Goal: Task Accomplishment & Management: Use online tool/utility

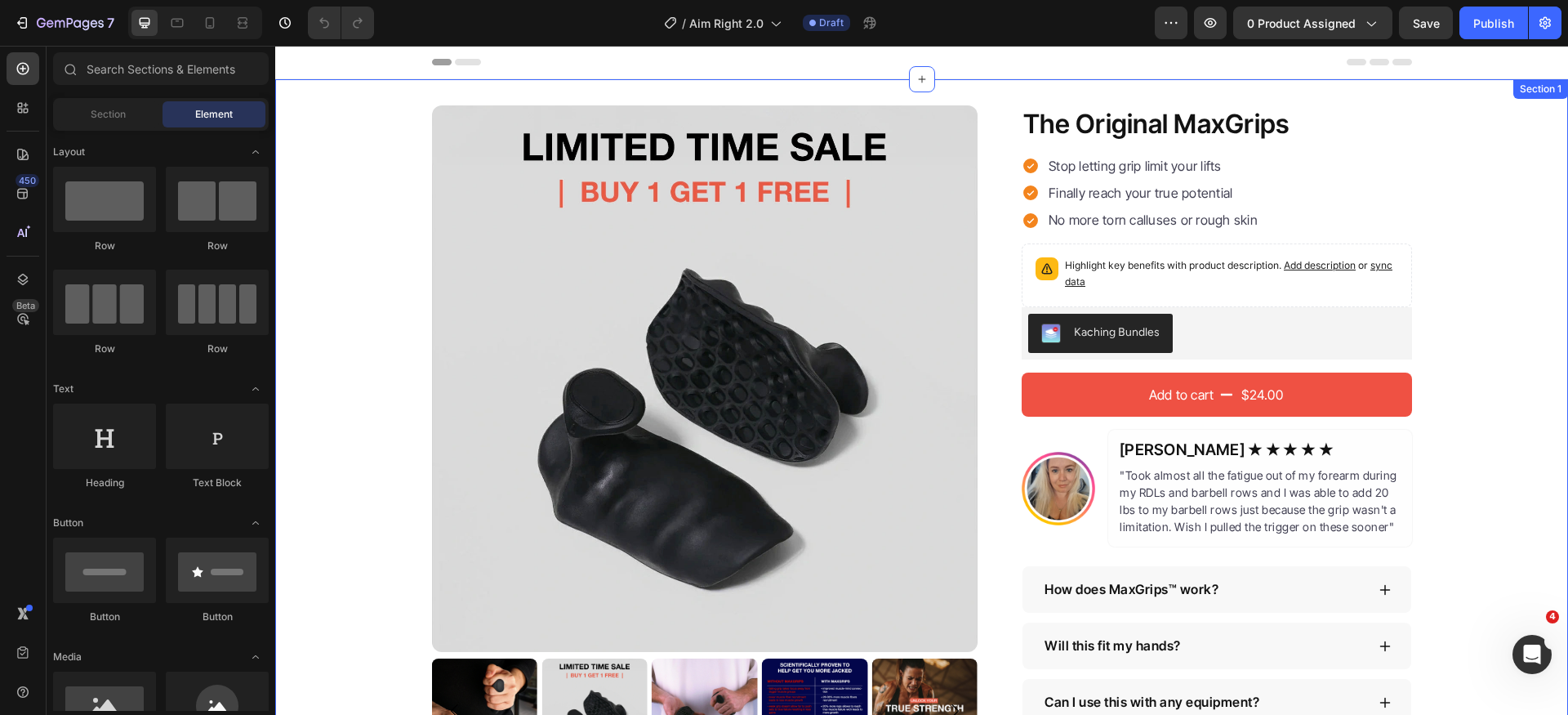
drag, startPoint x: 1539, startPoint y: 367, endPoint x: 1467, endPoint y: 348, distance: 74.5
click at [1539, 366] on div "Product Images The Original MaxGrips Product Title $24.00 Product Price Product…" at bounding box center [921, 443] width 1293 height 677
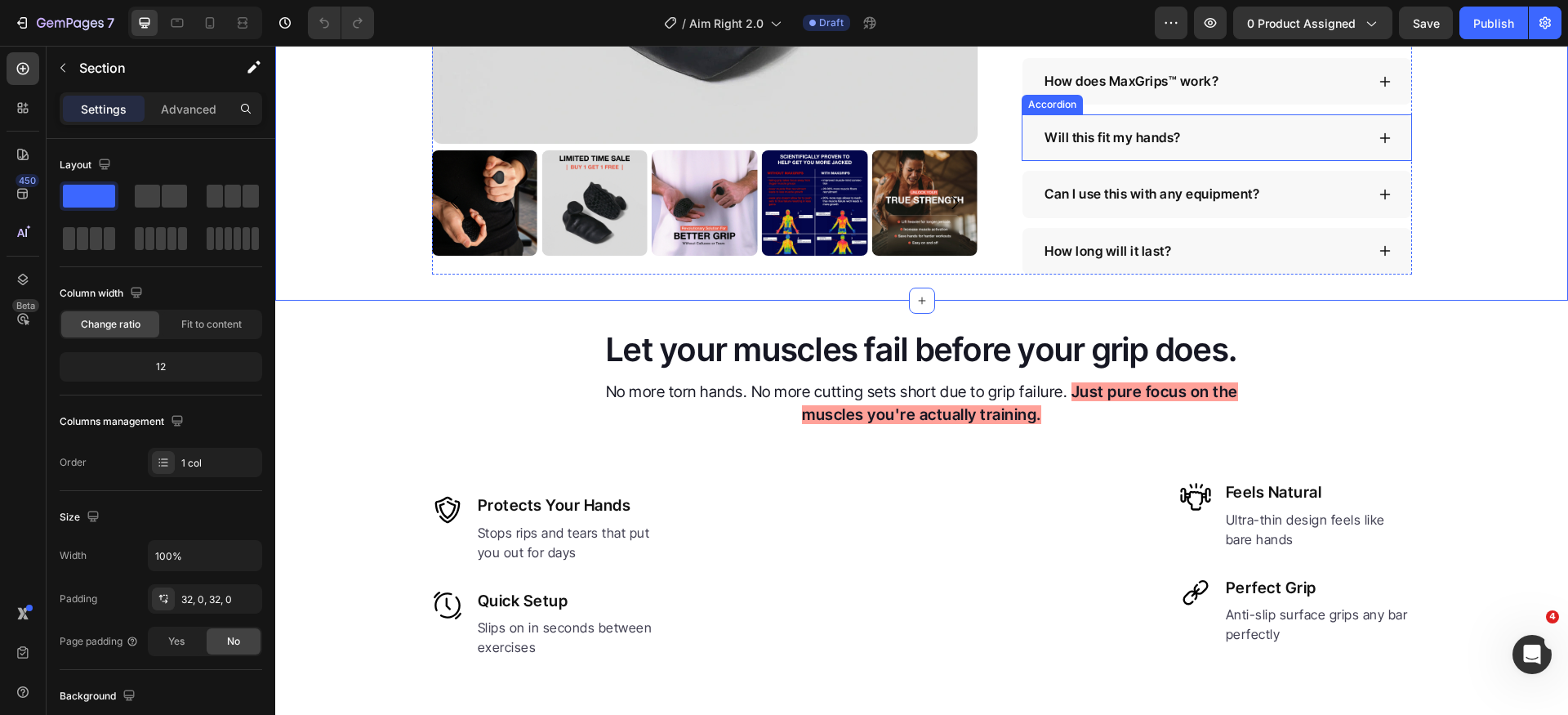
scroll to position [676, 0]
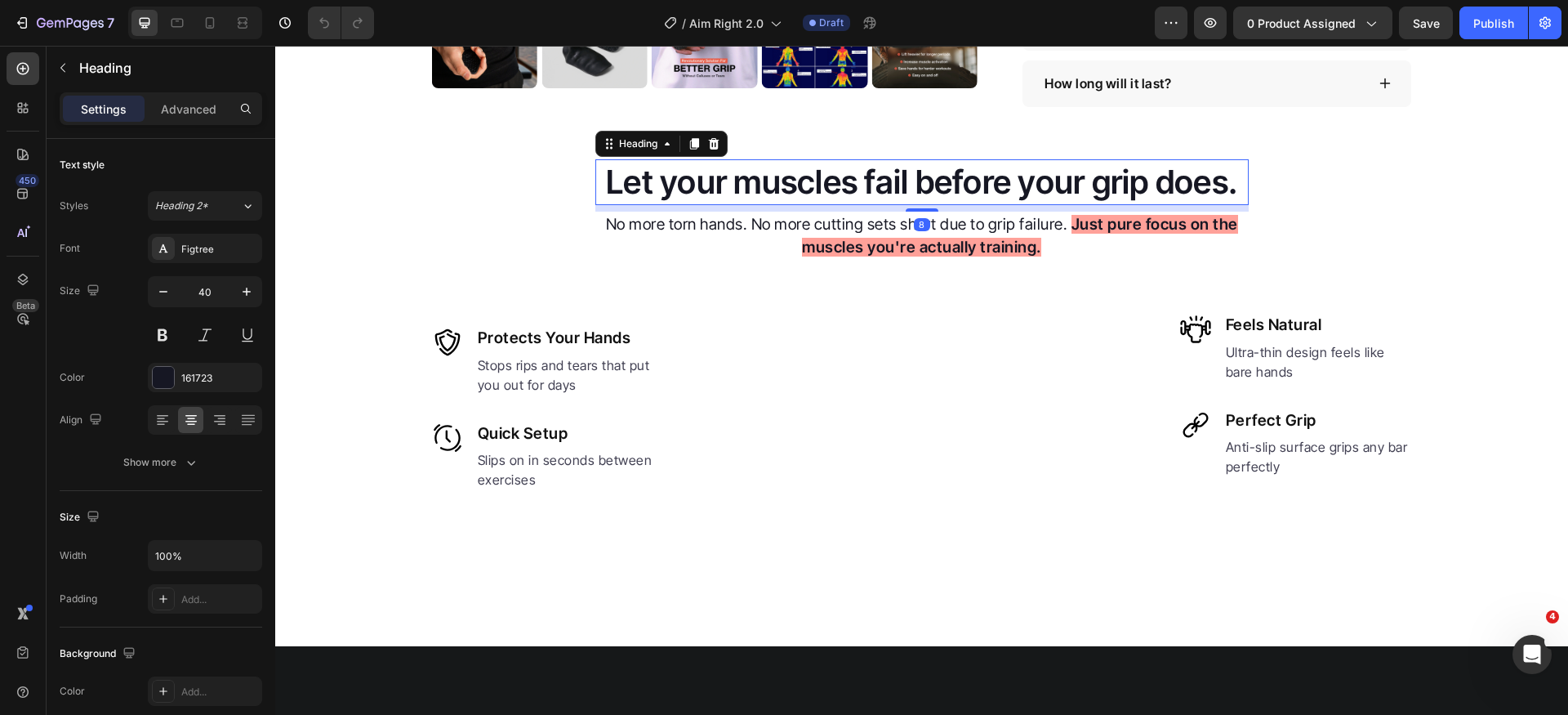
click at [880, 188] on h2 "Let your muscles fail before your grip does." at bounding box center [921, 182] width 653 height 45
click at [234, 256] on div "Inter Tight" at bounding box center [219, 249] width 77 height 14
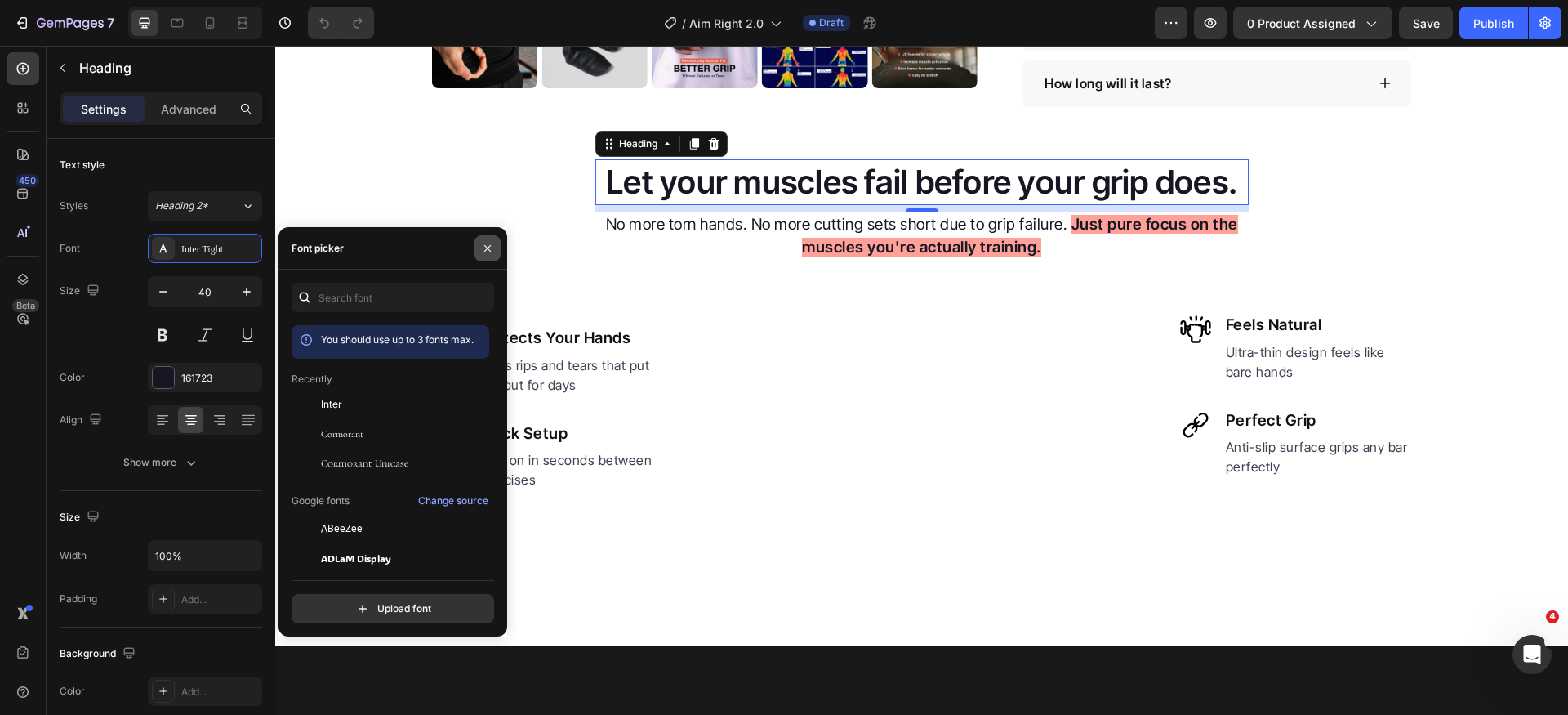
click at [482, 244] on icon "button" at bounding box center [488, 249] width 13 height 13
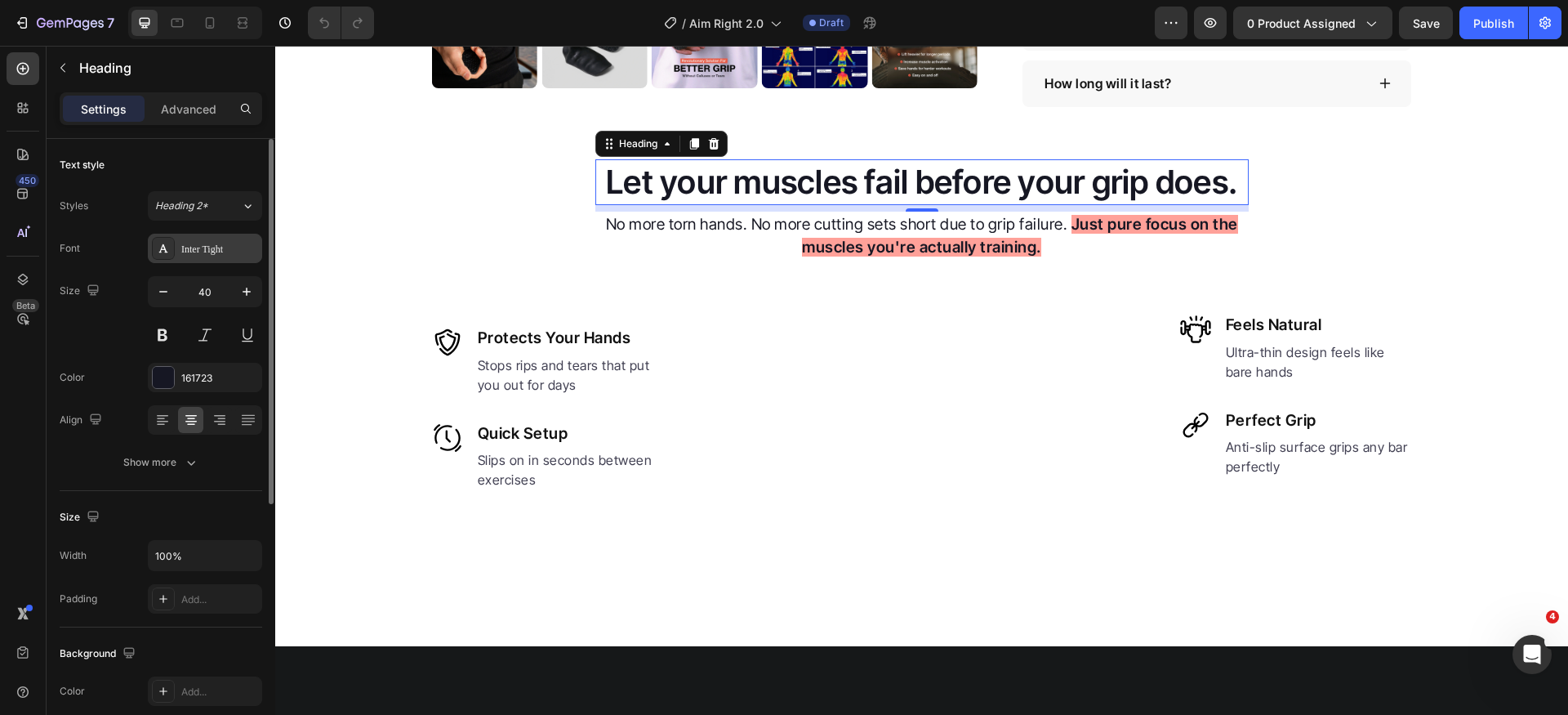
click at [225, 245] on div "Inter Tight" at bounding box center [219, 249] width 77 height 14
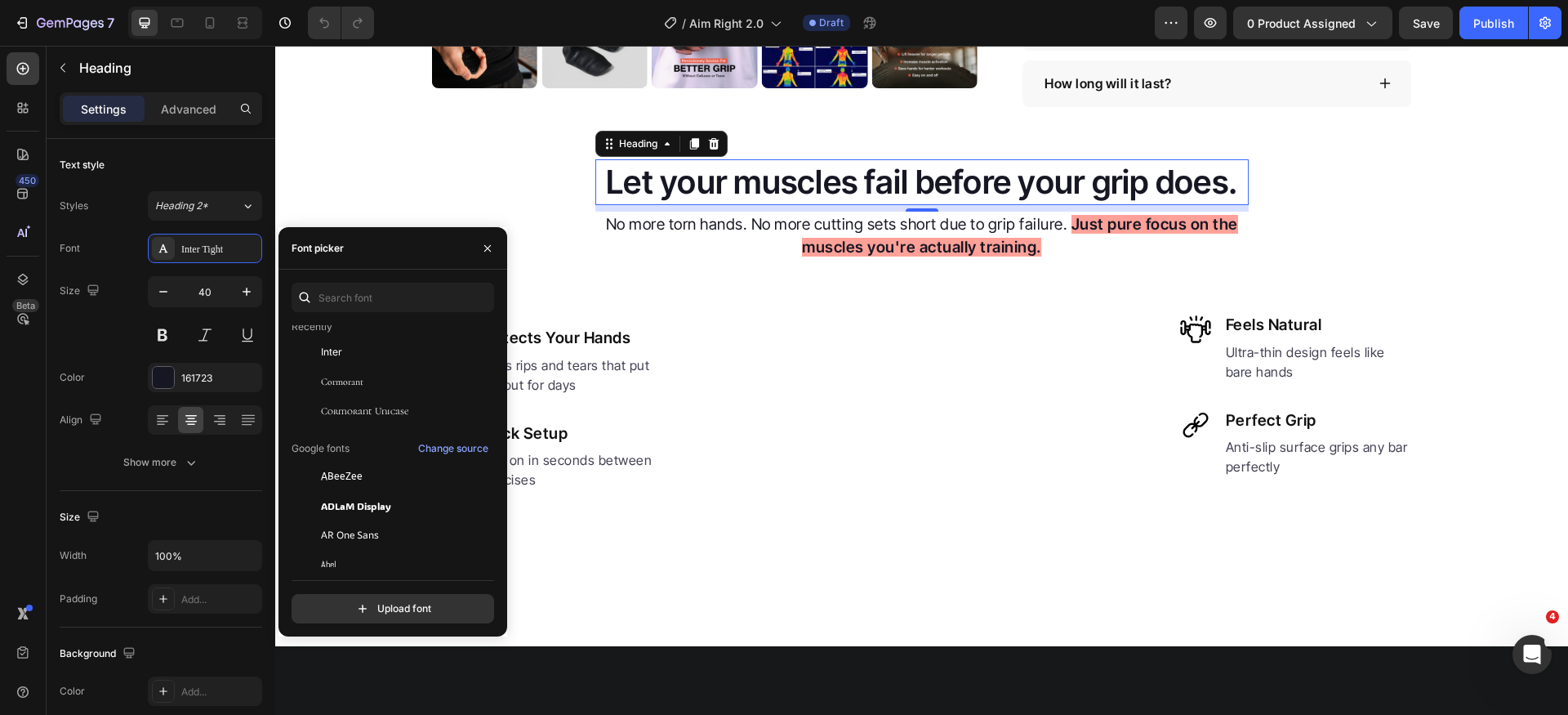
scroll to position [0, 0]
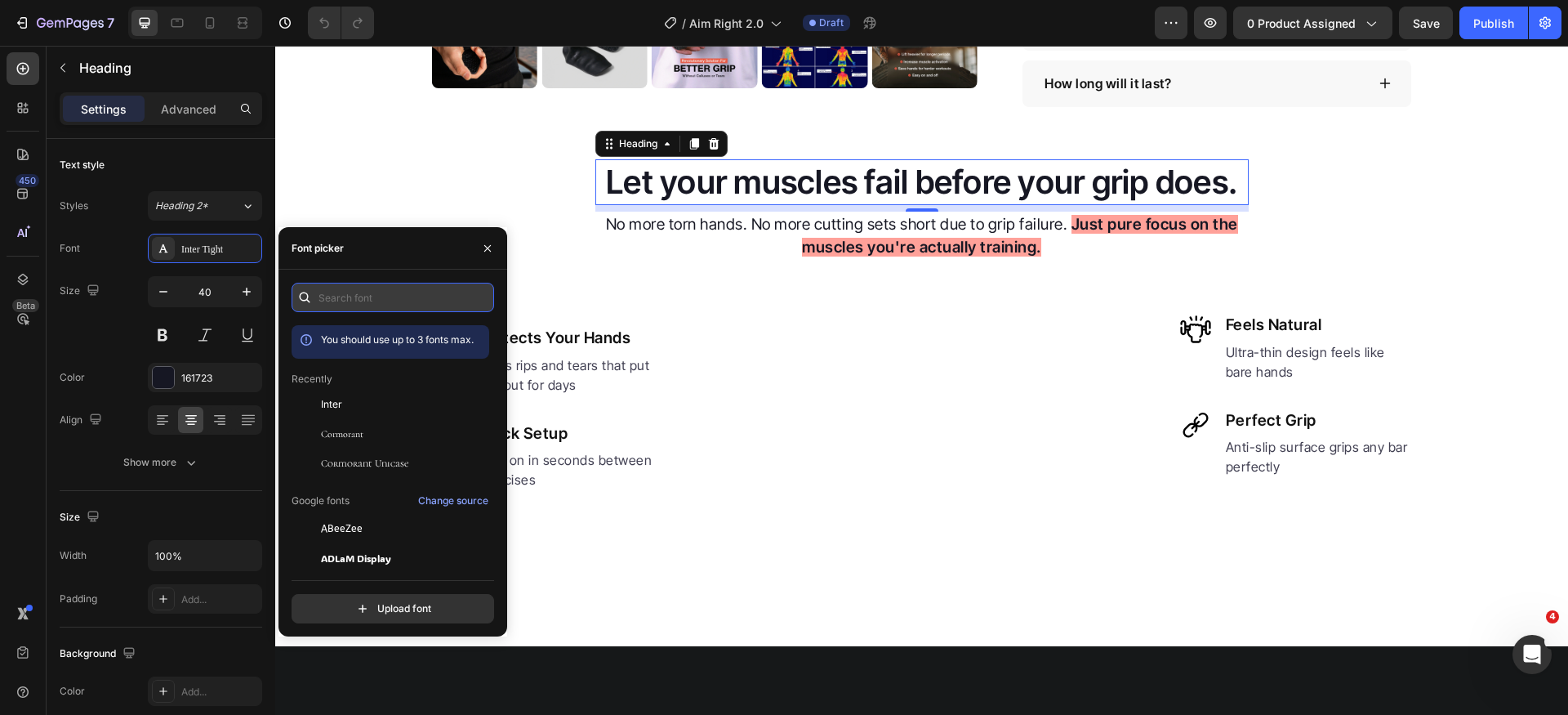
click at [411, 284] on input "text" at bounding box center [393, 297] width 203 height 29
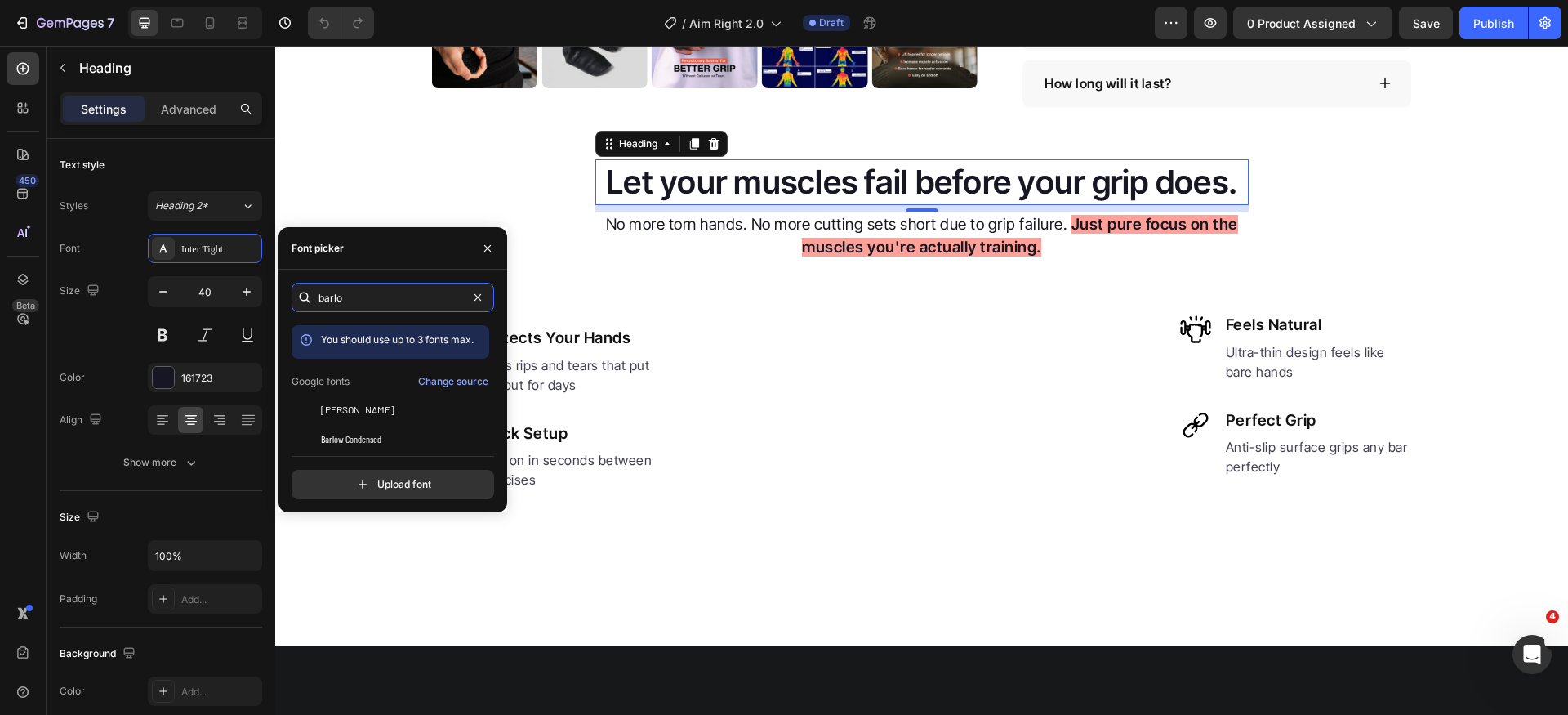
scroll to position [40, 0]
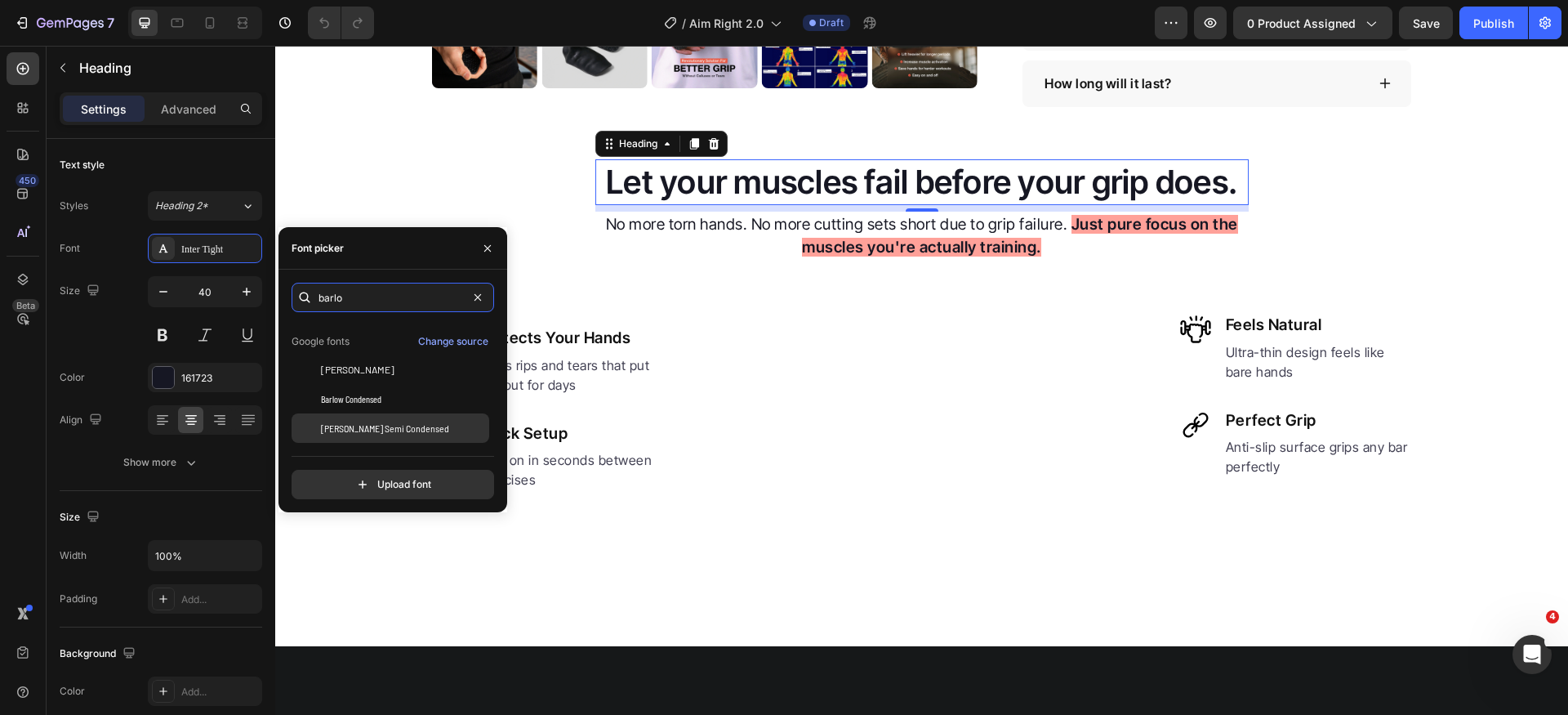
type input "barlo"
click at [422, 427] on div "[PERSON_NAME] Semi Condensed" at bounding box center [404, 427] width 165 height 14
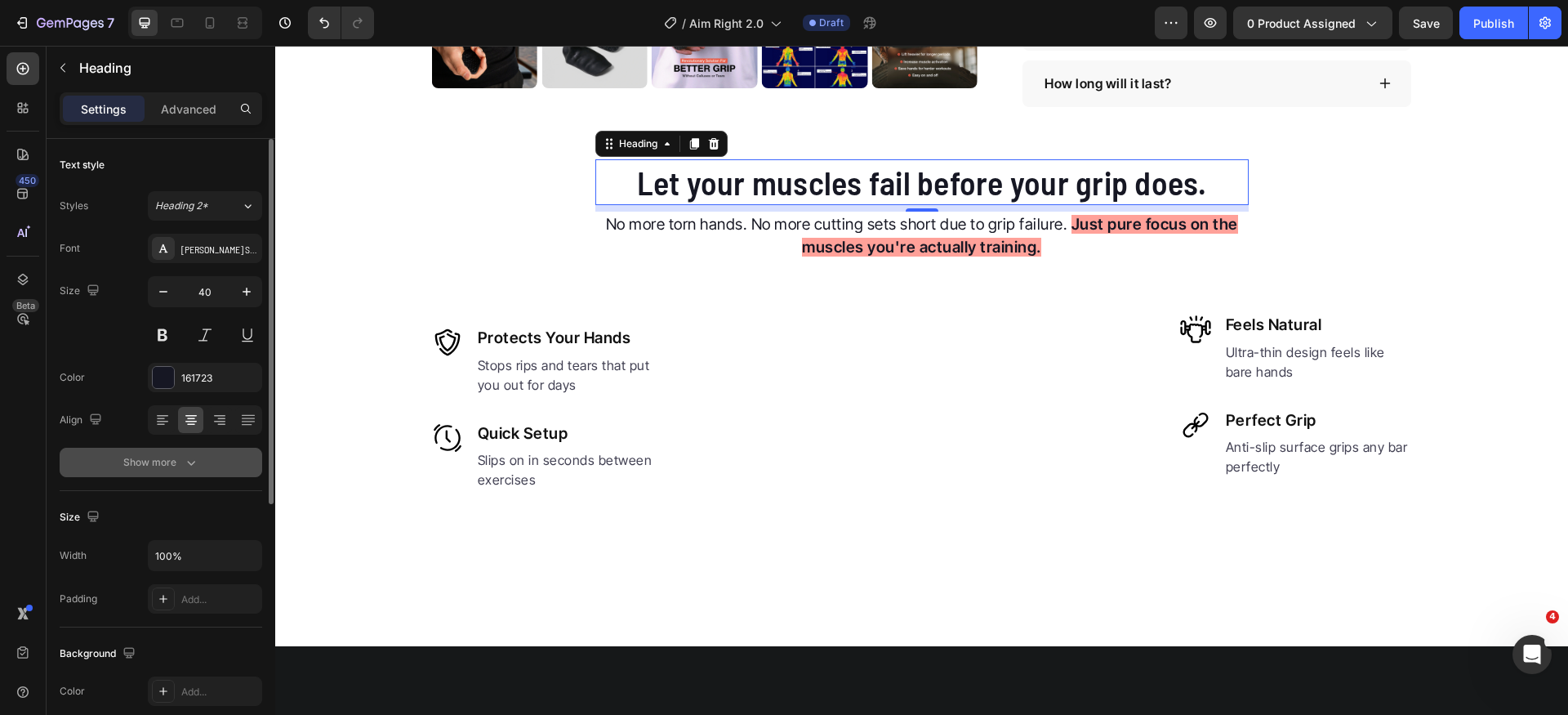
click at [193, 463] on icon "button" at bounding box center [191, 463] width 8 height 5
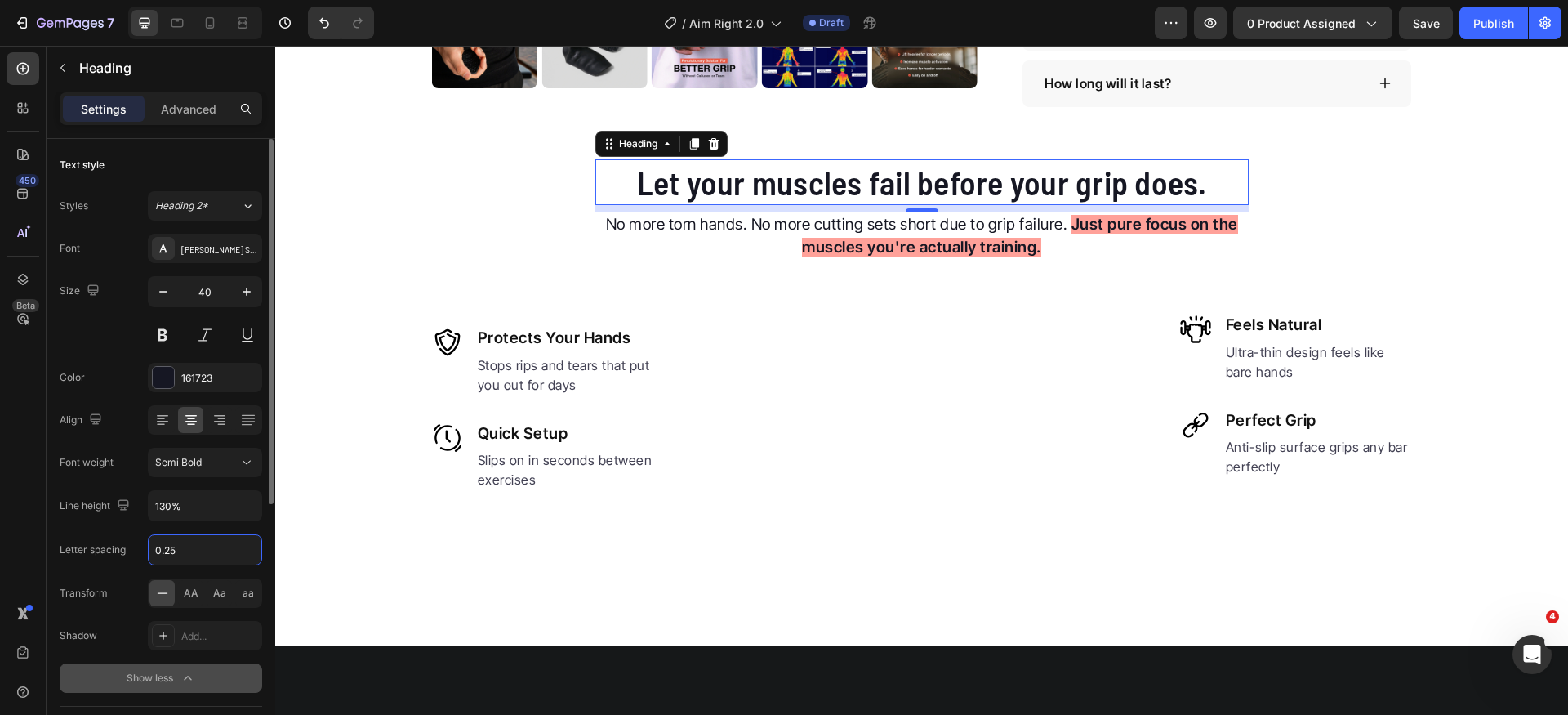
click at [224, 550] on input "0.25" at bounding box center [205, 549] width 113 height 29
type input "0"
click at [187, 594] on span "AA" at bounding box center [191, 593] width 14 height 14
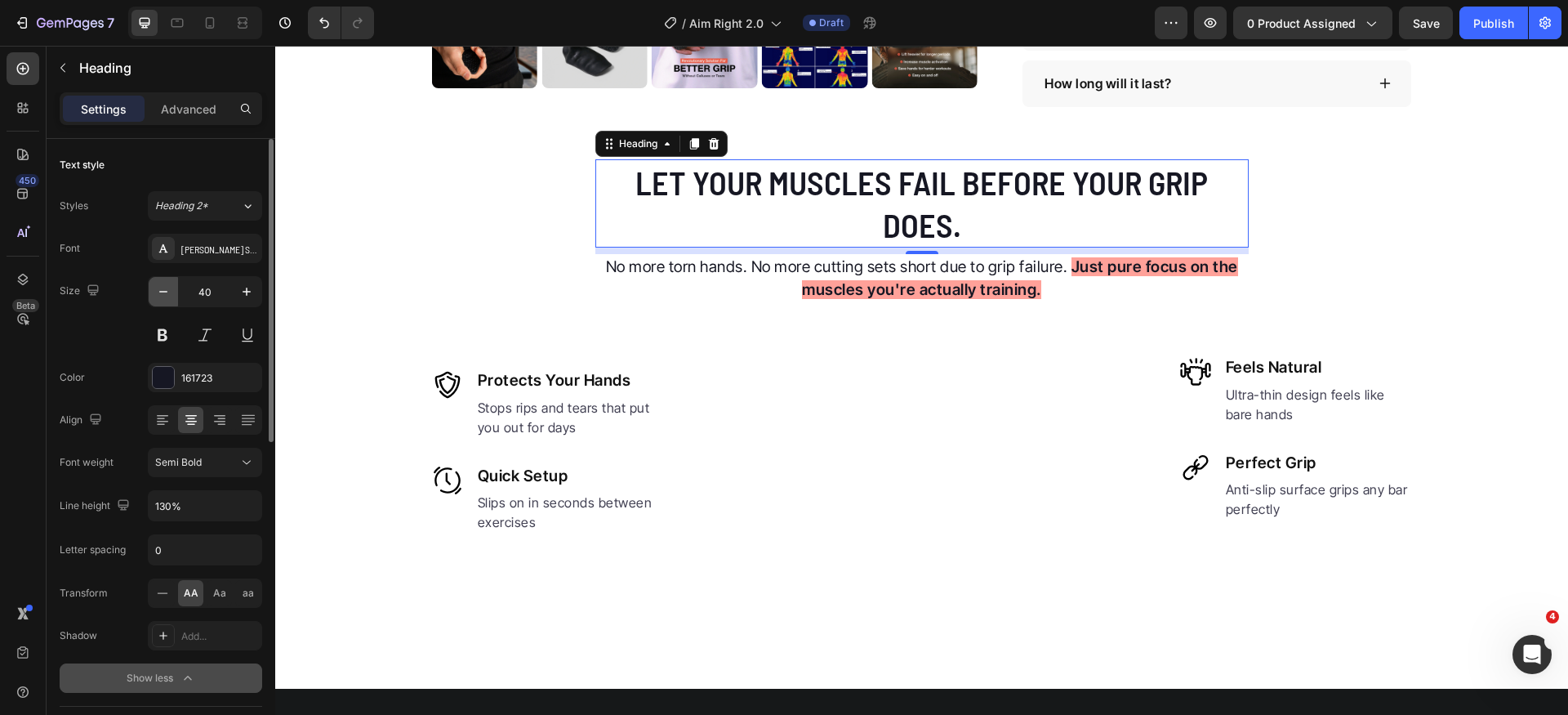
click at [165, 290] on icon "button" at bounding box center [163, 291] width 16 height 16
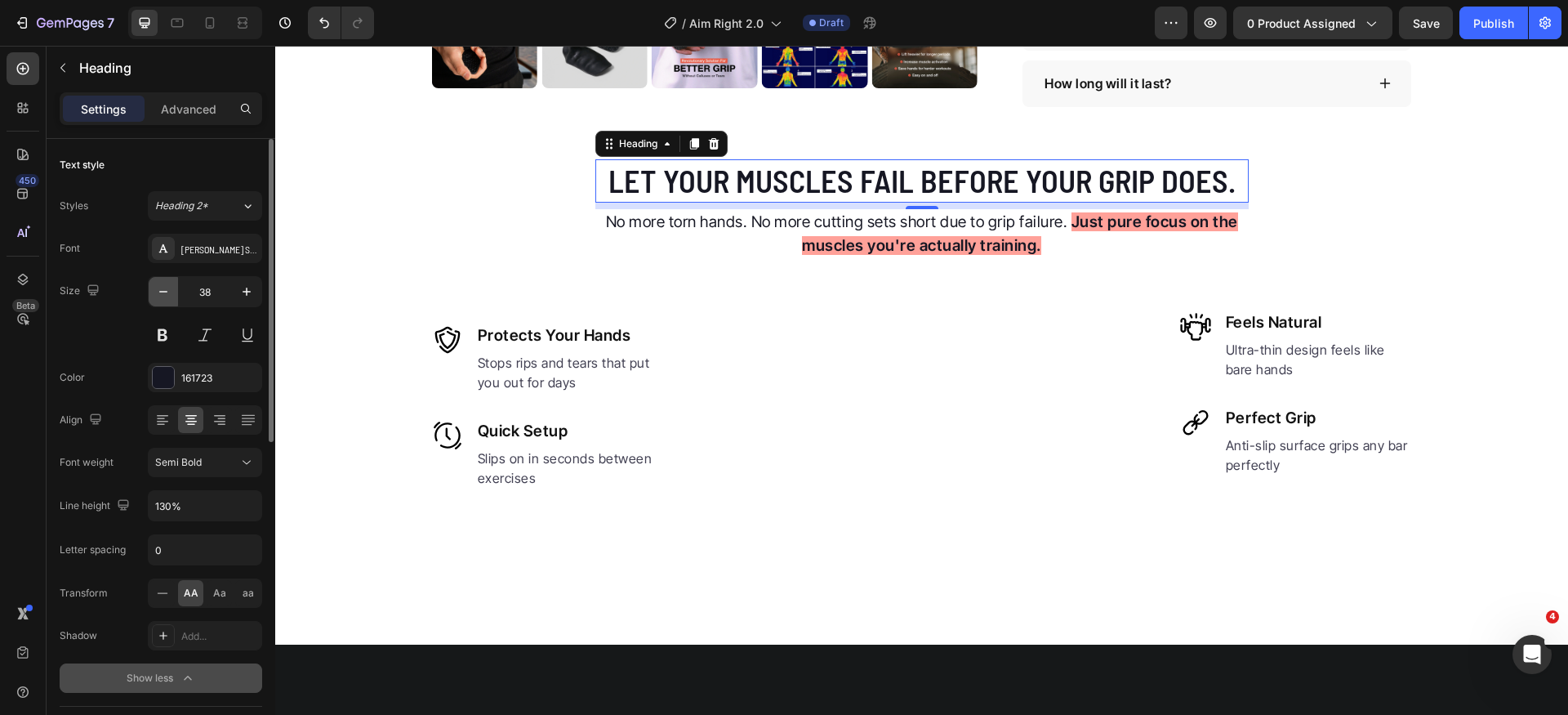
click at [165, 290] on icon "button" at bounding box center [163, 291] width 16 height 16
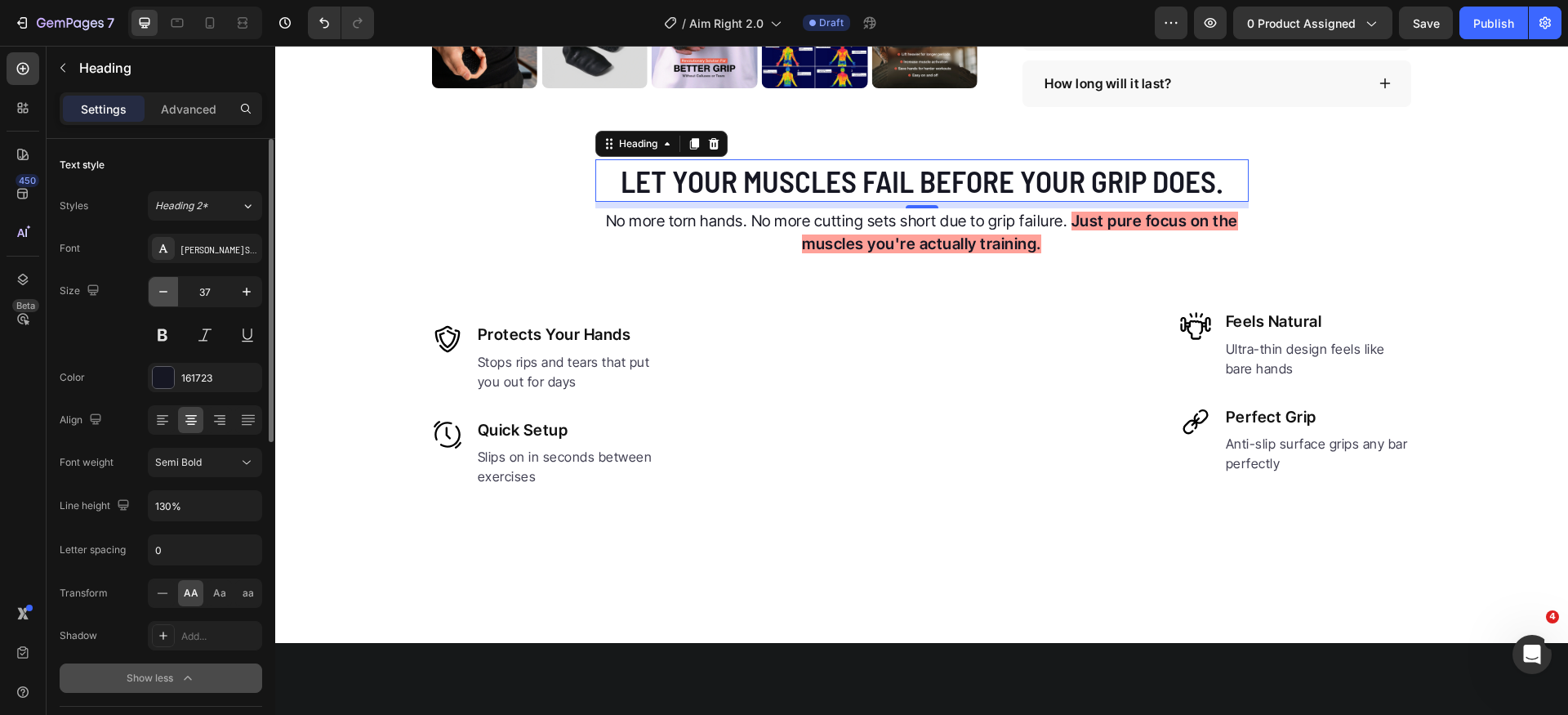
click at [165, 290] on icon "button" at bounding box center [163, 291] width 16 height 16
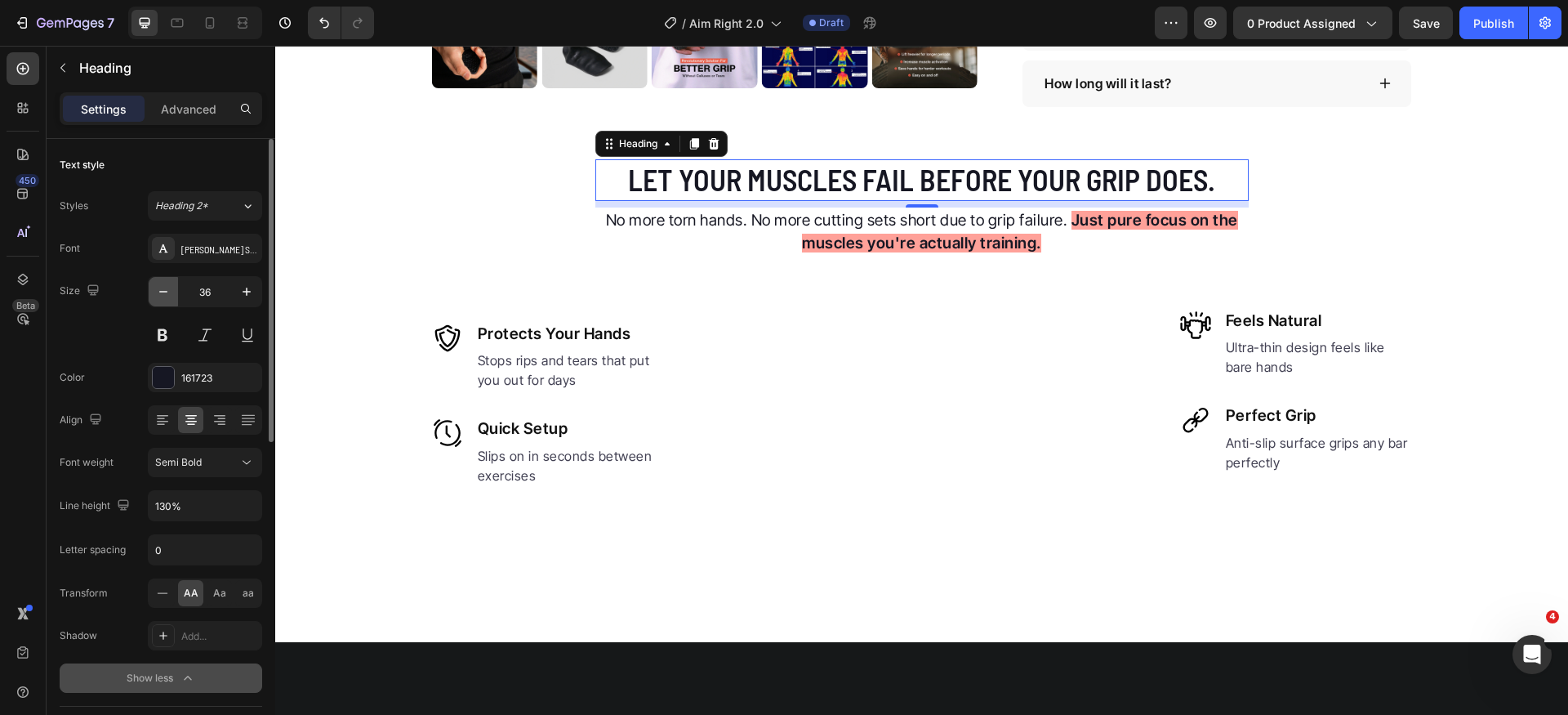
click at [165, 290] on icon "button" at bounding box center [163, 291] width 16 height 16
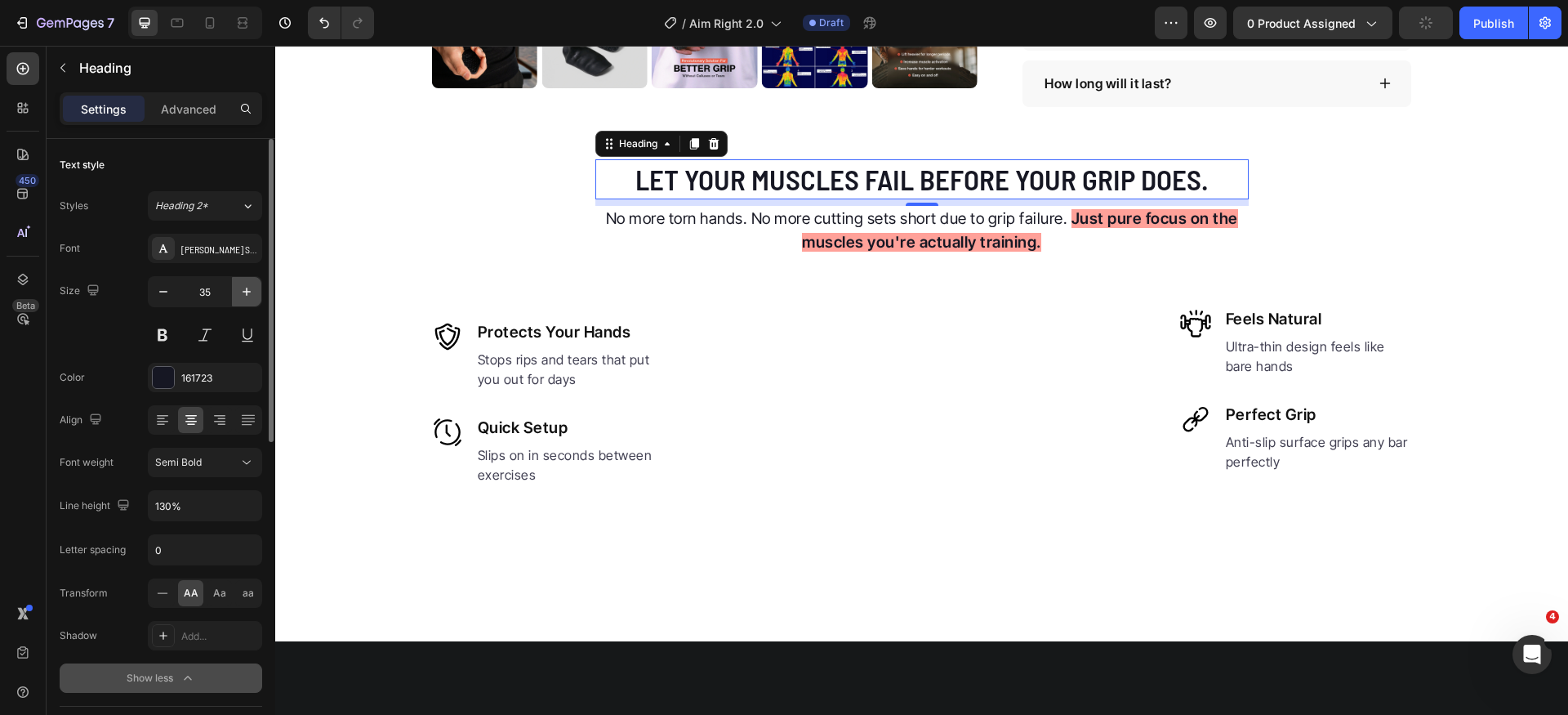
click at [235, 290] on button "button" at bounding box center [246, 291] width 29 height 29
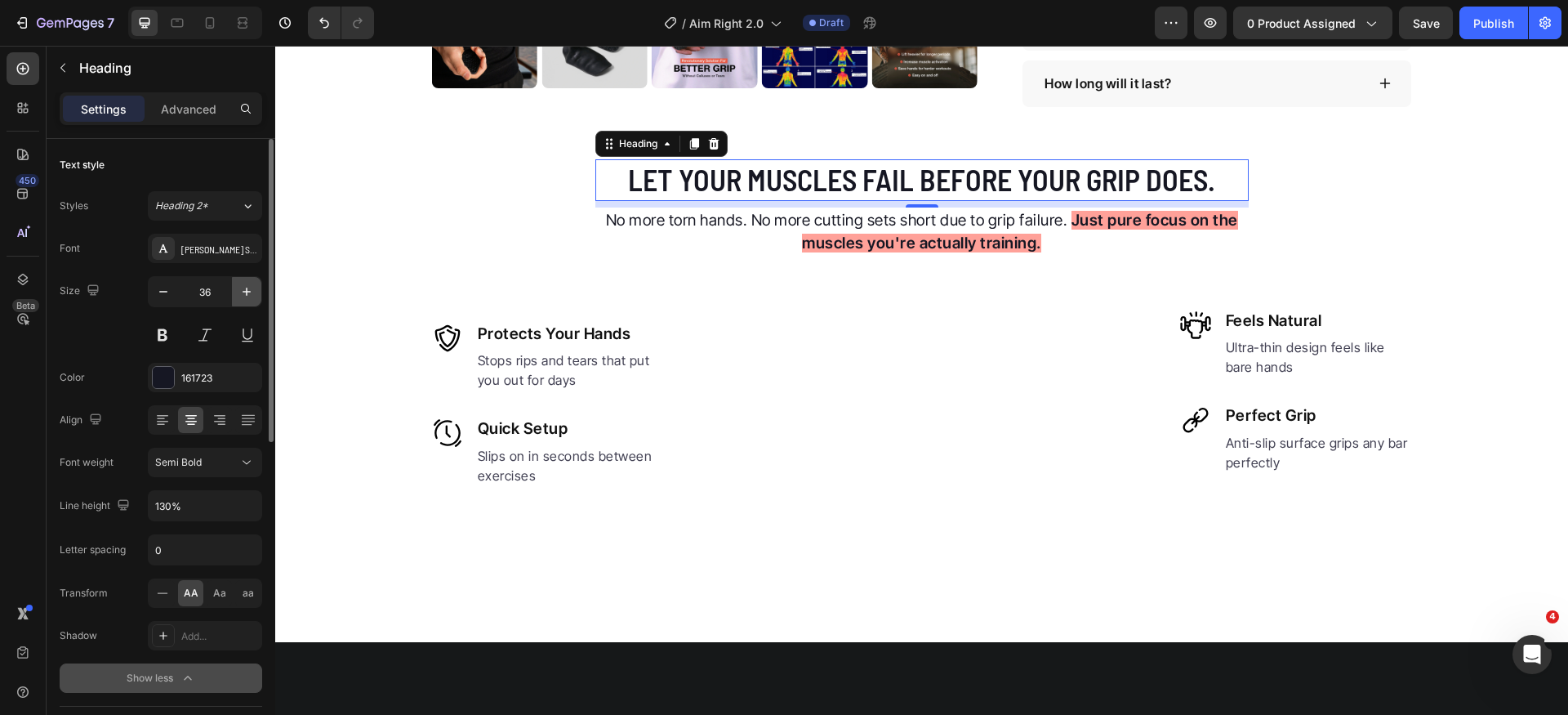
click at [240, 290] on icon "button" at bounding box center [246, 291] width 16 height 16
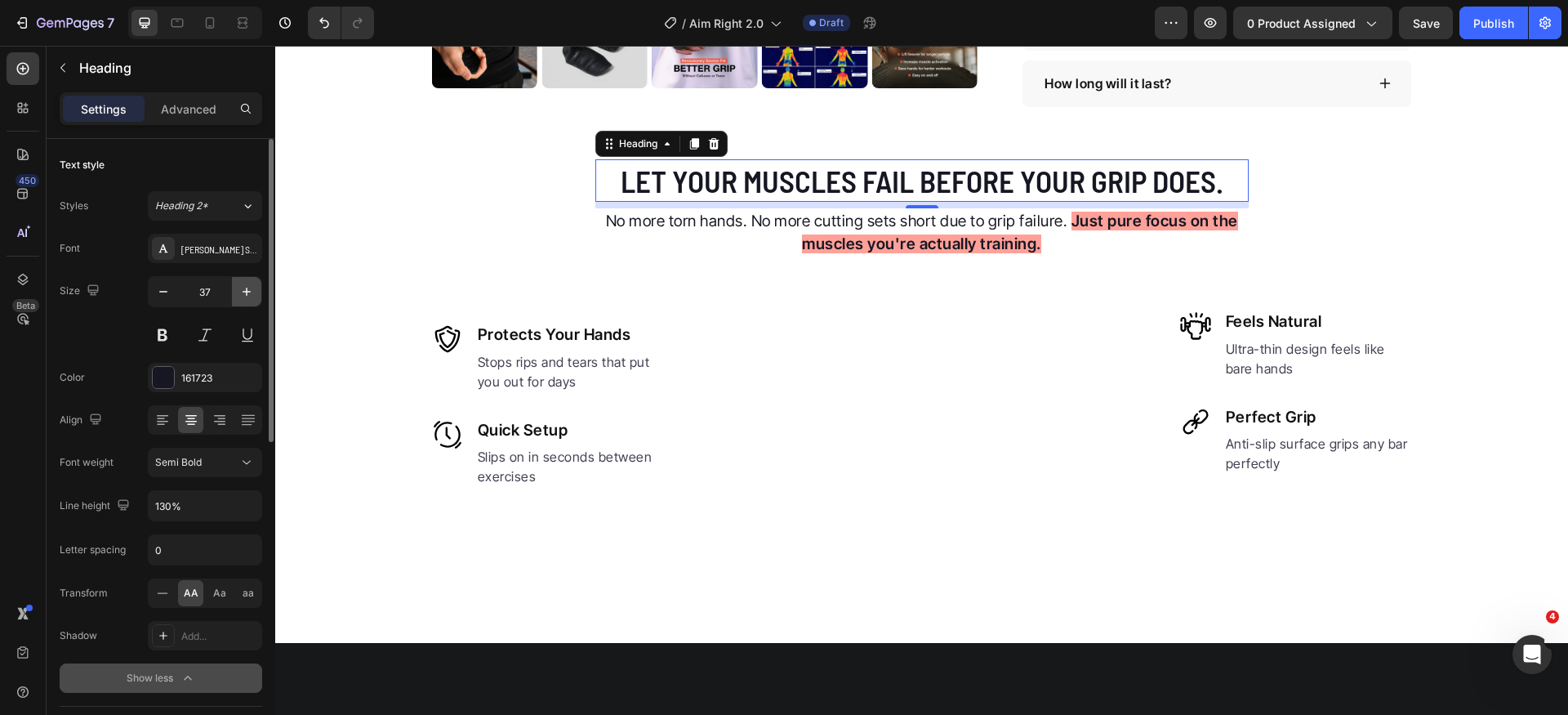
click at [240, 290] on icon "button" at bounding box center [246, 291] width 16 height 16
type input "38"
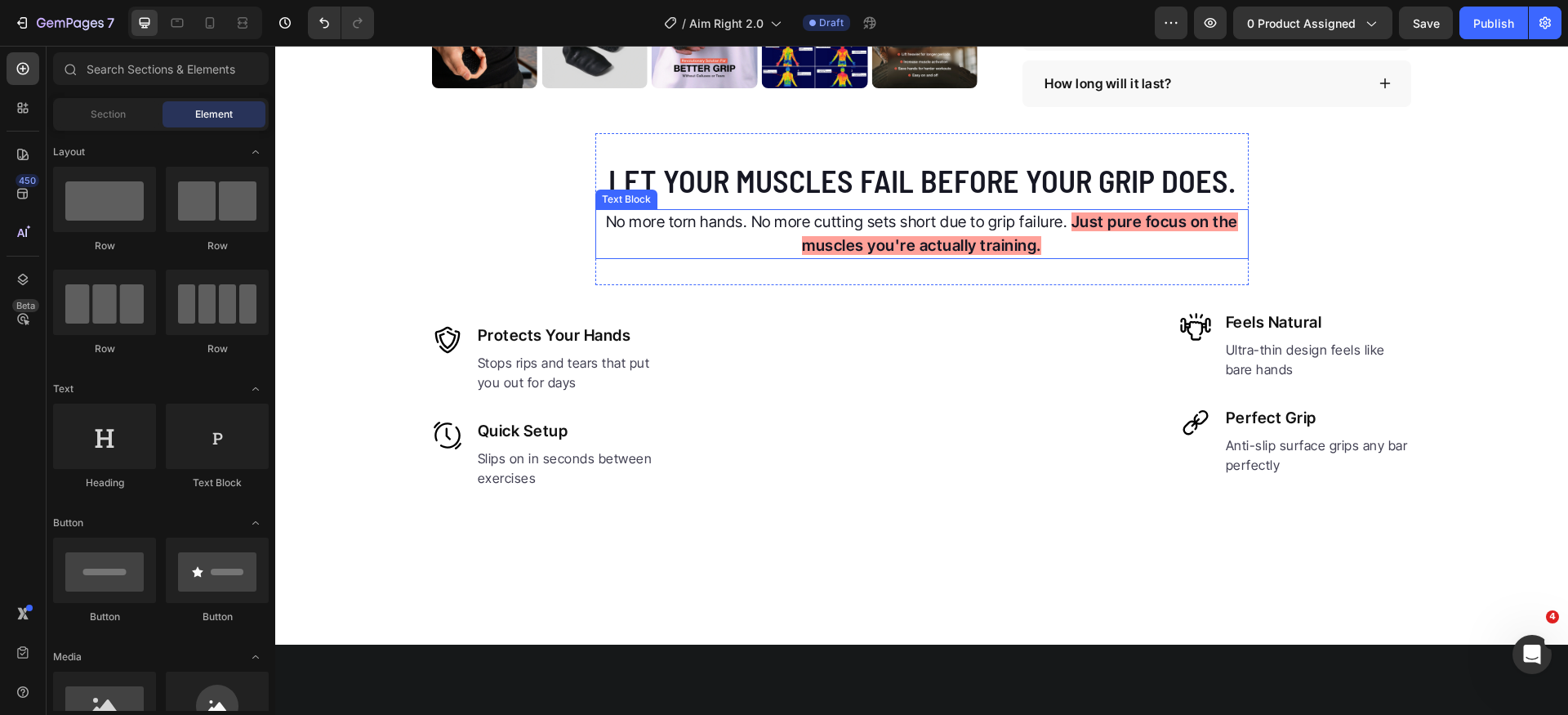
click at [906, 227] on p "No more torn hands. No more cutting sets short due to grip failure. Just pure f…" at bounding box center [921, 234] width 650 height 46
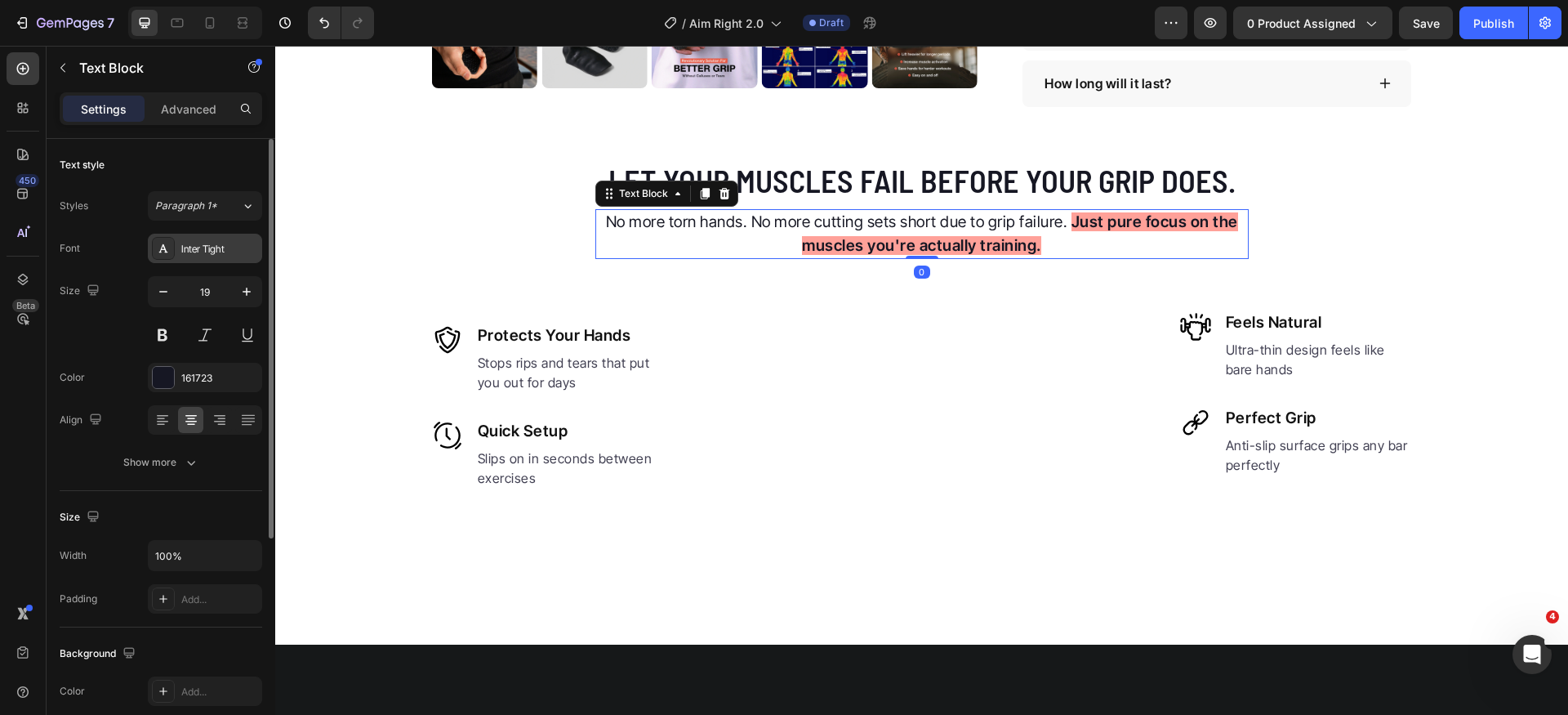
click at [217, 256] on div "Inter Tight" at bounding box center [205, 248] width 114 height 29
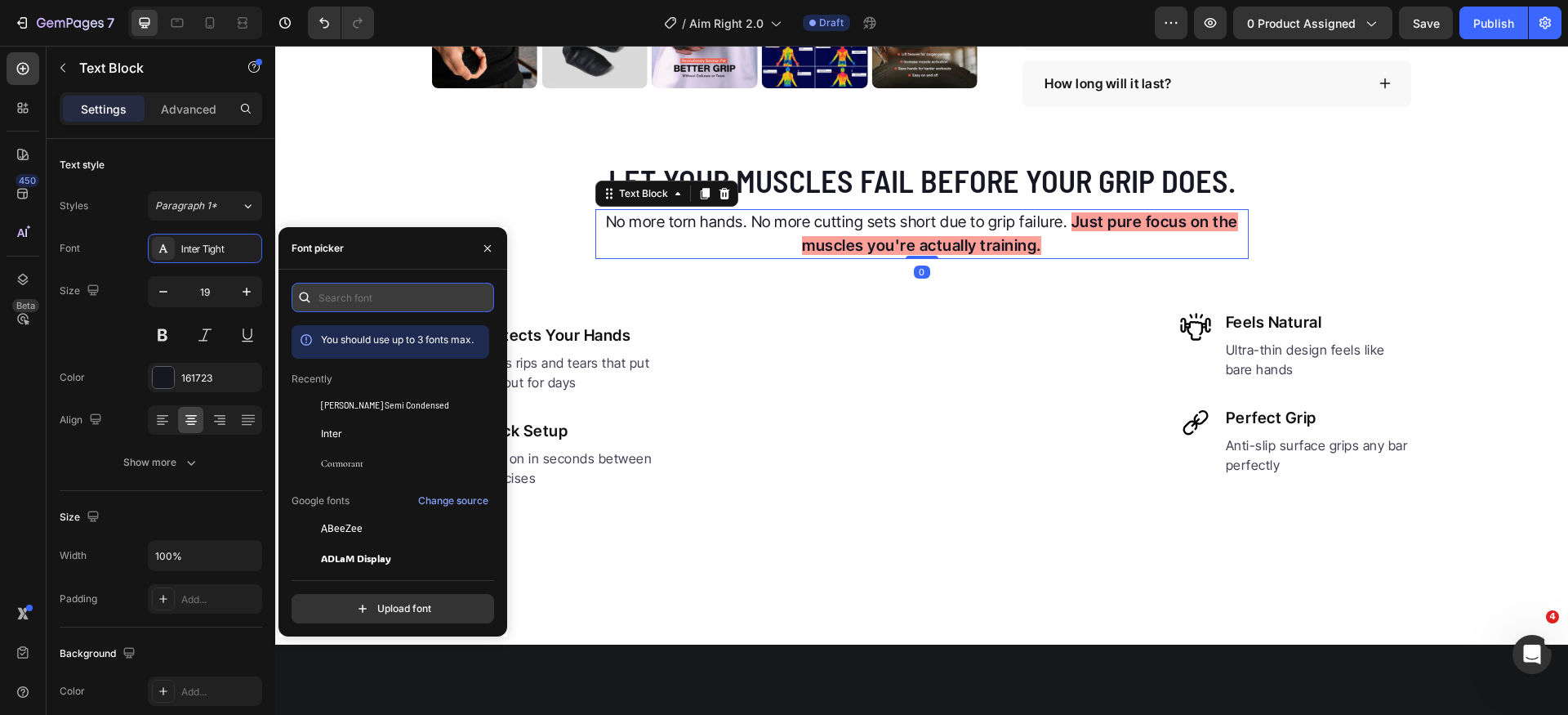
click at [351, 302] on input "text" at bounding box center [393, 297] width 203 height 29
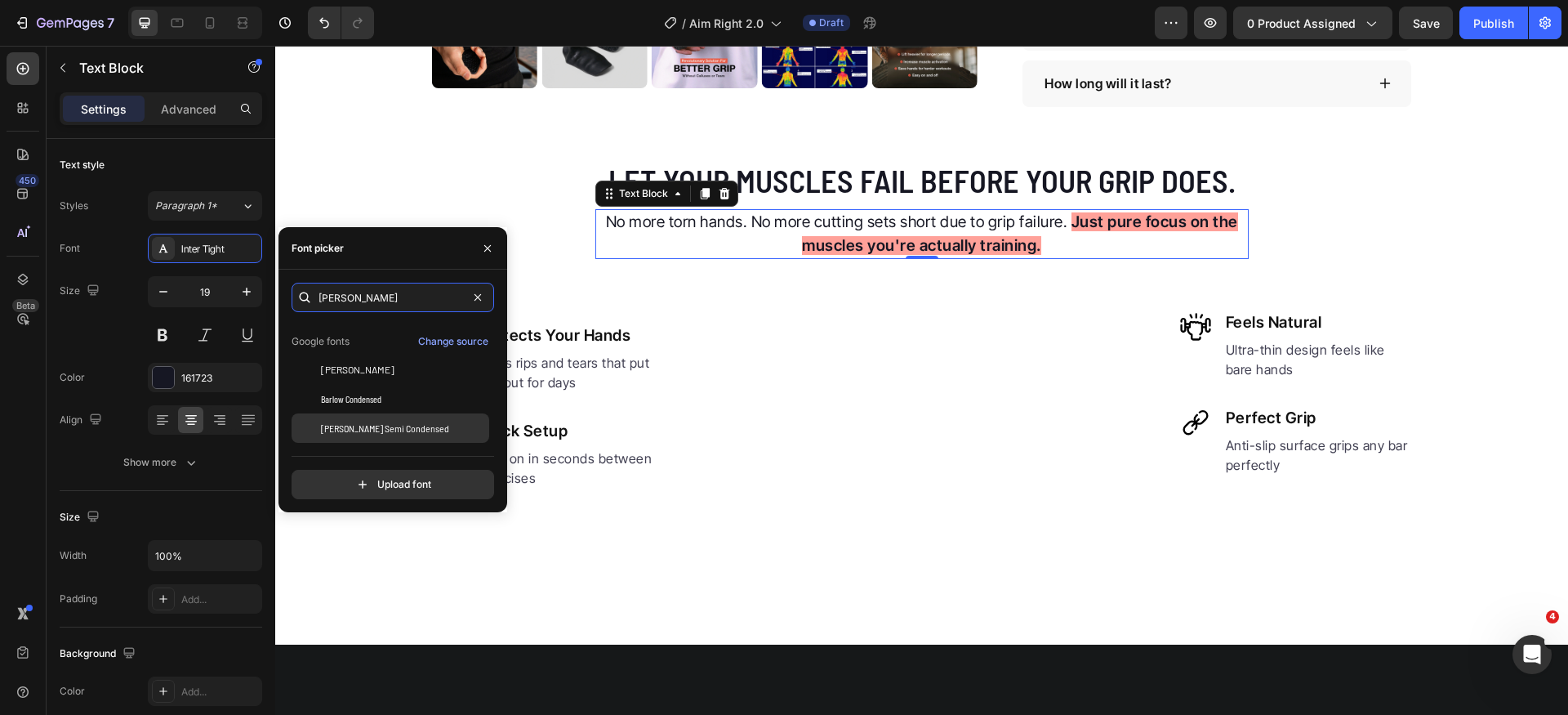
type input "barlow"
click at [408, 427] on span "[PERSON_NAME] Semi Condensed" at bounding box center [385, 427] width 129 height 14
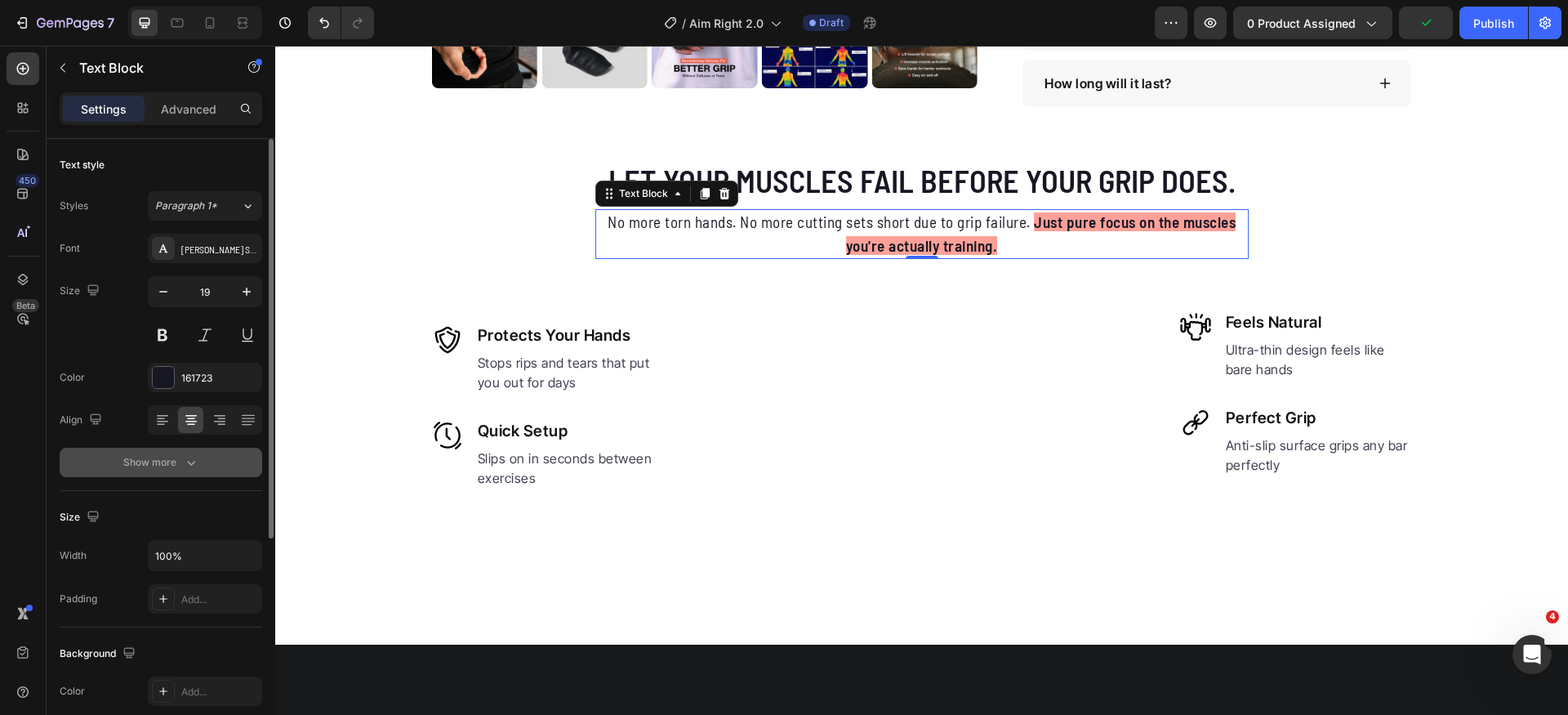
click at [183, 462] on icon "button" at bounding box center [191, 462] width 16 height 16
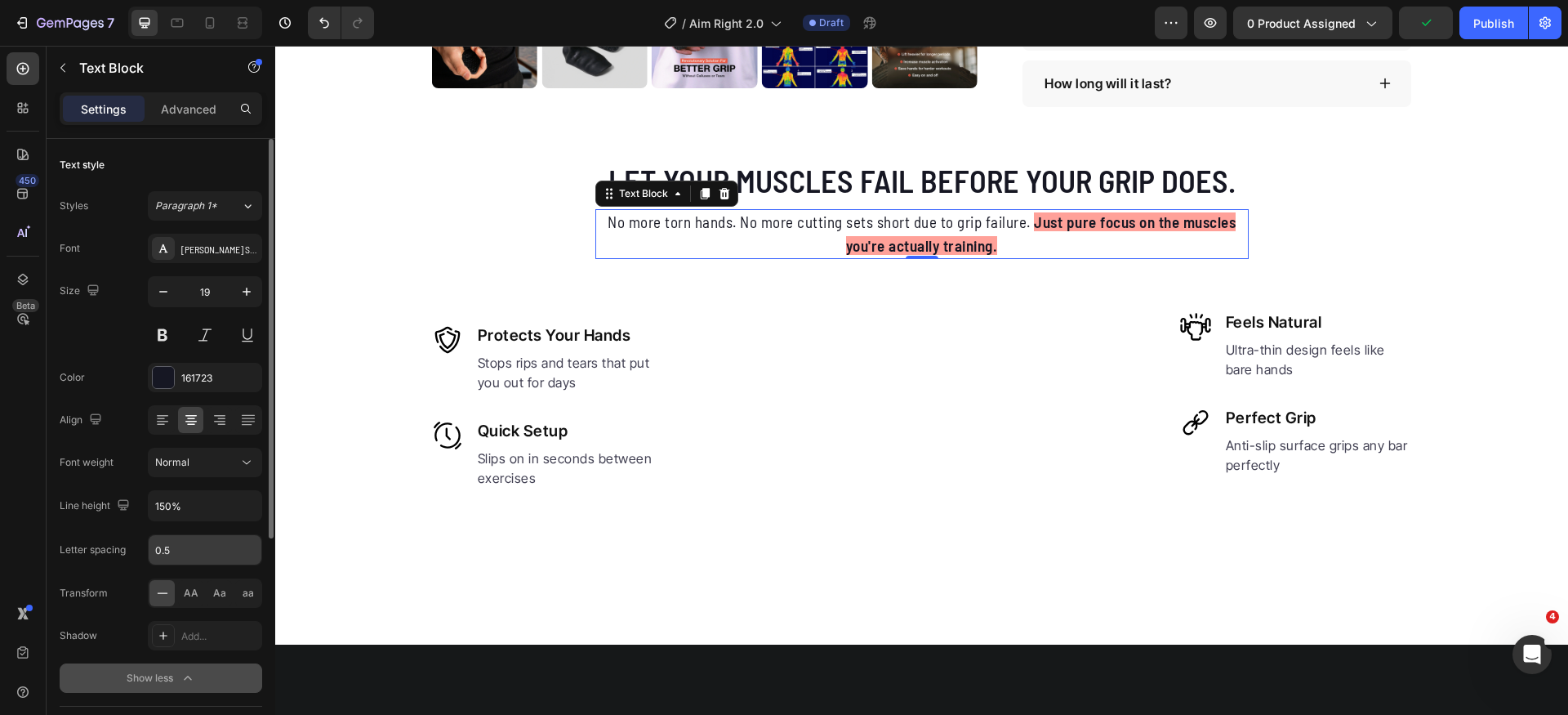
click at [193, 542] on input "0.5" at bounding box center [205, 549] width 113 height 29
type input "0"
click at [125, 355] on div "Font Barlow Semi Condensed Size 19 Color 161723 Align Font weight Normal Line h…" at bounding box center [161, 463] width 203 height 459
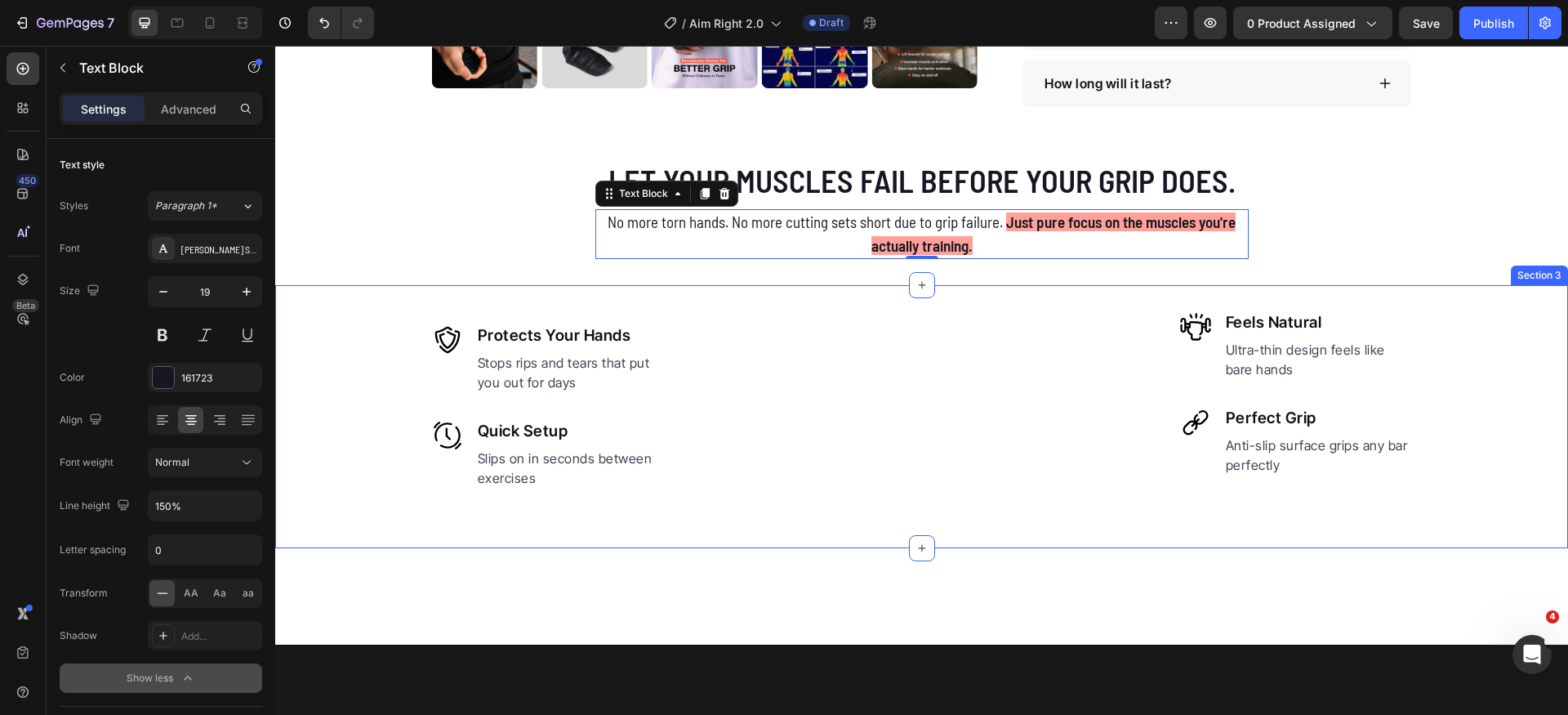
click at [1447, 334] on div "Image Protects Your Hands Heading Stops rips and tears that put you out for day…" at bounding box center [921, 416] width 1293 height 210
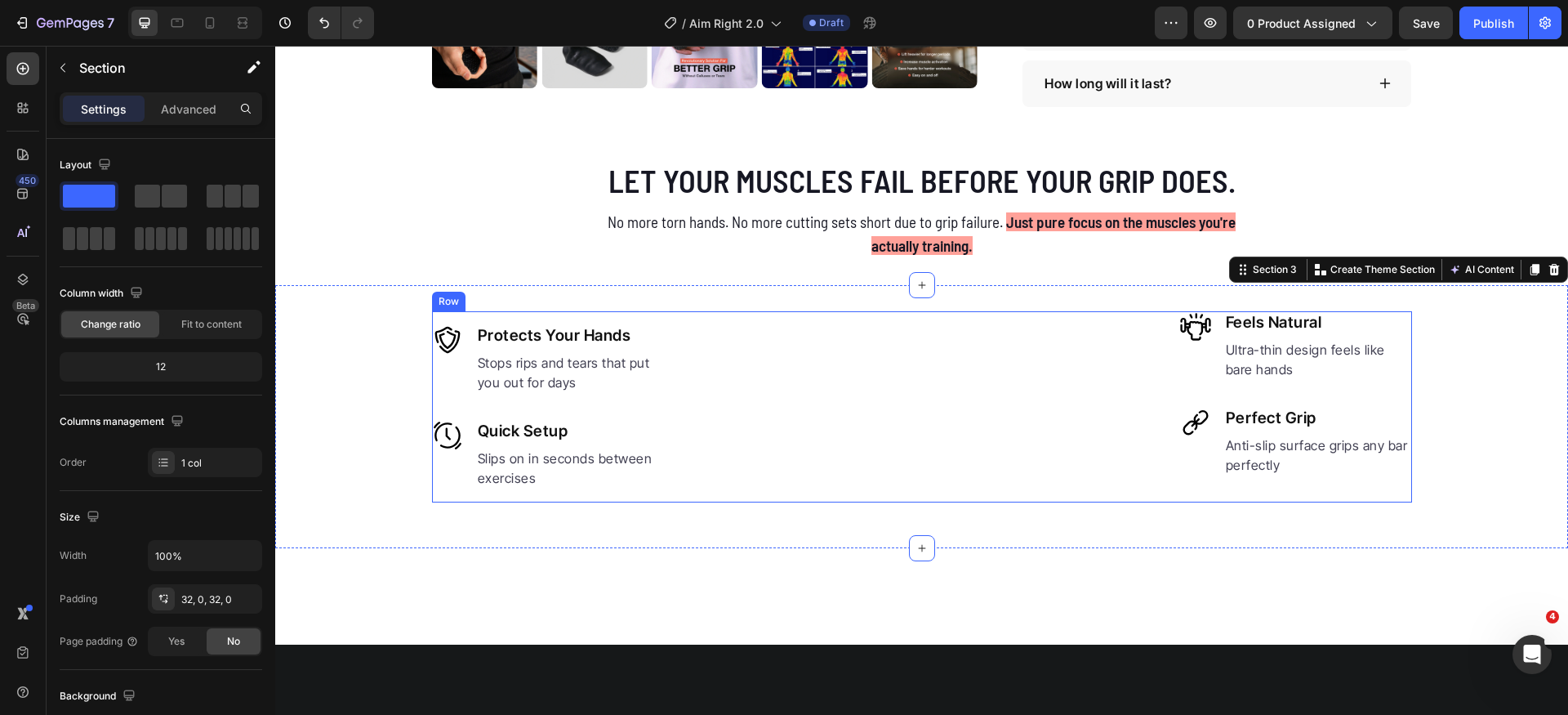
scroll to position [0, 0]
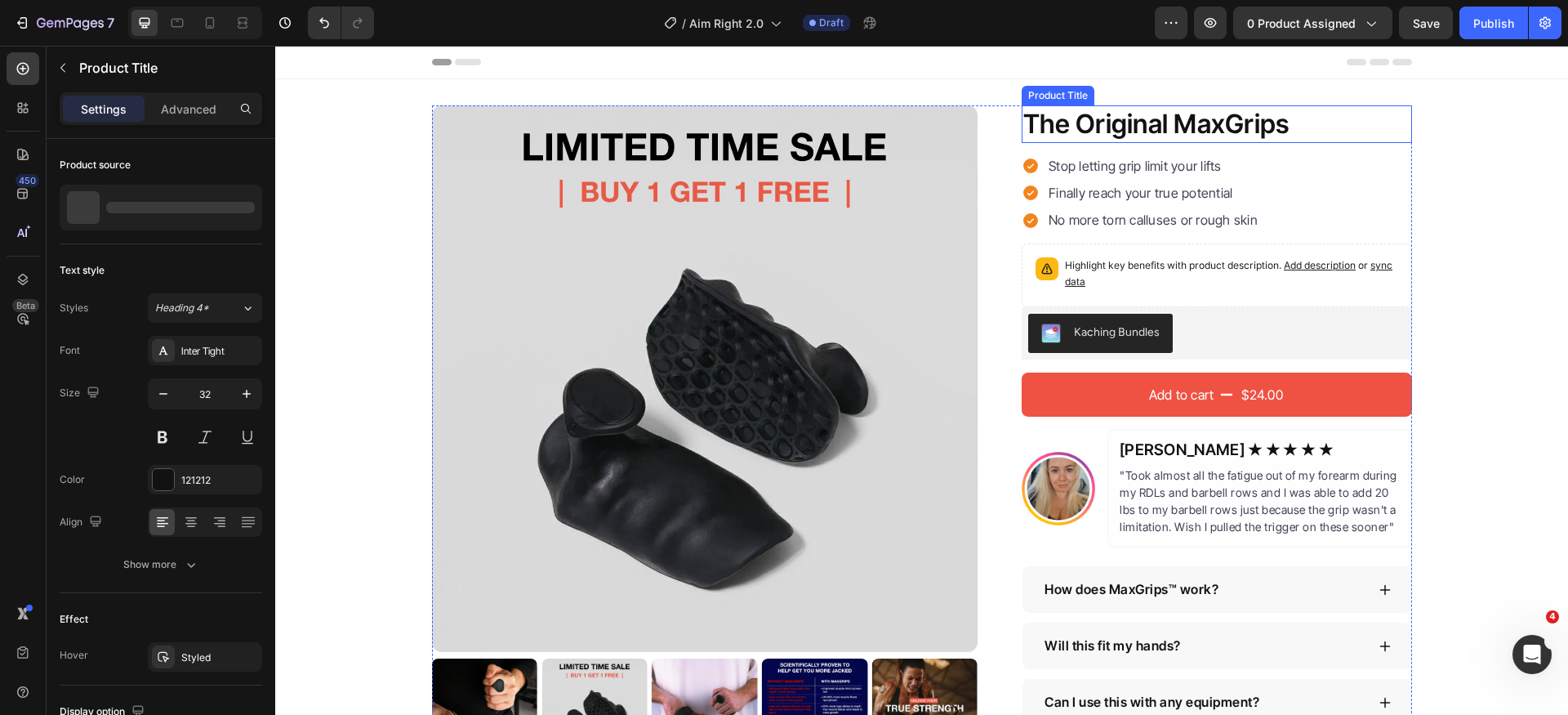
click at [1151, 120] on h1 "The Original MaxGrips" at bounding box center [1217, 124] width 390 height 38
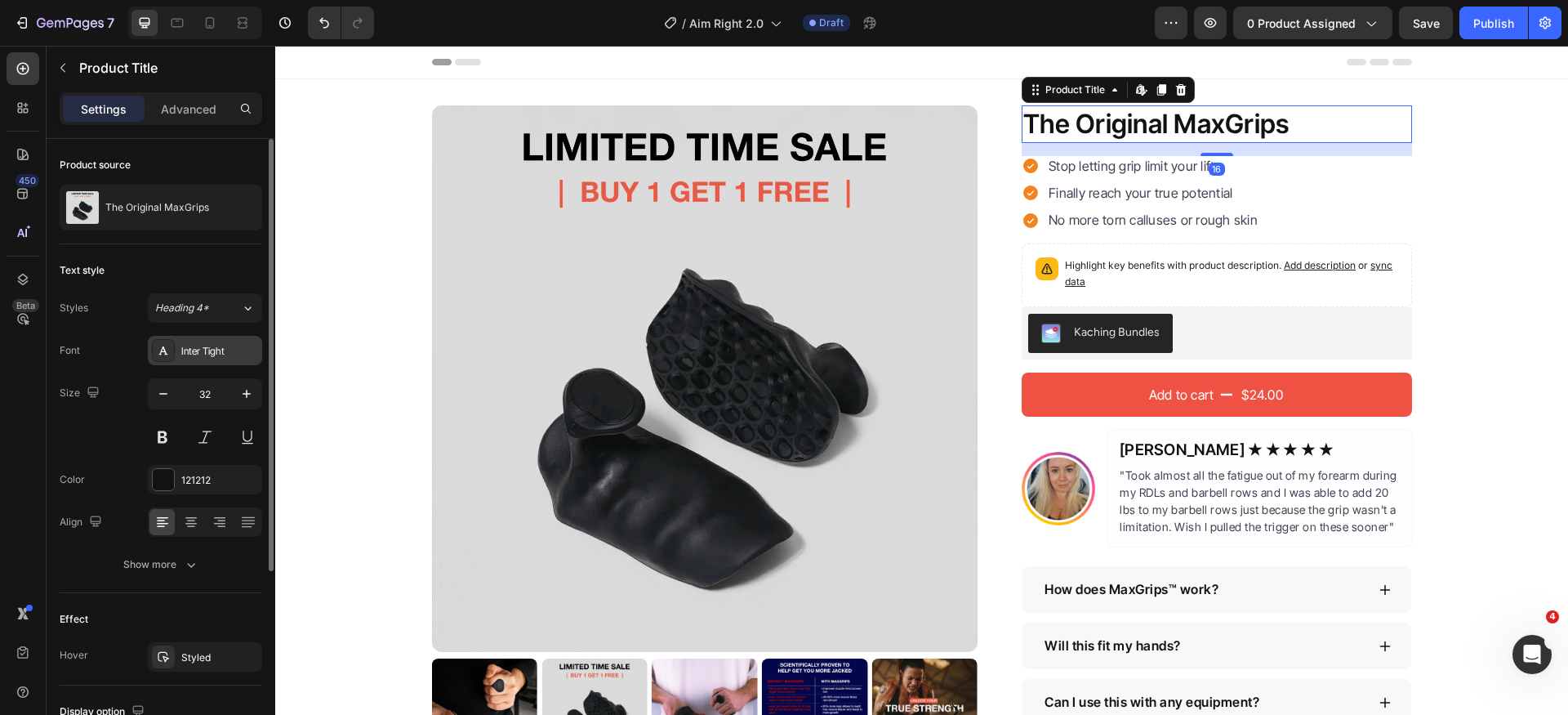
click at [191, 345] on div "Inter Tight" at bounding box center [219, 351] width 77 height 14
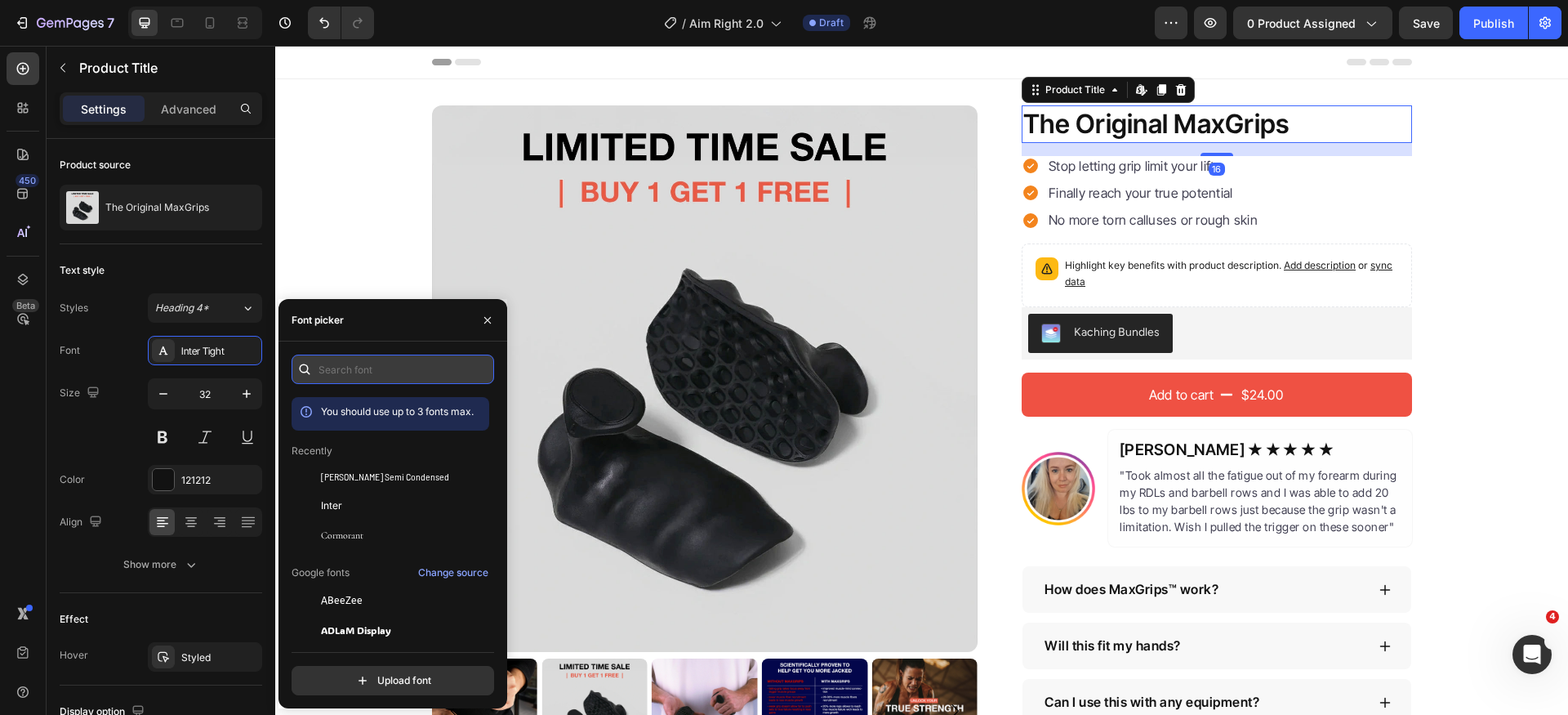
click at [381, 371] on input "text" at bounding box center [393, 369] width 203 height 29
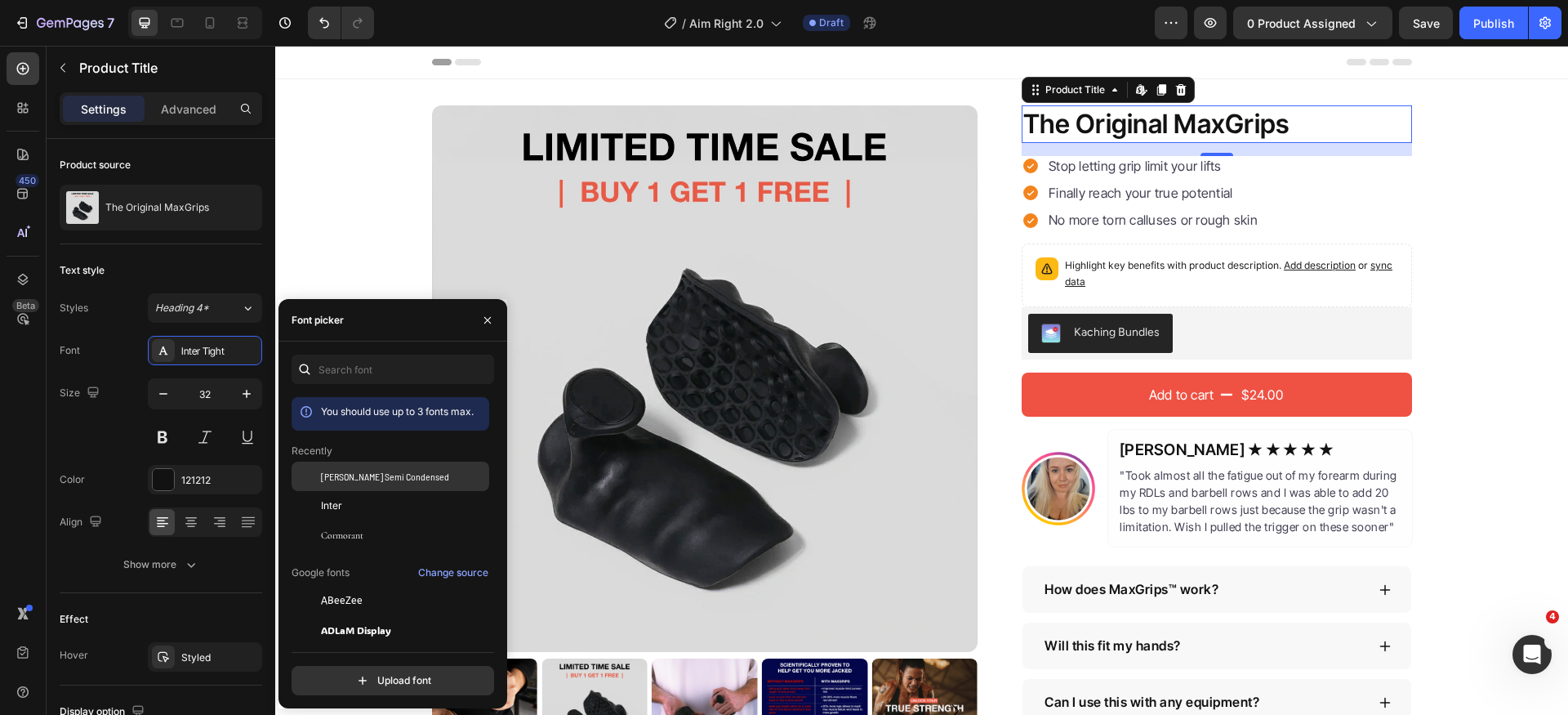
click at [406, 475] on span "[PERSON_NAME] Semi Condensed" at bounding box center [385, 476] width 129 height 14
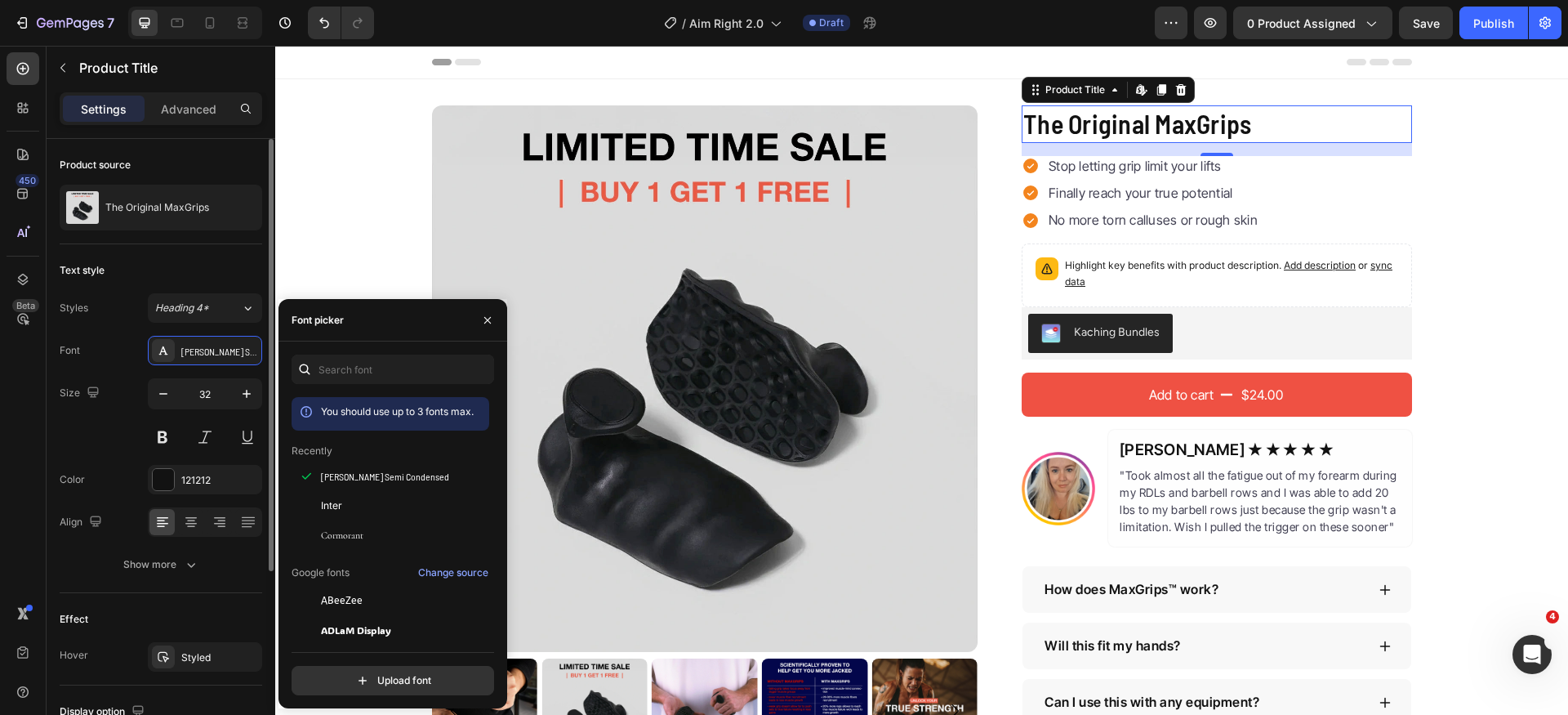
scroll to position [20, 0]
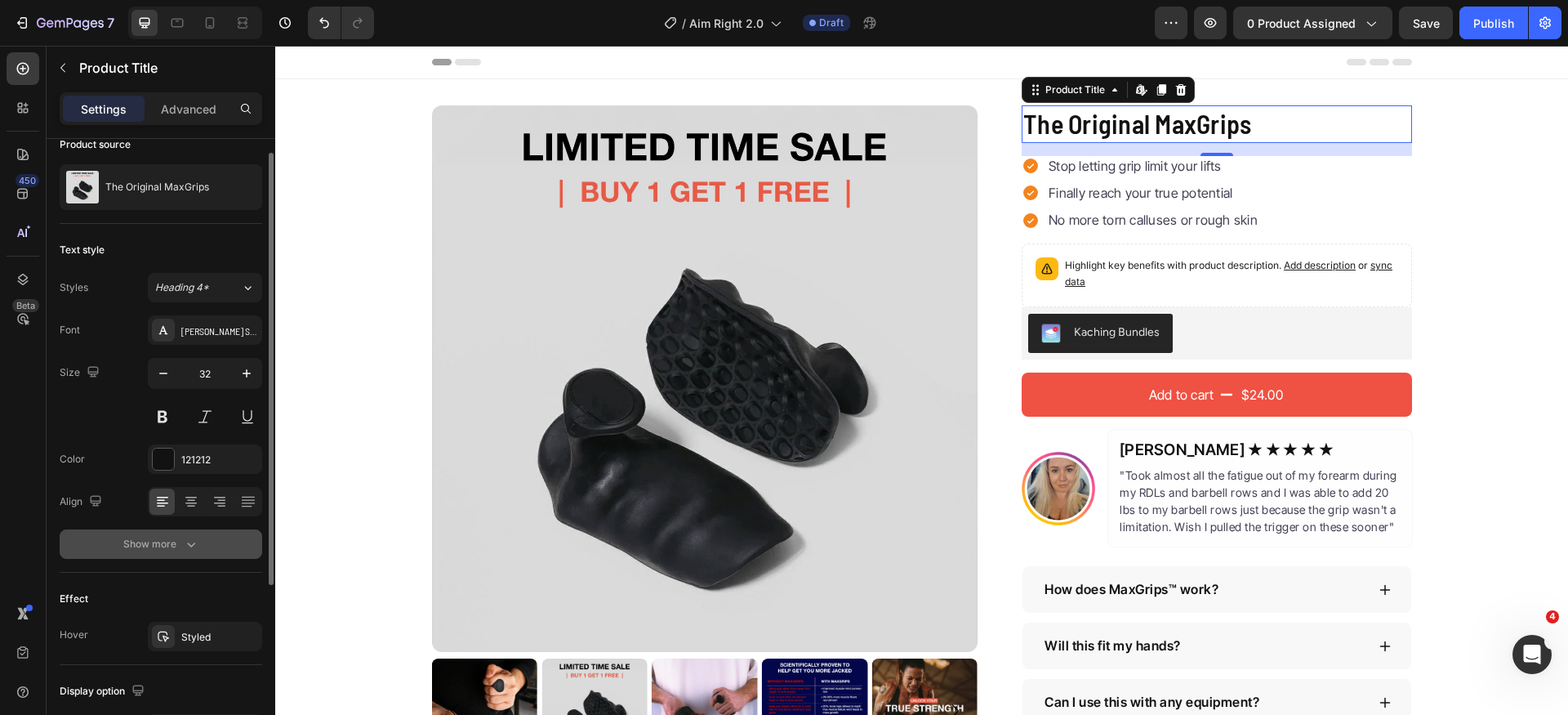
click at [189, 559] on button "Show more" at bounding box center [161, 544] width 203 height 29
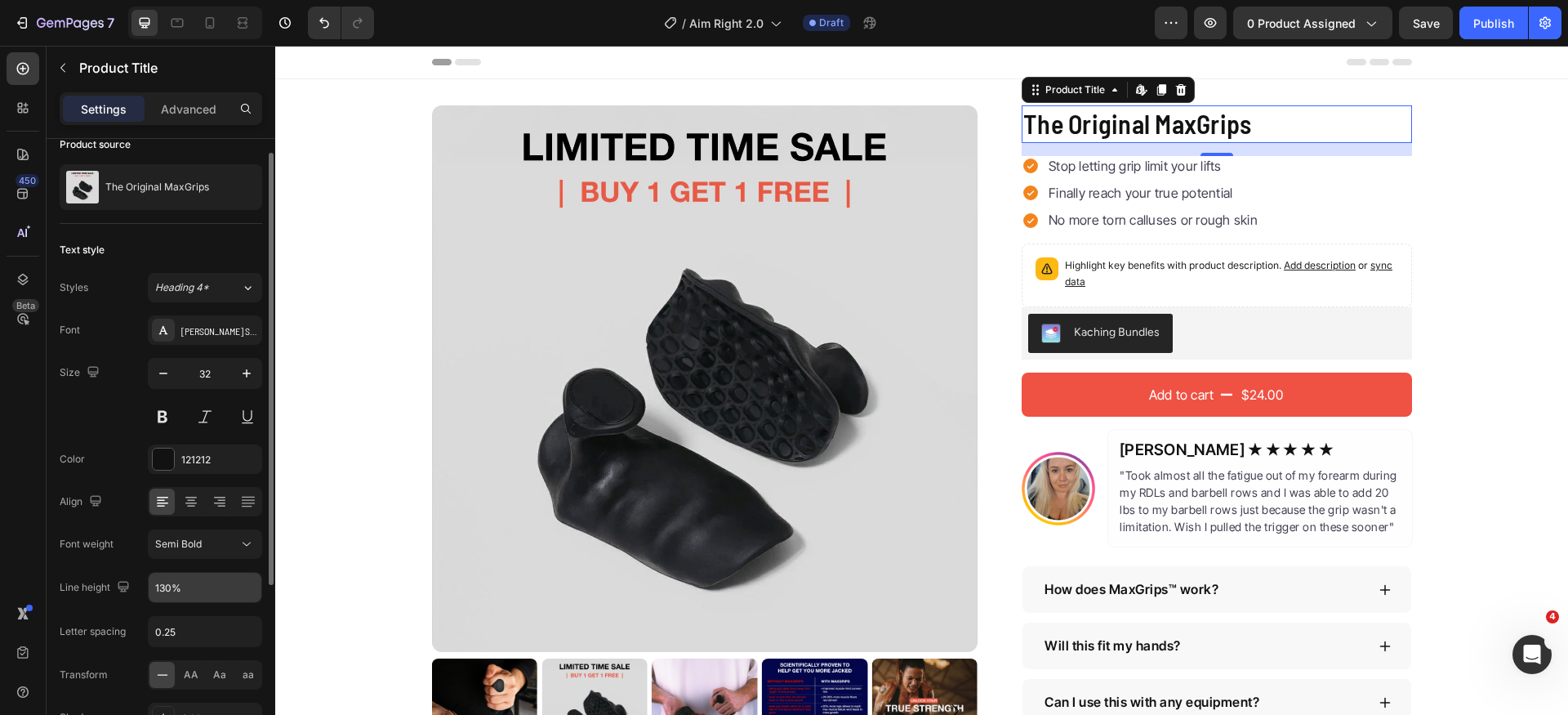
drag, startPoint x: 197, startPoint y: 627, endPoint x: 203, endPoint y: 602, distance: 25.7
click at [198, 627] on input "0.25" at bounding box center [205, 632] width 113 height 29
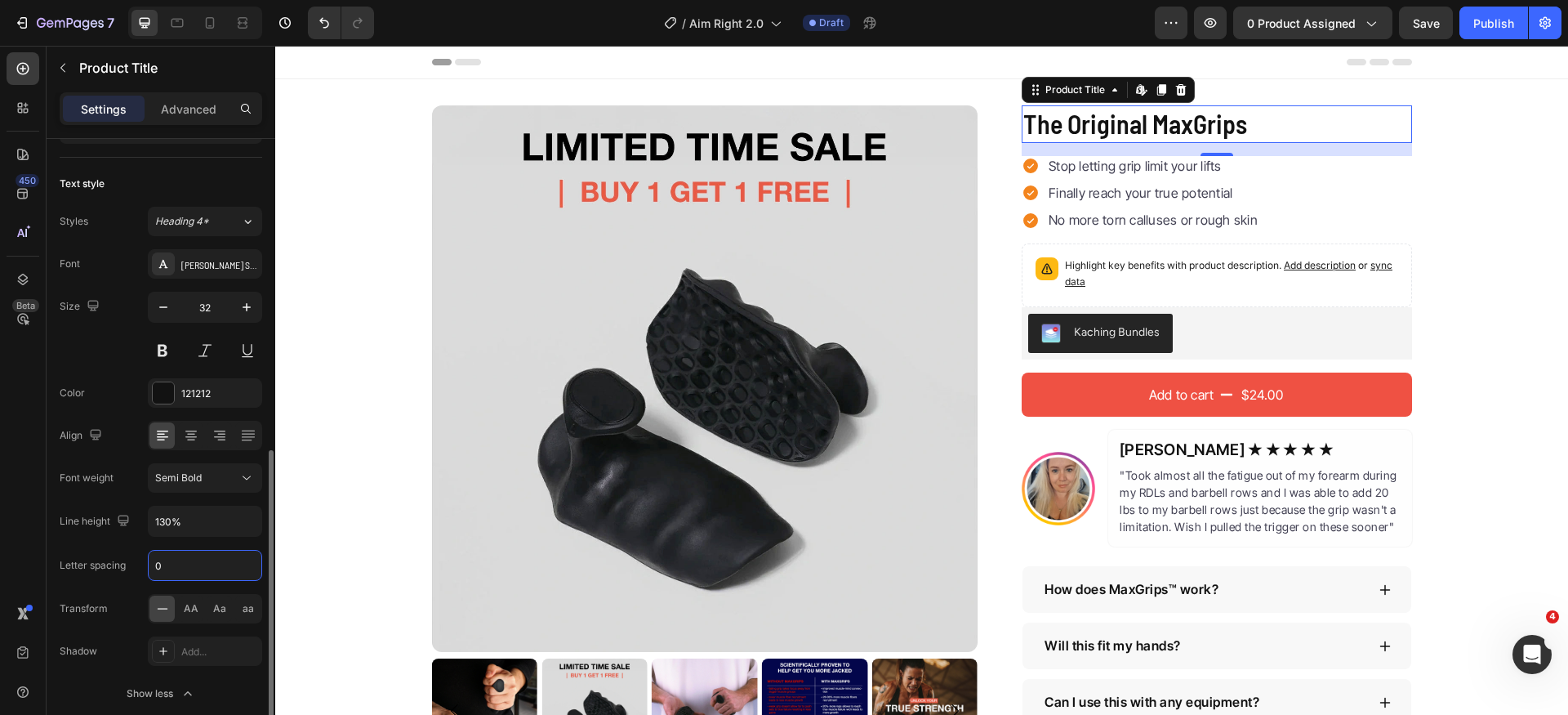
scroll to position [339, 0]
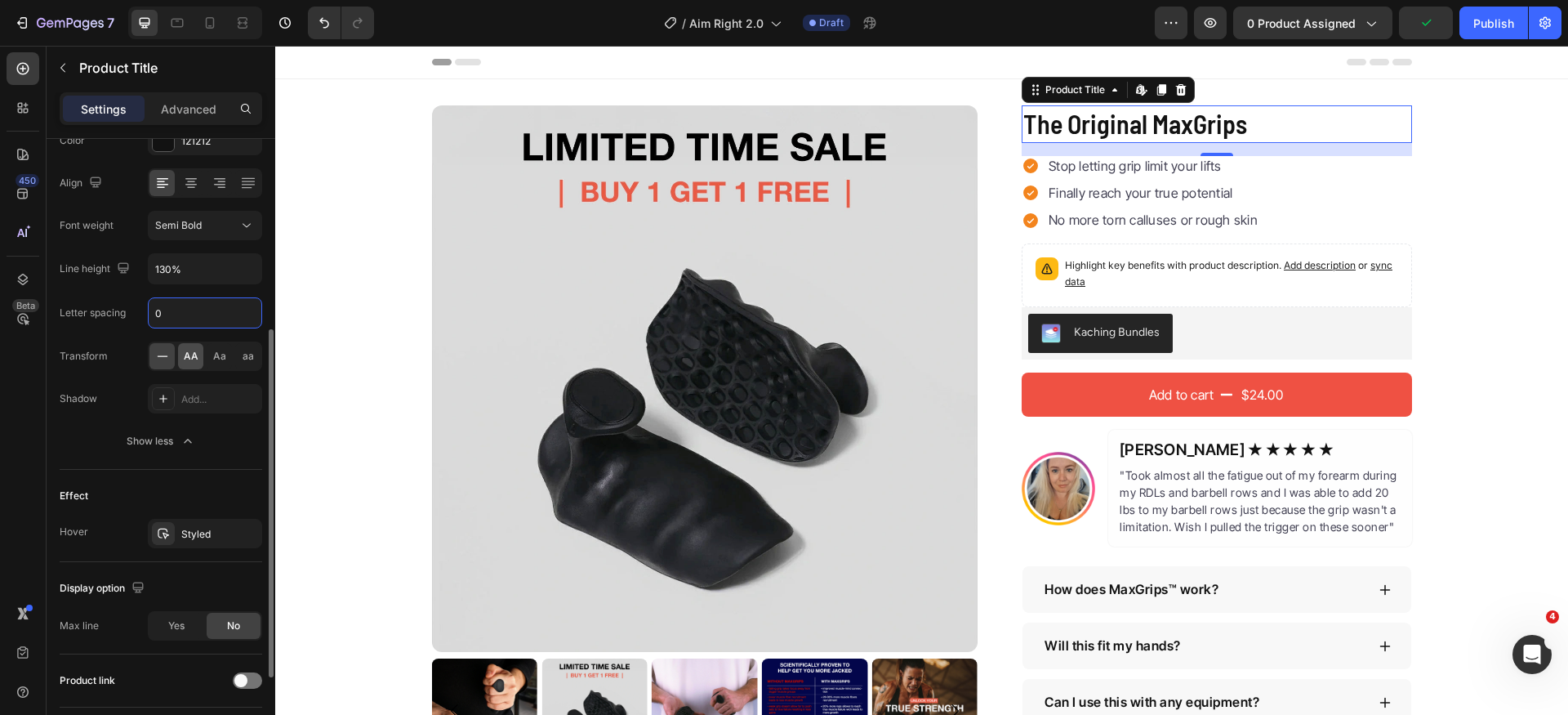
type input "0"
click at [191, 360] on span "AA" at bounding box center [191, 356] width 14 height 14
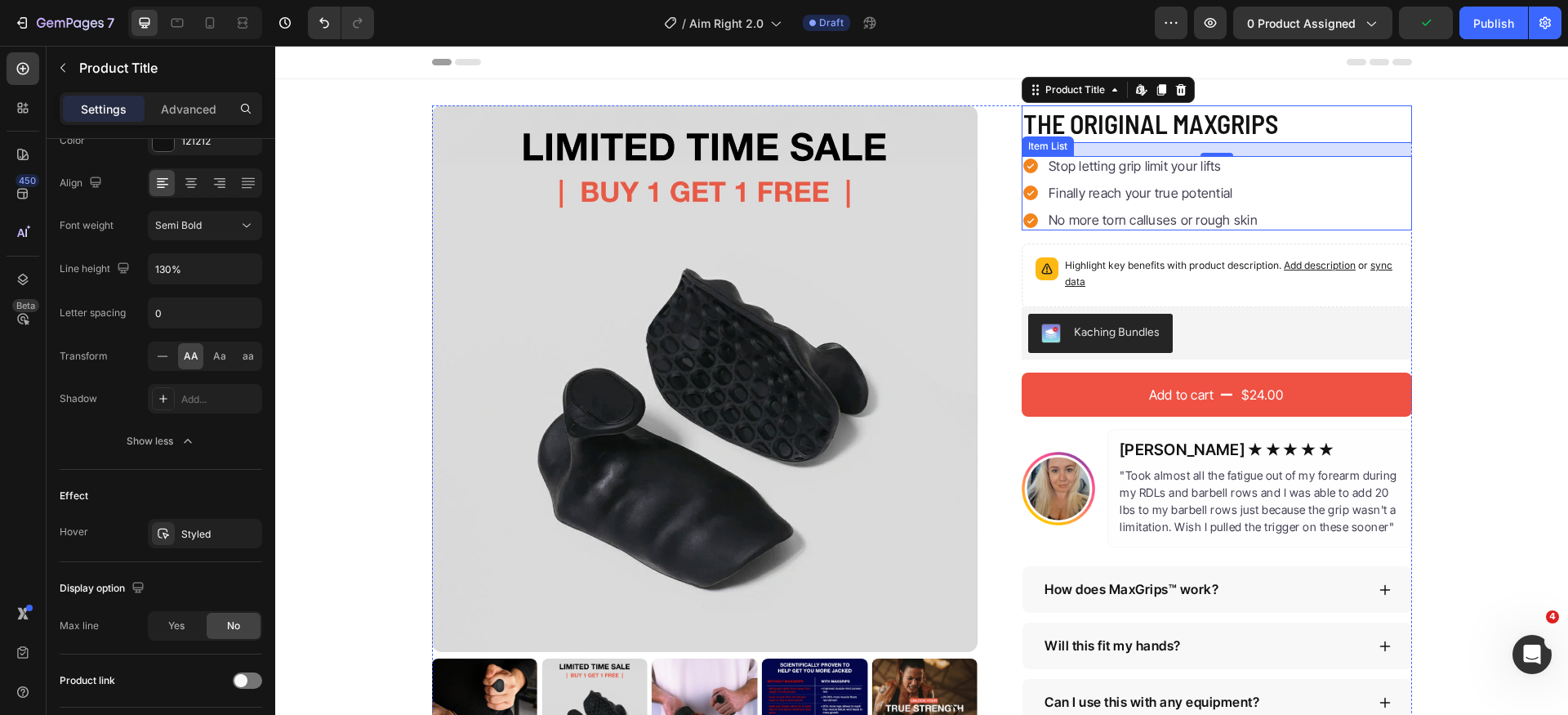
click at [1151, 169] on p "Stop letting grip limit your lifts" at bounding box center [1154, 166] width 209 height 15
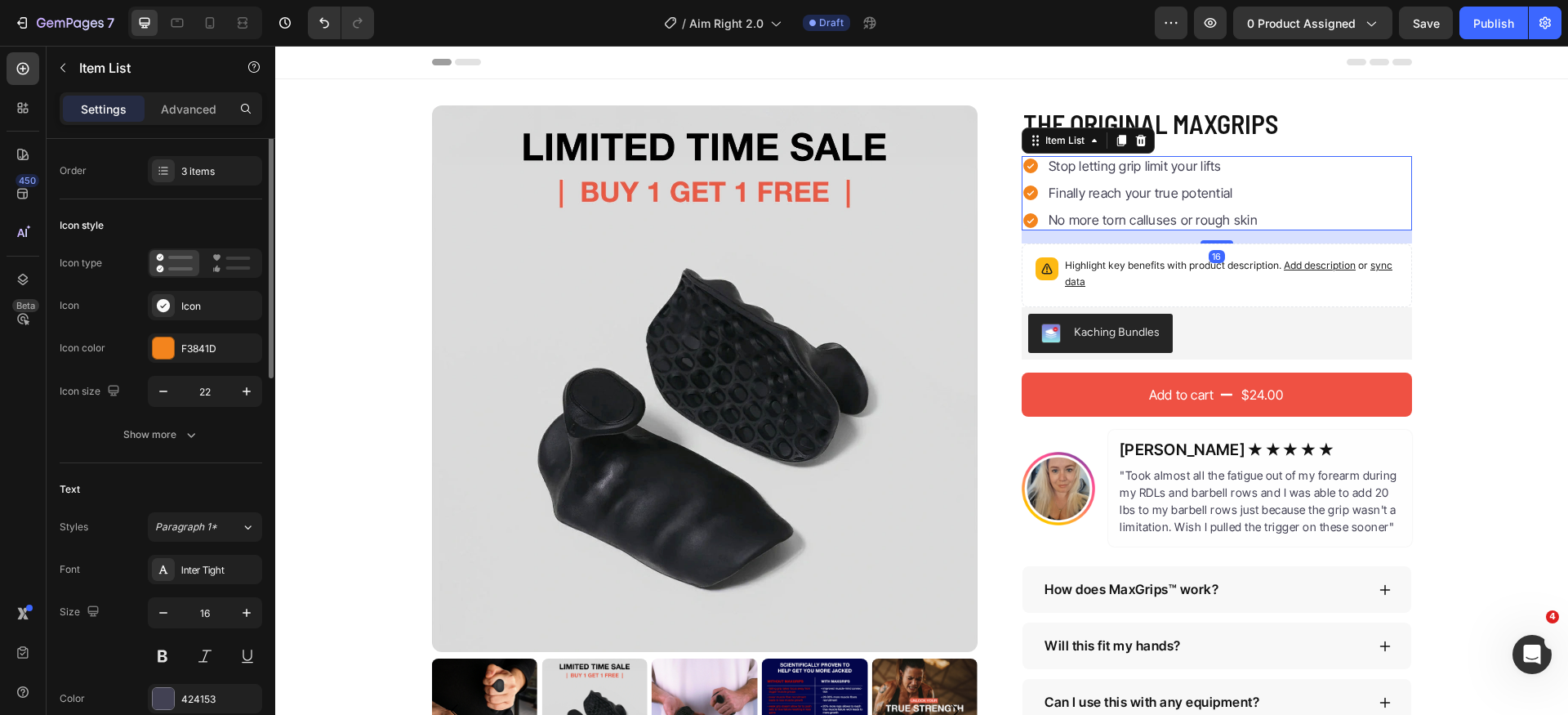
scroll to position [193, 0]
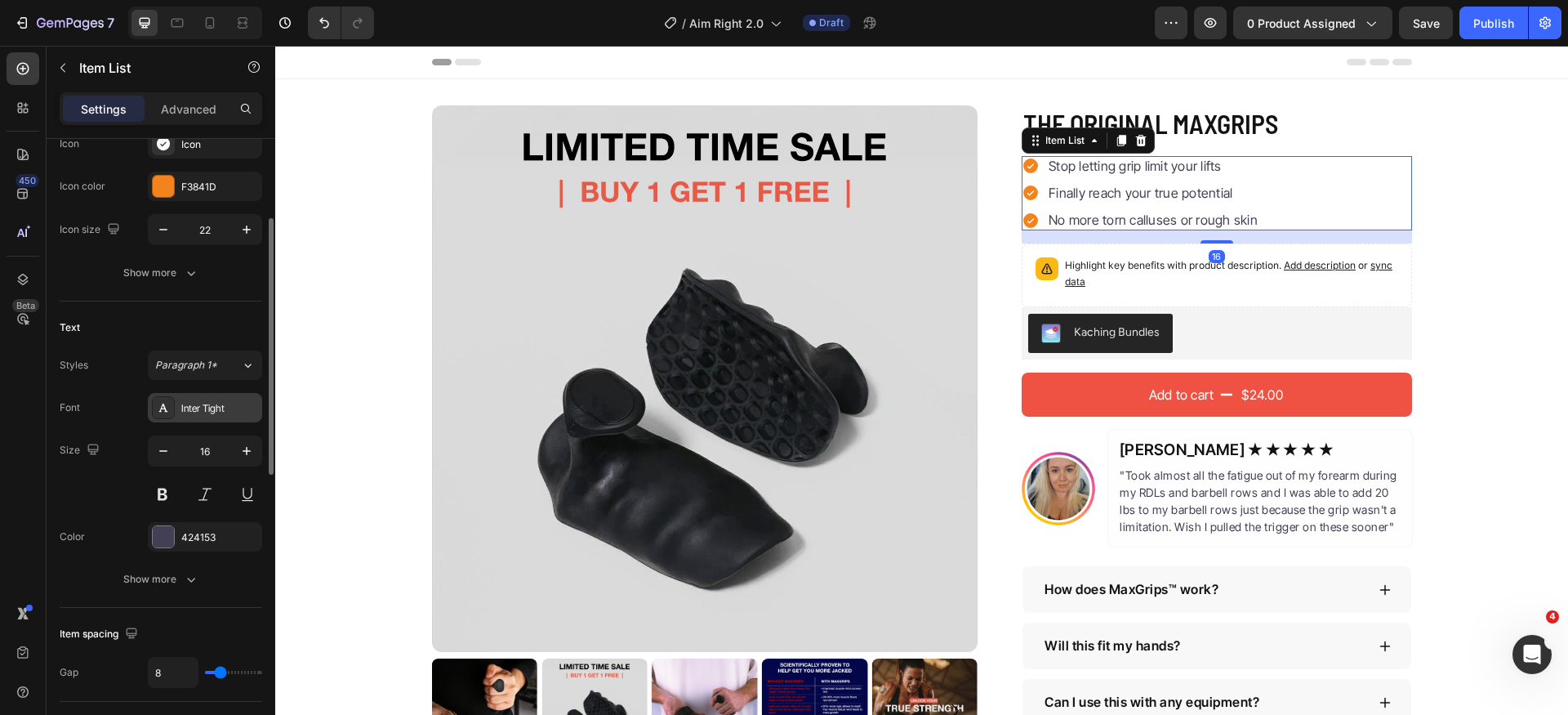
click at [222, 399] on div "Inter Tight" at bounding box center [205, 407] width 114 height 29
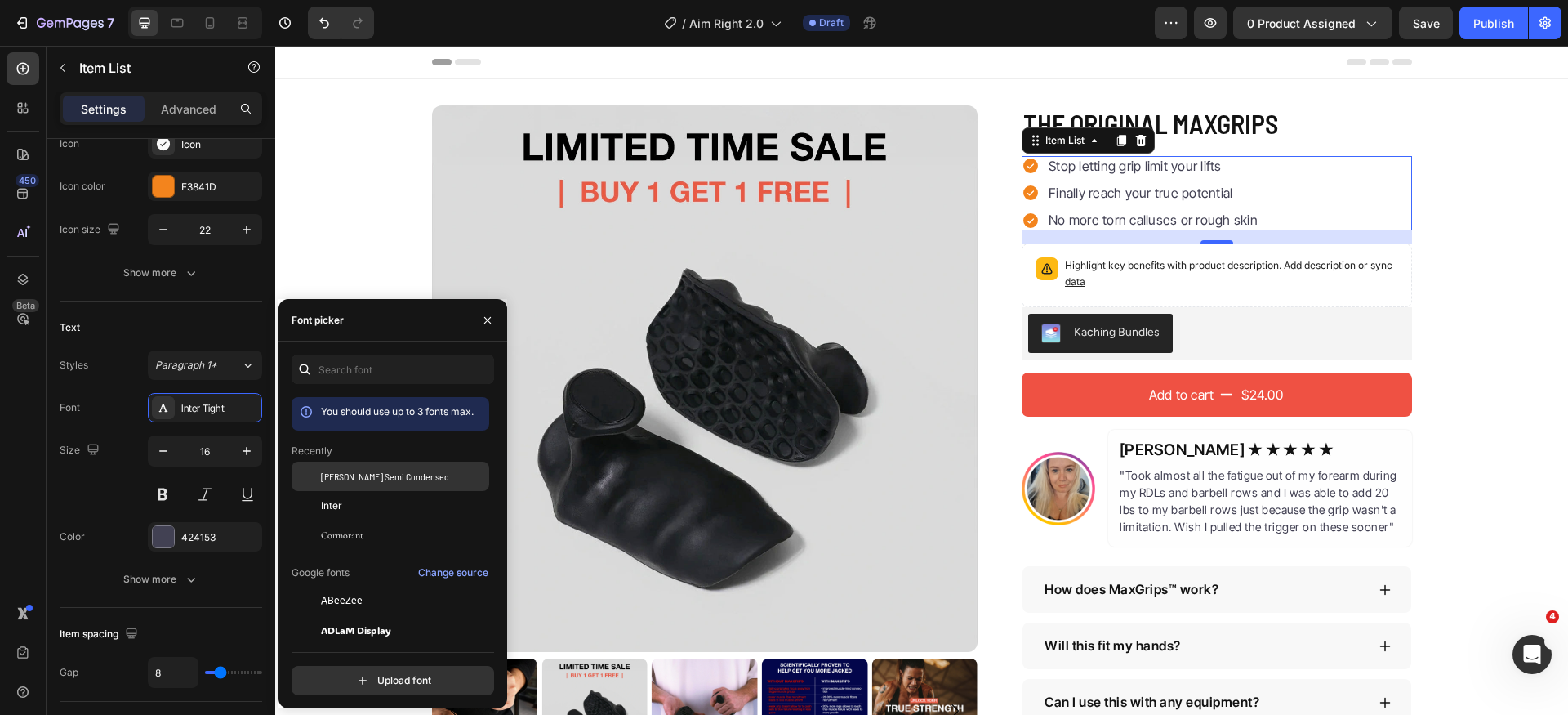
click at [396, 470] on span "[PERSON_NAME] Semi Condensed" at bounding box center [385, 476] width 129 height 14
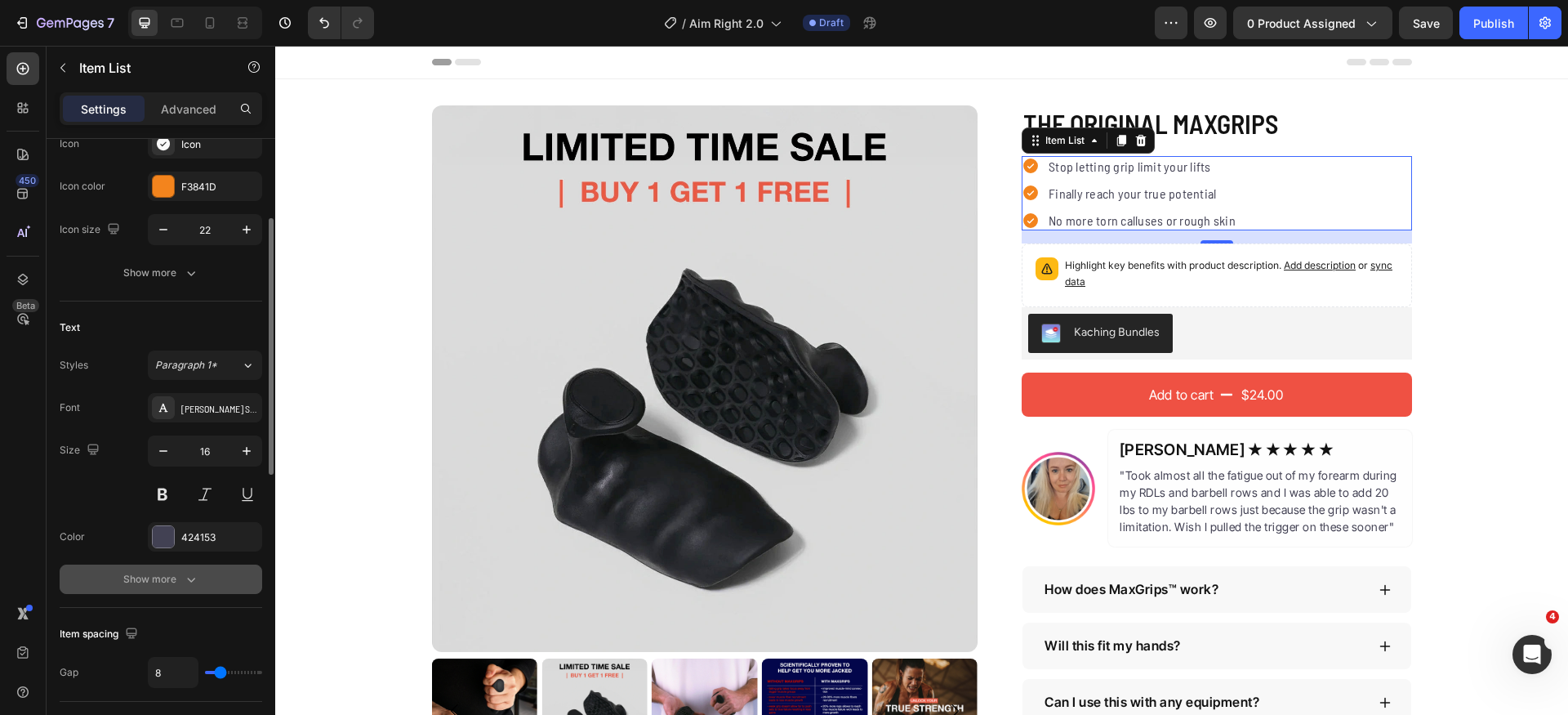
click at [150, 591] on button "Show more" at bounding box center [161, 579] width 203 height 29
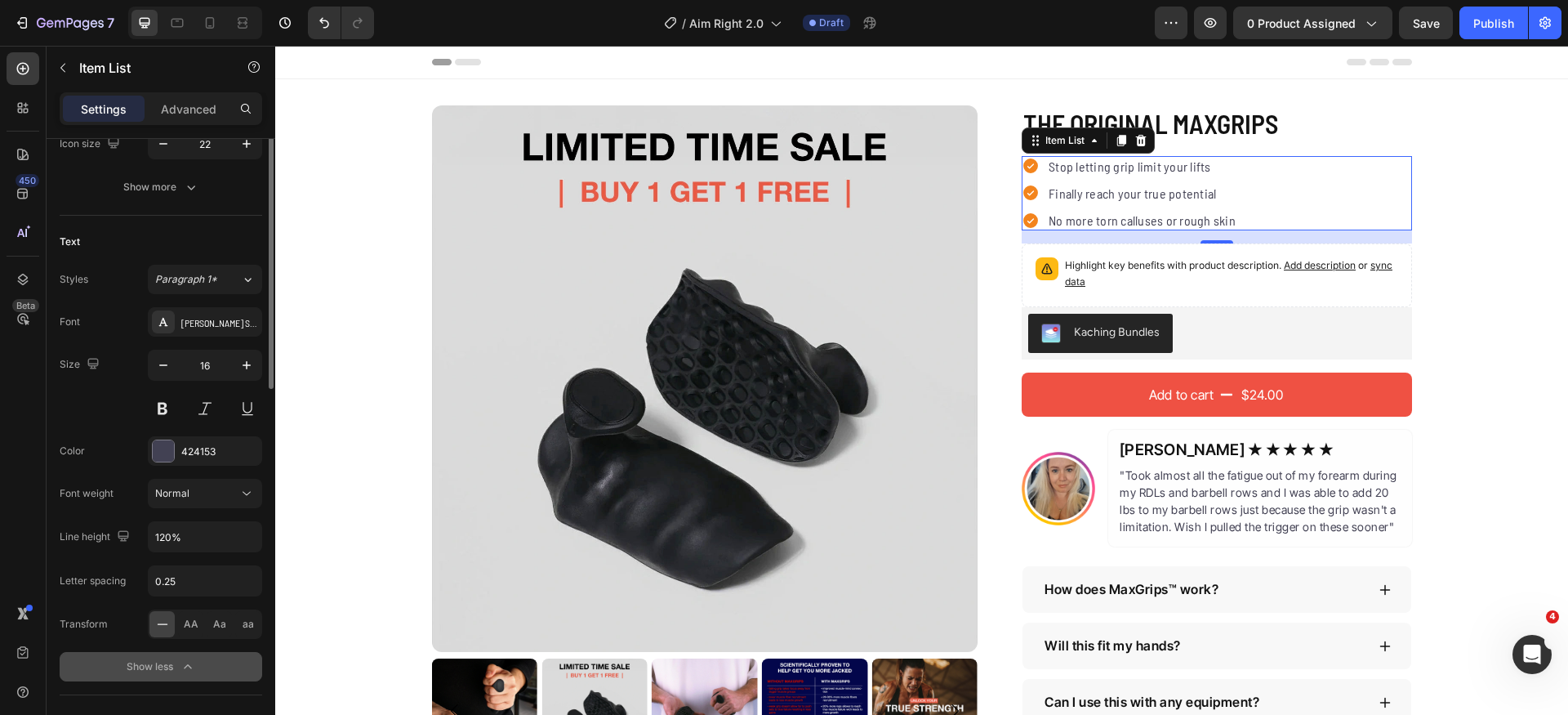
scroll to position [363, 0]
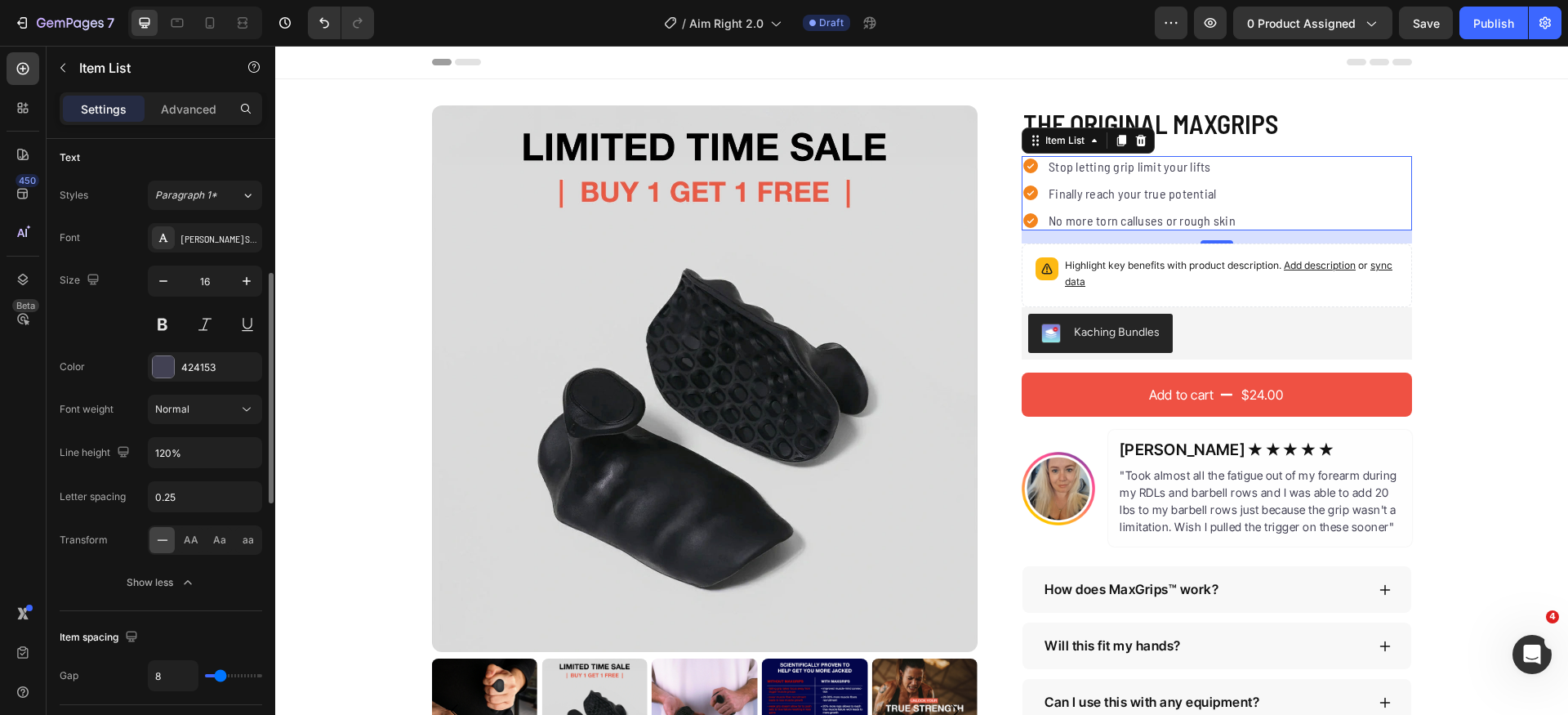
click at [218, 470] on div "Font Barlow Semi Condensed Size 16 Color 424153 Font weight Normal Line height …" at bounding box center [161, 410] width 203 height 374
click at [214, 504] on input "0.25" at bounding box center [205, 496] width 113 height 29
type input "0"
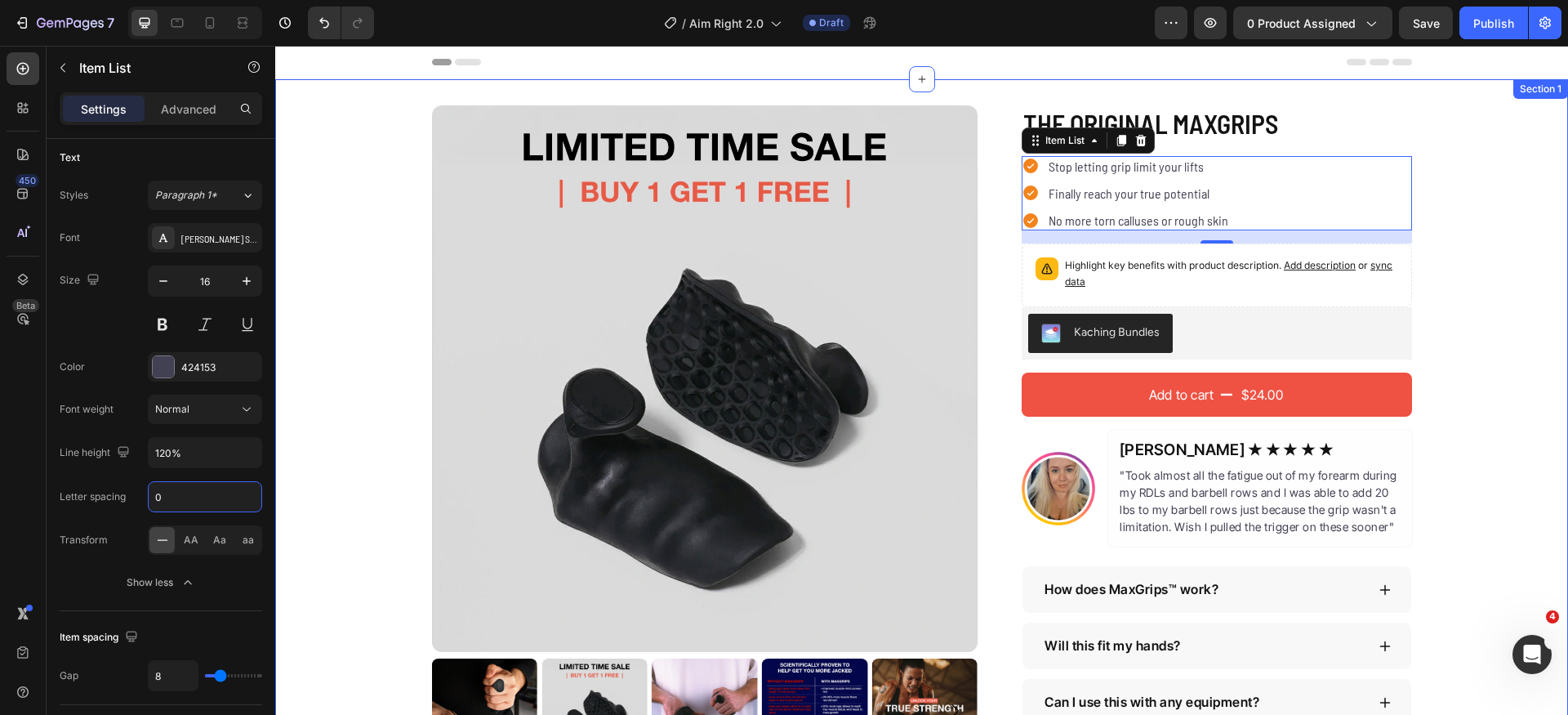
click at [1495, 336] on div "Product Images The Original MaxGrips Product Title $24.00 Product Price Product…" at bounding box center [921, 443] width 1293 height 677
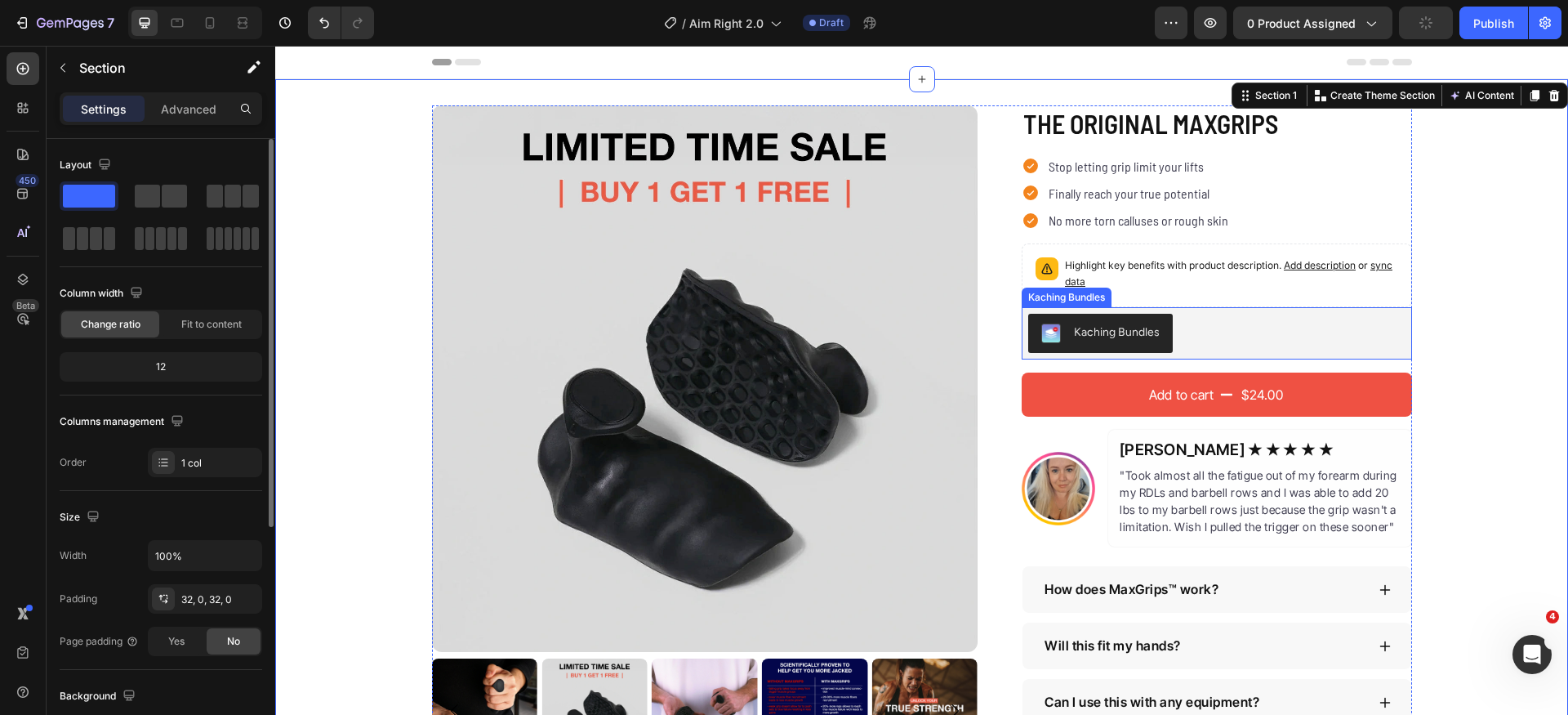
scroll to position [10, 0]
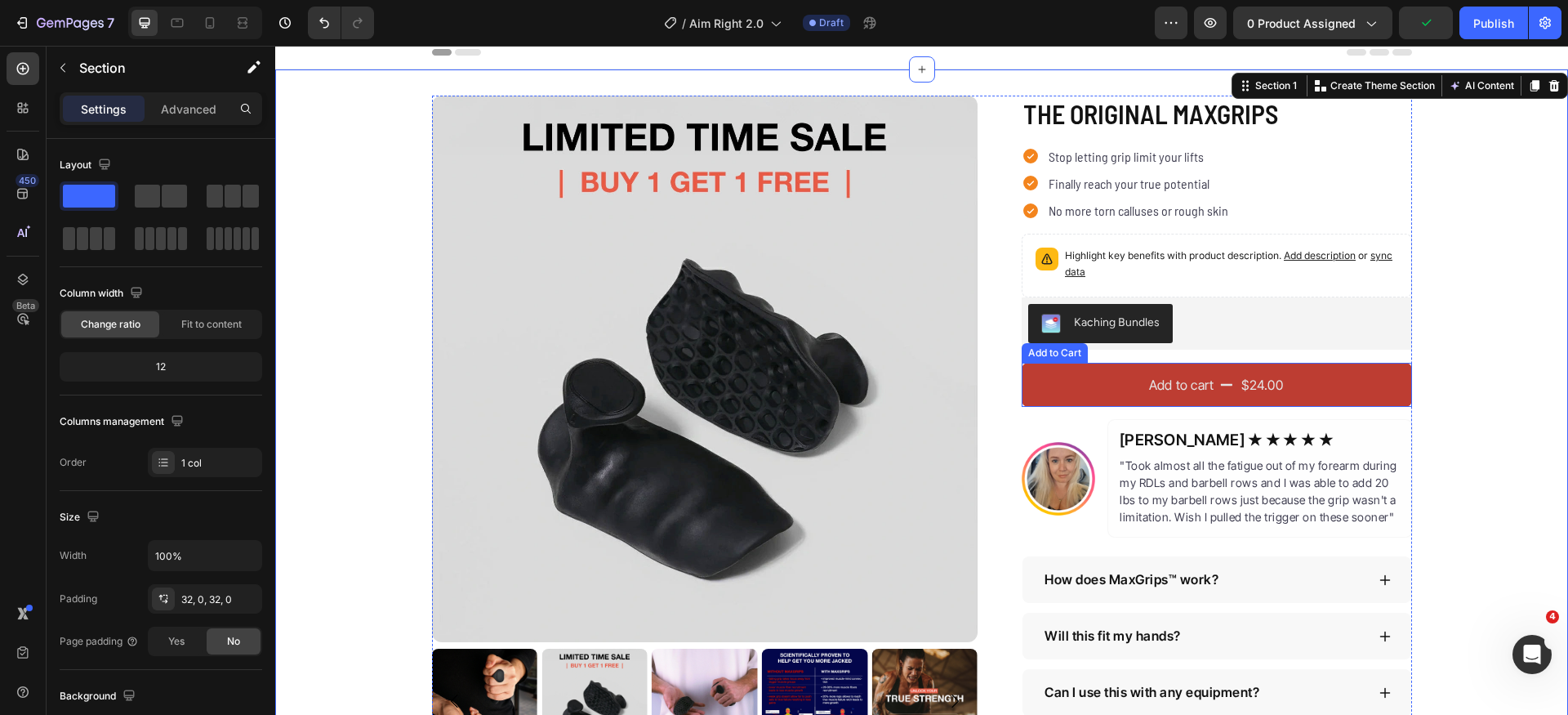
click at [1229, 389] on button "Add to cart $24.00" at bounding box center [1217, 384] width 390 height 44
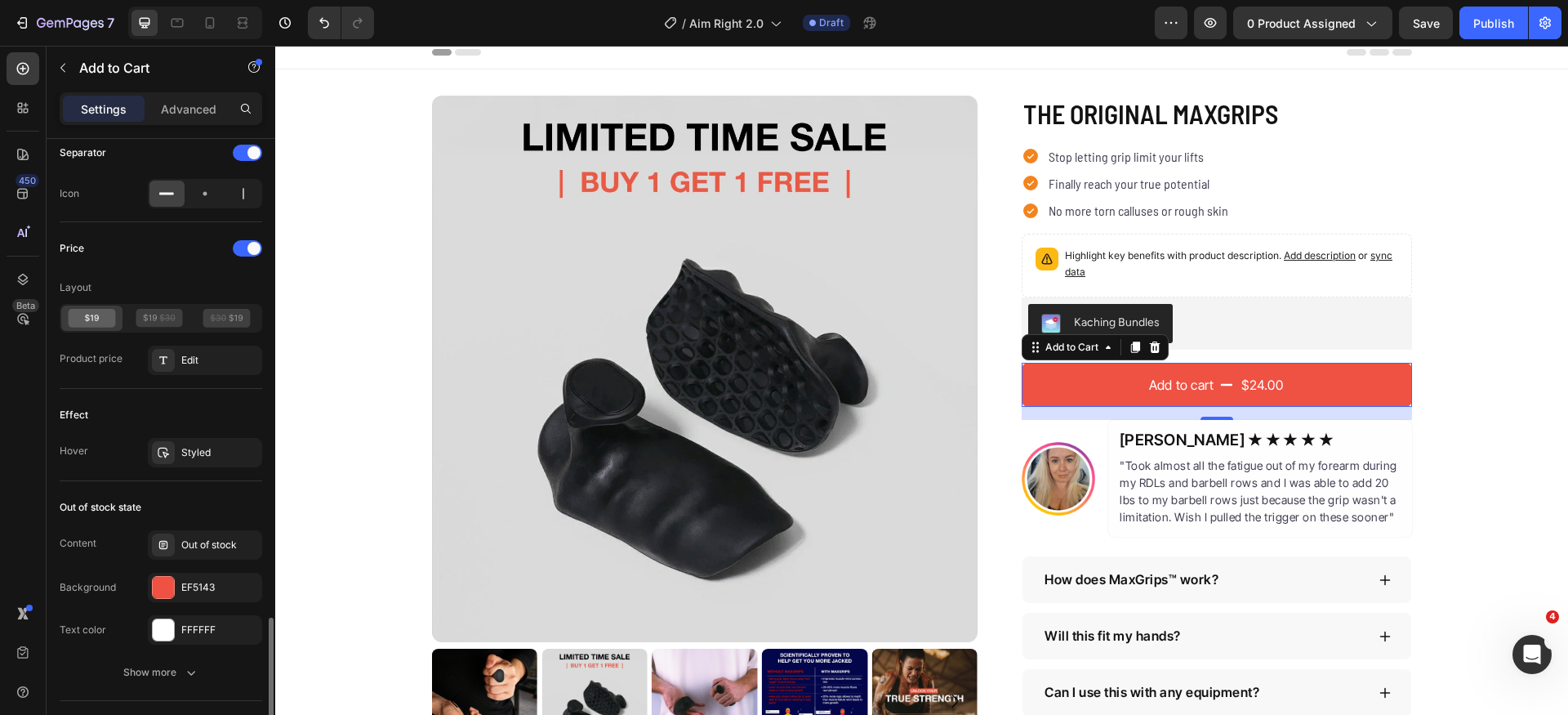
scroll to position [1284, 0]
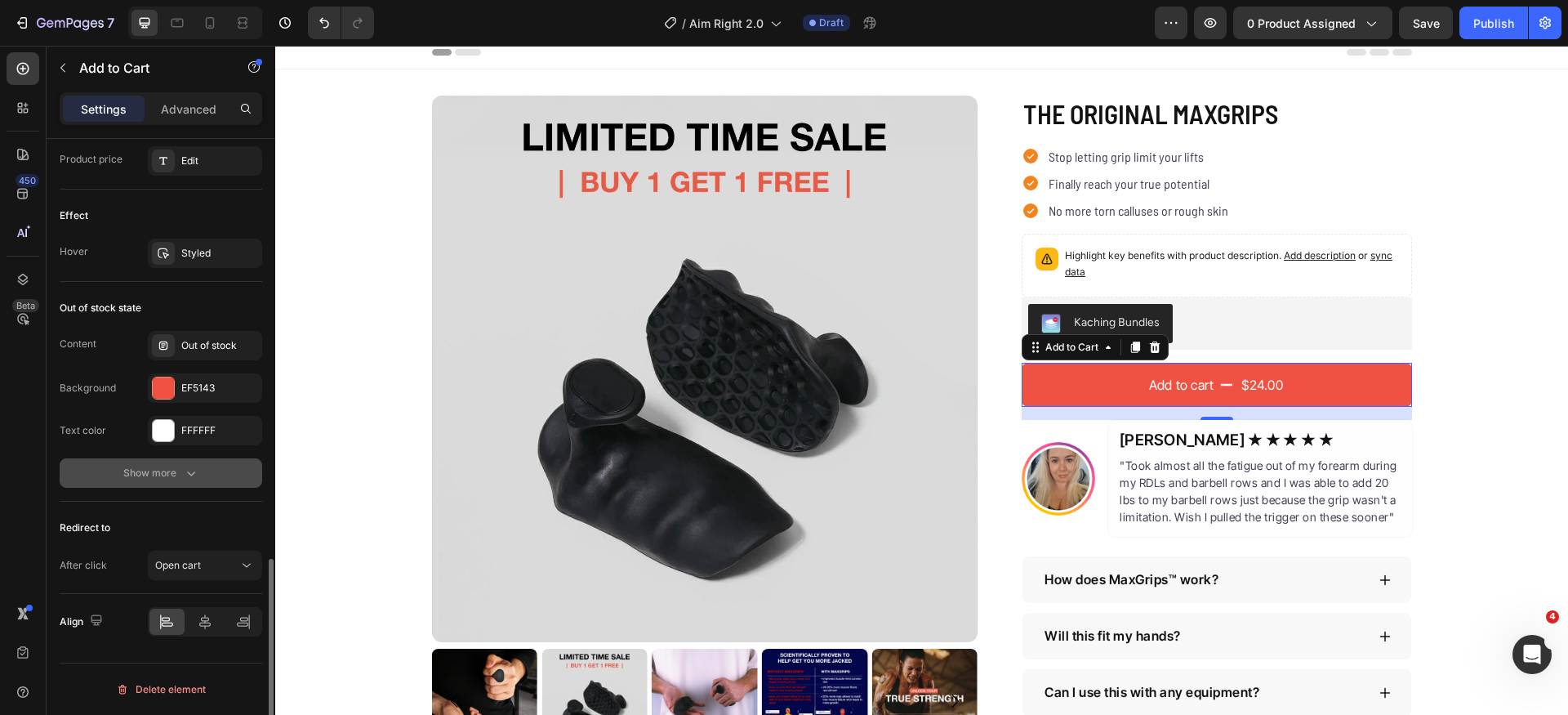
click at [183, 476] on icon "button" at bounding box center [191, 473] width 16 height 16
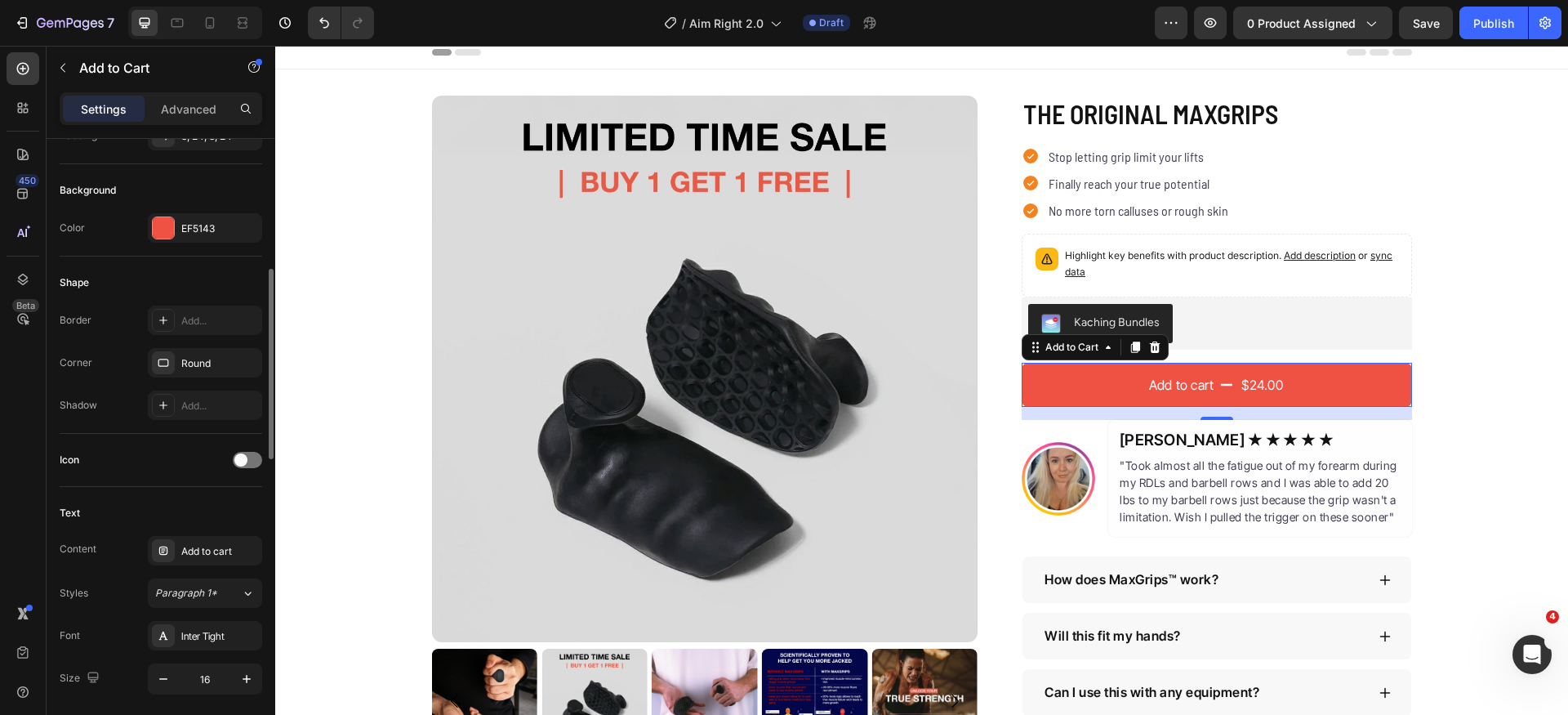
scroll to position [347, 0]
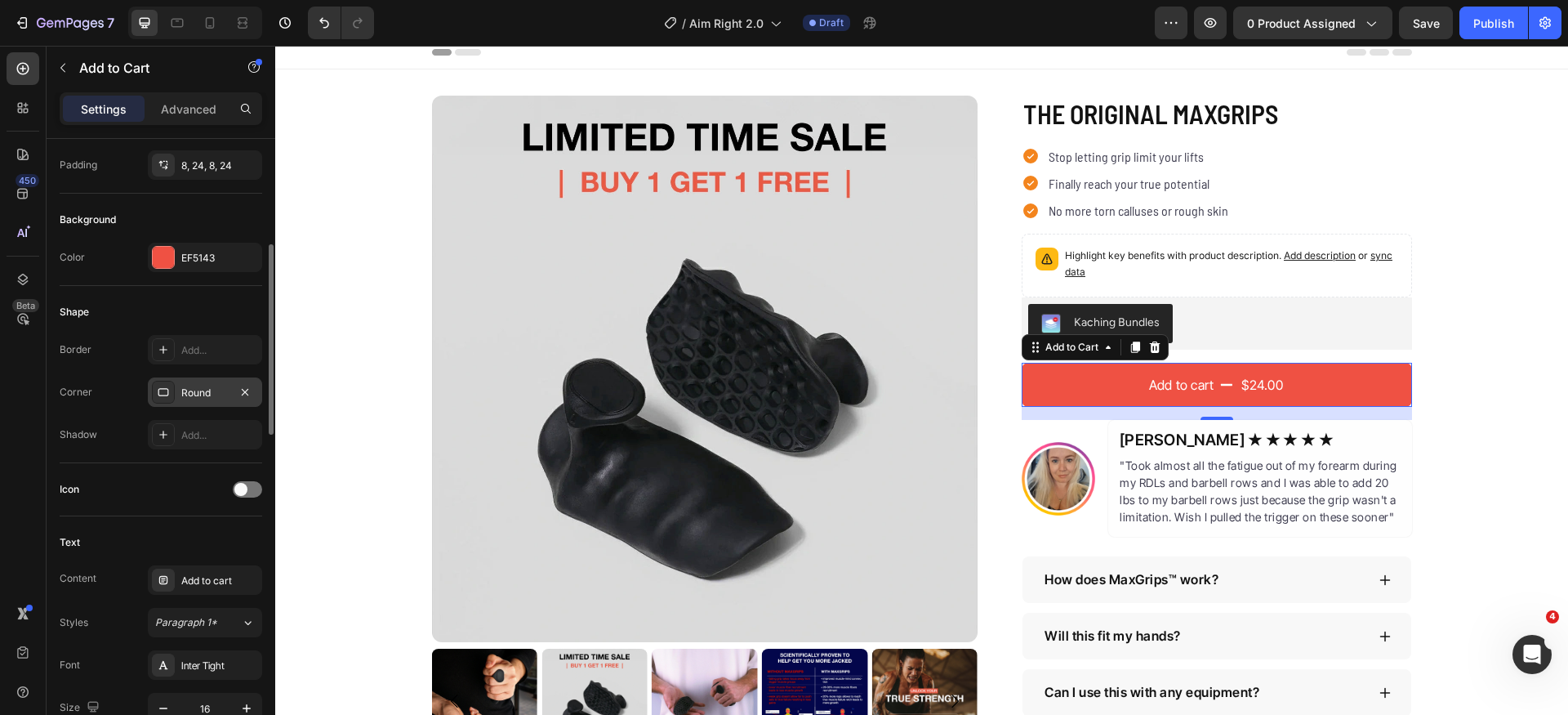
click at [161, 393] on icon at bounding box center [164, 393] width 13 height 13
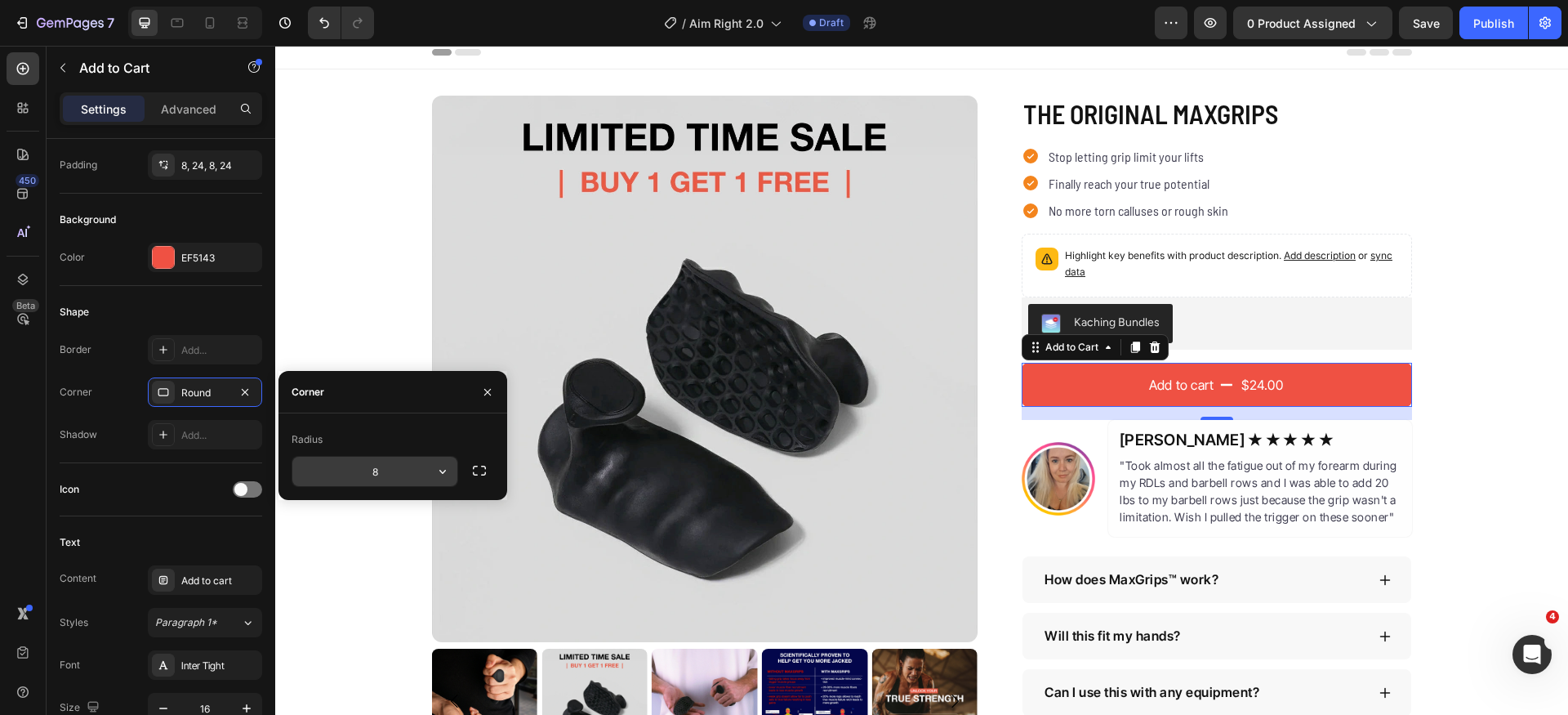
click at [392, 479] on input "8" at bounding box center [375, 471] width 165 height 29
click at [435, 470] on icon "button" at bounding box center [442, 471] width 16 height 16
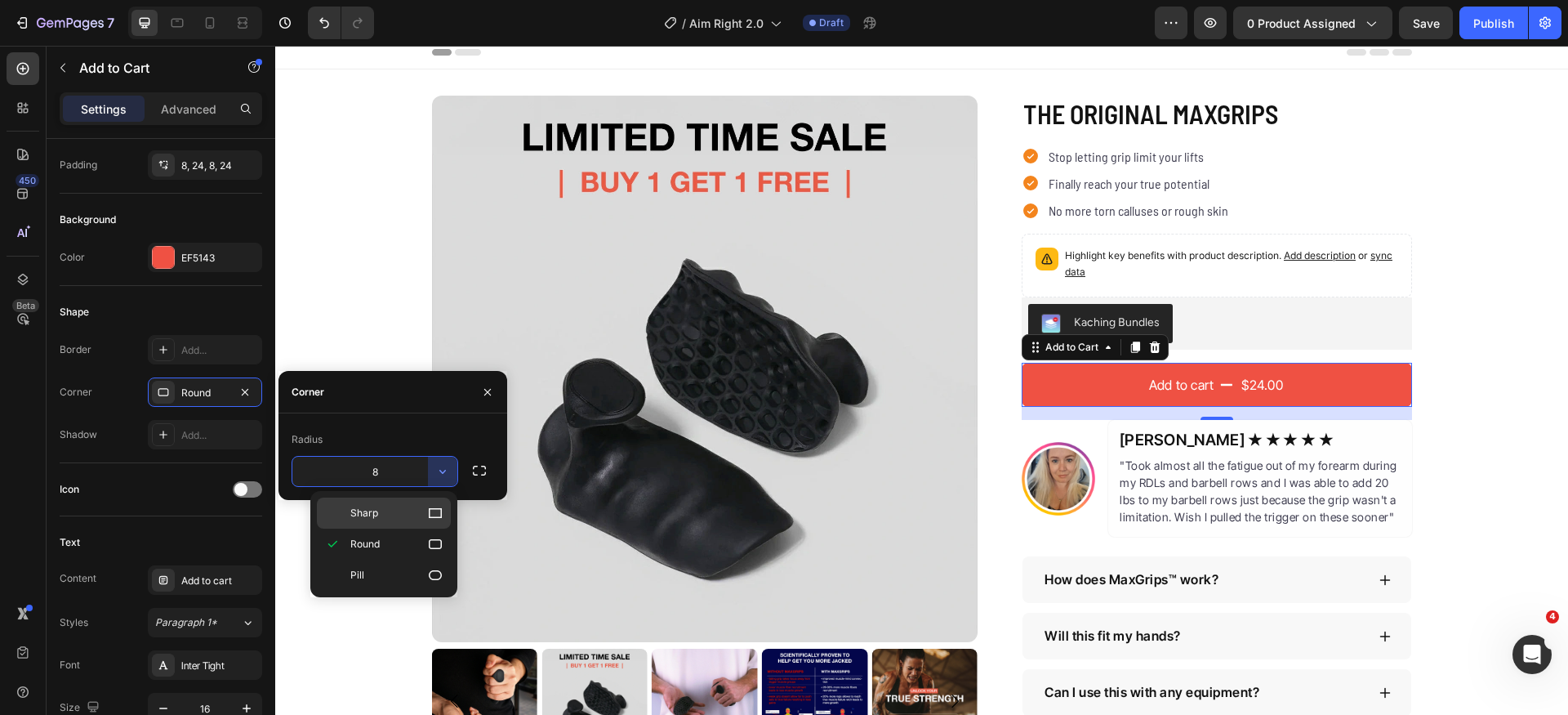
click at [426, 512] on p "Sharp" at bounding box center [397, 512] width 93 height 16
type input "0"
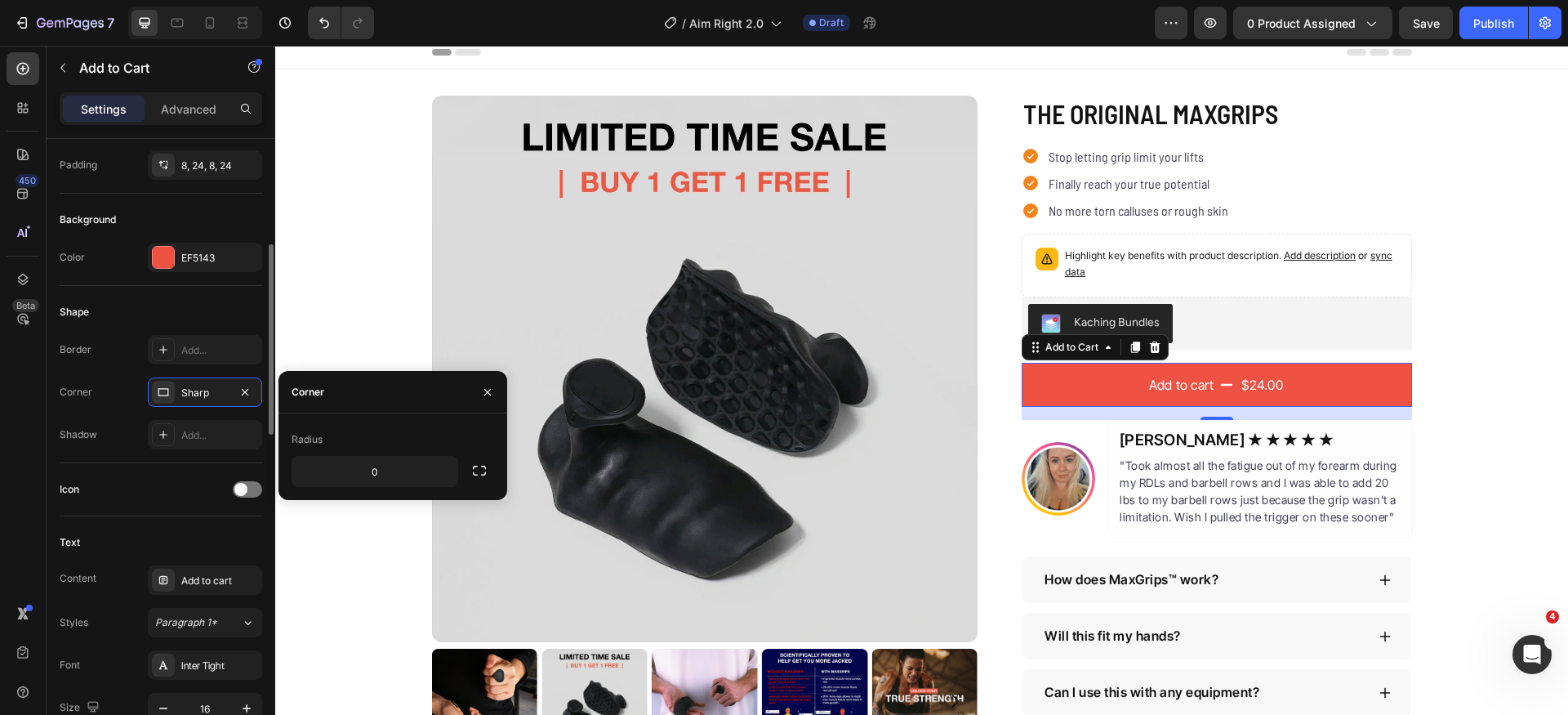
click at [172, 310] on div "Shape" at bounding box center [161, 312] width 203 height 26
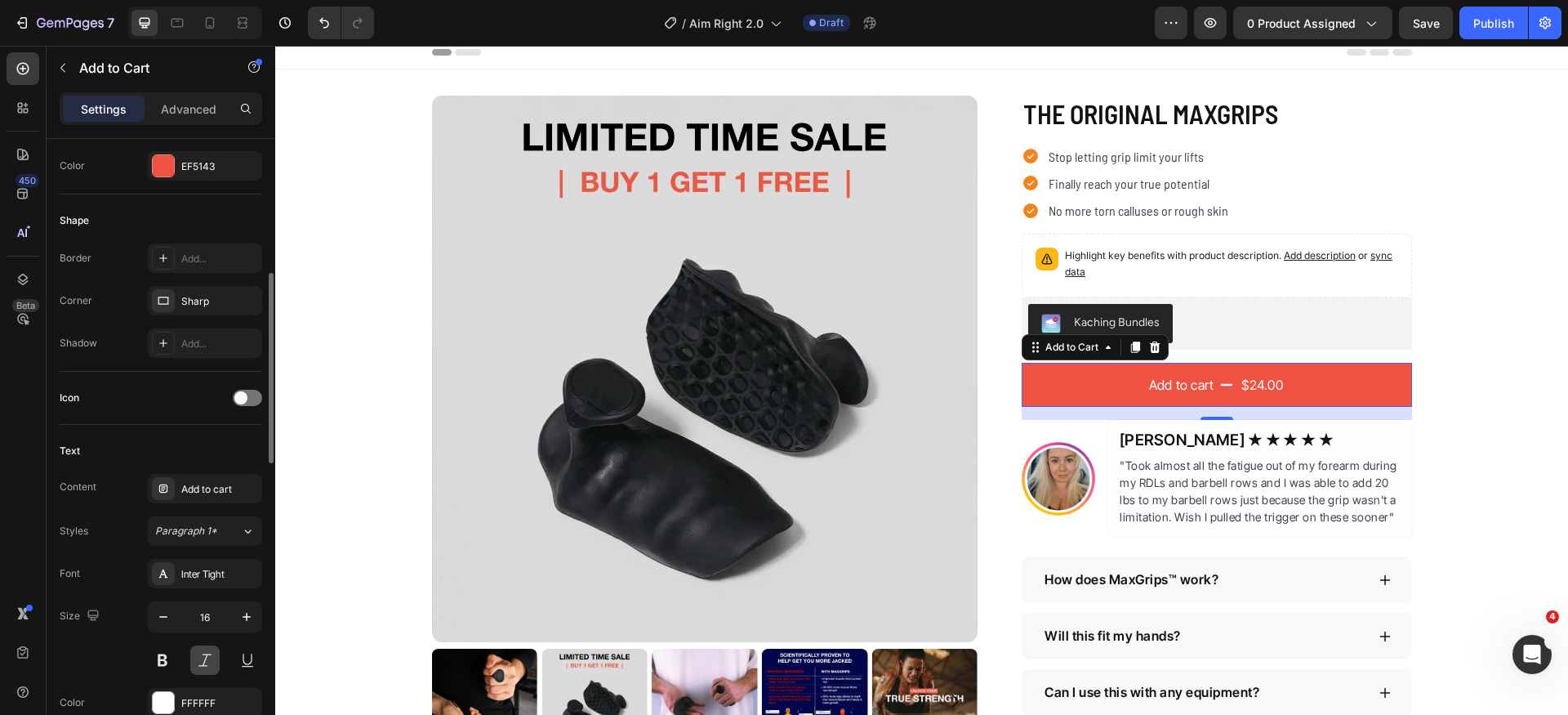
scroll to position [522, 0]
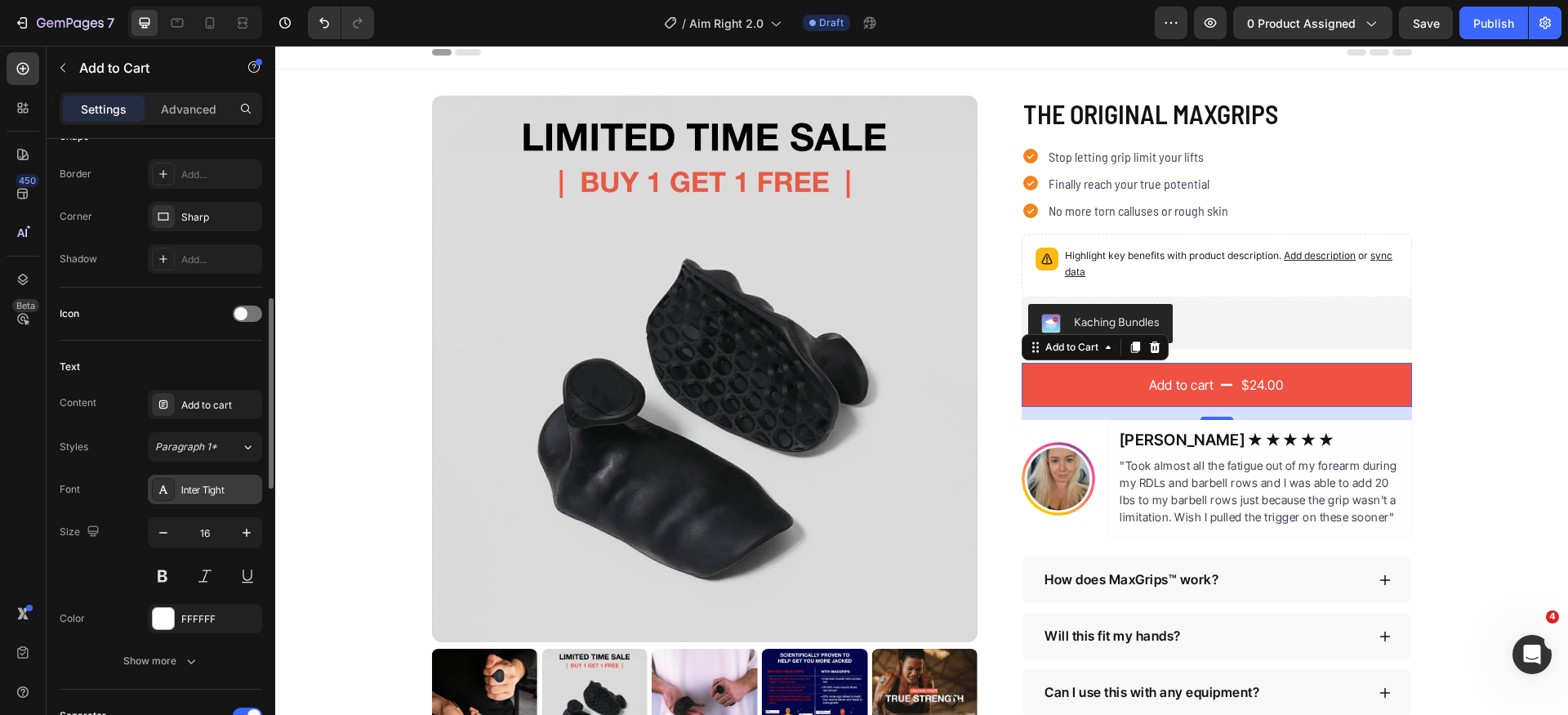
click at [220, 487] on div "Inter Tight" at bounding box center [219, 490] width 77 height 14
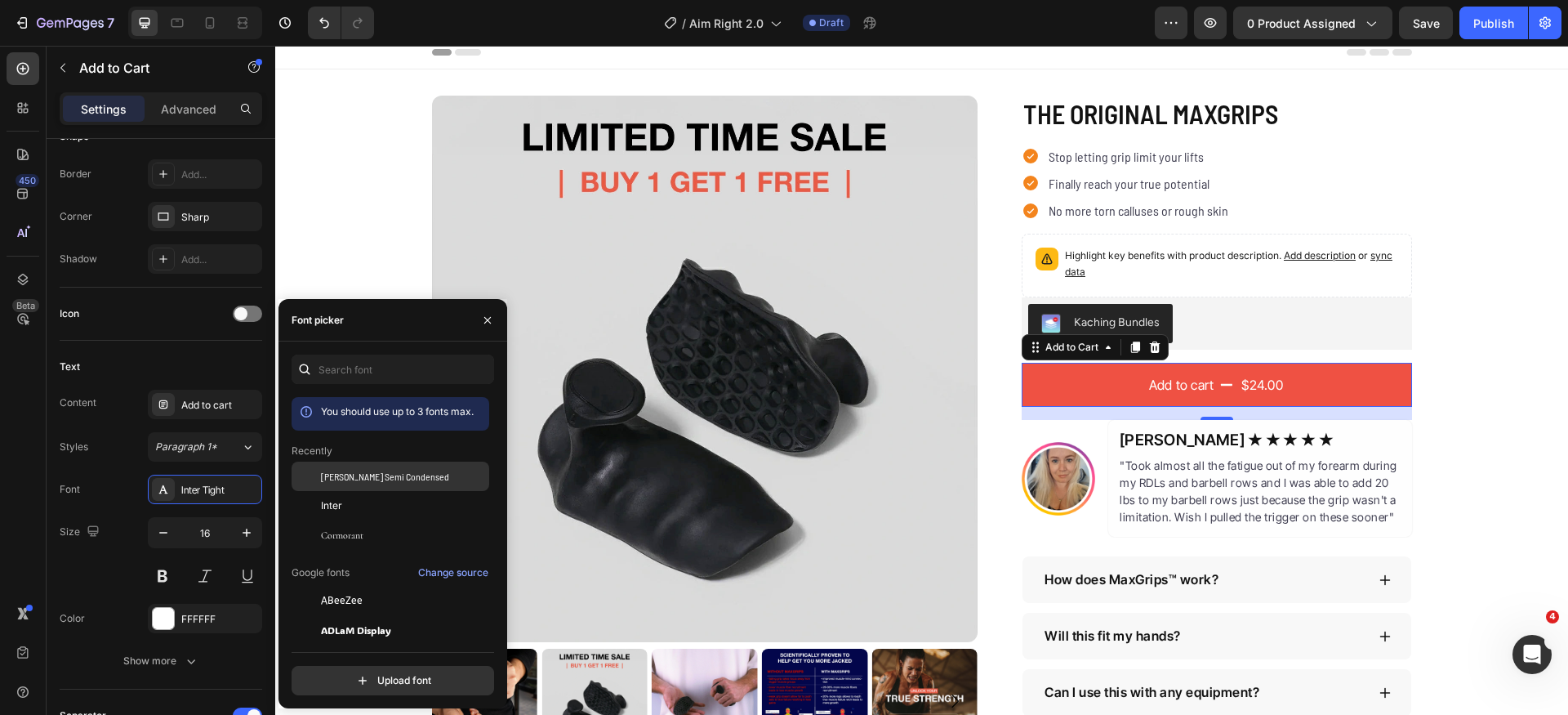
click at [380, 475] on span "[PERSON_NAME] Semi Condensed" at bounding box center [385, 476] width 129 height 14
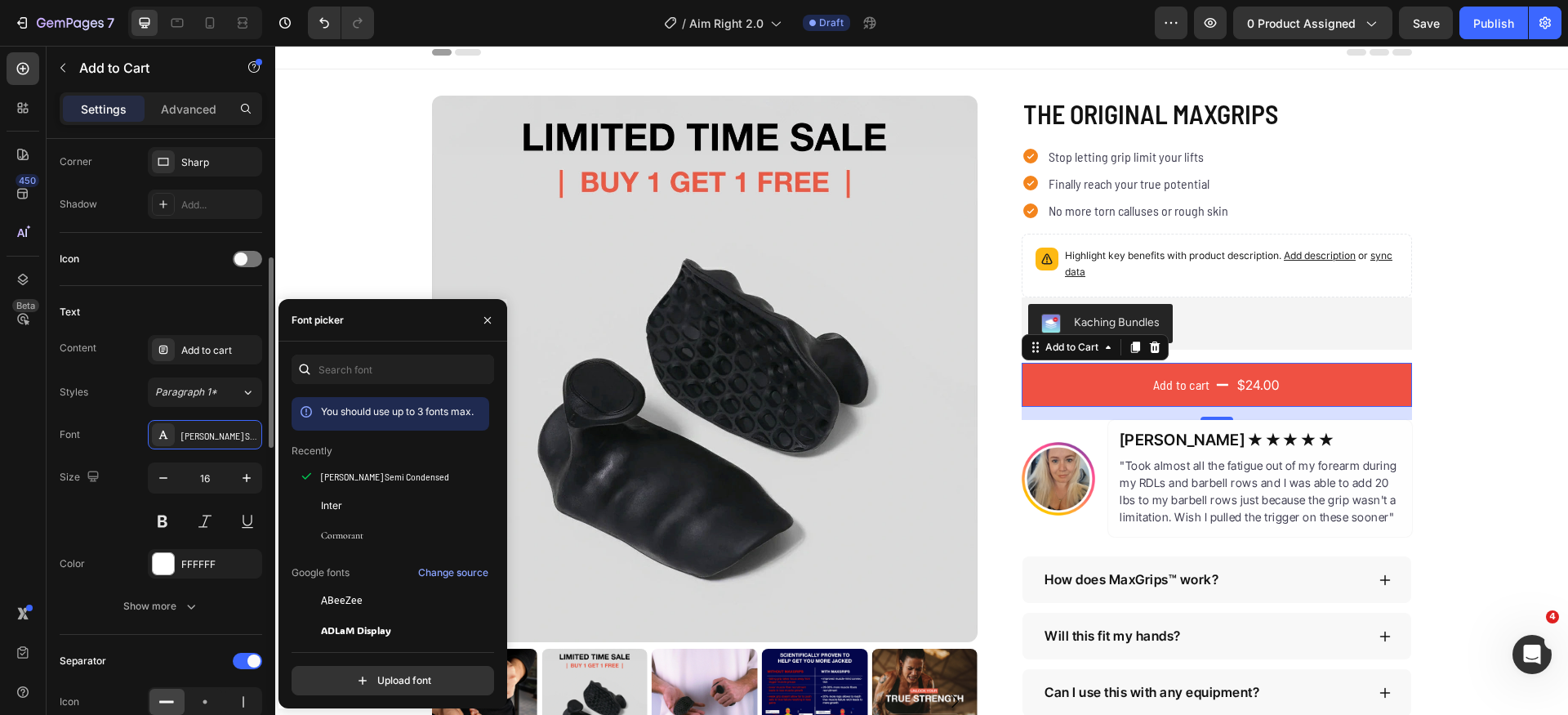
scroll to position [712, 0]
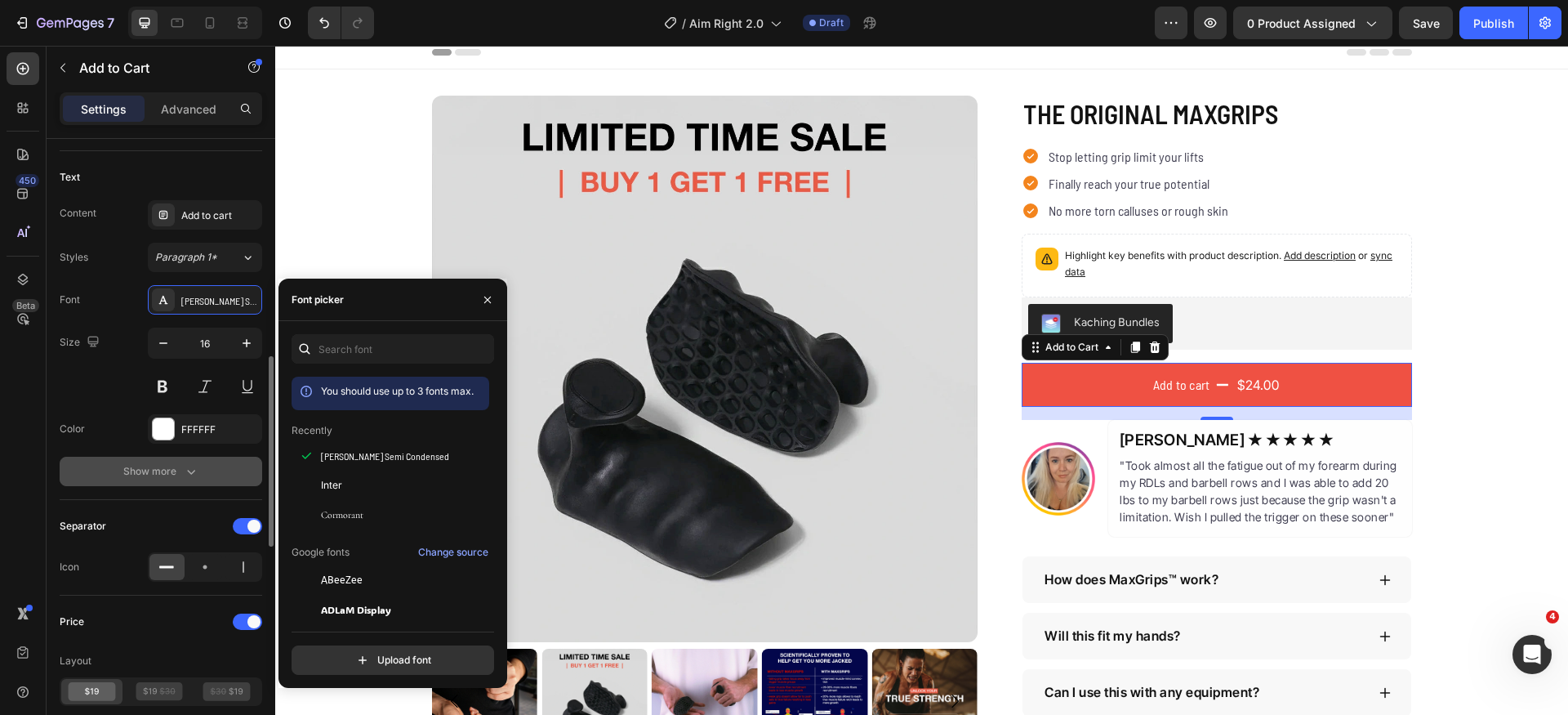
click at [185, 471] on icon "button" at bounding box center [191, 471] width 16 height 16
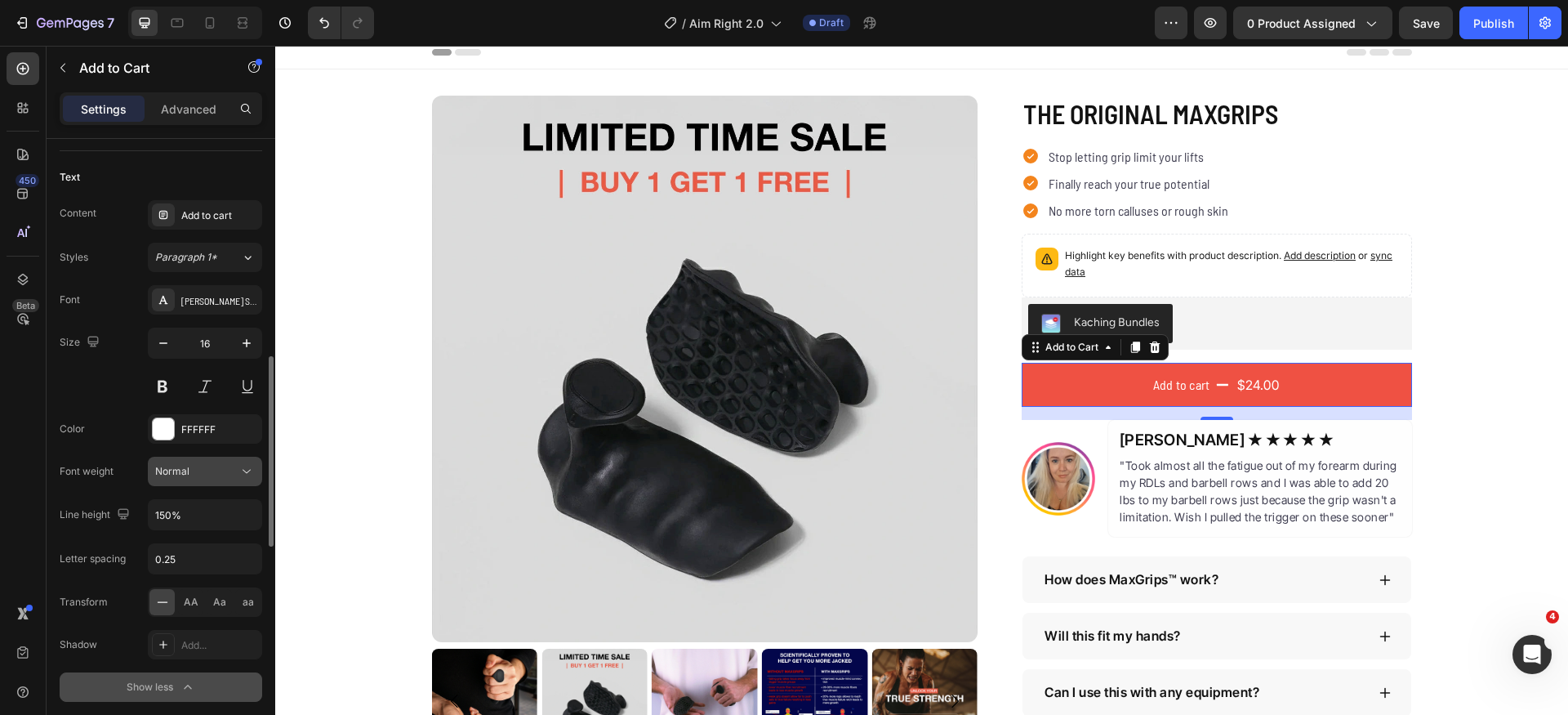
click at [198, 471] on div "Normal" at bounding box center [197, 471] width 83 height 14
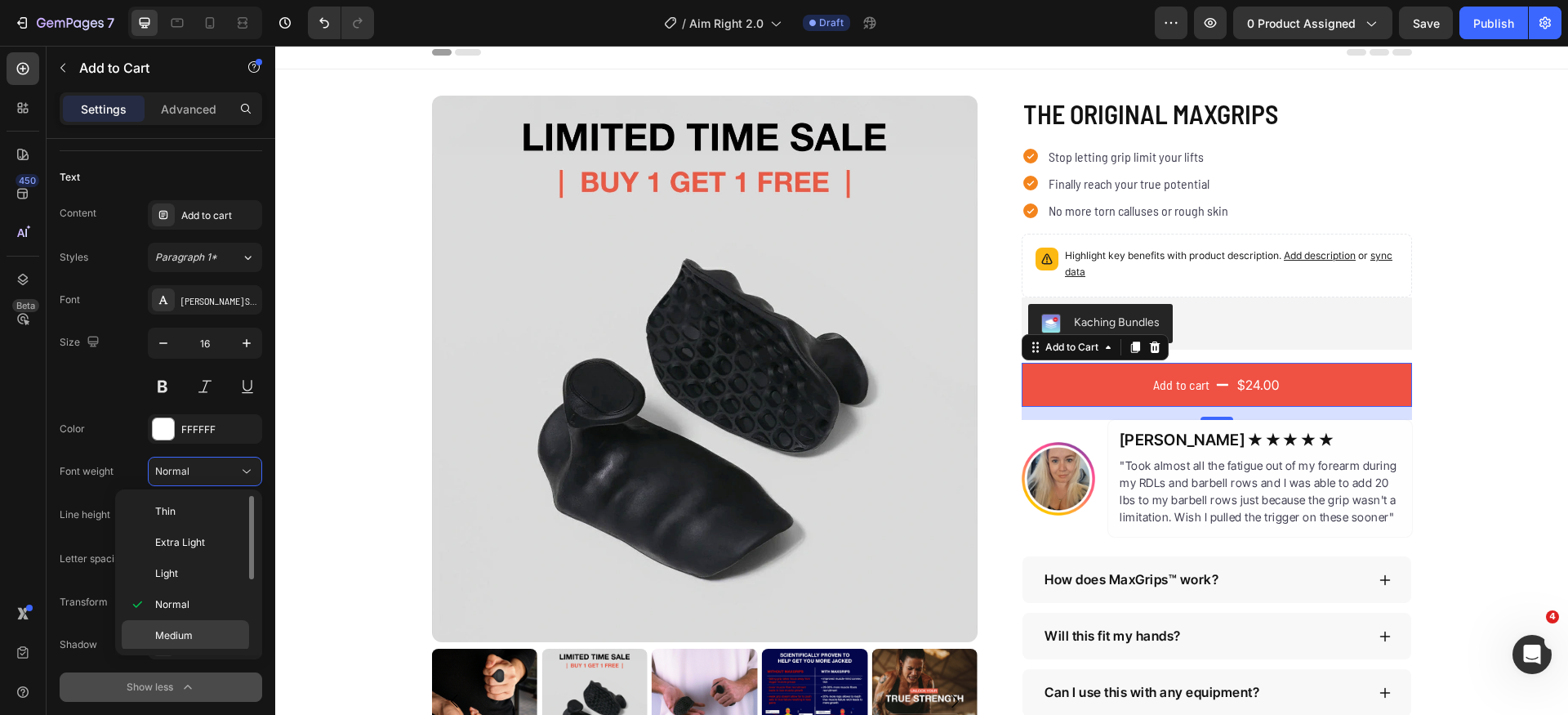
scroll to position [83, 0]
click at [209, 599] on div "Semi Bold" at bounding box center [186, 614] width 128 height 31
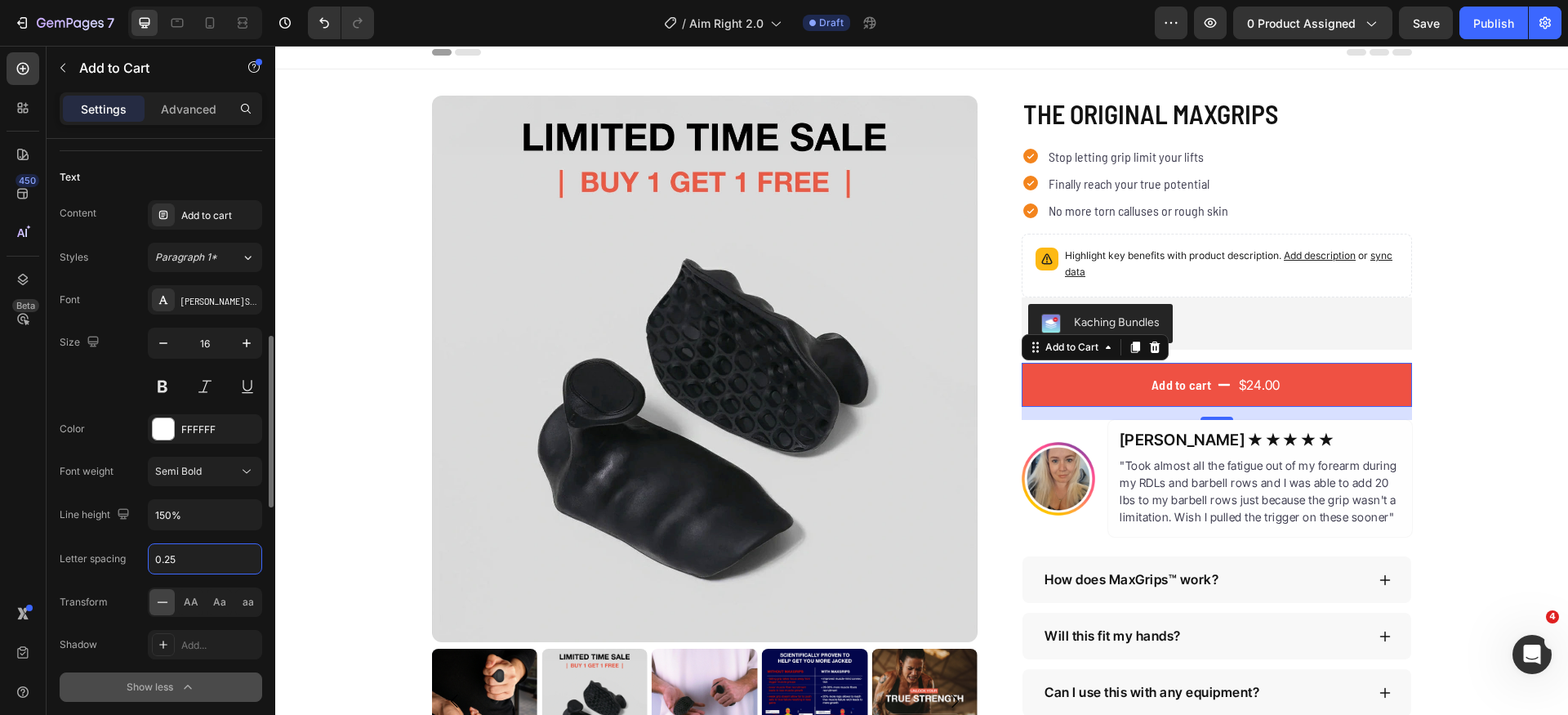
click at [212, 559] on input "0.25" at bounding box center [205, 559] width 113 height 29
type input "0"
click at [188, 599] on span "AA" at bounding box center [191, 601] width 14 height 14
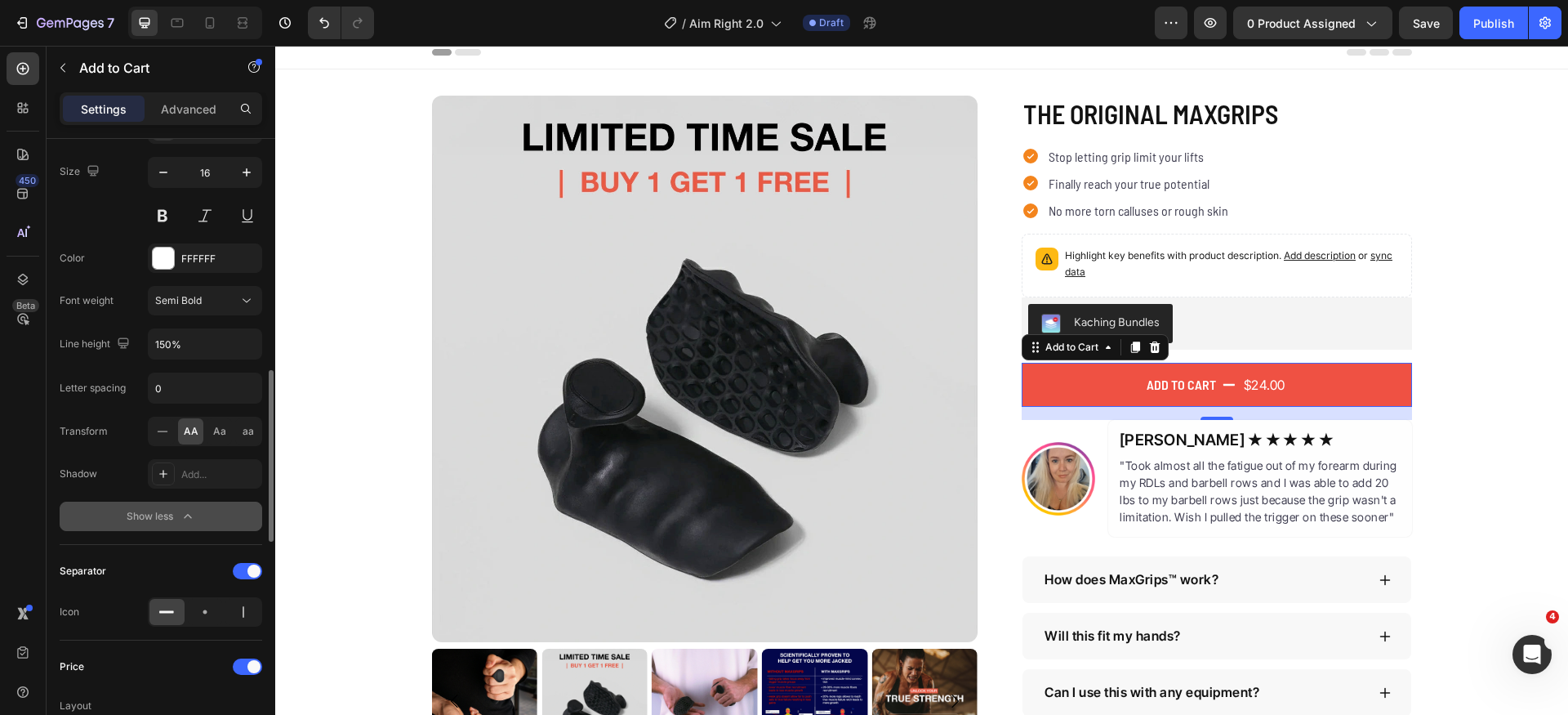
scroll to position [873, 0]
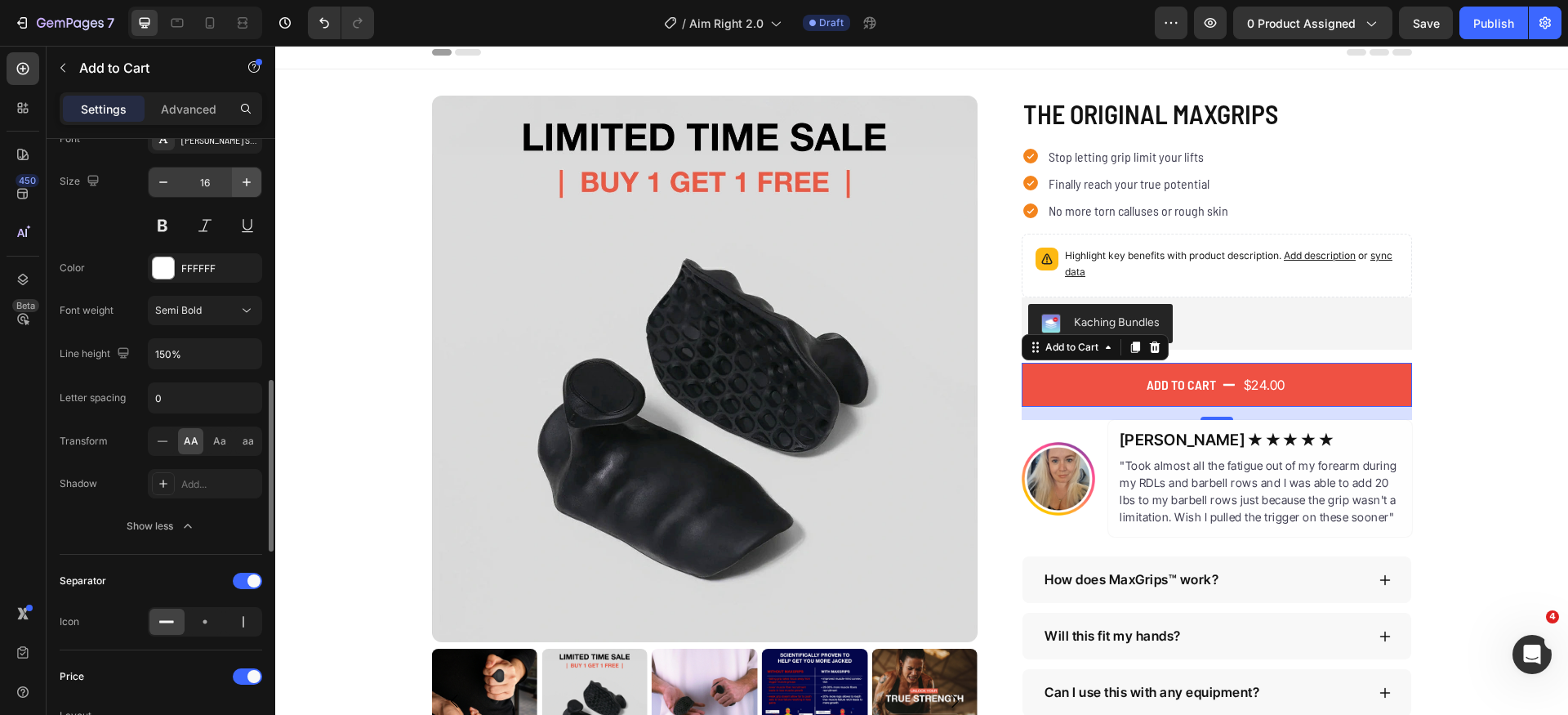
click at [242, 172] on button "button" at bounding box center [246, 182] width 29 height 29
click at [245, 174] on icon "button" at bounding box center [246, 182] width 16 height 16
click at [165, 185] on icon "button" at bounding box center [163, 182] width 16 height 16
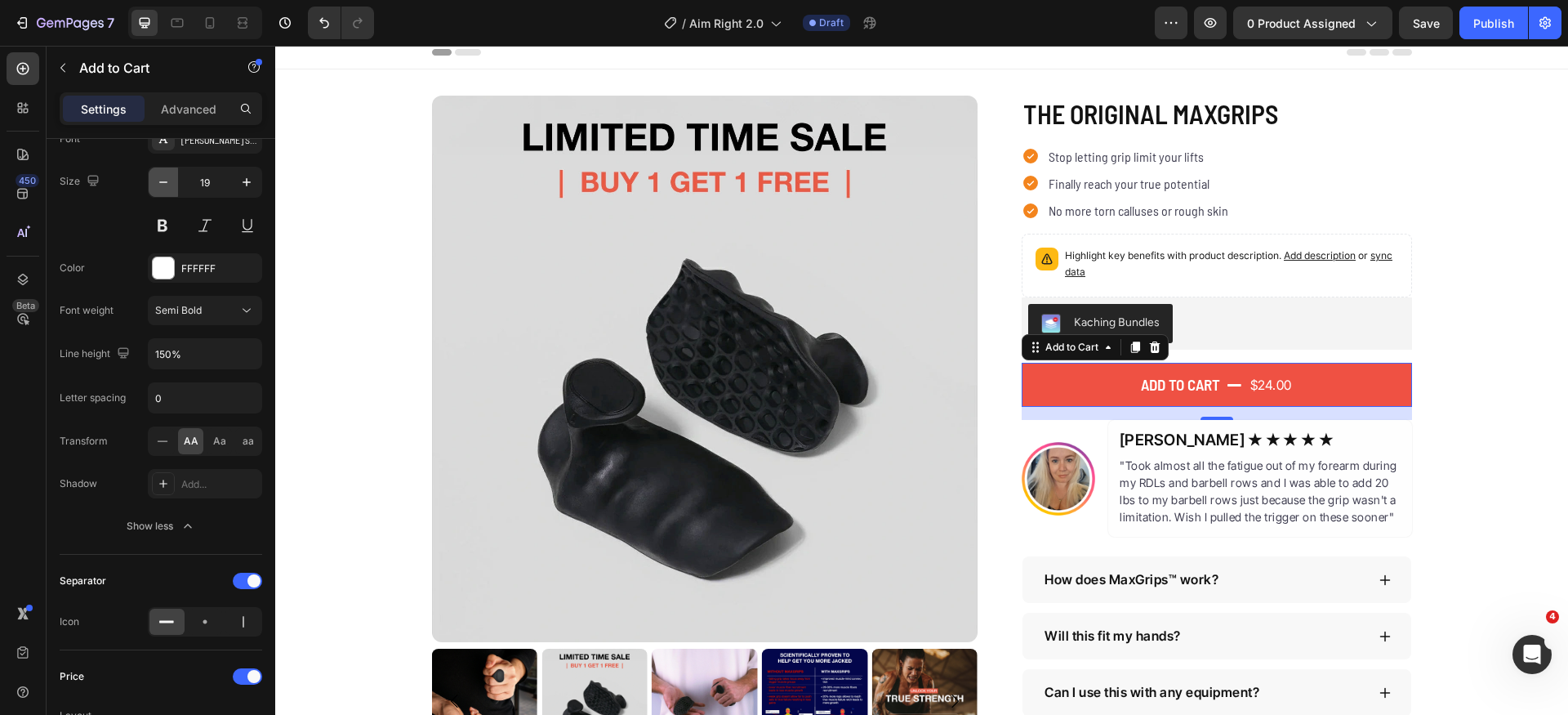
click at [165, 184] on icon "button" at bounding box center [163, 182] width 16 height 16
type input "18"
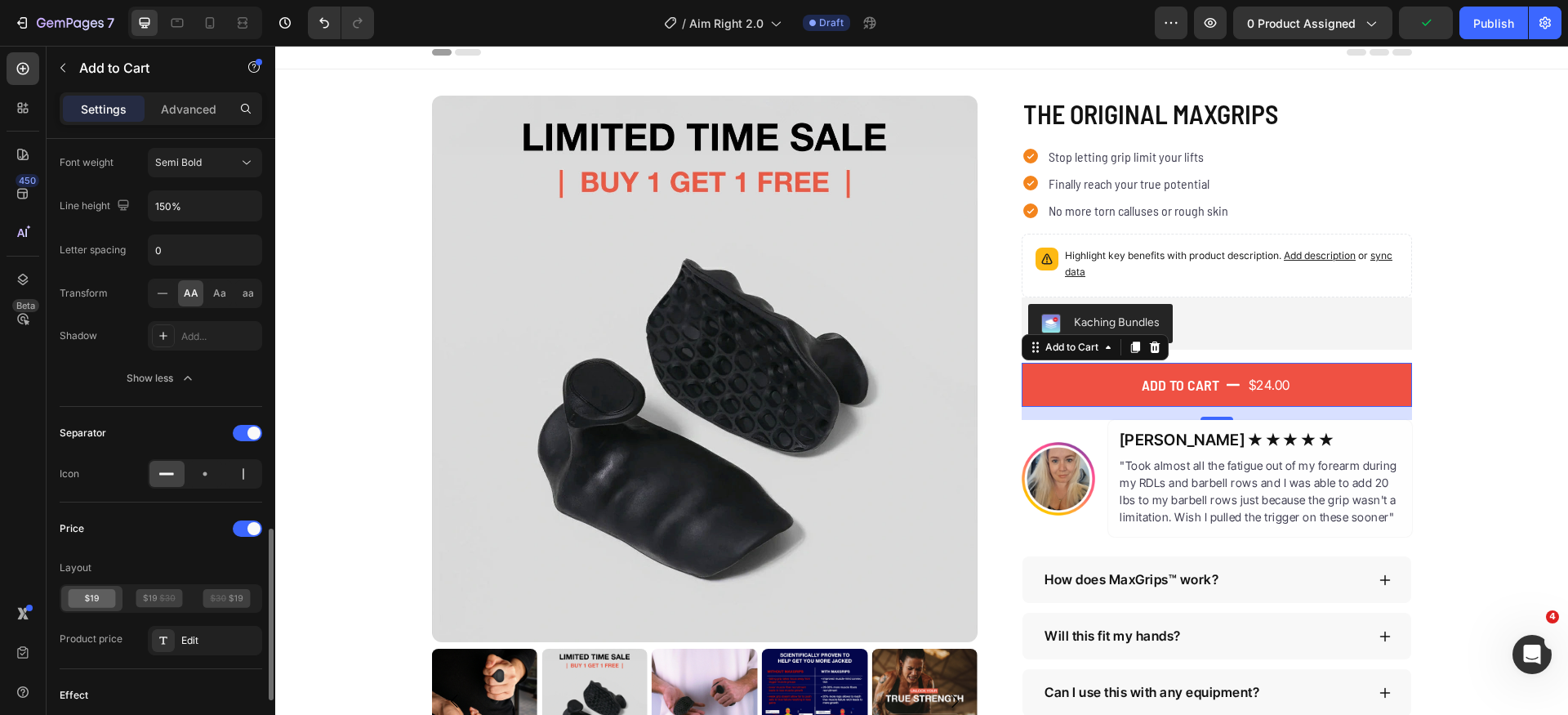
scroll to position [1189, 0]
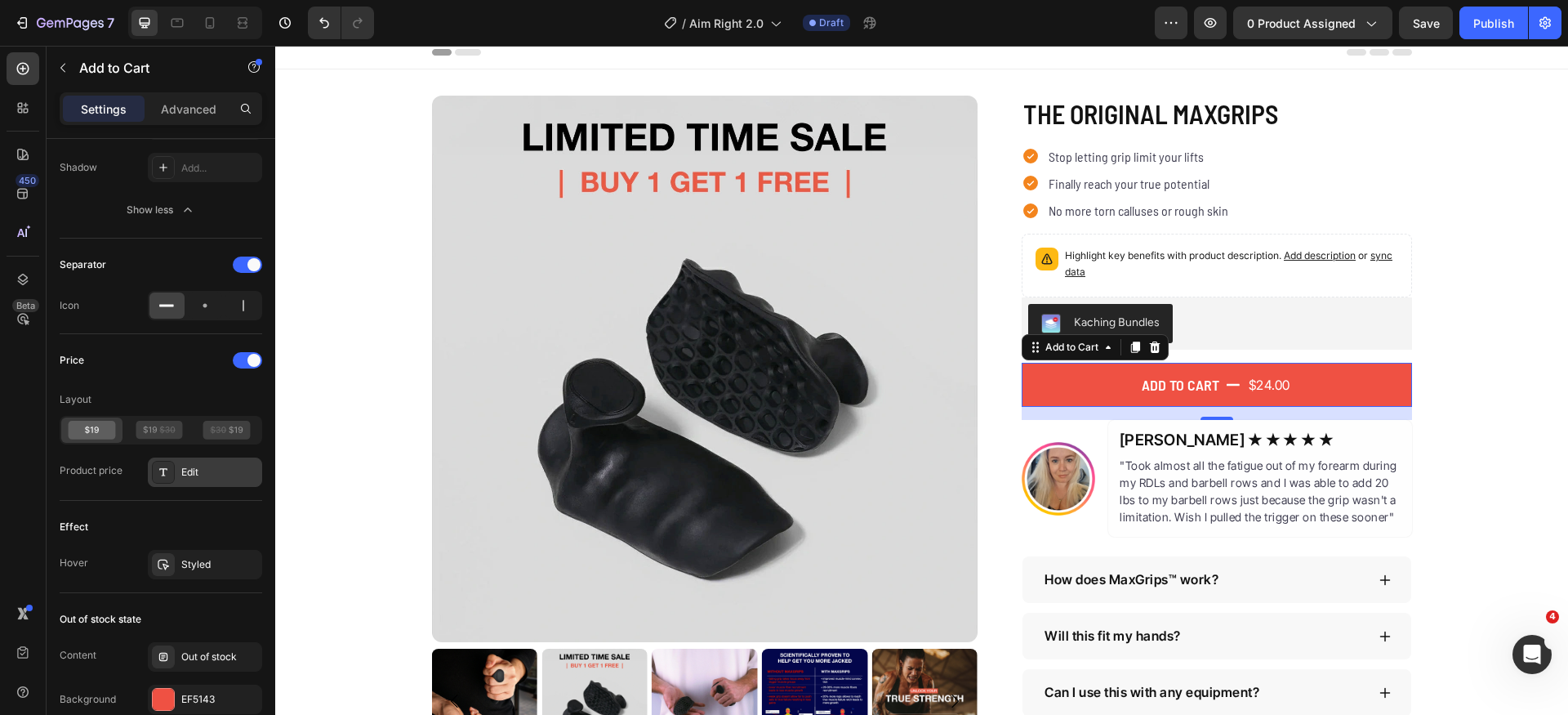
click at [215, 476] on div "Edit" at bounding box center [219, 472] width 77 height 14
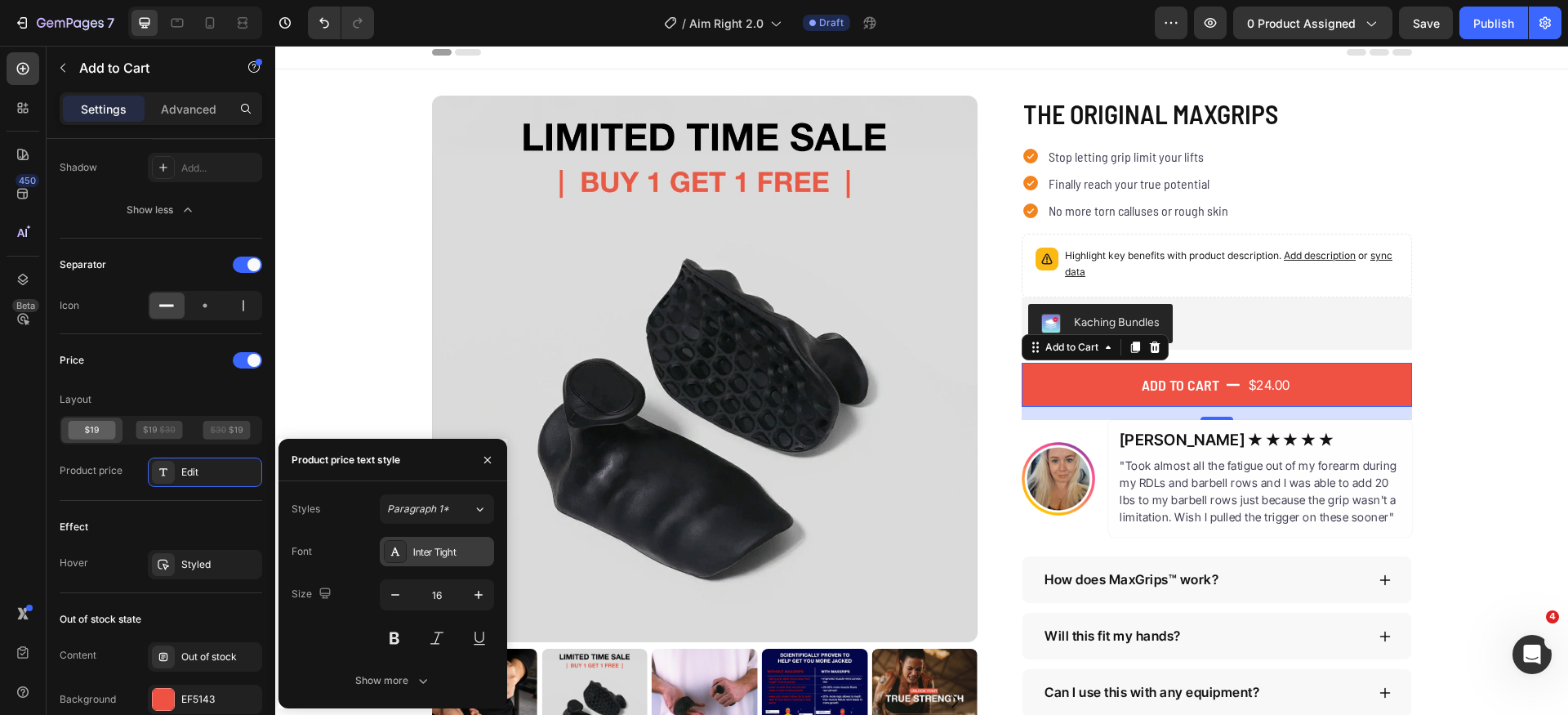
click at [469, 557] on div "Inter Tight" at bounding box center [451, 552] width 77 height 14
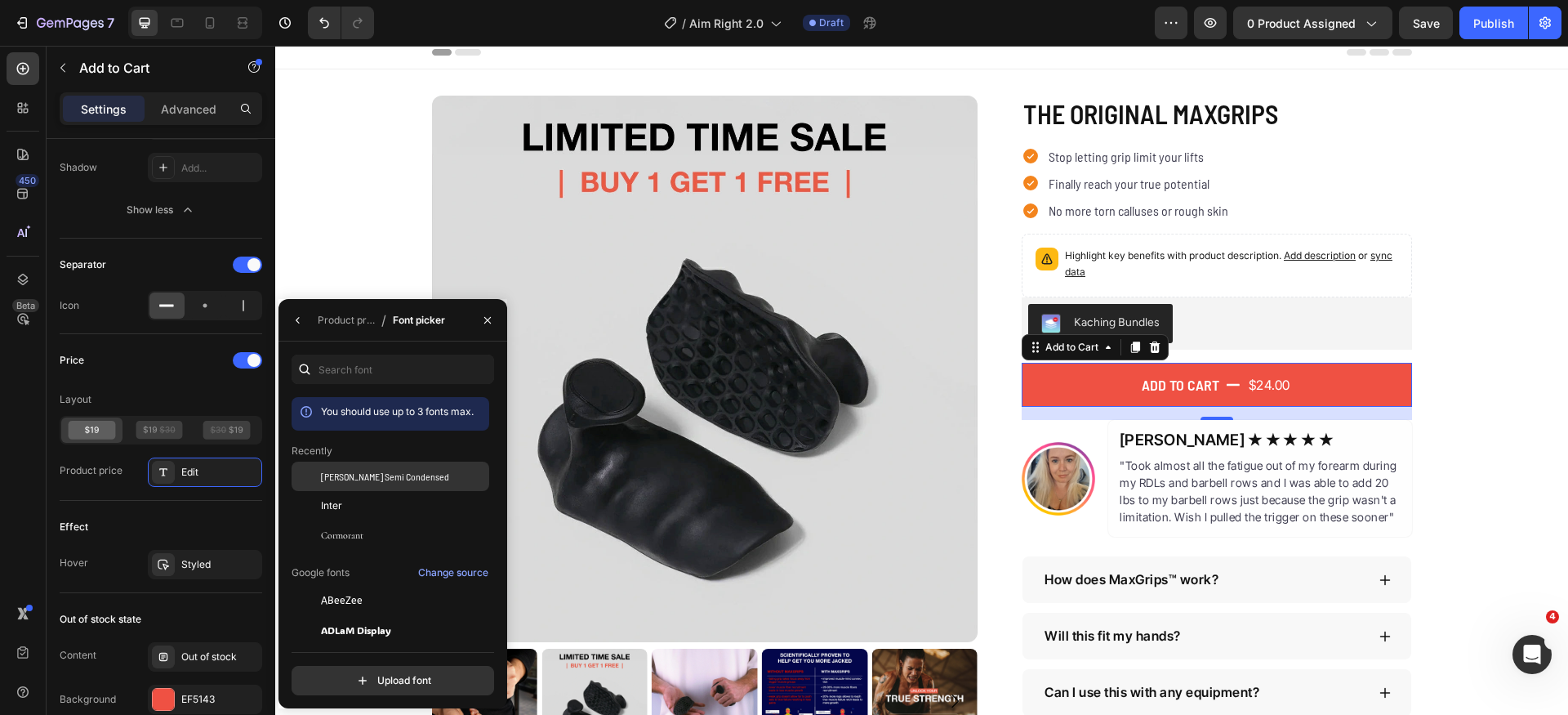
click at [390, 468] on div "[PERSON_NAME] Semi Condensed" at bounding box center [390, 476] width 198 height 29
click at [236, 469] on div "Edit" at bounding box center [219, 472] width 77 height 14
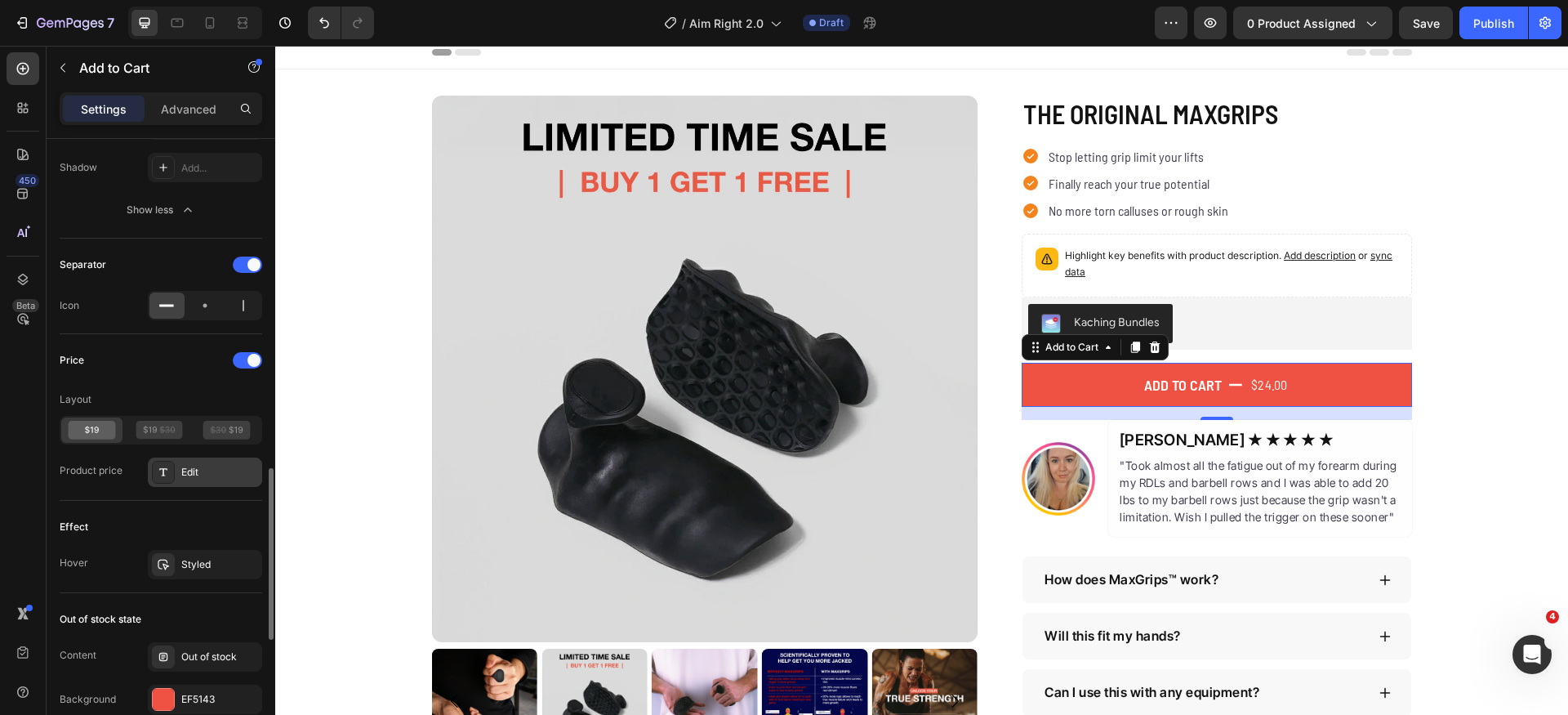
click at [245, 469] on div "Edit" at bounding box center [205, 472] width 114 height 29
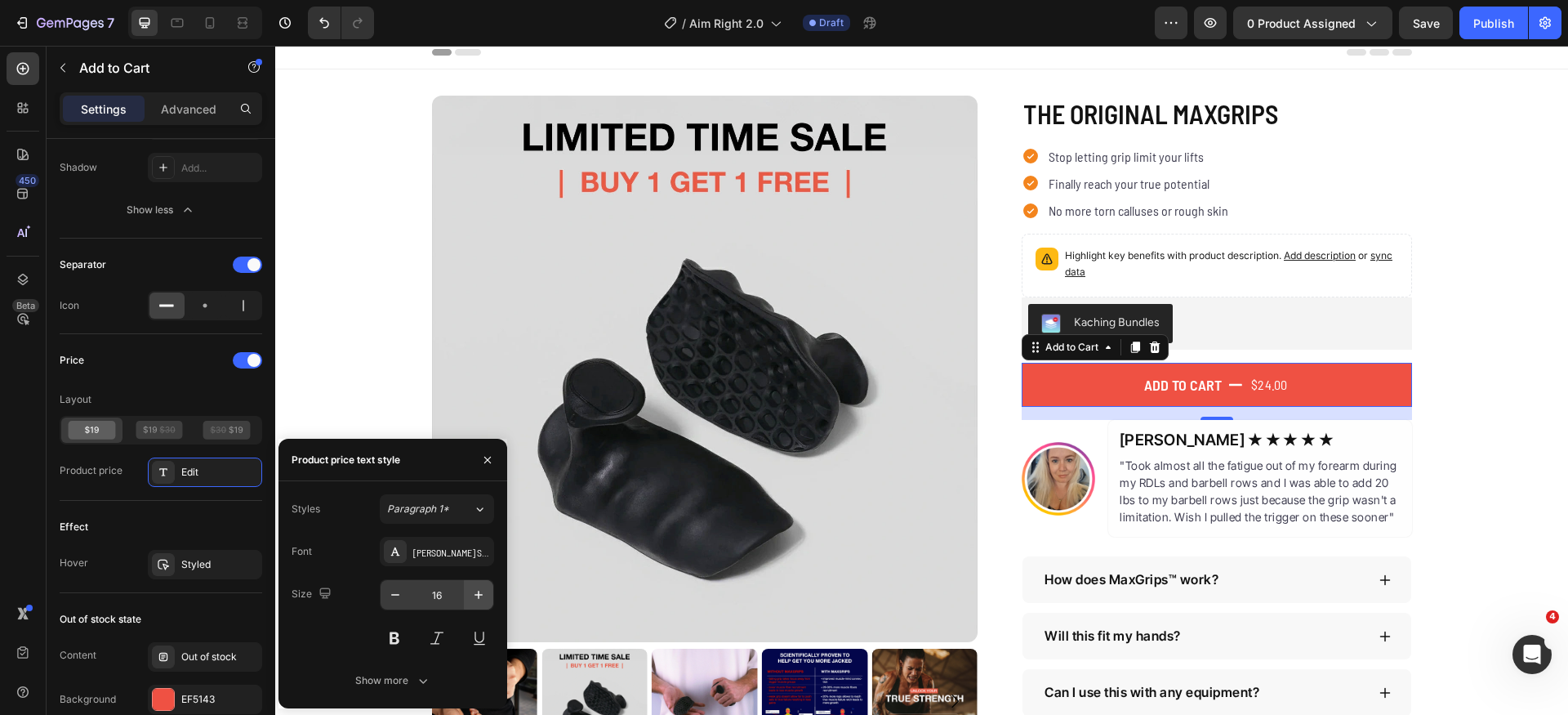
click at [478, 598] on icon "button" at bounding box center [478, 595] width 16 height 16
click at [478, 597] on icon "button" at bounding box center [479, 595] width 8 height 8
click at [417, 598] on input "19" at bounding box center [437, 595] width 54 height 29
click at [386, 596] on button "button" at bounding box center [395, 595] width 29 height 29
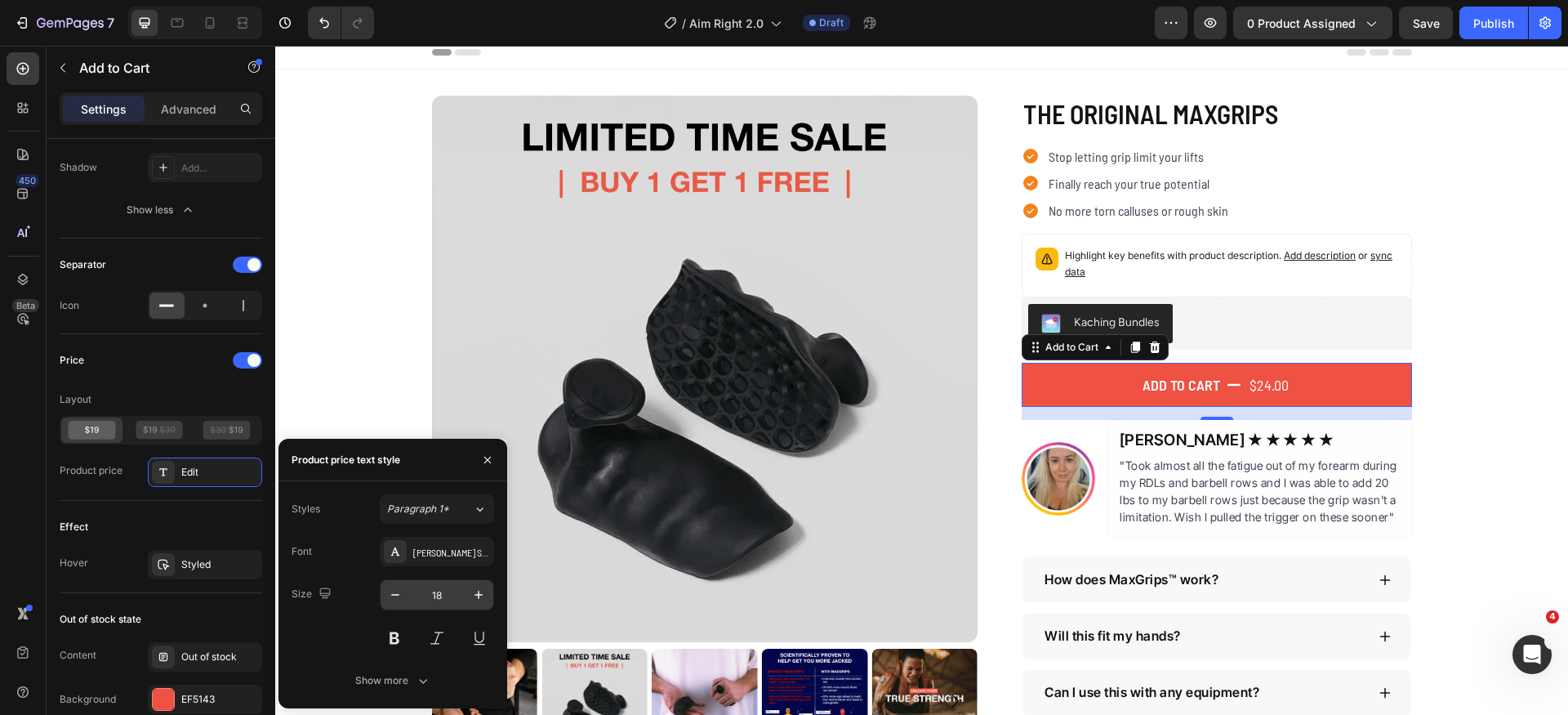
click at [380, 594] on div "18" at bounding box center [437, 595] width 114 height 31
click at [482, 596] on icon "button" at bounding box center [478, 595] width 16 height 16
click at [398, 593] on icon "button" at bounding box center [395, 595] width 16 height 16
type input "18"
click at [404, 682] on div "Show more" at bounding box center [393, 681] width 76 height 16
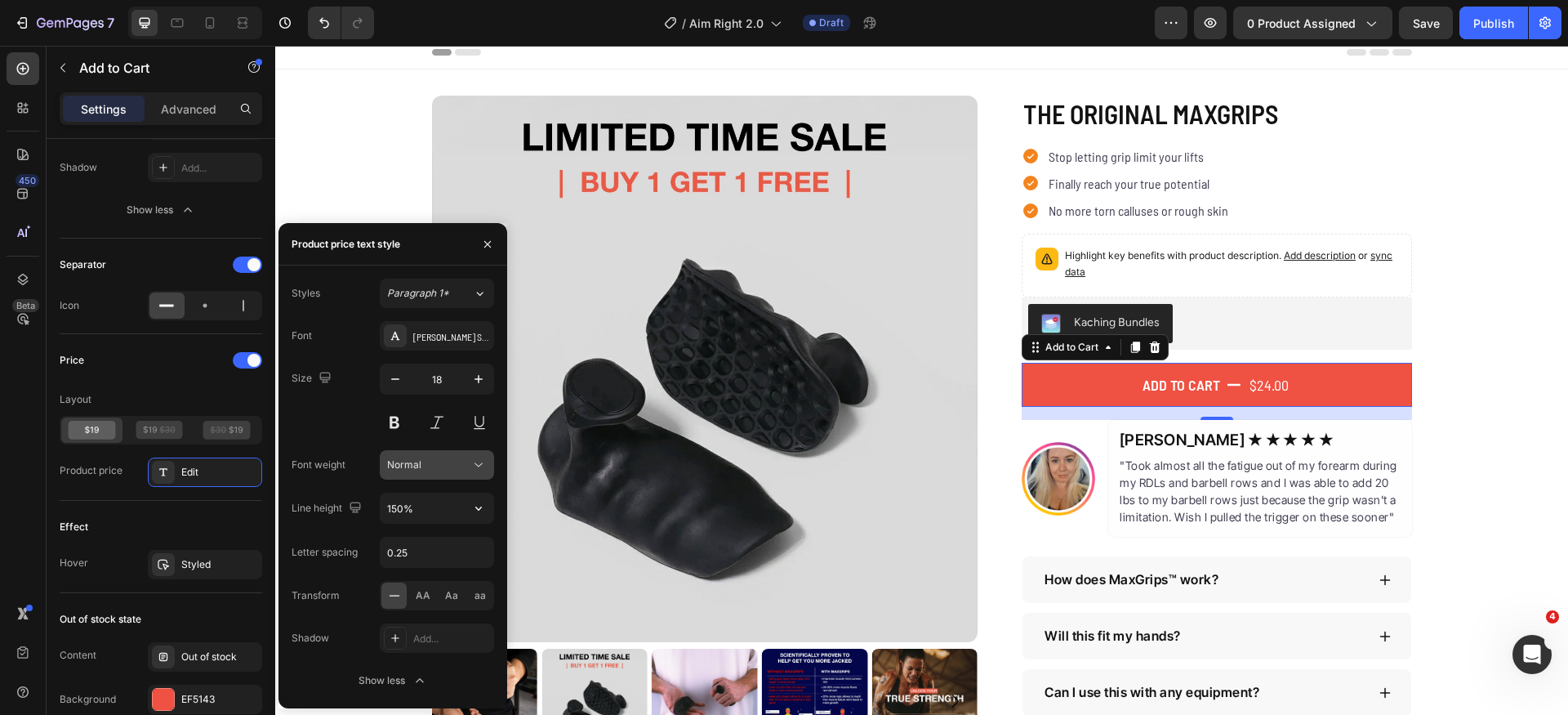
click at [475, 464] on icon at bounding box center [478, 464] width 16 height 16
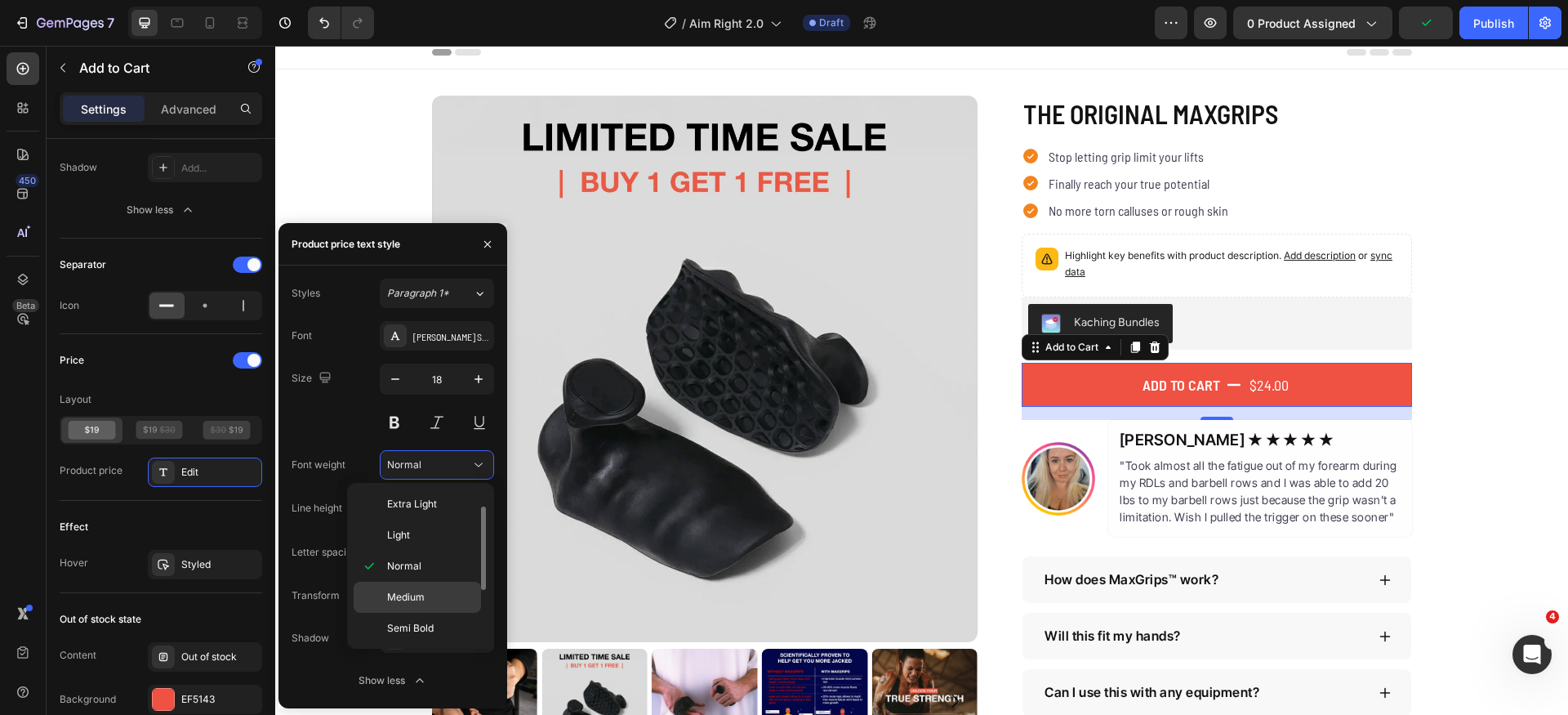
scroll to position [43, 0]
click at [436, 613] on p "Semi Bold" at bounding box center [430, 617] width 87 height 14
click at [438, 549] on input "0.25" at bounding box center [437, 552] width 113 height 29
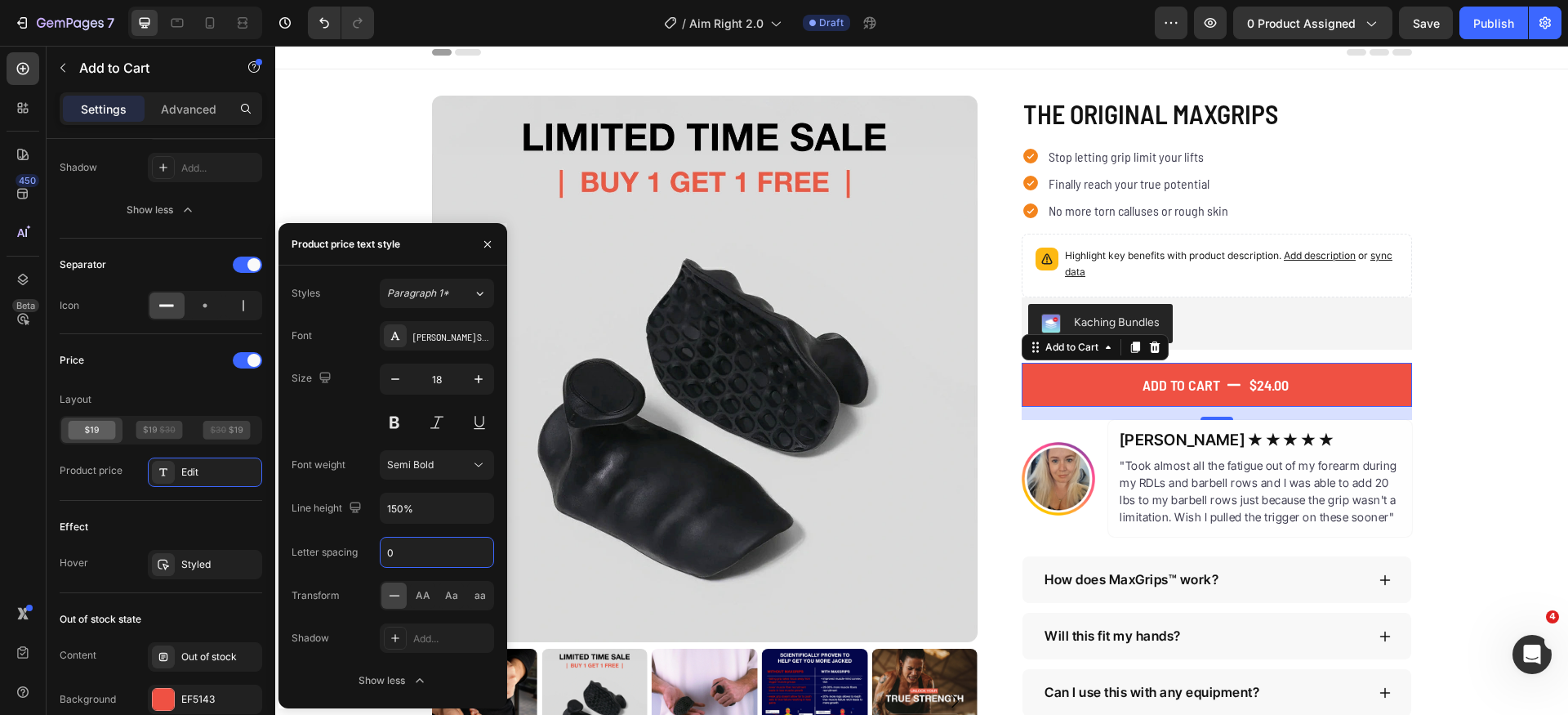
type input "0"
click at [350, 426] on div "Size 18" at bounding box center [393, 400] width 203 height 73
drag, startPoint x: 488, startPoint y: 244, endPoint x: 531, endPoint y: 319, distance: 86.5
click at [488, 244] on icon "button" at bounding box center [488, 244] width 7 height 7
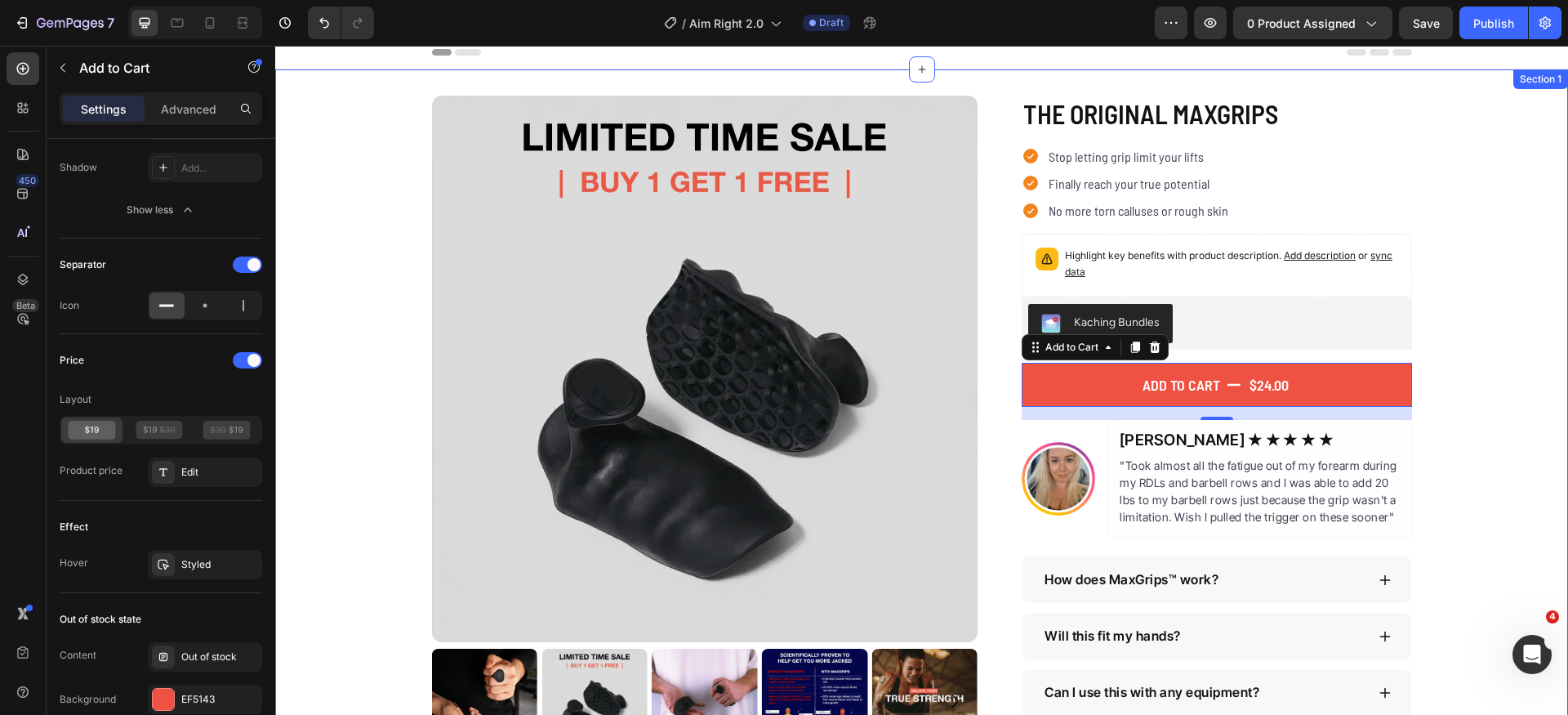
click at [1505, 501] on div "Product Images The Original MaxGrips Product Title $24.00 Product Price Product…" at bounding box center [921, 434] width 1293 height 677
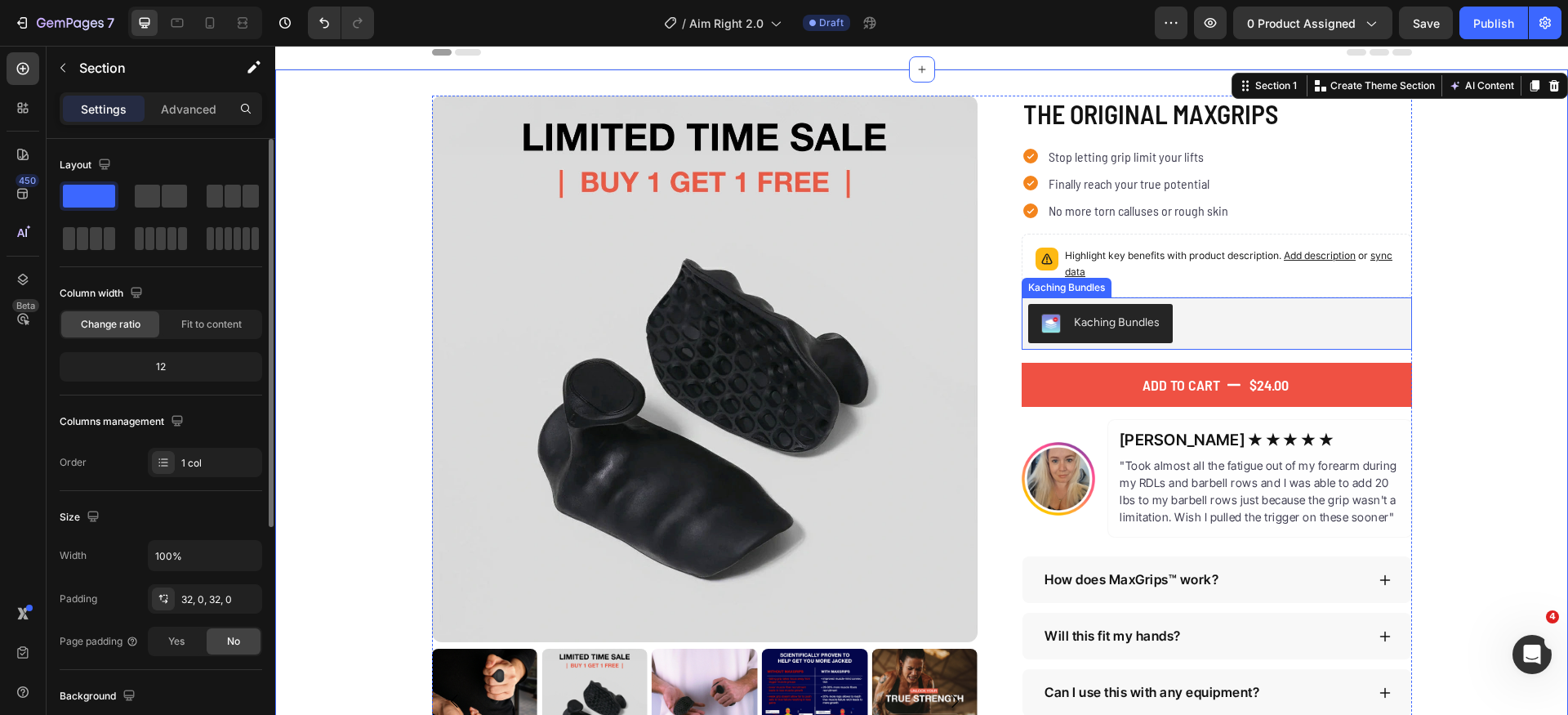
scroll to position [199, 0]
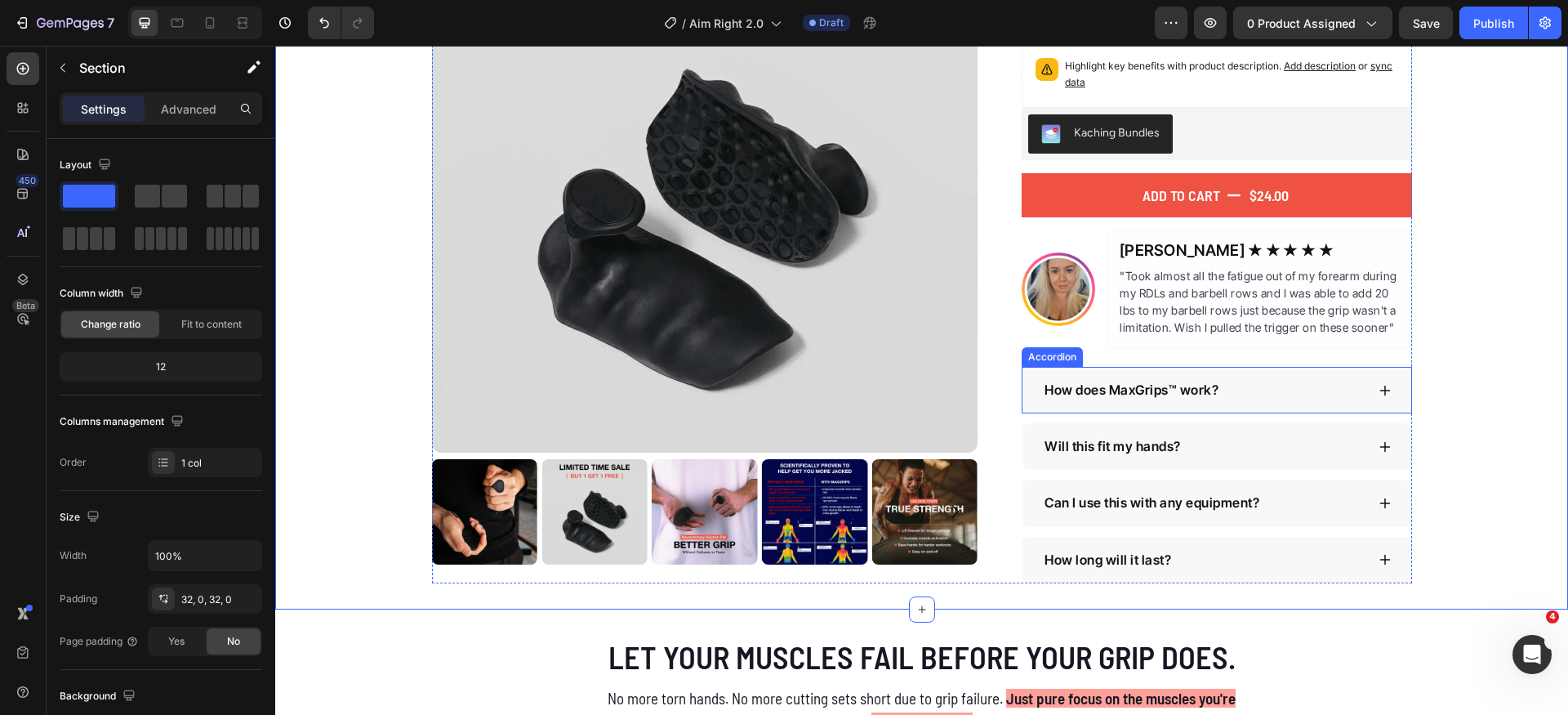
click at [1110, 393] on p "How does MaxGrips™ work?" at bounding box center [1132, 390] width 174 height 15
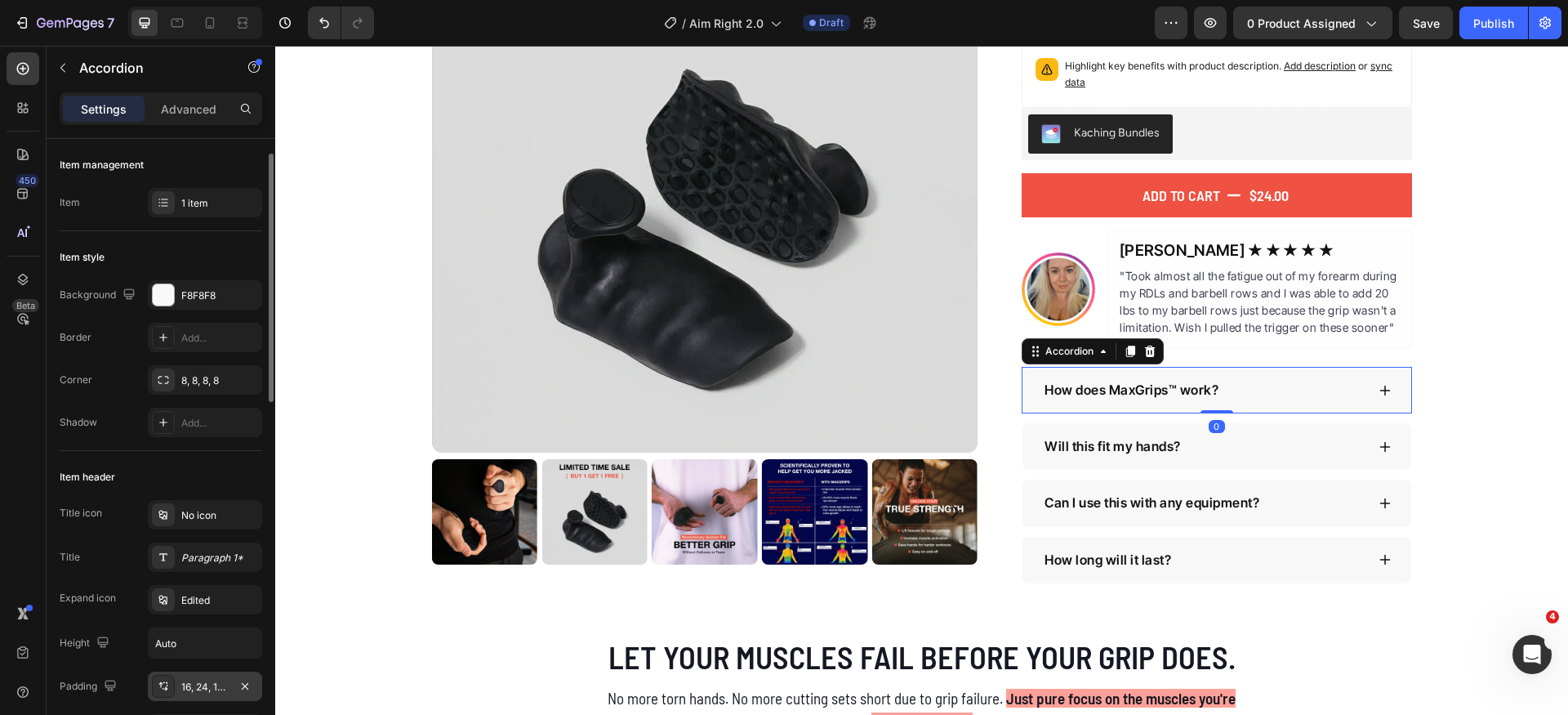
scroll to position [188, 0]
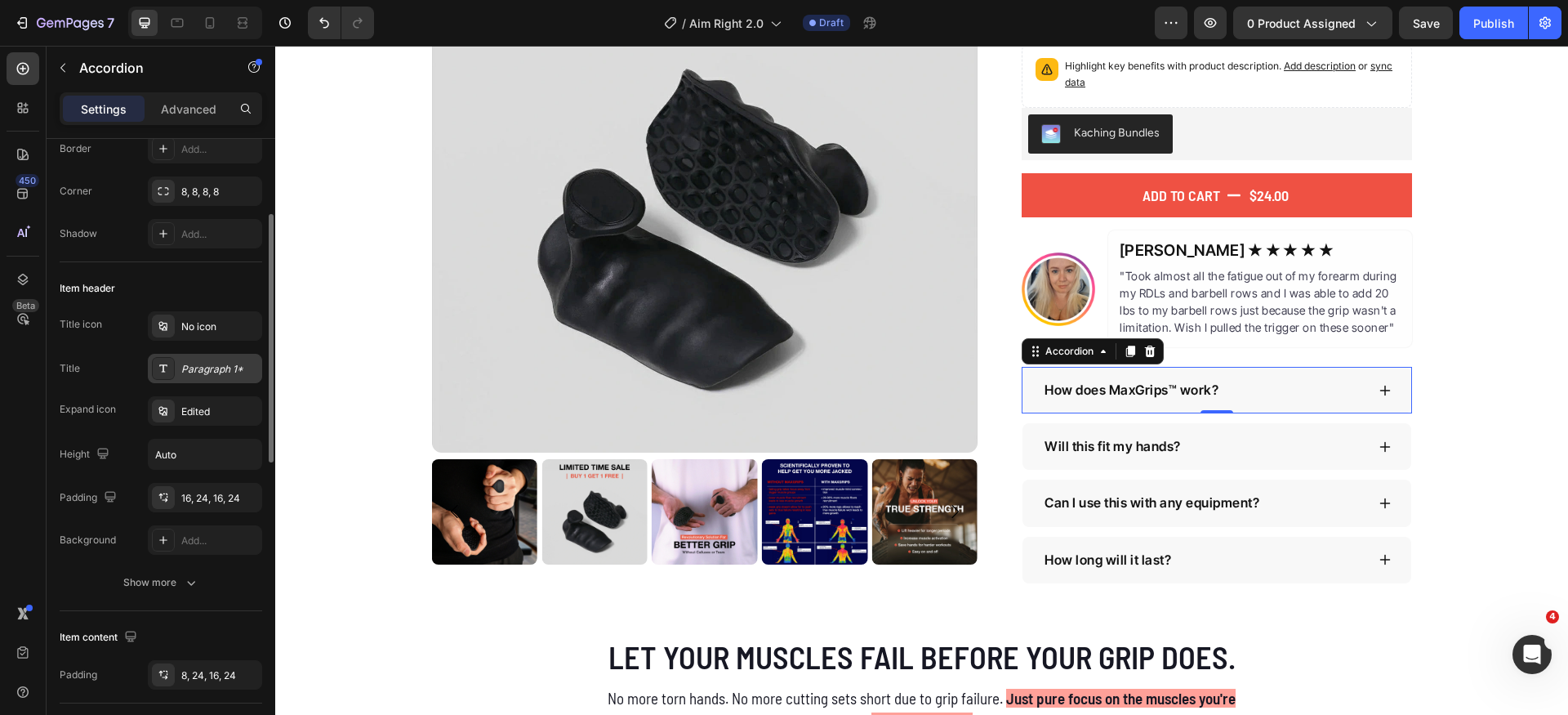
click at [219, 374] on div "Paragraph 1*" at bounding box center [219, 368] width 77 height 14
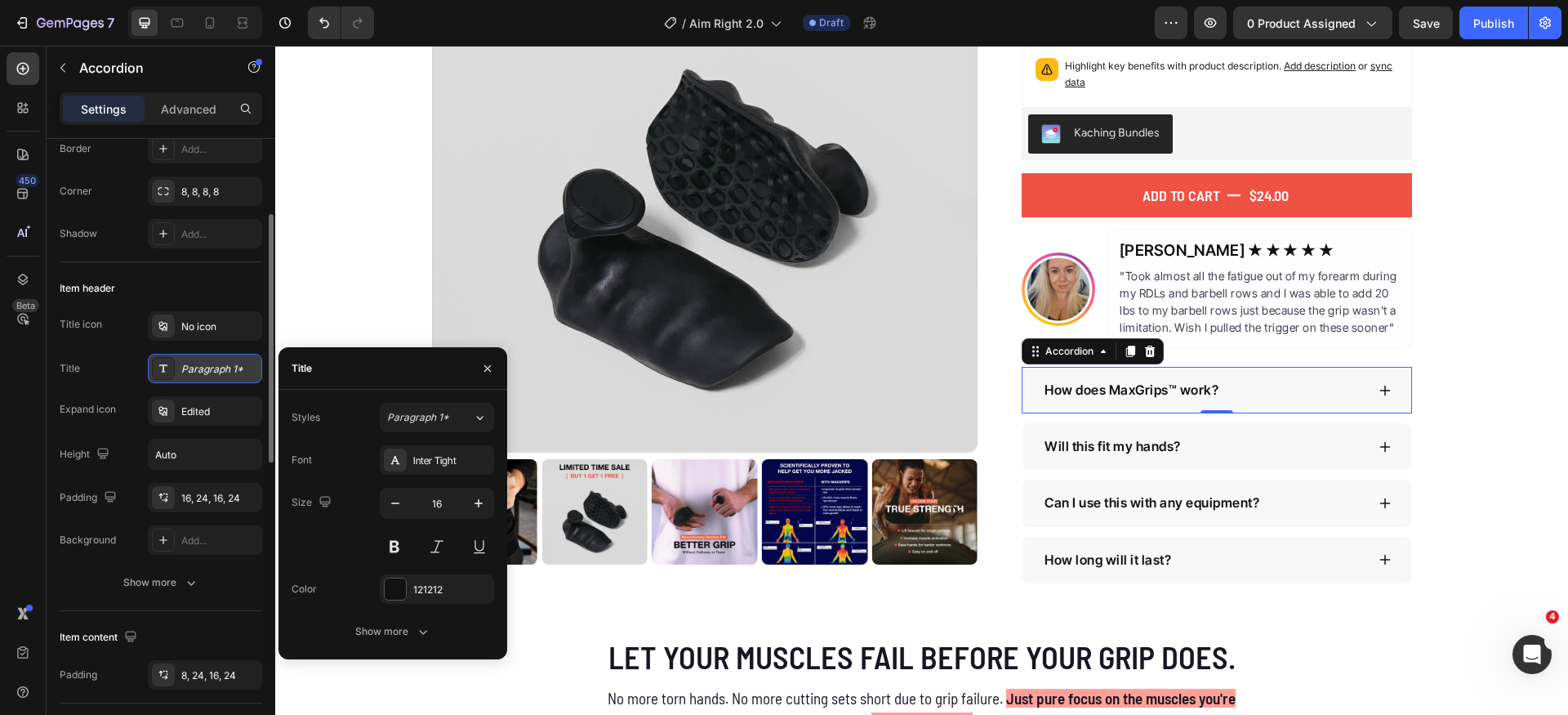
click at [219, 374] on div "Paragraph 1*" at bounding box center [219, 368] width 77 height 14
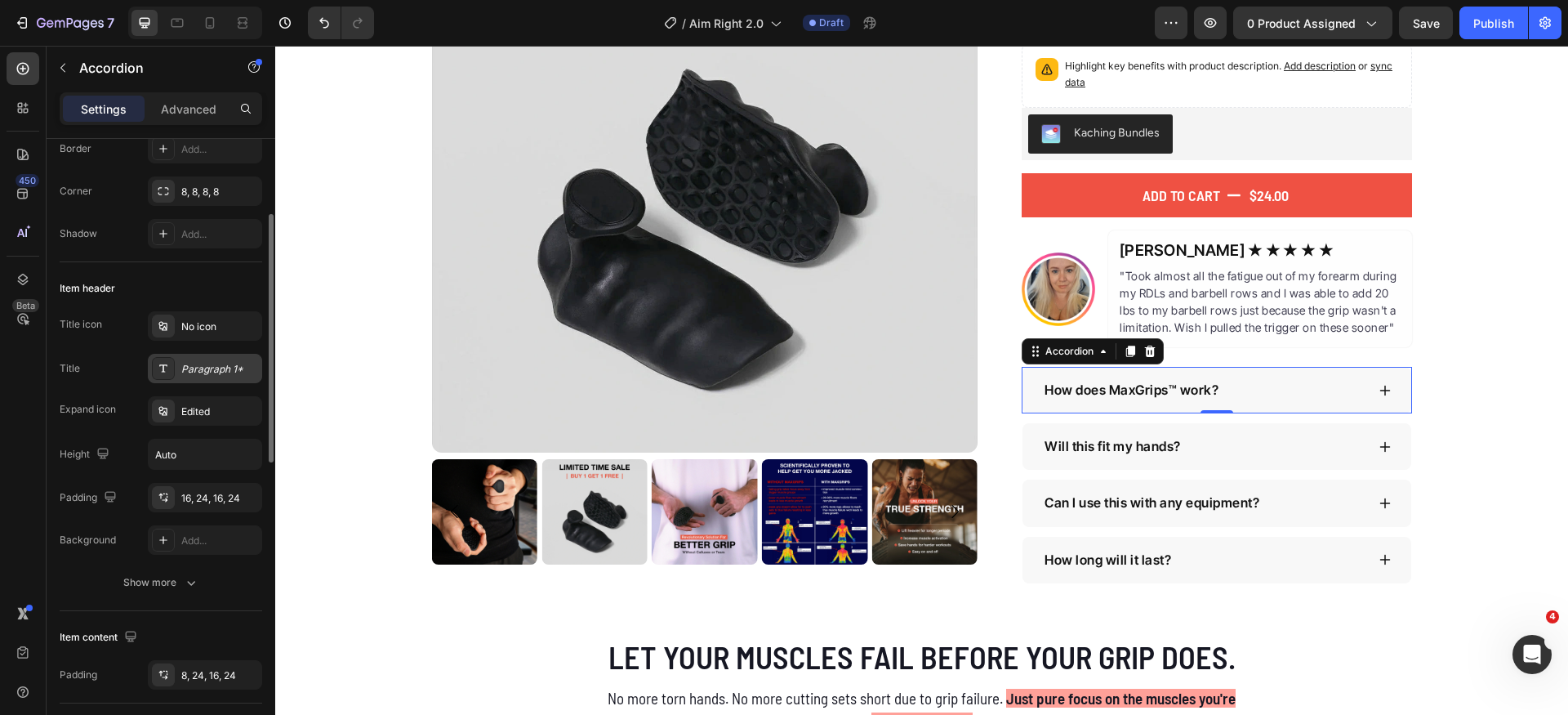
click at [224, 373] on div "Paragraph 1*" at bounding box center [219, 368] width 77 height 14
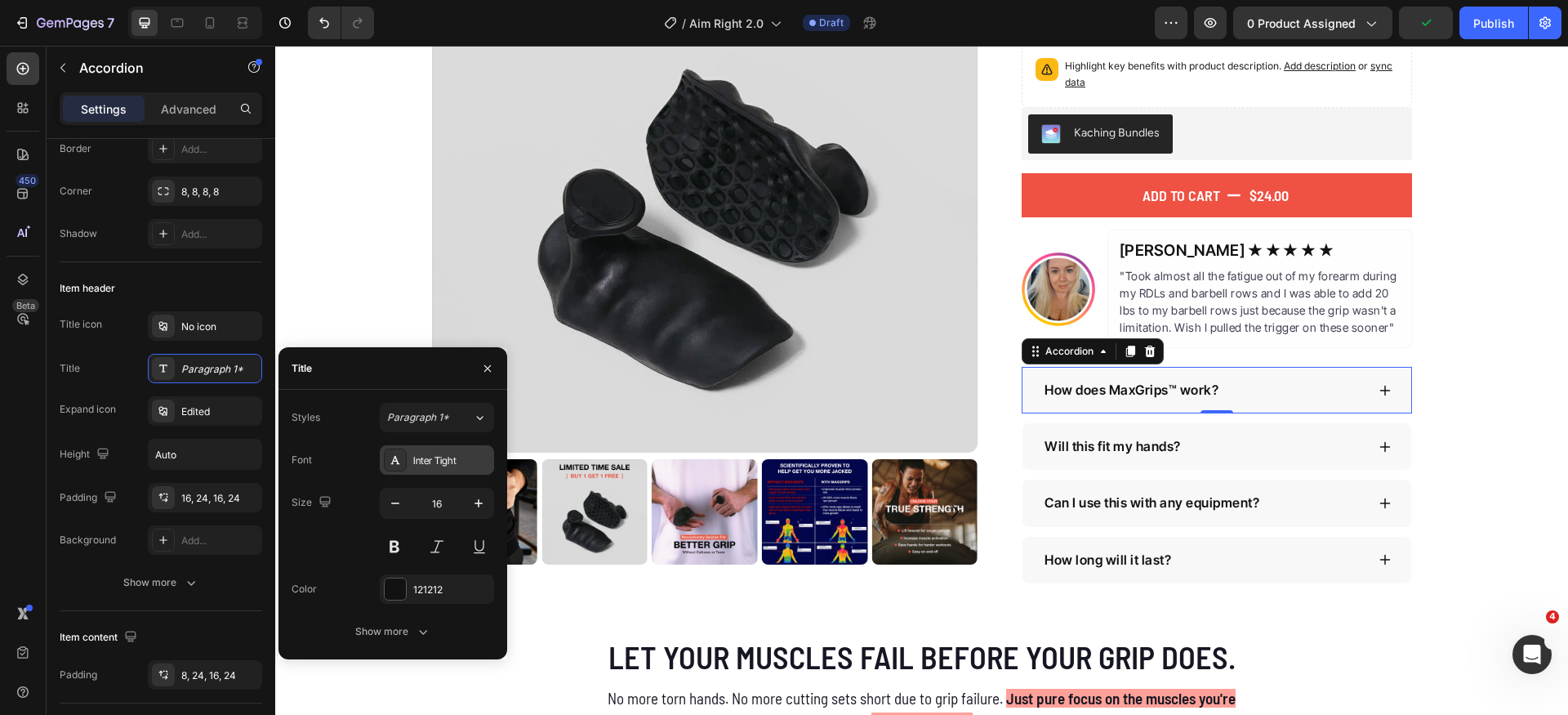
click at [471, 461] on div "Inter Tight" at bounding box center [451, 460] width 77 height 14
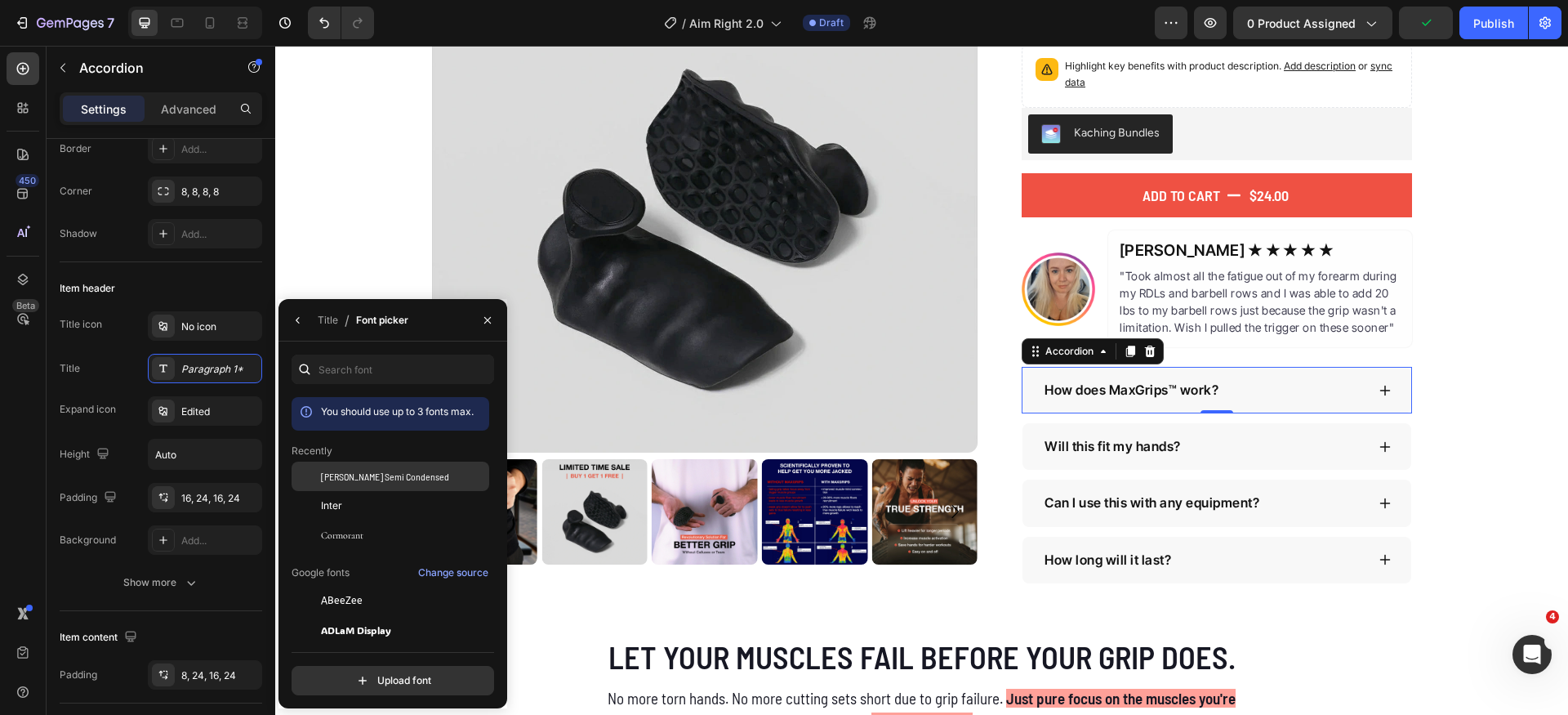
click at [396, 470] on span "[PERSON_NAME] Semi Condensed" at bounding box center [385, 476] width 129 height 14
drag, startPoint x: 374, startPoint y: 480, endPoint x: 385, endPoint y: 421, distance: 60.0
click at [374, 476] on span "[PERSON_NAME] Semi Condensed" at bounding box center [385, 476] width 129 height 14
click at [293, 318] on icon "button" at bounding box center [298, 320] width 13 height 13
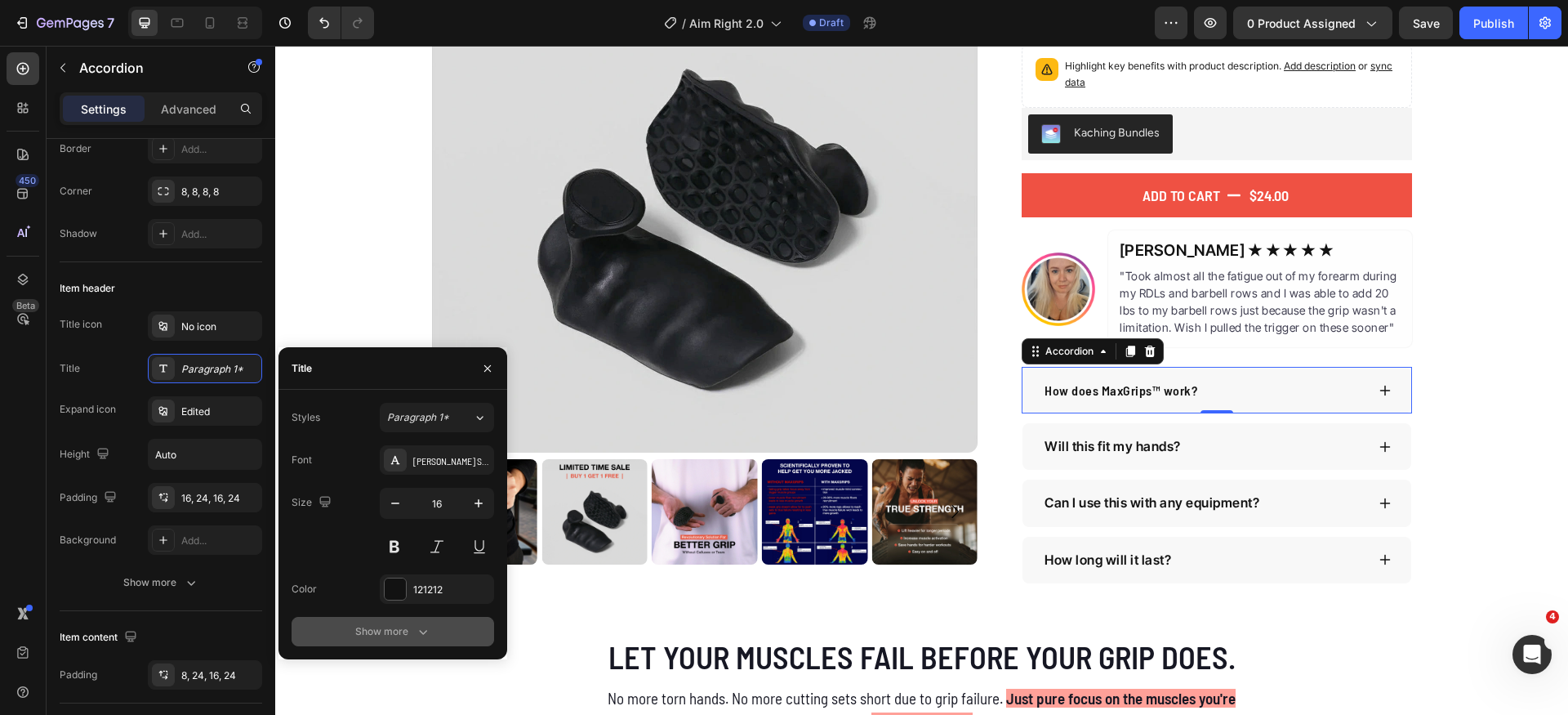
click at [417, 641] on button "Show more" at bounding box center [393, 632] width 203 height 29
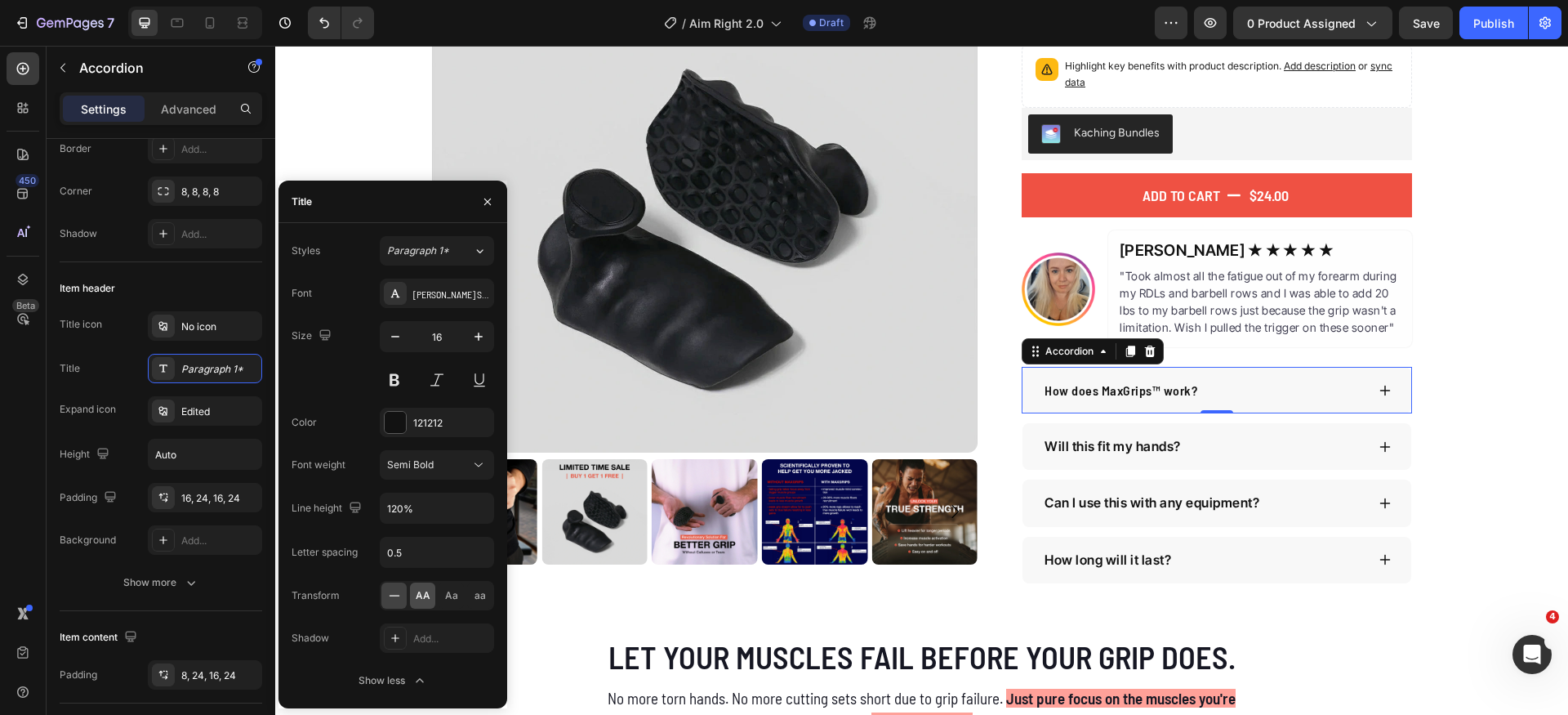
click at [429, 602] on span "AA" at bounding box center [423, 596] width 14 height 14
click at [441, 548] on input "0.5" at bounding box center [437, 552] width 113 height 29
type input "0"
click at [481, 340] on icon "button" at bounding box center [478, 336] width 16 height 16
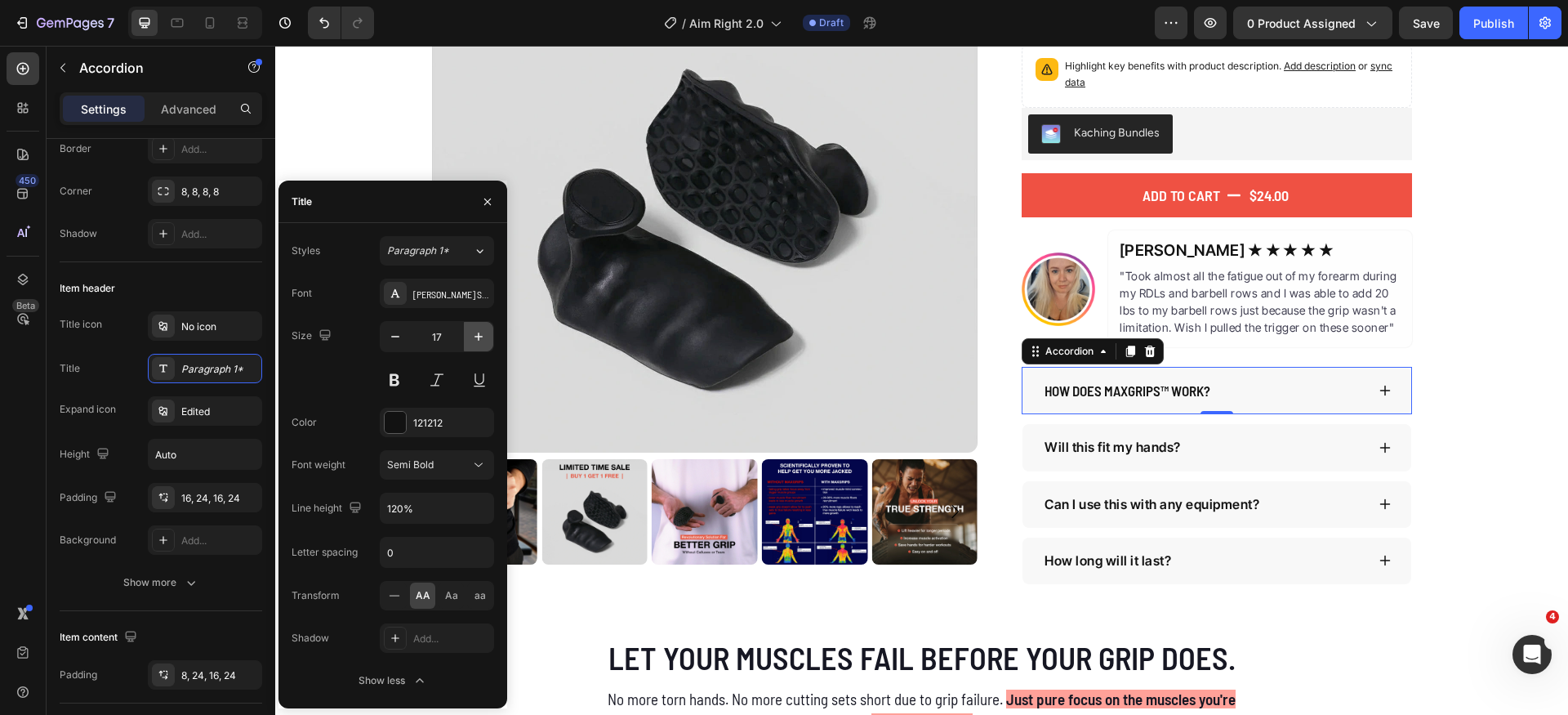
type input "18"
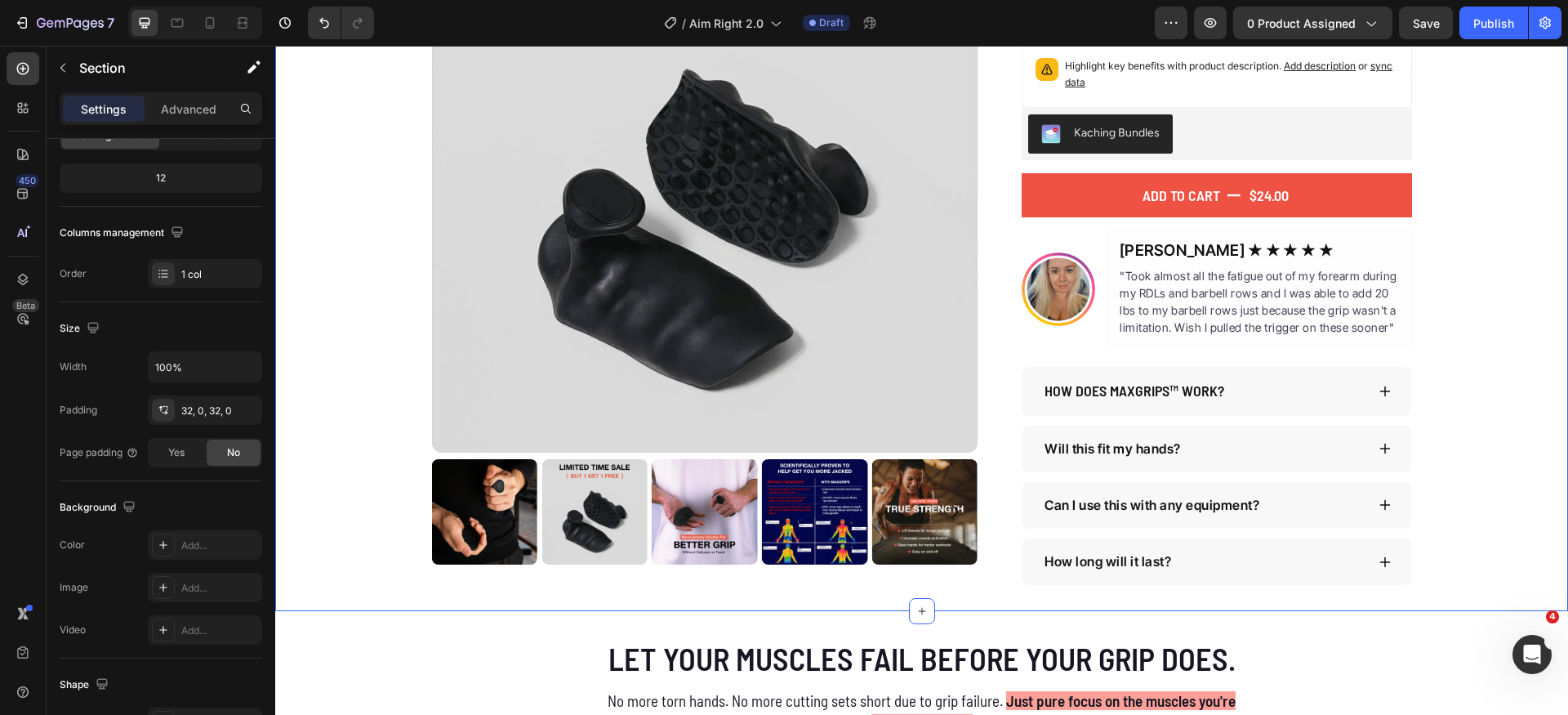
click at [1461, 424] on div "Product Images The Original MaxGrips Product Title $24.00 Product Price Product…" at bounding box center [921, 245] width 1293 height 679
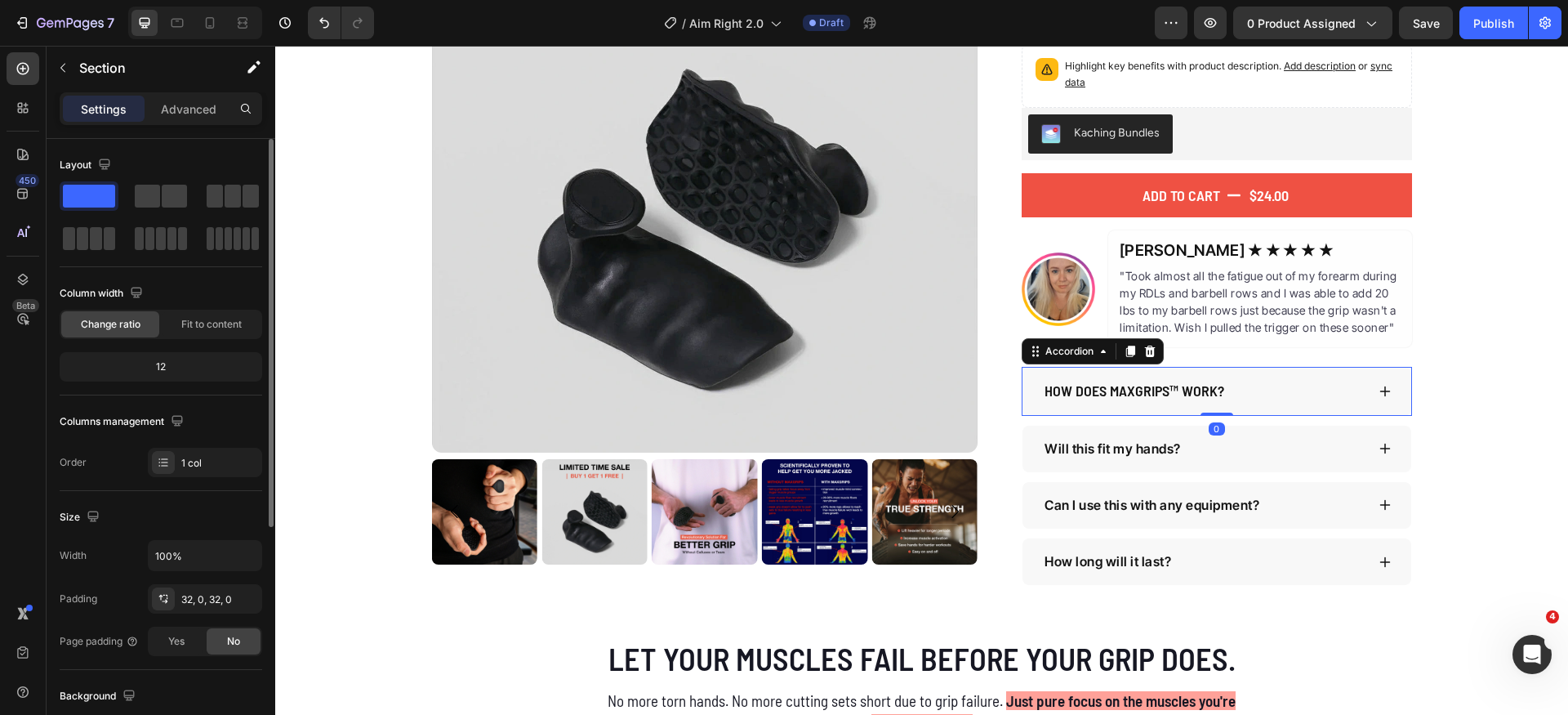
click at [1086, 373] on div "How does MaxGrips™ work?" at bounding box center [1217, 391] width 388 height 49
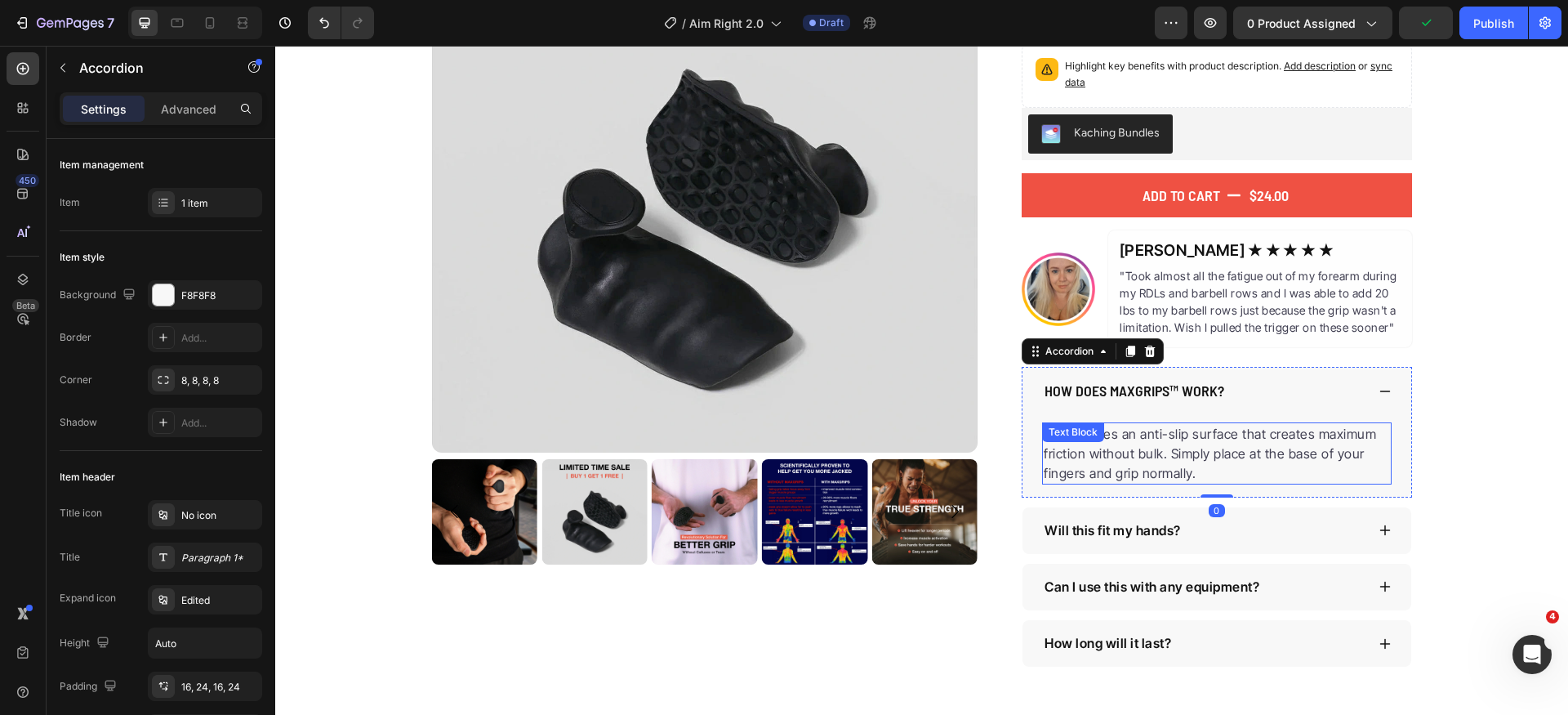
click at [1204, 454] on p "GRYP™ uses an anti-slip surface that creates maximum friction without bulk. Sim…" at bounding box center [1217, 453] width 346 height 59
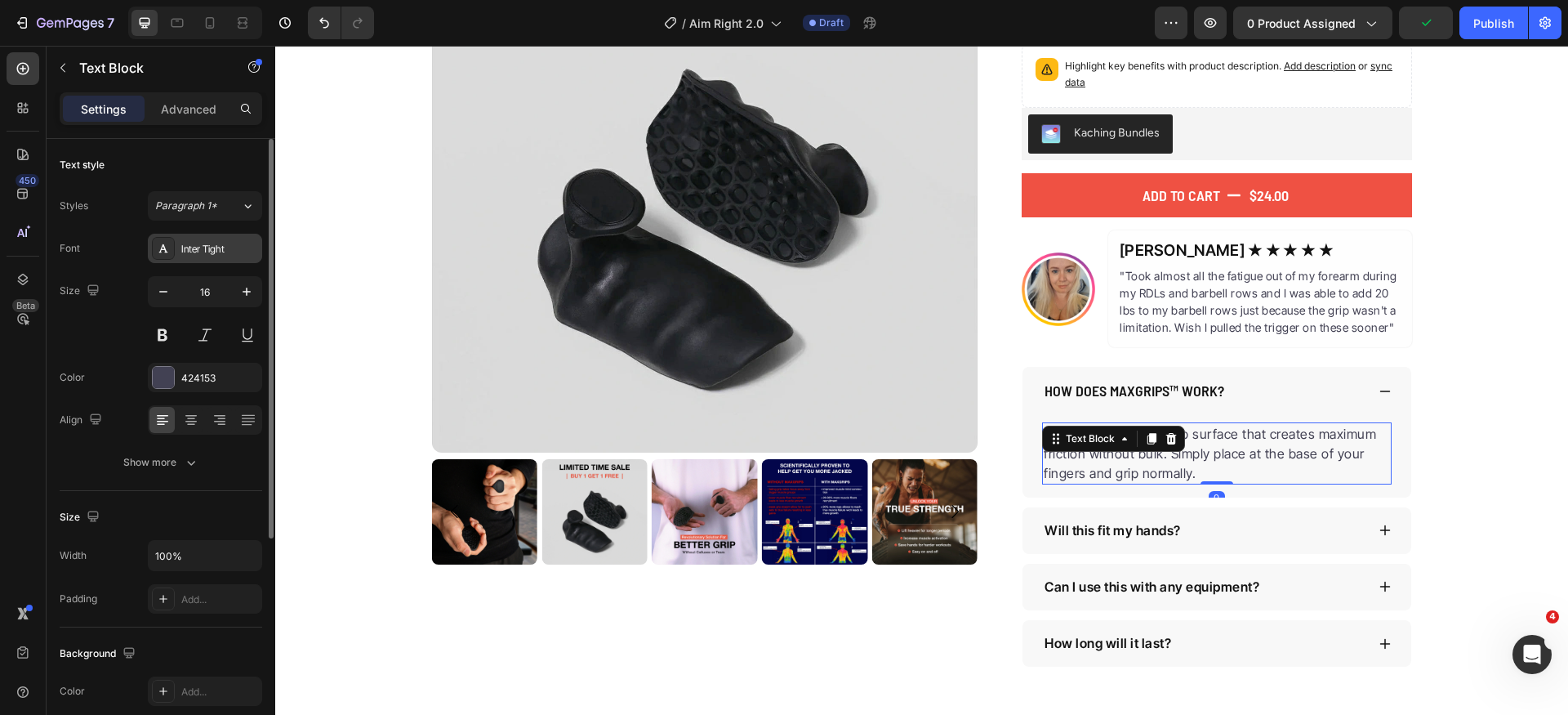
click at [207, 250] on div "Inter Tight" at bounding box center [219, 249] width 77 height 14
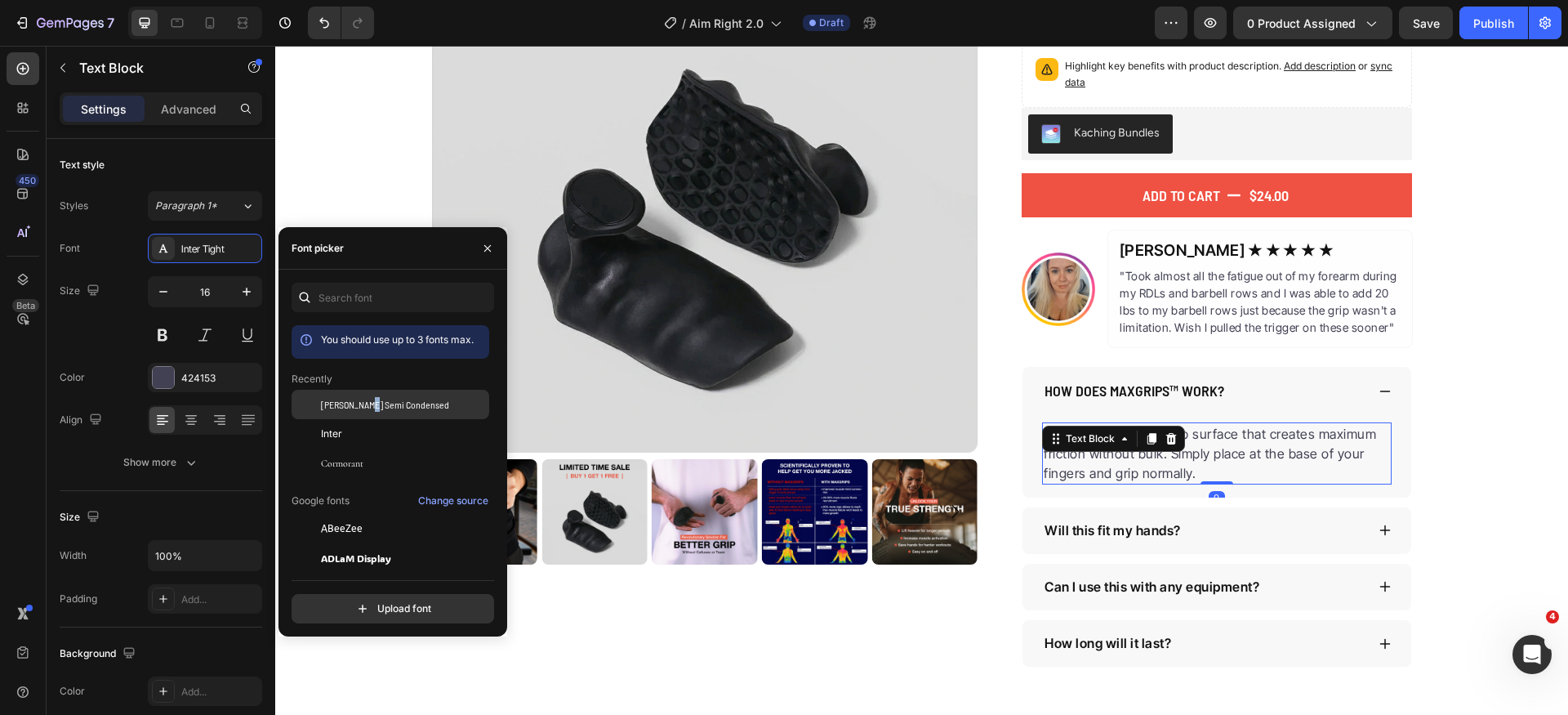
click at [369, 399] on span "[PERSON_NAME] Semi Condensed" at bounding box center [385, 404] width 129 height 14
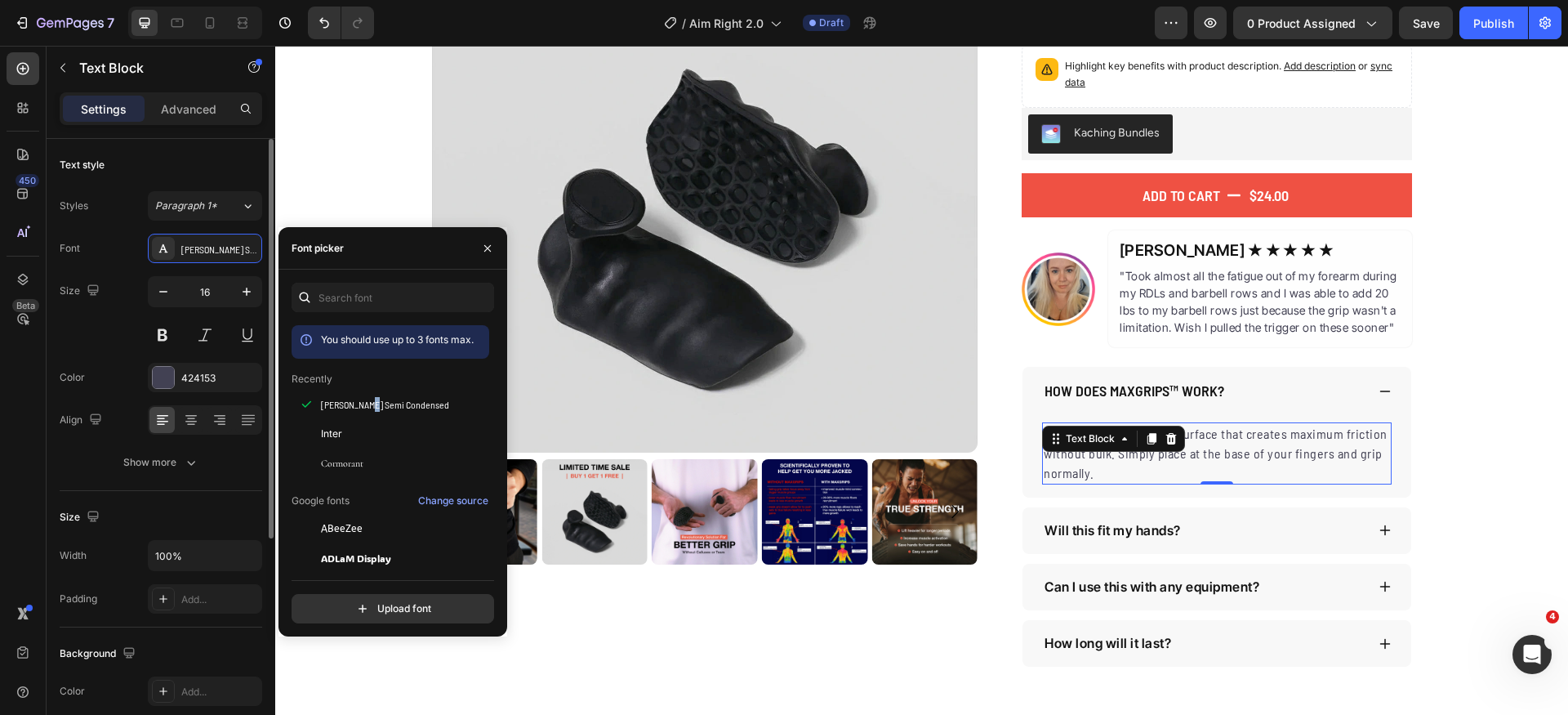
click at [199, 468] on button "Show more" at bounding box center [161, 462] width 203 height 29
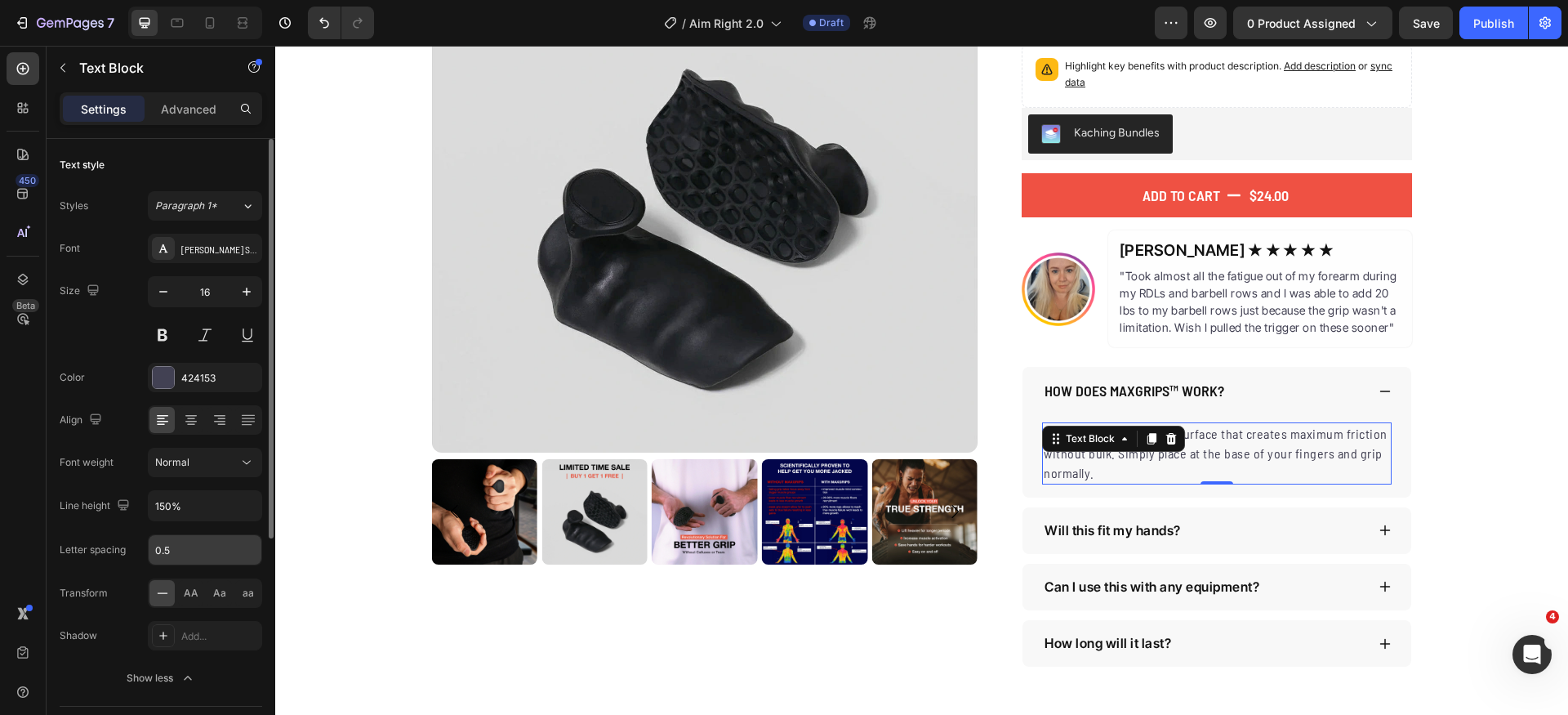
click at [198, 546] on input "0.5" at bounding box center [205, 549] width 113 height 29
type input "0"
click at [219, 506] on input "150%" at bounding box center [205, 506] width 113 height 29
click at [123, 387] on div "Color 424153" at bounding box center [161, 377] width 203 height 29
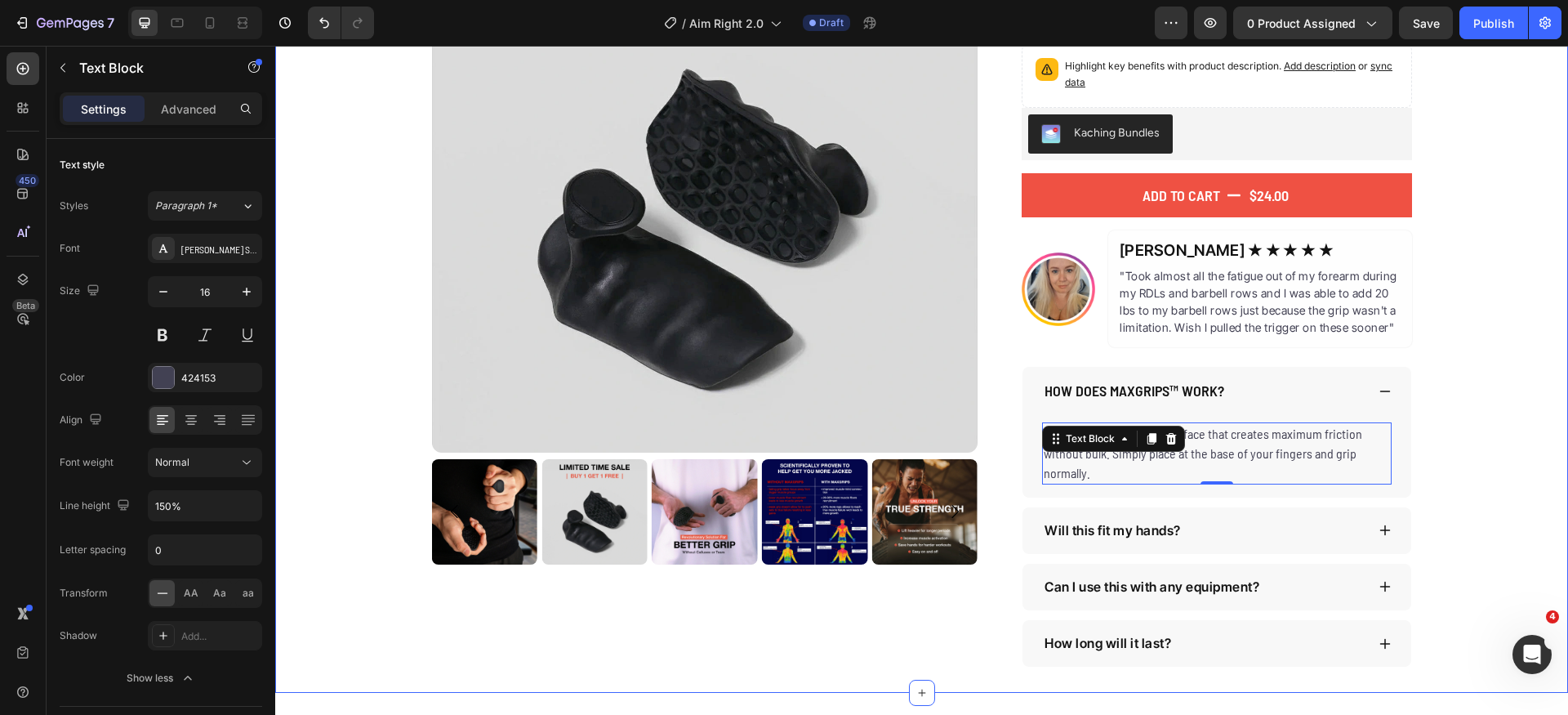
click at [1446, 432] on div "Product Images The Original MaxGrips Product Title $24.00 Product Price Product…" at bounding box center [921, 286] width 1293 height 761
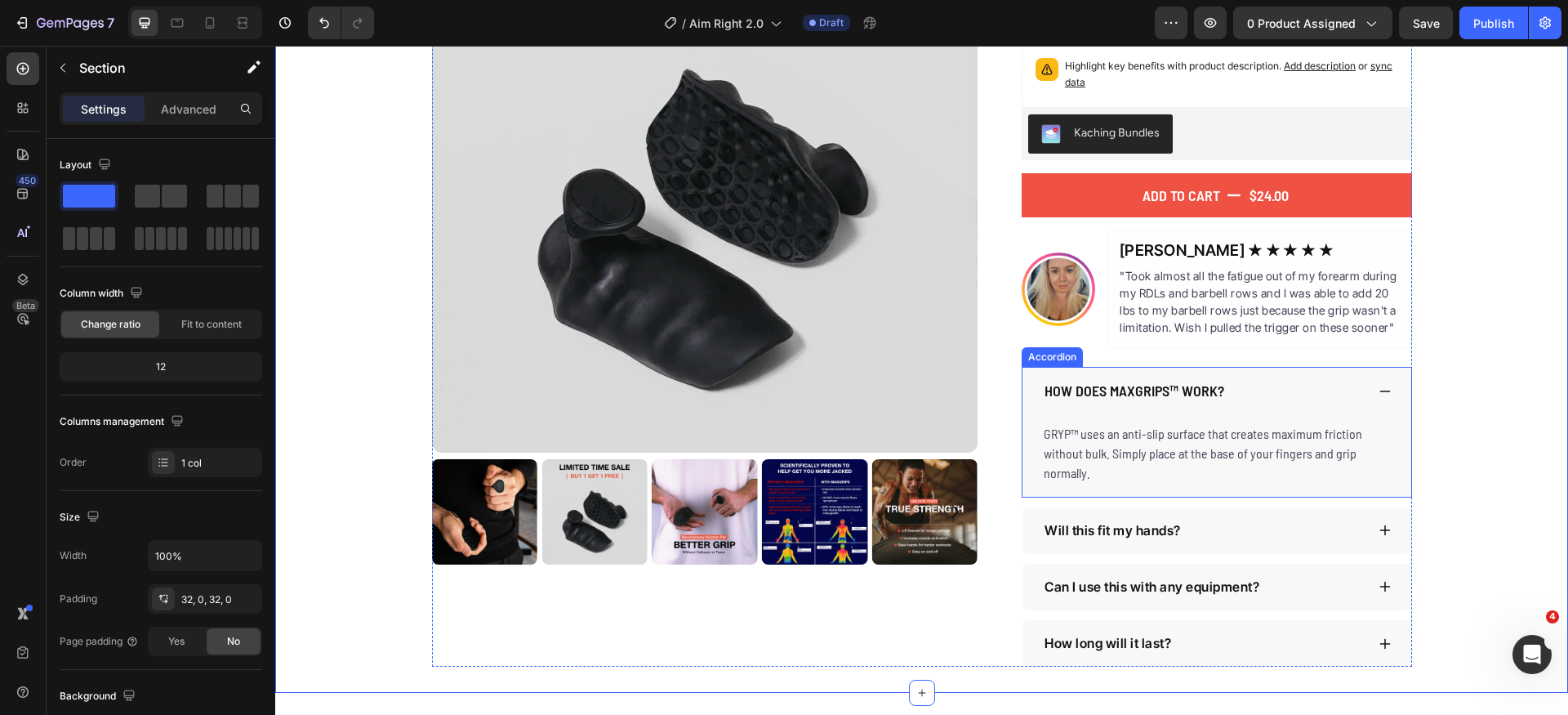
click at [1379, 395] on icon at bounding box center [1386, 392] width 13 height 13
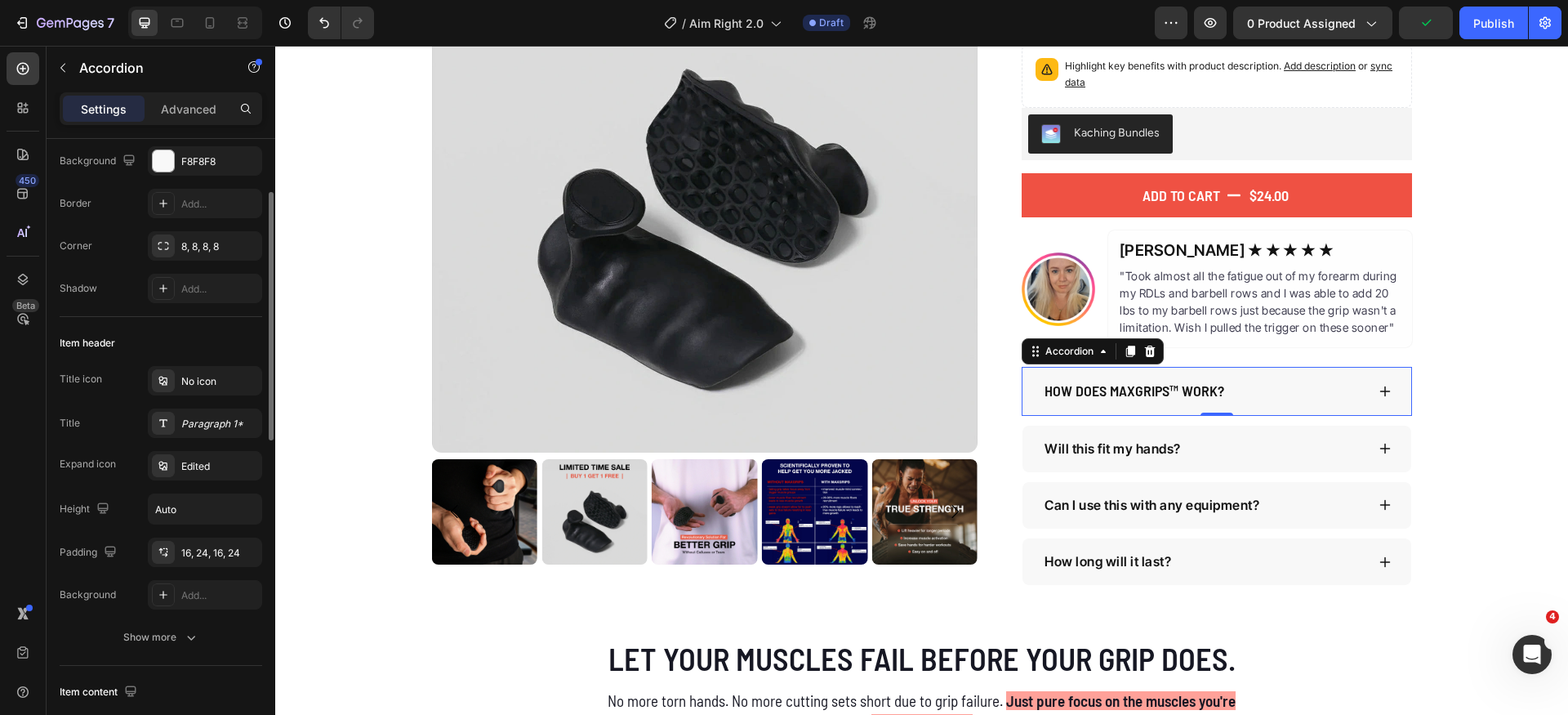
scroll to position [113, 0]
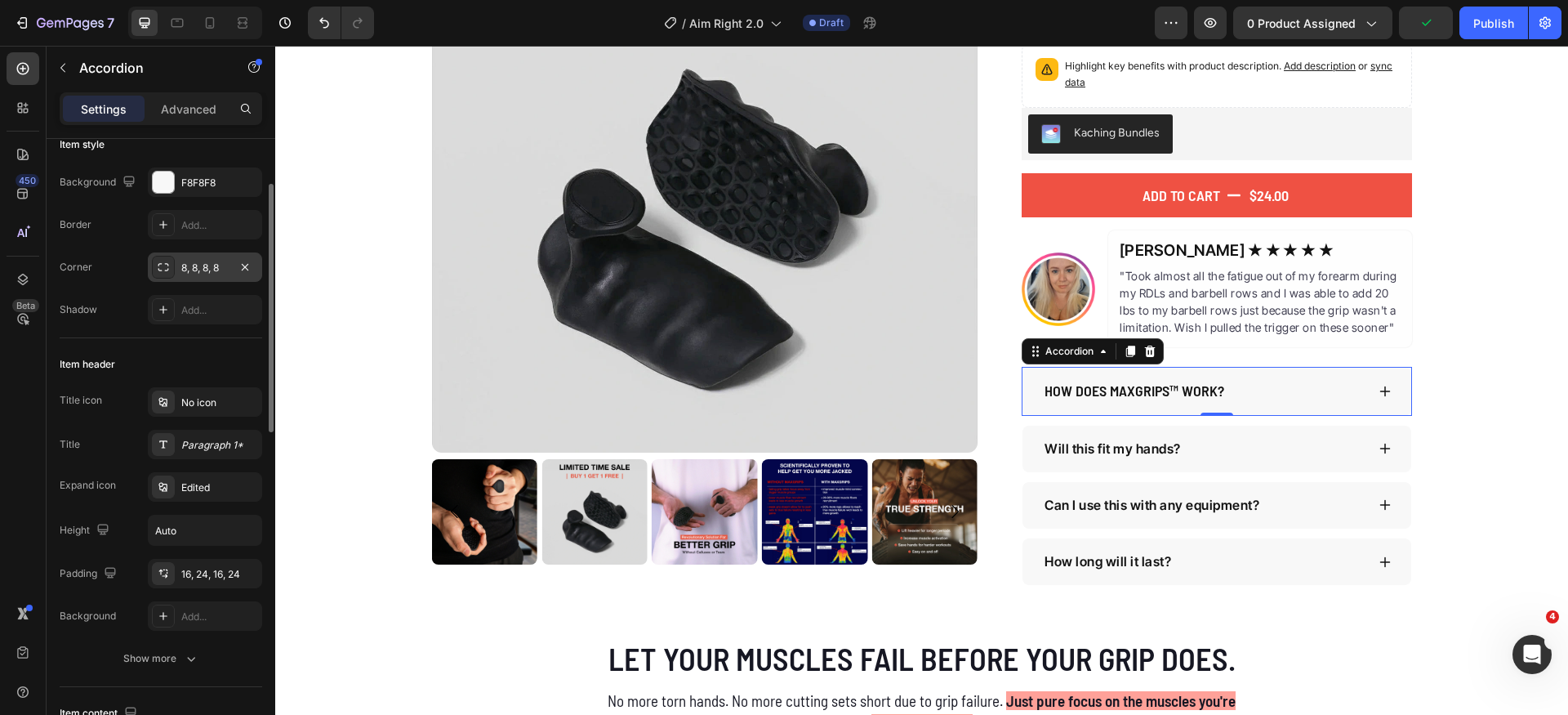
click at [161, 267] on icon at bounding box center [164, 267] width 13 height 13
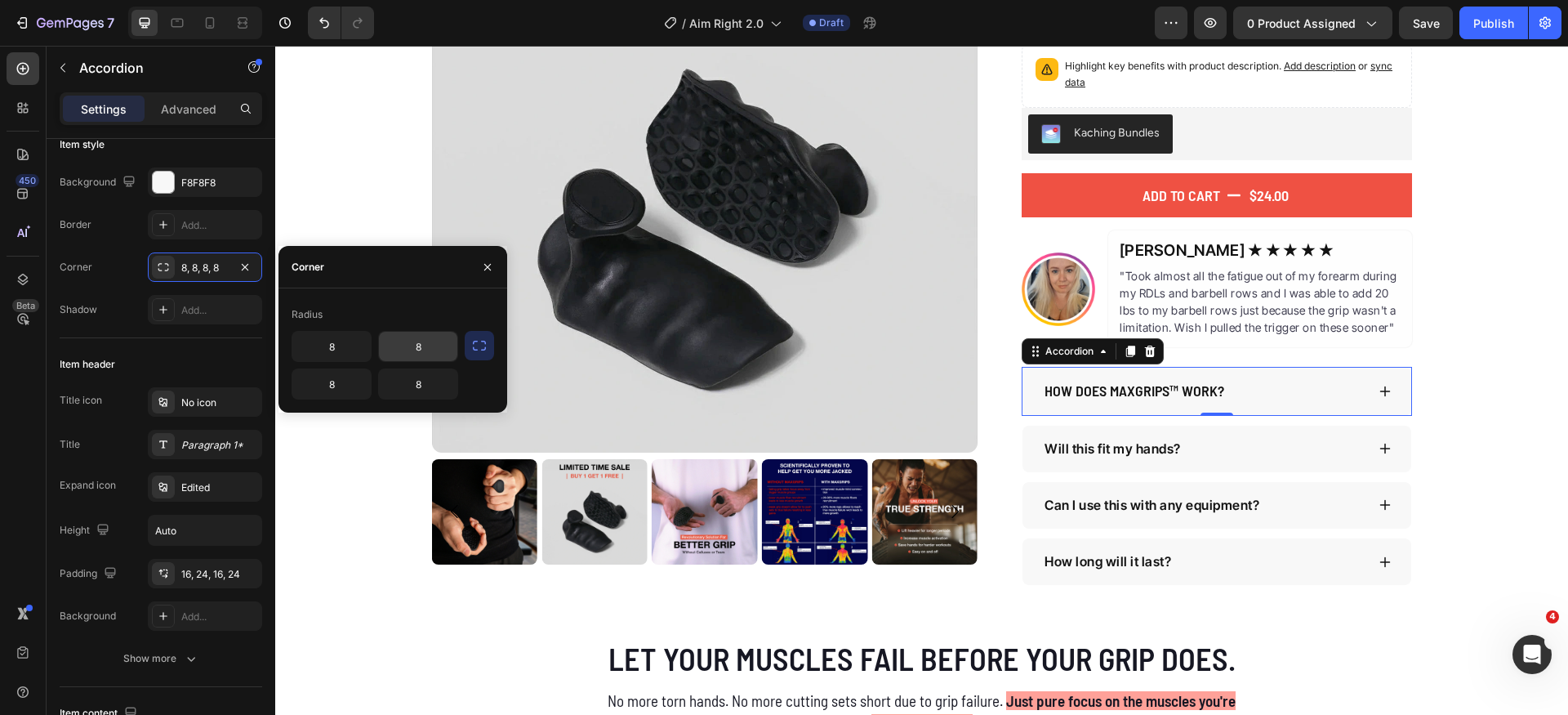
click at [430, 351] on input "8" at bounding box center [418, 346] width 78 height 29
type input "0"
click at [443, 309] on div "Radius" at bounding box center [393, 315] width 203 height 26
click at [481, 353] on icon "button" at bounding box center [479, 345] width 16 height 16
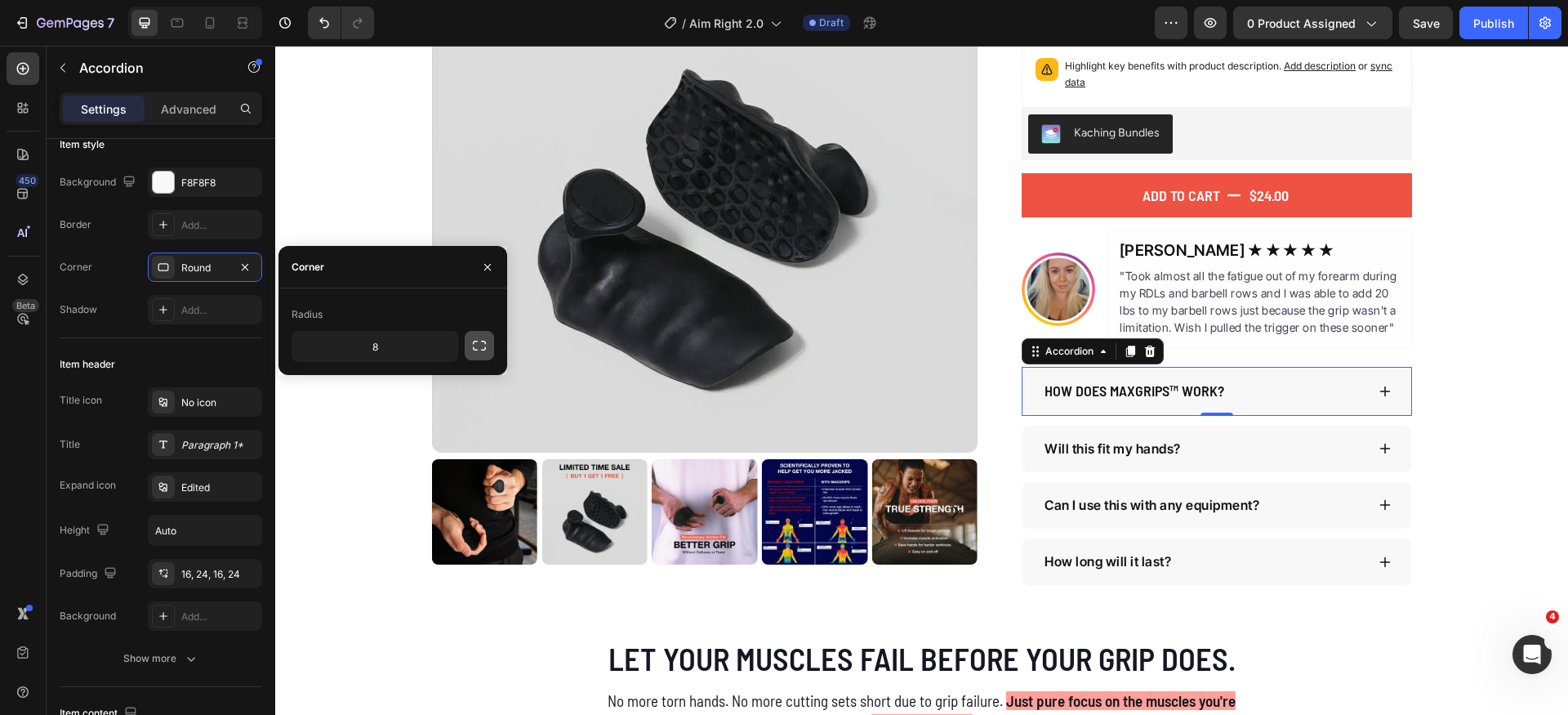
click at [478, 346] on icon "button" at bounding box center [479, 345] width 16 height 16
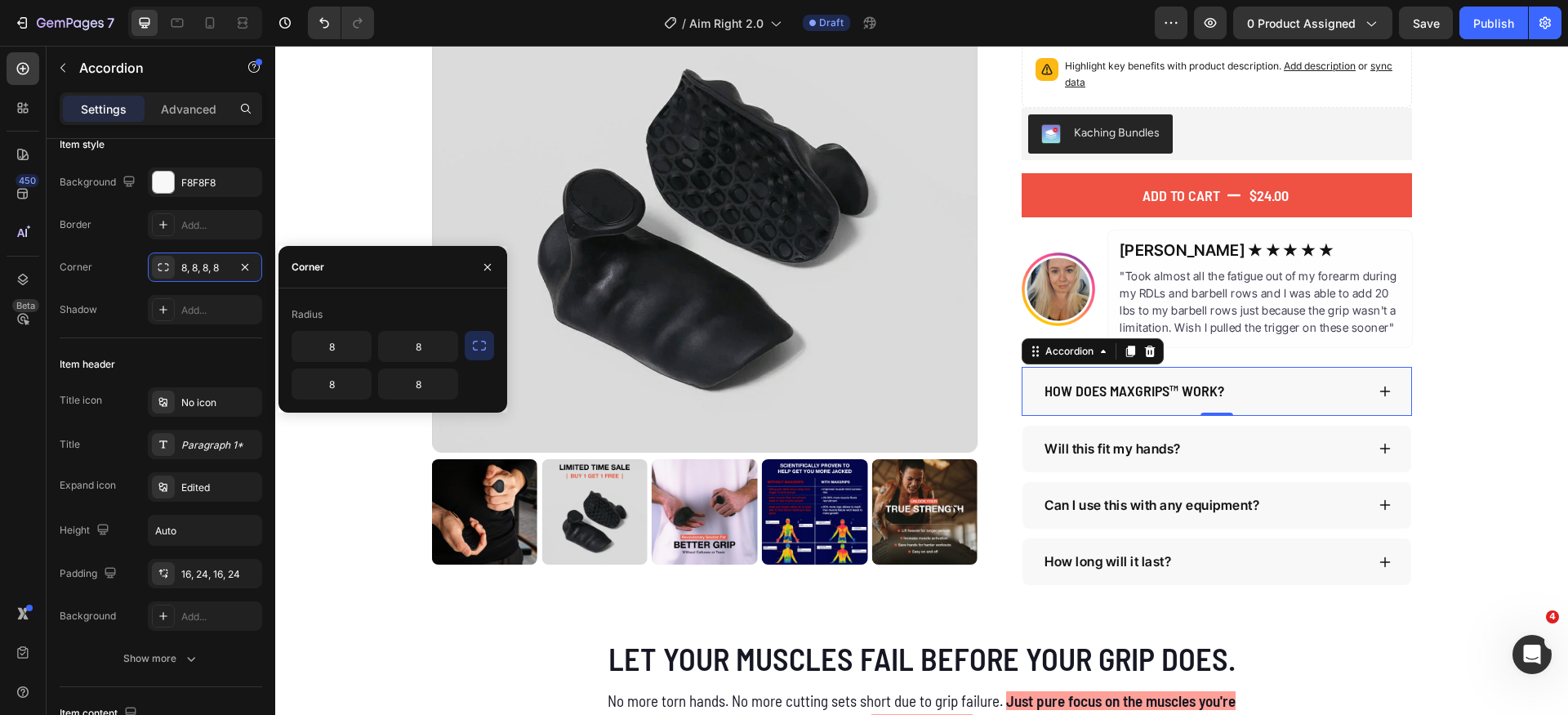
click at [476, 347] on icon "button" at bounding box center [479, 345] width 16 height 16
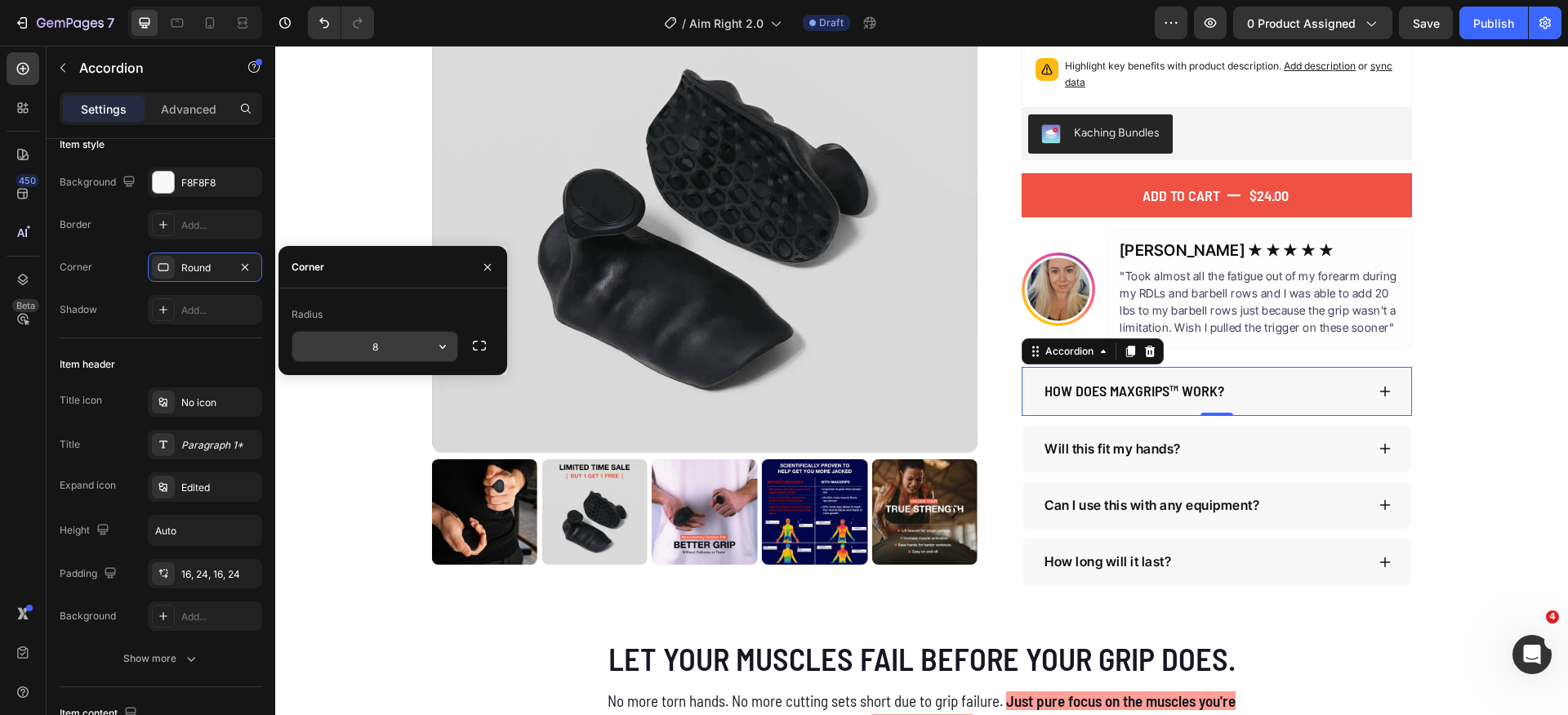
click at [410, 342] on input "8" at bounding box center [375, 346] width 165 height 29
type input "0"
click at [1477, 430] on div "Product Images The Original MaxGrips Product Title $24.00 Product Price Product…" at bounding box center [921, 245] width 1293 height 679
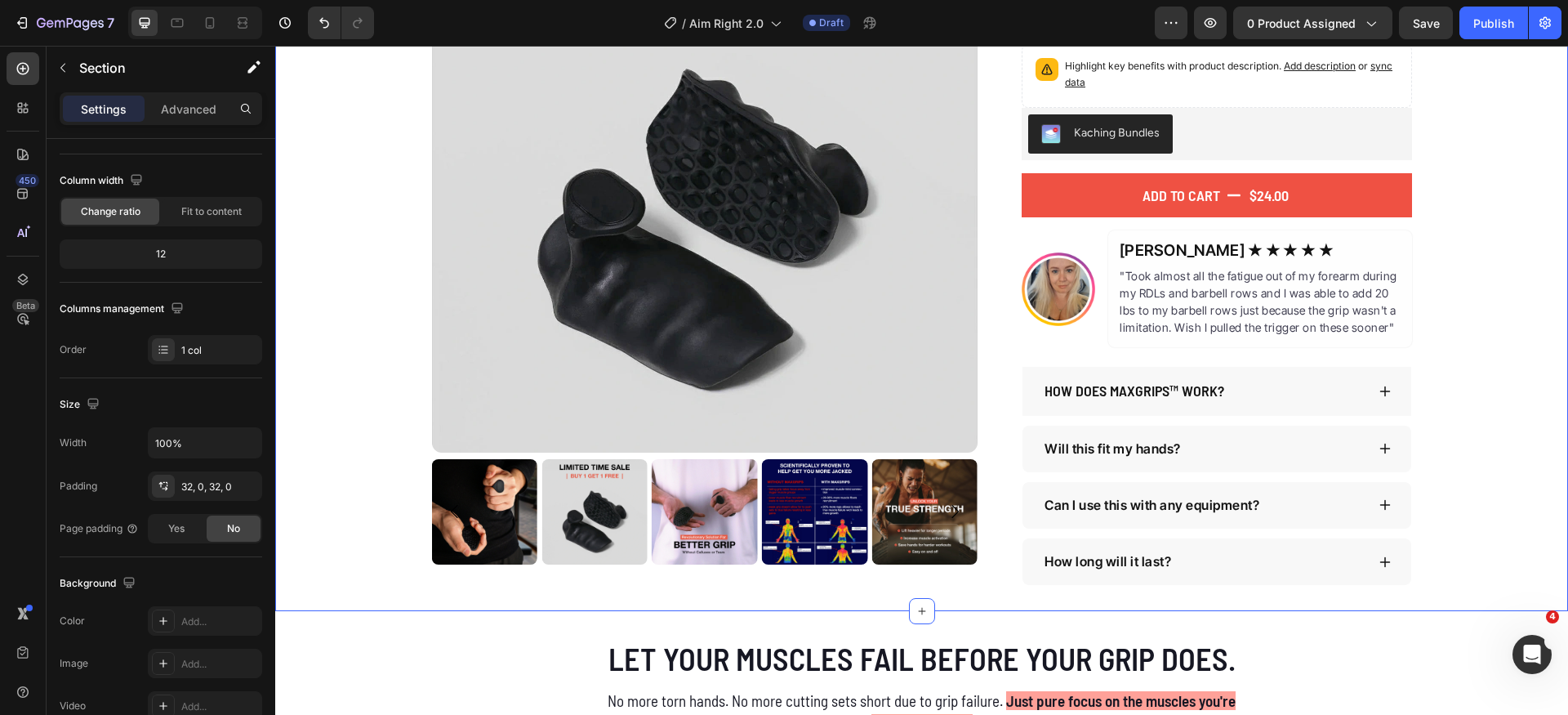
scroll to position [0, 0]
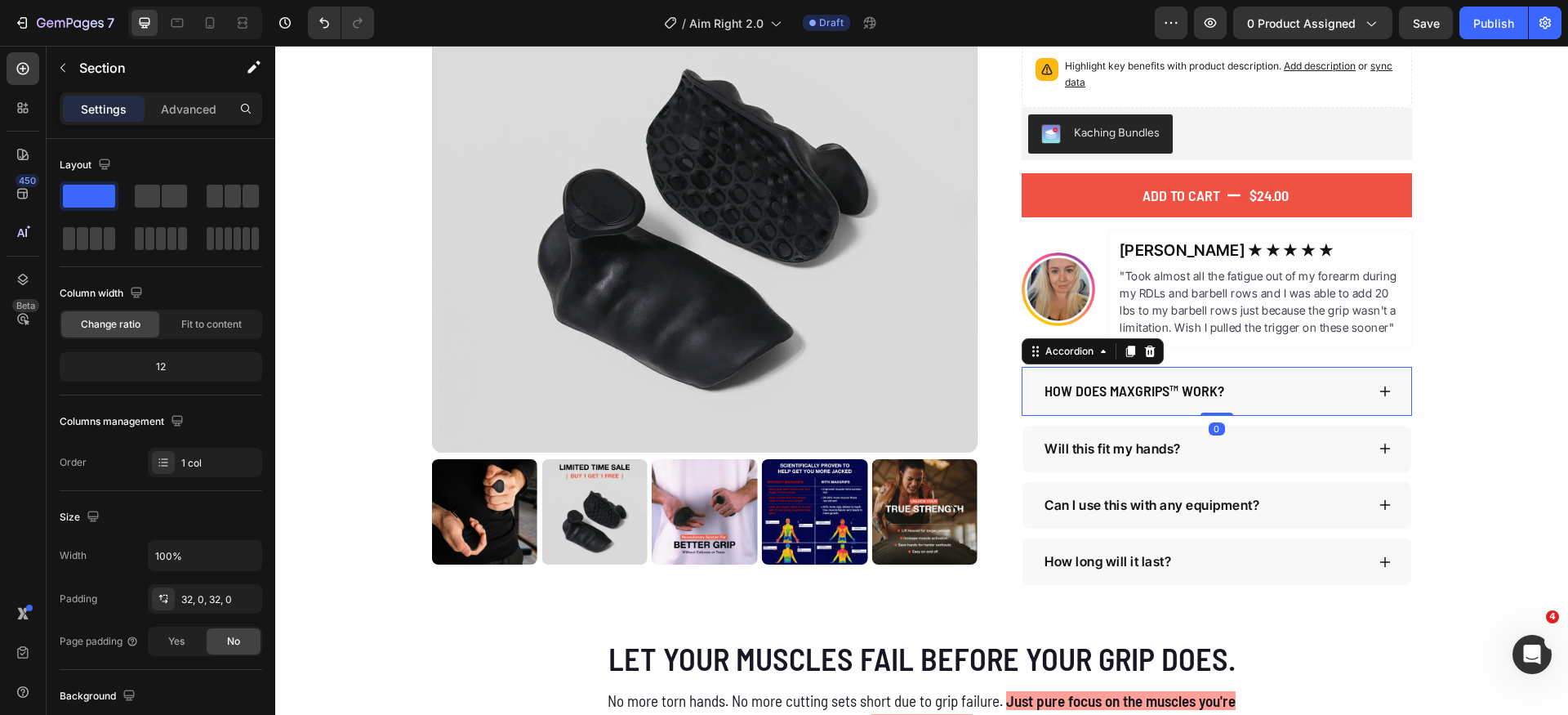
click at [1259, 380] on div "How does MaxGrips™ work?" at bounding box center [1204, 391] width 324 height 23
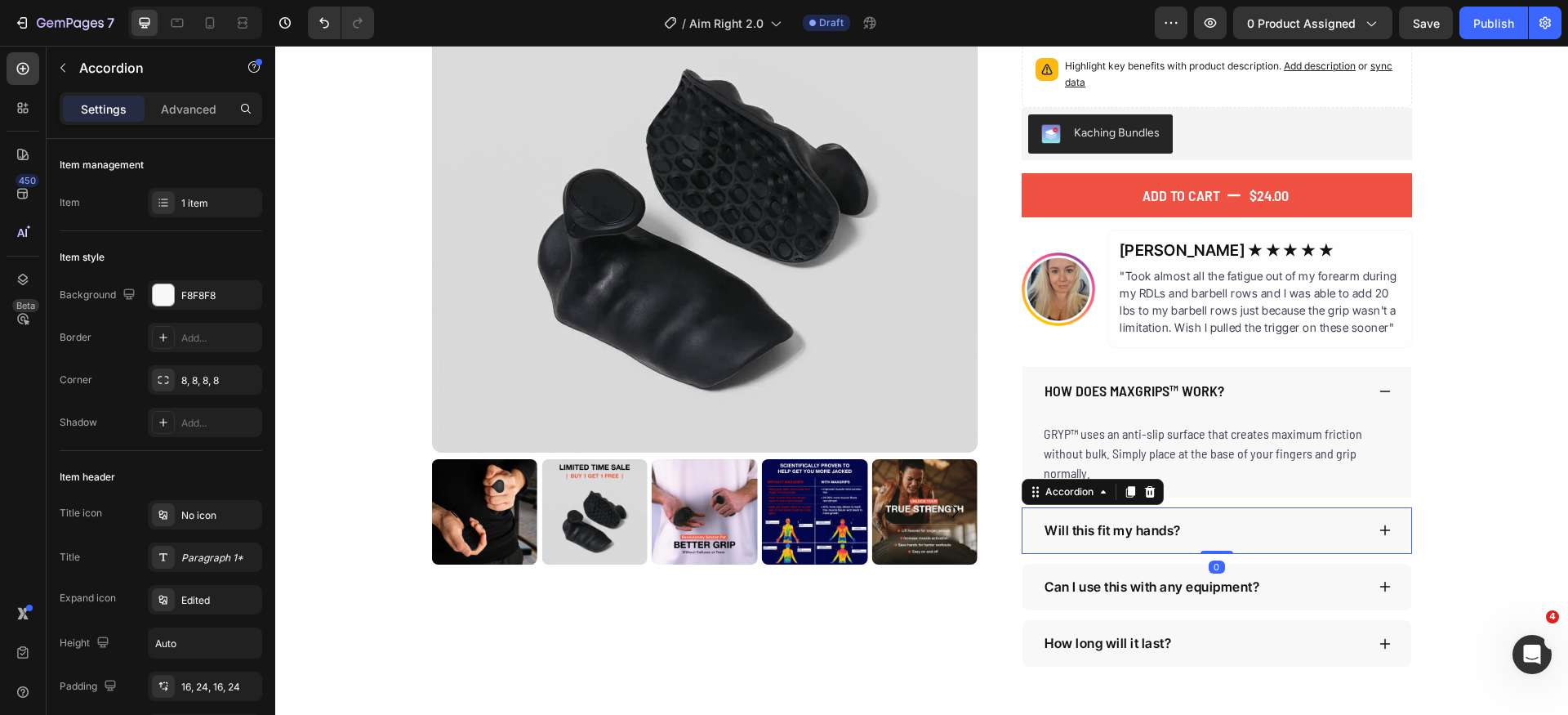
click at [1275, 527] on div "Will this fit my hands?" at bounding box center [1204, 531] width 324 height 20
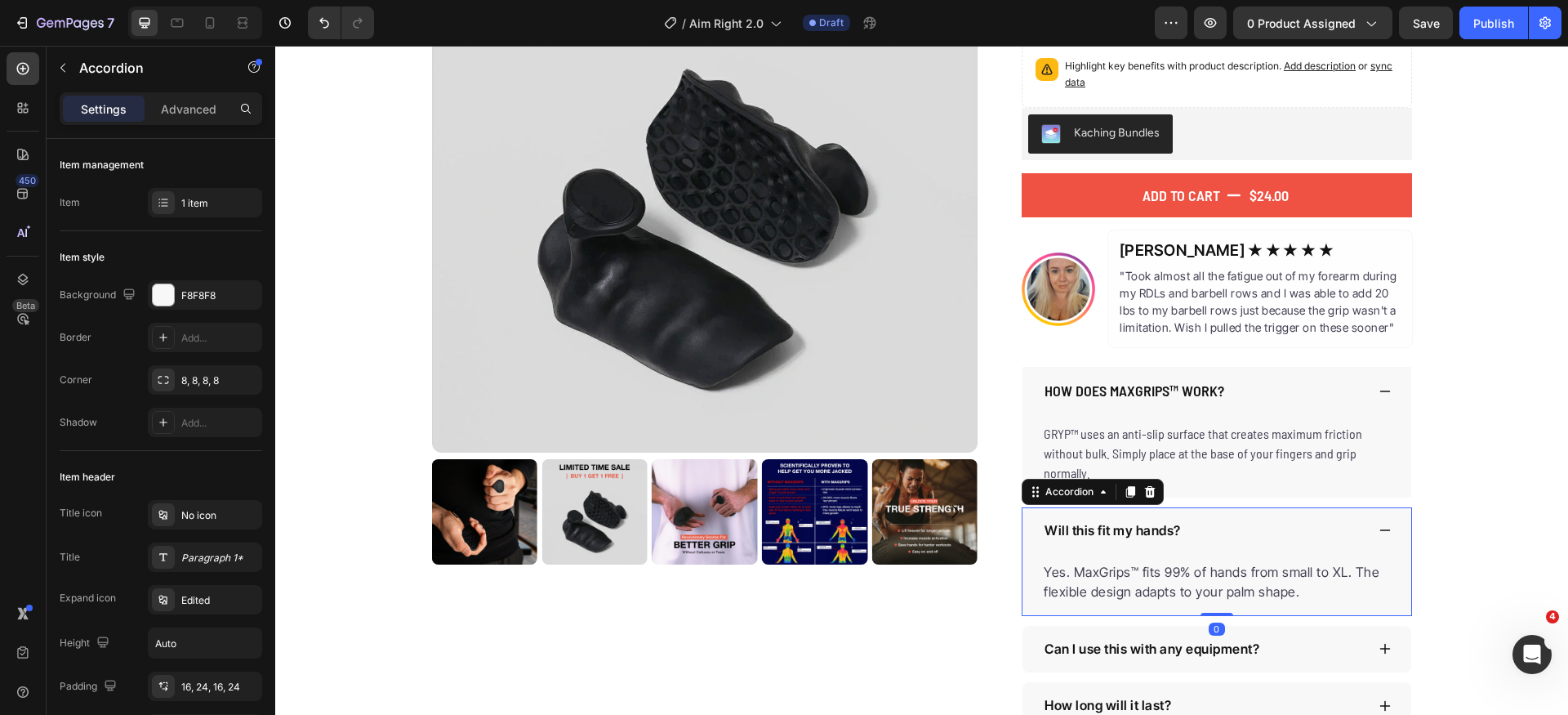
drag, startPoint x: 1138, startPoint y: 482, endPoint x: 1146, endPoint y: 490, distance: 11.3
click at [1140, 482] on div at bounding box center [1149, 491] width 19 height 19
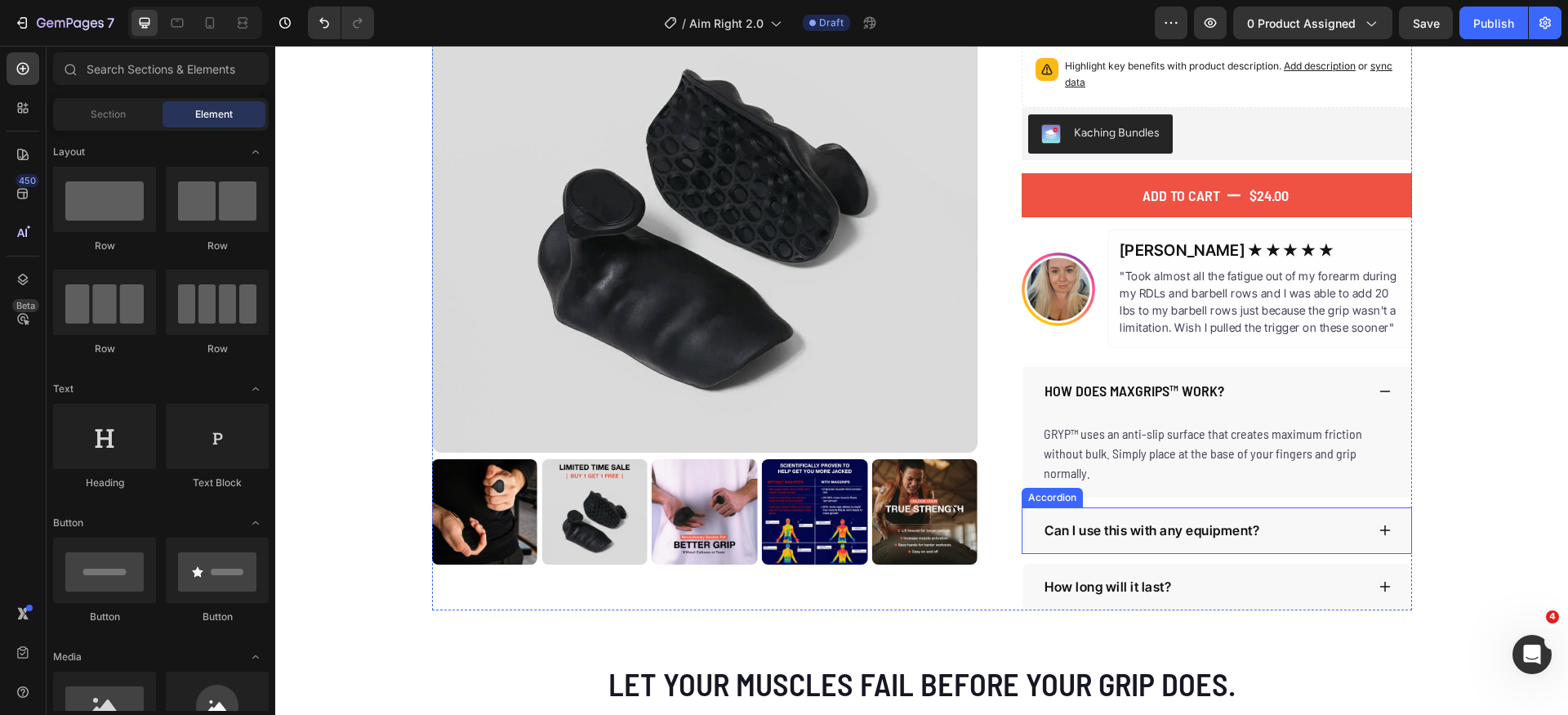
click at [1169, 524] on p "Can I use this with any equipment?" at bounding box center [1153, 531] width 215 height 15
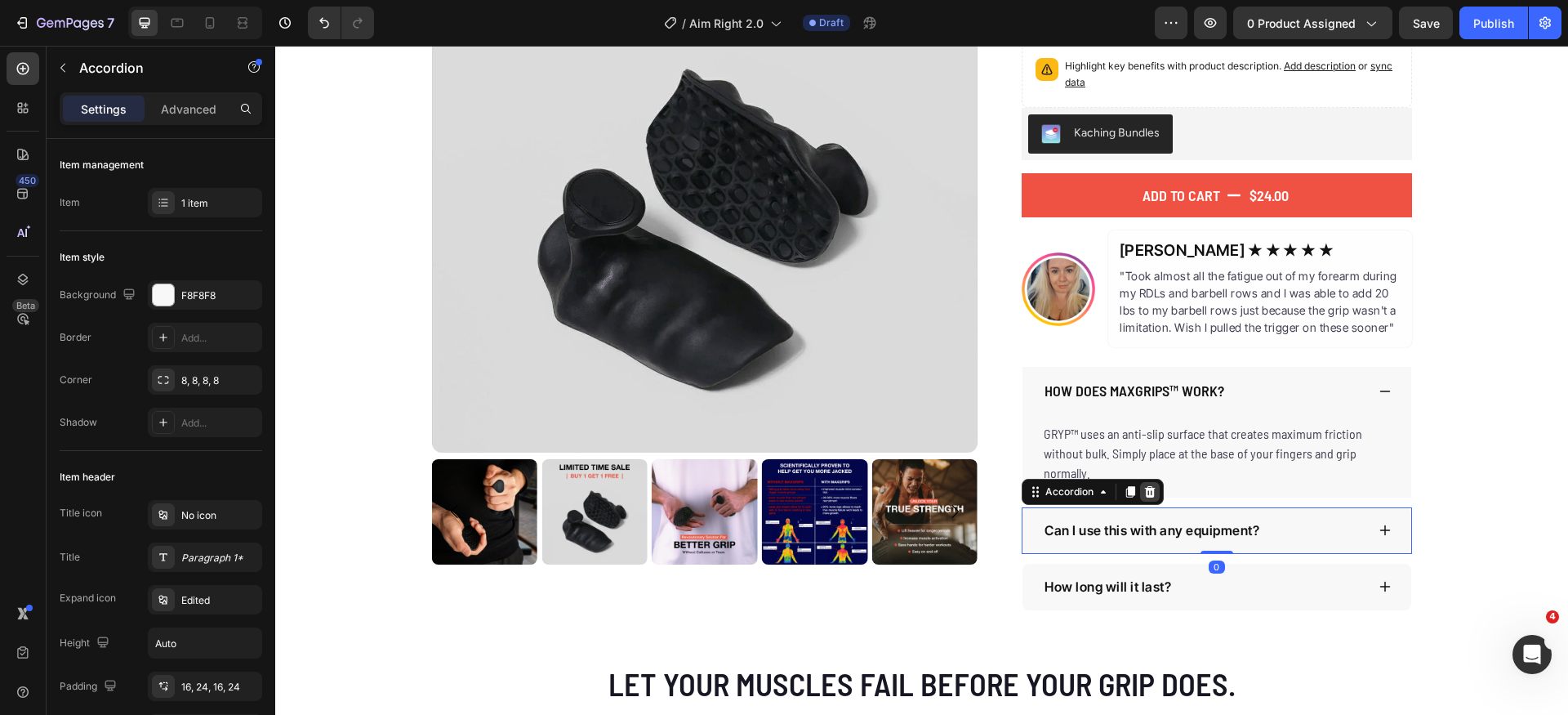
click at [1146, 495] on icon at bounding box center [1150, 491] width 11 height 12
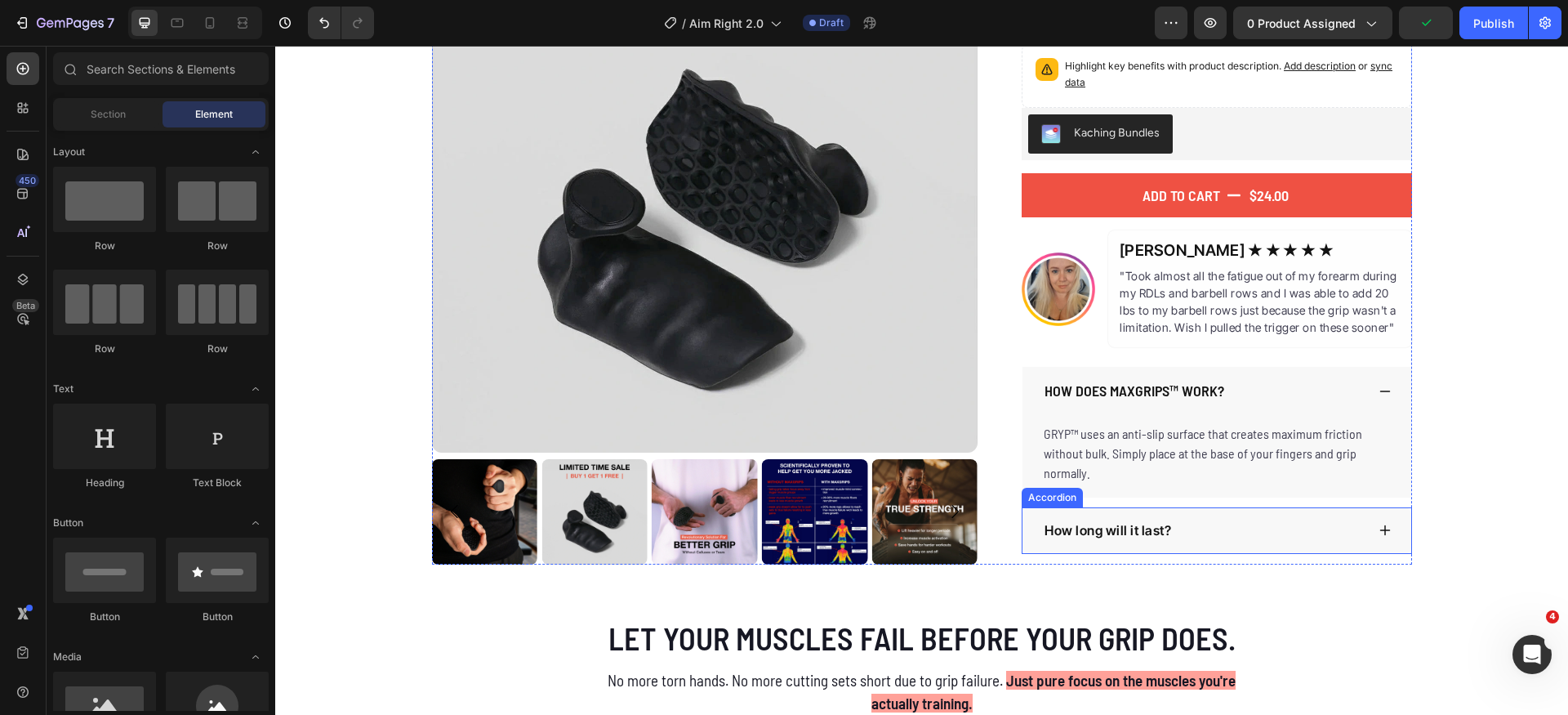
click at [1212, 525] on div "How long will it last?" at bounding box center [1204, 531] width 324 height 20
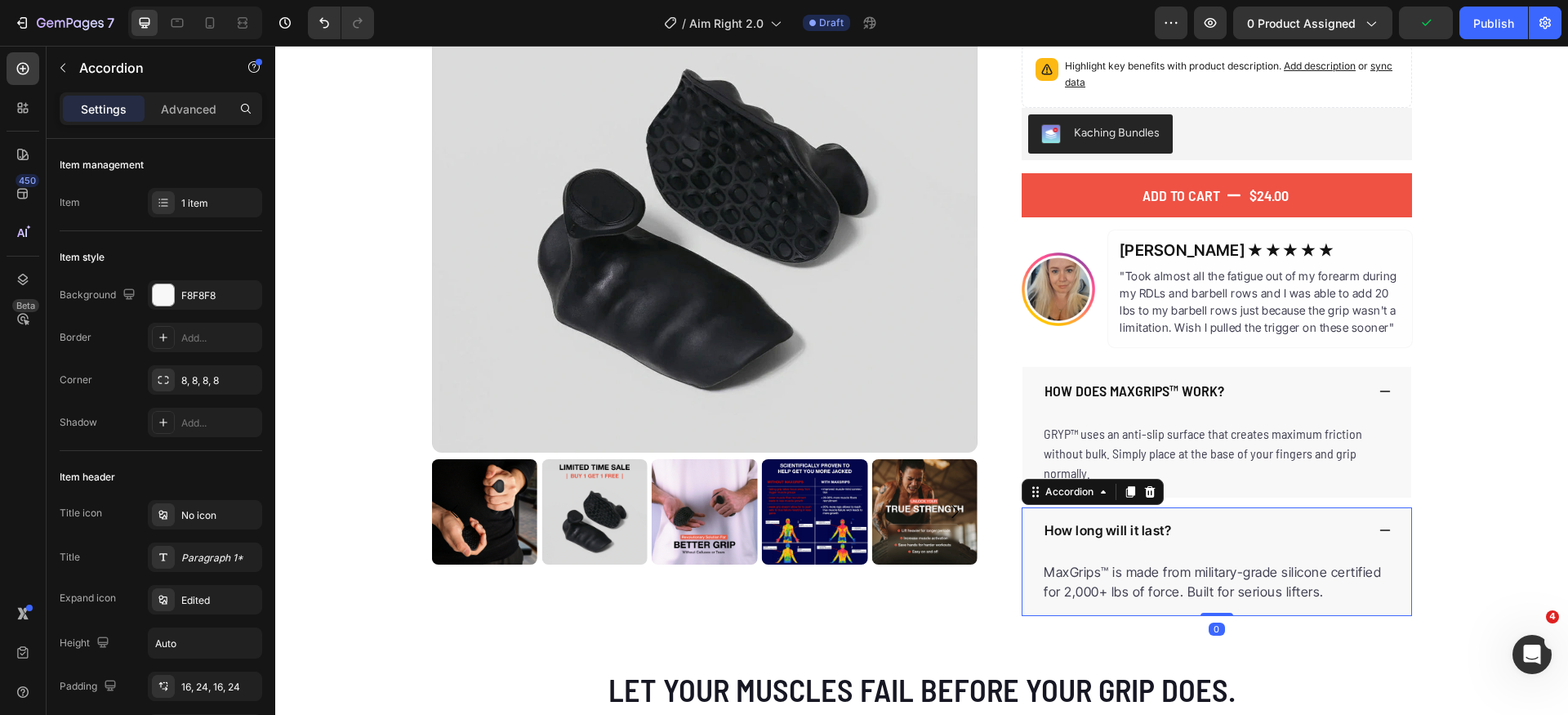
drag, startPoint x: 1149, startPoint y: 490, endPoint x: 1217, endPoint y: 497, distance: 68.4
click at [1149, 489] on icon at bounding box center [1150, 492] width 13 height 13
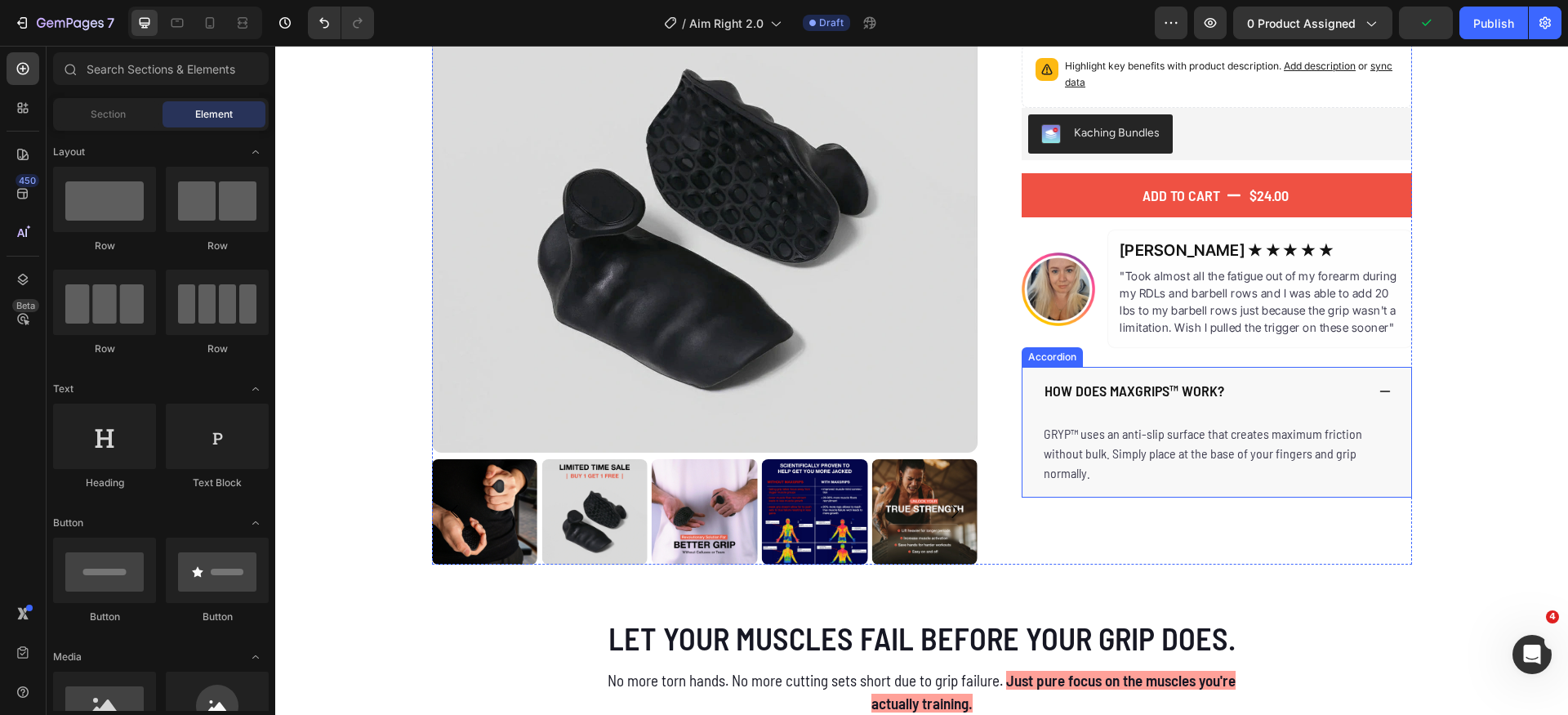
click at [1386, 393] on div "How does MaxGrips™ work?" at bounding box center [1217, 391] width 388 height 49
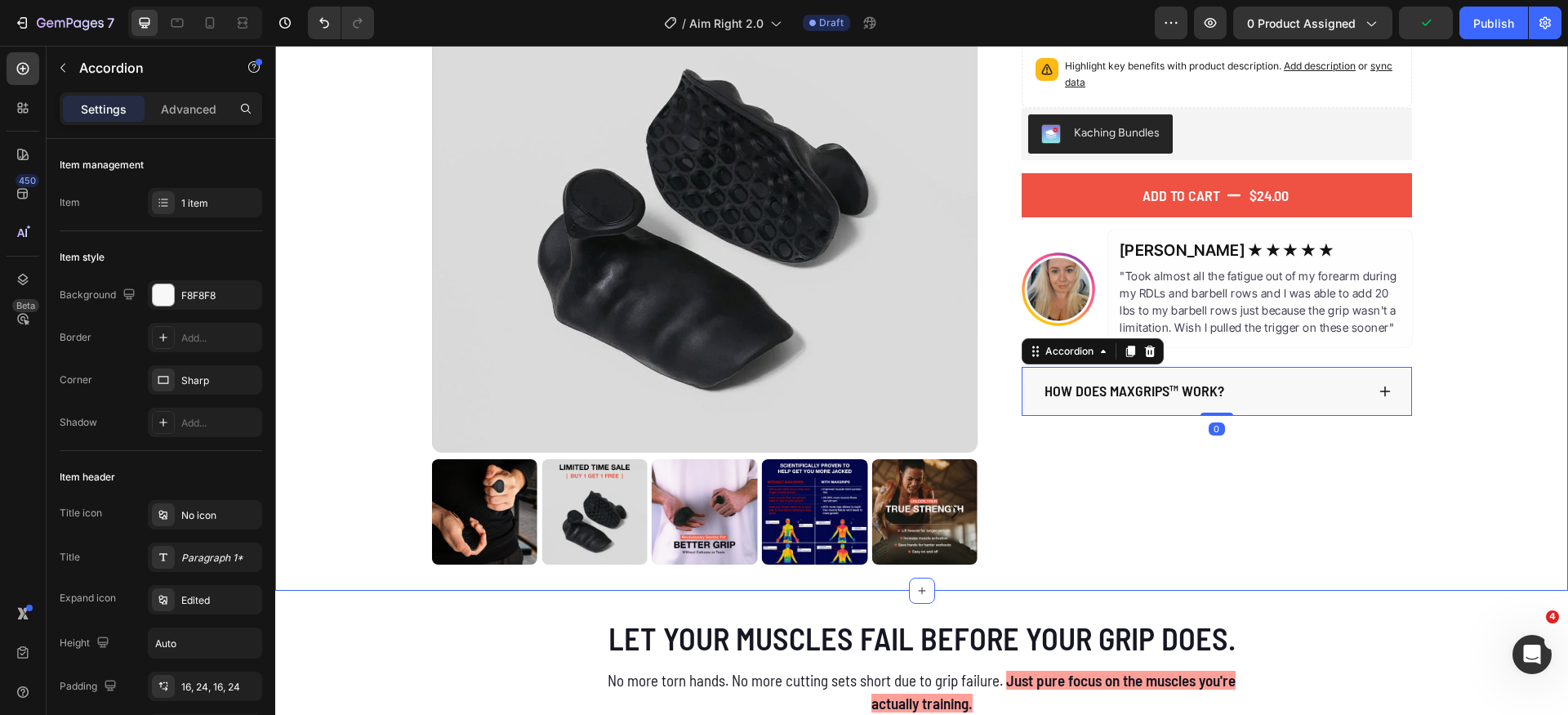
click at [1483, 414] on div "Product Images The Original MaxGrips Product Title $24.00 Product Price Product…" at bounding box center [921, 235] width 1293 height 659
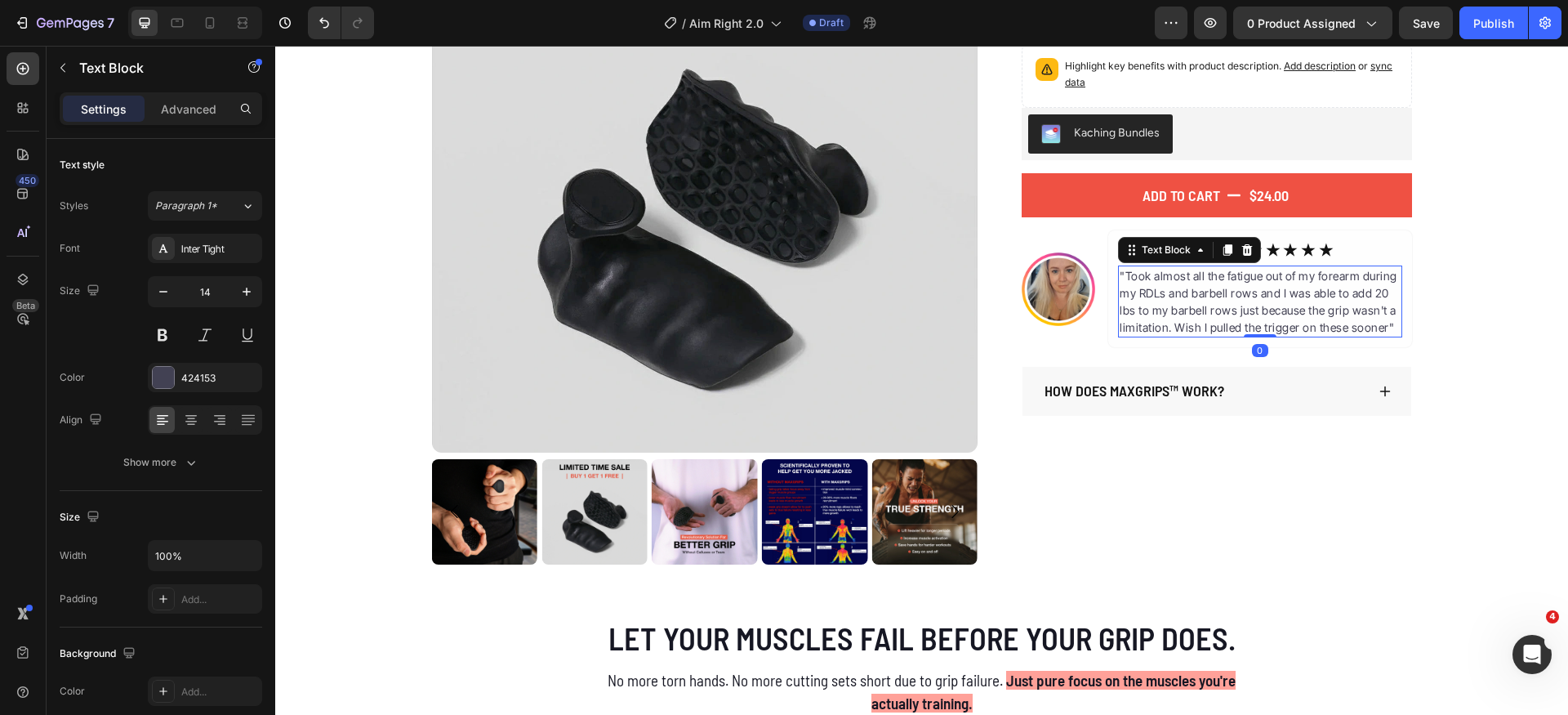
click at [1284, 307] on p ""Took almost all the fatigue out of my forearm during my RDLs and barbell rows …" at bounding box center [1260, 302] width 281 height 69
click at [222, 235] on div "Inter Tight" at bounding box center [205, 248] width 114 height 29
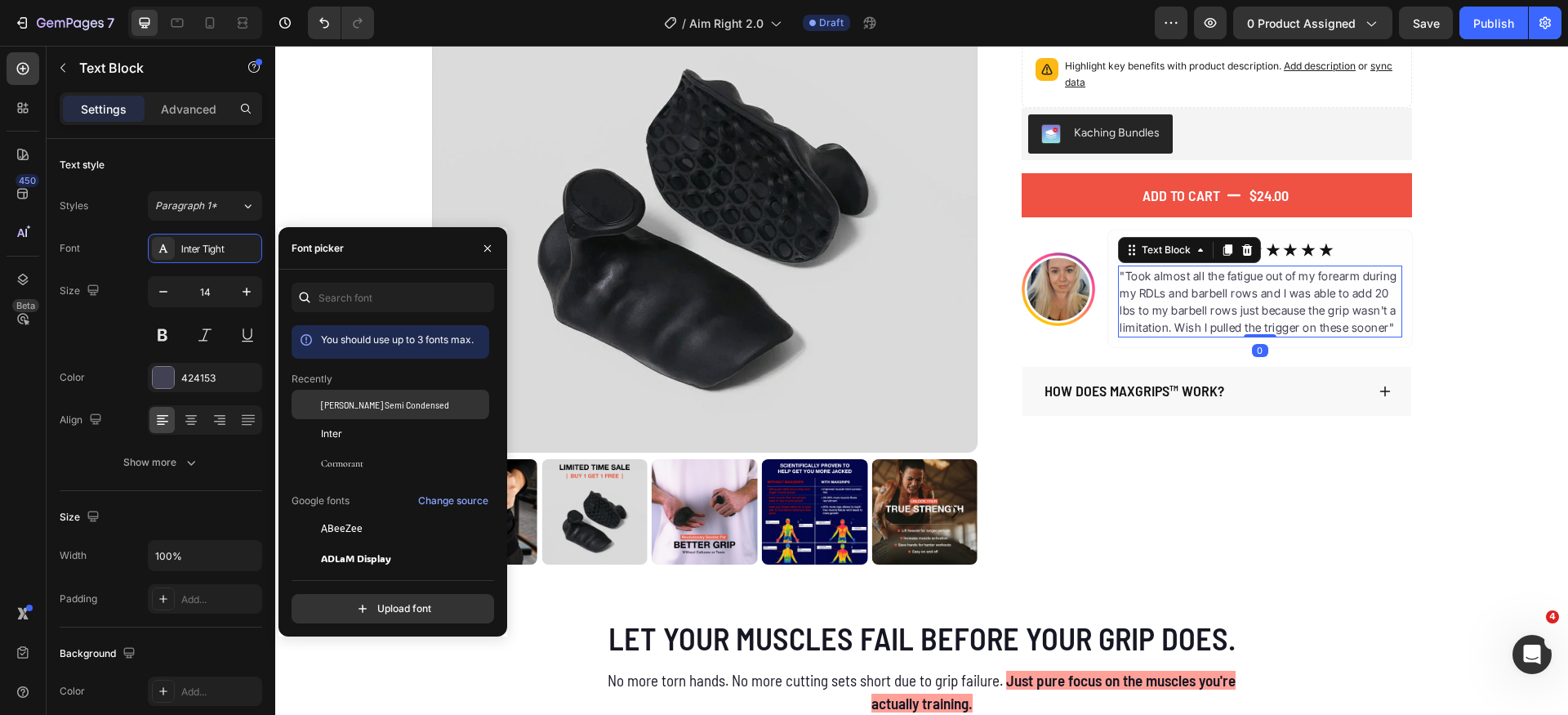
click at [381, 402] on span "[PERSON_NAME] Semi Condensed" at bounding box center [385, 404] width 129 height 14
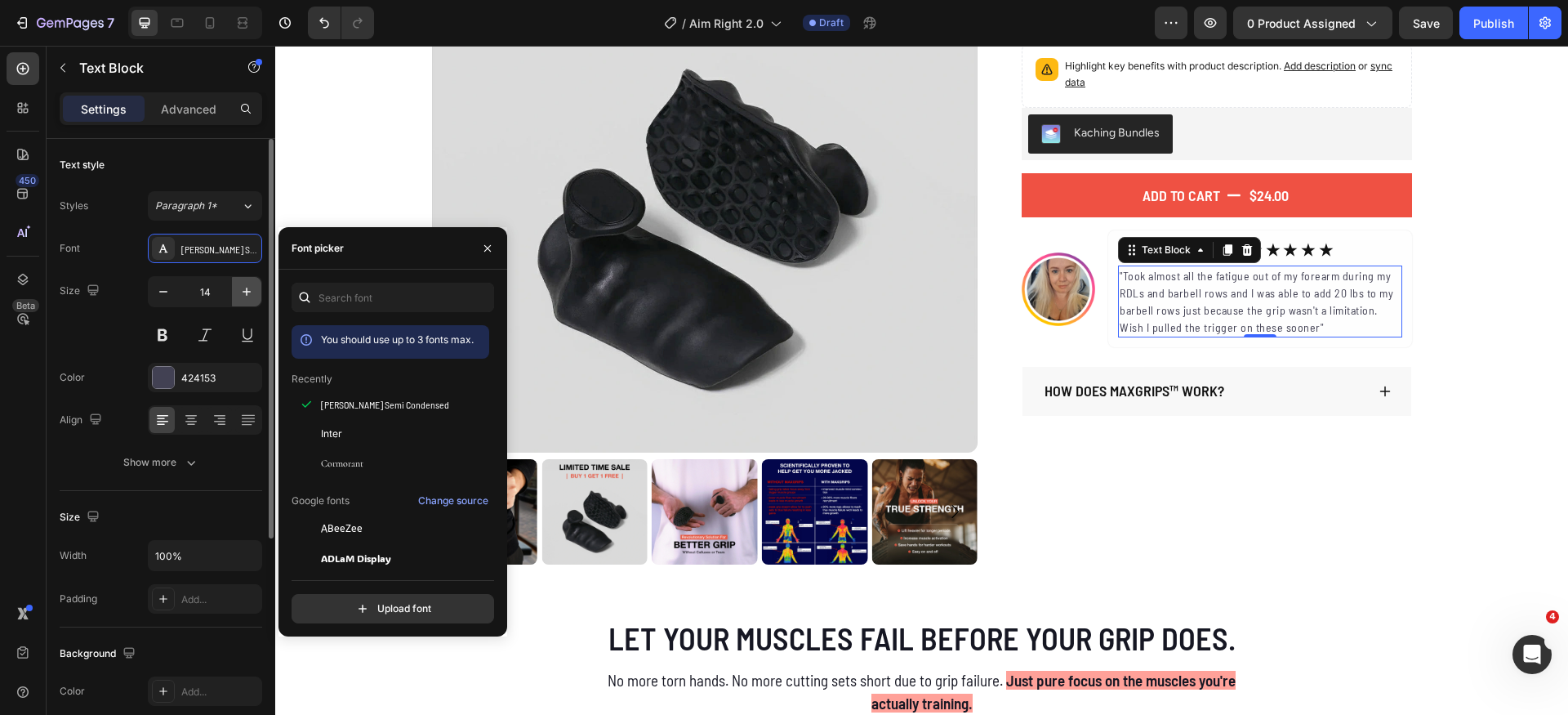
click at [241, 285] on icon "button" at bounding box center [246, 291] width 16 height 16
click at [243, 285] on icon "button" at bounding box center [246, 291] width 16 height 16
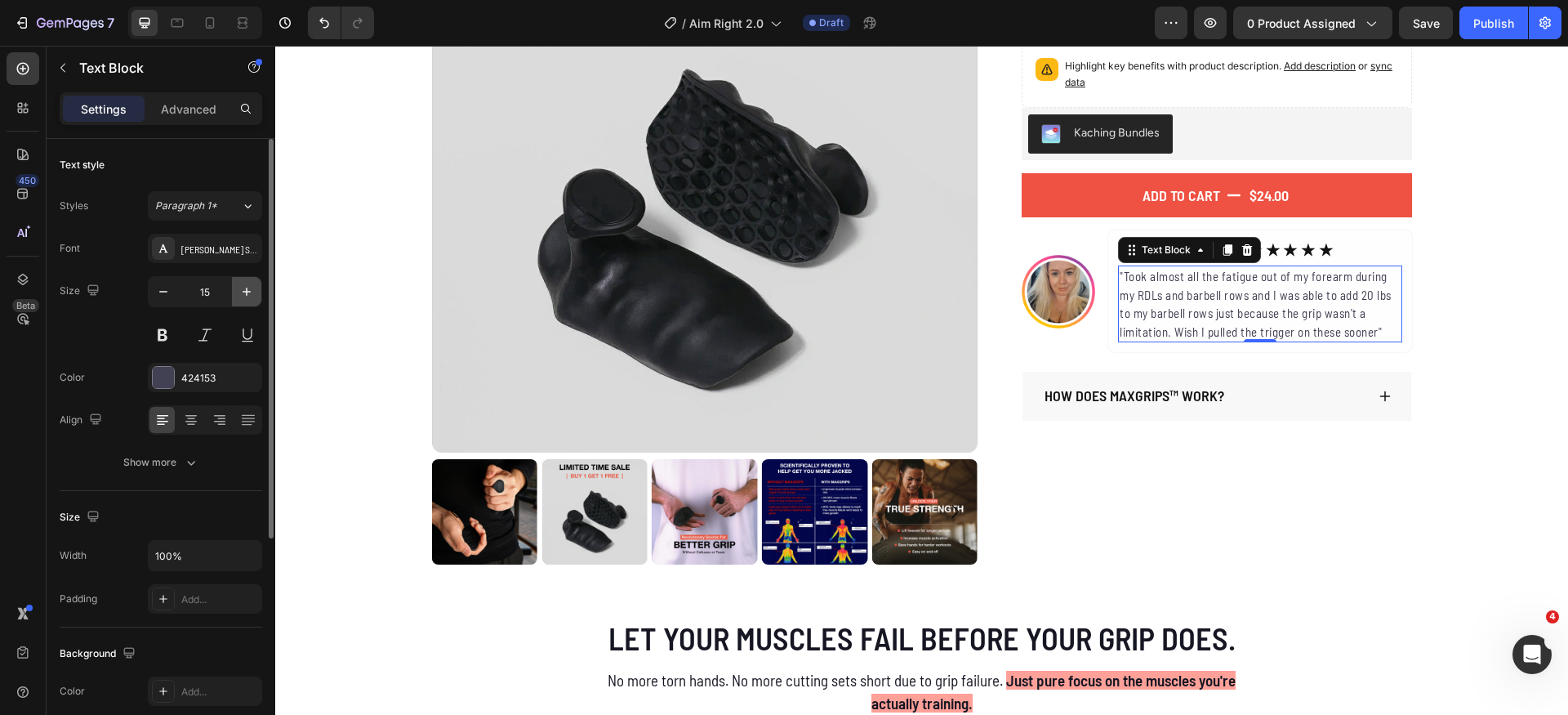
type input "16"
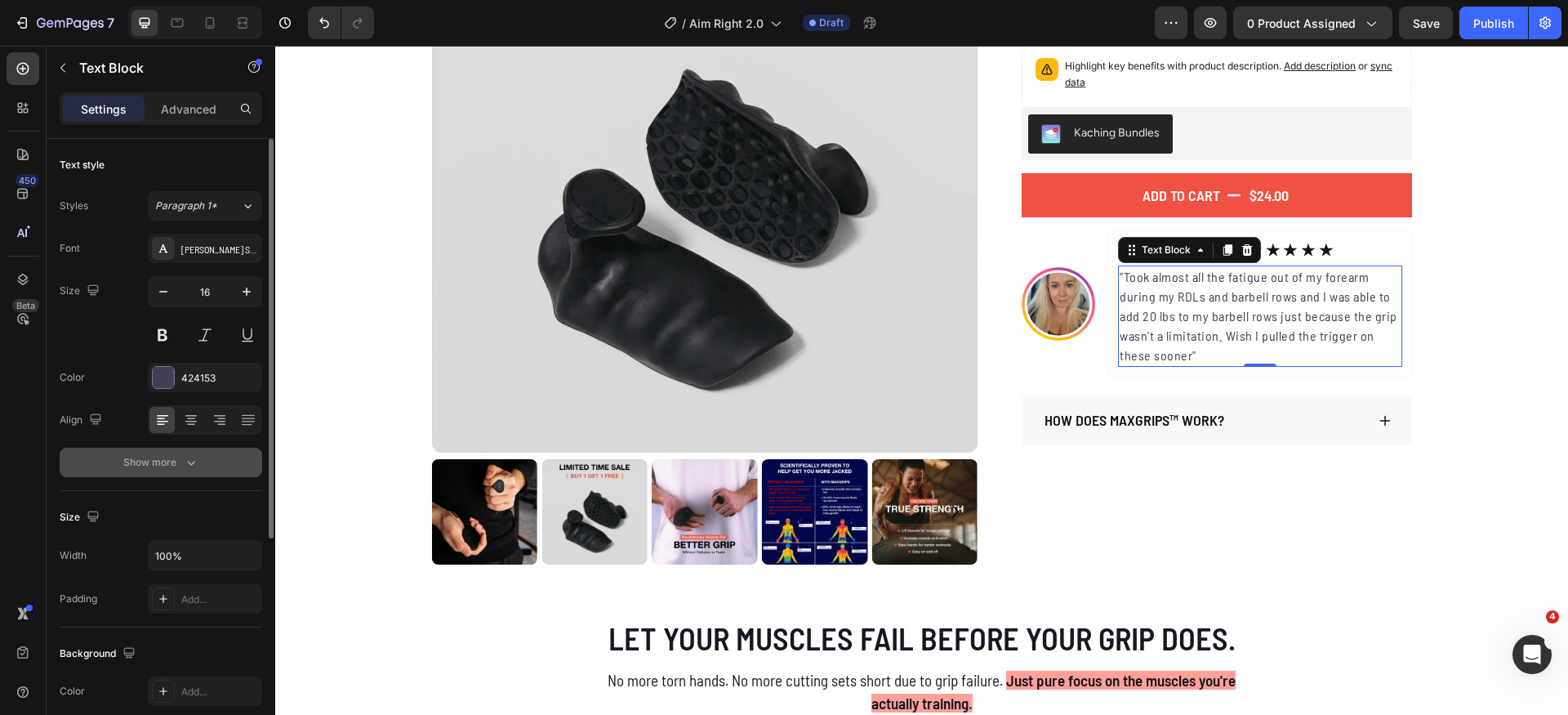
click at [145, 456] on div "Show more" at bounding box center [161, 462] width 76 height 16
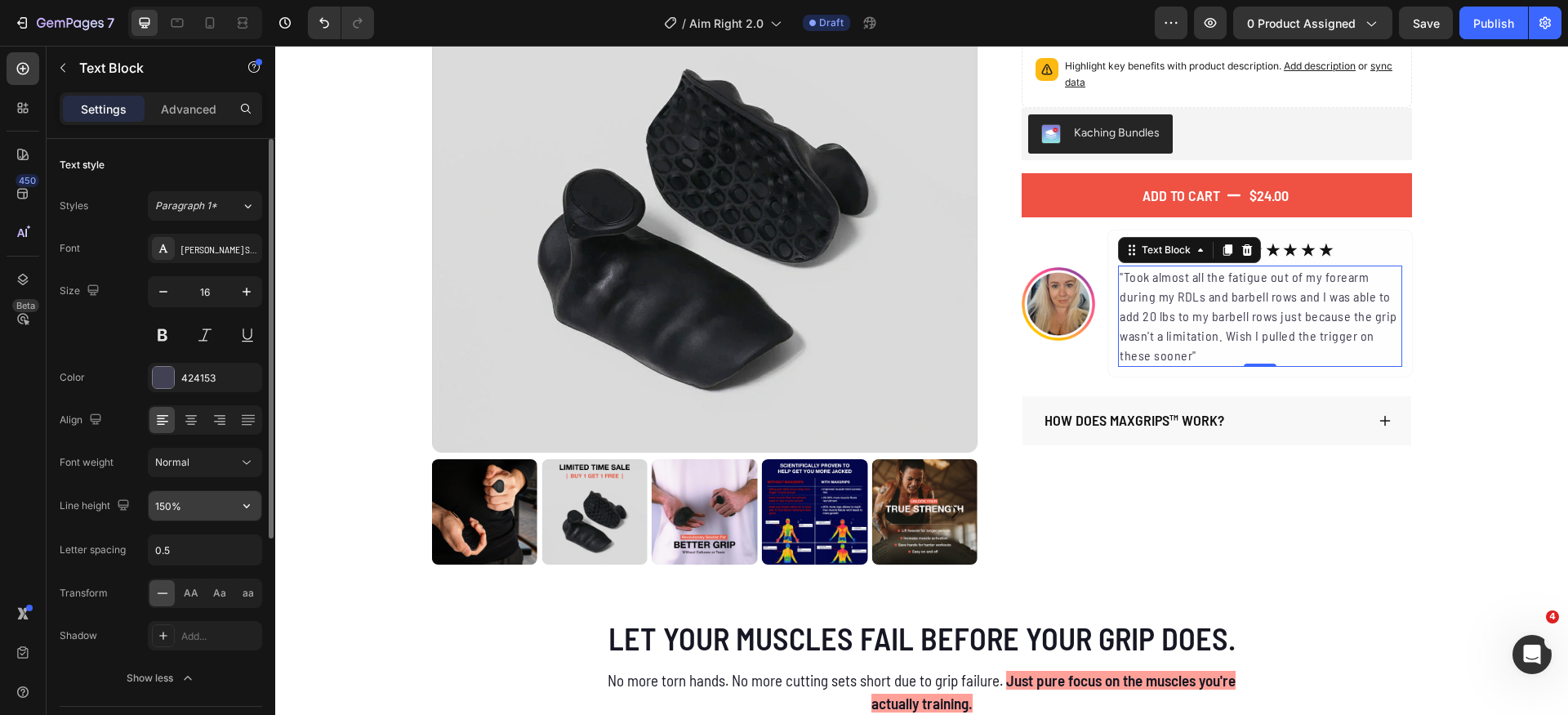
click at [203, 516] on input "150%" at bounding box center [205, 506] width 113 height 29
click at [214, 548] on input "0.5" at bounding box center [205, 549] width 113 height 29
type input "0"
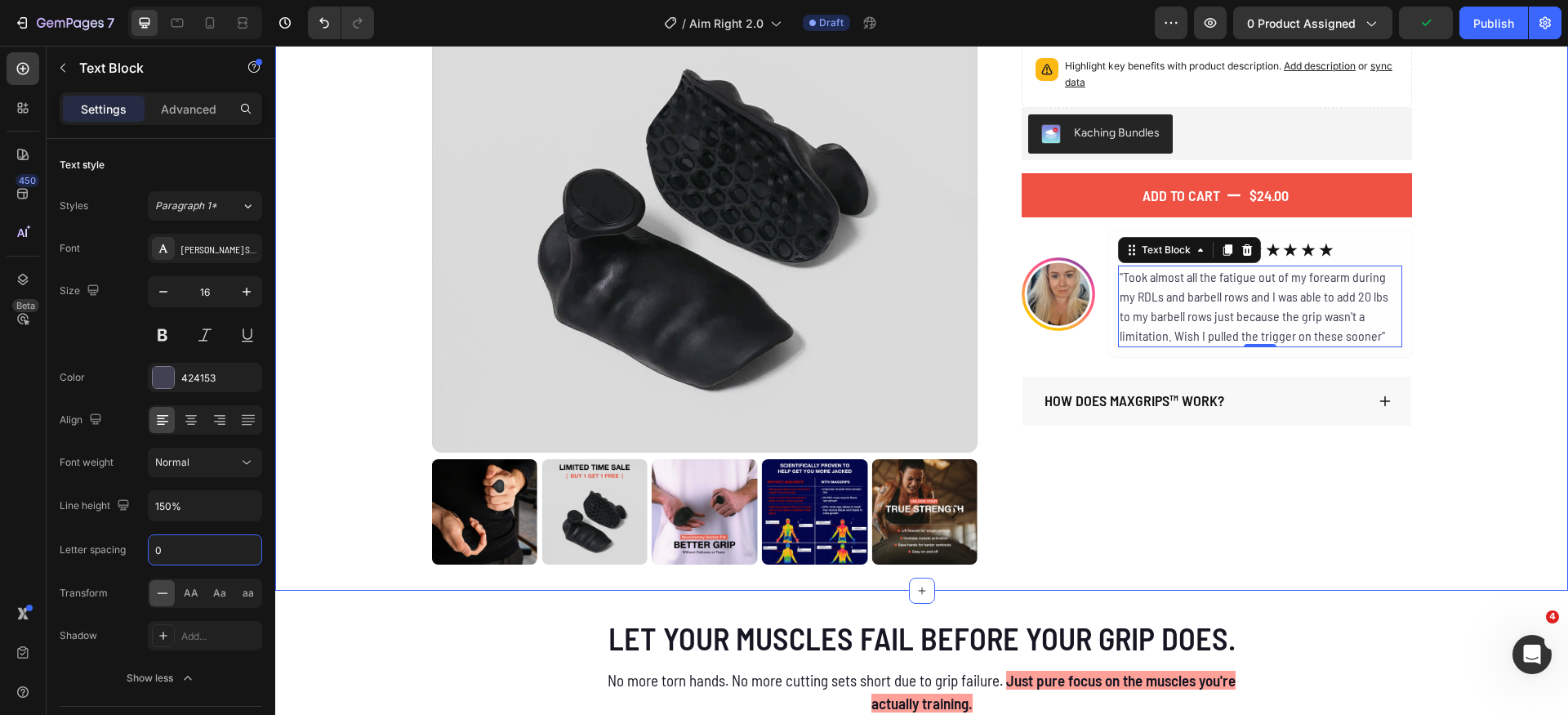
click at [1498, 341] on div "Product Images The Original MaxGrips Product Title $24.00 Product Price Product…" at bounding box center [921, 235] width 1293 height 659
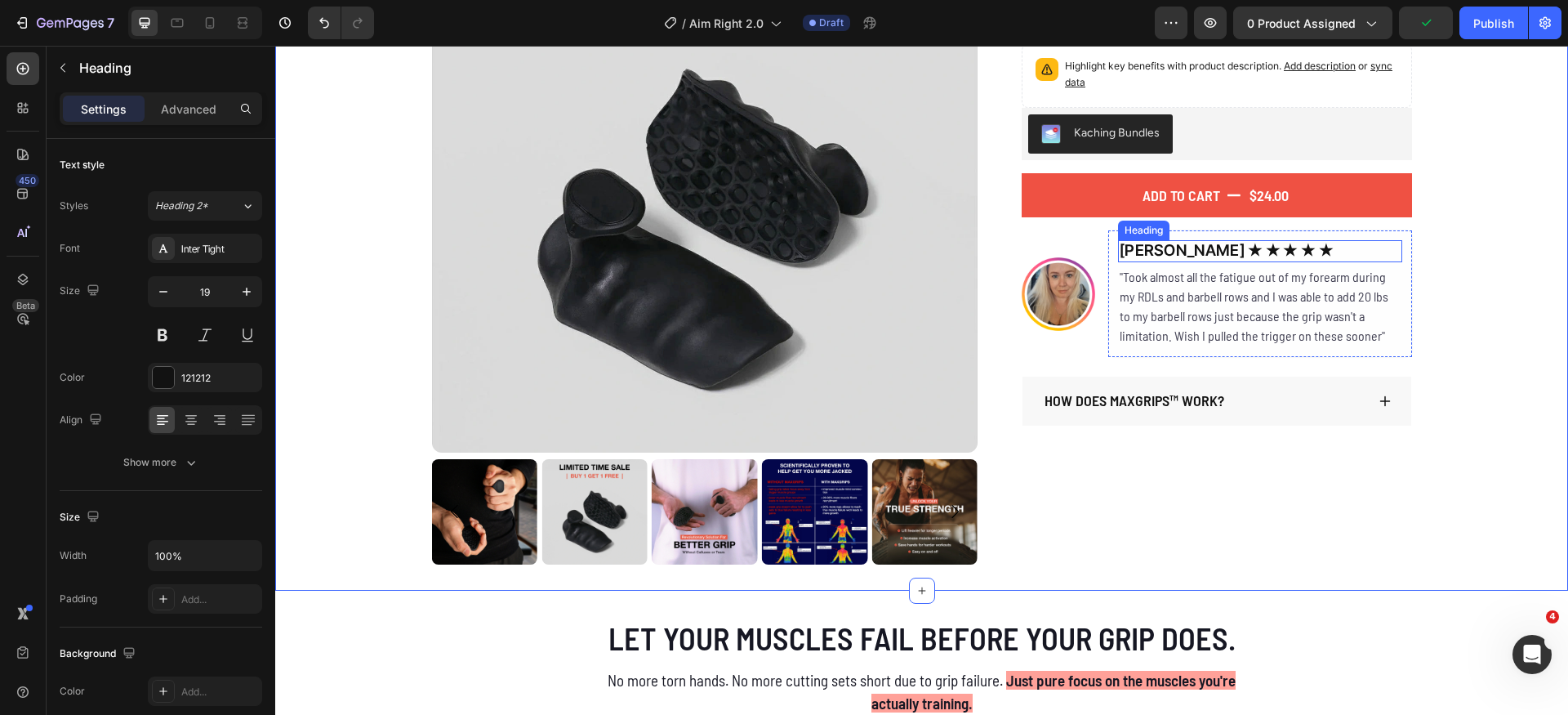
click at [1315, 246] on h2 "[PERSON_NAME] ★ ★ ★ ★ ★" at bounding box center [1260, 252] width 284 height 22
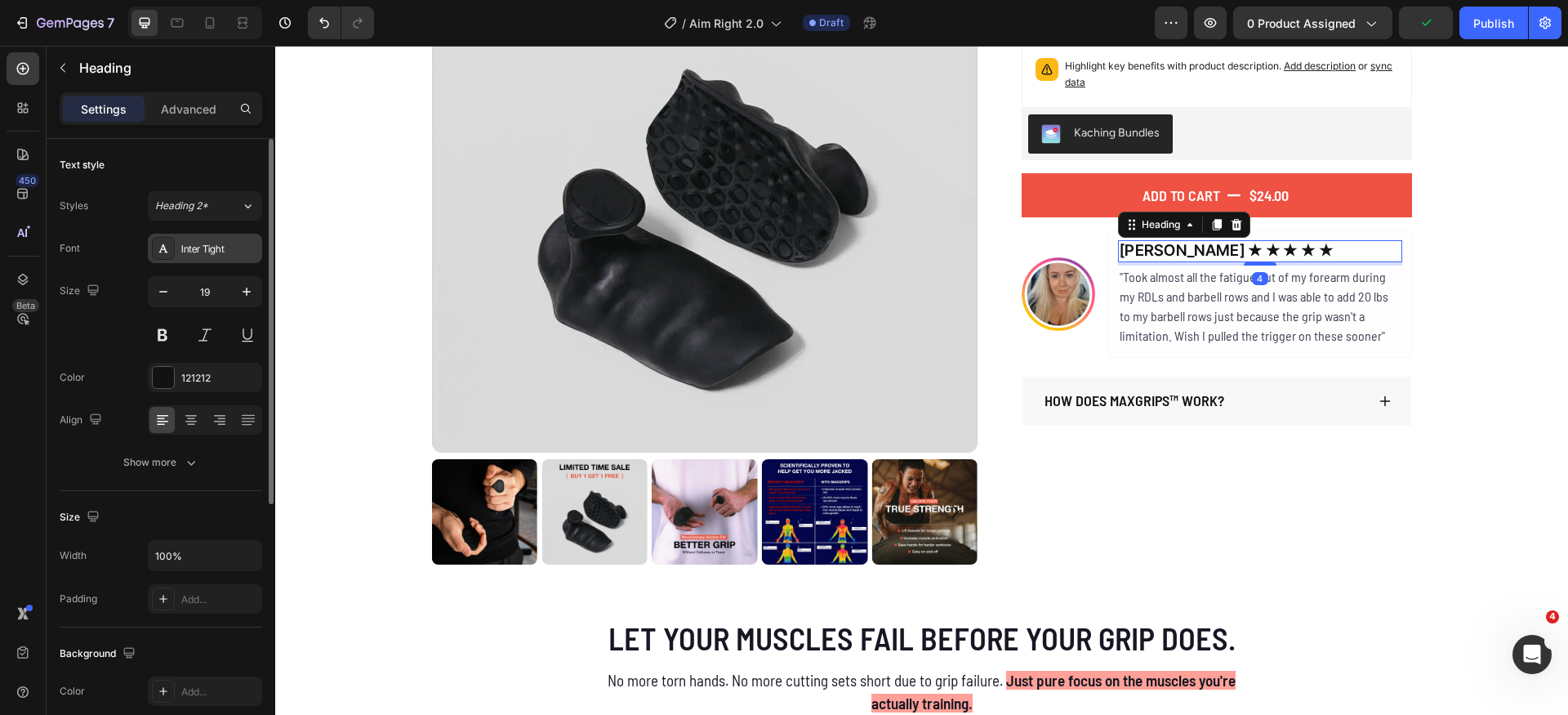
click at [221, 256] on div "Inter Tight" at bounding box center [219, 249] width 77 height 14
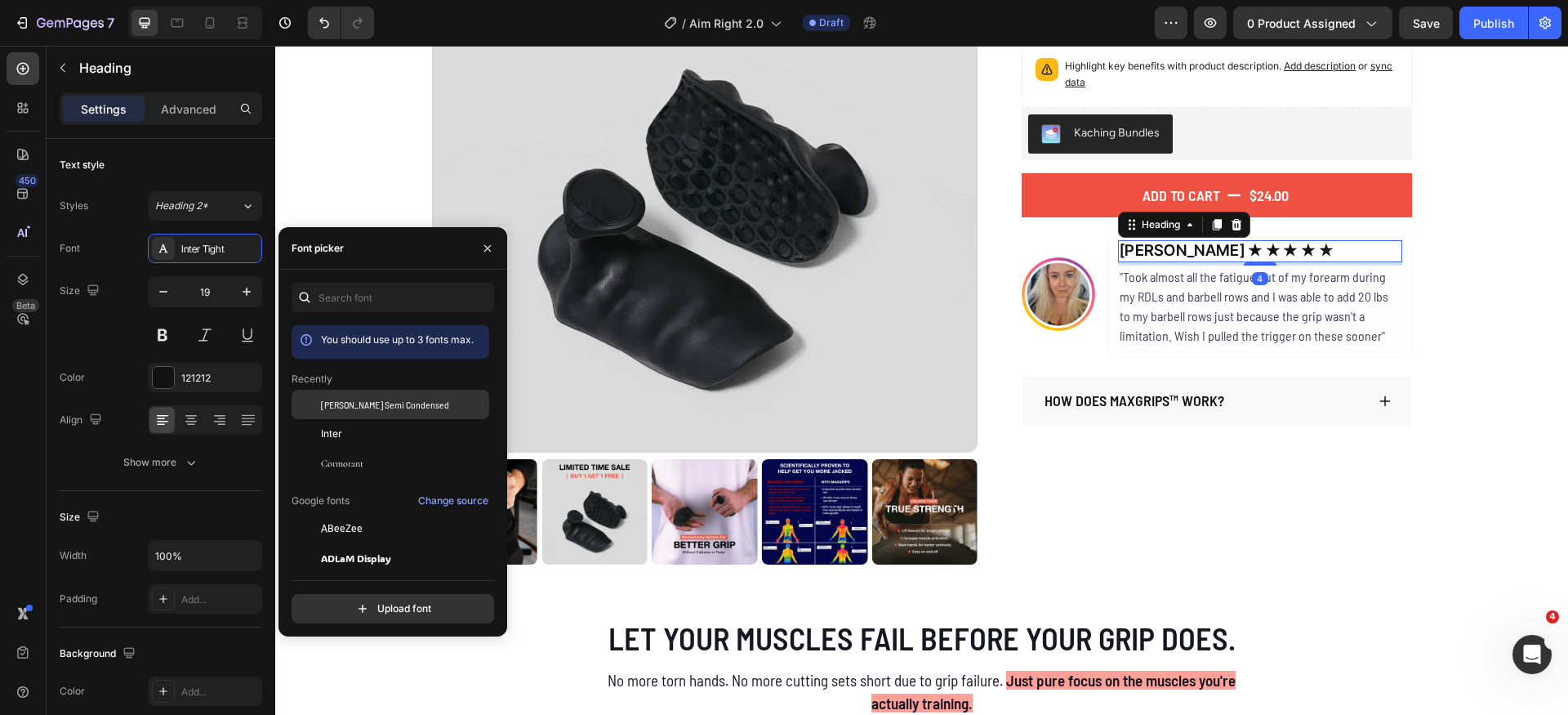
drag, startPoint x: 371, startPoint y: 414, endPoint x: 339, endPoint y: 417, distance: 32.1
click at [371, 514] on div "[PERSON_NAME] Semi Condensed" at bounding box center [390, 528] width 198 height 29
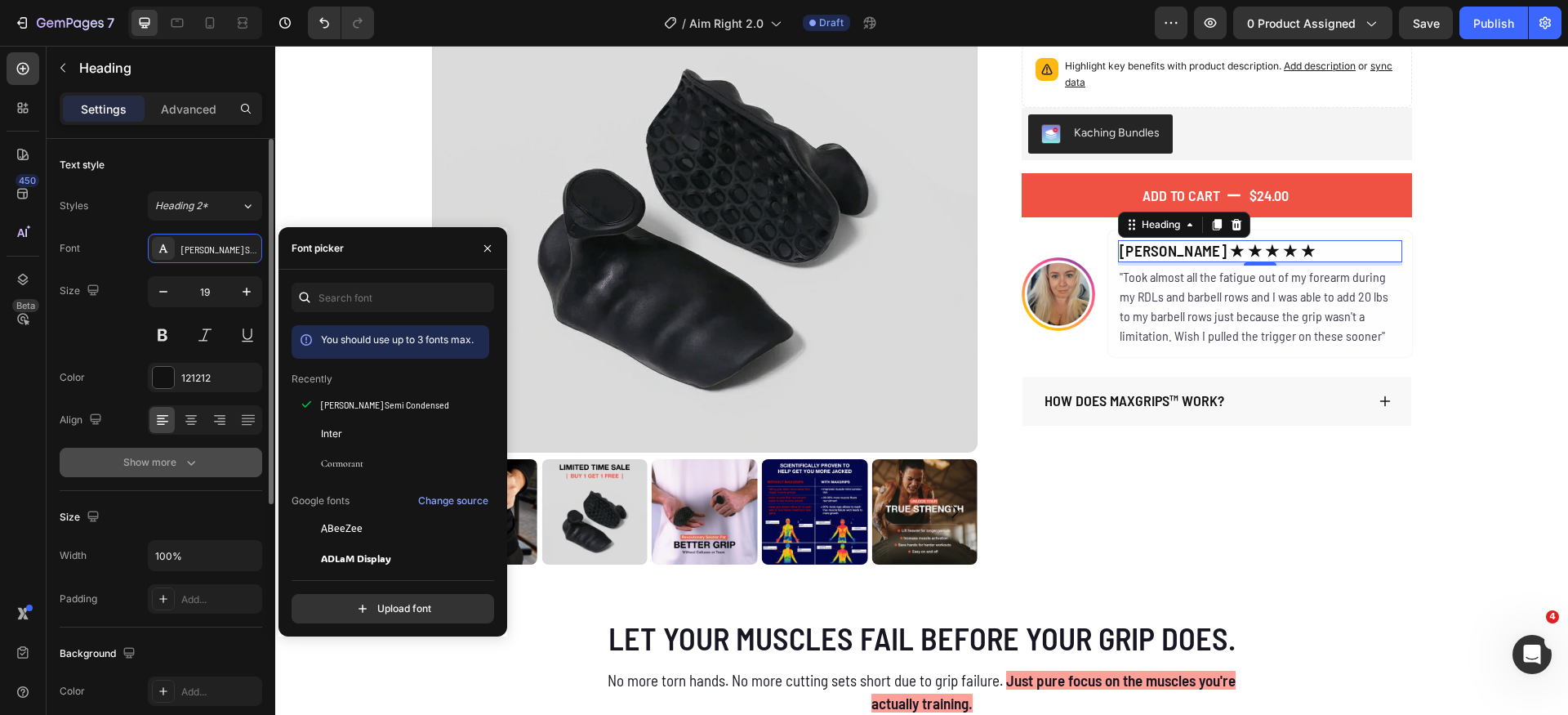
click at [187, 462] on icon "button" at bounding box center [191, 462] width 16 height 16
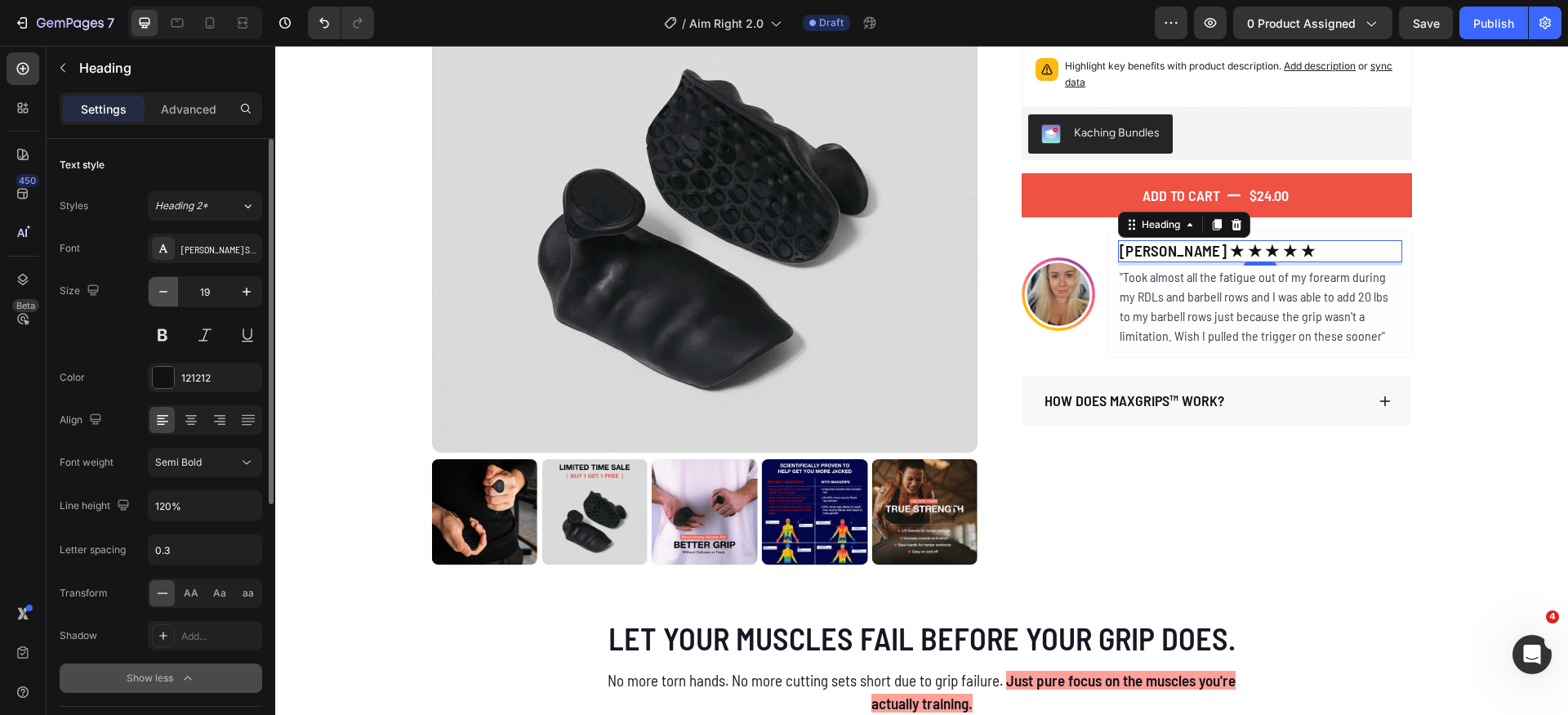
click at [168, 290] on icon "button" at bounding box center [163, 291] width 16 height 16
type input "18"
click at [192, 597] on span "AA" at bounding box center [191, 593] width 14 height 14
click at [230, 465] on div "Semi Bold" at bounding box center [197, 462] width 83 height 14
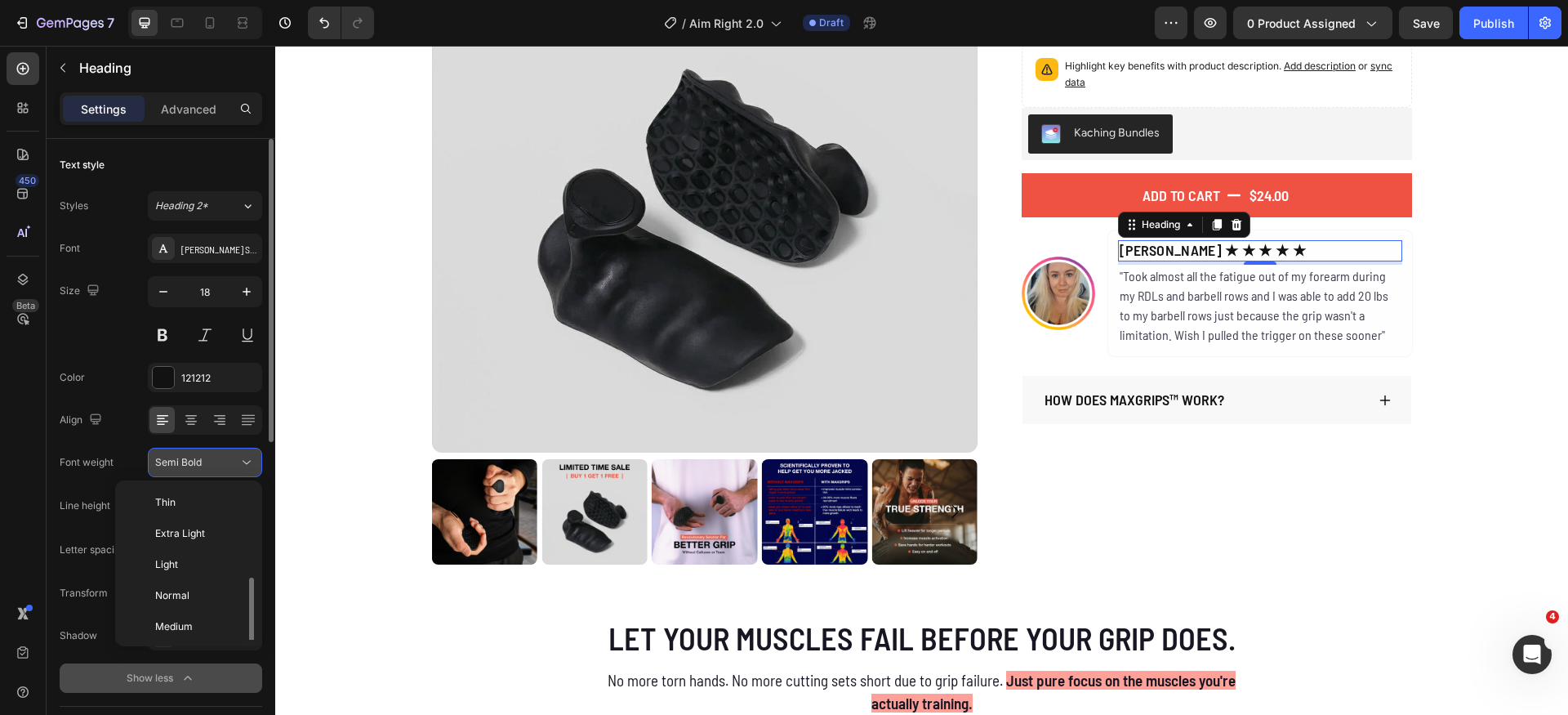
scroll to position [59, 0]
click at [230, 465] on div "Semi Bold" at bounding box center [197, 462] width 83 height 14
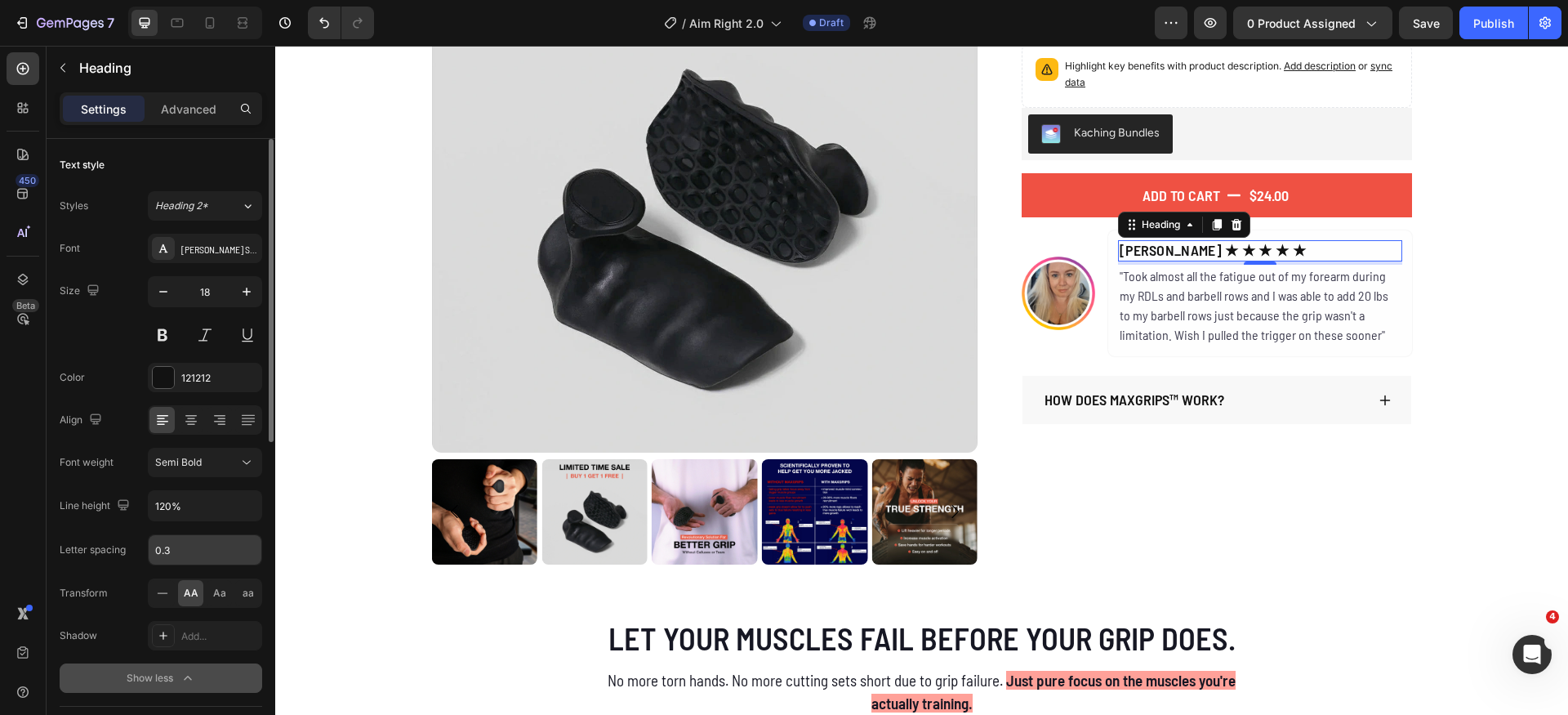
click at [204, 552] on input "0.3" at bounding box center [205, 549] width 113 height 29
type input "0"
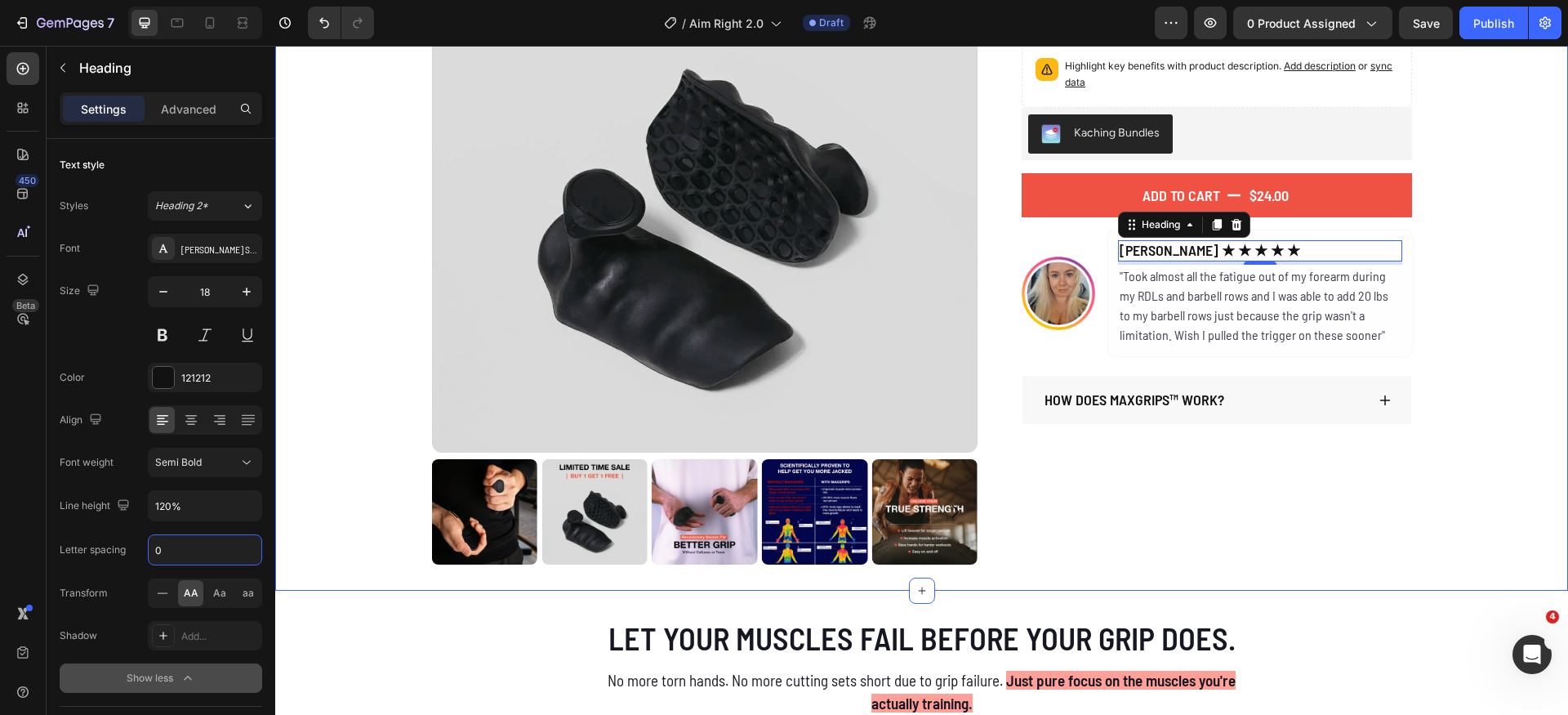
click at [1530, 419] on div "Product Images The Original MaxGrips Product Title $24.00 Product Price Product…" at bounding box center [921, 235] width 1293 height 659
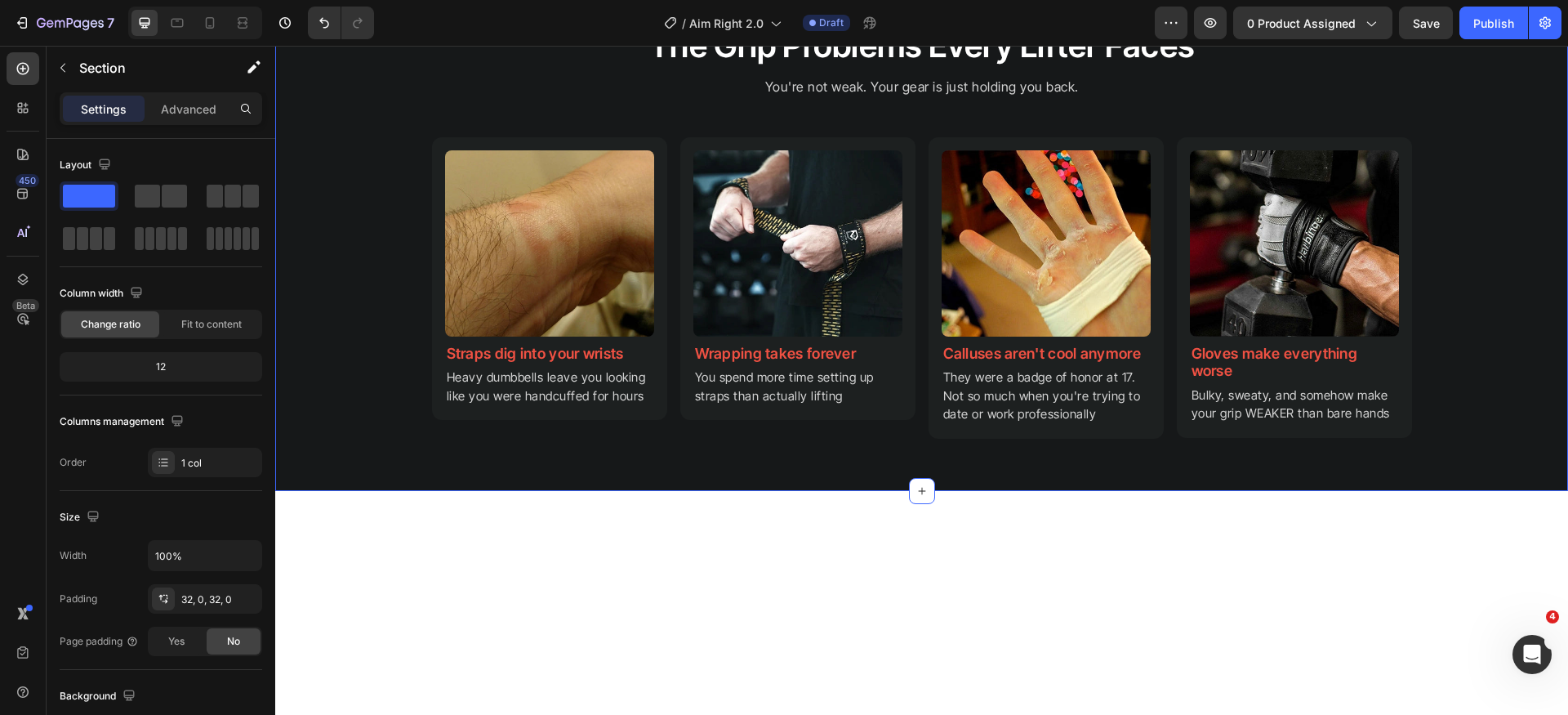
scroll to position [1370, 0]
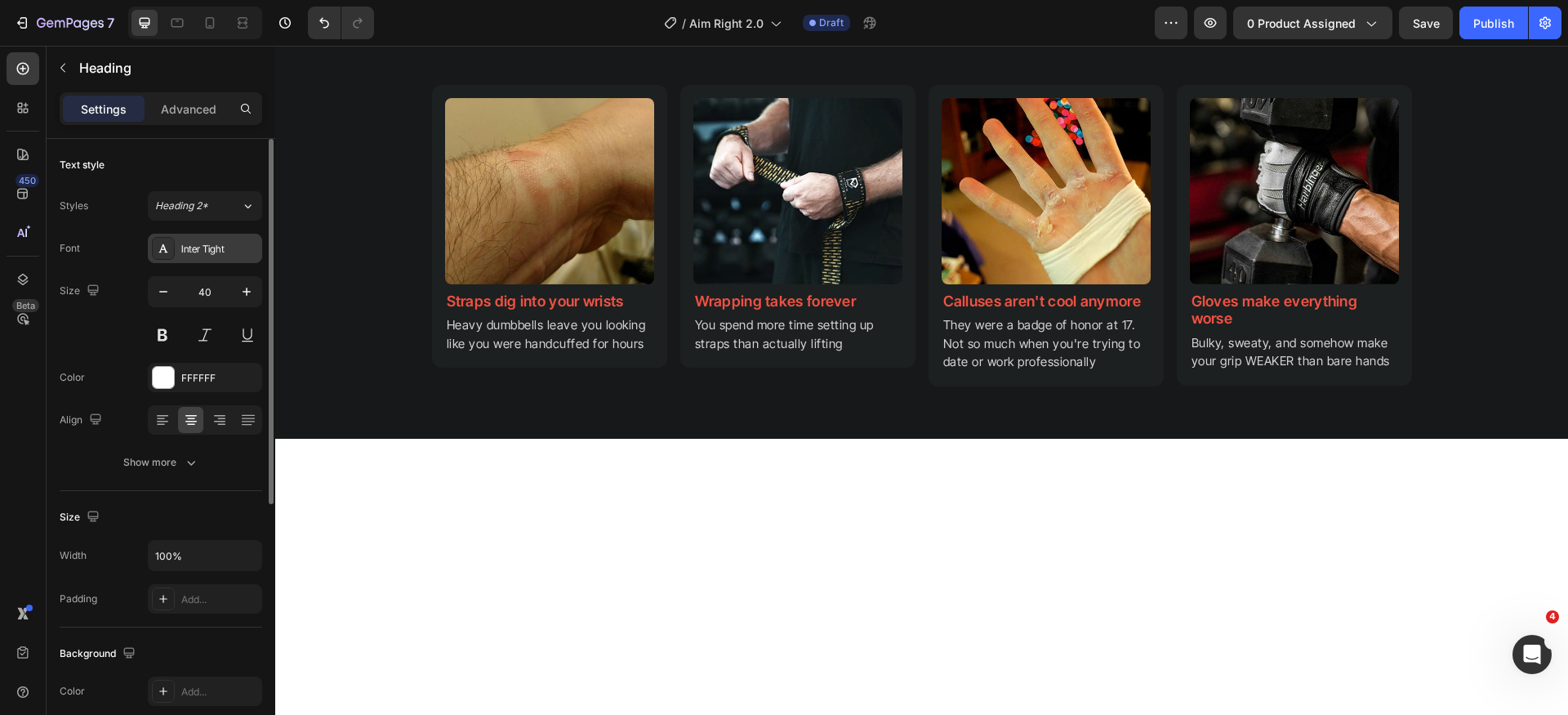
click at [202, 251] on div "Inter Tight" at bounding box center [219, 249] width 77 height 14
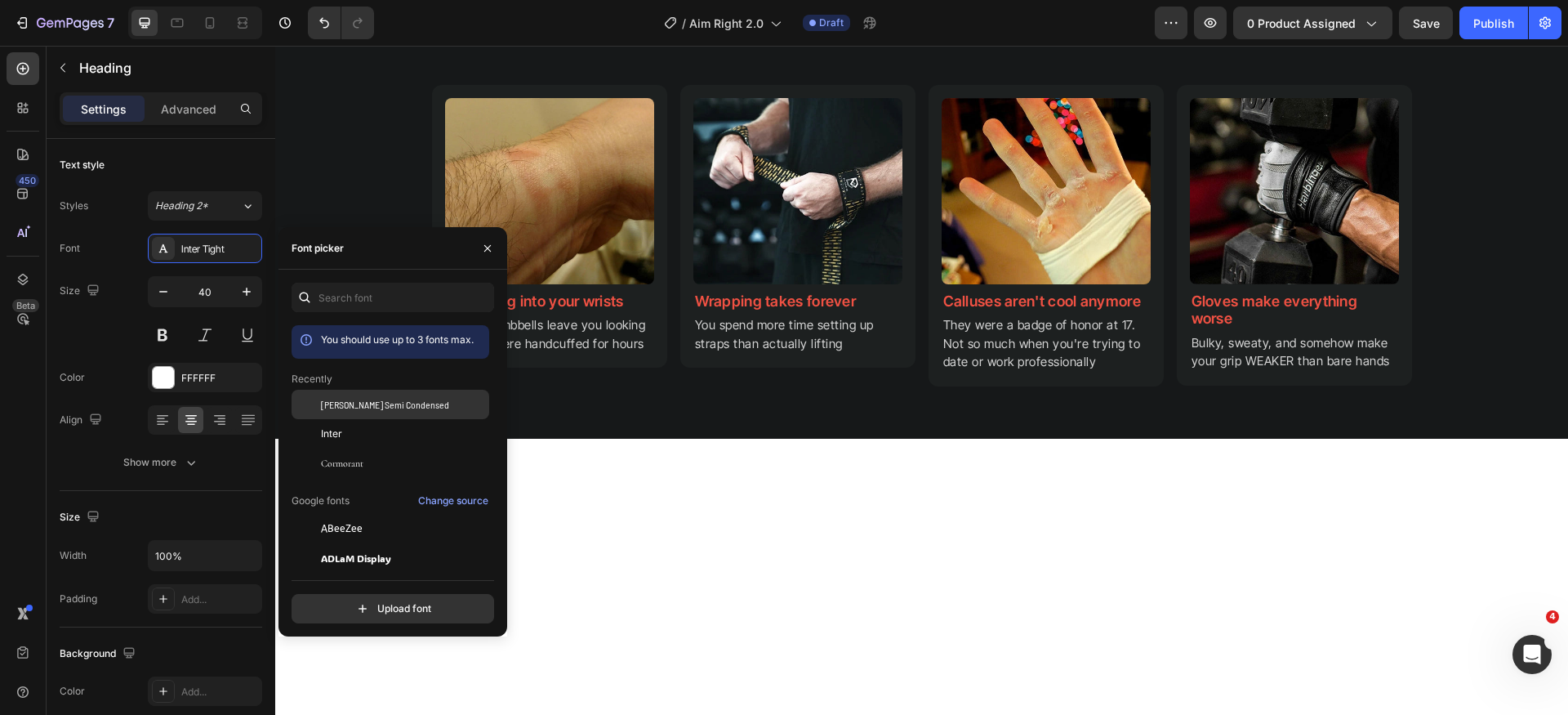
drag, startPoint x: 392, startPoint y: 405, endPoint x: 356, endPoint y: 394, distance: 37.6
click at [392, 405] on span "[PERSON_NAME] Semi Condensed" at bounding box center [385, 404] width 129 height 14
click at [159, 292] on icon "button" at bounding box center [163, 292] width 8 height 2
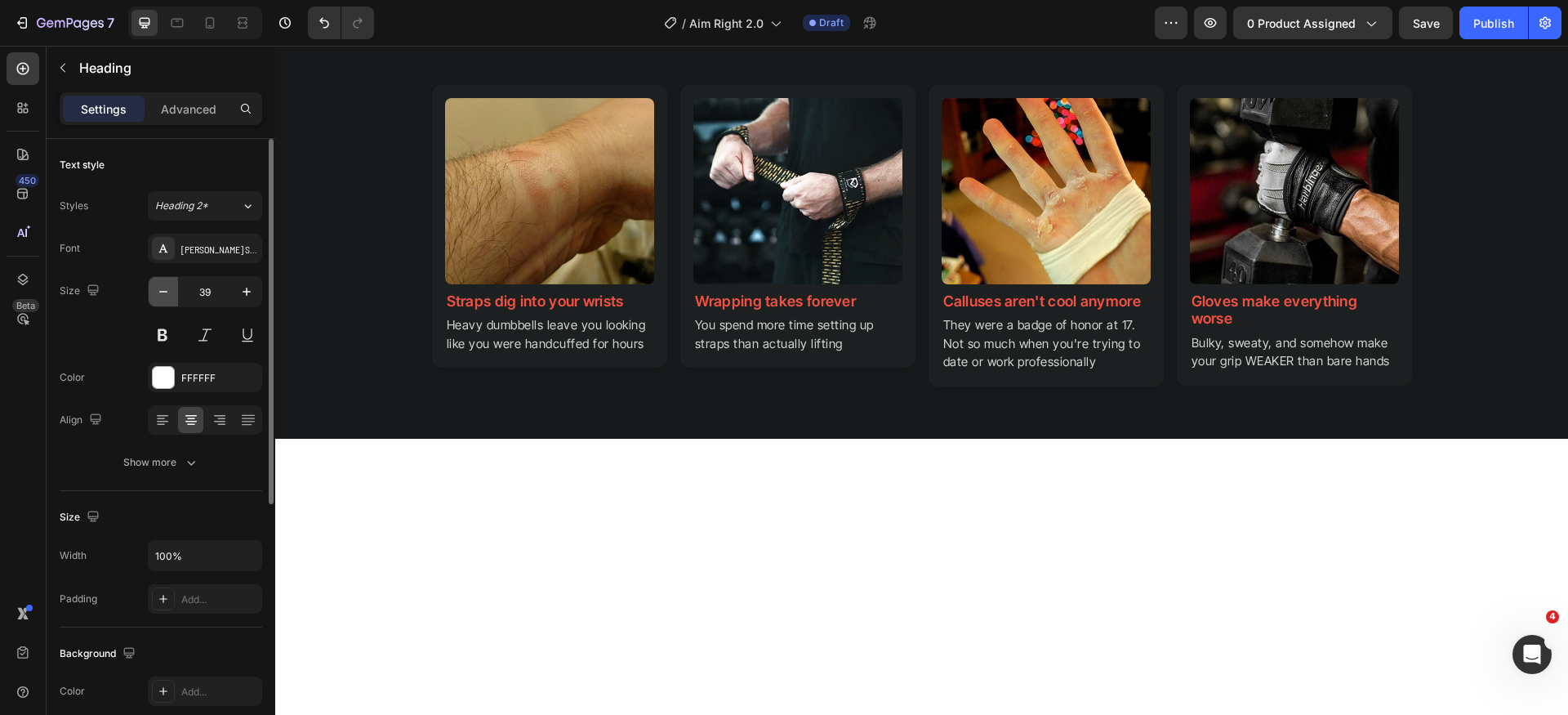
click at [159, 292] on icon "button" at bounding box center [163, 292] width 8 height 2
type input "38"
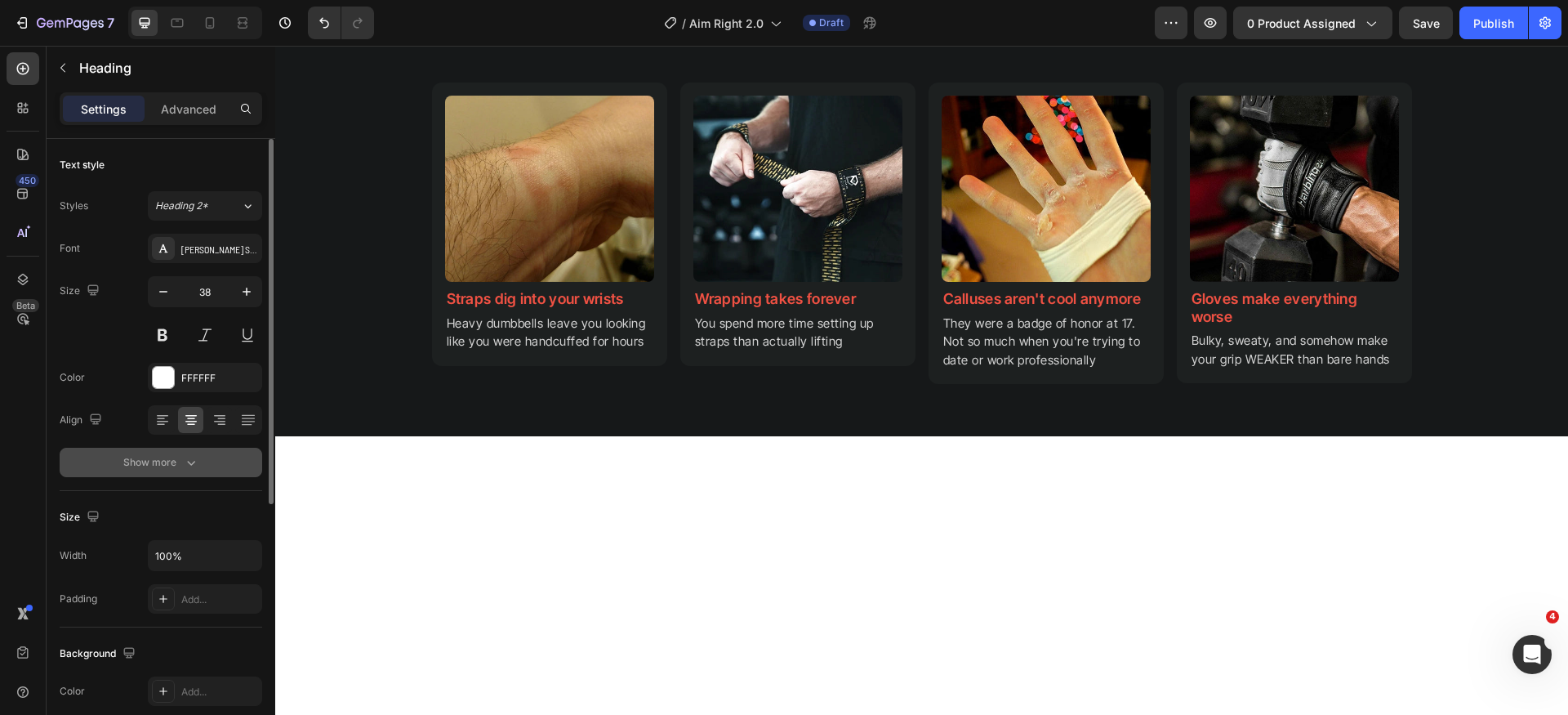
click at [167, 455] on div "Show more" at bounding box center [161, 462] width 76 height 16
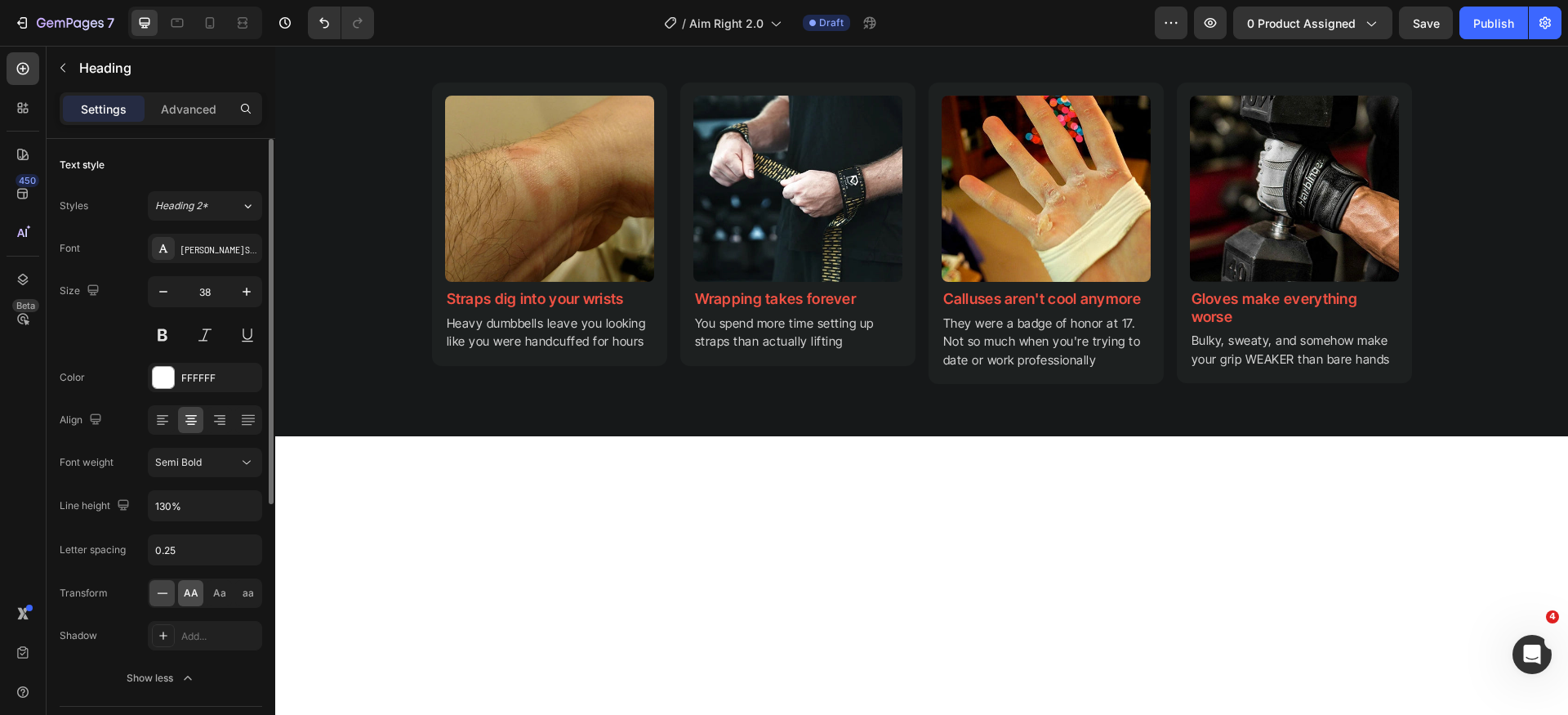
click at [192, 598] on span "AA" at bounding box center [191, 593] width 14 height 14
click at [198, 548] on input "0.25" at bounding box center [205, 549] width 113 height 29
type input "0"
click at [779, 42] on p "You're not weak. Your gear is just holding you back." at bounding box center [922, 31] width 977 height 19
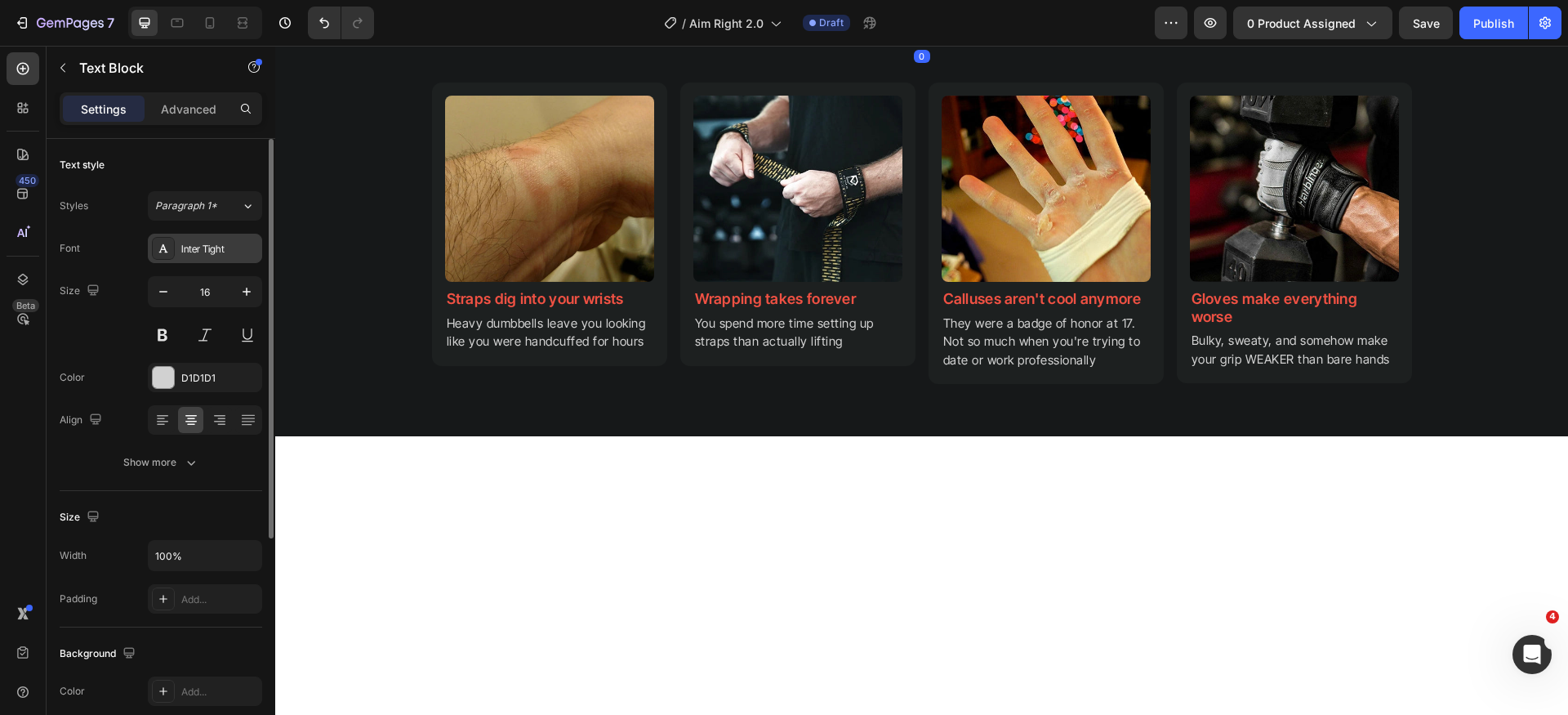
click at [188, 245] on div "Inter Tight" at bounding box center [219, 249] width 77 height 14
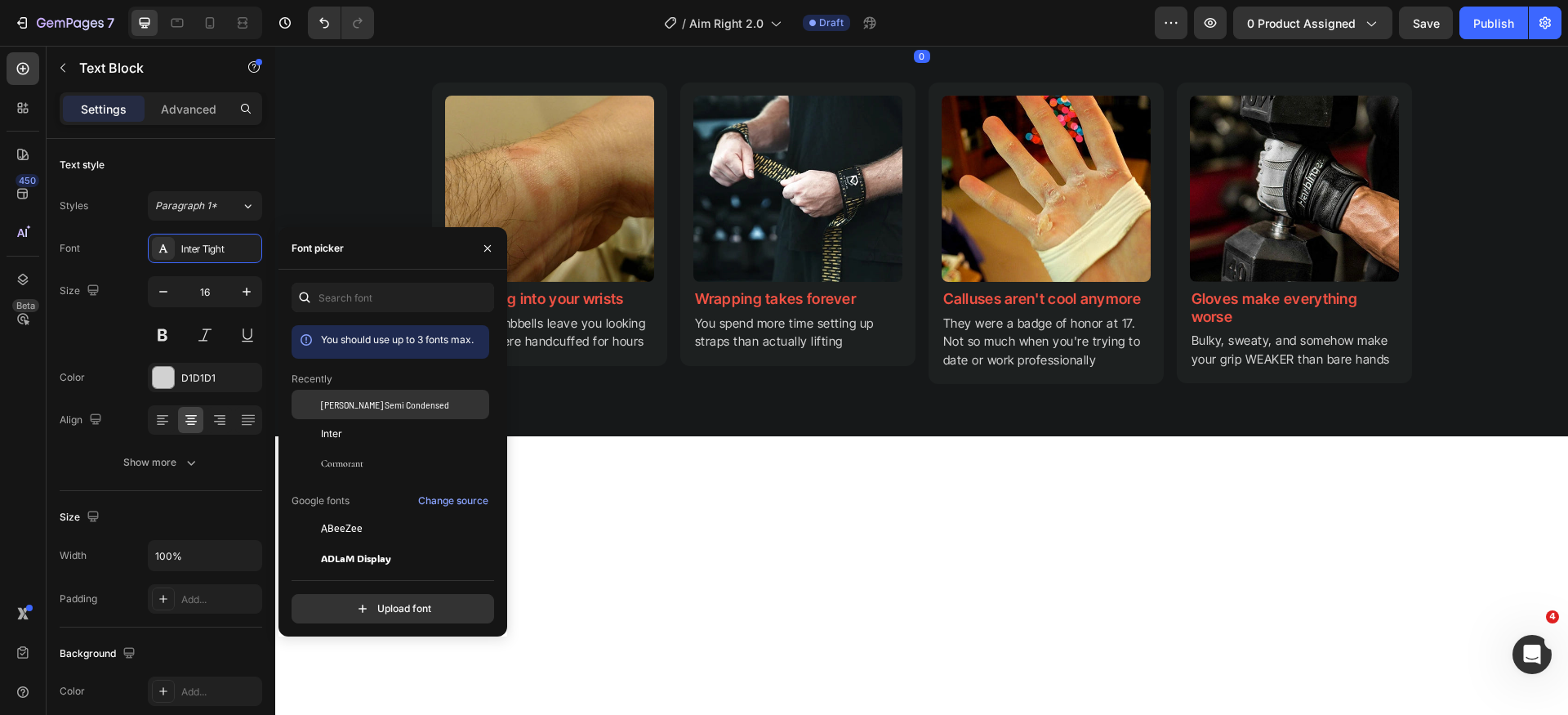
click at [383, 403] on span "[PERSON_NAME] Semi Condensed" at bounding box center [385, 404] width 129 height 14
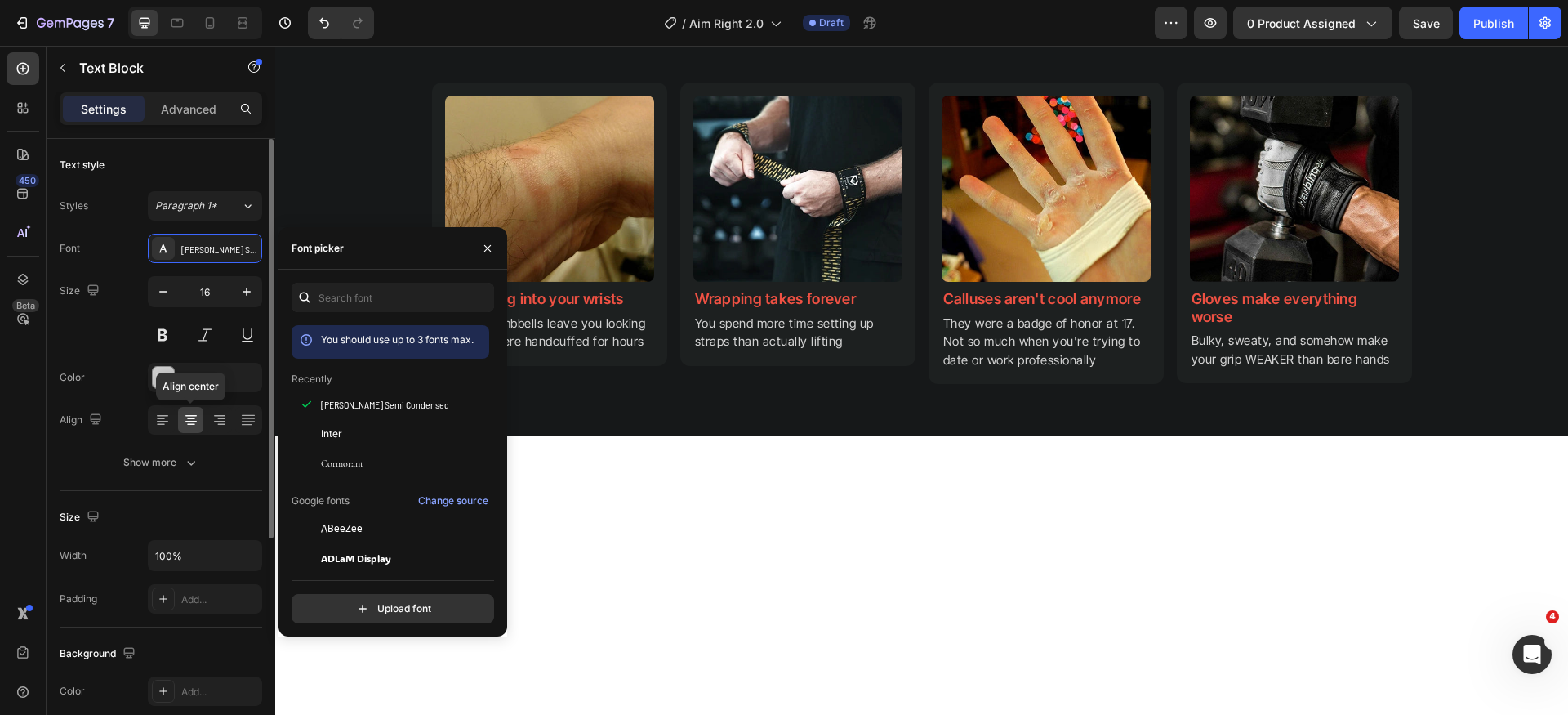
click at [187, 442] on div "Font Barlow Semi Condensed Size 16 Color D1D1D1 Align Align center Show more" at bounding box center [161, 356] width 203 height 244
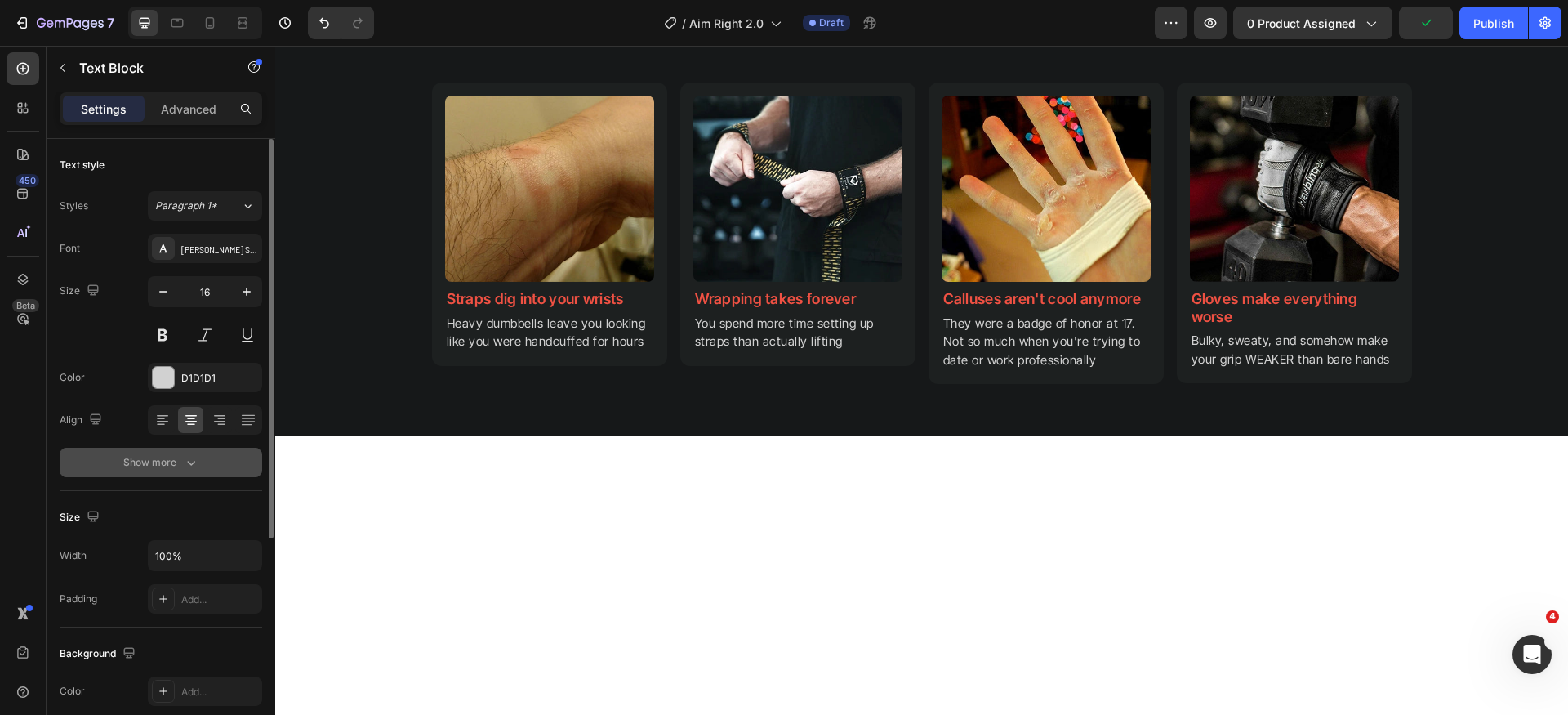
click at [191, 460] on icon "button" at bounding box center [191, 462] width 16 height 16
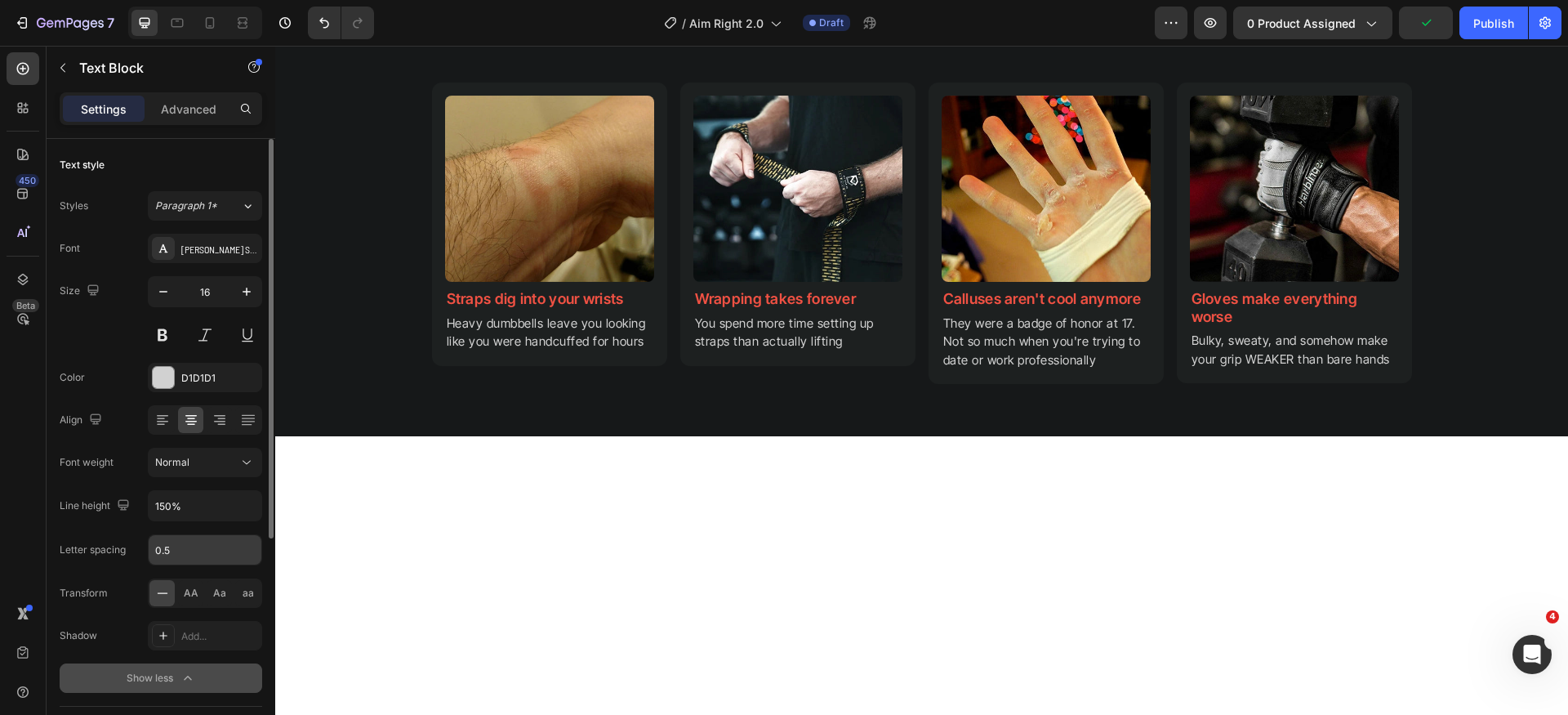
click at [187, 552] on input "0.5" at bounding box center [205, 549] width 113 height 29
type input "0"
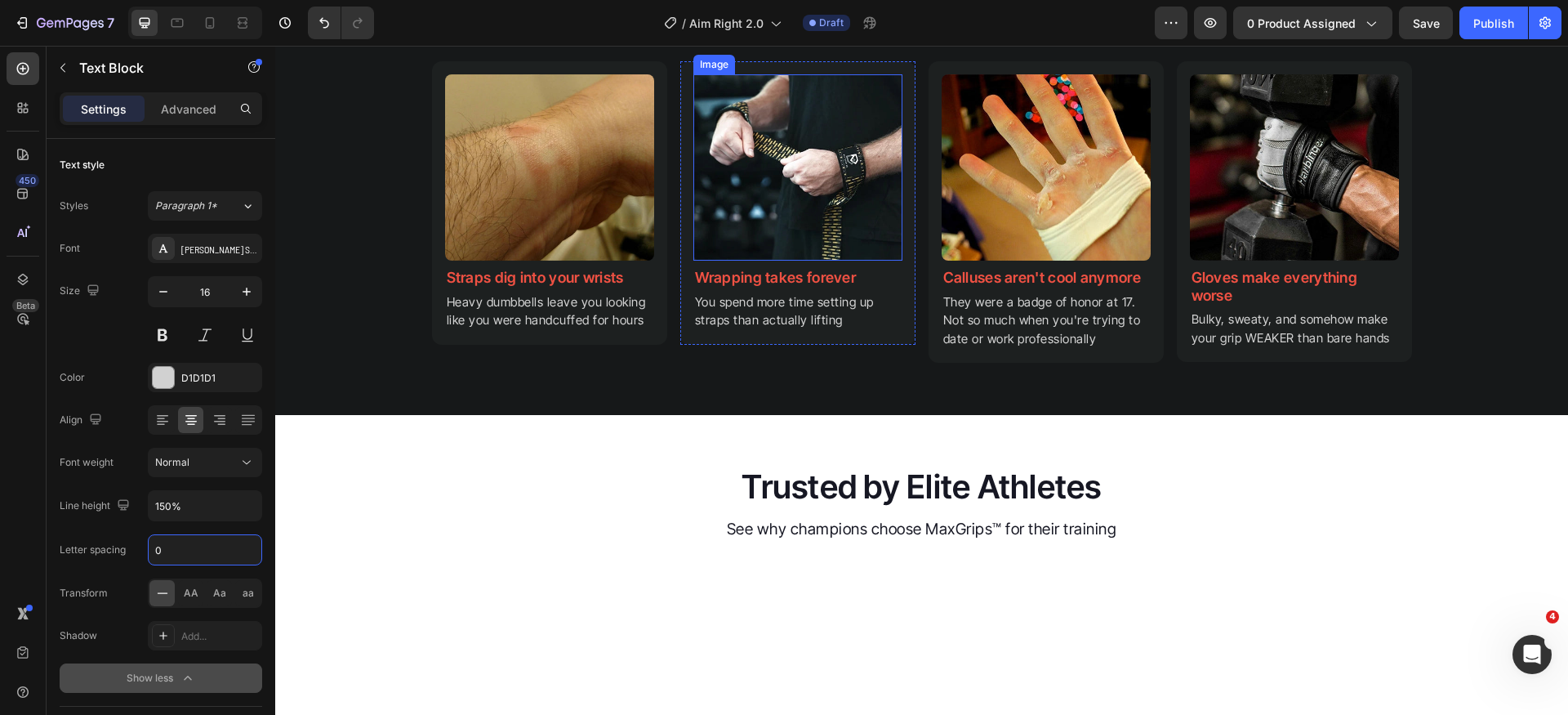
scroll to position [1402, 0]
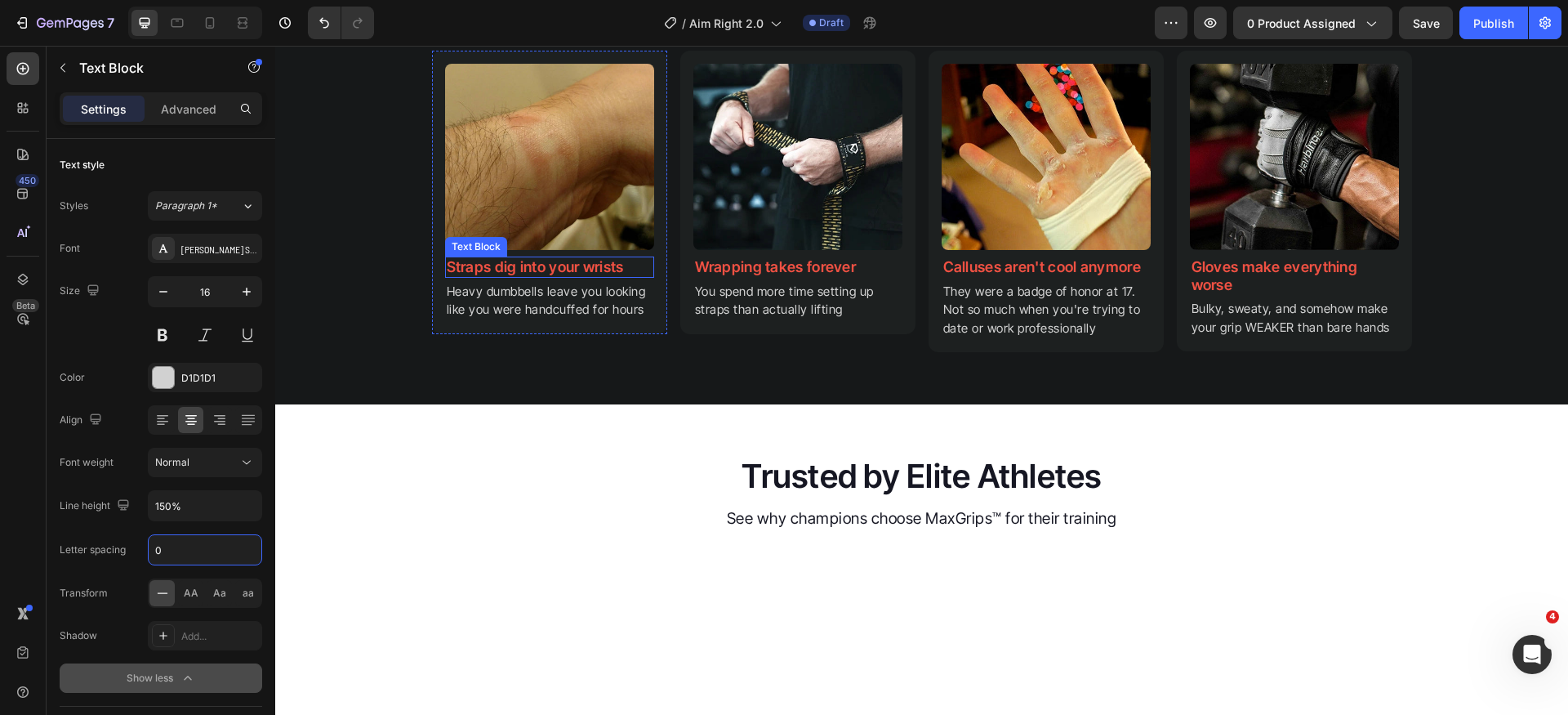
click at [571, 276] on p "Straps dig into your wrists" at bounding box center [549, 267] width 206 height 18
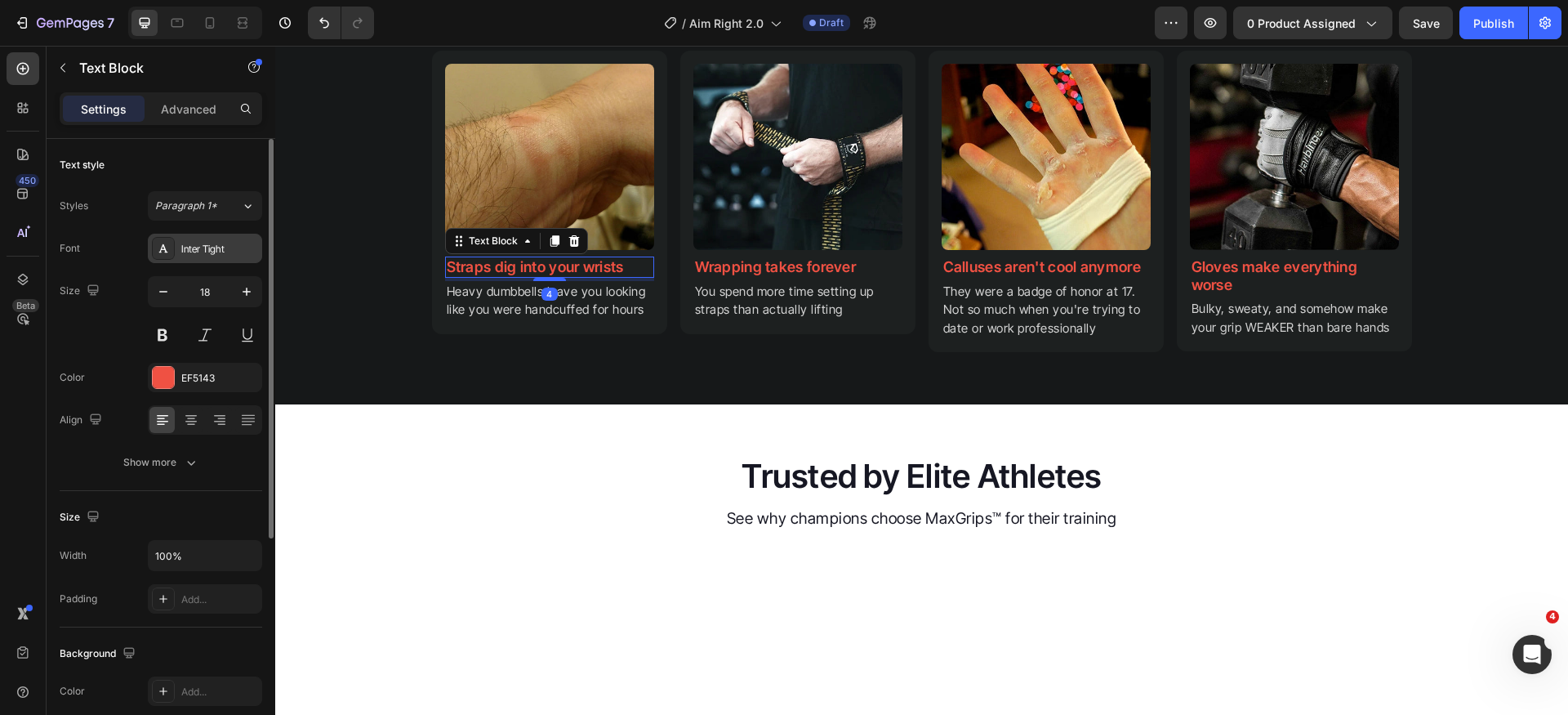
click at [240, 255] on div "Inter Tight" at bounding box center [219, 249] width 77 height 14
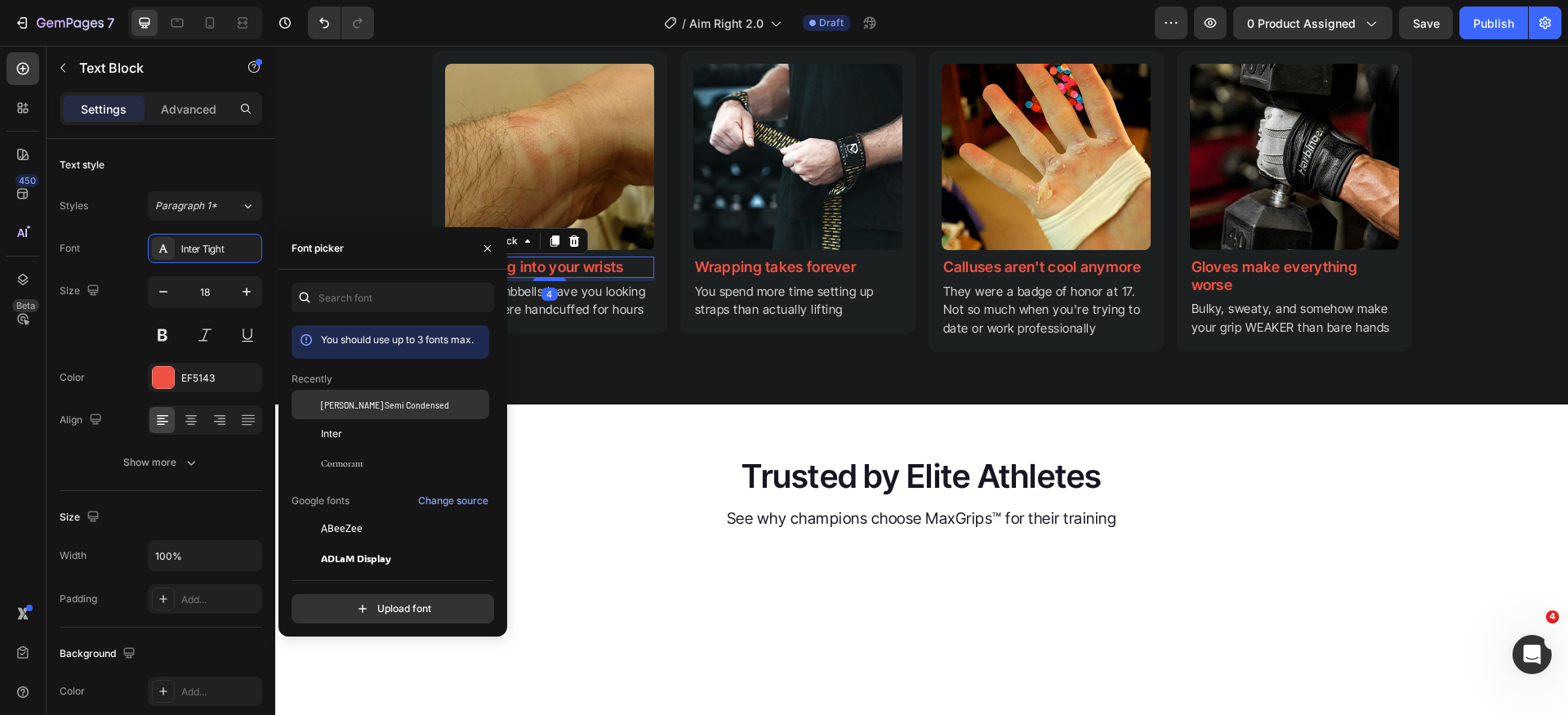
click at [375, 405] on span "[PERSON_NAME] Semi Condensed" at bounding box center [385, 404] width 129 height 14
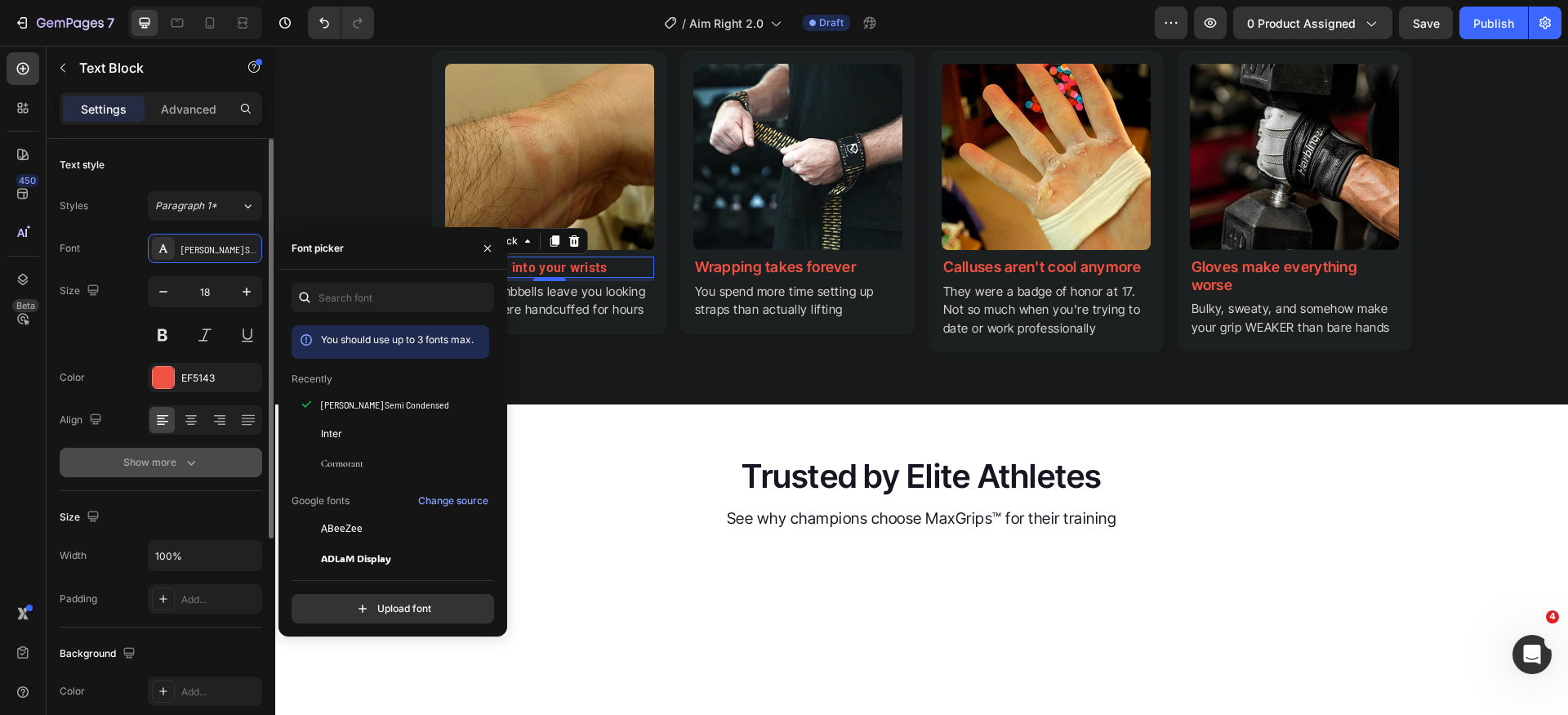
click at [181, 461] on div "Show more" at bounding box center [161, 462] width 76 height 16
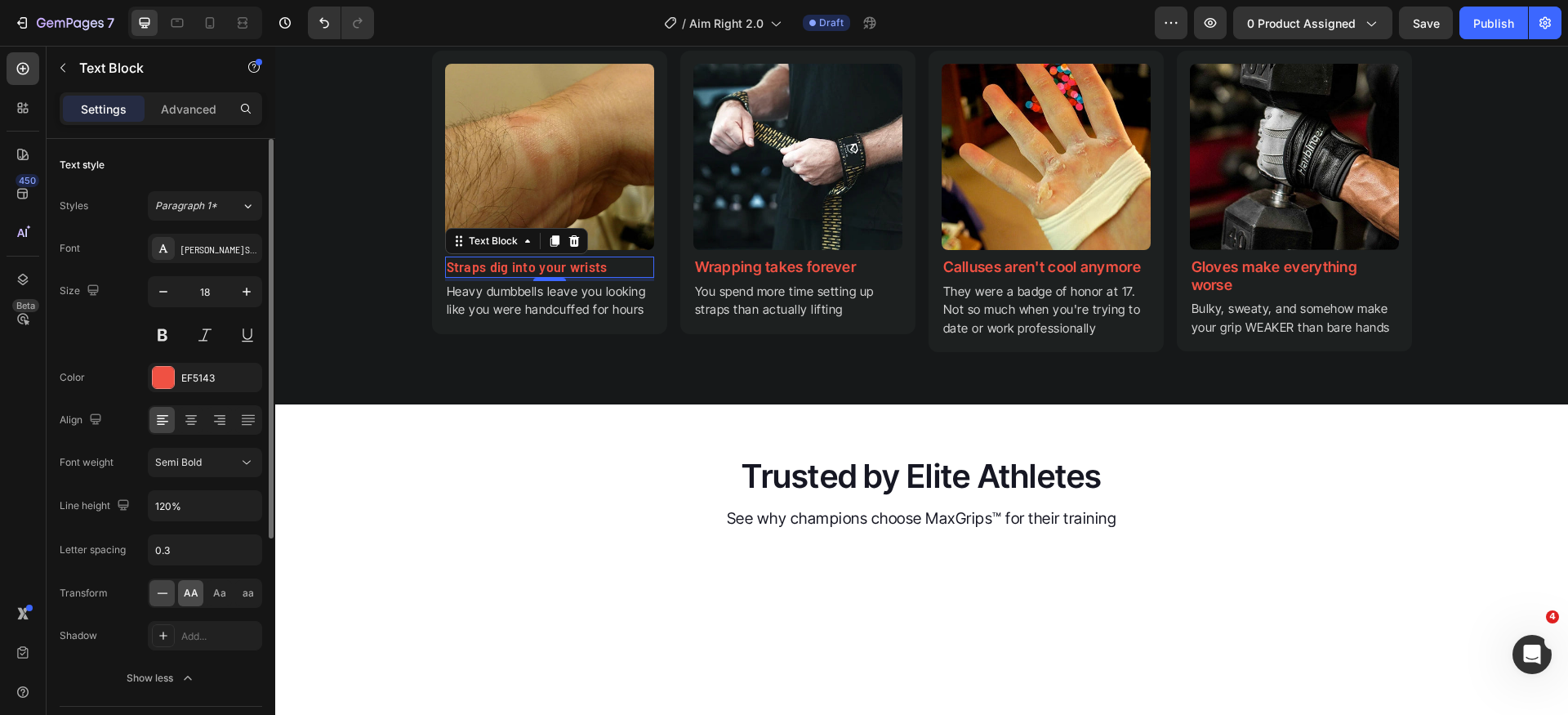
click at [190, 589] on span "AA" at bounding box center [191, 593] width 14 height 14
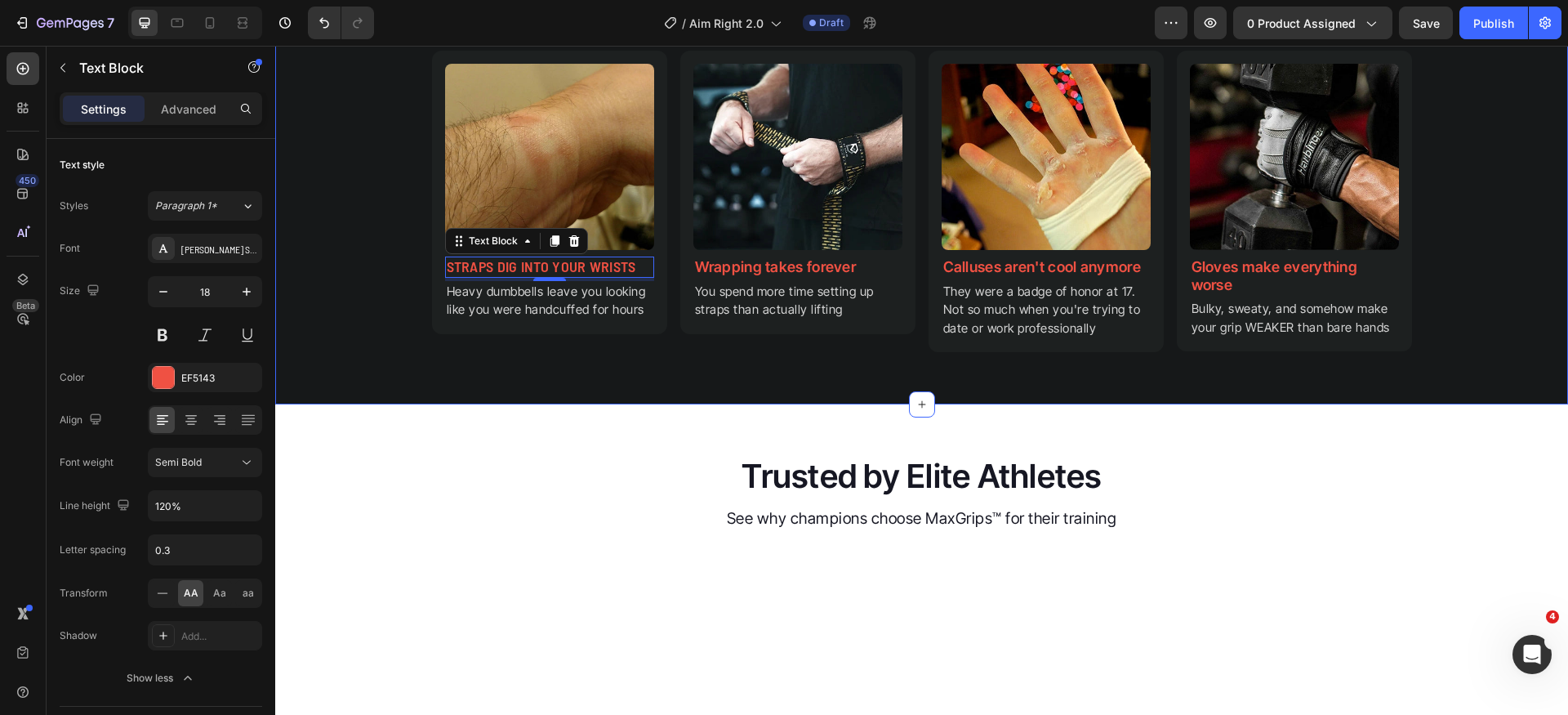
scroll to position [1424, 0]
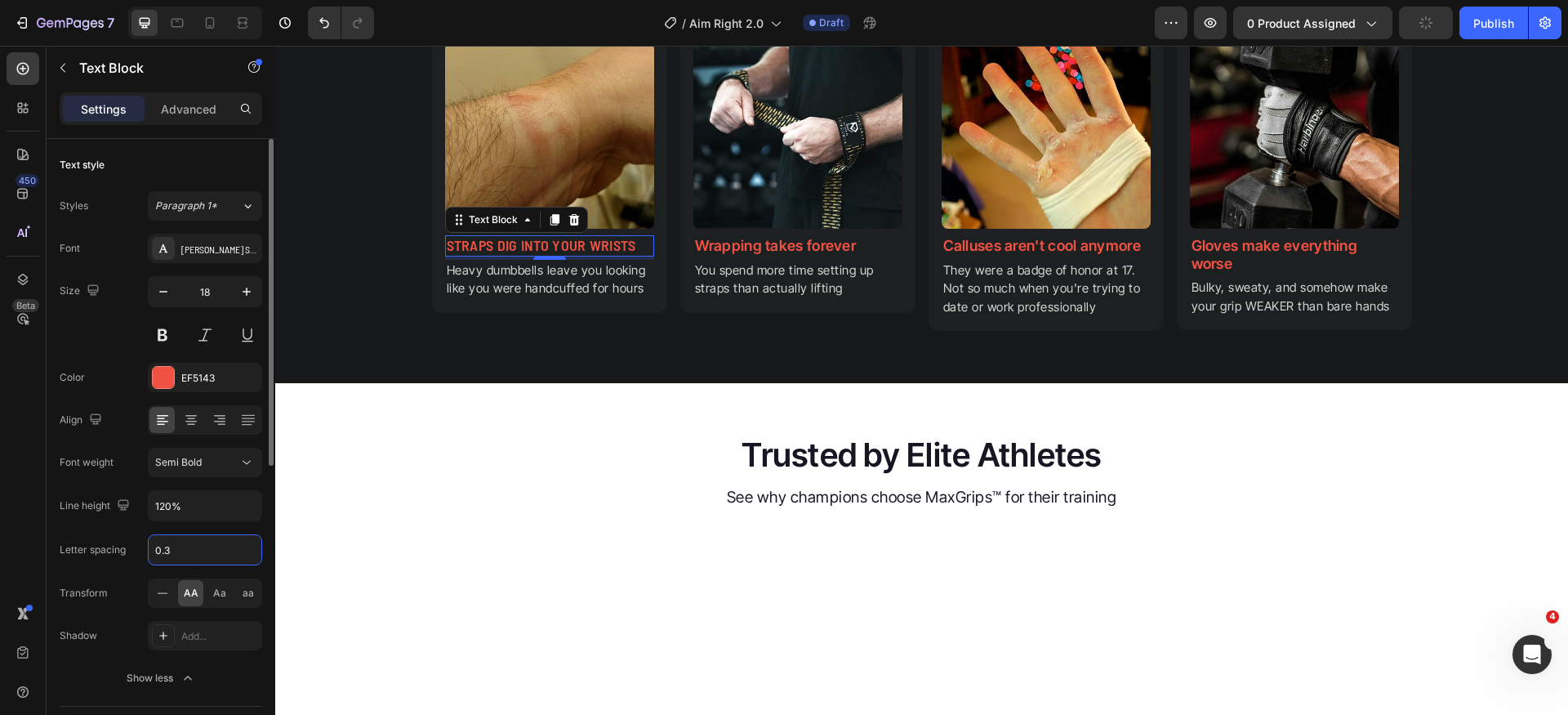
click at [208, 550] on input "0.3" at bounding box center [205, 549] width 113 height 29
type input "0"
click at [519, 299] on p "Heavy dumbbells leave you looking like you were handcuffed for hours" at bounding box center [549, 280] width 206 height 37
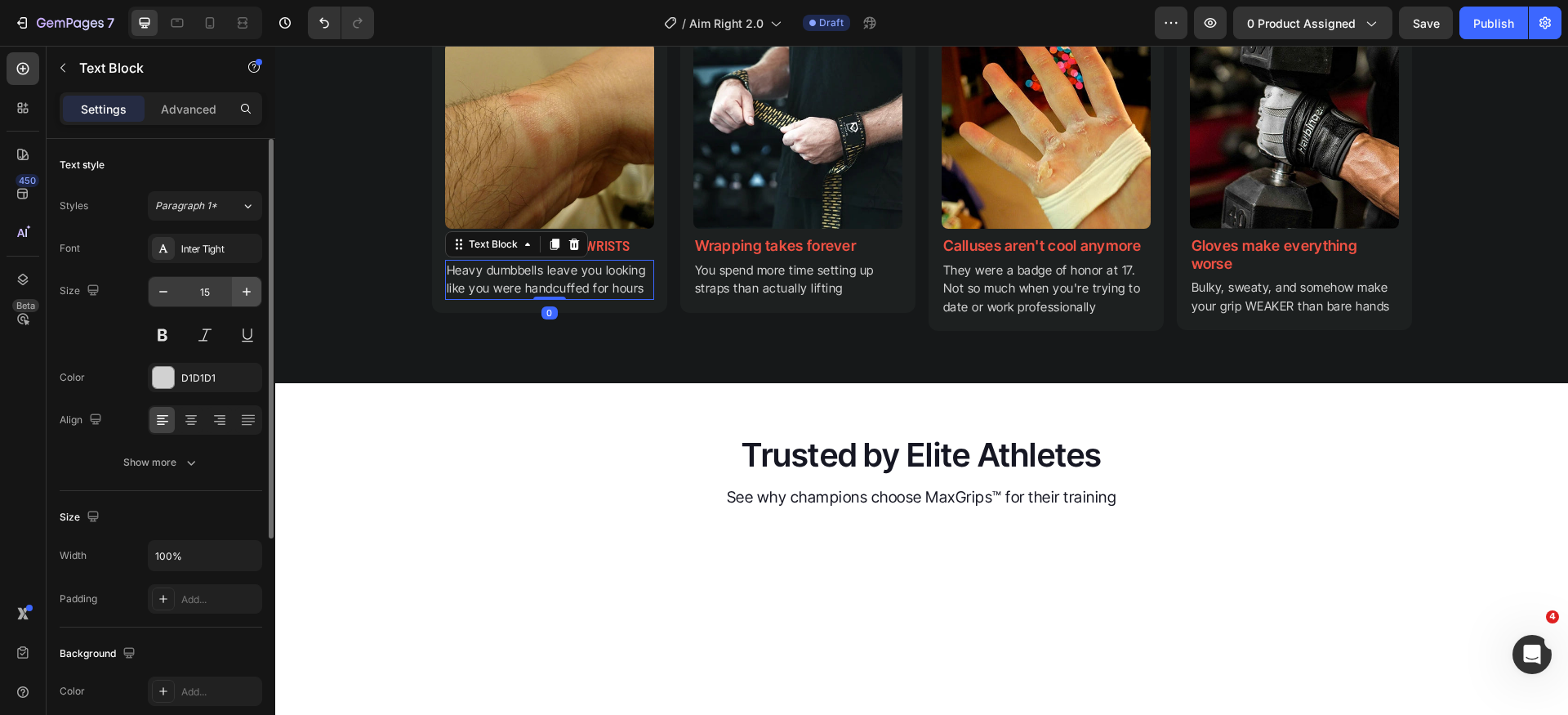
drag, startPoint x: 226, startPoint y: 248, endPoint x: 237, endPoint y: 289, distance: 42.4
click at [226, 250] on div "Inter Tight" at bounding box center [219, 249] width 77 height 14
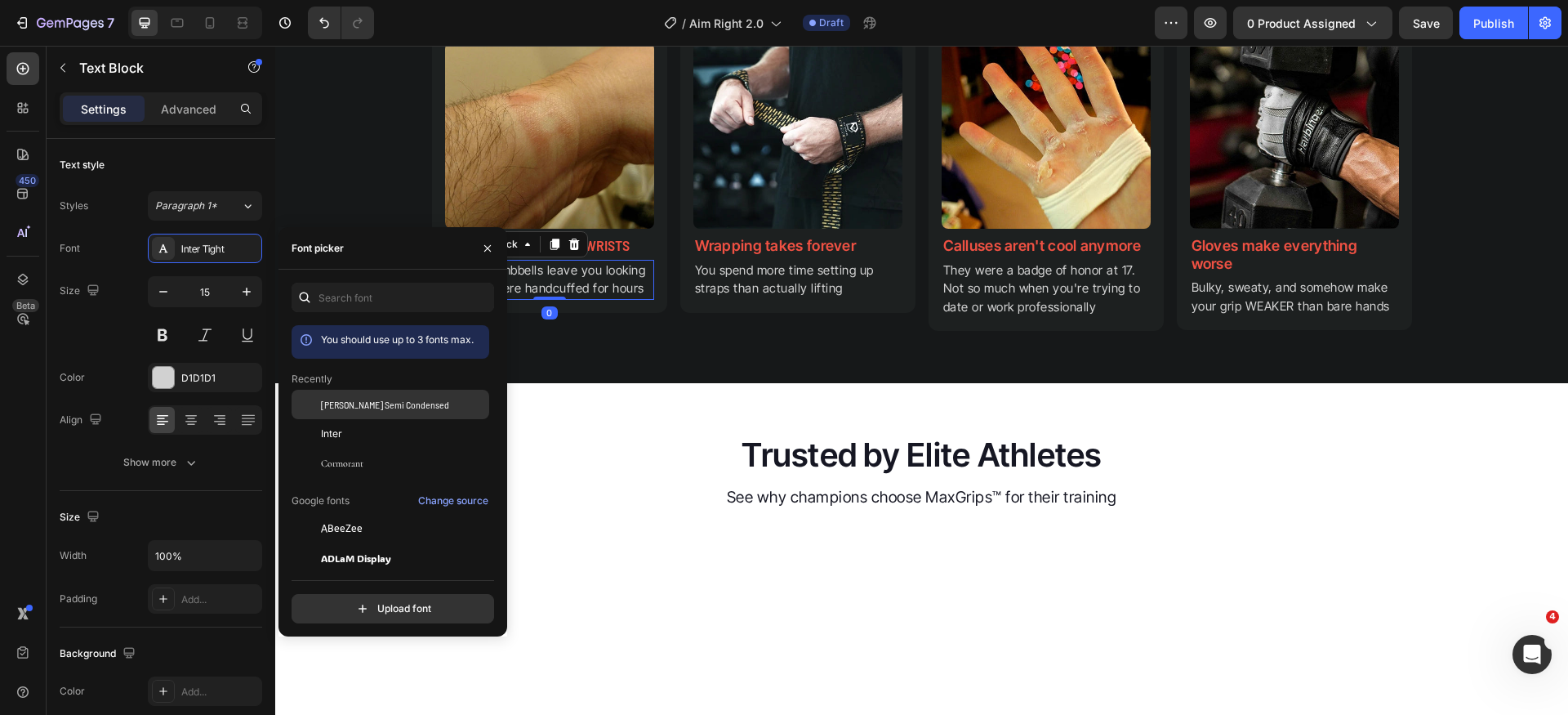
click at [367, 514] on div "[PERSON_NAME] Semi Condensed" at bounding box center [390, 528] width 198 height 29
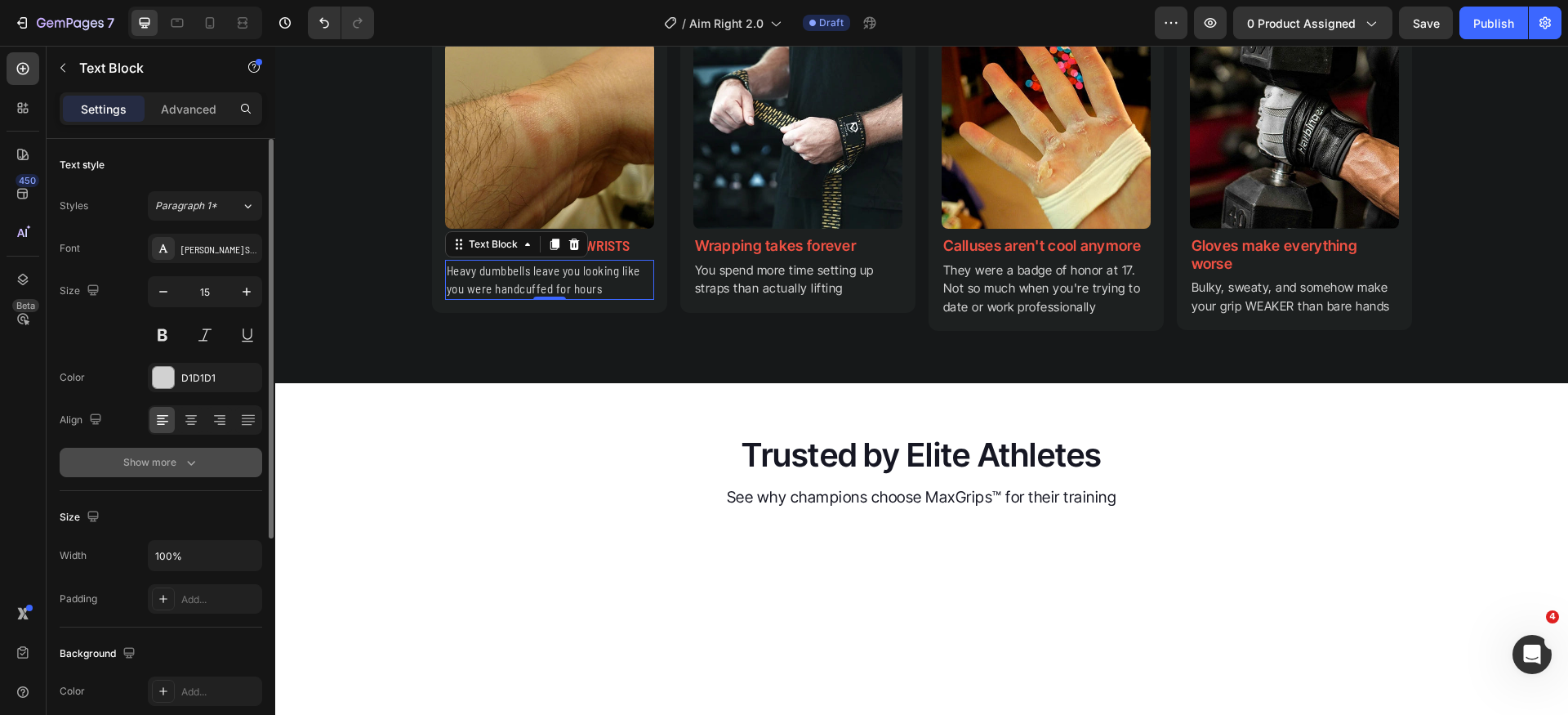
click at [189, 458] on icon "button" at bounding box center [191, 462] width 16 height 16
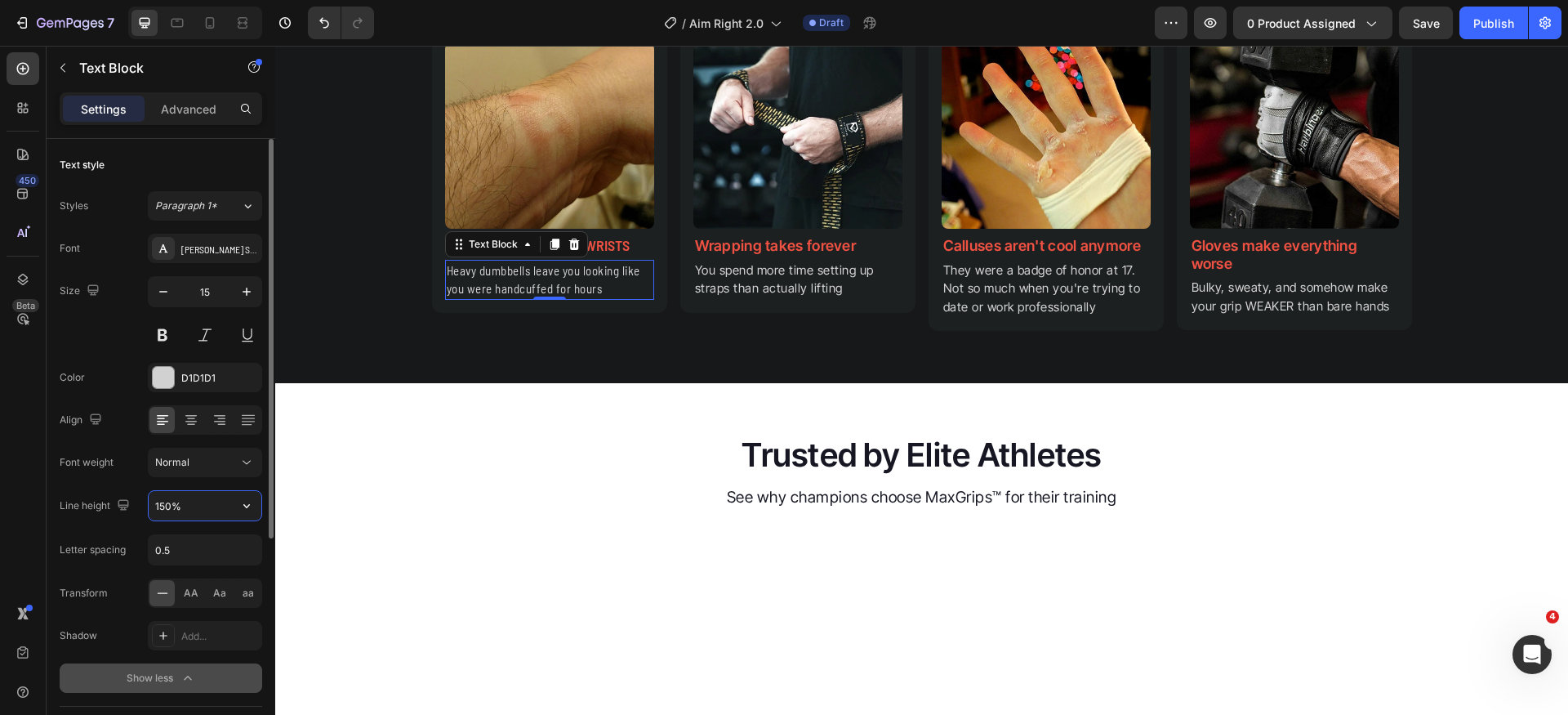
drag, startPoint x: 210, startPoint y: 508, endPoint x: 209, endPoint y: 533, distance: 25.0
click at [210, 509] on input "150%" at bounding box center [205, 506] width 113 height 29
click at [207, 558] on input "0.5" at bounding box center [205, 549] width 113 height 29
type input "0"
click at [234, 458] on div "Normal" at bounding box center [197, 462] width 83 height 14
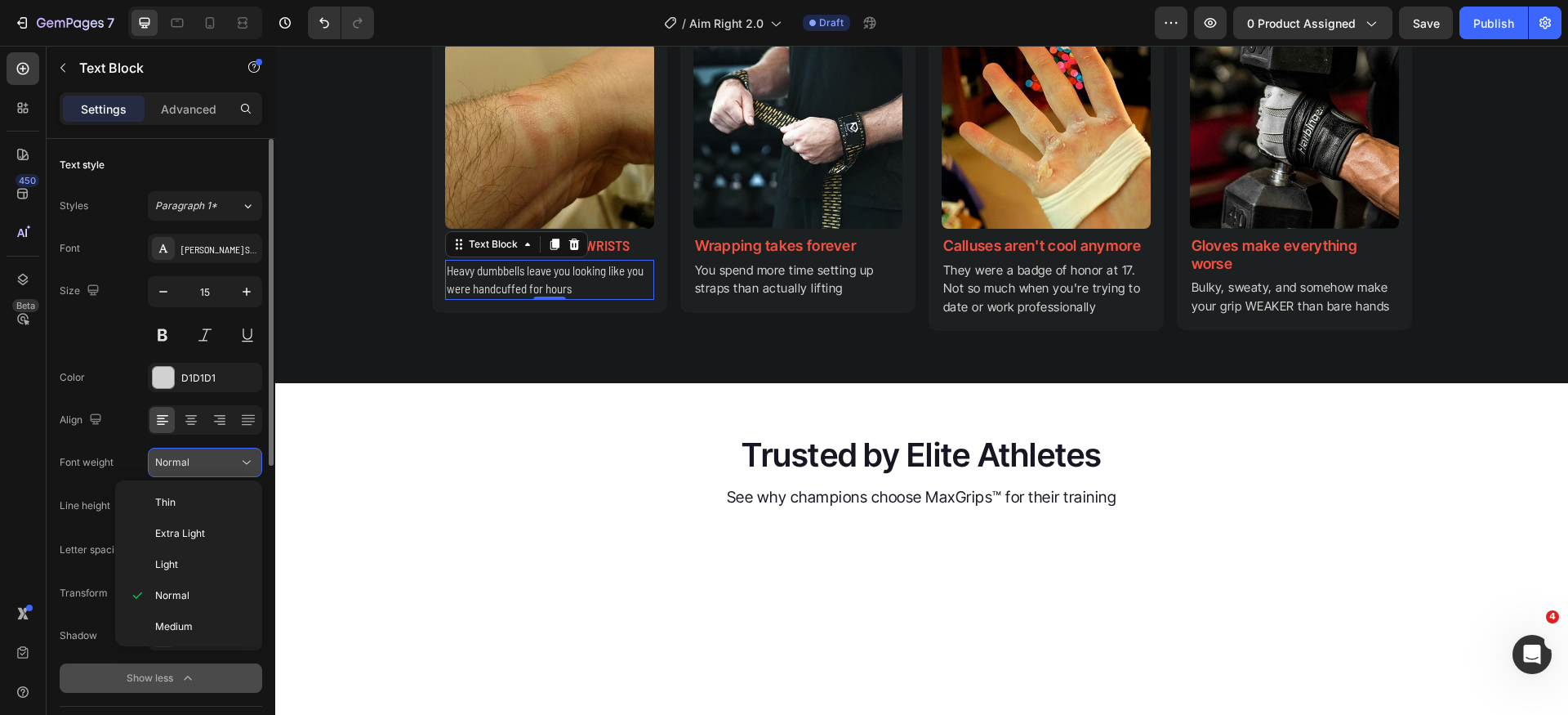
click at [234, 458] on div "Normal" at bounding box center [197, 462] width 83 height 14
click at [114, 325] on div "Size 15" at bounding box center [161, 312] width 203 height 73
click at [239, 288] on icon "button" at bounding box center [246, 291] width 16 height 16
type input "16"
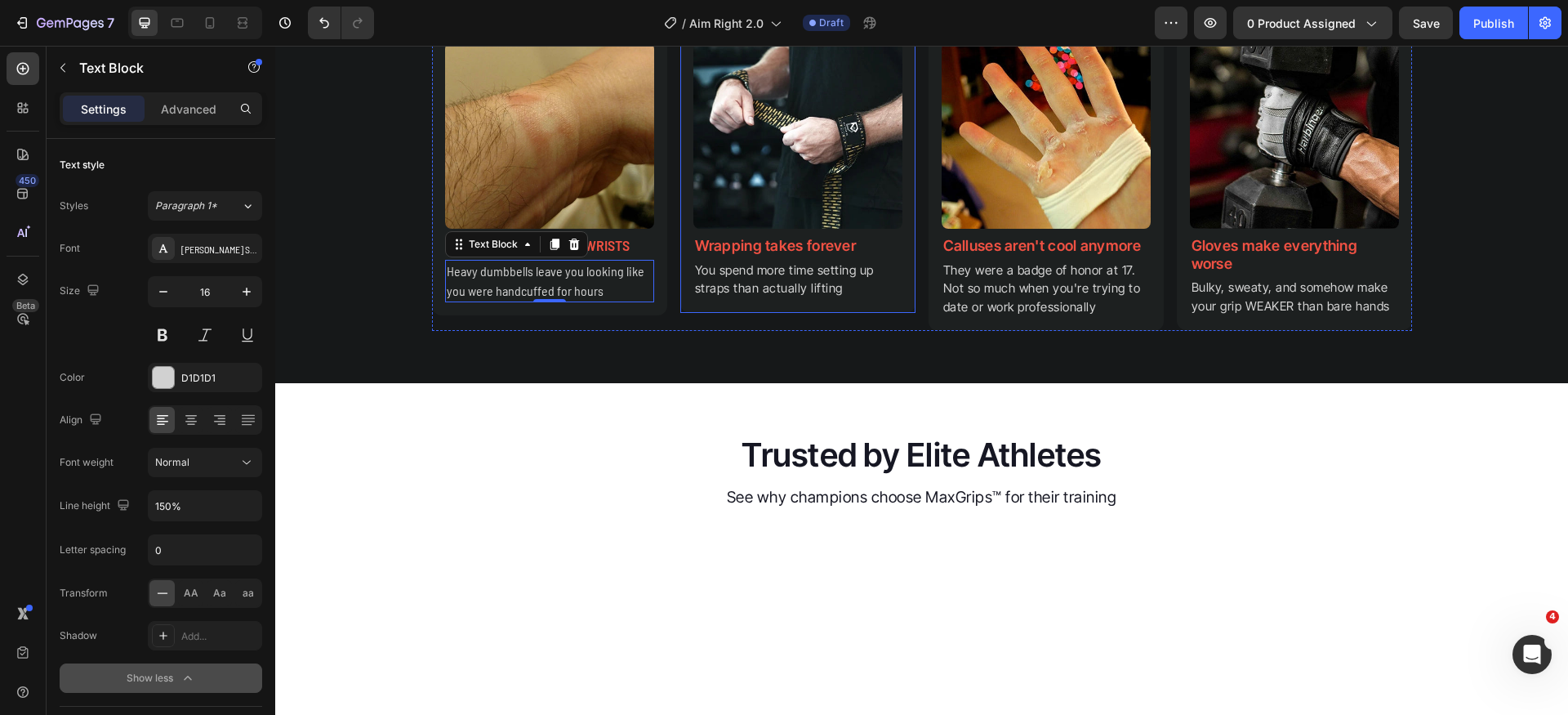
click at [690, 312] on div "Image Wrapping takes forever Text Block You spend more time setting up straps t…" at bounding box center [798, 171] width 235 height 283
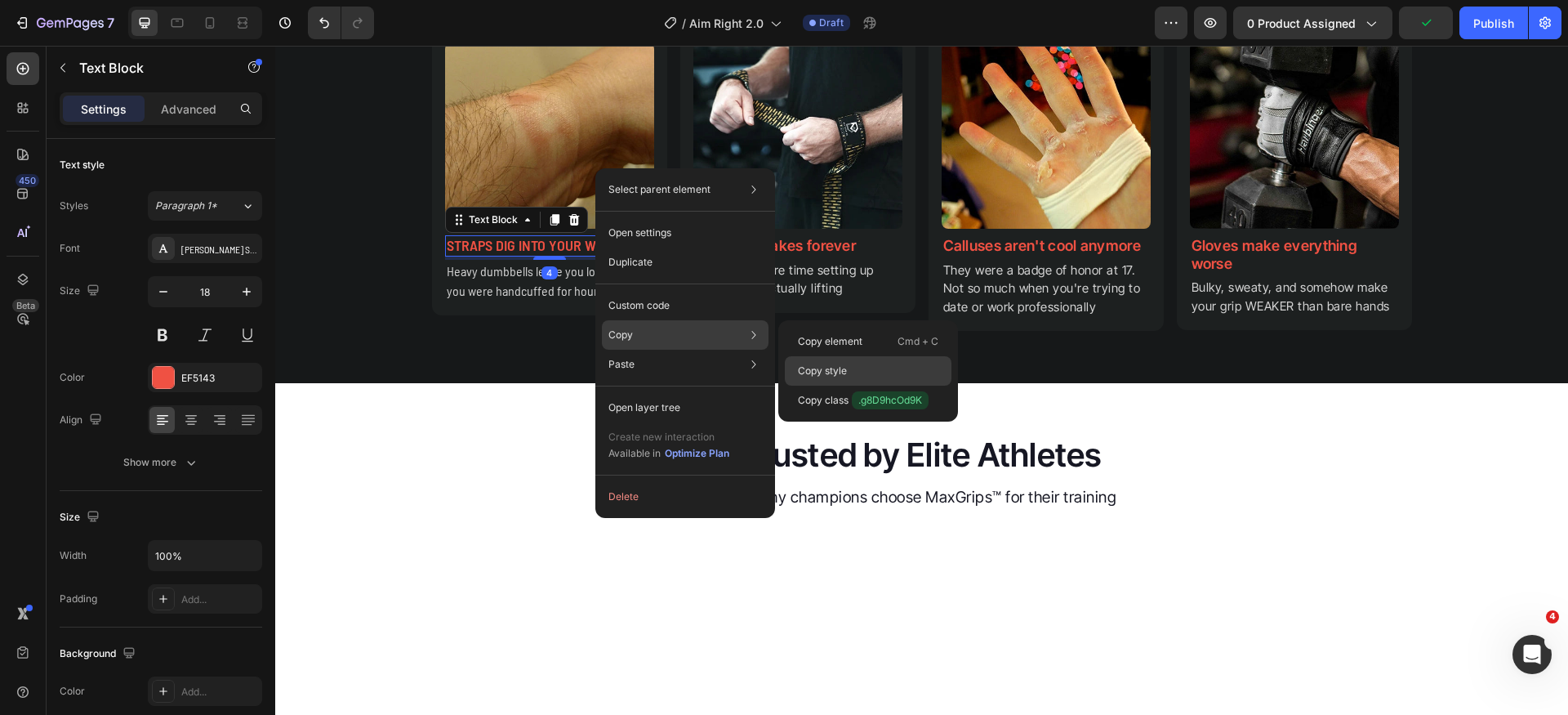
click at [844, 372] on p "Copy style" at bounding box center [822, 370] width 49 height 14
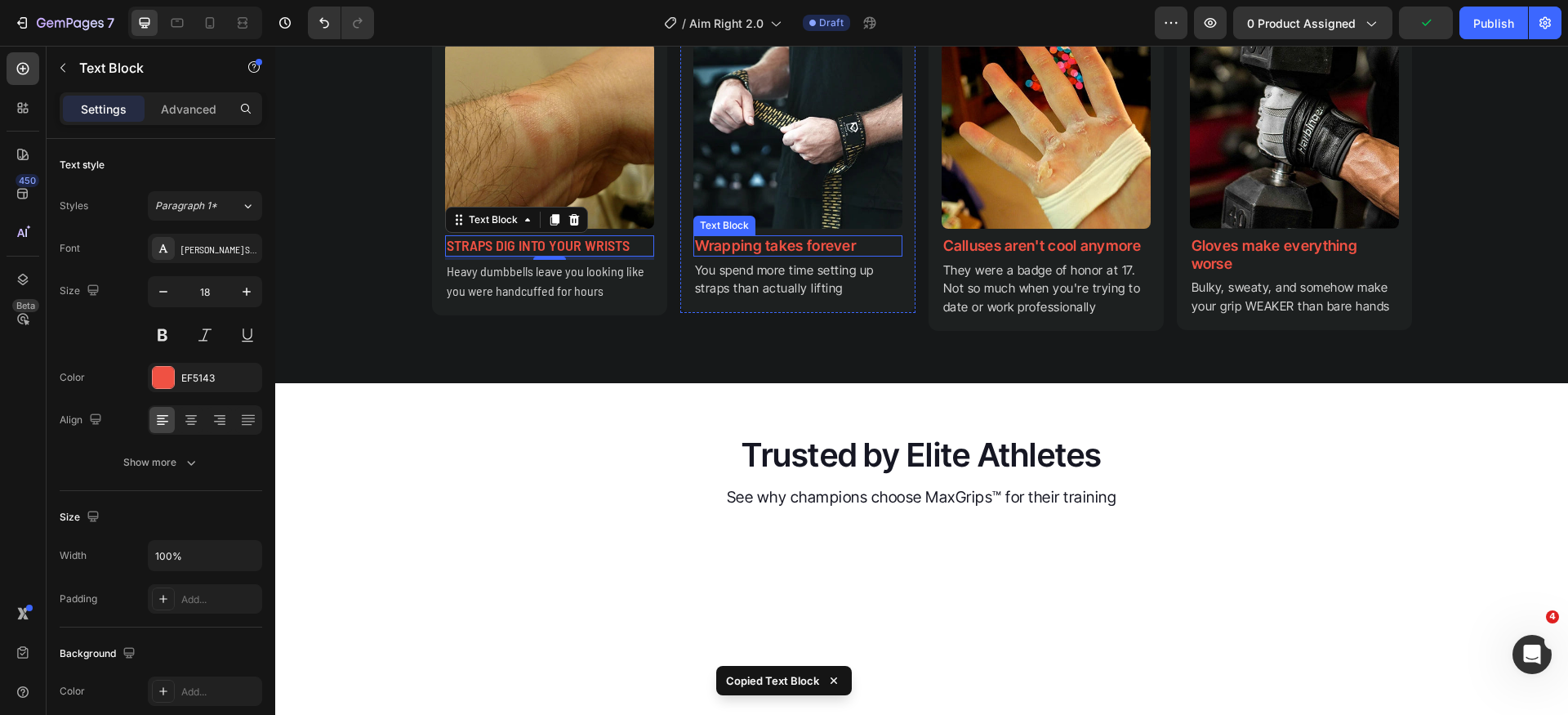
click at [819, 255] on p "Wrapping takes forever" at bounding box center [798, 246] width 206 height 18
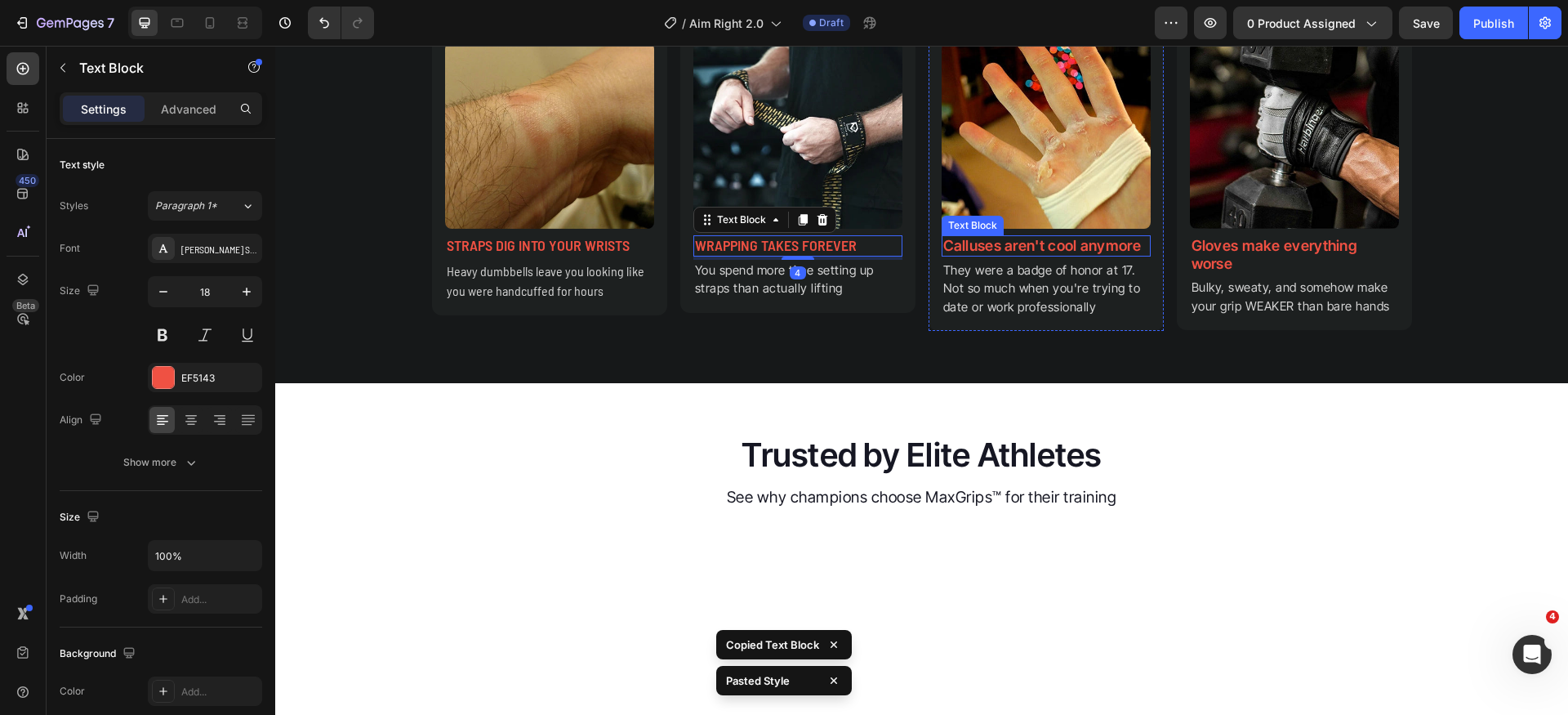
click at [1022, 255] on p "Calluses aren't cool anymore" at bounding box center [1046, 246] width 206 height 18
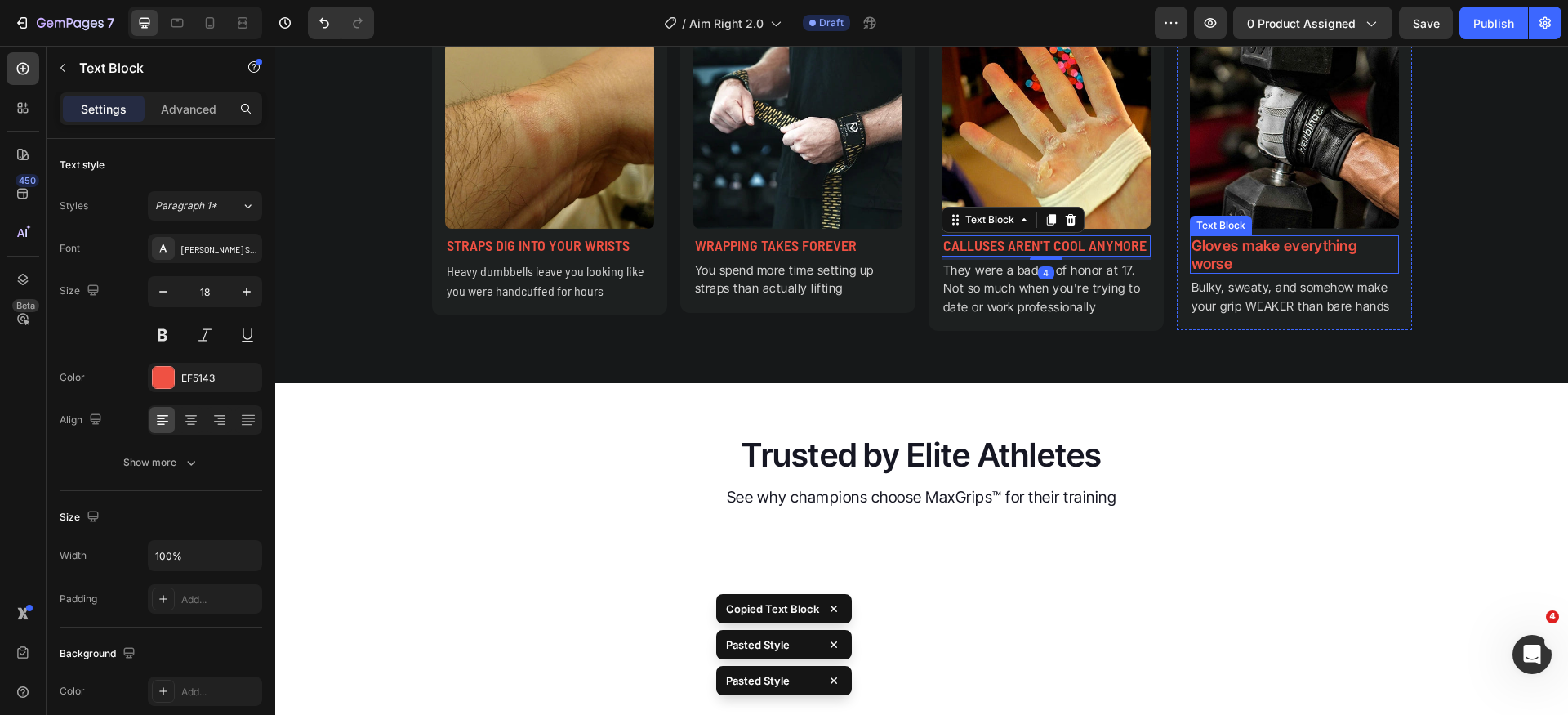
click at [1271, 273] on p "Gloves make everything worse" at bounding box center [1295, 255] width 206 height 35
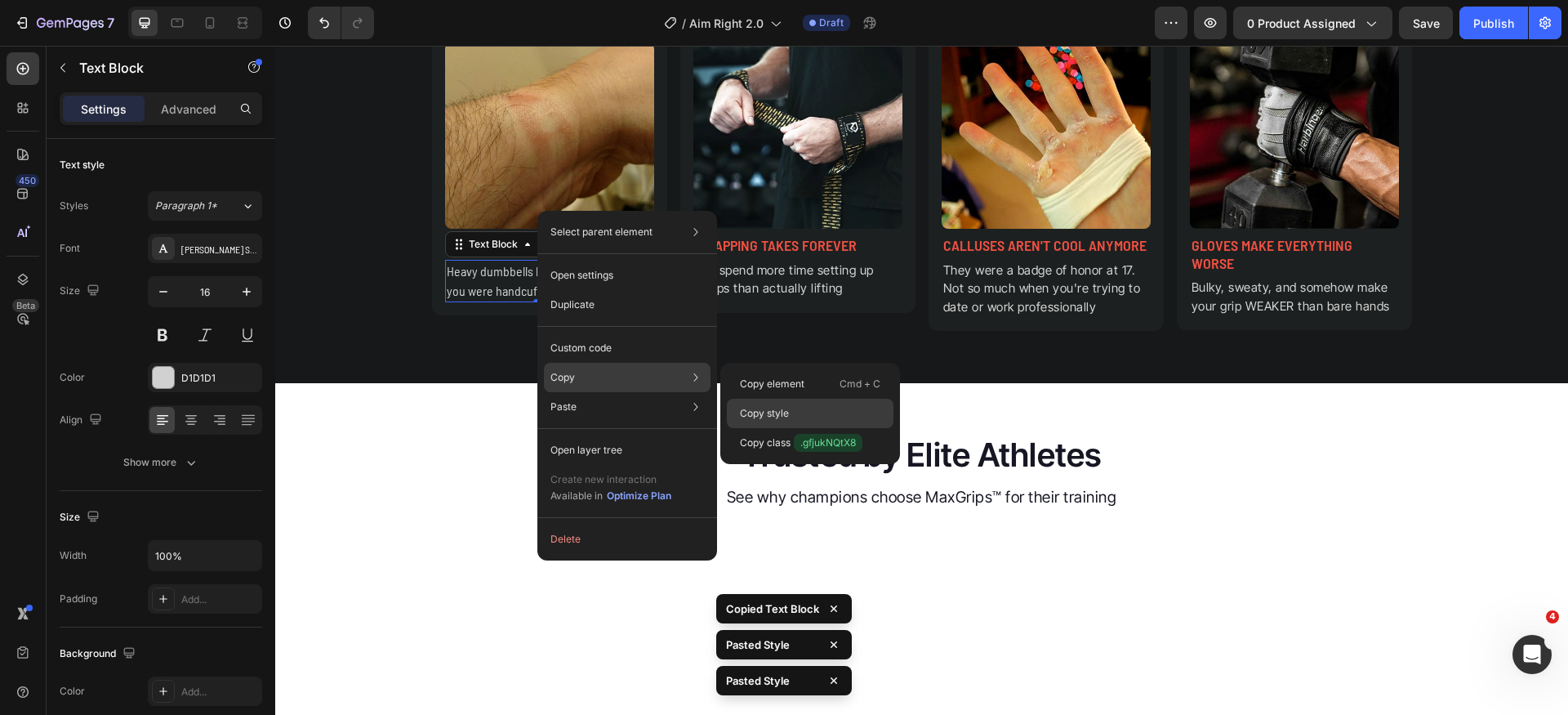
click at [793, 428] on div "Copy style" at bounding box center [810, 442] width 166 height 29
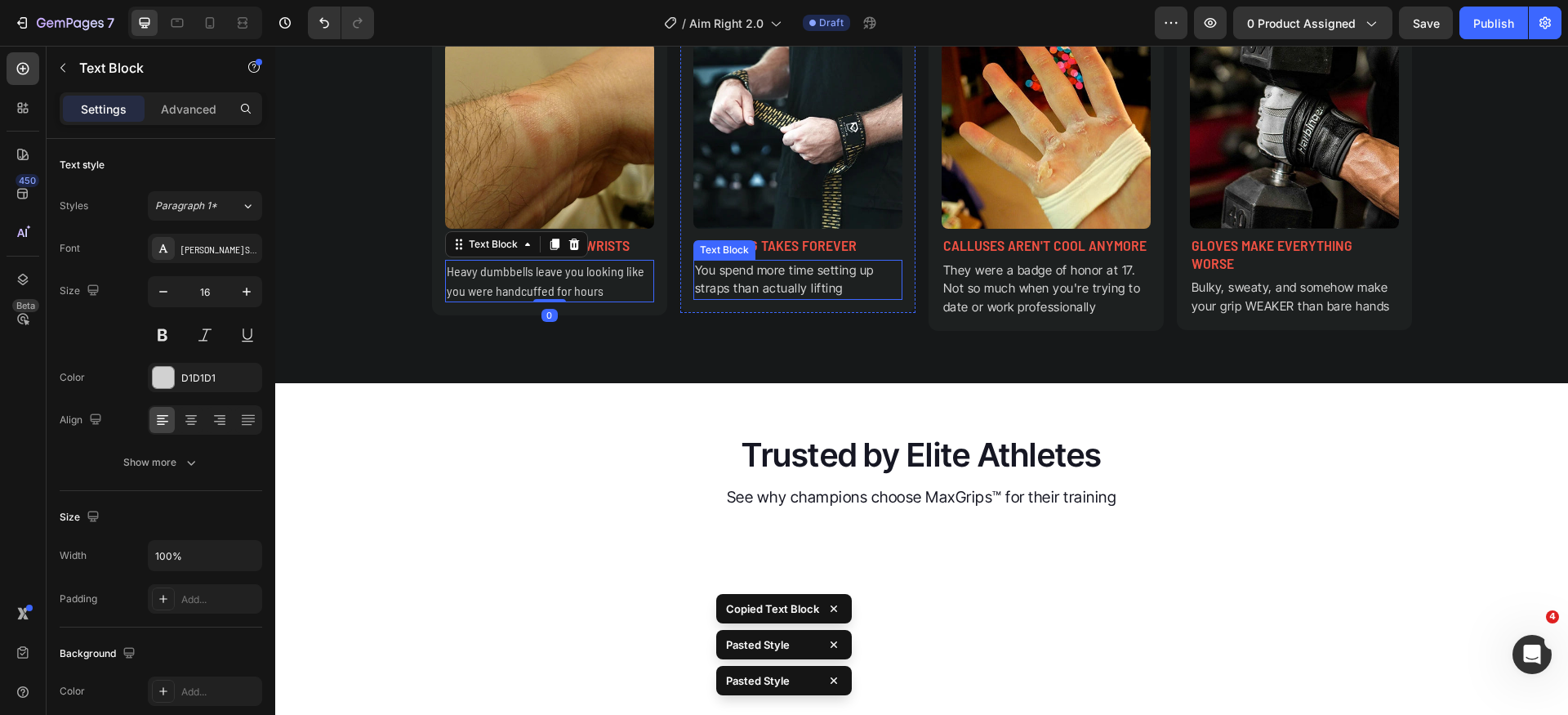
click at [756, 299] on p "You spend more time setting up straps than actually lifting" at bounding box center [798, 280] width 206 height 37
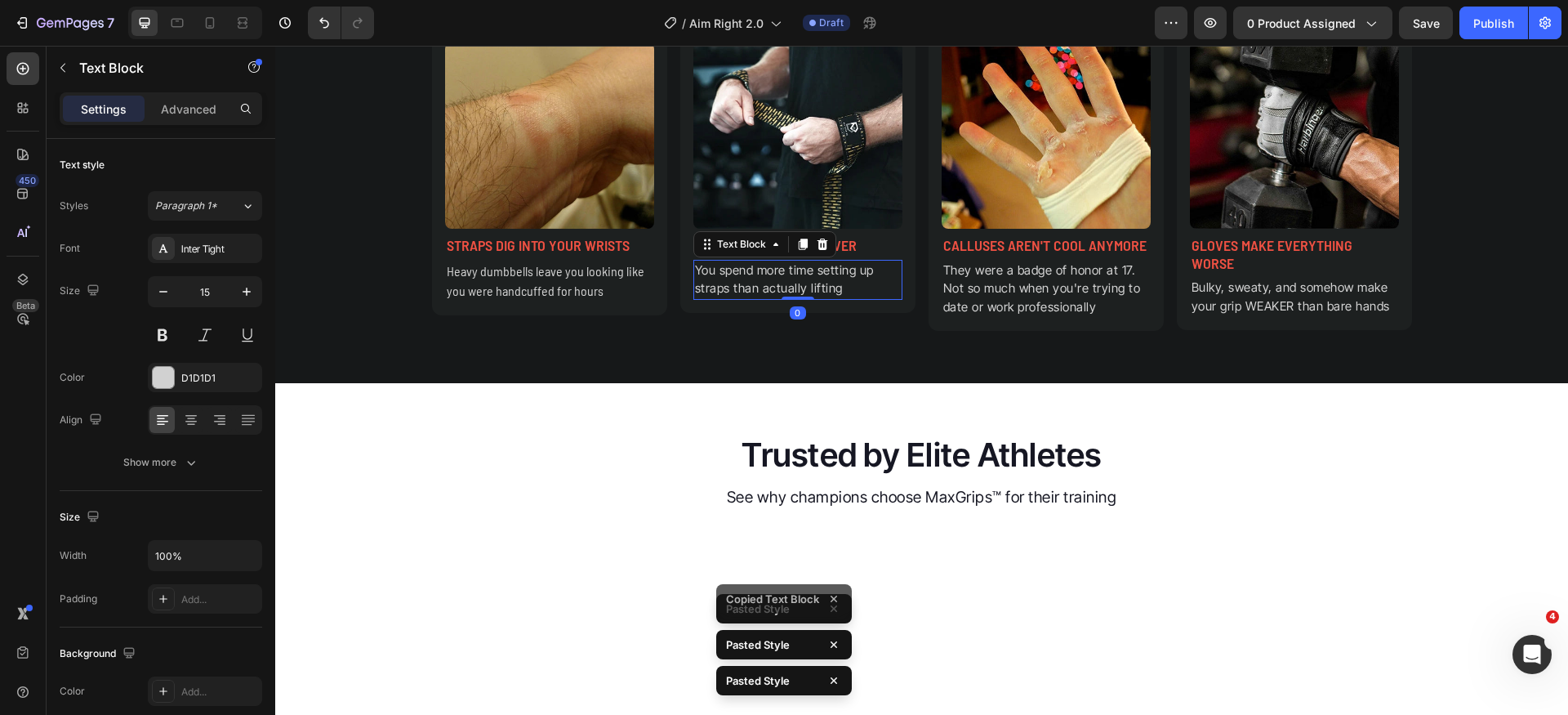
type input "16"
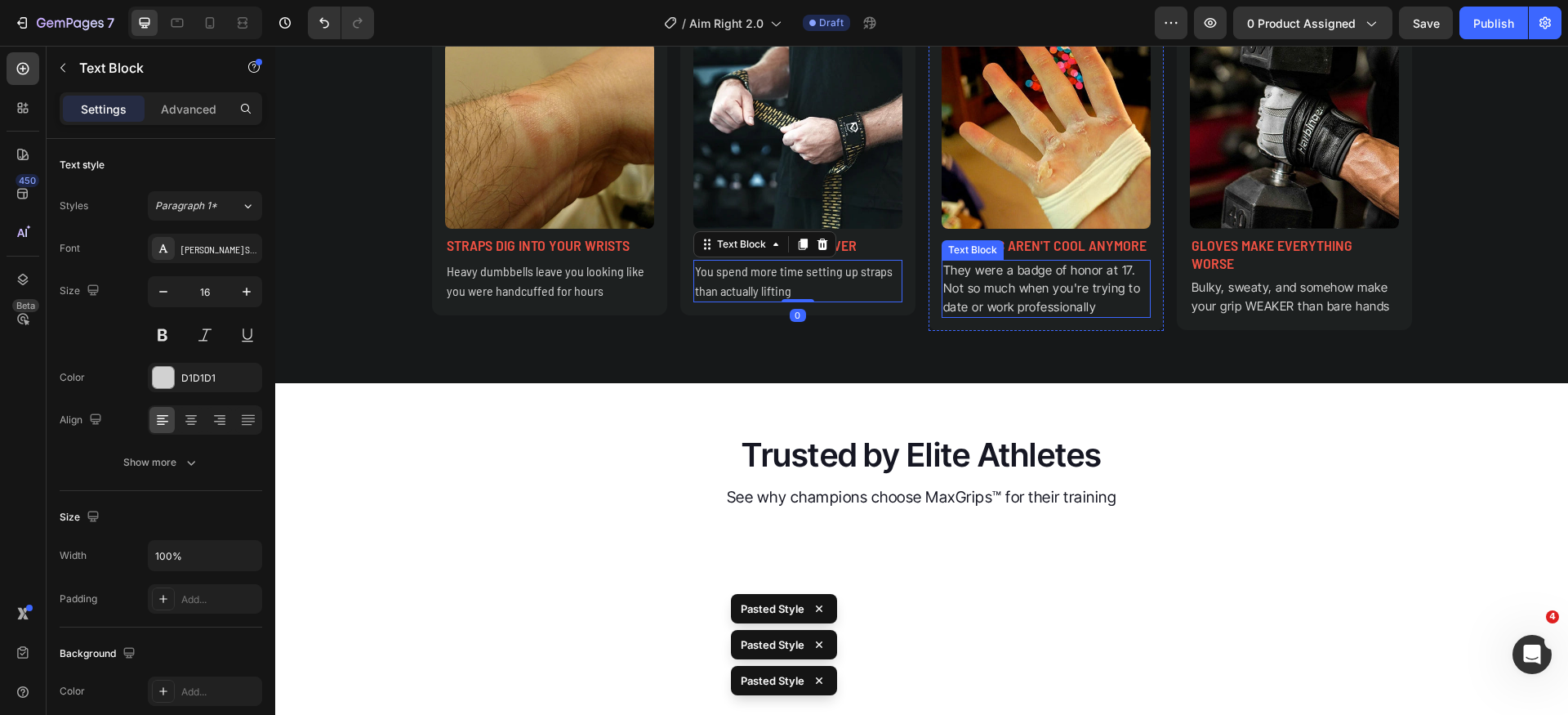
click at [1035, 317] on p "They were a badge of honor at 17. Not so much when you're trying to date or wor…" at bounding box center [1046, 289] width 206 height 56
type input "16"
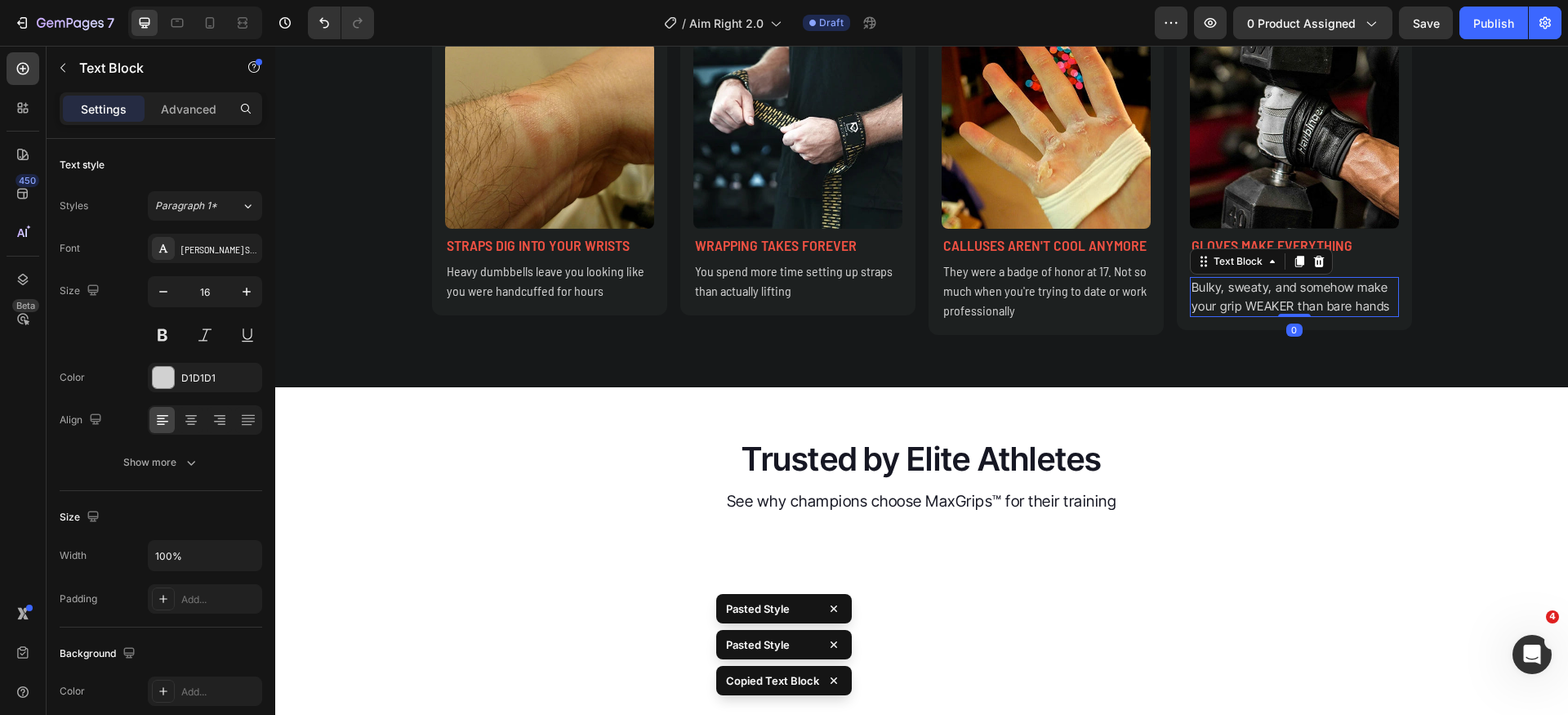
click at [1275, 315] on p "Bulky, sweaty, and somehow make your grip WEAKER than bare hands" at bounding box center [1295, 297] width 206 height 37
type input "16"
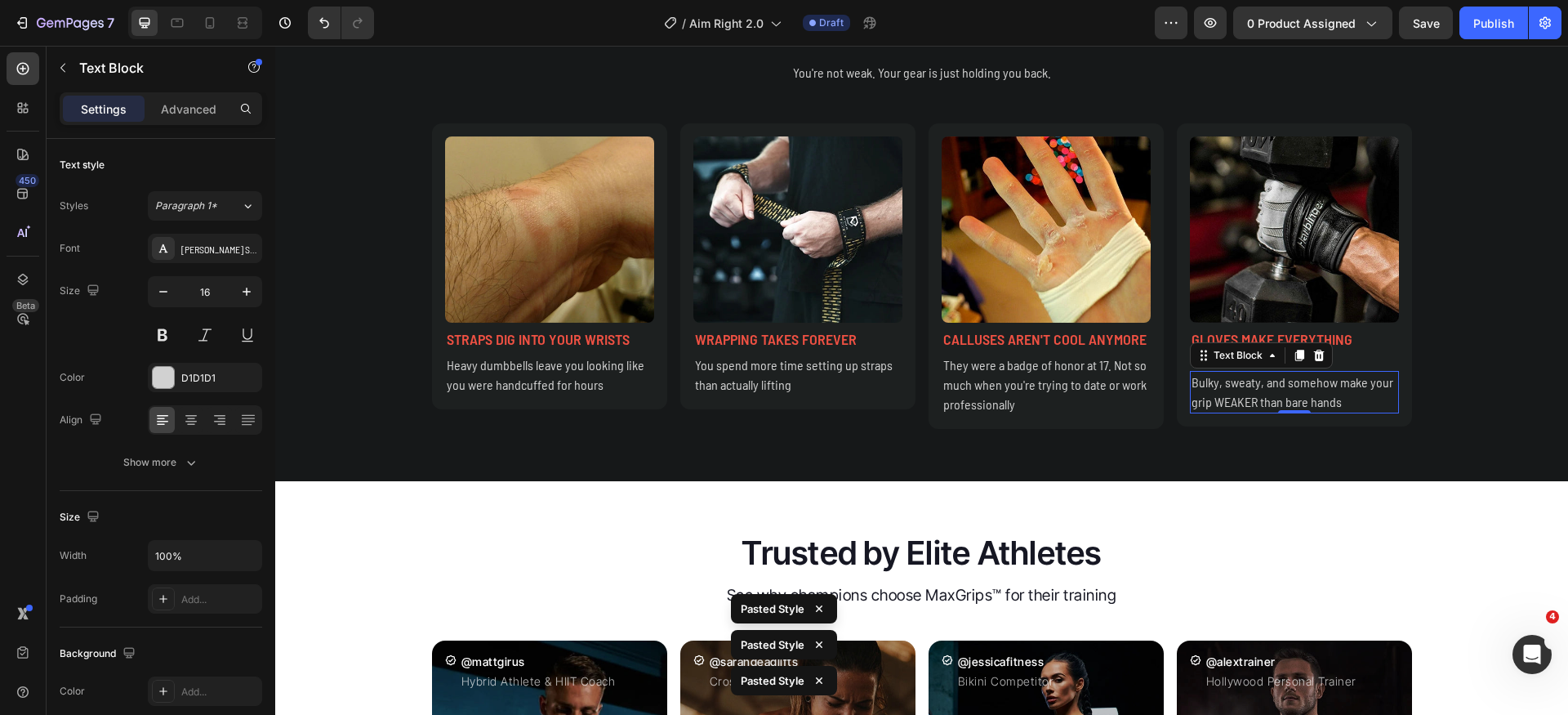
scroll to position [1125, 0]
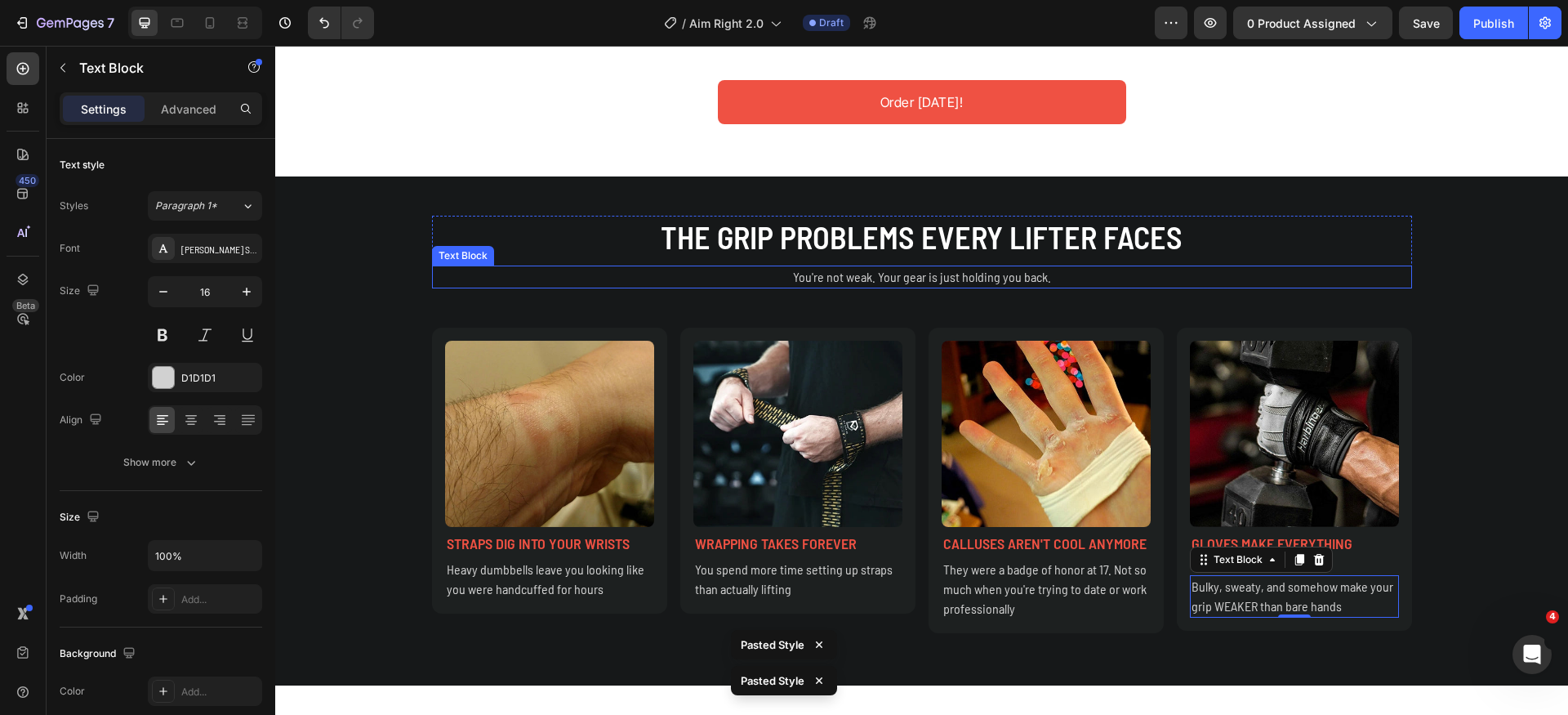
click at [890, 287] on p "You're not weak. Your gear is just holding you back." at bounding box center [922, 277] width 977 height 19
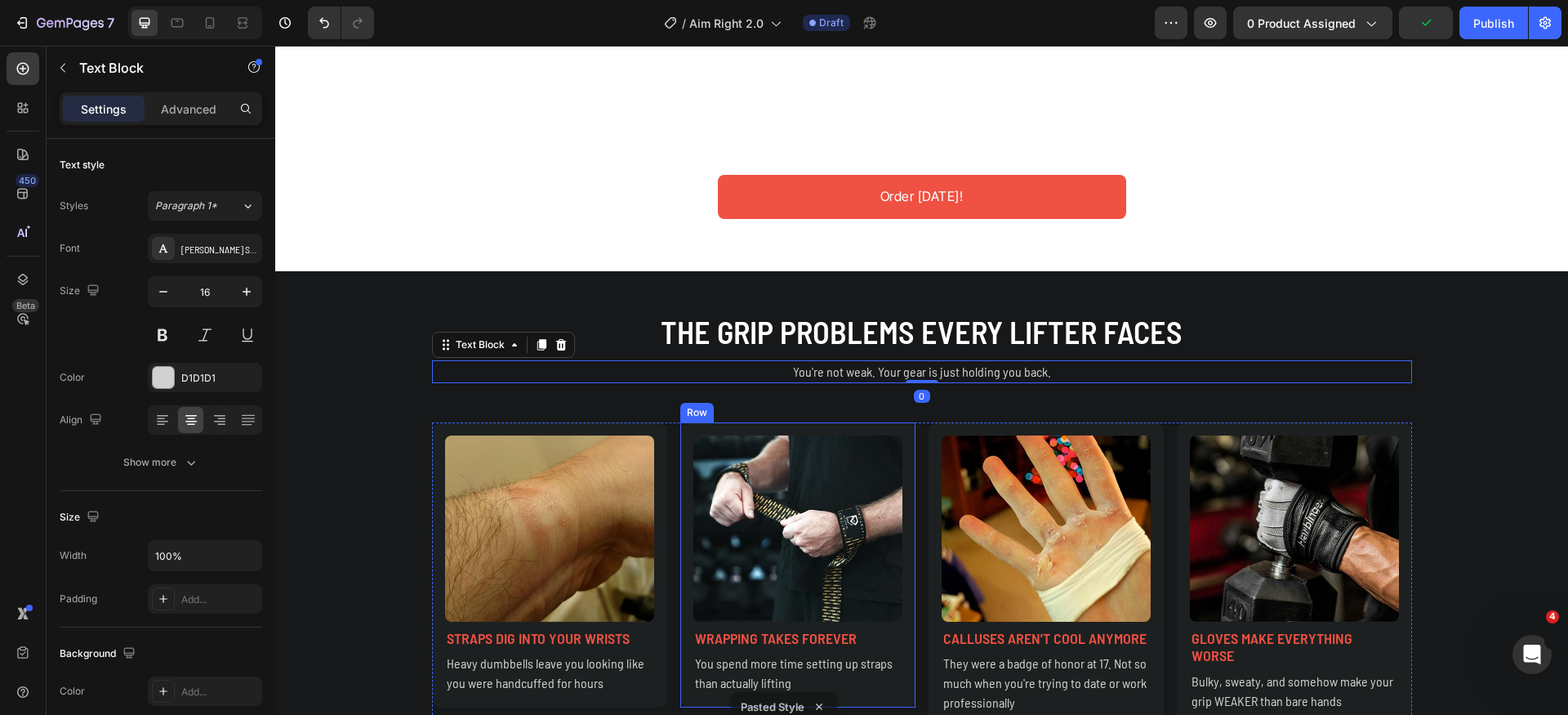
scroll to position [1472, 0]
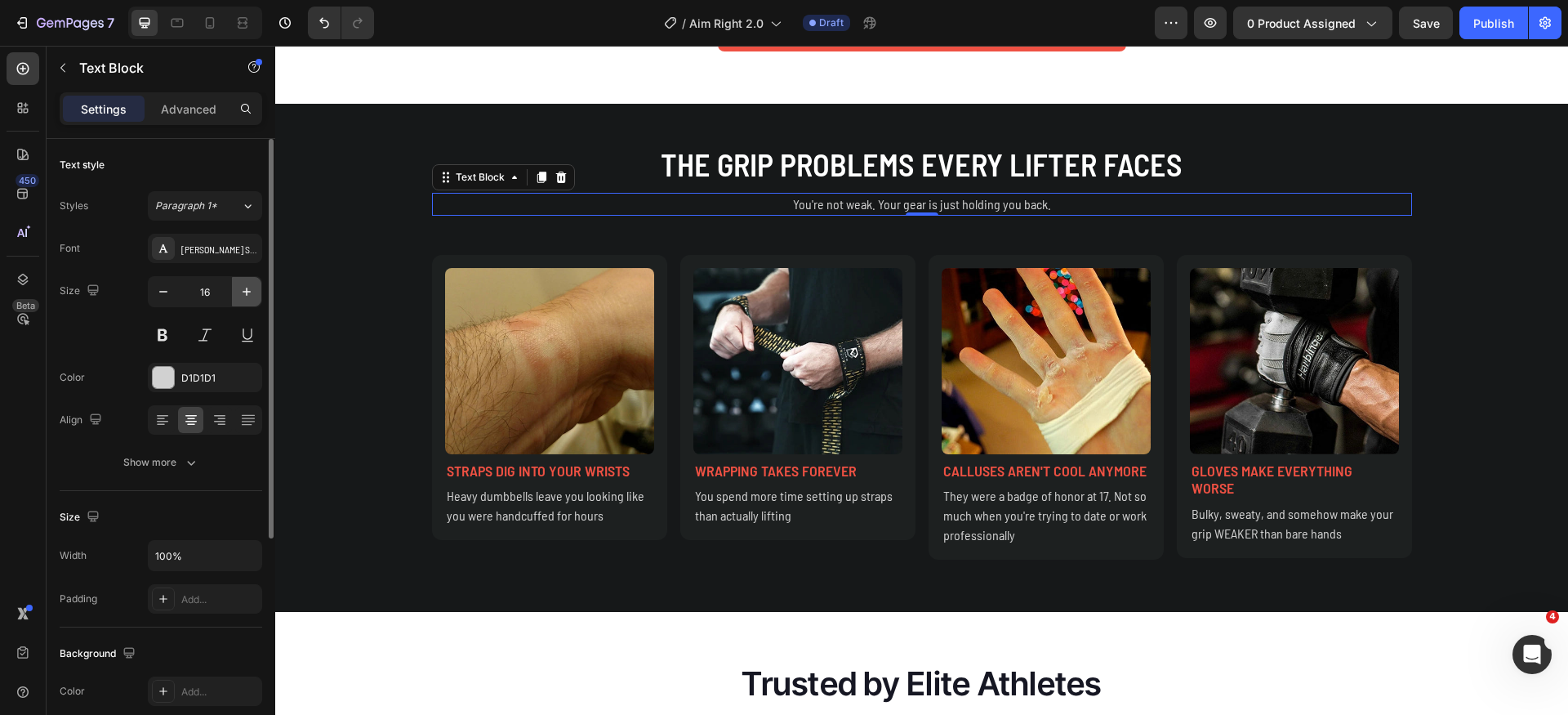
click at [251, 288] on icon "button" at bounding box center [246, 291] width 16 height 16
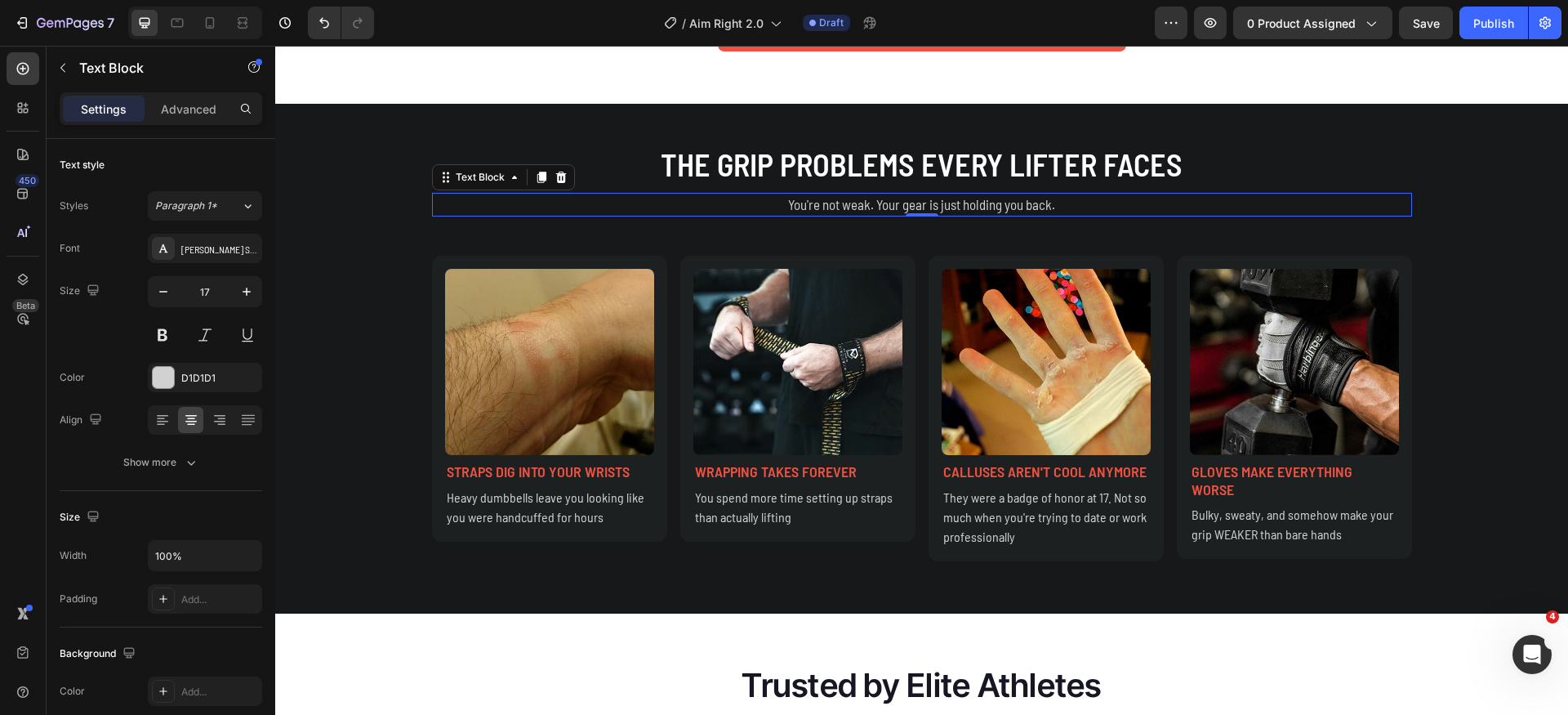
type input "18"
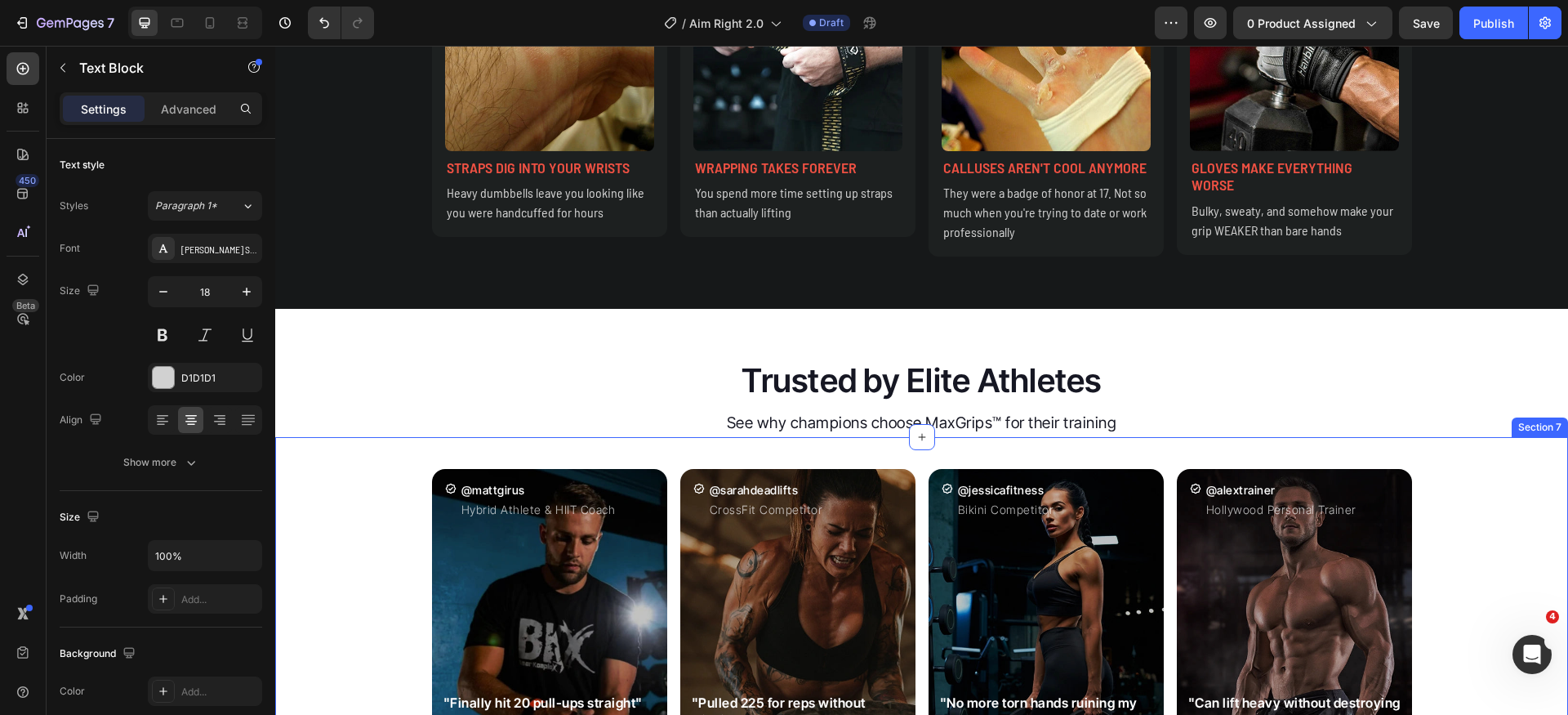
scroll to position [1862, 0]
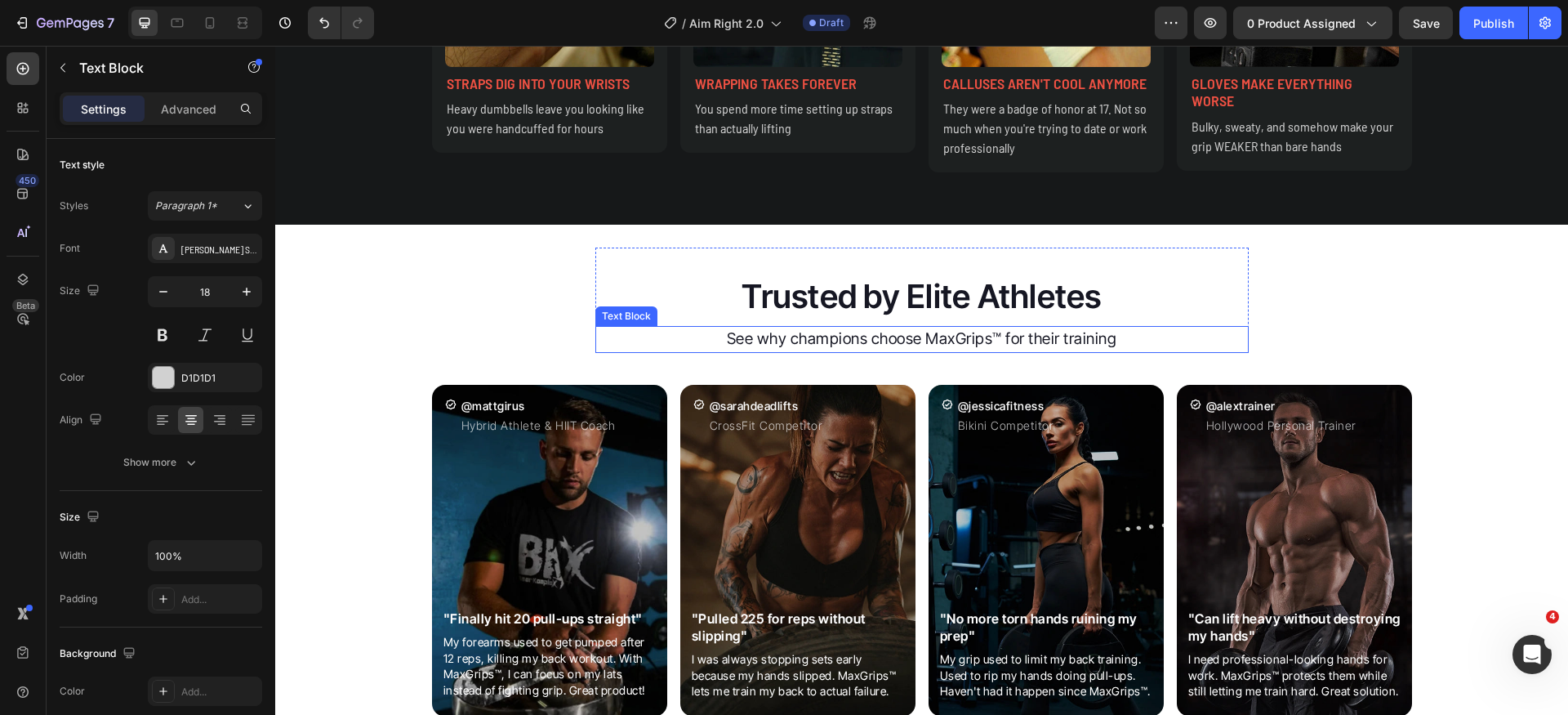
click at [870, 341] on p "See why champions choose MaxGrips™ for their training" at bounding box center [921, 340] width 650 height 24
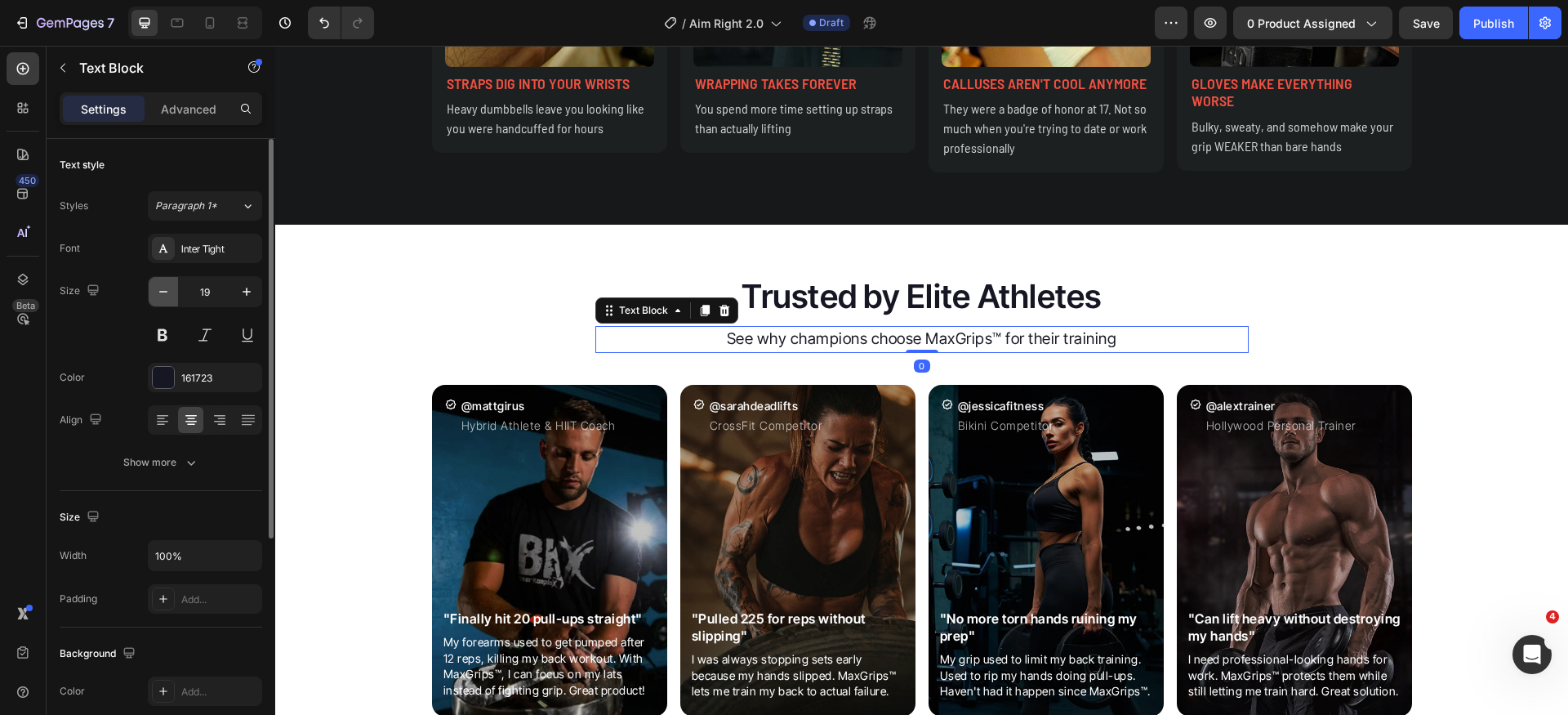
click at [161, 291] on icon "button" at bounding box center [163, 291] width 16 height 16
type input "18"
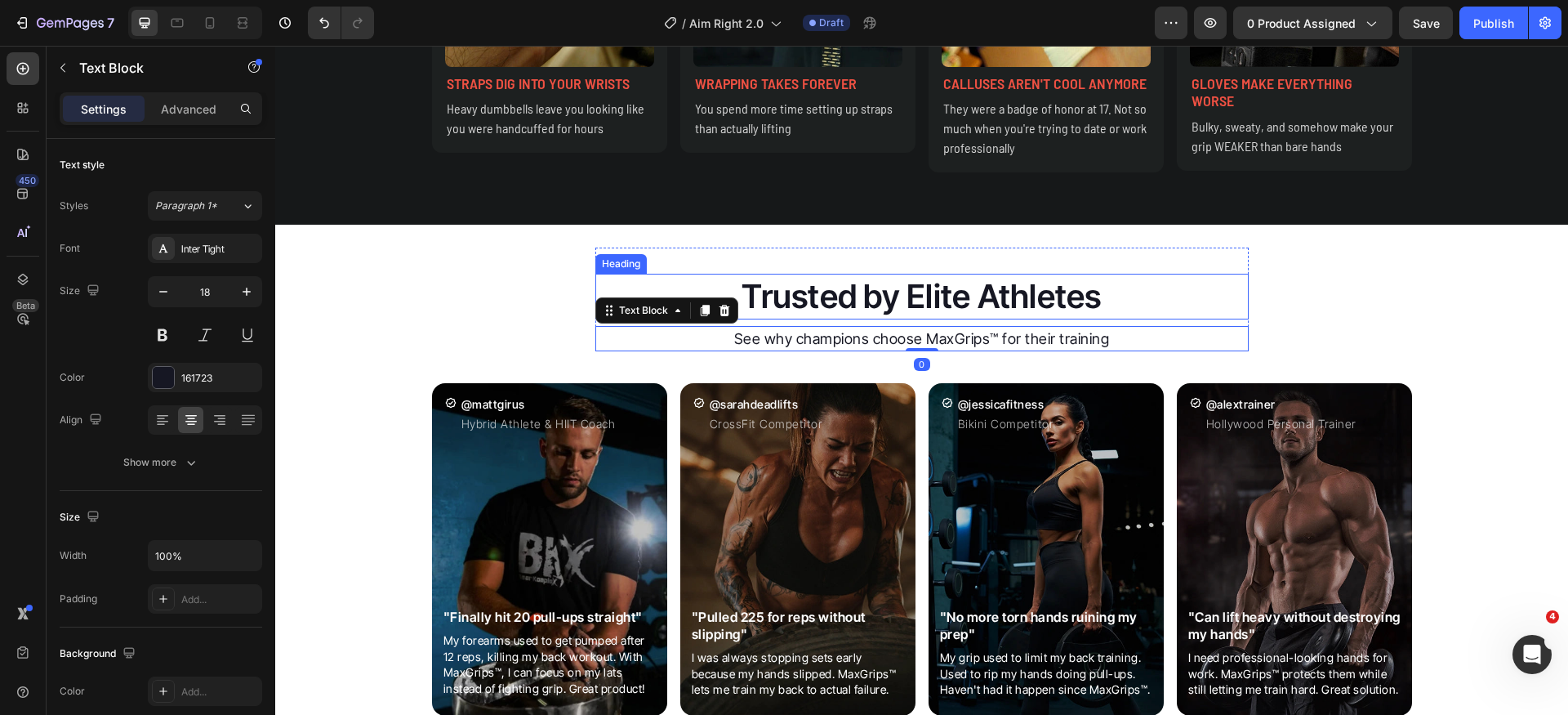
click at [900, 291] on h2 "Trusted by Elite Athletes" at bounding box center [921, 296] width 653 height 45
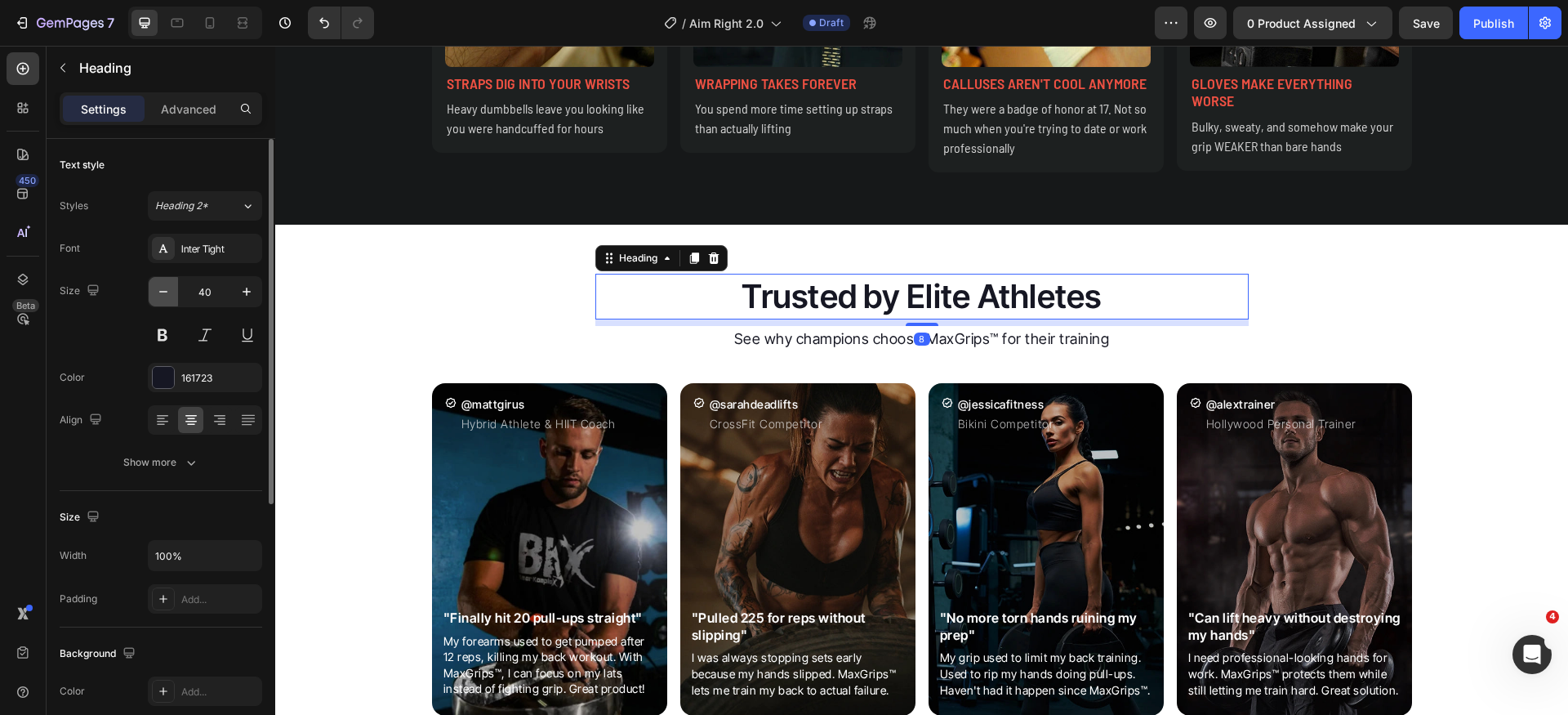
click at [161, 289] on icon "button" at bounding box center [163, 291] width 16 height 16
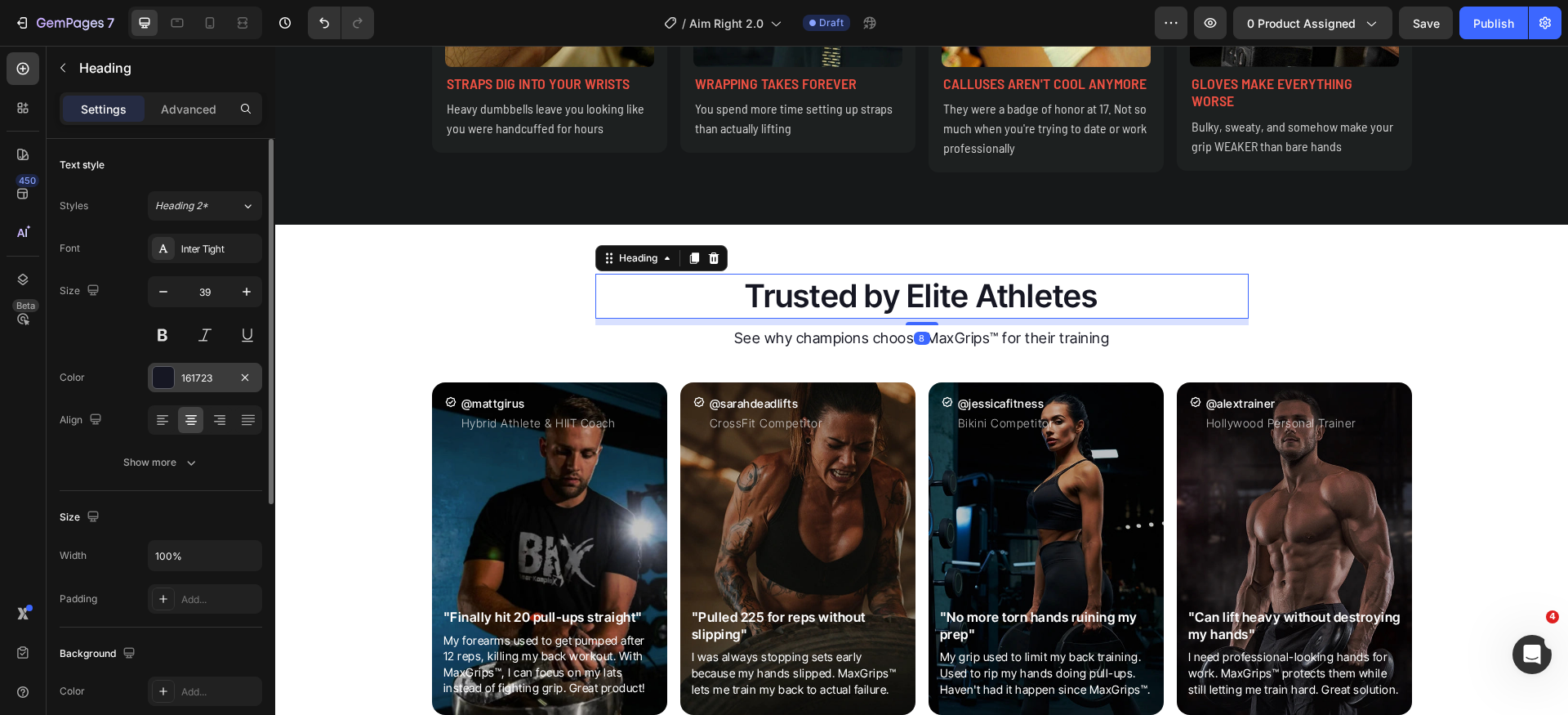
type input "38"
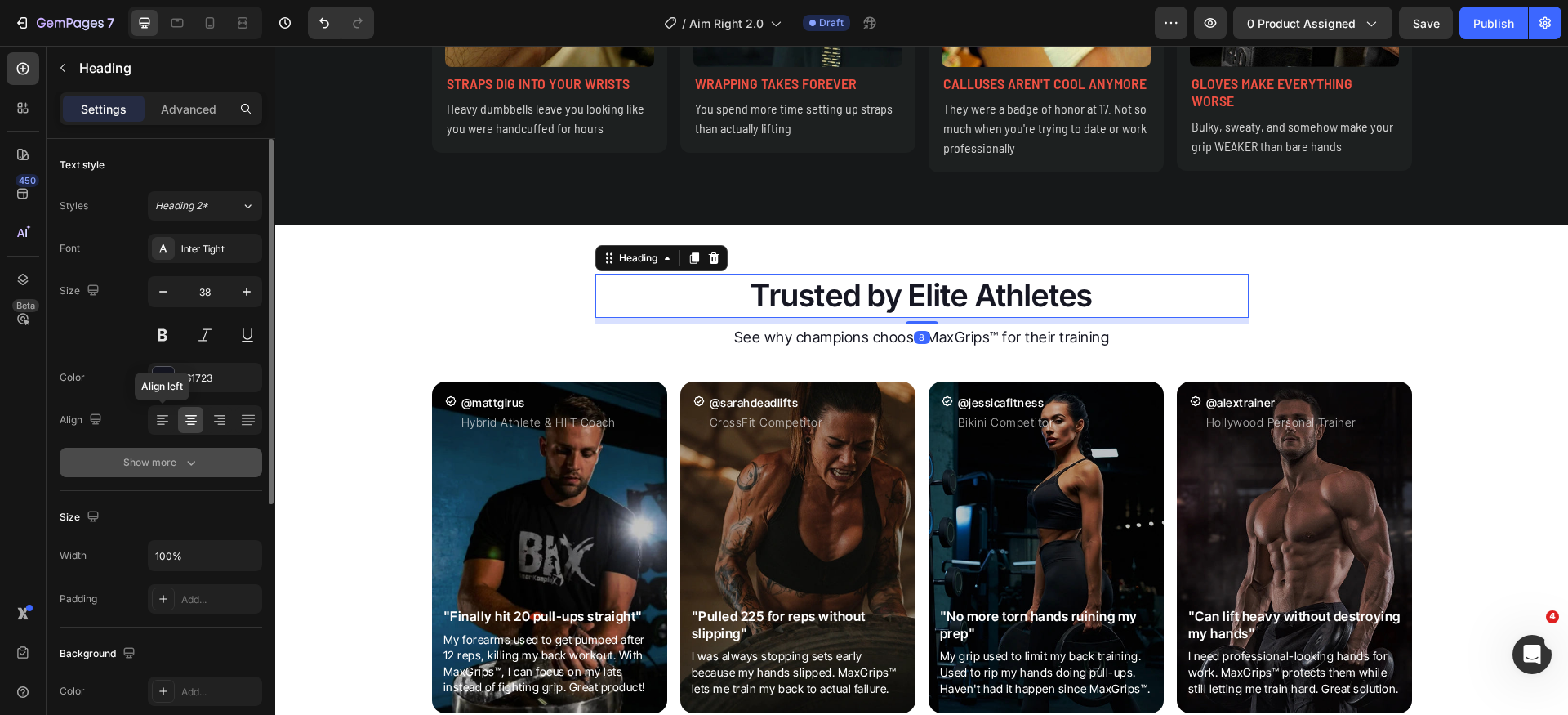
click at [167, 455] on div "Show more" at bounding box center [161, 462] width 76 height 16
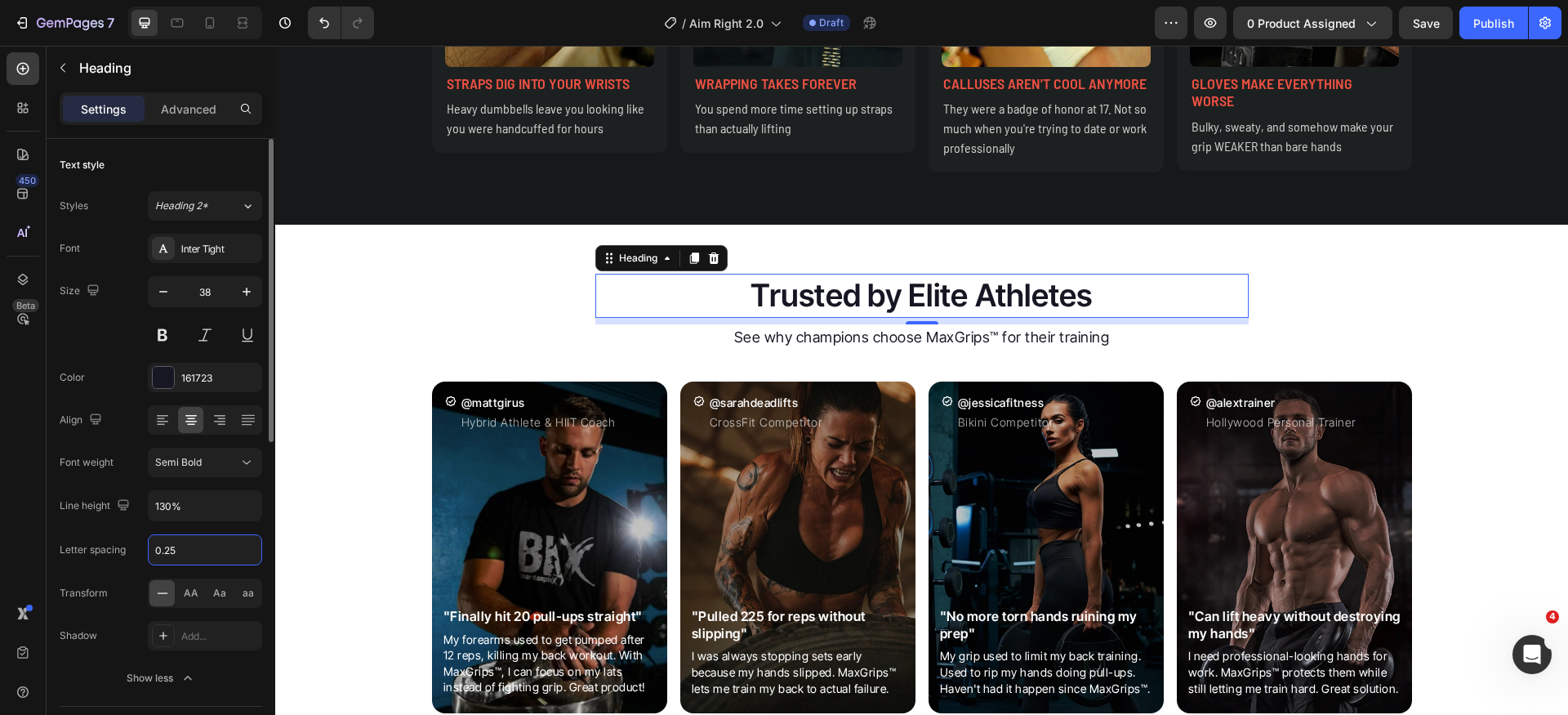
click at [208, 557] on input "0.25" at bounding box center [205, 549] width 113 height 29
type input "0"
click at [127, 527] on div "Font Inter Tight Size 38 Color 161723 Align Font weight Semi Bold Line height 1…" at bounding box center [161, 463] width 203 height 459
click at [187, 593] on span "AA" at bounding box center [191, 593] width 14 height 14
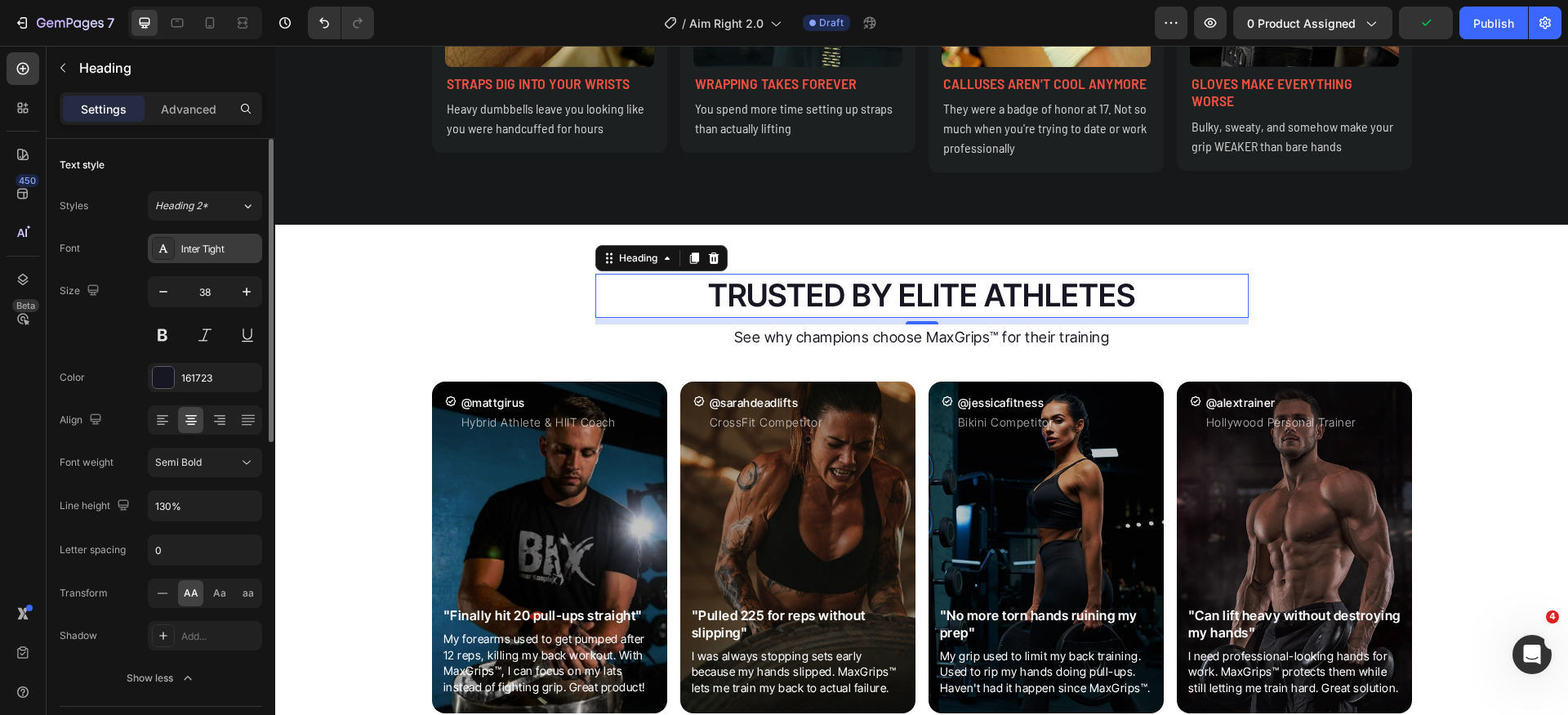
click at [235, 249] on div "Inter Tight" at bounding box center [219, 249] width 77 height 14
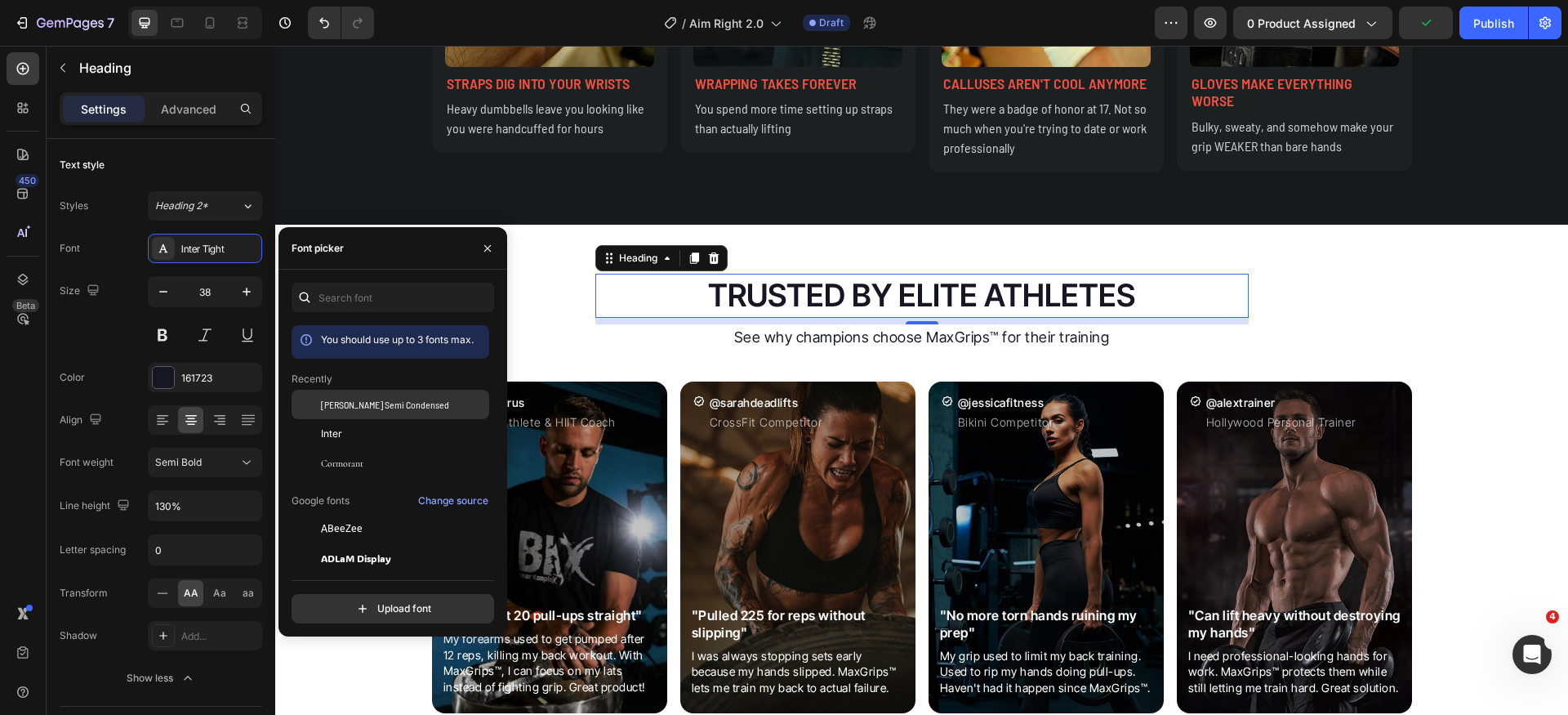
click at [388, 406] on span "[PERSON_NAME] Semi Condensed" at bounding box center [385, 404] width 129 height 14
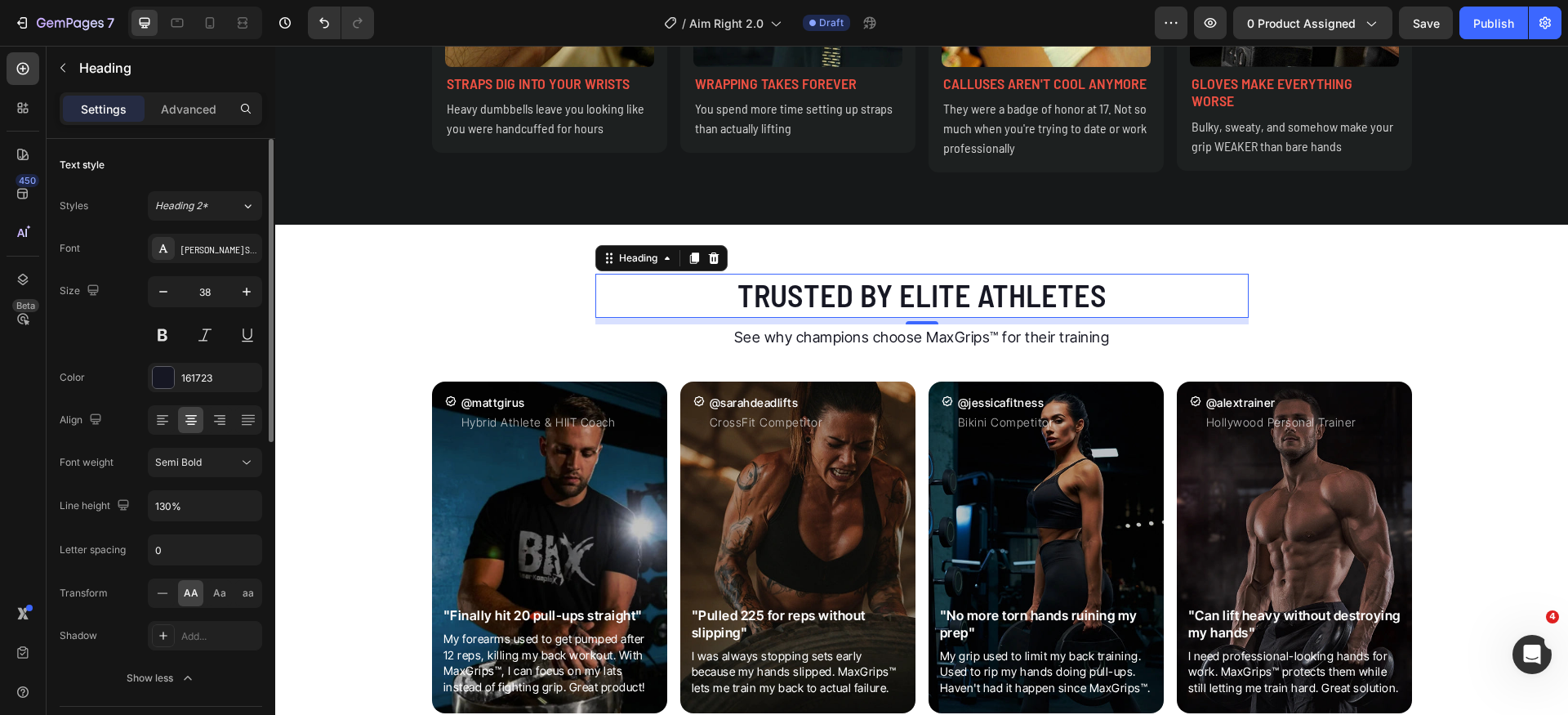
click at [111, 336] on div "Size 38" at bounding box center [161, 312] width 203 height 73
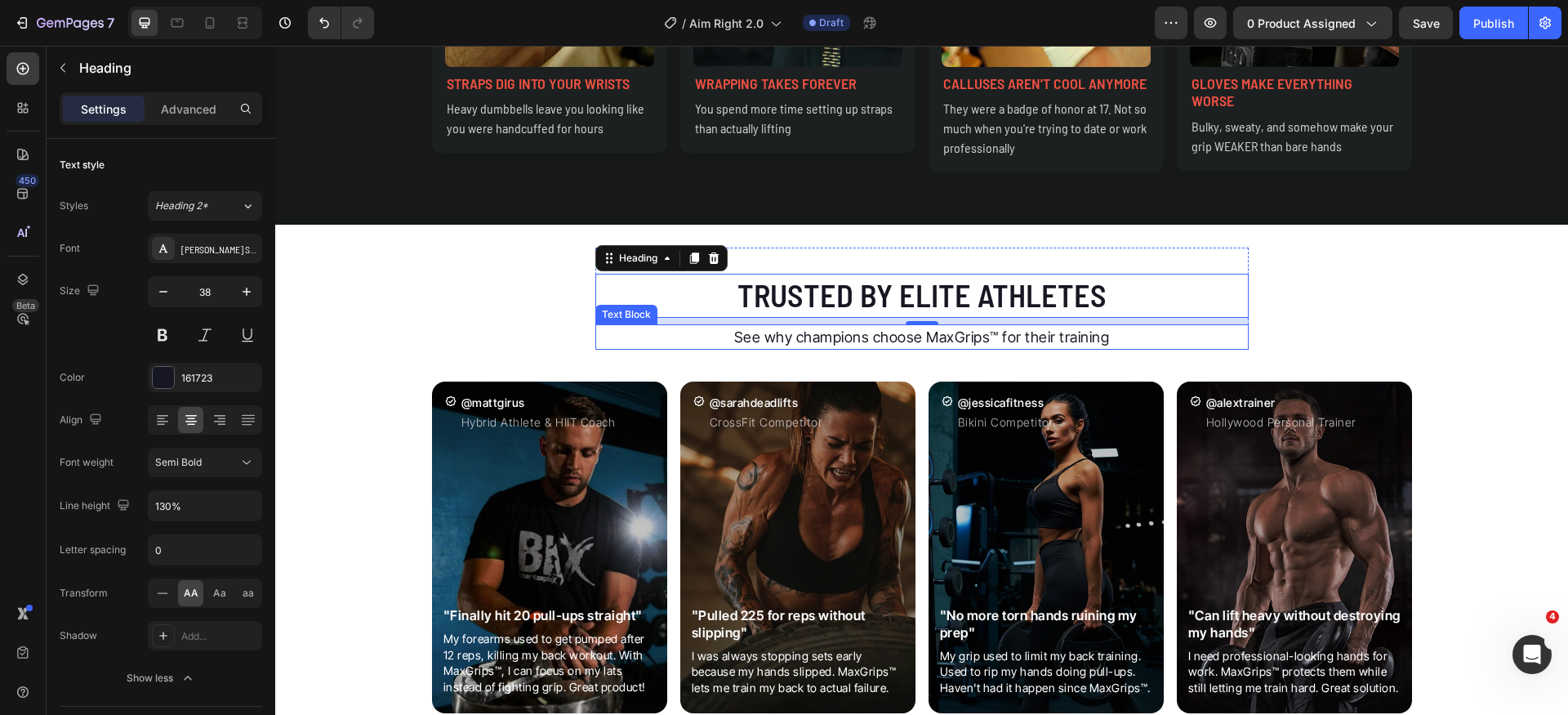
click at [894, 343] on p "See why champions choose MaxGrips™ for their training" at bounding box center [921, 337] width 650 height 22
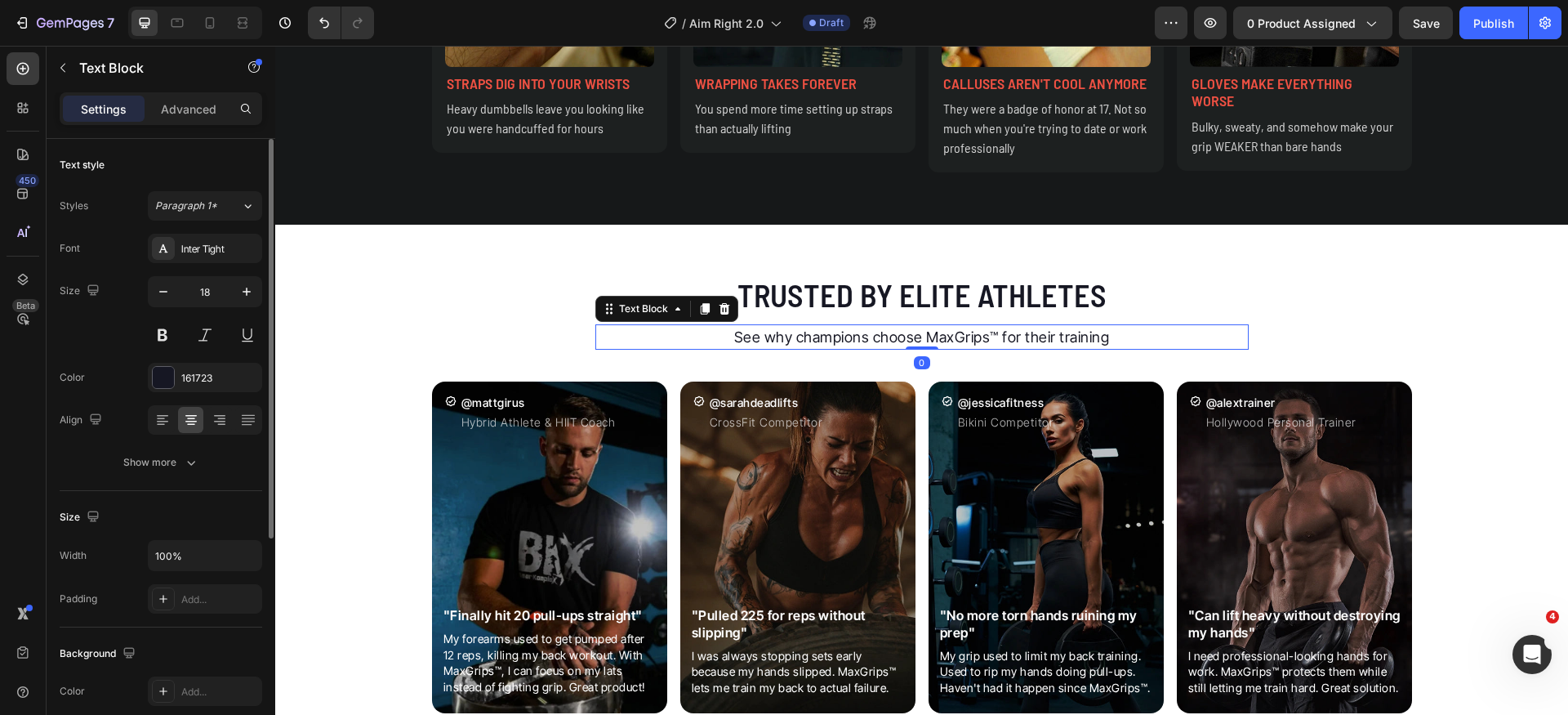
drag, startPoint x: 223, startPoint y: 250, endPoint x: 235, endPoint y: 273, distance: 25.9
click at [224, 252] on div "Inter Tight" at bounding box center [219, 249] width 77 height 14
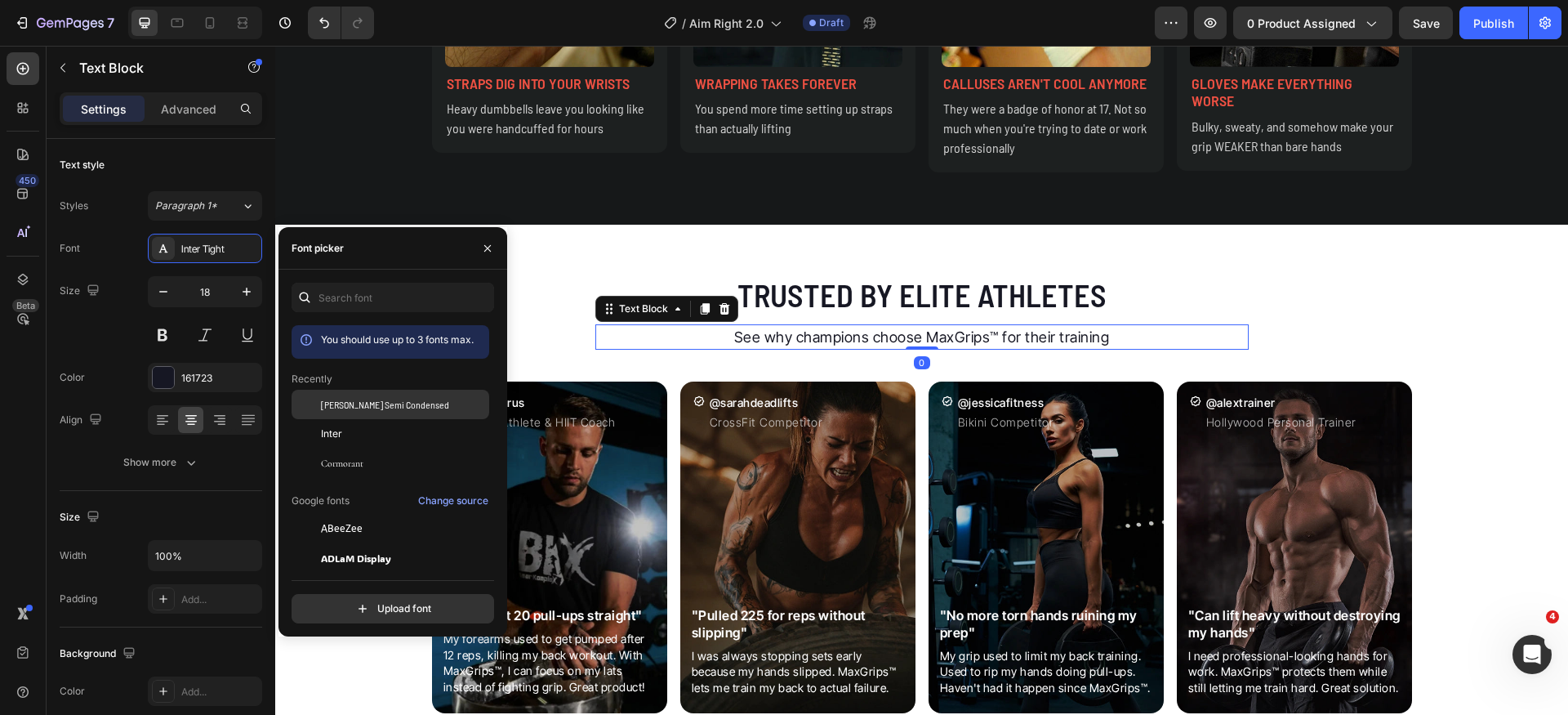
click at [394, 514] on div "[PERSON_NAME] Semi Condensed" at bounding box center [390, 528] width 198 height 29
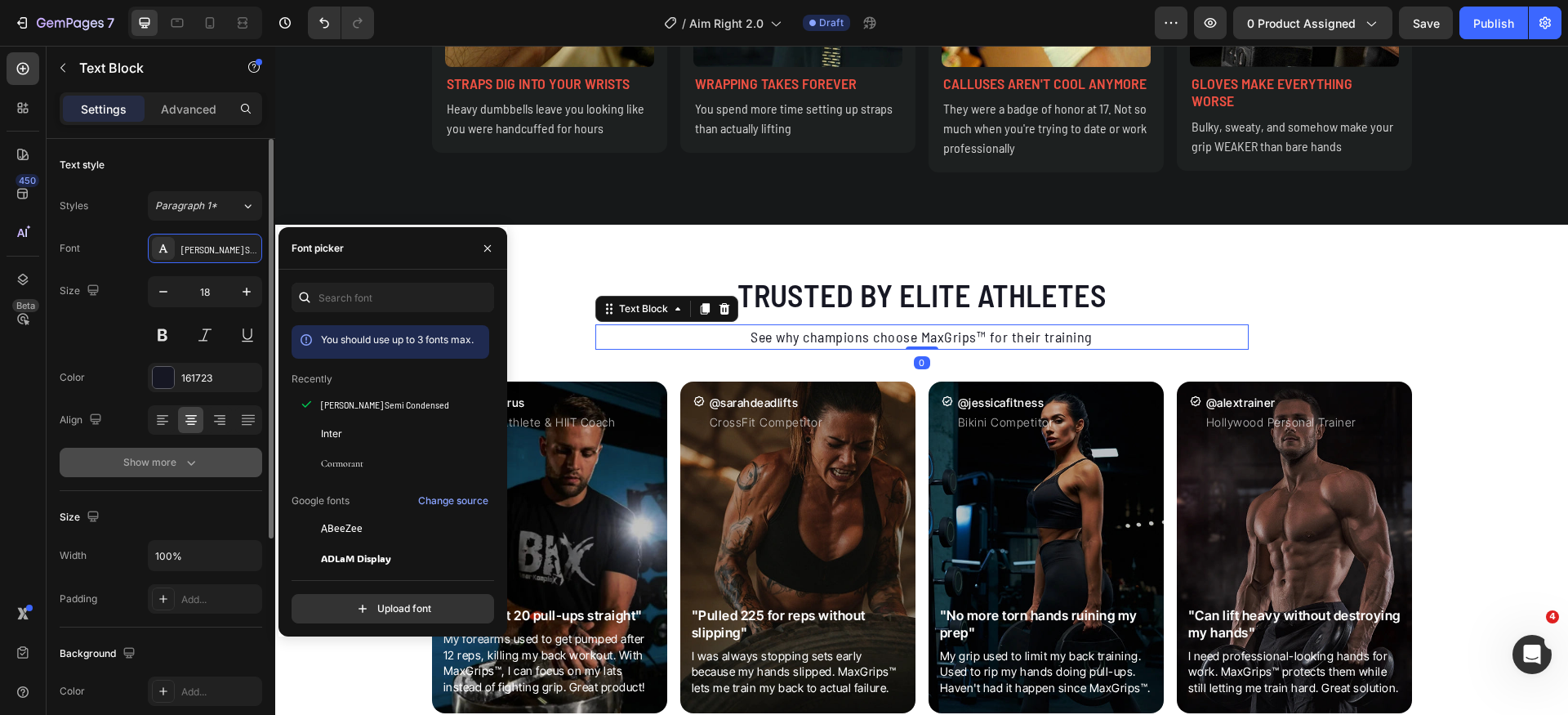
click at [154, 469] on div "Show more" at bounding box center [161, 462] width 76 height 16
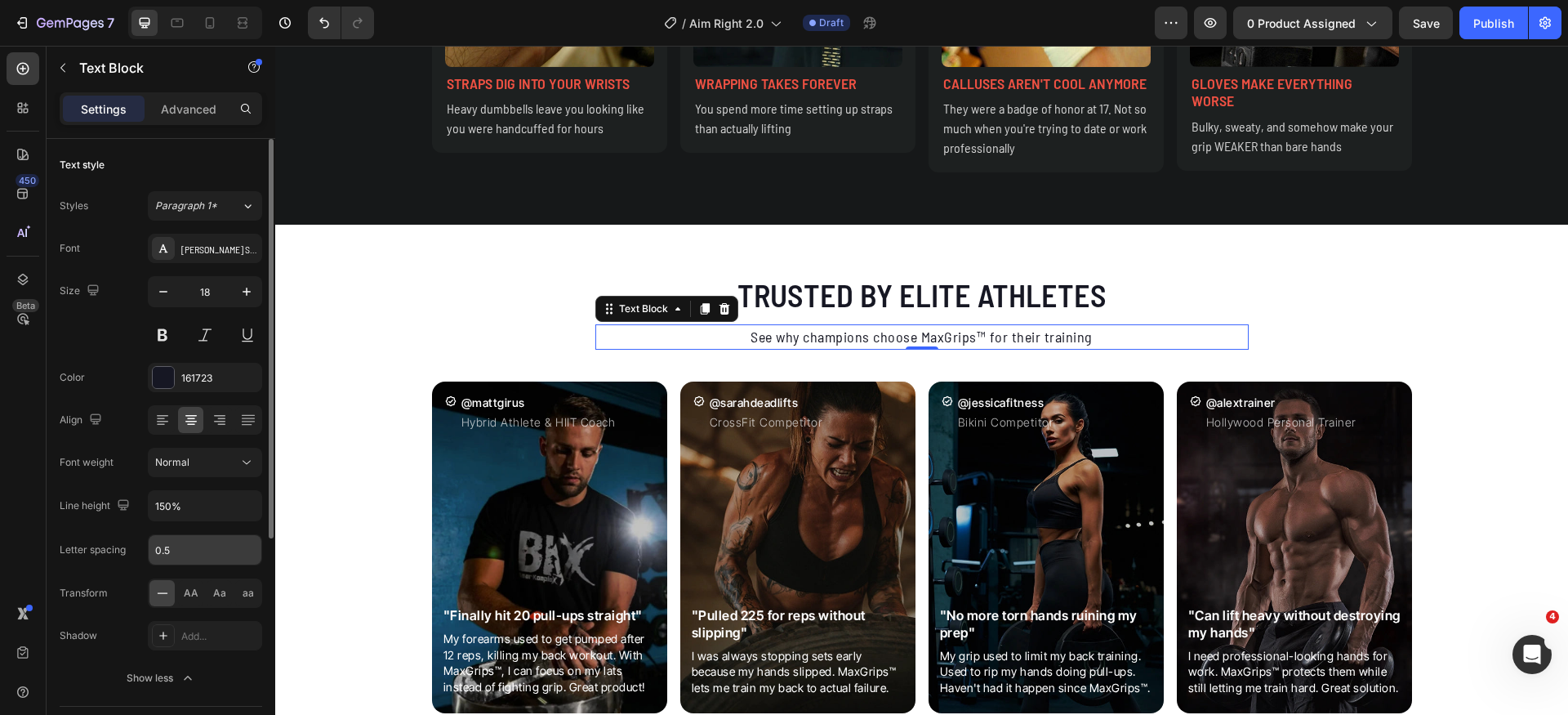
click at [215, 541] on input "0.5" at bounding box center [205, 549] width 113 height 29
type input "0"
click at [108, 346] on div "Size 18" at bounding box center [161, 312] width 203 height 73
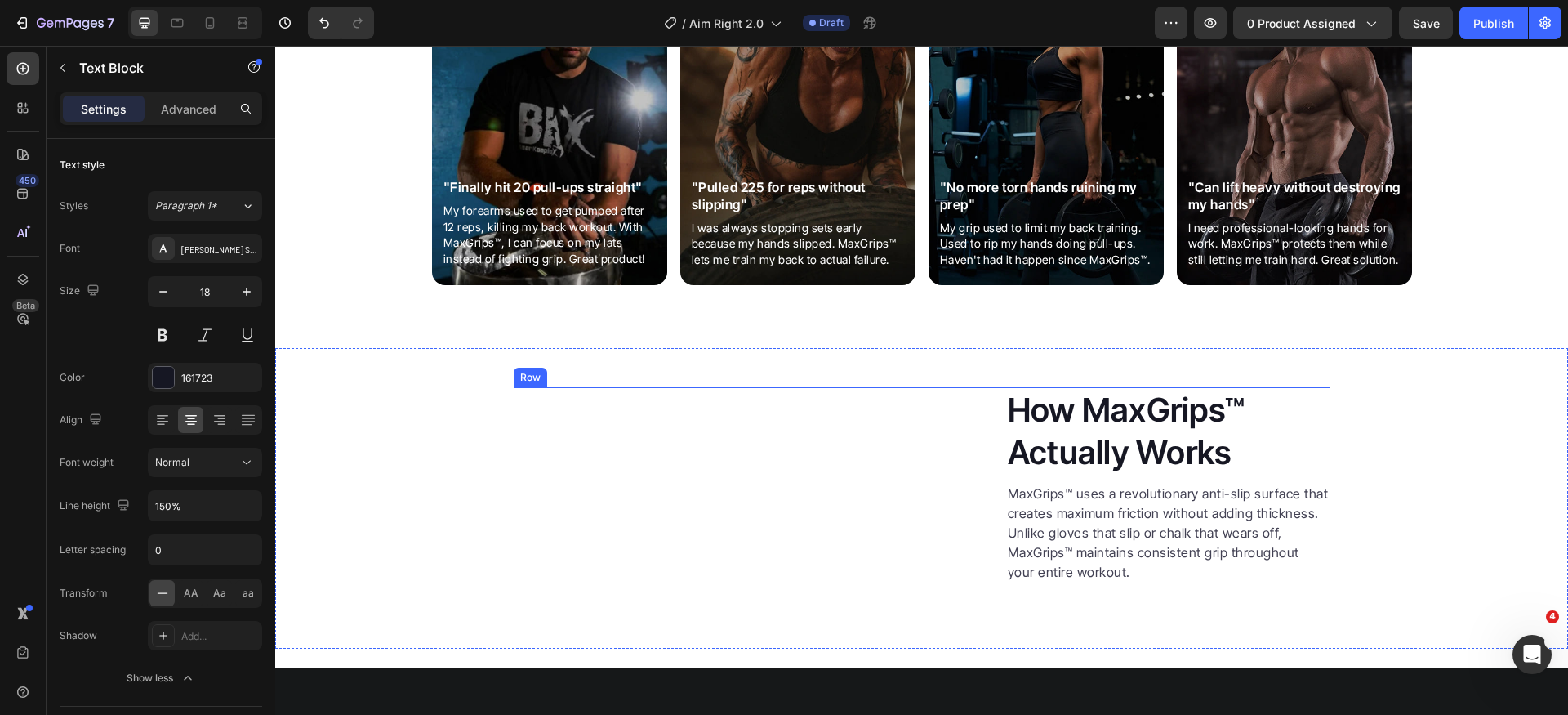
scroll to position [2542, 0]
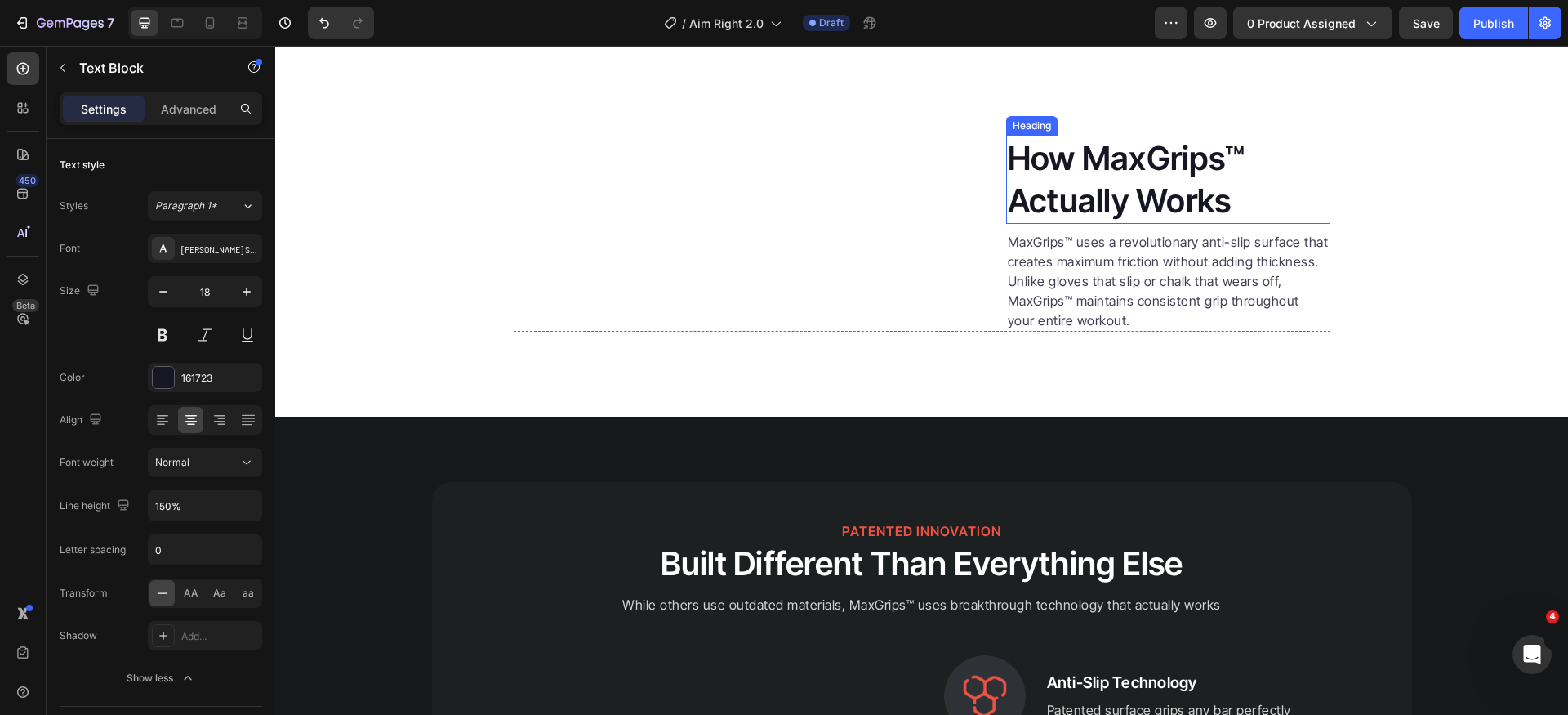
click at [1071, 224] on h2 "How MaxGrips™ Actually Works" at bounding box center [1169, 179] width 325 height 88
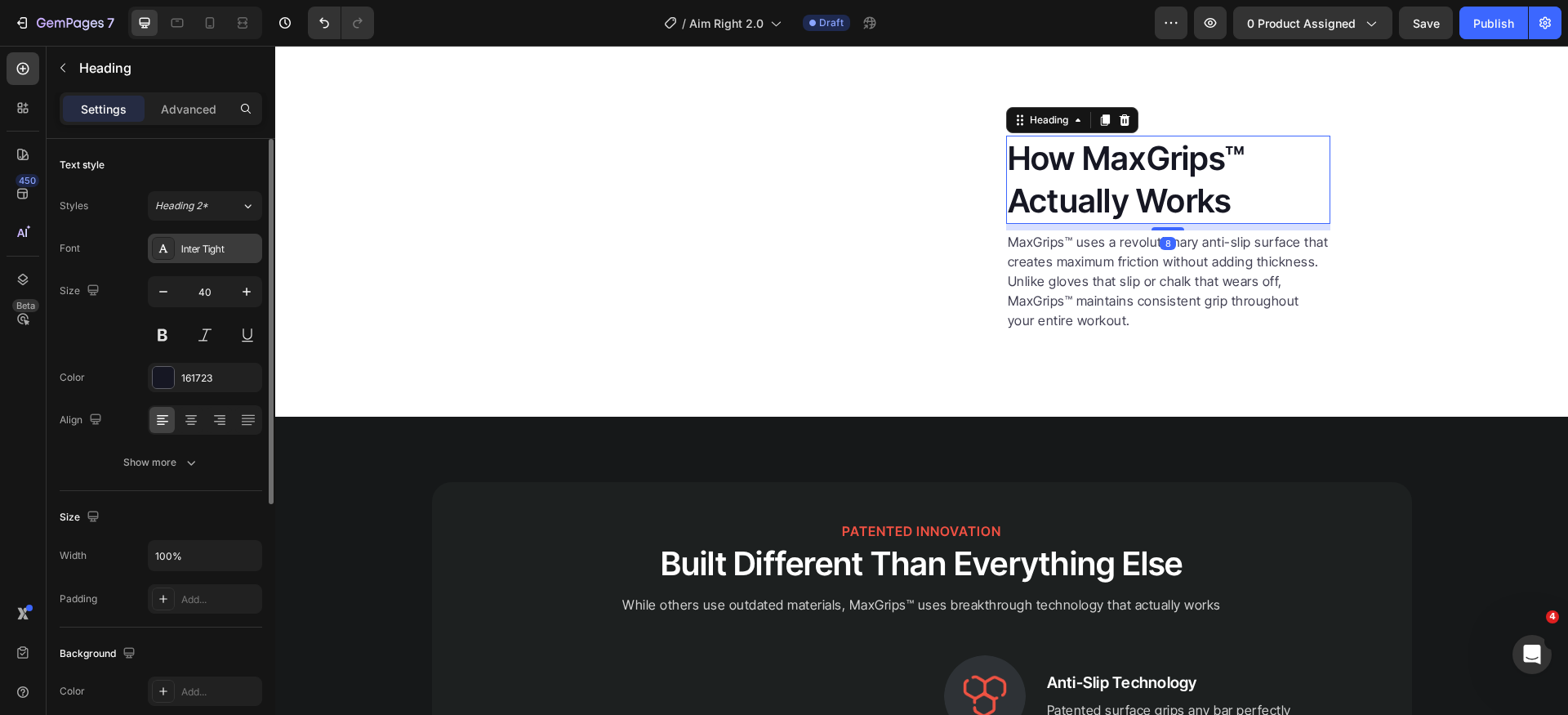
click at [243, 242] on div "Inter Tight" at bounding box center [219, 249] width 77 height 14
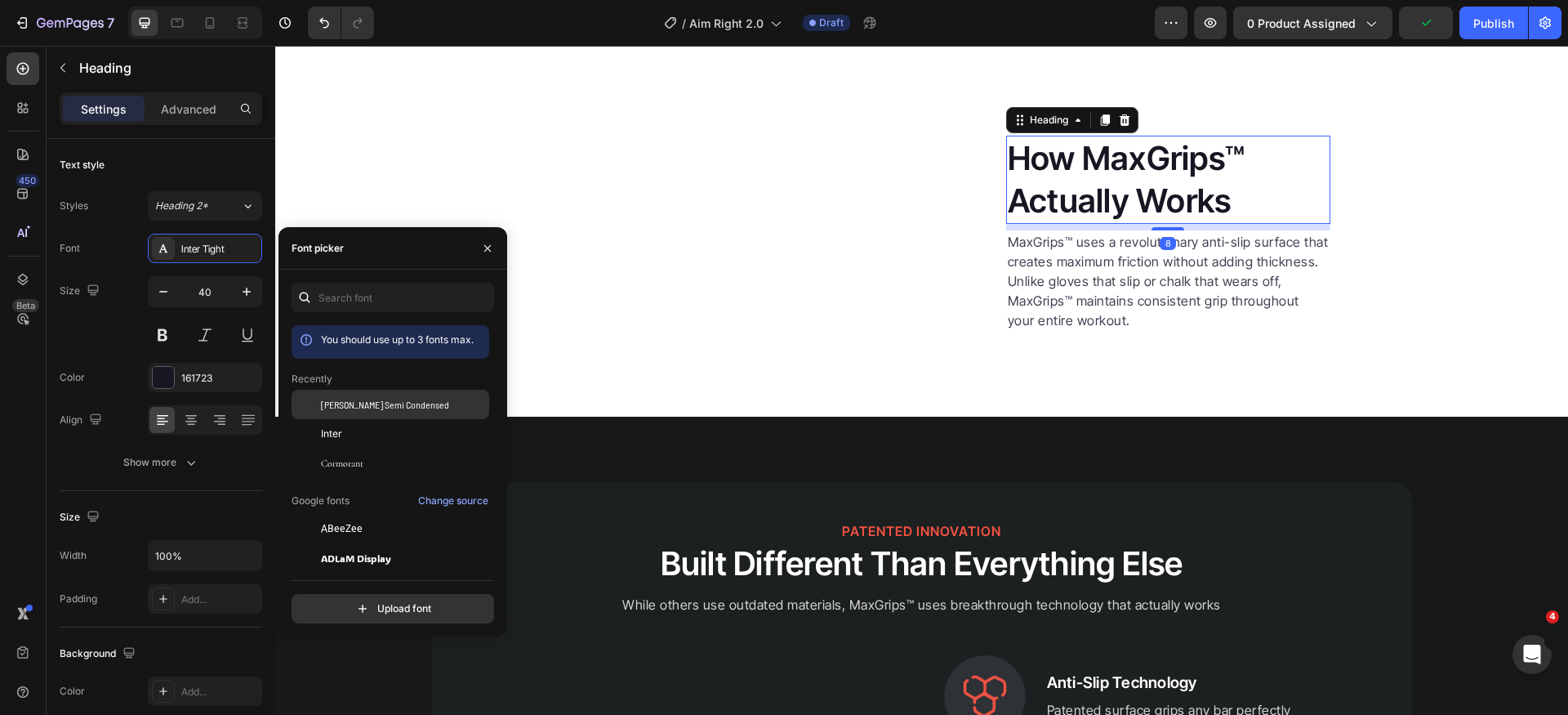
click at [358, 405] on span "[PERSON_NAME] Semi Condensed" at bounding box center [385, 404] width 129 height 14
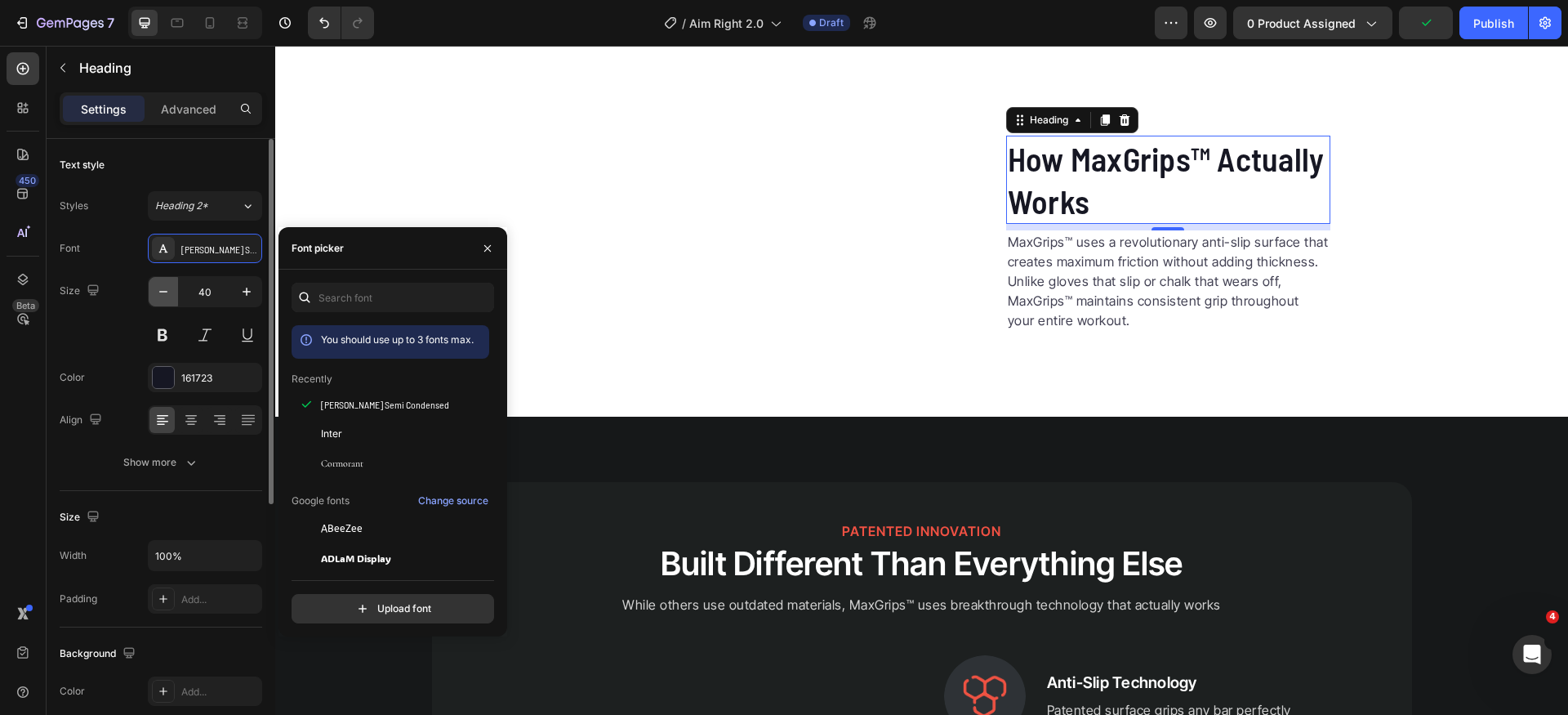
click at [161, 295] on icon "button" at bounding box center [163, 291] width 16 height 16
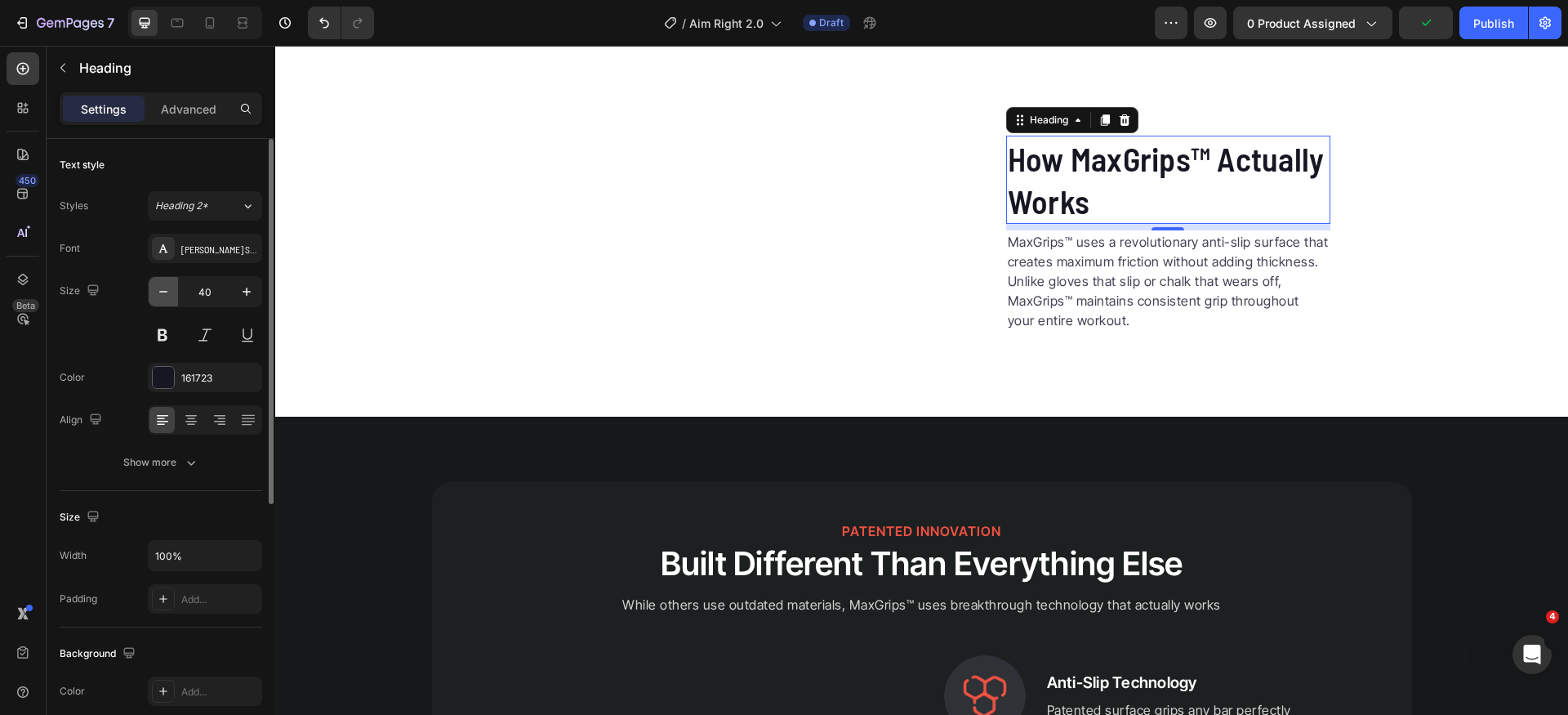
click at [161, 295] on icon "button" at bounding box center [163, 291] width 16 height 16
type input "38"
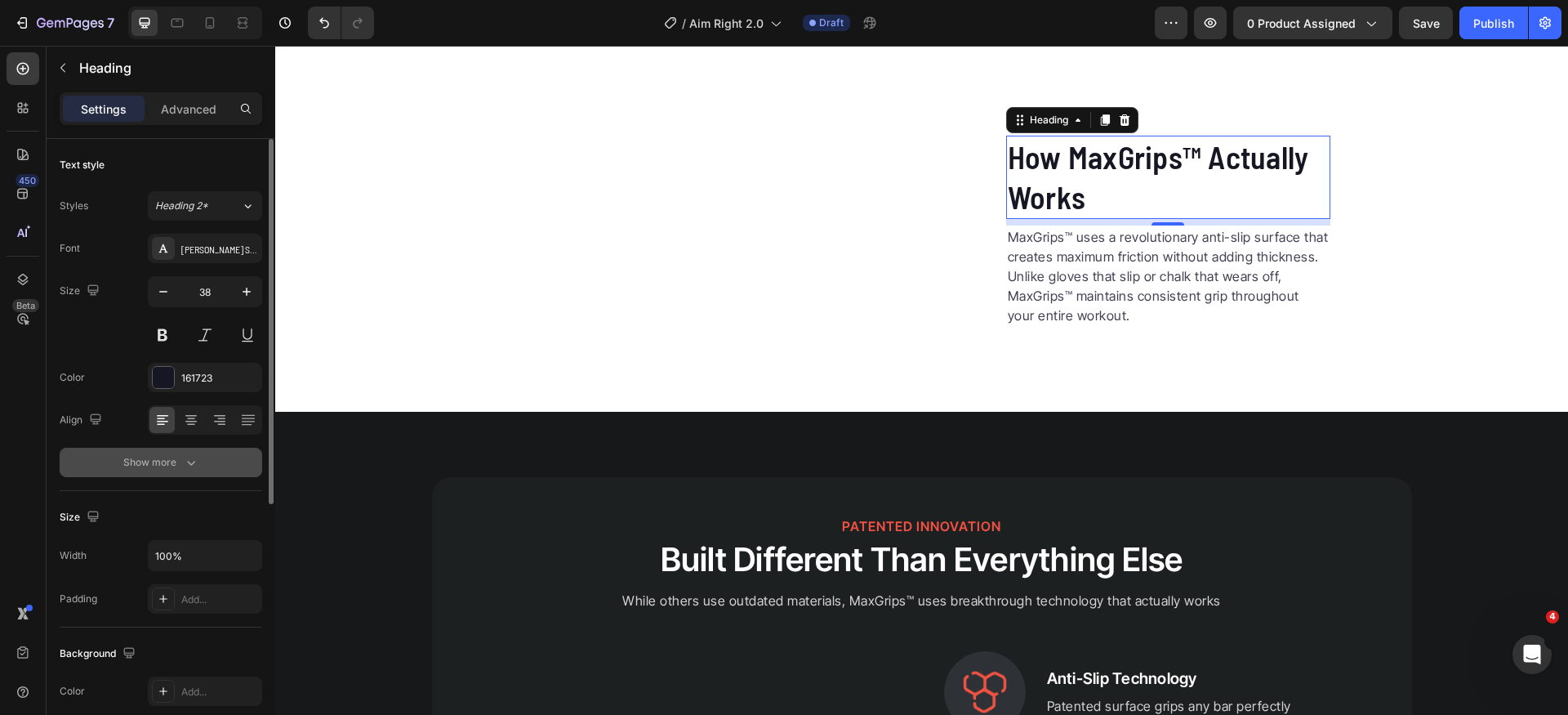
click at [172, 464] on div "Show more" at bounding box center [161, 462] width 76 height 16
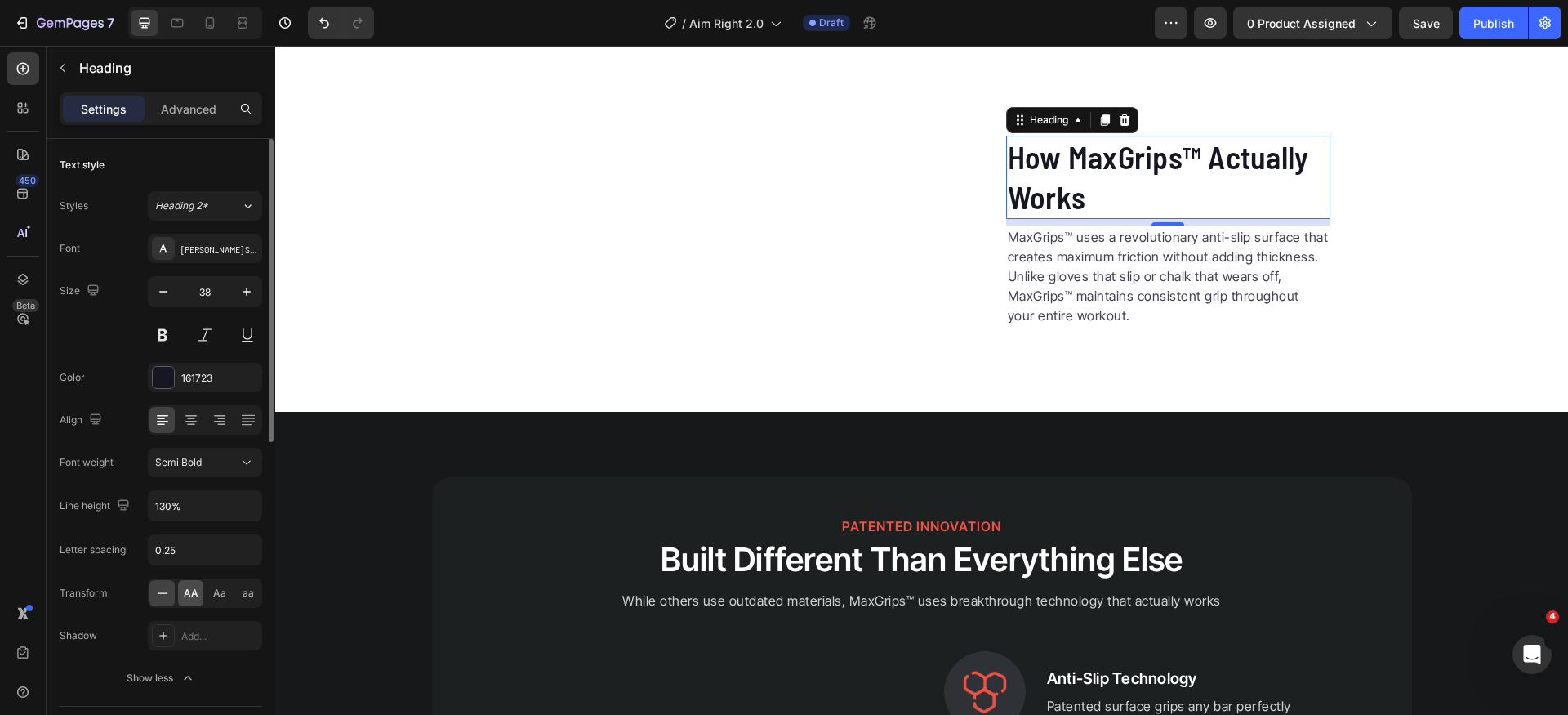
click at [198, 595] on div "AA" at bounding box center [191, 593] width 25 height 26
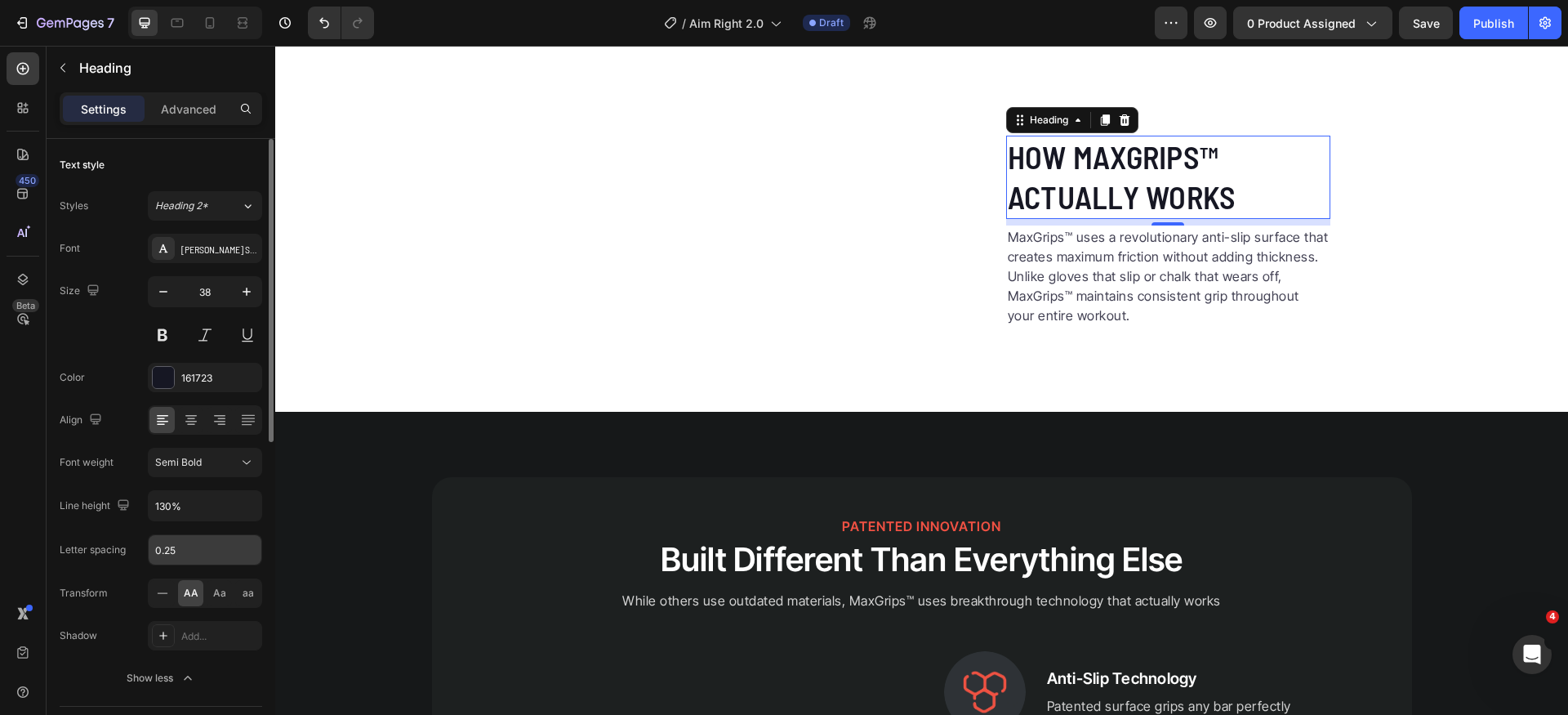
click at [198, 559] on input "0.25" at bounding box center [205, 549] width 113 height 29
type input "0"
click at [1147, 326] on p "MaxGrips™ uses a revolutionary anti-slip surface that creates maximum friction …" at bounding box center [1169, 276] width 321 height 98
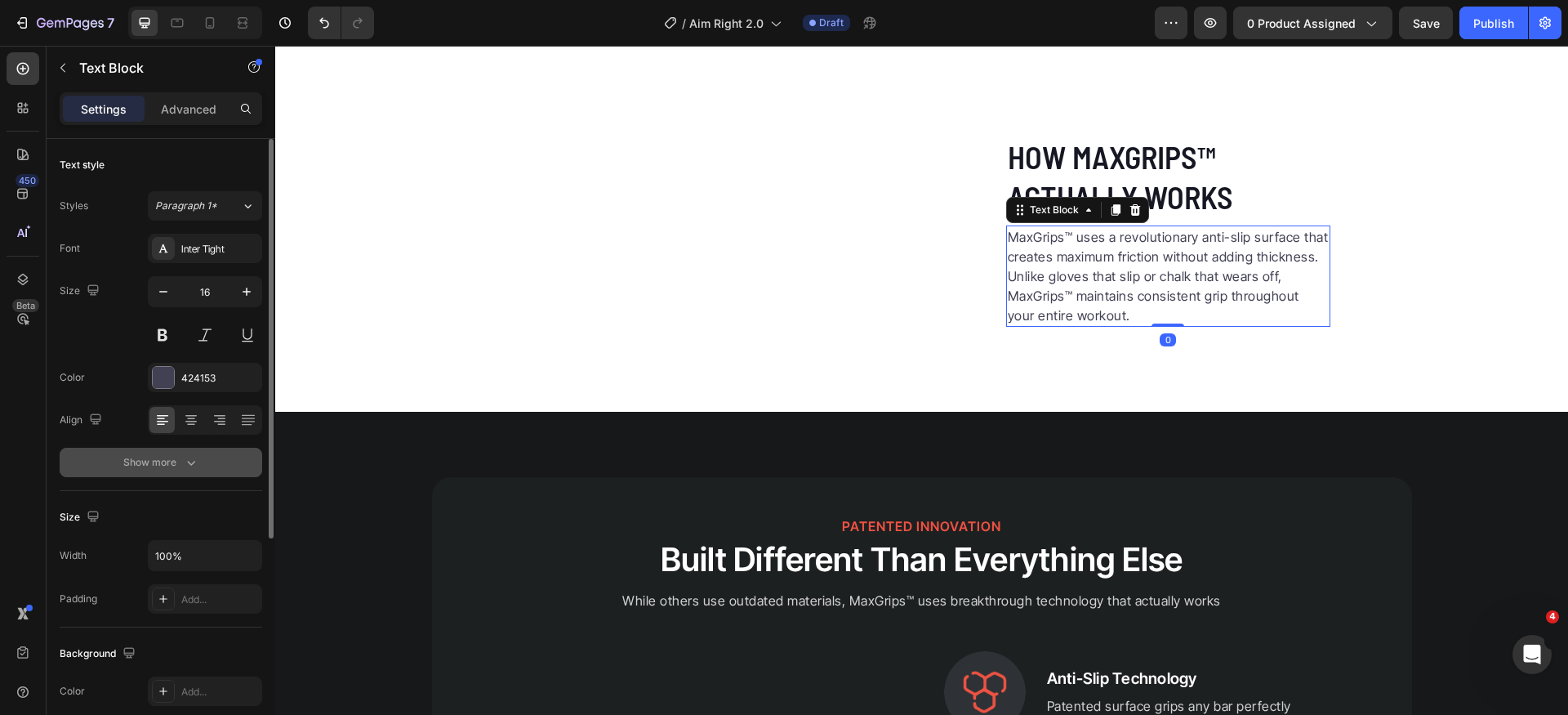
click at [178, 459] on div "Show more" at bounding box center [161, 462] width 76 height 16
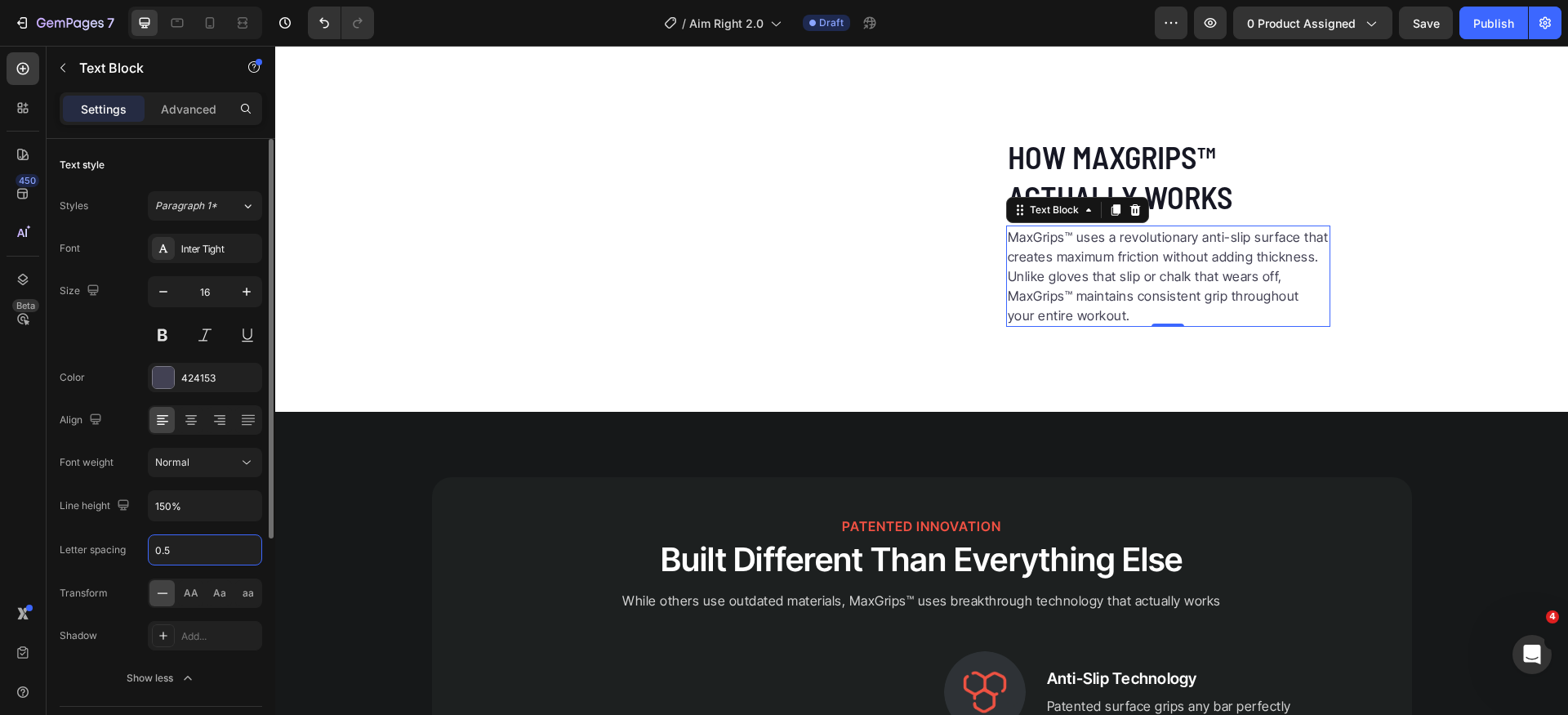
click at [203, 558] on input "0.5" at bounding box center [205, 549] width 113 height 29
type input "0"
click at [227, 258] on div "Inter Tight" at bounding box center [205, 248] width 114 height 29
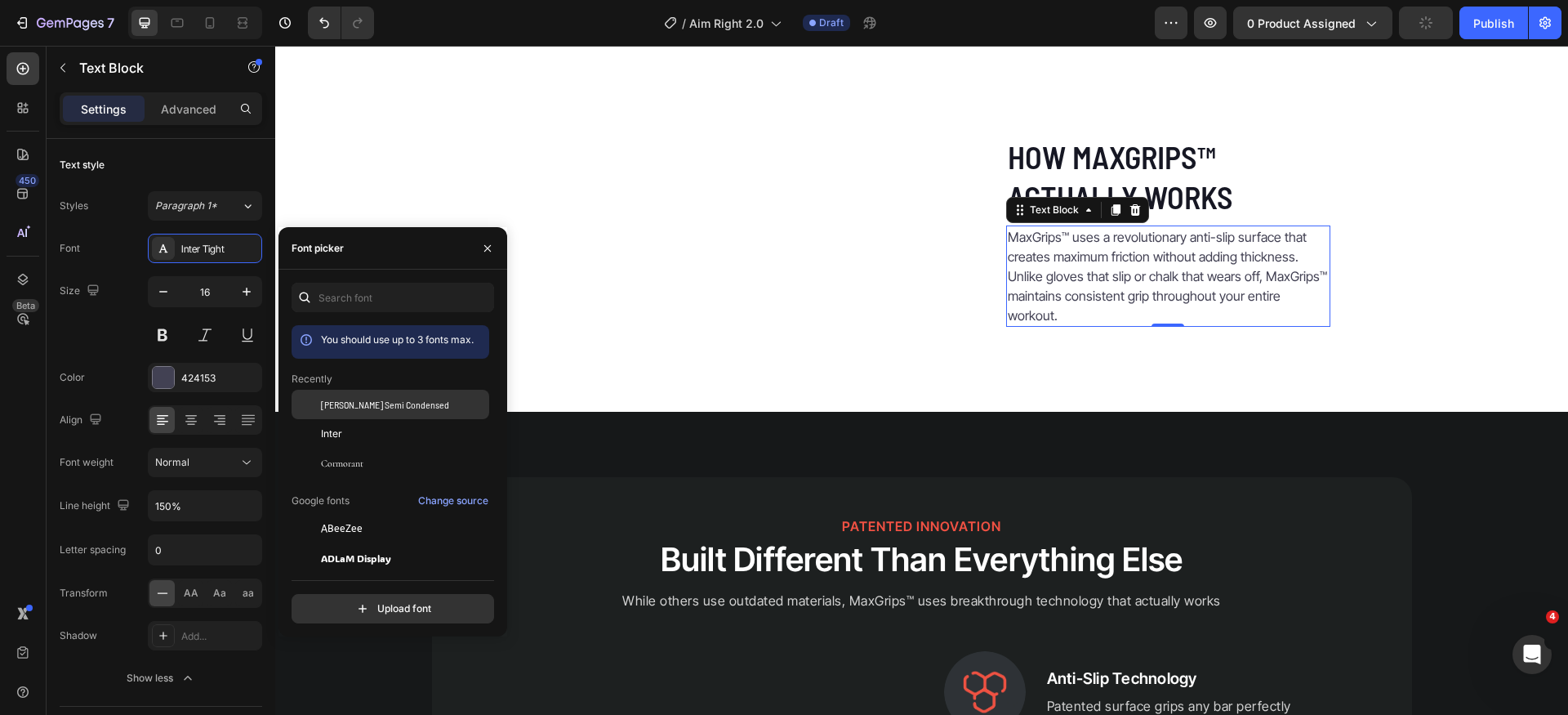
click at [365, 410] on span "[PERSON_NAME] Semi Condensed" at bounding box center [385, 404] width 129 height 14
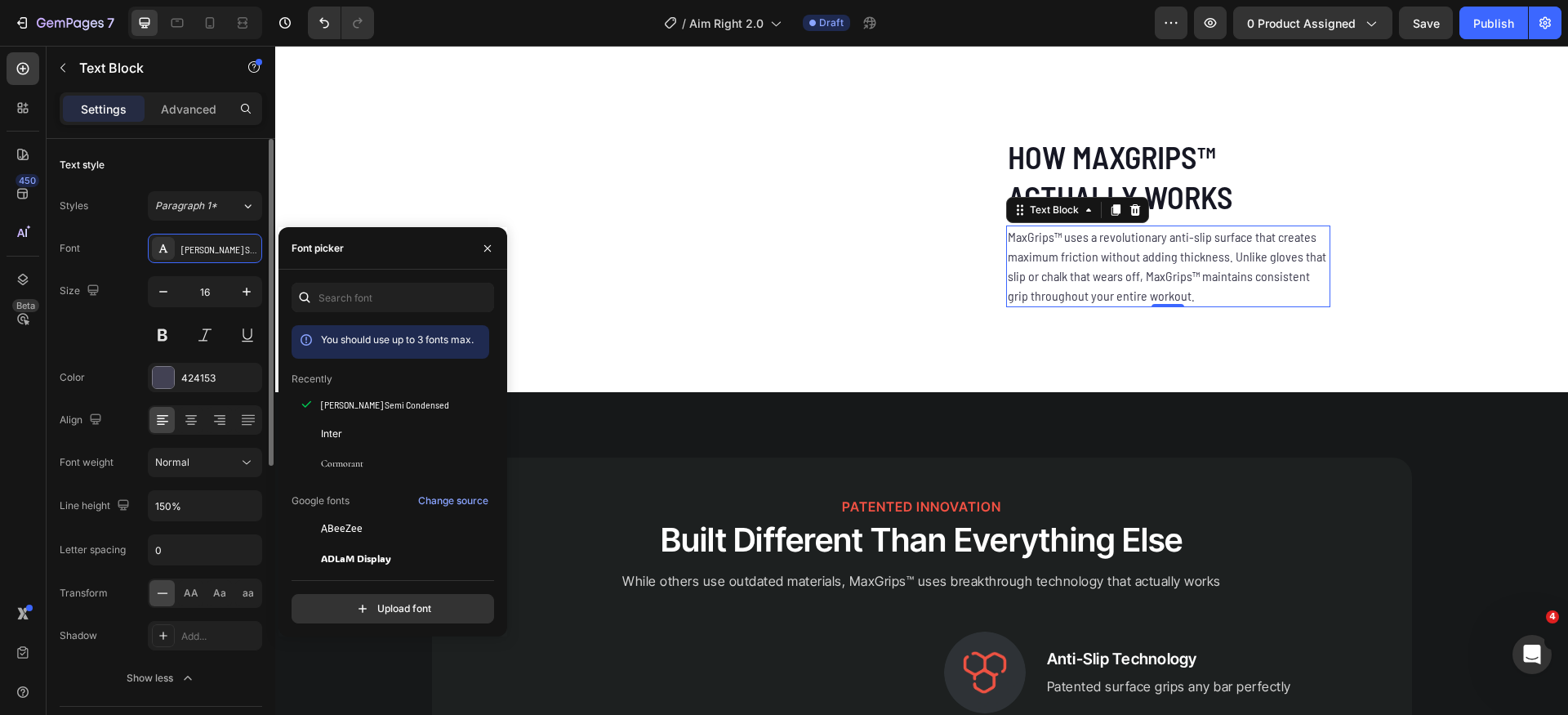
click at [109, 330] on div "Size 16" at bounding box center [161, 312] width 203 height 73
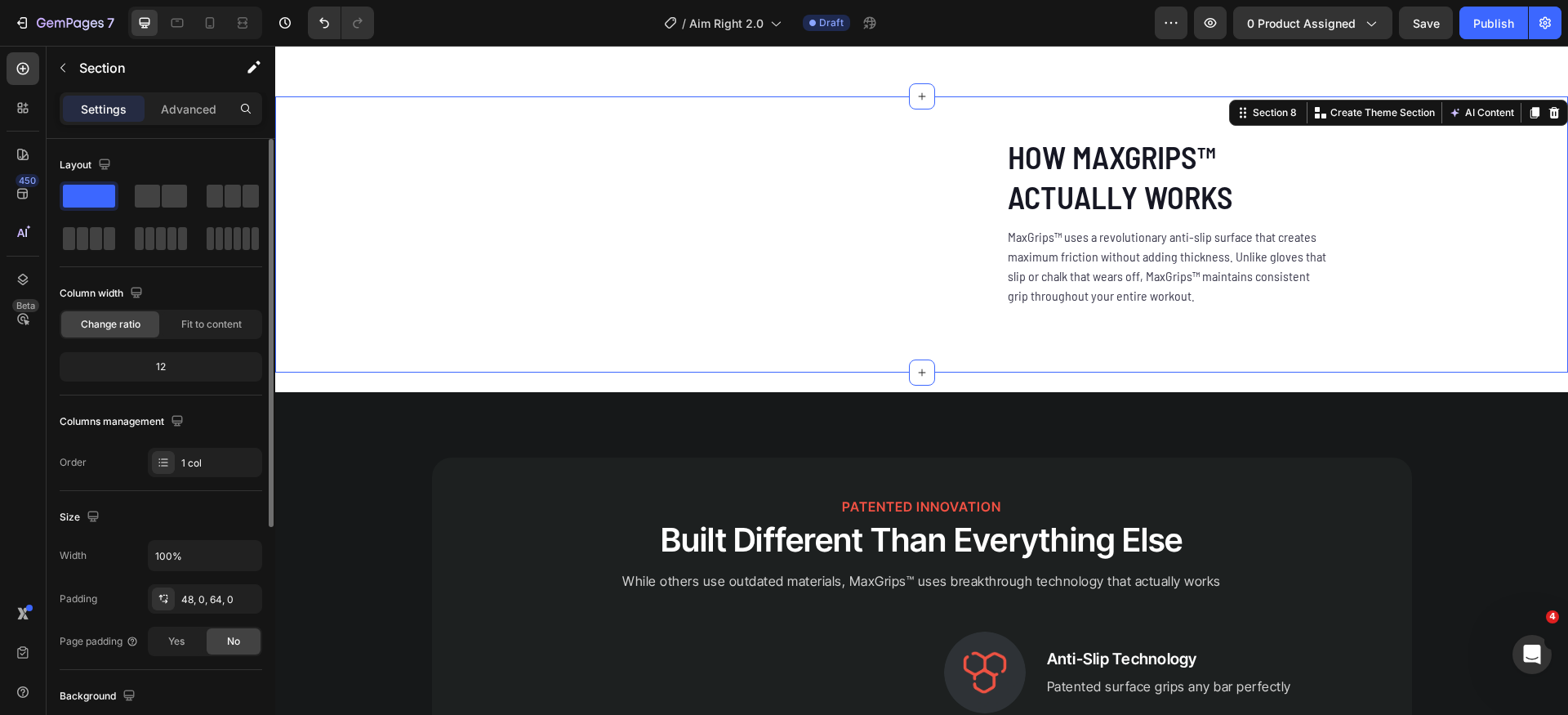
click at [1412, 321] on div "Custom Code How MaxGrips™ Actually Works Heading MaxGrips™ uses a revolutionary…" at bounding box center [921, 228] width 1293 height 186
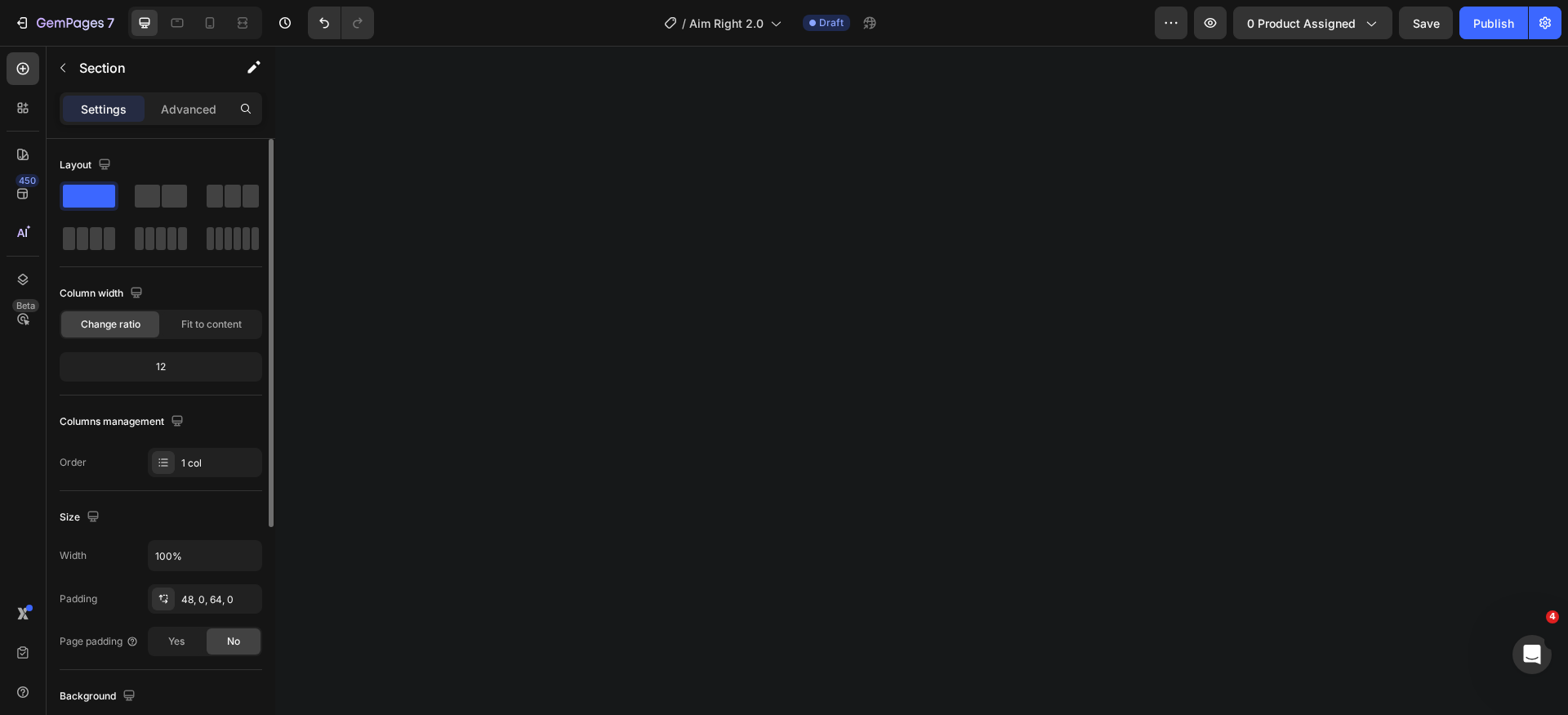
scroll to position [0, 0]
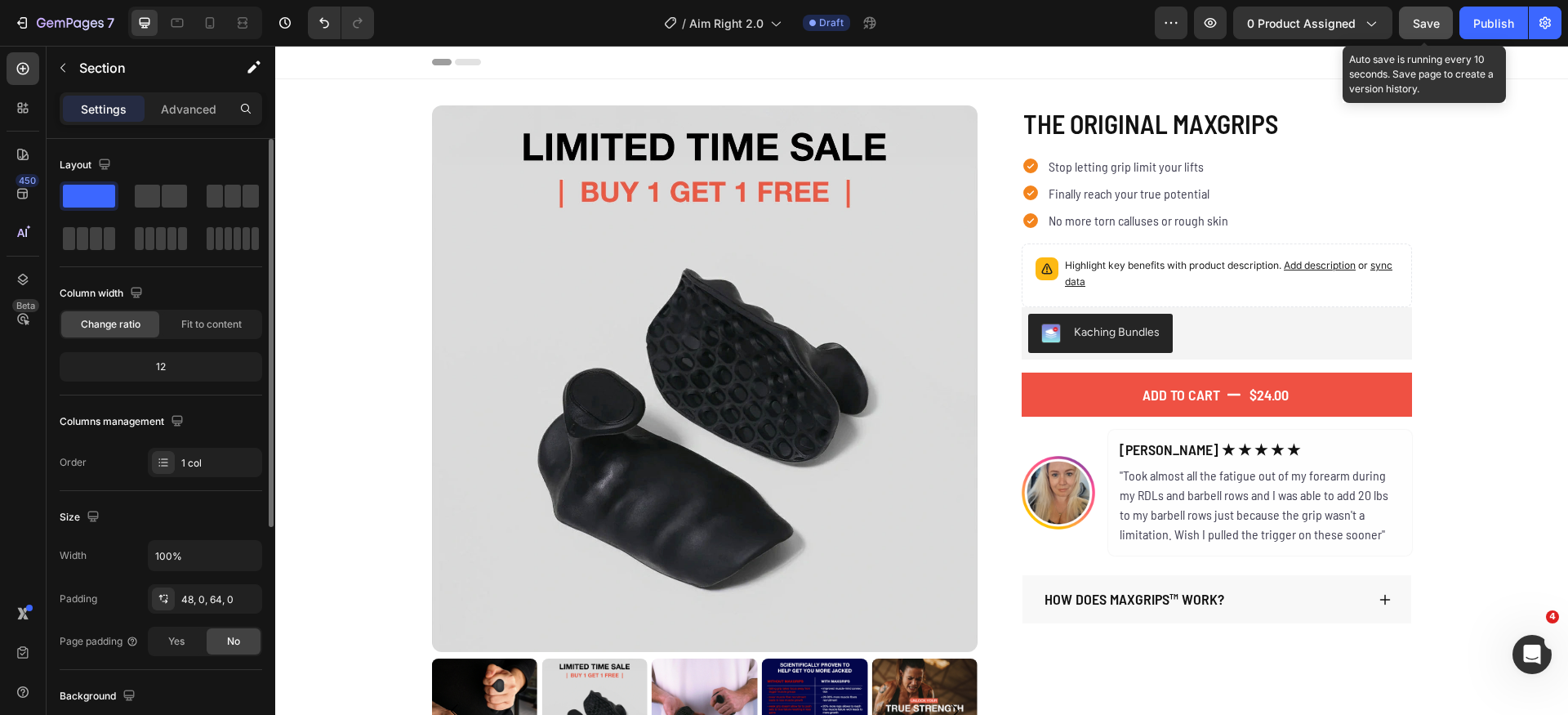
click at [1411, 28] on button "Save" at bounding box center [1426, 23] width 54 height 33
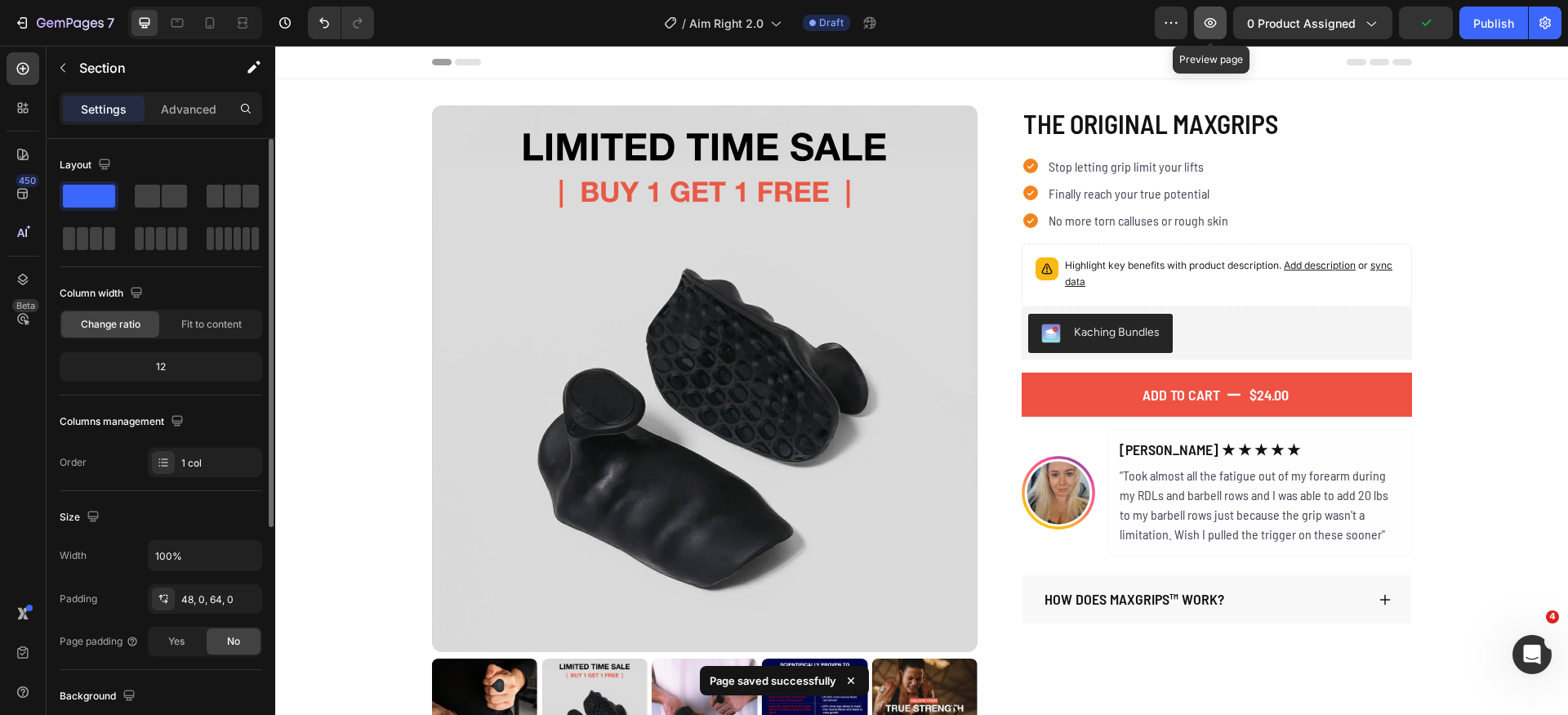
click at [1223, 27] on button "button" at bounding box center [1210, 23] width 33 height 33
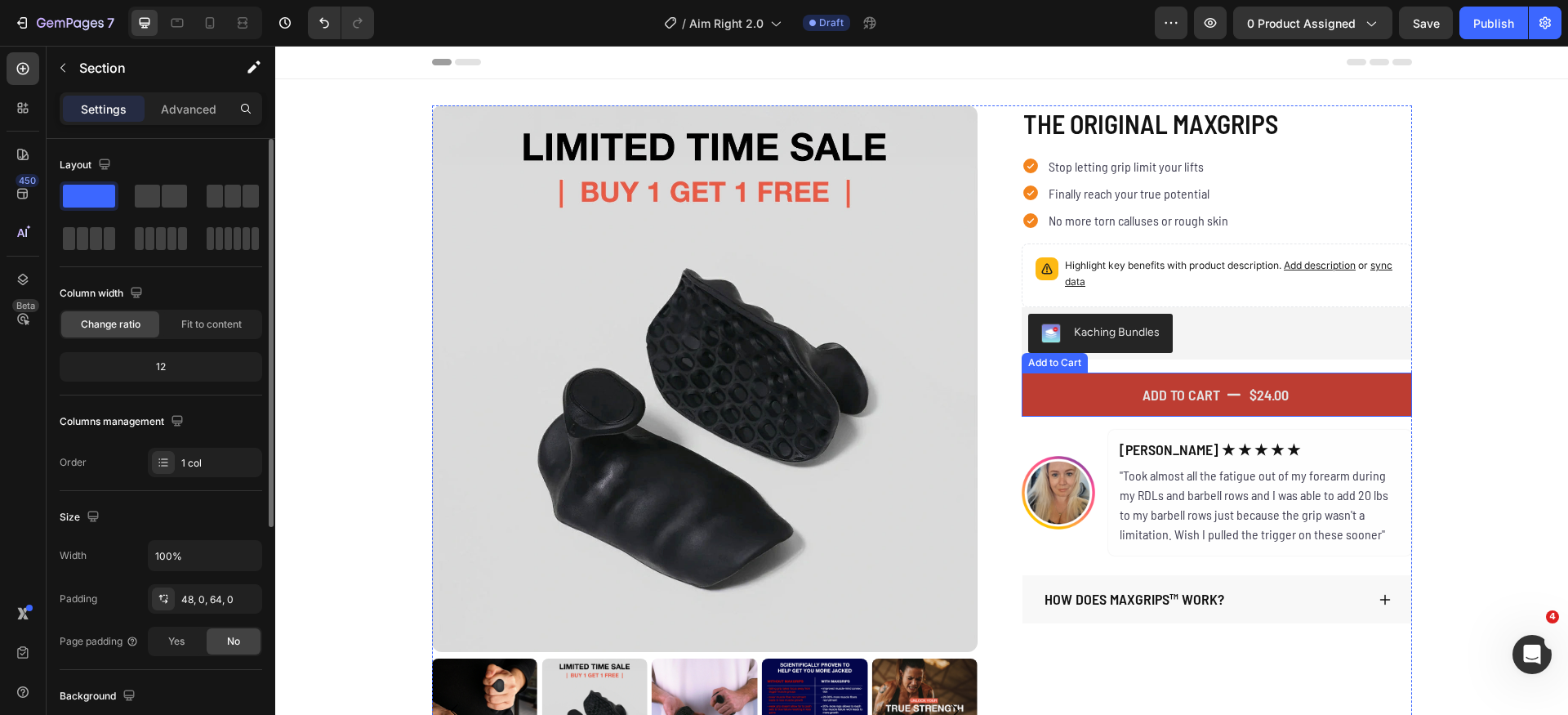
click at [1333, 394] on button "Add to cart $24.00" at bounding box center [1217, 395] width 390 height 44
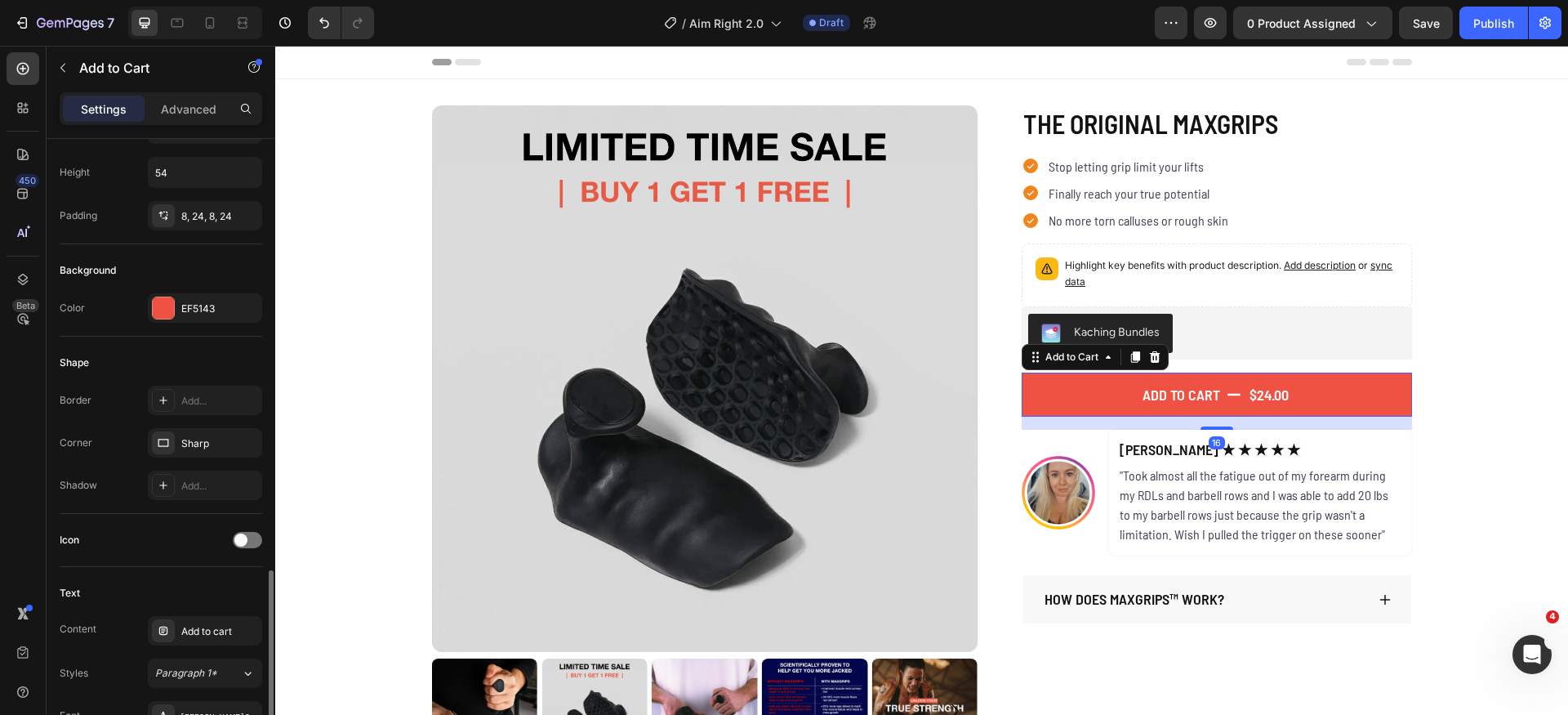
scroll to position [295, 0]
click at [194, 308] on div "EF5143" at bounding box center [205, 309] width 47 height 14
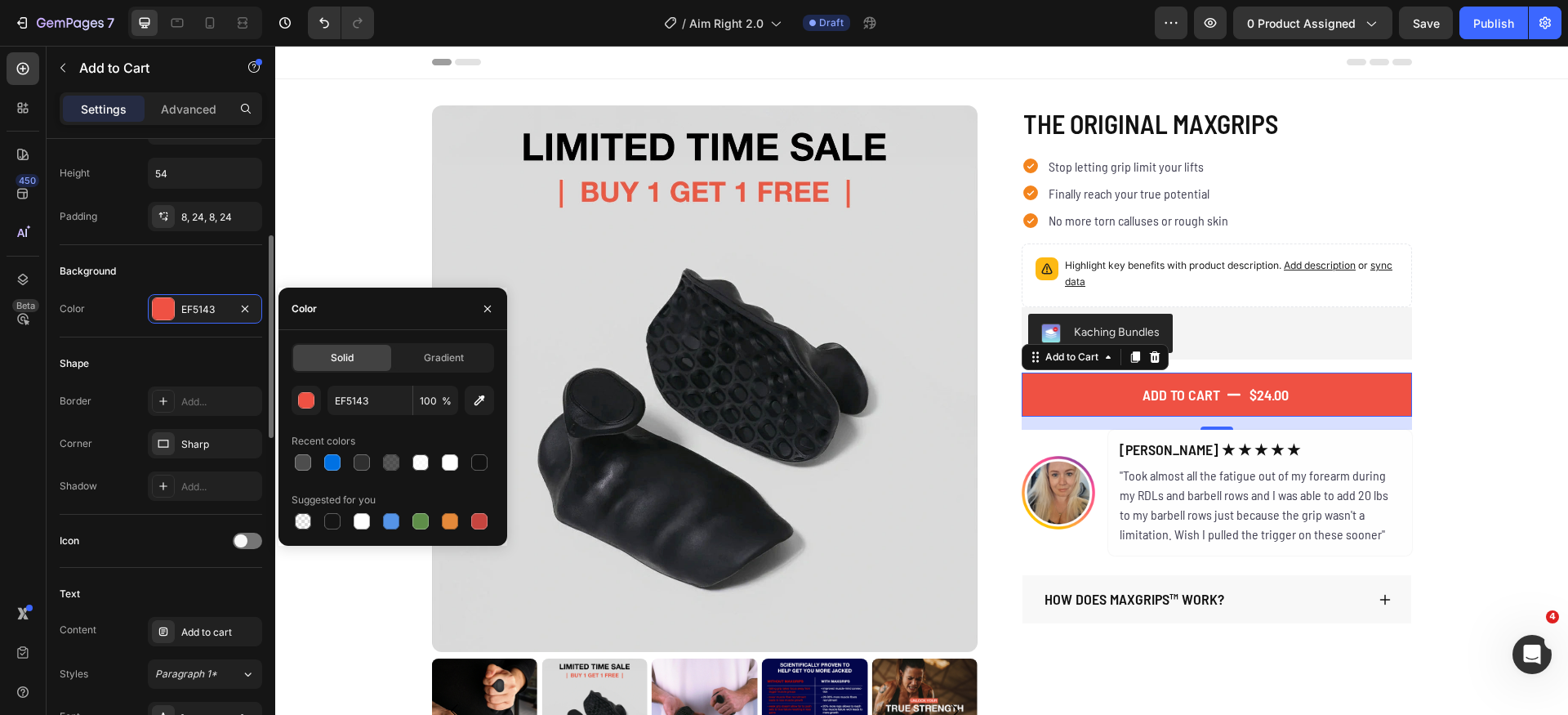
click at [118, 295] on div "Color EF5143" at bounding box center [161, 309] width 203 height 29
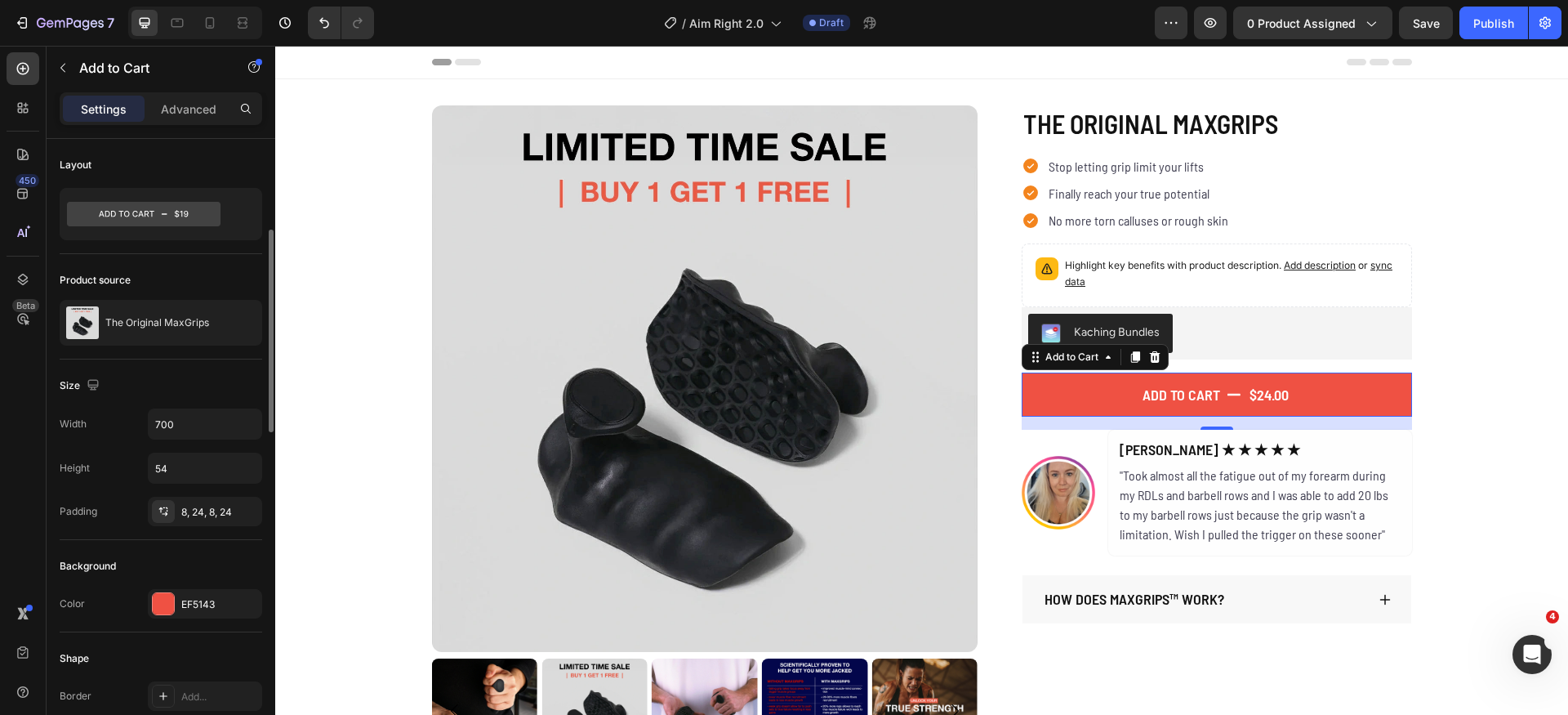
scroll to position [69, 0]
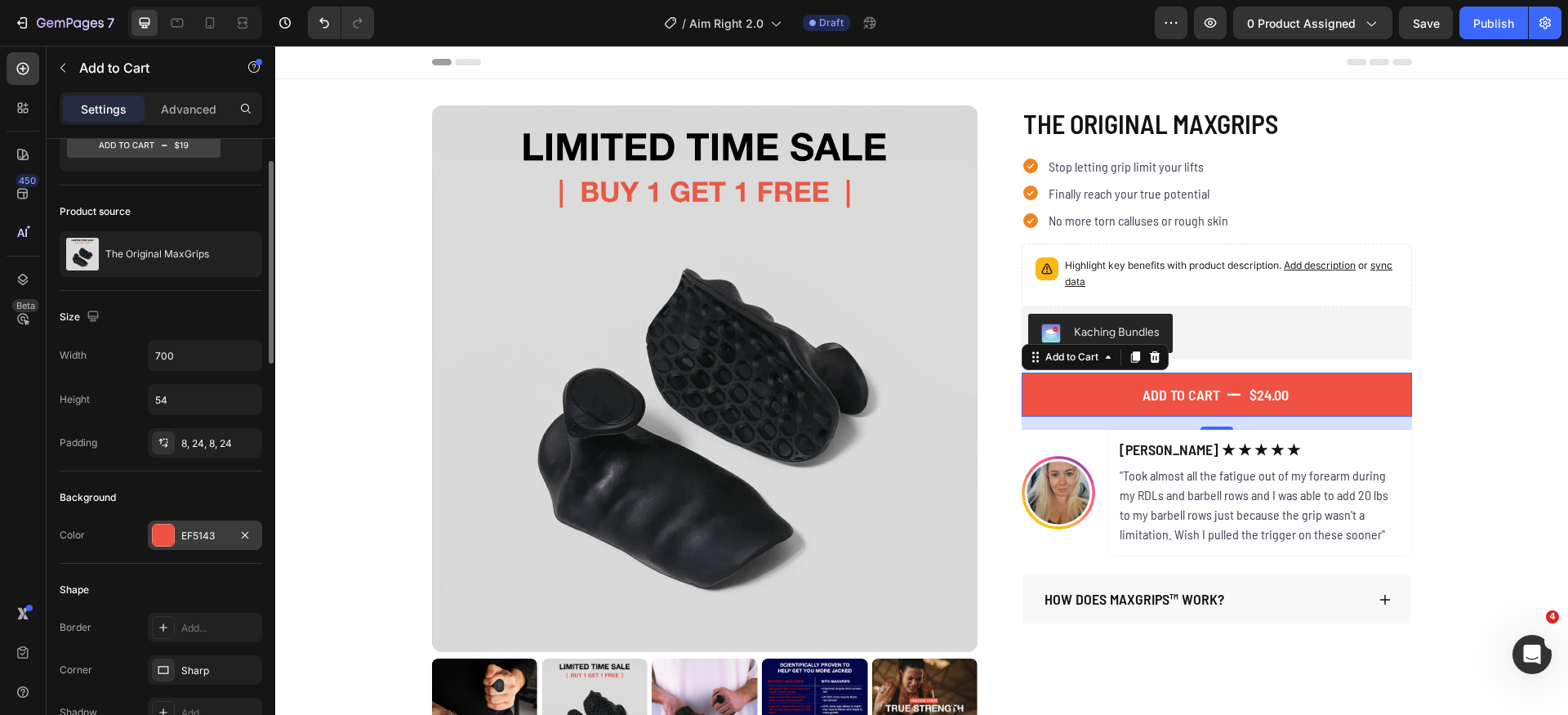
click at [190, 536] on div "EF5143" at bounding box center [205, 536] width 47 height 14
click at [66, 495] on div "Background" at bounding box center [87, 497] width 56 height 14
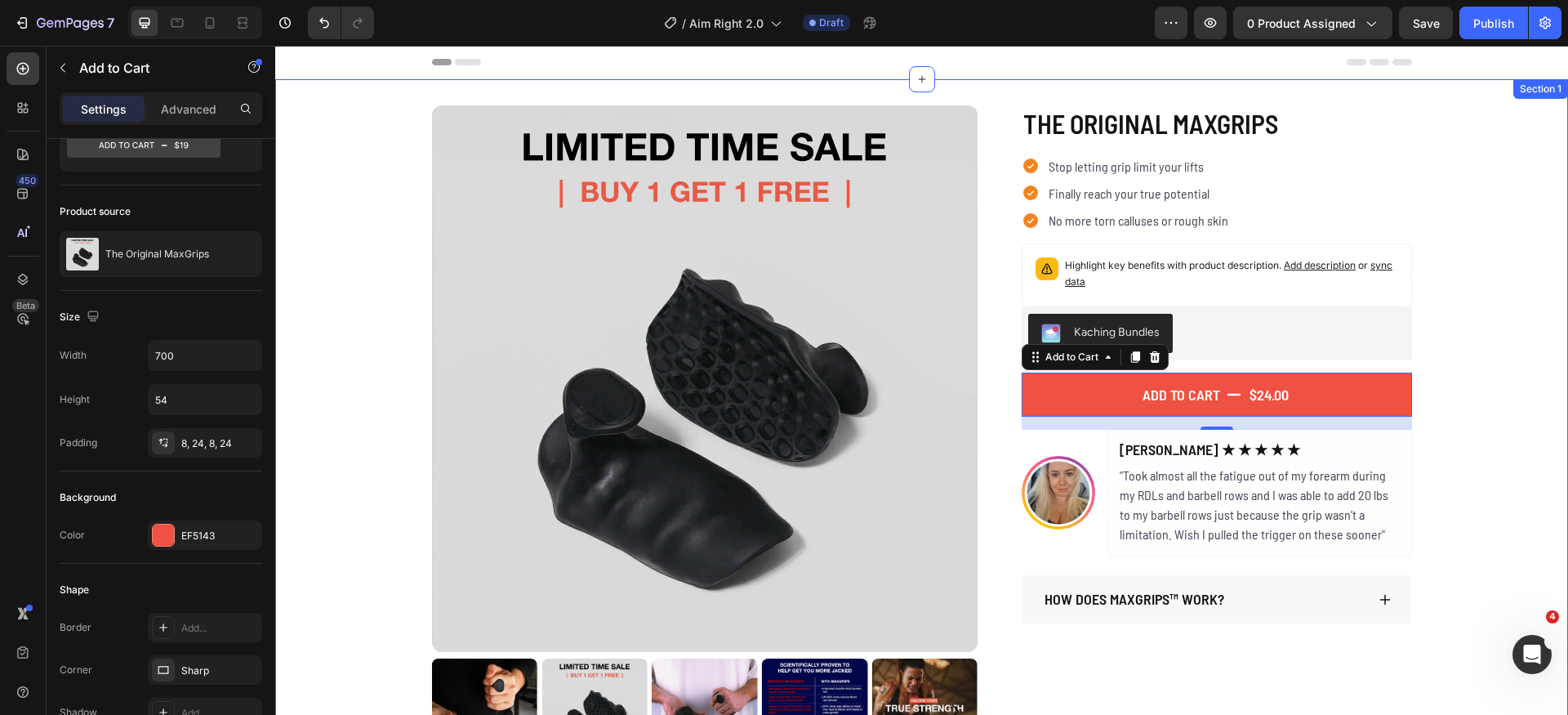
click at [1528, 453] on div "Product Images The Original MaxGrips Product Title $24.00 Product Price Product…" at bounding box center [921, 434] width 1293 height 659
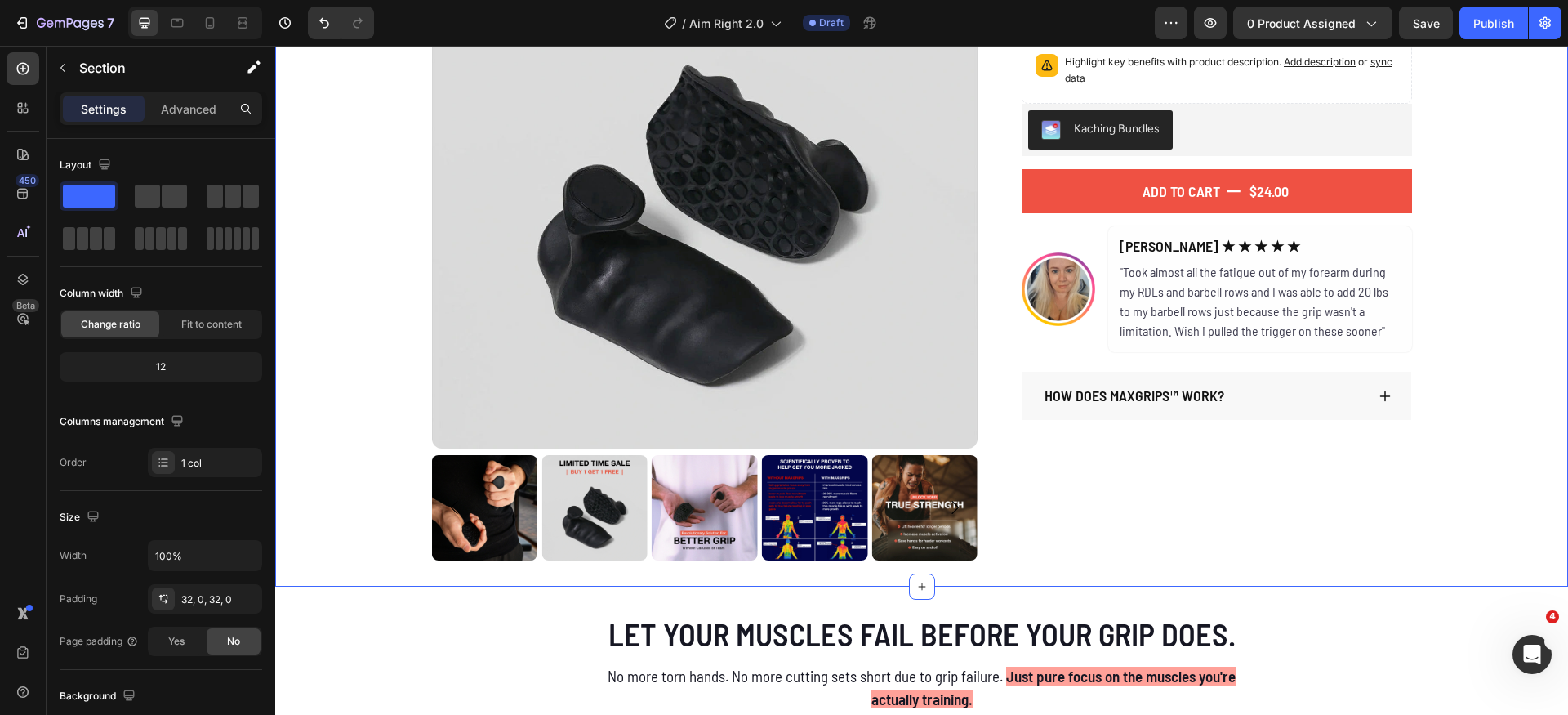
scroll to position [119, 0]
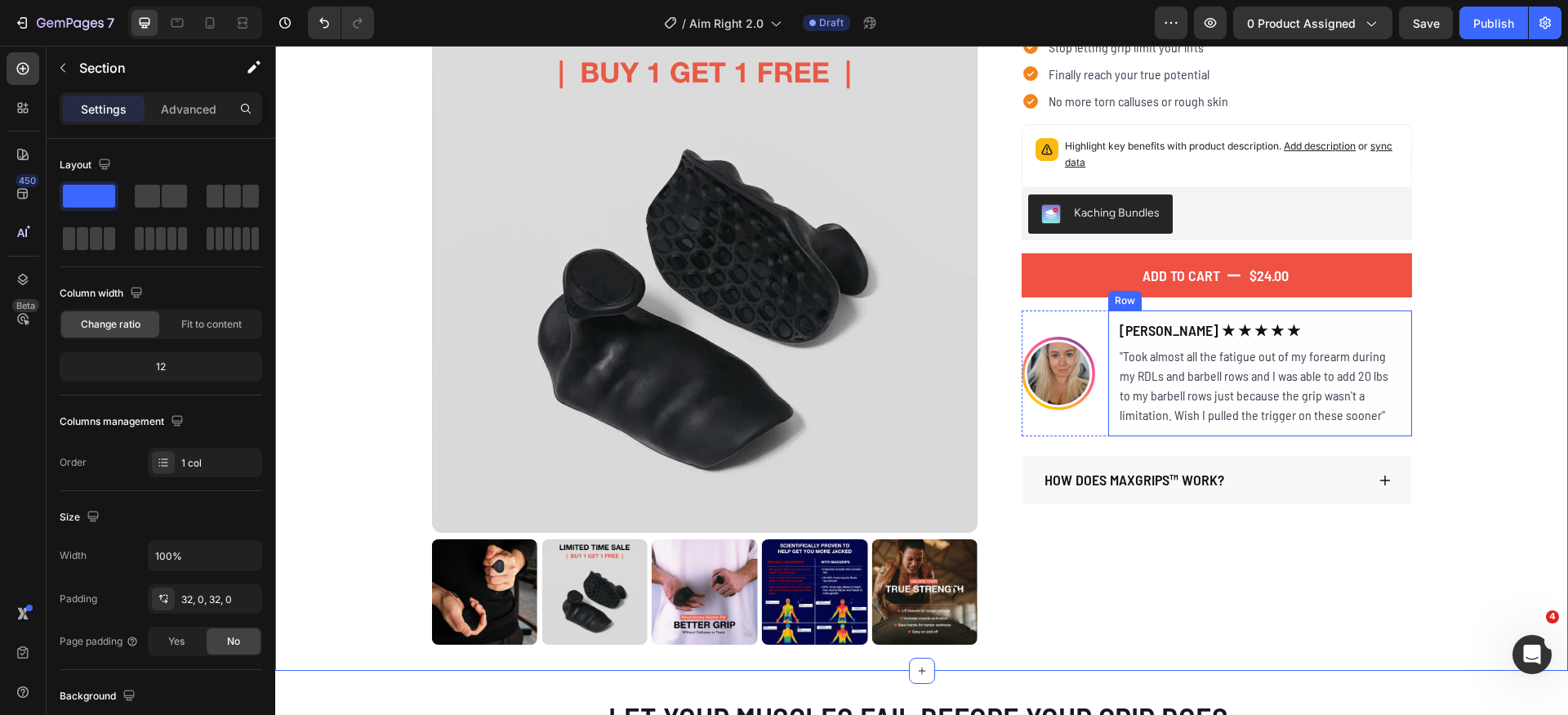
click at [1397, 322] on div "Lindy G. ★ ★ ★ ★ ★ Heading "Took almost all the fatigue out of my forearm durin…" at bounding box center [1259, 373] width 304 height 126
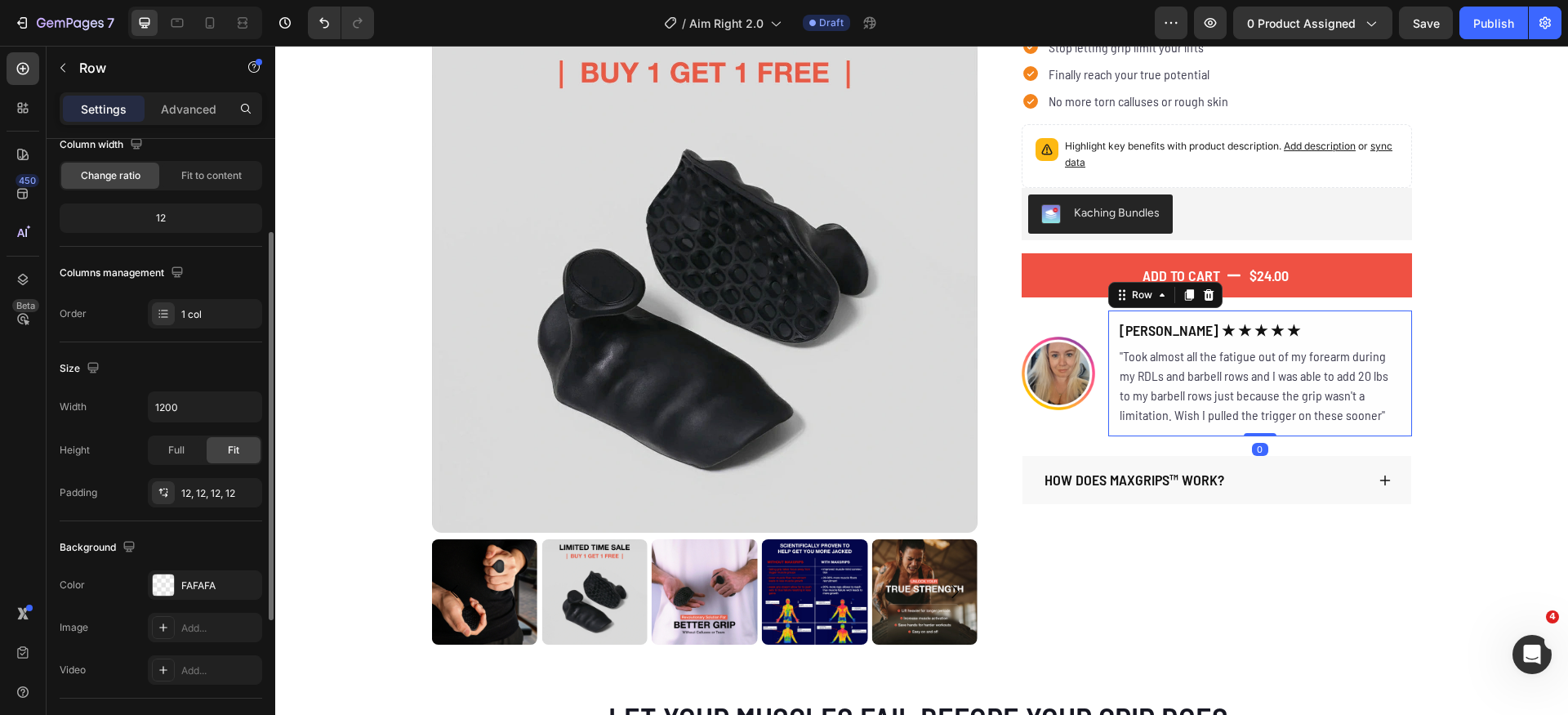
scroll to position [374, 0]
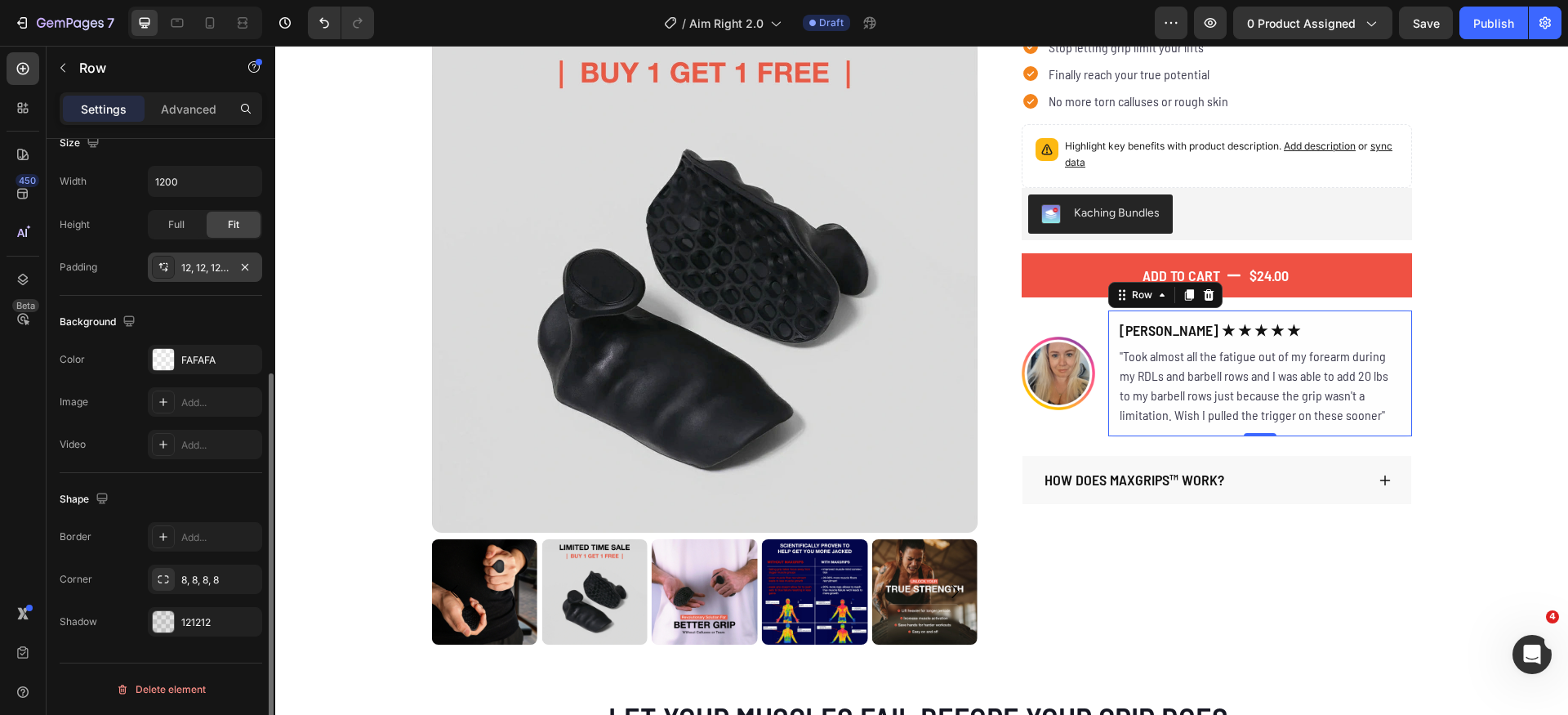
click at [224, 272] on div "12, 12, 12, 12" at bounding box center [205, 267] width 47 height 14
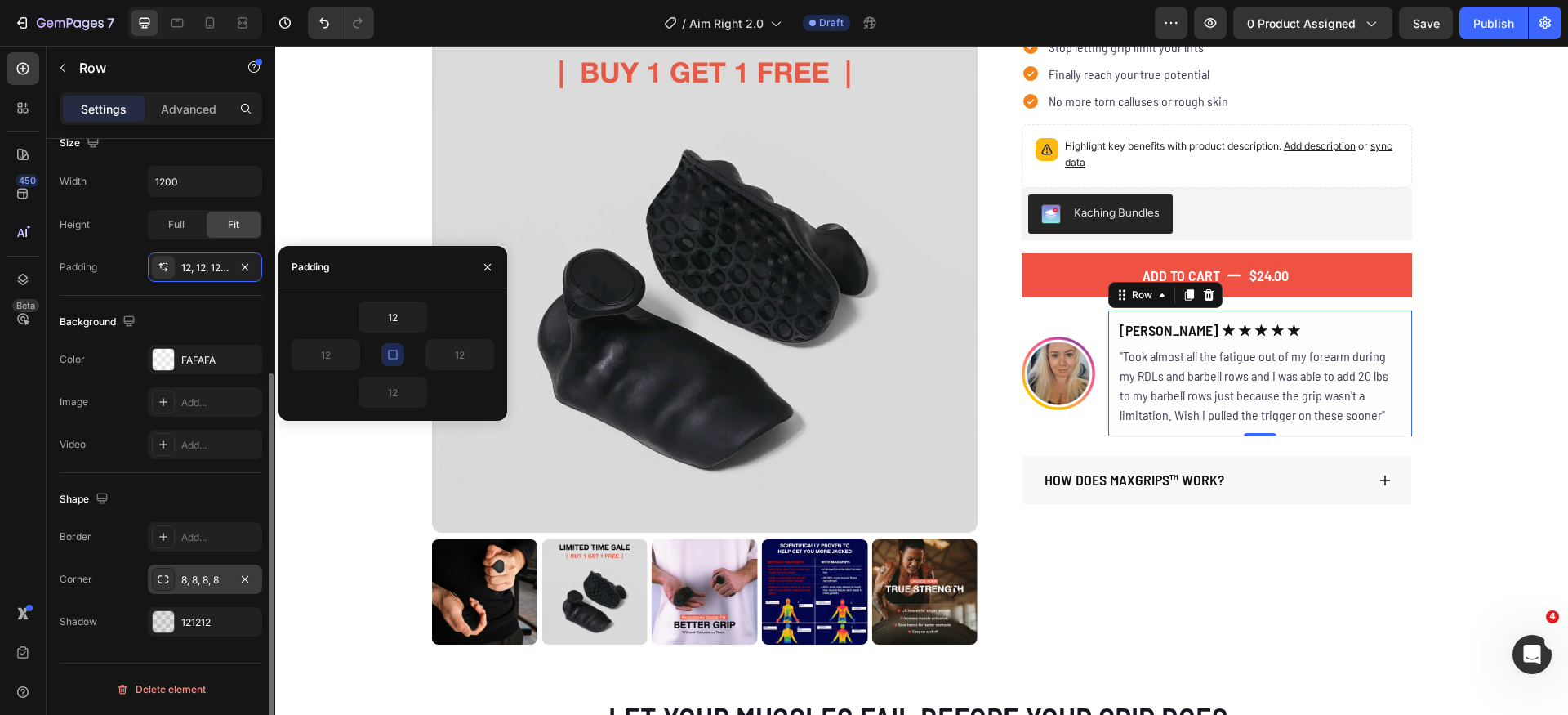
click at [204, 580] on div "8, 8, 8, 8" at bounding box center [205, 580] width 47 height 14
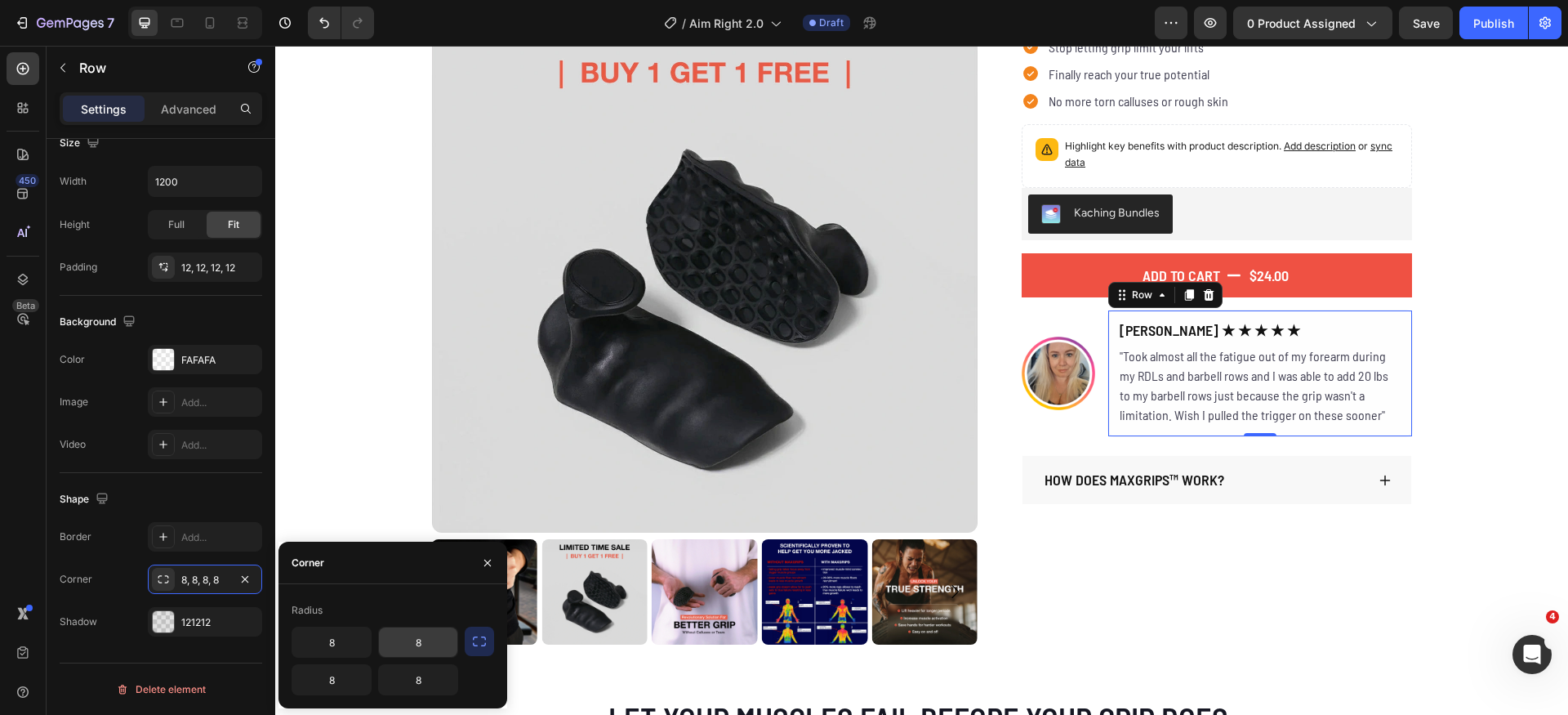
click at [449, 644] on input "8" at bounding box center [418, 642] width 78 height 29
type input "0"
click at [480, 645] on icon "button" at bounding box center [479, 641] width 16 height 16
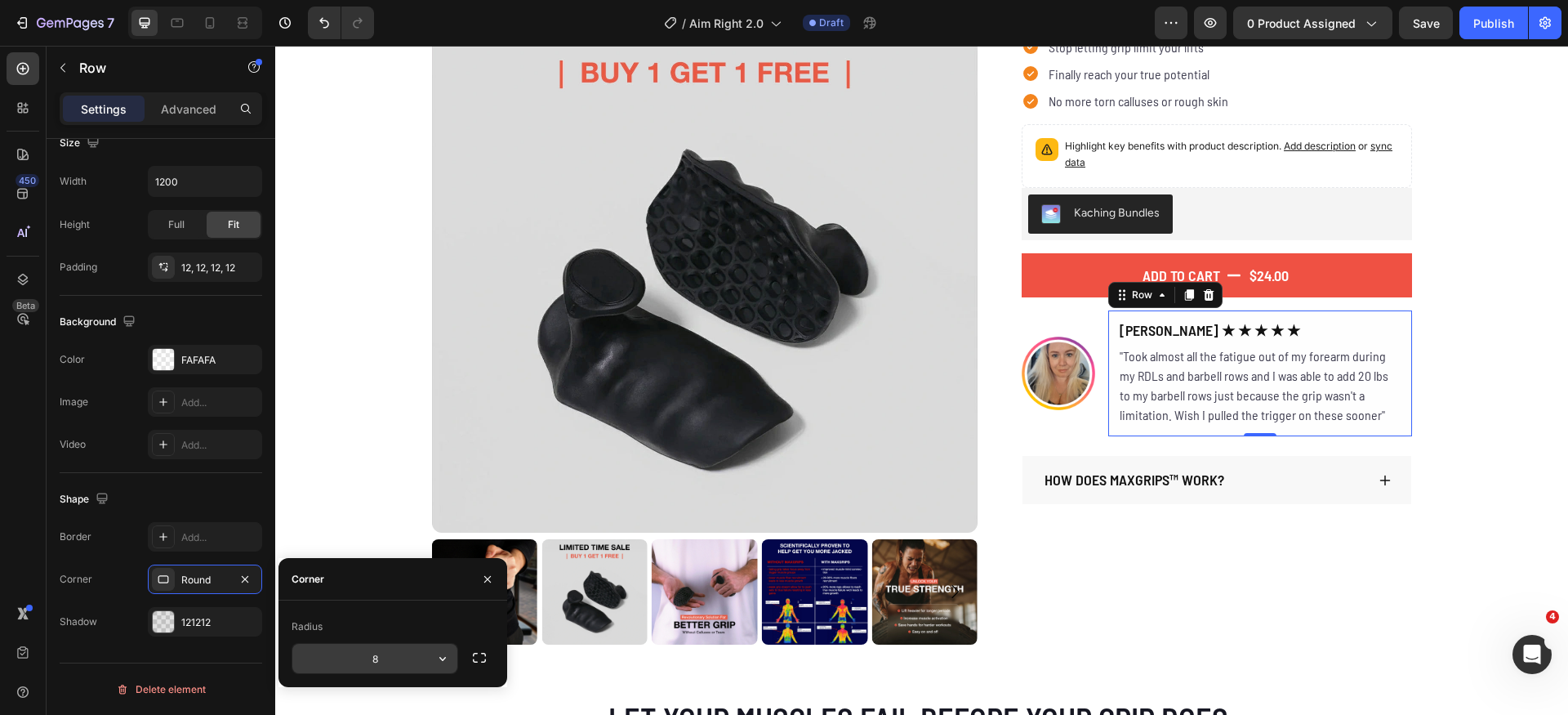
click at [406, 658] on input "8" at bounding box center [375, 659] width 165 height 29
type input "0"
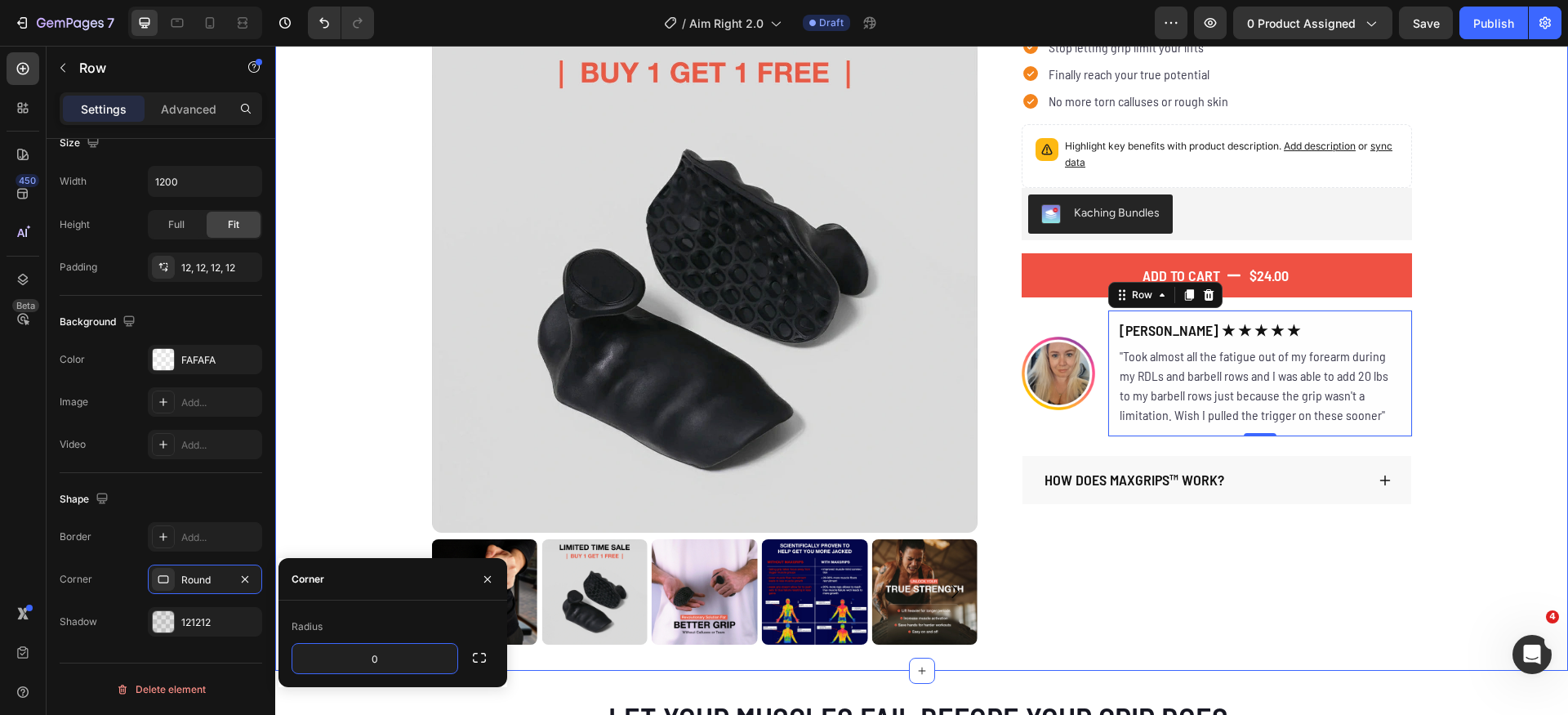
click at [1501, 427] on div "Product Images The Original MaxGrips Product Title $24.00 Product Price Product…" at bounding box center [921, 315] width 1293 height 659
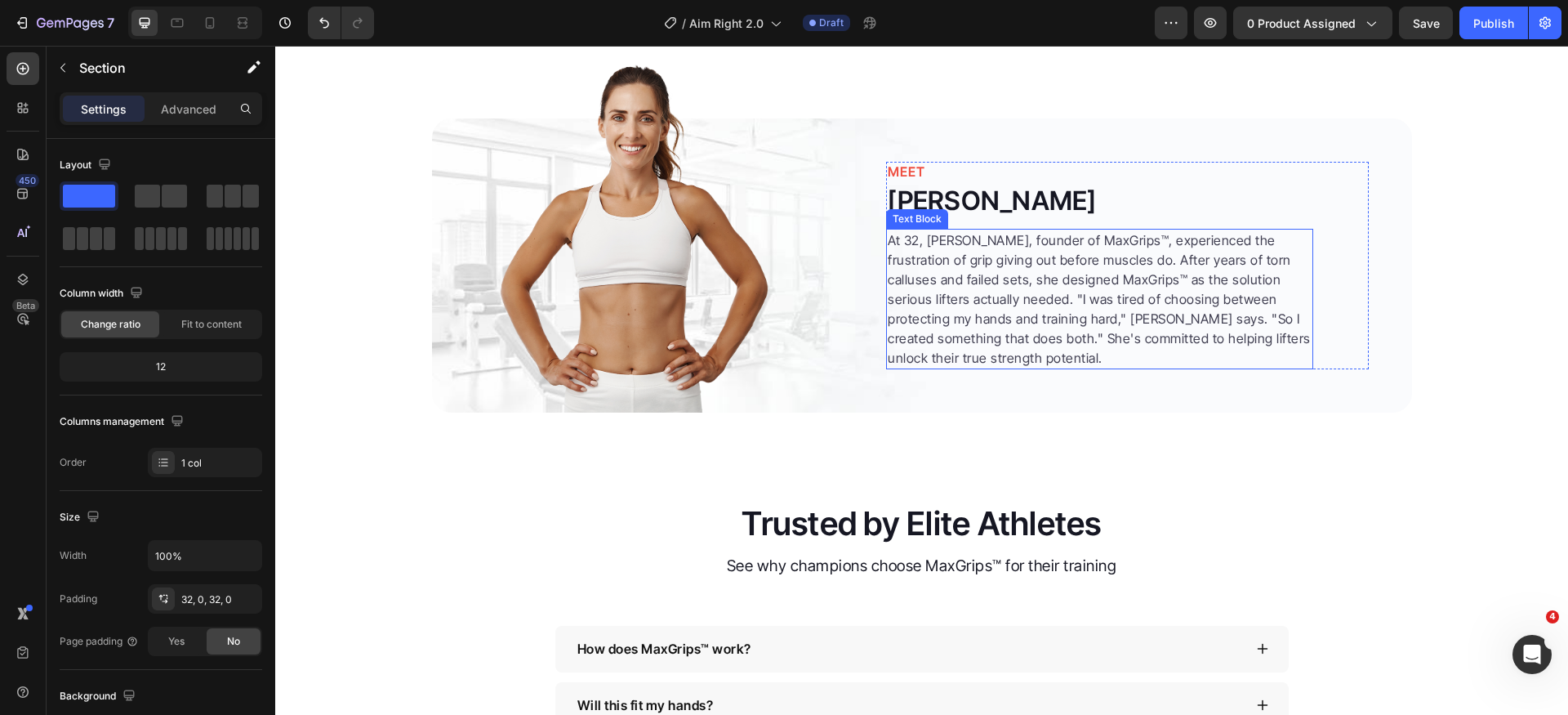
scroll to position [3372, 0]
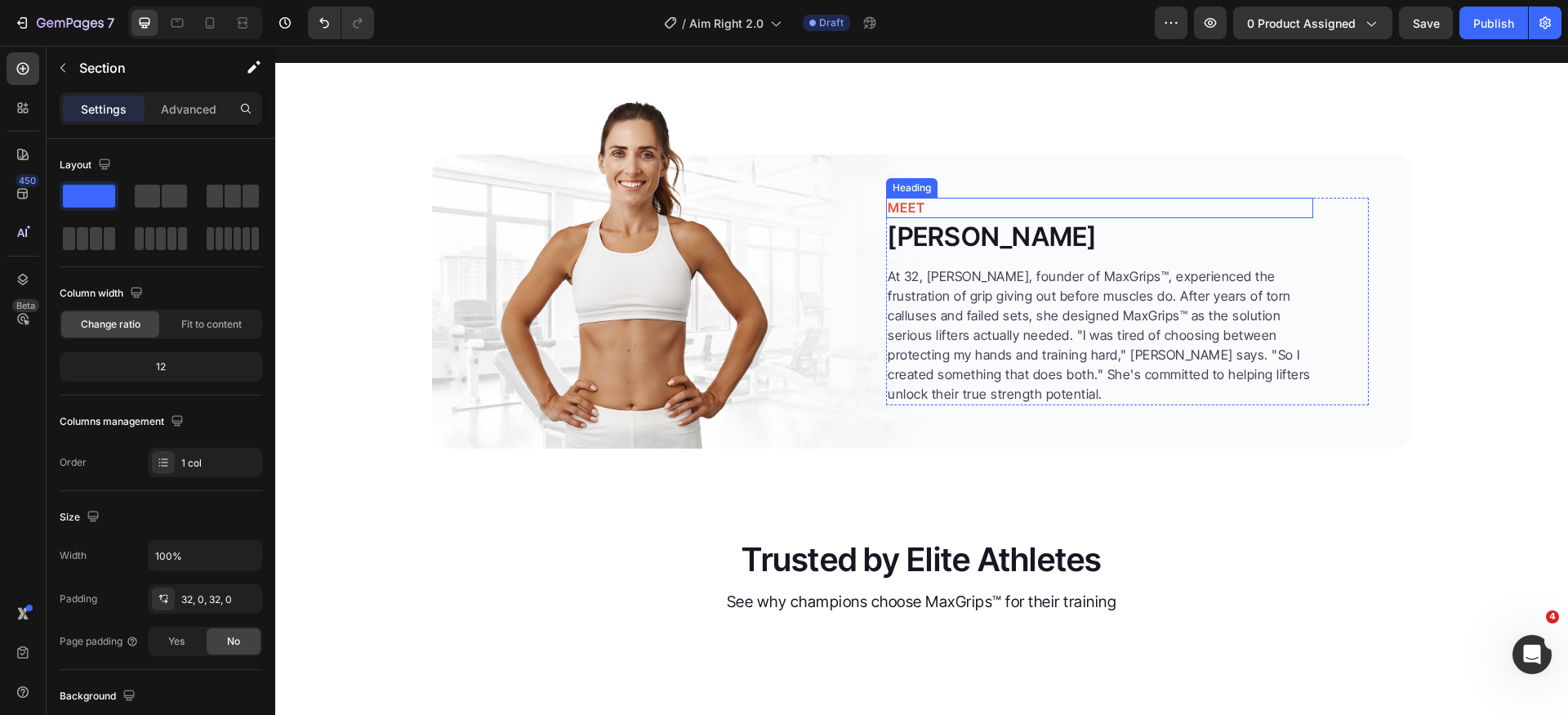
click at [989, 218] on h2 "MEET" at bounding box center [1100, 208] width 427 height 20
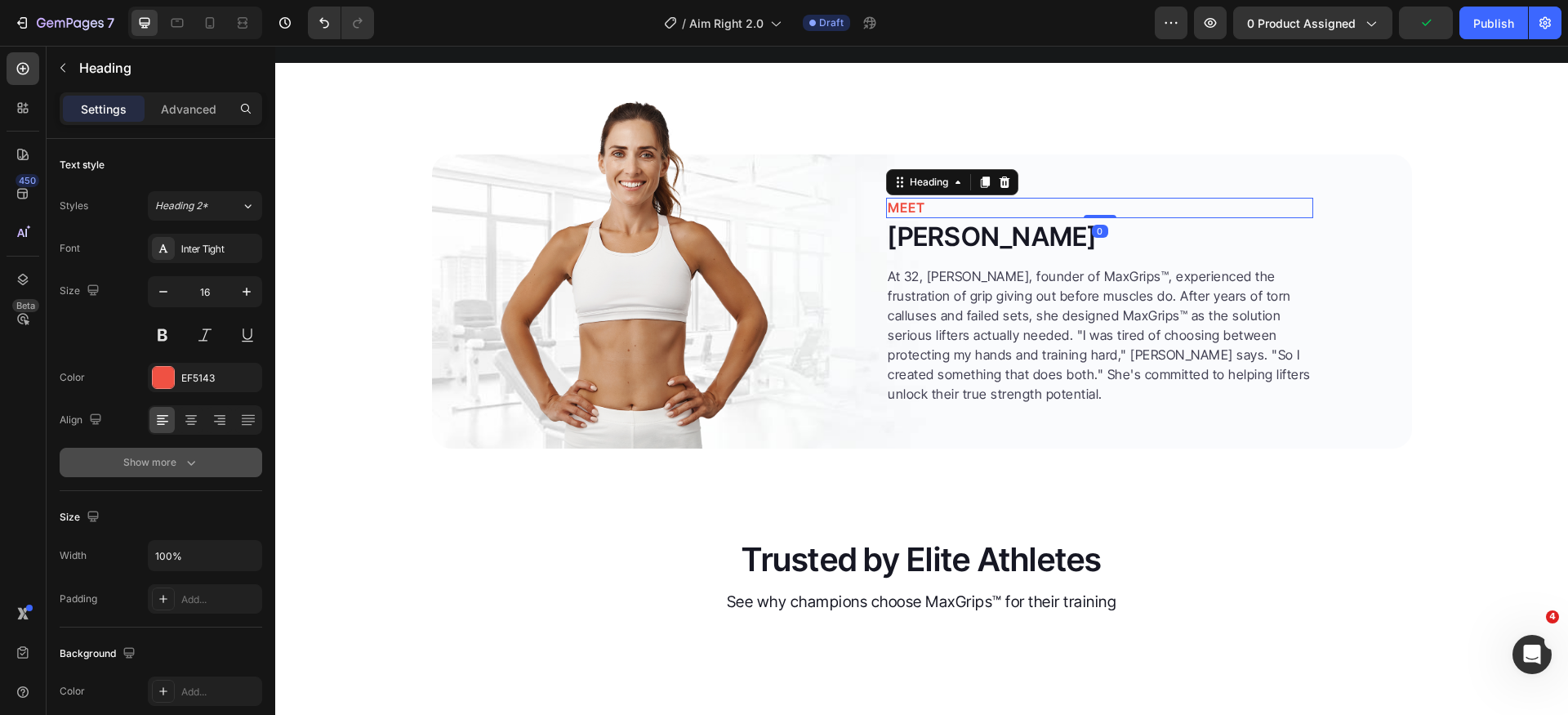
click at [166, 456] on div "Show more" at bounding box center [161, 462] width 76 height 16
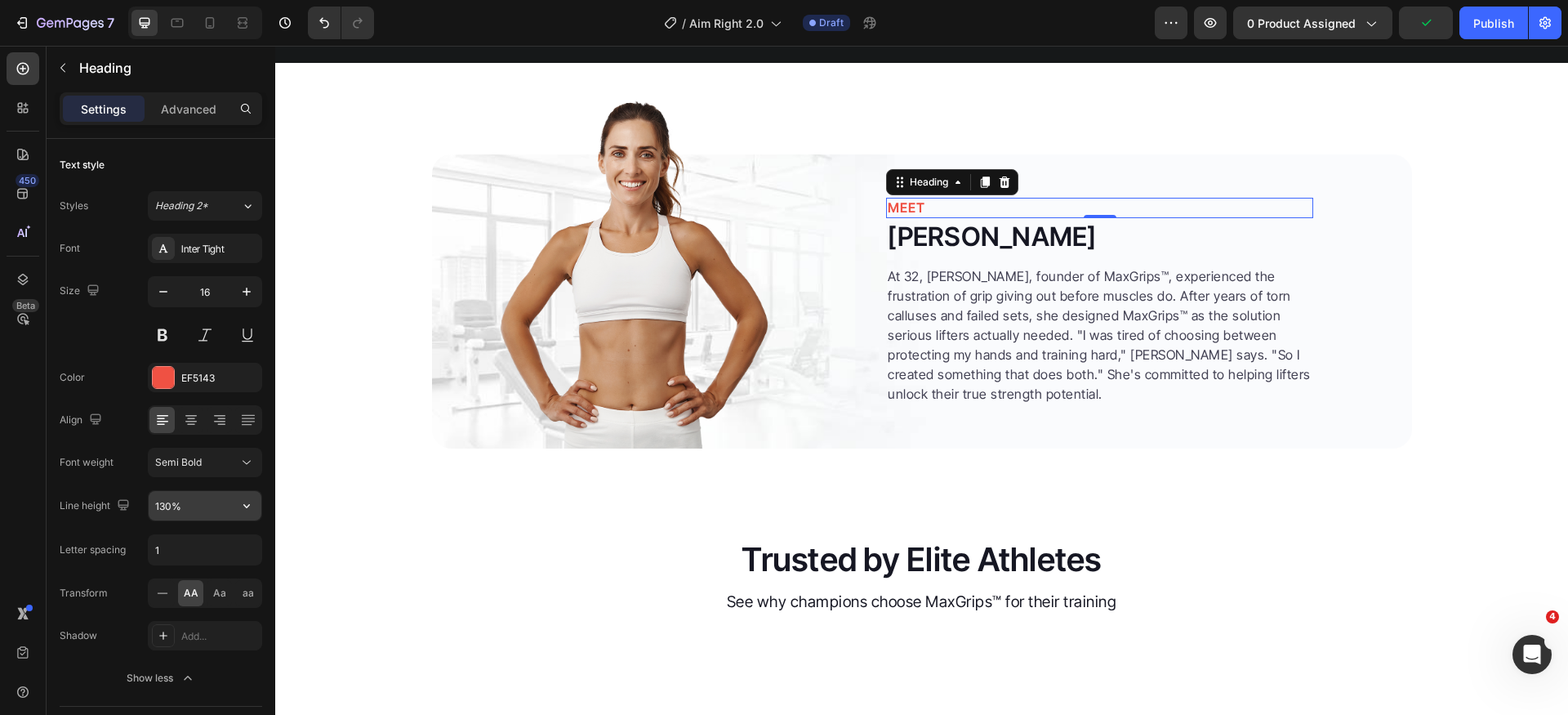
click at [225, 500] on input "130%" at bounding box center [205, 506] width 113 height 29
click at [198, 553] on input "1" at bounding box center [205, 549] width 113 height 29
type input "0"
click at [212, 236] on div "Inter Tight" at bounding box center [205, 248] width 114 height 29
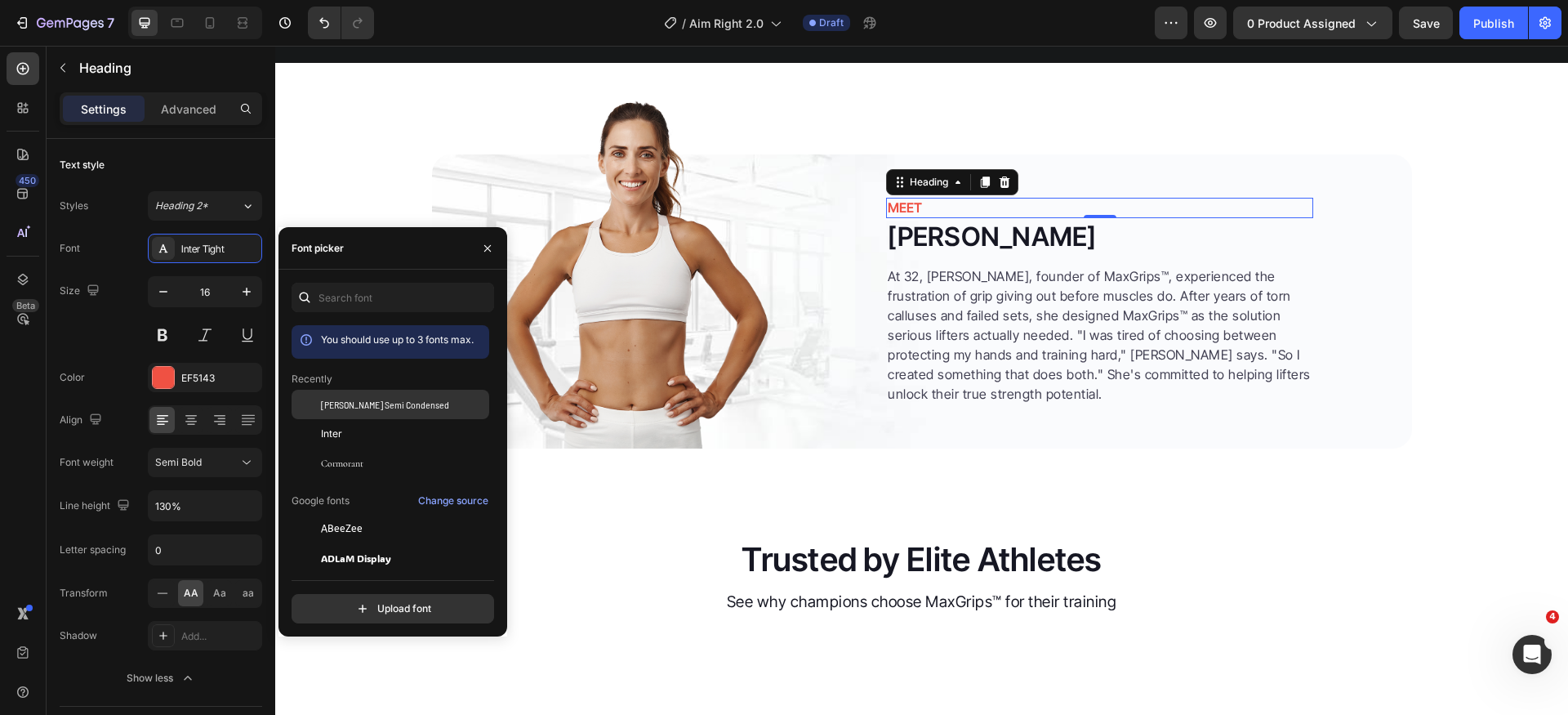
click at [360, 407] on span "[PERSON_NAME] Semi Condensed" at bounding box center [385, 404] width 129 height 14
click at [921, 256] on h2 "Emily Carter" at bounding box center [1100, 236] width 427 height 38
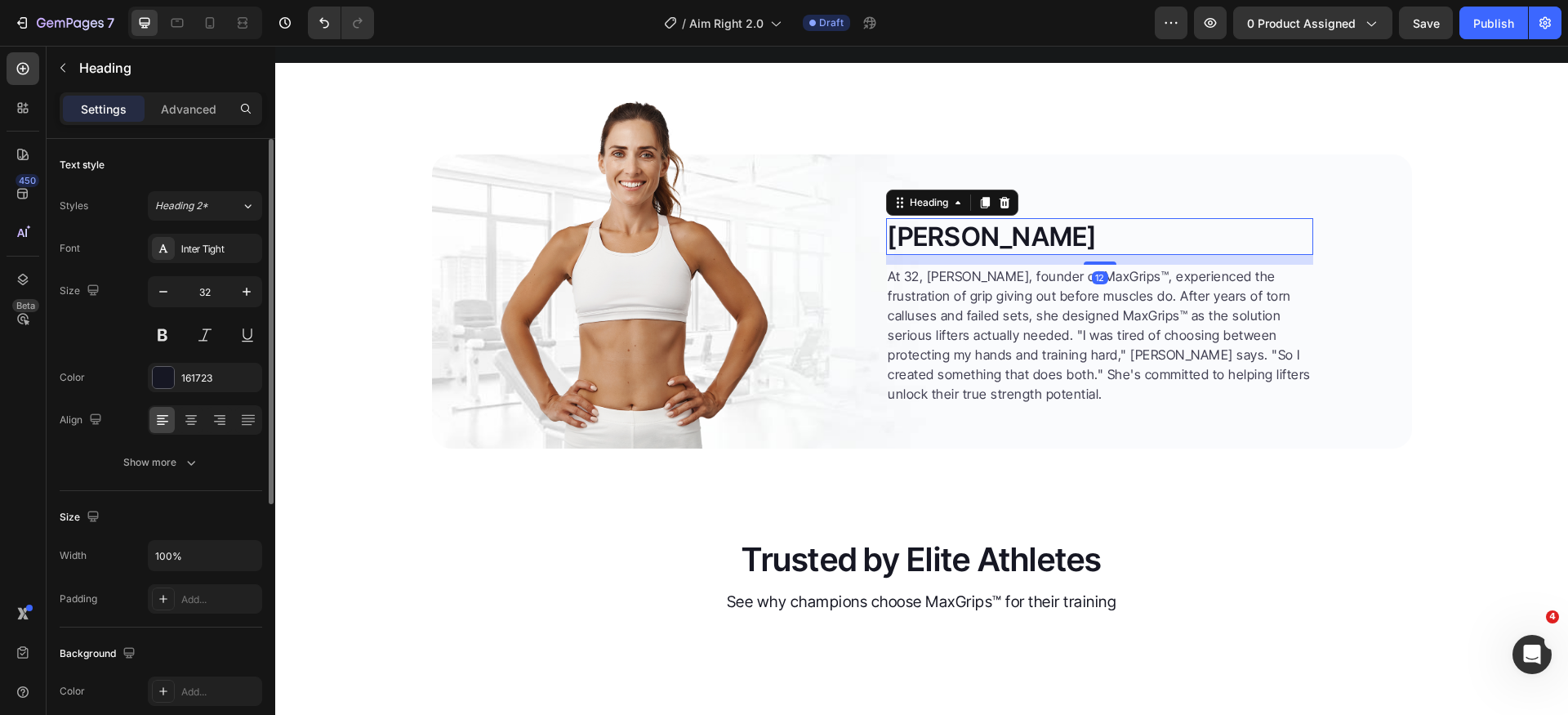
drag, startPoint x: 214, startPoint y: 254, endPoint x: 219, endPoint y: 265, distance: 12.1
click at [214, 255] on div "Inter Tight" at bounding box center [219, 249] width 77 height 14
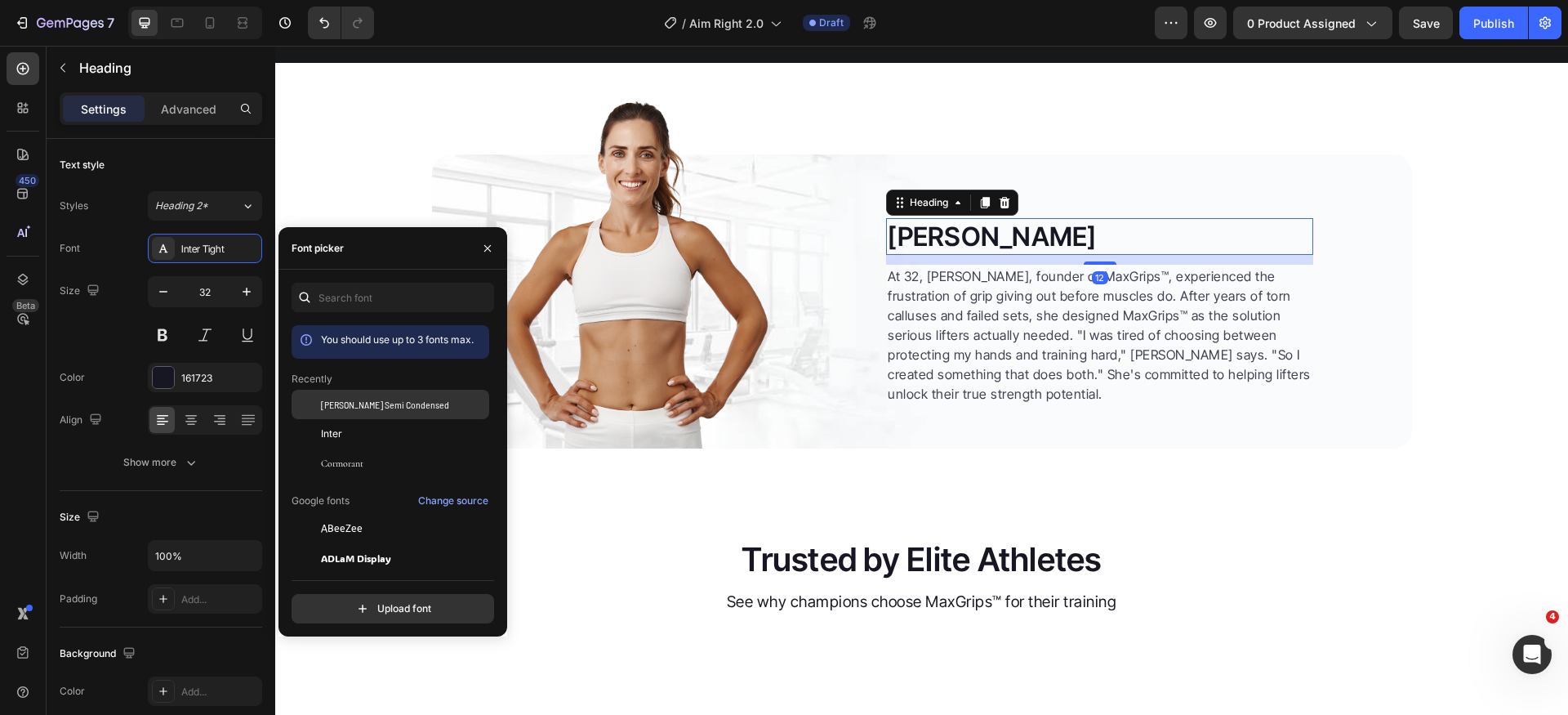
click at [407, 406] on span "[PERSON_NAME] Semi Condensed" at bounding box center [385, 404] width 129 height 14
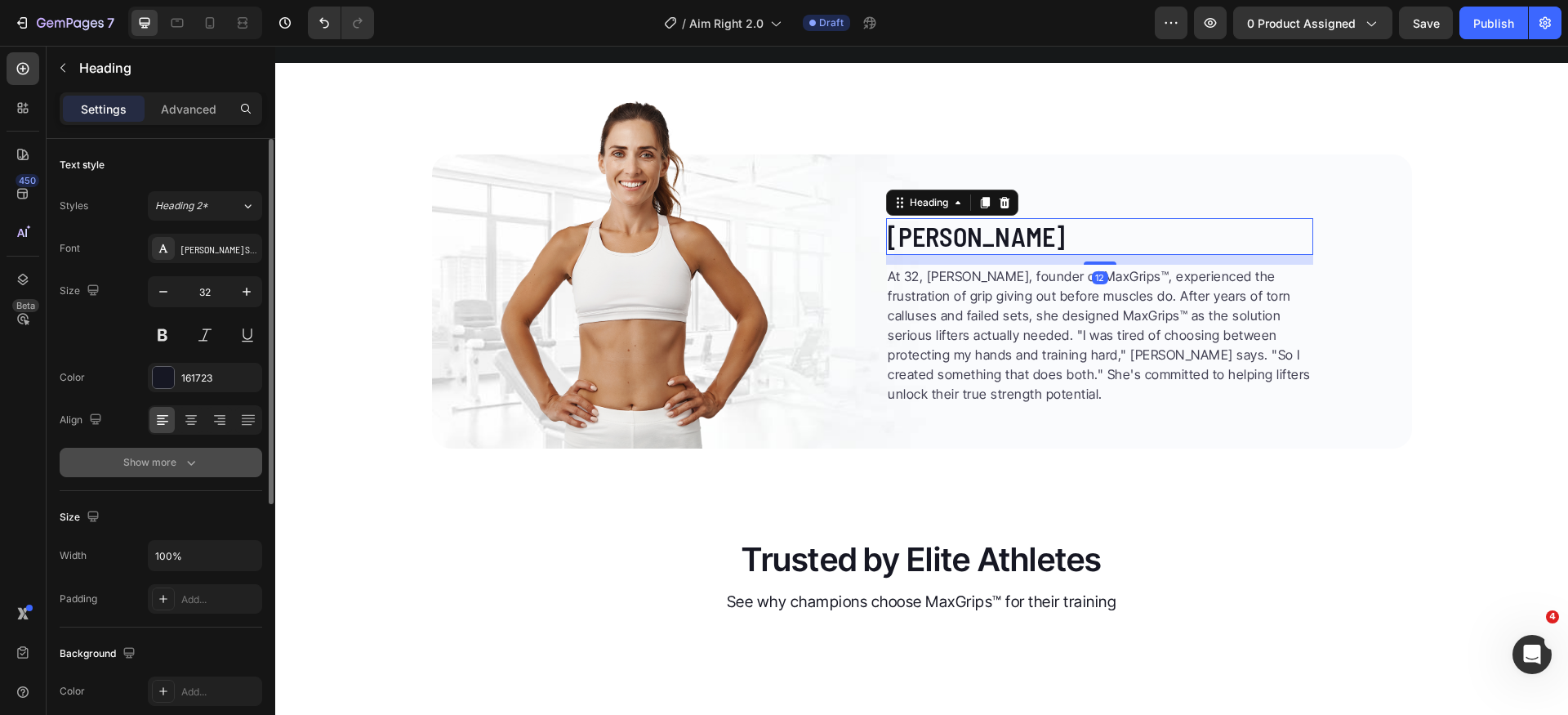
click at [187, 466] on icon "button" at bounding box center [191, 462] width 16 height 16
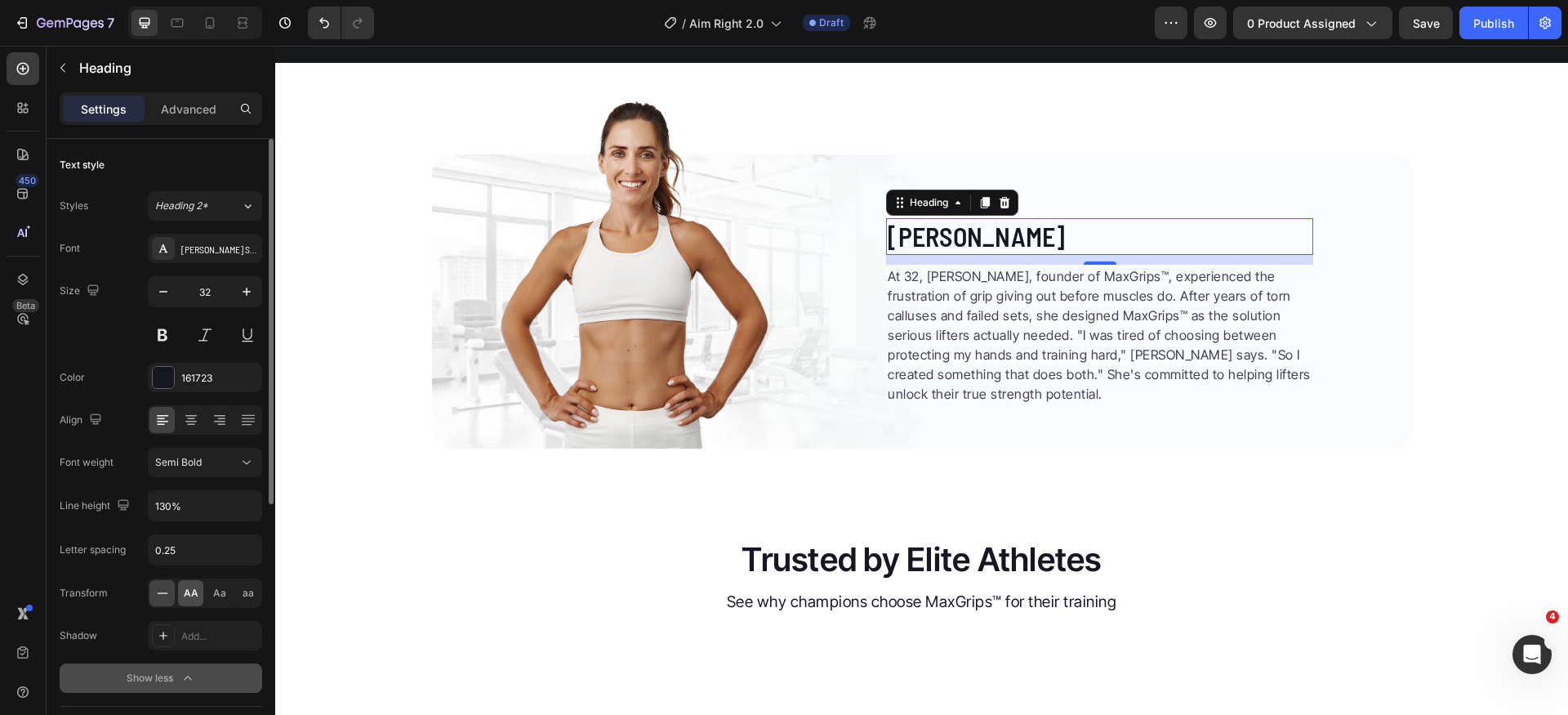
click at [187, 597] on span "AA" at bounding box center [191, 593] width 14 height 14
click at [200, 547] on input "0.25" at bounding box center [205, 549] width 113 height 29
type input "0"
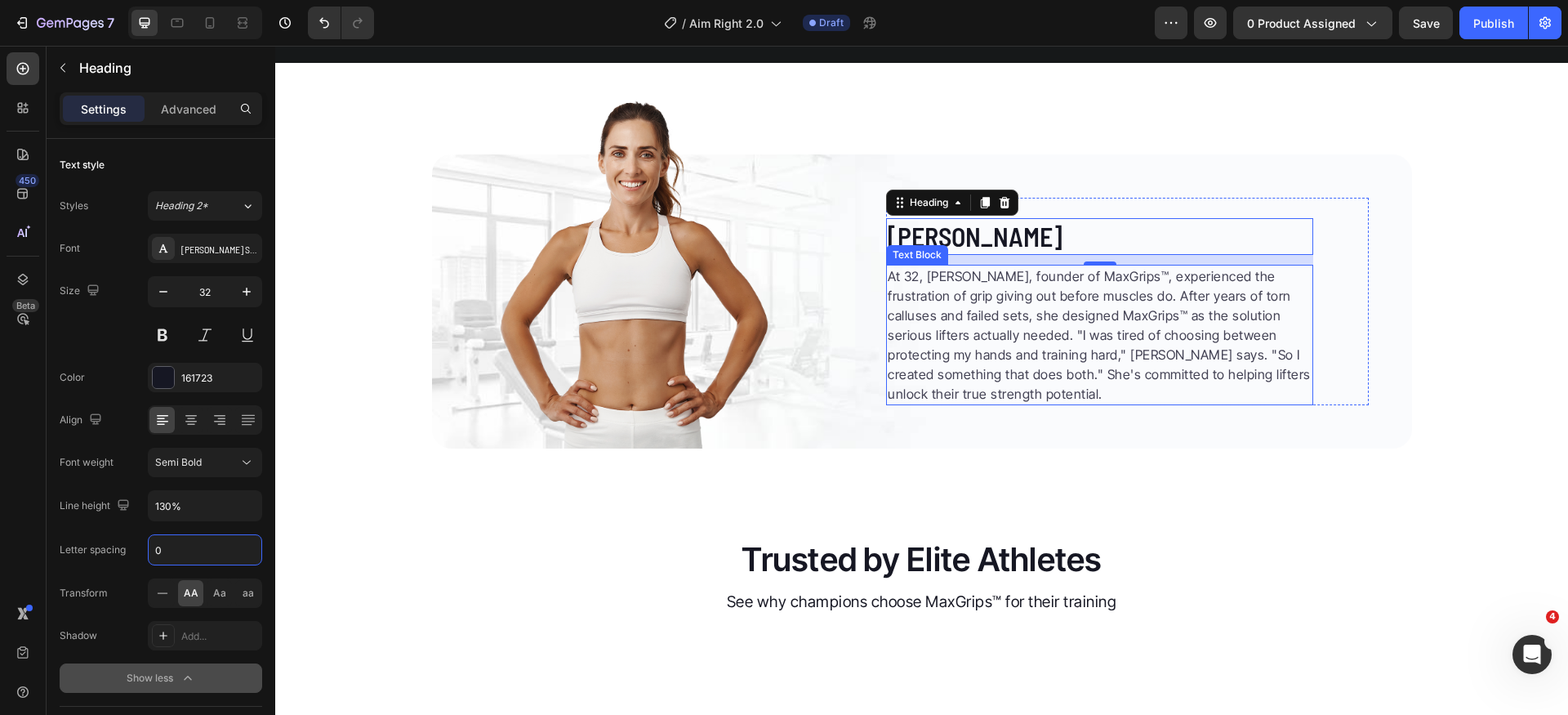
click at [915, 404] on p "At 32, Emily Carter, founder of MaxGrips™, experienced the frustration of grip …" at bounding box center [1100, 335] width 424 height 137
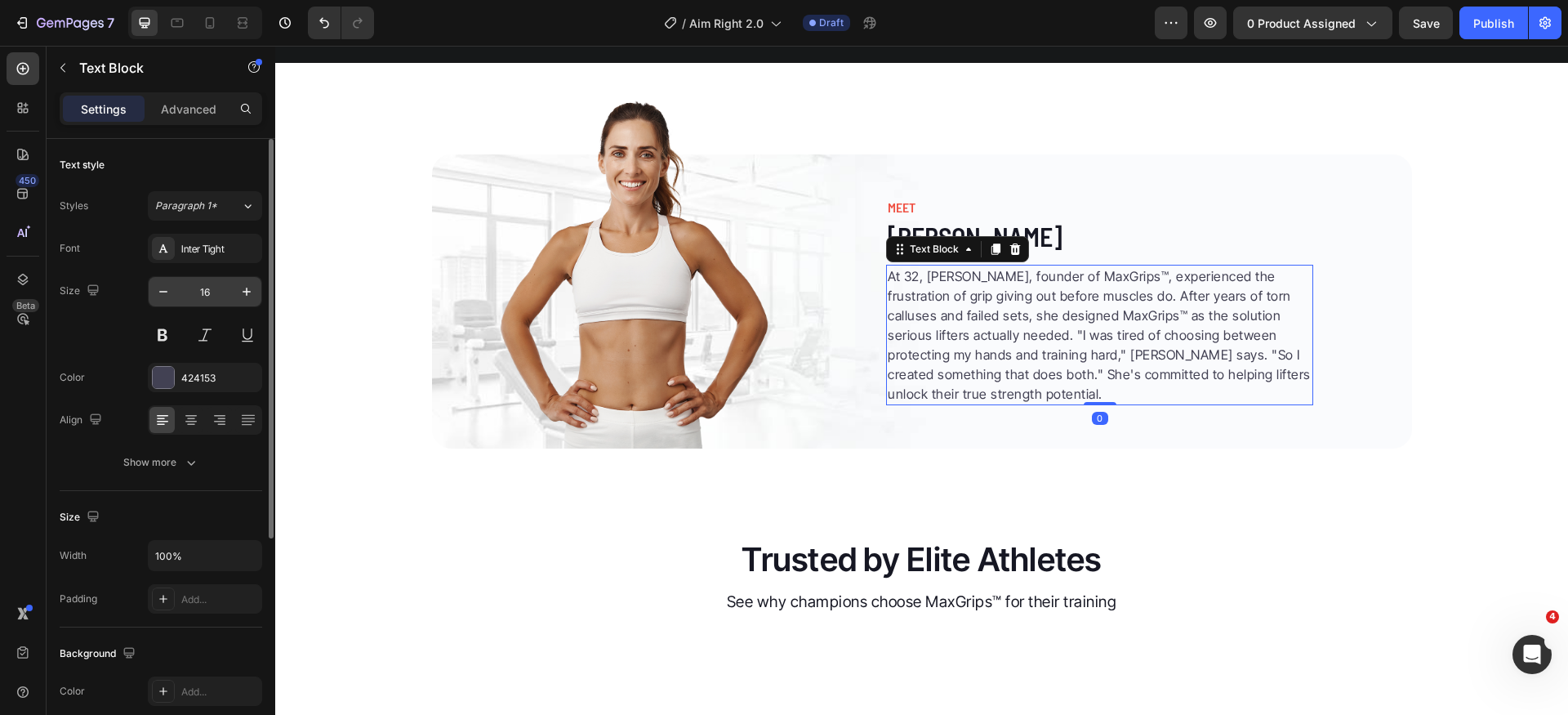
drag, startPoint x: 209, startPoint y: 252, endPoint x: 224, endPoint y: 296, distance: 46.5
click at [209, 252] on div "Inter Tight" at bounding box center [219, 249] width 77 height 14
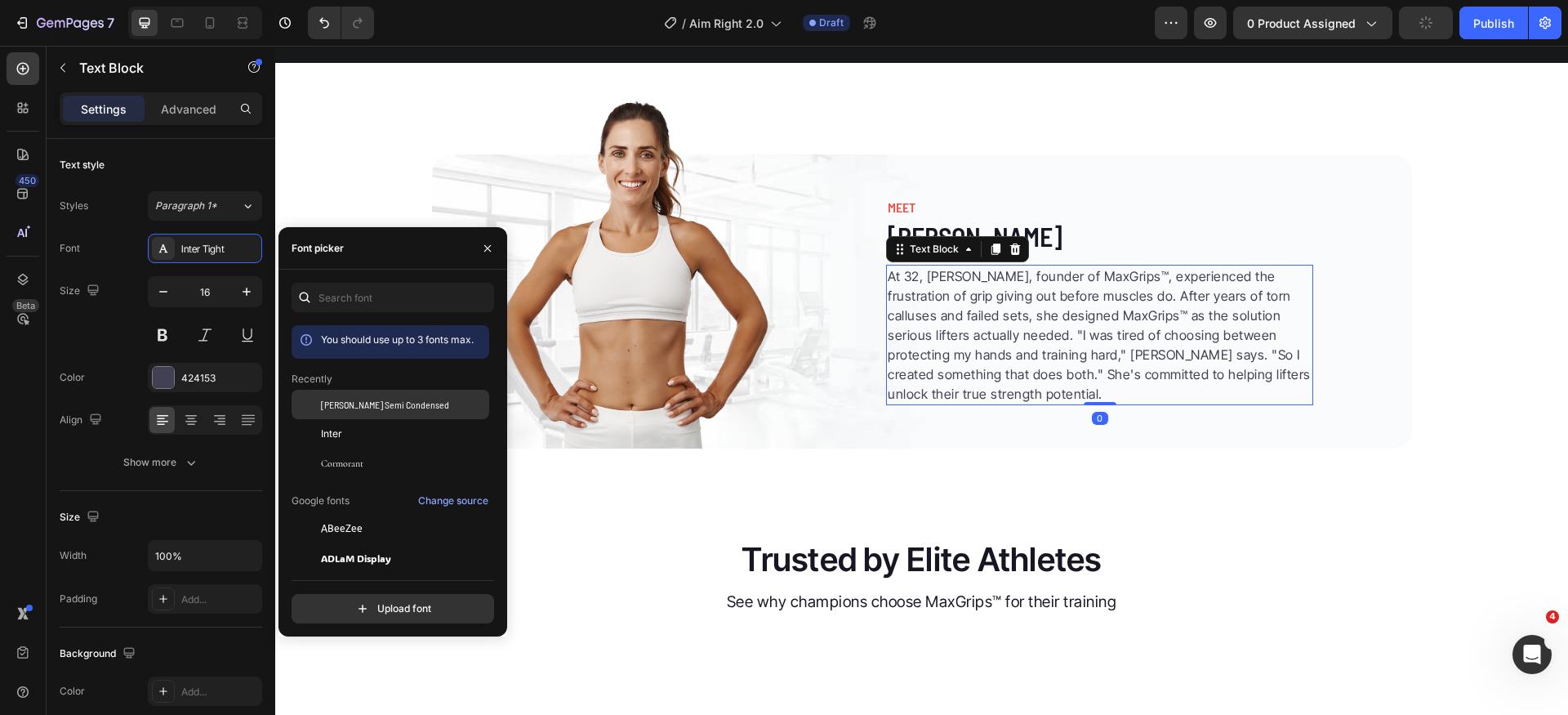
click at [388, 411] on span "[PERSON_NAME] Semi Condensed" at bounding box center [385, 404] width 129 height 14
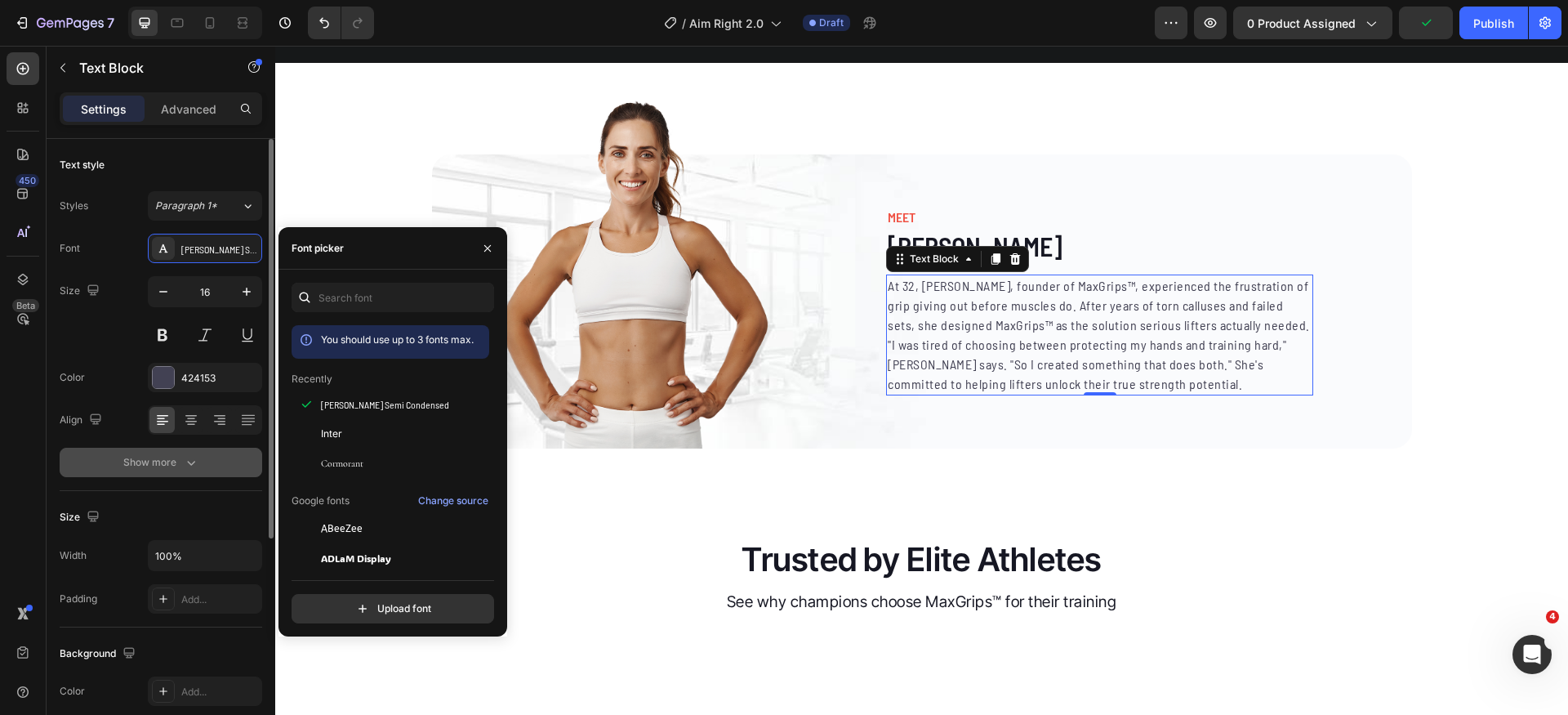
click at [181, 458] on div "Show more" at bounding box center [161, 462] width 76 height 16
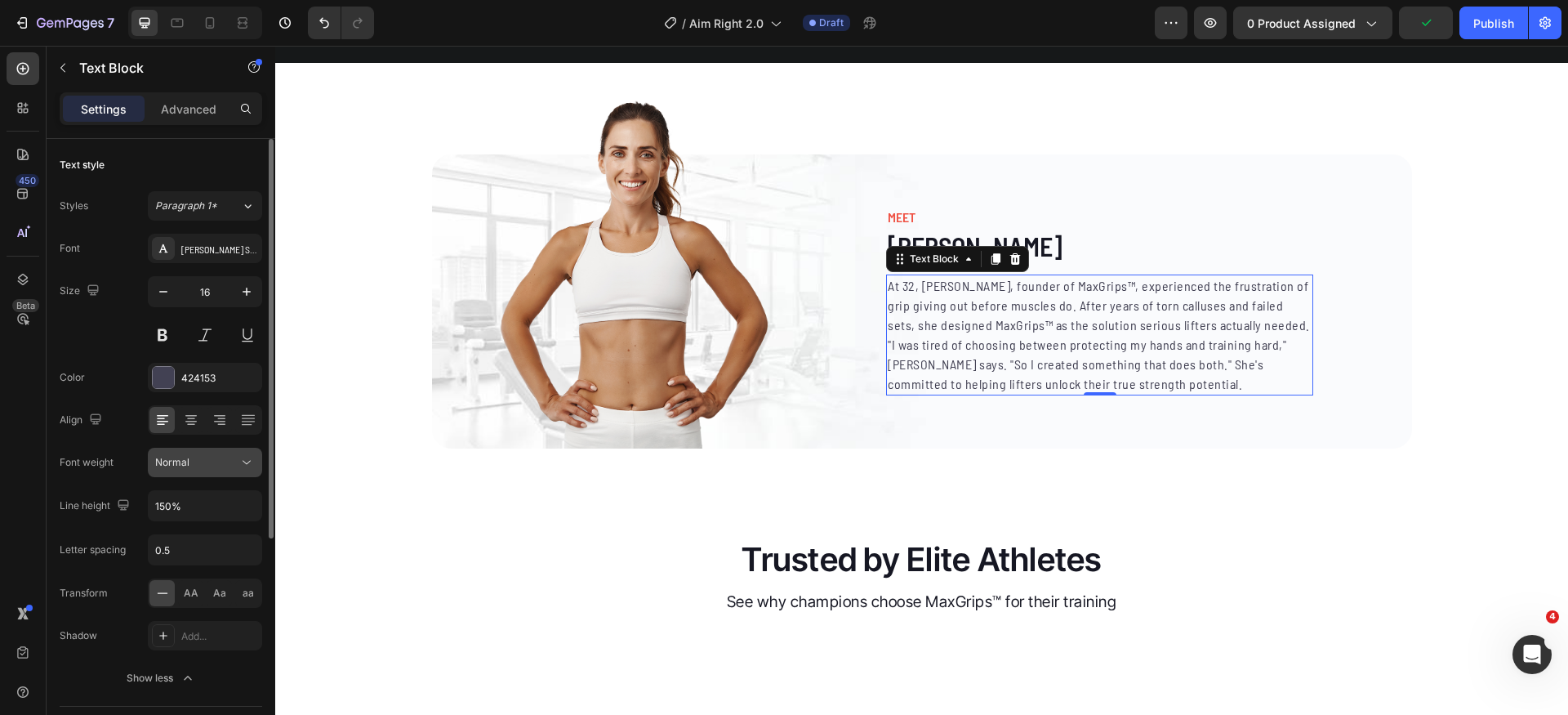
click at [207, 467] on div "Normal" at bounding box center [197, 462] width 83 height 14
click at [233, 468] on div "Normal" at bounding box center [197, 462] width 83 height 14
click at [196, 559] on input "0.5" at bounding box center [205, 549] width 113 height 29
type input "0"
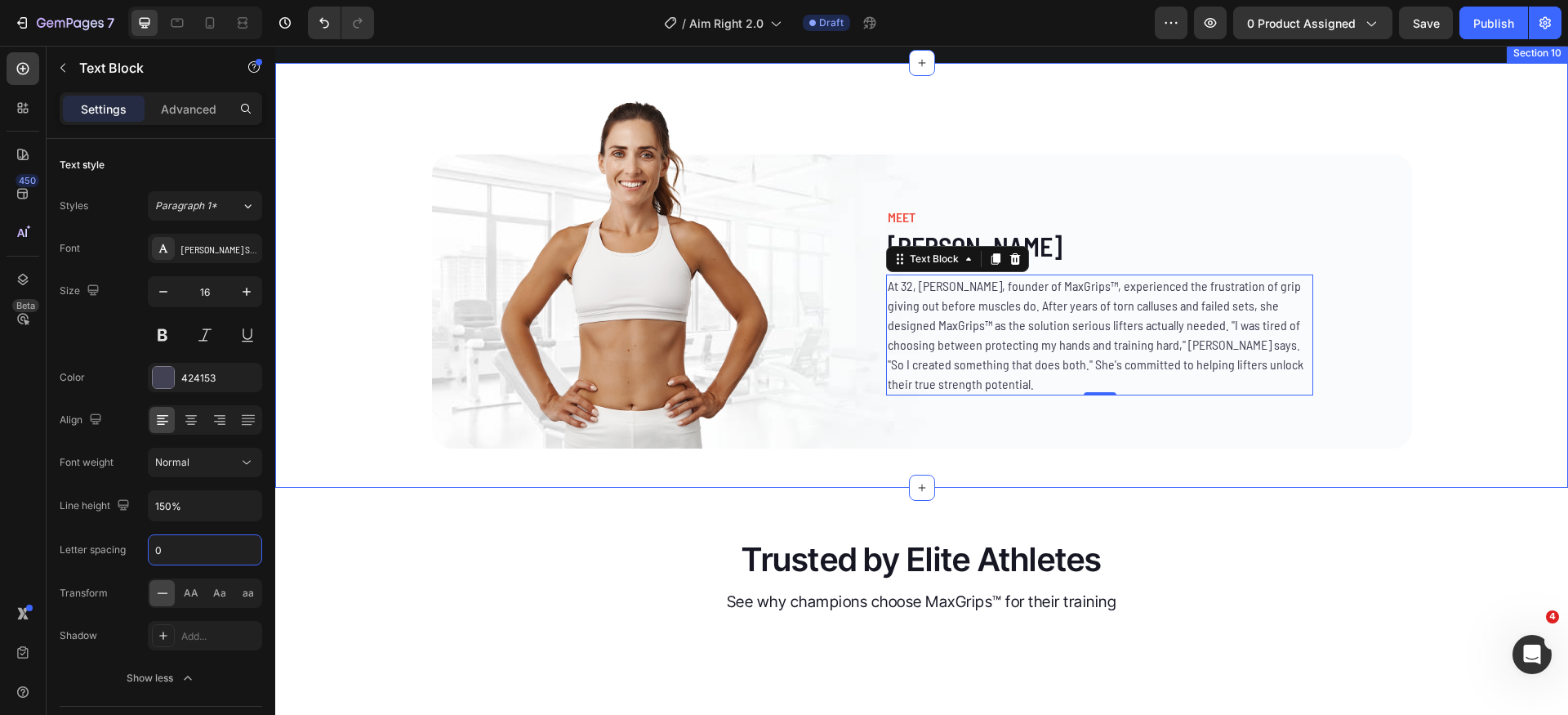
click at [1470, 462] on div "Image MEET Heading Emily Carter Heading At 32, Emily Carter, founder of MaxGrip…" at bounding box center [921, 275] width 1293 height 373
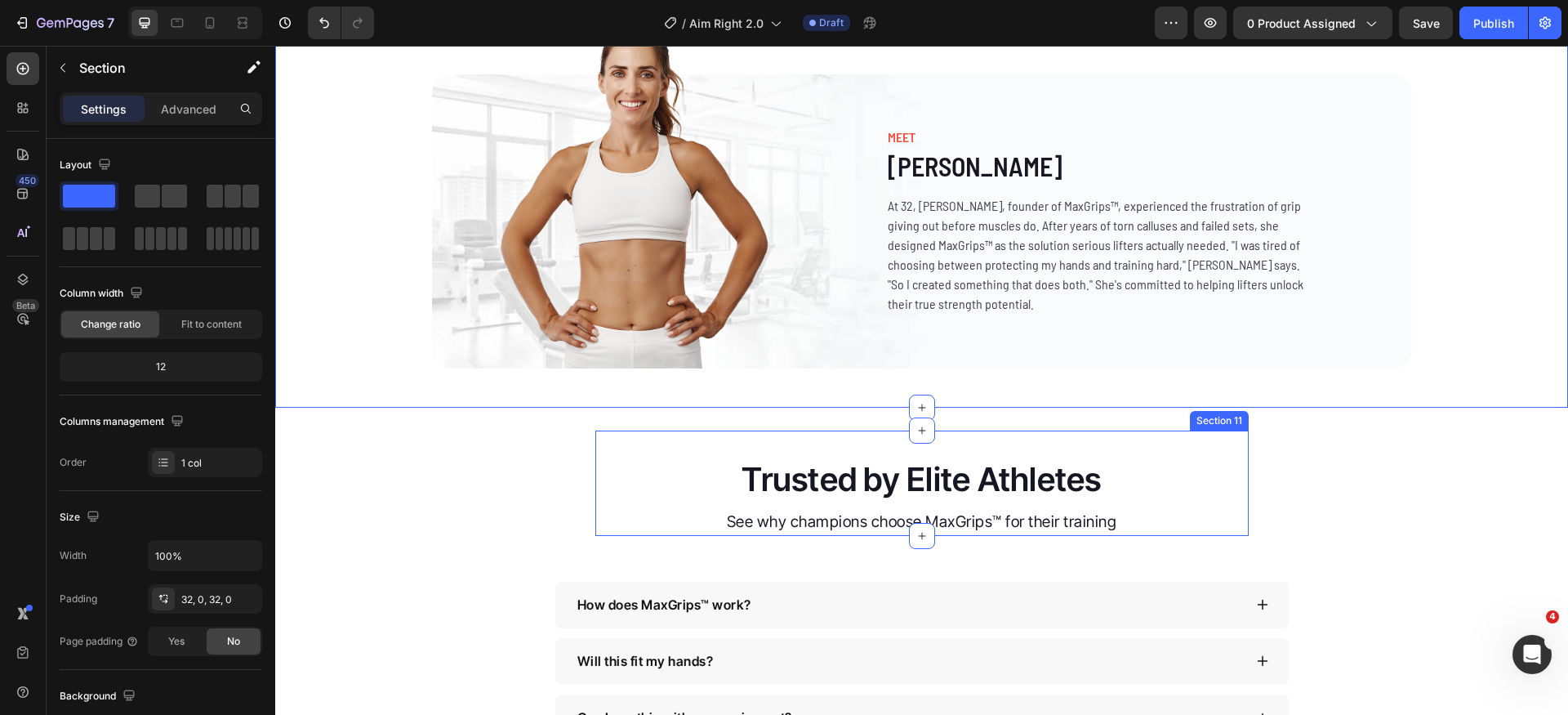
scroll to position [3605, 0]
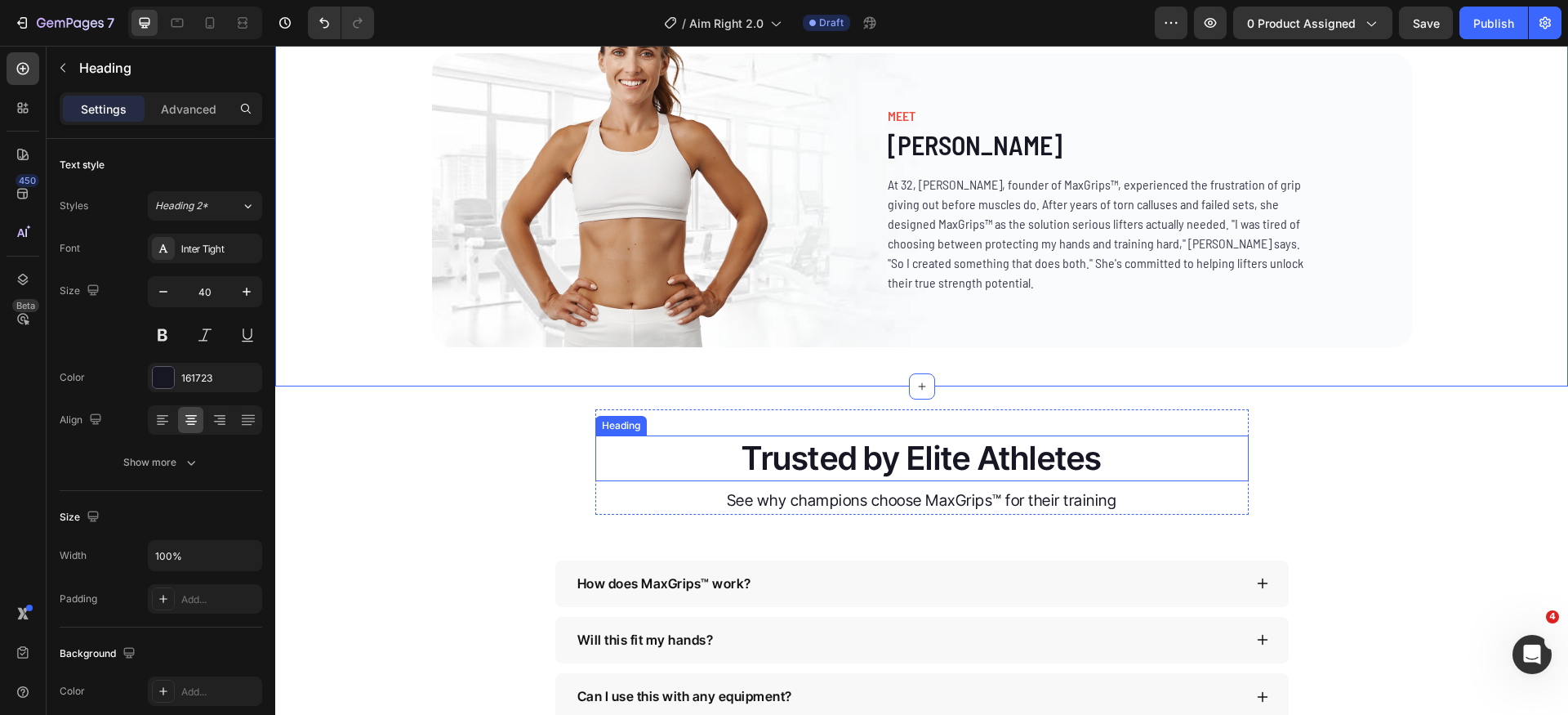
click at [858, 452] on h2 "Trusted by Elite Athletes" at bounding box center [921, 458] width 653 height 45
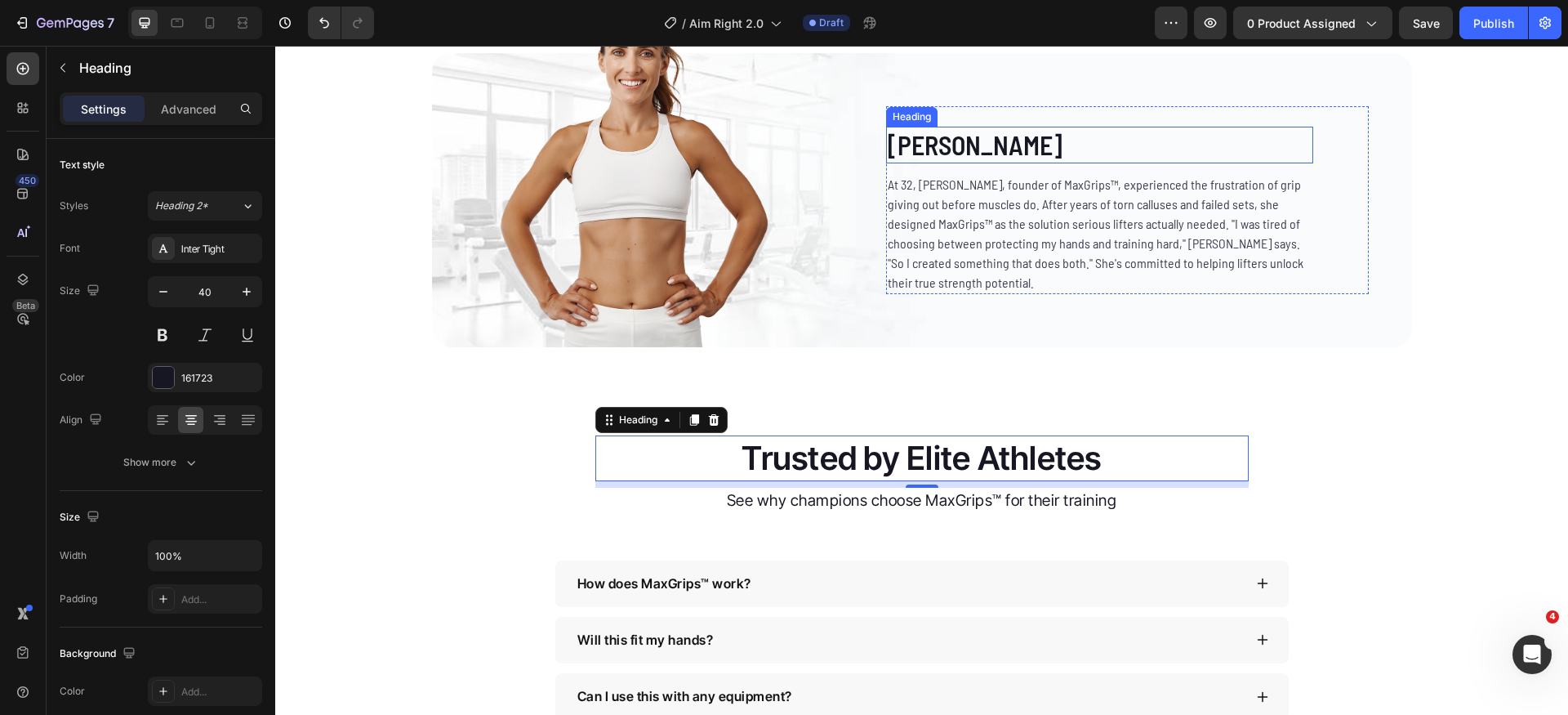
click at [993, 148] on h2 "Emily Carter" at bounding box center [1100, 146] width 427 height 38
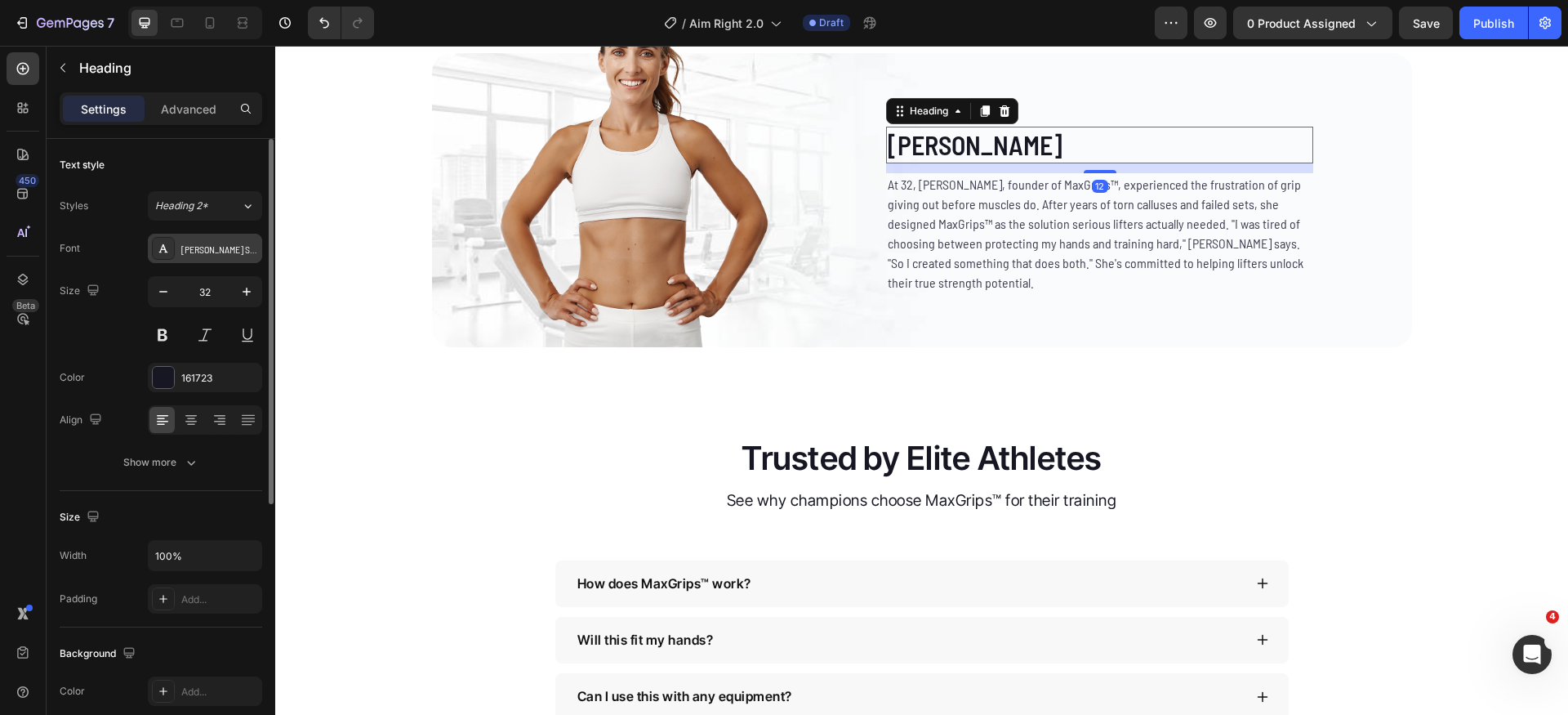
click at [221, 252] on div "[PERSON_NAME] Semi Condensed" at bounding box center [219, 249] width 77 height 14
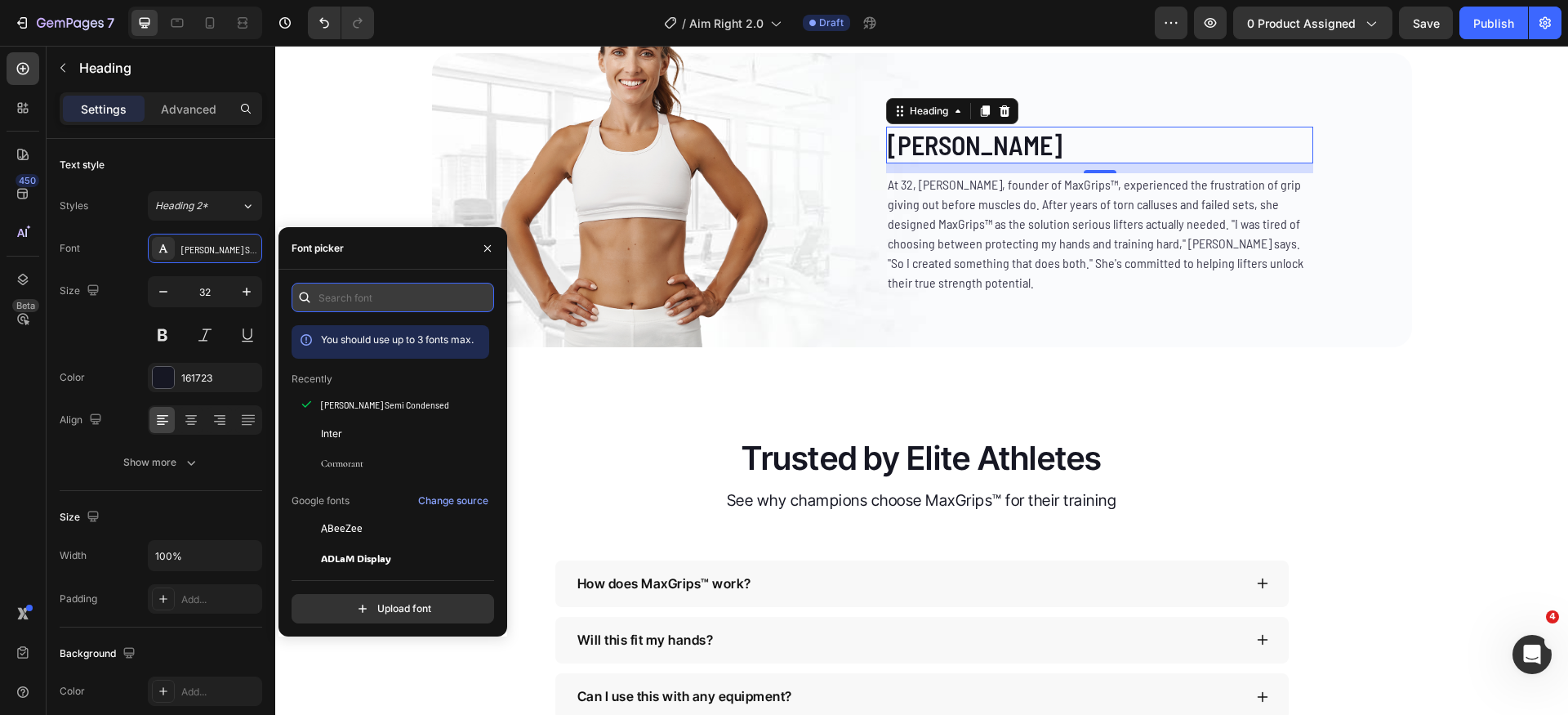
click at [357, 299] on input "text" at bounding box center [393, 297] width 203 height 29
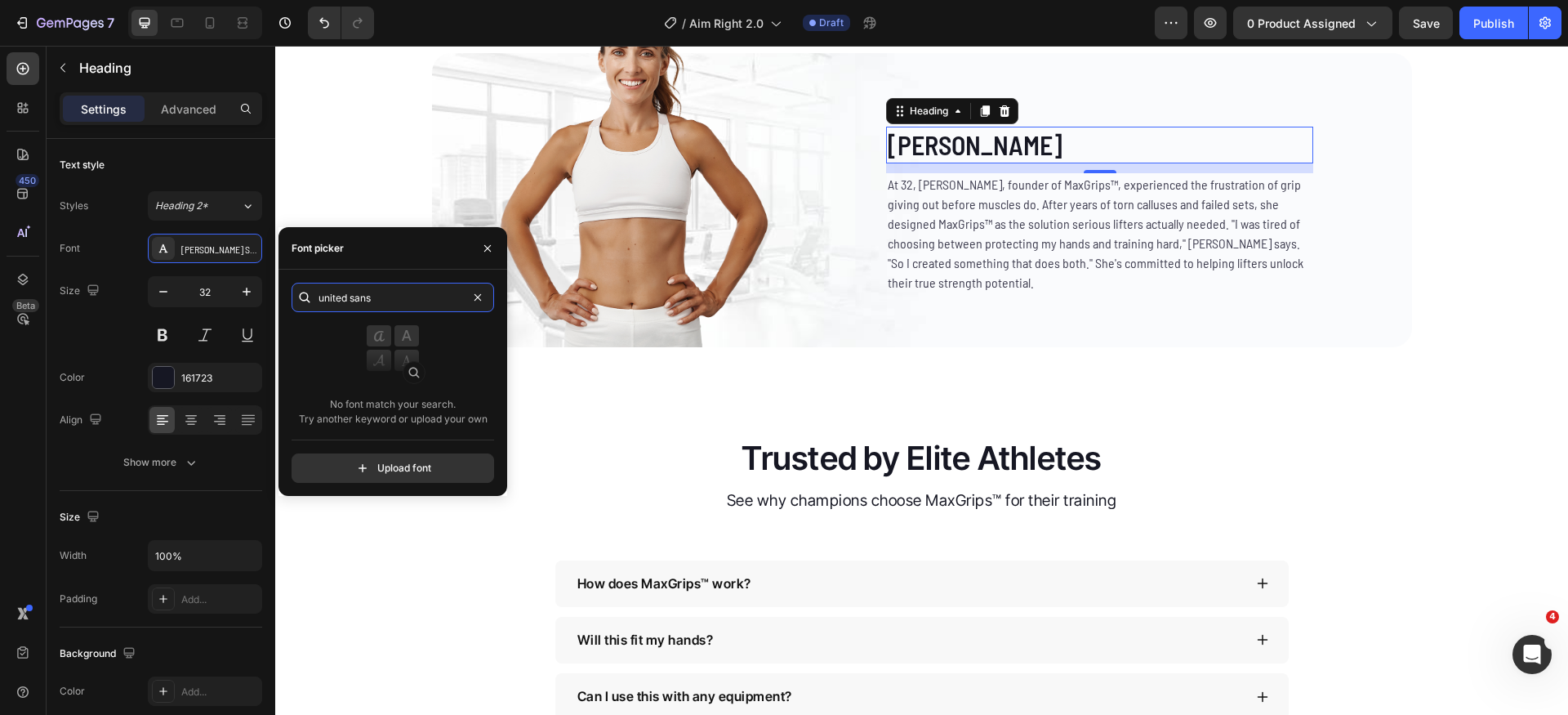
type input "united sans"
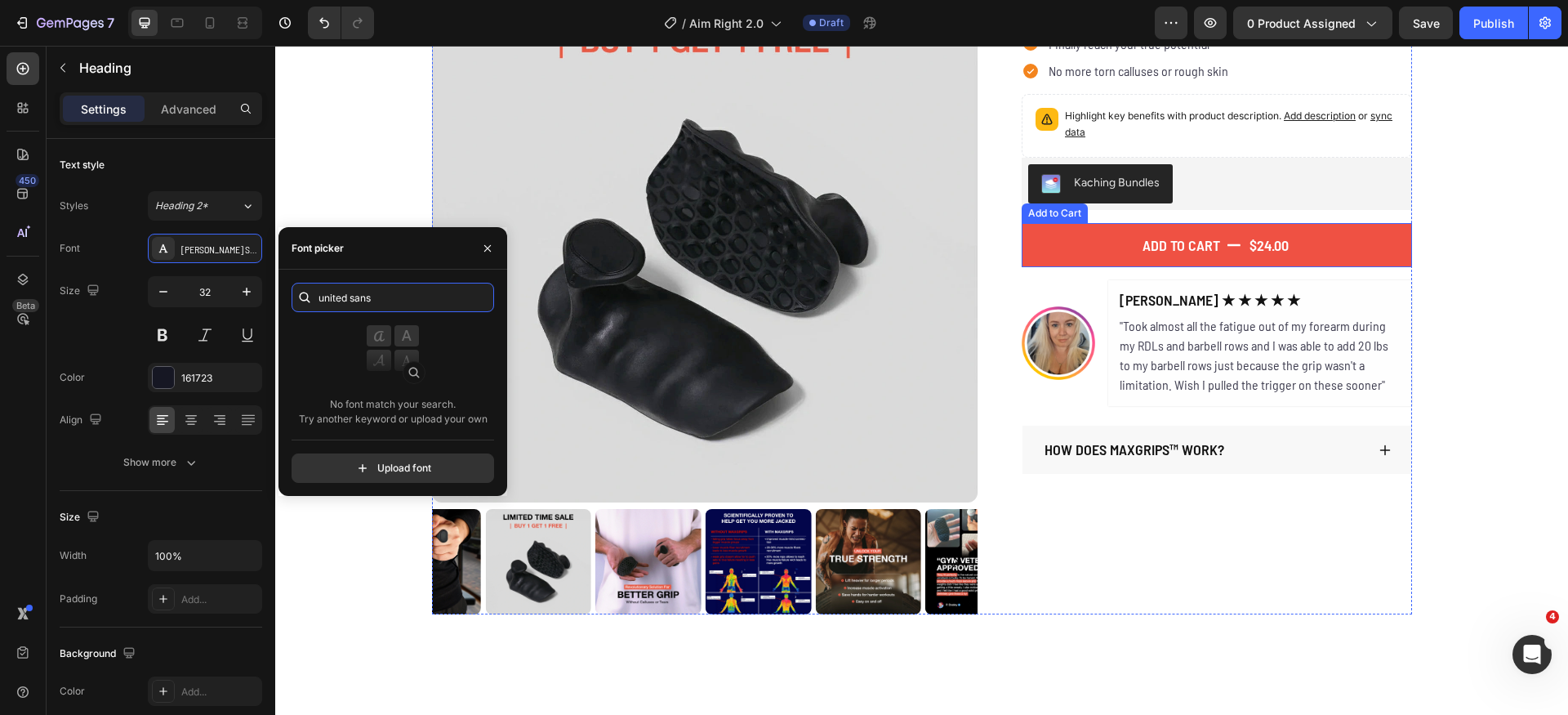
scroll to position [0, 0]
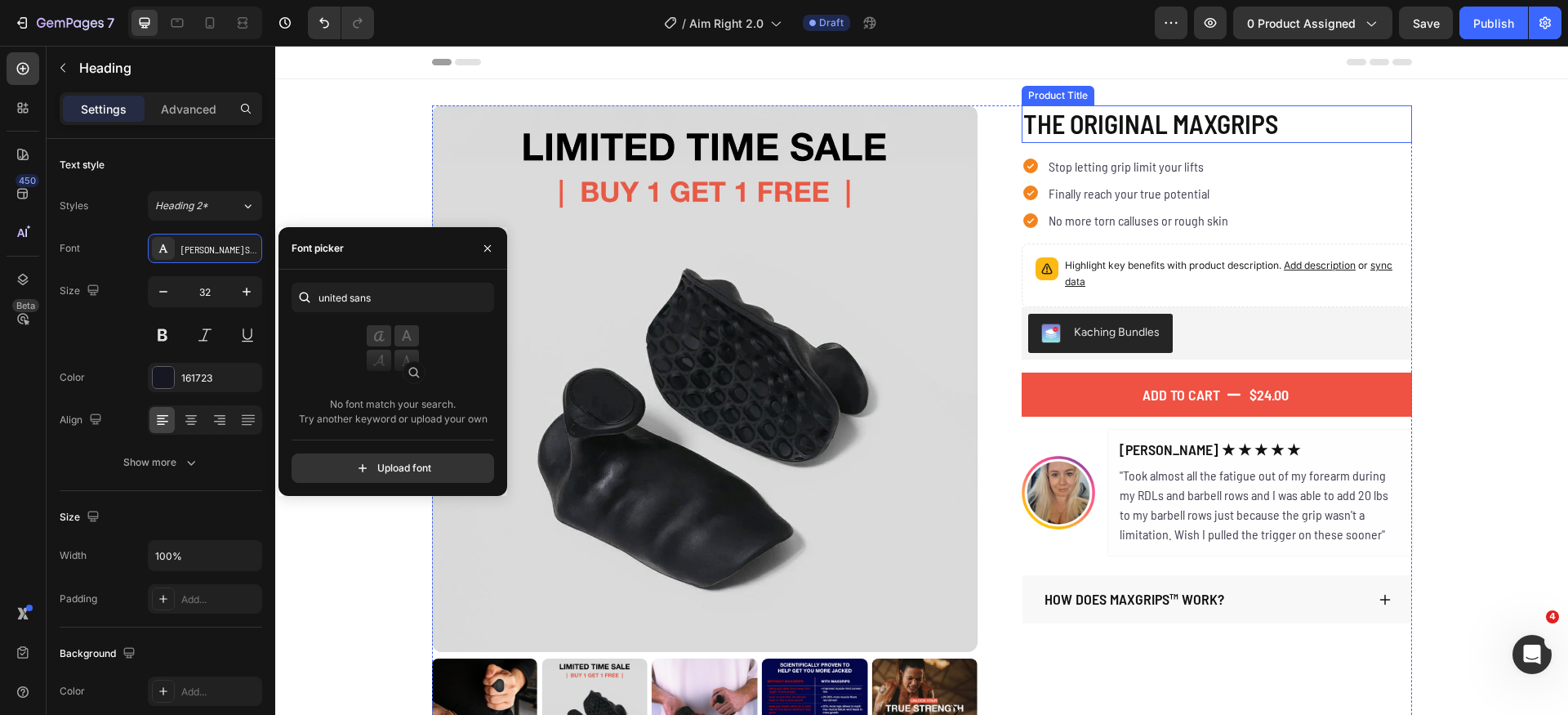
click at [1147, 122] on h1 "The Original MaxGrips" at bounding box center [1217, 124] width 390 height 38
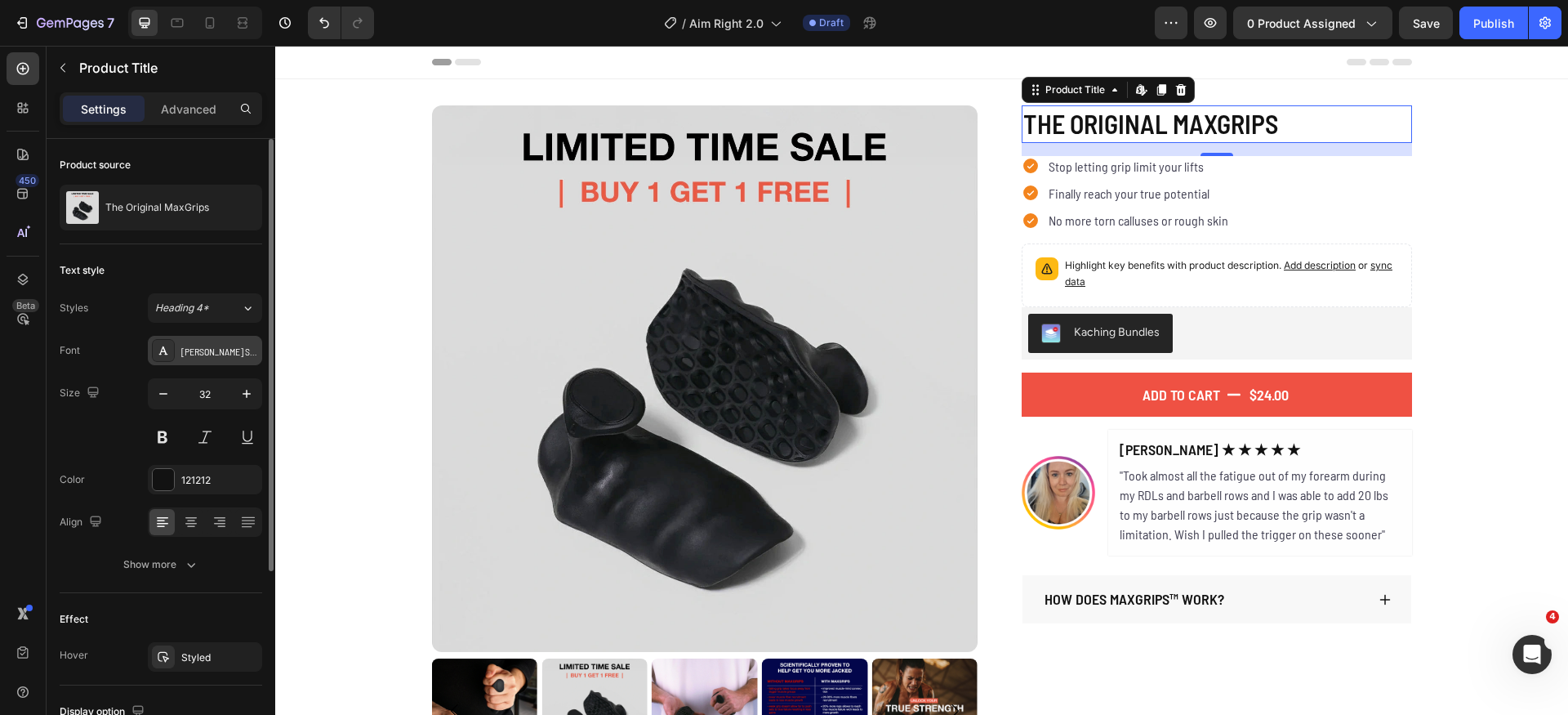
click at [209, 355] on div "[PERSON_NAME] Semi Condensed" at bounding box center [219, 351] width 77 height 14
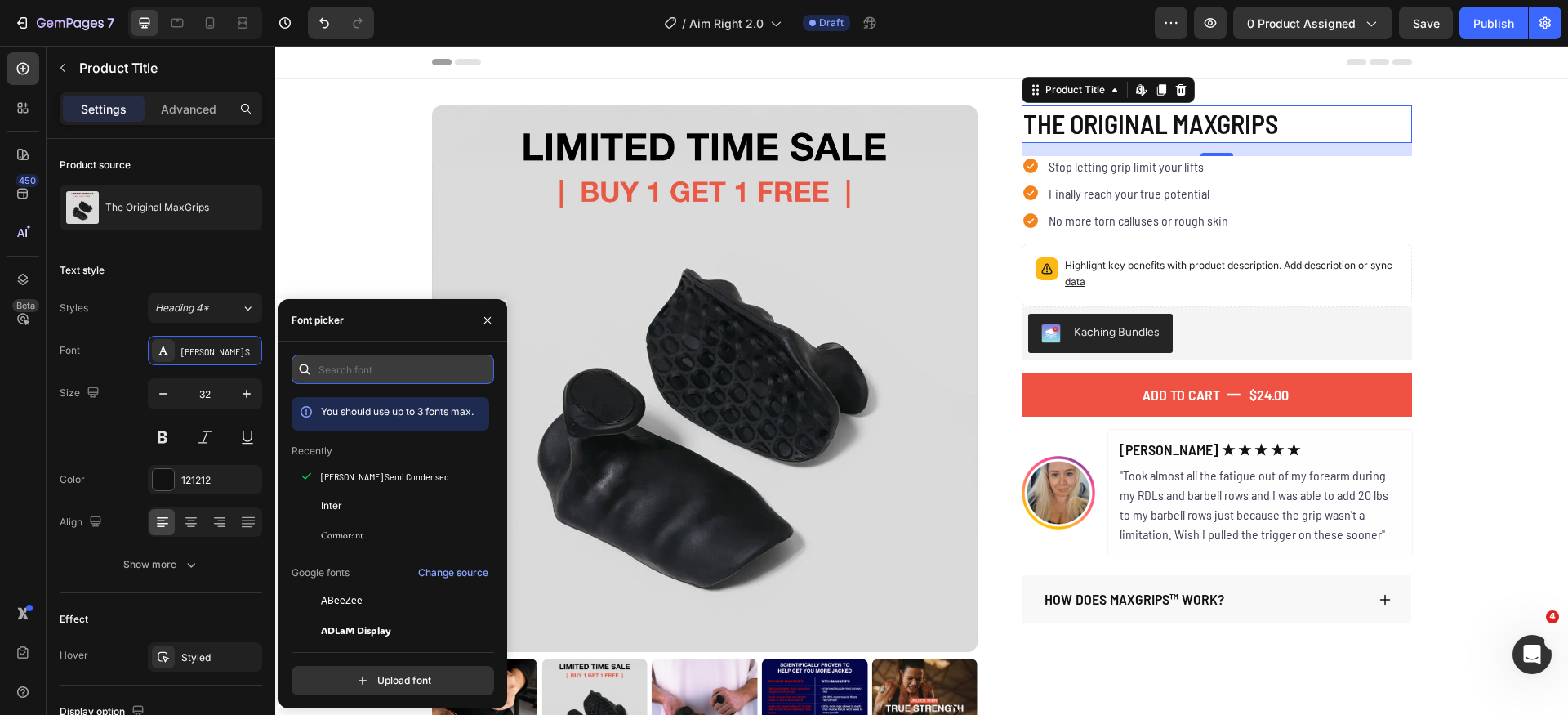
click at [386, 372] on input "text" at bounding box center [393, 369] width 203 height 29
paste input "big shoulders stencil"
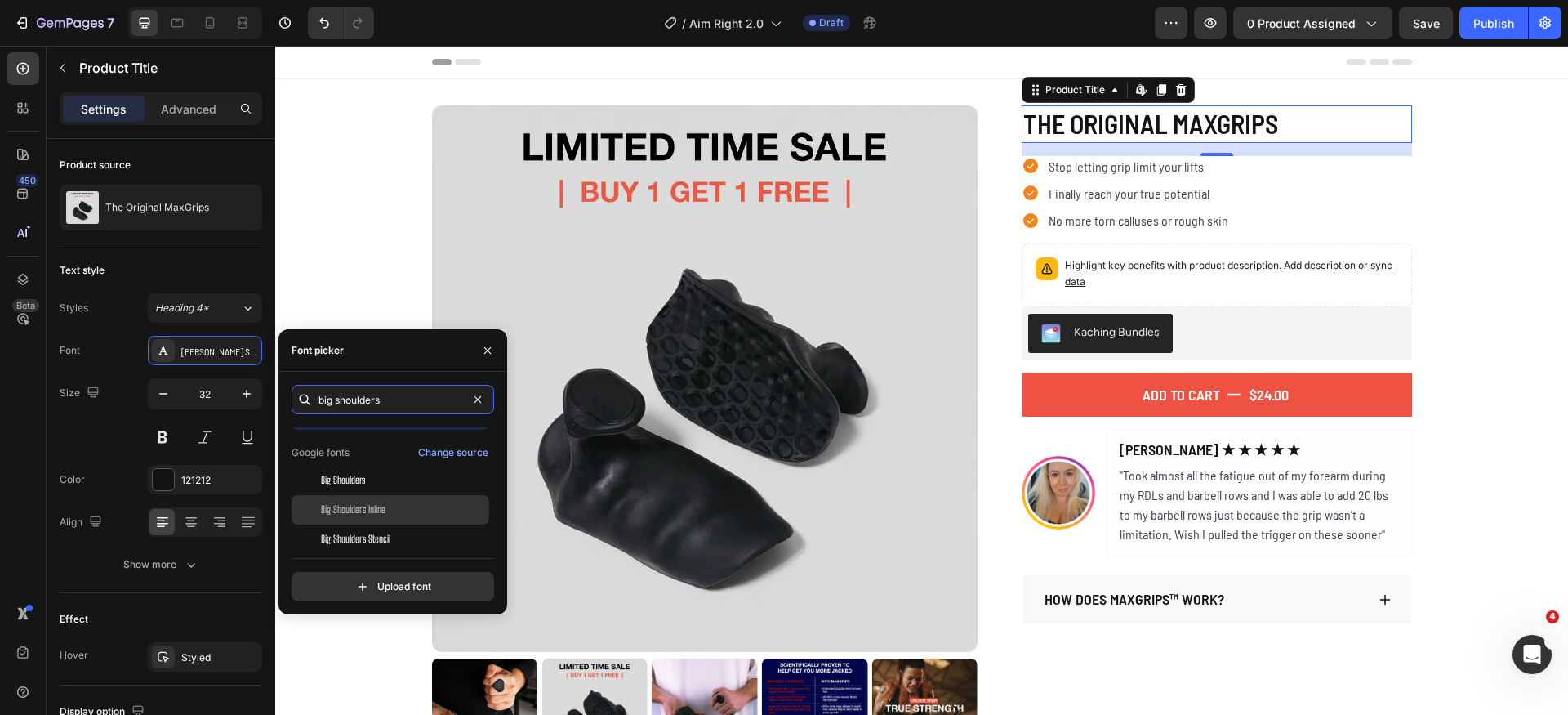
scroll to position [40, 0]
type input "big shoulders"
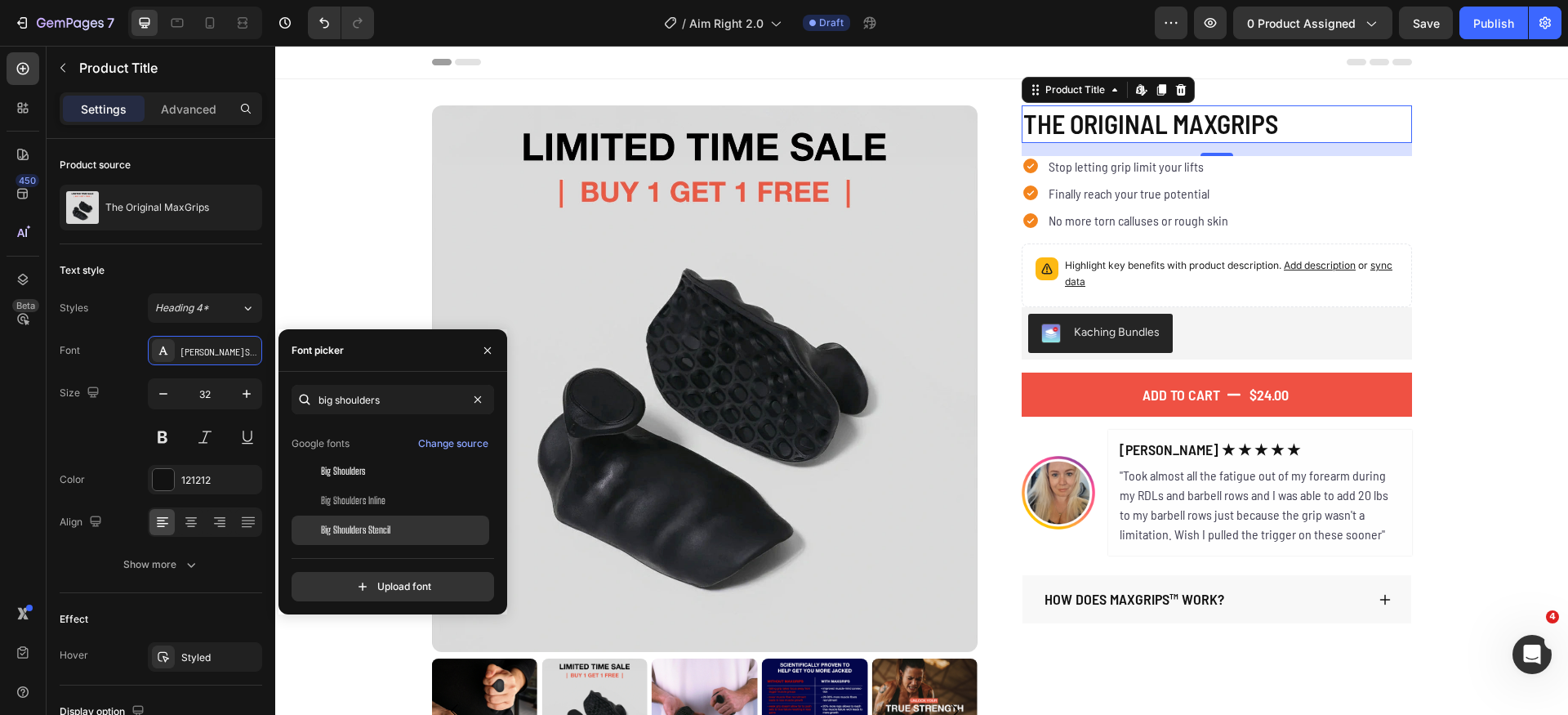
click at [393, 527] on div "Big Shoulders Stencil" at bounding box center [404, 530] width 165 height 14
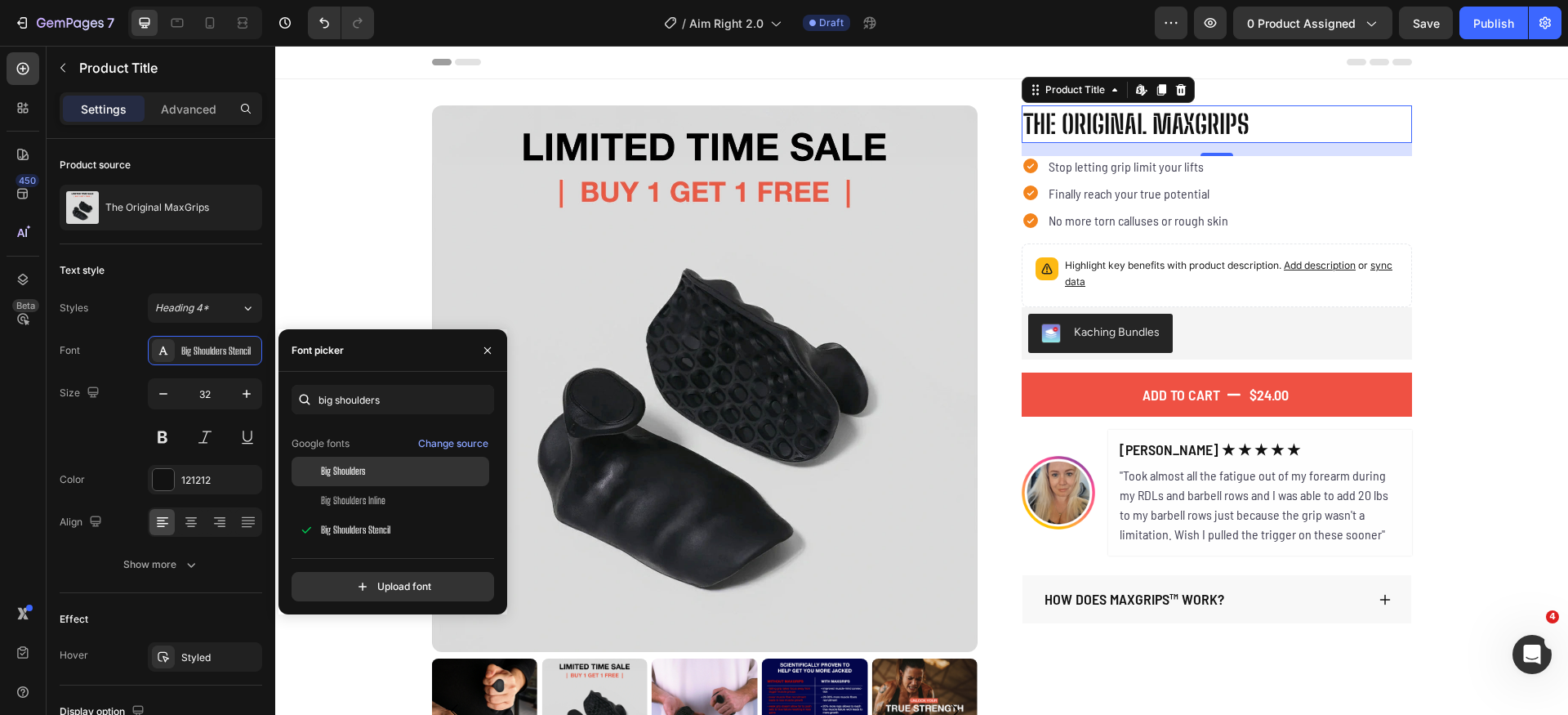
click at [392, 471] on div "Big Shoulders" at bounding box center [404, 471] width 165 height 14
click at [428, 532] on div "Big Shoulders Stencil" at bounding box center [404, 530] width 165 height 14
click at [102, 421] on div "Size 32" at bounding box center [161, 415] width 203 height 73
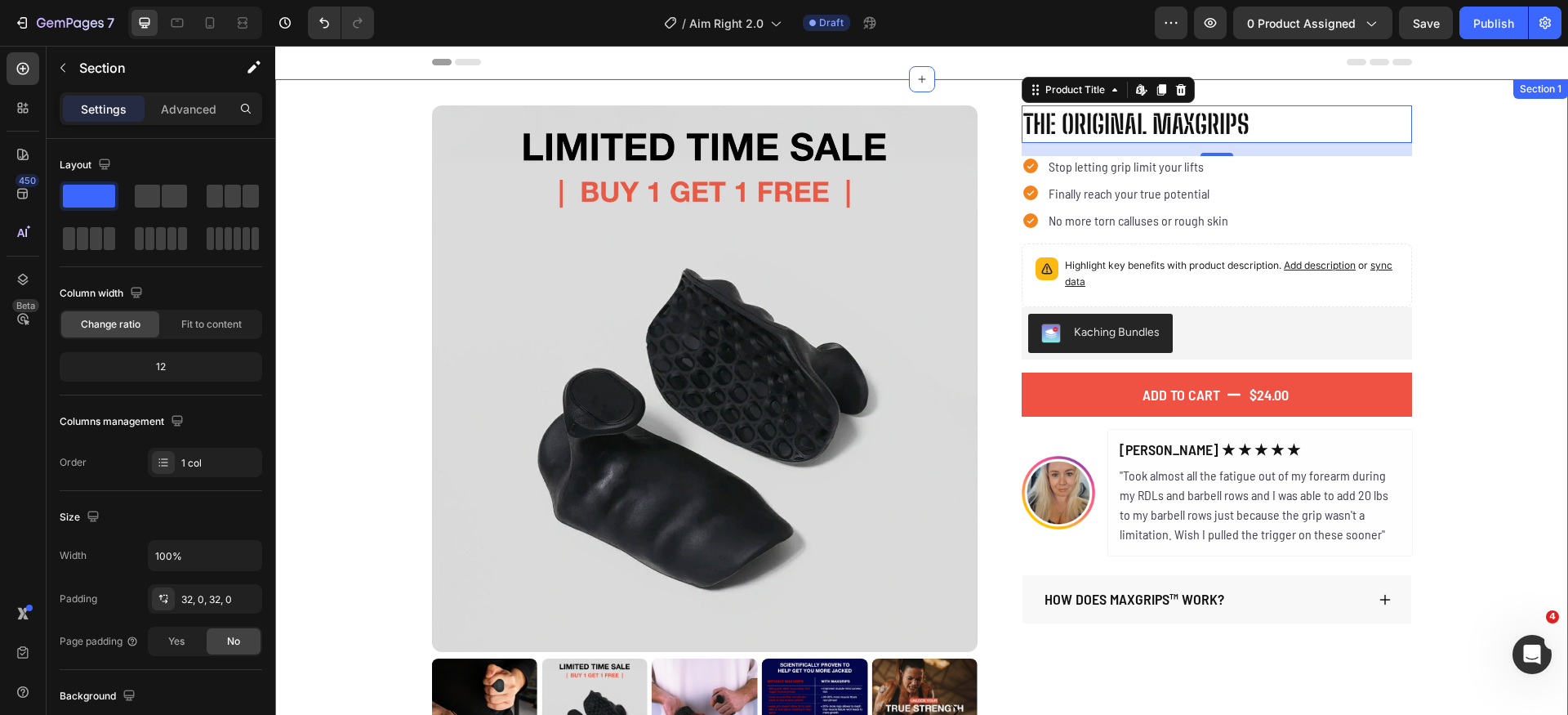
click at [1479, 312] on div "Product Images The Original MaxGrips Product Title Edit content in Shopify 16 $…" at bounding box center [921, 434] width 1293 height 659
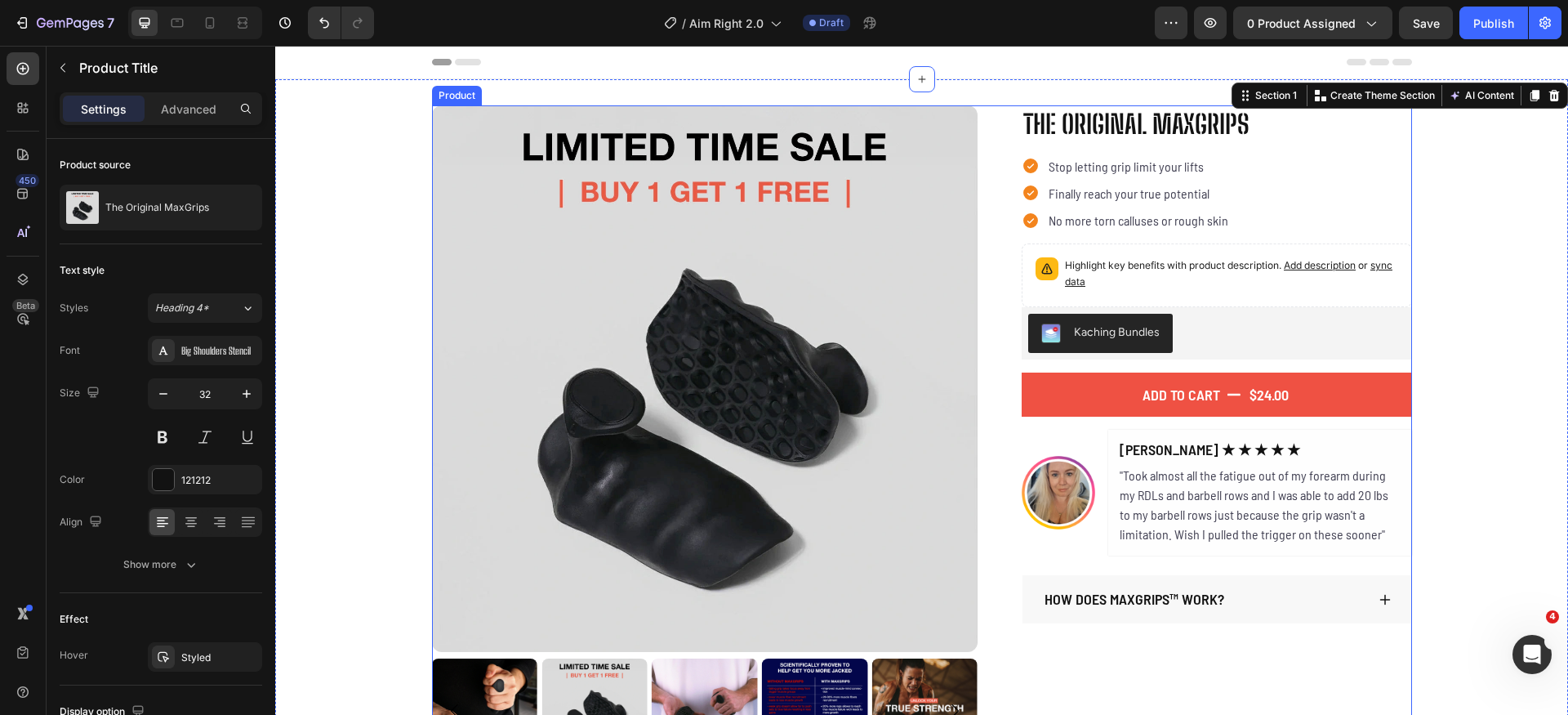
click at [1108, 130] on h1 "The Original MaxGrips" at bounding box center [1217, 124] width 390 height 38
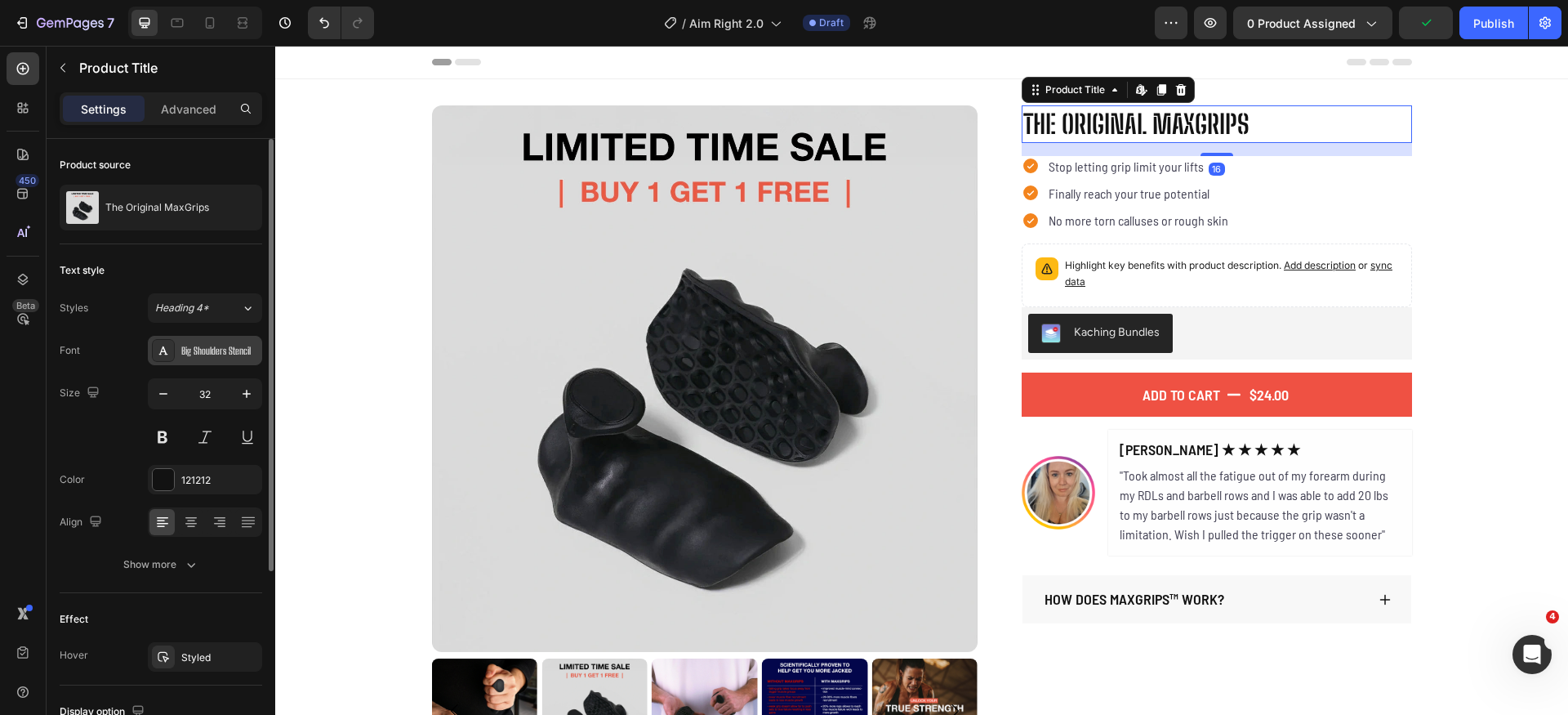
click at [215, 350] on div "Big Shoulders Stencil" at bounding box center [219, 351] width 77 height 14
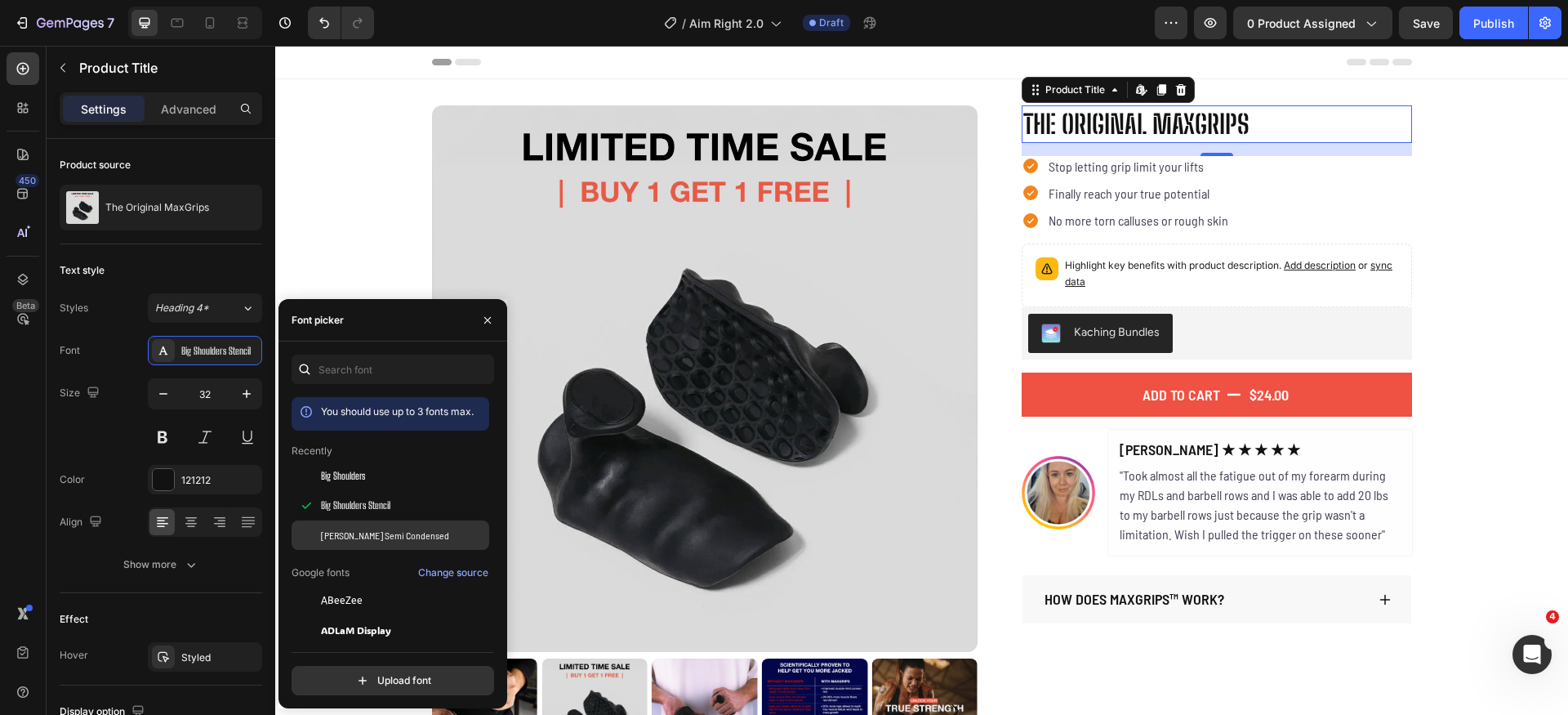
click at [424, 532] on div "[PERSON_NAME] Semi Condensed" at bounding box center [404, 535] width 165 height 14
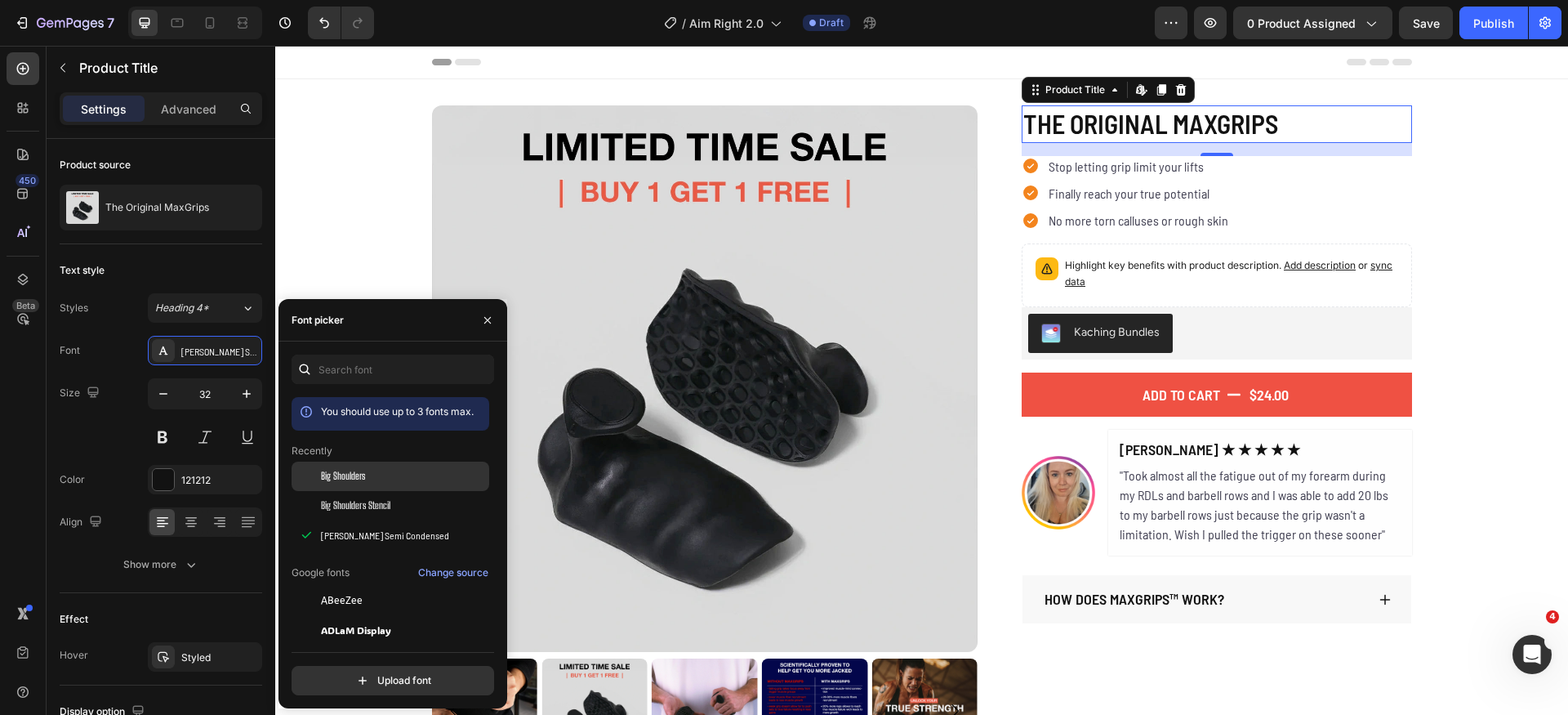
click at [399, 473] on div "Big Shoulders" at bounding box center [404, 476] width 165 height 14
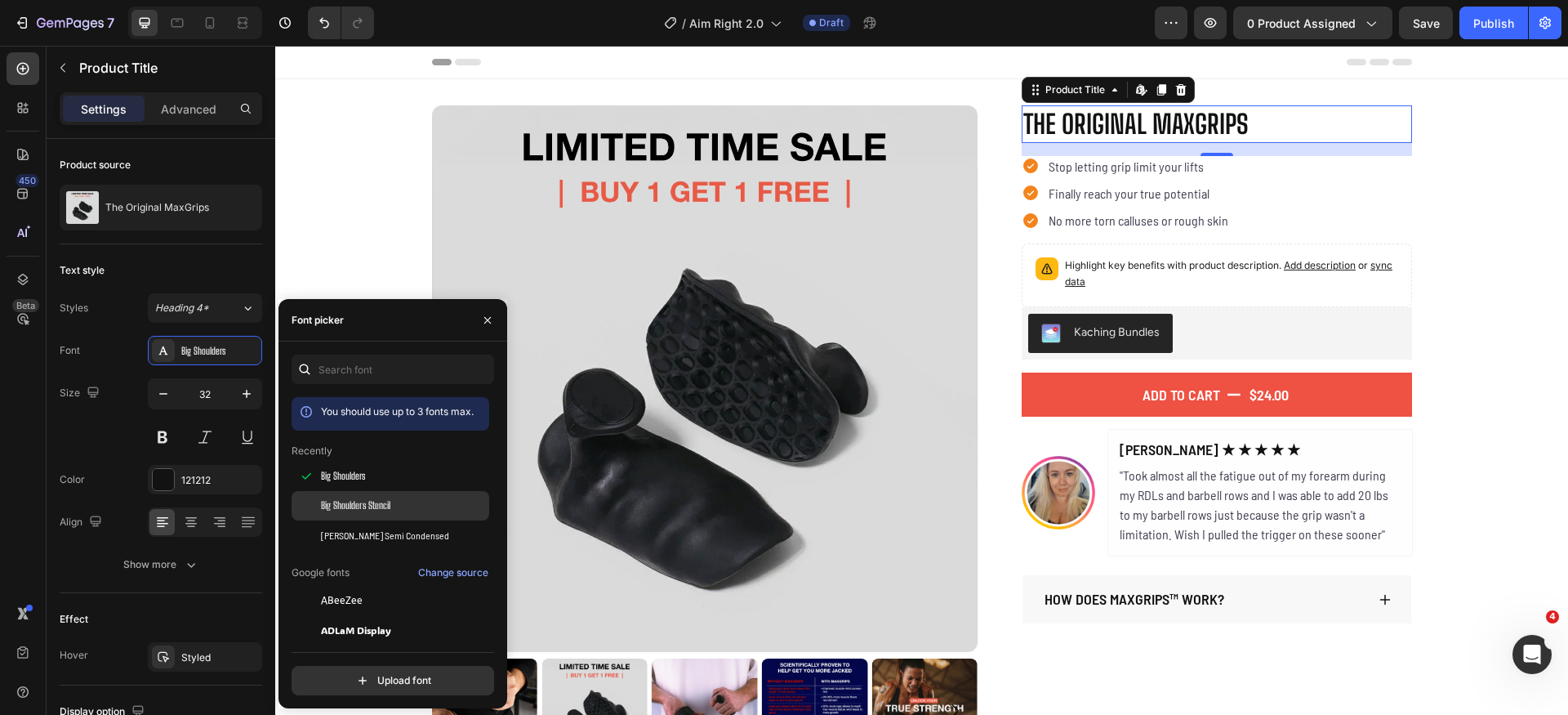
click at [395, 675] on div "Big Shoulders Stencil" at bounding box center [390, 689] width 198 height 29
click at [385, 471] on div "Big Shoulders" at bounding box center [404, 476] width 165 height 14
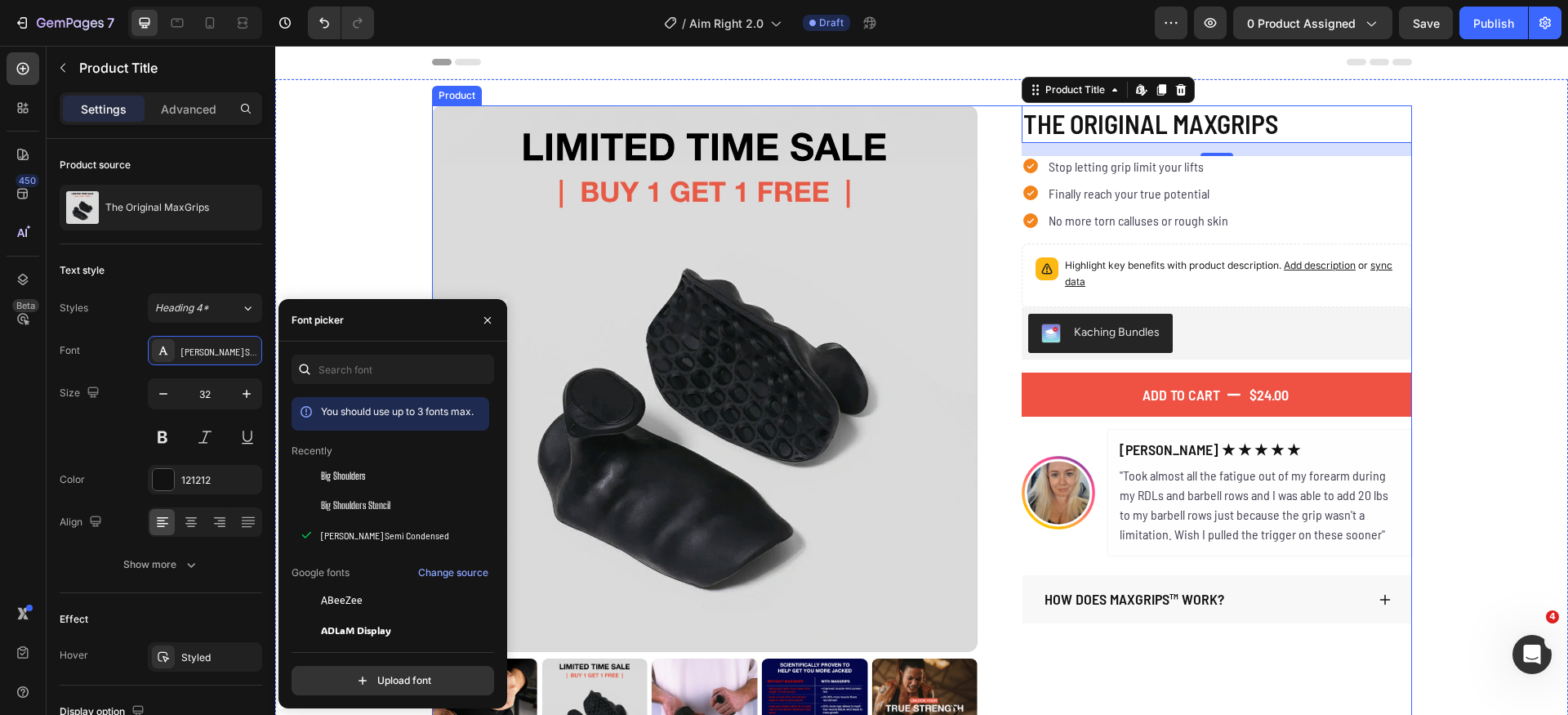
click at [1544, 378] on div "Product Images The Original MaxGrips Product Title Edit content in Shopify 16 $…" at bounding box center [921, 434] width 1293 height 659
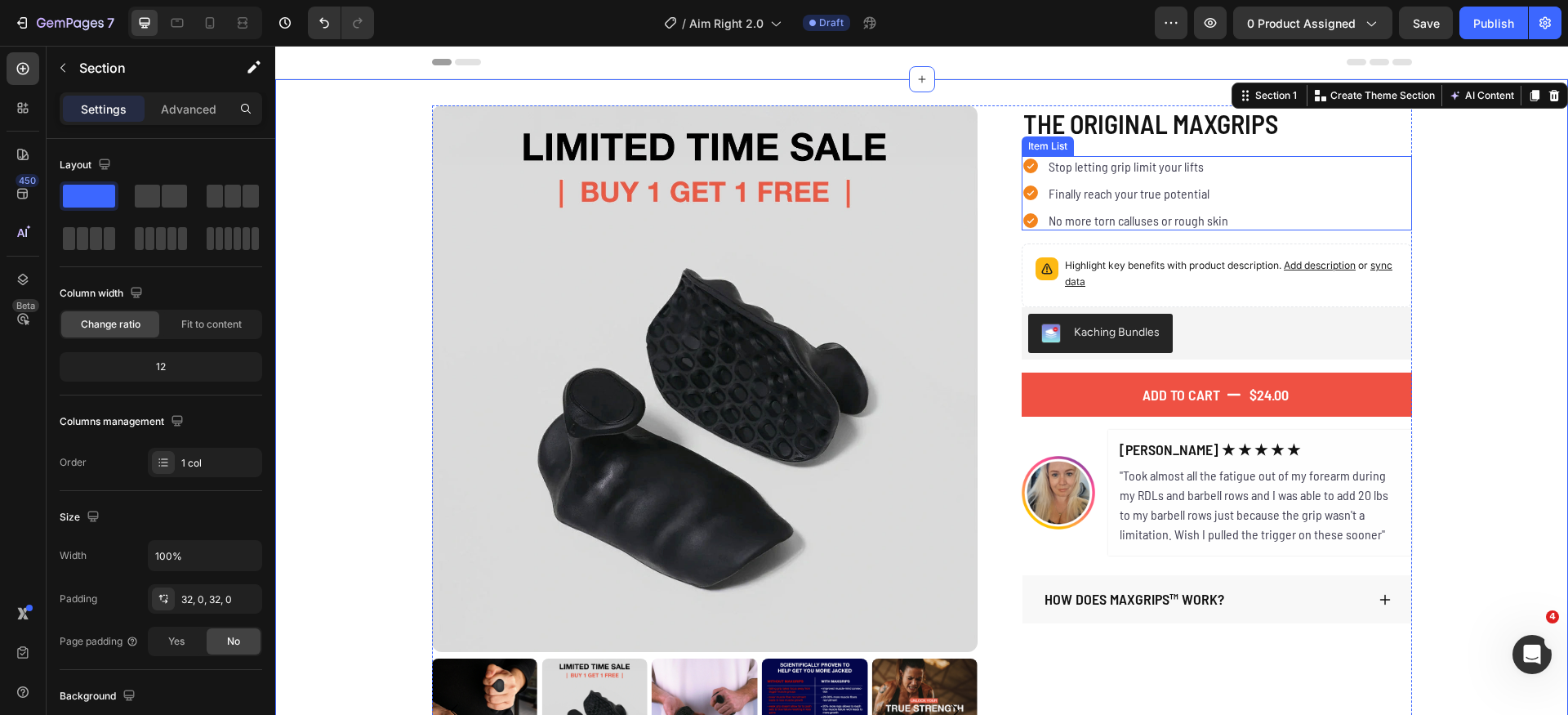
click at [1140, 167] on p "Stop letting grip limit your lifts" at bounding box center [1139, 166] width 180 height 15
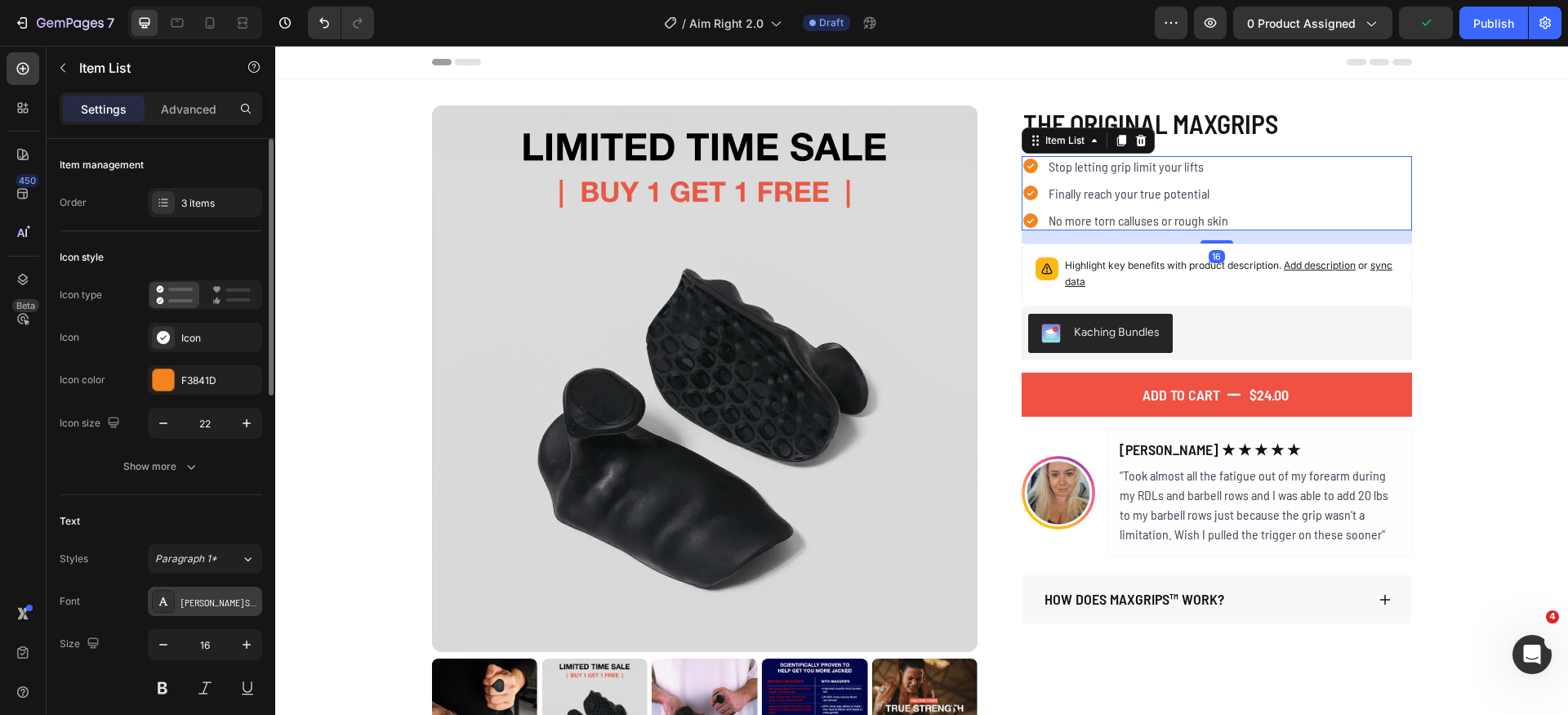
scroll to position [40, 0]
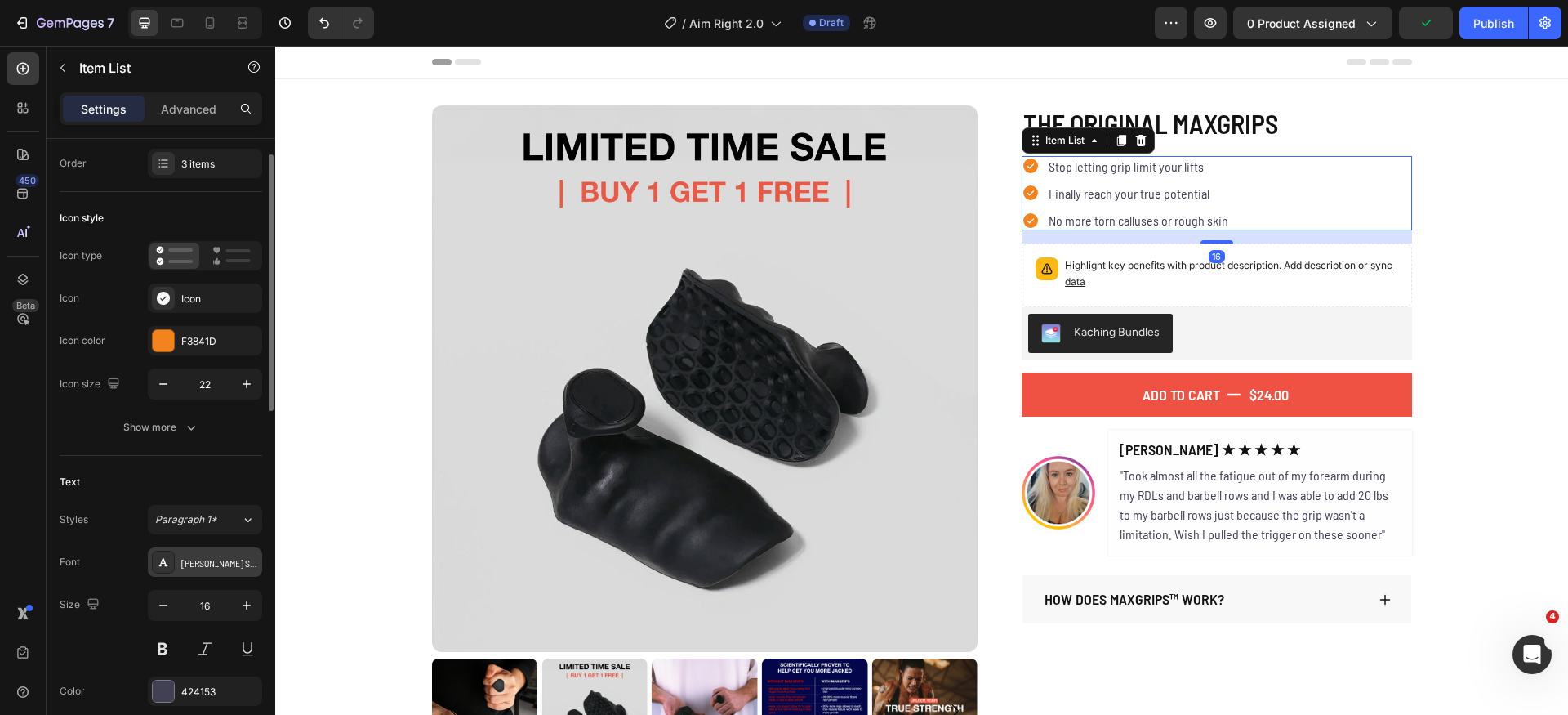
click at [212, 567] on div "[PERSON_NAME] Semi Condensed" at bounding box center [219, 563] width 77 height 14
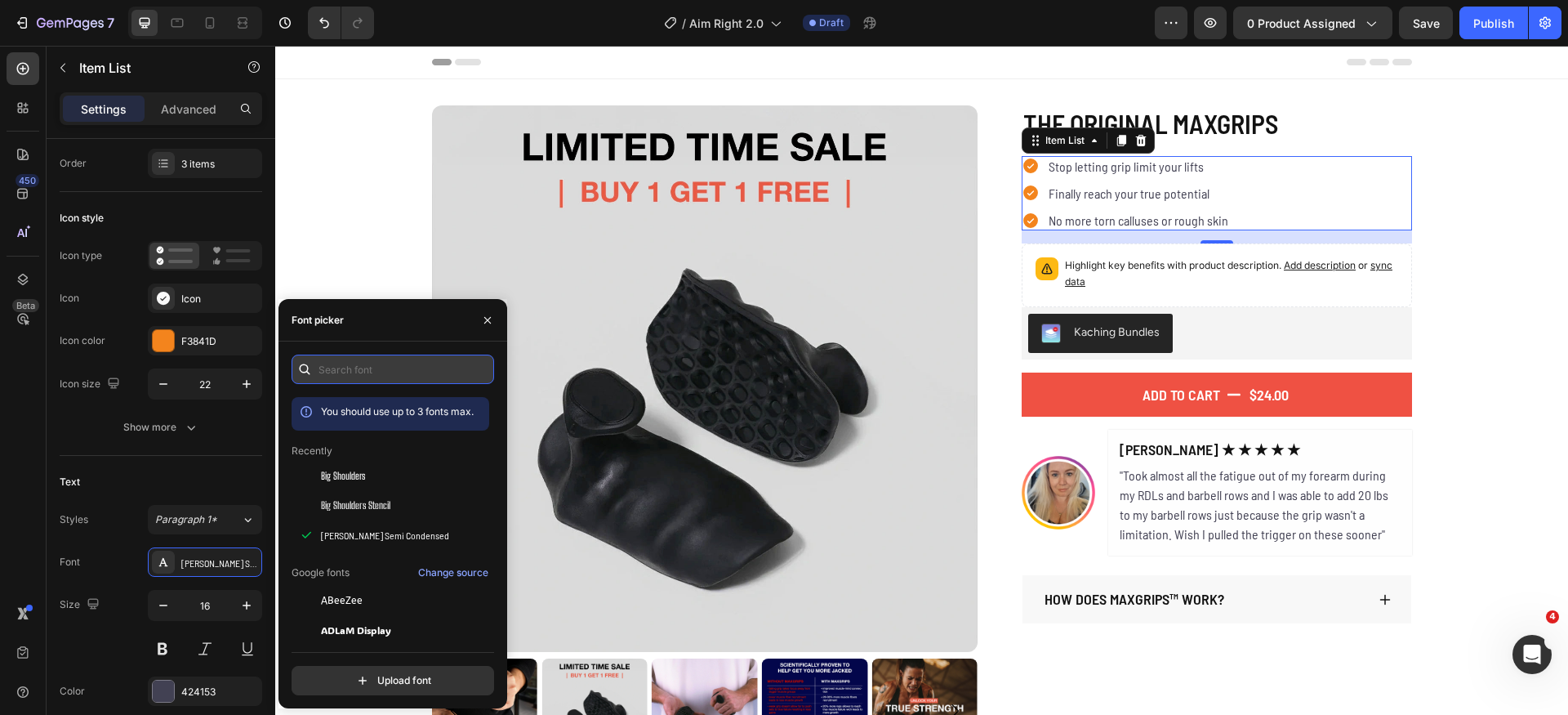
click at [363, 374] on input "text" at bounding box center [393, 369] width 203 height 29
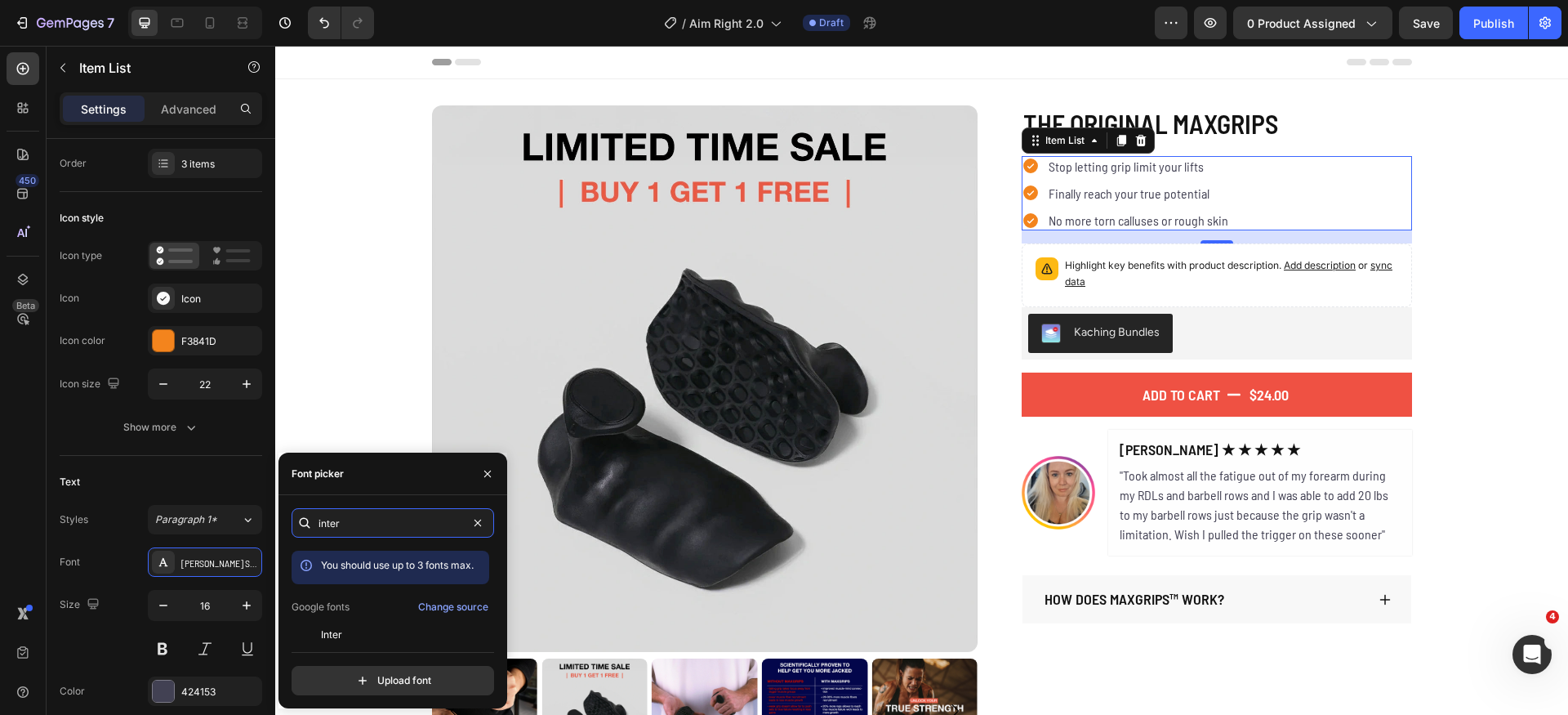
type input "inter"
click at [356, 641] on div "inter You should use up to 3 fonts max. Google fonts Change source Inter Inter …" at bounding box center [393, 601] width 203 height 187
click at [362, 633] on div "Inter" at bounding box center [404, 634] width 165 height 14
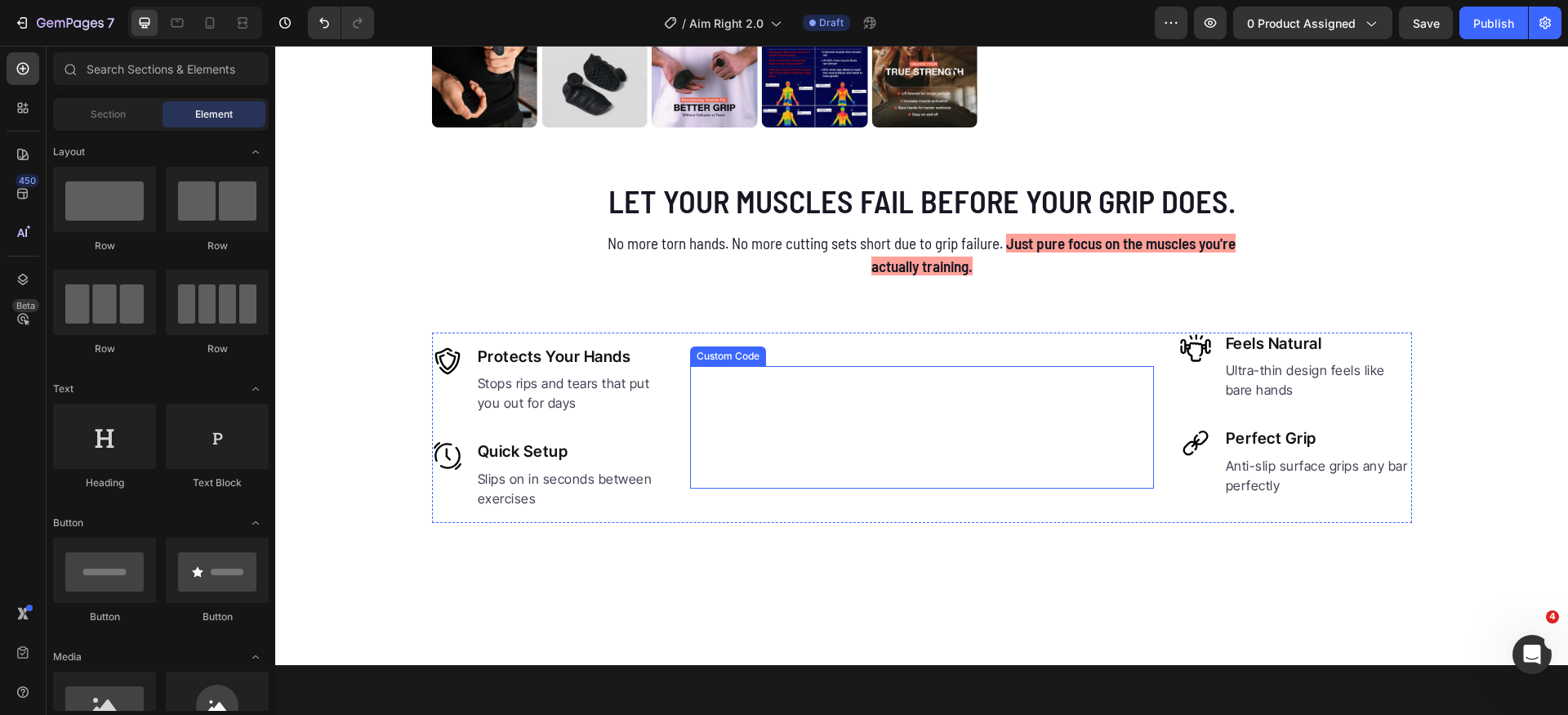
scroll to position [616, 0]
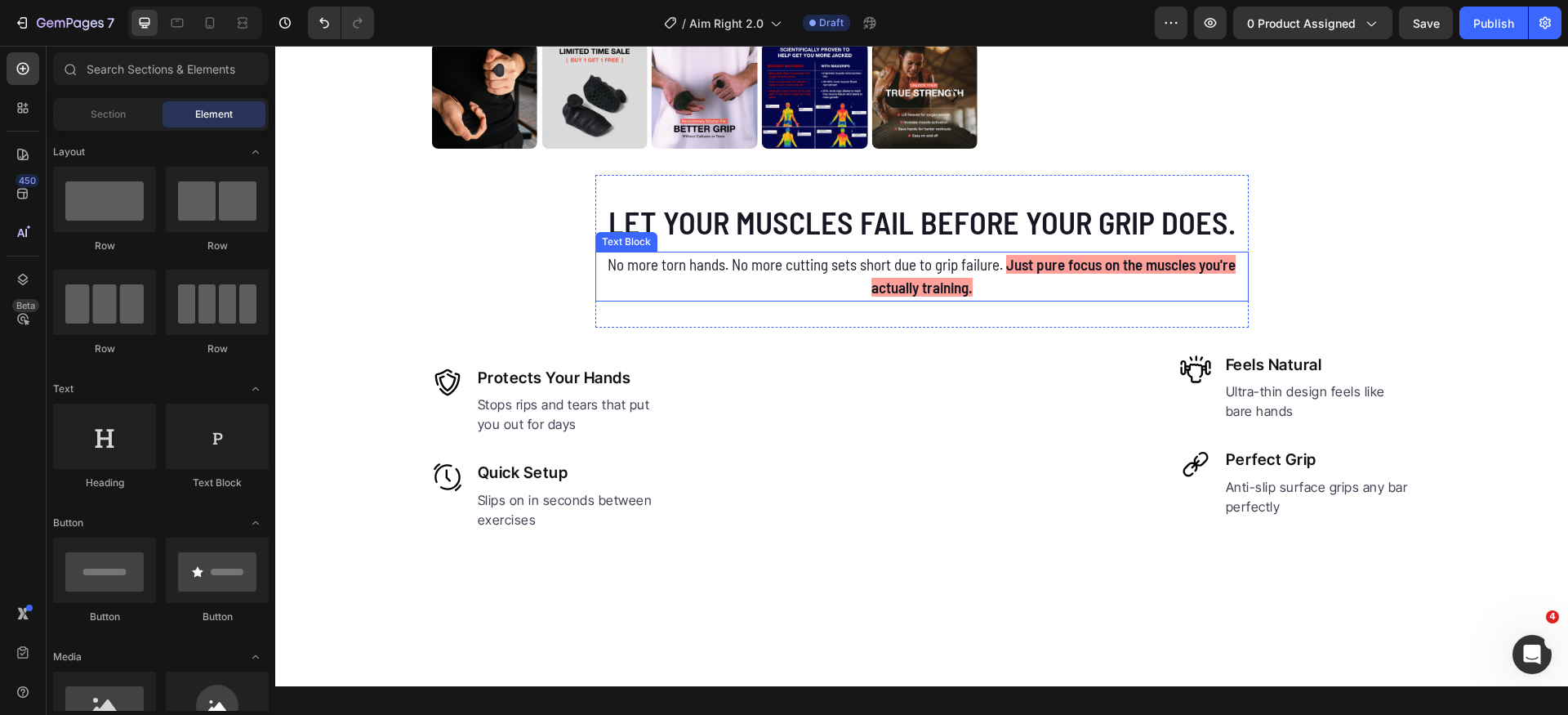
click at [875, 258] on p "No more torn hands. No more cutting sets short due to grip failure. Just pure f…" at bounding box center [921, 276] width 650 height 46
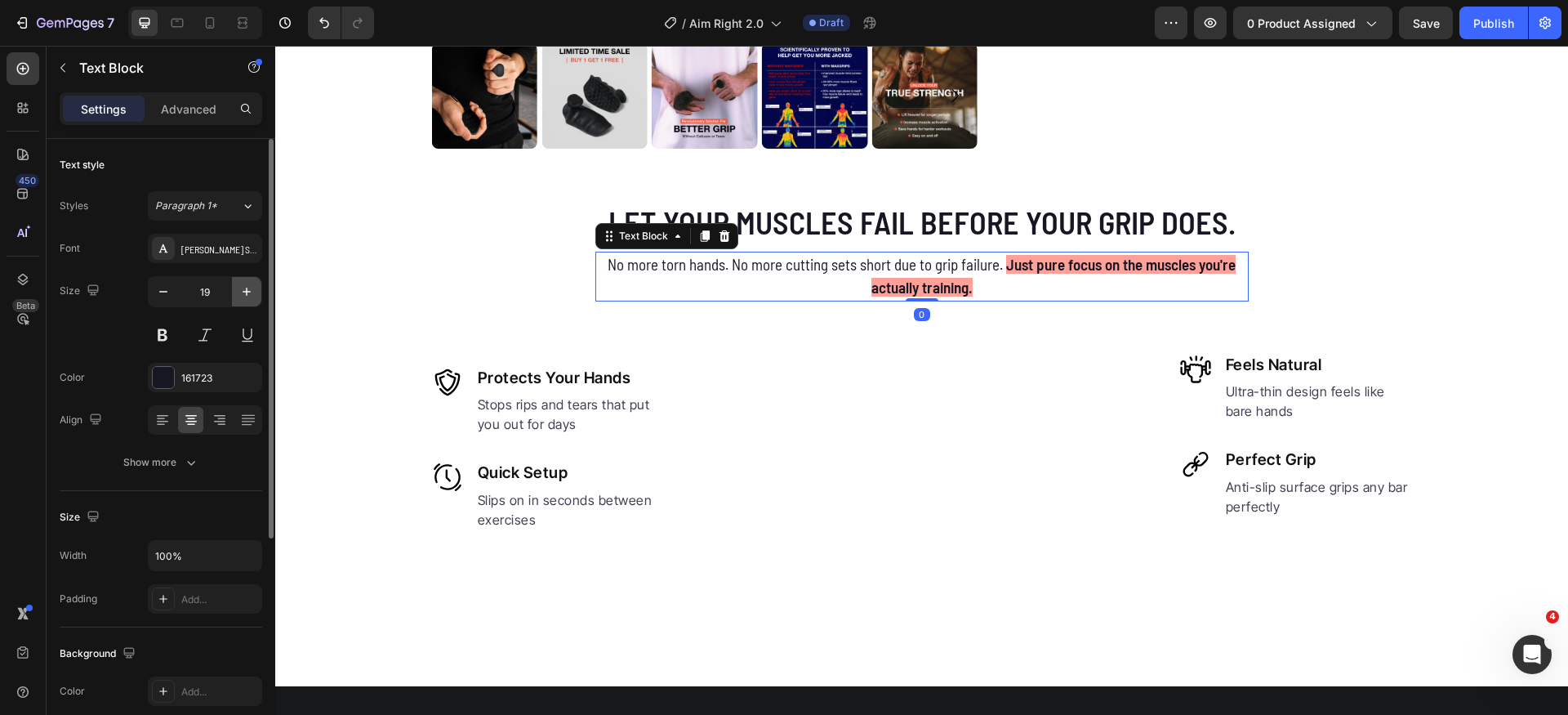
click at [232, 283] on button "button" at bounding box center [246, 291] width 29 height 29
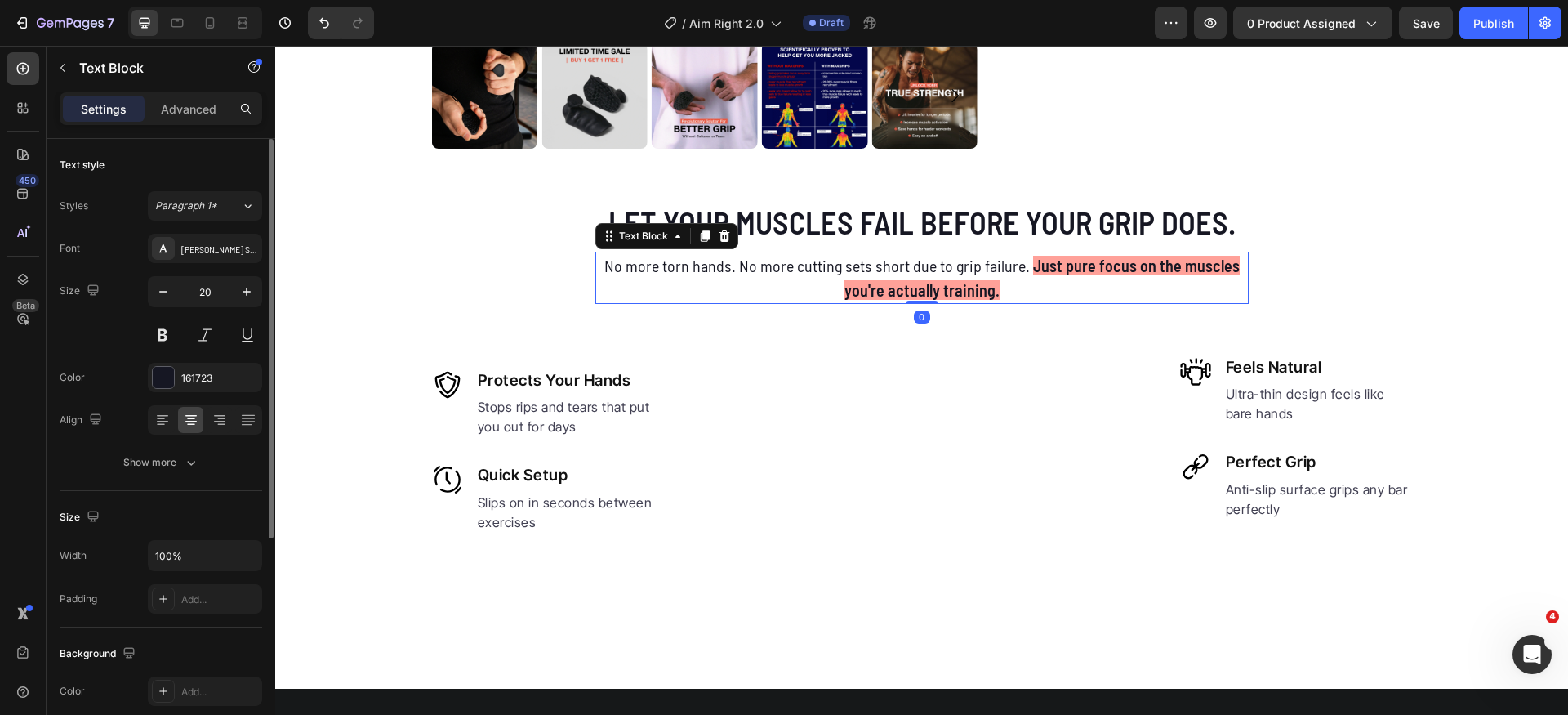
drag, startPoint x: 173, startPoint y: 291, endPoint x: 179, endPoint y: 280, distance: 12.5
click at [171, 291] on button "button" at bounding box center [163, 291] width 29 height 29
type input "19"
click at [229, 248] on div "[PERSON_NAME] Semi Condensed" at bounding box center [219, 249] width 77 height 14
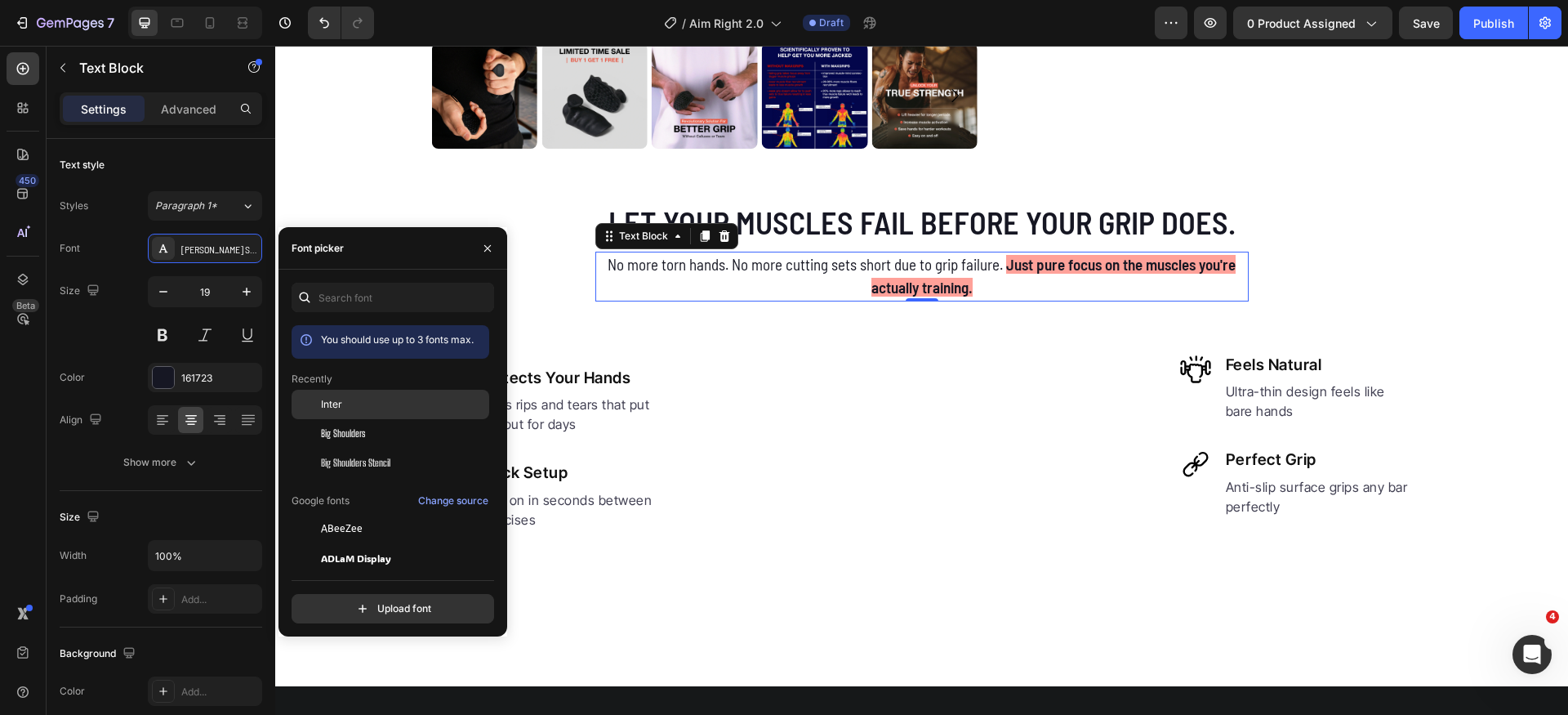
click at [358, 406] on div "Inter" at bounding box center [404, 404] width 165 height 14
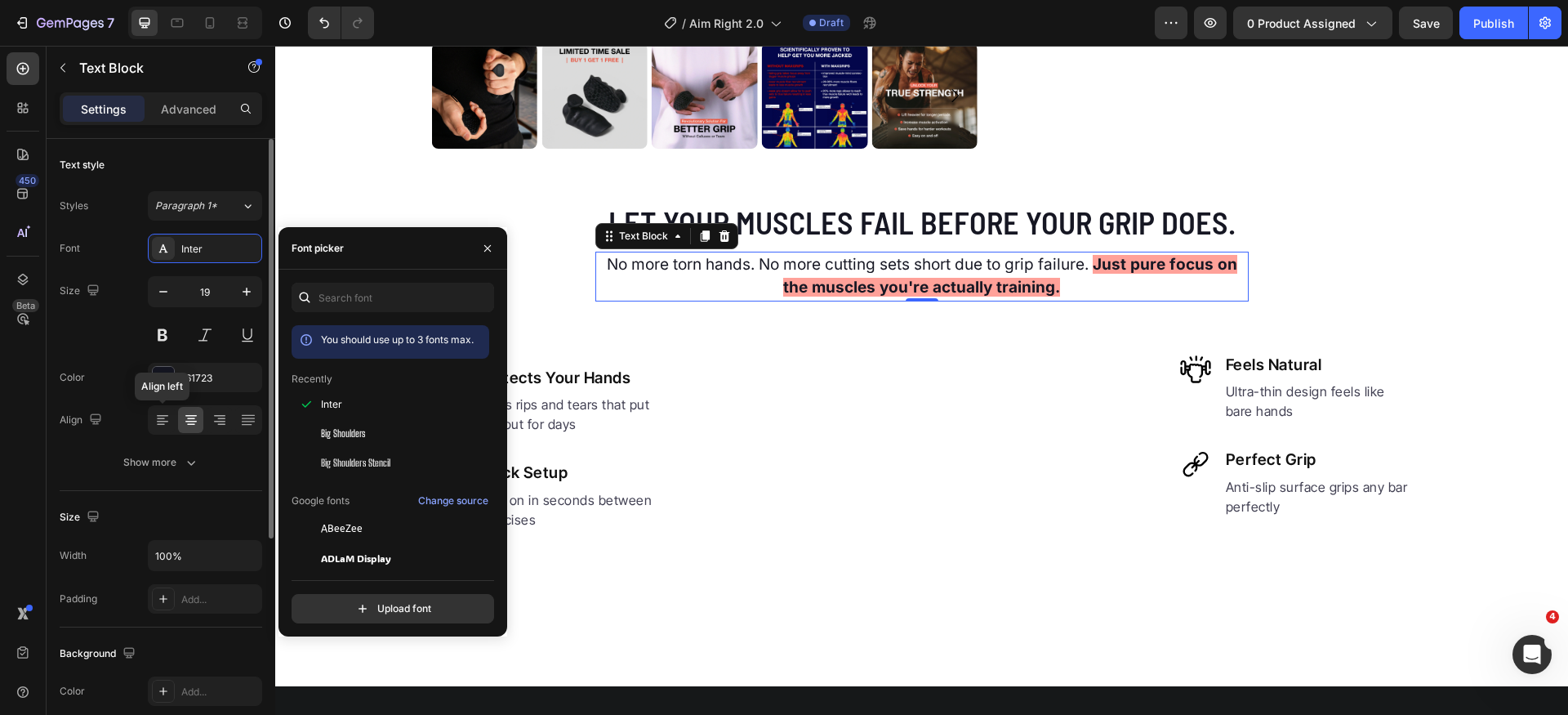
click at [161, 445] on div "Font Inter Size 19 Color 161723 Align Align left Show more" at bounding box center [161, 356] width 203 height 244
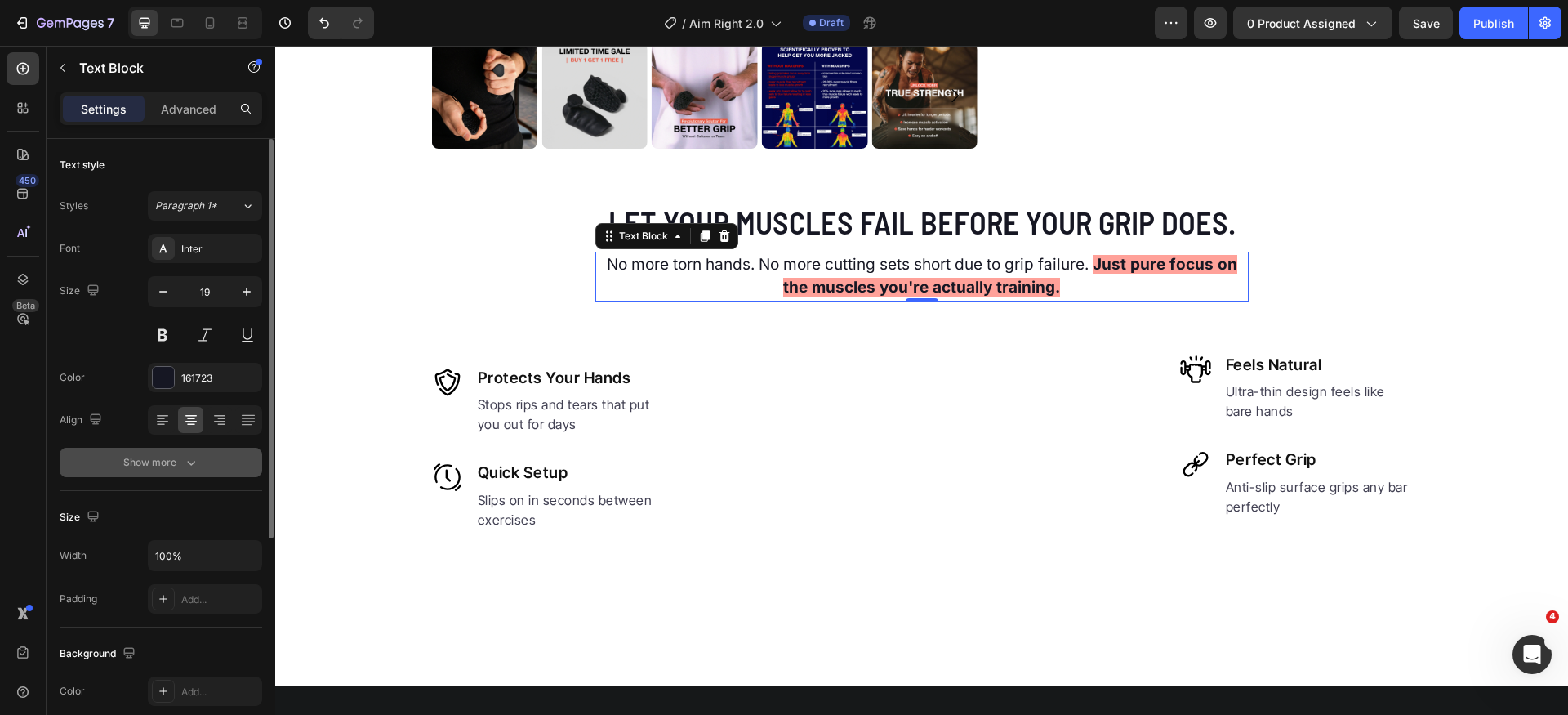
click at [176, 451] on button "Show more" at bounding box center [161, 462] width 203 height 29
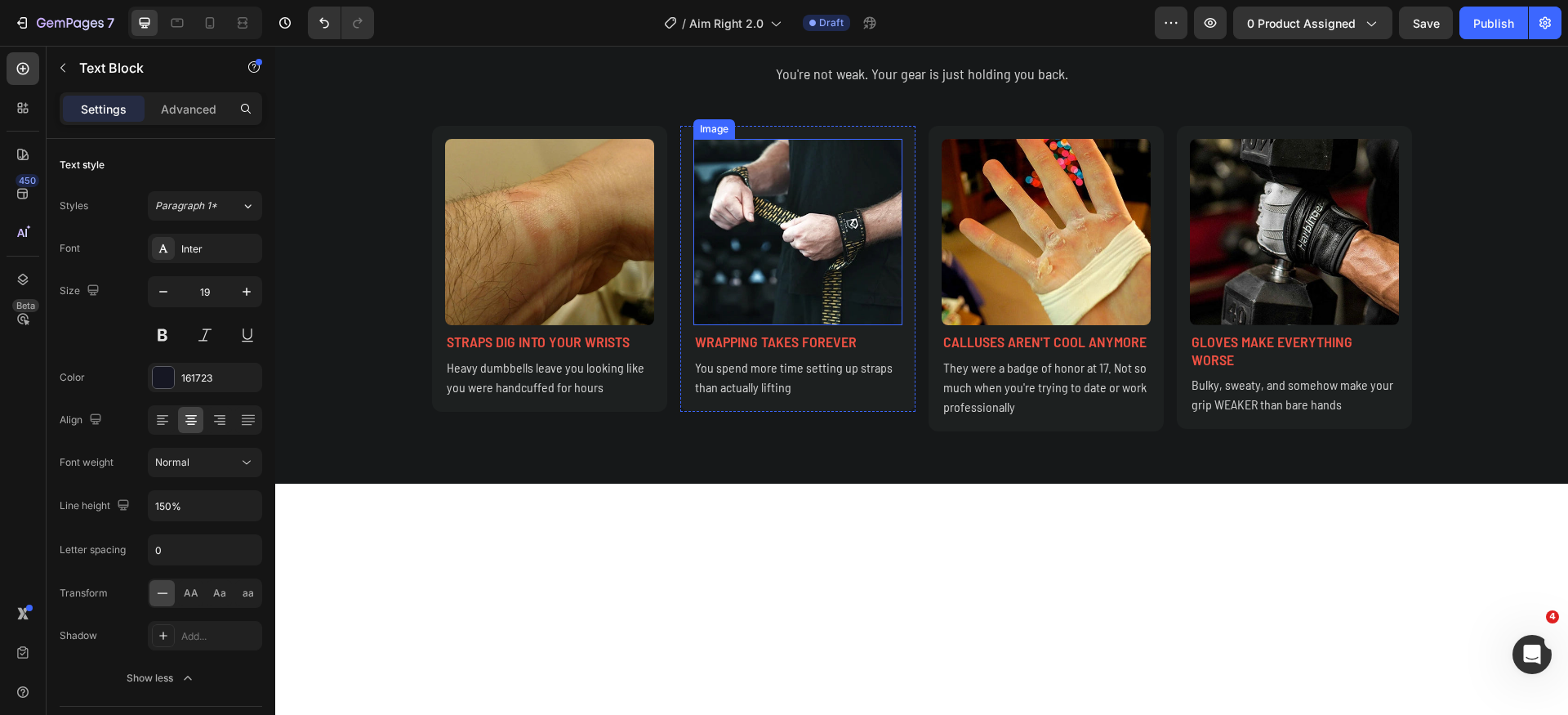
scroll to position [1561, 0]
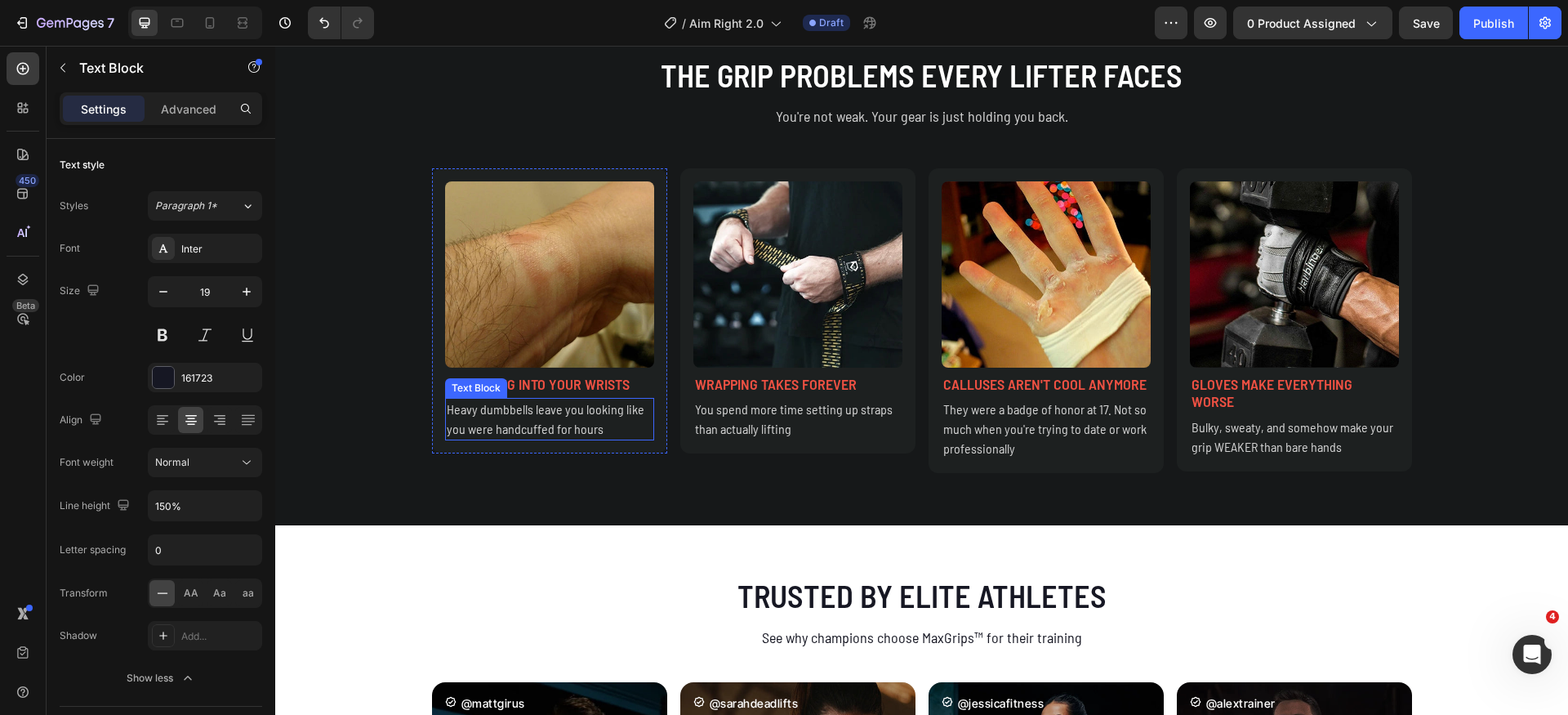
click at [539, 418] on p "Heavy dumbbells leave you looking like you were handcuffed for hours" at bounding box center [549, 419] width 206 height 40
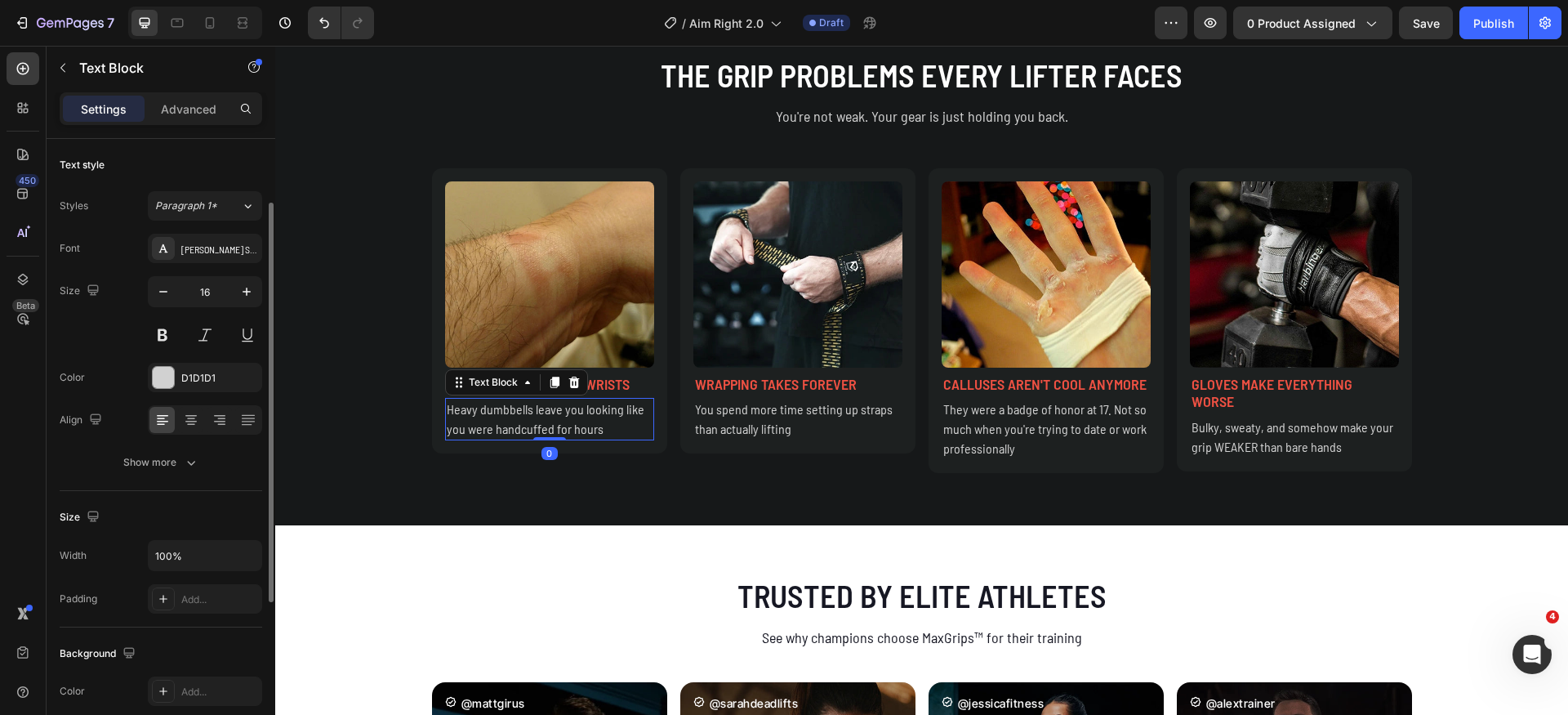
scroll to position [40, 0]
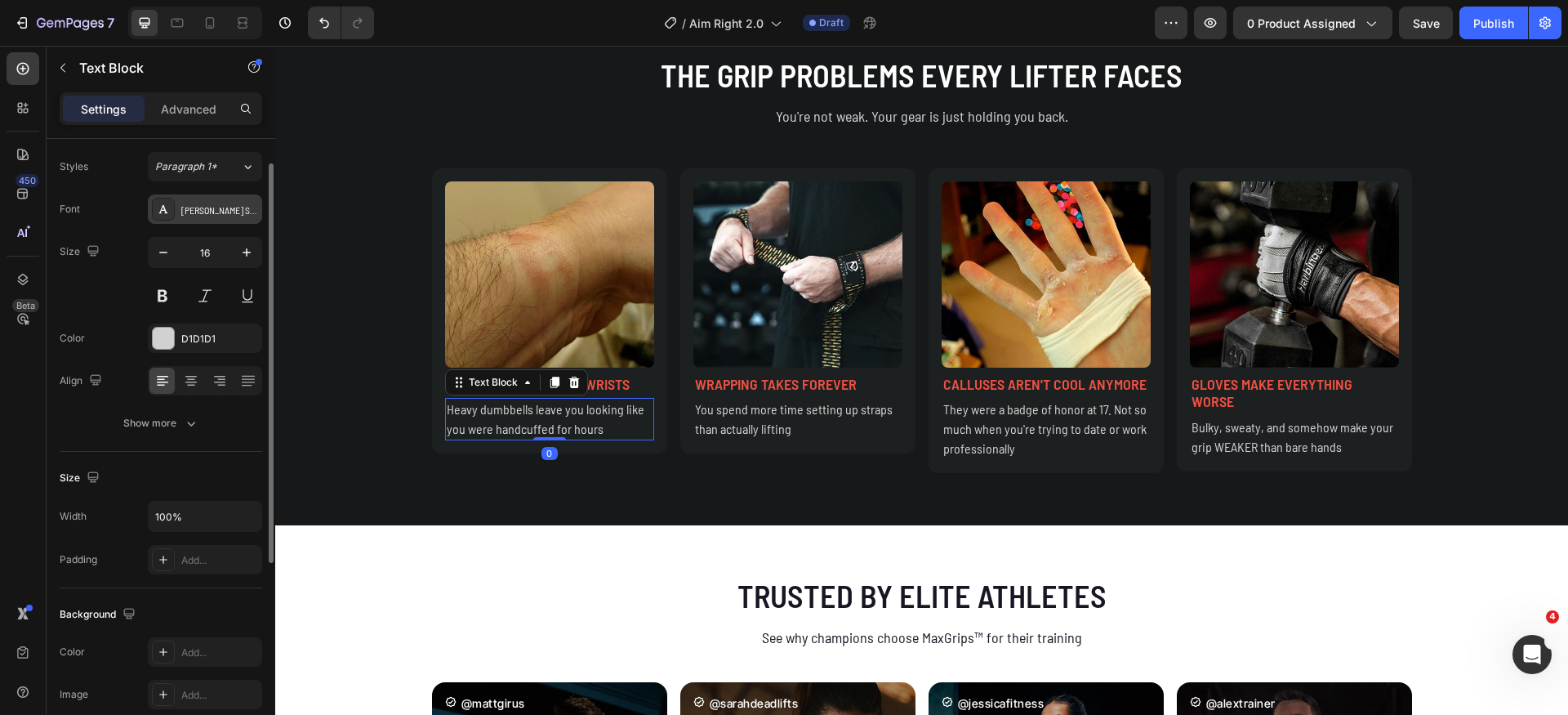
click at [220, 218] on div "[PERSON_NAME] Semi Condensed" at bounding box center [205, 209] width 114 height 29
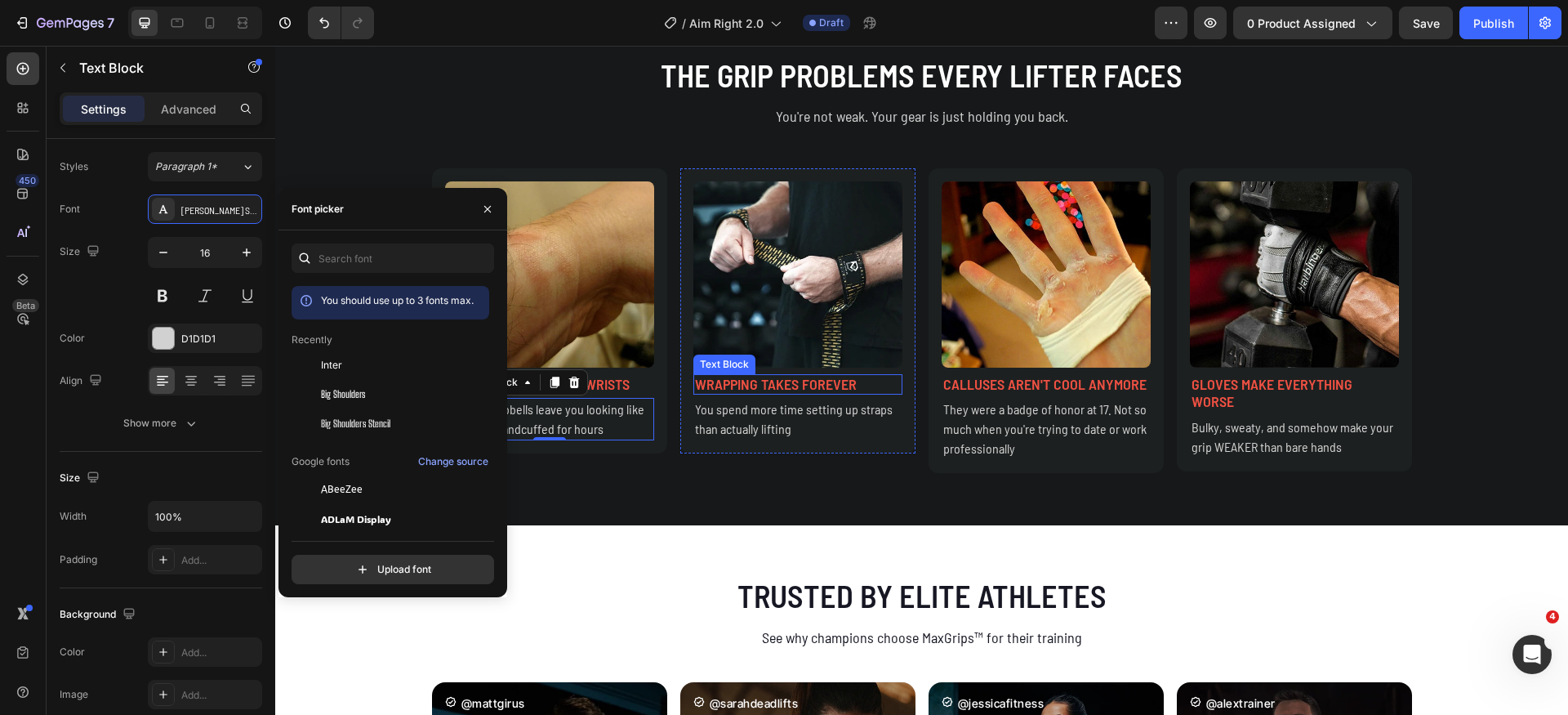
click at [792, 389] on p "Wrapping takes forever" at bounding box center [798, 384] width 206 height 18
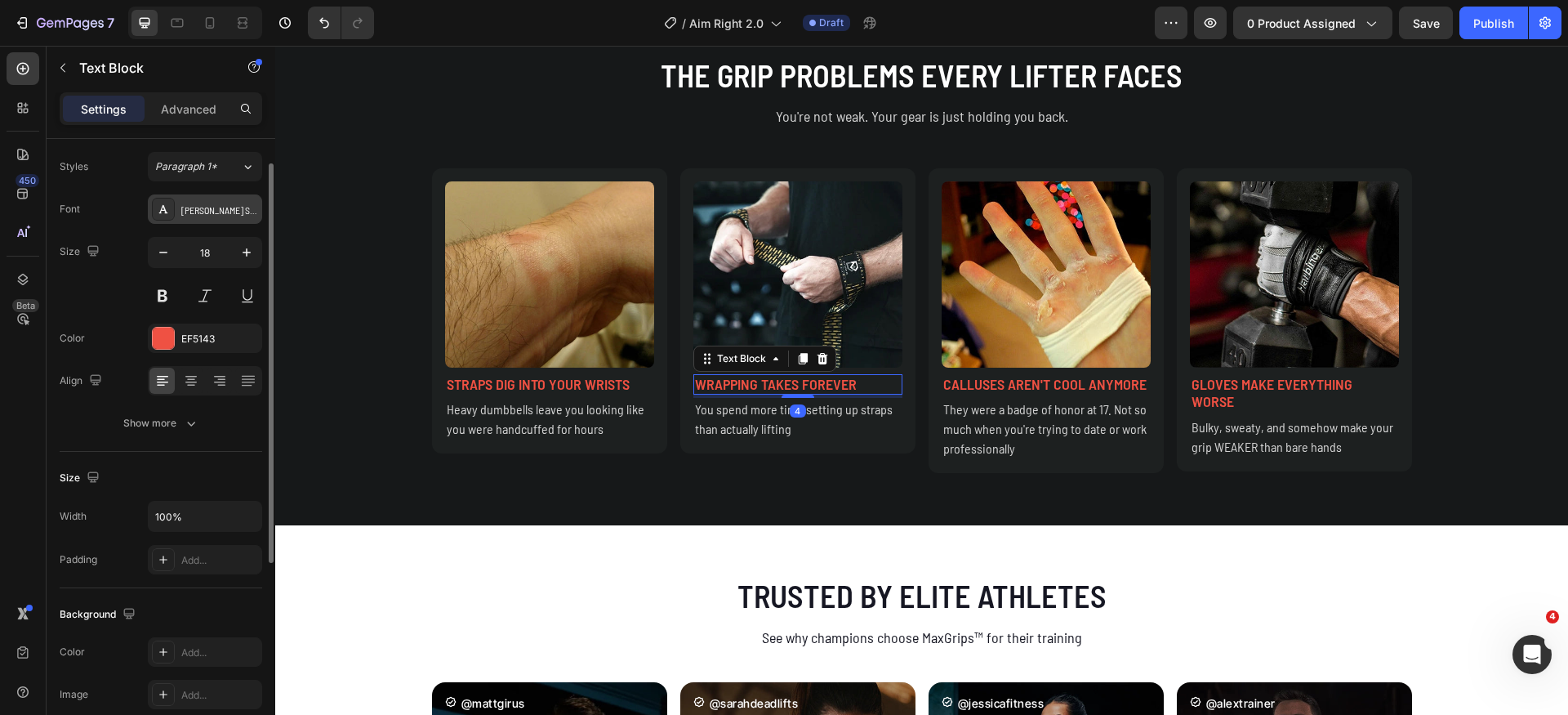
click at [214, 210] on div "[PERSON_NAME] Semi Condensed" at bounding box center [219, 209] width 77 height 14
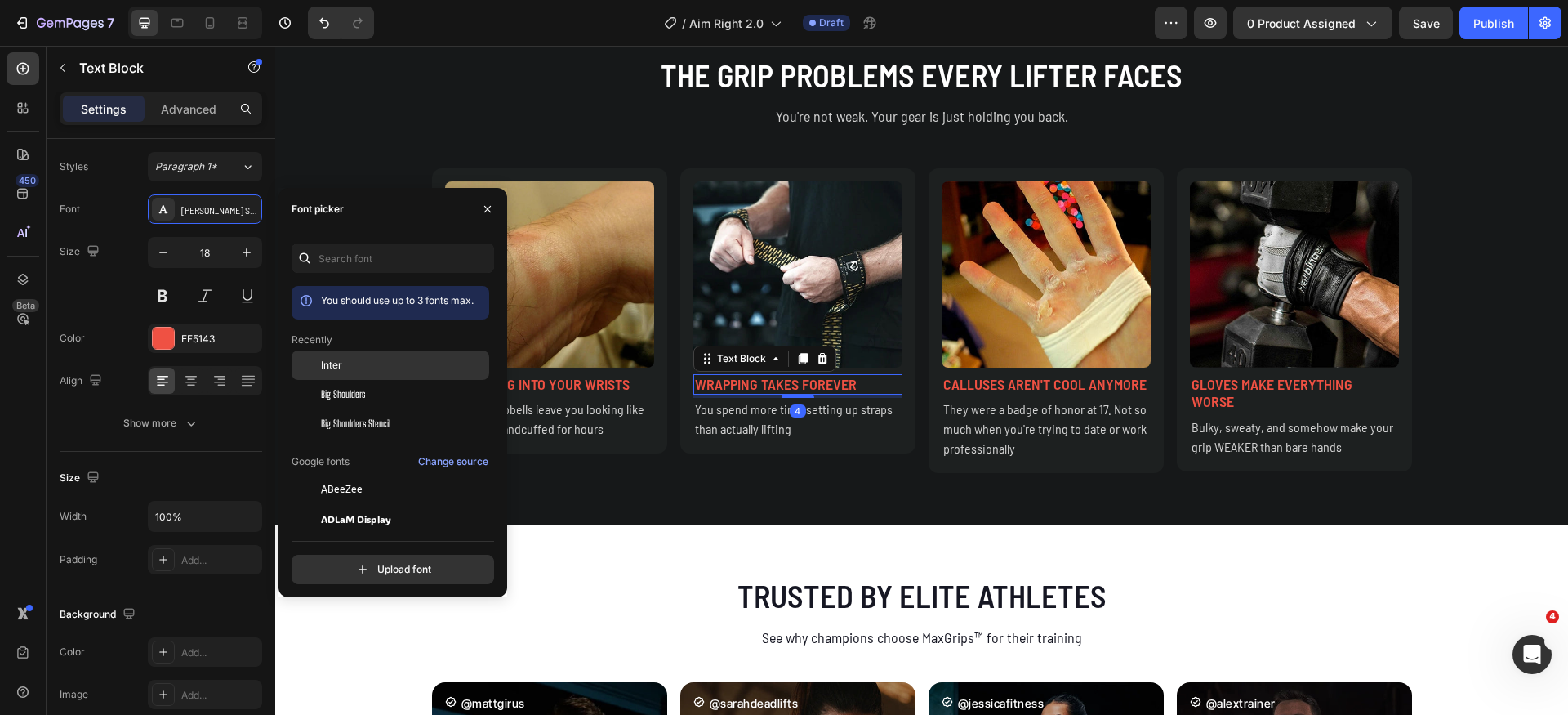
click at [351, 368] on div "Inter" at bounding box center [404, 365] width 165 height 14
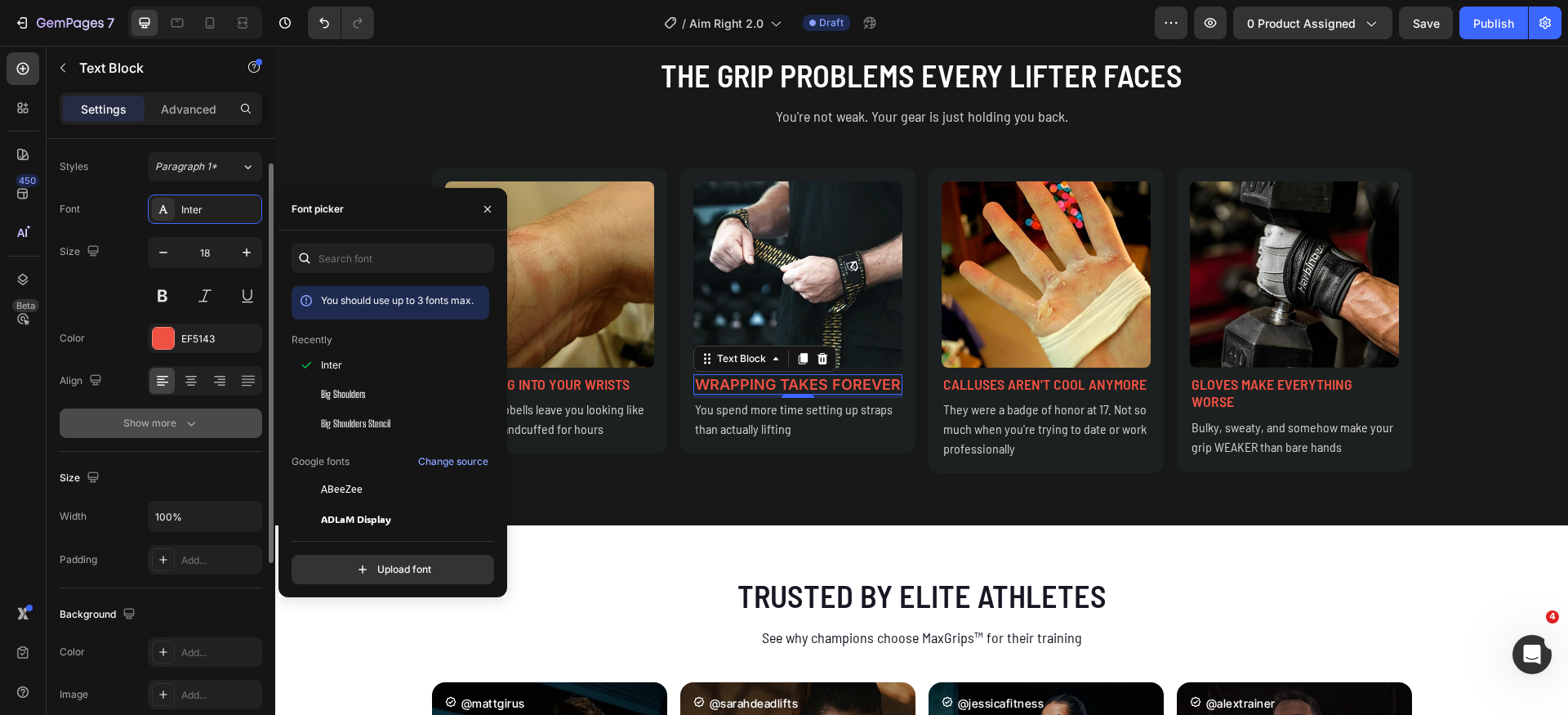
click at [187, 427] on icon "button" at bounding box center [191, 423] width 16 height 16
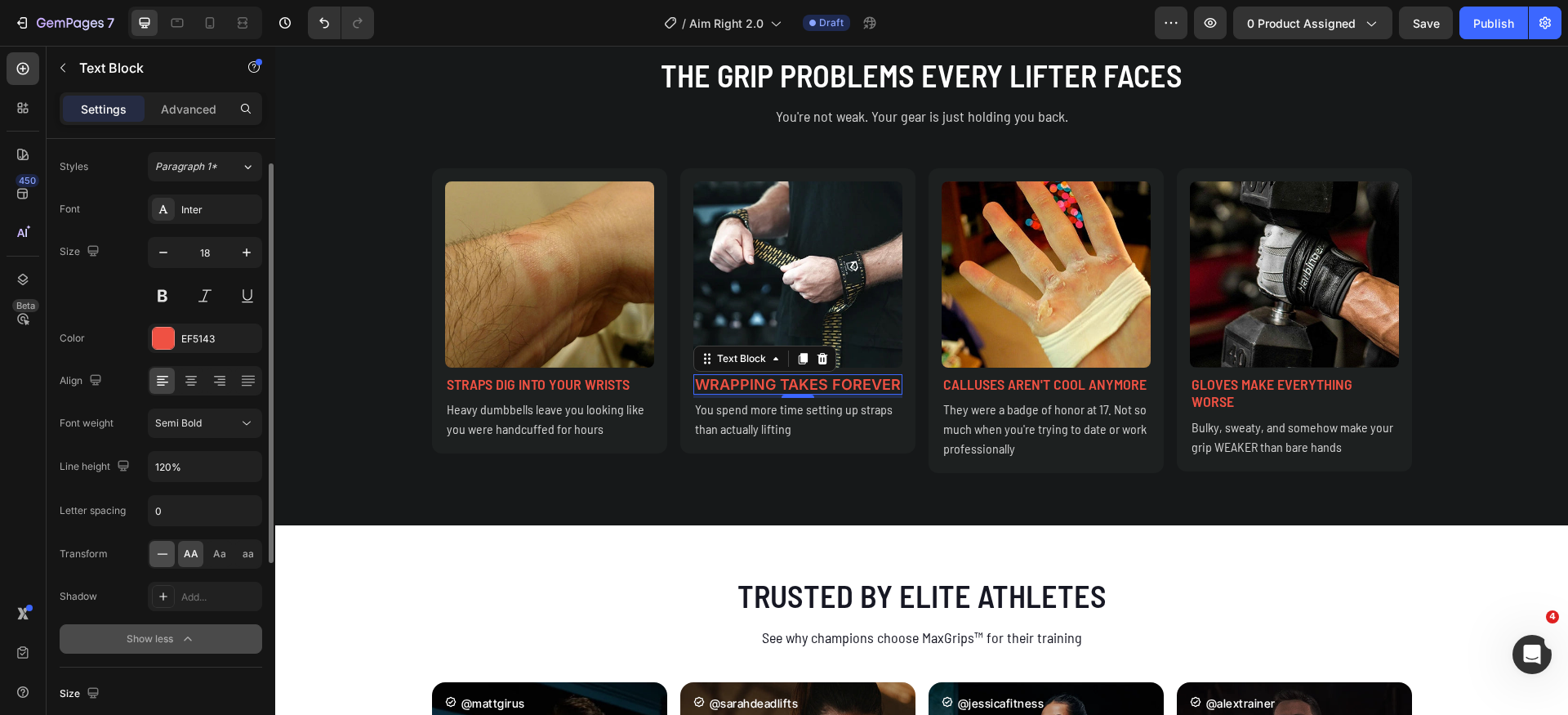
click at [164, 559] on icon at bounding box center [162, 553] width 16 height 16
click at [192, 557] on span "AA" at bounding box center [191, 553] width 14 height 14
click at [162, 558] on icon at bounding box center [162, 553] width 16 height 16
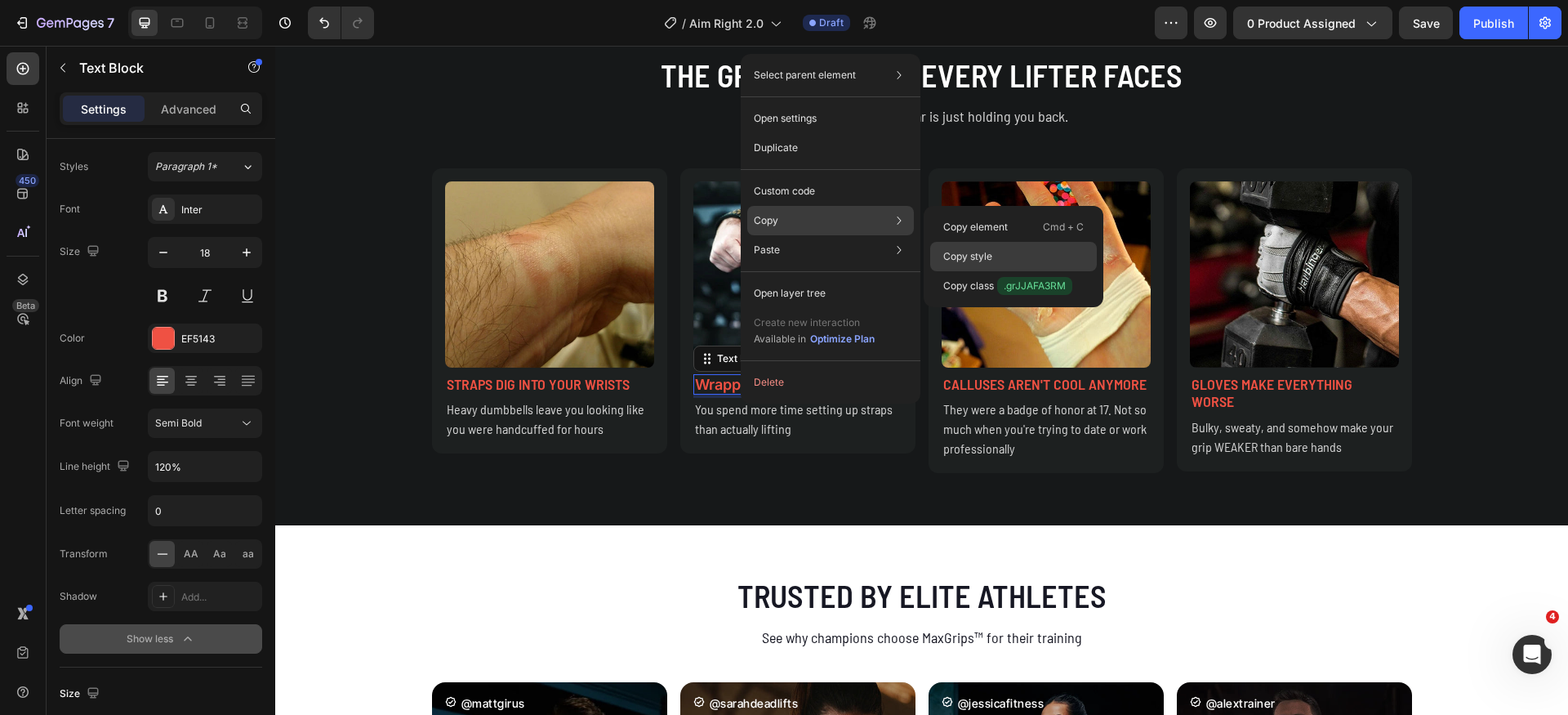
click at [975, 272] on div "Copy style" at bounding box center [1014, 286] width 166 height 29
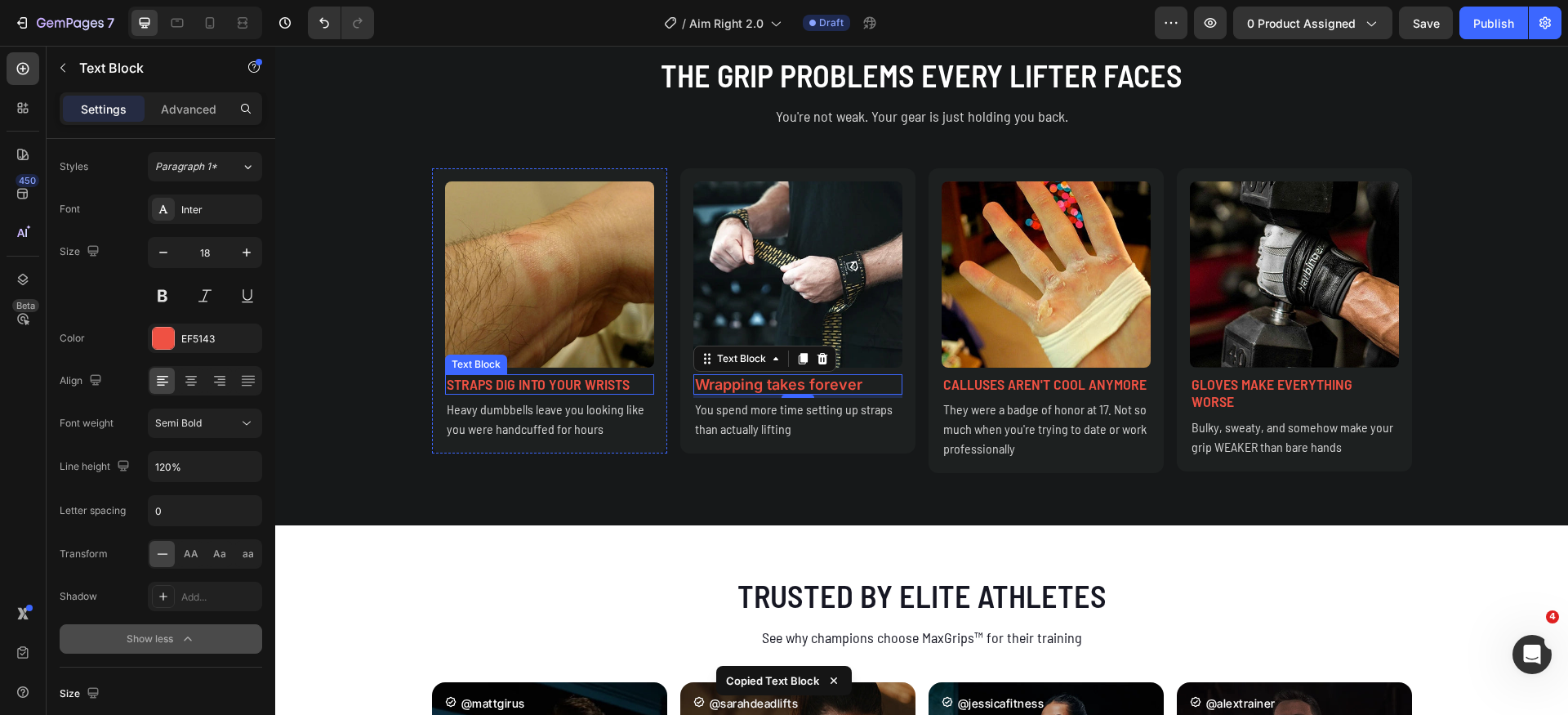
click at [588, 393] on p "Straps dig into your wrists" at bounding box center [549, 384] width 206 height 18
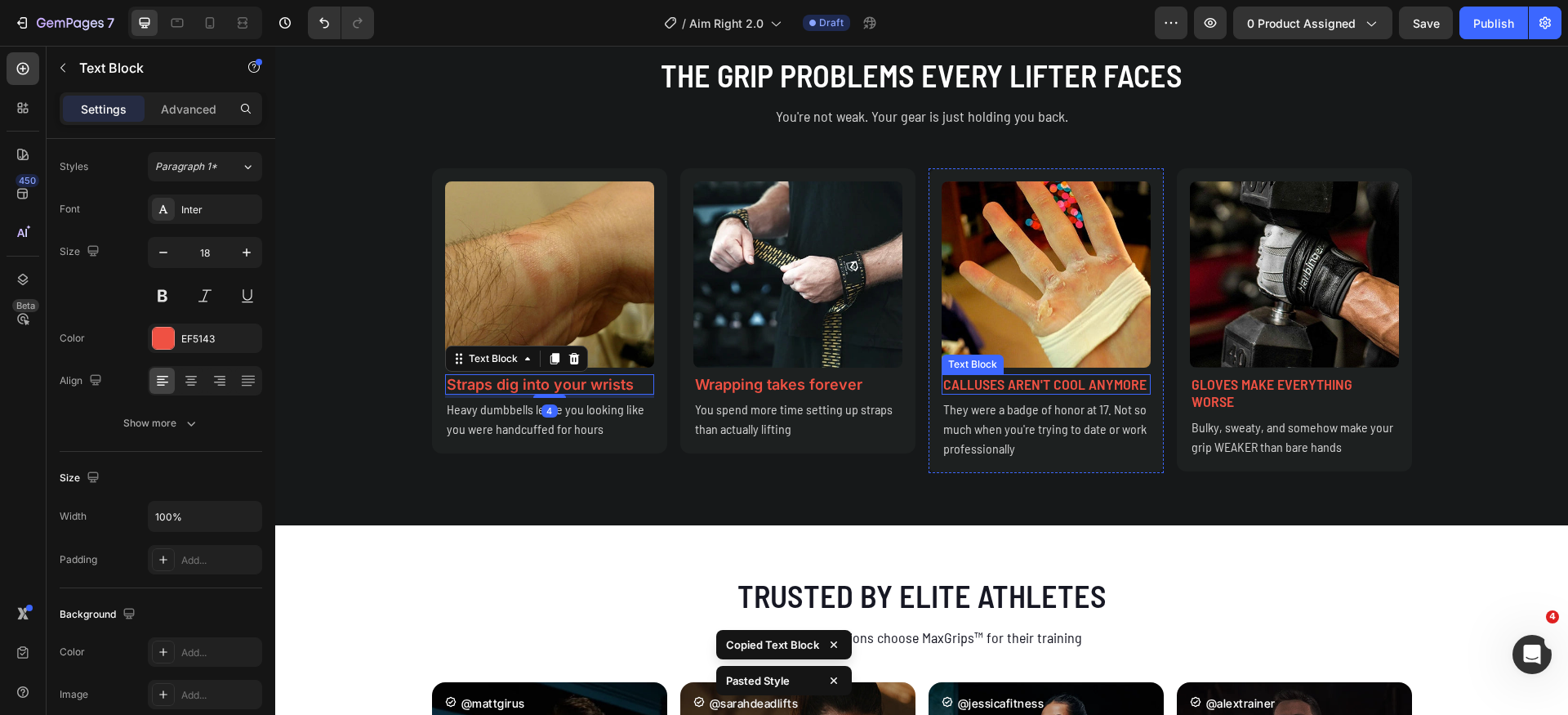
click at [990, 377] on p "Calluses aren't cool anymore" at bounding box center [1046, 384] width 206 height 18
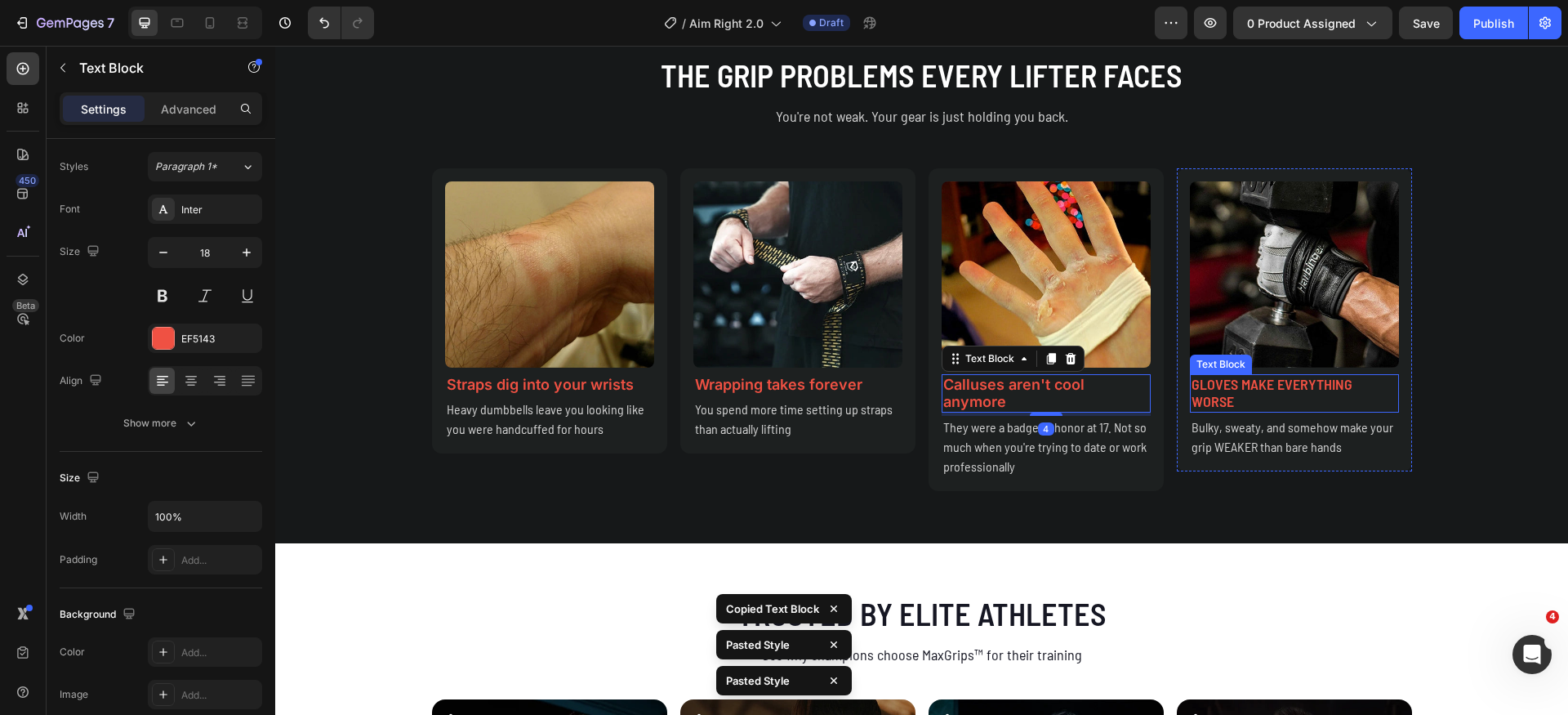
click at [1290, 388] on p "Gloves make everything worse" at bounding box center [1295, 394] width 206 height 35
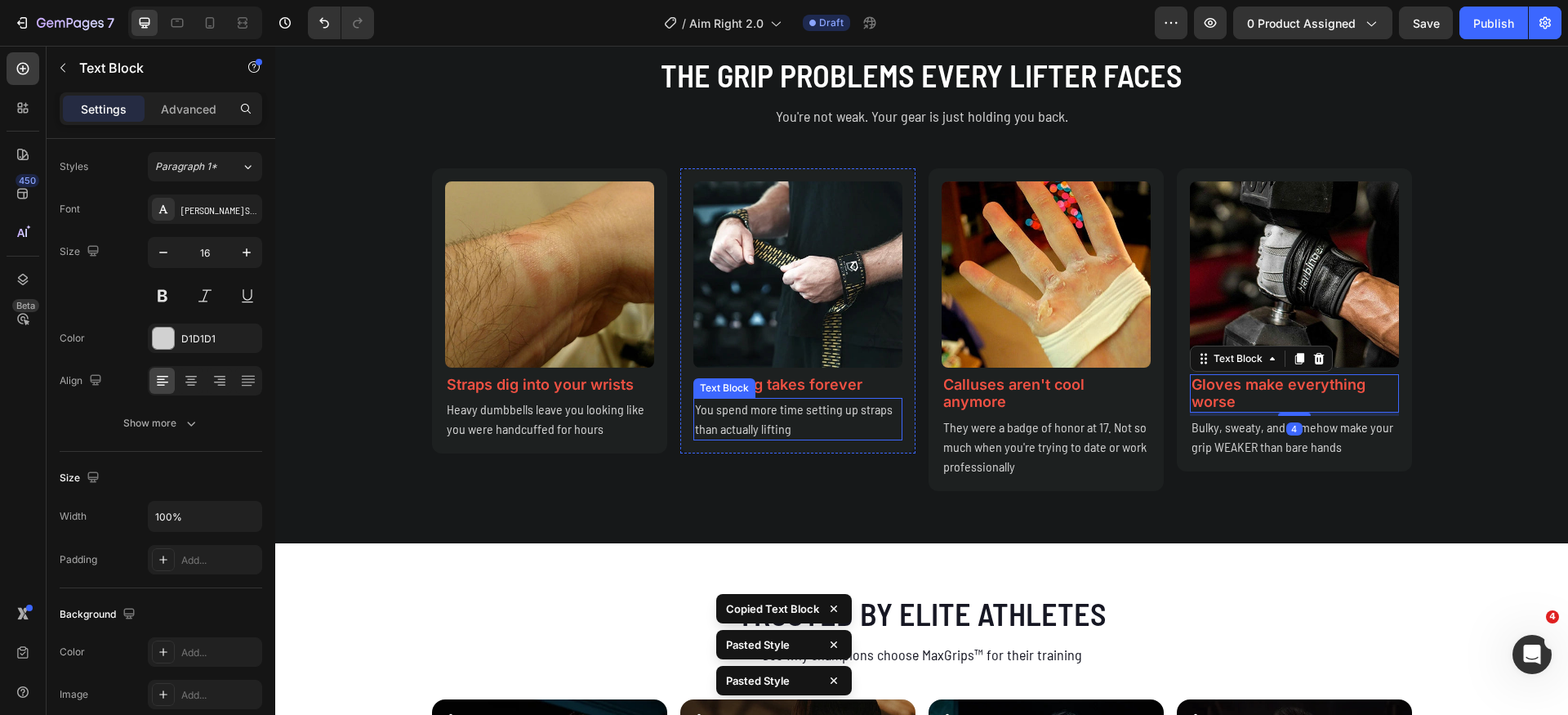
click at [756, 424] on p "You spend more time setting up straps than actually lifting" at bounding box center [798, 419] width 206 height 40
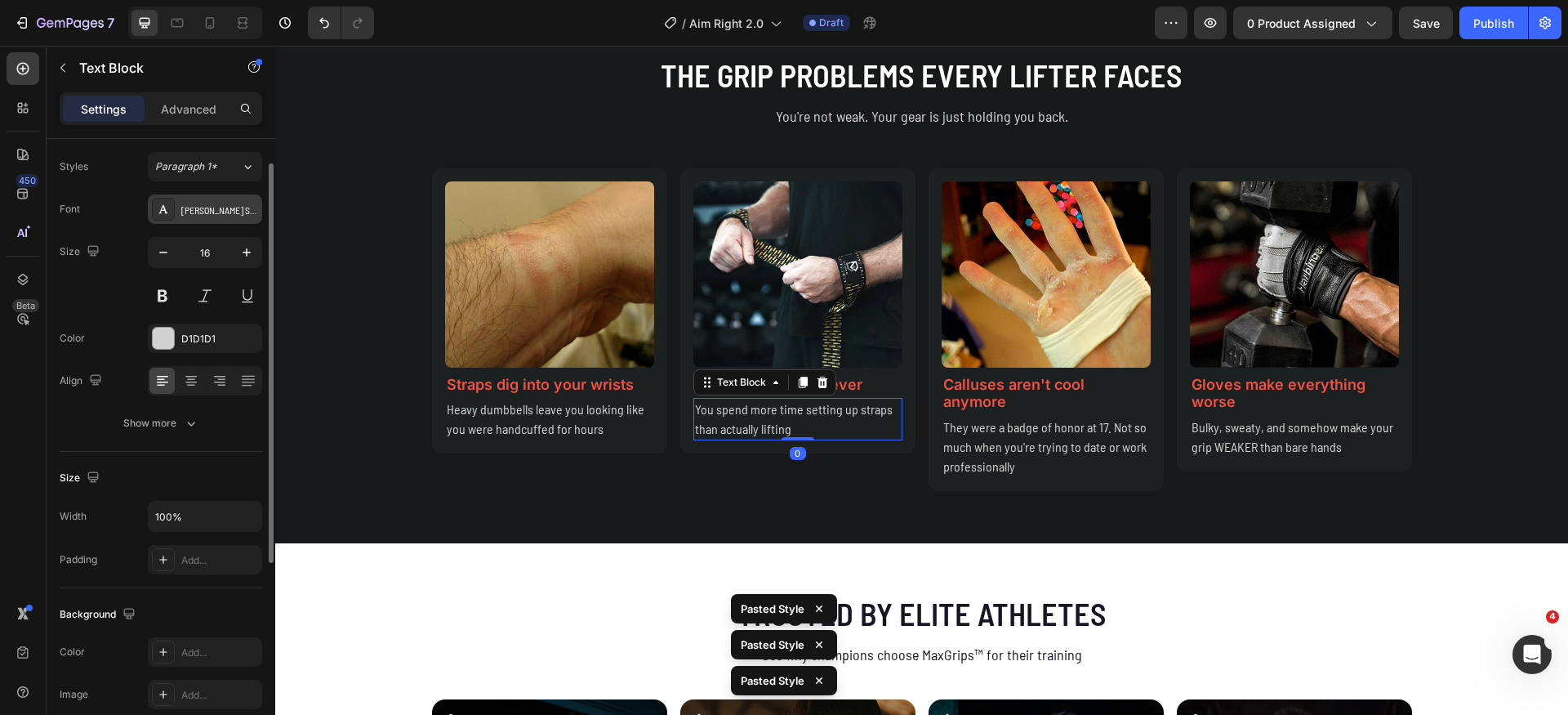
click at [210, 206] on div "[PERSON_NAME] Semi Condensed" at bounding box center [219, 209] width 77 height 14
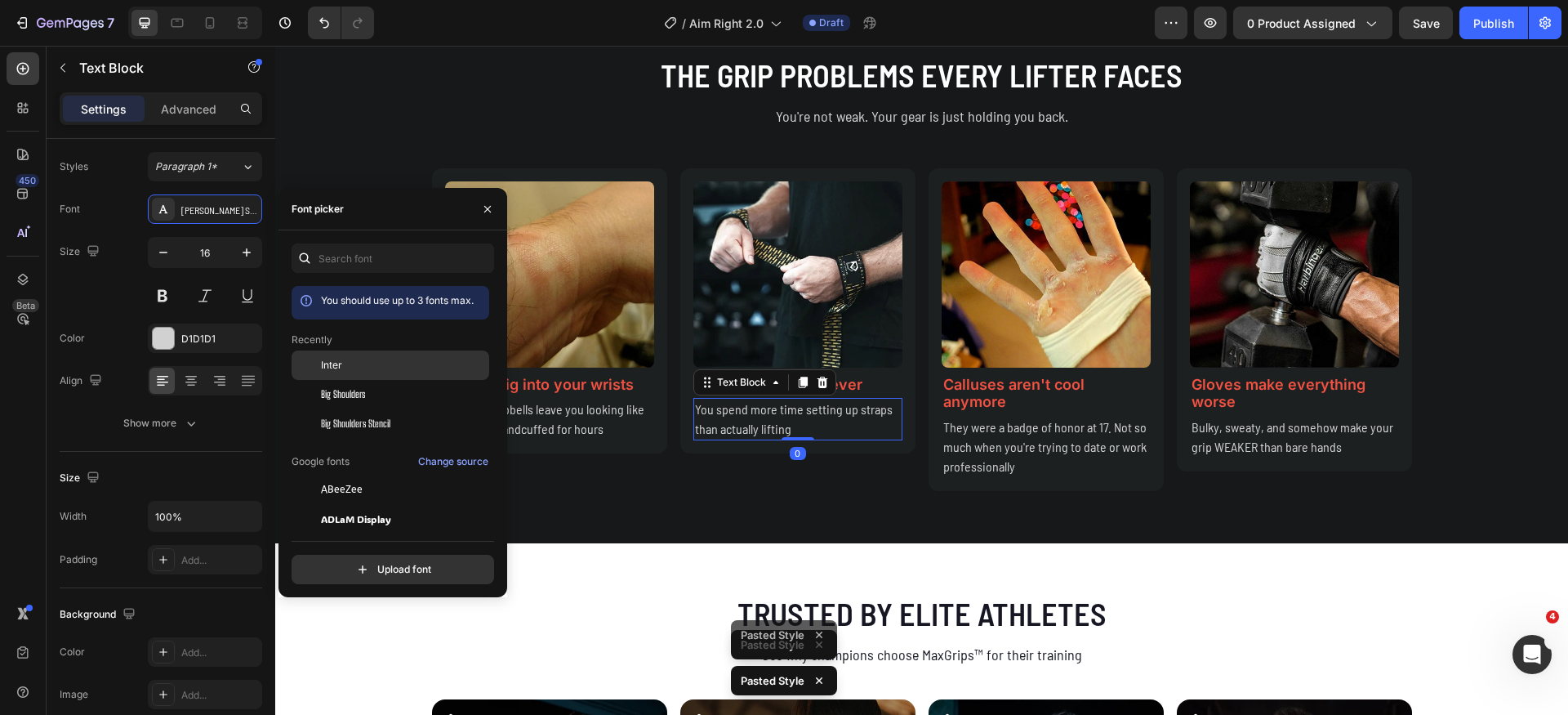
click at [368, 475] on div "Inter" at bounding box center [390, 490] width 198 height 29
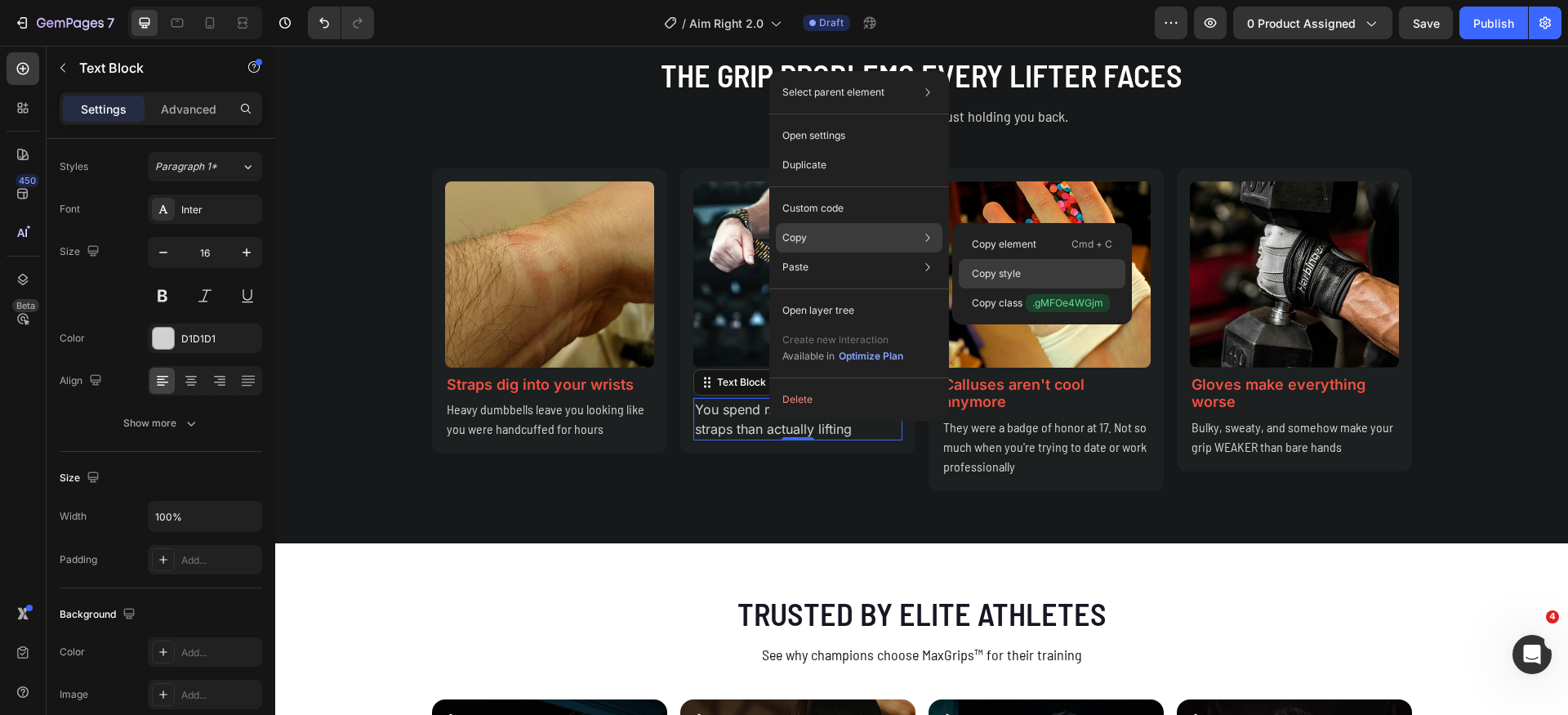
click at [1017, 274] on p "Copy style" at bounding box center [996, 273] width 49 height 14
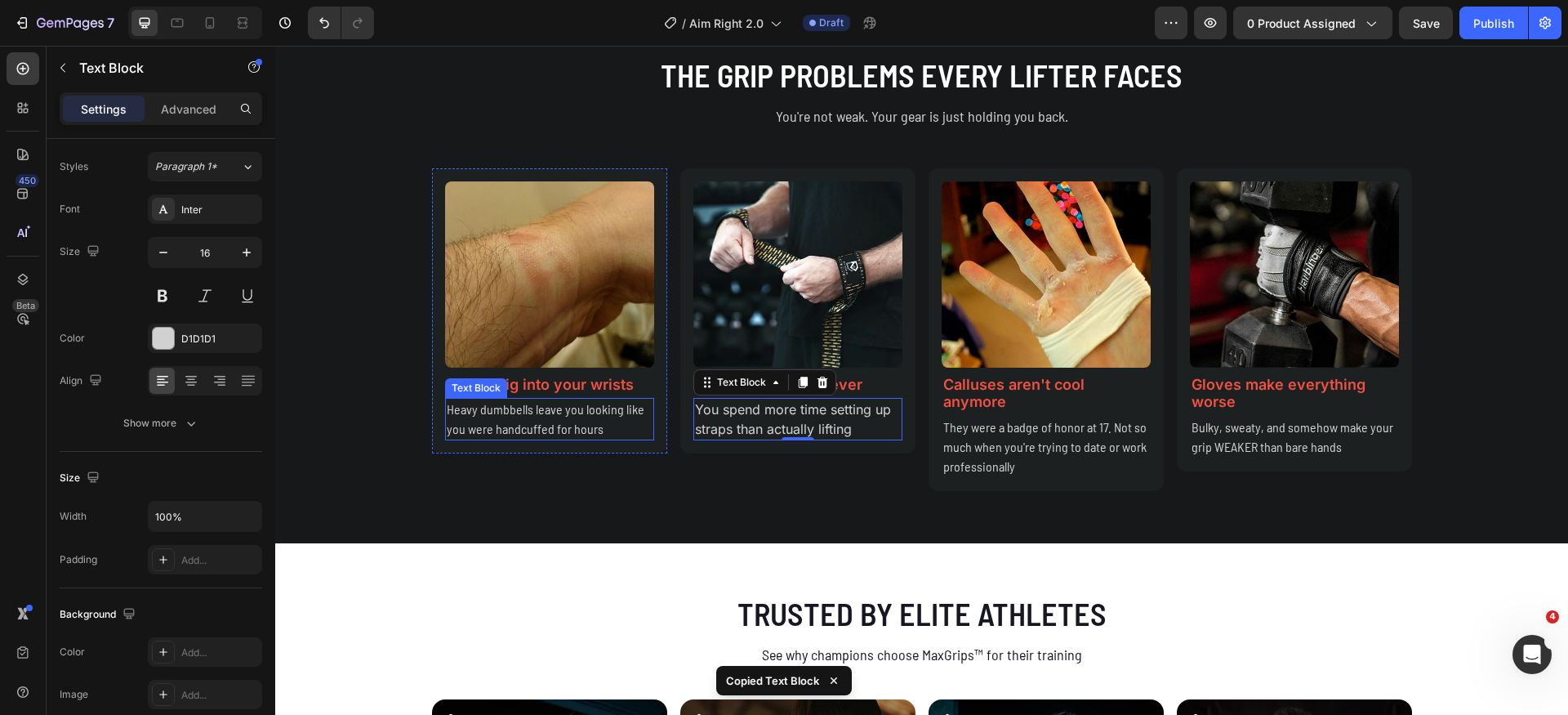
click at [557, 424] on p "Heavy dumbbells leave you looking like you were handcuffed for hours" at bounding box center [549, 419] width 206 height 40
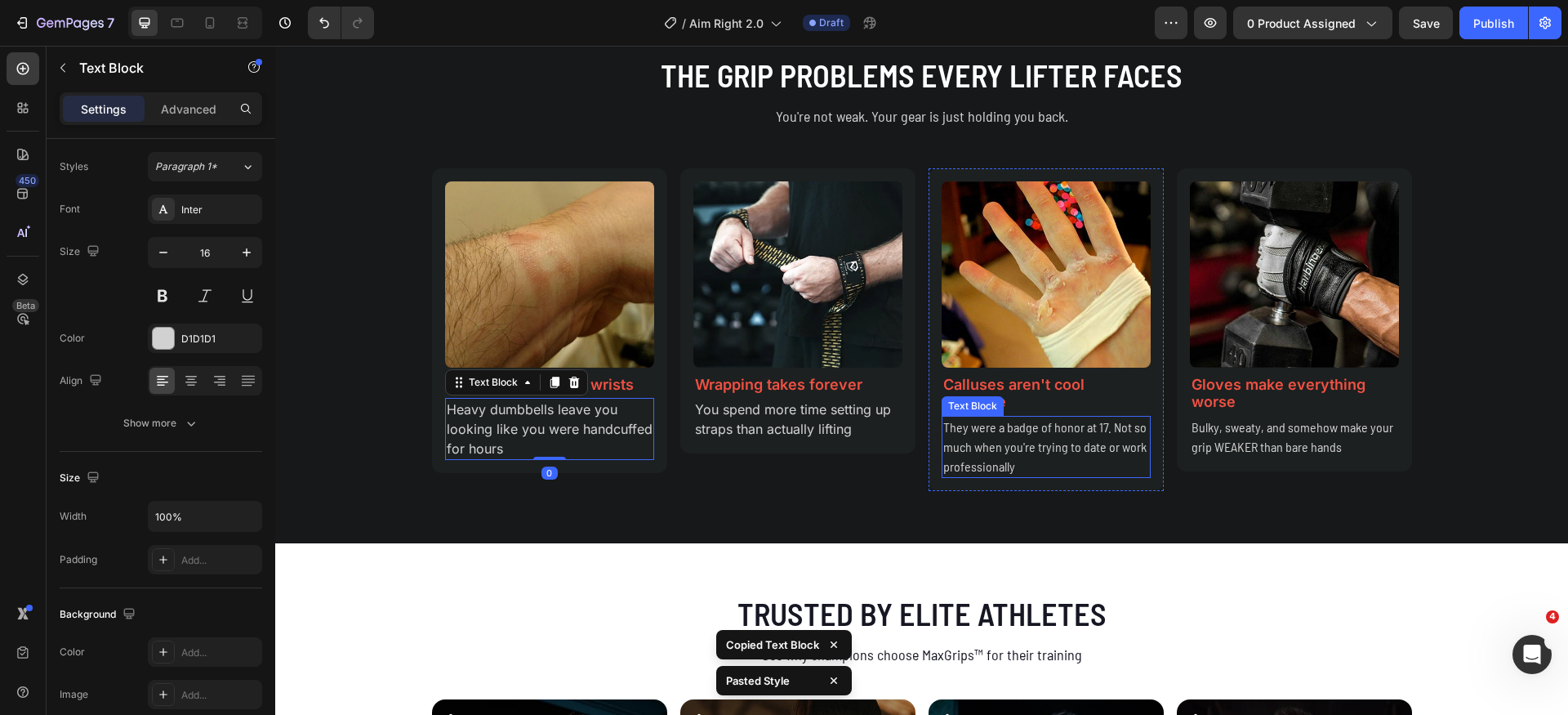
click at [1048, 448] on p "They were a badge of honor at 17. Not so much when you're trying to date or wor…" at bounding box center [1046, 447] width 206 height 59
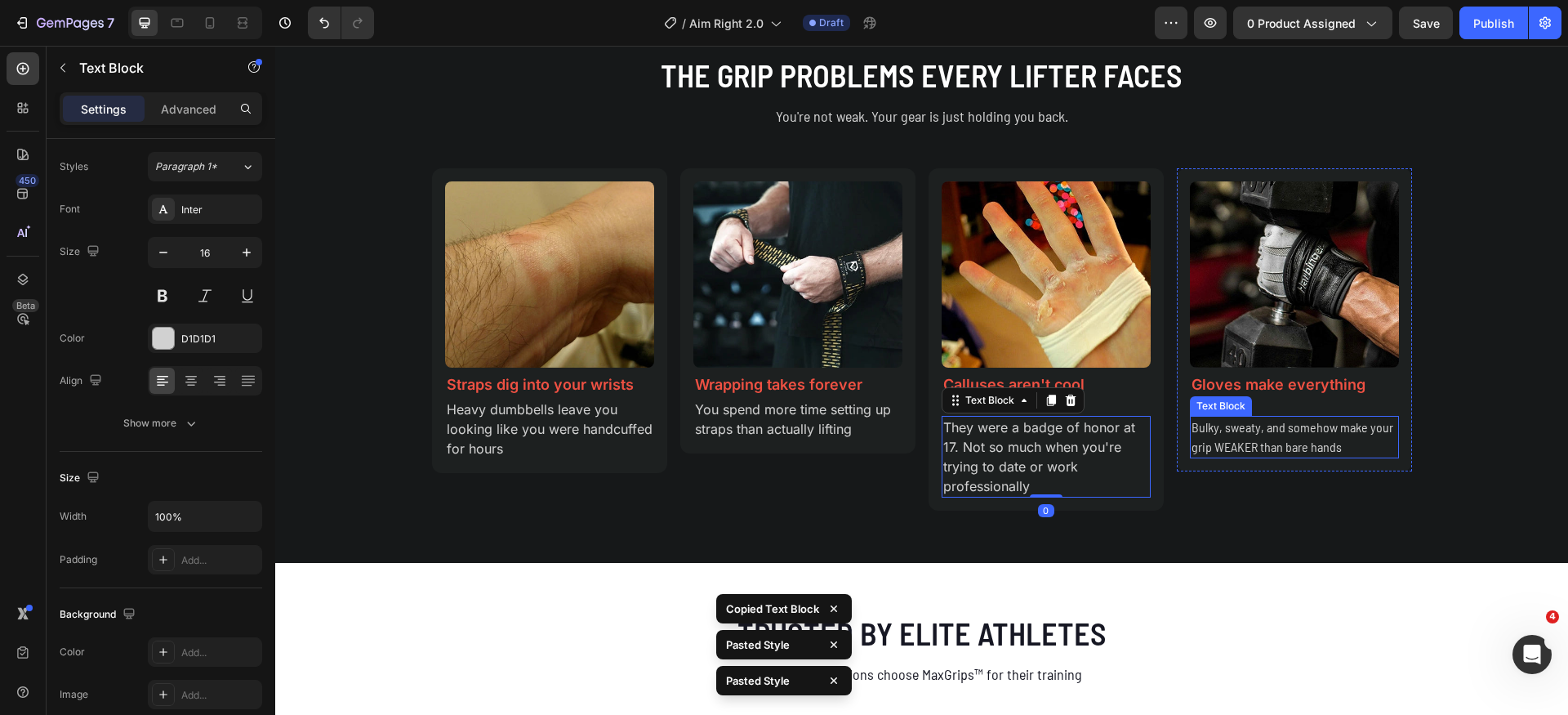
click at [1299, 446] on p "Bulky, sweaty, and somehow make your grip WEAKER than bare hands" at bounding box center [1295, 437] width 206 height 40
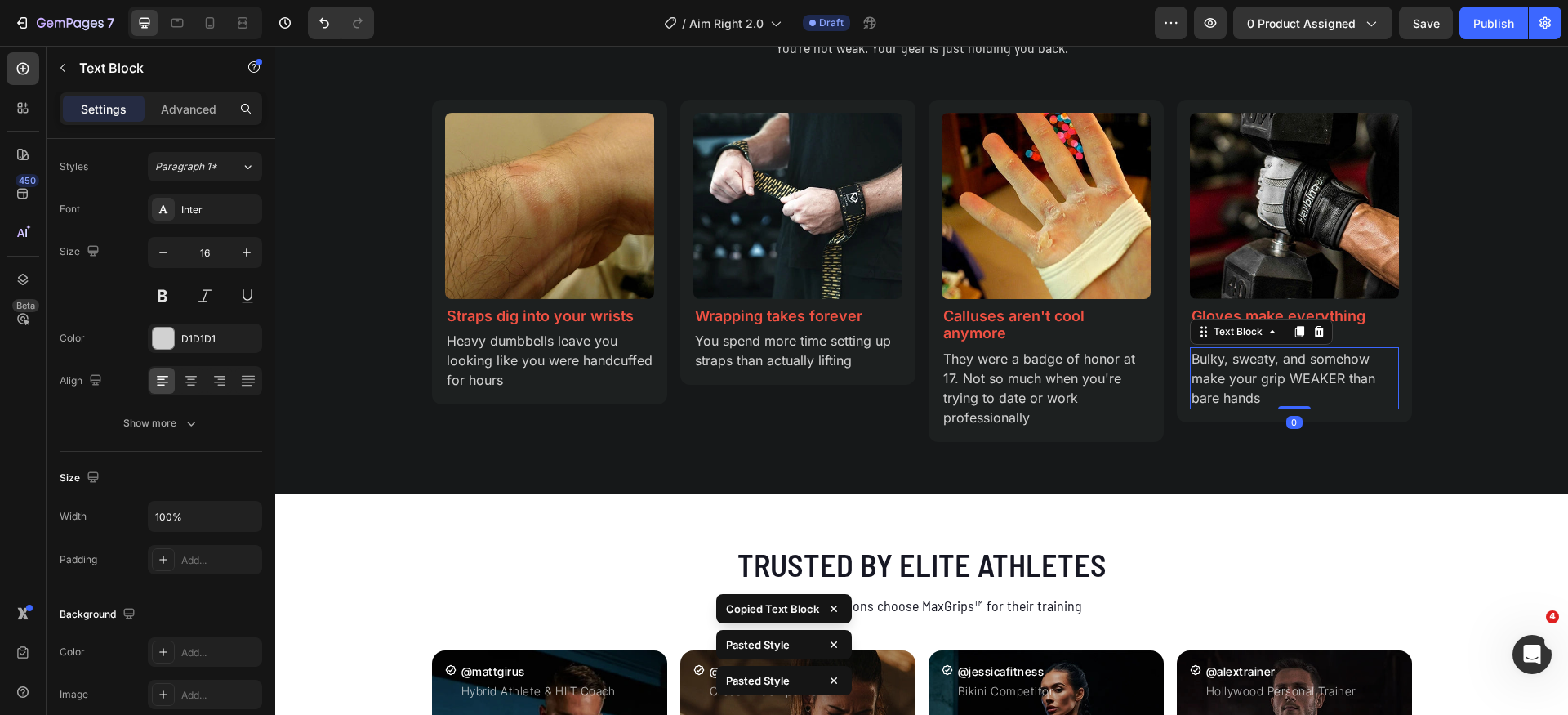
scroll to position [1798, 0]
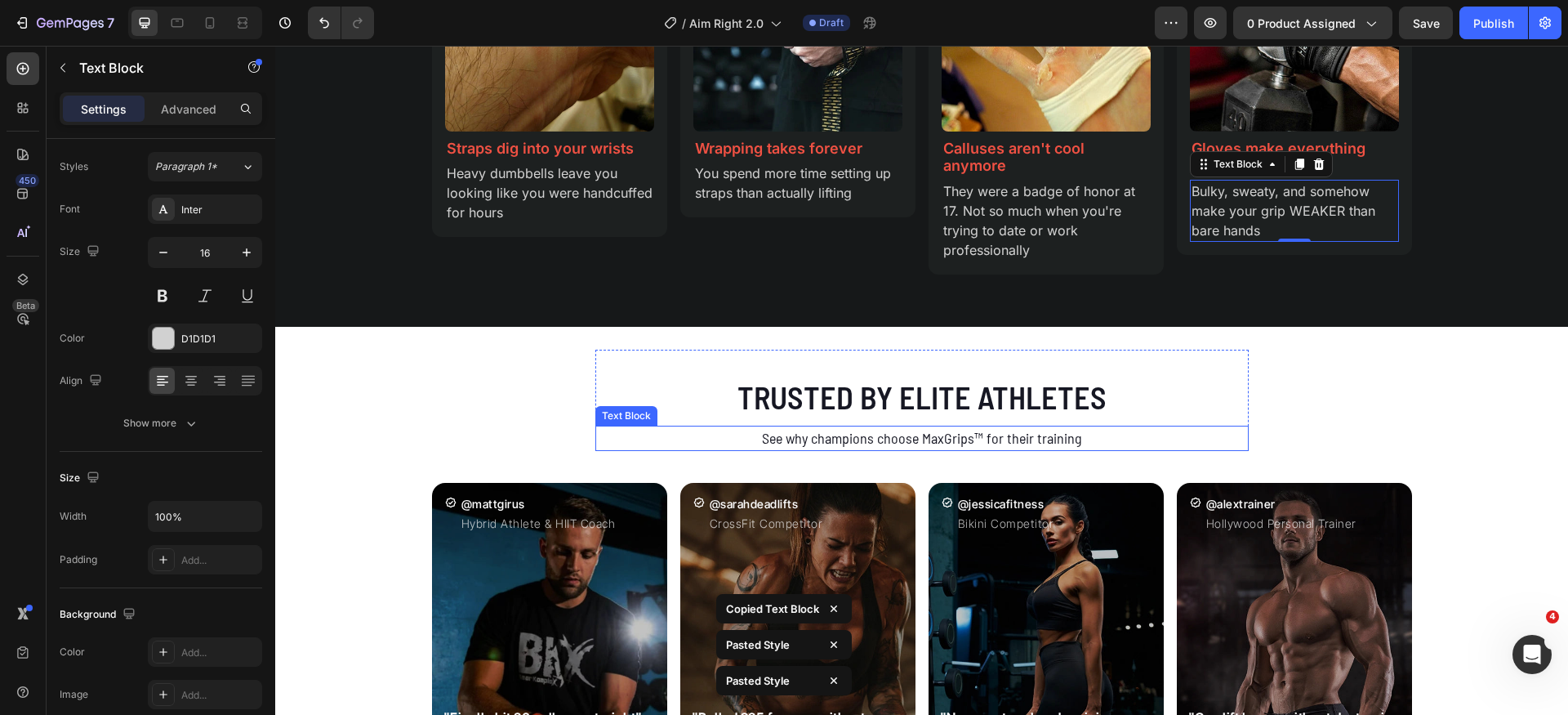
click at [822, 433] on p "See why champions choose MaxGrips™ for their training" at bounding box center [921, 438] width 650 height 22
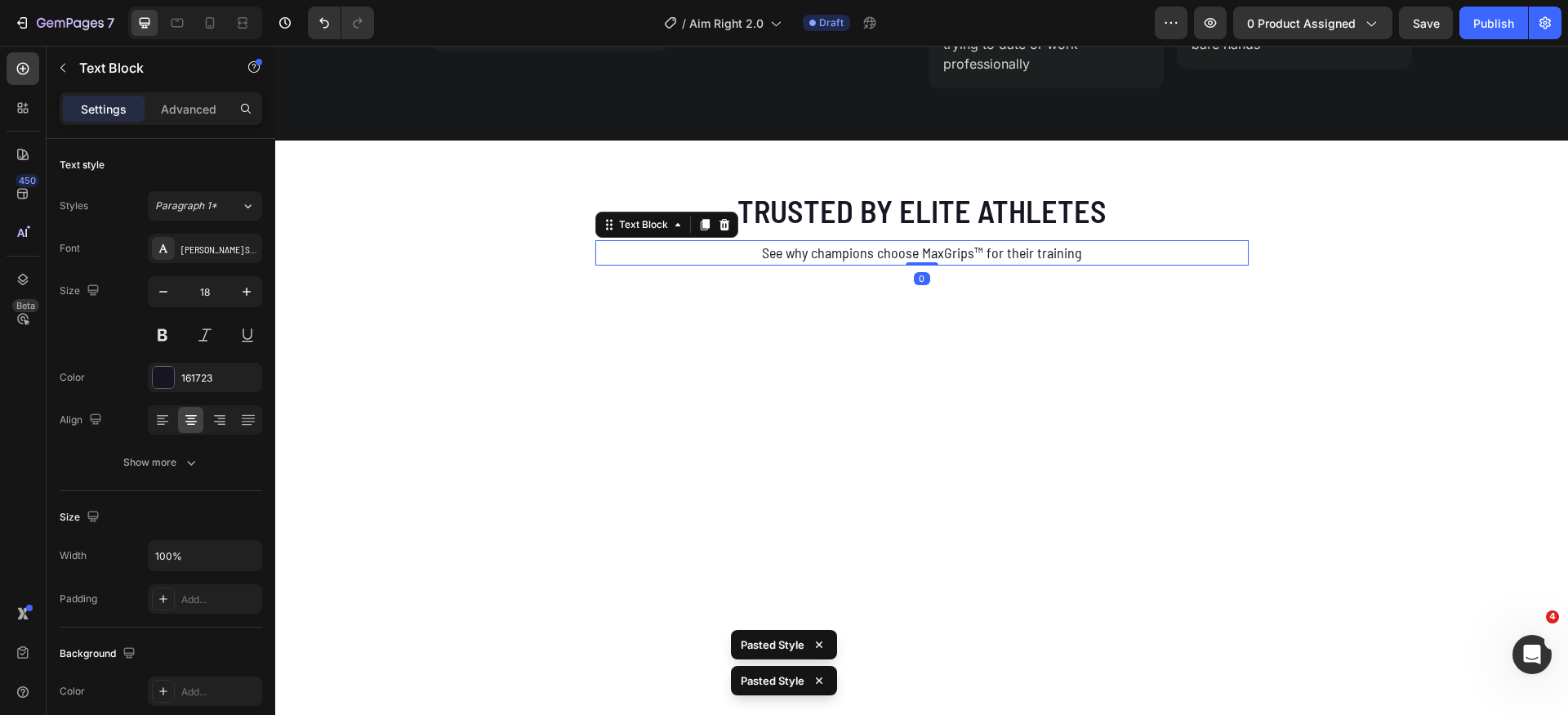
scroll to position [40, 0]
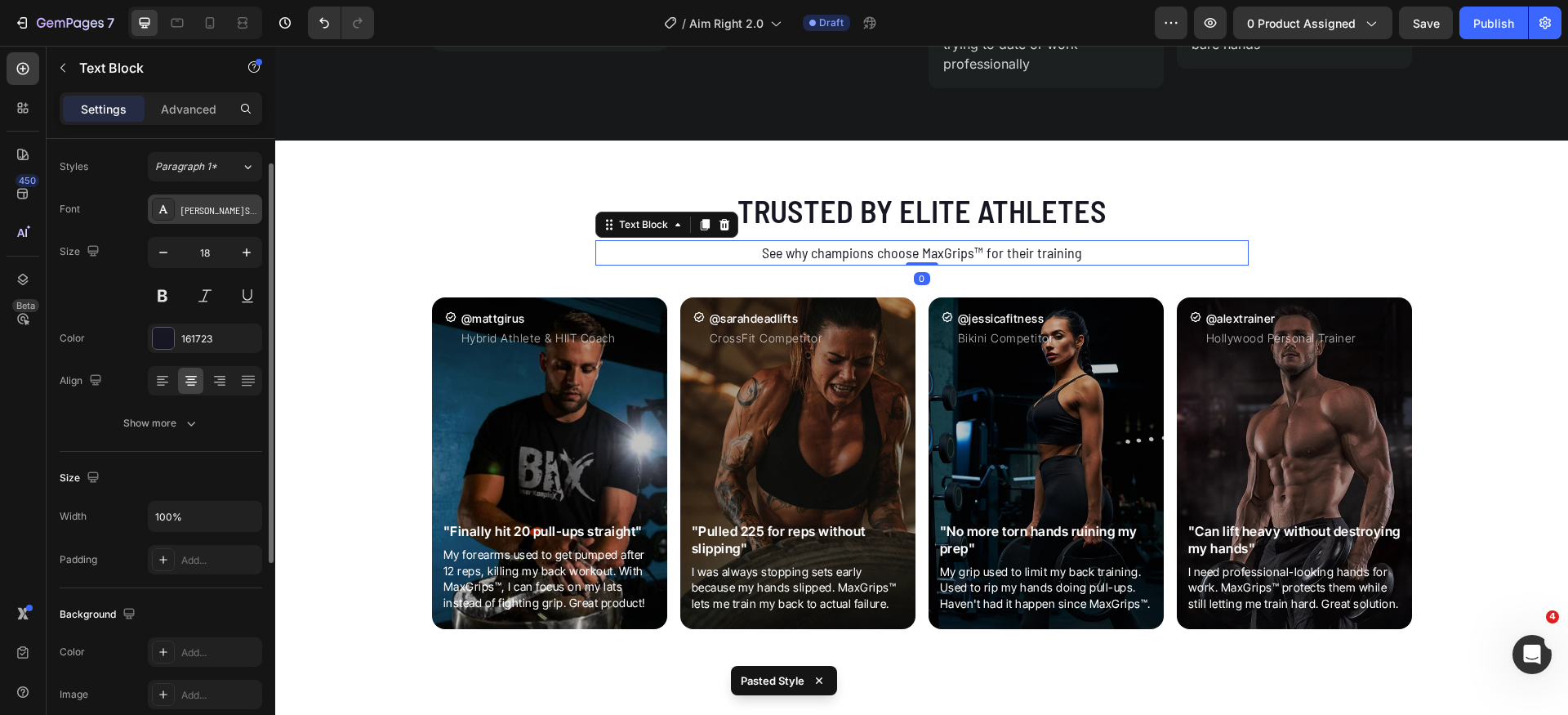
click at [209, 206] on div "[PERSON_NAME] Semi Condensed" at bounding box center [219, 209] width 77 height 14
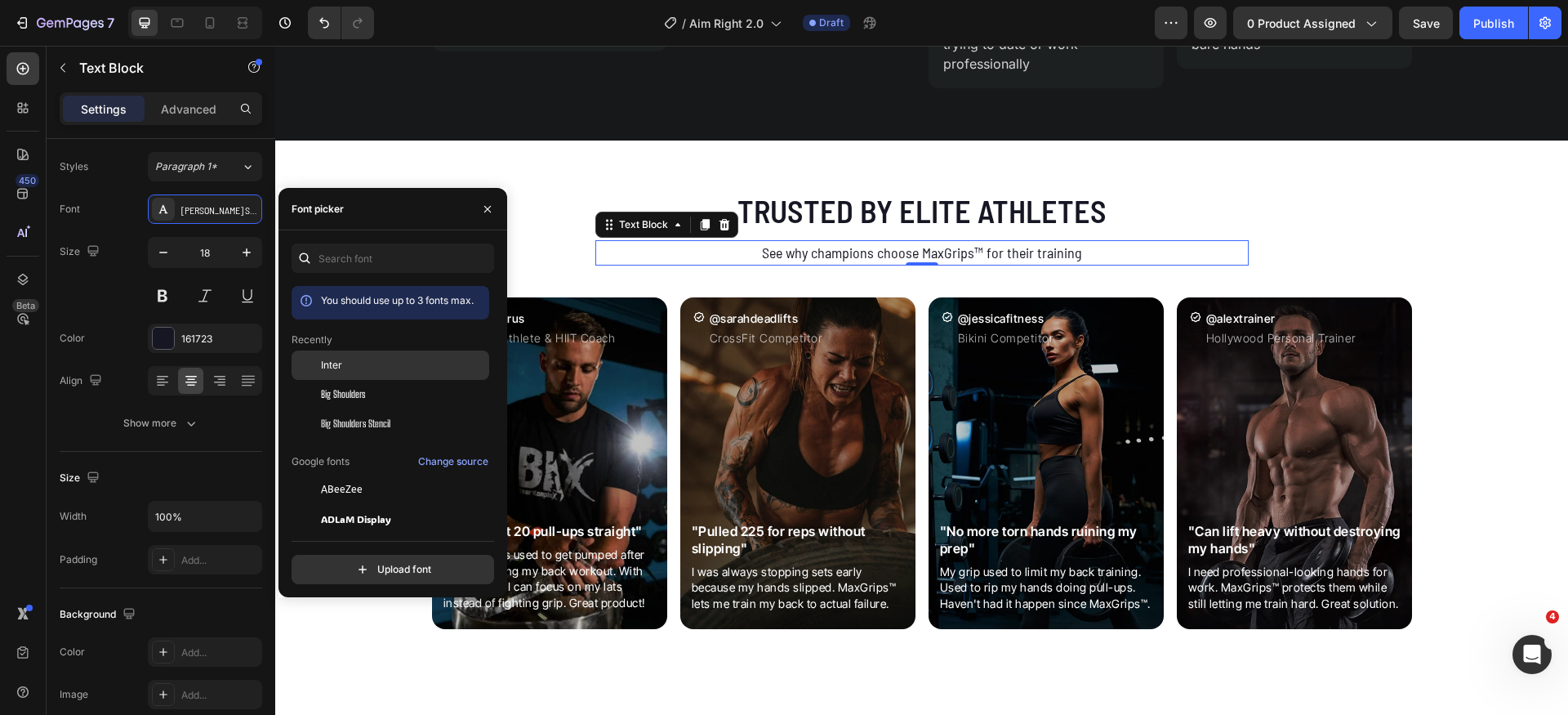
click at [345, 475] on div "Inter" at bounding box center [390, 490] width 198 height 29
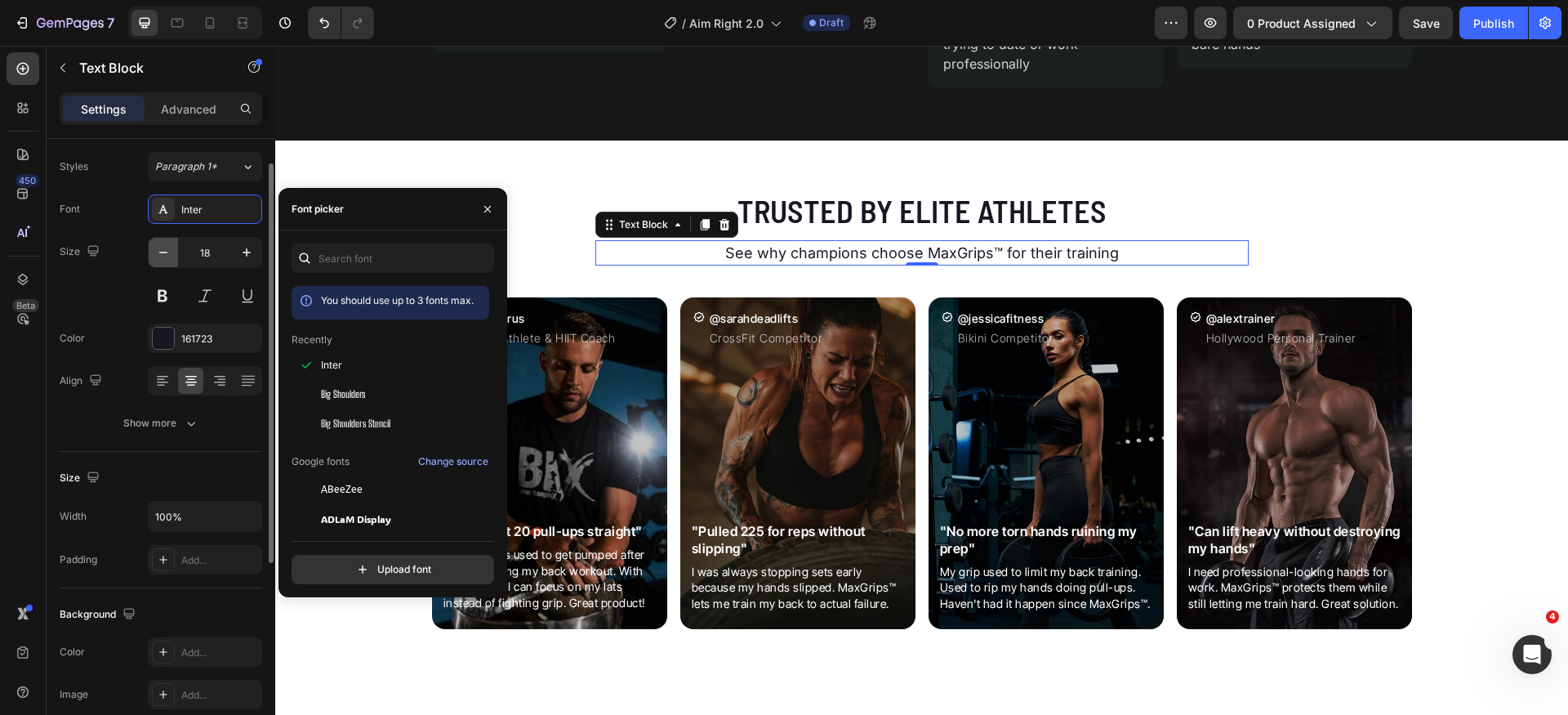
click at [164, 248] on icon "button" at bounding box center [163, 252] width 16 height 16
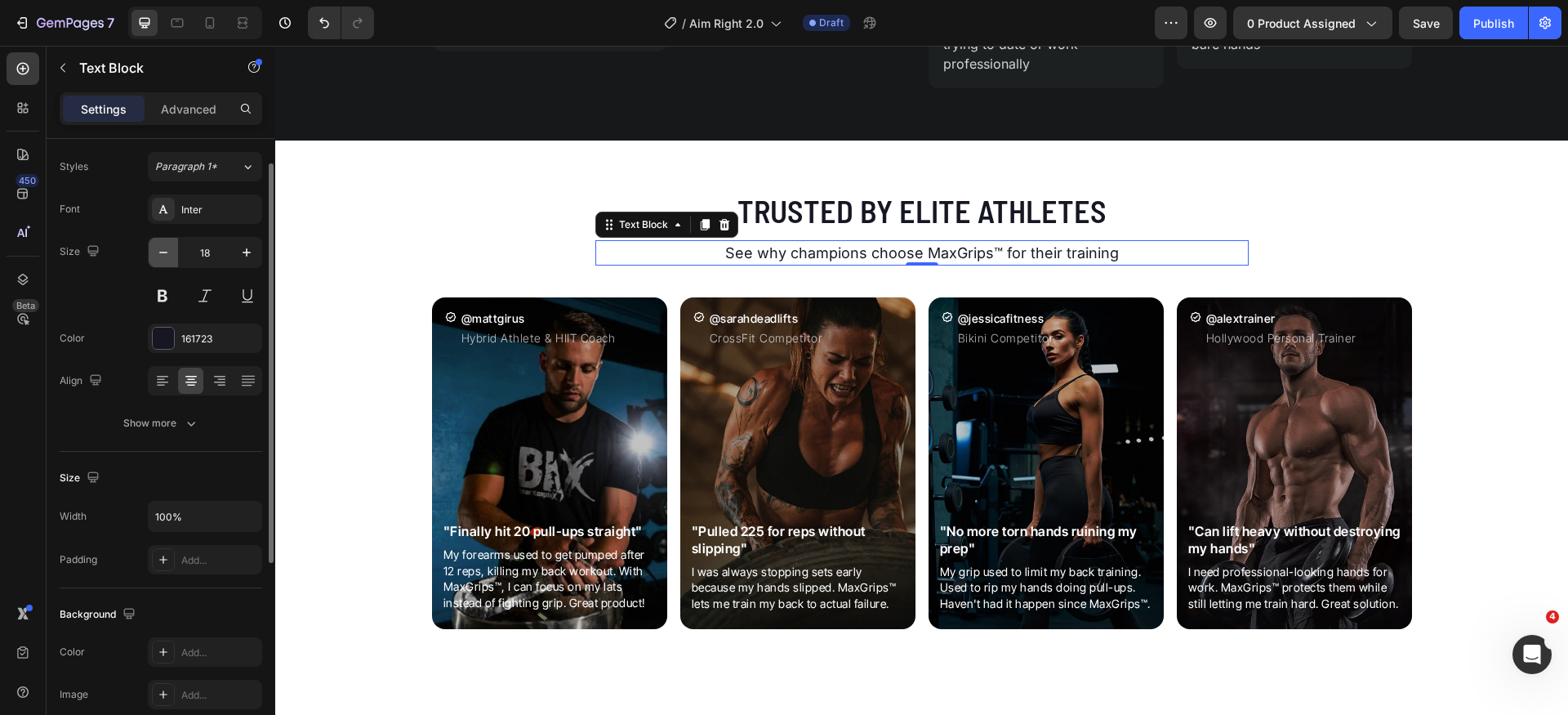
click at [164, 248] on icon "button" at bounding box center [163, 252] width 16 height 16
type input "16"
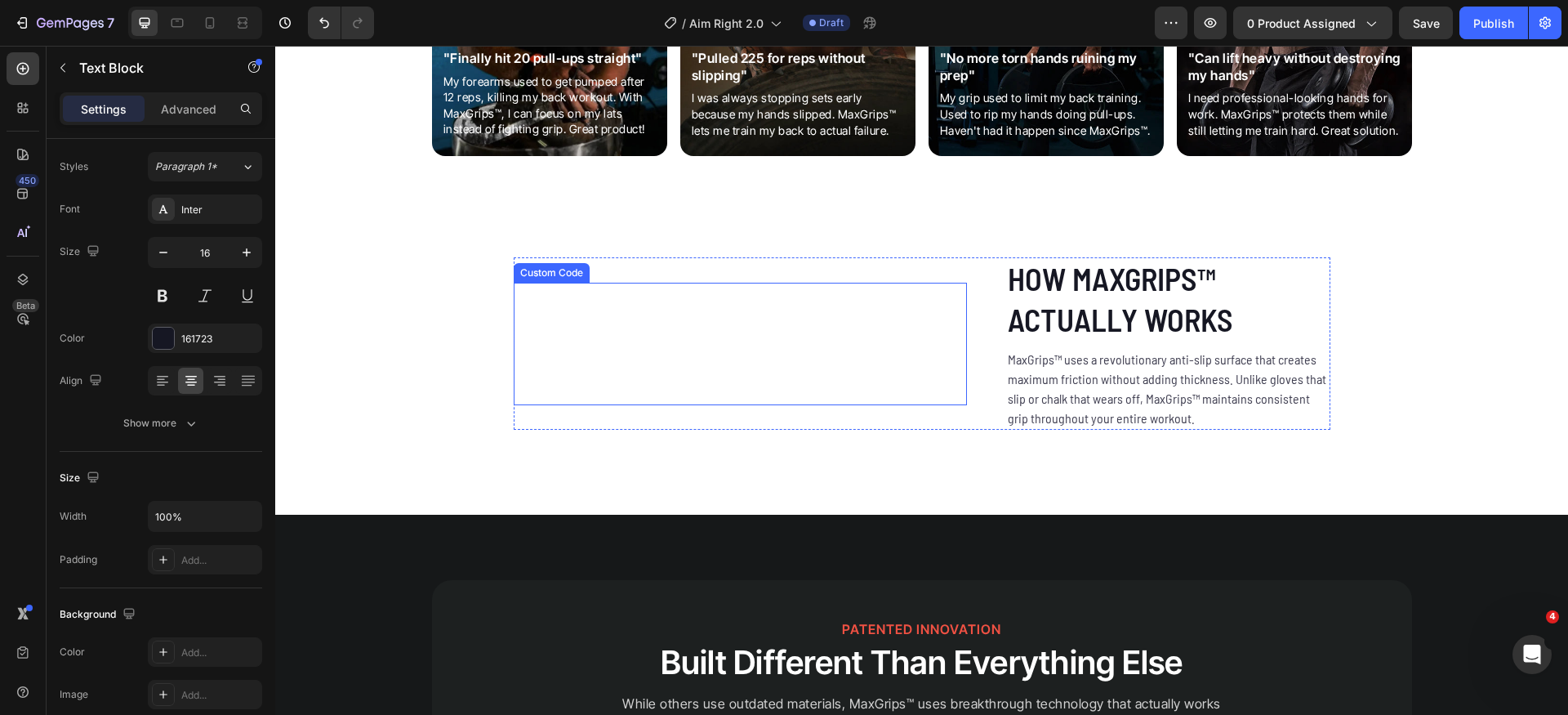
scroll to position [2539, 0]
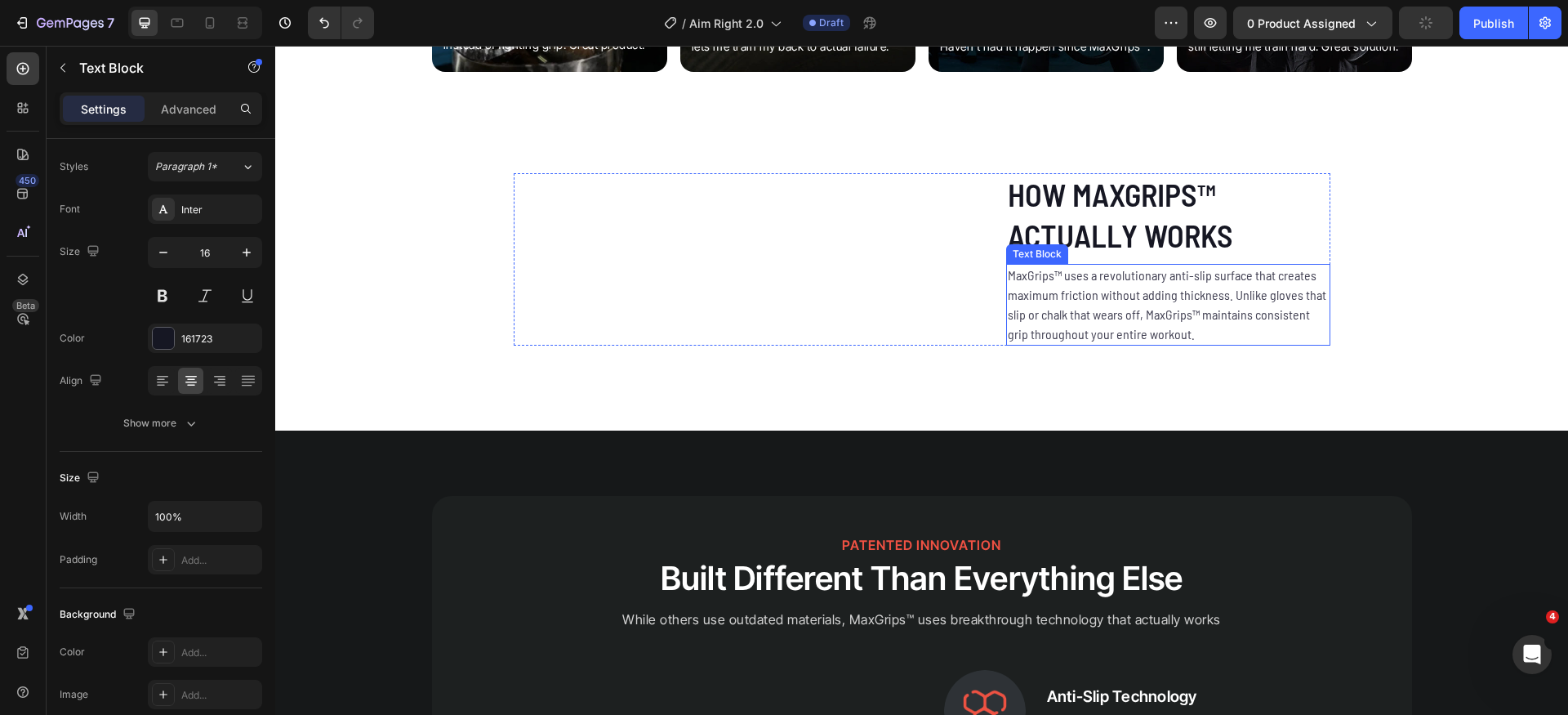
click at [1099, 344] on p "MaxGrips™ uses a revolutionary anti-slip surface that creates maximum friction …" at bounding box center [1169, 305] width 321 height 78
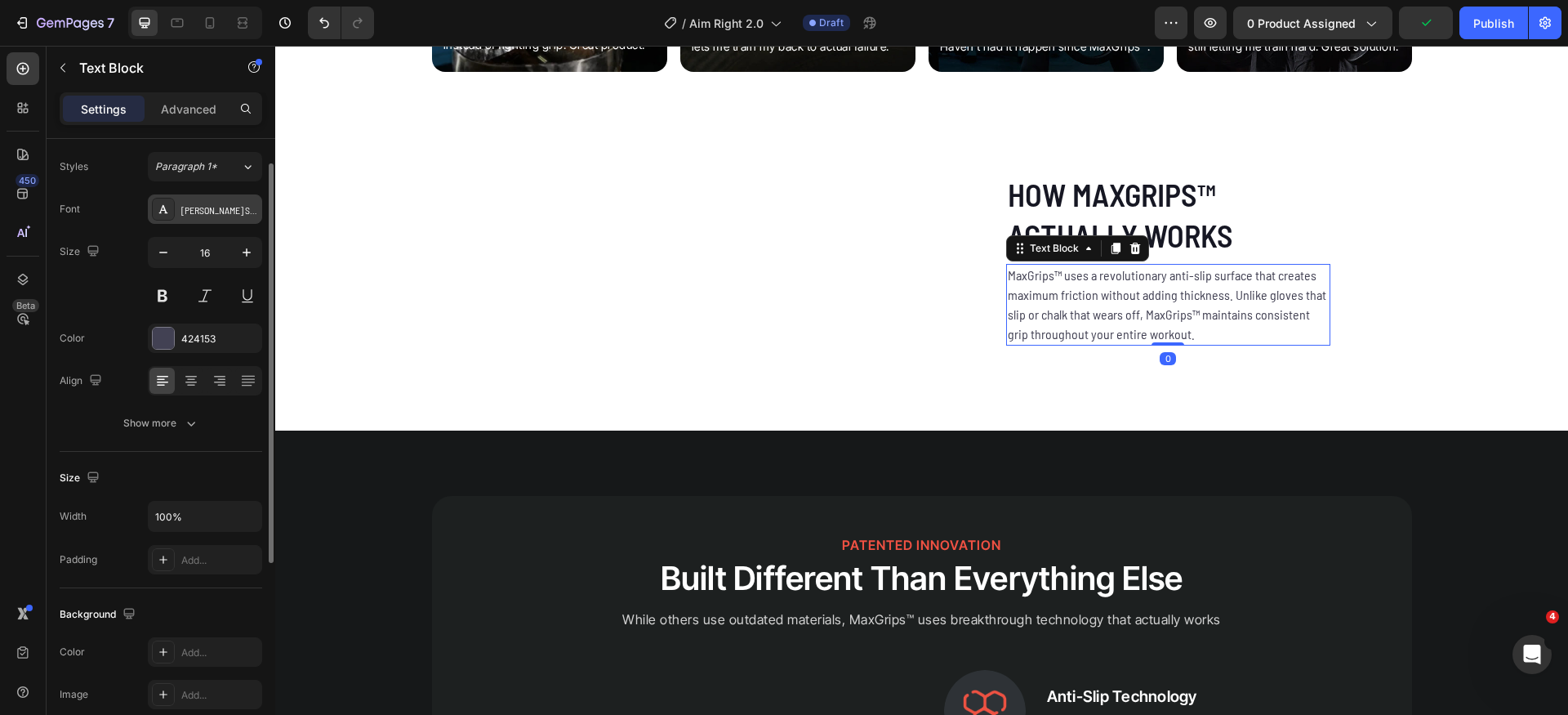
click at [202, 217] on div "[PERSON_NAME] Semi Condensed" at bounding box center [205, 209] width 114 height 29
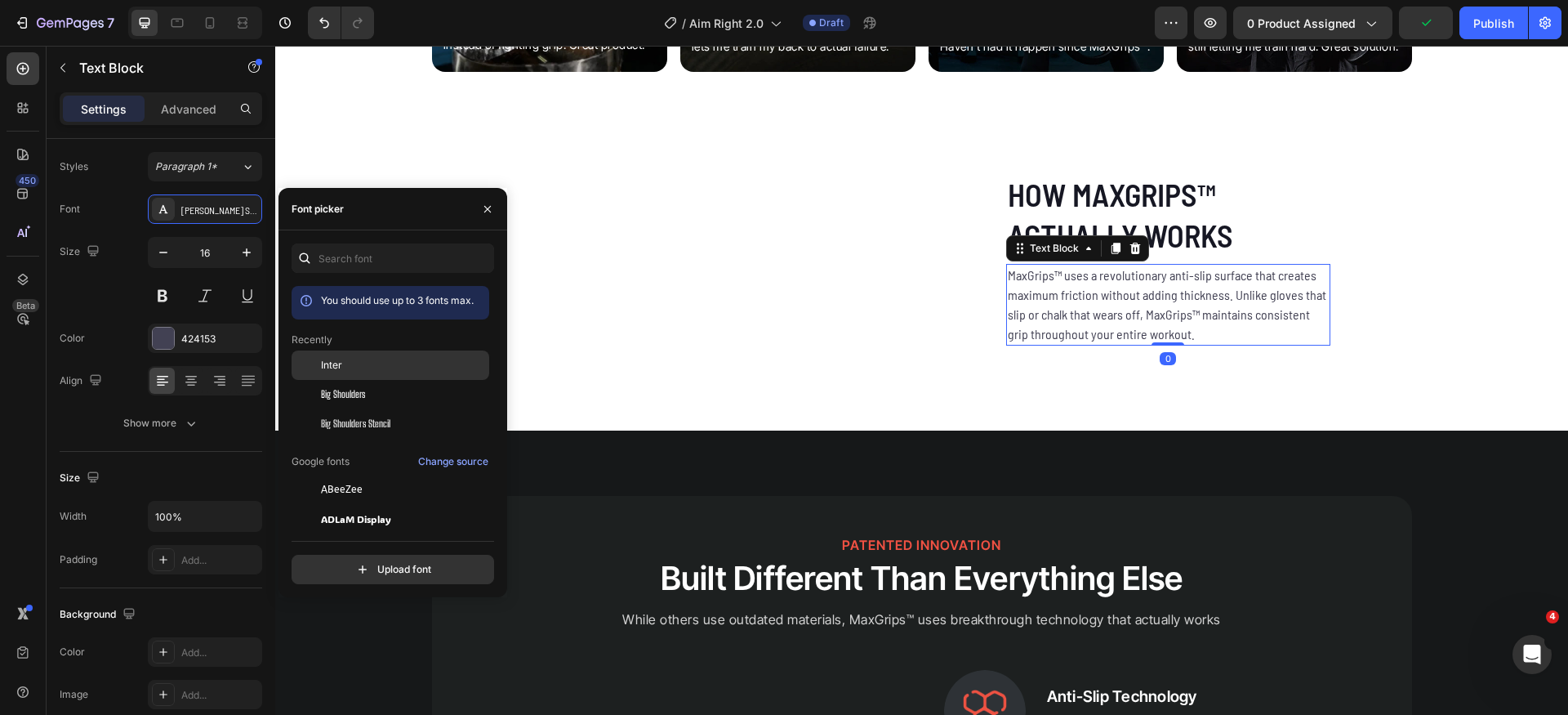
click at [371, 364] on div "Inter" at bounding box center [404, 365] width 165 height 14
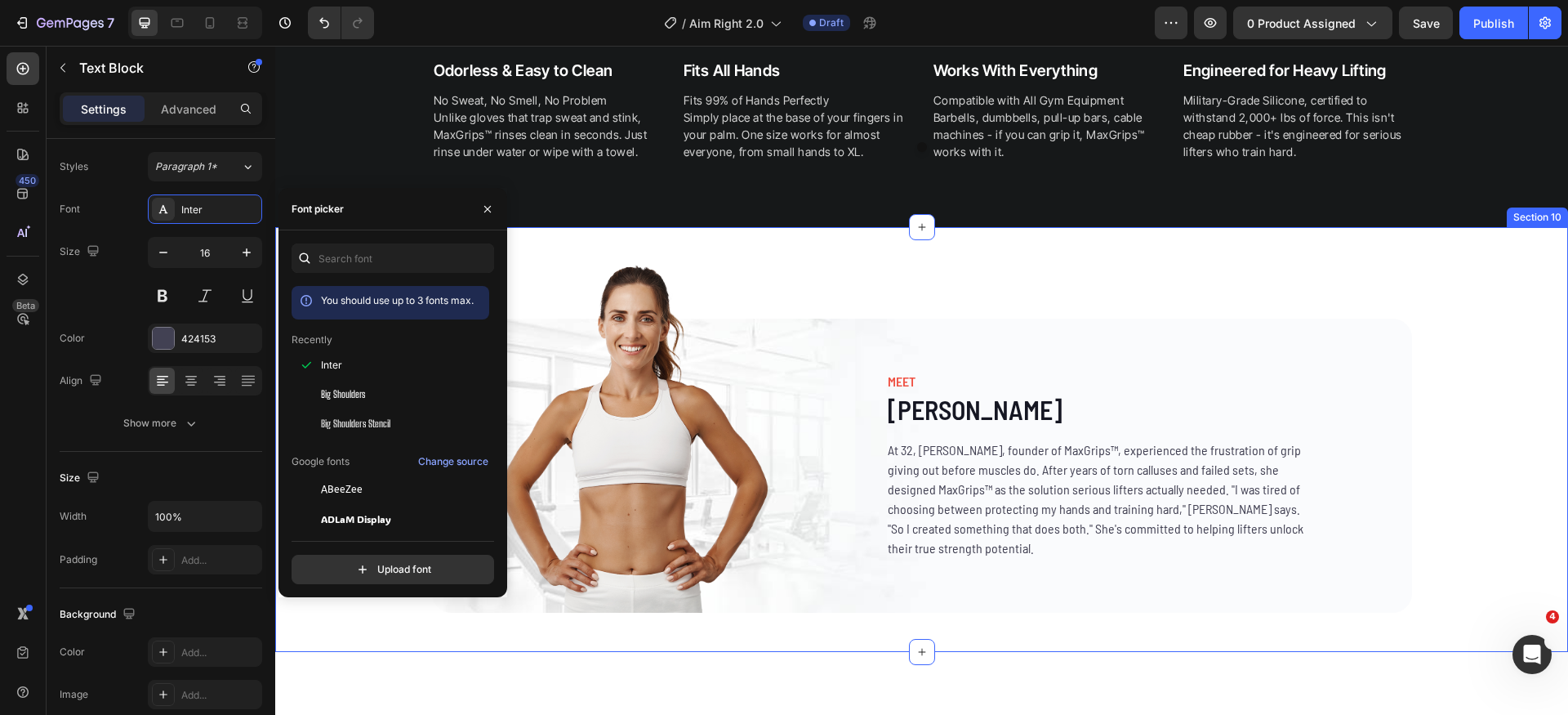
scroll to position [4276, 0]
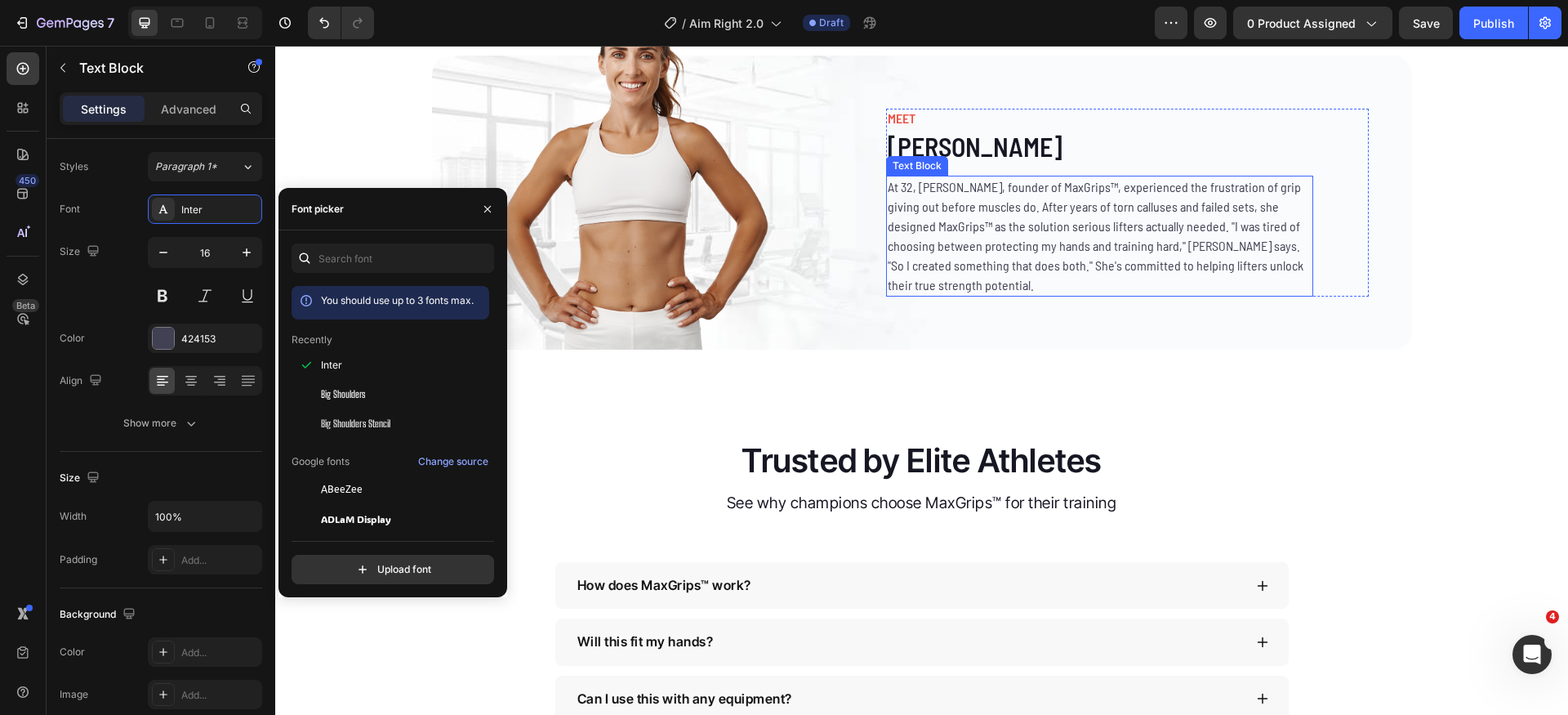
click at [995, 295] on p "At 32, [PERSON_NAME], founder of MaxGrips™, experienced the frustration of grip…" at bounding box center [1100, 236] width 424 height 118
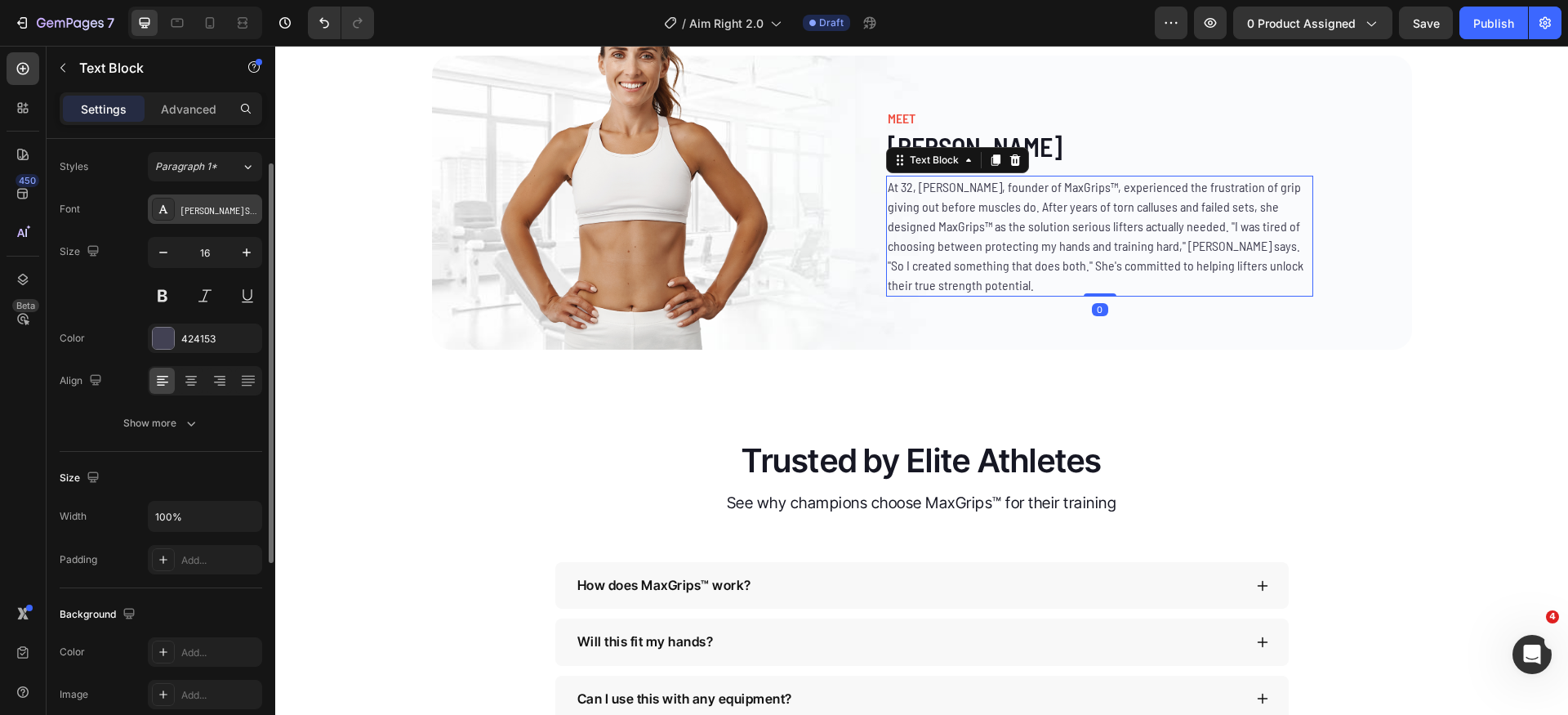
click at [214, 216] on div "[PERSON_NAME] Semi Condensed" at bounding box center [219, 209] width 77 height 14
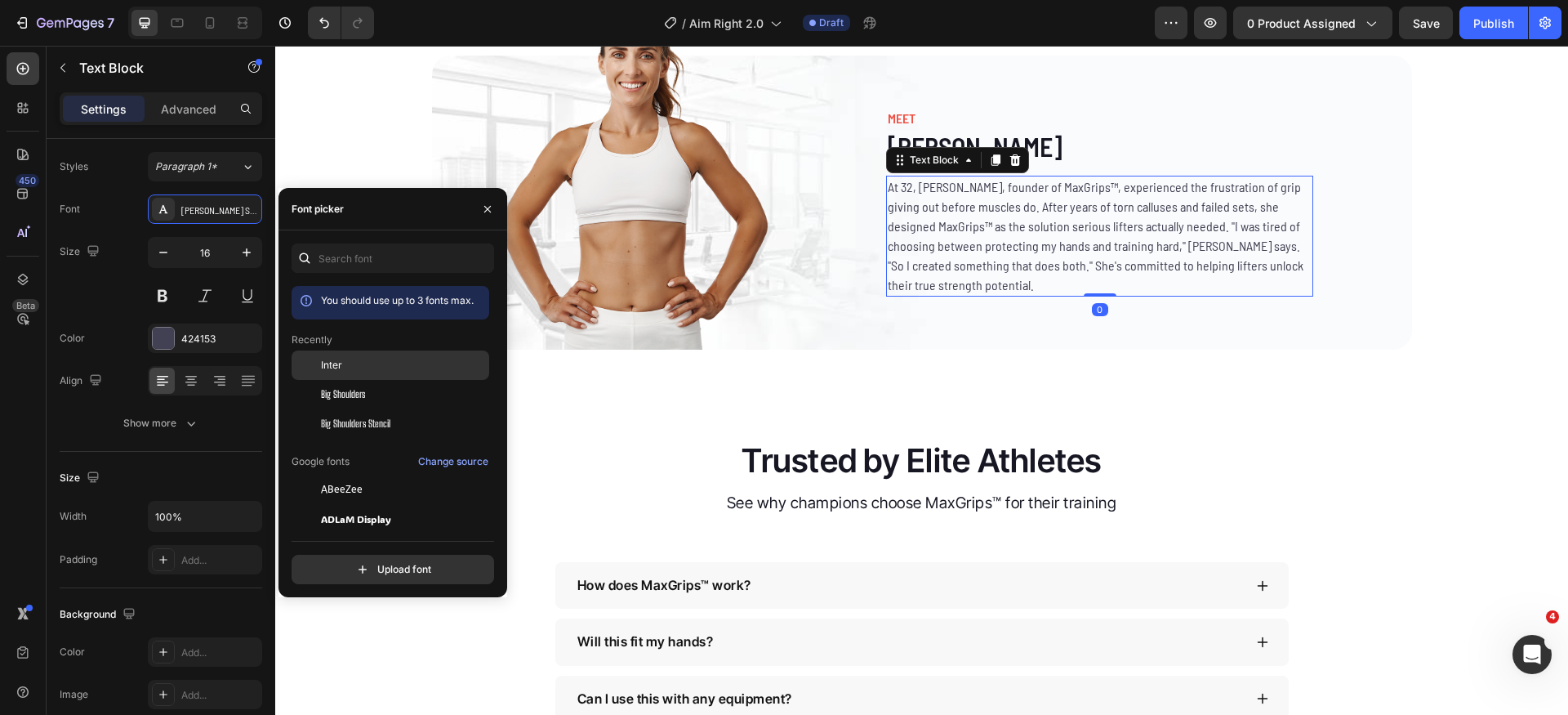
click at [331, 370] on span "Inter" at bounding box center [331, 365] width 21 height 14
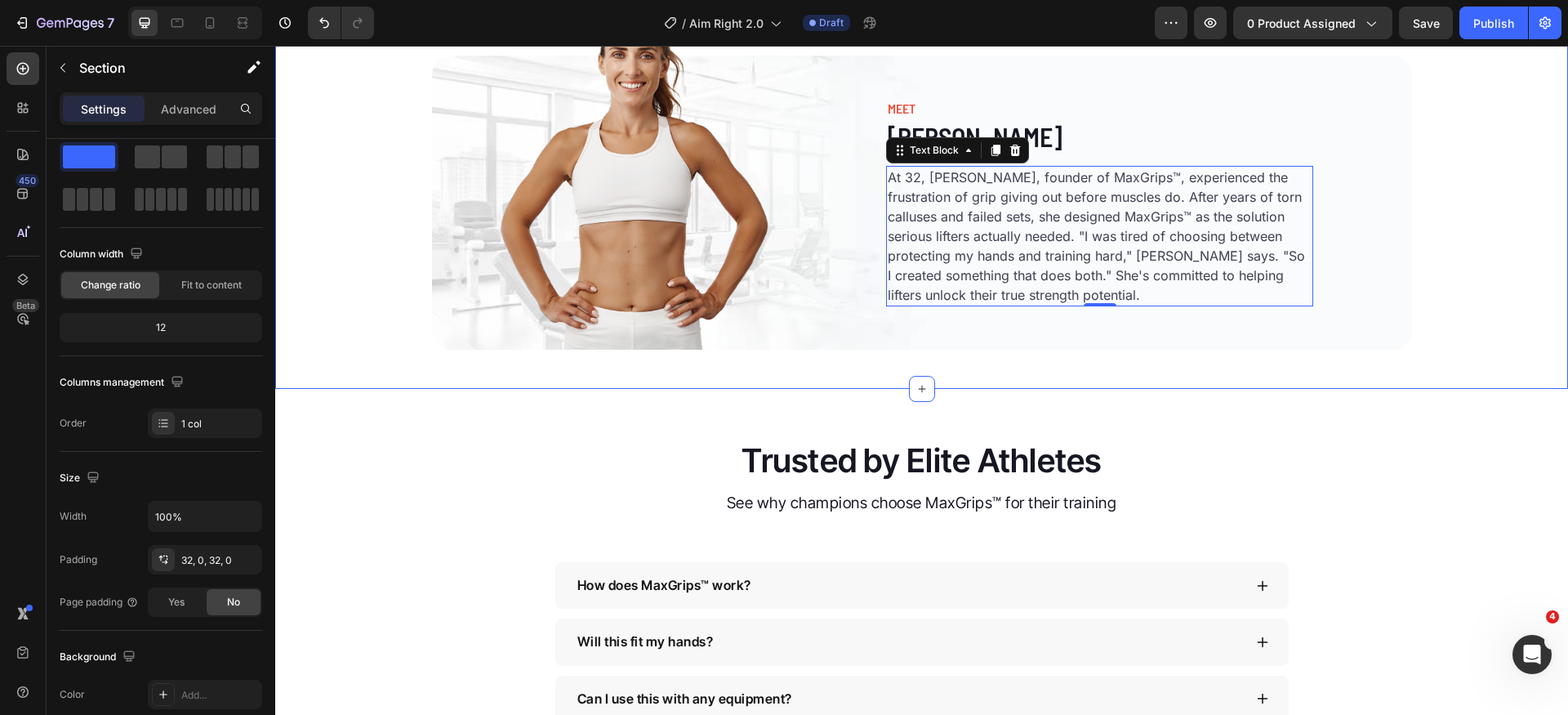
click at [1415, 389] on div "Image MEET Heading Emily Carter Heading At 32, Emily Carter, founder of MaxGrip…" at bounding box center [921, 176] width 1293 height 425
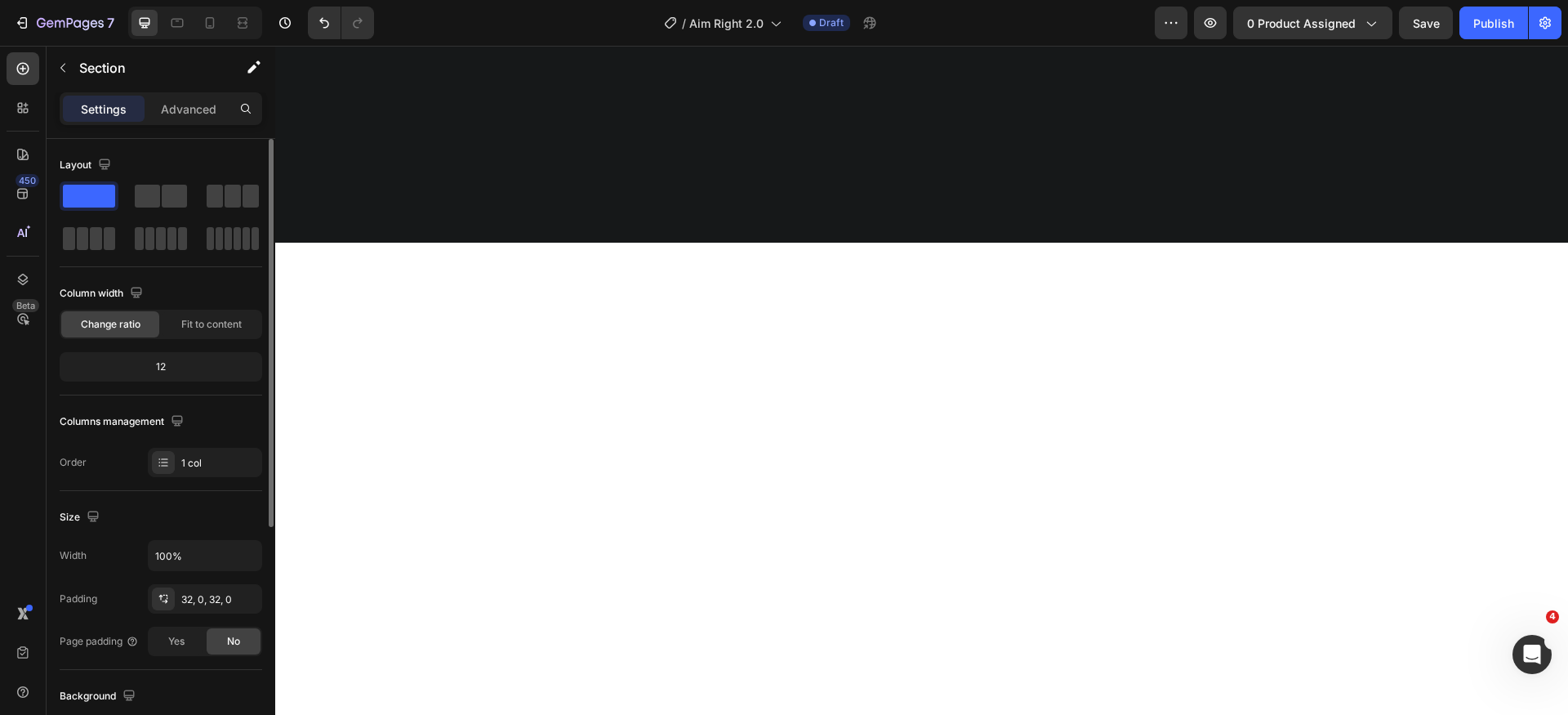
scroll to position [0, 0]
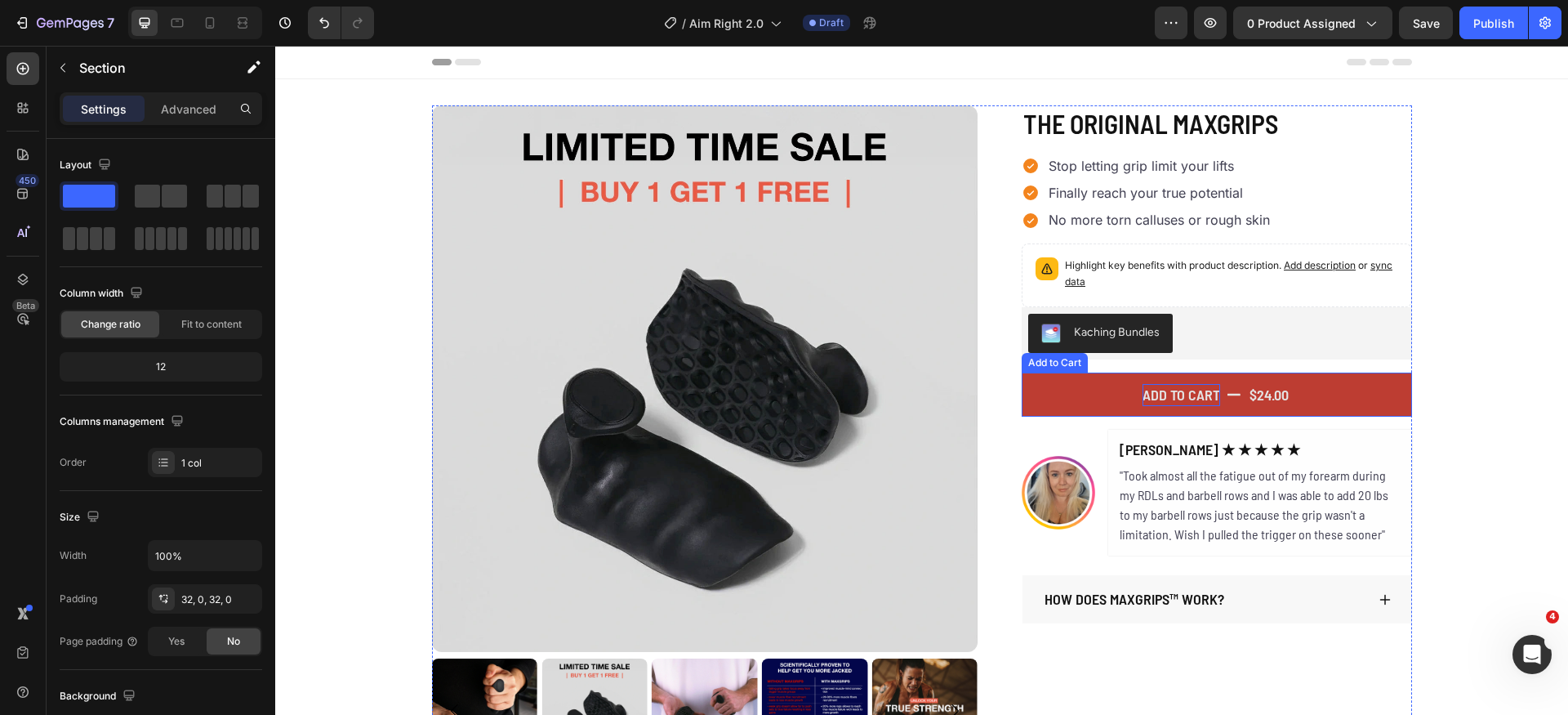
click at [1189, 402] on div "Add to cart" at bounding box center [1181, 395] width 77 height 22
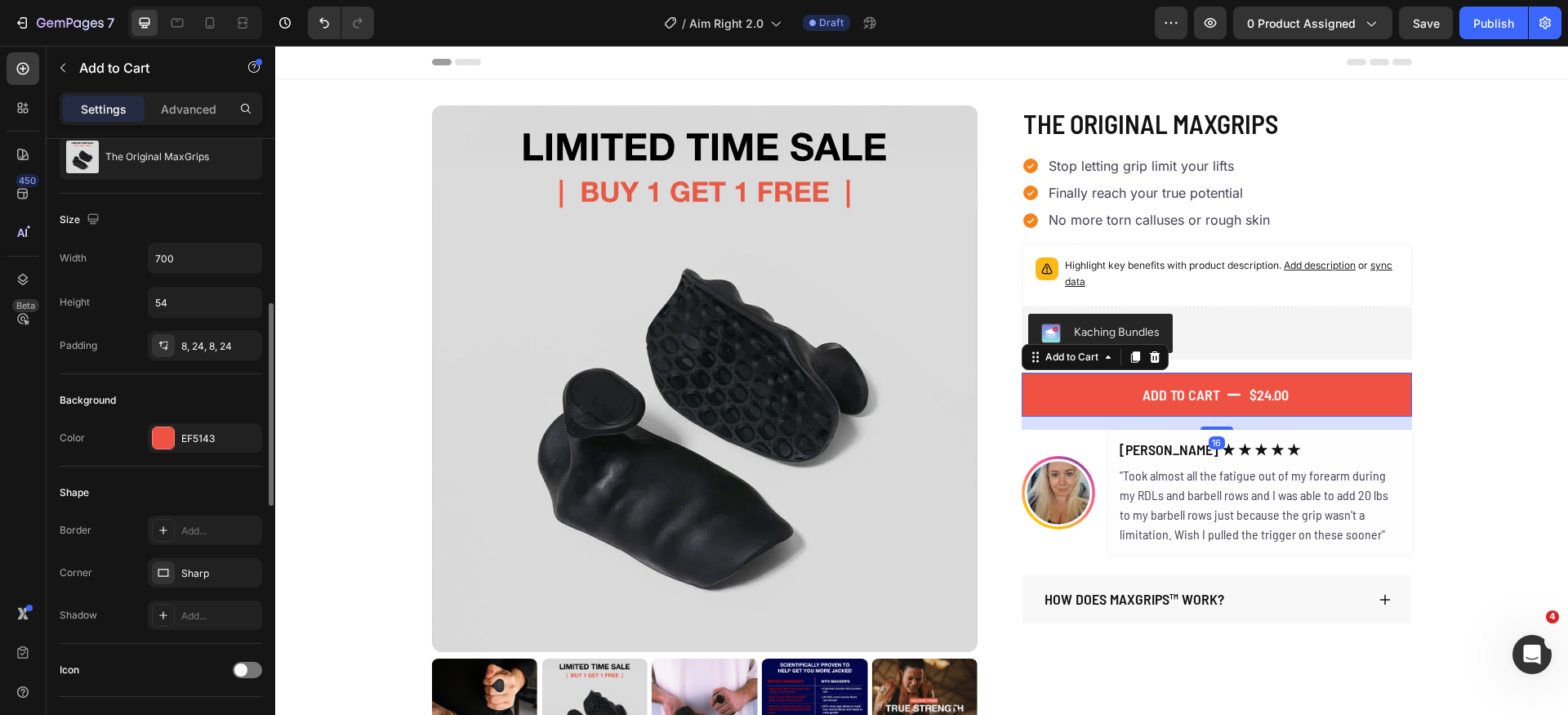
scroll to position [333, 0]
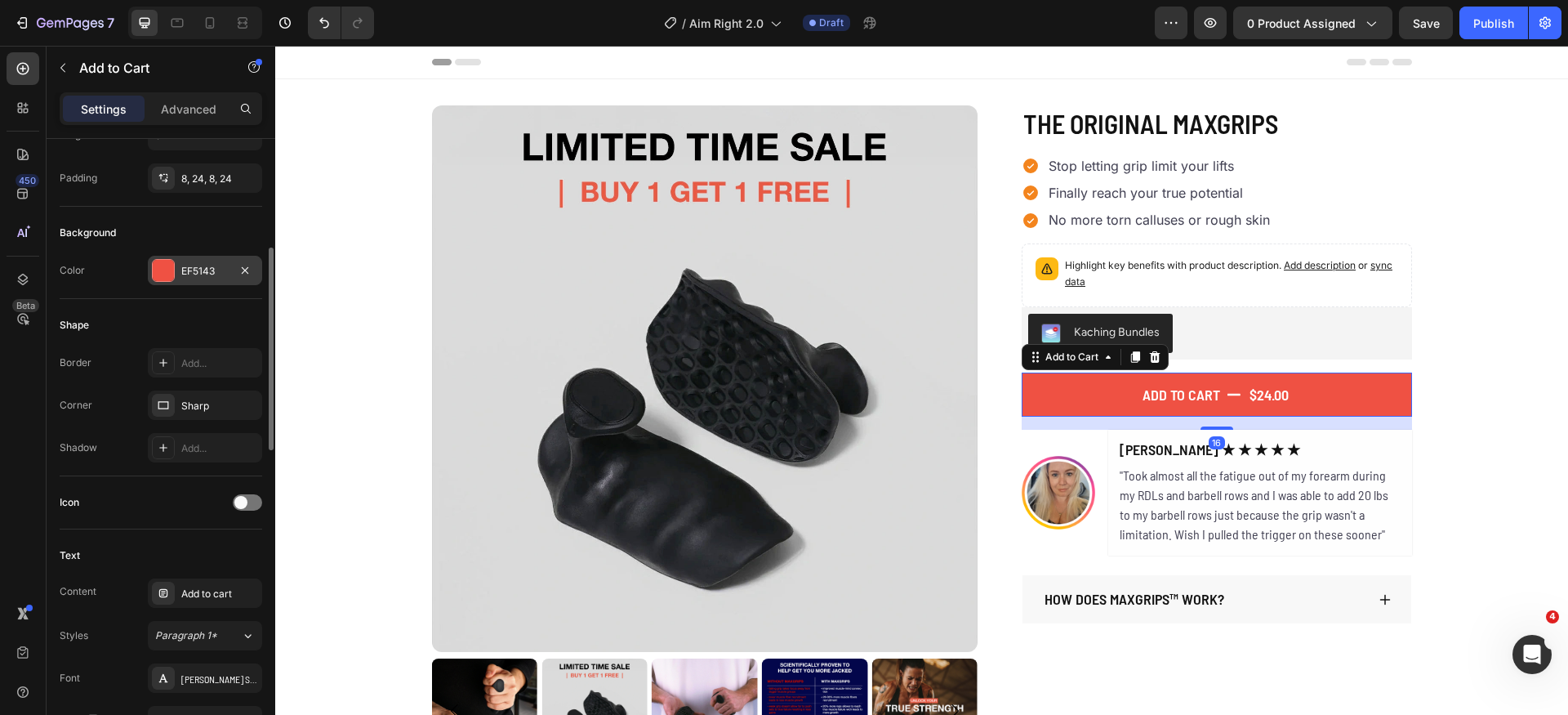
click at [203, 268] on div "EF5143" at bounding box center [205, 271] width 47 height 14
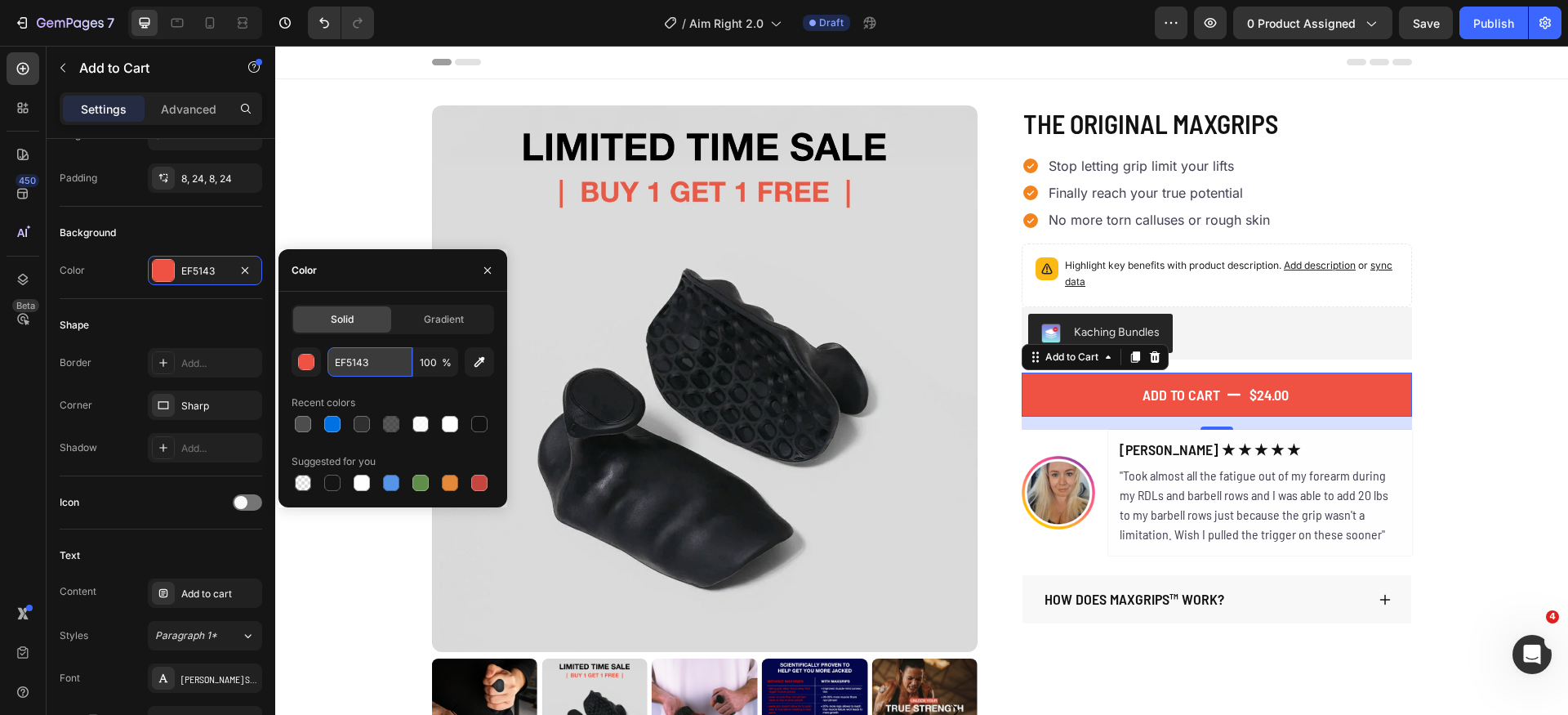
click at [377, 367] on input "EF5143" at bounding box center [370, 362] width 85 height 29
paste input "#fac602"
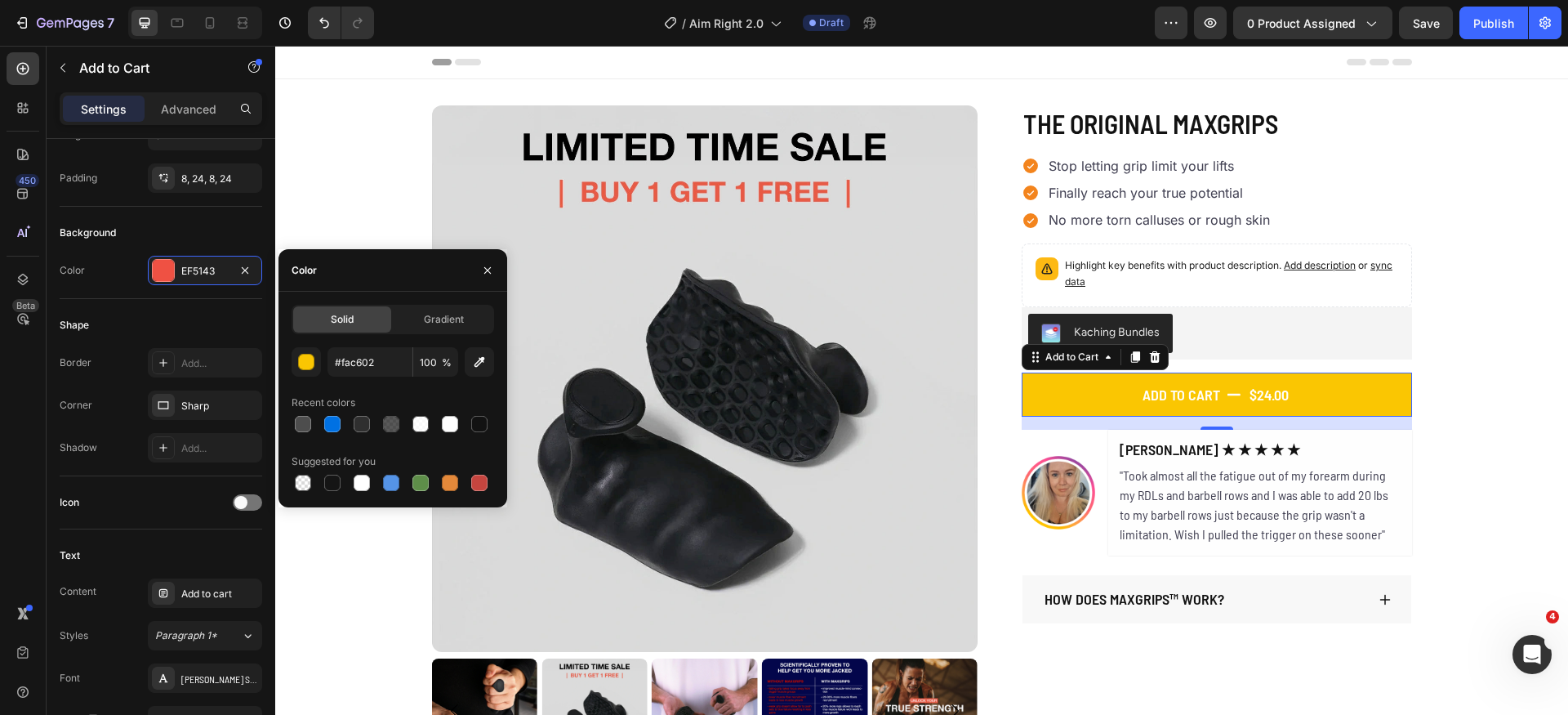
click at [393, 382] on div "#fac602 100 % Recent colors Suggested for you" at bounding box center [393, 421] width 203 height 147
type input "FAC602"
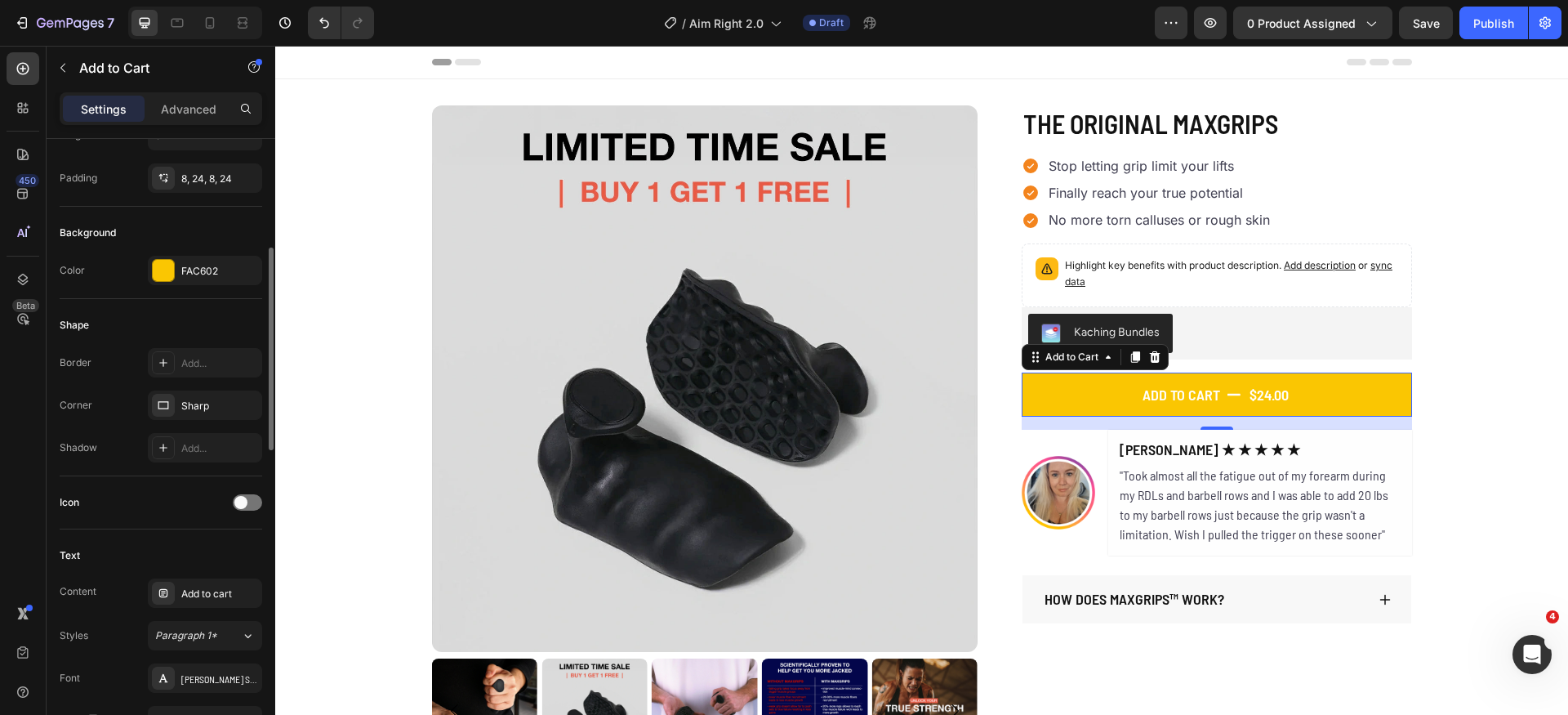
click at [209, 315] on div "Shape" at bounding box center [161, 325] width 203 height 26
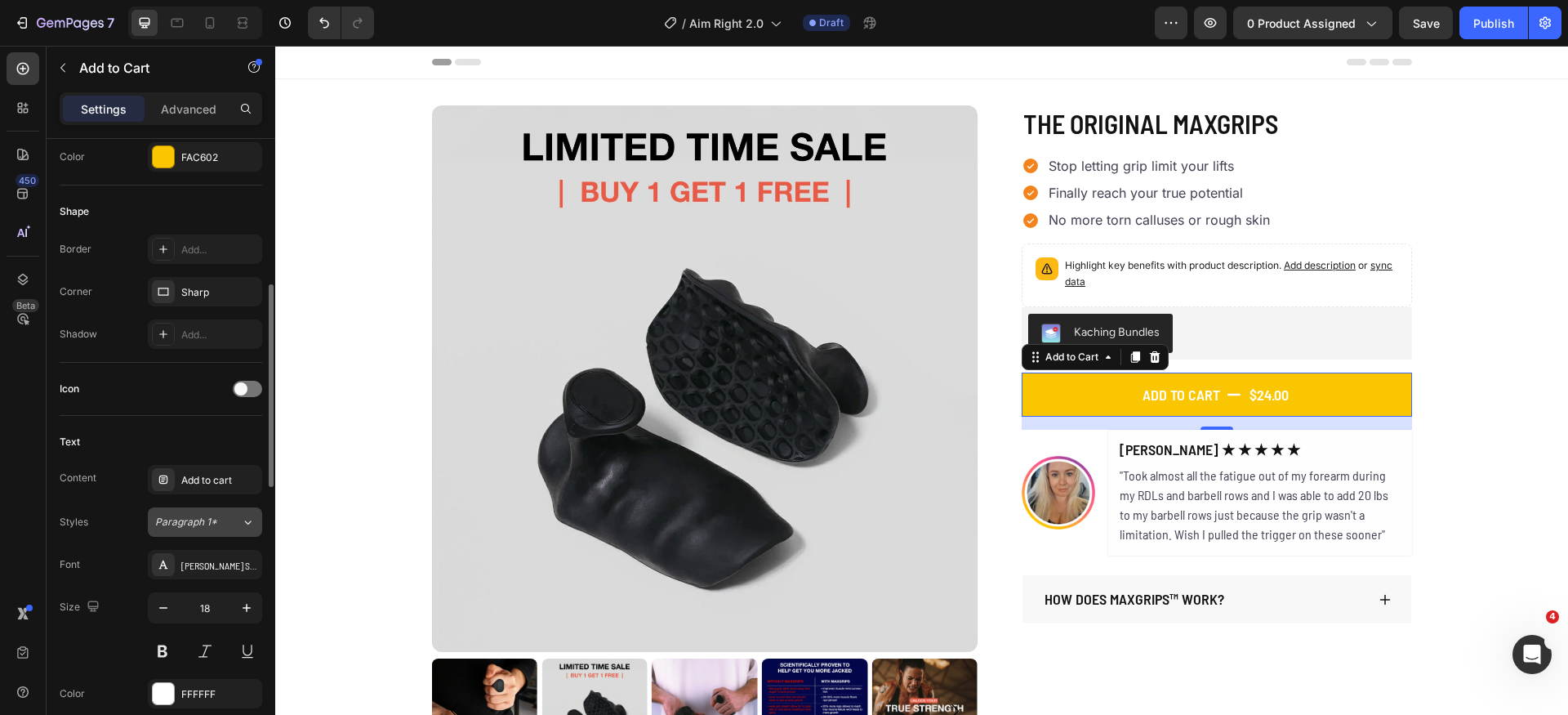
scroll to position [469, 0]
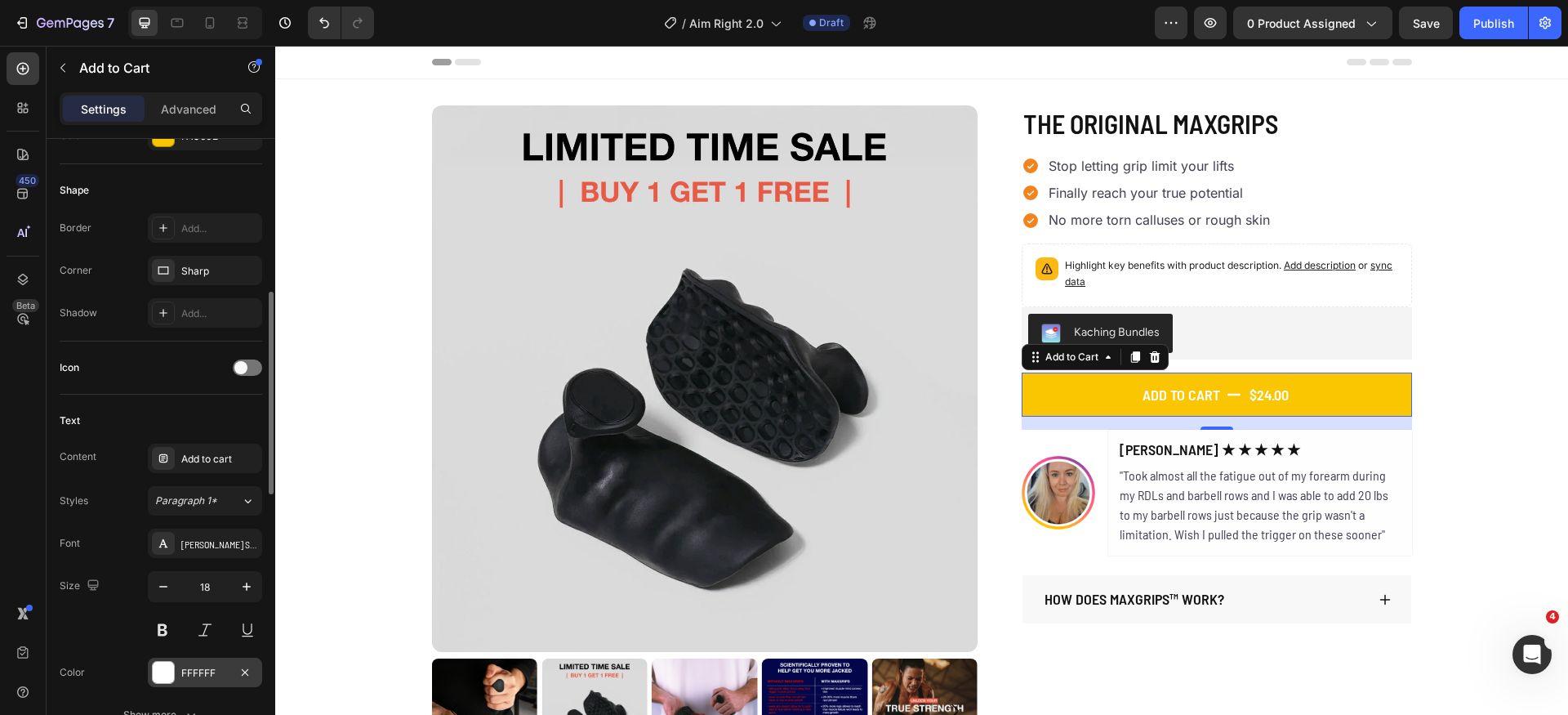
click at [167, 675] on div at bounding box center [163, 672] width 21 height 21
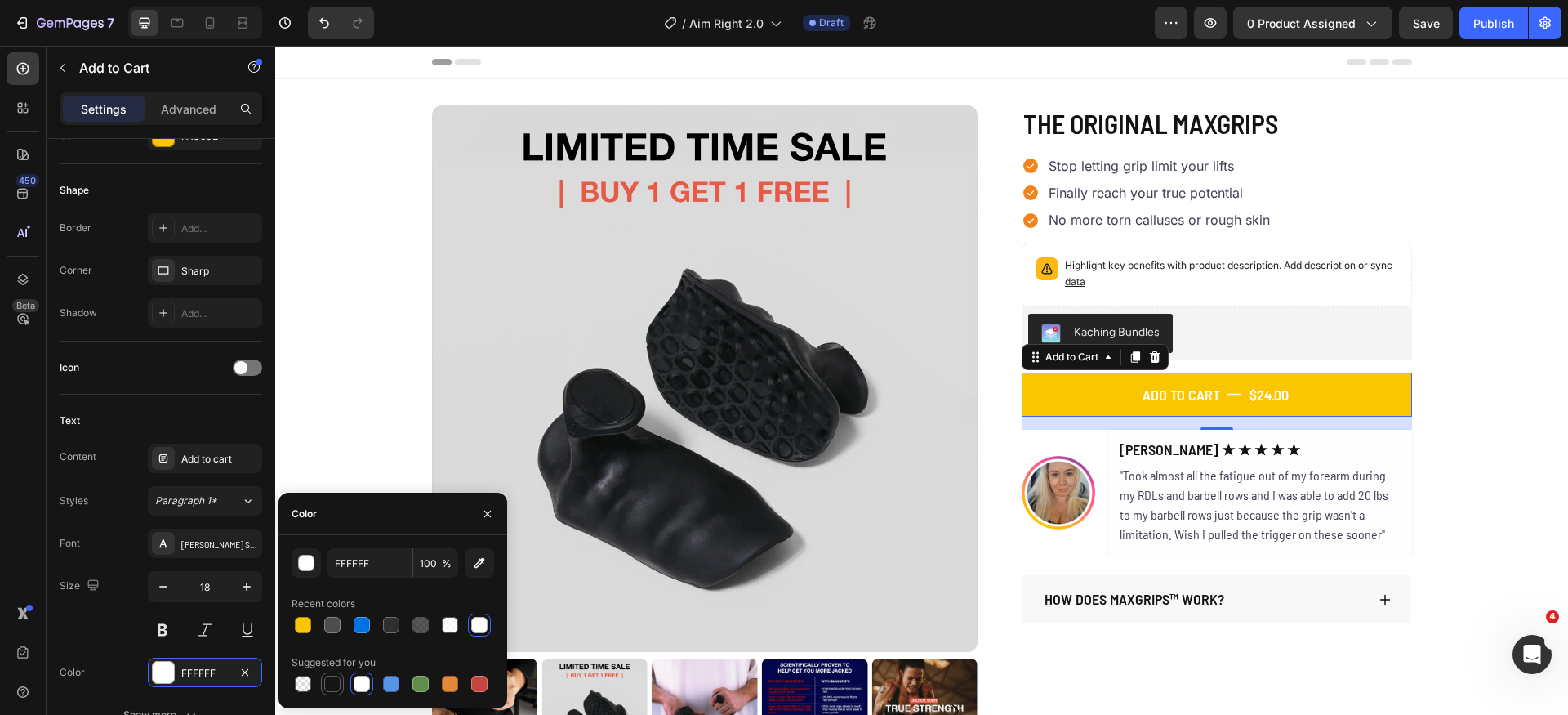
click at [332, 685] on div at bounding box center [332, 684] width 16 height 16
type input "151515"
click at [492, 517] on icon "button" at bounding box center [488, 514] width 13 height 13
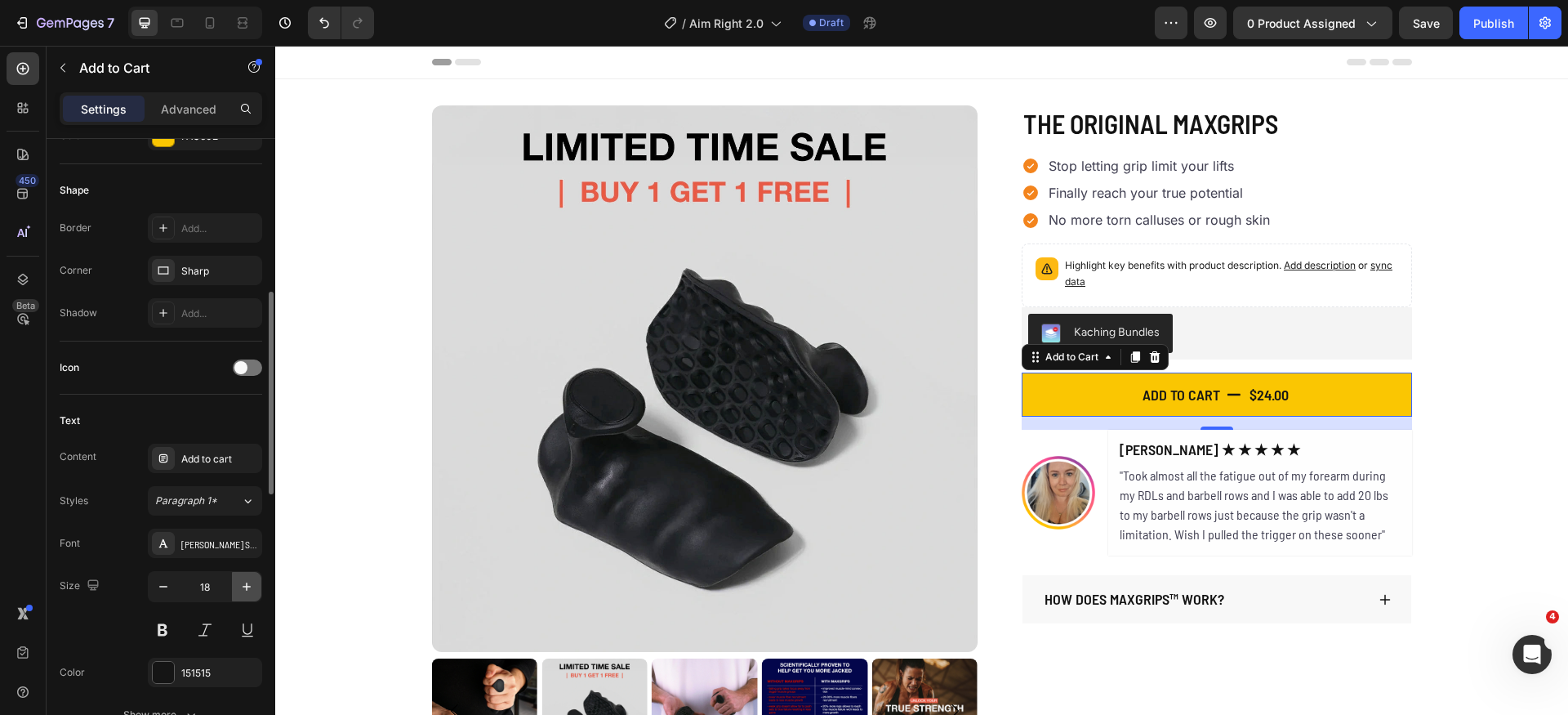
click at [235, 584] on button "button" at bounding box center [246, 586] width 29 height 29
click at [239, 585] on icon "button" at bounding box center [246, 586] width 16 height 16
type input "20"
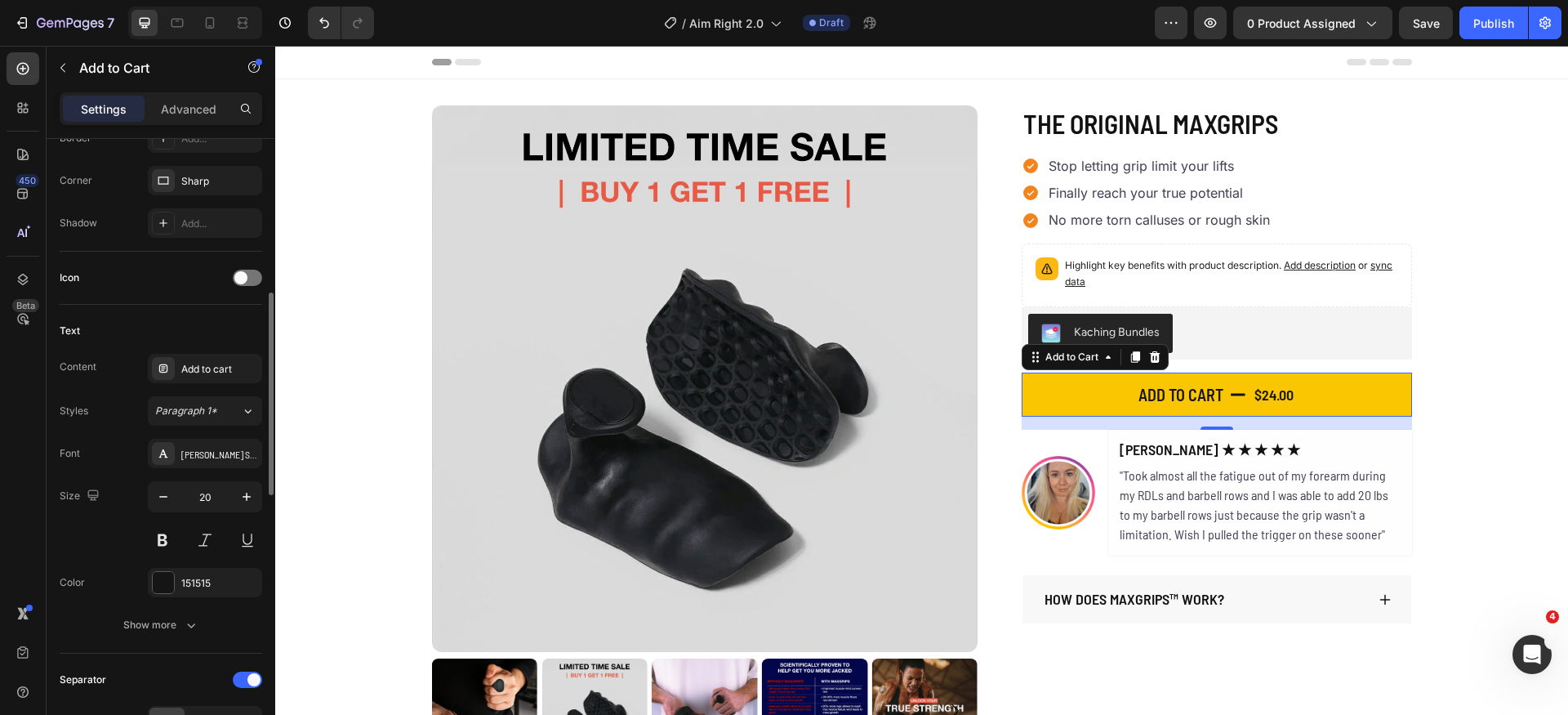
scroll to position [592, 0]
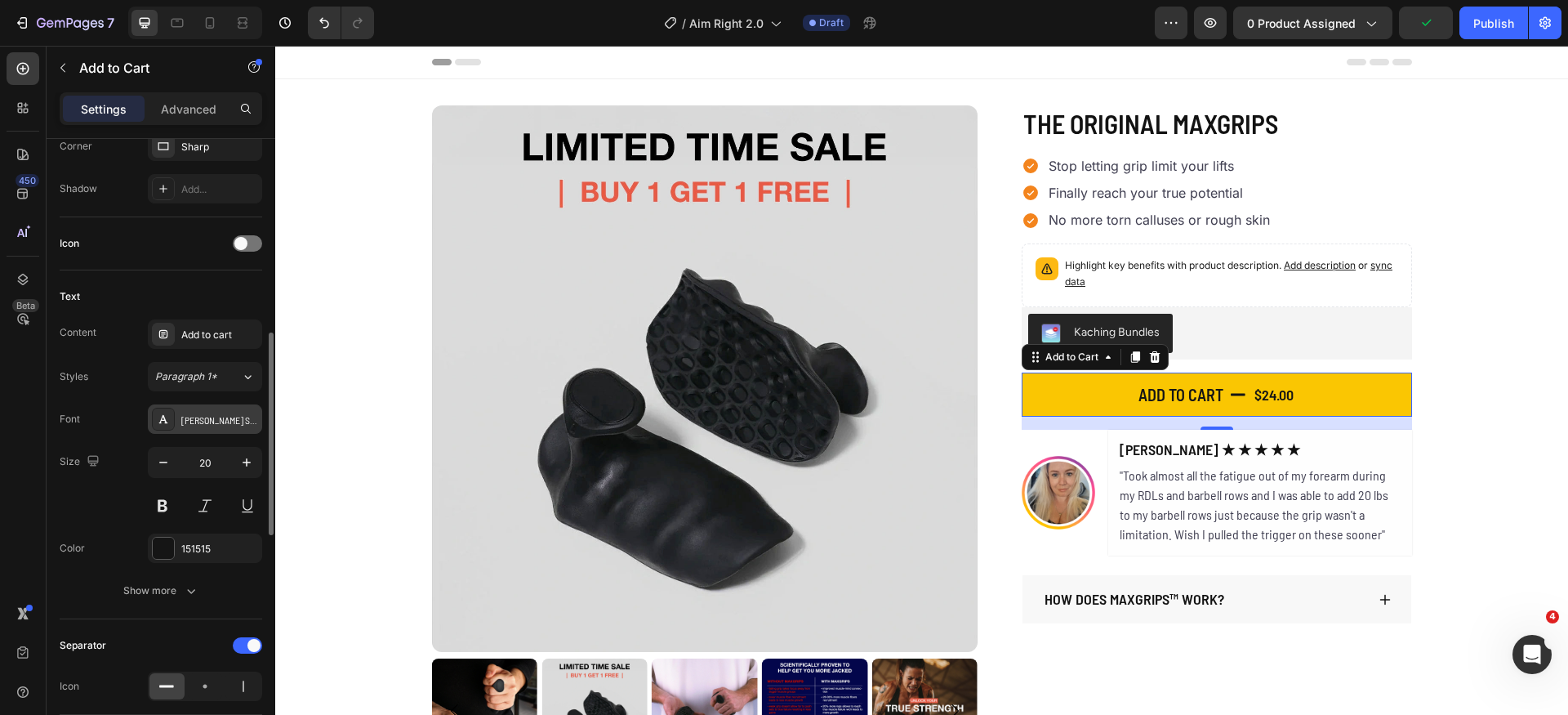
click at [203, 421] on div "[PERSON_NAME] Semi Condensed" at bounding box center [219, 420] width 77 height 14
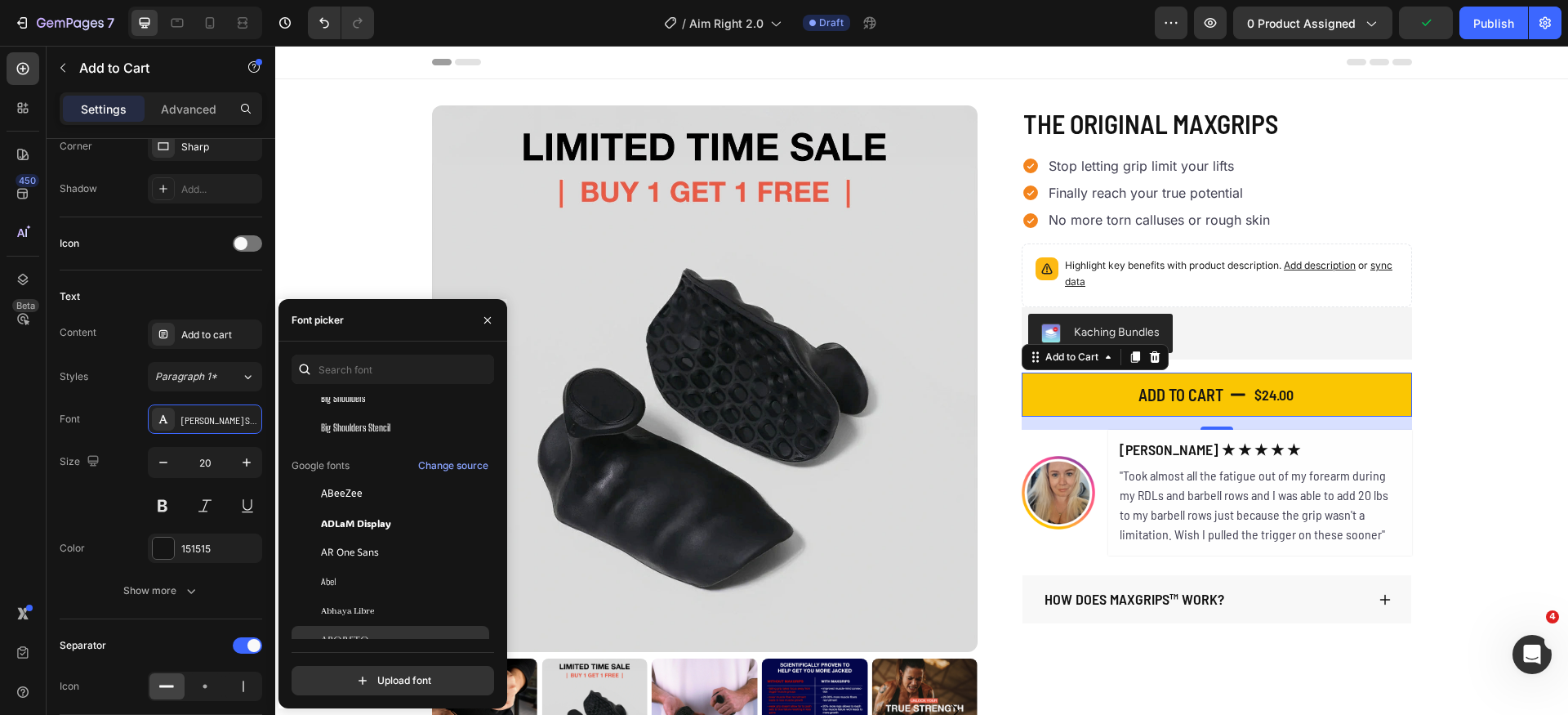
scroll to position [175, 0]
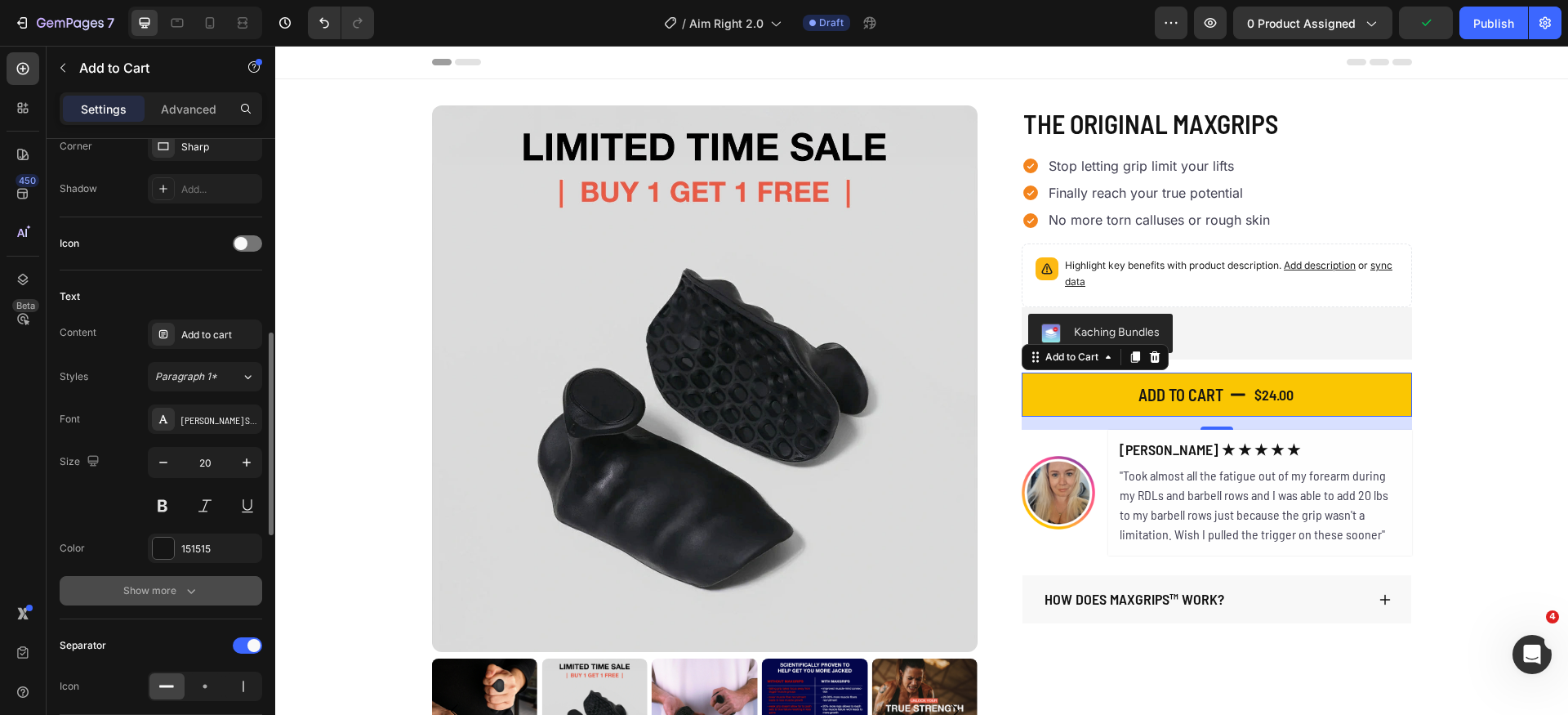
click at [175, 594] on div "Show more" at bounding box center [161, 591] width 76 height 16
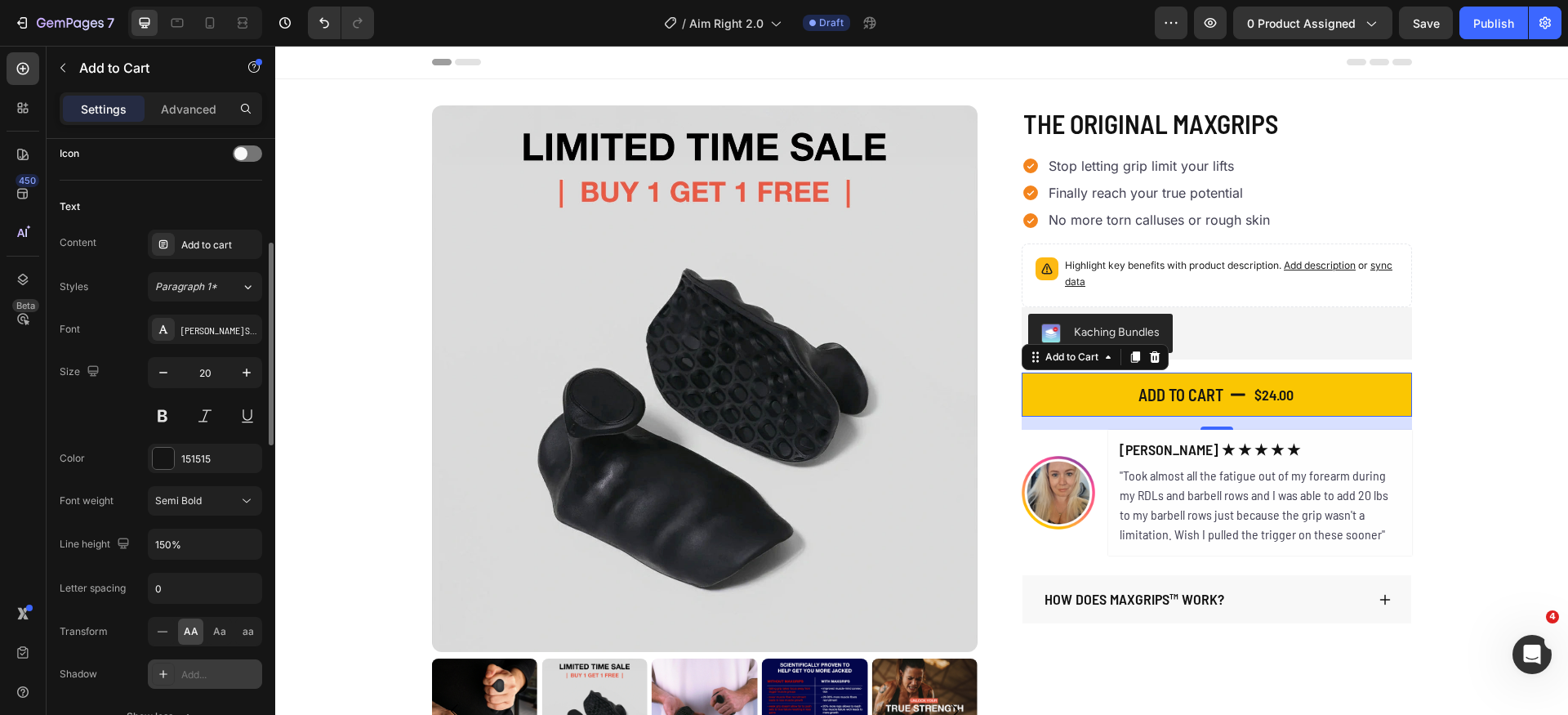
scroll to position [765, 0]
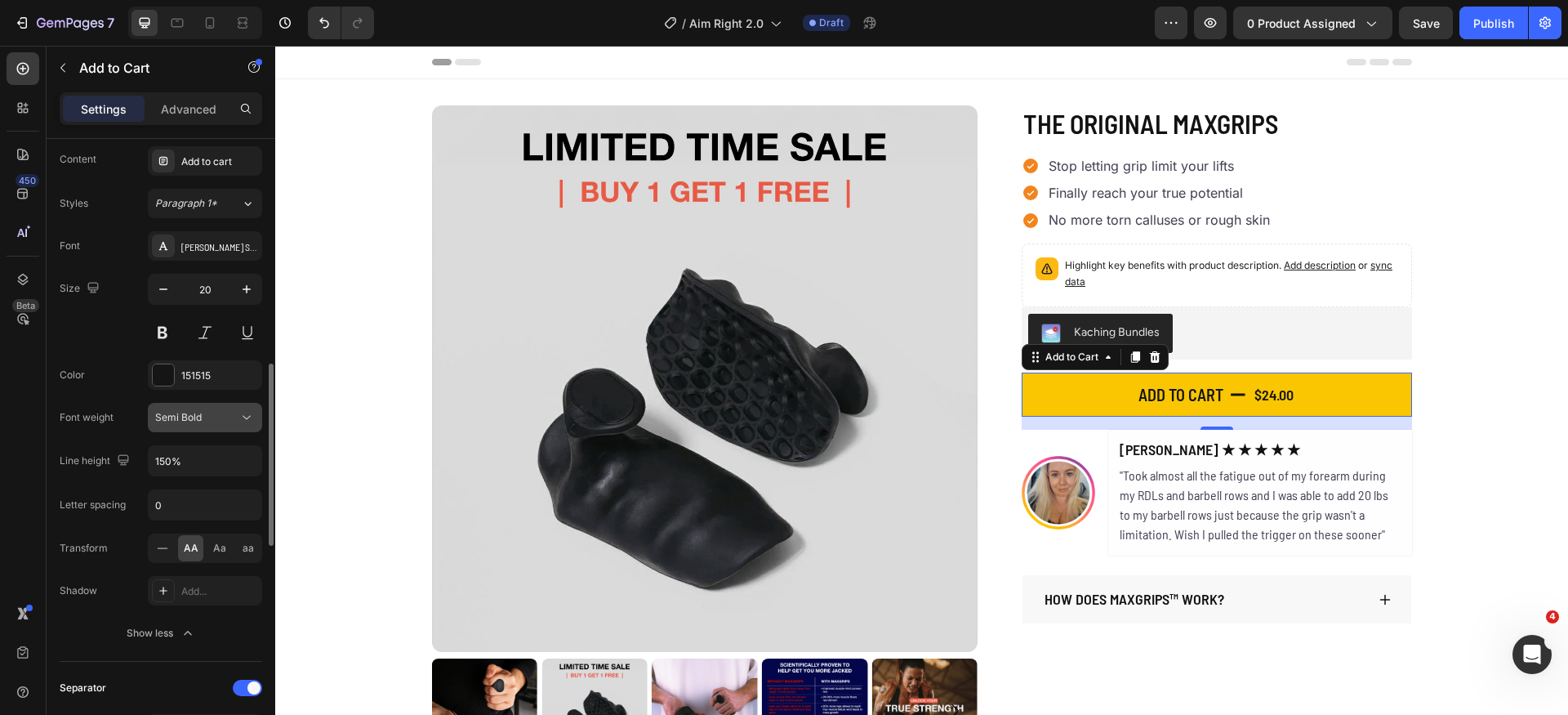
click at [230, 425] on div "Semi Bold" at bounding box center [205, 417] width 100 height 16
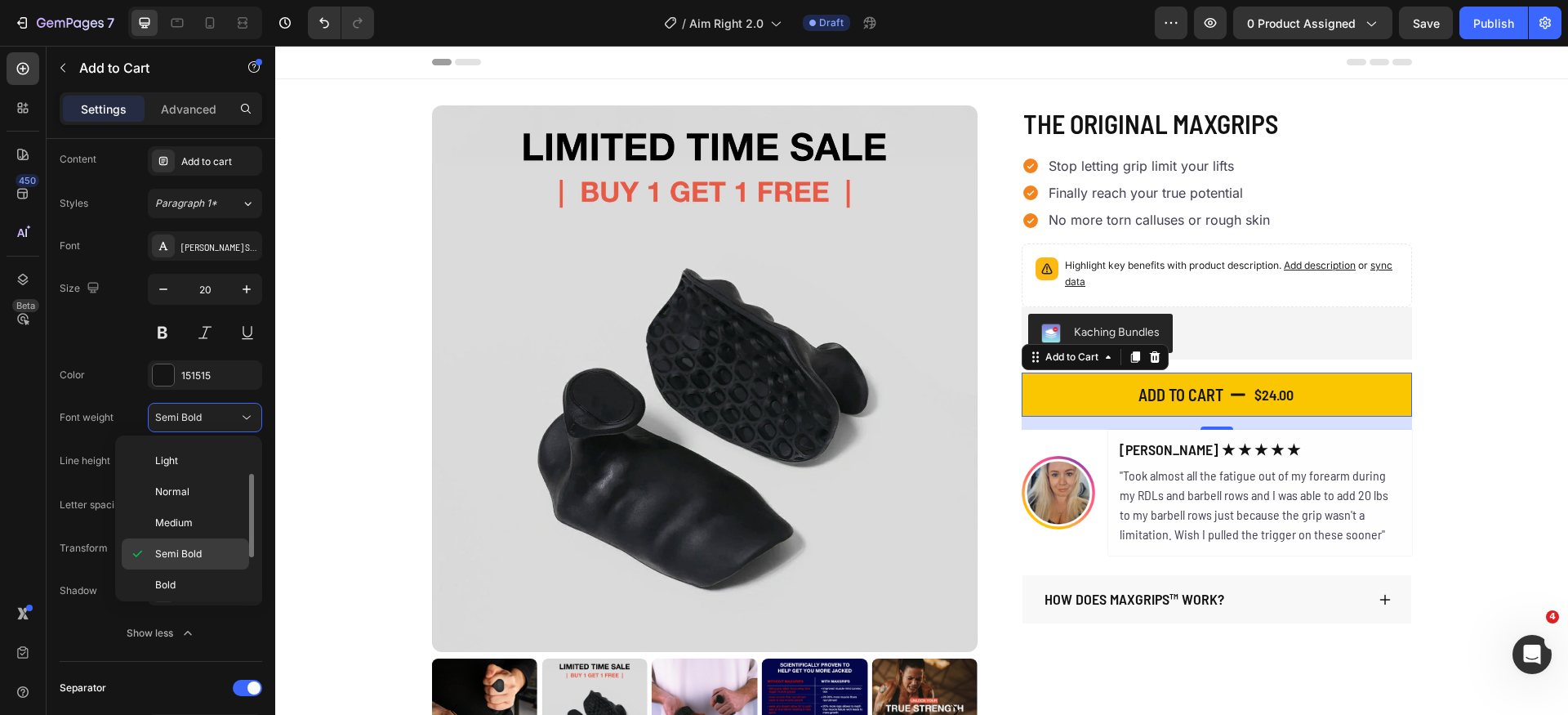
scroll to position [80, 0]
click at [194, 580] on div "Bold" at bounding box center [186, 595] width 128 height 31
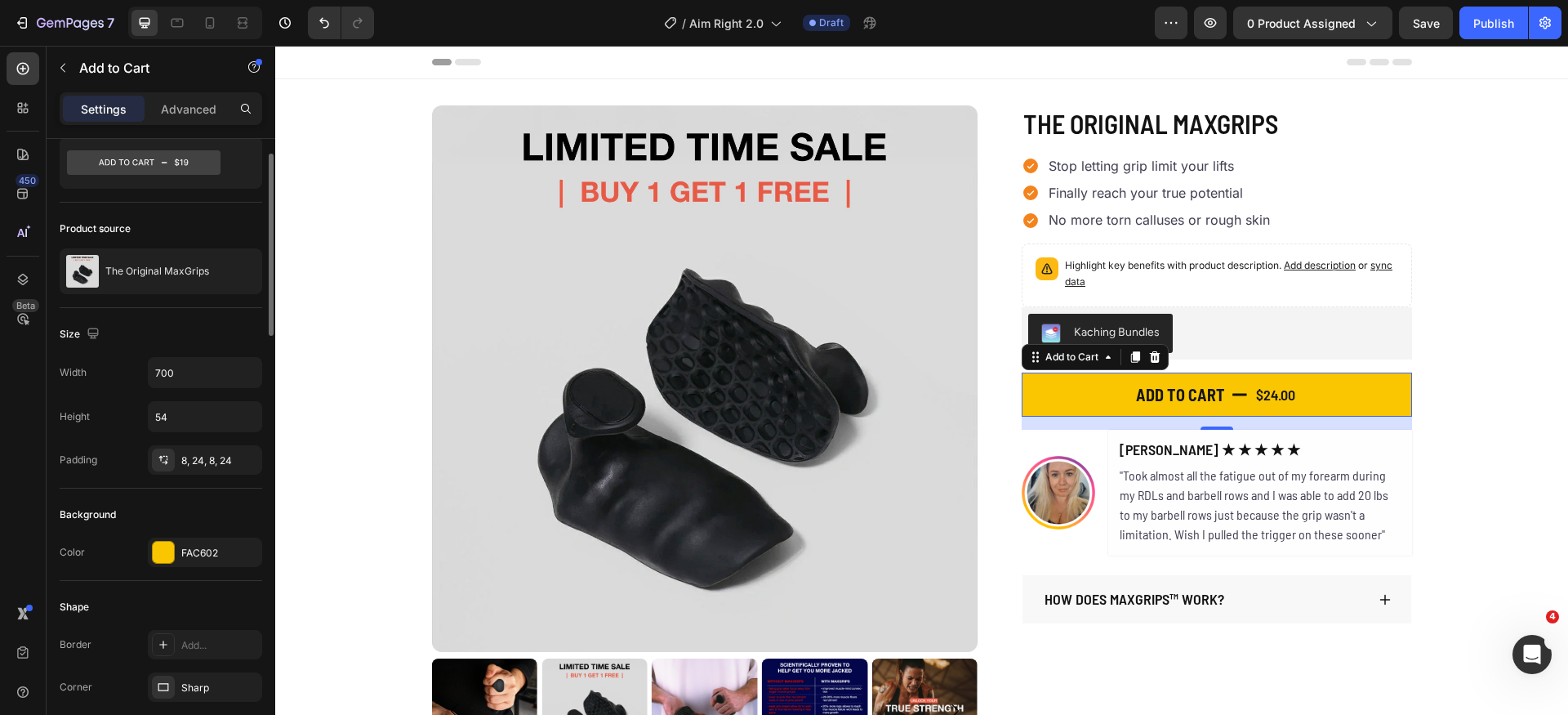
scroll to position [0, 0]
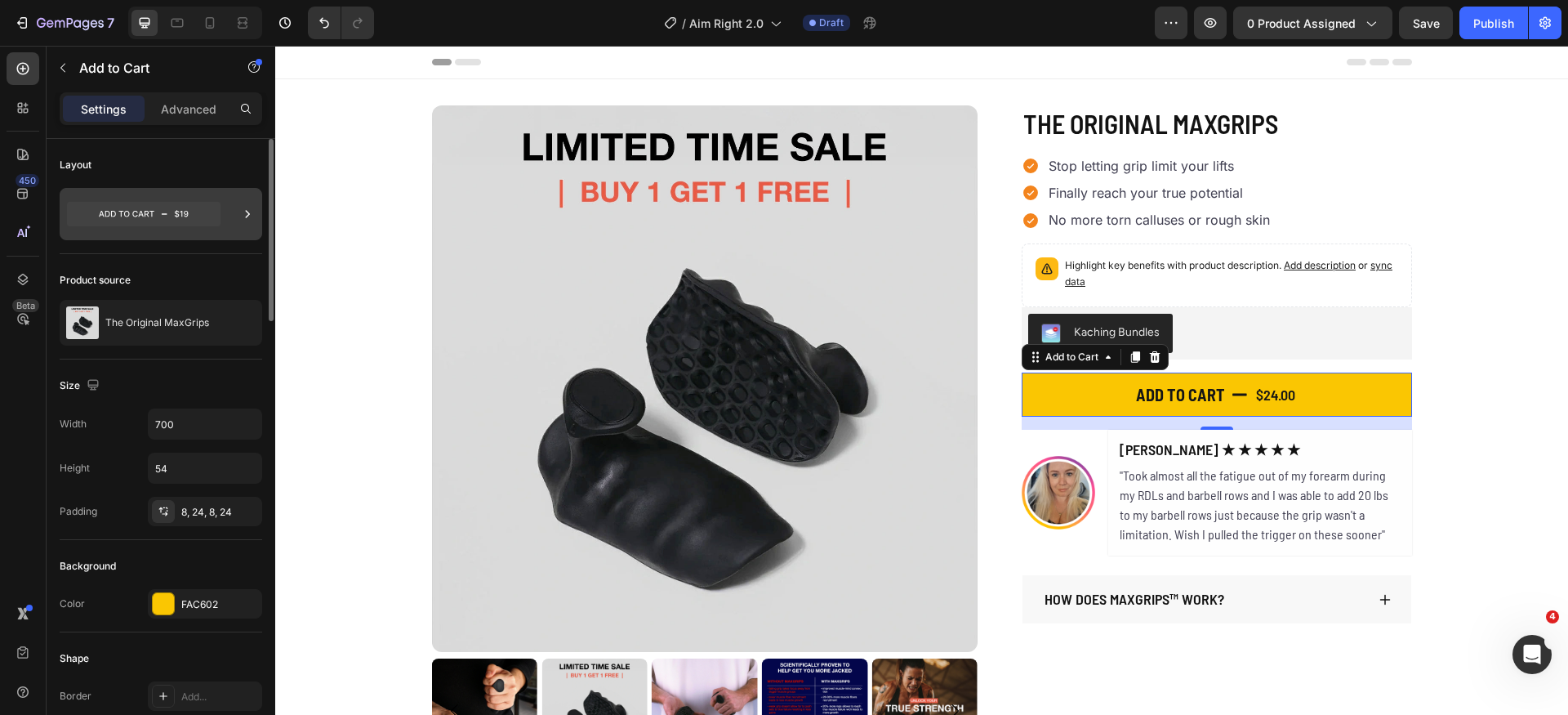
click at [156, 199] on icon at bounding box center [144, 214] width 154 height 38
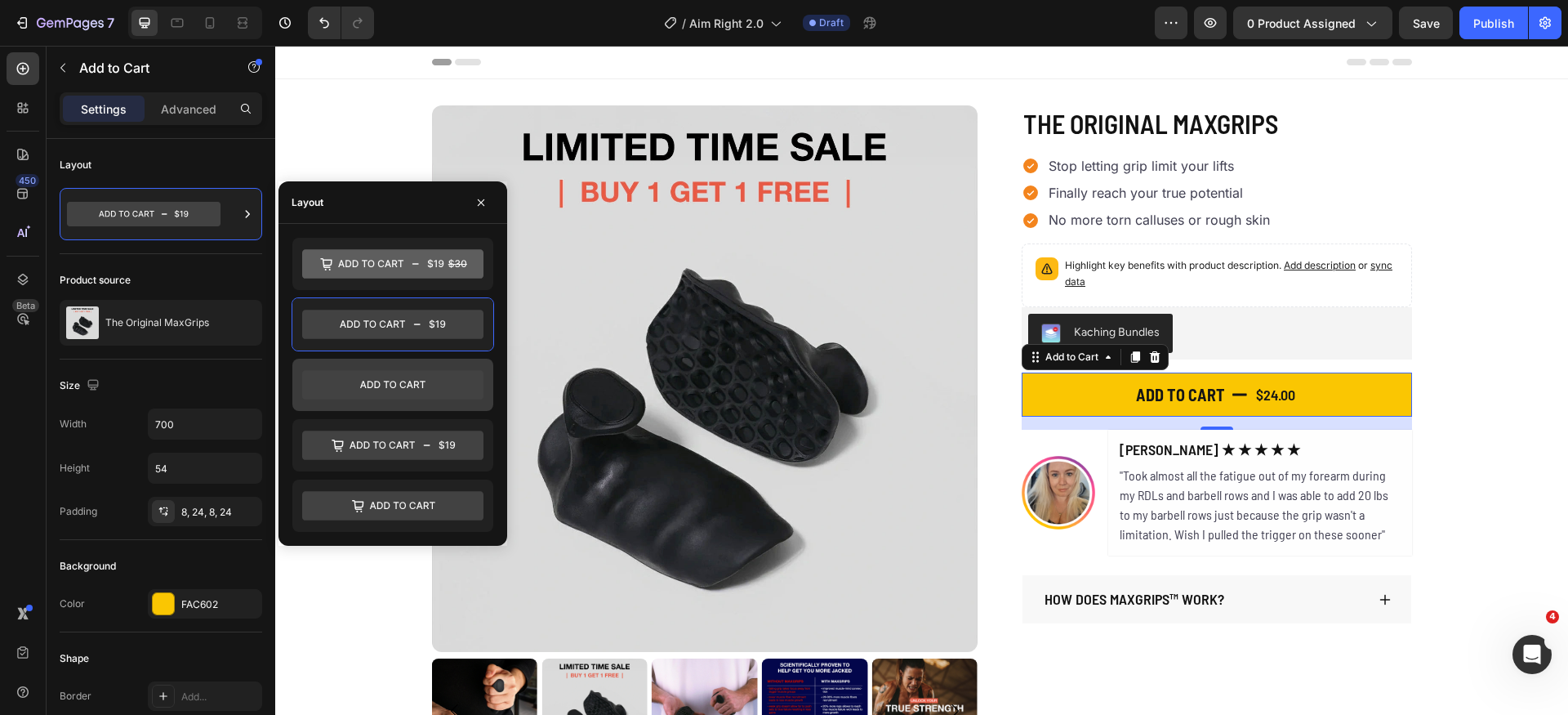
click at [368, 373] on icon at bounding box center [393, 384] width 182 height 29
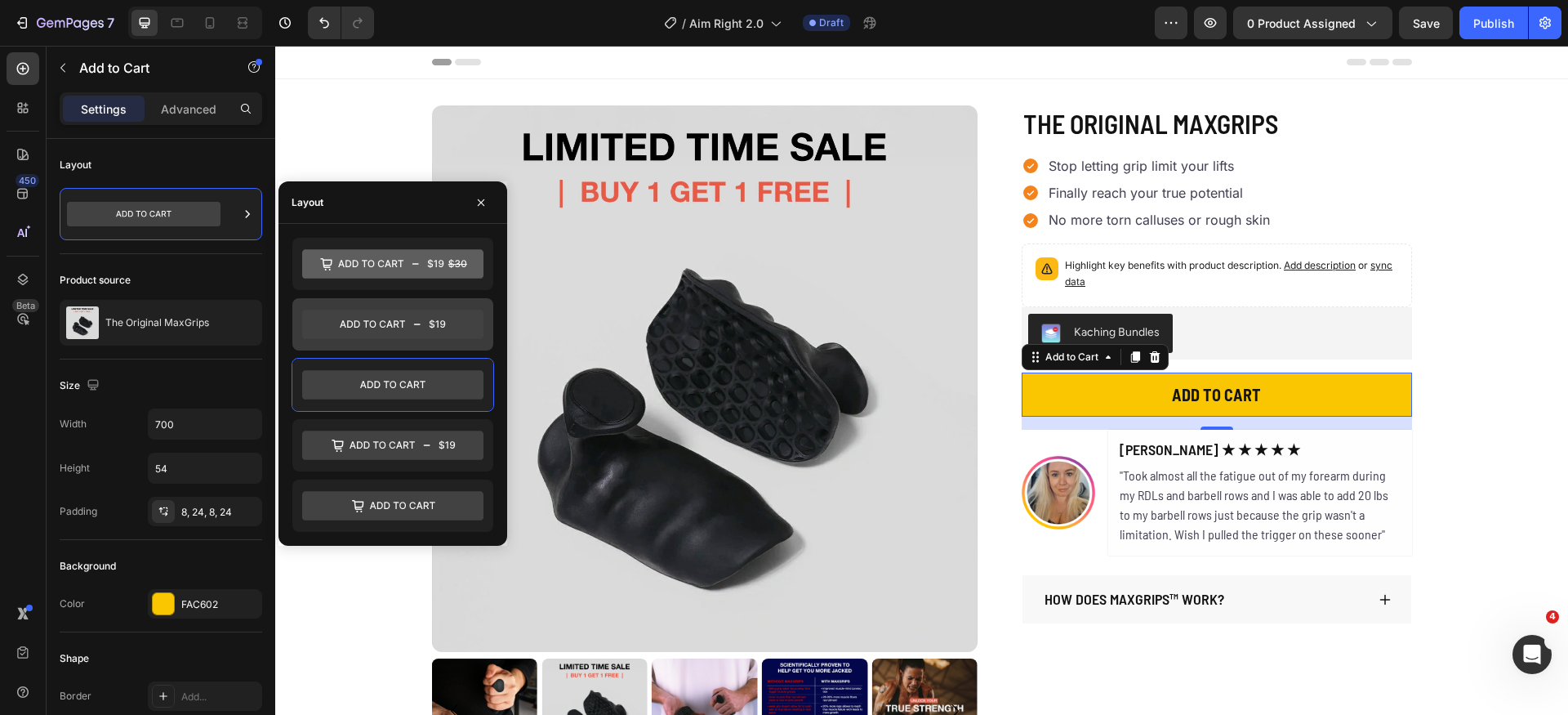
click at [405, 323] on icon at bounding box center [393, 324] width 182 height 29
drag, startPoint x: 481, startPoint y: 198, endPoint x: 31, endPoint y: 267, distance: 455.3
click at [481, 198] on icon "button" at bounding box center [482, 203] width 13 height 13
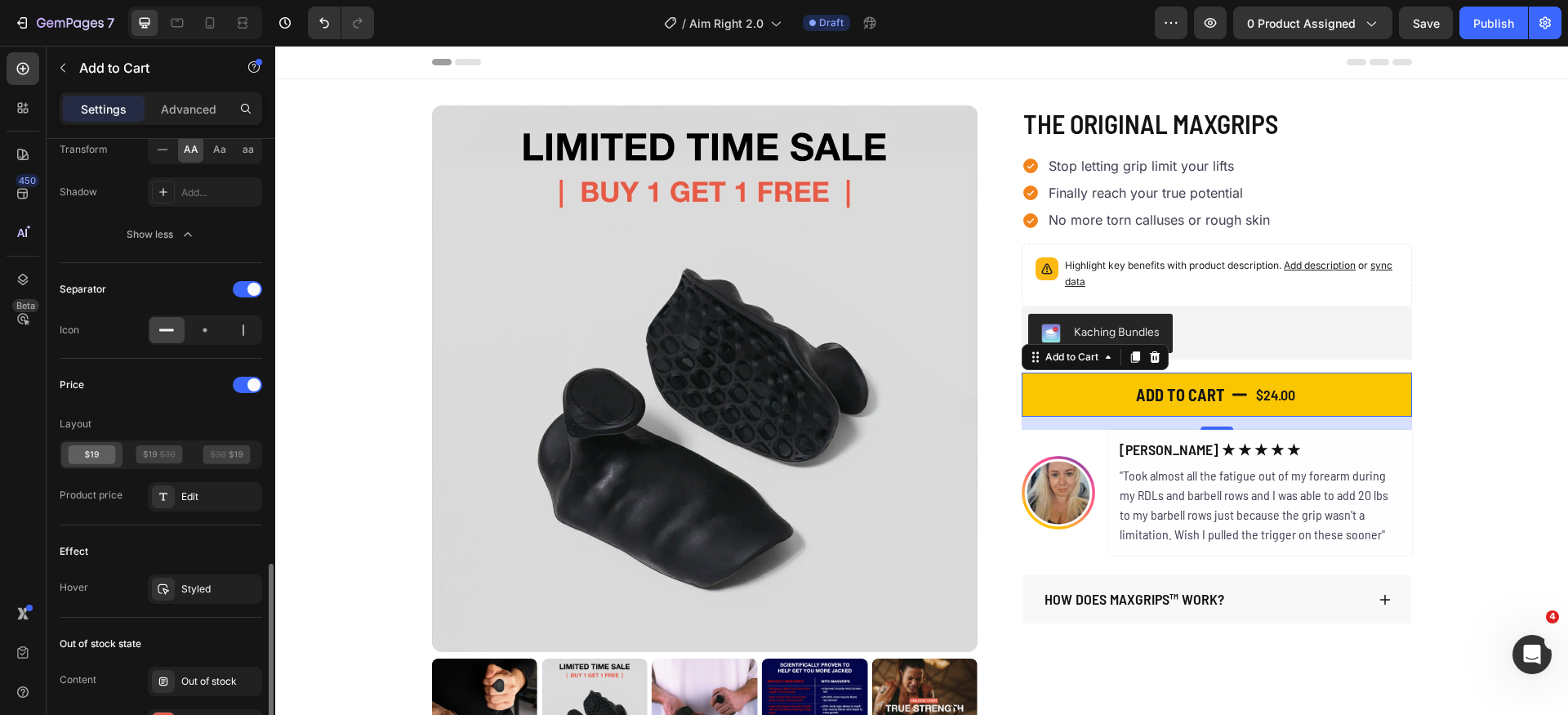
scroll to position [1229, 0]
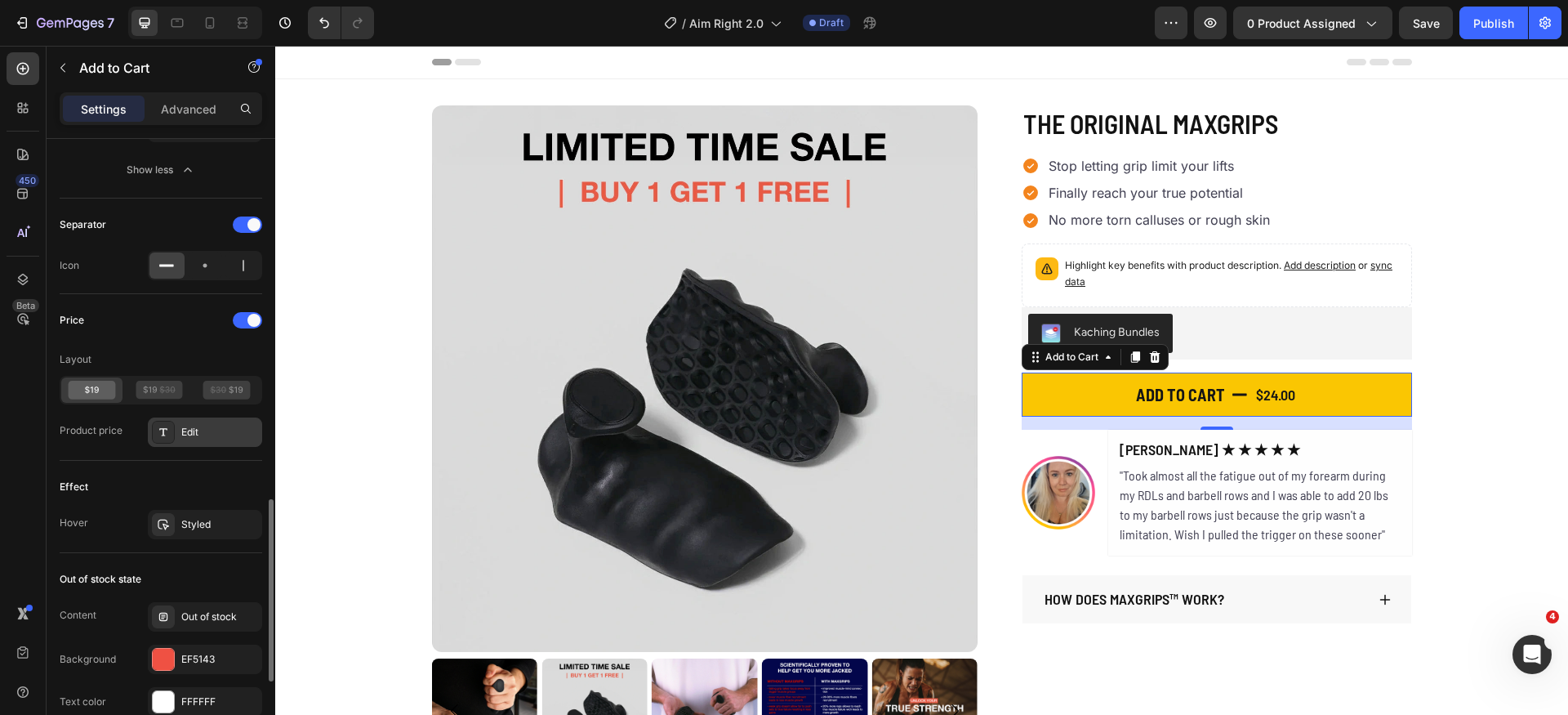
click at [231, 426] on div "Edit" at bounding box center [219, 432] width 77 height 14
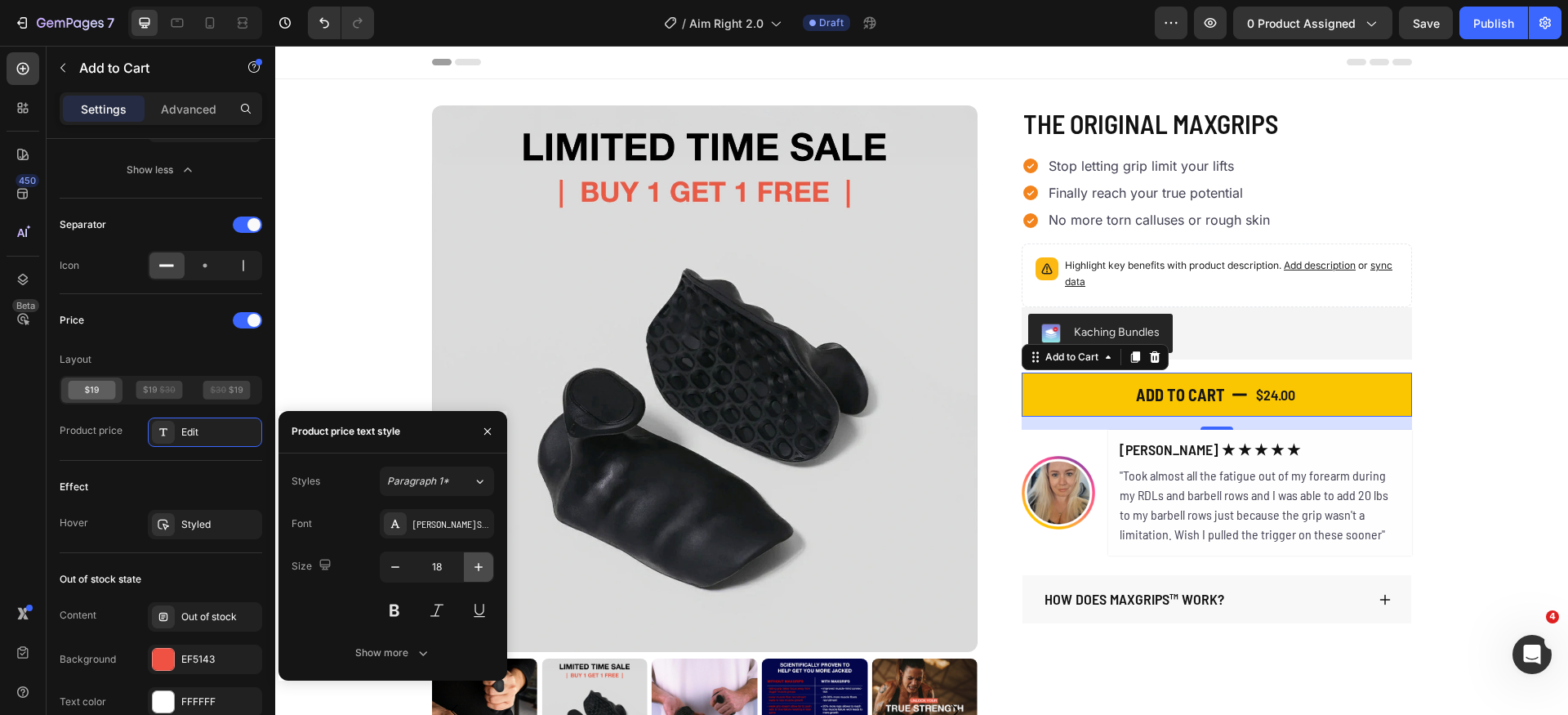
click at [475, 570] on icon "button" at bounding box center [478, 567] width 16 height 16
type input "20"
click at [417, 517] on div "[PERSON_NAME] Semi Condensed" at bounding box center [451, 523] width 77 height 14
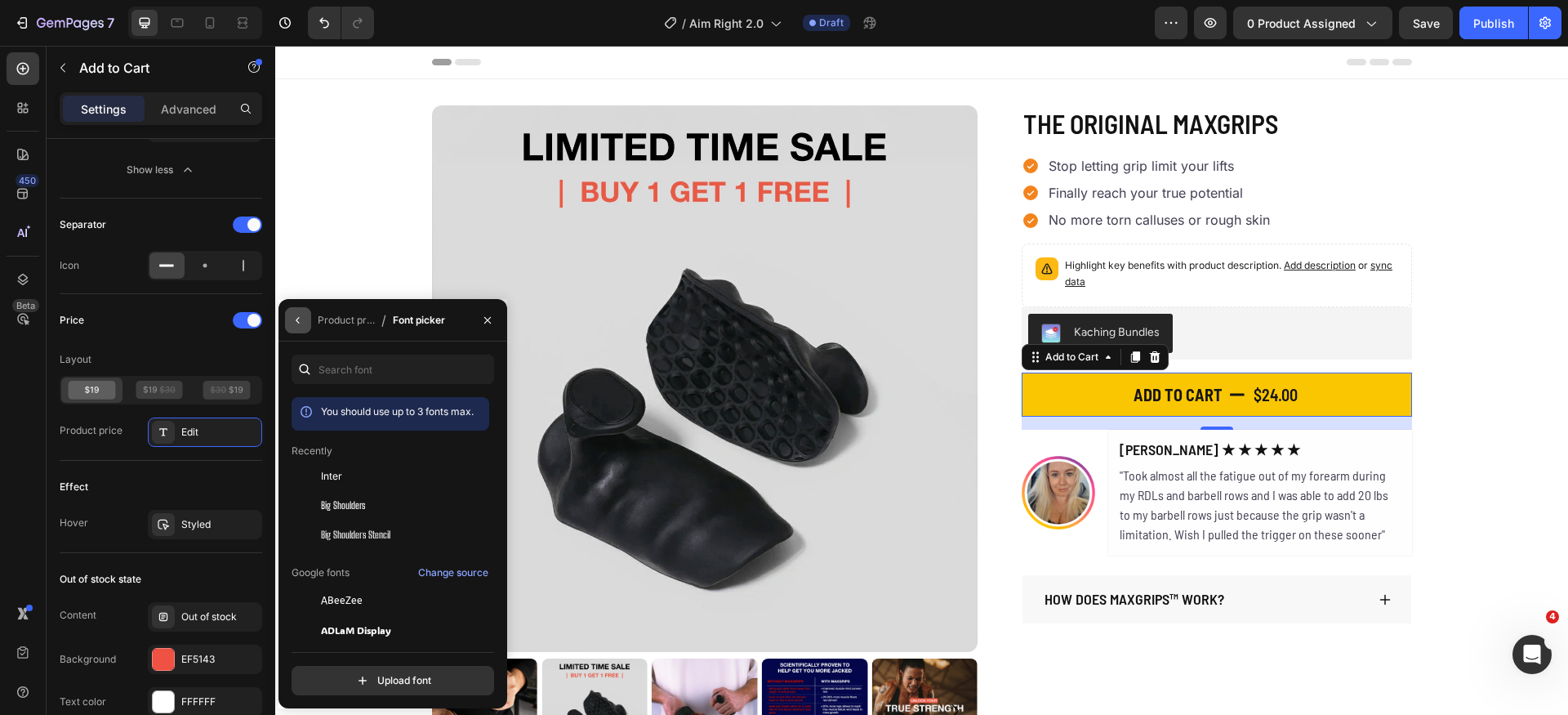
click at [304, 320] on icon "button" at bounding box center [298, 320] width 13 height 13
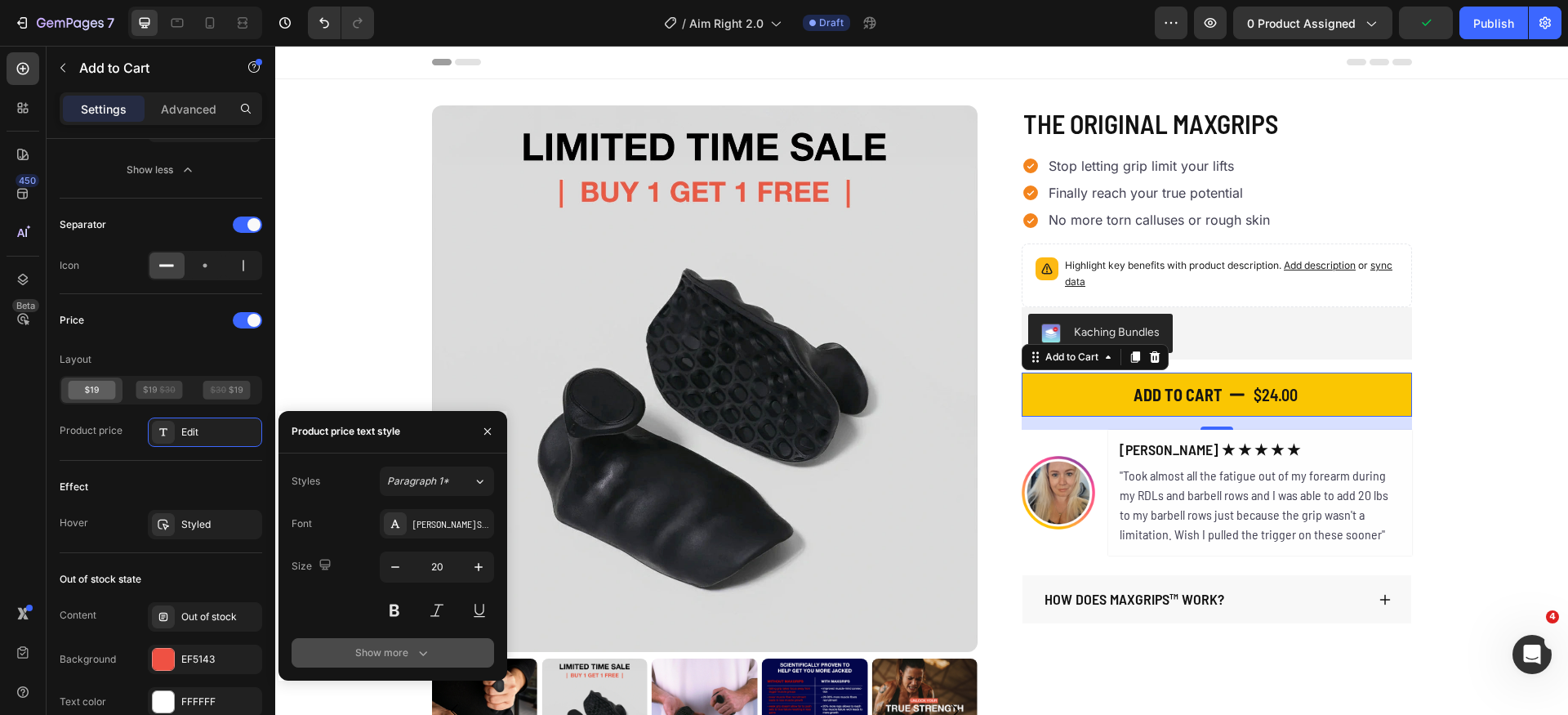
click at [405, 638] on div "Font Barlow Semi Condensed Size 20 Show more" at bounding box center [393, 588] width 203 height 158
click at [397, 648] on div "Show more" at bounding box center [393, 653] width 76 height 16
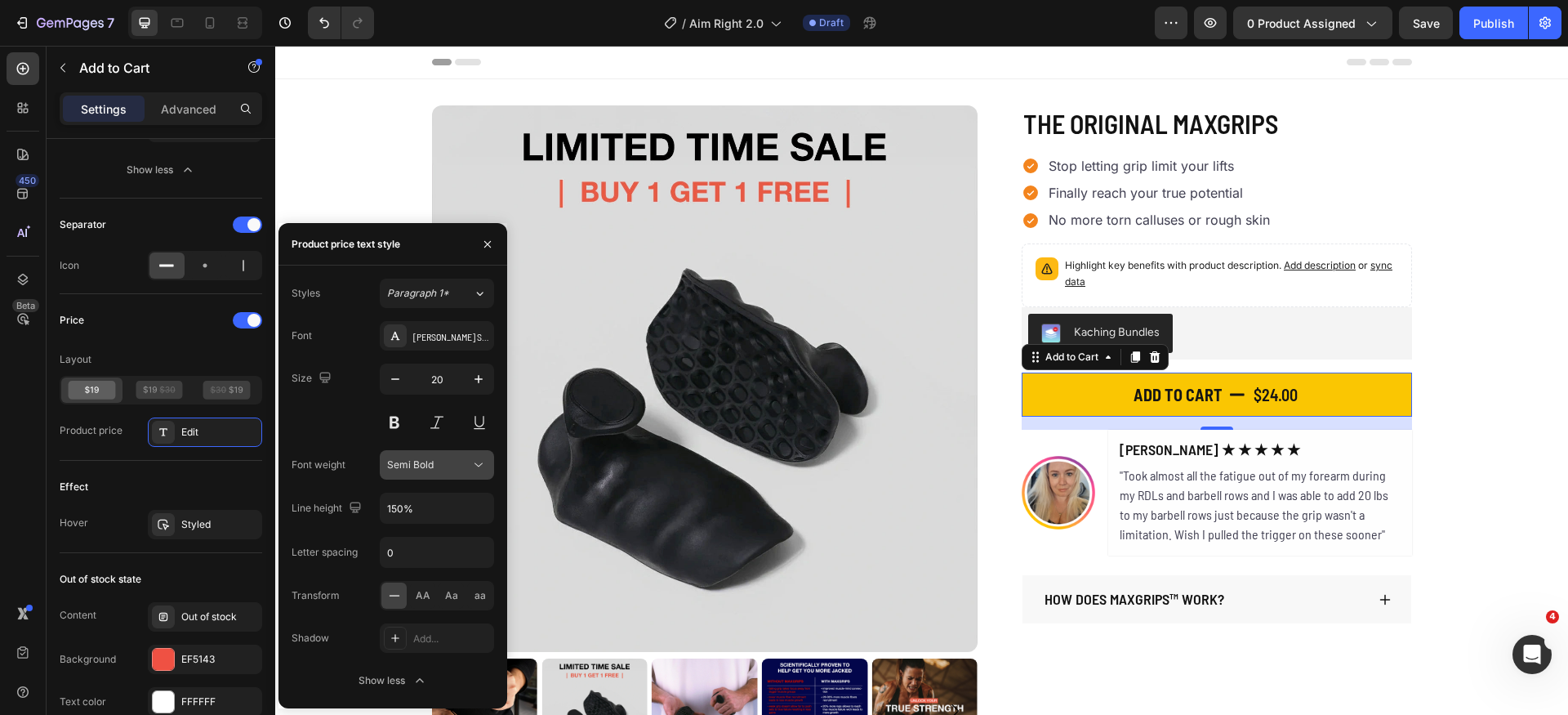
click at [452, 466] on div "Semi Bold" at bounding box center [429, 464] width 83 height 14
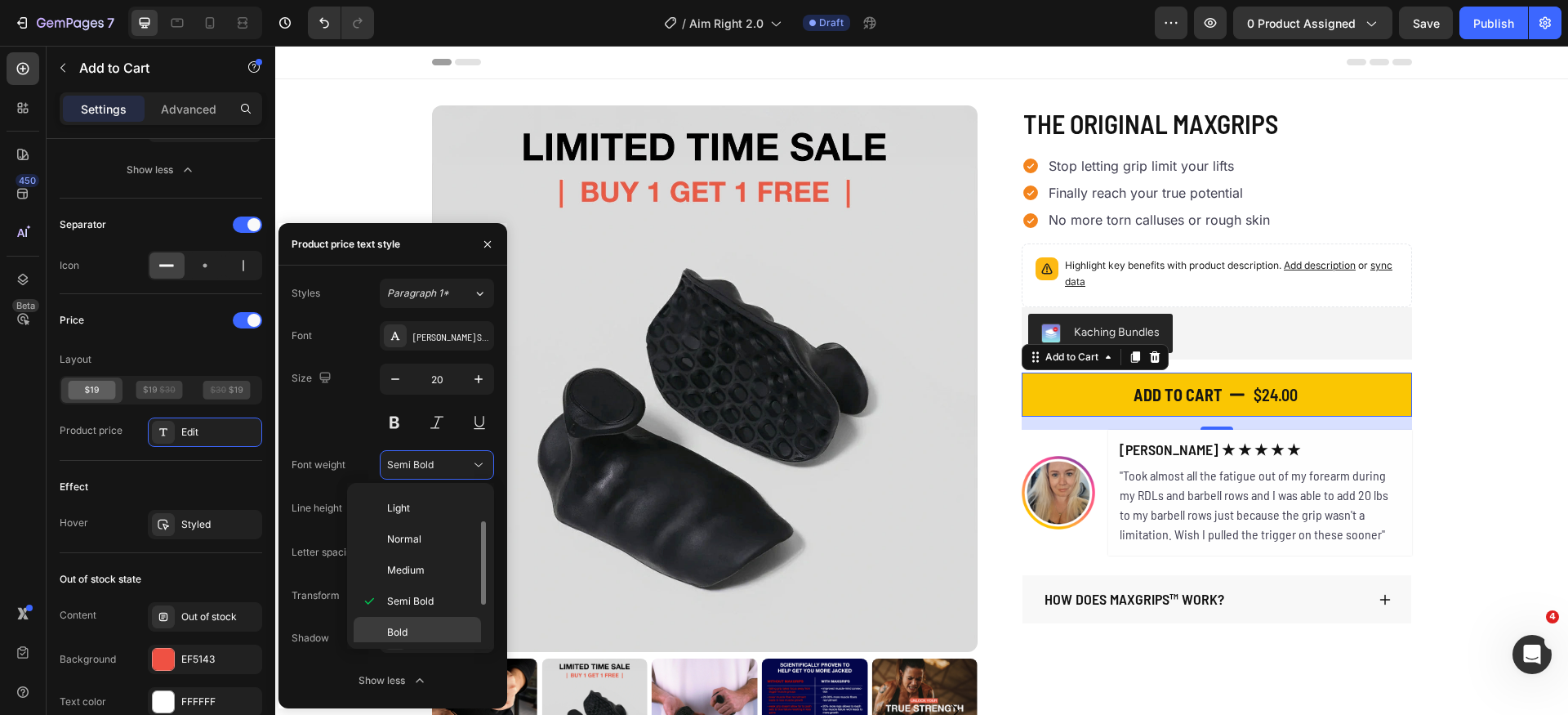
click at [420, 630] on p "Bold" at bounding box center [430, 632] width 87 height 14
click at [346, 420] on div "Size 20" at bounding box center [393, 400] width 203 height 73
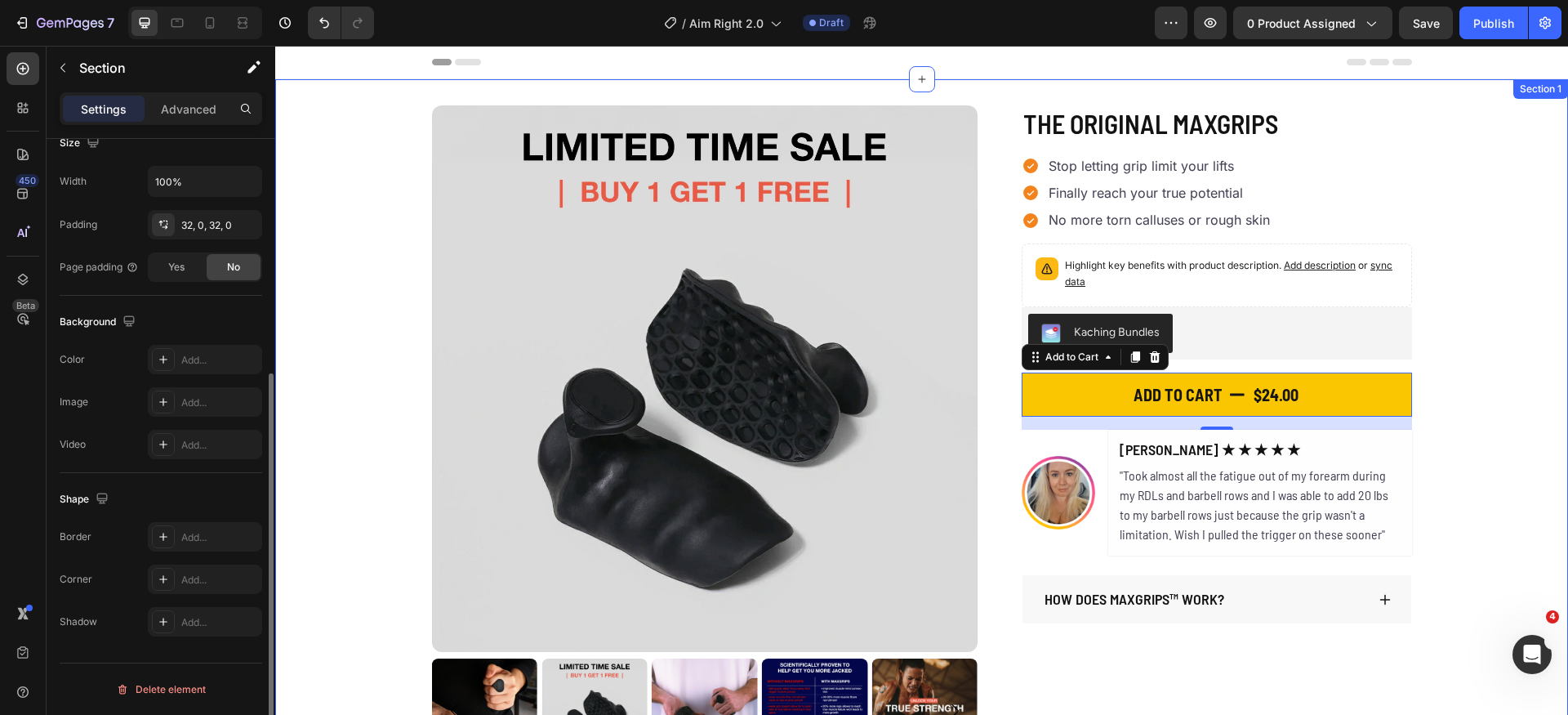
click at [1503, 395] on div "Product Images The Original MaxGrips Product Title $24.00 Product Price Product…" at bounding box center [921, 434] width 1293 height 659
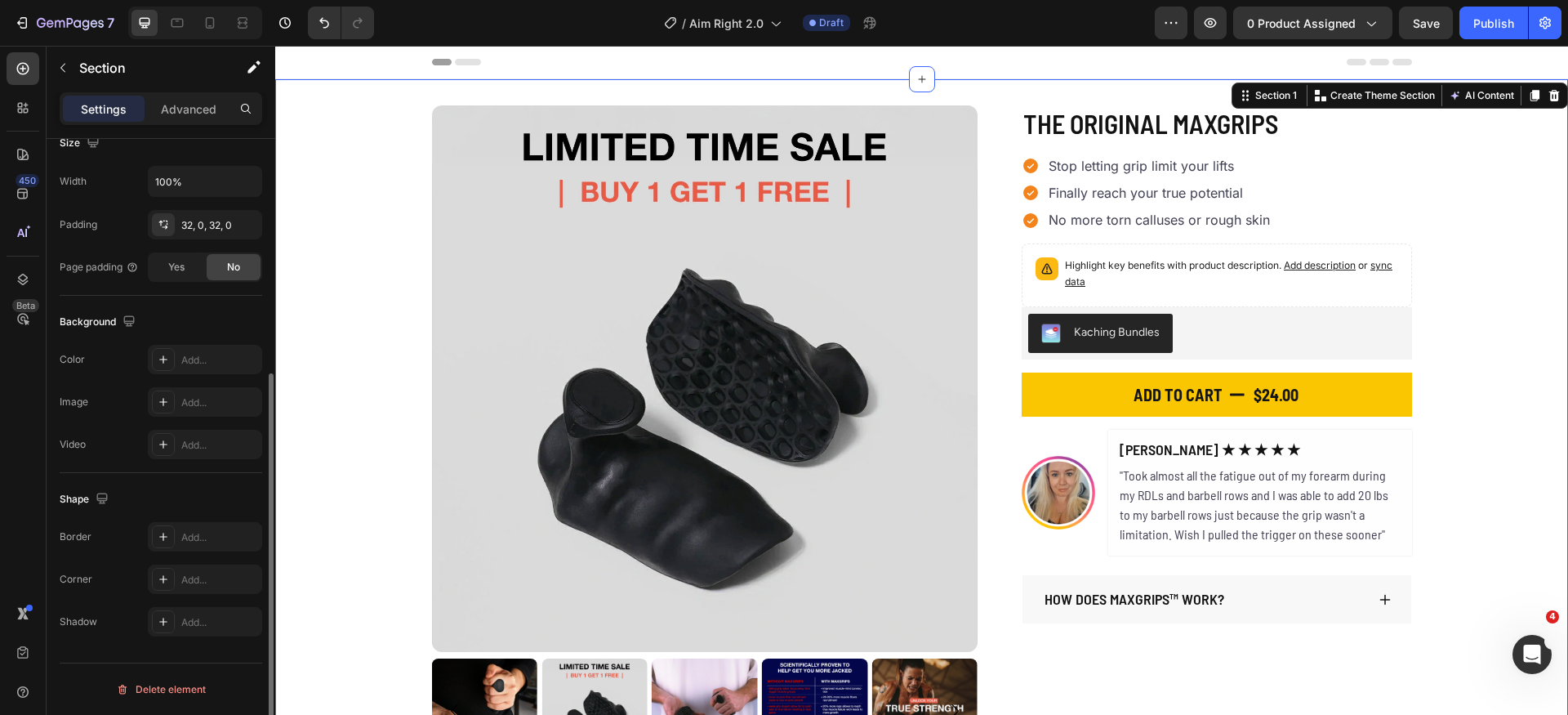
scroll to position [0, 0]
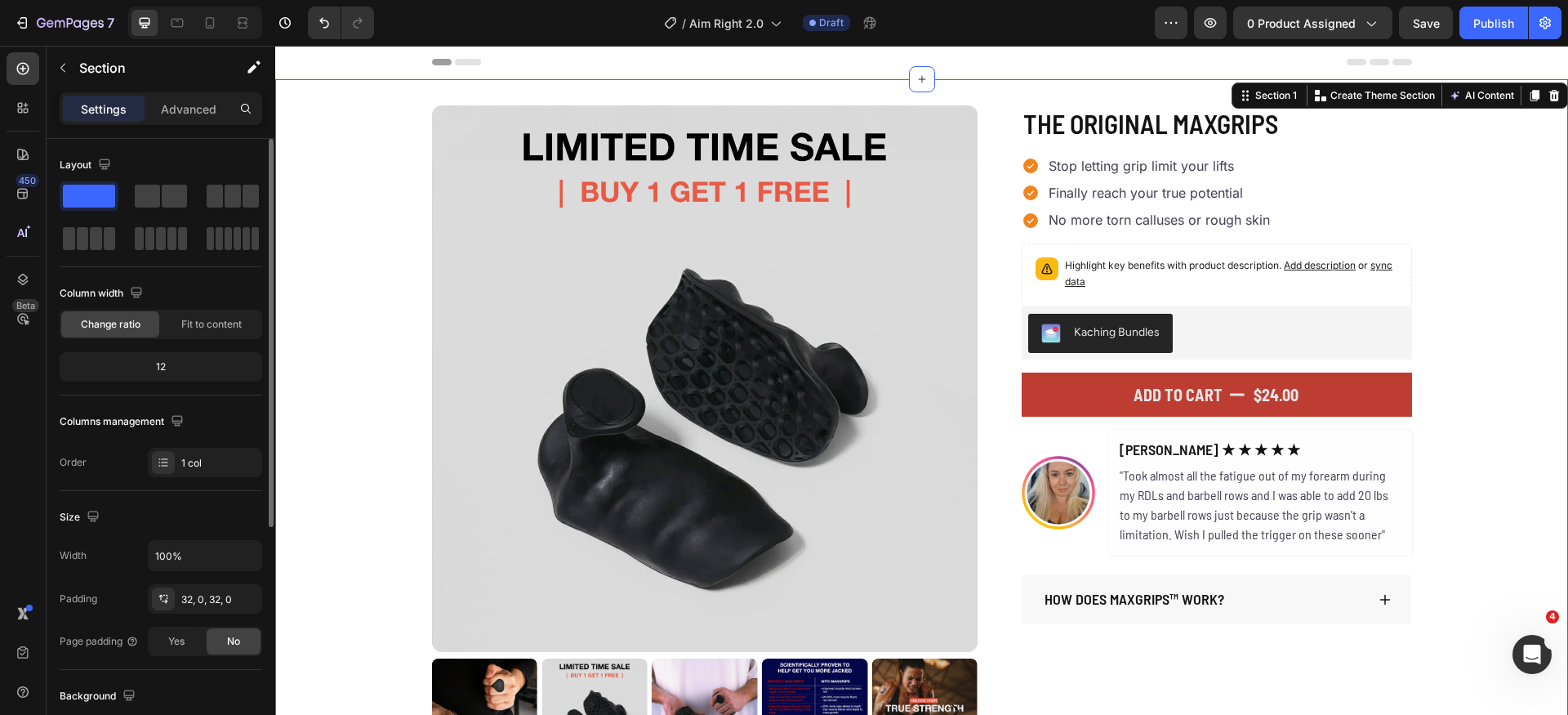
click at [1396, 395] on button "Add to cart $24.00" at bounding box center [1217, 395] width 390 height 44
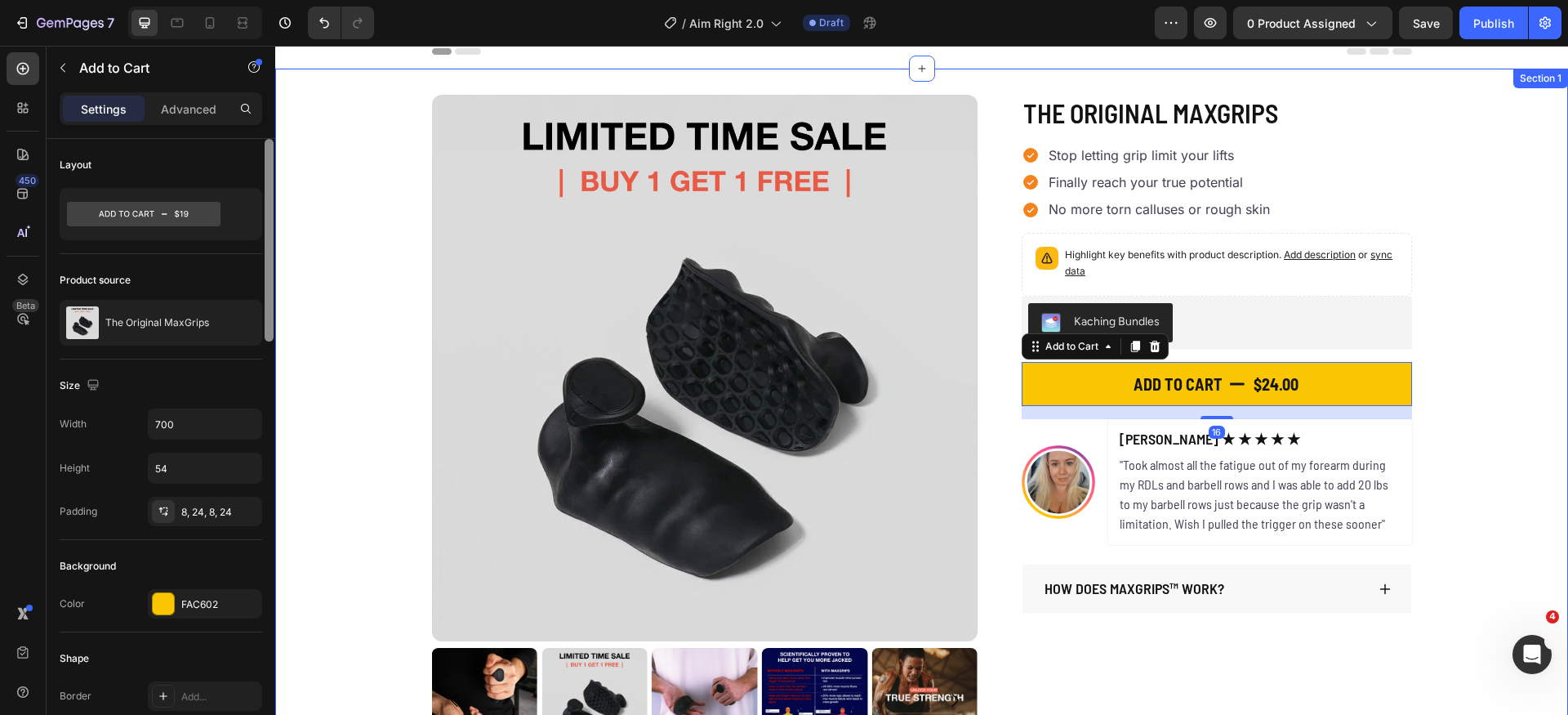
scroll to position [262, 0]
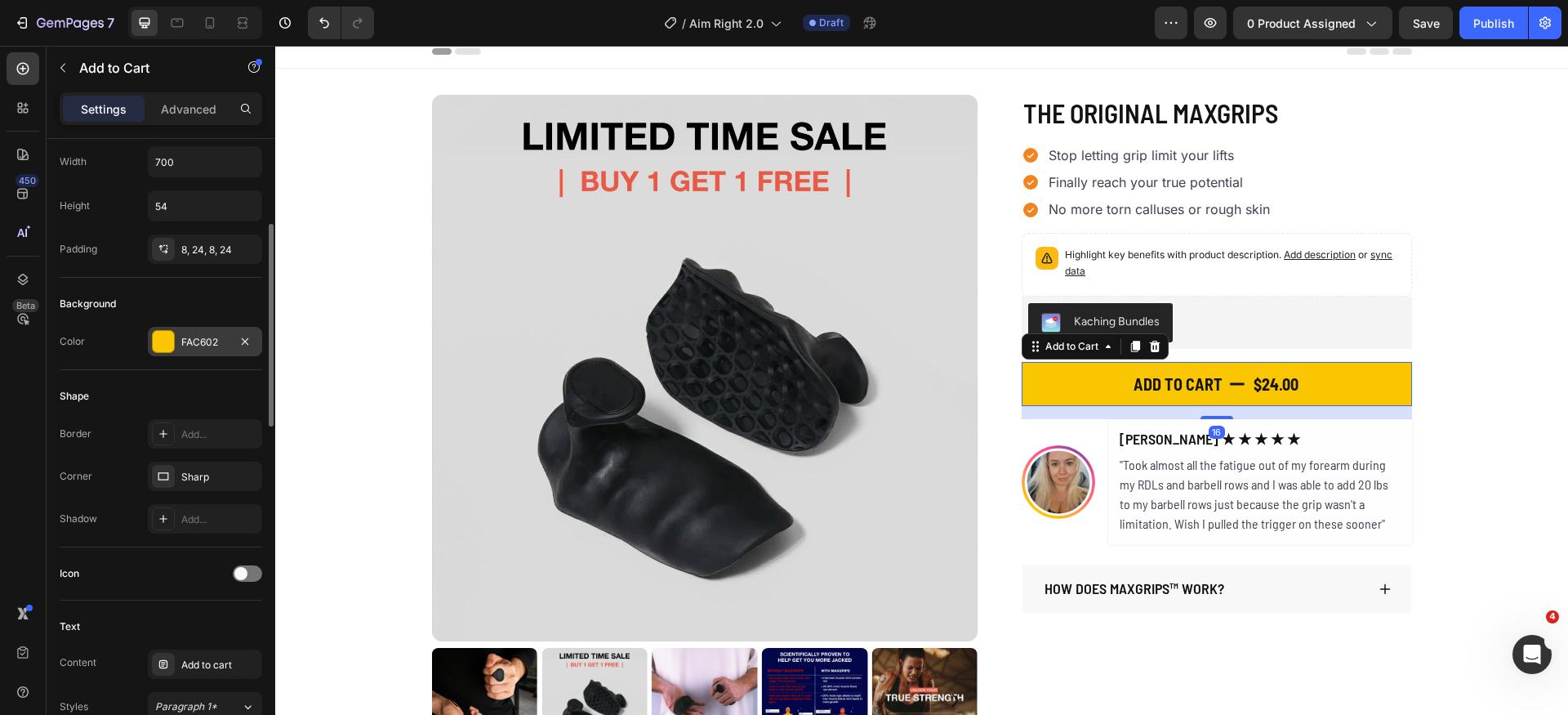
click at [161, 334] on div at bounding box center [163, 342] width 21 height 21
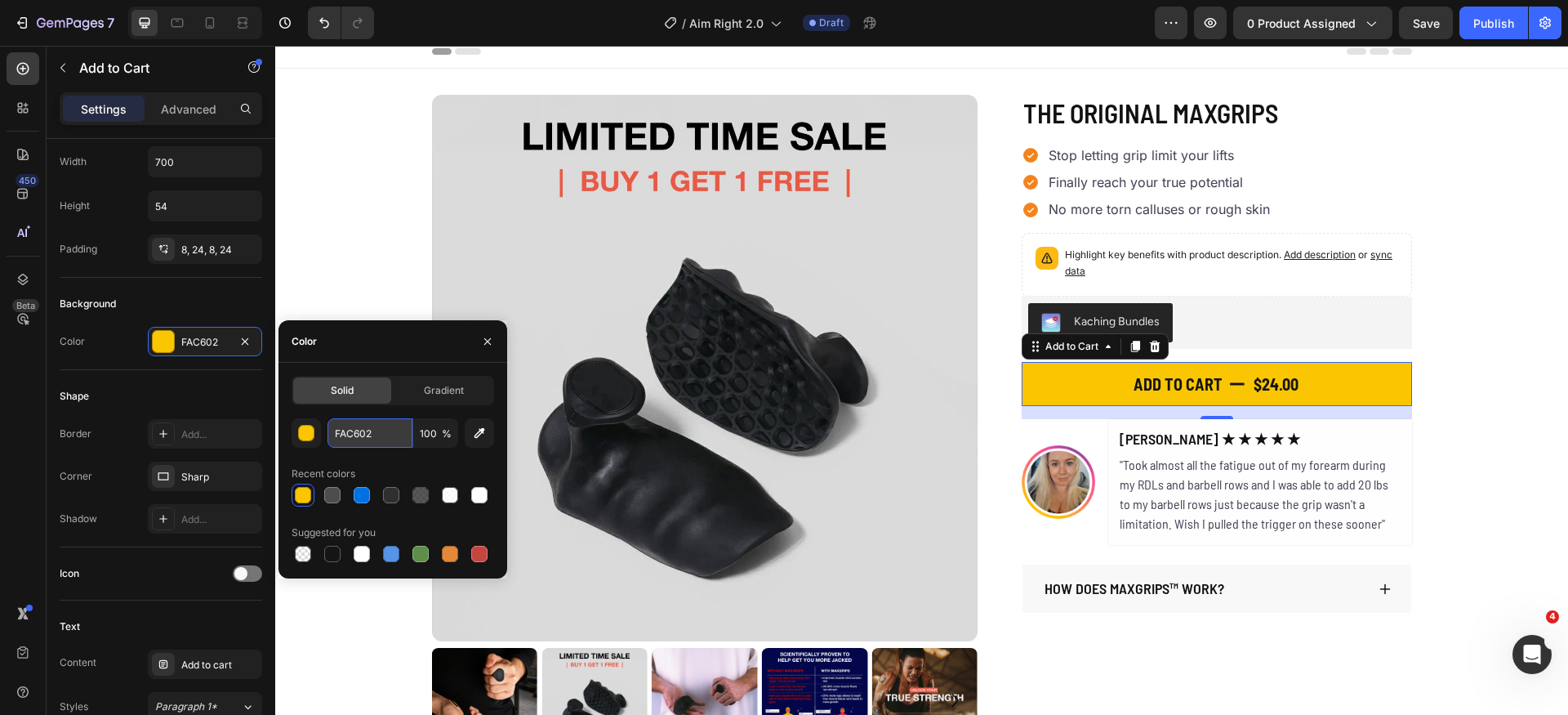
click at [383, 433] on input "FAC602" at bounding box center [370, 432] width 85 height 29
click at [443, 379] on div "Gradient" at bounding box center [443, 390] width 98 height 26
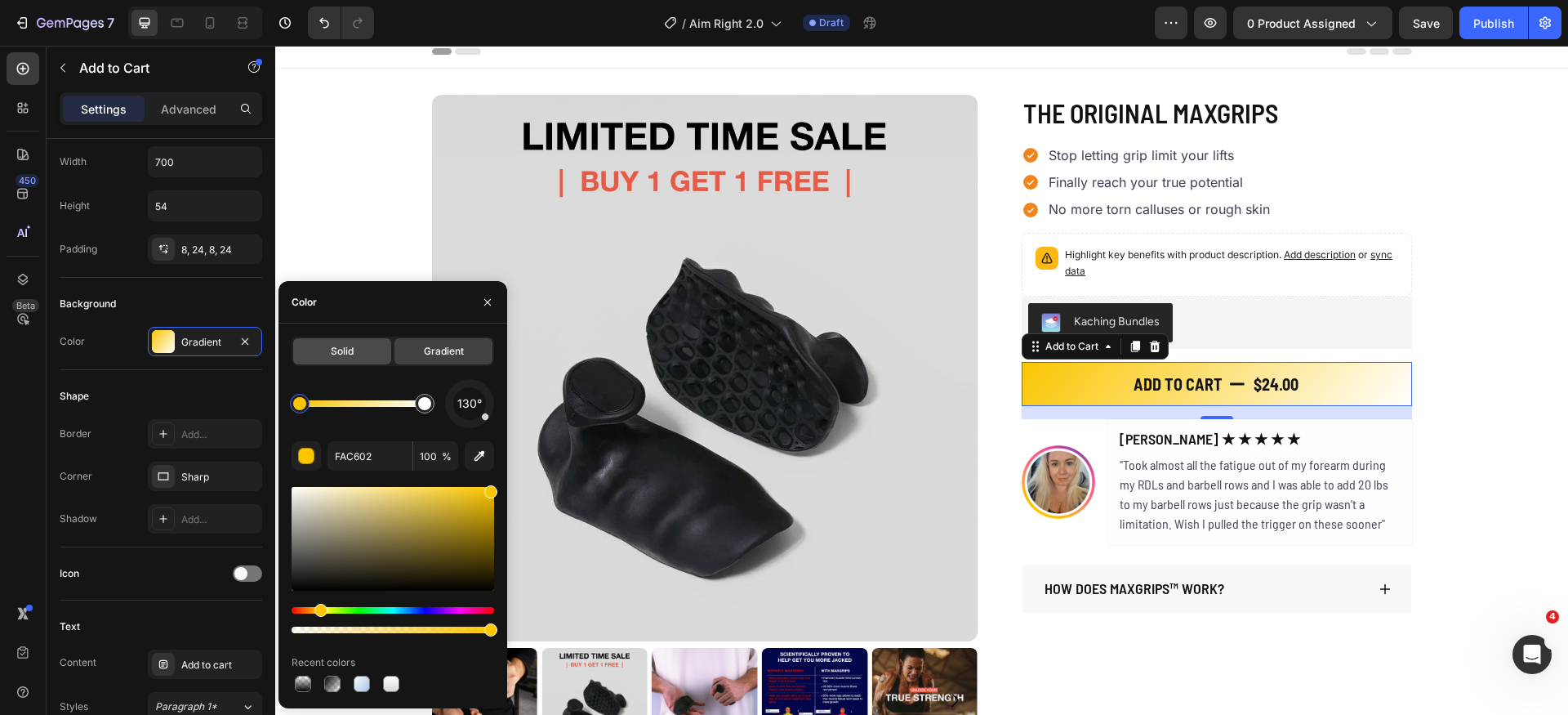
click at [351, 351] on span "Solid" at bounding box center [342, 351] width 23 height 14
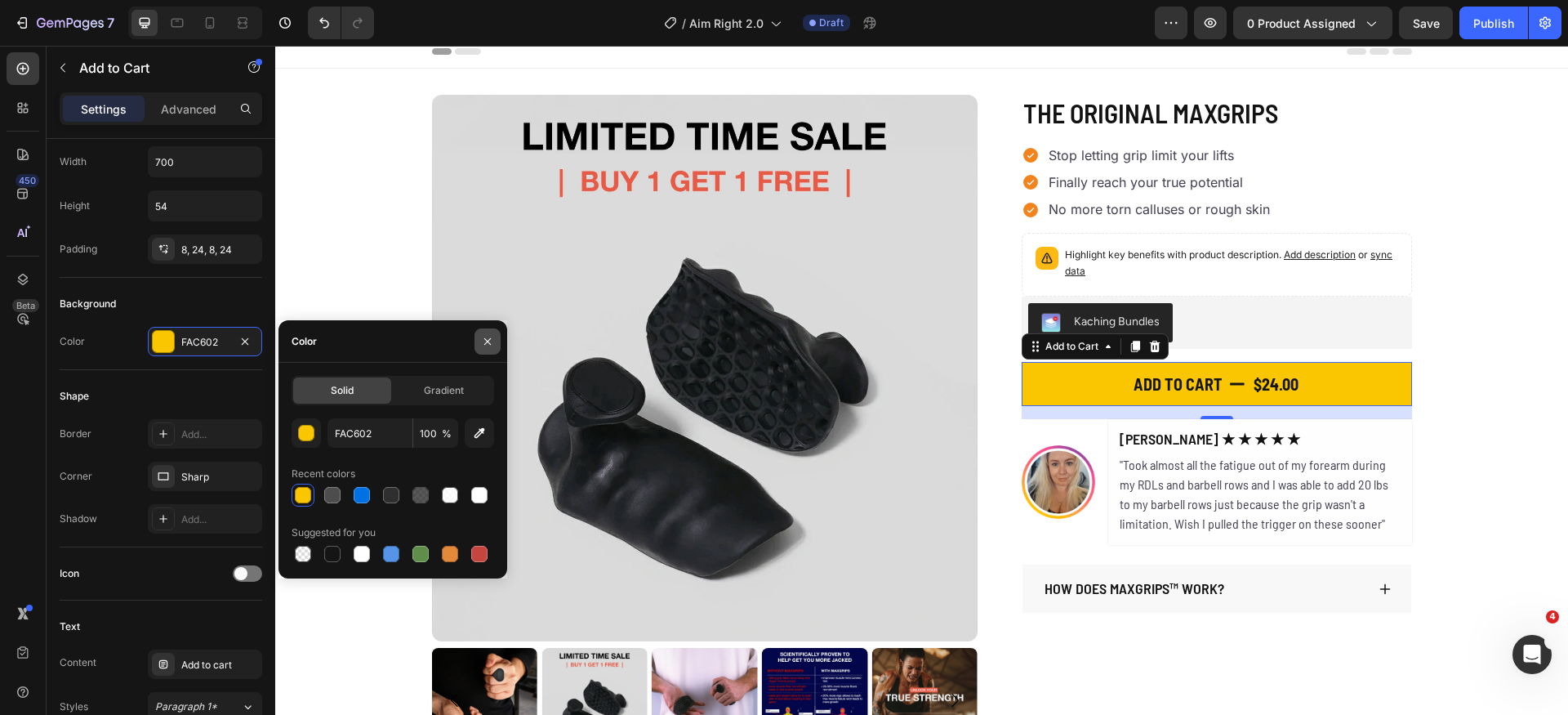
click at [482, 338] on icon "button" at bounding box center [488, 342] width 13 height 13
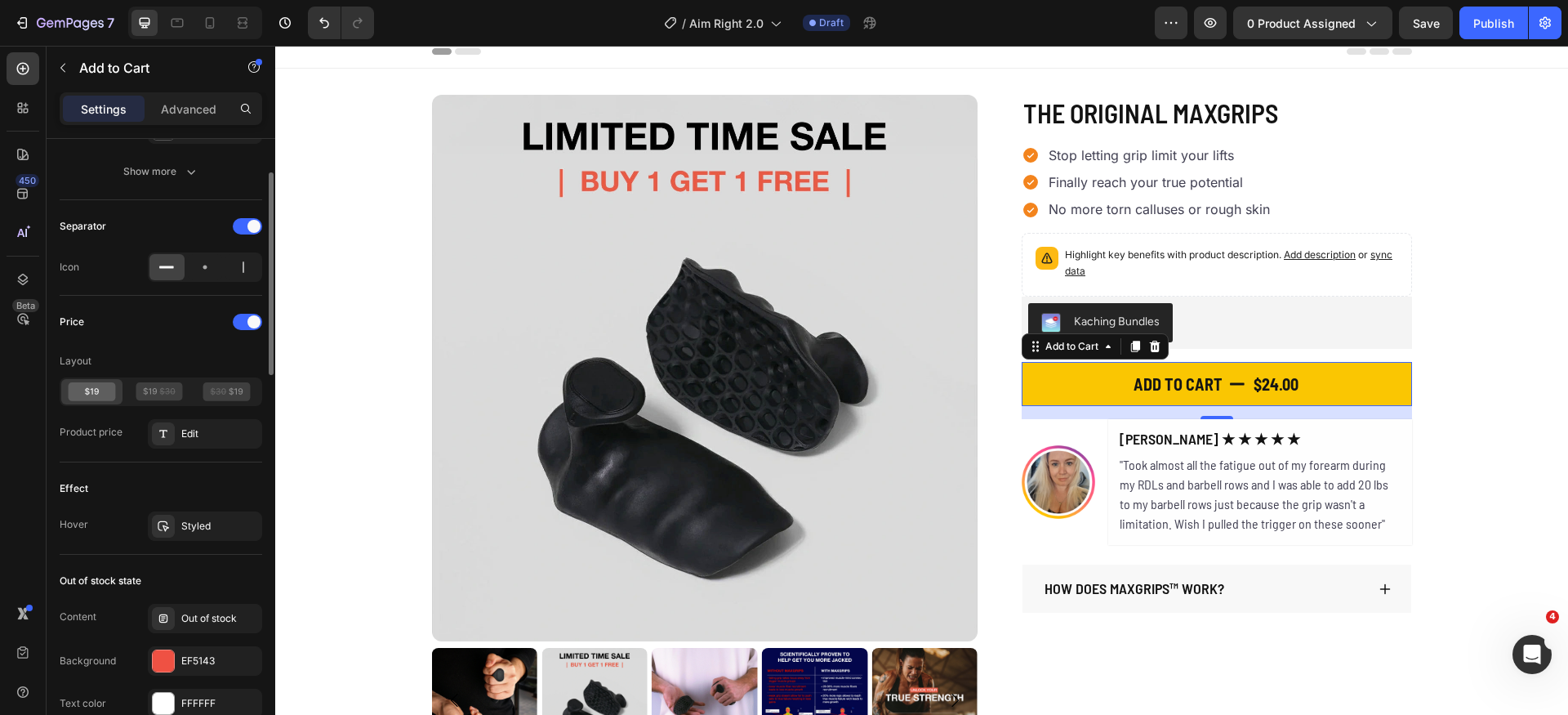
scroll to position [1095, 0]
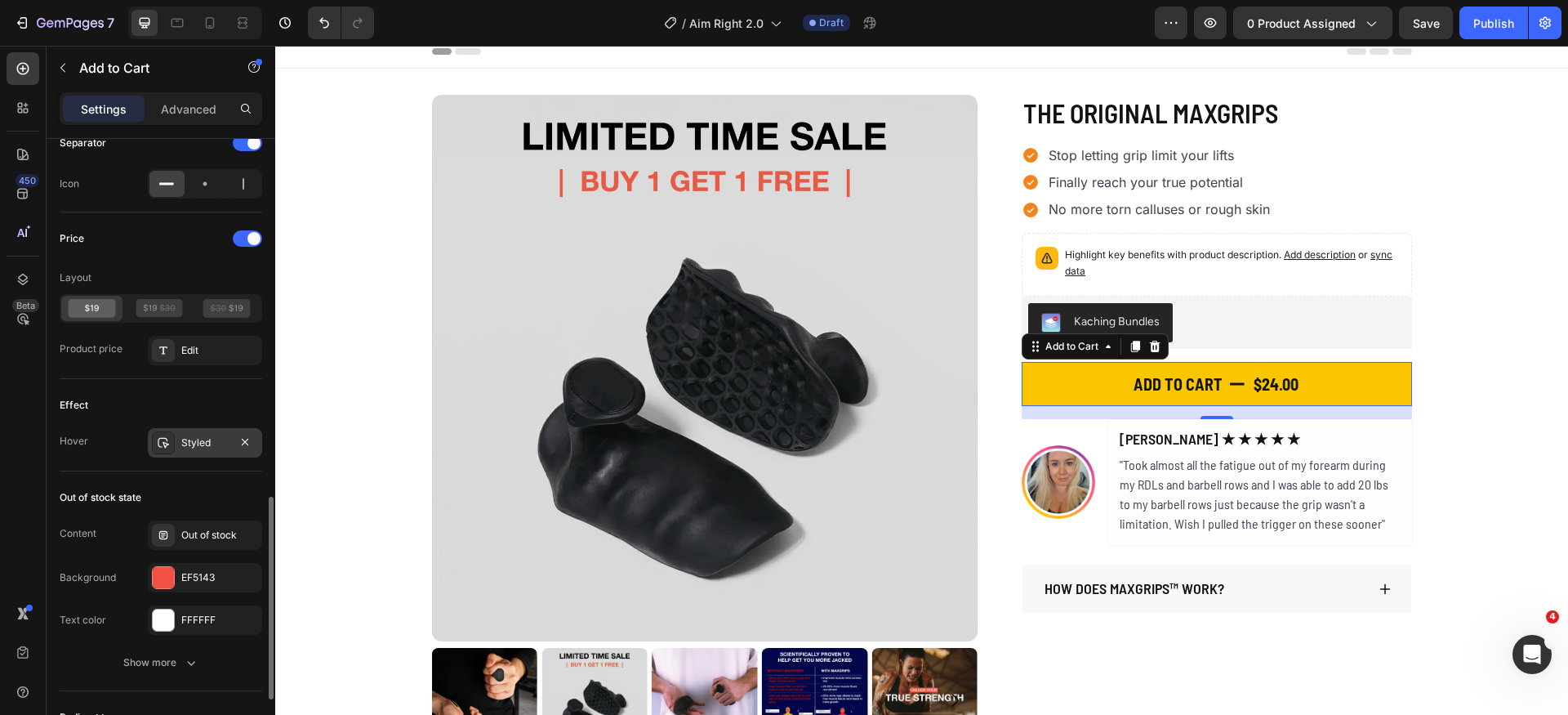
click at [195, 442] on div "Styled" at bounding box center [205, 442] width 47 height 14
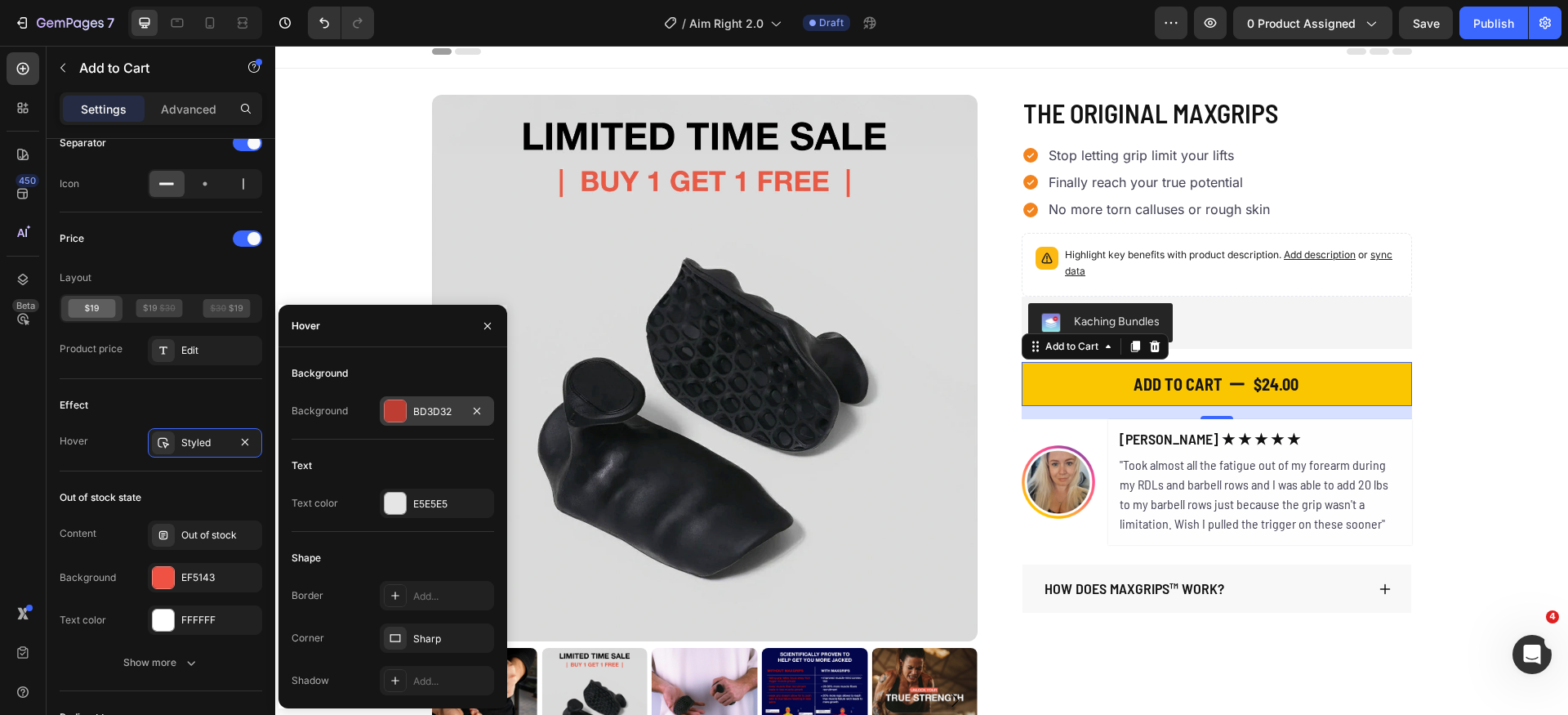
click at [457, 420] on div "BD3D32" at bounding box center [437, 410] width 114 height 29
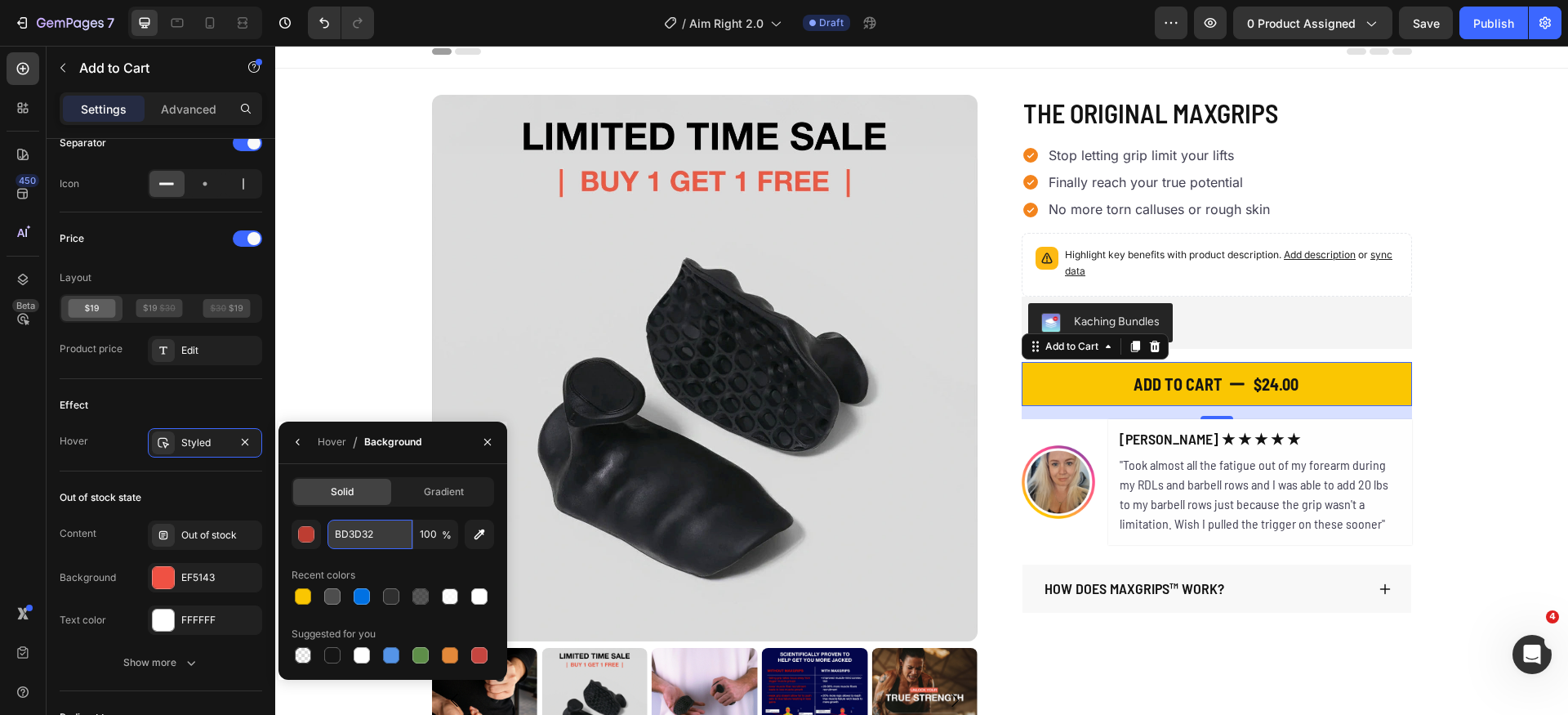
click at [0, 0] on input "BD3D32" at bounding box center [0, 0] width 0 height 0
paste input "FAC60"
type input "FAC602"
click at [357, 564] on div "Recent colors" at bounding box center [393, 575] width 203 height 26
click at [0, 0] on input "100" at bounding box center [0, 0] width 0 height 0
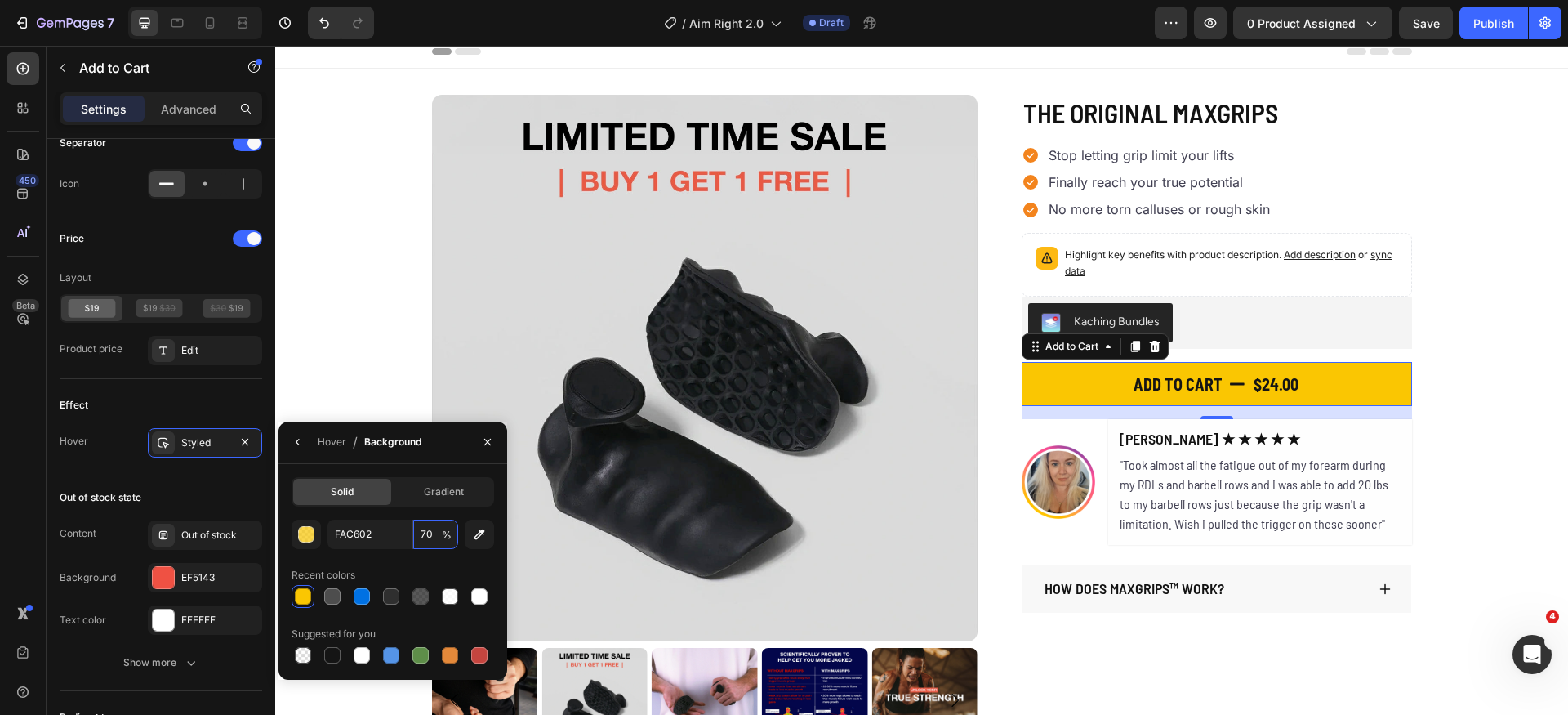
type input "70"
click at [404, 562] on div "Recent colors" at bounding box center [393, 575] width 203 height 26
click at [298, 437] on icon "button" at bounding box center [298, 442] width 13 height 13
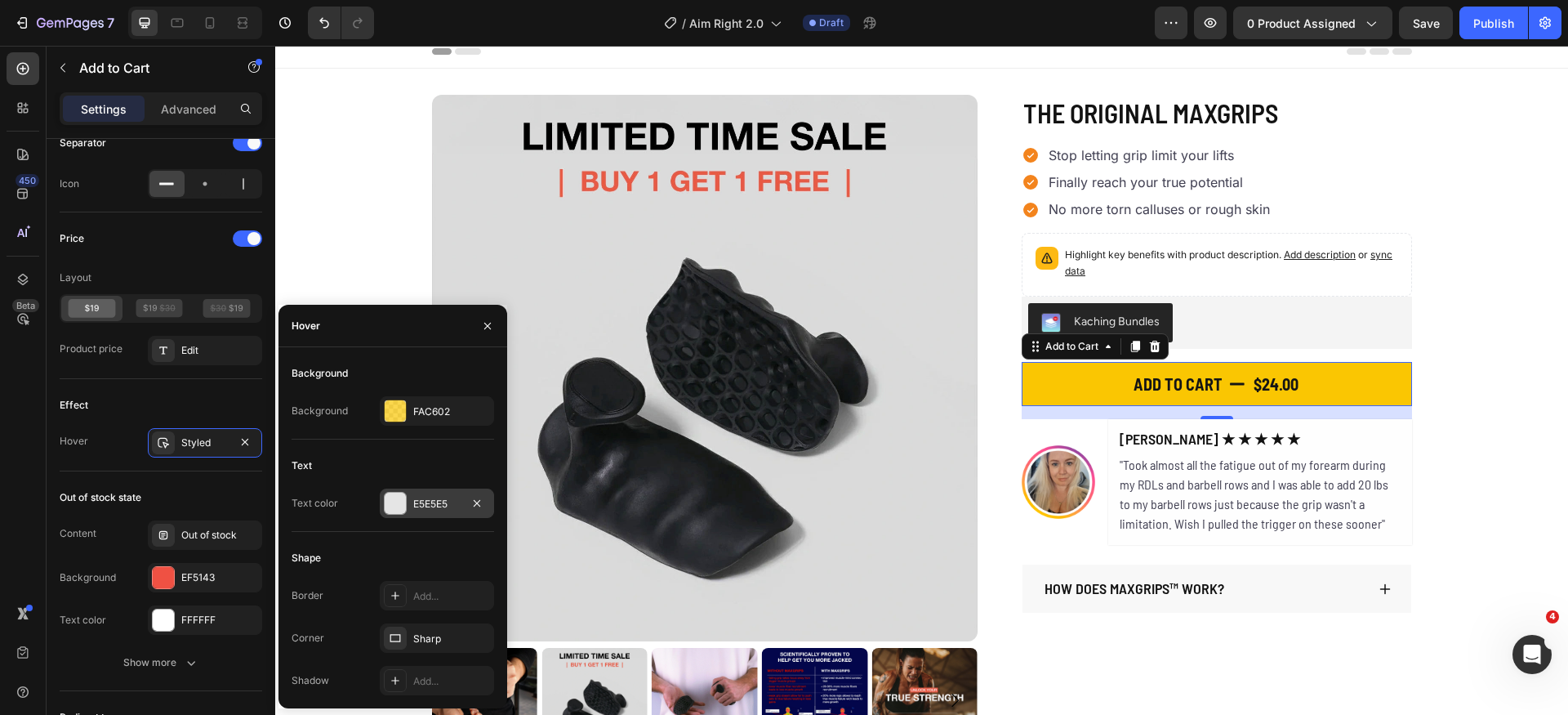
click at [393, 514] on div at bounding box center [395, 503] width 23 height 23
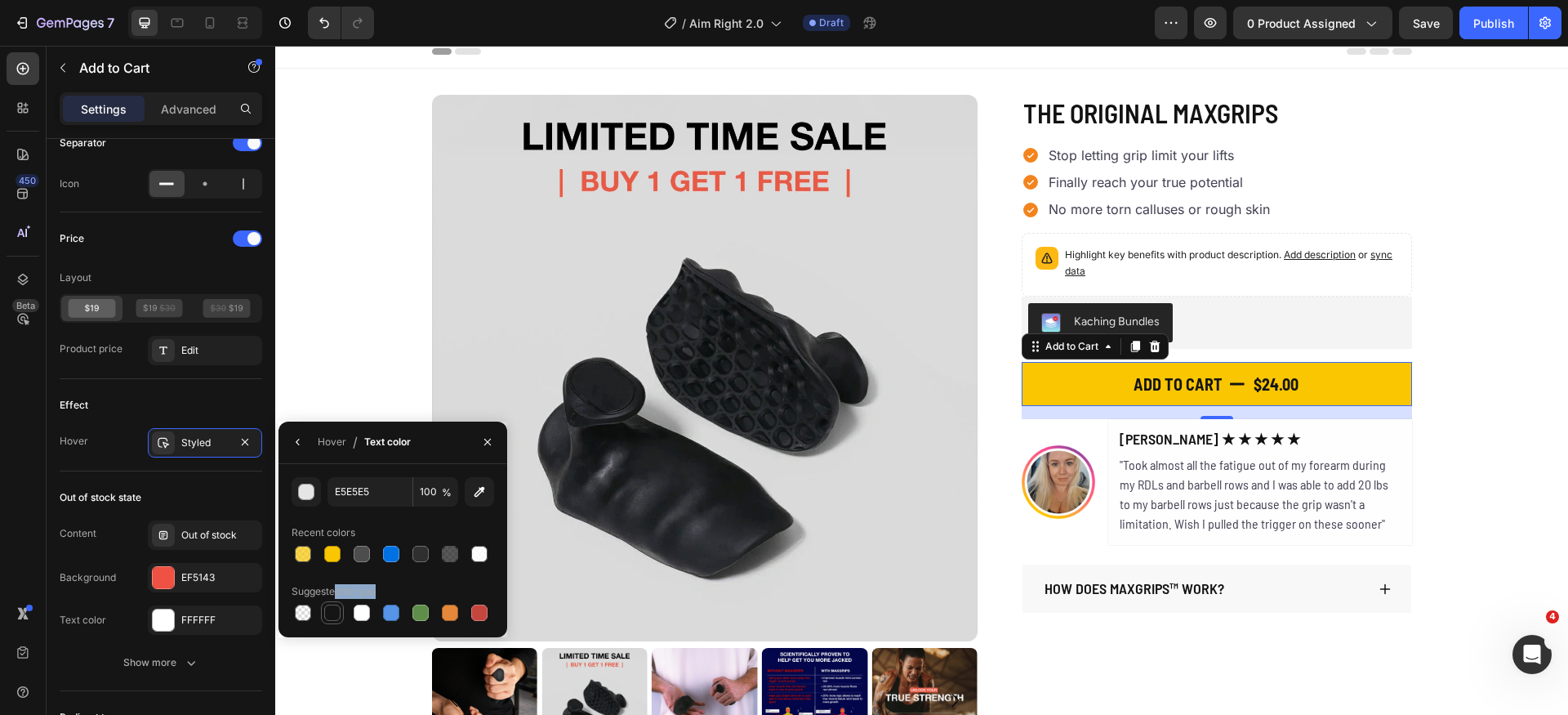
click at [336, 600] on div "Suggested for you" at bounding box center [393, 591] width 203 height 26
click at [334, 608] on div at bounding box center [332, 612] width 16 height 16
type input "151515"
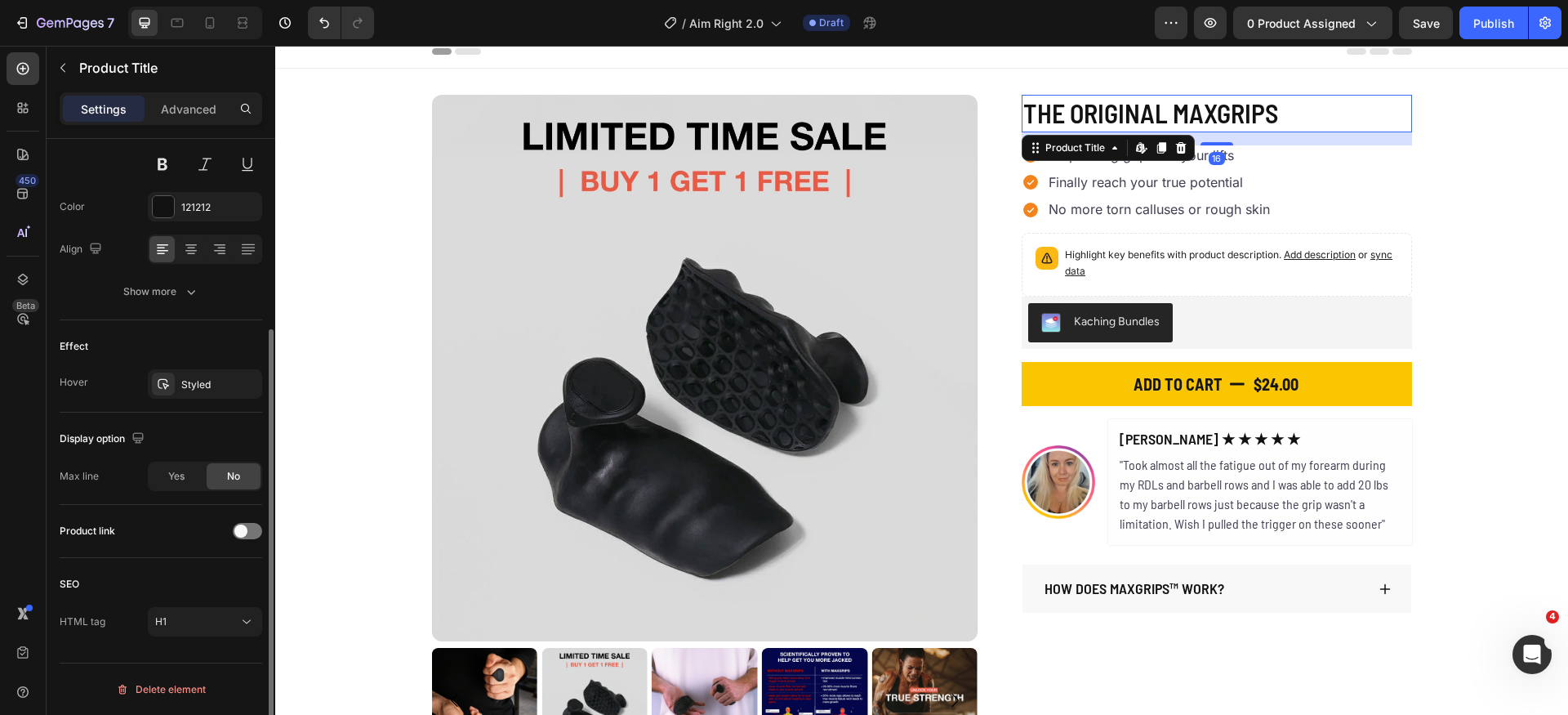
click at [1169, 116] on h1 "The Original MaxGrips" at bounding box center [1217, 114] width 390 height 38
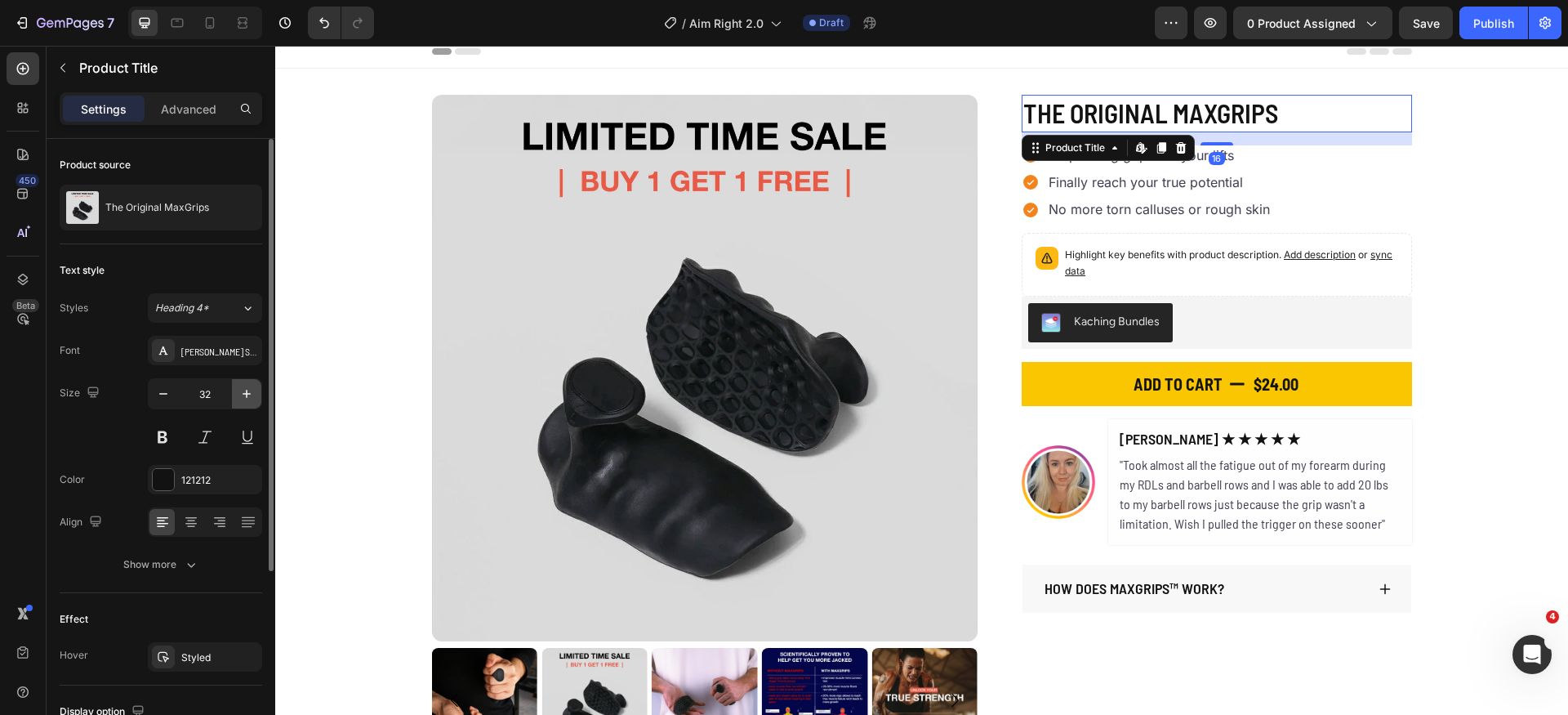
click at [235, 392] on button "button" at bounding box center [246, 394] width 29 height 29
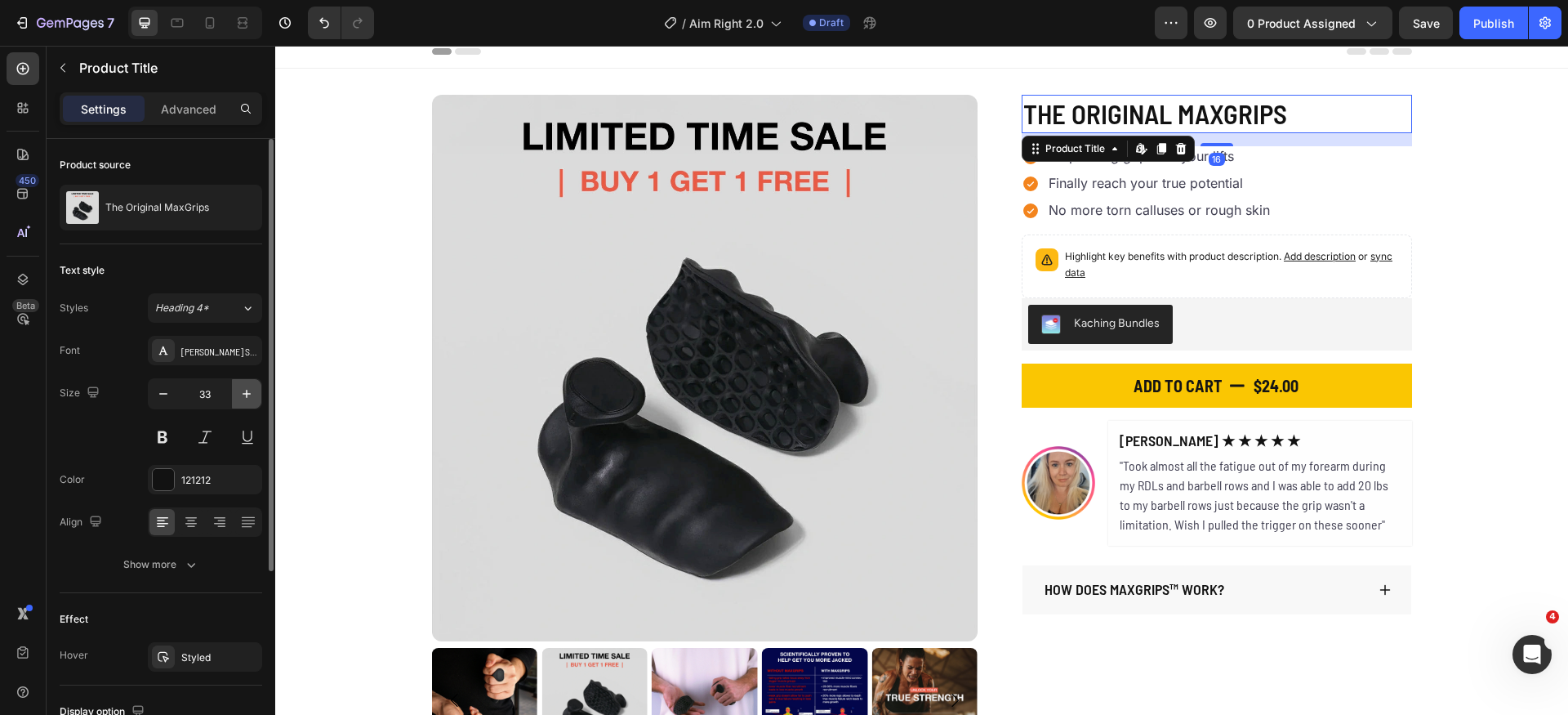
click at [235, 392] on button "button" at bounding box center [246, 394] width 29 height 29
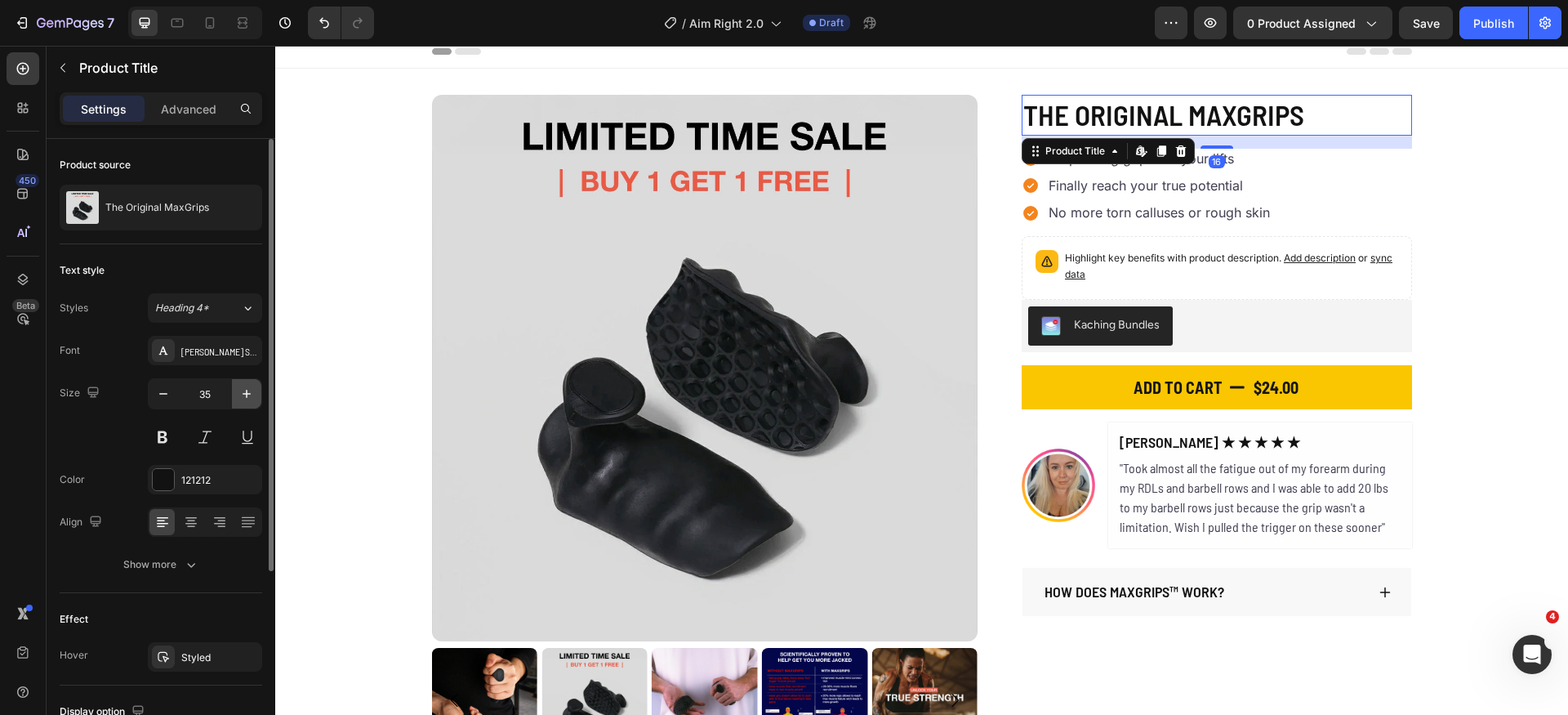
click at [243, 399] on icon "button" at bounding box center [246, 394] width 16 height 16
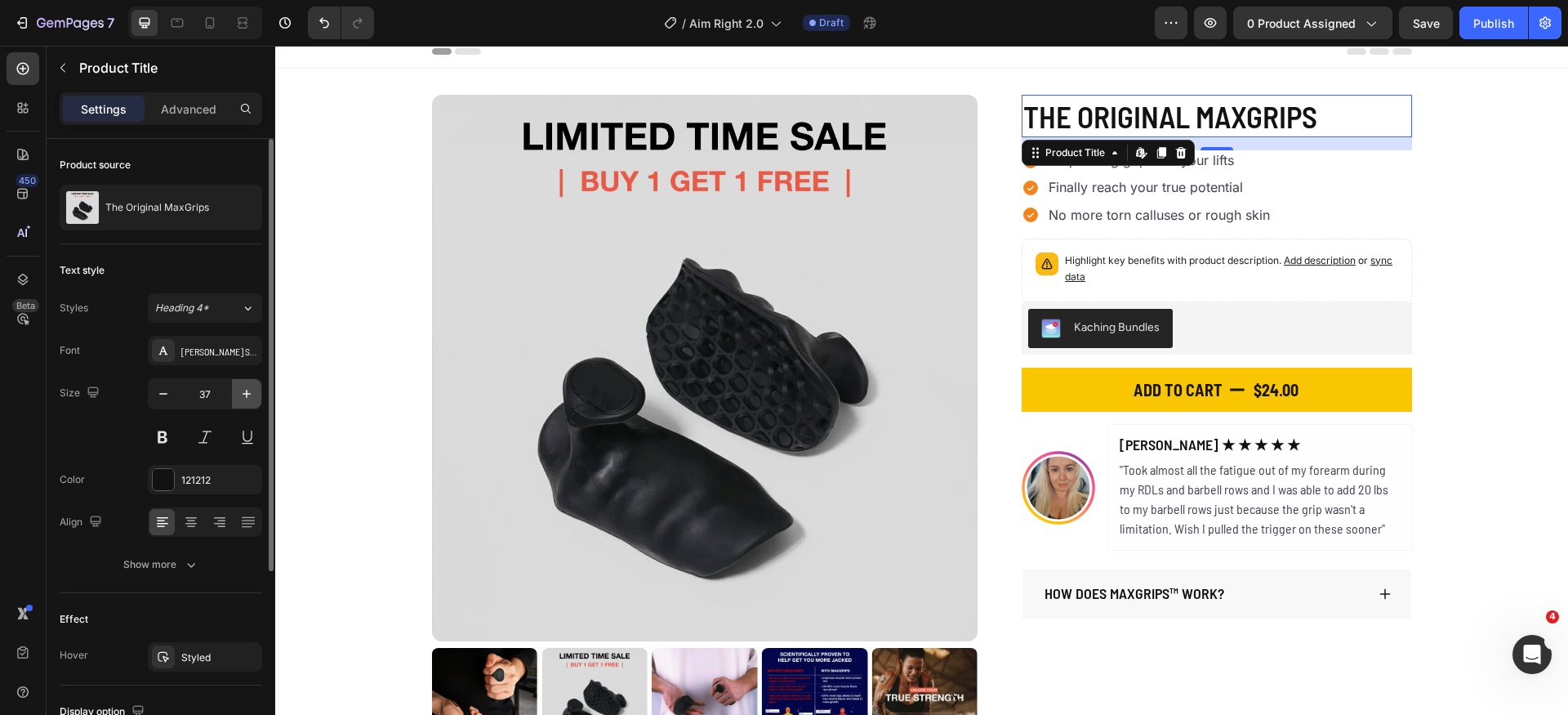
click at [243, 397] on icon "button" at bounding box center [246, 394] width 16 height 16
type input "38"
click at [196, 484] on div "121212" at bounding box center [205, 480] width 47 height 14
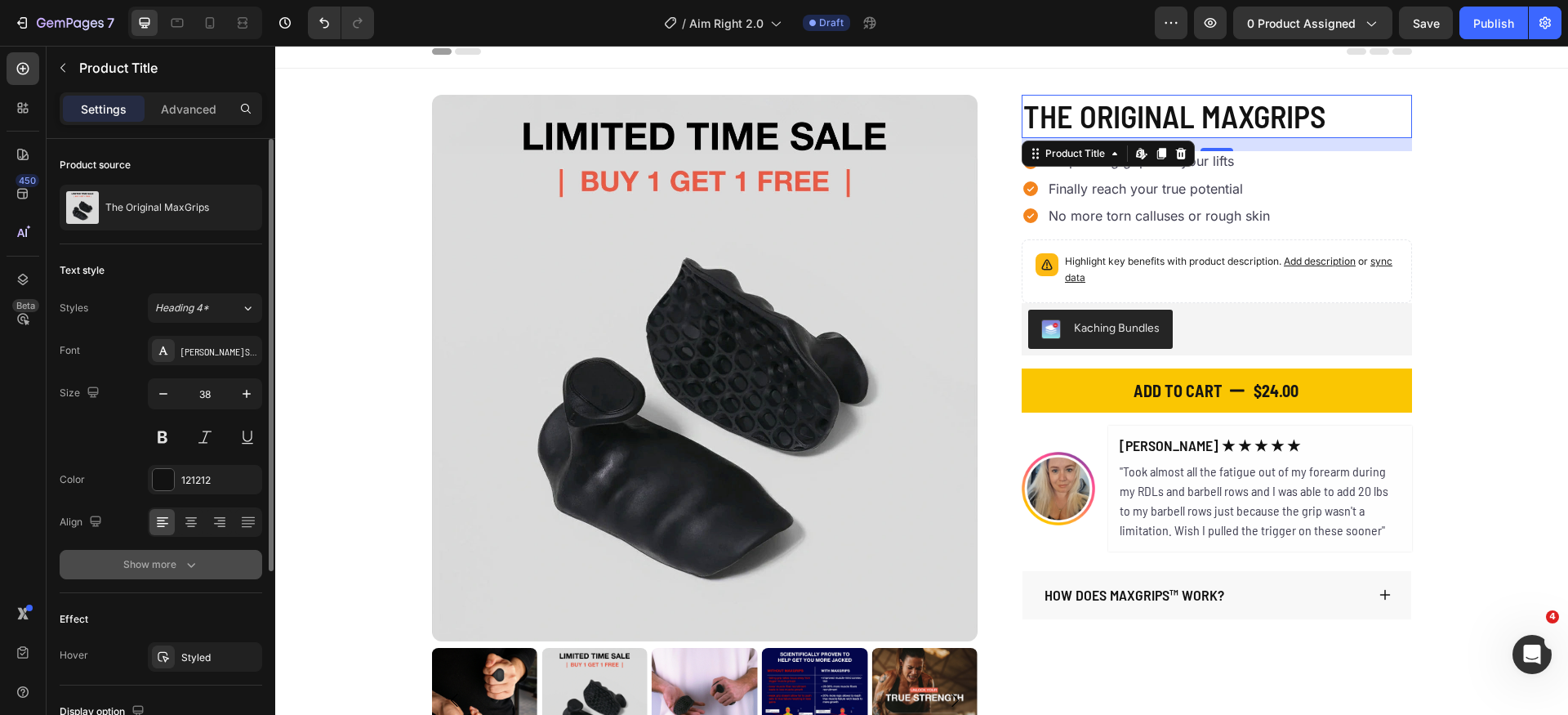
click at [181, 574] on button "Show more" at bounding box center [161, 564] width 203 height 29
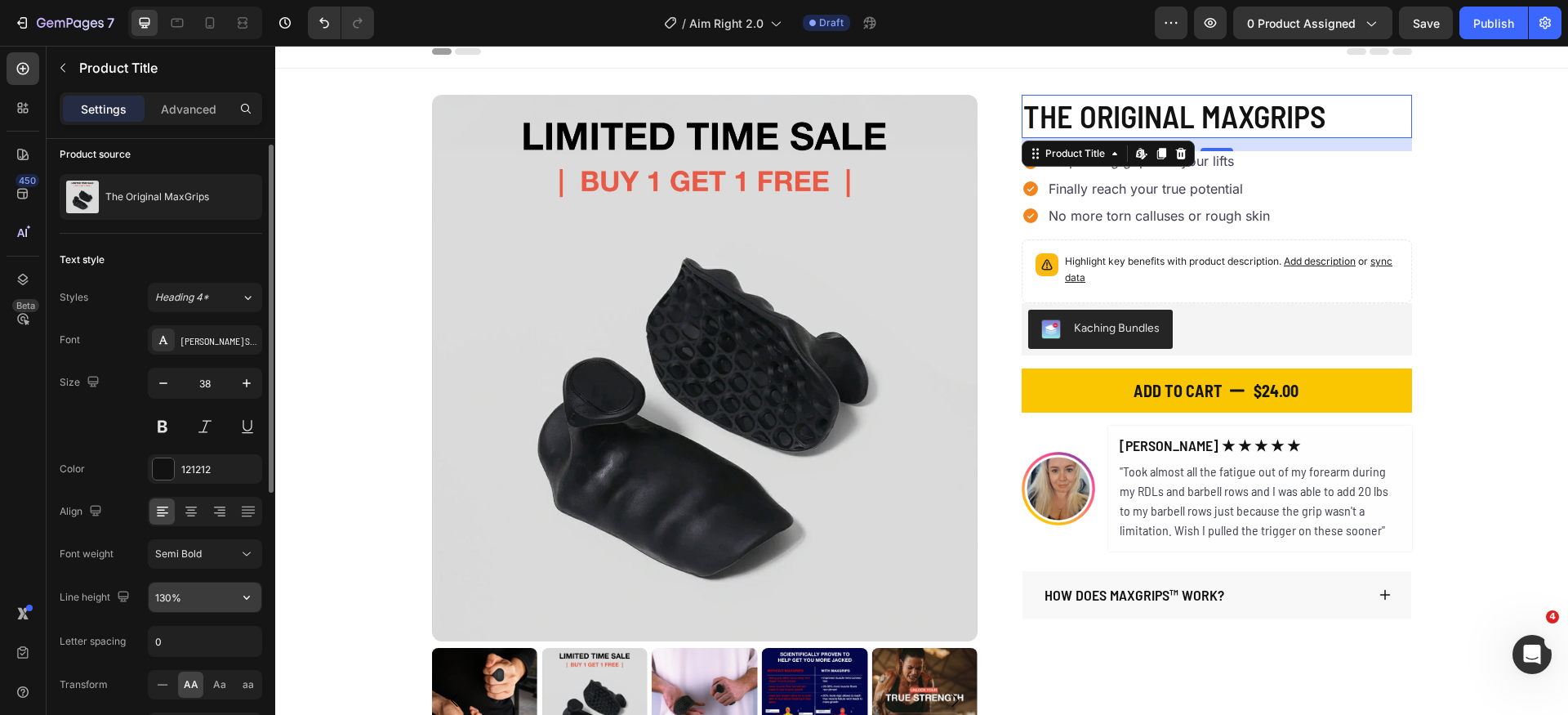
scroll to position [21, 0]
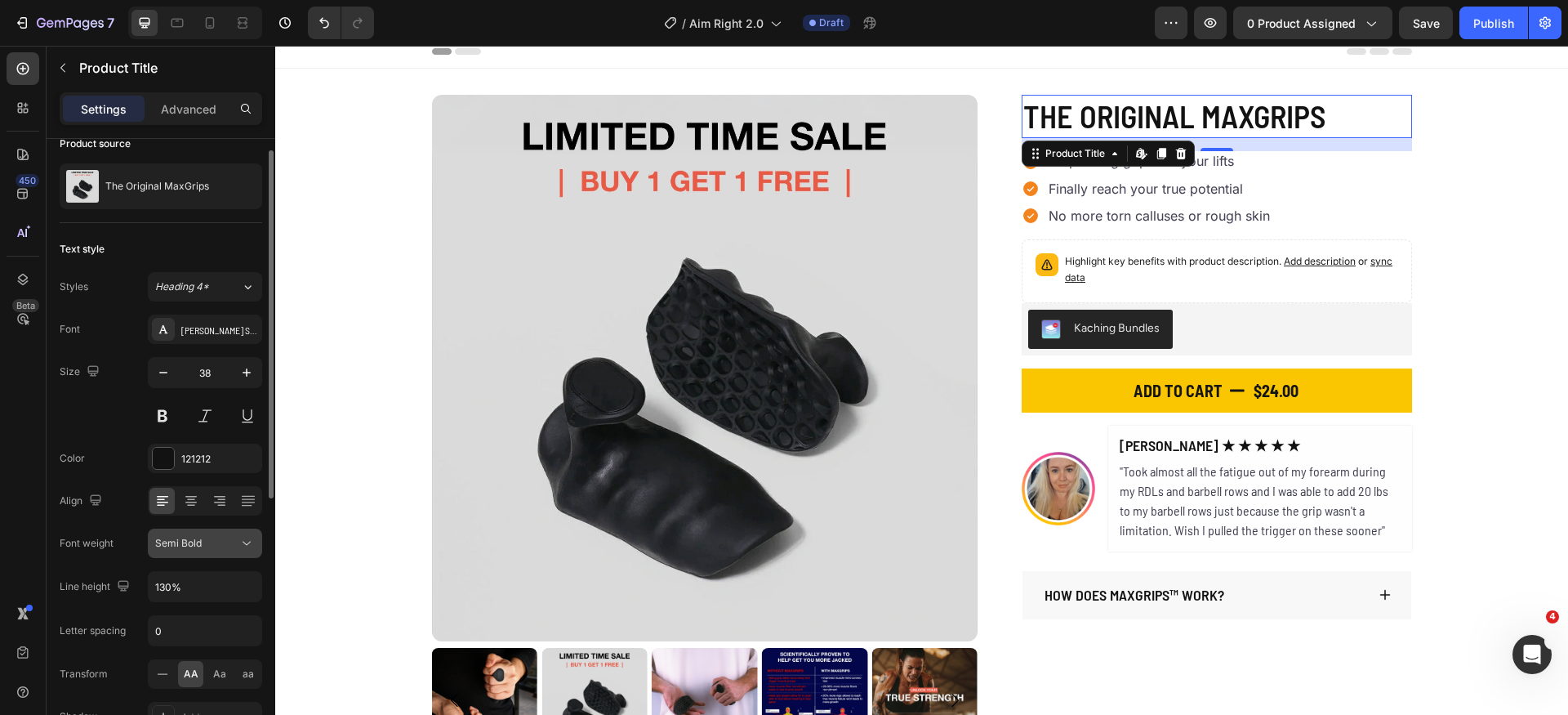
click at [216, 538] on div "Semi Bold" at bounding box center [197, 543] width 83 height 14
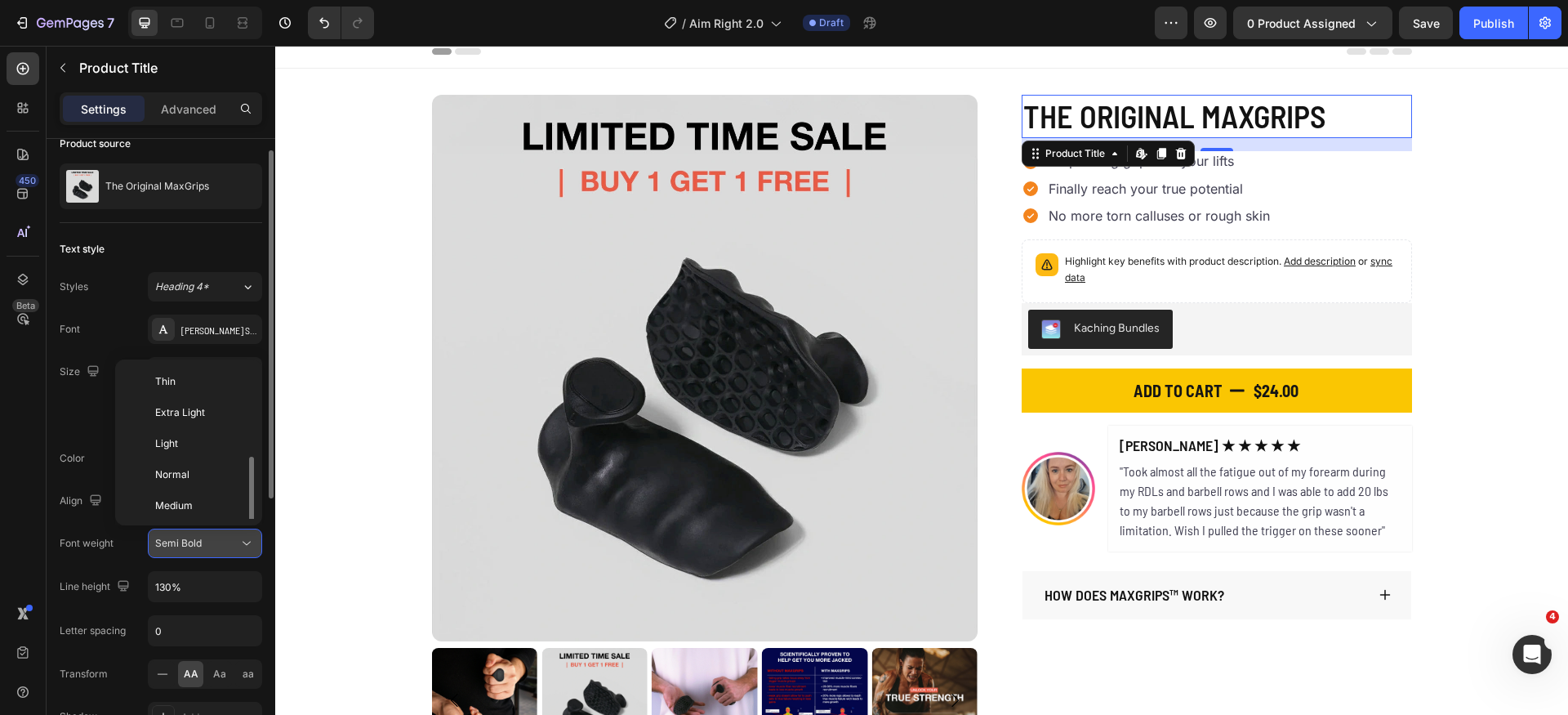
scroll to position [59, 0]
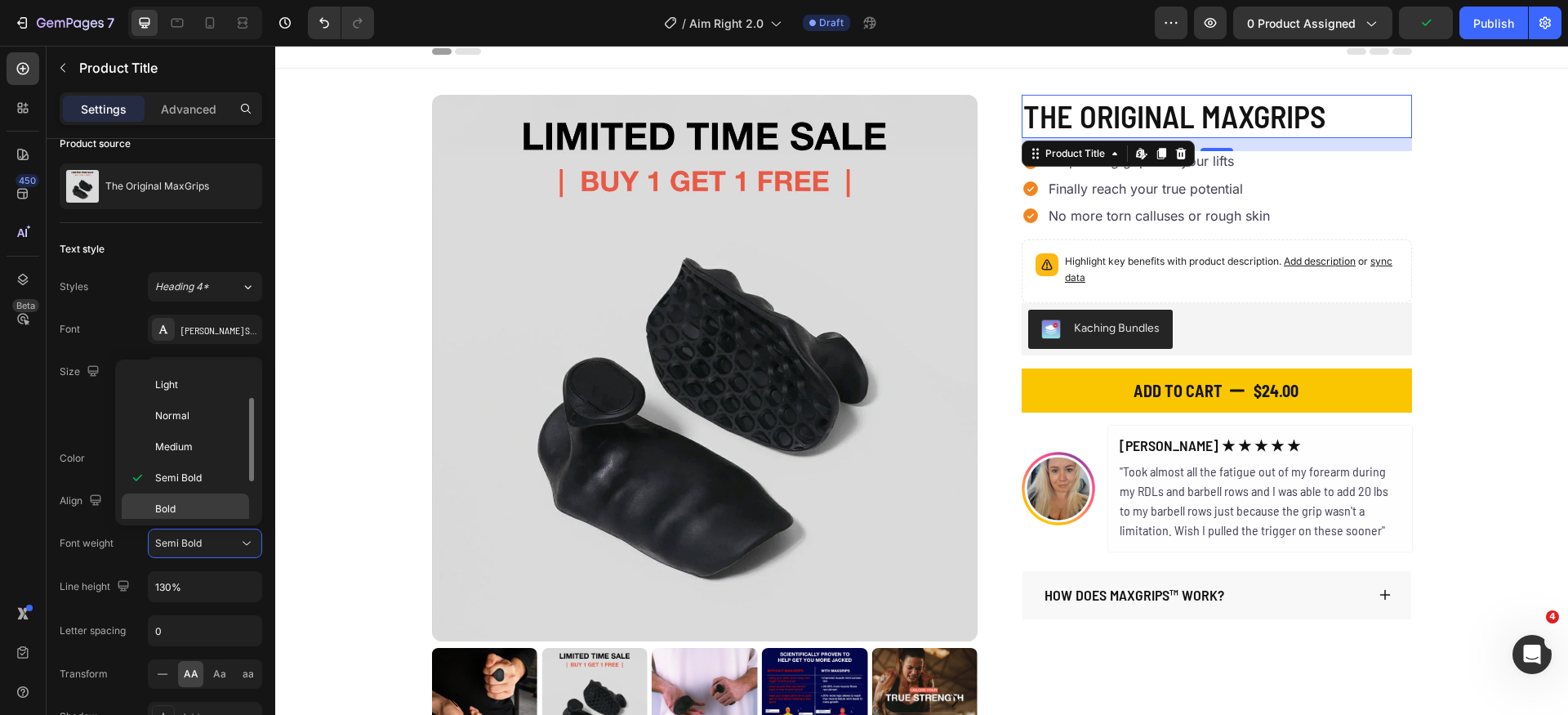
click at [197, 525] on div "Bold" at bounding box center [186, 540] width 128 height 31
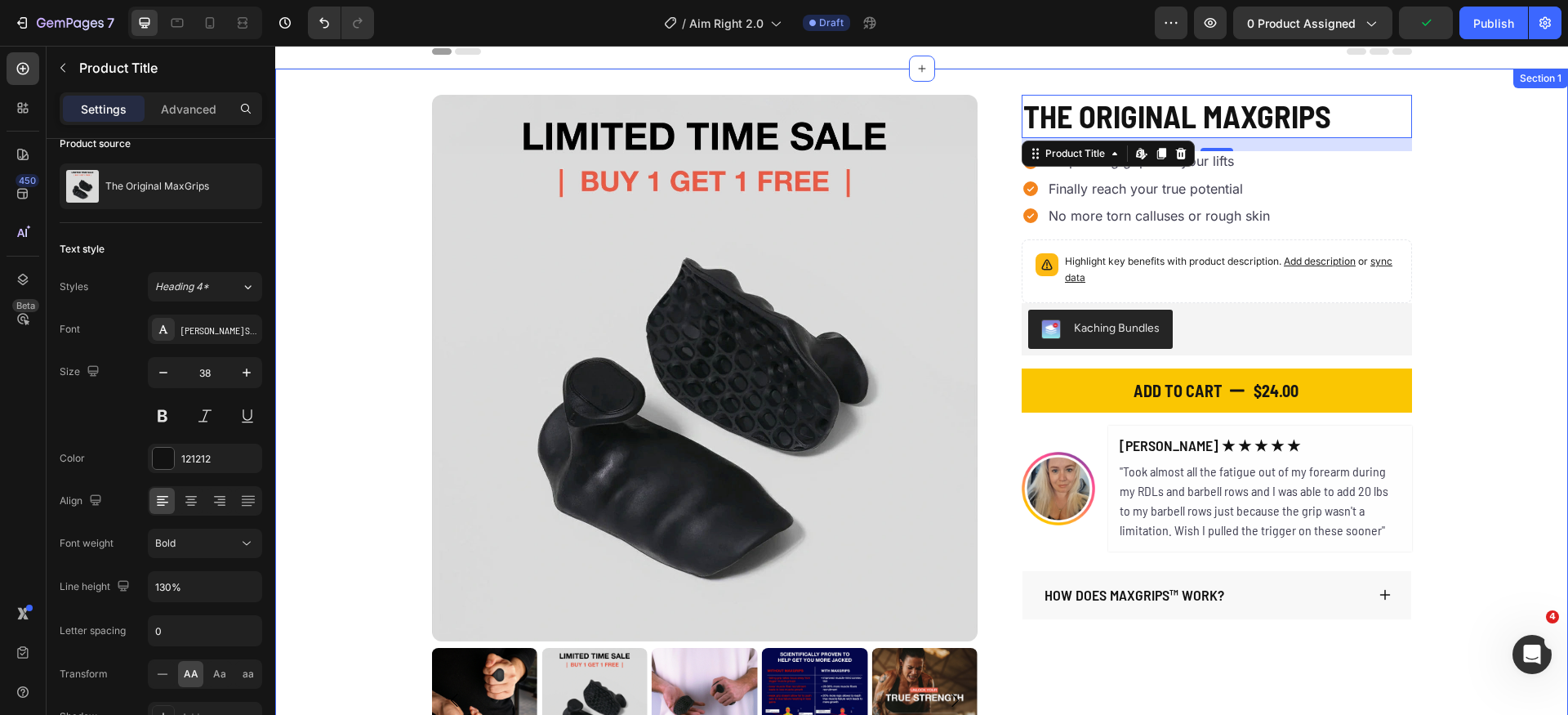
click at [1486, 331] on div "Product Images The Original MaxGrips Product Title Edit content in Shopify 16 $…" at bounding box center [921, 424] width 1293 height 659
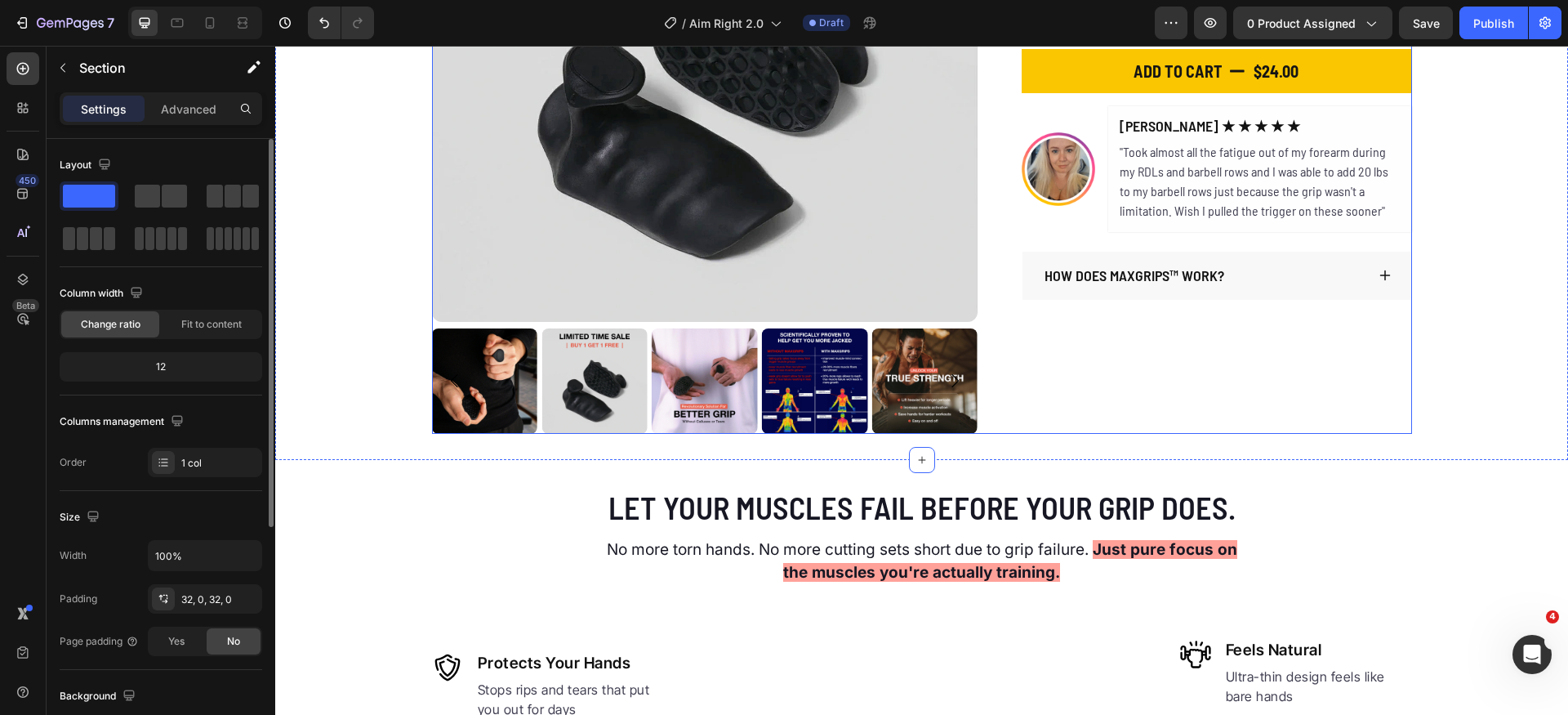
scroll to position [178, 0]
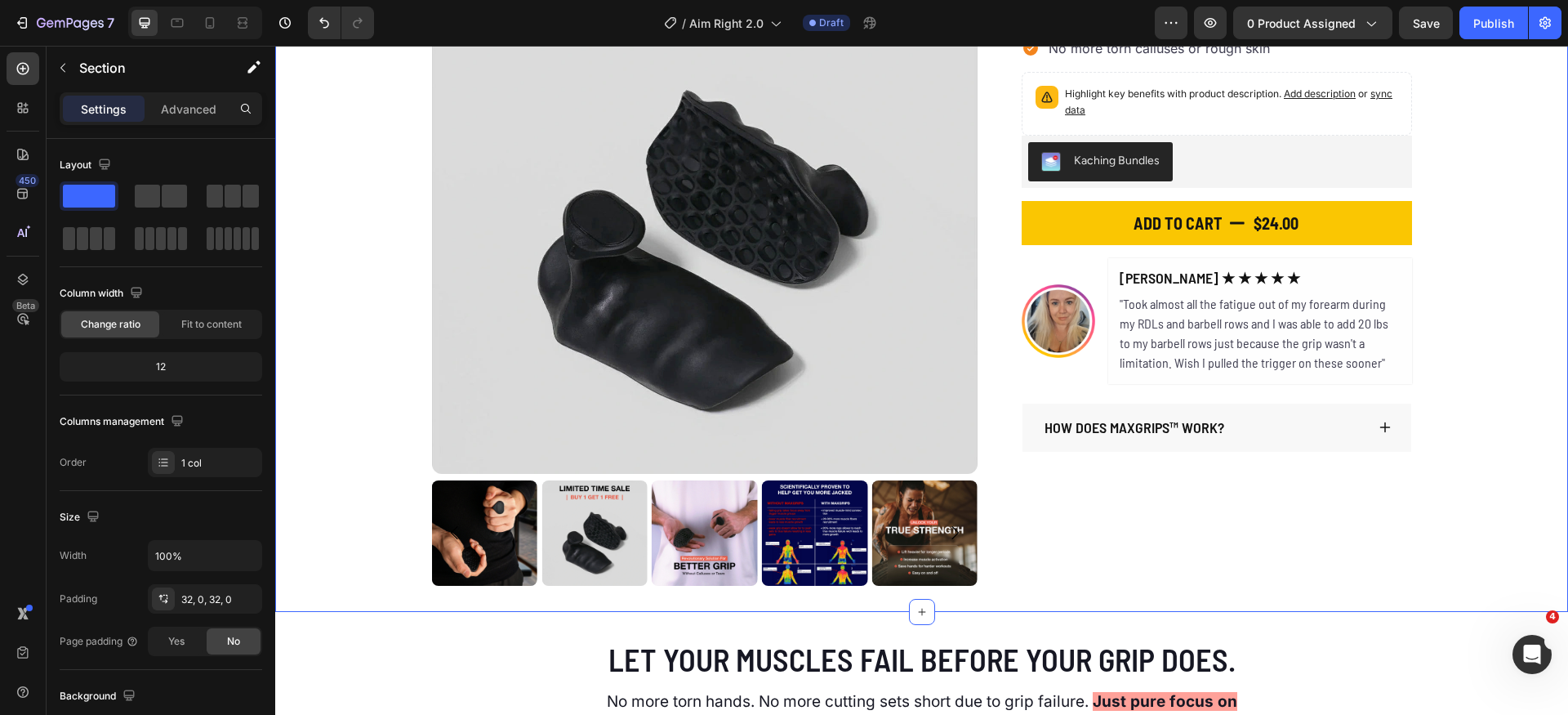
click at [1537, 274] on div "Product Images The Original MaxGrips Product Title $24.00 Product Price Product…" at bounding box center [921, 257] width 1293 height 659
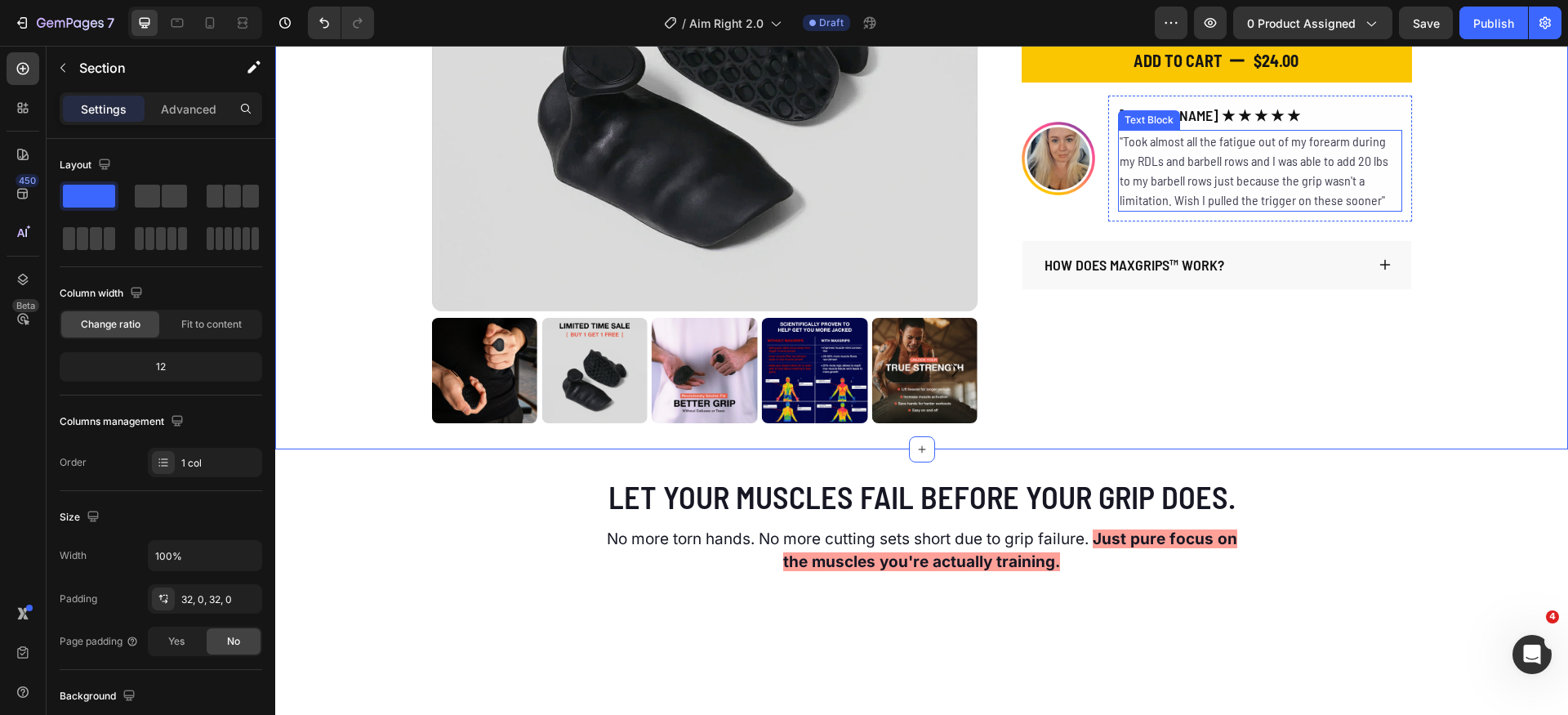
scroll to position [592, 0]
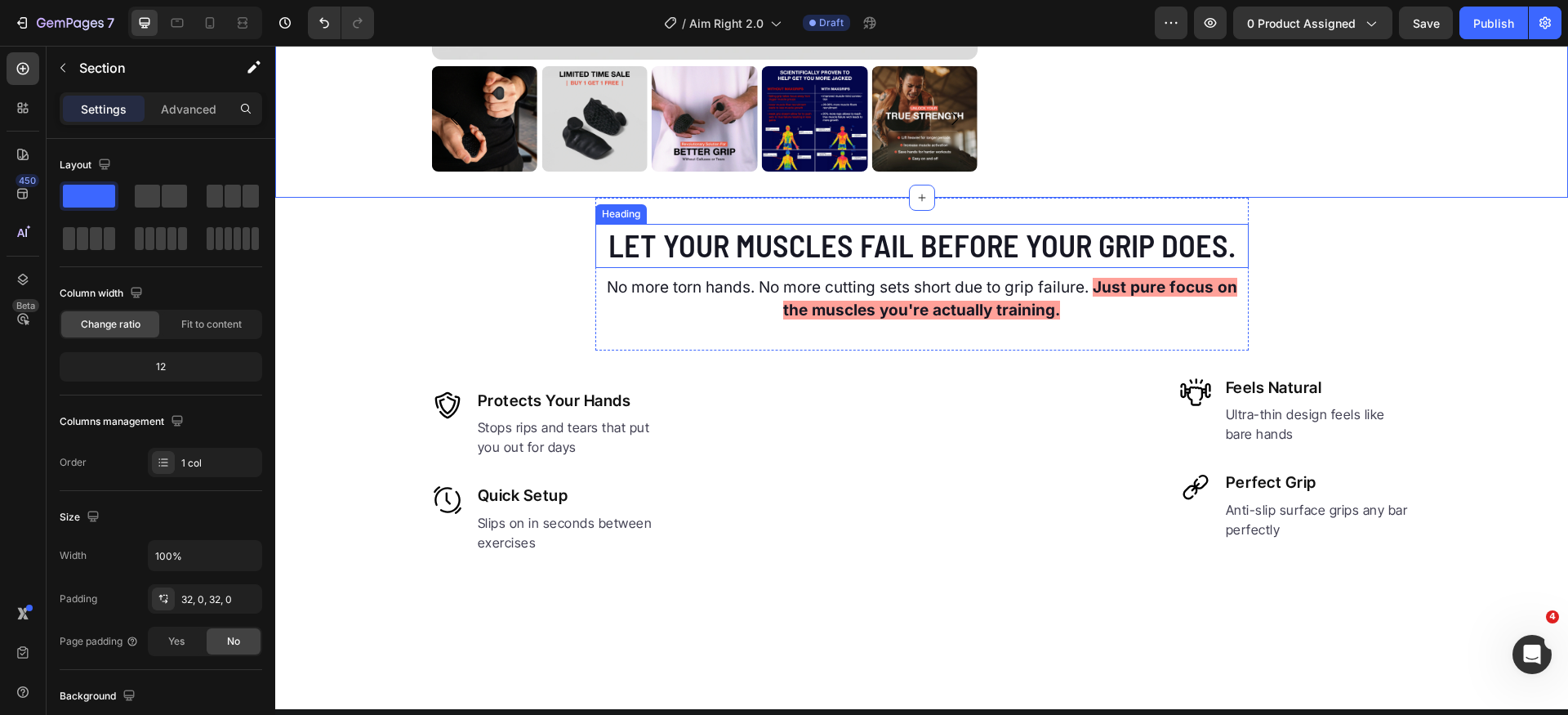
click at [911, 246] on h2 "Let your muscles fail before your grip does." at bounding box center [921, 245] width 653 height 43
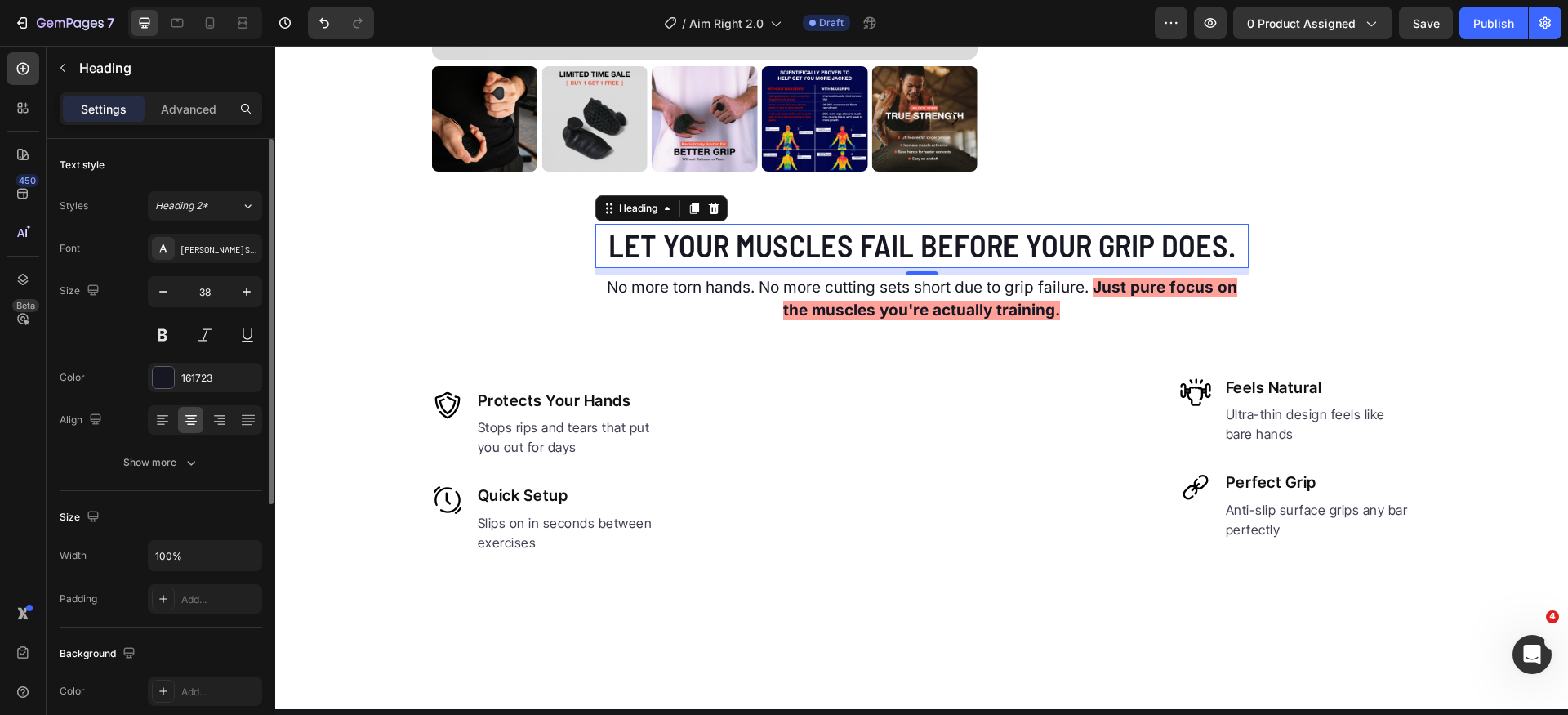
click at [171, 628] on div "Text style Styles Heading 2* Font Barlow Semi Condensed Size 38 Color 161723 Al…" at bounding box center [161, 695] width 203 height 135
click at [201, 469] on button "Show more" at bounding box center [161, 462] width 203 height 29
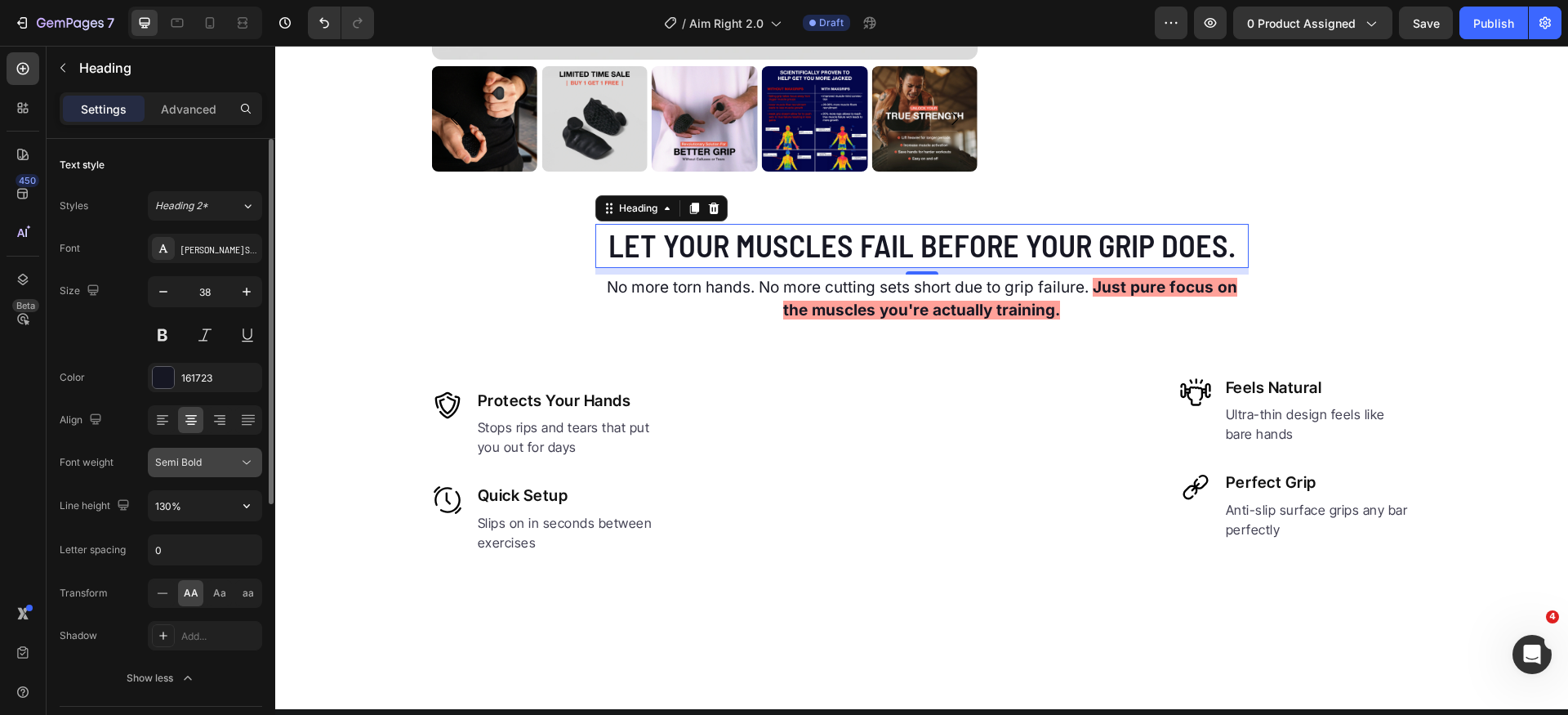
click at [226, 475] on button "Semi Bold" at bounding box center [205, 462] width 114 height 29
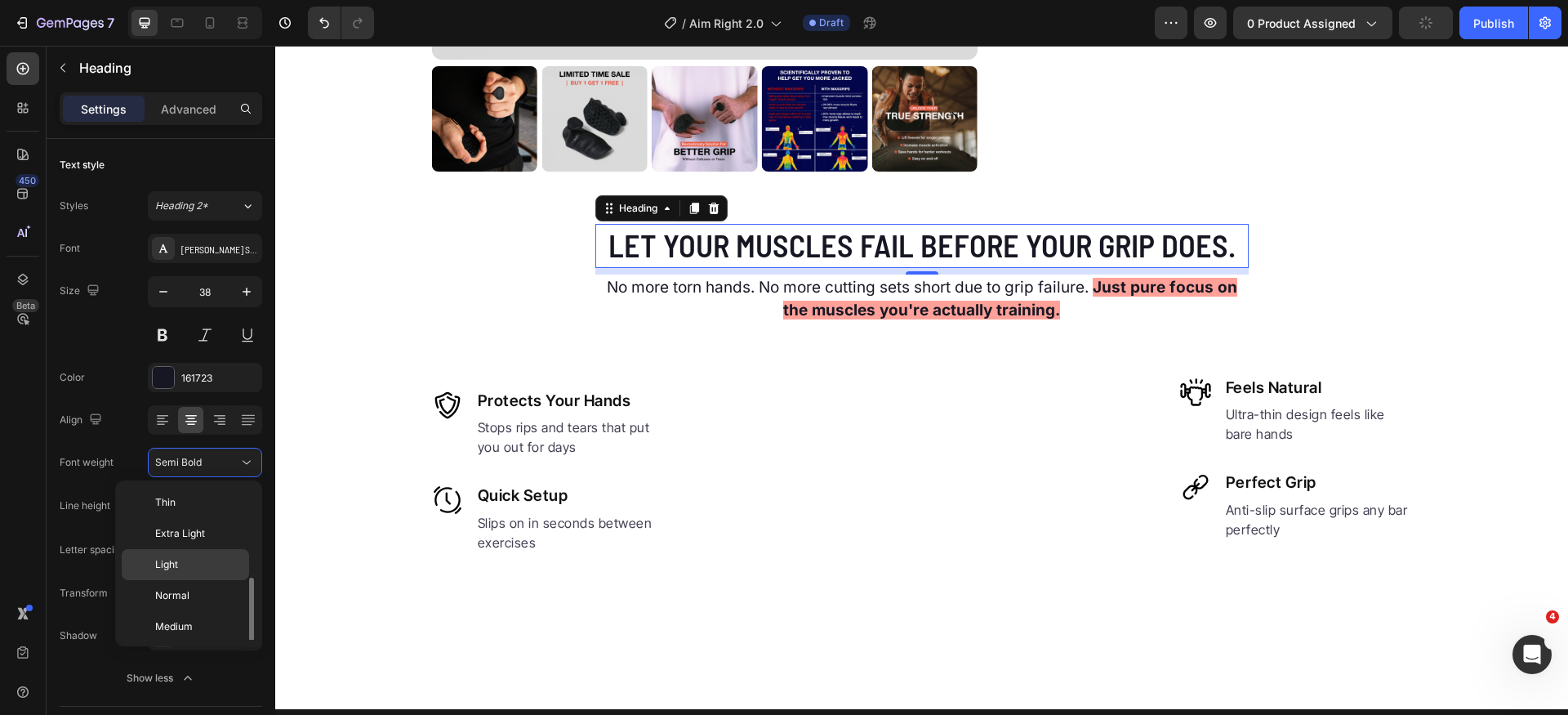
scroll to position [59, 0]
click at [196, 630] on p "Bold" at bounding box center [198, 629] width 87 height 14
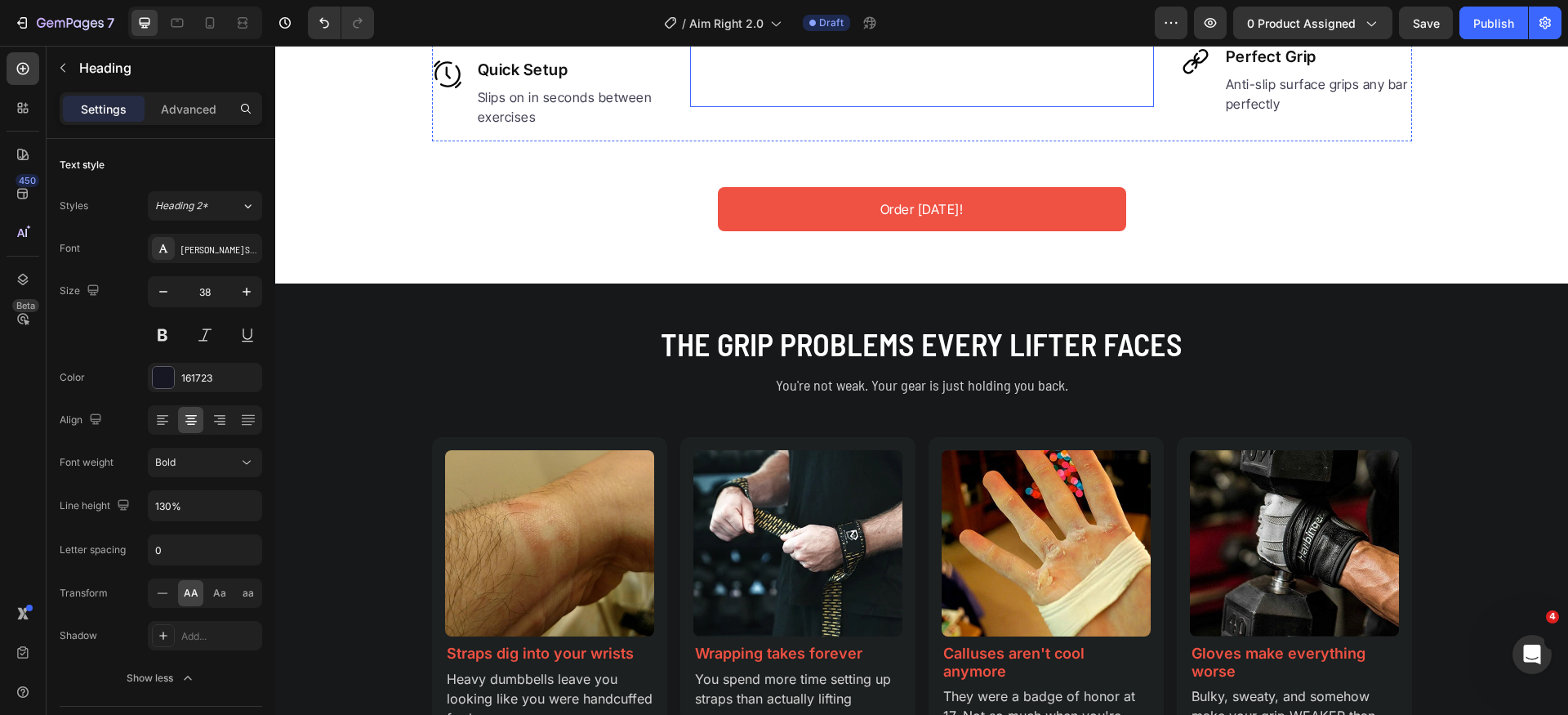
scroll to position [1178, 0]
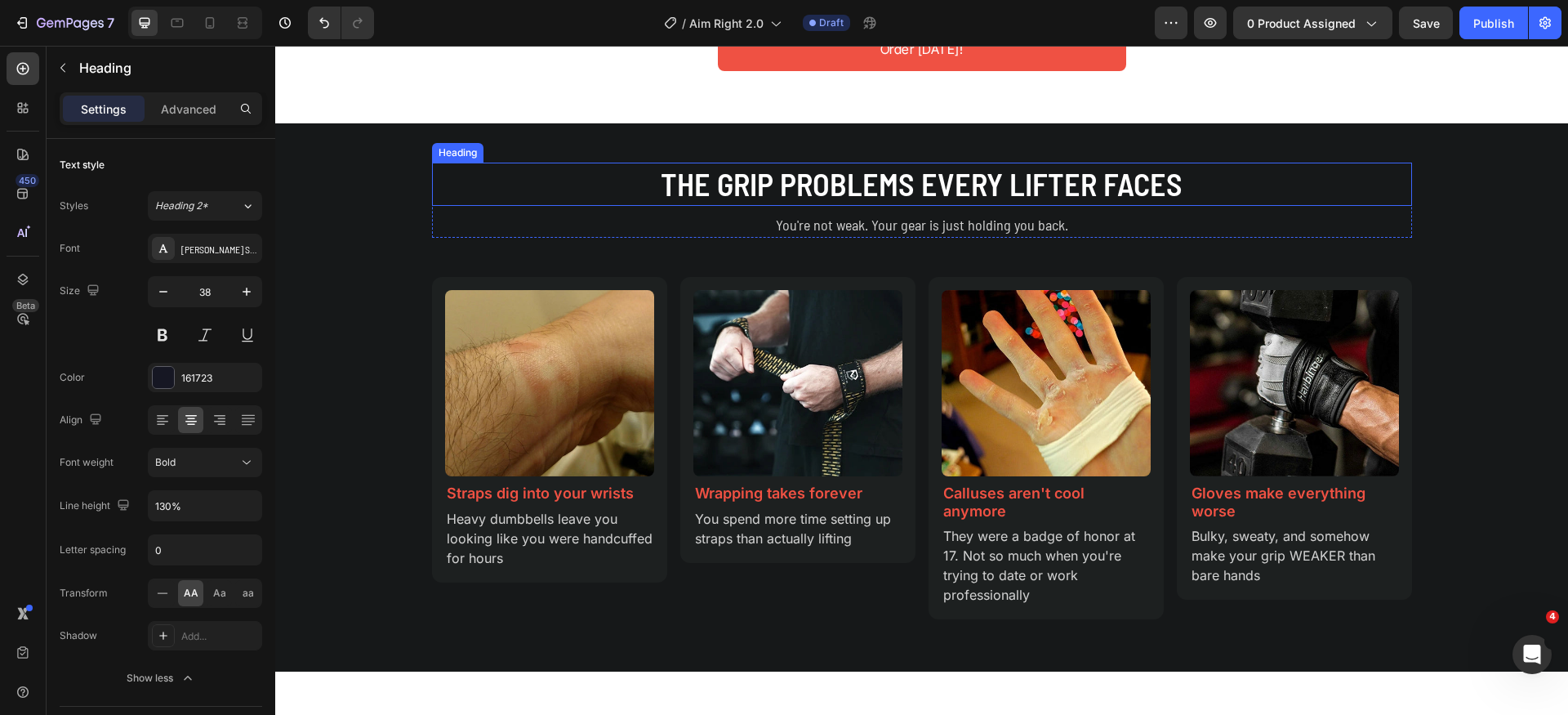
click at [826, 206] on h2 "The Grip Problems Every Lifter Faces" at bounding box center [922, 183] width 980 height 43
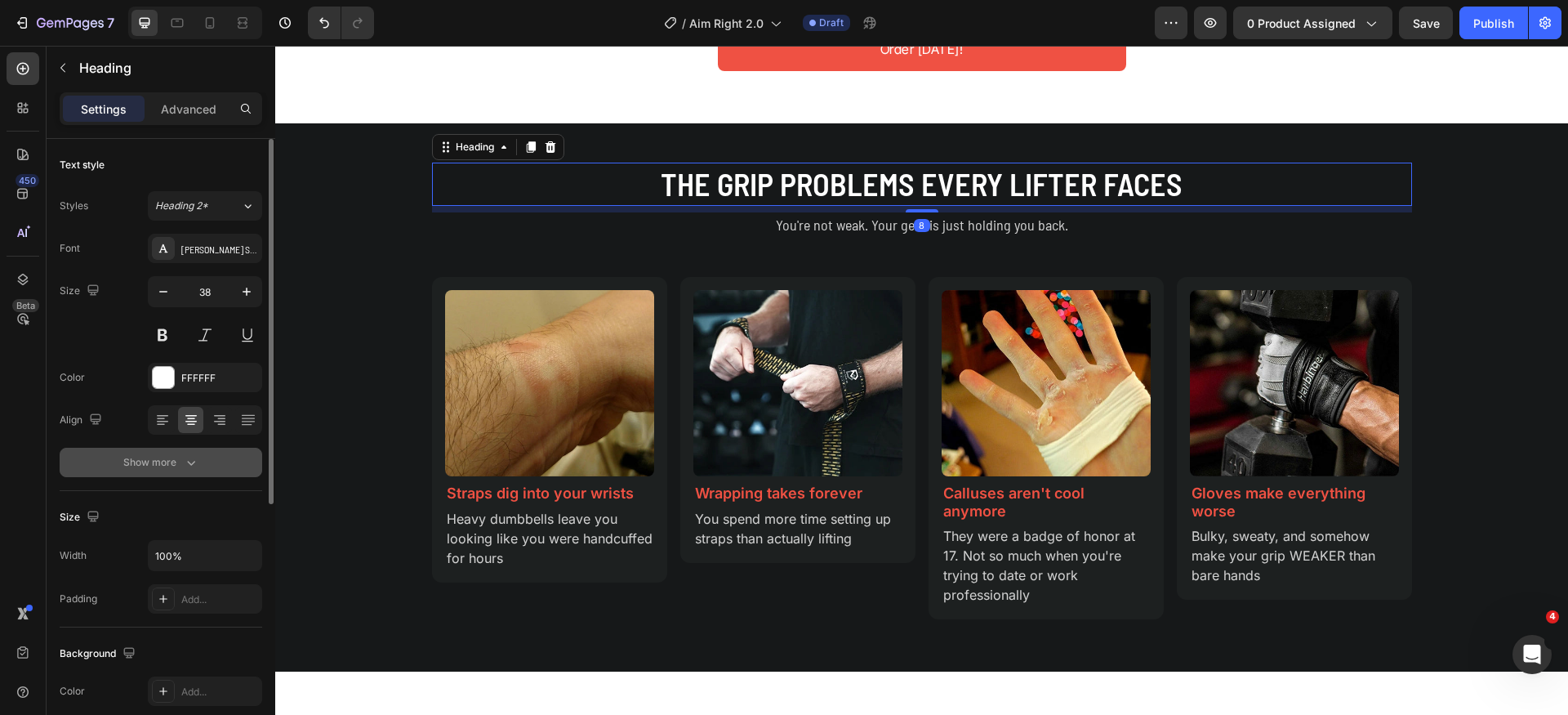
click at [200, 475] on button "Show more" at bounding box center [161, 462] width 203 height 29
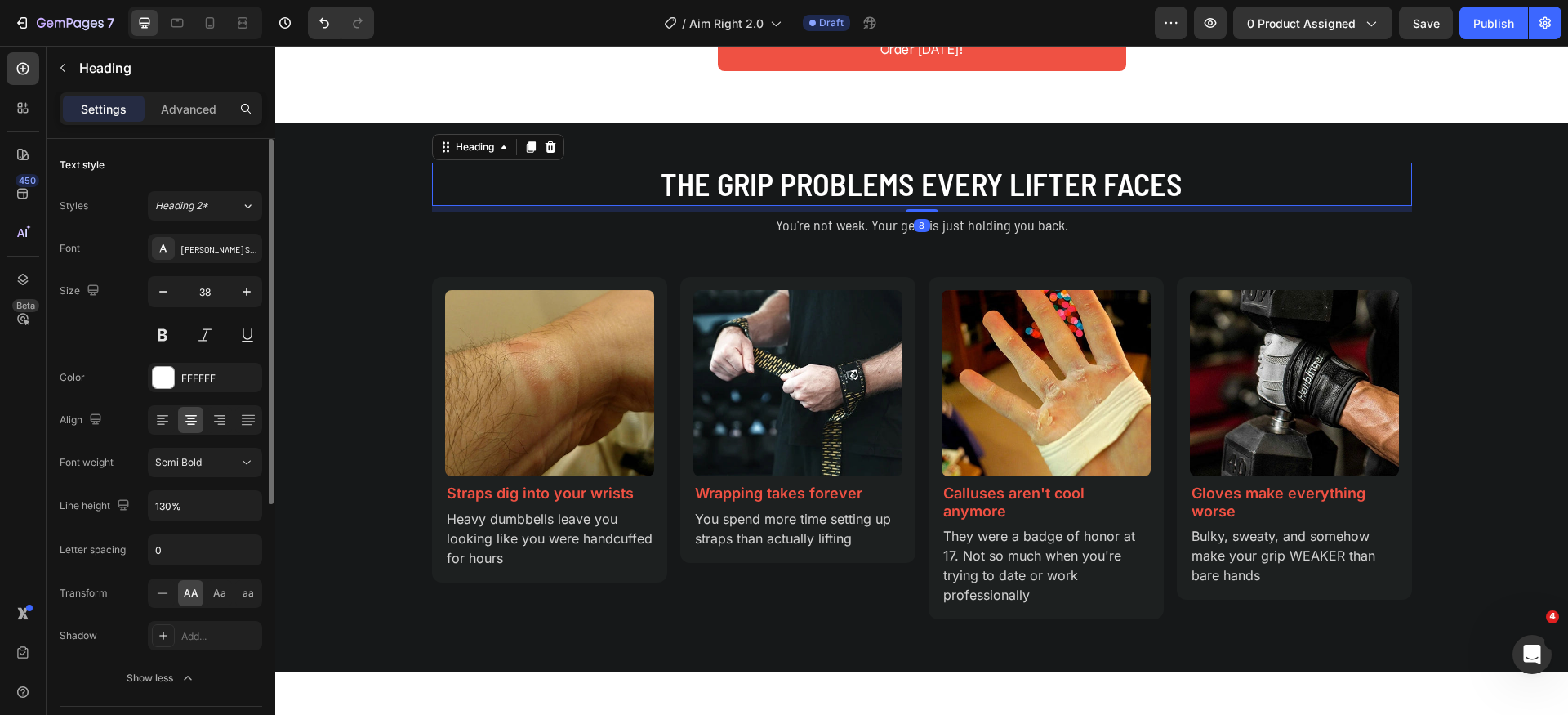
drag, startPoint x: 218, startPoint y: 460, endPoint x: 224, endPoint y: 478, distance: 19.0
click at [218, 460] on div "Semi Bold" at bounding box center [197, 462] width 83 height 14
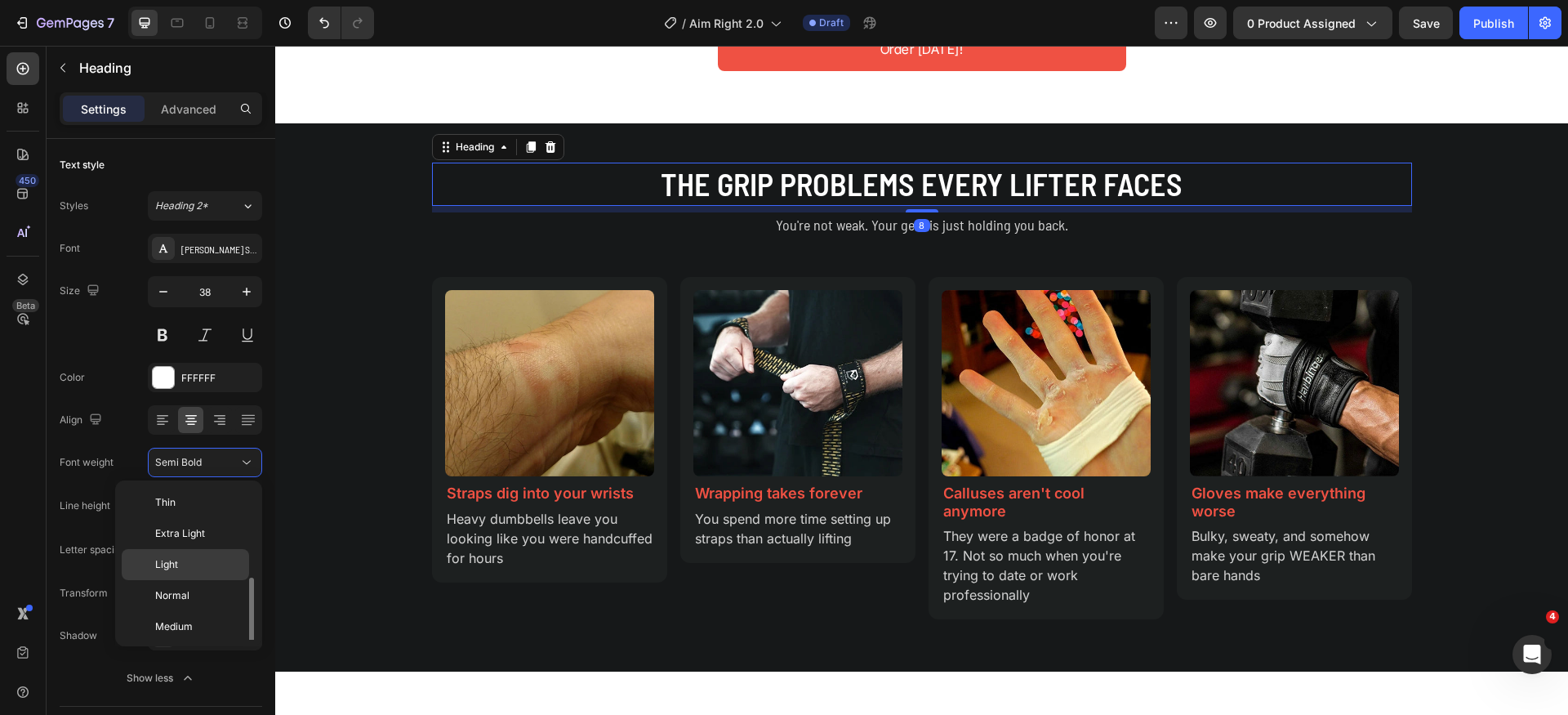
scroll to position [59, 0]
click at [193, 624] on p "Bold" at bounding box center [198, 629] width 87 height 14
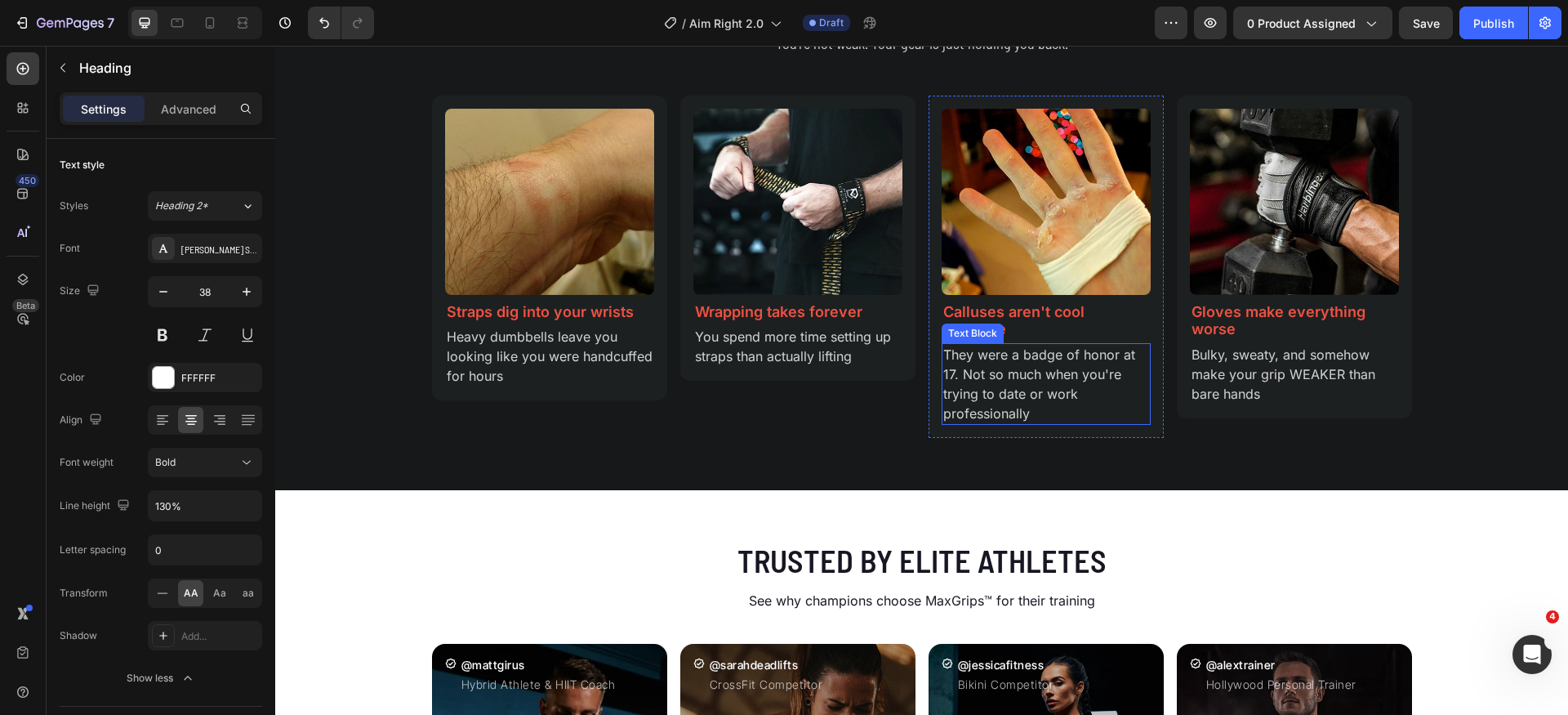
scroll to position [1644, 0]
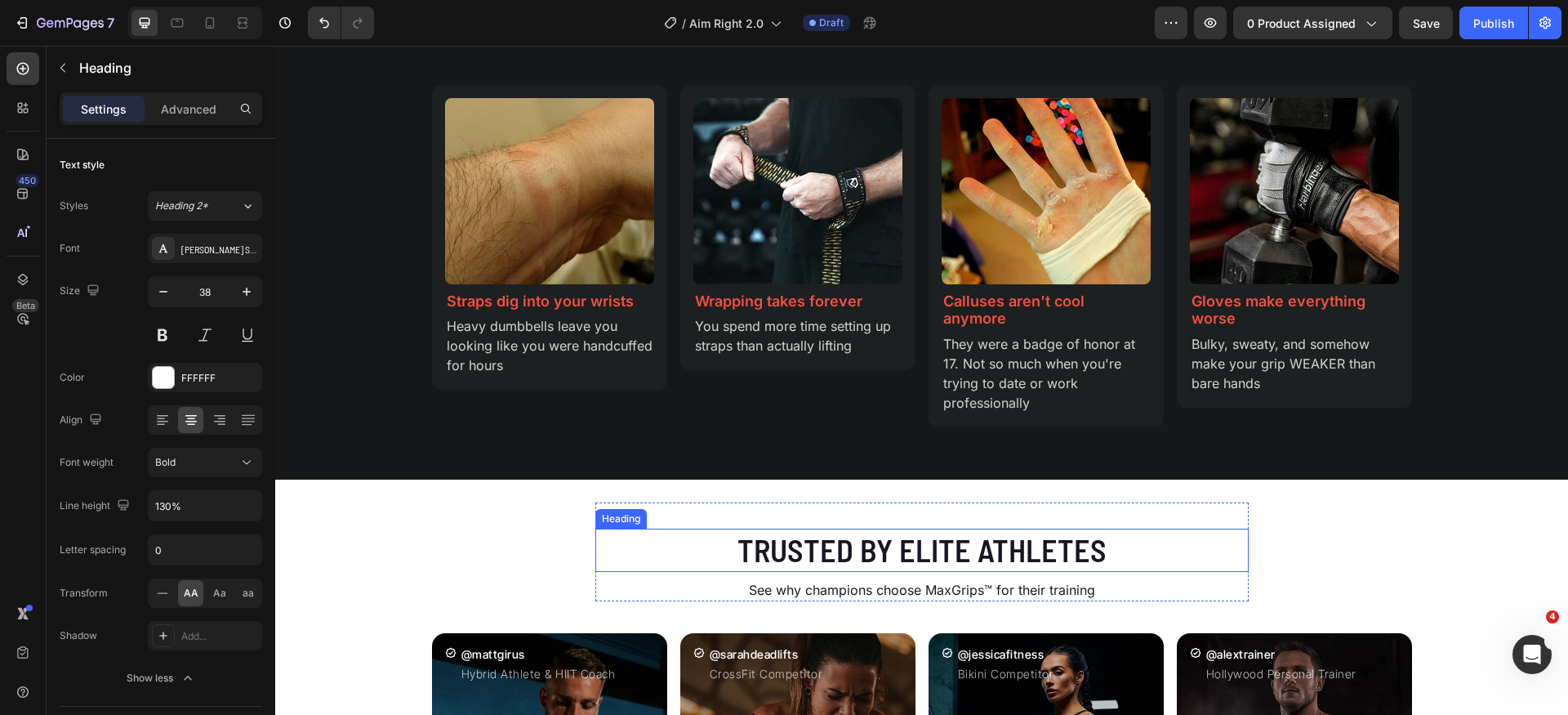
click at [849, 557] on h2 "Trusted by Elite Athletes" at bounding box center [921, 550] width 653 height 43
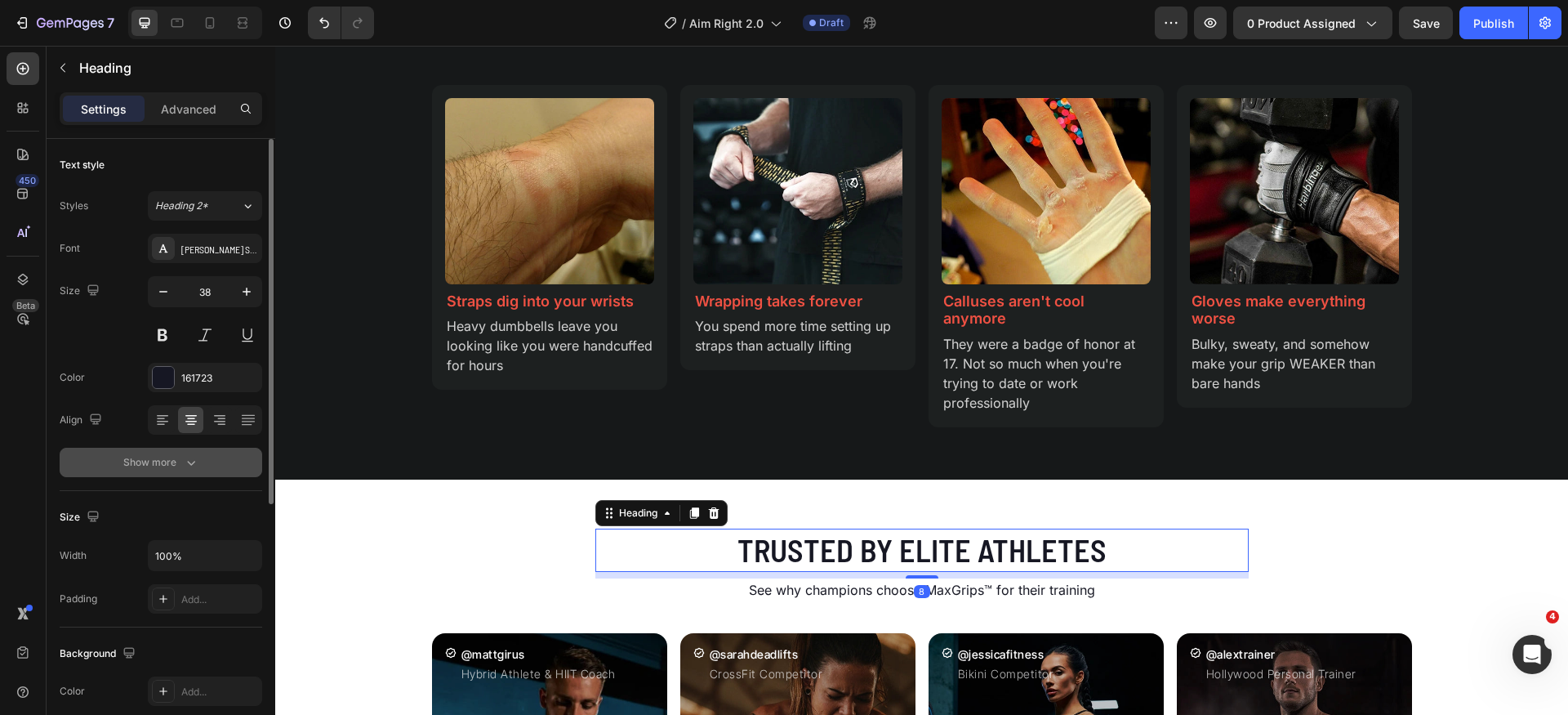
click at [195, 473] on button "Show more" at bounding box center [161, 462] width 203 height 29
click at [221, 458] on div "Semi Bold" at bounding box center [197, 462] width 83 height 14
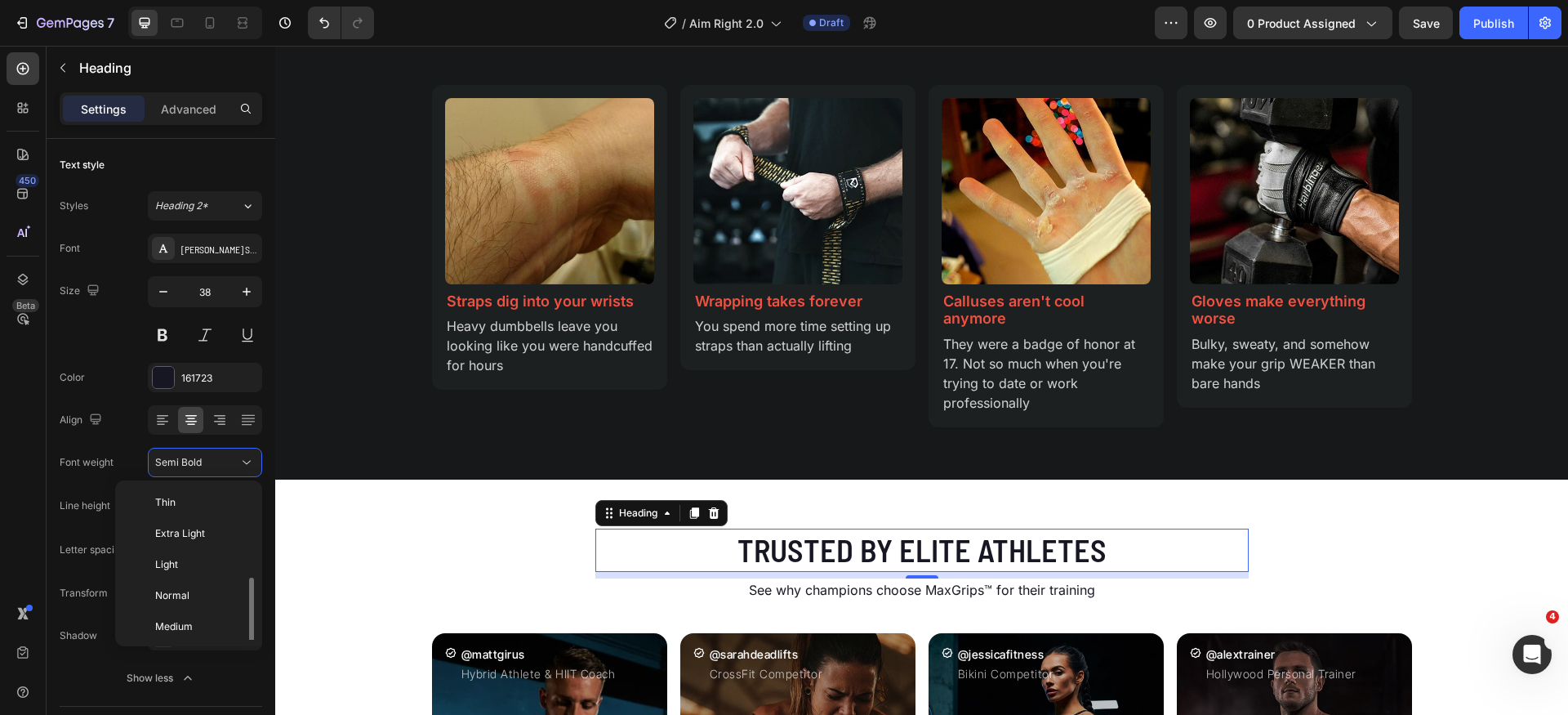
scroll to position [59, 0]
click at [189, 623] on p "Bold" at bounding box center [198, 629] width 87 height 14
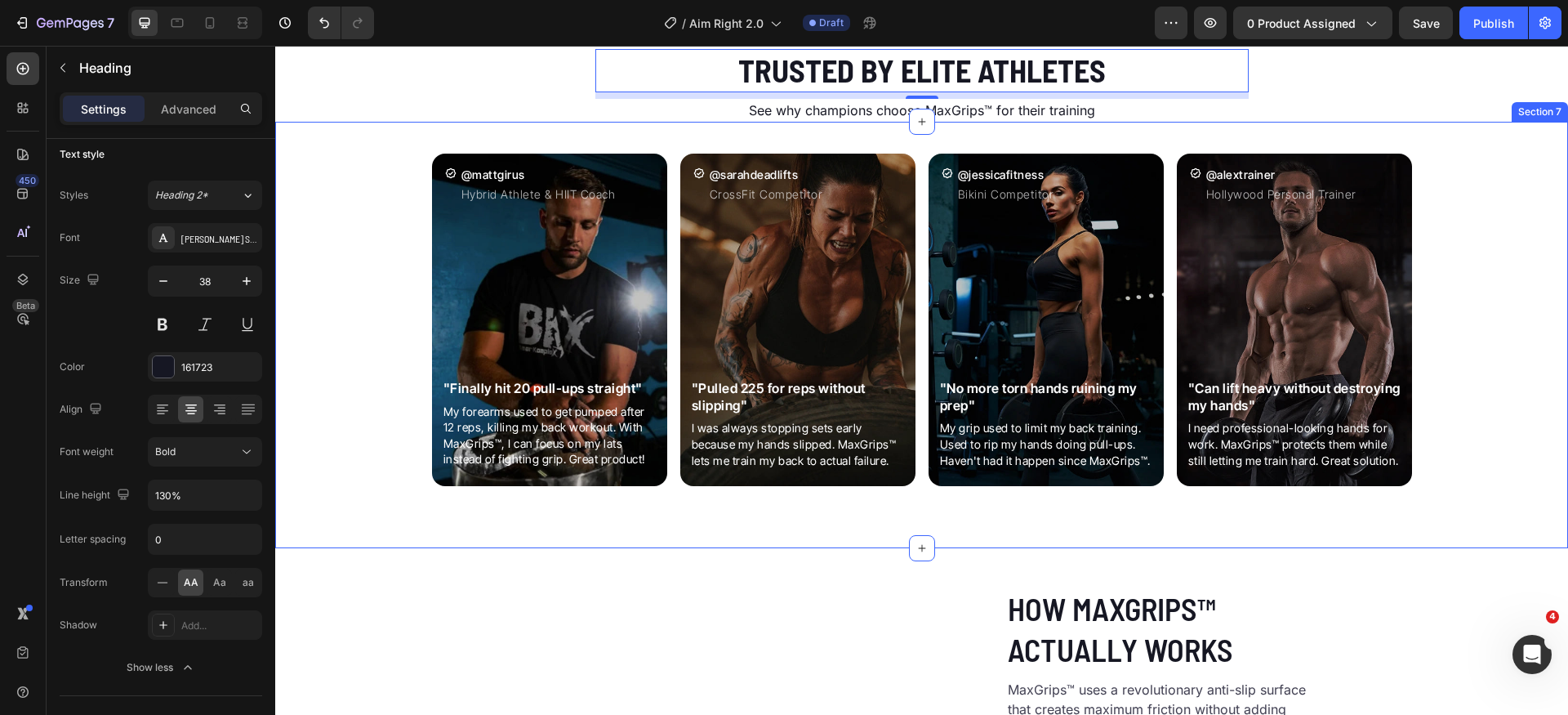
scroll to position [2376, 0]
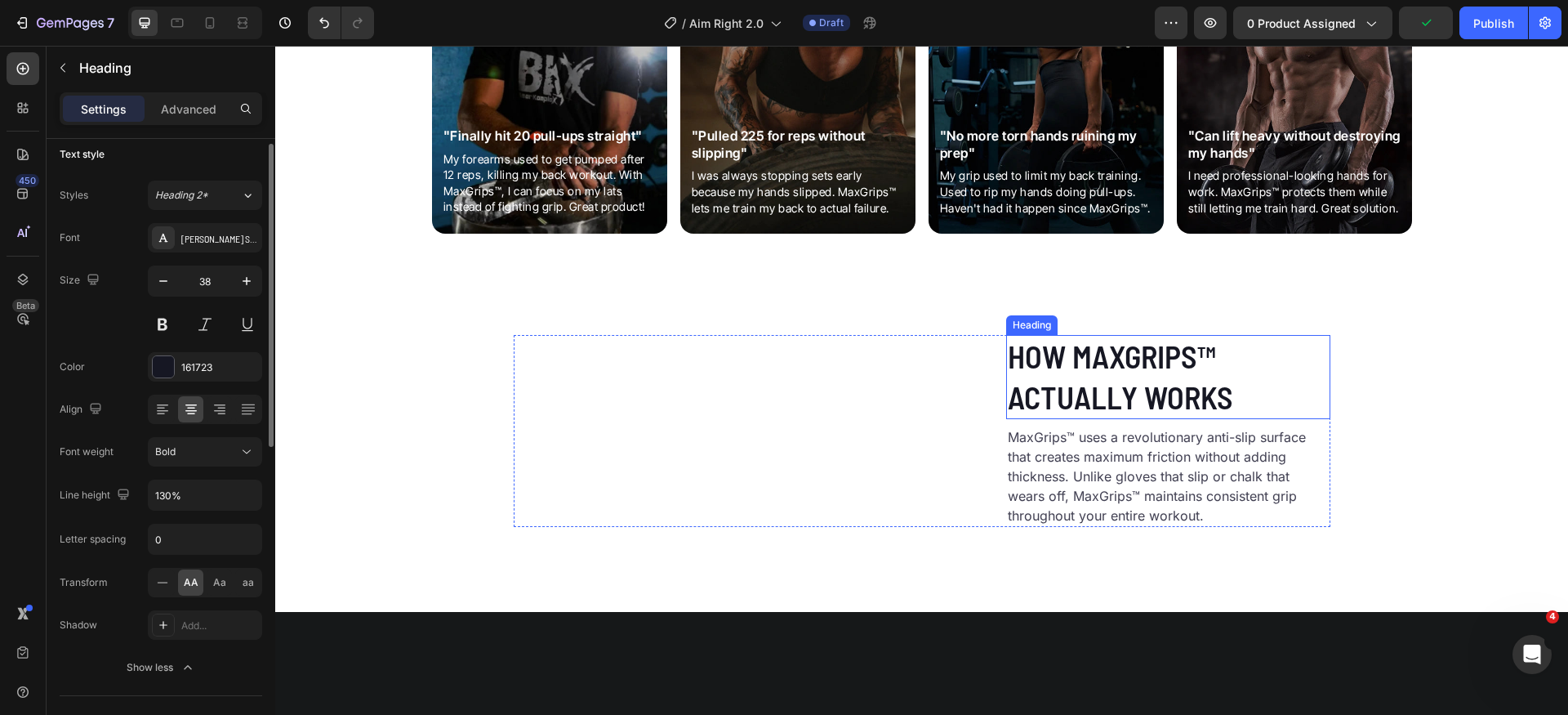
click at [1068, 419] on h2 "How MaxGrips™ Actually Works" at bounding box center [1169, 377] width 325 height 84
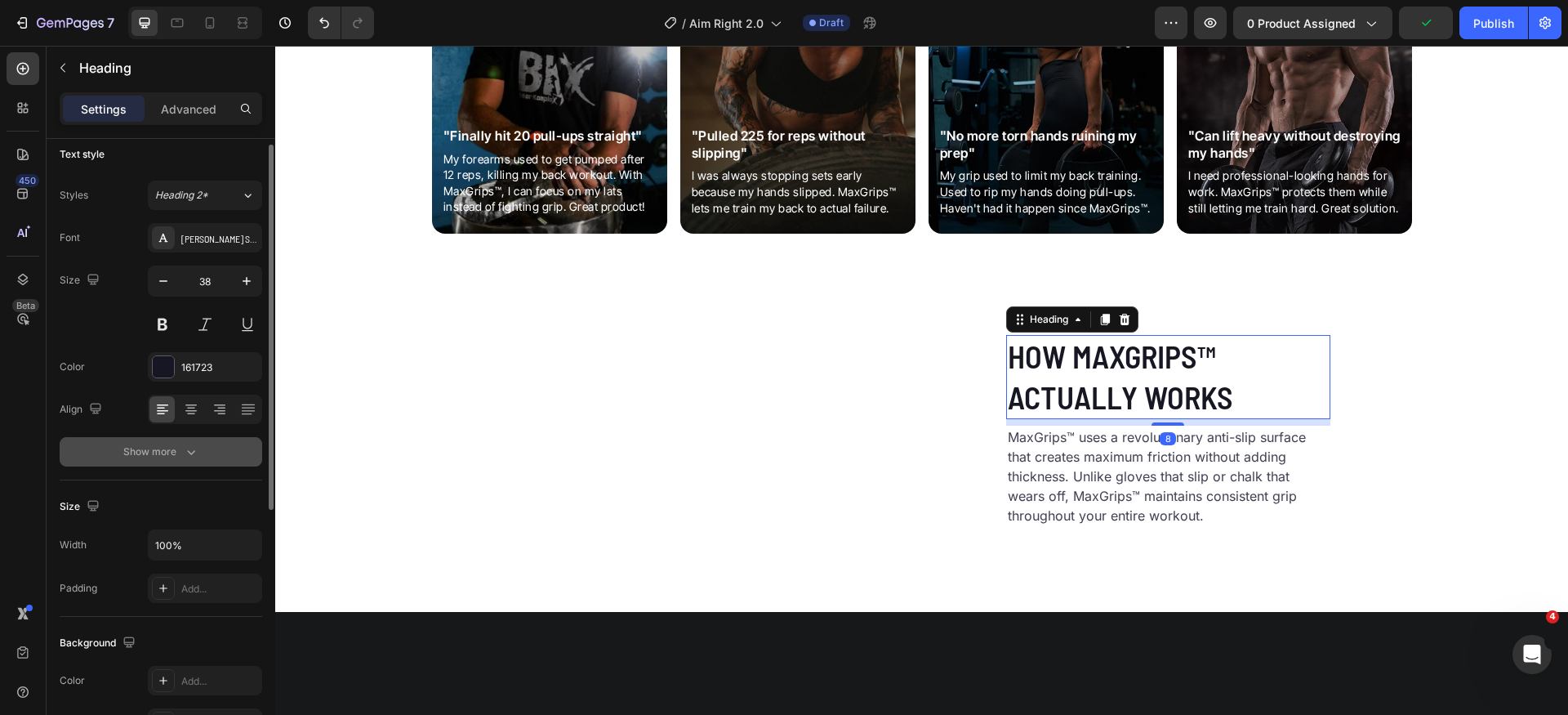
click at [159, 464] on button "Show more" at bounding box center [161, 452] width 203 height 29
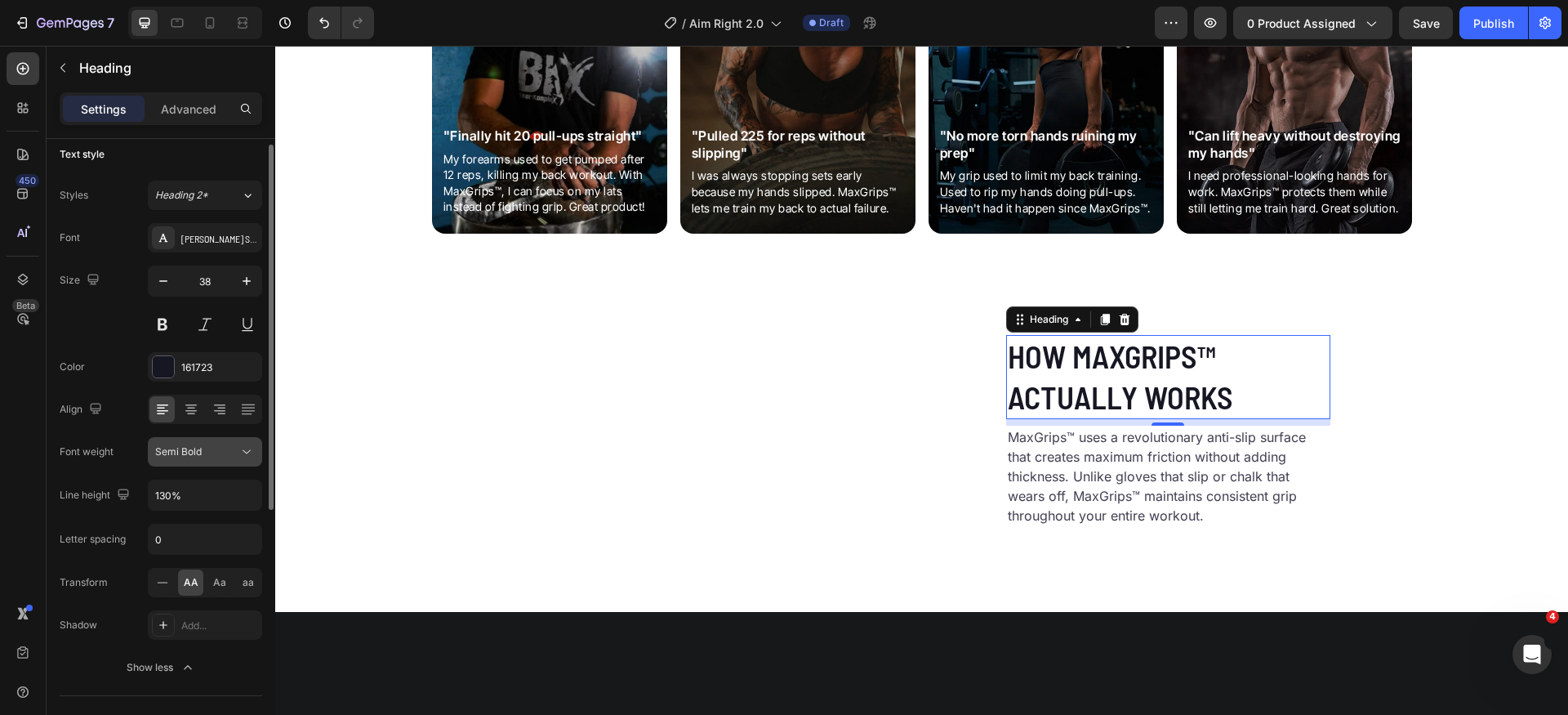
click at [232, 454] on div "Semi Bold" at bounding box center [197, 452] width 83 height 14
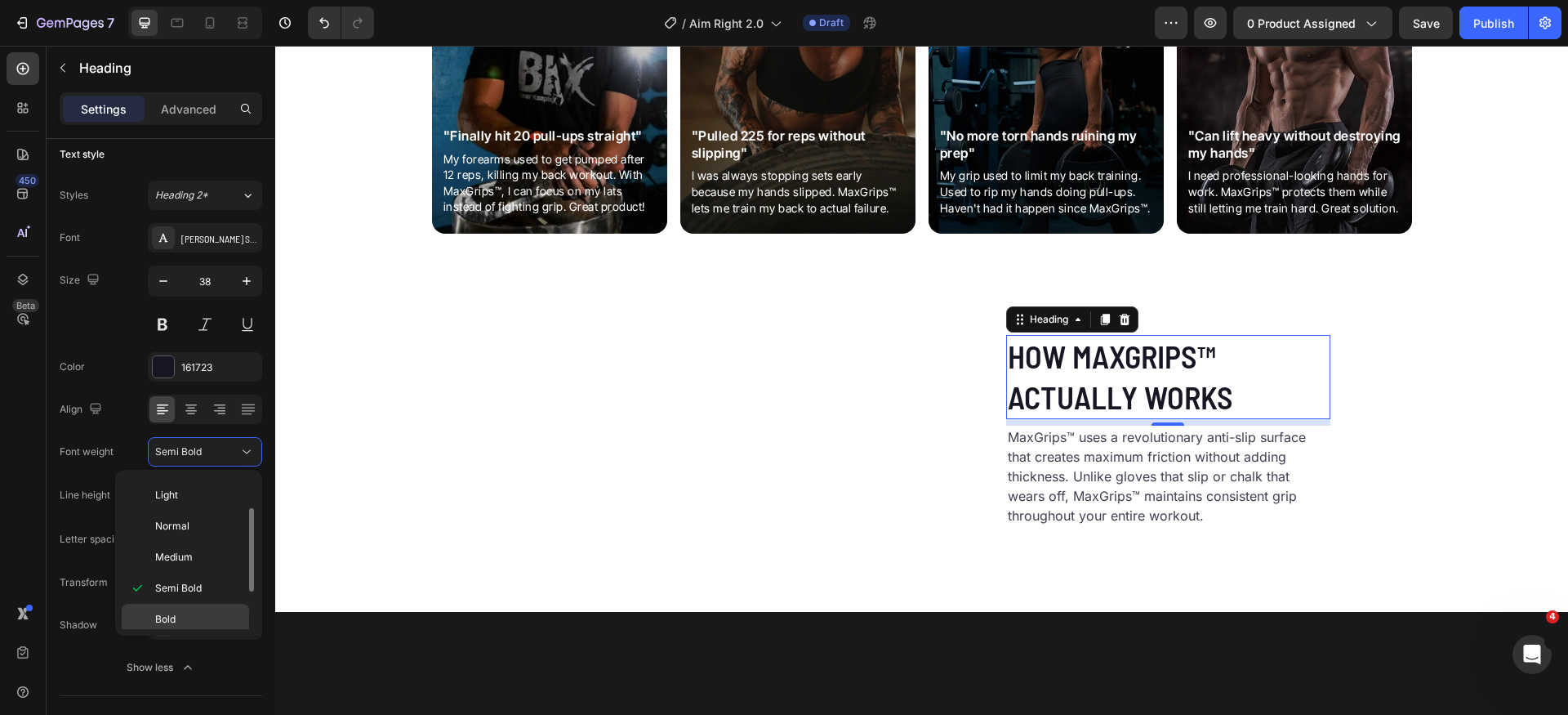
click at [193, 635] on div "Bold" at bounding box center [186, 650] width 128 height 31
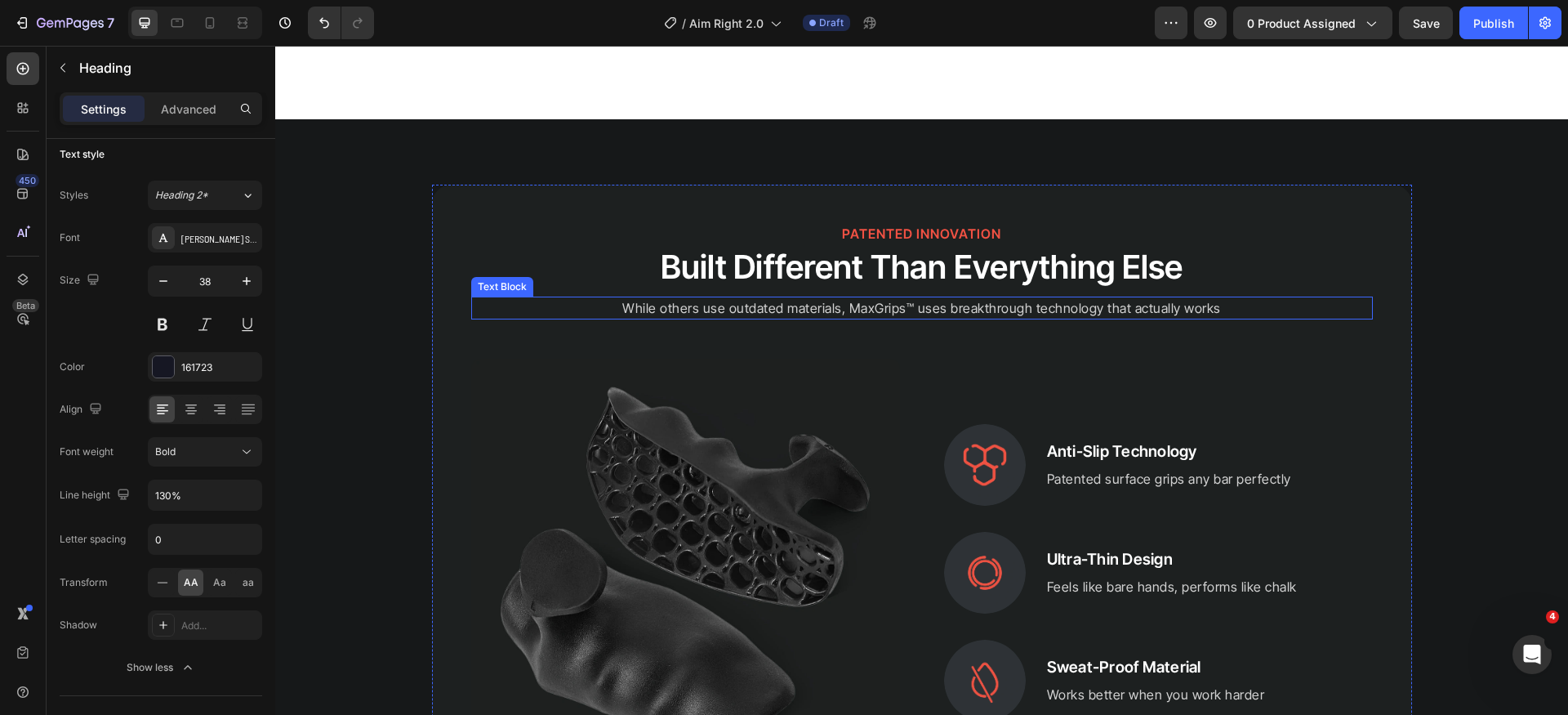
scroll to position [2953, 0]
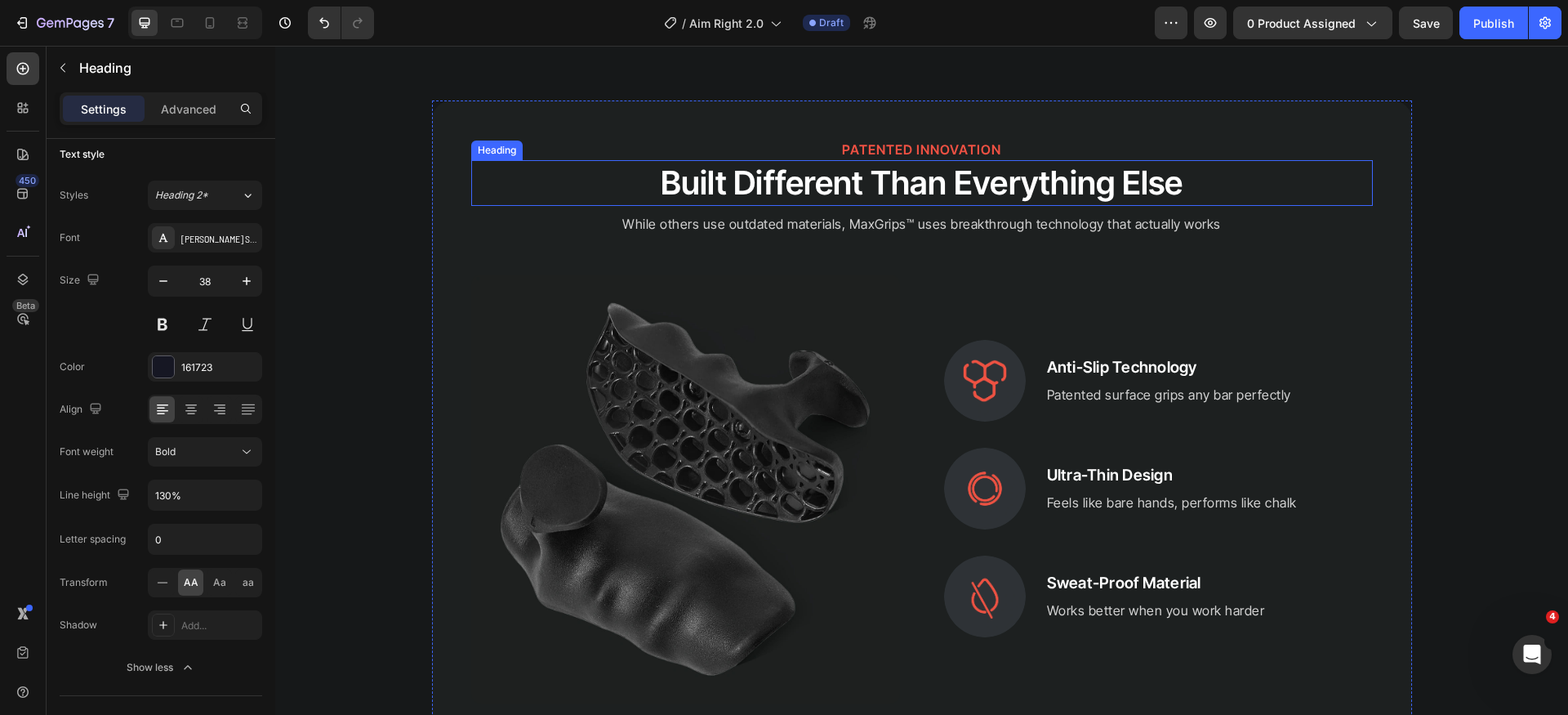
click at [777, 206] on h2 "Built Different Than Everything Else" at bounding box center [922, 183] width 902 height 45
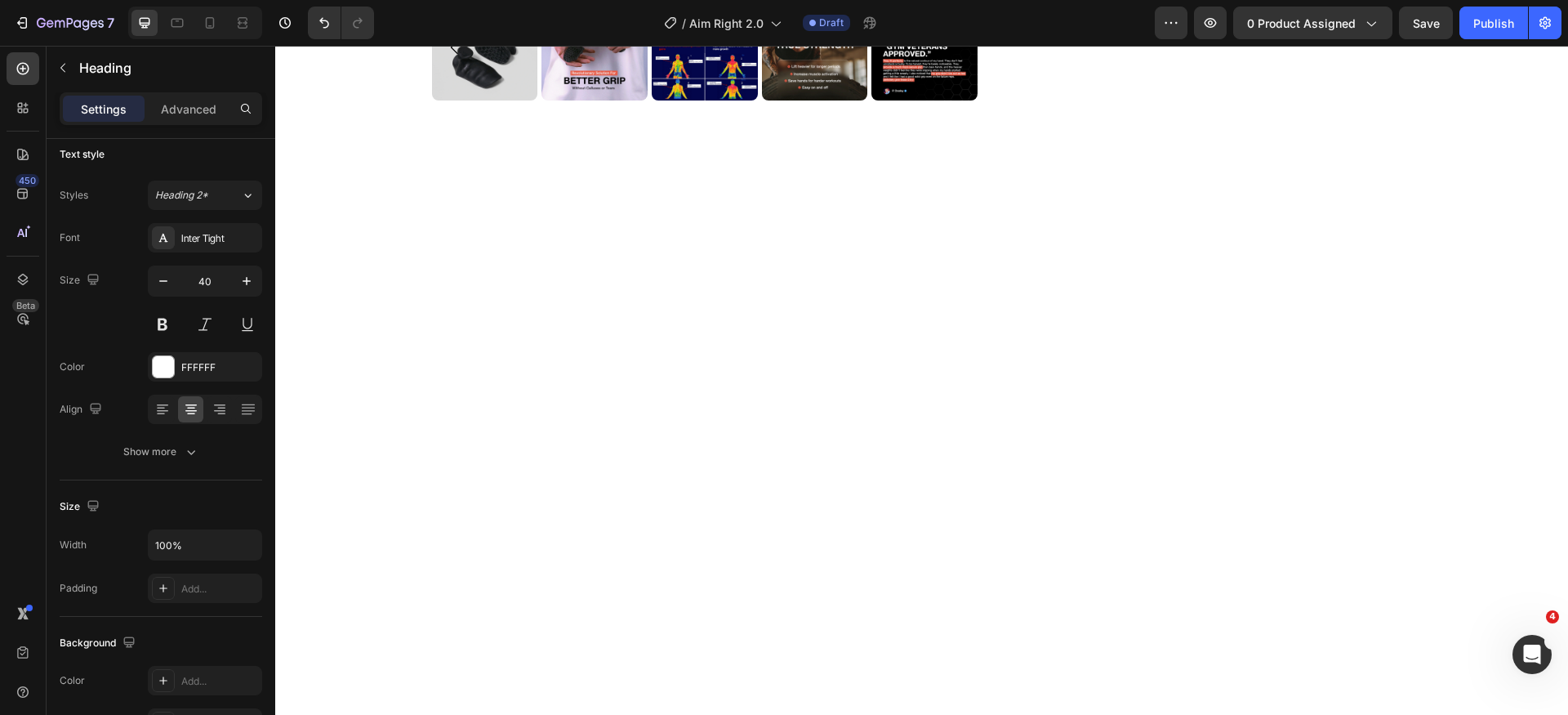
scroll to position [0, 0]
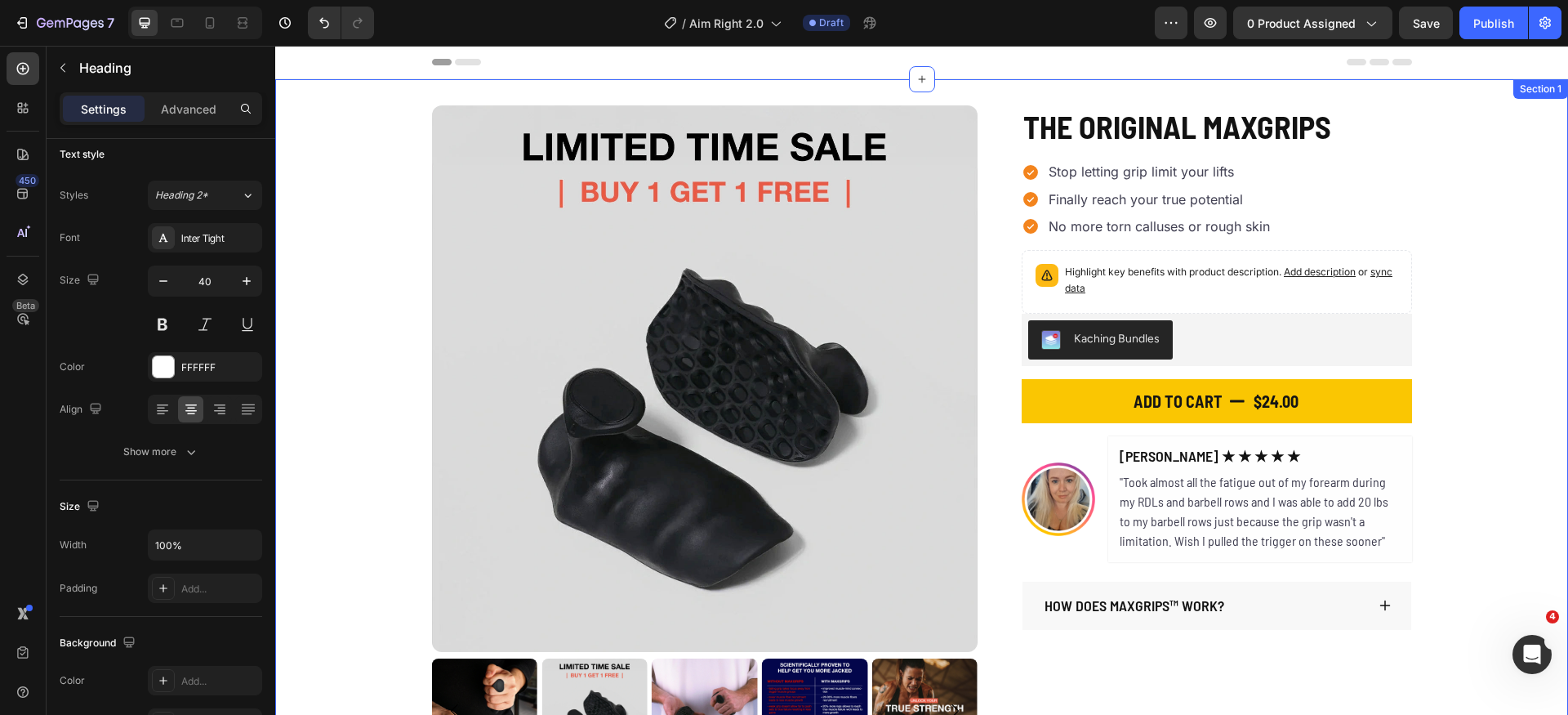
click at [1507, 441] on div "Product Images The Original MaxGrips Product Title $24.00 Product Price Product…" at bounding box center [921, 434] width 1293 height 659
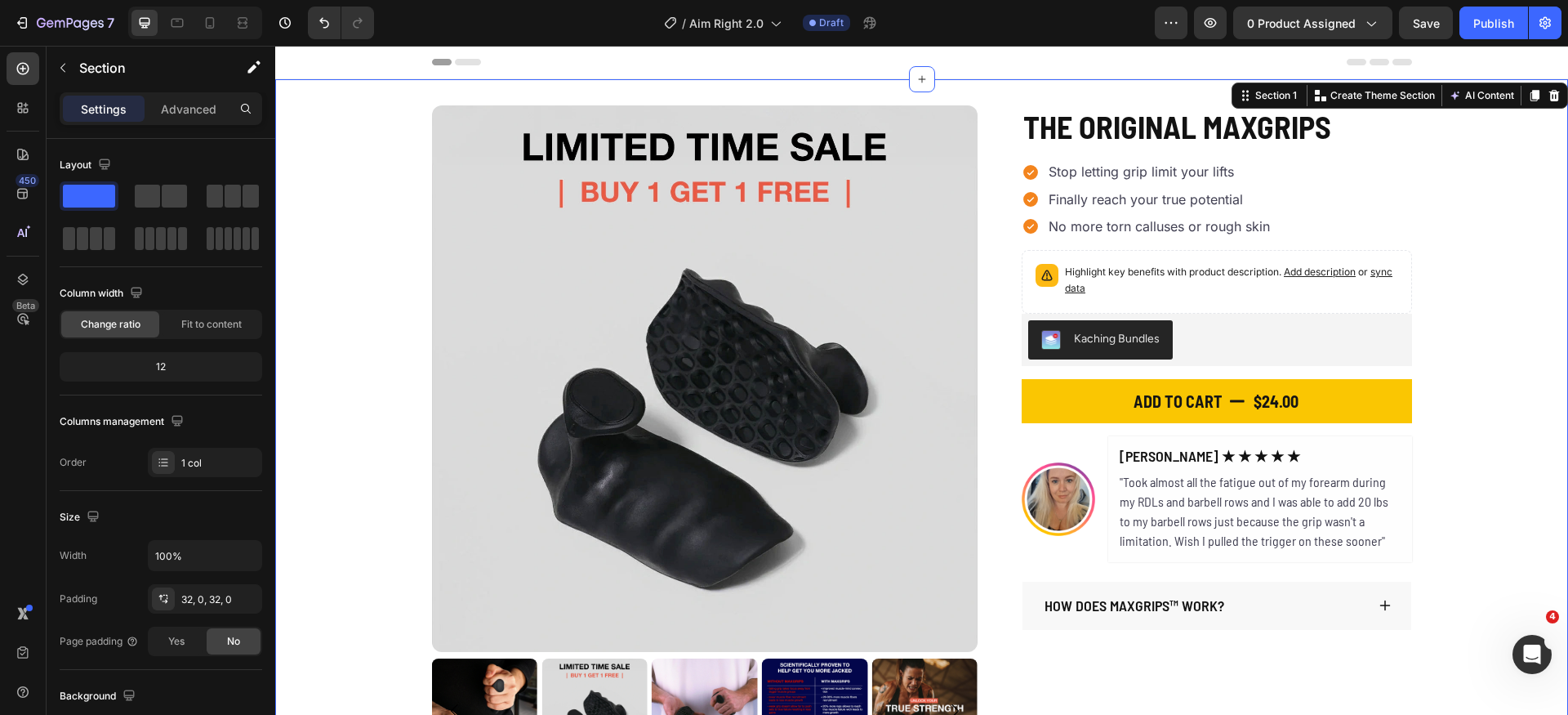
click at [1499, 410] on div "Product Images The Original MaxGrips Product Title $24.00 Product Price Product…" at bounding box center [921, 434] width 1293 height 659
click at [1430, 24] on span "Save" at bounding box center [1427, 23] width 27 height 14
click at [1030, 172] on icon at bounding box center [1030, 172] width 14 height 14
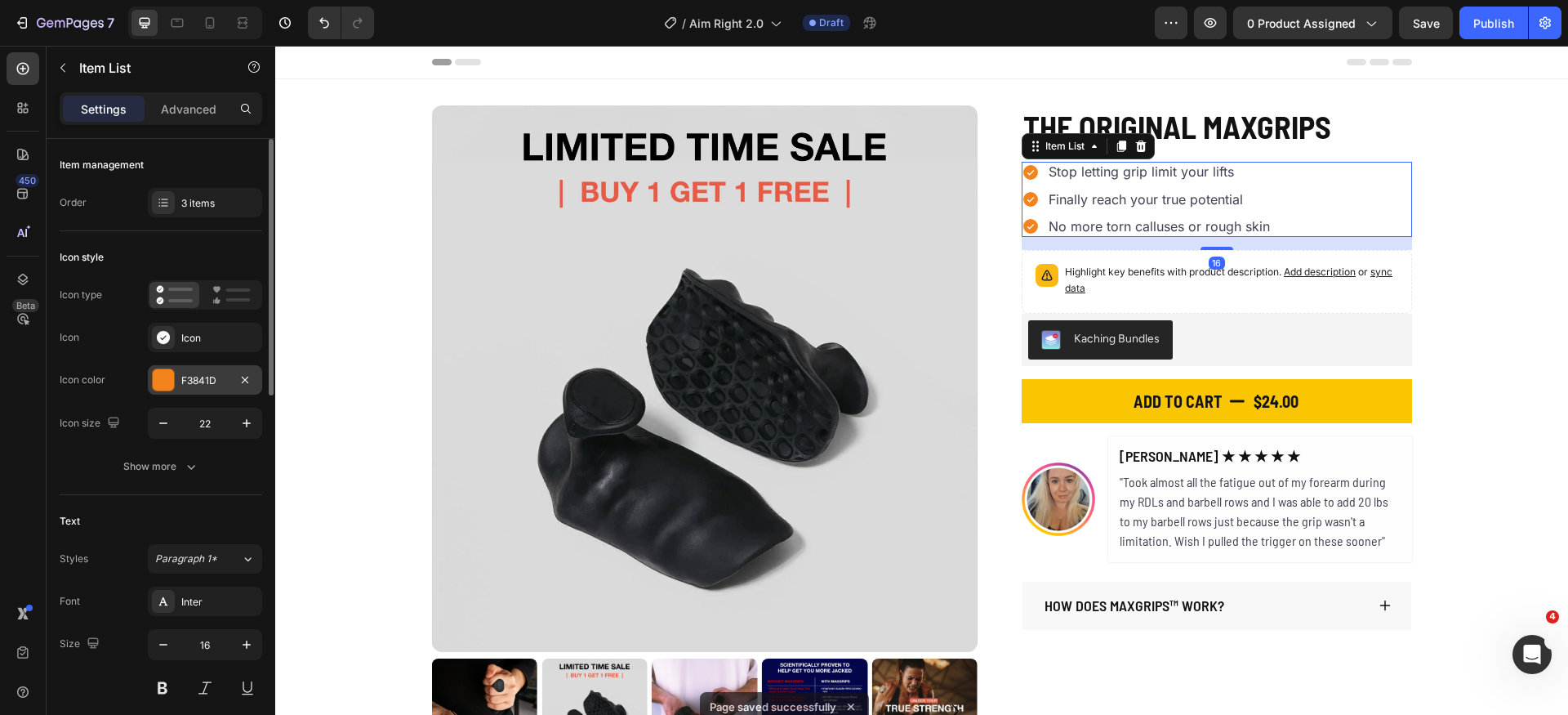
click at [160, 368] on div at bounding box center [163, 379] width 23 height 23
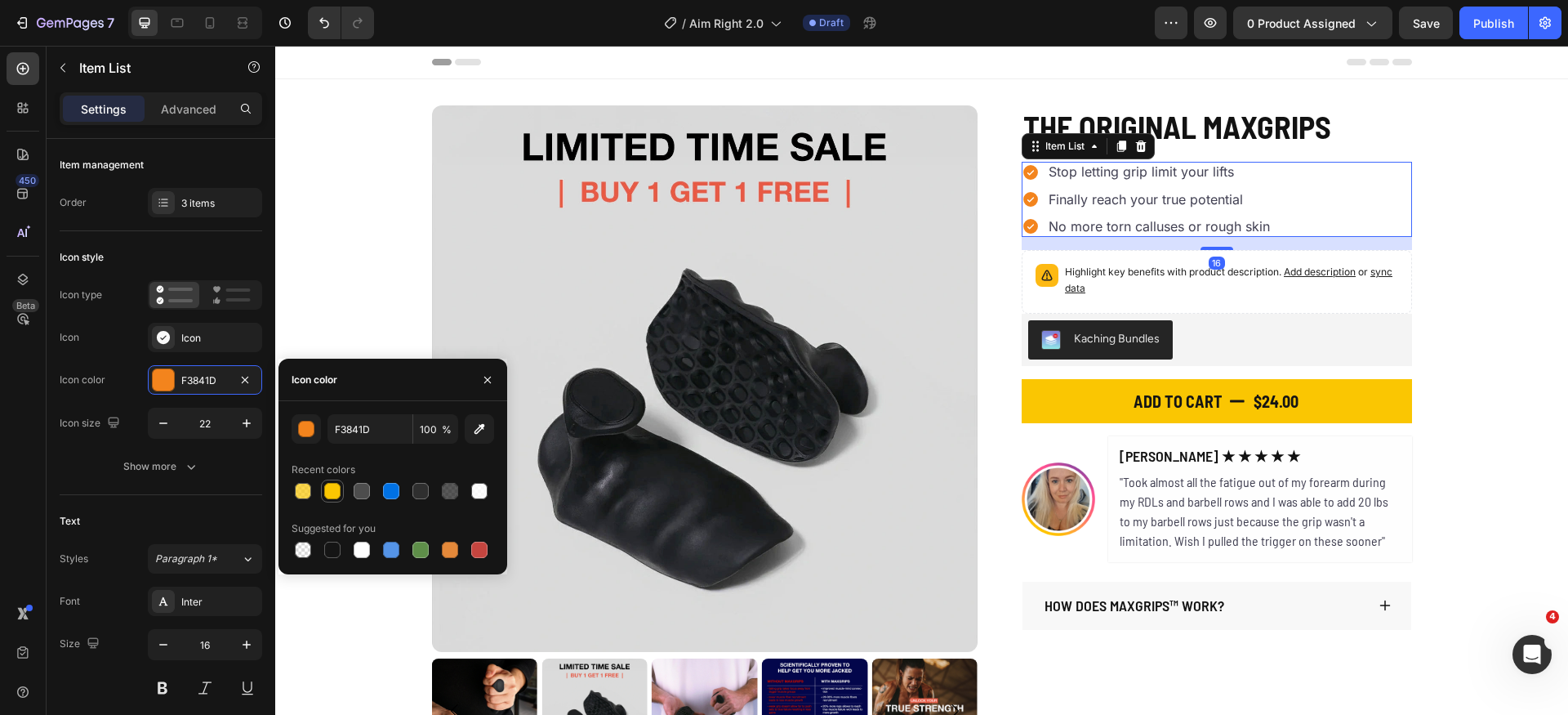
click at [330, 495] on div at bounding box center [332, 490] width 16 height 16
click at [331, 550] on div at bounding box center [332, 549] width 16 height 16
type input "151515"
click at [486, 380] on icon "button" at bounding box center [488, 379] width 7 height 7
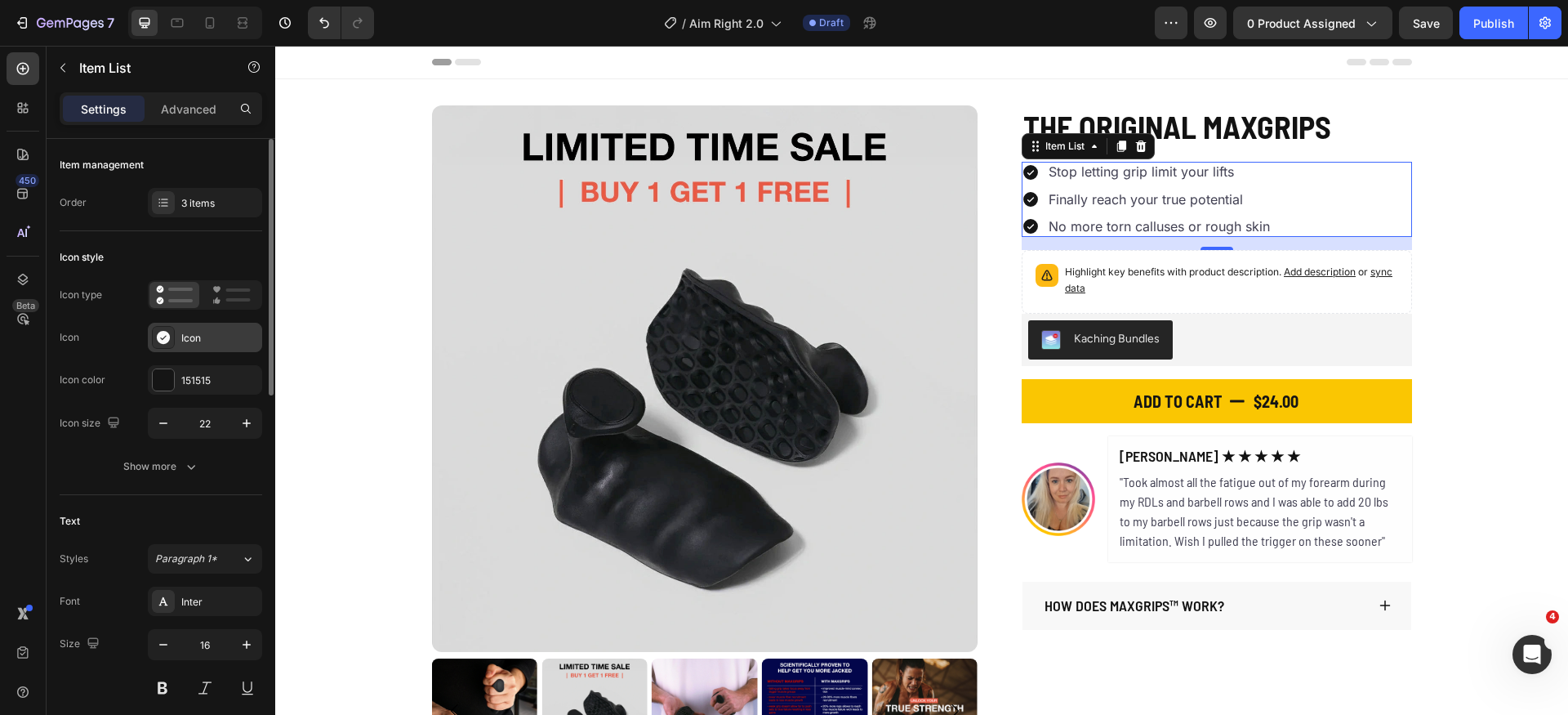
click at [179, 336] on div "Icon" at bounding box center [205, 337] width 114 height 29
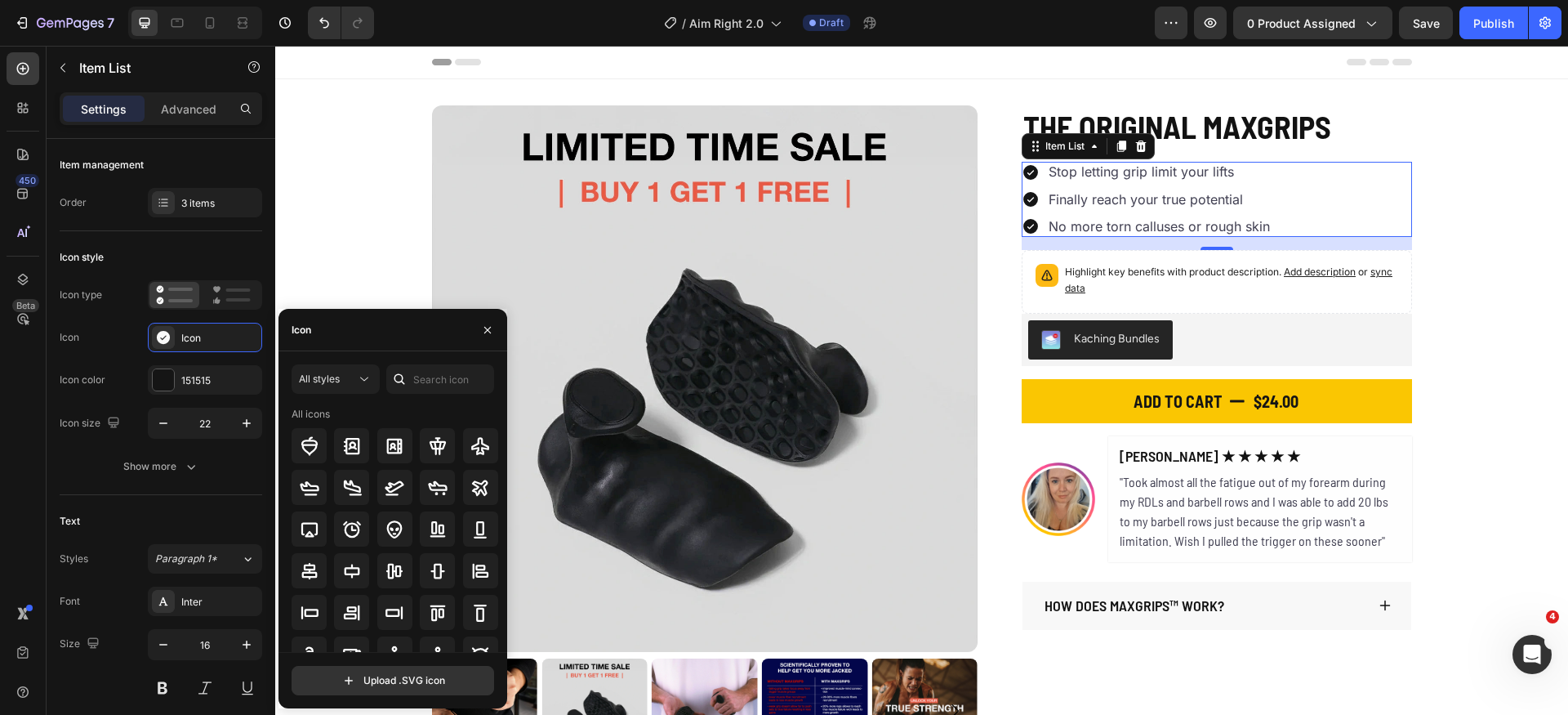
click at [377, 342] on div "Icon" at bounding box center [393, 330] width 229 height 43
click at [384, 331] on div "Icon" at bounding box center [393, 330] width 229 height 43
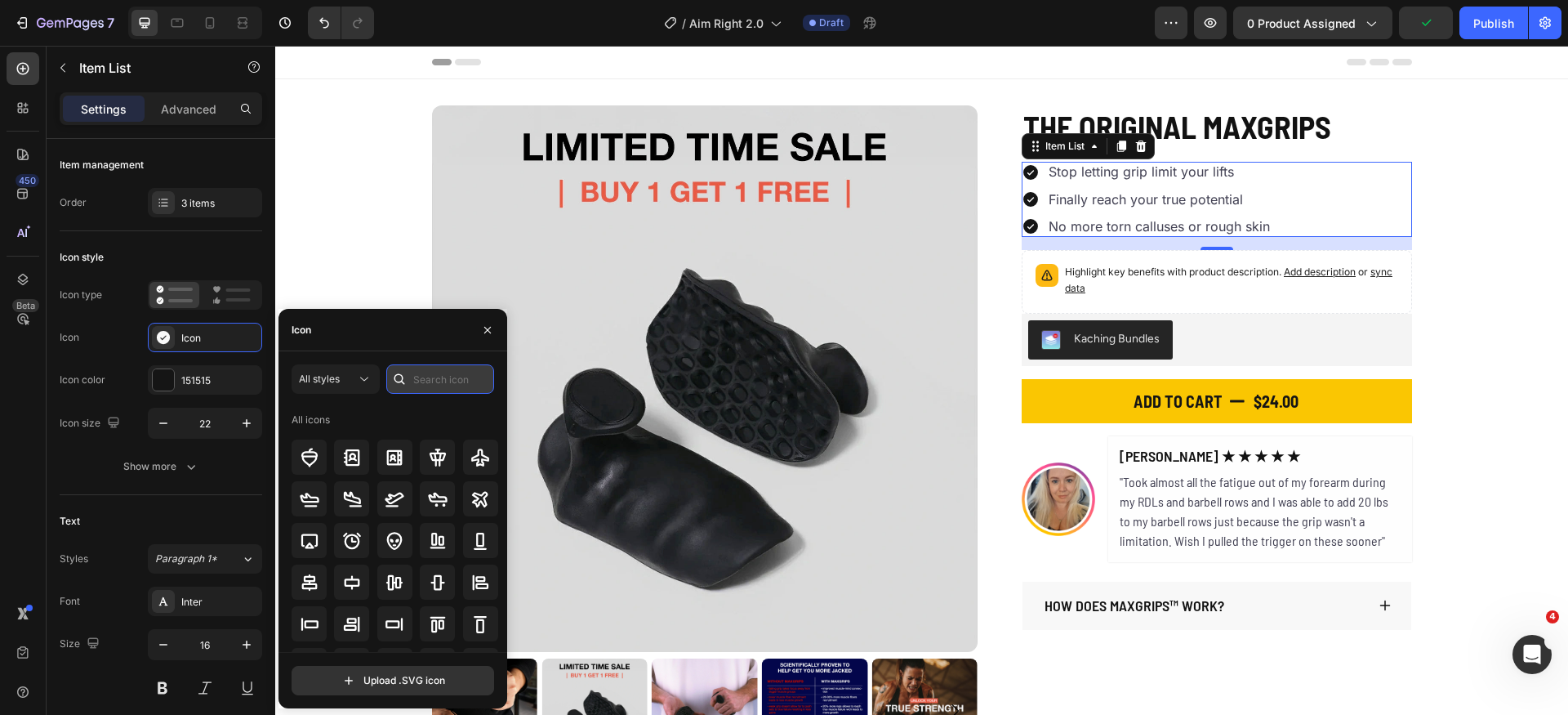
click at [460, 377] on input "text" at bounding box center [441, 379] width 108 height 29
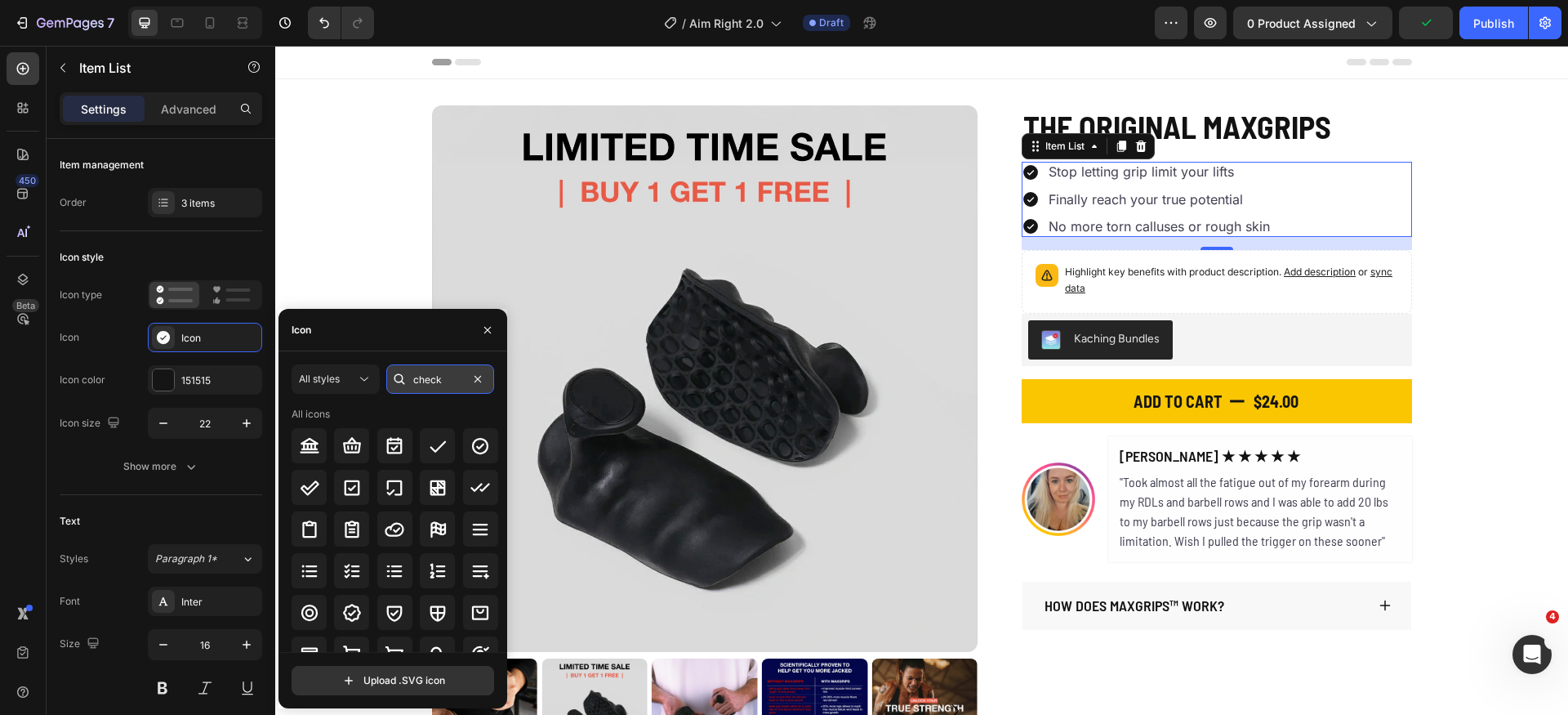
type input "check"
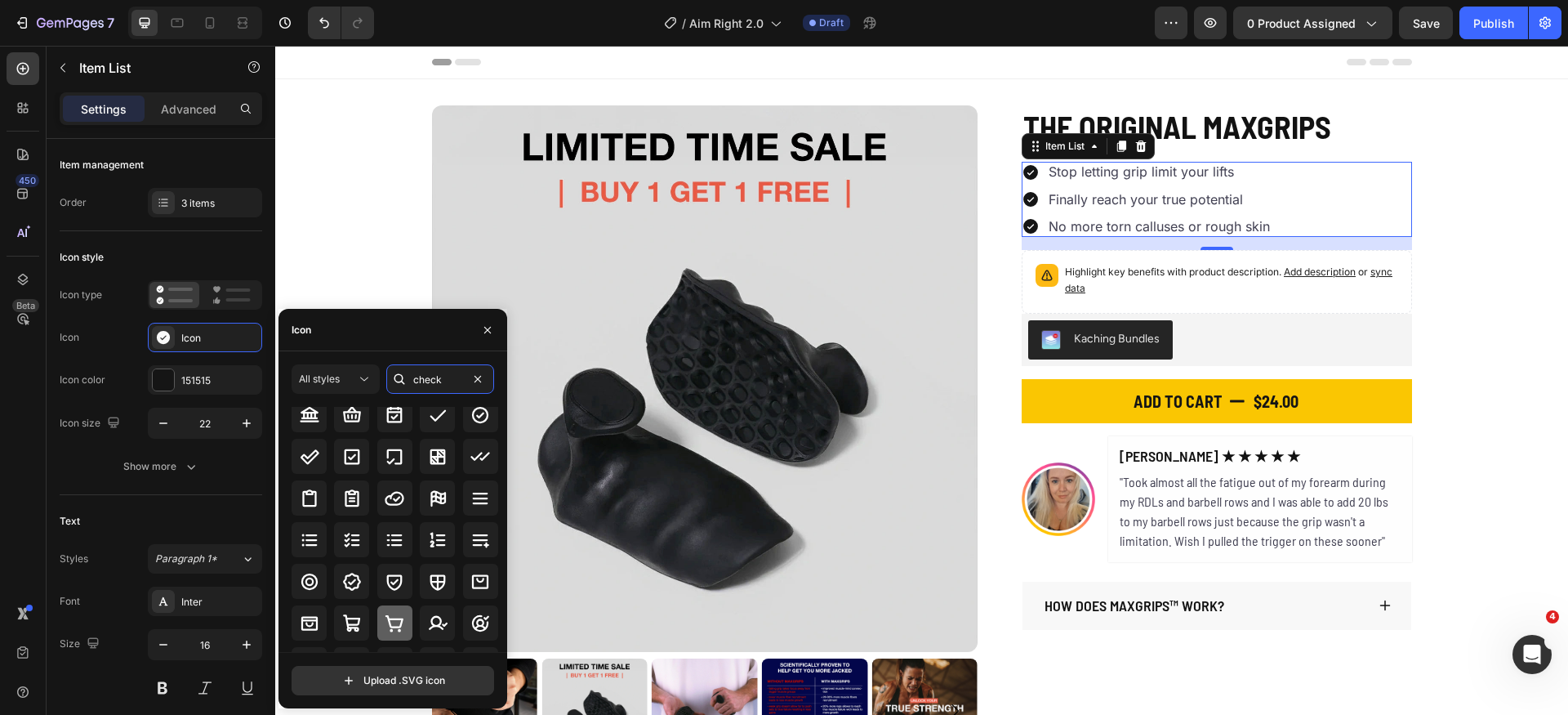
scroll to position [52, 0]
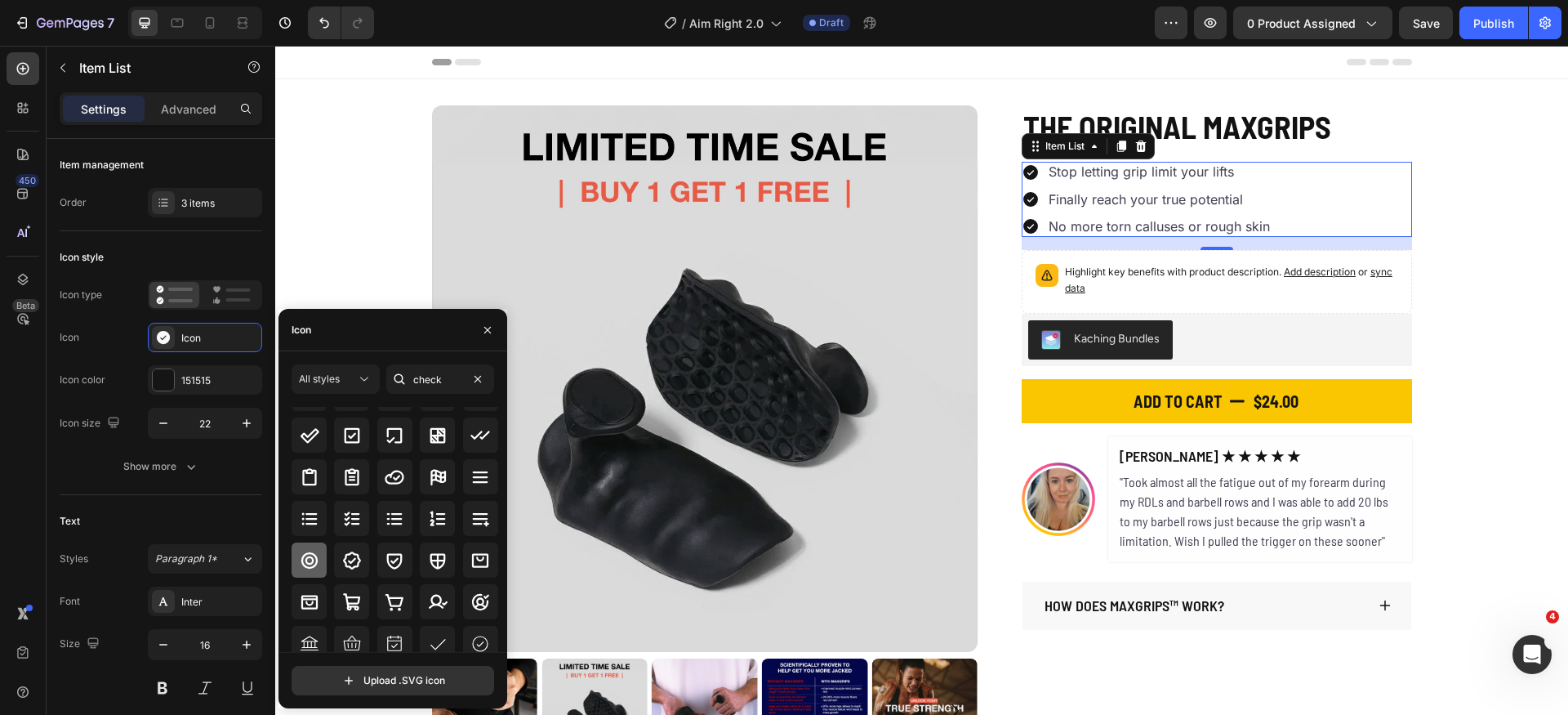
click at [308, 569] on icon at bounding box center [309, 560] width 19 height 19
click at [166, 425] on icon "button" at bounding box center [163, 423] width 16 height 16
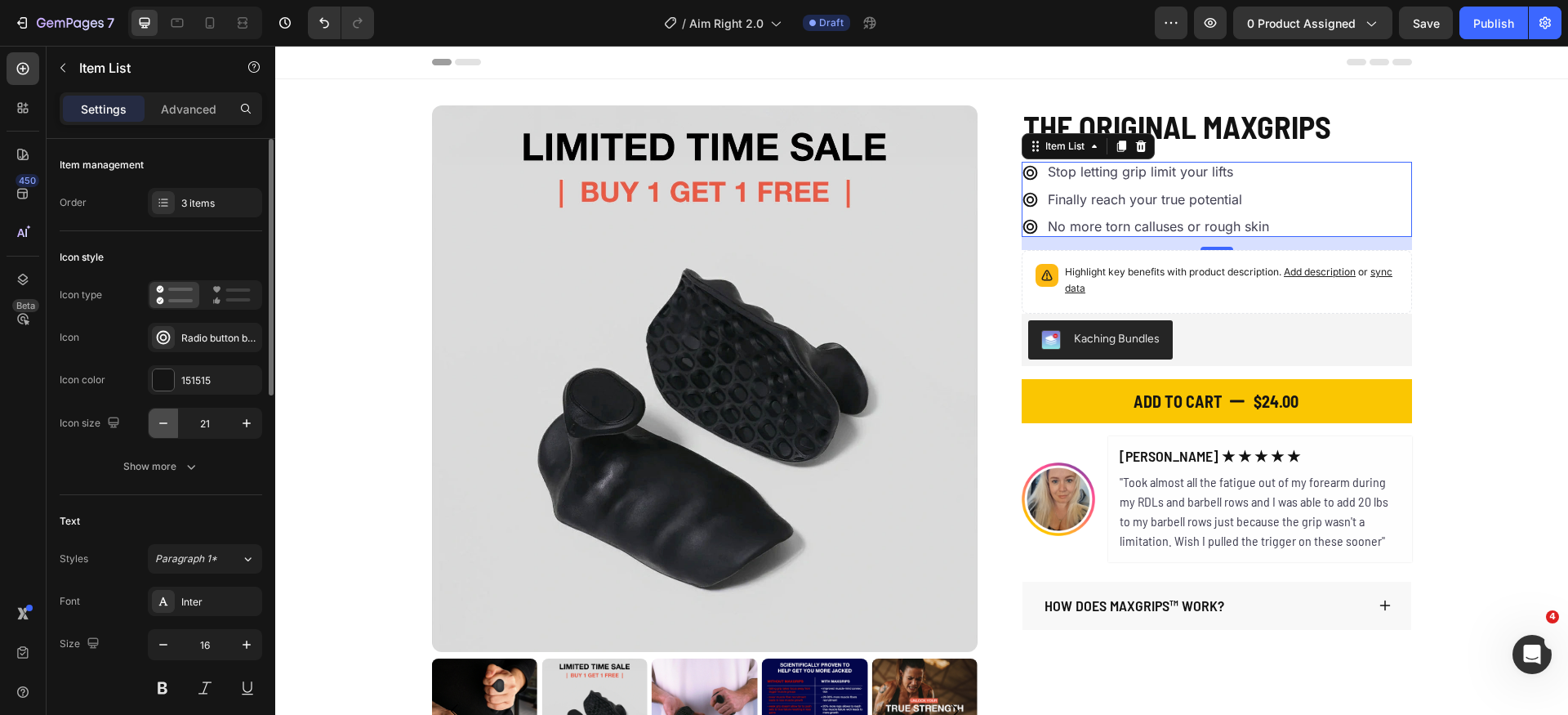
click at [166, 425] on icon "button" at bounding box center [163, 423] width 16 height 16
type input "20"
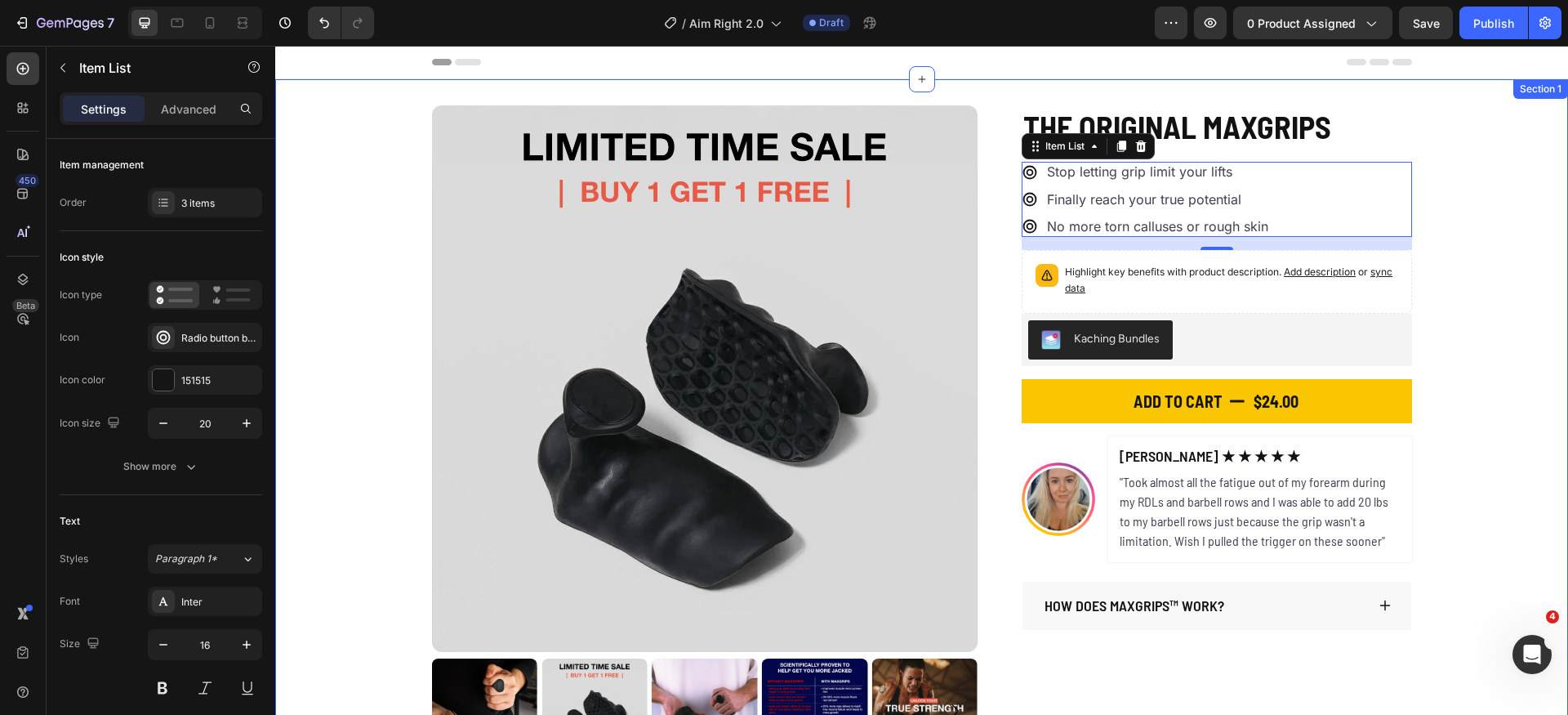
click at [1521, 209] on div "Product Images The Original MaxGrips Product Title $24.00 Product Price Product…" at bounding box center [921, 434] width 1293 height 659
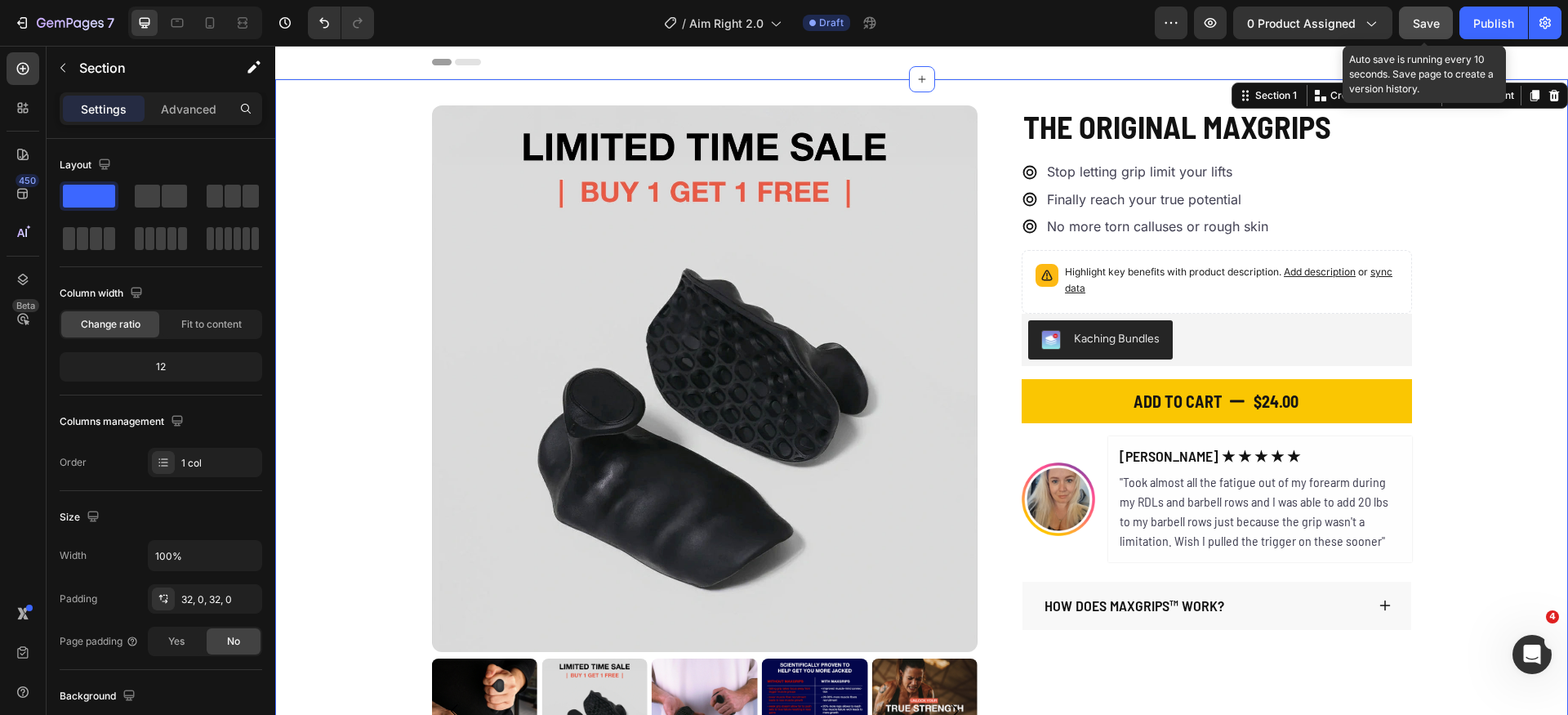
click at [1424, 30] on div "Save" at bounding box center [1427, 23] width 27 height 17
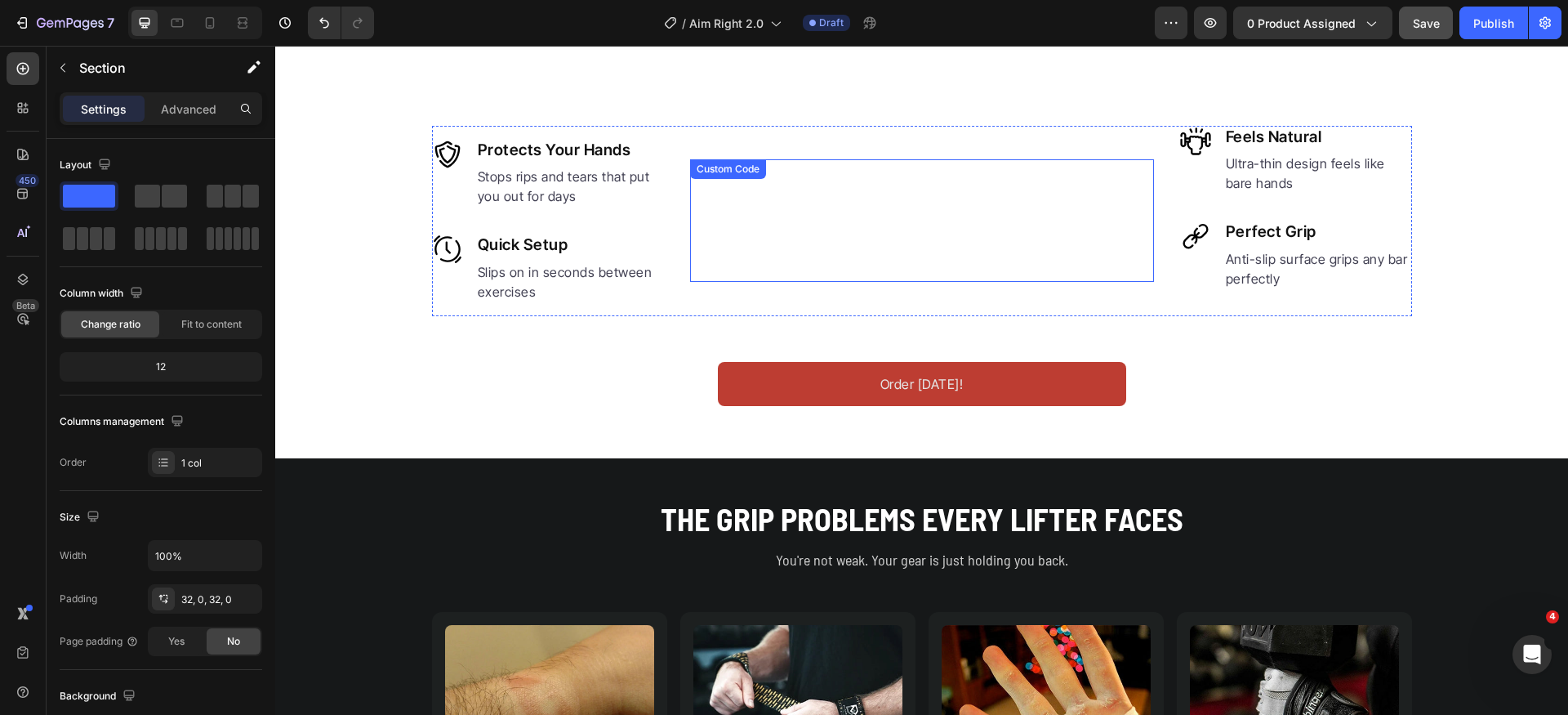
scroll to position [1011, 0]
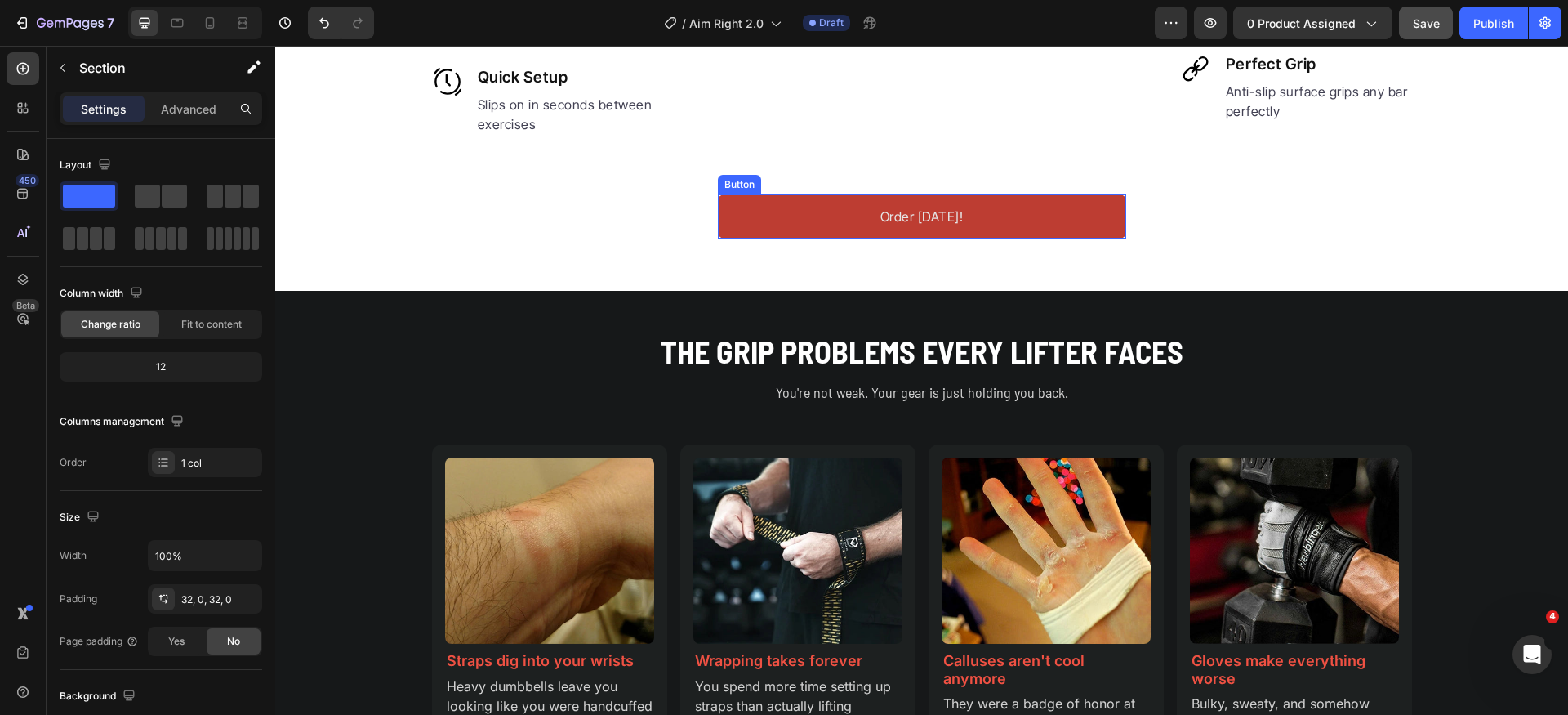
click at [980, 239] on link "Order [DATE]!" at bounding box center [922, 216] width 409 height 44
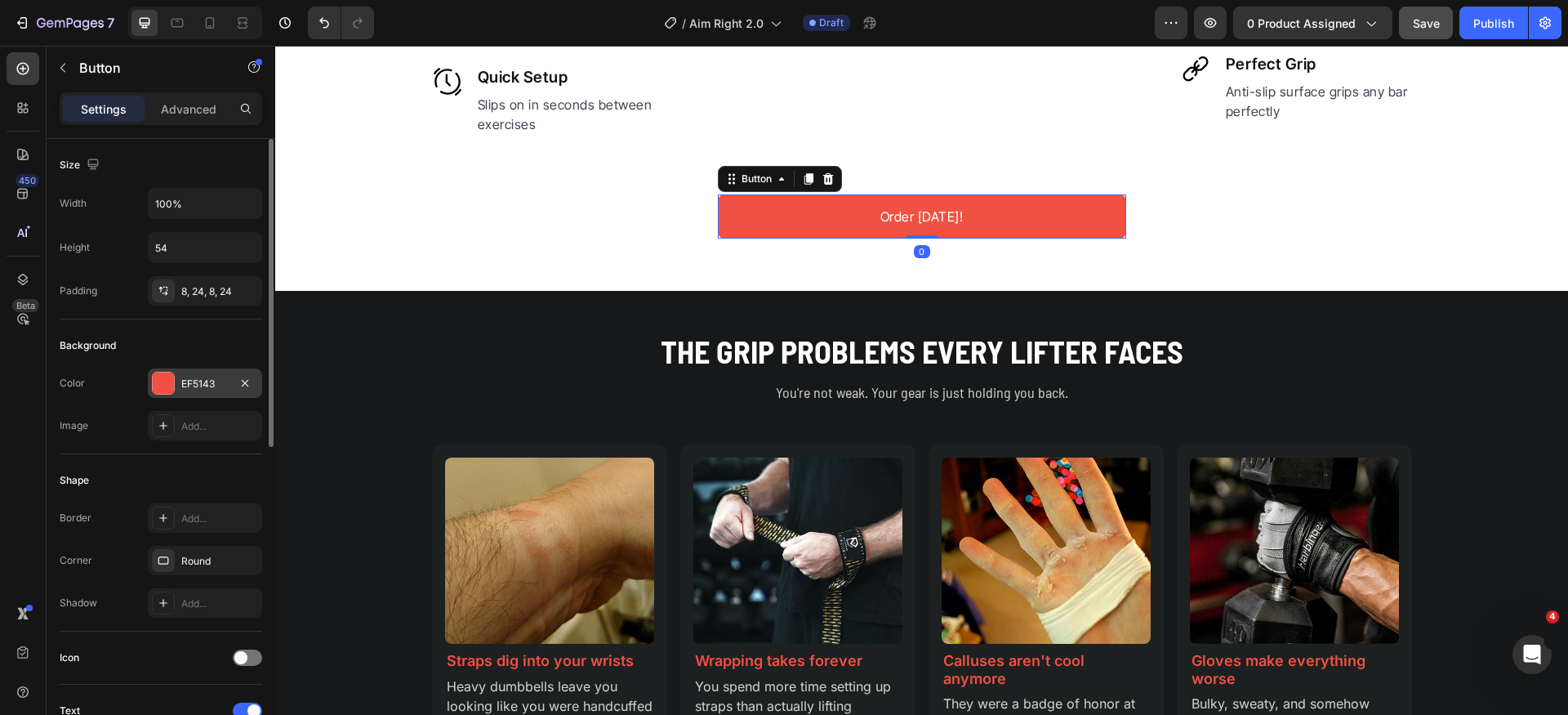
click at [161, 381] on div at bounding box center [163, 383] width 21 height 21
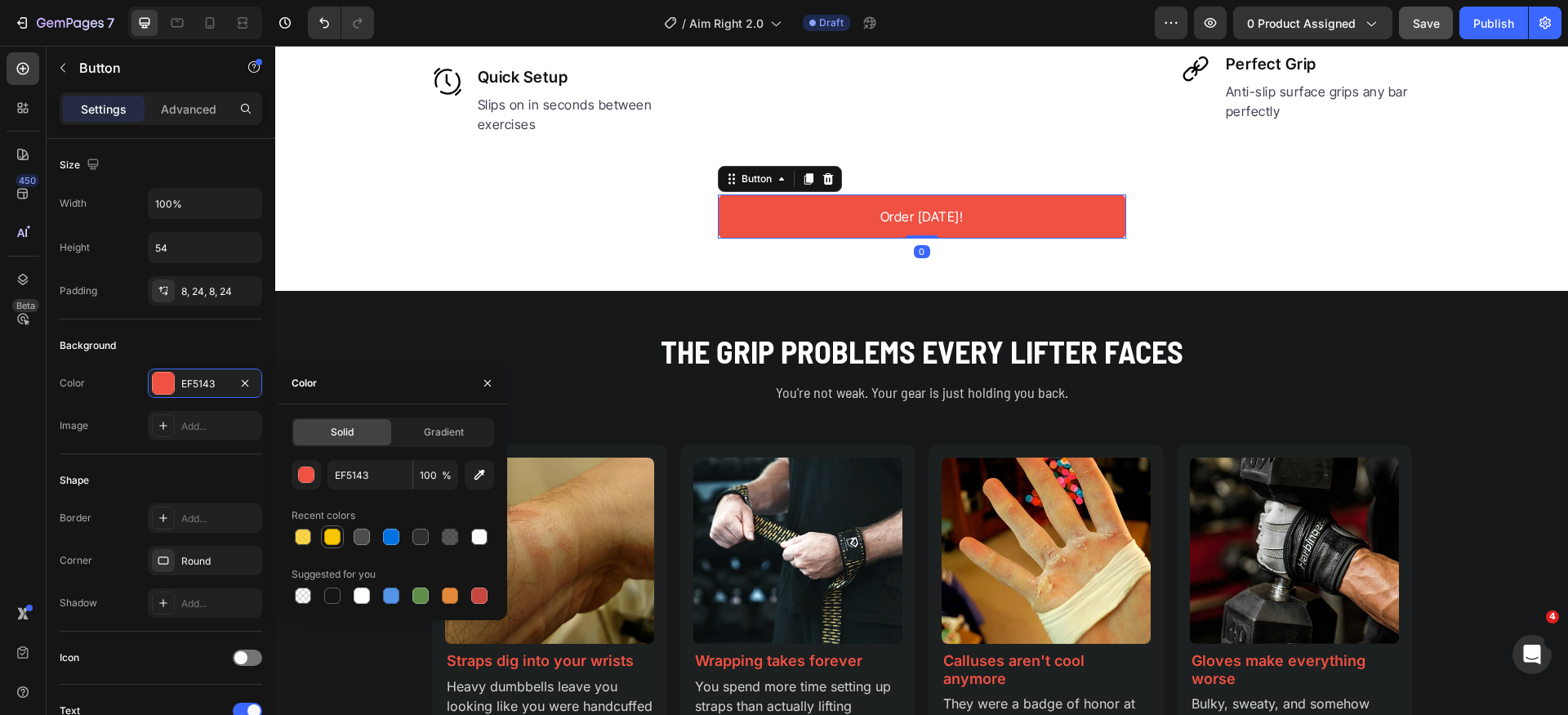
click at [334, 538] on div at bounding box center [332, 537] width 16 height 16
type input "FAC602"
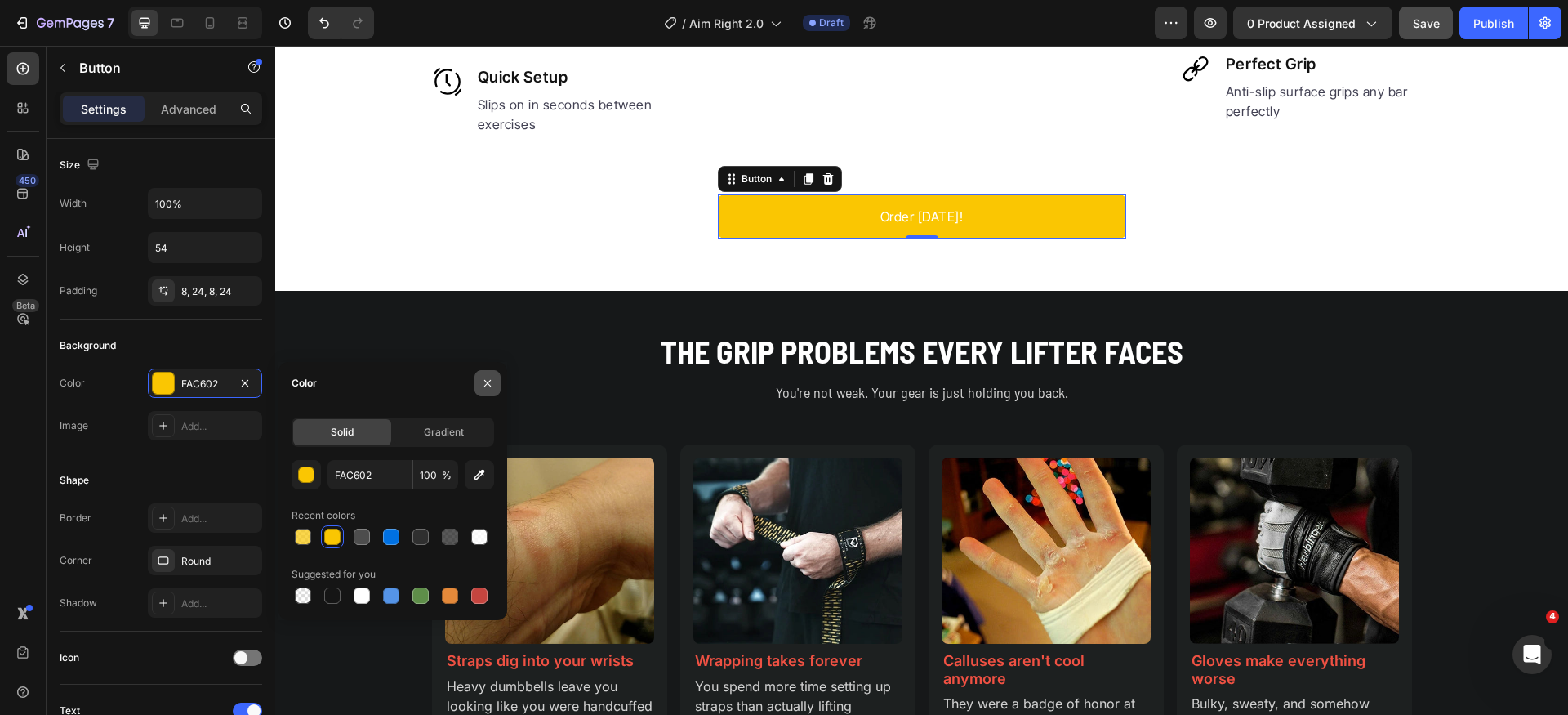
click at [485, 384] on icon "button" at bounding box center [488, 384] width 13 height 13
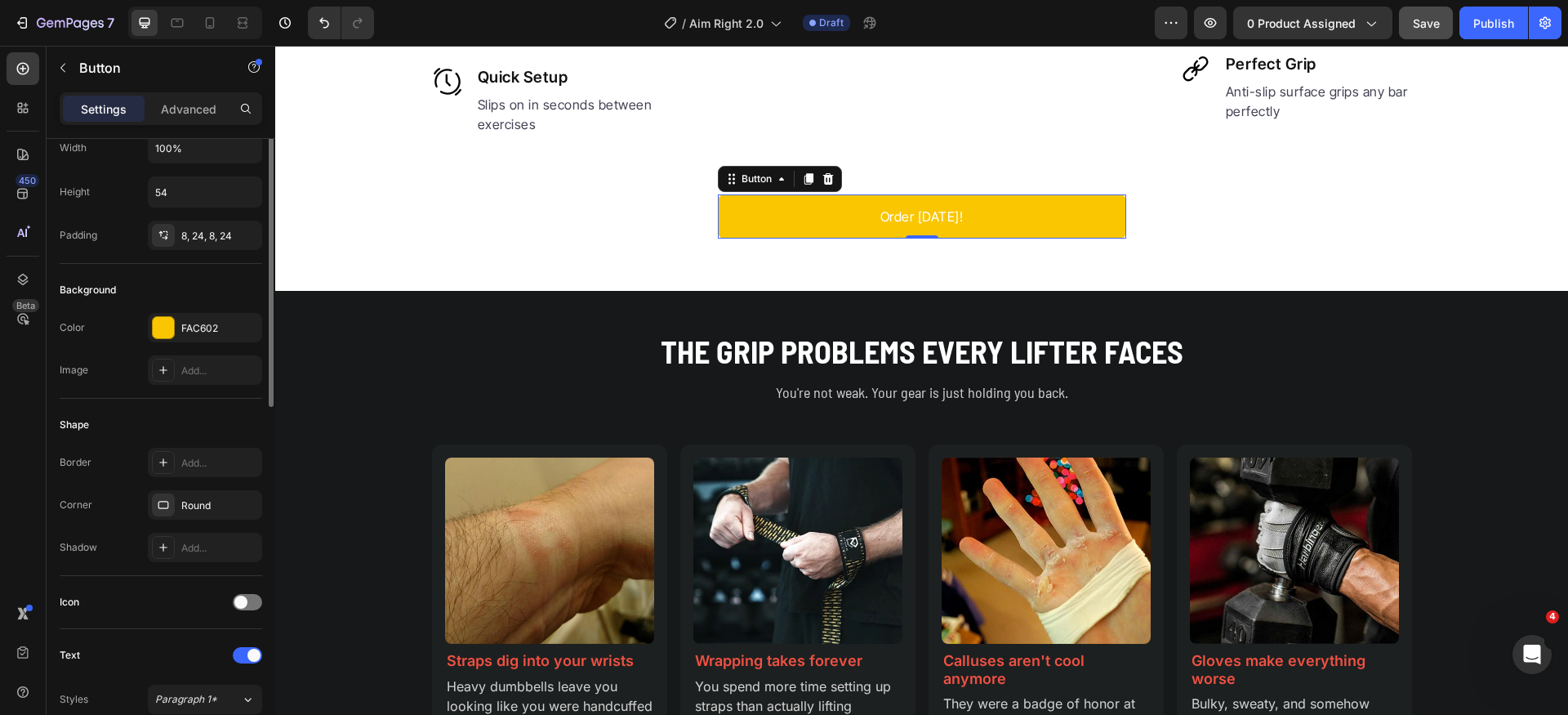
scroll to position [66, 0]
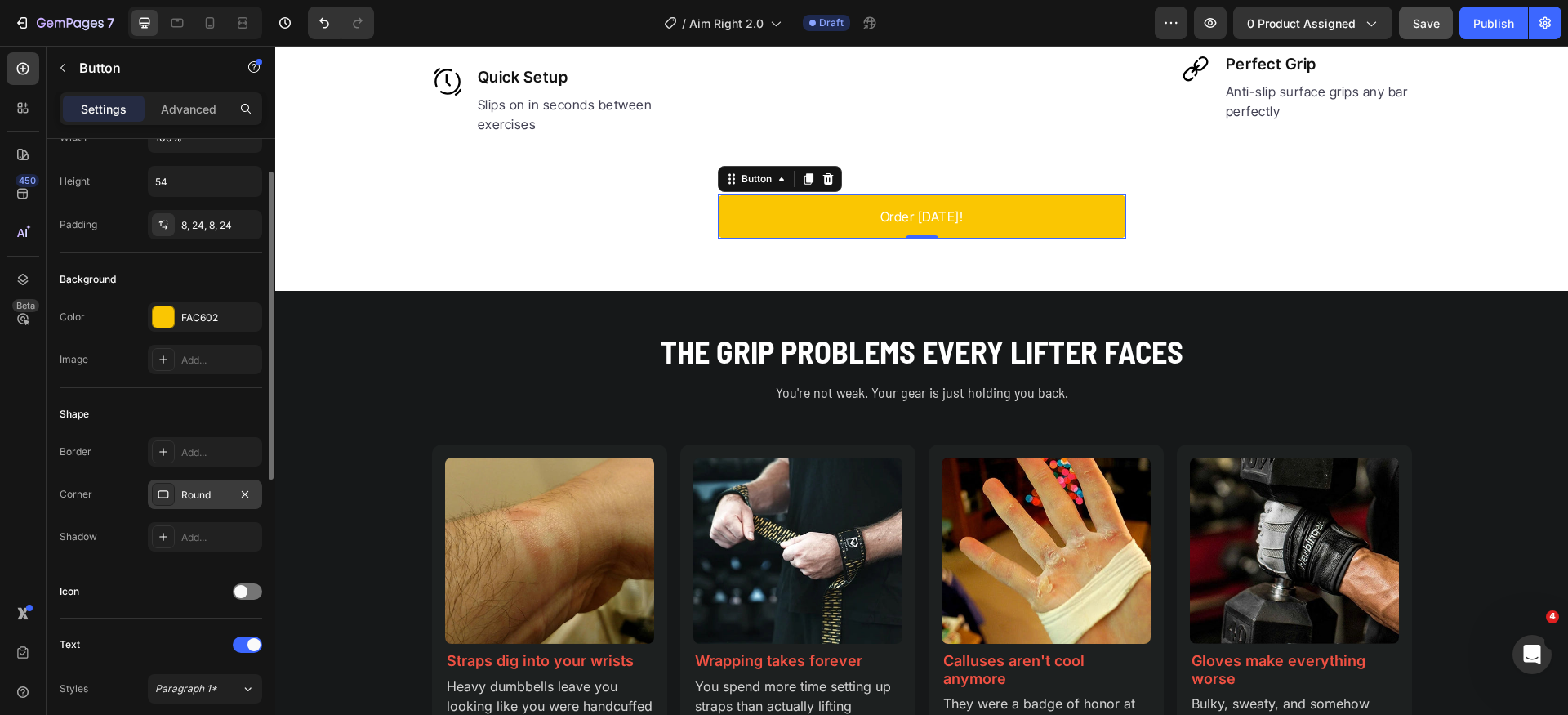
click at [198, 502] on div "Round" at bounding box center [205, 495] width 47 height 14
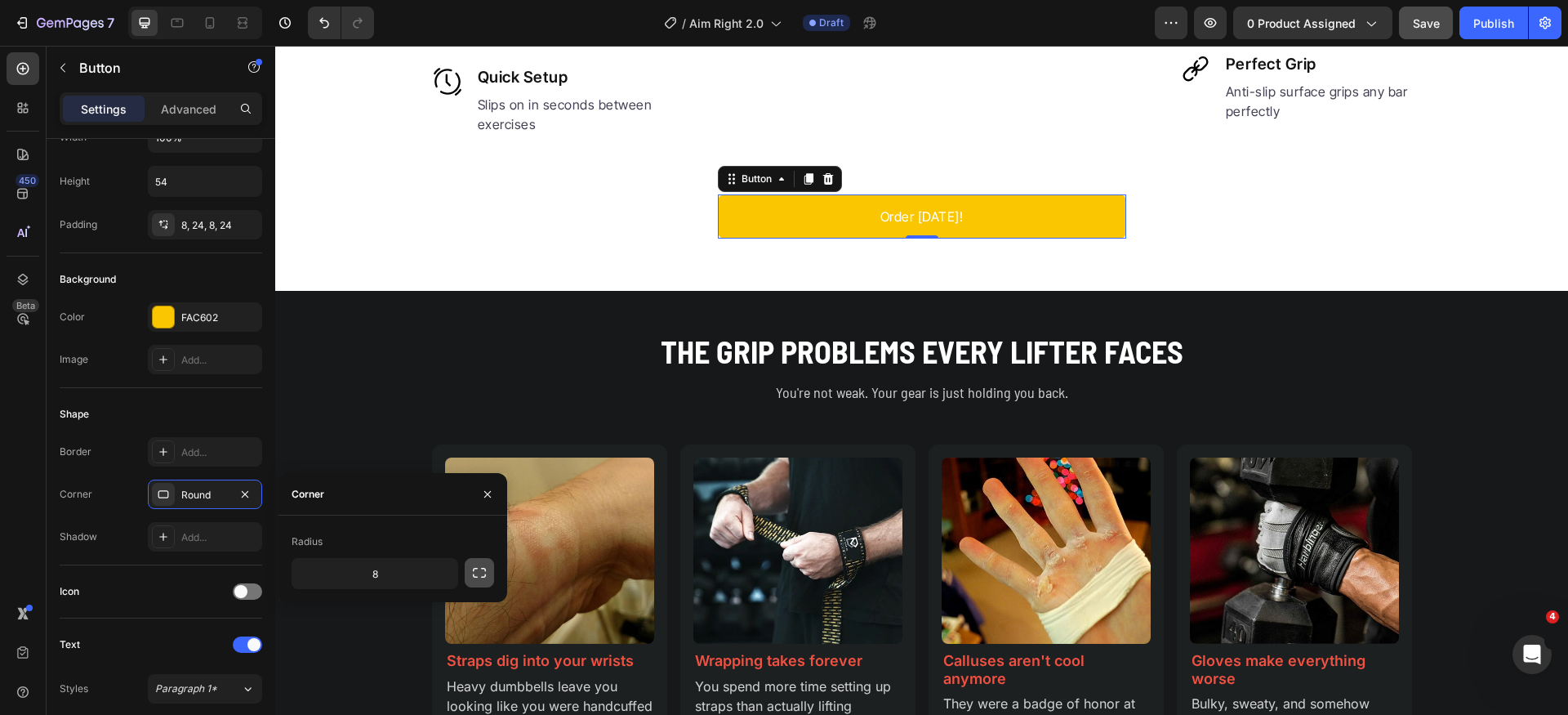
click at [472, 575] on icon "button" at bounding box center [479, 572] width 16 height 16
click at [473, 580] on icon "button" at bounding box center [479, 572] width 16 height 16
click at [413, 577] on input "8" at bounding box center [375, 574] width 165 height 29
type input "0"
click at [196, 400] on div "Shape Border Add... Corner Round Shadow Add..." at bounding box center [161, 477] width 203 height 177
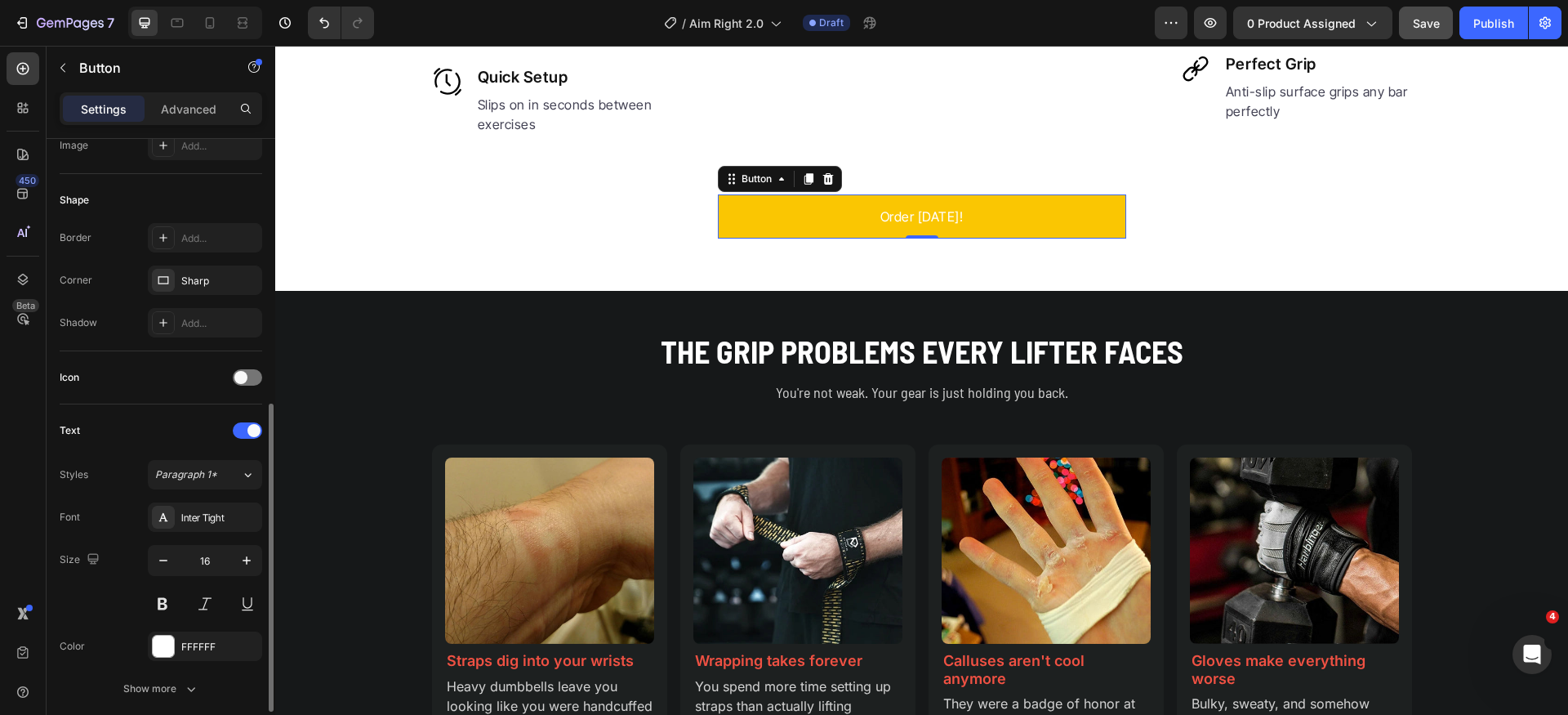
scroll to position [532, 0]
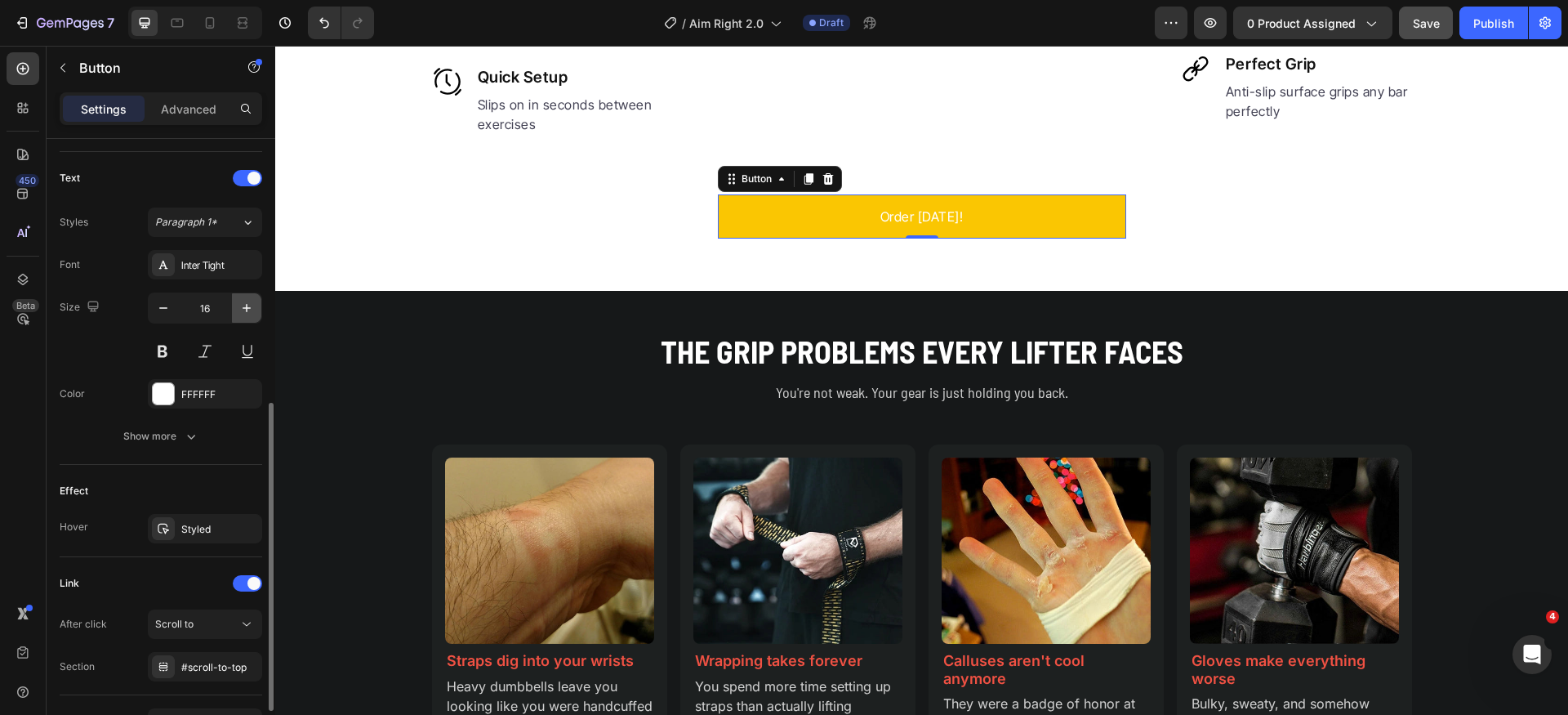
click at [252, 310] on icon "button" at bounding box center [246, 308] width 16 height 16
drag, startPoint x: 252, startPoint y: 310, endPoint x: 246, endPoint y: 299, distance: 12.5
click at [251, 310] on icon "button" at bounding box center [246, 308] width 16 height 16
type input "18"
click at [230, 268] on div "Inter Tight" at bounding box center [219, 265] width 77 height 14
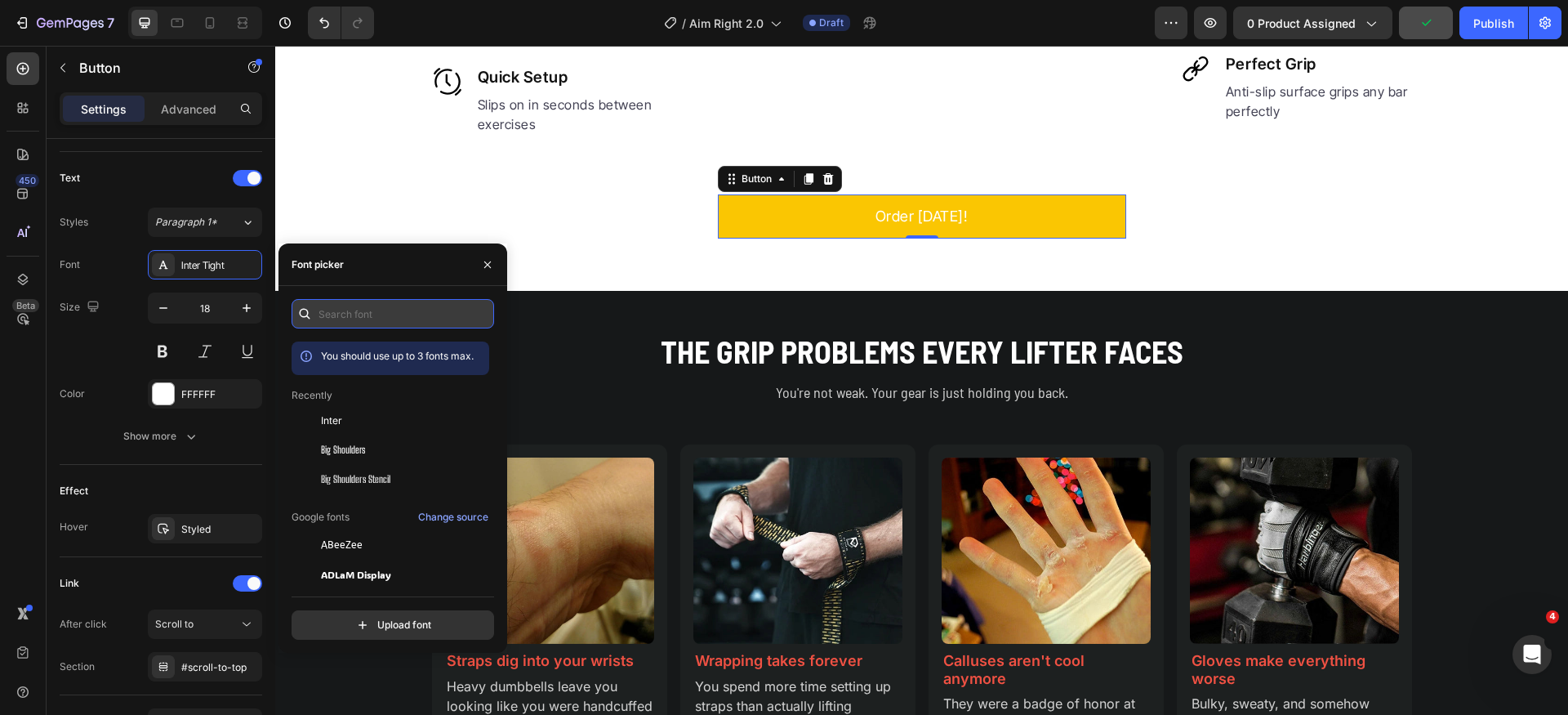
click at [391, 305] on input "text" at bounding box center [393, 314] width 203 height 29
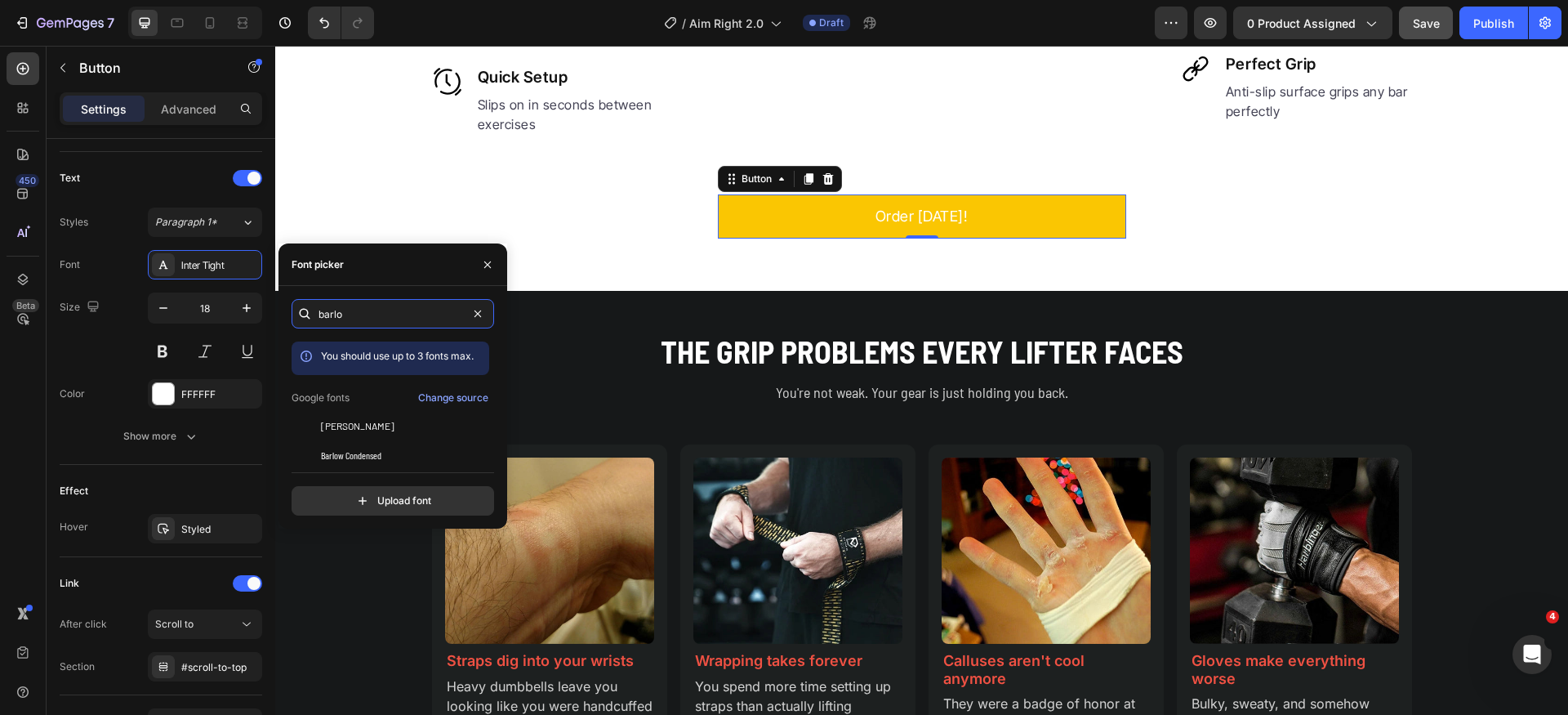
scroll to position [40, 0]
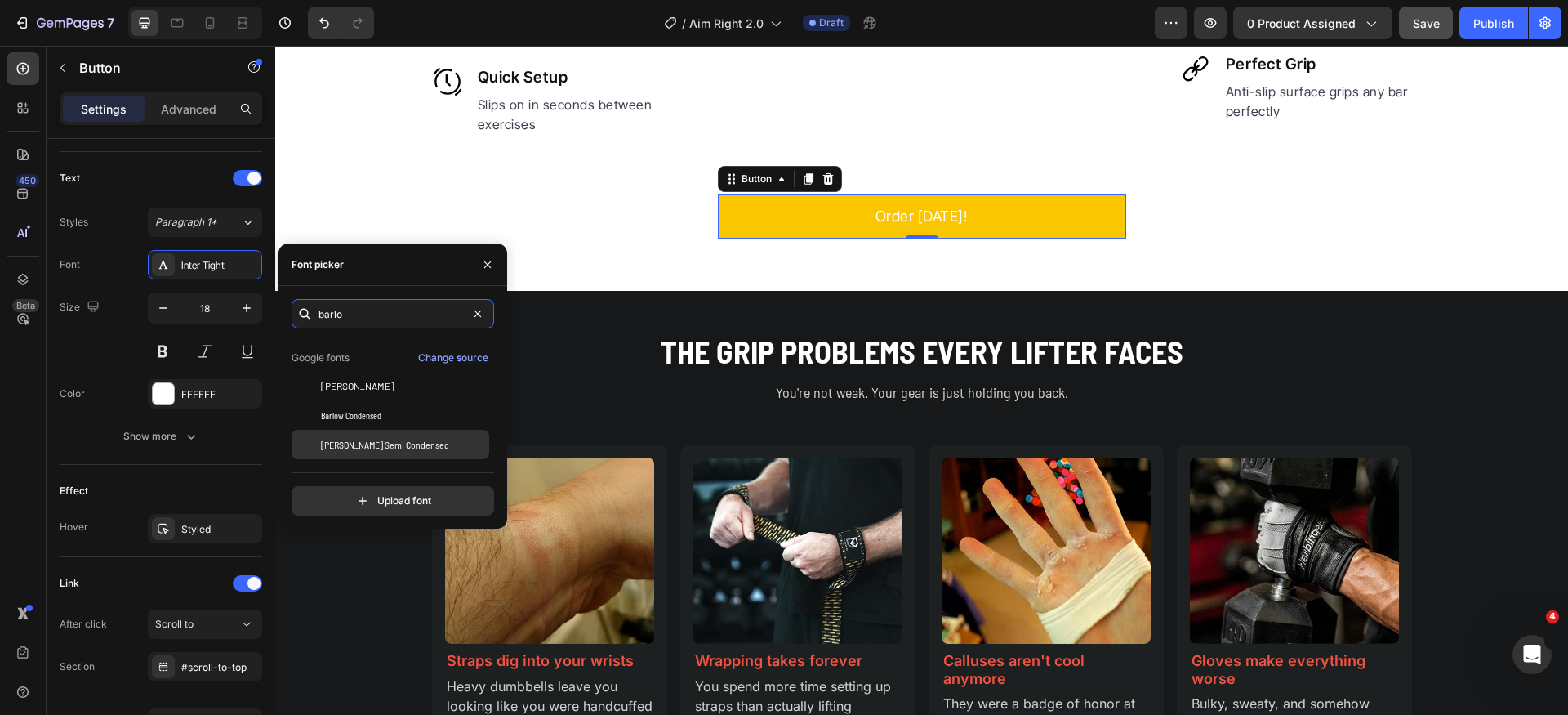
type input "barlo"
click at [387, 450] on span "[PERSON_NAME] Semi Condensed" at bounding box center [385, 444] width 129 height 14
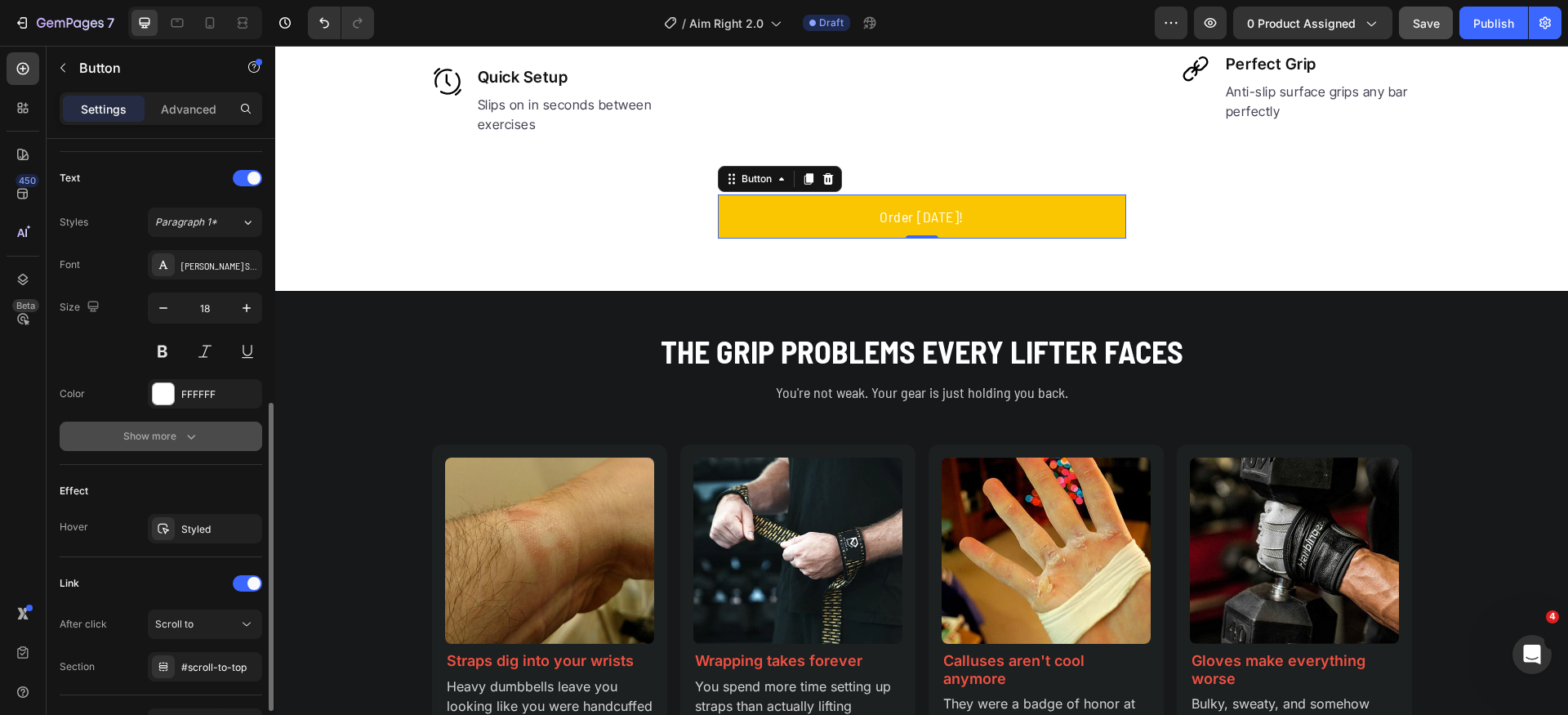
click at [177, 434] on div "Show more" at bounding box center [161, 436] width 76 height 16
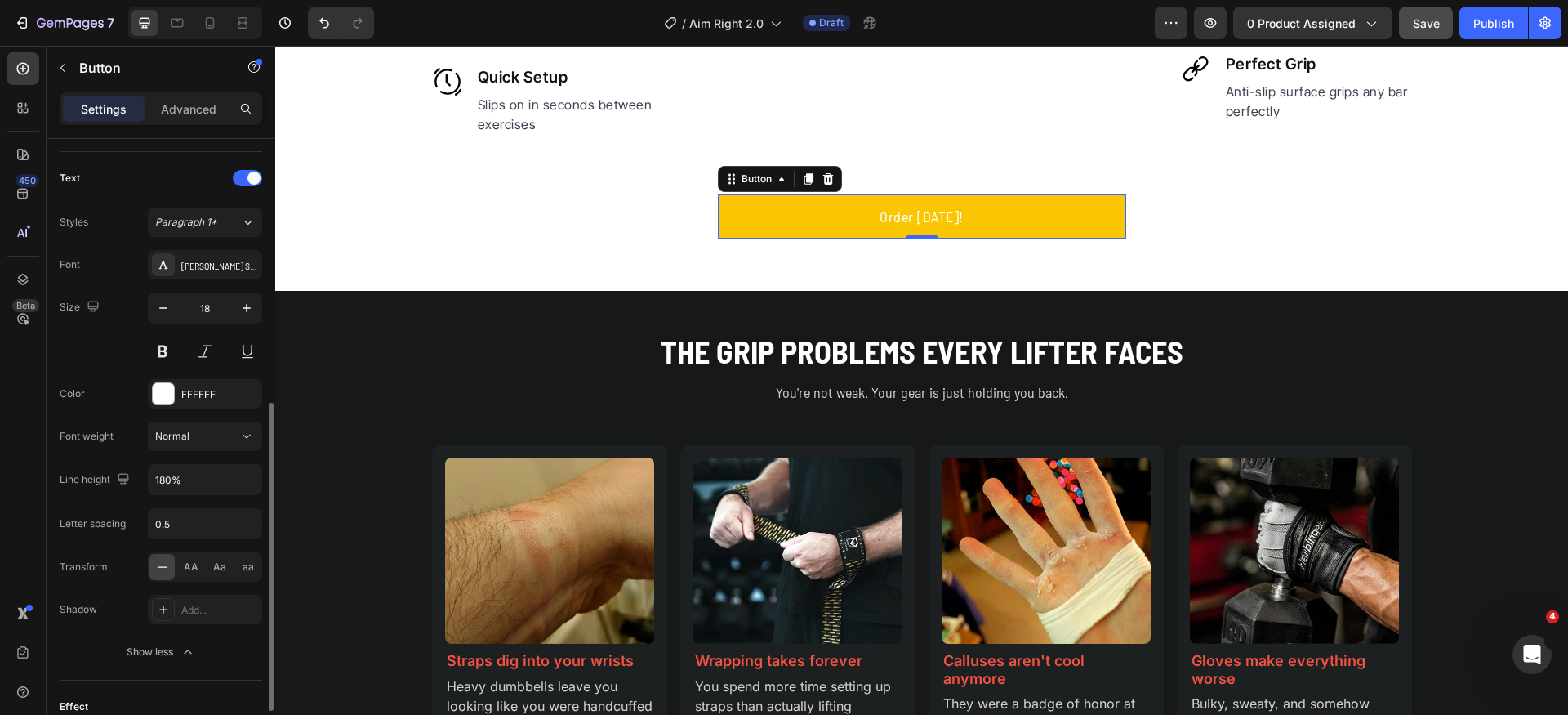
drag, startPoint x: 202, startPoint y: 516, endPoint x: 209, endPoint y: 502, distance: 15.7
click at [203, 515] on input "0.5" at bounding box center [205, 523] width 113 height 29
type input "0"
click at [209, 444] on div "Normal" at bounding box center [205, 436] width 100 height 16
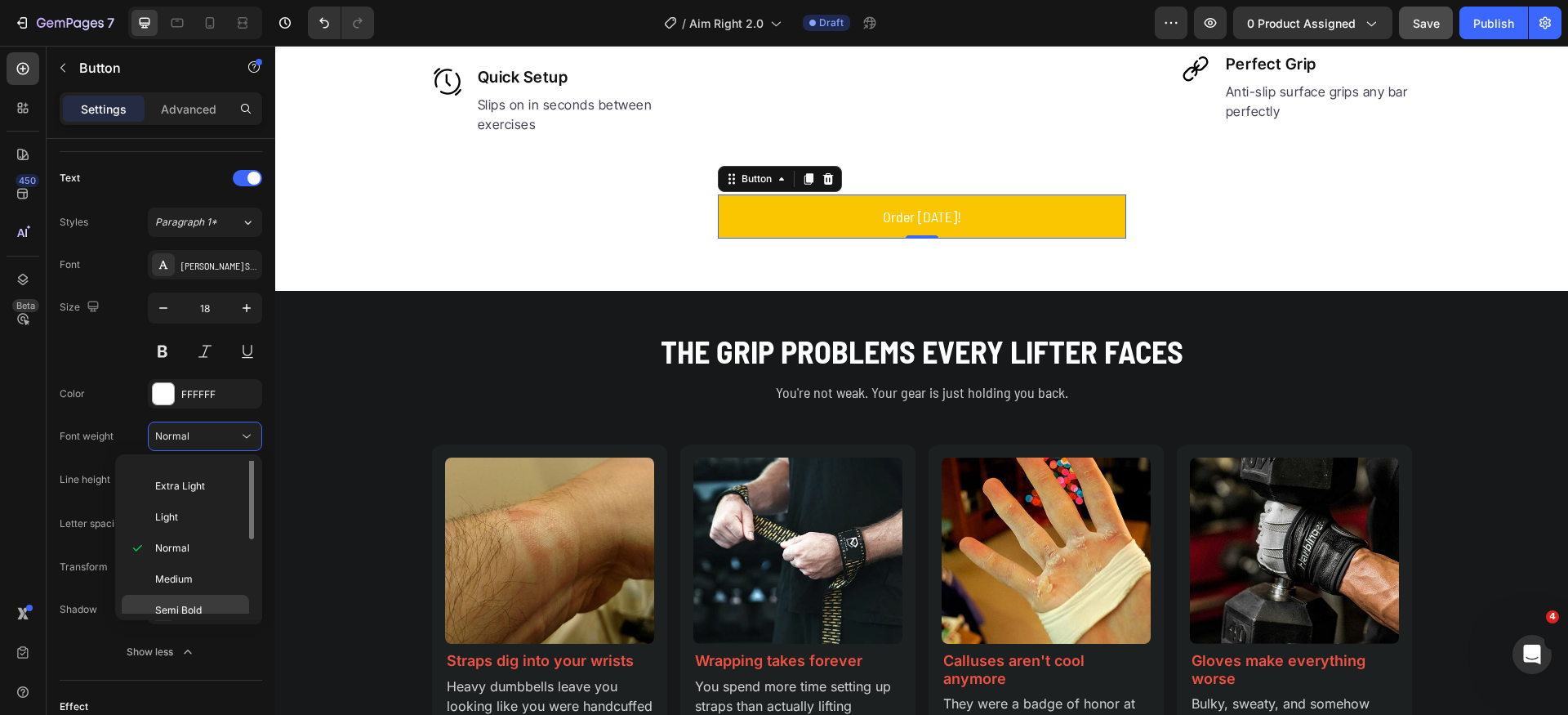
scroll to position [52, 0]
click at [191, 626] on div "Bold" at bounding box center [186, 641] width 128 height 31
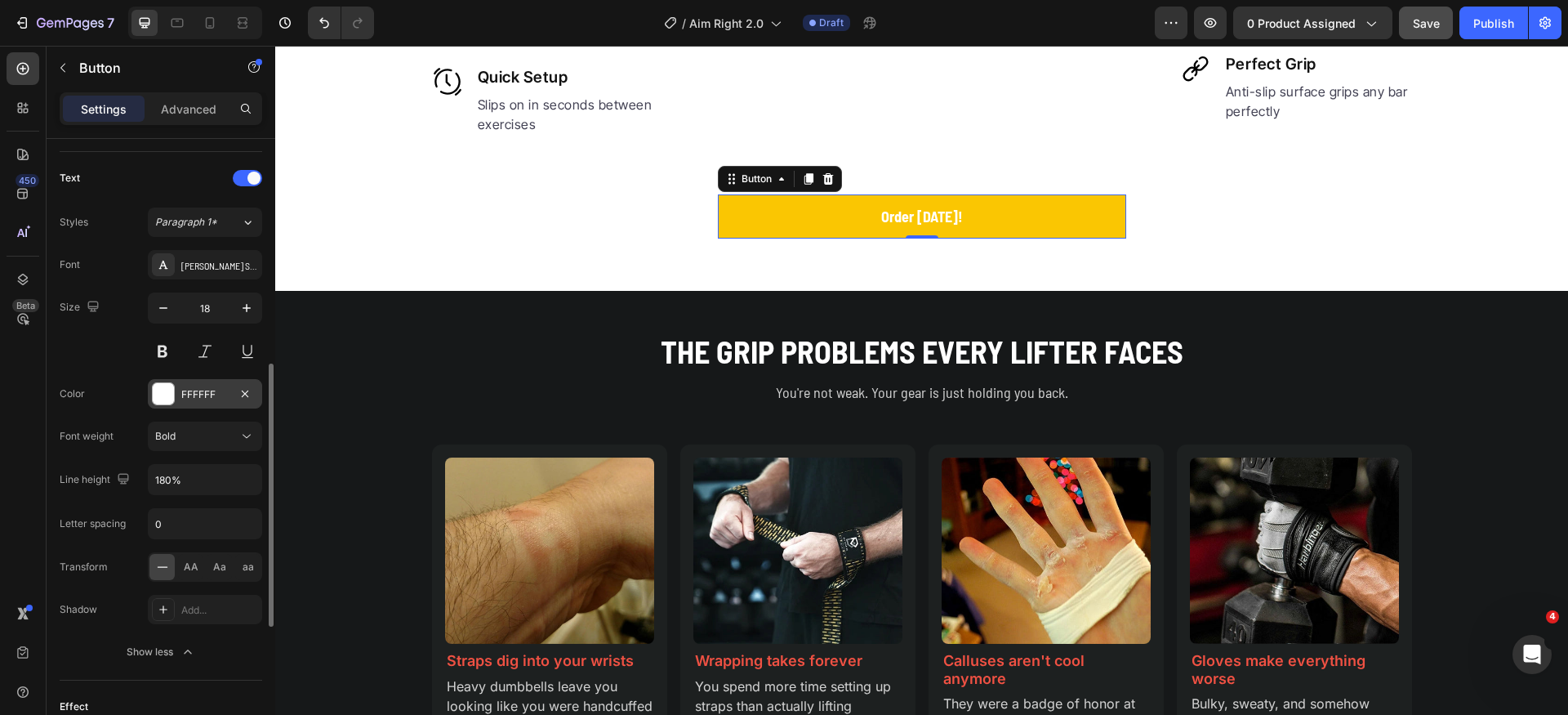
click at [162, 391] on div at bounding box center [163, 394] width 21 height 21
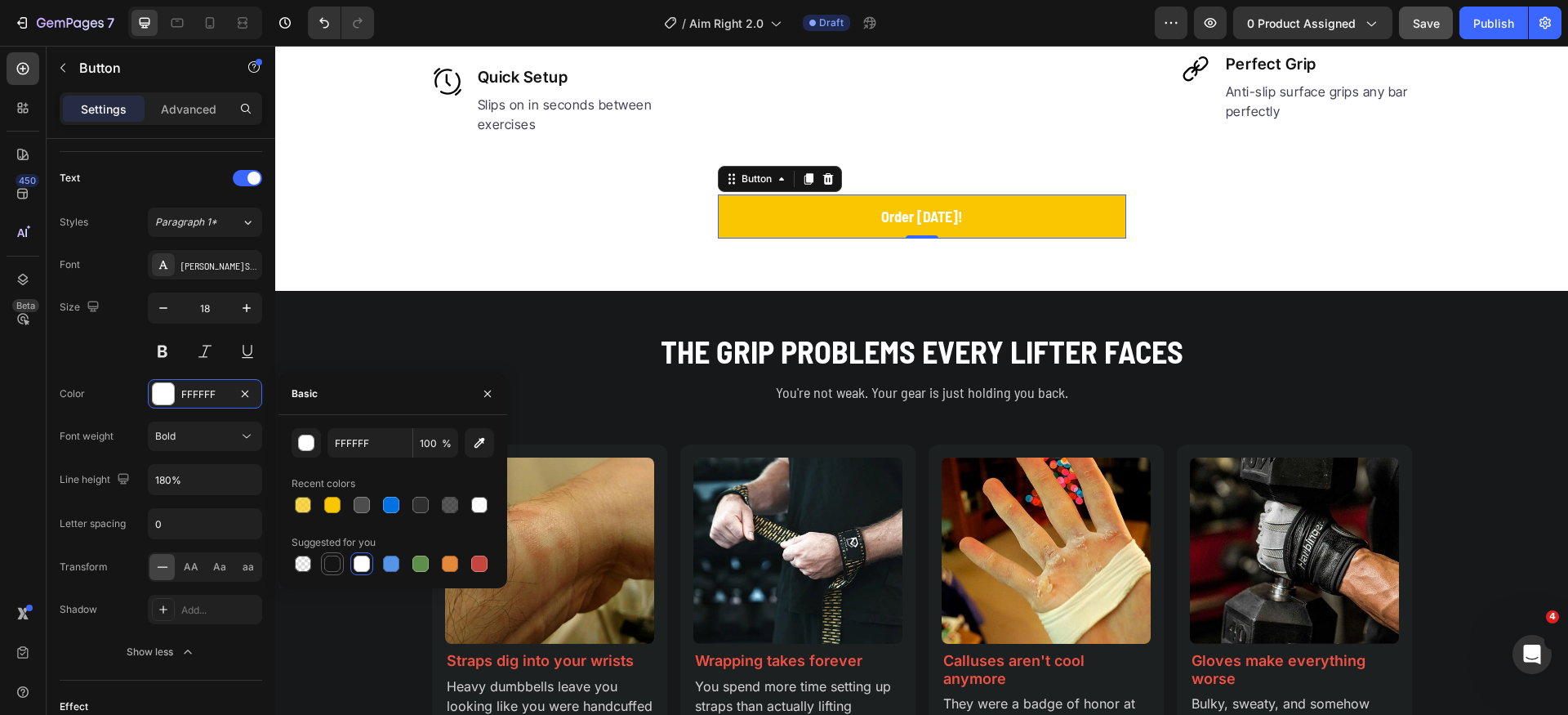
click at [335, 567] on div at bounding box center [332, 564] width 16 height 16
type input "151515"
click at [187, 571] on span "AA" at bounding box center [191, 567] width 14 height 14
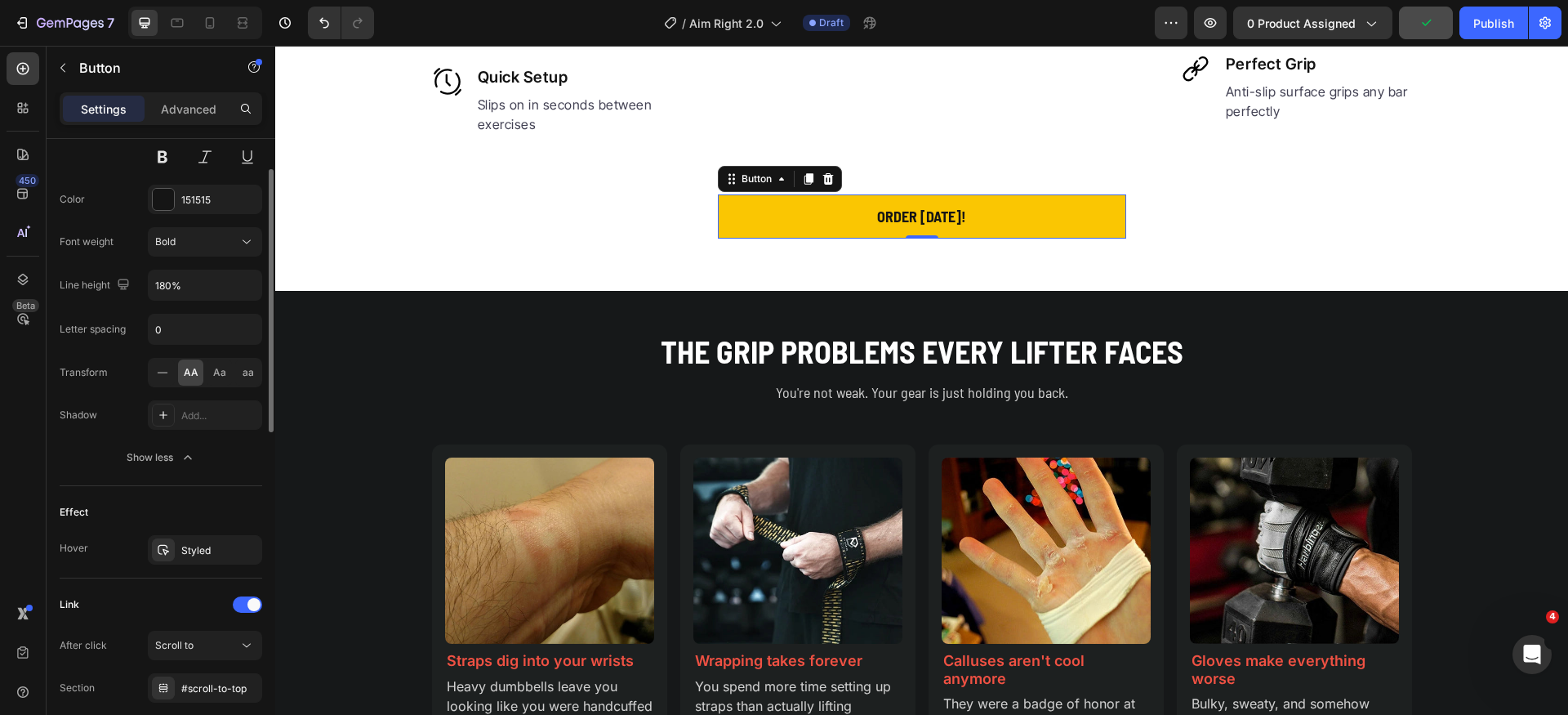
scroll to position [850, 0]
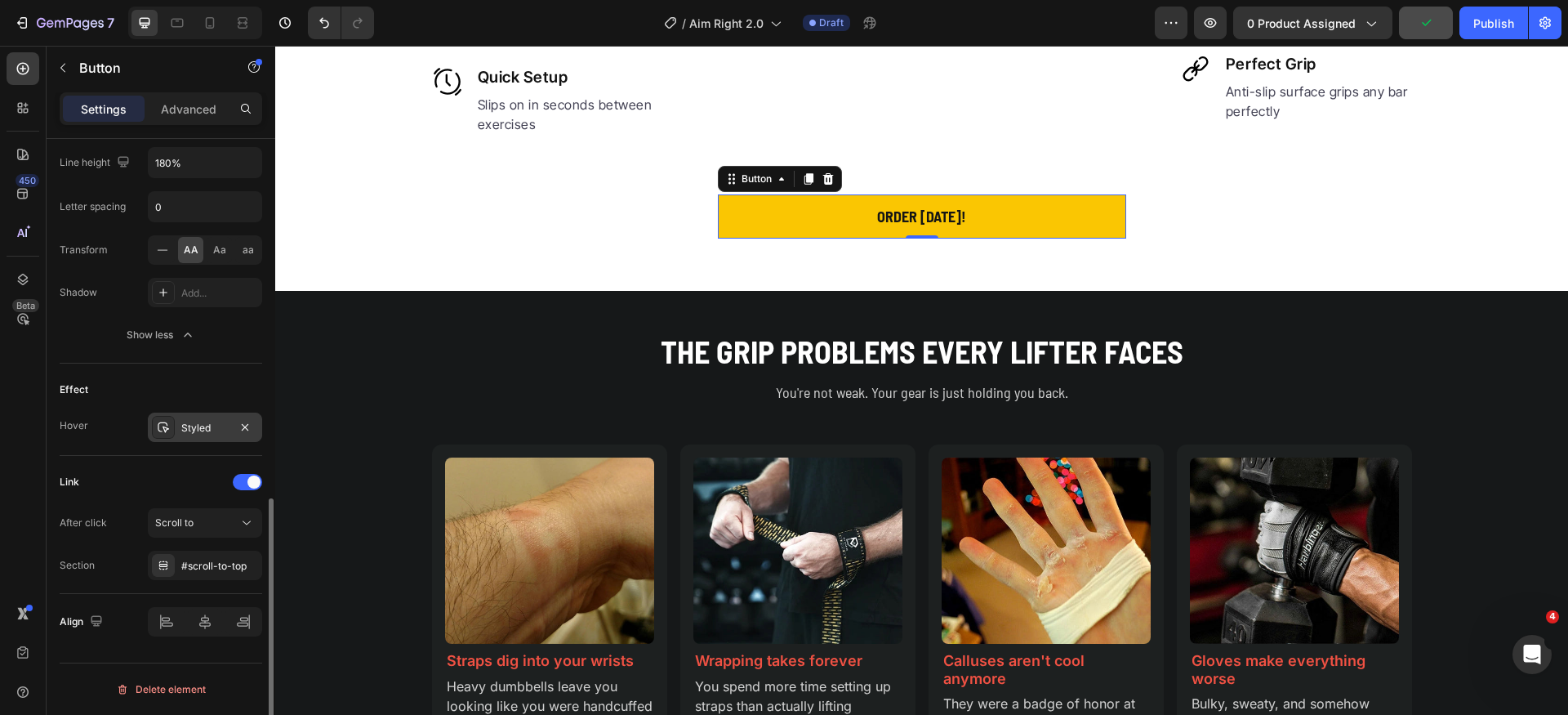
click at [208, 434] on div "Styled" at bounding box center [205, 427] width 47 height 14
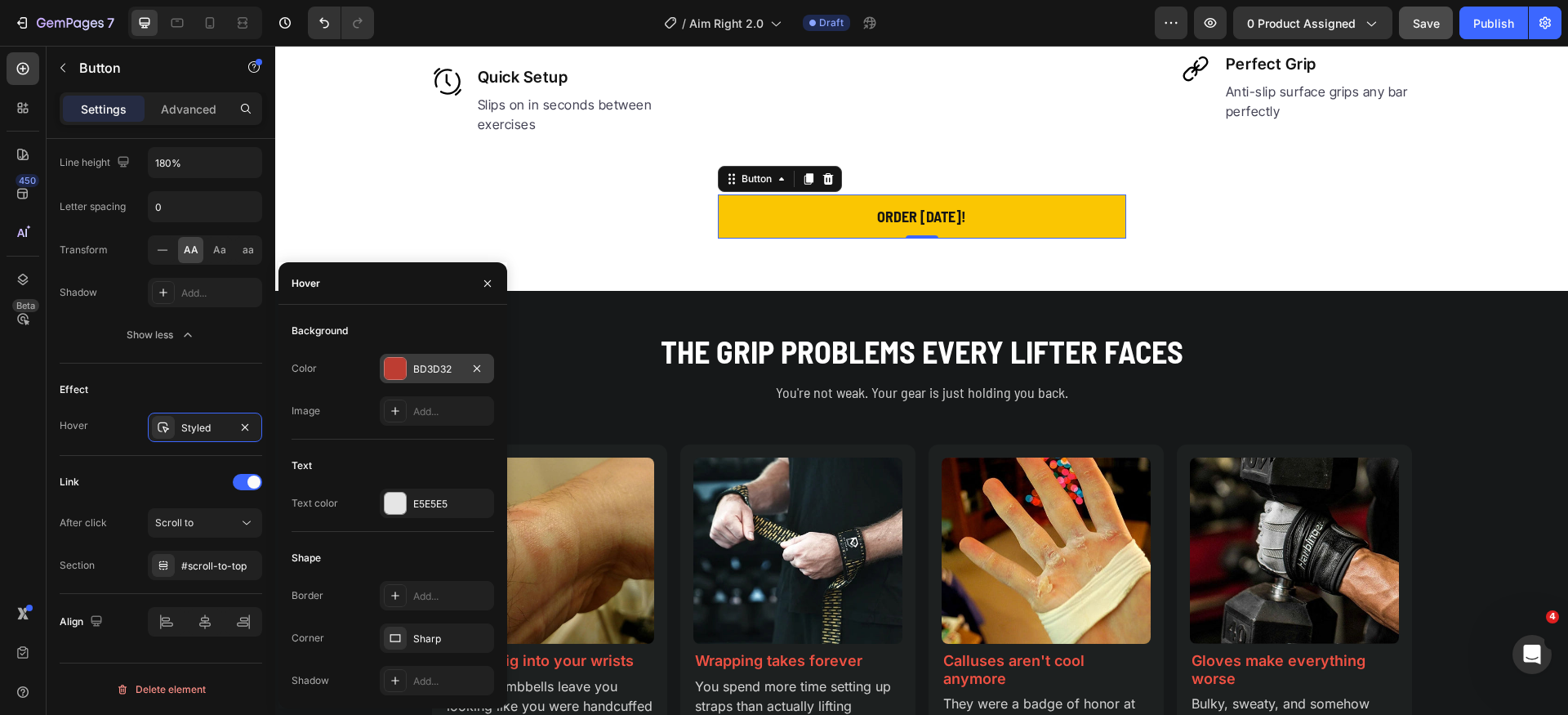
click at [405, 365] on div at bounding box center [395, 368] width 21 height 21
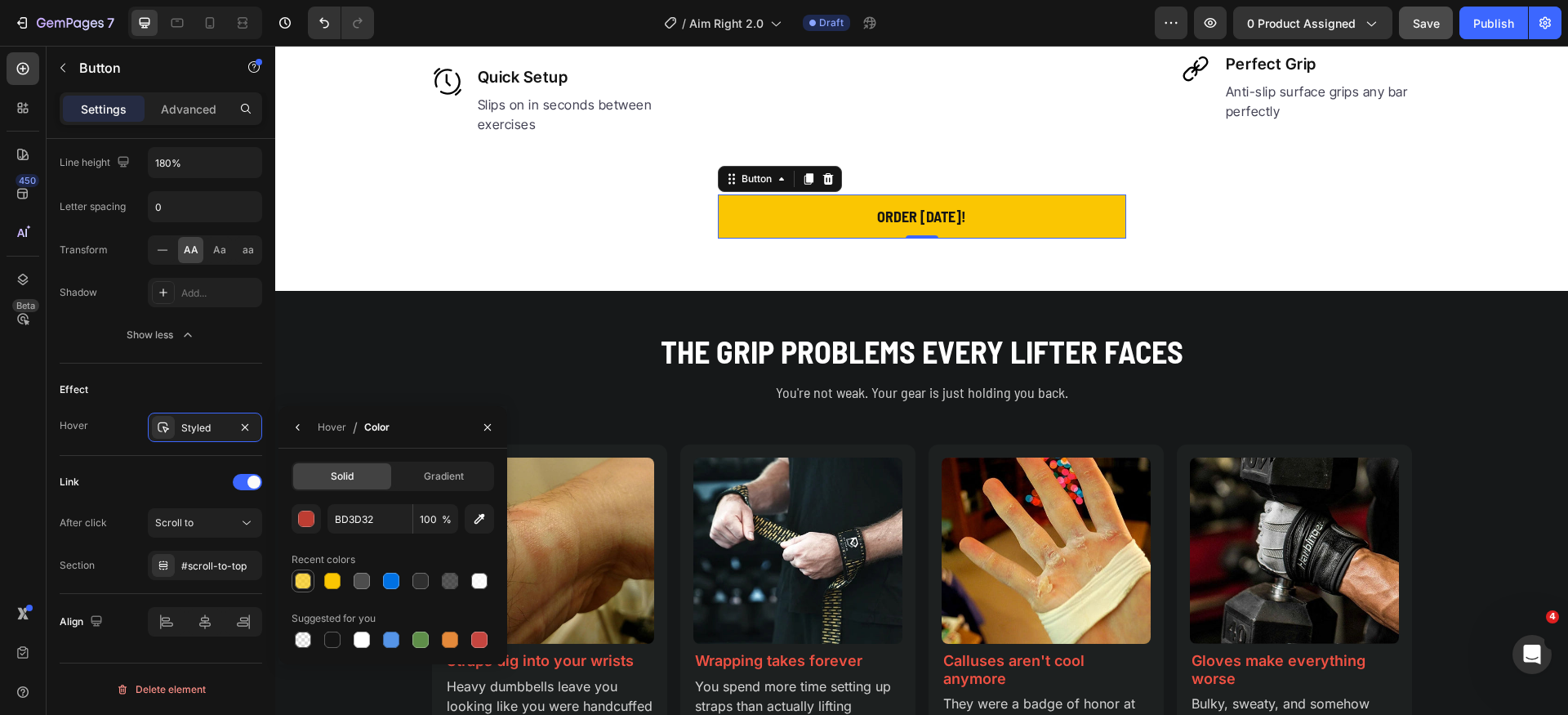
click at [302, 585] on div at bounding box center [303, 580] width 16 height 16
type input "FAC602"
type input "70"
drag, startPoint x: 303, startPoint y: 427, endPoint x: 325, endPoint y: 443, distance: 27.2
click at [302, 427] on icon "button" at bounding box center [298, 427] width 13 height 13
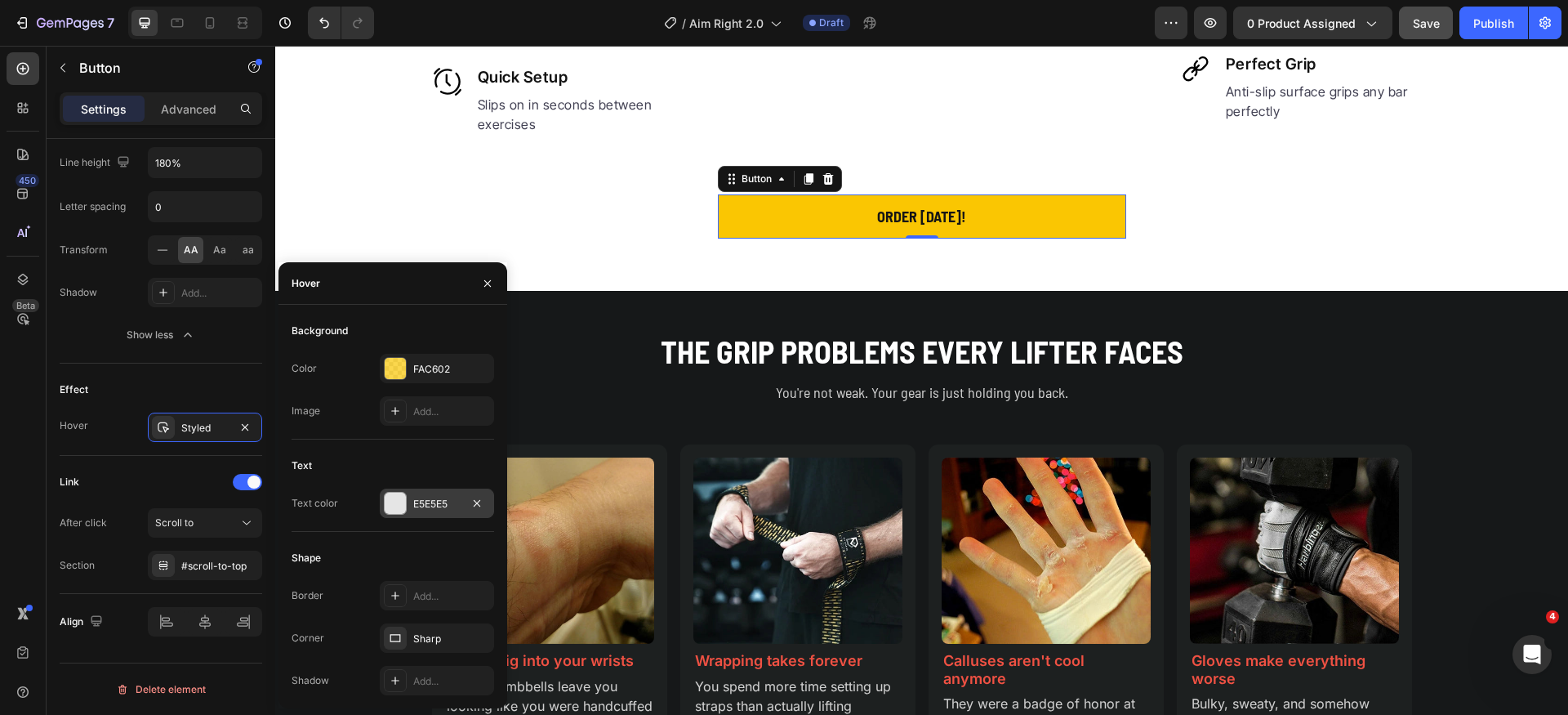
click at [392, 504] on div at bounding box center [395, 503] width 21 height 21
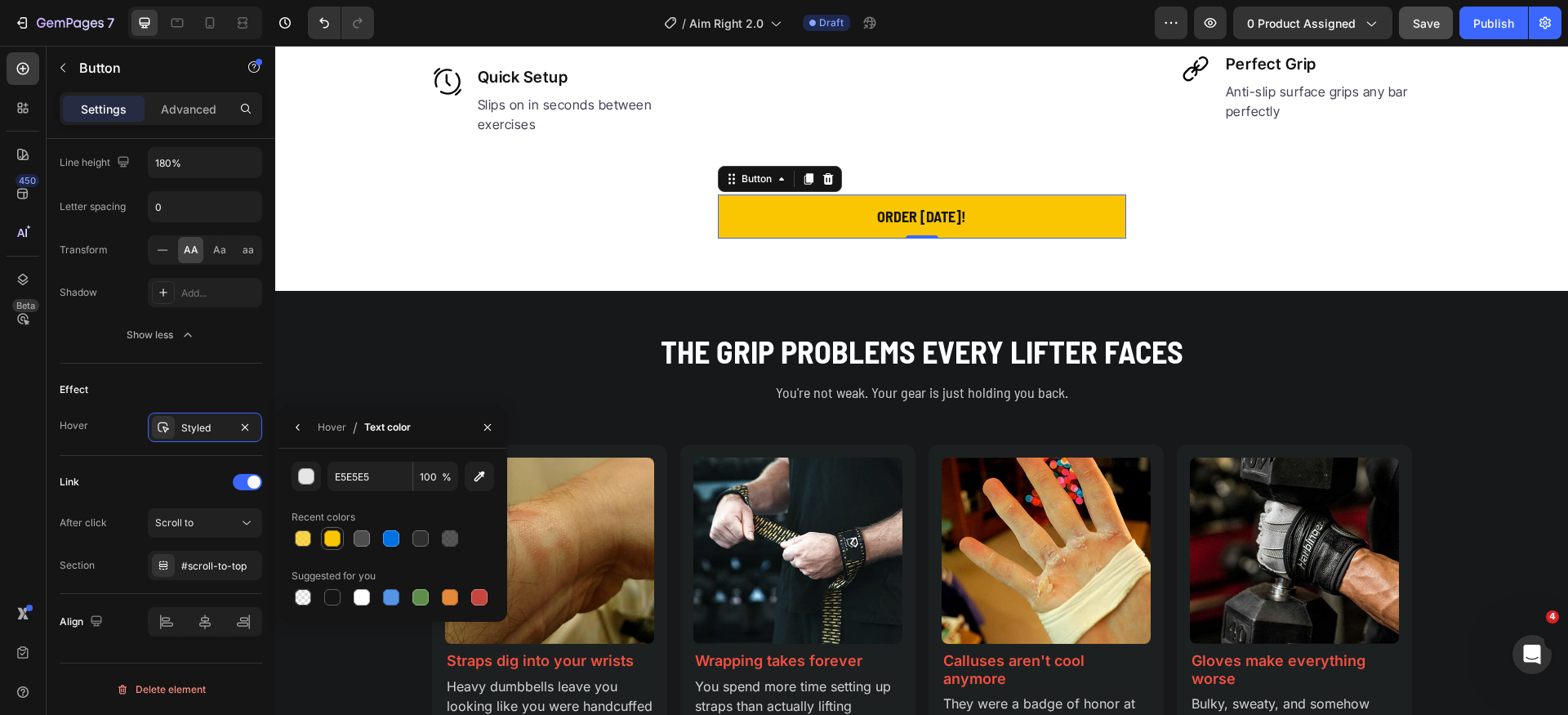
drag, startPoint x: 334, startPoint y: 592, endPoint x: 323, endPoint y: 536, distance: 57.1
click at [332, 585] on div "Suggested for you" at bounding box center [393, 585] width 203 height 45
click at [330, 606] on div at bounding box center [332, 597] width 19 height 19
type input "151515"
click at [298, 426] on icon "button" at bounding box center [298, 427] width 13 height 13
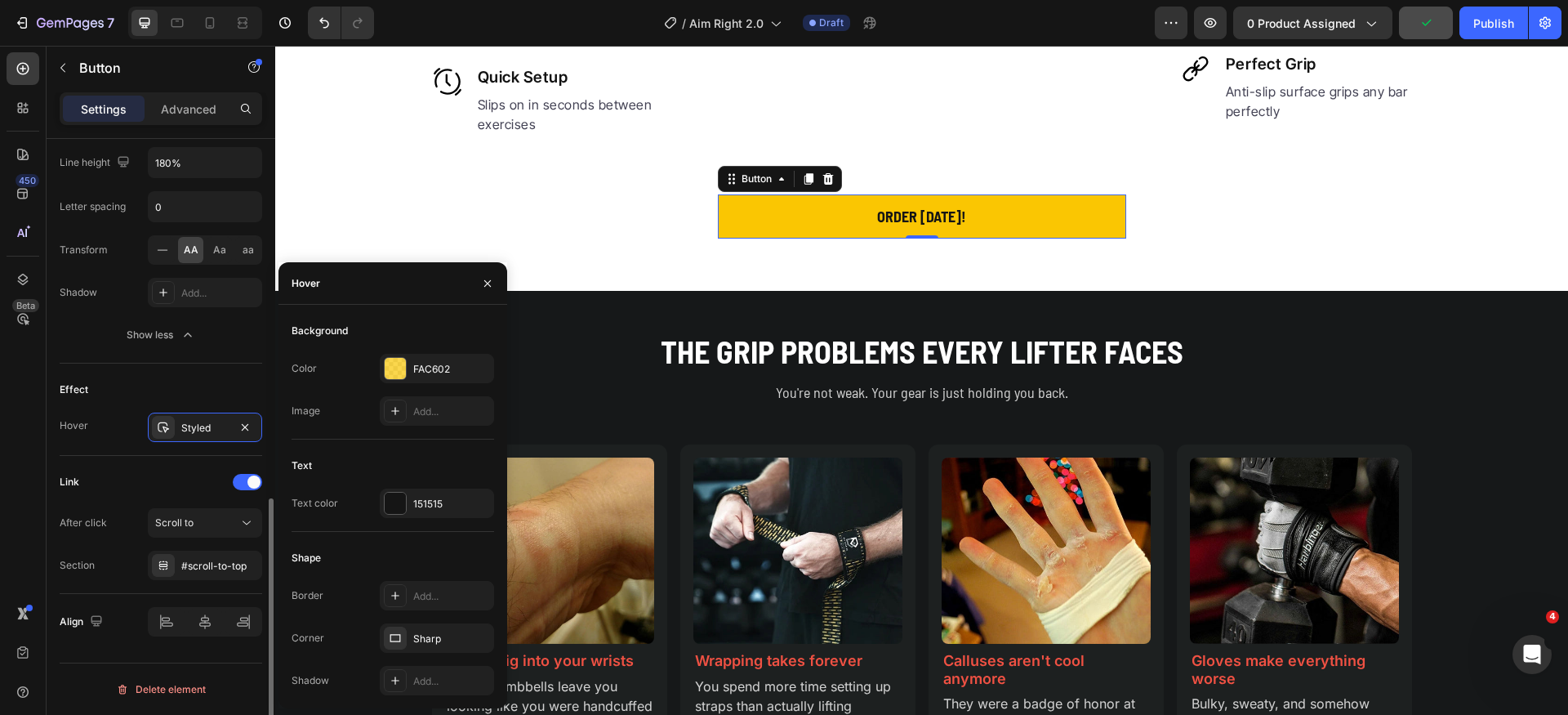
click at [201, 382] on div "Effect" at bounding box center [161, 389] width 203 height 26
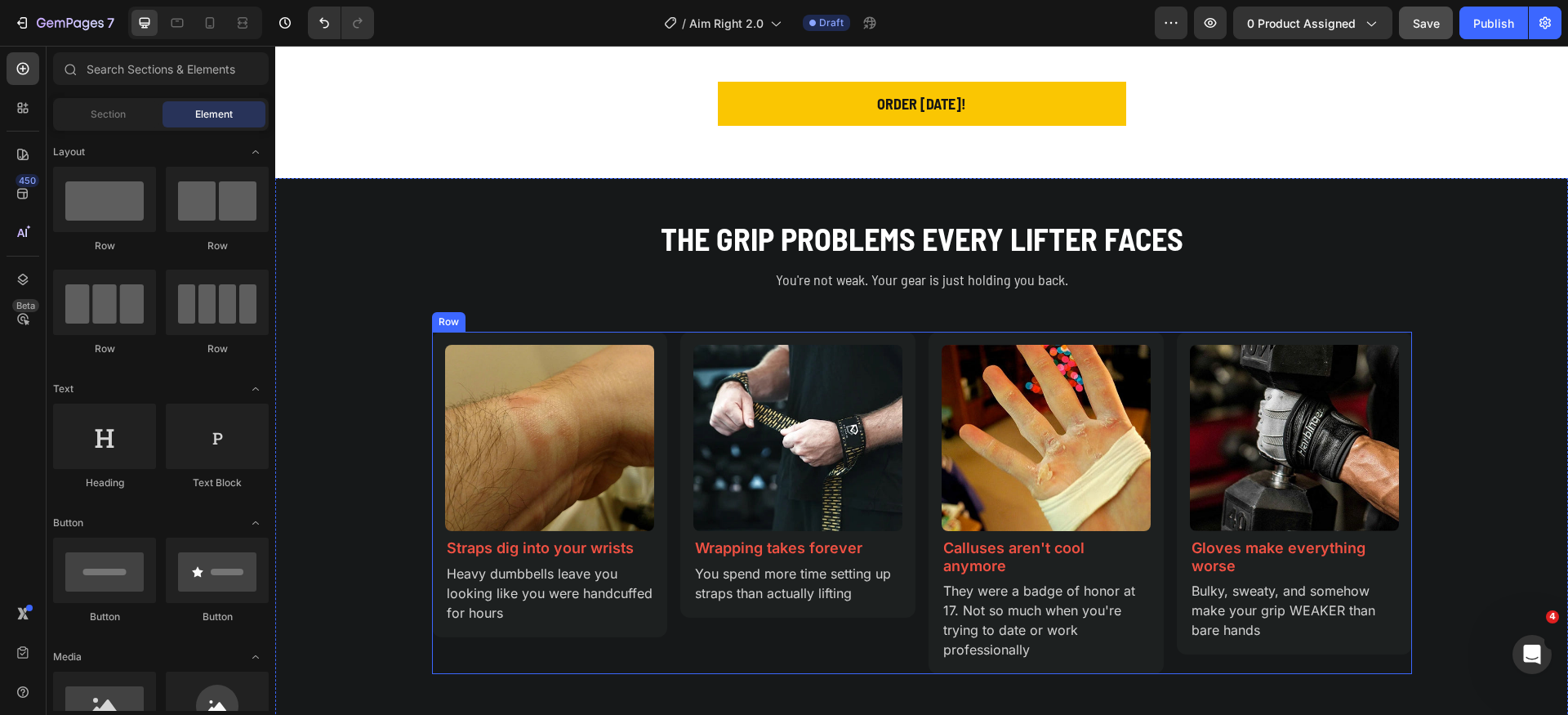
scroll to position [1385, 0]
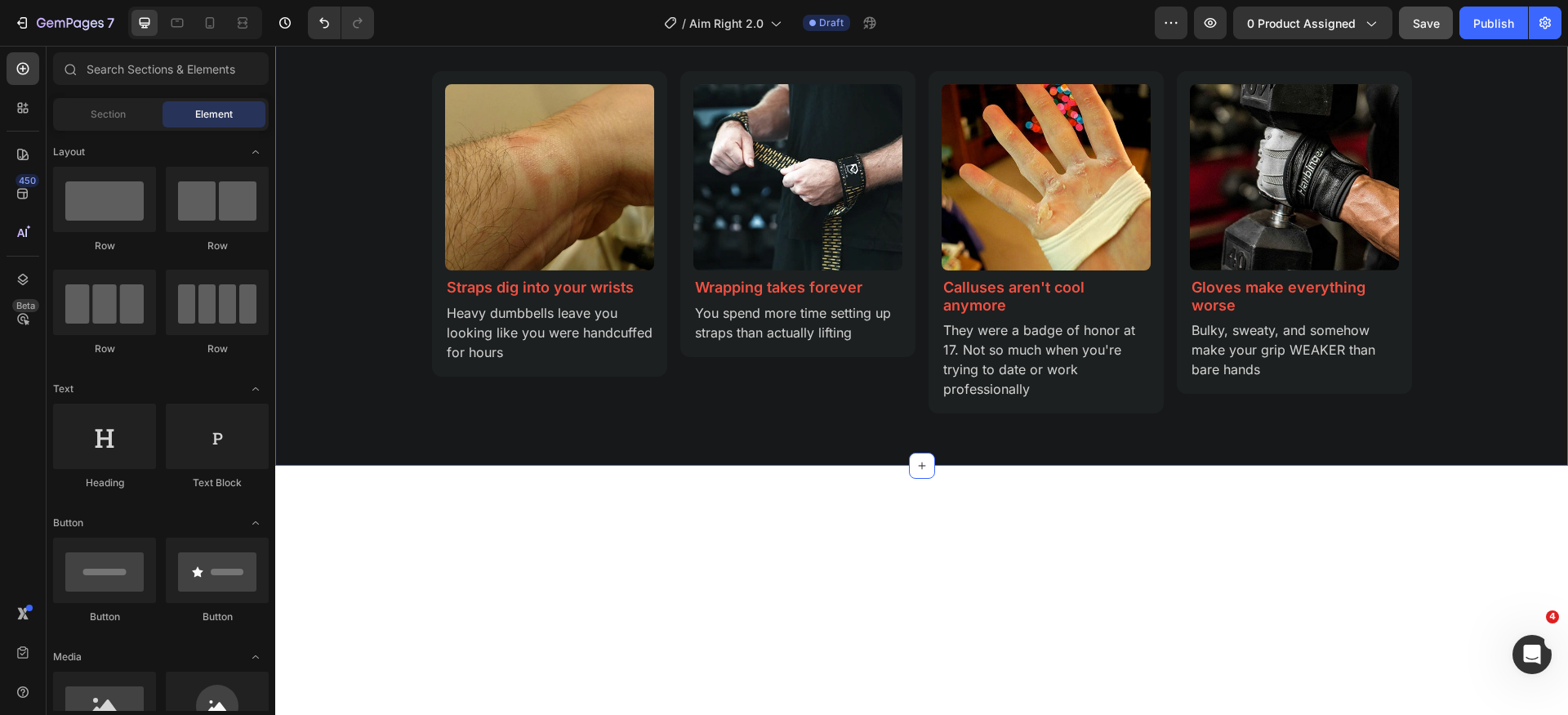
click at [897, 30] on p "You're not weak. Your gear is just holding you back." at bounding box center [922, 19] width 977 height 22
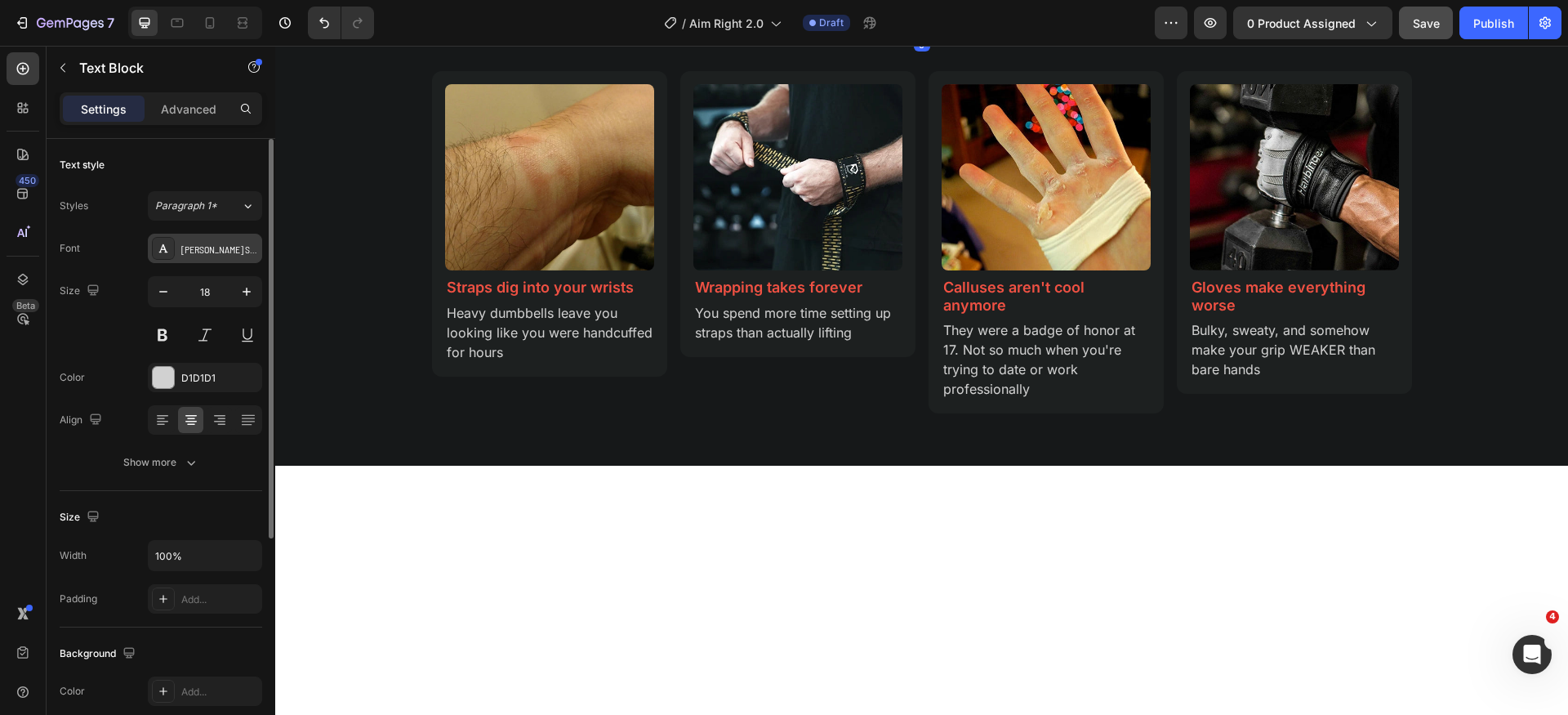
click at [223, 262] on div "[PERSON_NAME] Semi Condensed" at bounding box center [205, 248] width 114 height 29
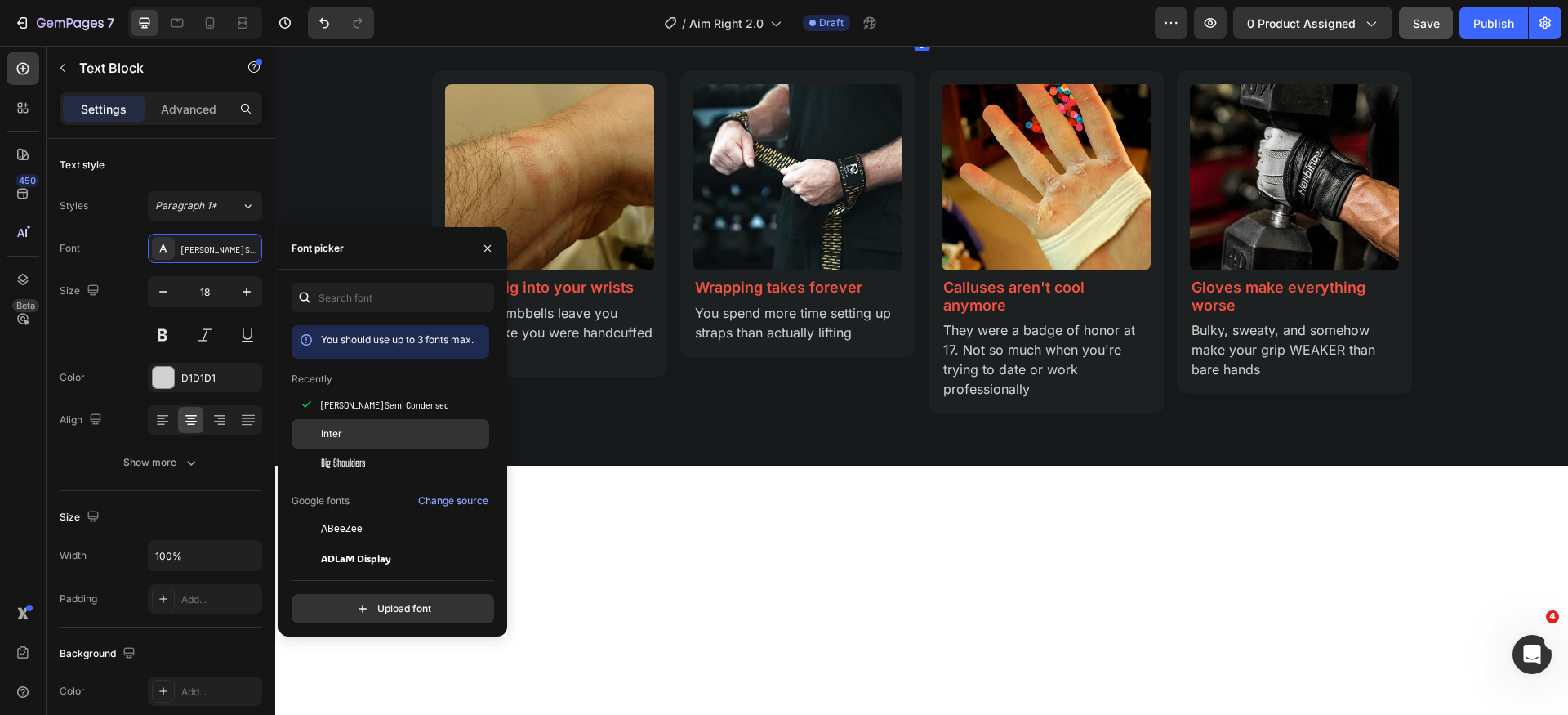
click at [354, 441] on div "Inter" at bounding box center [404, 433] width 165 height 14
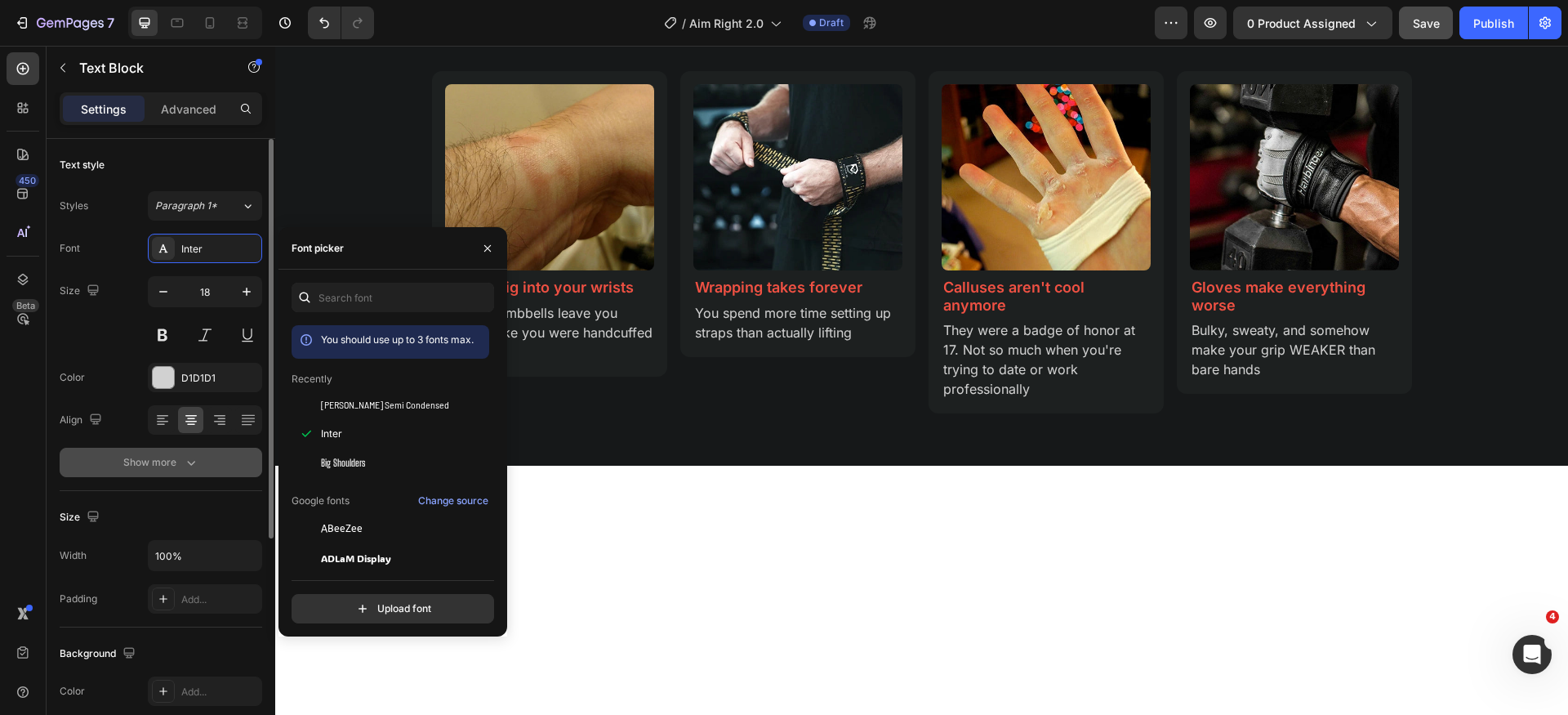
click at [129, 454] on div "Show more" at bounding box center [161, 462] width 76 height 16
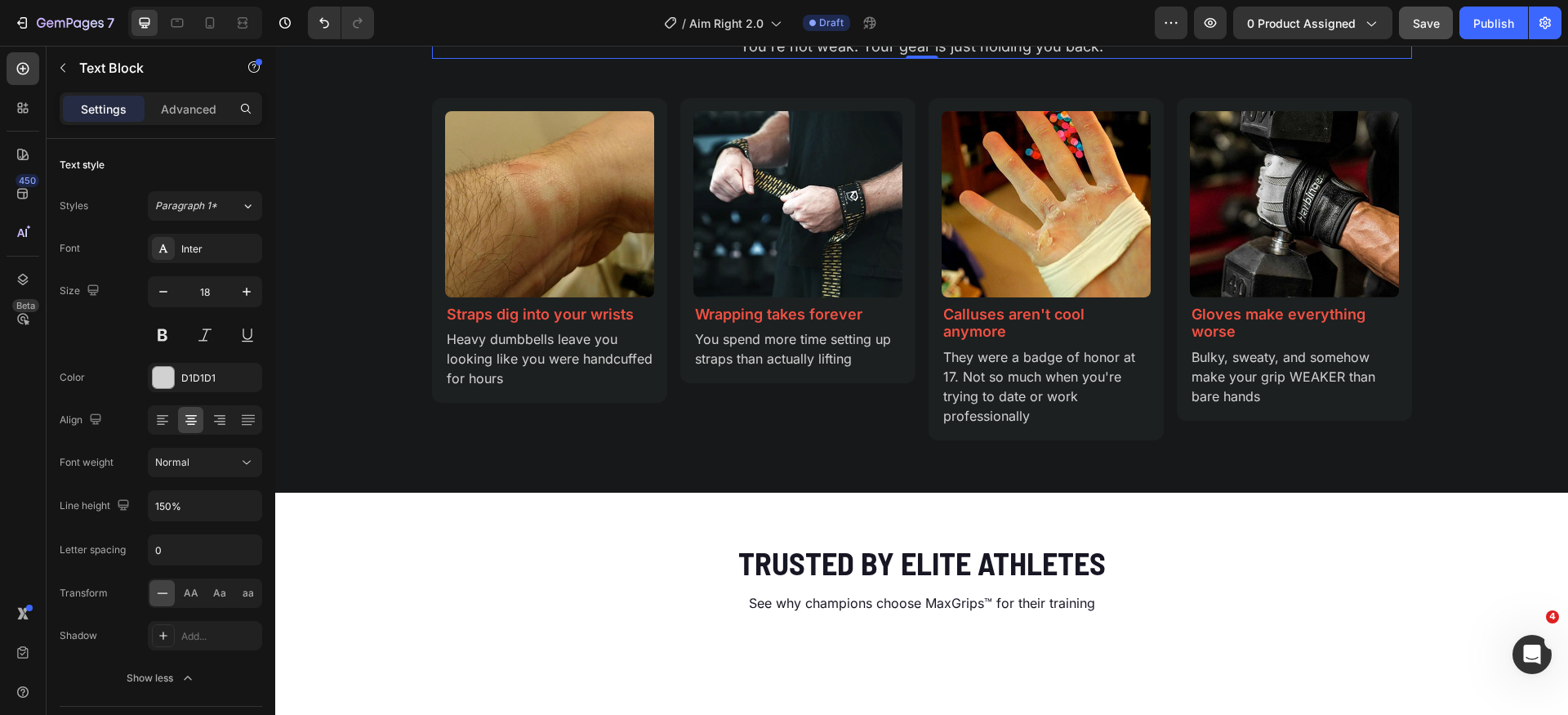
scroll to position [1463, 0]
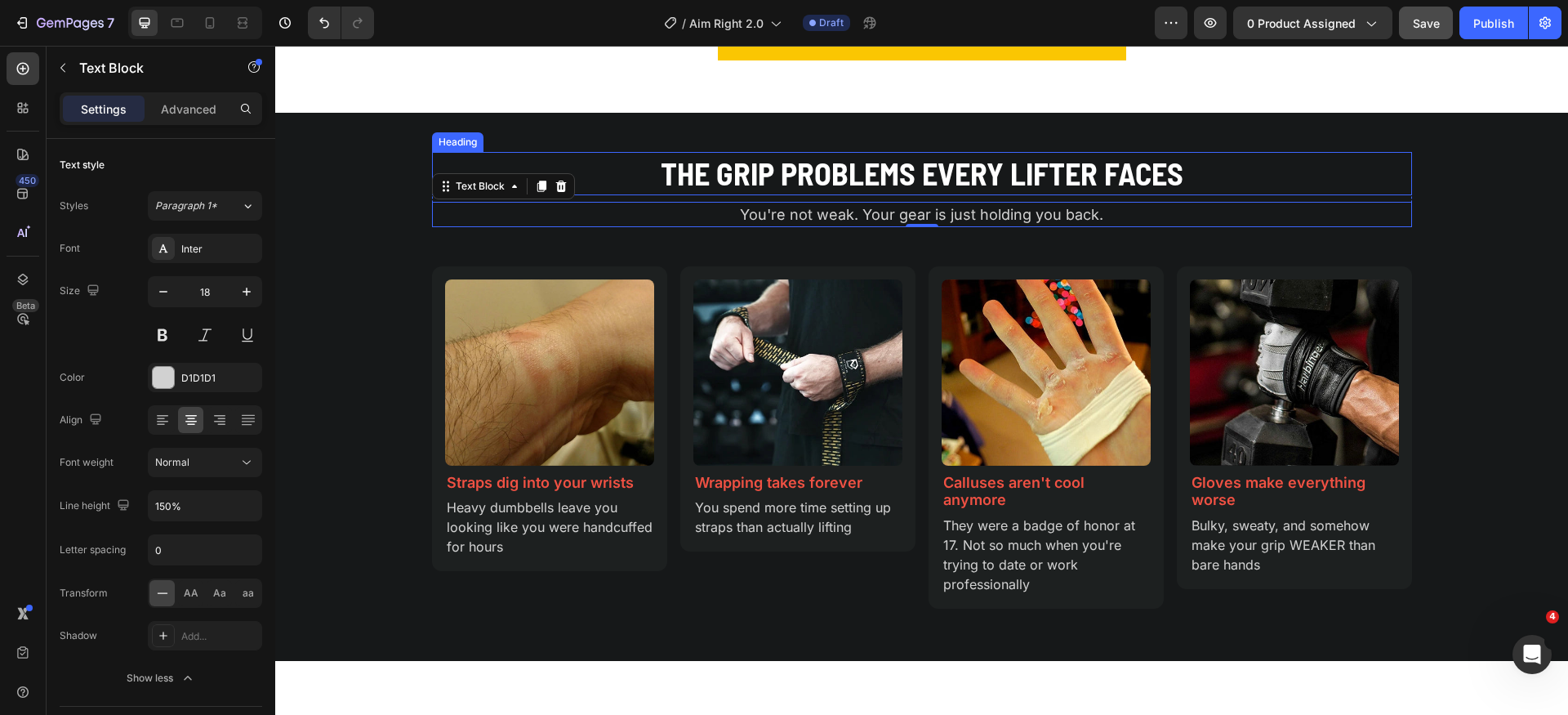
click at [992, 170] on h2 "The Grip Problems Every Lifter Faces" at bounding box center [922, 173] width 980 height 43
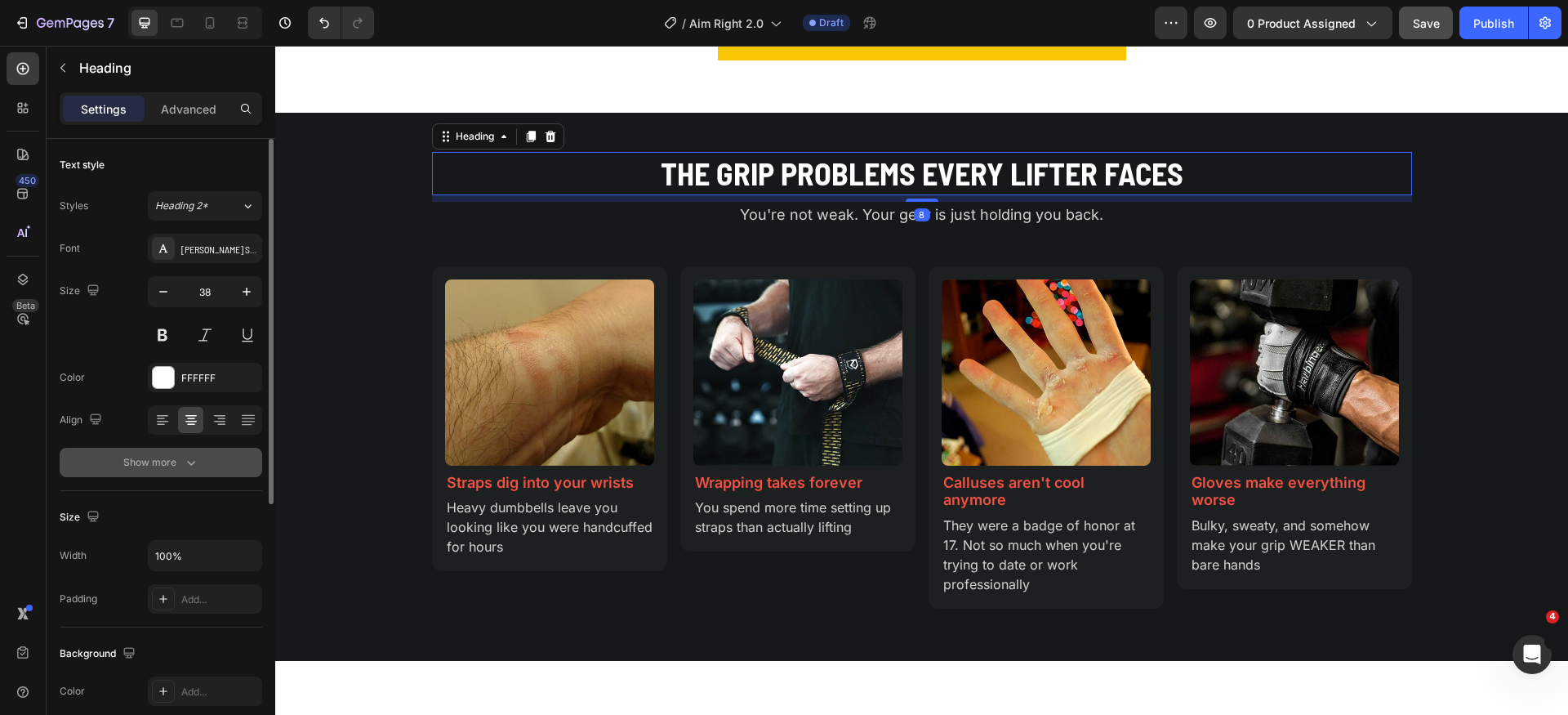
click at [190, 469] on icon "button" at bounding box center [191, 462] width 16 height 16
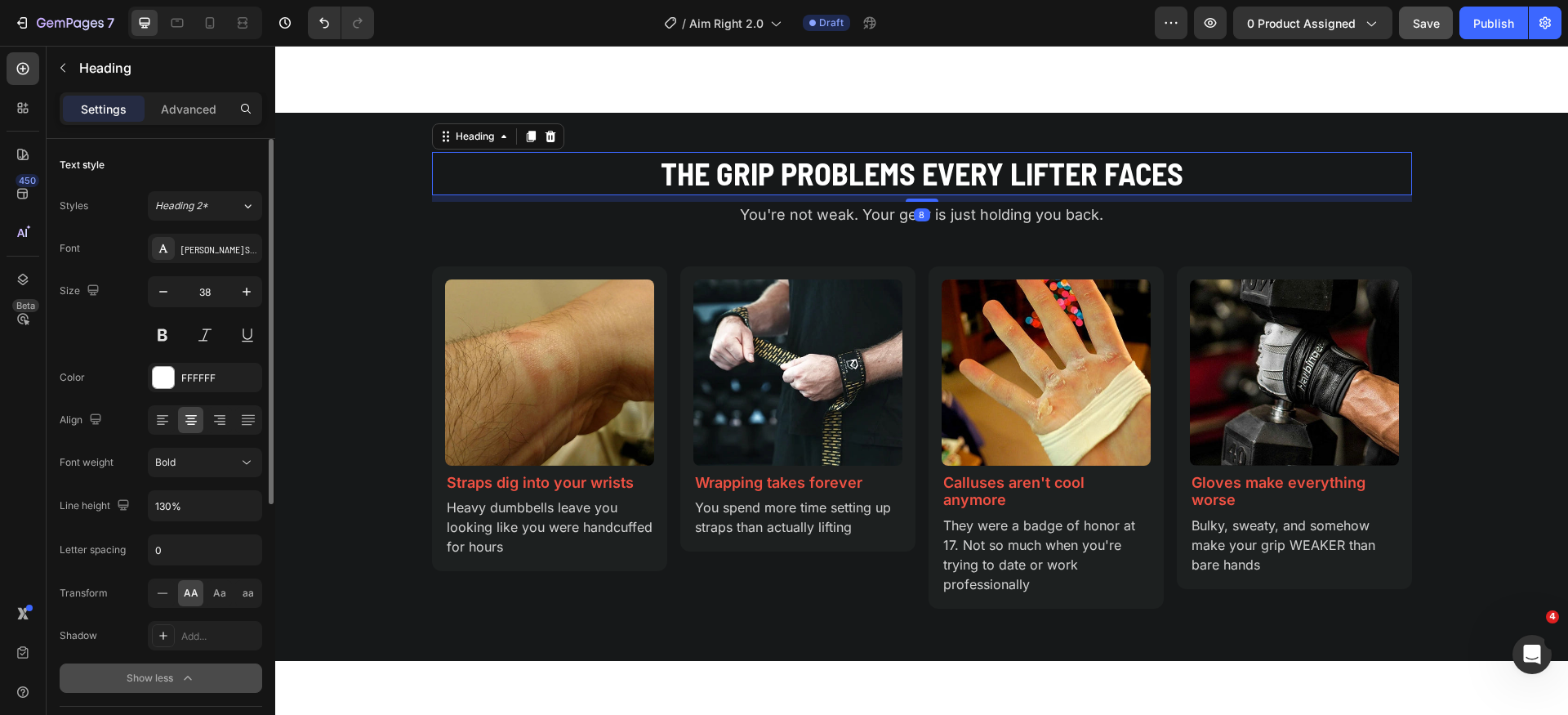
scroll to position [1830, 0]
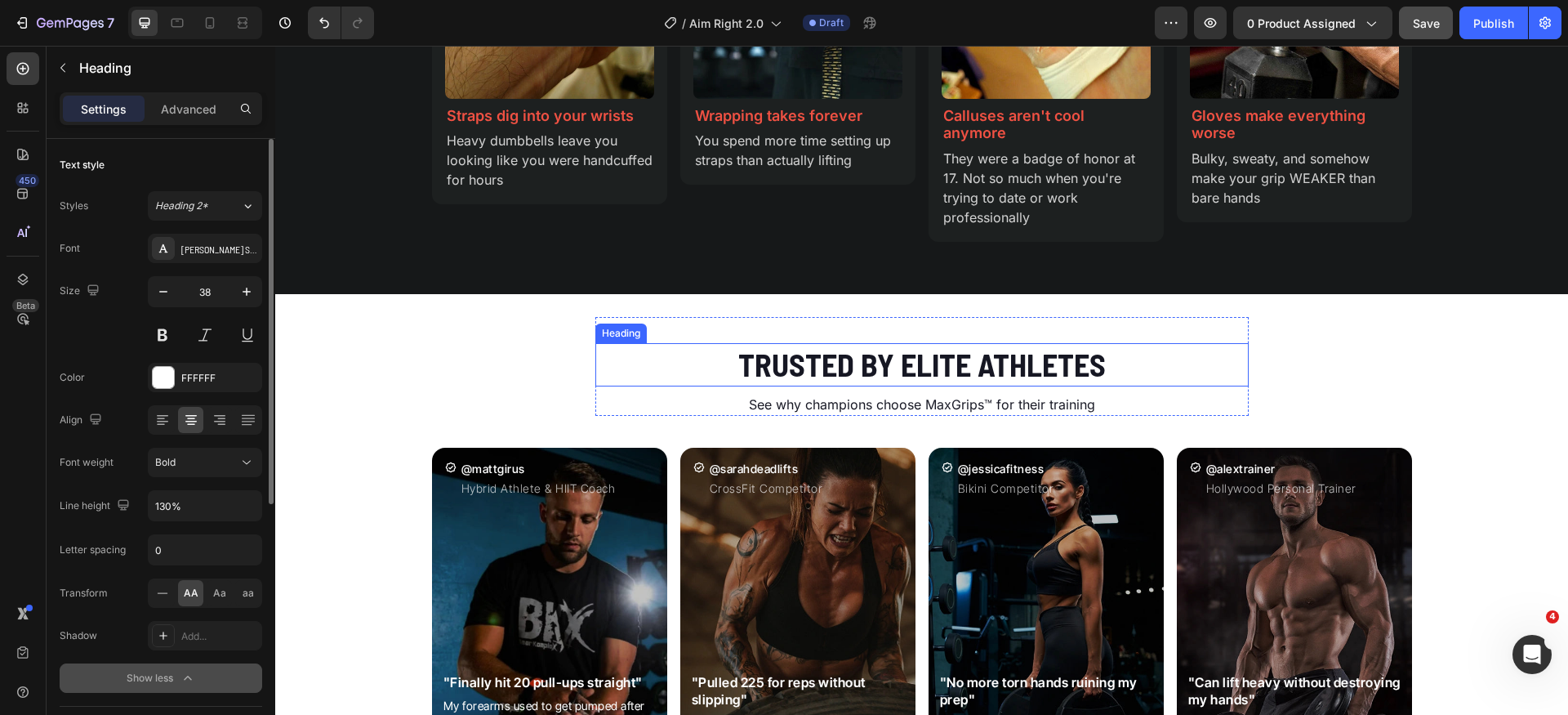
click at [895, 362] on h2 "Trusted by Elite Athletes" at bounding box center [921, 364] width 653 height 43
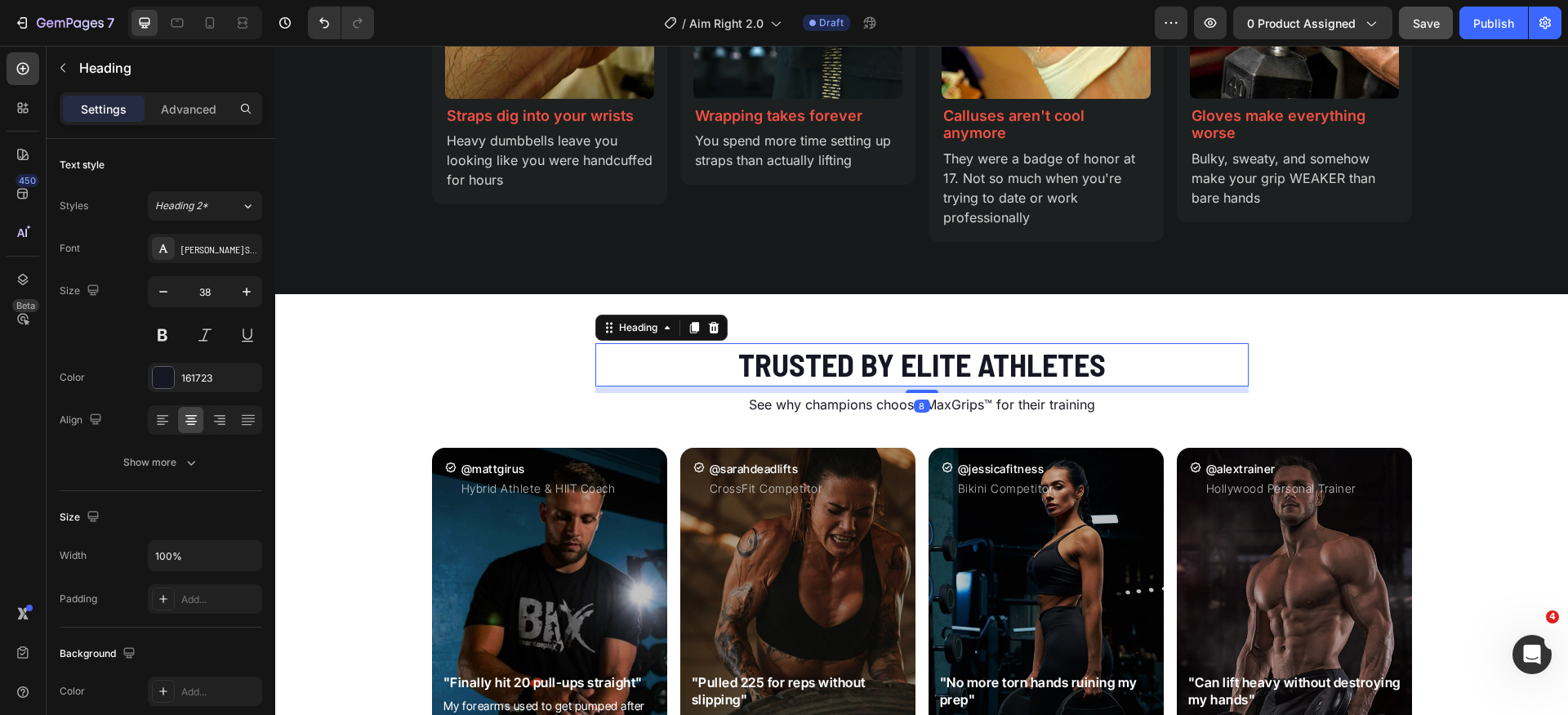
scroll to position [438, 0]
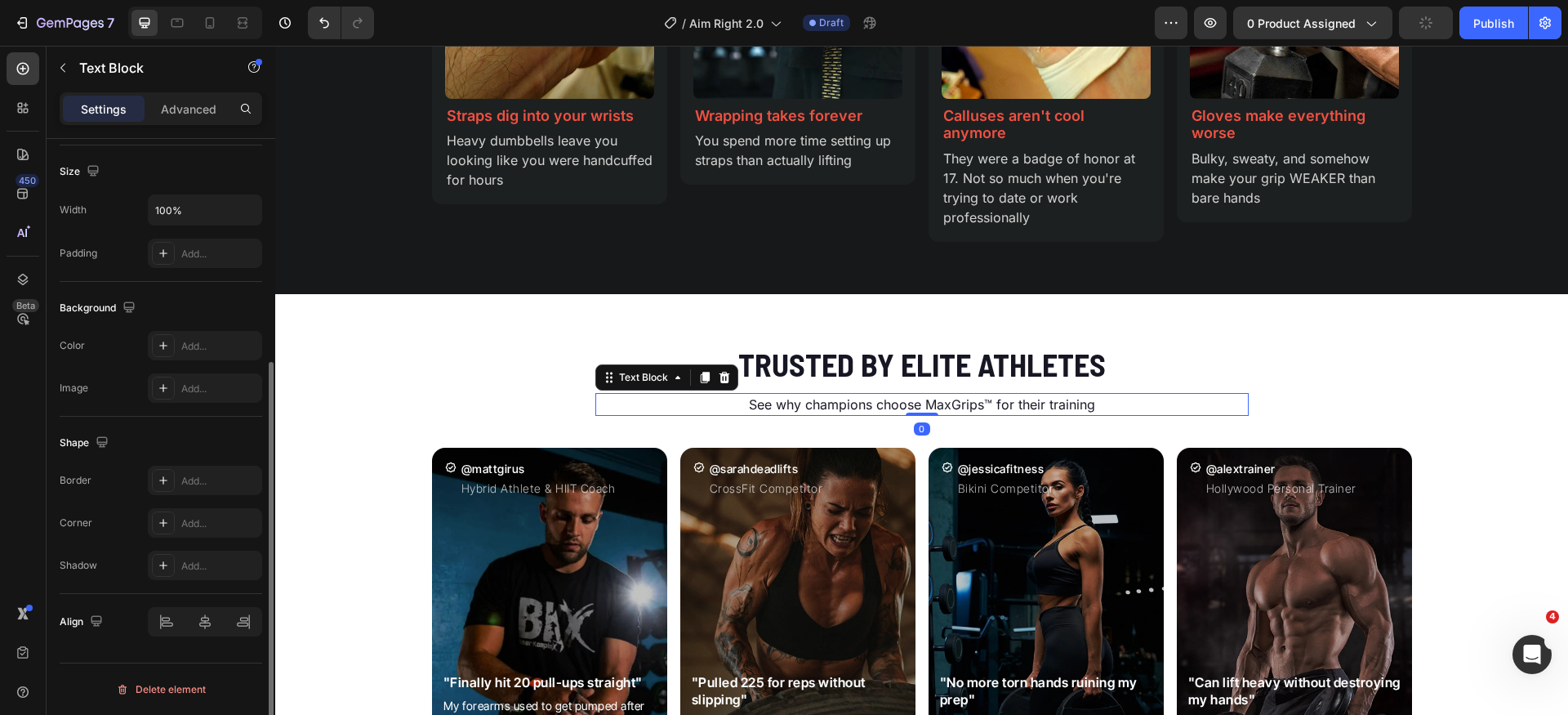
click at [860, 407] on p "See why champions choose MaxGrips™ for their training" at bounding box center [921, 404] width 650 height 19
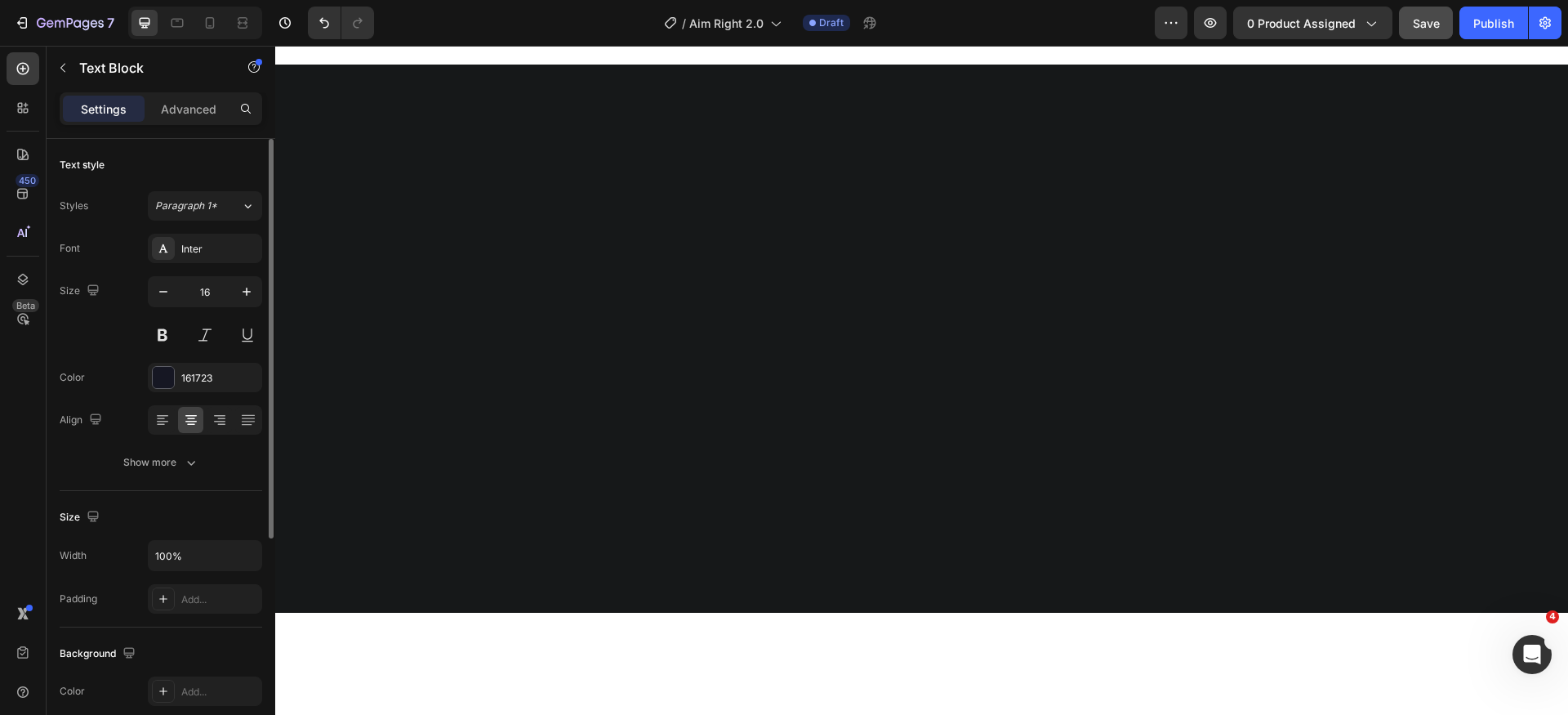
scroll to position [0, 0]
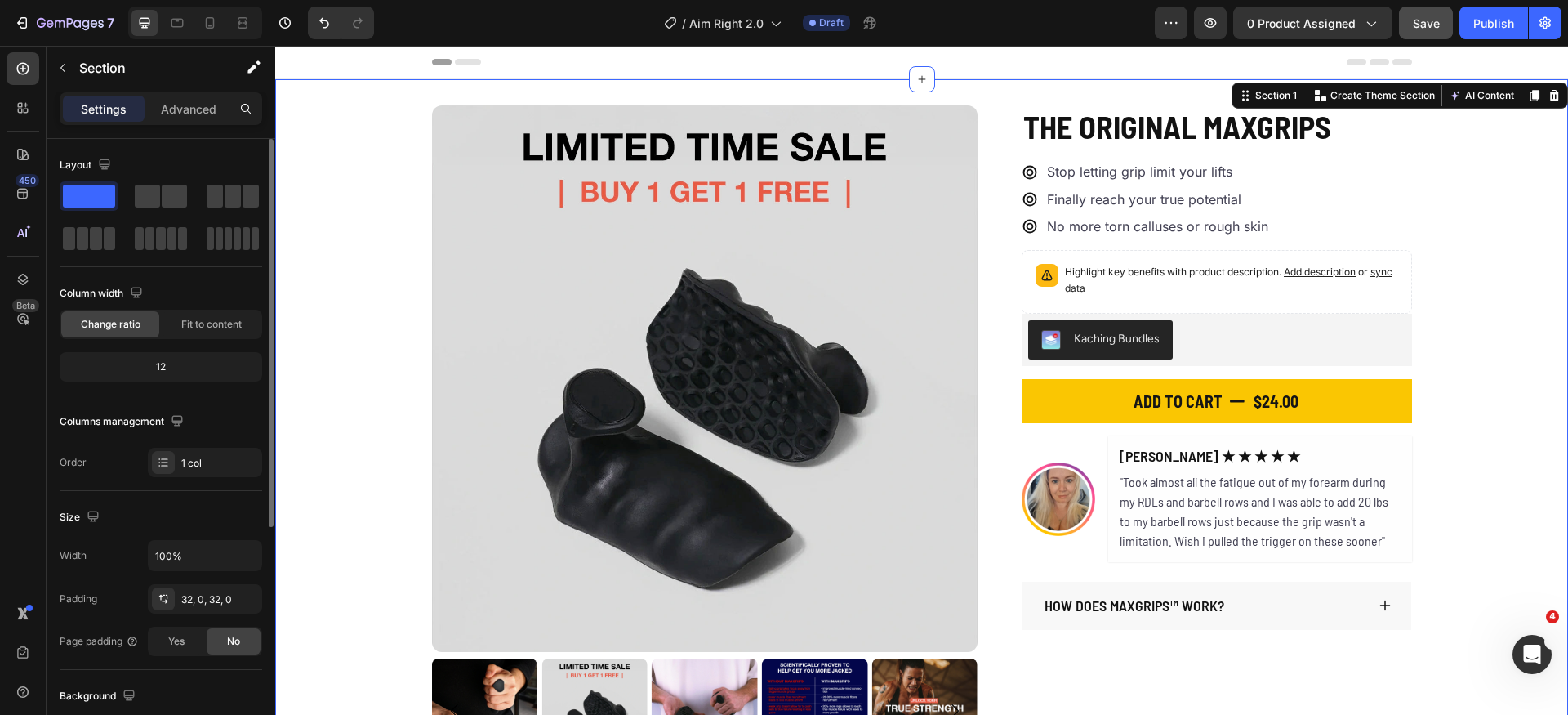
click at [1524, 462] on div "Product Images The Original MaxGrips Product Title $24.00 Product Price Product…" at bounding box center [921, 434] width 1293 height 659
drag, startPoint x: 1289, startPoint y: 515, endPoint x: 1240, endPoint y: 512, distance: 49.1
click at [1289, 514] on p ""Took almost all the fatigue out of my forearm during my RDLs and barbell rows …" at bounding box center [1260, 511] width 281 height 78
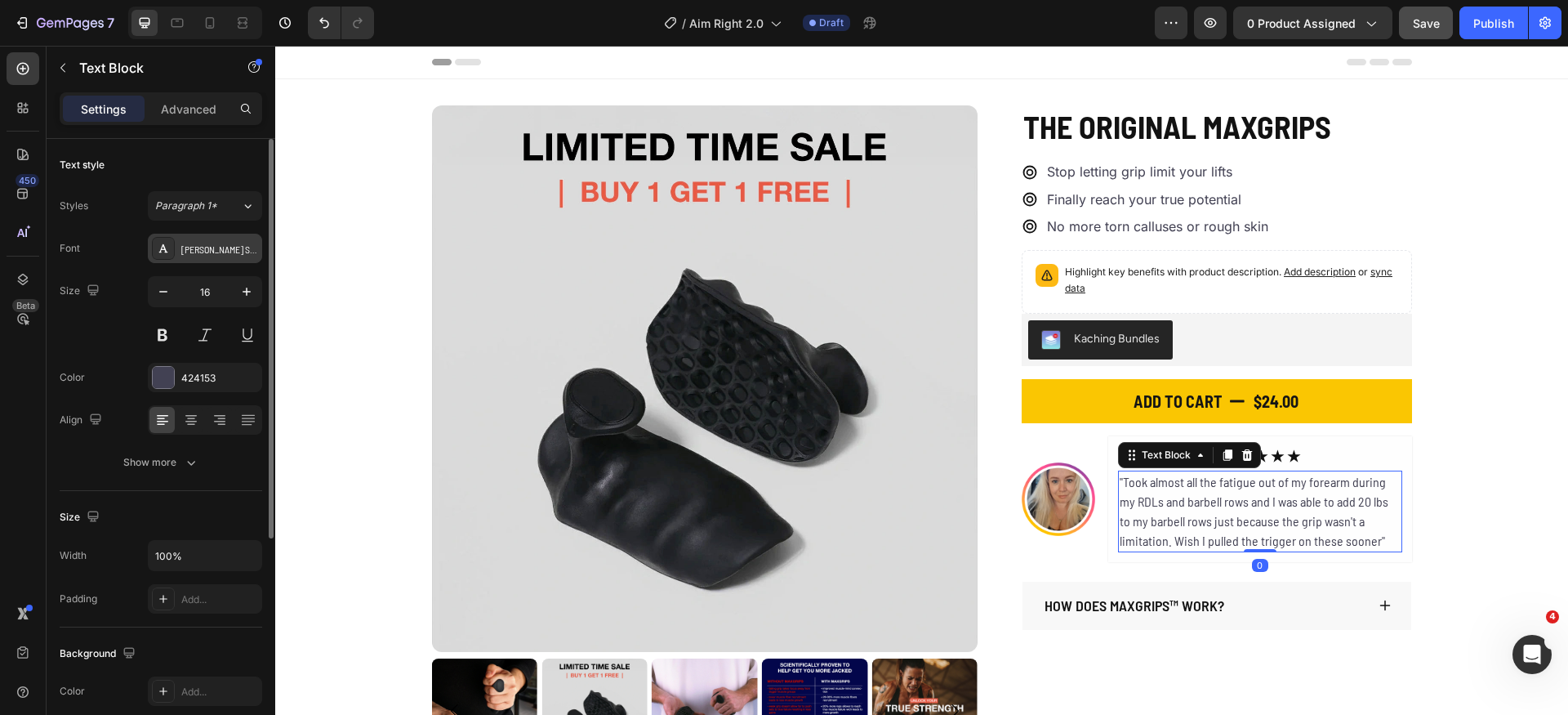
click at [209, 255] on div "[PERSON_NAME] Semi Condensed" at bounding box center [219, 249] width 77 height 14
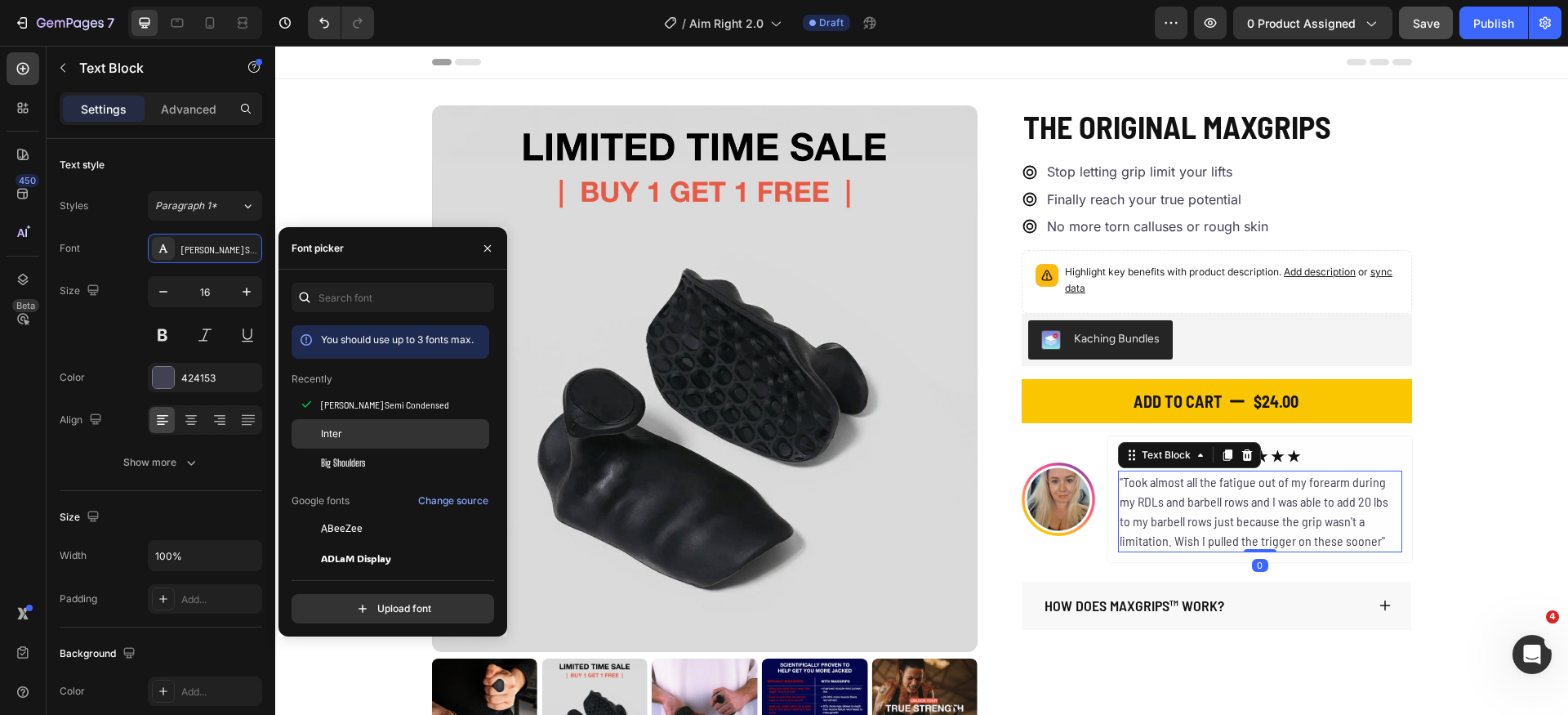
click at [331, 428] on span "Inter" at bounding box center [331, 433] width 21 height 14
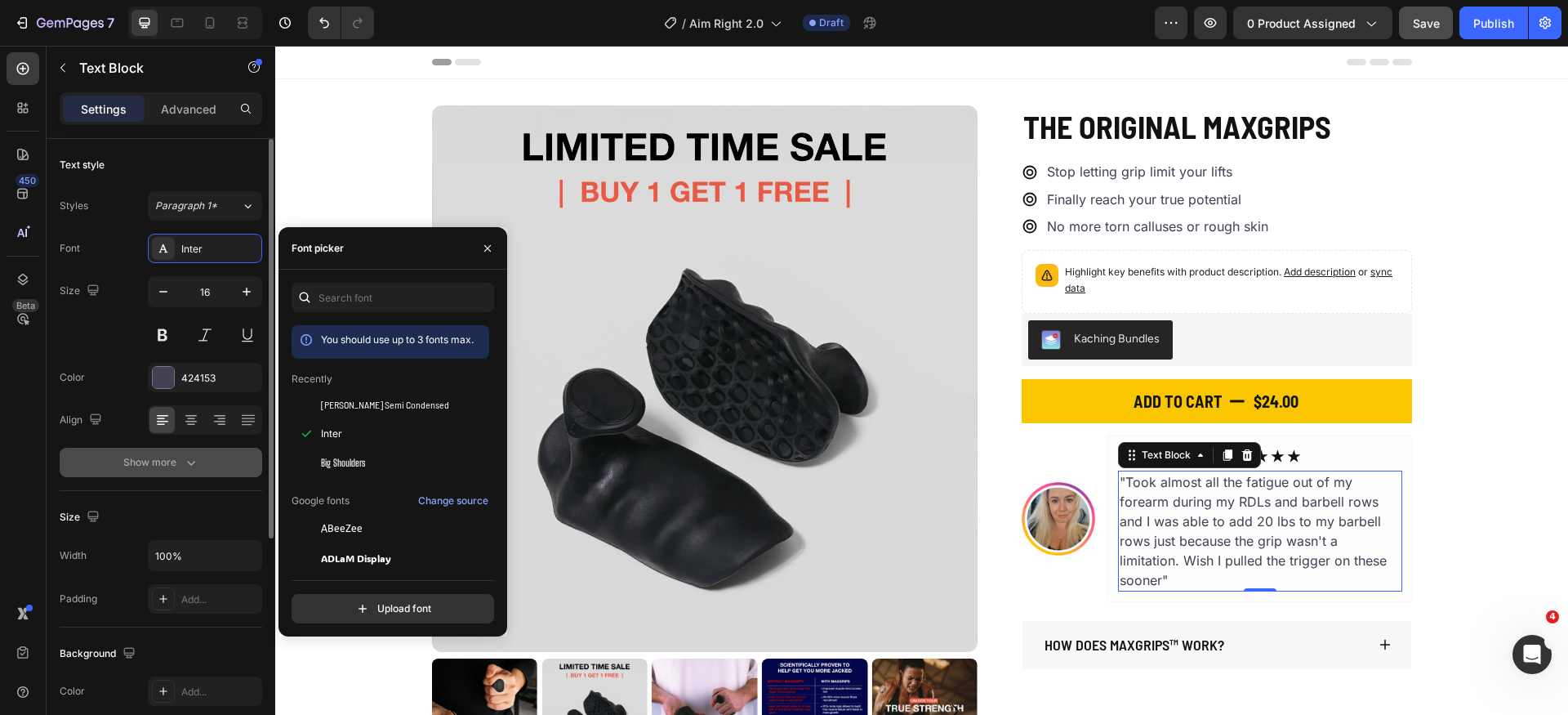
click at [161, 453] on button "Show more" at bounding box center [161, 462] width 203 height 29
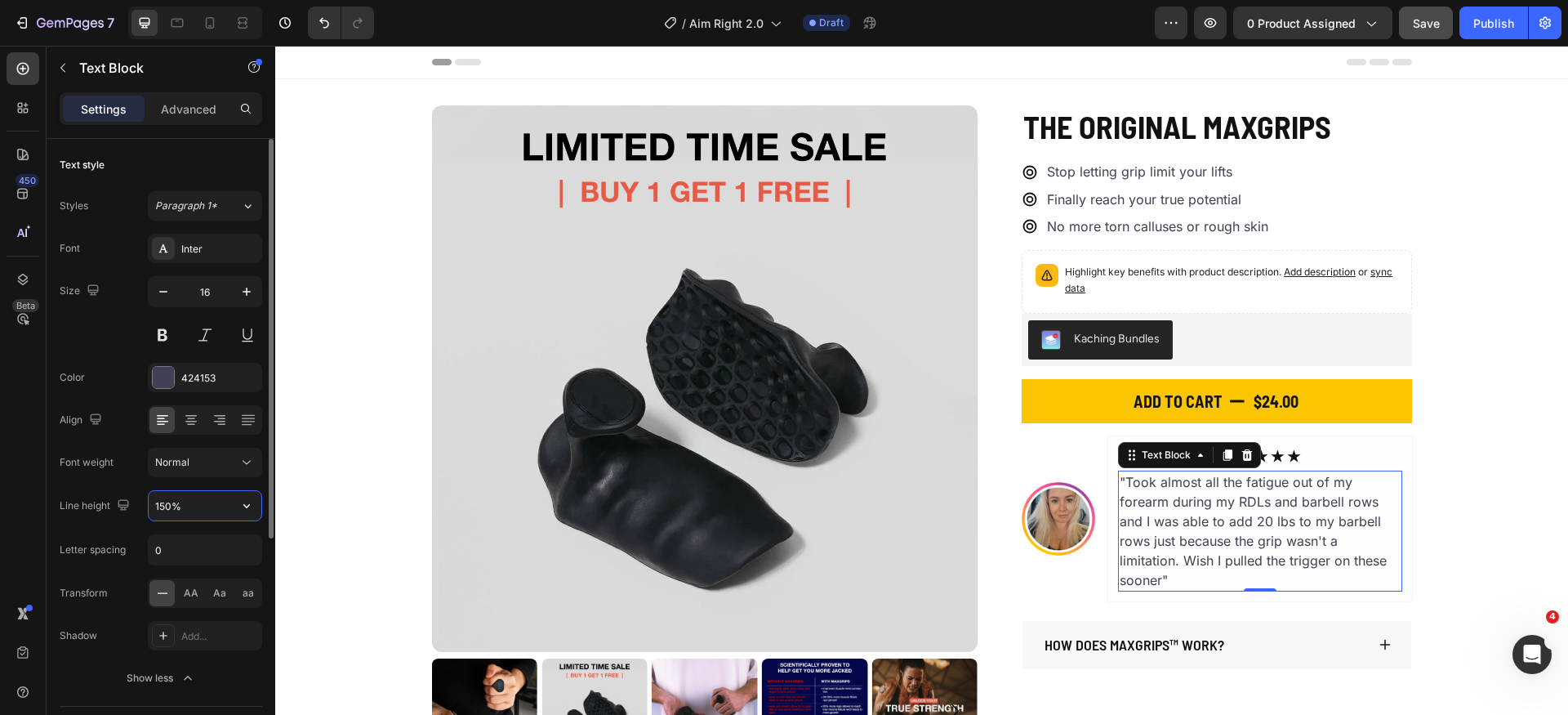
click at [212, 498] on input "150%" at bounding box center [205, 506] width 113 height 29
click at [171, 294] on icon "button" at bounding box center [163, 291] width 16 height 16
type input "14"
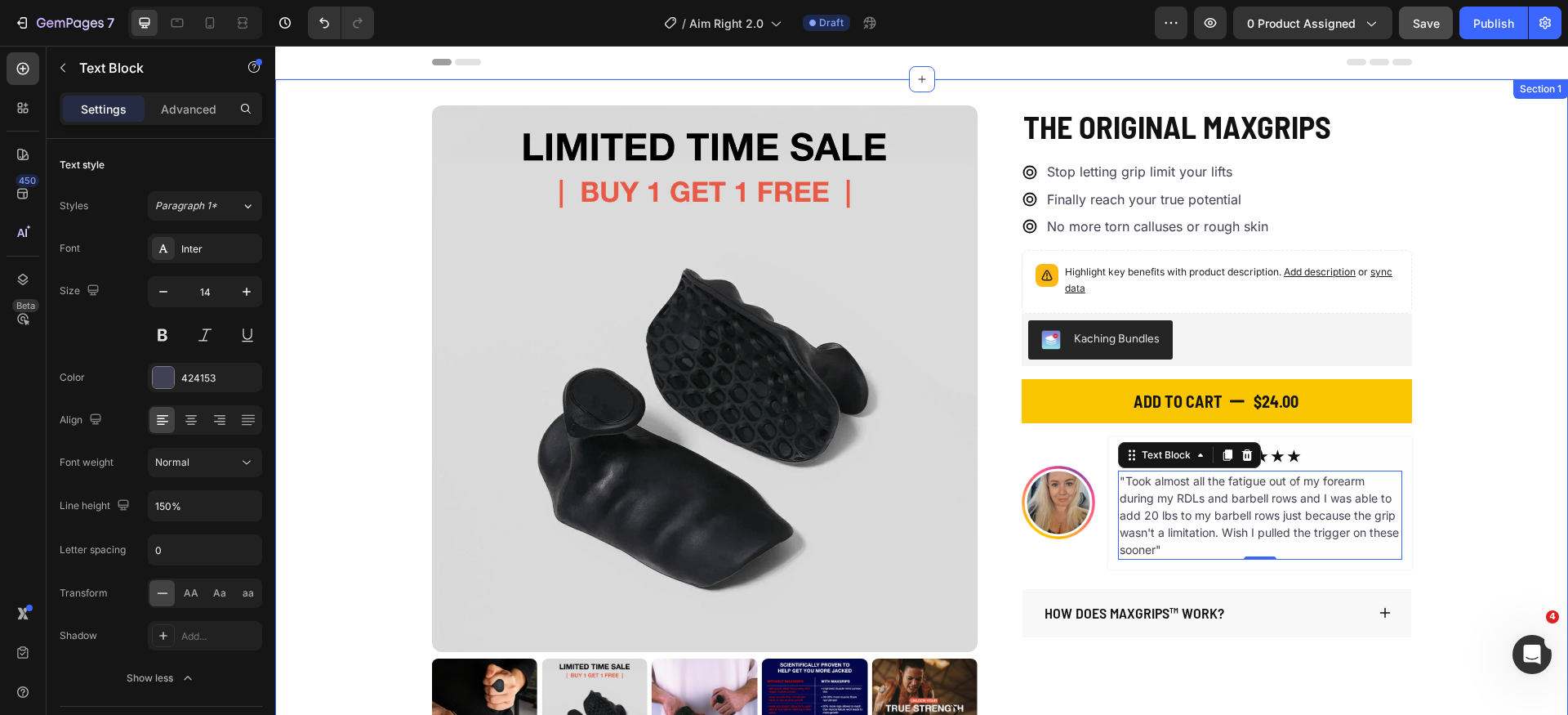
click at [1457, 538] on div "Product Images The Original MaxGrips Product Title $24.00 Product Price Product…" at bounding box center [921, 434] width 1293 height 659
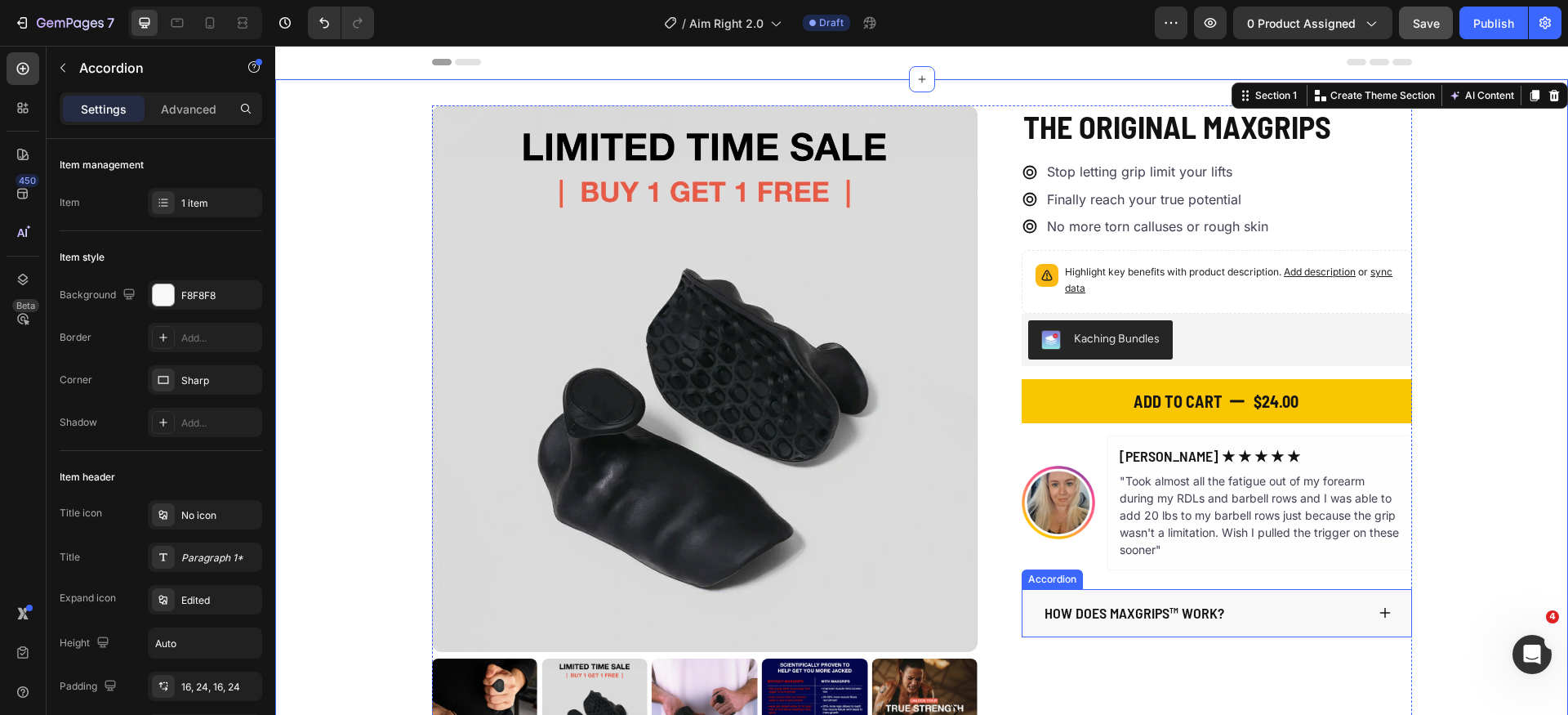
click at [1386, 606] on div "How does MaxGrips™ work?" at bounding box center [1217, 614] width 388 height 49
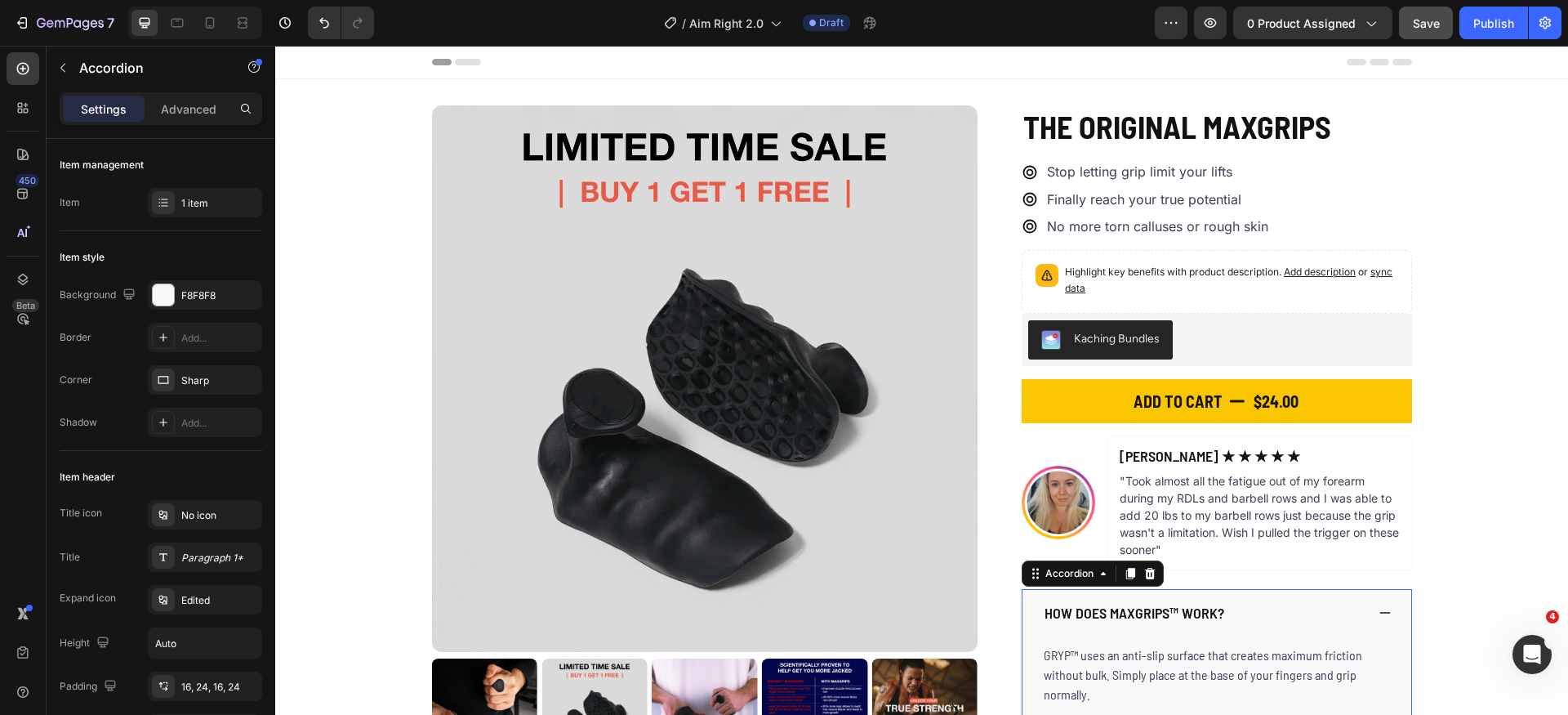
scroll to position [320, 0]
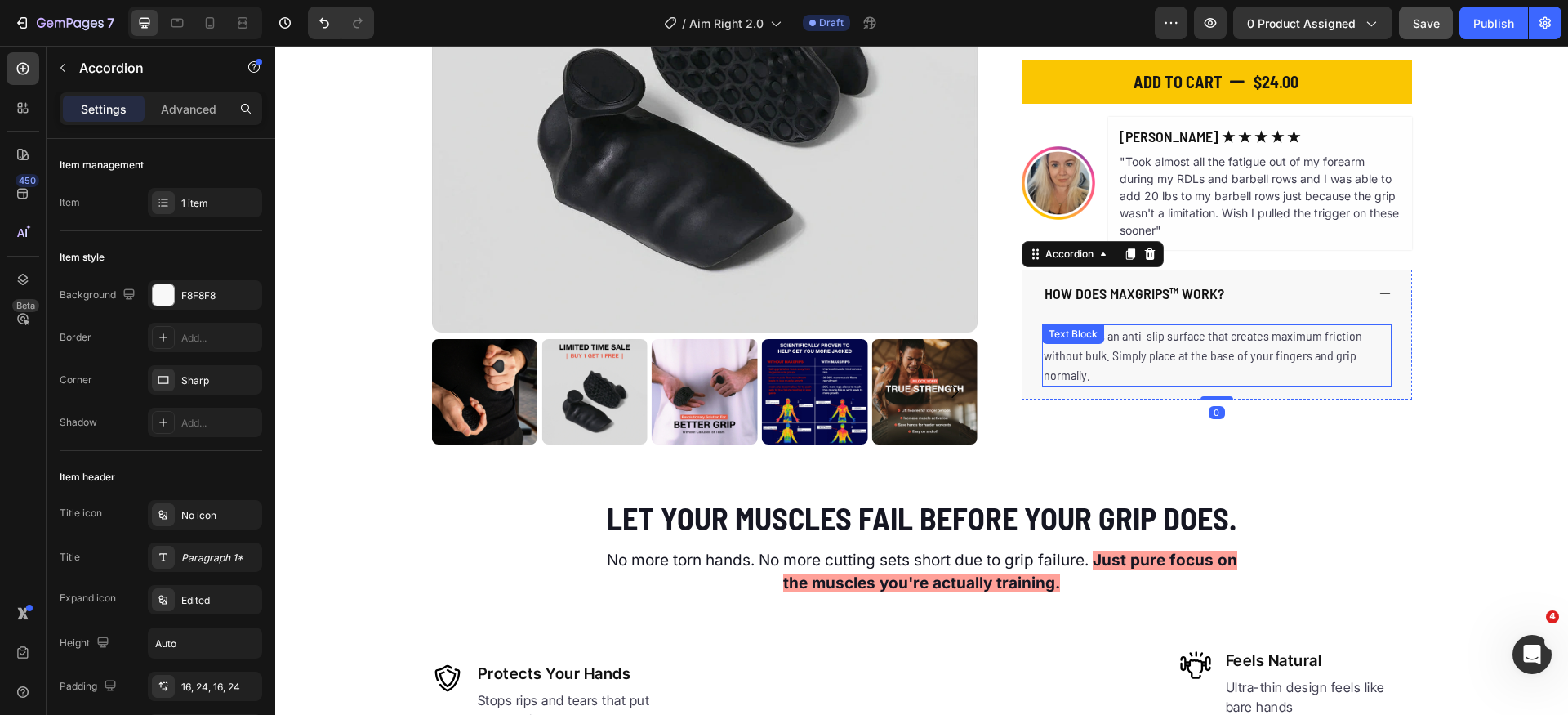
click at [1144, 360] on p "GRYP™ uses an anti-slip surface that creates maximum friction without bulk. Sim…" at bounding box center [1217, 356] width 346 height 59
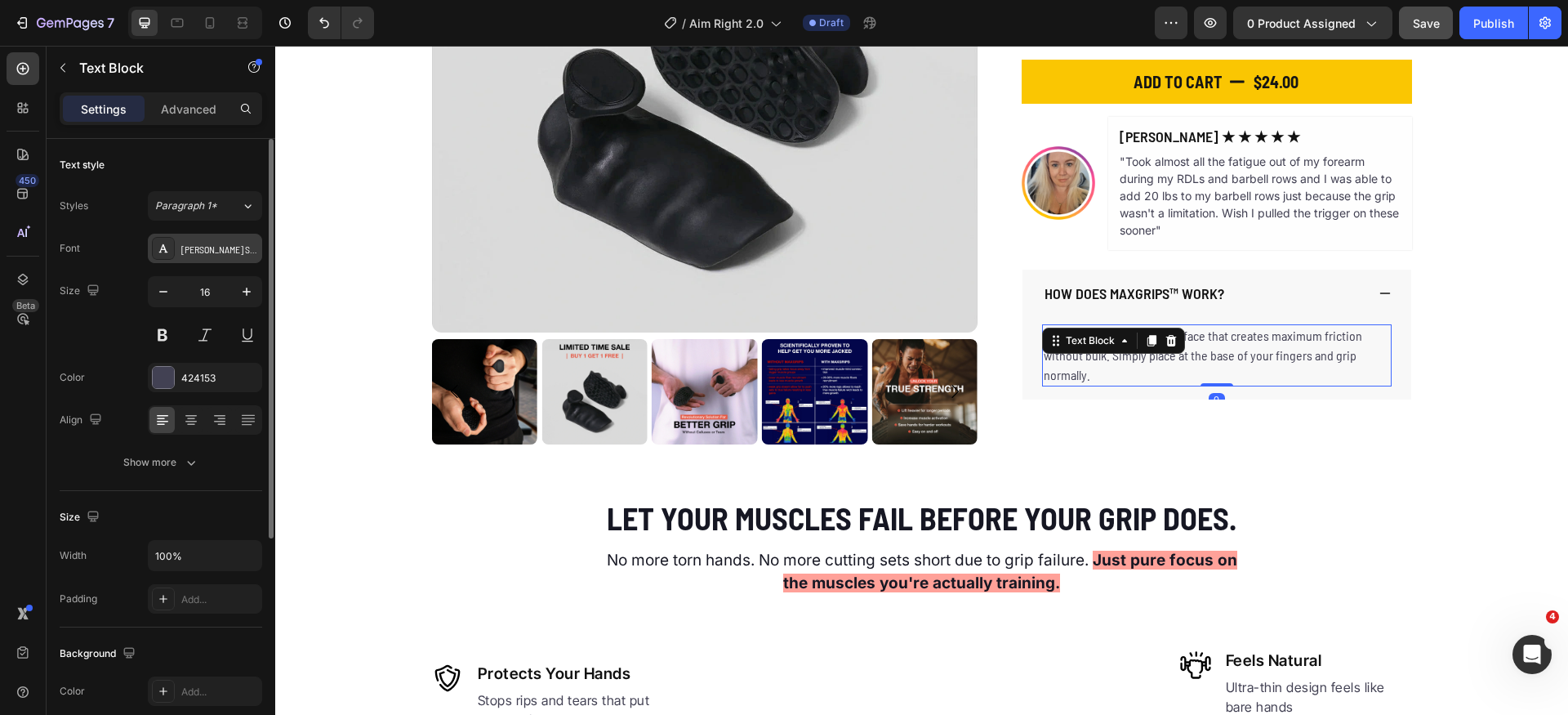
click at [217, 249] on div "[PERSON_NAME] Semi Condensed" at bounding box center [219, 249] width 77 height 14
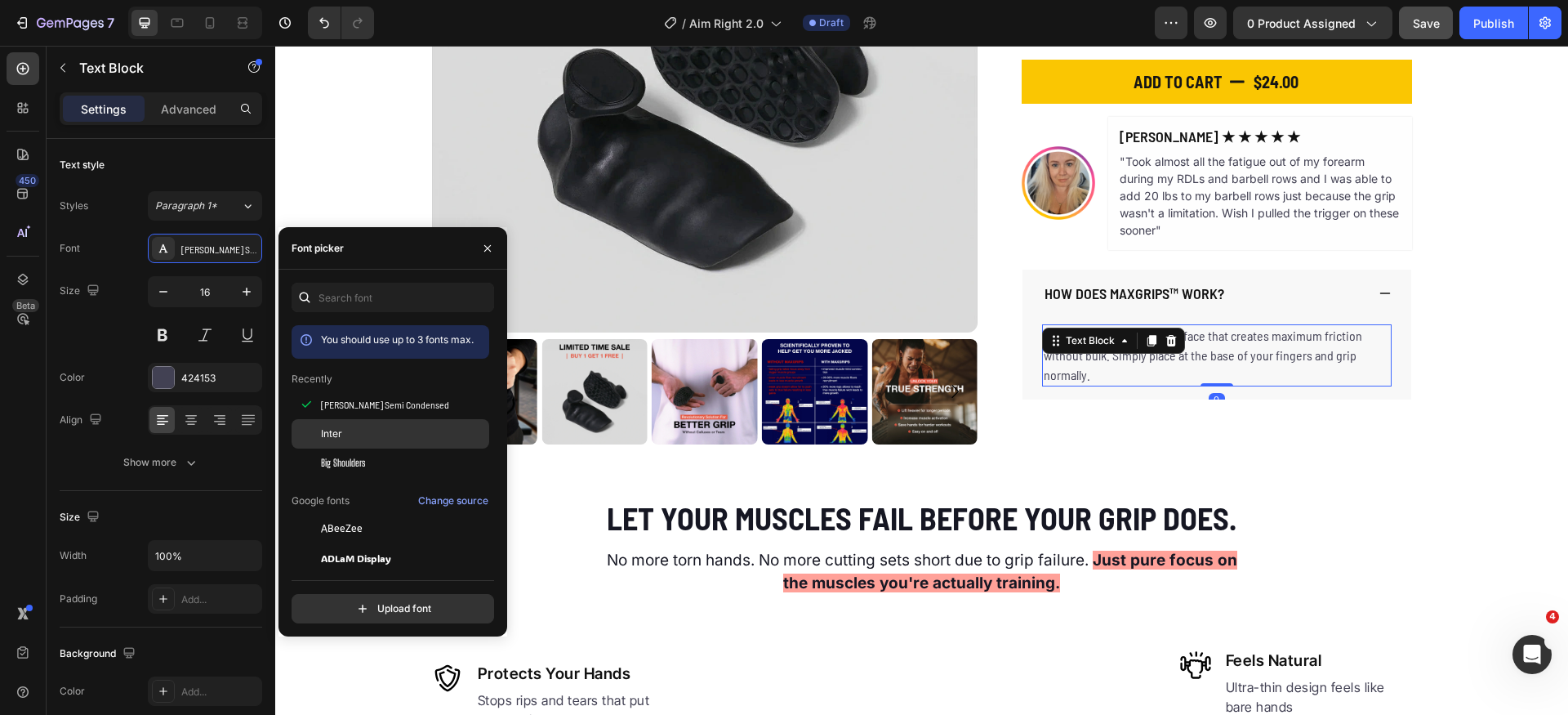
click at [321, 429] on span "Inter" at bounding box center [331, 433] width 21 height 14
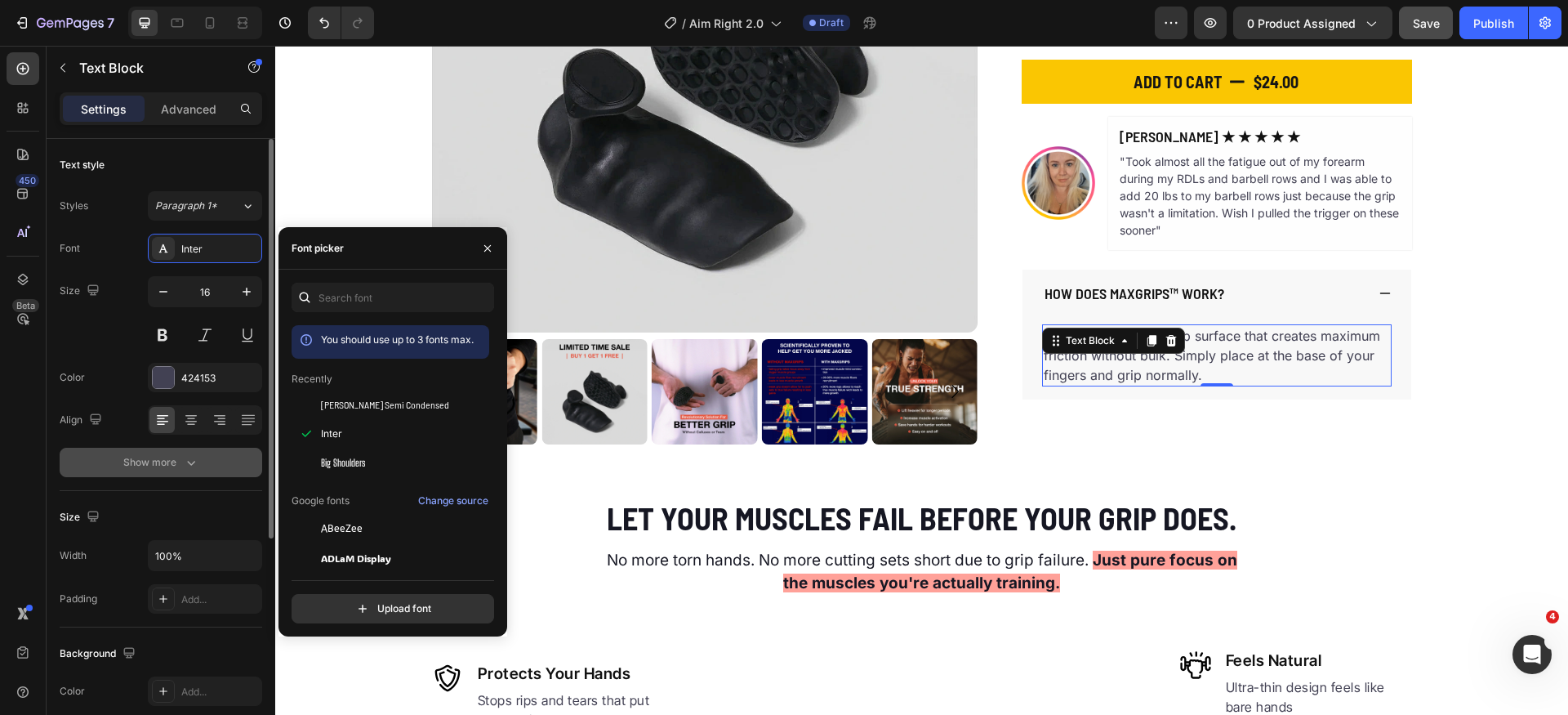
click at [173, 453] on button "Show more" at bounding box center [161, 462] width 203 height 29
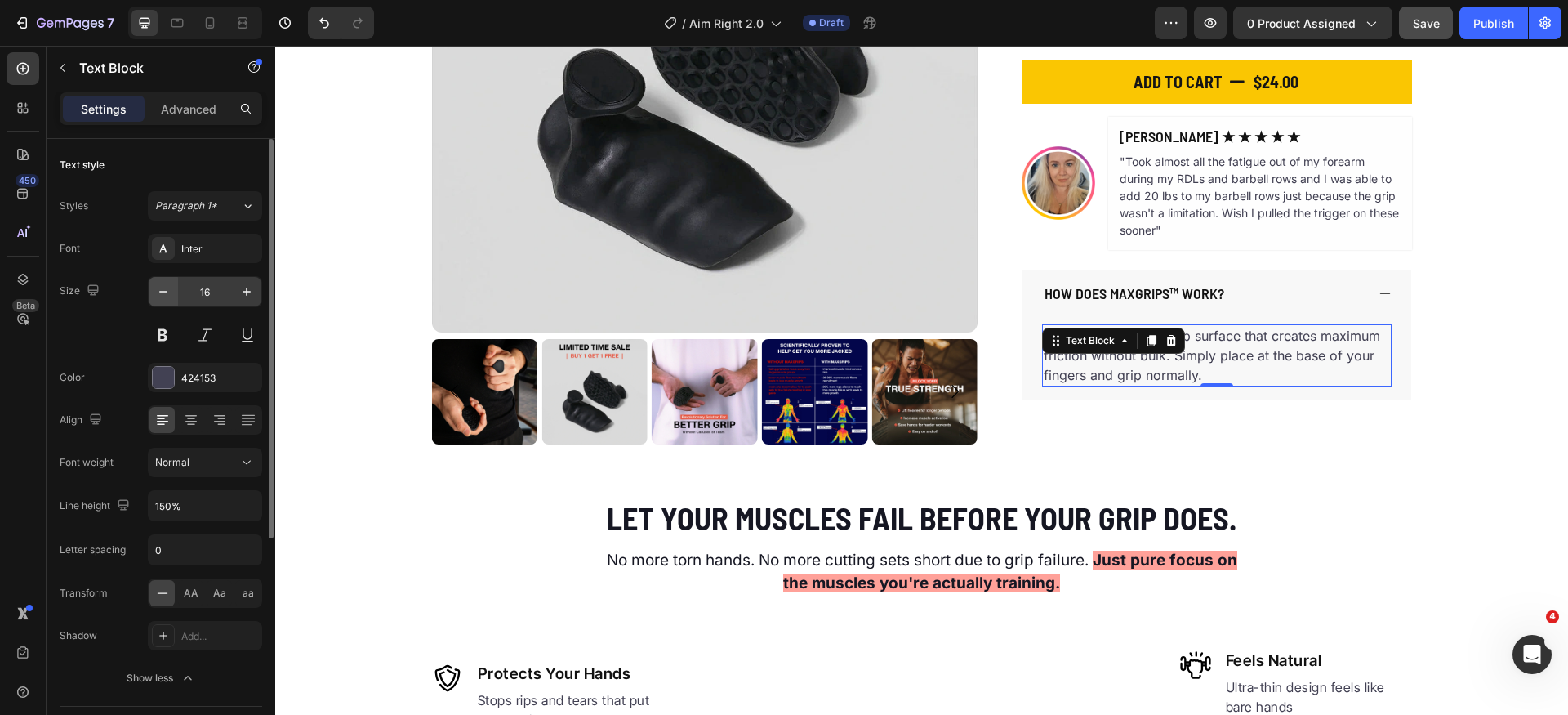
click at [166, 299] on icon "button" at bounding box center [163, 291] width 16 height 16
type input "14"
click at [165, 376] on div at bounding box center [163, 377] width 21 height 21
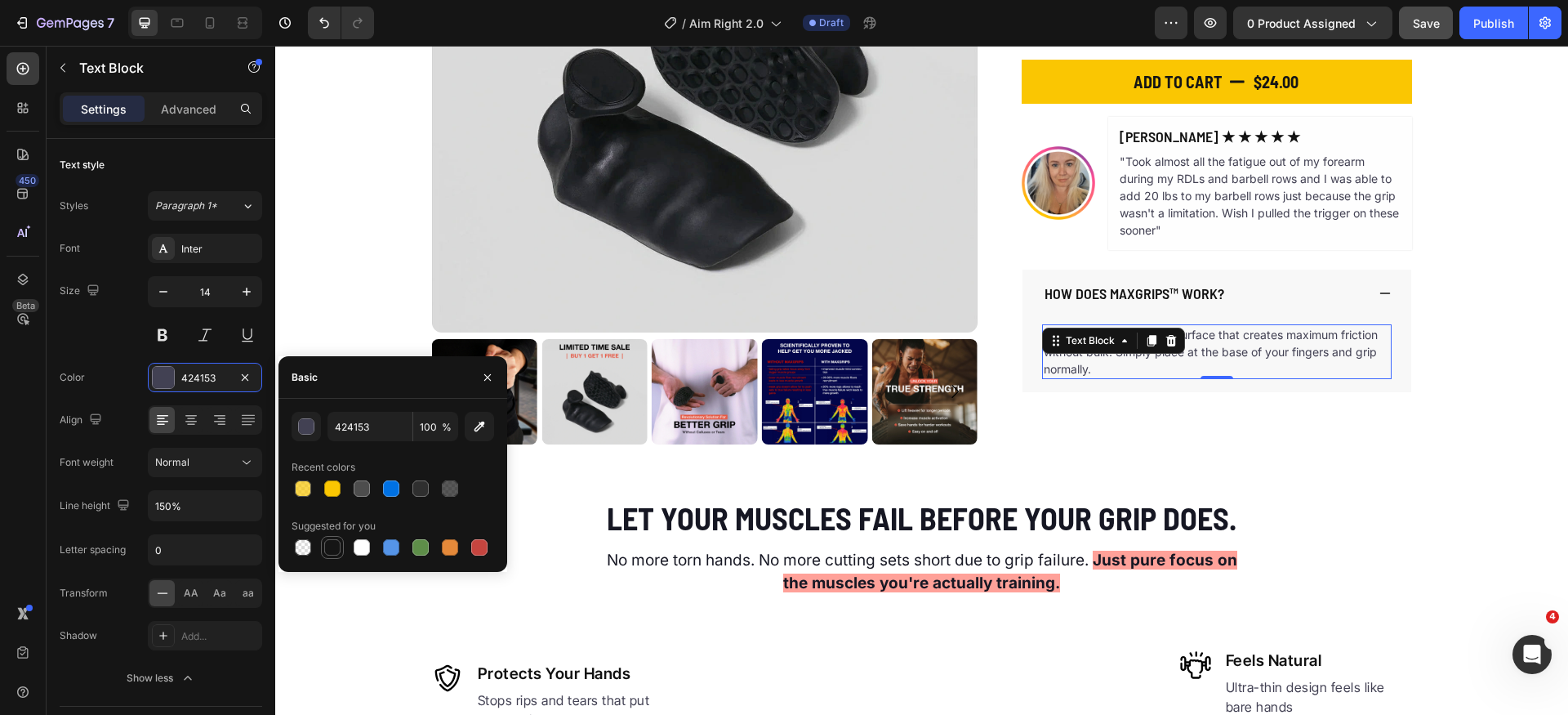
click at [333, 548] on div at bounding box center [332, 547] width 16 height 16
type input "151515"
click at [1433, 395] on div "Product Images The Original MaxGrips Product Title $24.00 Product Price Product…" at bounding box center [921, 114] width 1293 height 659
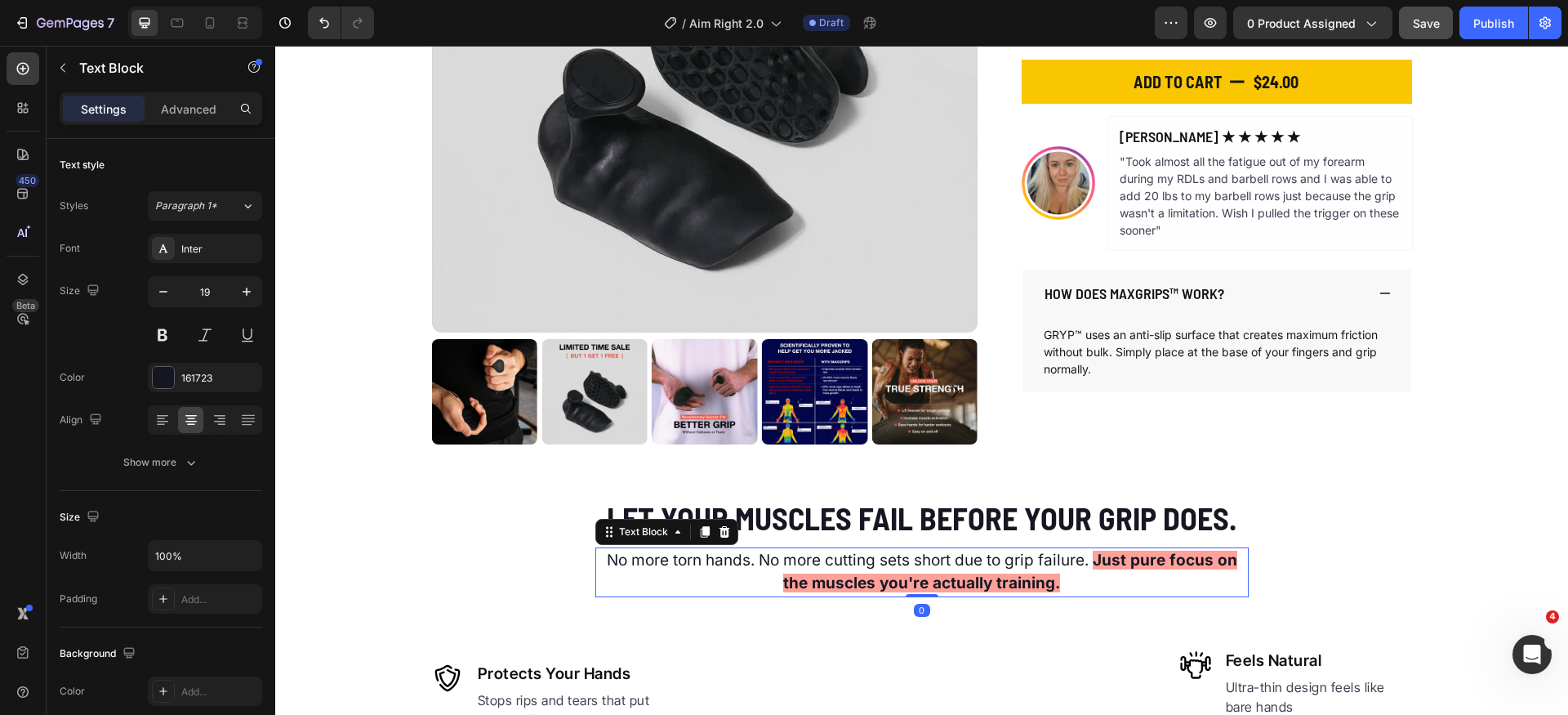
click at [930, 569] on p "No more torn hands. No more cutting sets short due to grip failure. Just pure f…" at bounding box center [921, 572] width 650 height 46
click at [170, 378] on div at bounding box center [163, 377] width 21 height 21
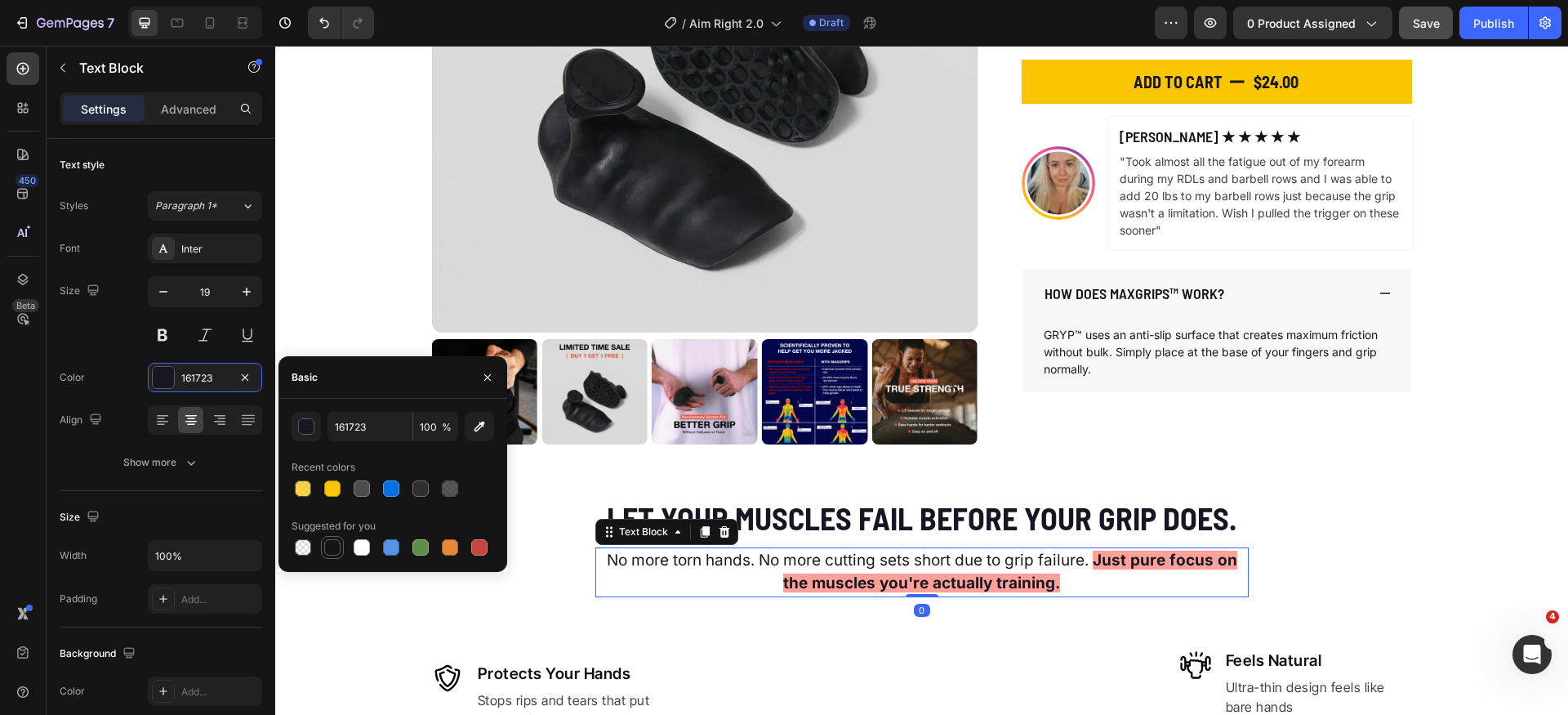
click at [325, 545] on div at bounding box center [332, 547] width 16 height 16
type input "151515"
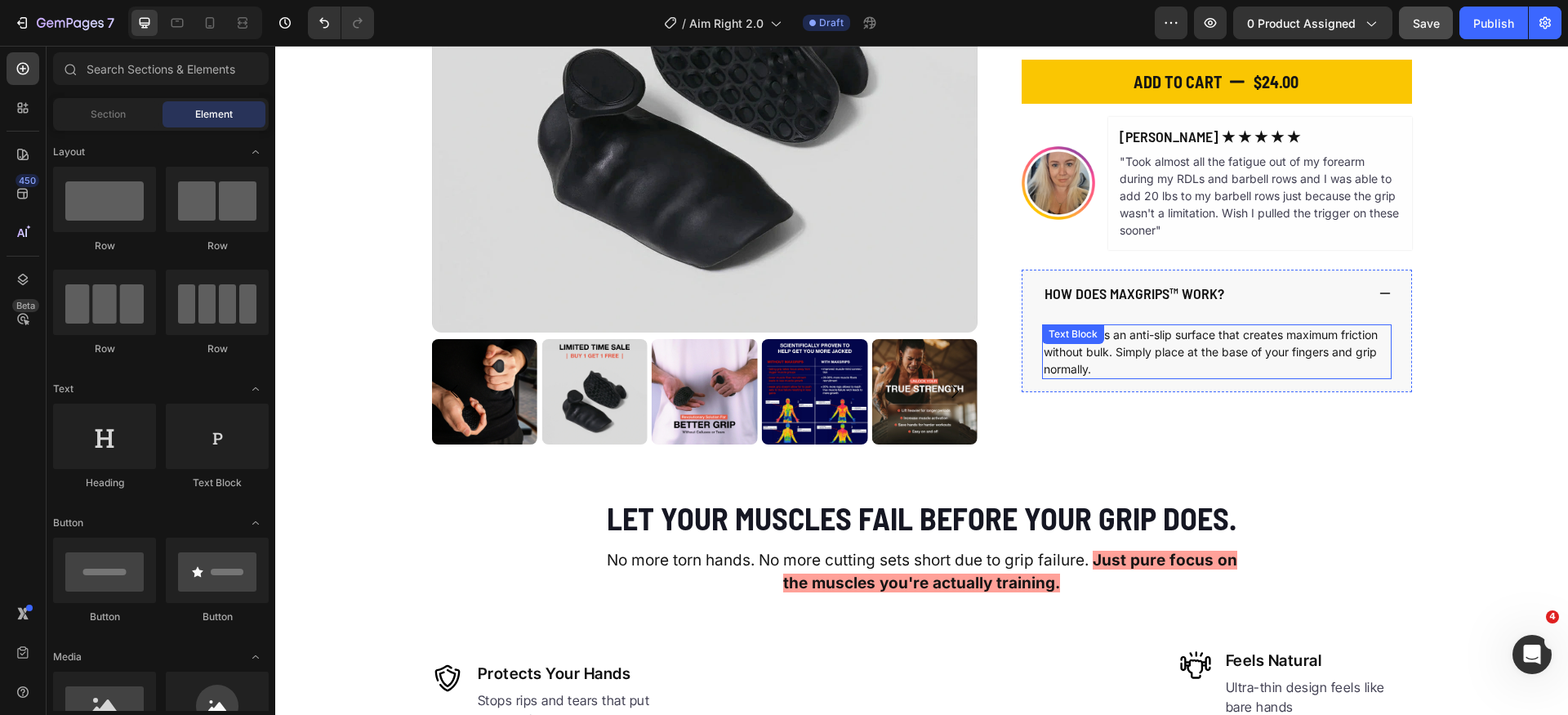
scroll to position [32, 0]
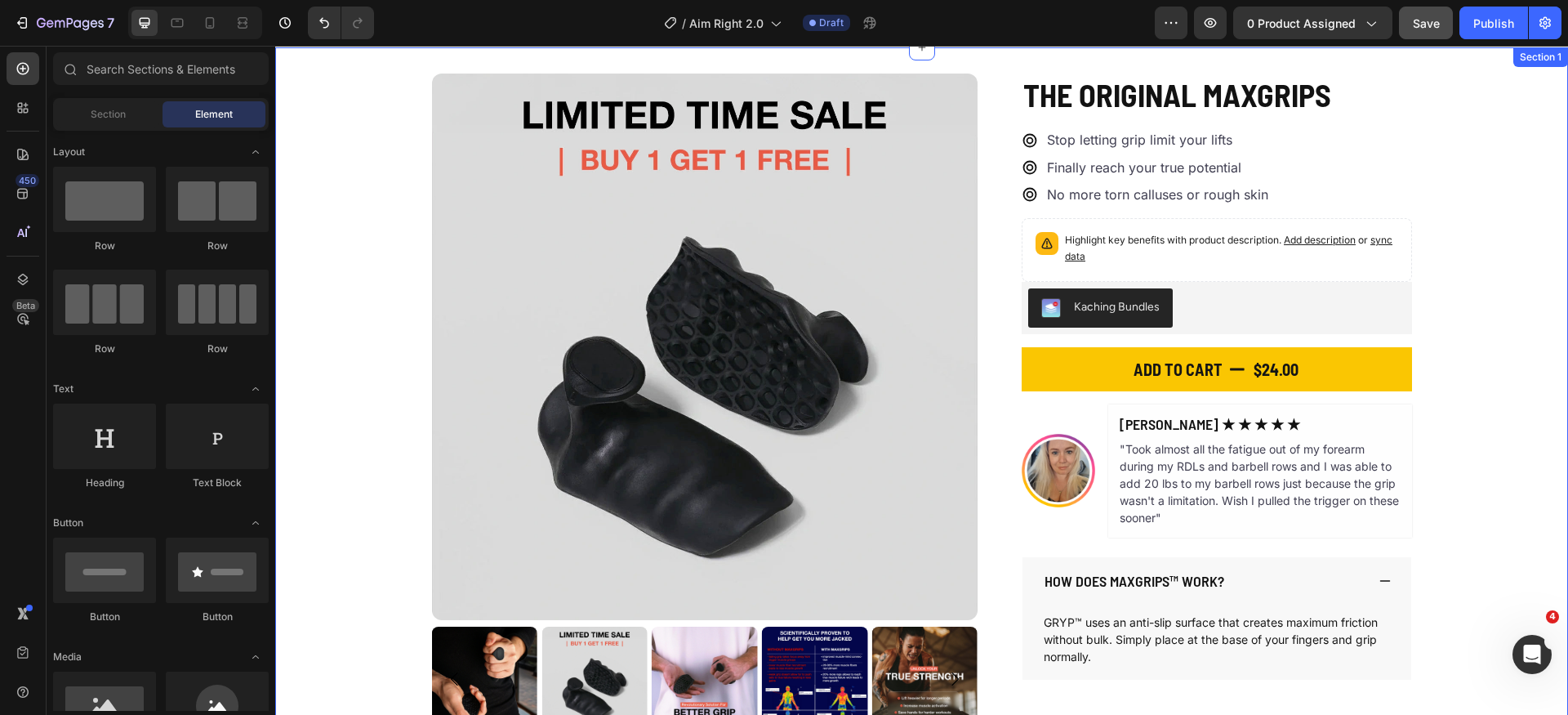
click at [1481, 322] on div "Product Images The Original MaxGrips Product Title $24.00 Product Price Product…" at bounding box center [921, 402] width 1293 height 659
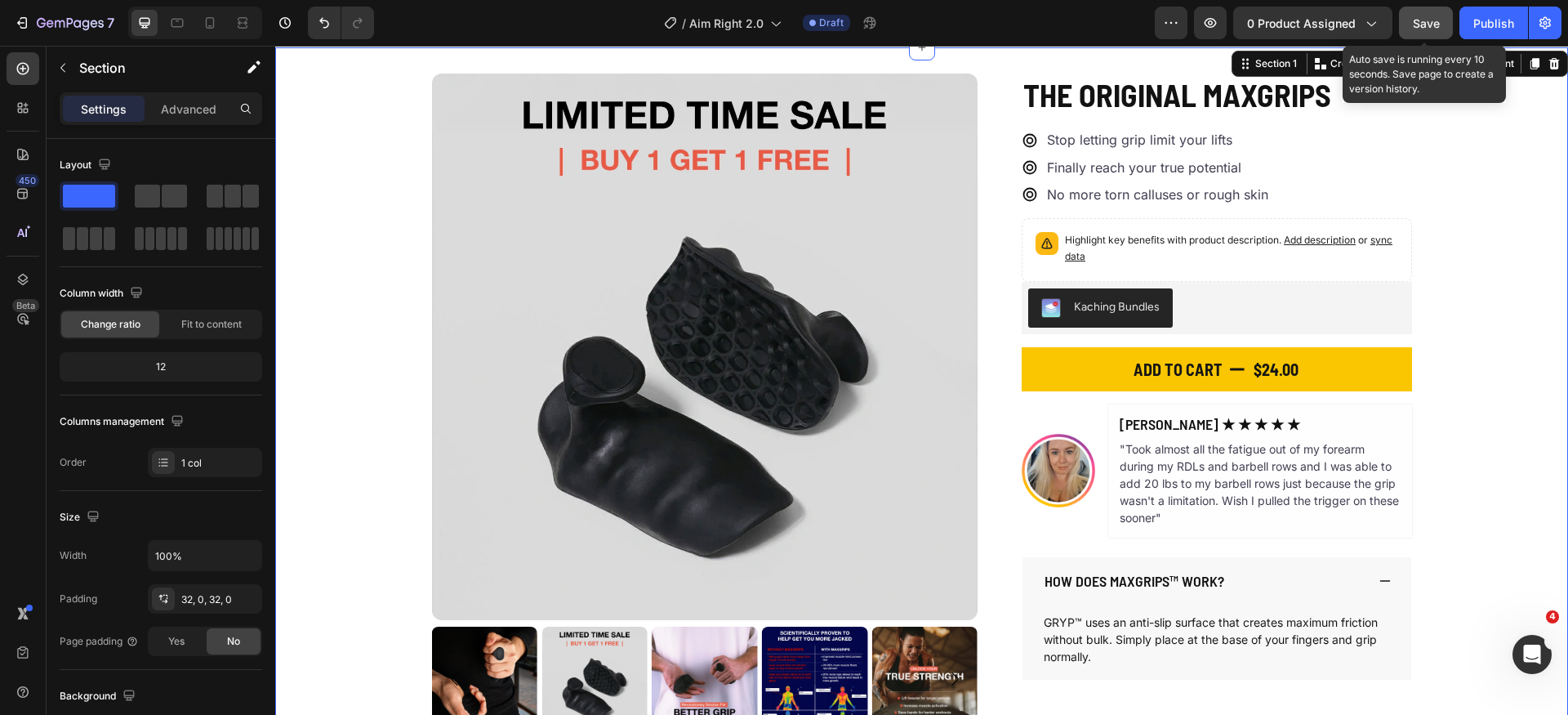
click at [1422, 21] on span "Save" at bounding box center [1427, 23] width 27 height 14
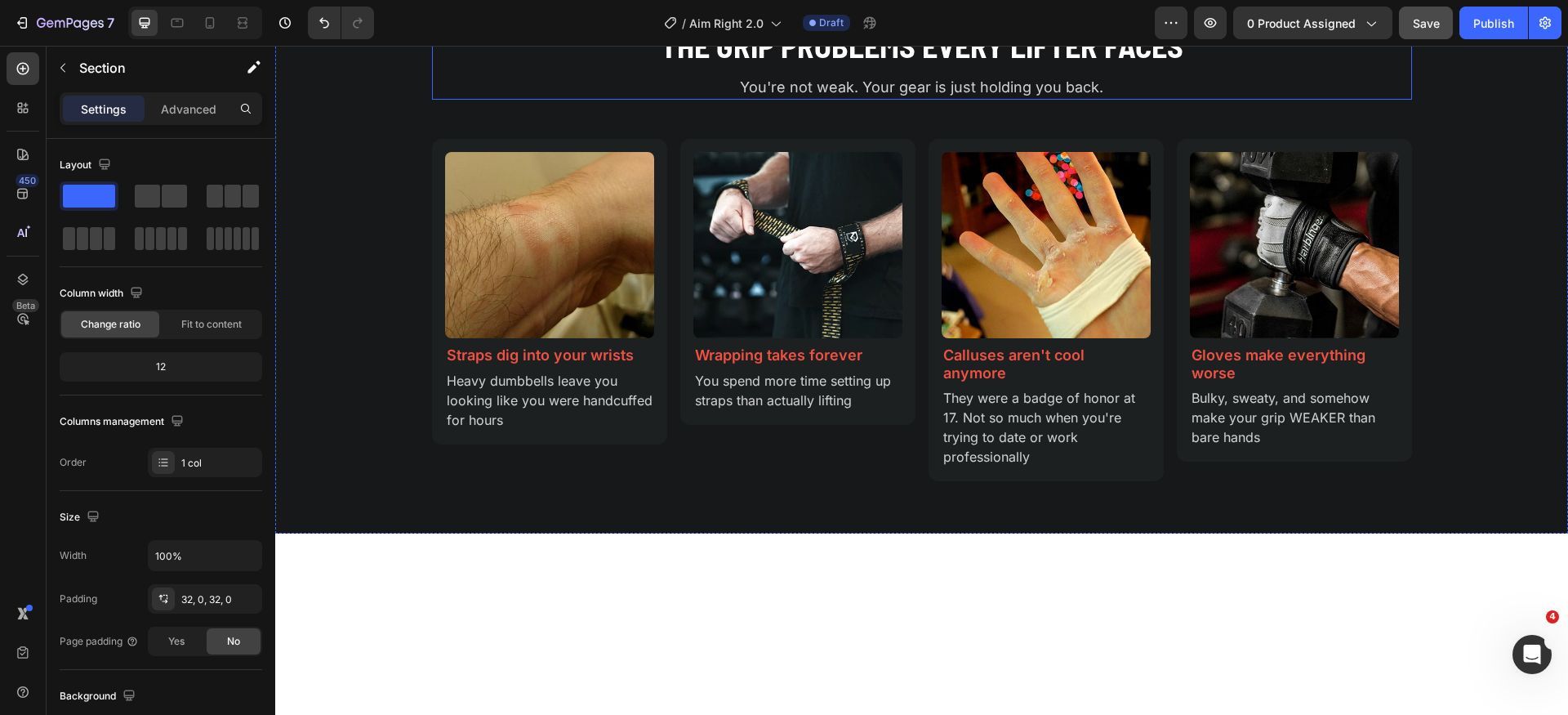
scroll to position [1569, 0]
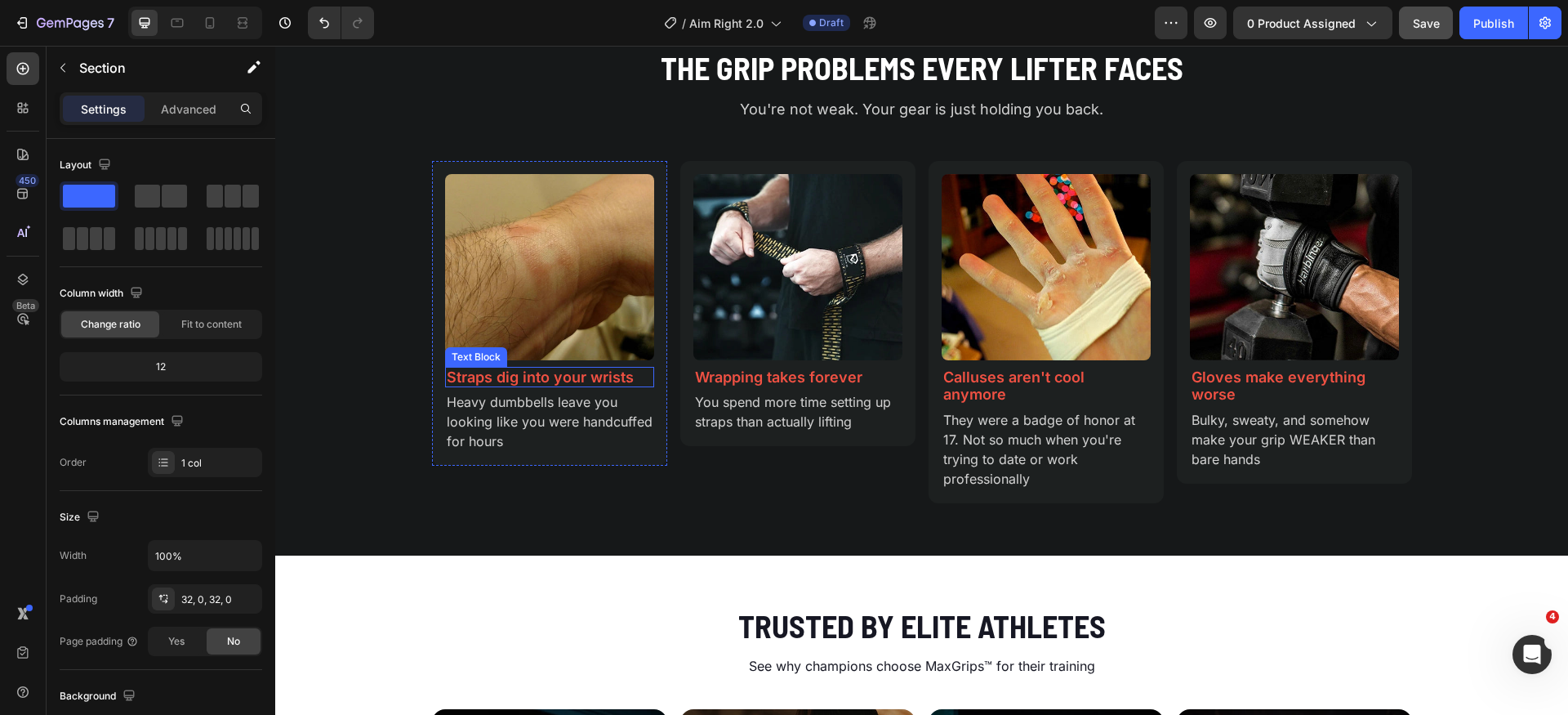
click at [556, 376] on p "Straps dig into your wrists" at bounding box center [549, 377] width 206 height 18
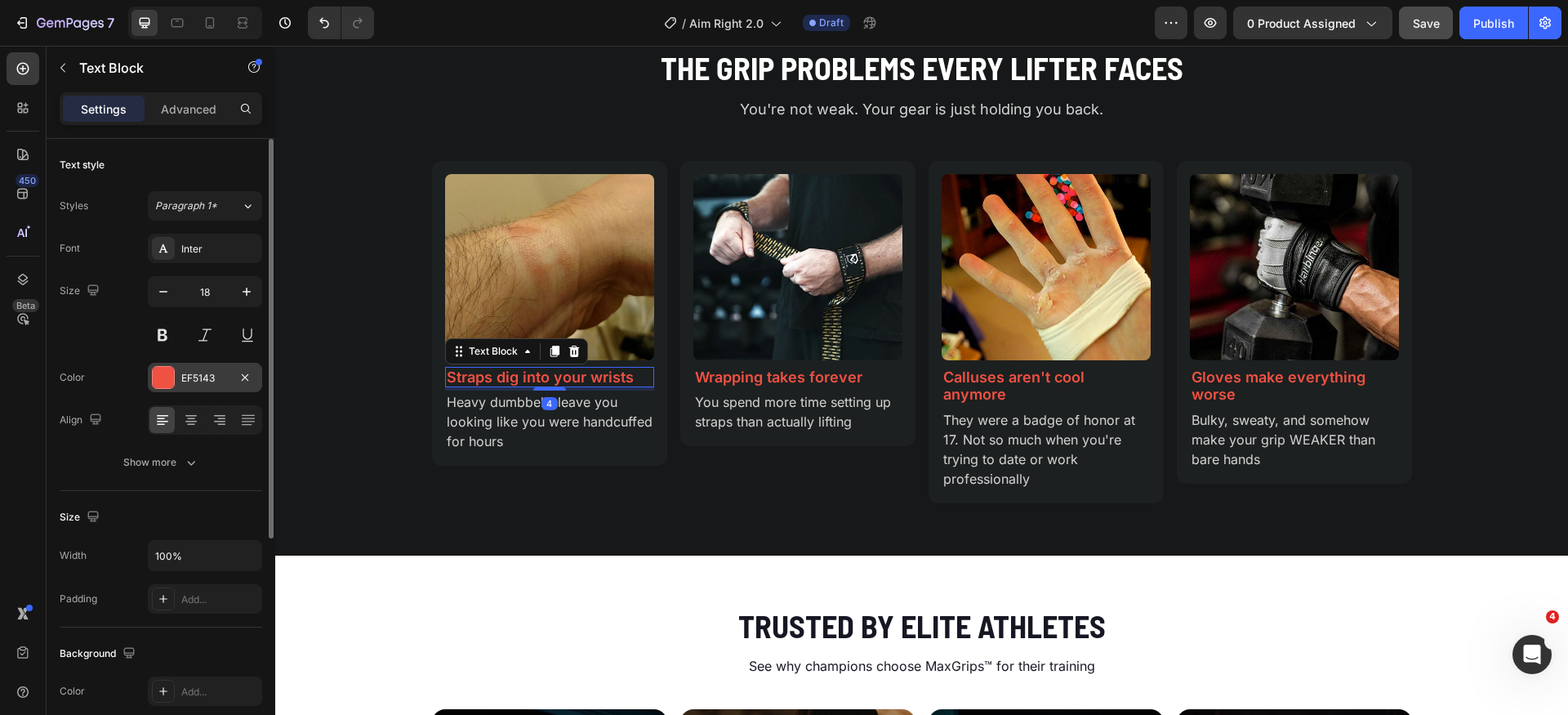
drag, startPoint x: 160, startPoint y: 376, endPoint x: 174, endPoint y: 380, distance: 14.6
click at [159, 376] on div at bounding box center [163, 377] width 21 height 21
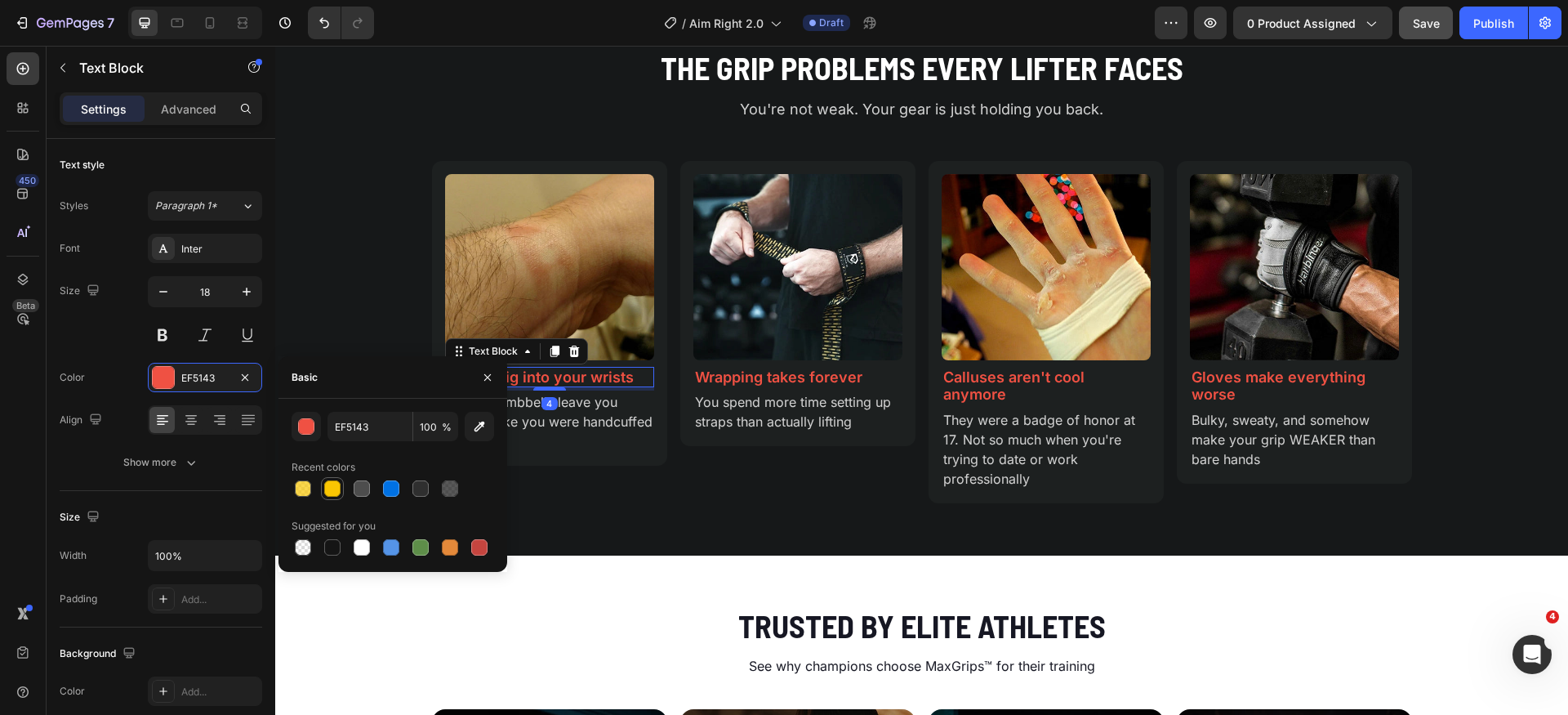
click at [335, 492] on div at bounding box center [332, 488] width 16 height 16
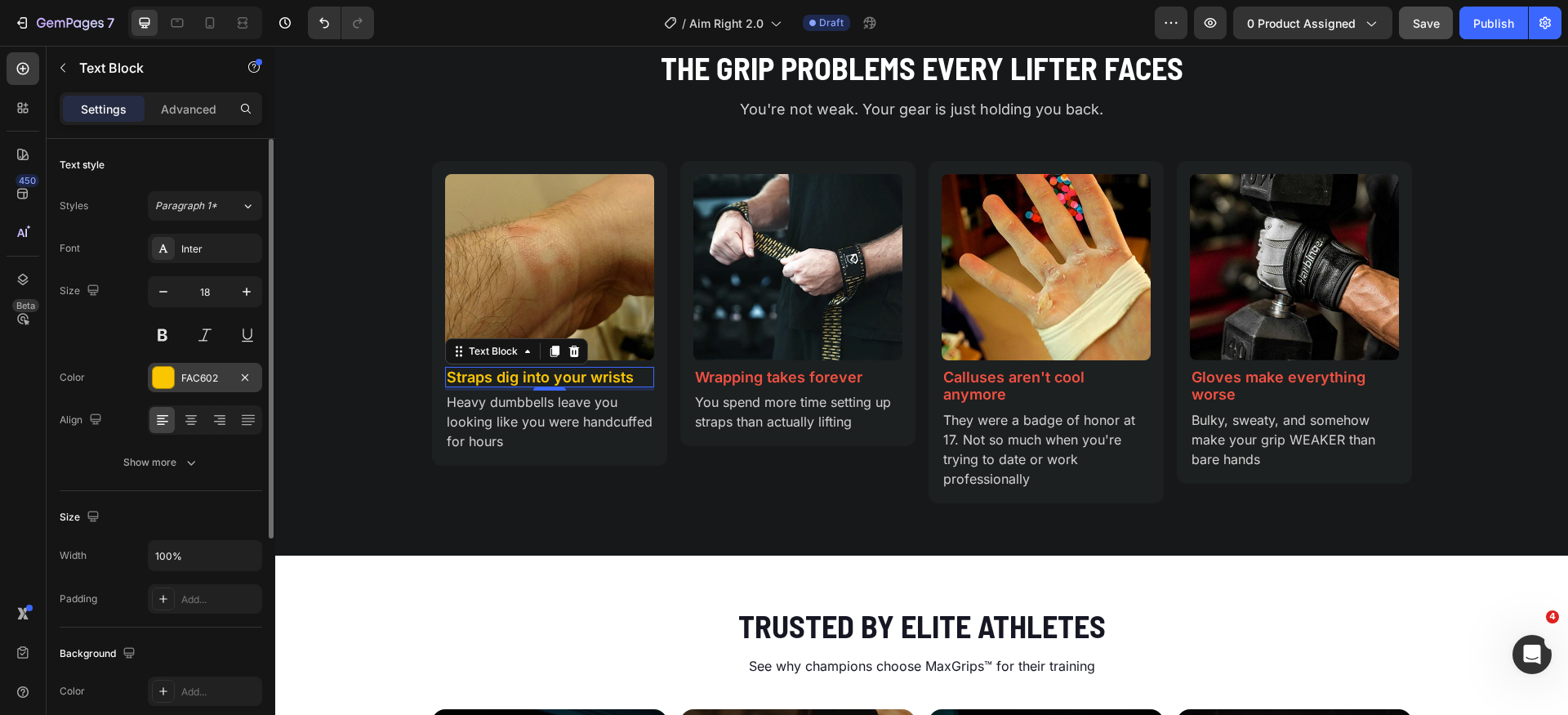
click at [167, 378] on div at bounding box center [163, 377] width 21 height 21
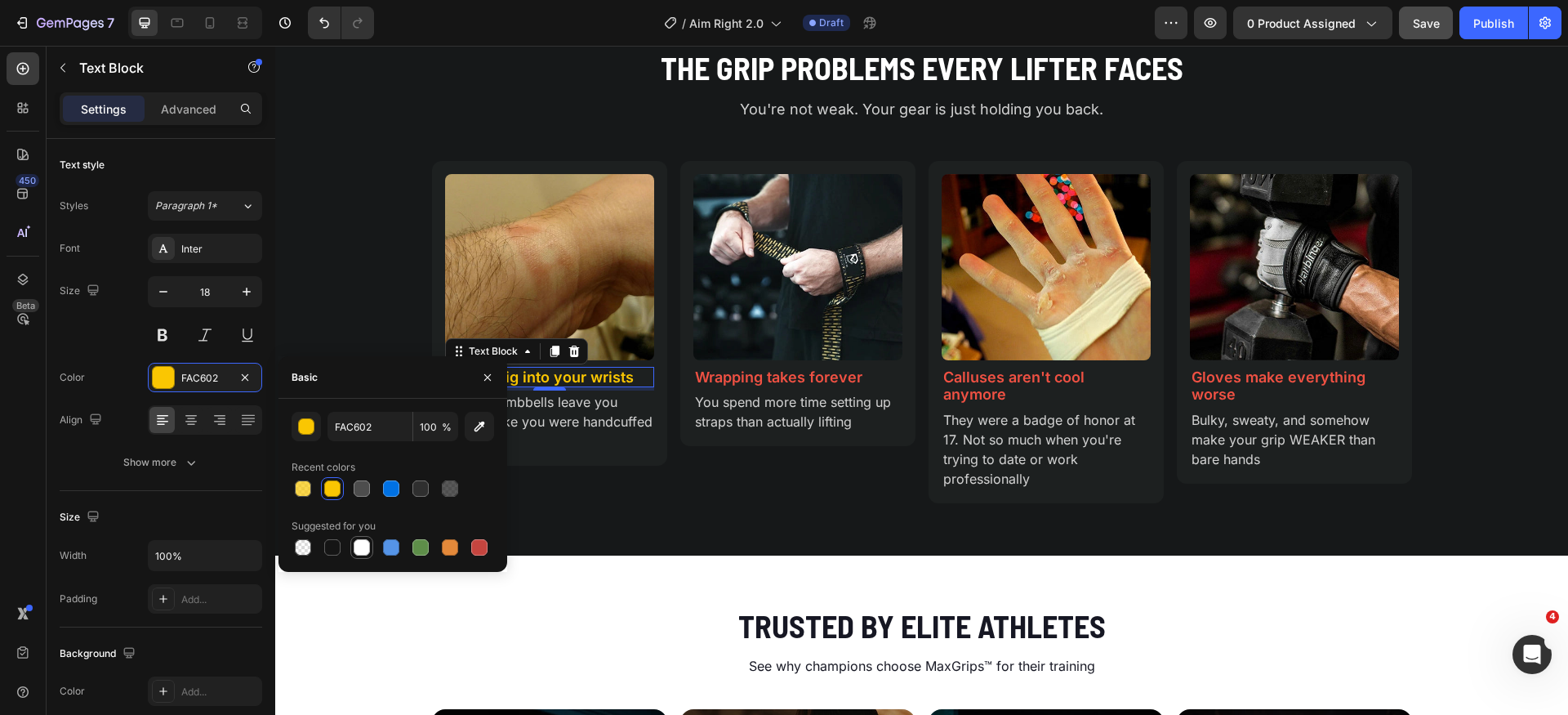
click at [362, 548] on div at bounding box center [362, 547] width 16 height 16
type input "FFFFFF"
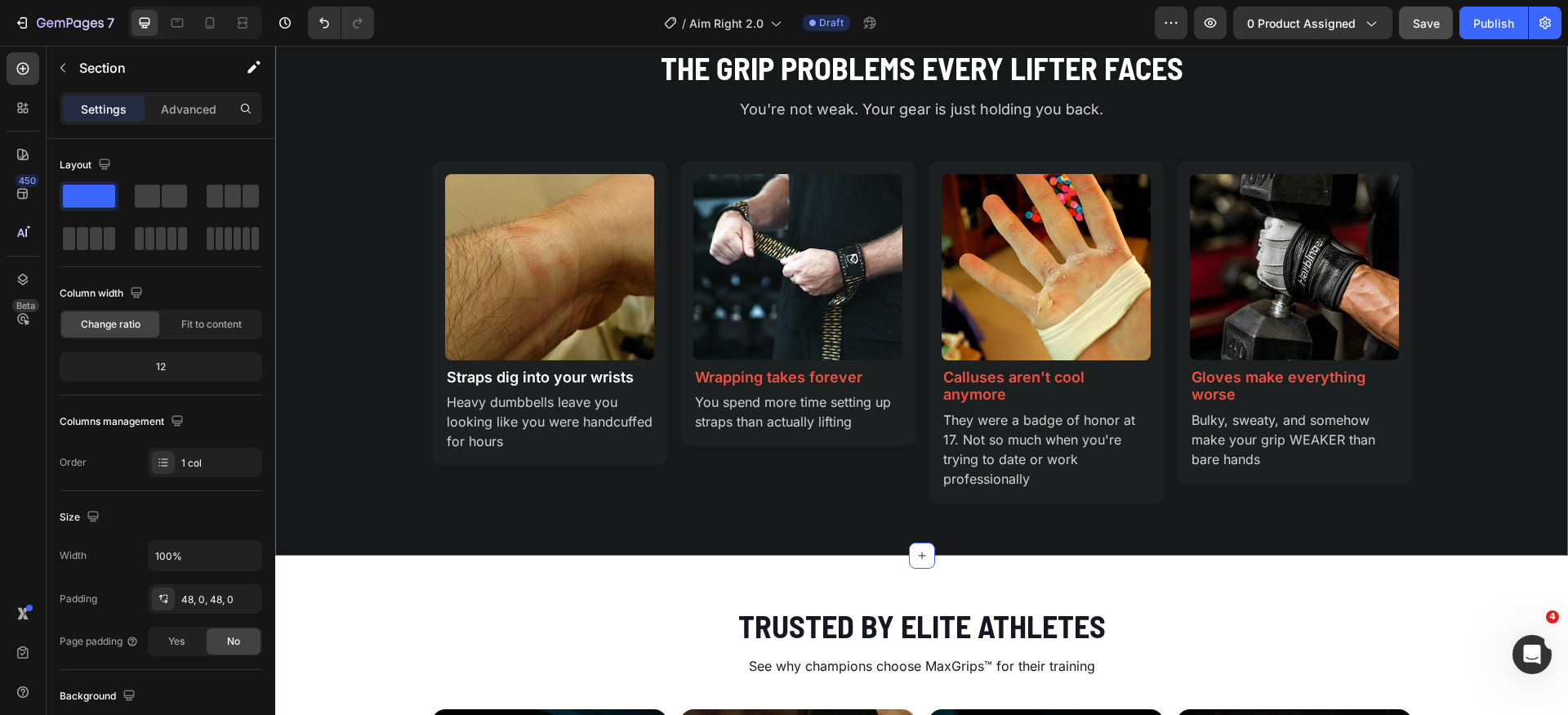
click at [328, 287] on div "The Grip Problems Every Lifter Faces Heading You're not weak. Your gear is just…" at bounding box center [921, 281] width 1293 height 470
click at [571, 376] on p "Straps dig into your wrists" at bounding box center [549, 377] width 206 height 18
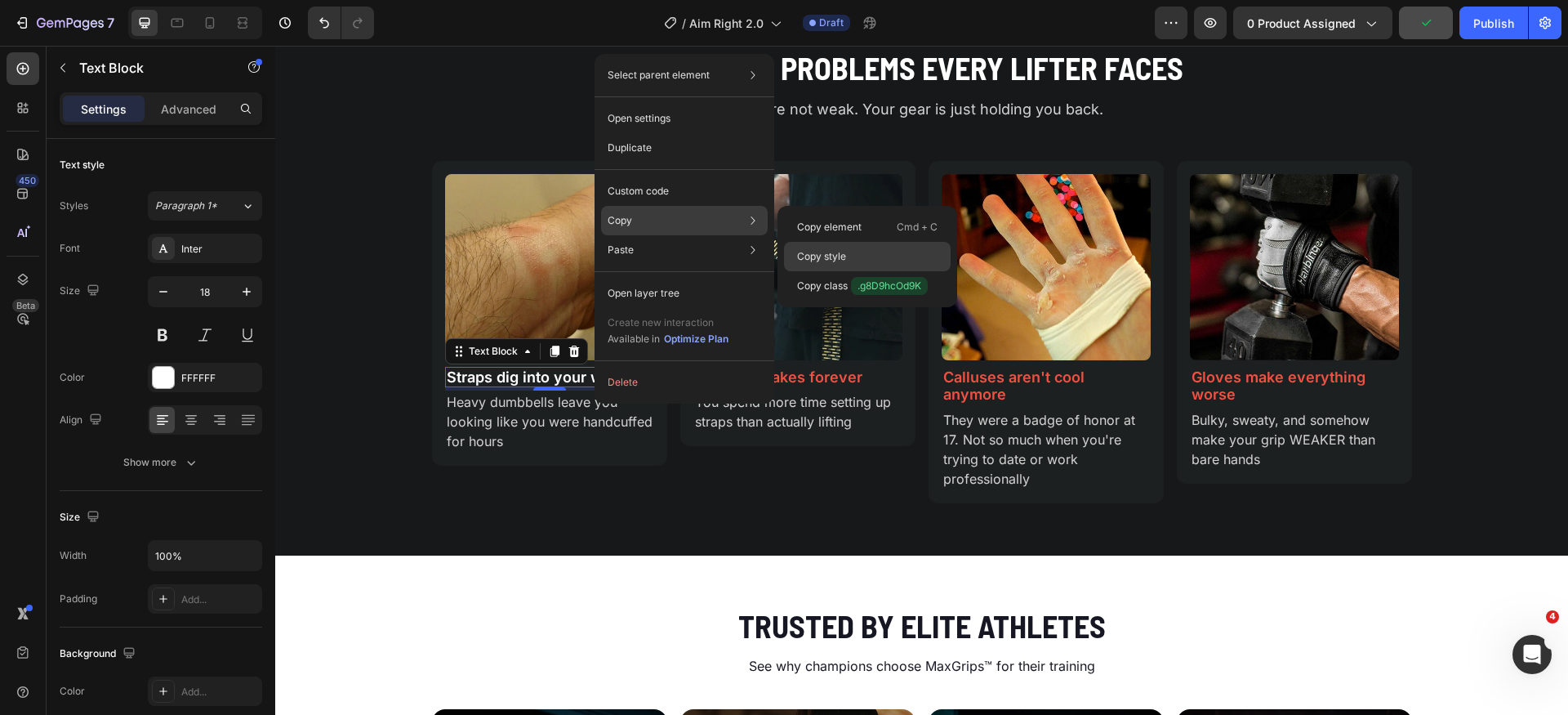
drag, startPoint x: 829, startPoint y: 252, endPoint x: 521, endPoint y: 347, distance: 322.3
click at [829, 252] on p "Copy style" at bounding box center [821, 256] width 49 height 14
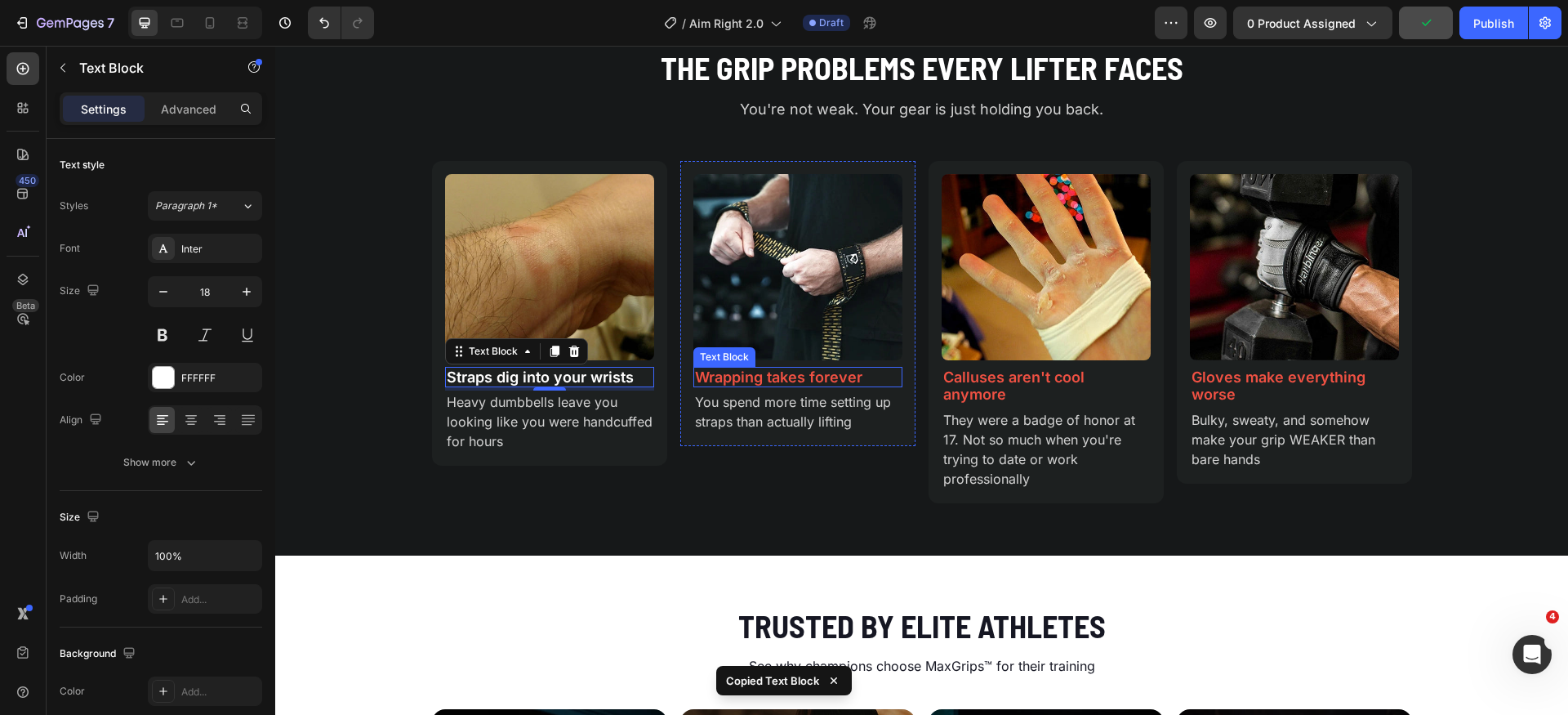
click at [800, 379] on p "Wrapping takes forever" at bounding box center [798, 377] width 206 height 18
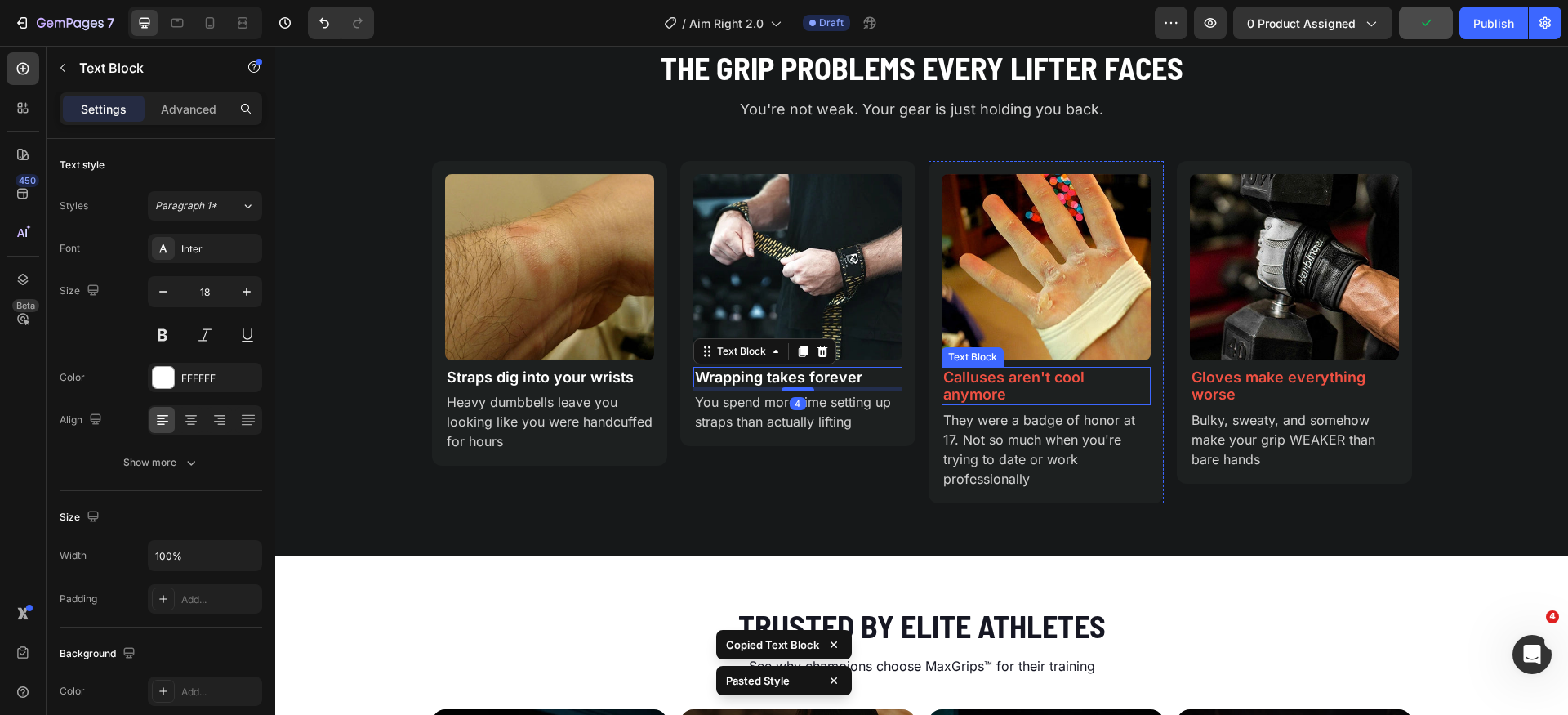
click at [1056, 385] on p "Calluses aren't cool anymore" at bounding box center [1046, 386] width 206 height 35
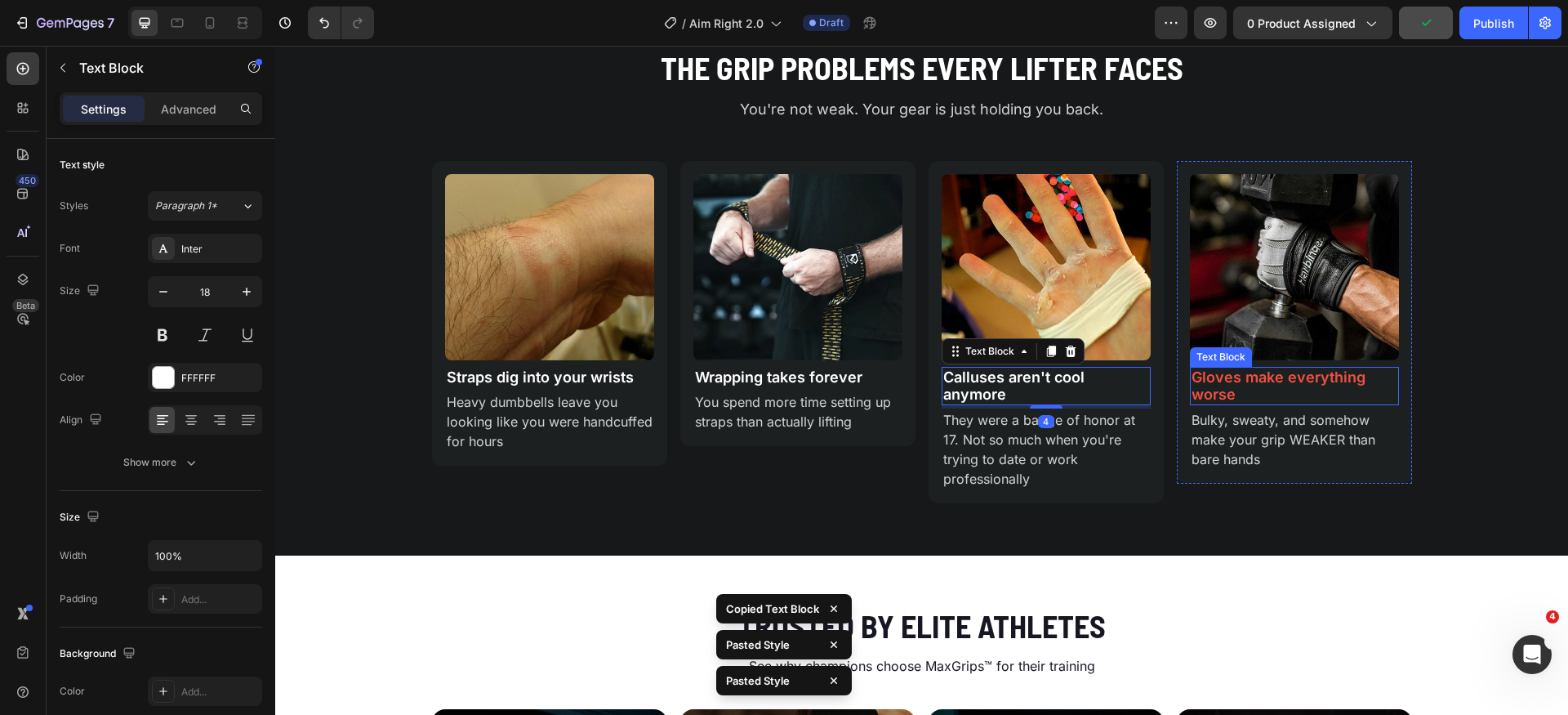
click at [1270, 387] on p "Gloves make everything worse" at bounding box center [1295, 386] width 206 height 35
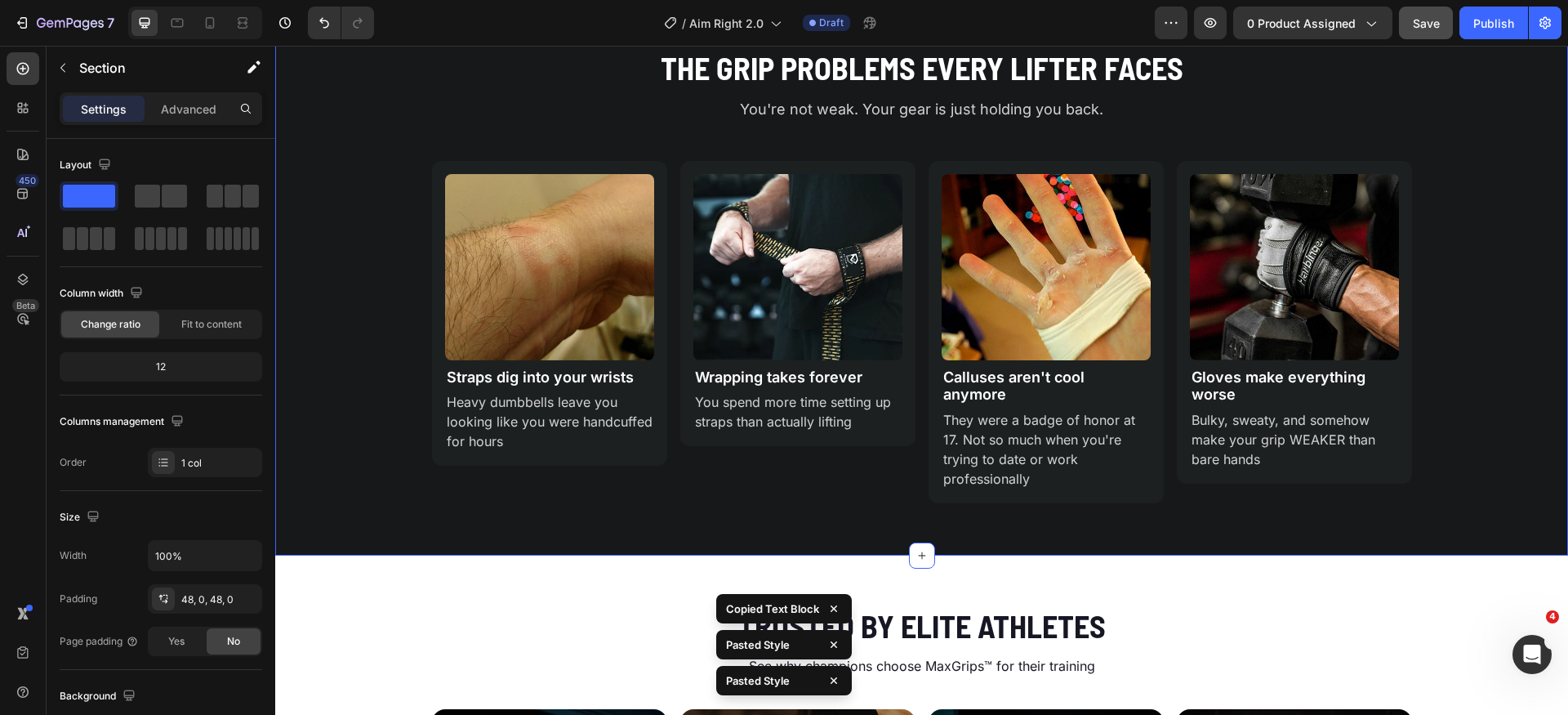
click at [1483, 417] on div "The Grip Problems Every Lifter Faces Heading You're not weak. Your gear is just…" at bounding box center [921, 281] width 1293 height 470
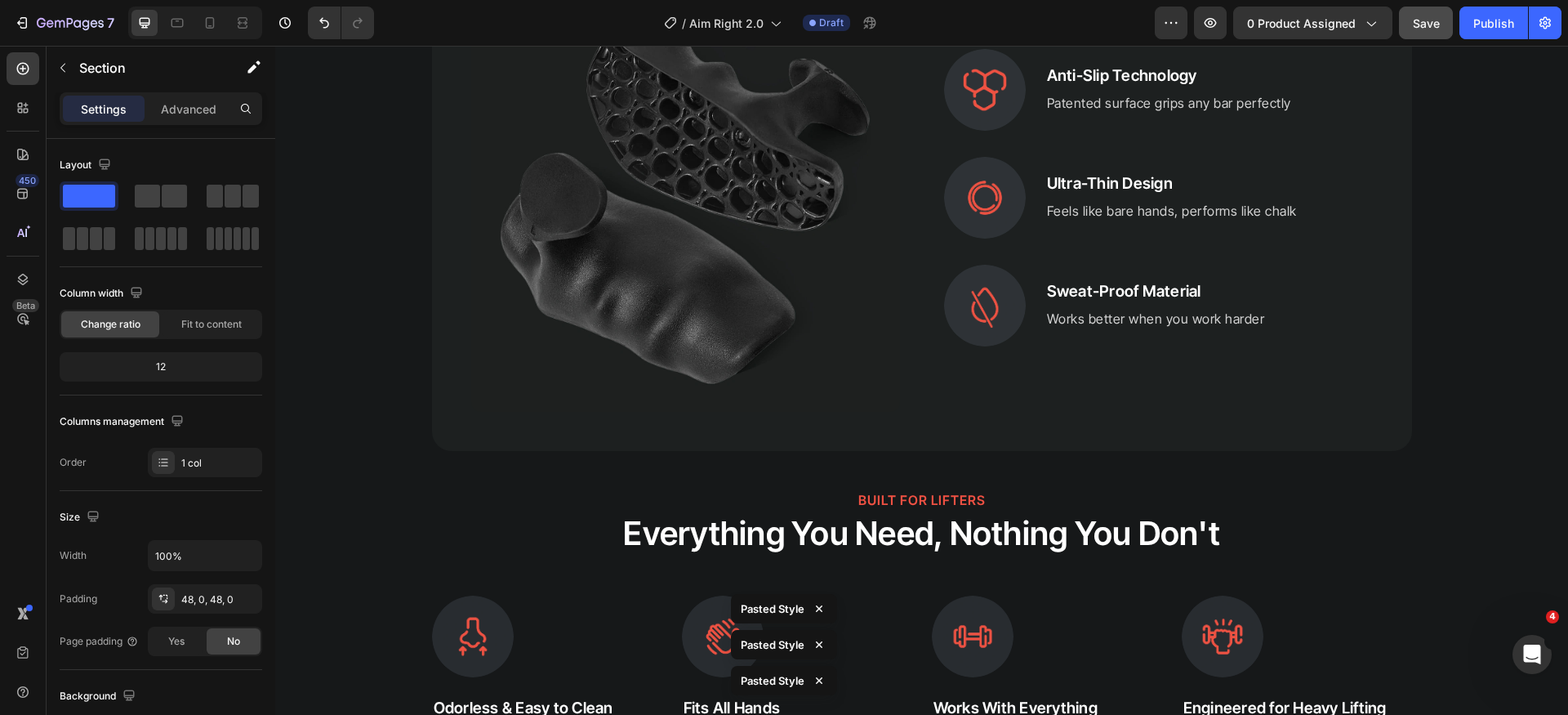
scroll to position [3675, 0]
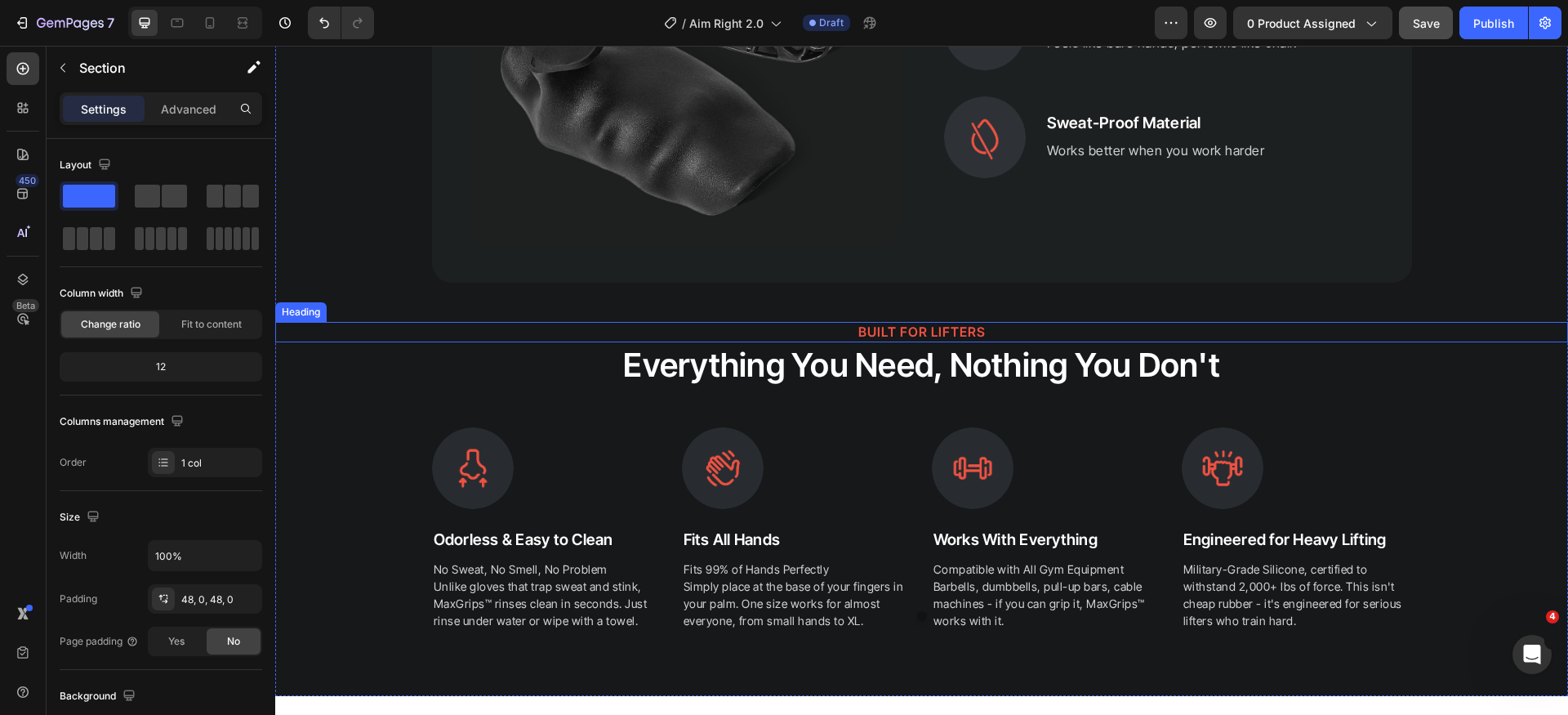
click at [941, 331] on h2 "BUILT FOR LIFTERS" at bounding box center [921, 332] width 1293 height 20
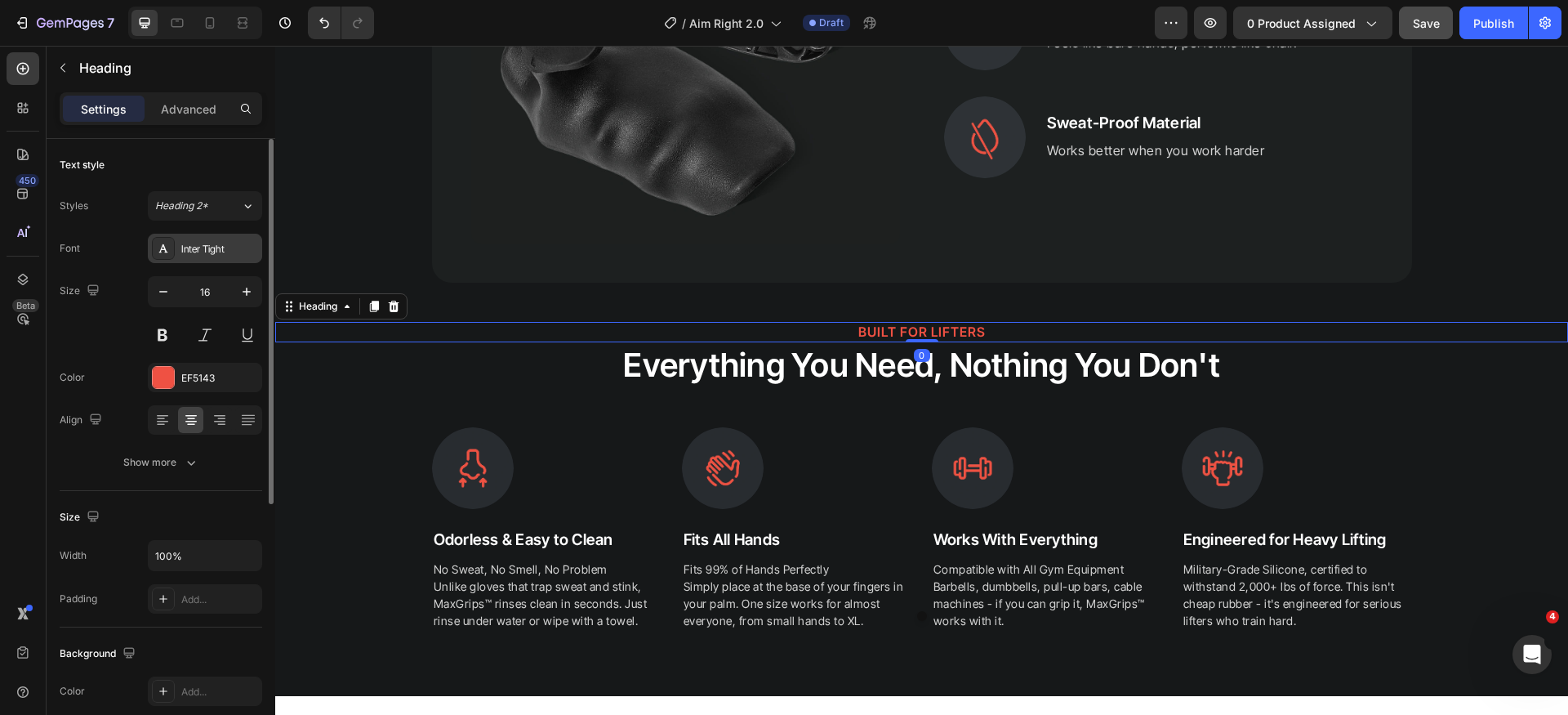
click at [204, 247] on div "Inter Tight" at bounding box center [219, 249] width 77 height 14
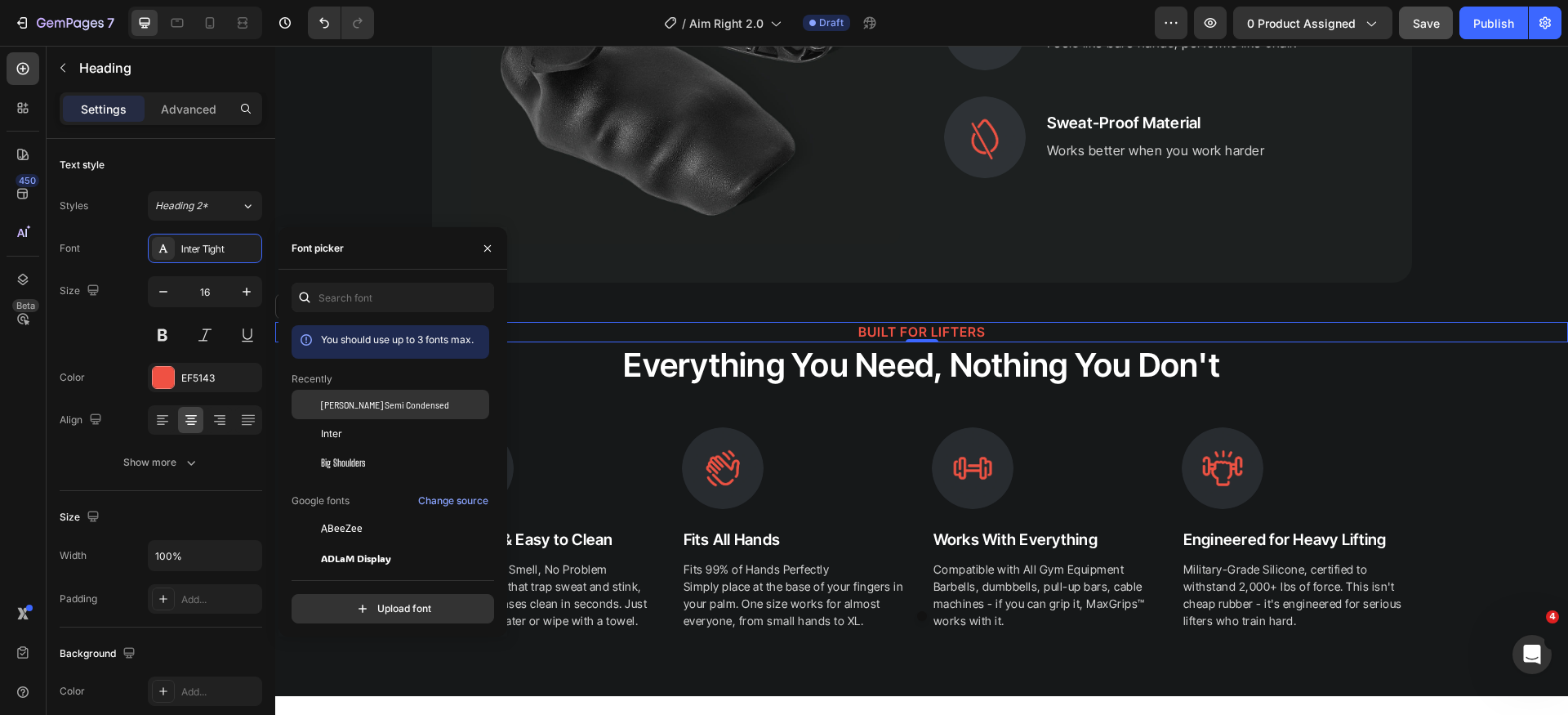
click at [413, 400] on div "[PERSON_NAME] Semi Condensed" at bounding box center [404, 404] width 165 height 14
click at [250, 294] on icon "button" at bounding box center [246, 291] width 16 height 16
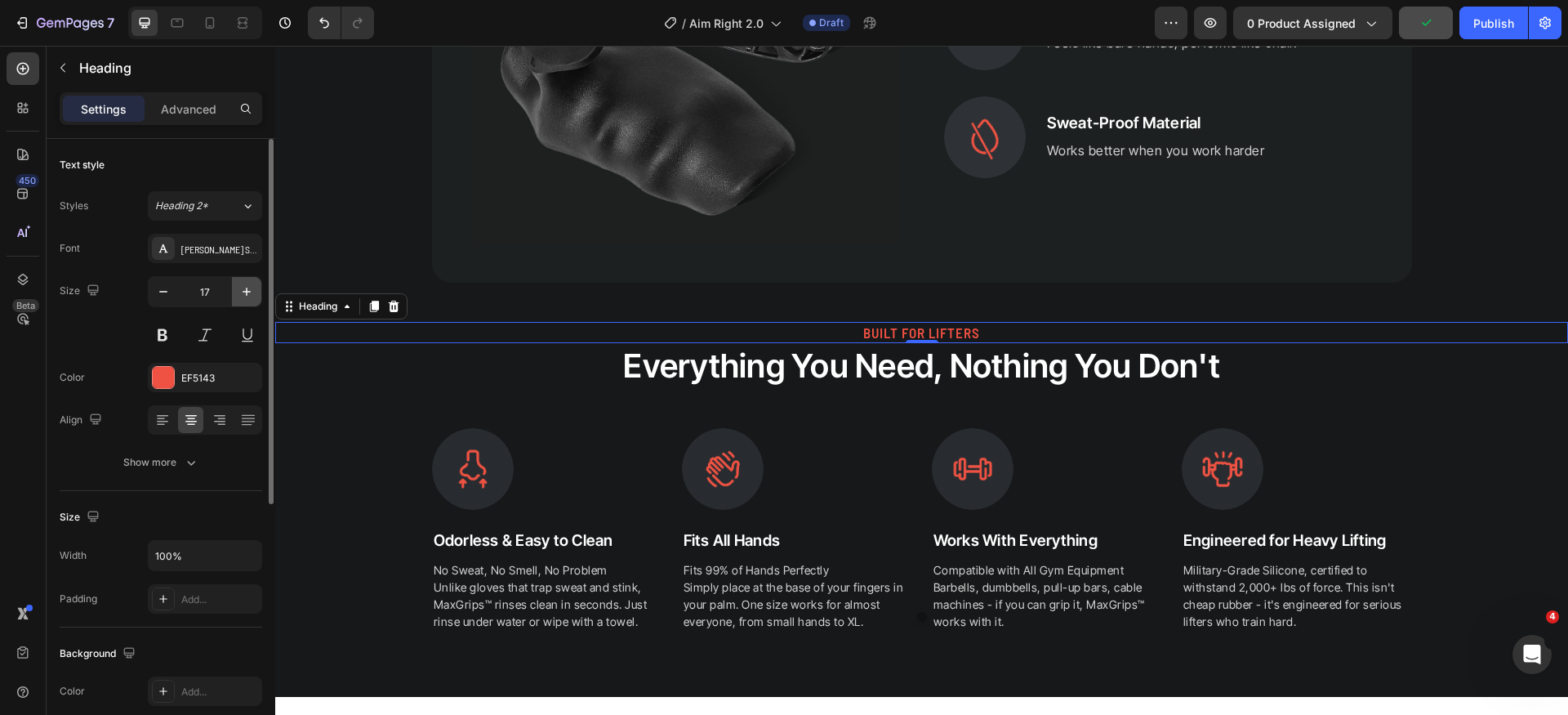
click at [250, 294] on icon "button" at bounding box center [246, 291] width 16 height 16
type input "18"
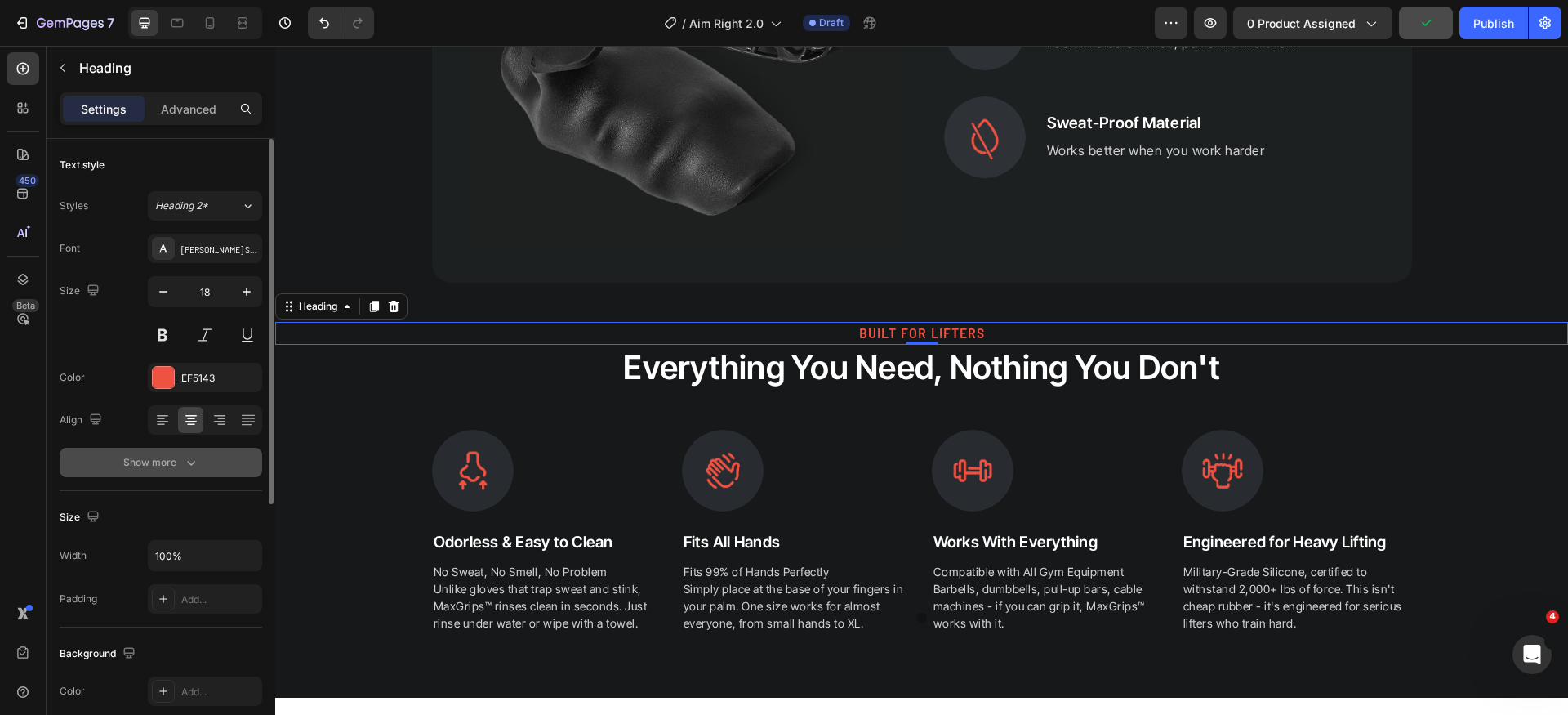
click at [180, 467] on div "Show more" at bounding box center [161, 462] width 76 height 16
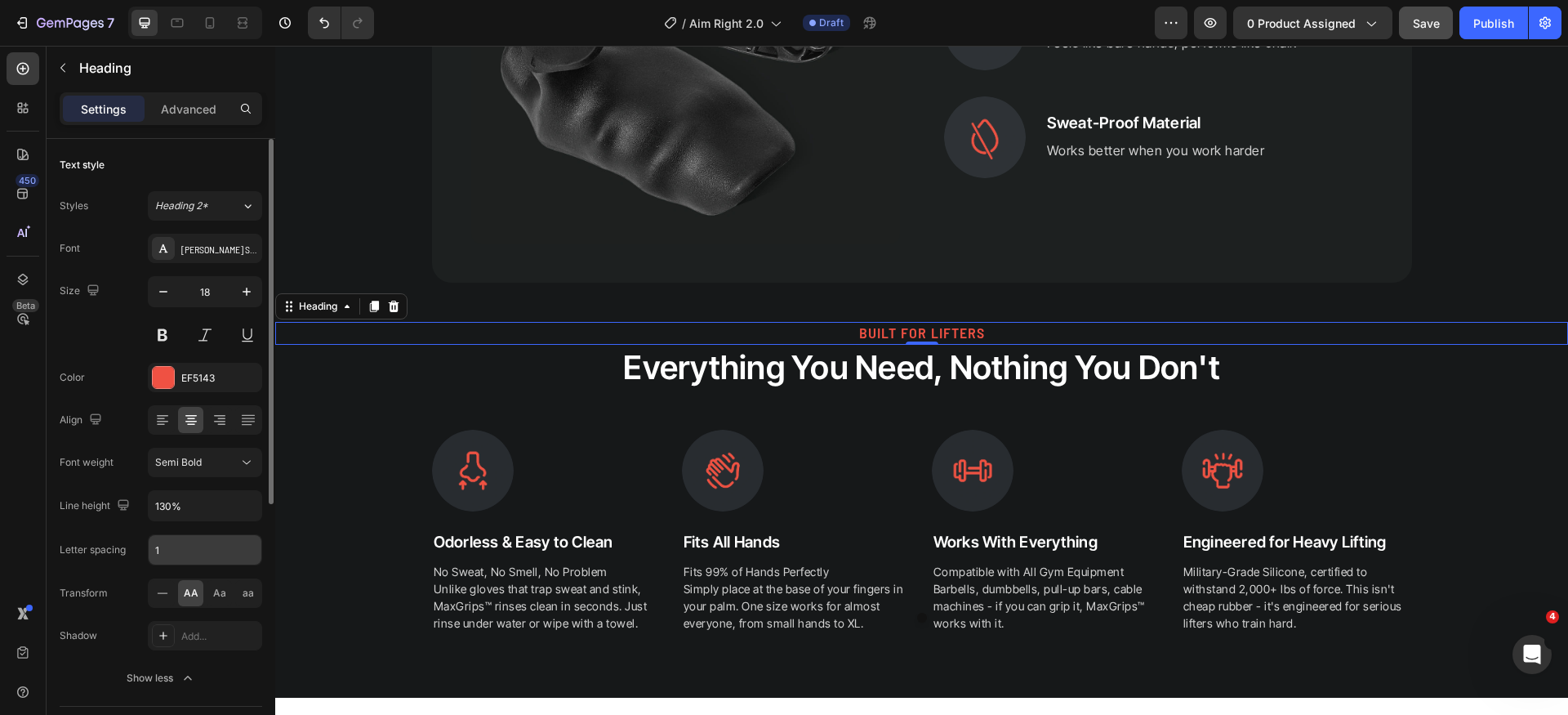
click at [207, 547] on input "1" at bounding box center [205, 549] width 113 height 29
type input "0"
click at [785, 382] on h2 "Everything You Need, Nothing You Don't" at bounding box center [921, 368] width 1293 height 45
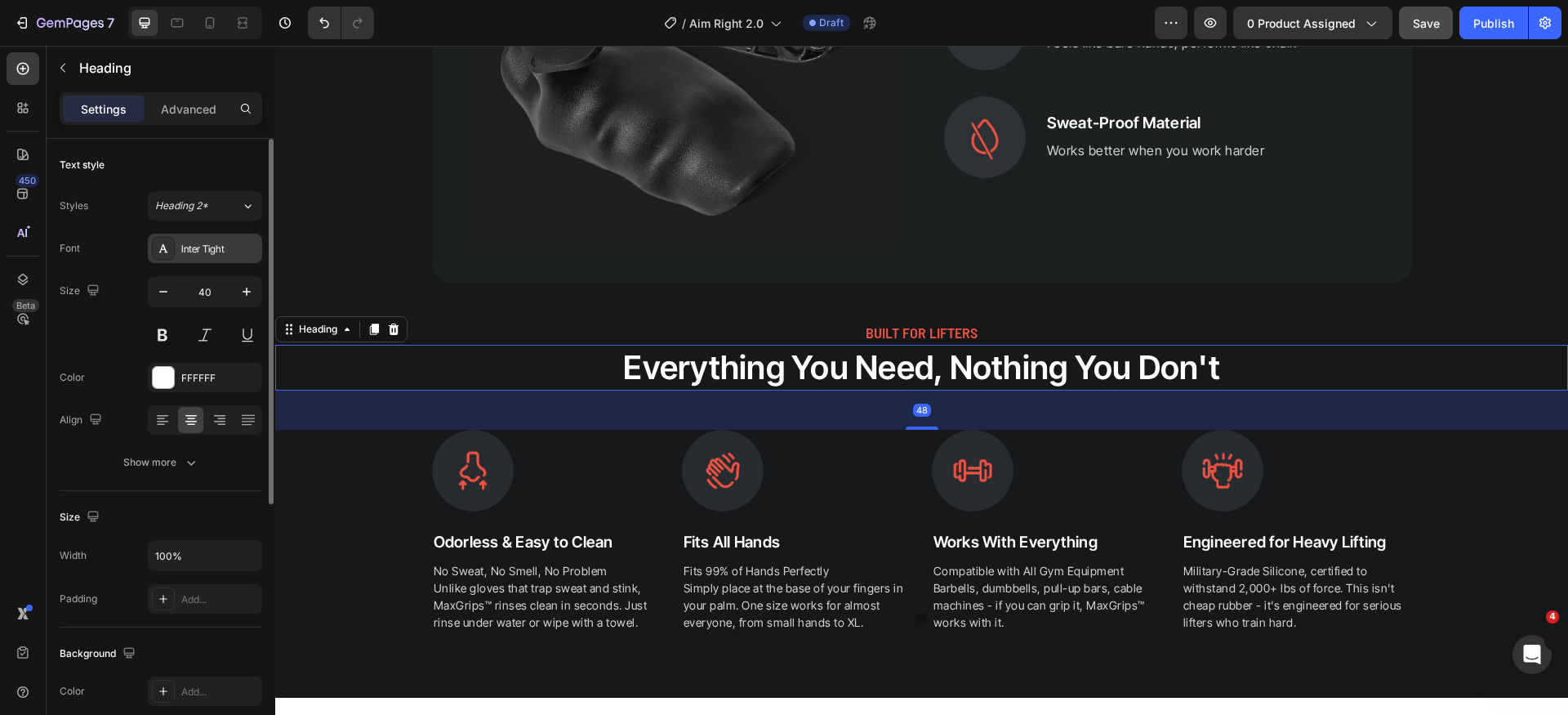
click at [216, 246] on div "Inter Tight" at bounding box center [219, 249] width 77 height 14
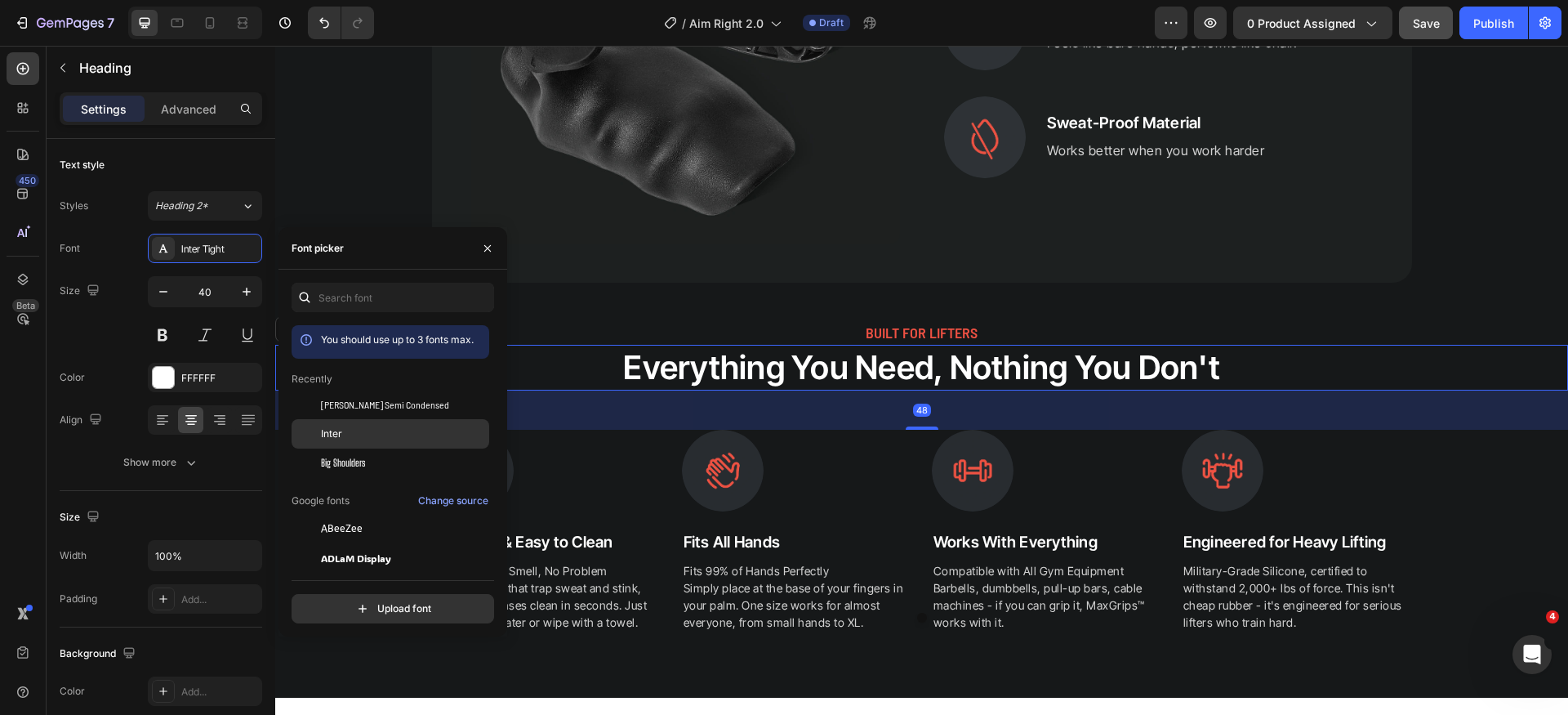
click at [373, 437] on div "Inter" at bounding box center [404, 433] width 165 height 14
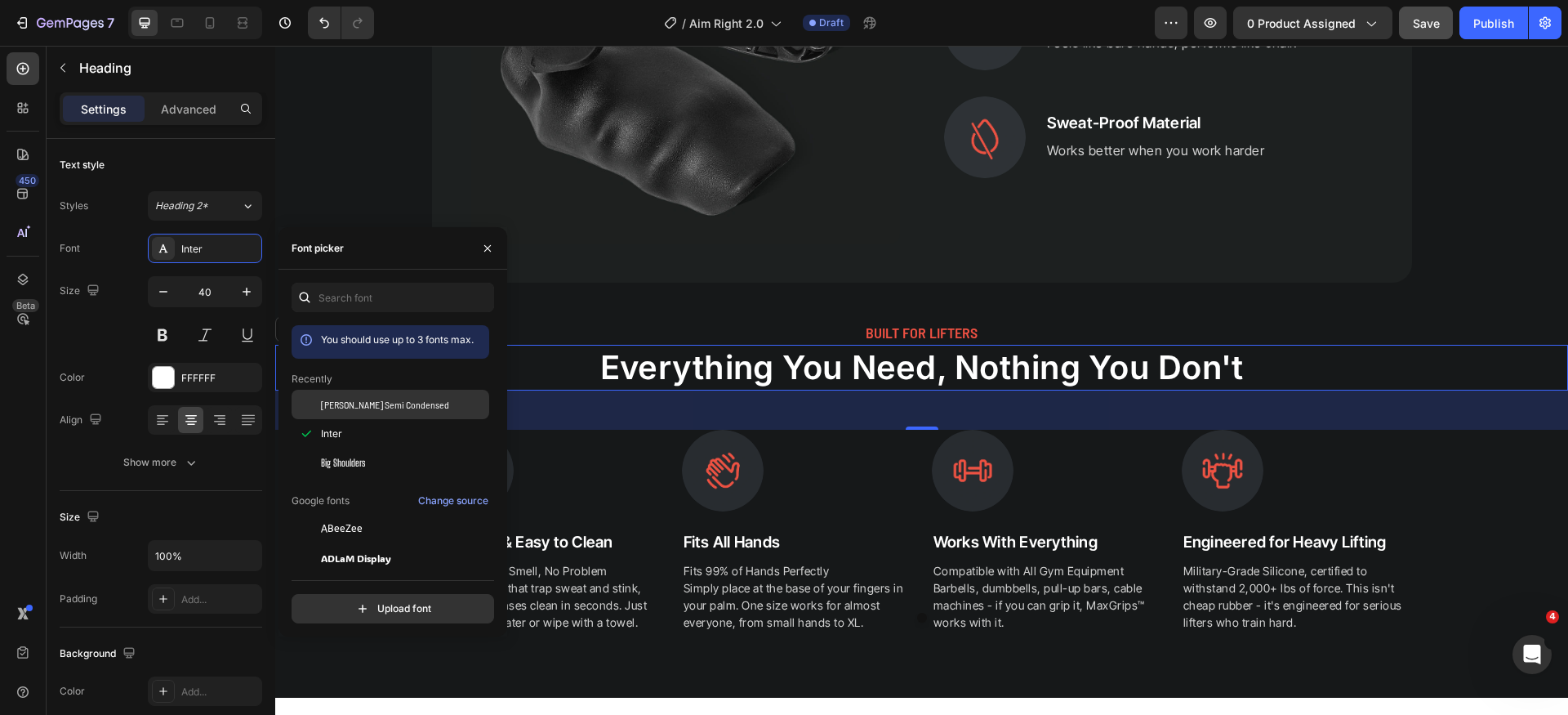
click at [385, 405] on span "[PERSON_NAME] Semi Condensed" at bounding box center [385, 404] width 129 height 14
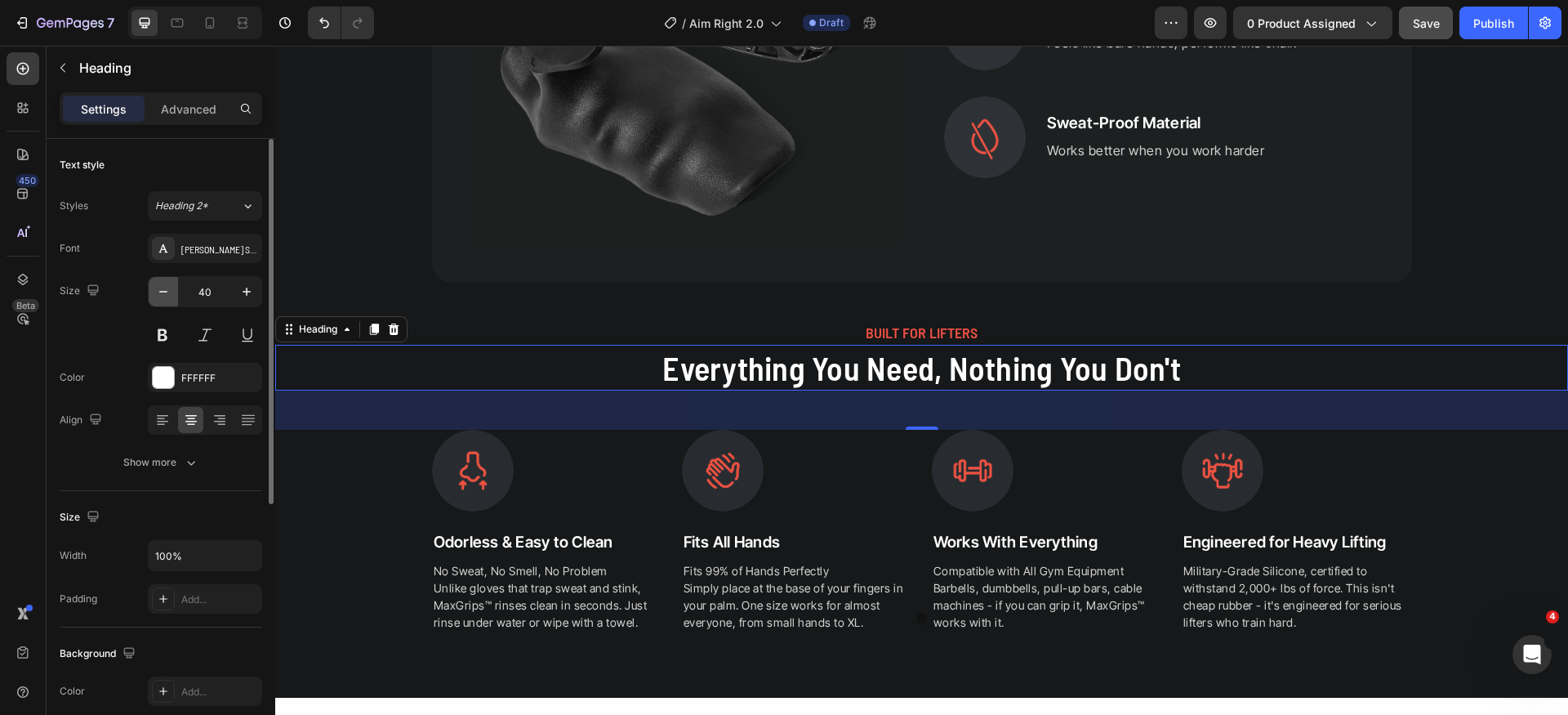
click at [166, 289] on icon "button" at bounding box center [163, 291] width 16 height 16
type input "38"
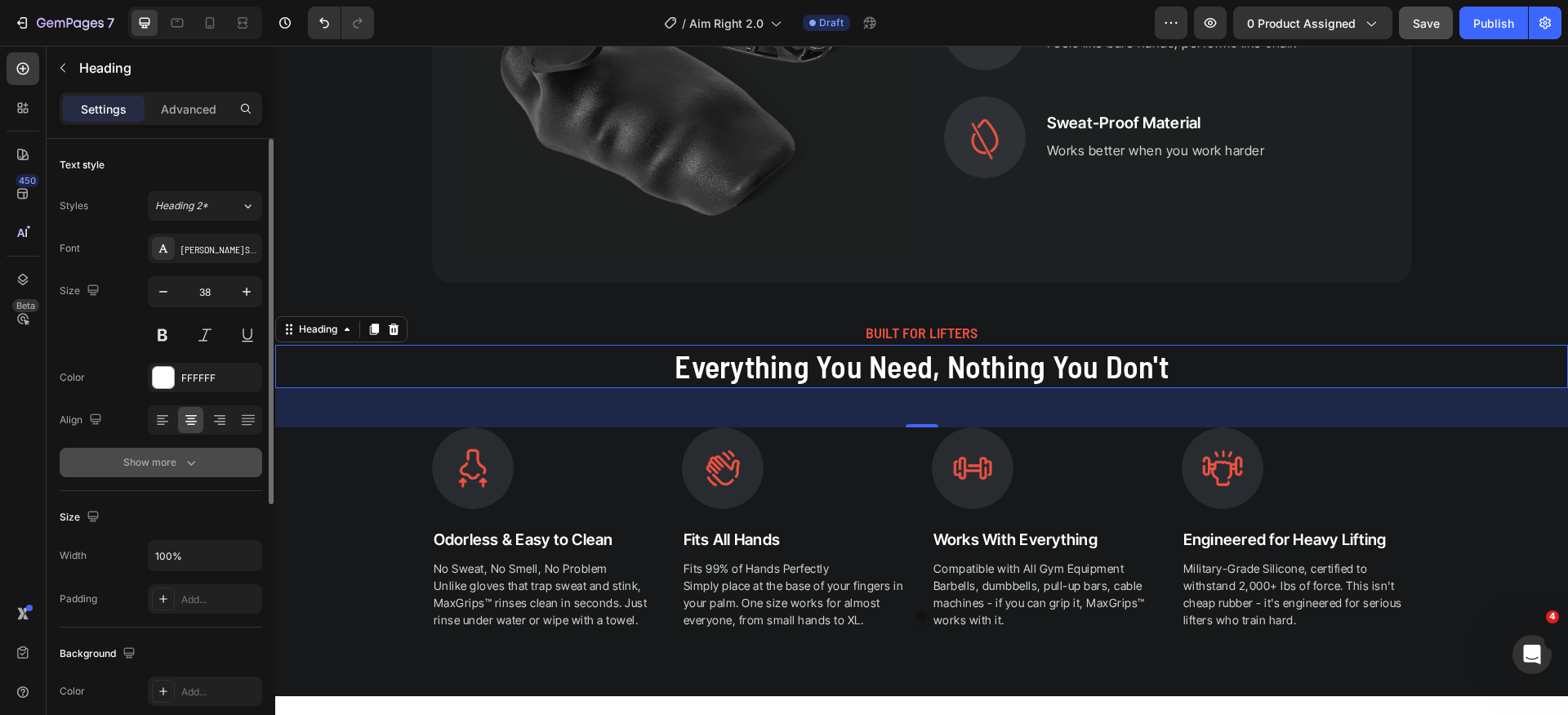
click at [193, 470] on icon "button" at bounding box center [191, 462] width 16 height 16
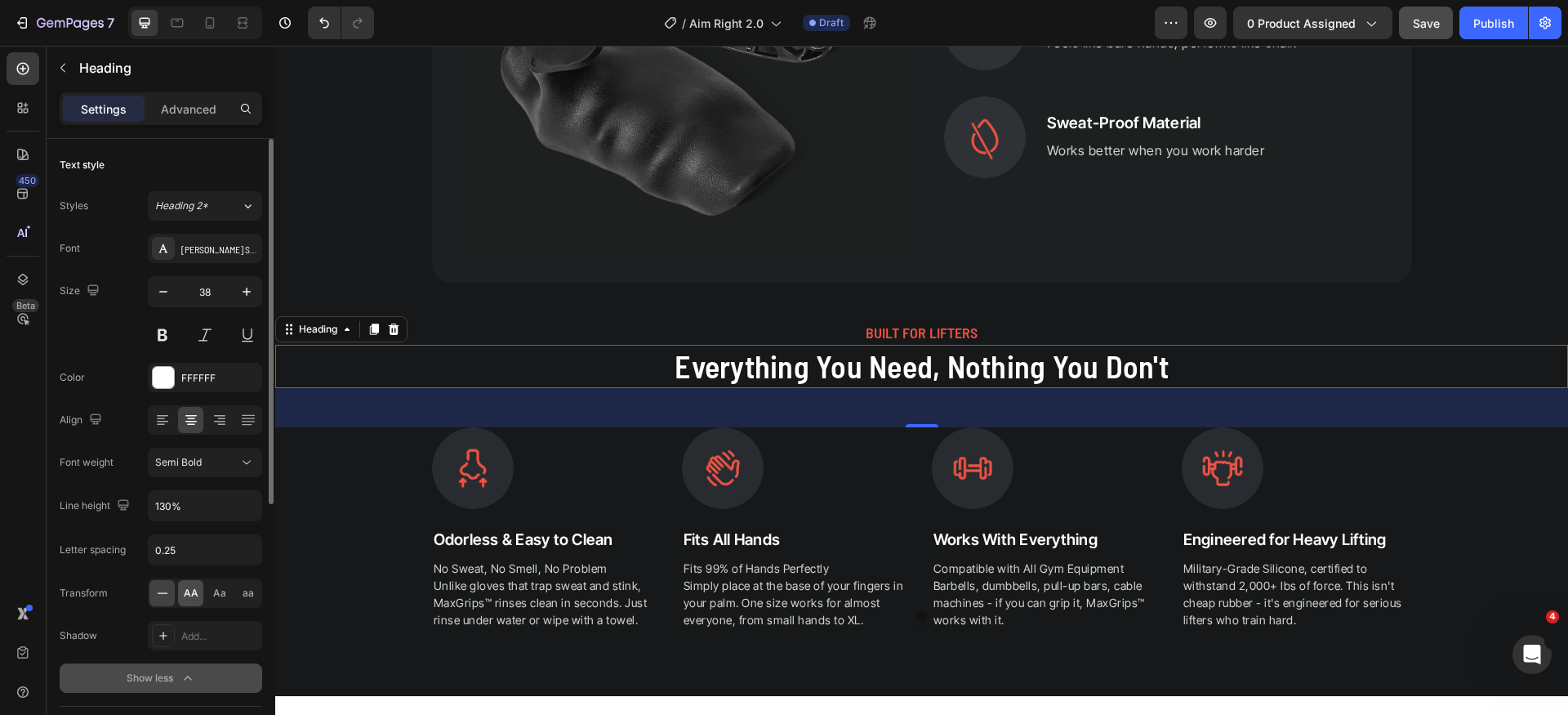
click at [192, 595] on span "AA" at bounding box center [191, 593] width 14 height 14
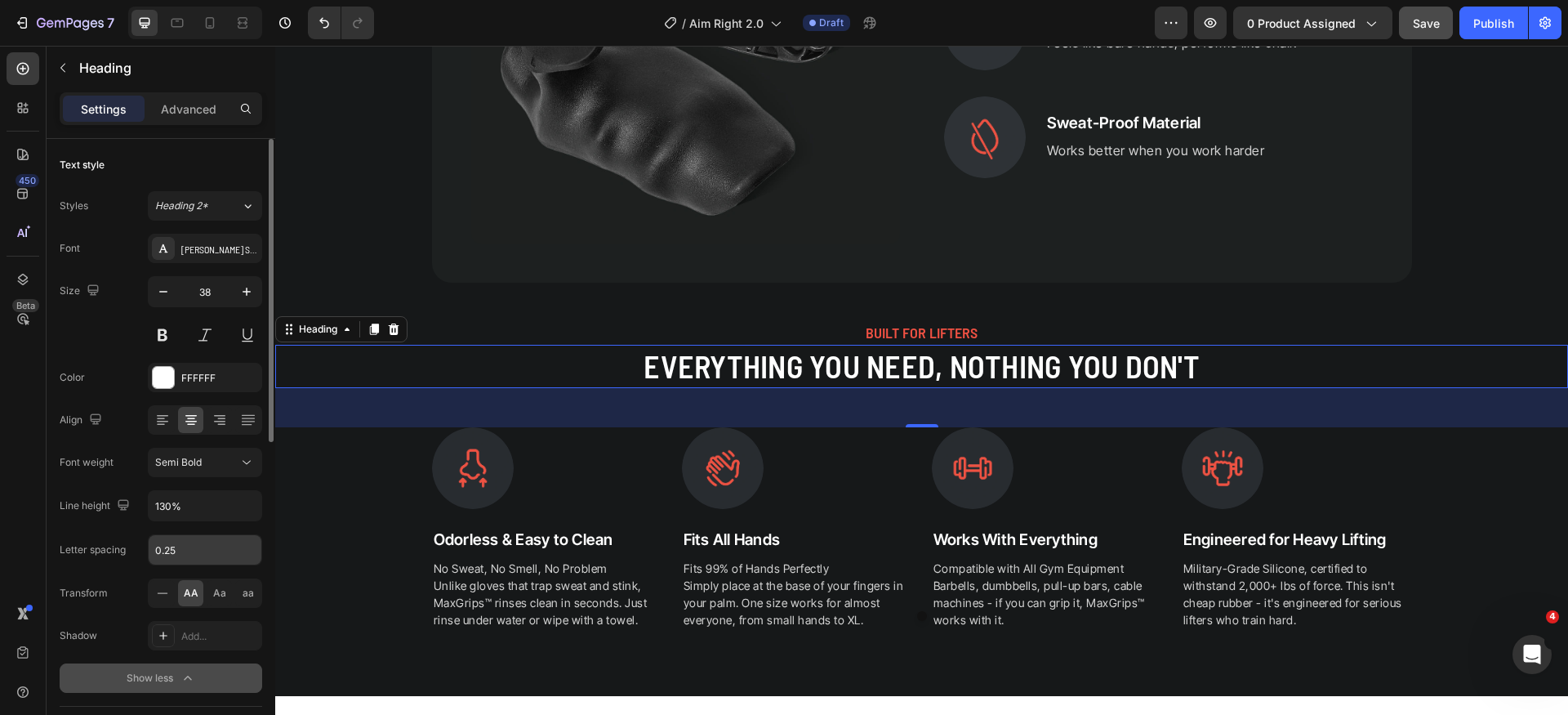
click at [203, 549] on input "0.25" at bounding box center [205, 549] width 113 height 29
type input "0"
click at [568, 544] on h2 "Odorless & Easy to Clean" at bounding box center [547, 541] width 230 height 24
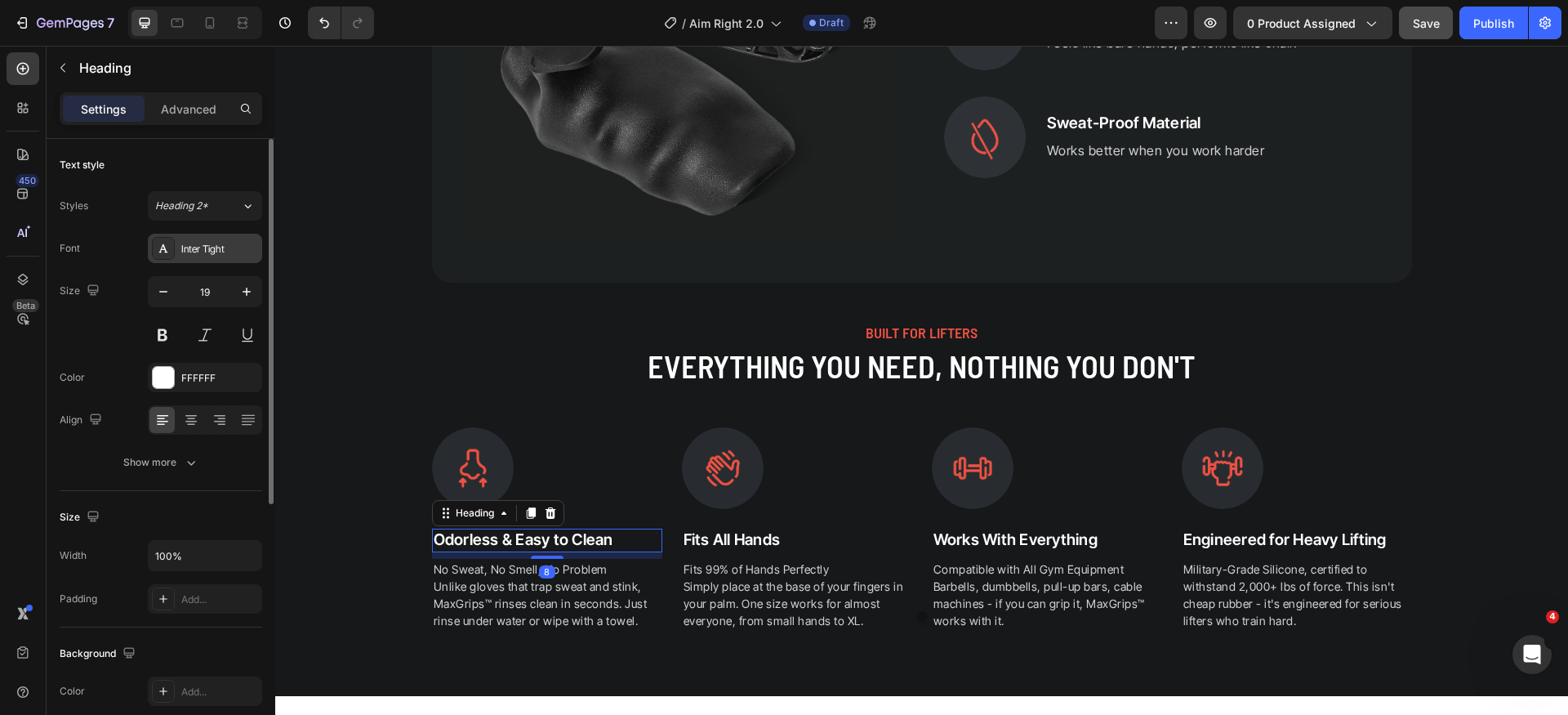
click at [224, 252] on div "Inter Tight" at bounding box center [219, 249] width 77 height 14
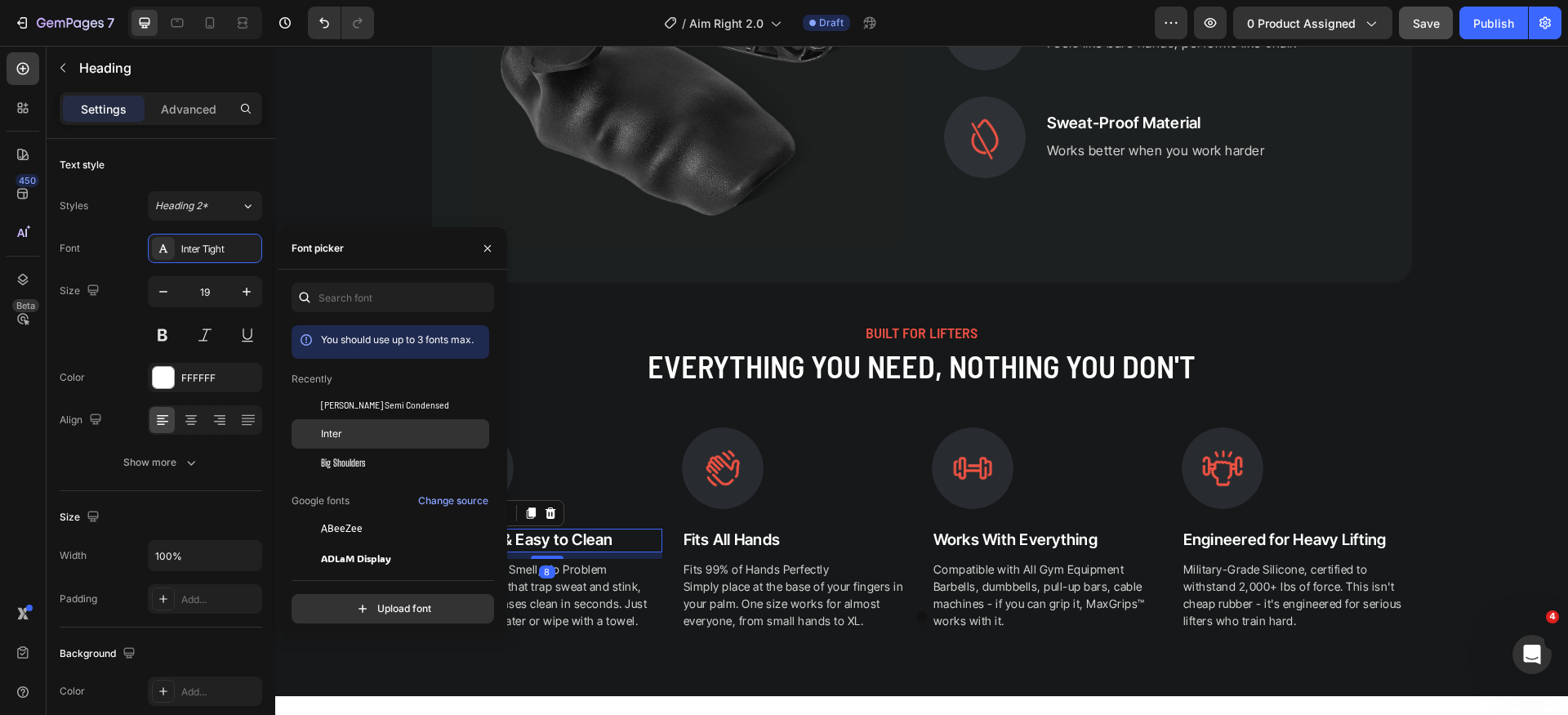
click at [372, 430] on div "Inter" at bounding box center [404, 433] width 165 height 14
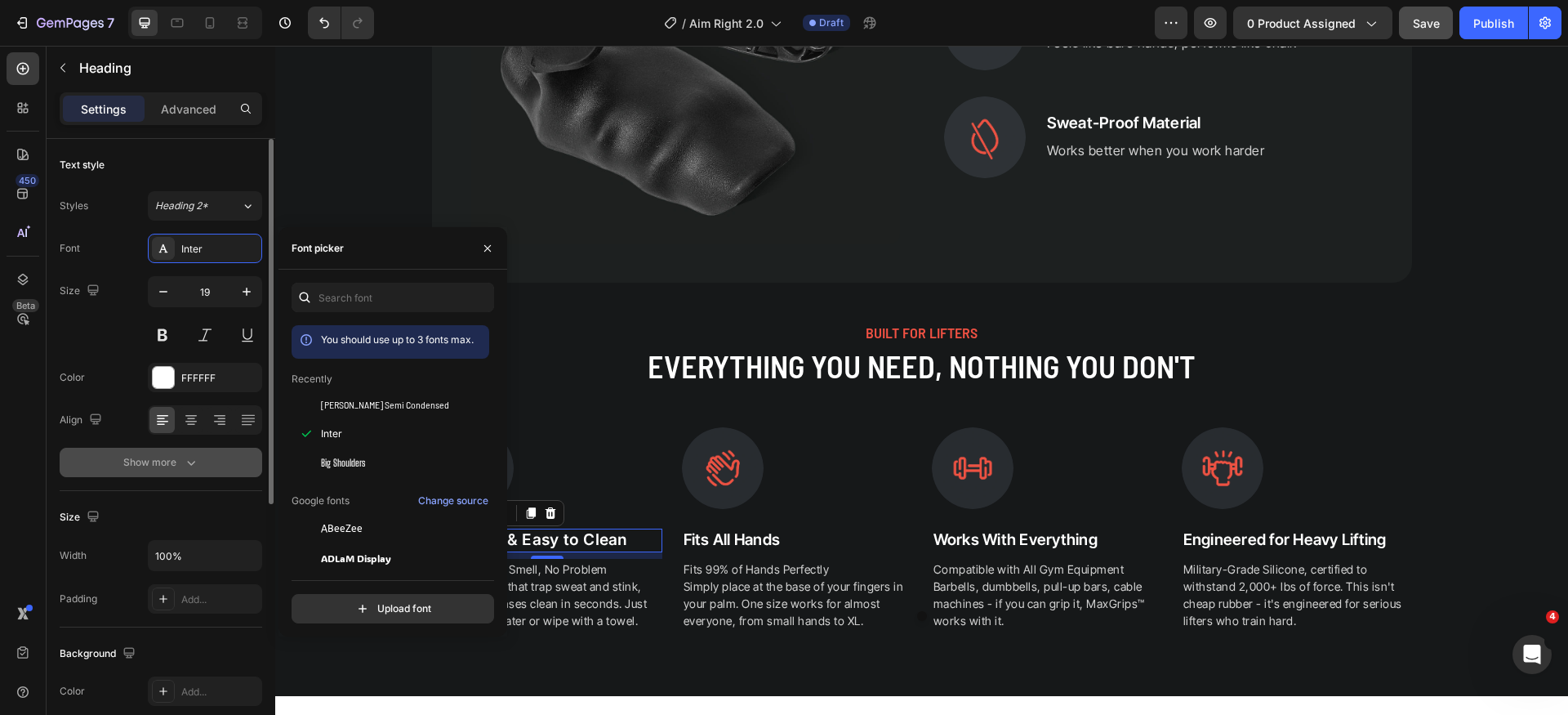
click at [180, 458] on div "Show more" at bounding box center [161, 462] width 76 height 16
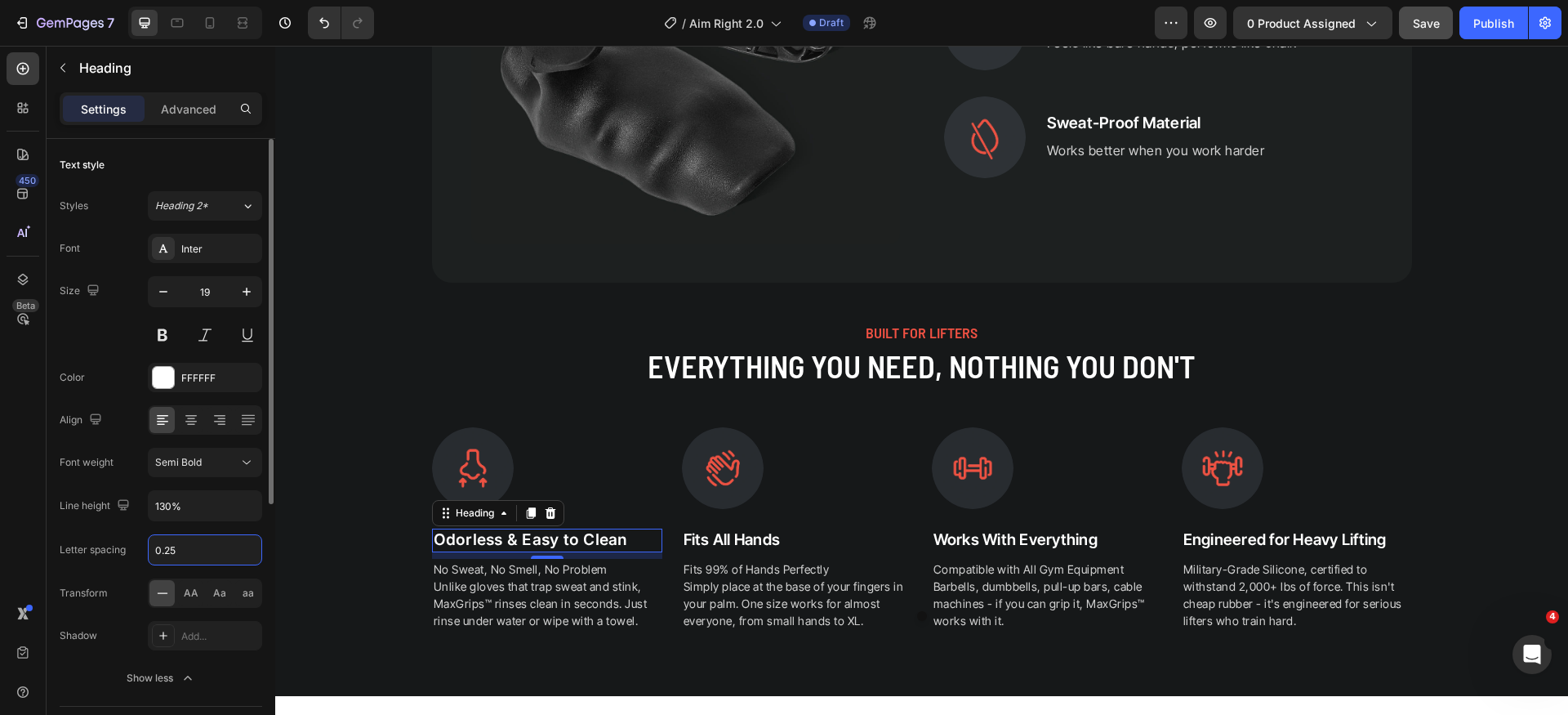
click at [209, 544] on input "0.25" at bounding box center [205, 549] width 113 height 29
type input "0"
click at [101, 347] on div "Size 19" at bounding box center [161, 312] width 203 height 73
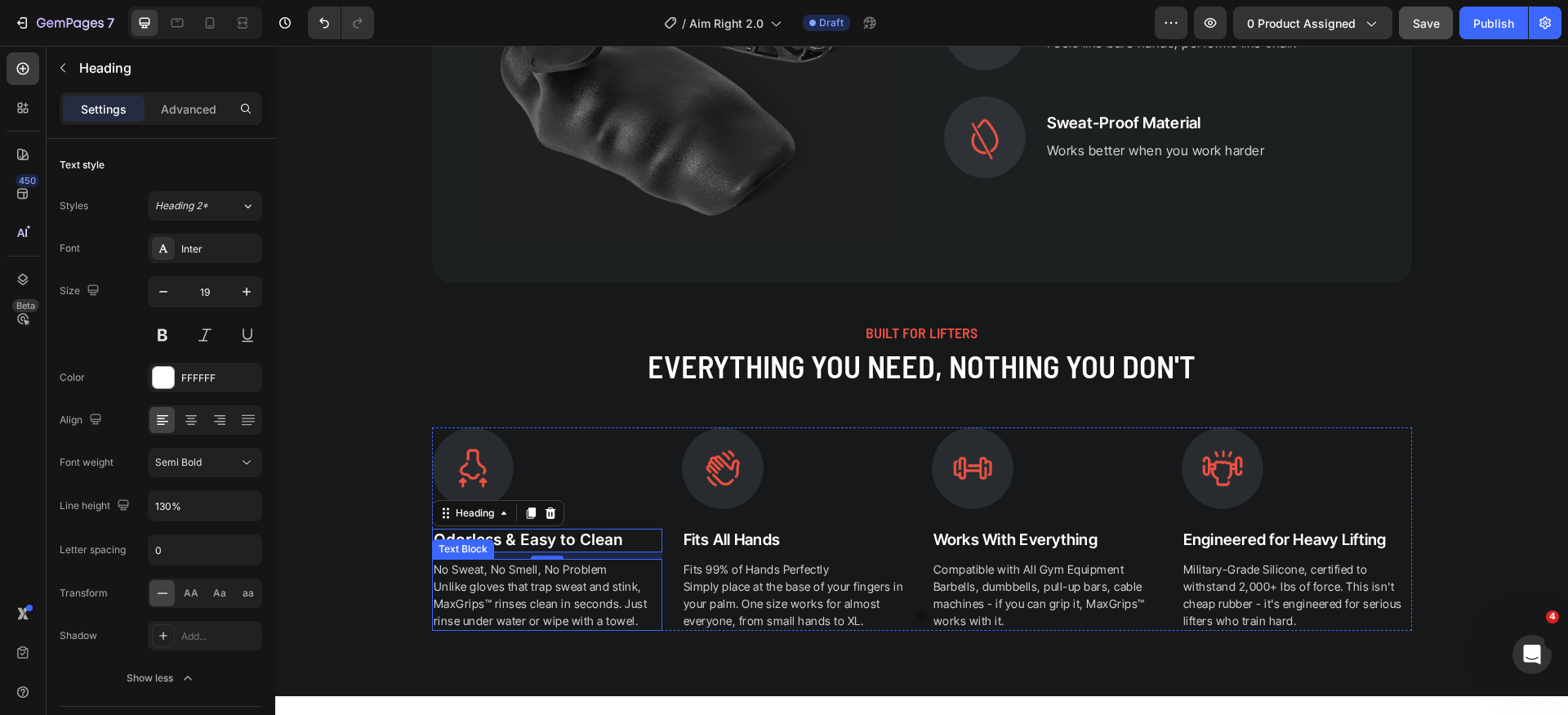
click at [533, 588] on p "No Sweat, No Smell, No Problem Unlike gloves that trap sweat and stink, MaxGrip…" at bounding box center [547, 596] width 227 height 69
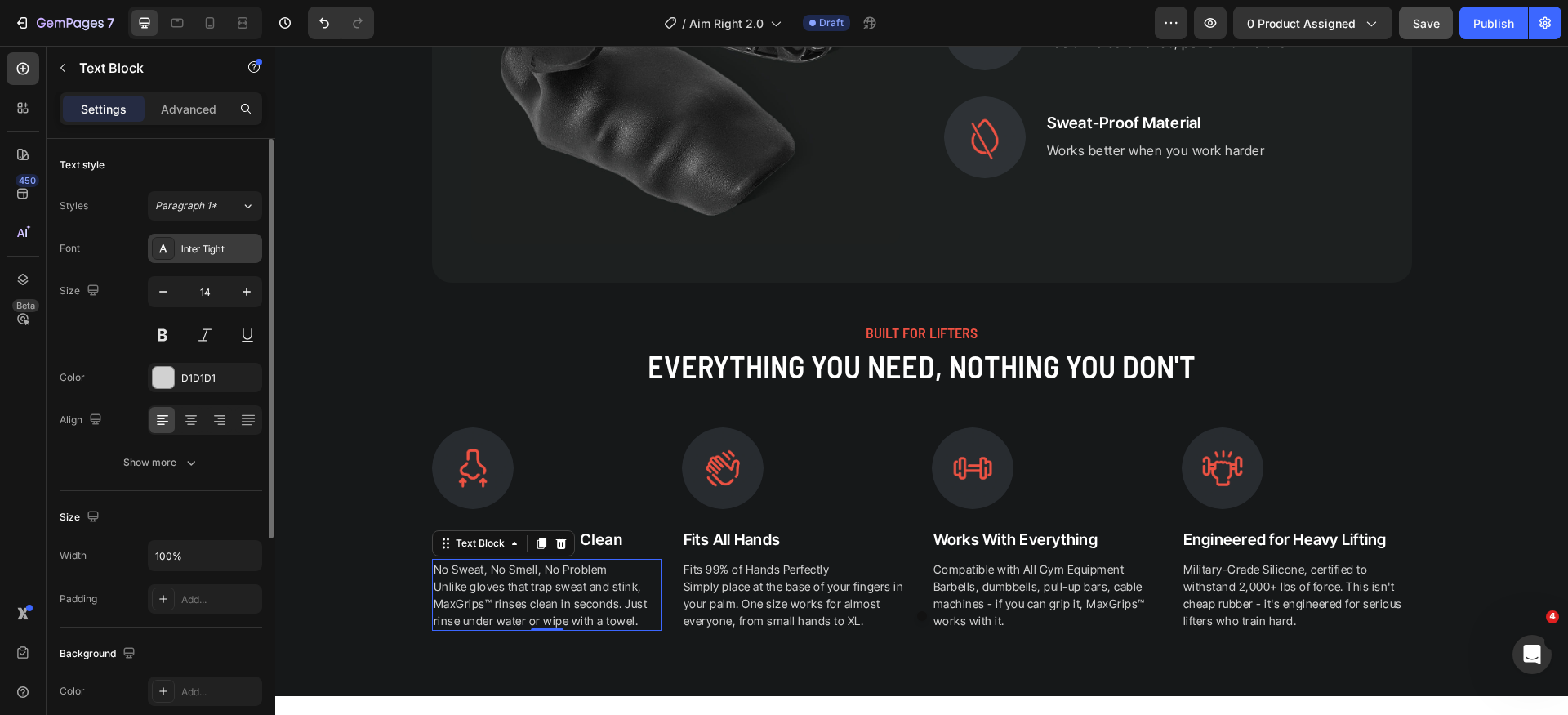
click at [218, 242] on div "Inter Tight" at bounding box center [219, 249] width 77 height 14
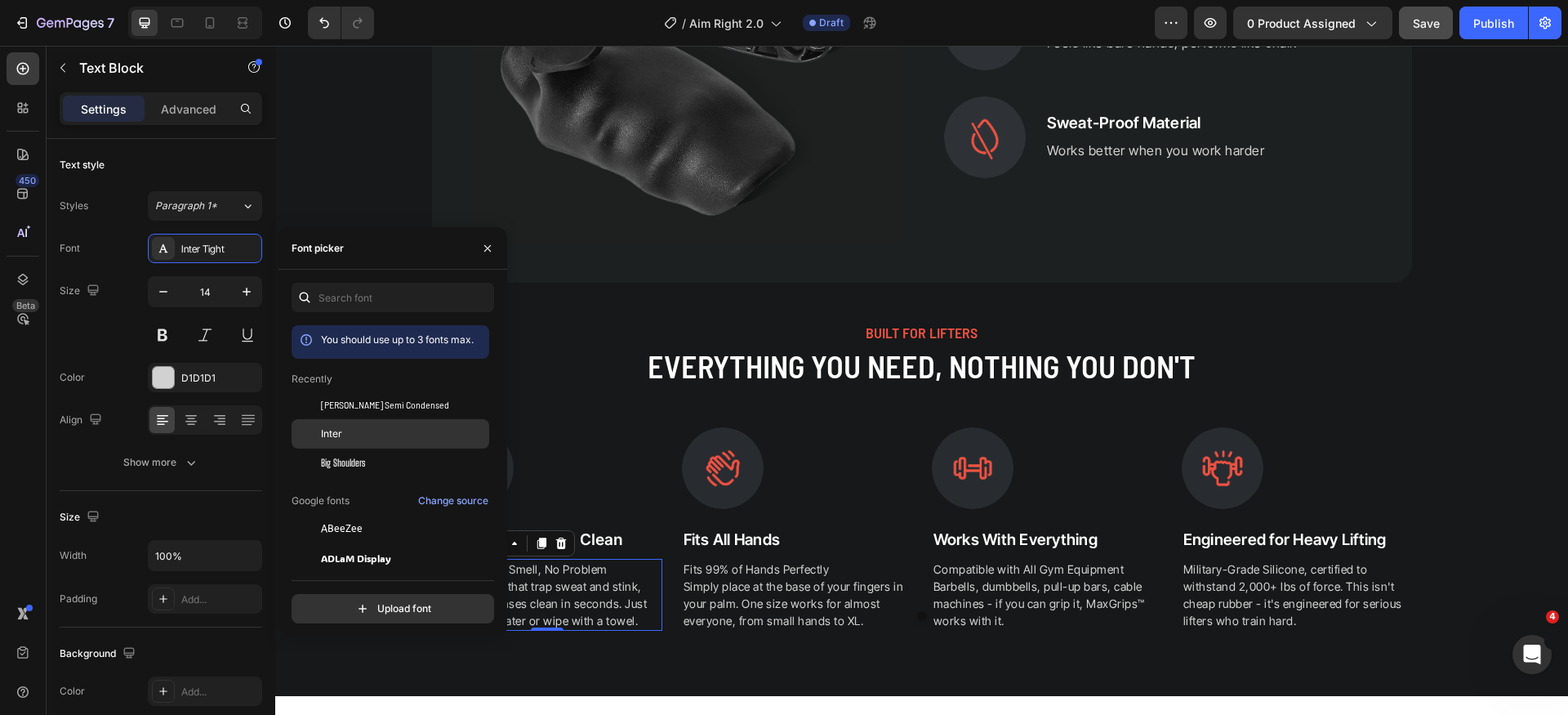
click at [369, 436] on div "Inter" at bounding box center [404, 433] width 165 height 14
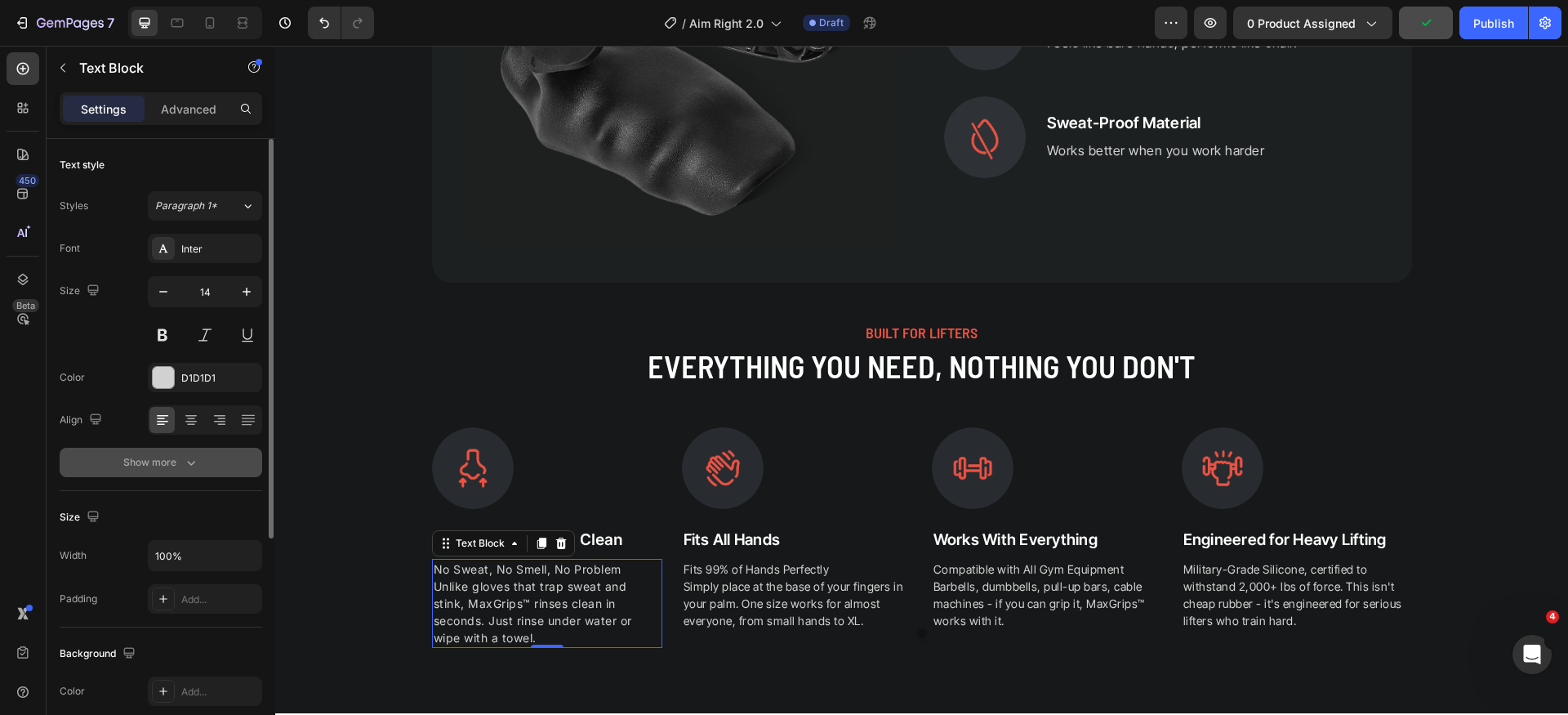
click at [180, 451] on button "Show more" at bounding box center [161, 462] width 203 height 29
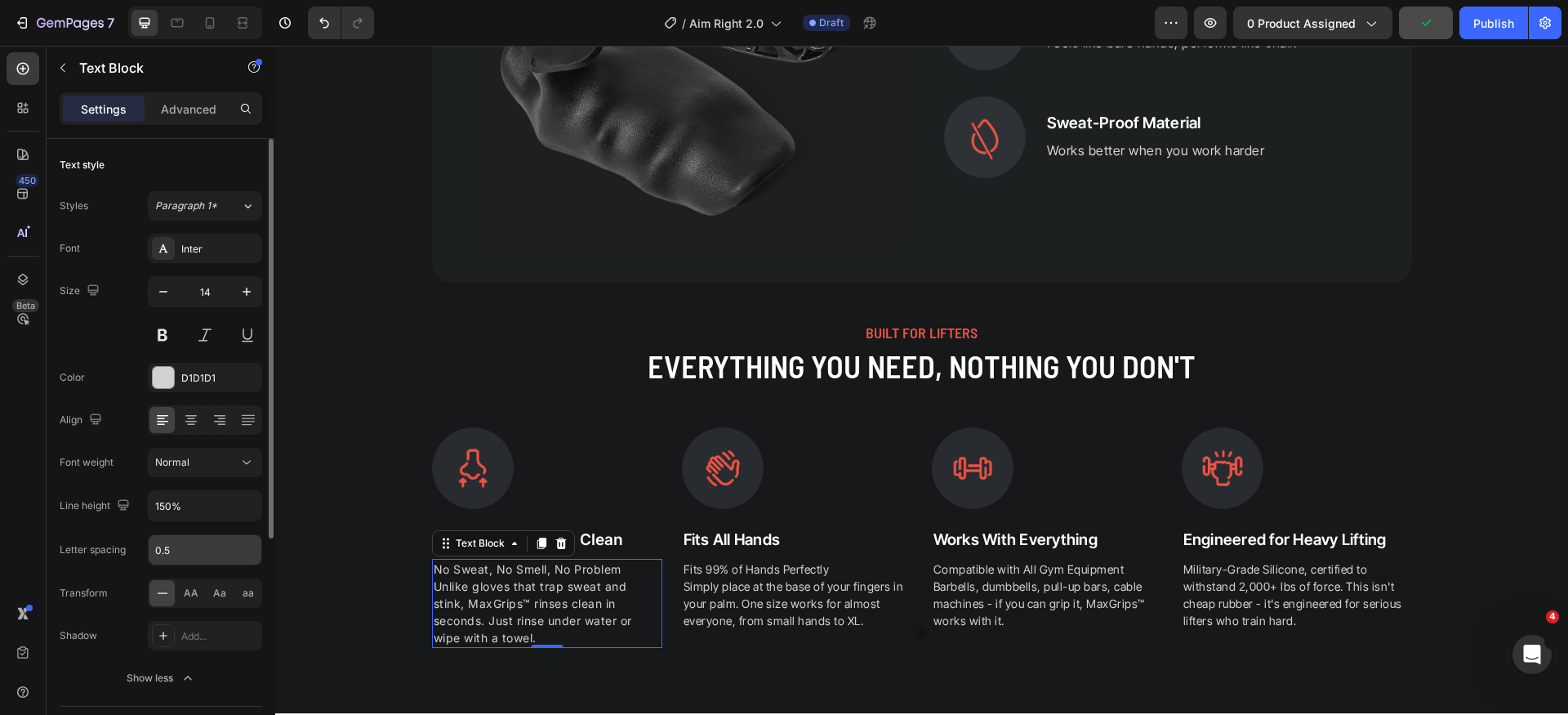
click at [199, 543] on input "0.5" at bounding box center [205, 549] width 113 height 29
type input "0"
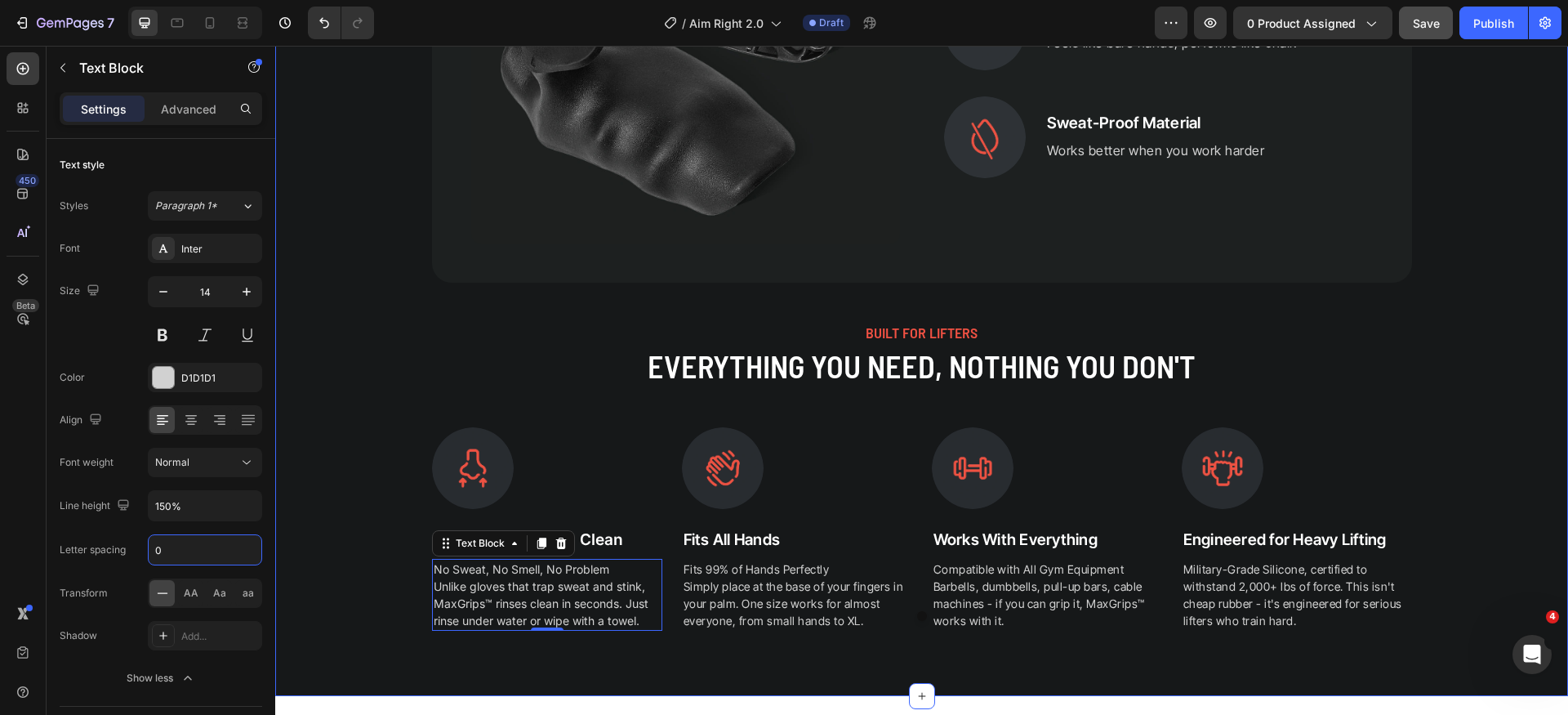
click at [346, 590] on div "Image Odorless & Easy to Clean Heading No Sweat, No Smell, No Problem Unlike gl…" at bounding box center [921, 529] width 1293 height 204
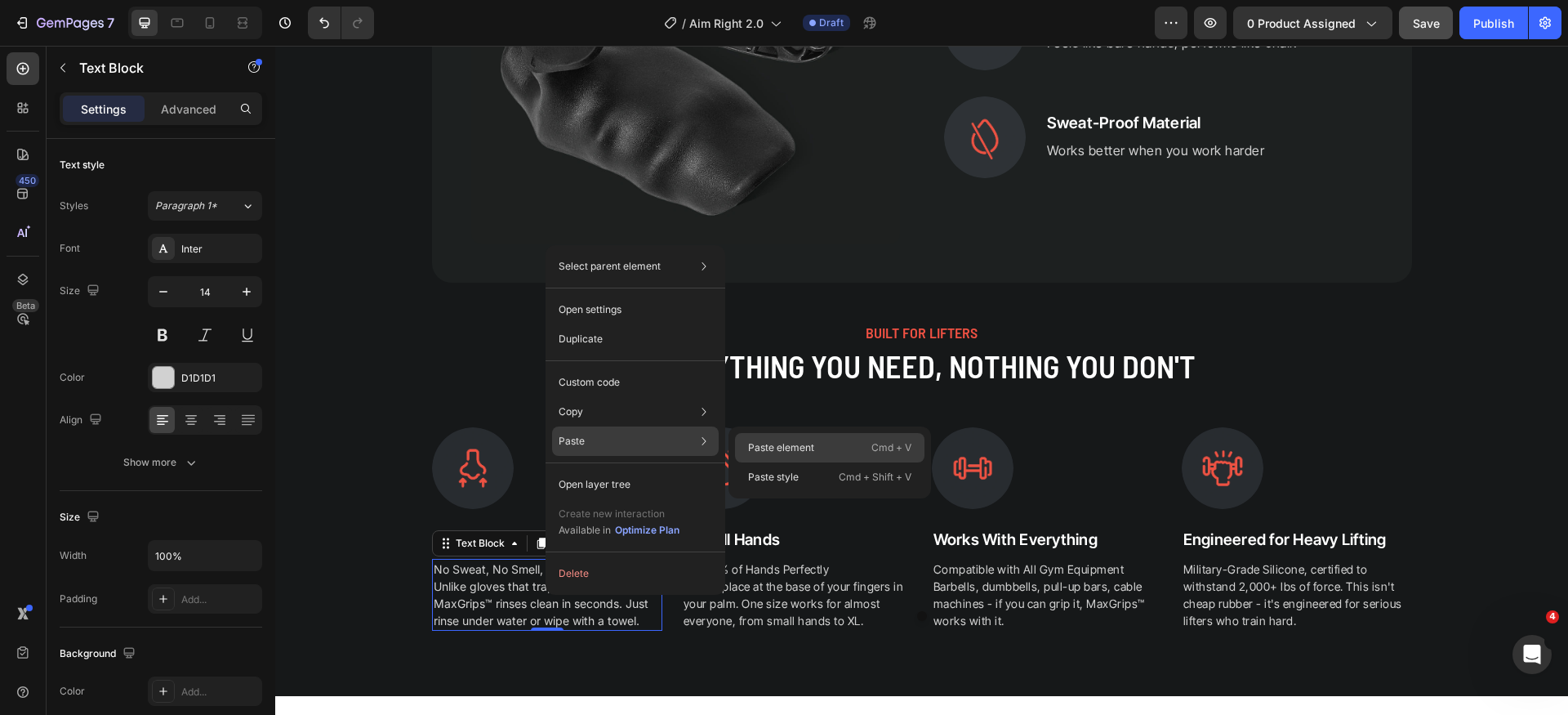
click at [762, 463] on div "Paste element Cmd + V" at bounding box center [829, 477] width 189 height 29
click at [762, 438] on div "Image" at bounding box center [797, 468] width 230 height 82
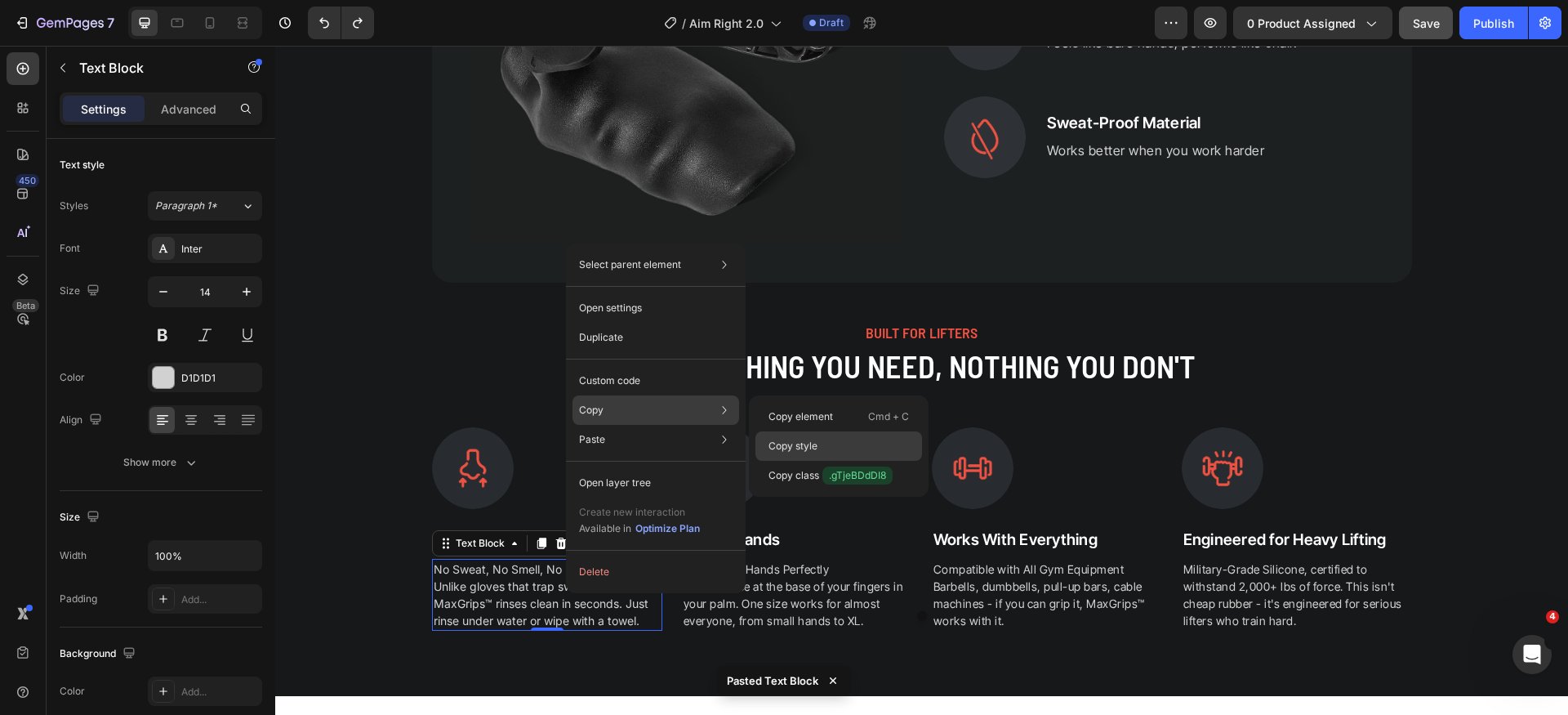
click at [793, 461] on div "Copy style" at bounding box center [839, 475] width 166 height 29
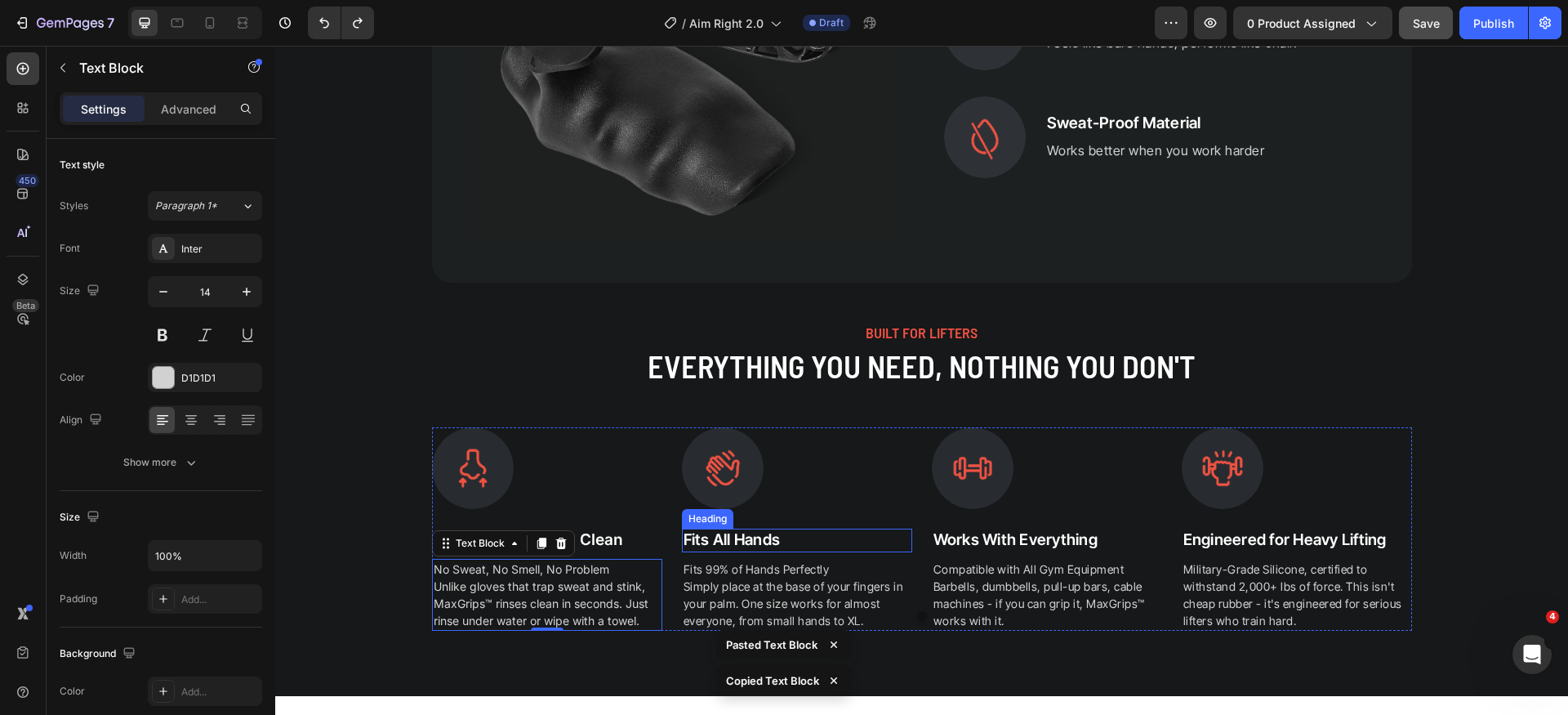
click at [753, 577] on p "Fits 99% of Hands Perfectly Simply place at the base of your fingers in your pa…" at bounding box center [797, 596] width 227 height 69
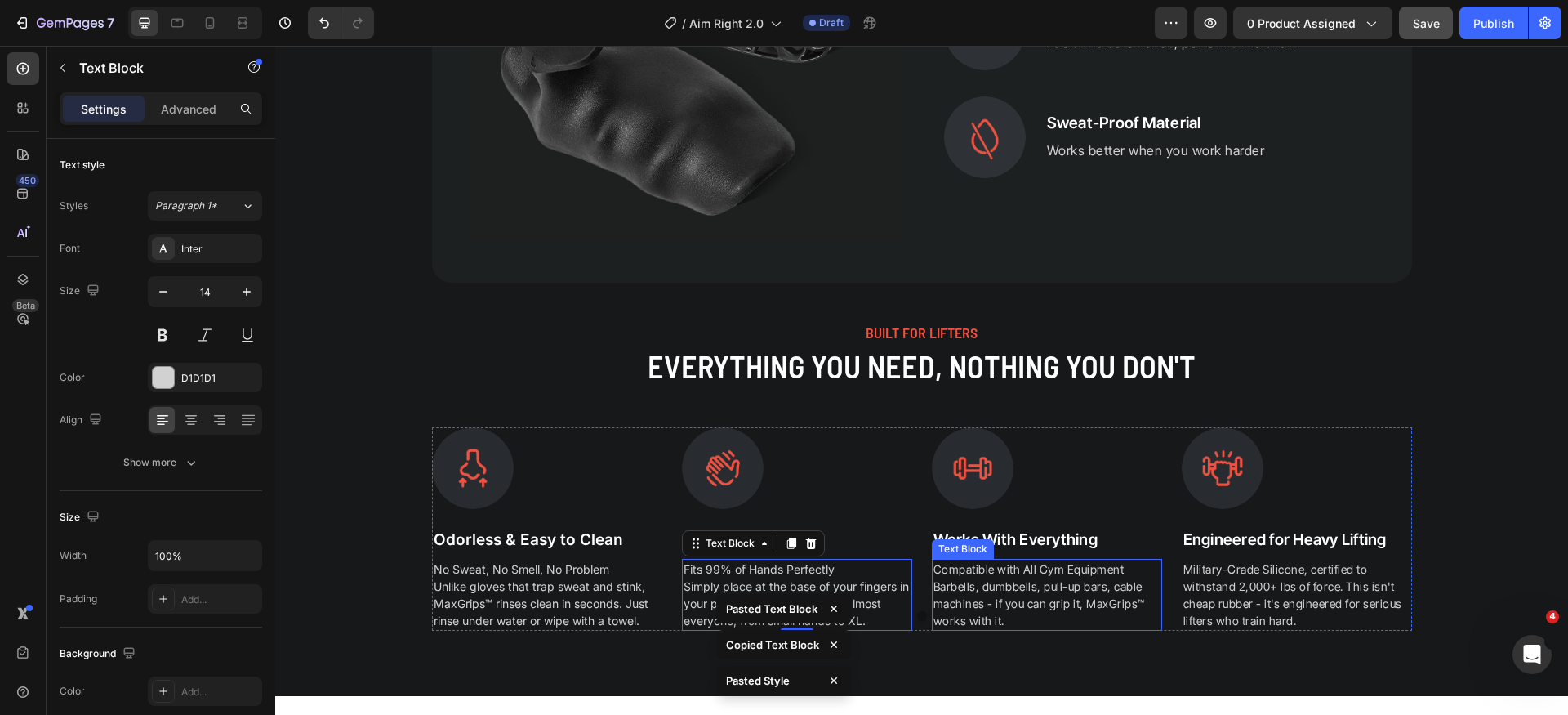
click at [1065, 580] on p "Compatible with All Gym Equipment Barbells, dumbbells, pull-up bars, cable mach…" at bounding box center [1048, 596] width 227 height 69
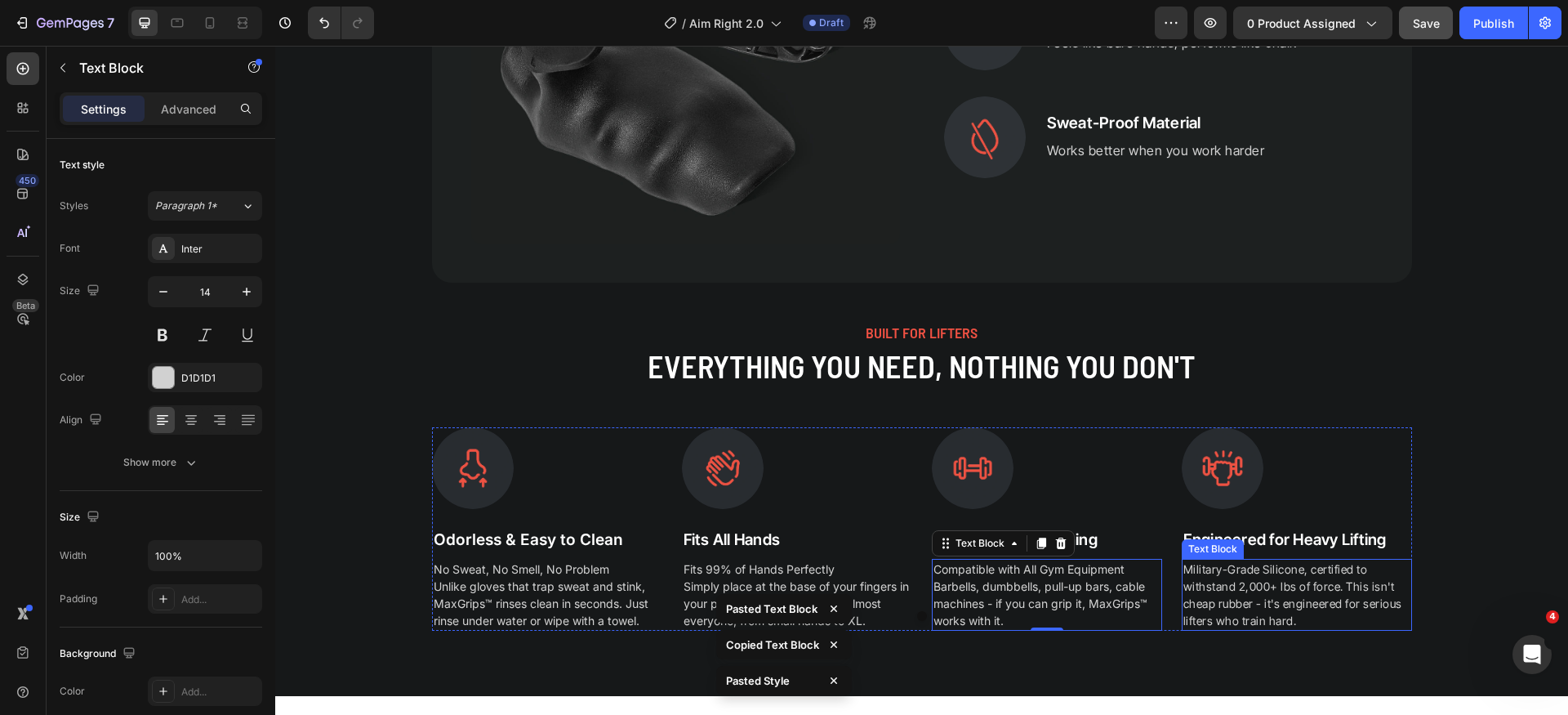
click at [1280, 575] on p "Military-Grade Silicone, certified to withstand 2,000+ lbs of force. This isn't…" at bounding box center [1297, 596] width 227 height 69
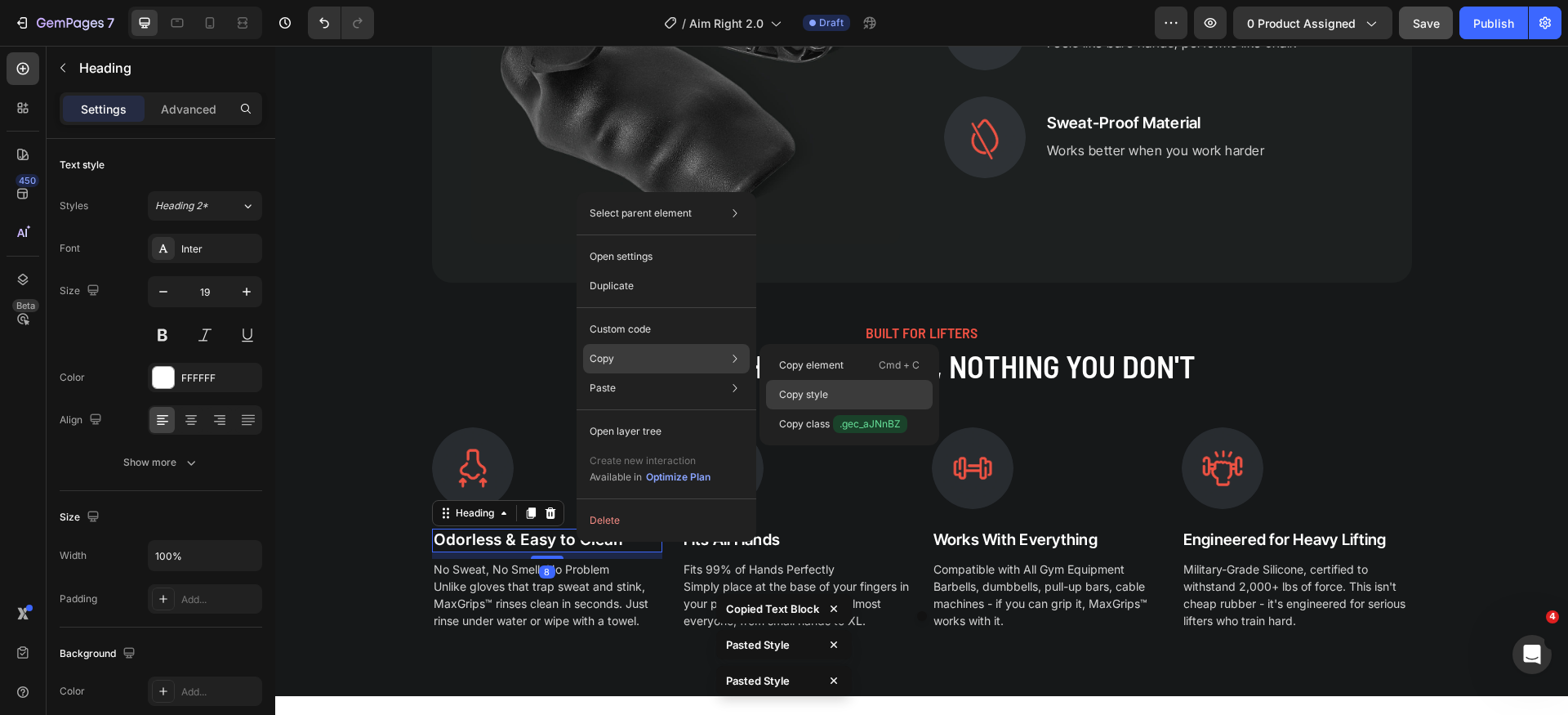
click at [792, 396] on p "Copy style" at bounding box center [804, 395] width 49 height 14
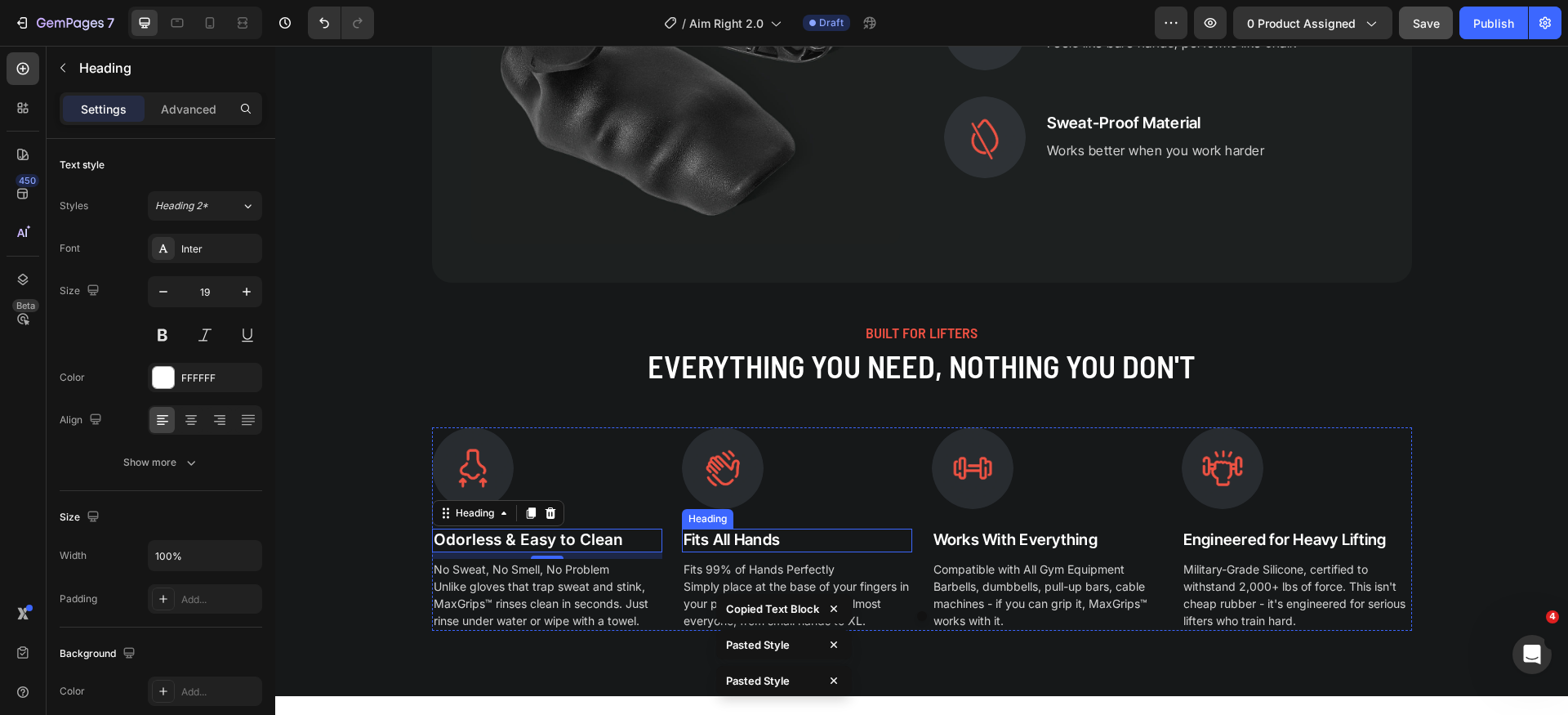
click at [758, 533] on h2 "Fits All Hands" at bounding box center [797, 541] width 230 height 24
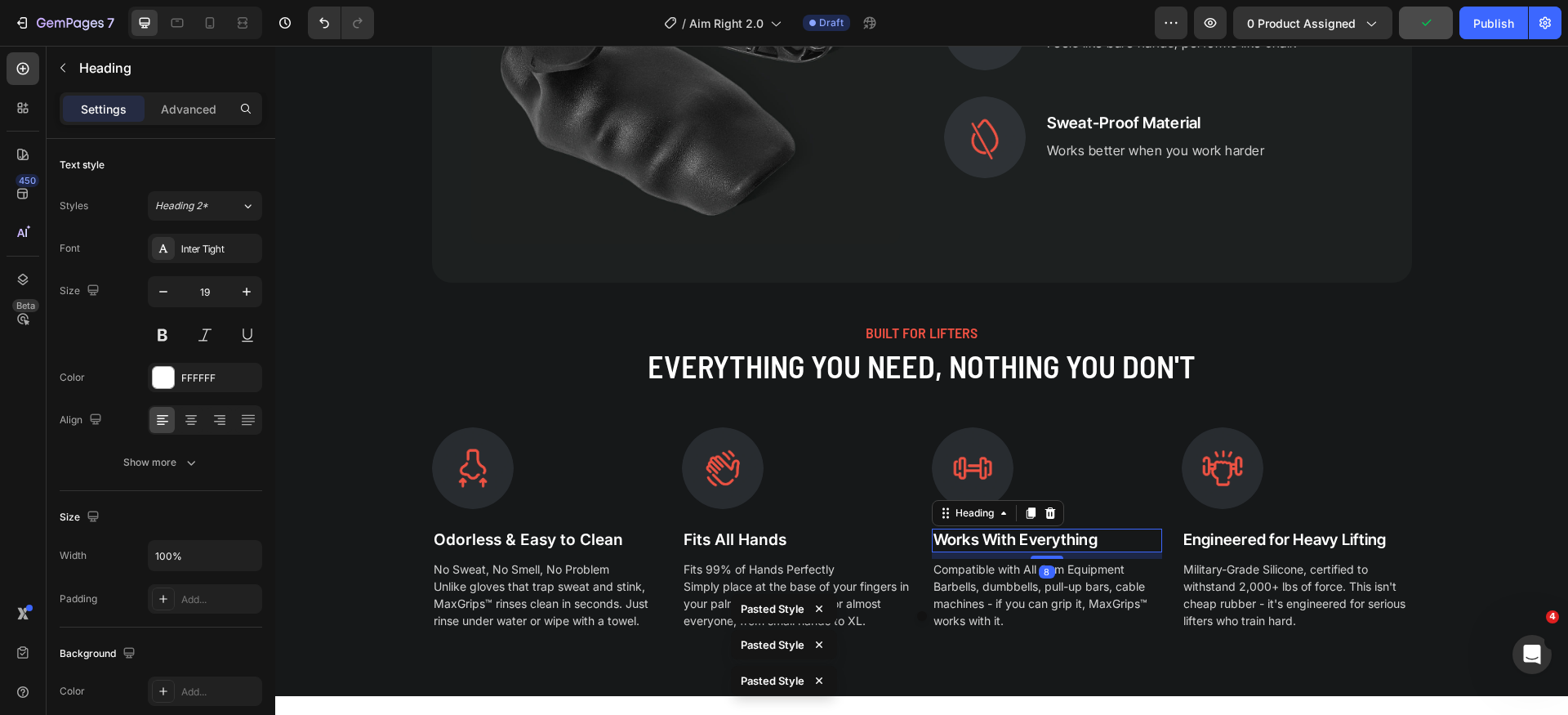
click at [1012, 543] on h2 "Works With Everything" at bounding box center [1048, 541] width 230 height 24
click at [1251, 540] on h2 "Engineered for Heavy Lifting" at bounding box center [1297, 541] width 230 height 24
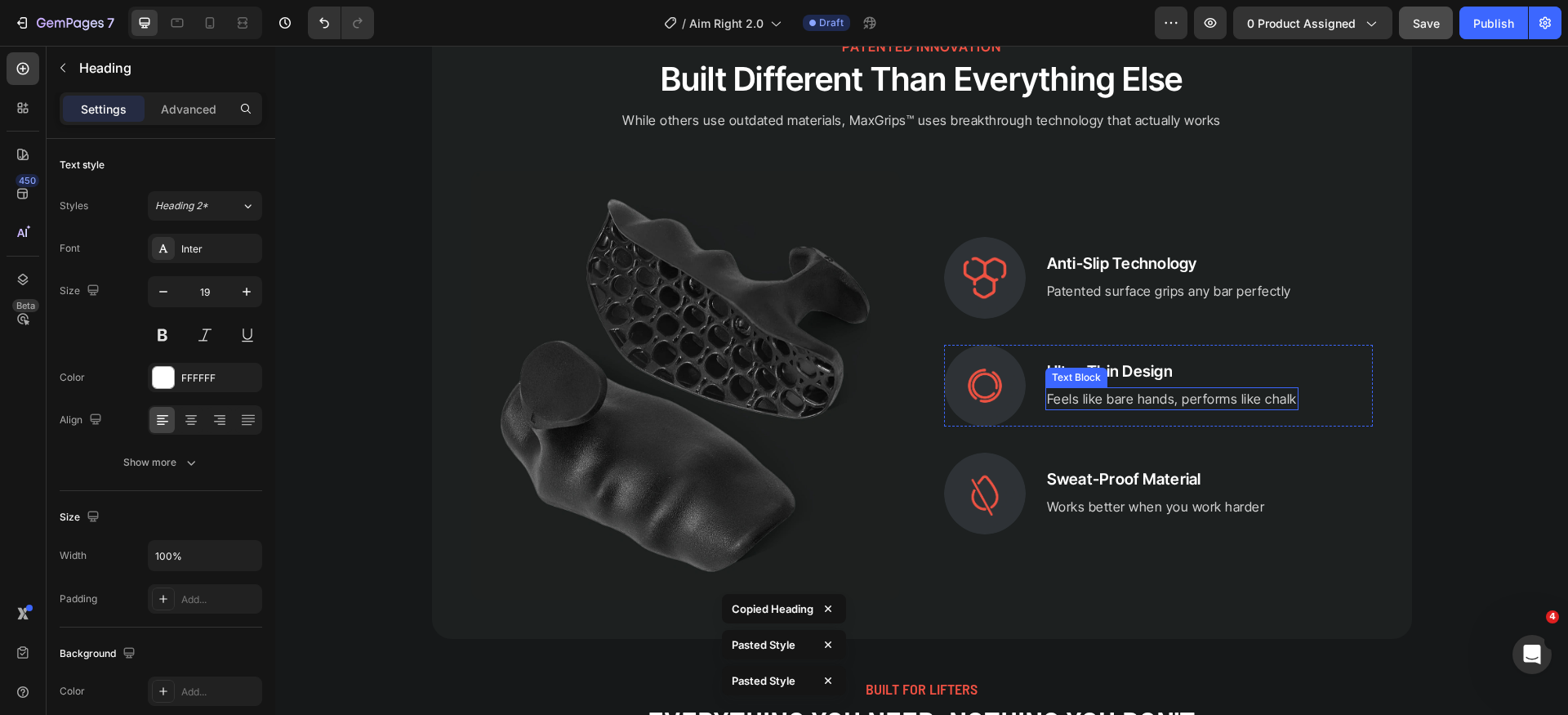
scroll to position [3261, 0]
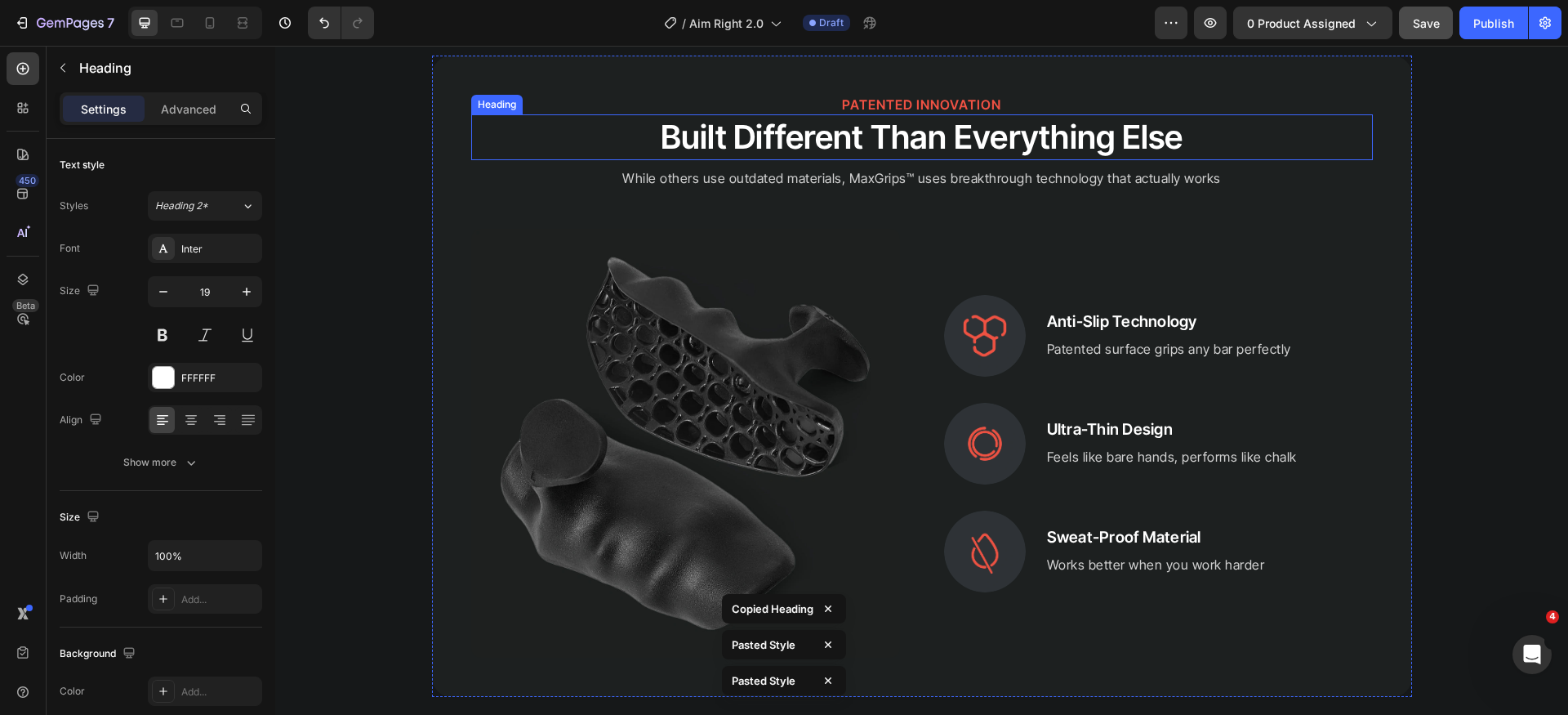
click at [879, 143] on h2 "Built Different Than Everything Else" at bounding box center [922, 137] width 902 height 45
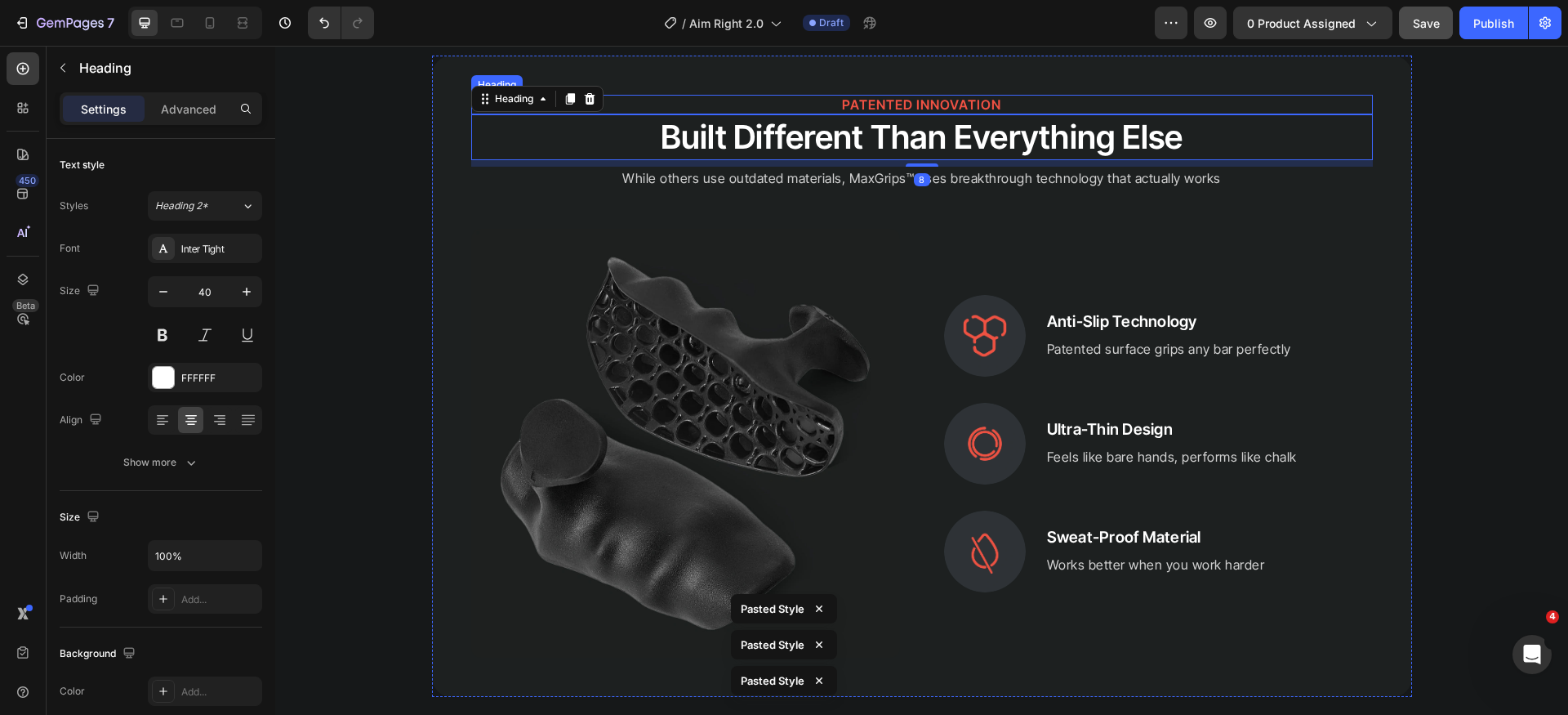
click at [895, 105] on h2 "PATENTED INNOVATION" at bounding box center [922, 105] width 902 height 20
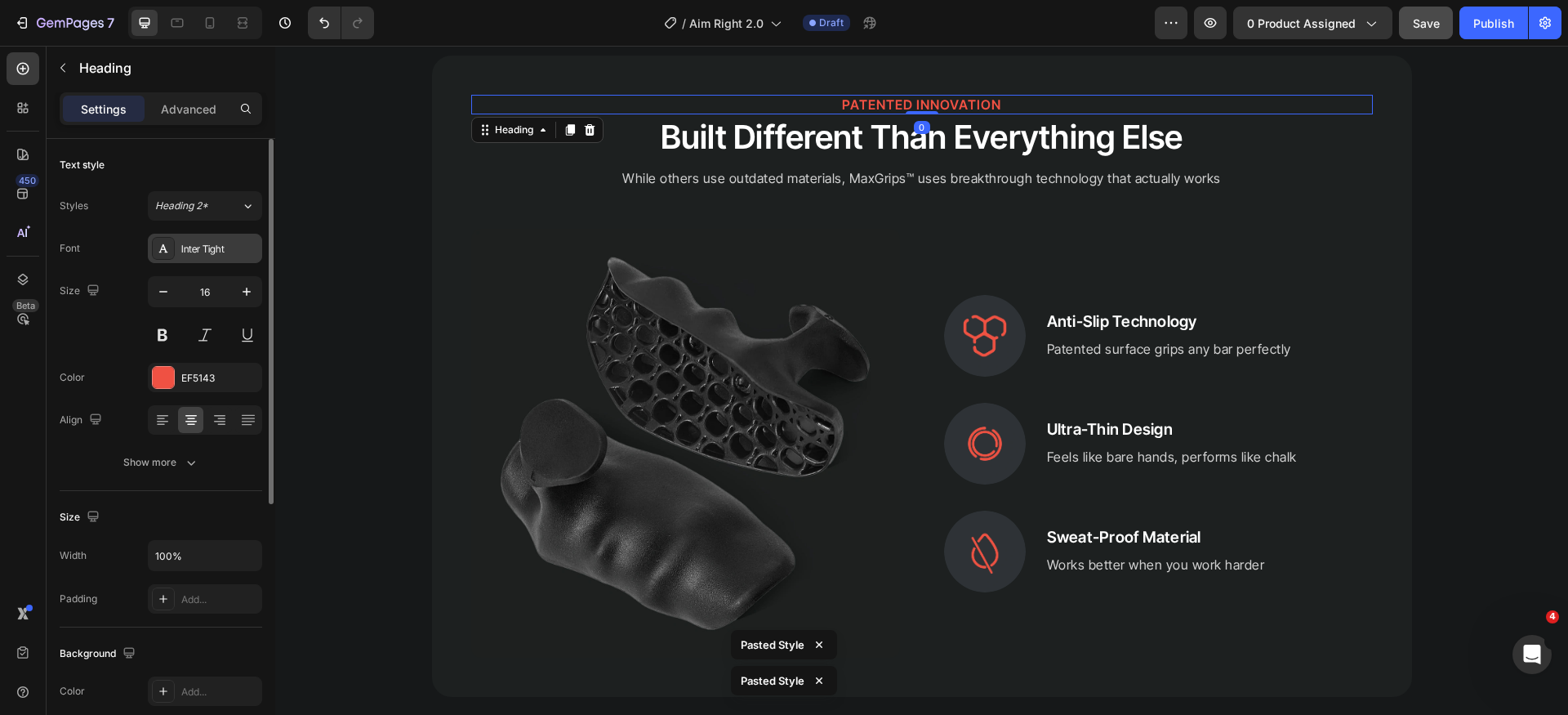
click at [230, 249] on div "Inter Tight" at bounding box center [219, 249] width 77 height 14
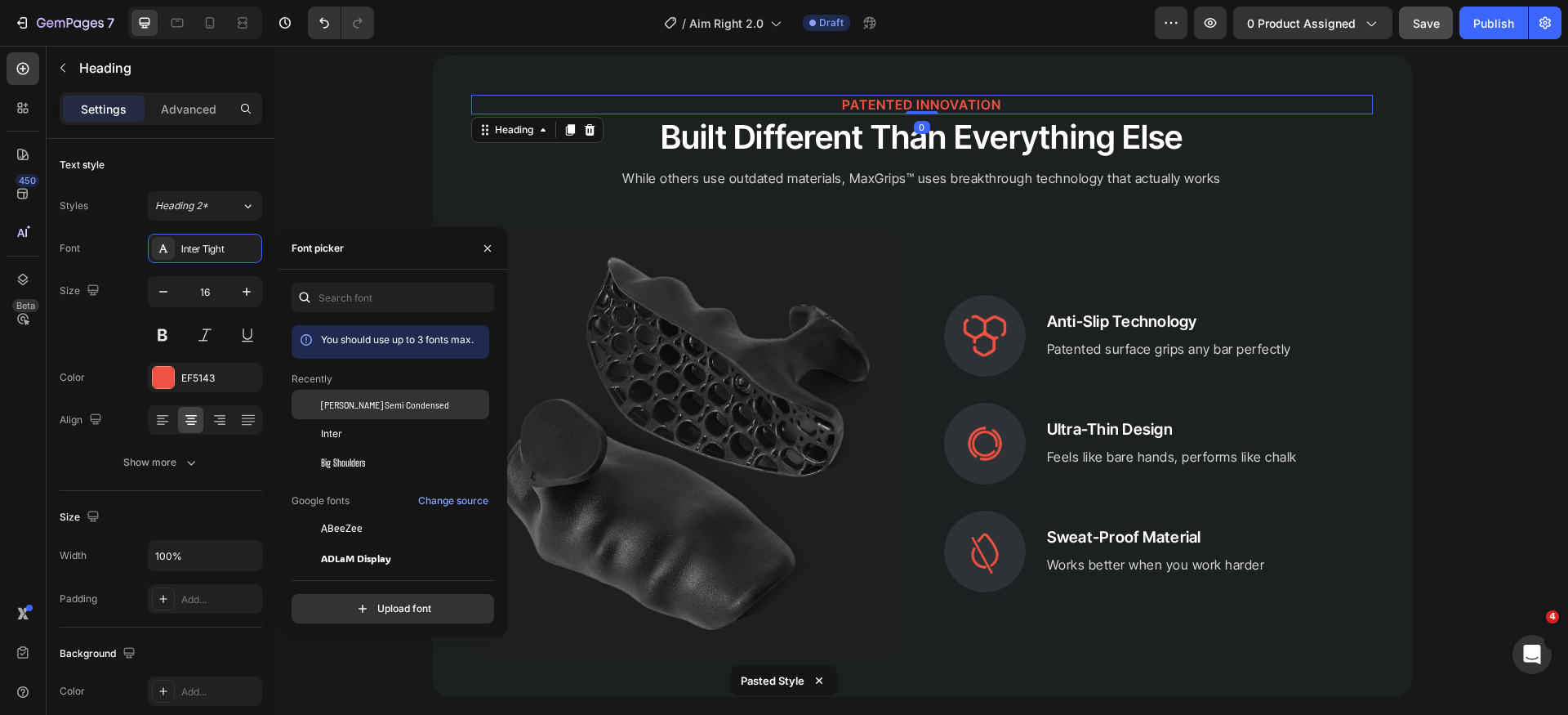
click at [392, 402] on span "[PERSON_NAME] Semi Condensed" at bounding box center [385, 404] width 129 height 14
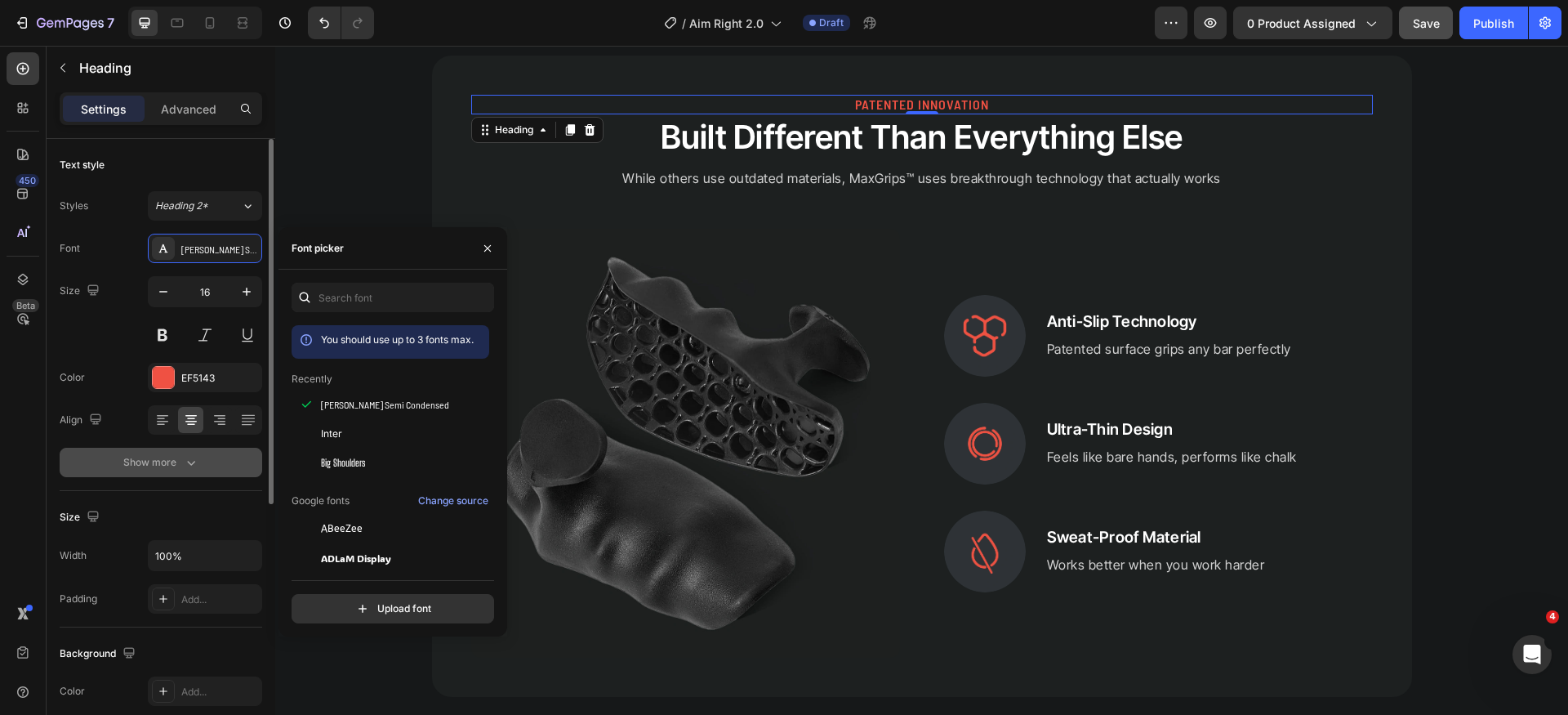
click at [166, 460] on div "Show more" at bounding box center [161, 462] width 76 height 16
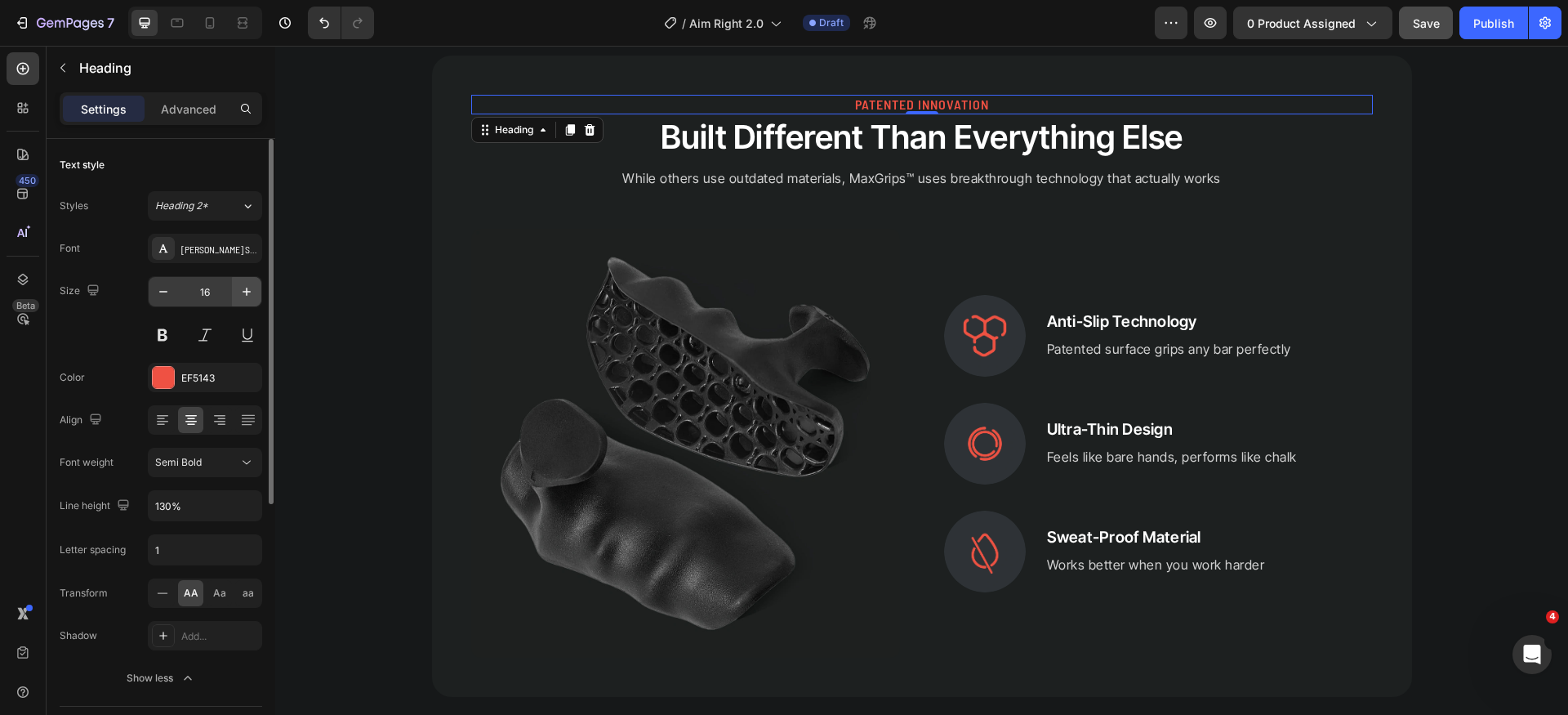
click at [240, 296] on icon "button" at bounding box center [246, 291] width 16 height 16
click at [241, 291] on icon "button" at bounding box center [246, 291] width 16 height 16
type input "18"
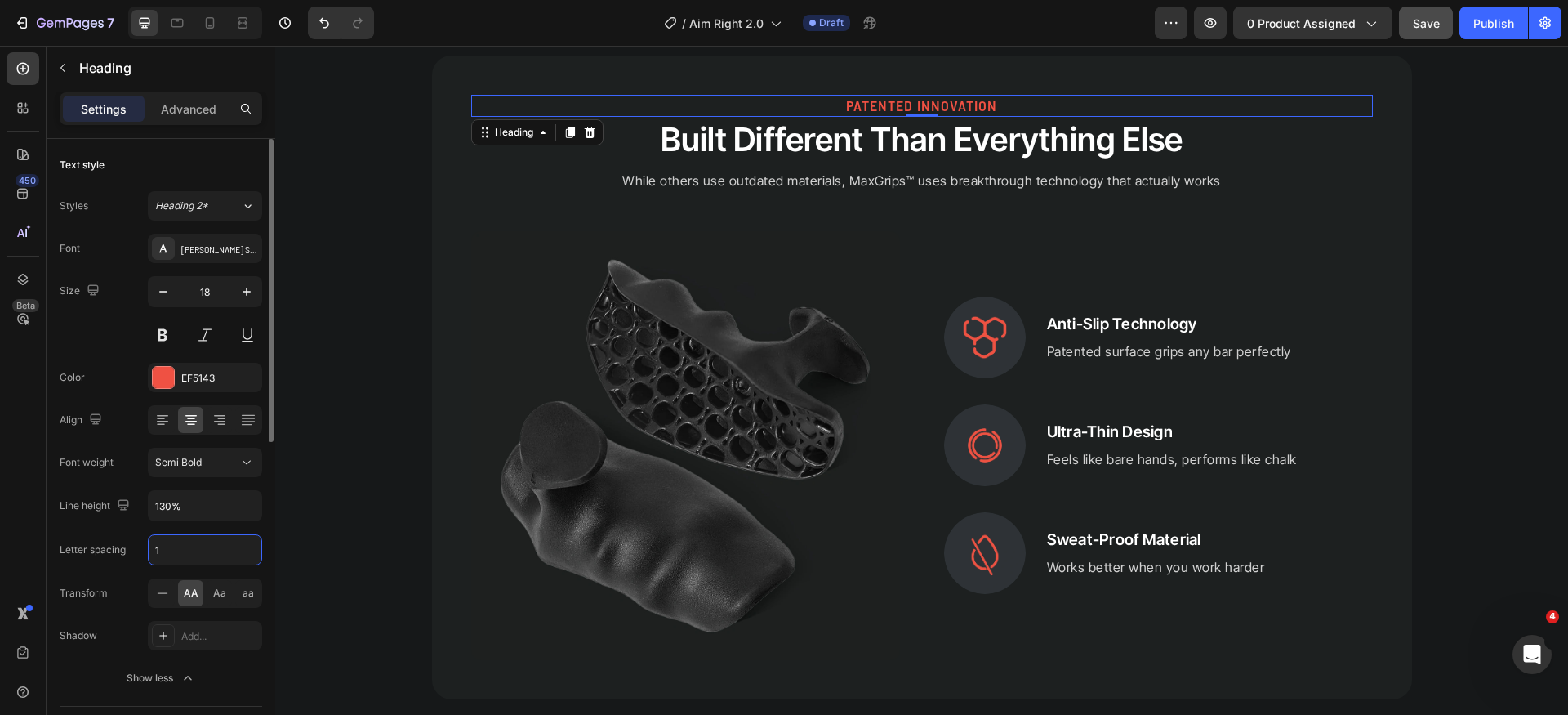
click at [204, 542] on input "1" at bounding box center [205, 549] width 113 height 29
type input "03"
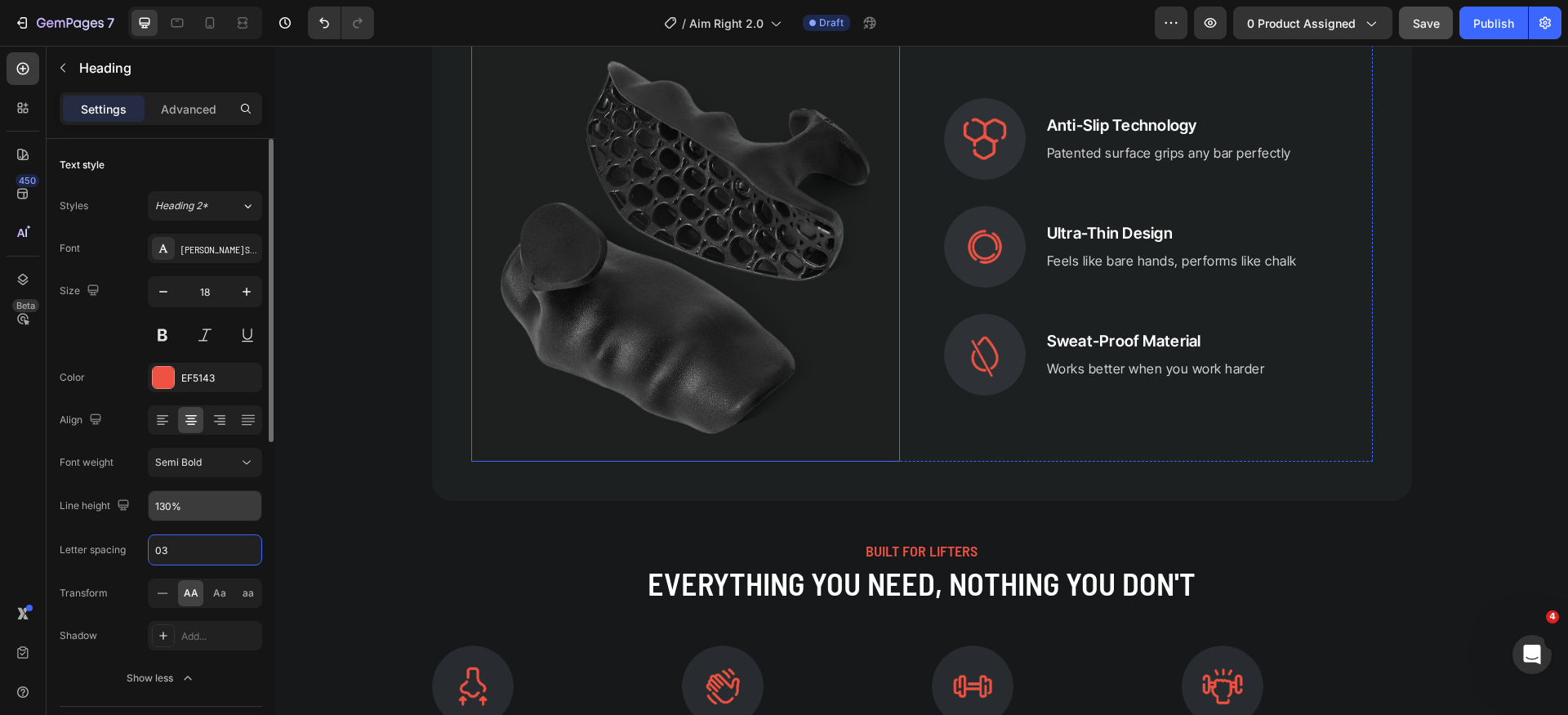
scroll to position [3627, 0]
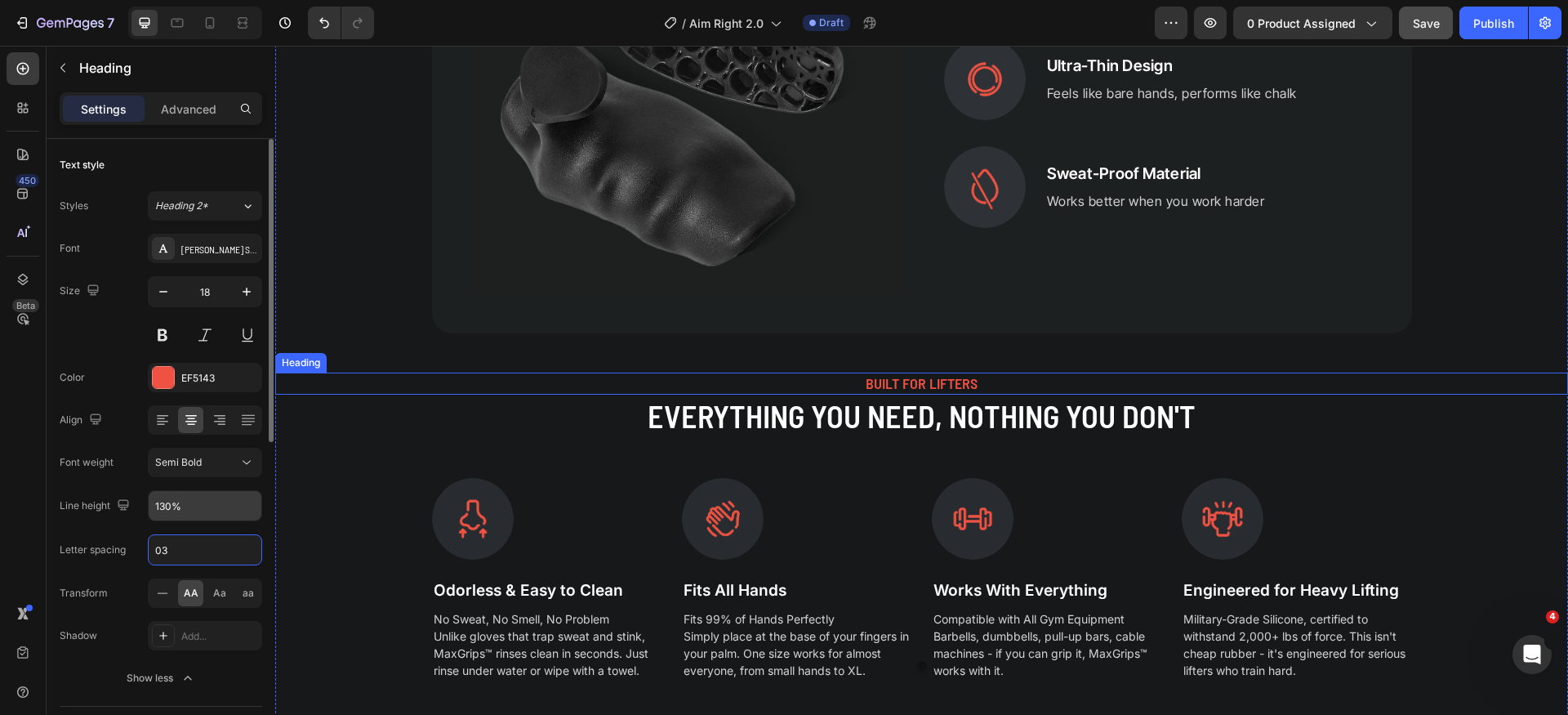
click at [894, 384] on h2 "BUILT FOR LIFTERS" at bounding box center [921, 384] width 1293 height 22
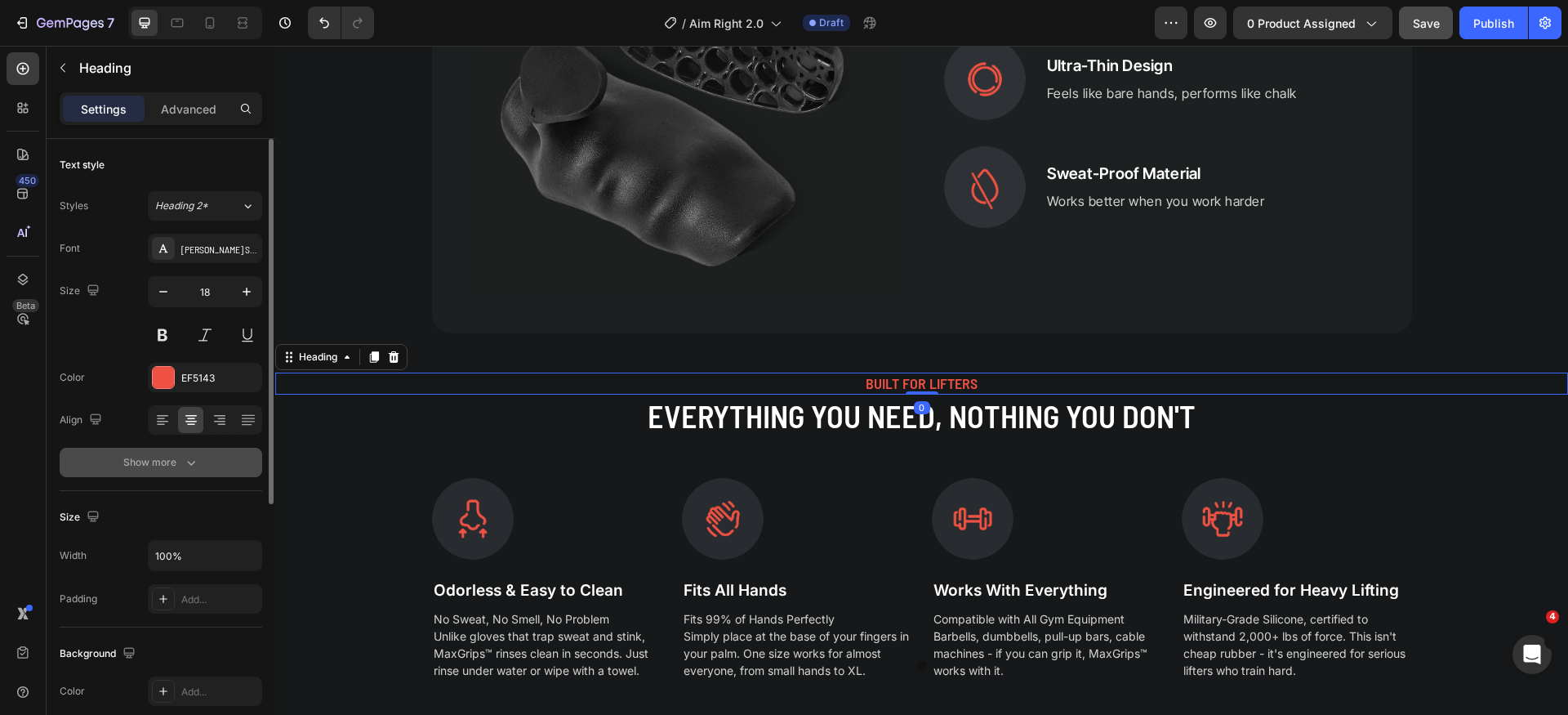
click at [179, 466] on div "Show more" at bounding box center [161, 462] width 76 height 16
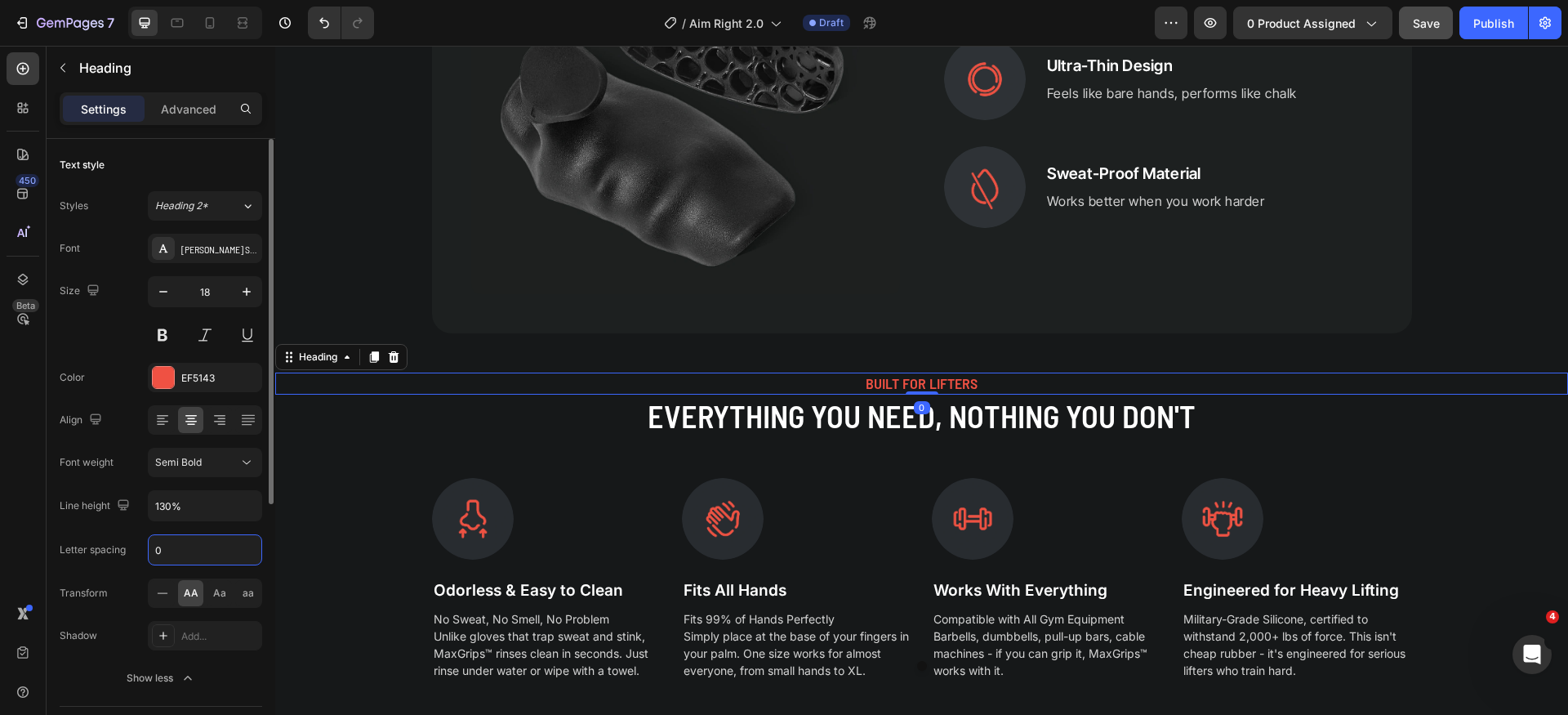
click at [200, 559] on input "0" at bounding box center [205, 549] width 113 height 29
type input "3"
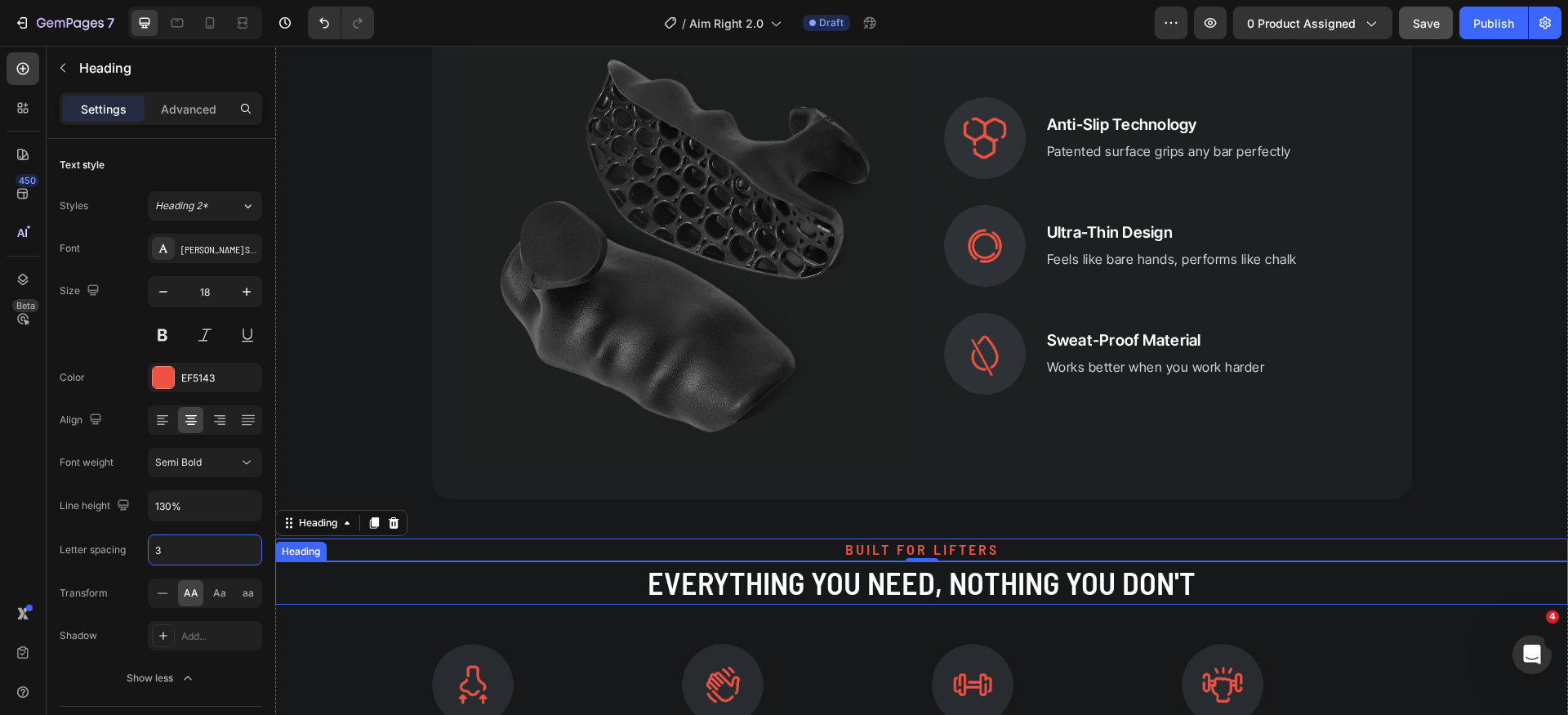
scroll to position [3366, 0]
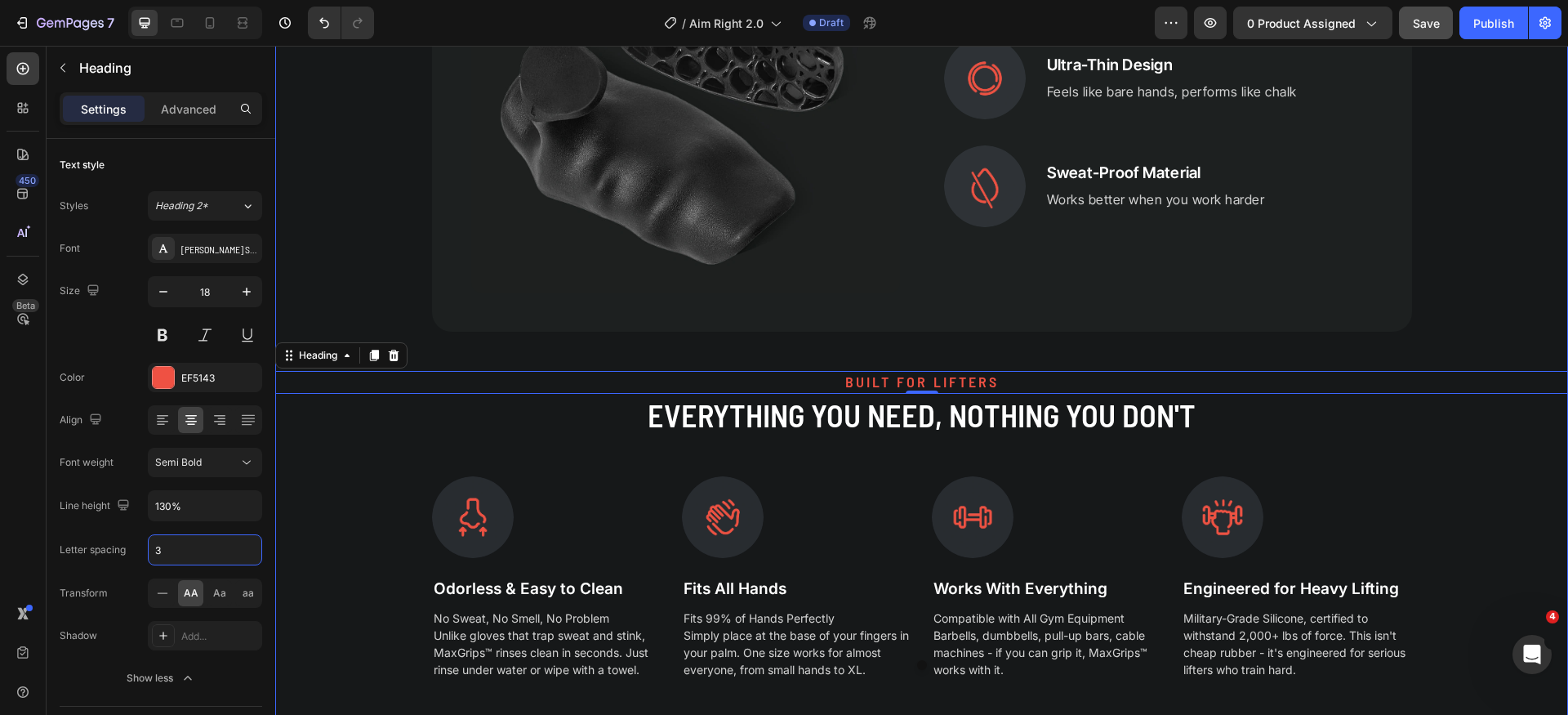
click at [1458, 308] on div "PATENTED INNOVATION Heading Built Different Than Everything Else Heading While …" at bounding box center [921, 184] width 1293 height 993
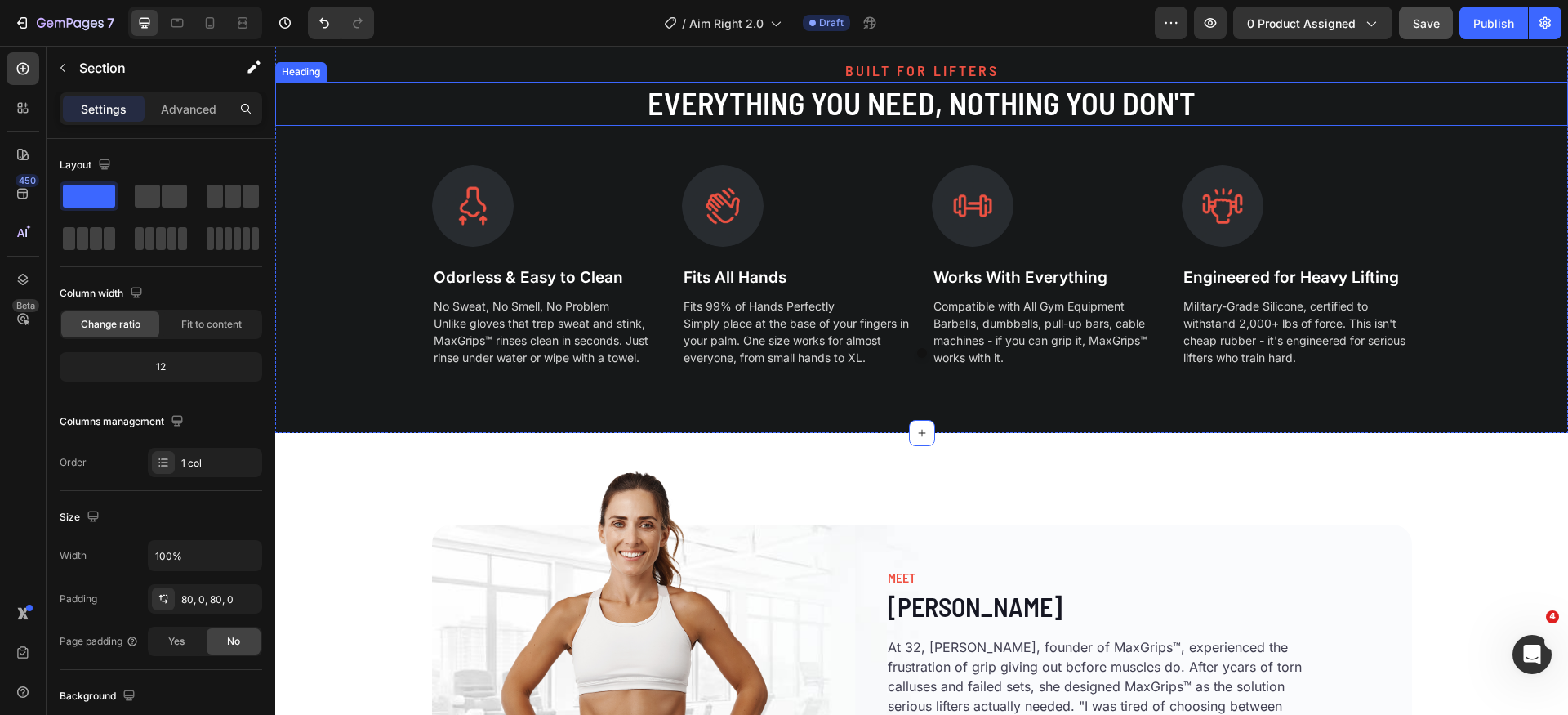
scroll to position [3901, 0]
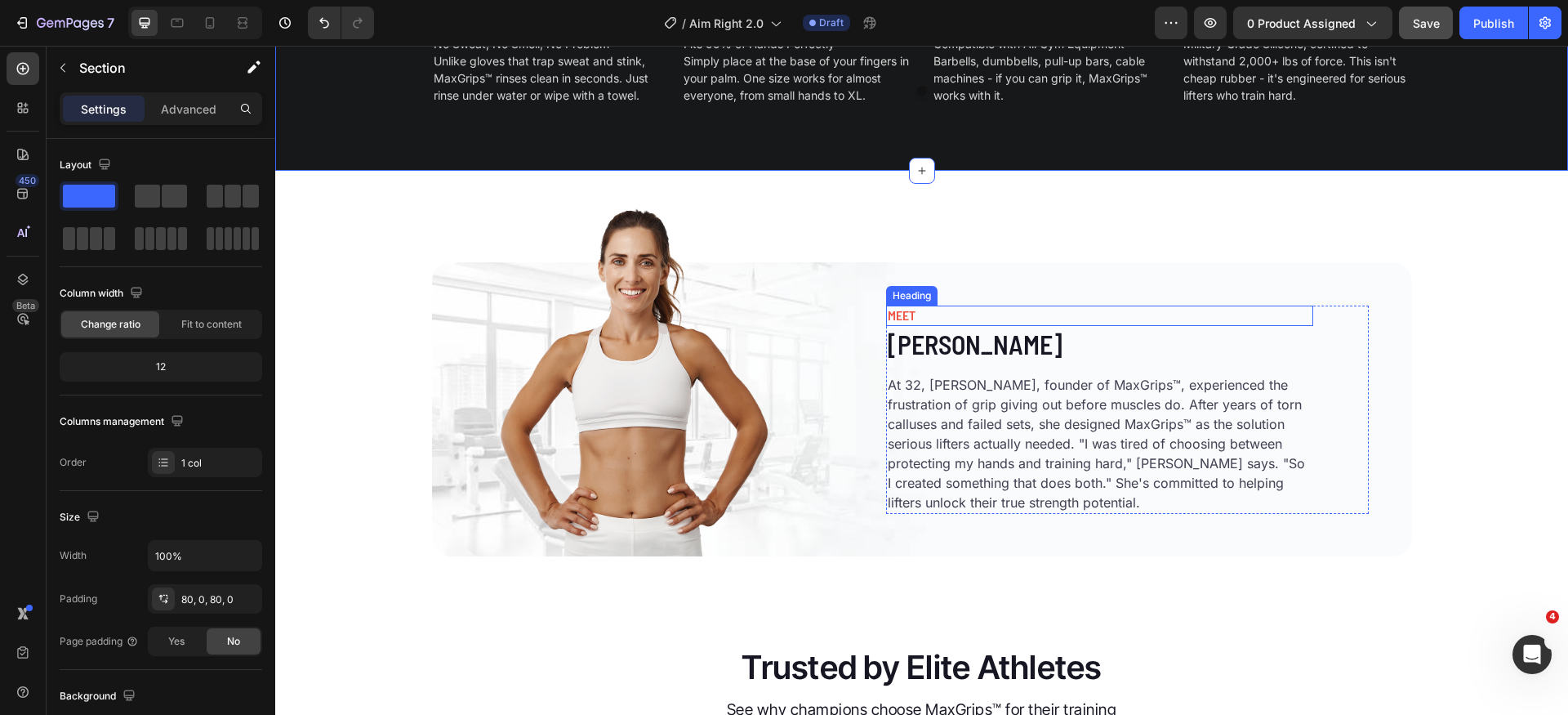
click at [907, 317] on h2 "MEET" at bounding box center [1100, 315] width 427 height 20
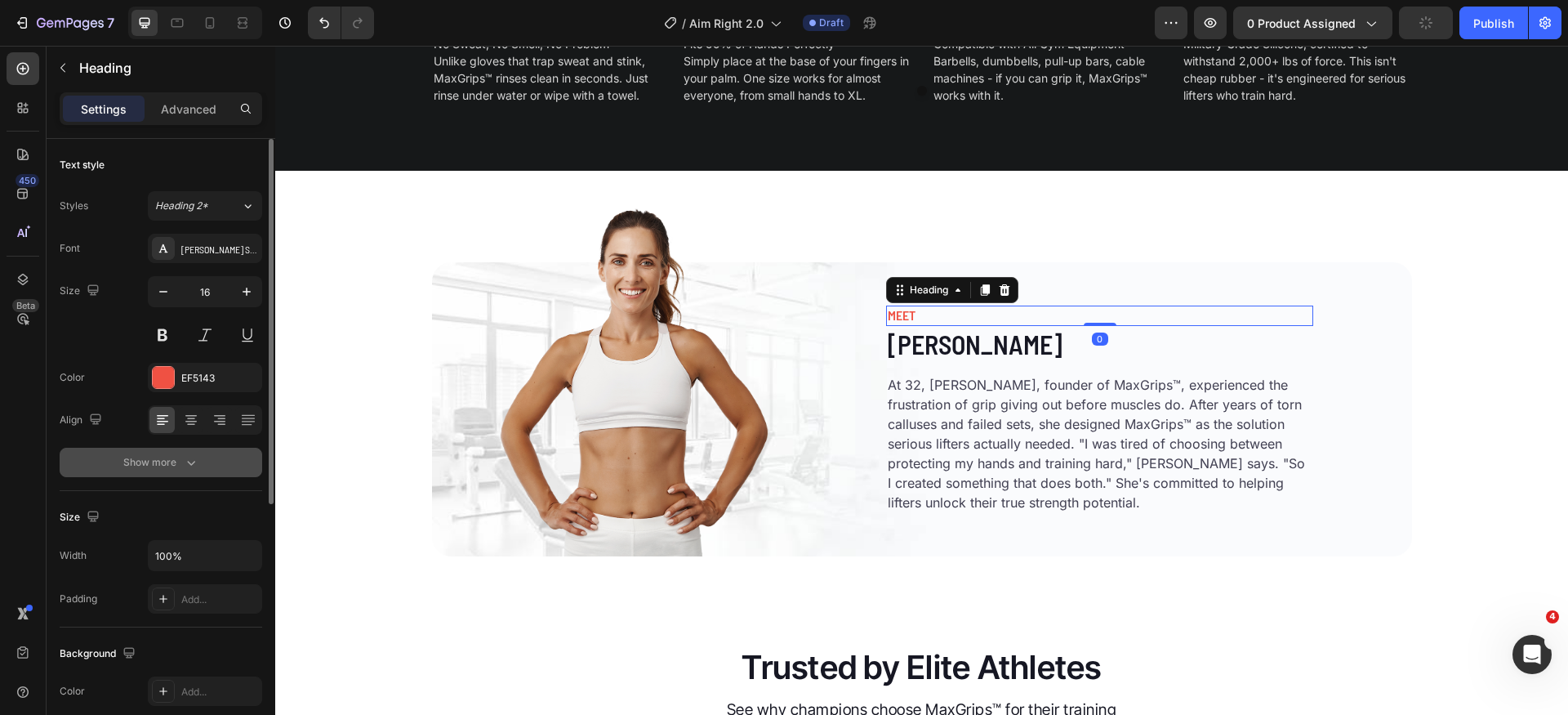
click at [189, 464] on icon "button" at bounding box center [191, 463] width 8 height 5
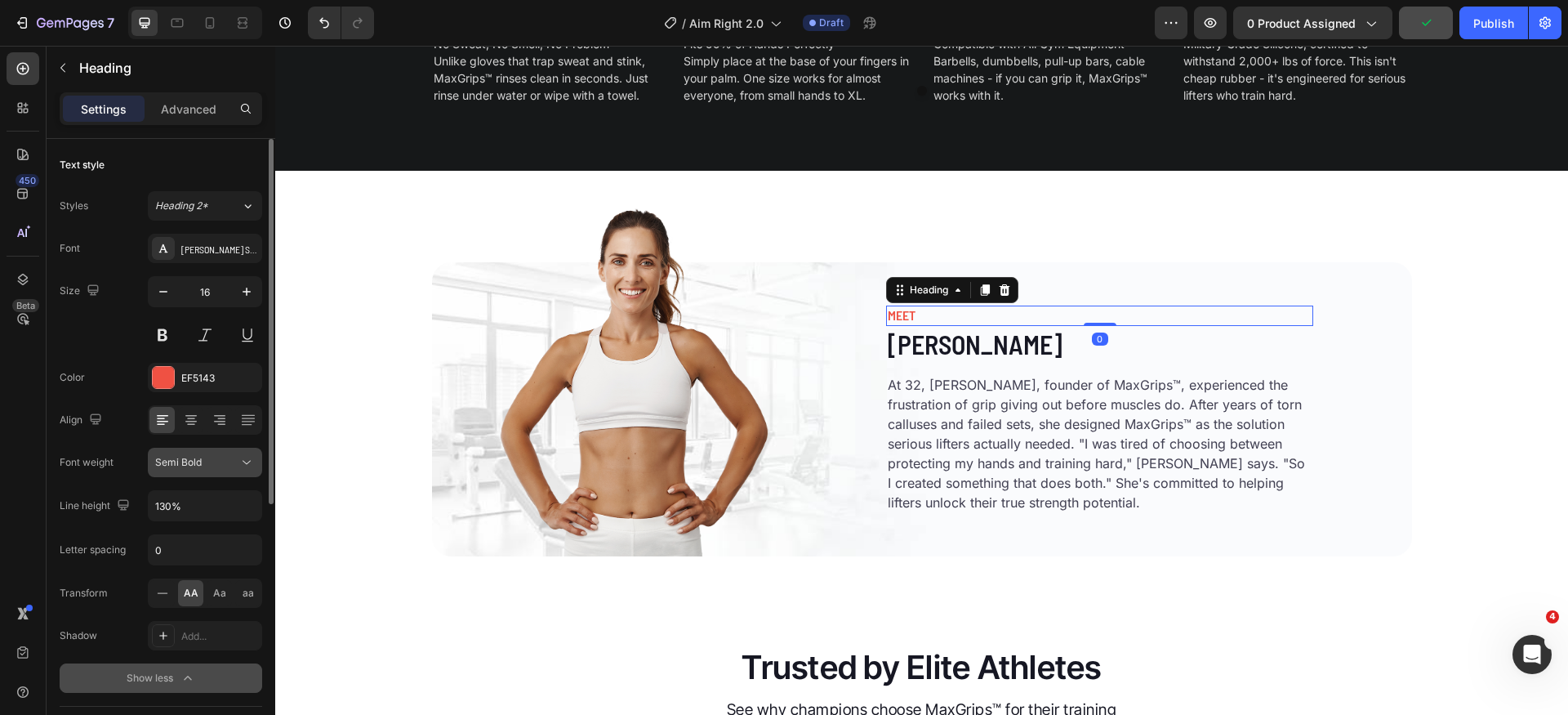
click at [226, 472] on button "Semi Bold" at bounding box center [205, 462] width 114 height 29
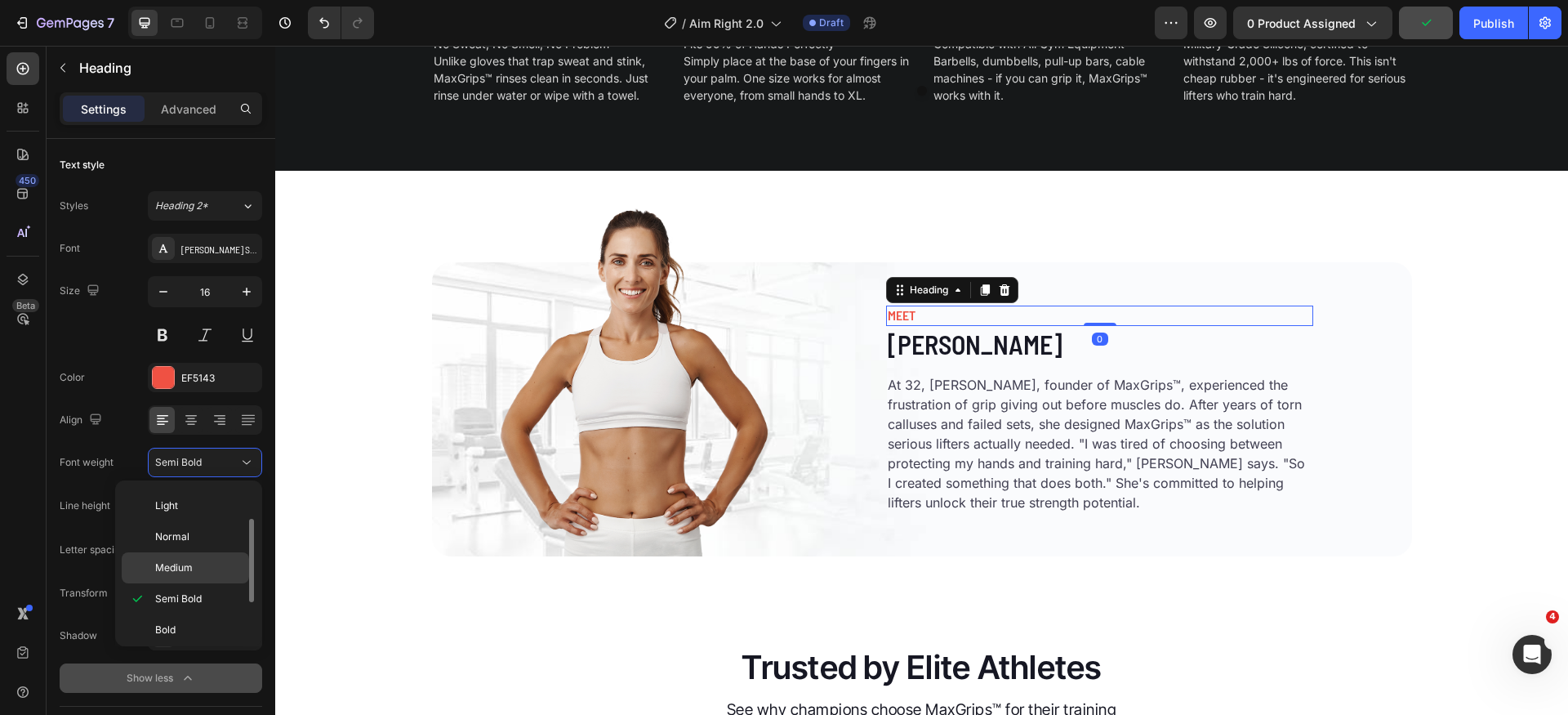
scroll to position [80, 0]
click at [187, 624] on div "Bold" at bounding box center [186, 639] width 128 height 31
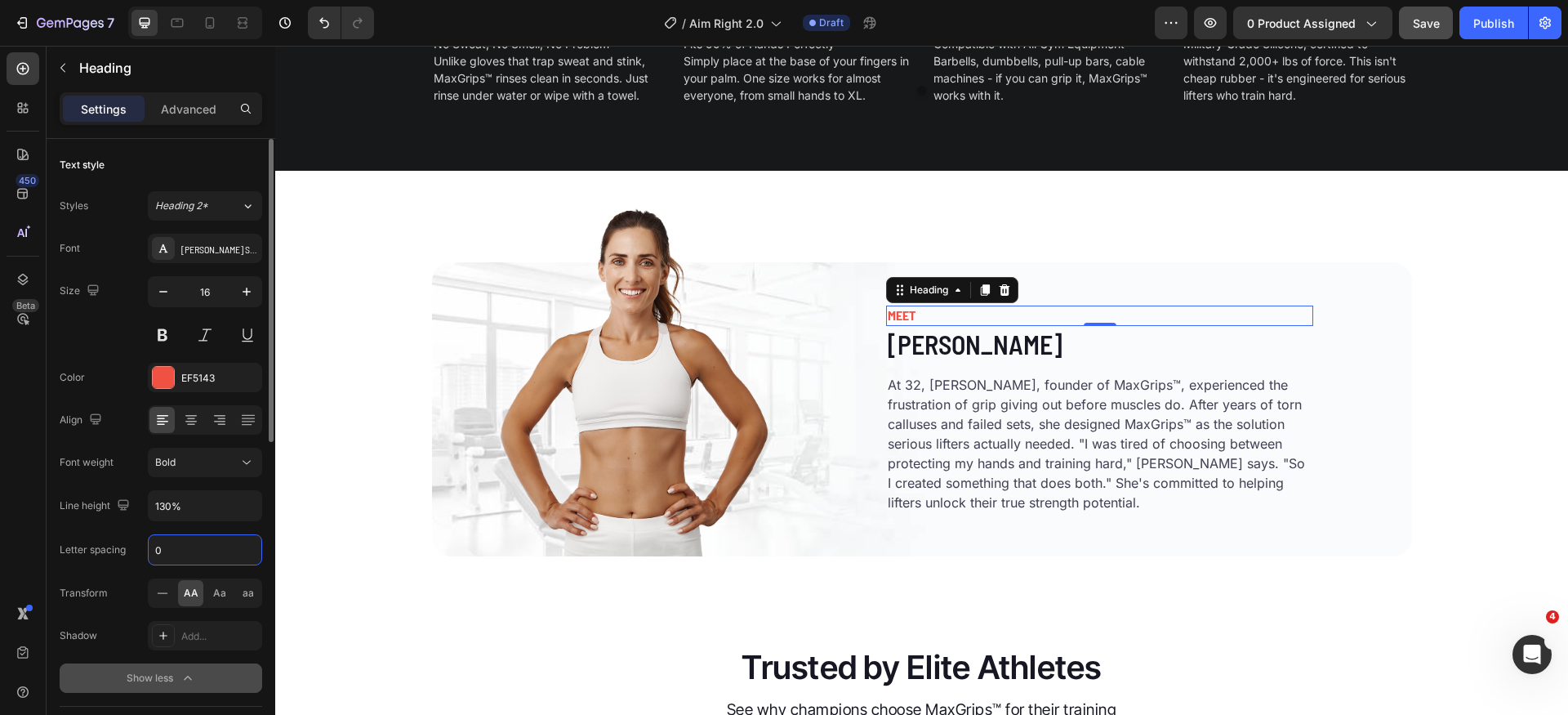
click at [204, 558] on input "0" at bounding box center [205, 549] width 113 height 29
type input "3"
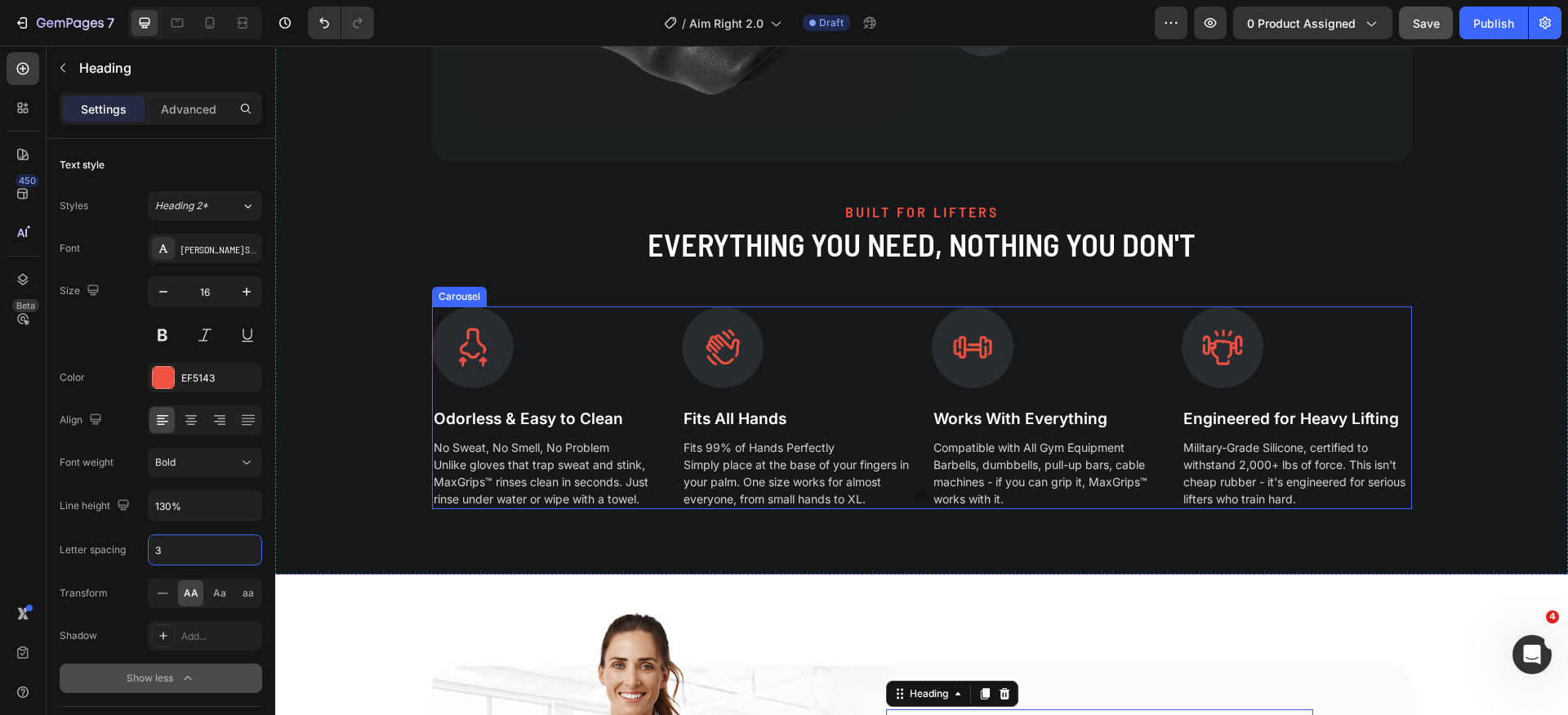
scroll to position [3475, 0]
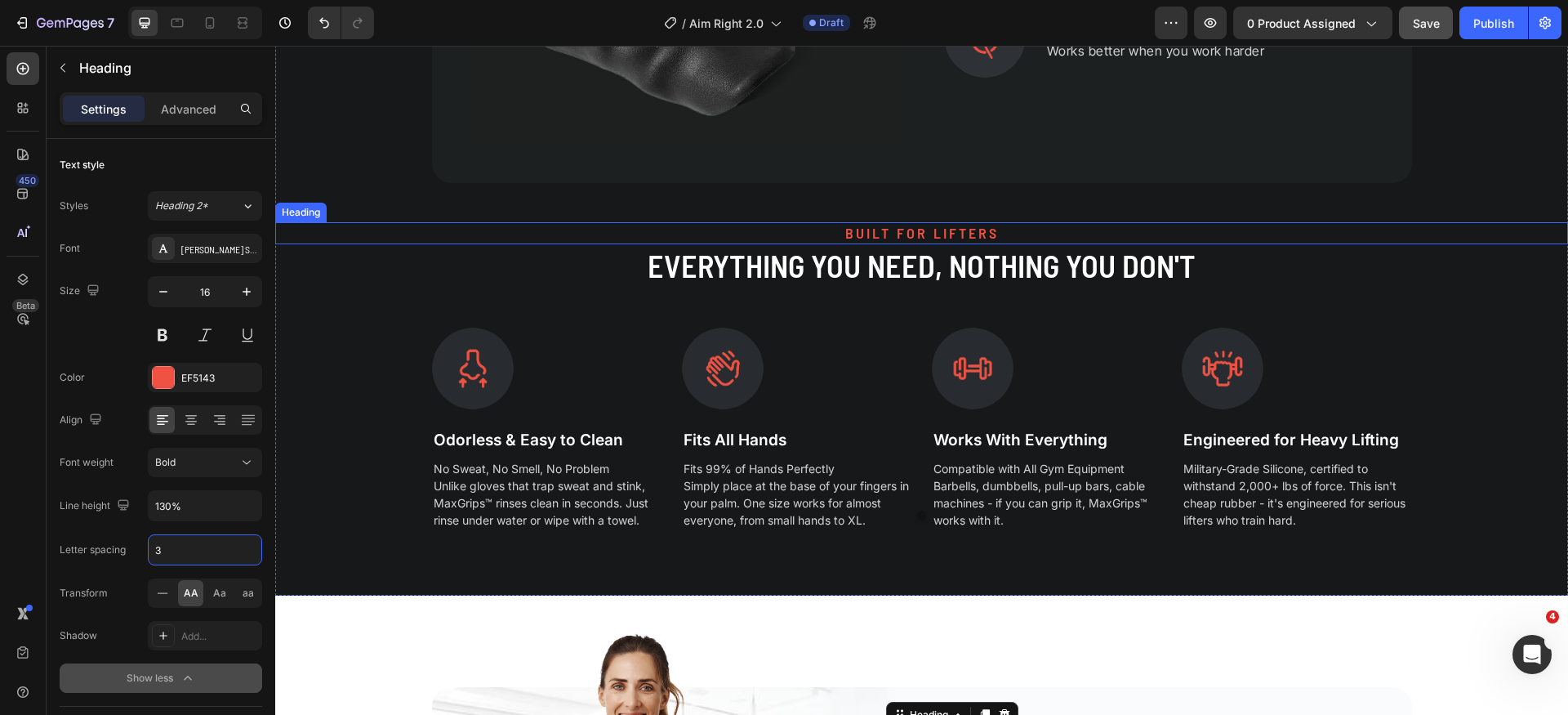
click at [883, 230] on h2 "BUILT FOR LIFTERS" at bounding box center [921, 233] width 1293 height 22
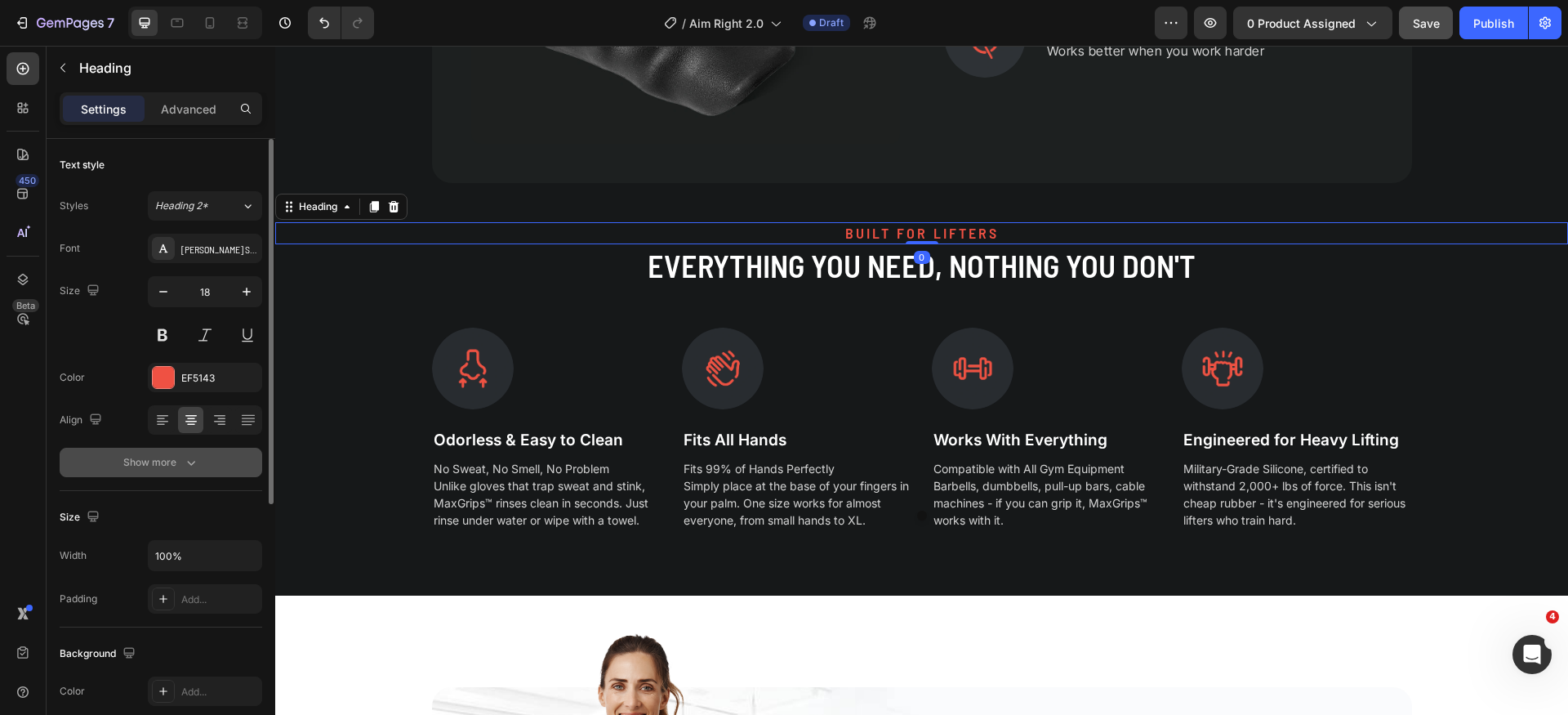
click at [182, 449] on button "Show more" at bounding box center [161, 462] width 203 height 29
click at [228, 466] on div "Semi Bold" at bounding box center [197, 462] width 83 height 14
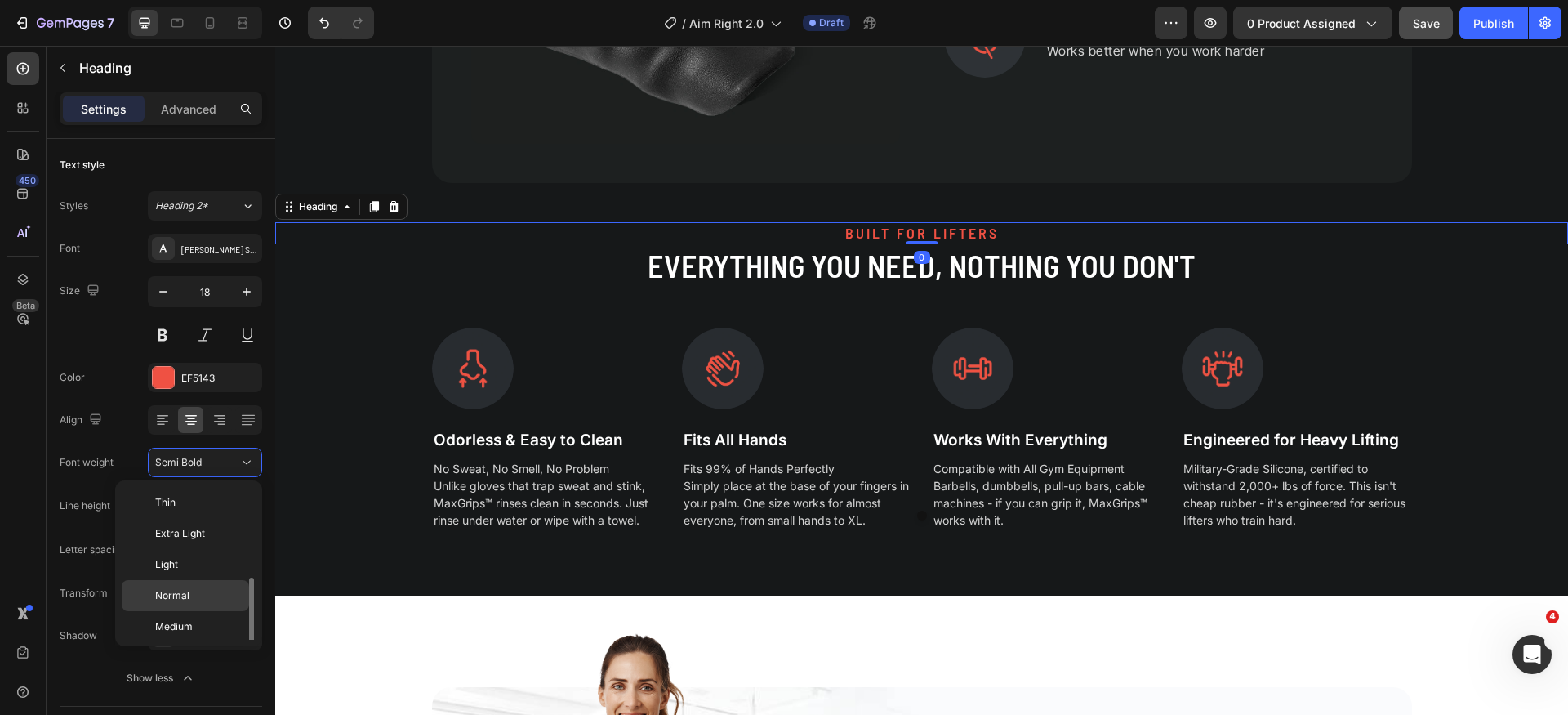
scroll to position [59, 0]
click at [186, 646] on div "Bold" at bounding box center [186, 661] width 128 height 31
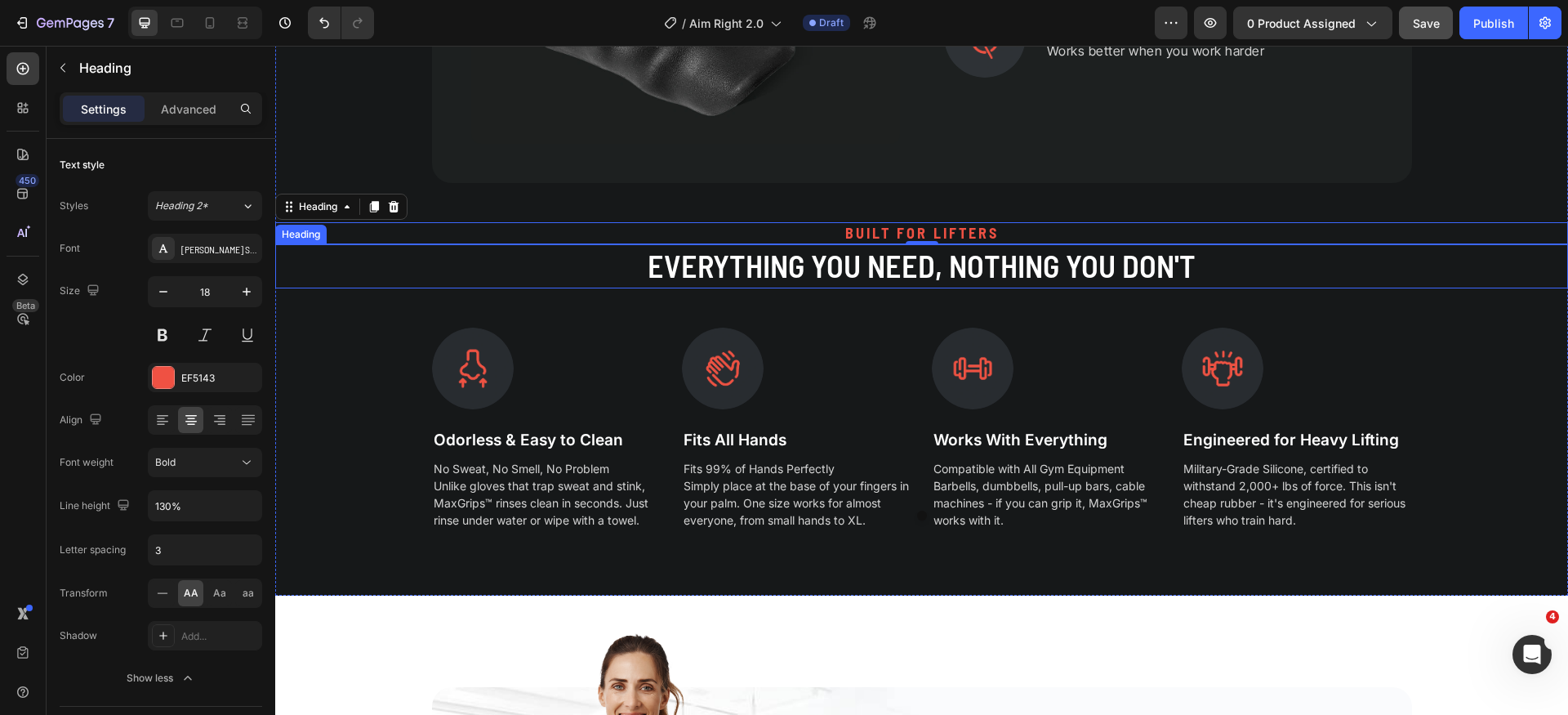
click at [812, 274] on h2 "Everything You Need, Nothing You Don't" at bounding box center [921, 266] width 1293 height 43
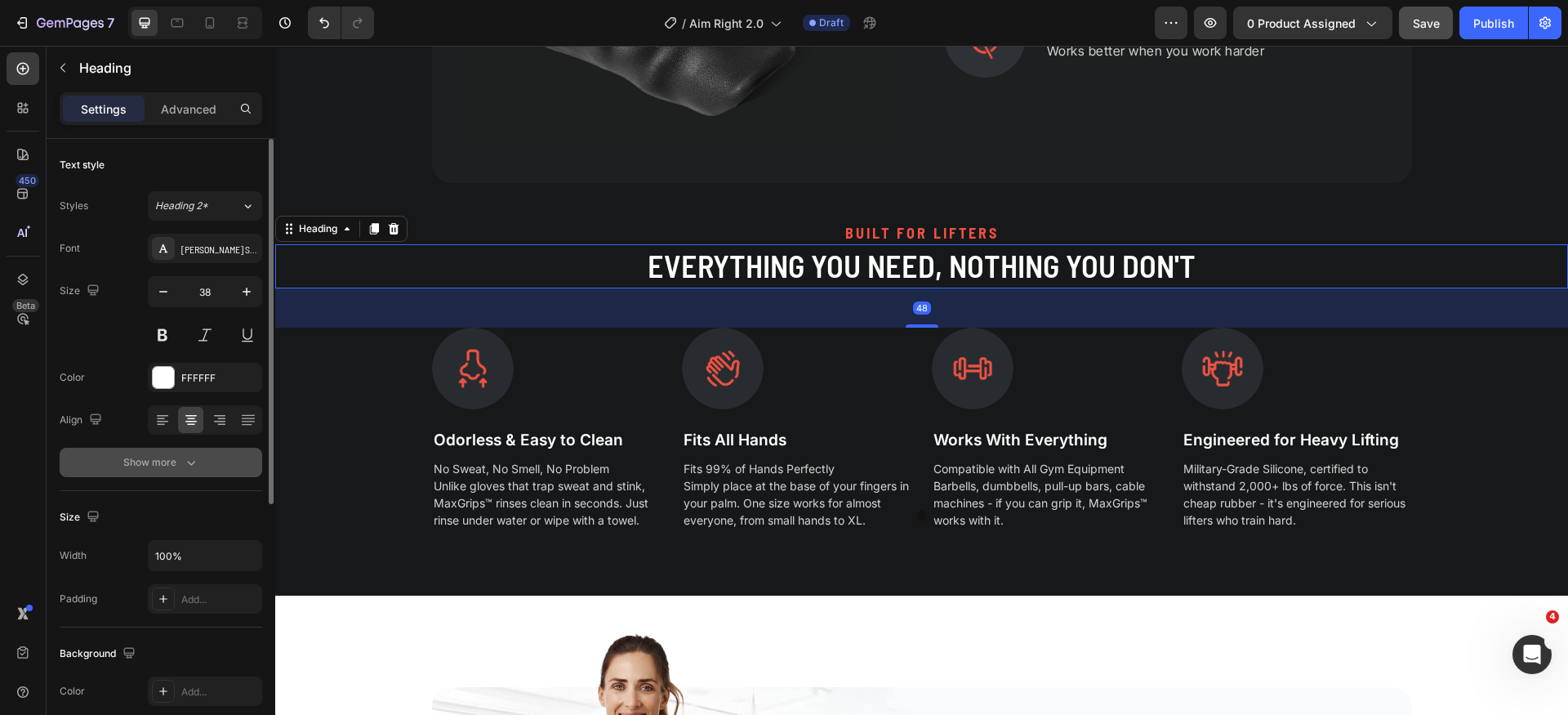
click at [145, 470] on div "Show more" at bounding box center [161, 462] width 76 height 16
drag, startPoint x: 254, startPoint y: 459, endPoint x: 246, endPoint y: 476, distance: 18.8
click at [254, 458] on icon at bounding box center [246, 462] width 16 height 16
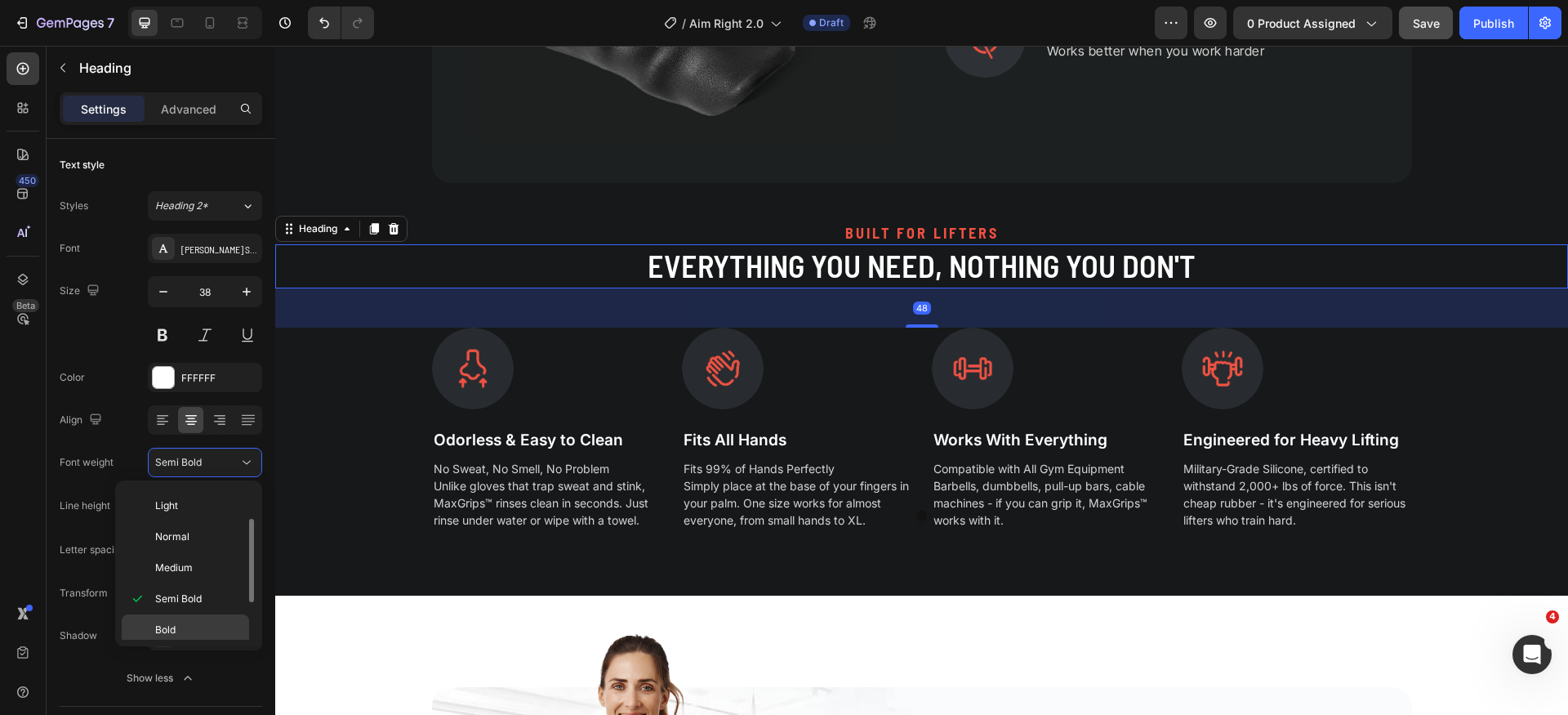
click at [185, 624] on p "Bold" at bounding box center [198, 629] width 87 height 14
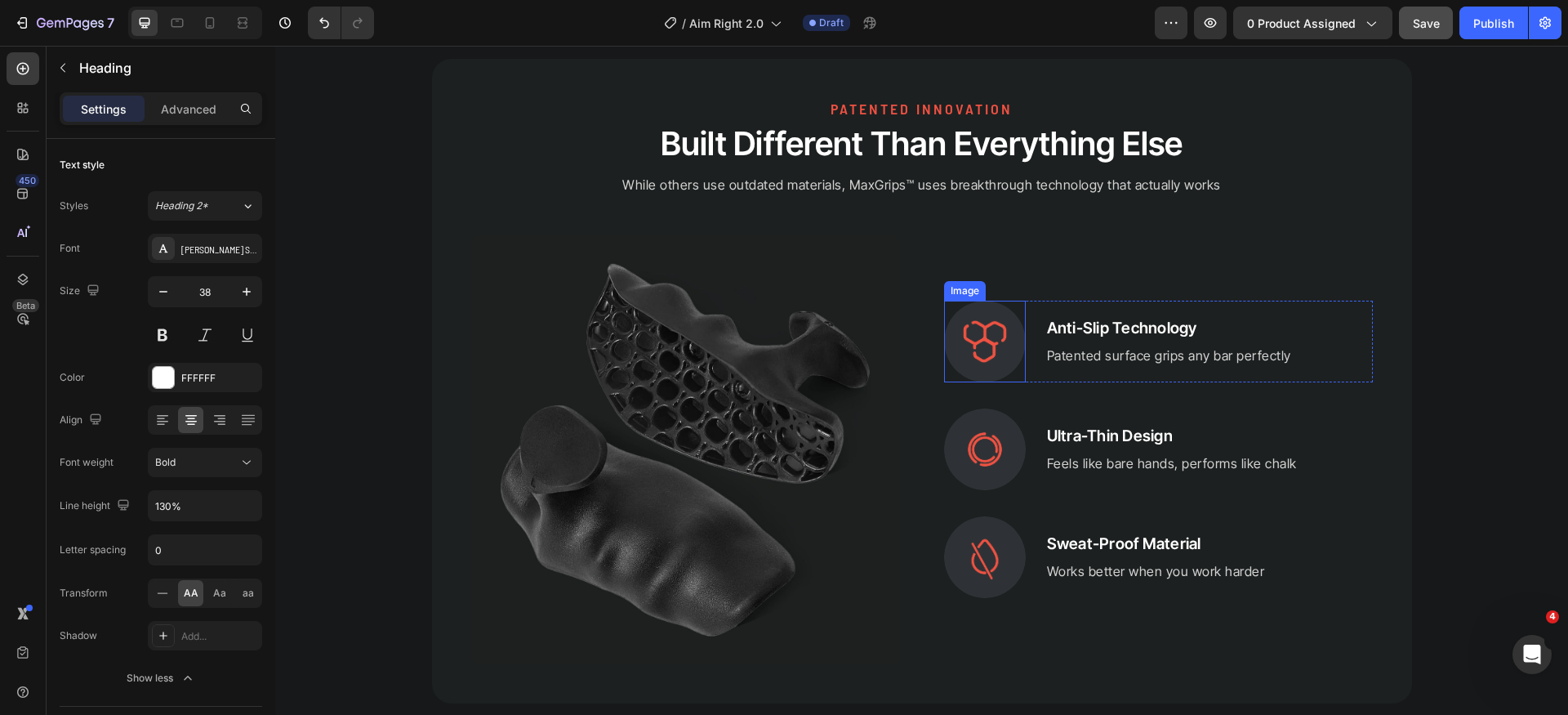
scroll to position [2933, 0]
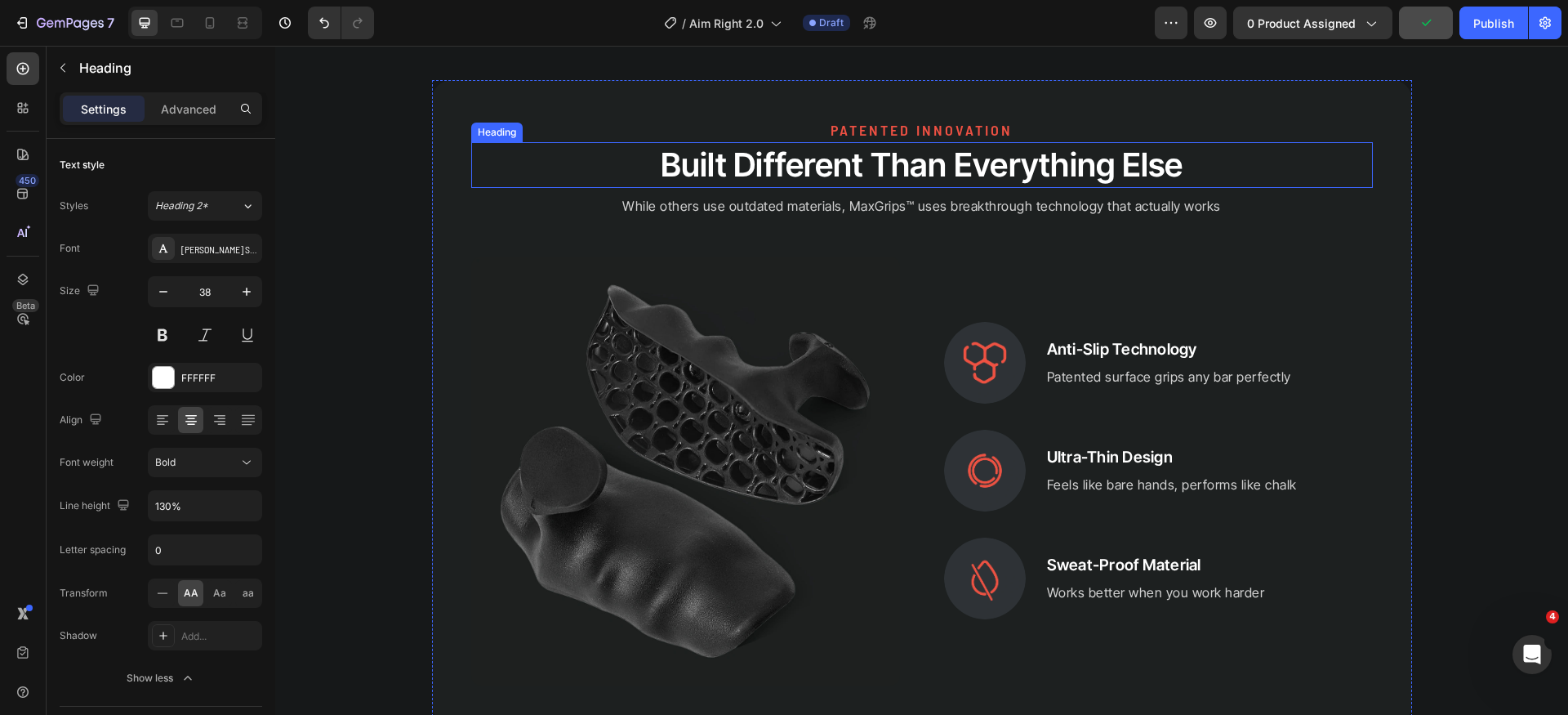
drag, startPoint x: 915, startPoint y: 166, endPoint x: 847, endPoint y: 211, distance: 81.5
click at [915, 165] on h2 "Built Different Than Everything Else" at bounding box center [922, 165] width 902 height 45
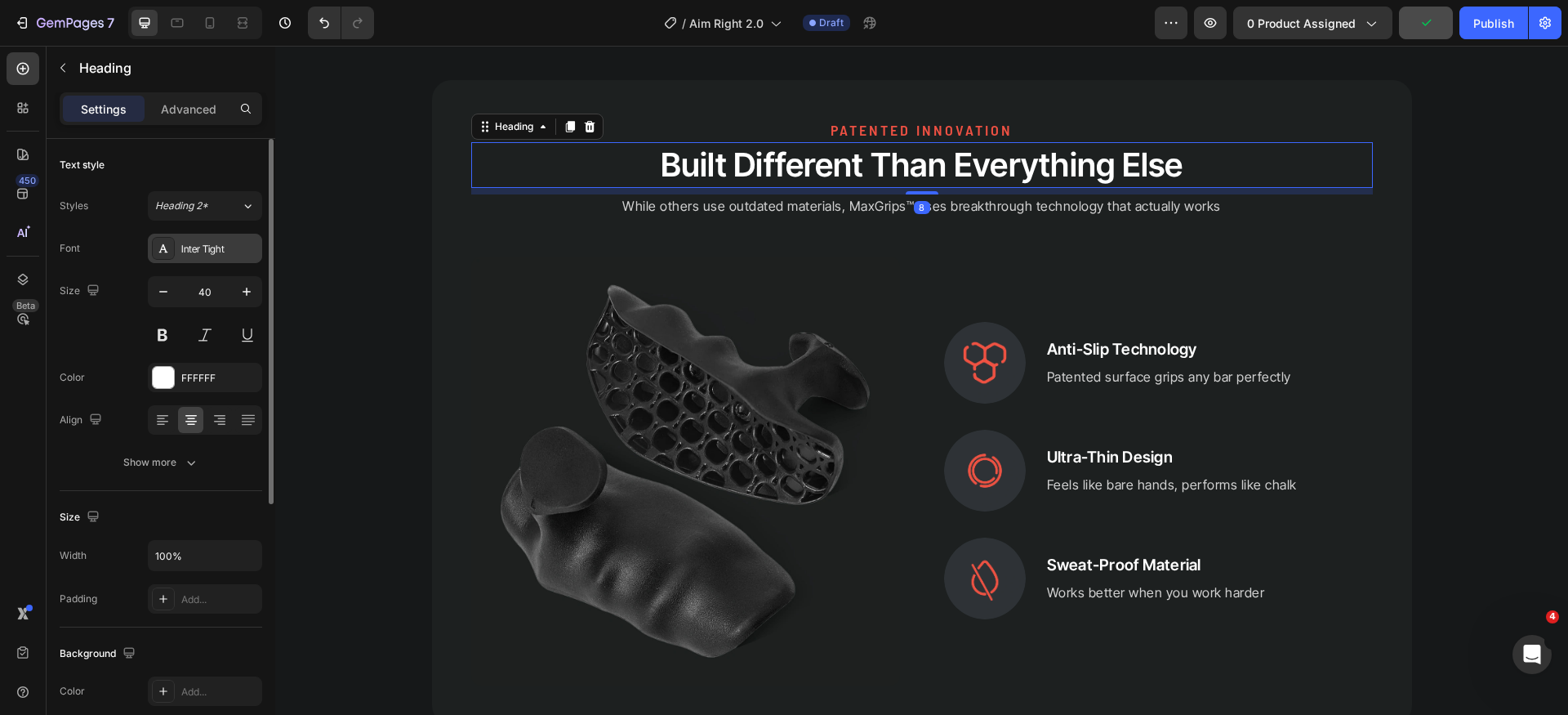
click at [215, 246] on div "Inter Tight" at bounding box center [219, 249] width 77 height 14
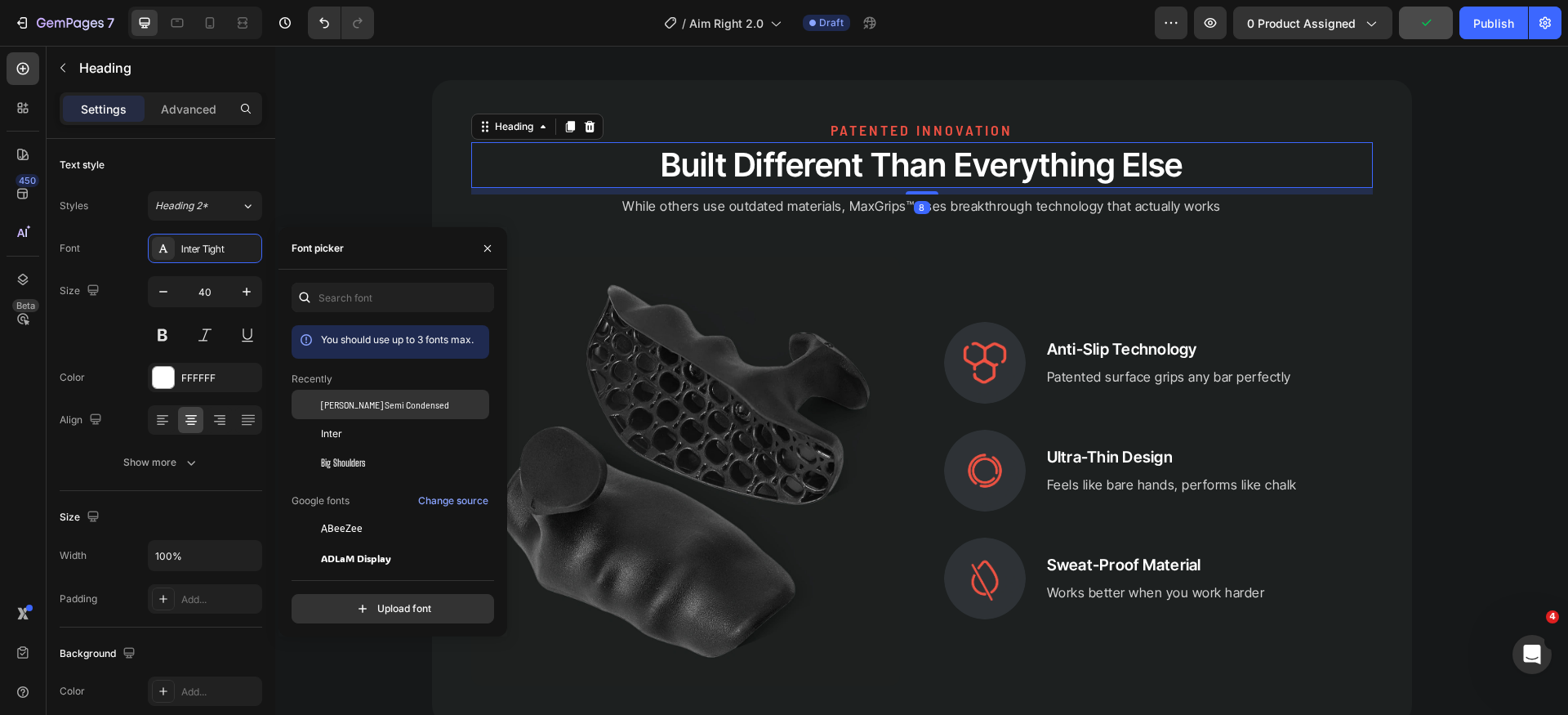
click at [425, 410] on div "[PERSON_NAME] Semi Condensed" at bounding box center [404, 404] width 165 height 14
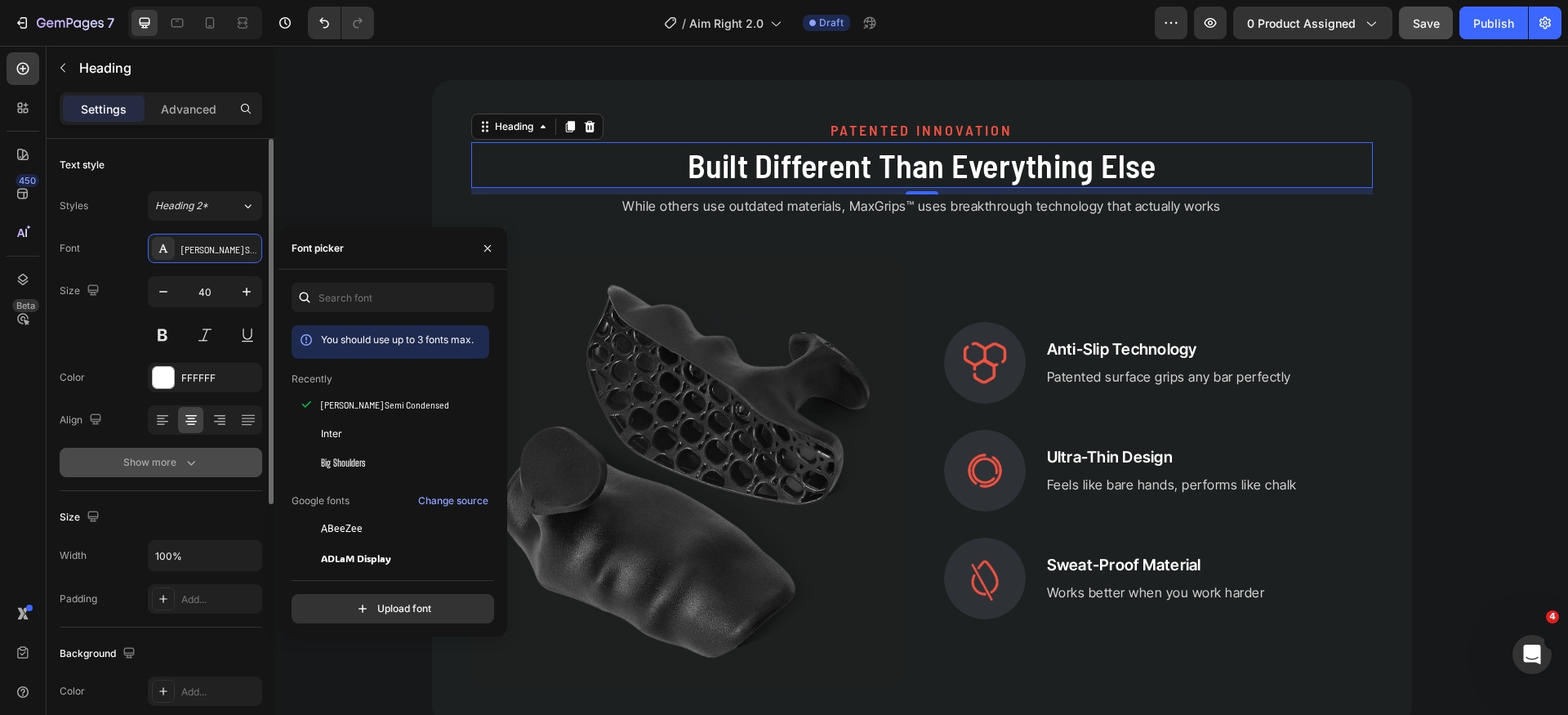
click at [171, 465] on div "Show more" at bounding box center [161, 462] width 76 height 16
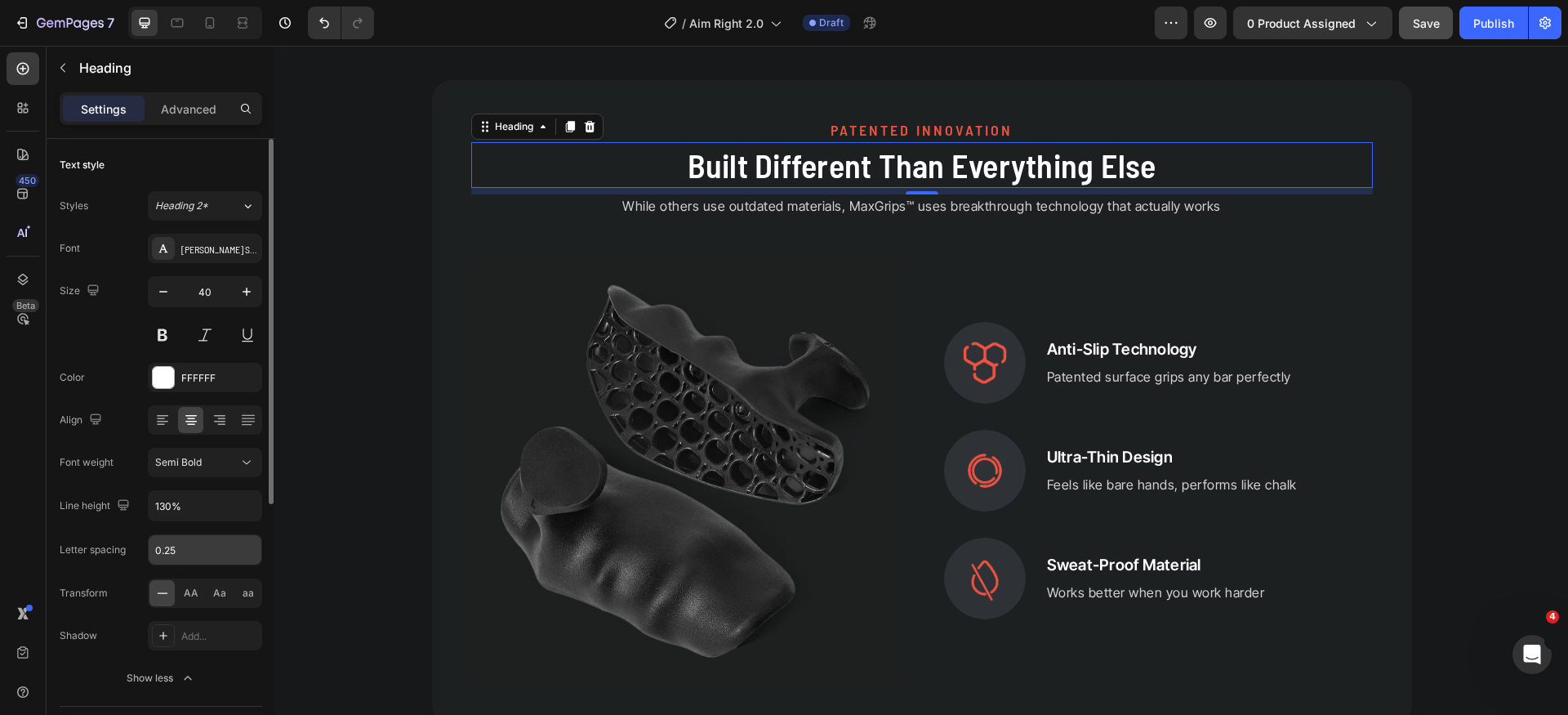
click at [199, 559] on input "0.25" at bounding box center [205, 549] width 113 height 29
type input "0"
click at [201, 591] on div "AA" at bounding box center [191, 593] width 25 height 26
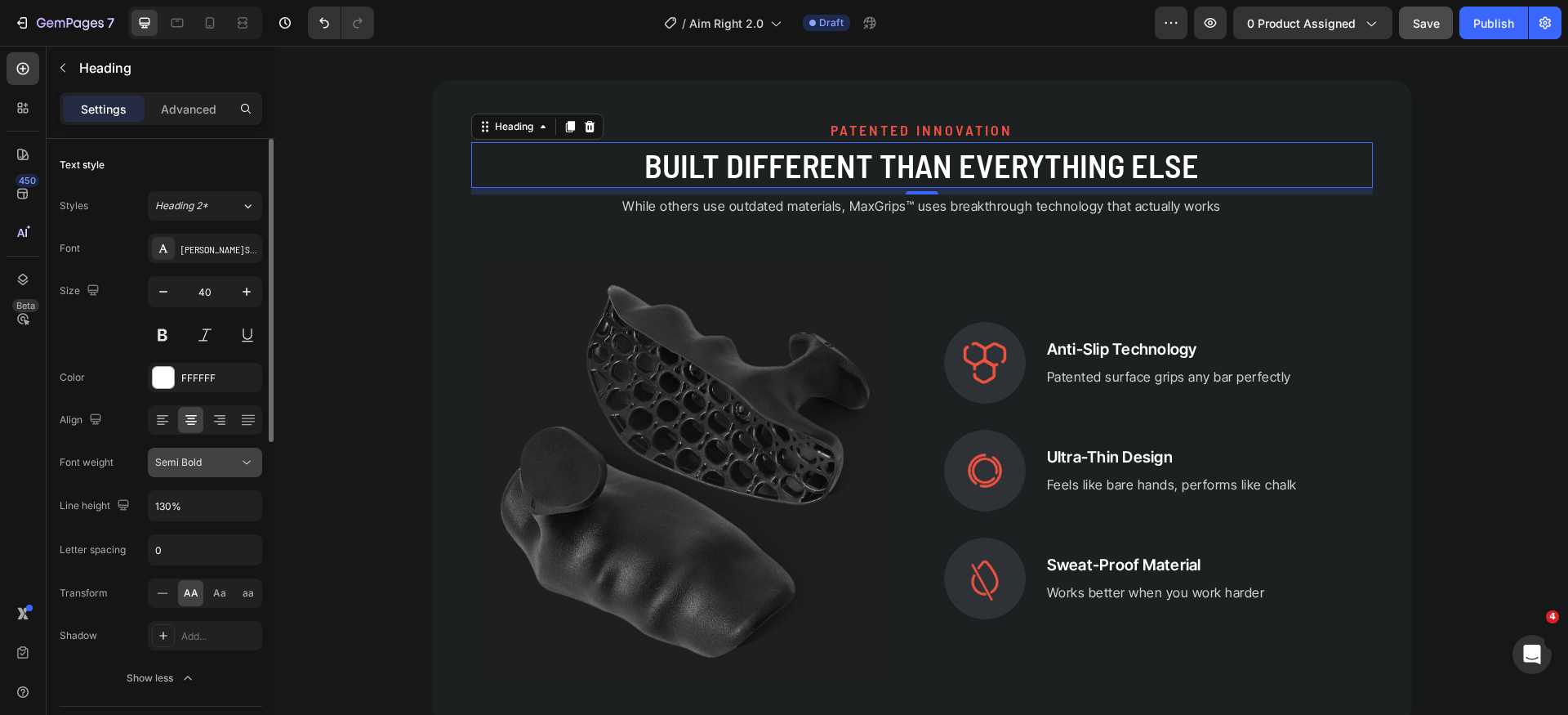
click at [227, 471] on button "Semi Bold" at bounding box center [205, 462] width 114 height 29
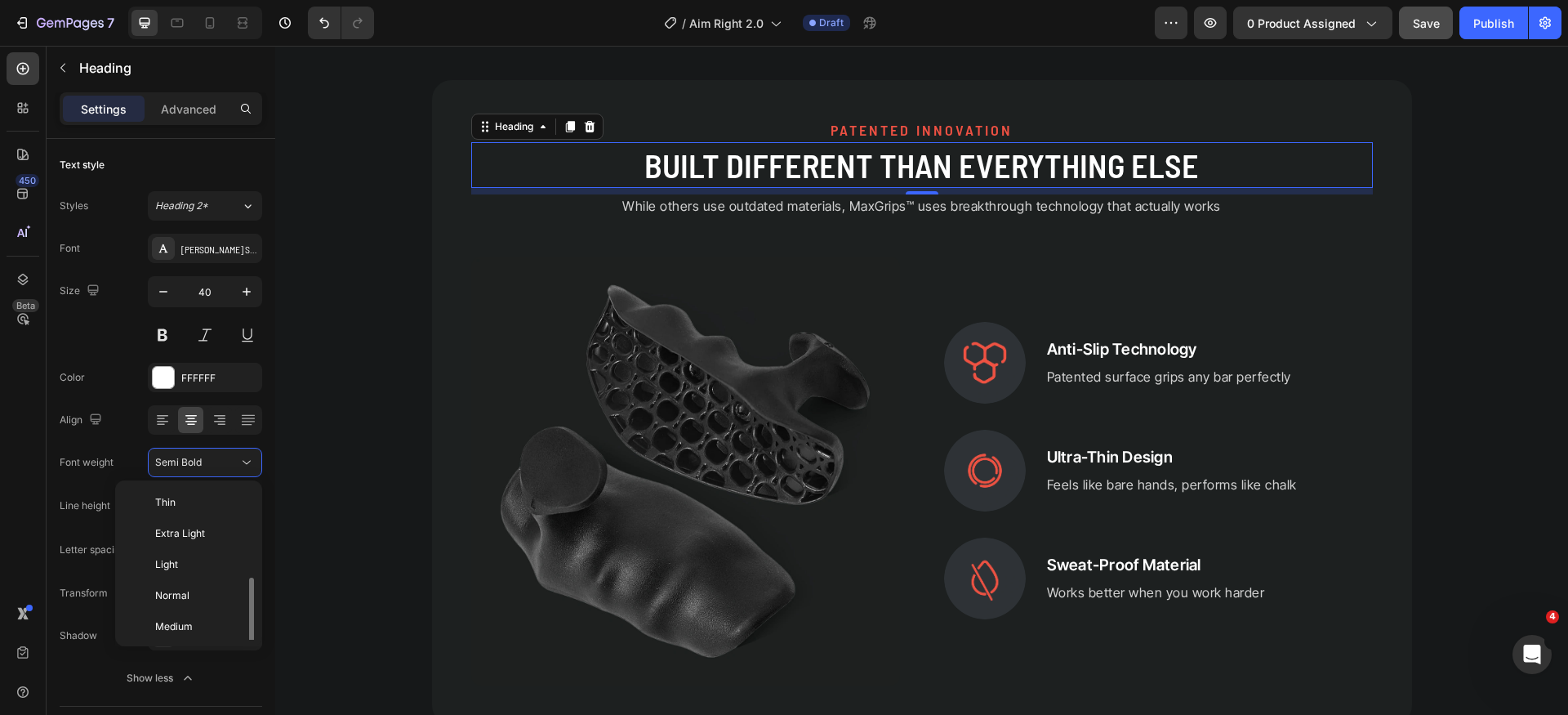
scroll to position [59, 0]
click at [188, 630] on p "Bold" at bounding box center [198, 629] width 87 height 14
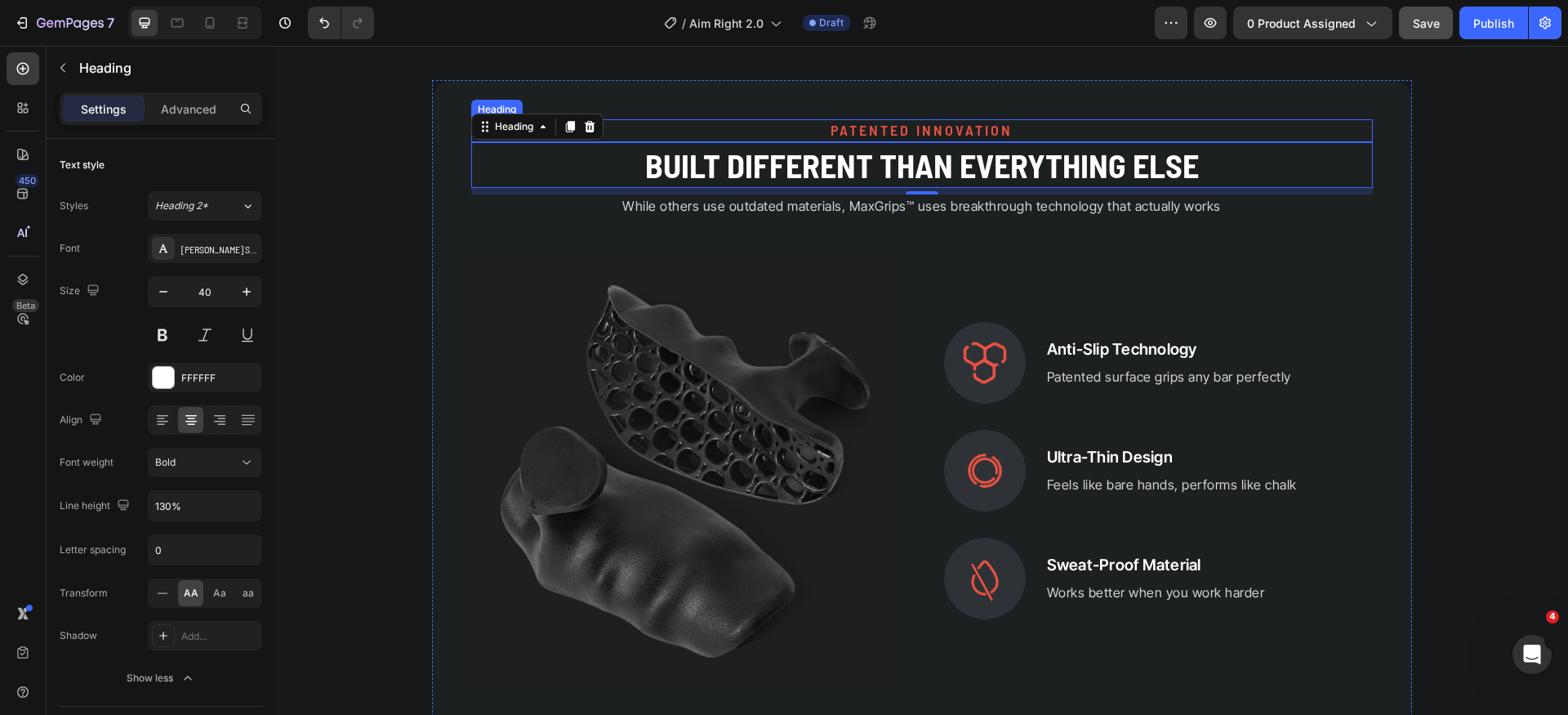
click at [865, 133] on h2 "PATENTED INNOVATION" at bounding box center [922, 130] width 902 height 22
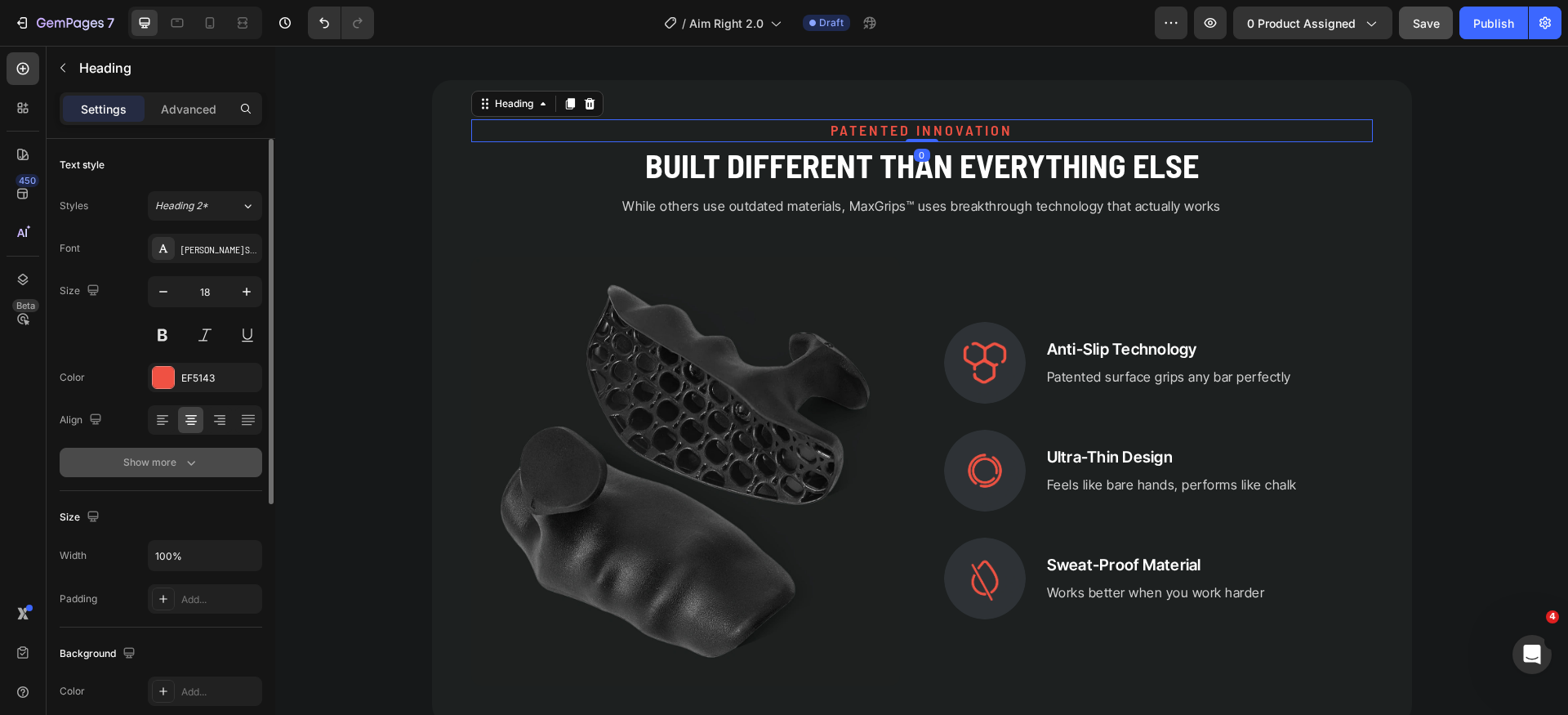
click at [177, 452] on button "Show more" at bounding box center [161, 462] width 203 height 29
click at [247, 465] on icon at bounding box center [246, 462] width 16 height 16
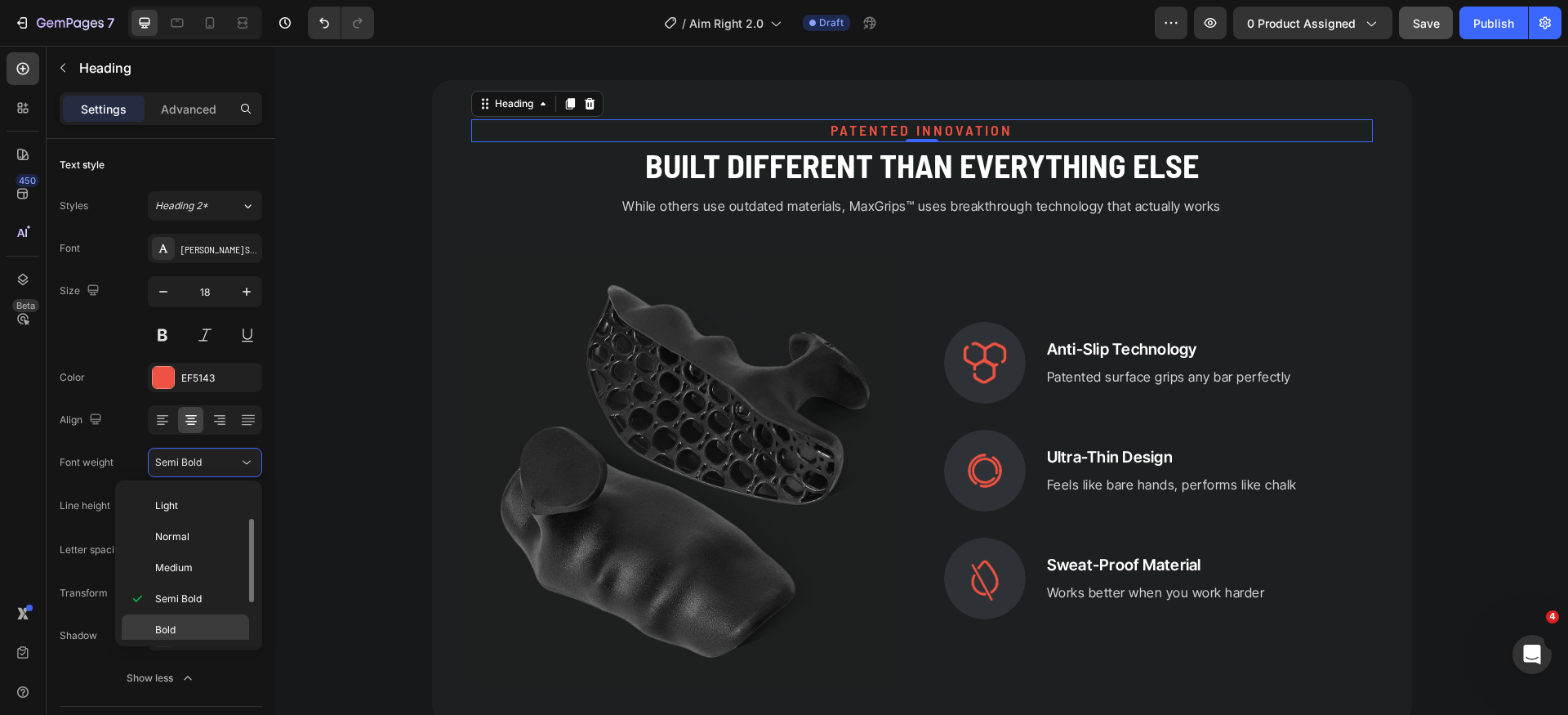
click at [180, 630] on p "Bold" at bounding box center [198, 629] width 87 height 14
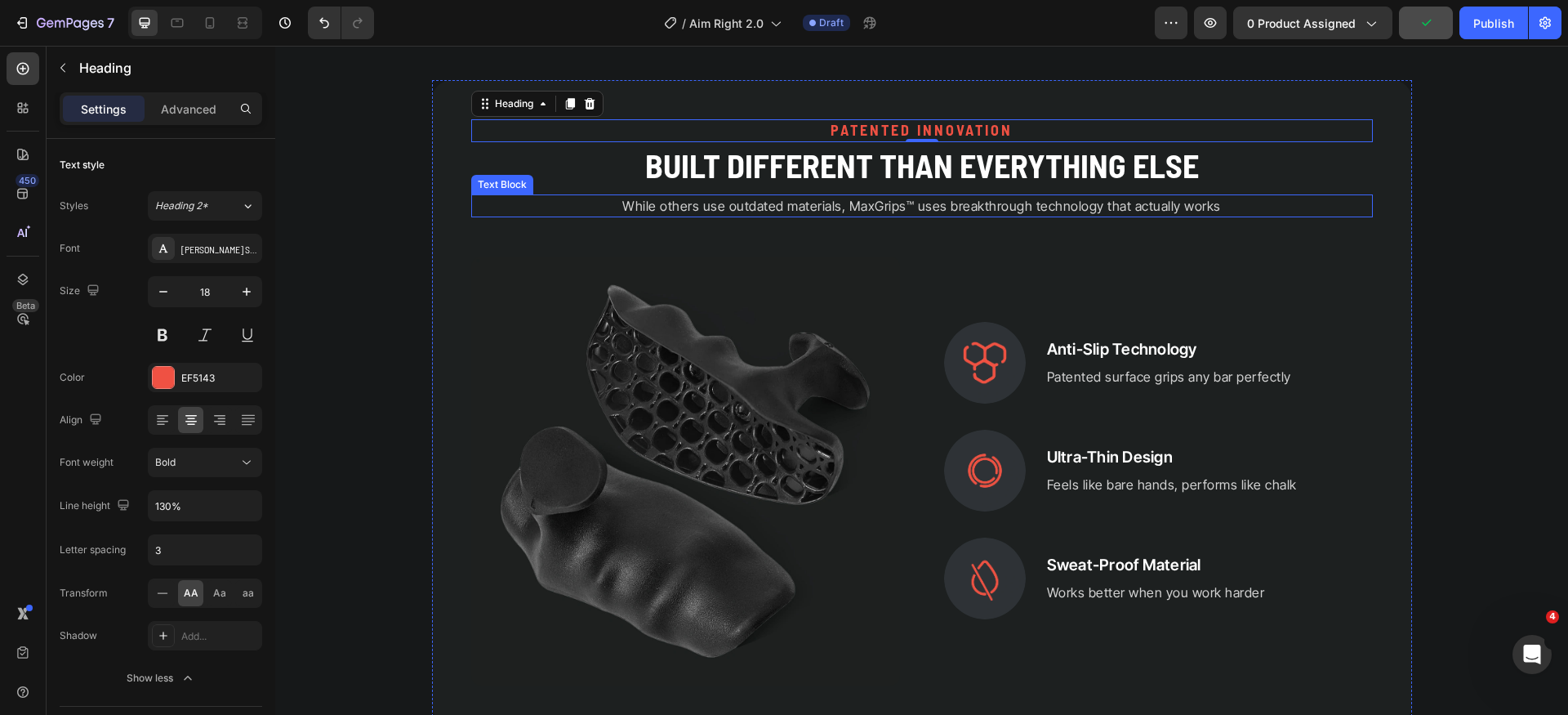
click at [911, 204] on p "While others use outdated materials, MaxGrips™ uses breakthrough technology tha…" at bounding box center [922, 205] width 899 height 19
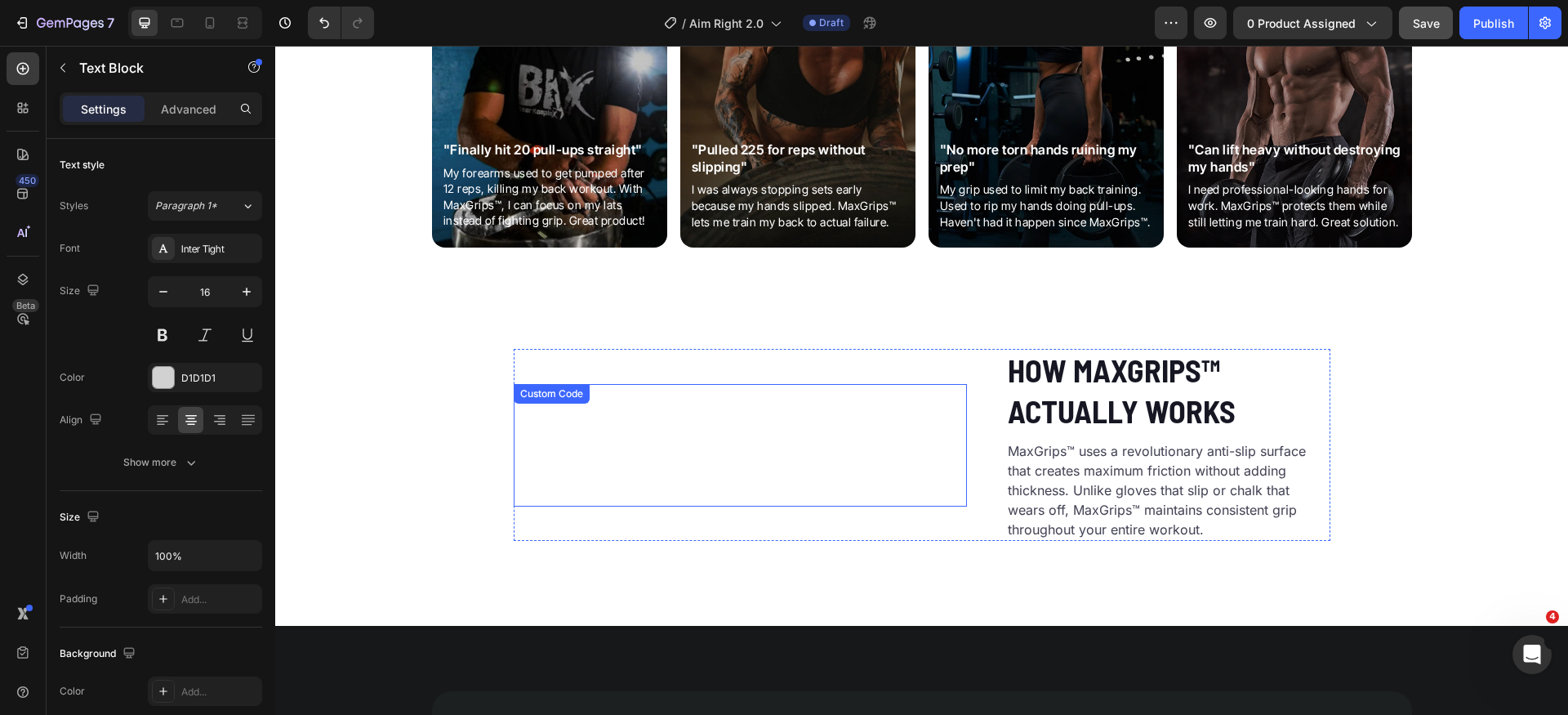
scroll to position [2279, 0]
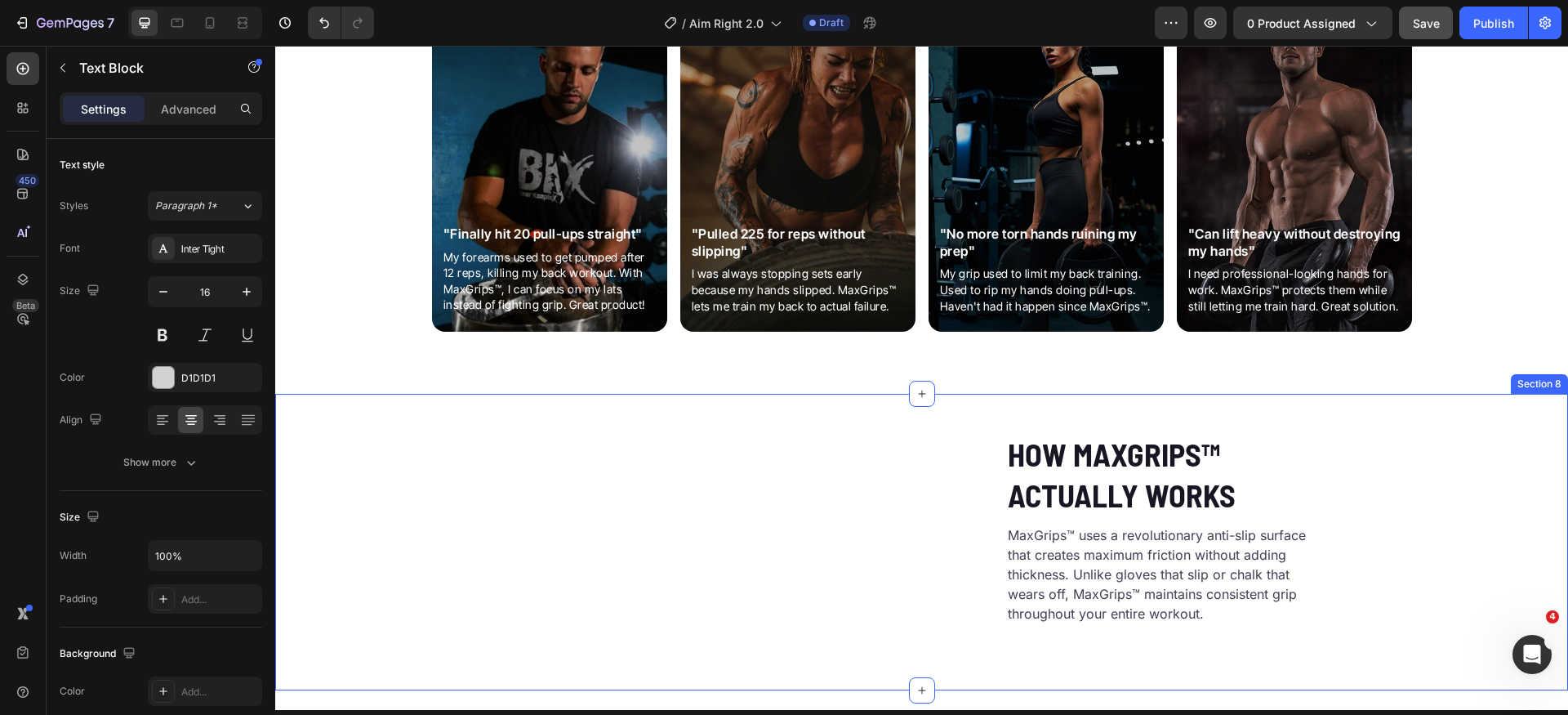
click at [1420, 492] on div "Custom Code How MaxGrips™ Actually Works Heading MaxGrips™ uses a revolutionary…" at bounding box center [921, 536] width 1293 height 205
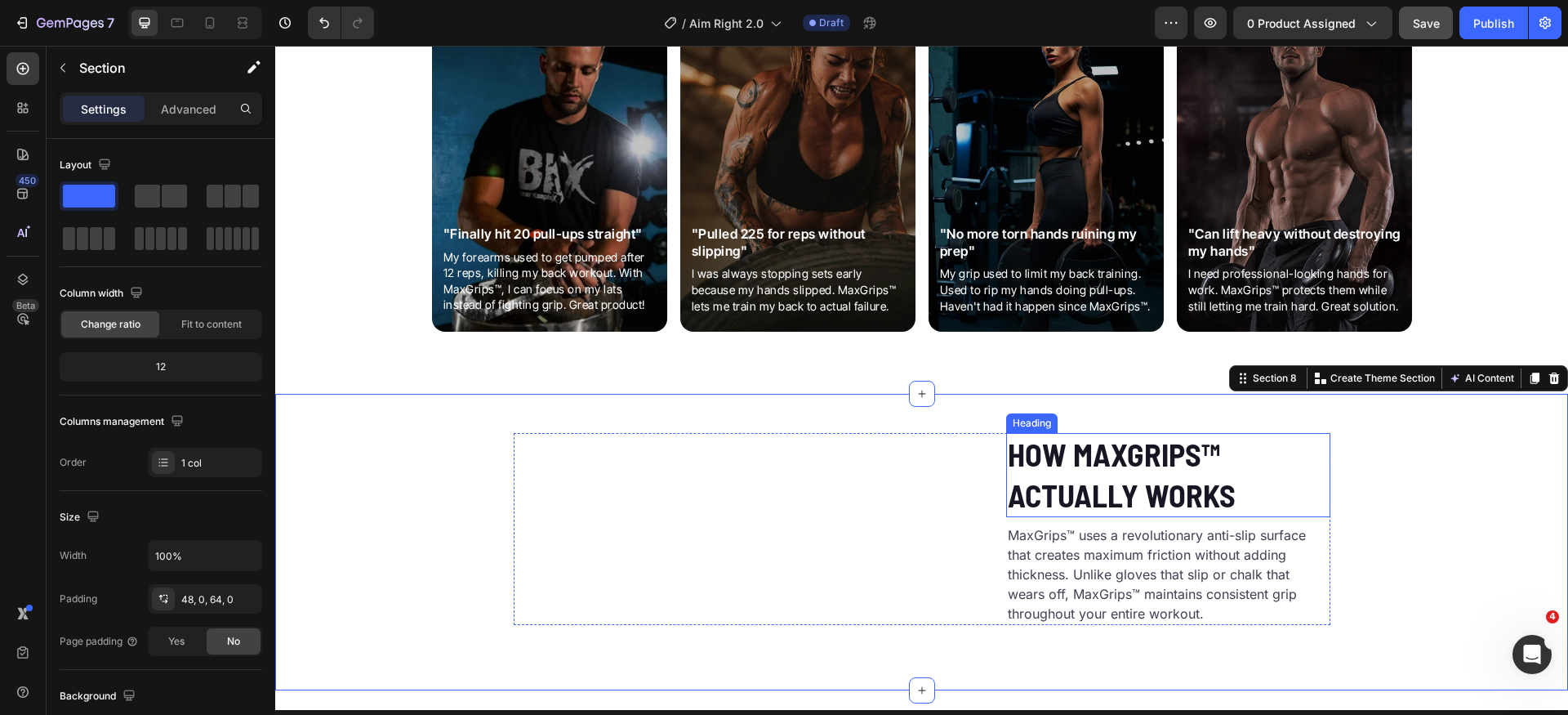
click at [1177, 517] on h2 "How MaxGrips™ Actually Works" at bounding box center [1169, 475] width 325 height 84
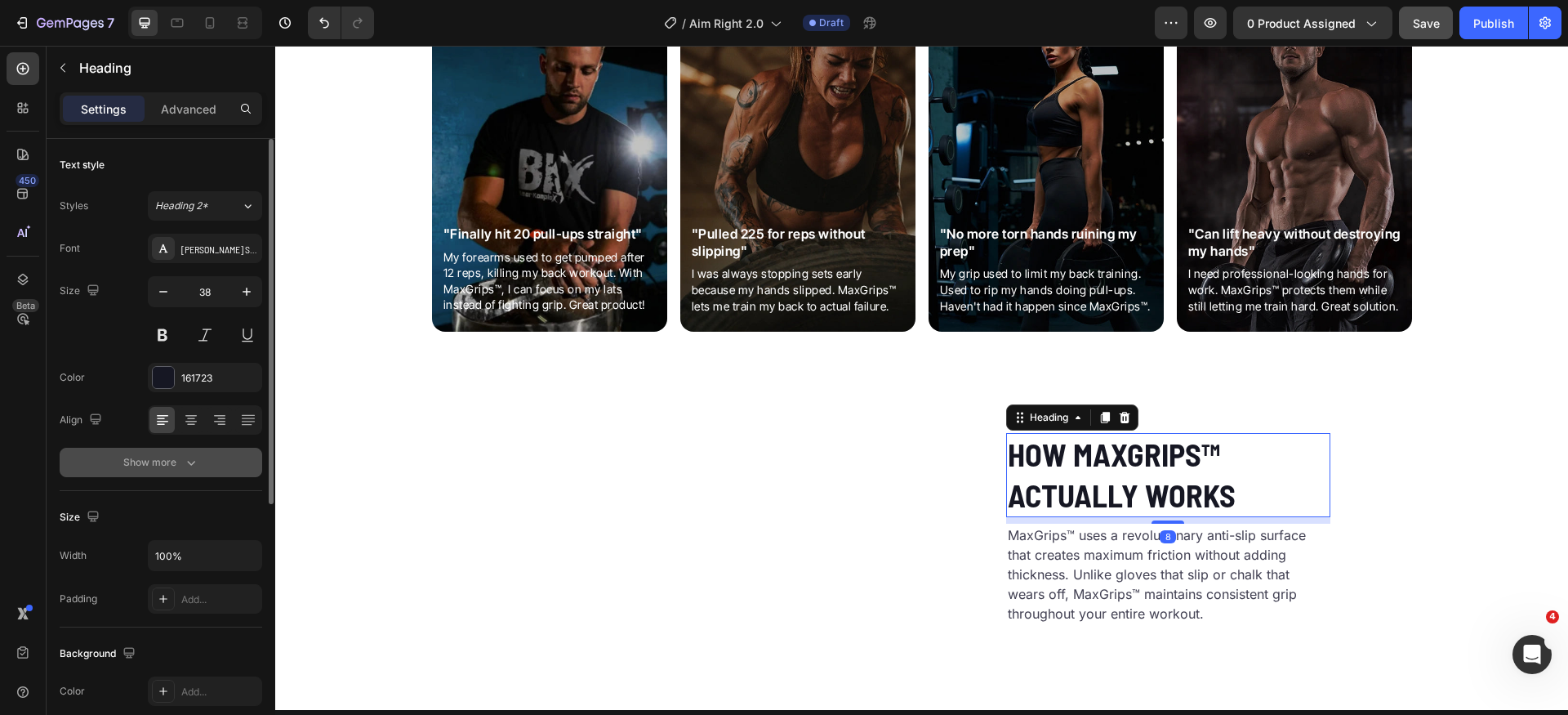
click at [174, 457] on div "Show more" at bounding box center [161, 462] width 76 height 16
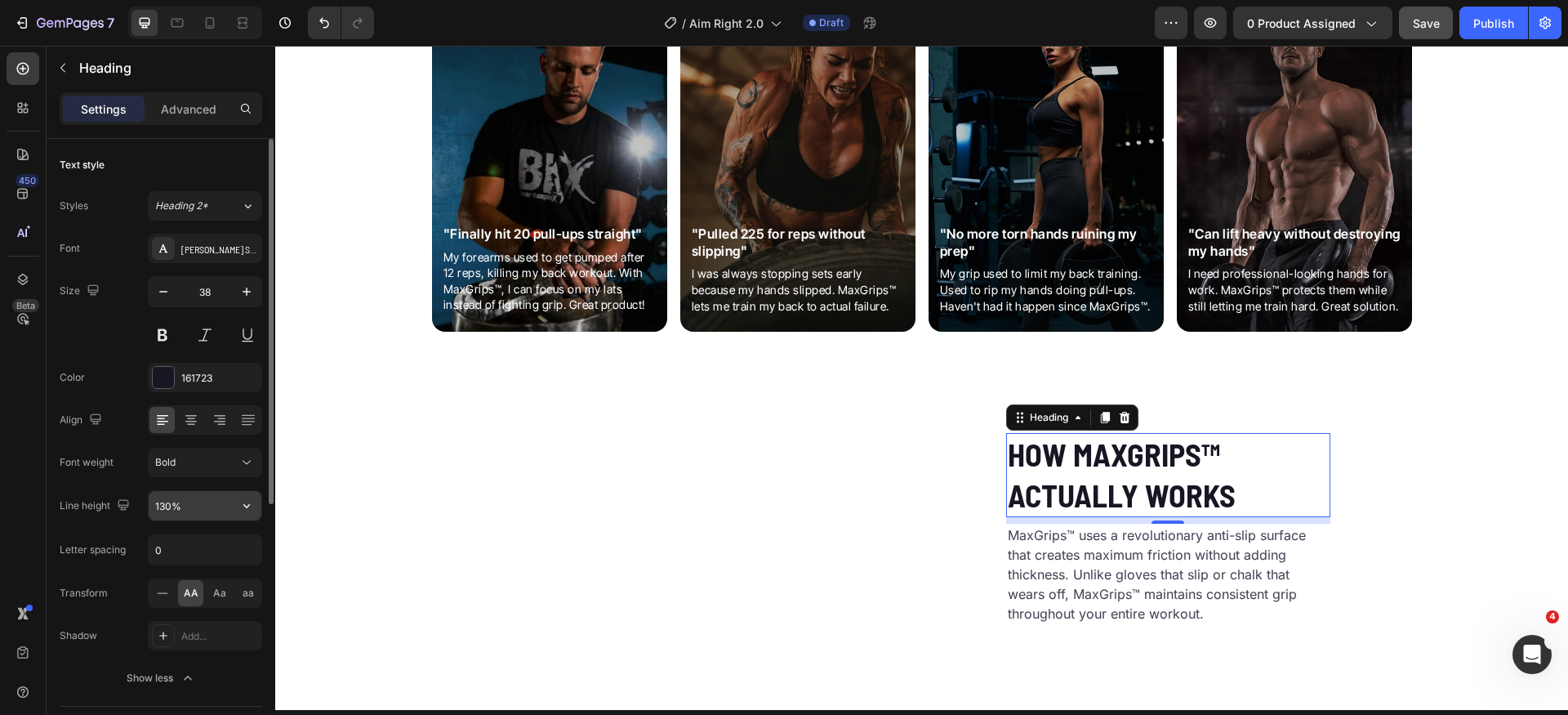
click at [201, 511] on input "130%" at bounding box center [205, 506] width 113 height 29
click at [245, 513] on button "button" at bounding box center [246, 506] width 29 height 29
click at [215, 575] on p "120%" at bounding box center [201, 578] width 93 height 14
type input "120%"
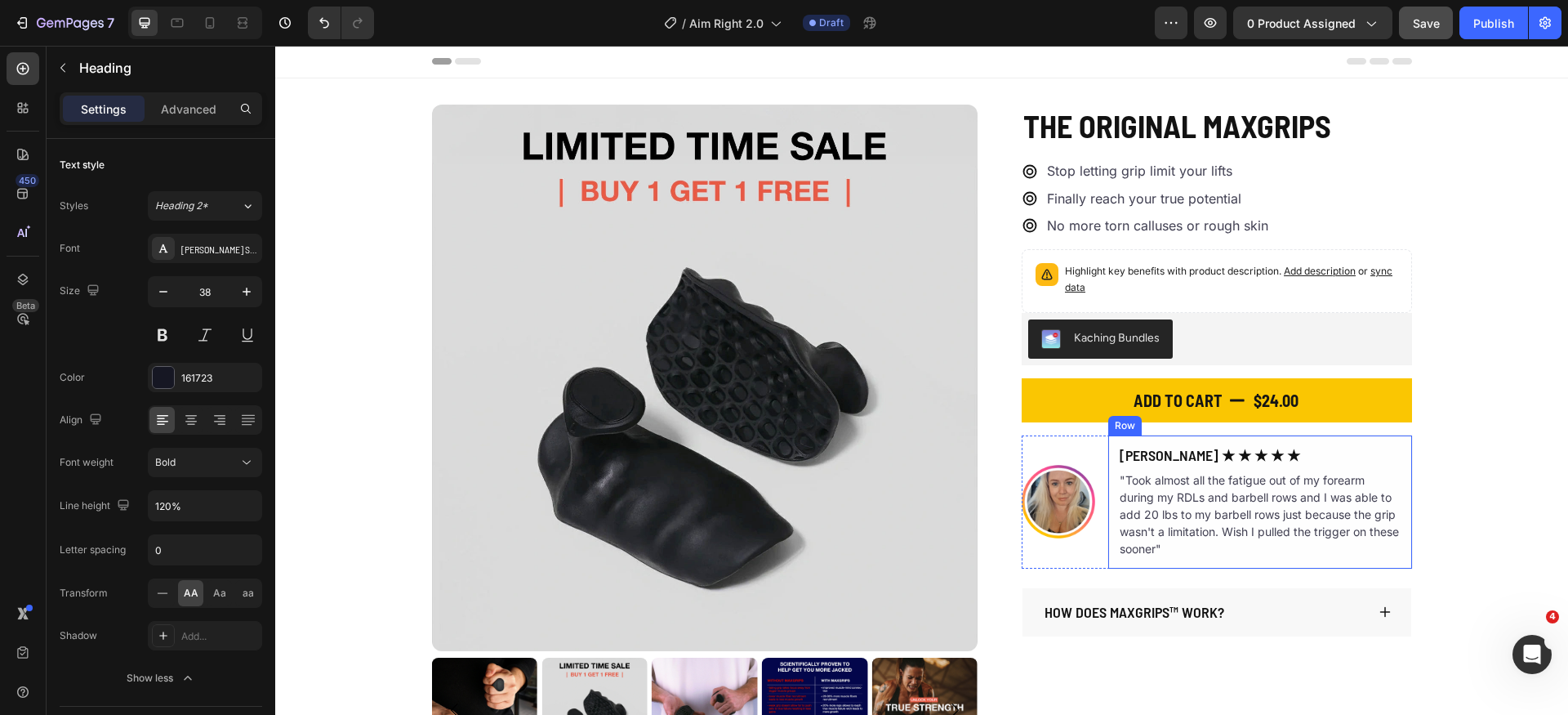
scroll to position [0, 0]
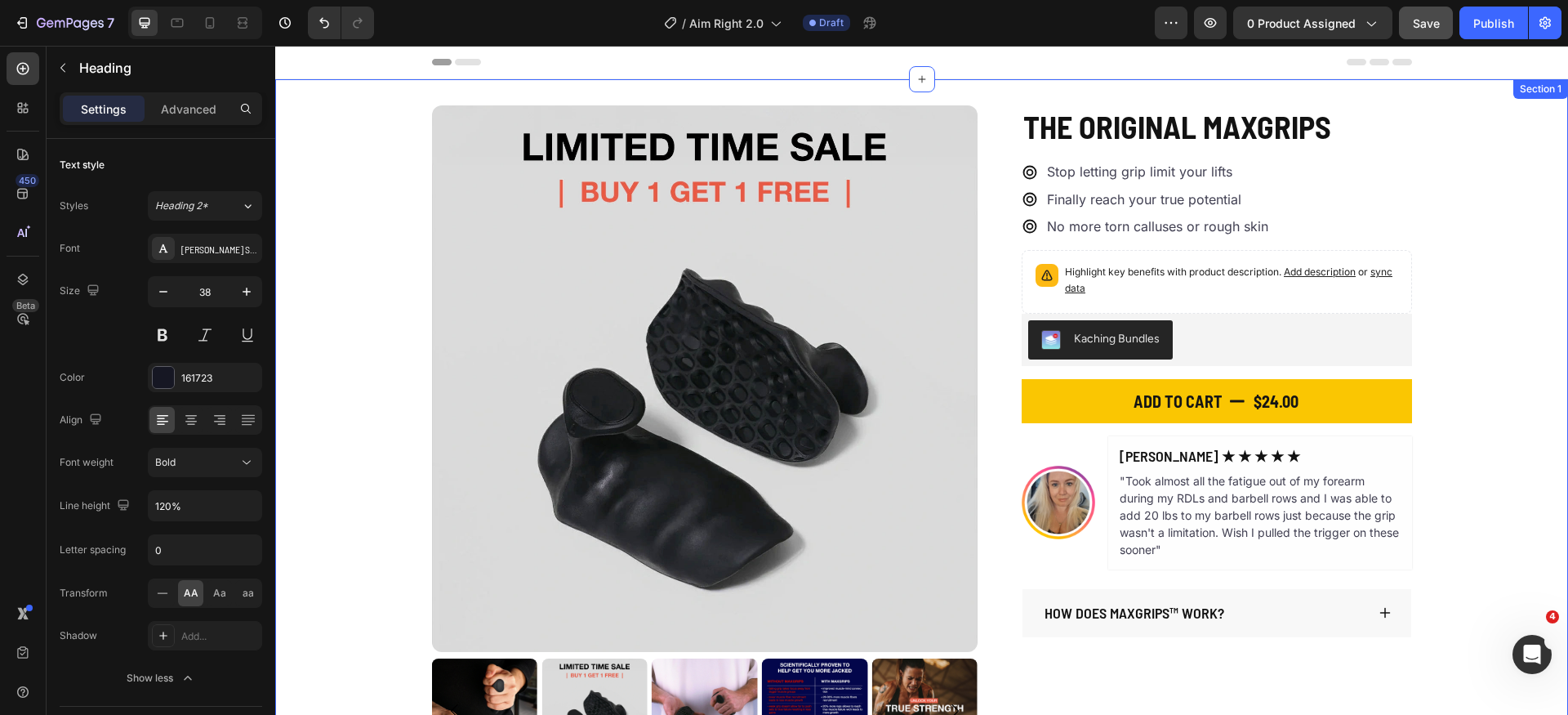
click at [1543, 196] on div "Product Images The Original MaxGrips Product Title $24.00 Product Price Product…" at bounding box center [921, 434] width 1293 height 659
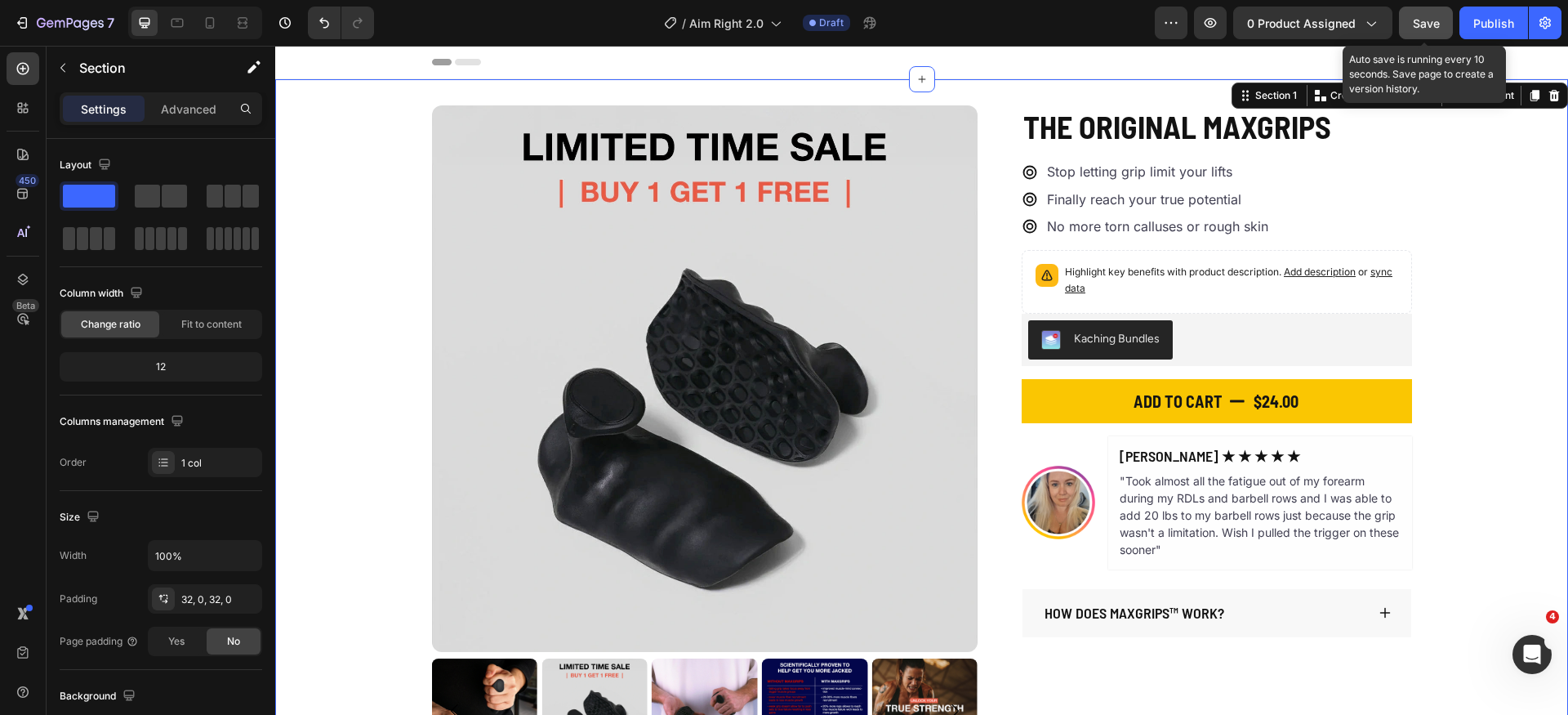
click at [1415, 30] on div "Save" at bounding box center [1427, 23] width 27 height 17
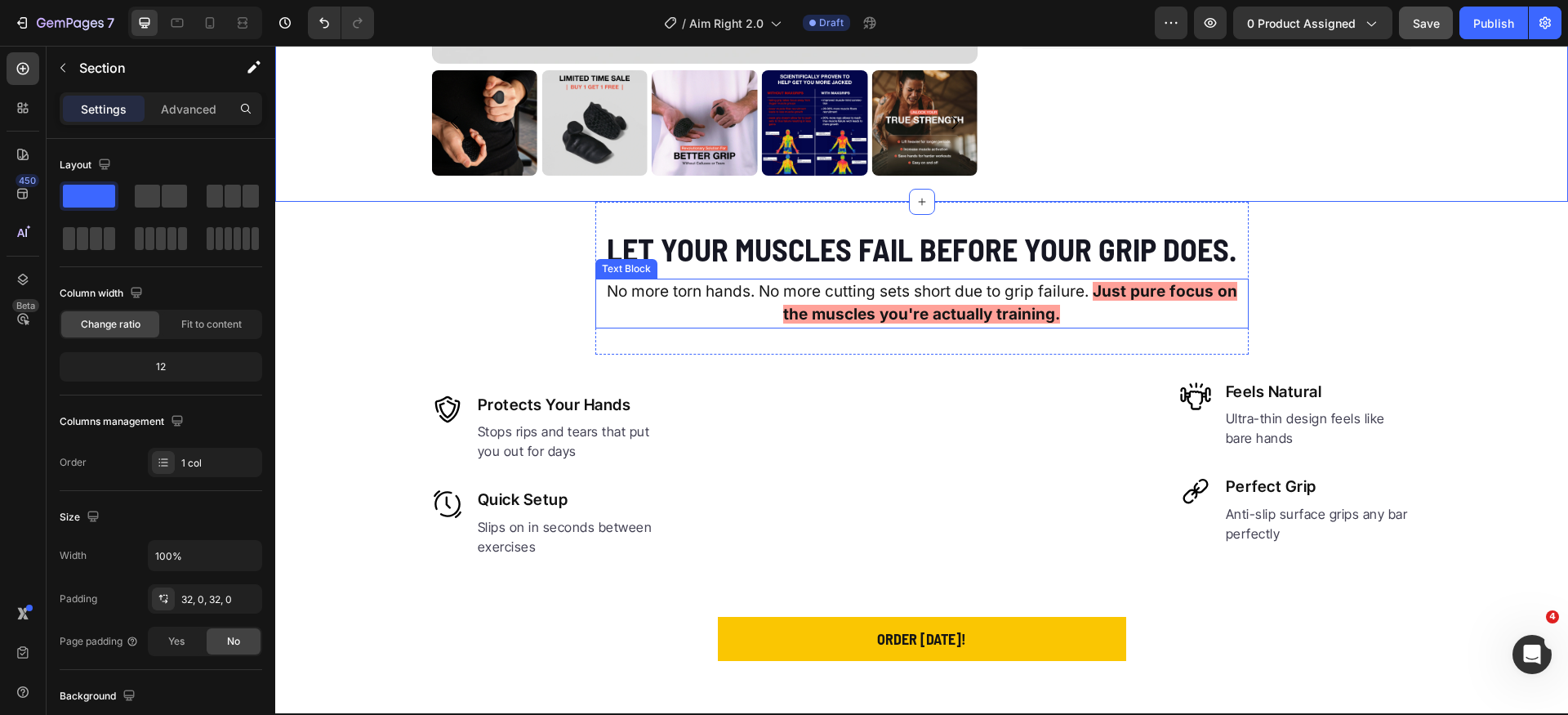
click at [1137, 299] on strong "Just pure focus on the muscles you're actually training." at bounding box center [1011, 303] width 454 height 43
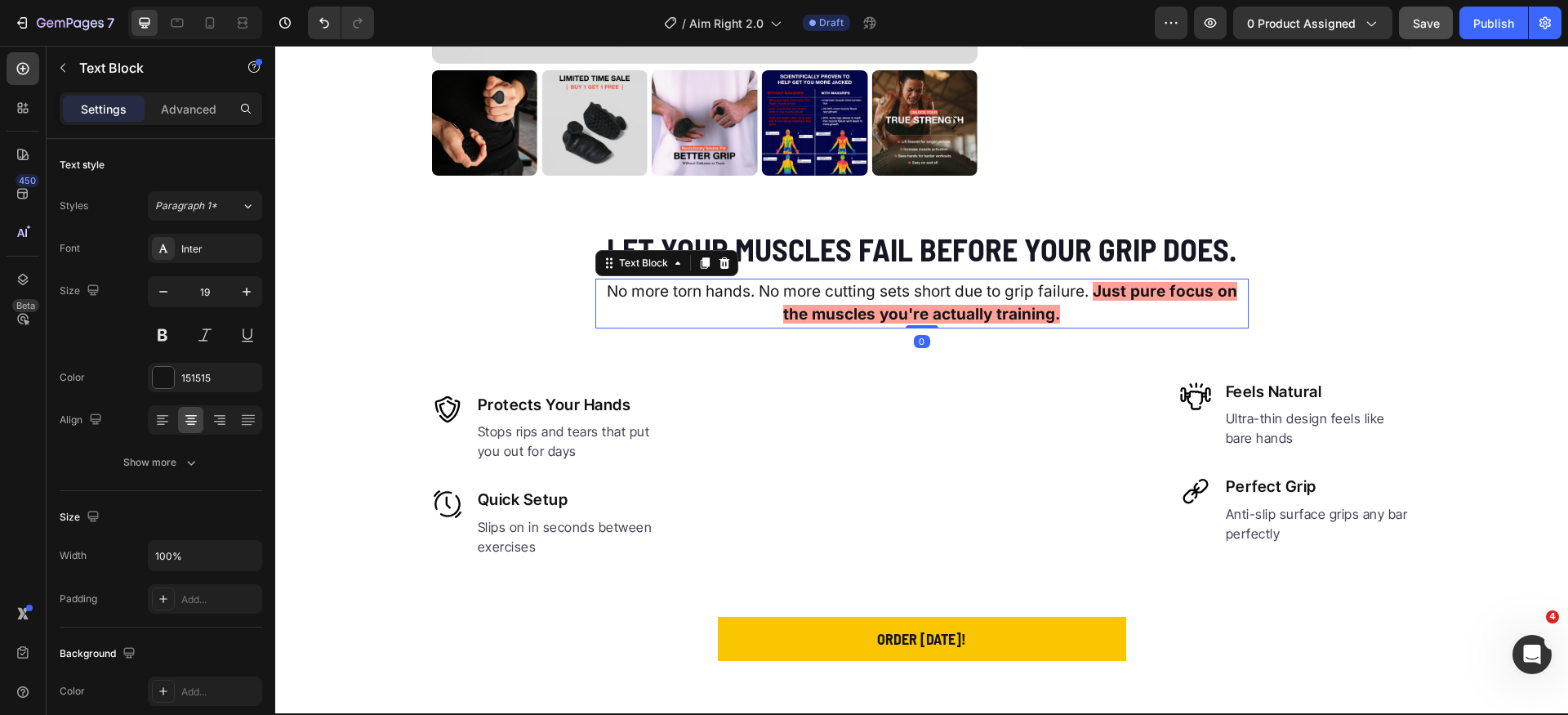
click at [1097, 289] on strong "Just pure focus on the muscles you're actually training." at bounding box center [1011, 303] width 454 height 43
click at [1090, 293] on strong "Just pure focus on the muscles you're actually training." at bounding box center [1011, 303] width 454 height 43
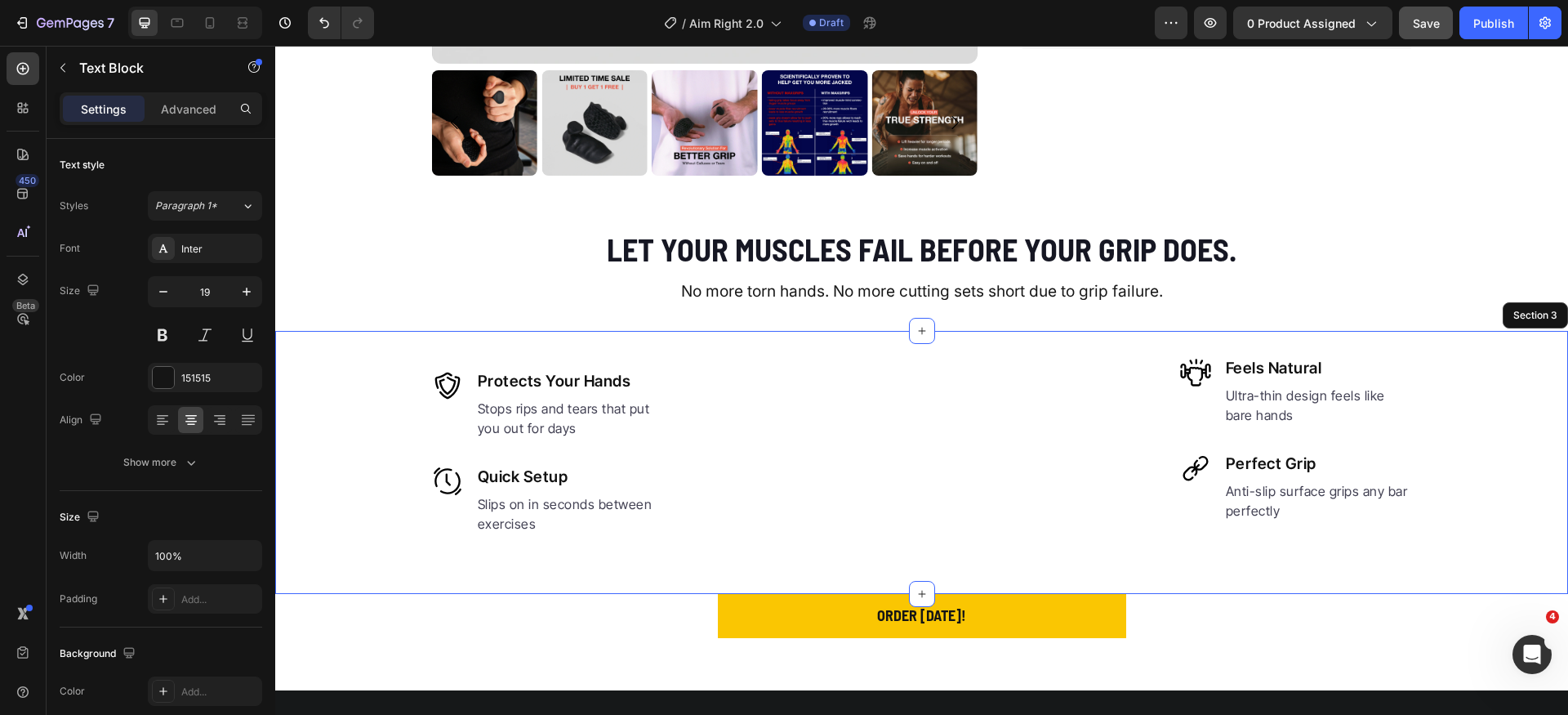
click at [1437, 336] on div "Image Protects Your Hands Heading Stops rips and tears that put you out for day…" at bounding box center [921, 463] width 1293 height 262
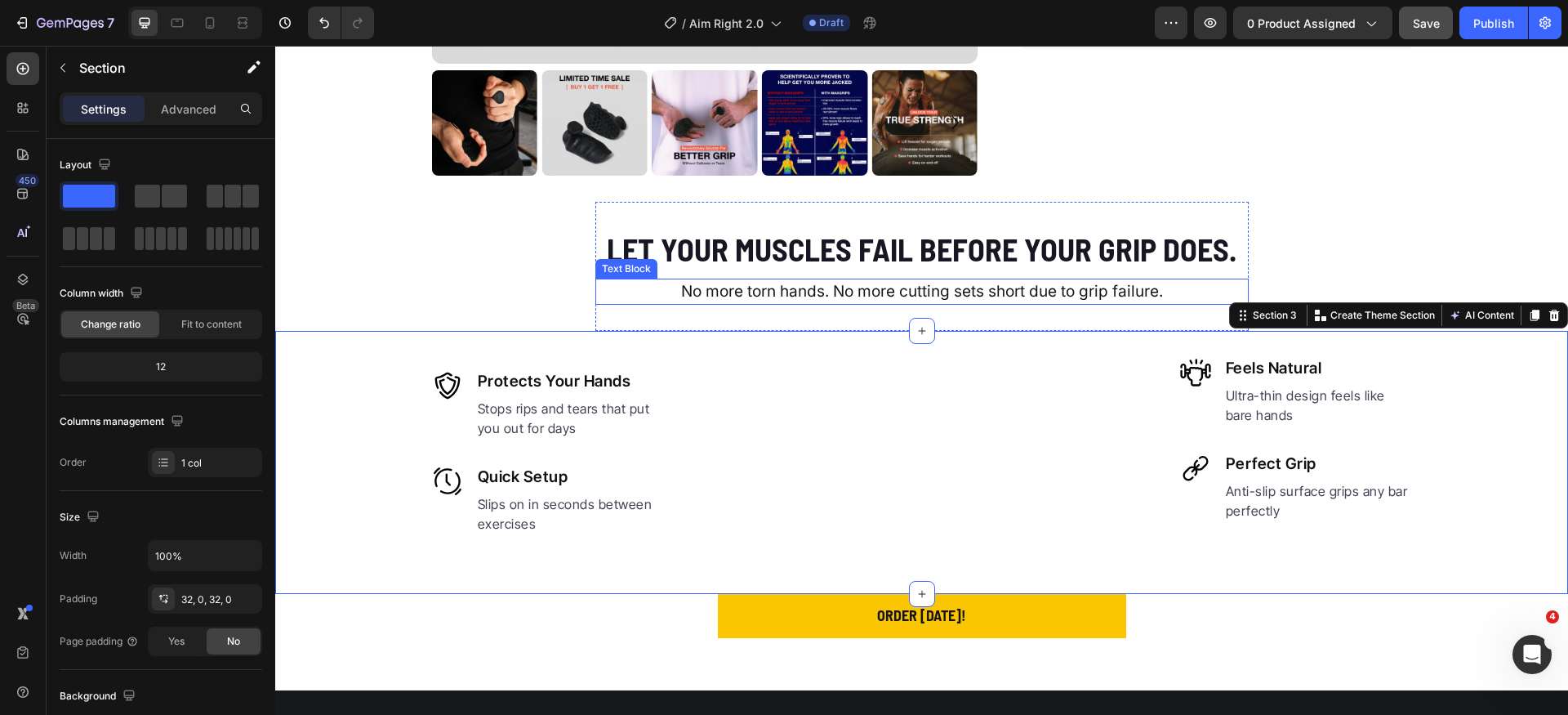
click at [962, 294] on p "No more torn hands. No more cutting sets short due to grip failure." at bounding box center [921, 292] width 650 height 24
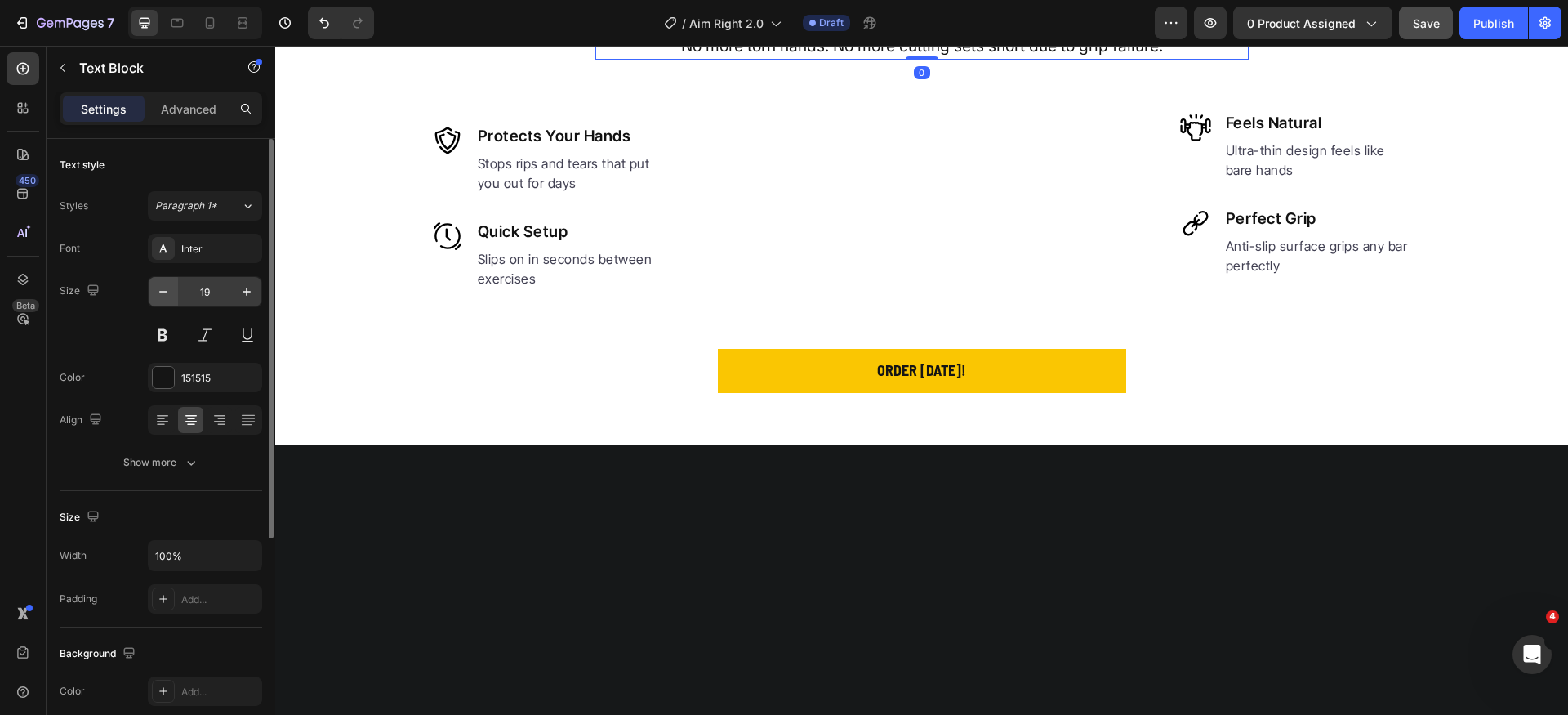
click at [166, 297] on icon "button" at bounding box center [163, 291] width 16 height 16
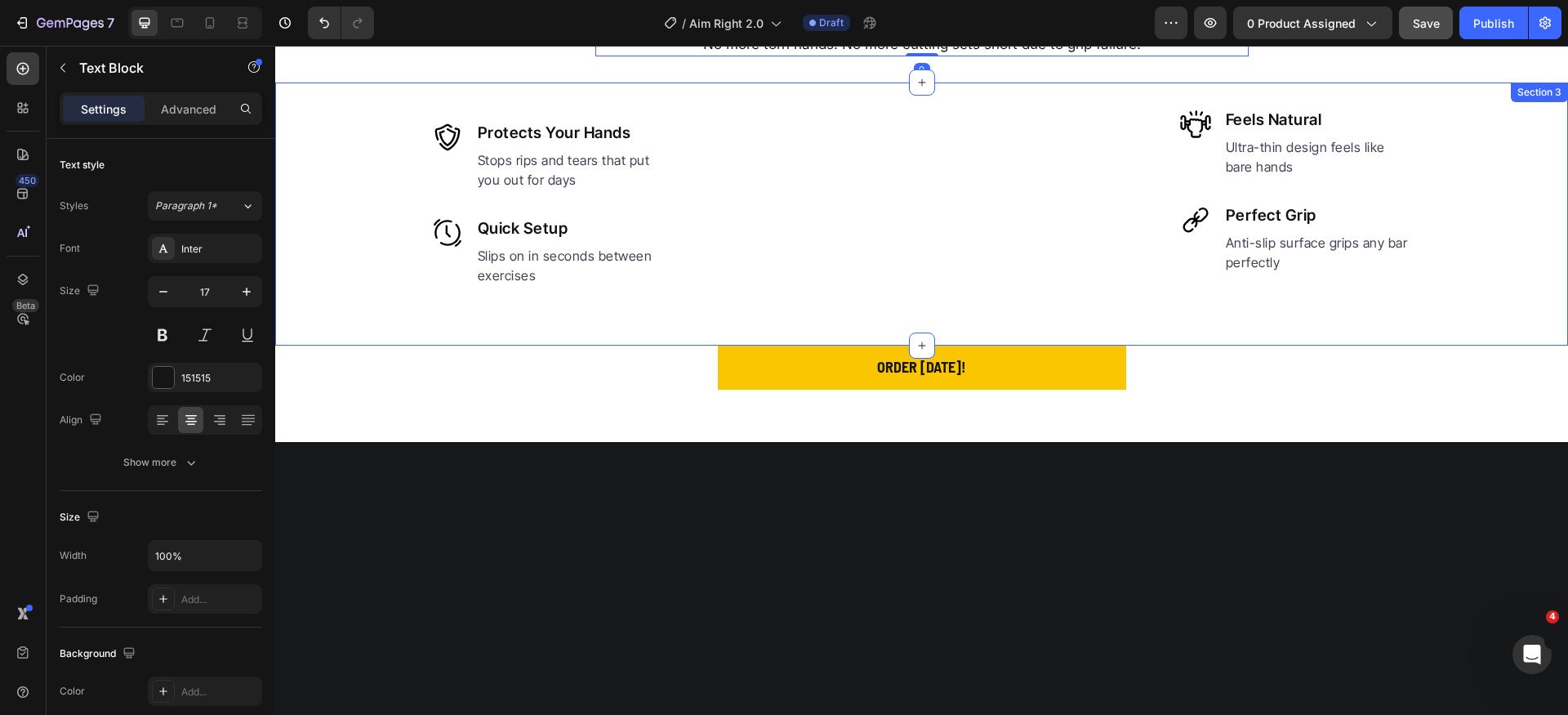
scroll to position [834, 0]
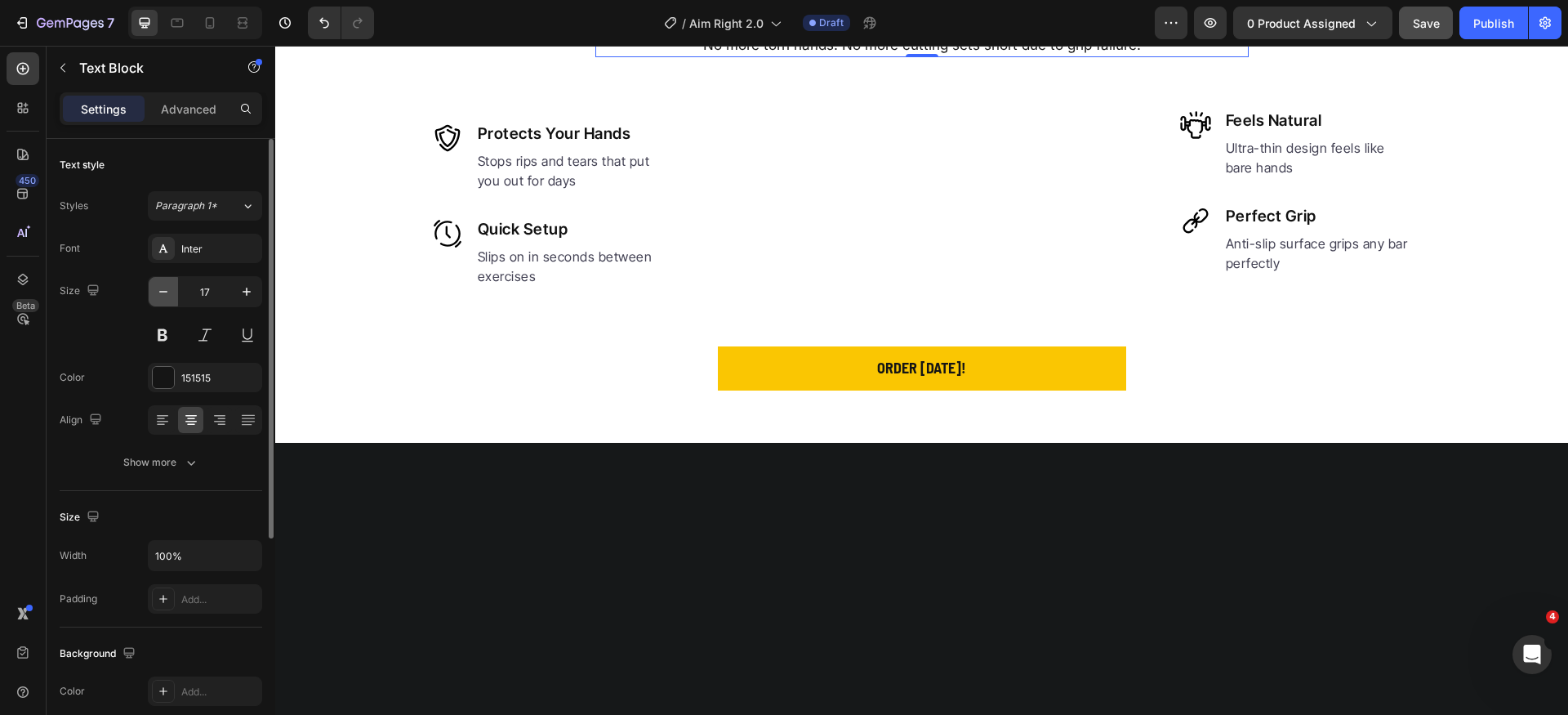
drag, startPoint x: 157, startPoint y: 295, endPoint x: 166, endPoint y: 298, distance: 9.5
click at [157, 296] on icon "button" at bounding box center [163, 291] width 16 height 16
type input "16"
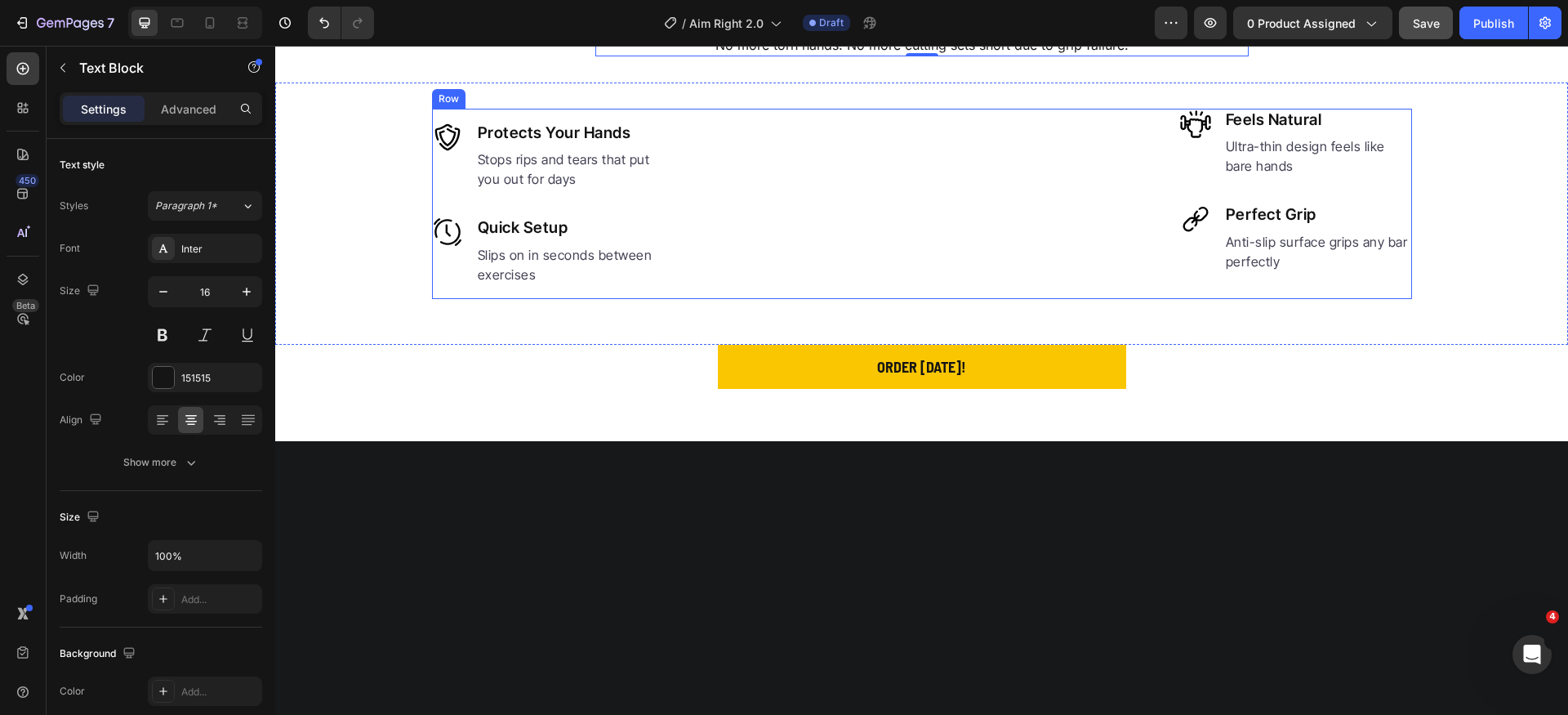
scroll to position [574, 0]
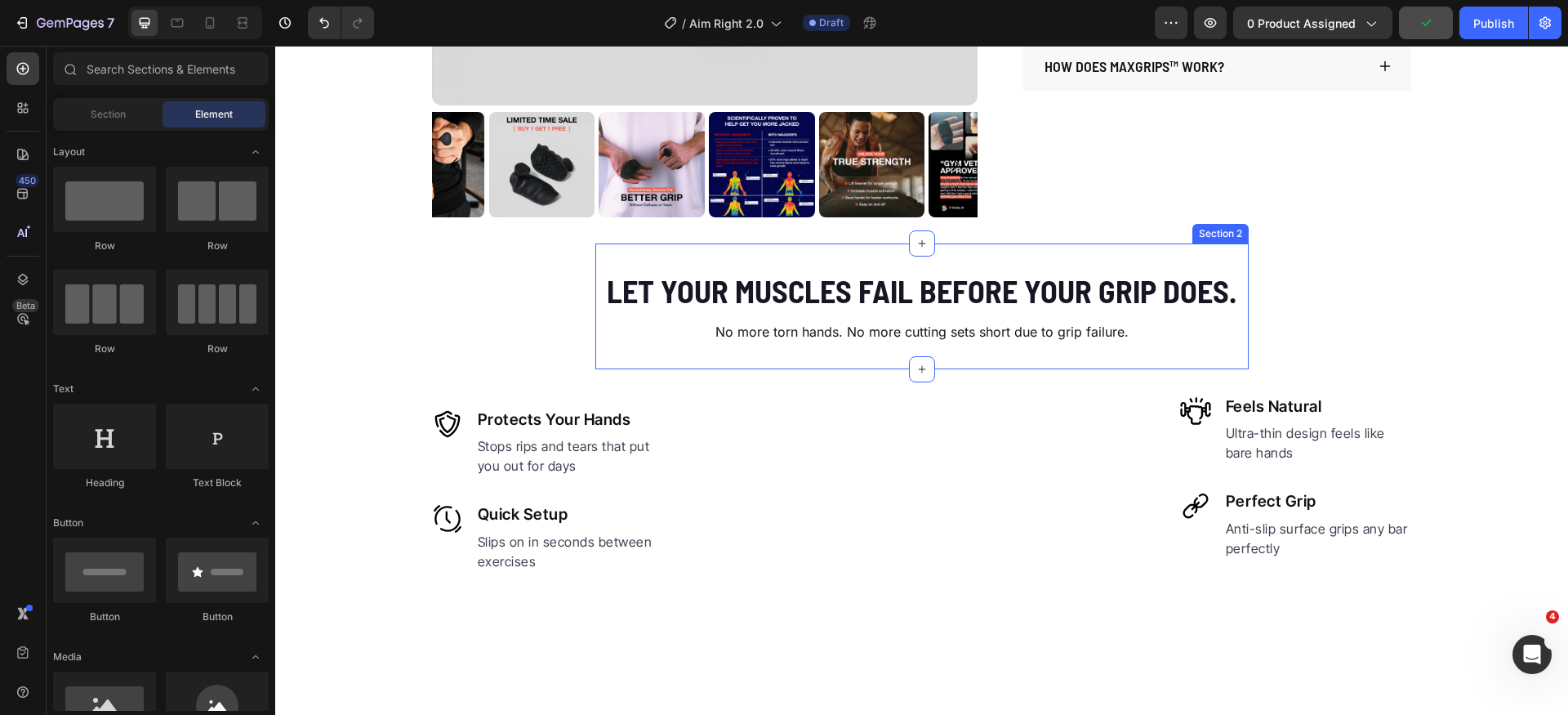
scroll to position [308, 0]
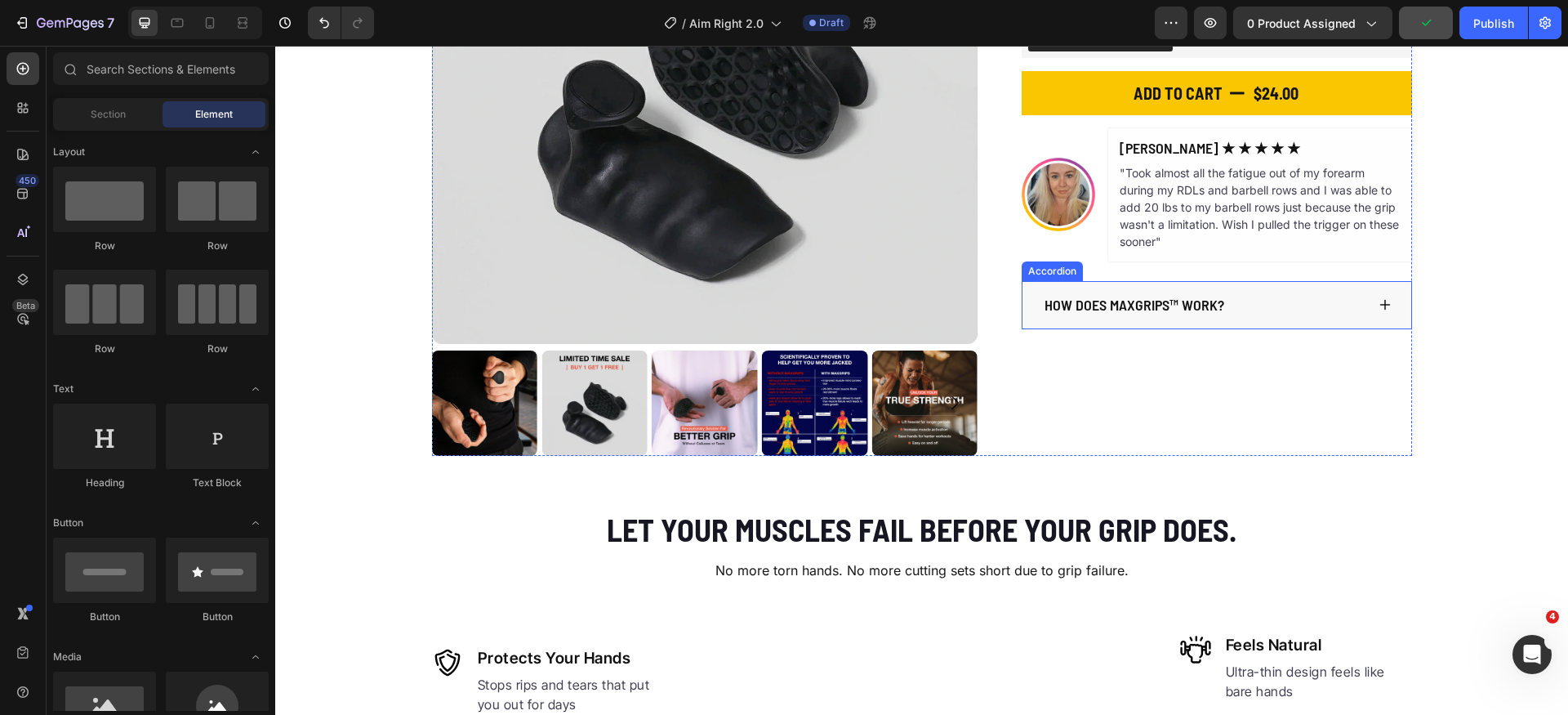
click at [1369, 304] on div "How does MaxGrips™ work?" at bounding box center [1217, 305] width 388 height 49
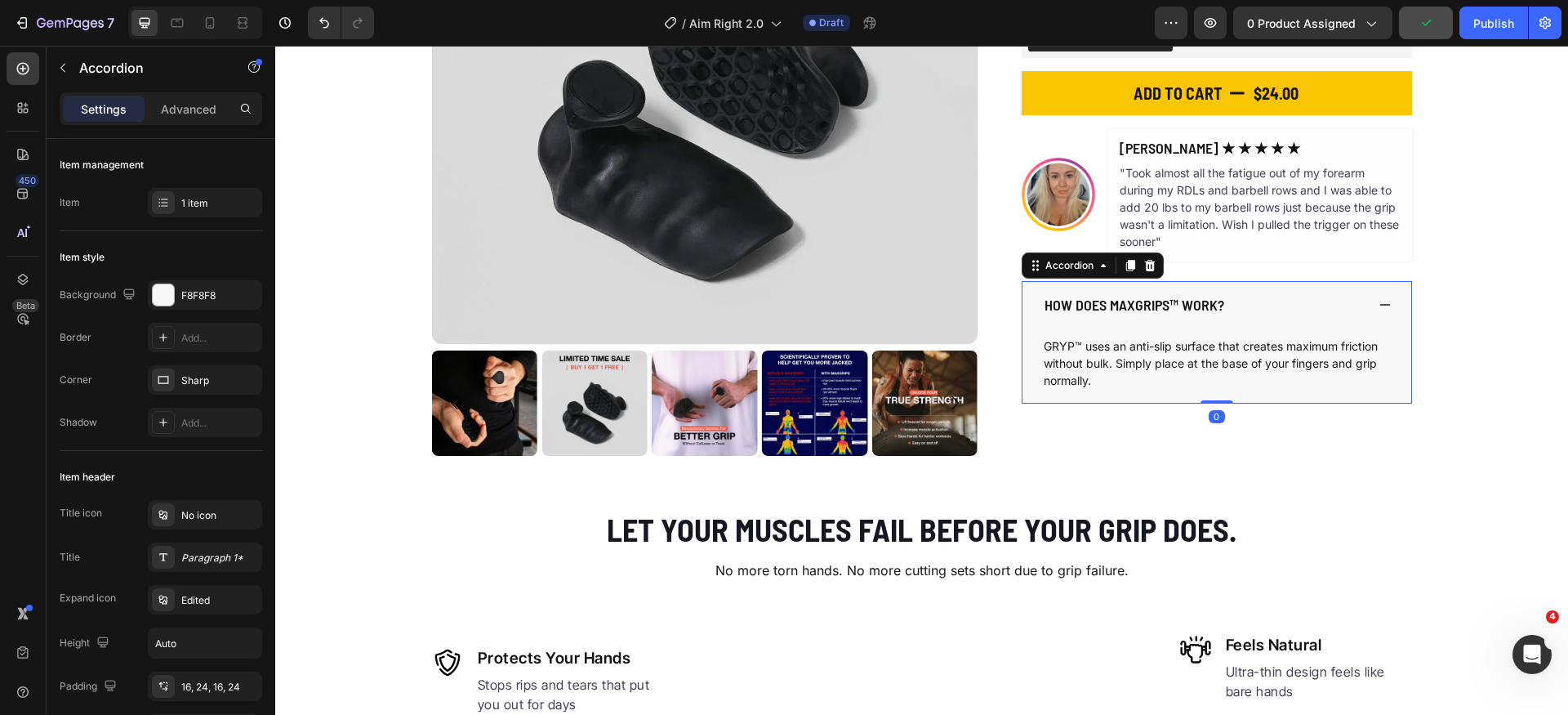
click at [1380, 305] on icon at bounding box center [1385, 305] width 11 height 2
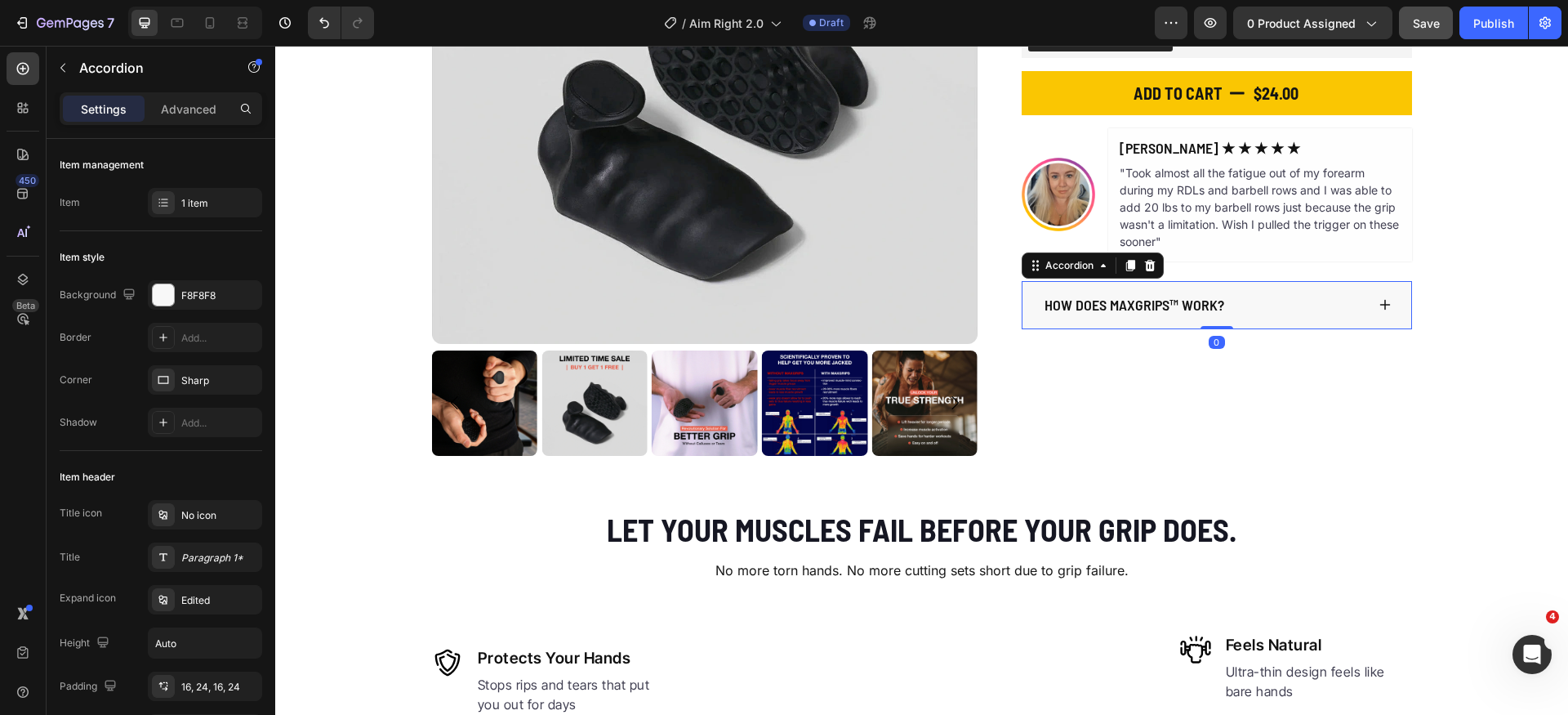
click at [1383, 304] on icon at bounding box center [1386, 305] width 13 height 13
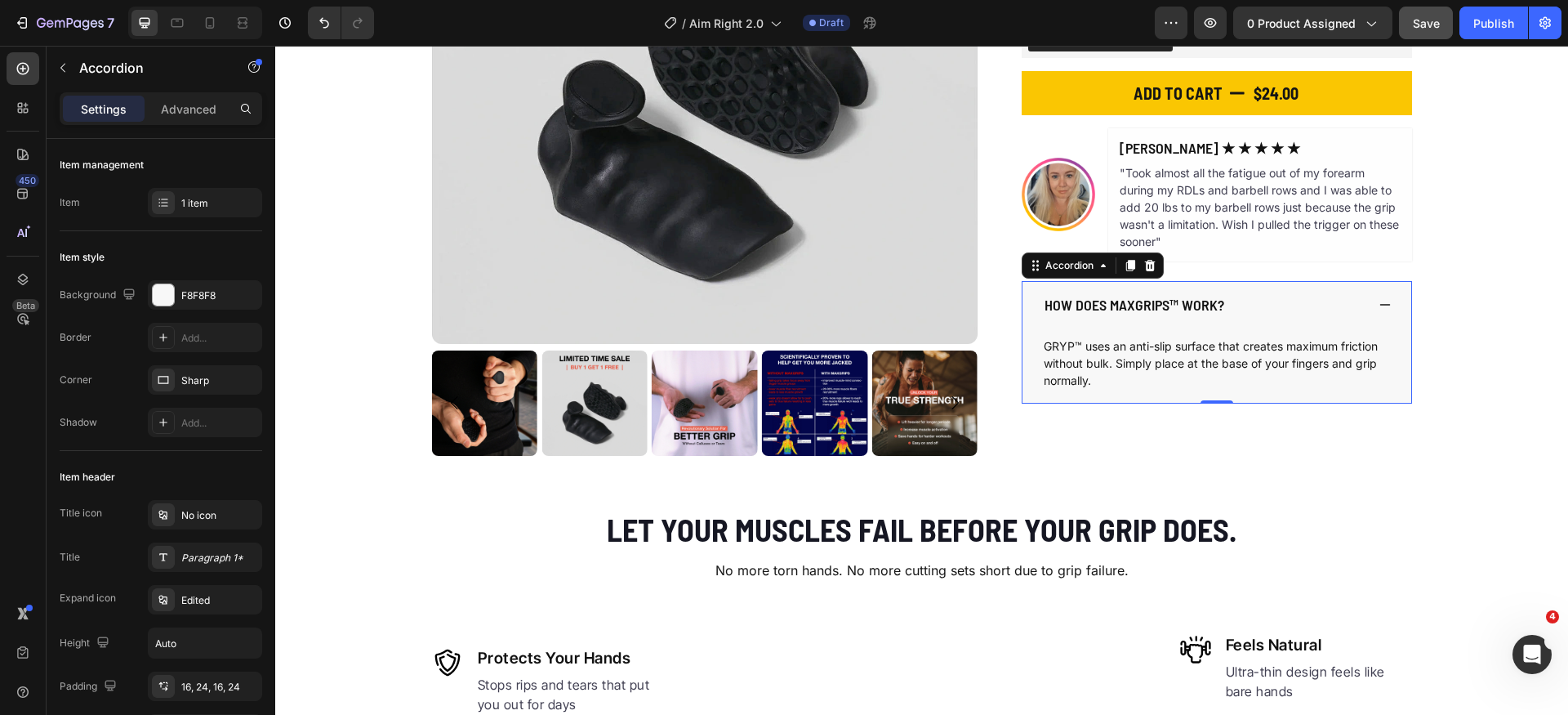
click at [1384, 298] on div "How does MaxGrips™ work?" at bounding box center [1217, 305] width 388 height 49
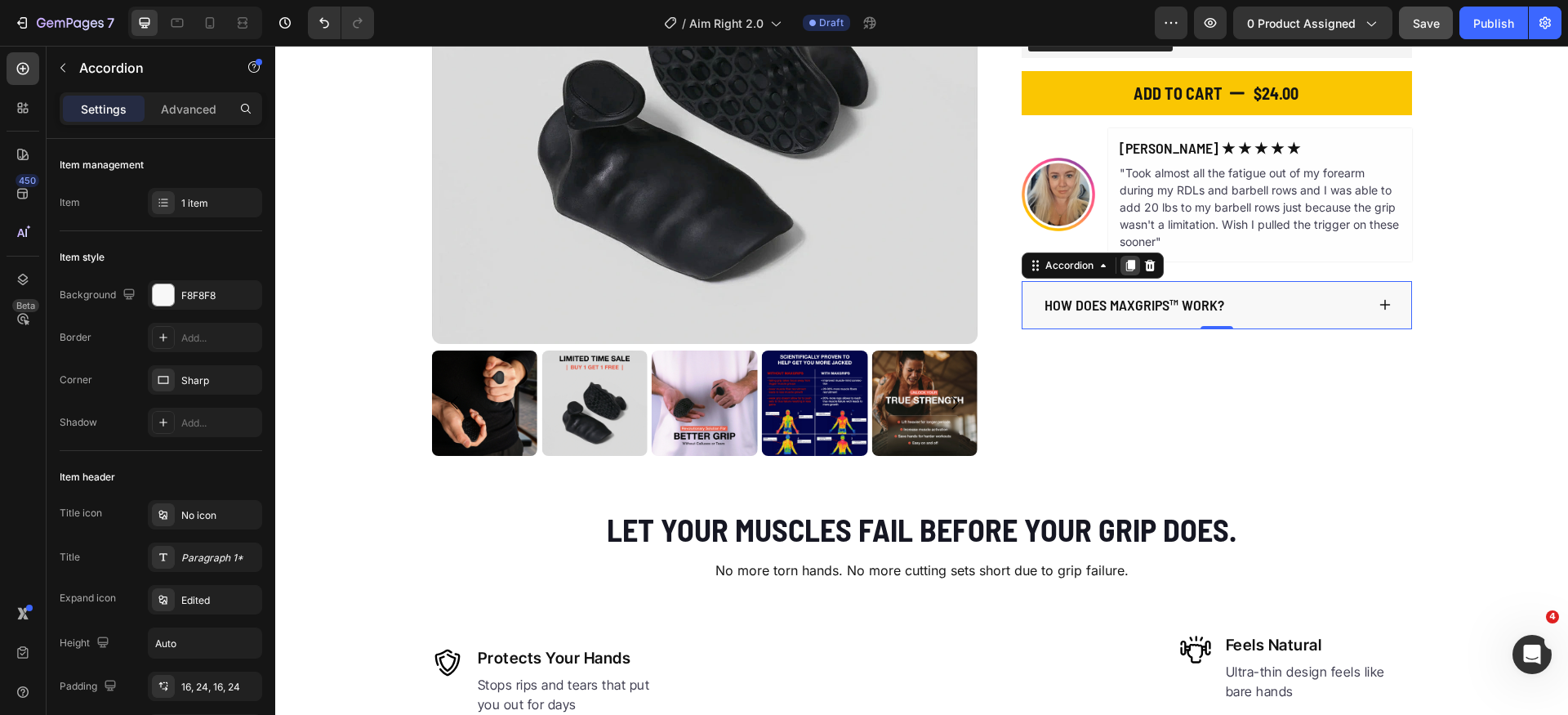
click at [1127, 269] on icon at bounding box center [1131, 266] width 9 height 12
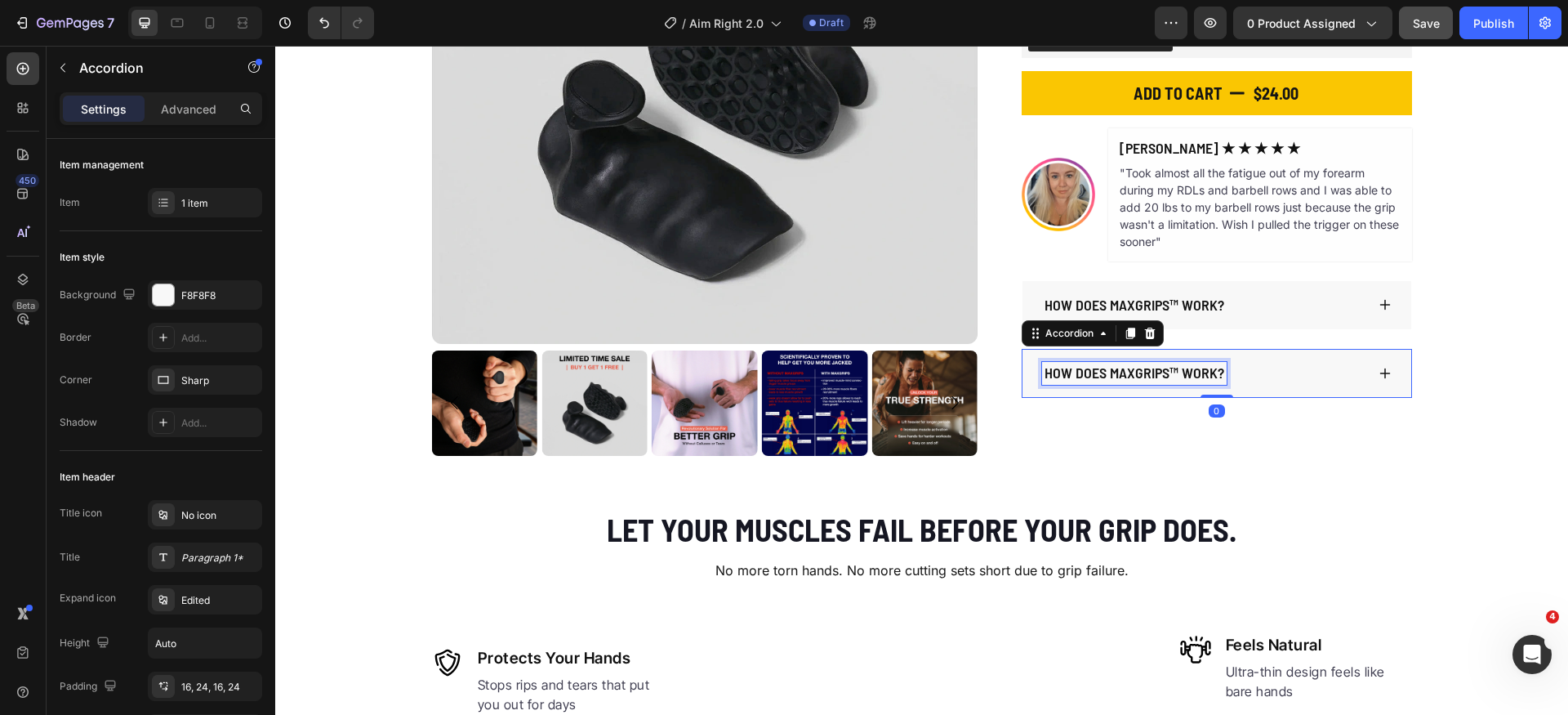
click at [1132, 373] on p "How does MaxGrips™ work?" at bounding box center [1135, 373] width 180 height 18
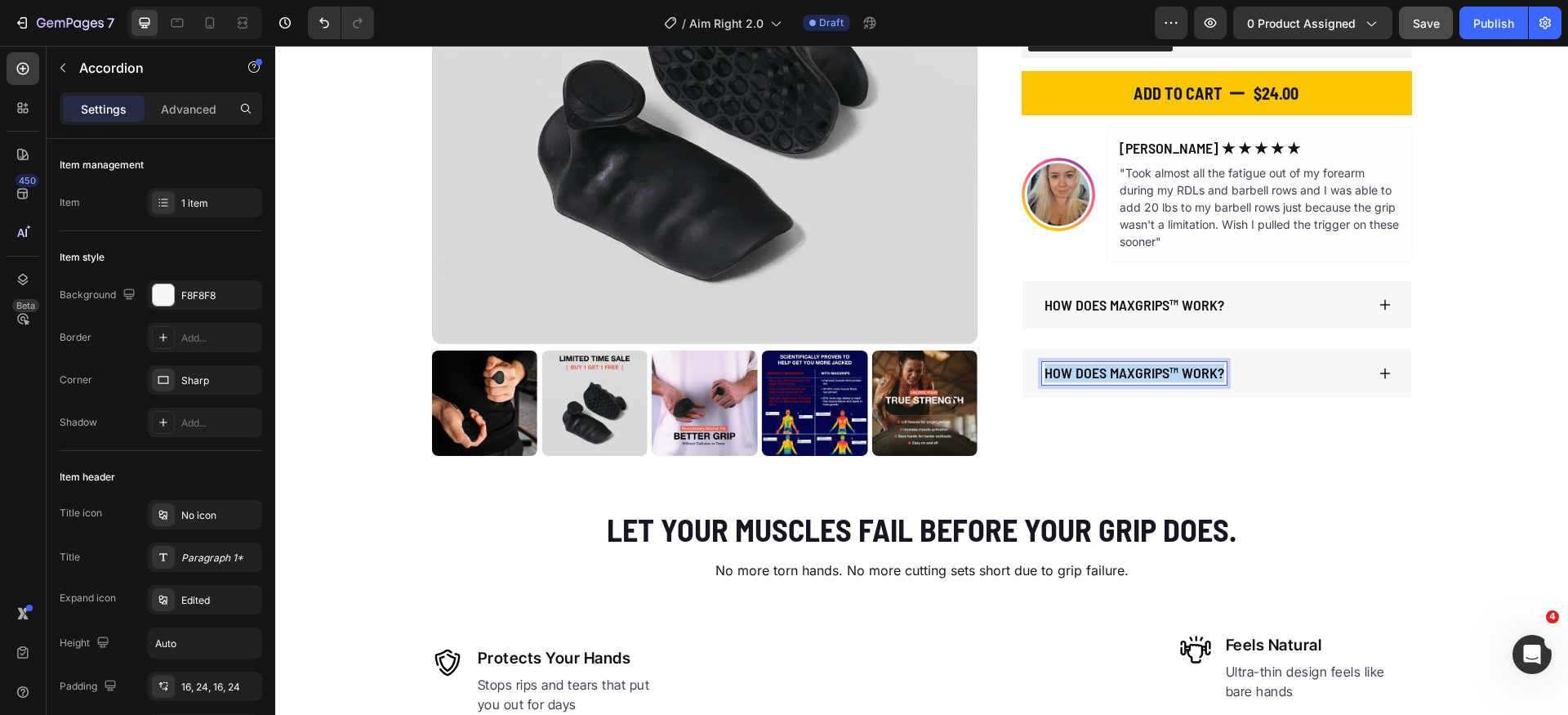
click at [1132, 373] on p "How does MaxGrips™ work?" at bounding box center [1135, 373] width 180 height 18
click at [1366, 365] on div "SPECIFICATIONS" at bounding box center [1217, 373] width 388 height 49
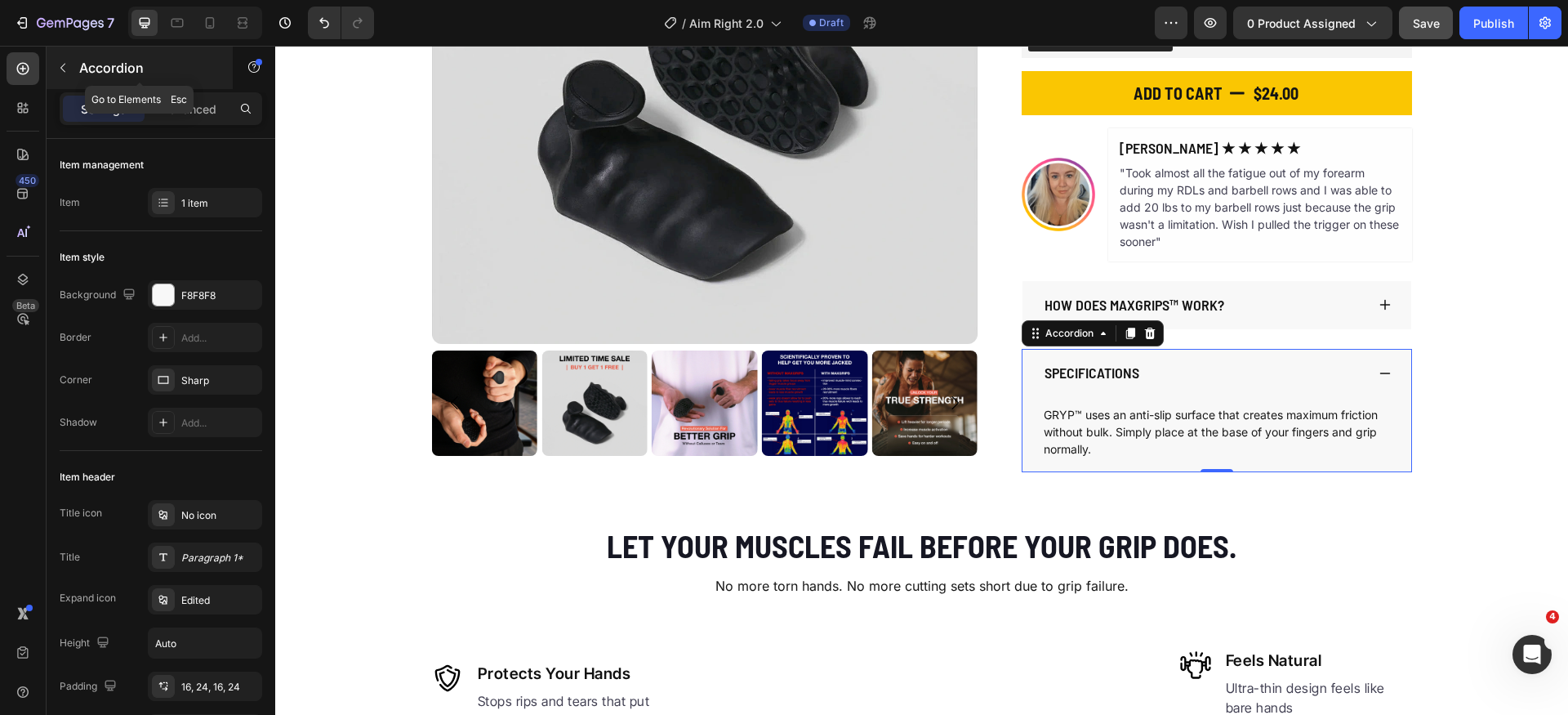
click at [65, 56] on button "button" at bounding box center [62, 67] width 26 height 26
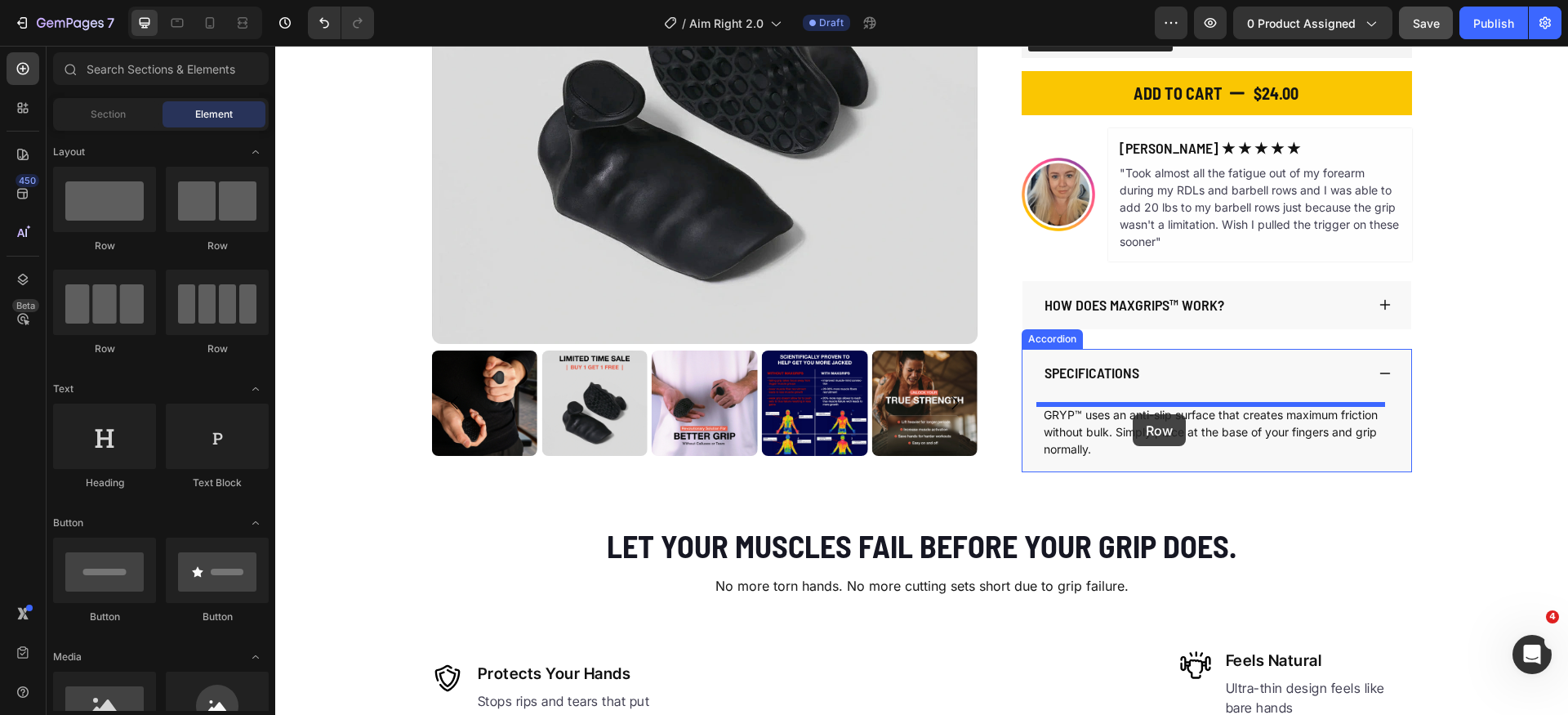
drag, startPoint x: 481, startPoint y: 263, endPoint x: 1132, endPoint y: 416, distance: 668.7
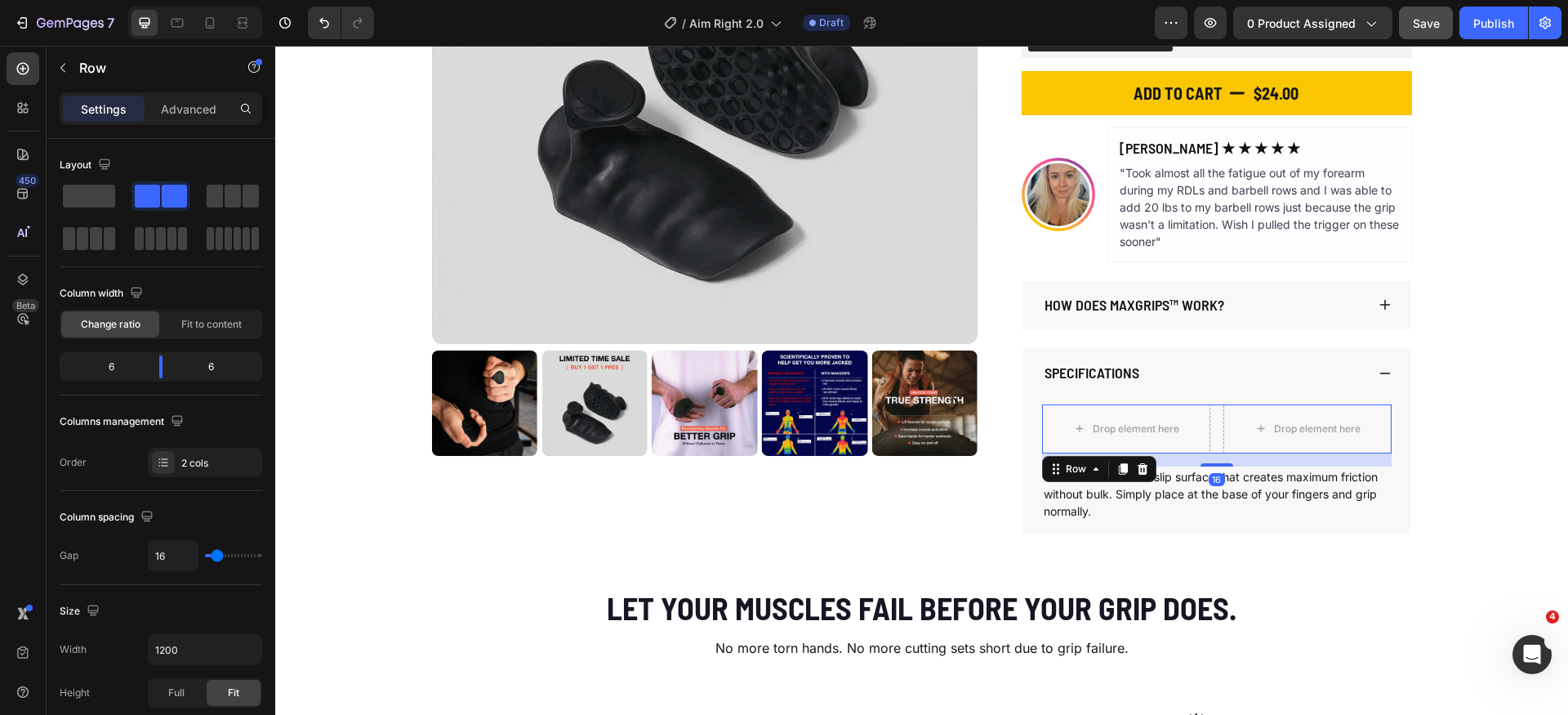
click at [1213, 440] on div "Drop element here Drop element here Row 16" at bounding box center [1217, 429] width 350 height 49
click at [178, 117] on p "Advanced" at bounding box center [188, 109] width 55 height 17
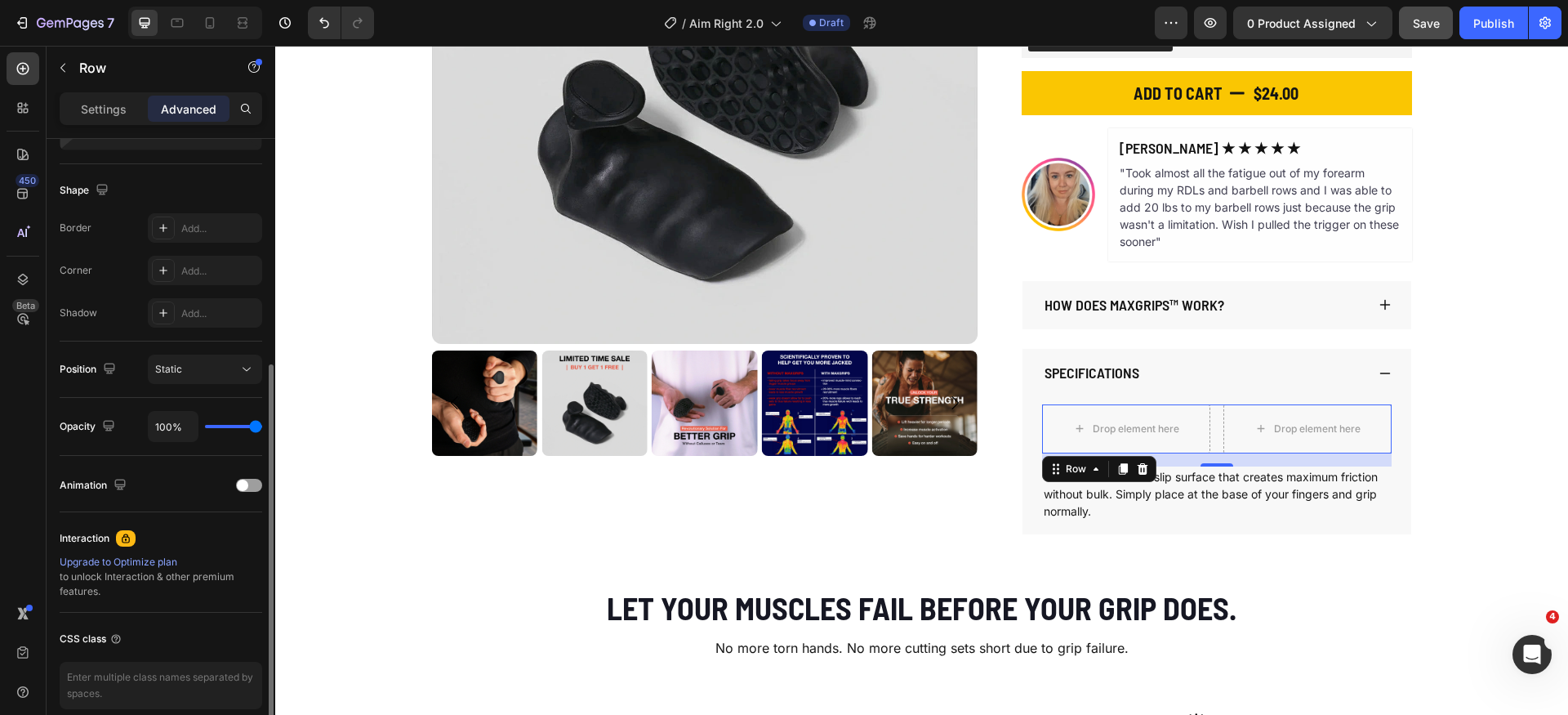
scroll to position [132, 0]
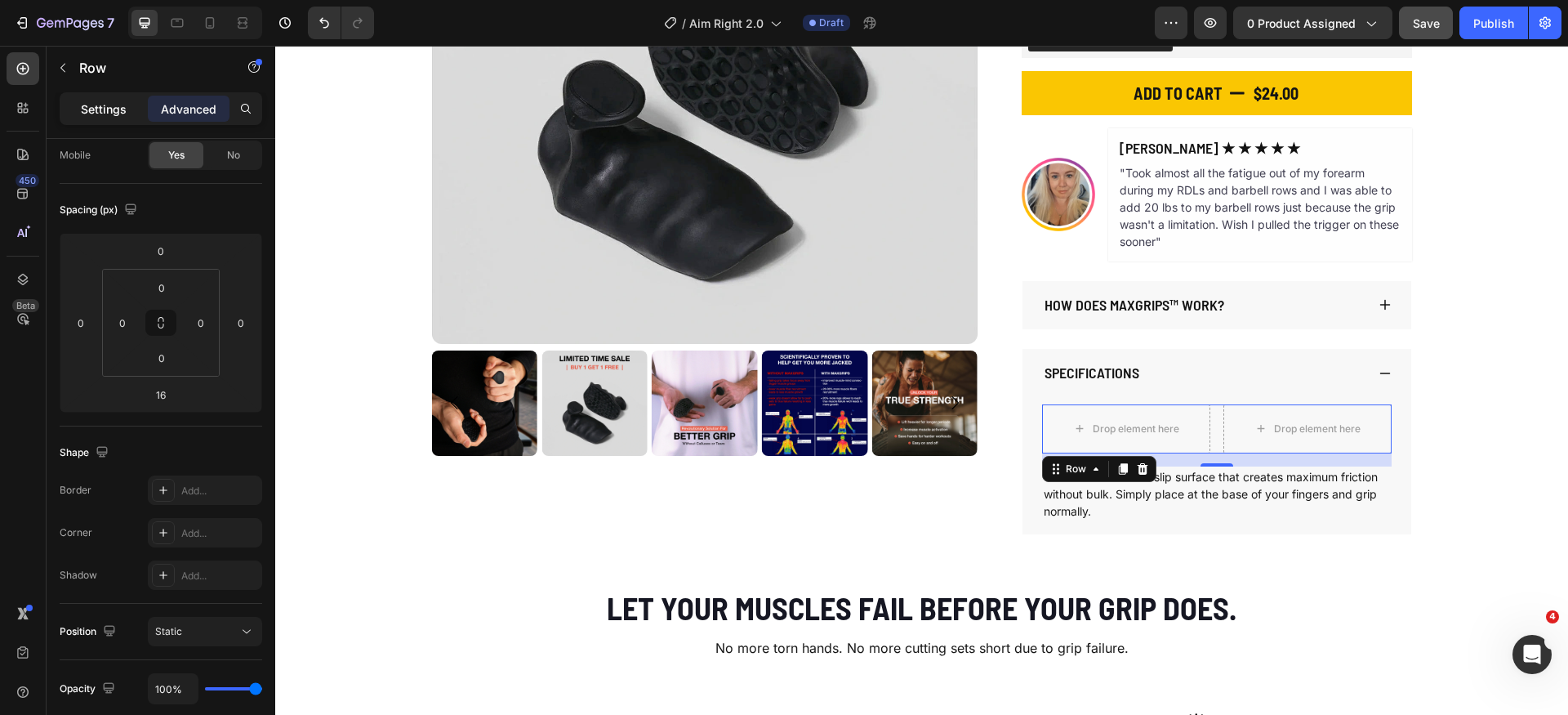
click at [107, 110] on p "Settings" at bounding box center [103, 109] width 45 height 17
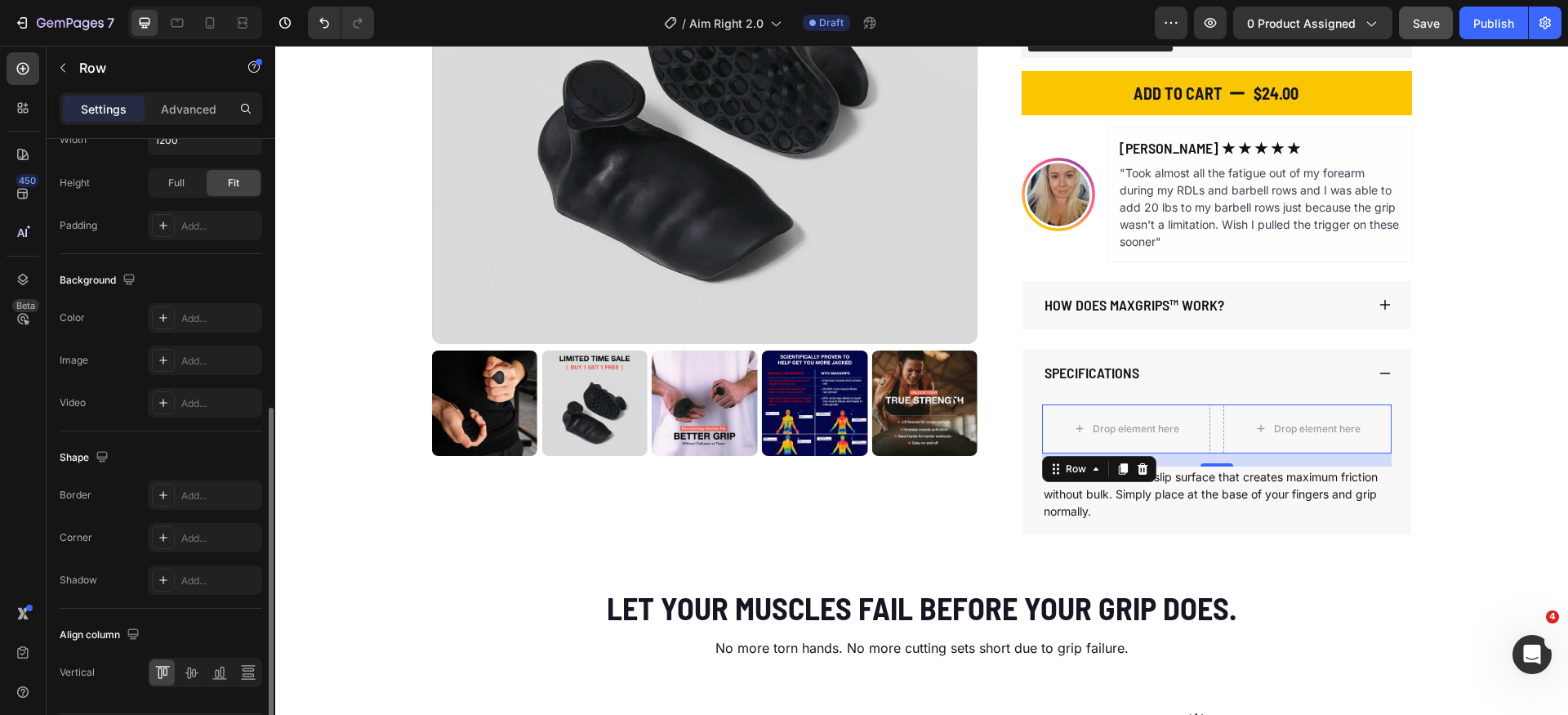
scroll to position [500, 0]
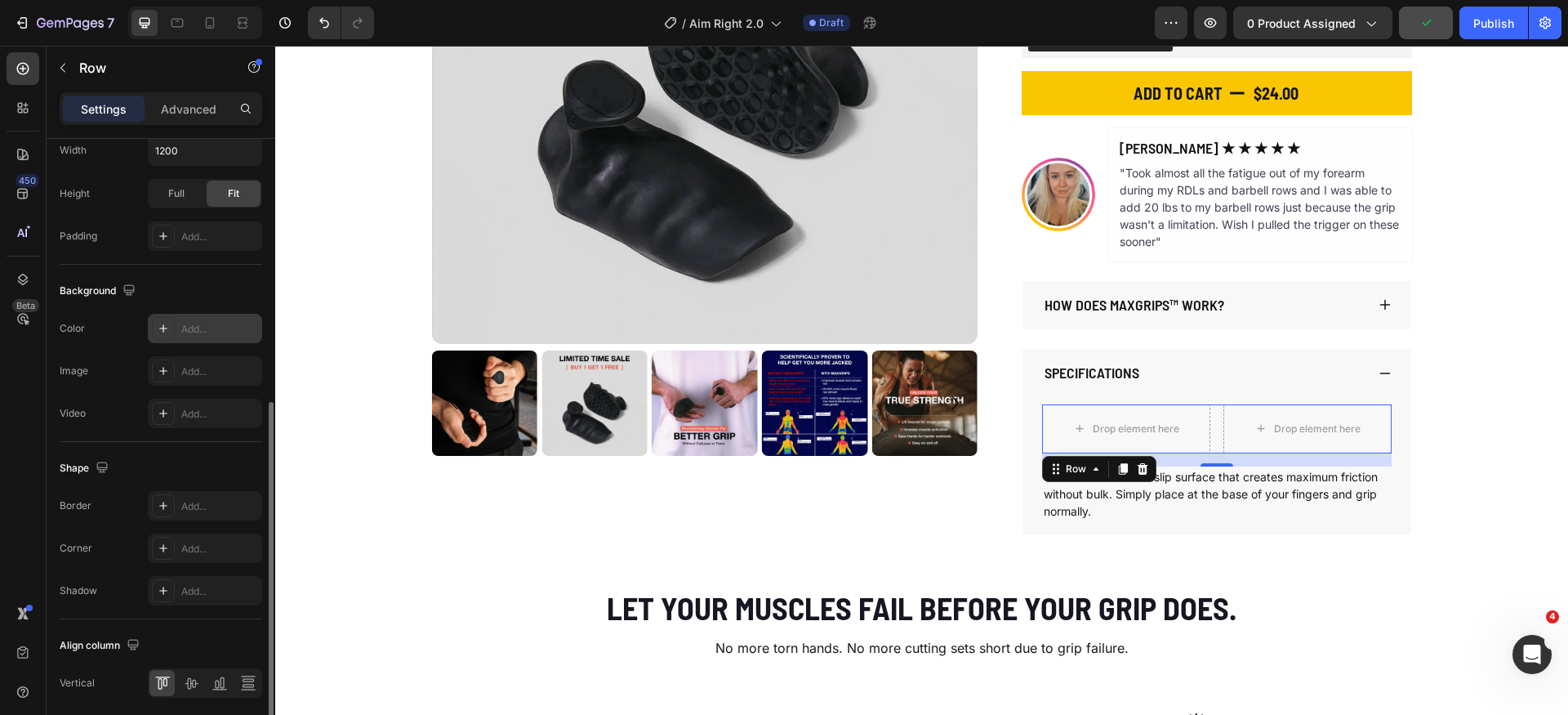
click at [160, 326] on icon at bounding box center [164, 329] width 13 height 13
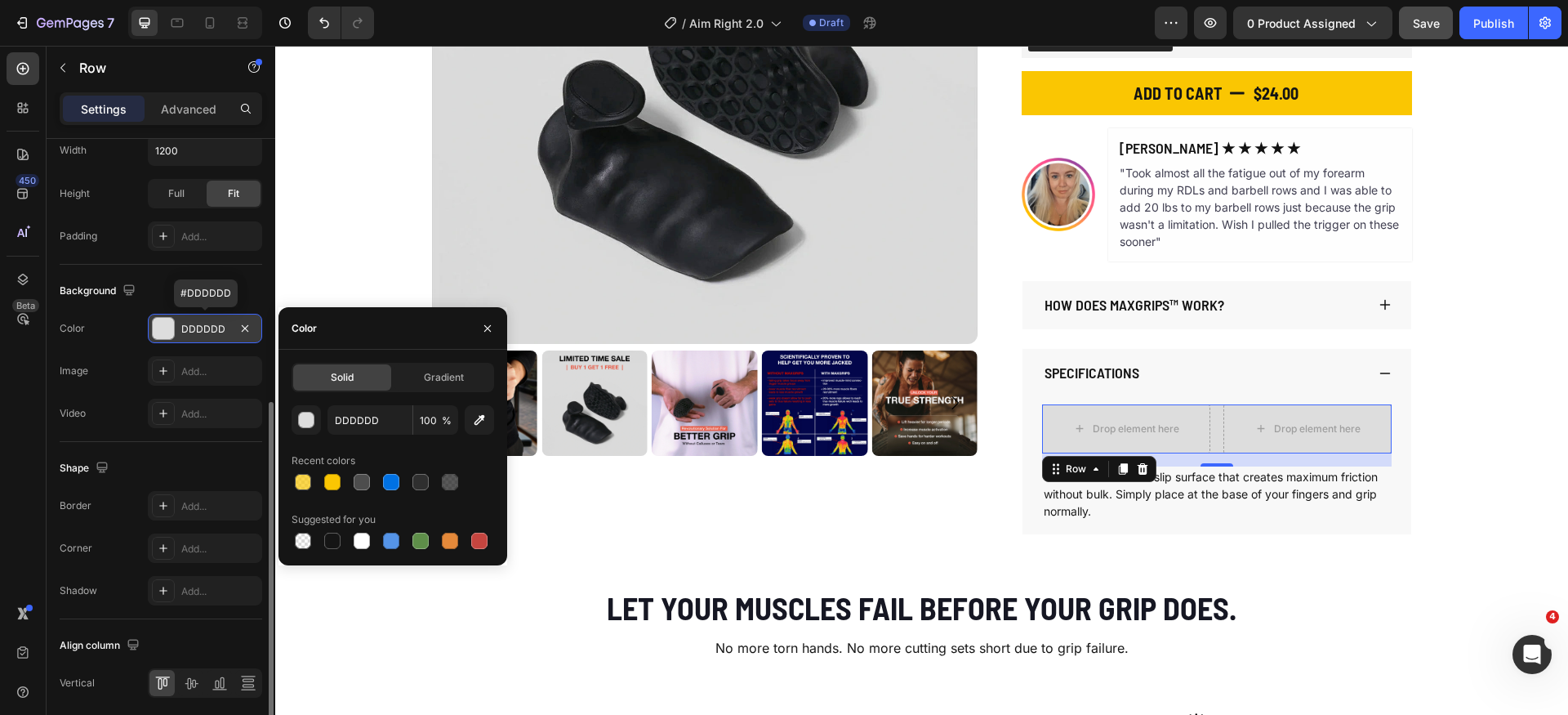
drag, startPoint x: 309, startPoint y: 419, endPoint x: 319, endPoint y: 424, distance: 11.2
click at [309, 418] on div "button" at bounding box center [307, 421] width 16 height 16
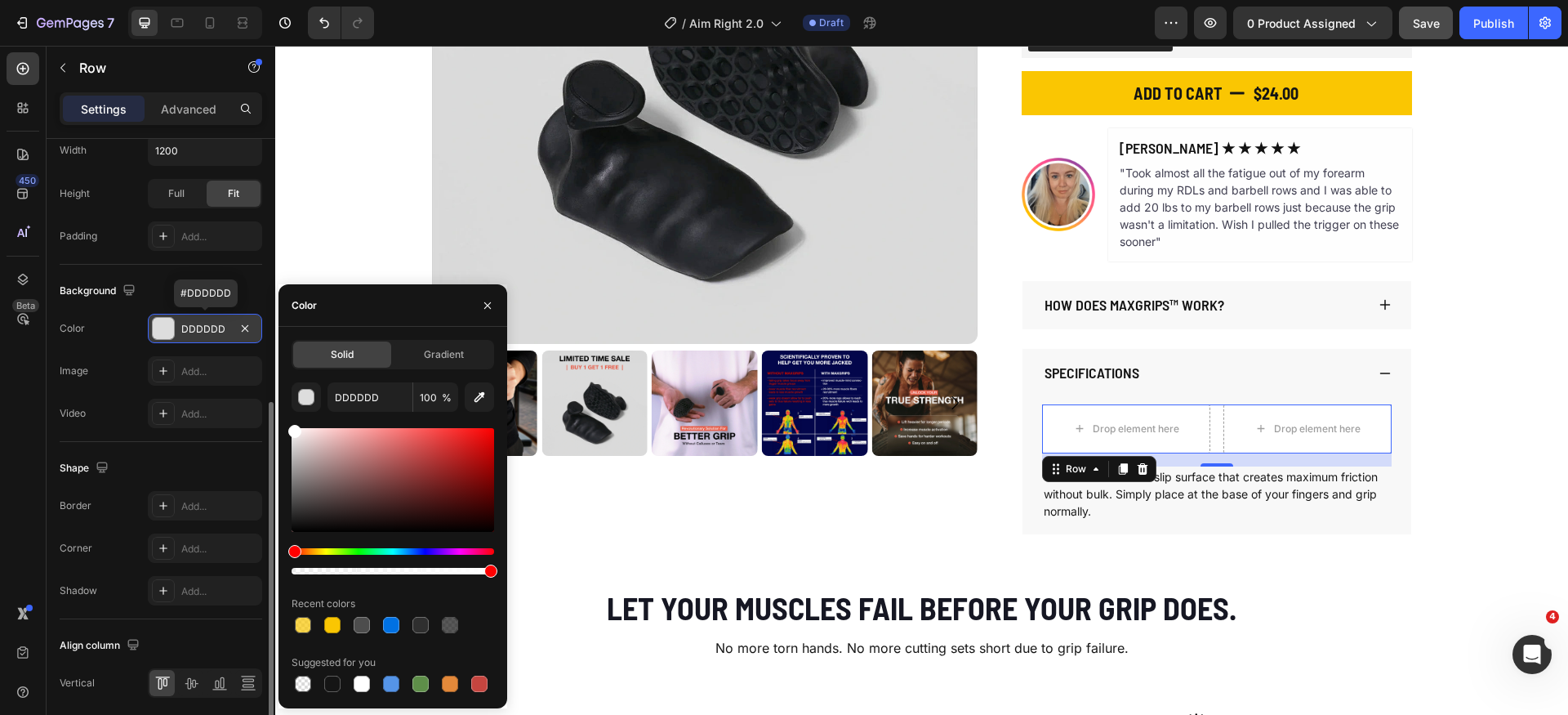
drag, startPoint x: 347, startPoint y: 450, endPoint x: 261, endPoint y: 391, distance: 104.3
click at [261, 391] on div "450 Beta Sections(18) Elements(84) Section Element Hero Section Product Detail …" at bounding box center [137, 380] width 275 height 670
type input "FFFFFF"
drag, startPoint x: 487, startPoint y: 305, endPoint x: 125, endPoint y: 333, distance: 363.1
click at [487, 305] on icon "button" at bounding box center [488, 305] width 7 height 7
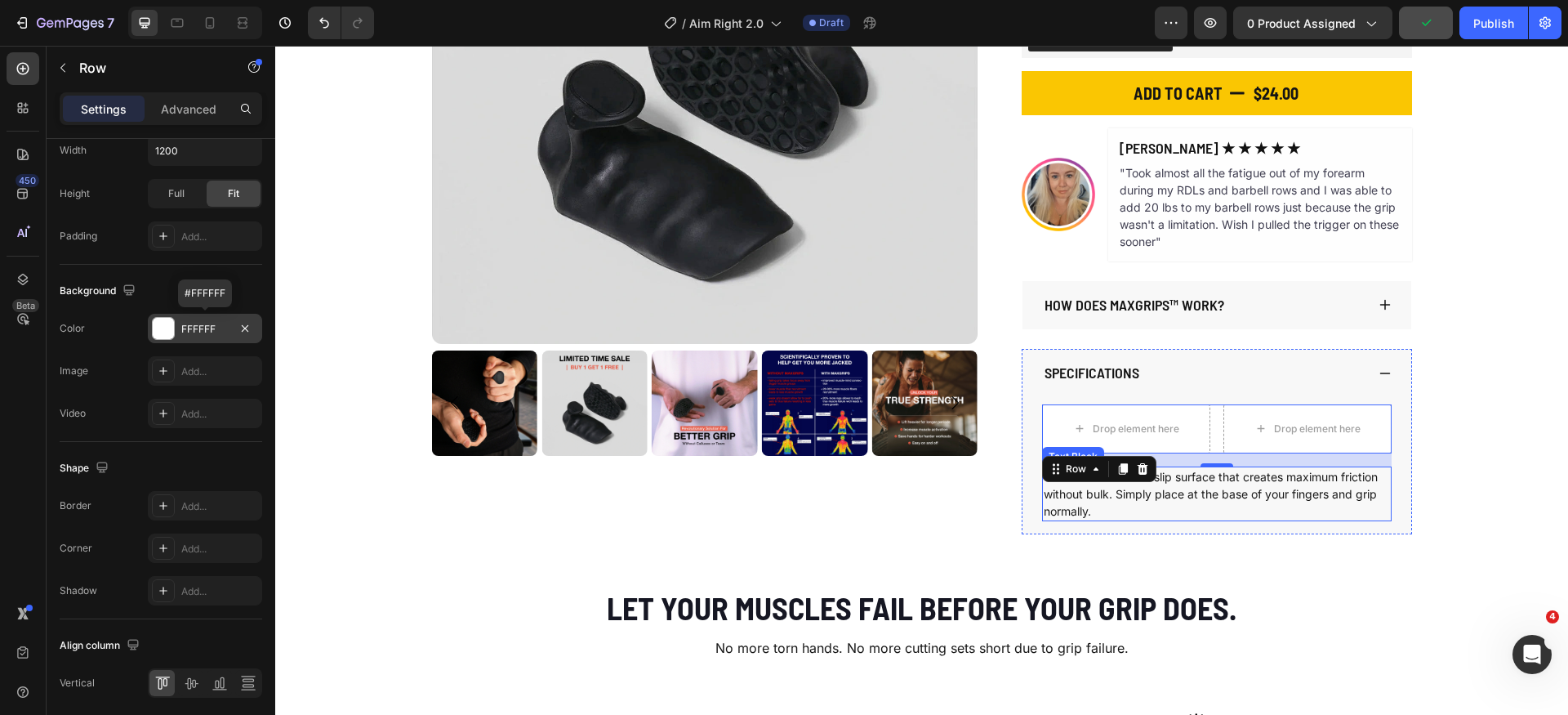
click at [1217, 491] on p "GRYP™ uses an anti-slip surface that creates maximum friction without bulk. Sim…" at bounding box center [1217, 494] width 346 height 51
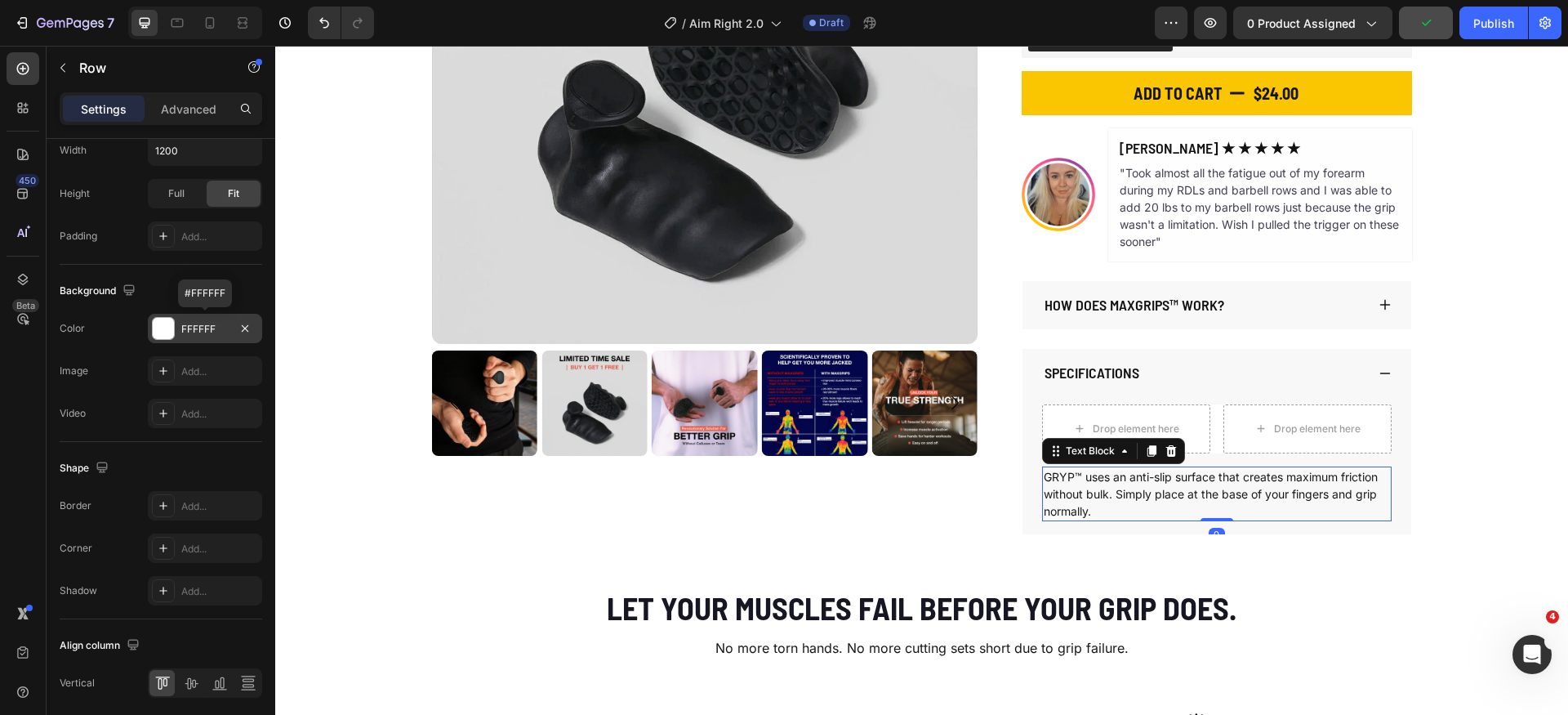
scroll to position [0, 0]
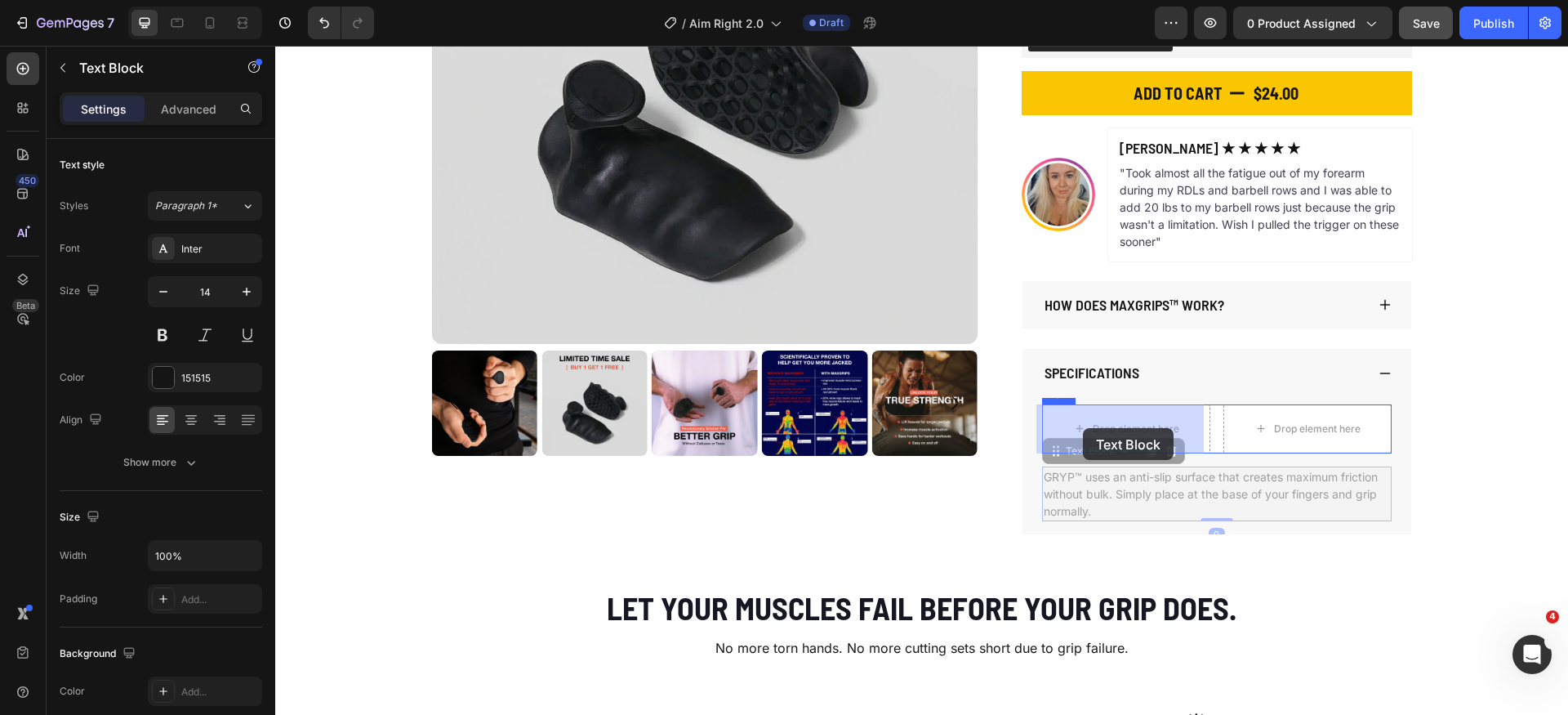
drag, startPoint x: 1079, startPoint y: 443, endPoint x: 1083, endPoint y: 428, distance: 15.5
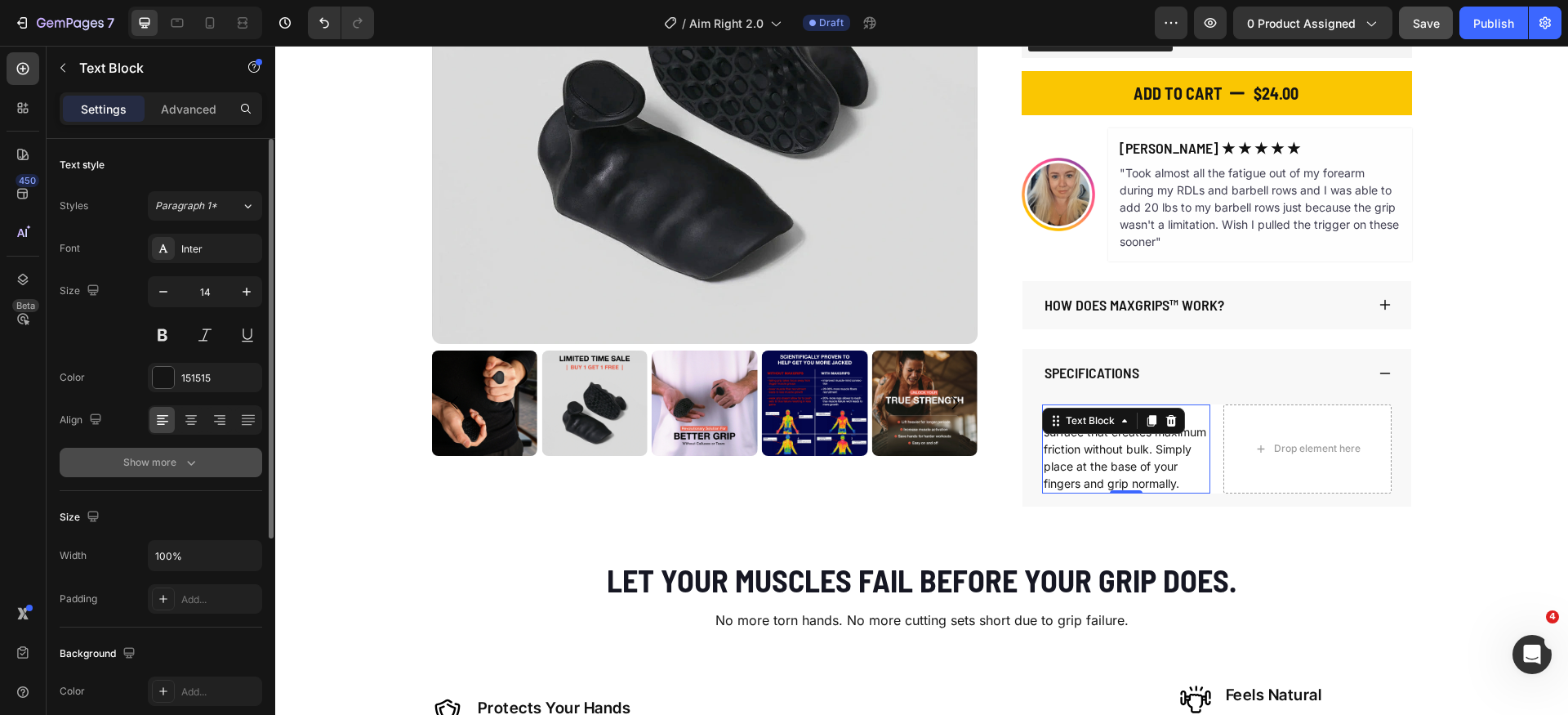
click at [187, 457] on icon "button" at bounding box center [191, 462] width 16 height 16
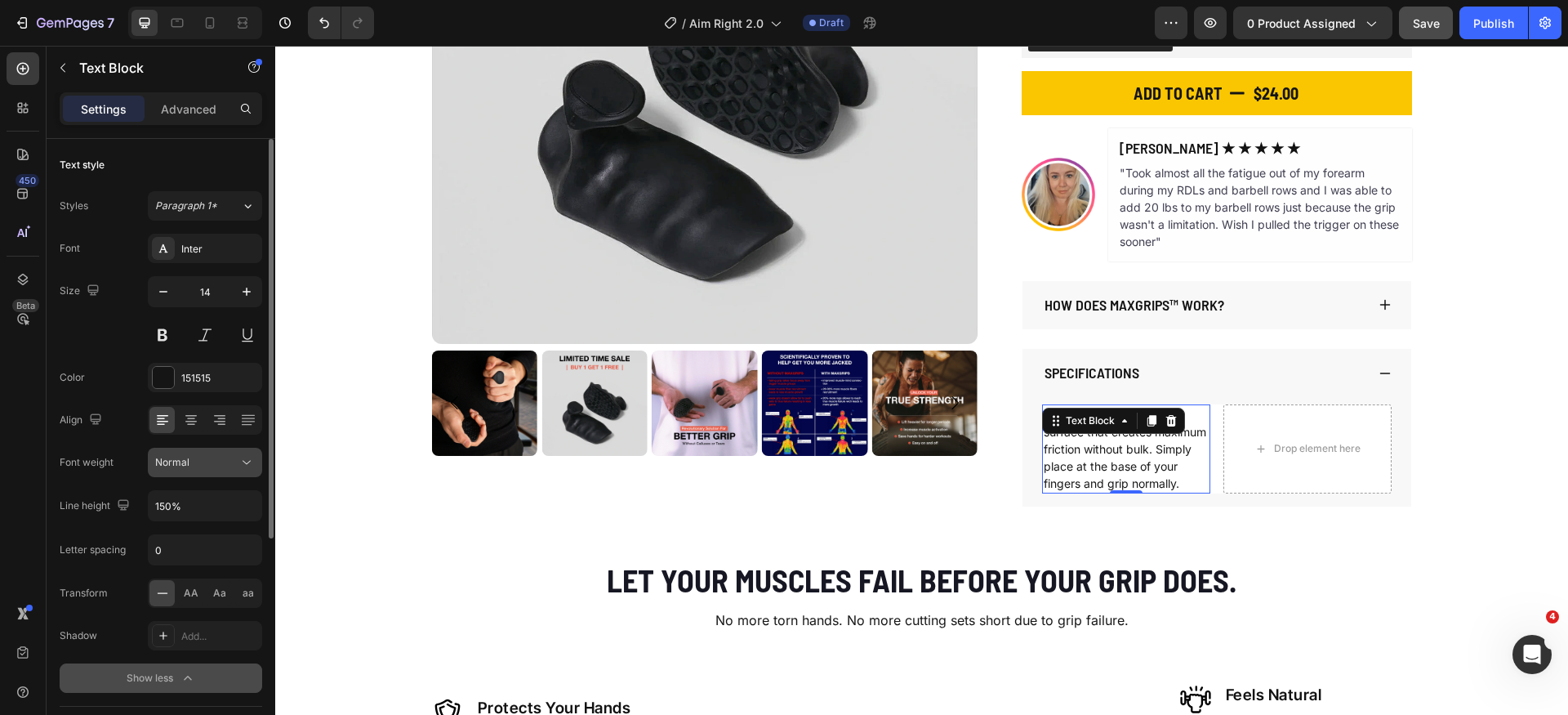
click at [225, 471] on button "Normal" at bounding box center [205, 462] width 114 height 29
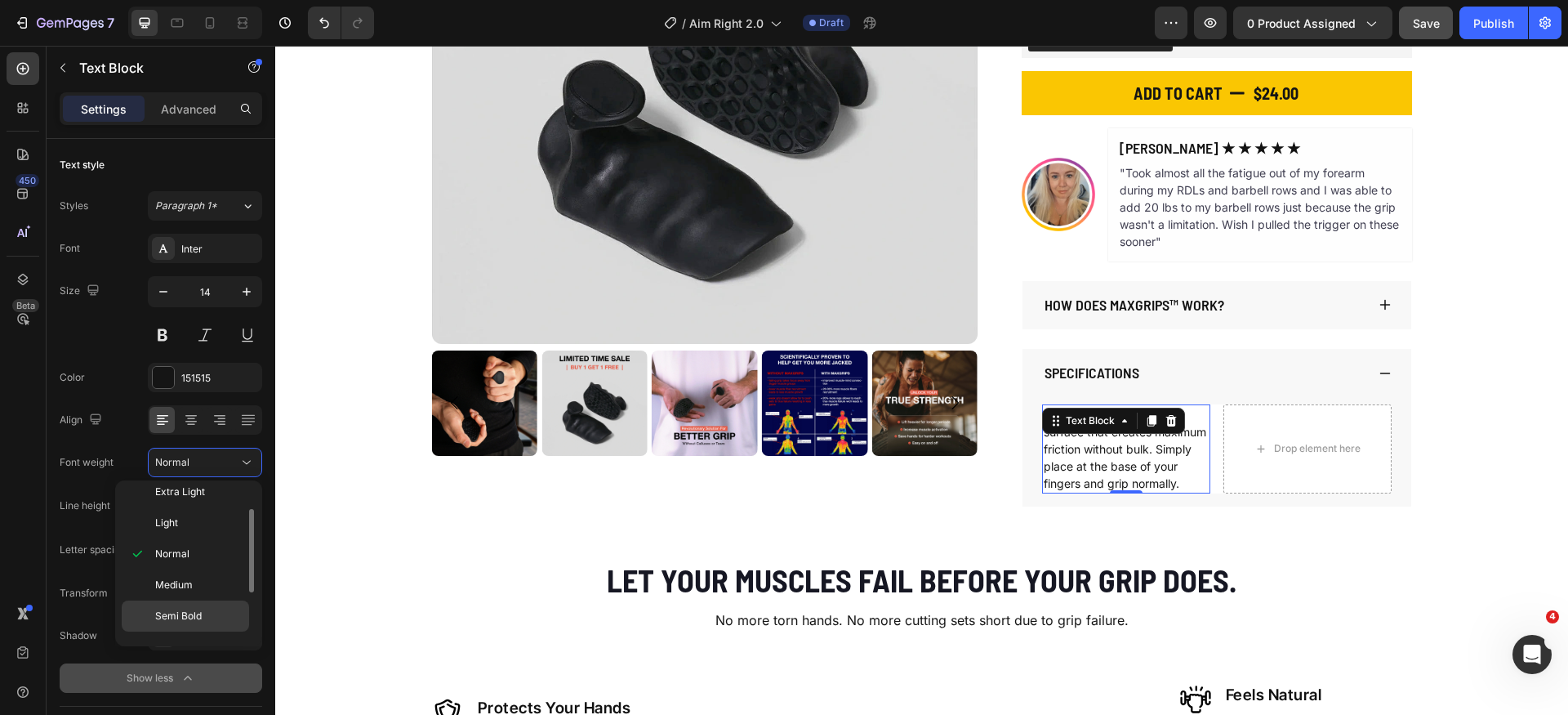
scroll to position [52, 0]
drag, startPoint x: 212, startPoint y: 605, endPoint x: 226, endPoint y: 602, distance: 14.3
click at [212, 604] on p "Semi Bold" at bounding box center [198, 605] width 87 height 14
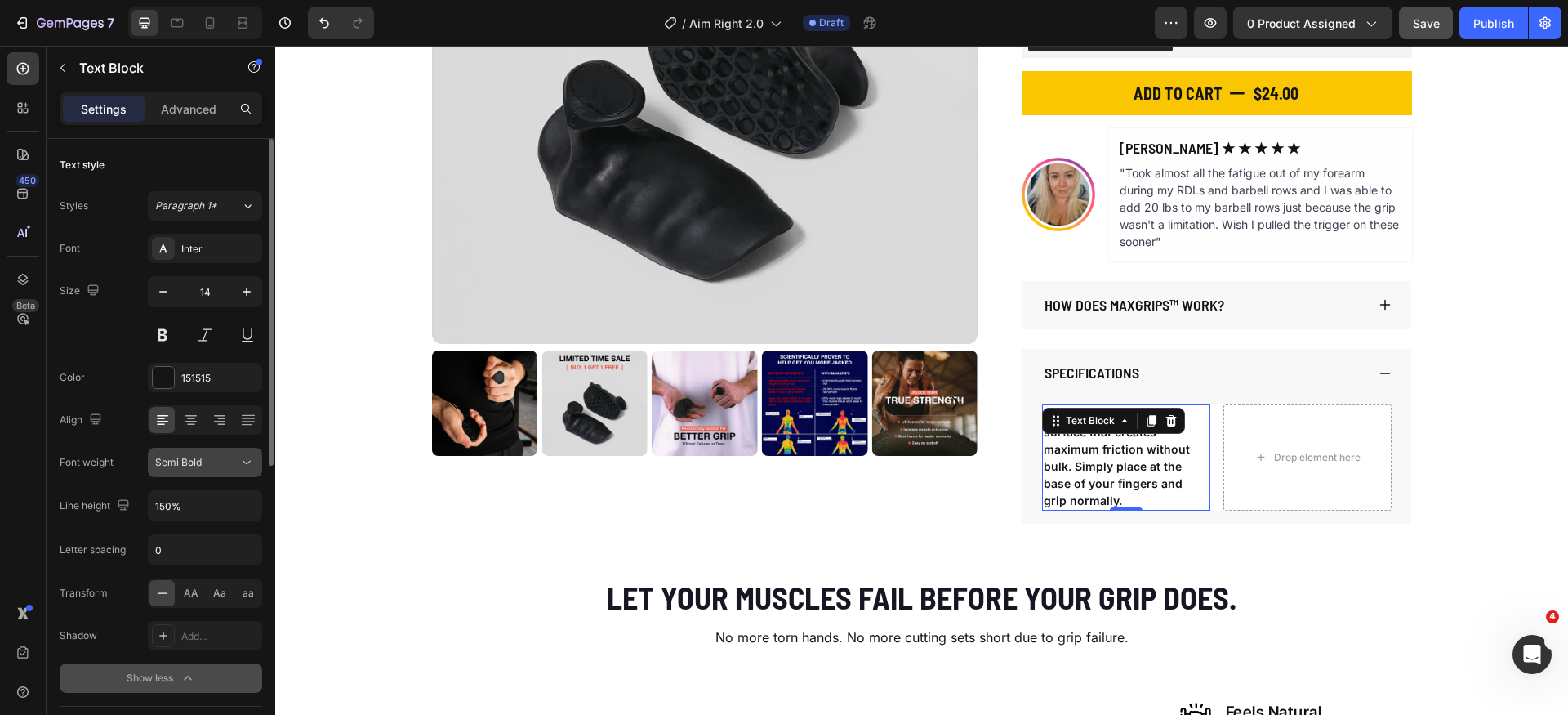
click at [227, 465] on div "Semi Bold" at bounding box center [197, 462] width 83 height 14
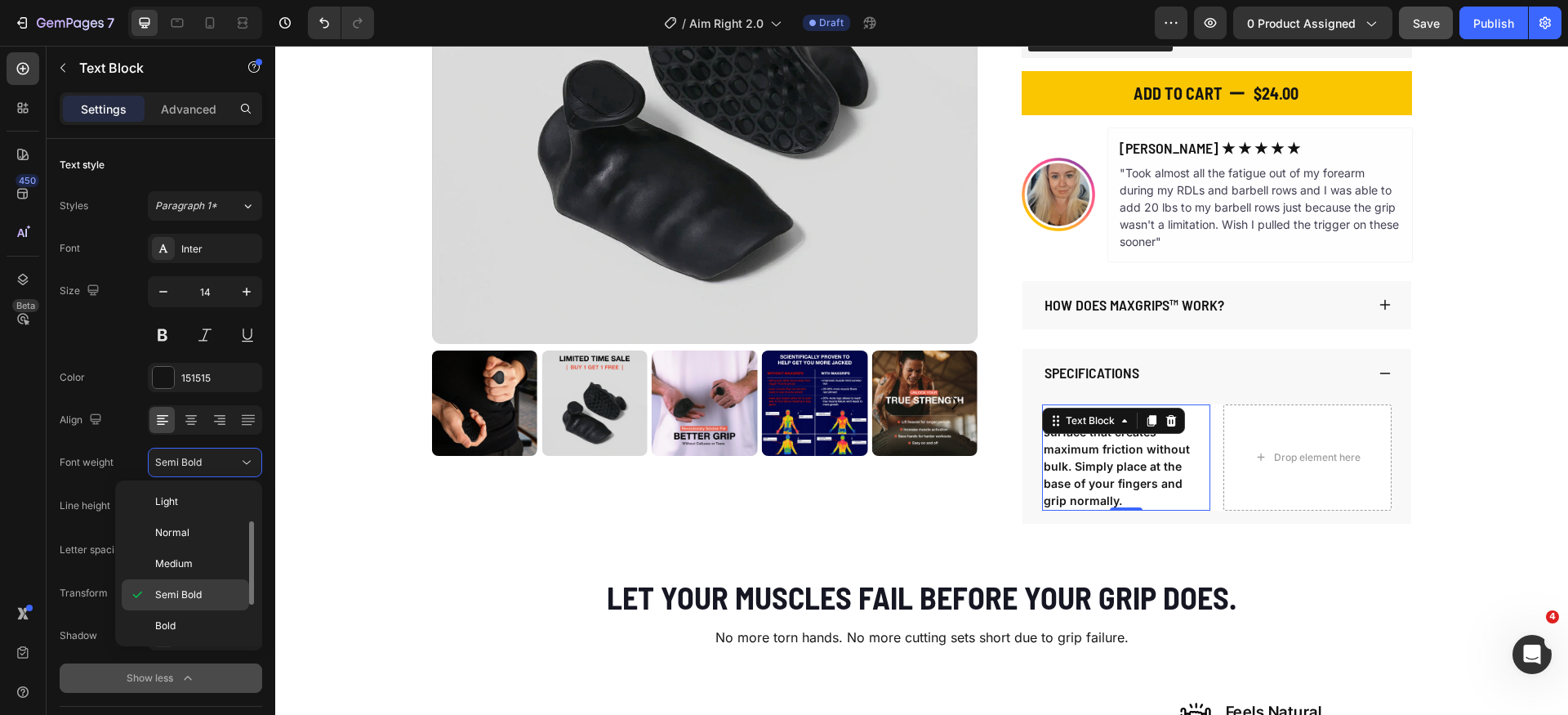
scroll to position [73, 0]
click at [175, 622] on span "Bold" at bounding box center [166, 615] width 20 height 14
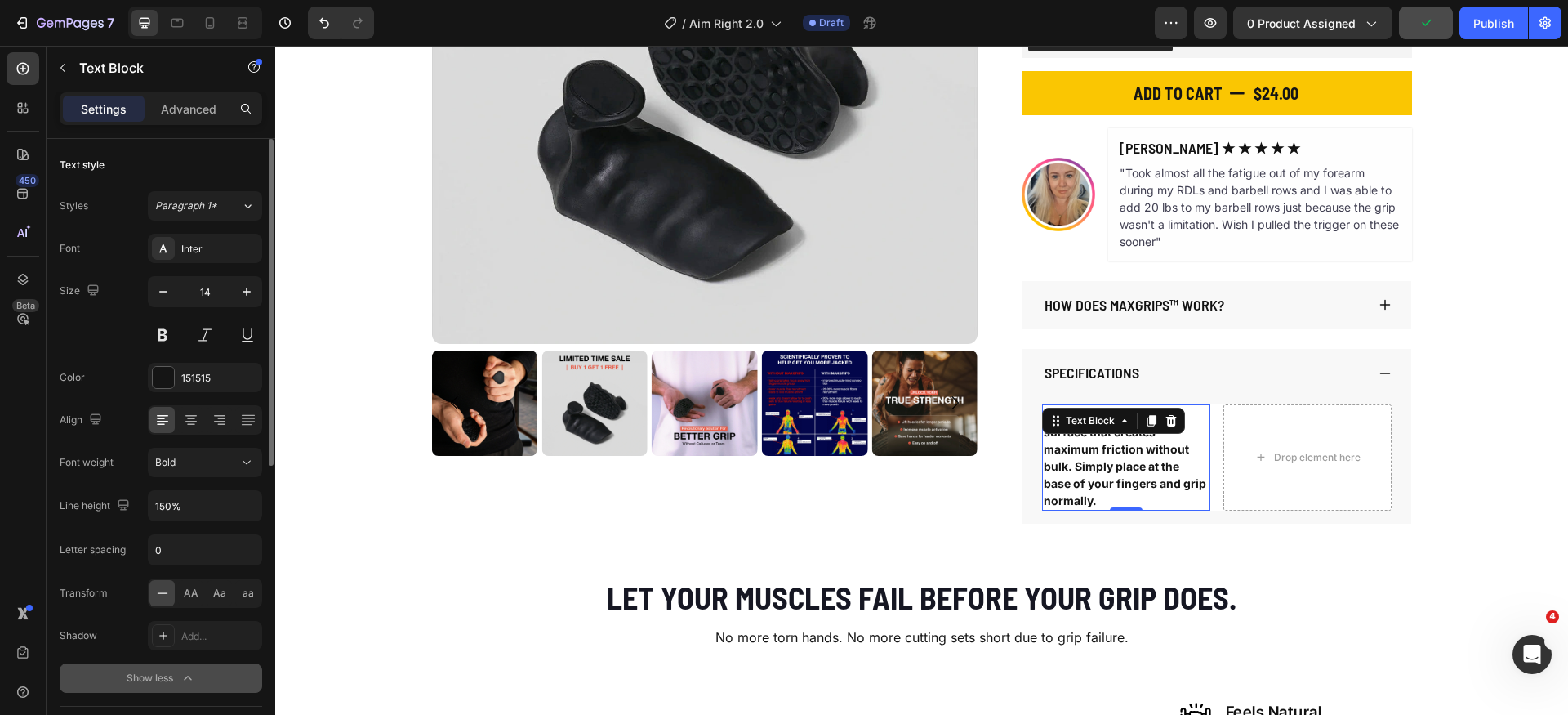
click at [163, 381] on div at bounding box center [163, 377] width 21 height 21
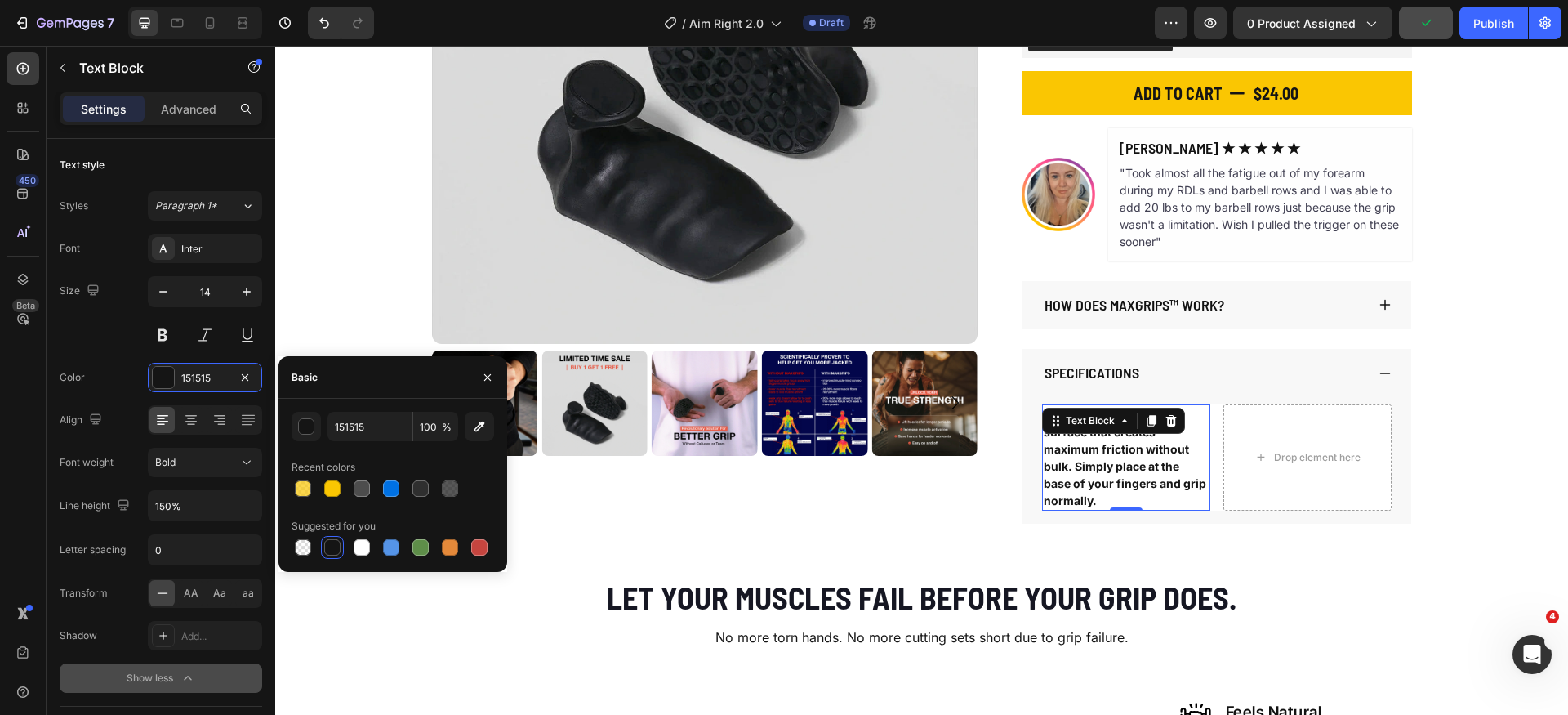
click at [306, 420] on div "button" at bounding box center [306, 426] width 16 height 16
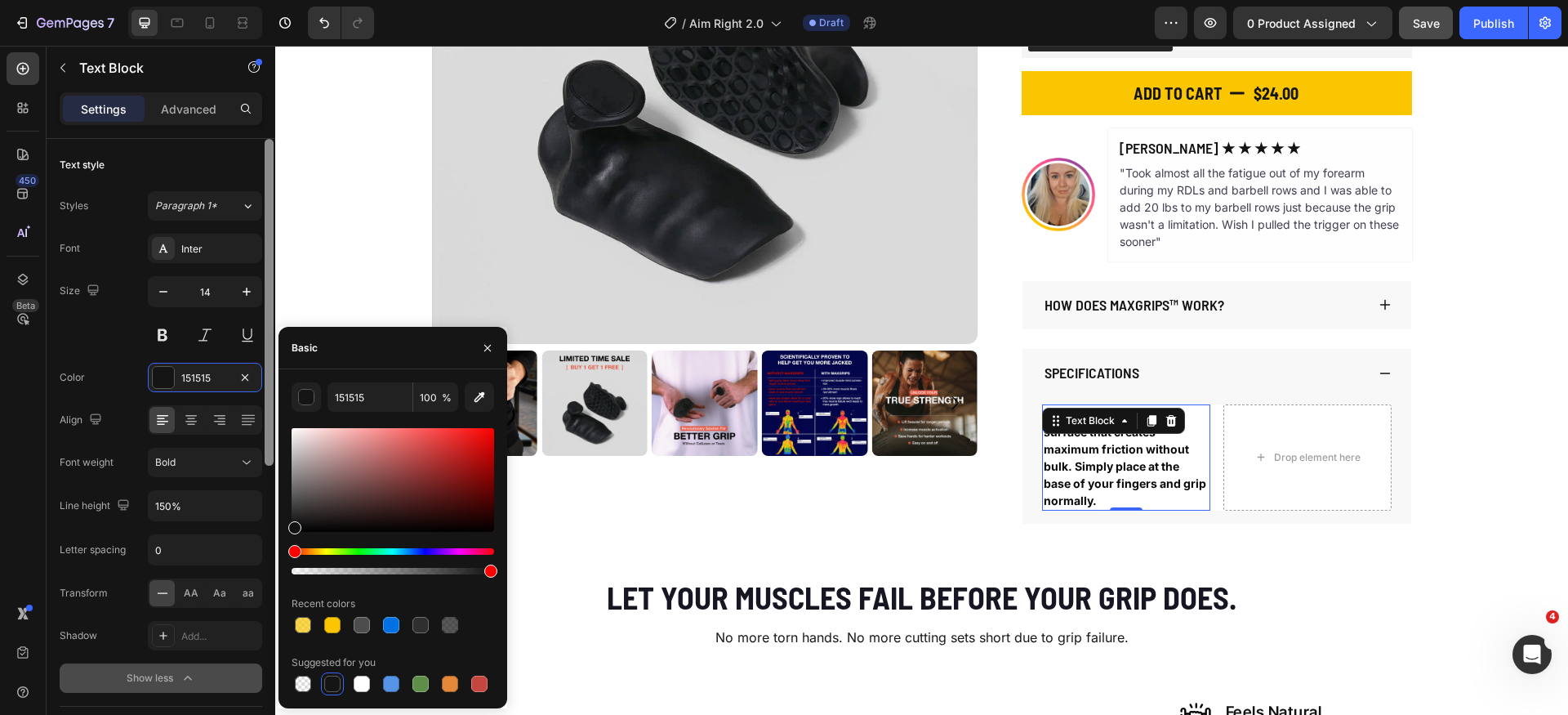
drag, startPoint x: 333, startPoint y: 499, endPoint x: 268, endPoint y: 564, distance: 91.9
click at [244, 575] on div "450 Beta Sections(18) Elements(84) Section Element Hero Section Product Detail …" at bounding box center [137, 380] width 275 height 670
type input "000000"
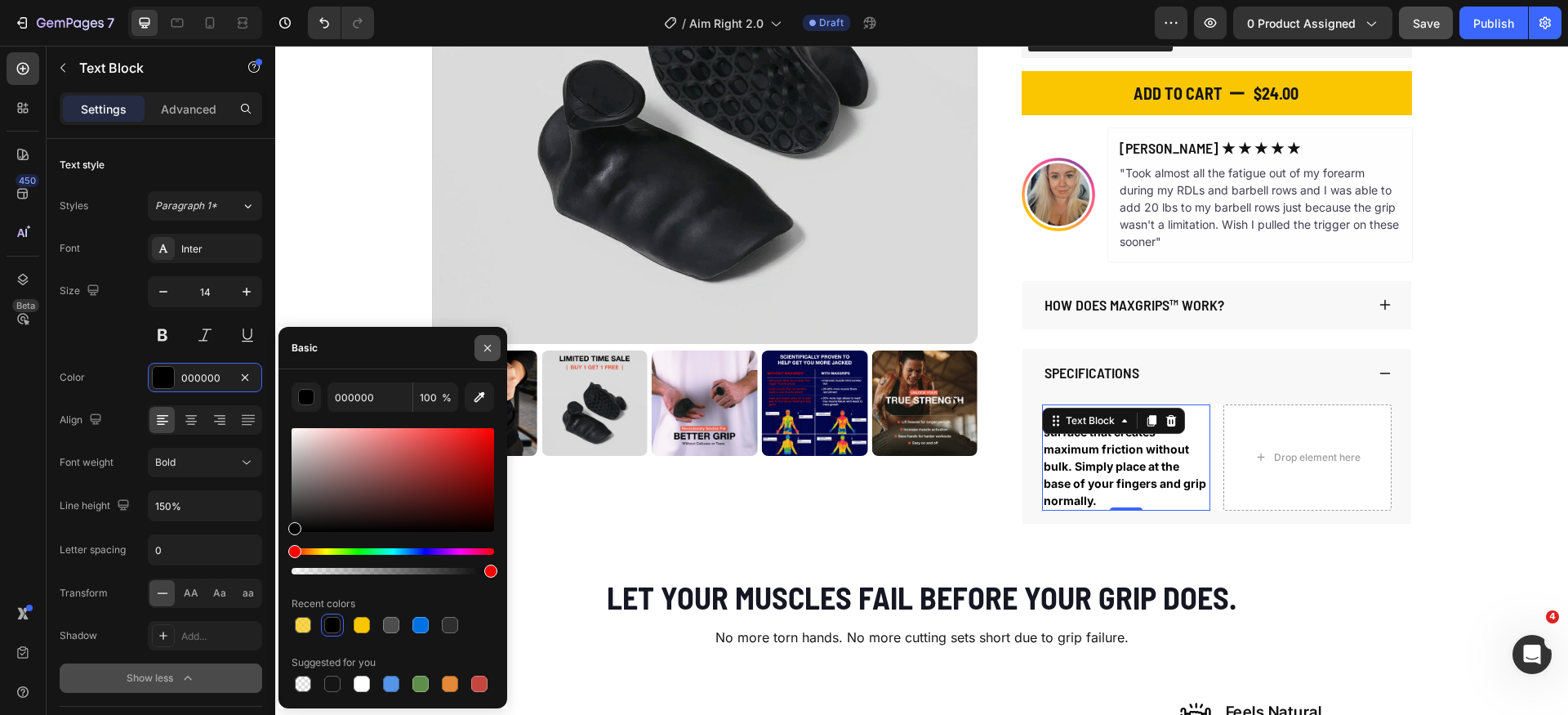
click at [481, 347] on icon "button" at bounding box center [488, 348] width 13 height 13
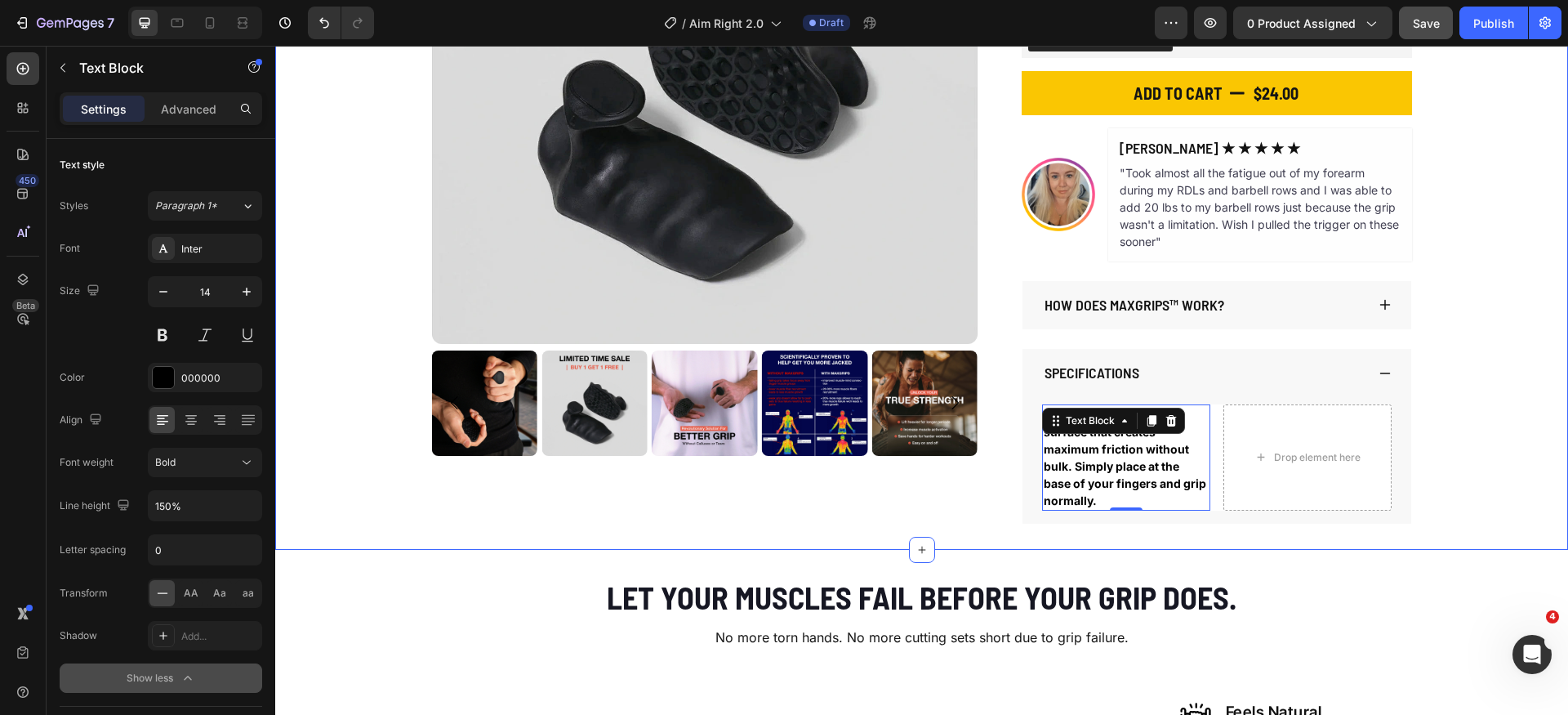
click at [1507, 437] on div "Product Images The Original MaxGrips Product Title $24.00 Product Price Product…" at bounding box center [921, 161] width 1293 height 727
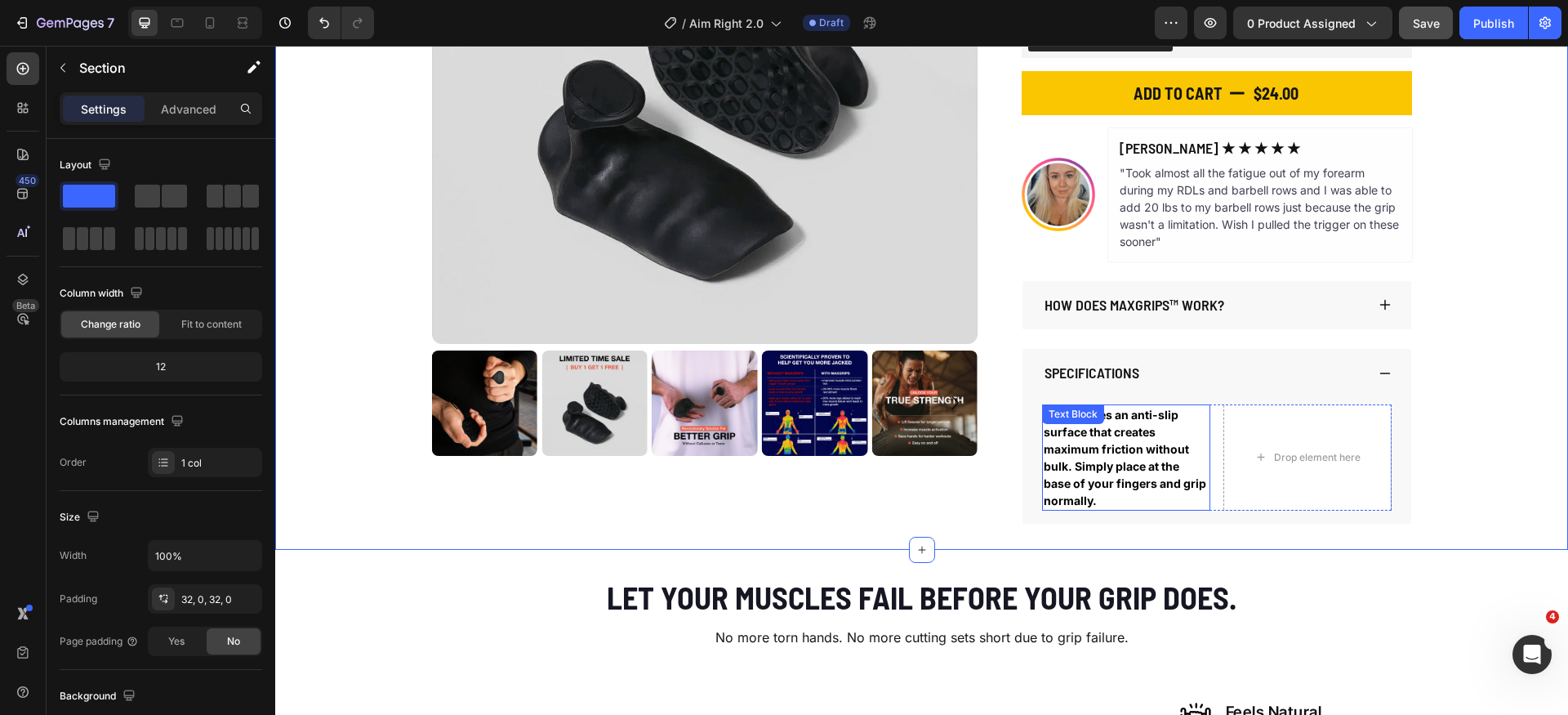
click at [1169, 433] on p "GRYP™ uses an anti-slip surface that creates maximum friction without bulk. Sim…" at bounding box center [1127, 458] width 165 height 103
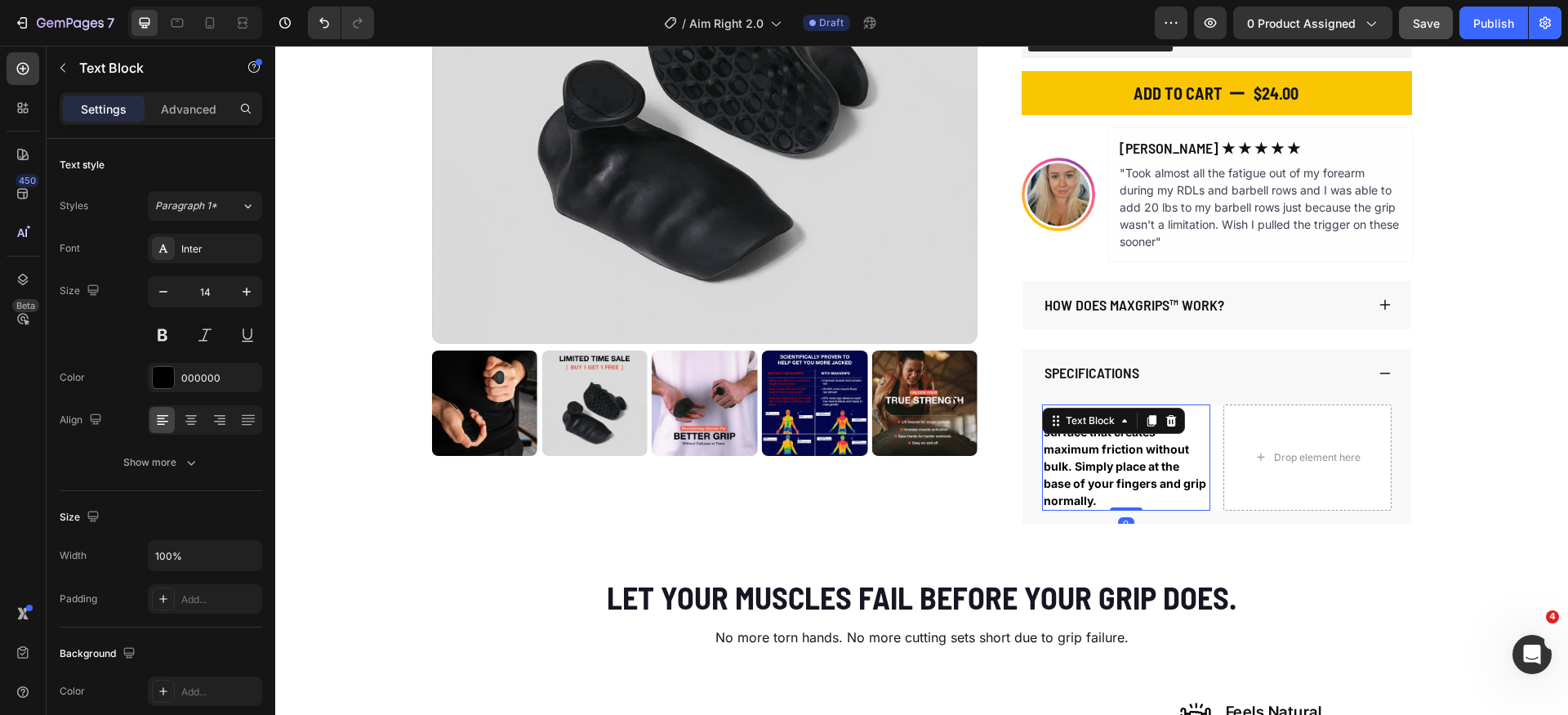
click at [1169, 433] on div "Text Block" at bounding box center [1114, 421] width 143 height 26
click at [1144, 459] on p "GRYP™ uses an anti-slip surface that creates maximum friction without bulk. Sim…" at bounding box center [1127, 458] width 165 height 103
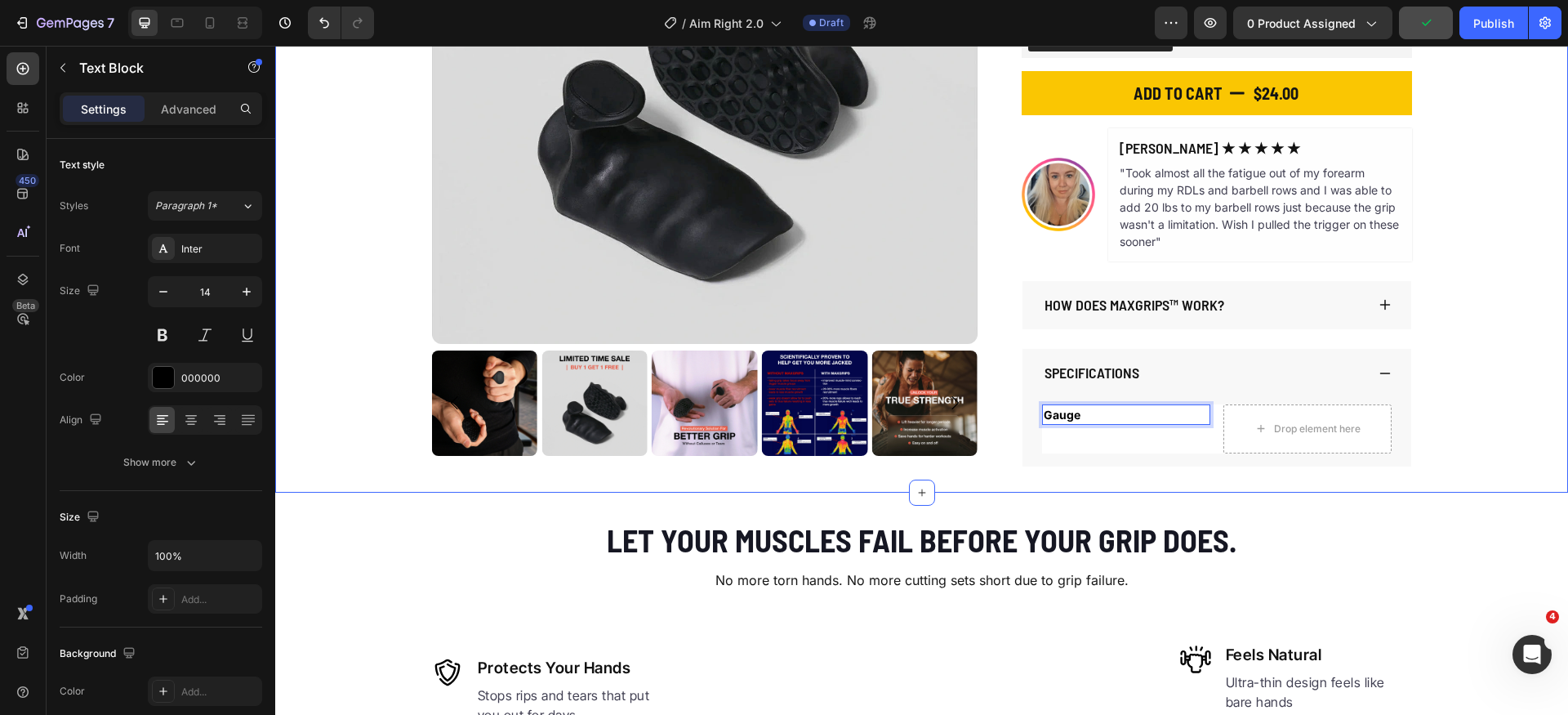
click at [1485, 432] on div "Product Images The Original MaxGrips Product Title $24.00 Product Price Product…" at bounding box center [921, 132] width 1293 height 670
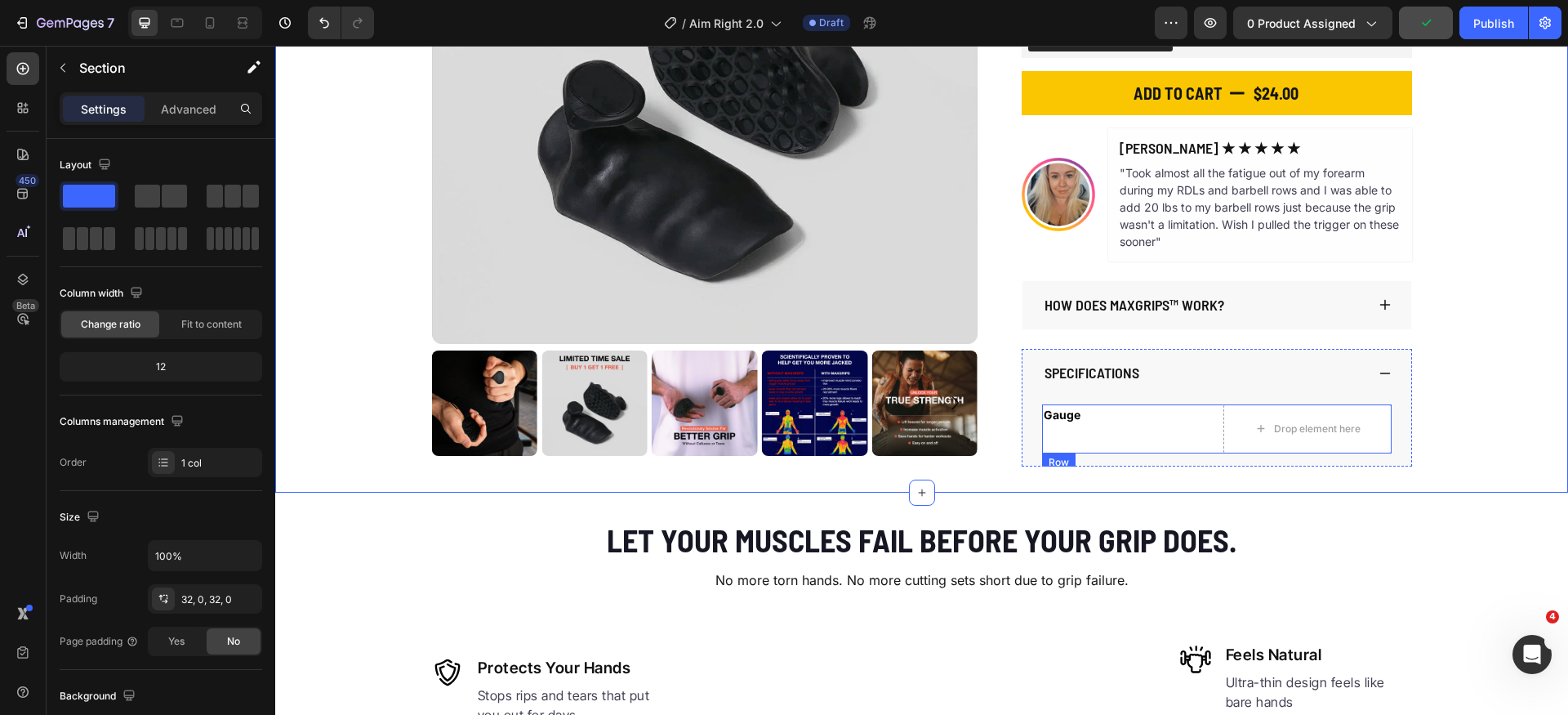
click at [1206, 442] on div "Gauge Text Block Drop element here Row" at bounding box center [1217, 429] width 350 height 49
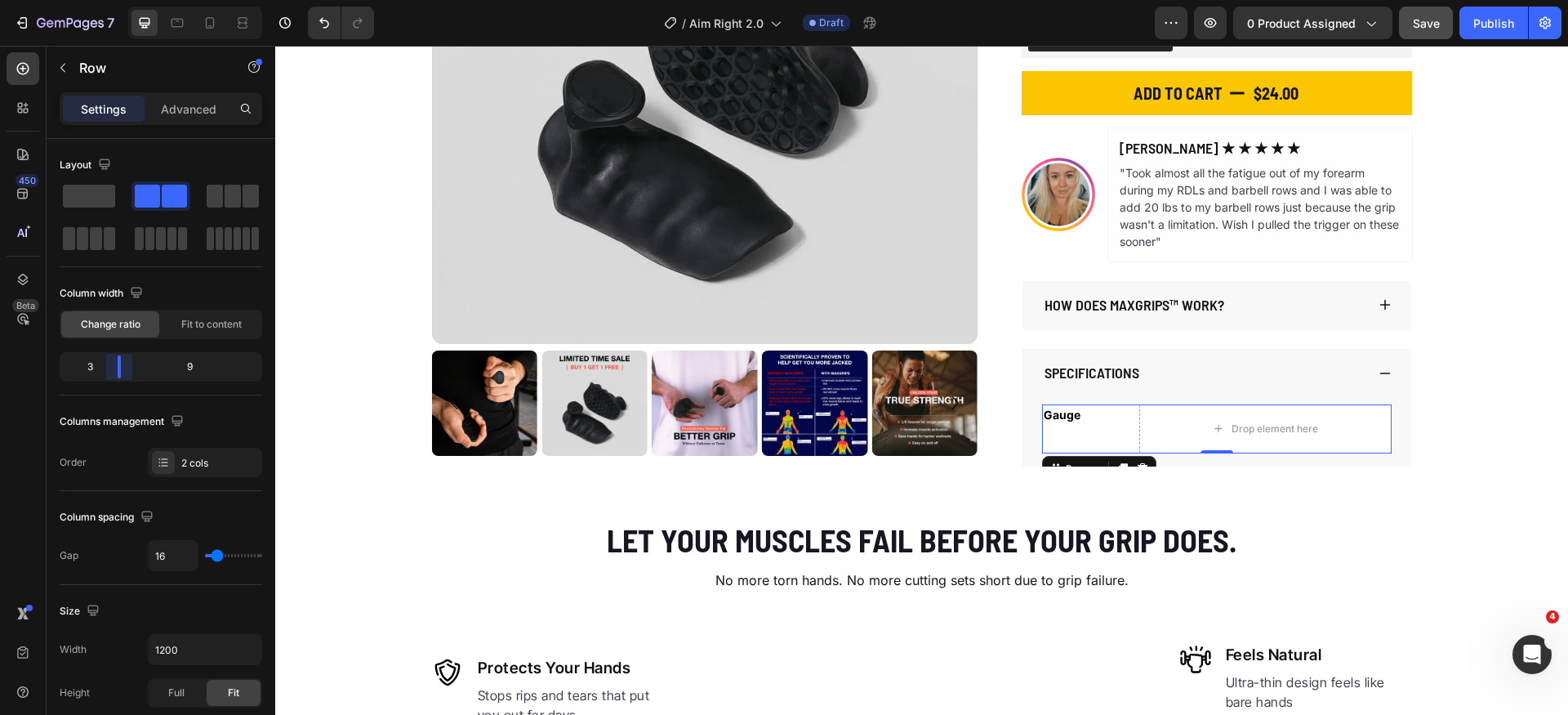
drag, startPoint x: 156, startPoint y: 372, endPoint x: 113, endPoint y: 374, distance: 43.0
click at [113, 0] on body "7 Version history / Aim Right 2.0 Draft Preview 0 product assigned Save Publish…" at bounding box center [784, 0] width 1568 height 0
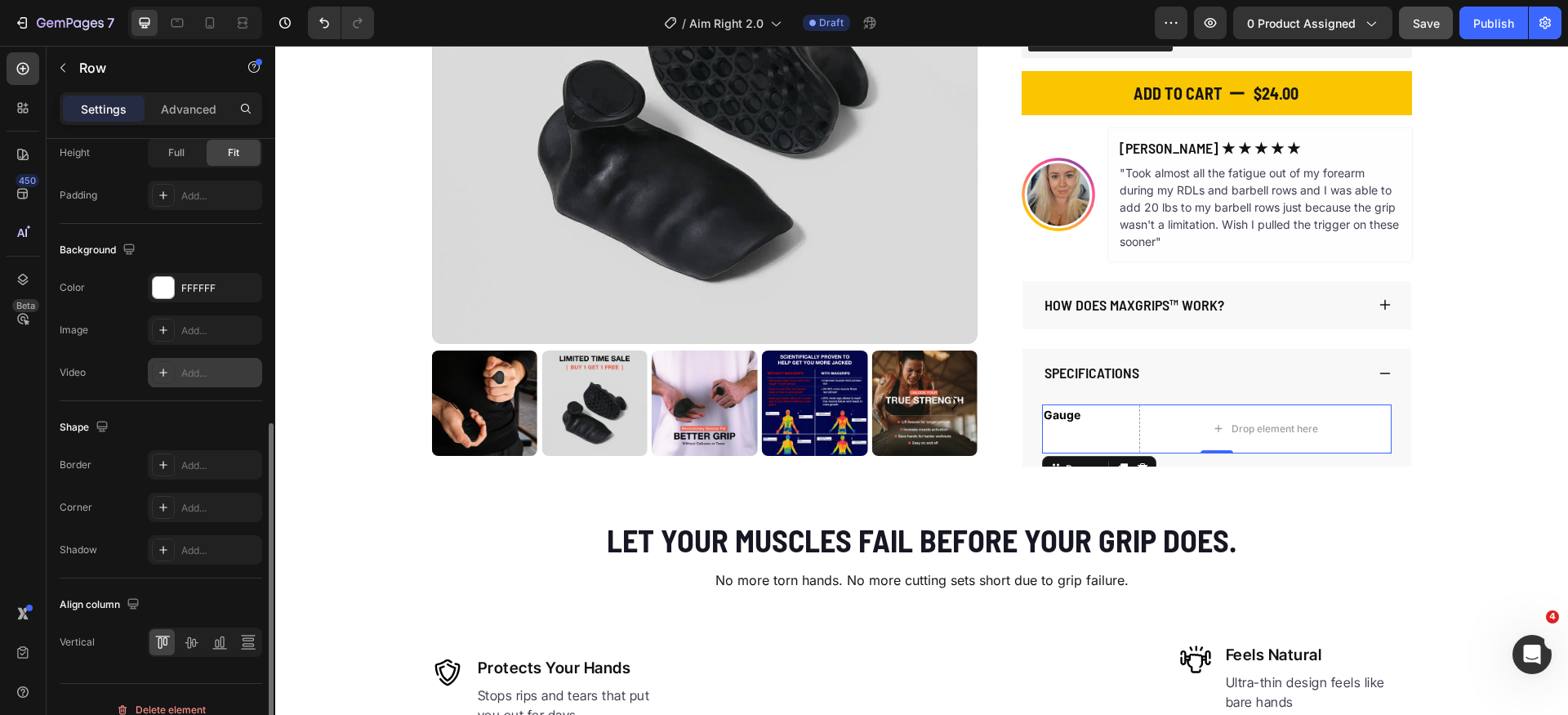
scroll to position [469, 0]
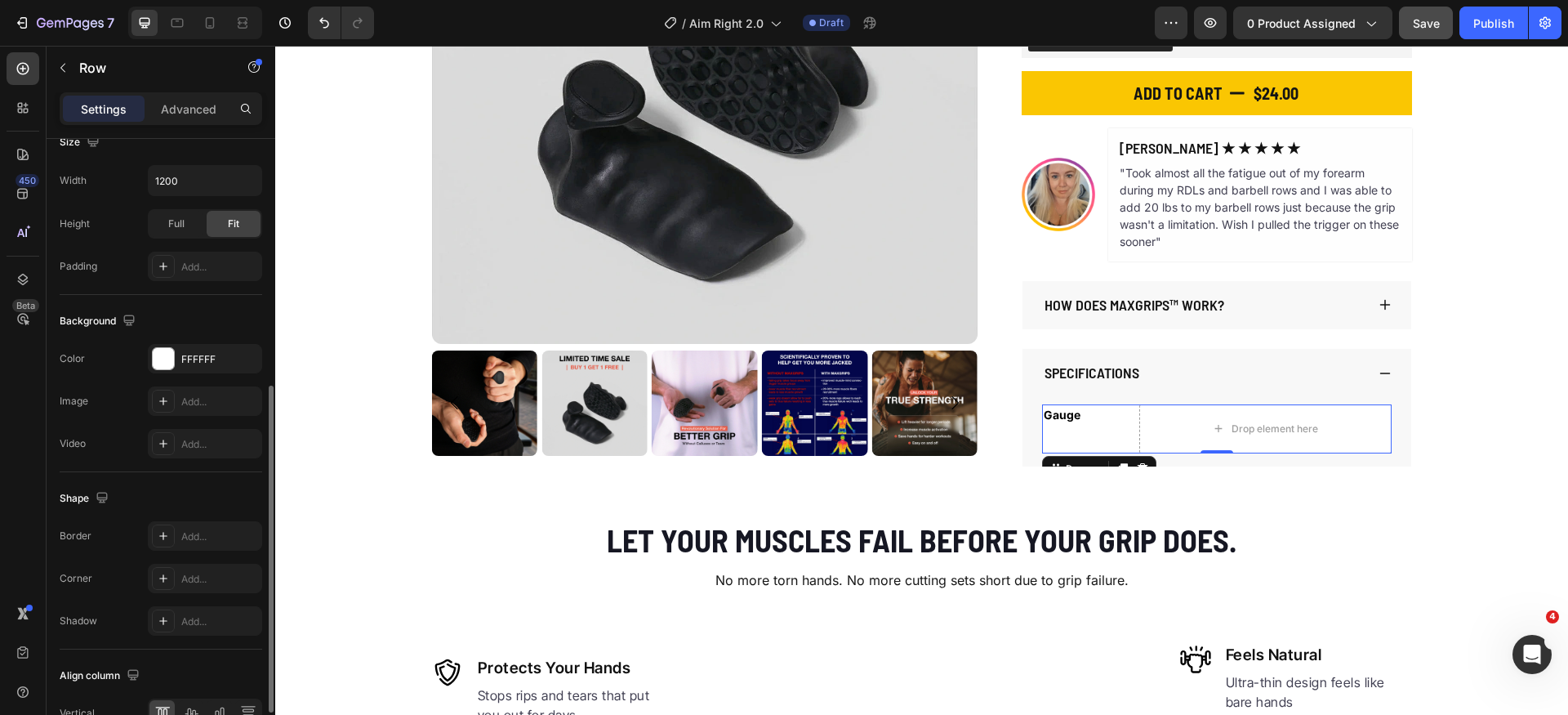
drag, startPoint x: 188, startPoint y: 270, endPoint x: 203, endPoint y: 298, distance: 31.8
click at [188, 269] on div "Add..." at bounding box center [219, 267] width 77 height 14
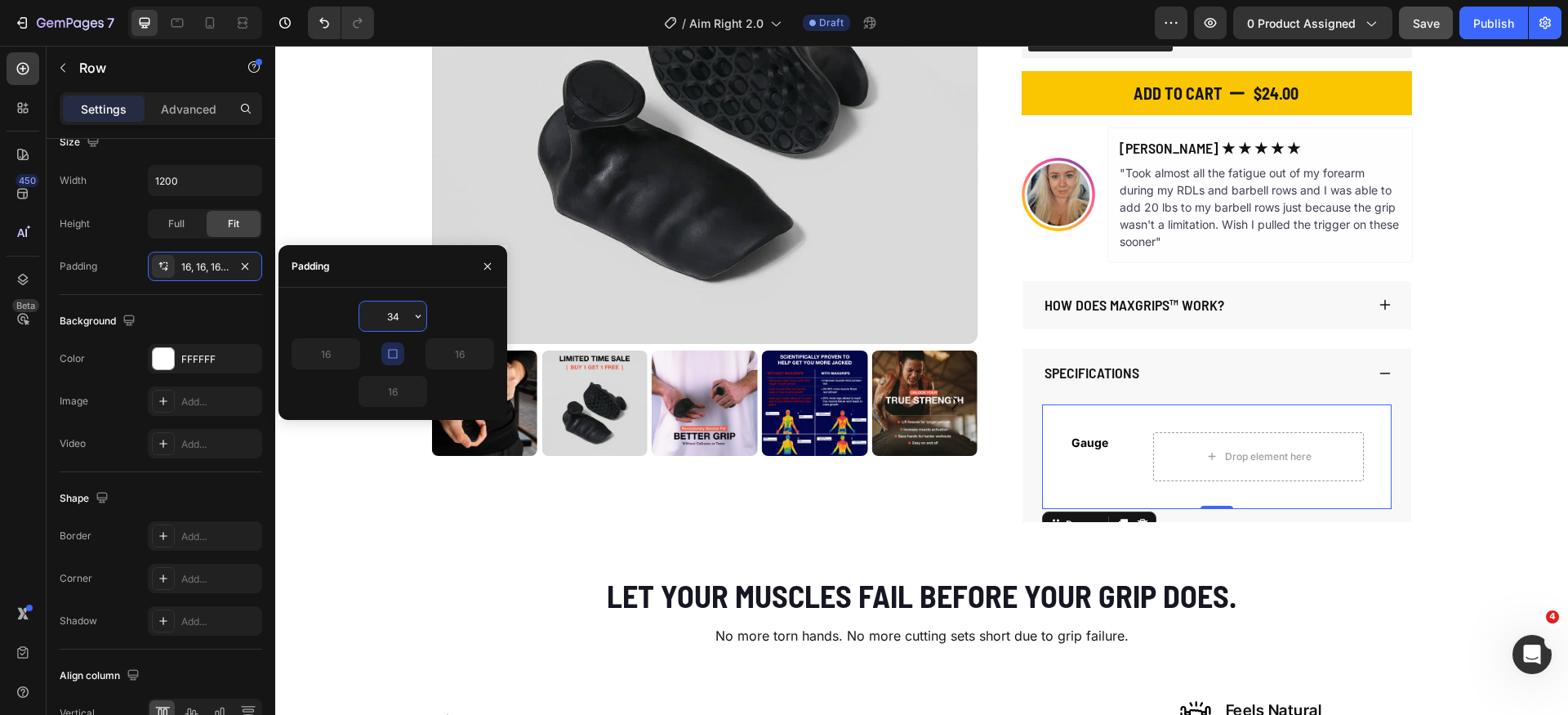
type input "3"
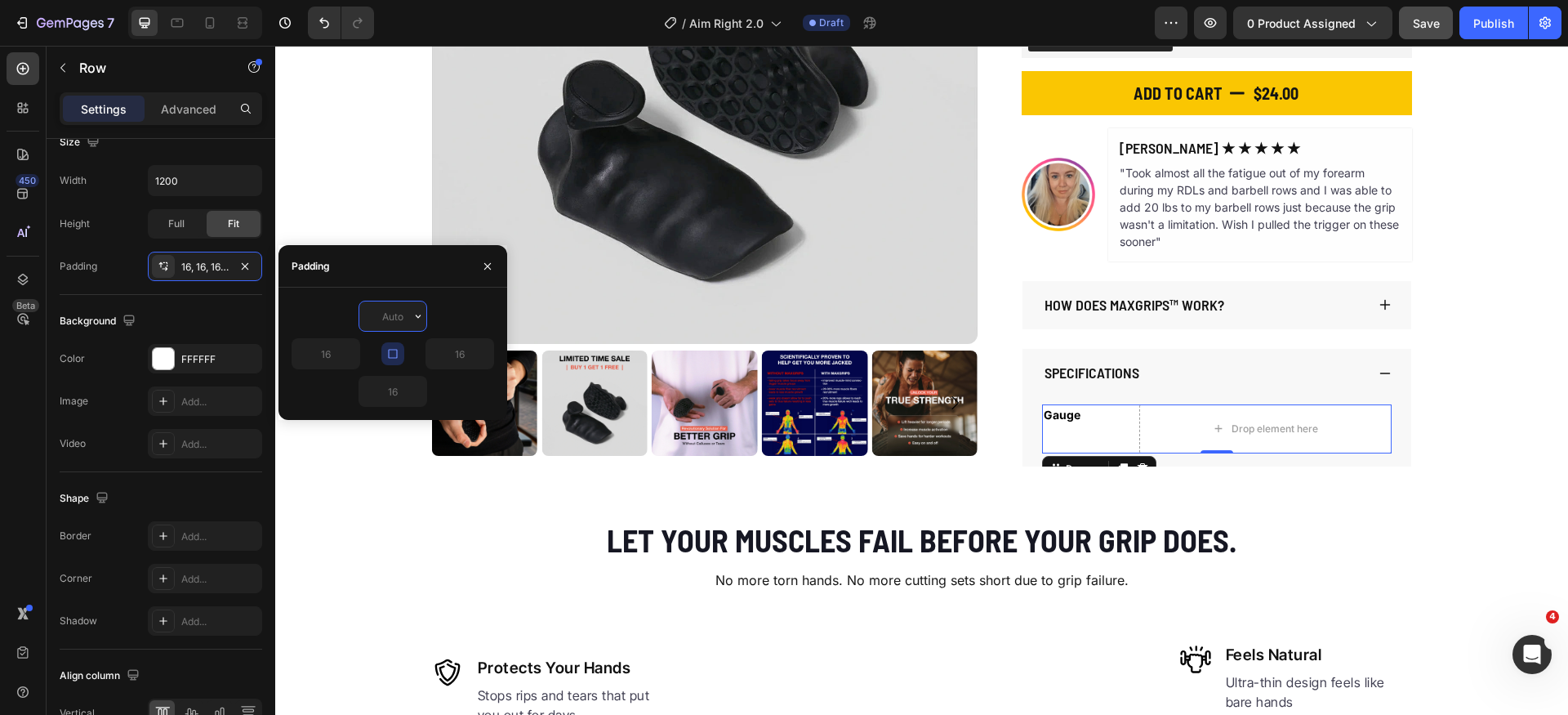
type input "8"
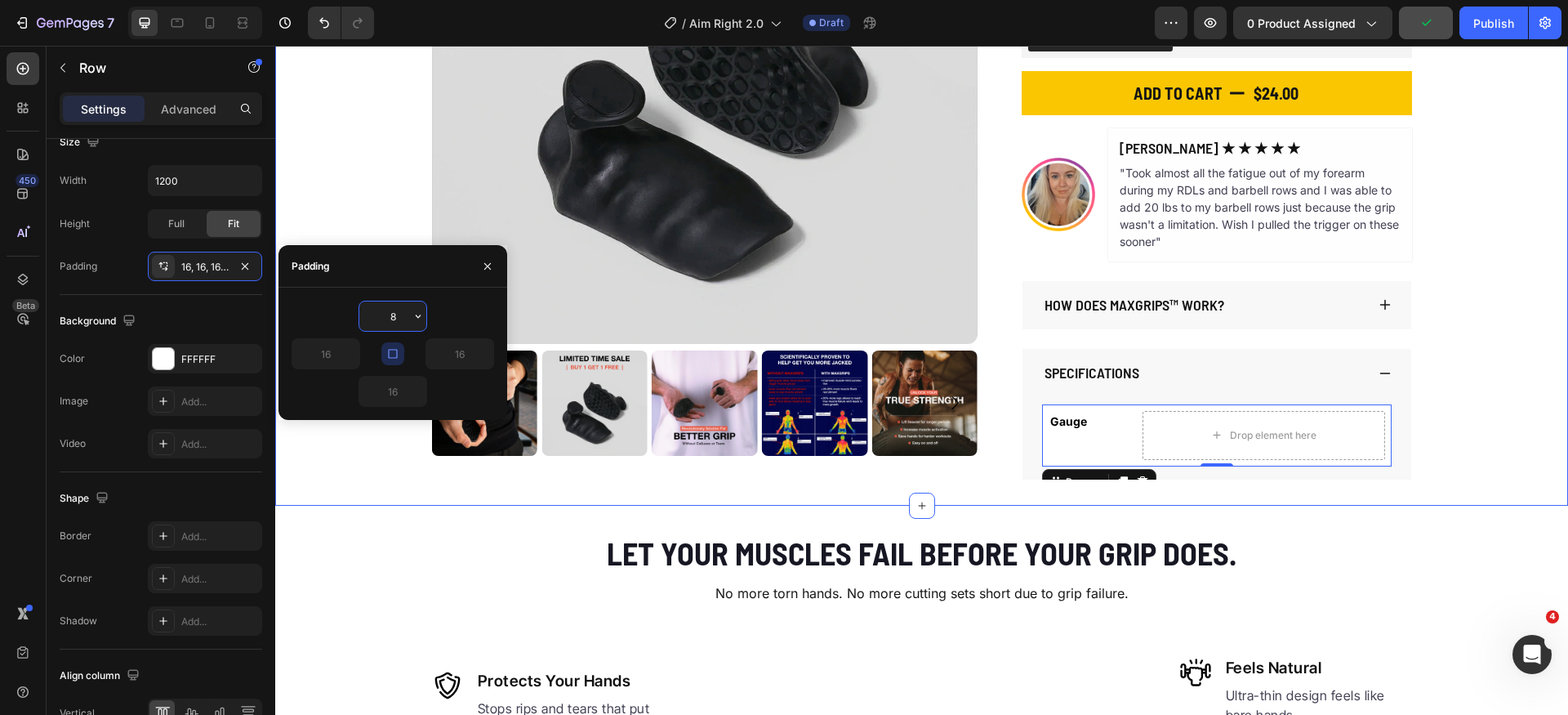
click at [1464, 436] on div "Product Images The Original MaxGrips Product Title $24.00 Product Price Product…" at bounding box center [921, 138] width 1293 height 682
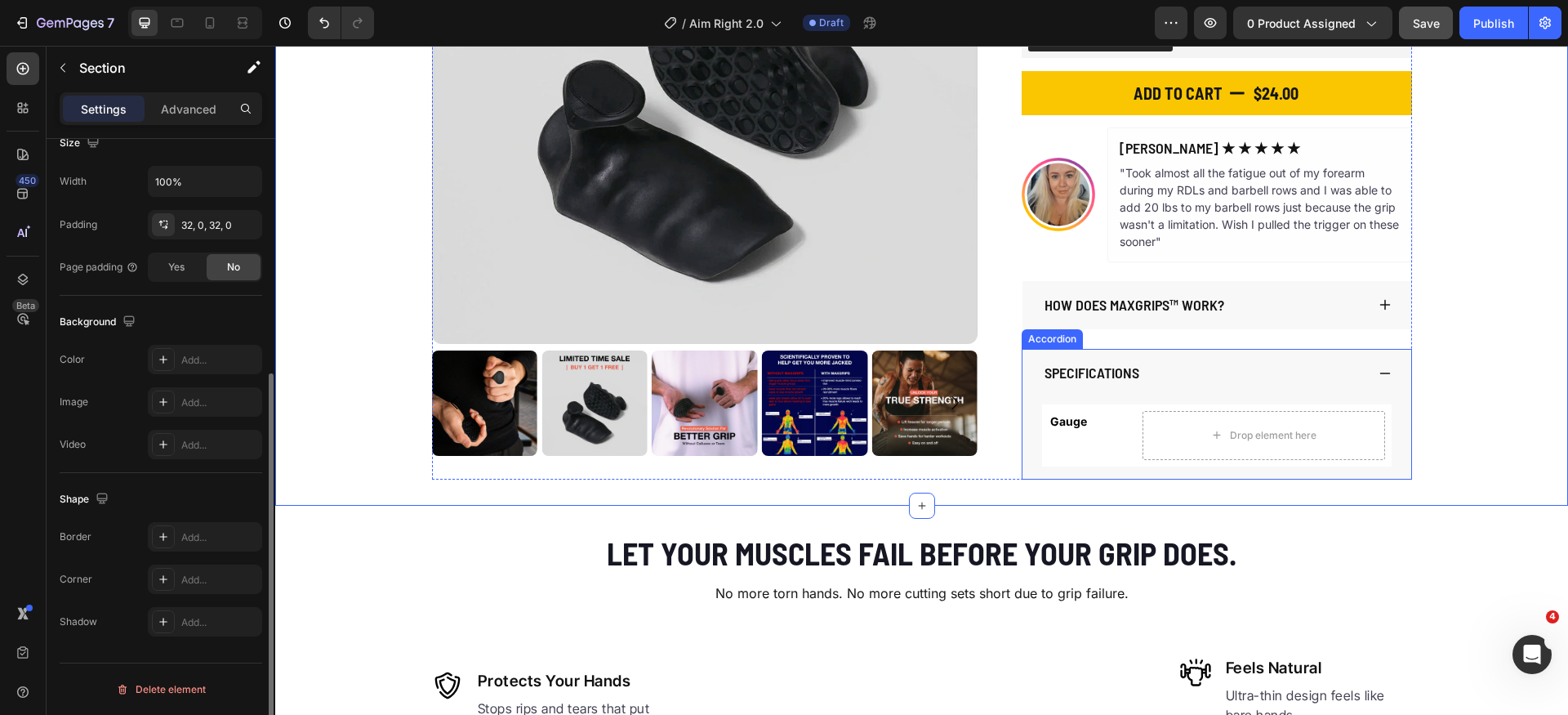
scroll to position [0, 0]
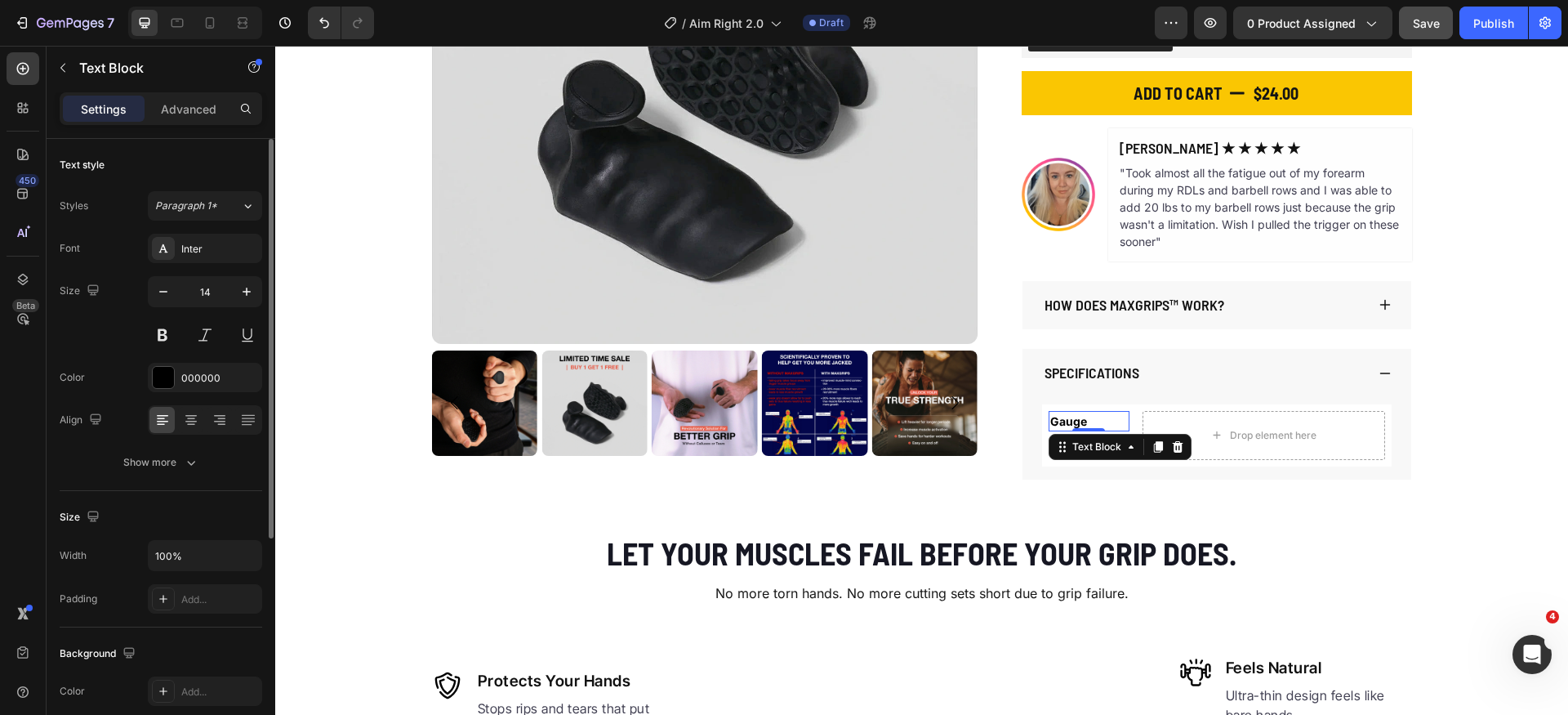
click at [1079, 425] on p "Gauge" at bounding box center [1089, 421] width 77 height 17
click at [1154, 447] on icon at bounding box center [1159, 448] width 9 height 12
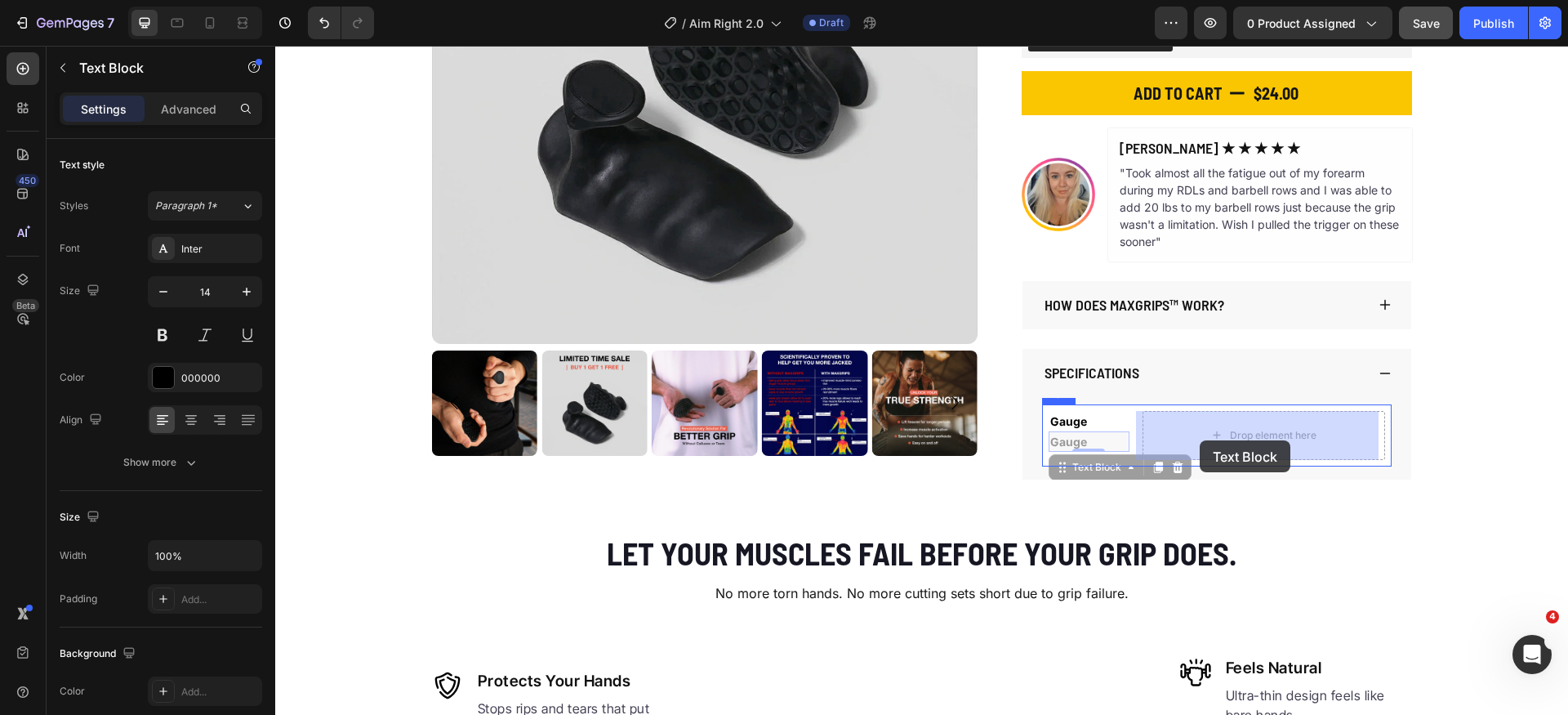
drag, startPoint x: 1073, startPoint y: 469, endPoint x: 1200, endPoint y: 441, distance: 130.0
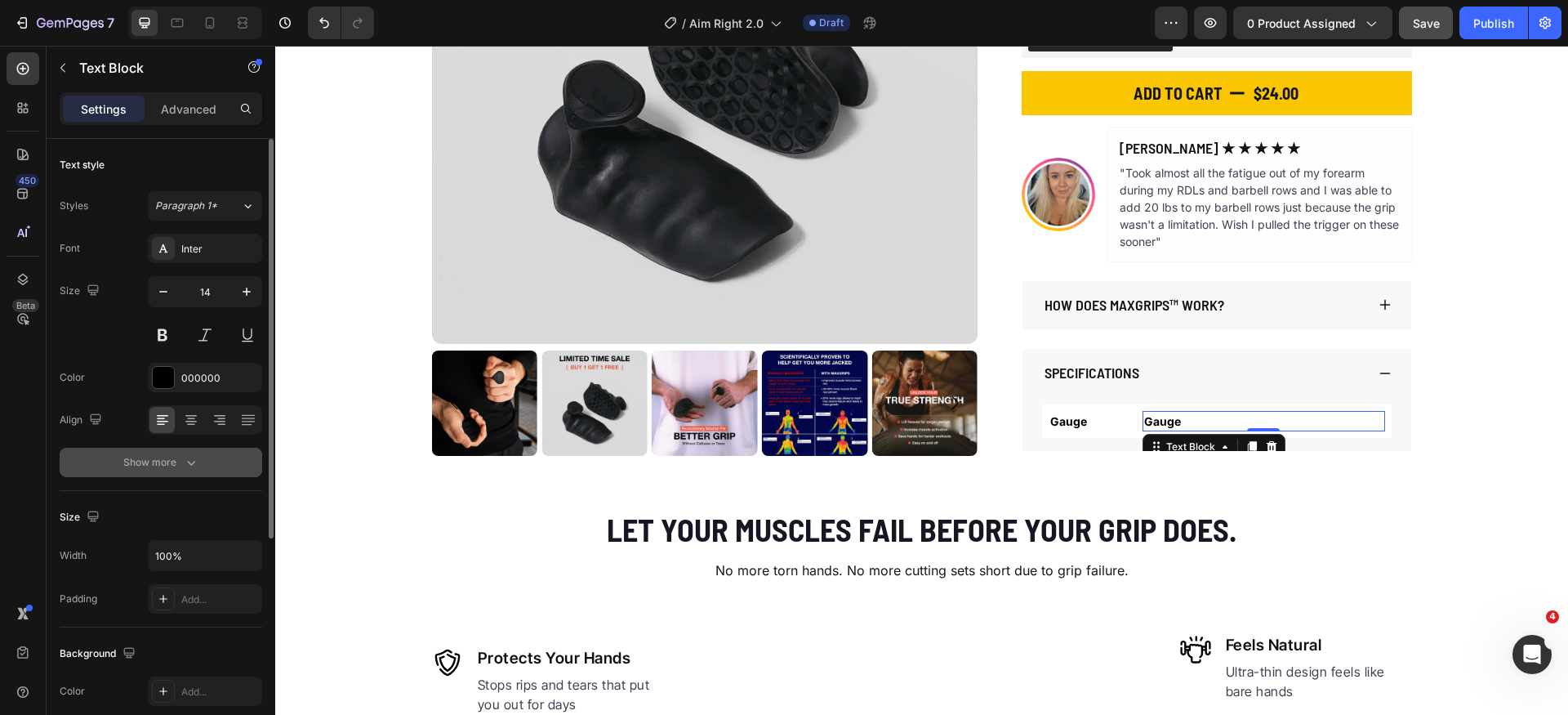
click at [186, 452] on button "Show more" at bounding box center [161, 462] width 203 height 29
click at [233, 471] on button "Bold" at bounding box center [205, 462] width 114 height 29
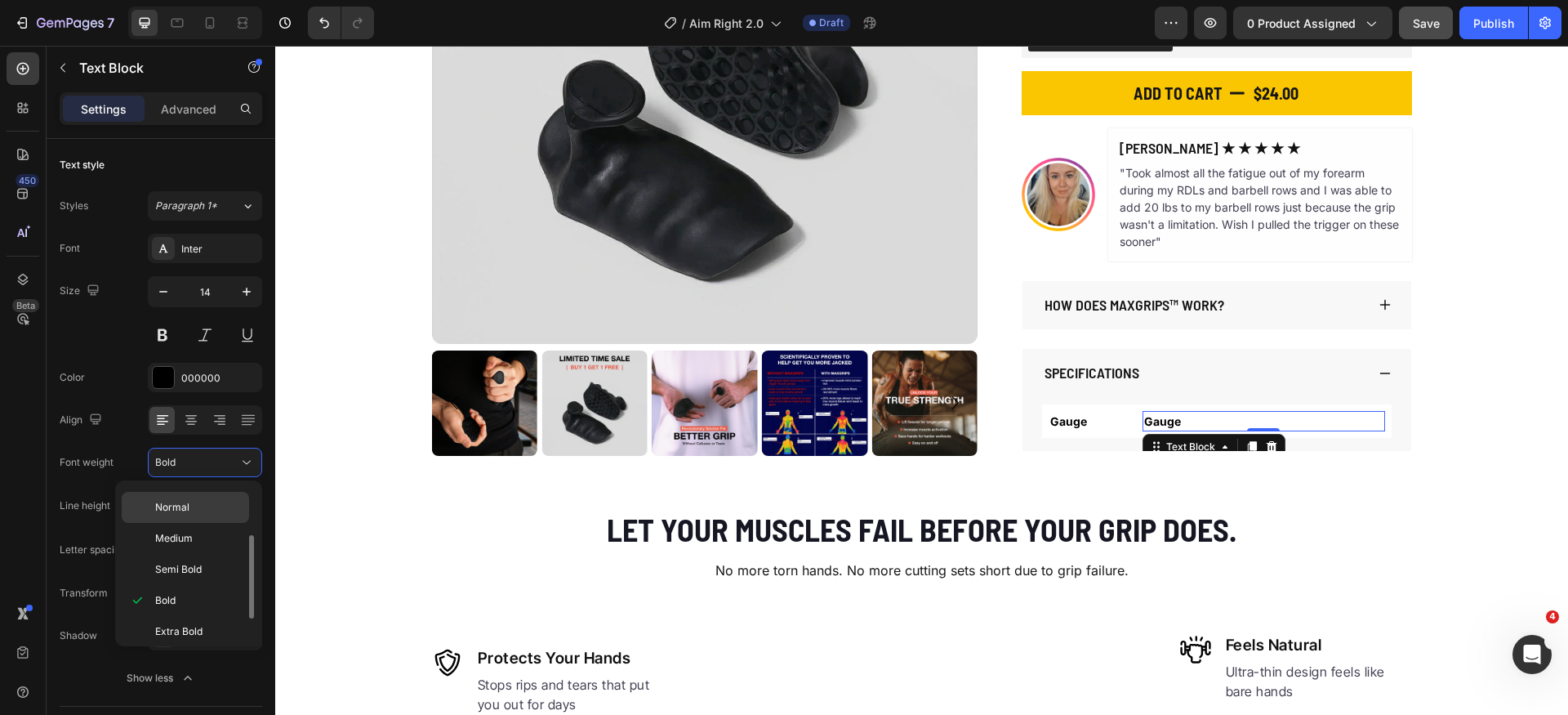
scroll to position [67, 0]
click at [195, 531] on p "Normal" at bounding box center [198, 528] width 87 height 14
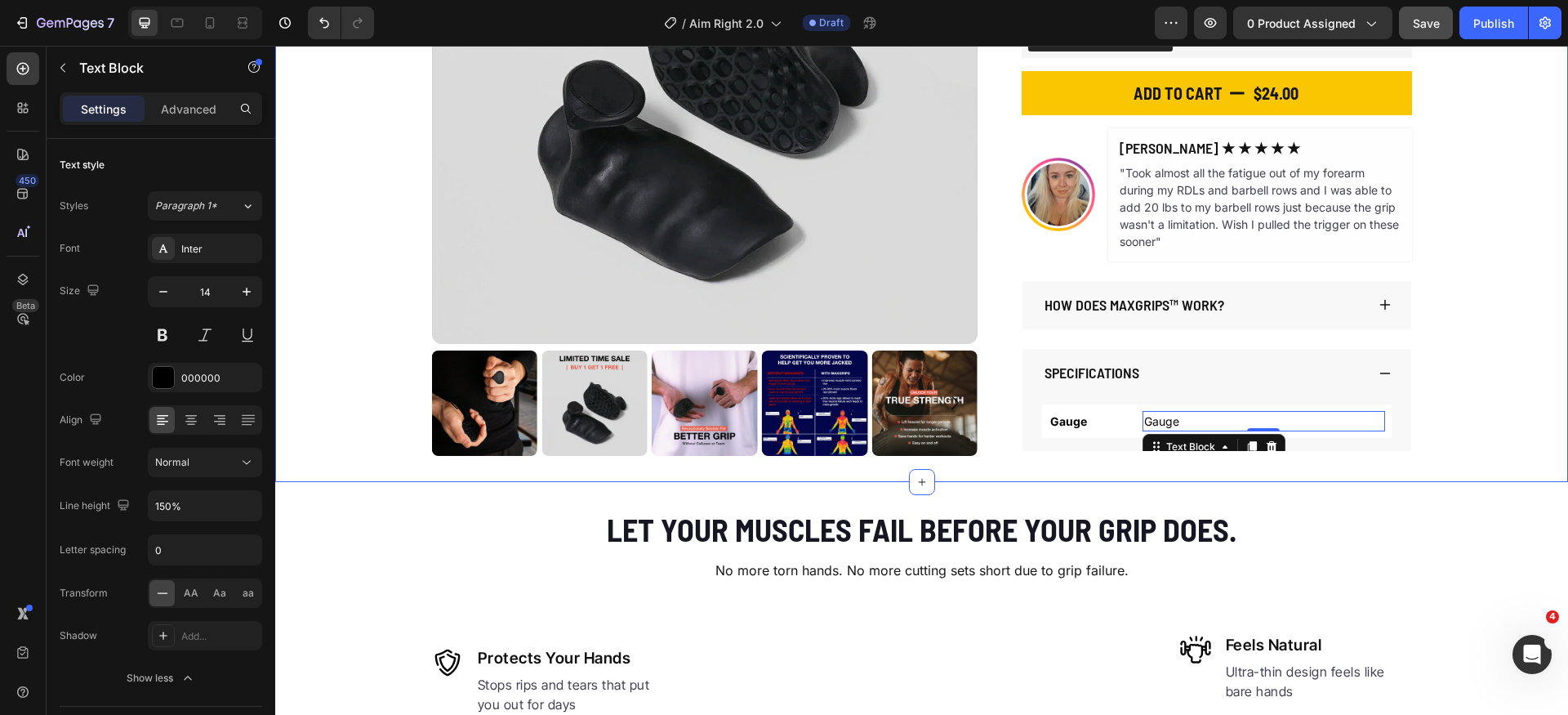
click at [1536, 443] on div "Product Images The Original MaxGrips Product Title $24.00 Product Price Product…" at bounding box center [921, 126] width 1293 height 659
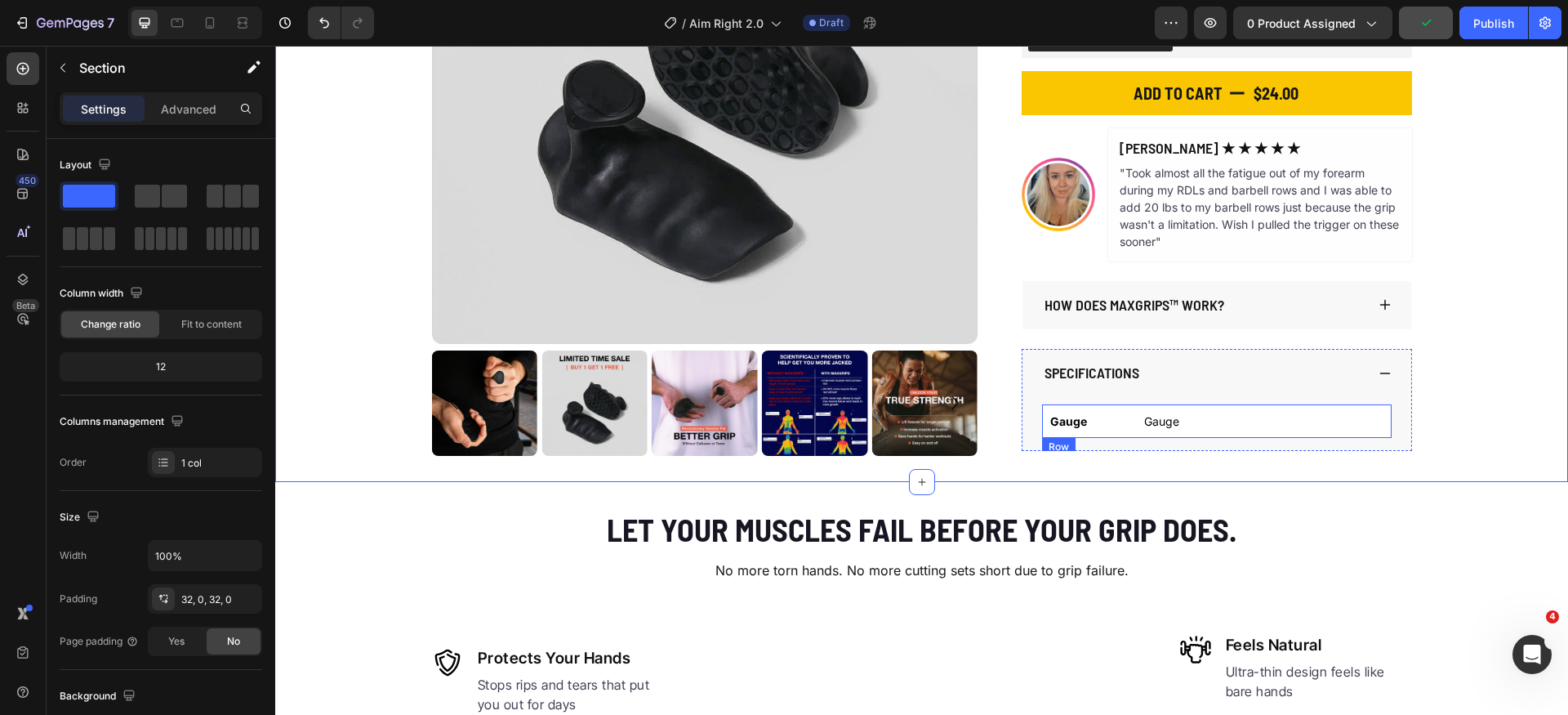
click at [1115, 409] on div "Gauge Text Block Gauge Text Block Row" at bounding box center [1217, 421] width 350 height 34
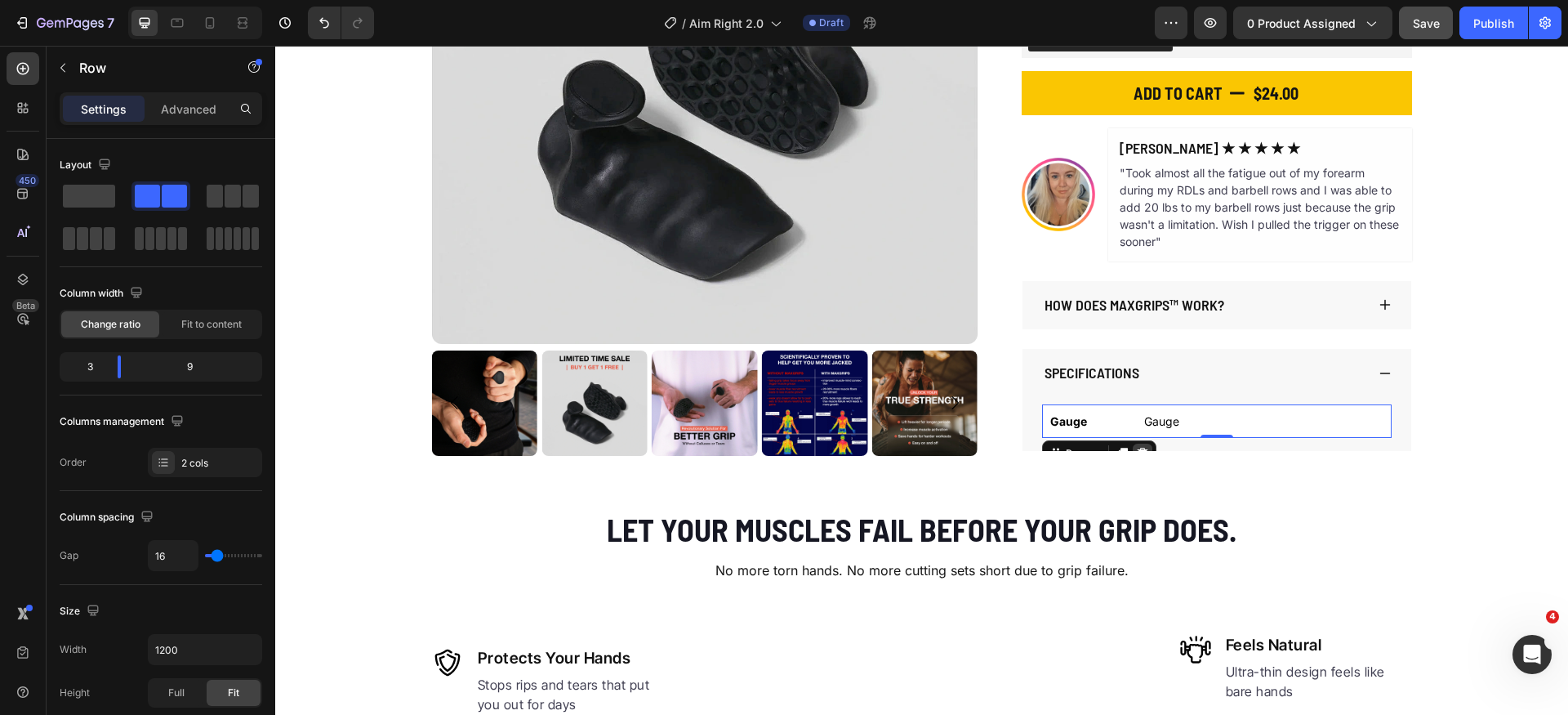
click at [1117, 446] on div at bounding box center [1122, 453] width 19 height 19
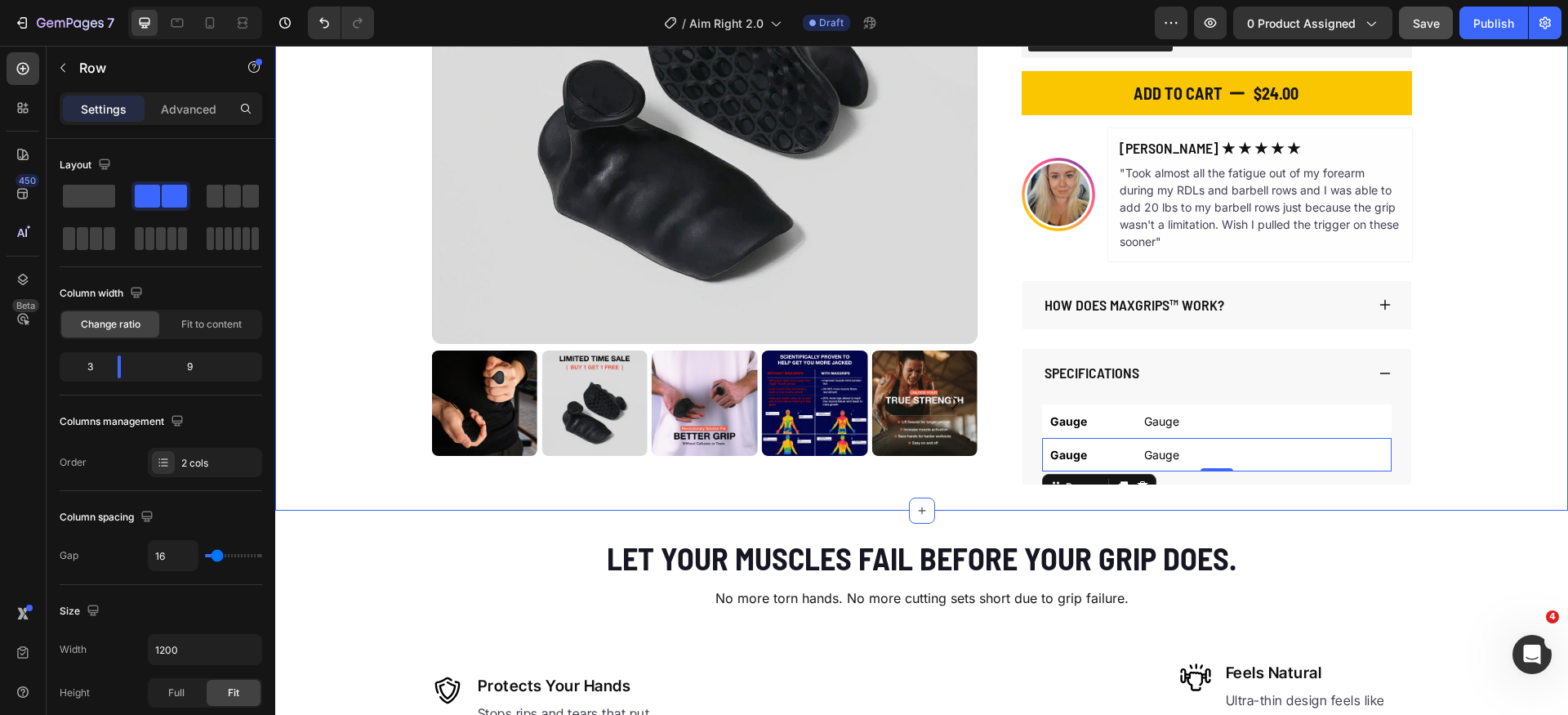
click at [1528, 421] on div "Product Images The Original MaxGrips Product Title $24.00 Product Price Product…" at bounding box center [921, 140] width 1293 height 687
click at [1127, 443] on div "Gauge Text Block Gauge Text Block Row" at bounding box center [1217, 455] width 350 height 34
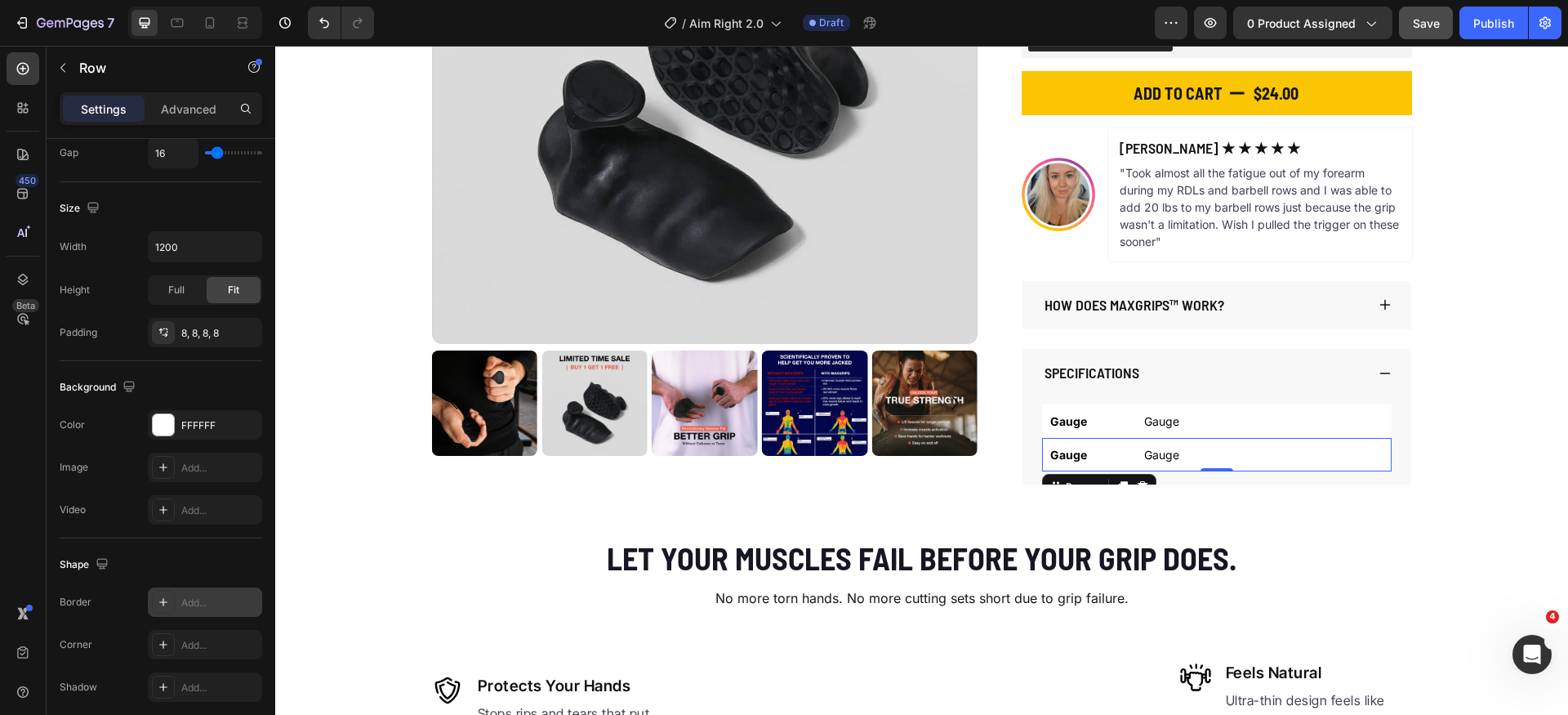
scroll to position [561, 0]
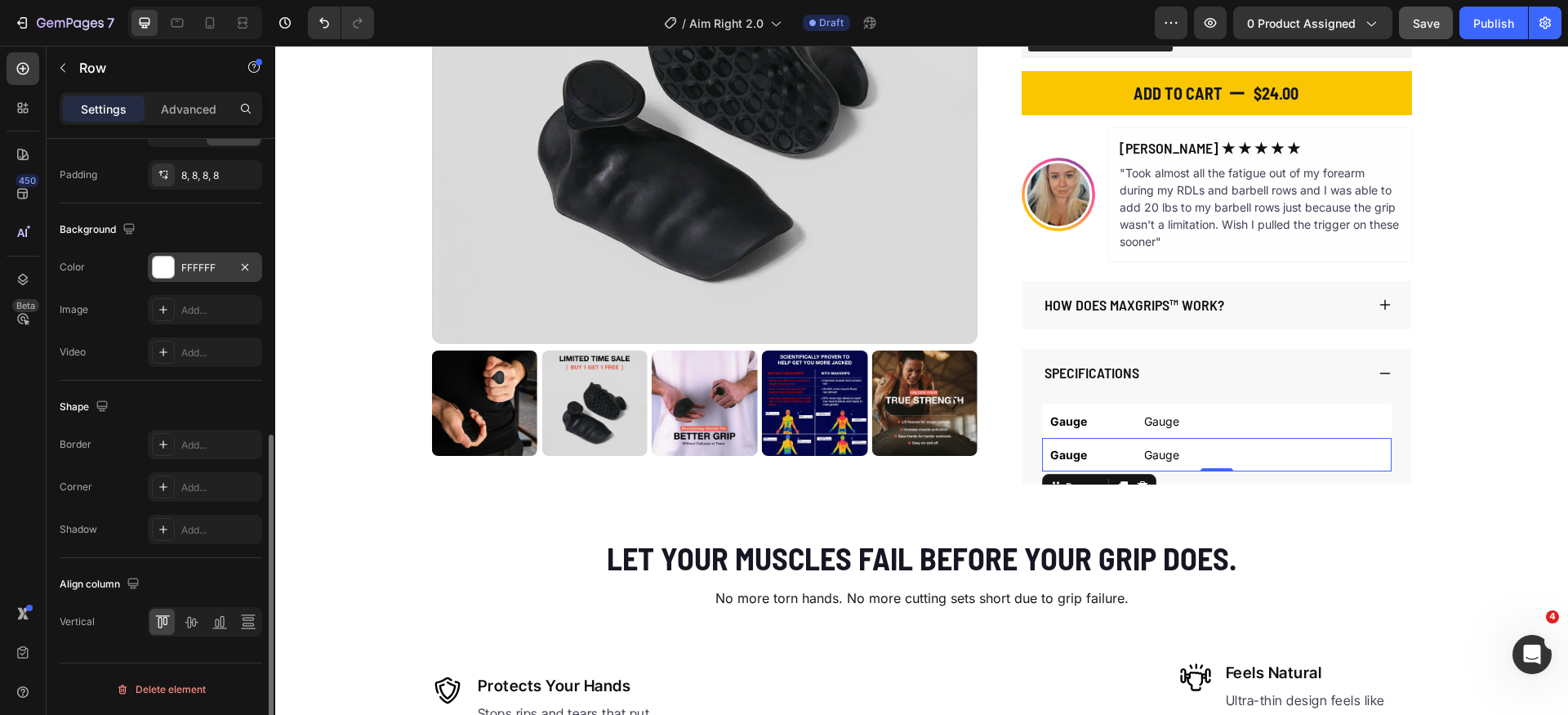
click at [171, 263] on div at bounding box center [163, 267] width 21 height 21
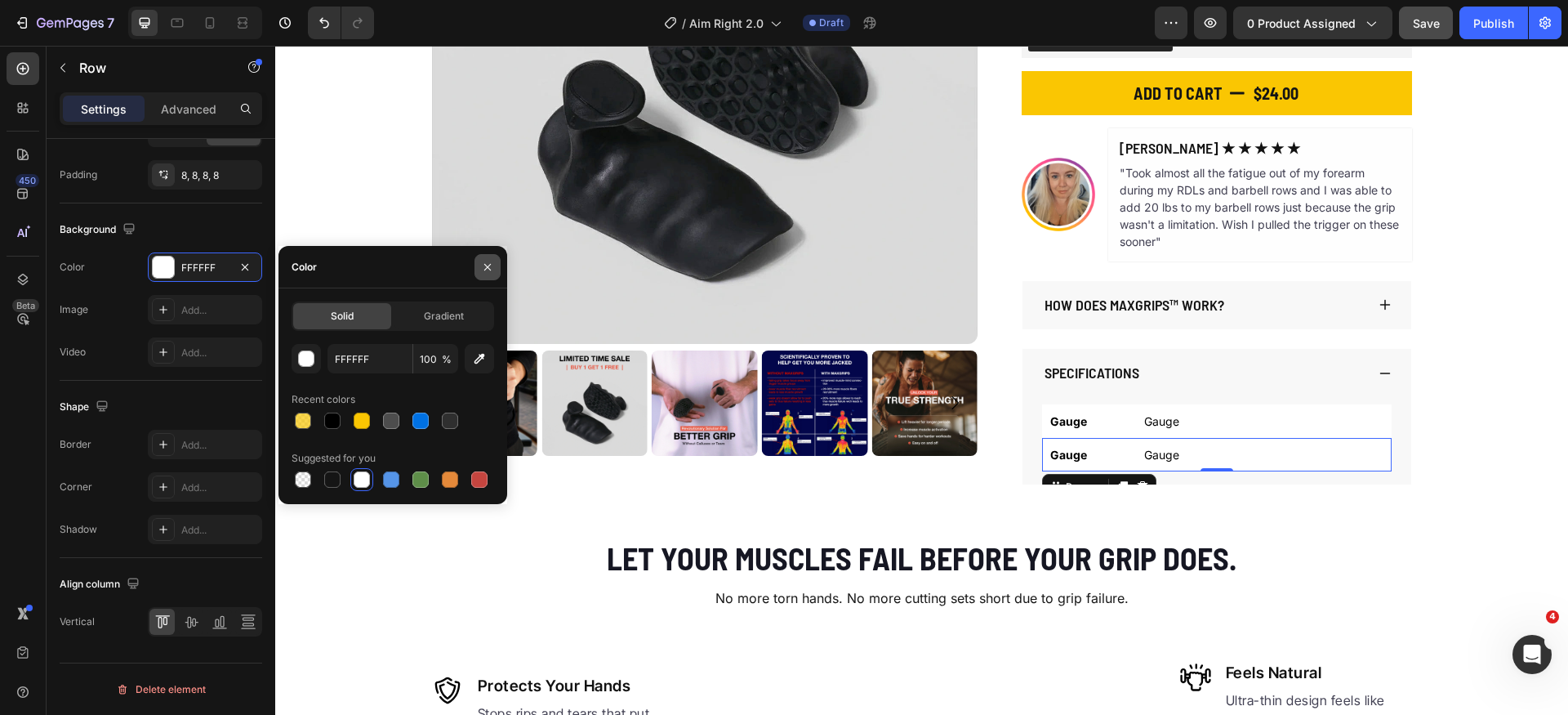
click at [487, 266] on icon "button" at bounding box center [488, 267] width 13 height 13
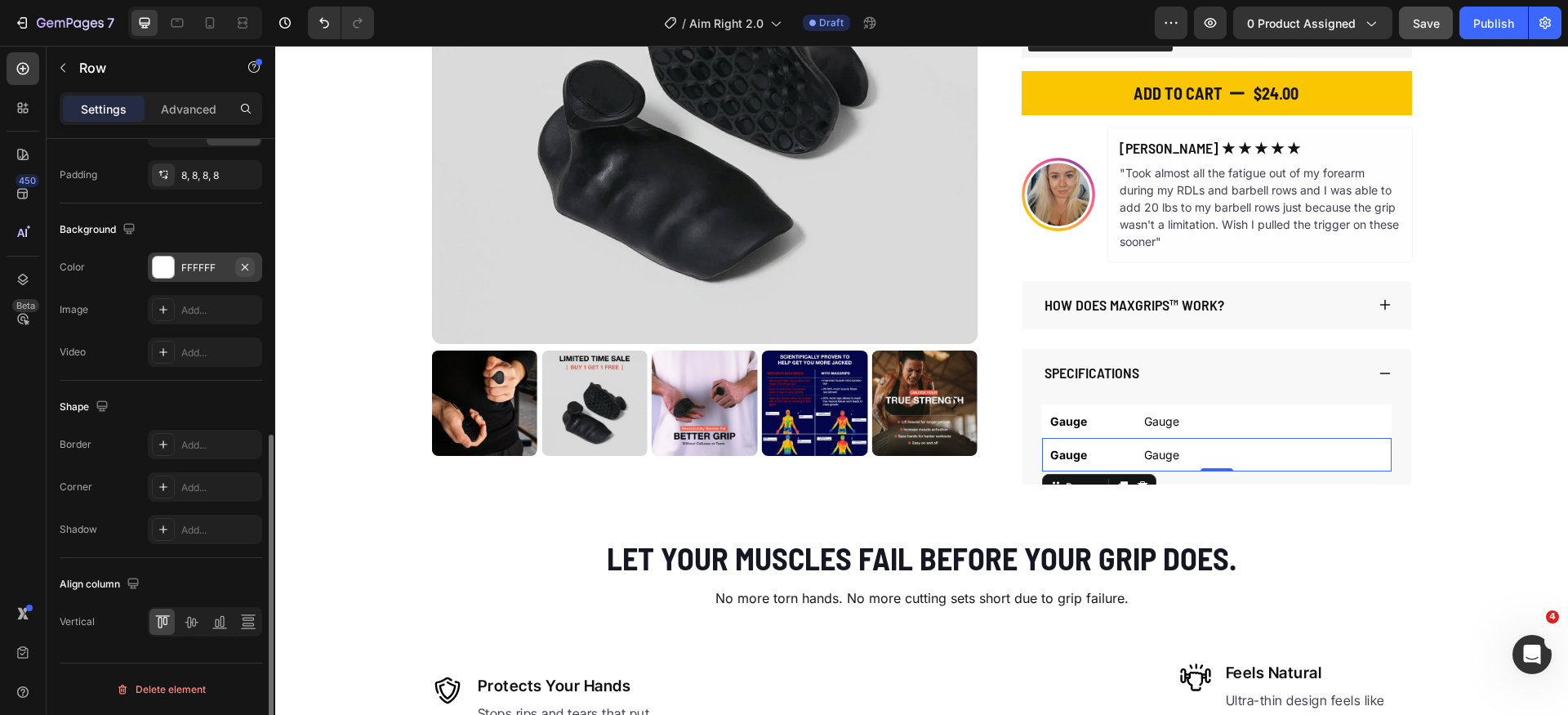
click at [245, 262] on icon "button" at bounding box center [245, 267] width 13 height 13
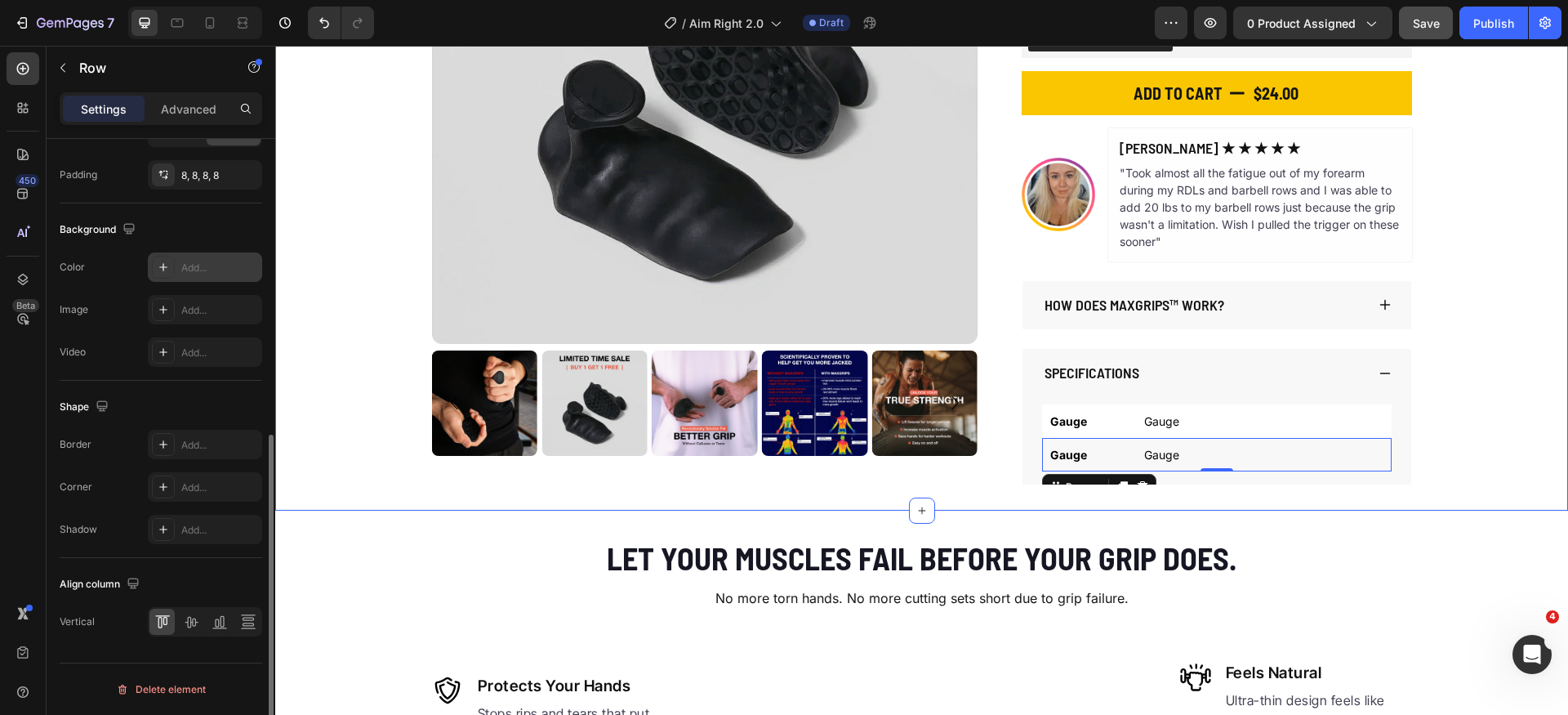
click at [1485, 425] on div "Product Images The Original MaxGrips Product Title $24.00 Product Price Product…" at bounding box center [921, 140] width 1293 height 687
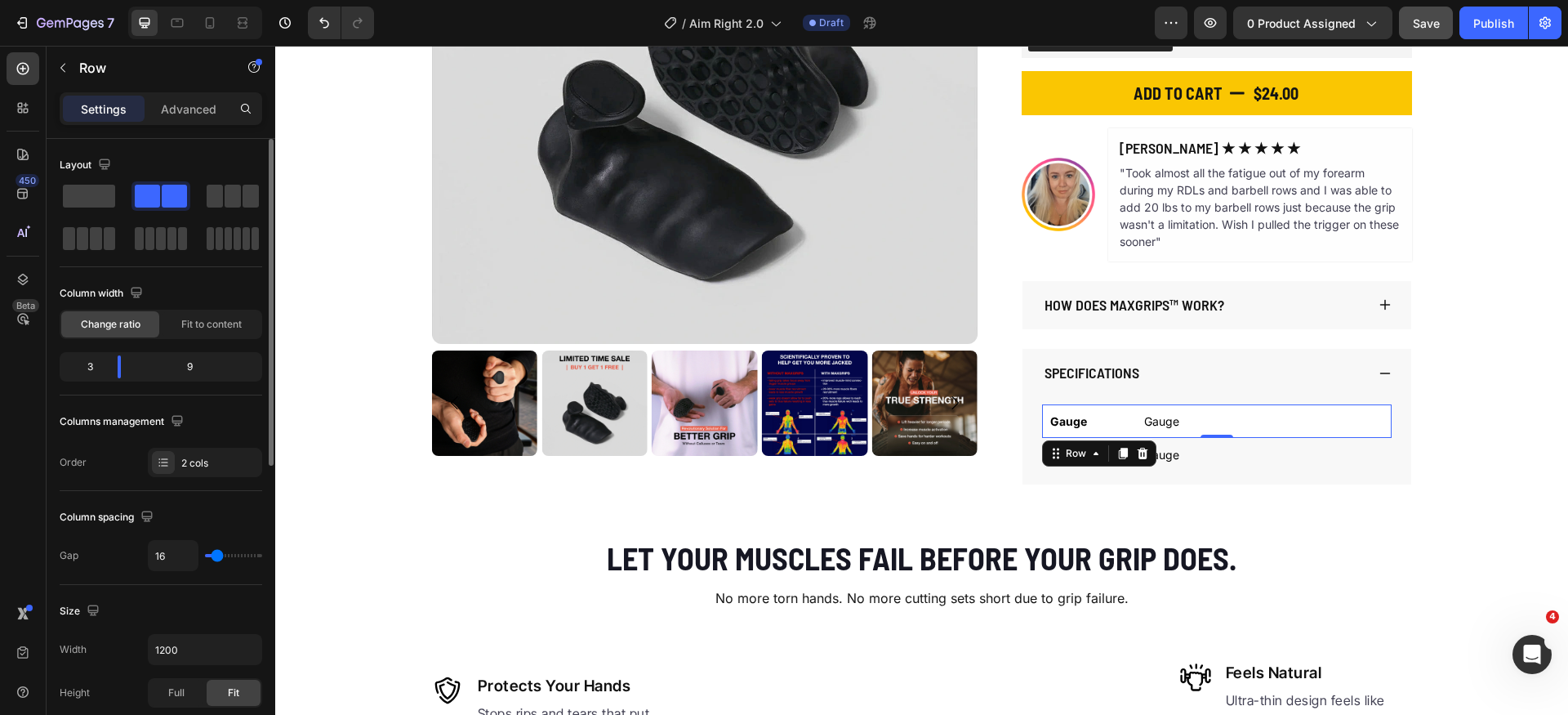
click at [1124, 435] on div "Gauge Text Block Gauge Text Block Row 0" at bounding box center [1217, 421] width 350 height 34
click at [1119, 455] on icon at bounding box center [1123, 453] width 9 height 12
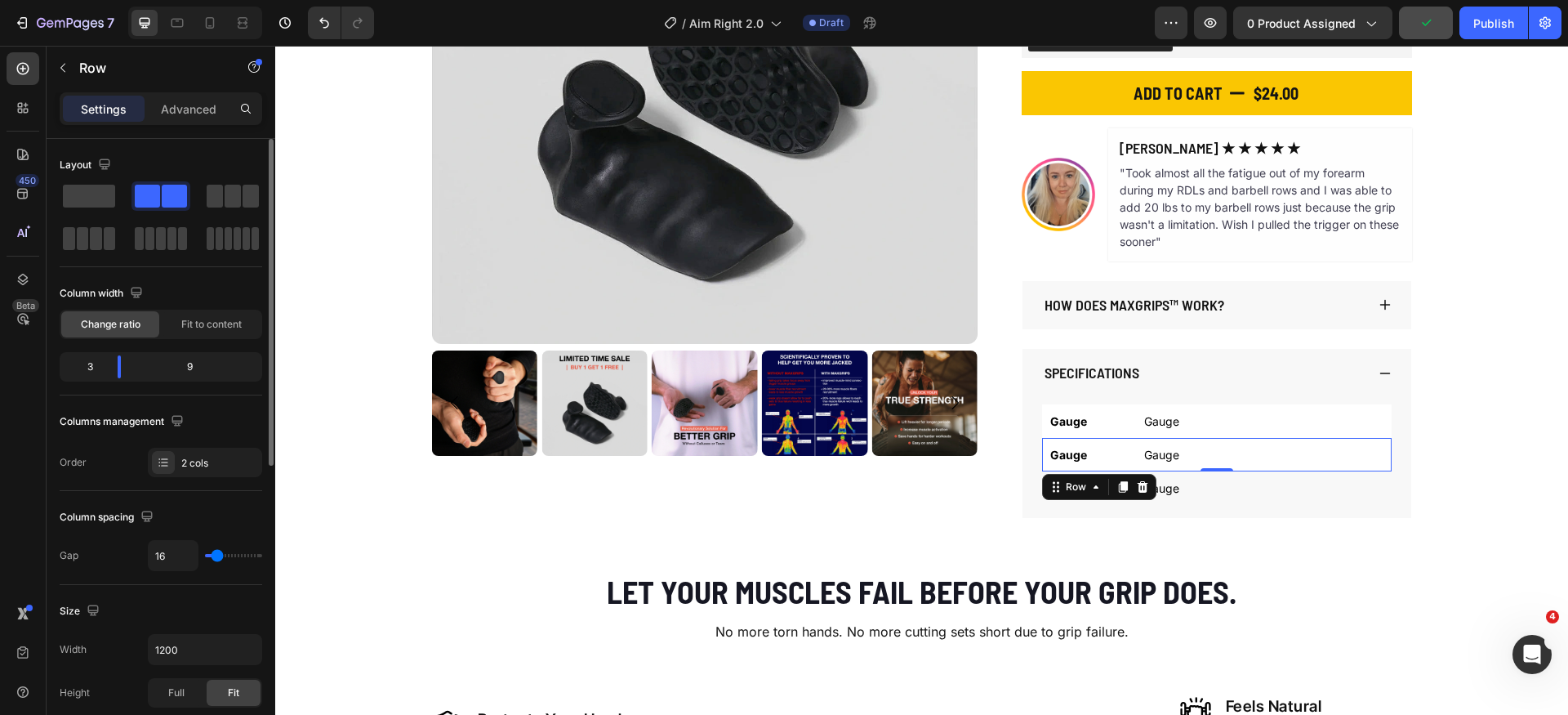
click at [1043, 441] on div "Gauge Text Block Gauge Text Block Row 0" at bounding box center [1217, 455] width 350 height 34
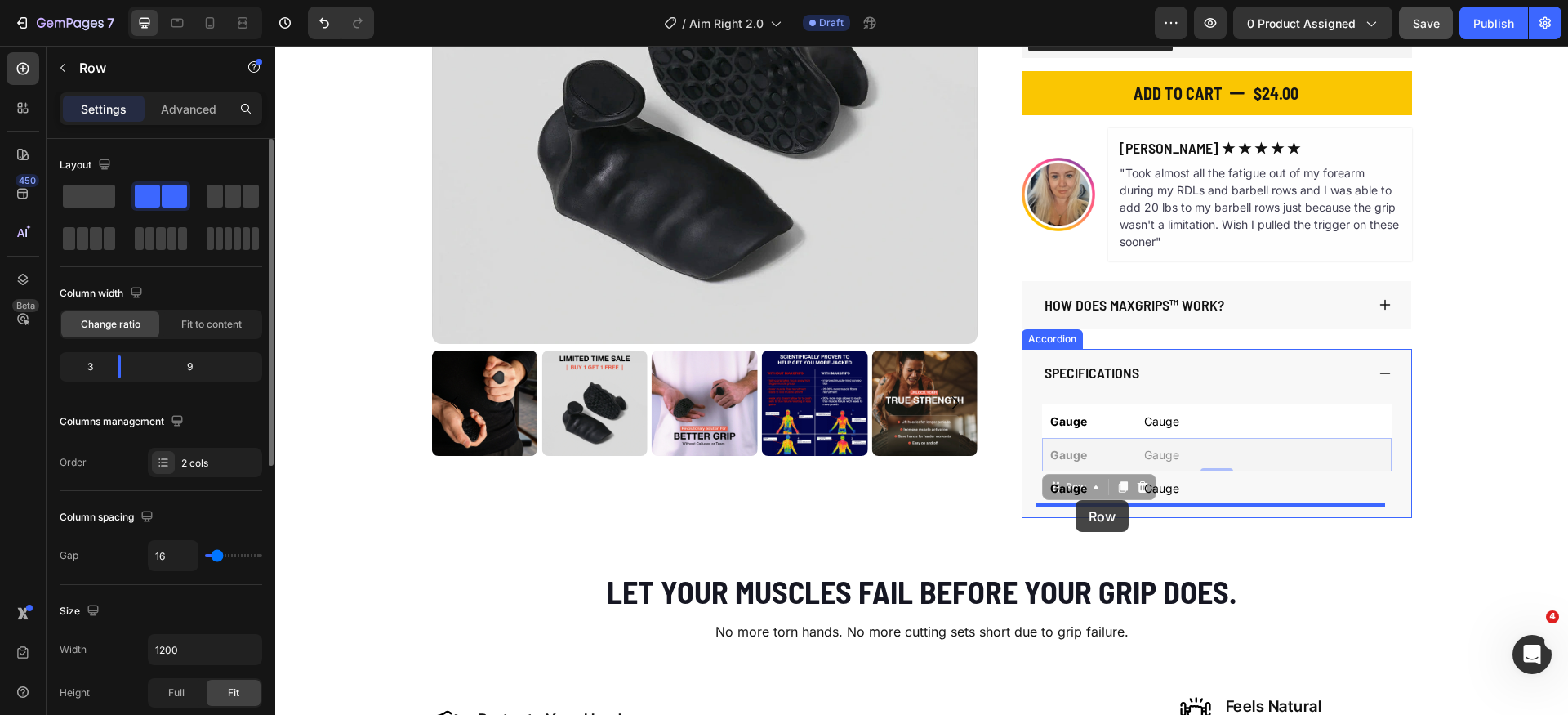
drag, startPoint x: 1069, startPoint y: 488, endPoint x: 1076, endPoint y: 500, distance: 13.9
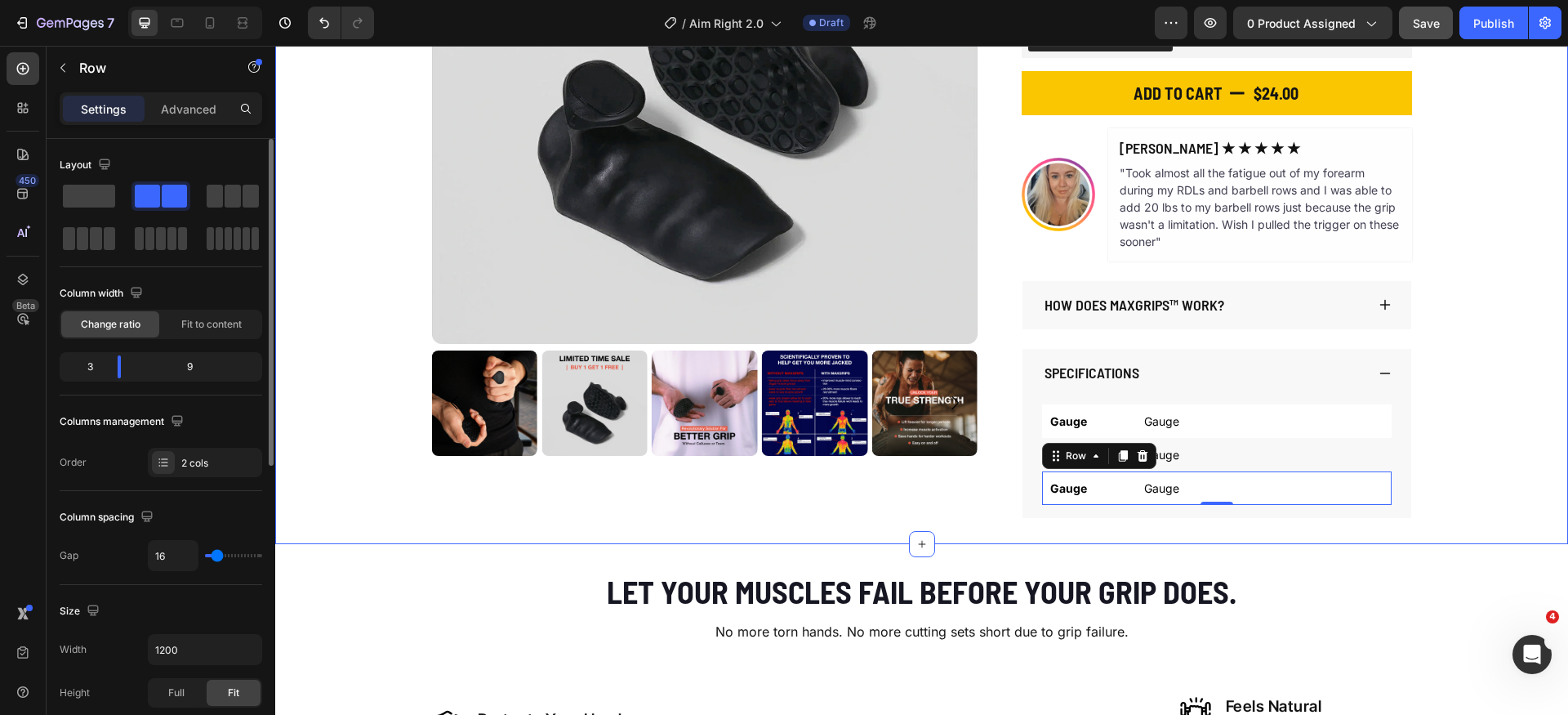
click at [1527, 457] on div "Product Images The Original MaxGrips Product Title $24.00 Product Price Product…" at bounding box center [921, 157] width 1293 height 721
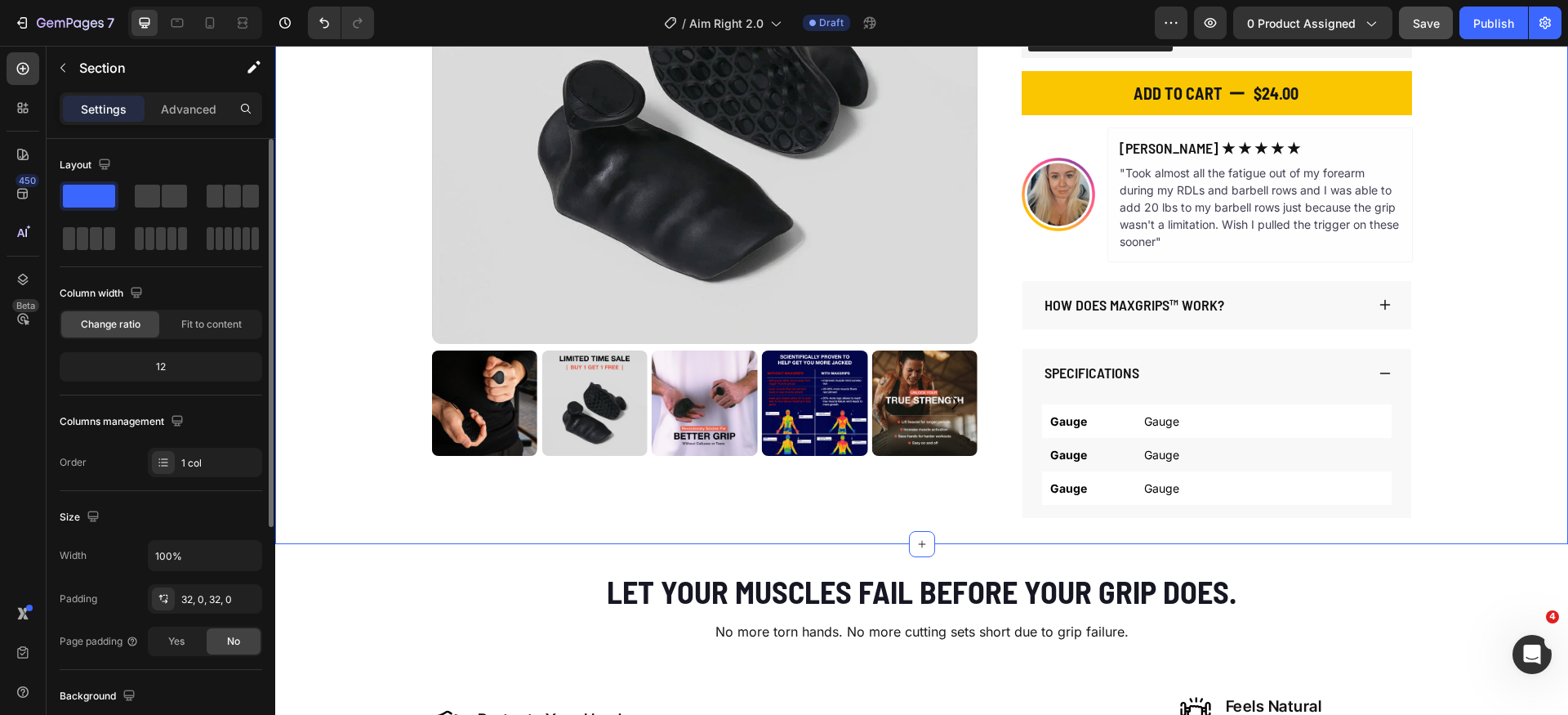
scroll to position [340, 0]
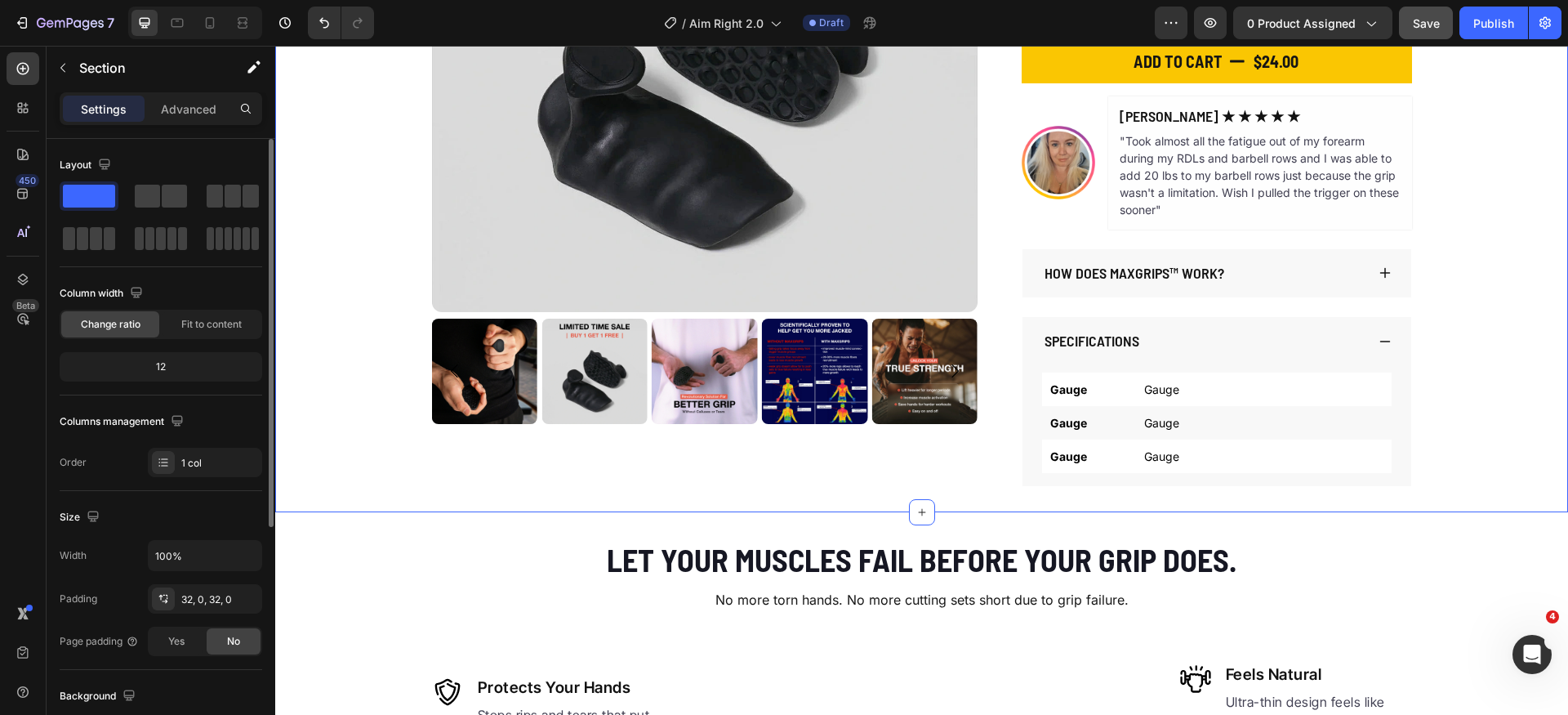
click at [1497, 441] on div "Product Images The Original MaxGrips Product Title $24.00 Product Price Product…" at bounding box center [921, 125] width 1293 height 721
click at [1168, 387] on p "Gauge" at bounding box center [1264, 389] width 240 height 17
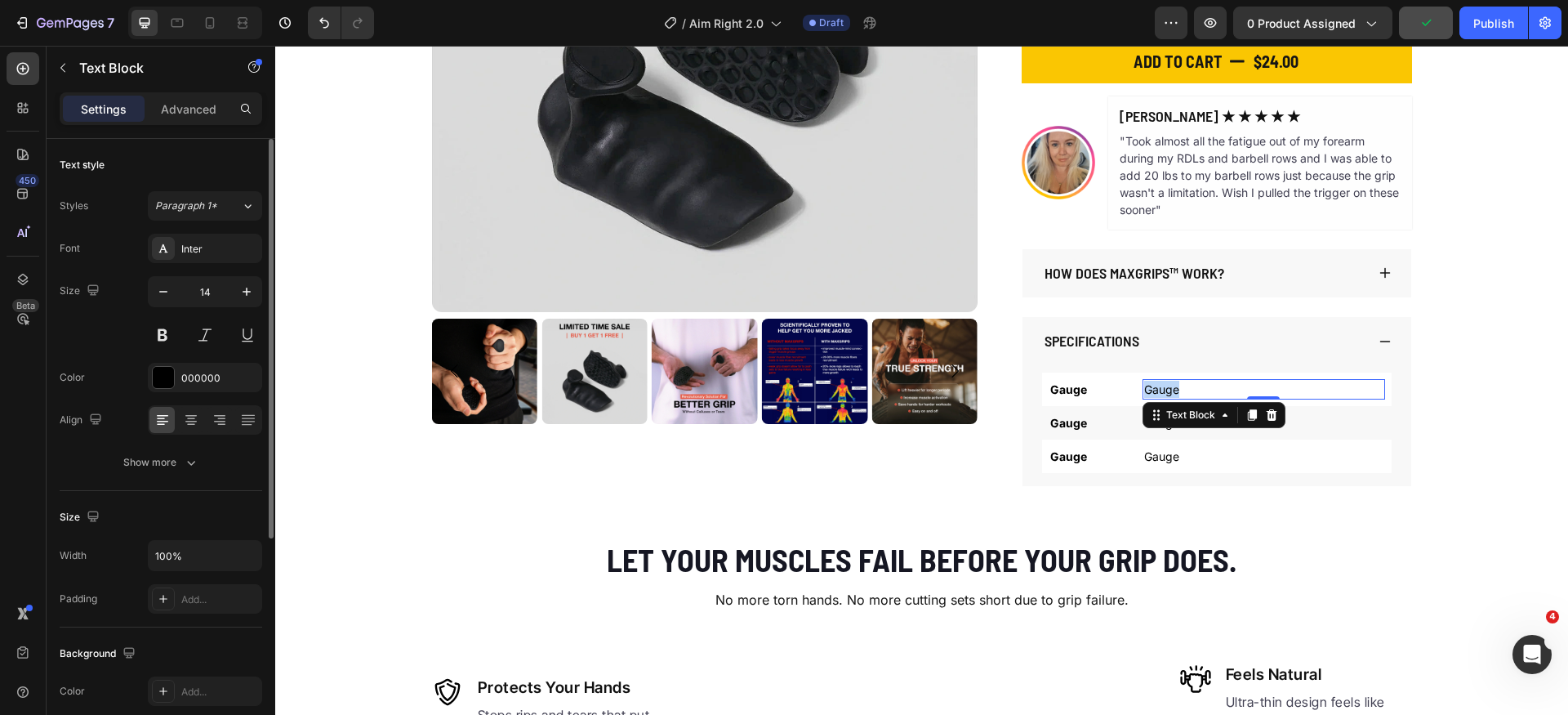
click at [1168, 387] on p "Gauge" at bounding box center [1264, 389] width 240 height 17
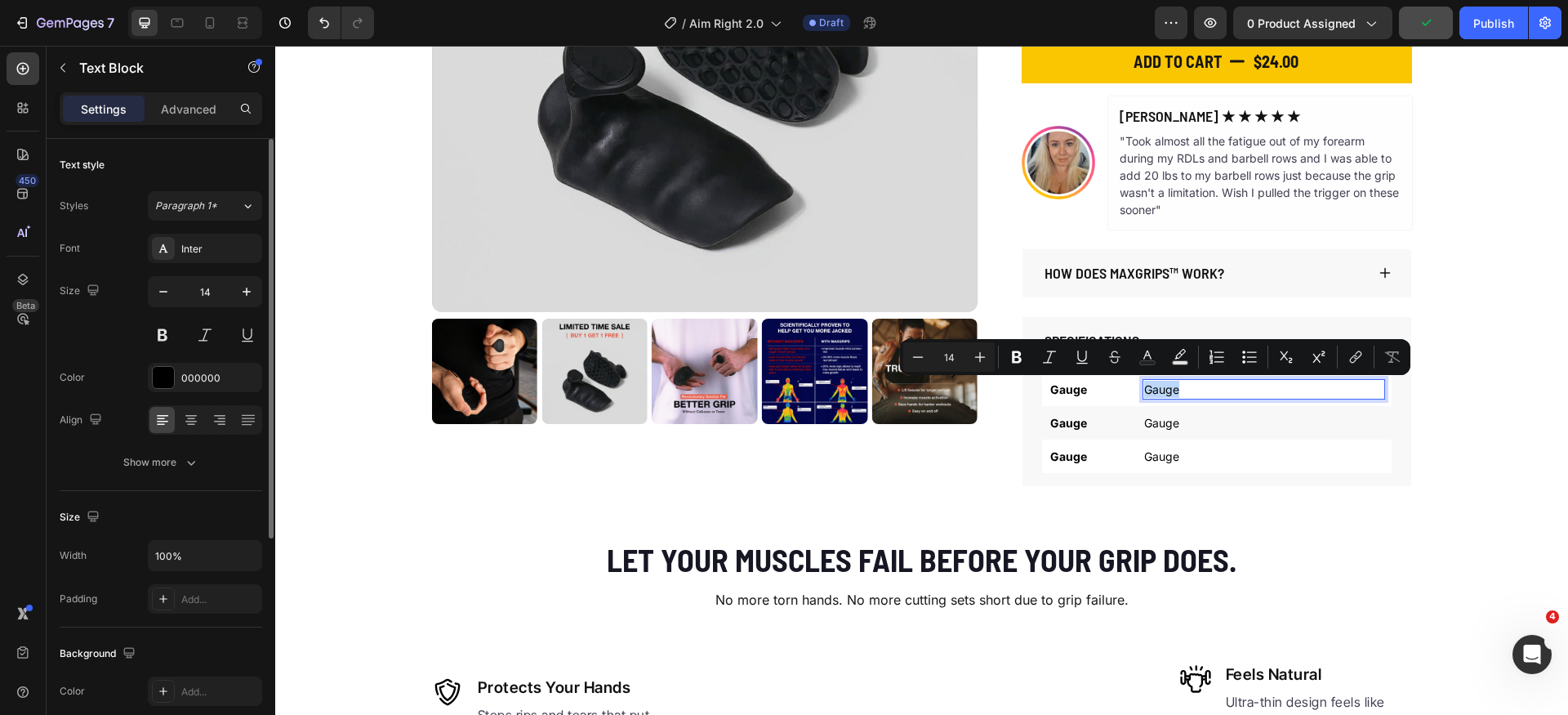
click at [1168, 387] on p "Gauge" at bounding box center [1264, 389] width 240 height 17
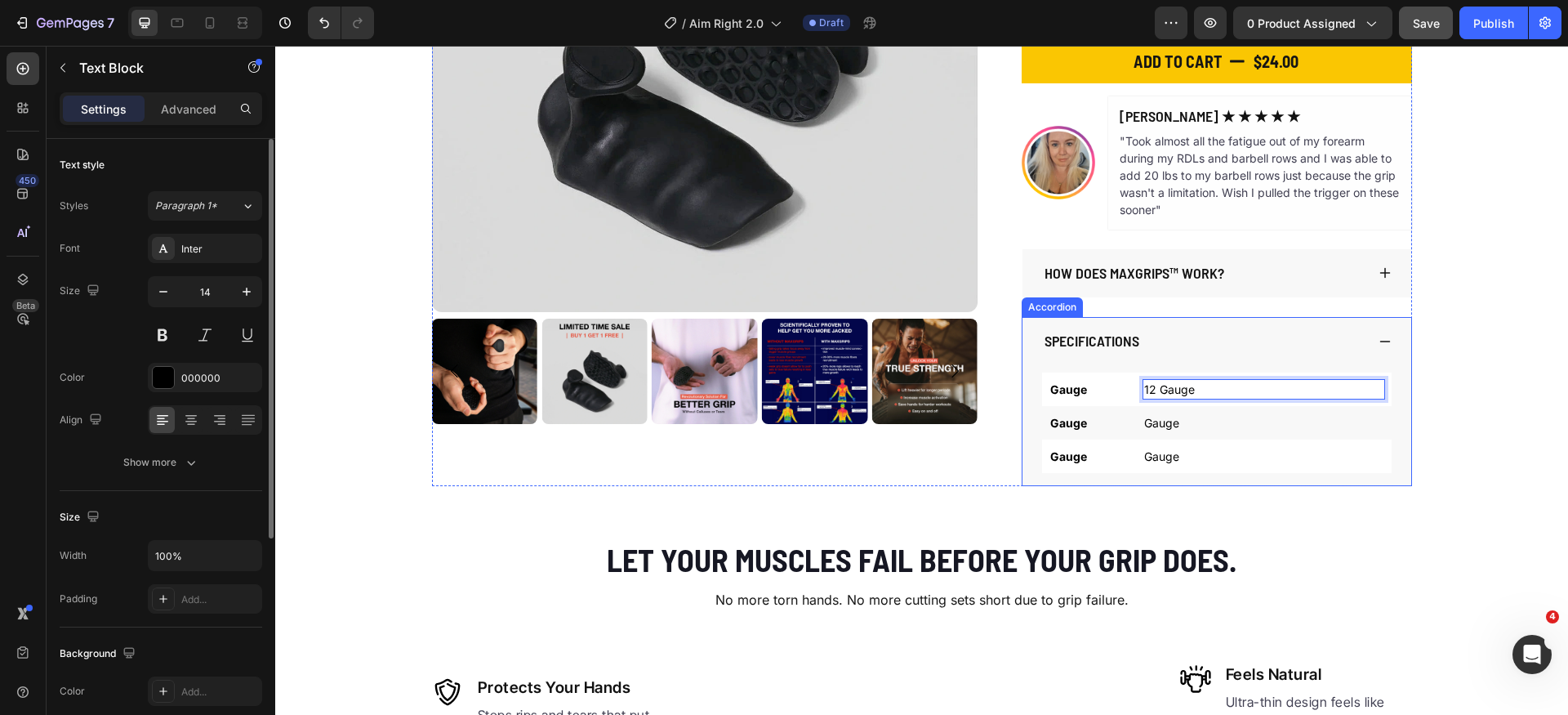
click at [1452, 416] on div "Product Images The Original MaxGrips Product Title $24.00 Product Price Product…" at bounding box center [921, 125] width 1293 height 721
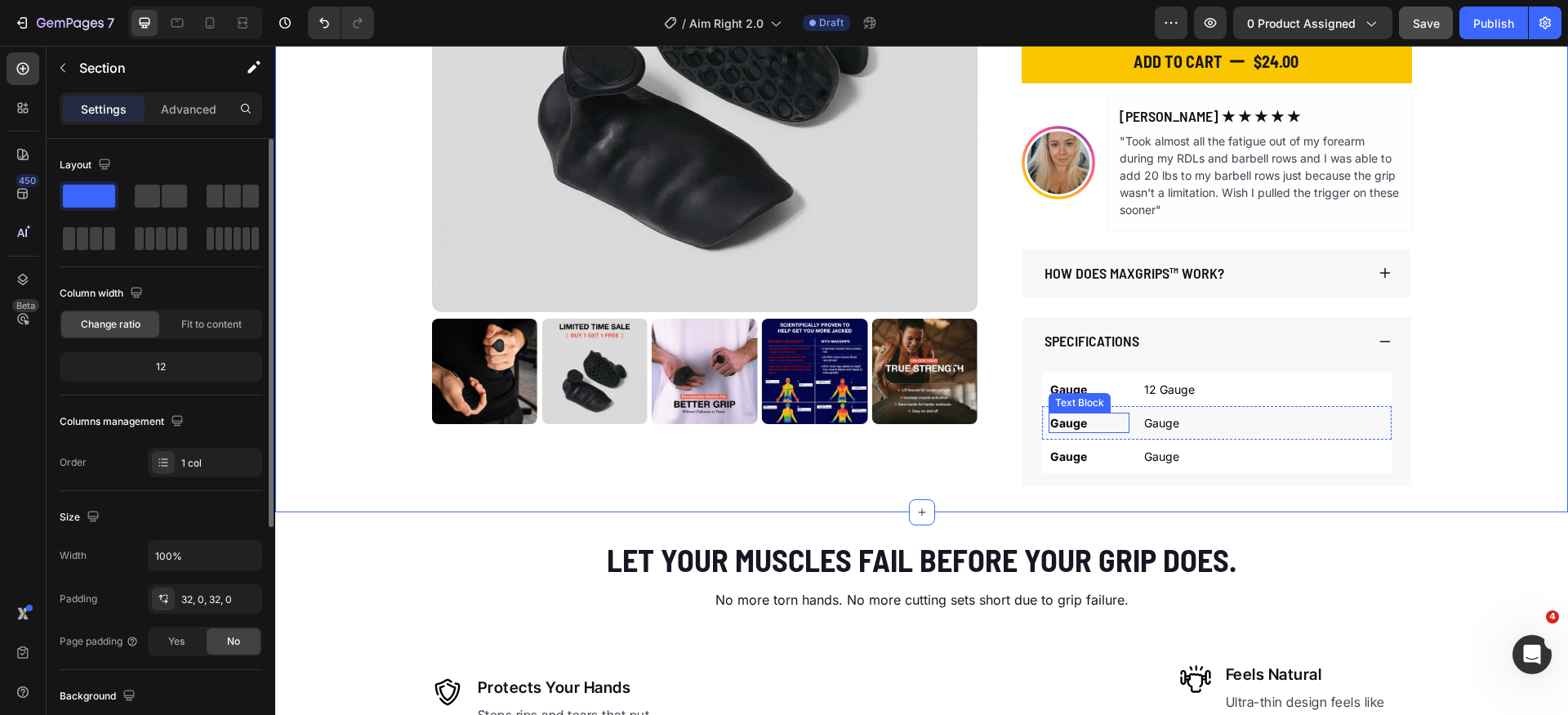
click at [1065, 419] on p "Gauge" at bounding box center [1089, 423] width 77 height 17
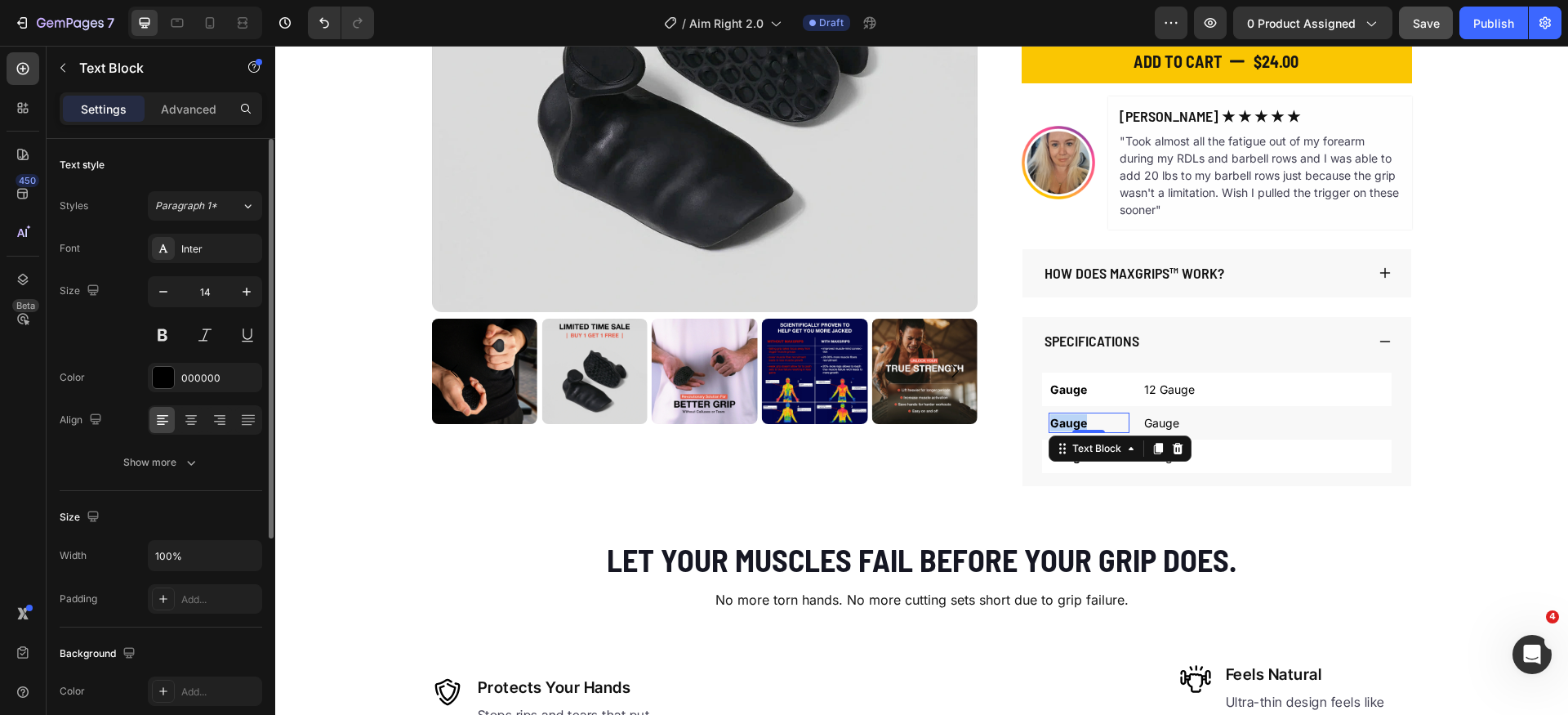
click at [1065, 419] on p "Gauge" at bounding box center [1089, 423] width 77 height 17
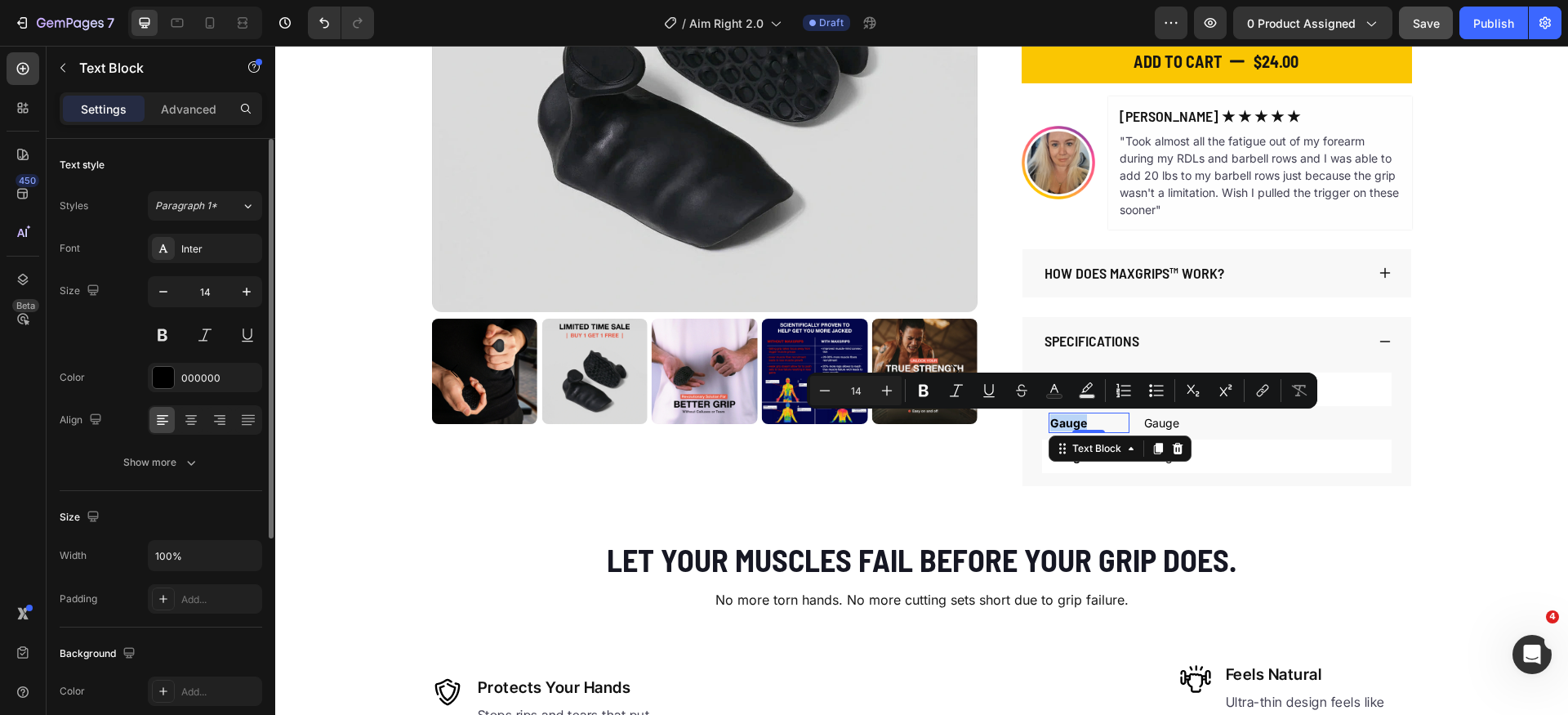
click at [1065, 419] on p "Gauge" at bounding box center [1089, 423] width 77 height 17
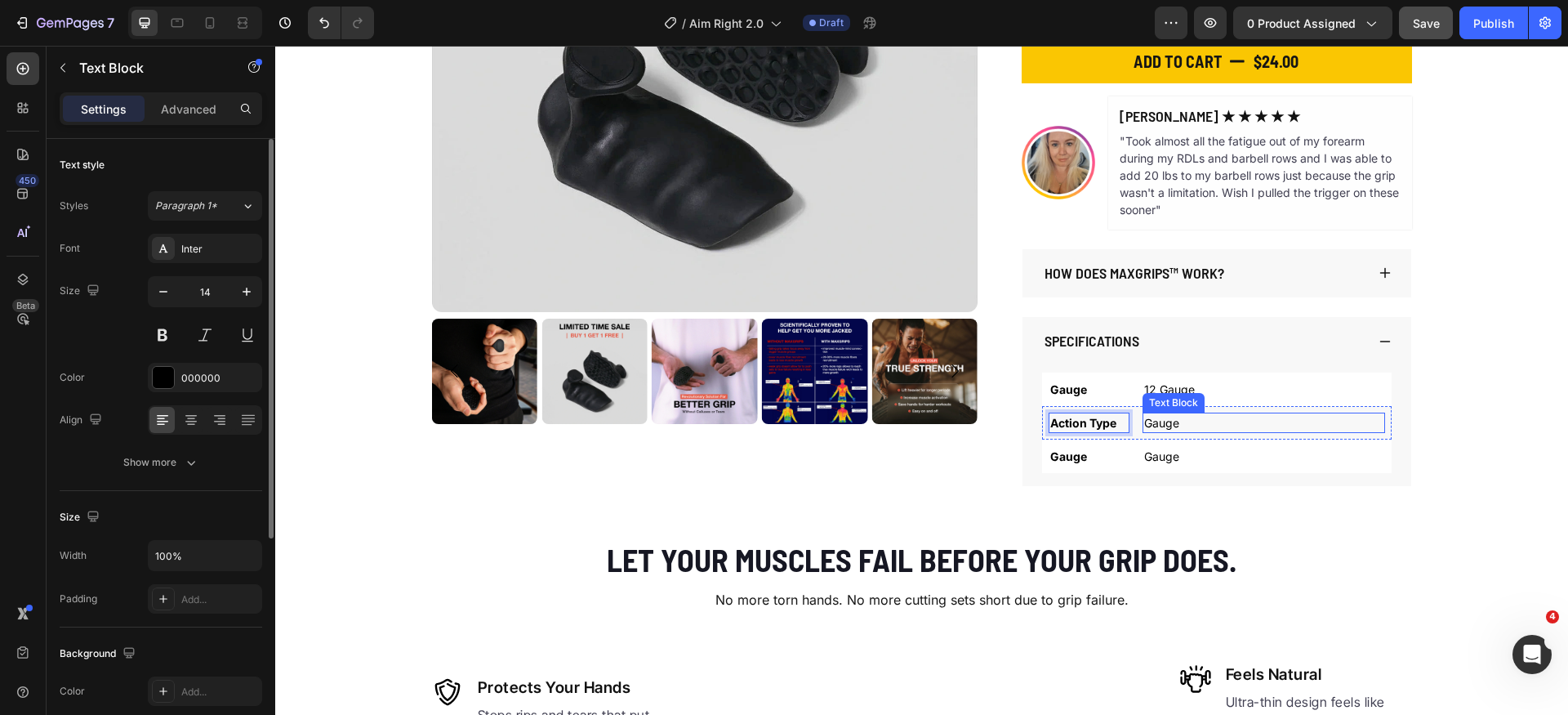
click at [1154, 421] on p "Gauge" at bounding box center [1264, 423] width 240 height 17
click at [1060, 458] on p "Gauge" at bounding box center [1089, 456] width 77 height 17
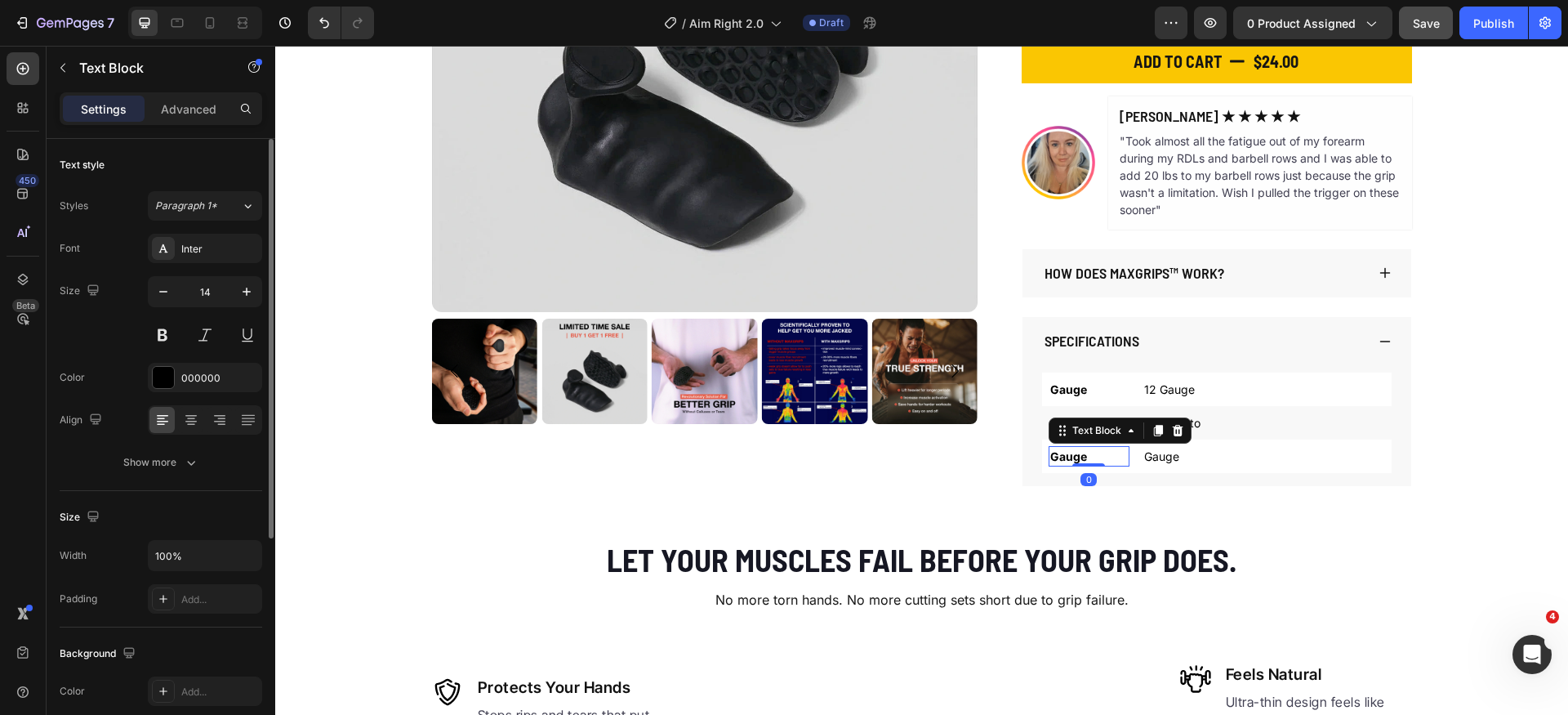
click at [1060, 458] on p "Gauge" at bounding box center [1089, 456] width 77 height 17
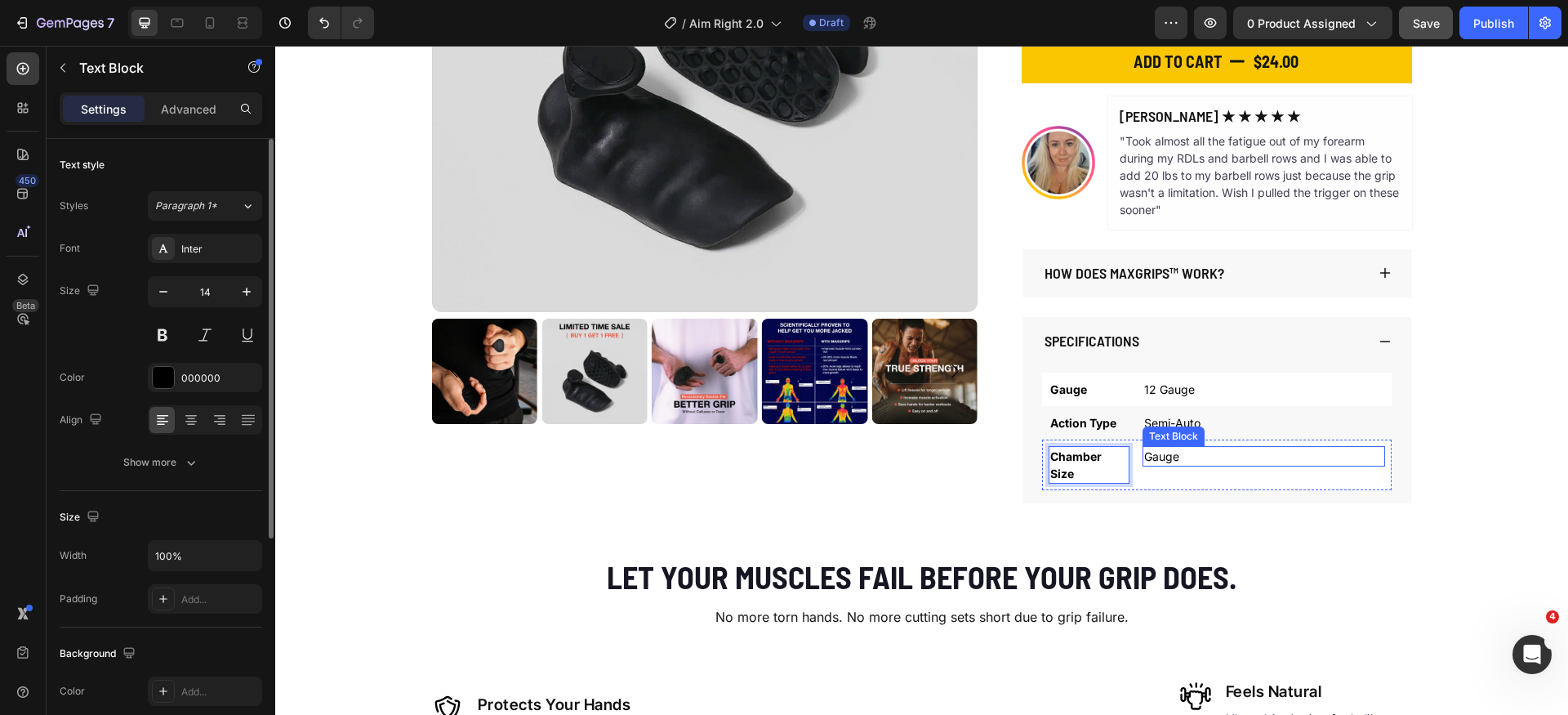
click at [1147, 461] on p "Gauge" at bounding box center [1264, 456] width 240 height 17
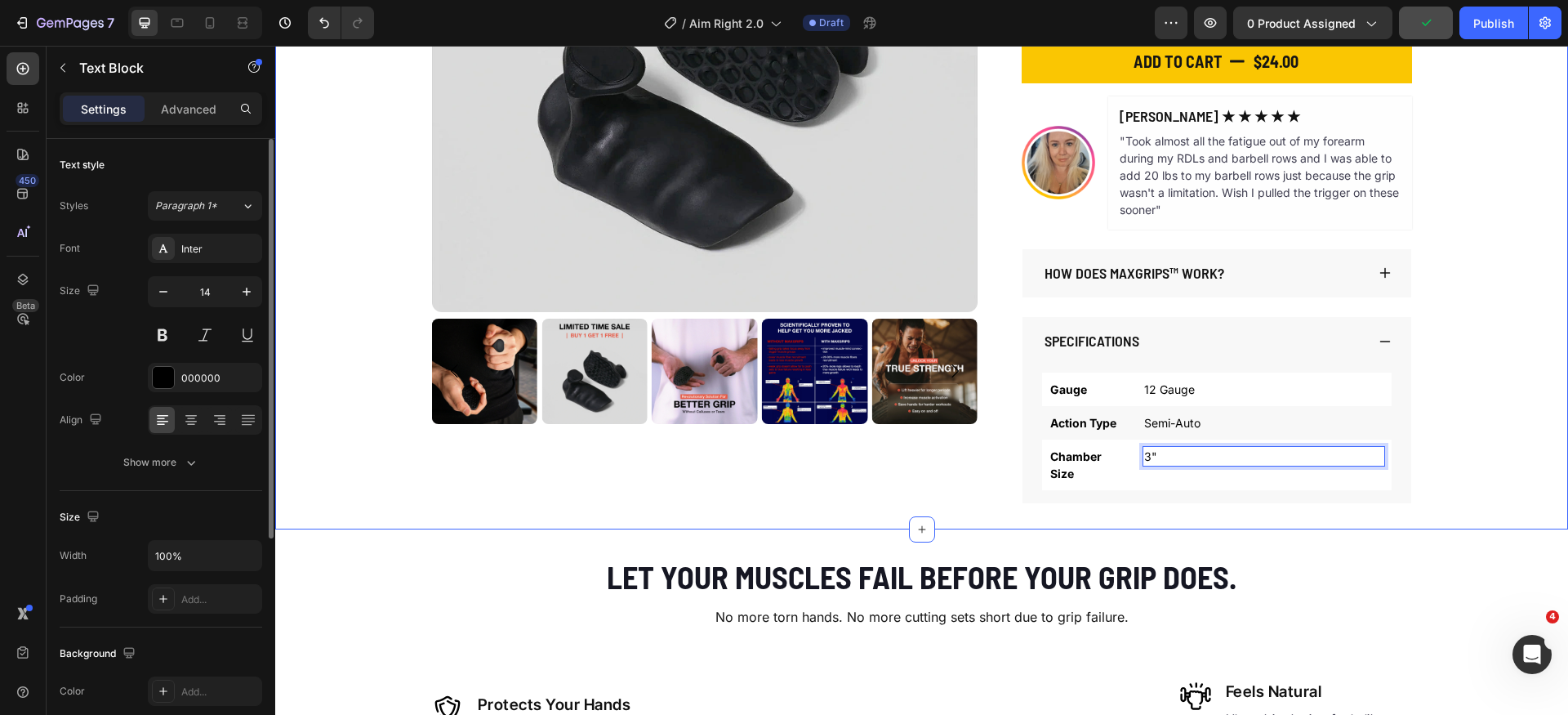
click at [1502, 458] on div "Product Images The Original MaxGrips Product Title $24.00 Product Price Product…" at bounding box center [921, 134] width 1293 height 738
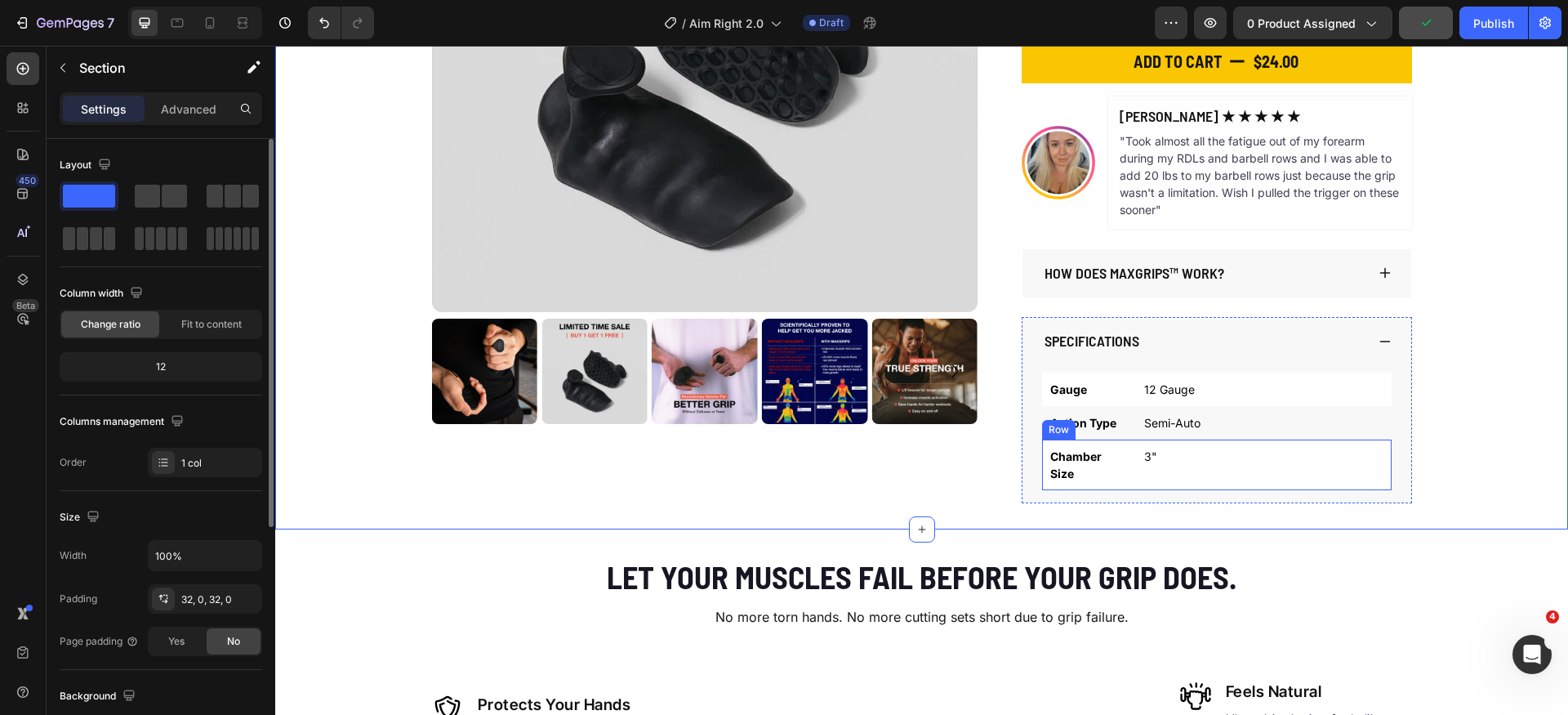
click at [1124, 465] on div "Chamber Size Text Block 3" Text Block Row" at bounding box center [1217, 465] width 350 height 50
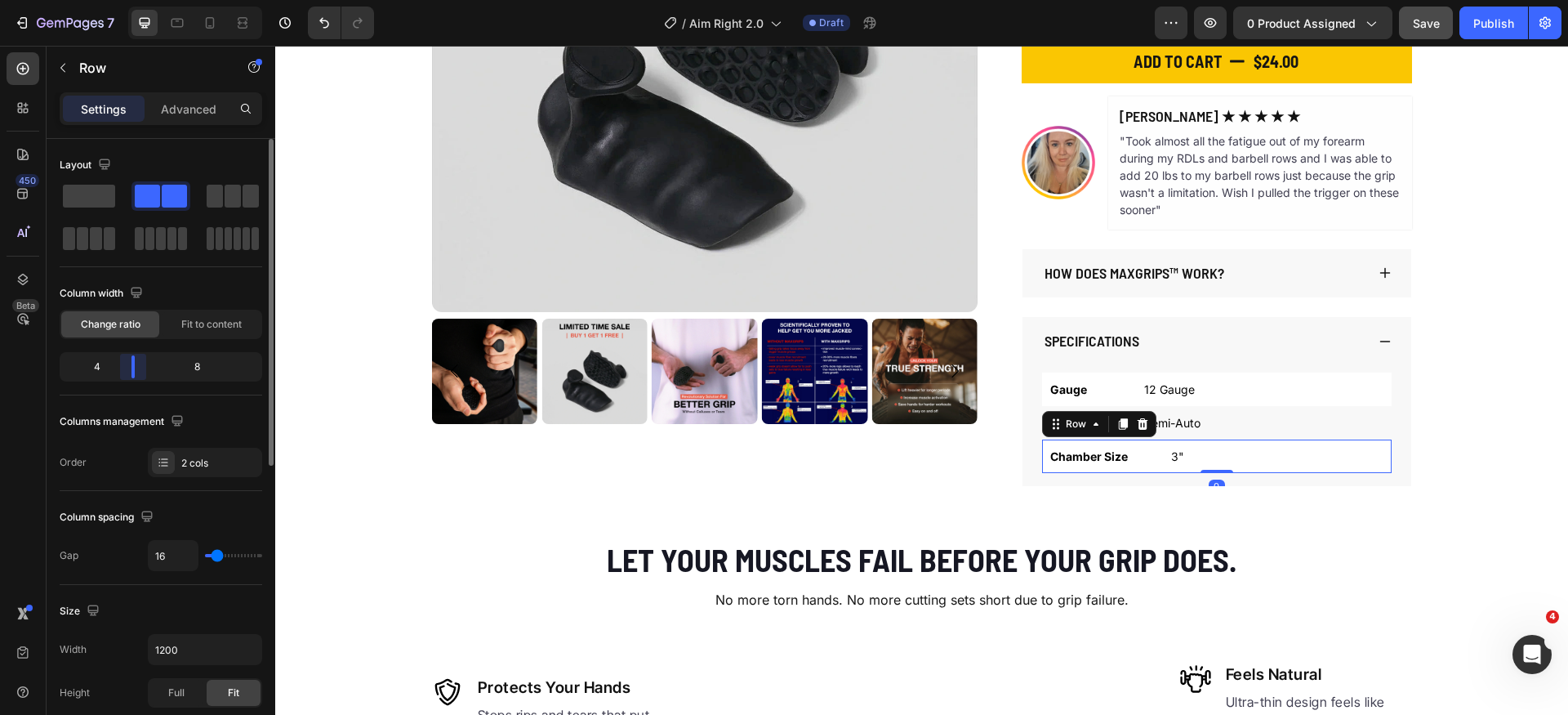
drag, startPoint x: 115, startPoint y: 368, endPoint x: 127, endPoint y: 368, distance: 12.0
click at [127, 0] on body "7 Version history / Aim Right 2.0 Draft Preview 0 product assigned Save Publish…" at bounding box center [784, 0] width 1568 height 0
click at [1274, 410] on div "Action Type Text Block Semi-Auto Text Block Row" at bounding box center [1217, 423] width 350 height 34
click at [129, 0] on body "7 Version history / Aim Right 2.0 Draft Preview 0 product assigned Save Publish…" at bounding box center [784, 0] width 1568 height 0
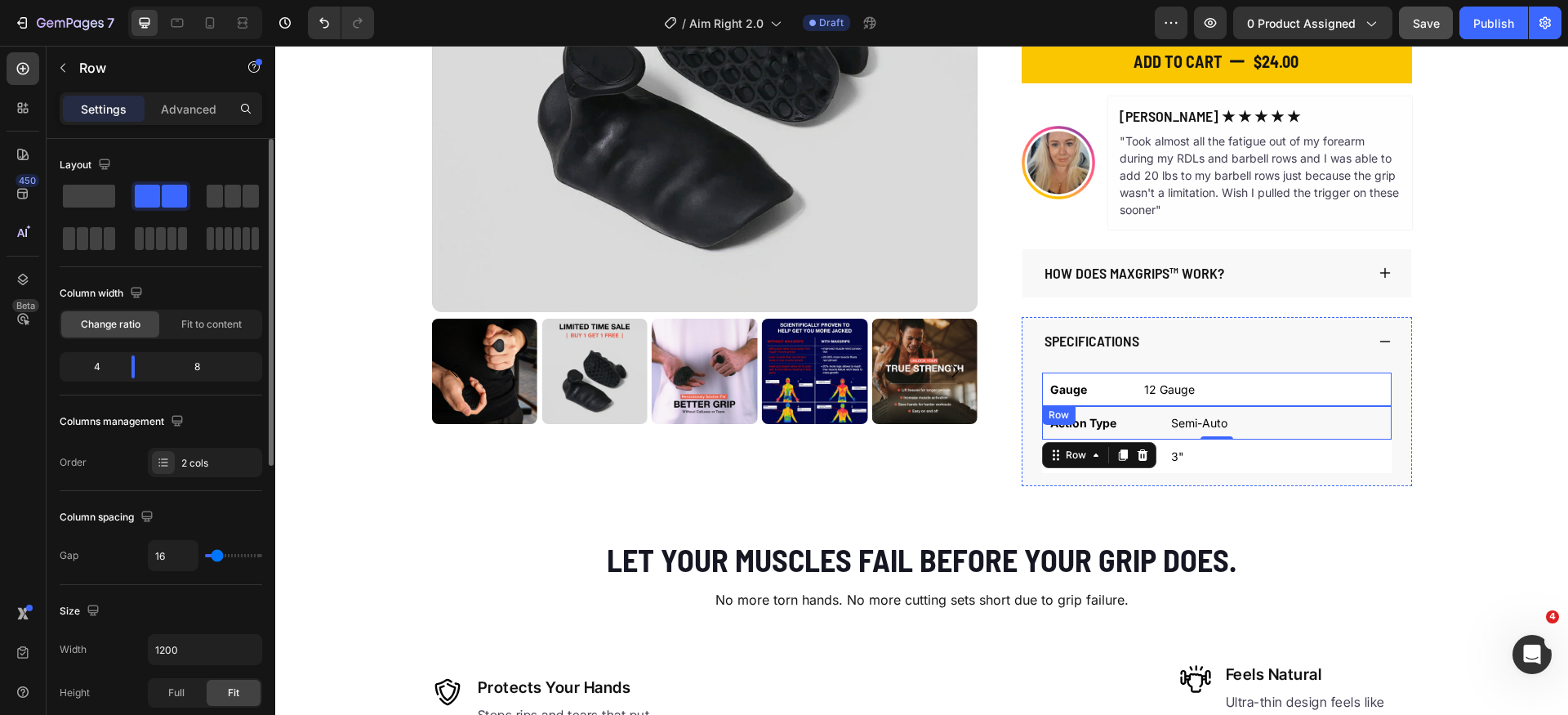
click at [1252, 375] on div "Gauge Text Block 12 Gauge Text Block Row" at bounding box center [1217, 389] width 350 height 34
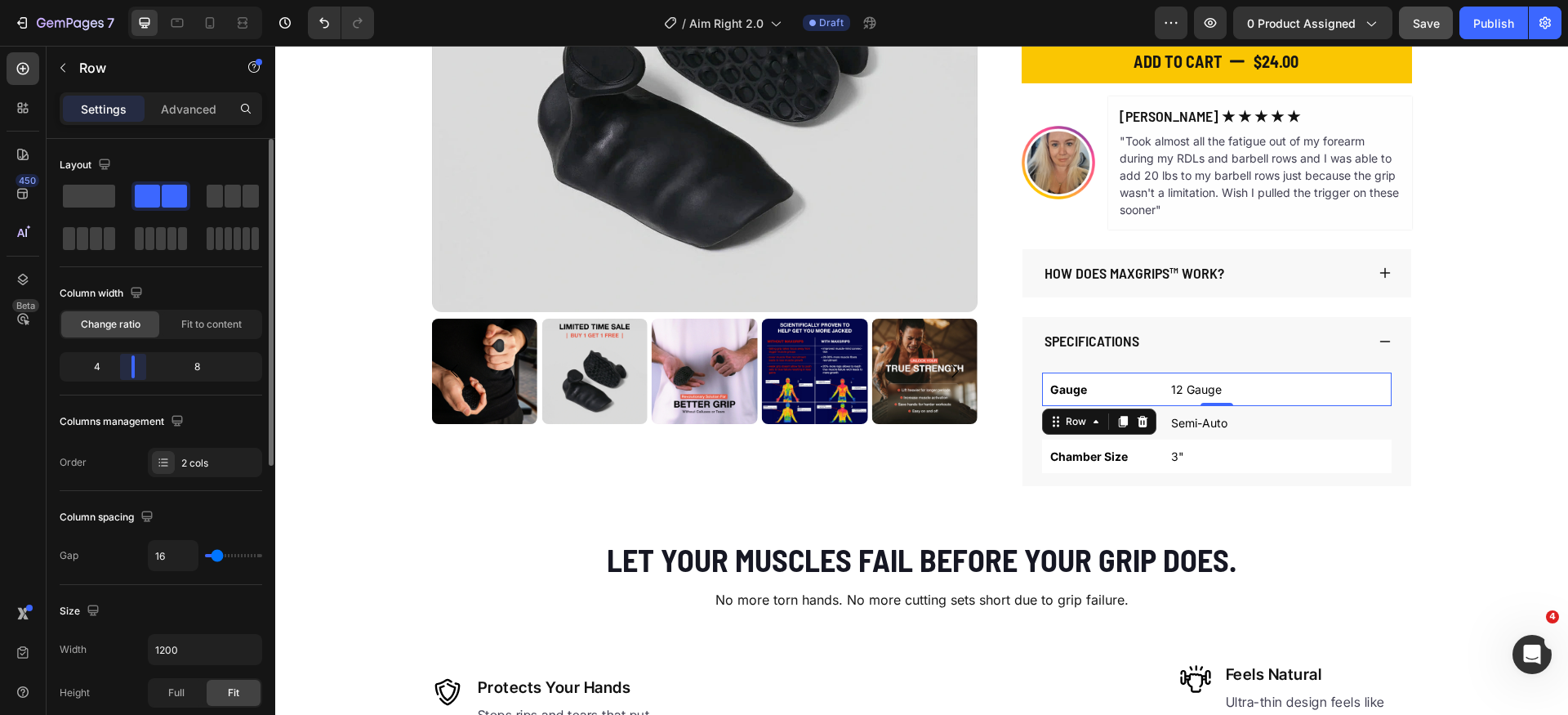
drag, startPoint x: 120, startPoint y: 367, endPoint x: 129, endPoint y: 368, distance: 9.1
click at [129, 0] on body "7 Version history / Aim Right 2.0 Draft Preview 0 product assigned Save Publish…" at bounding box center [784, 0] width 1568 height 0
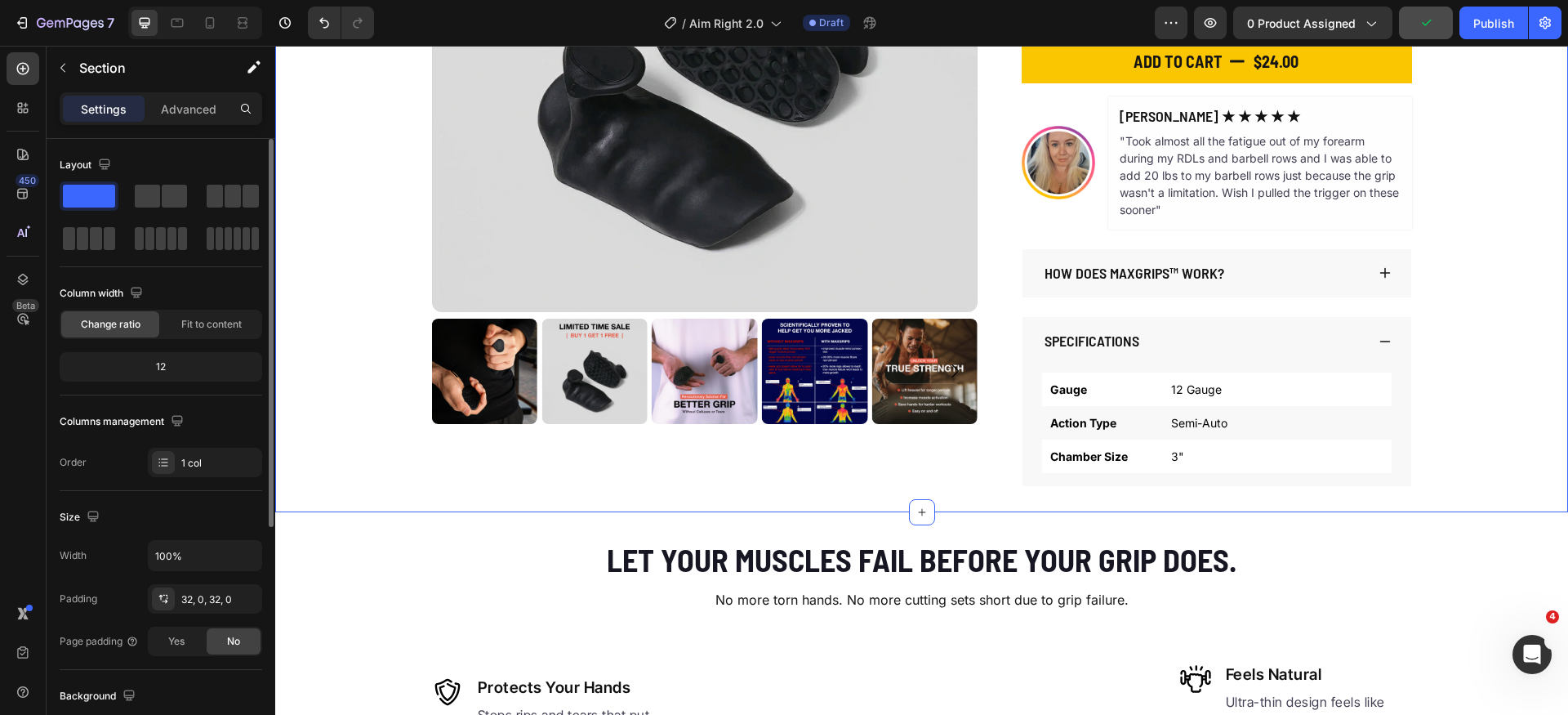
click at [1508, 382] on div "Product Images The Original MaxGrips Product Title $24.00 Product Price Product…" at bounding box center [921, 125] width 1293 height 721
click at [1379, 339] on icon at bounding box center [1386, 342] width 13 height 13
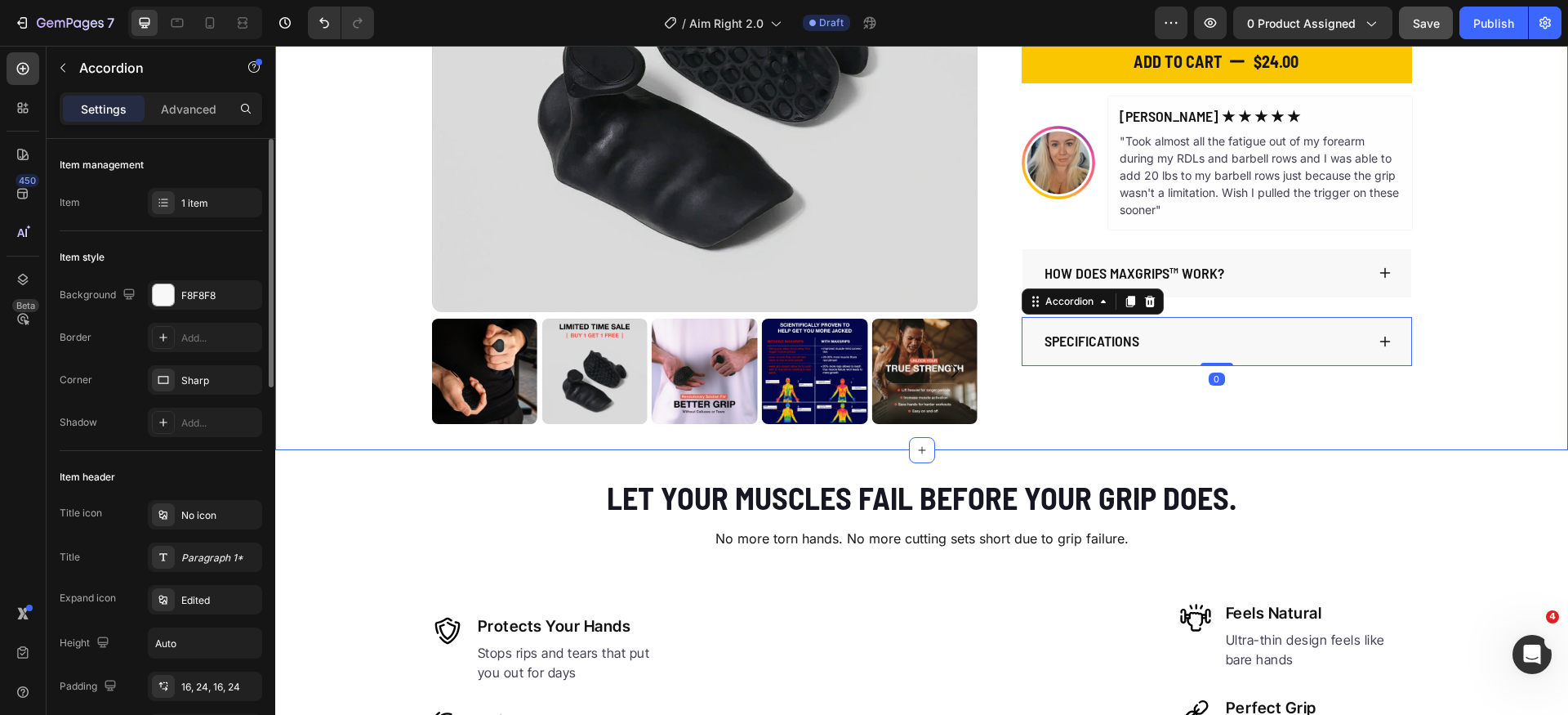
scroll to position [564, 0]
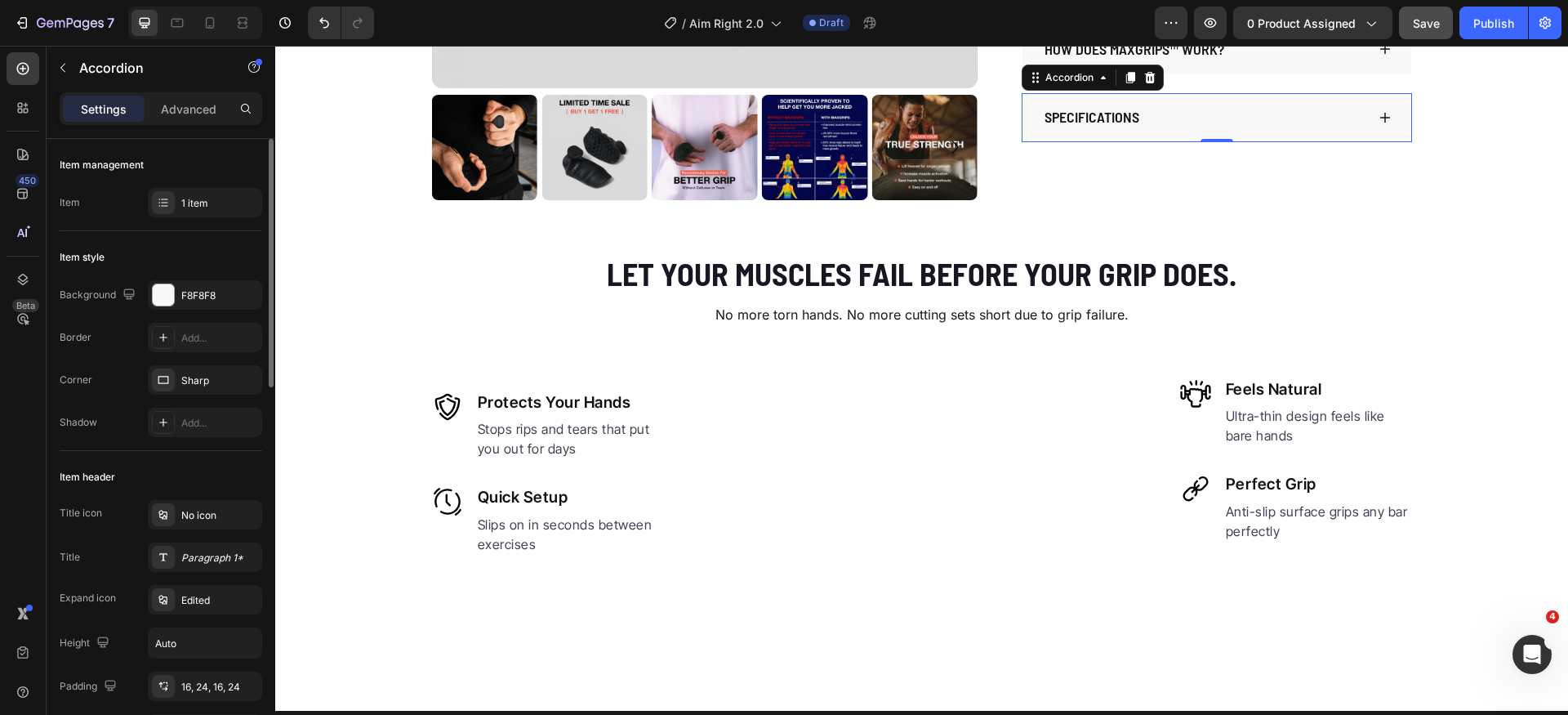
click at [1436, 22] on span "Save" at bounding box center [1427, 23] width 27 height 14
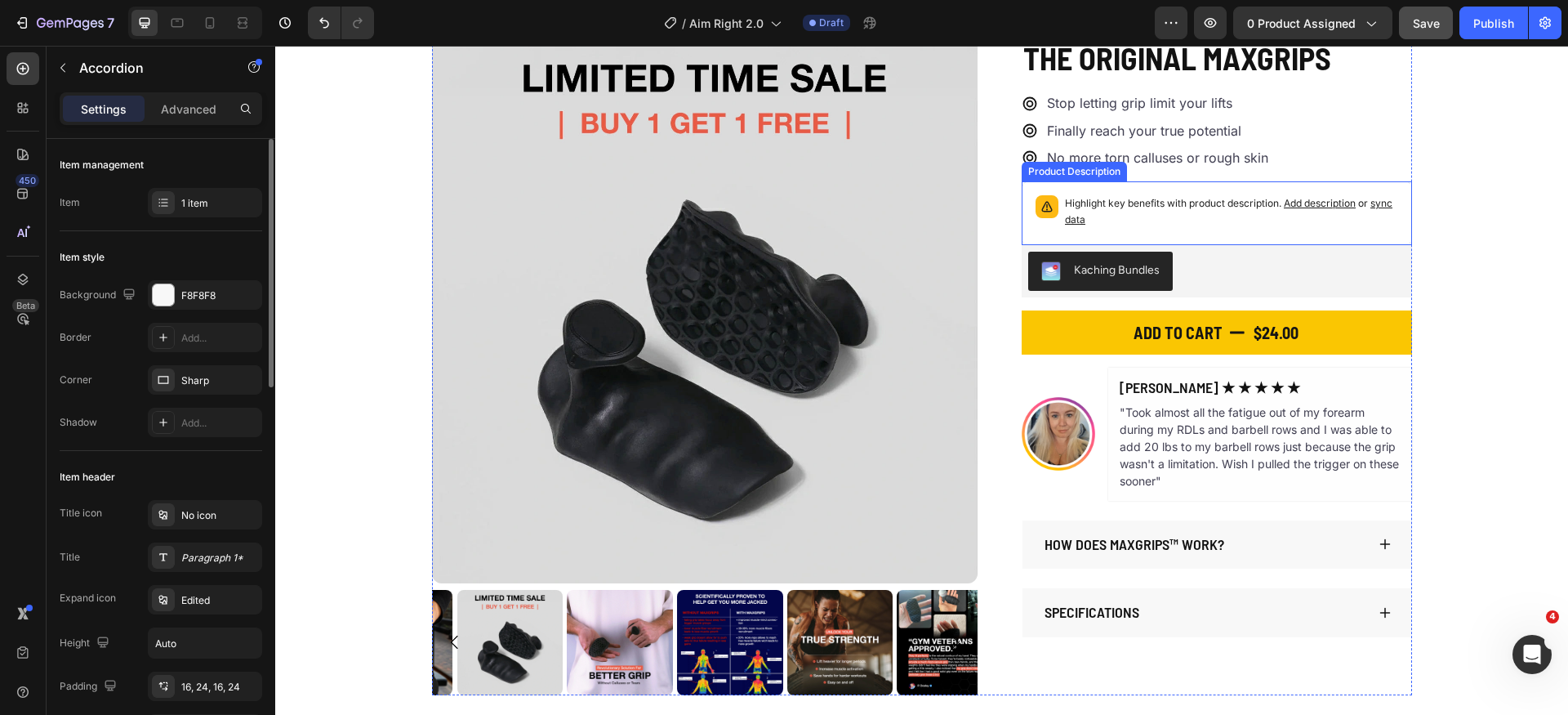
scroll to position [0, 0]
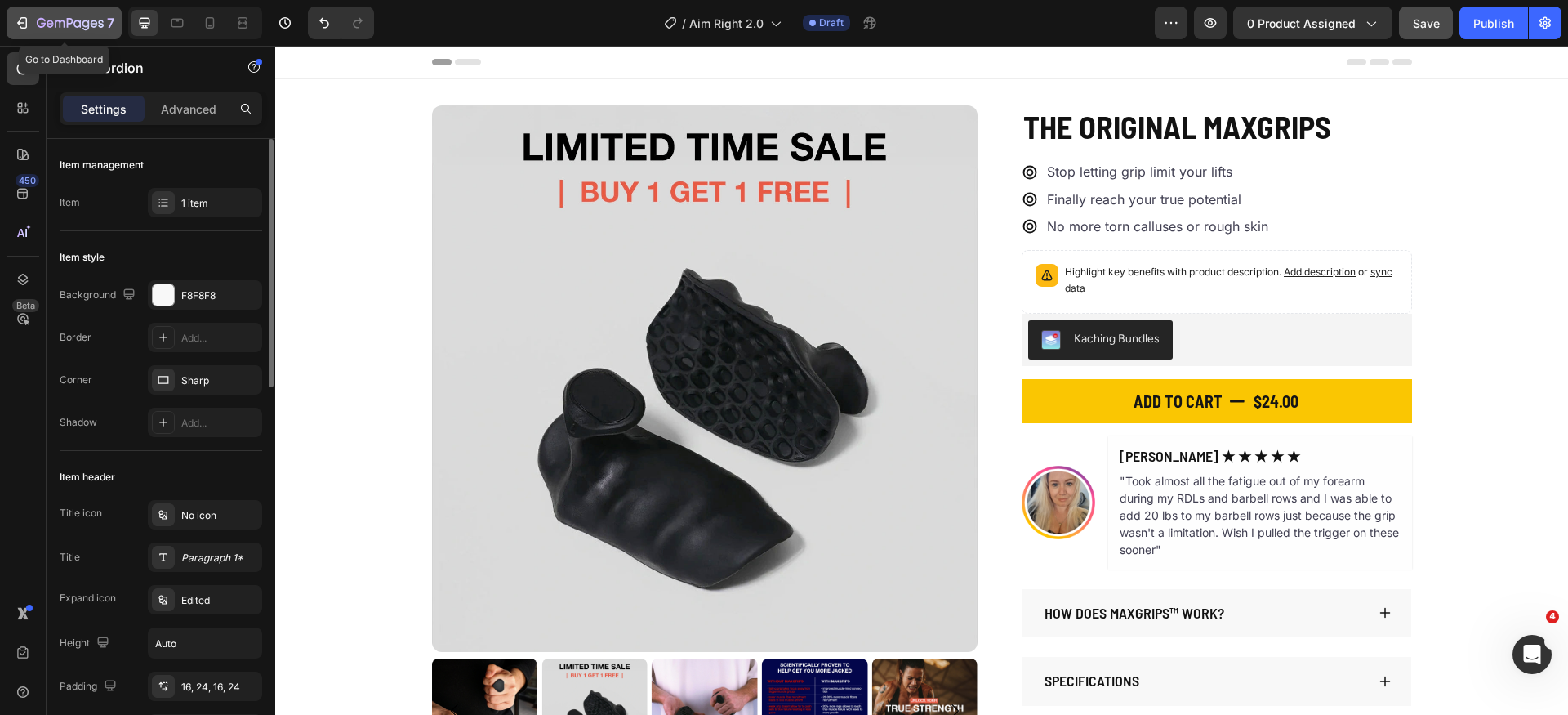
click at [29, 24] on icon "button" at bounding box center [22, 22] width 16 height 16
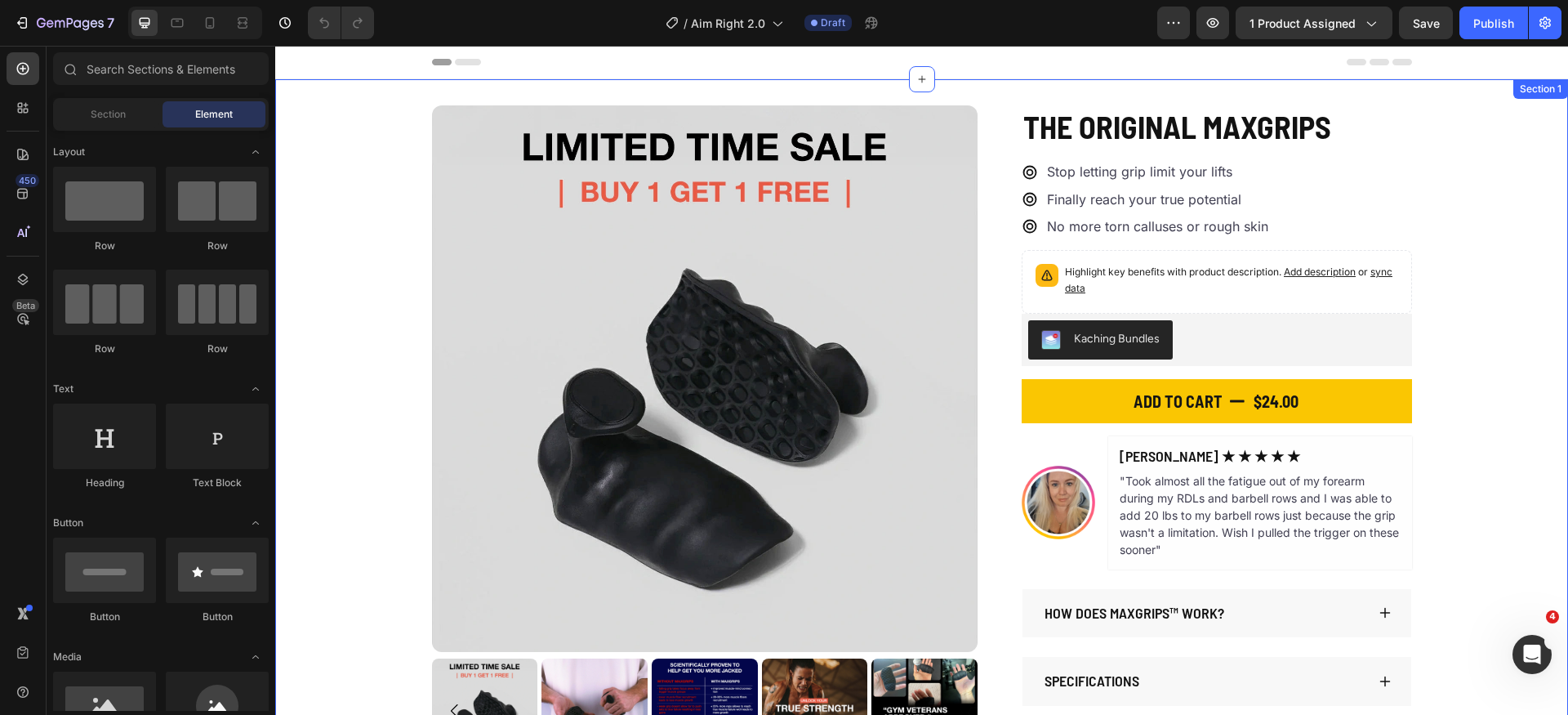
click at [983, 94] on div "Product Images The Original MaxGrips Product Title $24.00 Product Price Product…" at bounding box center [921, 434] width 1293 height 711
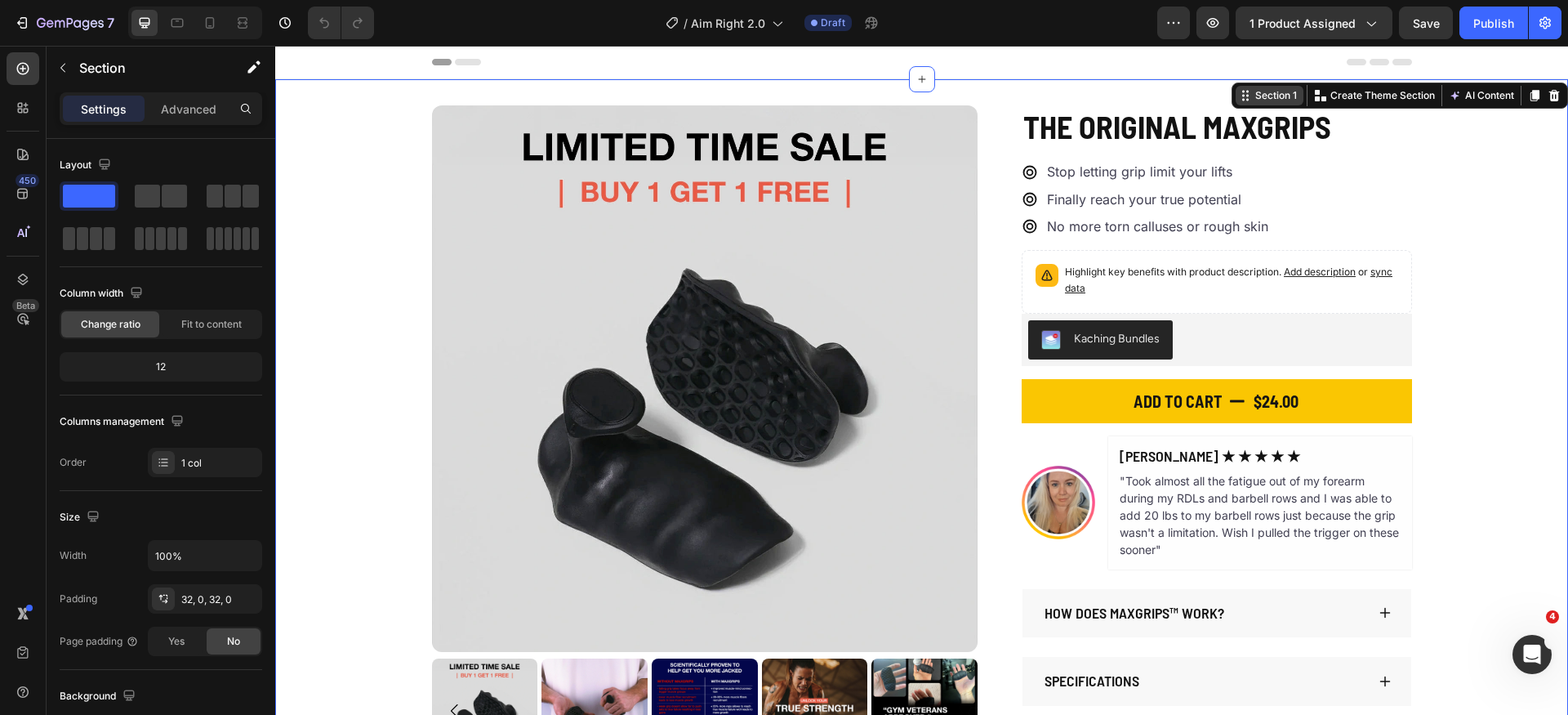
click at [1265, 93] on div "Section 1" at bounding box center [1275, 95] width 48 height 14
click at [974, 172] on div "Product Images The Original MaxGrips Product Title $24.00 Product Price Product…" at bounding box center [922, 434] width 980 height 659
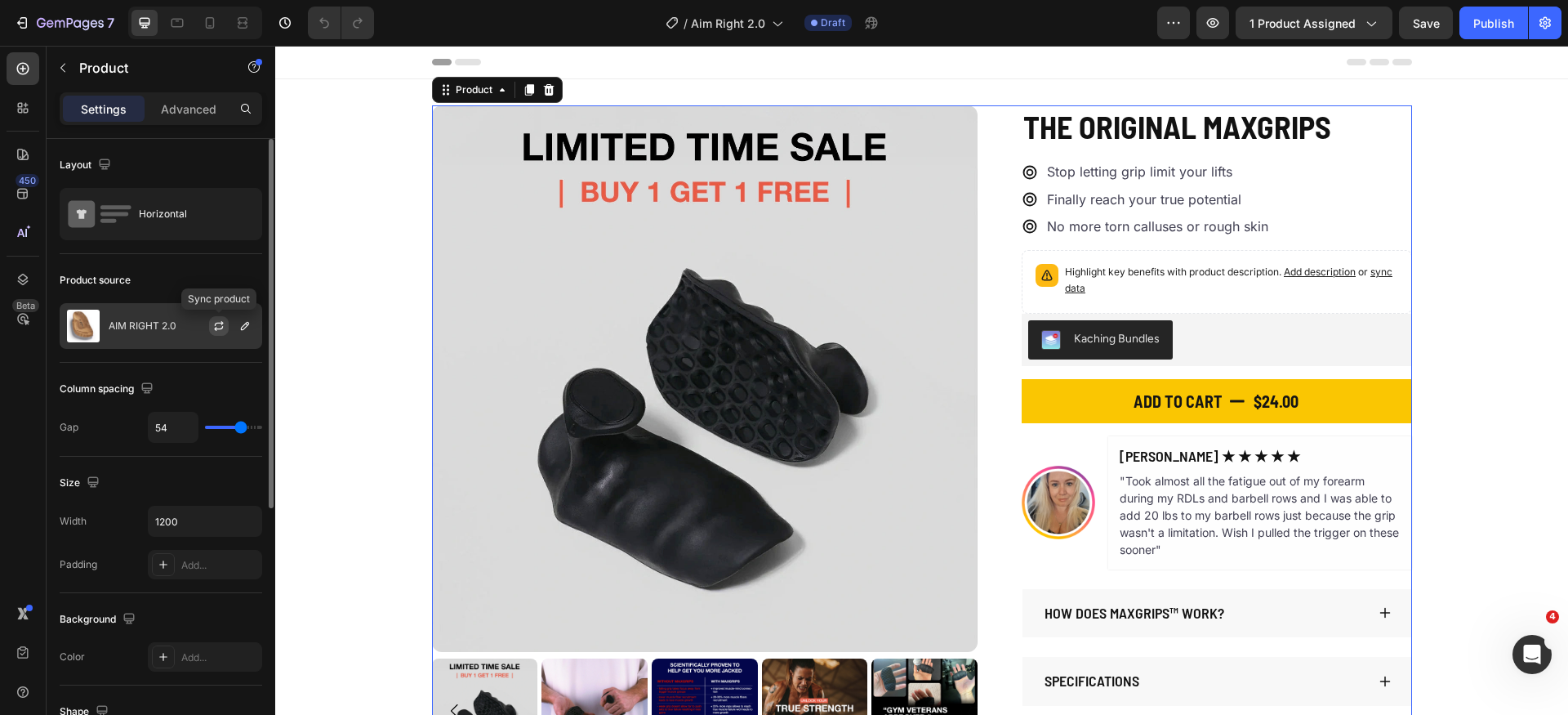
click at [219, 331] on icon "button" at bounding box center [219, 326] width 13 height 13
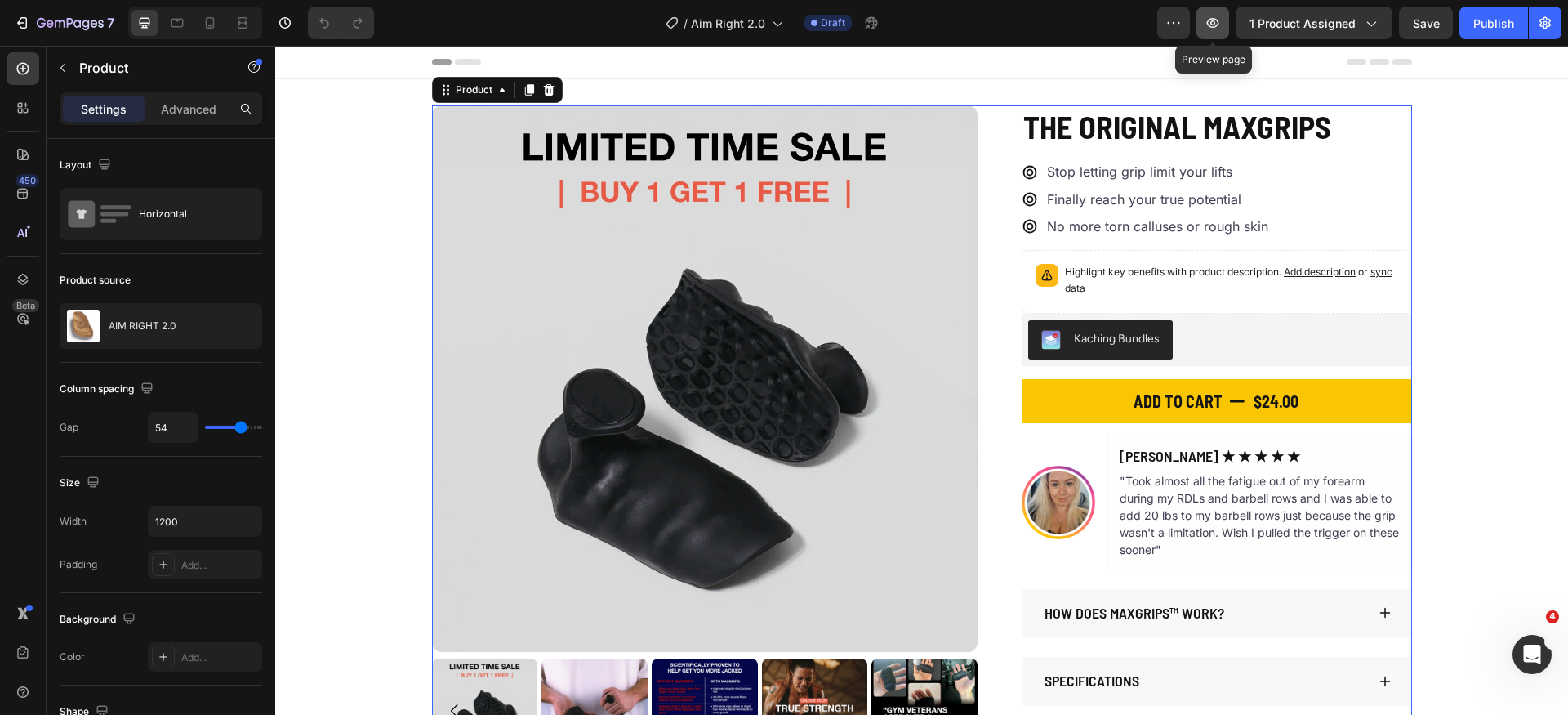
click at [1218, 22] on icon "button" at bounding box center [1212, 22] width 16 height 16
click at [1507, 23] on div "Publish" at bounding box center [1494, 23] width 41 height 17
click at [1219, 27] on icon "button" at bounding box center [1212, 22] width 16 height 16
click at [27, 24] on icon "button" at bounding box center [24, 23] width 8 height 12
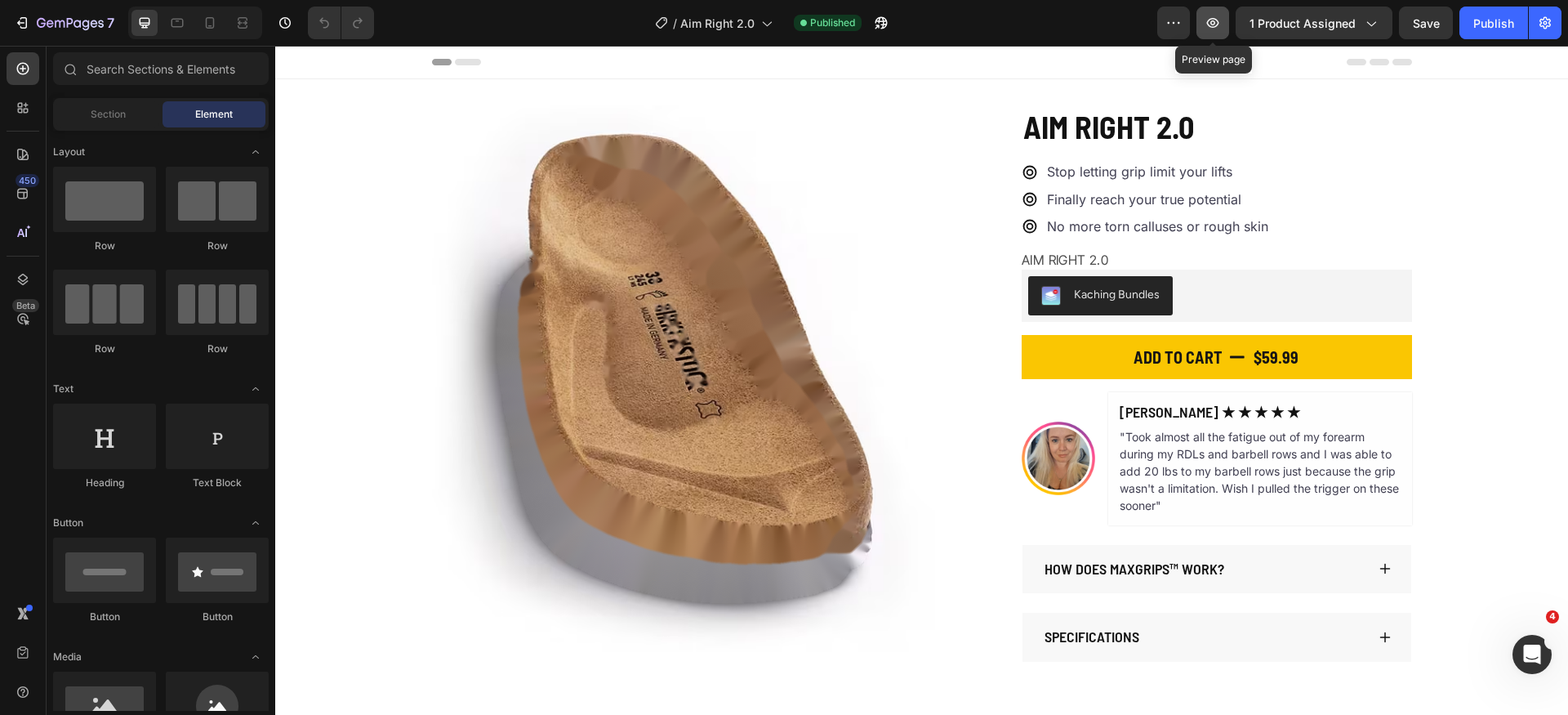
click at [1208, 26] on icon "button" at bounding box center [1212, 22] width 16 height 16
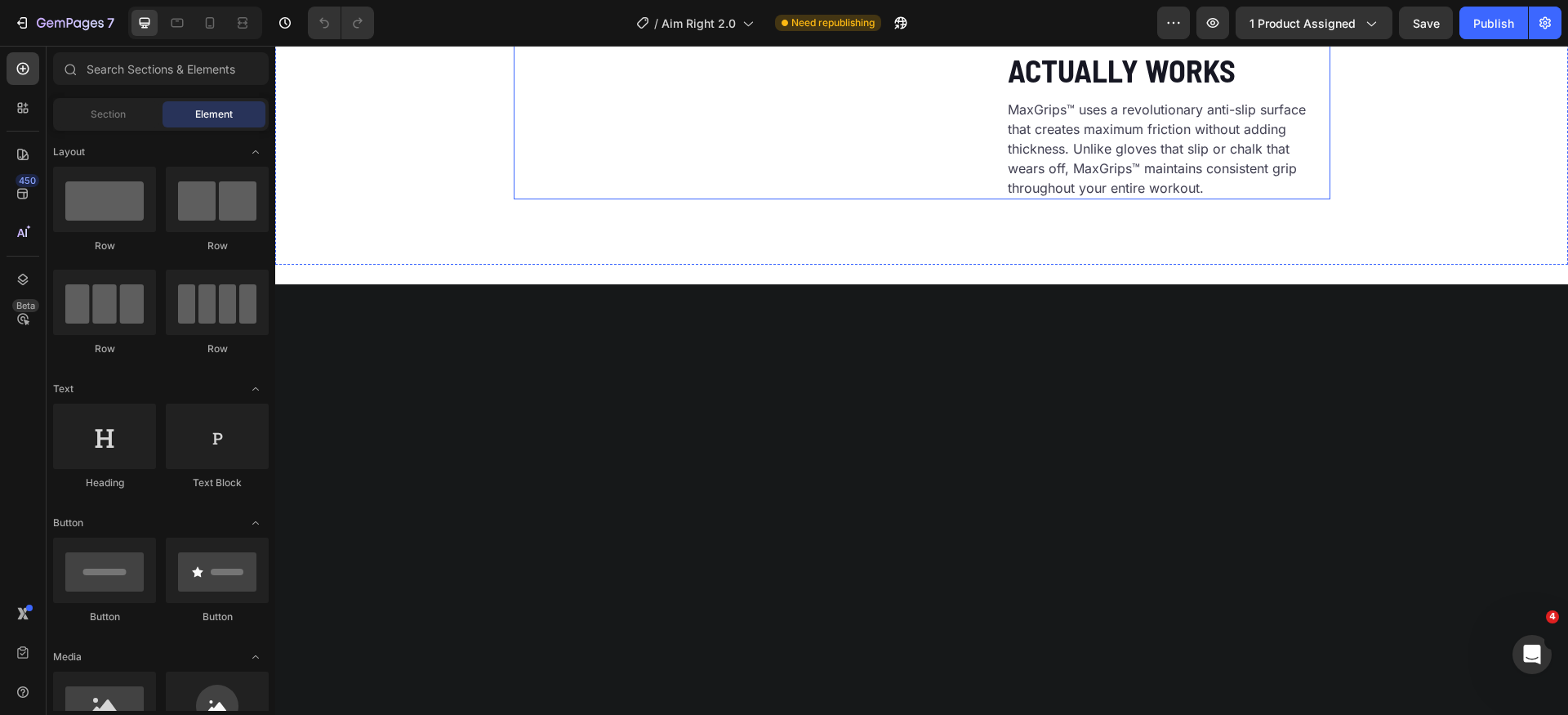
scroll to position [2444, 0]
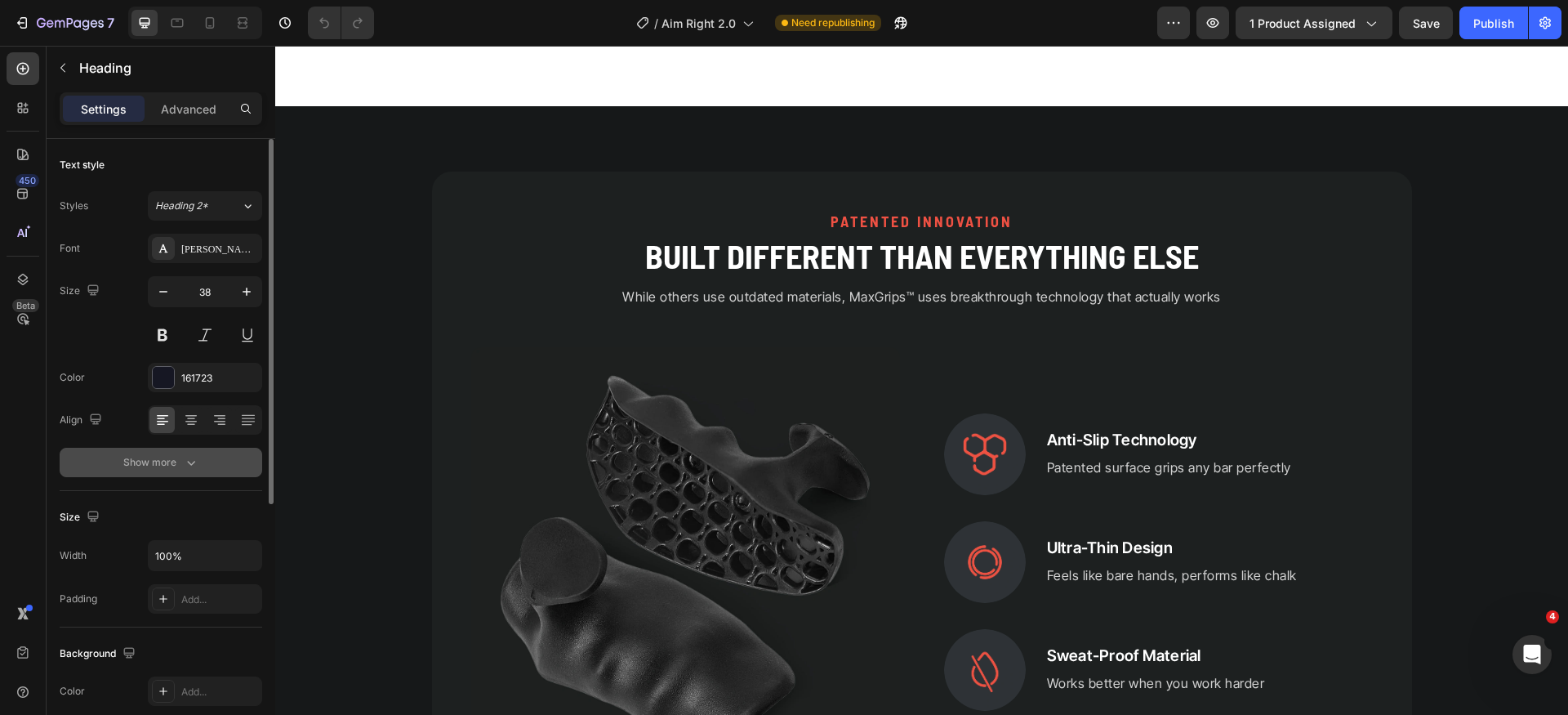
click at [186, 459] on icon "button" at bounding box center [191, 462] width 16 height 16
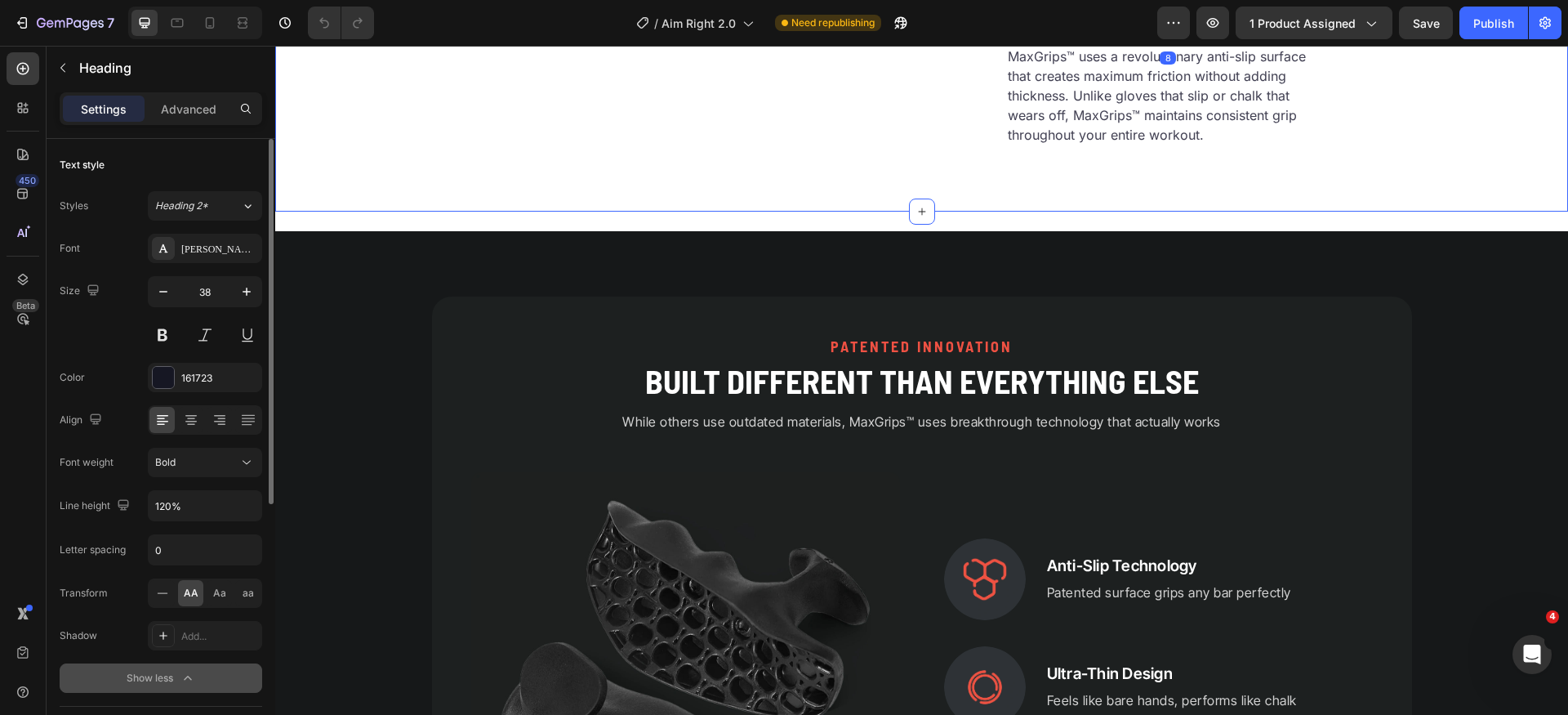
scroll to position [2874, 0]
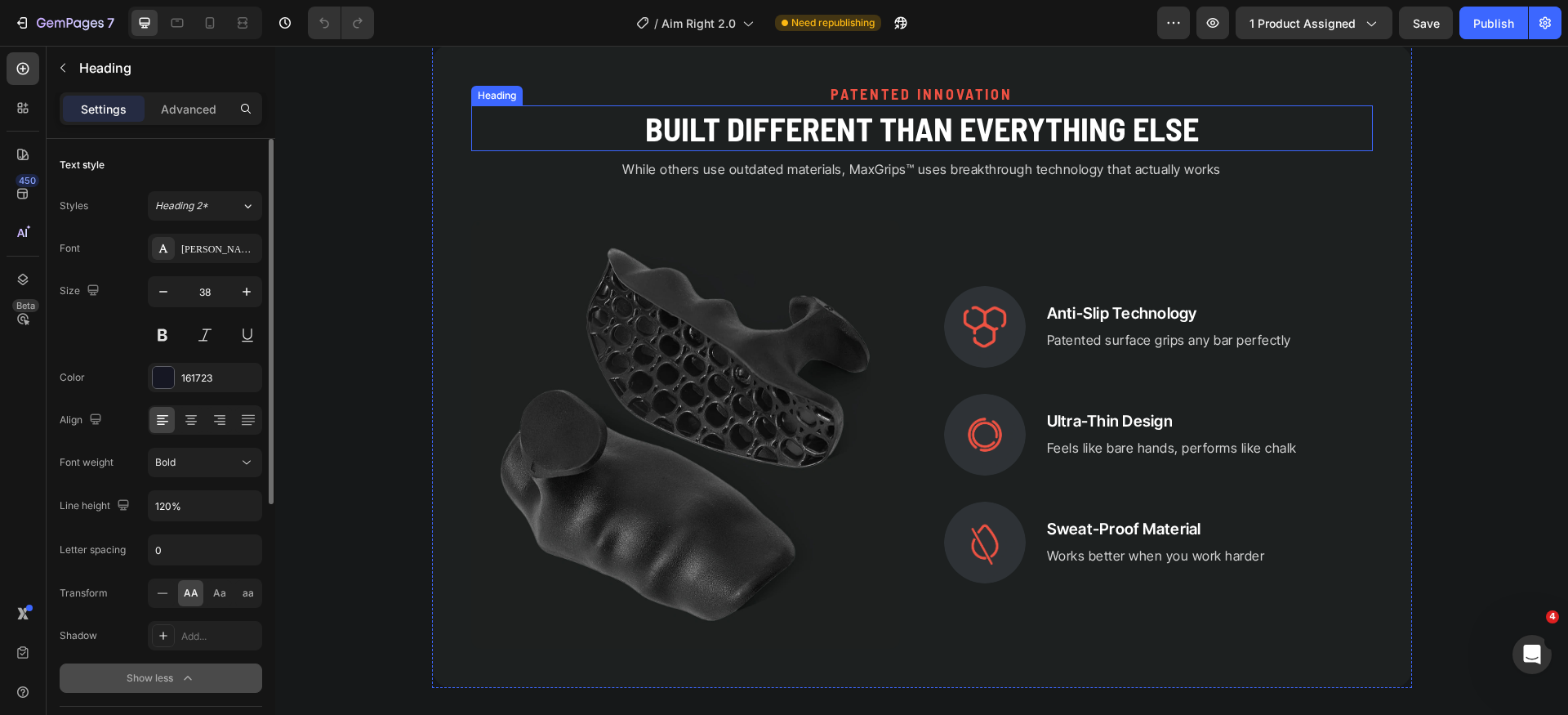
click at [1053, 151] on h2 "Built Different Than Everything Else" at bounding box center [922, 128] width 902 height 45
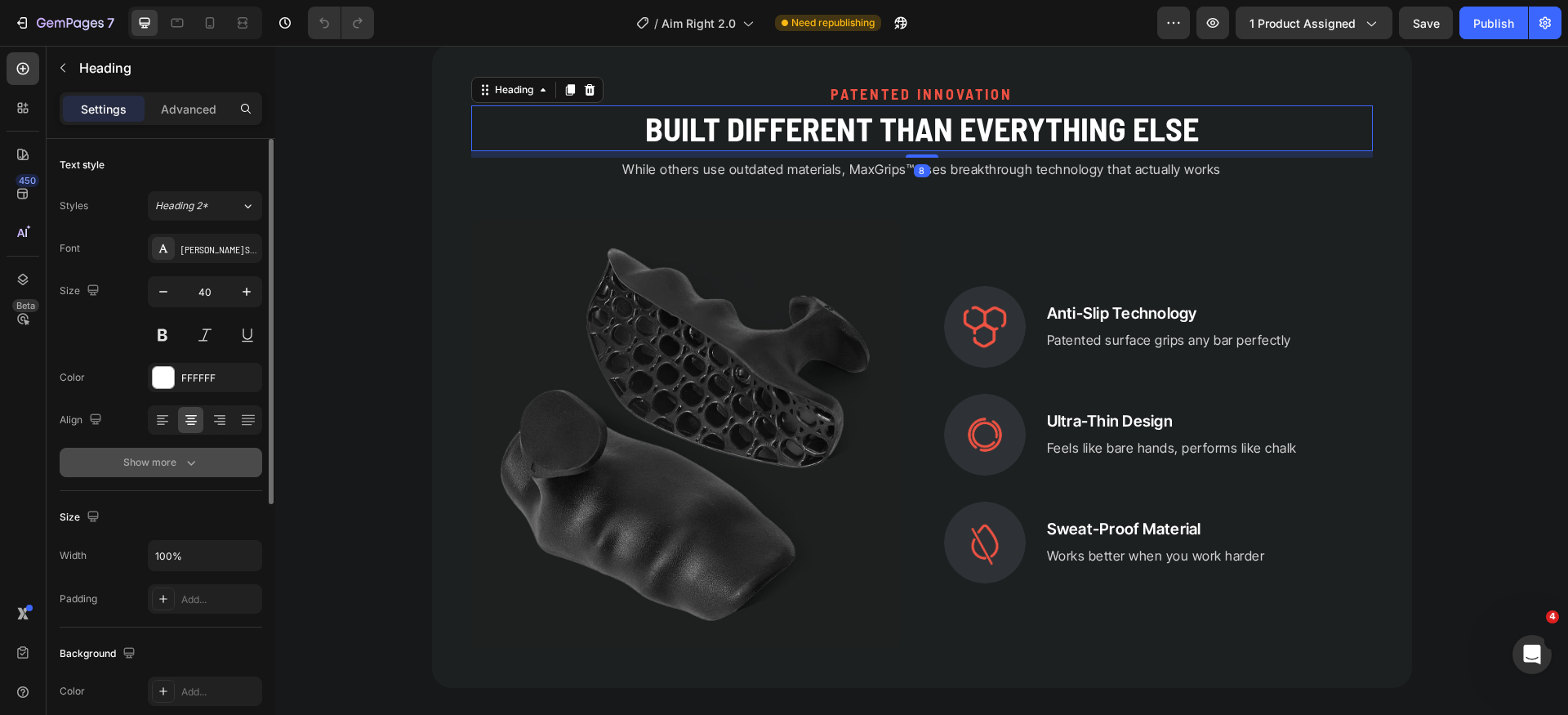
click at [121, 470] on button "Show more" at bounding box center [161, 462] width 203 height 29
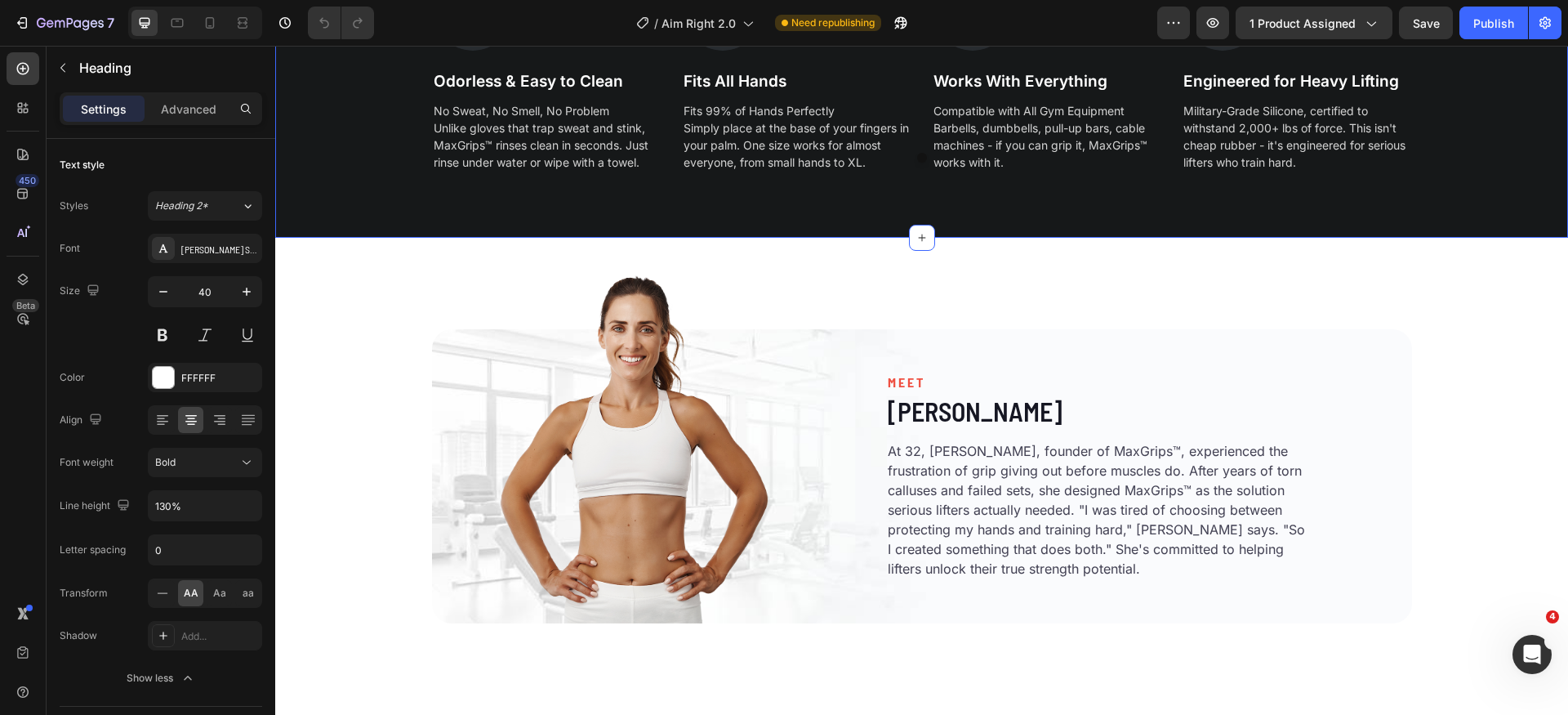
scroll to position [4091, 0]
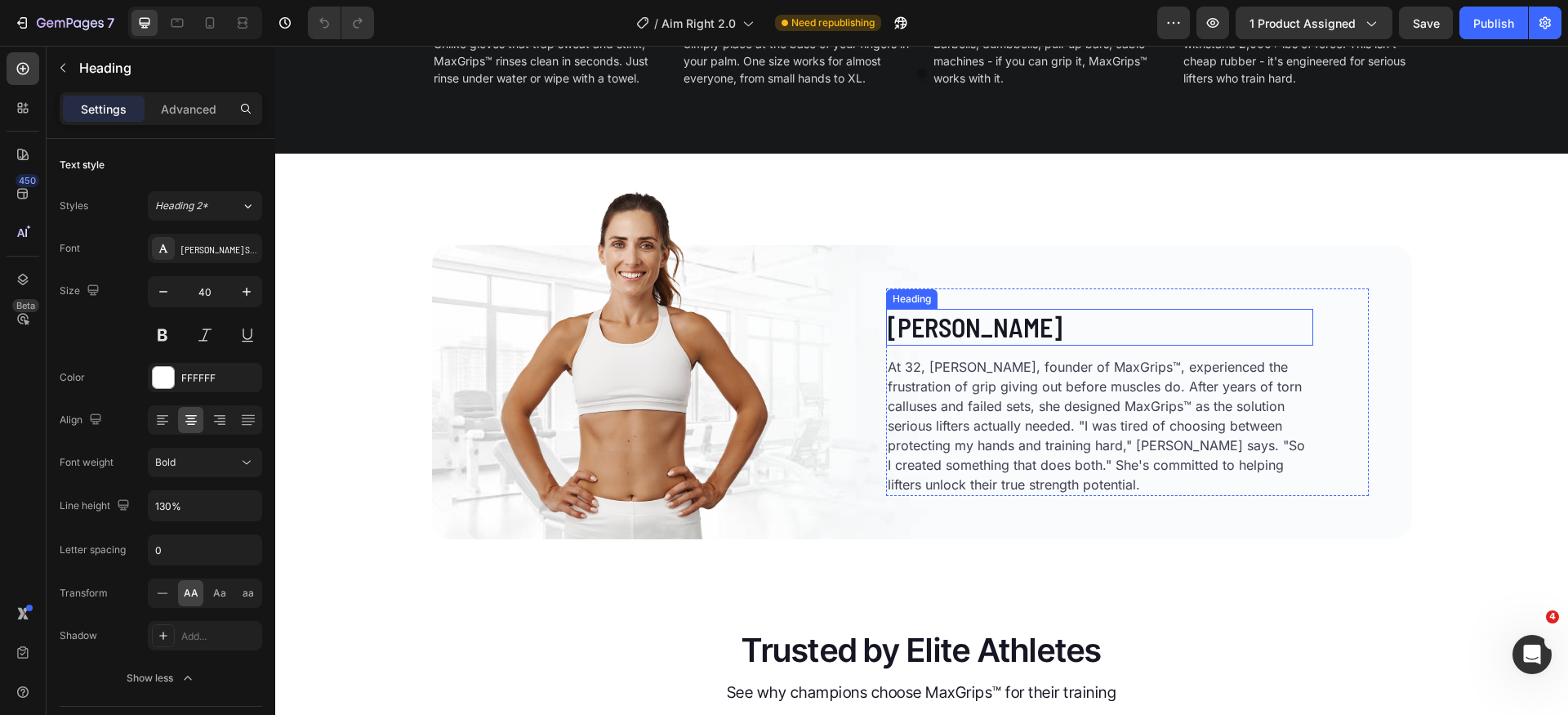
click at [980, 336] on h2 "[PERSON_NAME]" at bounding box center [1100, 327] width 427 height 38
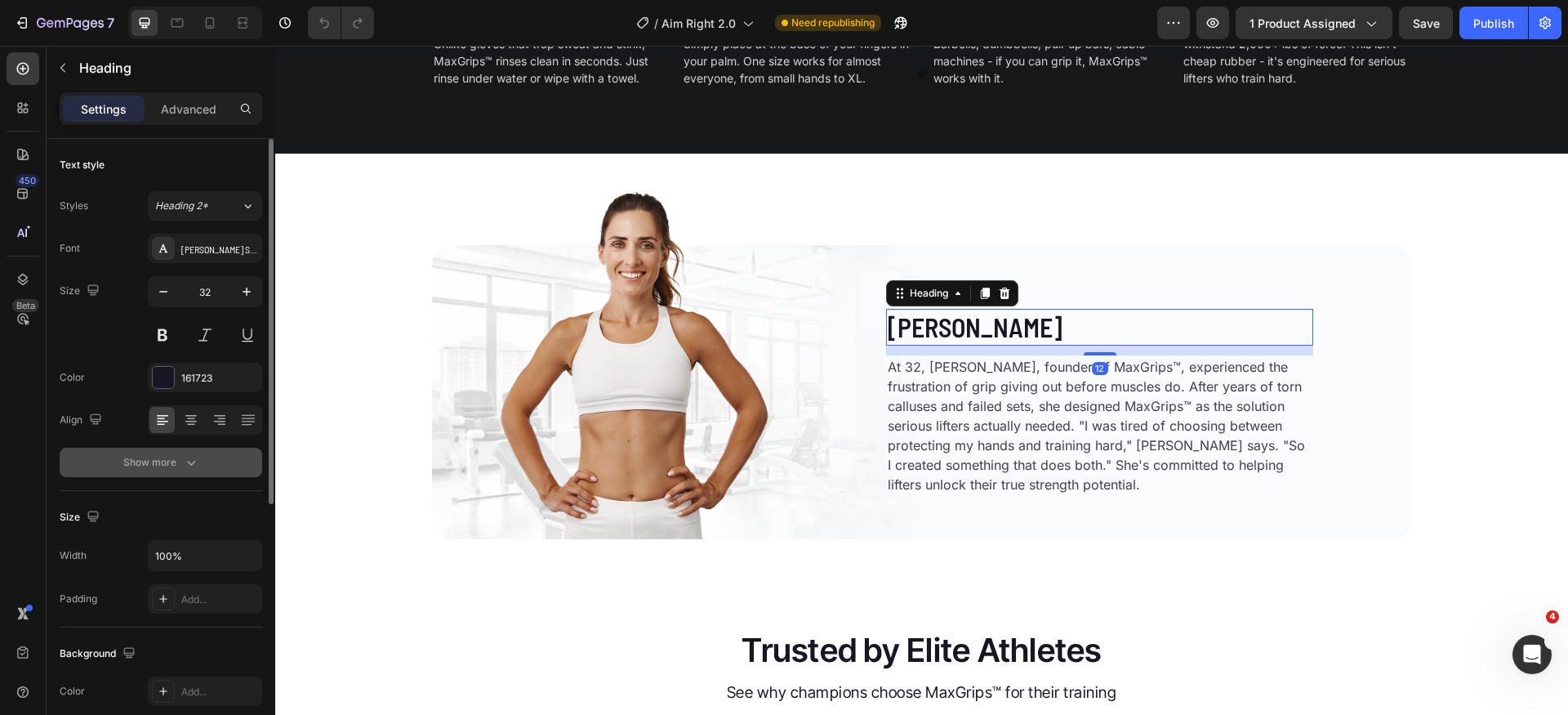
click at [158, 460] on div "Show more" at bounding box center [161, 462] width 76 height 16
click at [243, 457] on icon at bounding box center [246, 462] width 16 height 16
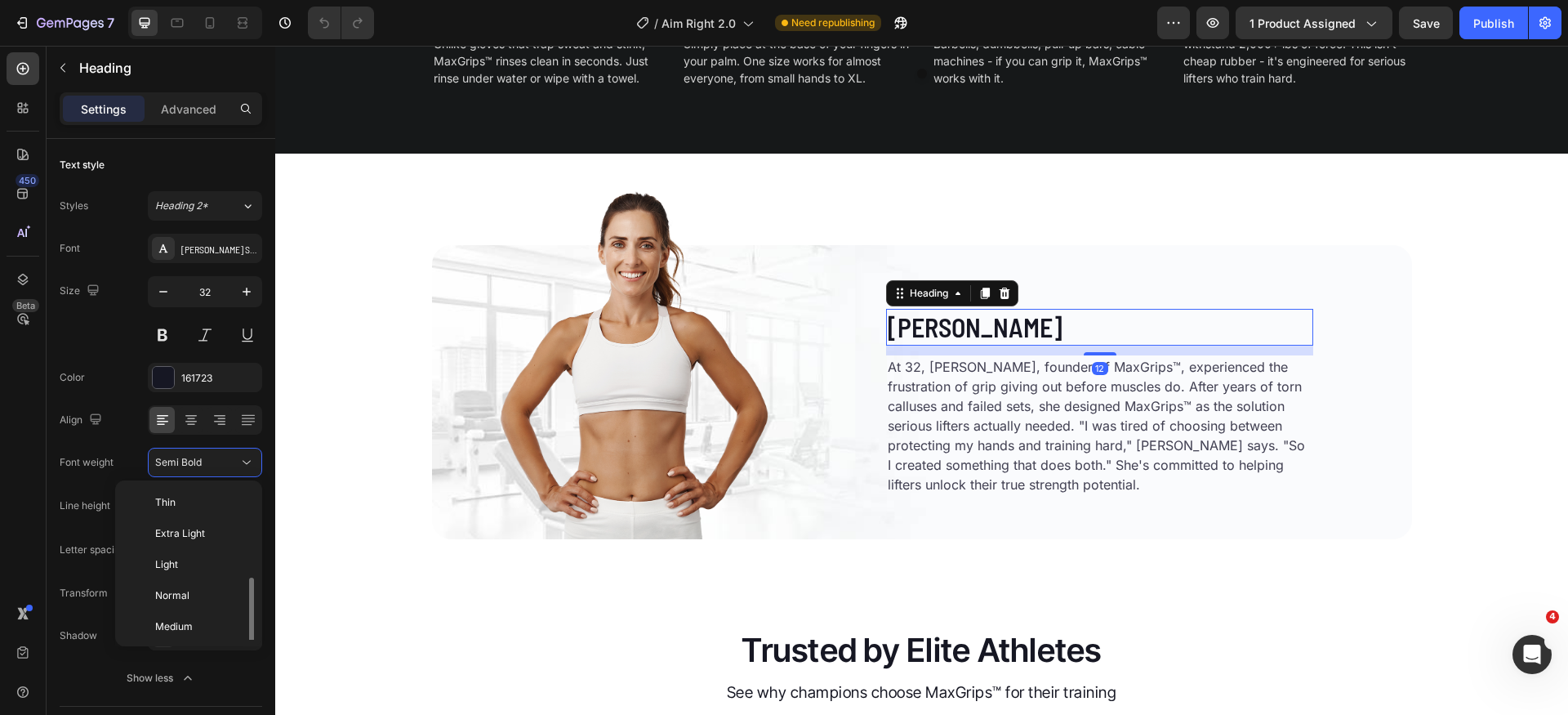
scroll to position [59, 0]
click at [181, 646] on div "Bold" at bounding box center [186, 661] width 128 height 31
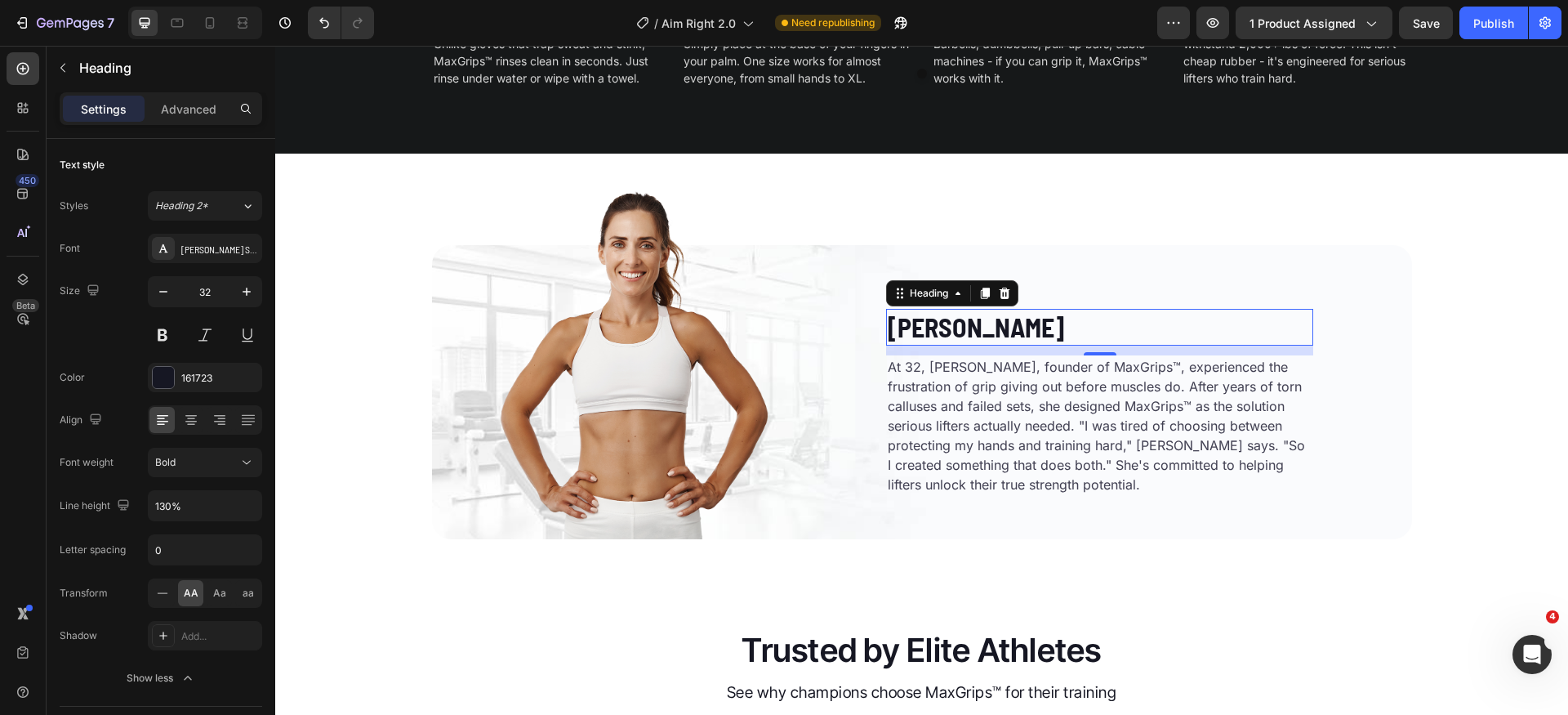
scroll to position [4279, 0]
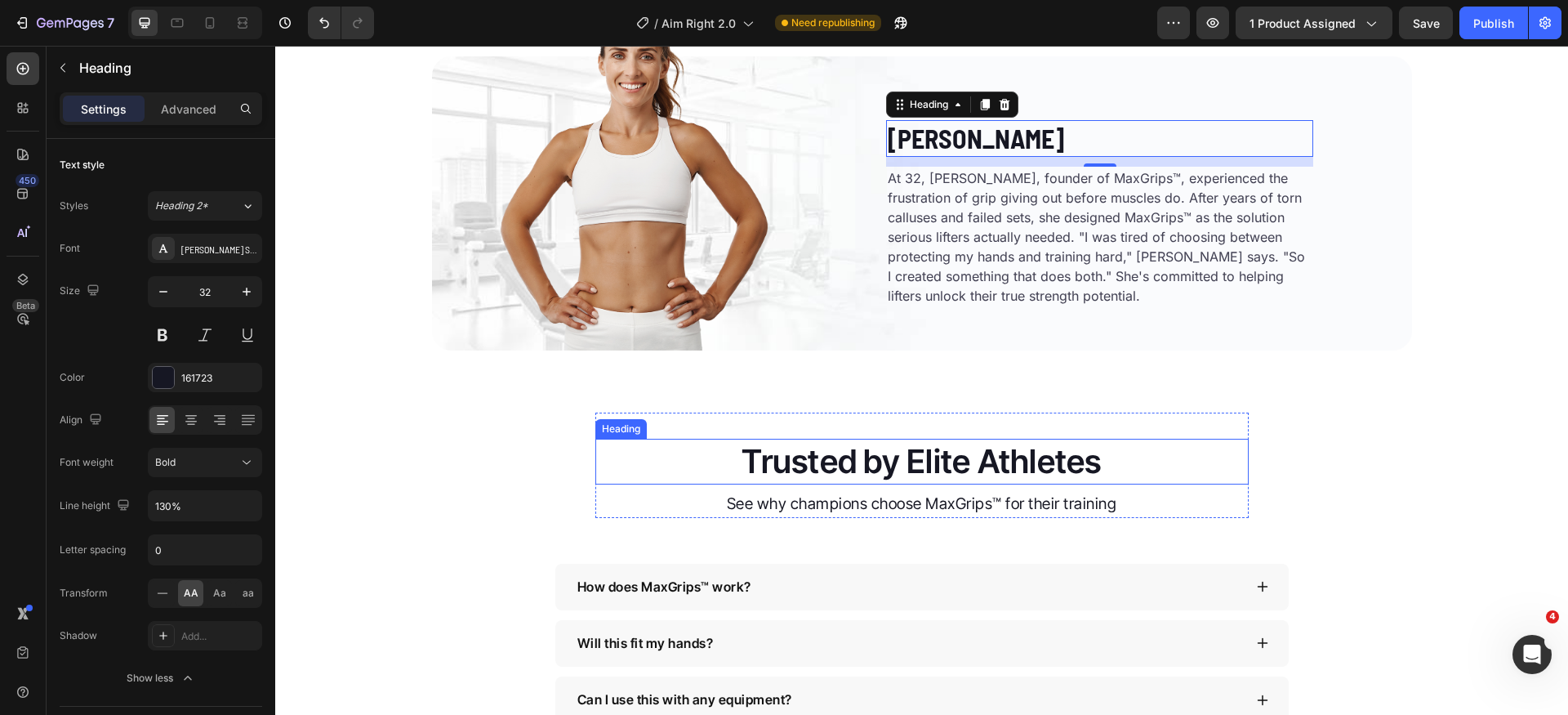
click at [922, 459] on h2 "Trusted by Elite Athletes" at bounding box center [921, 462] width 653 height 45
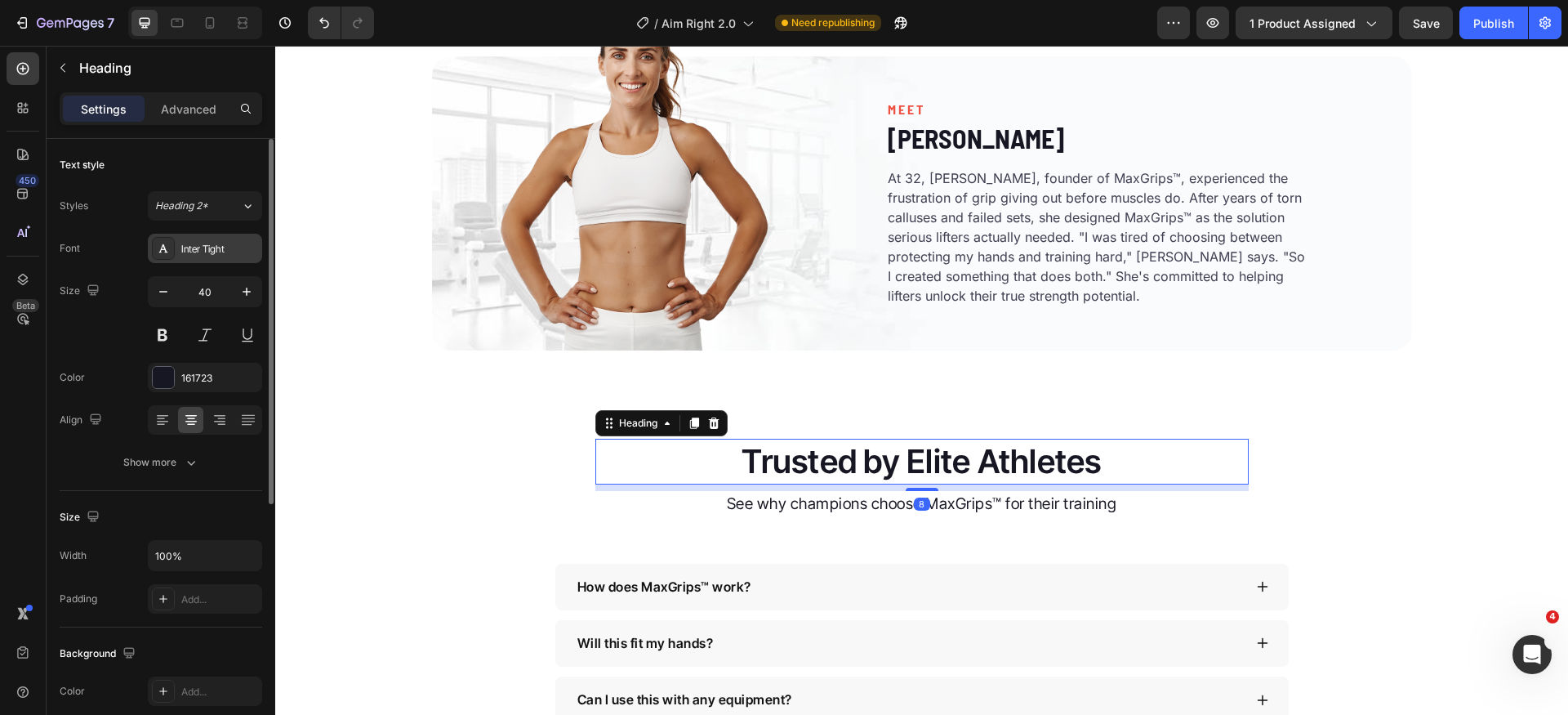
click at [239, 242] on div "Inter Tight" at bounding box center [219, 249] width 77 height 14
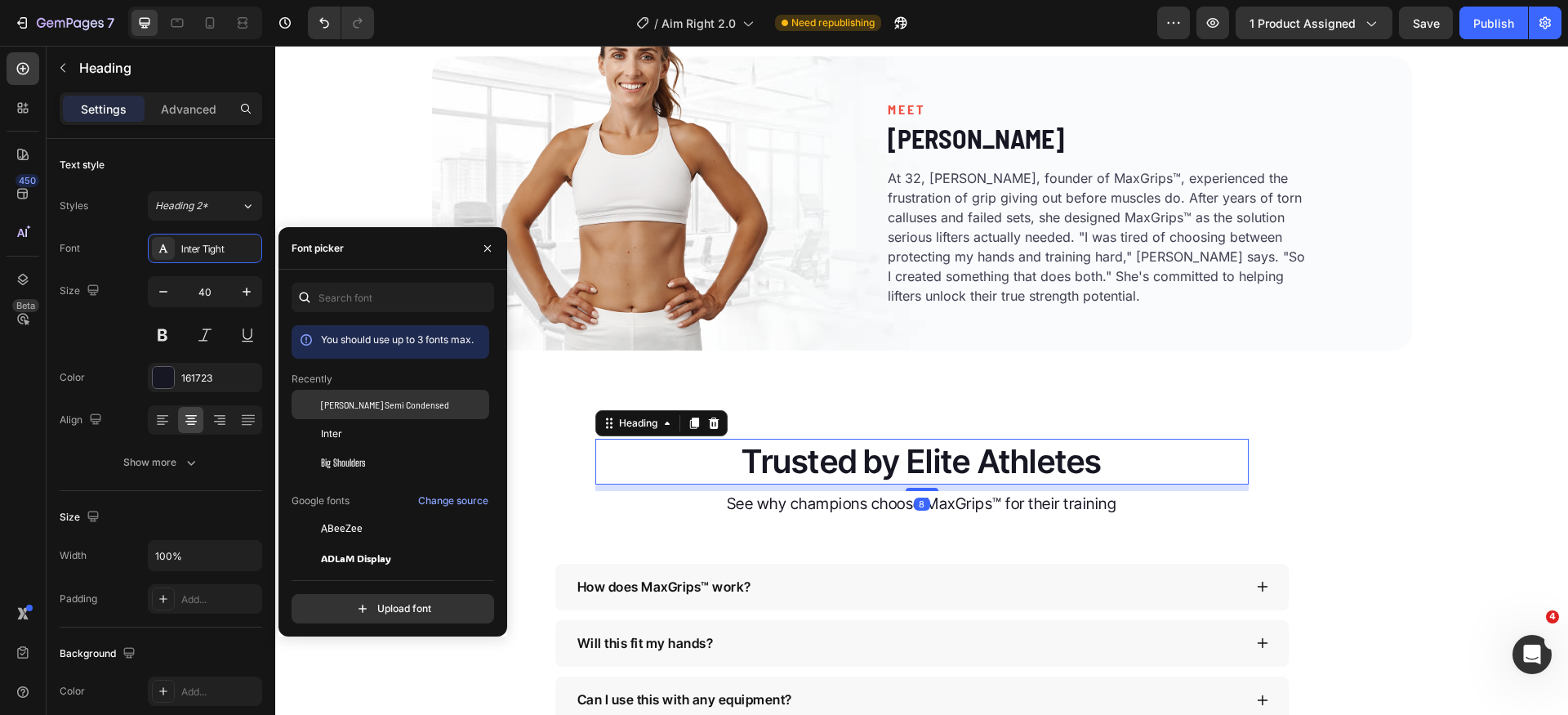
click at [404, 405] on span "[PERSON_NAME] Semi Condensed" at bounding box center [385, 404] width 129 height 14
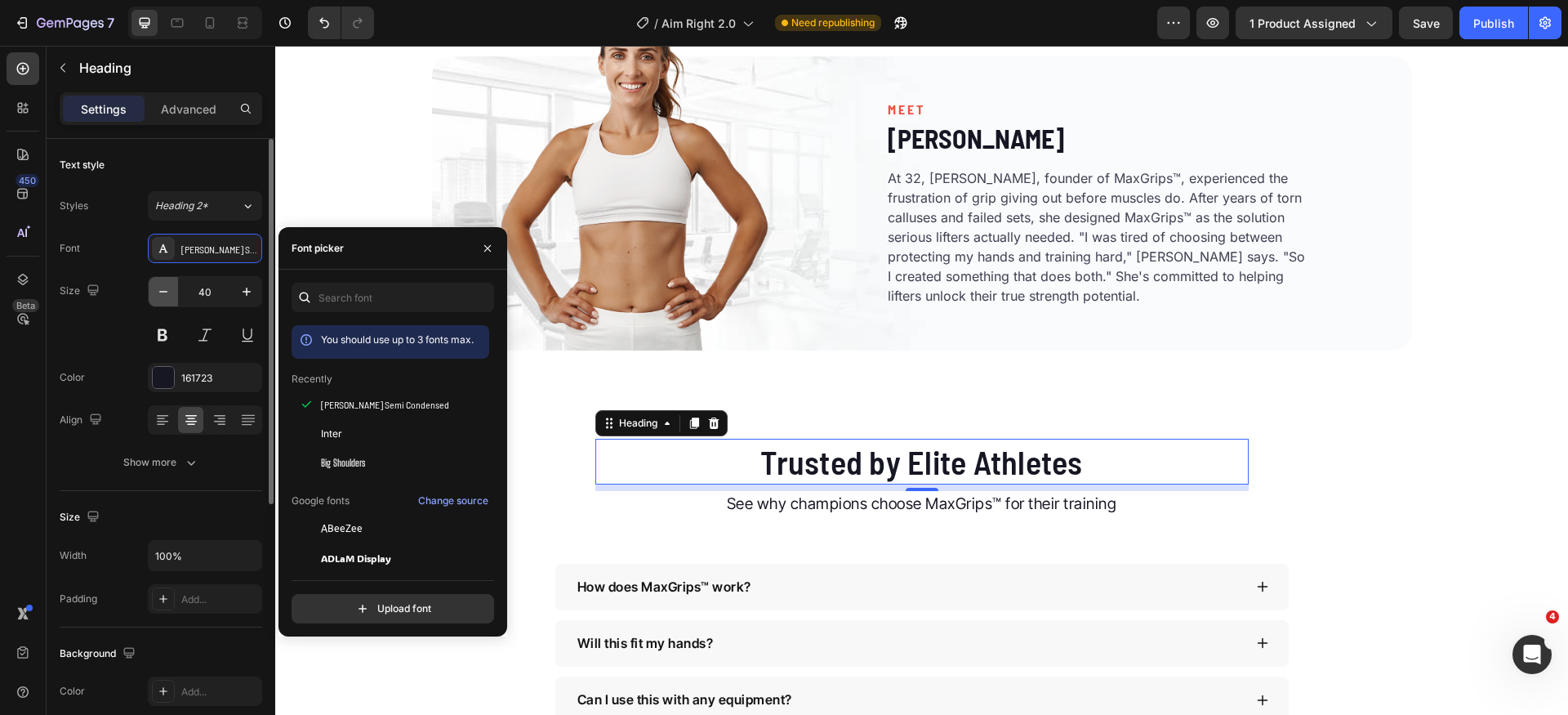
click at [158, 296] on icon "button" at bounding box center [163, 291] width 16 height 16
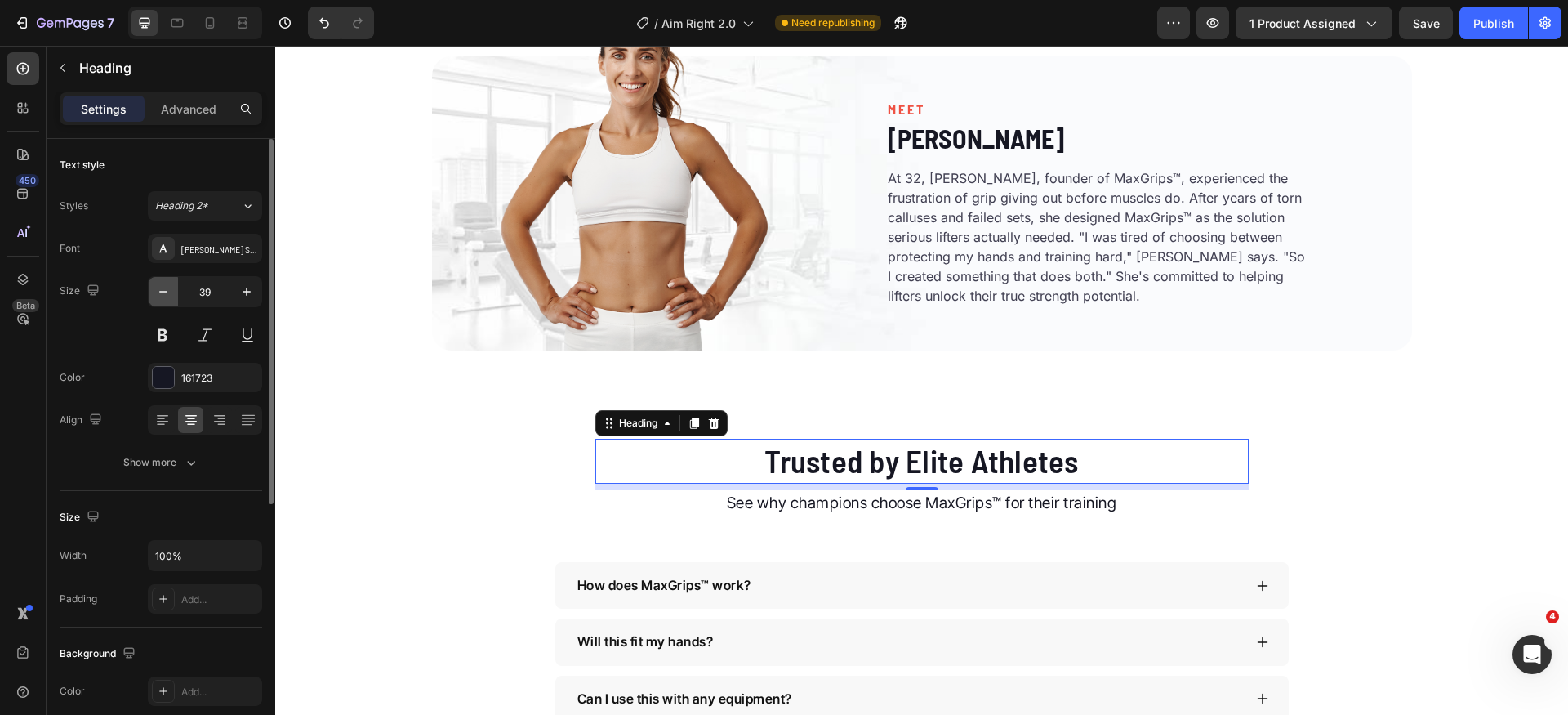
click at [158, 296] on icon "button" at bounding box center [163, 291] width 16 height 16
type input "38"
click at [177, 628] on div "Text style Styles Heading 2* Font Barlow Semi Condensed Size 38 Color 161723 Al…" at bounding box center [161, 695] width 203 height 135
click at [182, 472] on button "Show more" at bounding box center [161, 462] width 203 height 29
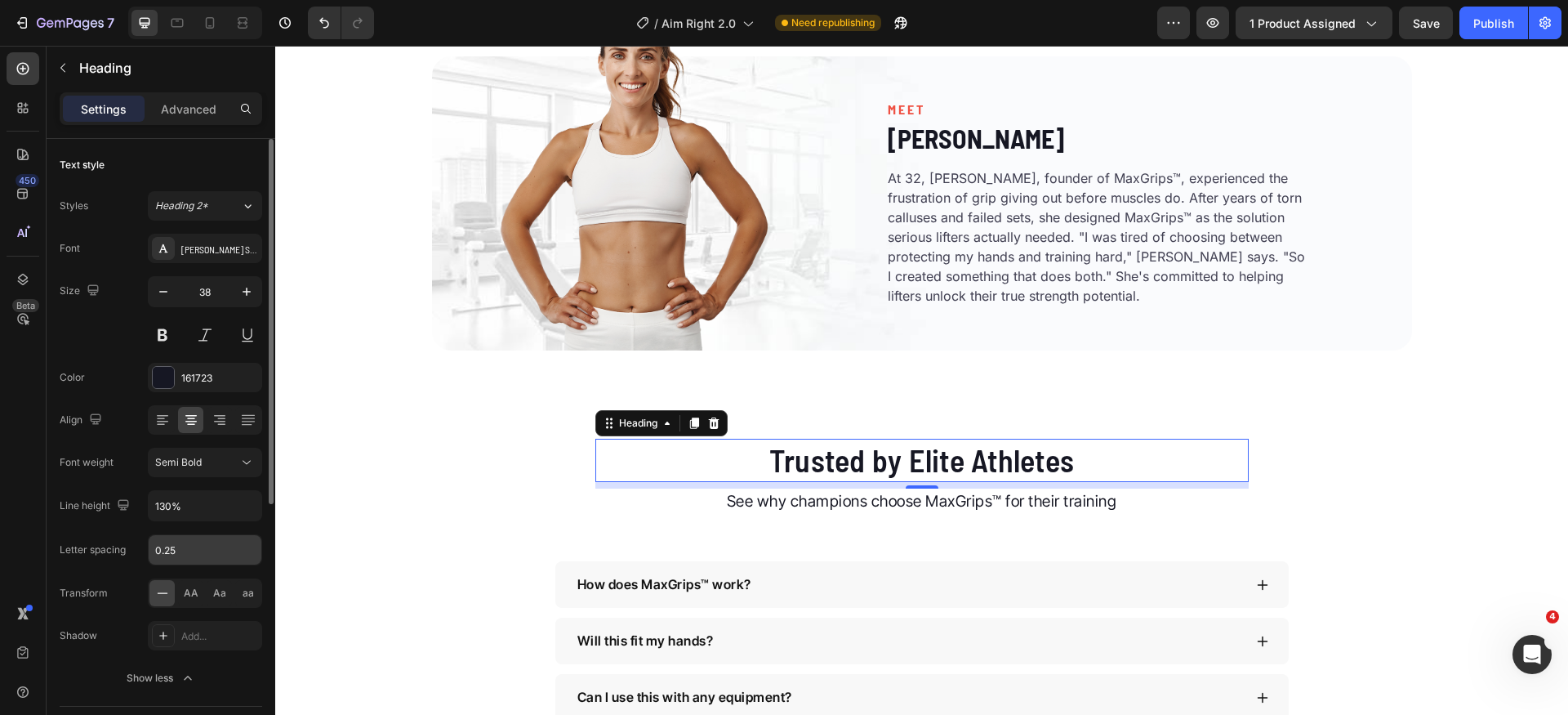
drag, startPoint x: 194, startPoint y: 592, endPoint x: 181, endPoint y: 563, distance: 31.8
click at [194, 591] on span "AA" at bounding box center [191, 593] width 14 height 14
click at [187, 549] on input "0.25" at bounding box center [205, 549] width 113 height 29
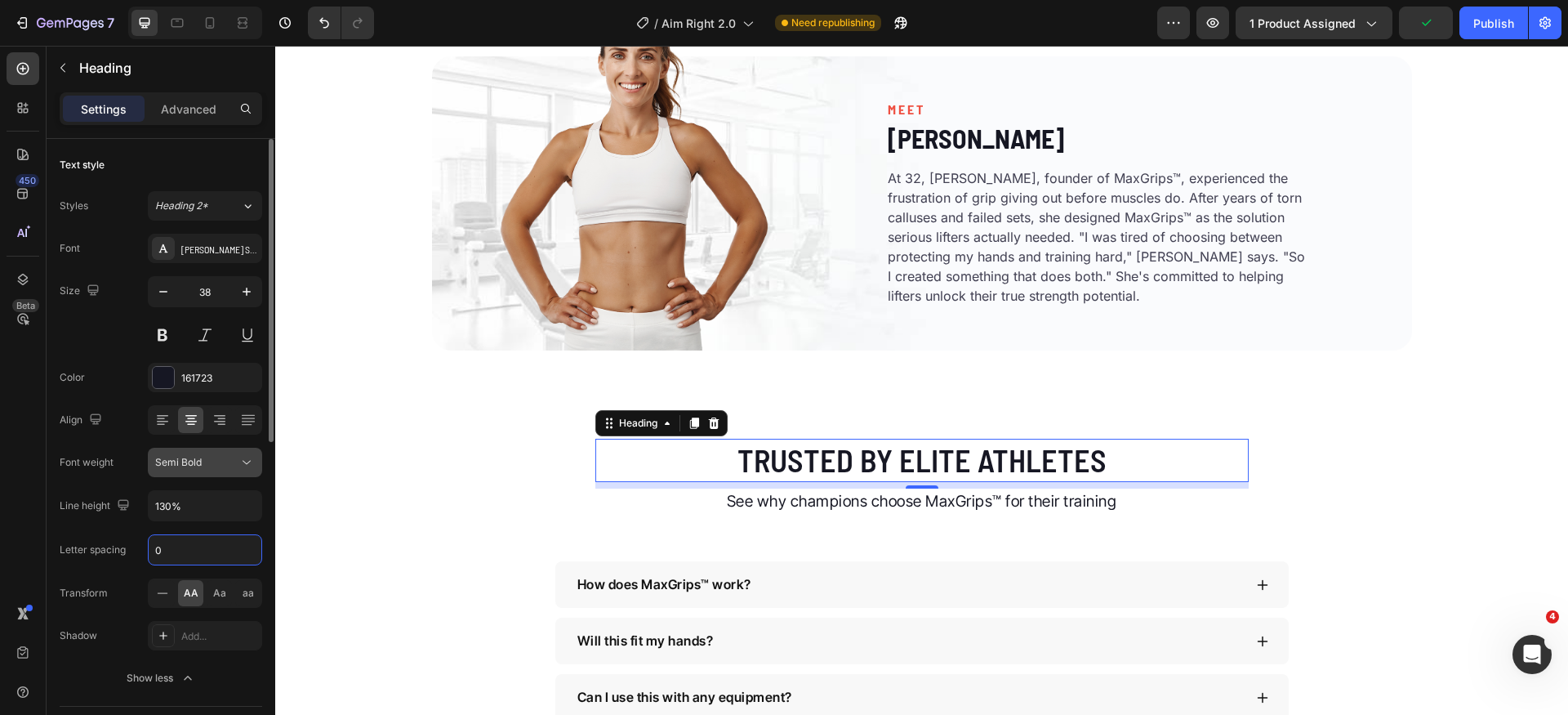
type input "0"
click at [221, 462] on div "Semi Bold" at bounding box center [197, 462] width 83 height 14
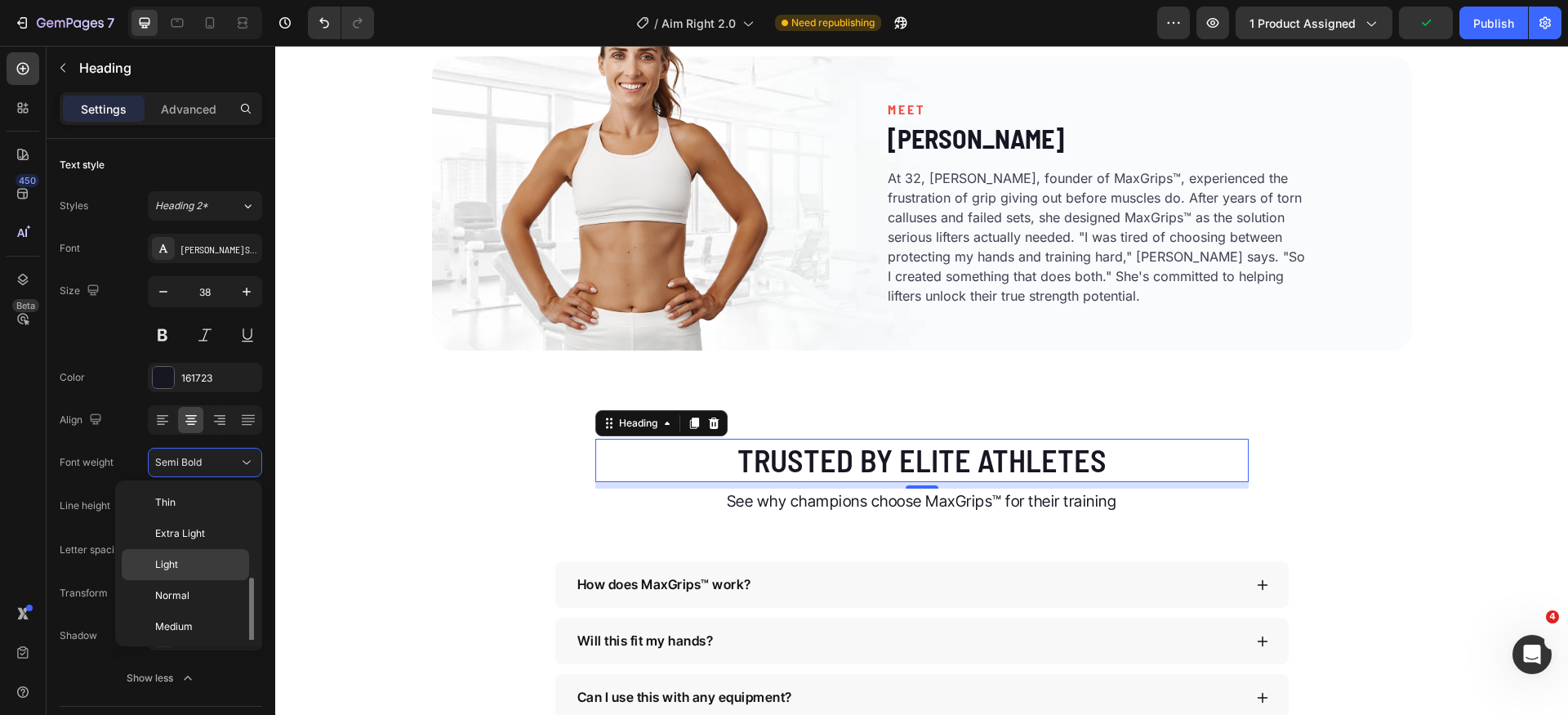
scroll to position [59, 0]
click at [212, 625] on p "Bold" at bounding box center [198, 629] width 87 height 14
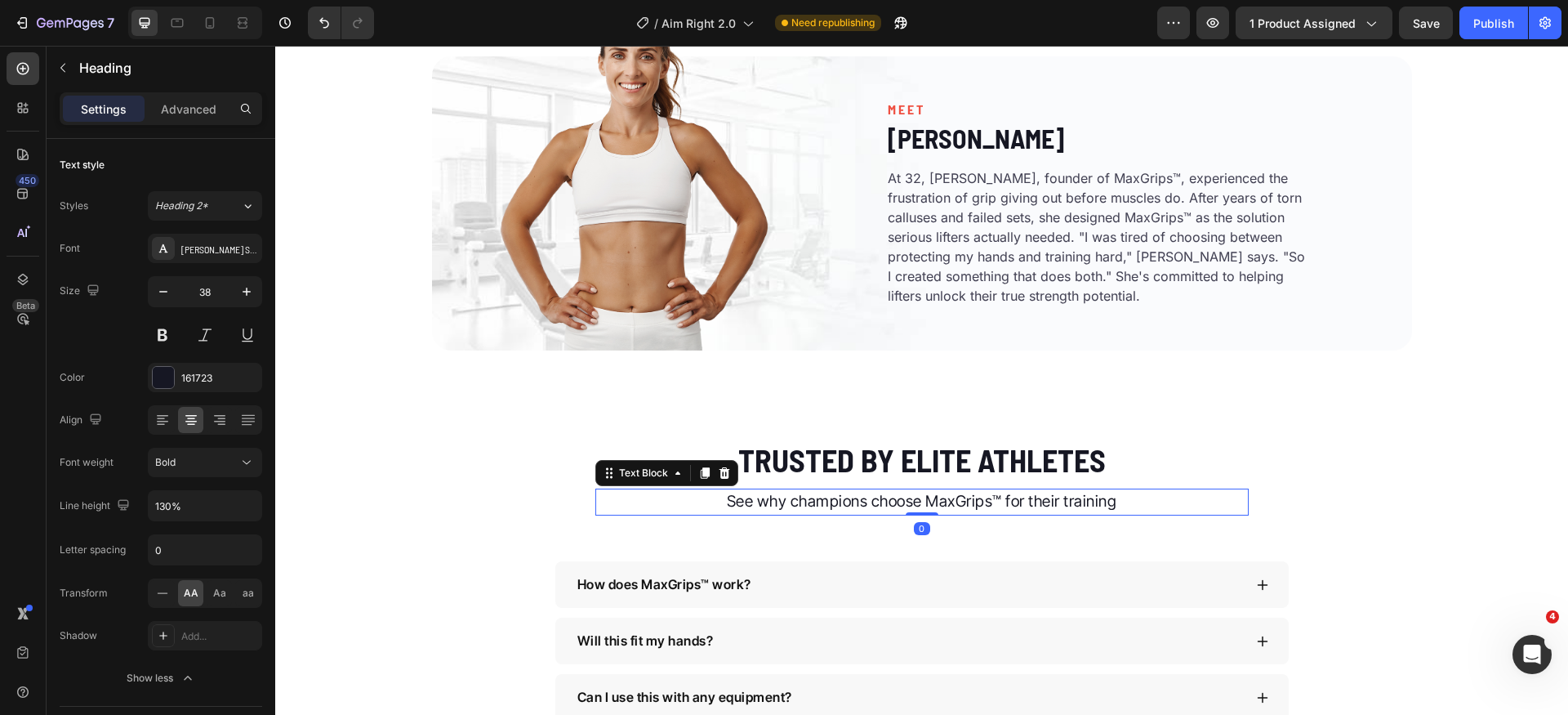
click at [810, 504] on p "See why champions choose MaxGrips™ for their training" at bounding box center [921, 502] width 650 height 24
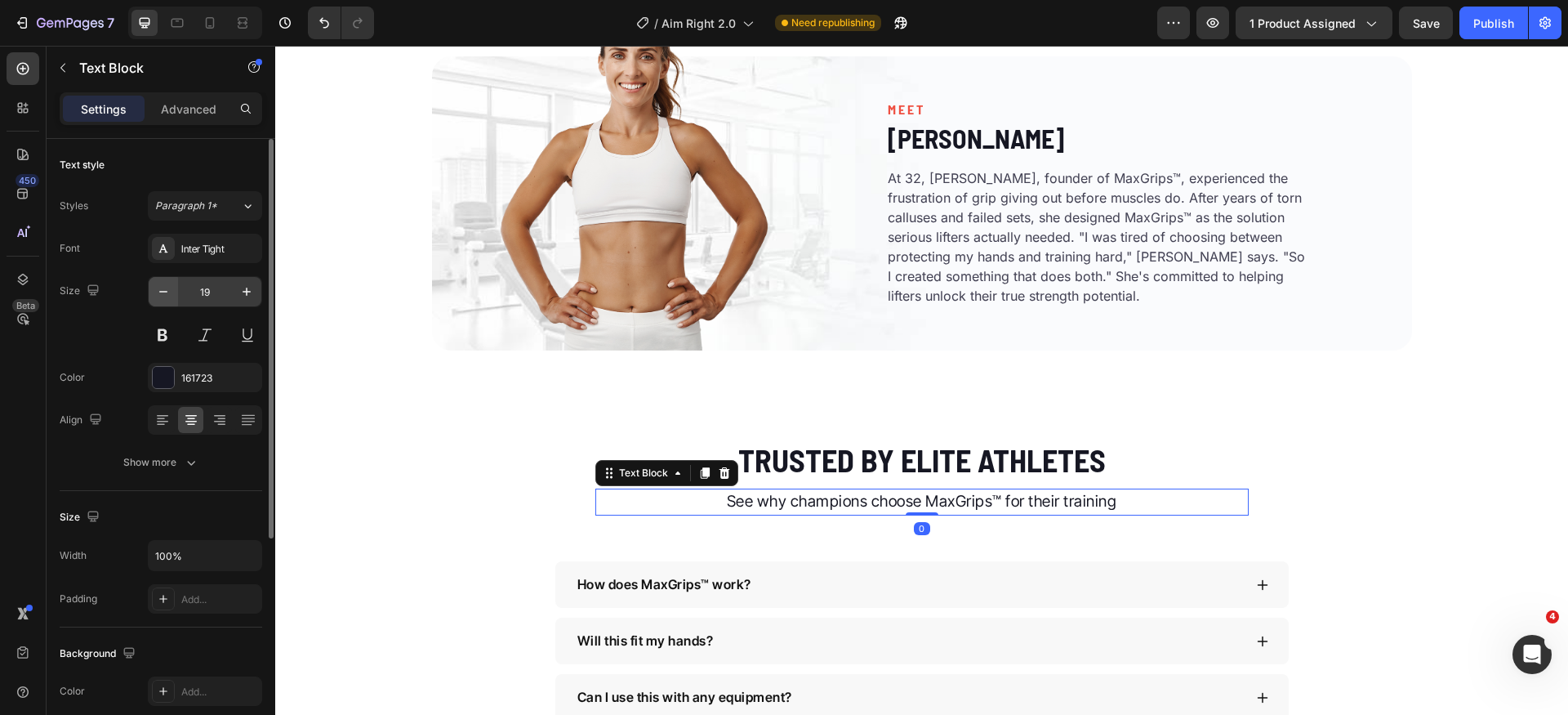
click at [177, 292] on button "button" at bounding box center [163, 291] width 29 height 29
click at [167, 291] on icon "button" at bounding box center [163, 291] width 16 height 16
click at [235, 292] on button "button" at bounding box center [246, 291] width 29 height 29
type input "18"
click at [187, 455] on icon "button" at bounding box center [191, 462] width 16 height 16
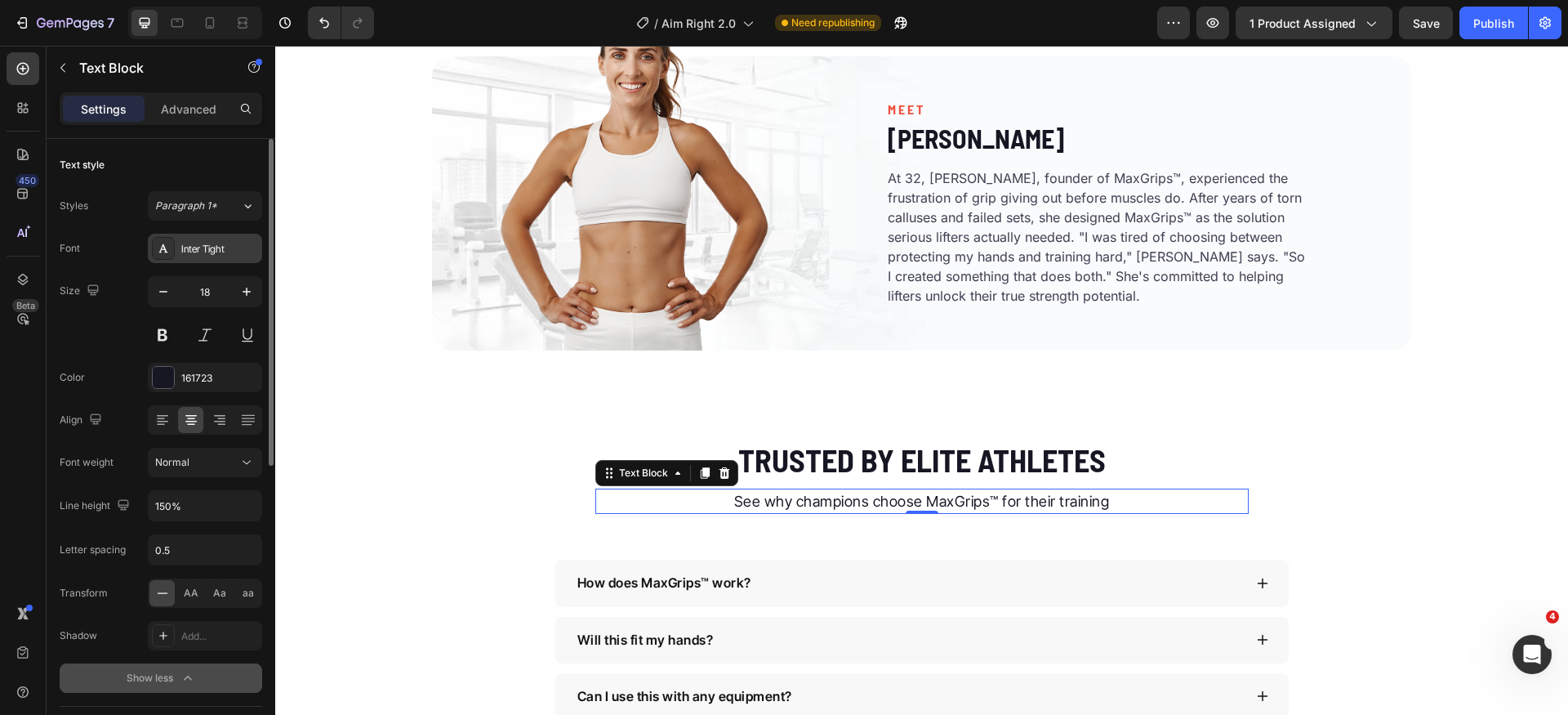
click at [214, 251] on div "Inter Tight" at bounding box center [219, 249] width 77 height 14
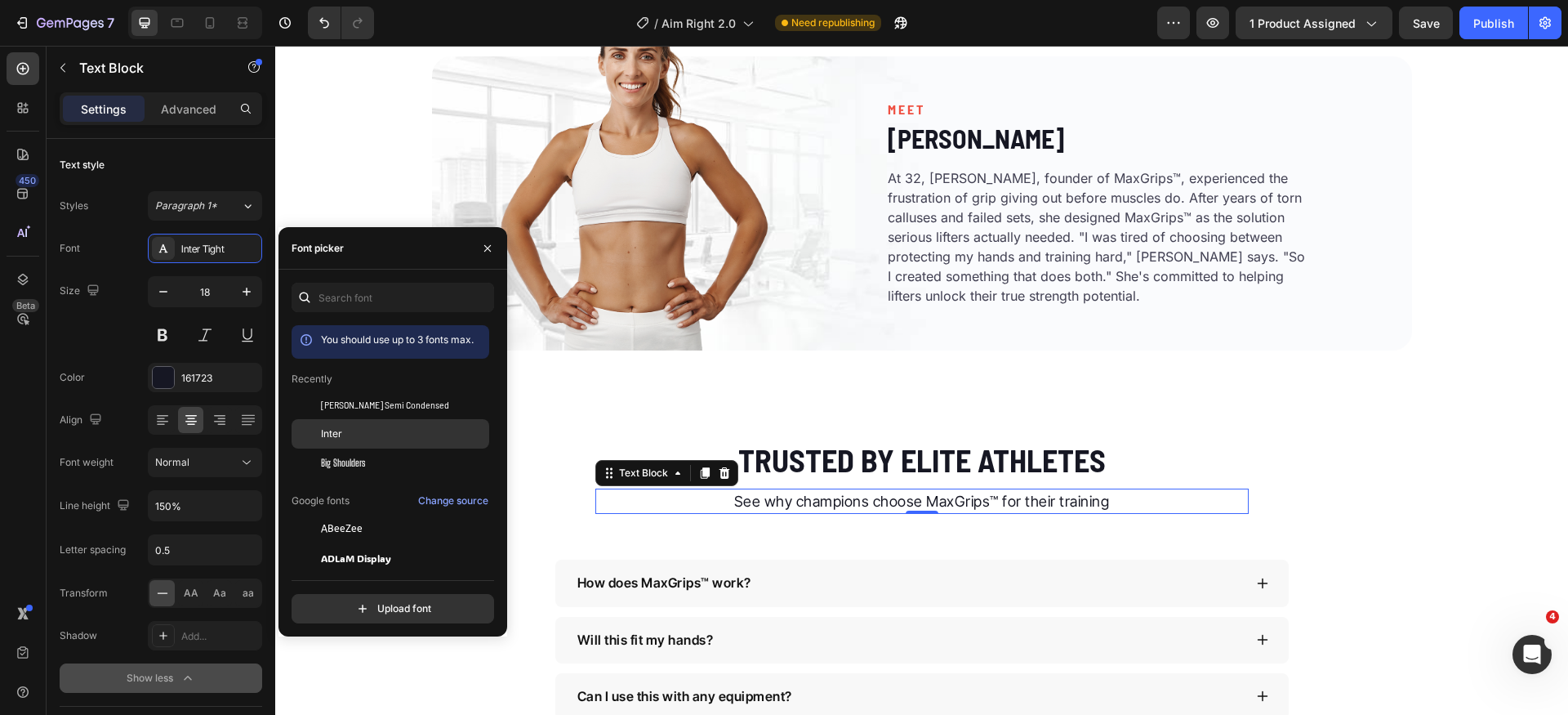
click at [346, 428] on div "Inter" at bounding box center [404, 433] width 165 height 14
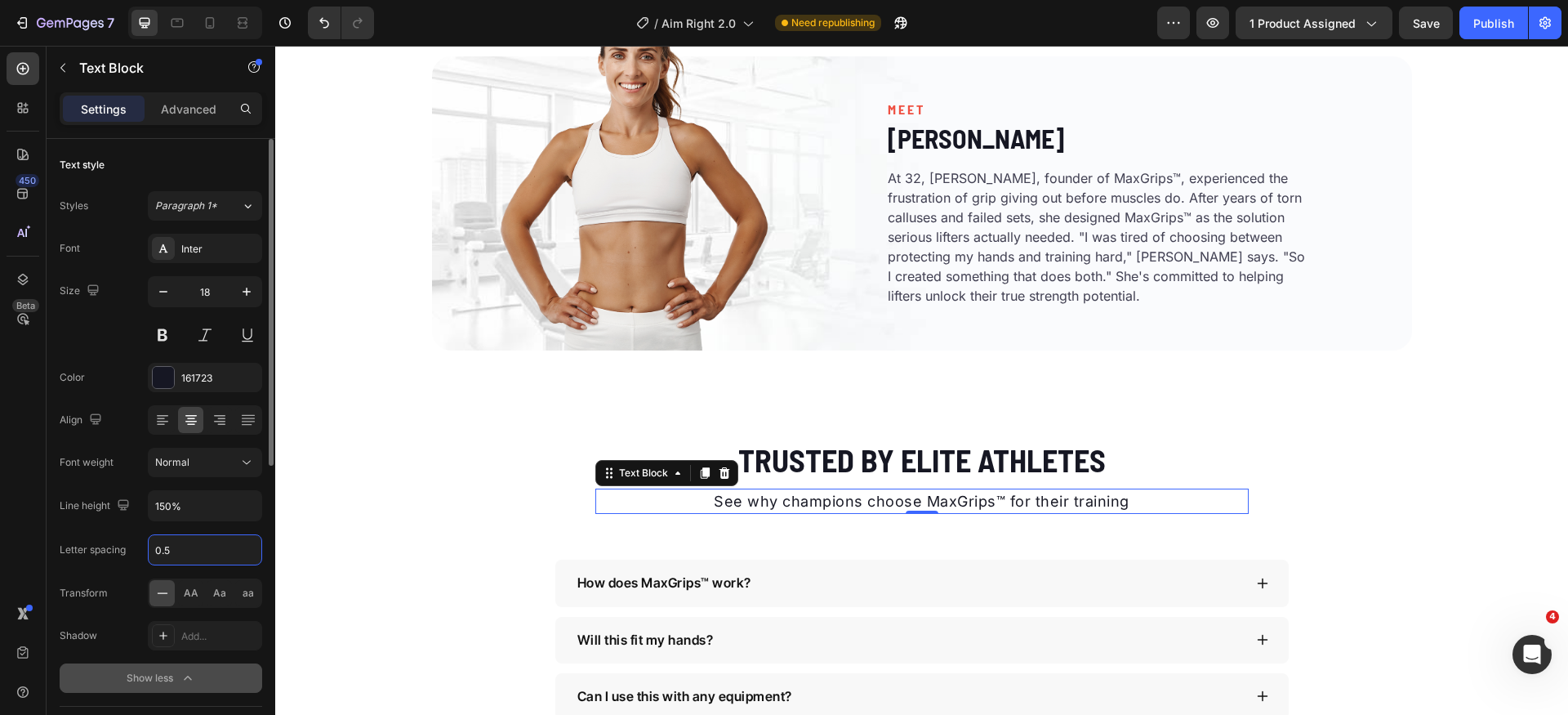
drag, startPoint x: 211, startPoint y: 550, endPoint x: 221, endPoint y: 548, distance: 10.2
click at [213, 549] on input "0.5" at bounding box center [205, 549] width 113 height 29
type input "0"
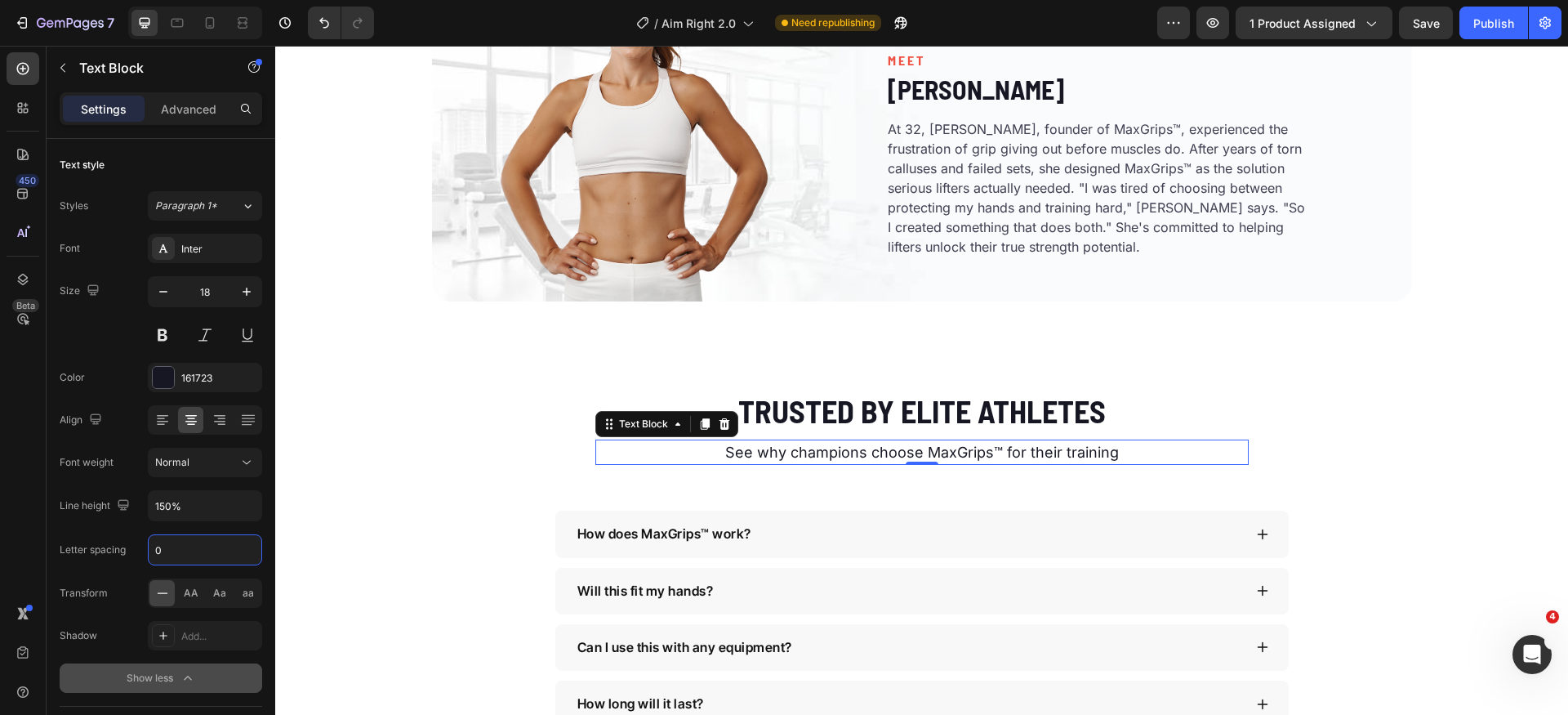
scroll to position [4413, 0]
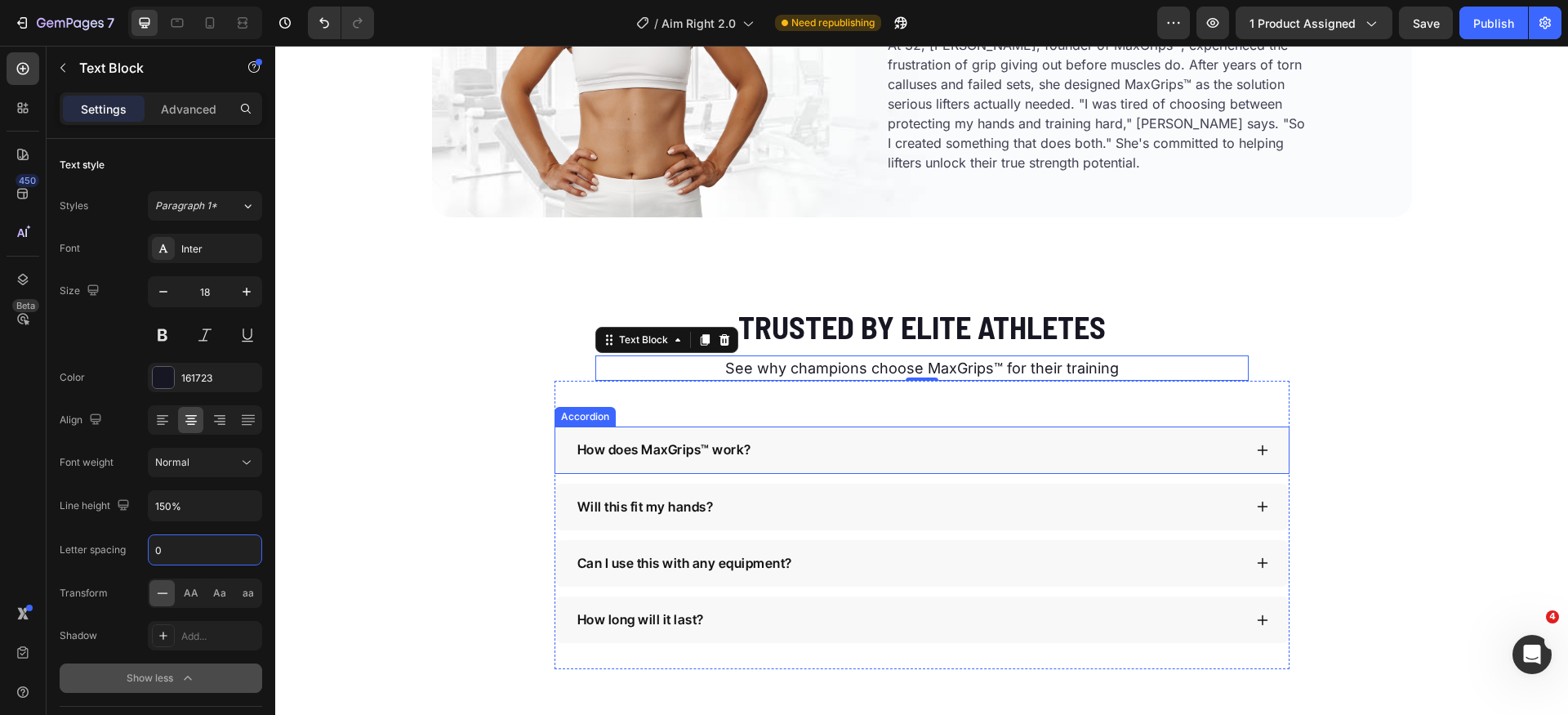
click at [660, 442] on p "How does MaxGrips™ work?" at bounding box center [664, 450] width 174 height 15
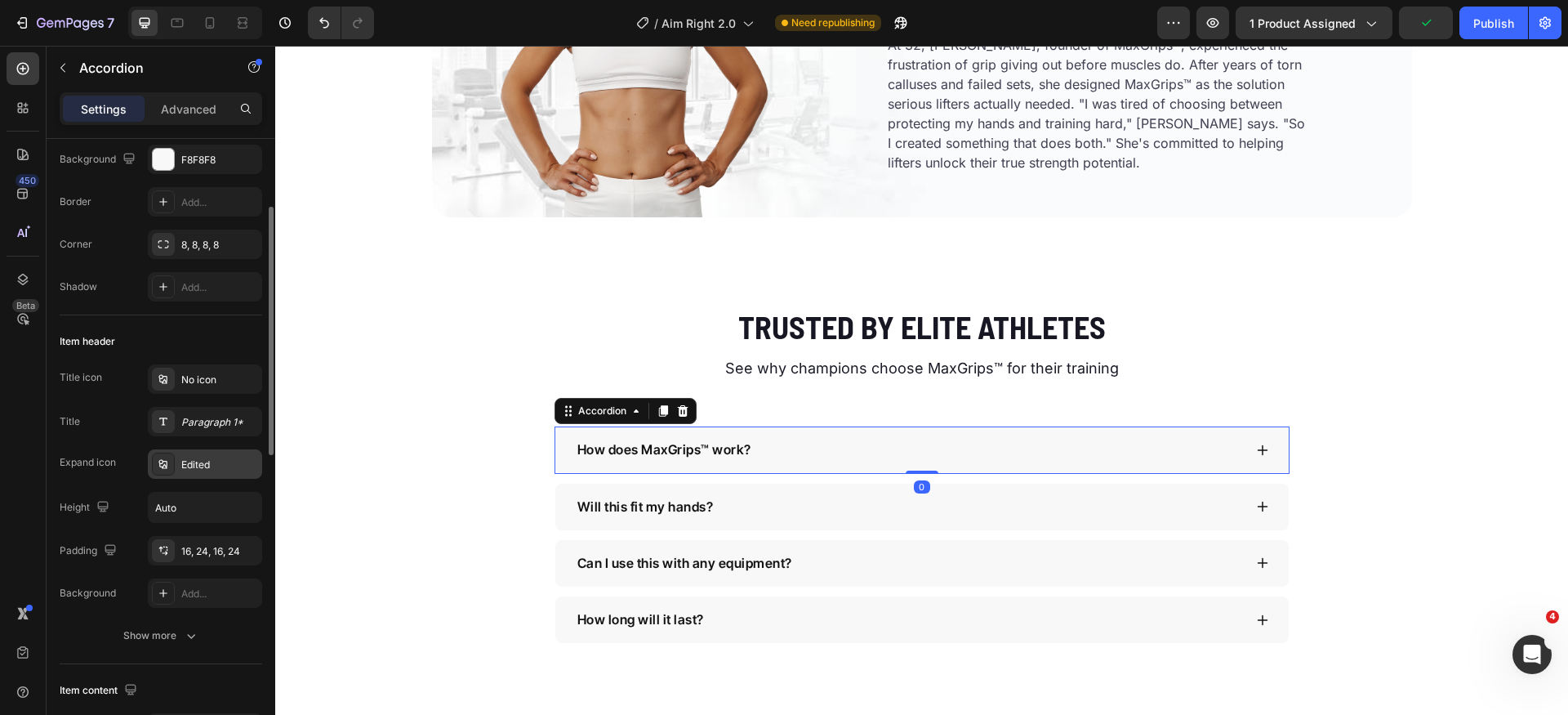
scroll to position [146, 0]
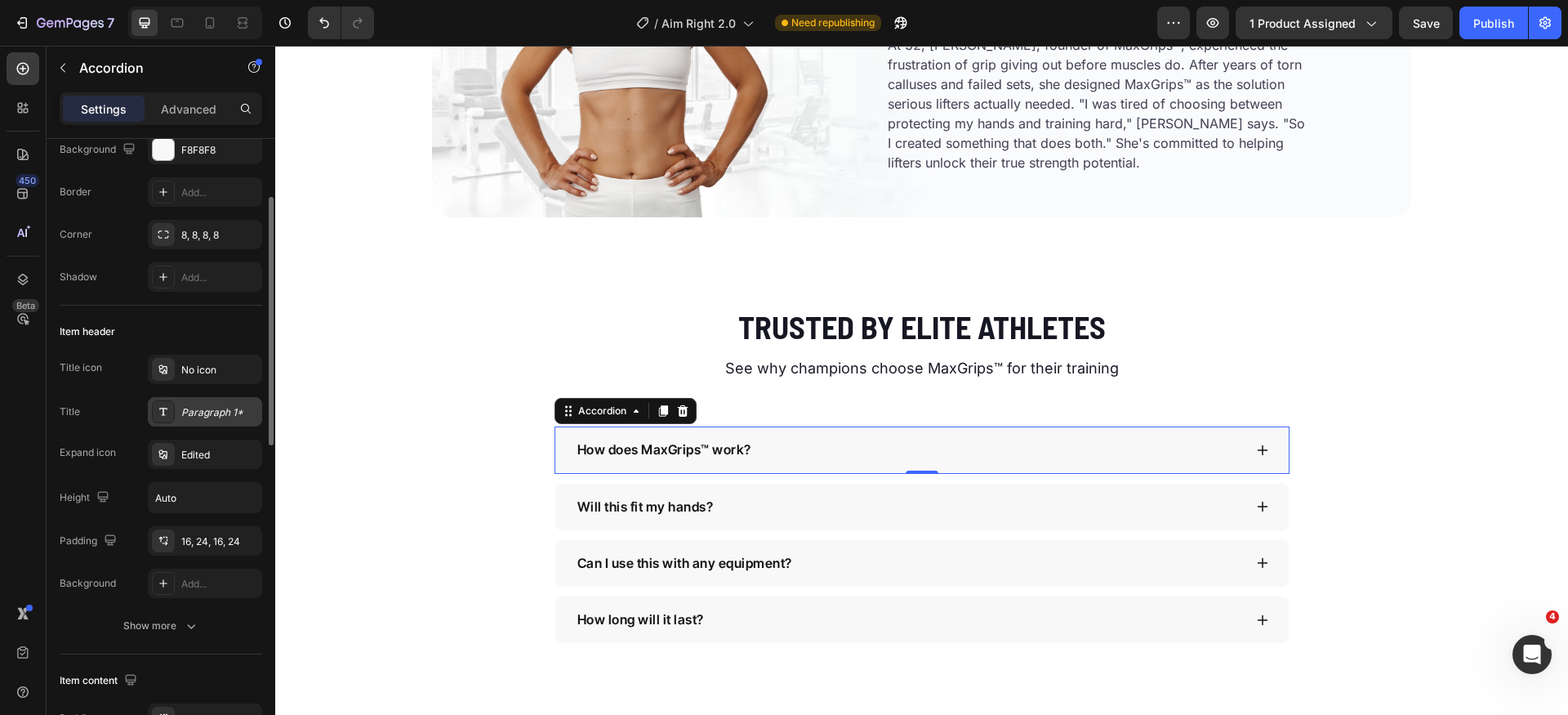
click at [213, 411] on div "Paragraph 1*" at bounding box center [219, 412] width 77 height 14
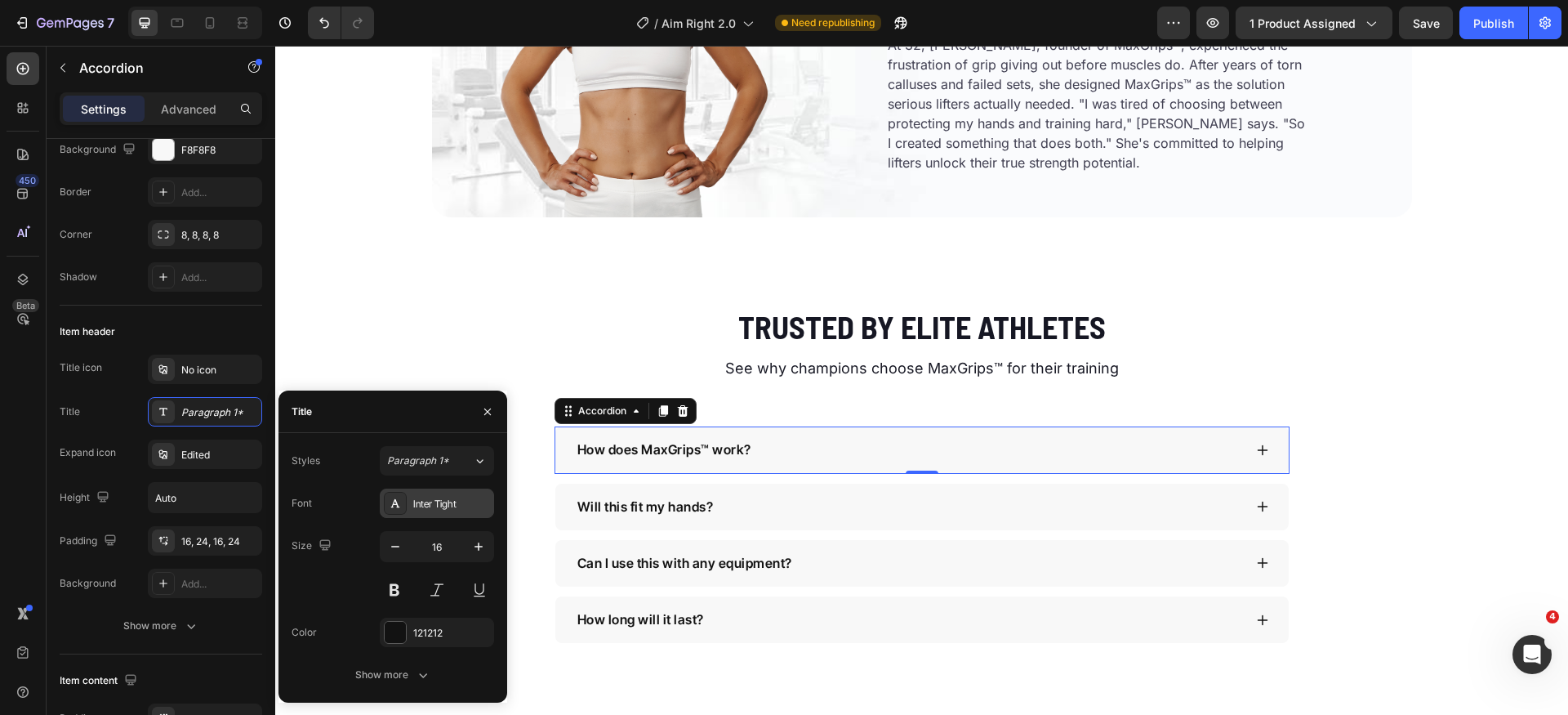
click at [461, 500] on div "Inter Tight" at bounding box center [451, 504] width 77 height 14
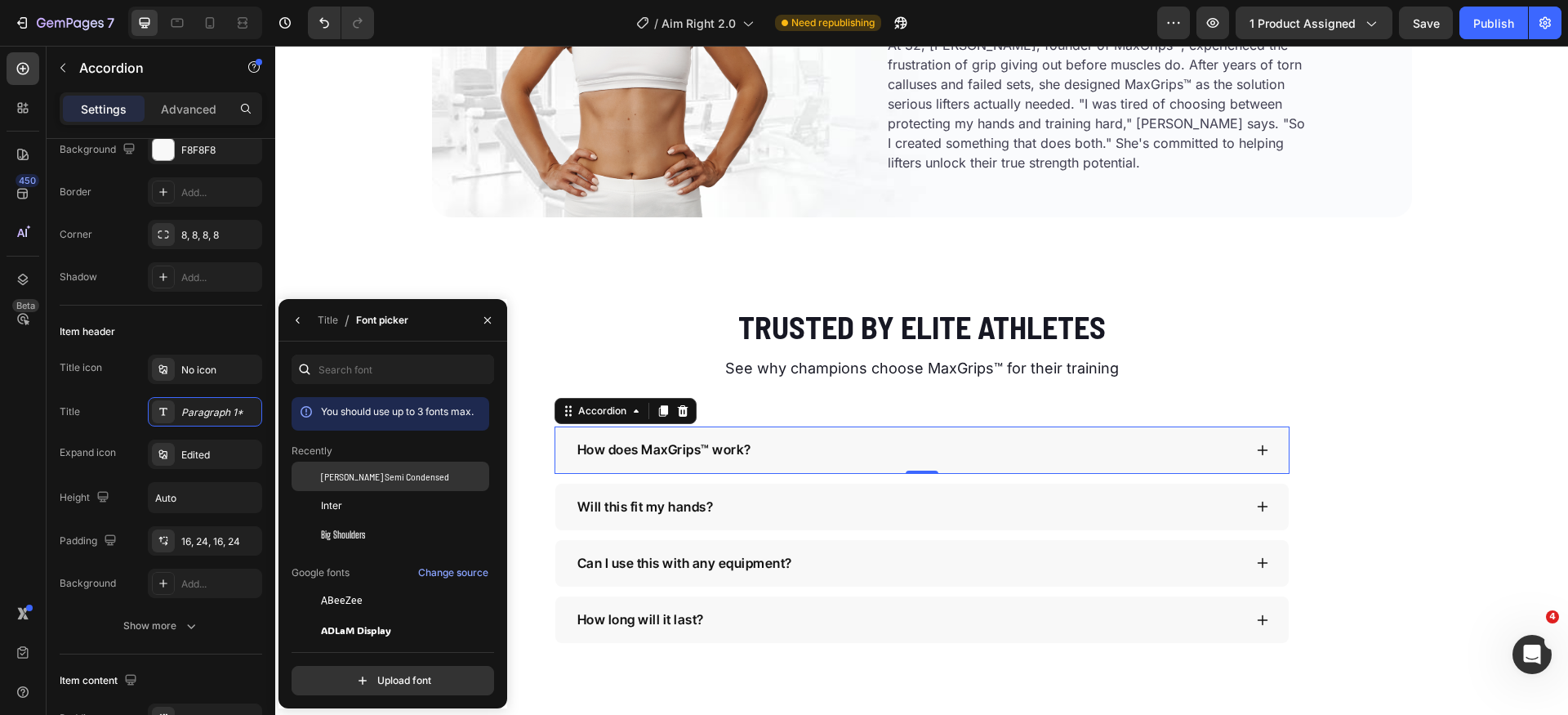
click at [401, 474] on span "[PERSON_NAME] Semi Condensed" at bounding box center [385, 476] width 129 height 14
drag, startPoint x: 299, startPoint y: 326, endPoint x: 61, endPoint y: 336, distance: 238.2
click at [299, 326] on icon "button" at bounding box center [298, 320] width 13 height 13
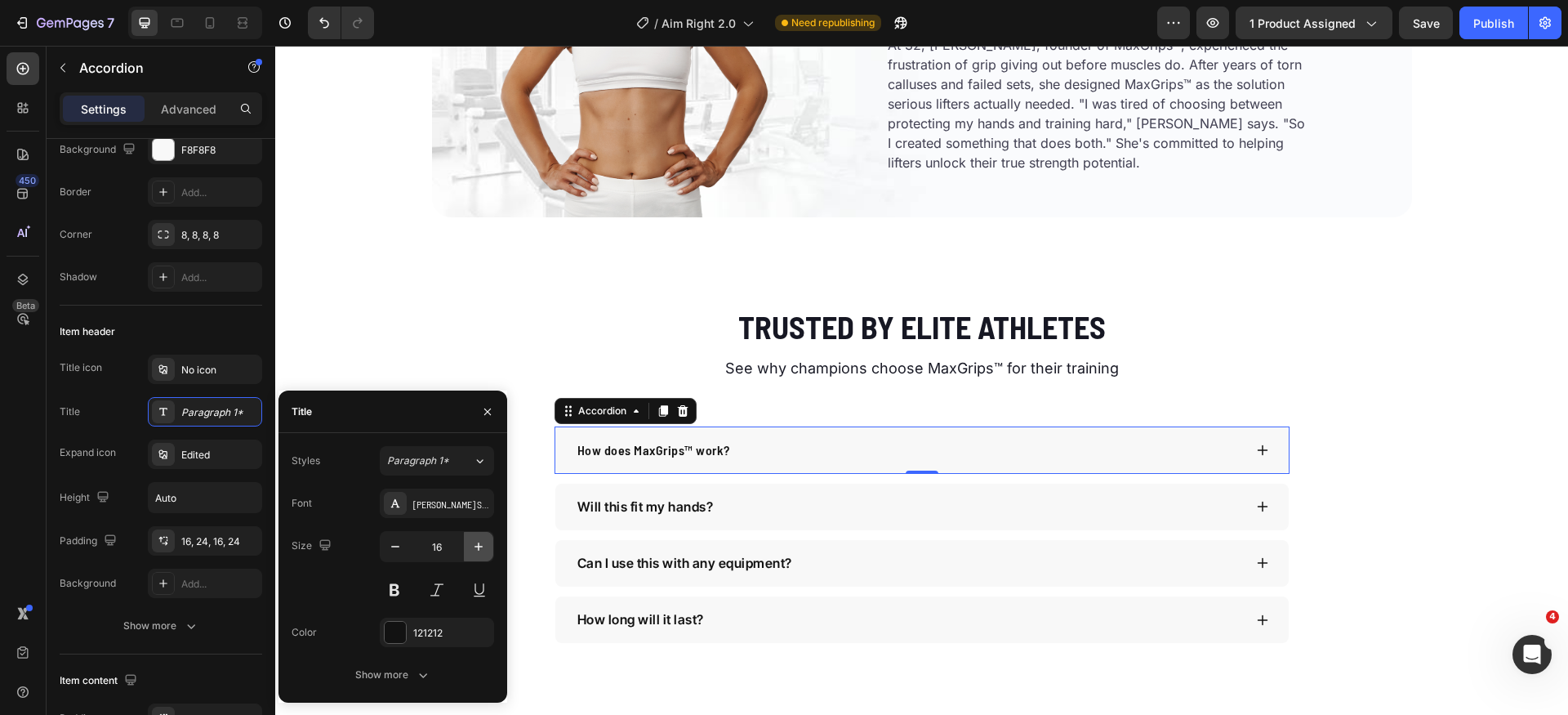
click at [476, 552] on icon "button" at bounding box center [478, 546] width 16 height 16
type input "18"
click at [400, 665] on button "Show more" at bounding box center [393, 675] width 203 height 29
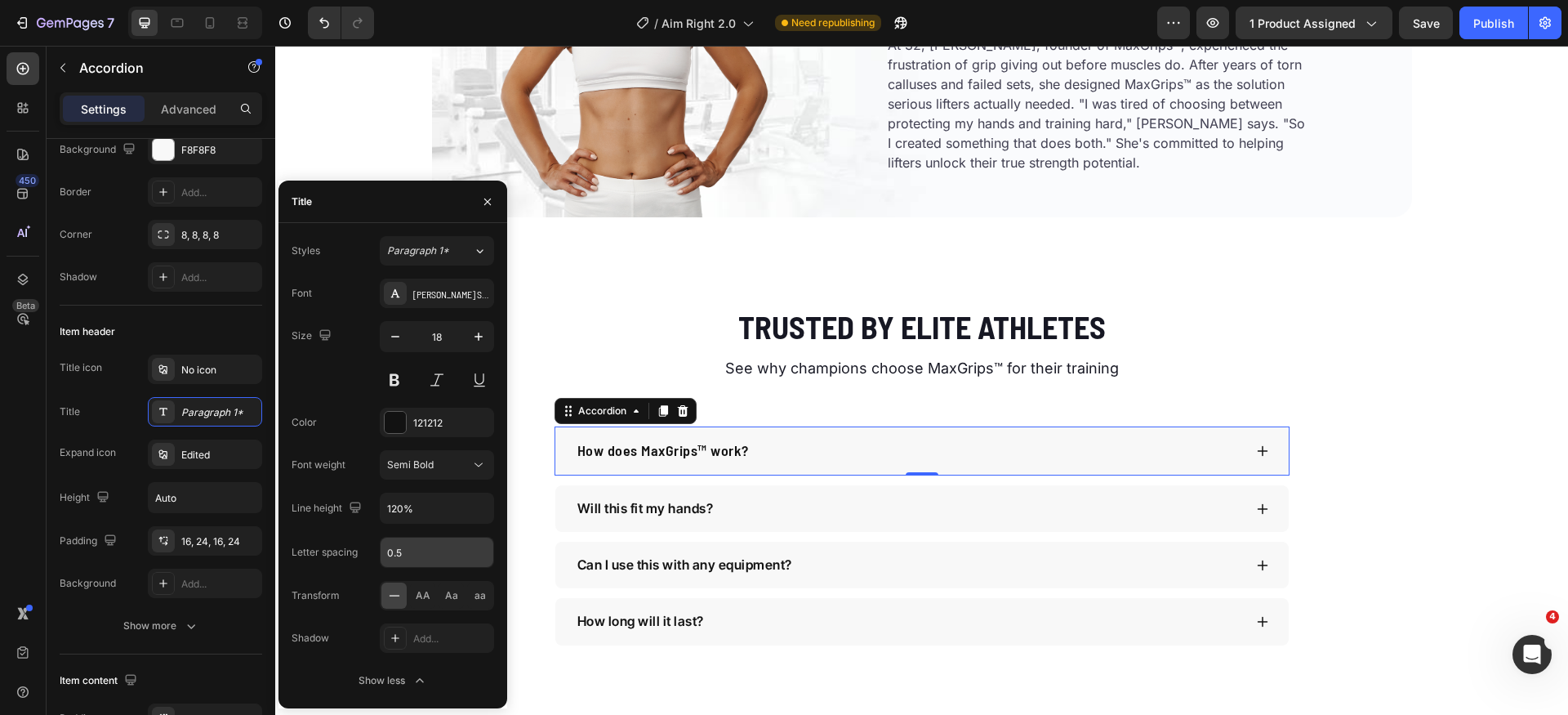
click at [437, 561] on input "0.5" at bounding box center [437, 552] width 113 height 29
type input "0"
click at [427, 596] on span "AA" at bounding box center [423, 596] width 14 height 14
click at [458, 470] on div "Semi Bold" at bounding box center [429, 464] width 83 height 14
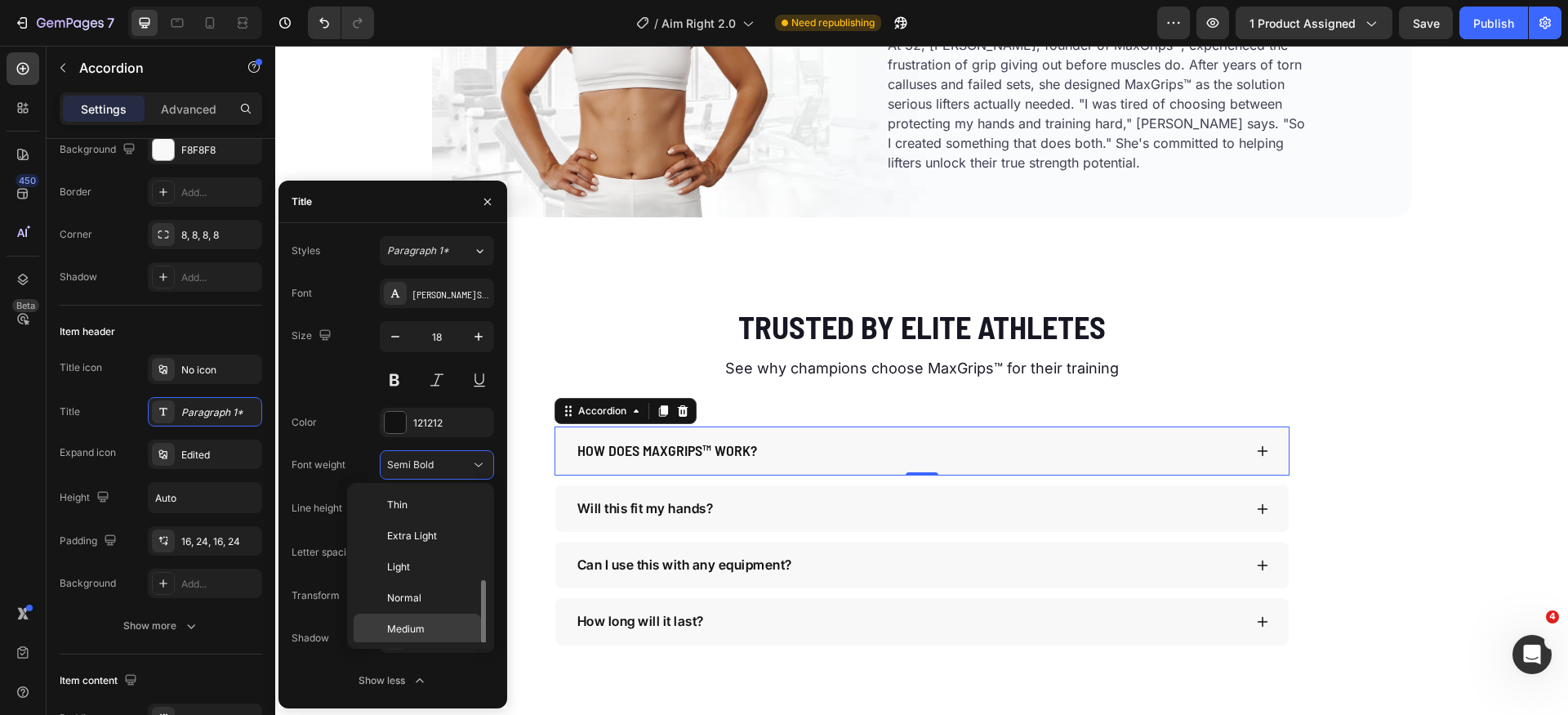
scroll to position [59, 0]
click at [429, 648] on div "Bold" at bounding box center [418, 663] width 128 height 31
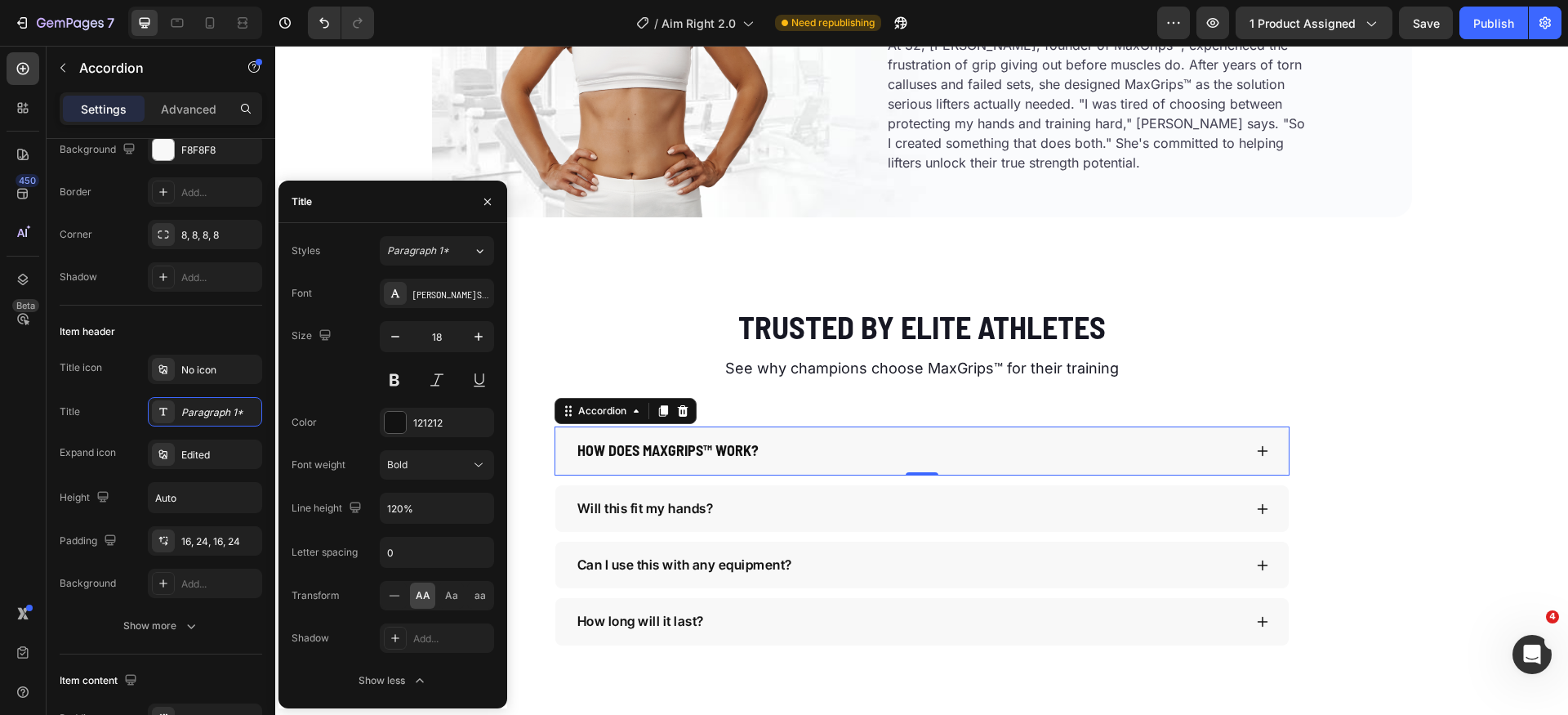
click at [1256, 453] on icon at bounding box center [1263, 452] width 13 height 13
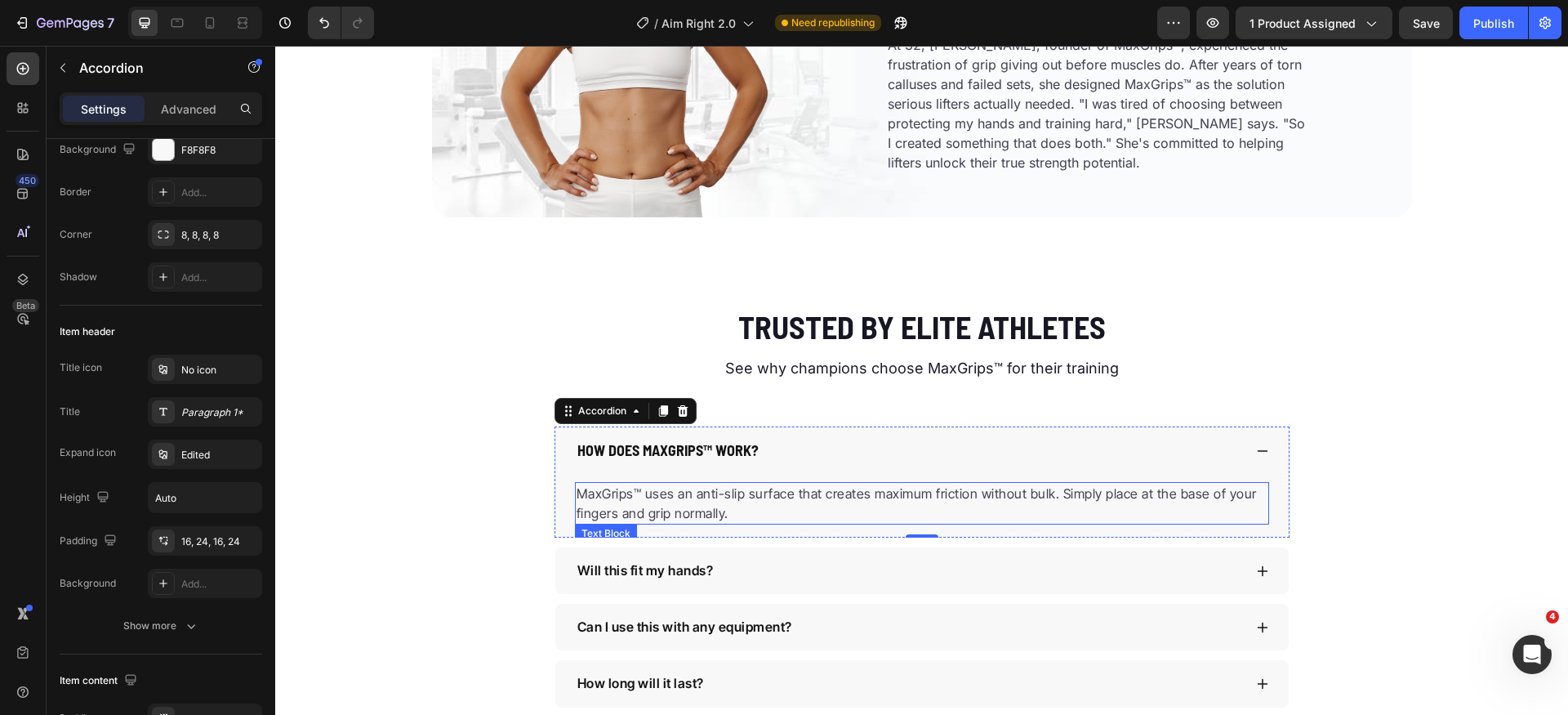
click at [829, 506] on p "MaxGrips™ uses an anti-slip surface that creates maximum friction without bulk.…" at bounding box center [922, 503] width 691 height 40
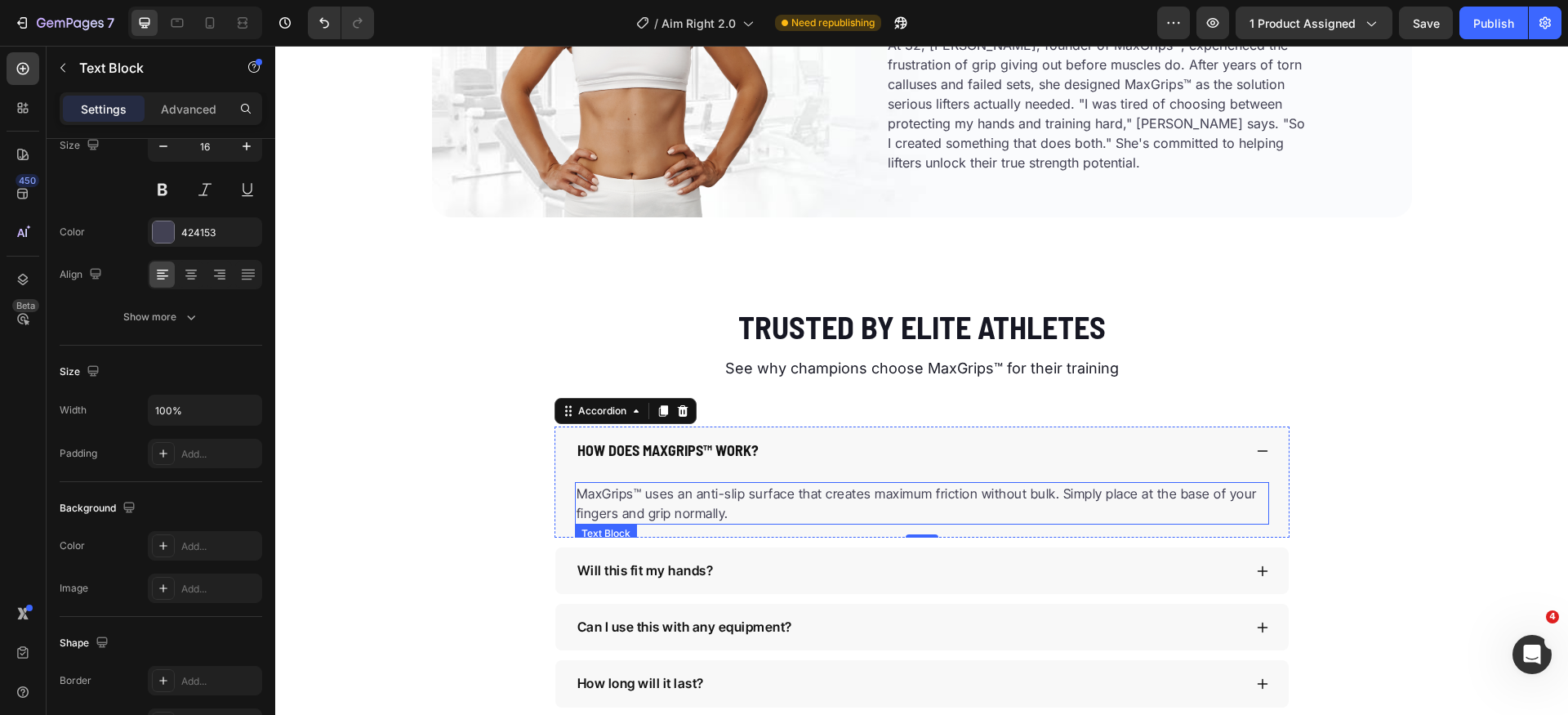
scroll to position [0, 0]
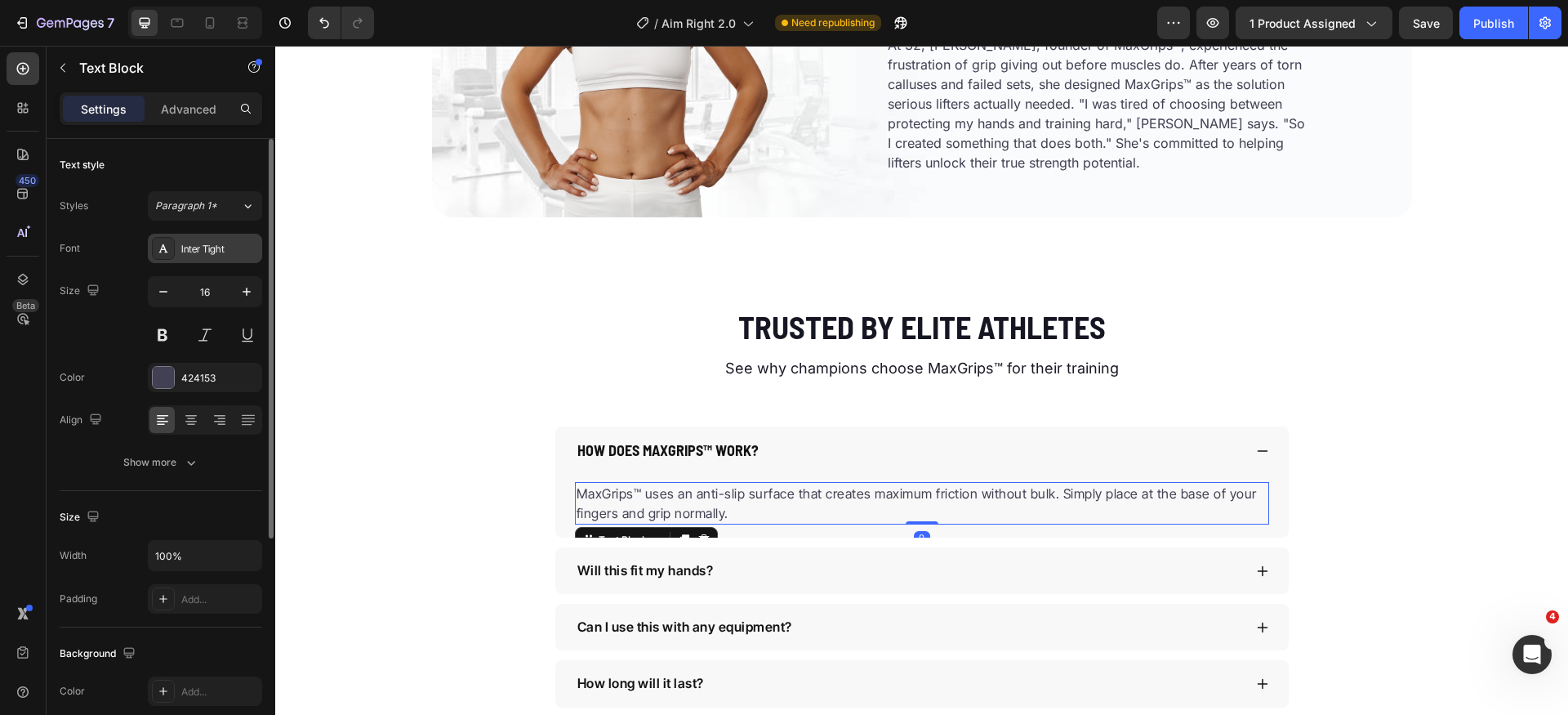
click at [211, 236] on div "Inter Tight" at bounding box center [205, 248] width 114 height 29
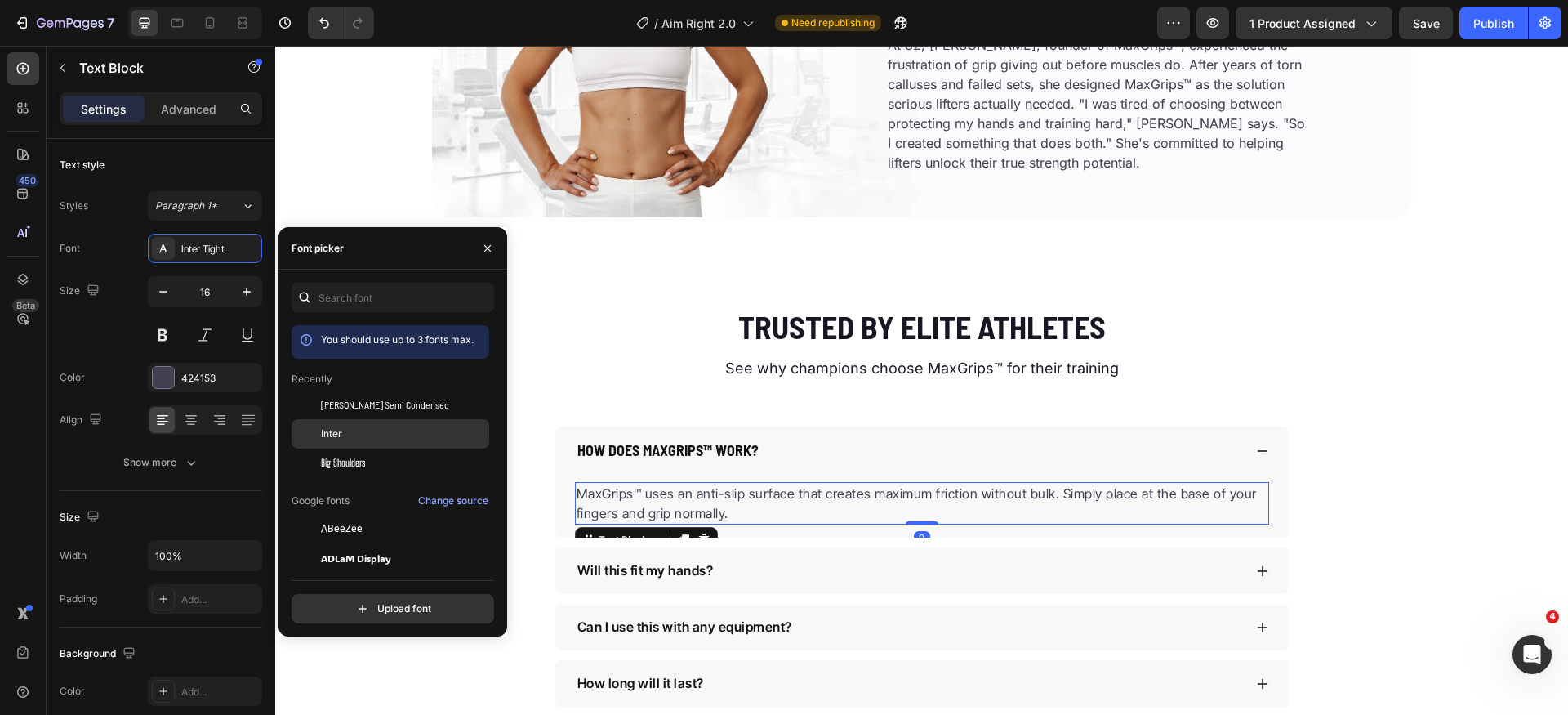
click at [345, 435] on div "Inter" at bounding box center [404, 433] width 165 height 14
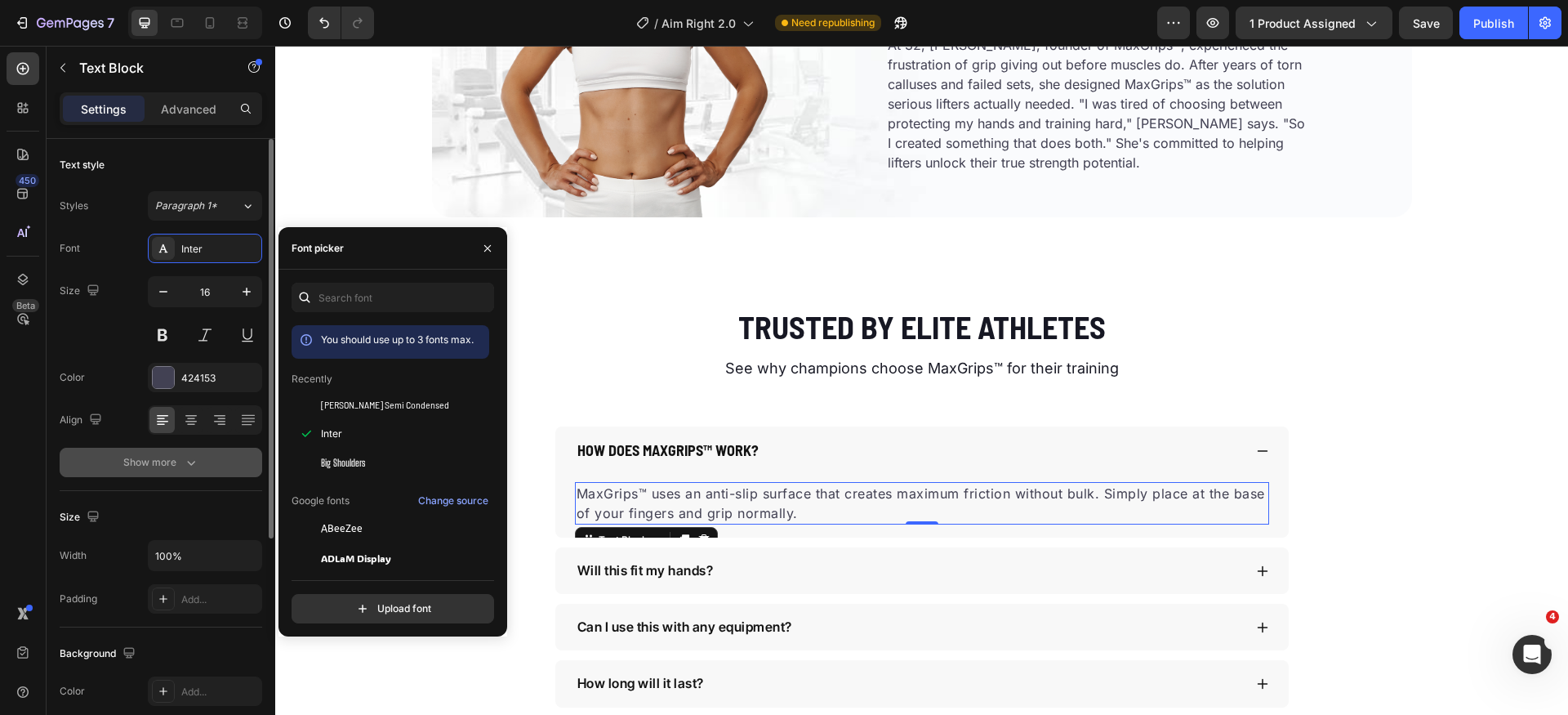
click at [178, 471] on button "Show more" at bounding box center [161, 462] width 203 height 29
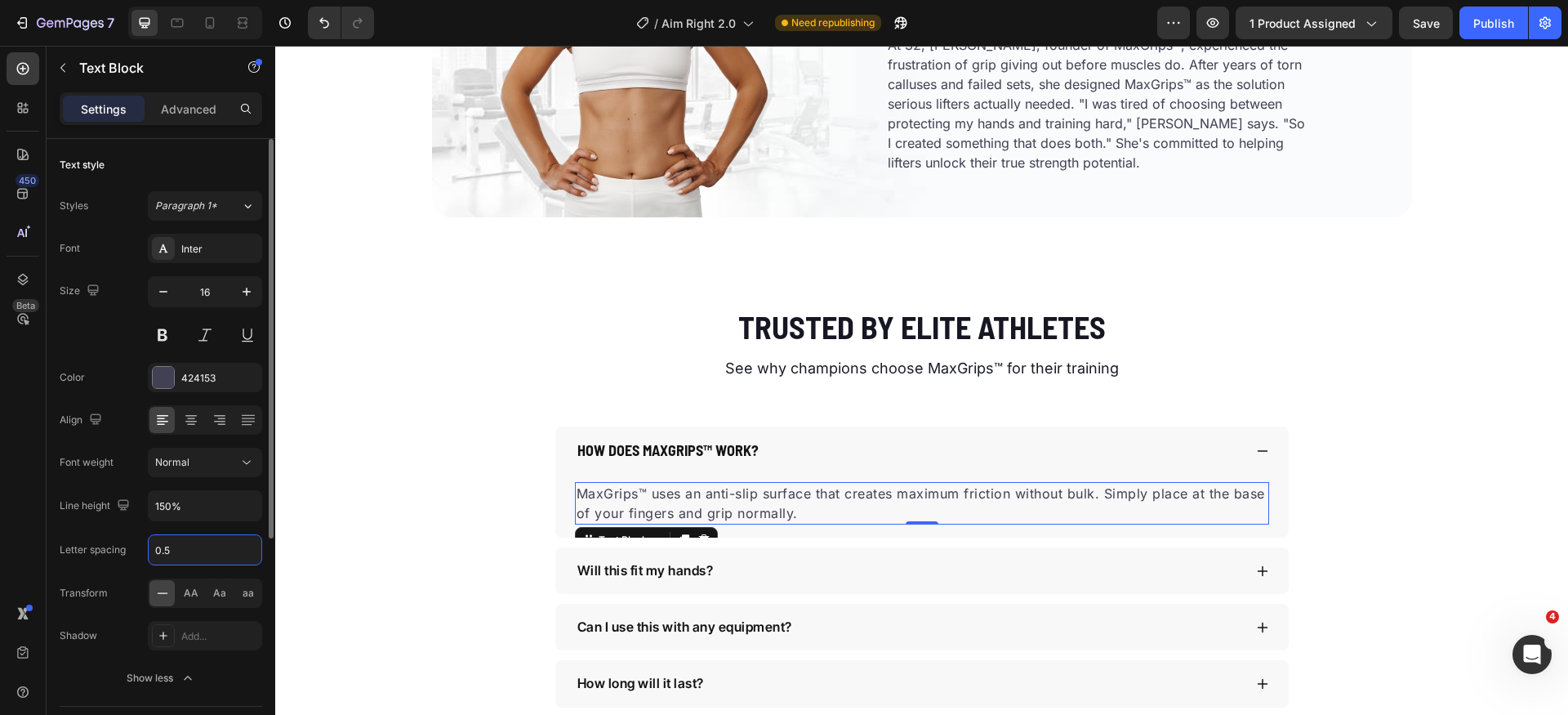
click at [198, 559] on input "0.5" at bounding box center [205, 549] width 113 height 29
type input "0"
click at [166, 374] on div at bounding box center [163, 377] width 21 height 21
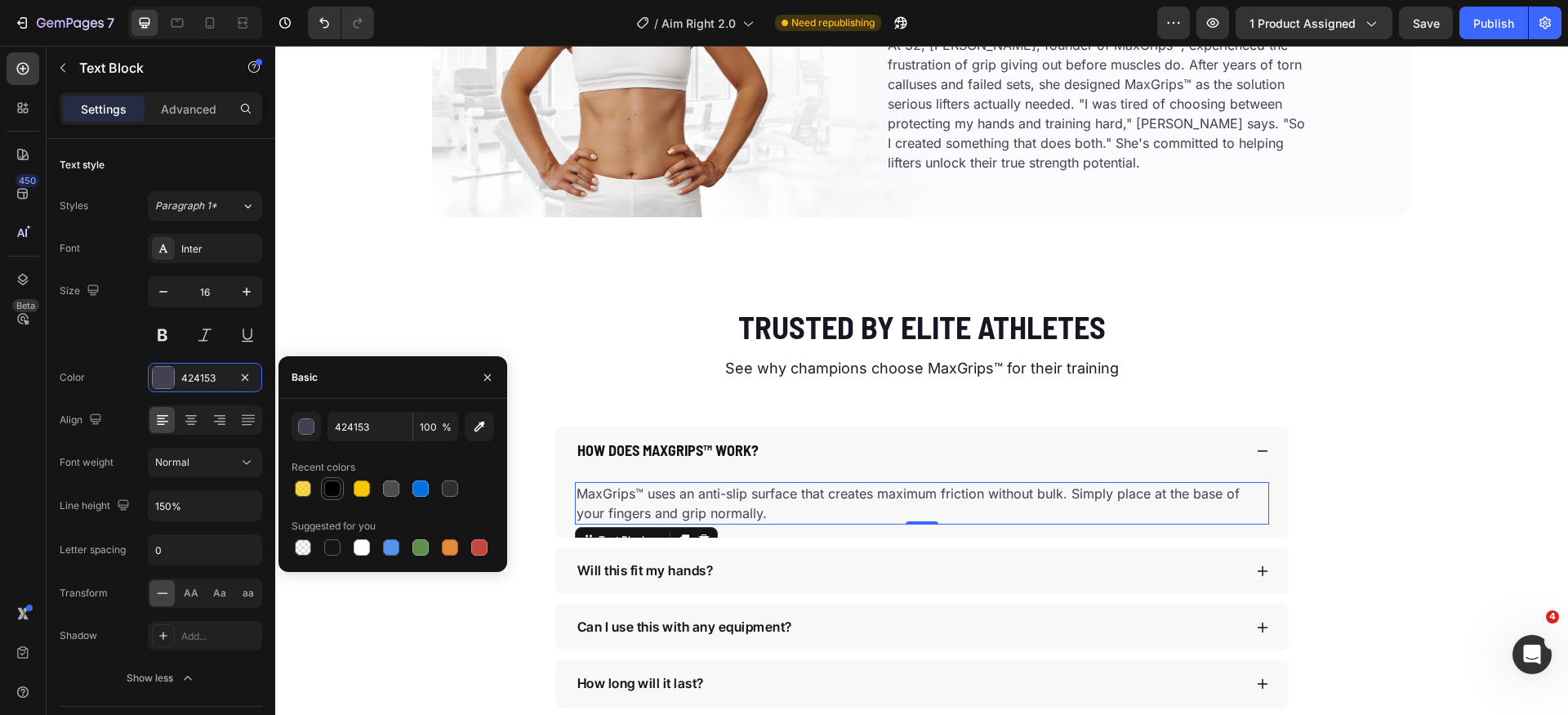
click at [330, 495] on div at bounding box center [332, 488] width 16 height 16
type input "000000"
click at [491, 378] on icon "button" at bounding box center [488, 378] width 13 height 13
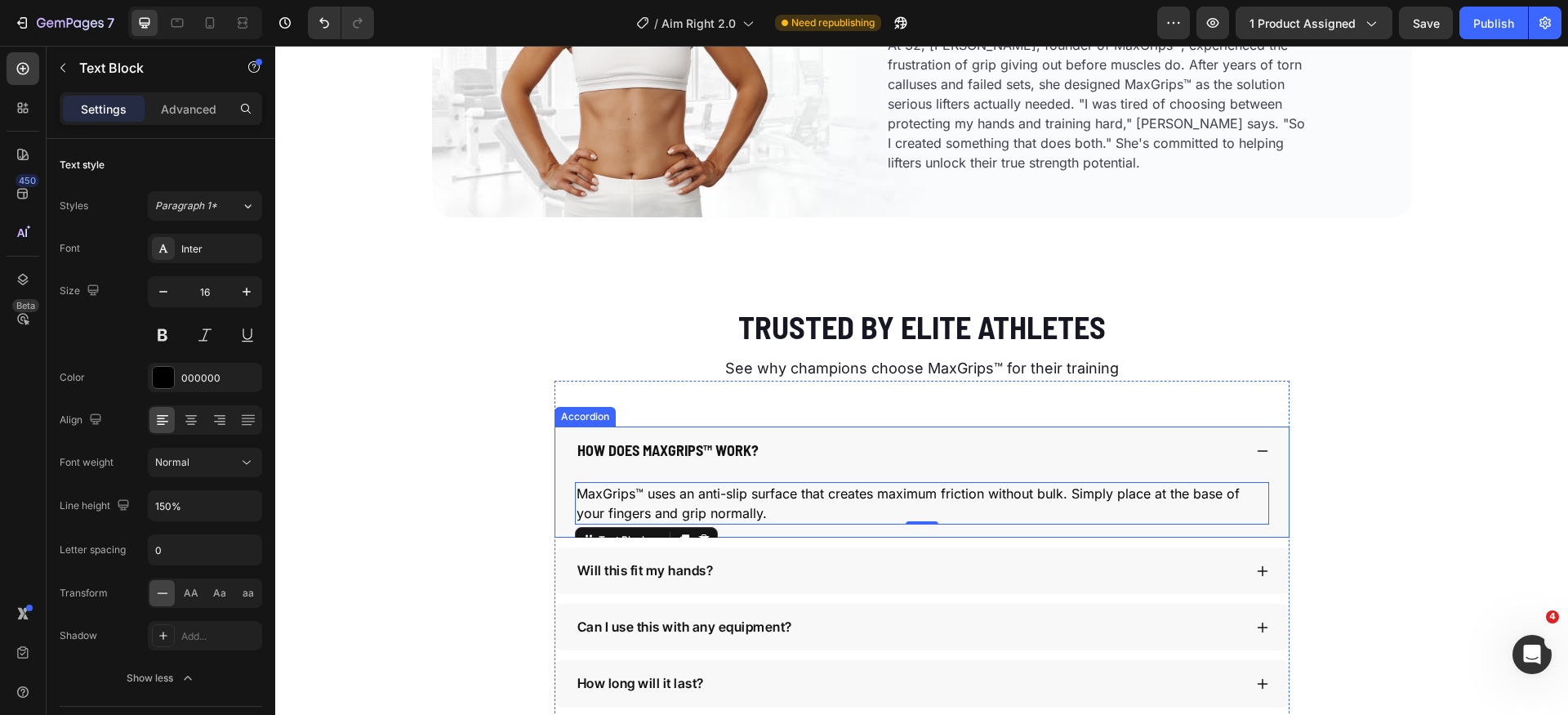
click at [1249, 448] on div "How does MaxGrips™ work?" at bounding box center [922, 451] width 734 height 49
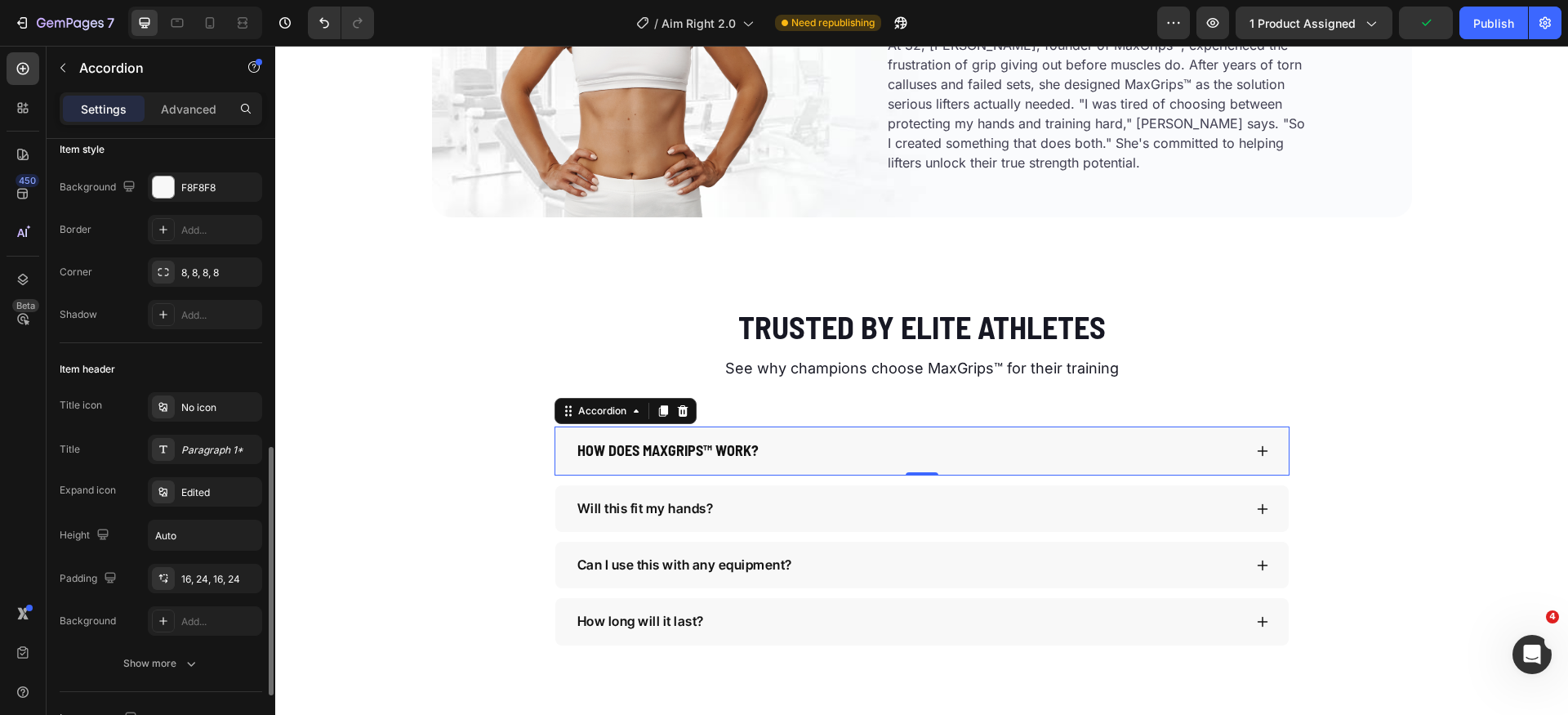
scroll to position [24, 0]
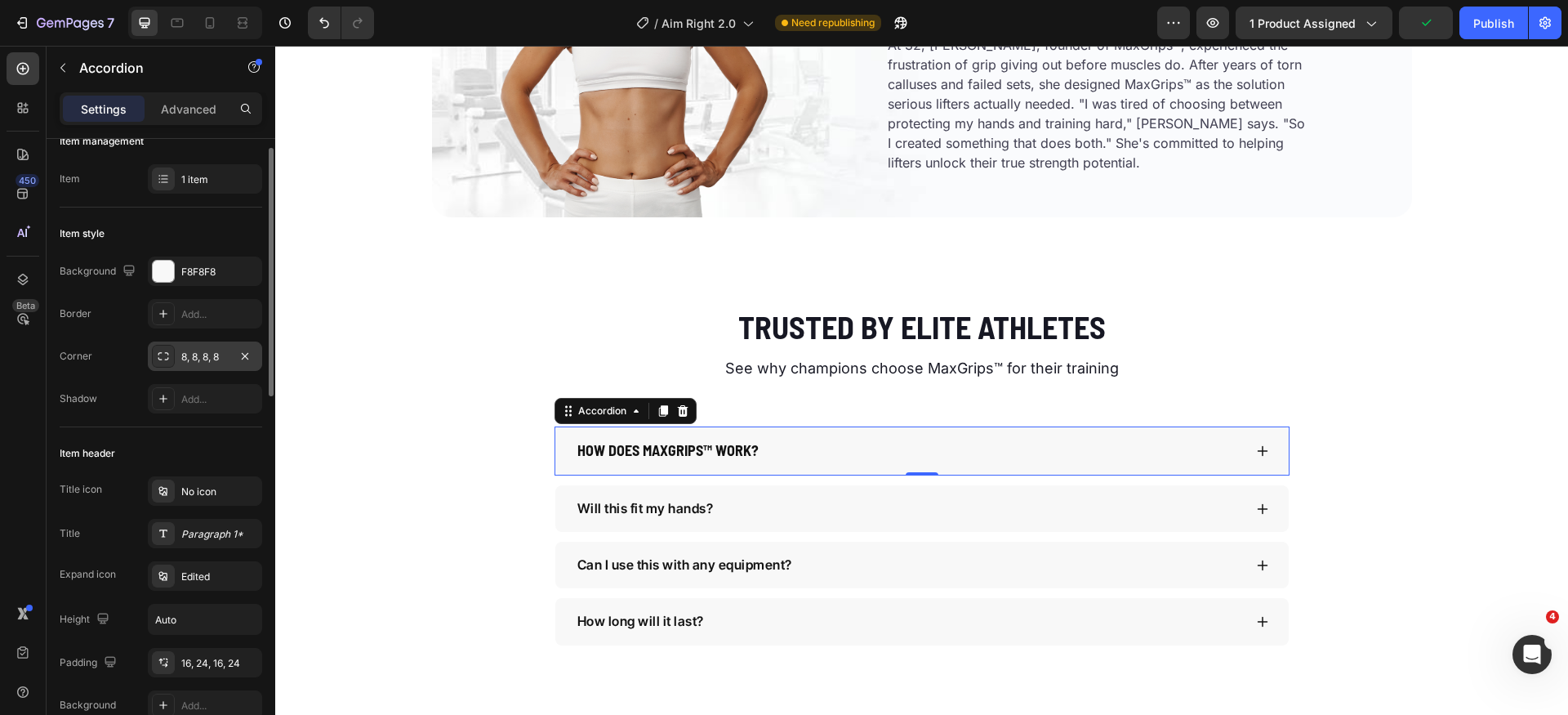
click at [214, 352] on div "8, 8, 8, 8" at bounding box center [205, 357] width 47 height 14
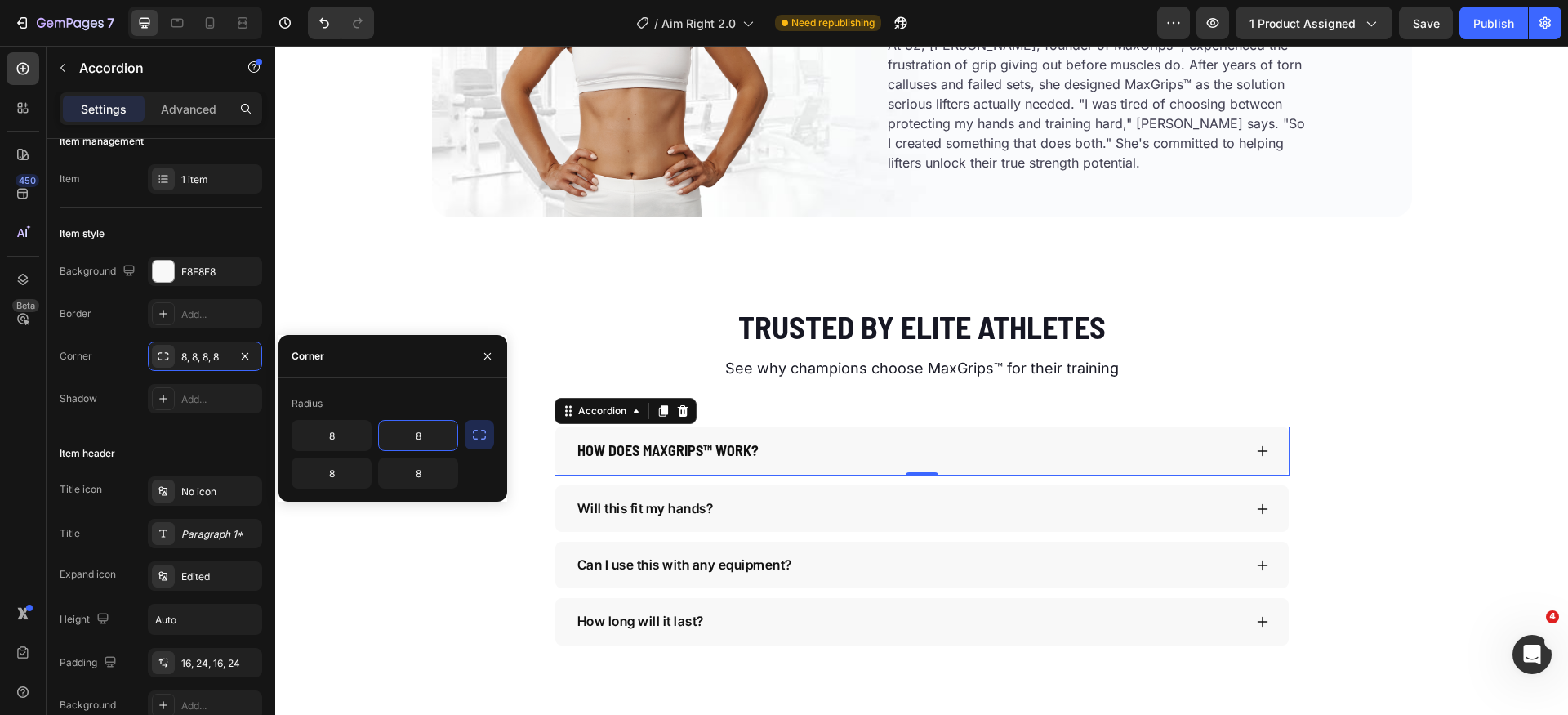
click at [426, 439] on input "8" at bounding box center [418, 435] width 78 height 29
click at [478, 434] on icon "button" at bounding box center [479, 434] width 16 height 16
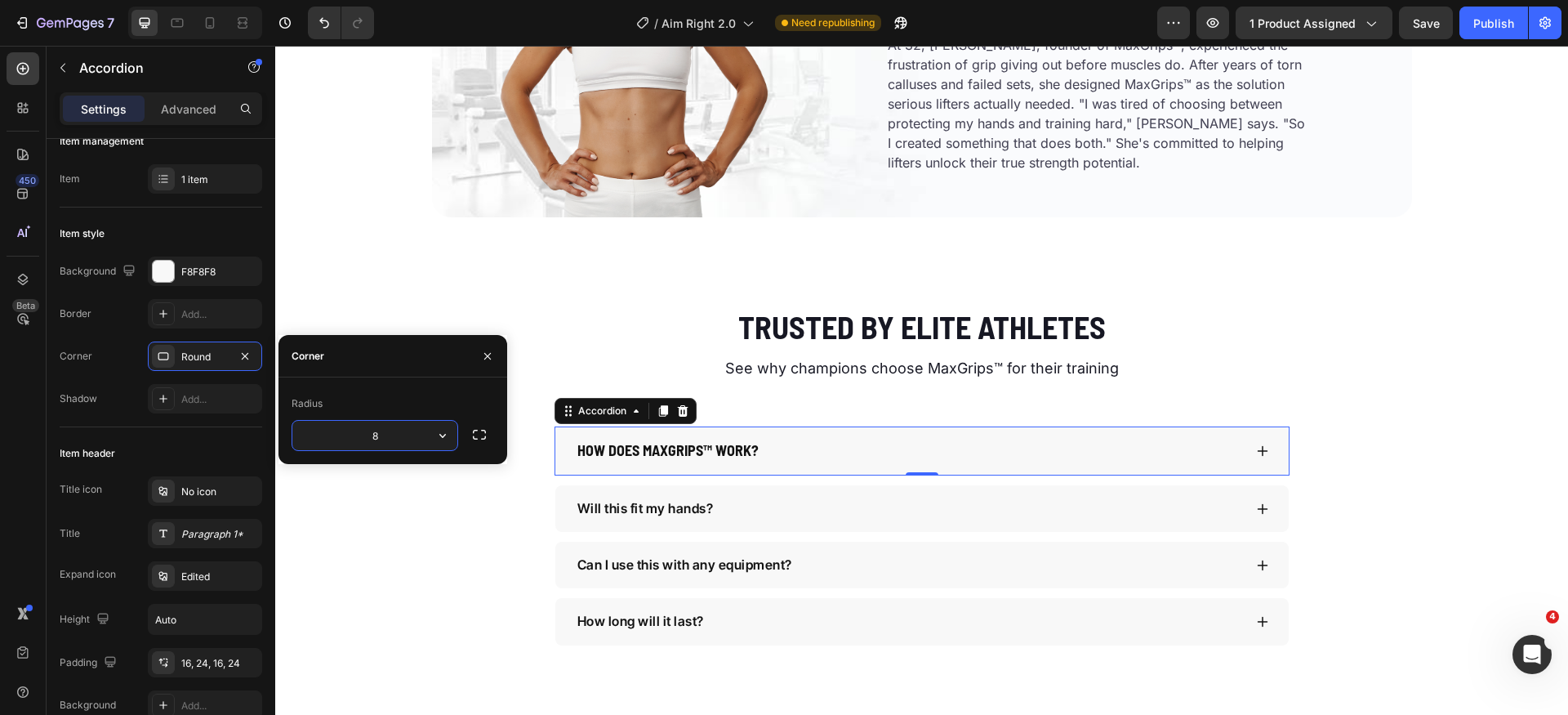
click at [398, 439] on input "8" at bounding box center [375, 435] width 165 height 29
type input "0"
click at [414, 379] on div "Radius 0" at bounding box center [393, 421] width 229 height 87
click at [485, 362] on button "button" at bounding box center [488, 356] width 26 height 26
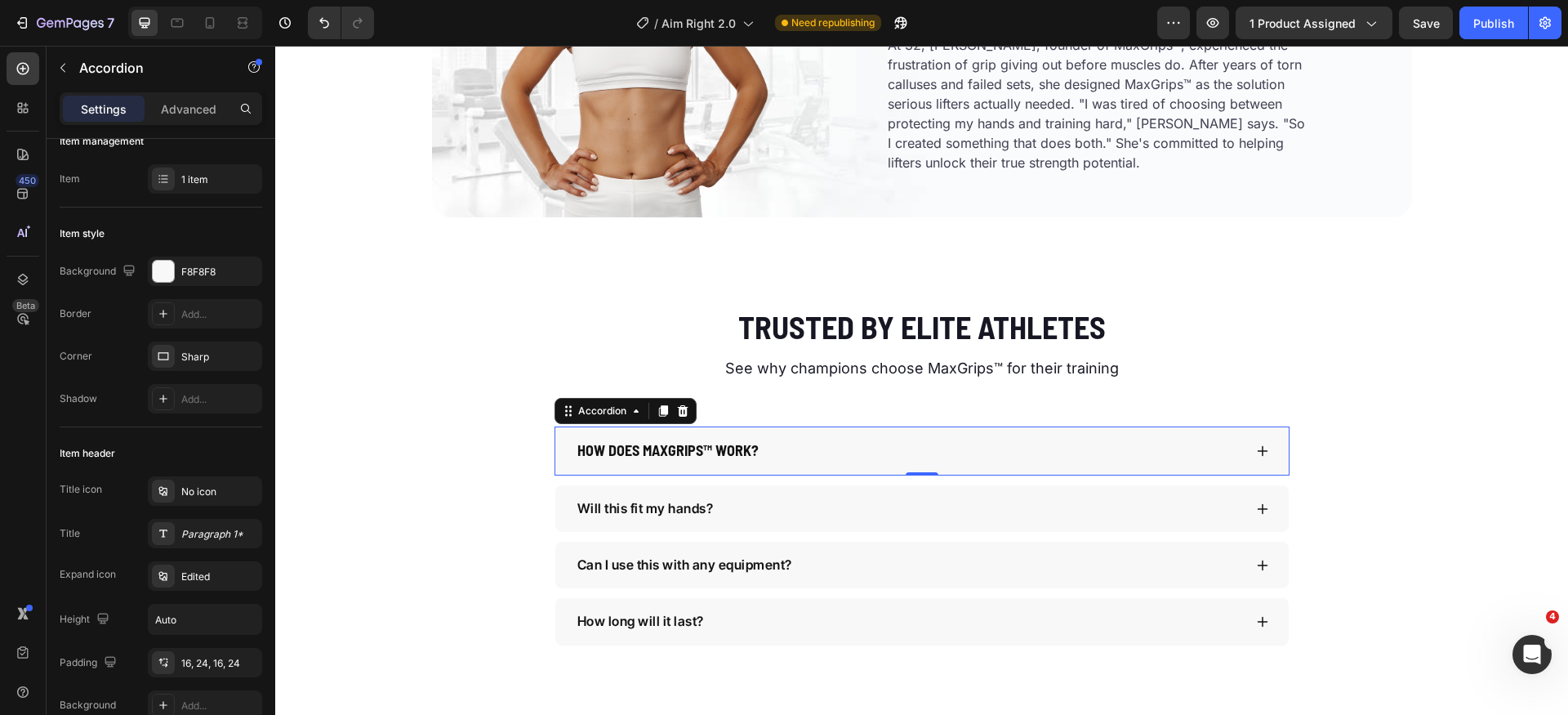
click at [1256, 448] on icon at bounding box center [1263, 452] width 13 height 13
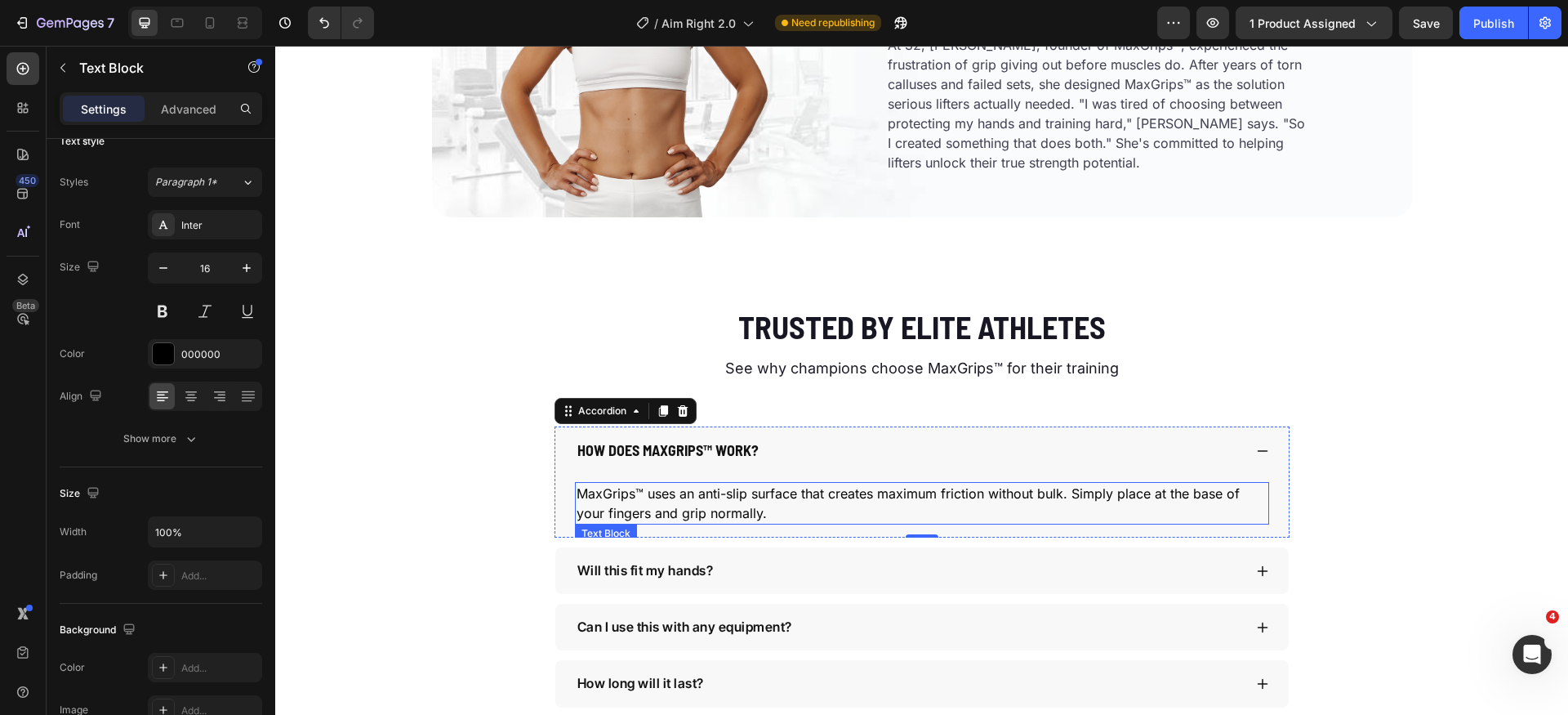
click at [757, 504] on p "MaxGrips™ uses an anti-slip surface that creates maximum friction without bulk.…" at bounding box center [922, 503] width 691 height 40
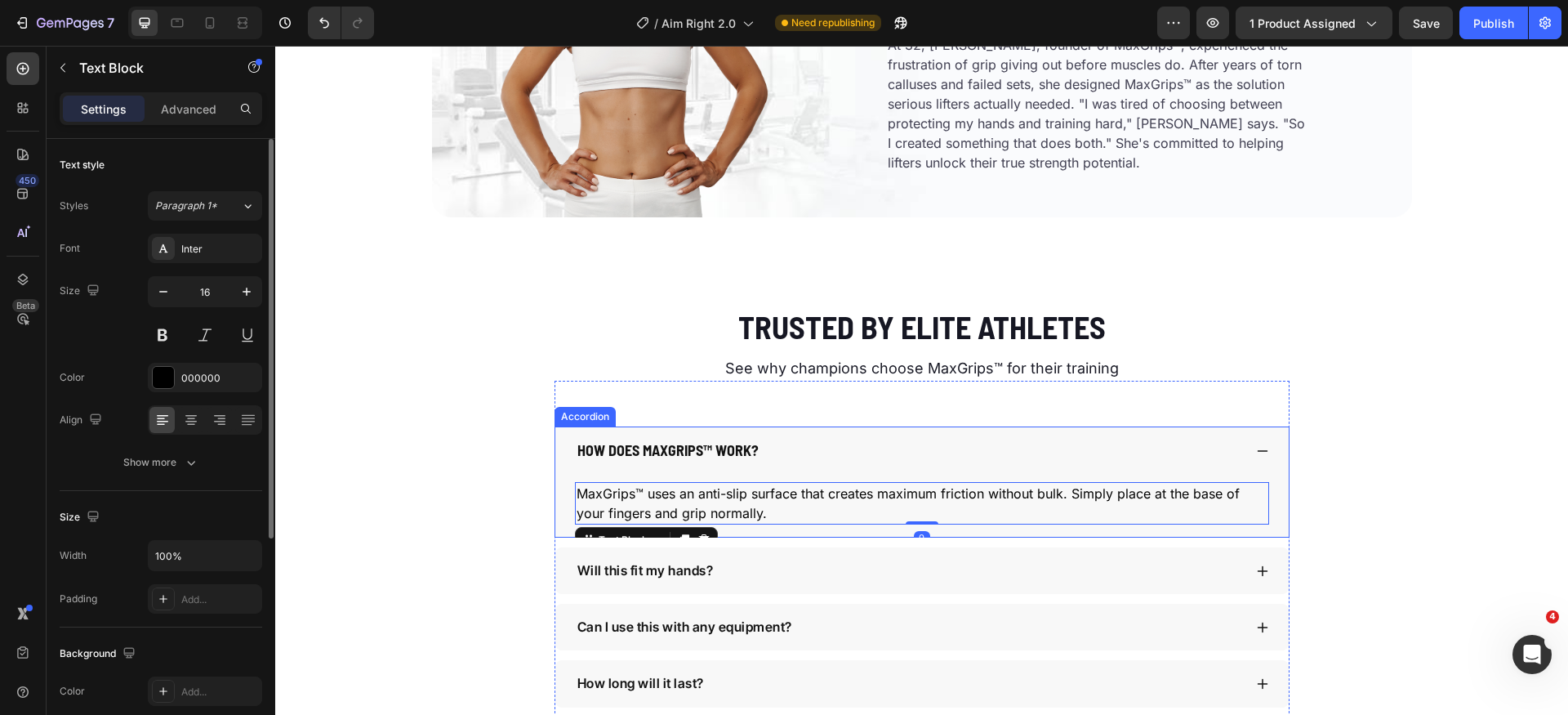
click at [835, 439] on div "How does MaxGrips™ work?" at bounding box center [922, 451] width 734 height 49
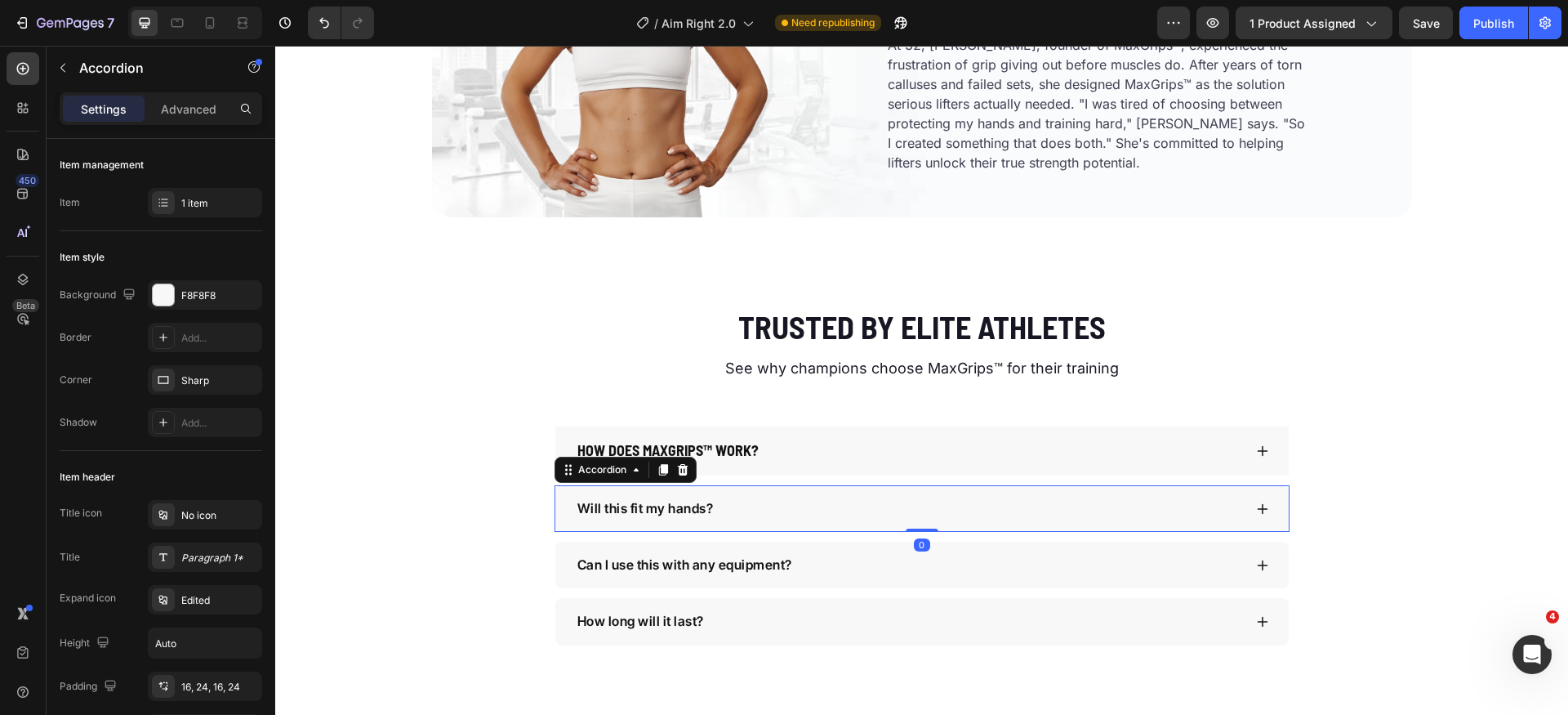
click at [853, 493] on div "Will this fit my hands?" at bounding box center [922, 508] width 734 height 46
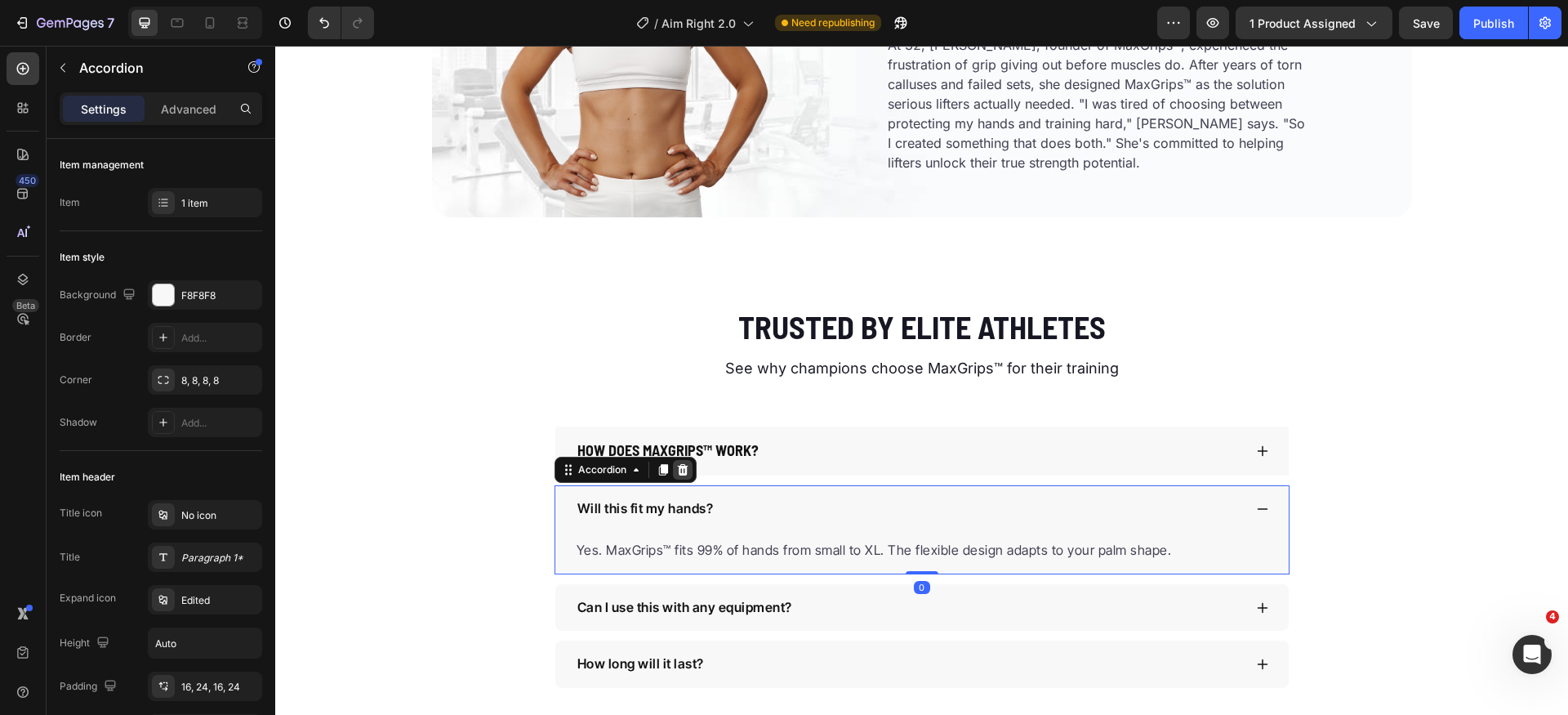
click at [678, 475] on icon at bounding box center [682, 470] width 11 height 12
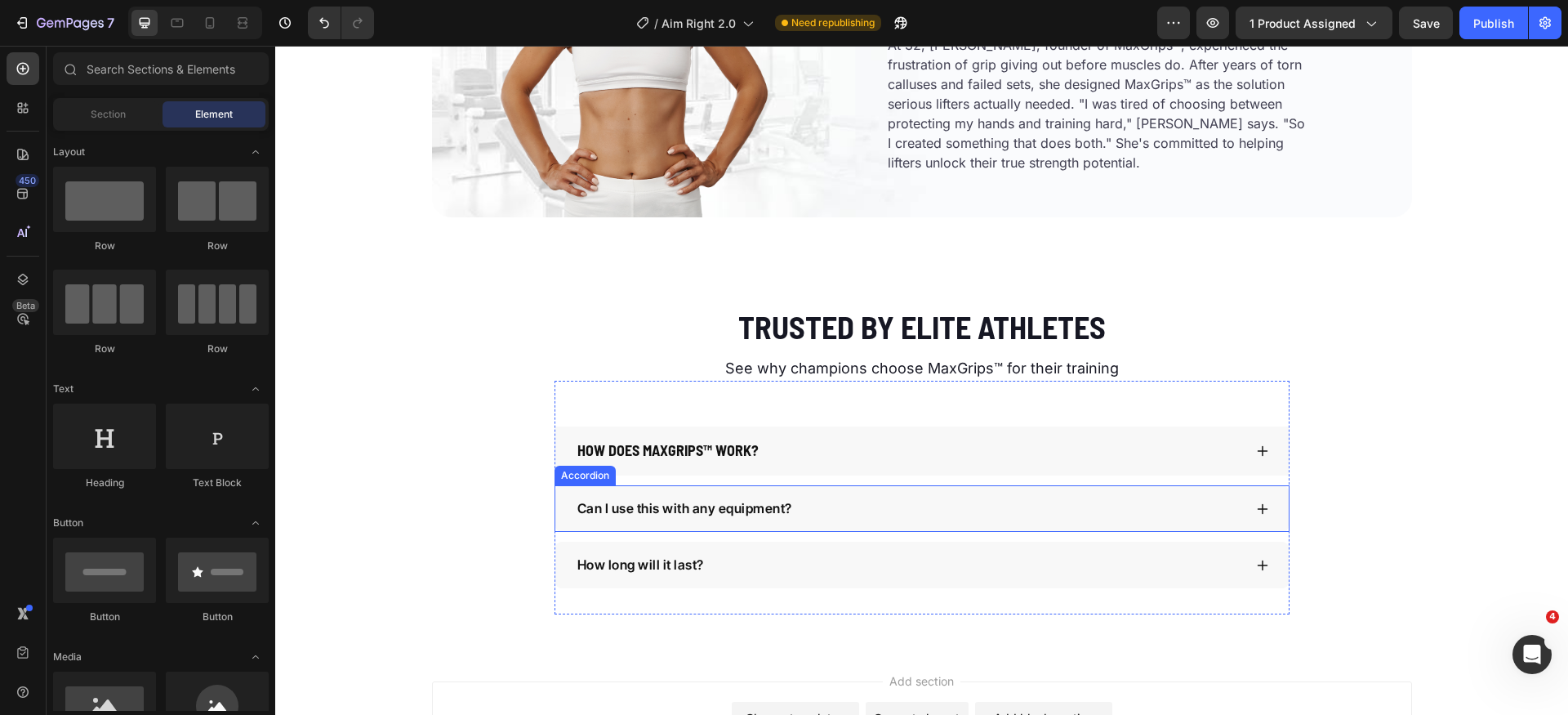
click at [764, 493] on div "Can I use this with any equipment?" at bounding box center [922, 508] width 734 height 46
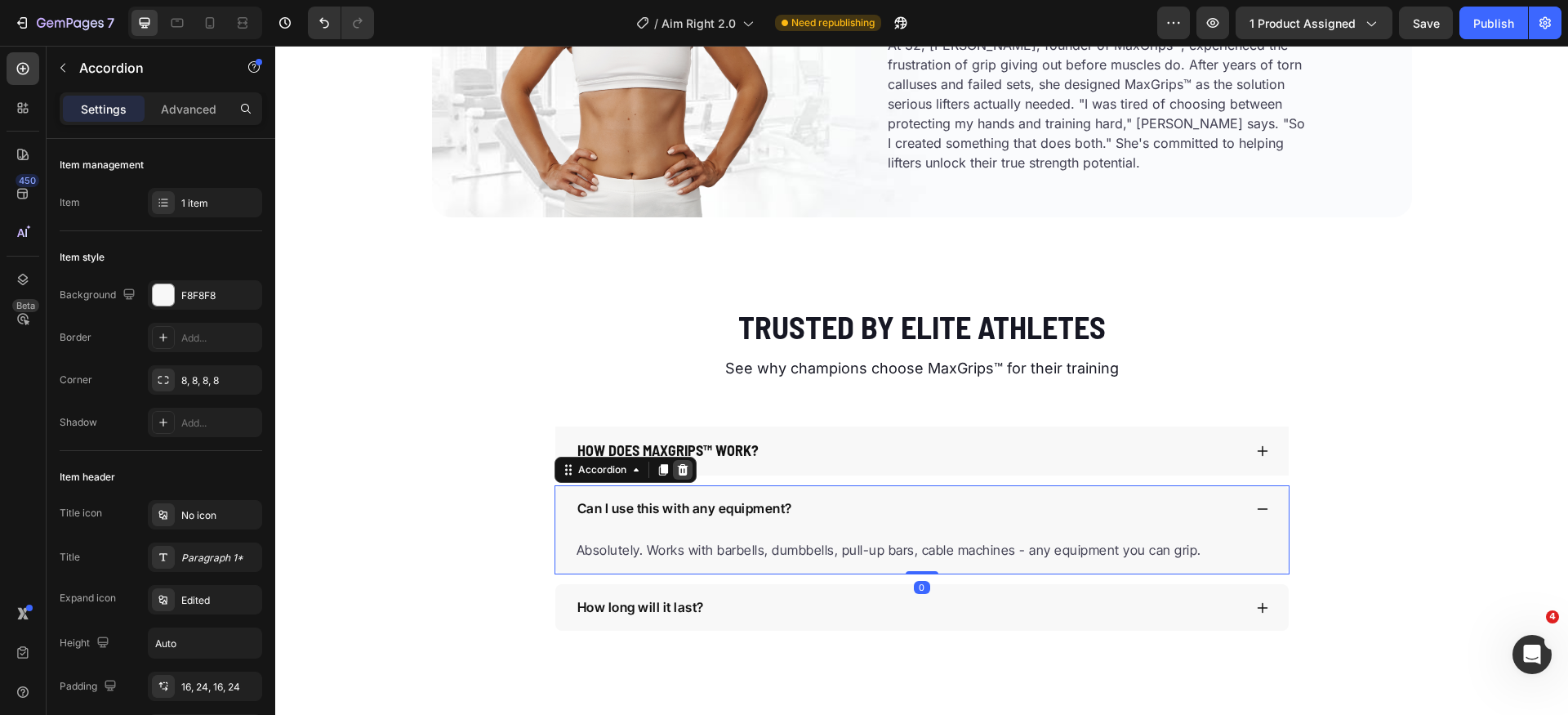
click at [678, 474] on icon at bounding box center [682, 470] width 11 height 12
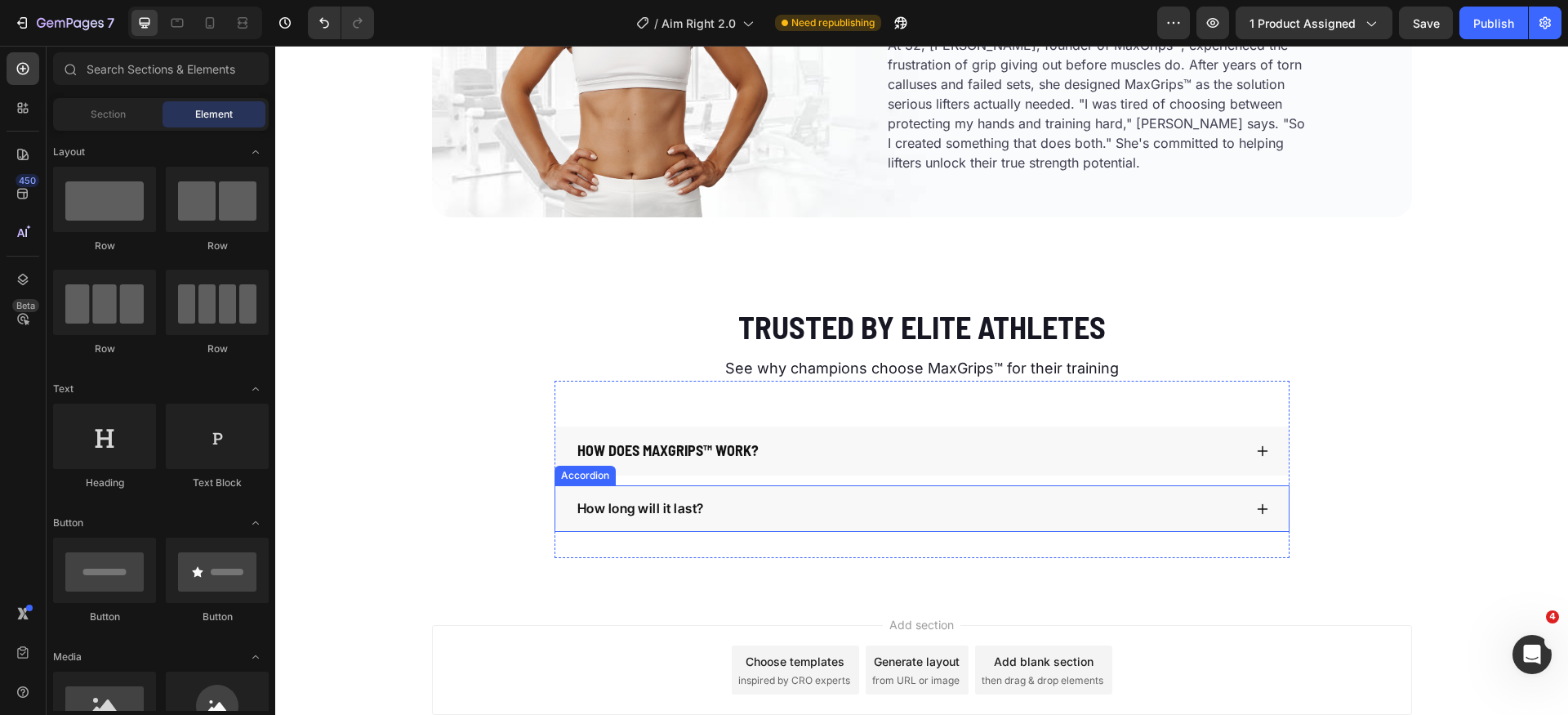
click at [728, 496] on div "How long will it last?" at bounding box center [922, 508] width 734 height 46
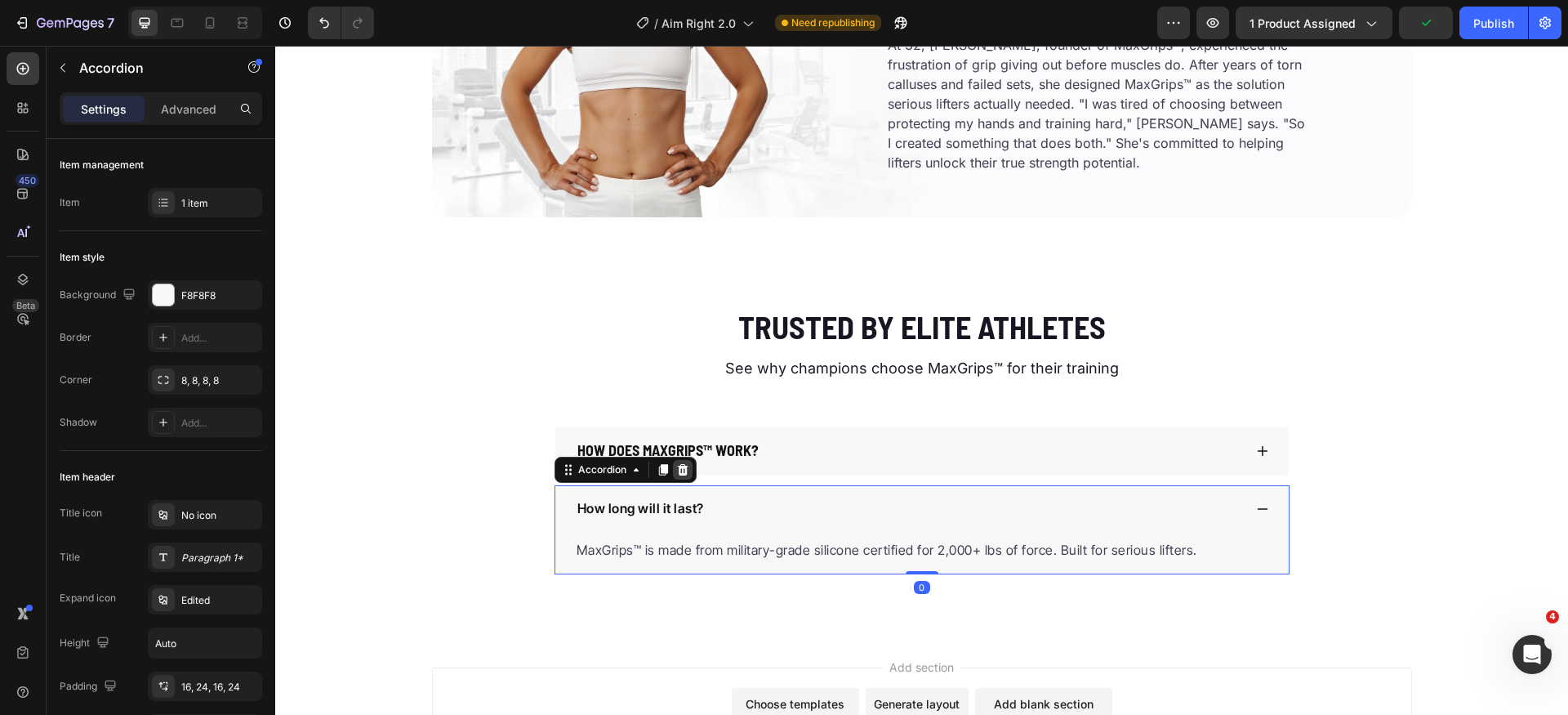
click at [679, 474] on icon at bounding box center [682, 470] width 11 height 12
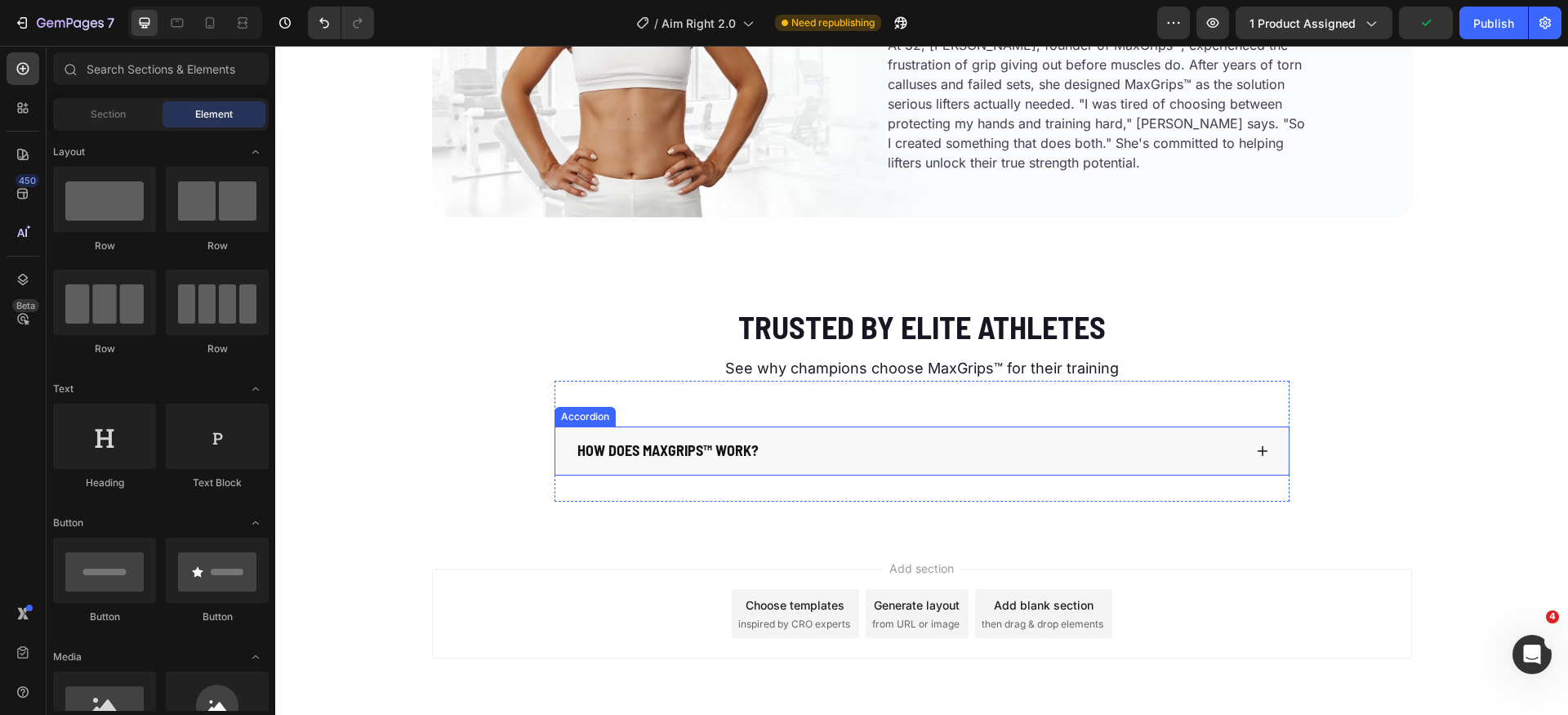
click at [779, 436] on div "How does MaxGrips™ work?" at bounding box center [922, 451] width 734 height 49
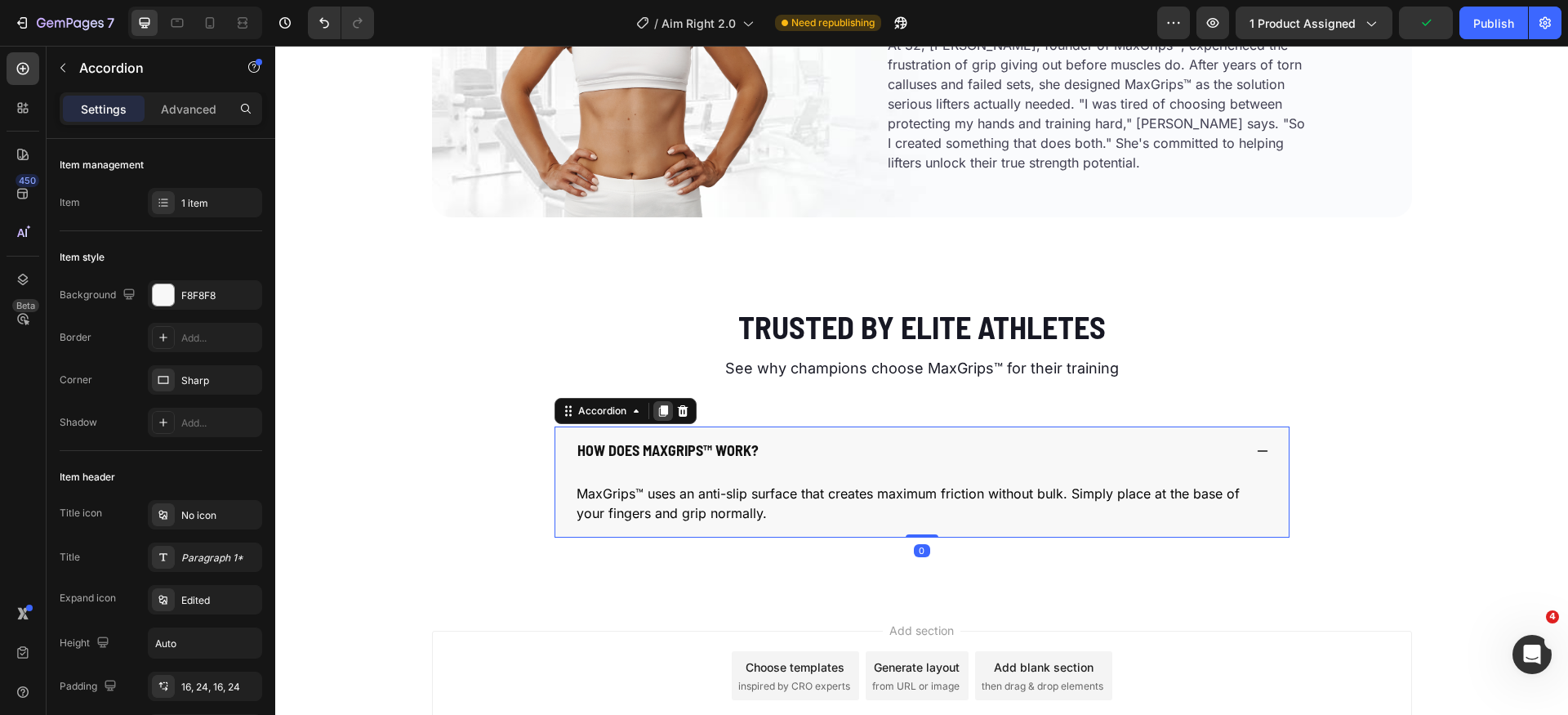
click at [658, 415] on icon at bounding box center [663, 412] width 9 height 12
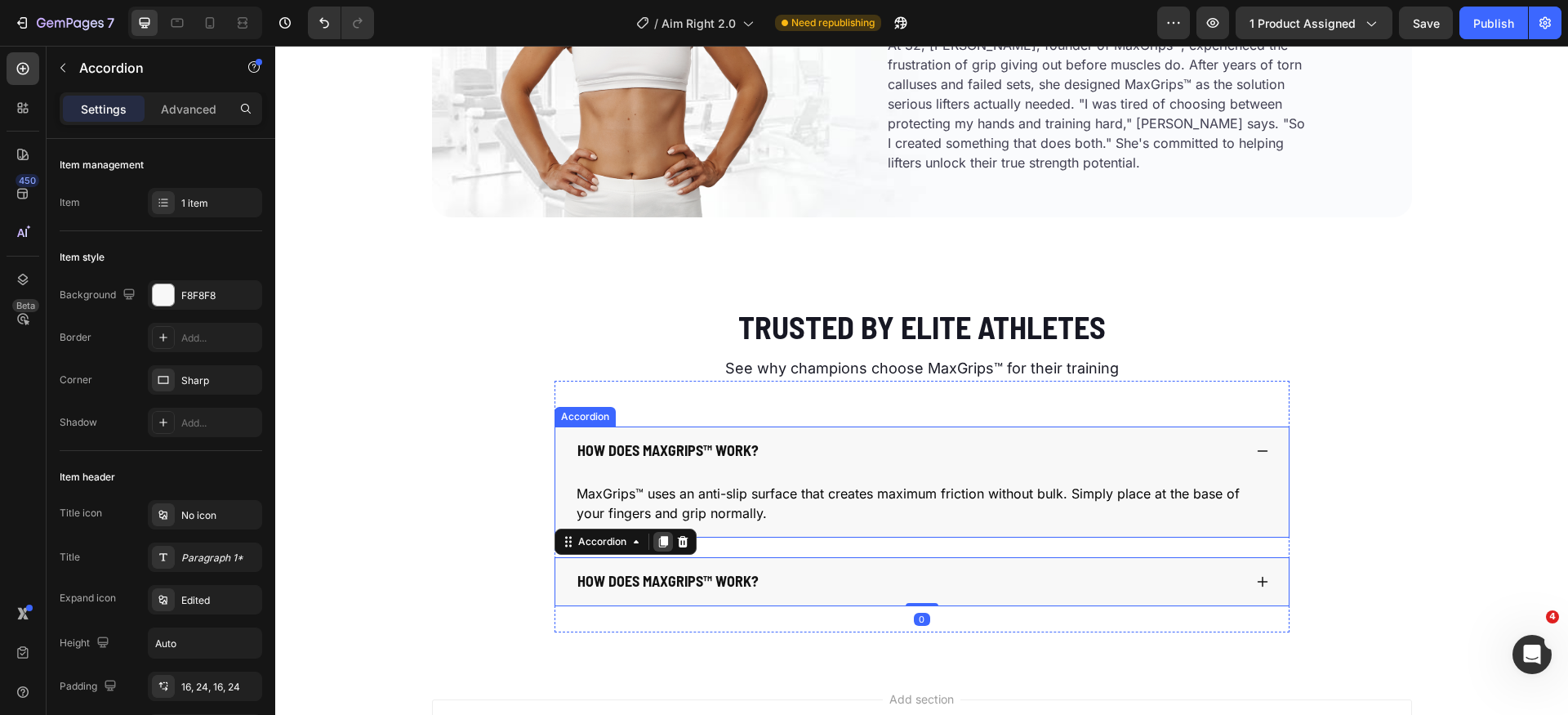
click at [658, 539] on icon at bounding box center [663, 542] width 9 height 12
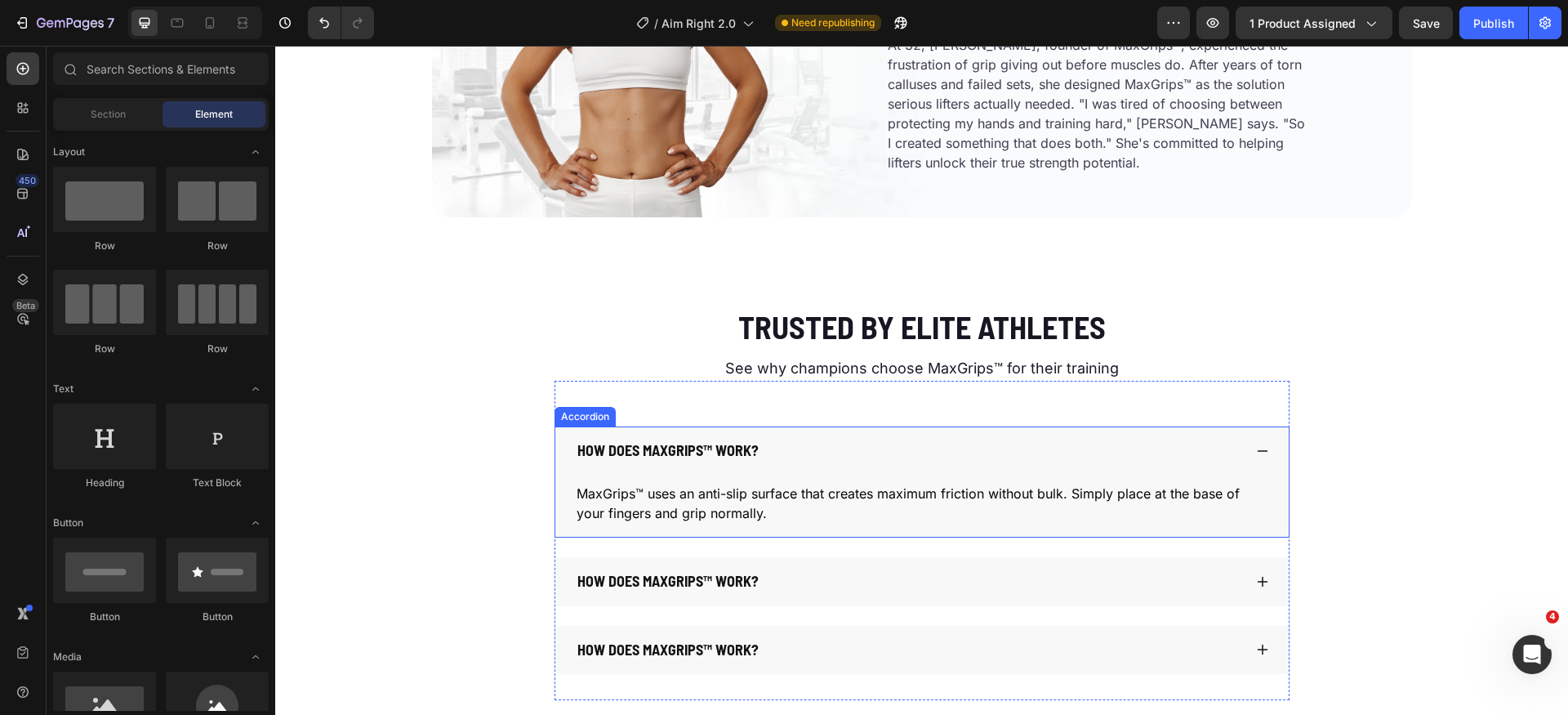
click at [1256, 457] on icon at bounding box center [1263, 452] width 13 height 13
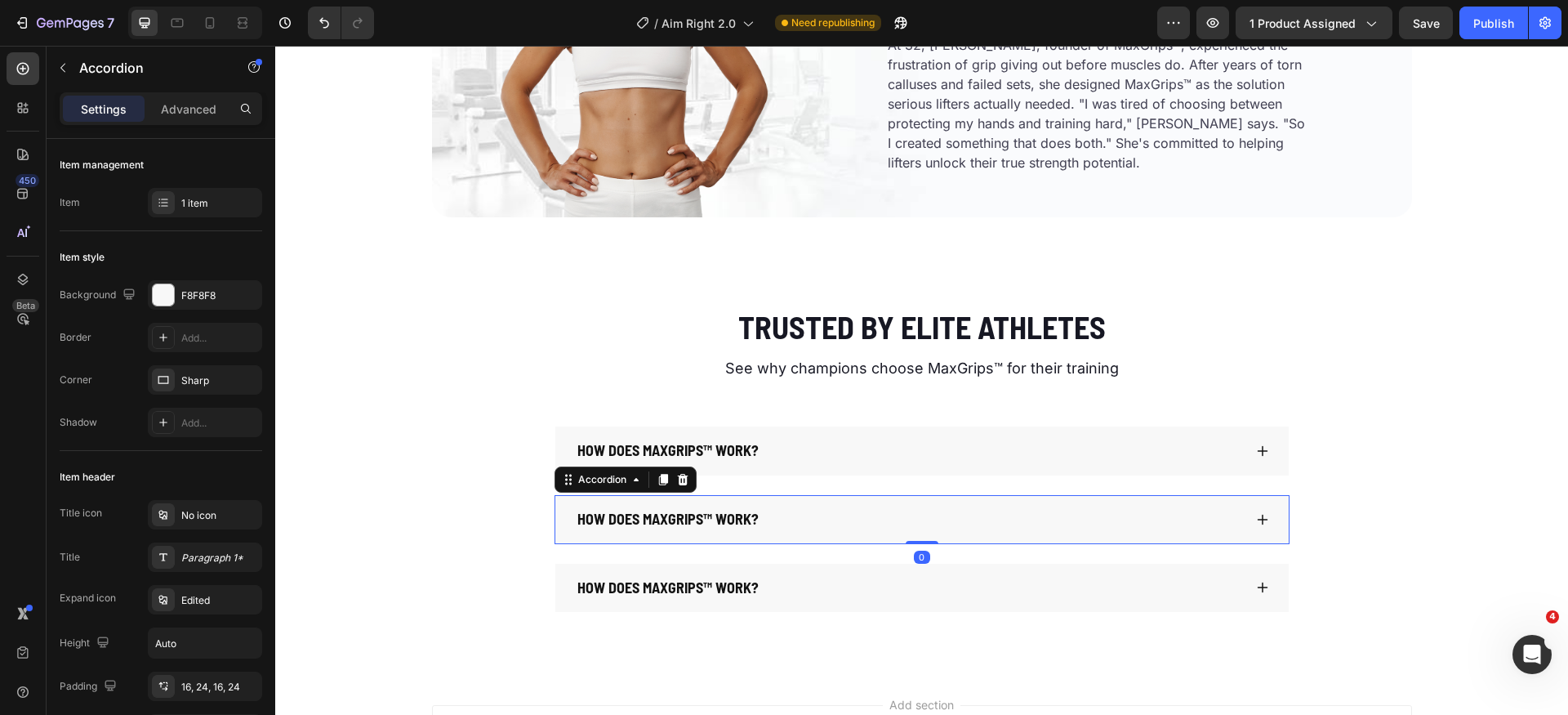
click at [853, 510] on div "How does MaxGrips™ work?" at bounding box center [909, 519] width 668 height 23
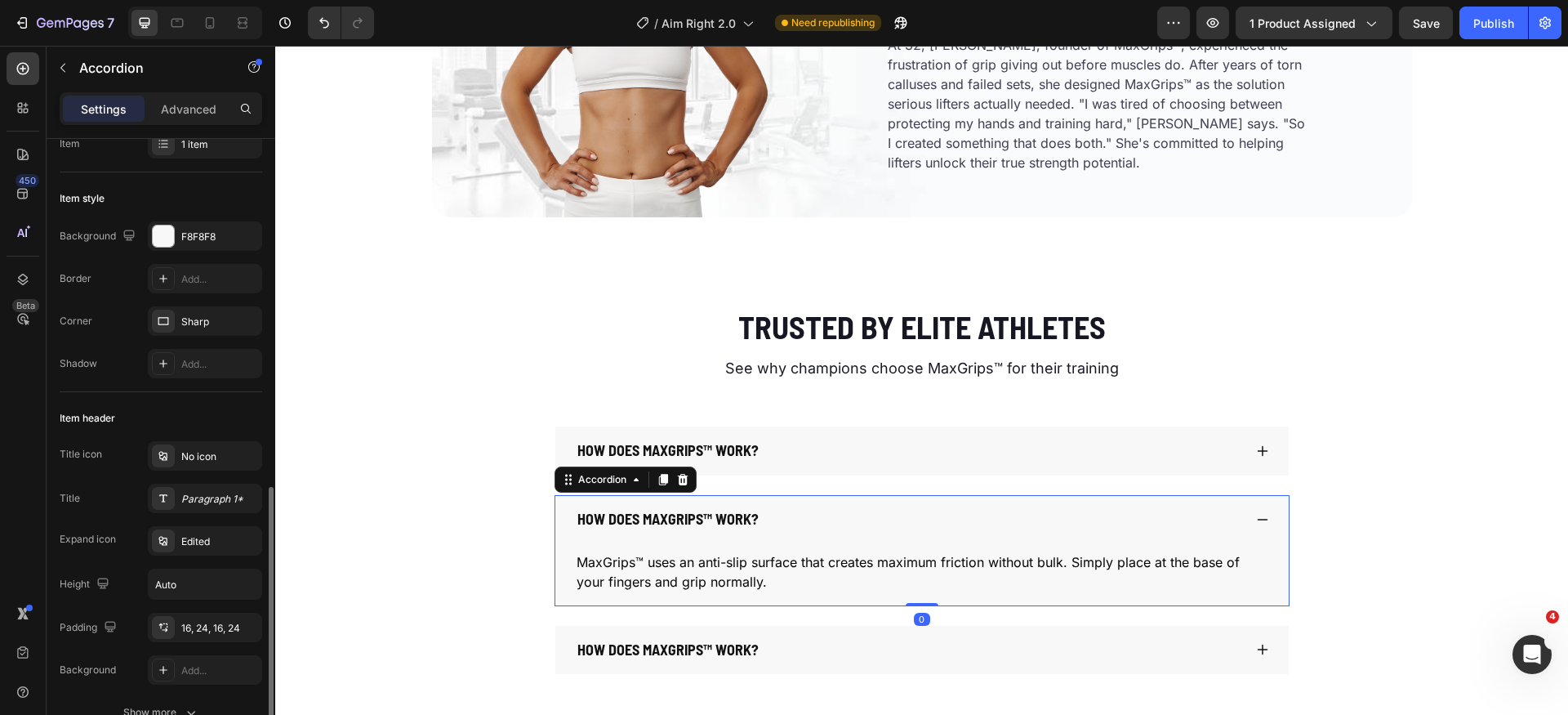
scroll to position [374, 0]
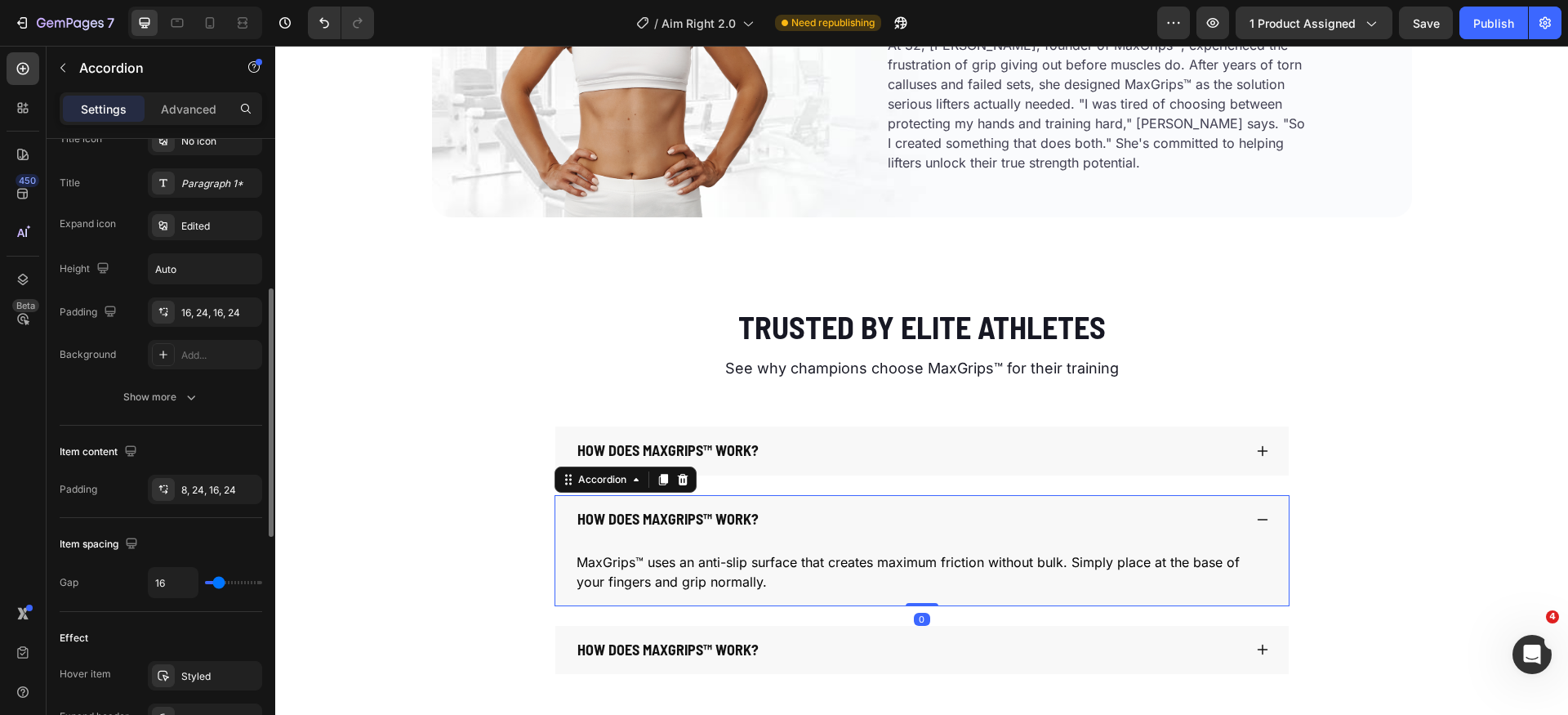
click at [205, 95] on div "Settings Advanced" at bounding box center [161, 109] width 203 height 33
click at [189, 103] on p "Advanced" at bounding box center [188, 109] width 55 height 17
type input "100%"
type input "100"
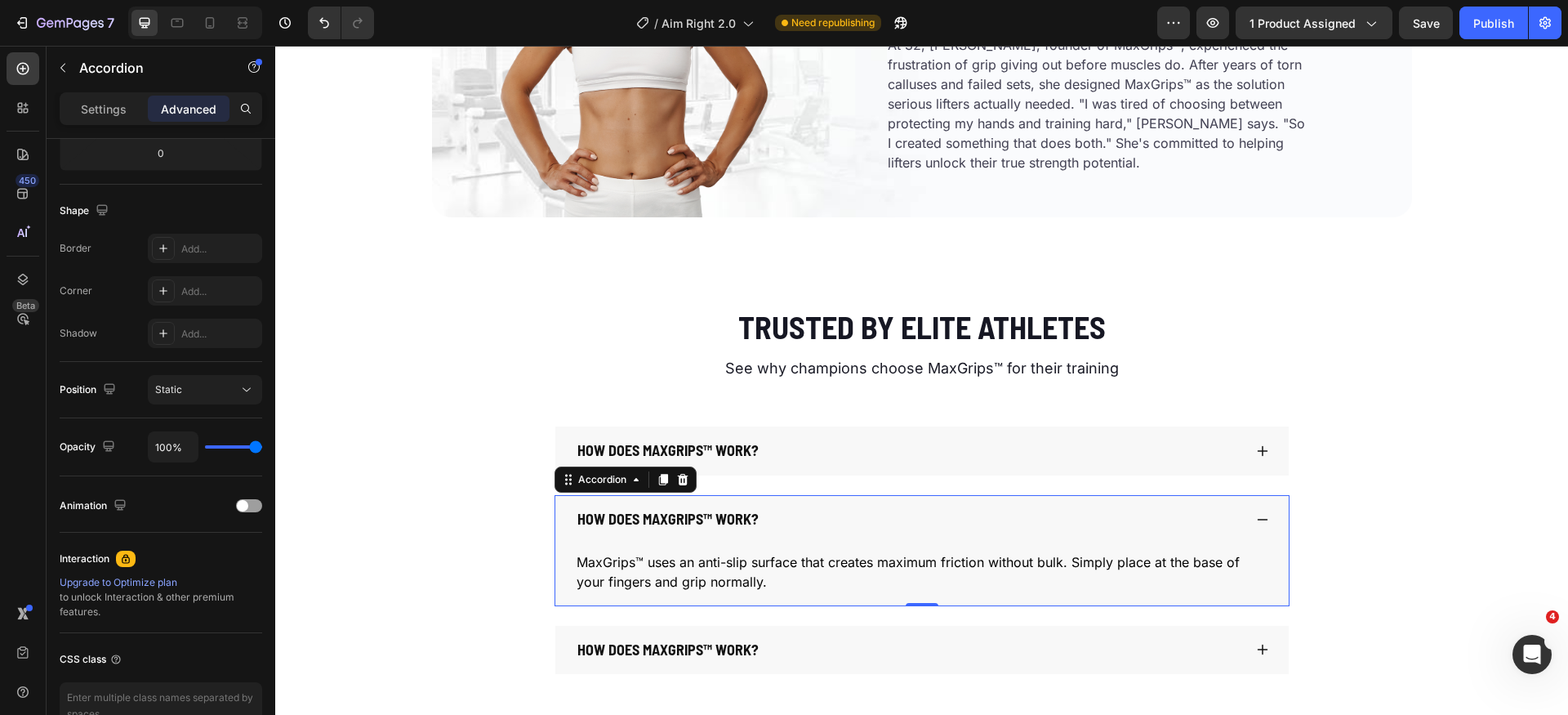
scroll to position [0, 0]
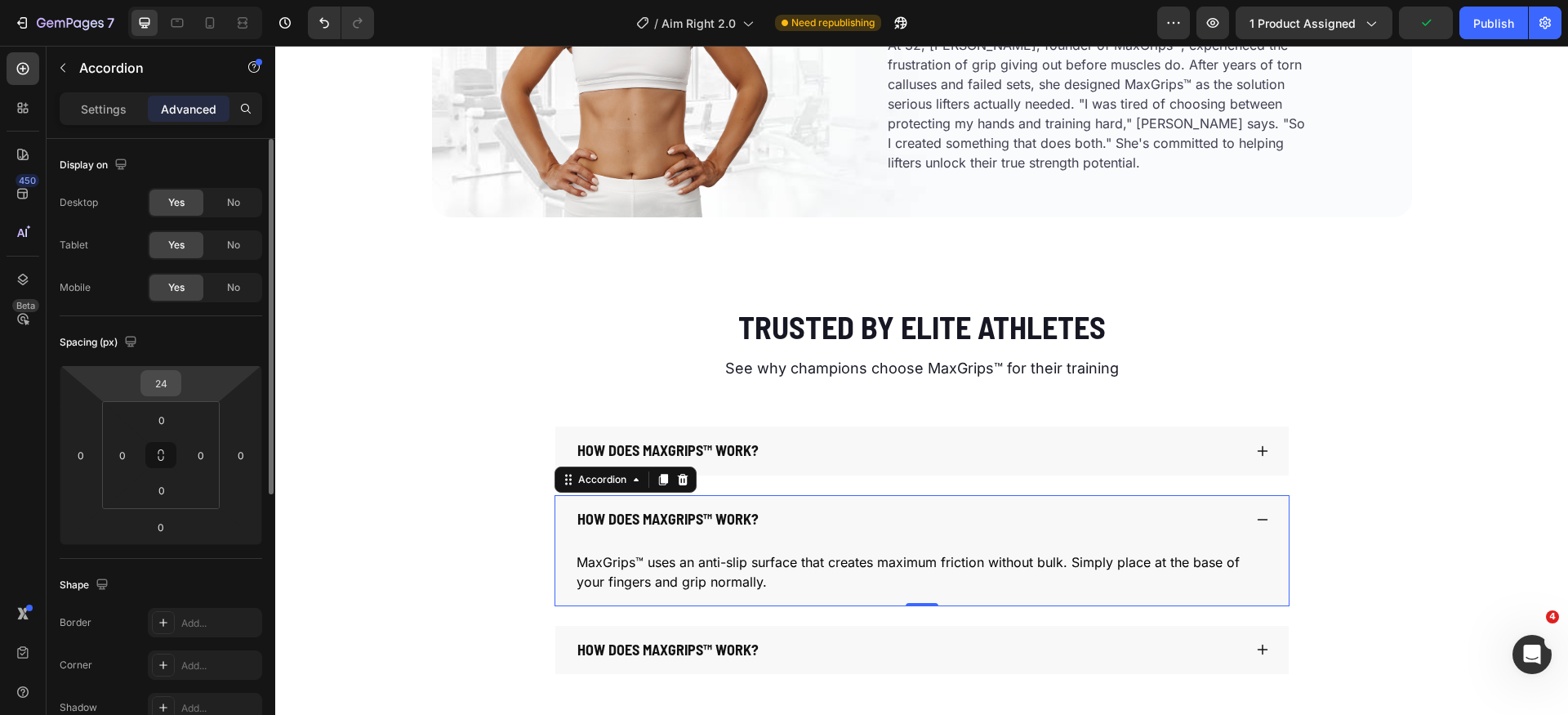
click at [174, 379] on input "24" at bounding box center [161, 383] width 33 height 24
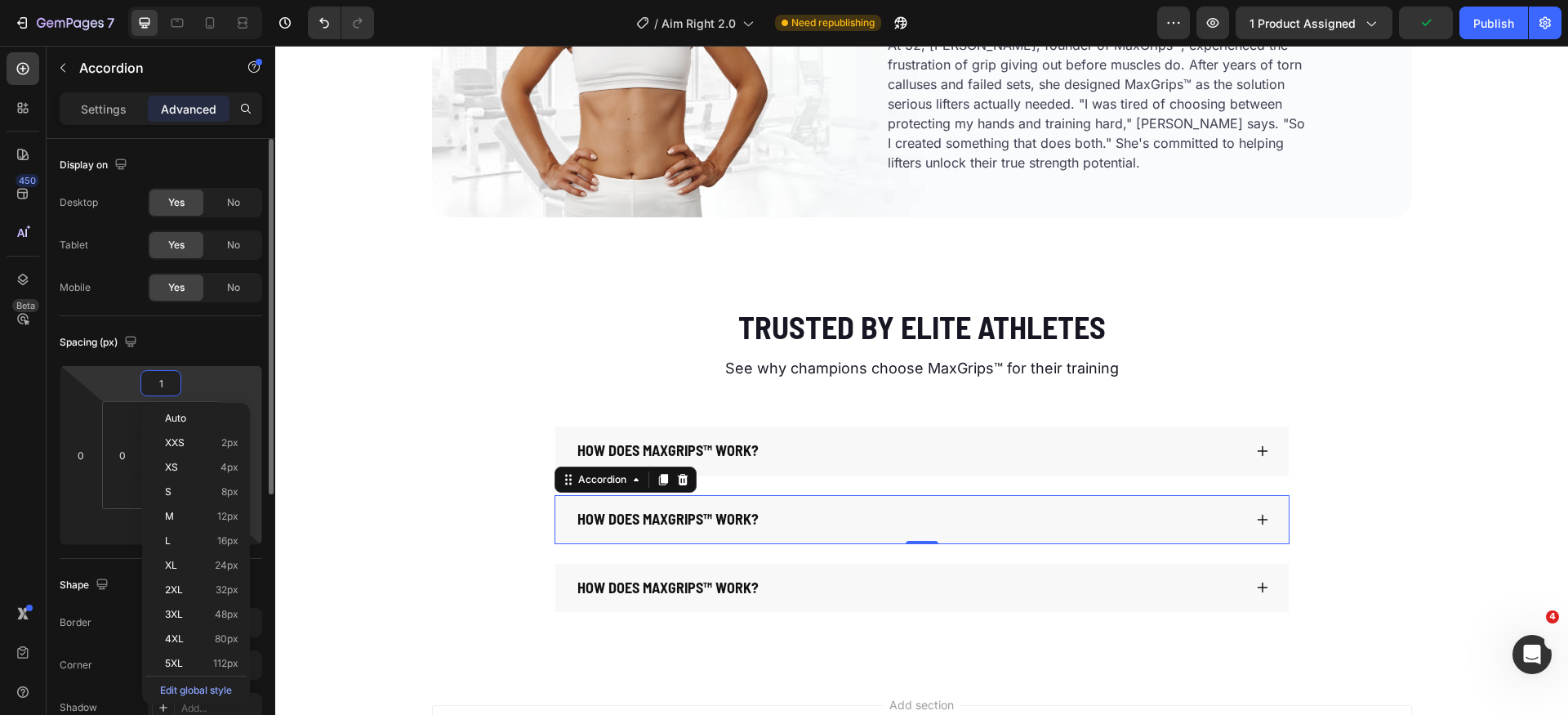
type input "12"
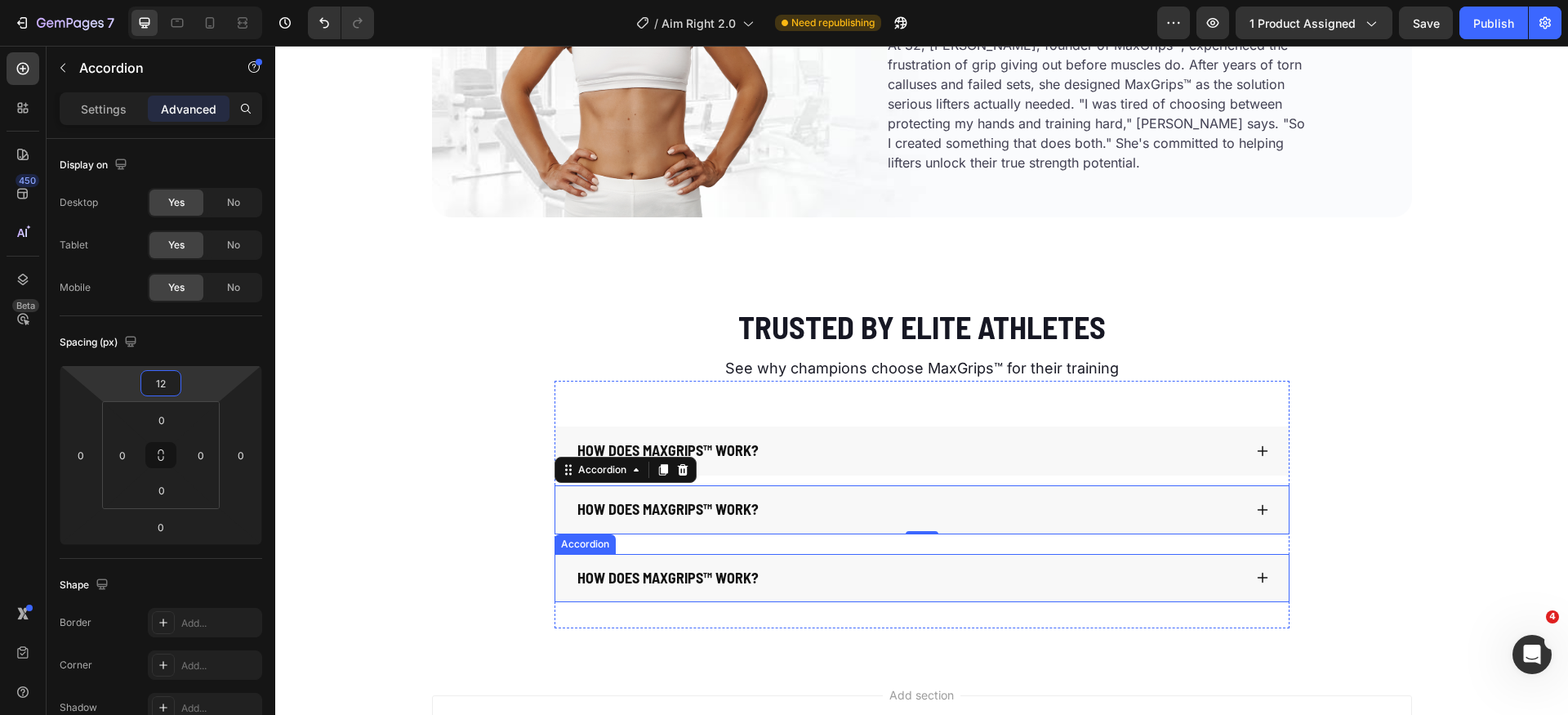
click at [721, 554] on div "How does MaxGrips™ work?" at bounding box center [922, 579] width 734 height 49
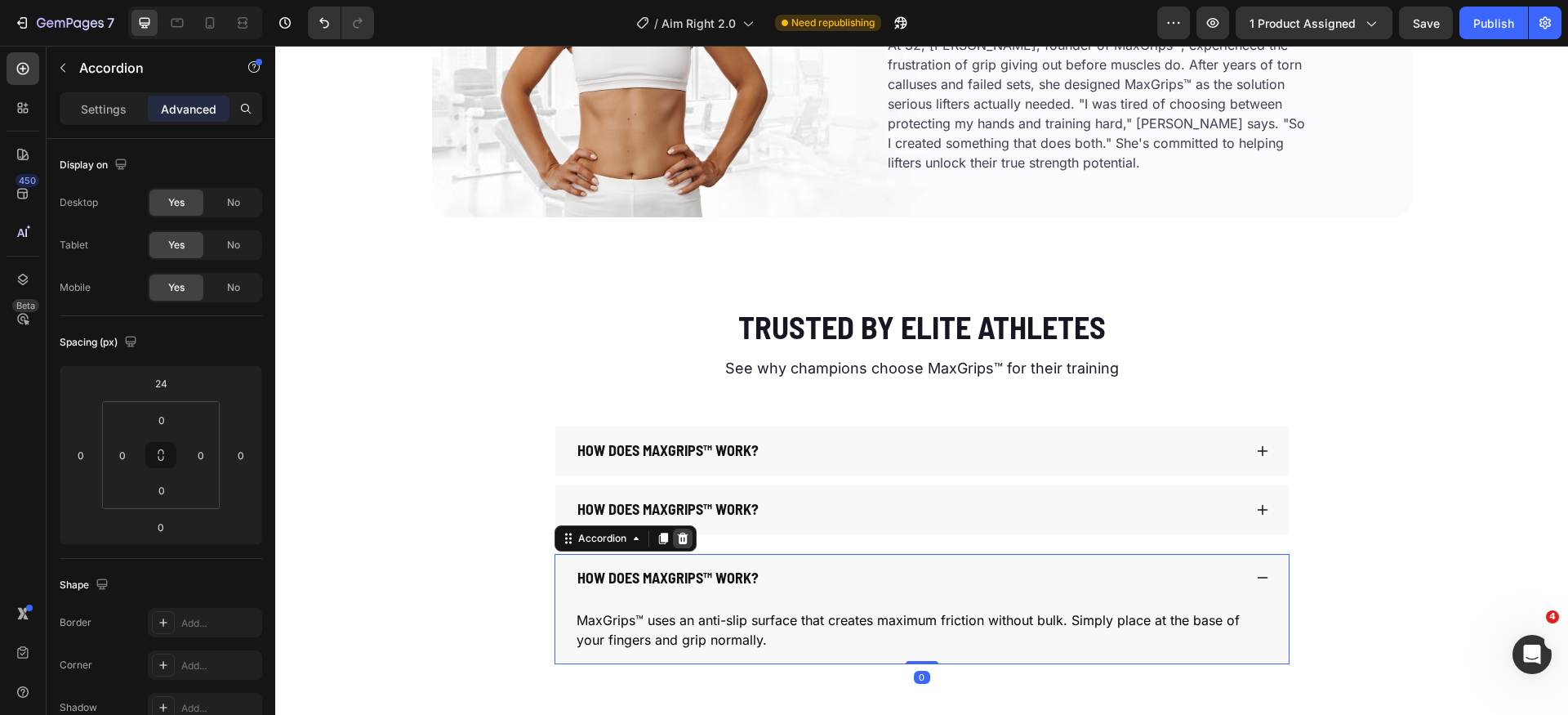
click at [677, 538] on icon at bounding box center [683, 539] width 13 height 13
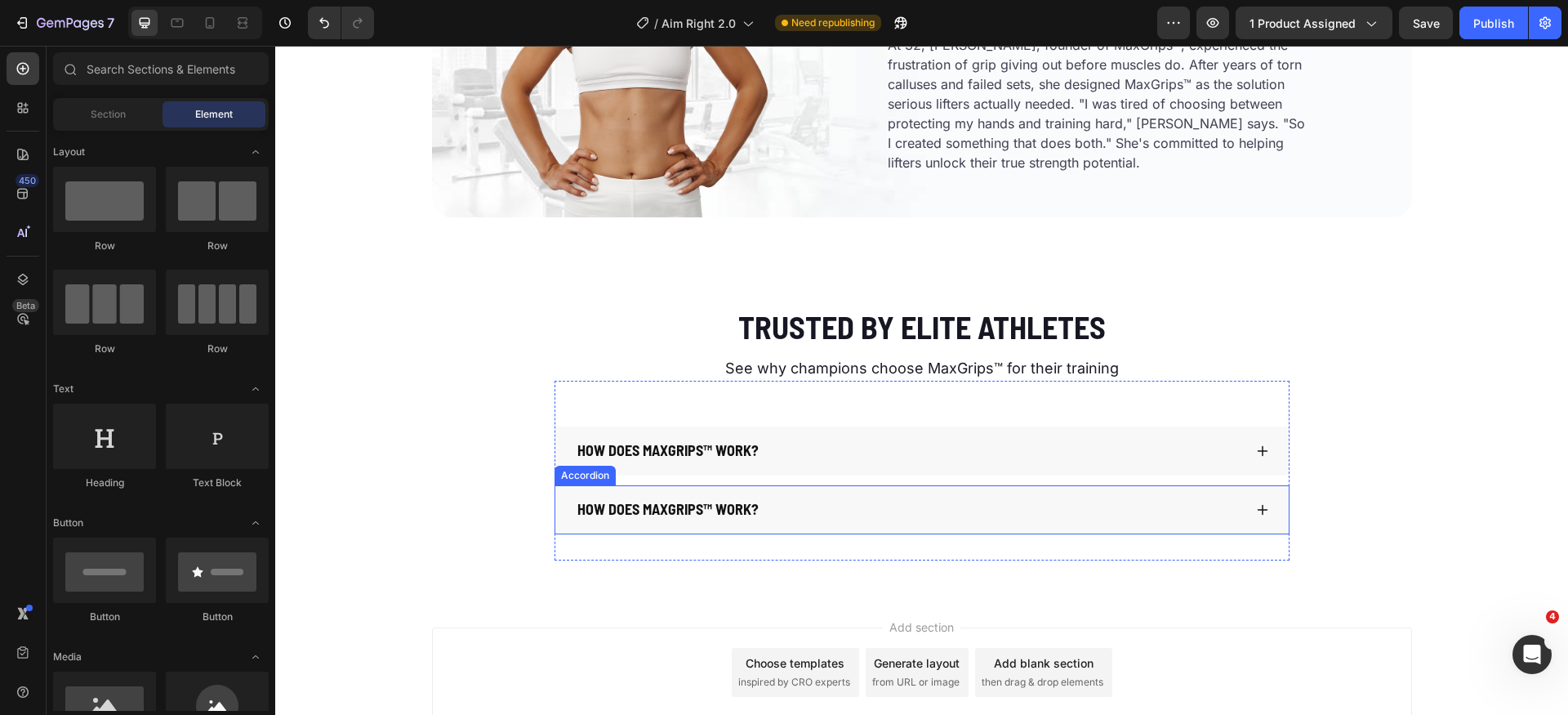
click at [820, 529] on div "How does MaxGrips™ work?" at bounding box center [922, 510] width 734 height 49
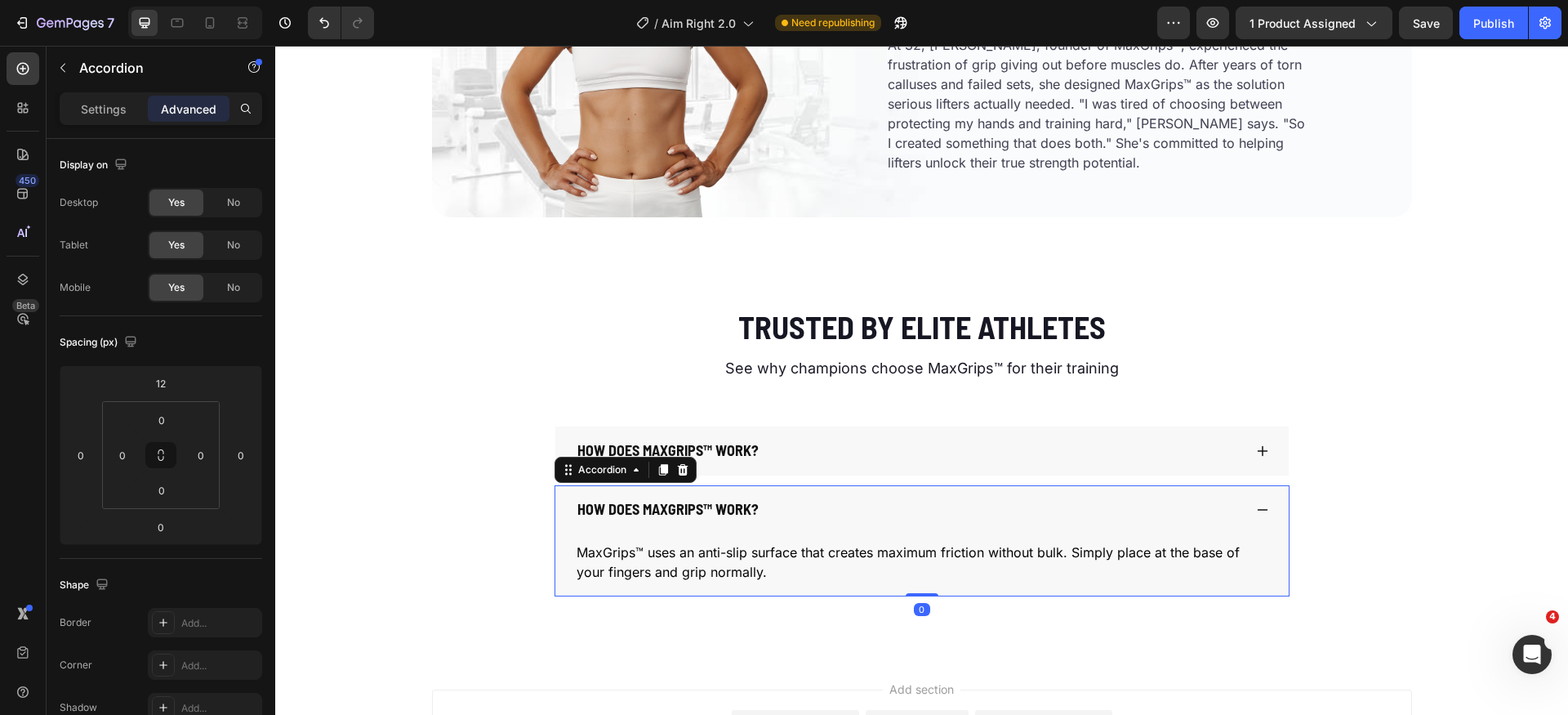
drag, startPoint x: 657, startPoint y: 473, endPoint x: 687, endPoint y: 500, distance: 40.4
click at [658, 473] on icon at bounding box center [663, 470] width 9 height 12
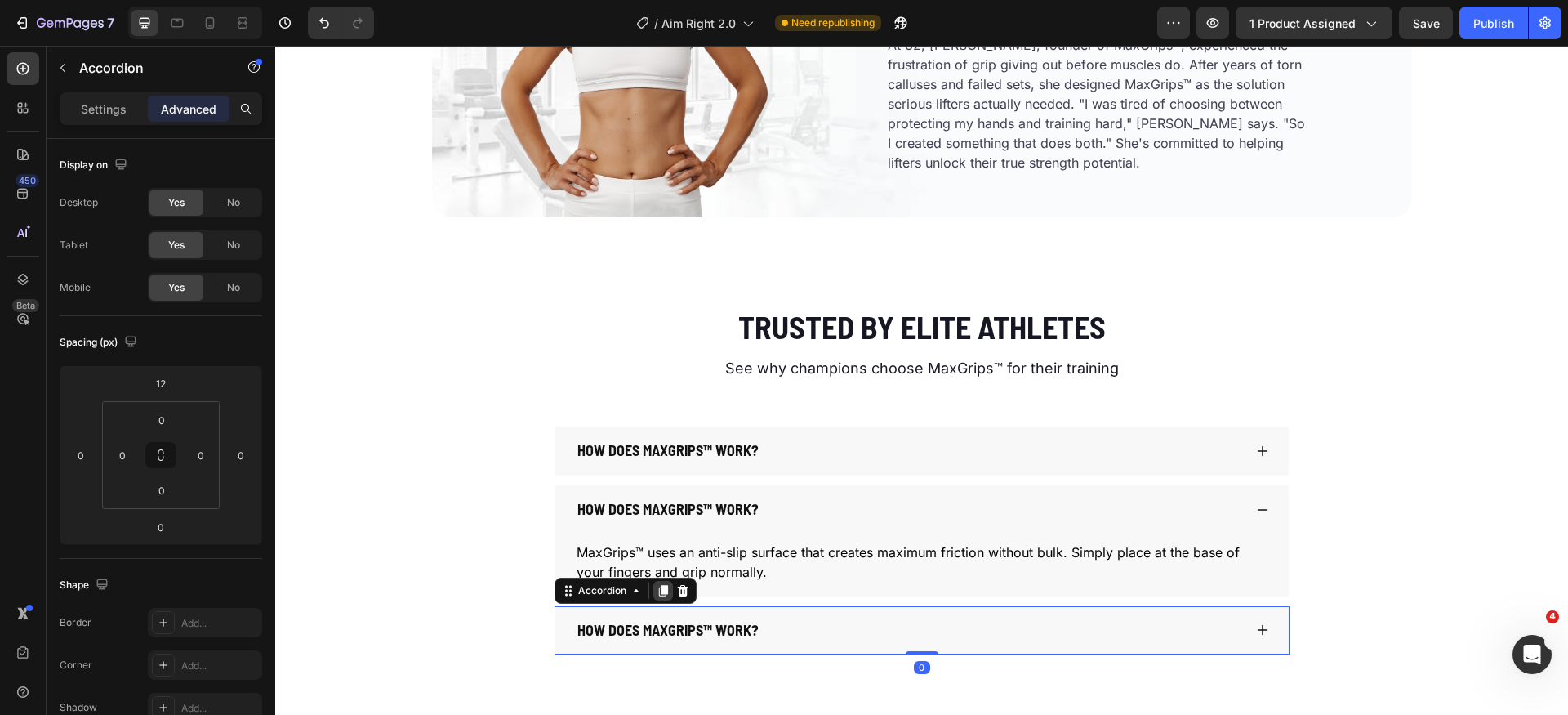
click at [658, 593] on icon at bounding box center [663, 591] width 9 height 12
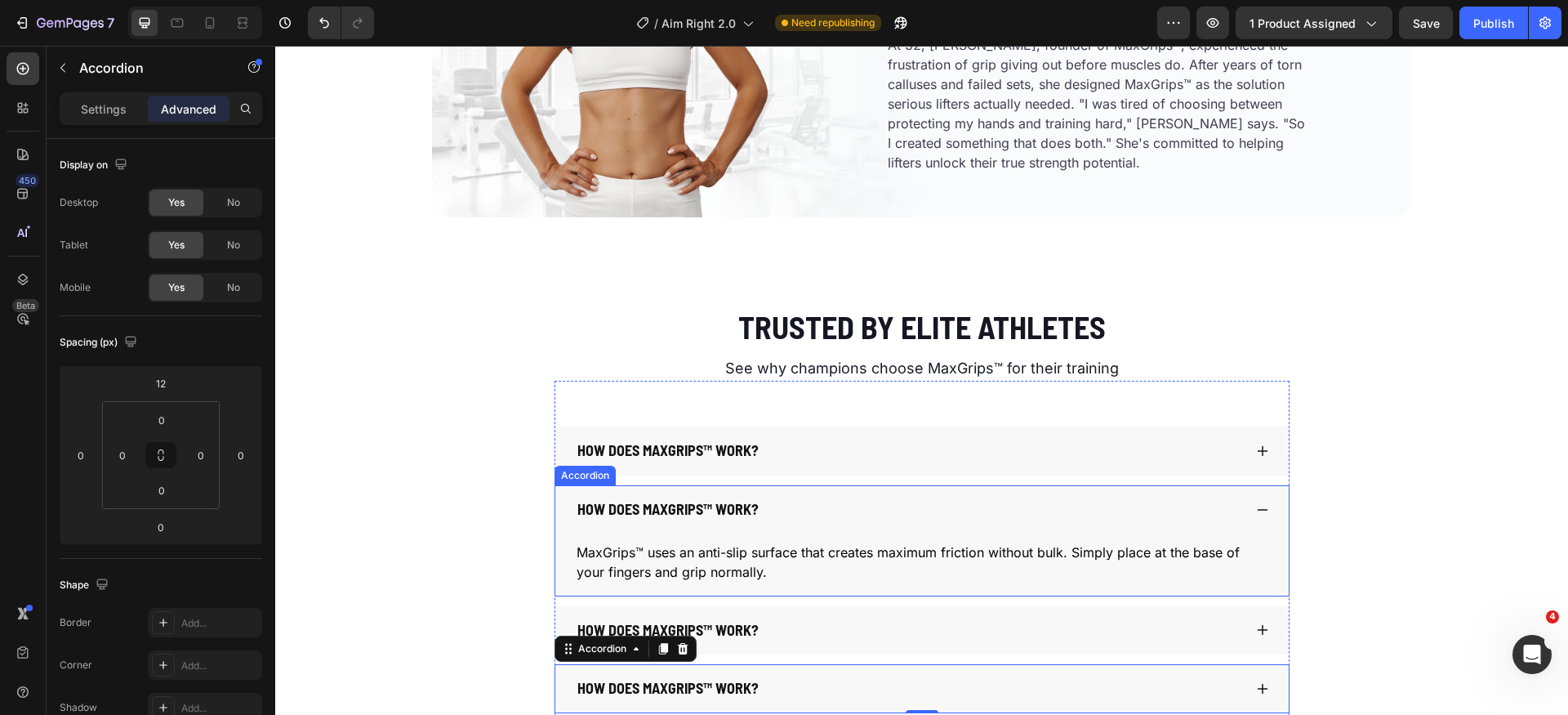
click at [1262, 508] on icon at bounding box center [1263, 511] width 13 height 13
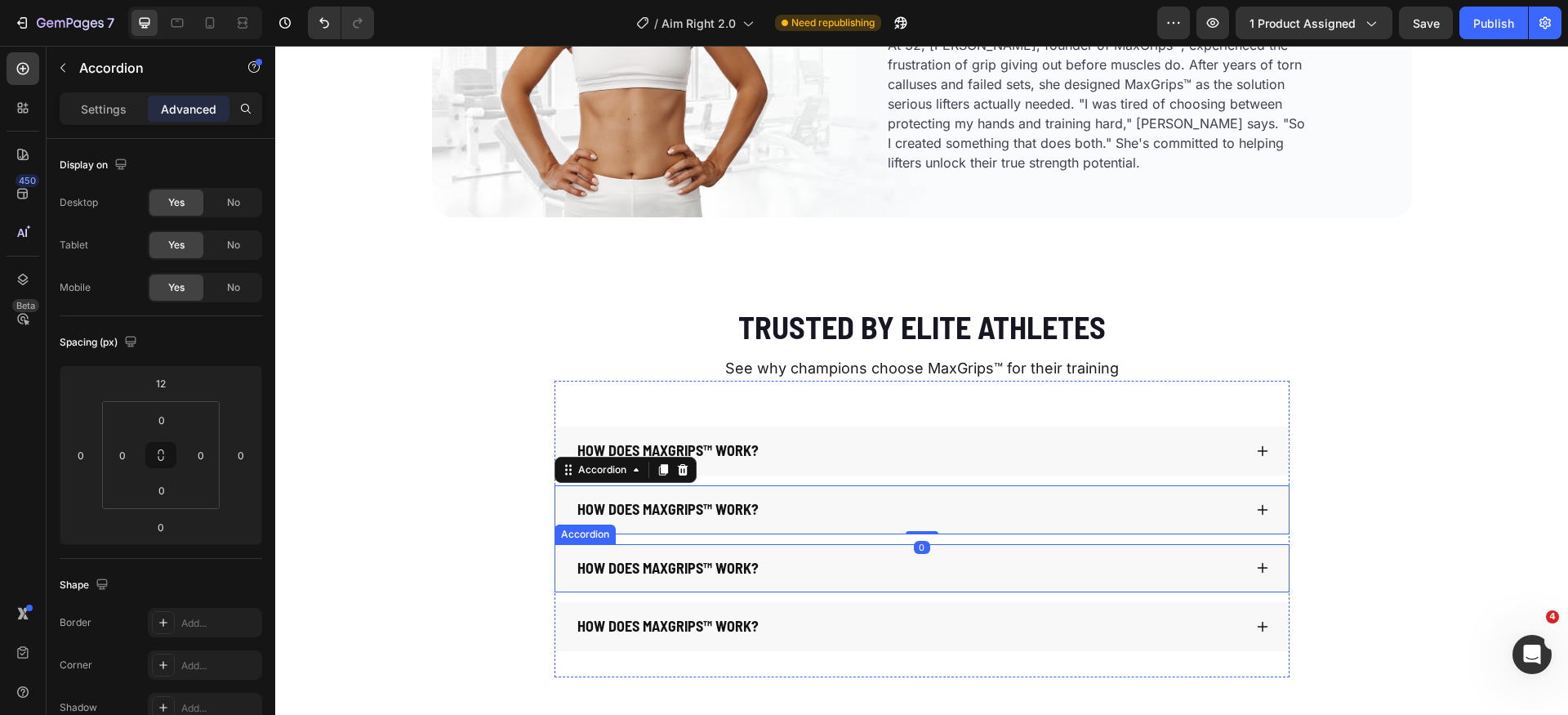
click at [1256, 565] on icon at bounding box center [1263, 568] width 13 height 13
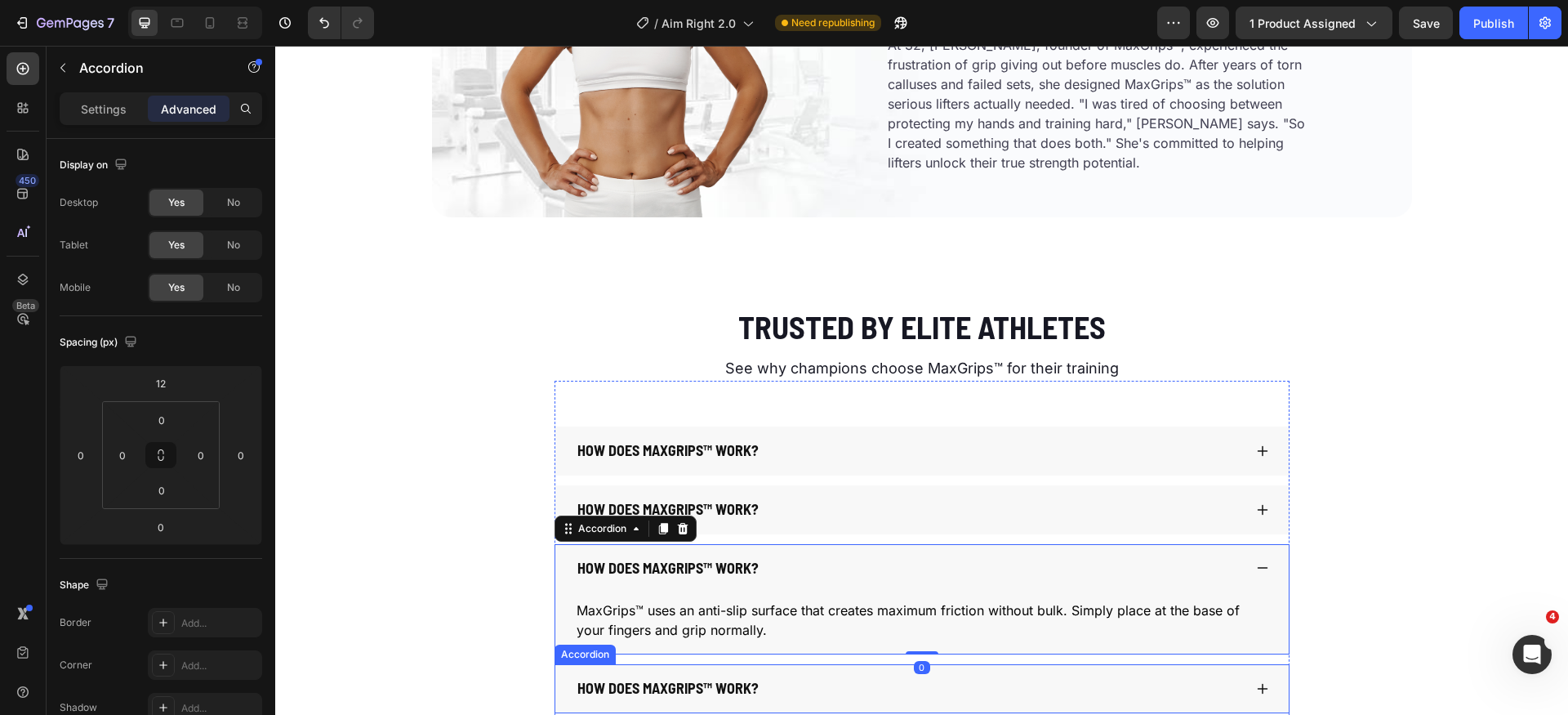
click at [1261, 686] on icon at bounding box center [1263, 689] width 13 height 13
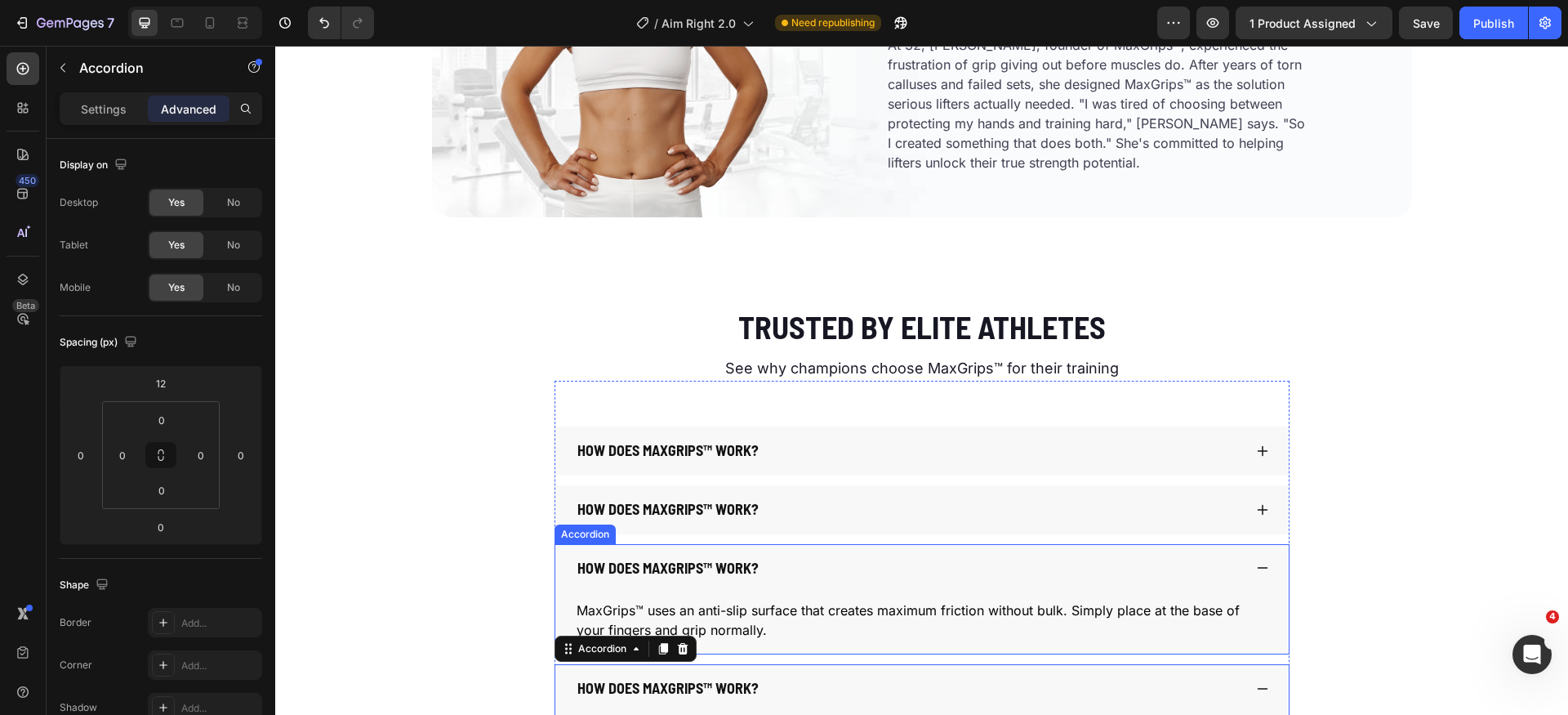
click at [1256, 567] on icon at bounding box center [1263, 568] width 13 height 13
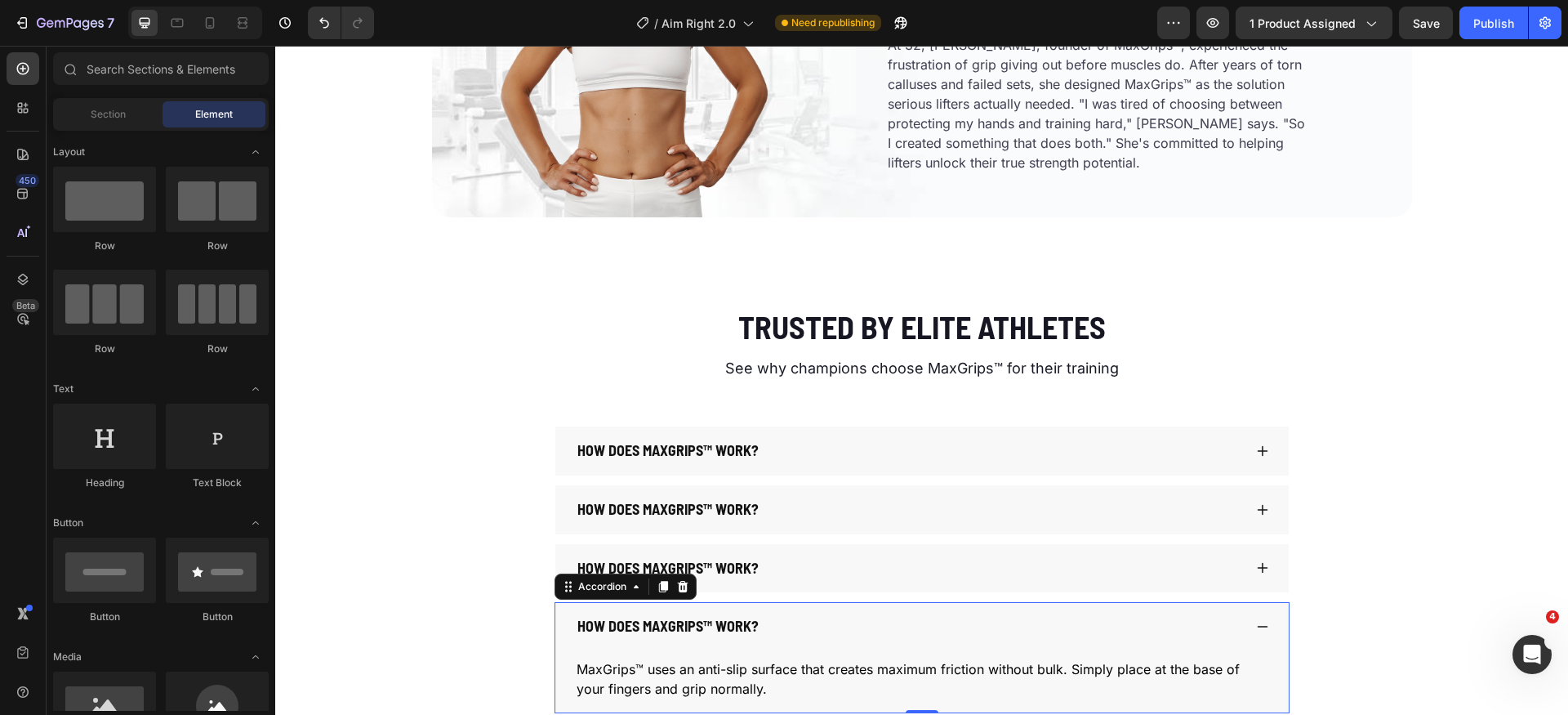
click at [1271, 628] on div "How does MaxGrips™ work?" at bounding box center [922, 627] width 734 height 49
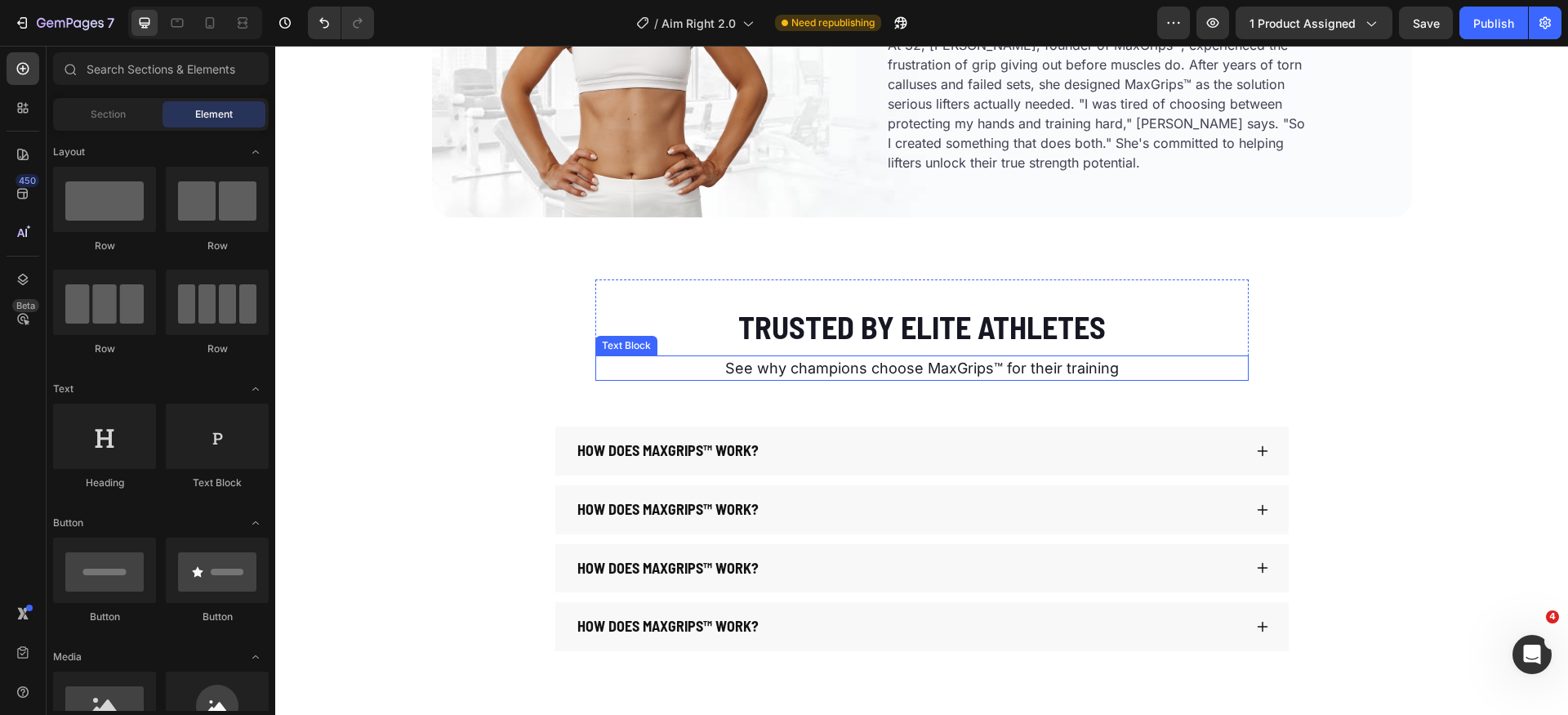
click at [890, 373] on p "See why champions choose MaxGrips™ for their training" at bounding box center [921, 368] width 650 height 22
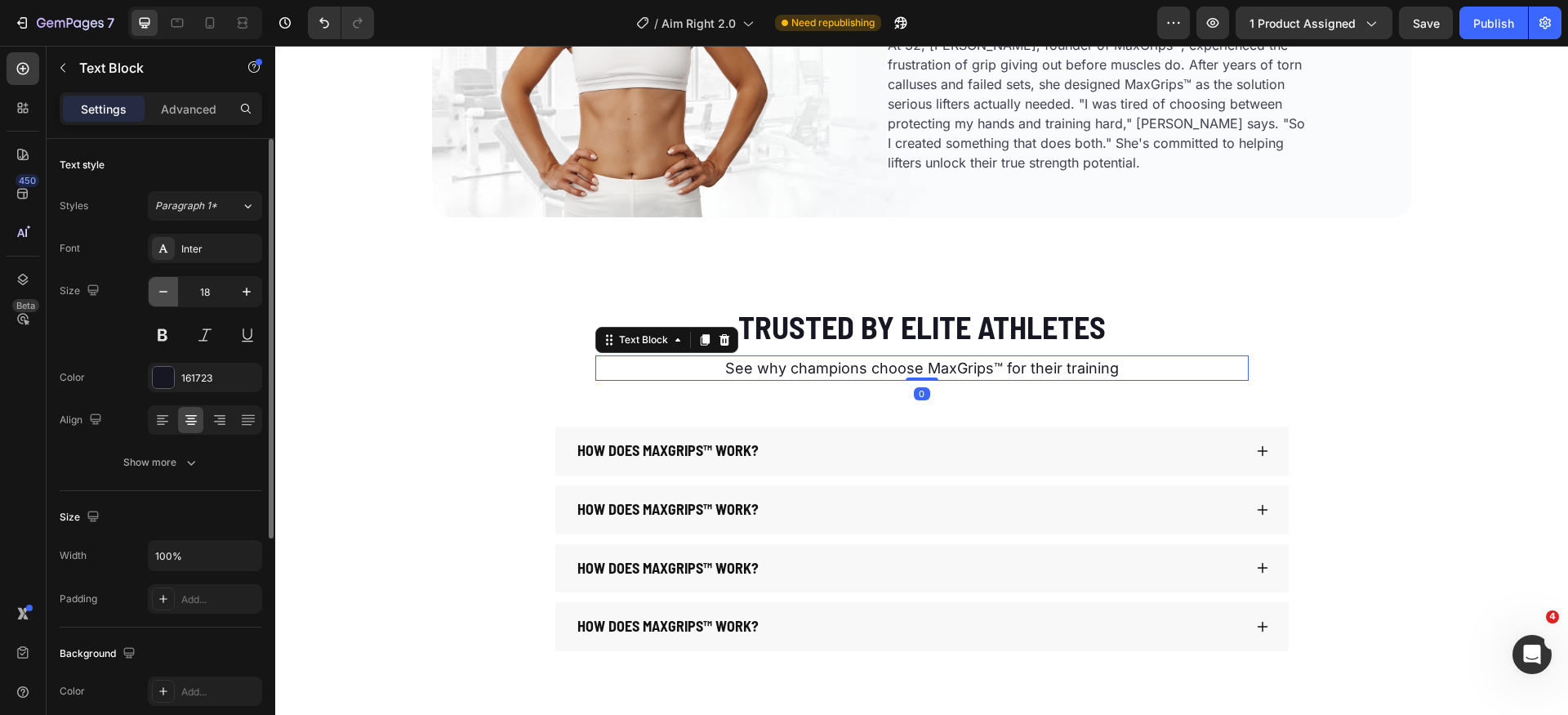
click at [162, 294] on icon "button" at bounding box center [163, 291] width 16 height 16
type input "16"
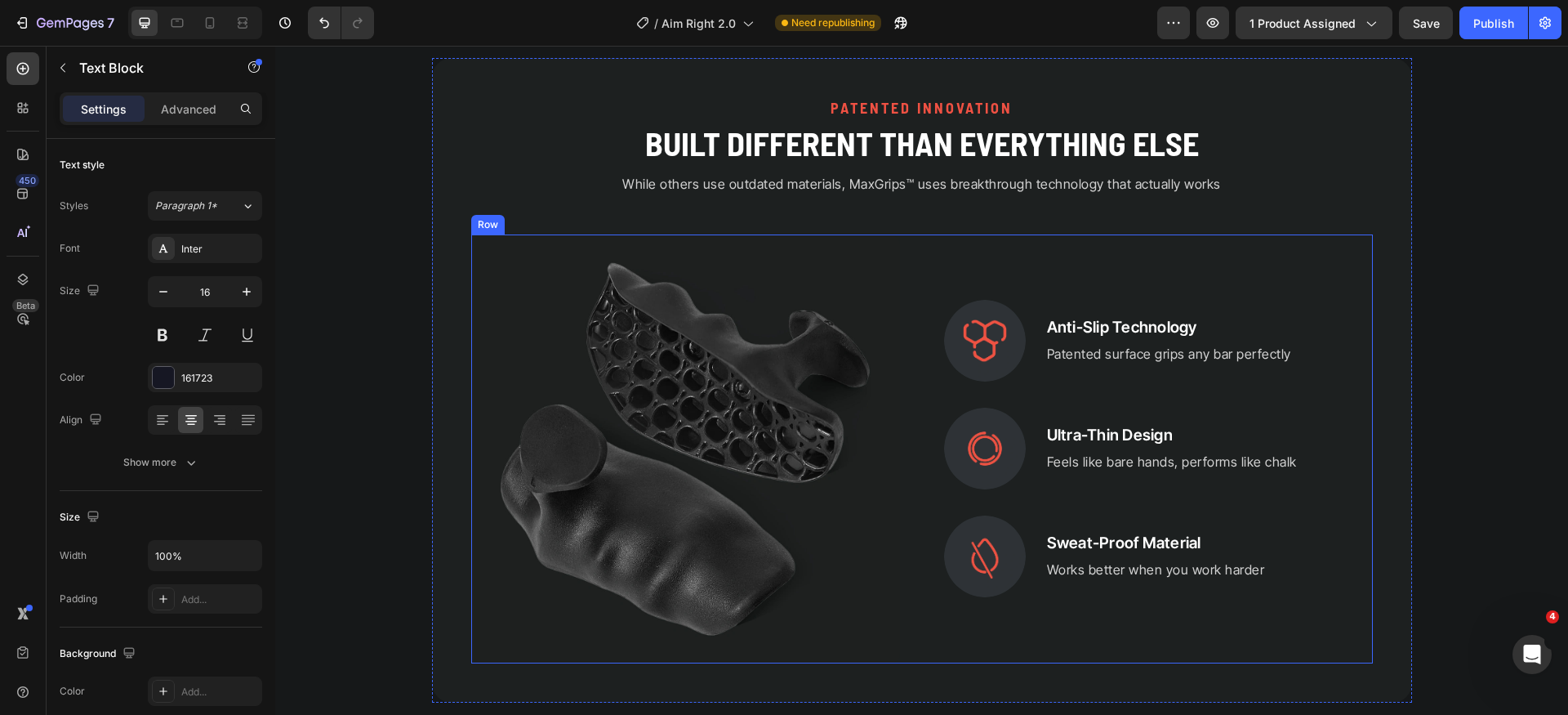
scroll to position [2925, 0]
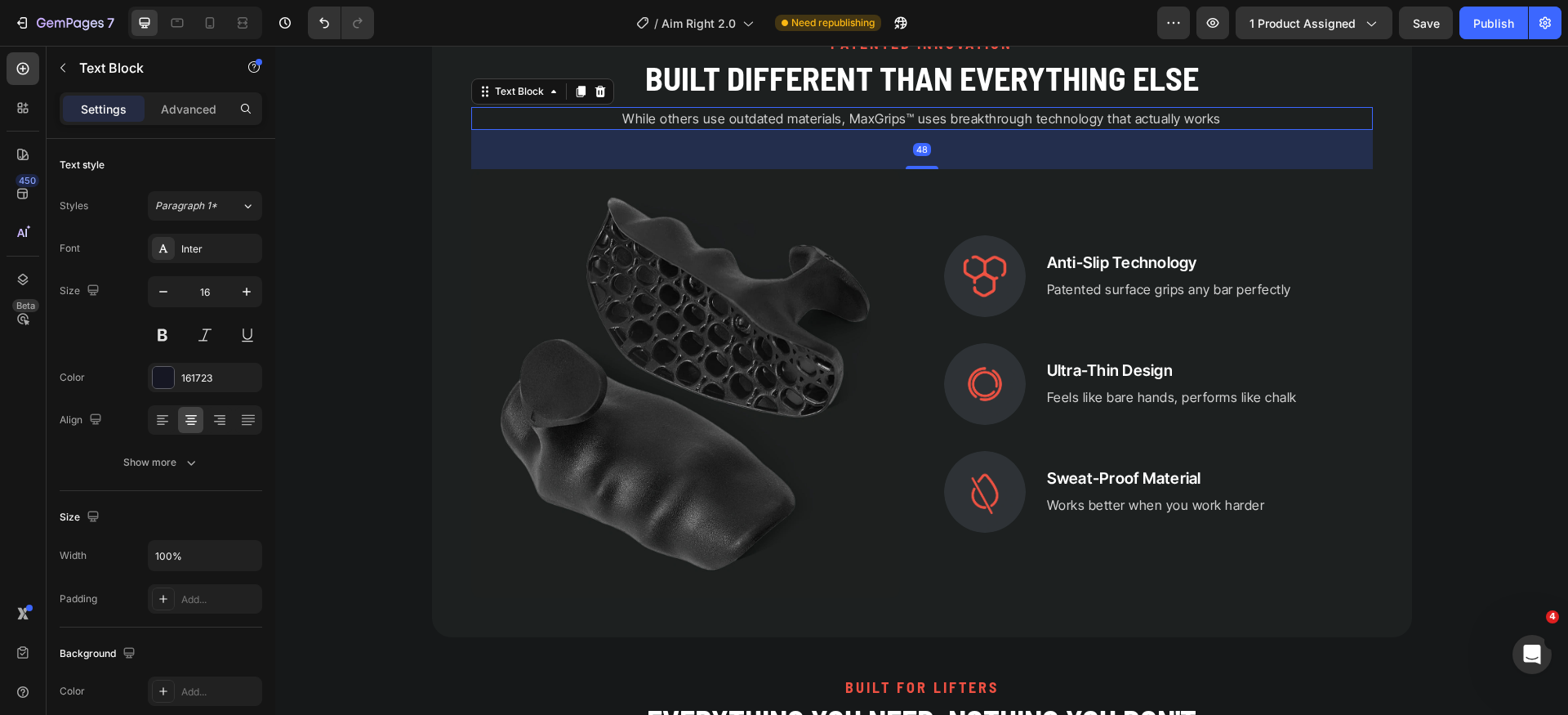
click at [911, 124] on p "While others use outdated materials, MaxGrips™ uses breakthrough technology tha…" at bounding box center [922, 118] width 899 height 19
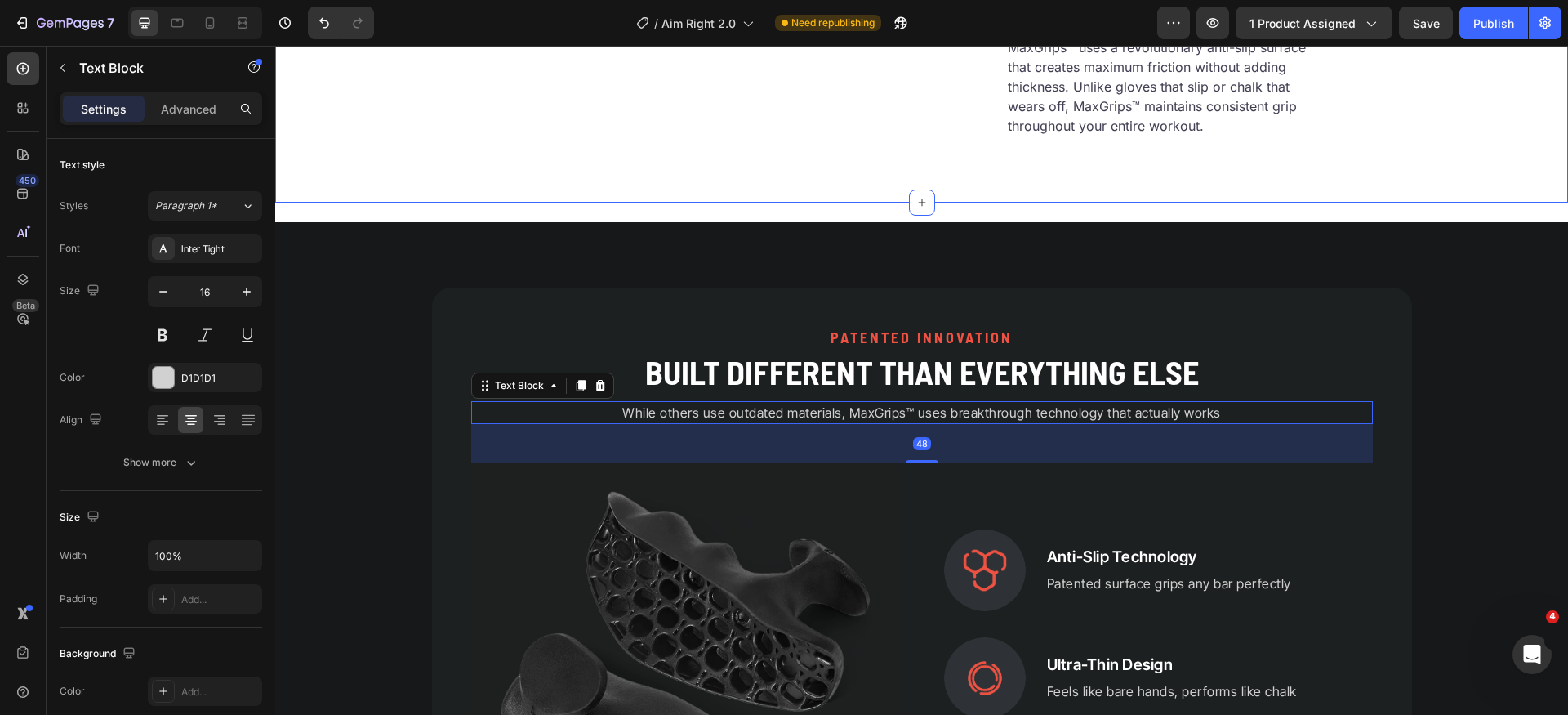
scroll to position [2201, 0]
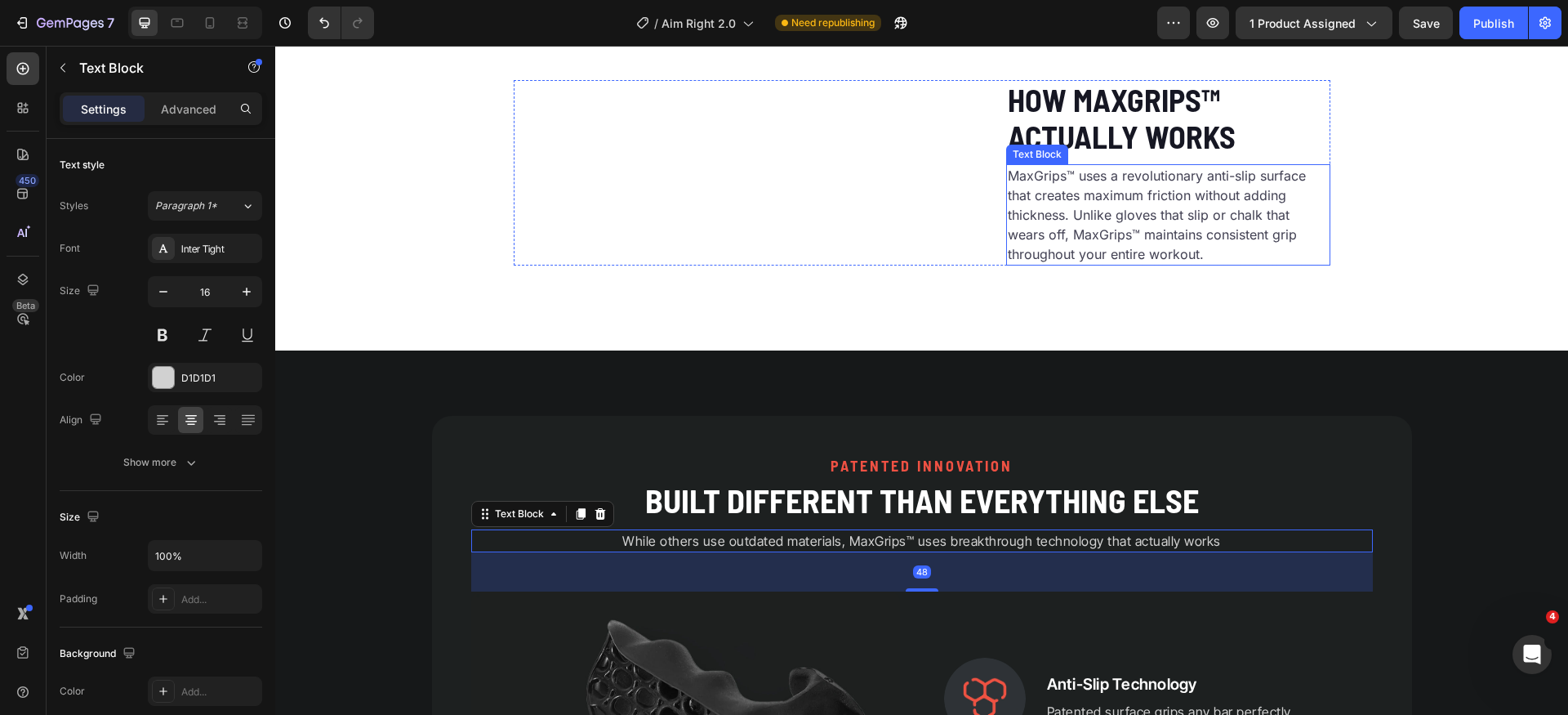
click at [1061, 264] on p "MaxGrips™ uses a revolutionary anti-slip surface that creates maximum friction …" at bounding box center [1169, 214] width 321 height 98
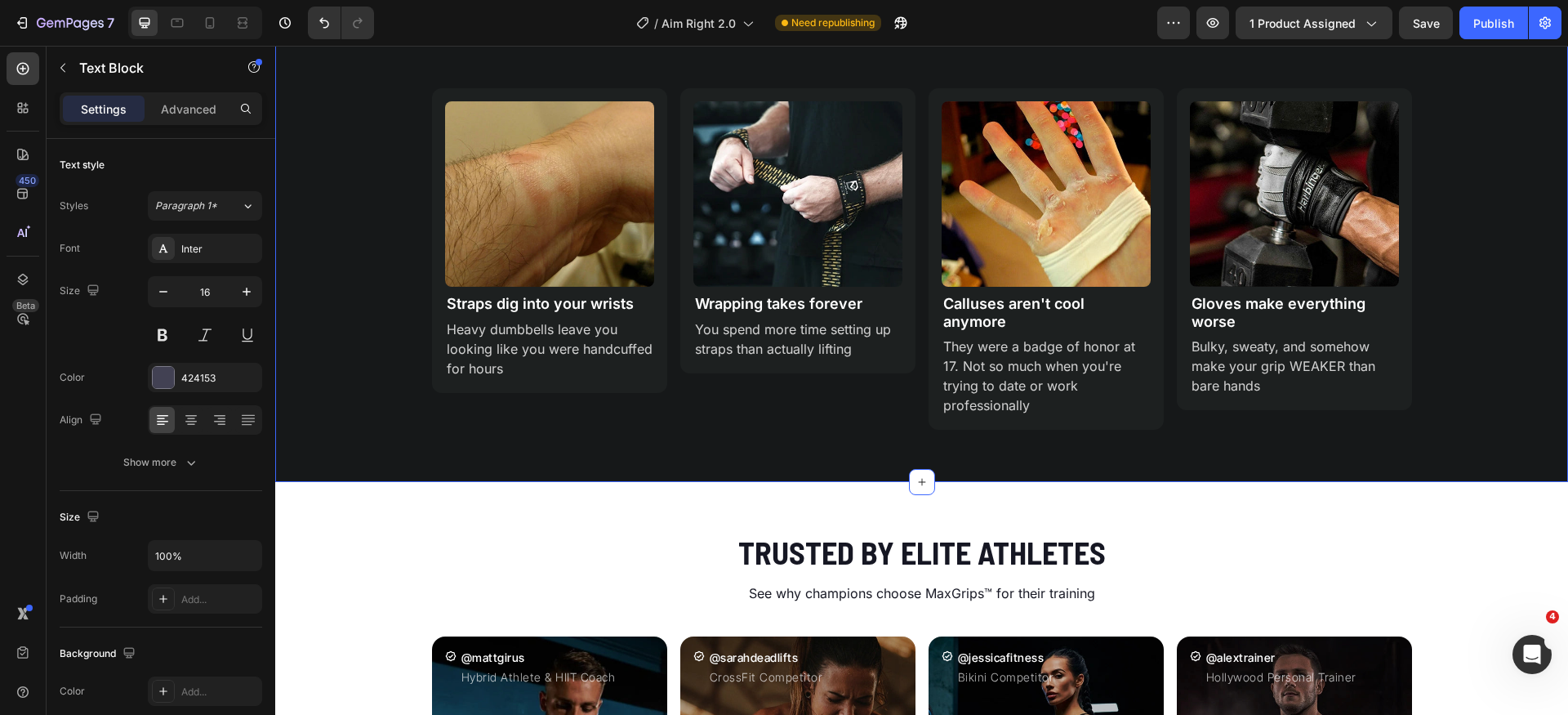
scroll to position [1613, 0]
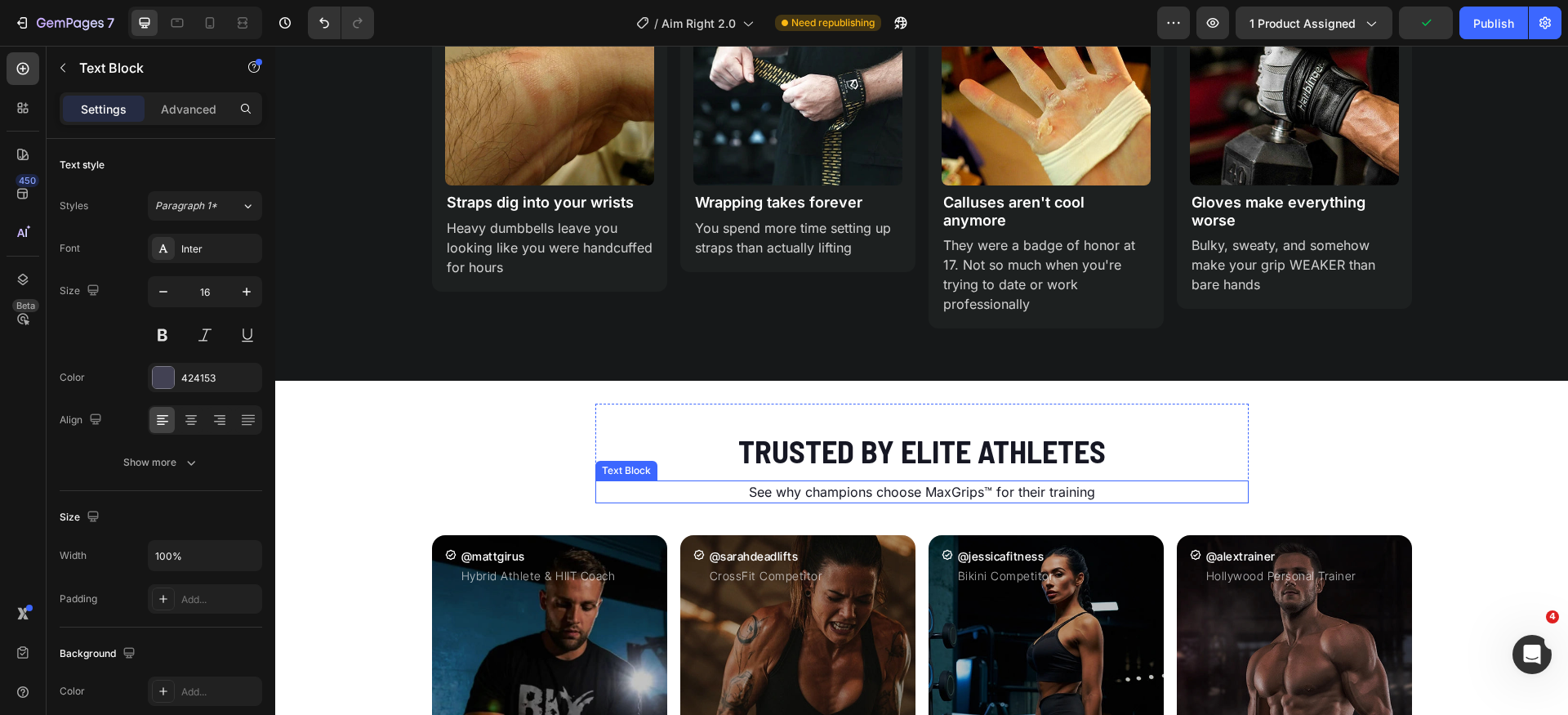
click at [883, 489] on p "See why champions choose MaxGrips™ for their training" at bounding box center [921, 491] width 650 height 19
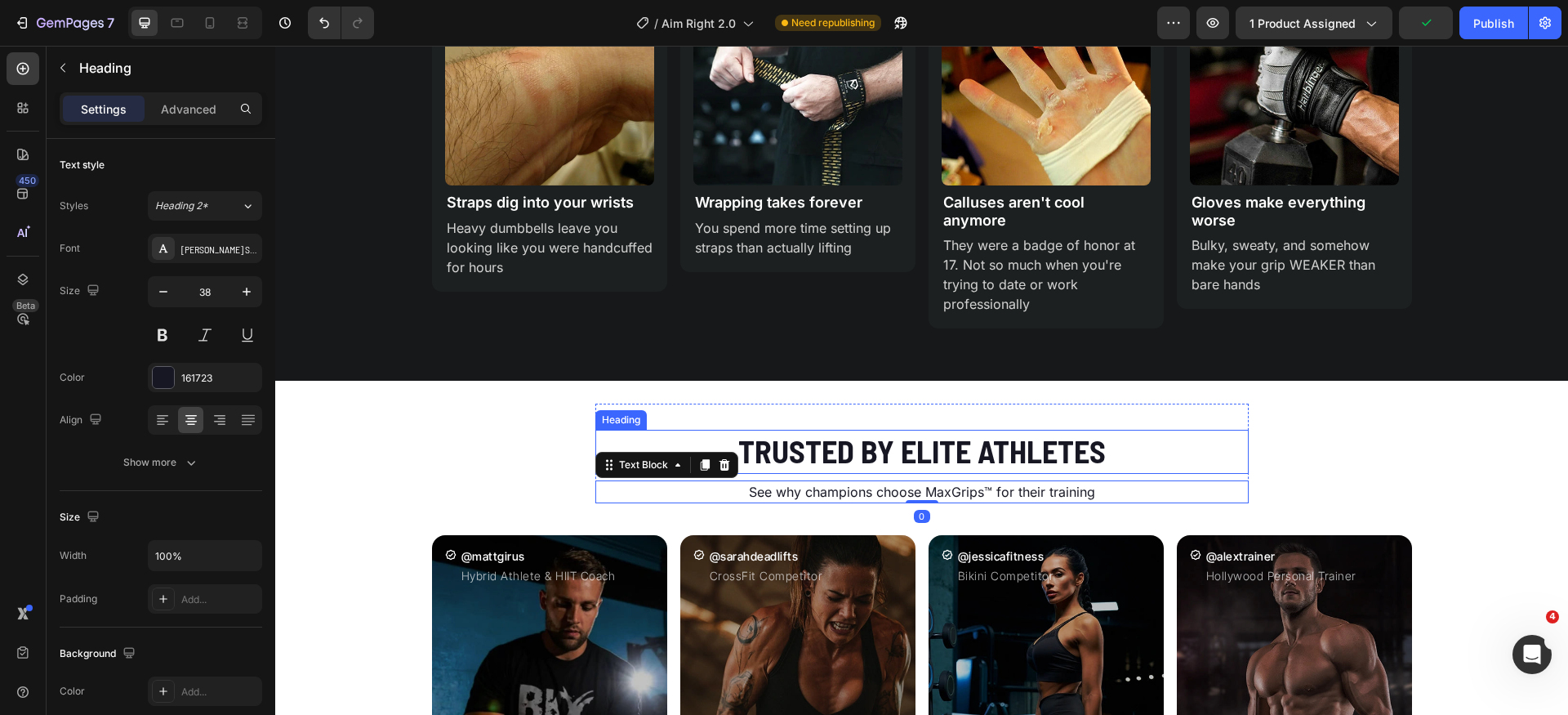
click at [915, 453] on h2 "Trusted by Elite Athletes" at bounding box center [921, 451] width 653 height 43
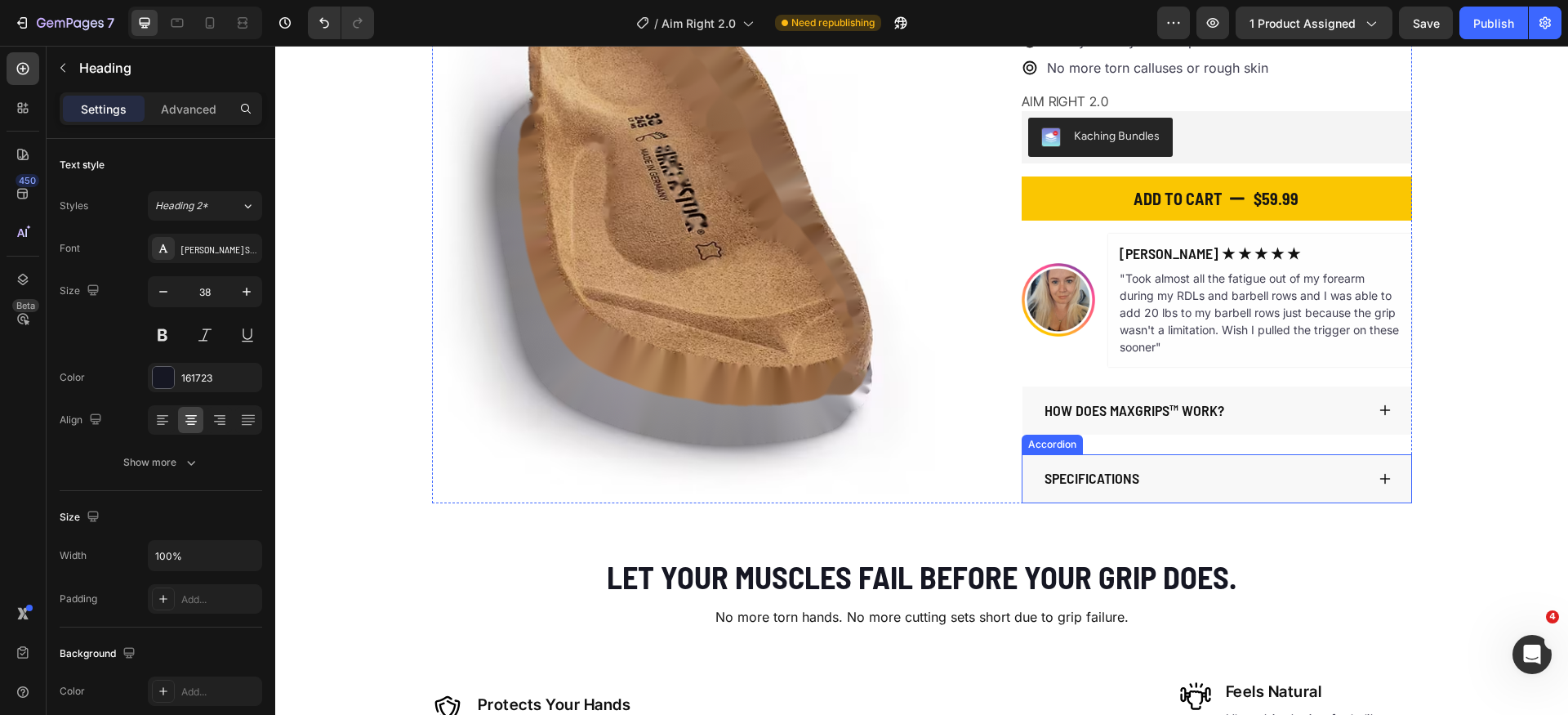
scroll to position [243, 0]
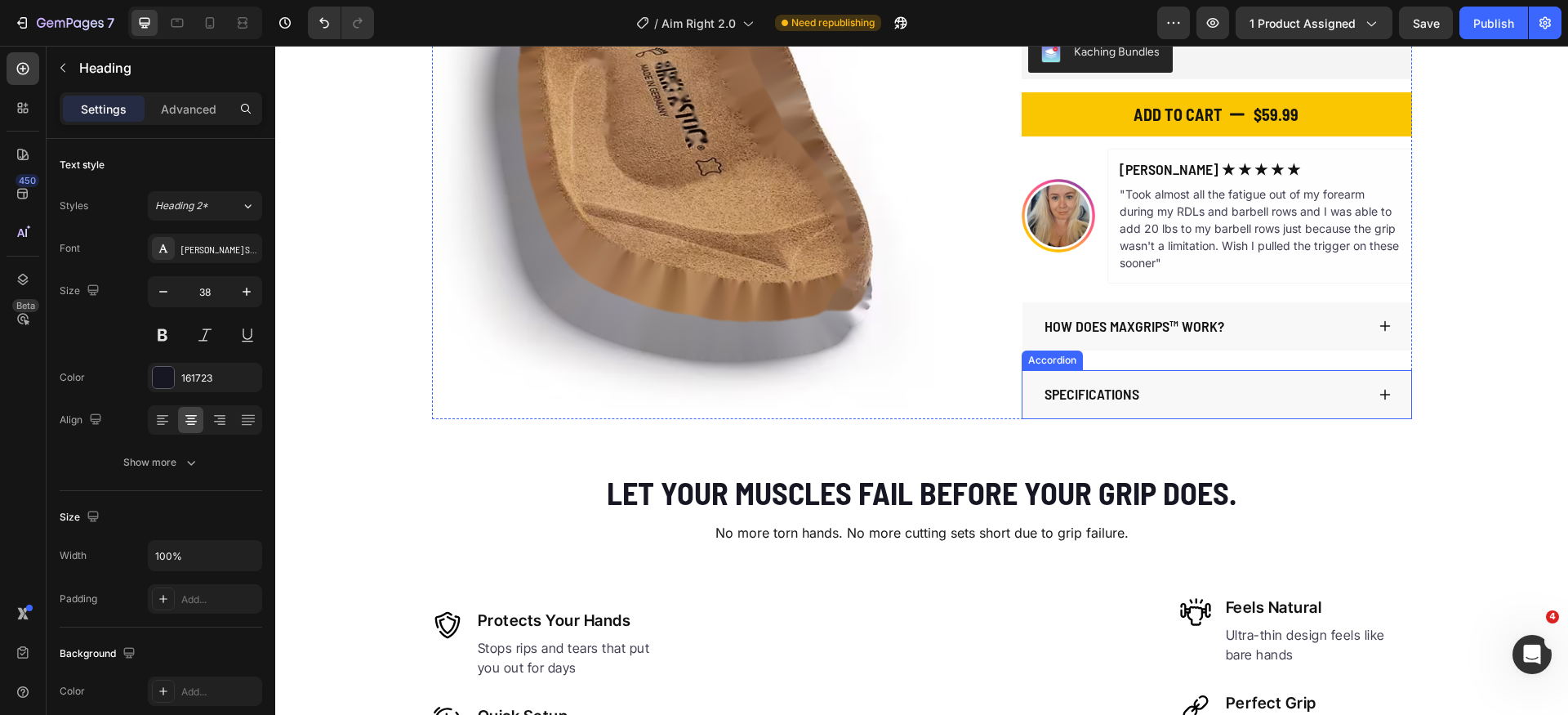
click at [1319, 382] on div "SPECIFICATIONS" at bounding box center [1217, 395] width 388 height 49
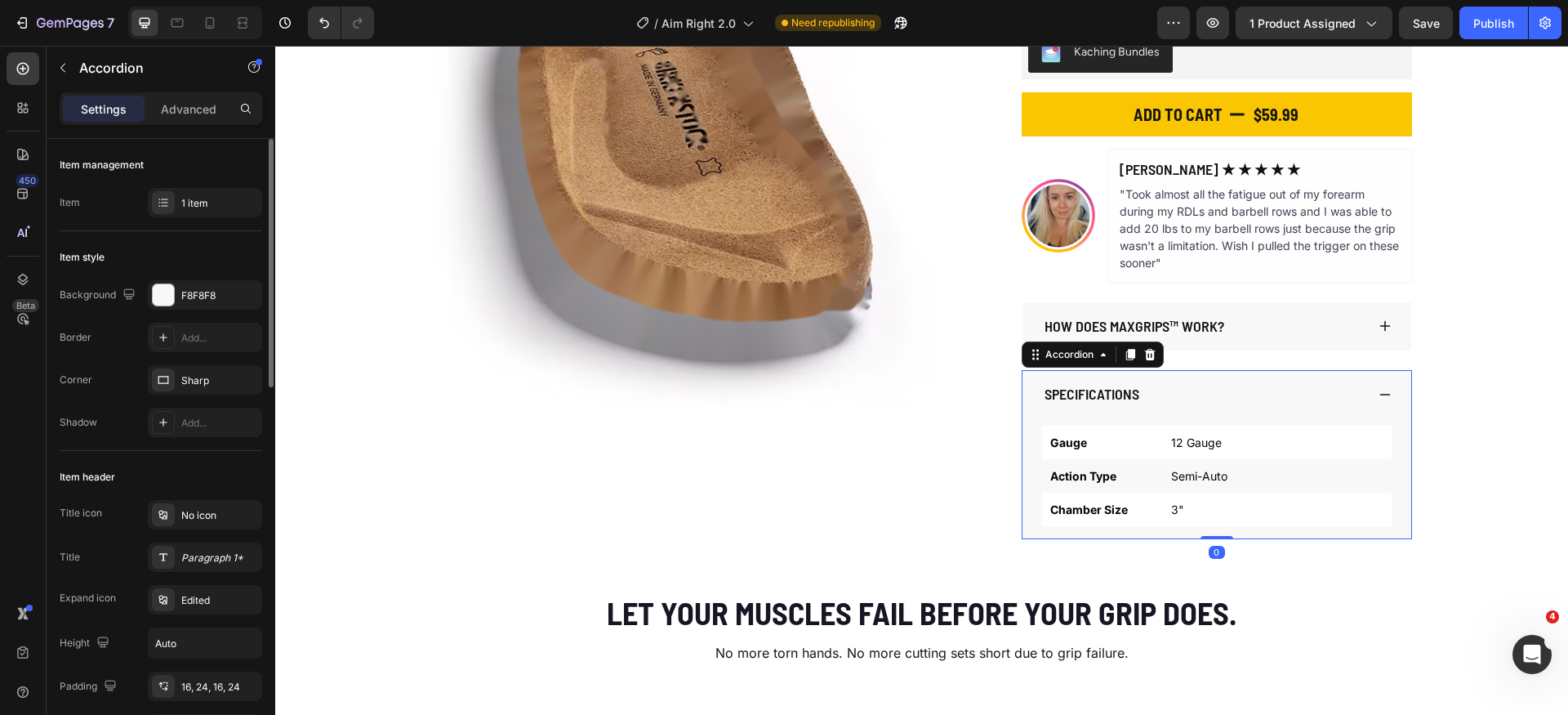
click at [188, 109] on p "Advanced" at bounding box center [188, 109] width 55 height 17
type input "100%"
type input "100"
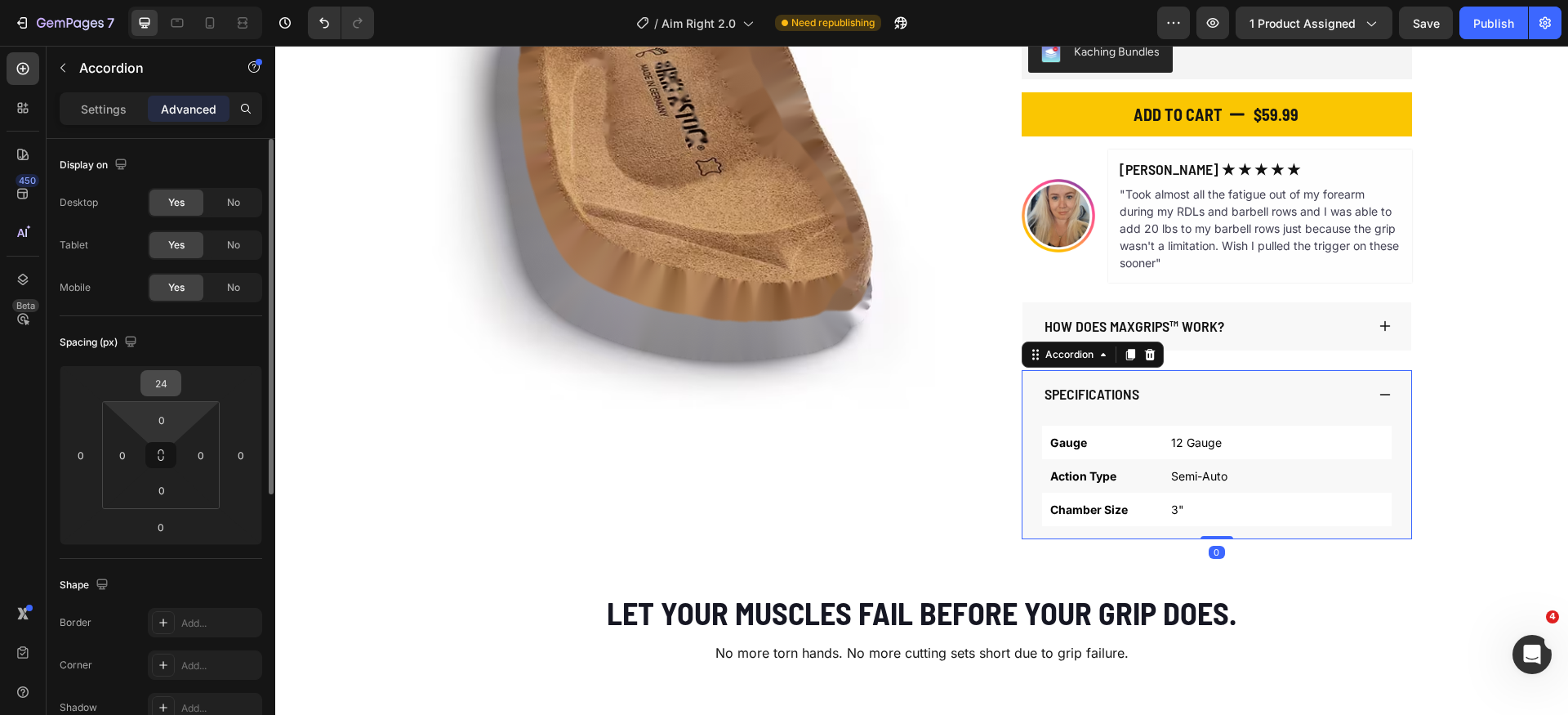
click at [168, 389] on input "24" at bounding box center [161, 383] width 33 height 24
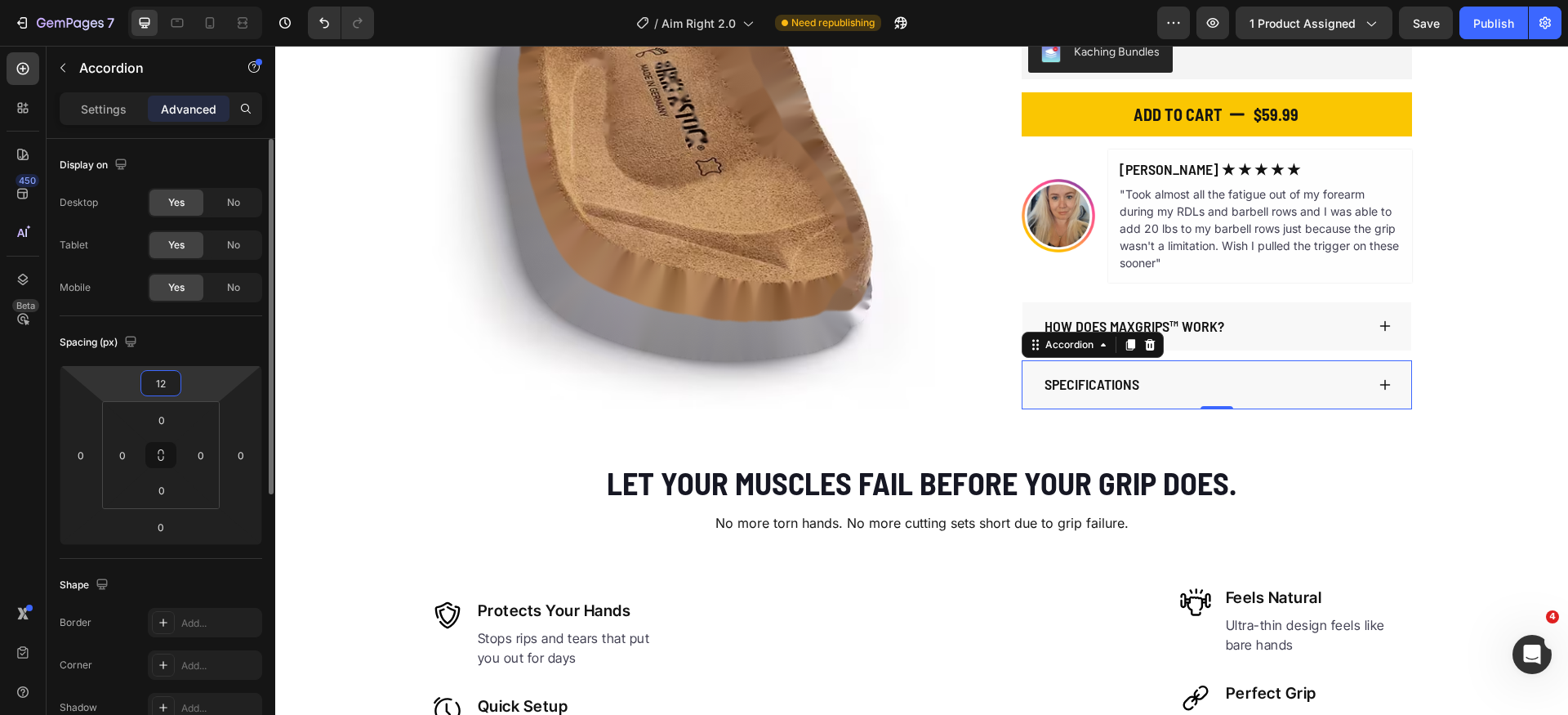
type input "12"
click at [207, 354] on div "Spacing (px)" at bounding box center [161, 342] width 203 height 26
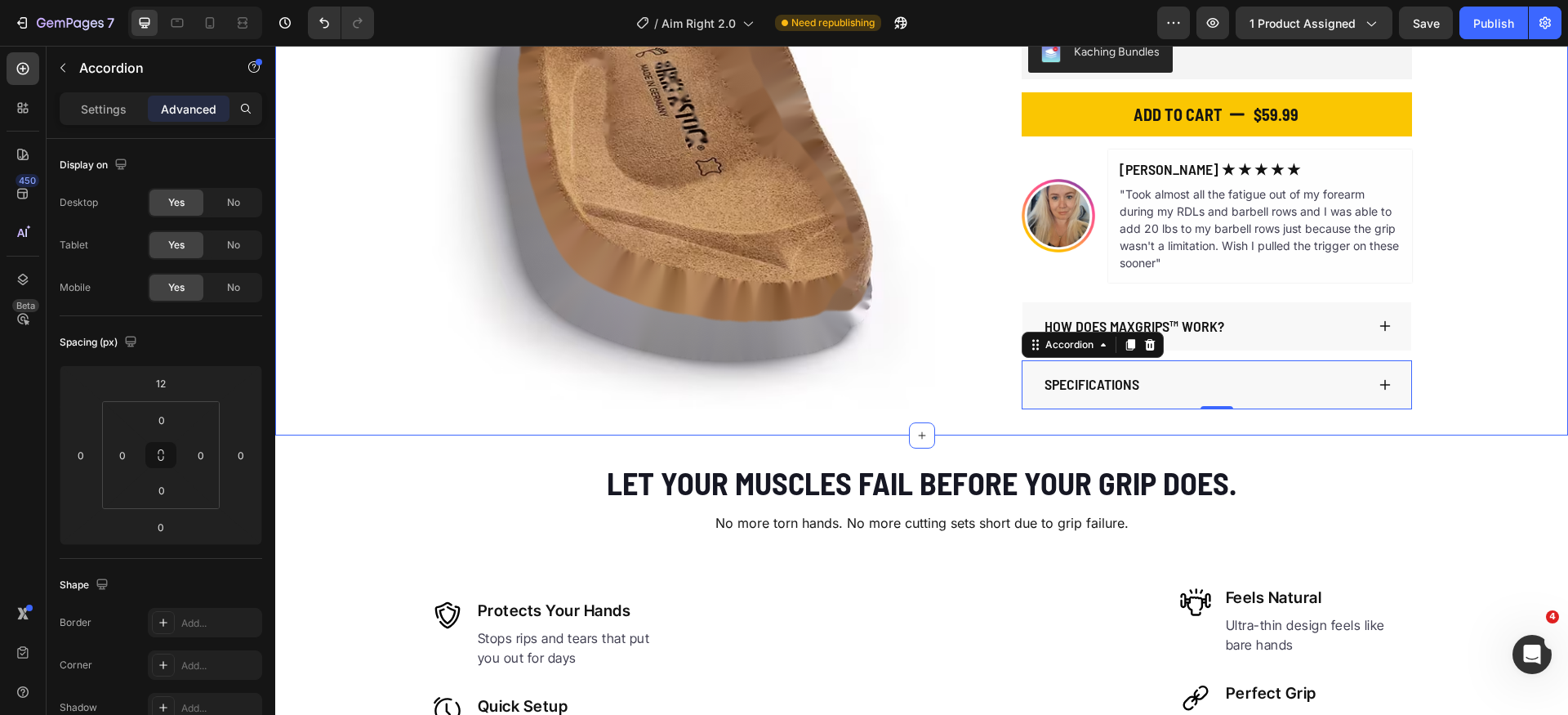
click at [1469, 358] on div "Product Images AIM RIGHT 2.0 Product Title $59.99 Product Price Product Price $…" at bounding box center [921, 136] width 1293 height 547
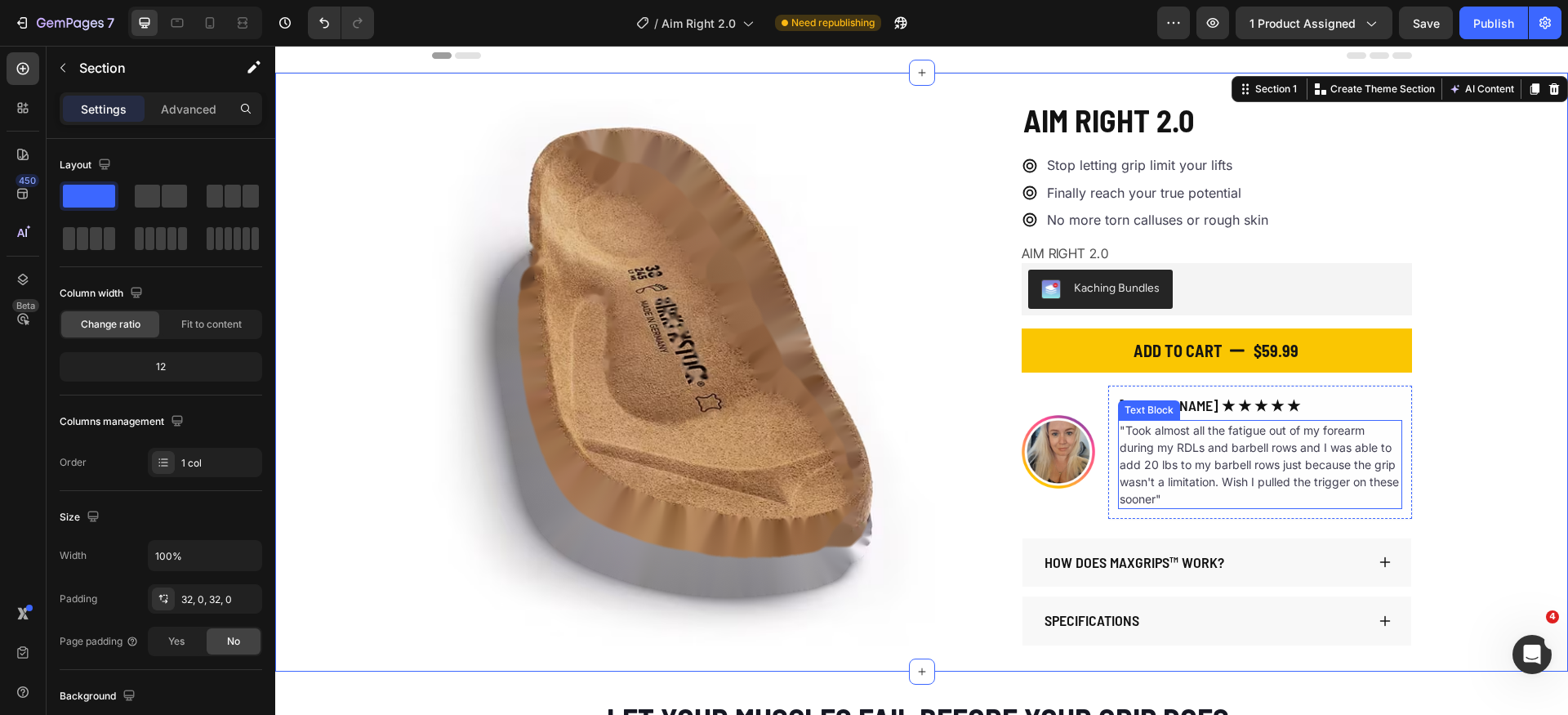
scroll to position [0, 0]
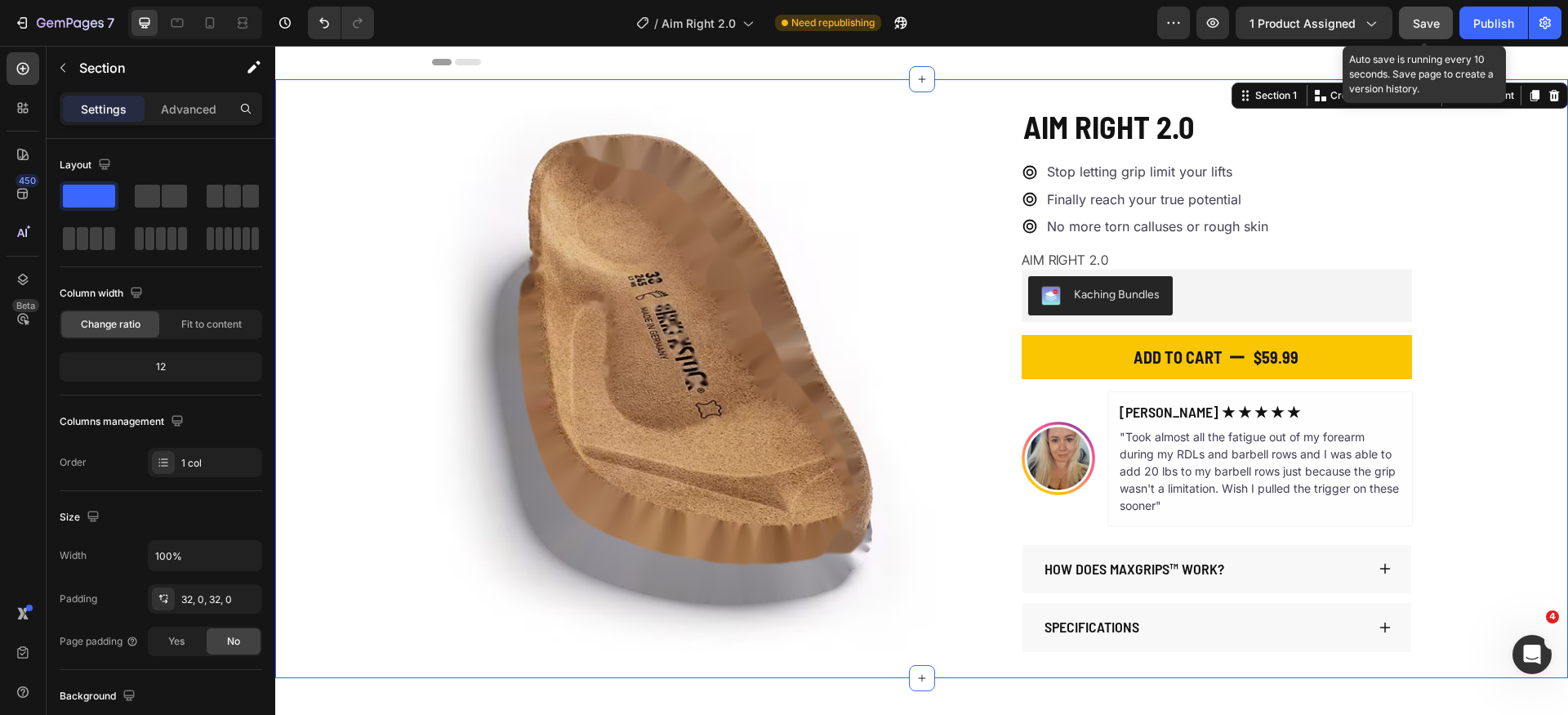
click at [1418, 21] on span "Save" at bounding box center [1427, 23] width 27 height 14
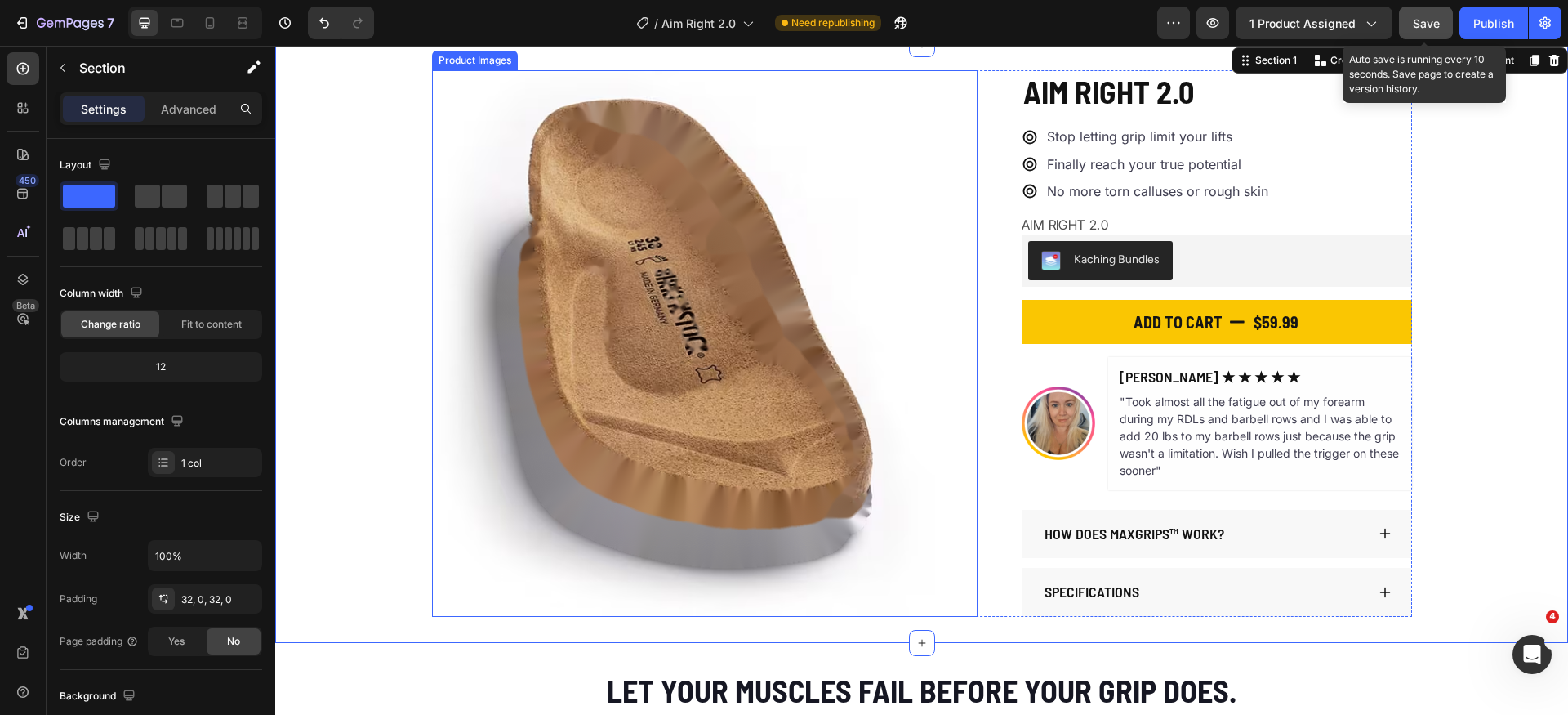
scroll to position [792, 0]
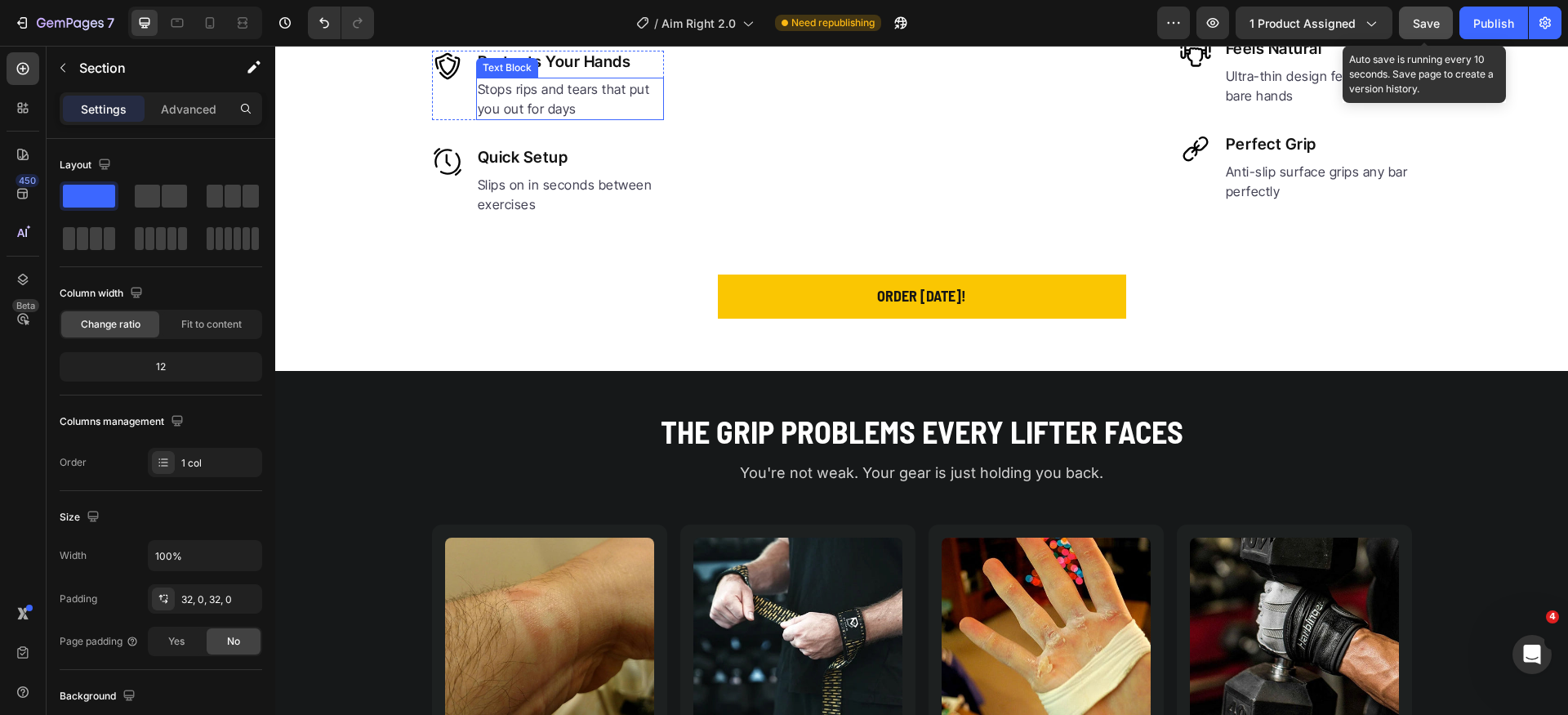
click at [562, 119] on p "Stops rips and tears that put you out for days" at bounding box center [570, 98] width 185 height 40
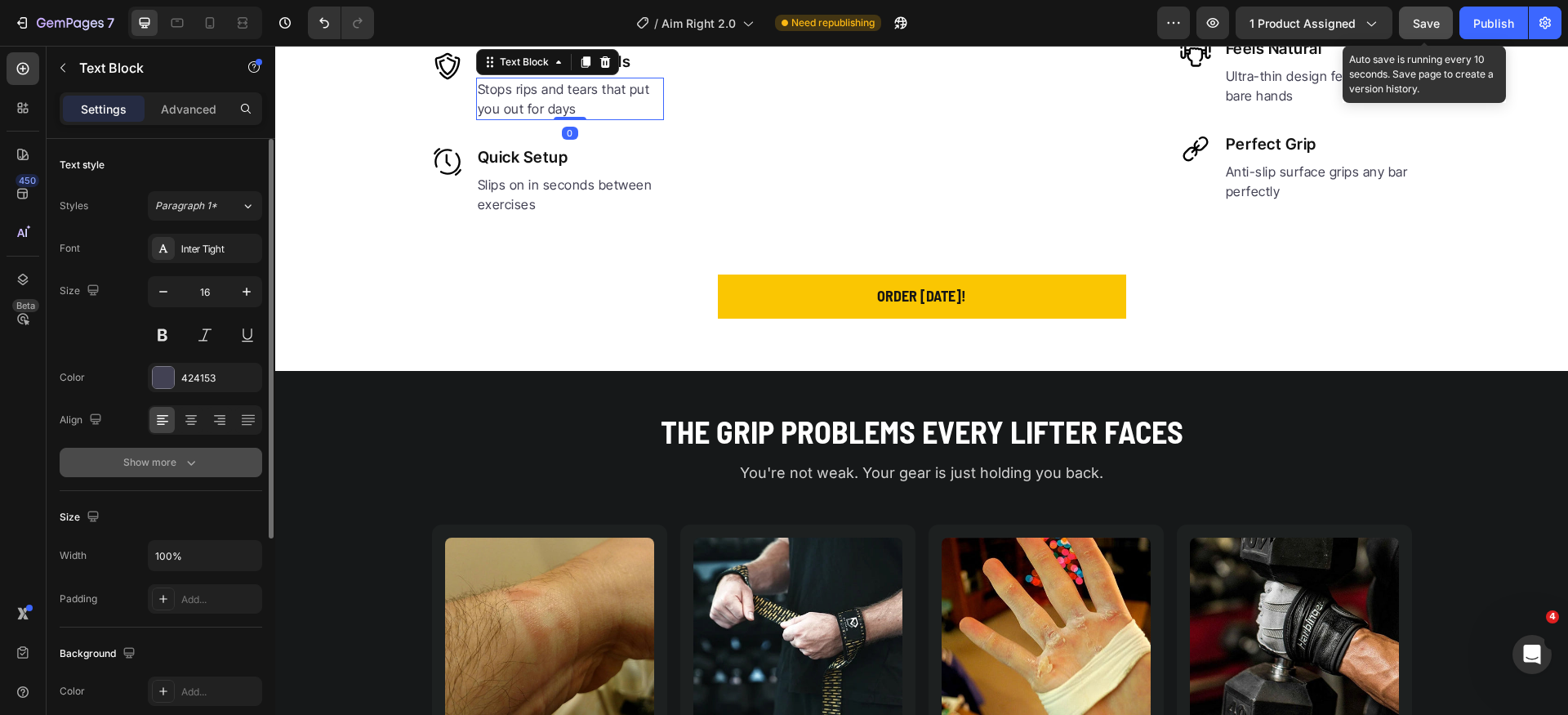
click at [214, 469] on button "Show more" at bounding box center [161, 462] width 203 height 29
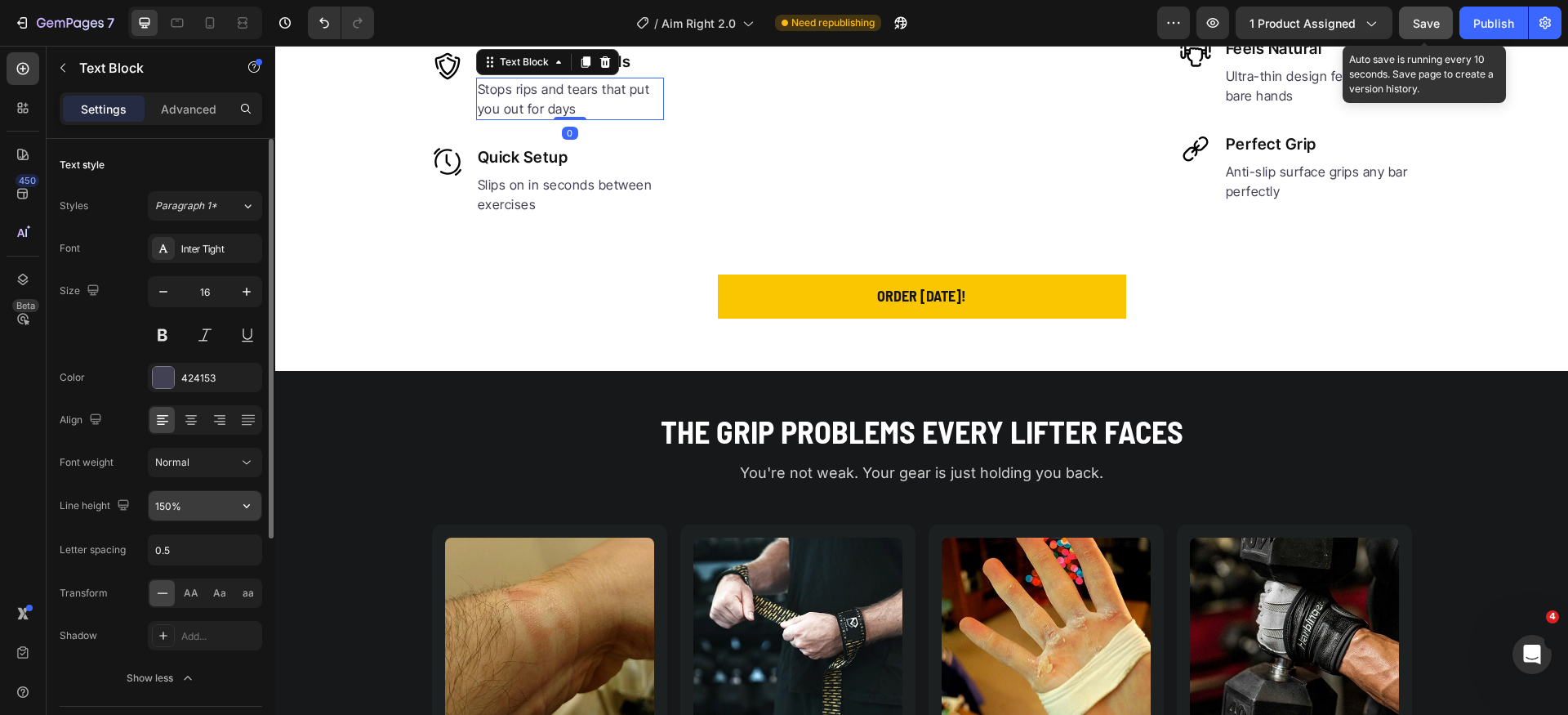
click at [204, 505] on input "150%" at bounding box center [205, 506] width 113 height 29
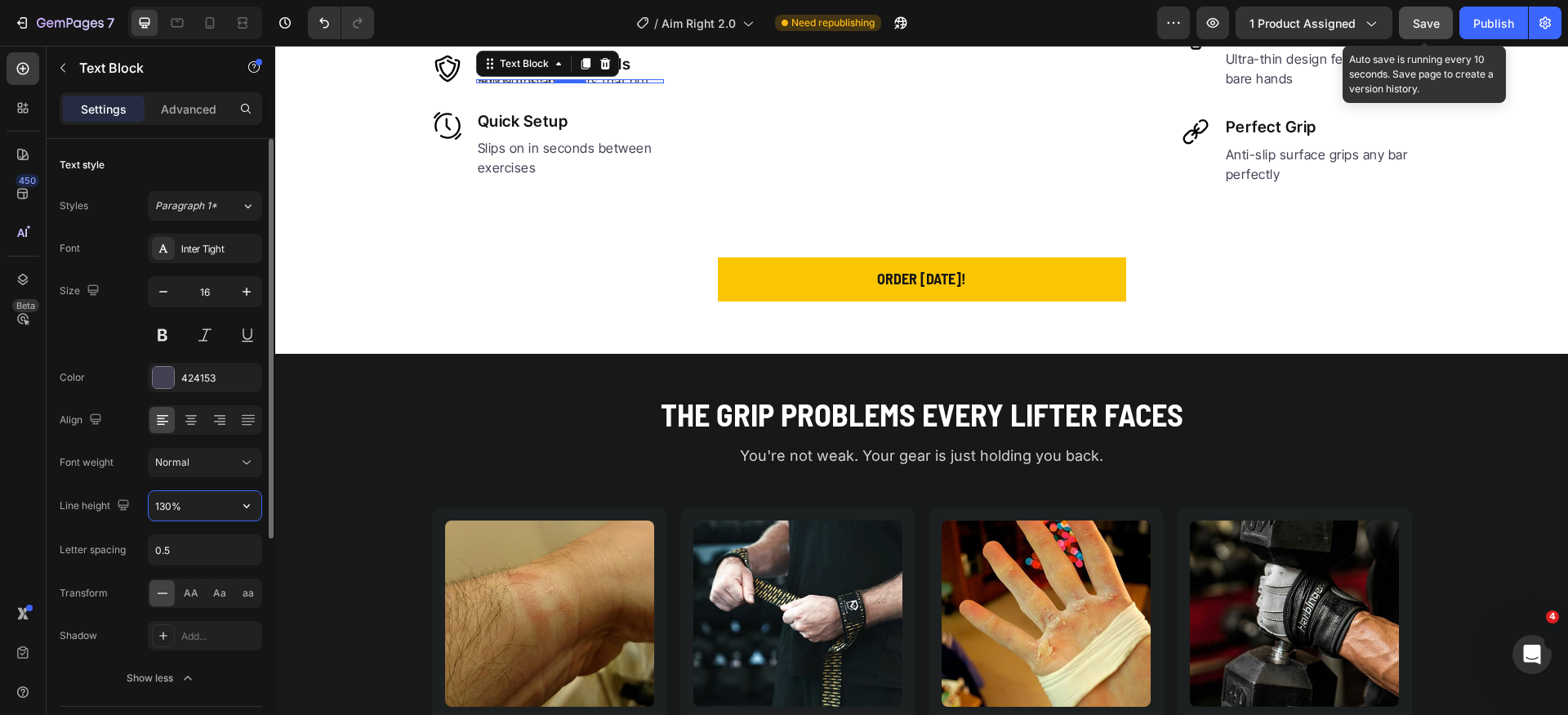
scroll to position [794, 0]
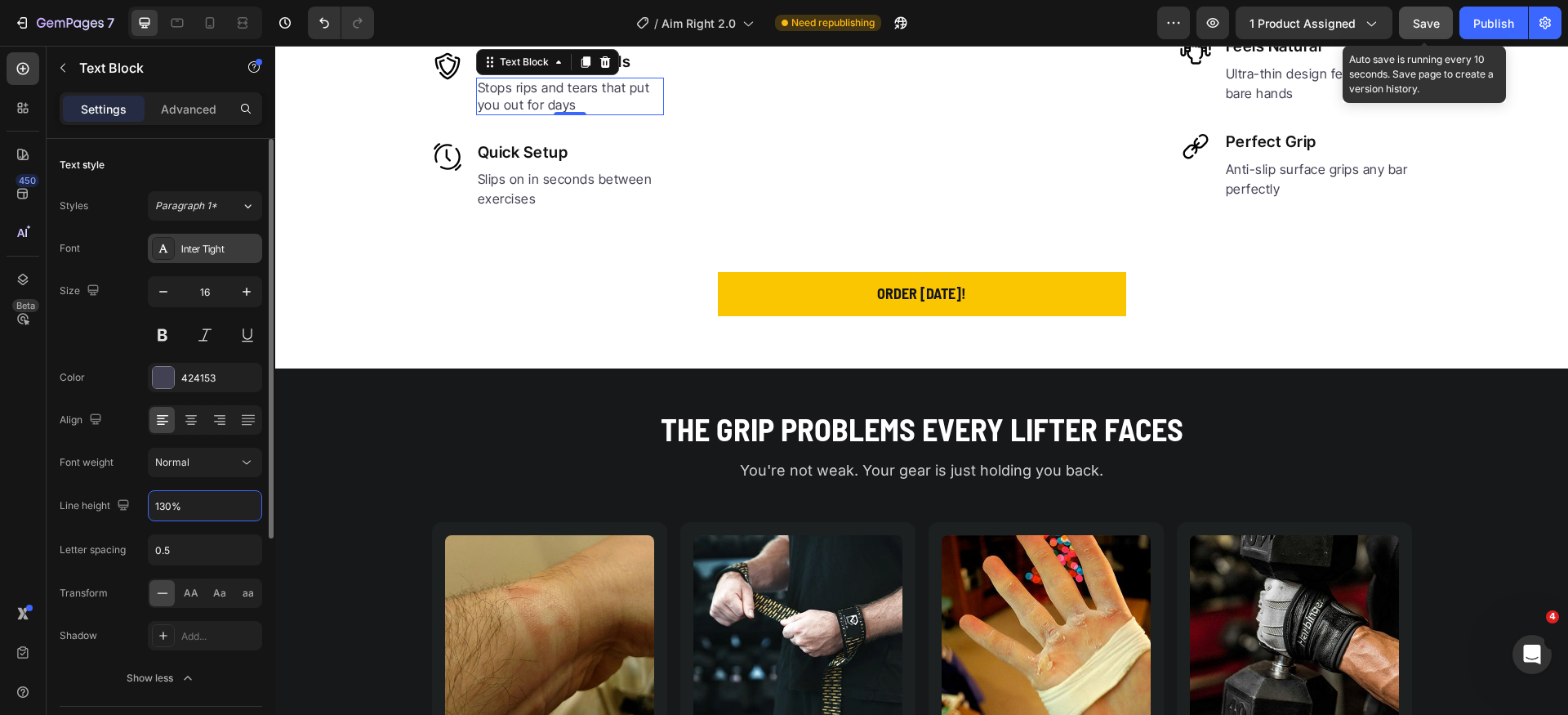
type input "130%"
click at [228, 262] on div "Inter Tight" at bounding box center [205, 248] width 114 height 29
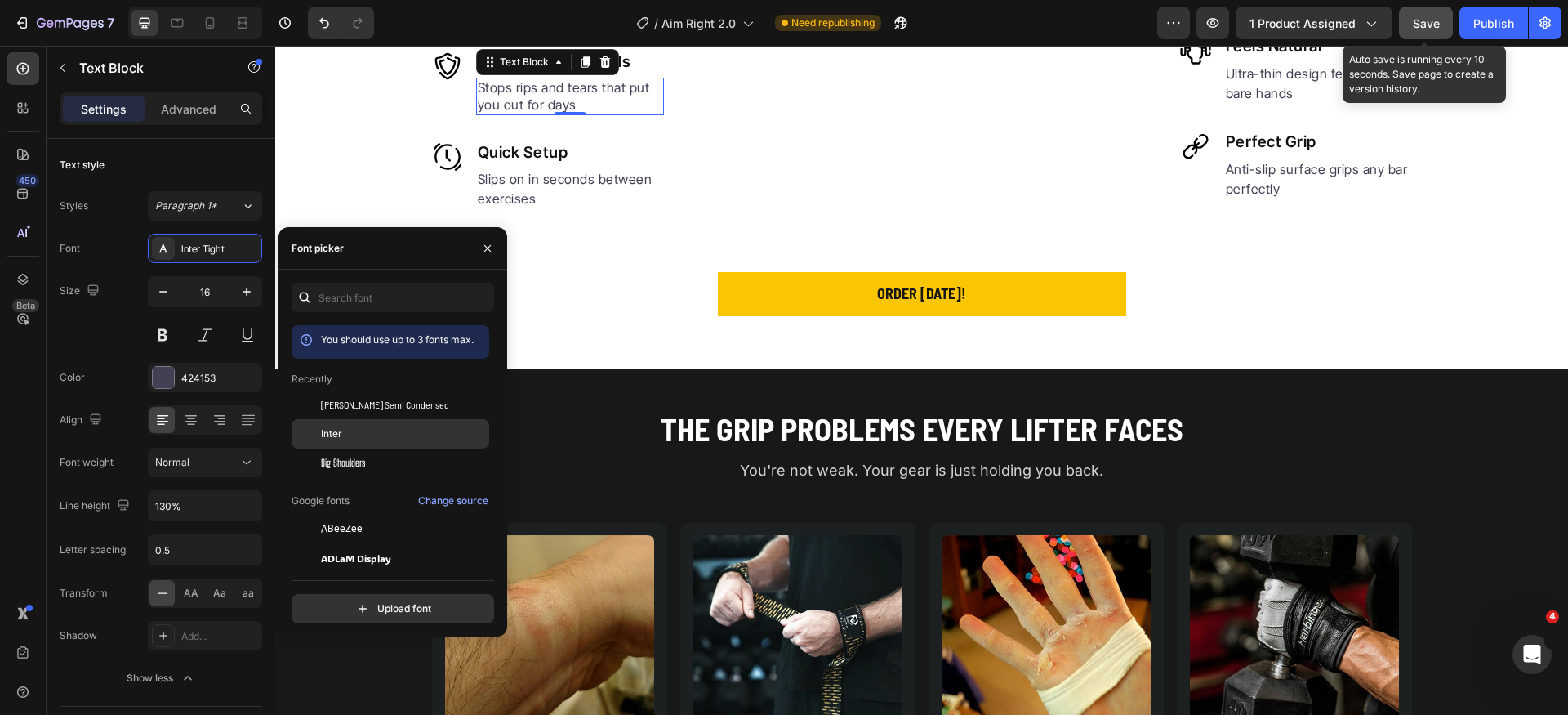
click at [347, 427] on div "Inter" at bounding box center [404, 433] width 165 height 14
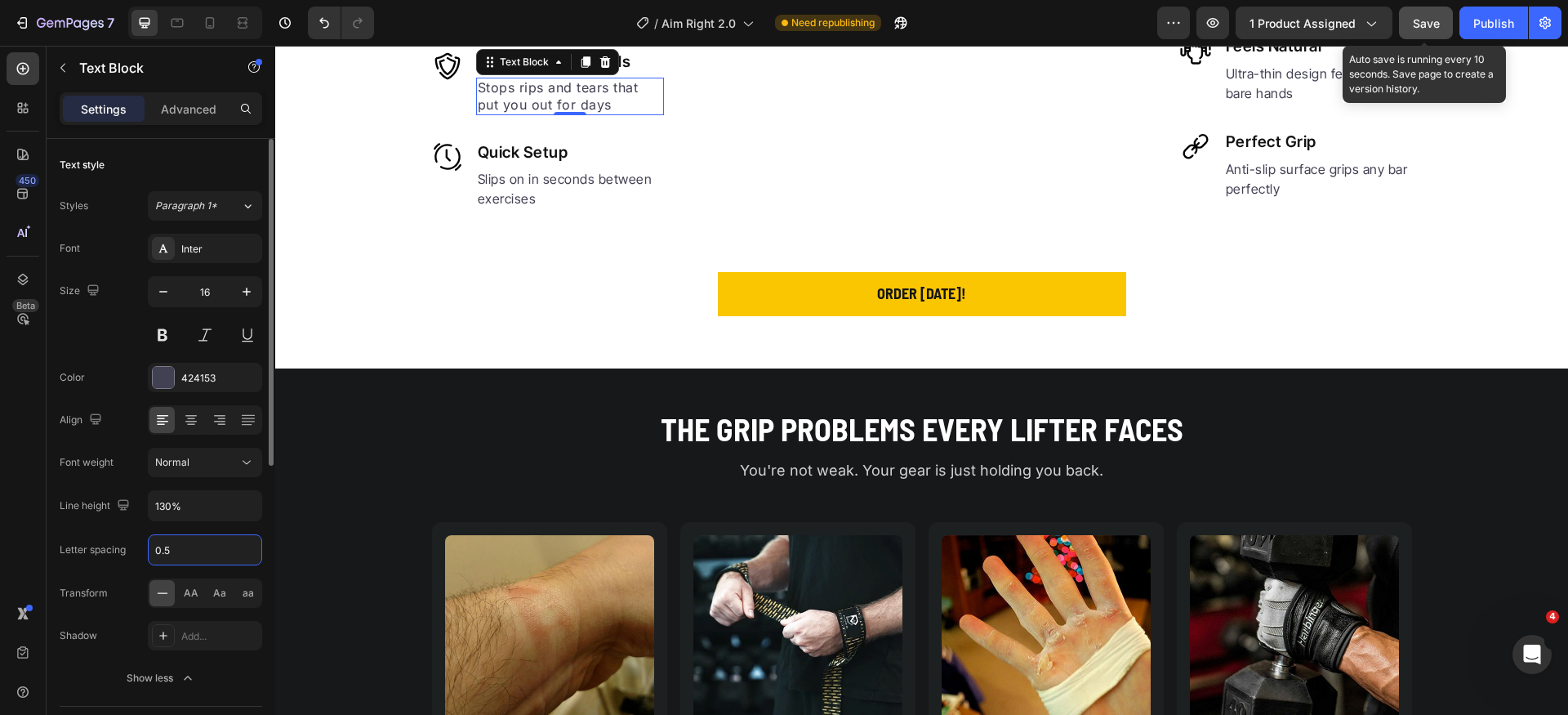
click at [201, 553] on input "0.5" at bounding box center [205, 549] width 113 height 29
type input "0"
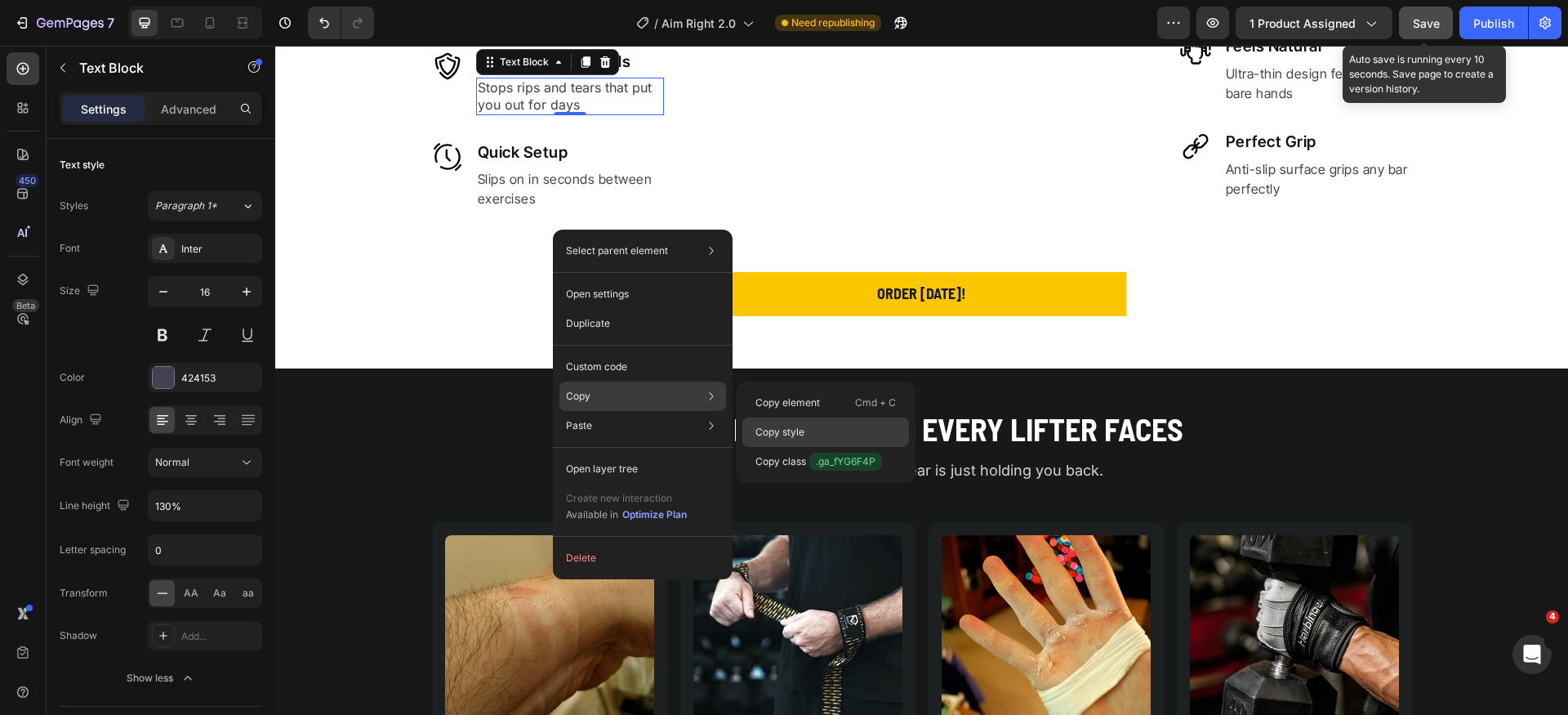
drag, startPoint x: 806, startPoint y: 426, endPoint x: 525, endPoint y: 378, distance: 285.1
click at [806, 447] on div "Copy style" at bounding box center [826, 461] width 166 height 29
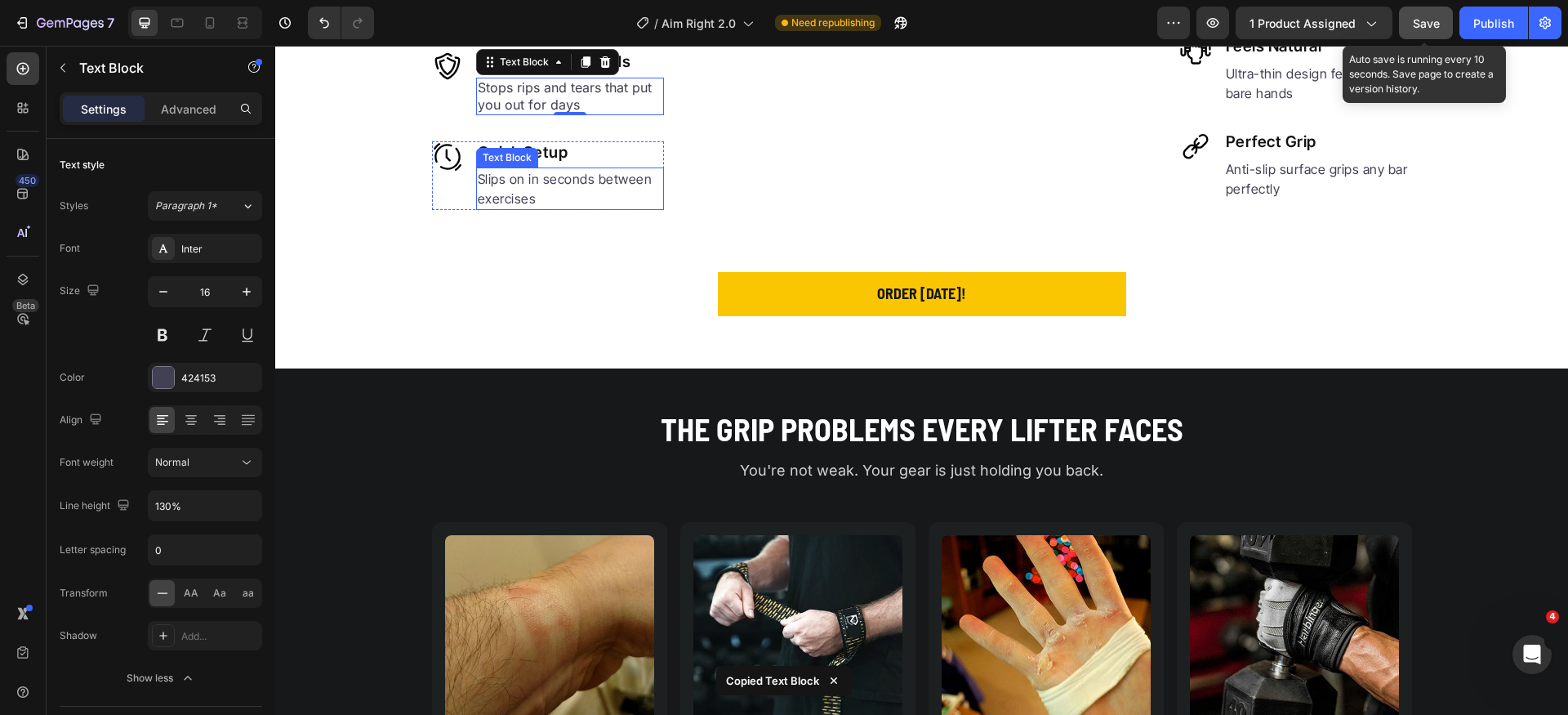
click at [612, 209] on p "Slips on in seconds between exercises" at bounding box center [570, 188] width 185 height 40
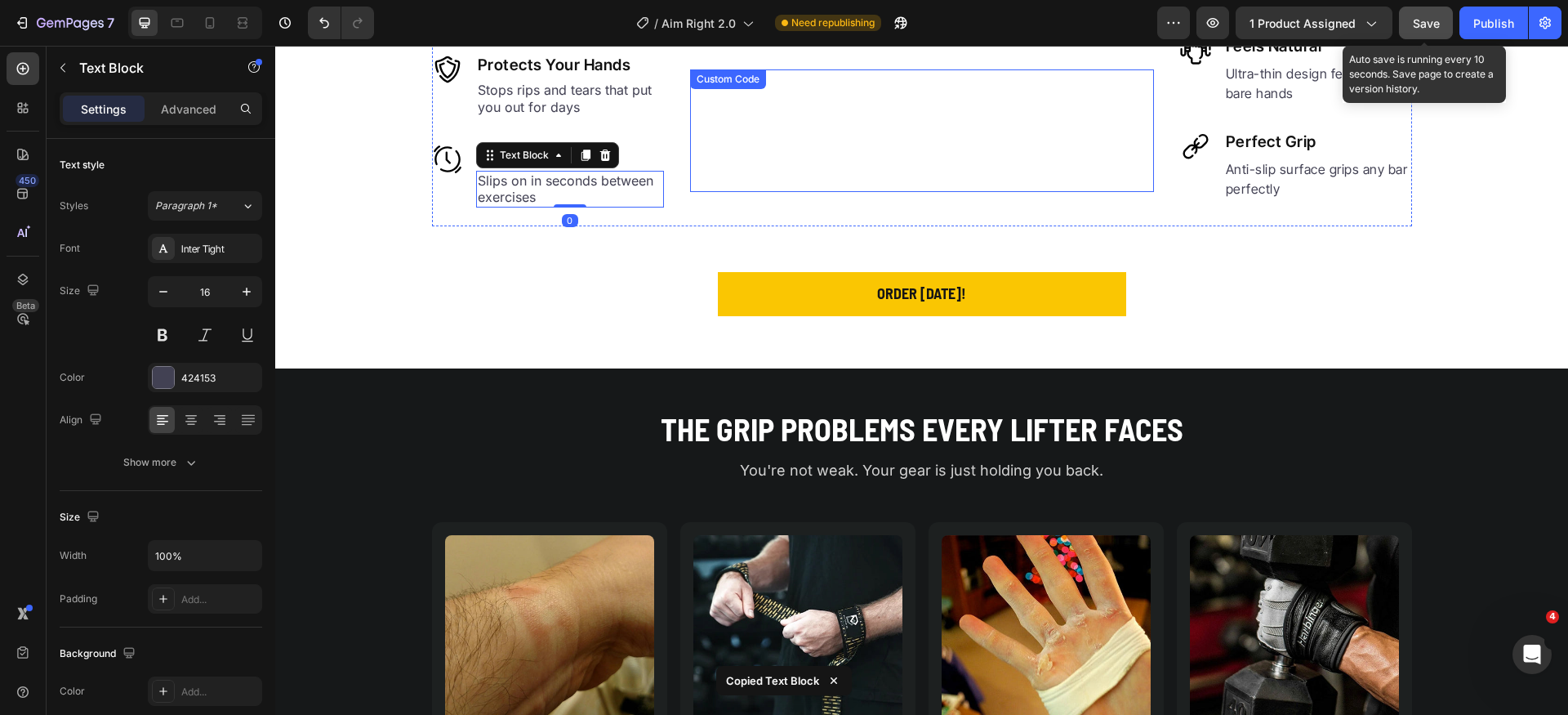
scroll to position [797, 0]
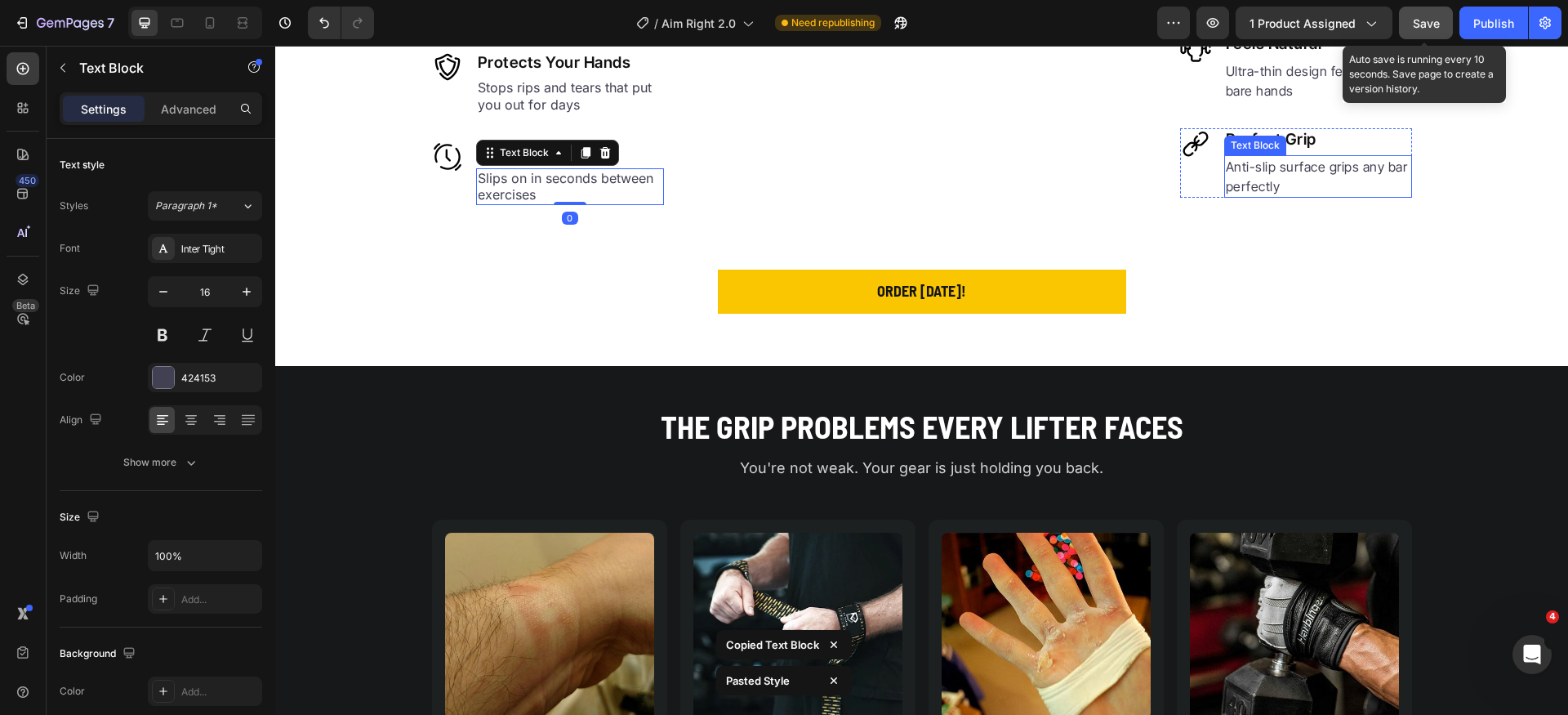
click at [1264, 196] on p "Anti-slip surface grips any bar perfectly" at bounding box center [1318, 177] width 185 height 40
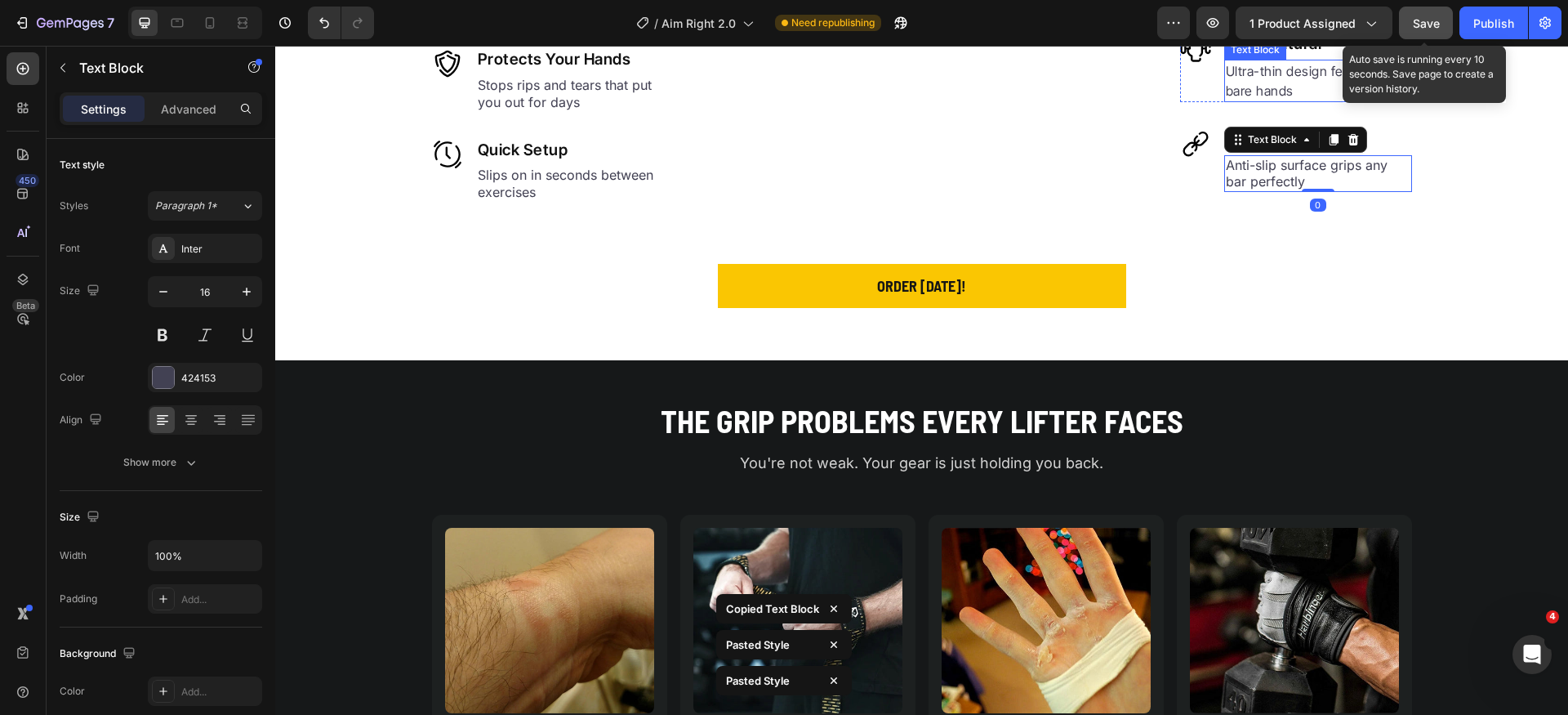
click at [1309, 101] on p "Ultra-thin design feels like bare hands" at bounding box center [1318, 81] width 185 height 40
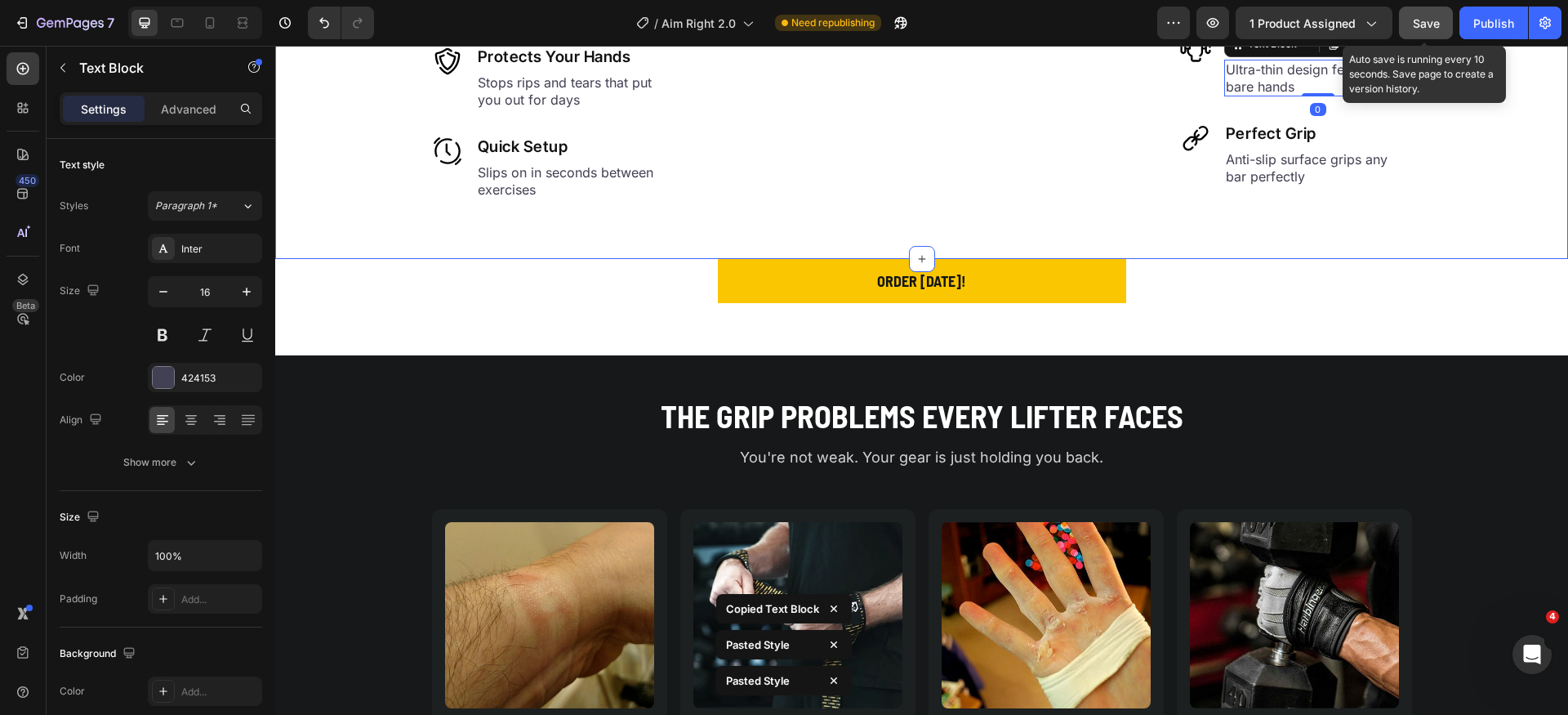
click at [1456, 233] on div "Image Protects Your Hands Heading Stops rips and tears that put you out for day…" at bounding box center [921, 133] width 1293 height 200
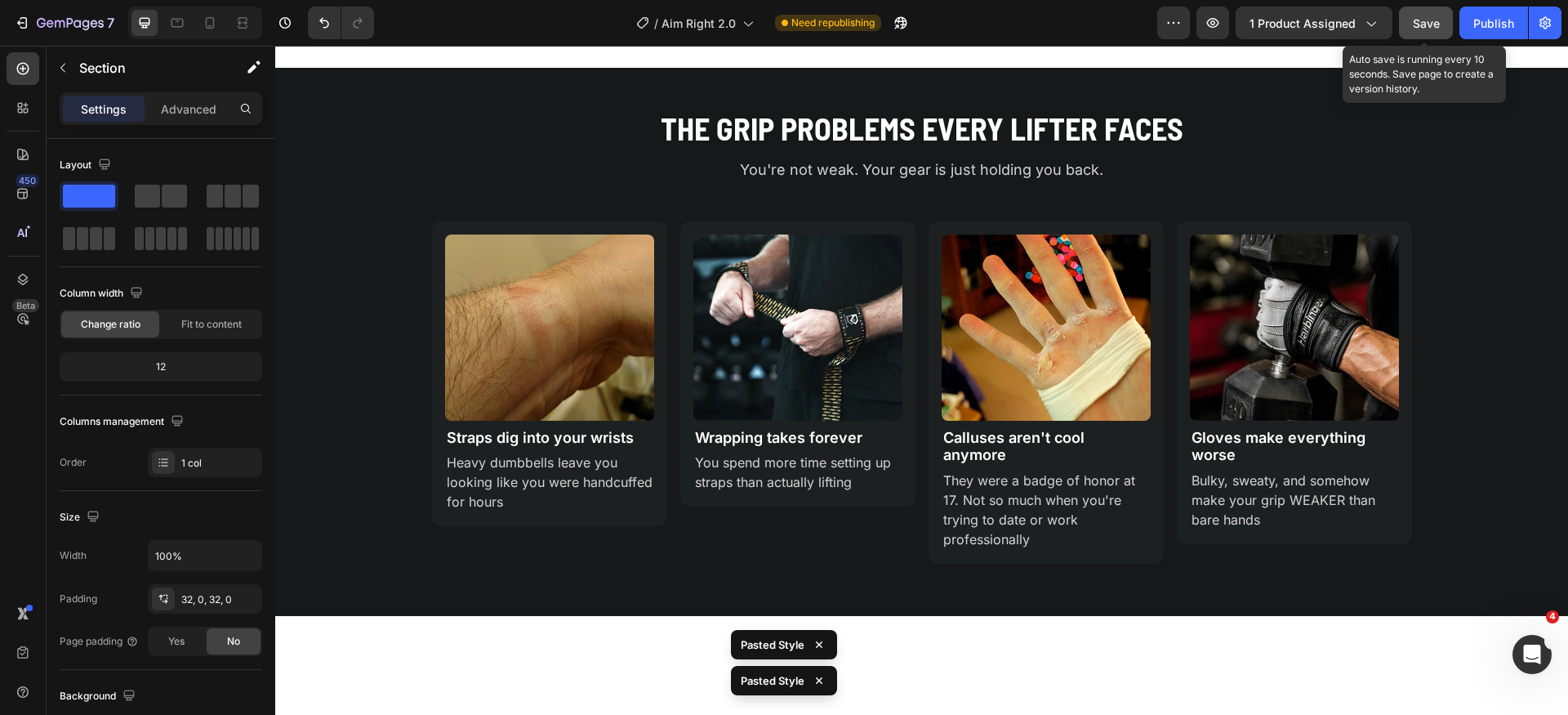
scroll to position [1253, 0]
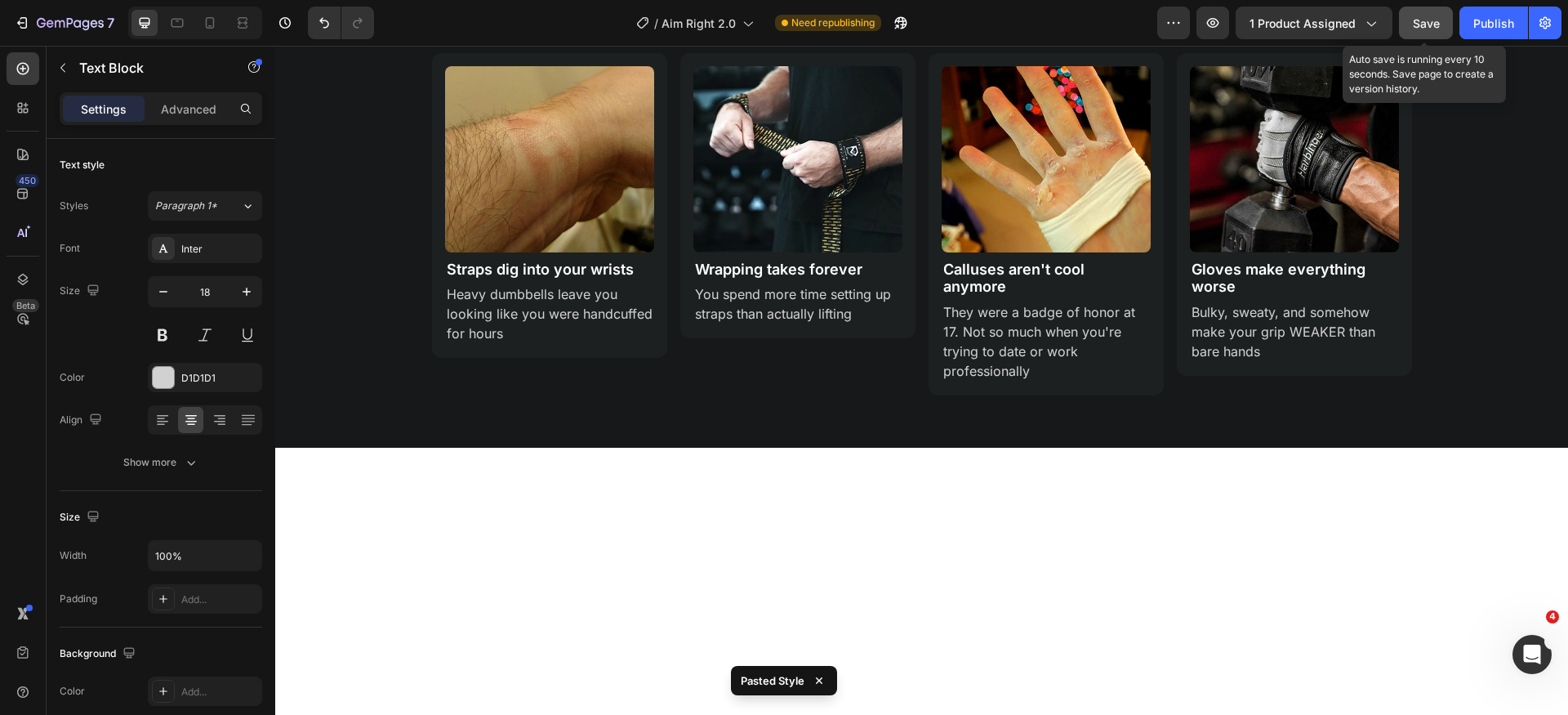
click at [903, 13] on p "You're not weak. Your gear is just holding you back." at bounding box center [922, 1] width 977 height 22
click at [165, 297] on icon "button" at bounding box center [163, 291] width 16 height 16
type input "16"
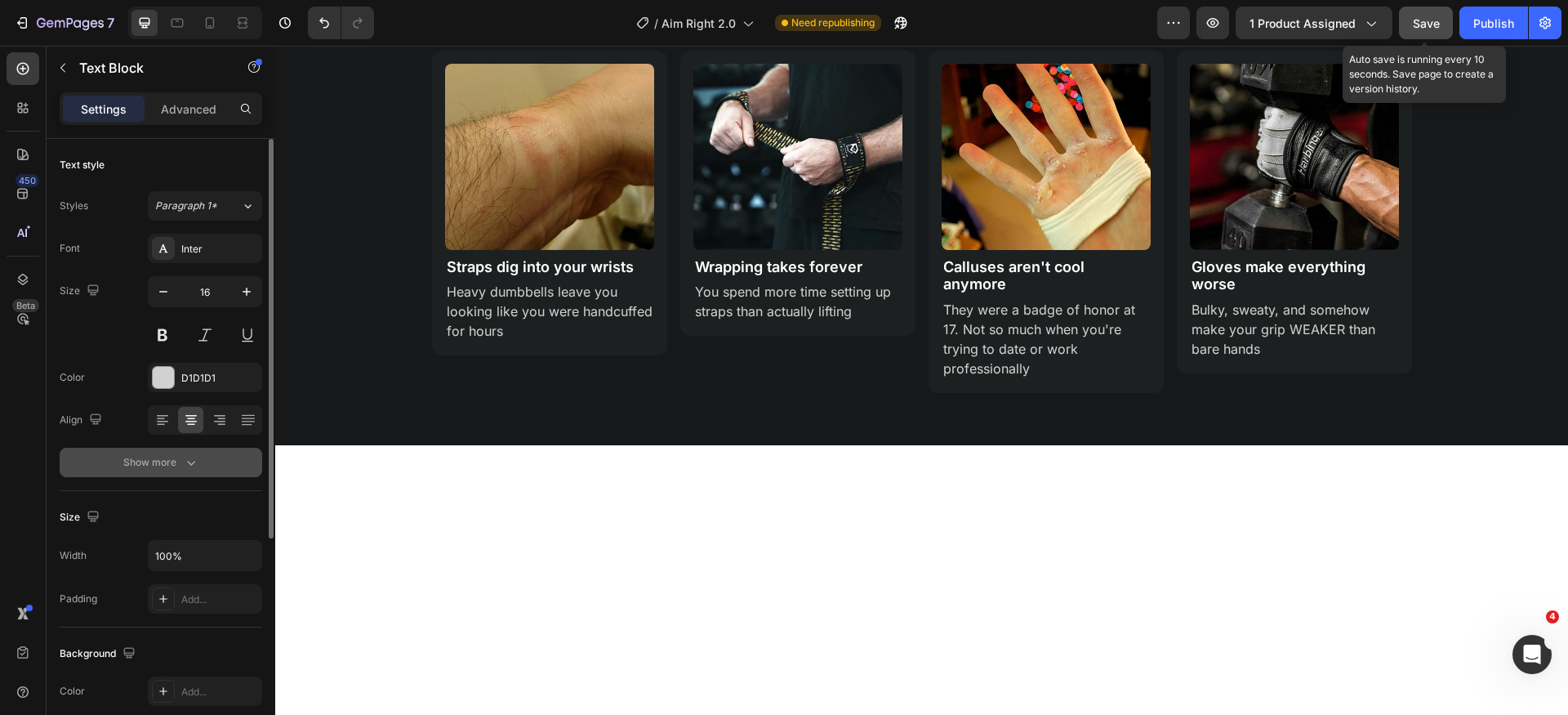
click at [158, 457] on div "Show more" at bounding box center [161, 462] width 76 height 16
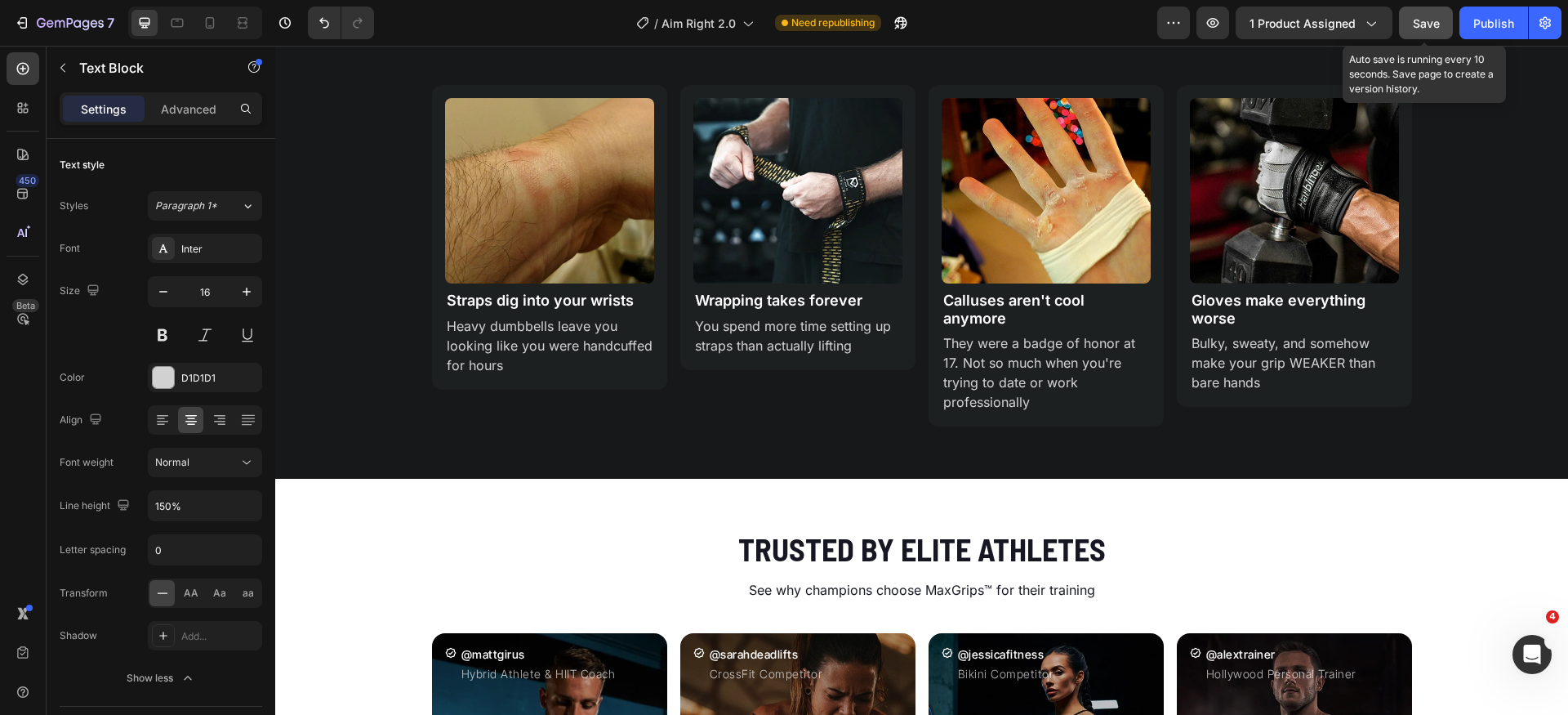
scroll to position [1513, 0]
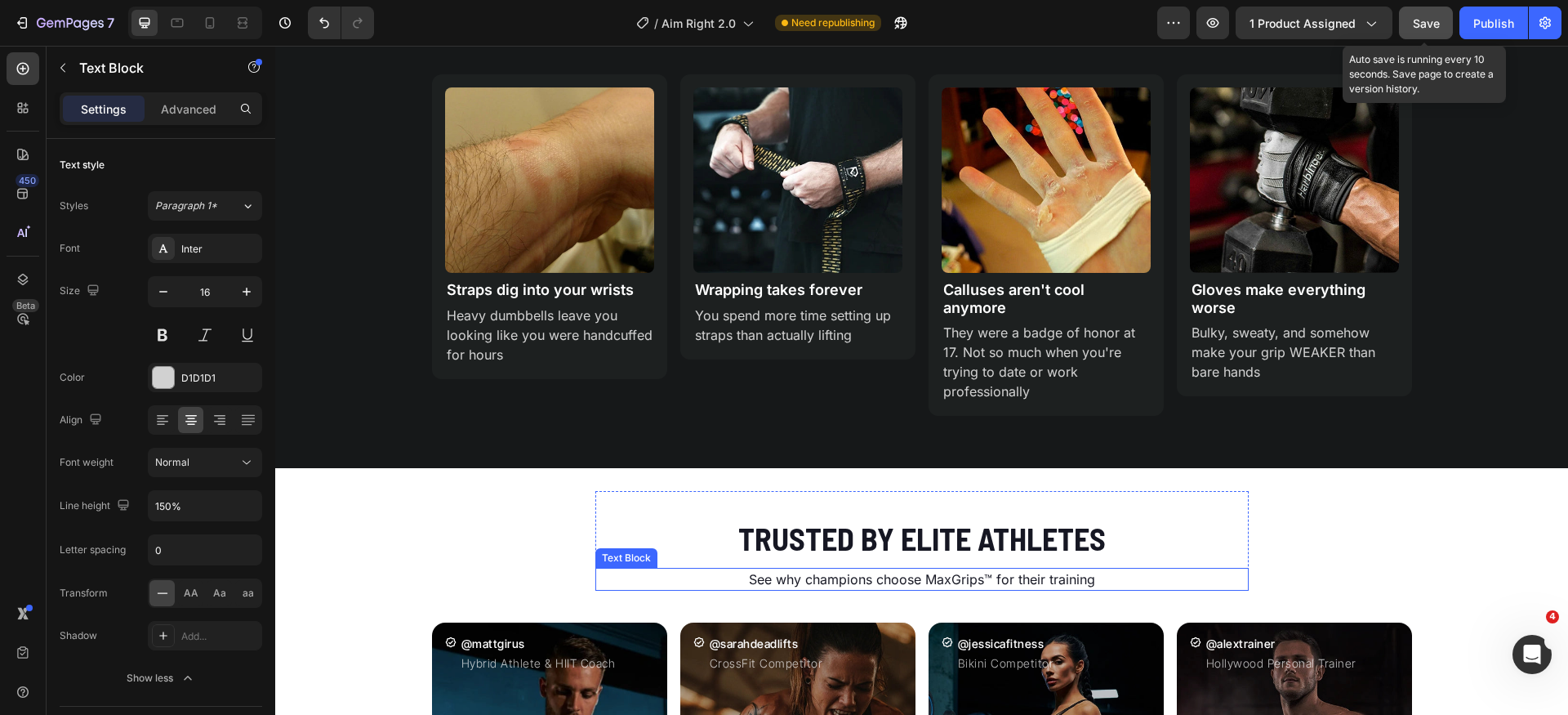
click at [901, 578] on p "See why champions choose MaxGrips™ for their training" at bounding box center [921, 579] width 650 height 19
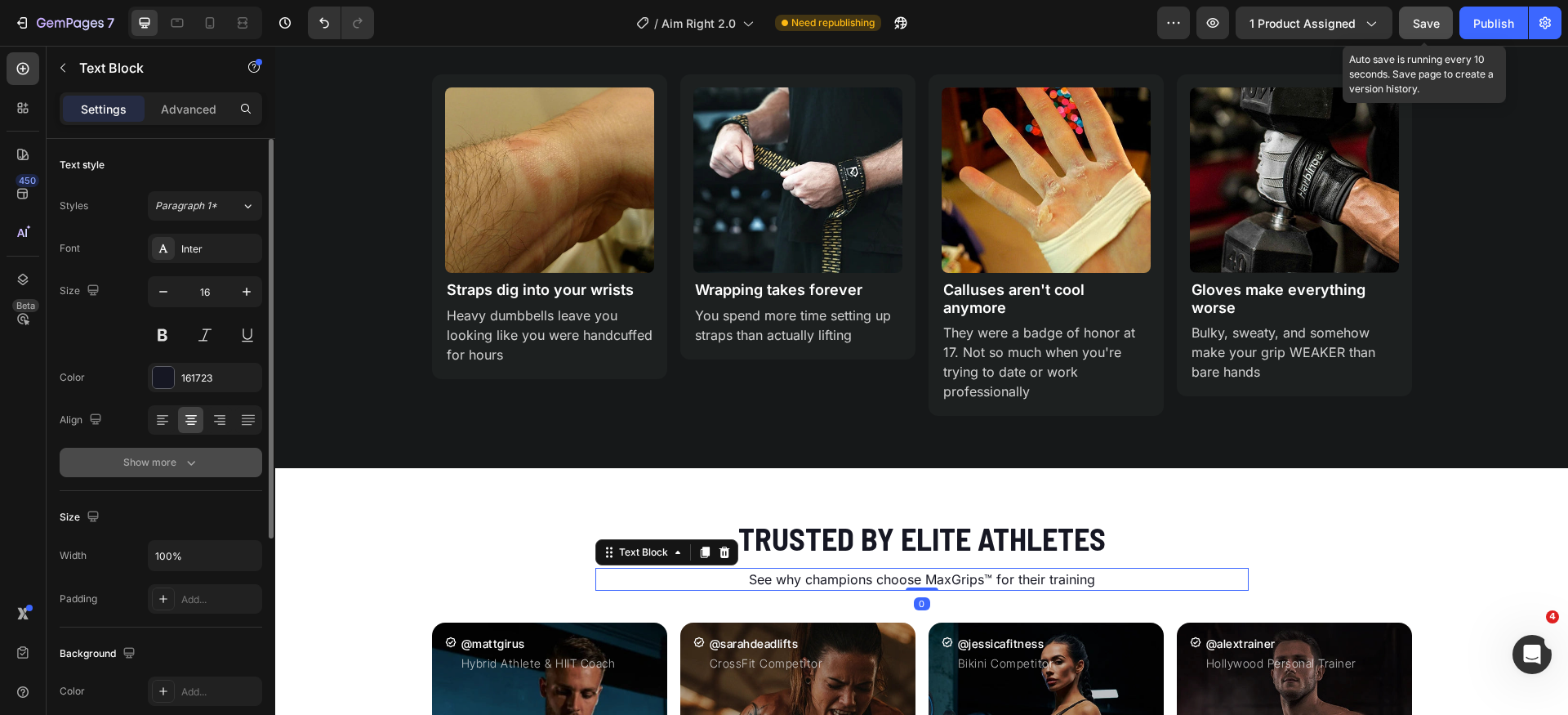
click at [188, 448] on button "Show more" at bounding box center [161, 462] width 203 height 29
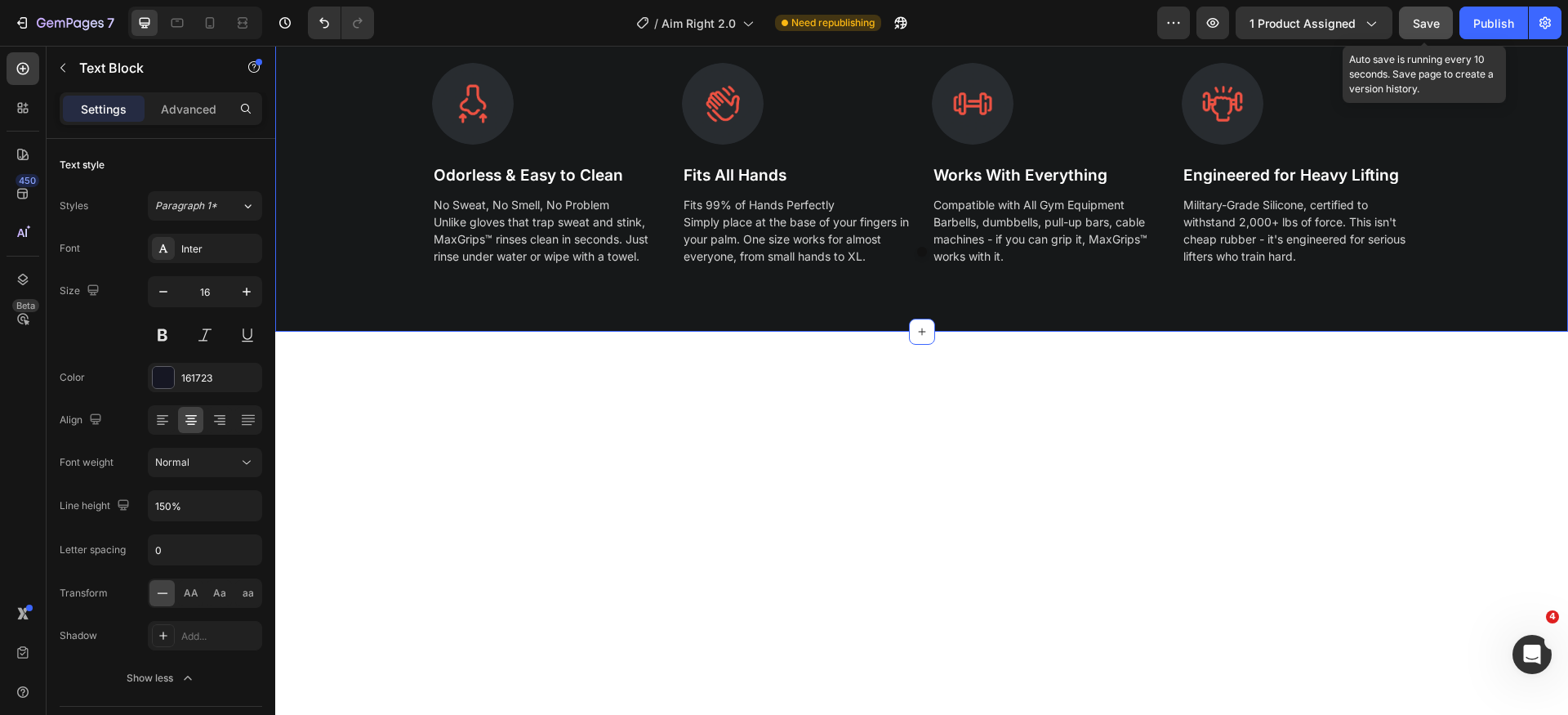
scroll to position [3984, 0]
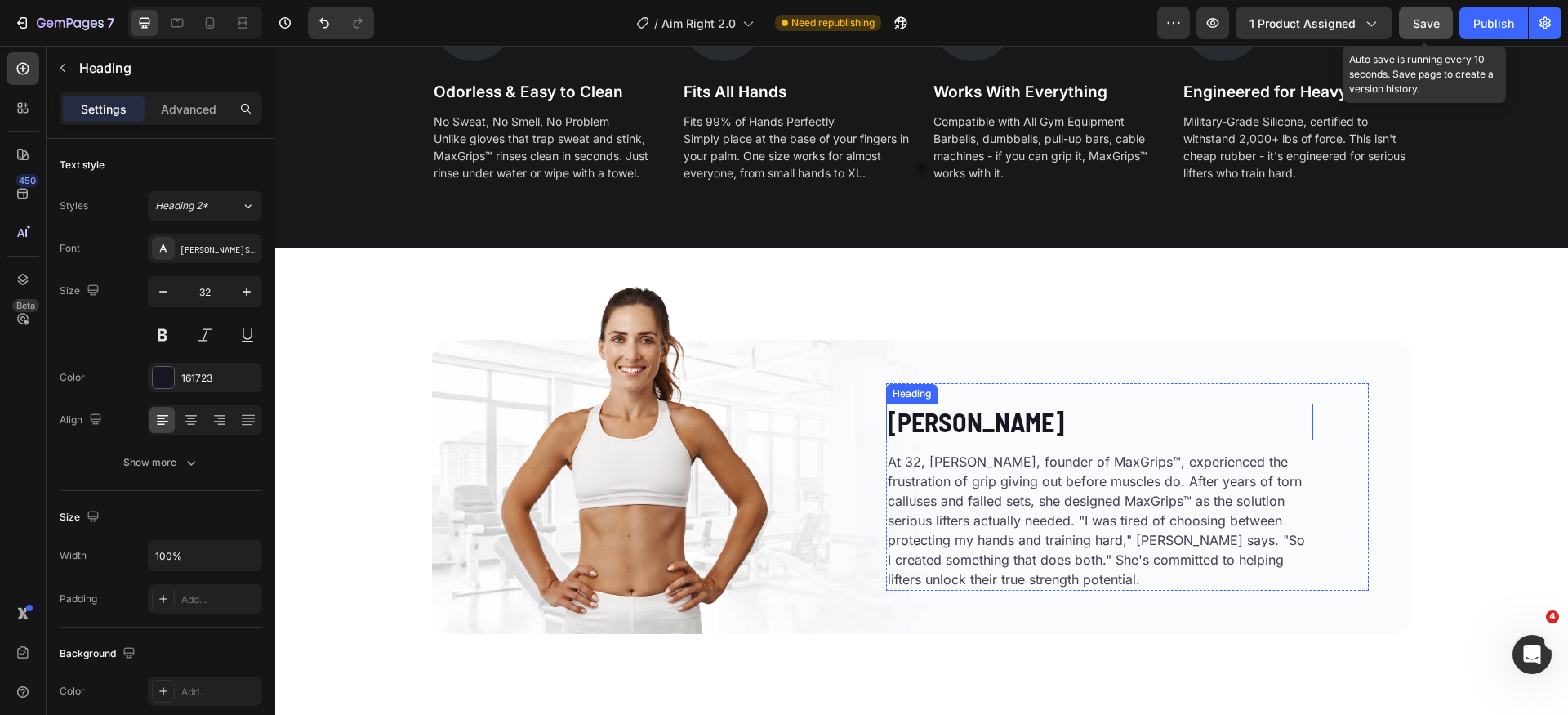
click at [996, 424] on h2 "Emily Carter" at bounding box center [1100, 422] width 427 height 38
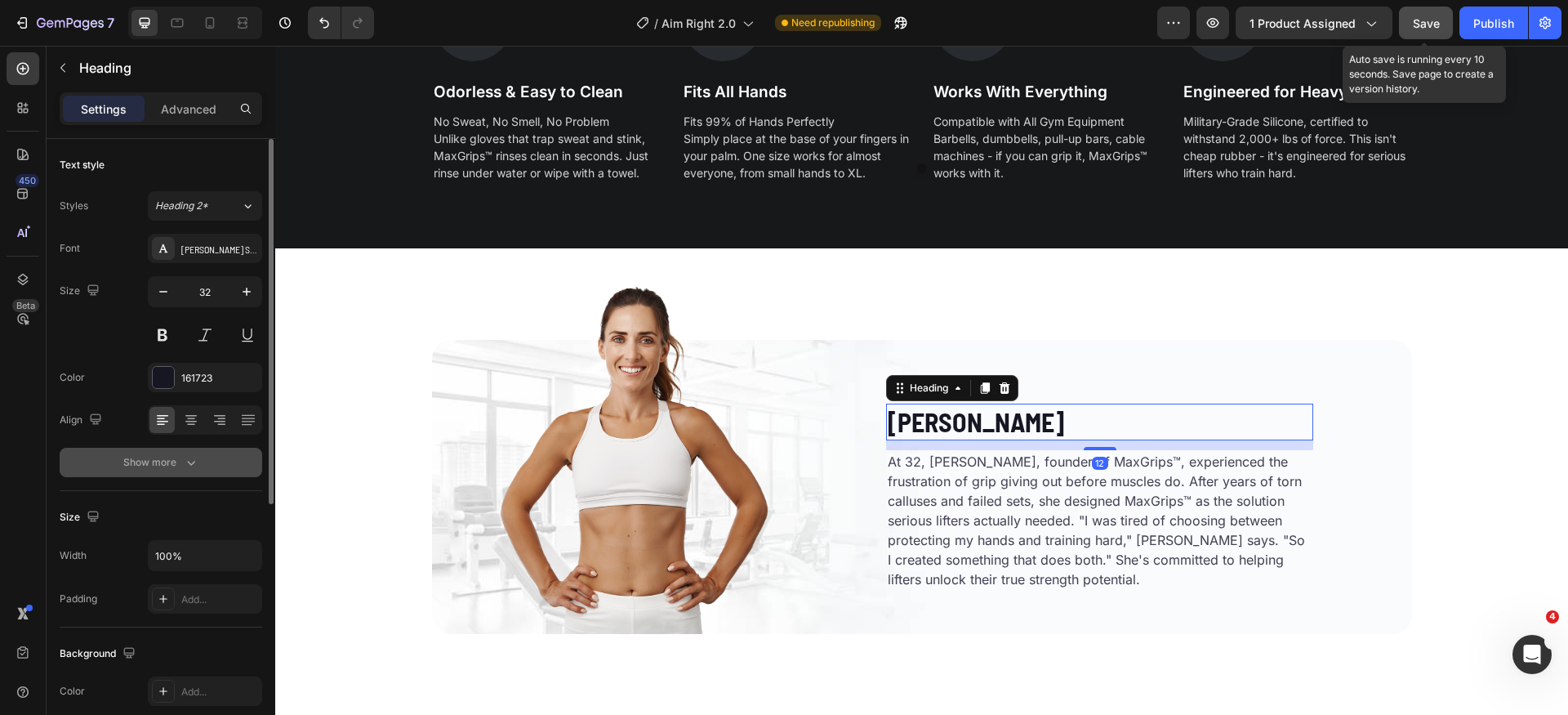
click at [180, 474] on button "Show more" at bounding box center [161, 462] width 203 height 29
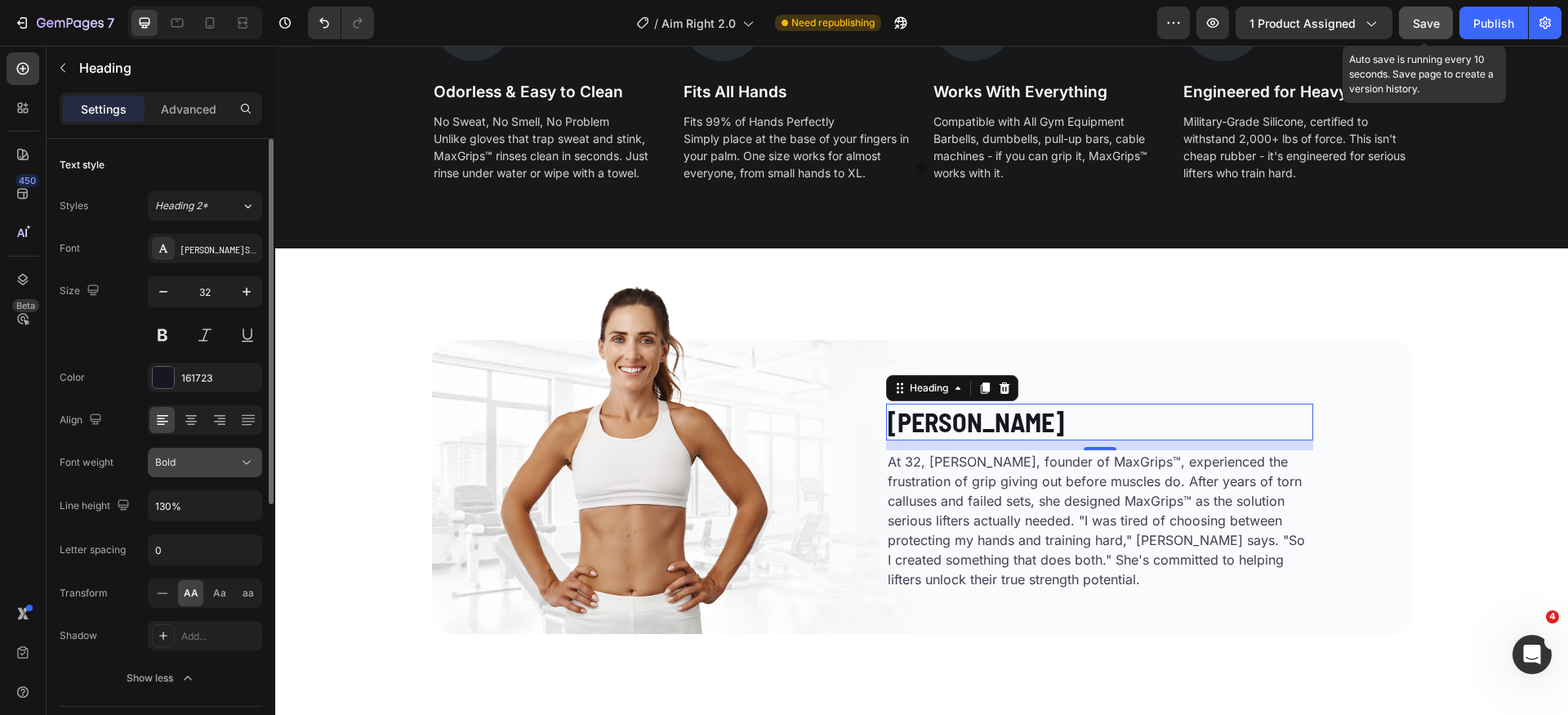
click at [228, 464] on div "Bold" at bounding box center [197, 462] width 83 height 14
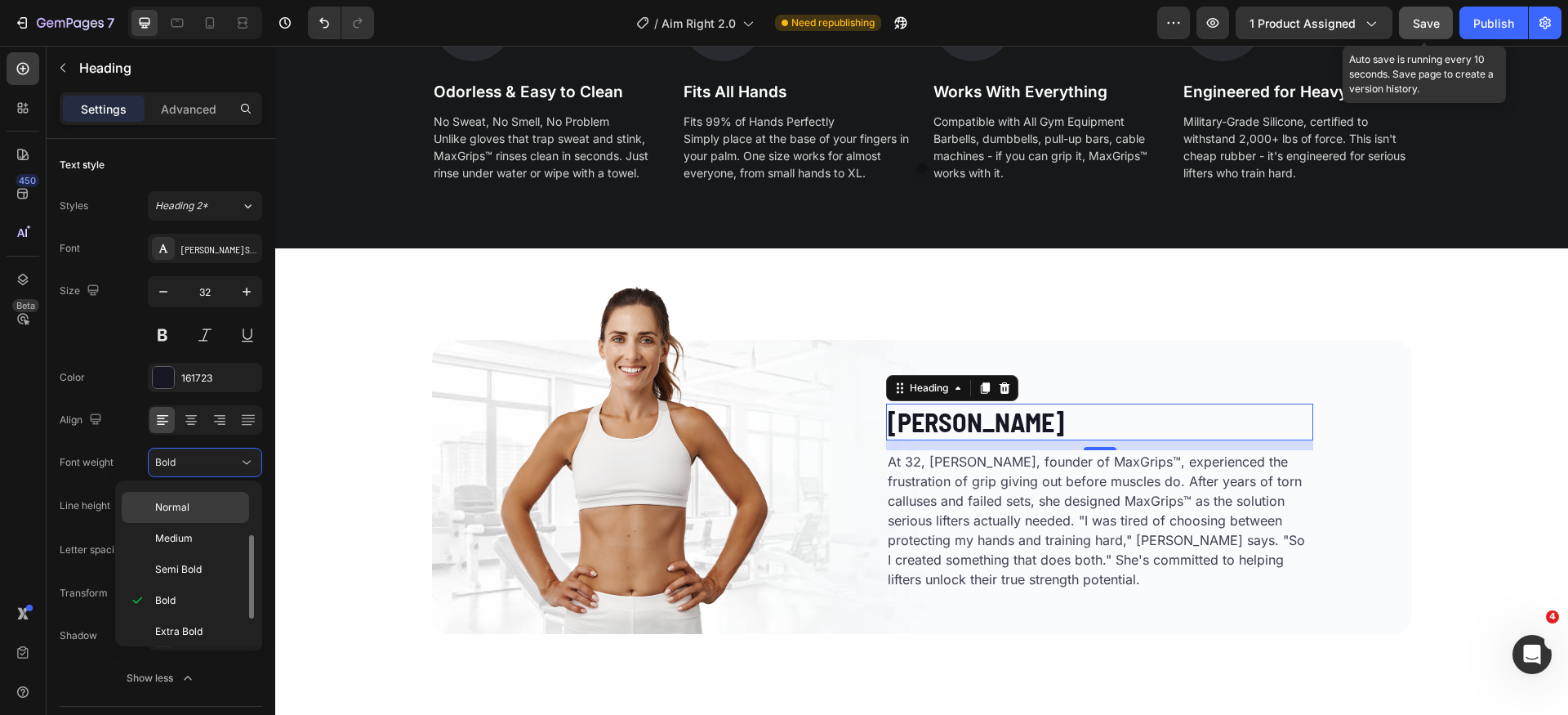
drag, startPoint x: 219, startPoint y: 456, endPoint x: 228, endPoint y: 500, distance: 44.9
click at [219, 458] on div "Bold" at bounding box center [197, 462] width 83 height 14
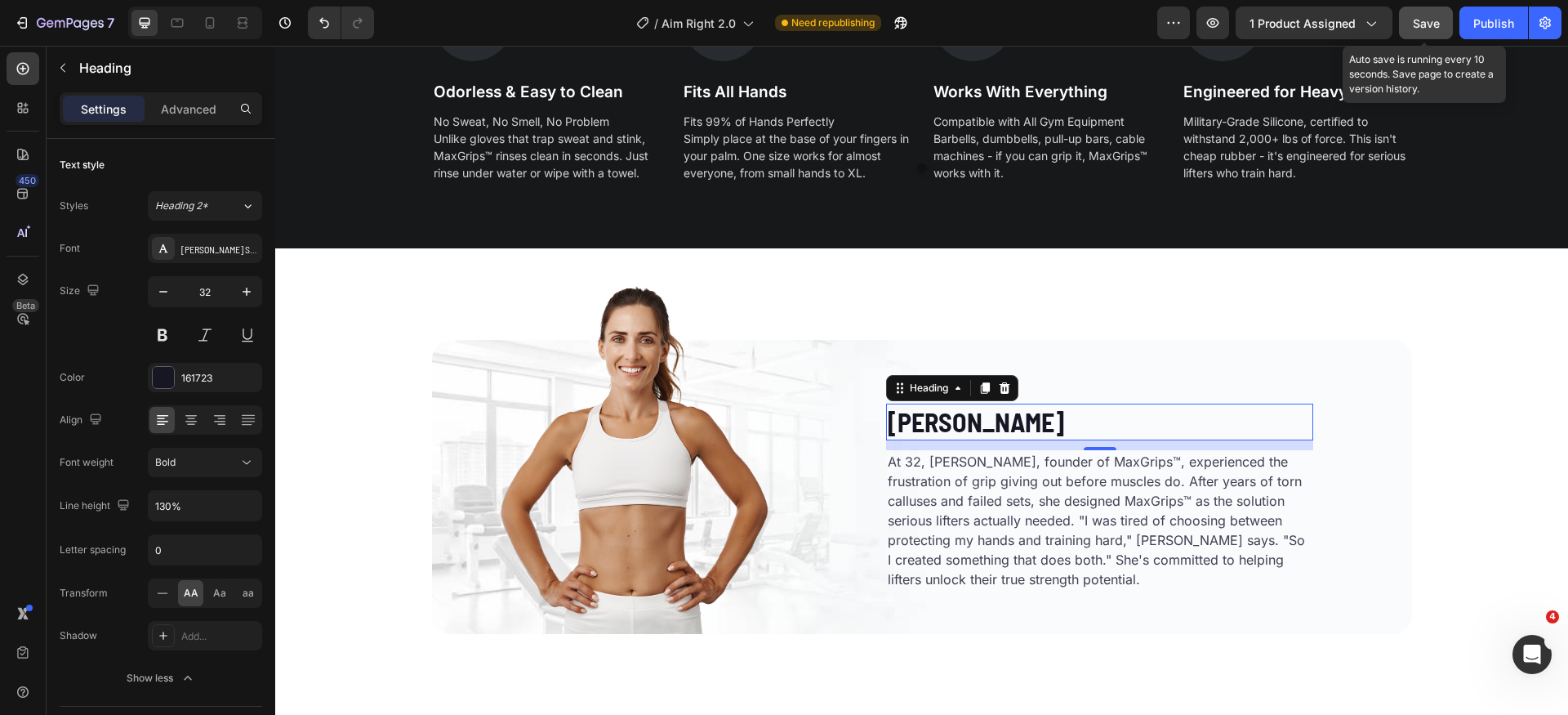
click at [229, 505] on input "130%" at bounding box center [205, 506] width 113 height 29
click at [254, 506] on icon "button" at bounding box center [246, 506] width 16 height 16
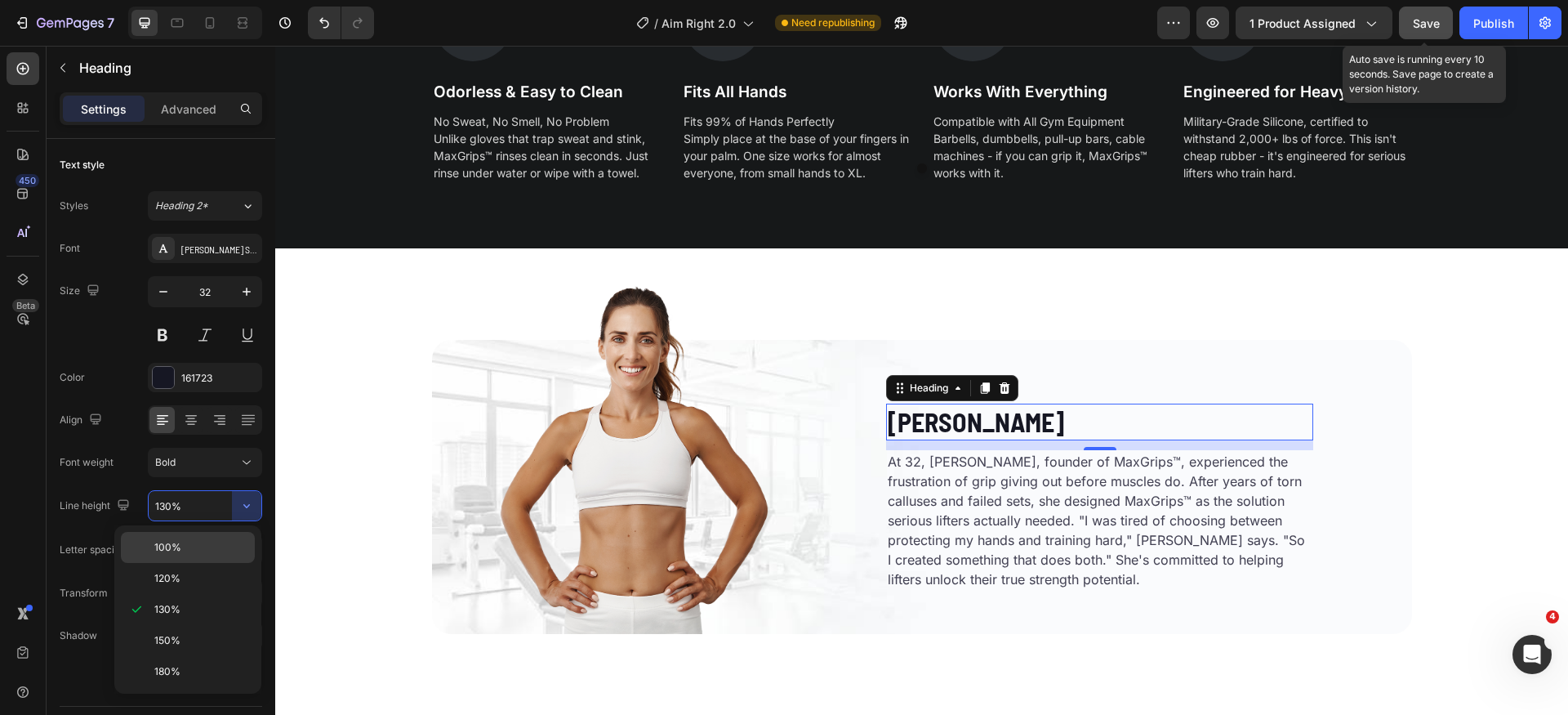
click at [210, 553] on p "100%" at bounding box center [201, 547] width 93 height 14
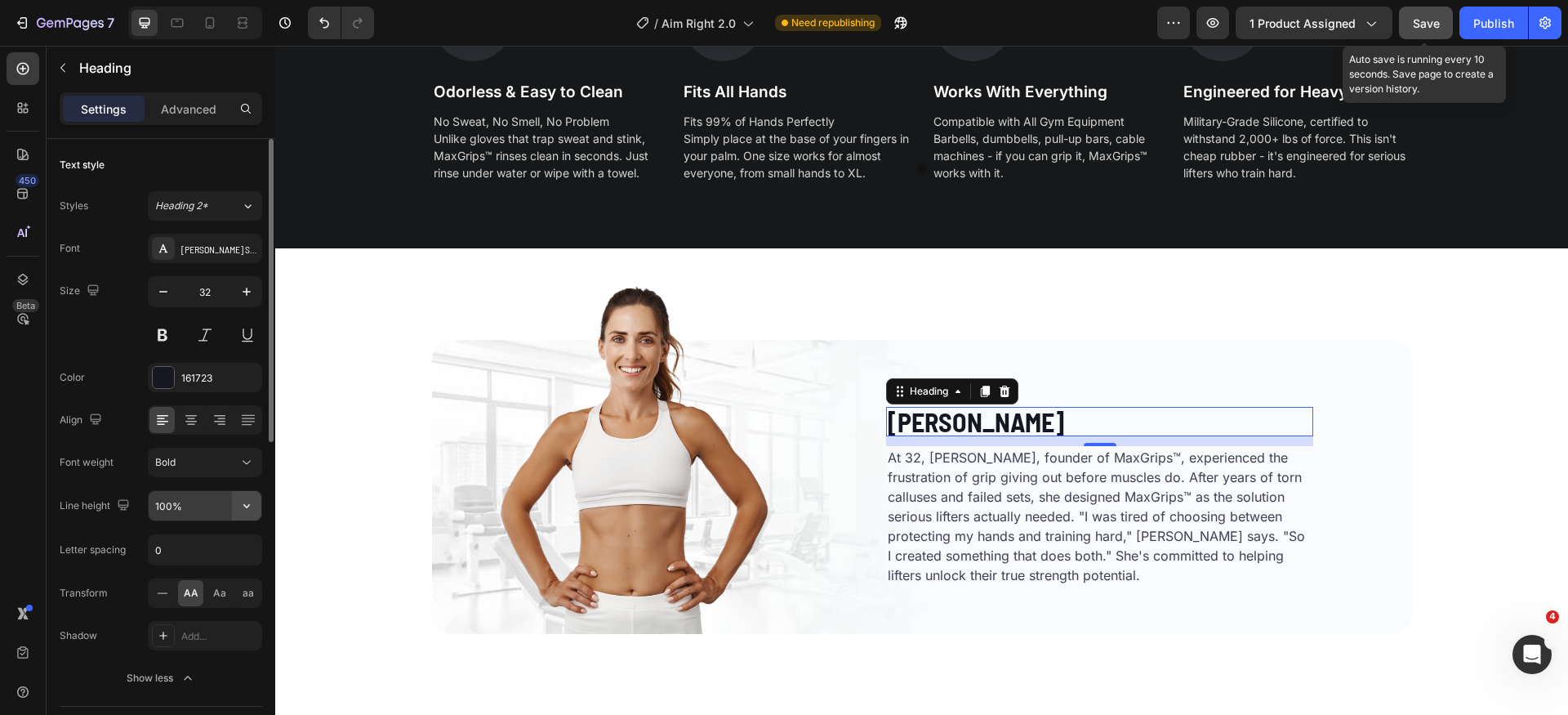
click at [254, 511] on icon "button" at bounding box center [246, 506] width 16 height 16
drag, startPoint x: 205, startPoint y: 569, endPoint x: 230, endPoint y: 526, distance: 49.7
click at [205, 594] on div "120%" at bounding box center [187, 609] width 134 height 31
type input "120%"
click at [1423, 29] on span "Save" at bounding box center [1427, 23] width 27 height 14
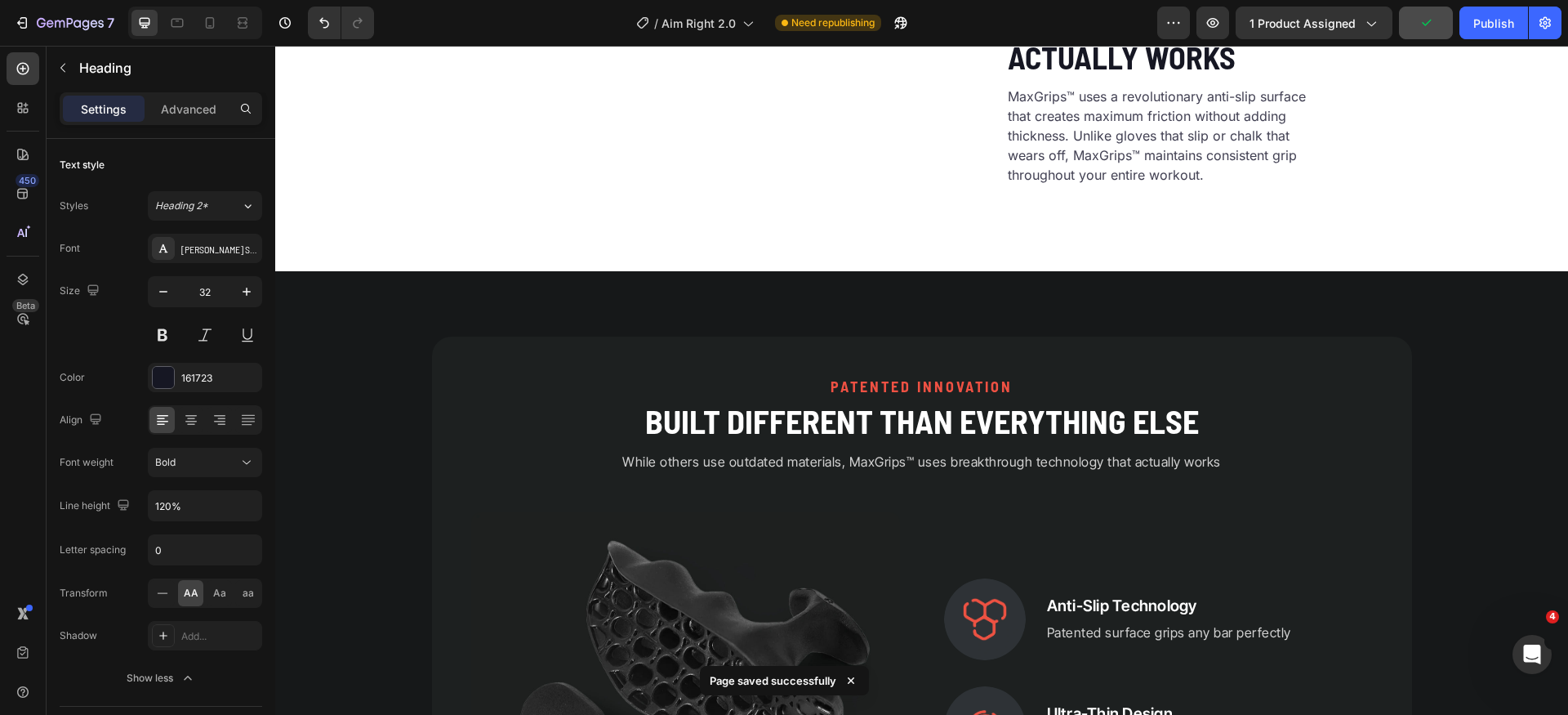
scroll to position [0, 0]
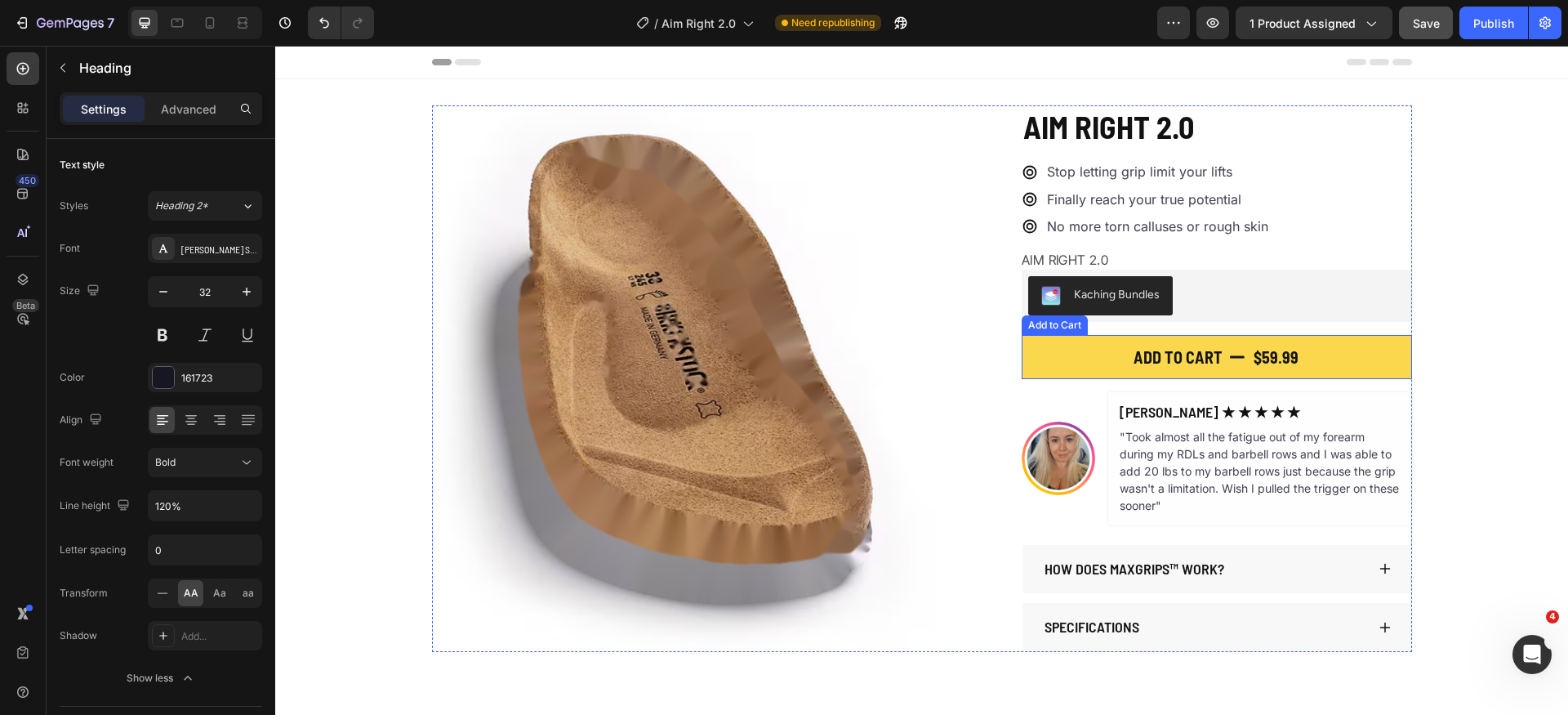
click at [1095, 363] on button "Add to cart $59.99" at bounding box center [1217, 357] width 390 height 44
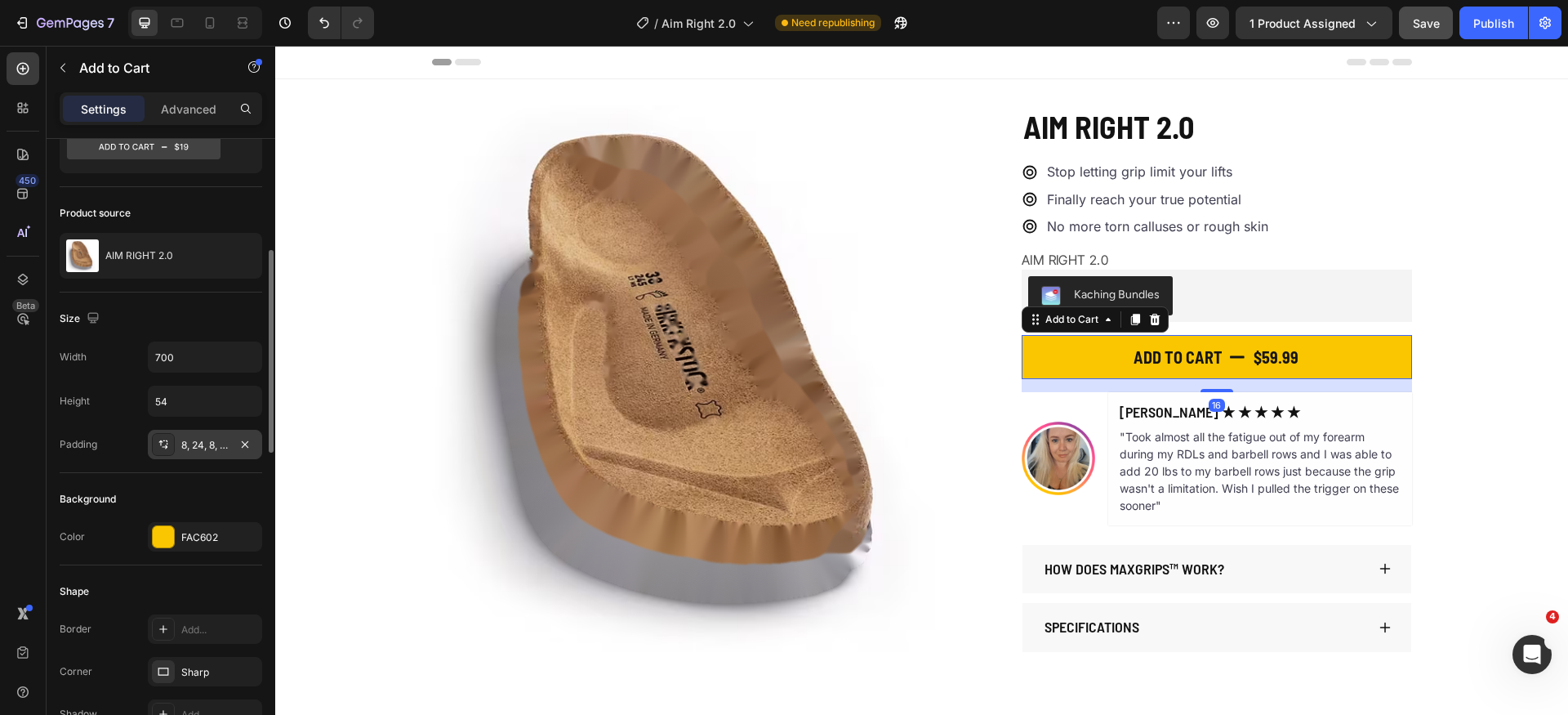
scroll to position [135, 0]
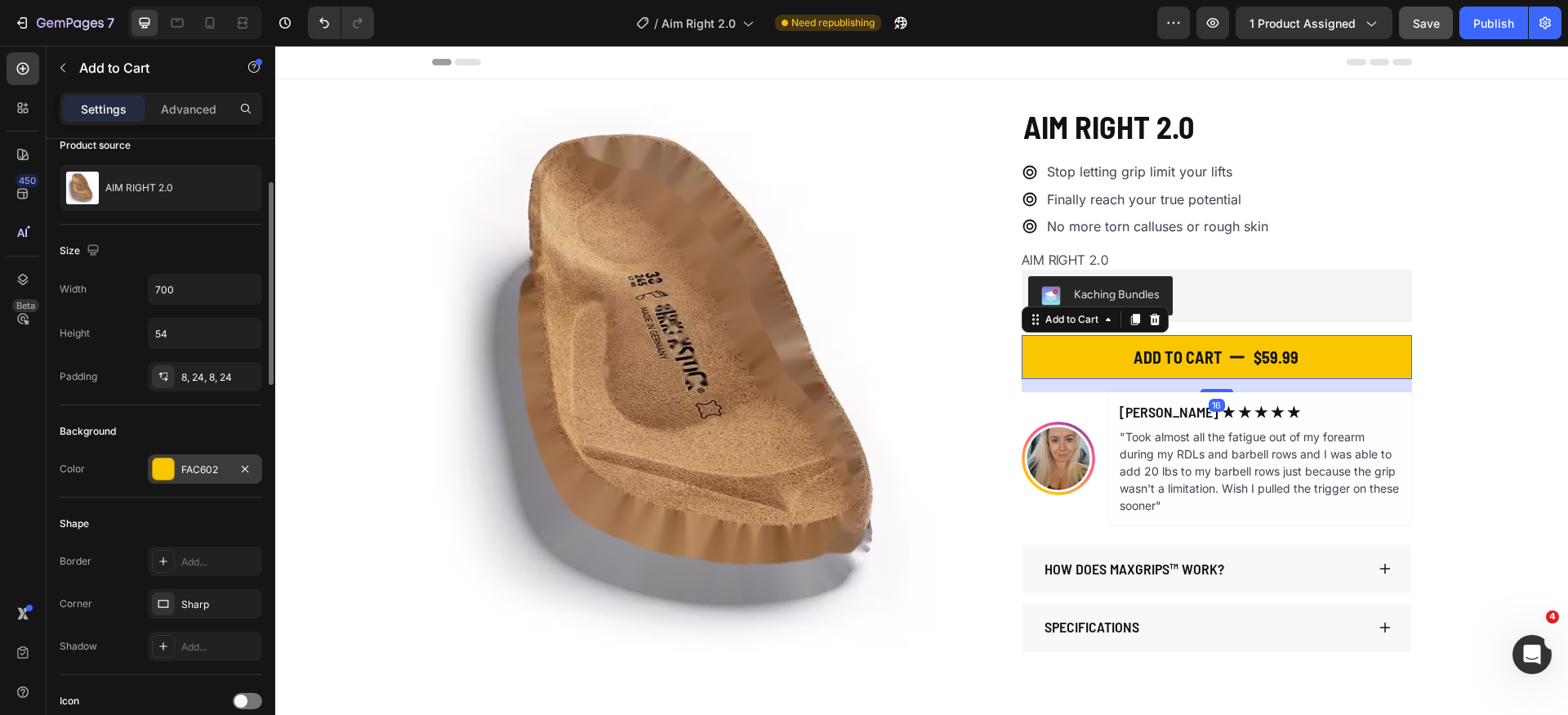
click at [177, 478] on div "FAC602" at bounding box center [205, 469] width 114 height 29
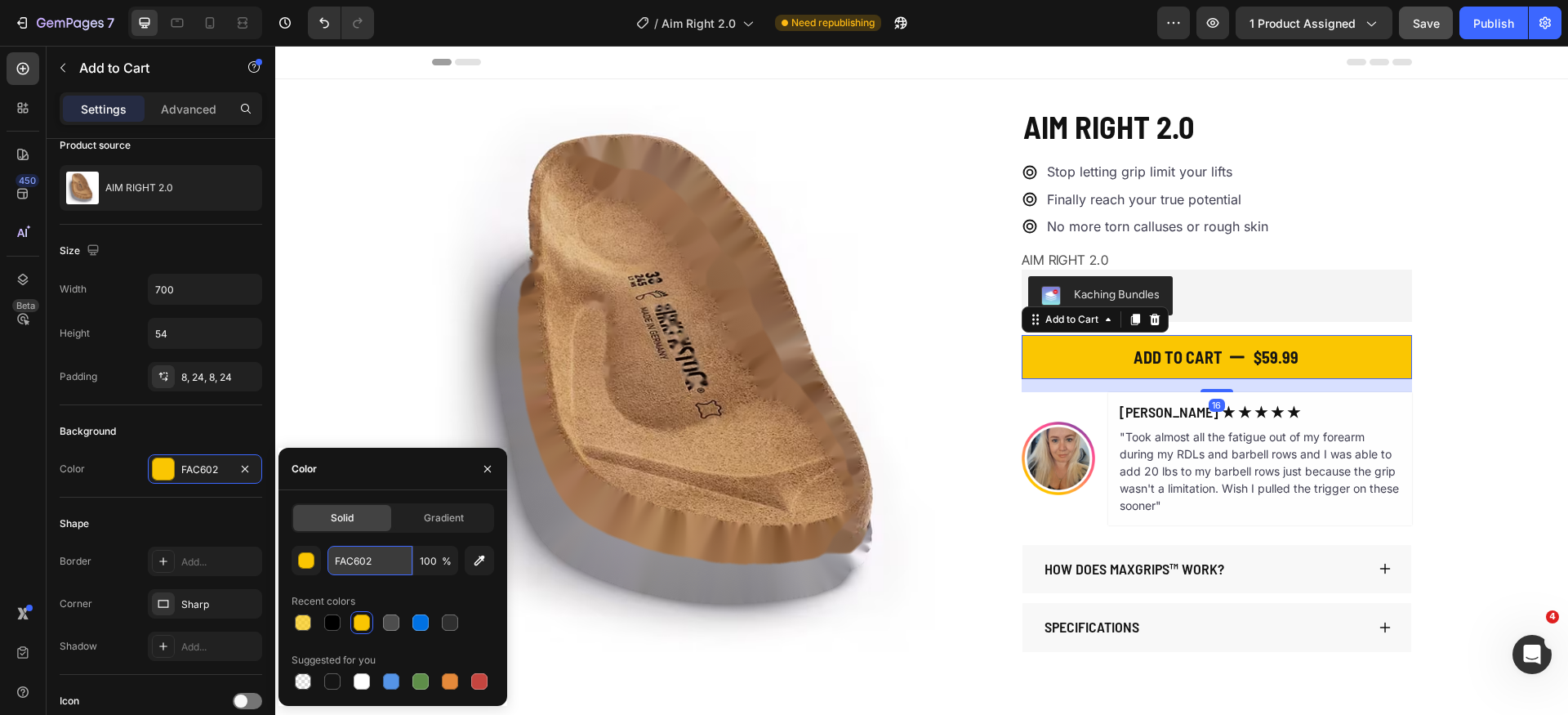
click at [383, 561] on input "FAC602" at bounding box center [370, 560] width 85 height 29
click at [483, 470] on icon "button" at bounding box center [488, 469] width 13 height 13
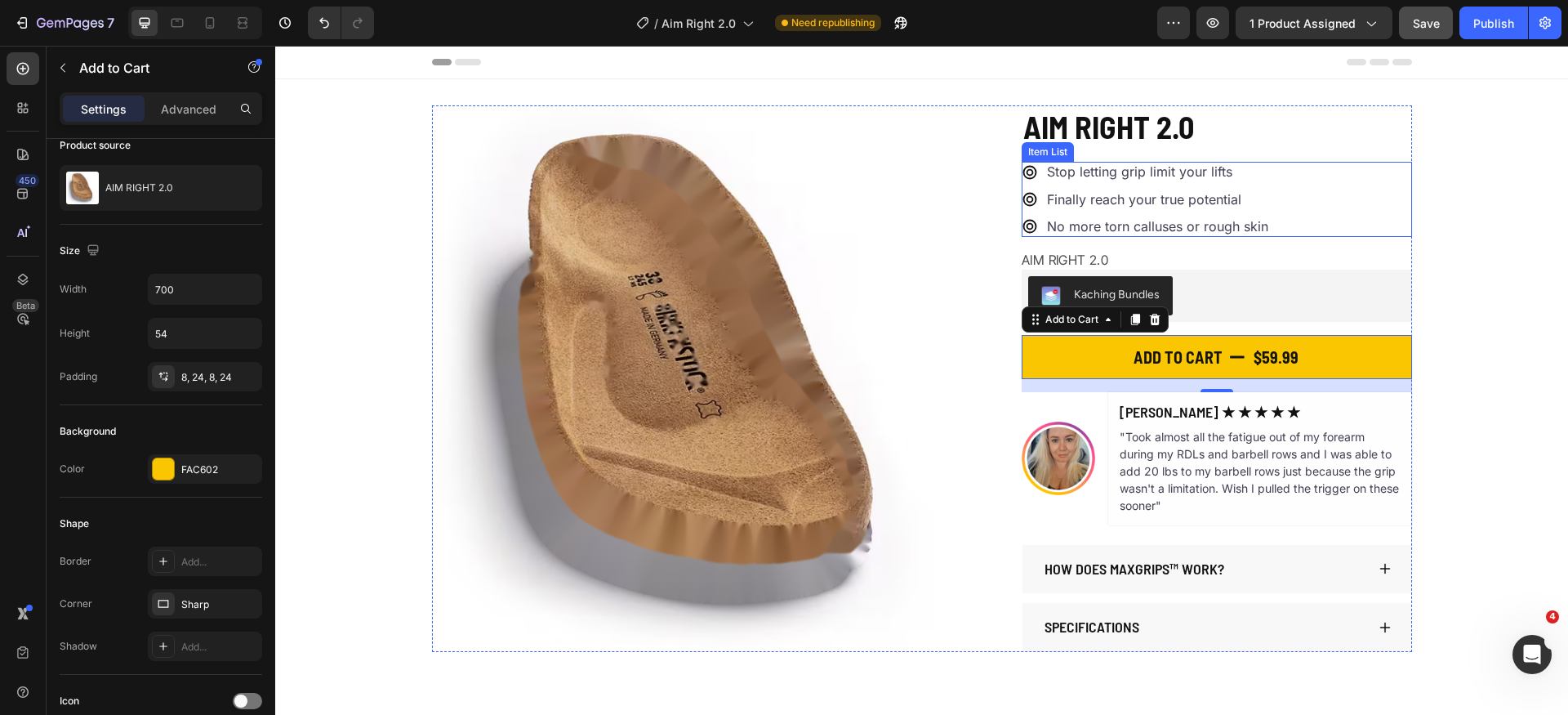
click at [1087, 166] on p "Stop letting grip limit your lifts" at bounding box center [1158, 172] width 221 height 15
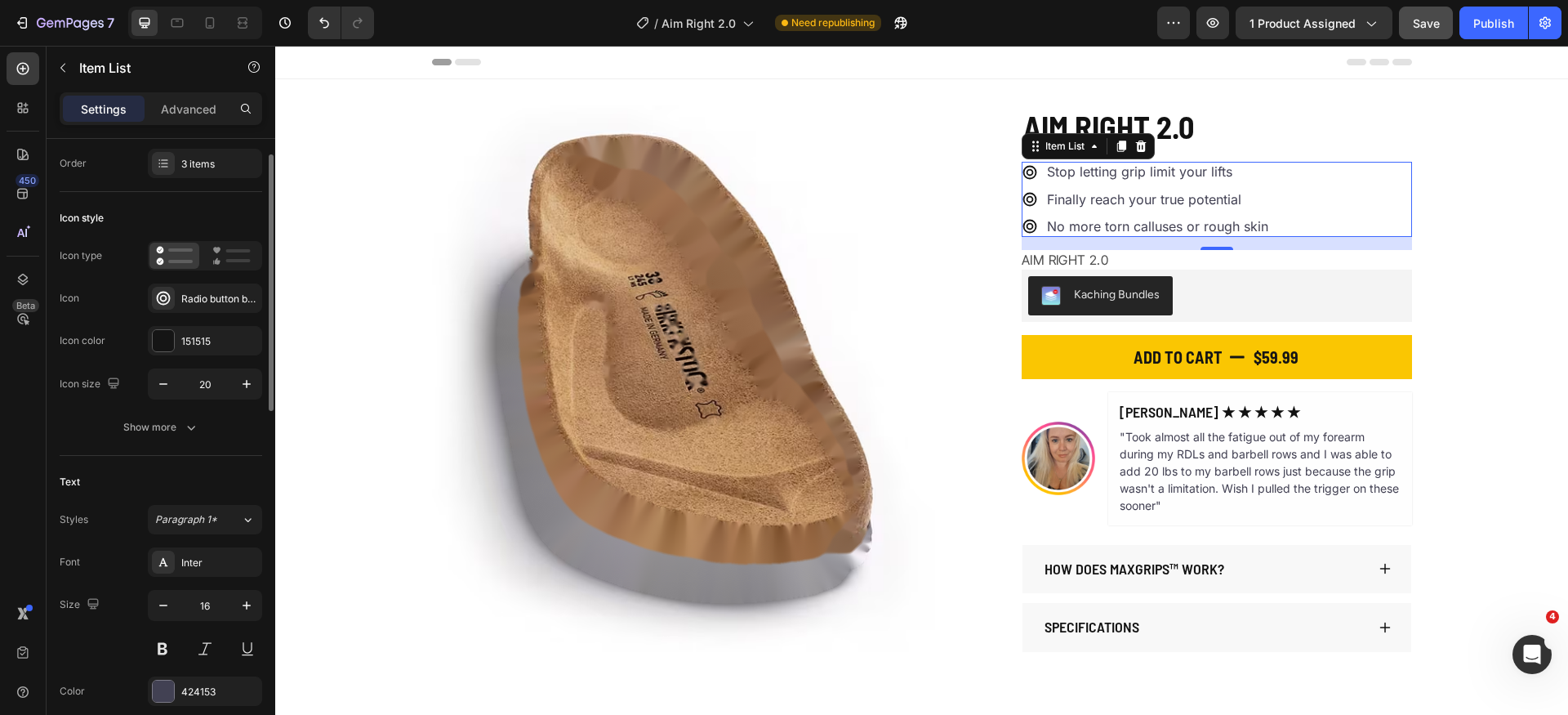
scroll to position [245, 0]
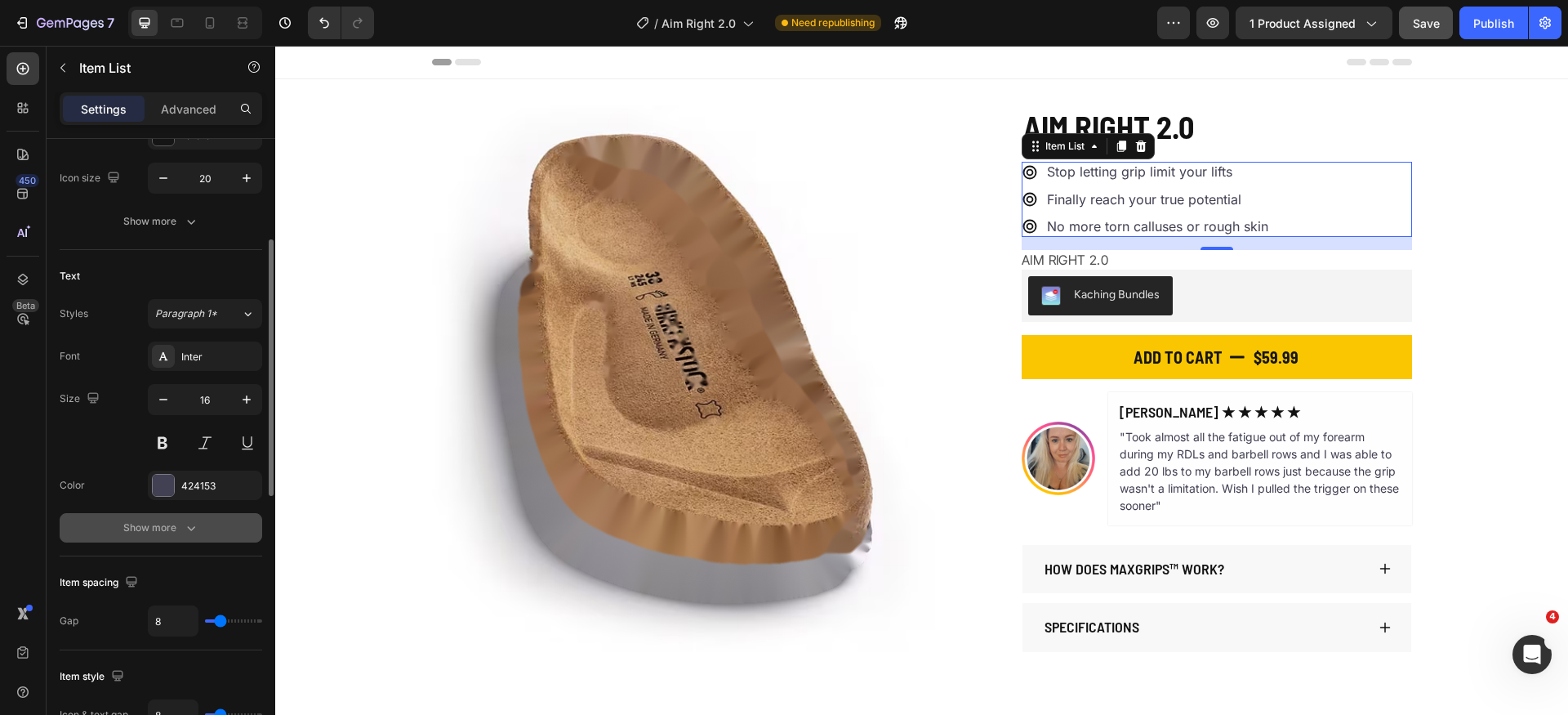
click at [184, 519] on button "Show more" at bounding box center [161, 527] width 203 height 29
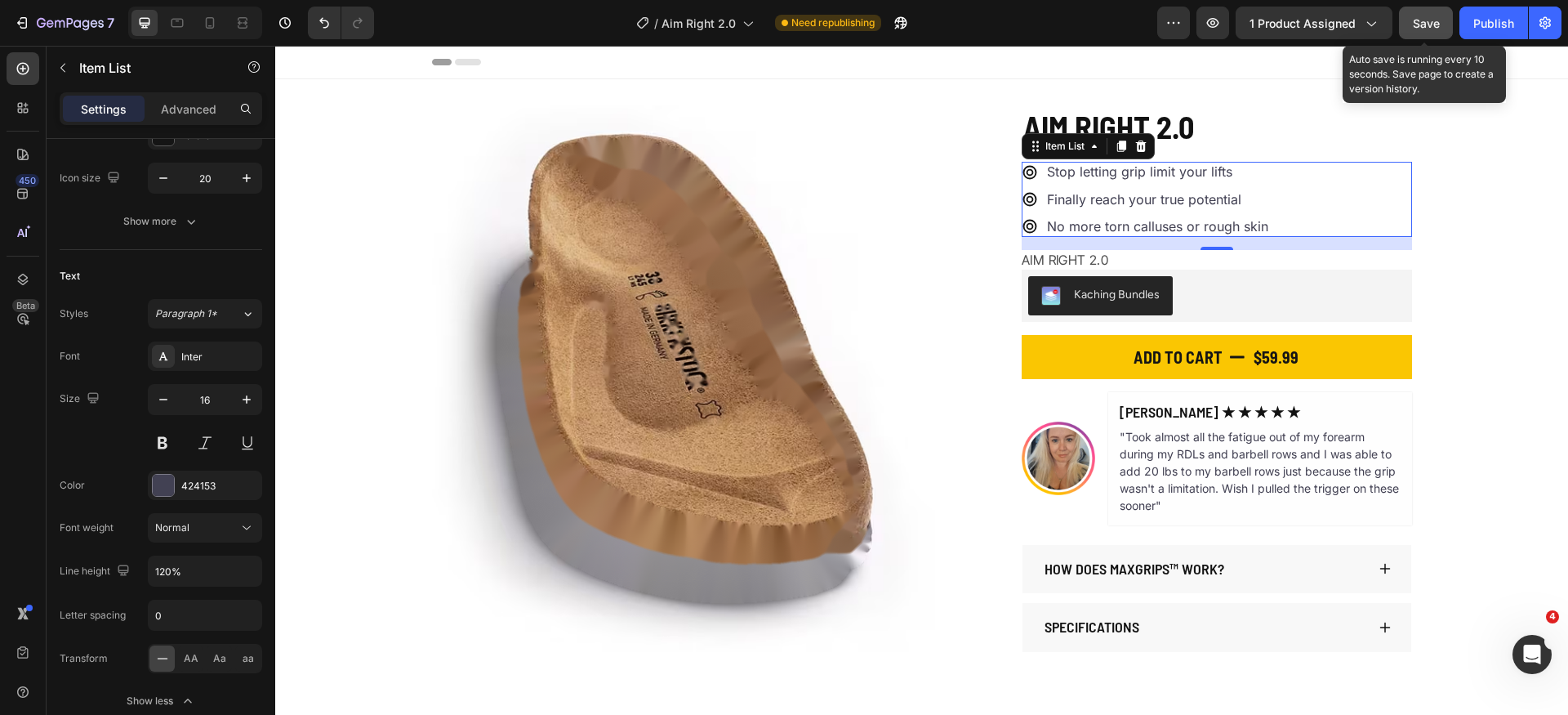
click at [1415, 22] on span "Save" at bounding box center [1427, 23] width 27 height 14
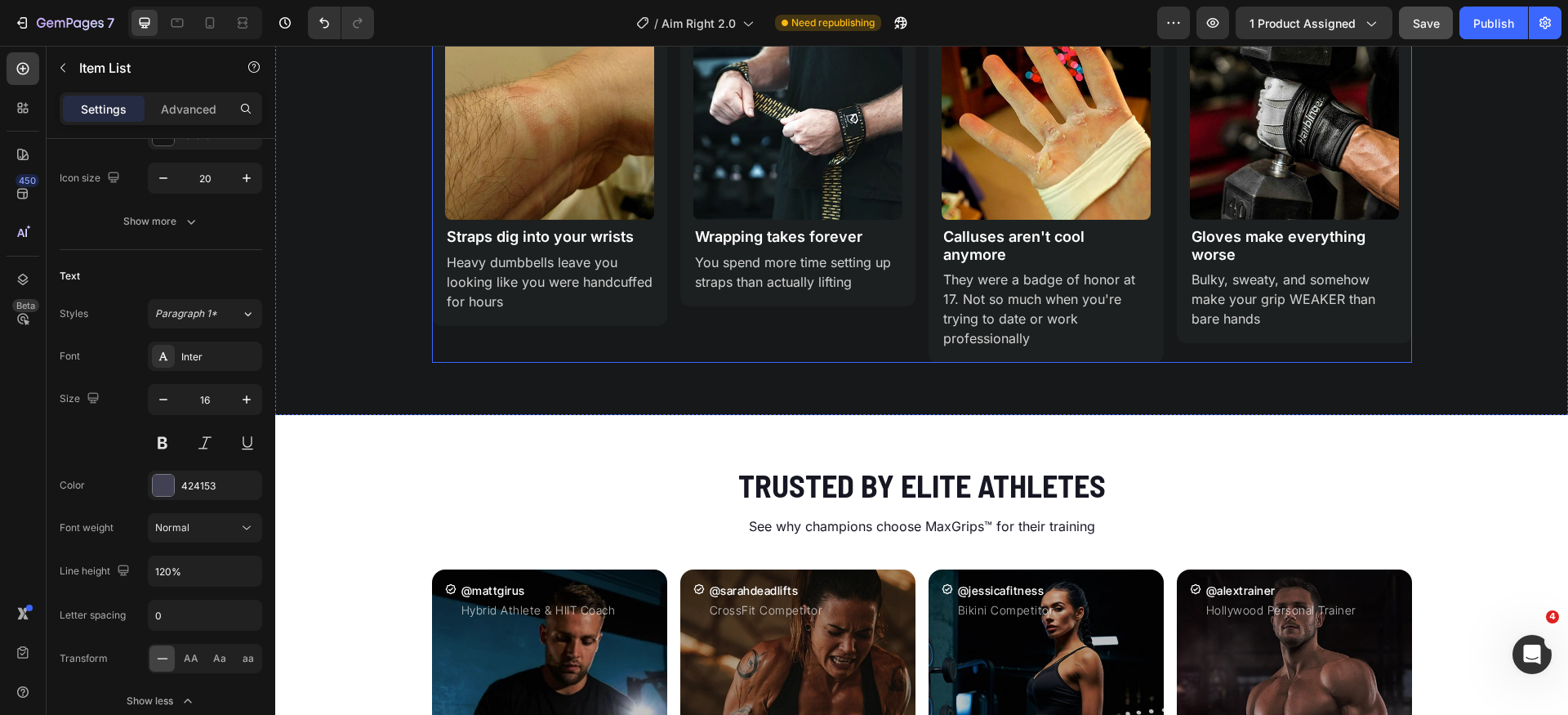
scroll to position [1651, 0]
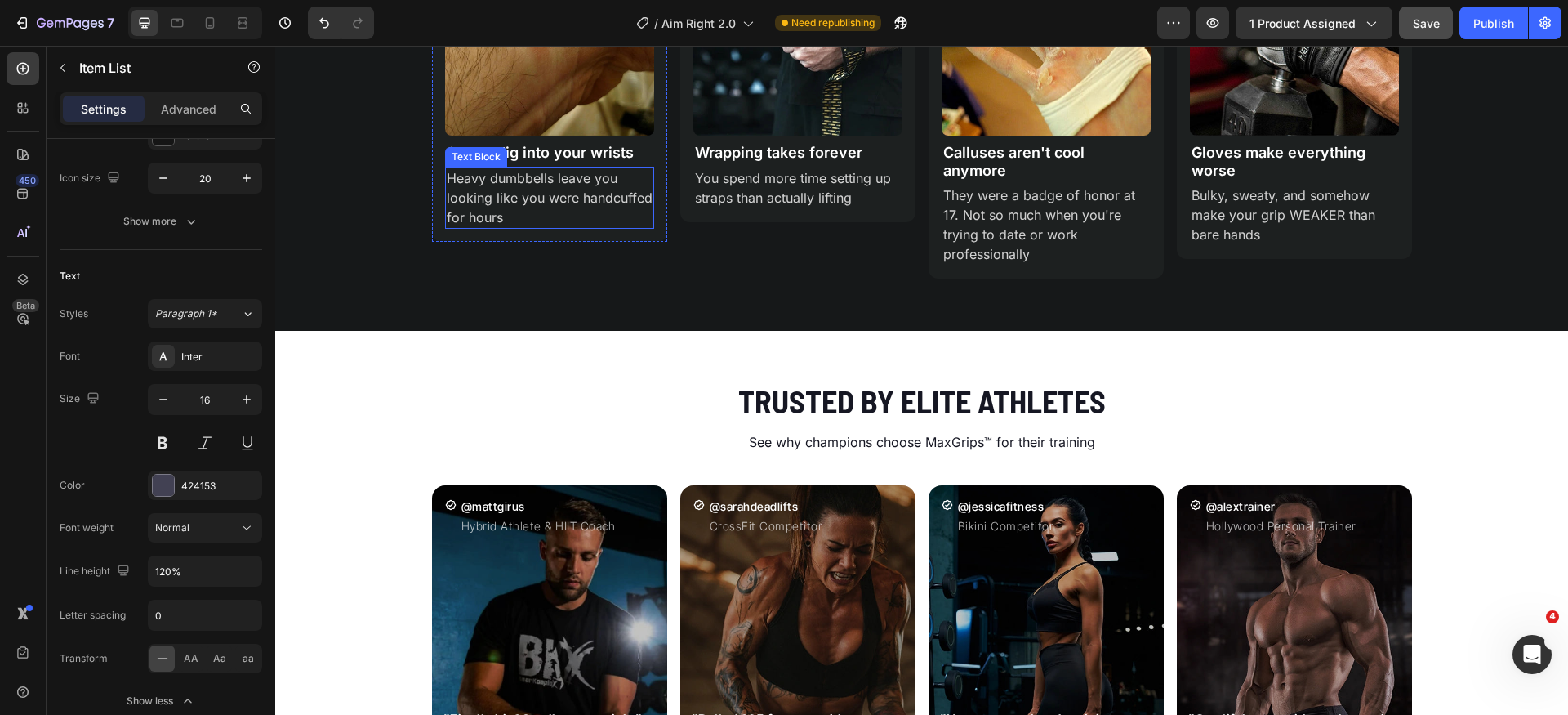
click at [511, 204] on p "Heavy dumbbells leave you looking like you were handcuffed for hours" at bounding box center [549, 198] width 206 height 59
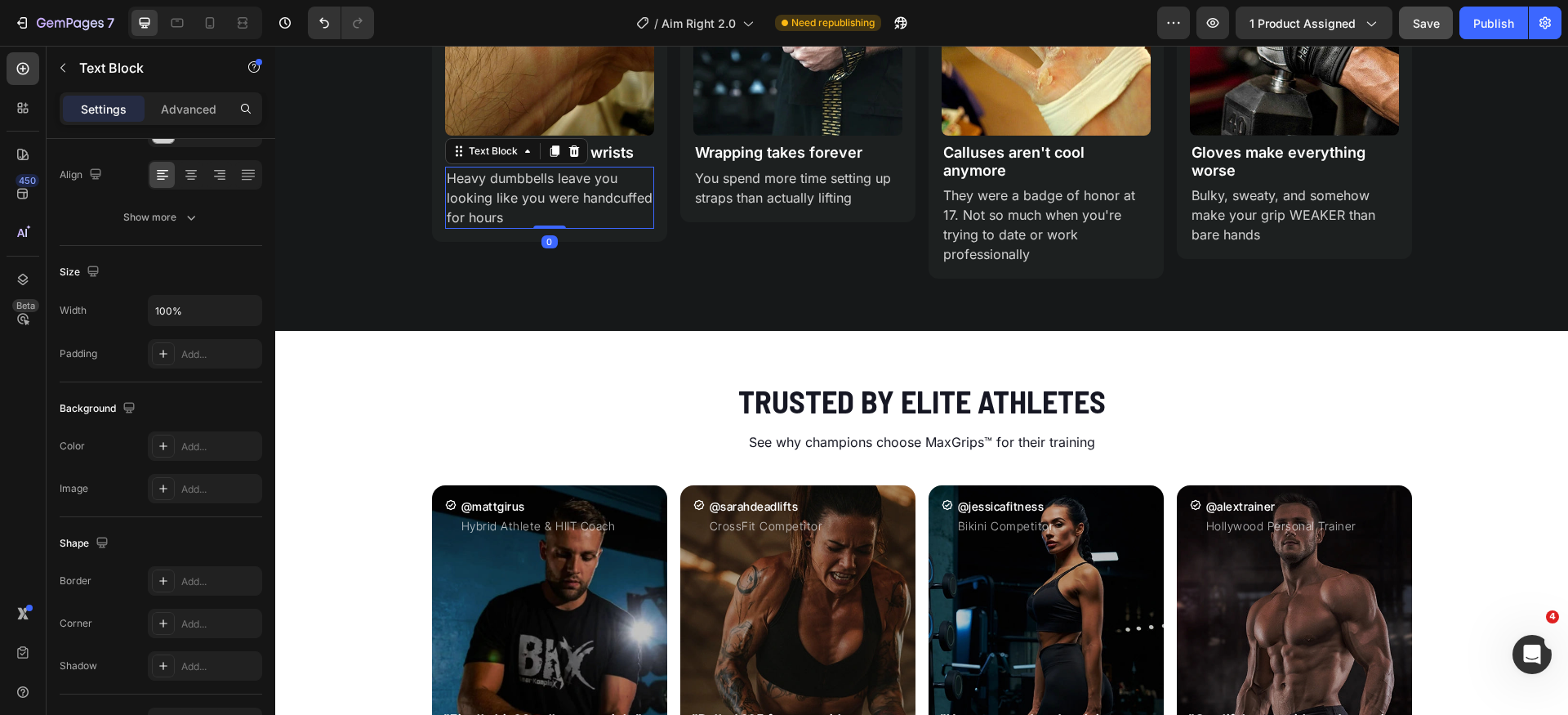
scroll to position [0, 0]
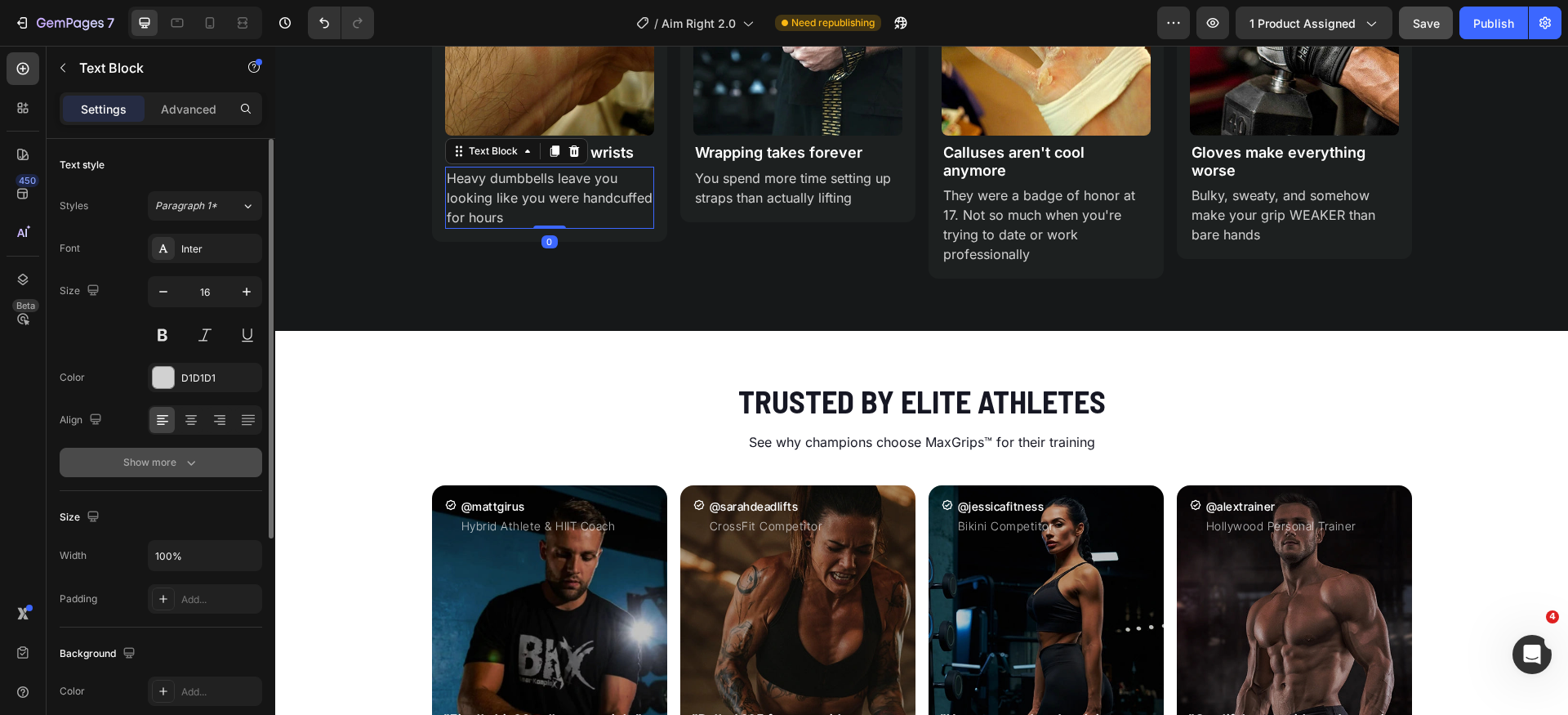
click at [185, 454] on icon "button" at bounding box center [191, 462] width 16 height 16
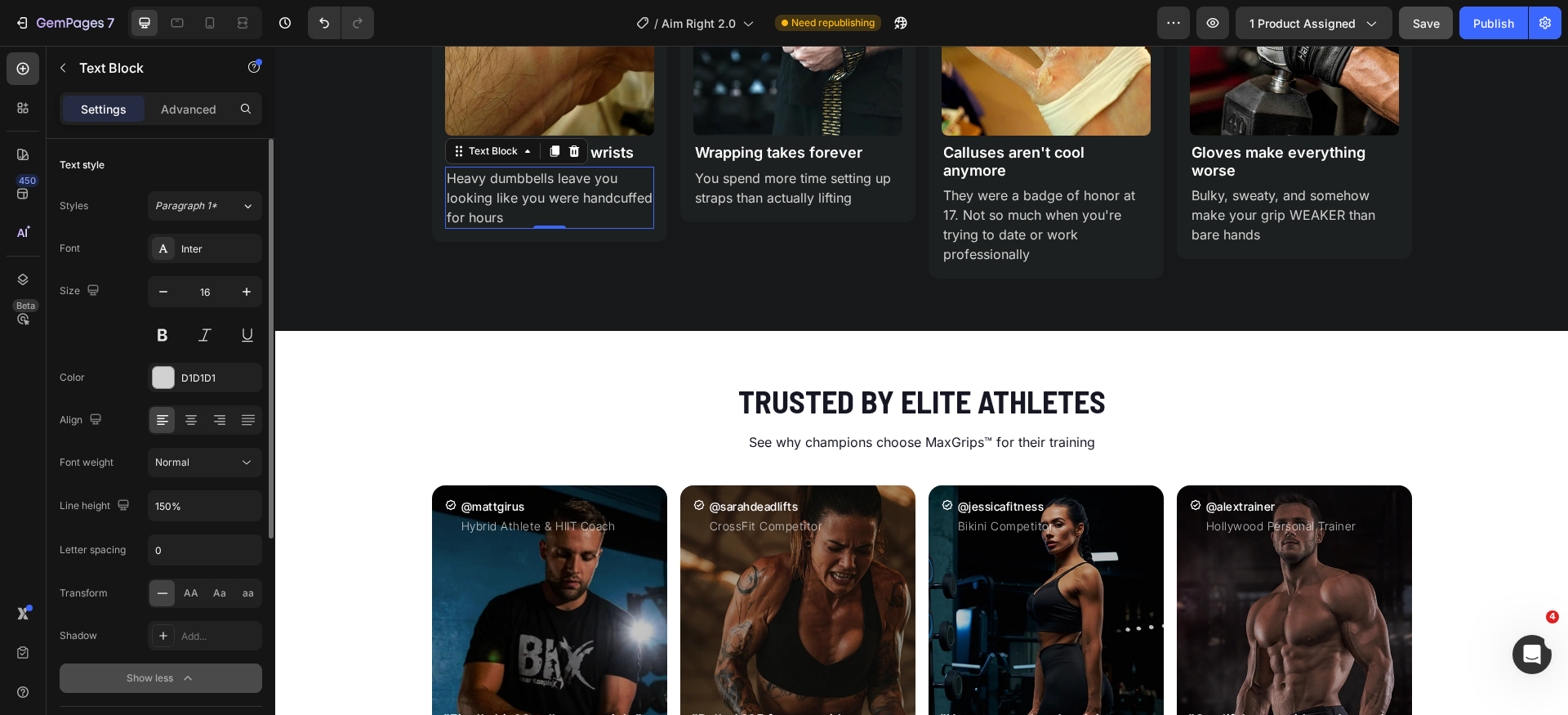
click at [119, 344] on div "Size 16" at bounding box center [161, 312] width 203 height 73
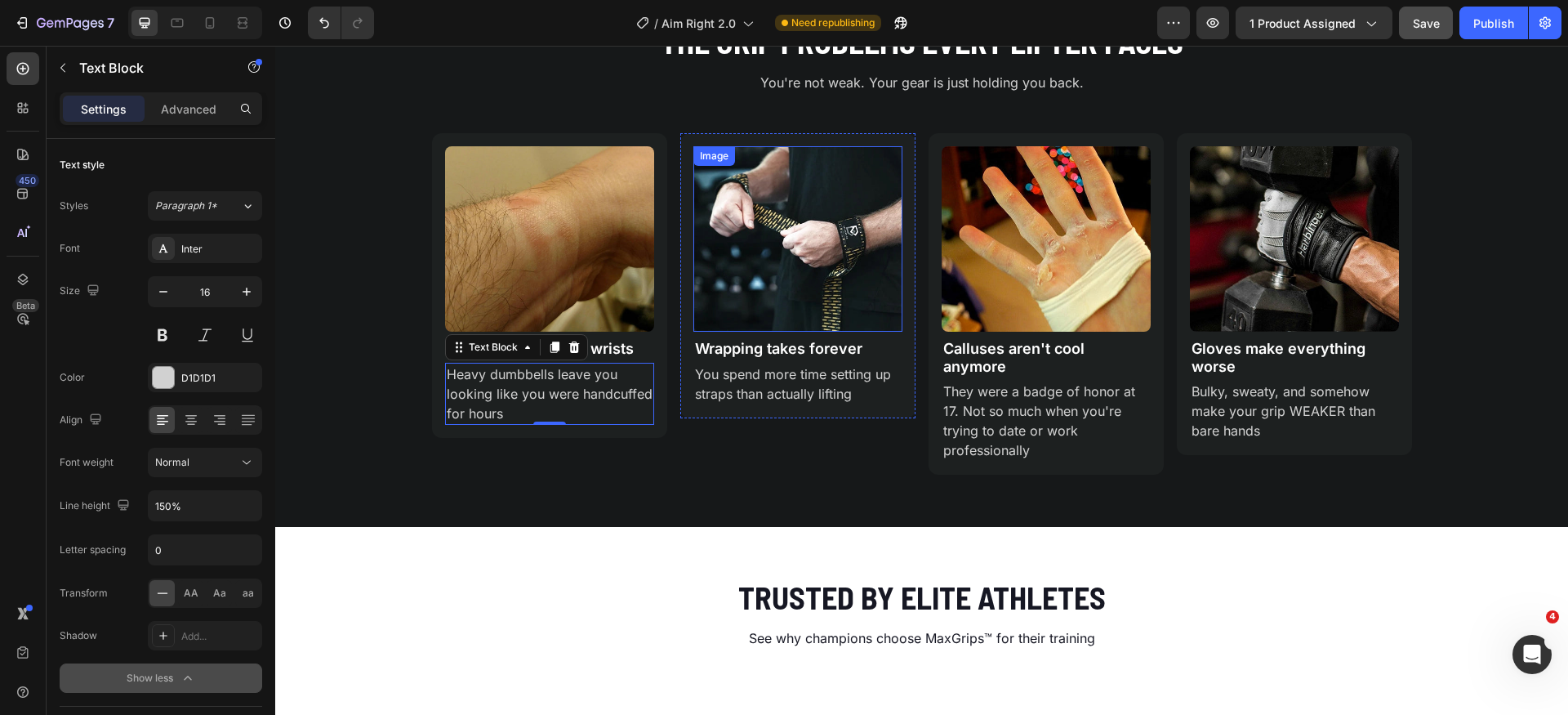
scroll to position [1370, 0]
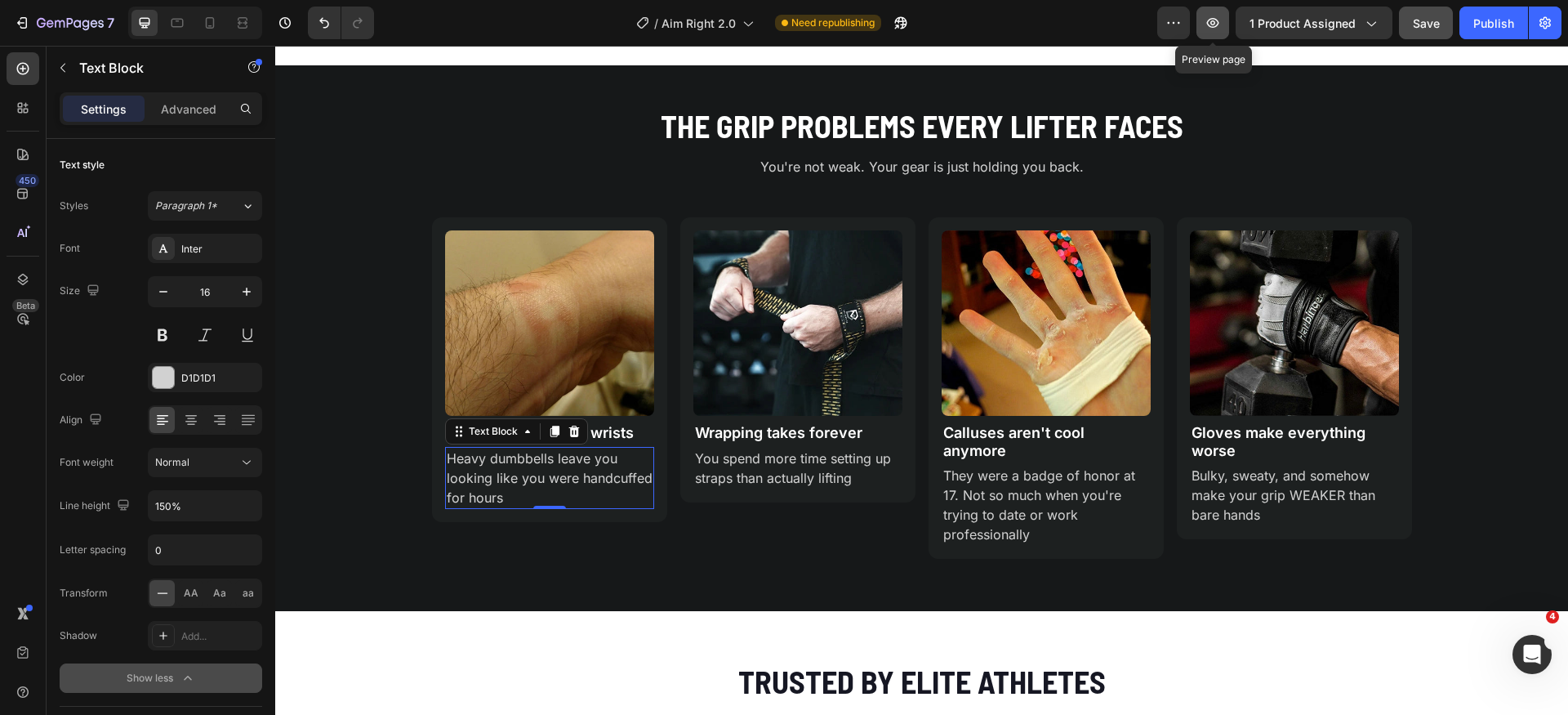
click at [1220, 27] on icon "button" at bounding box center [1212, 22] width 16 height 16
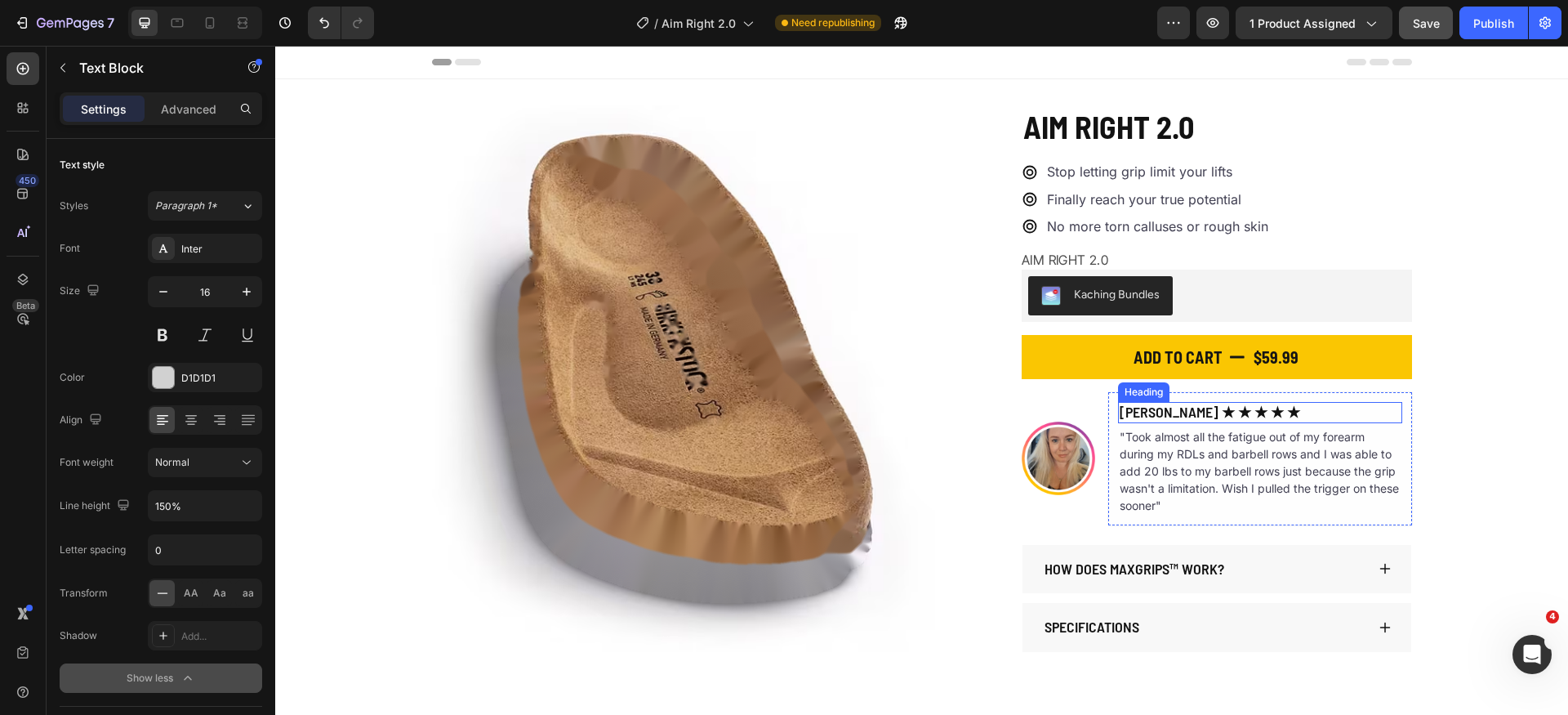
scroll to position [114, 0]
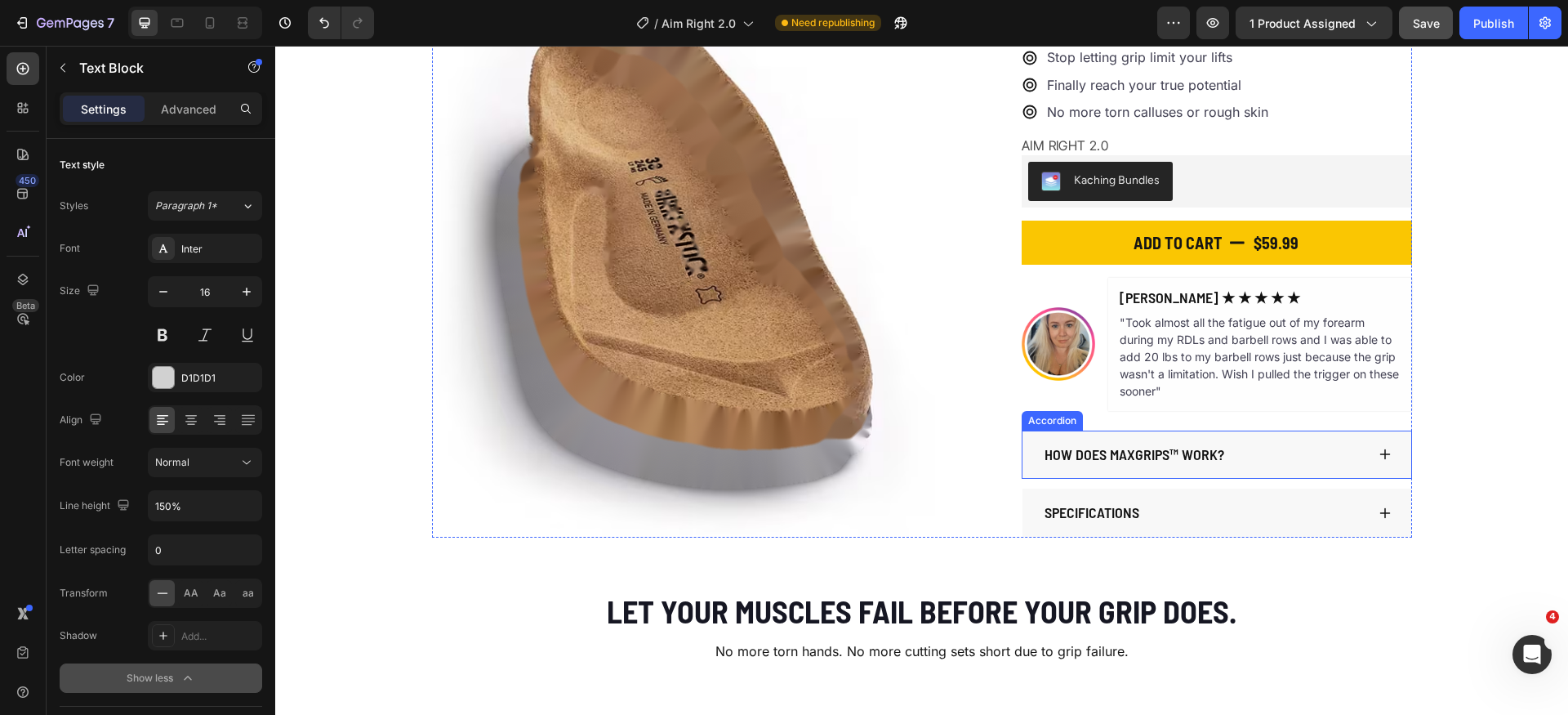
click at [1261, 448] on div "How does MaxGrips™ work?" at bounding box center [1204, 455] width 324 height 23
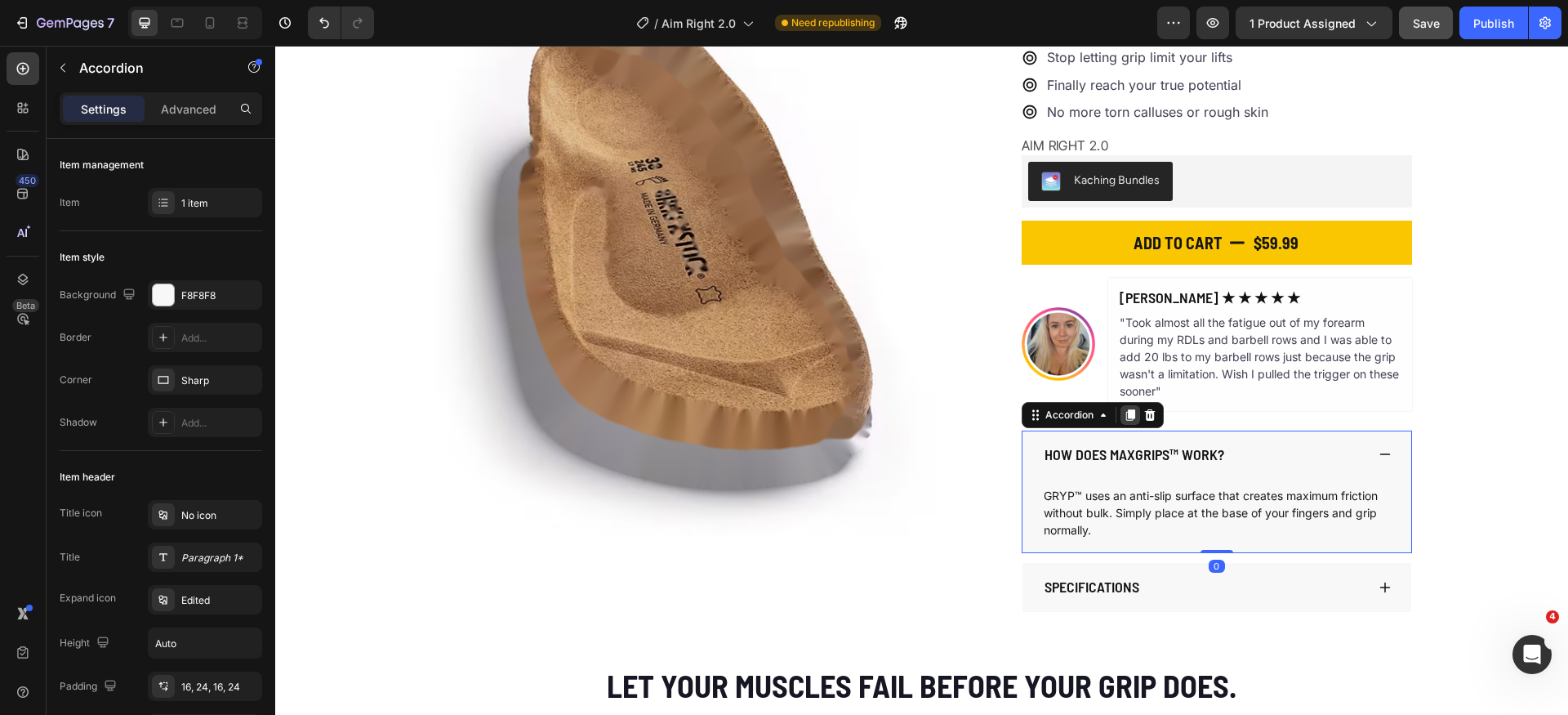
click at [1127, 417] on icon at bounding box center [1131, 416] width 9 height 12
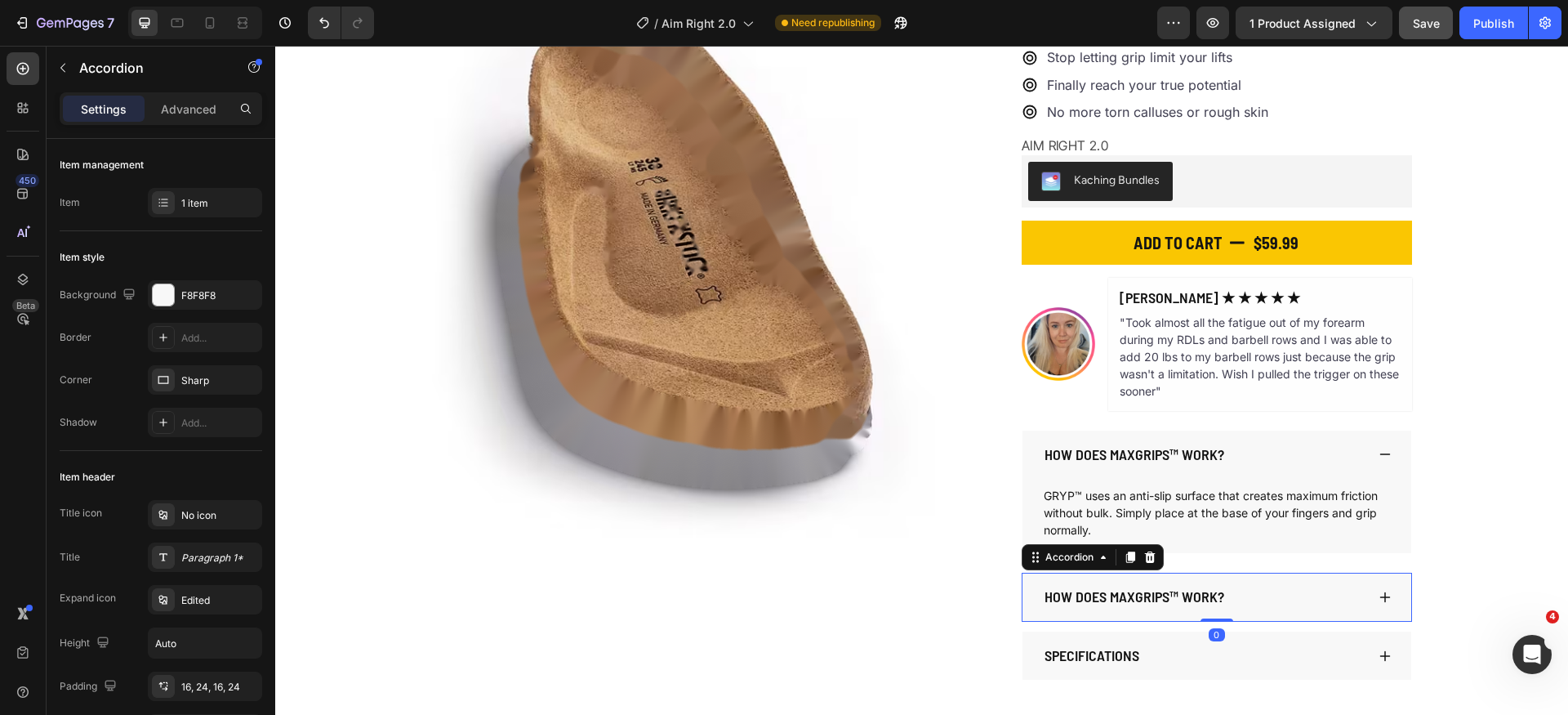
drag, startPoint x: 1382, startPoint y: 601, endPoint x: 1365, endPoint y: 603, distance: 17.1
click at [1382, 601] on icon at bounding box center [1386, 597] width 13 height 13
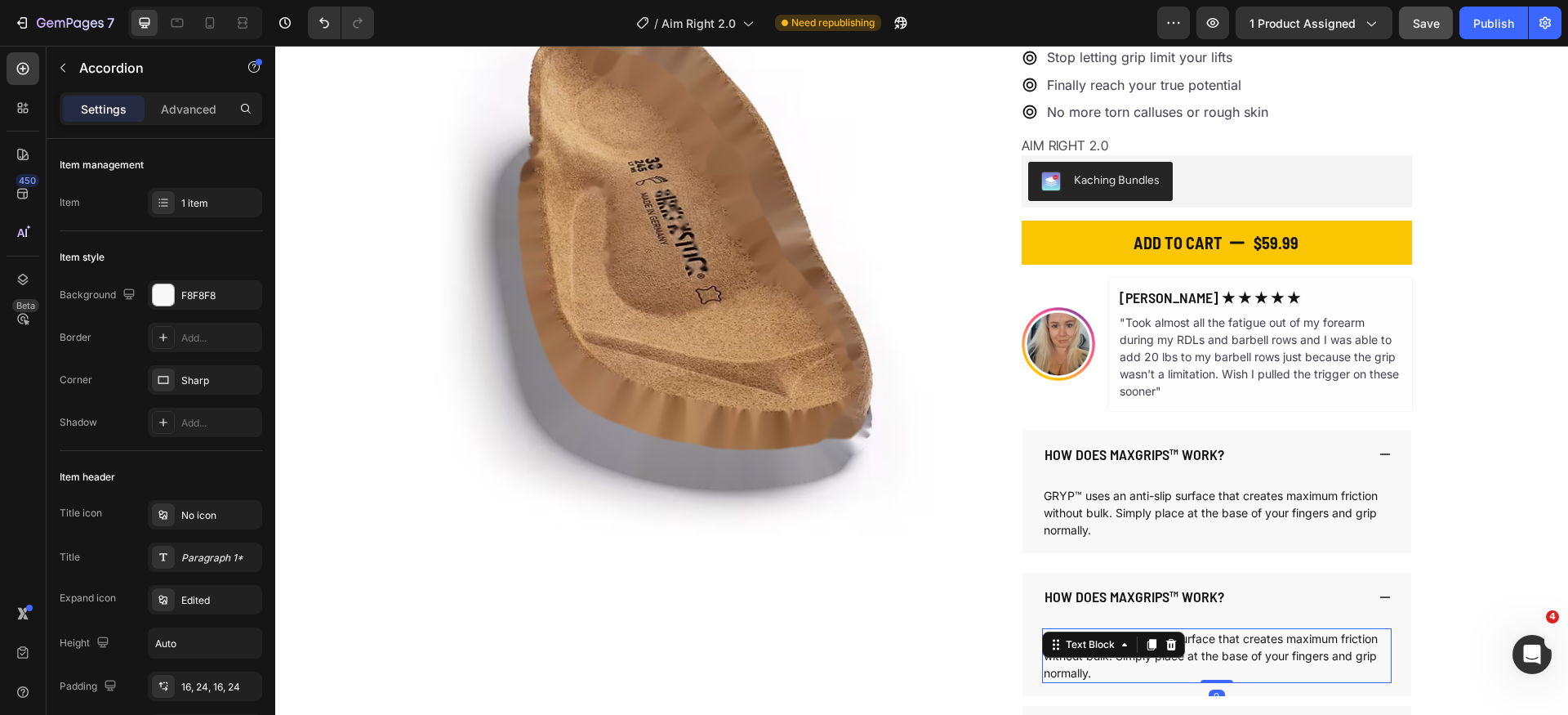
click at [1110, 644] on div "GRYP™ uses an anti-slip surface that creates maximum friction without bulk. Sim…" at bounding box center [1217, 655] width 350 height 55
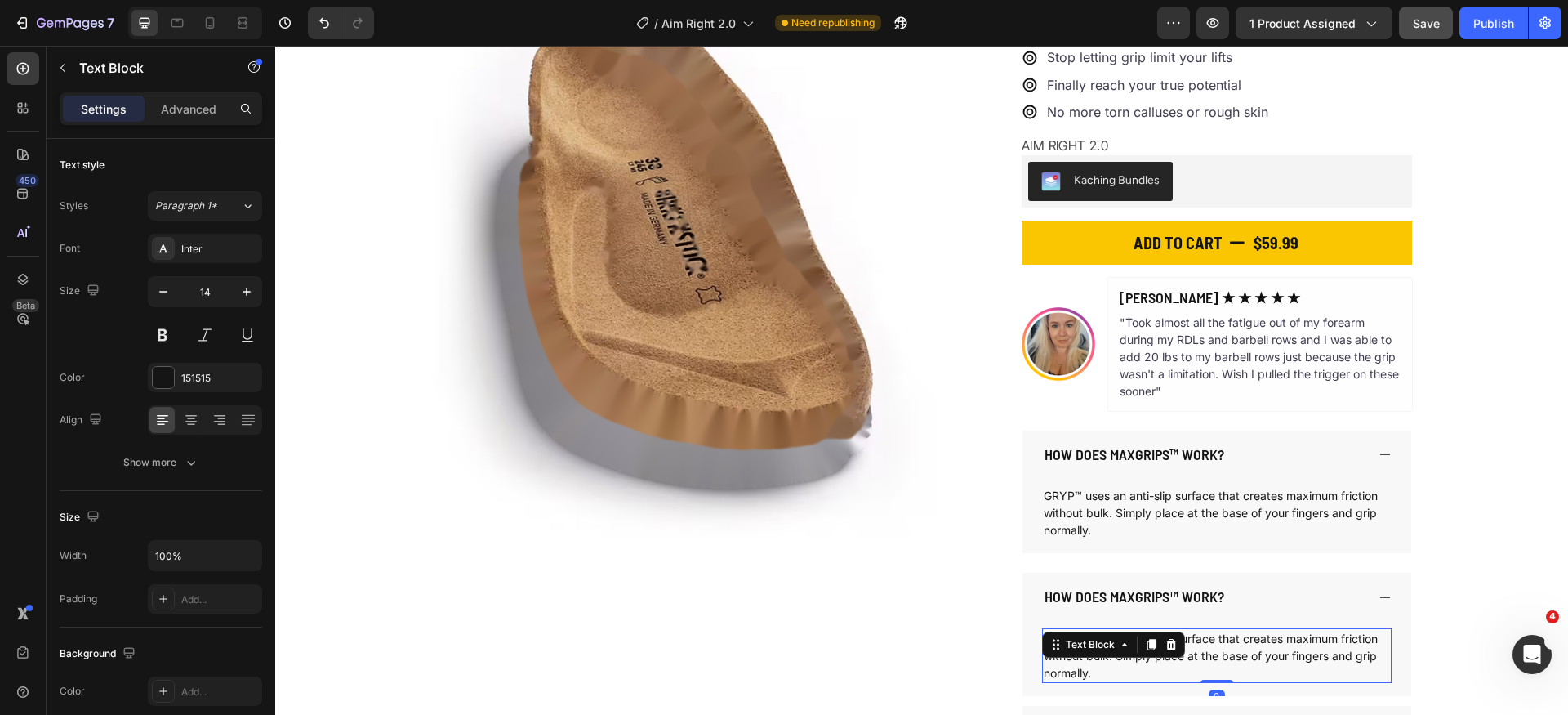
click at [1110, 644] on div "Text Block" at bounding box center [1090, 644] width 55 height 14
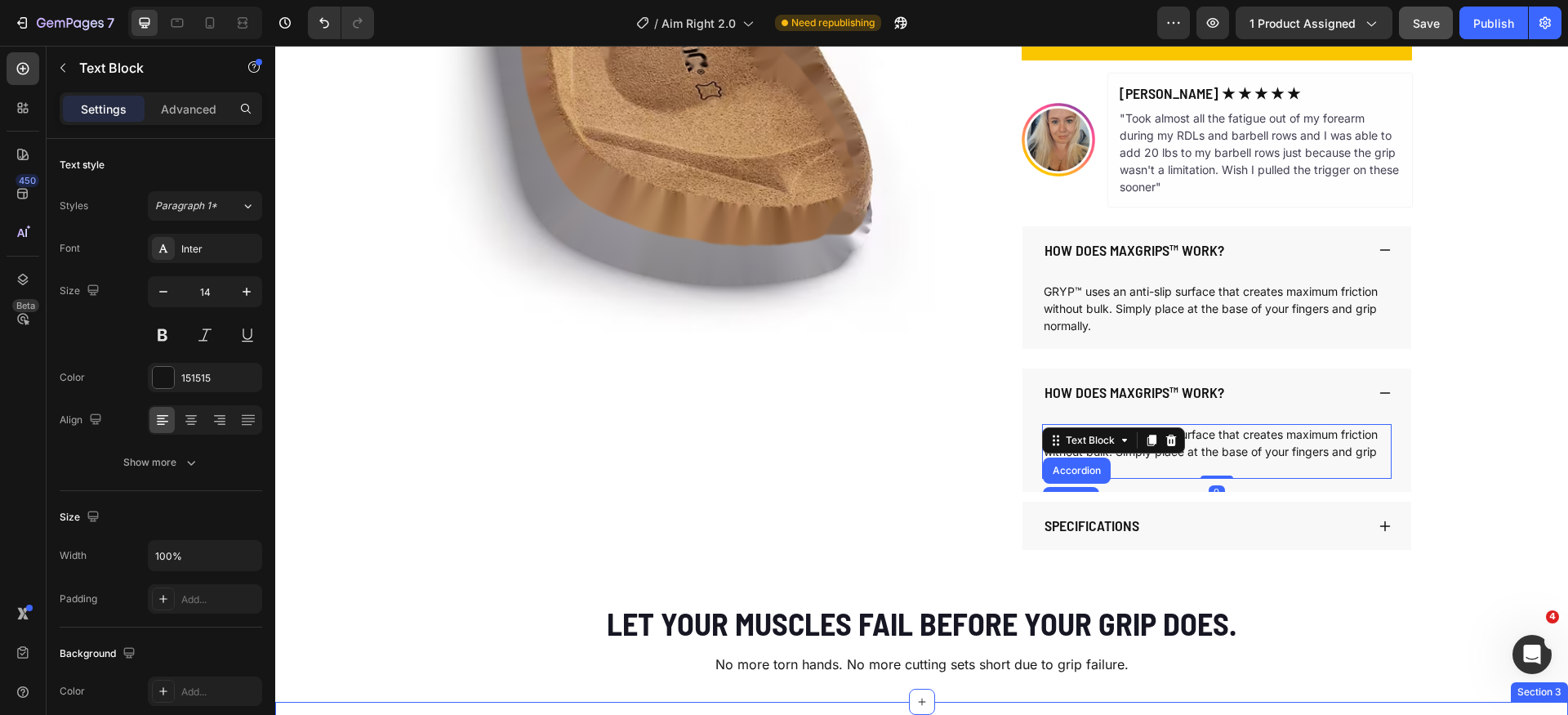
scroll to position [403, 0]
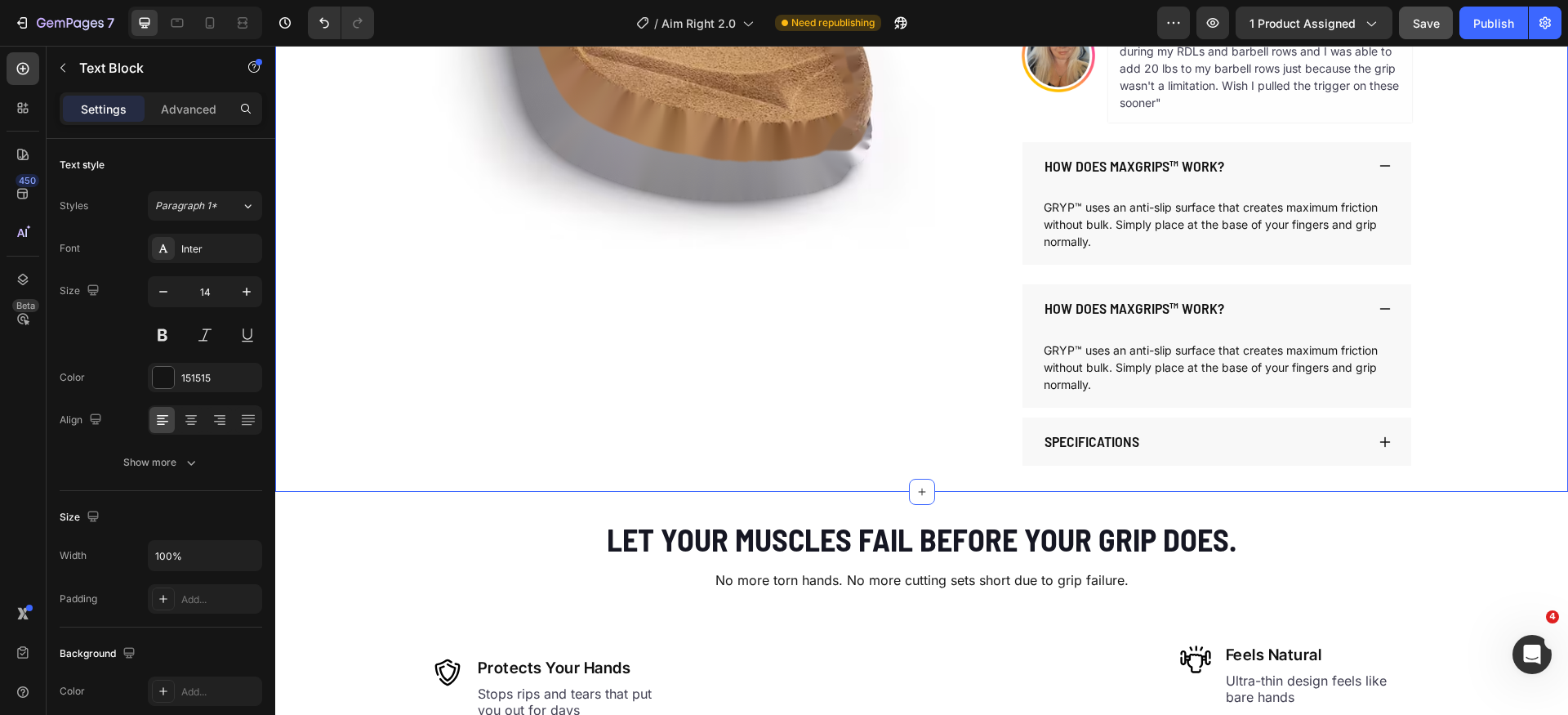
click at [1466, 393] on div "Product Images AIM RIGHT 2.0 Product Title $59.99 Product Price Product Price $…" at bounding box center [921, 83] width 1293 height 763
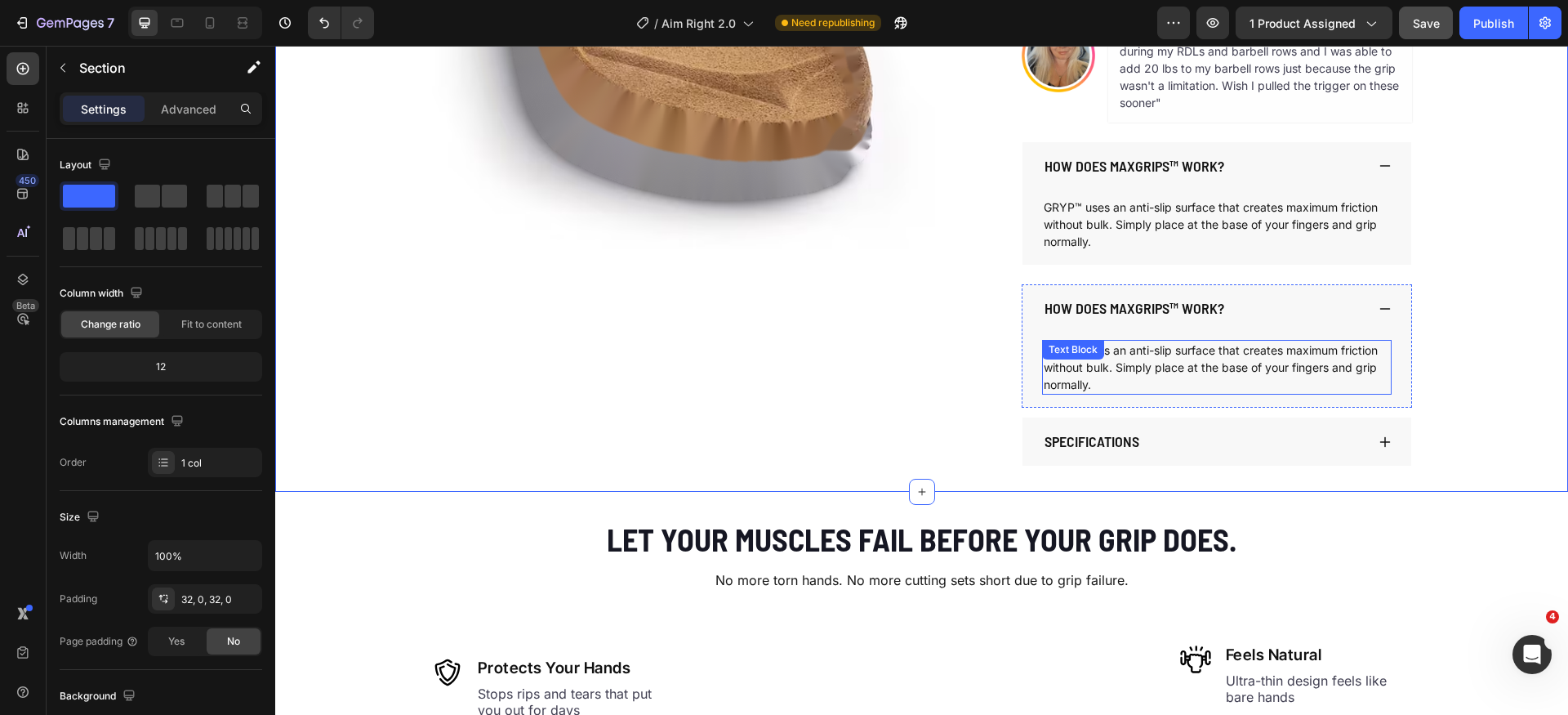
click at [1279, 366] on p "GRYP™ uses an anti-slip surface that creates maximum friction without bulk. Sim…" at bounding box center [1217, 367] width 346 height 51
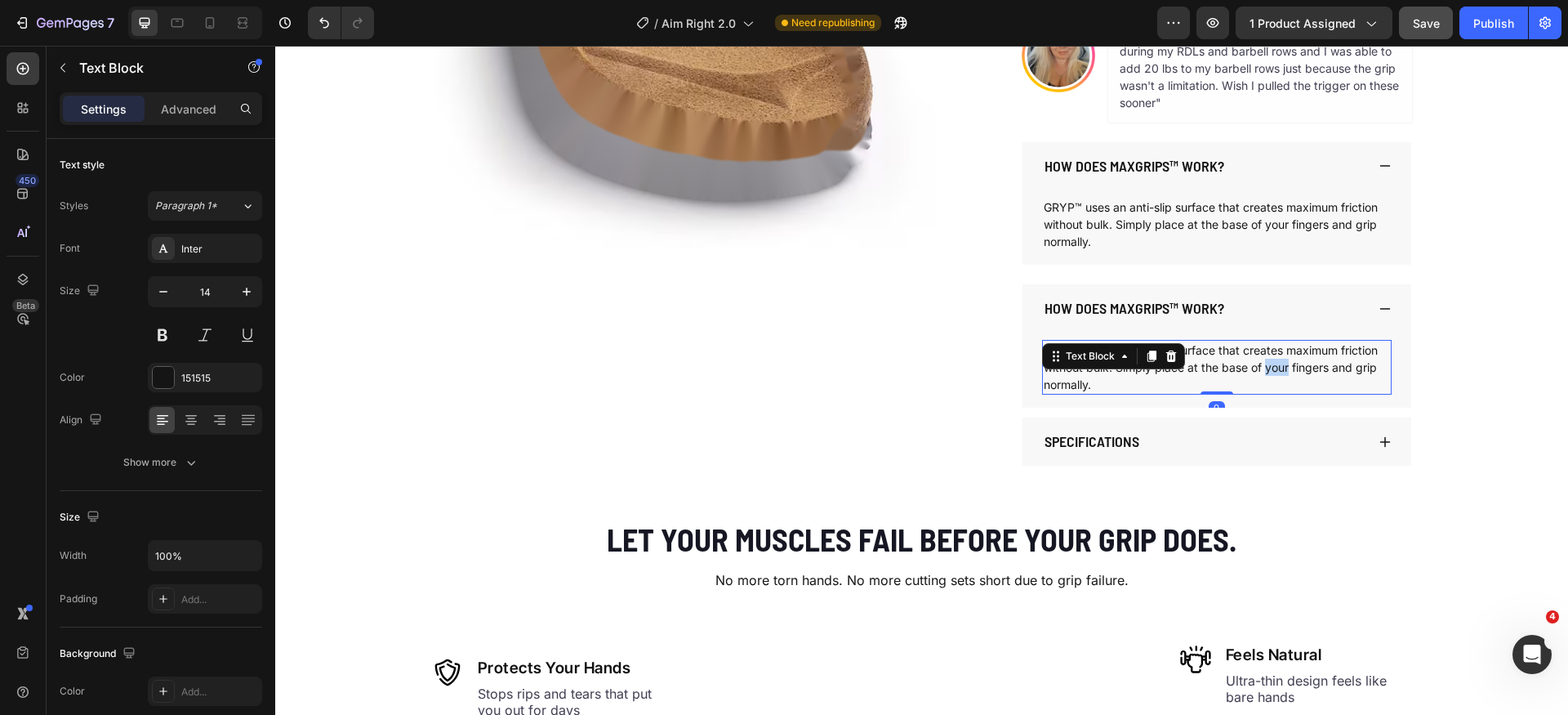
click at [1279, 366] on p "GRYP™ uses an anti-slip surface that creates maximum friction without bulk. Sim…" at bounding box center [1217, 367] width 346 height 51
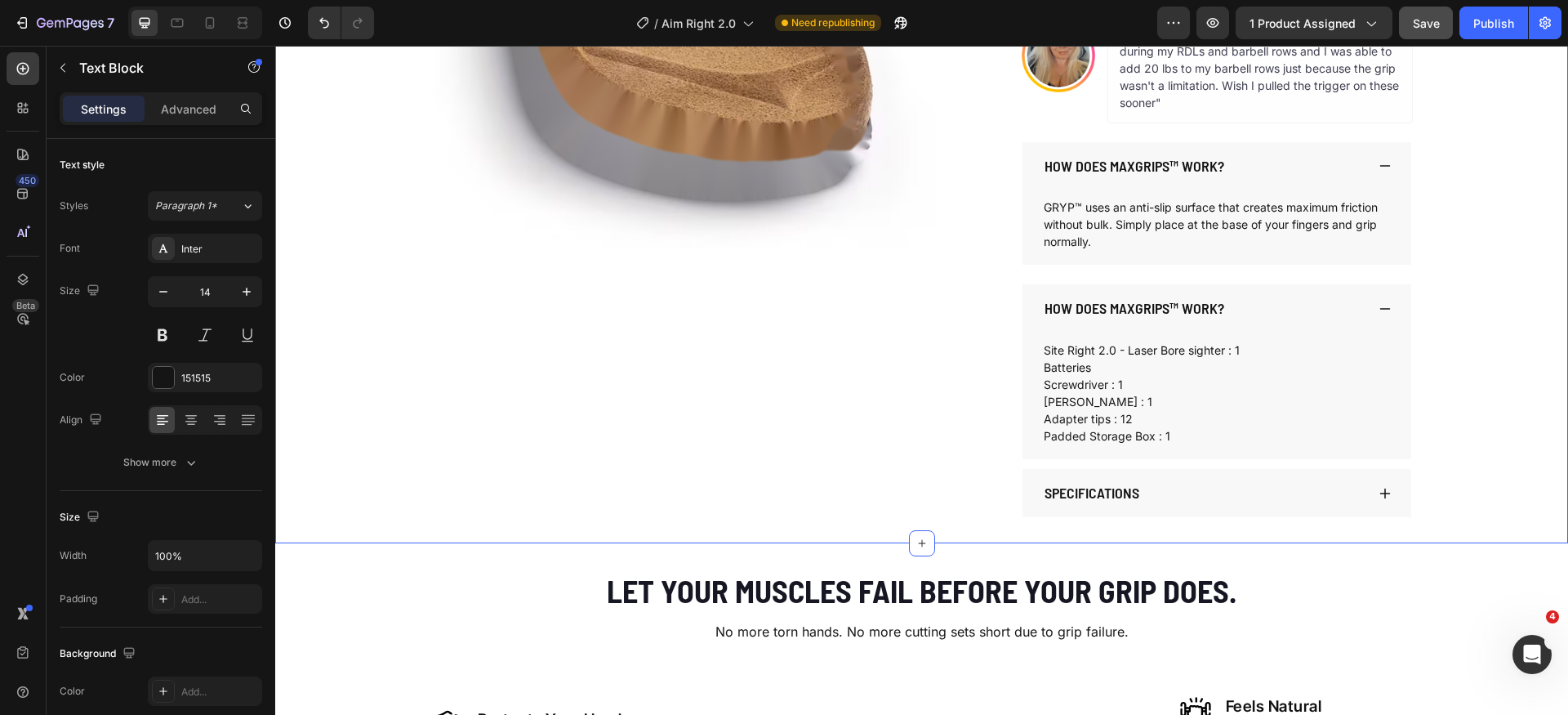
click at [1470, 389] on div "Product Images AIM RIGHT 2.0 Product Title $59.99 Product Price Product Price $…" at bounding box center [921, 109] width 1293 height 815
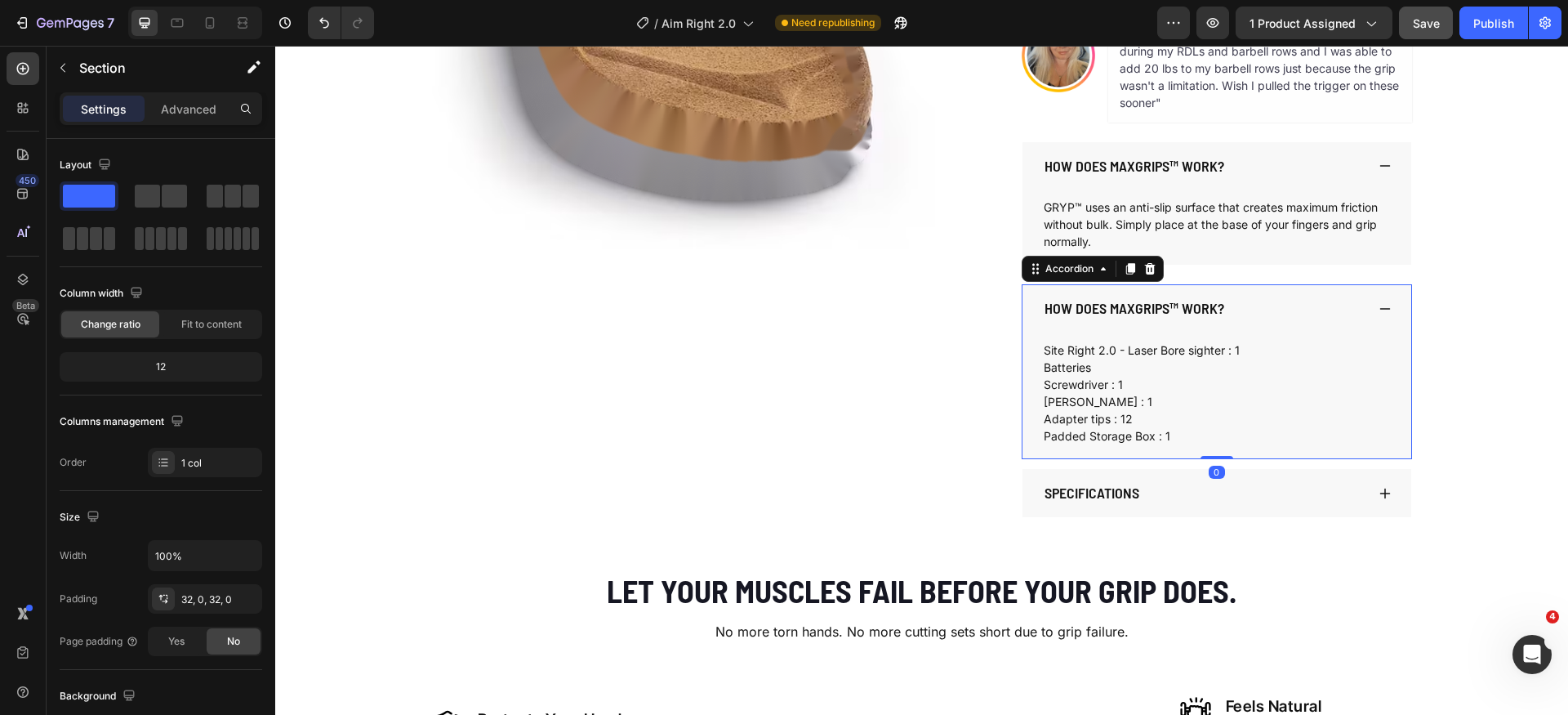
click at [1105, 302] on p "How does MaxGrips™ work?" at bounding box center [1135, 309] width 180 height 18
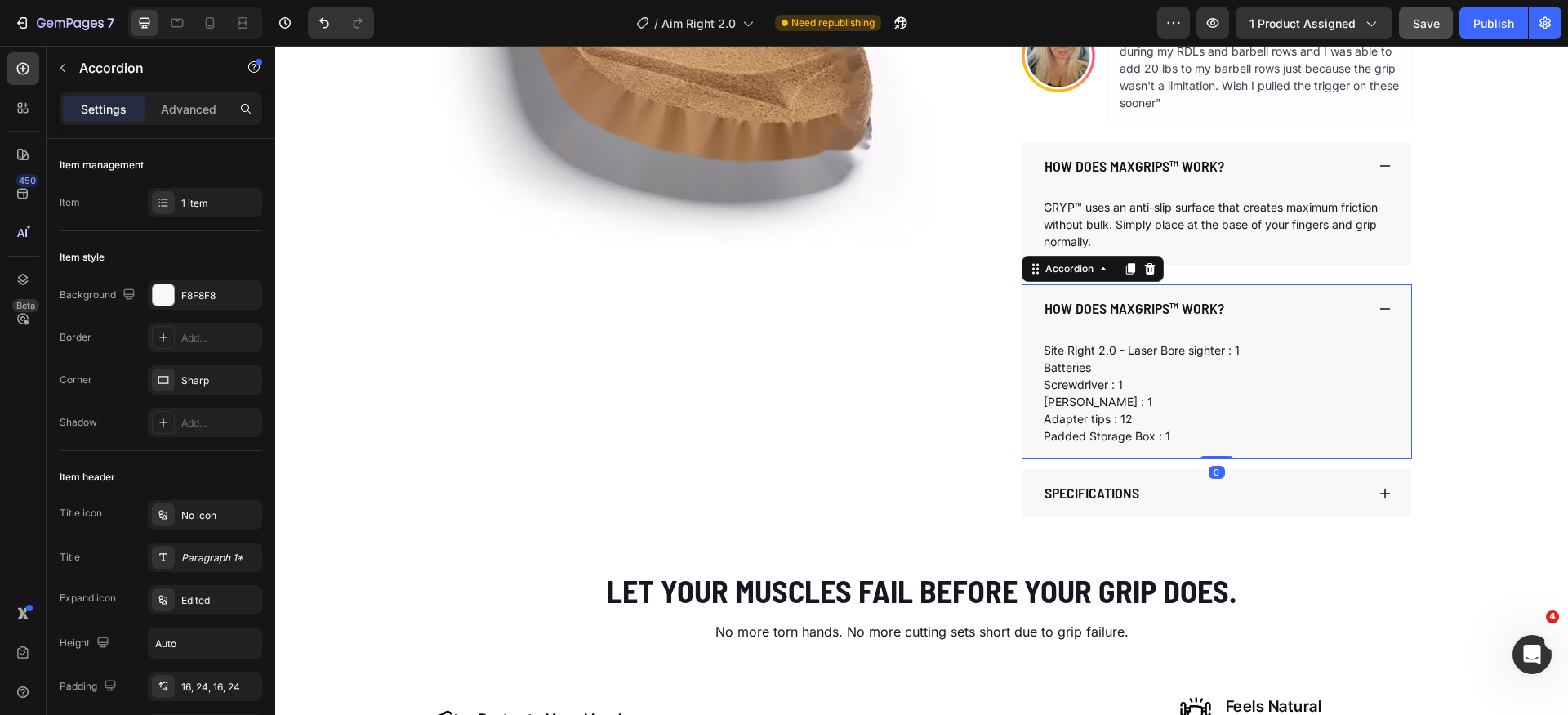
click at [1105, 302] on p "How does MaxGrips™ work?" at bounding box center [1135, 309] width 180 height 18
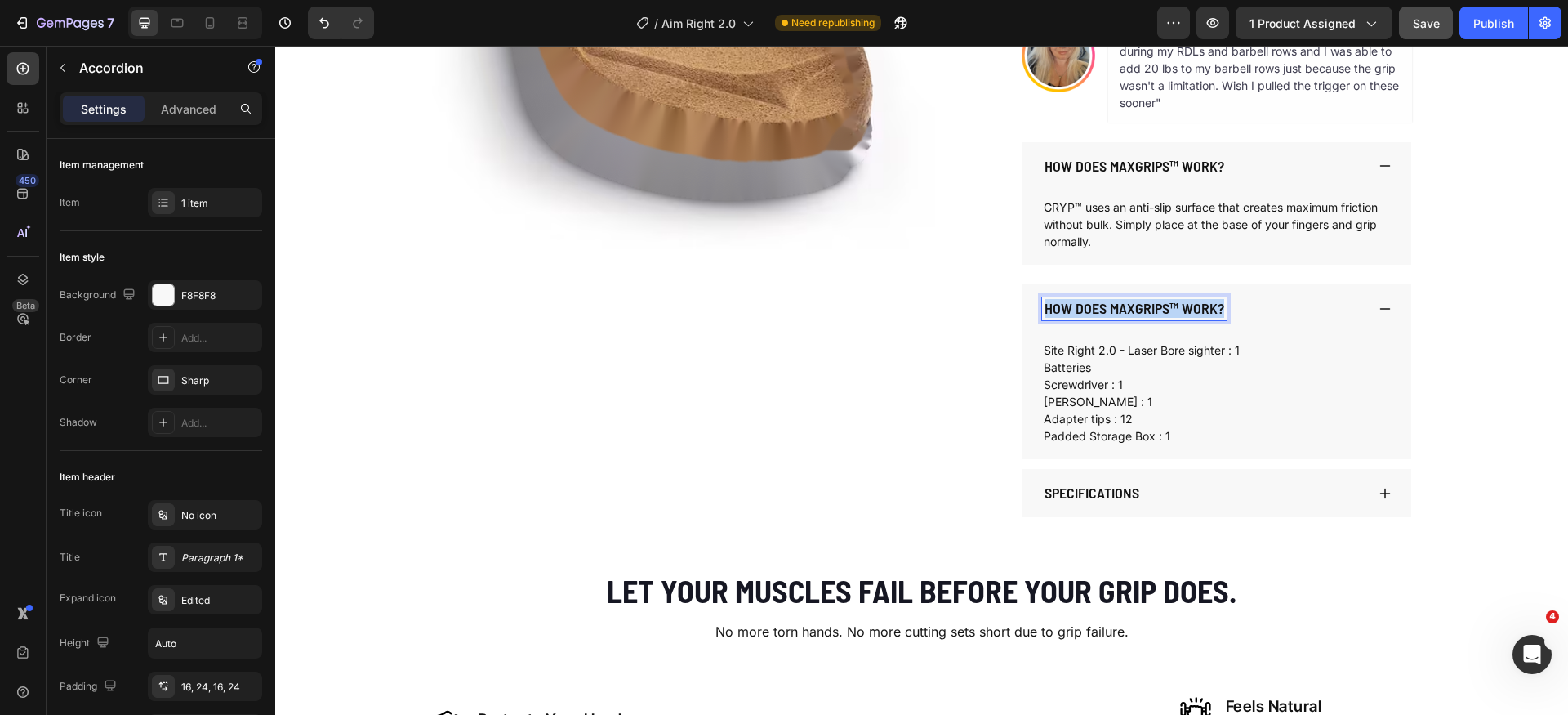
click at [1105, 302] on p "How does MaxGrips™ work?" at bounding box center [1135, 309] width 180 height 18
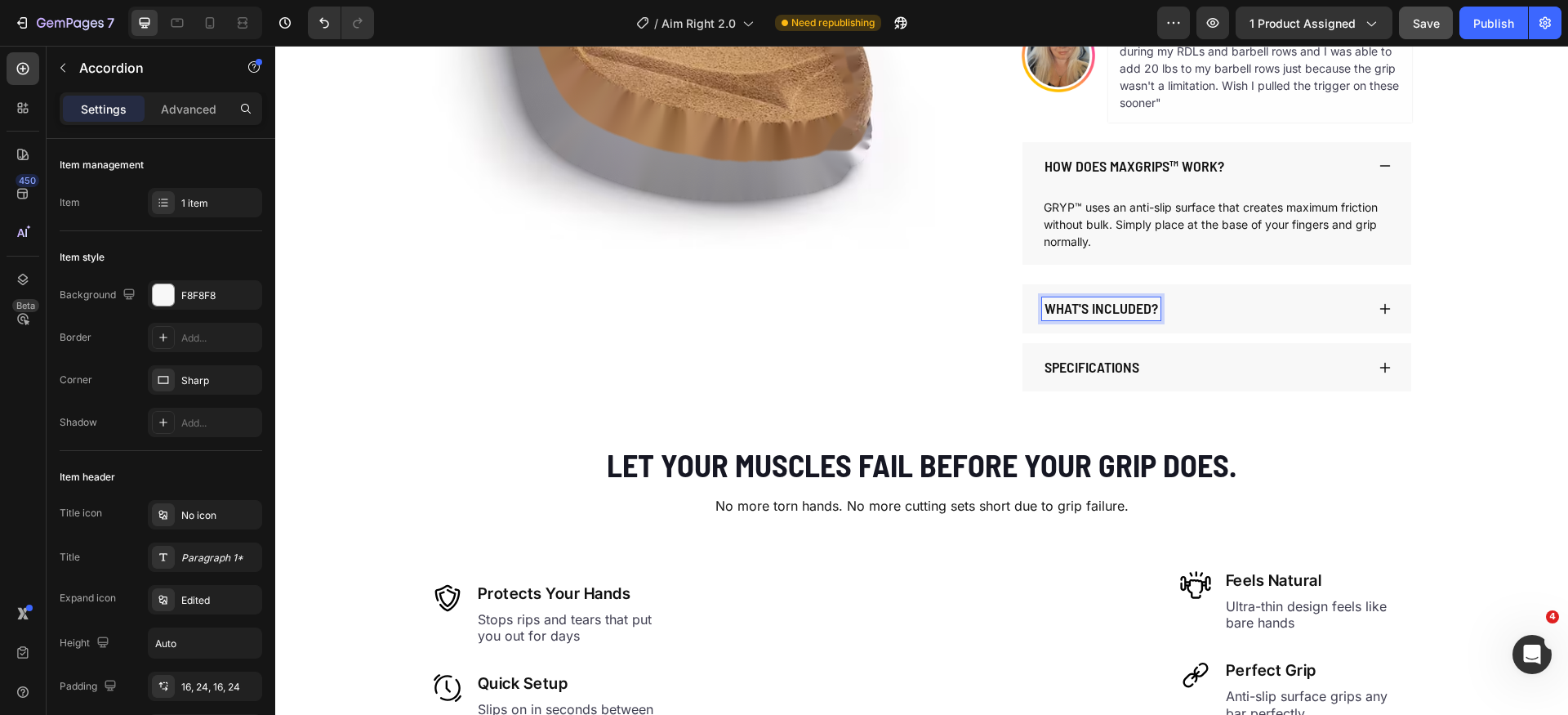
click at [1382, 310] on icon at bounding box center [1386, 309] width 13 height 13
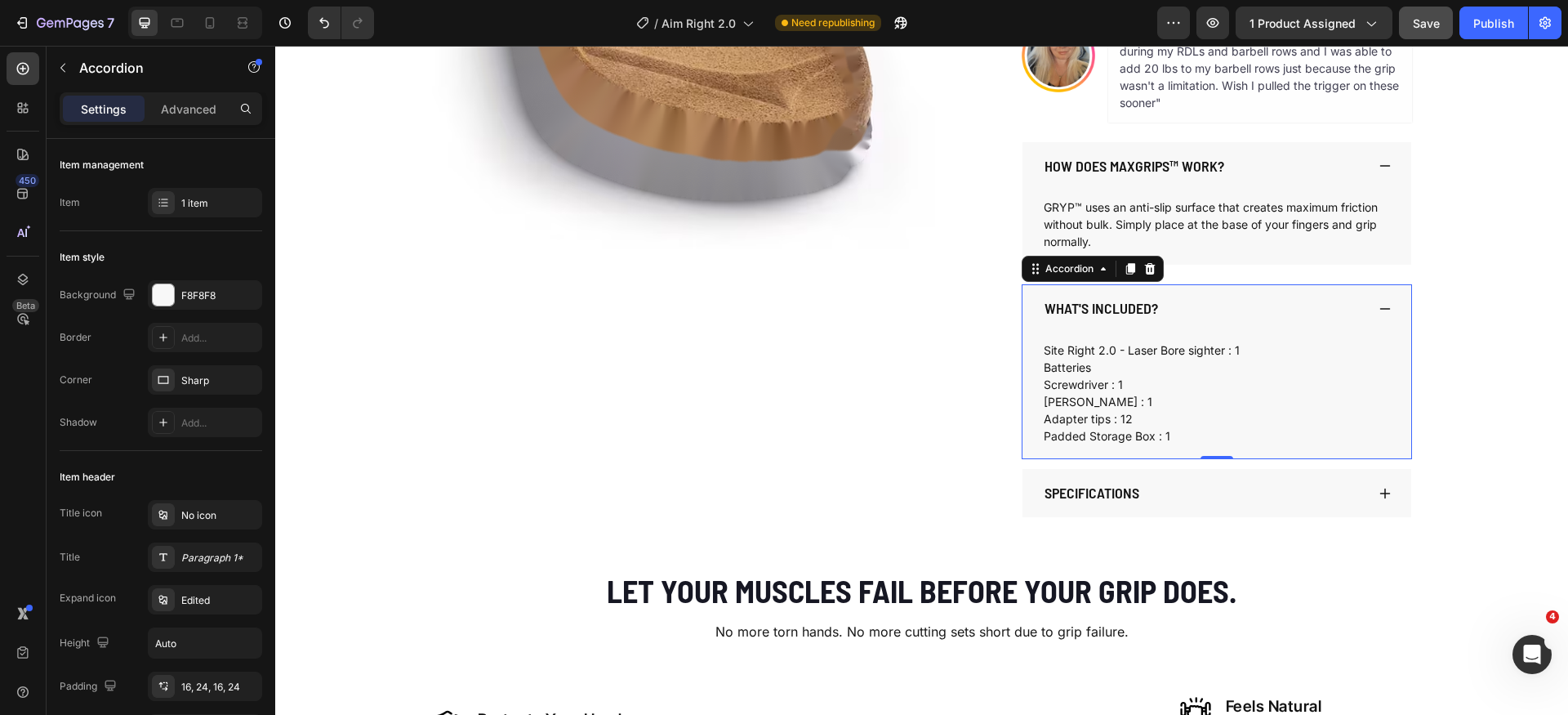
click at [1148, 272] on icon at bounding box center [1150, 269] width 13 height 13
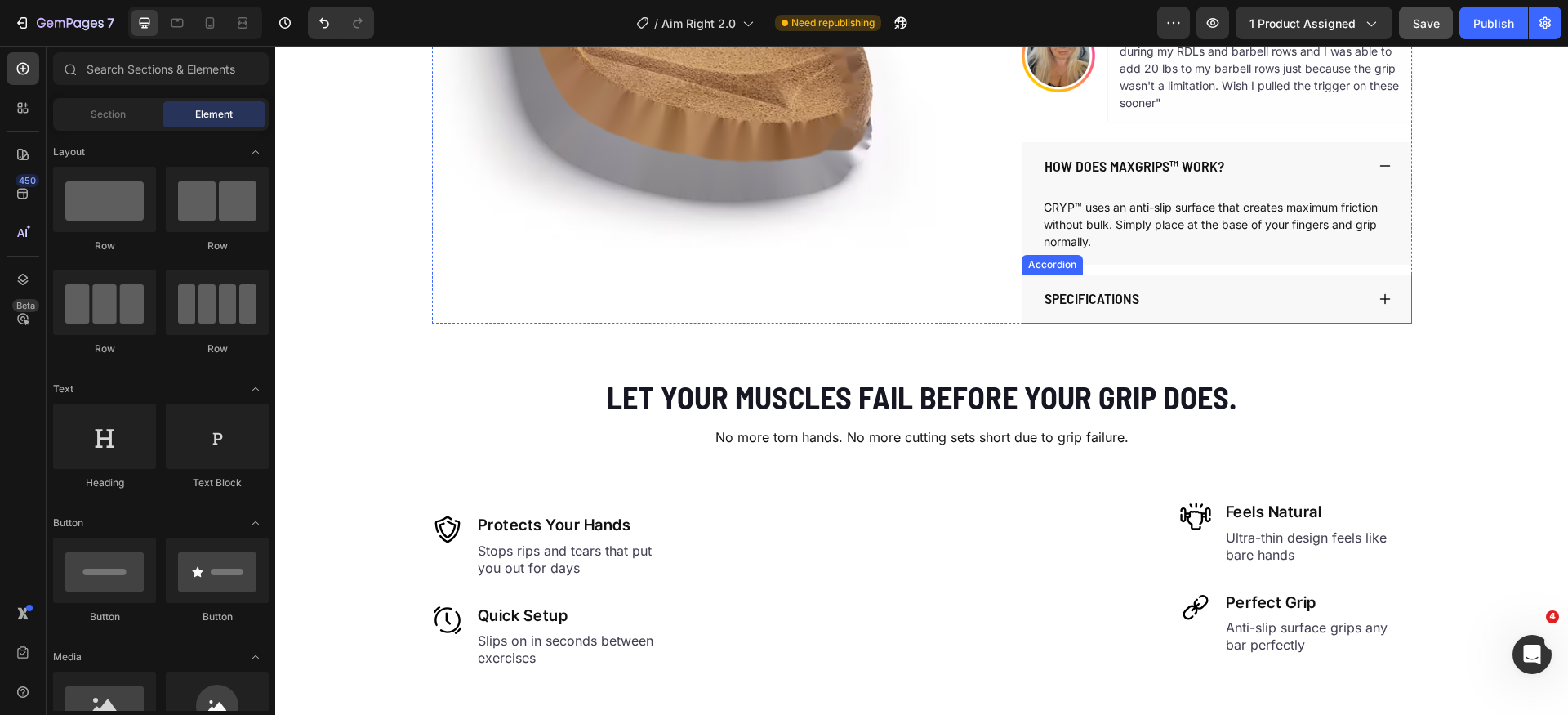
click at [1380, 301] on icon at bounding box center [1385, 299] width 11 height 11
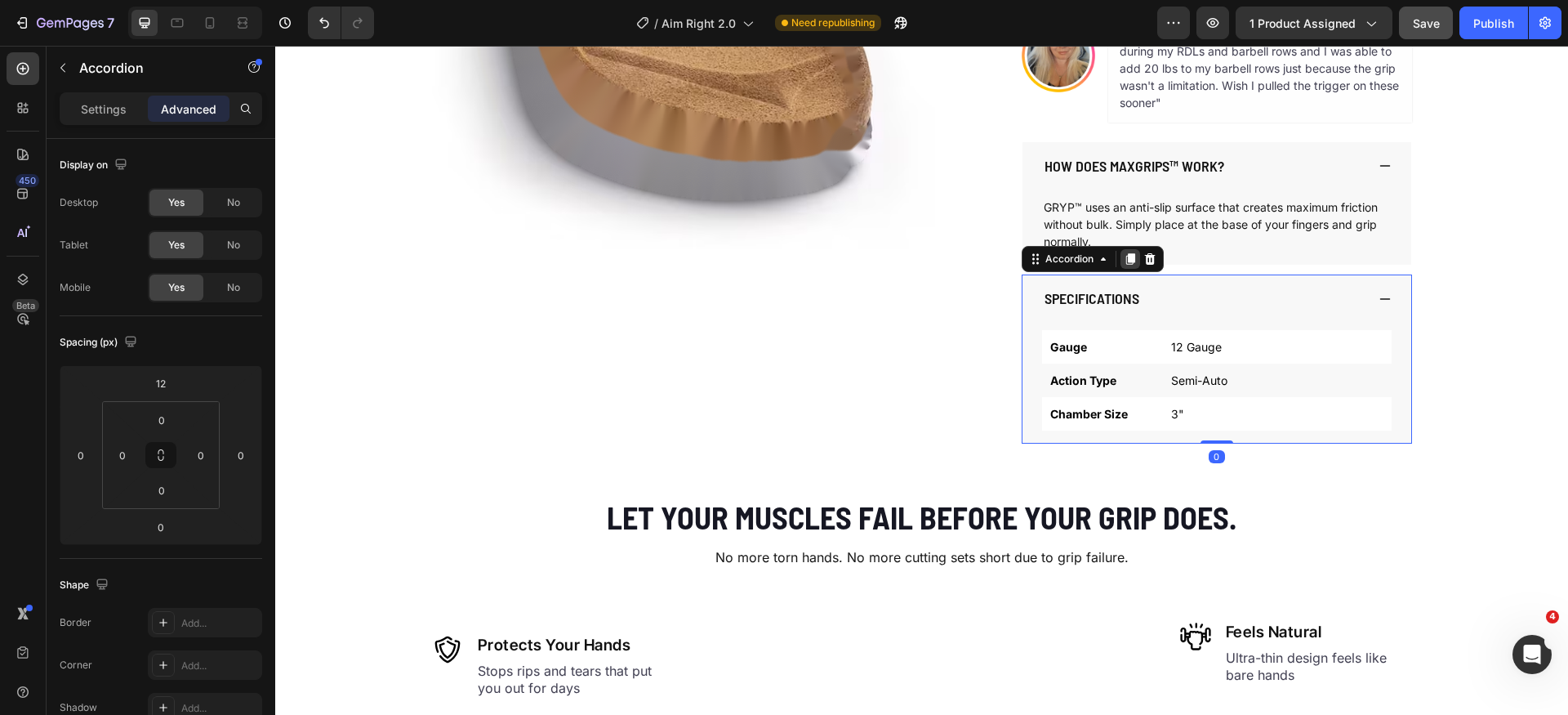
click at [1127, 262] on icon at bounding box center [1131, 259] width 9 height 12
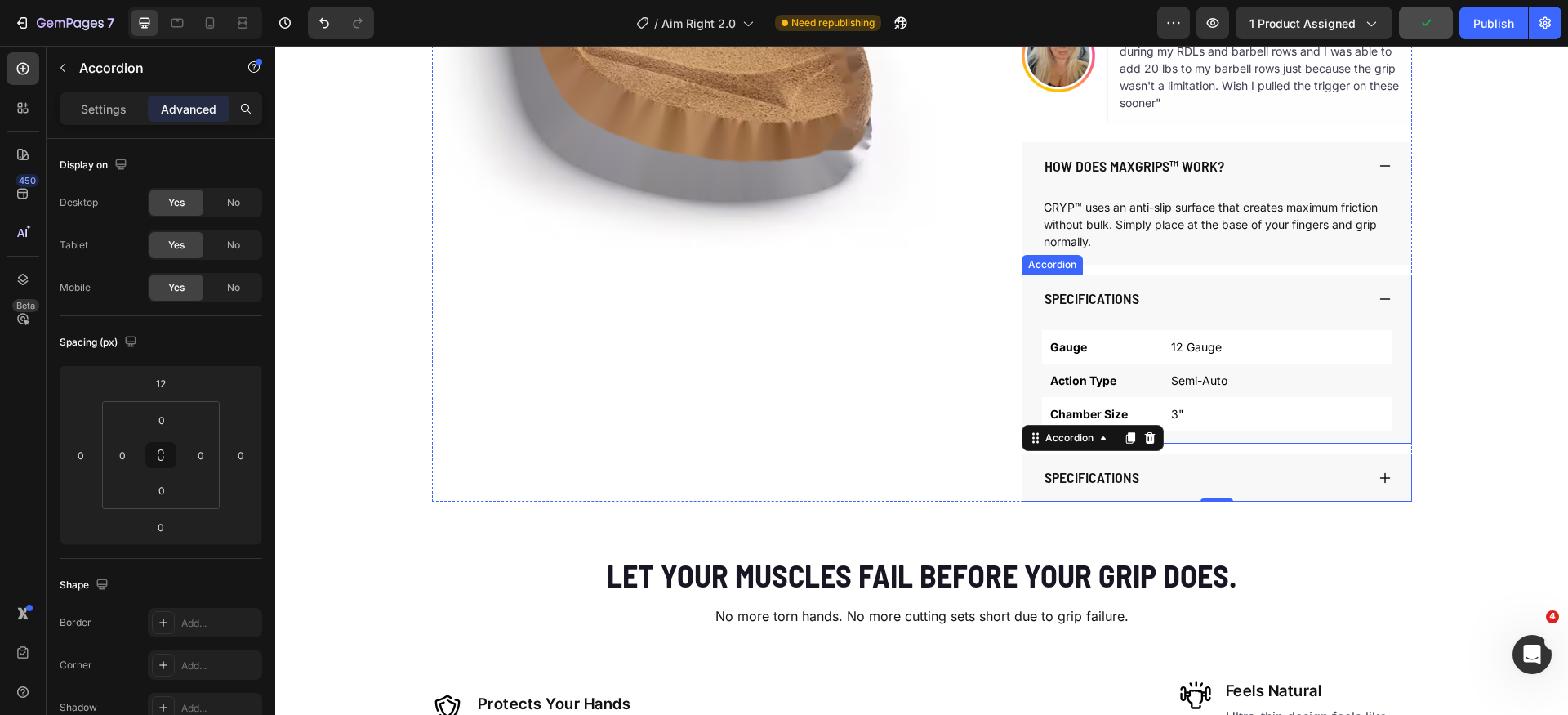
click at [1107, 296] on p "SPECIFICATIONS" at bounding box center [1092, 299] width 95 height 18
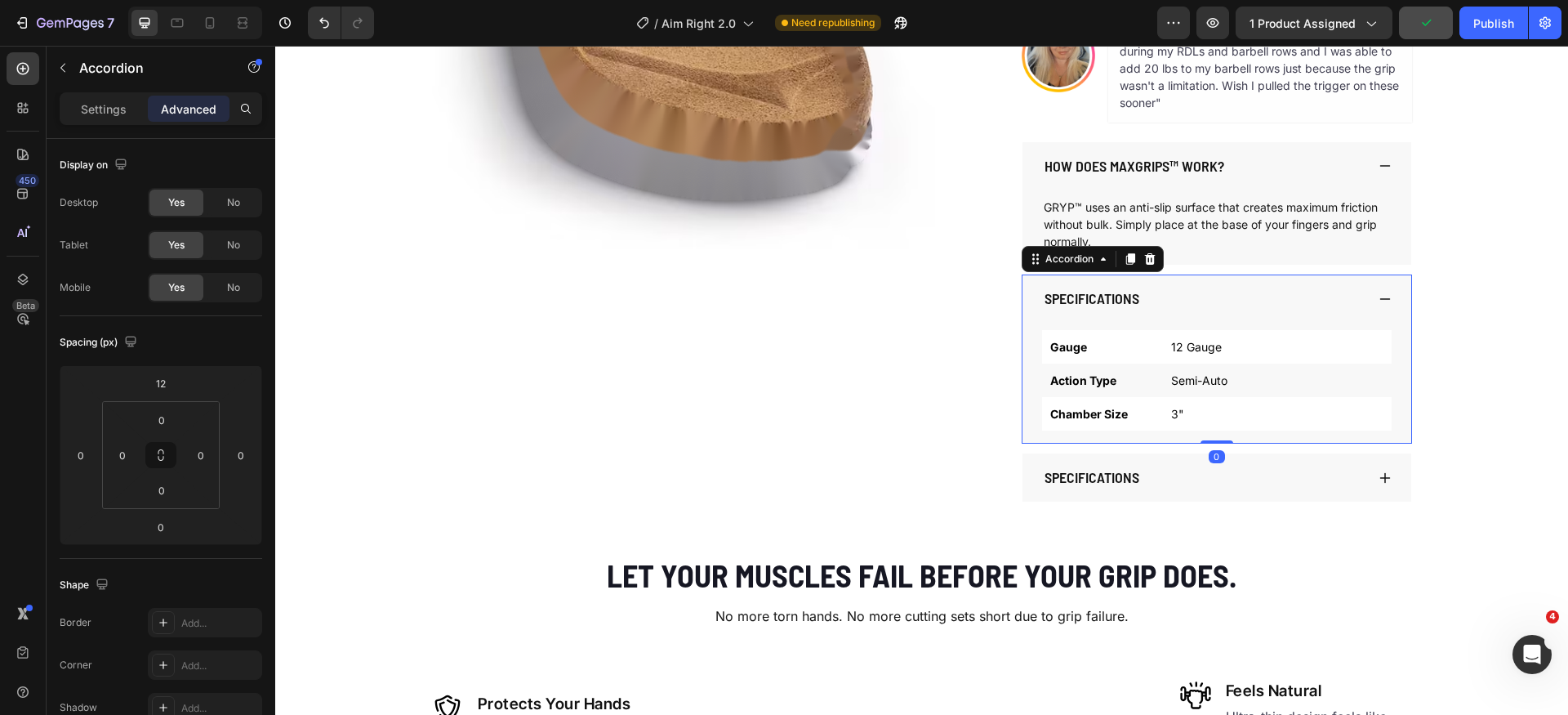
click at [1107, 296] on p "SPECIFICATIONS" at bounding box center [1092, 299] width 95 height 18
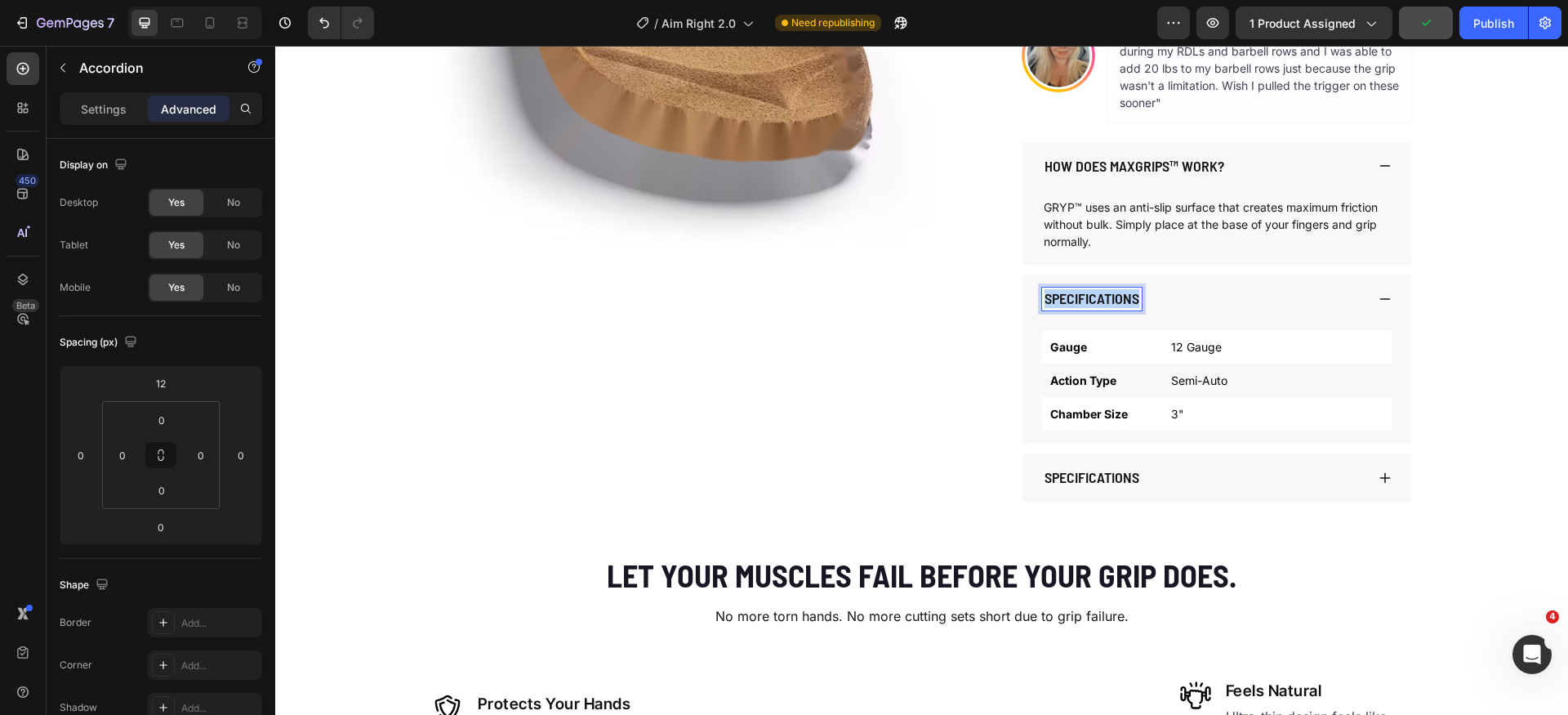
click at [1107, 296] on p "SPECIFICATIONS" at bounding box center [1092, 299] width 95 height 18
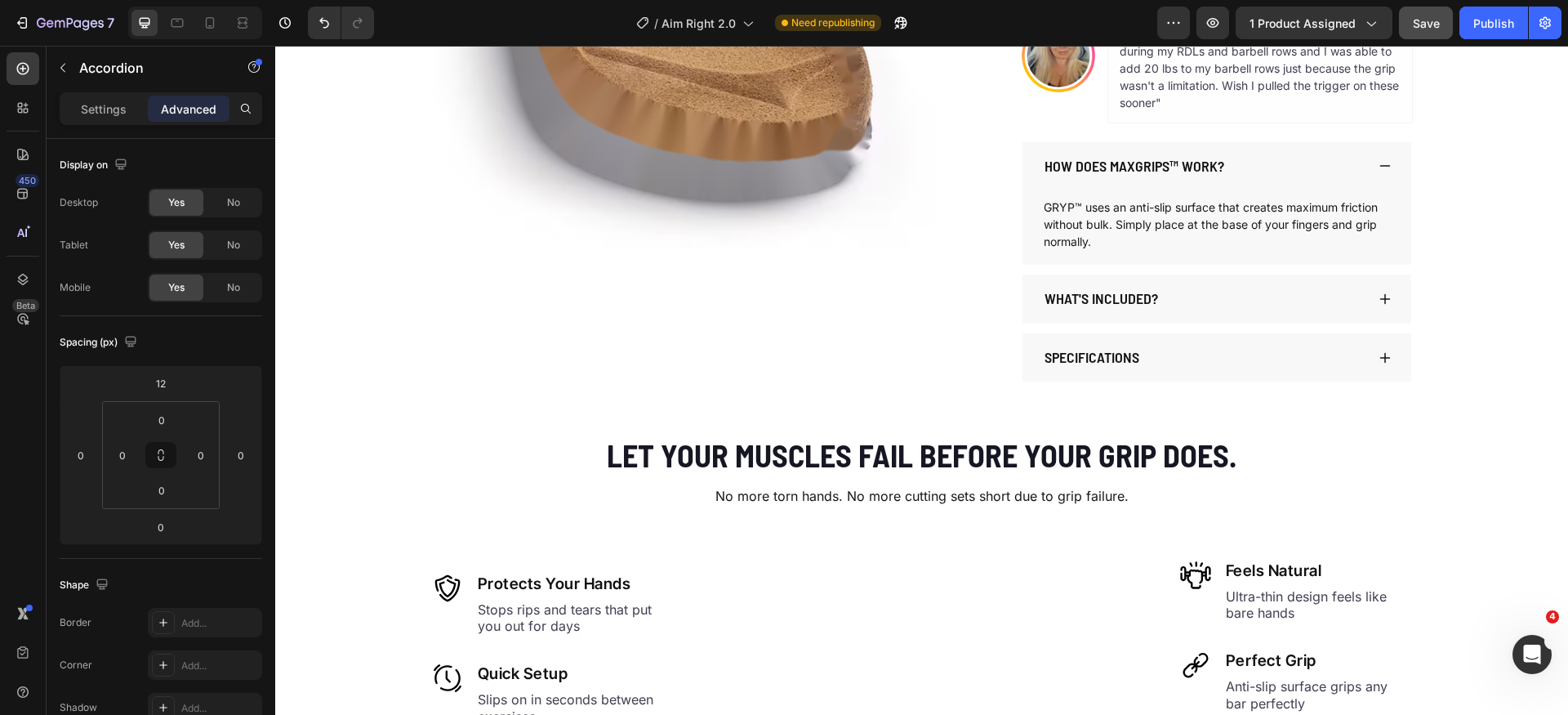
click at [1379, 297] on icon at bounding box center [1386, 299] width 13 height 13
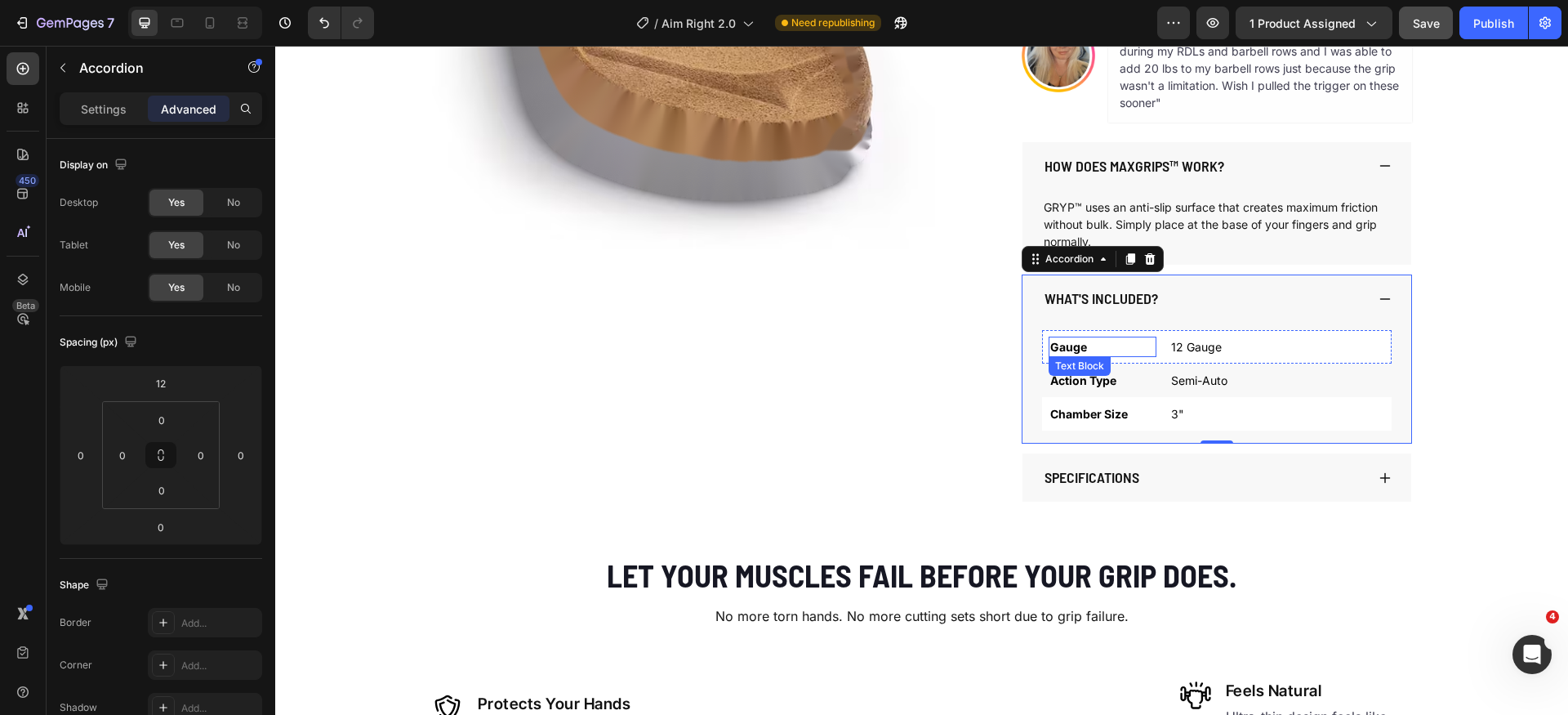
click at [1066, 348] on p "Gauge" at bounding box center [1102, 347] width 104 height 17
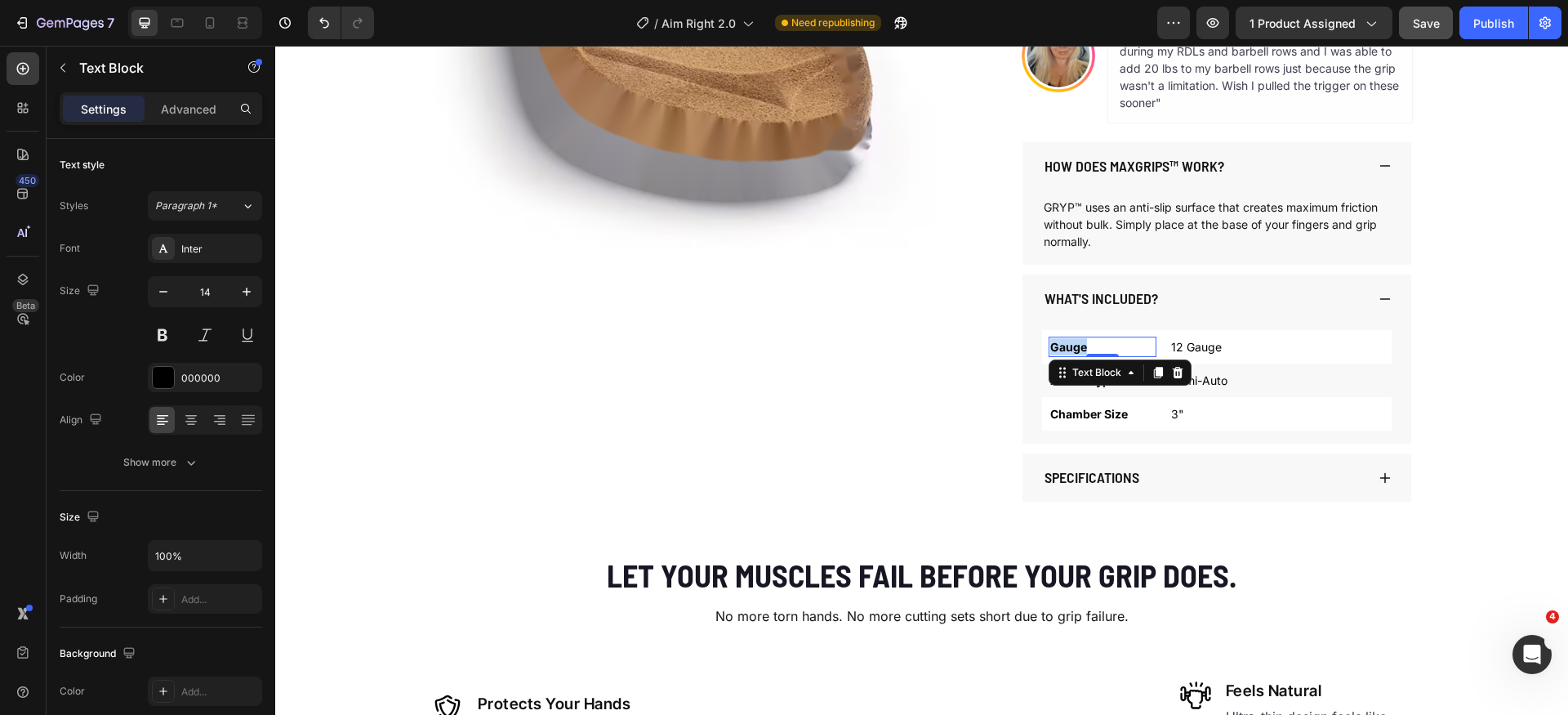
click at [1066, 348] on p "Gauge" at bounding box center [1102, 347] width 104 height 17
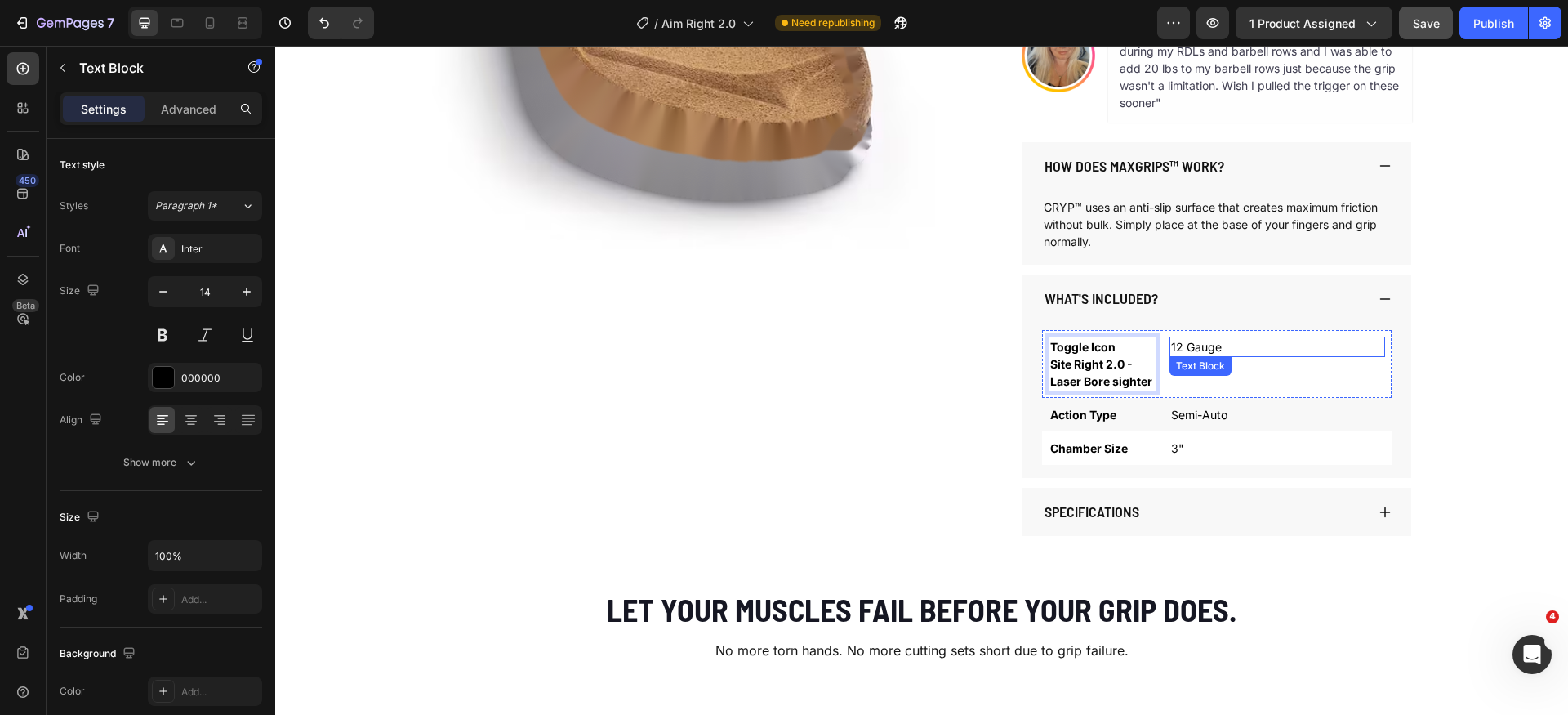
click at [1193, 347] on p "12 Gauge" at bounding box center [1277, 347] width 213 height 17
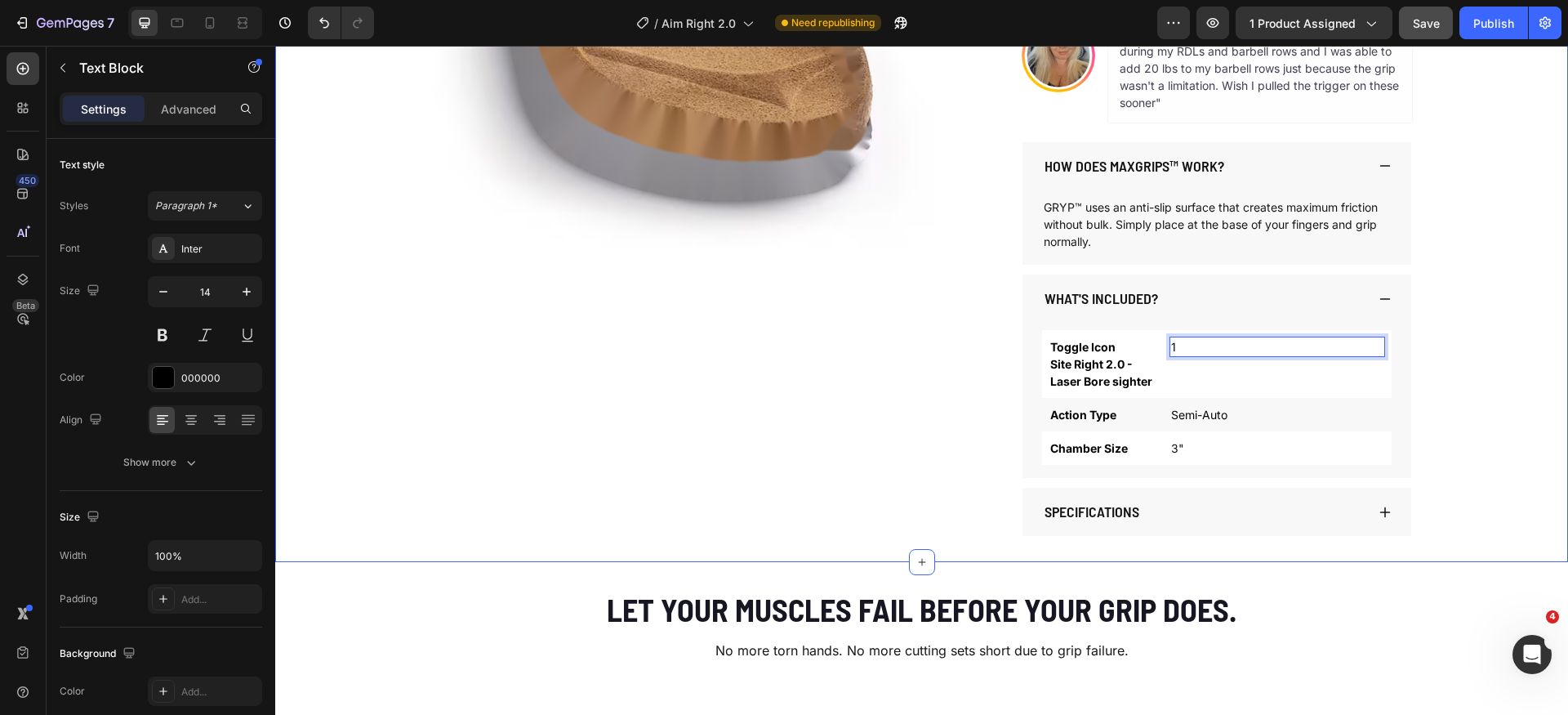
click at [1517, 377] on div "Product Images AIM RIGHT 2.0 Product Title $59.99 Product Price Product Price $…" at bounding box center [921, 119] width 1293 height 834
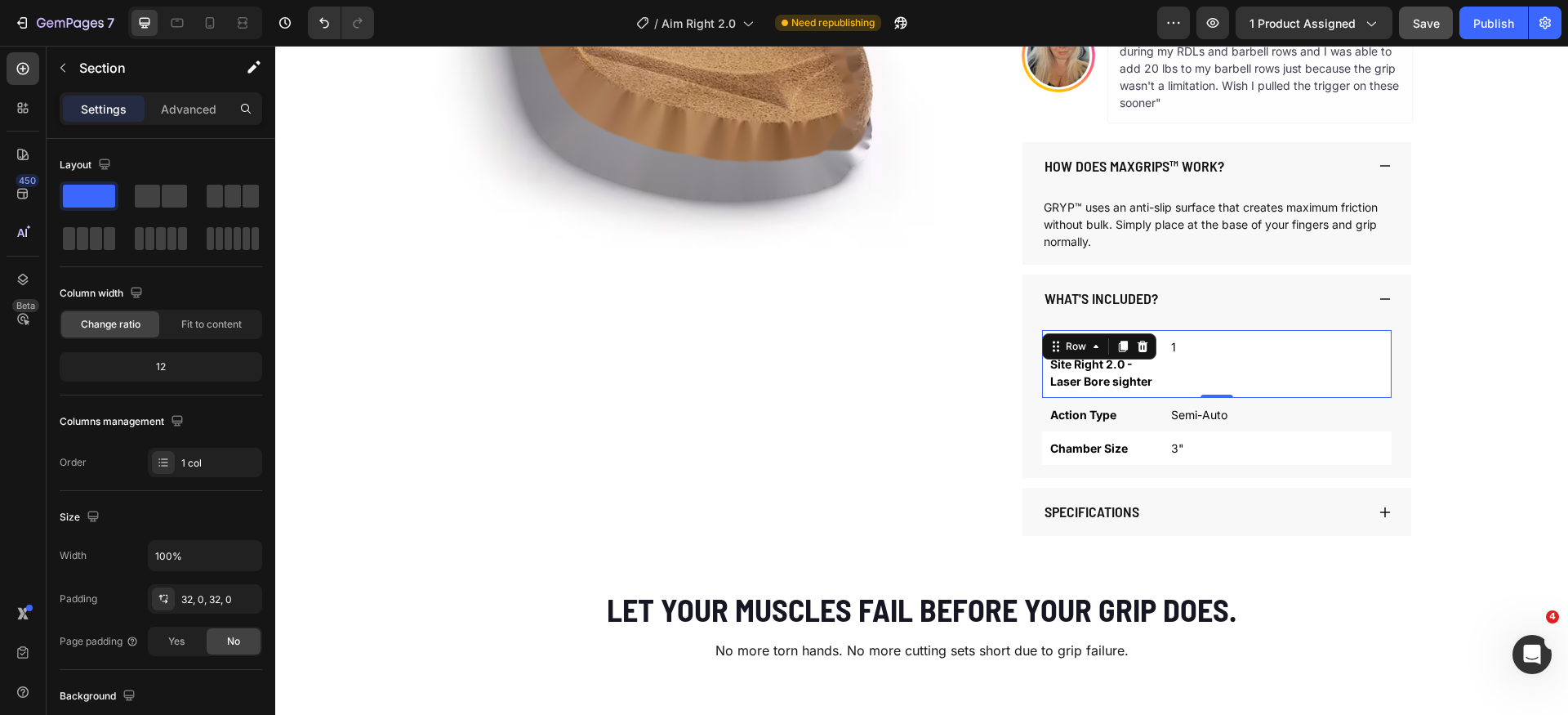
click at [1155, 342] on div "Toggle Icon Site Right 2.0 - Laser Bore sighter Text Block 1 Text Block Row 0" at bounding box center [1217, 364] width 350 height 68
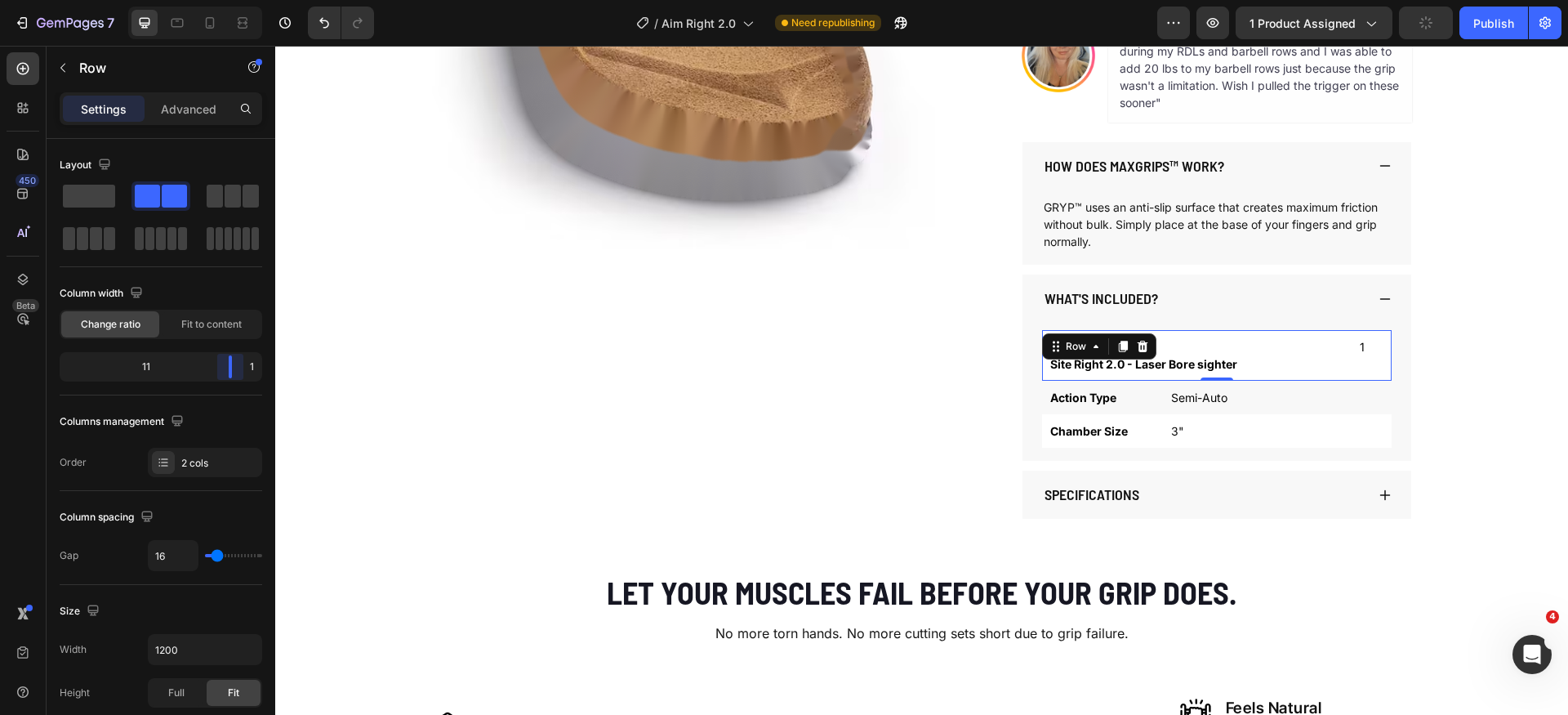
drag, startPoint x: 139, startPoint y: 368, endPoint x: 298, endPoint y: 368, distance: 159.0
click at [298, 0] on body "7 Version history / Aim Right 2.0 Need republishing Preview 1 product assigned …" at bounding box center [784, 0] width 1568 height 0
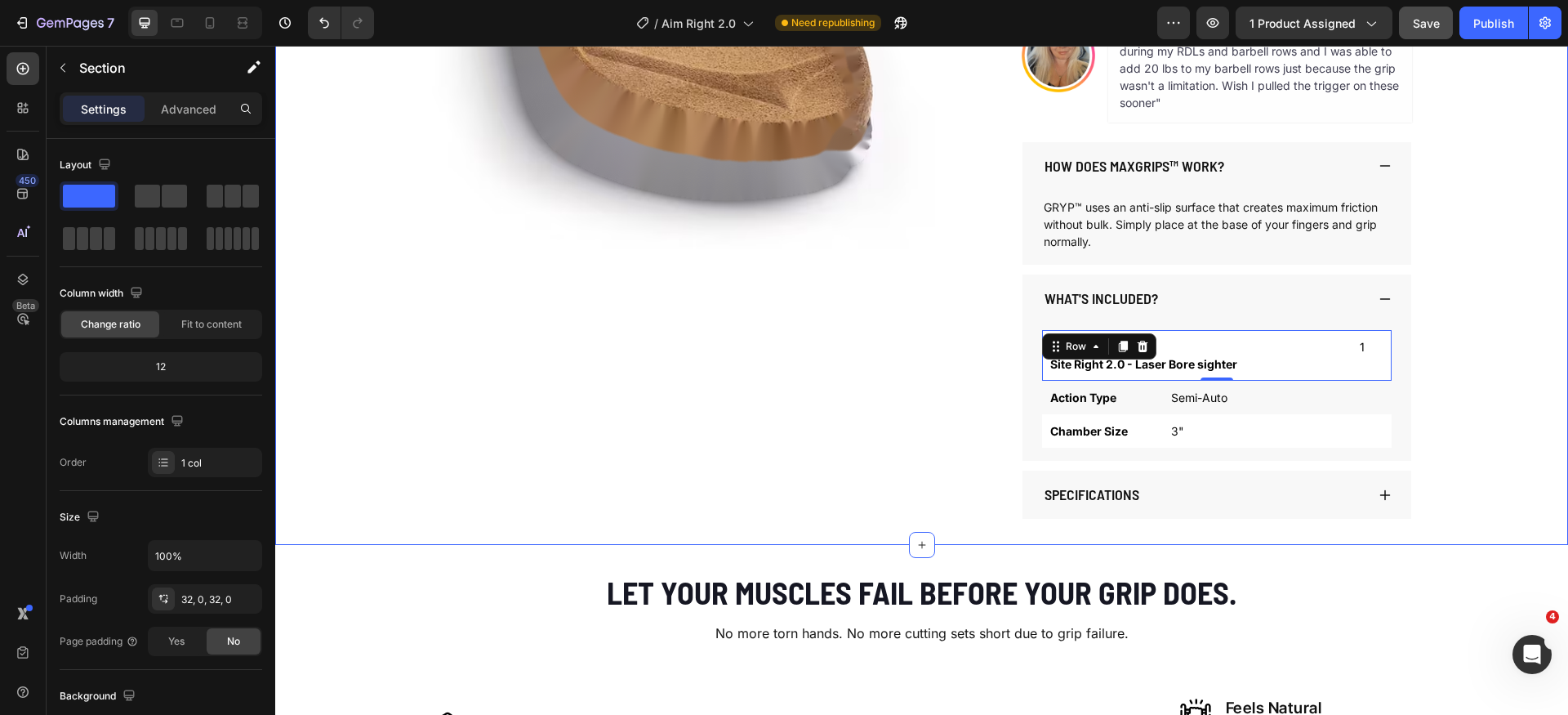
click at [1499, 377] on div "Product Images AIM RIGHT 2.0 Product Title $59.99 Product Price Product Price $…" at bounding box center [921, 110] width 1293 height 817
click at [1154, 347] on p "Toggle Icon Site Right 2.0 - Laser Bore sighter" at bounding box center [1196, 355] width 293 height 34
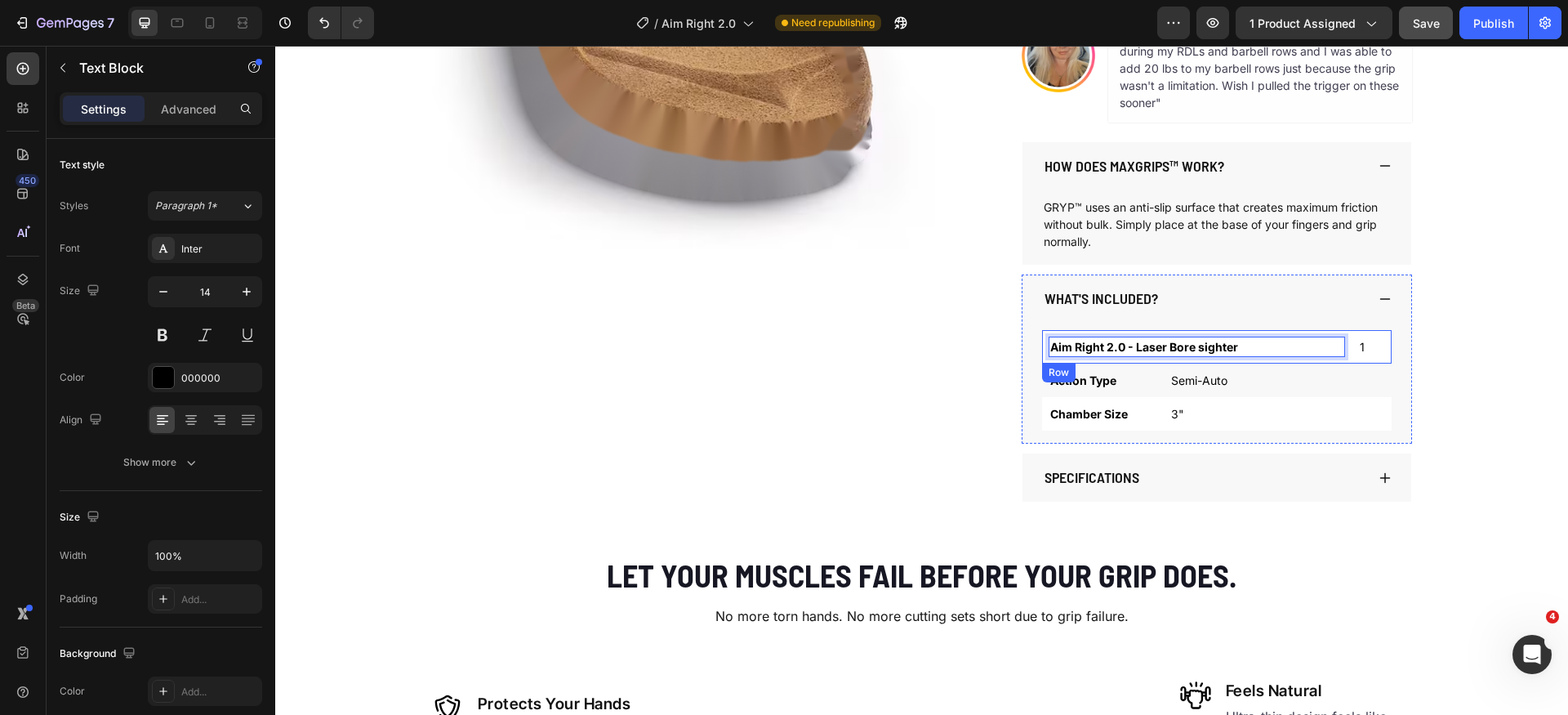
click at [1346, 360] on div "Aim Right 2.0 - Laser Bore sighter Text Block 0 1 Text Block Row" at bounding box center [1217, 347] width 350 height 34
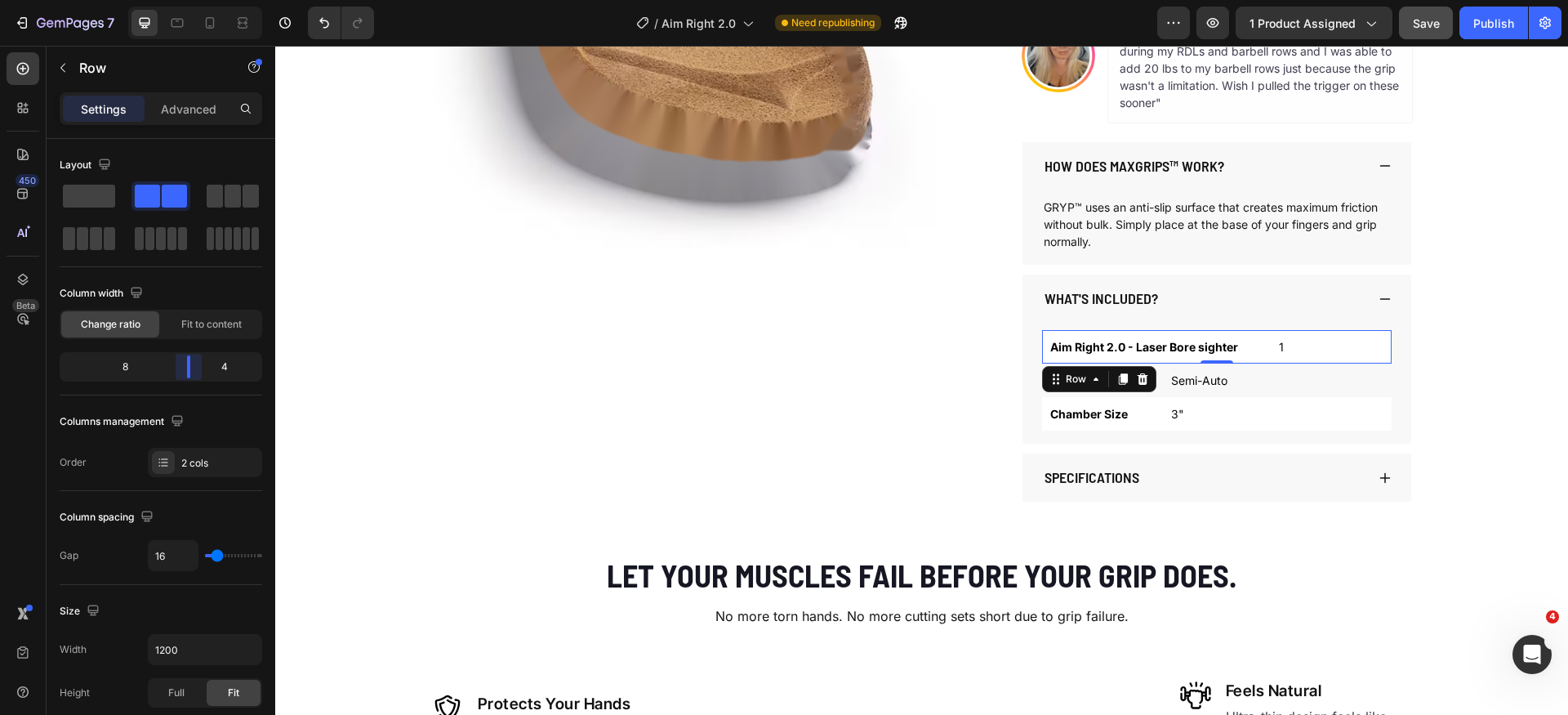
drag, startPoint x: 232, startPoint y: 364, endPoint x: 192, endPoint y: 376, distance: 41.8
click at [192, 0] on body "7 Version history / Aim Right 2.0 Need republishing Preview 1 product assigned …" at bounding box center [784, 0] width 1568 height 0
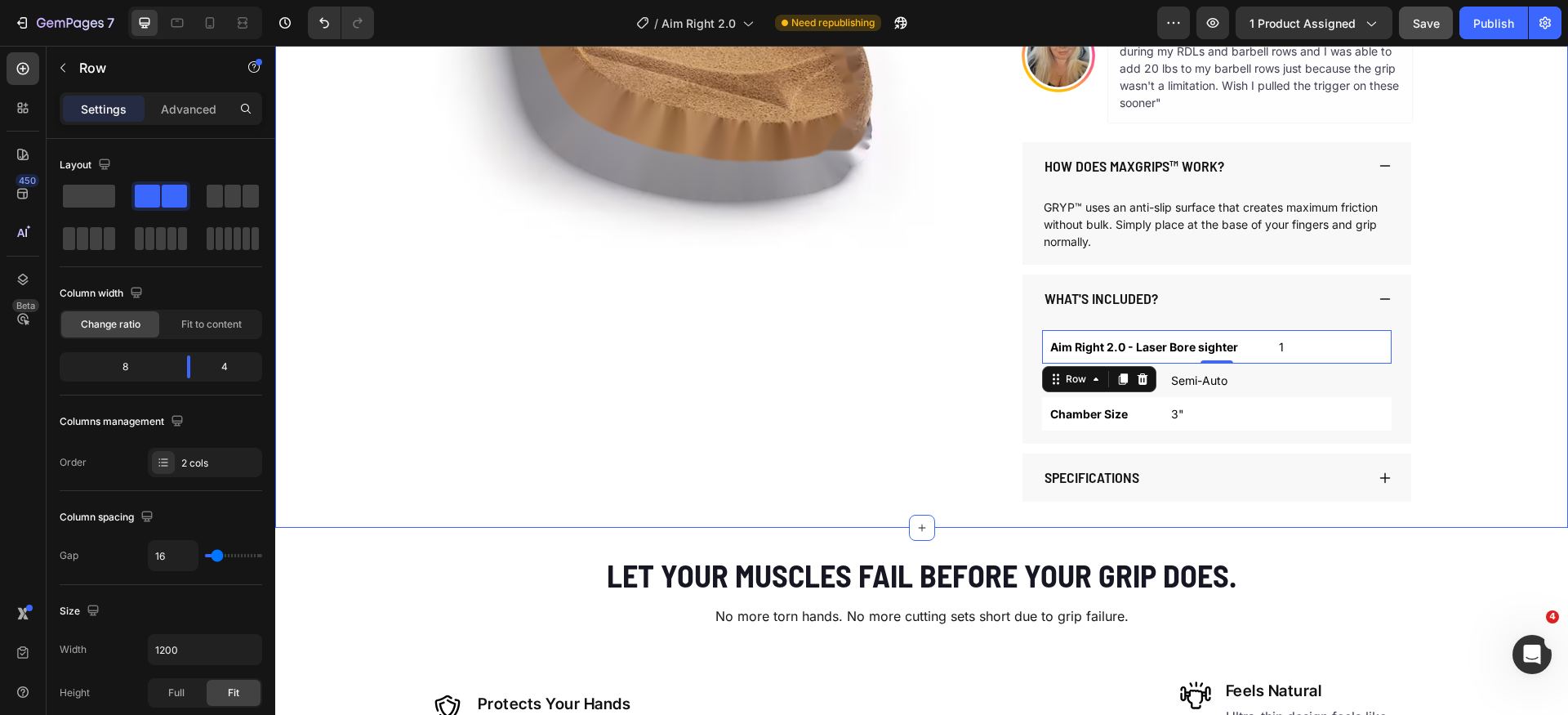
click at [1481, 402] on div "Product Images AIM RIGHT 2.0 Product Title $59.99 Product Price Product Price $…" at bounding box center [921, 102] width 1293 height 799
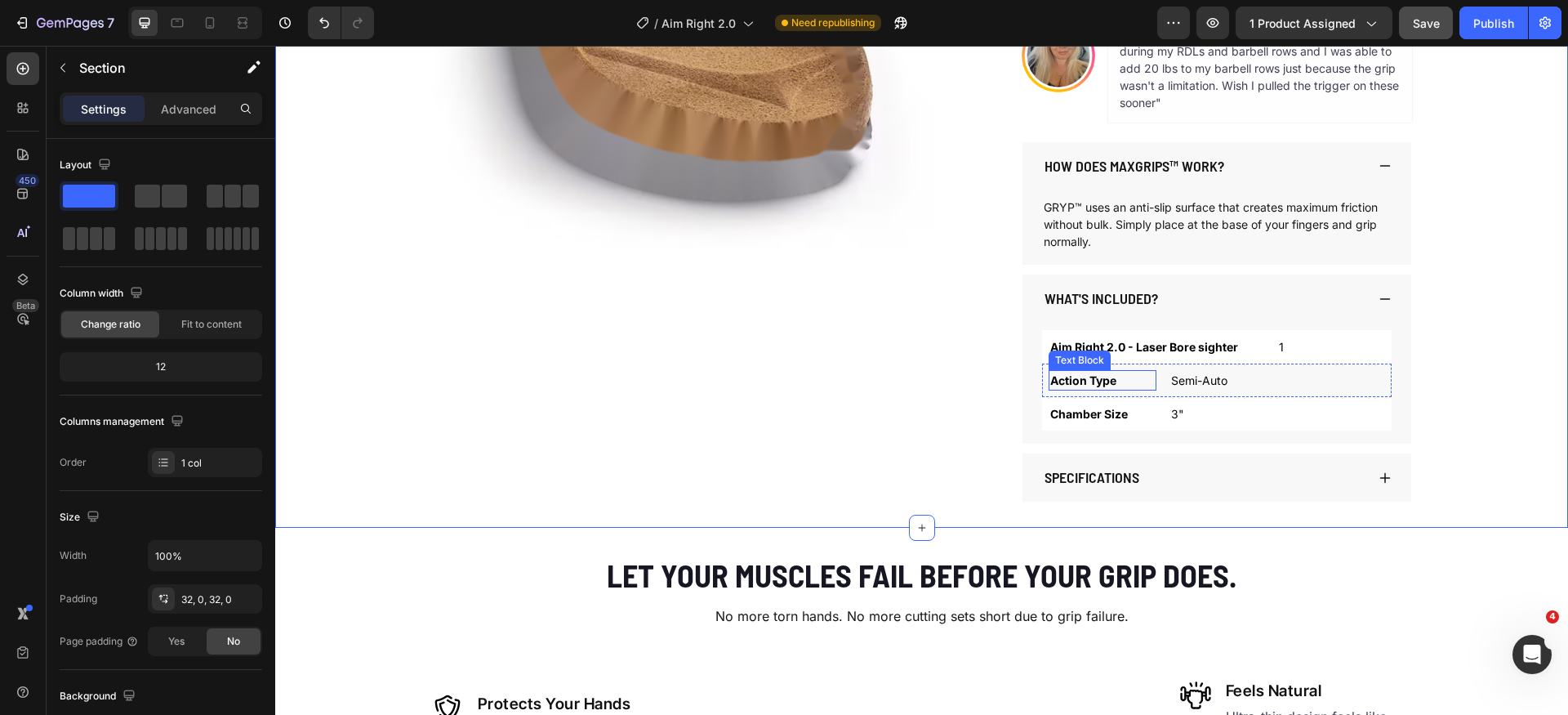
click at [1080, 384] on p "Action Type" at bounding box center [1102, 380] width 104 height 17
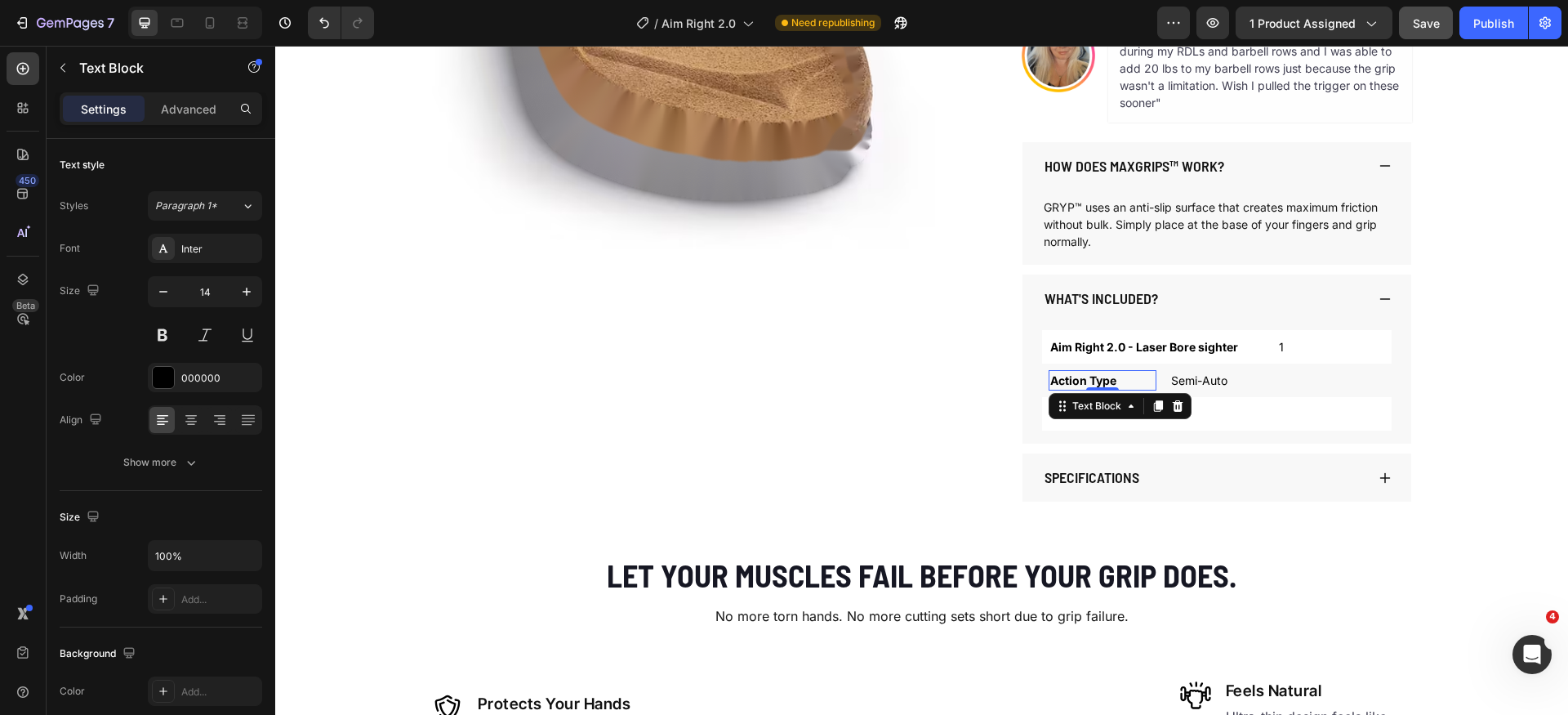
click at [1080, 384] on p "Action Type" at bounding box center [1102, 380] width 104 height 17
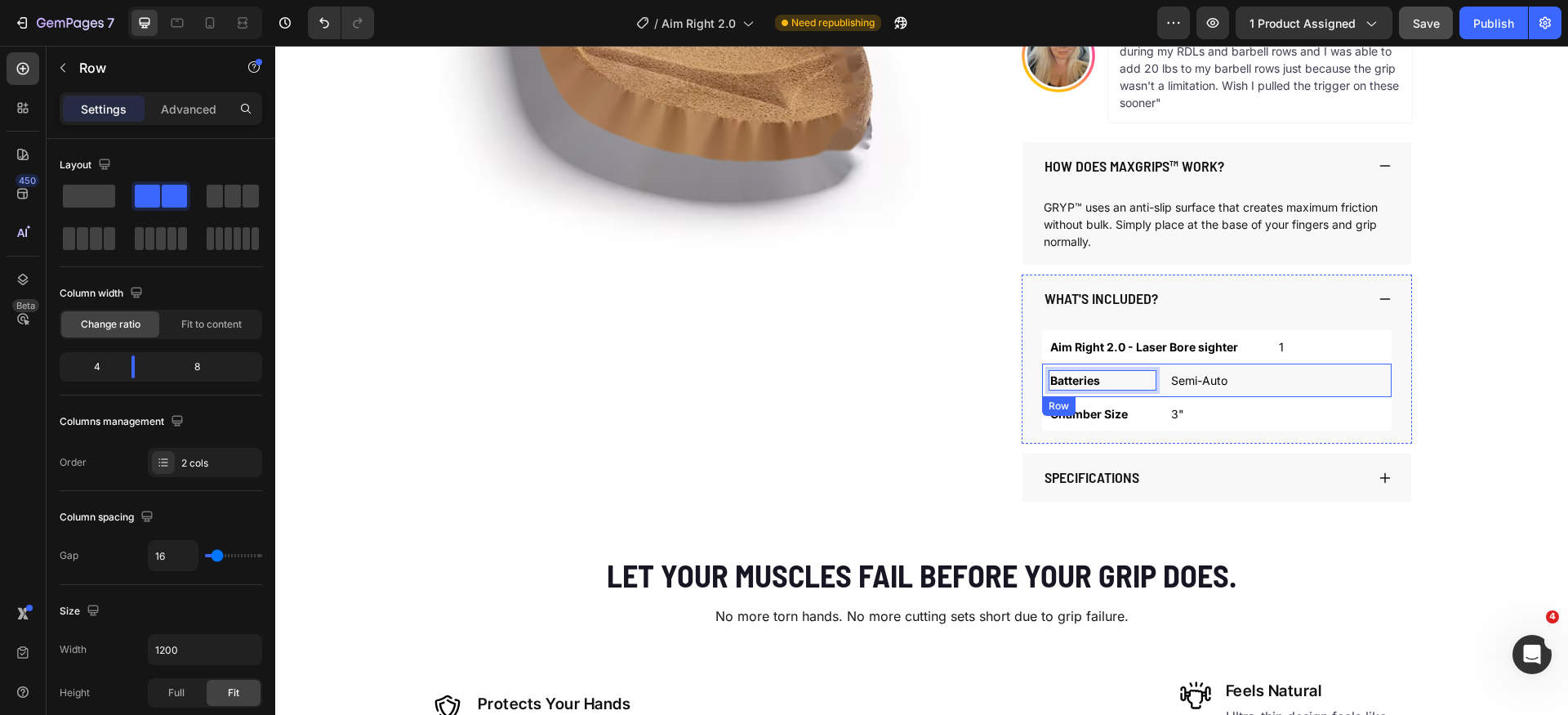
click at [1164, 393] on div "Batteries Text Block 0 Semi-Auto Text Block Row" at bounding box center [1217, 380] width 350 height 34
click at [1233, 360] on div "Aim Right 2.0 - Laser Bore sighter Text Block 1 Text Block Row" at bounding box center [1217, 347] width 350 height 34
click at [1156, 395] on div "Batteries Text Block Semi-Auto Text Block Row" at bounding box center [1217, 380] width 350 height 34
drag, startPoint x: 137, startPoint y: 373, endPoint x: 251, endPoint y: 365, distance: 114.3
click at [198, 0] on body "7 Version history / Aim Right 2.0 Need republishing Preview 1 product assigned …" at bounding box center [784, 0] width 1568 height 0
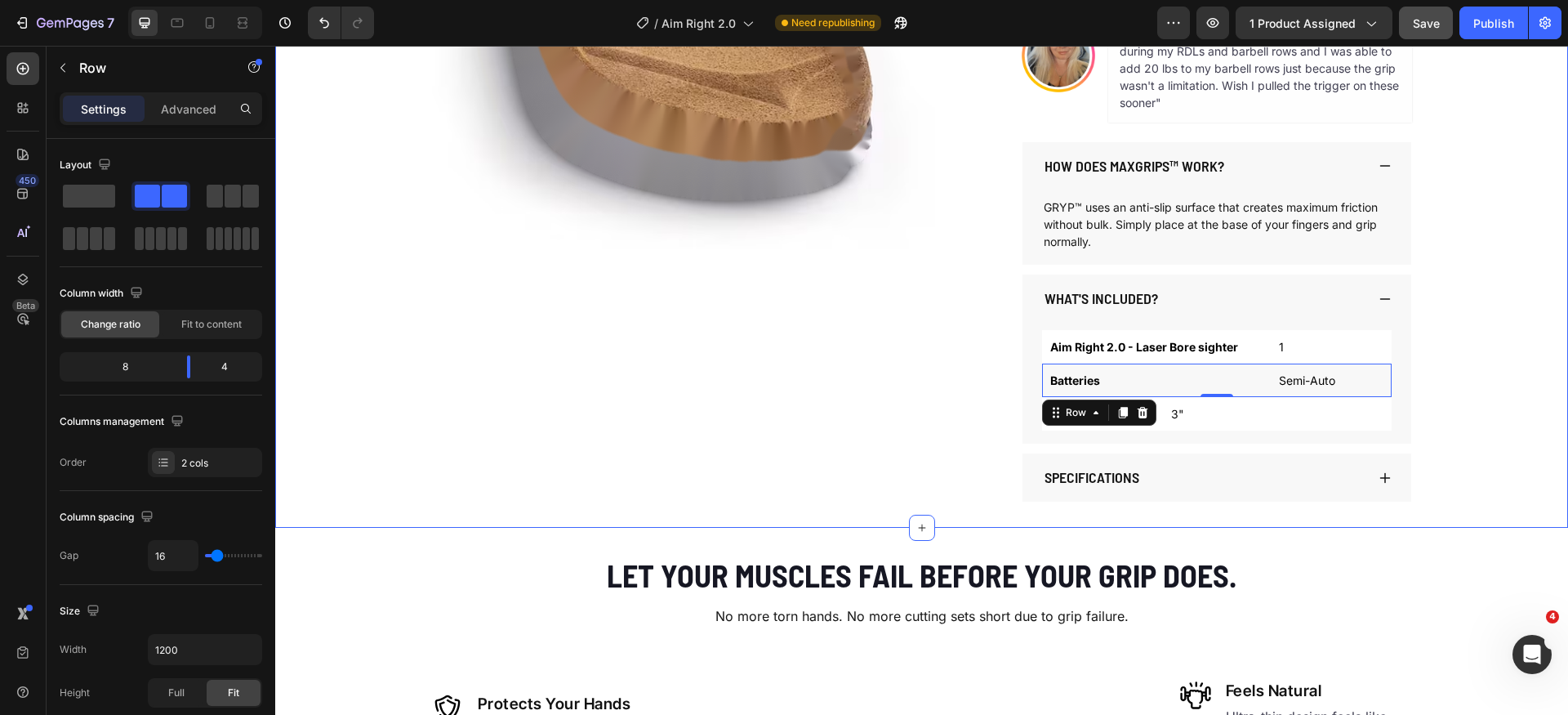
click at [1489, 405] on div "Product Images AIM RIGHT 2.0 Product Title $59.99 Product Price Product Price $…" at bounding box center [921, 102] width 1293 height 799
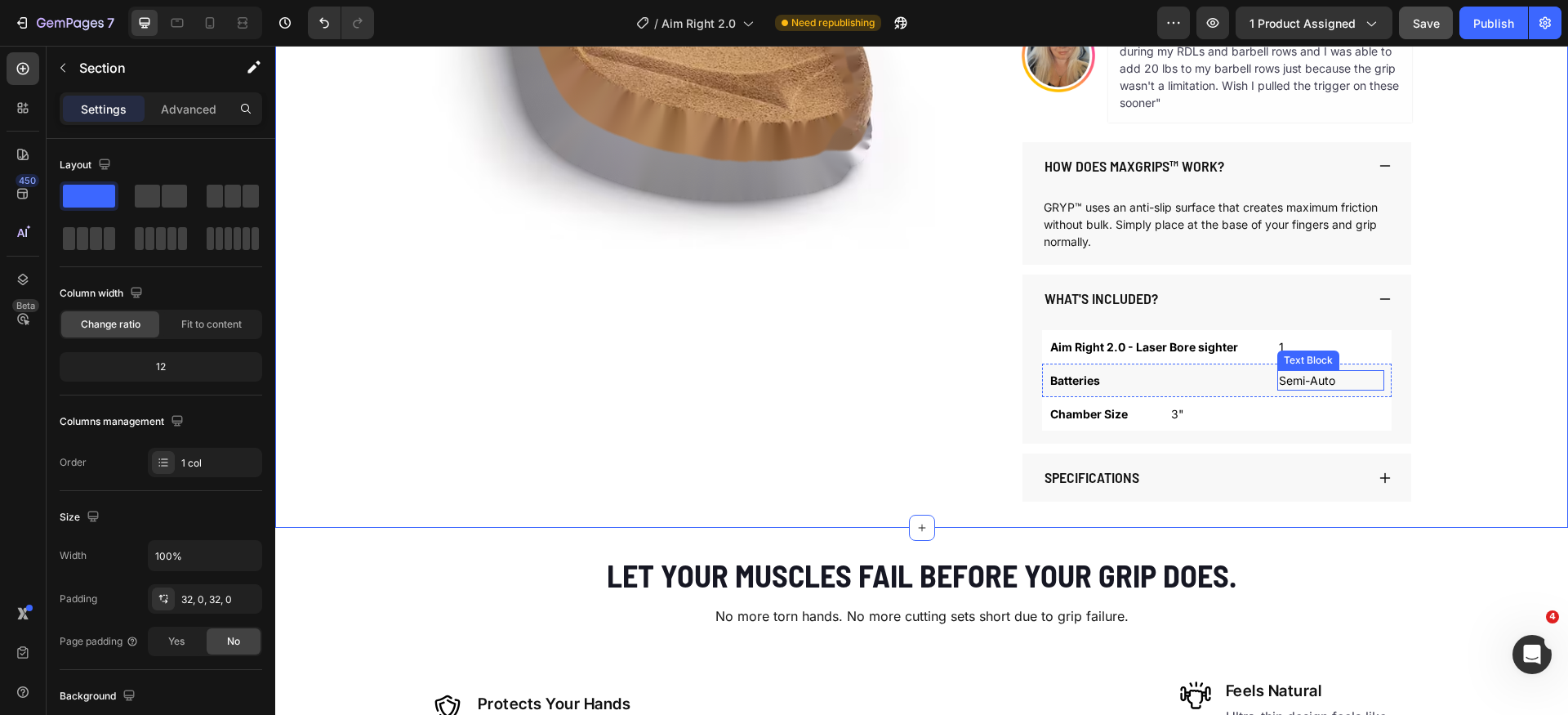
click at [1297, 378] on p "Semi-Auto" at bounding box center [1332, 380] width 104 height 17
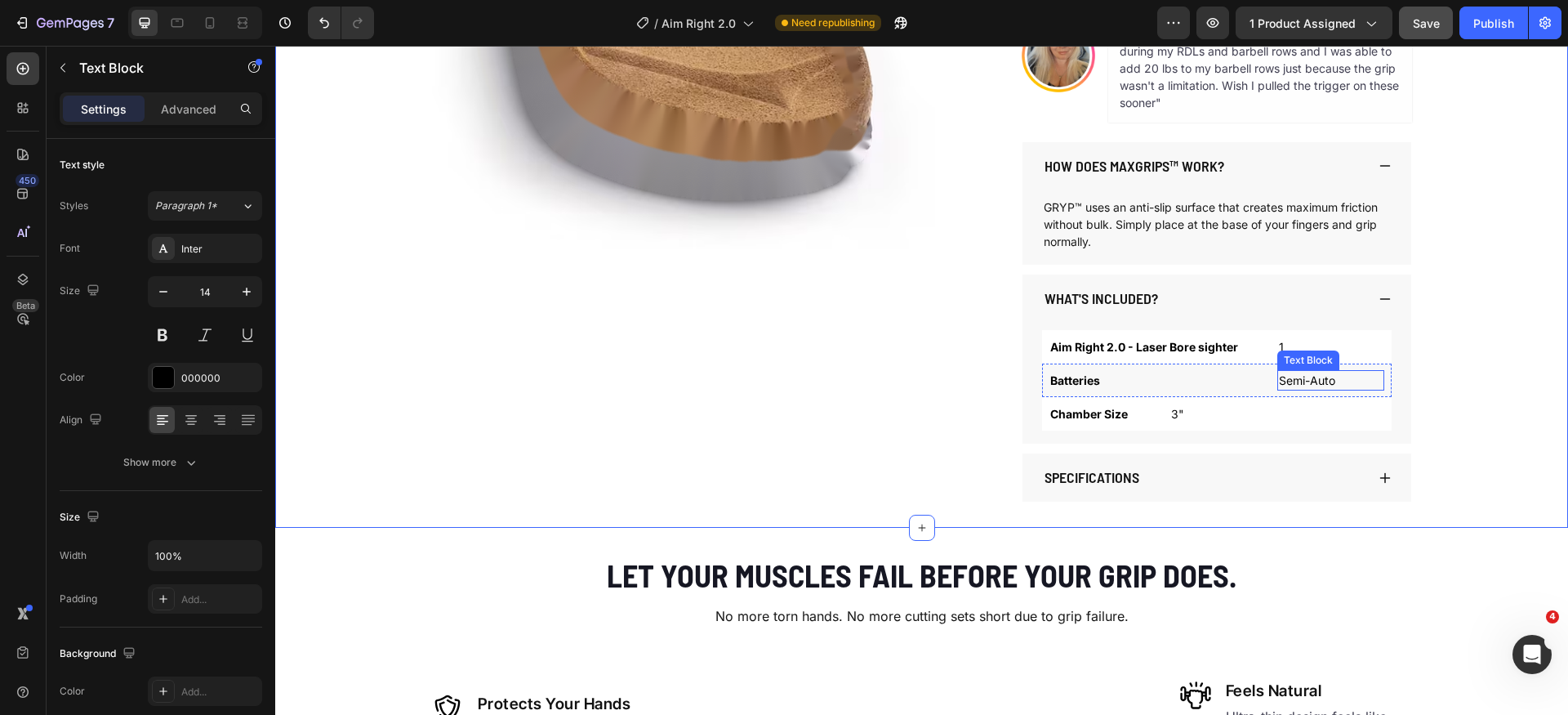
click at [1297, 378] on p "Semi-Auto" at bounding box center [1332, 380] width 104 height 17
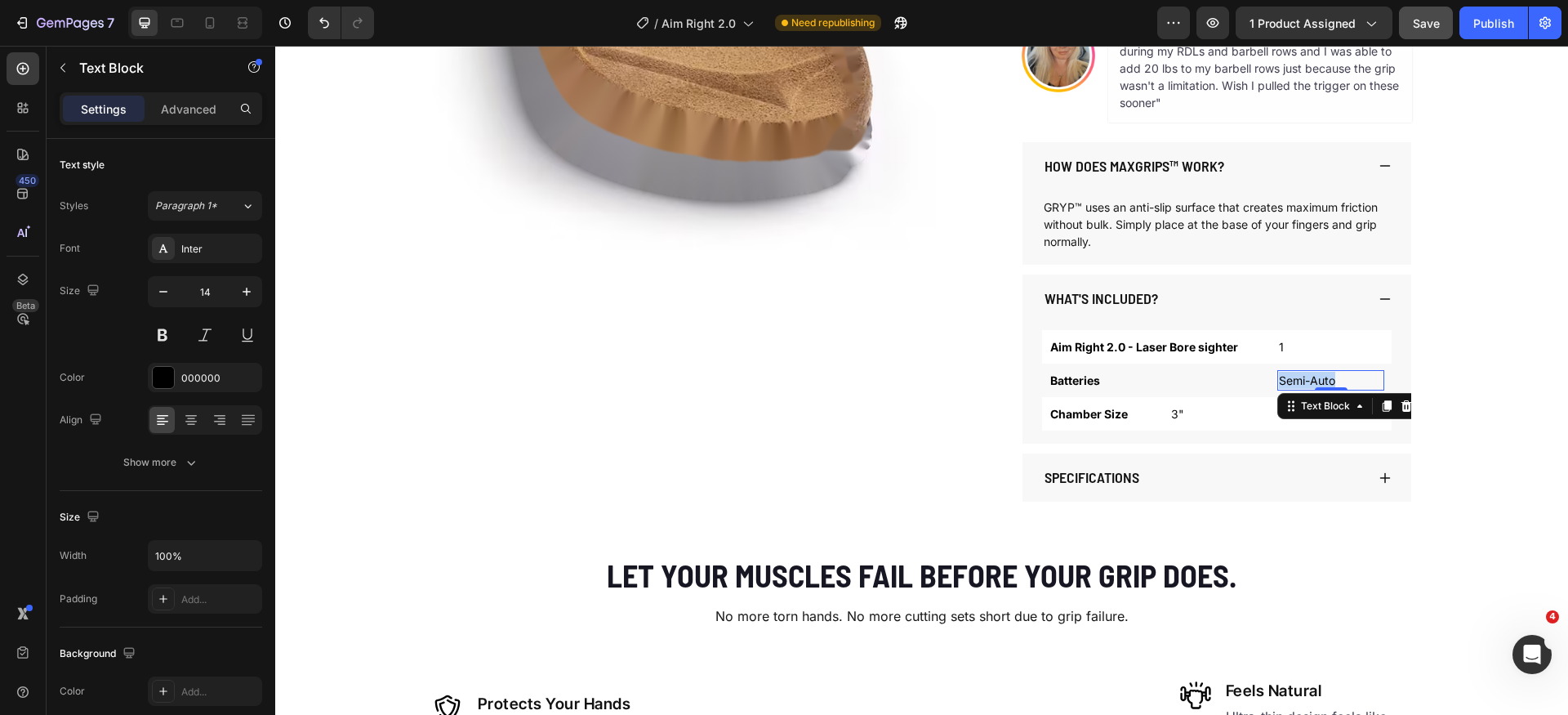
click at [1297, 378] on p "Semi-Auto" at bounding box center [1332, 380] width 104 height 17
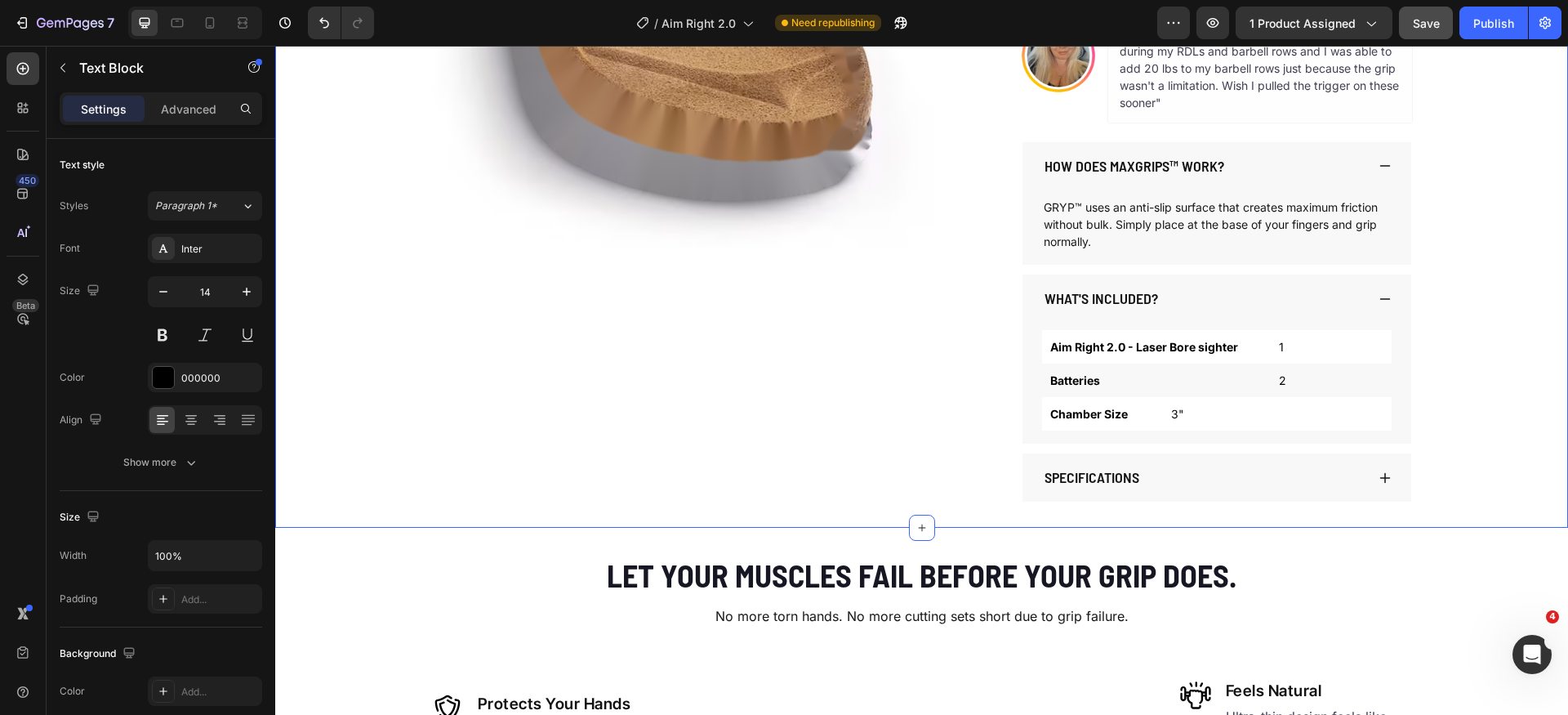
click at [1457, 398] on div "Product Images AIM RIGHT 2.0 Product Title $59.99 Product Price Product Price $…" at bounding box center [921, 102] width 1293 height 799
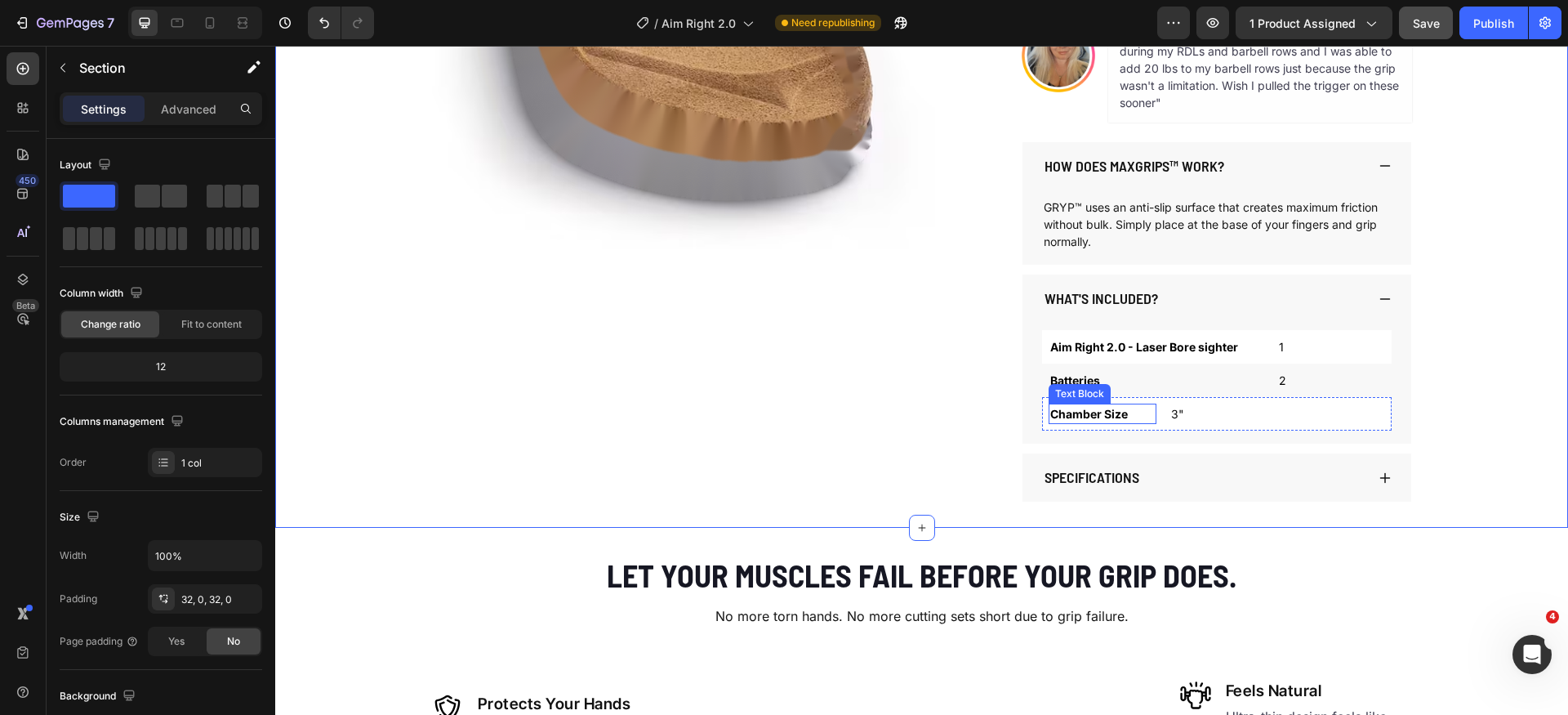
click at [1080, 416] on p "Chamber Size" at bounding box center [1102, 414] width 104 height 17
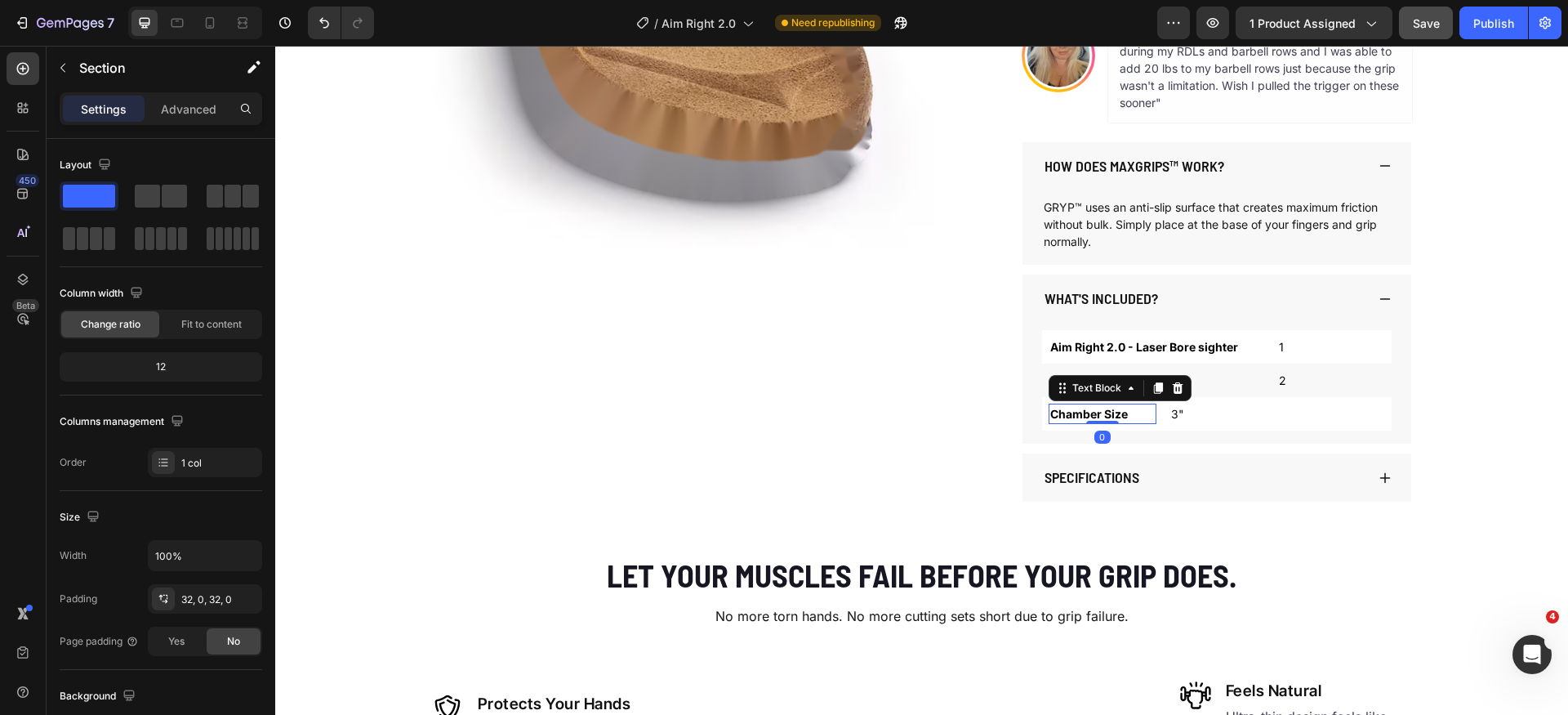
click at [1080, 416] on p "Chamber Size" at bounding box center [1102, 414] width 104 height 17
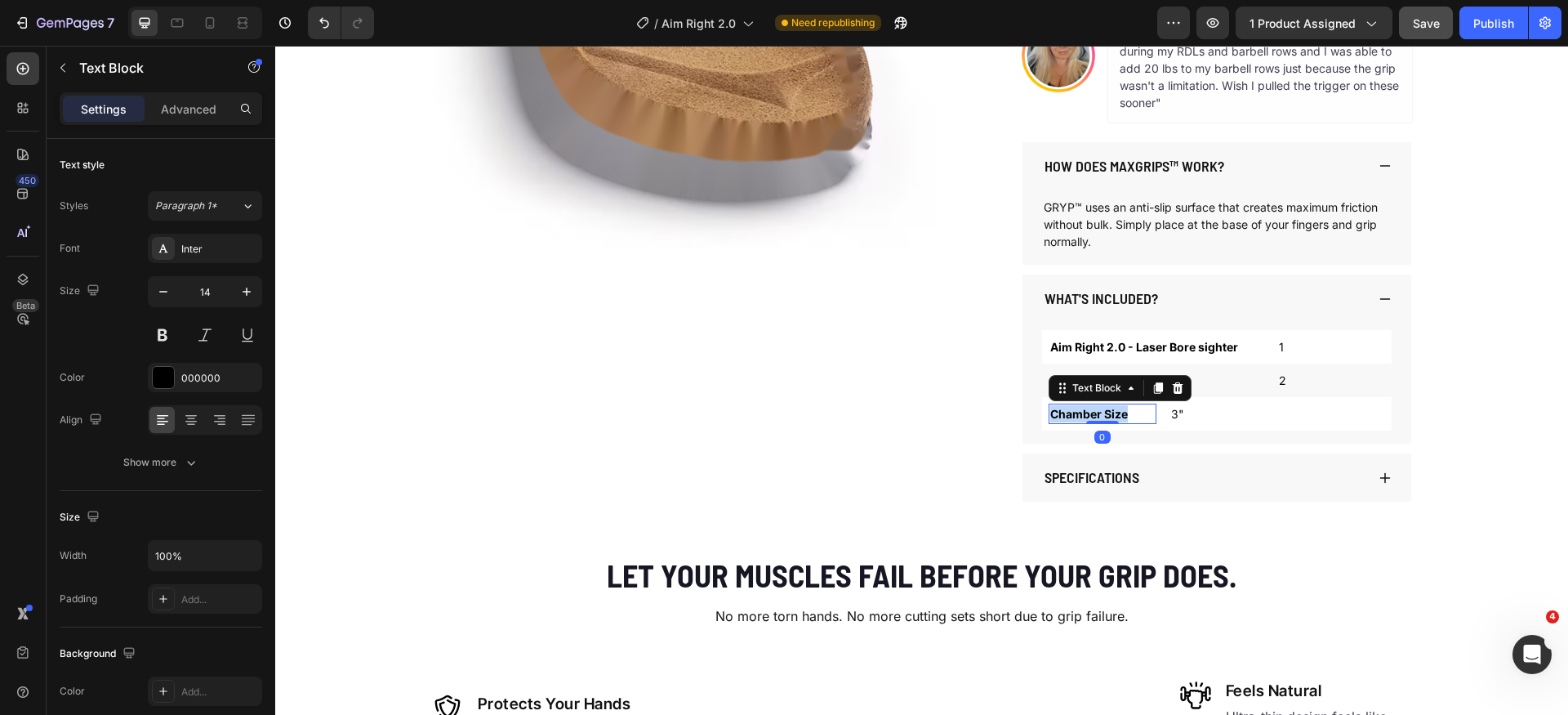
click at [1080, 416] on p "Chamber Size" at bounding box center [1102, 414] width 104 height 17
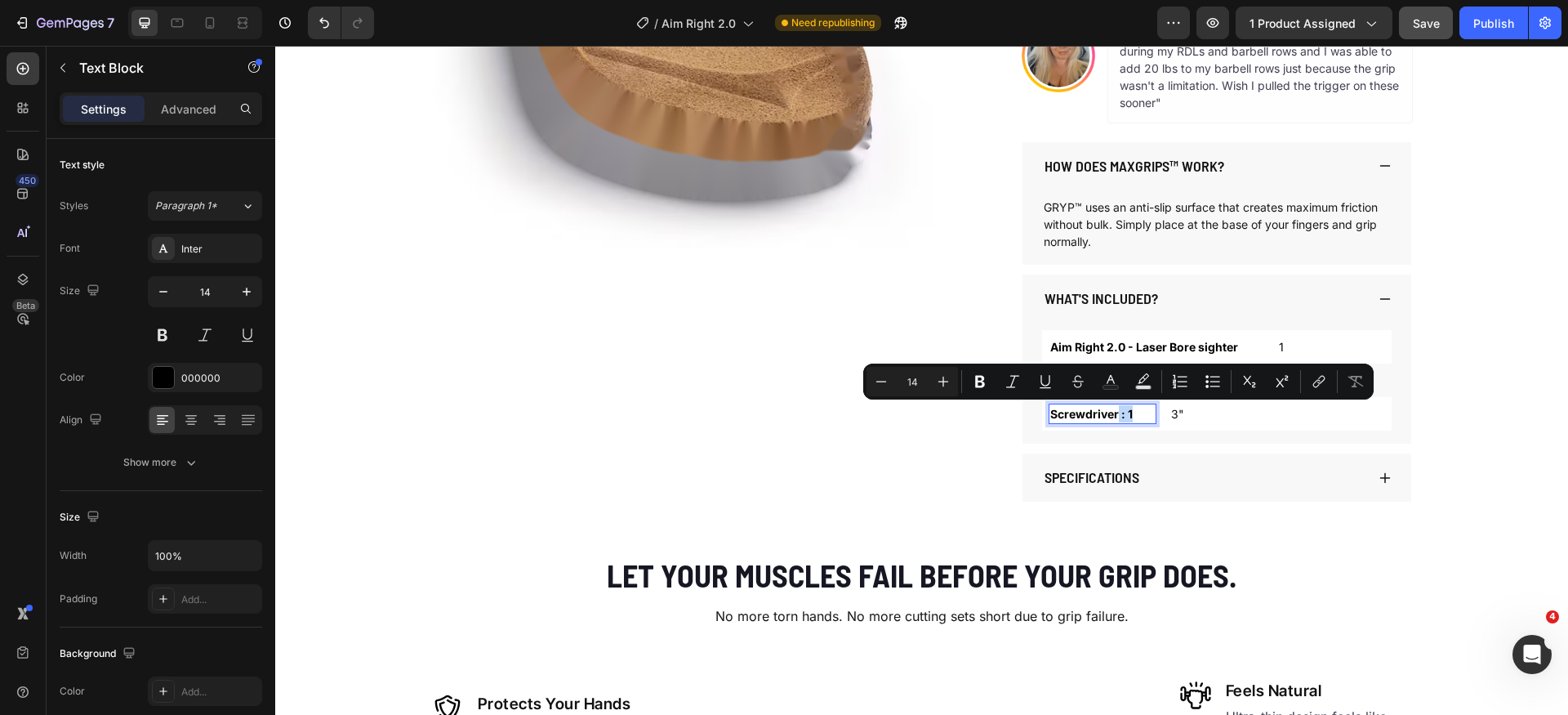
drag, startPoint x: 1125, startPoint y: 416, endPoint x: 1112, endPoint y: 418, distance: 13.2
click at [1112, 418] on p "Screwdriver : 1" at bounding box center [1102, 414] width 104 height 17
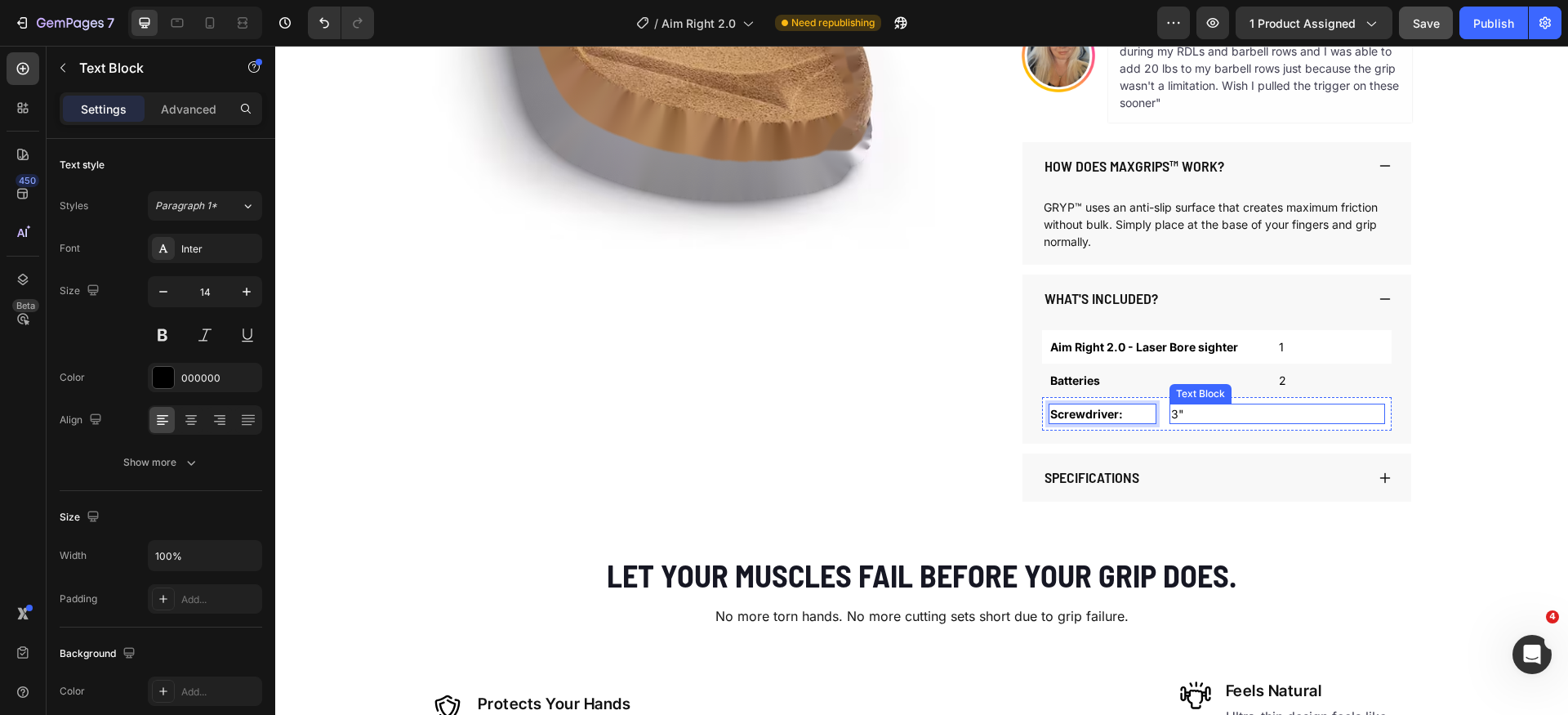
click at [1180, 413] on p "3"" at bounding box center [1277, 414] width 213 height 17
click at [1105, 383] on p "Batteries" at bounding box center [1156, 380] width 213 height 17
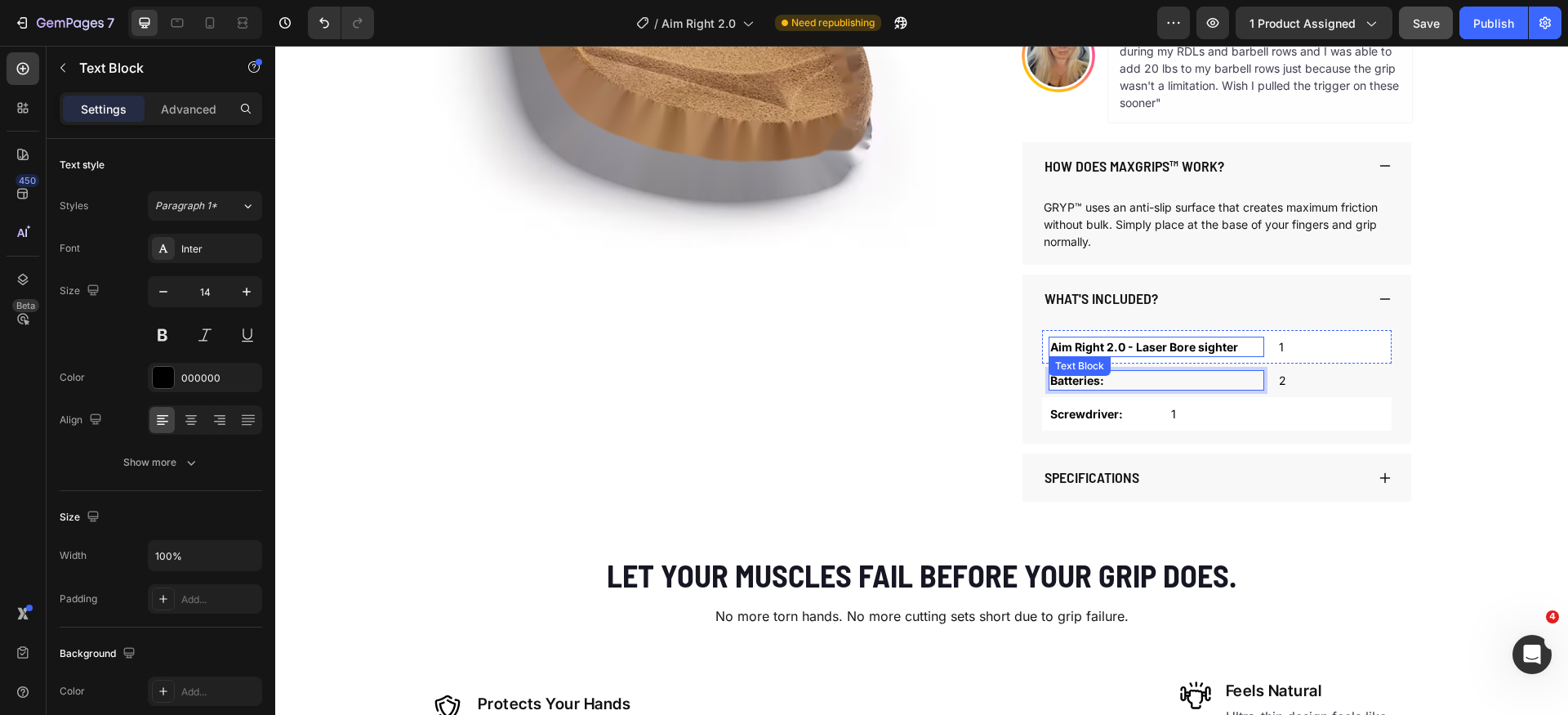
click at [1243, 349] on p "Aim Right 2.0 - Laser Bore sighter" at bounding box center [1156, 347] width 213 height 17
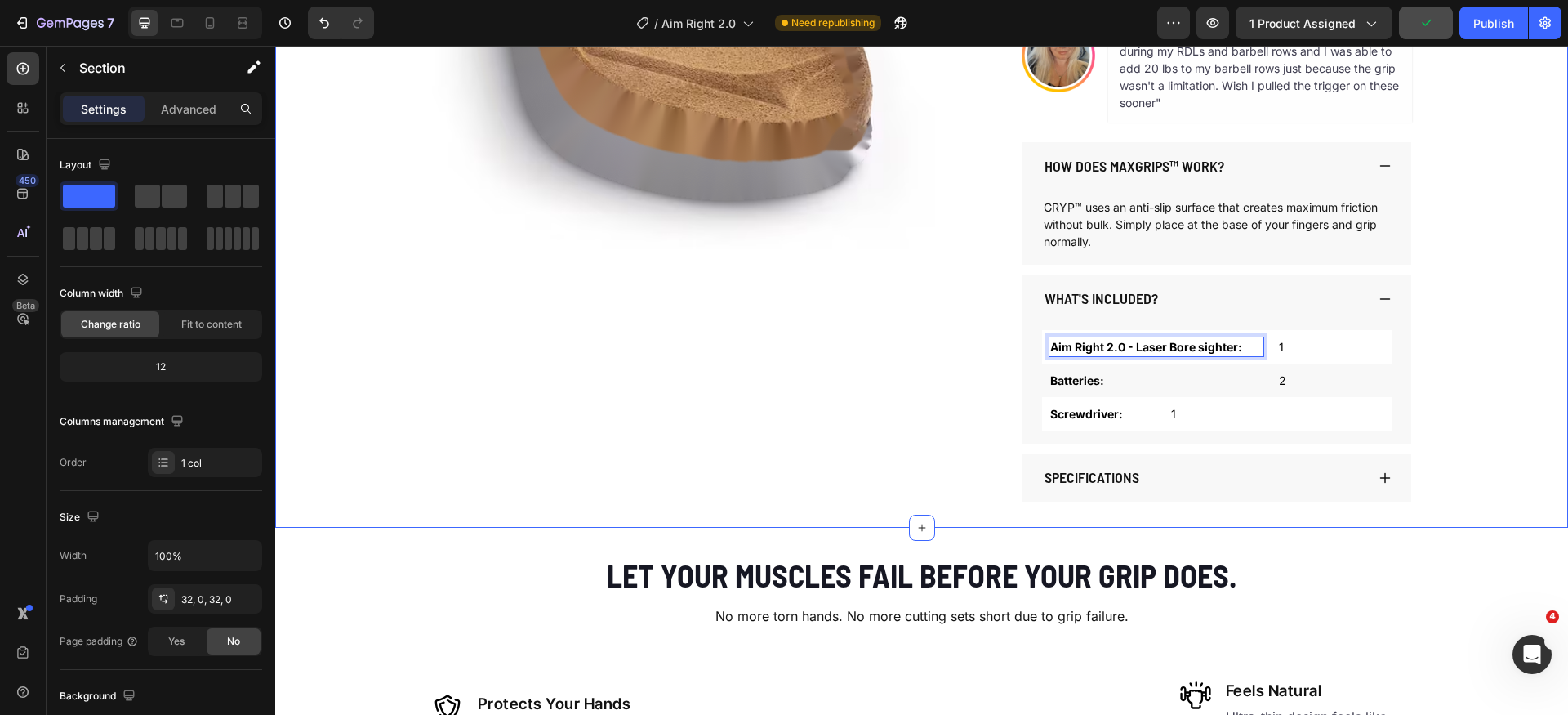
click at [1466, 389] on div "Product Images AIM RIGHT 2.0 Product Title $59.99 Product Price Product Price $…" at bounding box center [921, 102] width 1293 height 799
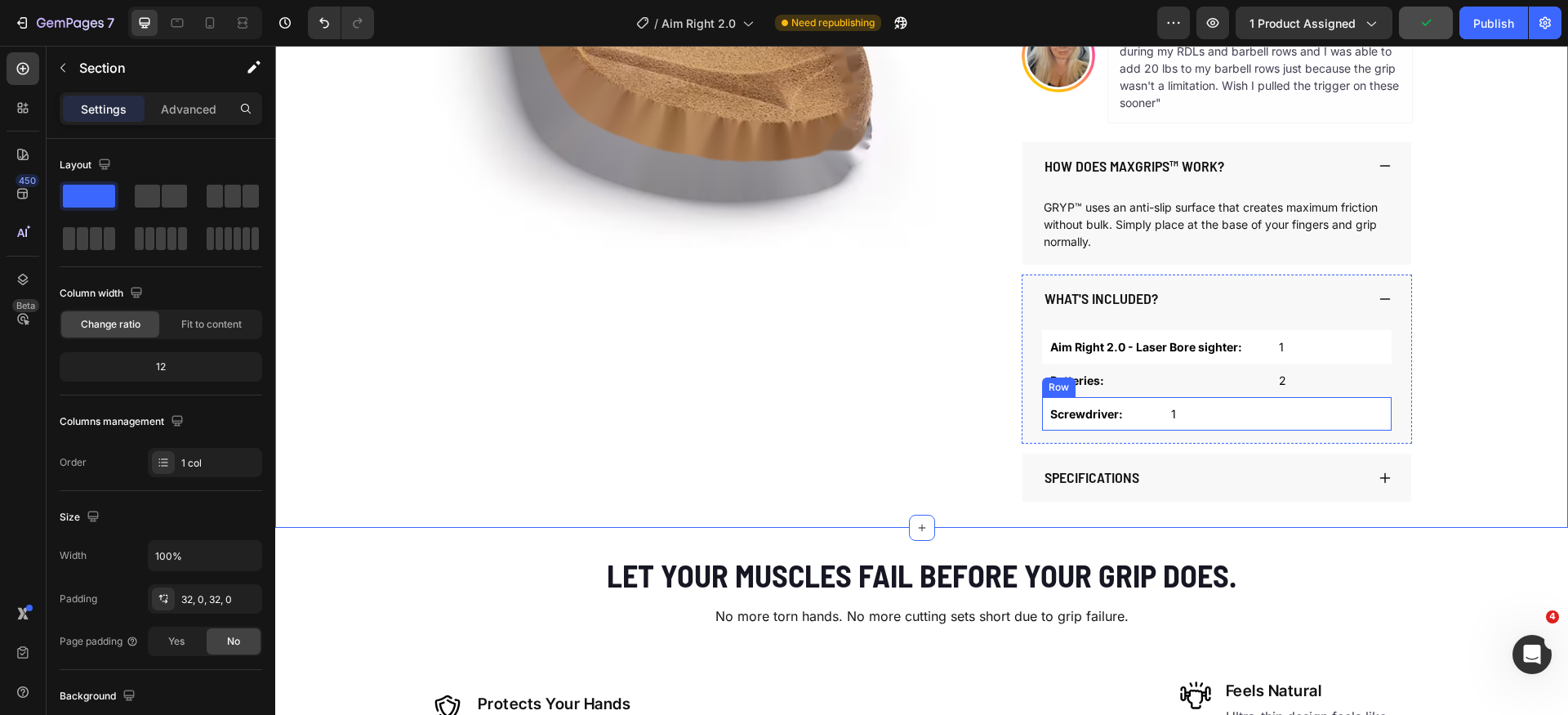
click at [1137, 425] on div "Screwdriver: Text Block 1 Text Block Row" at bounding box center [1217, 414] width 350 height 34
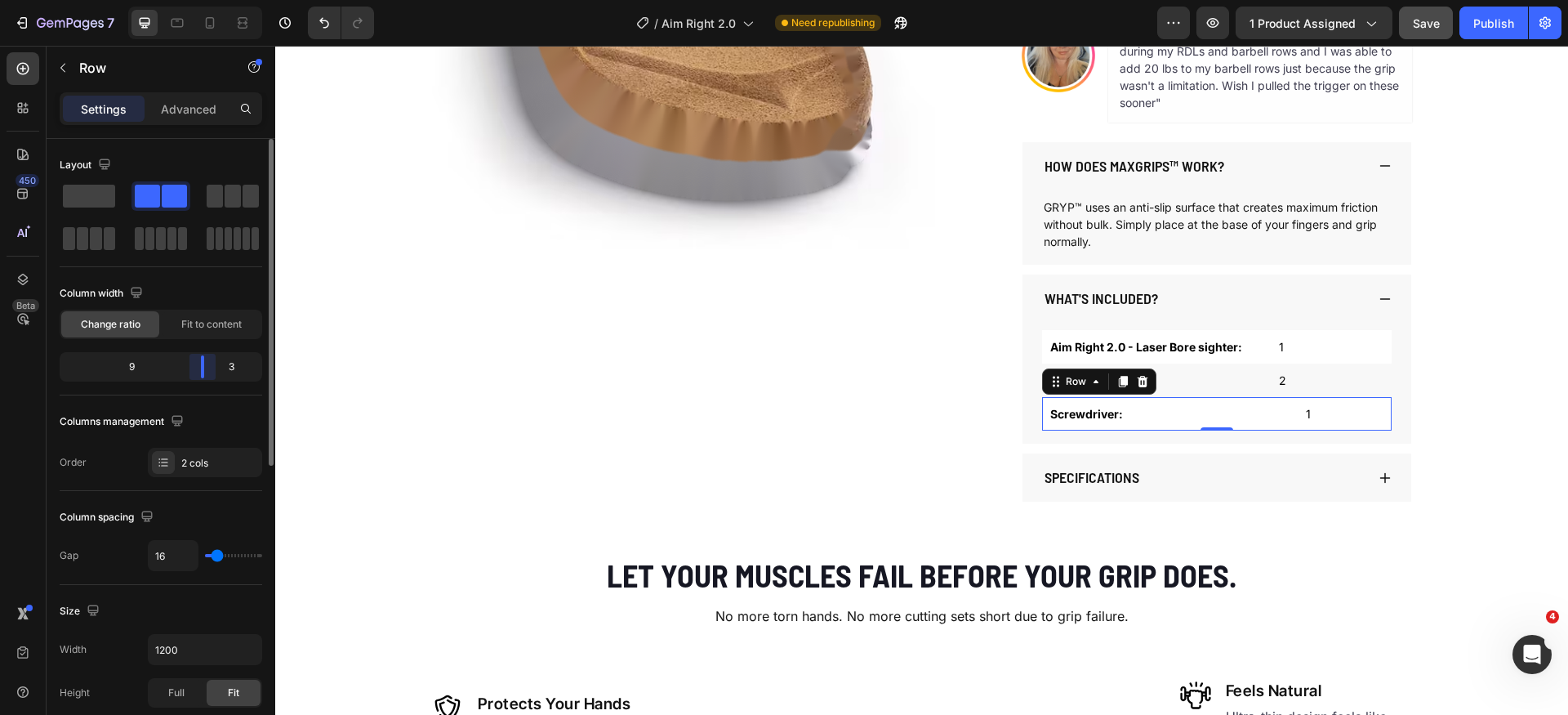
drag, startPoint x: 132, startPoint y: 369, endPoint x: 240, endPoint y: 380, distance: 108.6
click at [210, 0] on body "7 Version history / Aim Right 2.0 Need republishing Preview 1 product assigned …" at bounding box center [784, 0] width 1568 height 0
click at [194, 0] on body "7 Version history / Aim Right 2.0 Need republishing Preview 1 product assigned …" at bounding box center [784, 0] width 1568 height 0
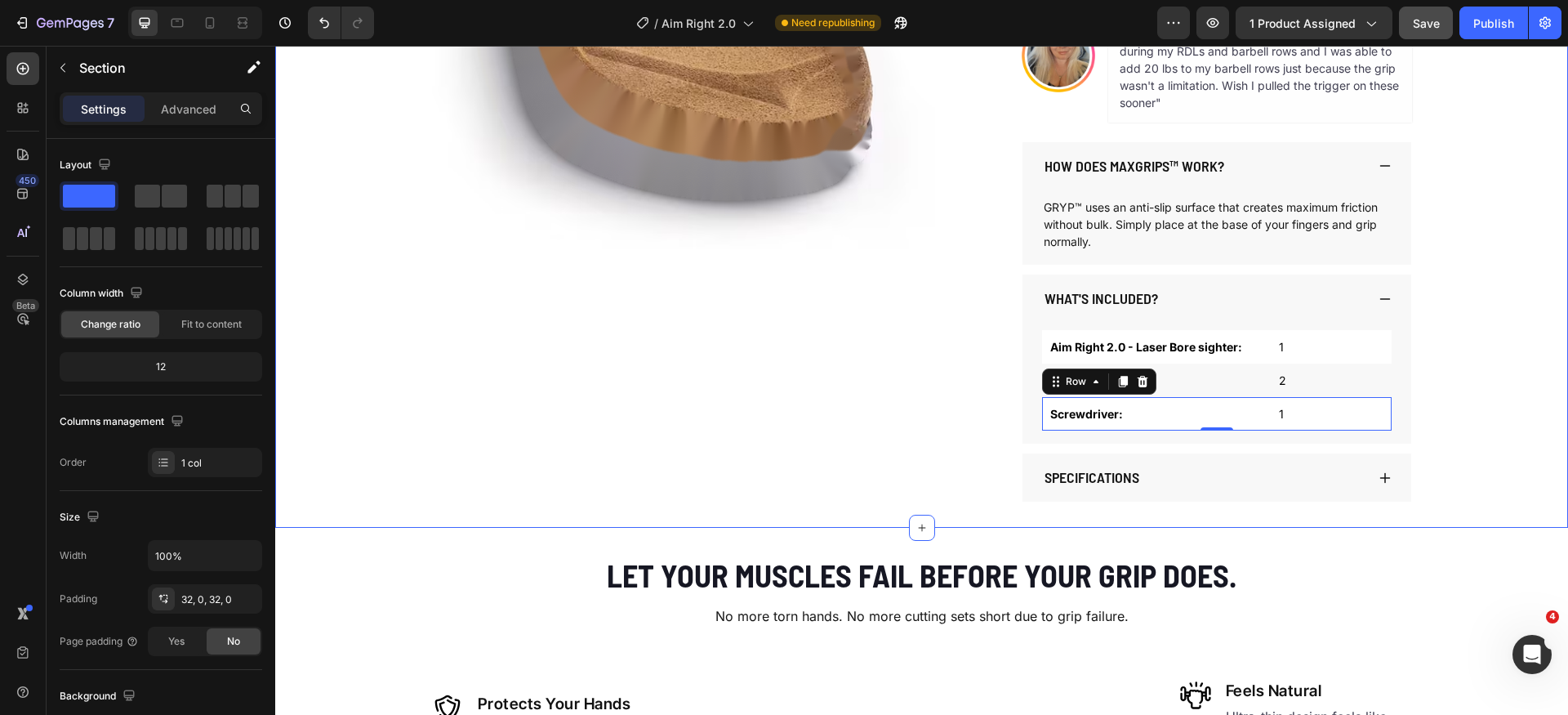
click at [1451, 391] on div "Product Images AIM RIGHT 2.0 Product Title $59.99 Product Price Product Price $…" at bounding box center [921, 102] width 1293 height 799
click at [1132, 389] on div "Batteries:" at bounding box center [1157, 380] width 216 height 20
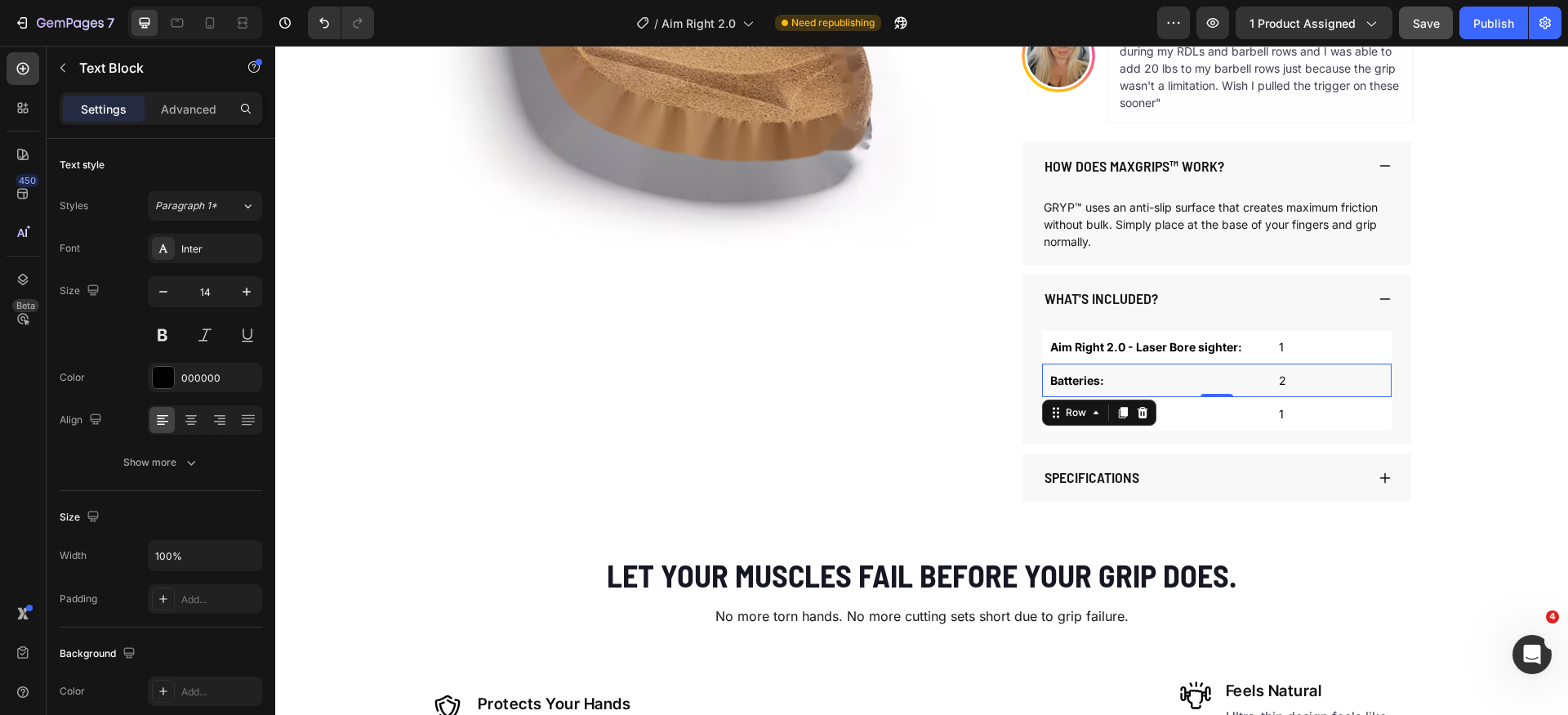
click at [1263, 394] on div "Batteries: Text Block 2 Text Block Row 0" at bounding box center [1217, 380] width 350 height 34
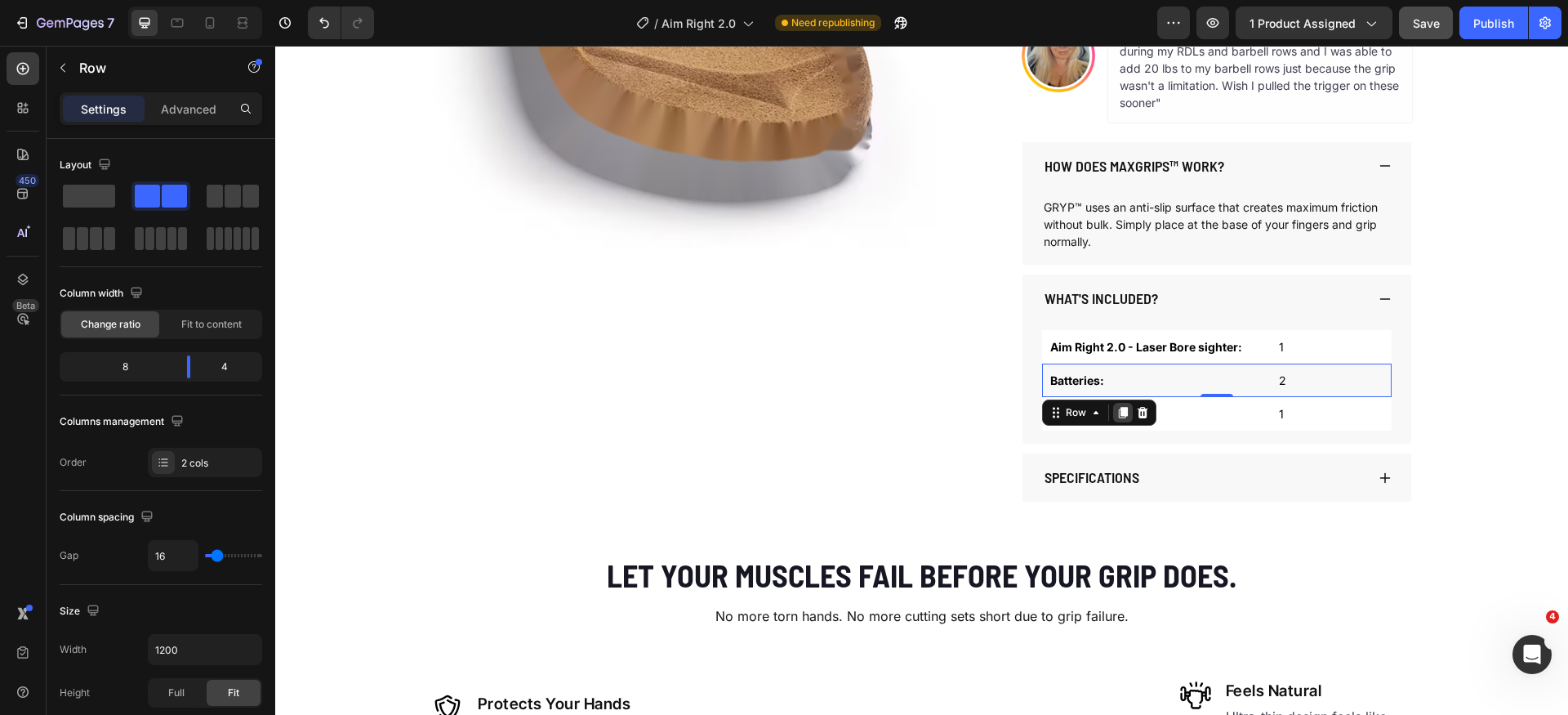
click at [1117, 415] on icon at bounding box center [1123, 413] width 13 height 13
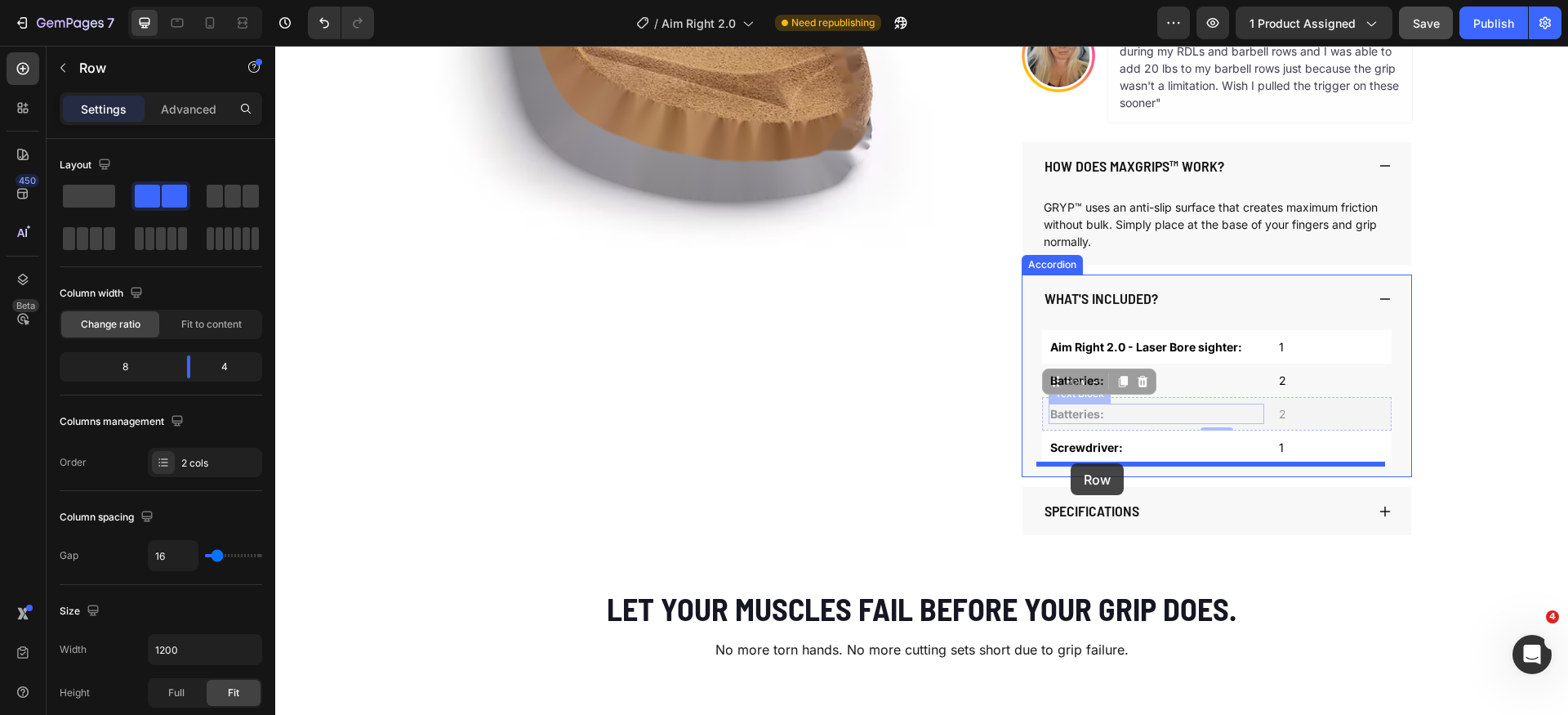
drag, startPoint x: 1053, startPoint y: 403, endPoint x: 1071, endPoint y: 463, distance: 62.6
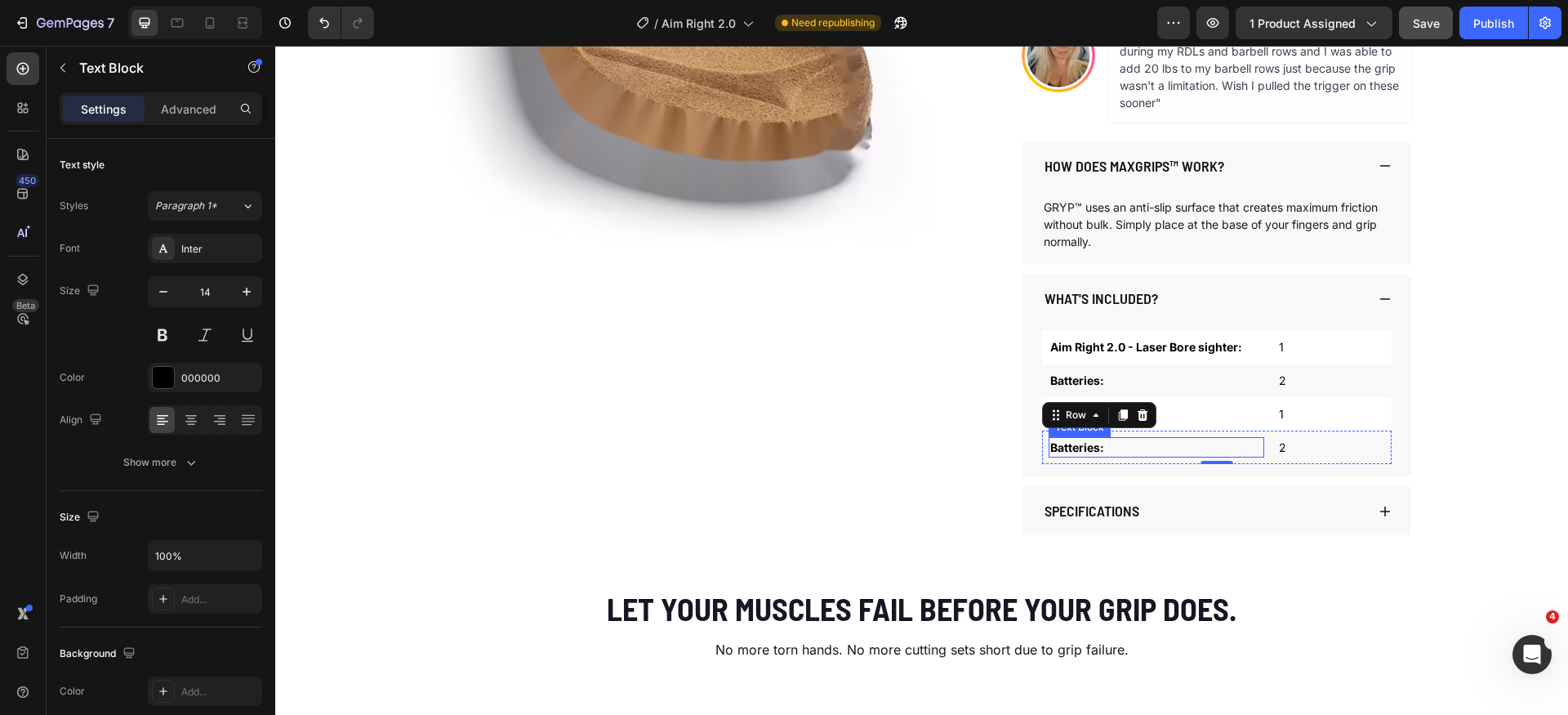
click at [1074, 448] on p "Batteries:" at bounding box center [1156, 448] width 213 height 17
click at [1095, 447] on p "Batteries:" at bounding box center [1156, 448] width 213 height 17
click at [1294, 442] on p "2" at bounding box center [1332, 448] width 104 height 17
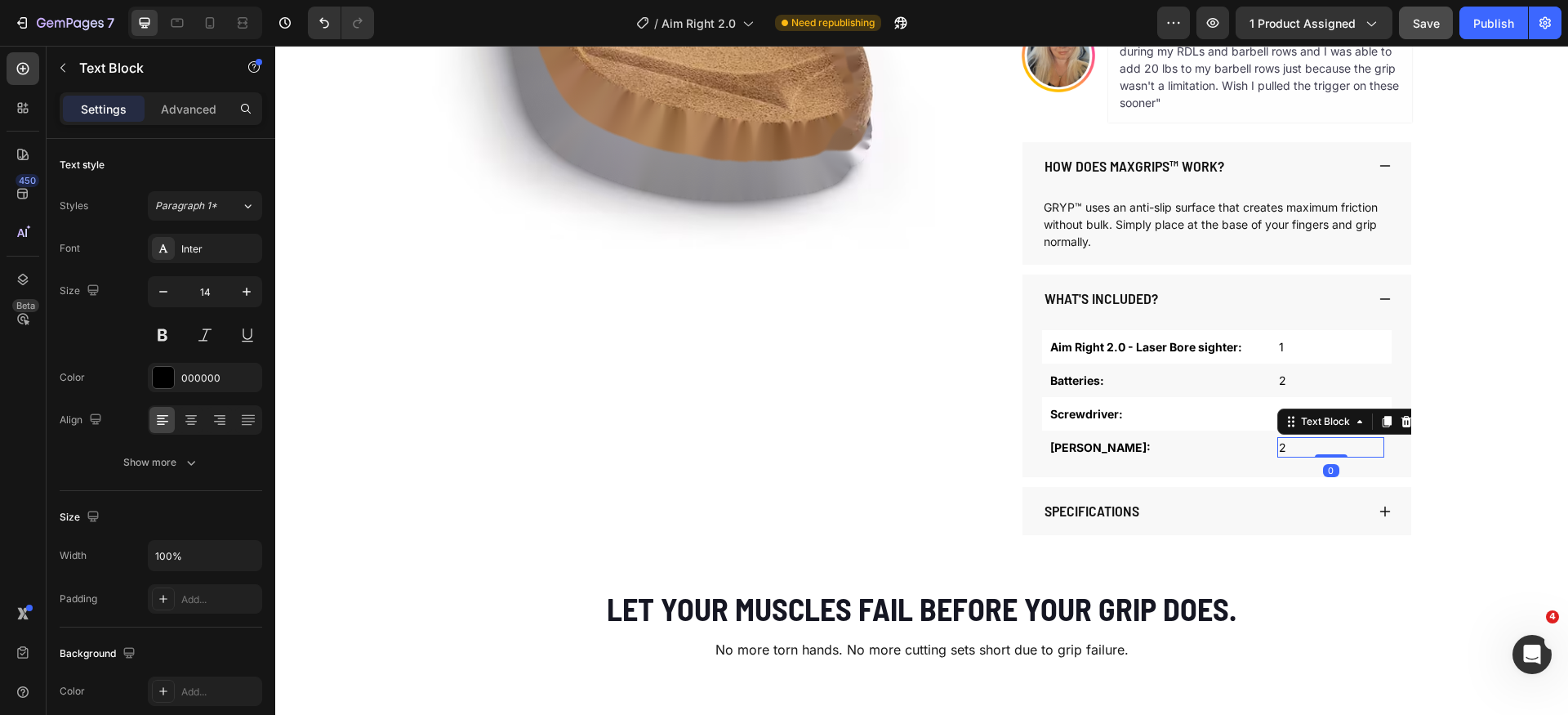
click at [1294, 442] on p "2" at bounding box center [1332, 448] width 104 height 17
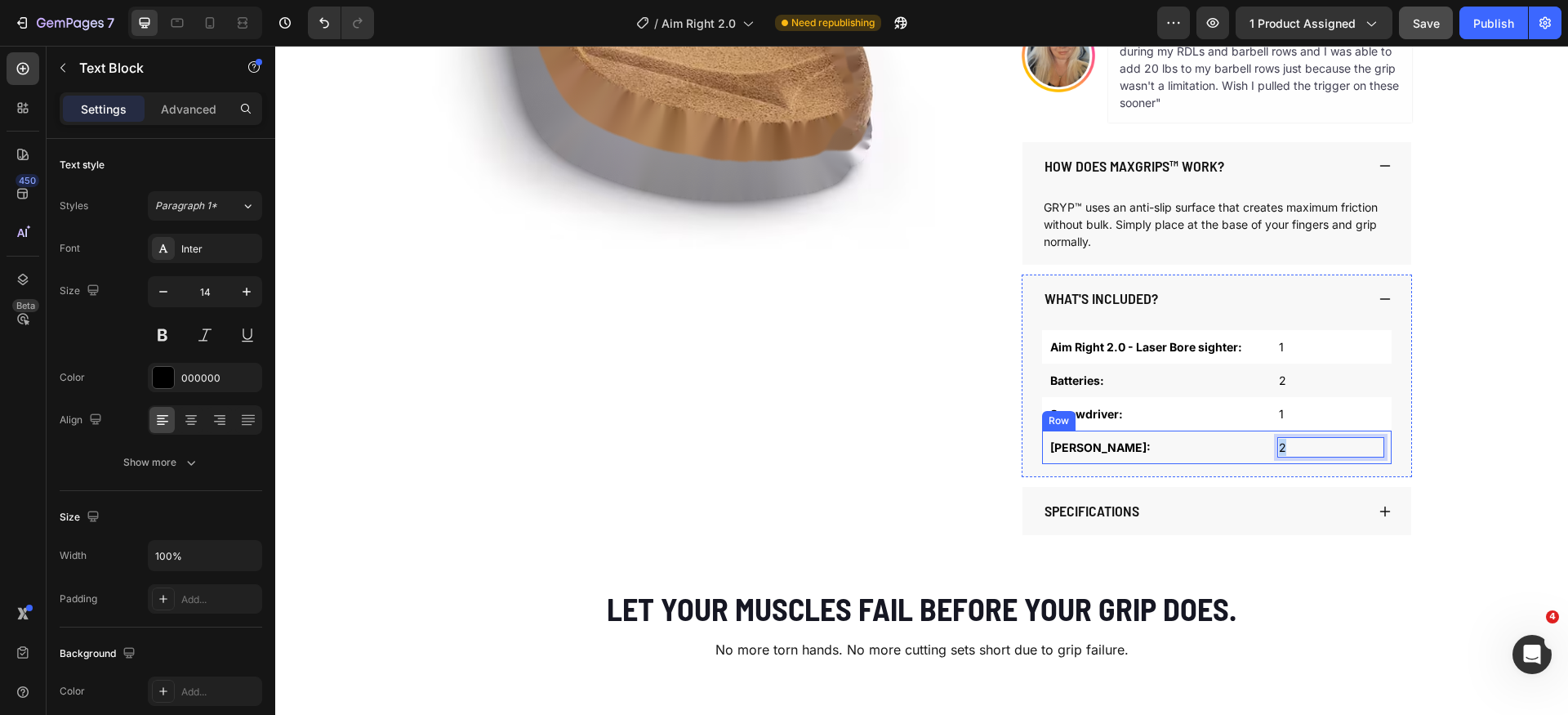
drag, startPoint x: 1294, startPoint y: 442, endPoint x: 1267, endPoint y: 444, distance: 27.1
click at [1267, 444] on div "Allen wrench: Text Block 2 Text Block 0 Row" at bounding box center [1217, 448] width 350 height 34
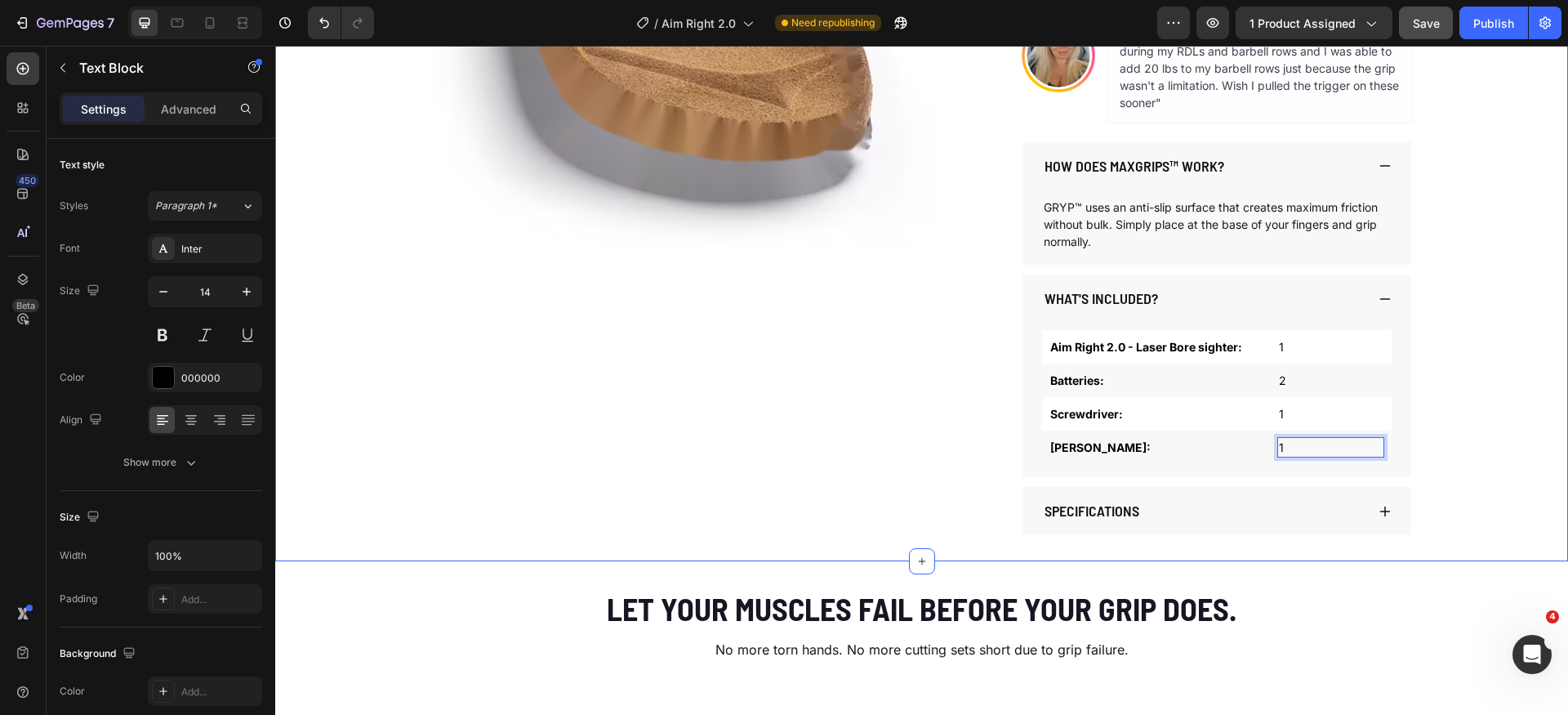
click at [1476, 446] on div "Product Images AIM RIGHT 2.0 Product Title $59.99 Product Price Product Price $…" at bounding box center [921, 119] width 1293 height 833
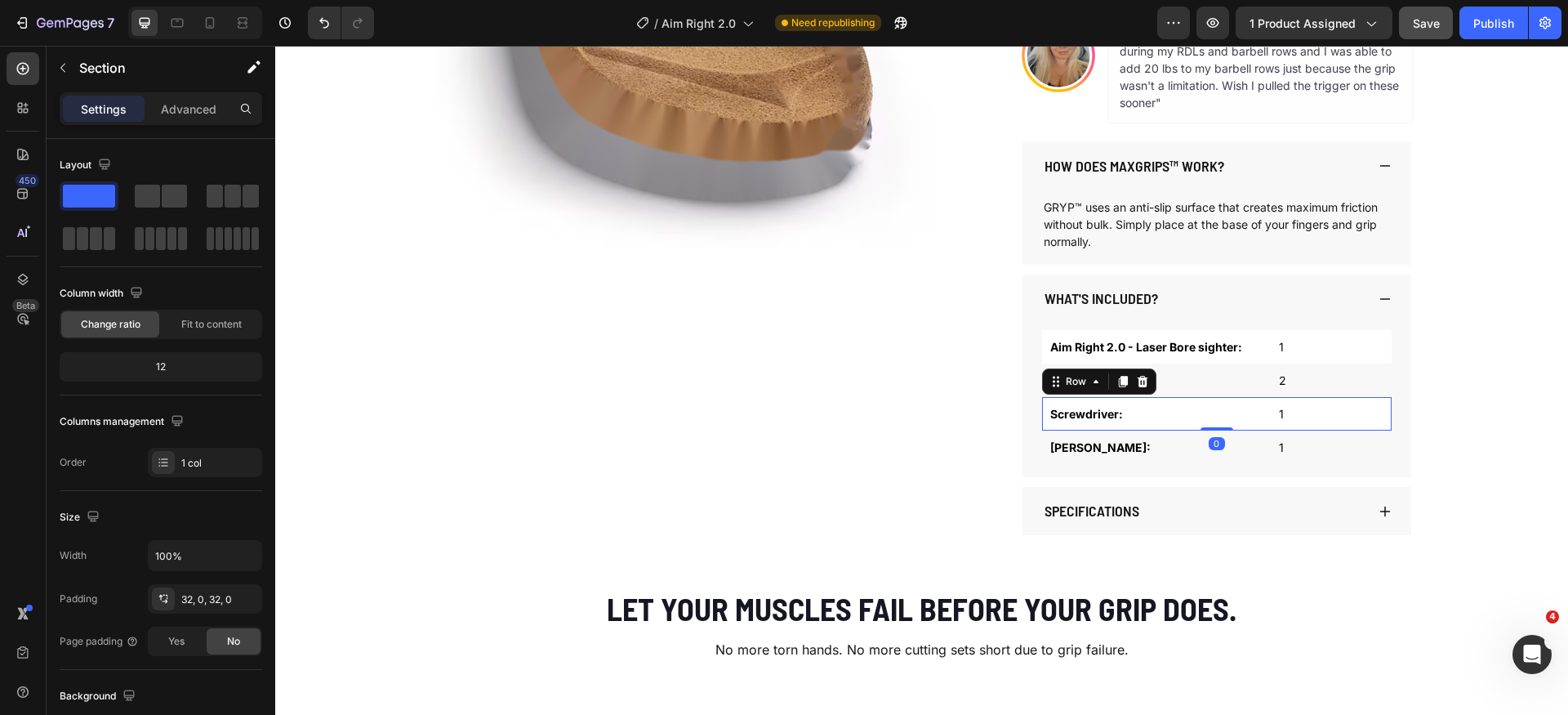
click at [1179, 426] on div "Screwdriver: Text Block 1 Text Block Row 0" at bounding box center [1217, 414] width 350 height 34
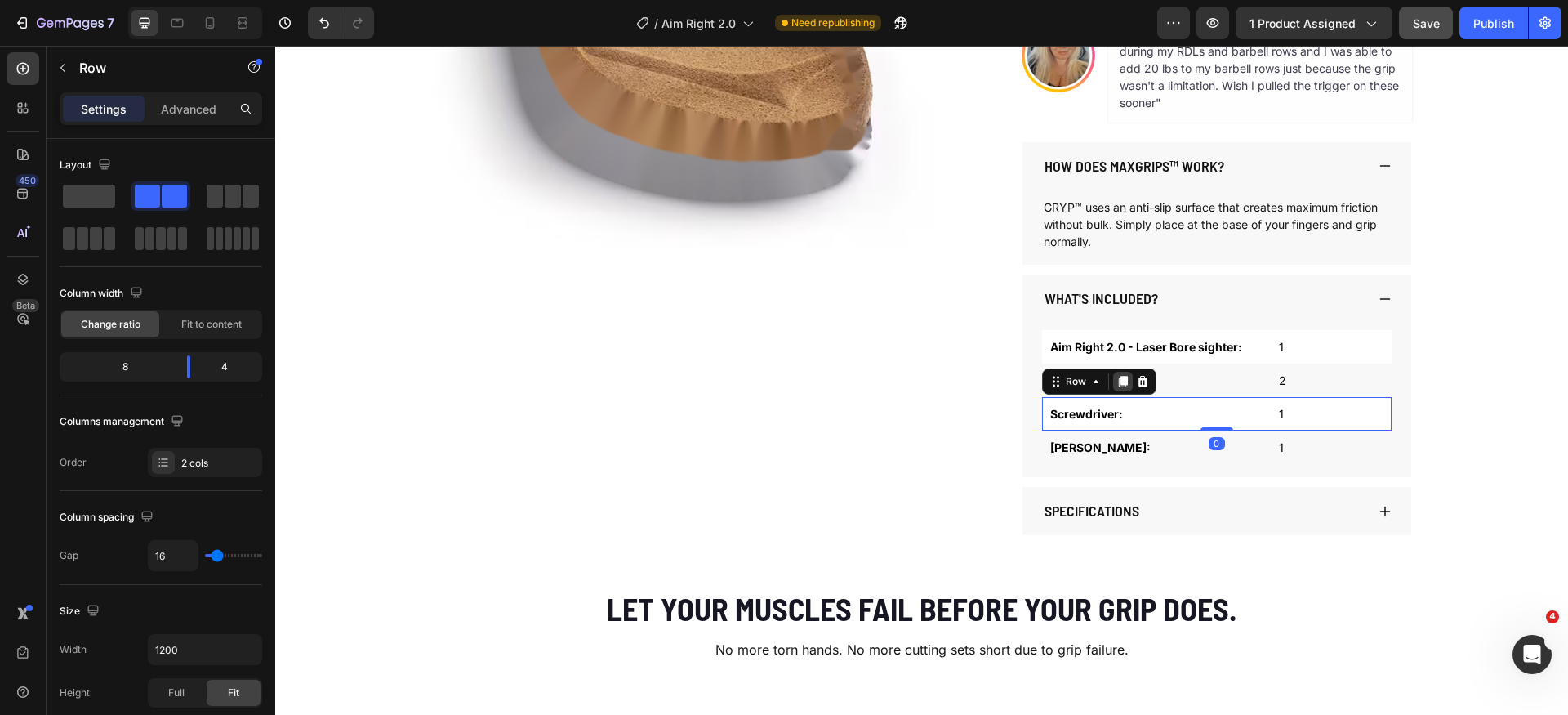
click at [1119, 383] on icon at bounding box center [1123, 382] width 9 height 12
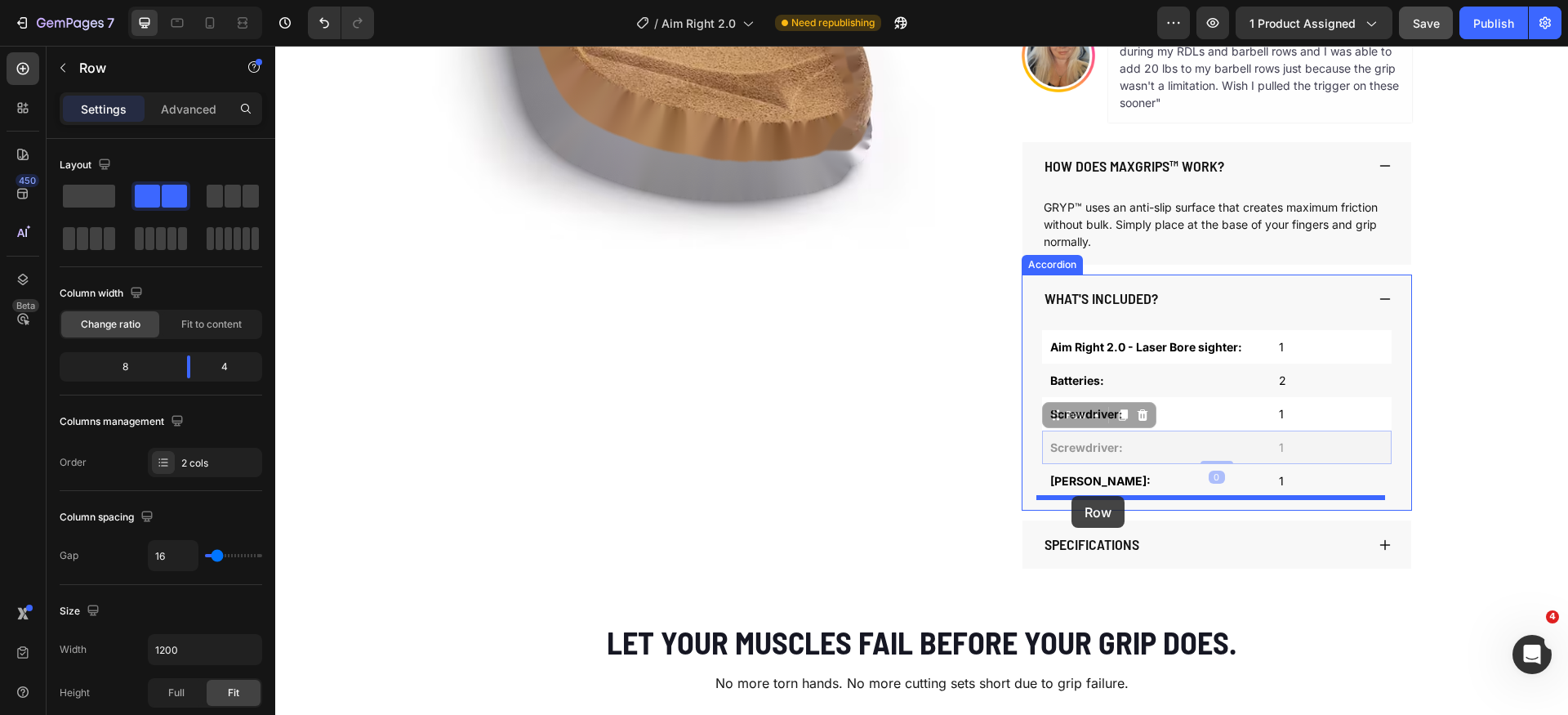
drag, startPoint x: 1066, startPoint y: 446, endPoint x: 1074, endPoint y: 497, distance: 51.6
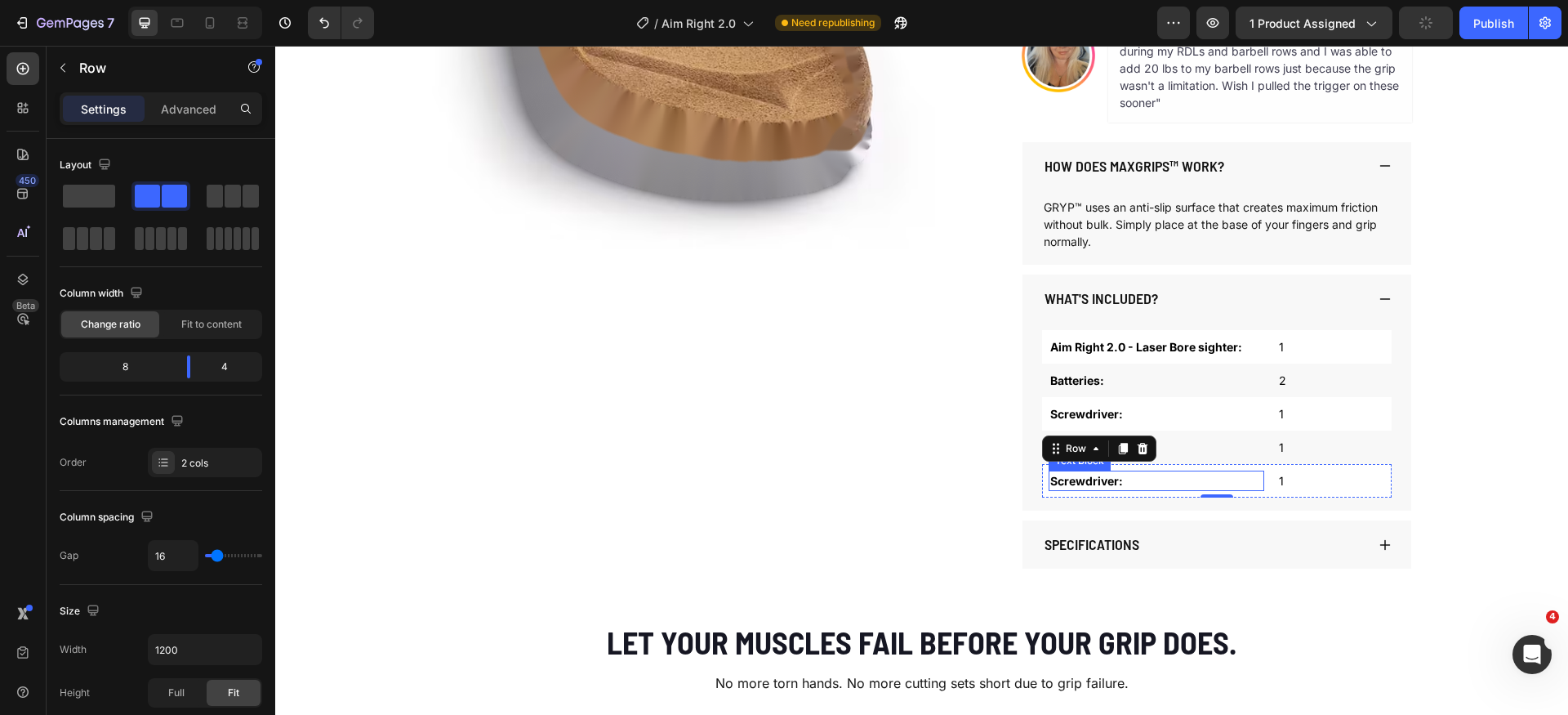
click at [1118, 477] on p "Screwdriver:" at bounding box center [1156, 481] width 213 height 17
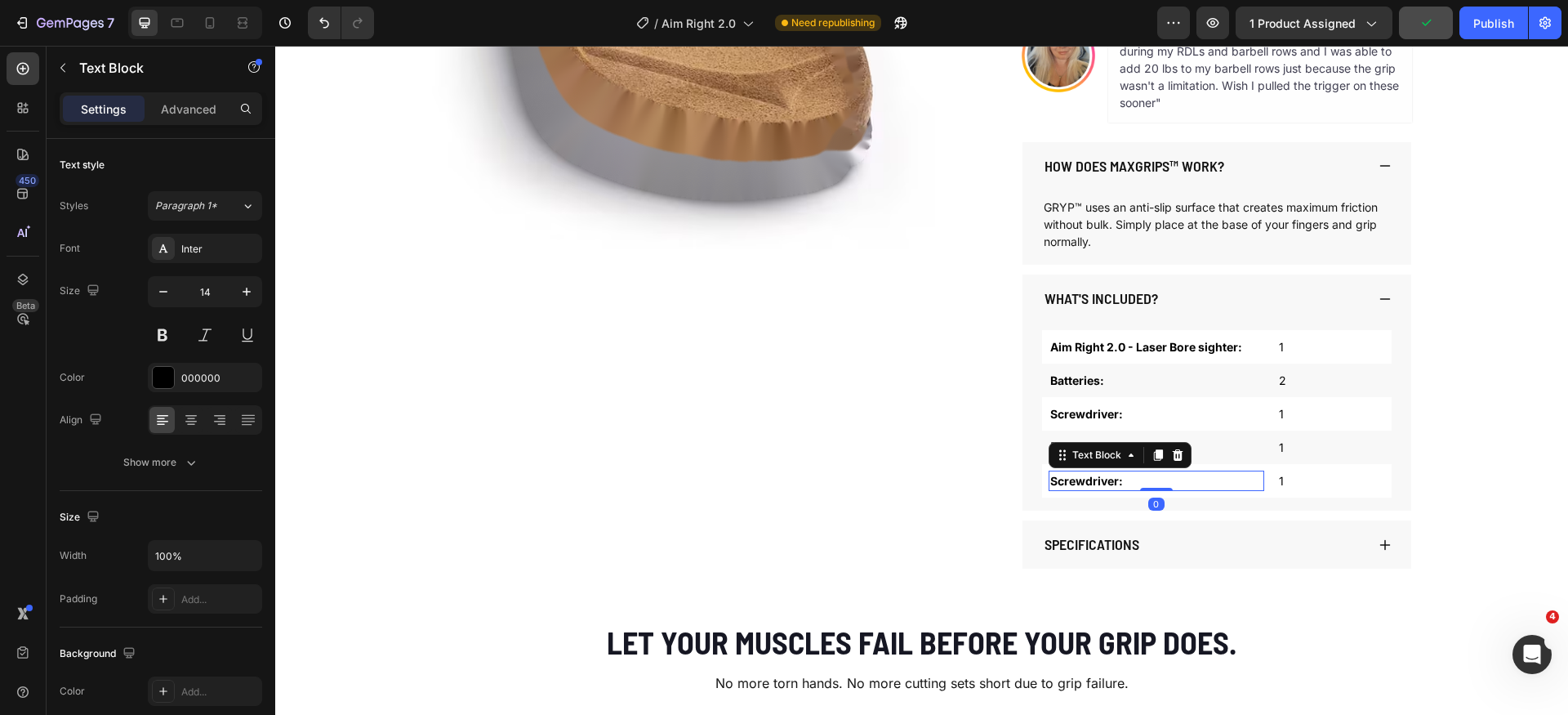
click at [1106, 483] on p "Screwdriver:" at bounding box center [1156, 481] width 213 height 17
click at [1306, 479] on p "1" at bounding box center [1332, 481] width 104 height 17
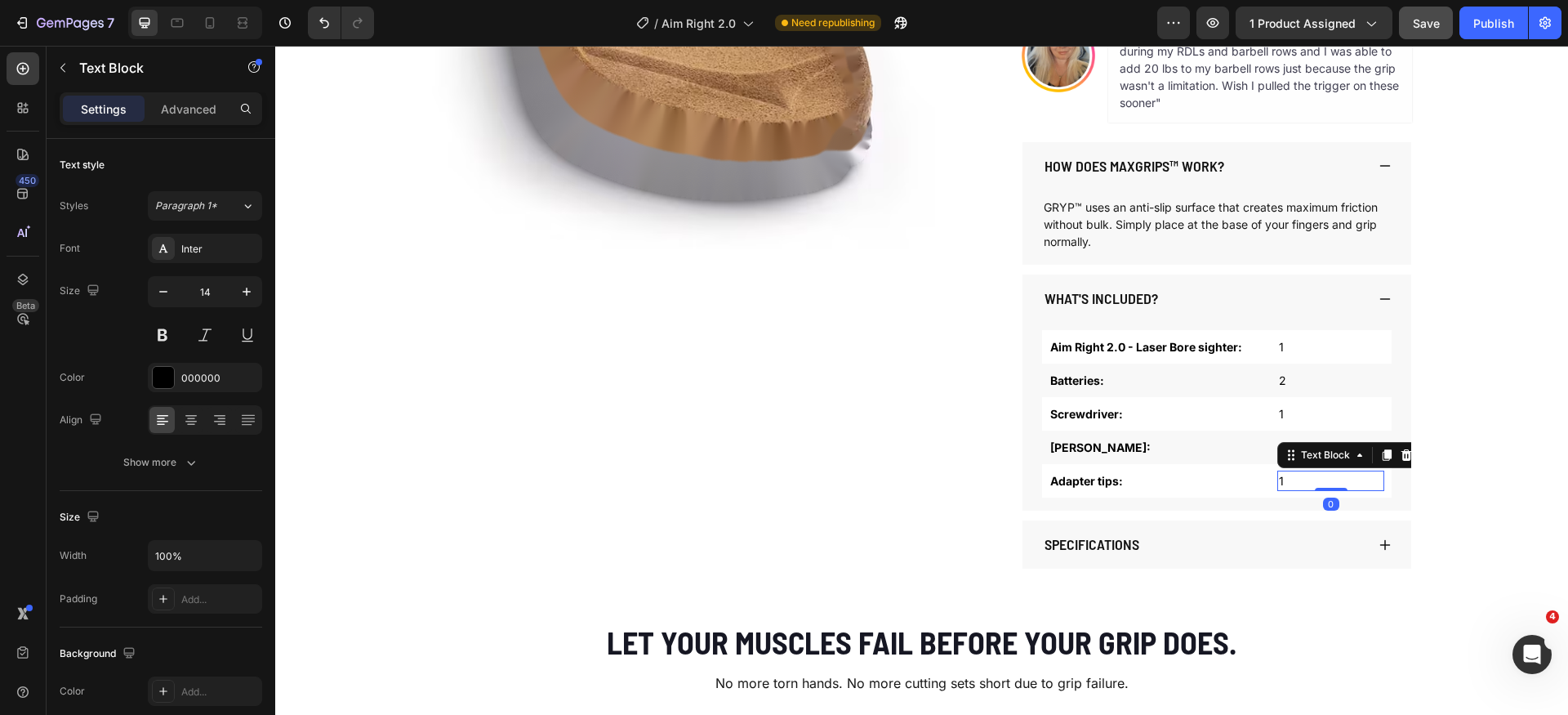
click at [1332, 483] on p "1" at bounding box center [1332, 481] width 104 height 17
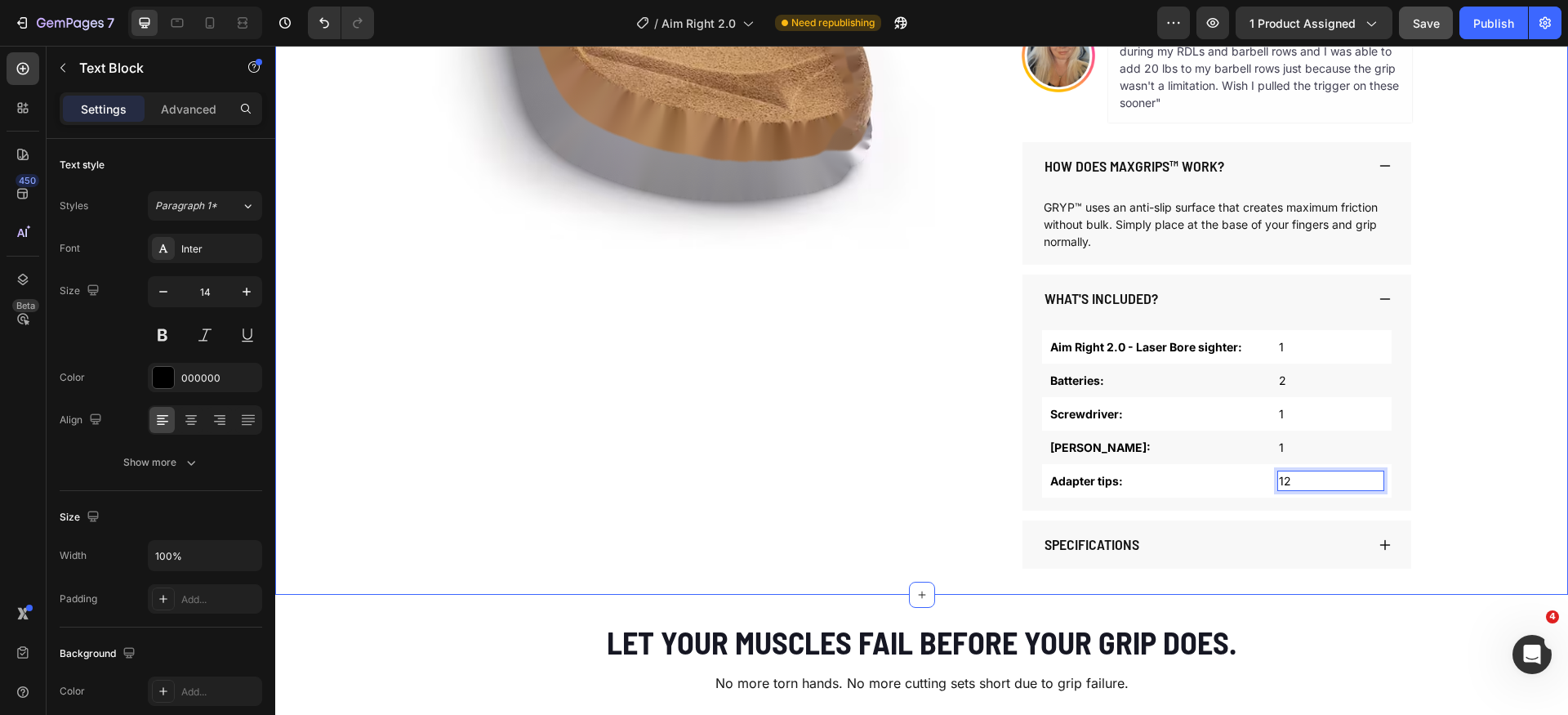
drag, startPoint x: 1456, startPoint y: 491, endPoint x: 1430, endPoint y: 490, distance: 26.0
click at [1455, 491] on div "Product Images AIM RIGHT 2.0 Product Title $59.99 Product Price Product Price $…" at bounding box center [921, 135] width 1293 height 866
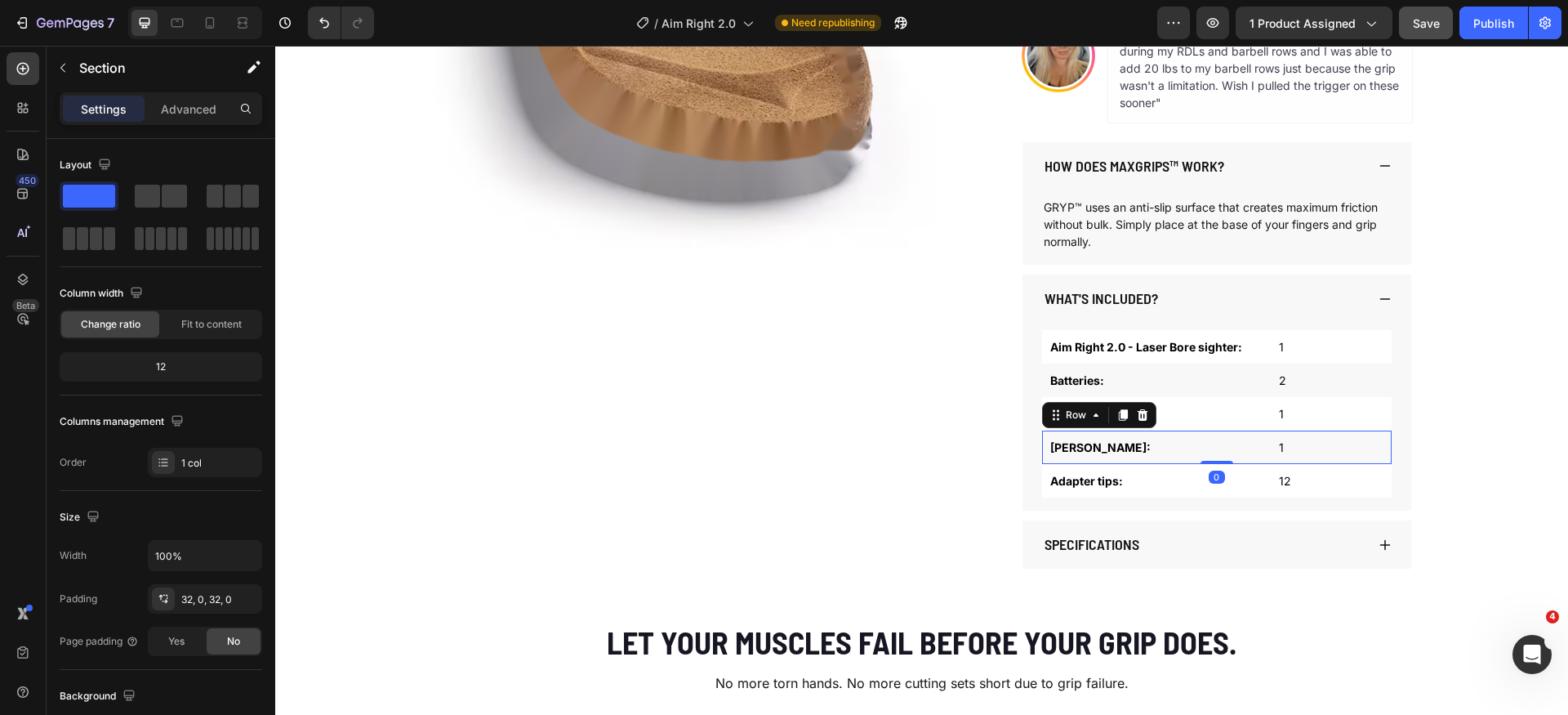
click at [1238, 458] on div "Allen wrench: Text Block 1 Text Block Row 0" at bounding box center [1217, 448] width 350 height 34
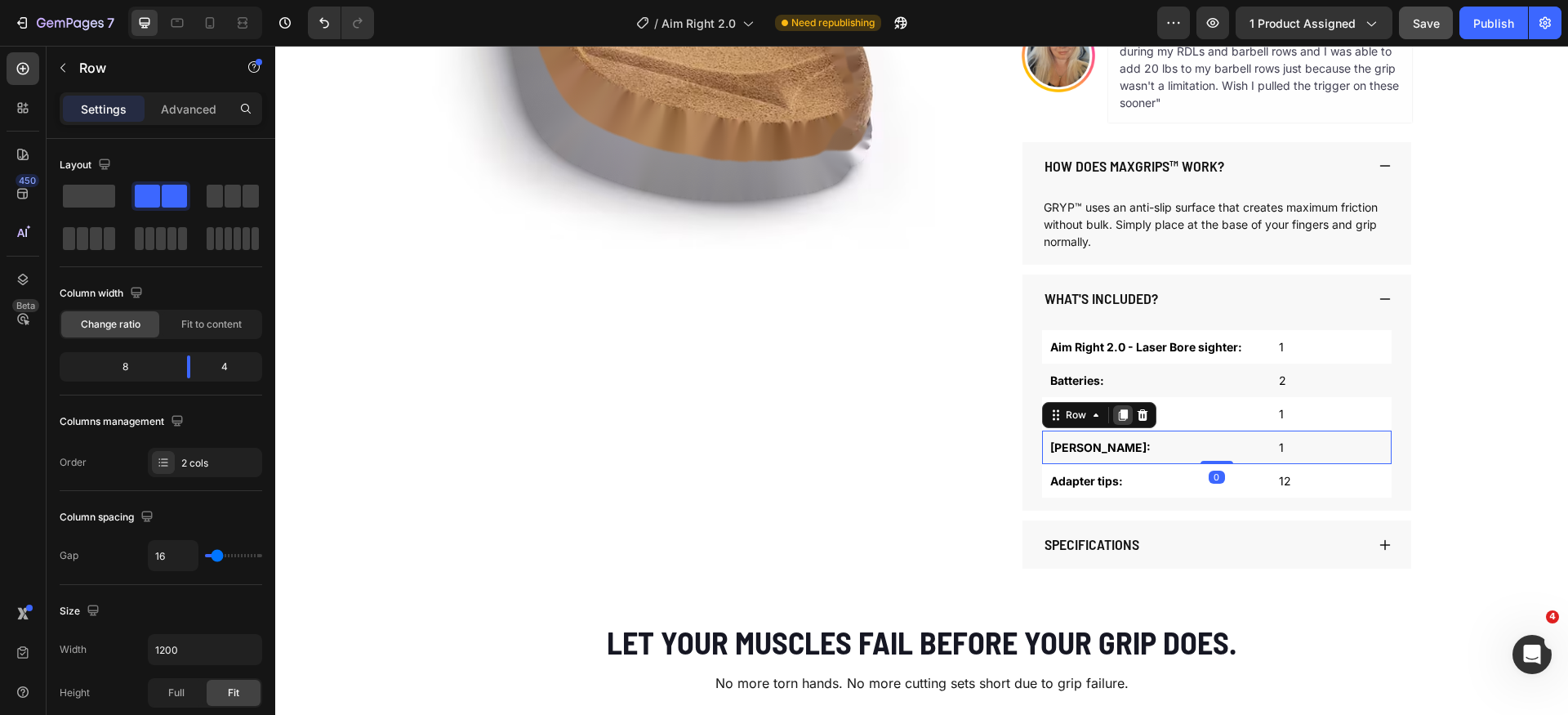
click at [1119, 417] on icon at bounding box center [1123, 416] width 9 height 12
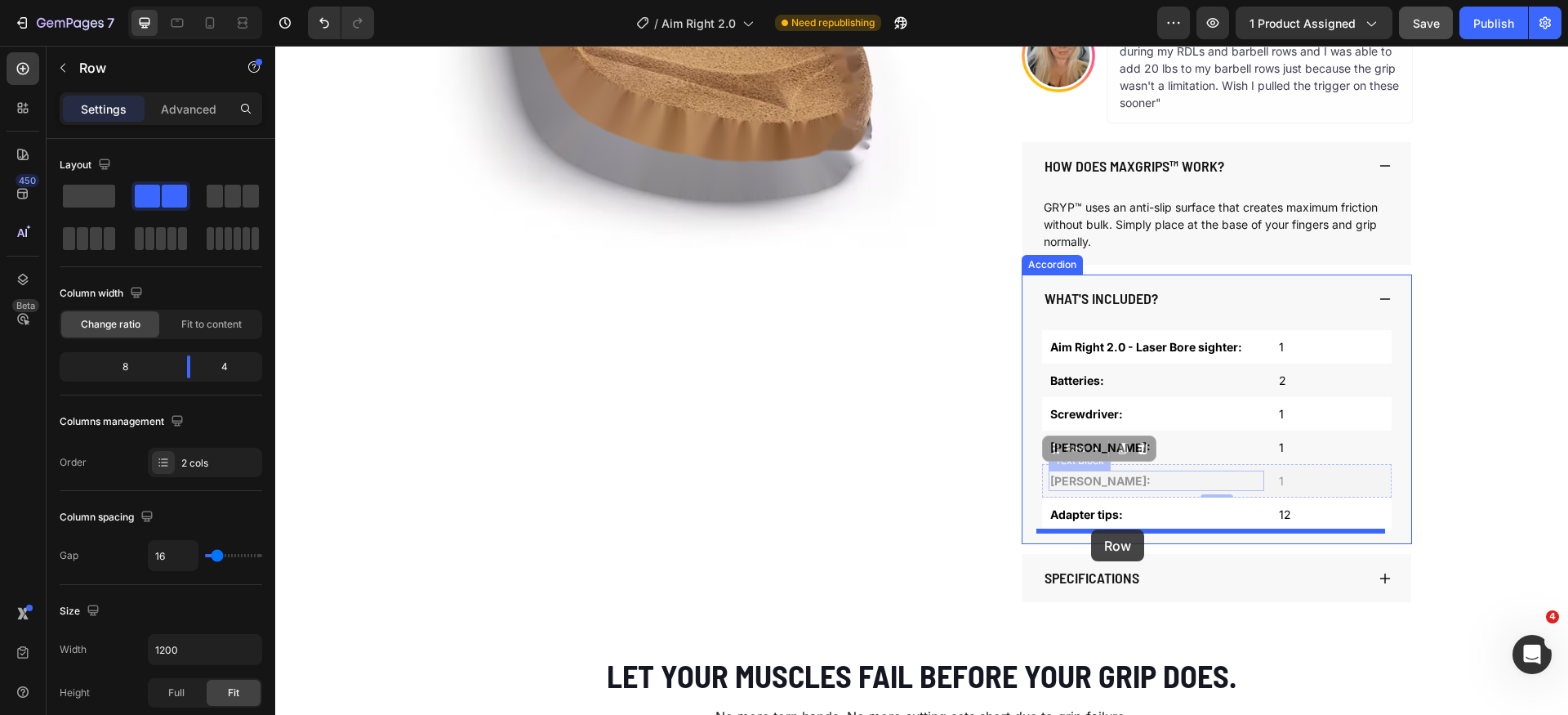
drag, startPoint x: 1063, startPoint y: 445, endPoint x: 1091, endPoint y: 529, distance: 88.5
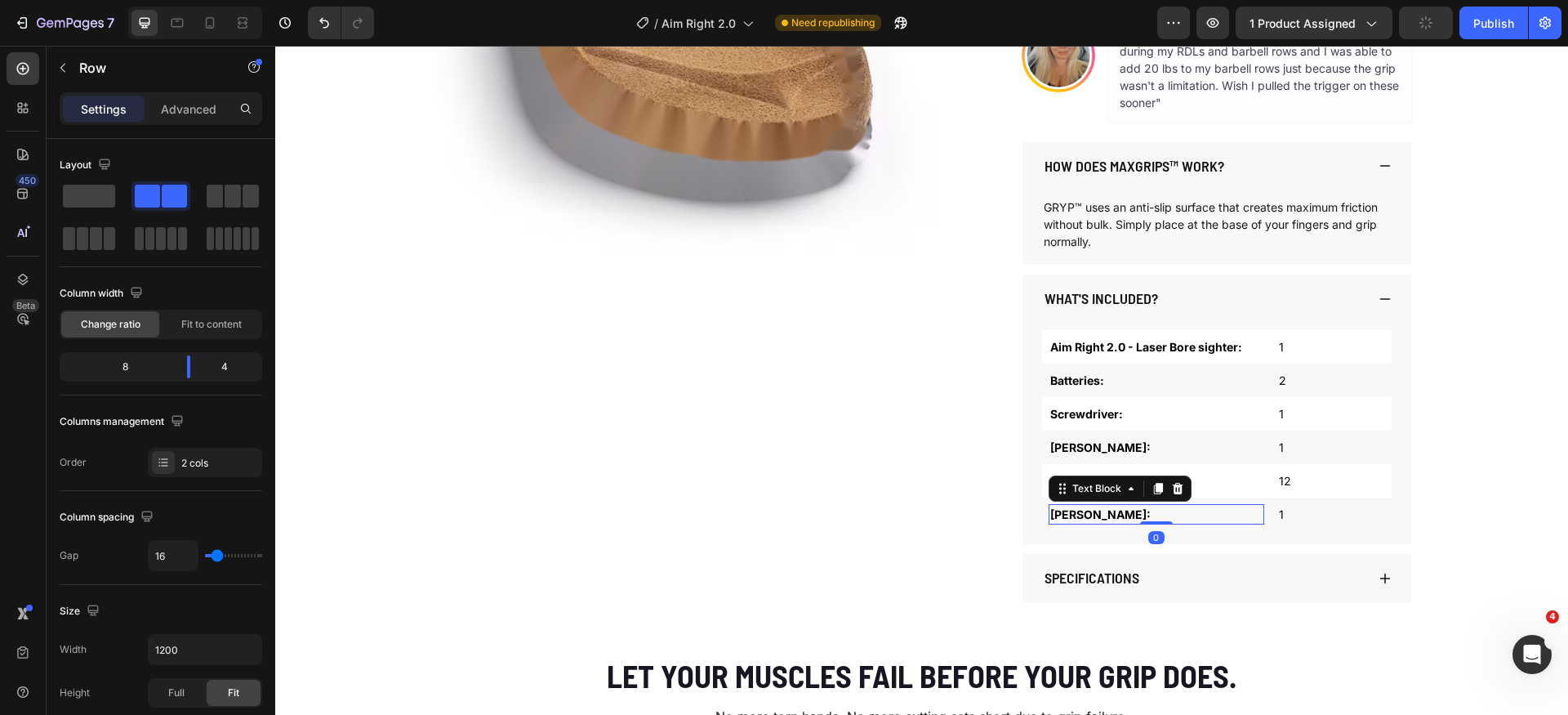
click at [1096, 516] on p "Allen wrench:" at bounding box center [1156, 514] width 213 height 17
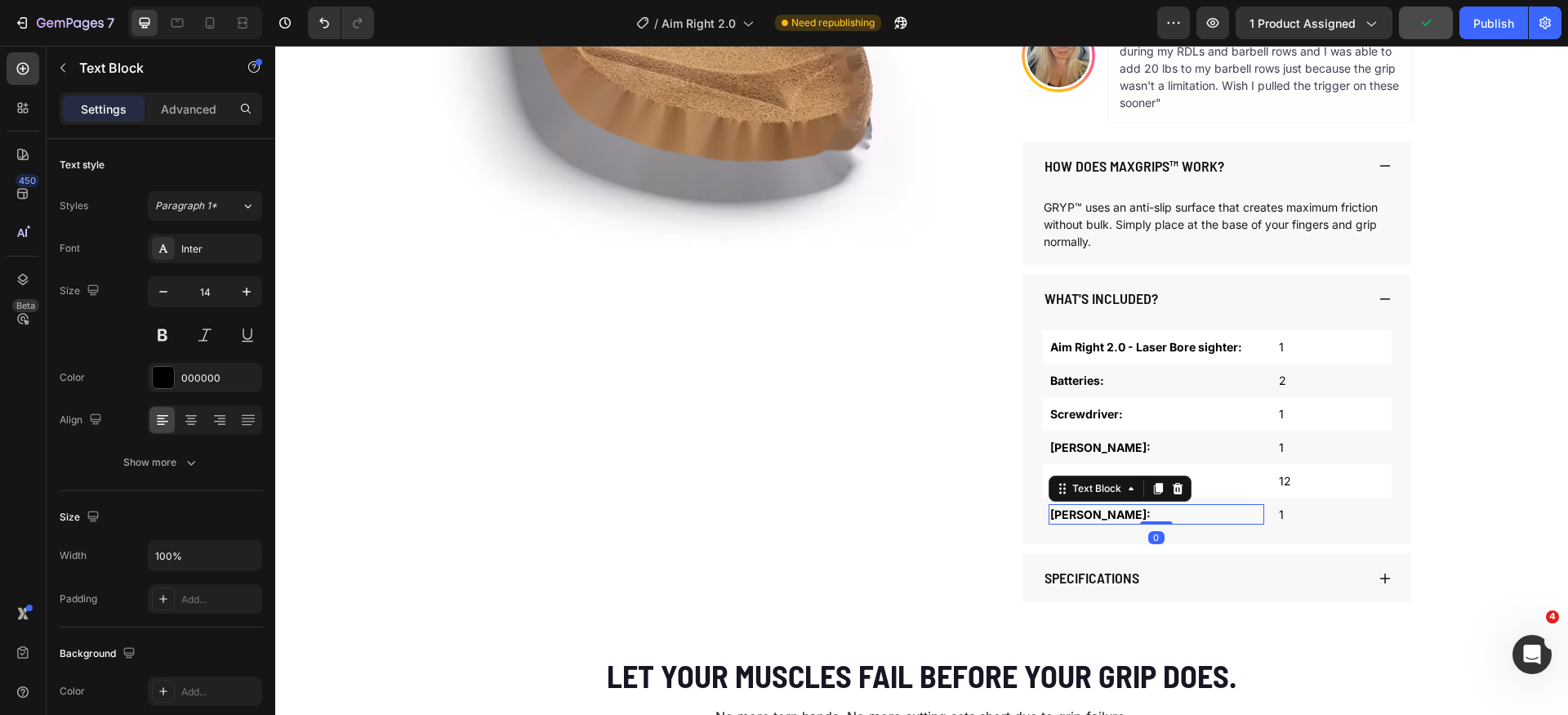
click at [1096, 516] on p "Allen wrench:" at bounding box center [1156, 514] width 213 height 17
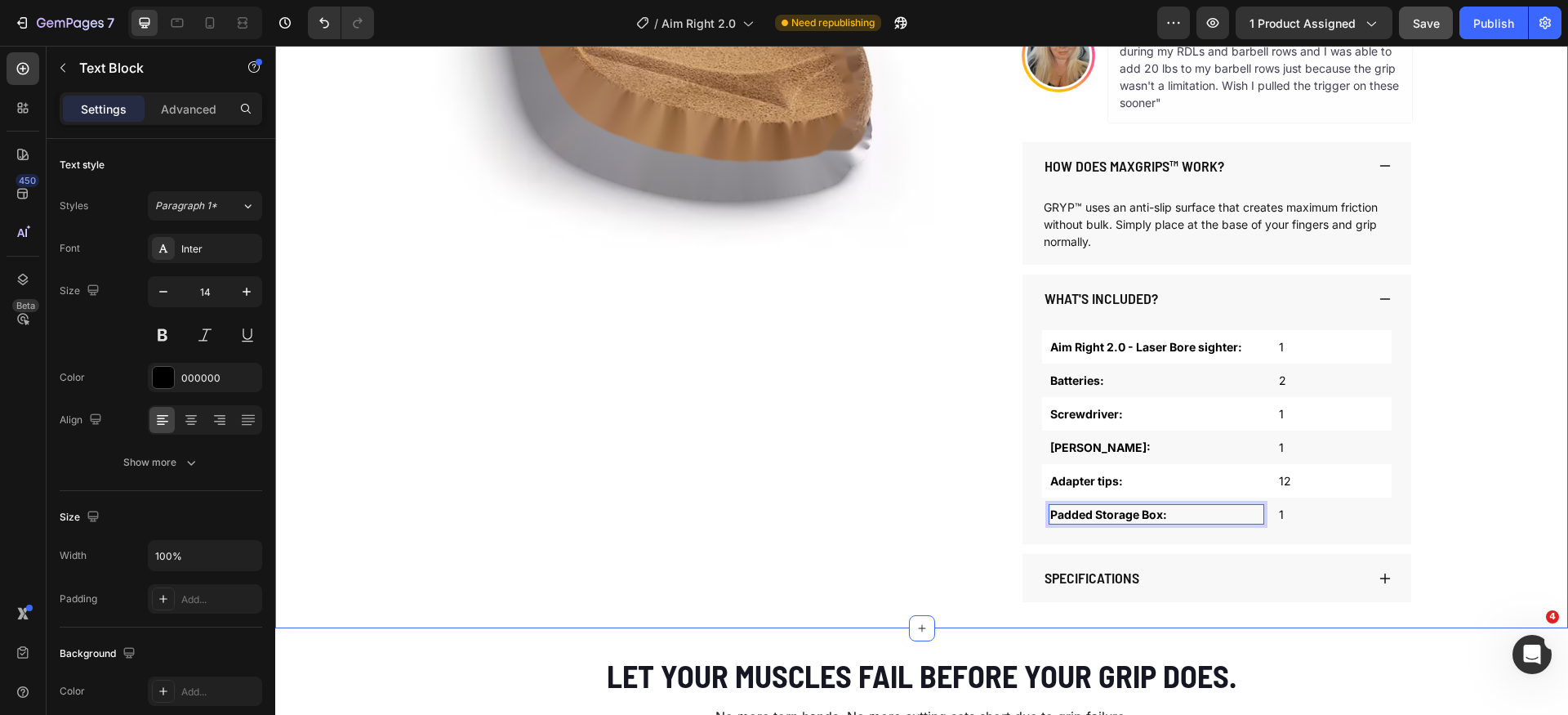
click at [1481, 520] on div "Product Images AIM RIGHT 2.0 Product Title $59.99 Product Price Product Price $…" at bounding box center [921, 152] width 1293 height 900
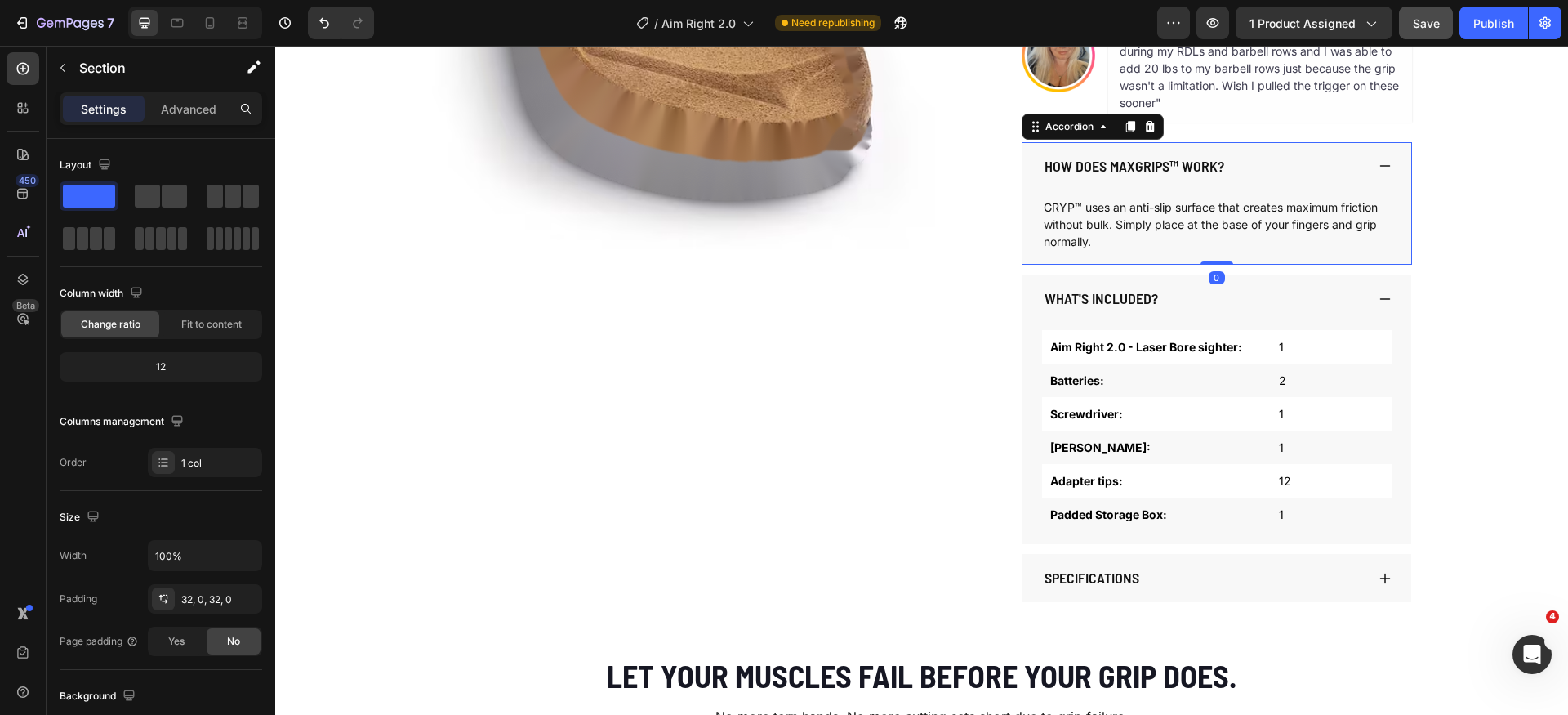
click at [1156, 168] on p "How does MaxGrips™ work?" at bounding box center [1135, 167] width 180 height 18
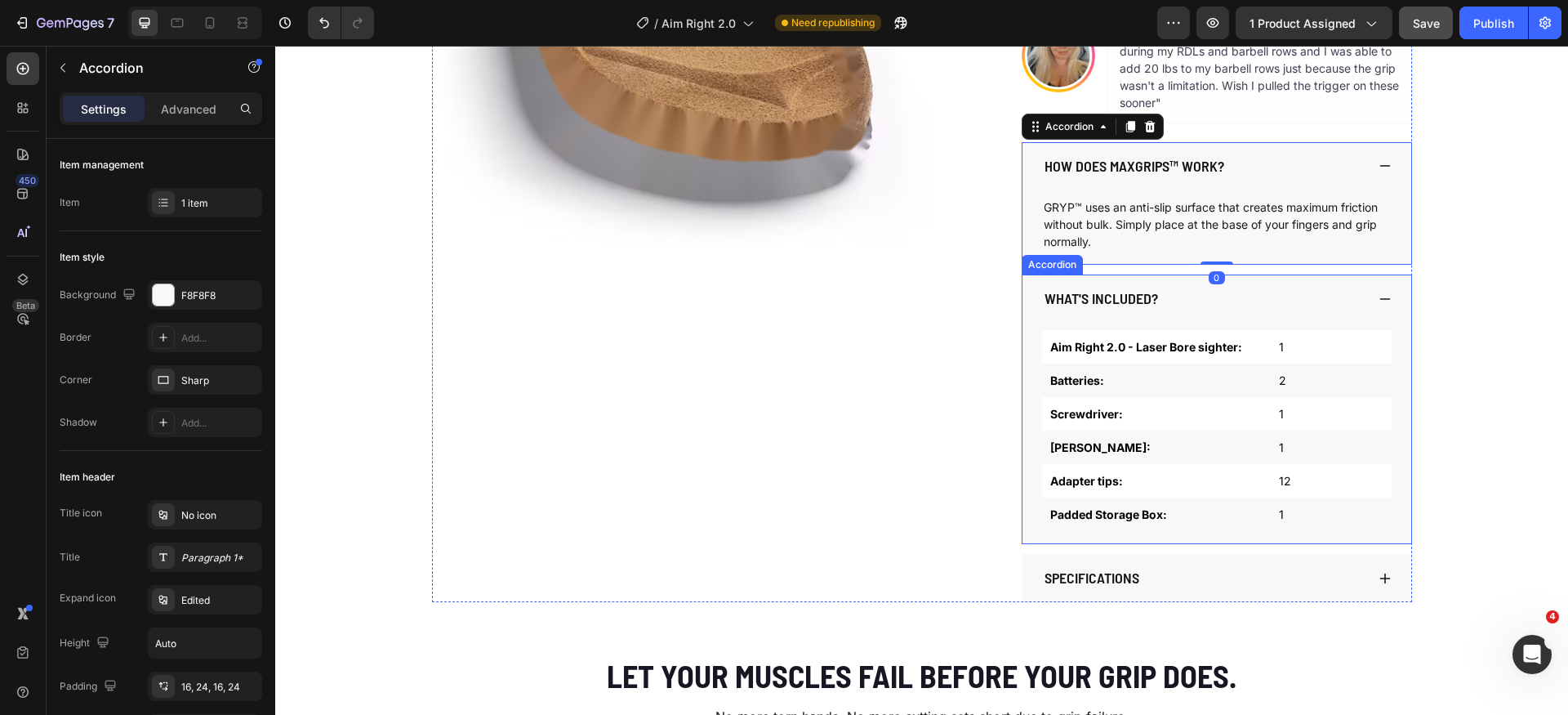
click at [1382, 302] on icon at bounding box center [1386, 299] width 13 height 13
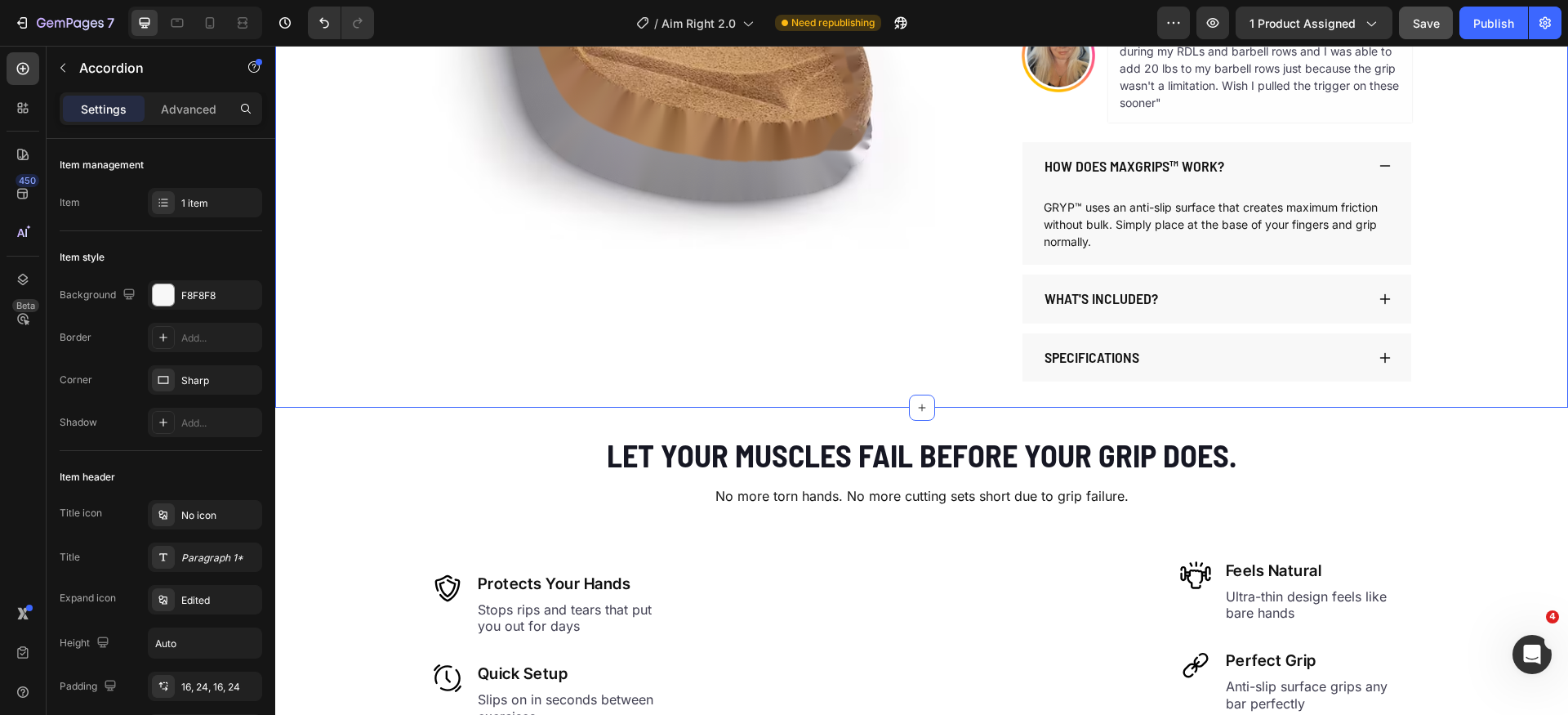
click at [1460, 301] on div "Product Images AIM RIGHT 2.0 Product Title $59.99 Product Price Product Price $…" at bounding box center [921, 41] width 1293 height 679
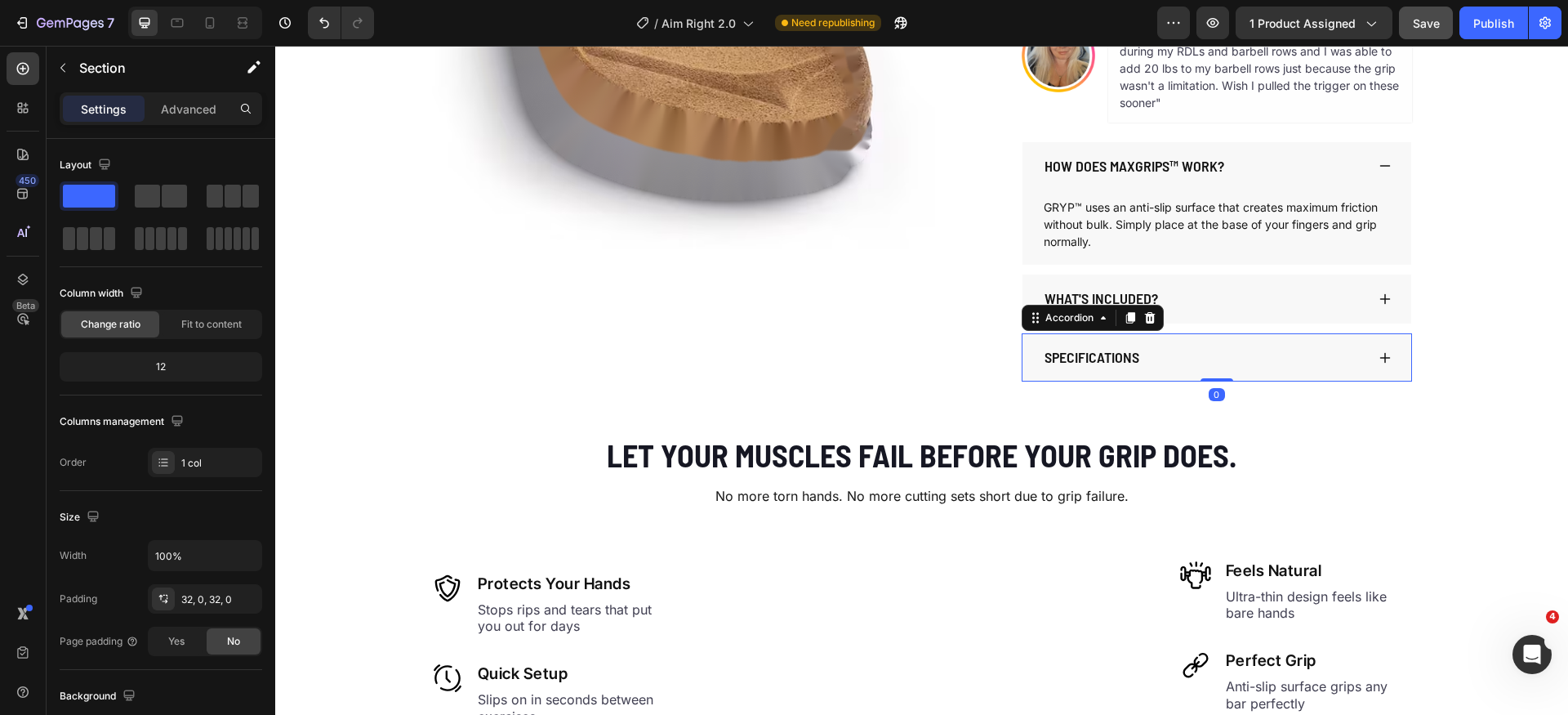
click at [1370, 363] on div "SPECIFICATIONS" at bounding box center [1217, 358] width 388 height 49
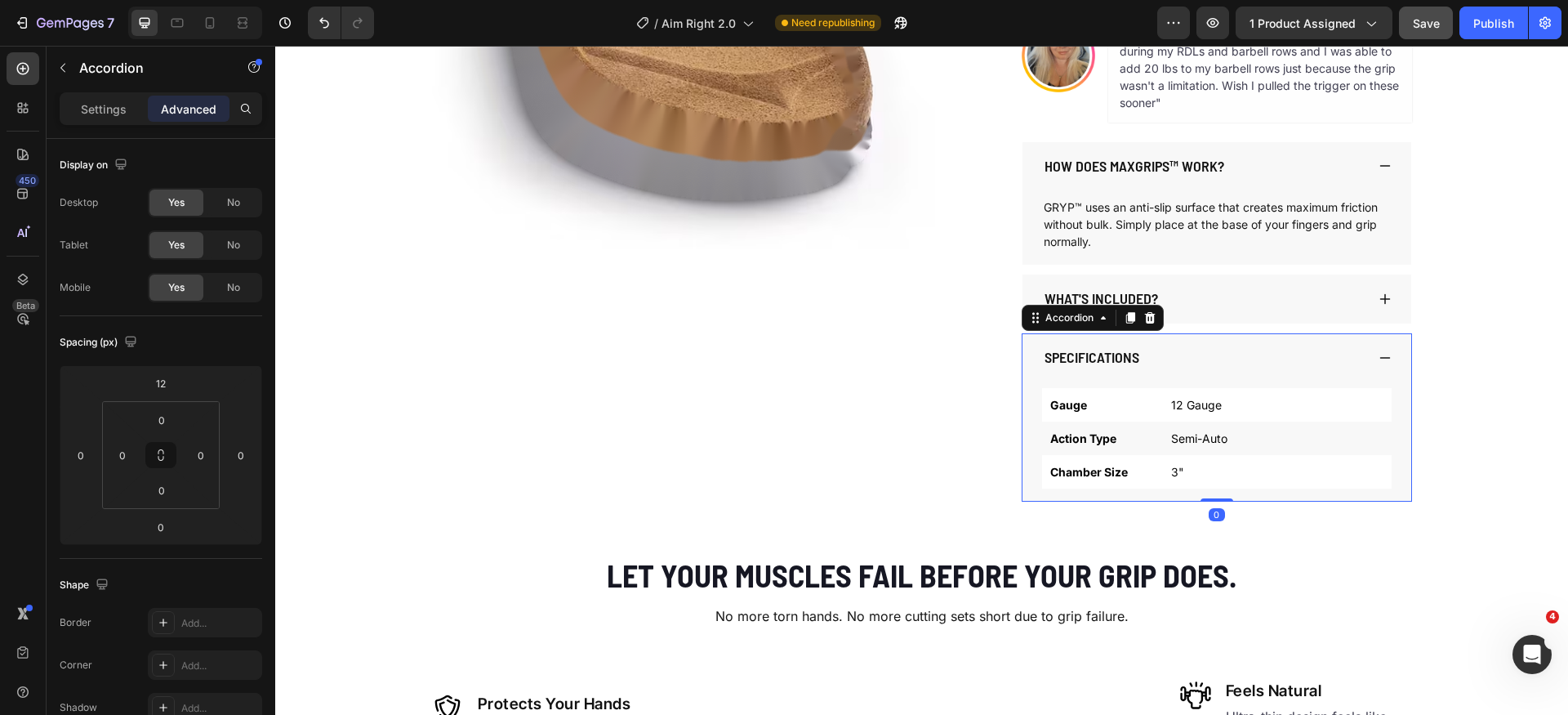
click at [1381, 362] on icon at bounding box center [1386, 358] width 13 height 13
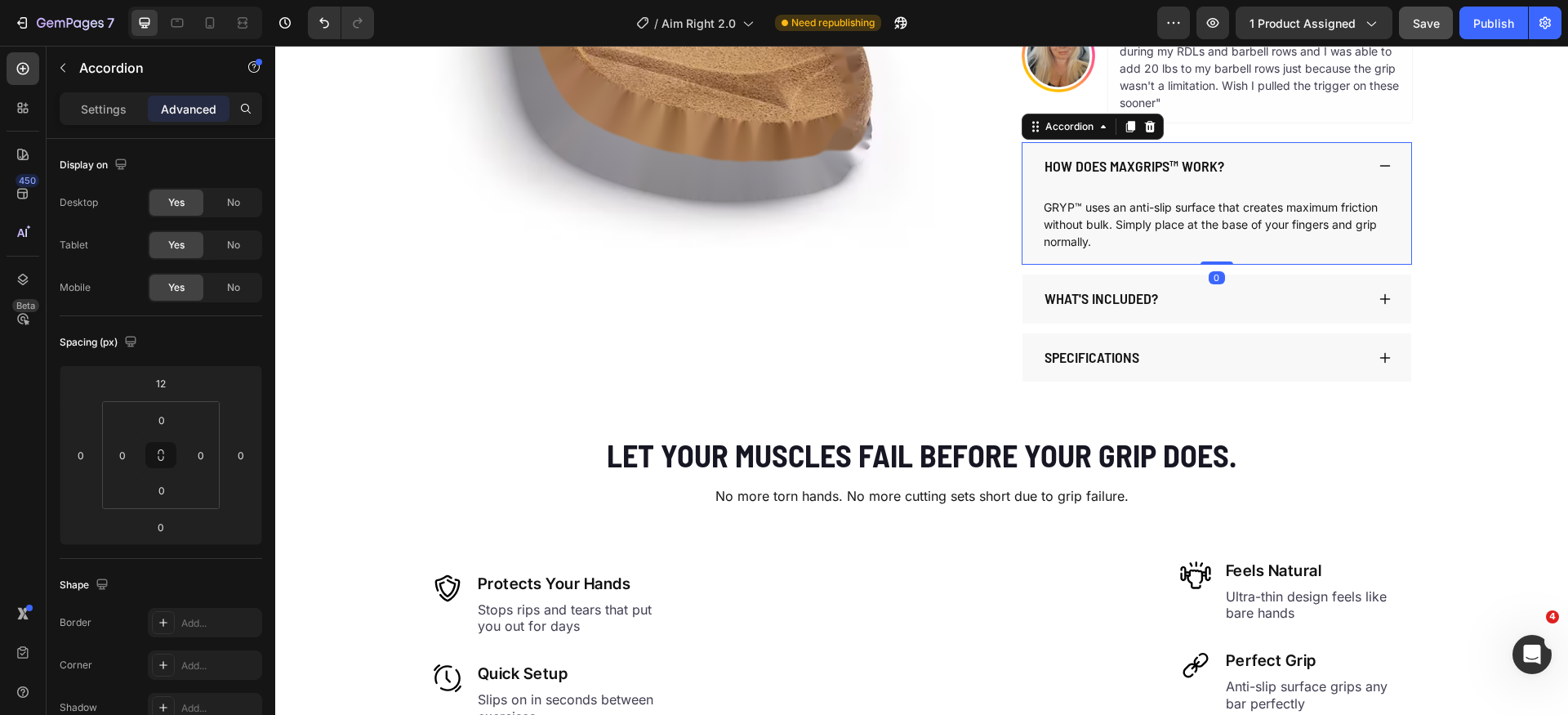
click at [1379, 170] on icon at bounding box center [1386, 166] width 13 height 13
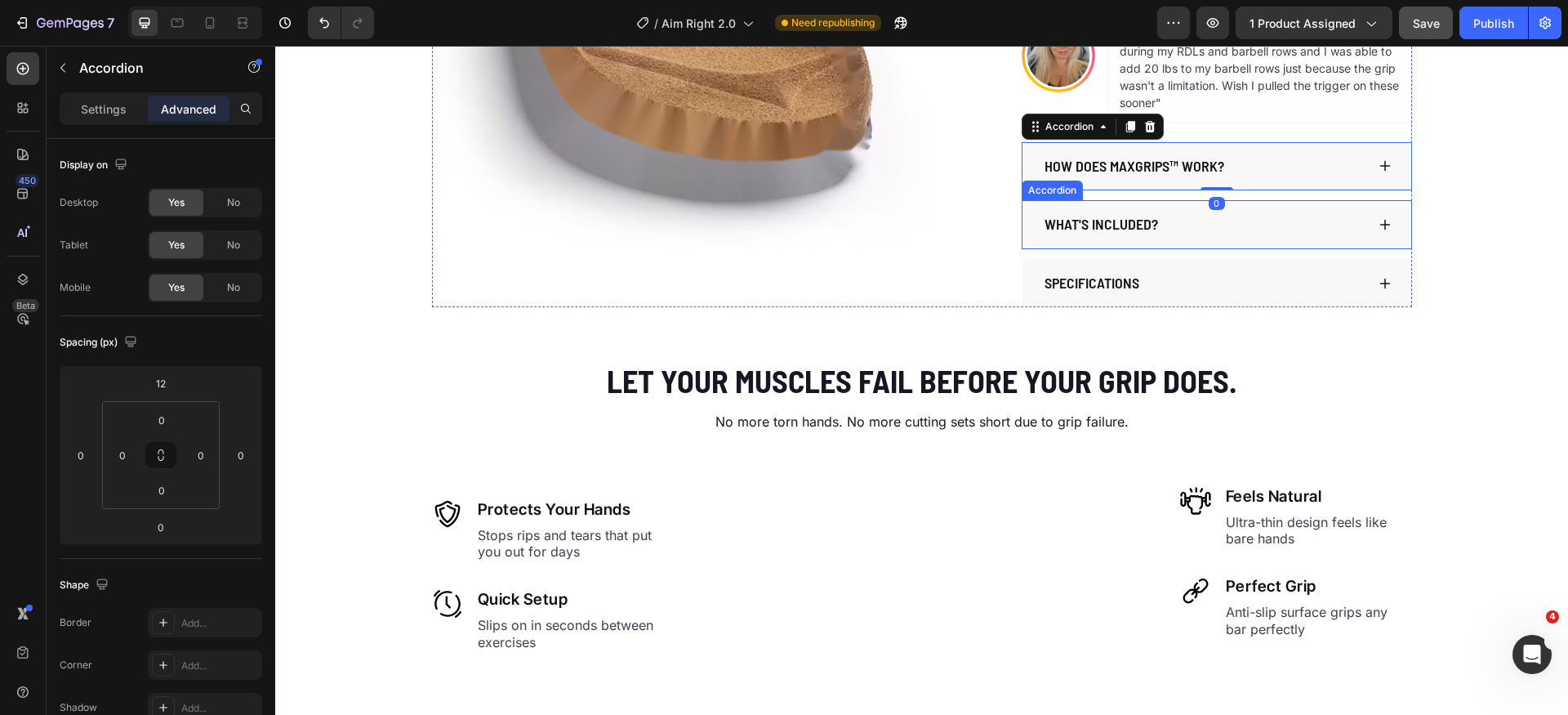
click at [1375, 201] on div "What's included?" at bounding box center [1217, 225] width 388 height 49
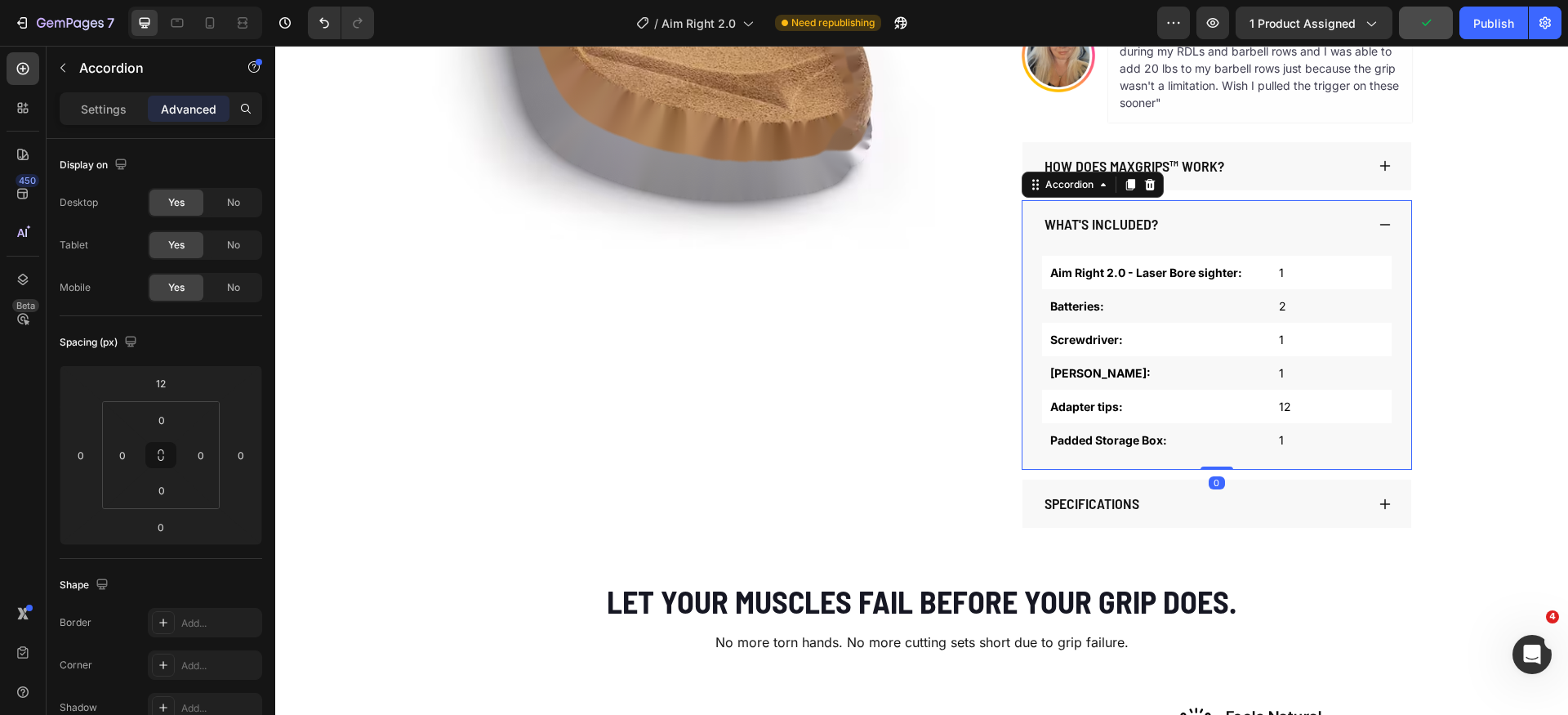
click at [1377, 211] on div "What's included?" at bounding box center [1217, 225] width 388 height 49
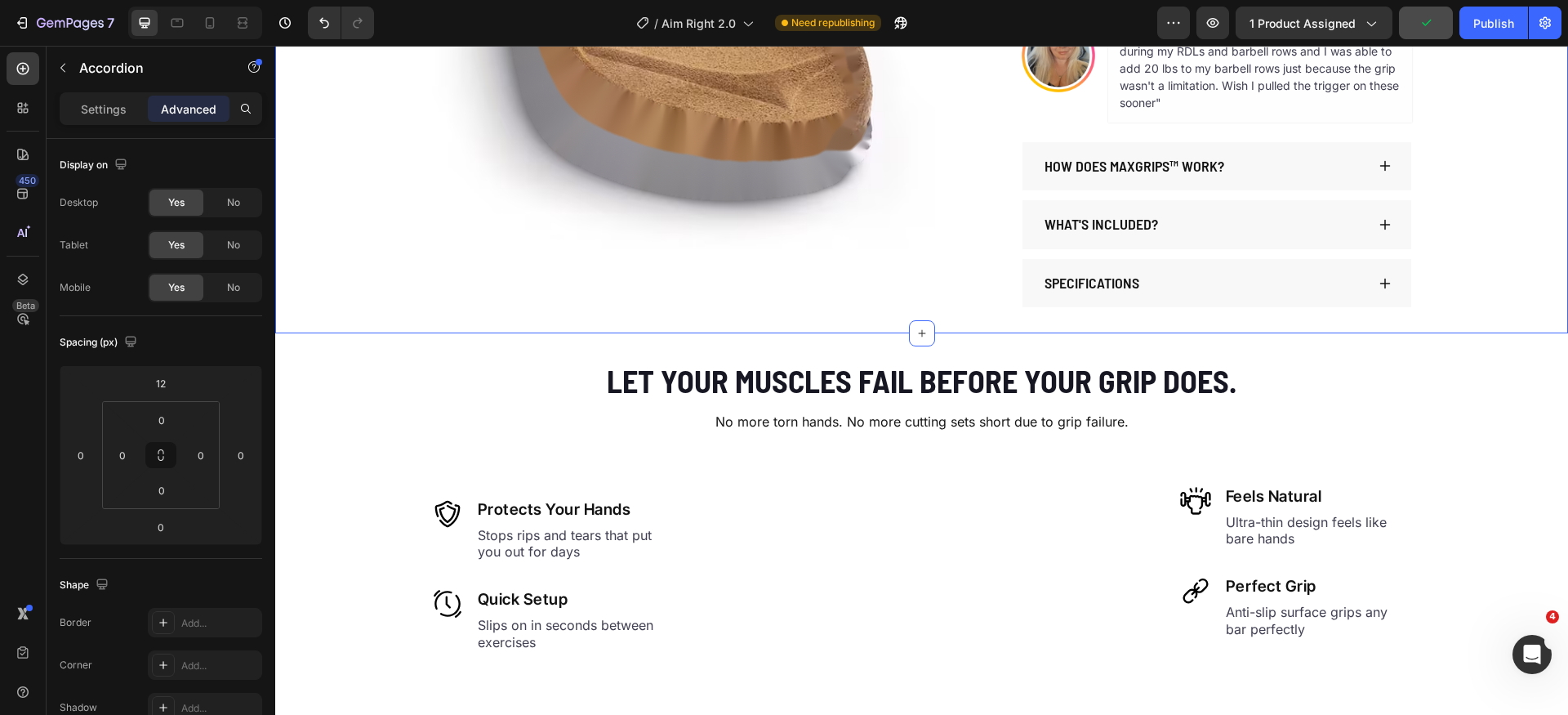
click at [1467, 220] on div "Product Images AIM RIGHT 2.0 Product Title $59.99 Product Price Product Price $…" at bounding box center [921, 4] width 1293 height 605
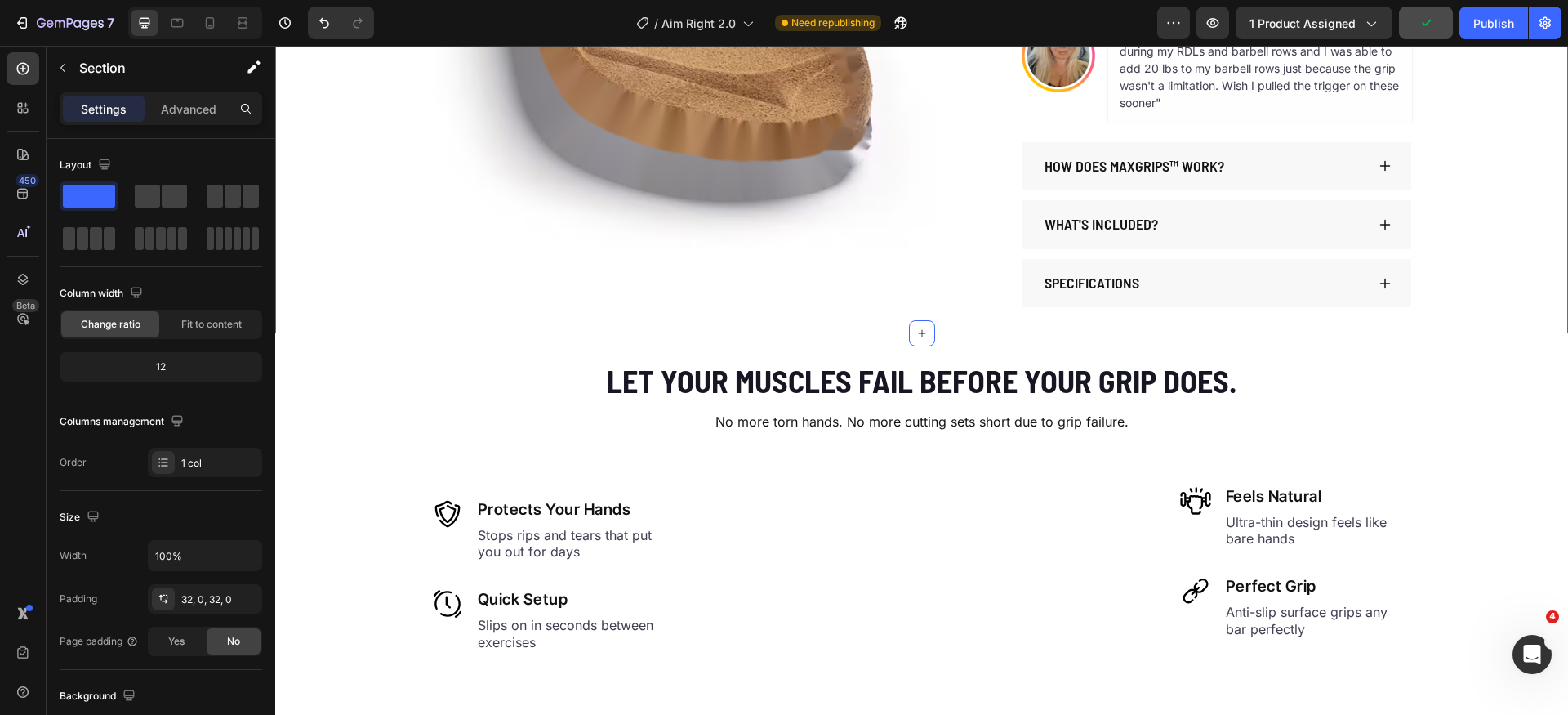
click at [1426, 31] on button "button" at bounding box center [1426, 23] width 54 height 33
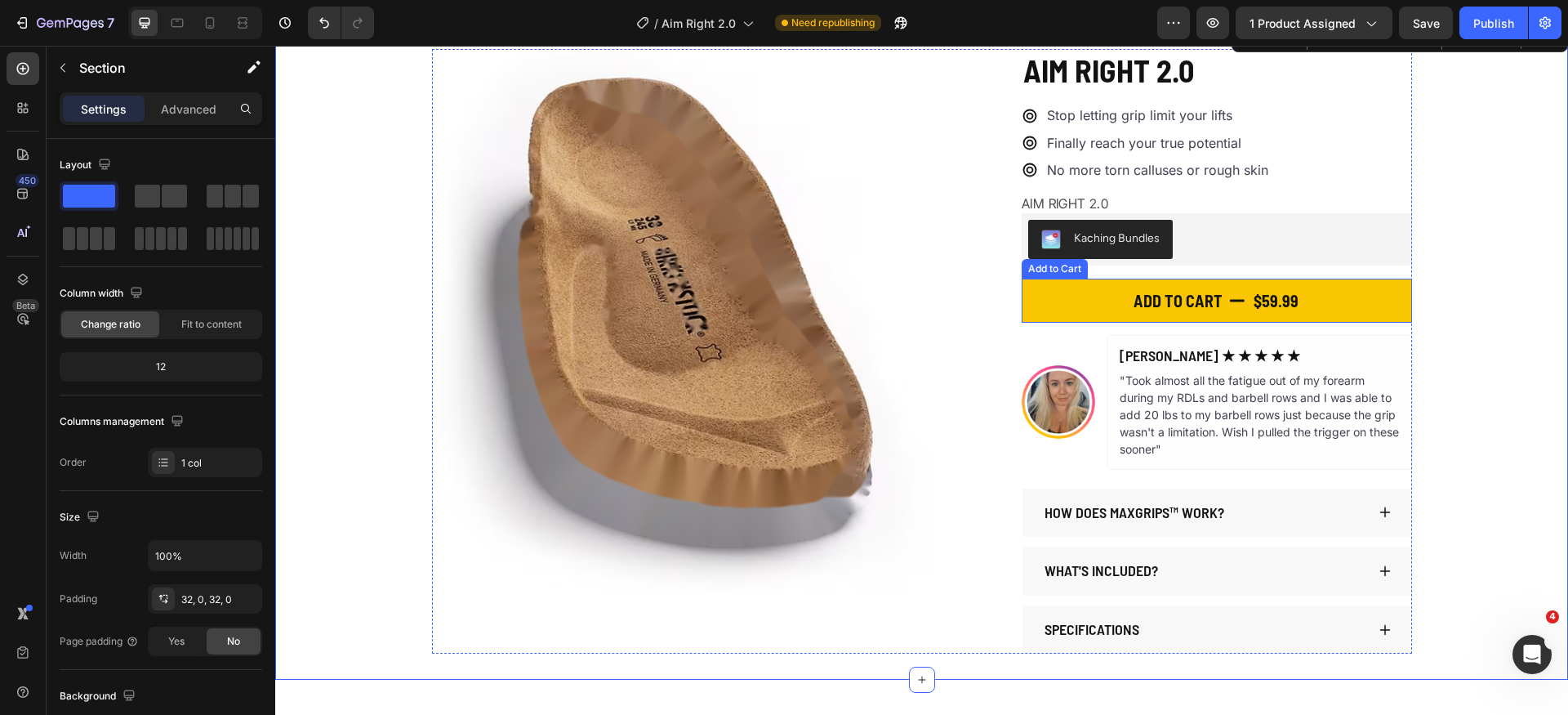
scroll to position [0, 0]
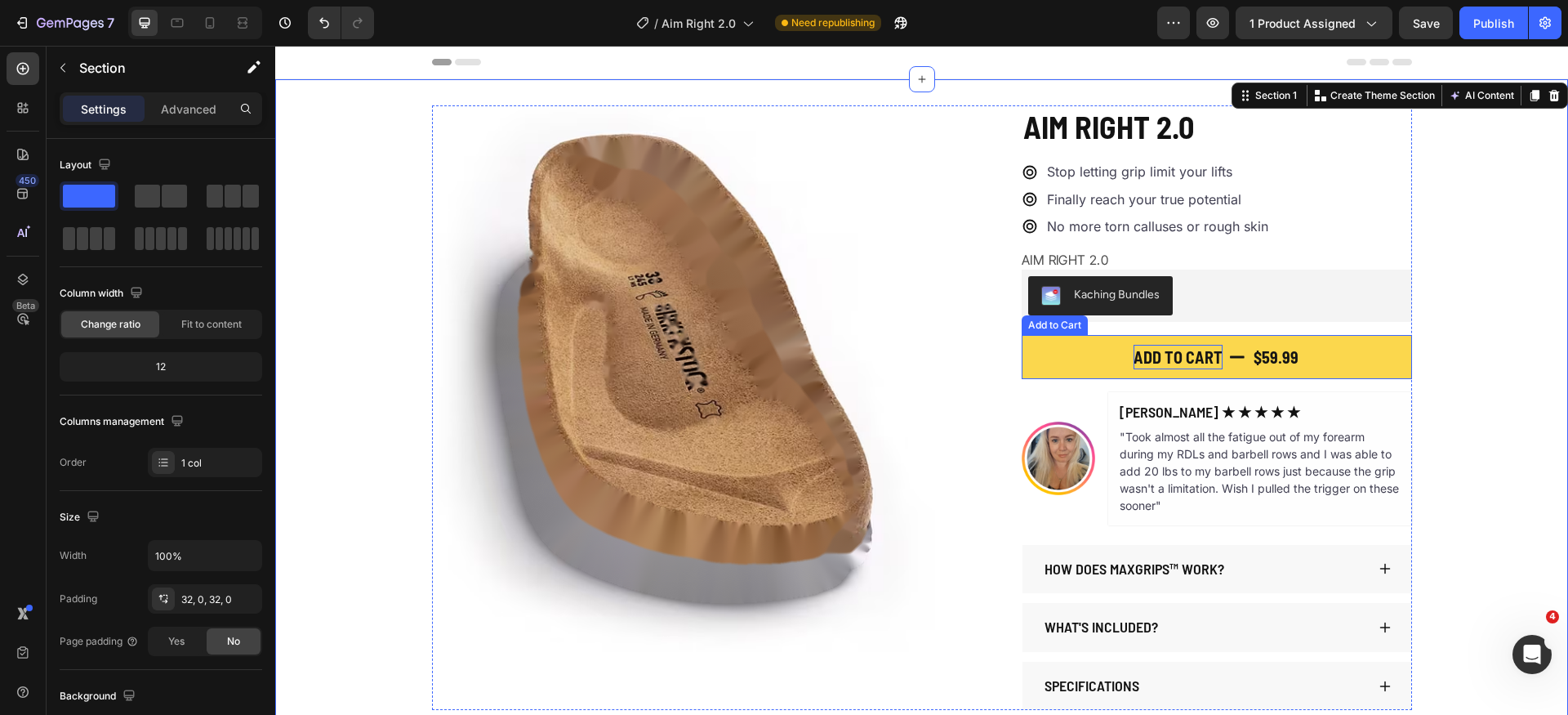
click at [1174, 363] on div "Add to cart" at bounding box center [1179, 357] width 89 height 24
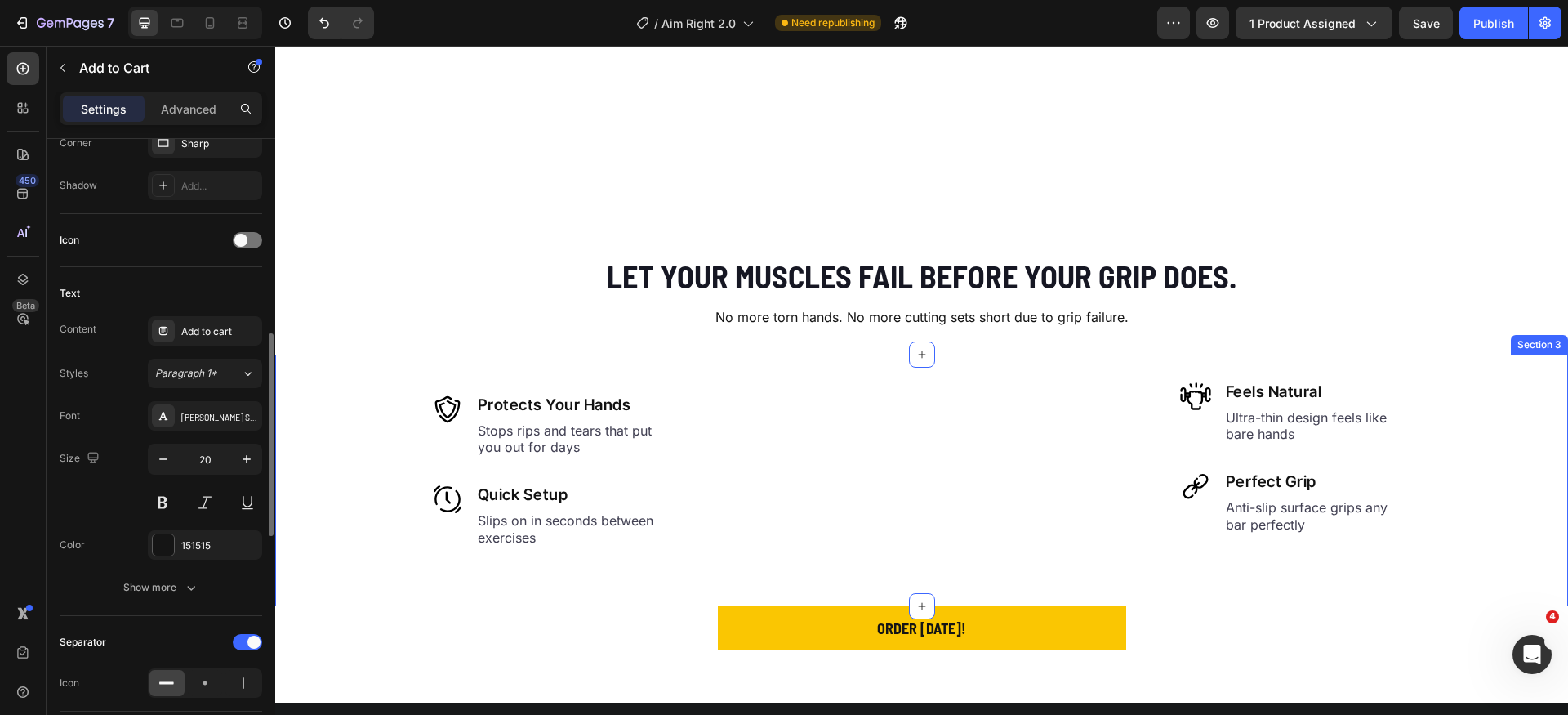
scroll to position [784, 0]
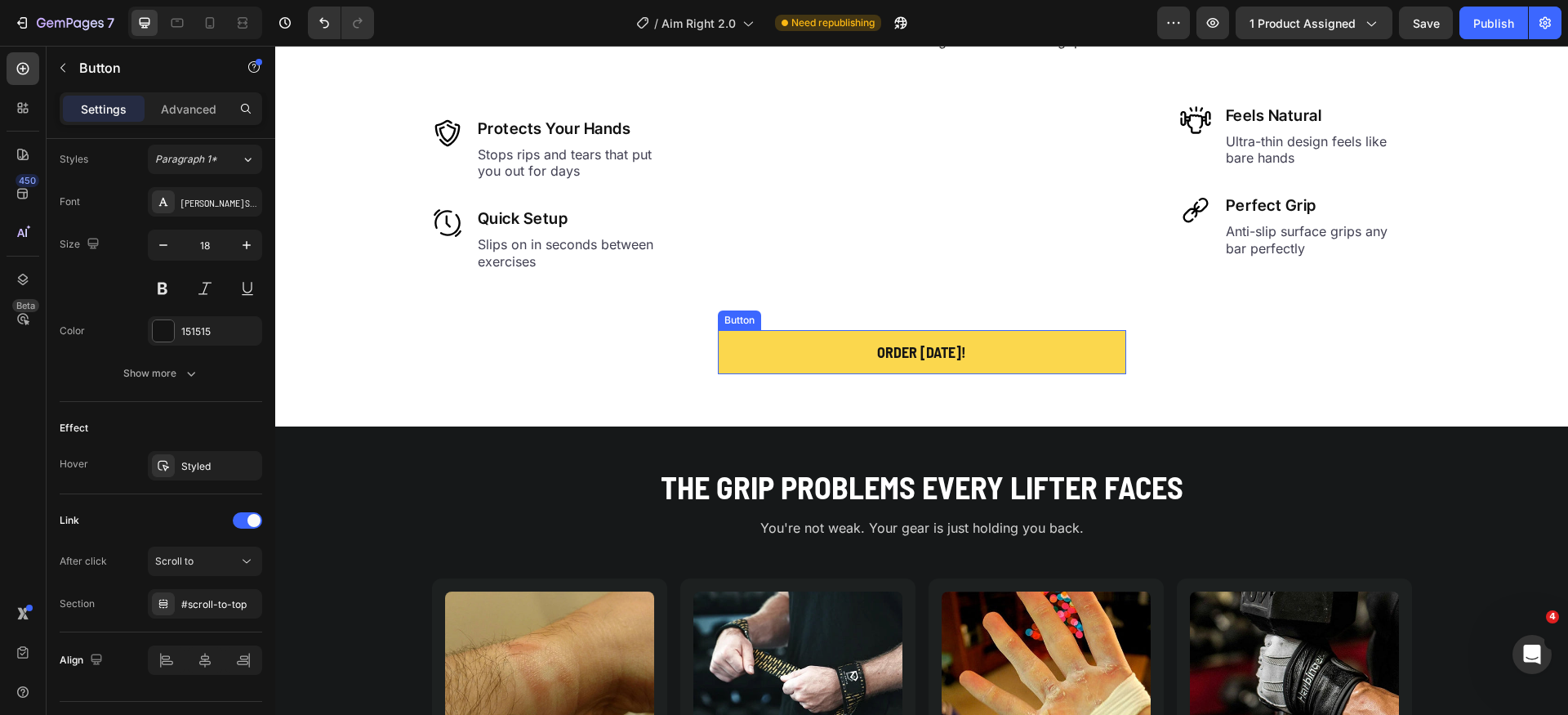
click at [1016, 374] on link "Order [DATE]!" at bounding box center [922, 352] width 409 height 44
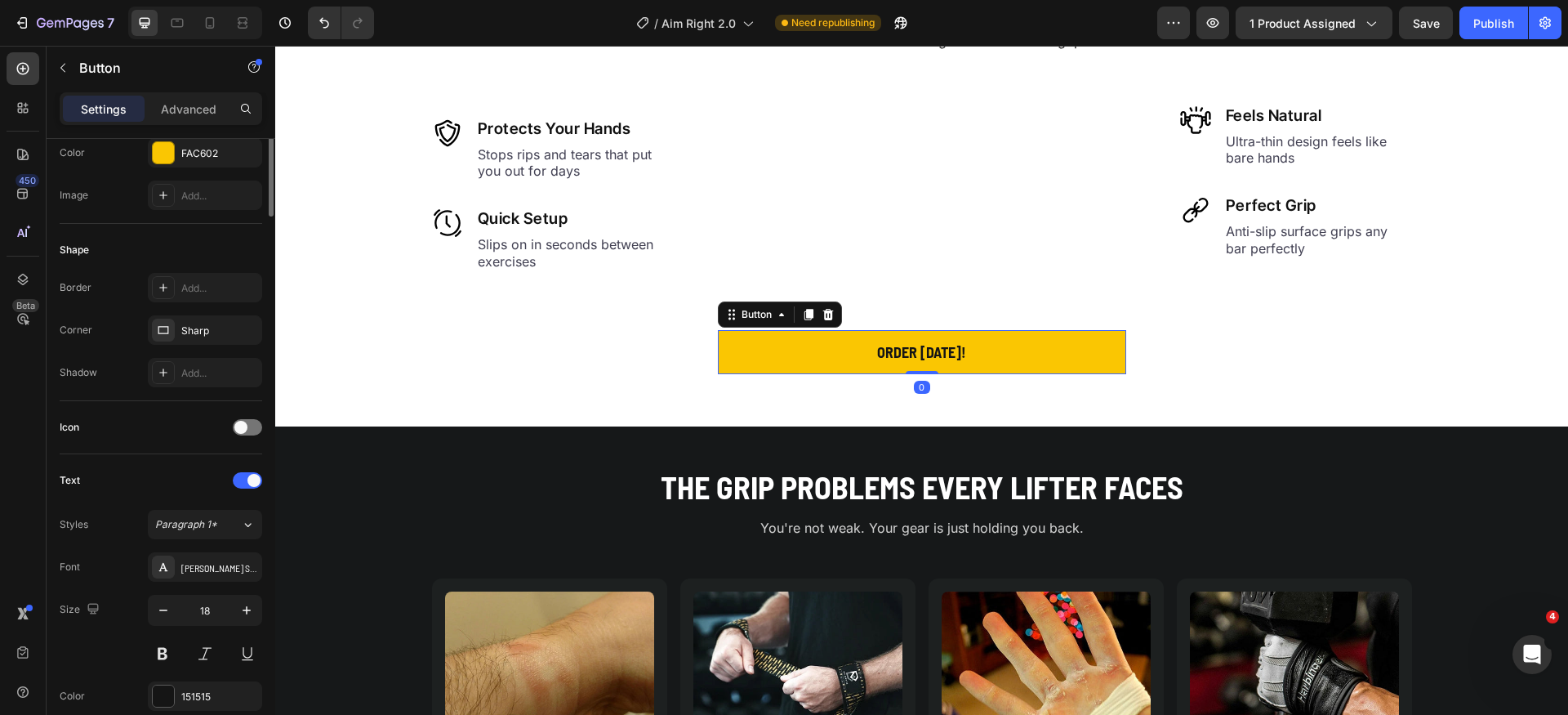
scroll to position [398, 0]
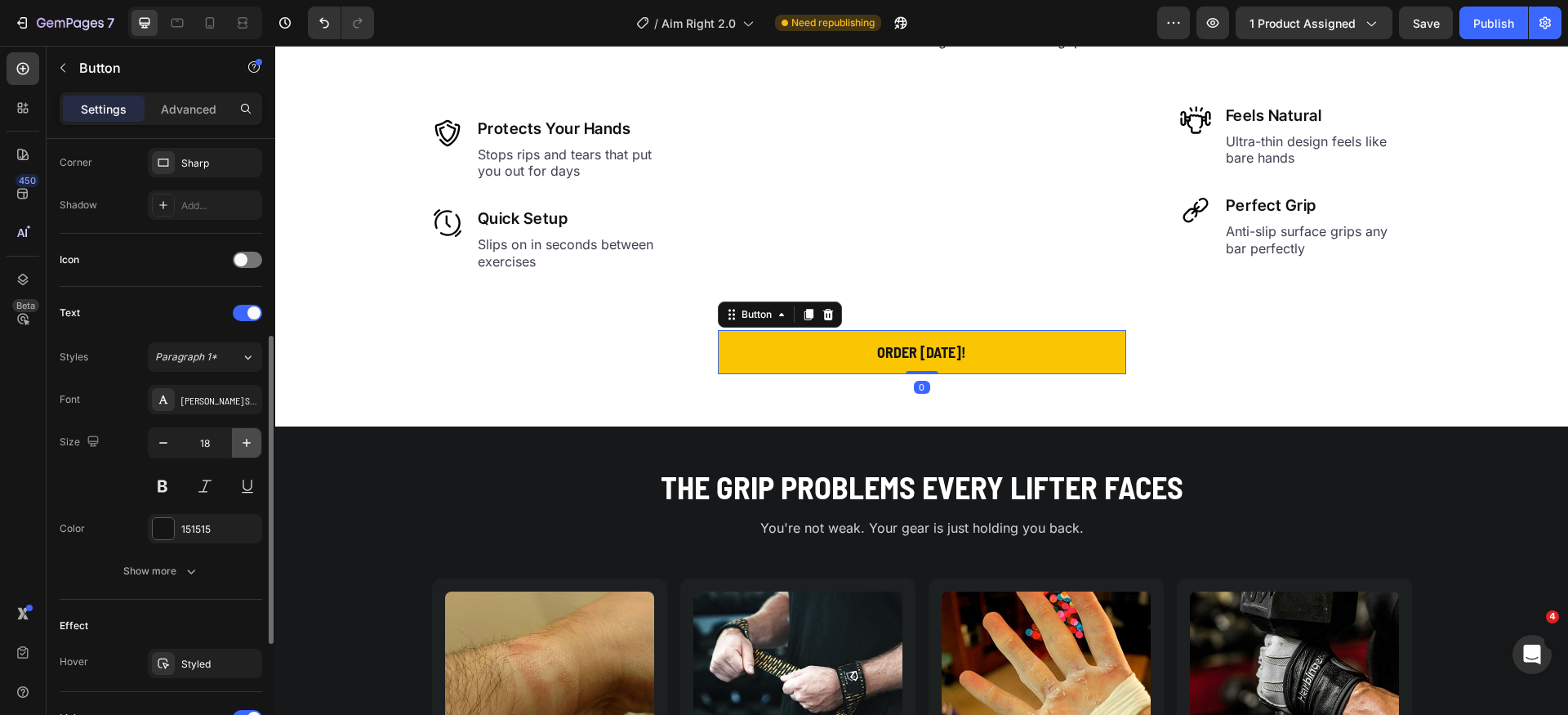
click at [249, 446] on icon "button" at bounding box center [246, 442] width 16 height 16
type input "20"
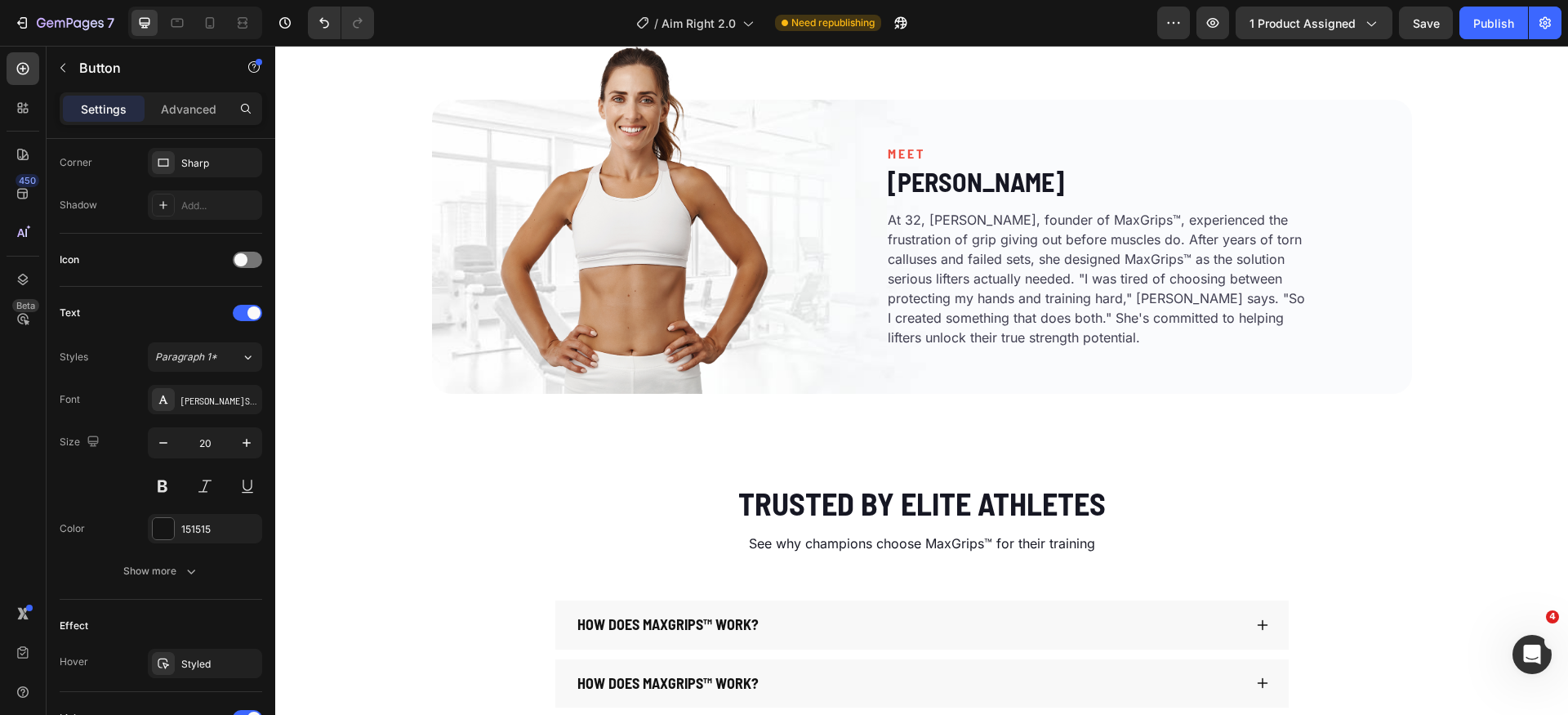
scroll to position [4483, 0]
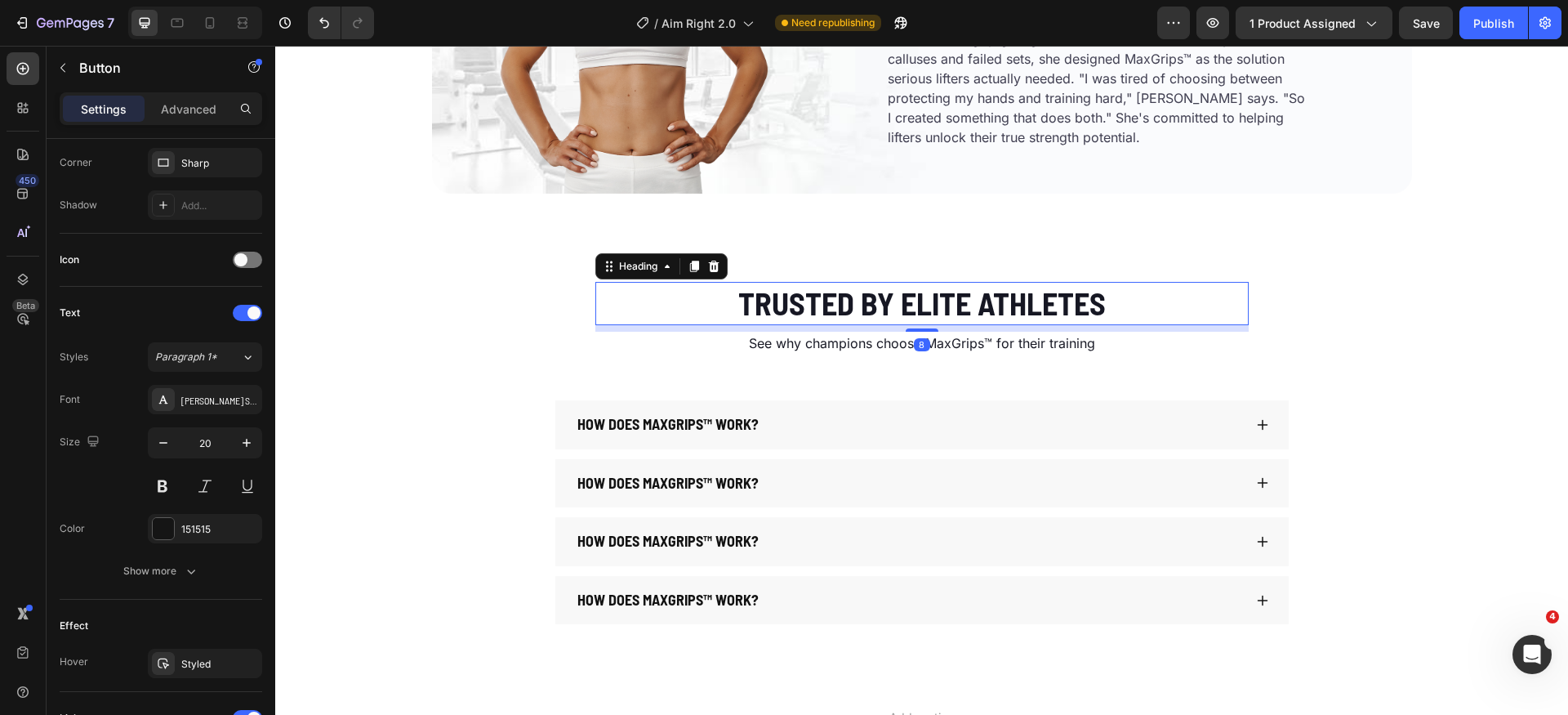
click at [899, 312] on h2 "Trusted by Elite Athletes" at bounding box center [921, 303] width 653 height 43
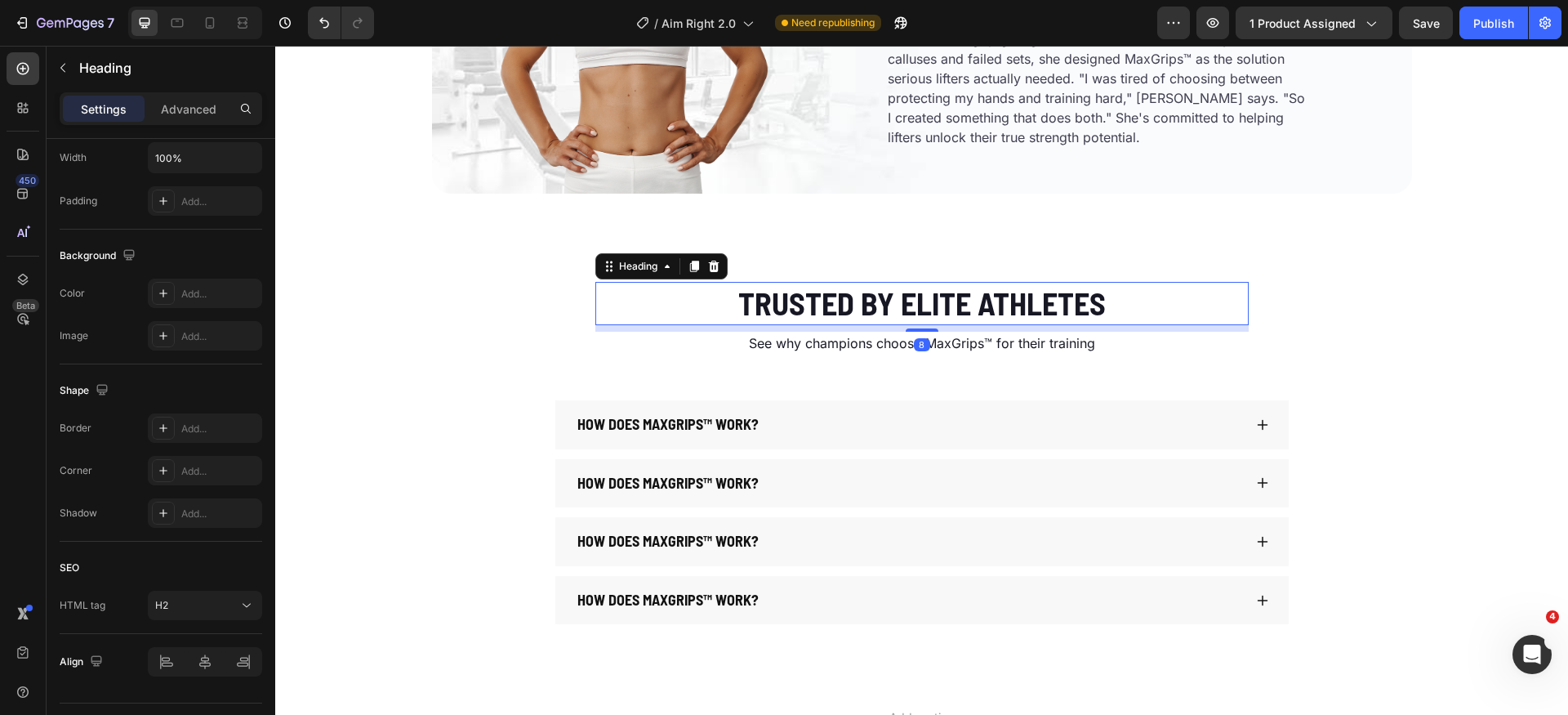
scroll to position [0, 0]
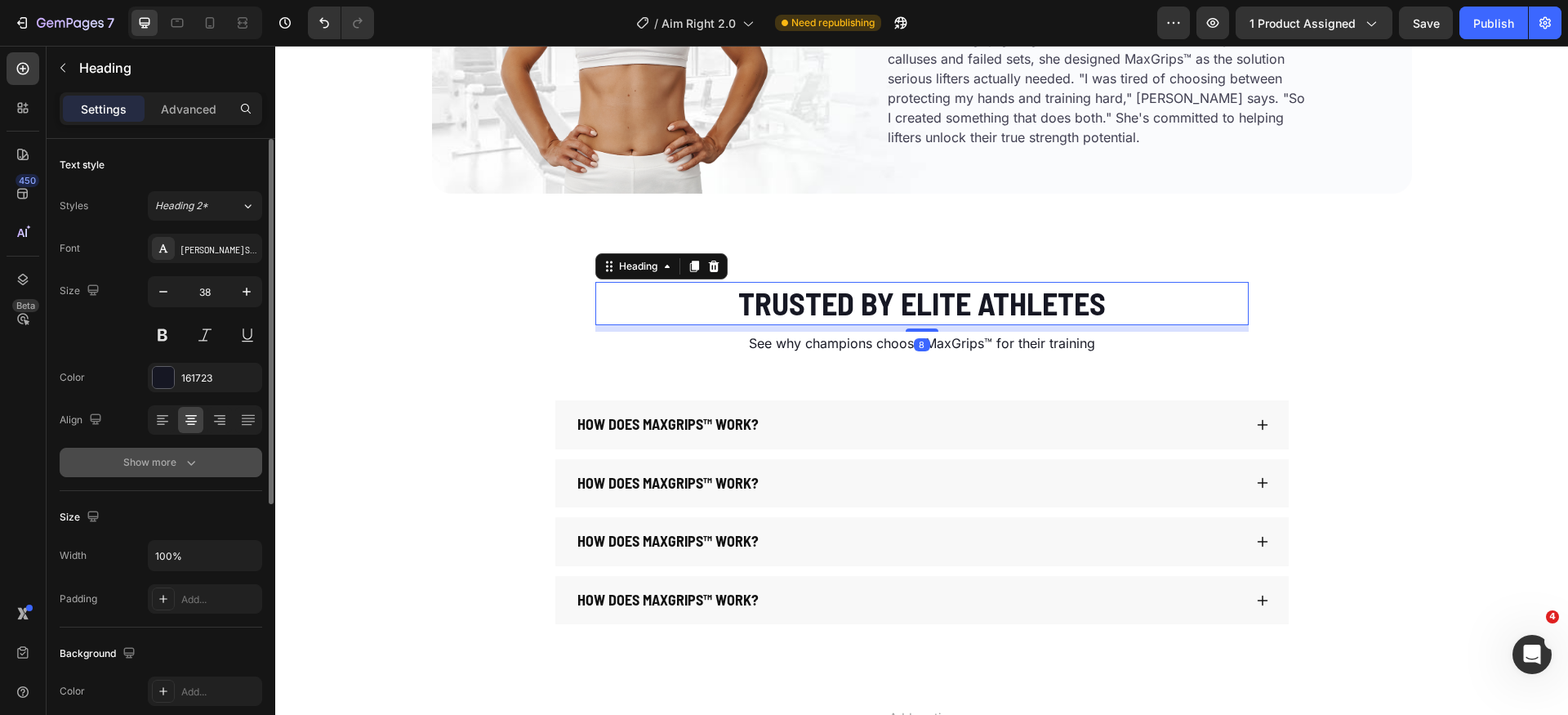
click at [183, 463] on icon "button" at bounding box center [191, 462] width 16 height 16
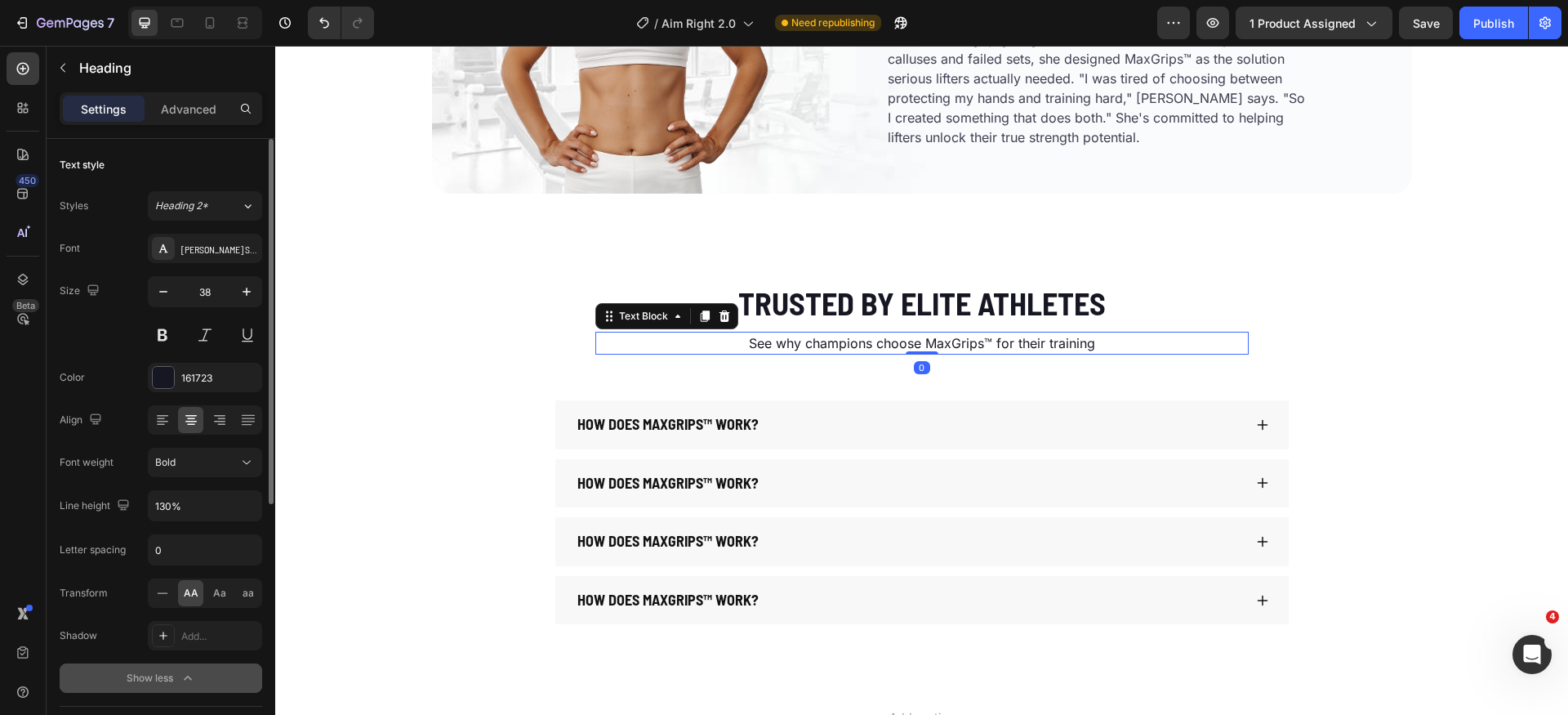
click at [840, 340] on p "See why champions choose MaxGrips™ for their training" at bounding box center [921, 342] width 650 height 19
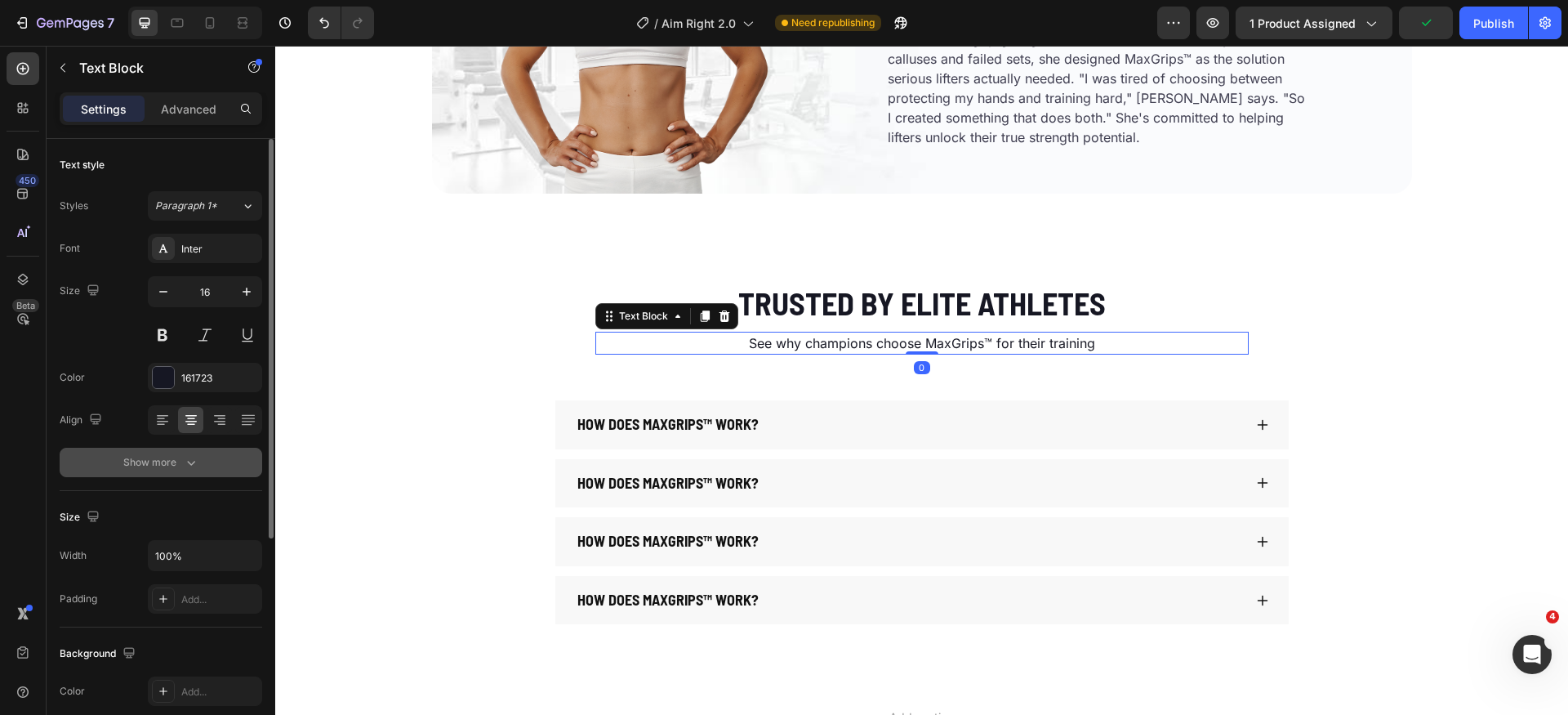
click at [200, 464] on button "Show more" at bounding box center [161, 462] width 203 height 29
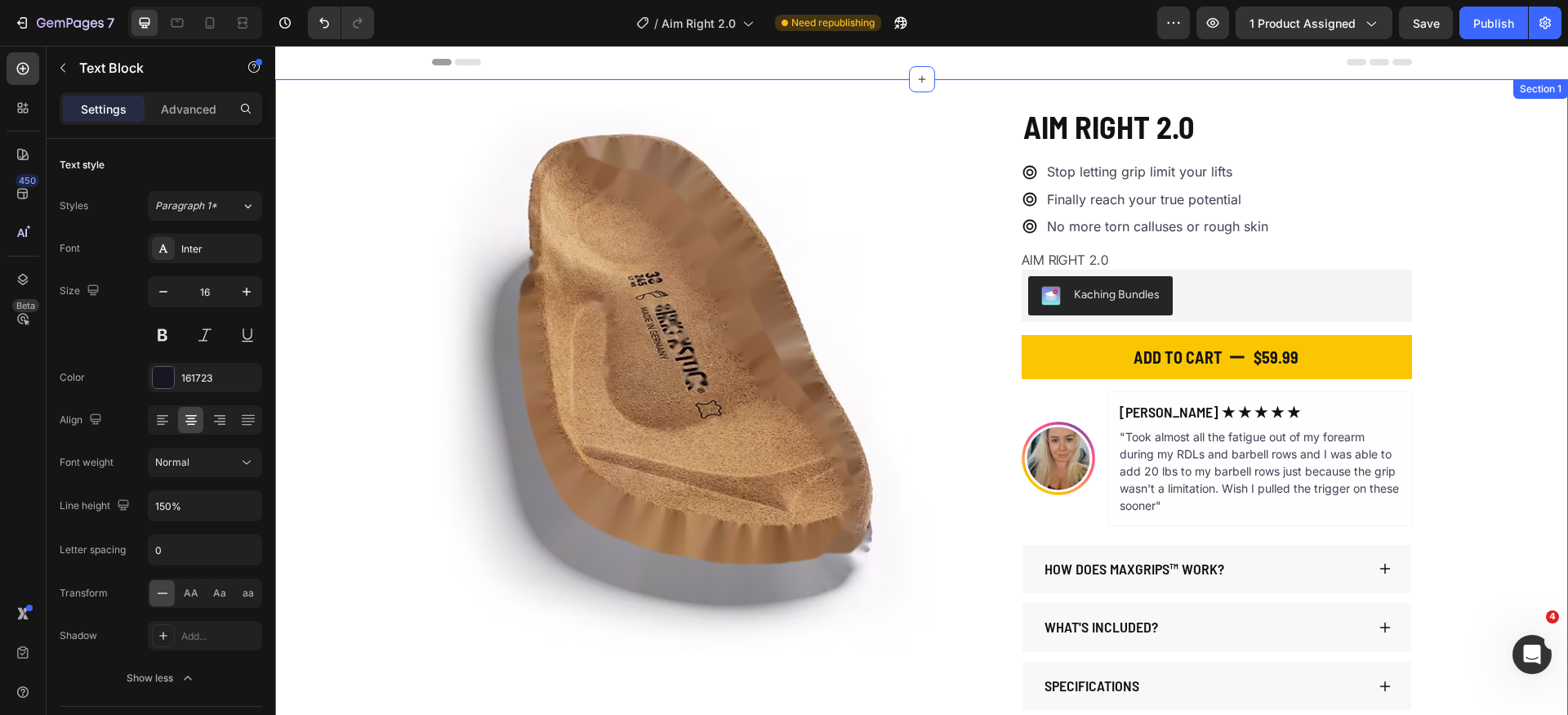
click at [1513, 256] on div "Product Images AIM RIGHT 2.0 Product Title $59.99 Product Price Product Price $…" at bounding box center [921, 407] width 1293 height 605
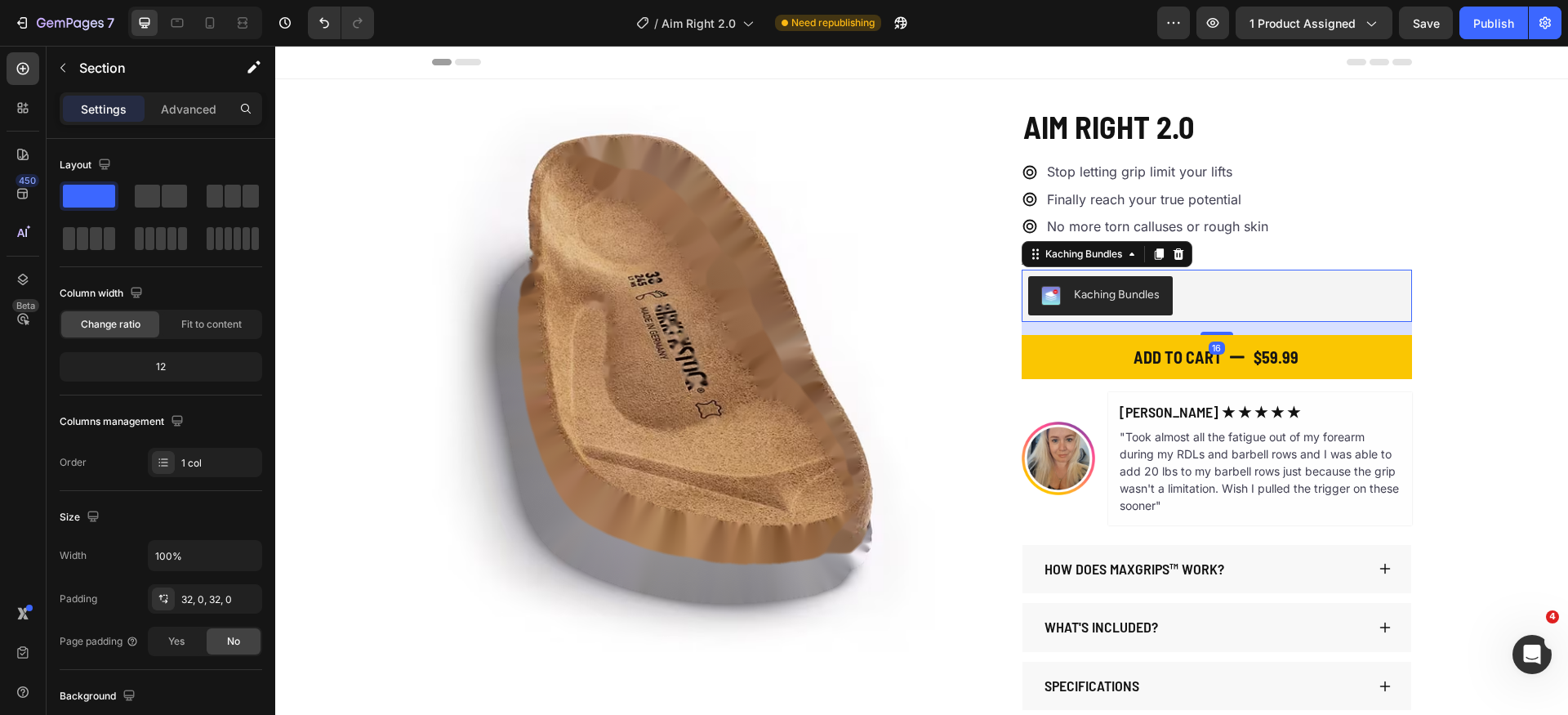
click at [1221, 305] on div "Kaching Bundles" at bounding box center [1217, 295] width 377 height 40
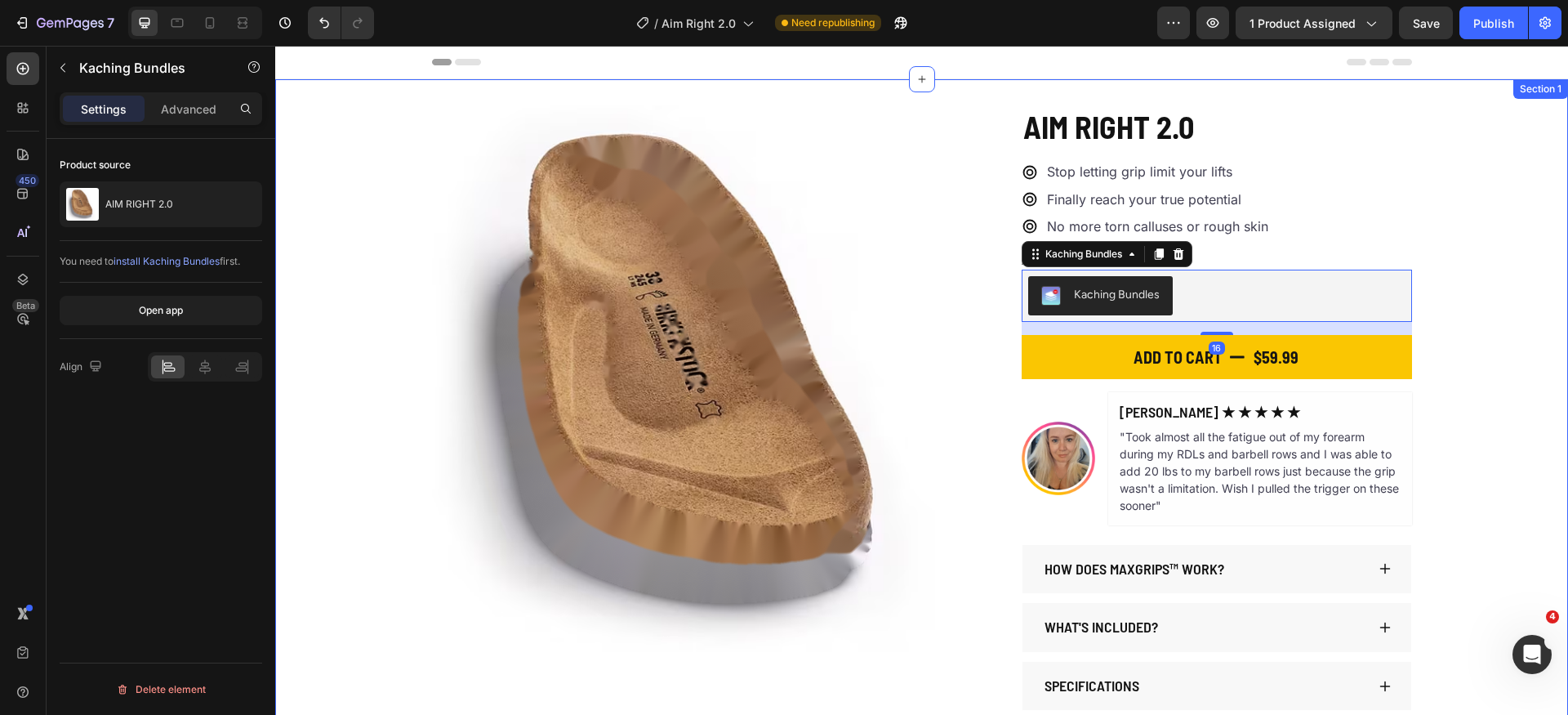
click at [1477, 254] on div "Product Images AIM RIGHT 2.0 Product Title $59.99 Product Price Product Price $…" at bounding box center [921, 407] width 1293 height 605
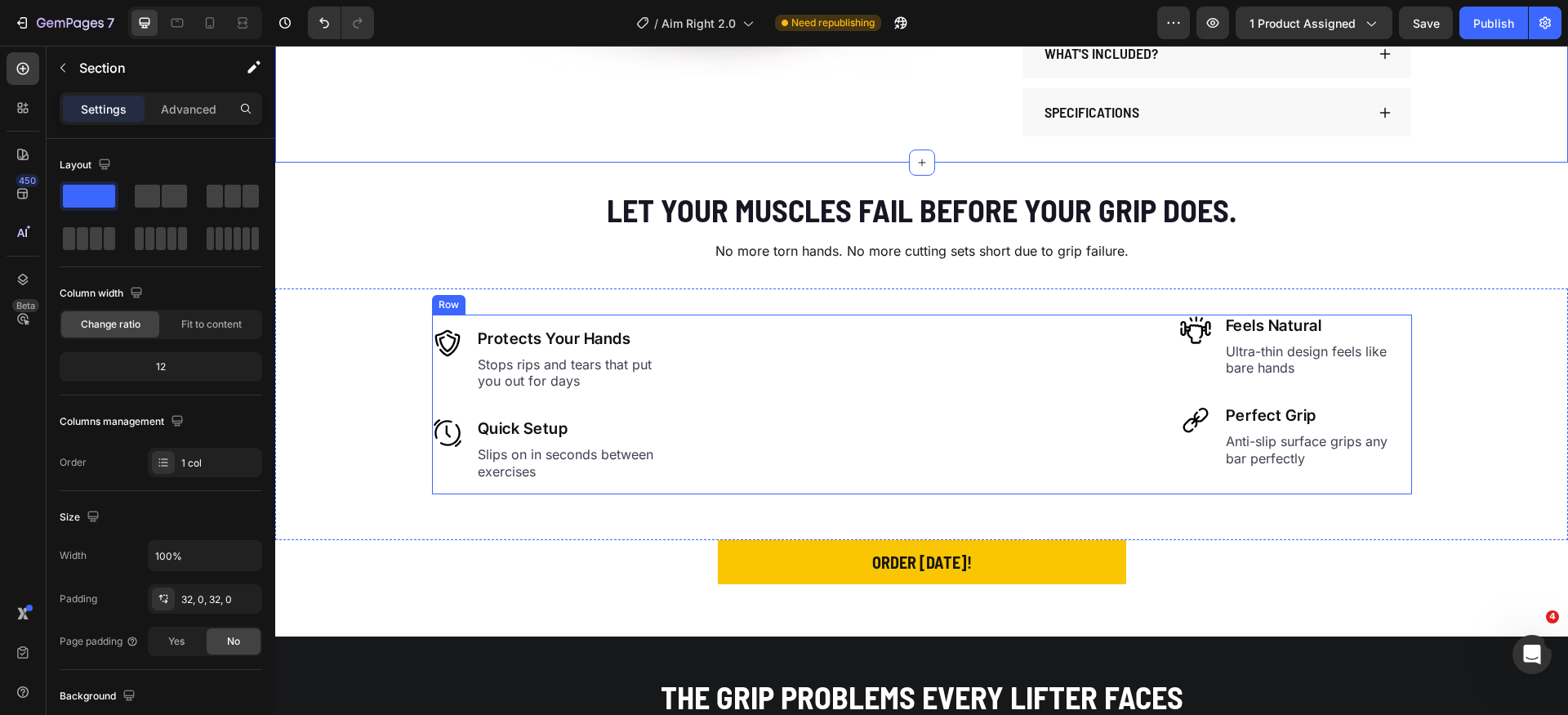
scroll to position [594, 0]
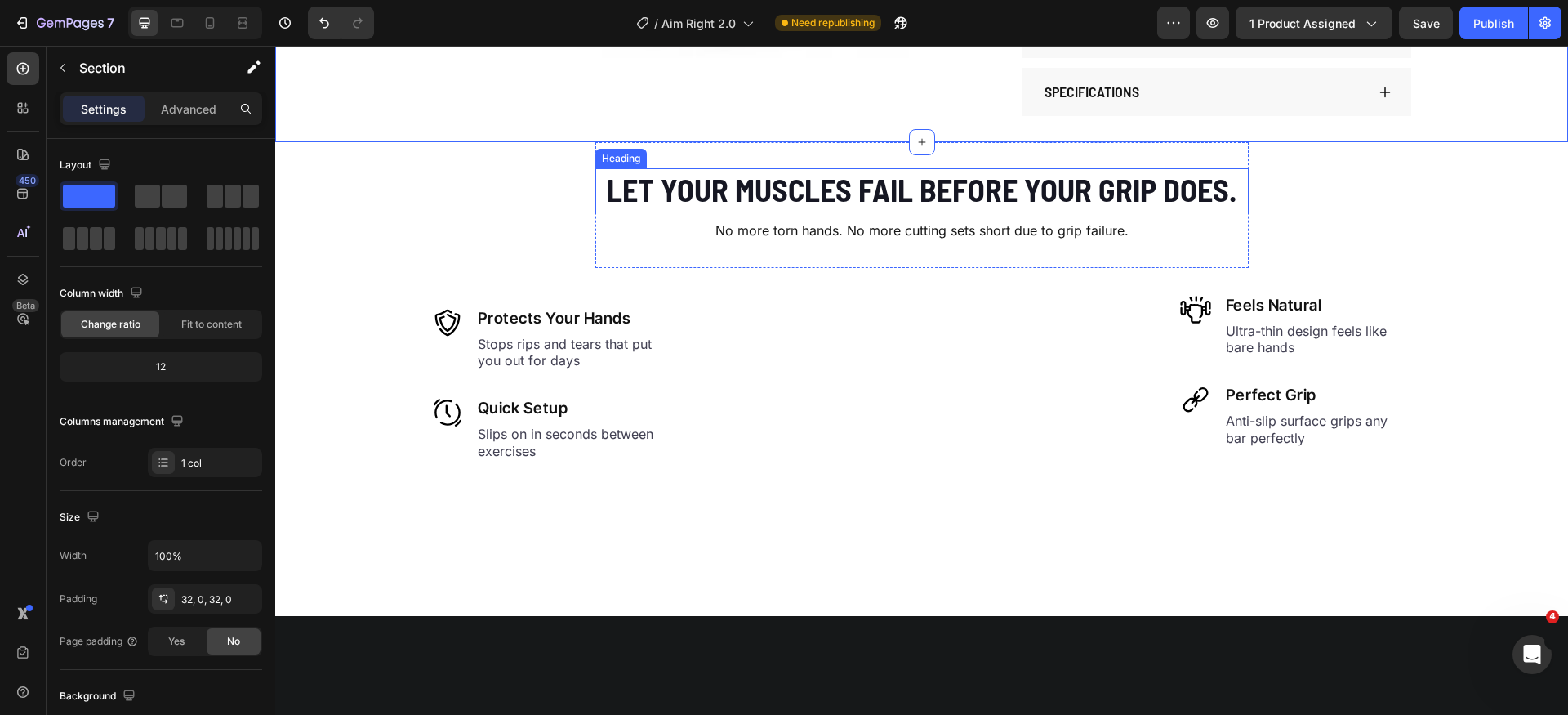
click at [882, 199] on h2 "Let your muscles fail before your grip does." at bounding box center [921, 189] width 653 height 43
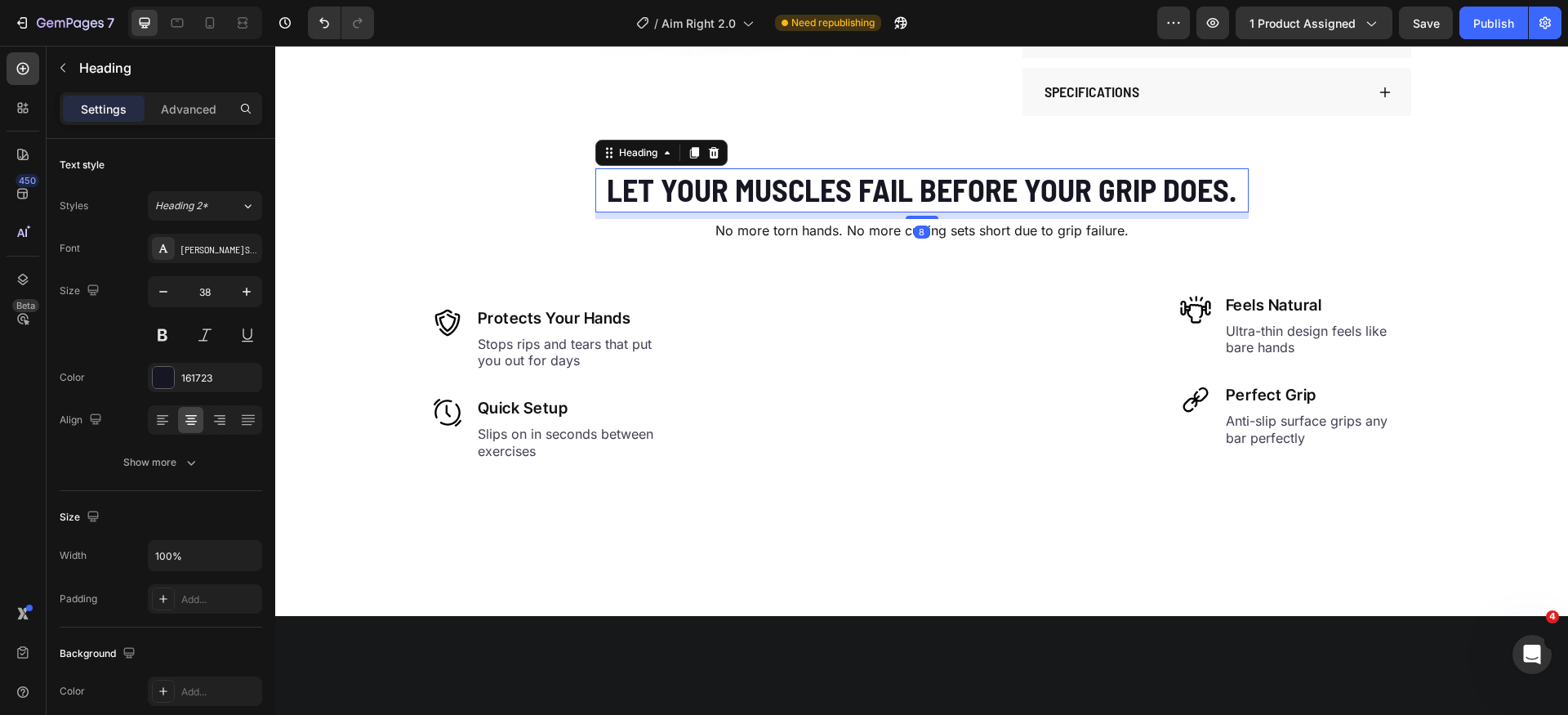
click at [882, 199] on h2 "Let your muscles fail before your grip does." at bounding box center [921, 189] width 653 height 43
click at [882, 199] on p "Let your muscles fail before your grip does." at bounding box center [921, 190] width 650 height 40
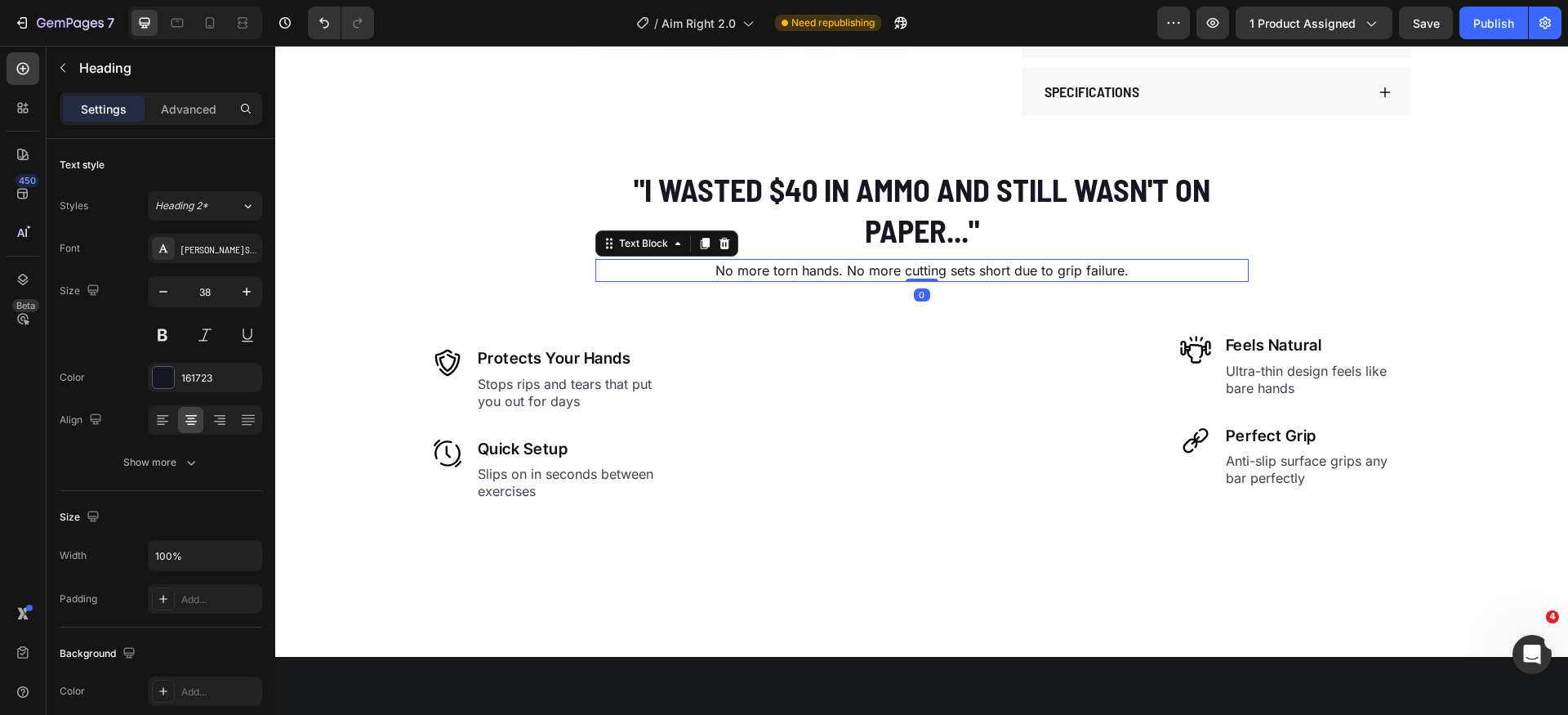
click at [879, 270] on p "No more torn hands. No more cutting sets short due to grip failure." at bounding box center [921, 270] width 650 height 19
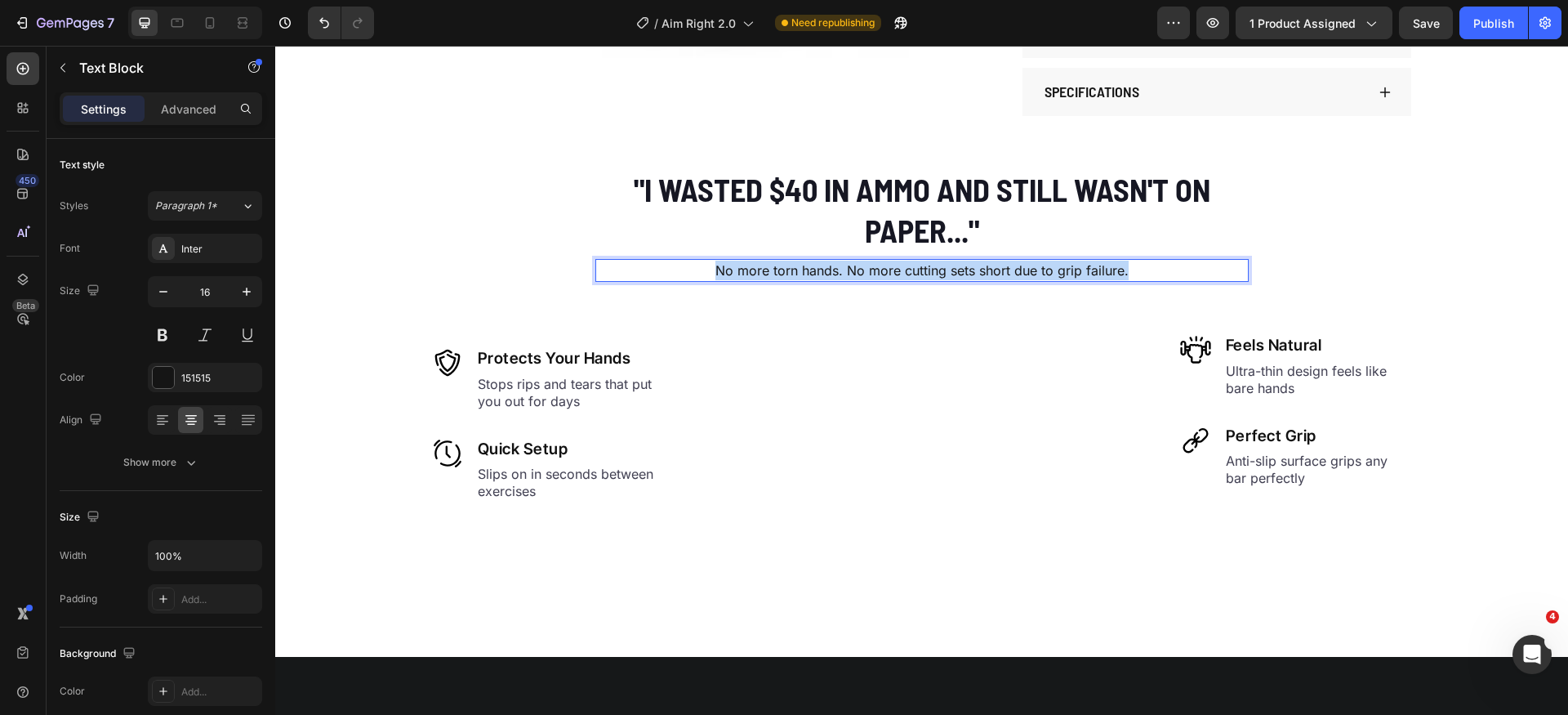
click at [879, 270] on p "No more torn hands. No more cutting sets short due to grip failure." at bounding box center [921, 270] width 650 height 19
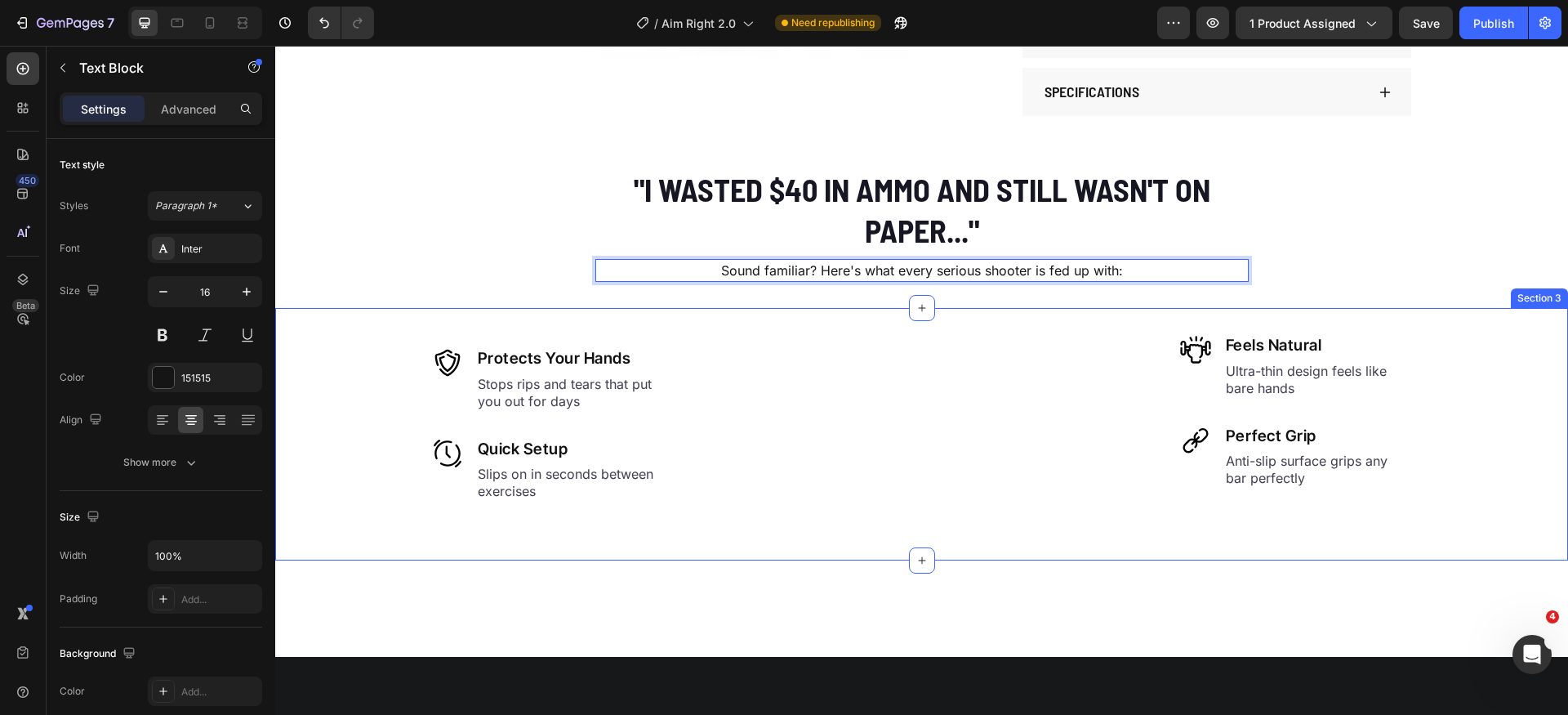
click at [1412, 308] on div "Image Protects Your Hands Heading Stops rips and tears that put you out for day…" at bounding box center [921, 434] width 1293 height 252
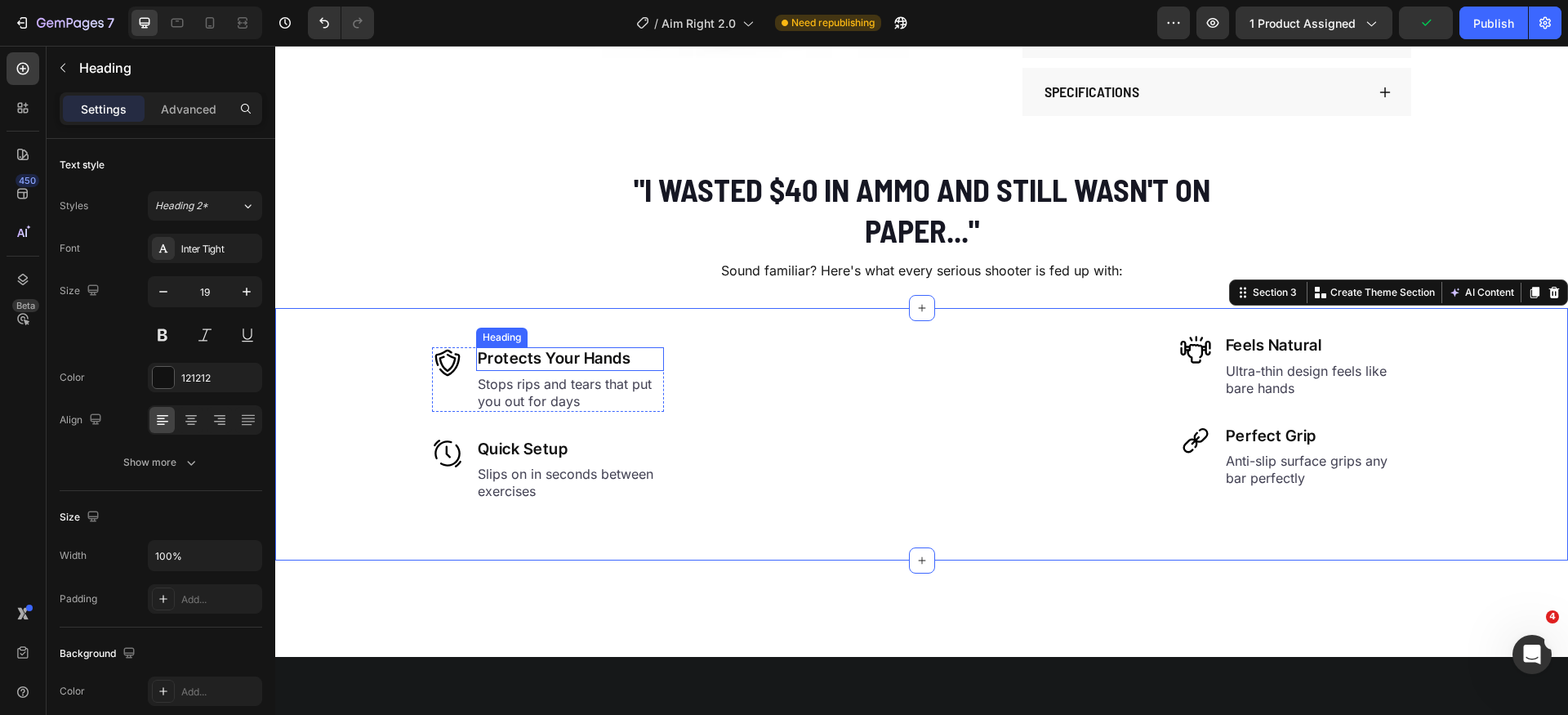
click at [558, 371] on h2 "Protects Your Hands" at bounding box center [569, 359] width 187 height 24
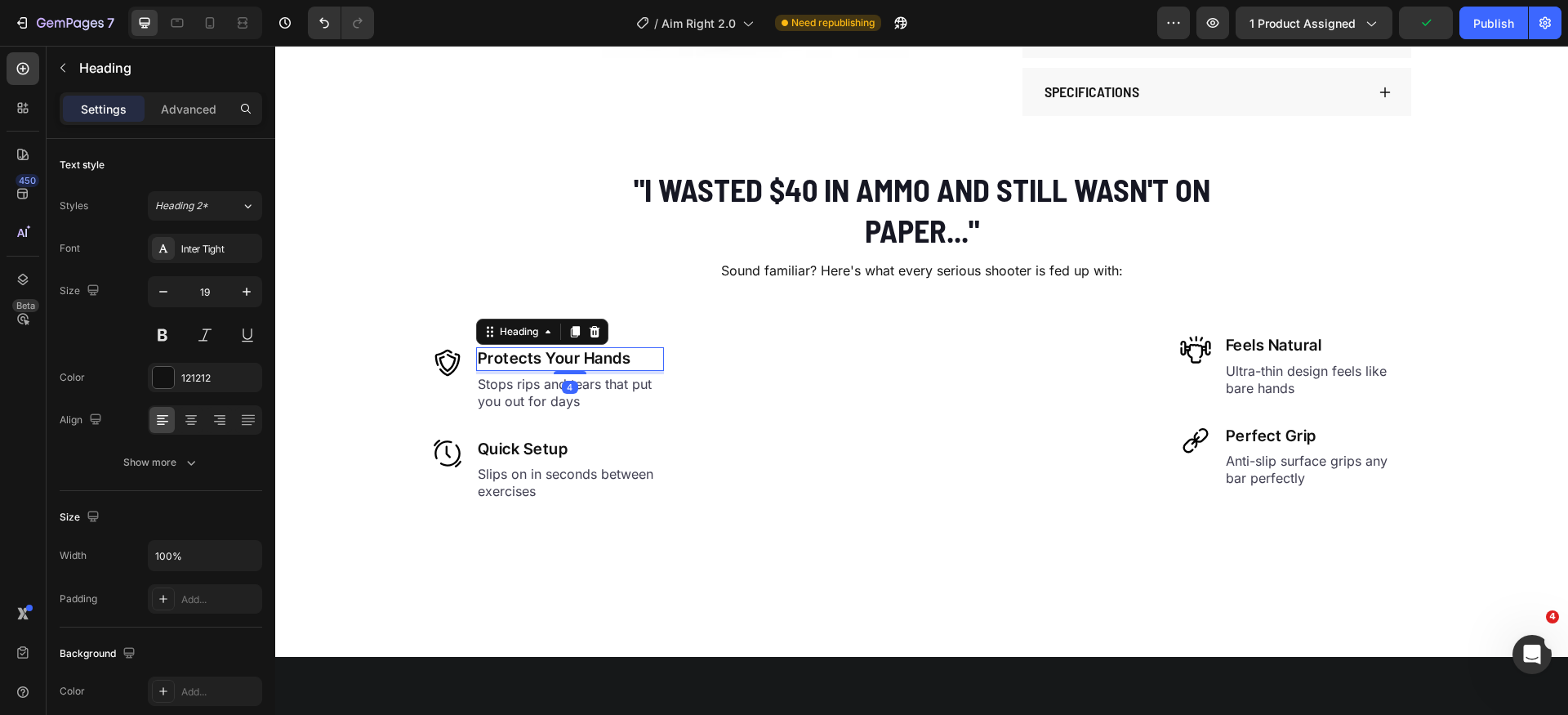
click at [558, 371] on h2 "Protects Your Hands" at bounding box center [569, 359] width 187 height 24
click at [558, 369] on p "Protects Your Hands" at bounding box center [570, 359] width 185 height 20
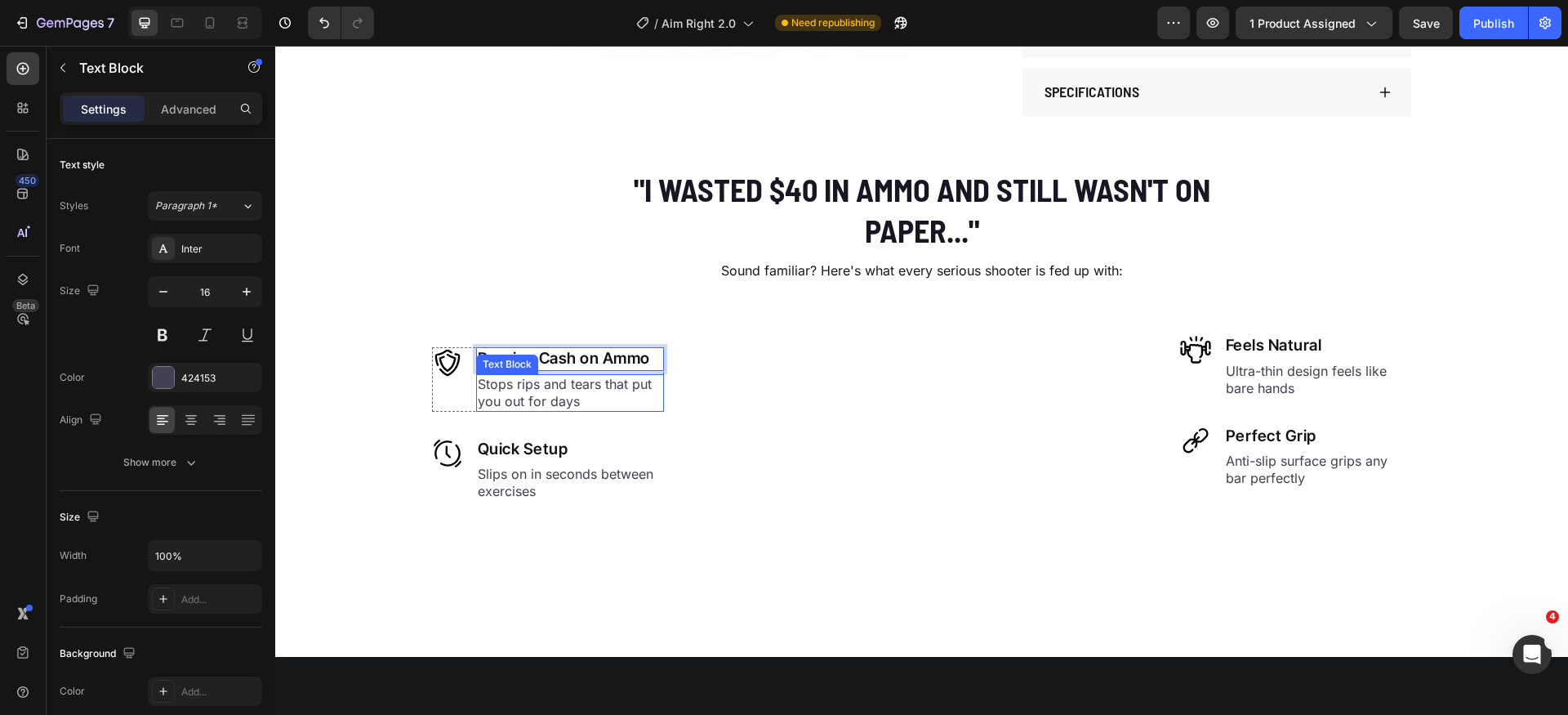
click at [546, 410] on p "Stops rips and tears that put you out for days" at bounding box center [570, 393] width 185 height 34
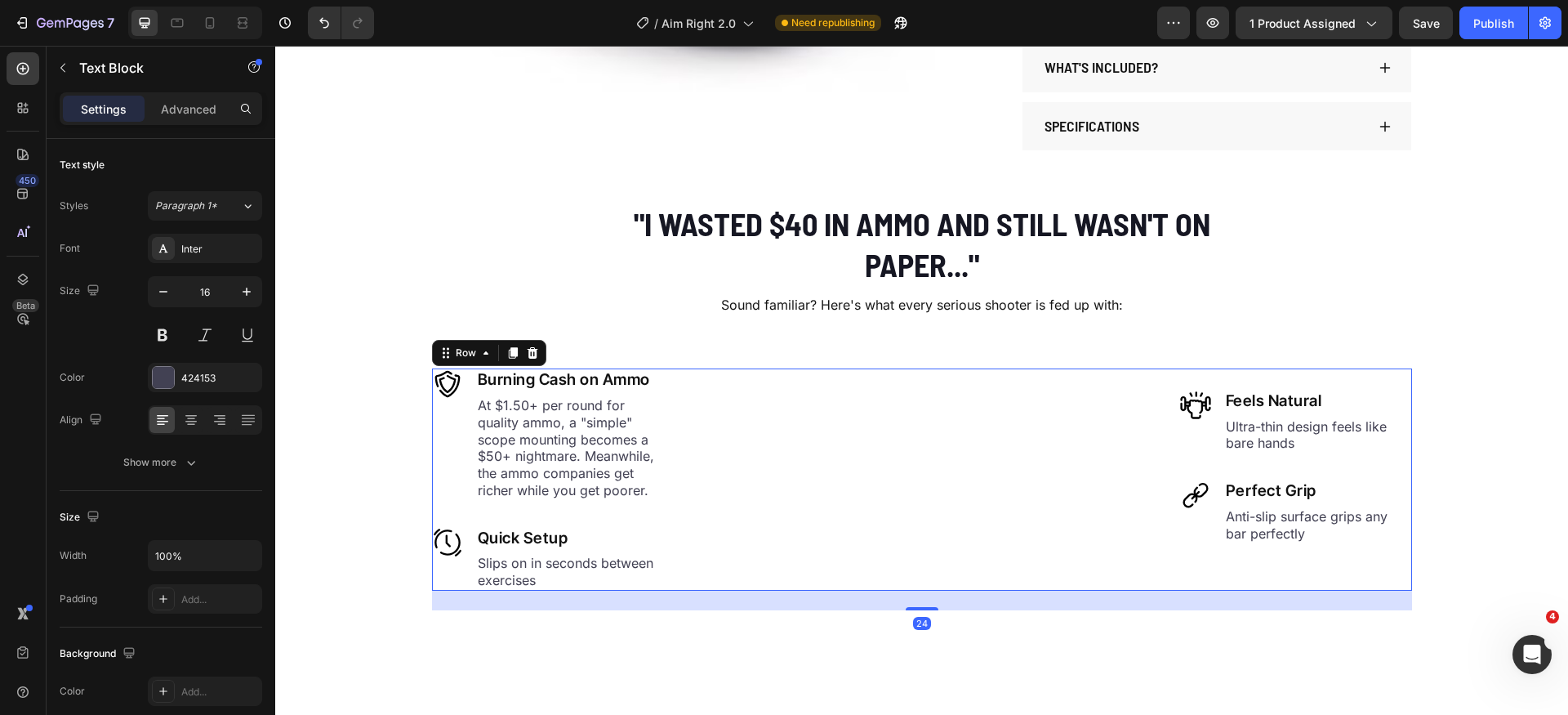
click at [496, 378] on div "Image Burning Cash on Ammo Heading At $1.50+ per round for quality ammo, a "sim…" at bounding box center [548, 479] width 232 height 222
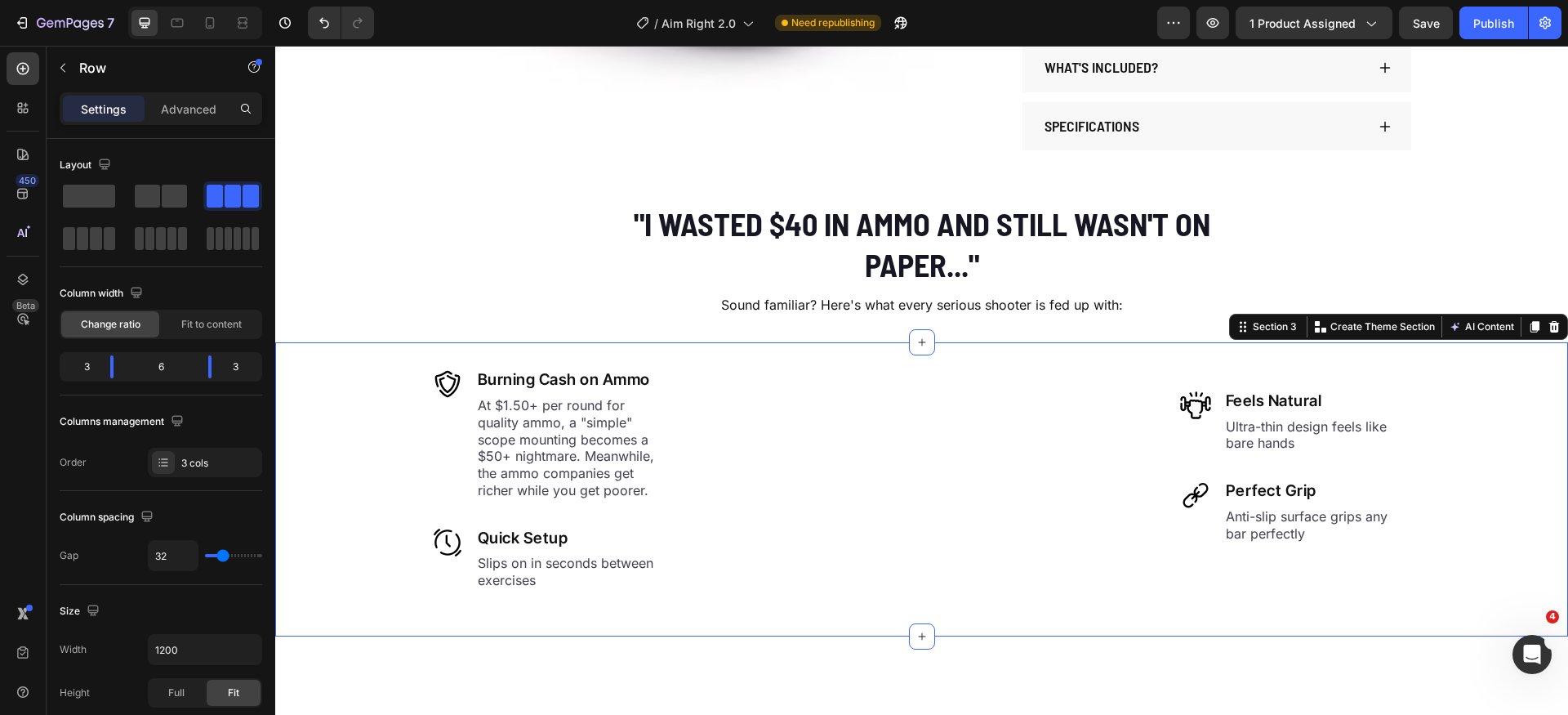
click at [369, 474] on div "Image Burning Cash on Ammo Heading At $1.50+ per round for quality ammo, a "sim…" at bounding box center [921, 490] width 1293 height 242
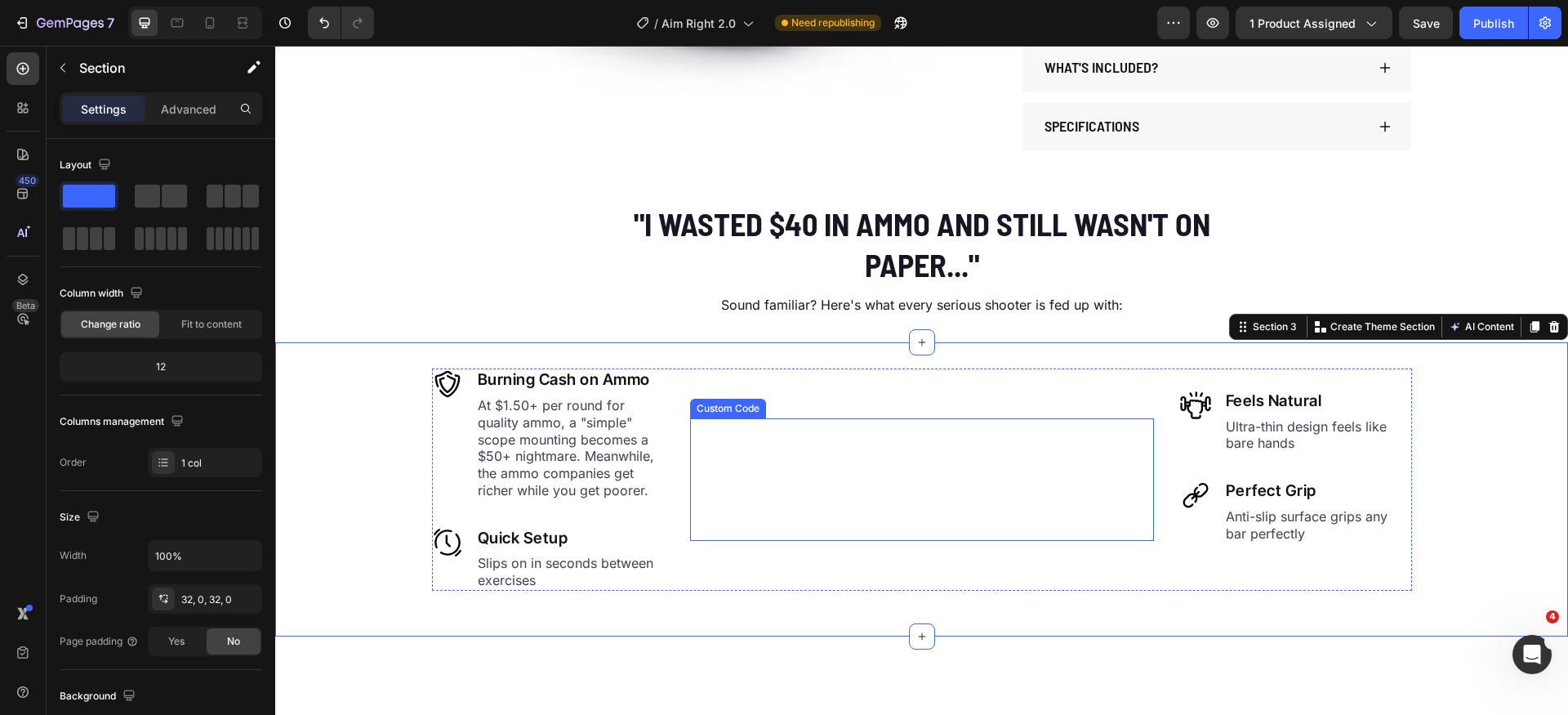
scroll to position [720, 0]
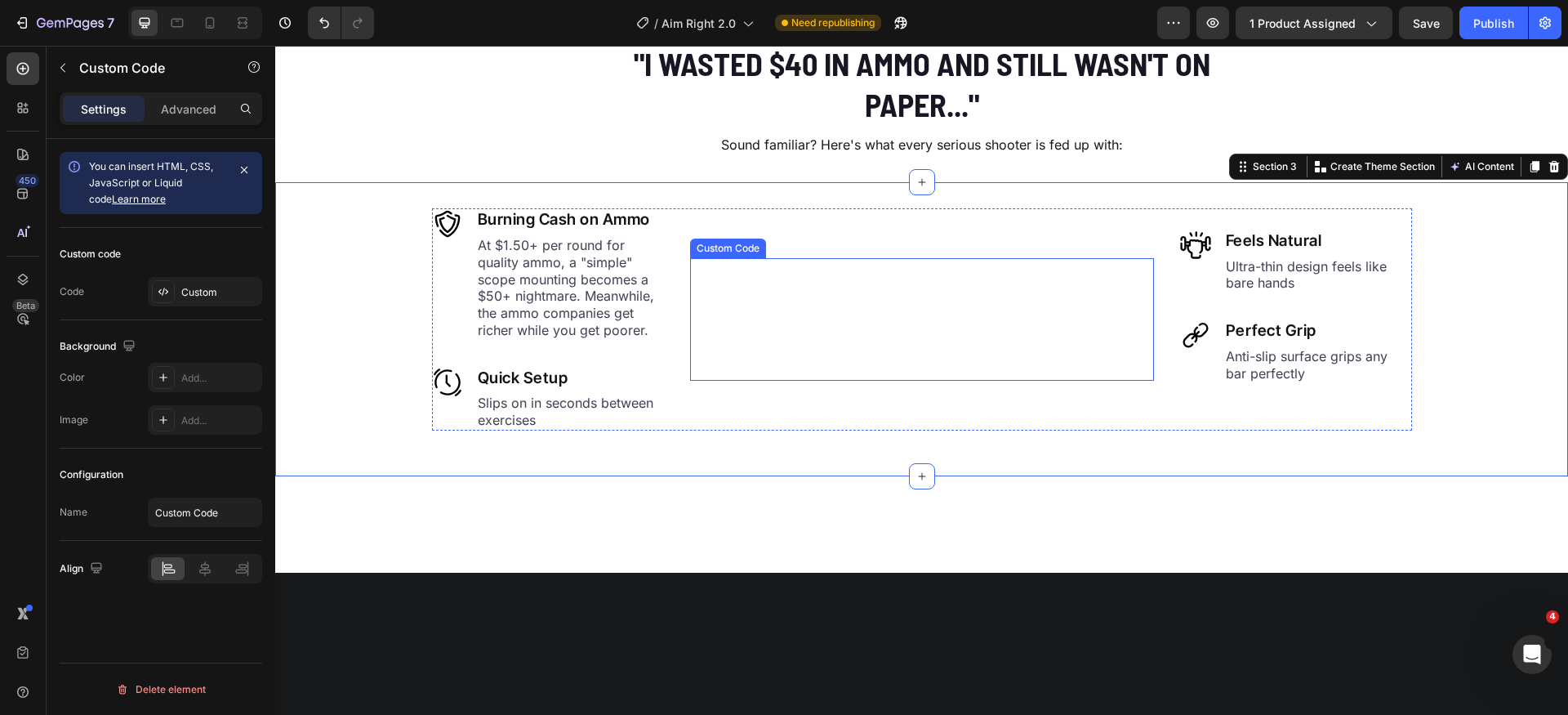
click at [935, 381] on video at bounding box center [812, 320] width 245 height 123
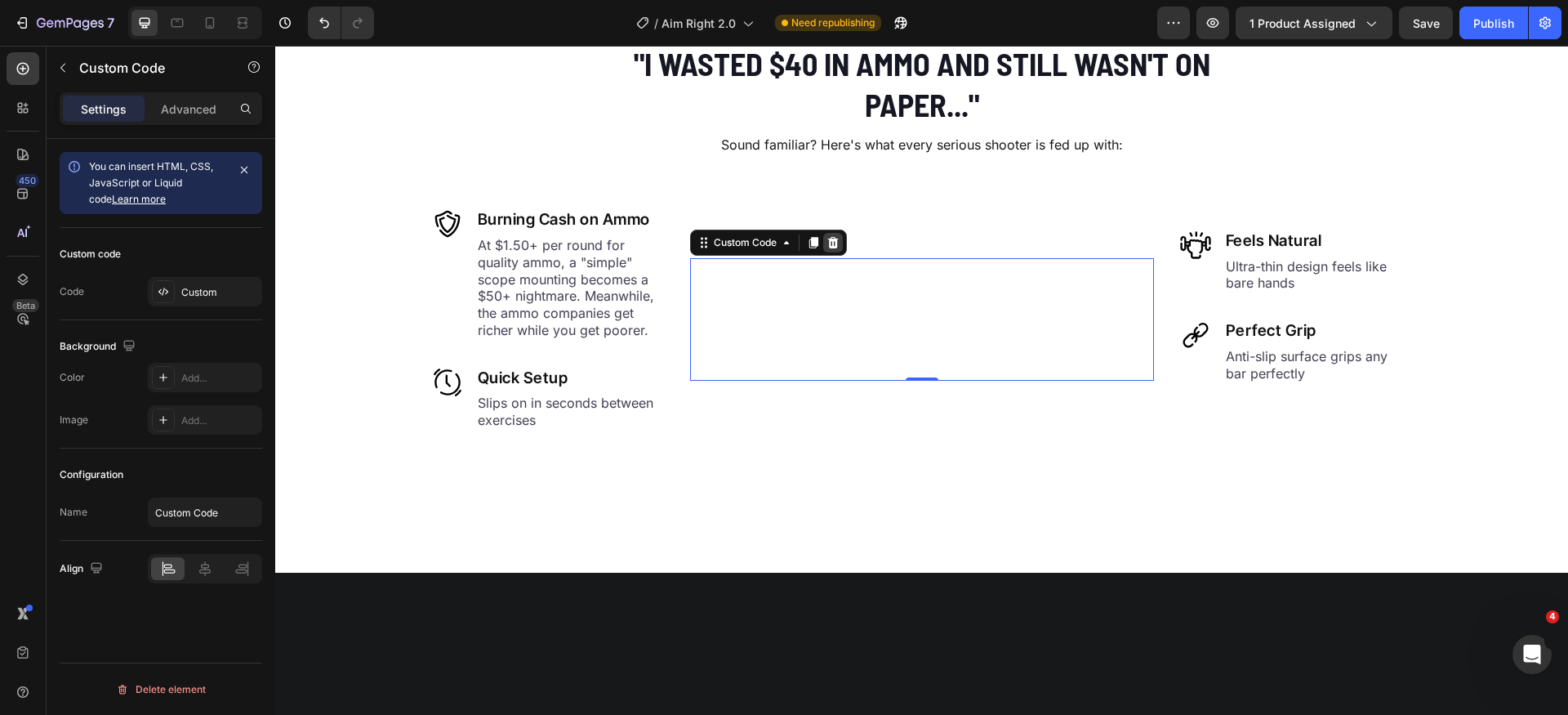
click at [826, 236] on icon at bounding box center [833, 243] width 13 height 13
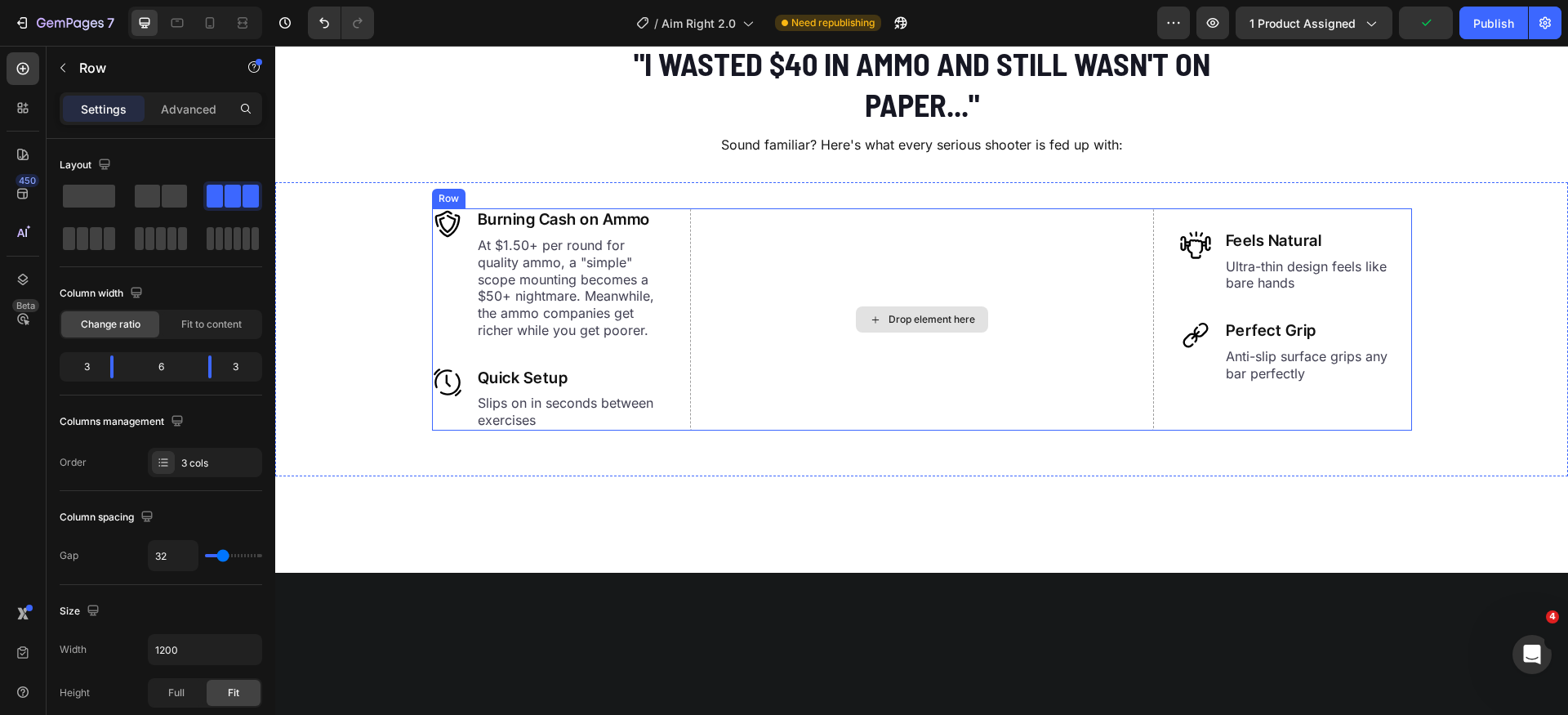
click at [902, 246] on div "Drop element here" at bounding box center [922, 320] width 464 height 222
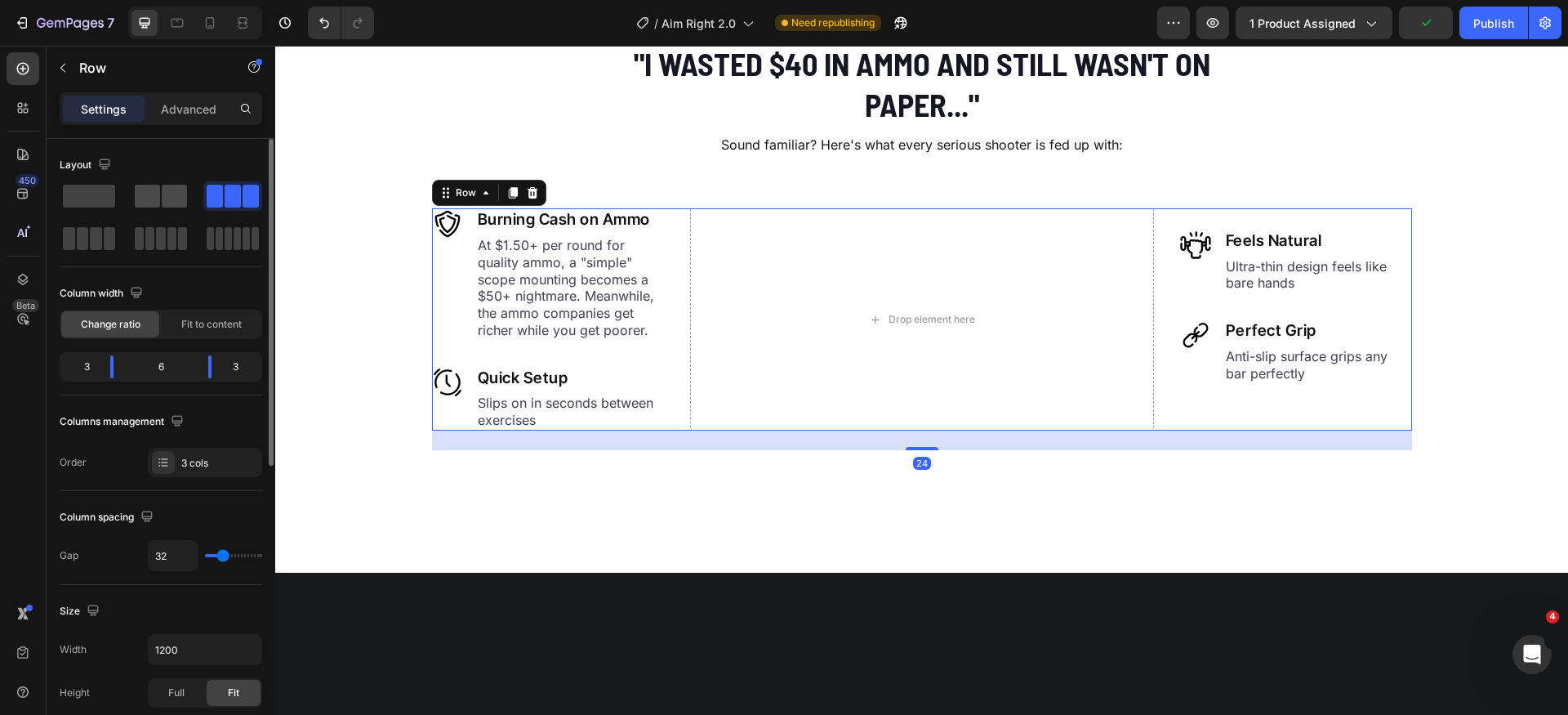
click at [167, 193] on span at bounding box center [174, 196] width 25 height 23
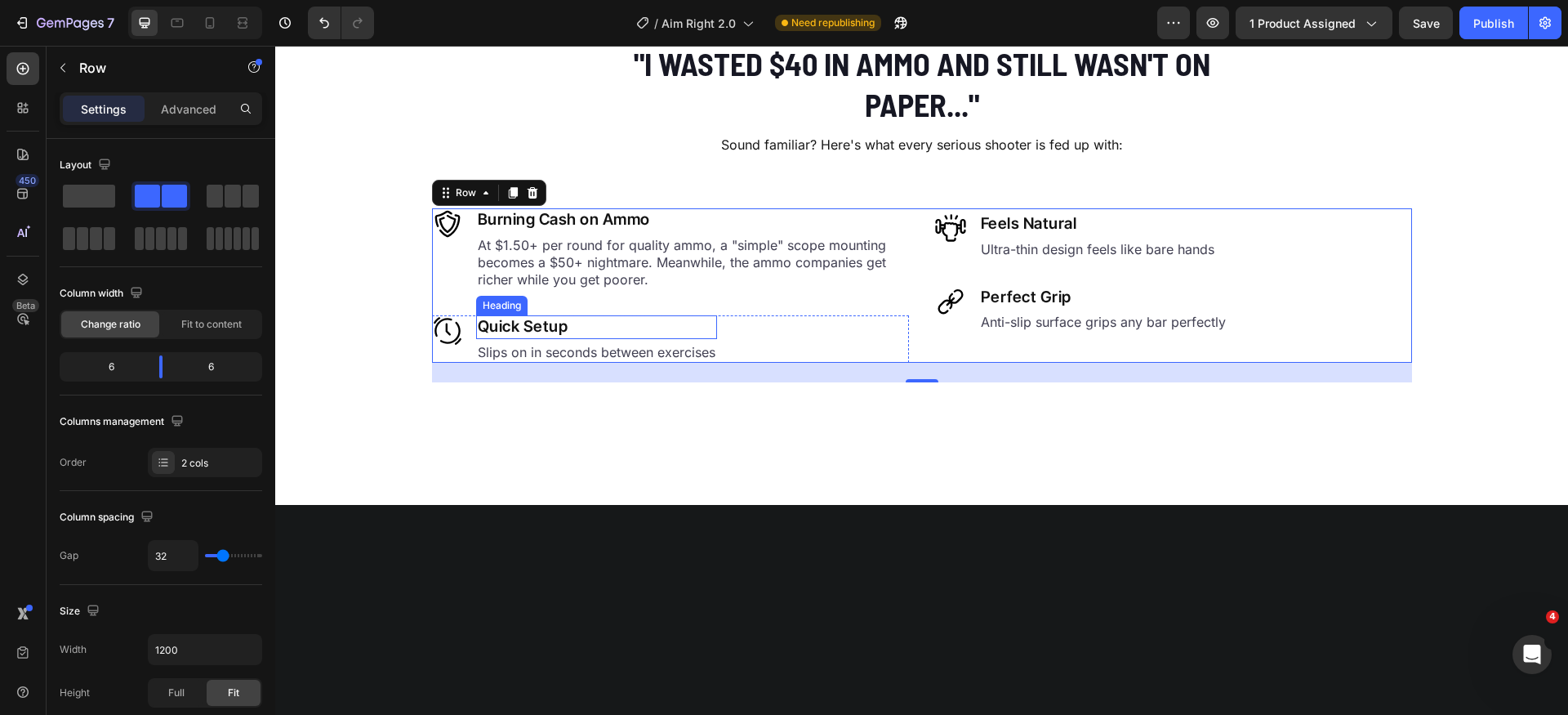
click at [532, 324] on h2 "Quick Setup" at bounding box center [596, 327] width 241 height 24
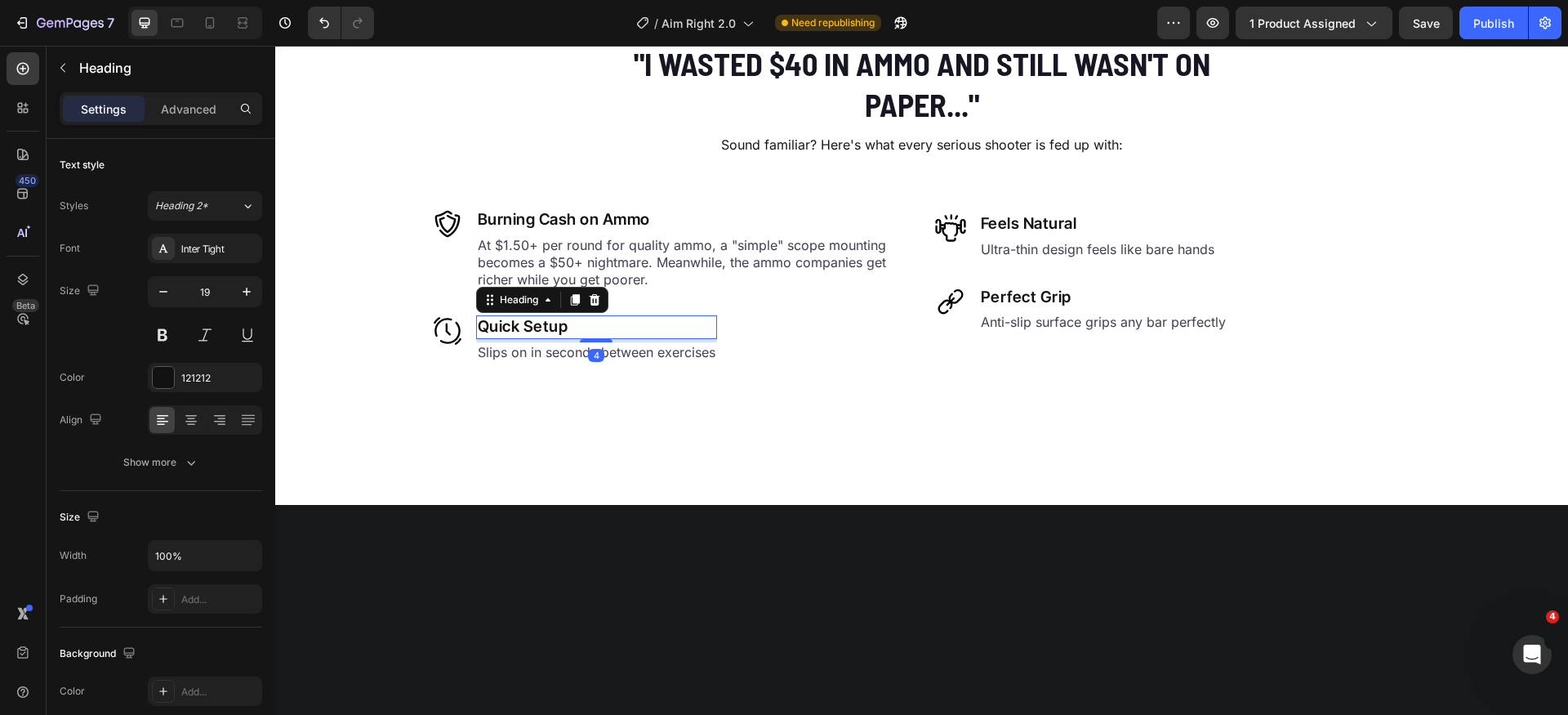
click at [532, 324] on h2 "Quick Setup" at bounding box center [596, 327] width 241 height 24
click at [532, 324] on p "Quick Setup" at bounding box center [596, 327] width 238 height 20
click at [578, 323] on p "🗑️ Cheap Boresighter Disasters" at bounding box center [596, 327] width 238 height 20
click at [496, 328] on p "🗑️ Cheap Boresighter Disasters" at bounding box center [596, 327] width 238 height 20
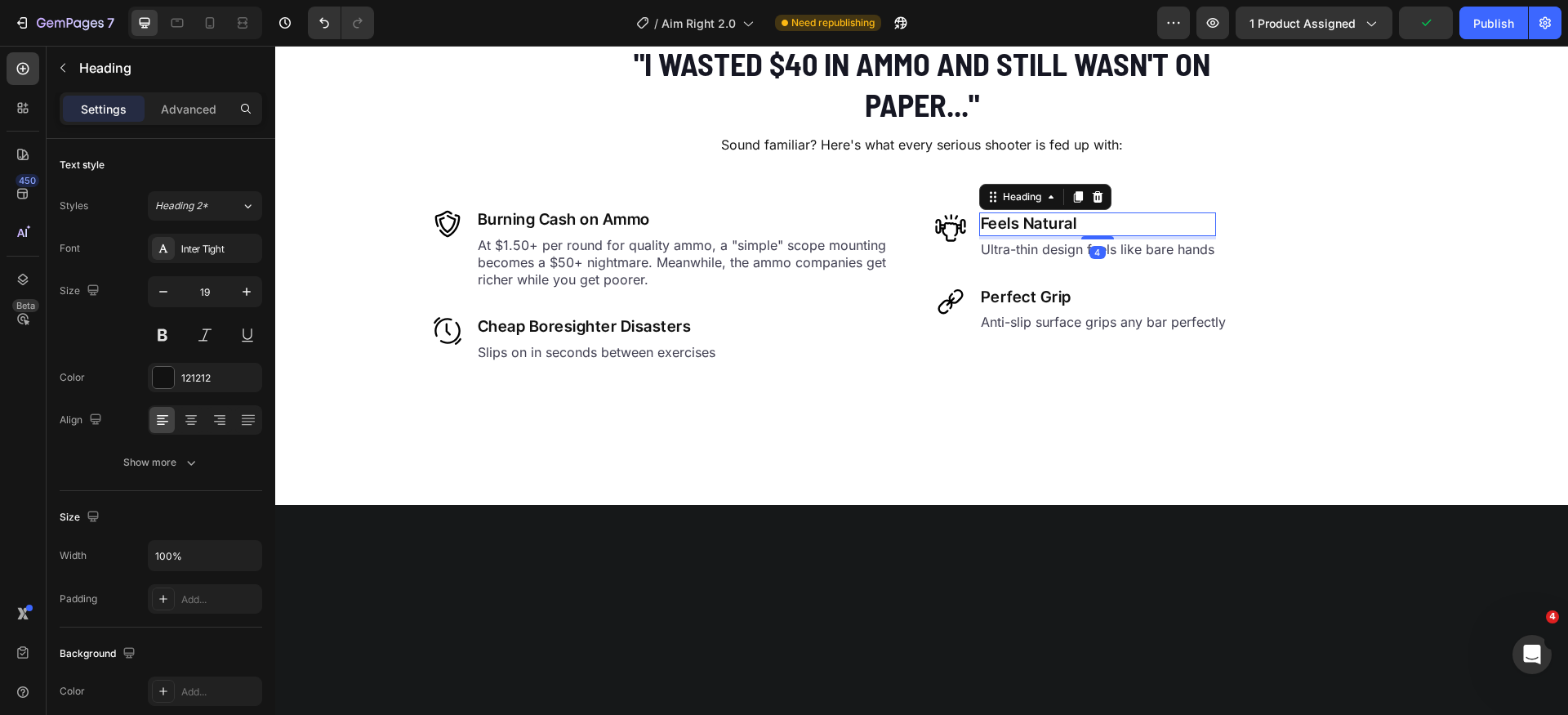
click at [1022, 223] on h2 "Feels Natural" at bounding box center [1098, 225] width 237 height 24
click at [1022, 223] on p "Feels Natural" at bounding box center [1098, 225] width 234 height 20
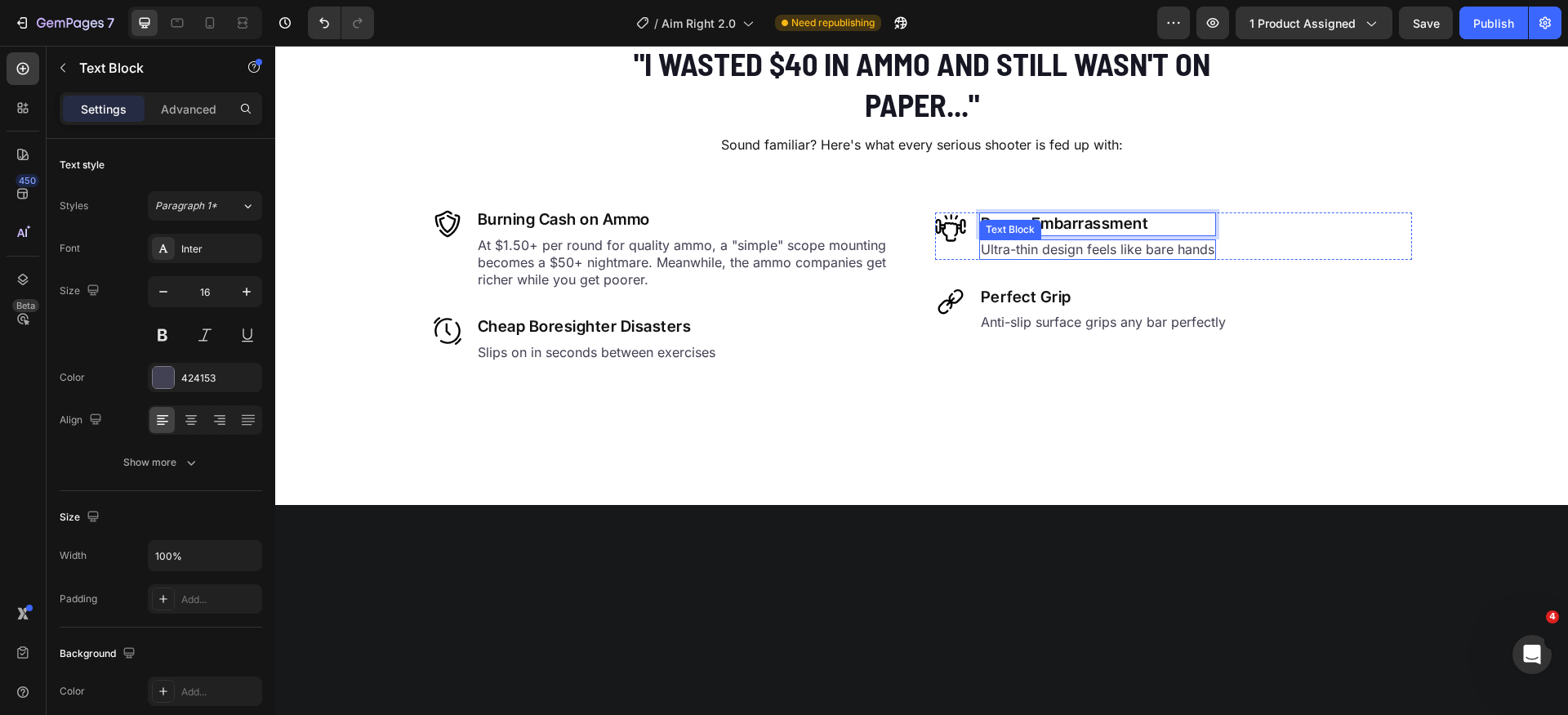
click at [1092, 257] on div "Ultra-thin design feels like bare hands Text Block" at bounding box center [1098, 250] width 237 height 20
click at [1092, 257] on div at bounding box center [1097, 258] width 33 height 3
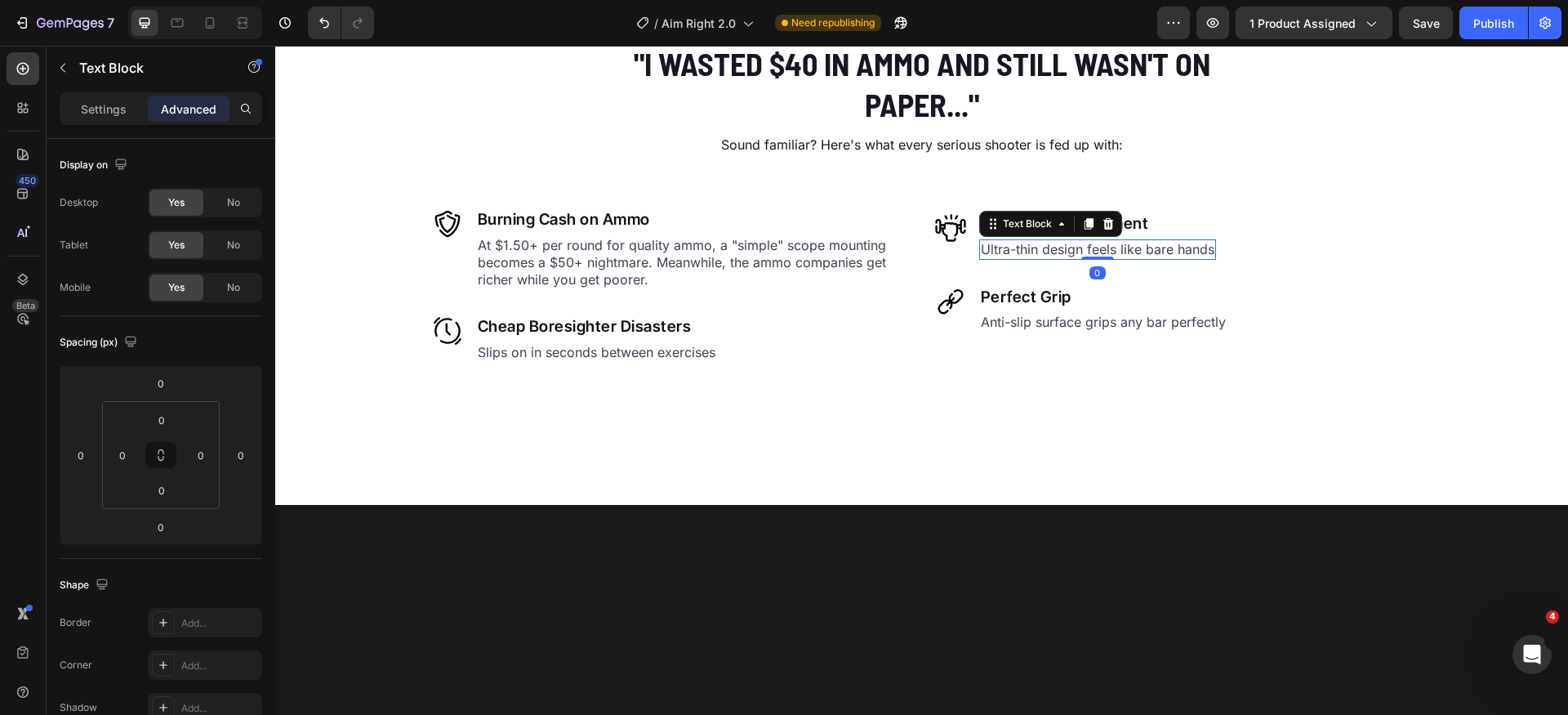
click at [1092, 257] on div at bounding box center [1097, 258] width 33 height 3
click at [1116, 252] on p "Ultra-thin design feels like bare hands" at bounding box center [1098, 250] width 234 height 17
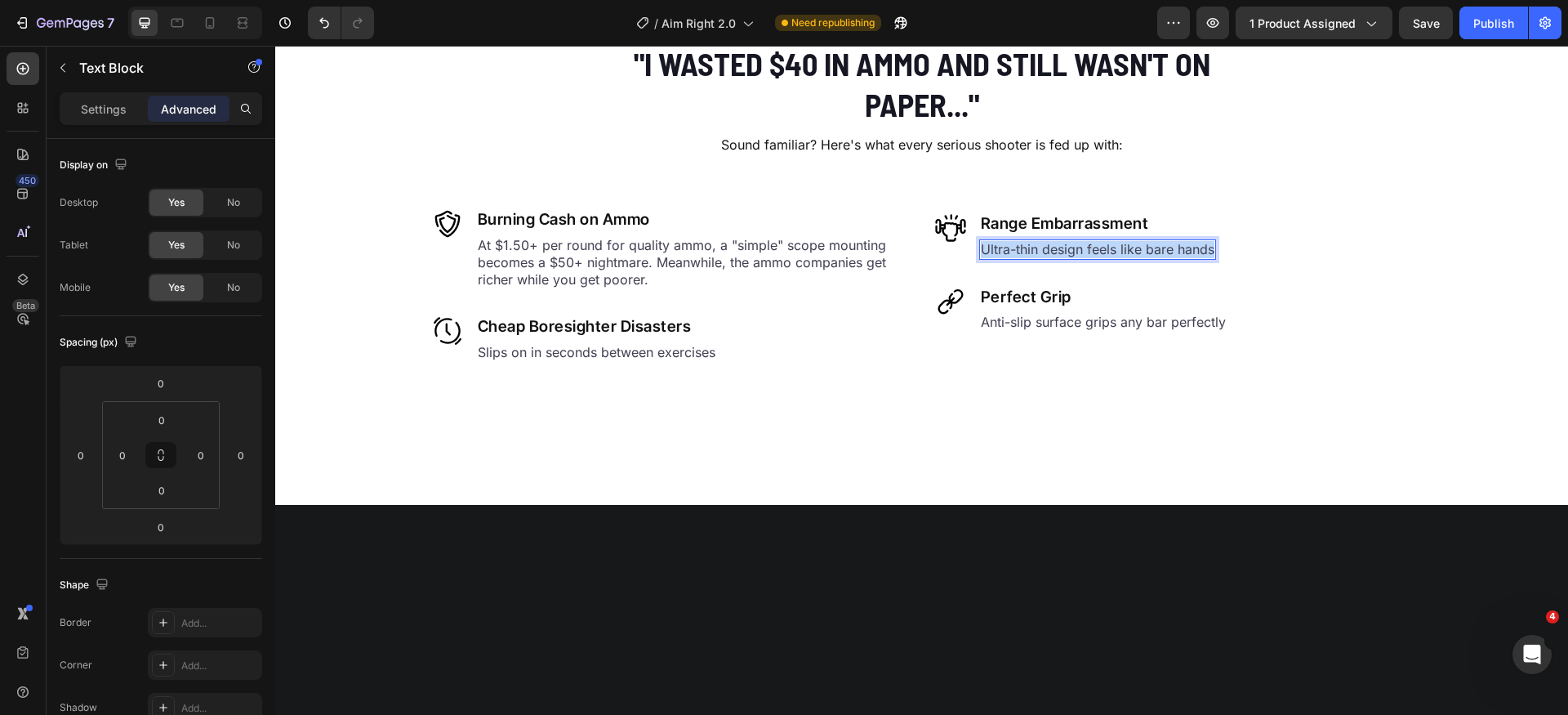
click at [1116, 252] on p "Ultra-thin design feels like bare hands" at bounding box center [1098, 250] width 234 height 17
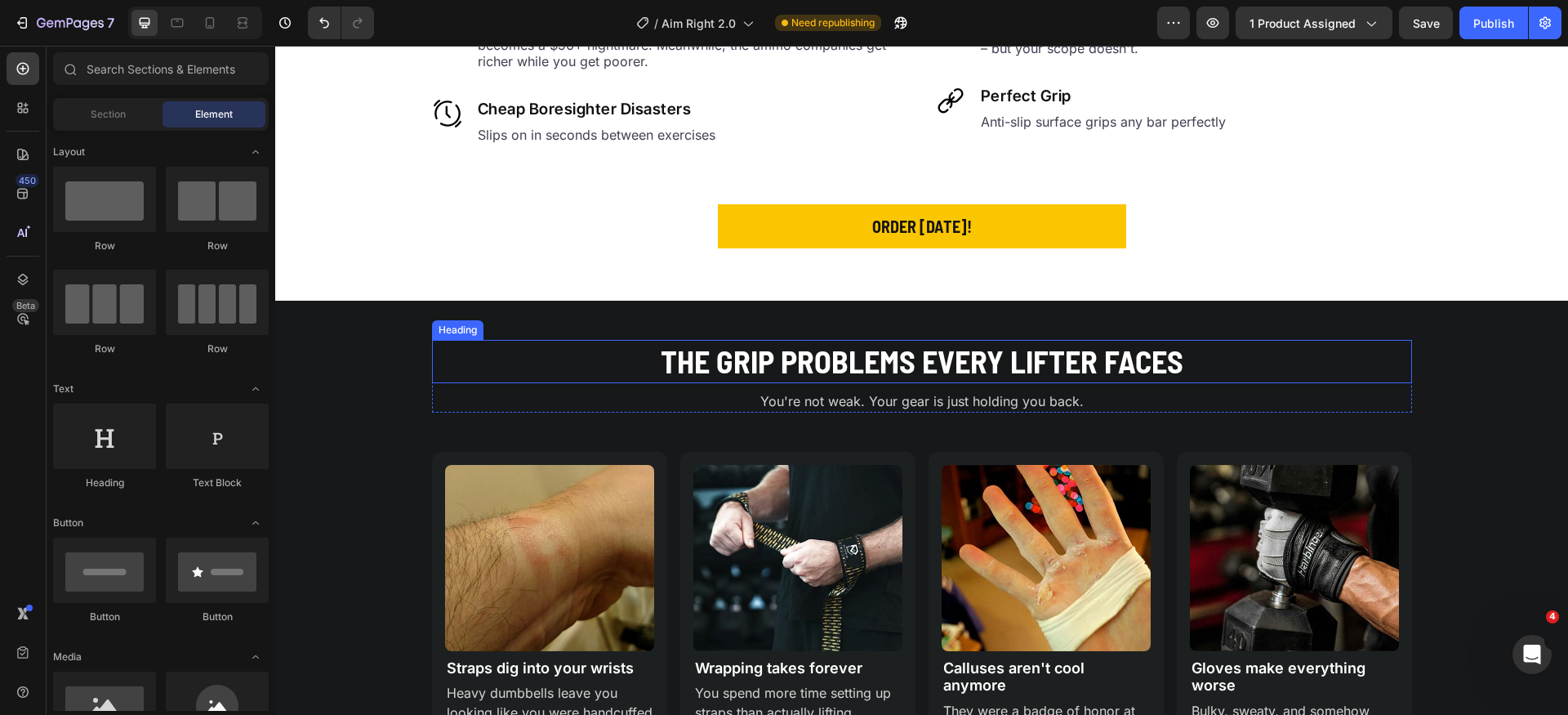
scroll to position [971, 0]
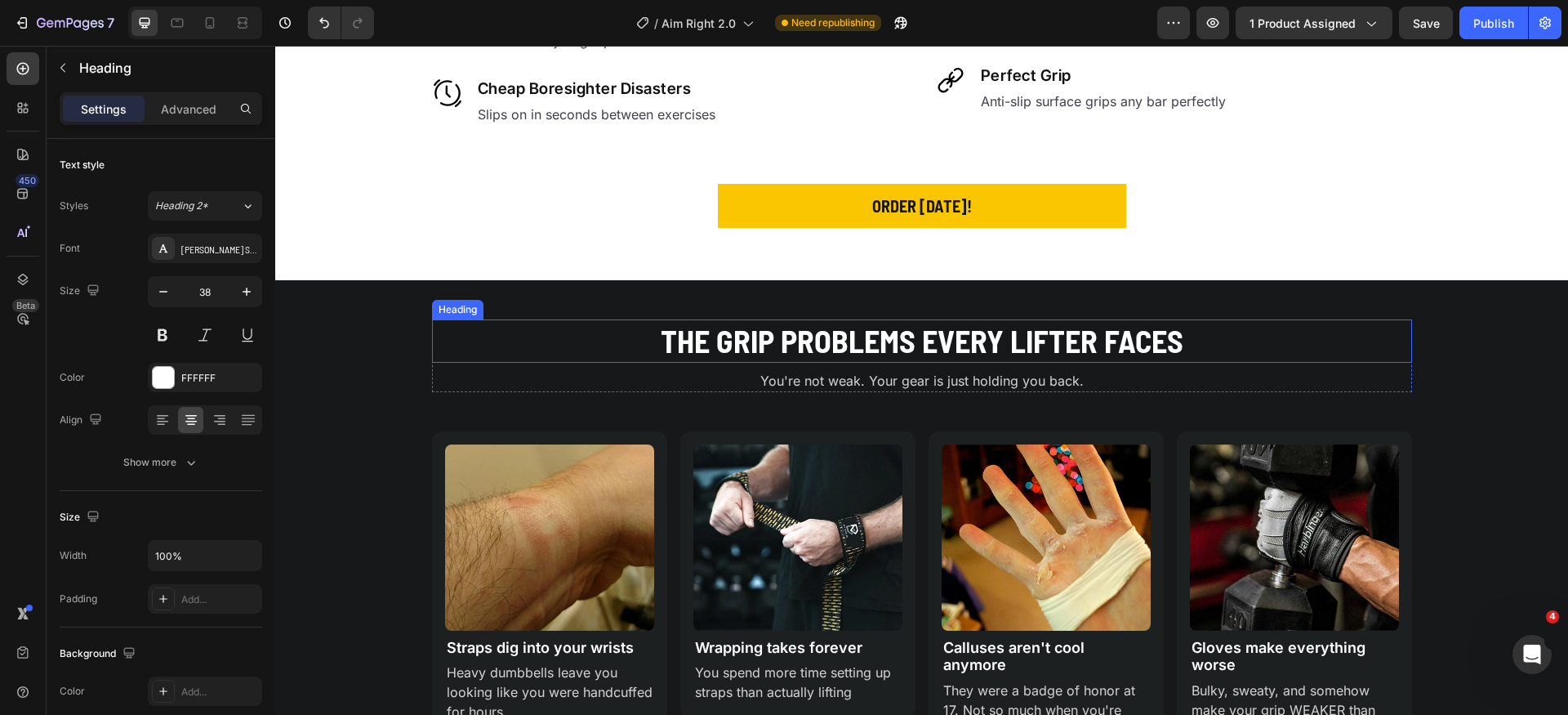
click at [921, 340] on h2 "The Grip Problems Every Lifter Faces" at bounding box center [922, 341] width 980 height 43
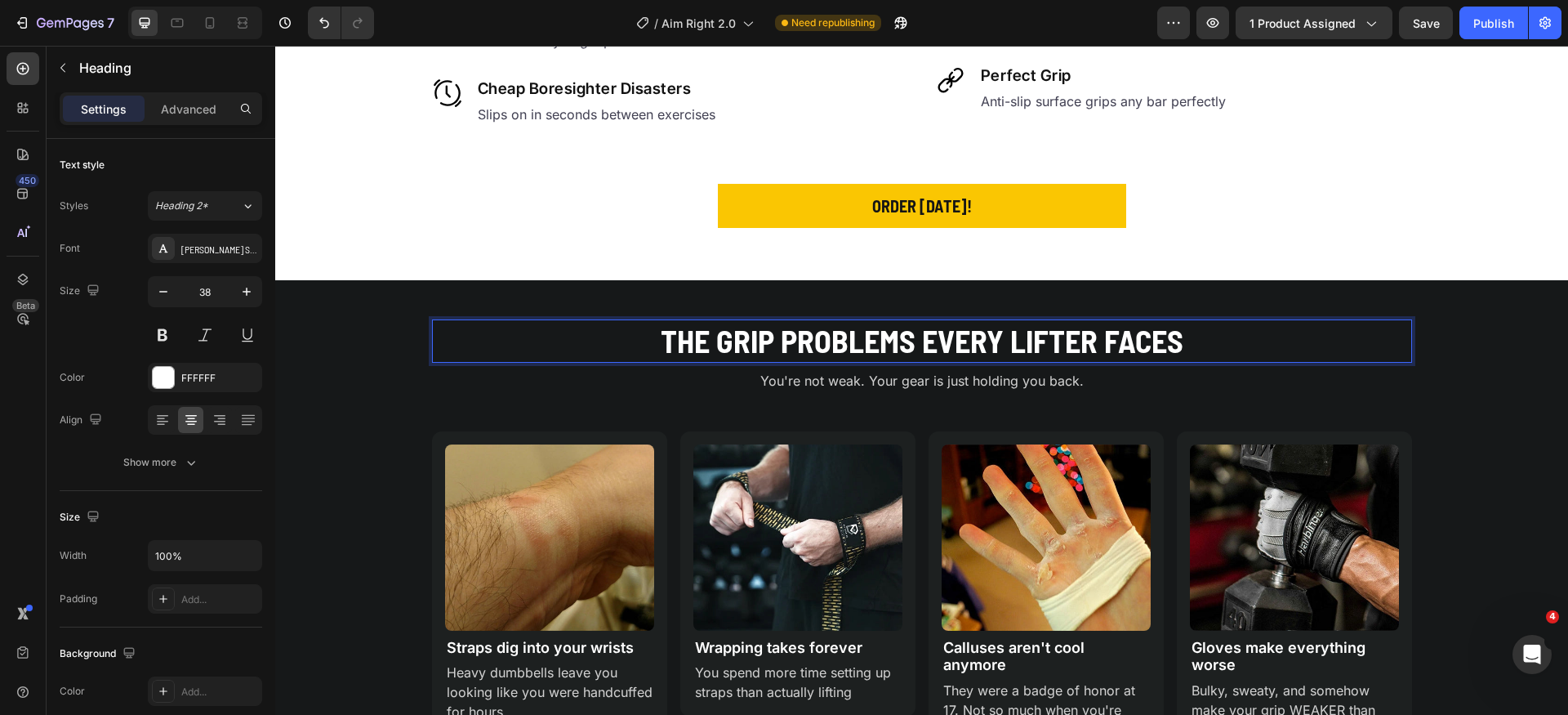
click at [921, 340] on h2 "The Grip Problems Every Lifter Faces" at bounding box center [922, 341] width 980 height 43
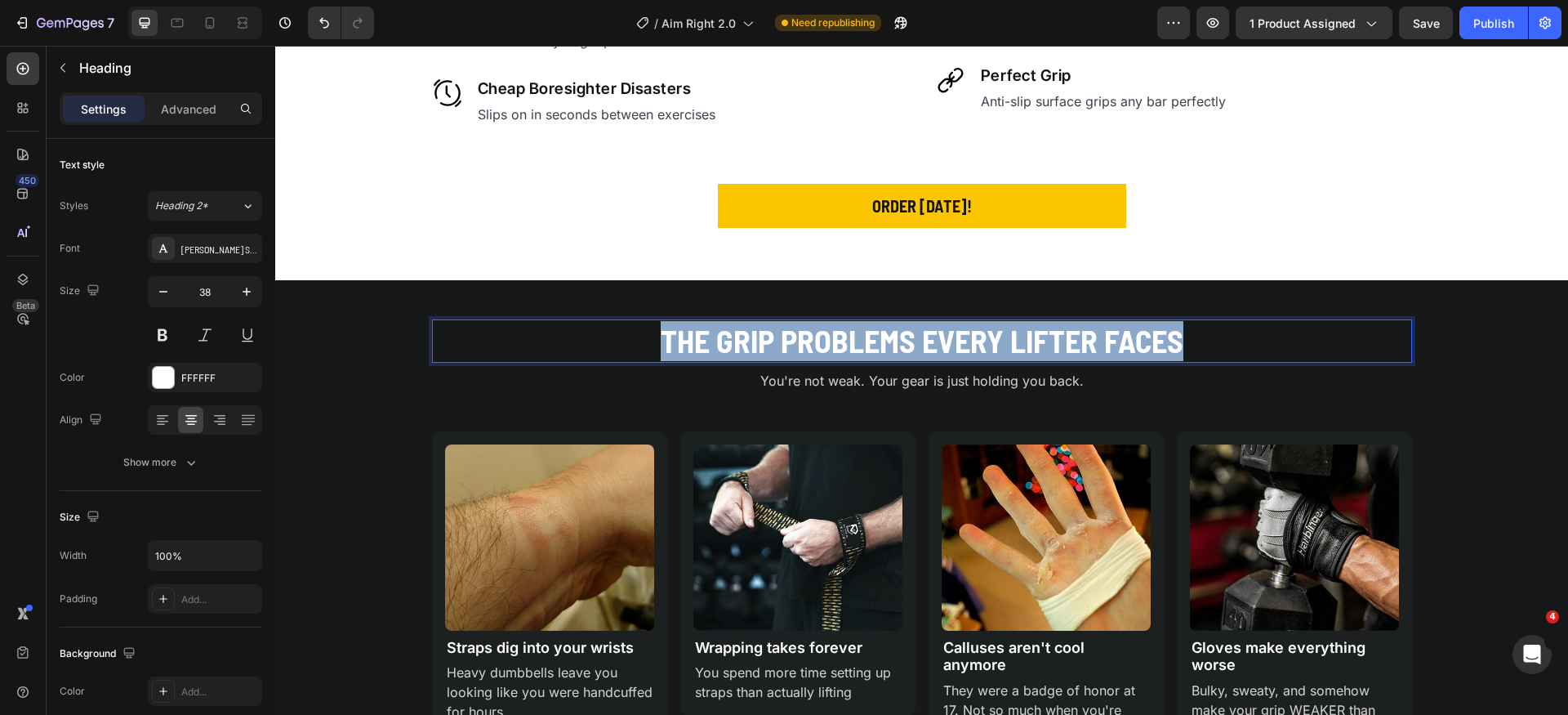
click at [921, 340] on p "The Grip Problems Every Lifter Faces" at bounding box center [922, 342] width 977 height 40
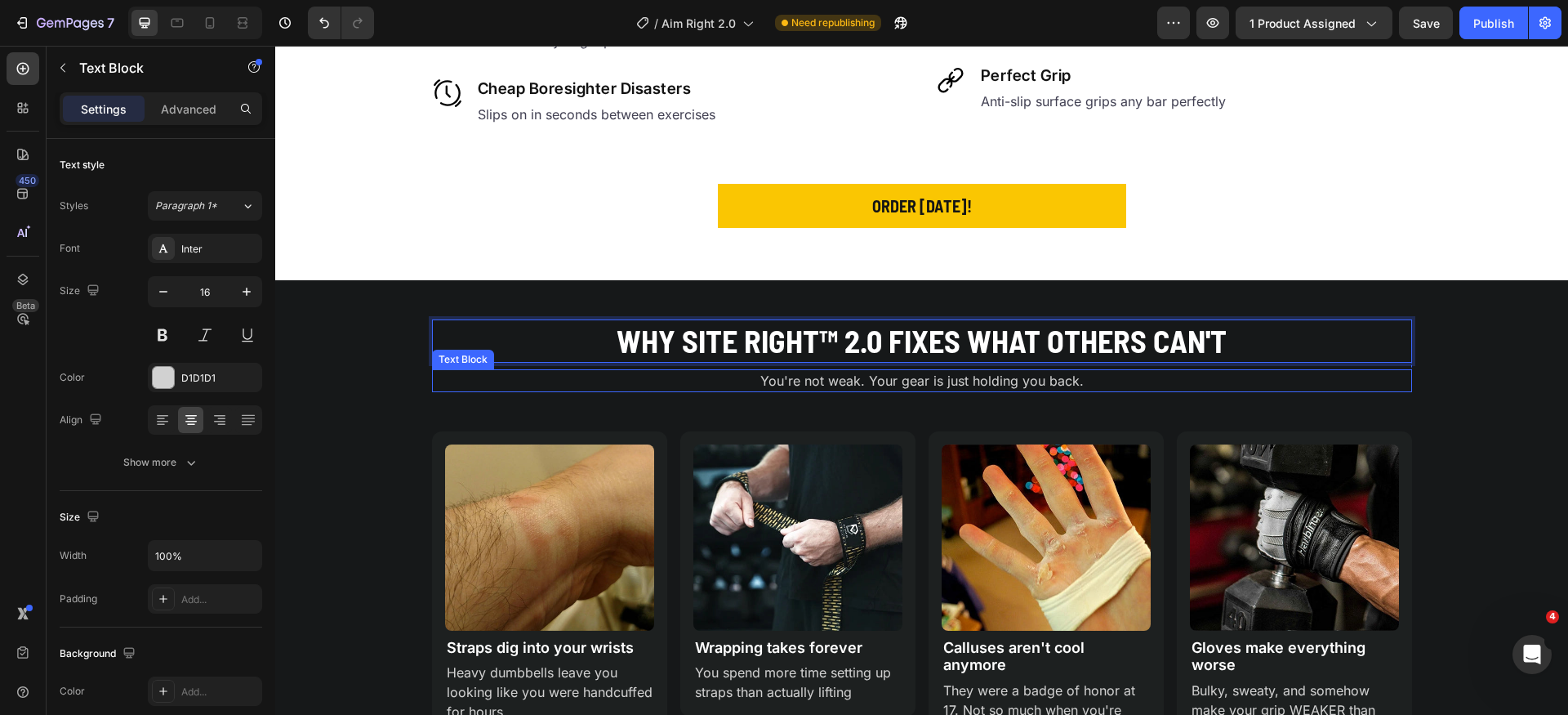
click at [963, 380] on p "You're not weak. Your gear is just holding you back." at bounding box center [922, 380] width 977 height 19
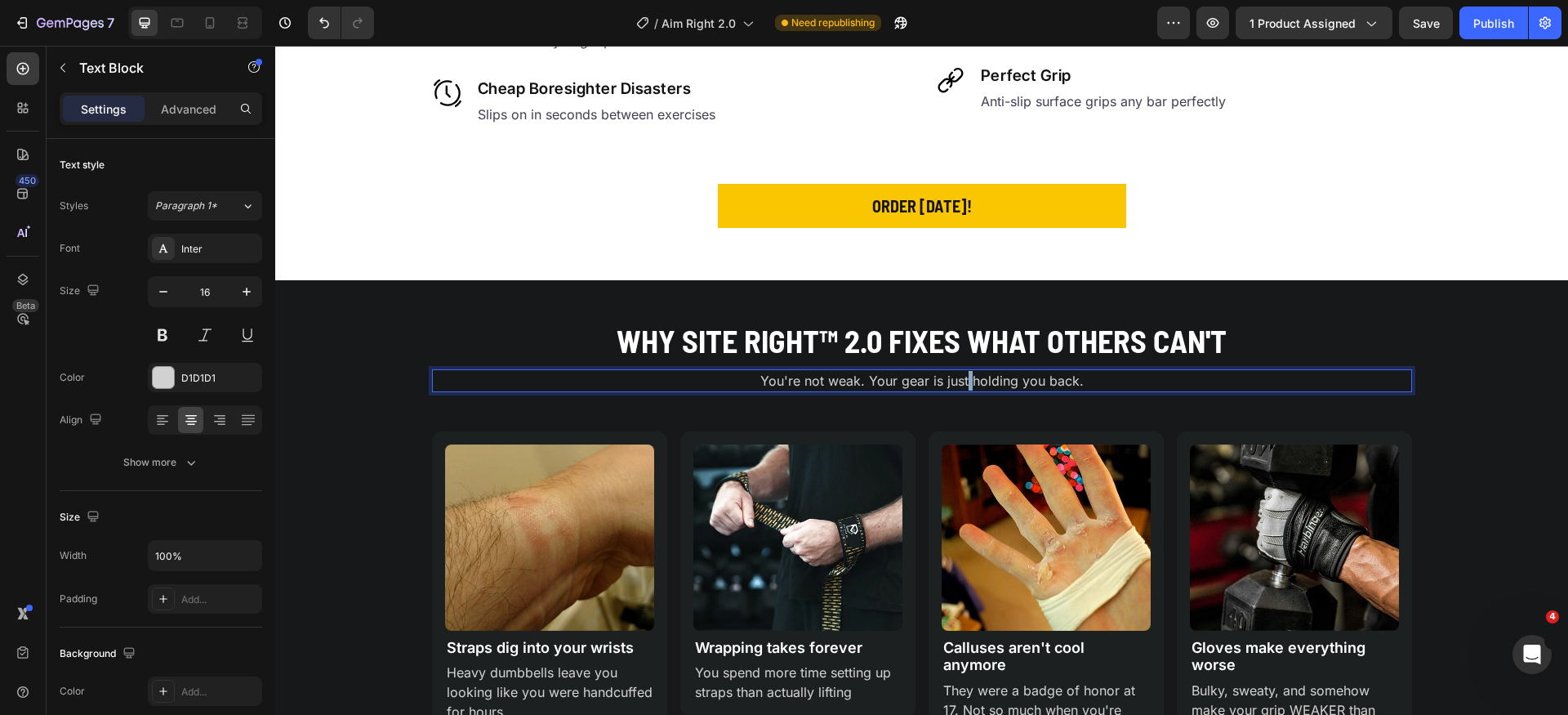
click at [963, 380] on p "You're not weak. Your gear is just holding you back." at bounding box center [922, 380] width 977 height 19
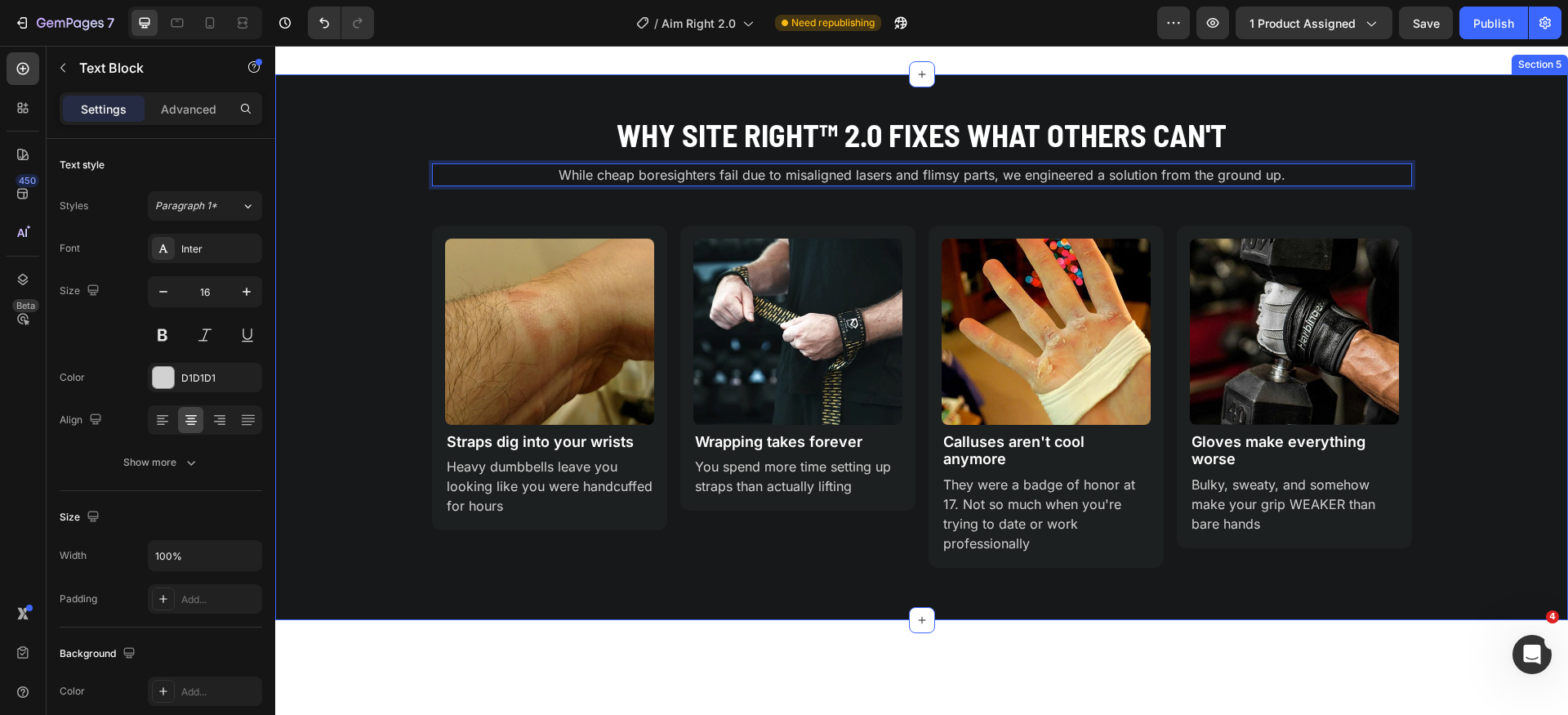
scroll to position [1261, 0]
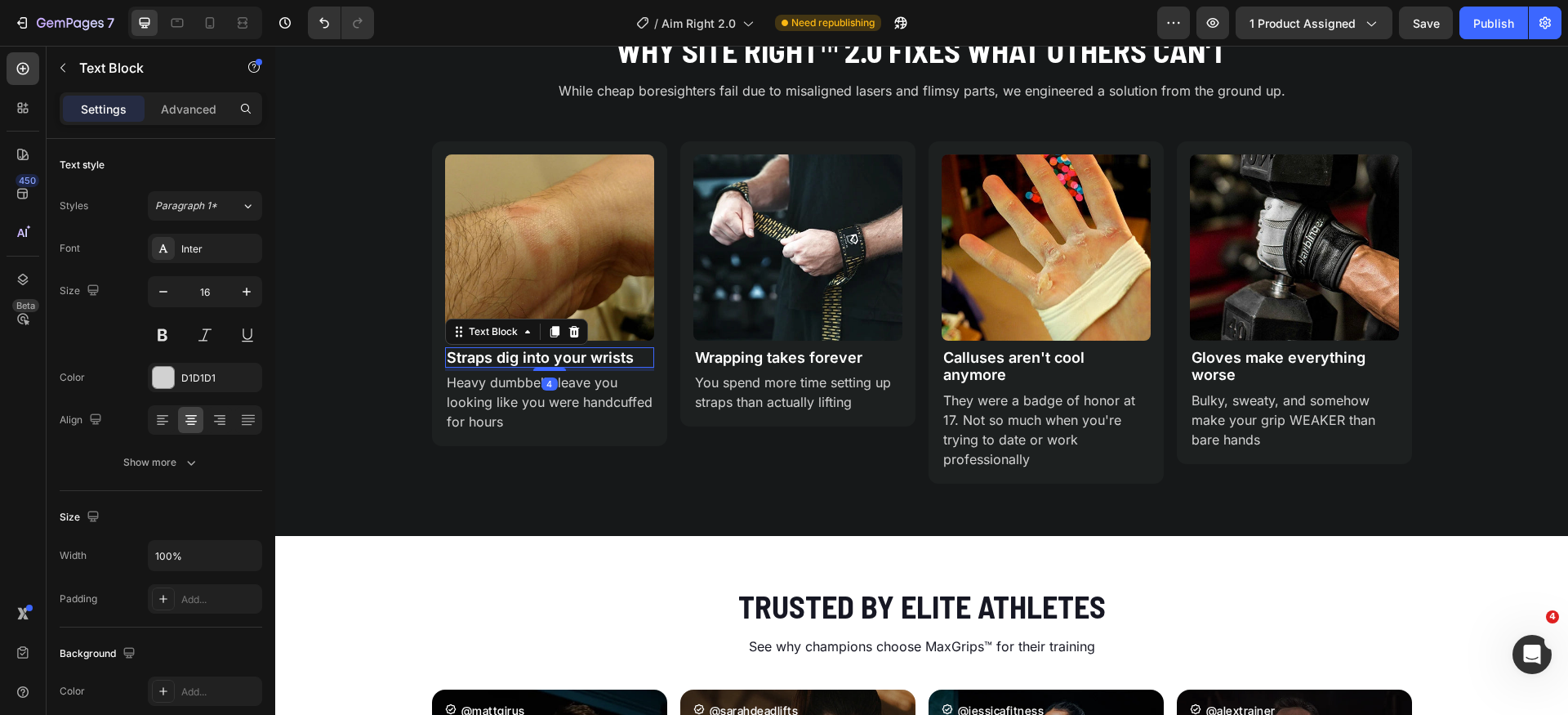
click at [546, 358] on p "Straps dig into your wrists" at bounding box center [549, 358] width 206 height 18
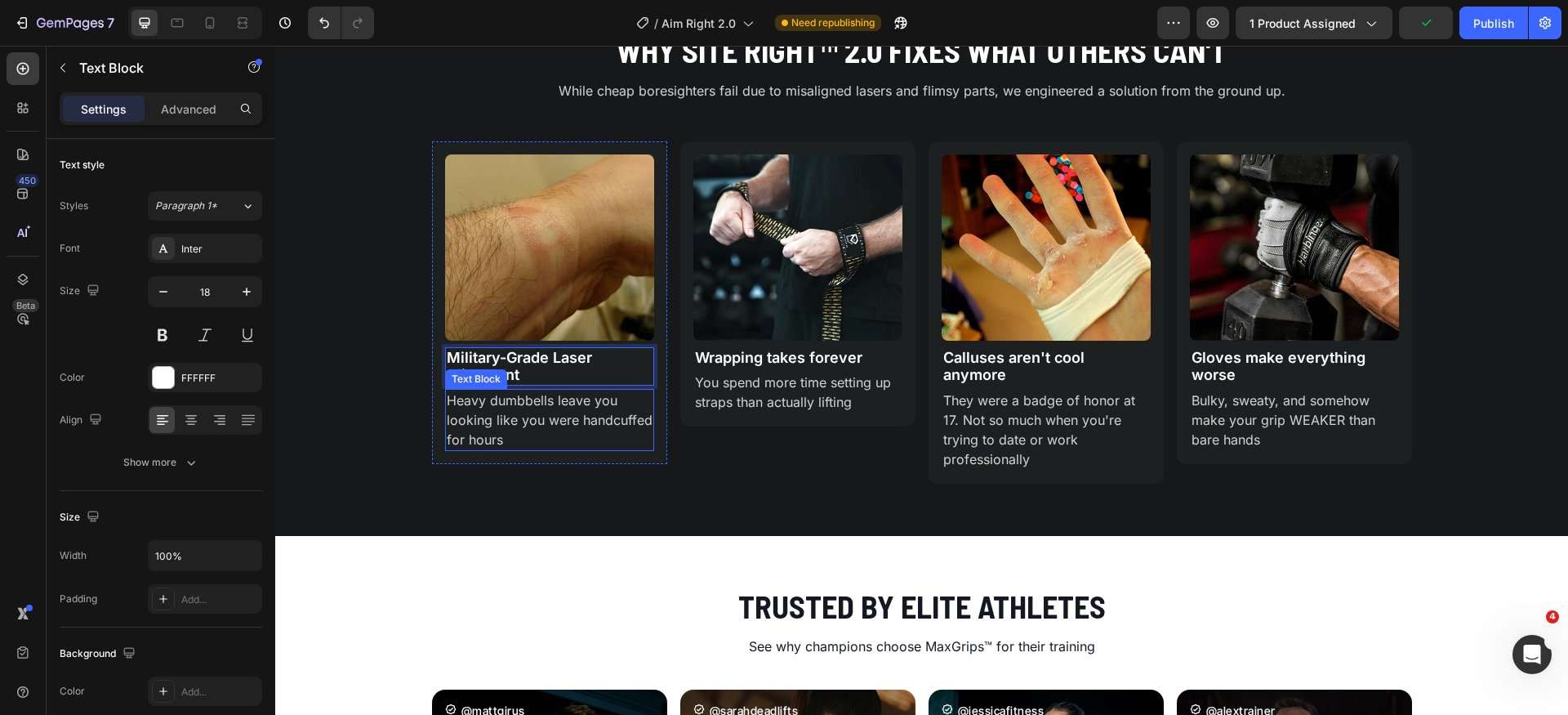
click at [538, 418] on p "Heavy dumbbells leave you looking like you were handcuffed for hours" at bounding box center [549, 420] width 206 height 59
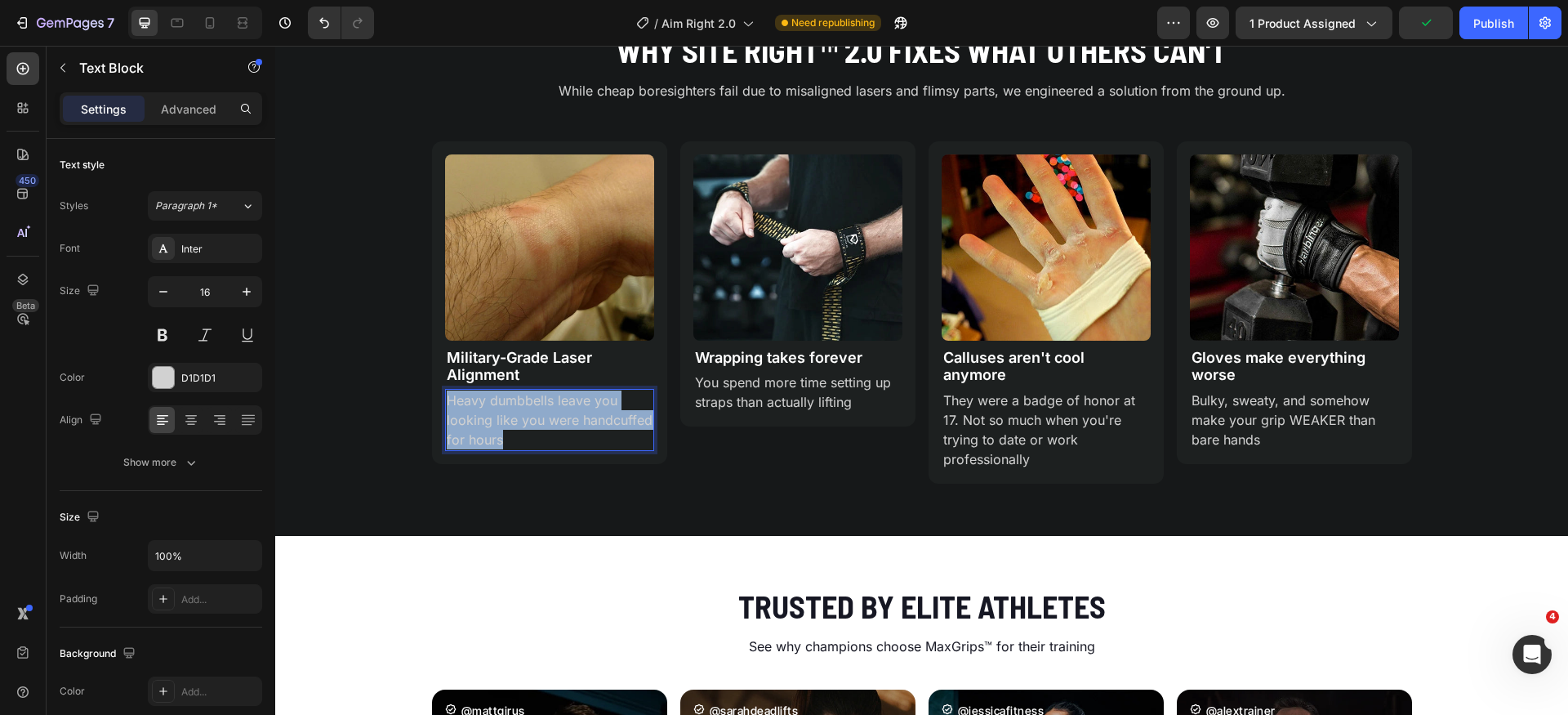
click at [538, 418] on p "Heavy dumbbells leave you looking like you were handcuffed for hours" at bounding box center [549, 420] width 206 height 59
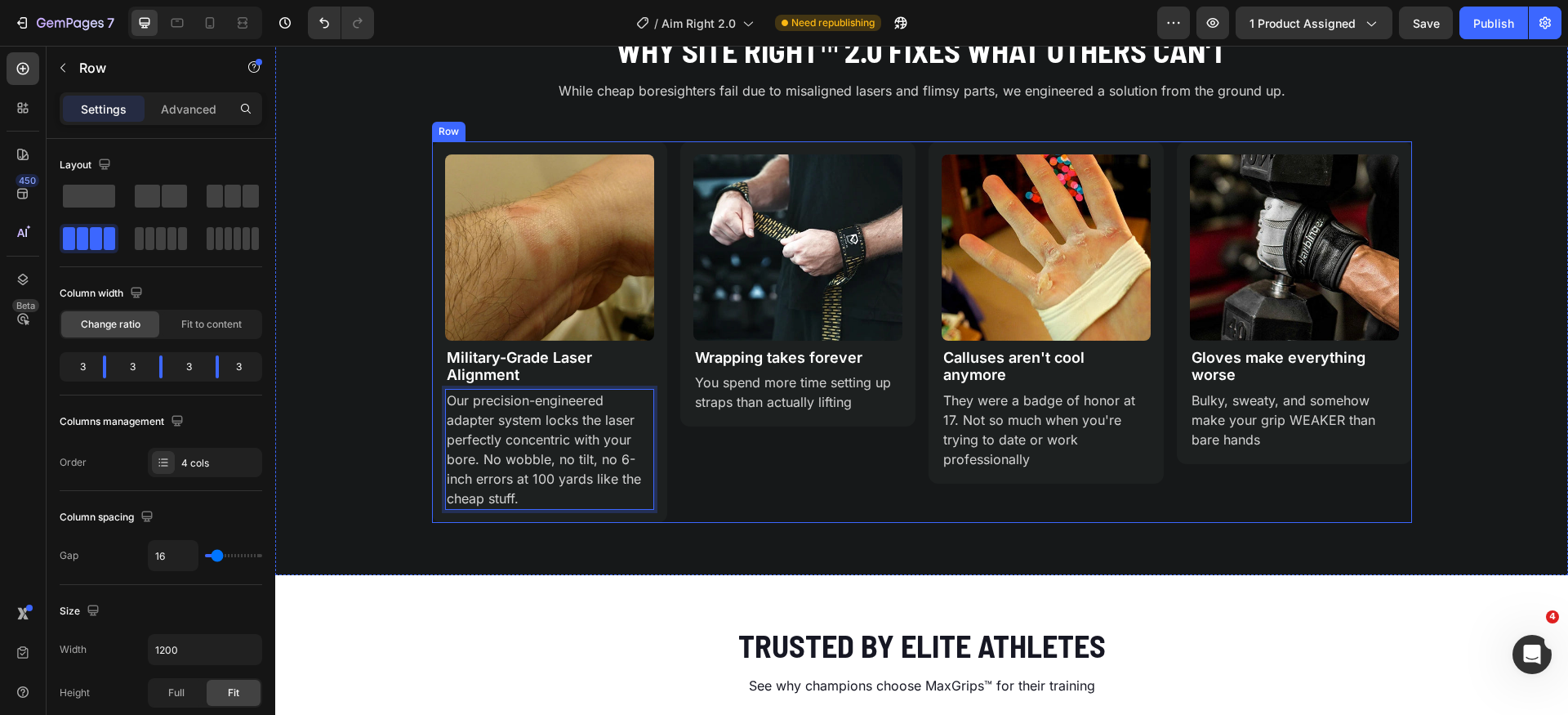
click at [766, 496] on div "Image Wrapping takes forever Text Block You spend more time setting up straps t…" at bounding box center [798, 332] width 235 height 382
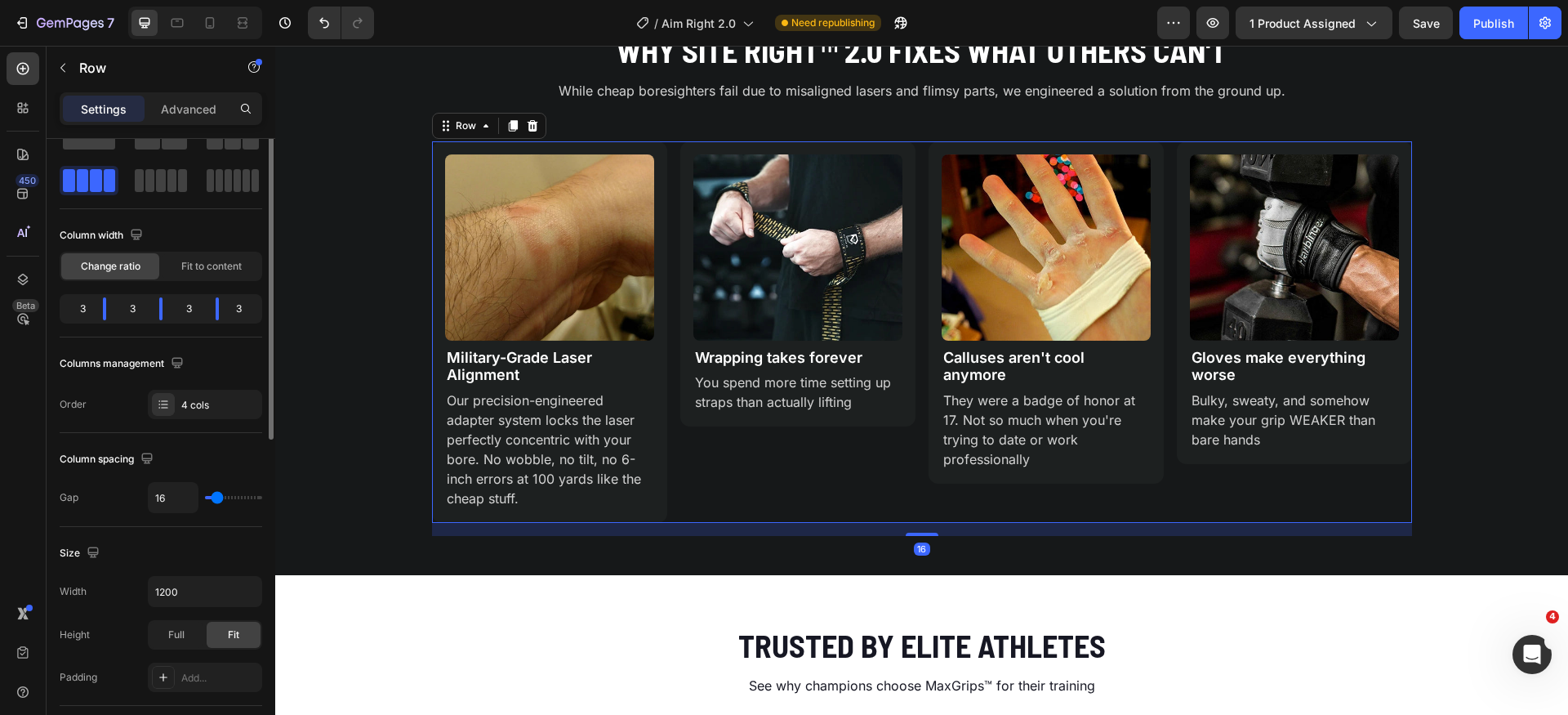
scroll to position [120, 0]
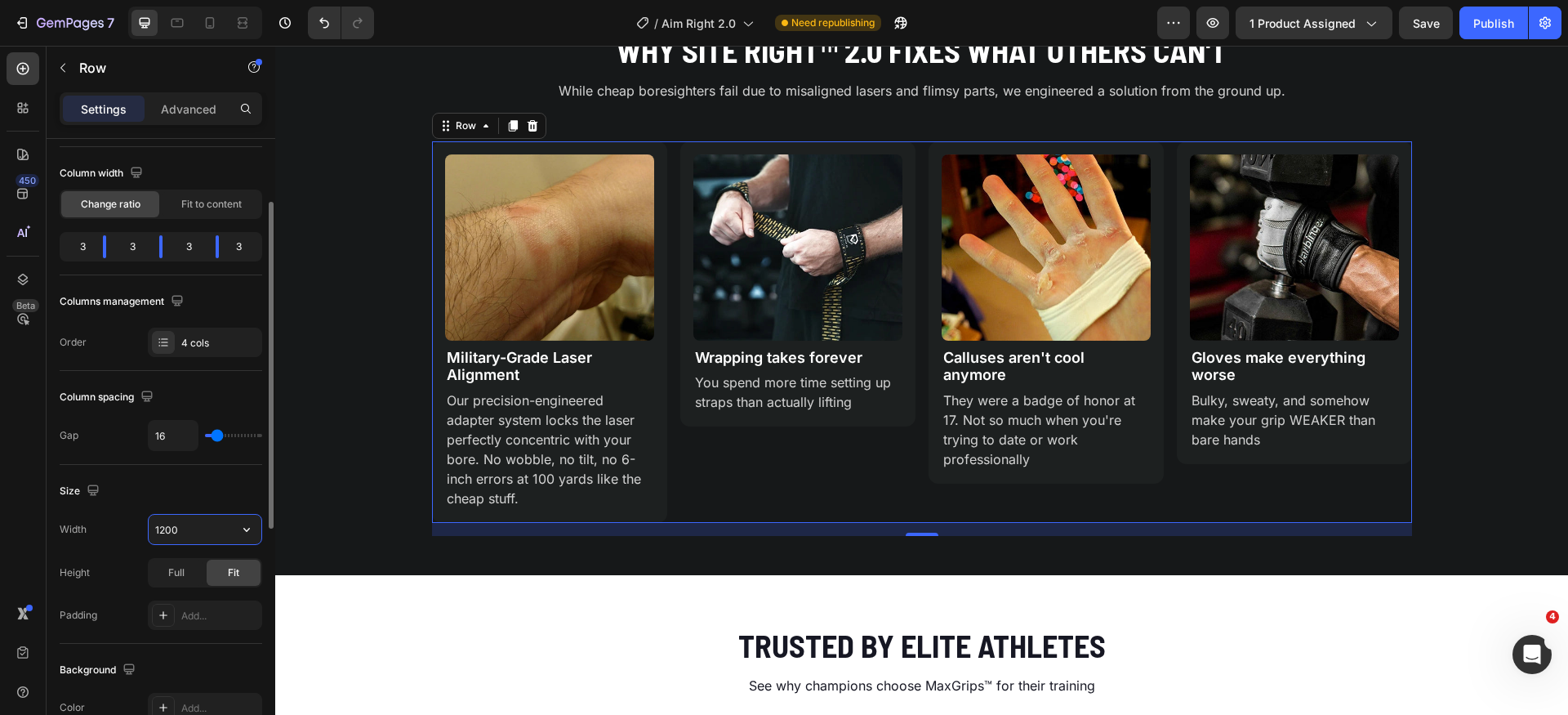
click at [222, 520] on input "1200" at bounding box center [205, 529] width 113 height 29
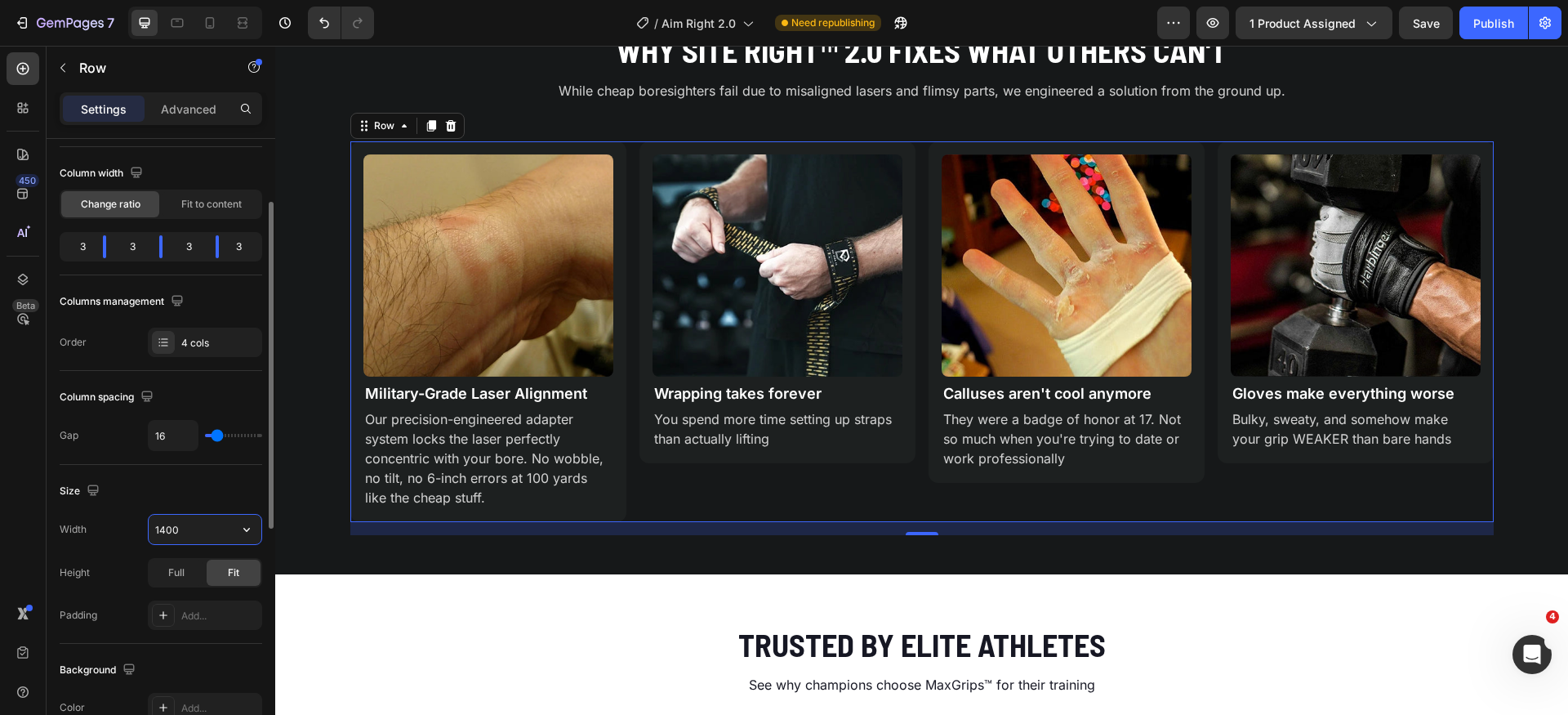
type input "1400"
click at [730, 395] on p "Wrapping takes forever" at bounding box center [777, 394] width 246 height 18
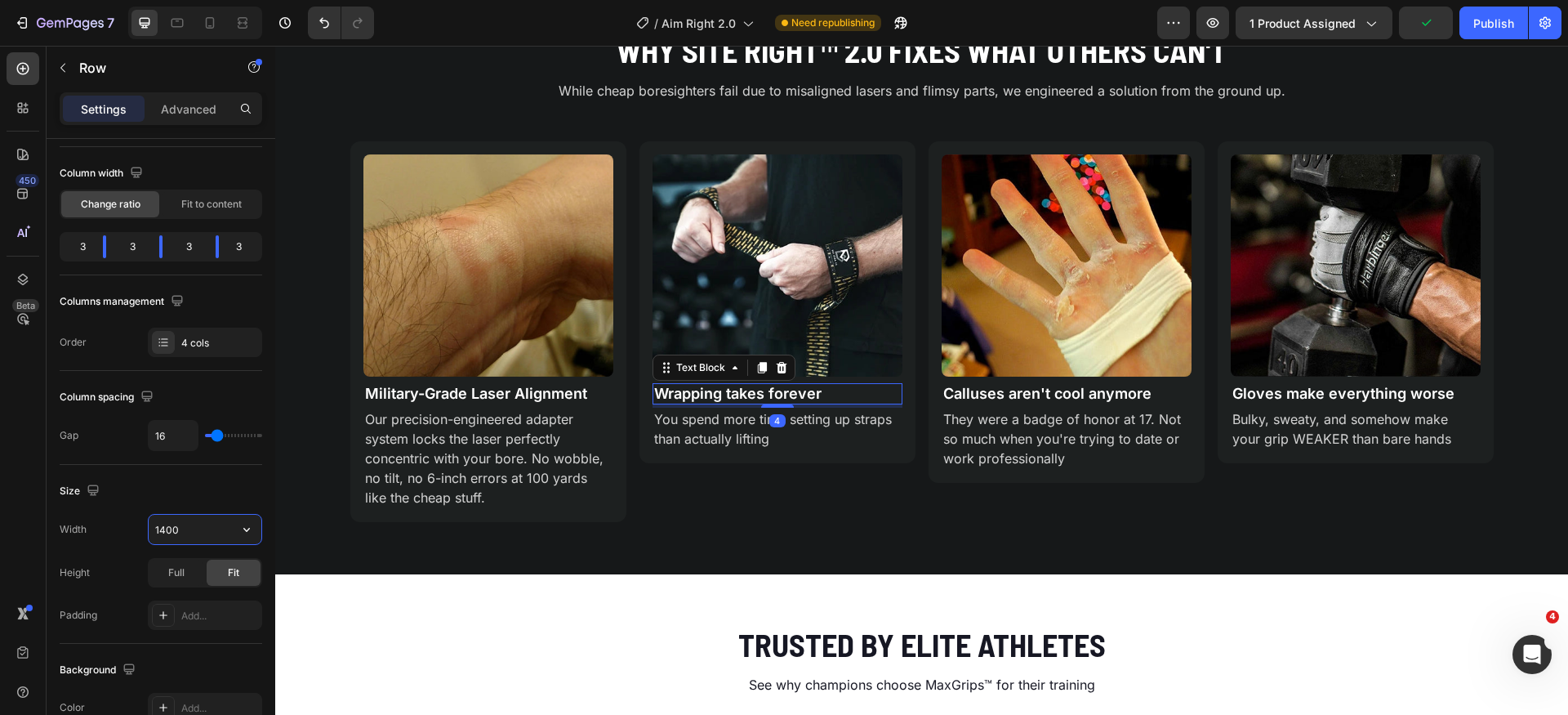
scroll to position [0, 0]
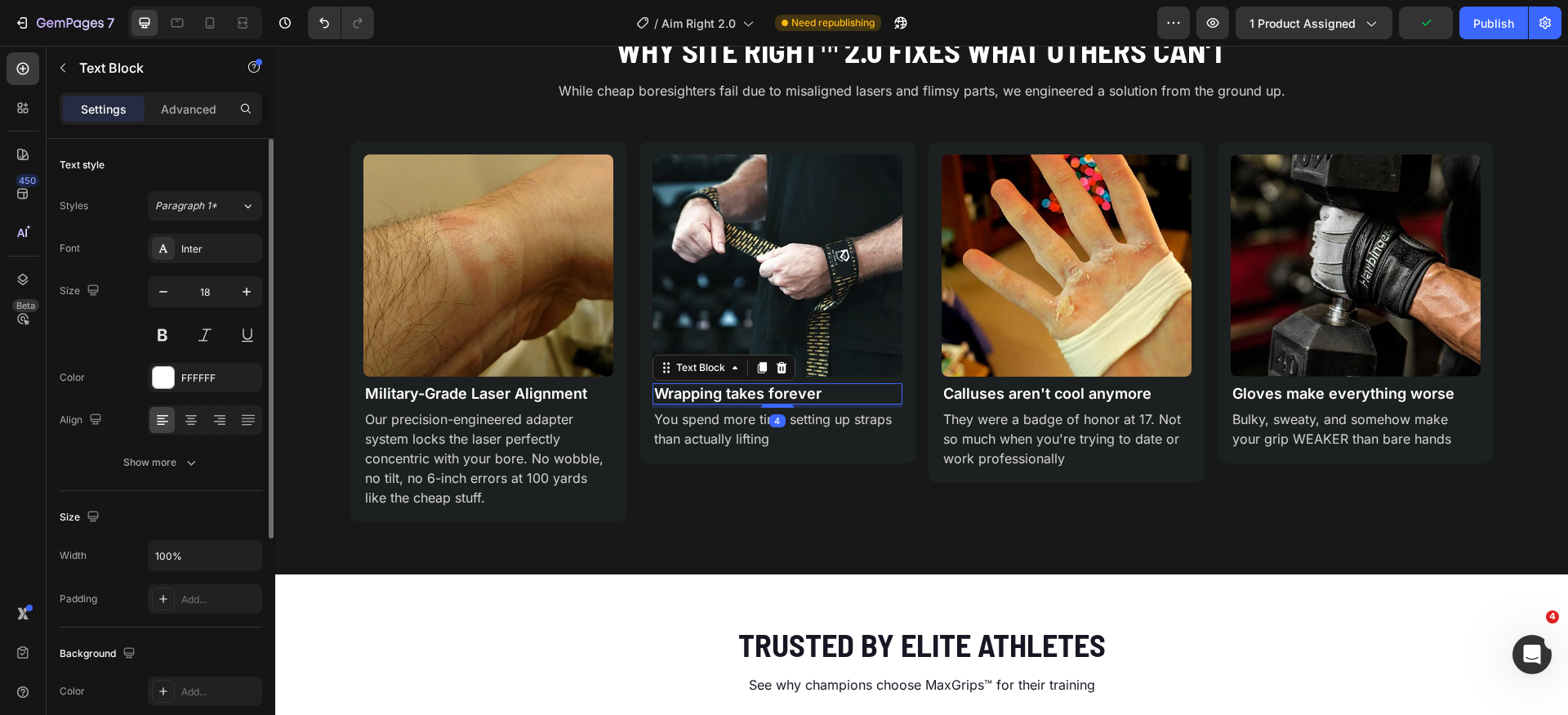
click at [730, 395] on p "Wrapping takes forever" at bounding box center [777, 394] width 246 height 18
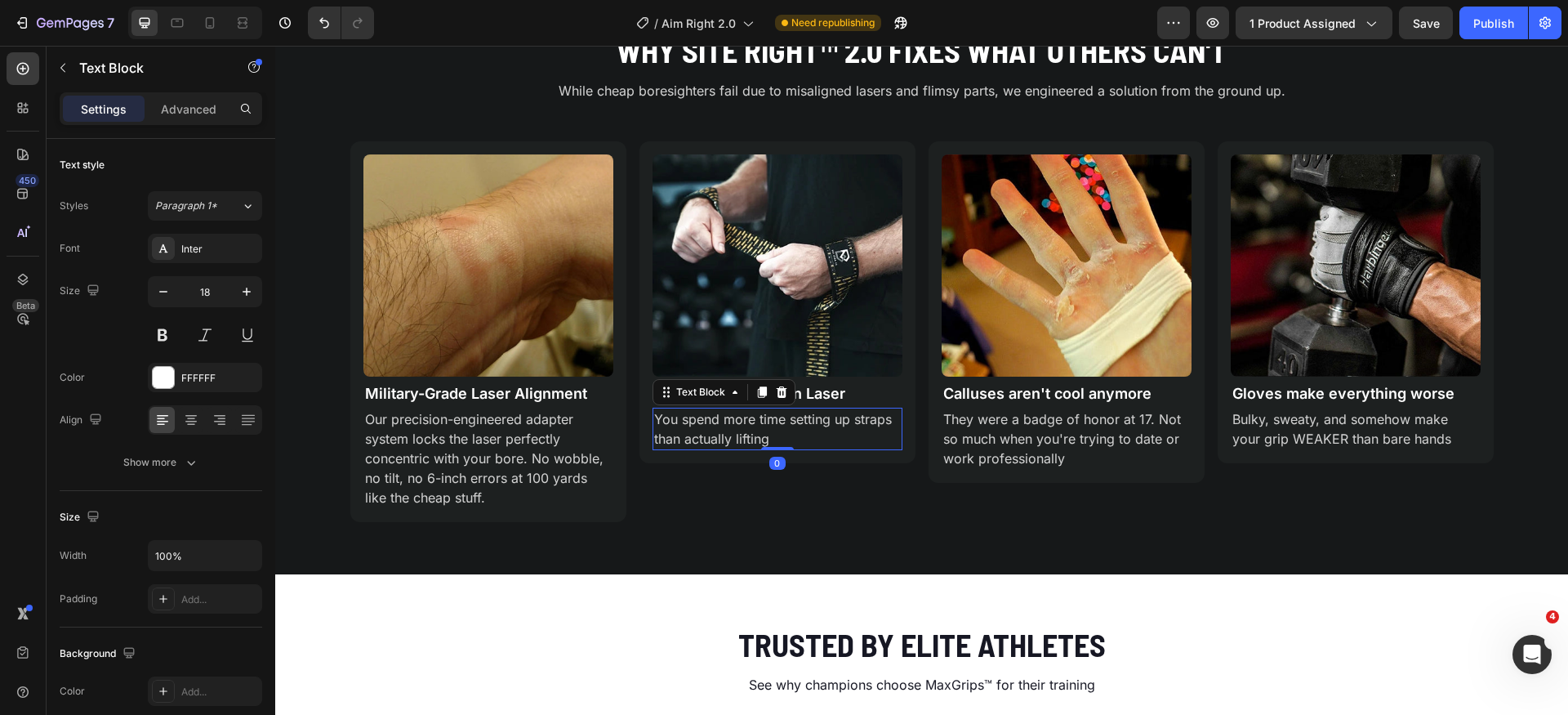
click at [756, 438] on p "You spend more time setting up straps than actually lifting" at bounding box center [777, 429] width 246 height 40
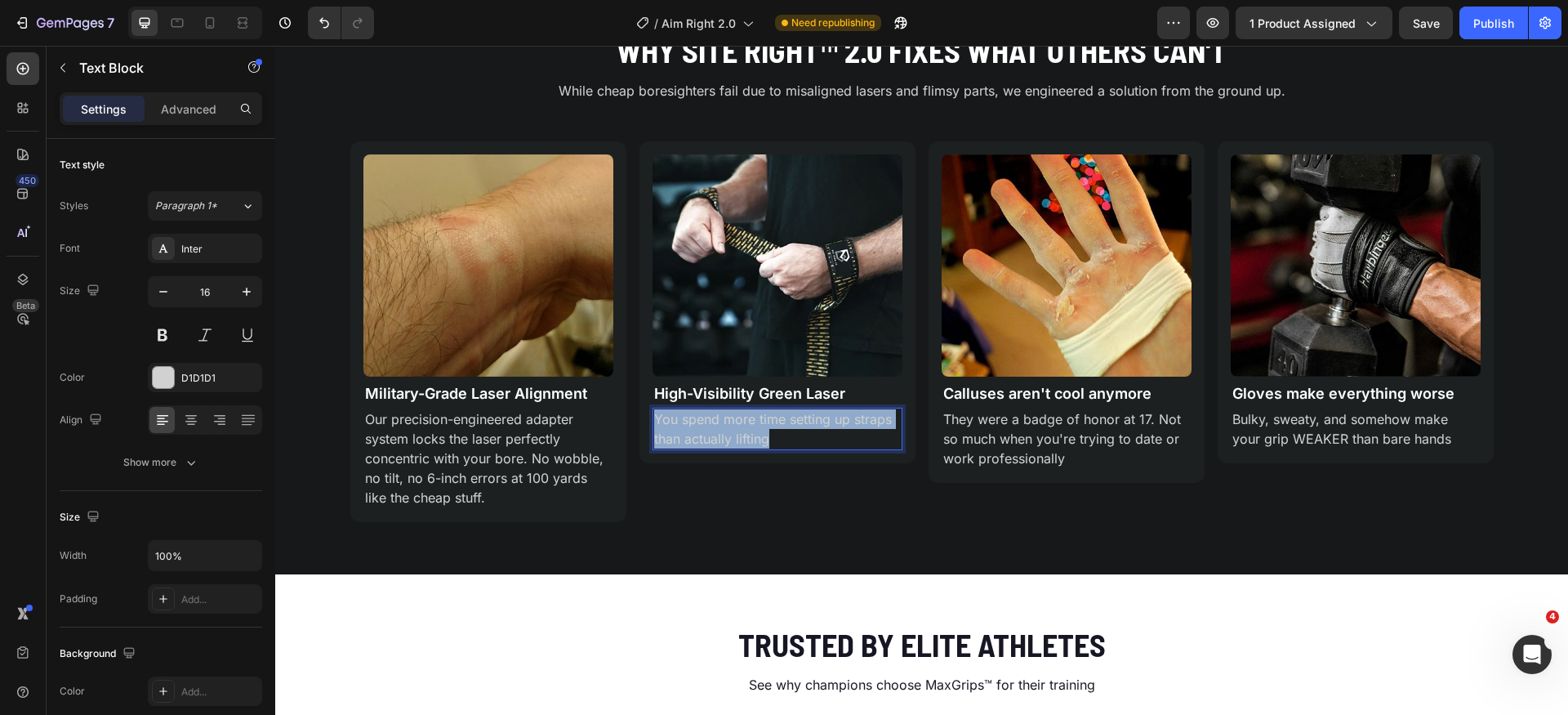
click at [756, 438] on p "You spend more time setting up straps than actually lifting" at bounding box center [777, 429] width 246 height 40
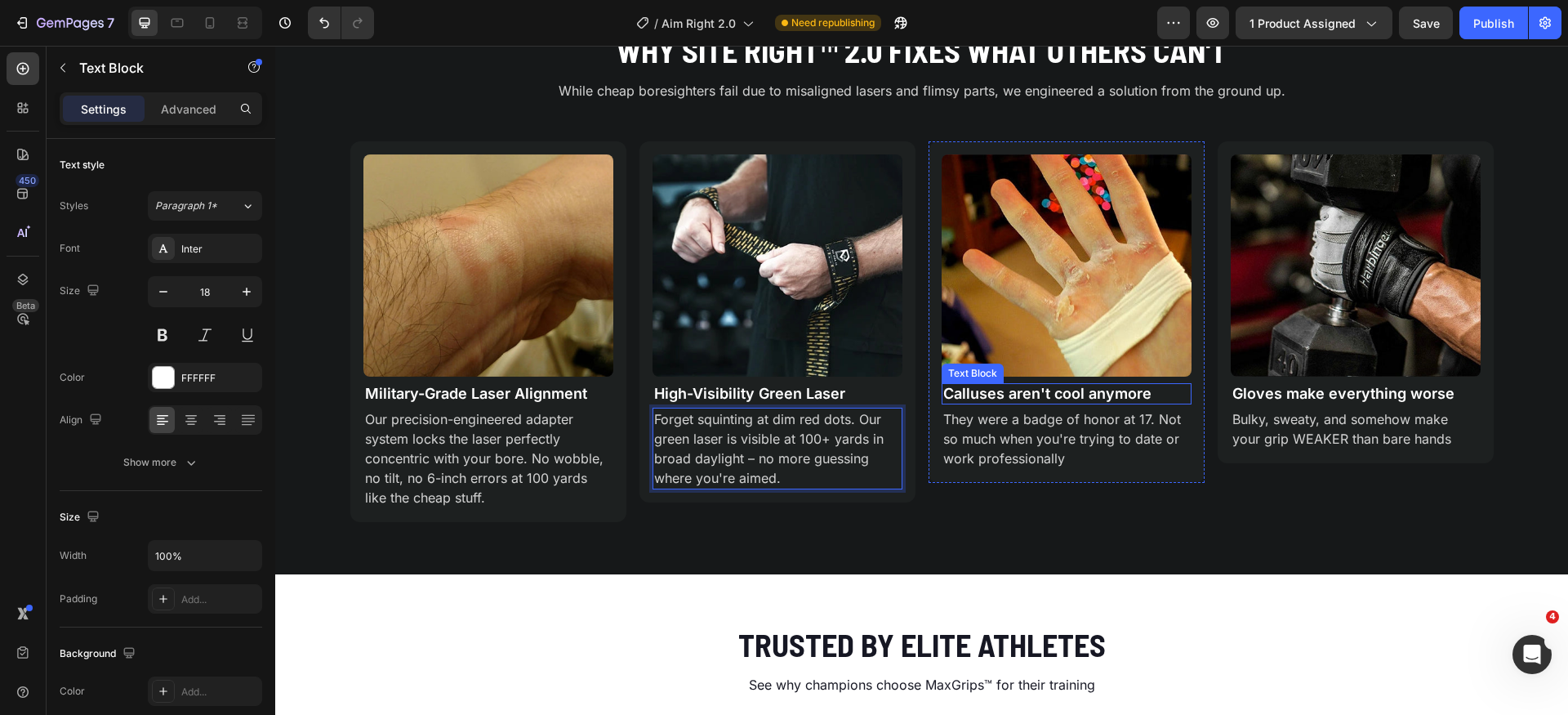
click at [1024, 390] on p "Calluses aren't cool anymore" at bounding box center [1066, 394] width 246 height 18
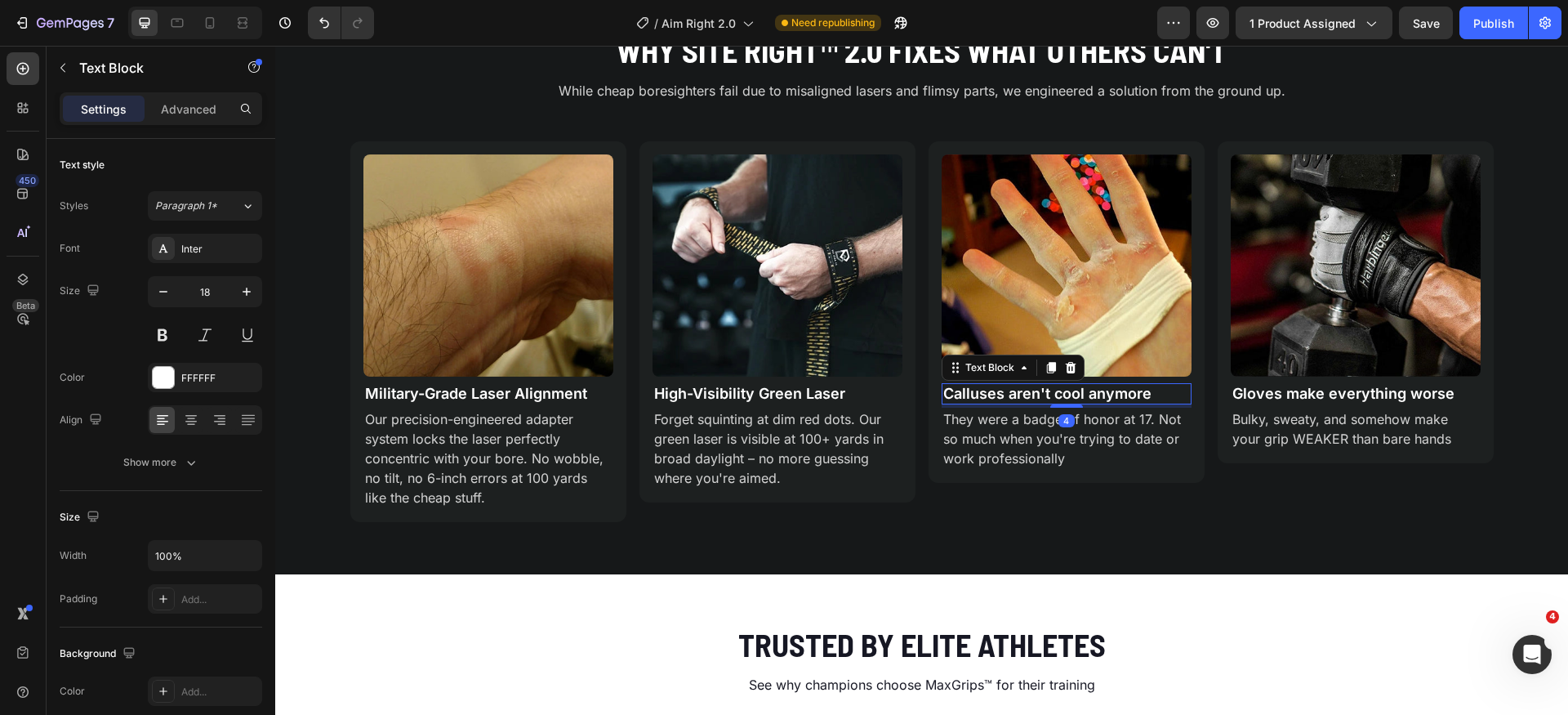
click at [1024, 390] on p "Calluses aren't cool anymore" at bounding box center [1066, 394] width 246 height 18
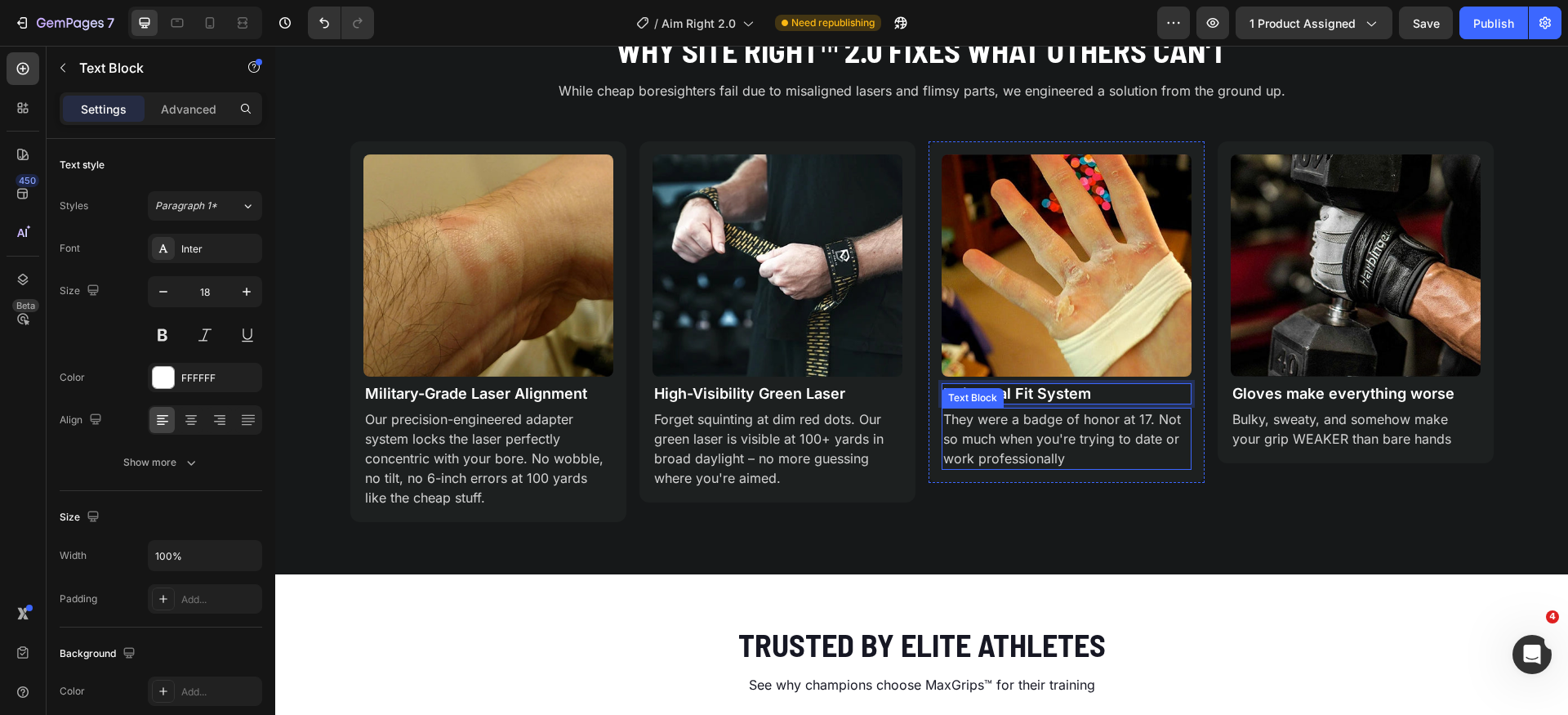
click at [1065, 448] on p "They were a badge of honor at 17. Not so much when you're trying to date or wor…" at bounding box center [1066, 439] width 246 height 59
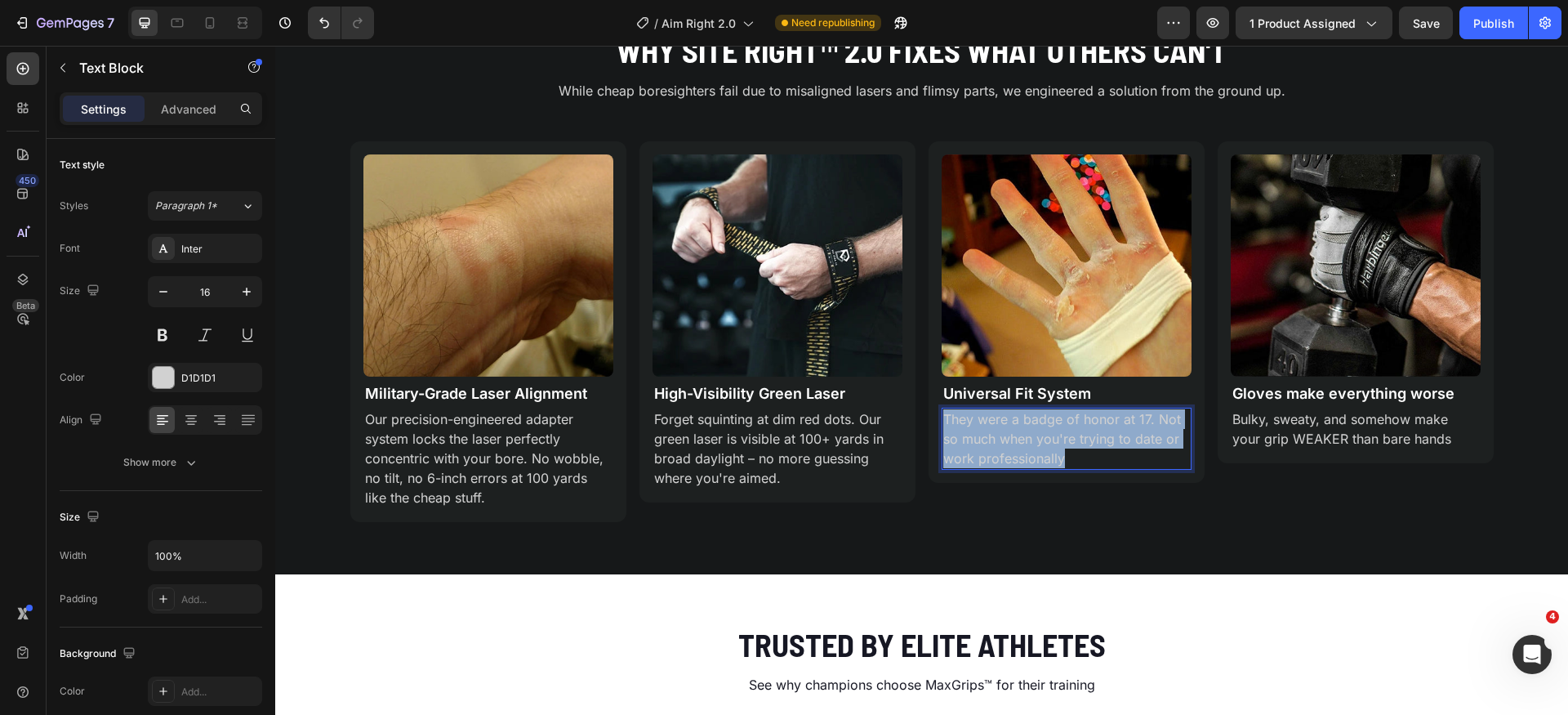
click at [1065, 448] on p "They were a badge of honor at 17. Not so much when you're trying to date or wor…" at bounding box center [1066, 439] width 246 height 59
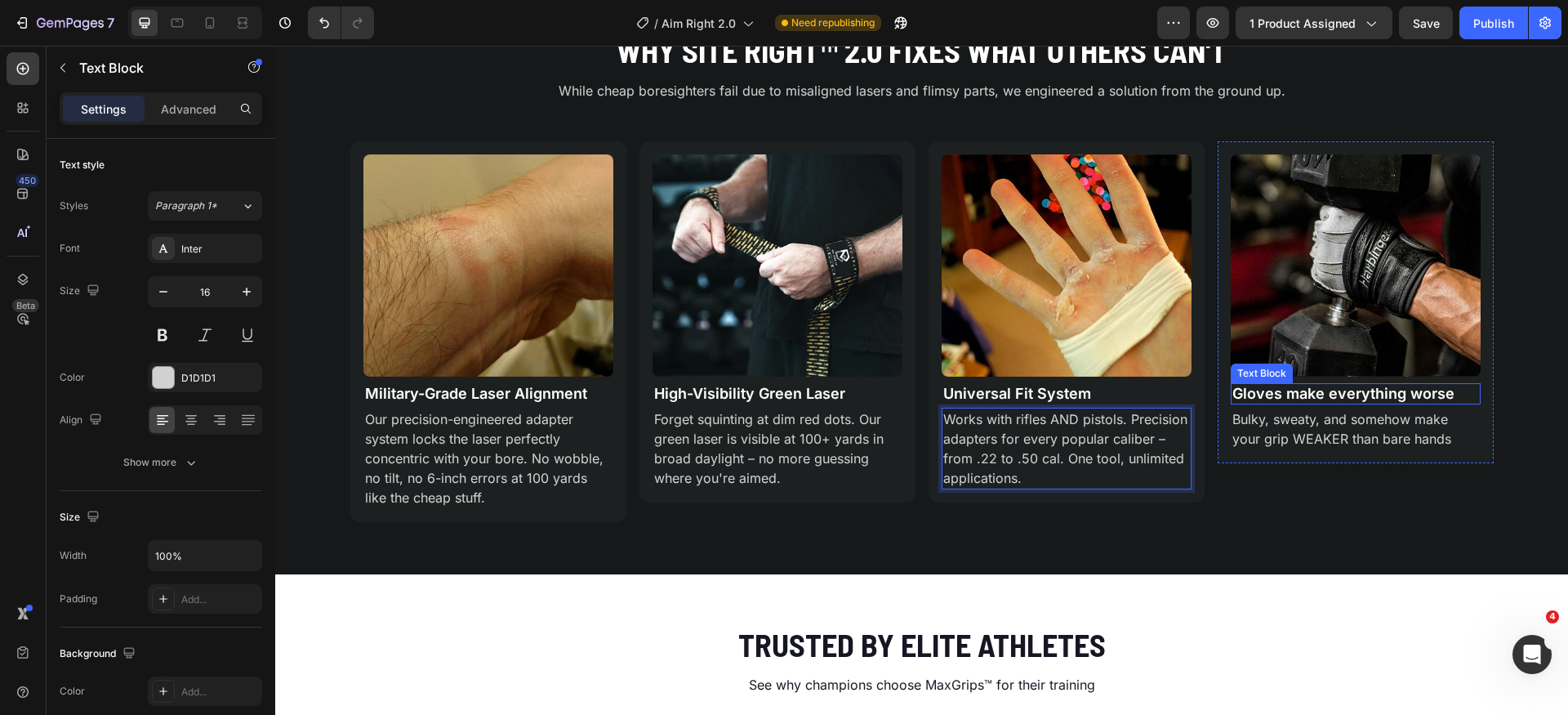
click at [1290, 396] on p "Gloves make everything worse" at bounding box center [1355, 394] width 246 height 18
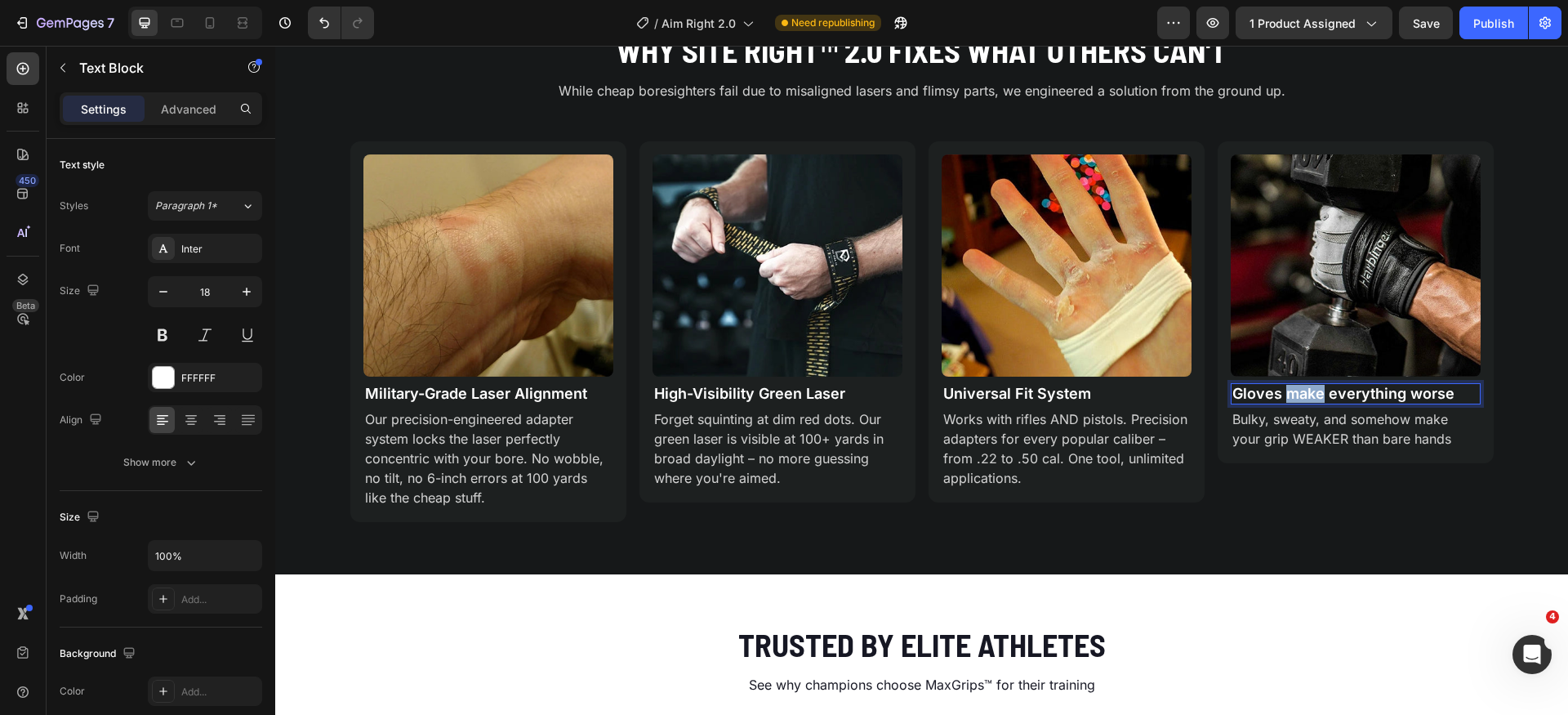
click at [1290, 396] on p "Gloves make everything worse" at bounding box center [1355, 394] width 246 height 18
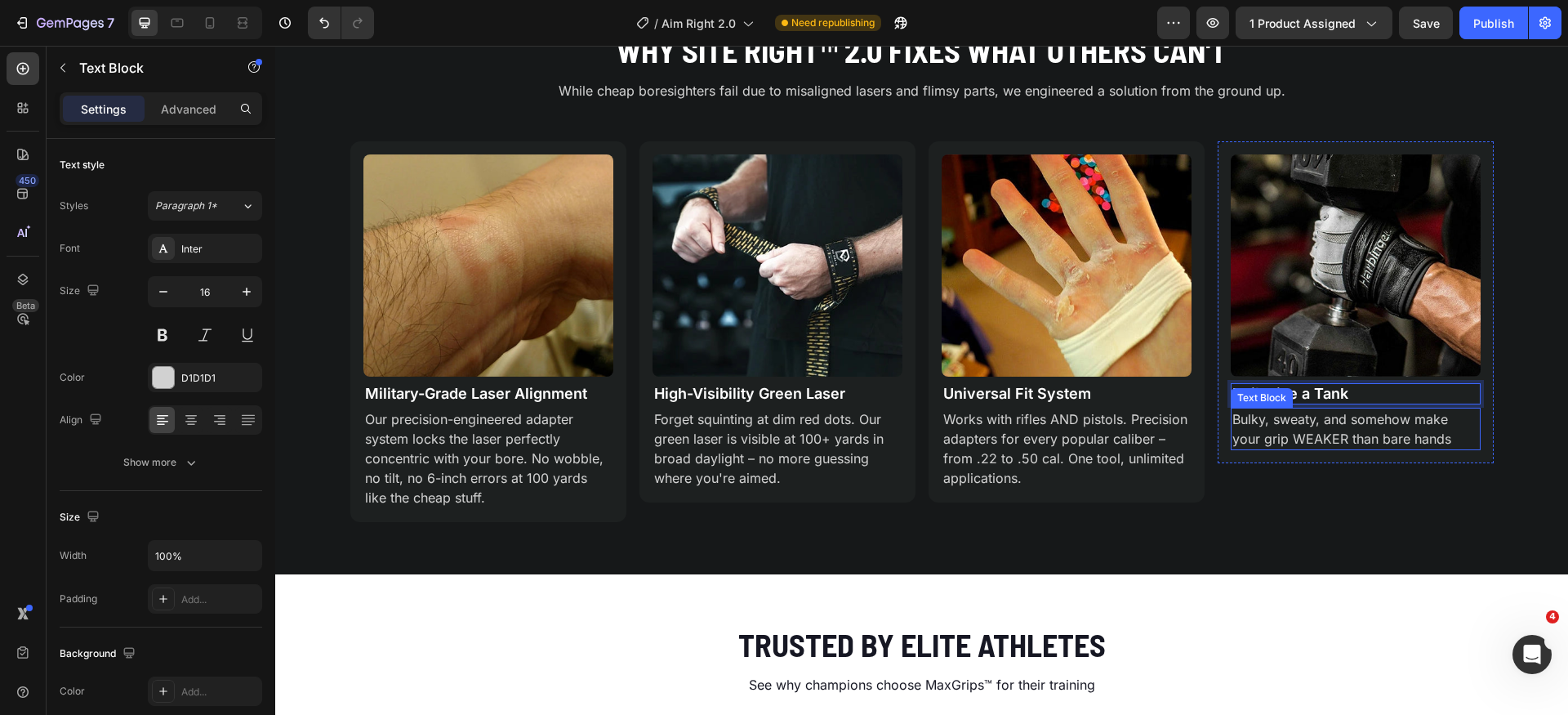
click at [1274, 437] on p "Bulky, sweaty, and somehow make your grip WEAKER than bare hands" at bounding box center [1355, 429] width 246 height 40
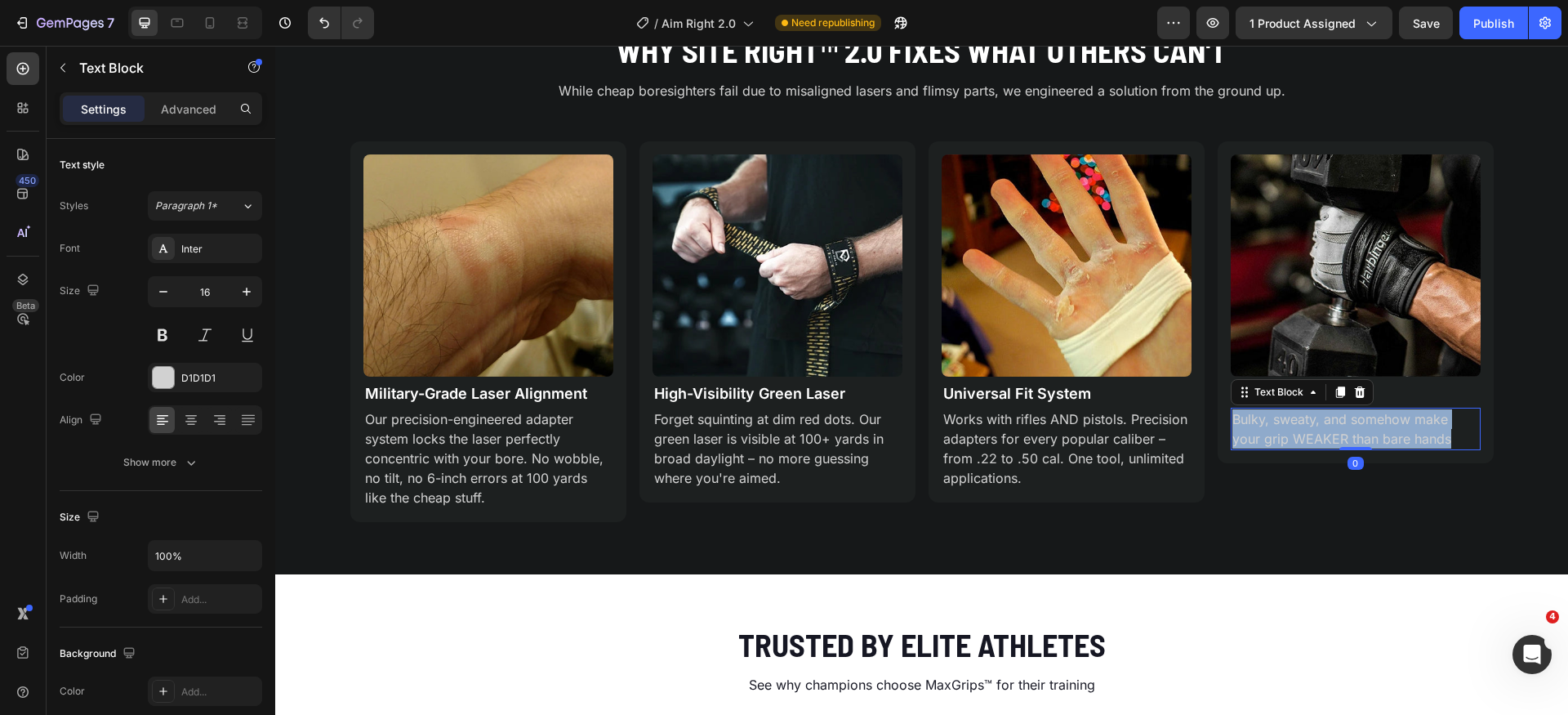
click at [1274, 437] on p "Bulky, sweaty, and somehow make your grip WEAKER than bare hands" at bounding box center [1355, 429] width 246 height 40
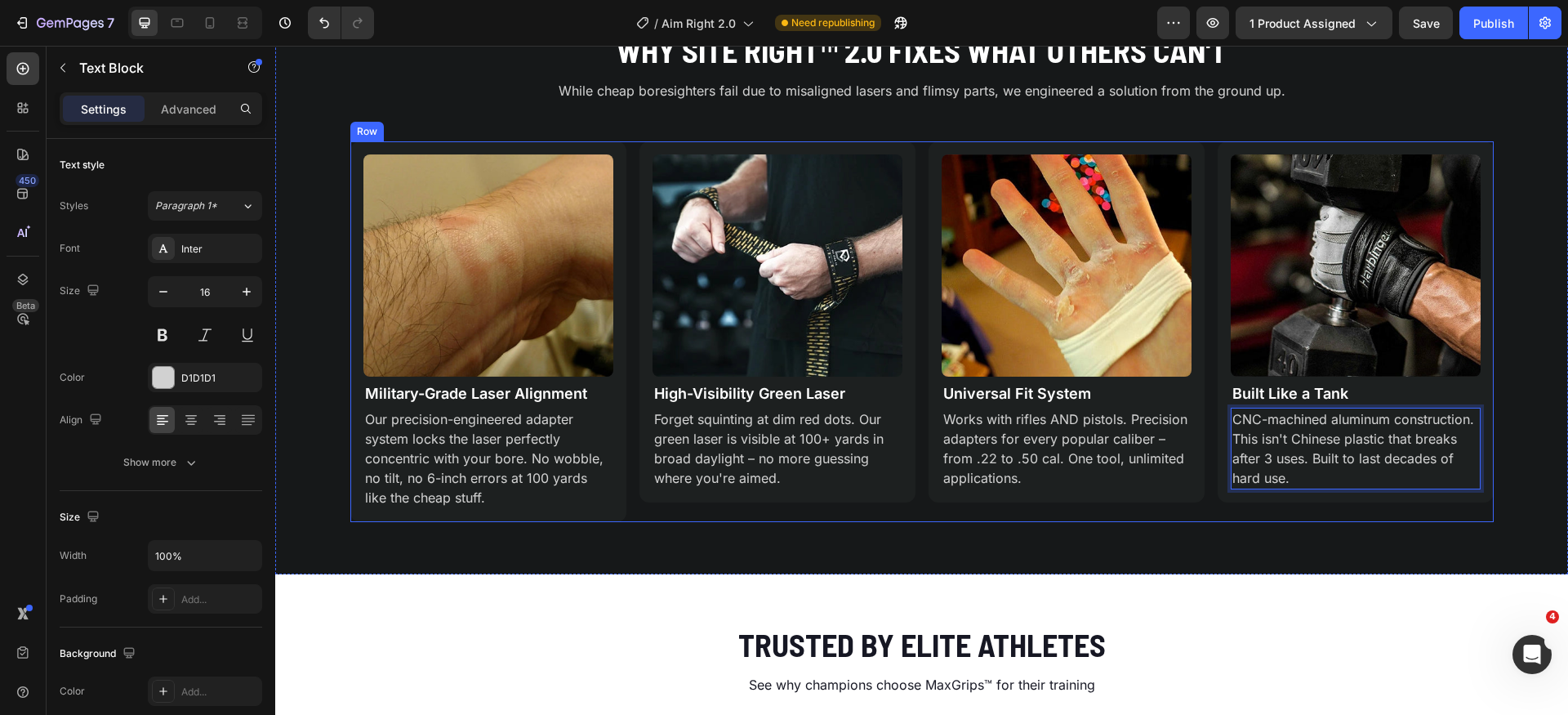
click at [1299, 511] on div "Image Built Like a Tank Text Block CNC-machined aluminum construction. This isn…" at bounding box center [1356, 331] width 276 height 381
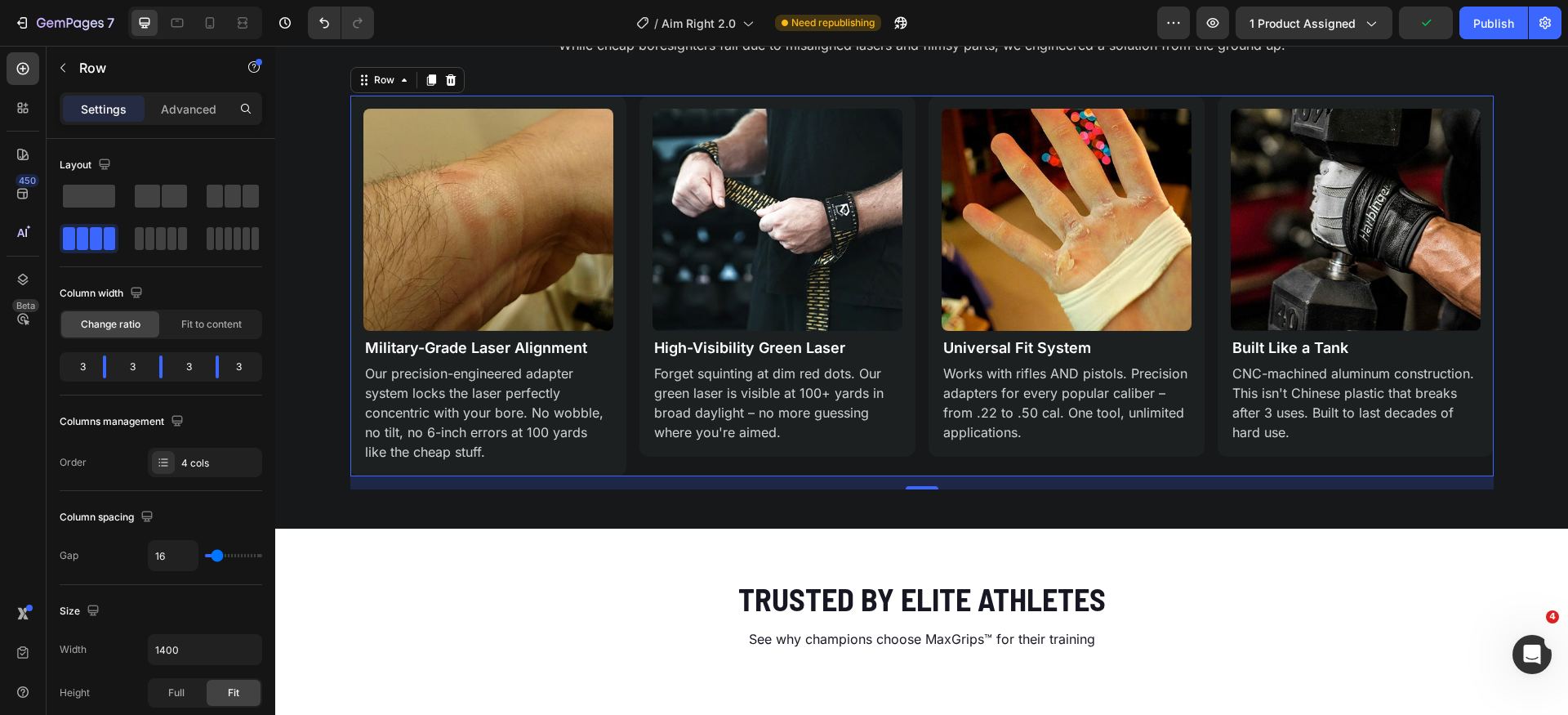
scroll to position [1223, 0]
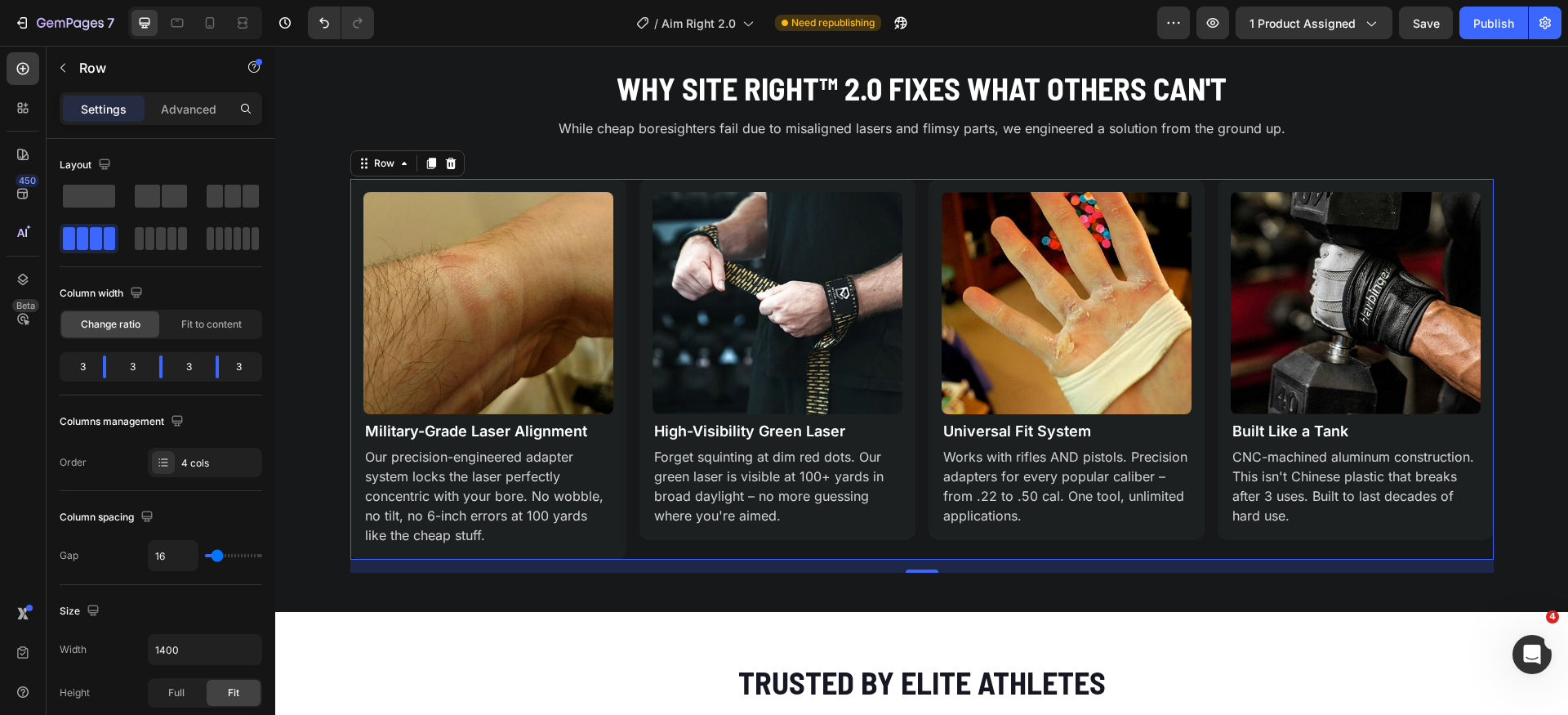
click at [916, 195] on div "Image Military-Grade Laser Alignment Text Block Our precision-engineered adapte…" at bounding box center [922, 369] width 1143 height 381
drag, startPoint x: 45, startPoint y: 197, endPoint x: 264, endPoint y: 227, distance: 221.0
click at [216, 200] on span at bounding box center [214, 196] width 16 height 23
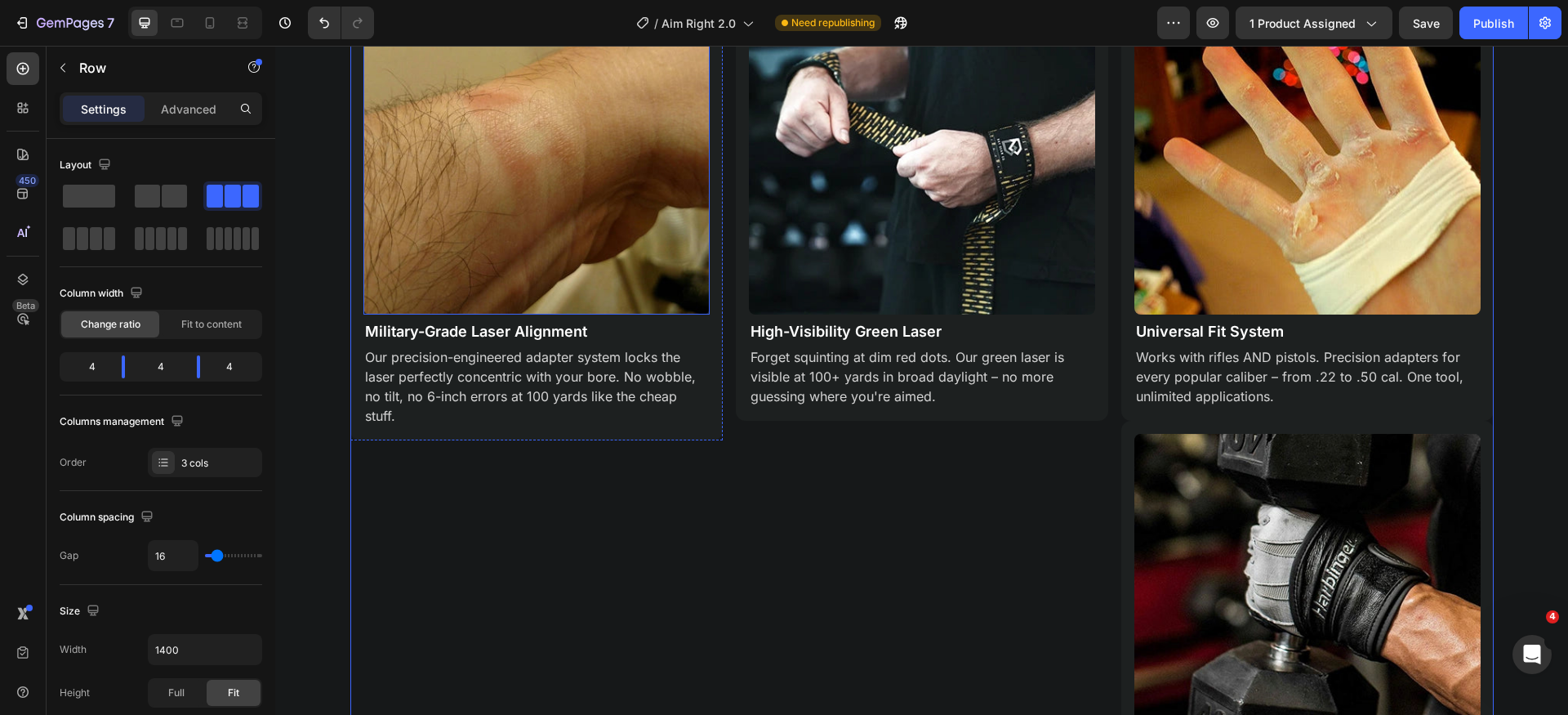
scroll to position [1560, 0]
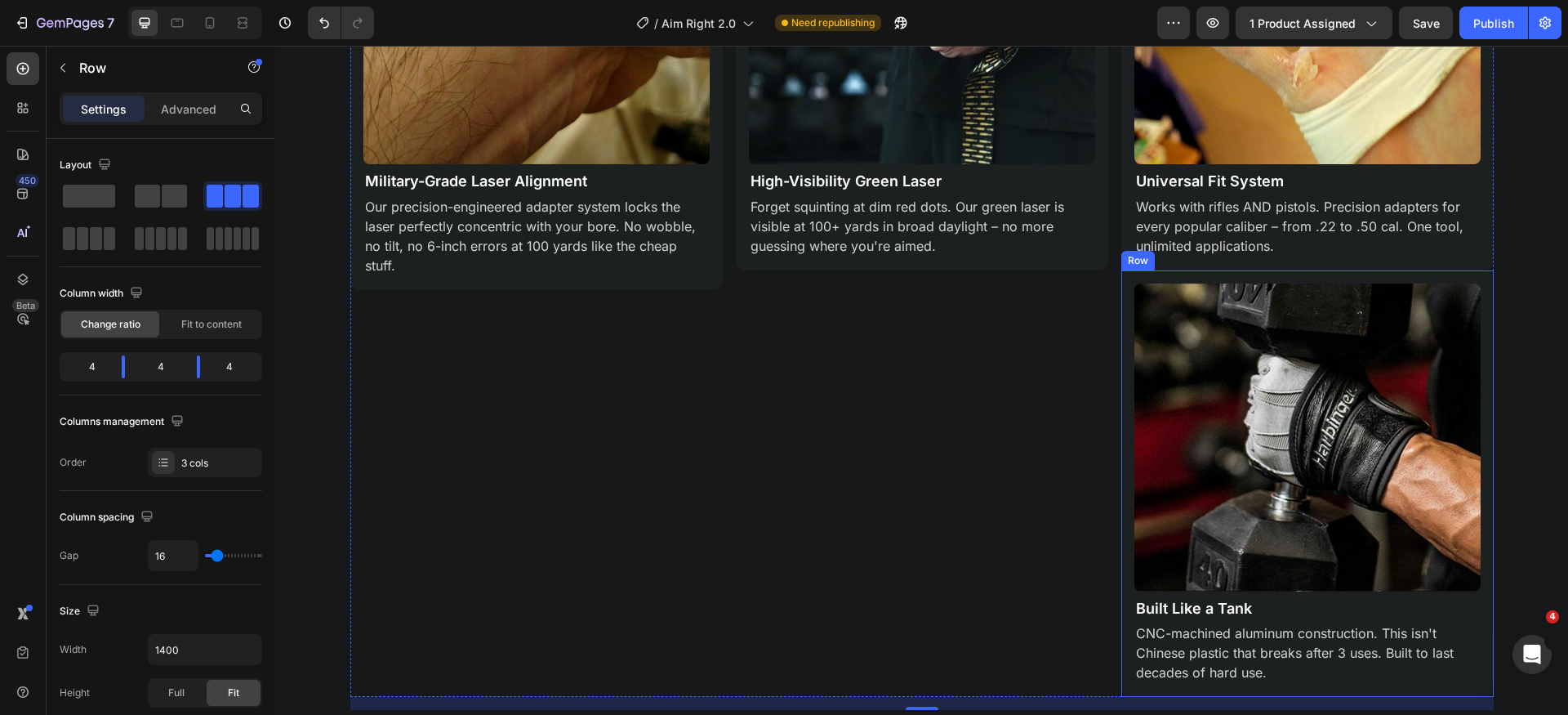
click at [1122, 283] on div "Image Built Like a Tank Text Block CNC-machined aluminum construction. This isn…" at bounding box center [1307, 484] width 372 height 426
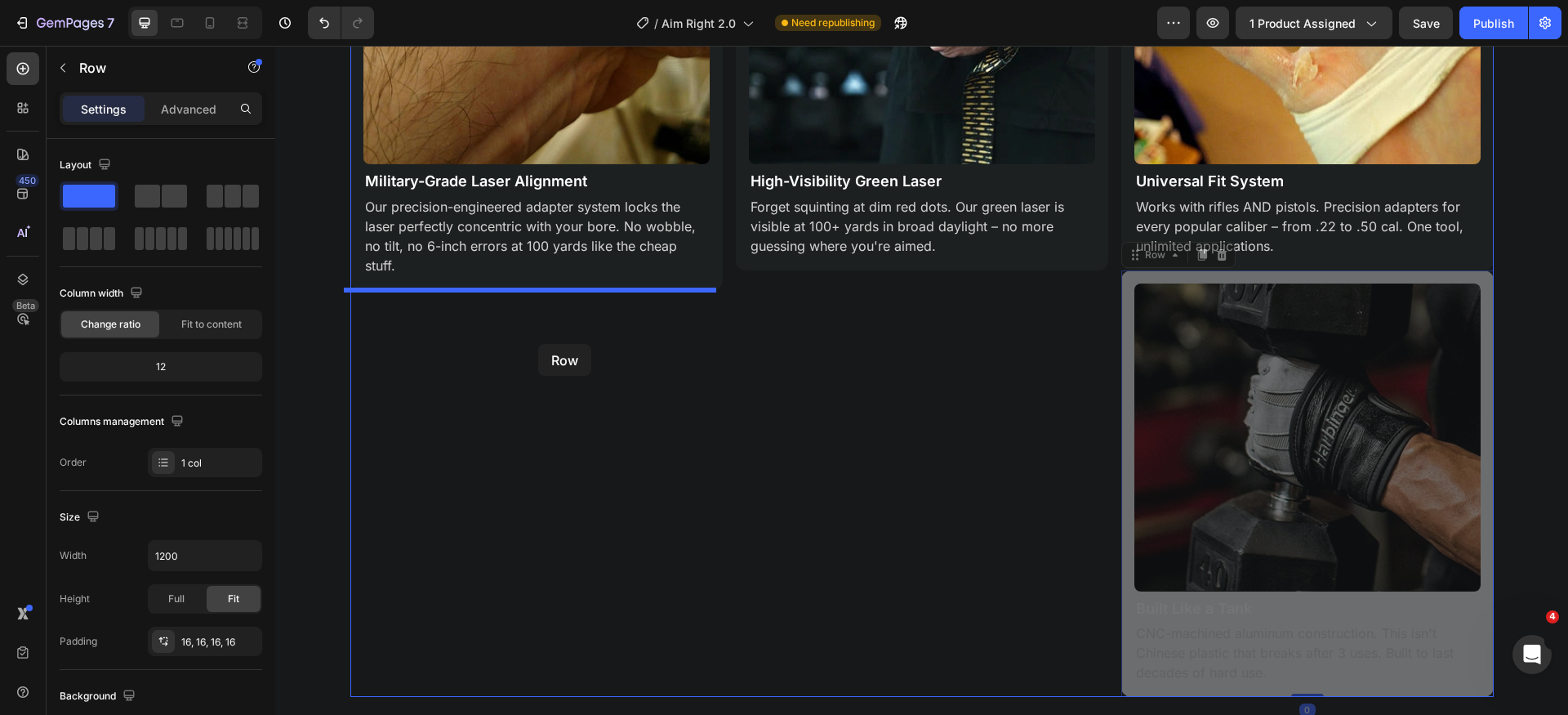
drag, startPoint x: 1146, startPoint y: 257, endPoint x: 538, endPoint y: 340, distance: 613.6
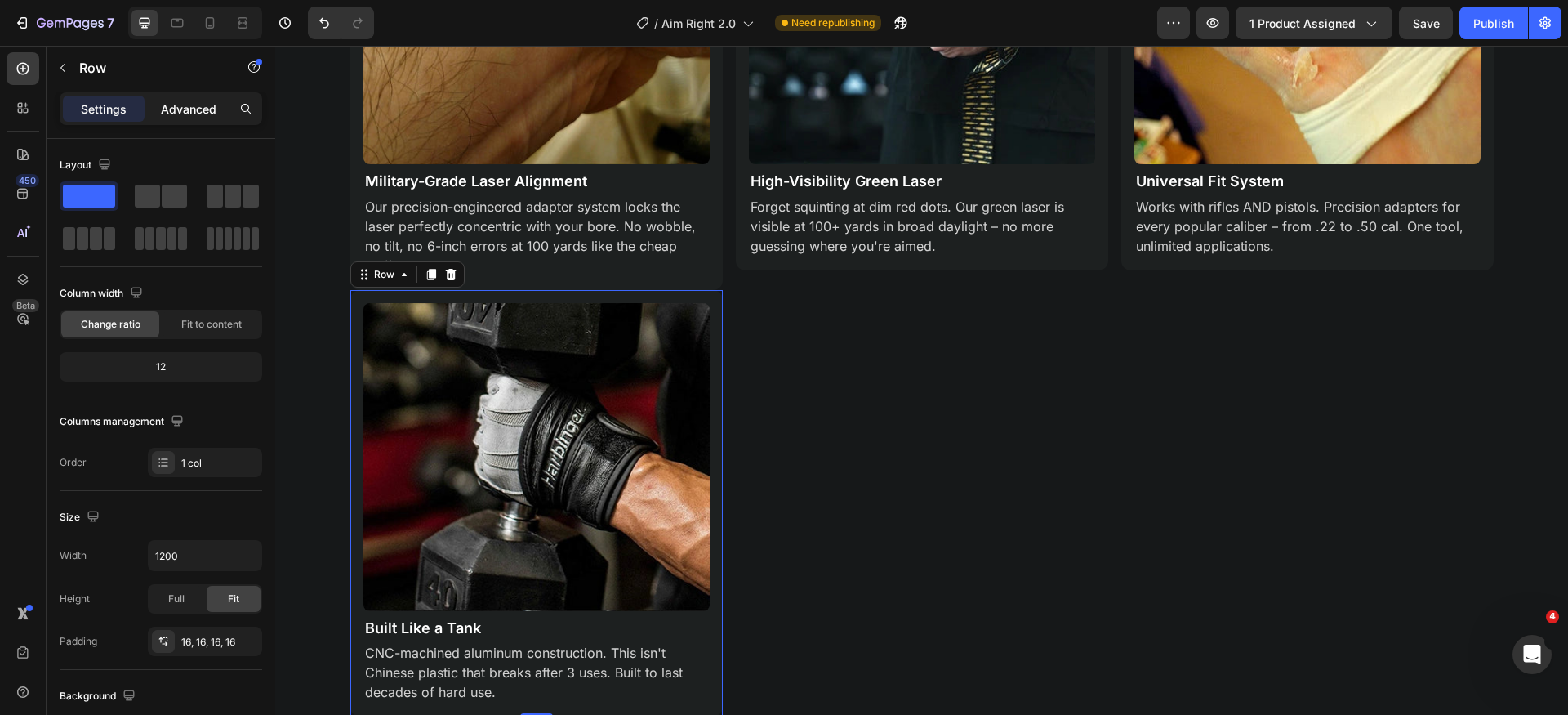
click at [182, 114] on p "Advanced" at bounding box center [188, 109] width 55 height 17
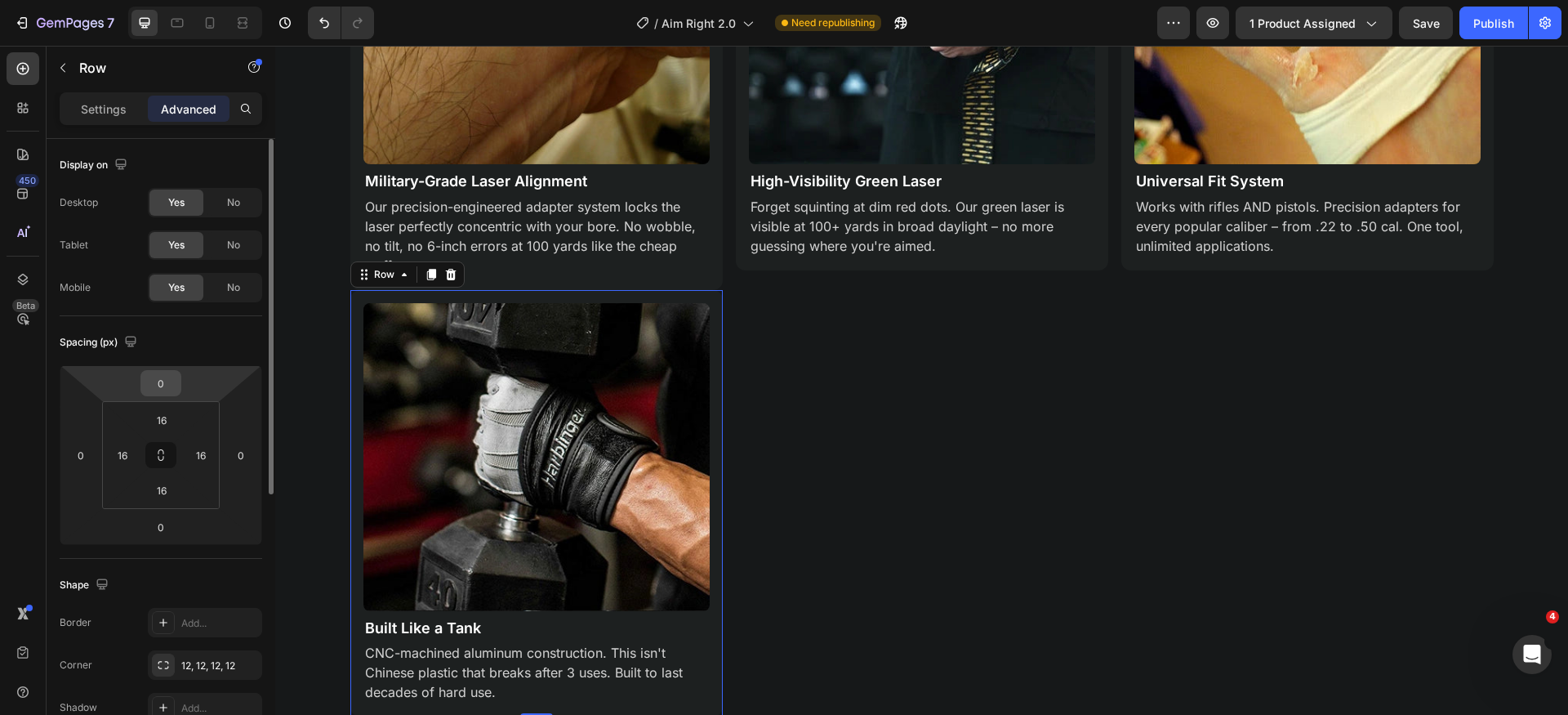
click at [172, 386] on input "0" at bounding box center [161, 383] width 33 height 24
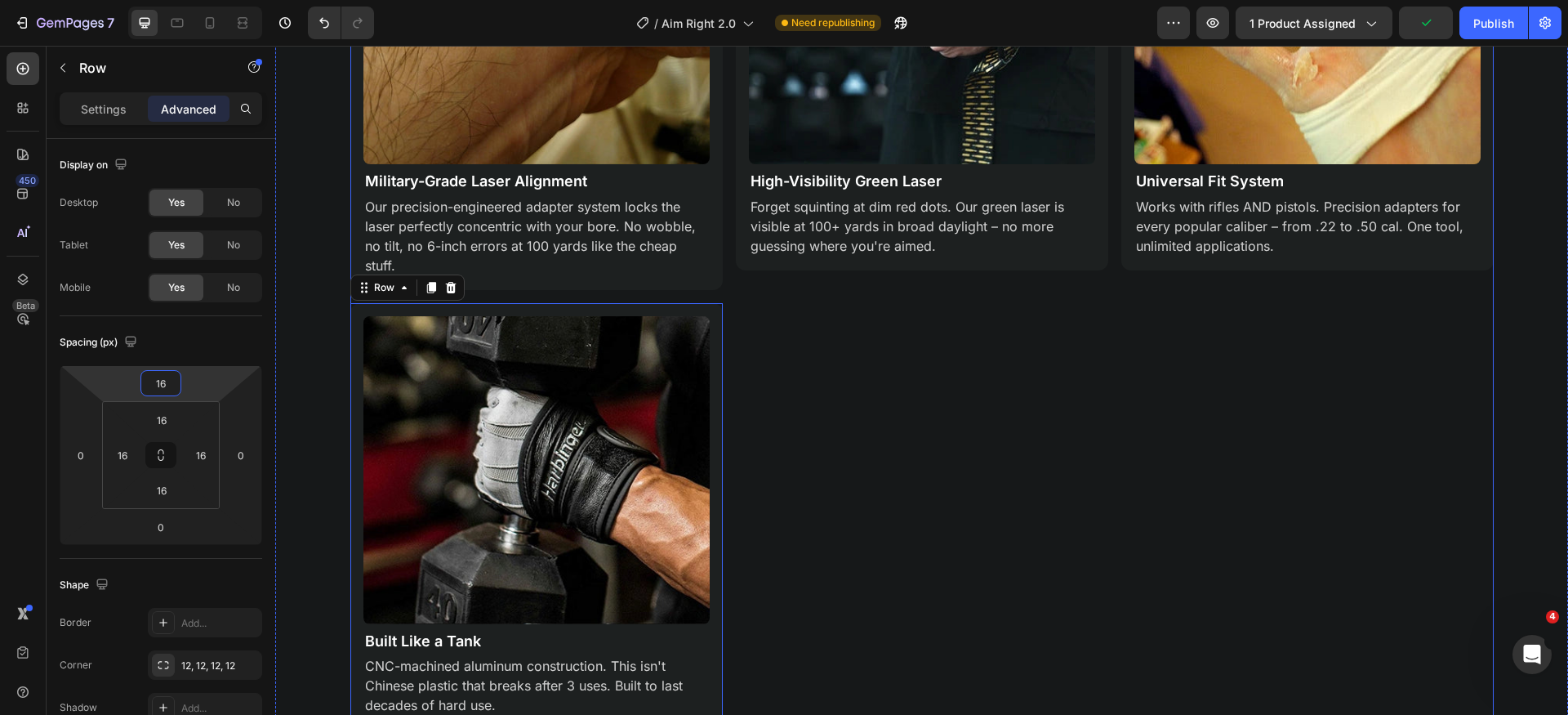
type input "1"
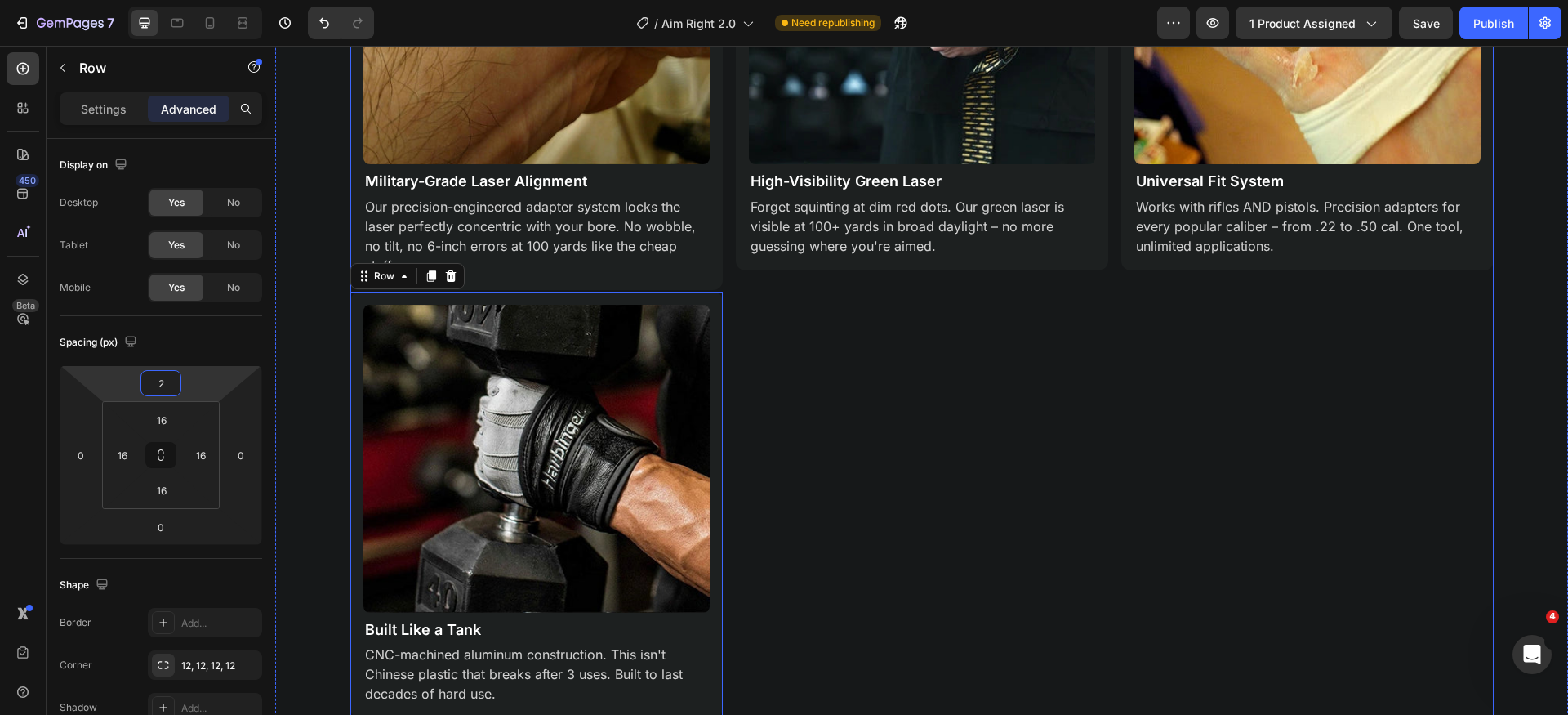
type input "24"
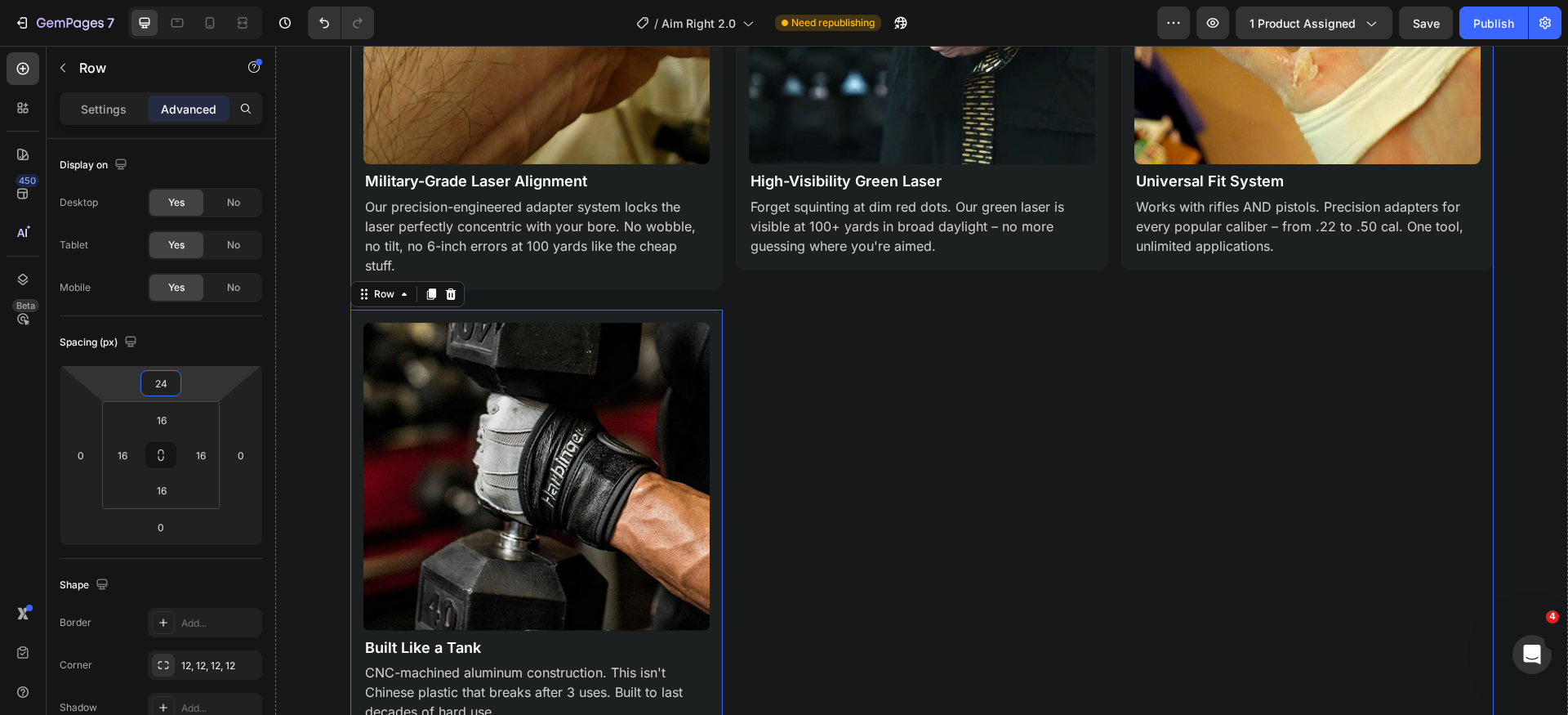
click at [843, 431] on div "Image High-Visibility Green Laser Text Block Forget squinting at dim red dots. …" at bounding box center [921, 289] width 372 height 893
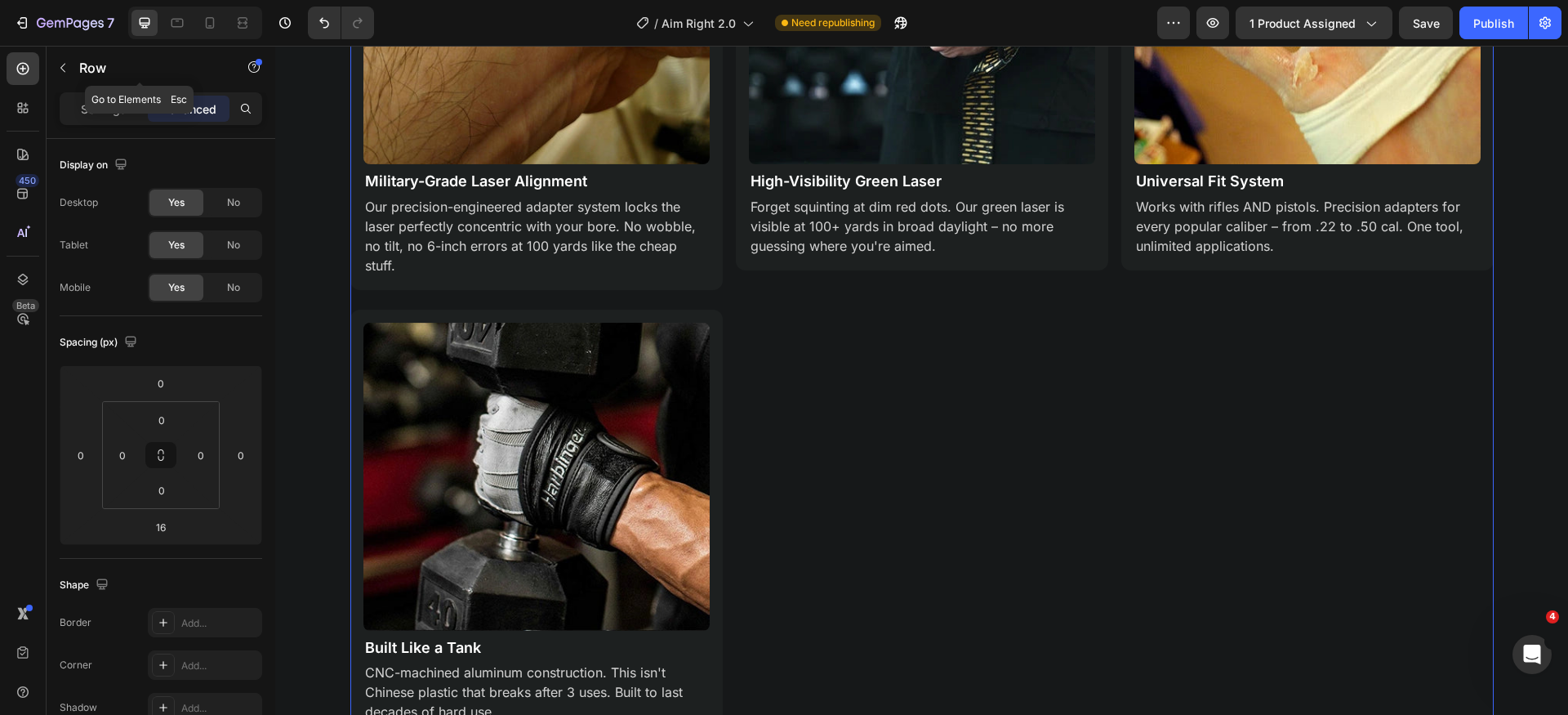
click at [79, 76] on p "Row" at bounding box center [148, 67] width 139 height 19
click at [953, 446] on div "Image High-Visibility Green Laser Text Block Forget squinting at dim red dots. …" at bounding box center [921, 289] width 372 height 893
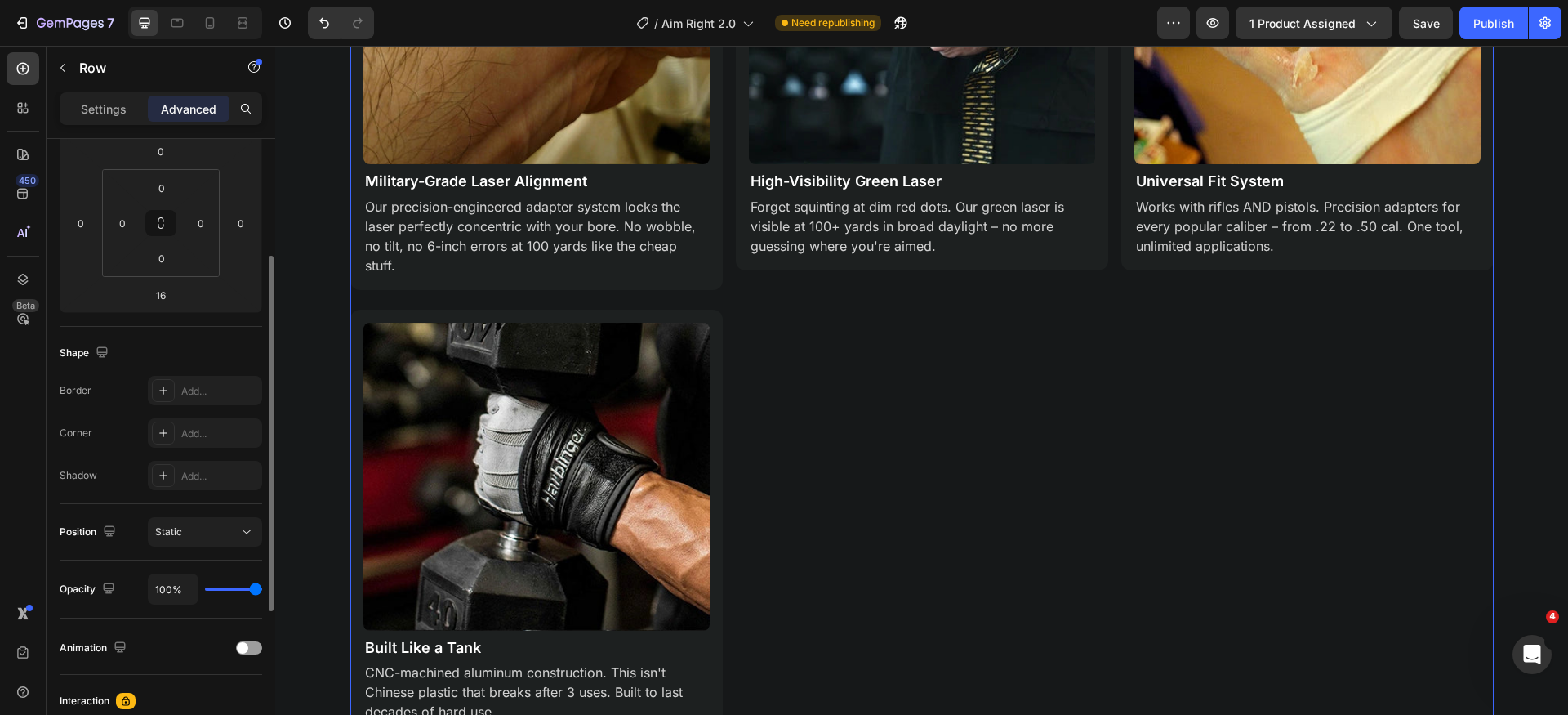
scroll to position [222, 0]
click at [101, 129] on div "Settings Advanced" at bounding box center [161, 115] width 229 height 46
click at [105, 113] on p "Settings" at bounding box center [103, 109] width 45 height 17
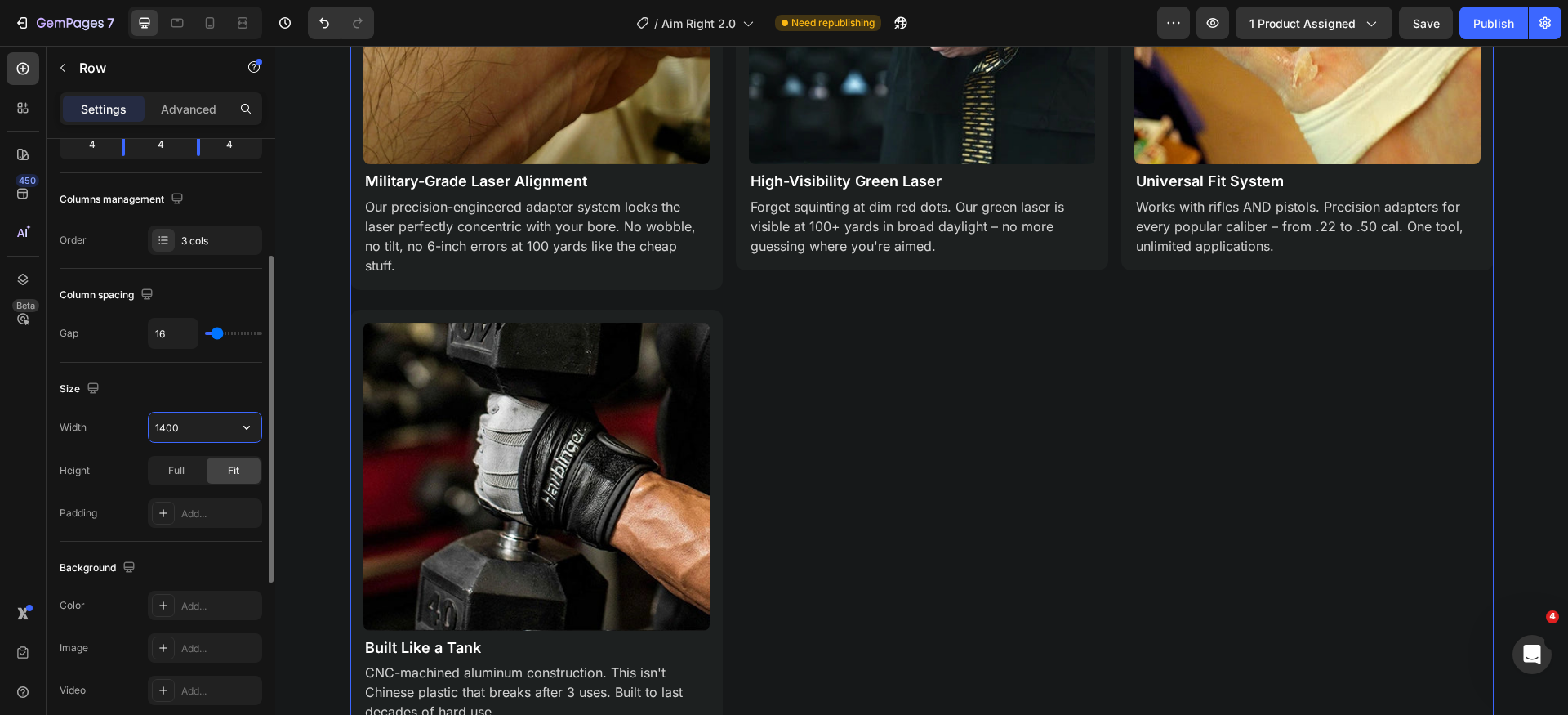
click at [211, 430] on input "1400" at bounding box center [205, 427] width 113 height 29
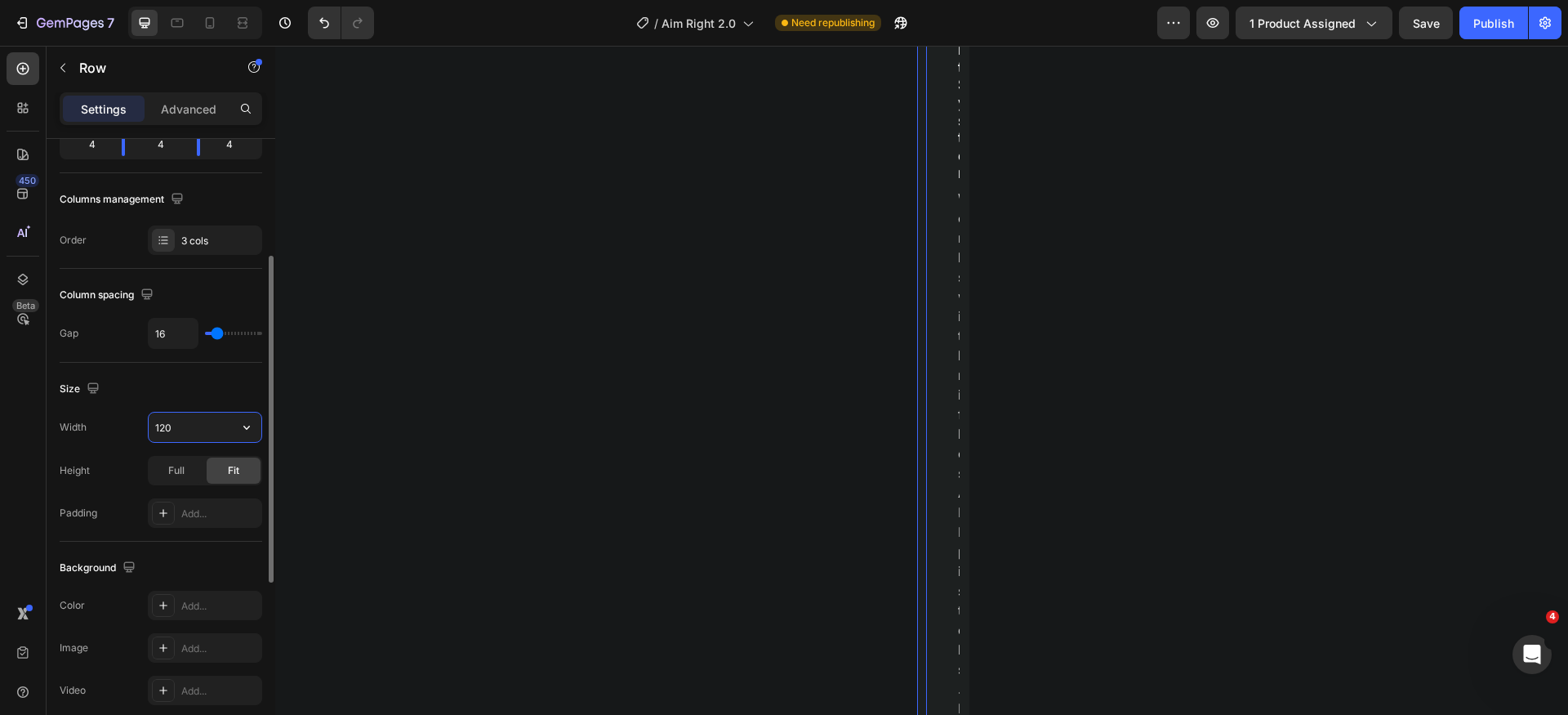
type input "1200"
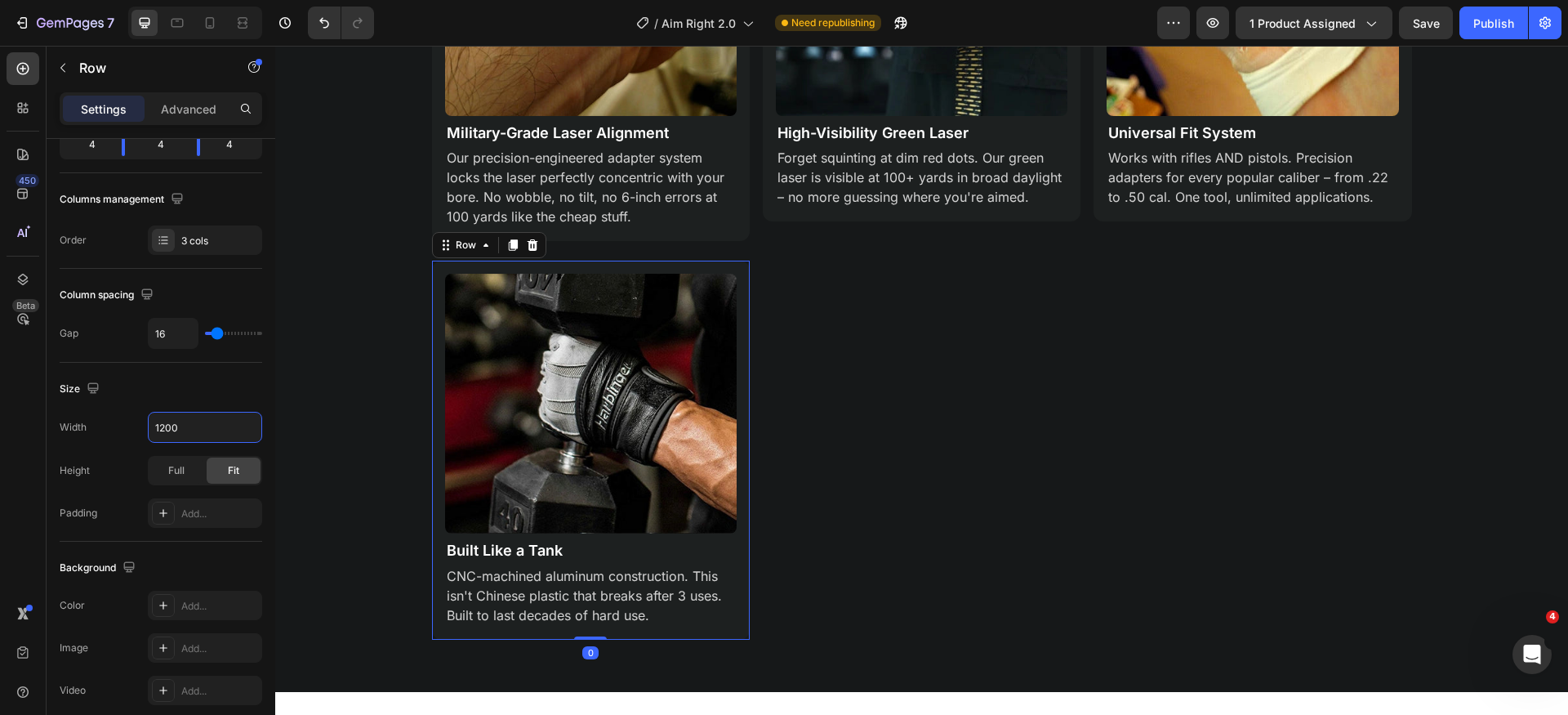
click at [741, 557] on div "Image Built Like a Tank Text Block CNC-machined aluminum construction. This isn…" at bounding box center [591, 450] width 318 height 379
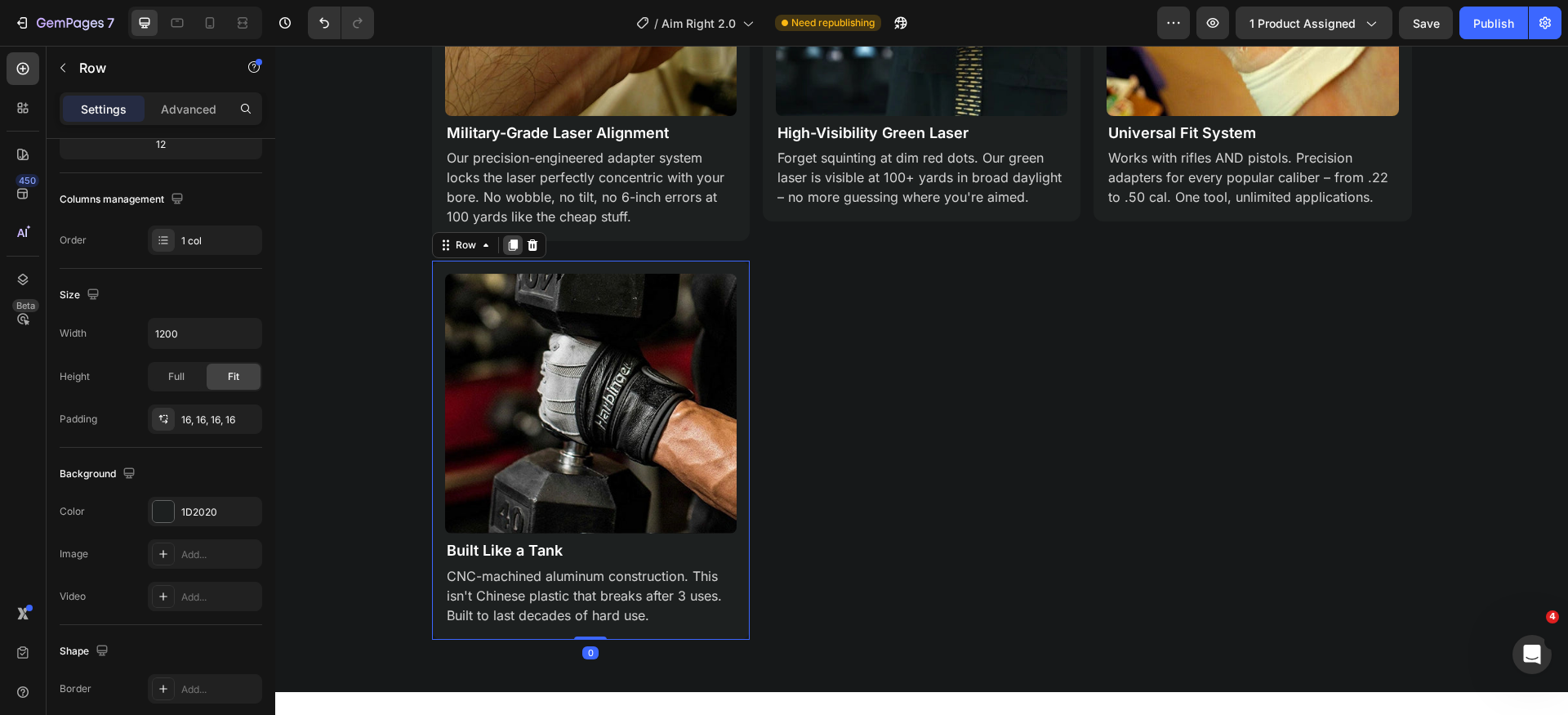
click at [510, 247] on icon at bounding box center [512, 246] width 9 height 12
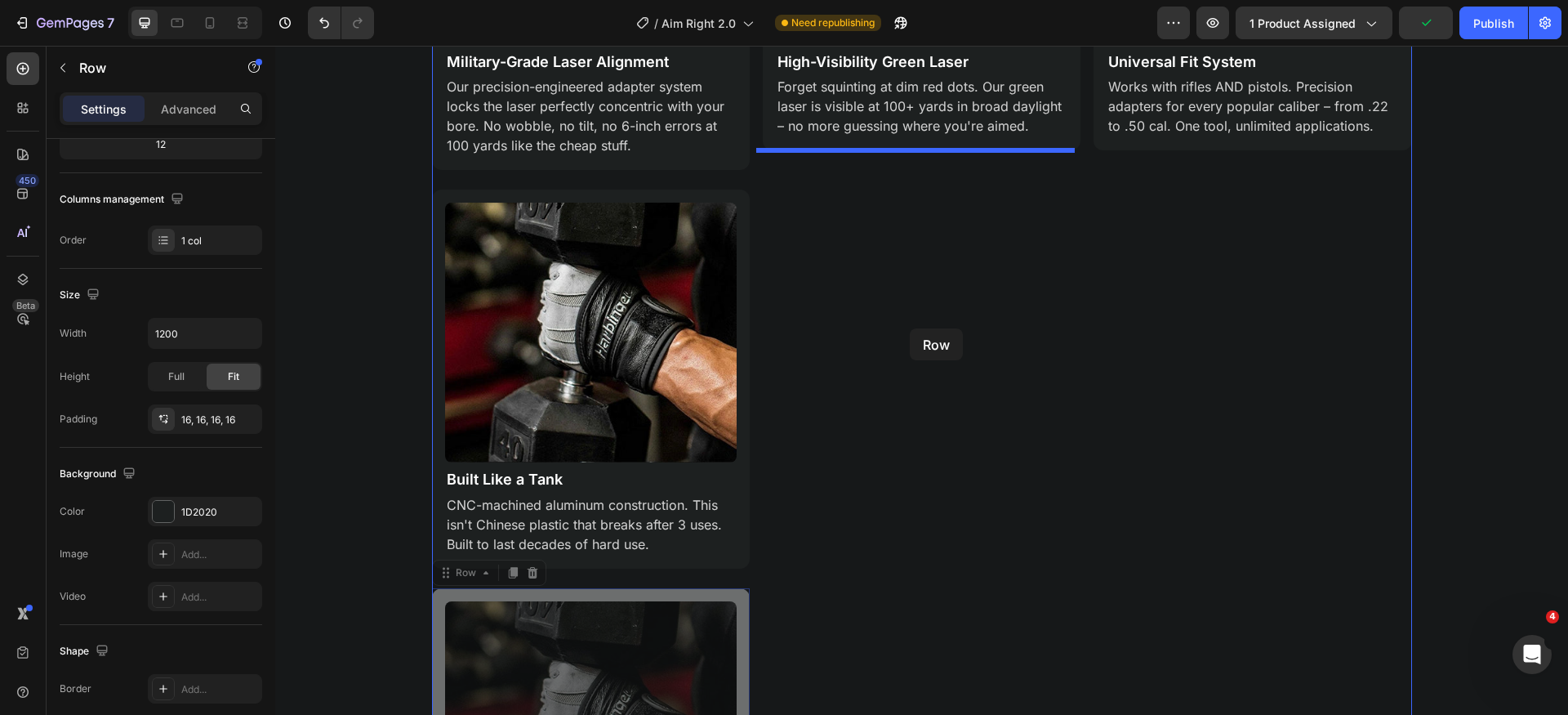
scroll to position [1547, 0]
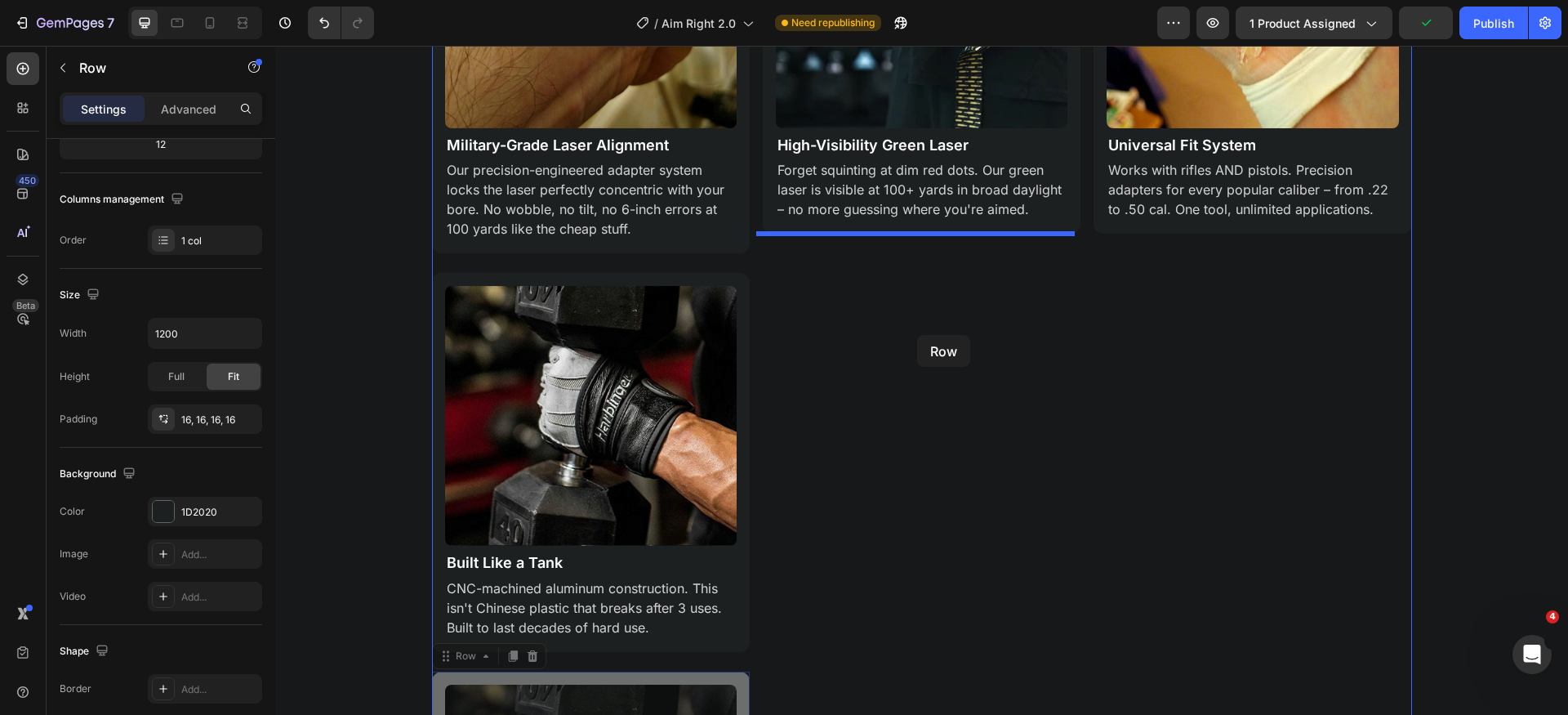
drag, startPoint x: 532, startPoint y: 453, endPoint x: 930, endPoint y: 345, distance: 412.4
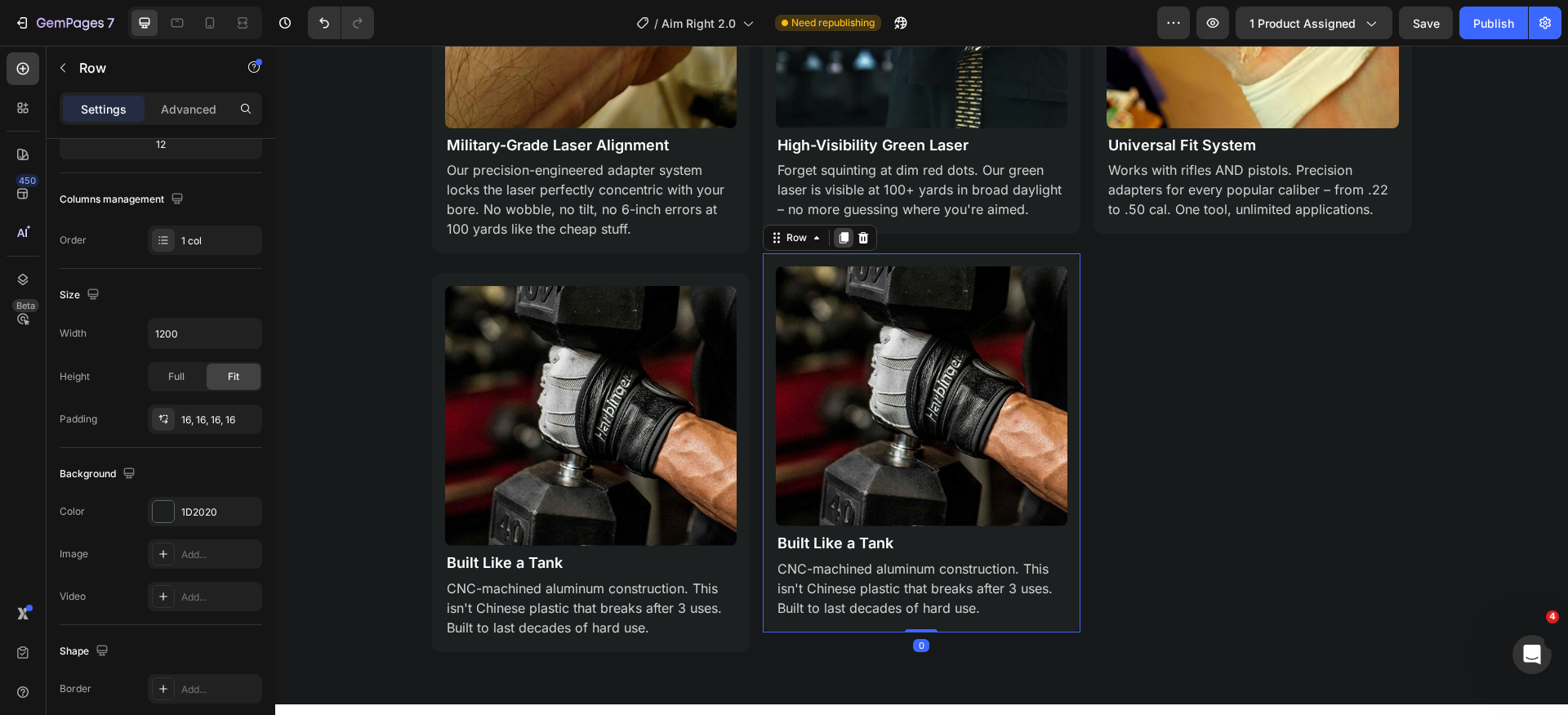
click at [840, 241] on icon at bounding box center [844, 239] width 9 height 12
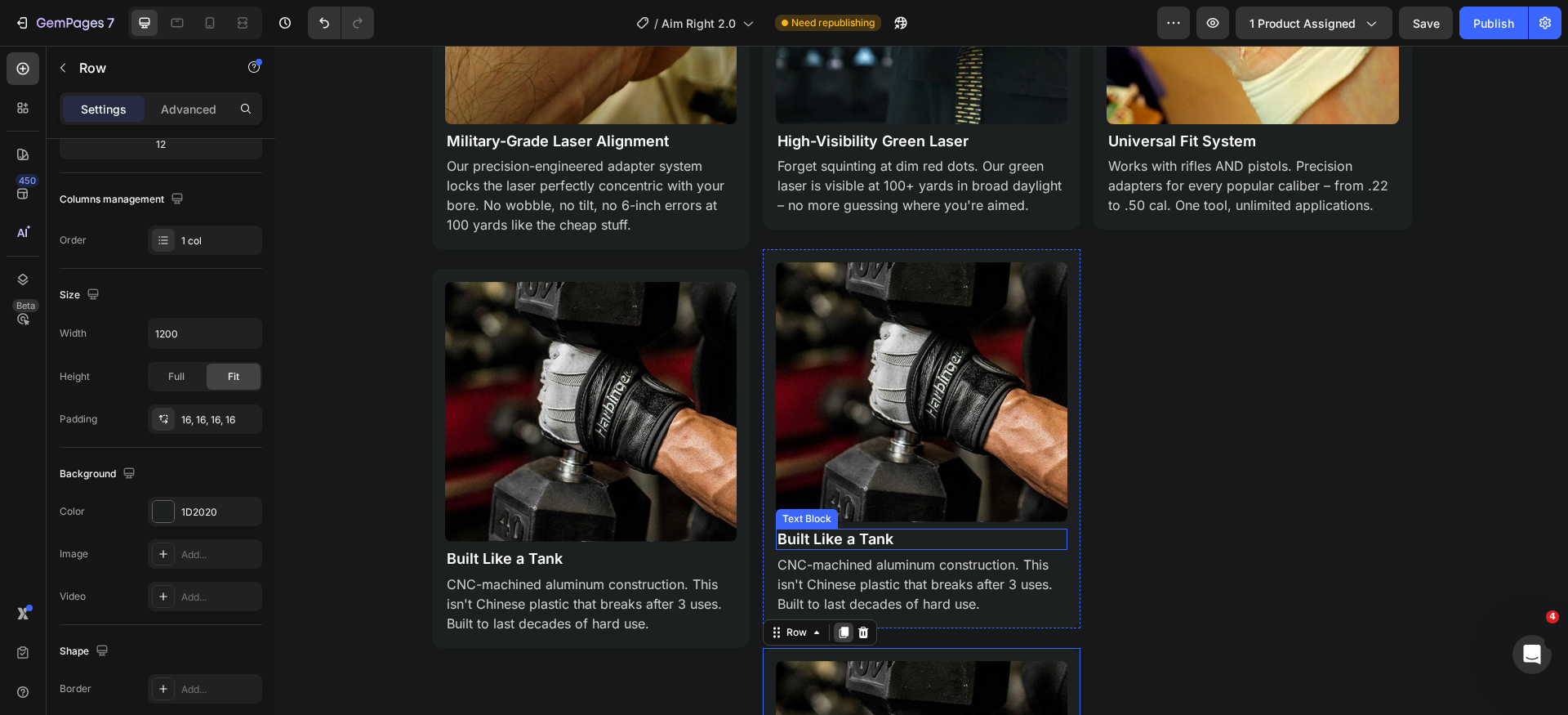
scroll to position [1613, 0]
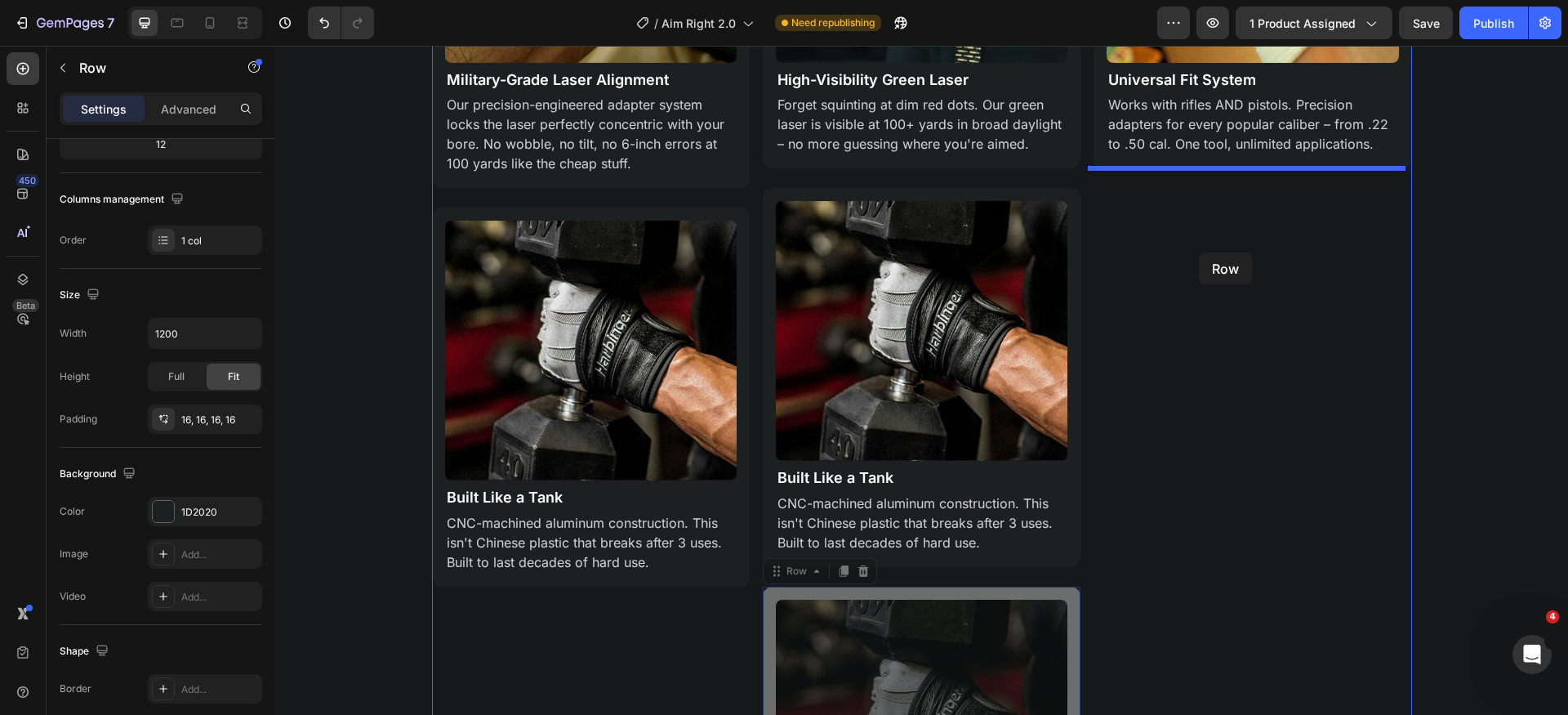
drag, startPoint x: 768, startPoint y: 575, endPoint x: 1199, endPoint y: 252, distance: 538.6
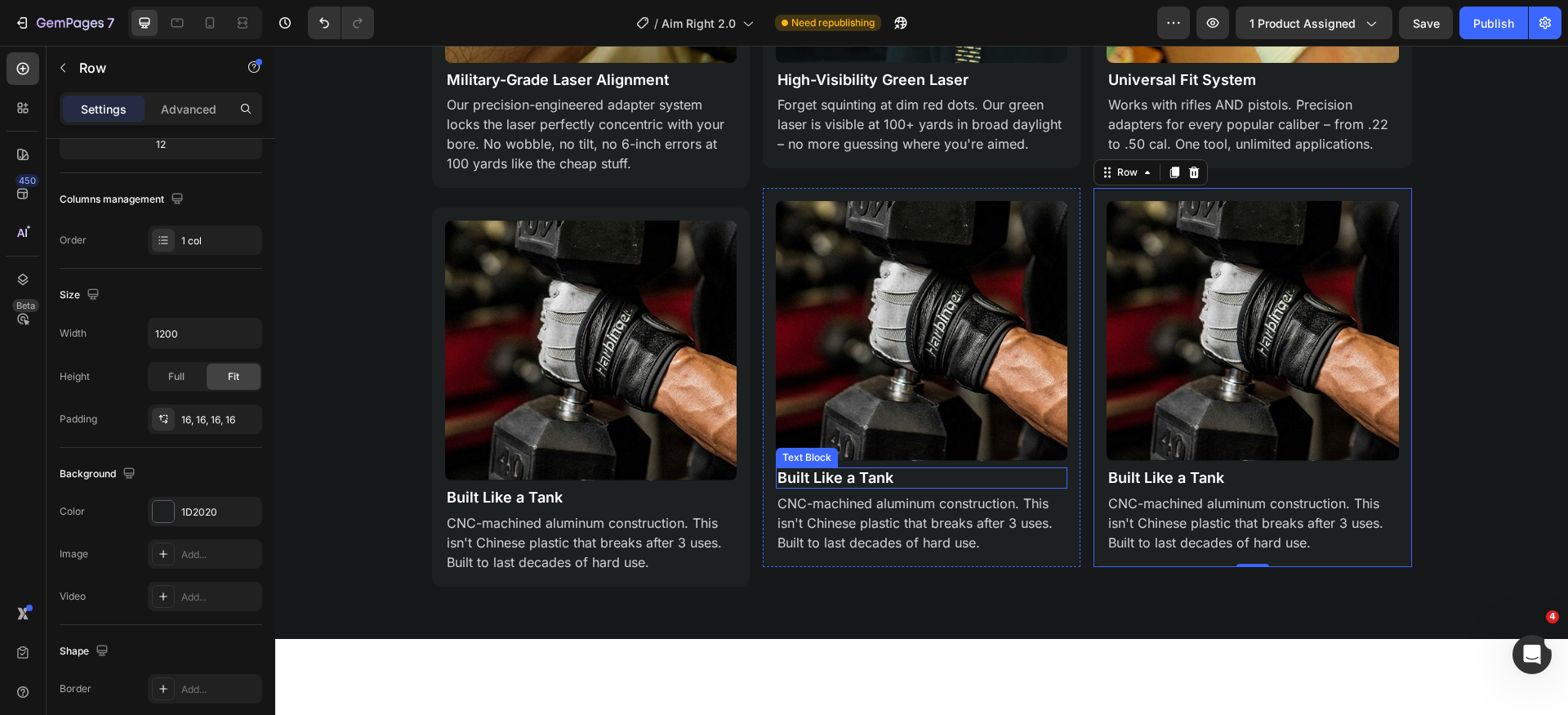
click at [851, 475] on p "Built Like a Tank" at bounding box center [921, 478] width 288 height 18
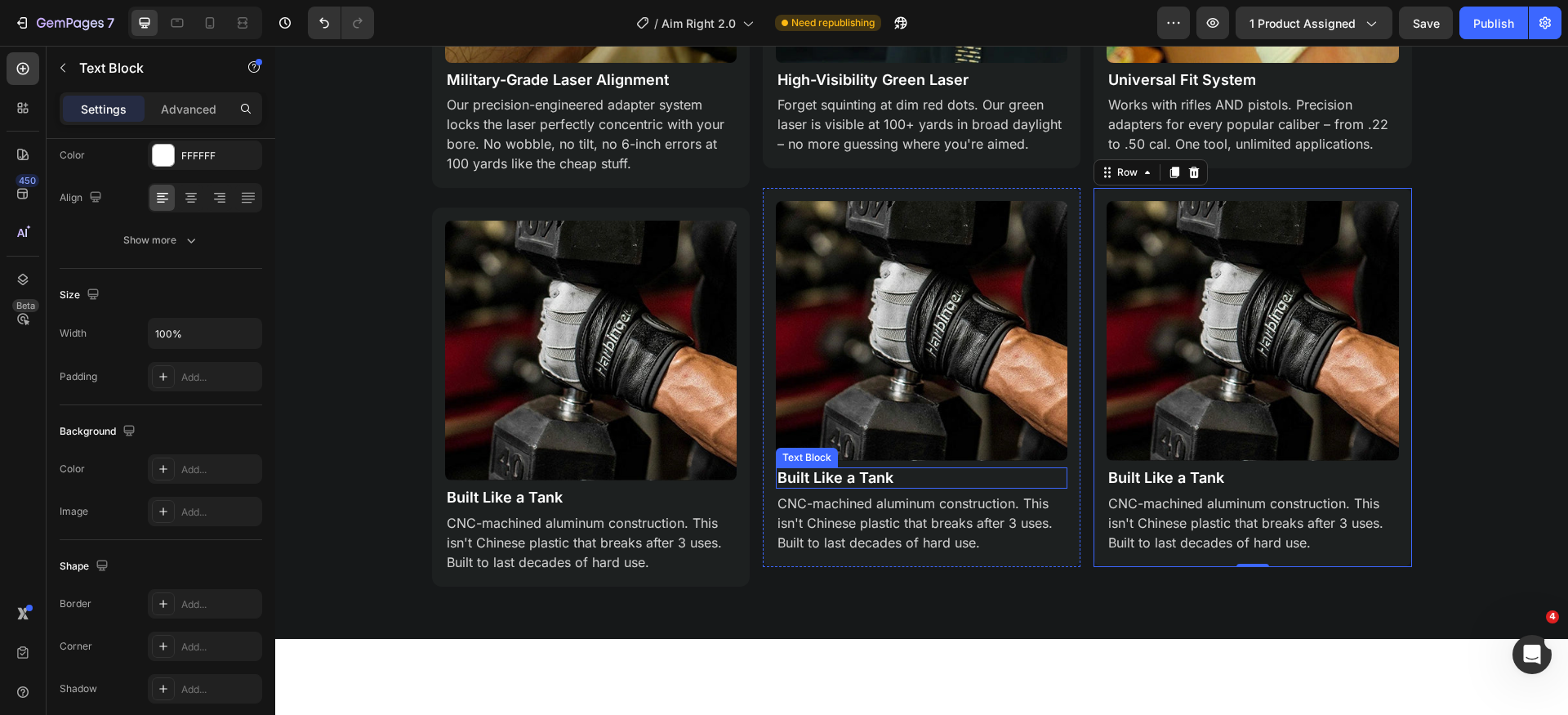
scroll to position [0, 0]
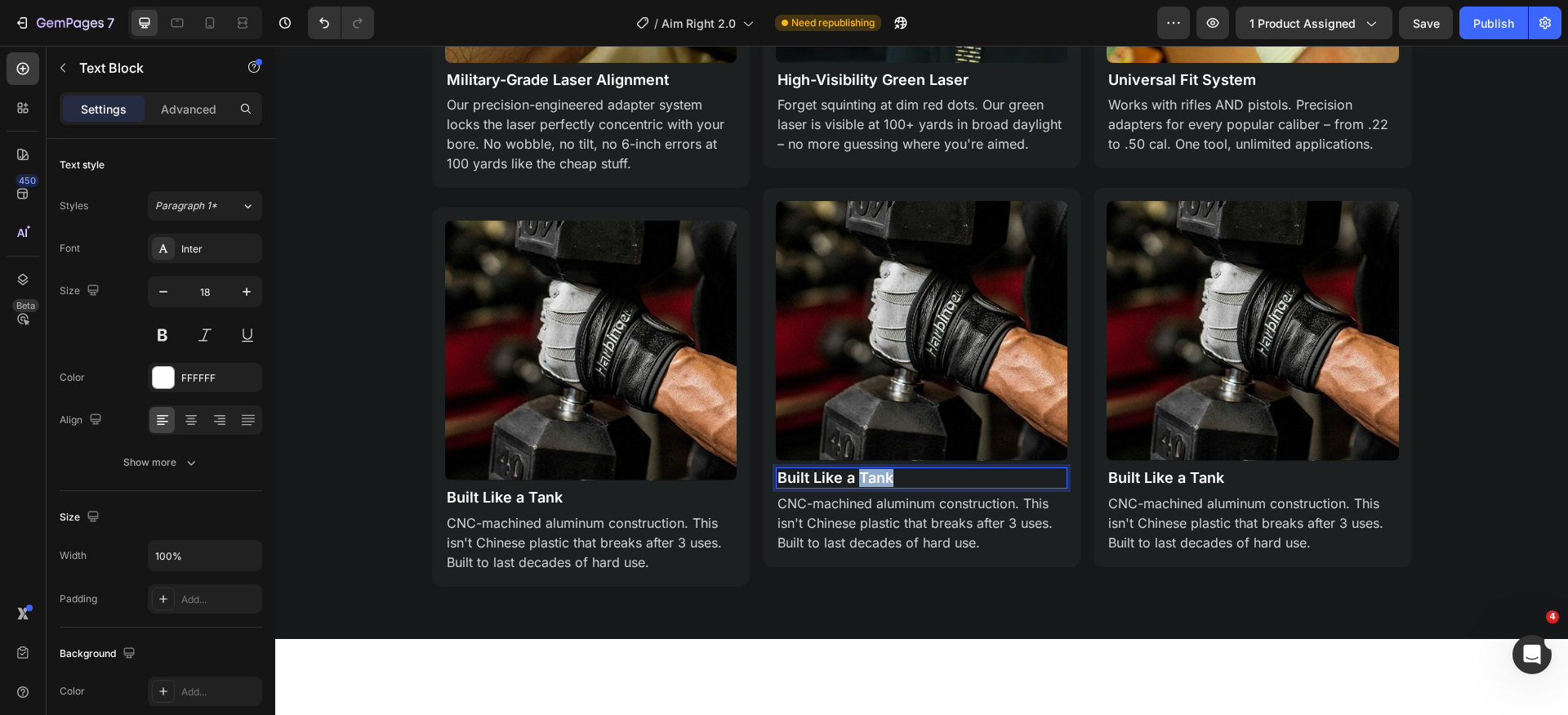
click at [851, 475] on p "Built Like a Tank" at bounding box center [921, 478] width 288 height 18
click at [879, 519] on p "CNC-machined aluminum construction. This isn't Chinese plastic that breaks afte…" at bounding box center [921, 523] width 288 height 59
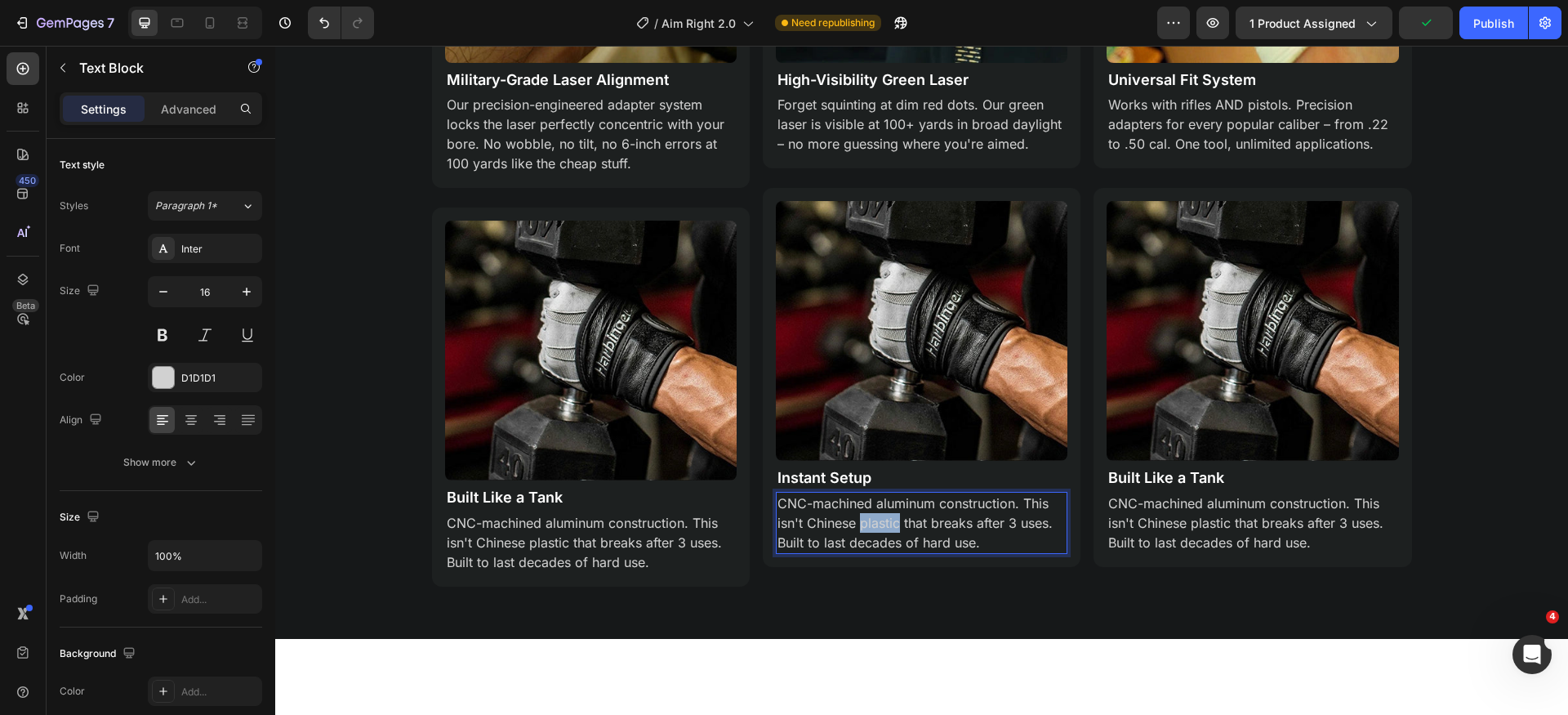
click at [879, 519] on p "CNC-machined aluminum construction. This isn't Chinese plastic that breaks afte…" at bounding box center [921, 523] width 288 height 59
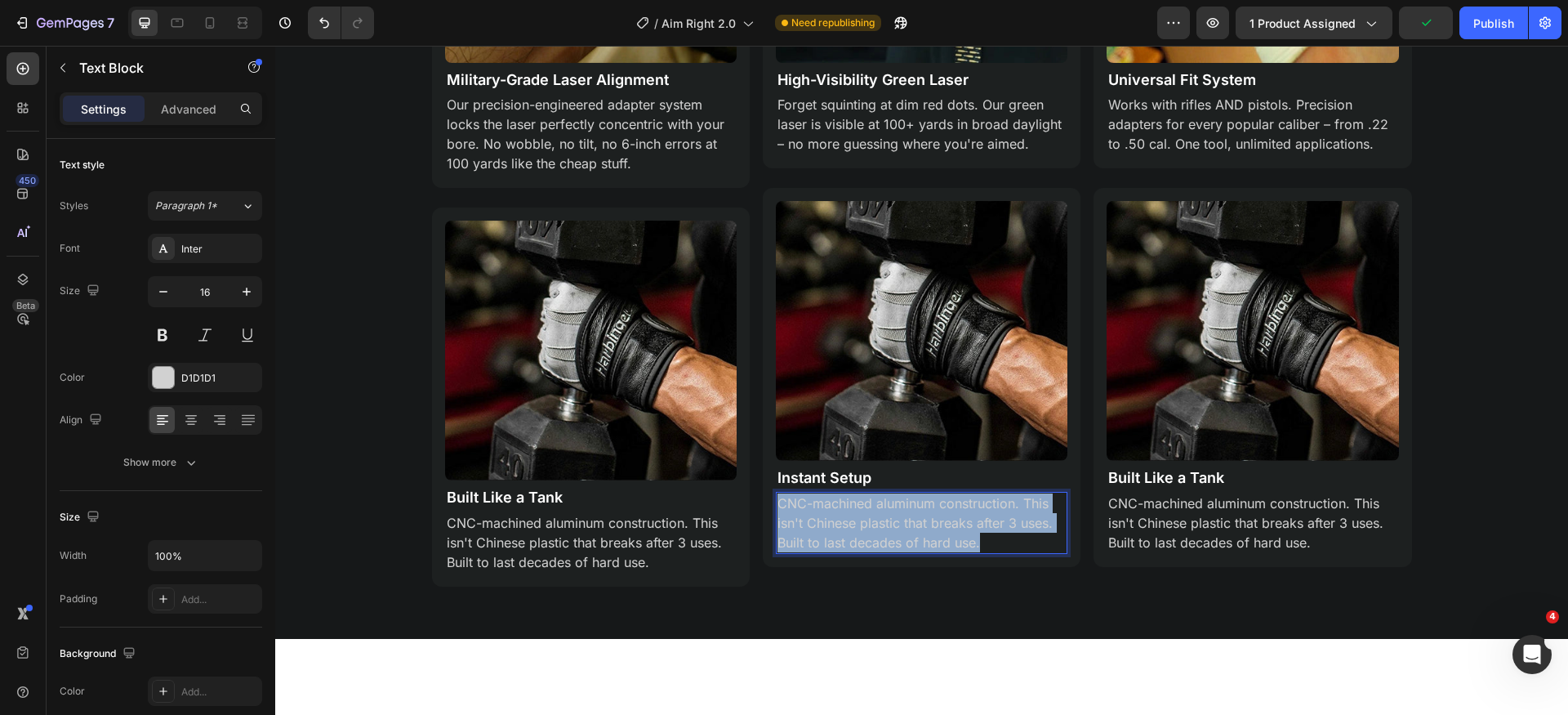
click at [879, 519] on p "CNC-machined aluminum construction. This isn't Chinese plastic that breaks afte…" at bounding box center [921, 523] width 288 height 59
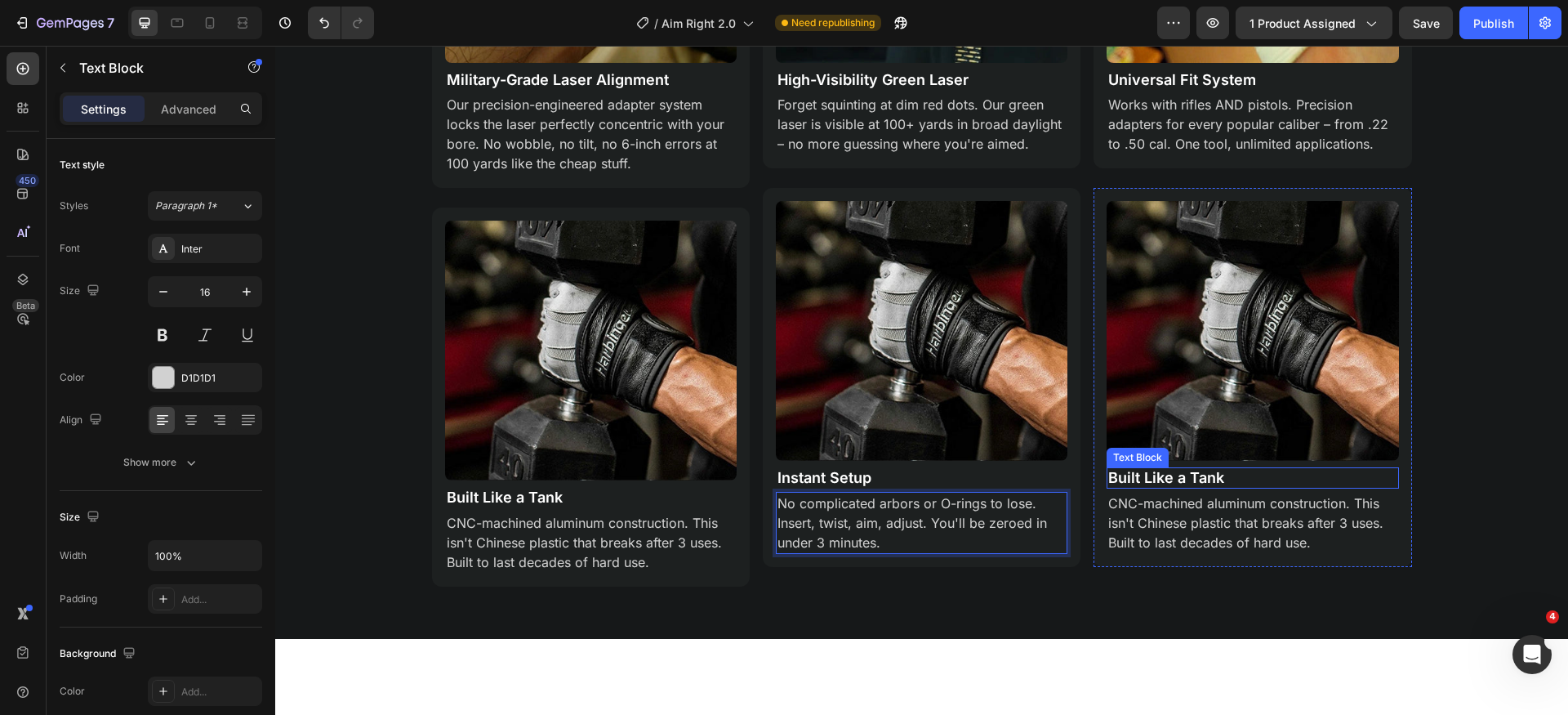
click at [1155, 477] on p "Built Like a Tank" at bounding box center [1252, 478] width 288 height 18
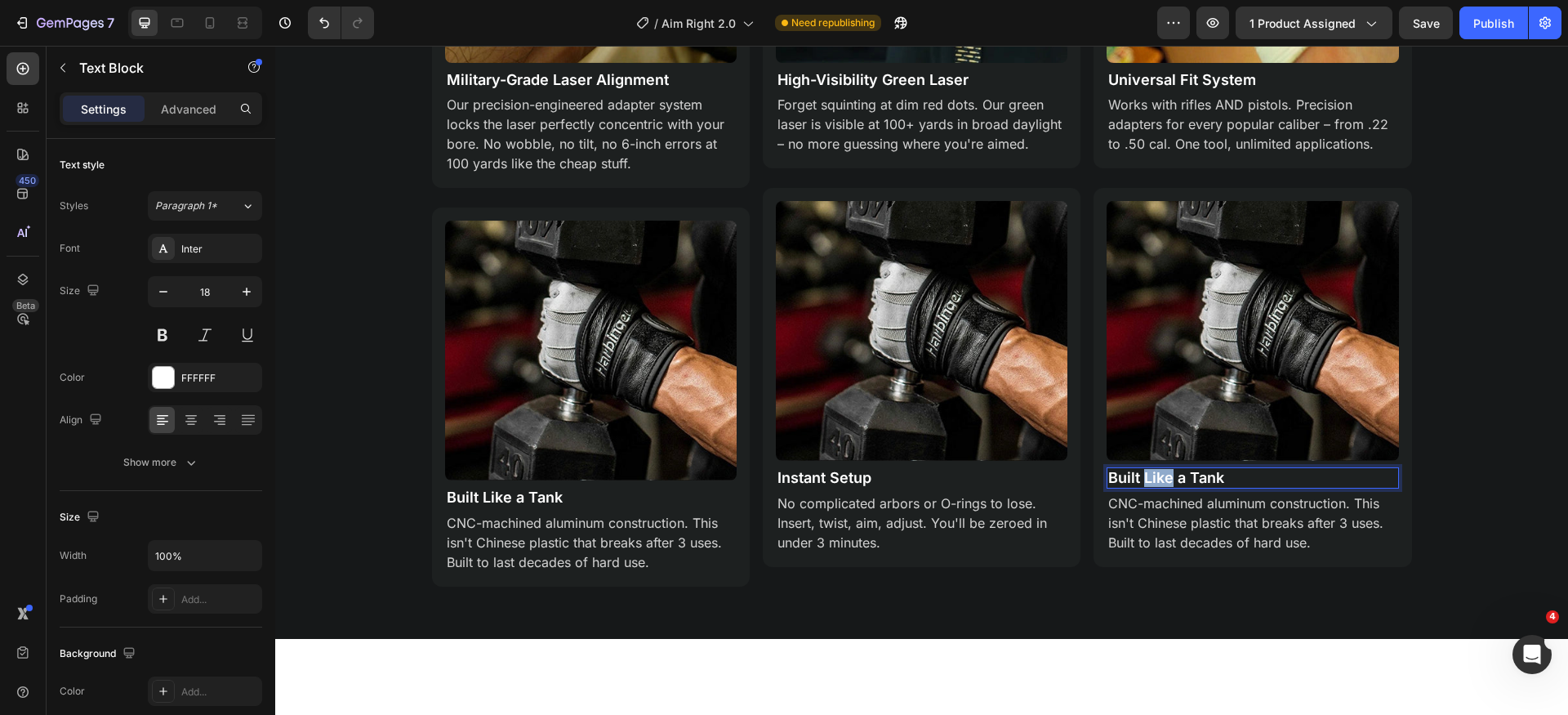
click at [1155, 477] on p "Built Like a Tank" at bounding box center [1252, 478] width 288 height 18
click at [1202, 511] on p "CNC-machined aluminum construction. This isn't Chinese plastic that breaks afte…" at bounding box center [1252, 523] width 288 height 59
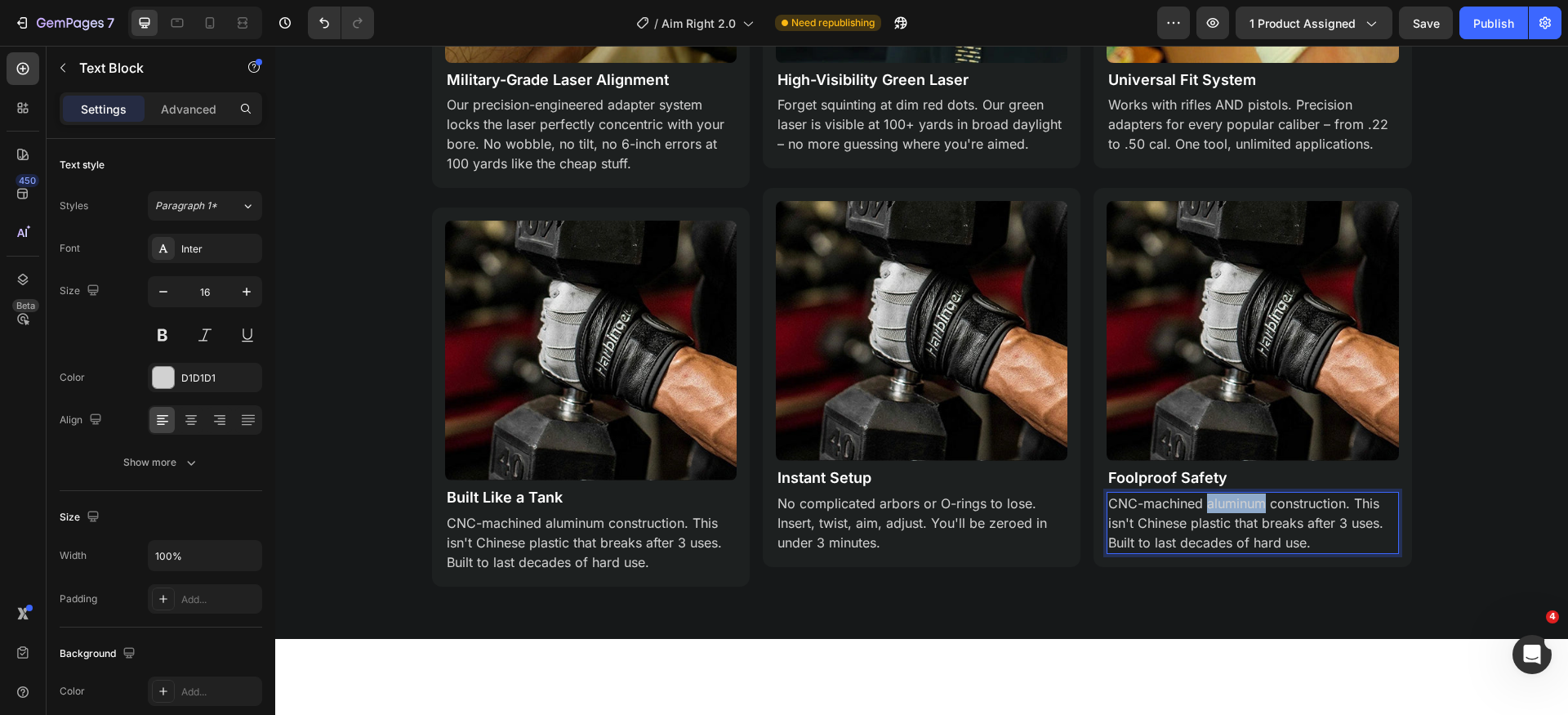
click at [1201, 511] on p "CNC-machined aluminum construction. This isn't Chinese plastic that breaks afte…" at bounding box center [1252, 523] width 288 height 59
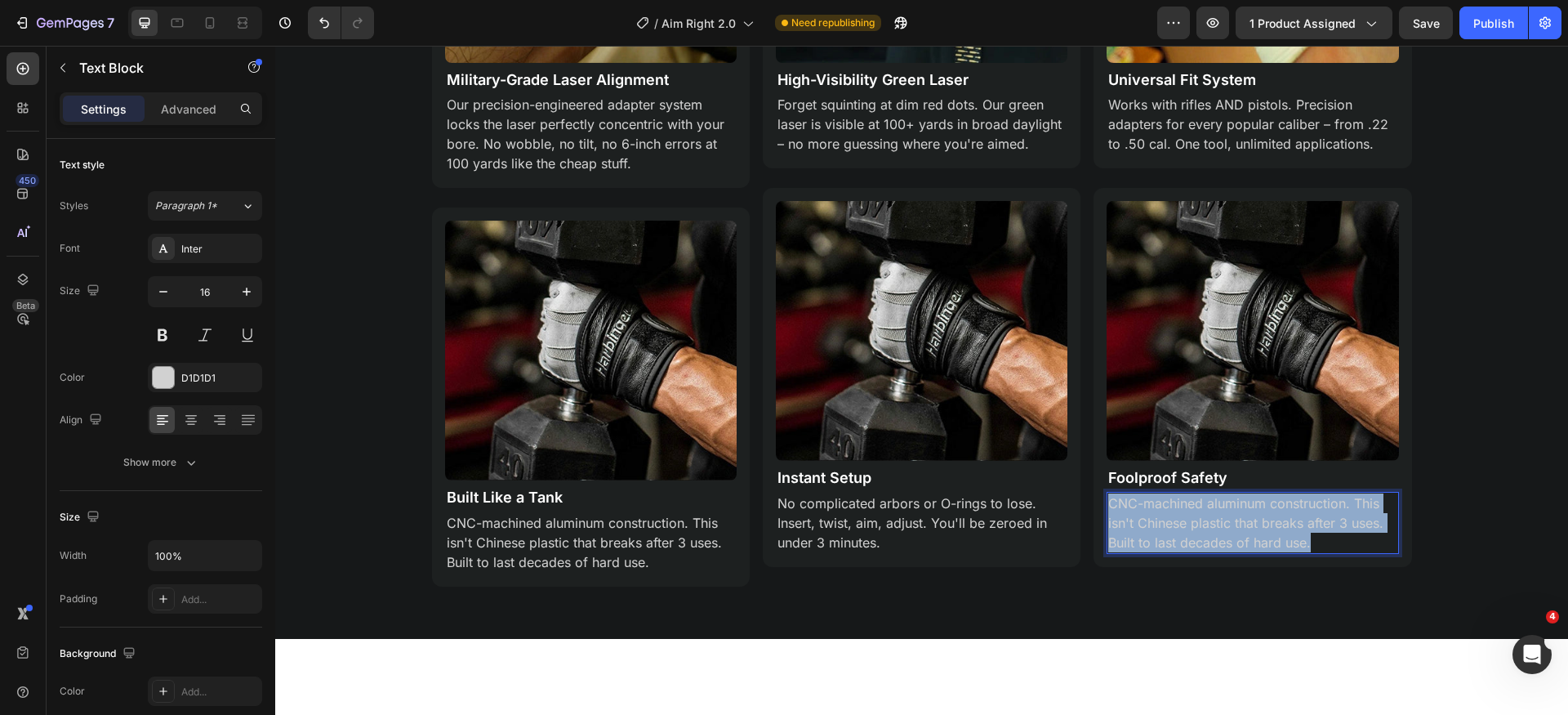
click at [1201, 511] on p "CNC-machined aluminum construction. This isn't Chinese plastic that breaks afte…" at bounding box center [1252, 523] width 288 height 59
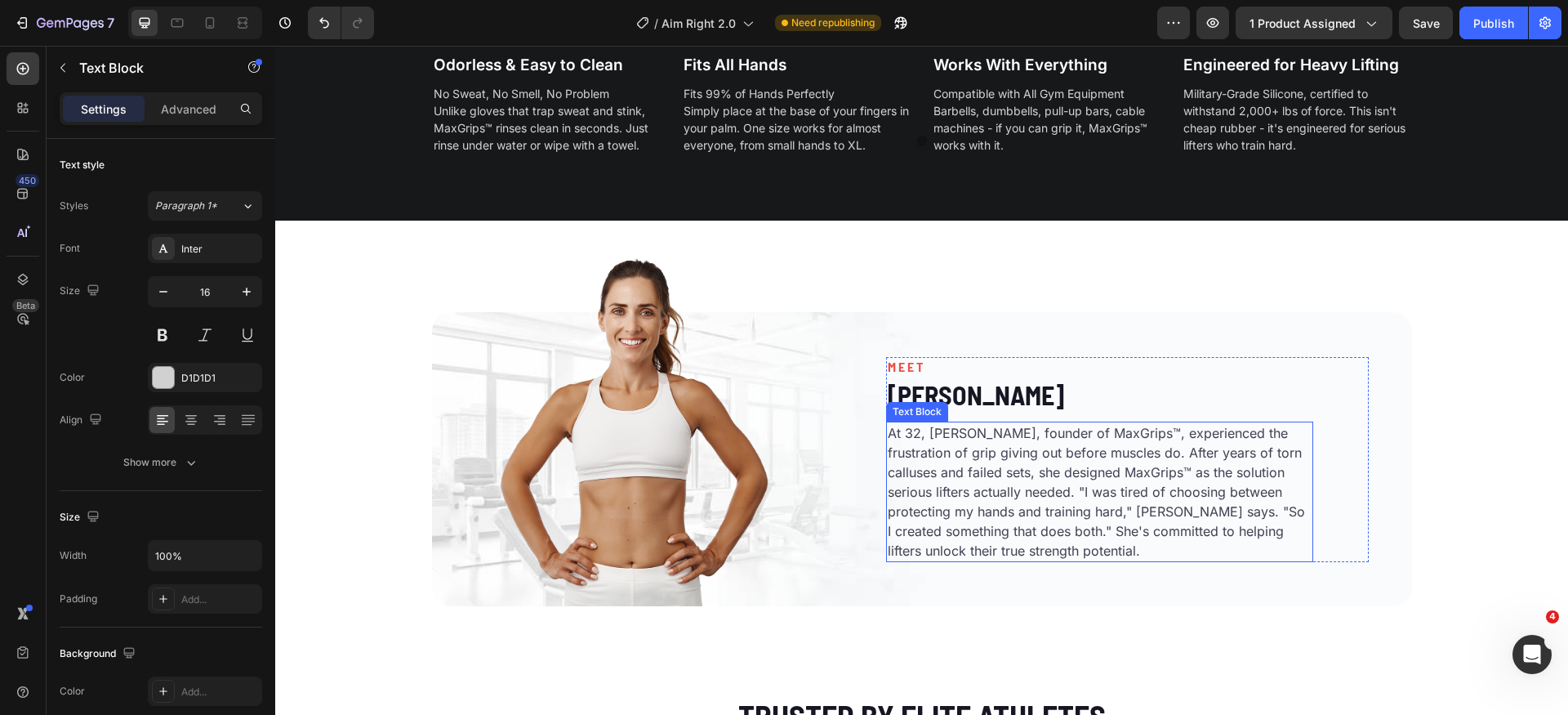
scroll to position [4364, 0]
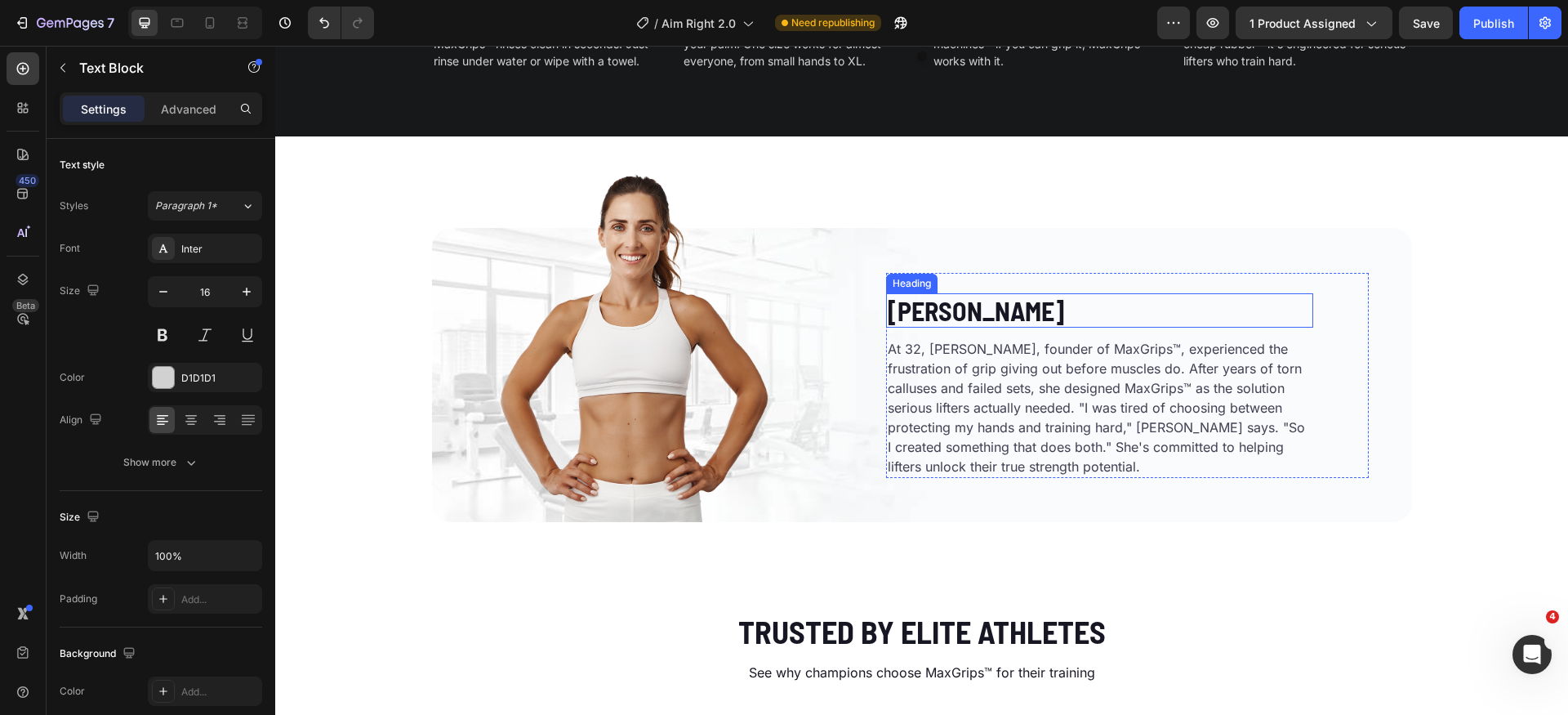
click at [991, 310] on h2 "Emily Carter" at bounding box center [1100, 310] width 427 height 34
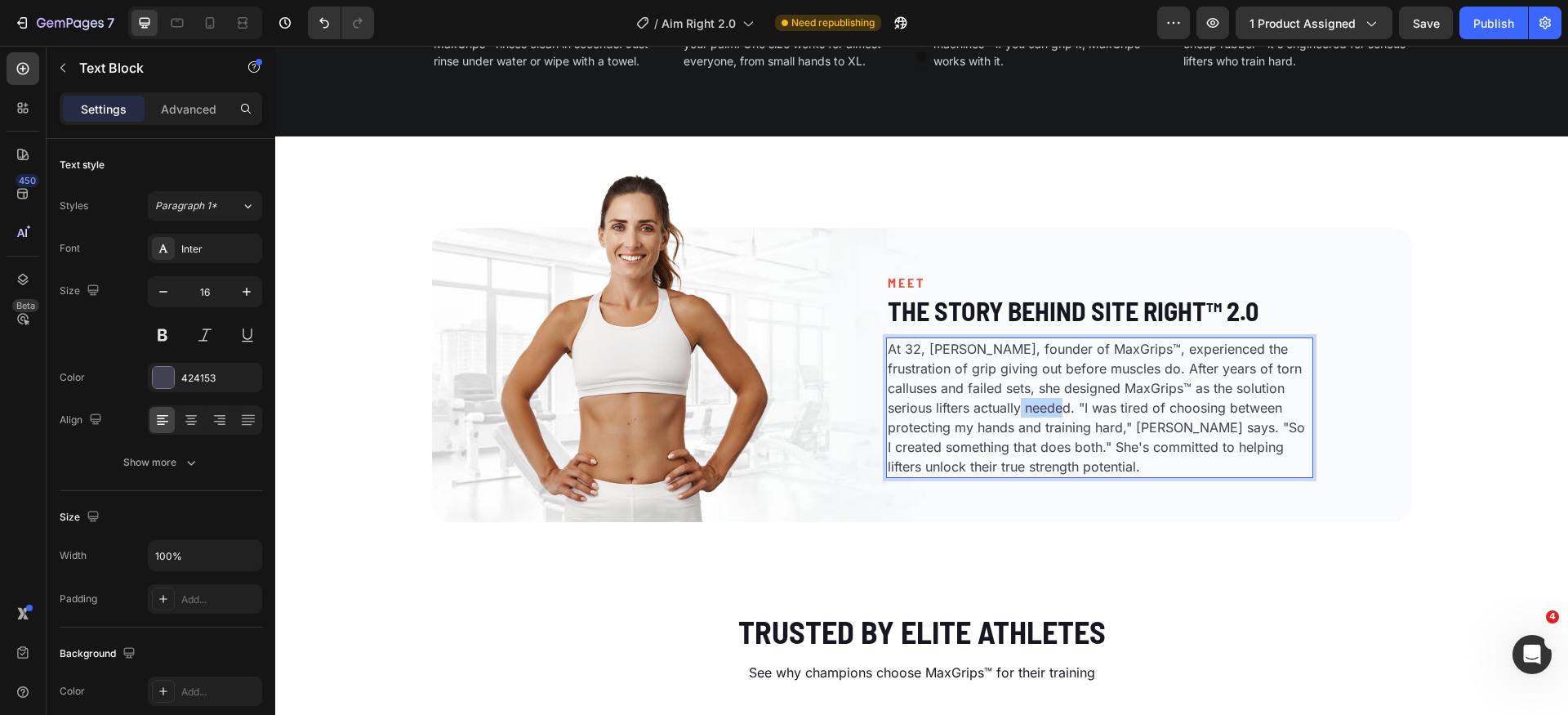
click at [1040, 406] on p "At 32, Emily Carter, founder of MaxGrips™, experienced the frustration of grip …" at bounding box center [1100, 407] width 424 height 137
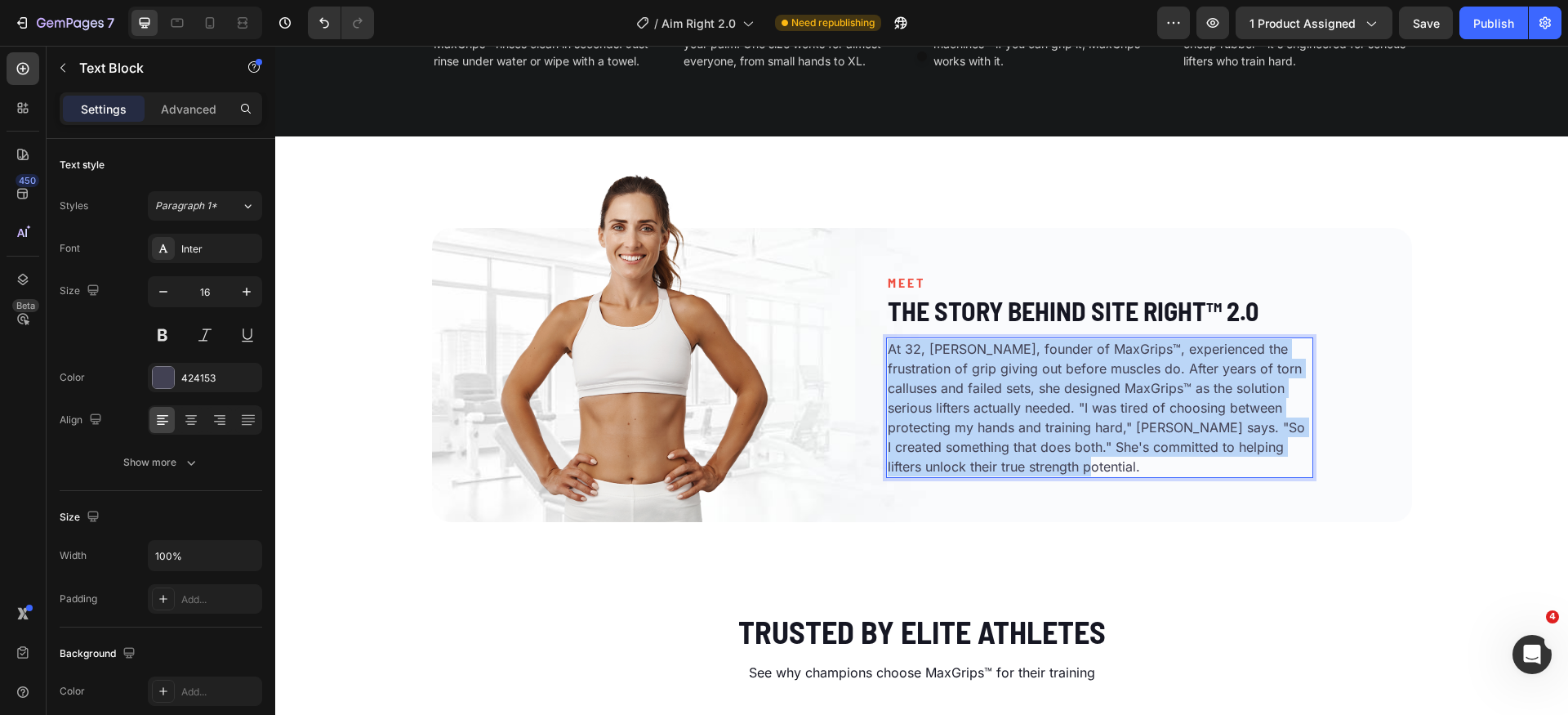
click at [1040, 406] on p "At 32, Emily Carter, founder of MaxGrips™, experienced the frustration of grip …" at bounding box center [1100, 407] width 424 height 137
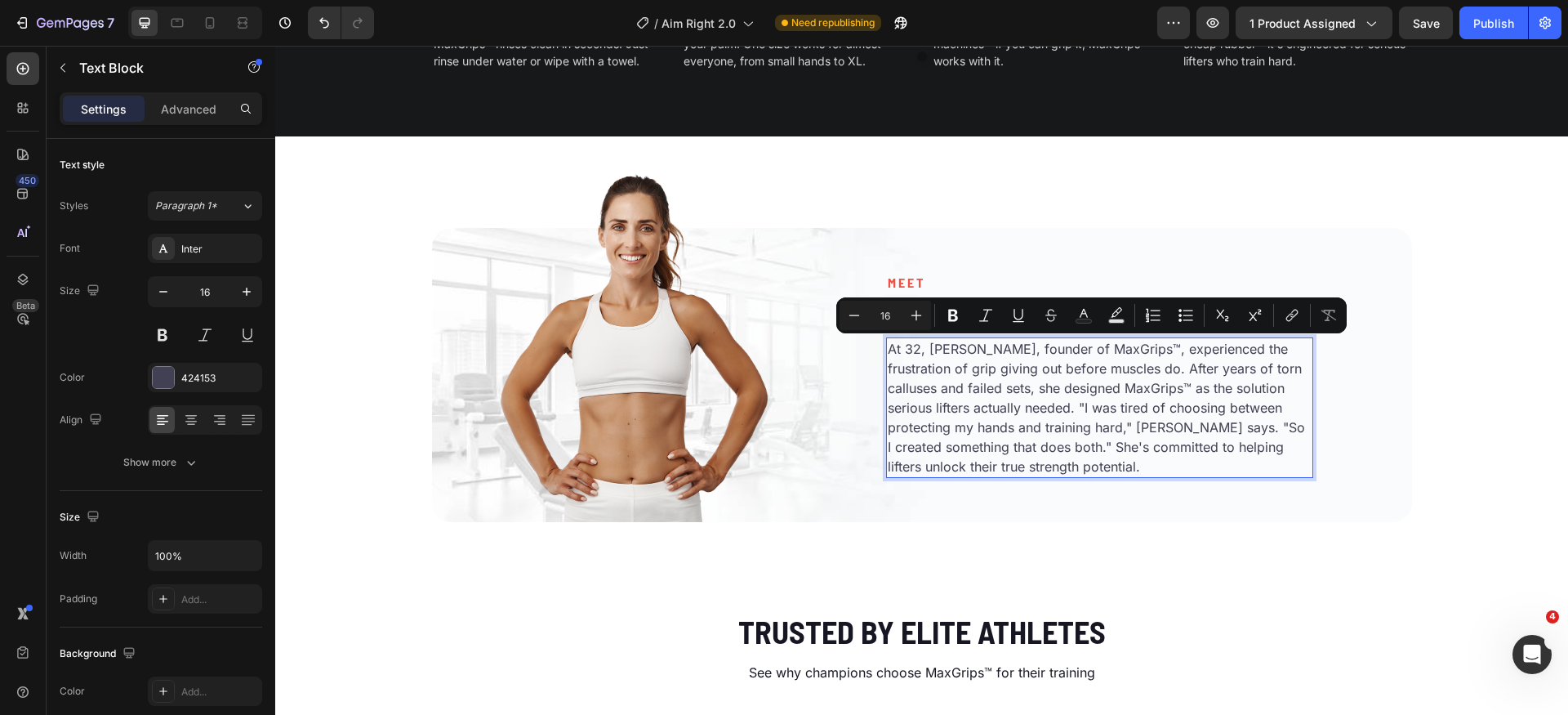
scroll to position [4325, 0]
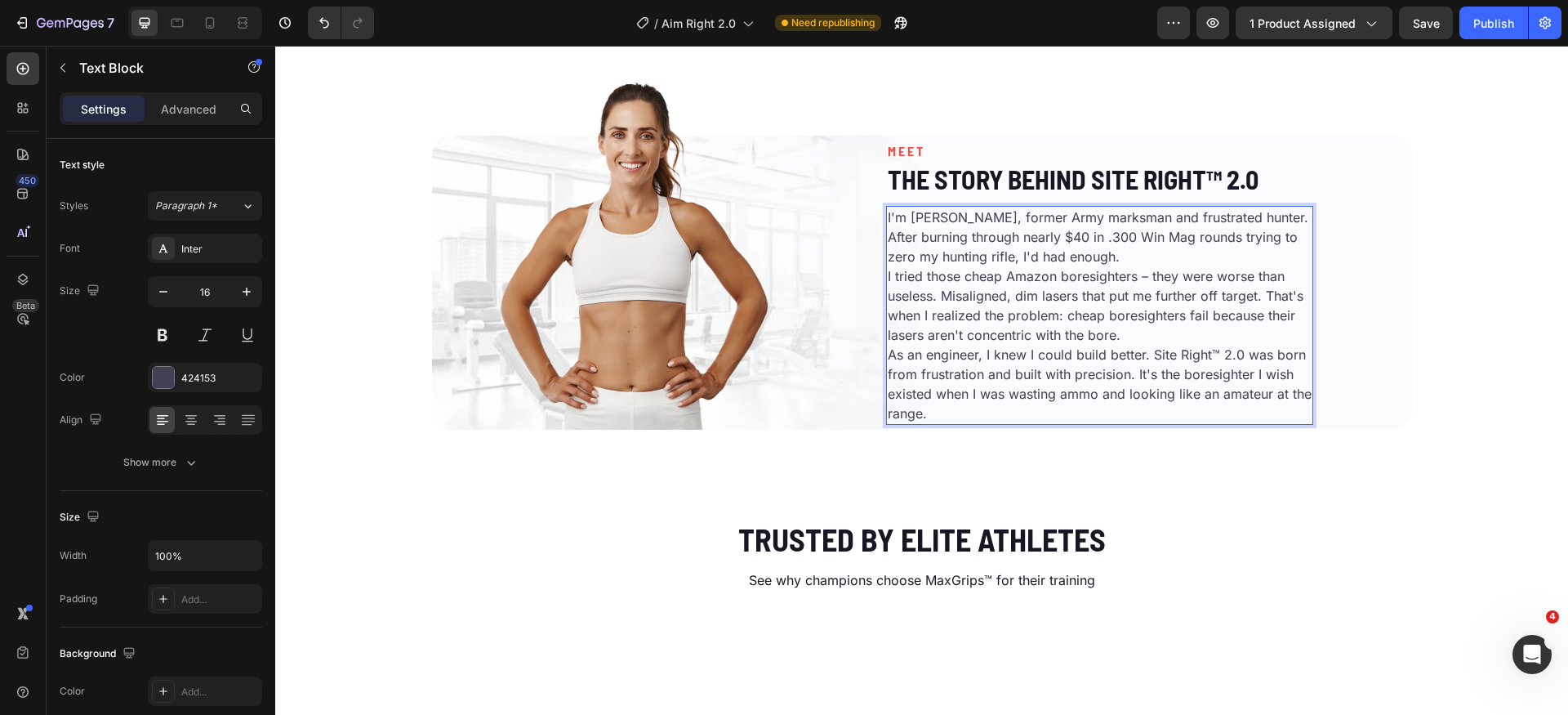
click at [1146, 267] on p "I'm [PERSON_NAME], former Army marksman and frustrated hunter. After burning th…" at bounding box center [1100, 237] width 424 height 59
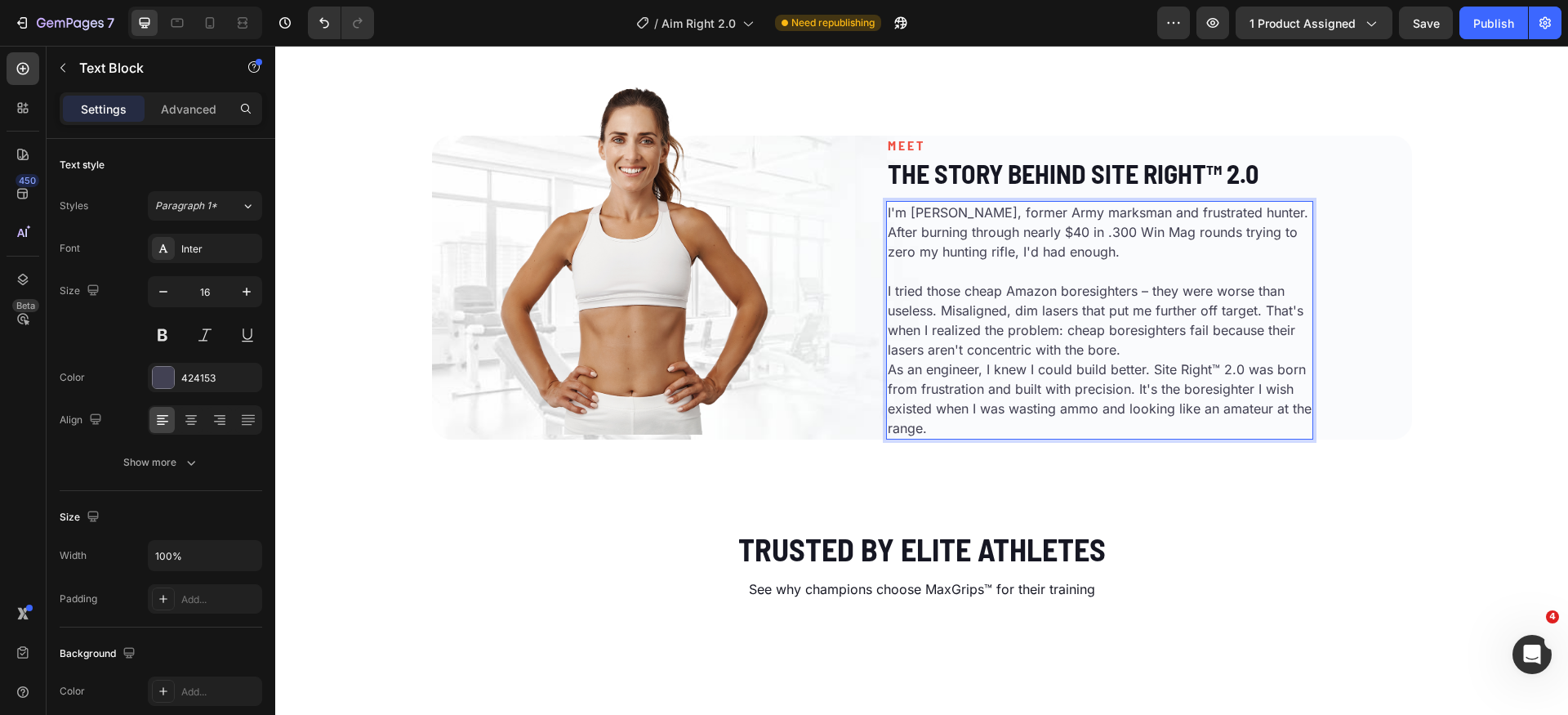
click at [1151, 360] on p "I tried those cheap Amazon boresighters – they were worse than useless. Misalig…" at bounding box center [1100, 320] width 424 height 78
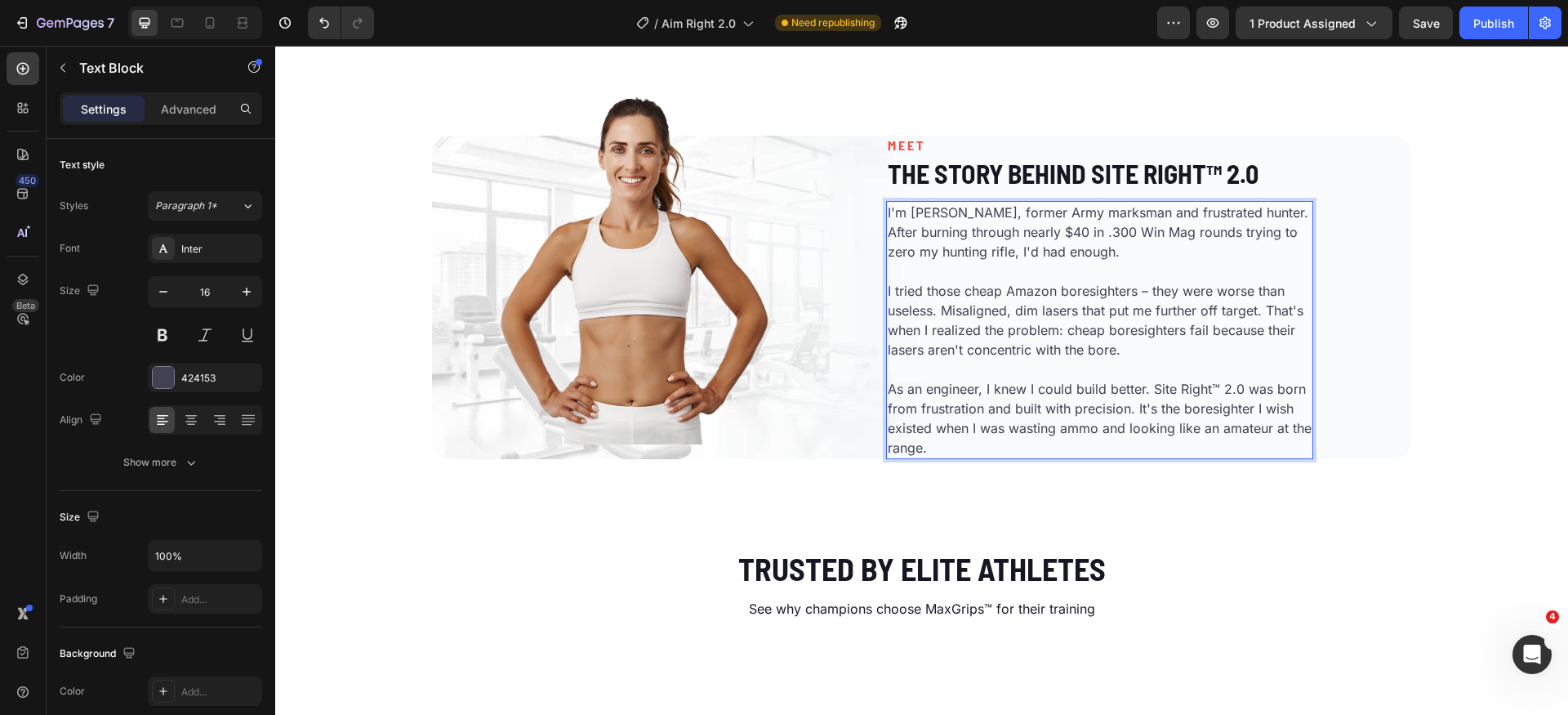
click at [1158, 458] on p "As an engineer, I knew I could build better. Site Right™ 2.0 was born from frus…" at bounding box center [1100, 418] width 424 height 78
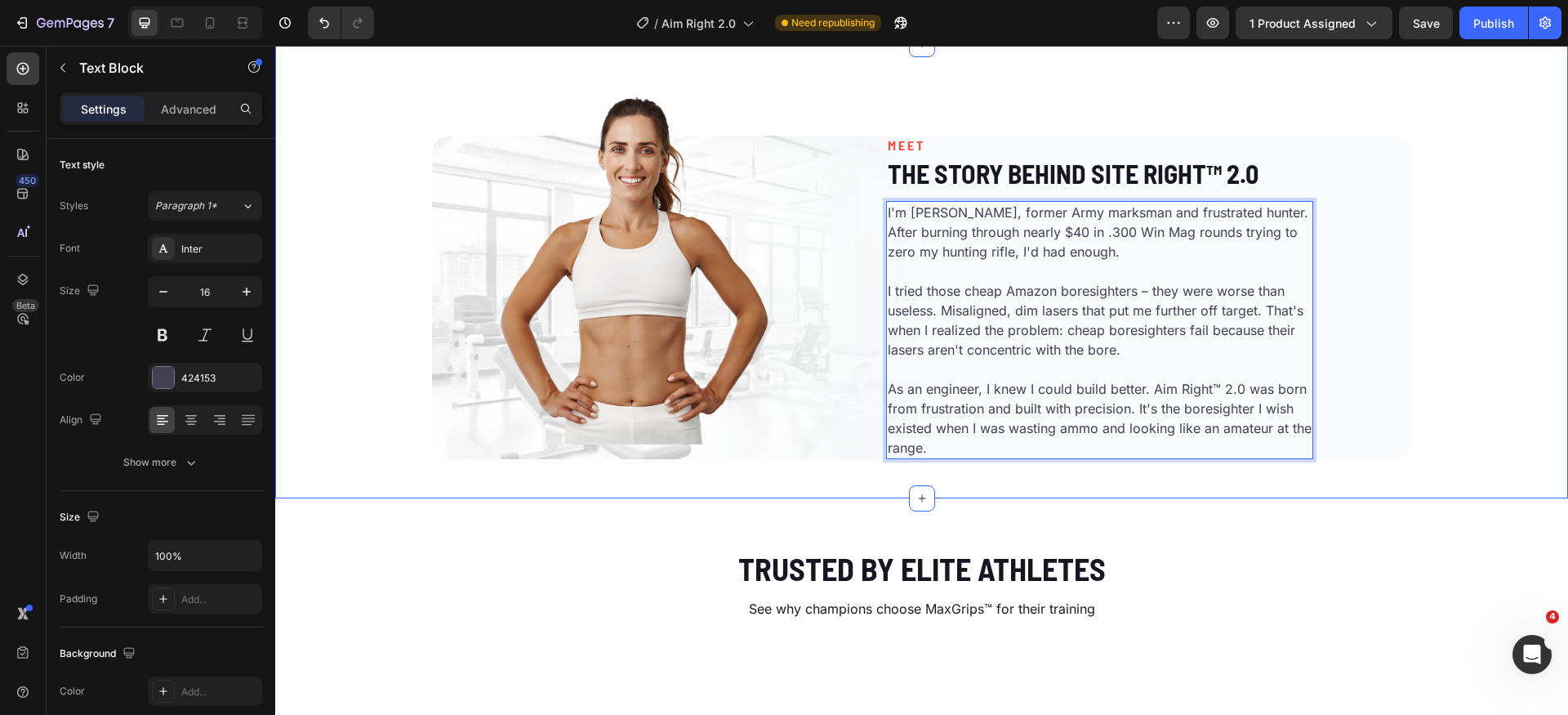
click at [1468, 472] on div "Image MEET Heading The Story Behind Site Right™ 2.0 Heading I'm [PERSON_NAME], …" at bounding box center [921, 271] width 1293 height 401
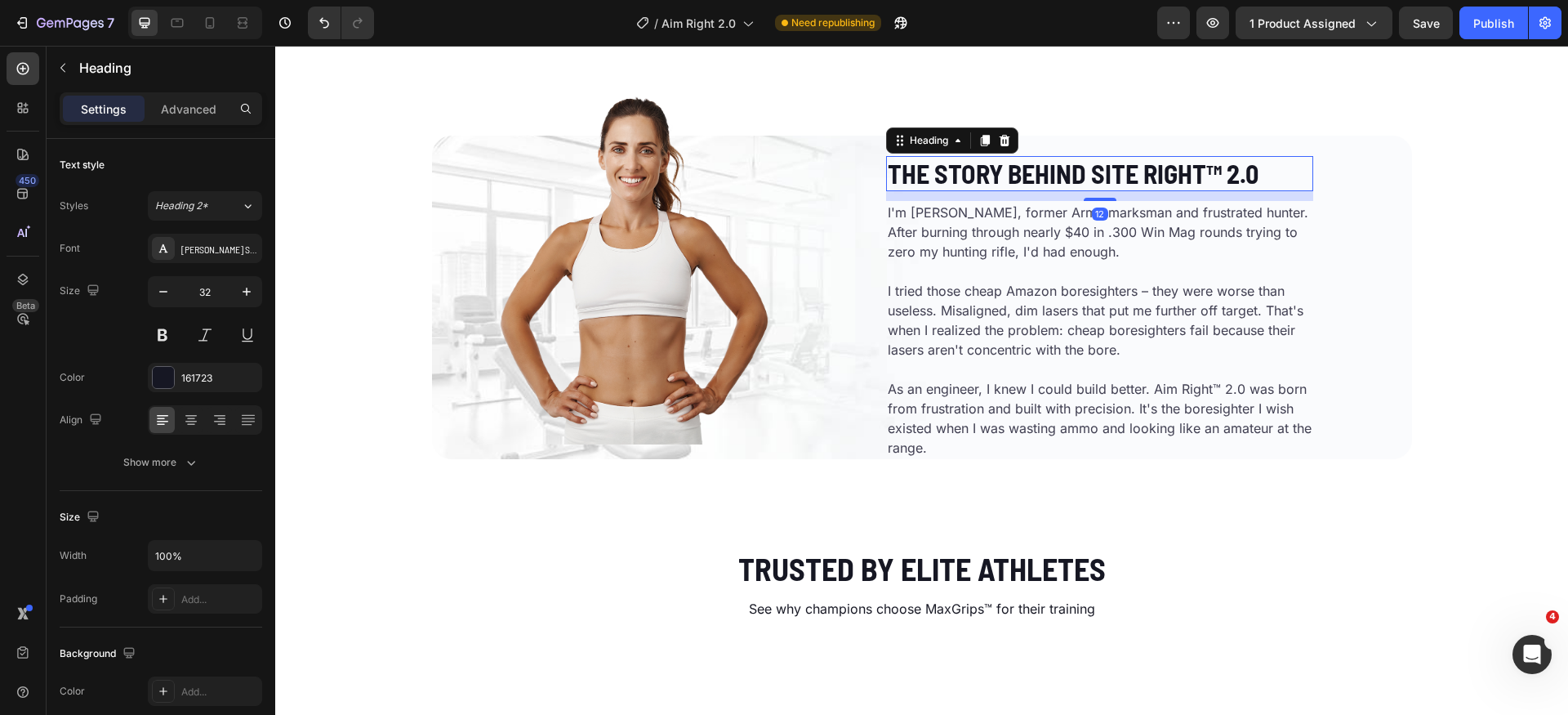
click at [1148, 188] on p "The Story Behind Site Right™ 2.0" at bounding box center [1100, 173] width 424 height 31
click at [1106, 188] on p "The Story Behind Site Right™ 2.0" at bounding box center [1100, 173] width 424 height 31
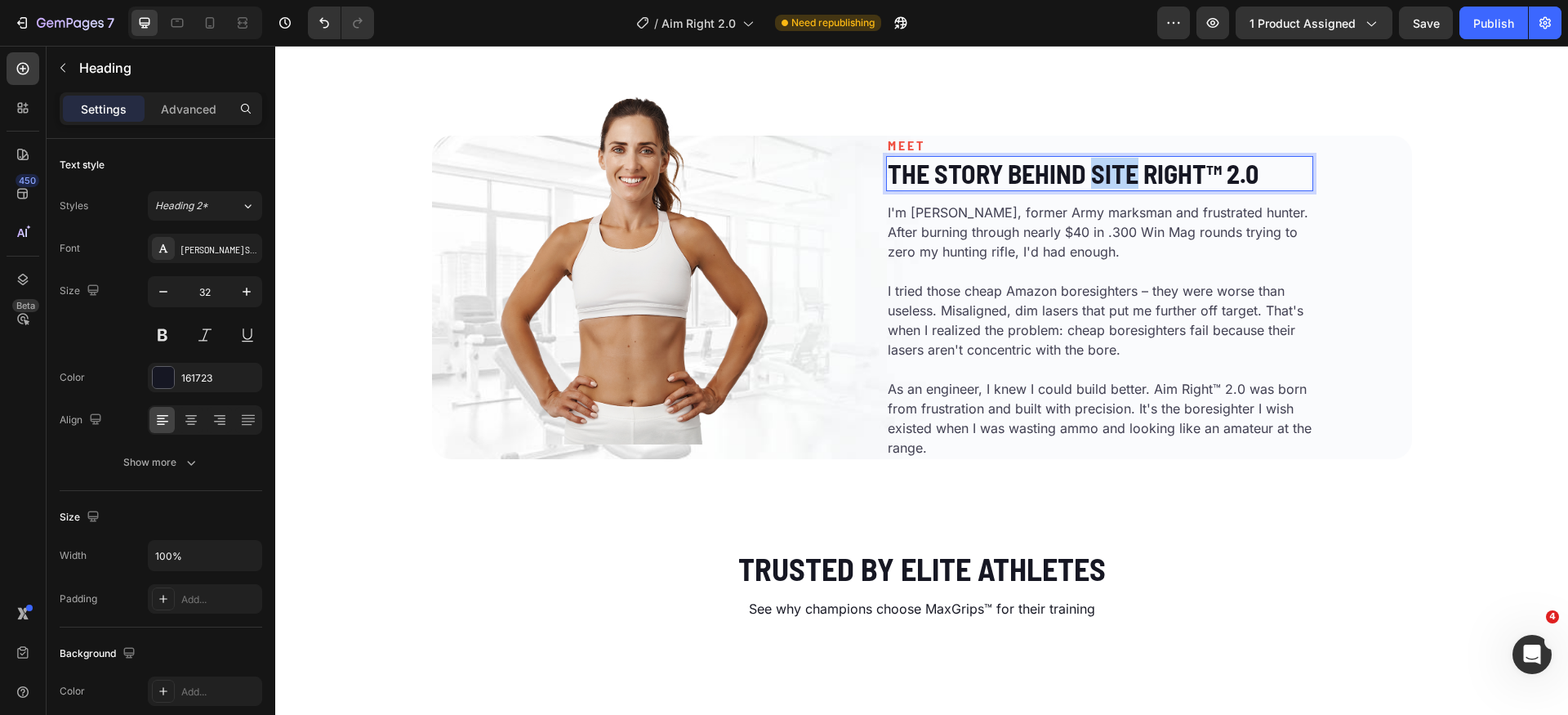
click at [1106, 188] on p "The Story Behind Site Right™ 2.0" at bounding box center [1100, 173] width 424 height 31
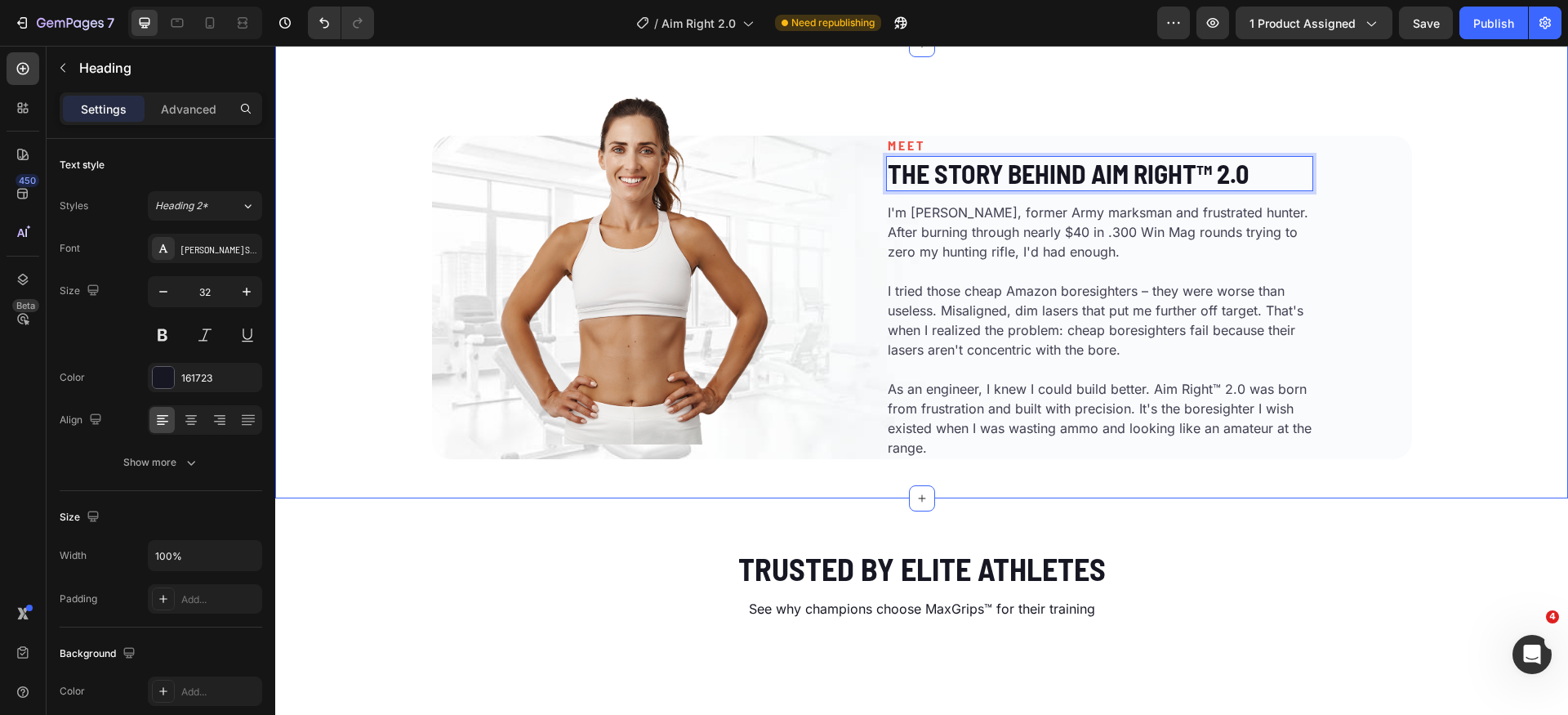
click at [1475, 407] on div "Image MEET Heading The Story Behind Aim Right™ 2.0 Heading 12 I'm [PERSON_NAME]…" at bounding box center [921, 271] width 1293 height 401
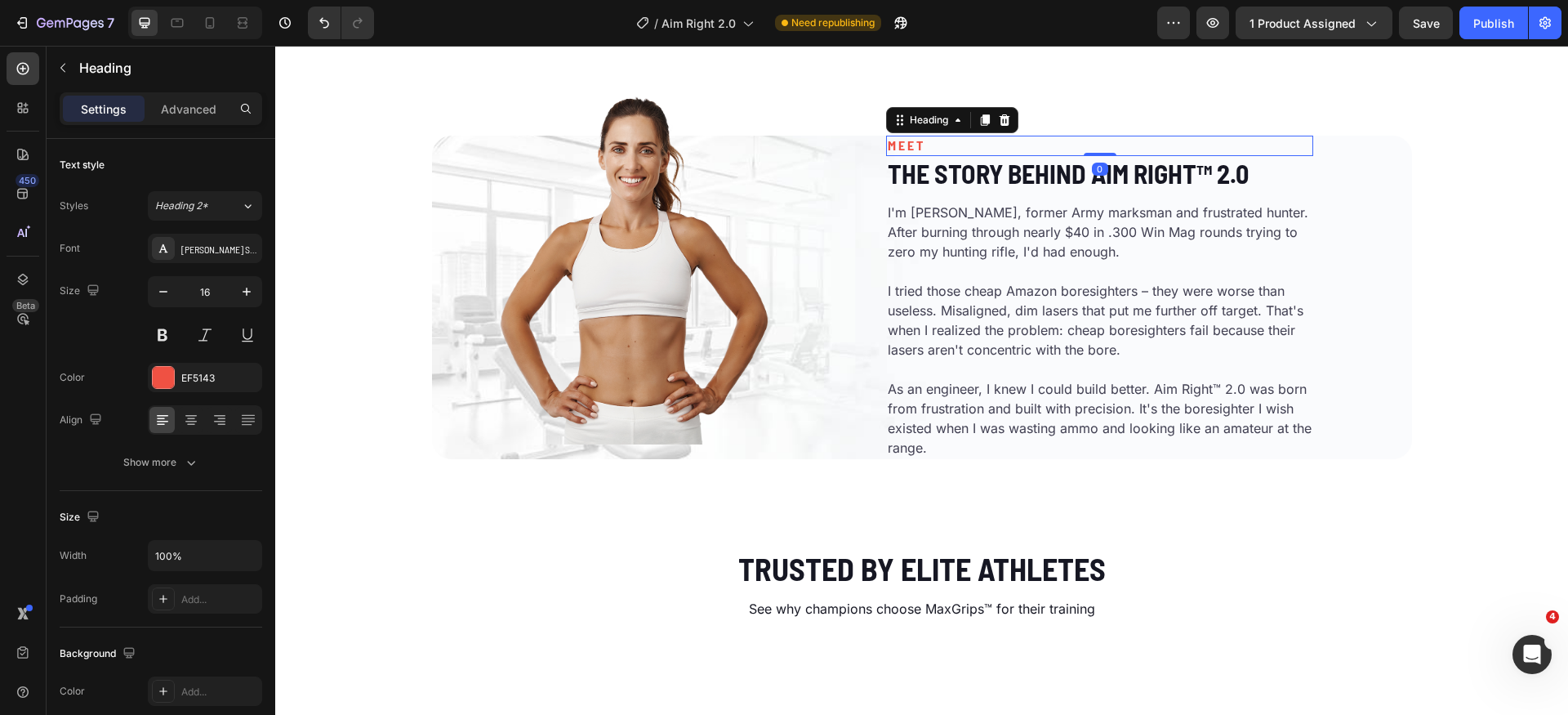
click at [915, 156] on h2 "MEET" at bounding box center [1100, 146] width 427 height 20
click at [905, 156] on h2 "MEET" at bounding box center [1100, 146] width 427 height 20
click at [905, 155] on p "MEET" at bounding box center [1100, 146] width 424 height 17
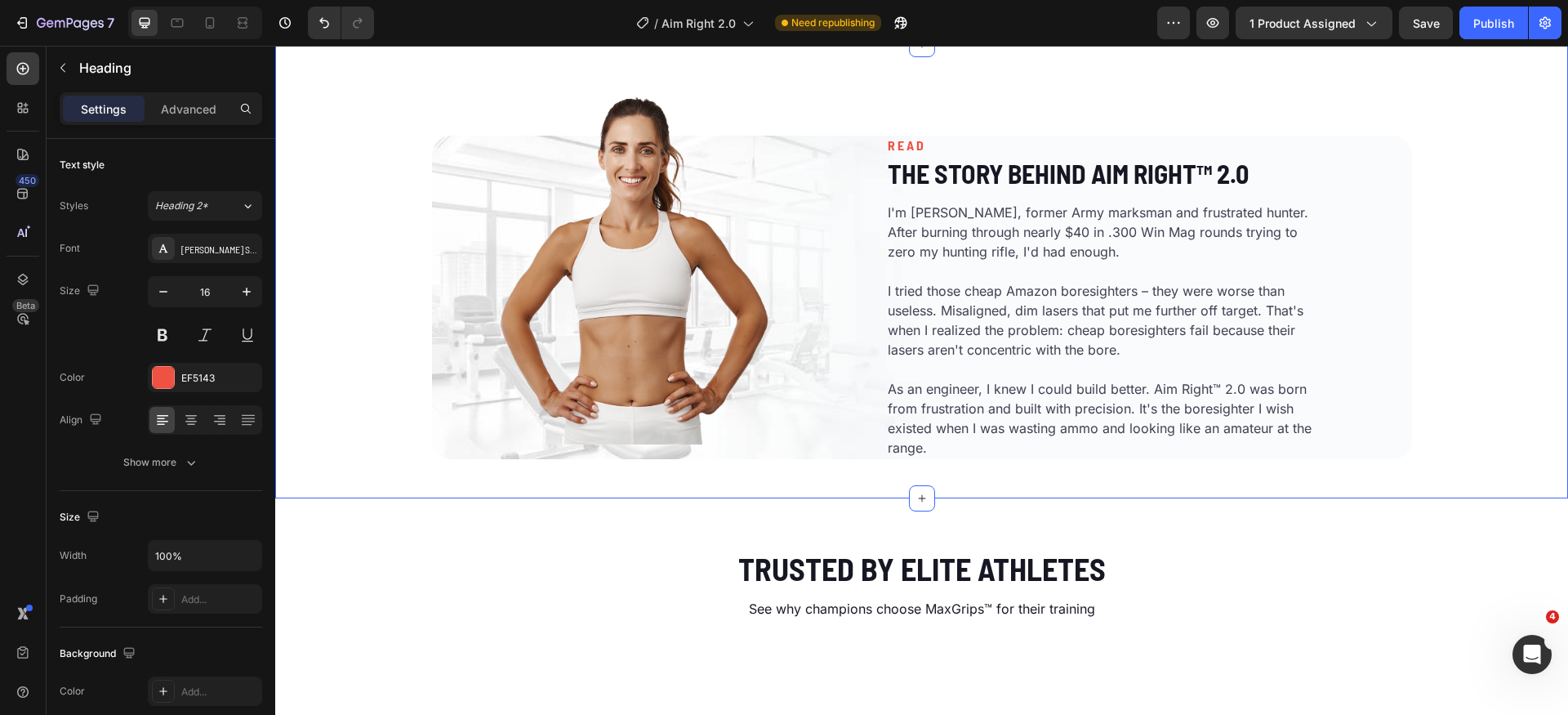
click at [1491, 405] on div "Image READ Heading The Story Behind Aim Right™ 2.0 Heading I'm [PERSON_NAME], f…" at bounding box center [921, 271] width 1293 height 401
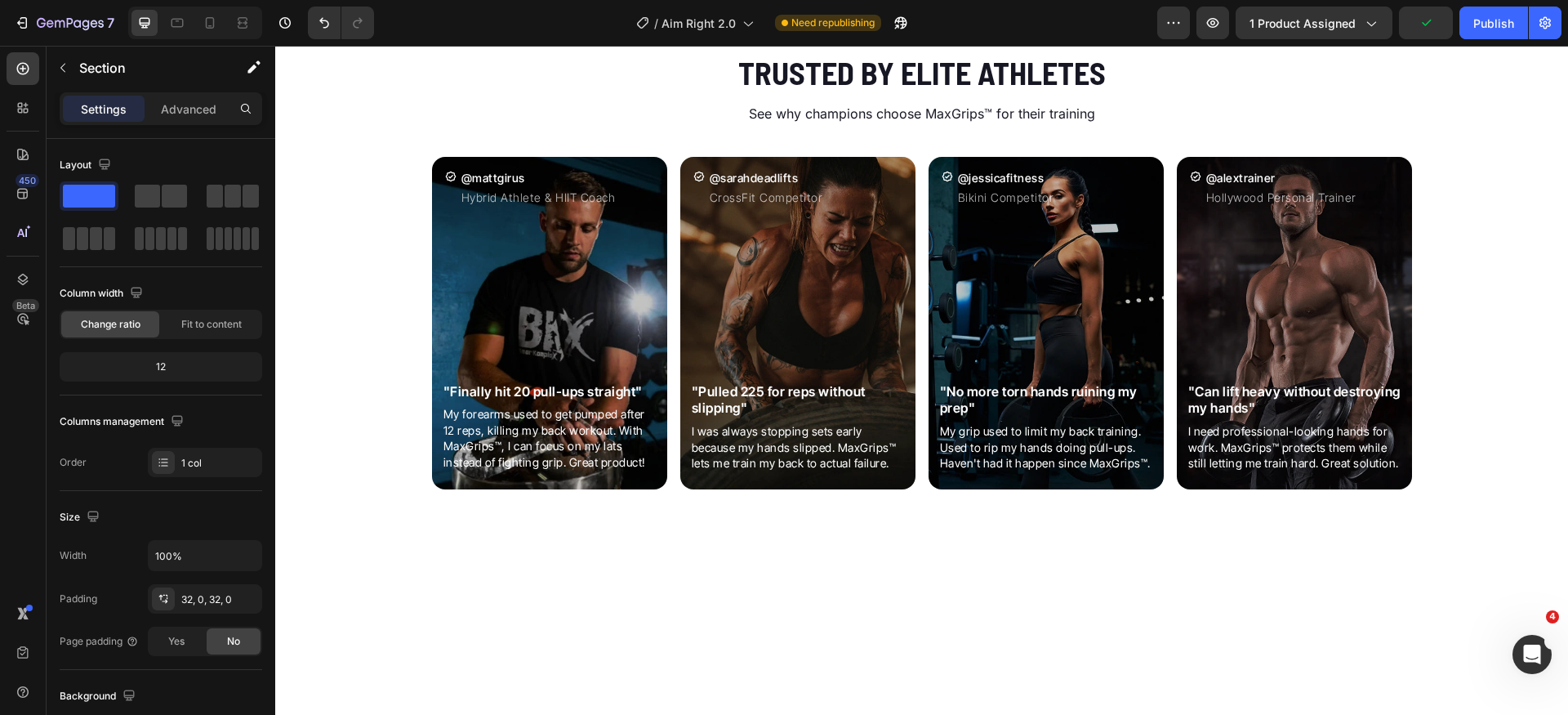
scroll to position [1920, 0]
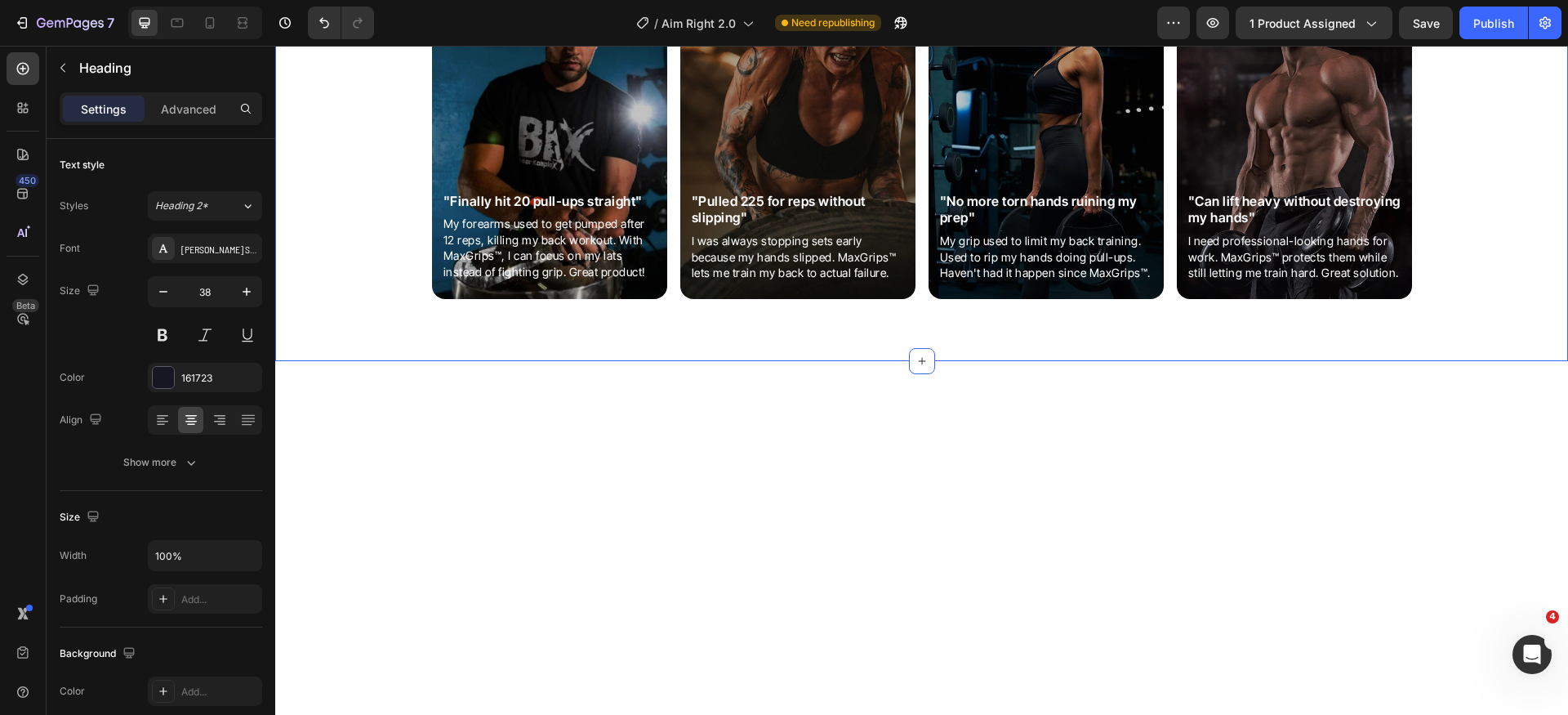
click at [1476, 322] on div "Icon @mattgirus Heading Hybrid Athlete & HIIT Coach Text Block Row Image "Final…" at bounding box center [921, 138] width 1293 height 368
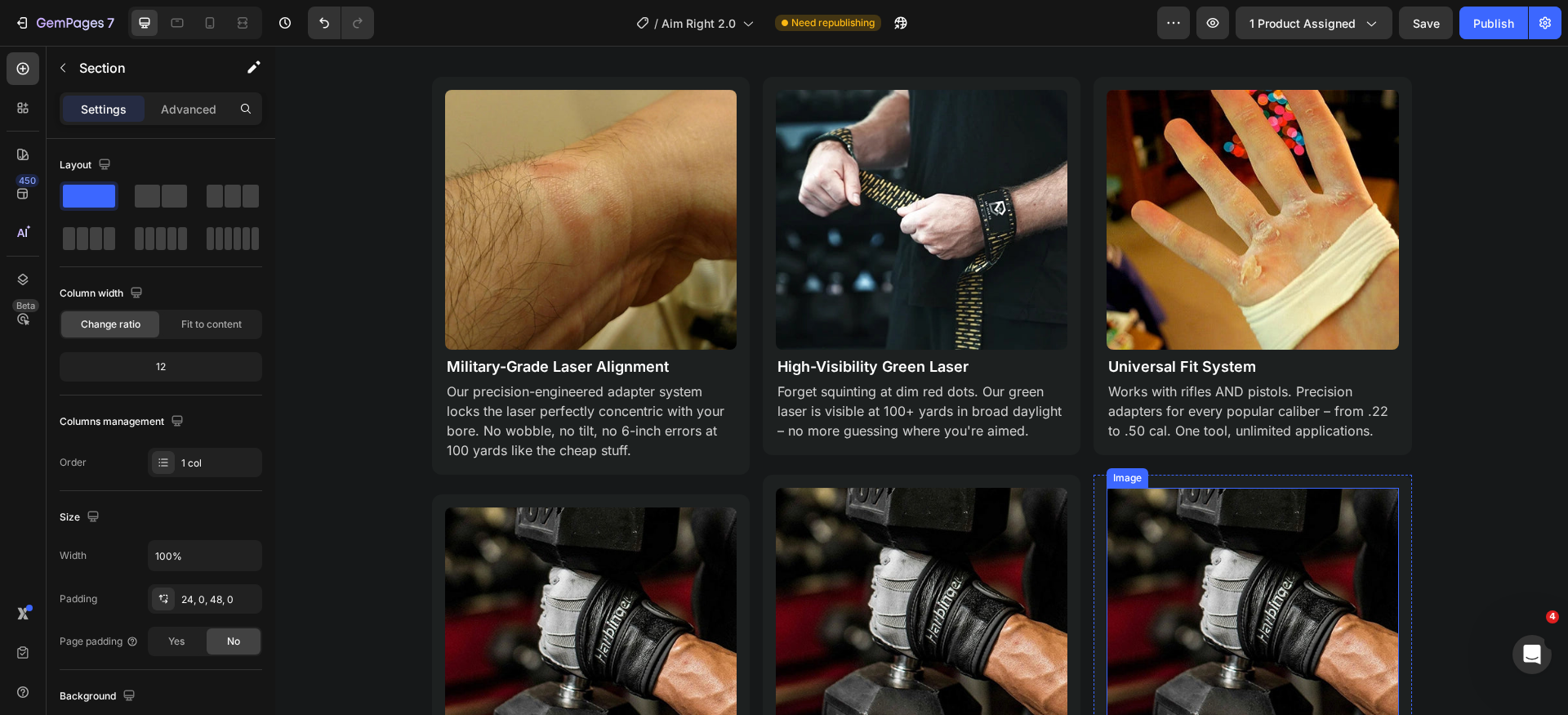
scroll to position [895, 0]
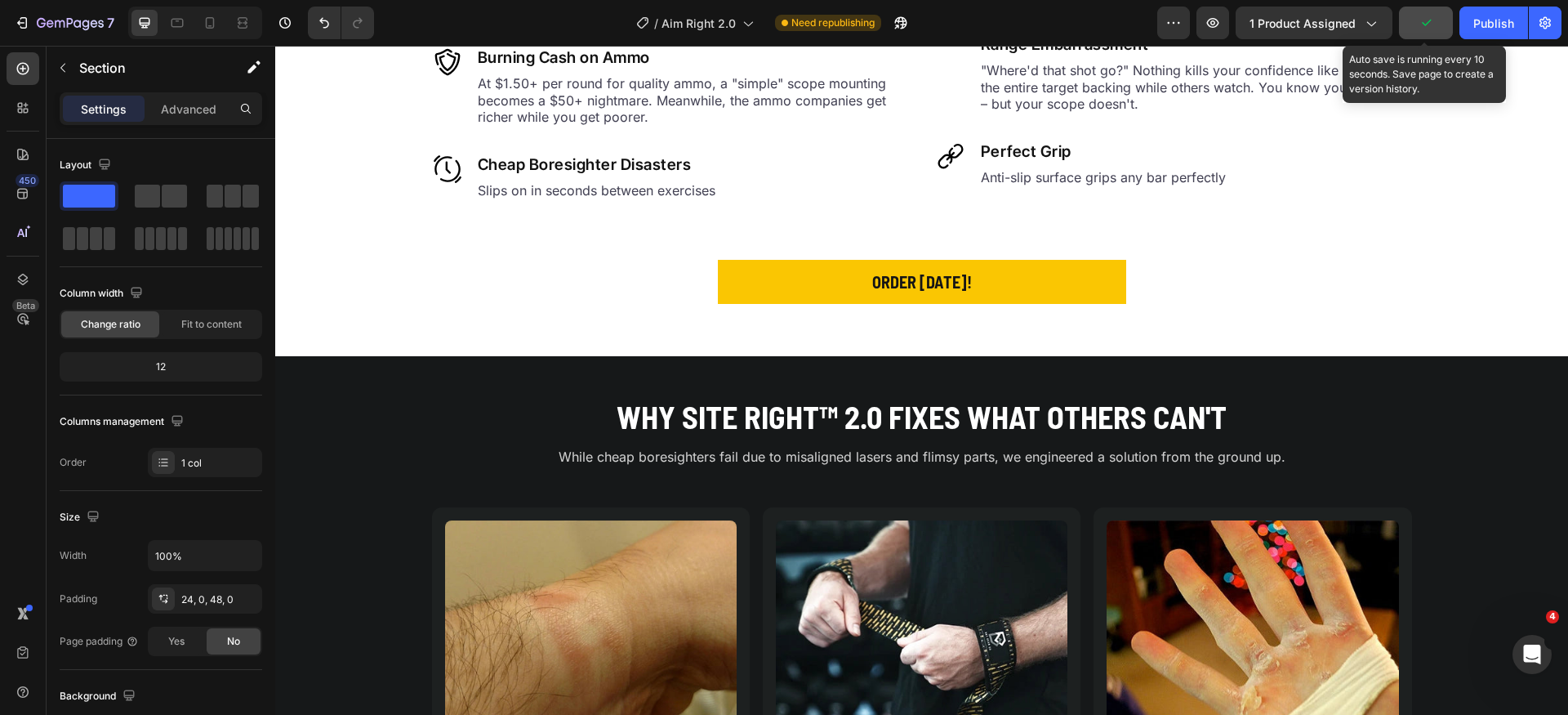
click at [1419, 30] on icon "button" at bounding box center [1426, 22] width 16 height 16
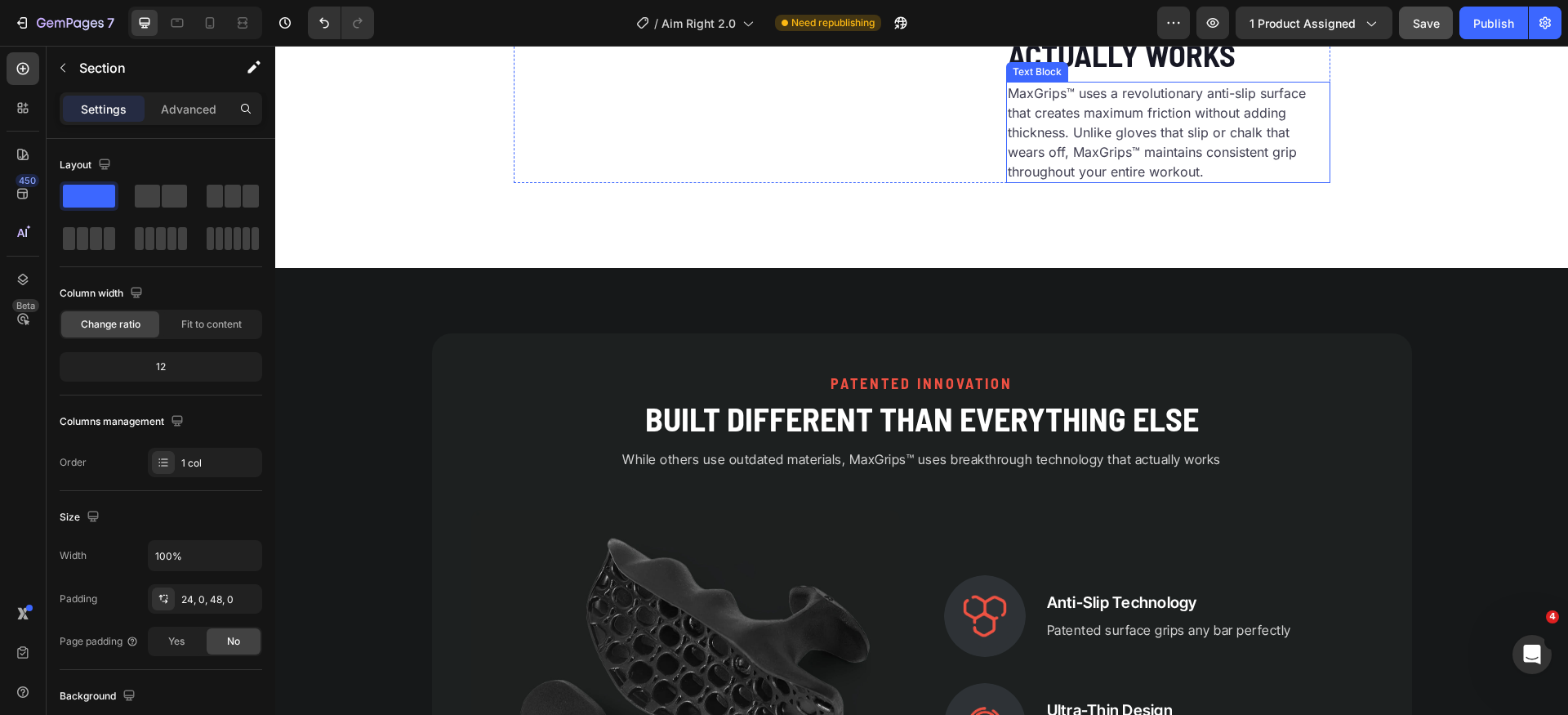
scroll to position [2580, 0]
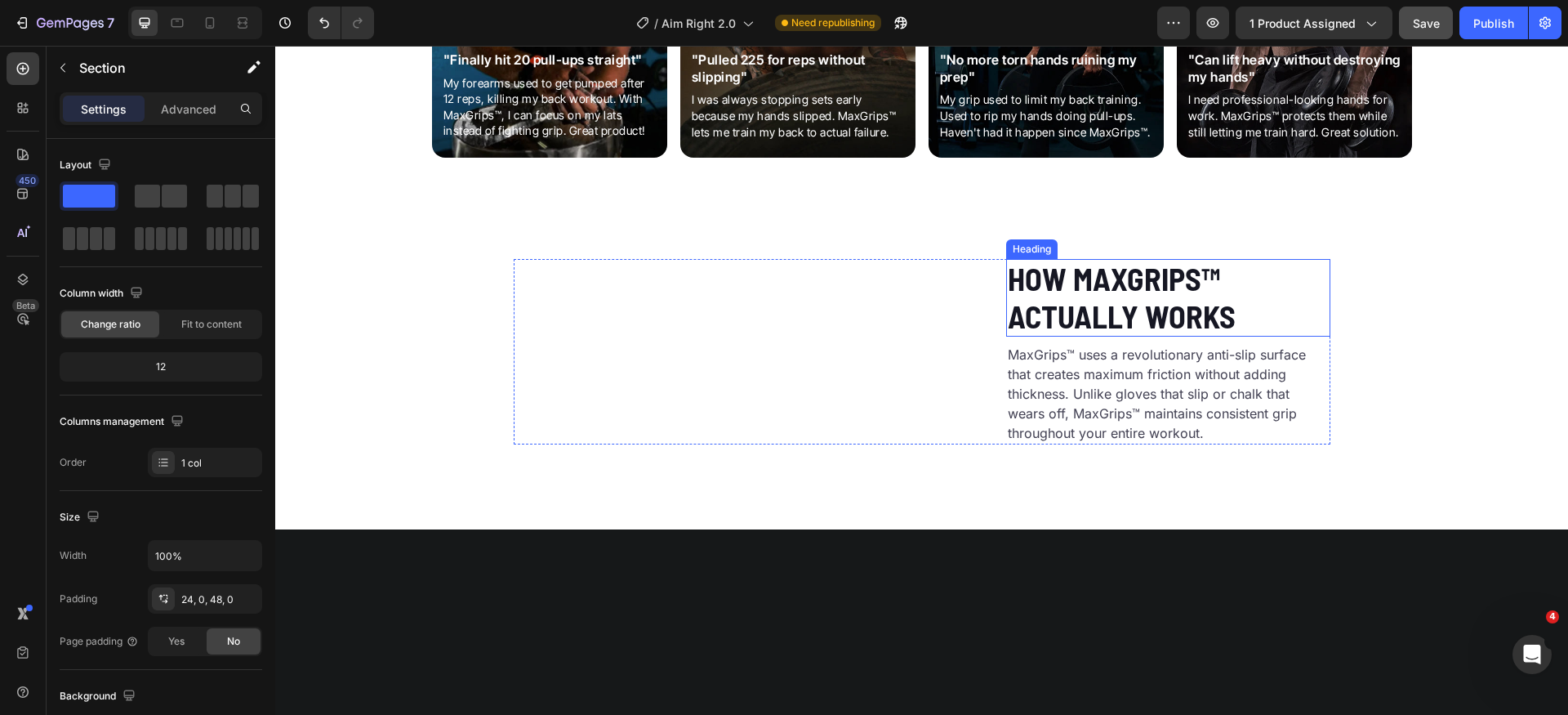
click at [1135, 336] on h2 "How MaxGrips™ Actually Works" at bounding box center [1169, 298] width 325 height 77
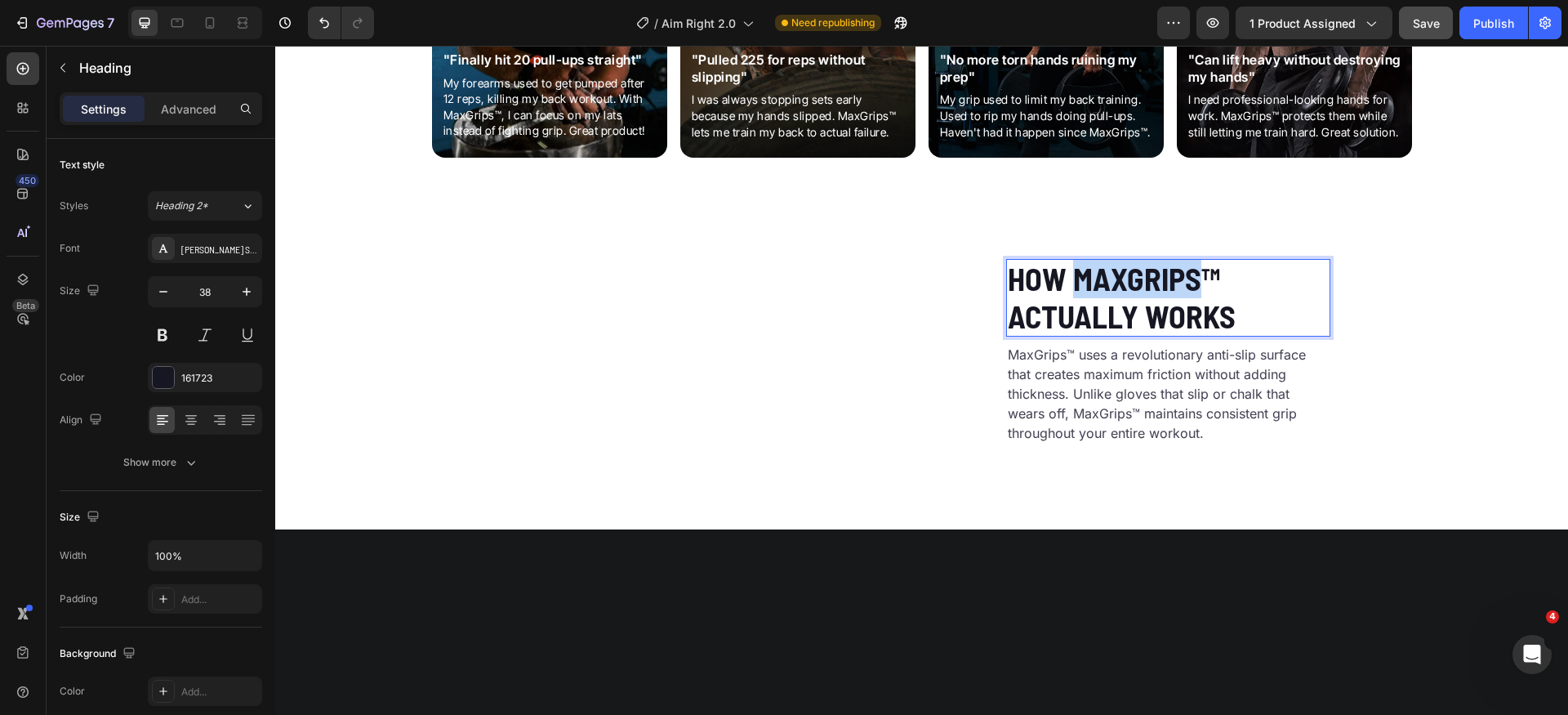
click at [1135, 336] on h2 "How MaxGrips™ Actually Works" at bounding box center [1169, 298] width 325 height 77
click at [1135, 335] on p "How MaxGrips™ Actually Works" at bounding box center [1169, 298] width 321 height 74
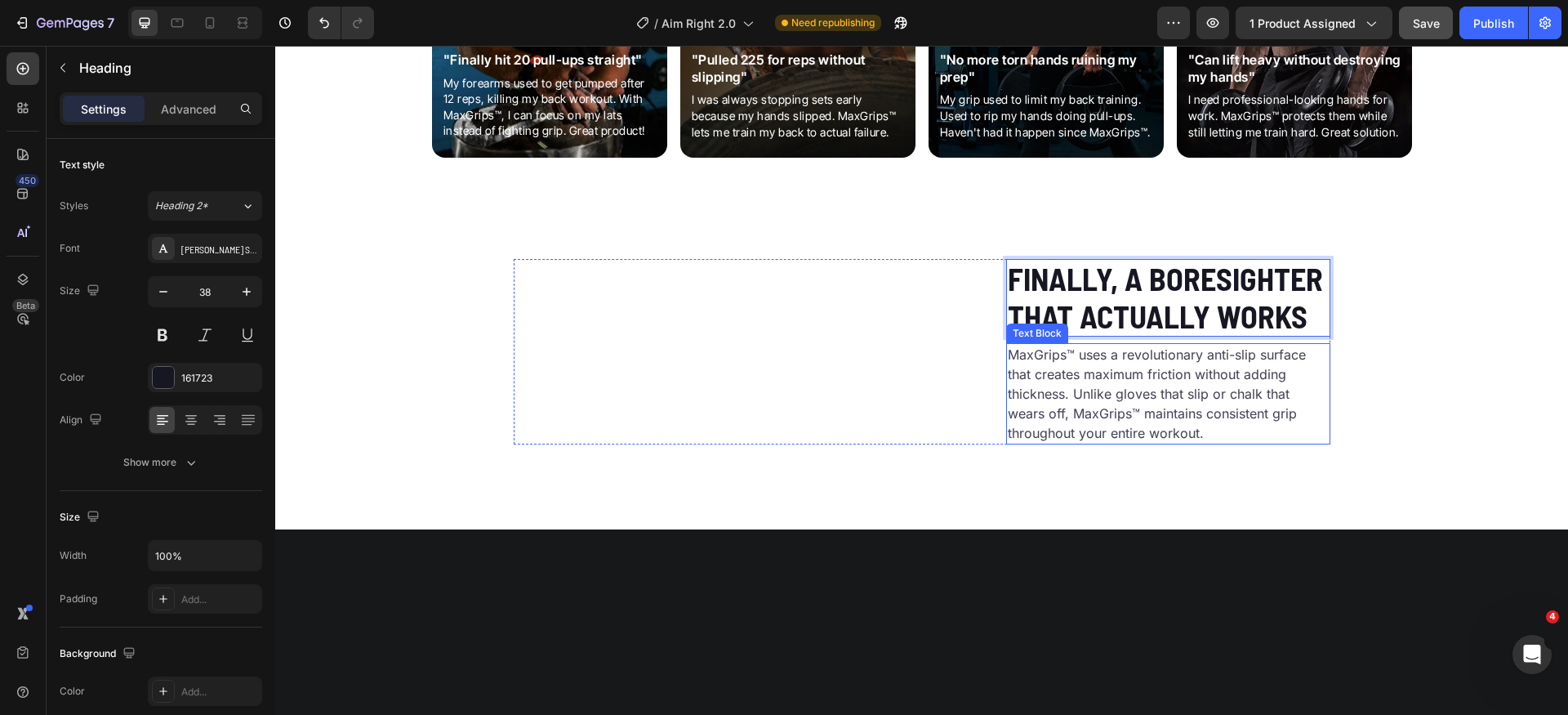
click at [1148, 443] on p "MaxGrips™ uses a revolutionary anti-slip surface that creates maximum friction …" at bounding box center [1169, 394] width 321 height 98
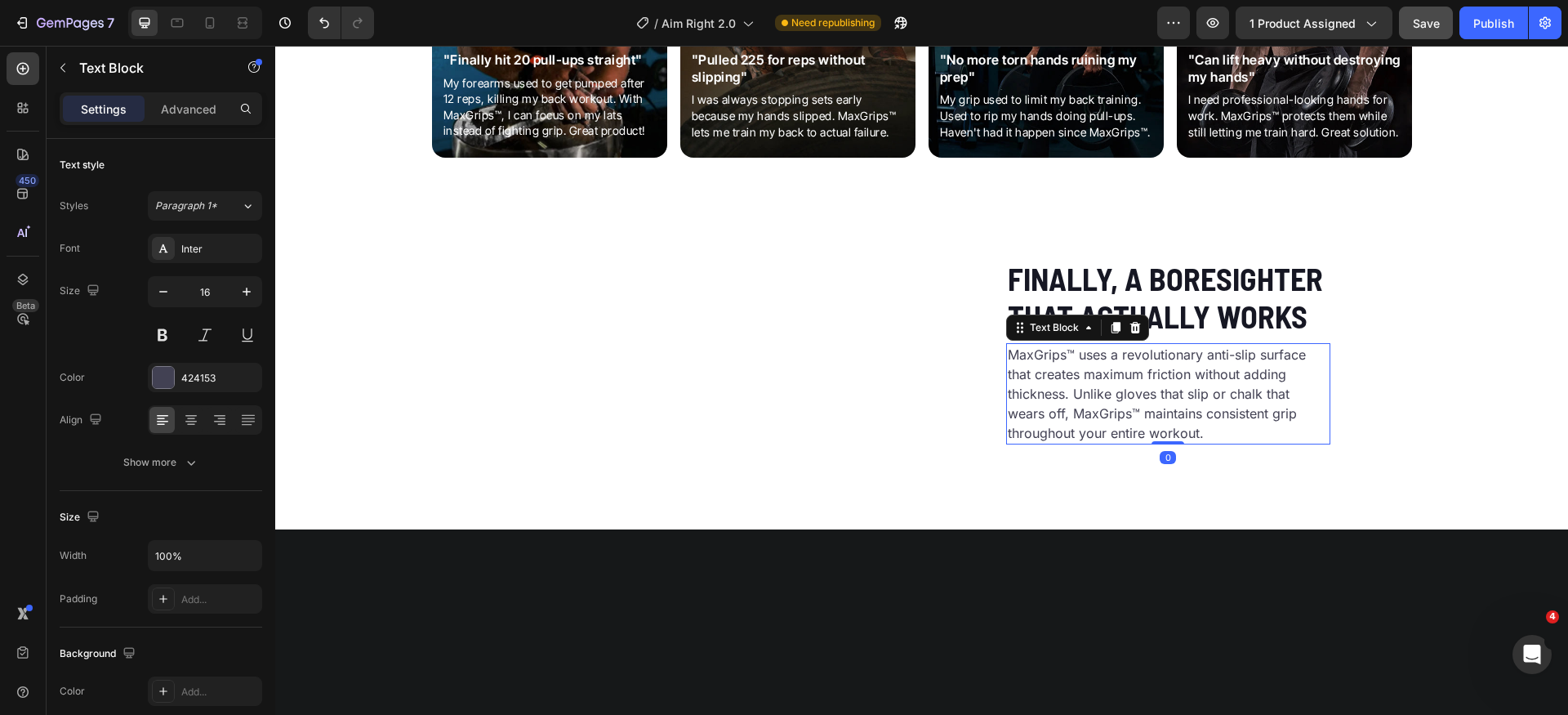
click at [1148, 443] on p "MaxGrips™ uses a revolutionary anti-slip surface that creates maximum friction …" at bounding box center [1169, 394] width 321 height 98
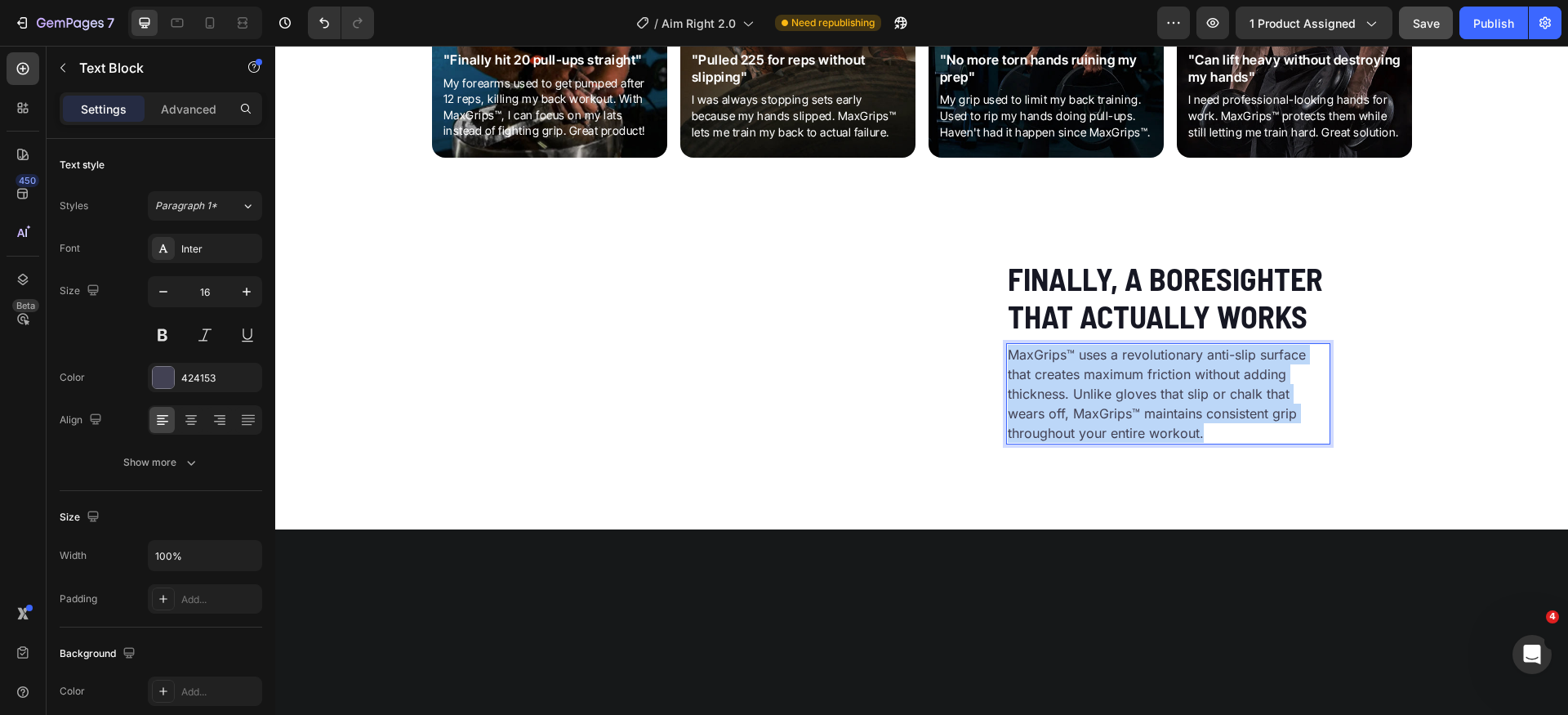
click at [1148, 443] on p "MaxGrips™ uses a revolutionary anti-slip surface that creates maximum friction …" at bounding box center [1169, 394] width 321 height 98
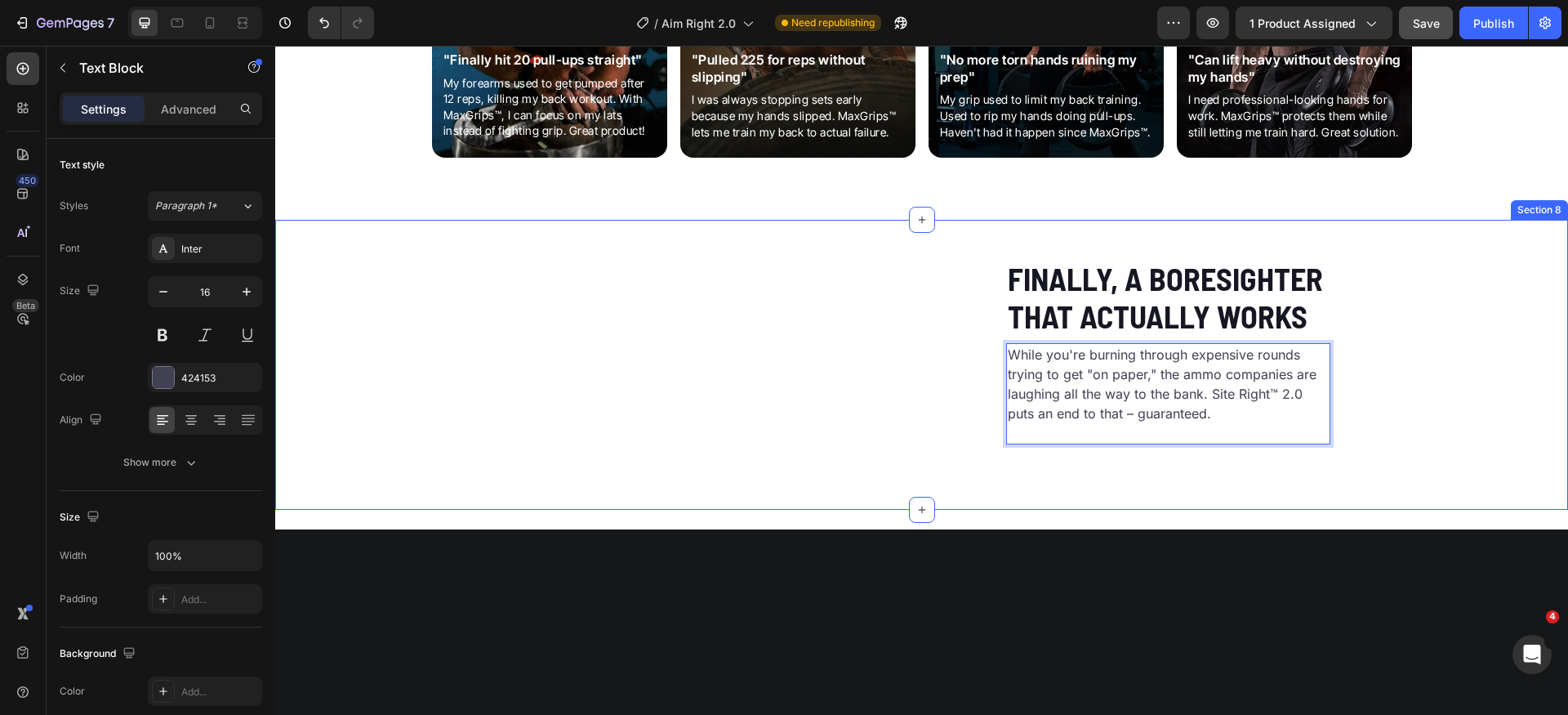
click at [1396, 458] on div "Custom Code Finally, A Boresighter That Actually Works Heading While you're bur…" at bounding box center [921, 358] width 1293 height 199
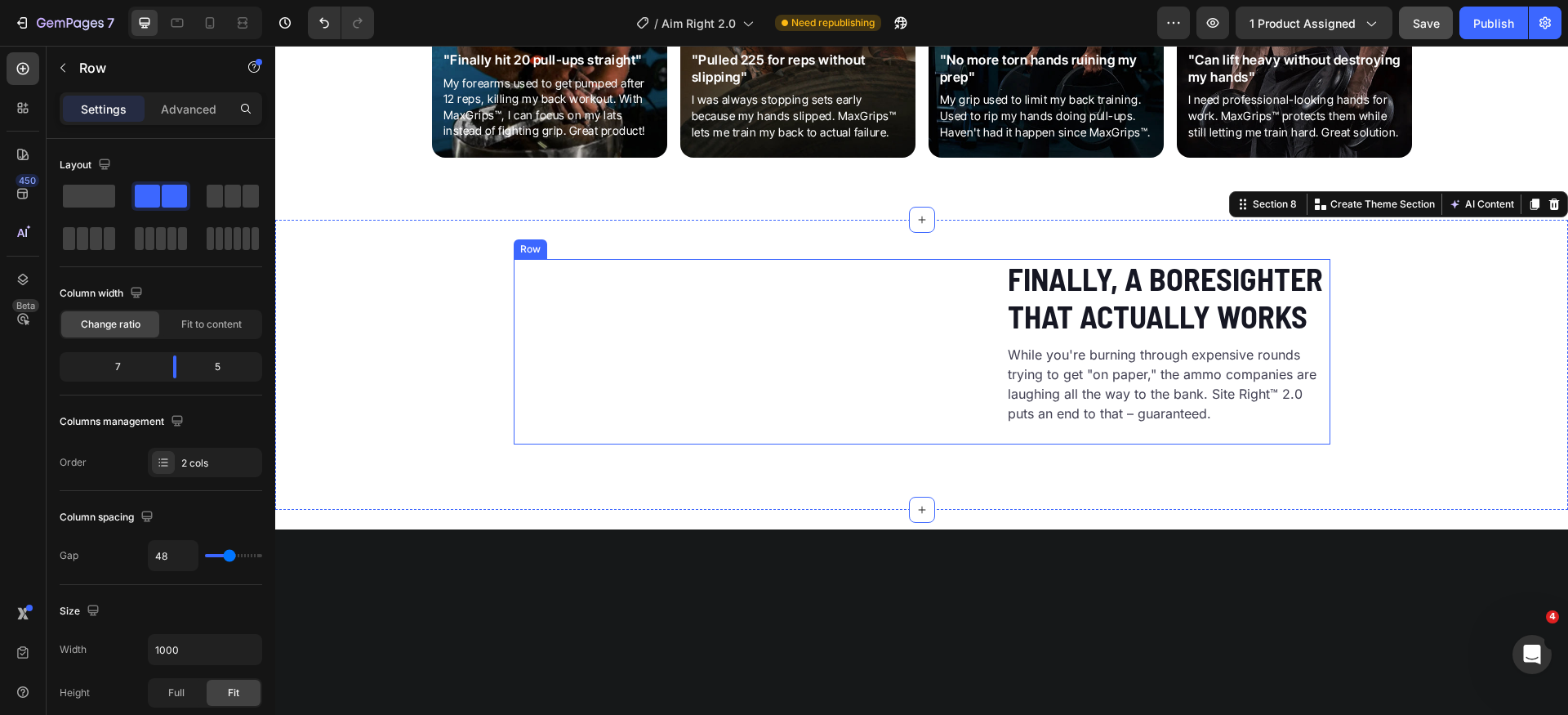
click at [1312, 368] on div "Finally, A Boresighter That Actually Works Heading While you're burning through…" at bounding box center [1169, 352] width 325 height 186
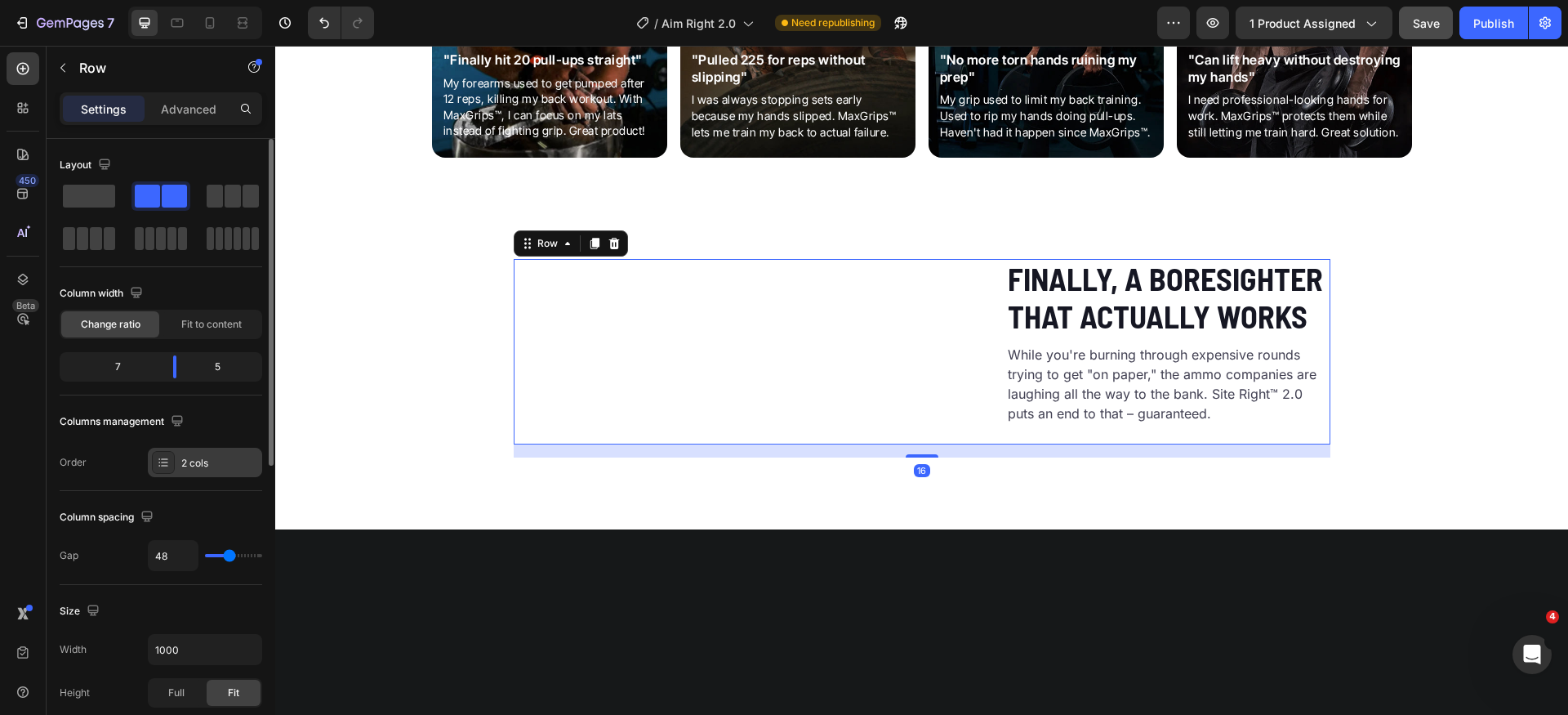
scroll to position [175, 0]
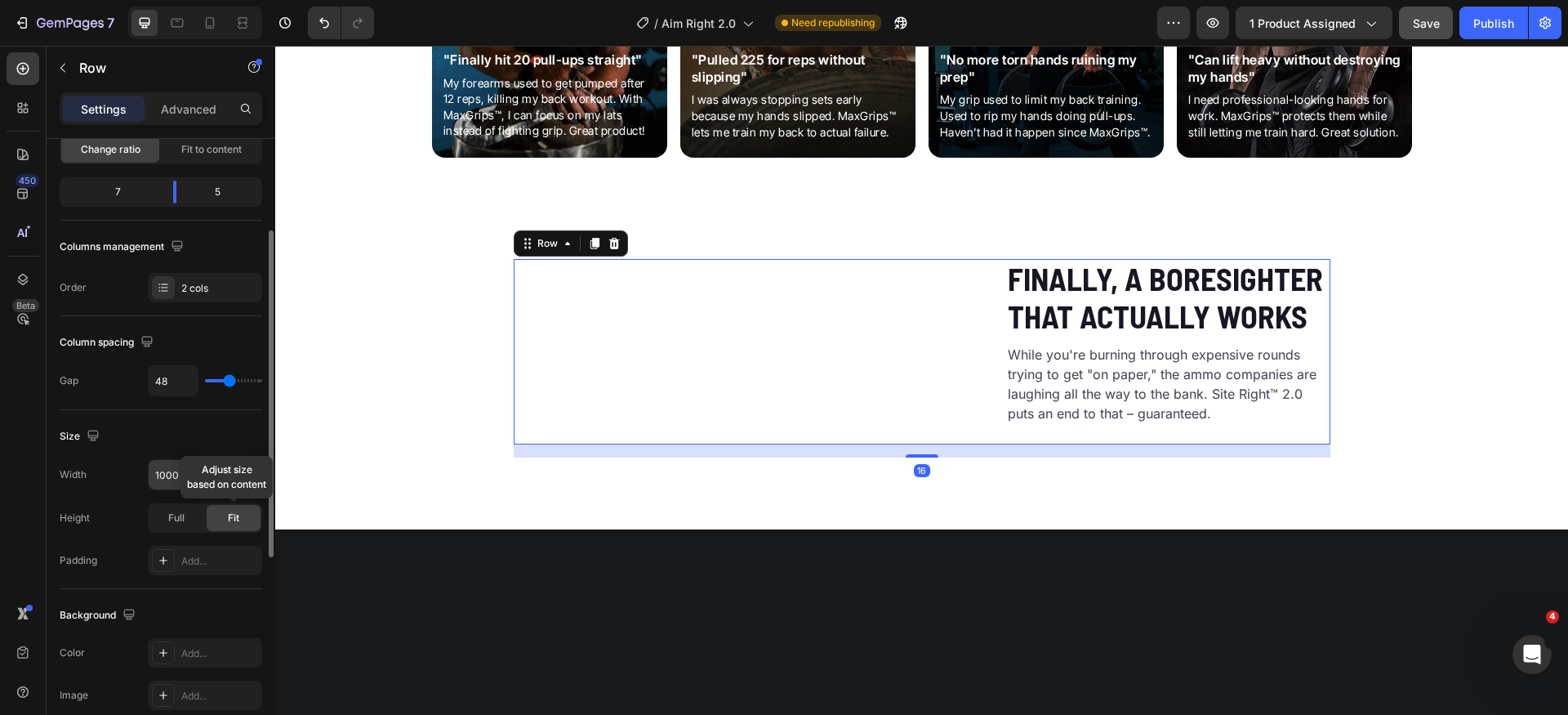
click at [218, 476] on input "1000" at bounding box center [205, 474] width 113 height 29
type input "q"
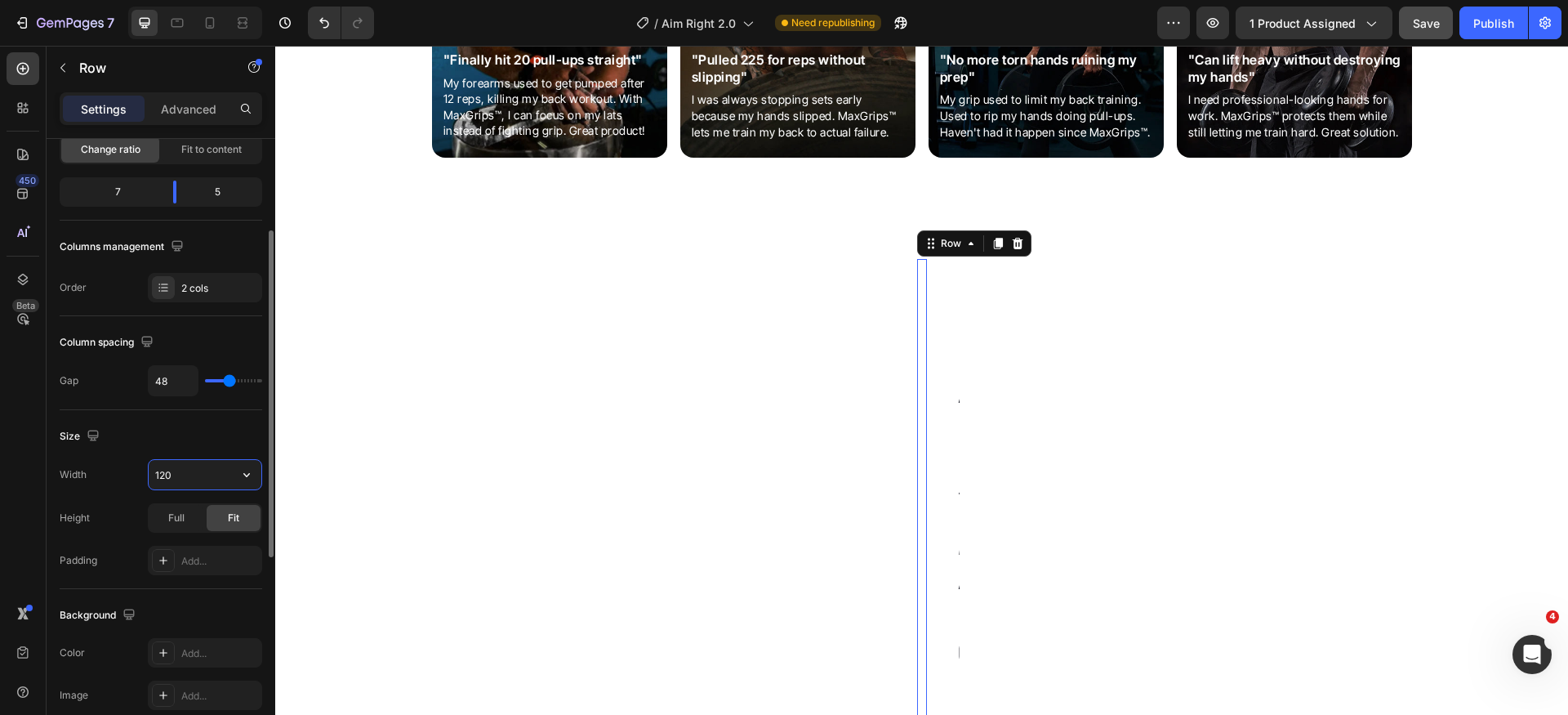
type input "1200"
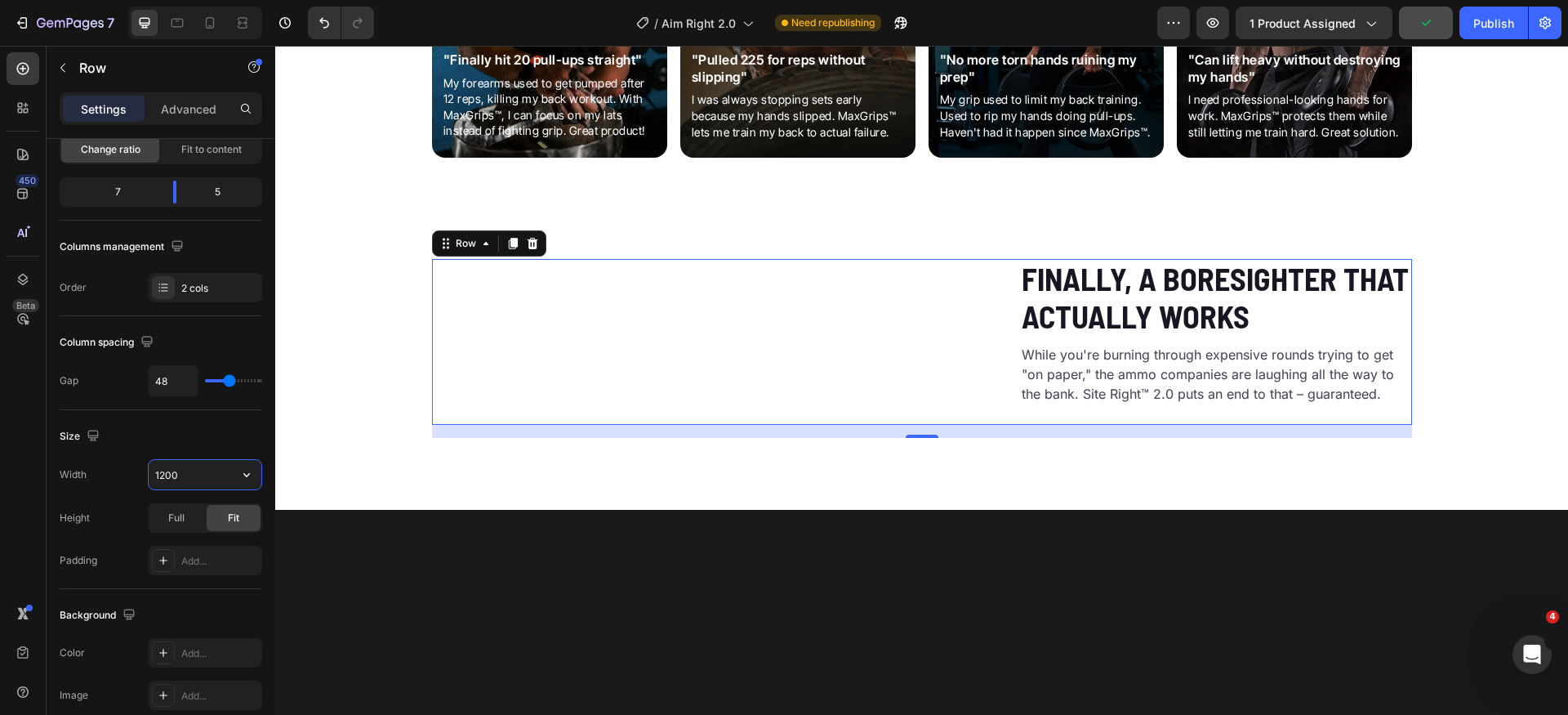
scroll to position [2658, 0]
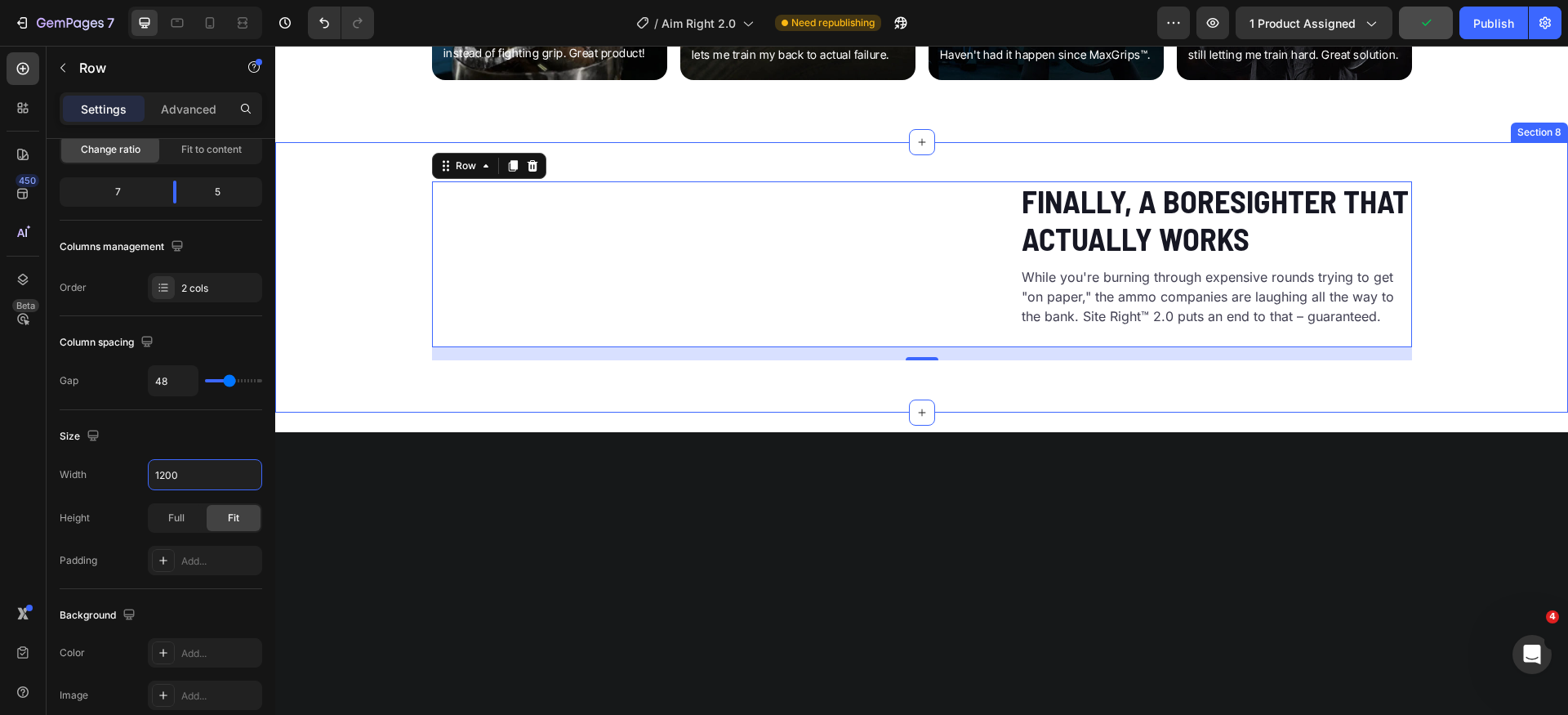
click at [1481, 360] on div "Custom Code Finally, A Boresighter That Actually Works Heading While you're bur…" at bounding box center [921, 271] width 1293 height 179
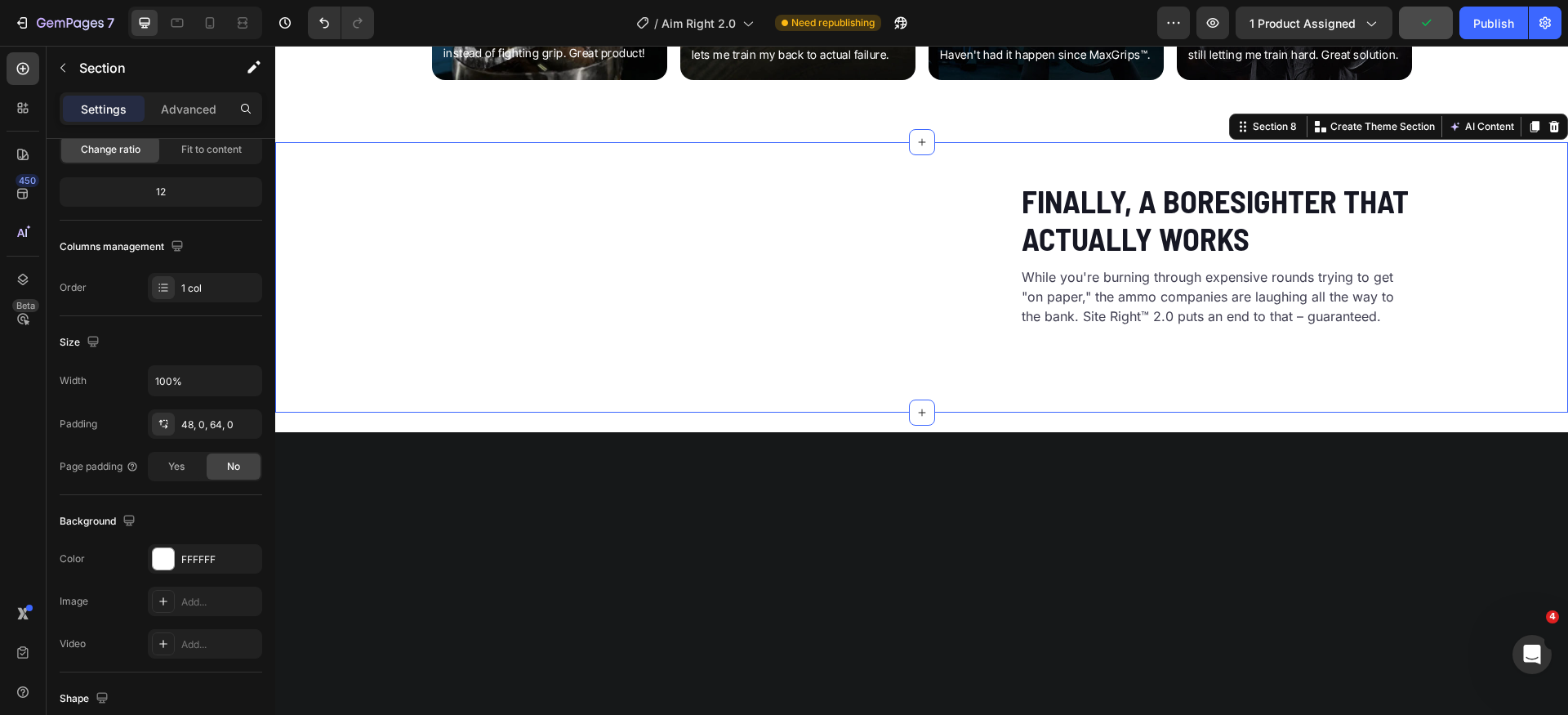
scroll to position [0, 0]
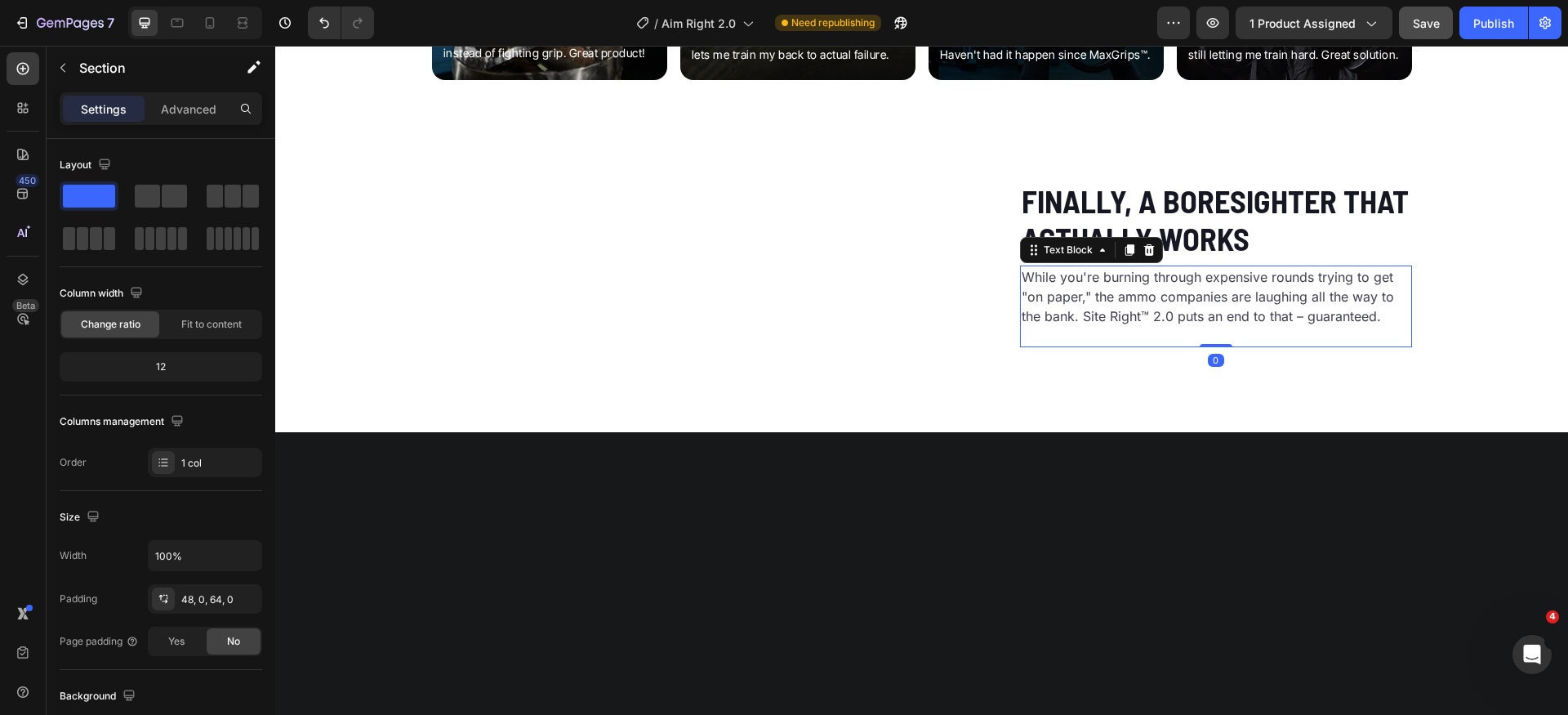
click at [1266, 326] on p "While you're burning through expensive rounds trying to get "on paper," the amm…" at bounding box center [1216, 297] width 388 height 59
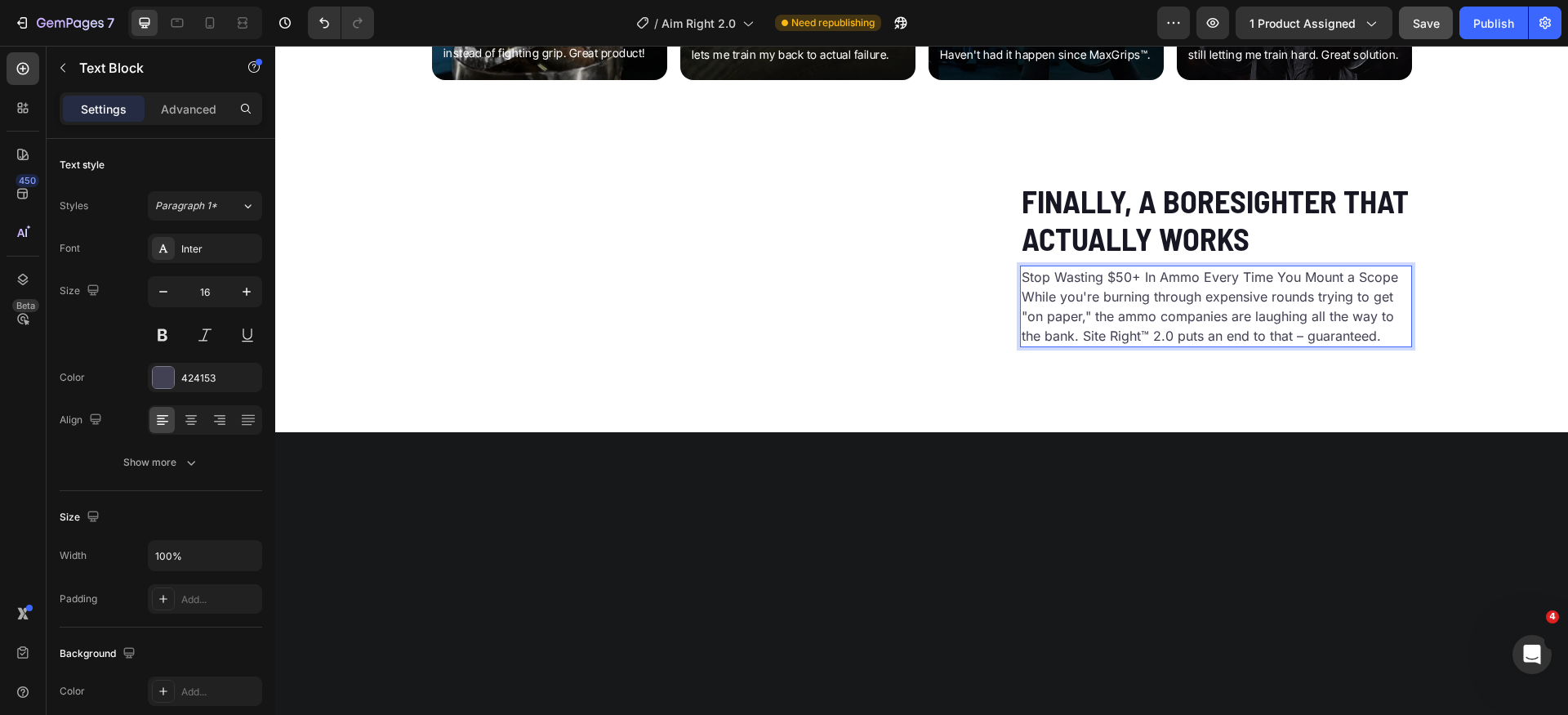
scroll to position [2648, 0]
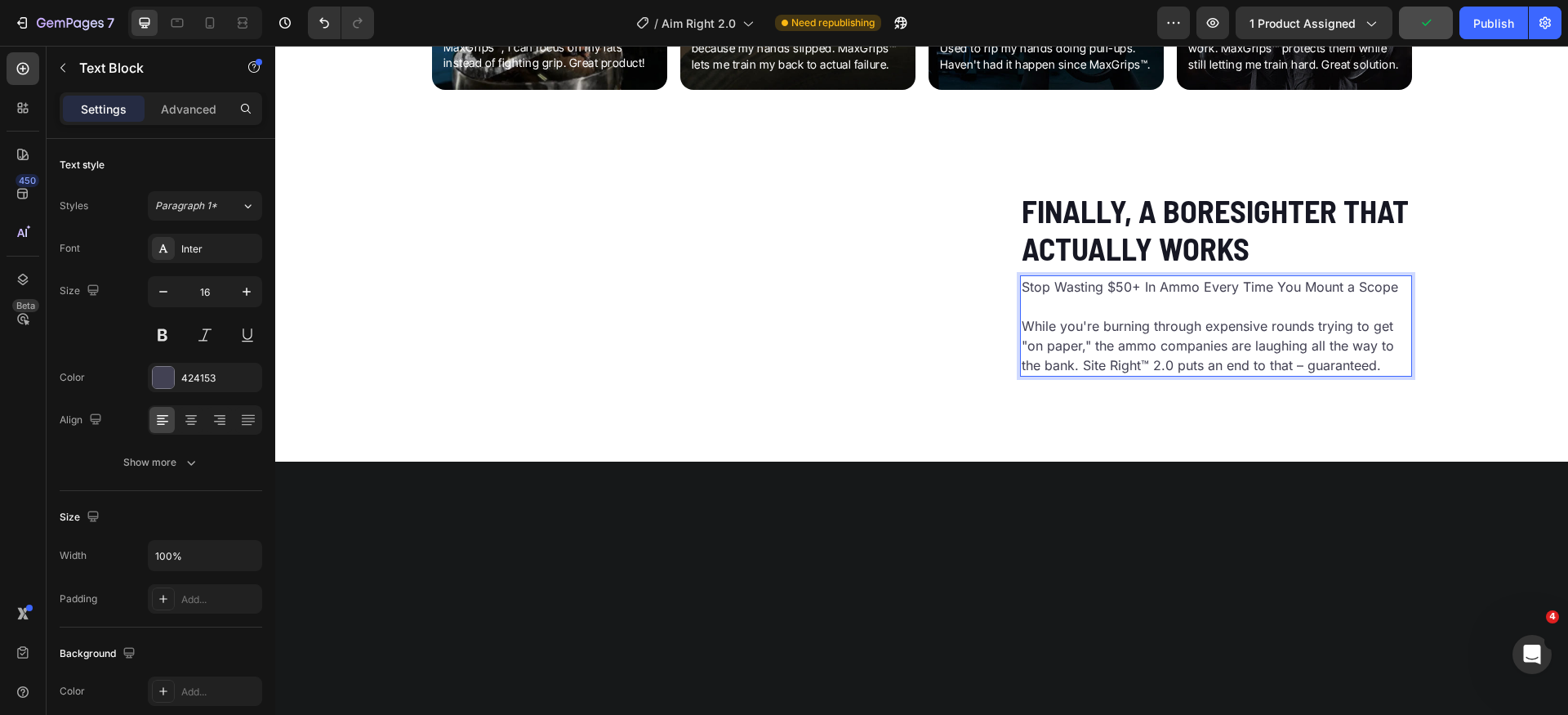
click at [1108, 375] on p "While you're burning through expensive rounds trying to get "on paper," the amm…" at bounding box center [1216, 336] width 388 height 78
click at [1087, 375] on p "While you're burning through expensive rounds trying to get "on paper," the amm…" at bounding box center [1216, 336] width 388 height 78
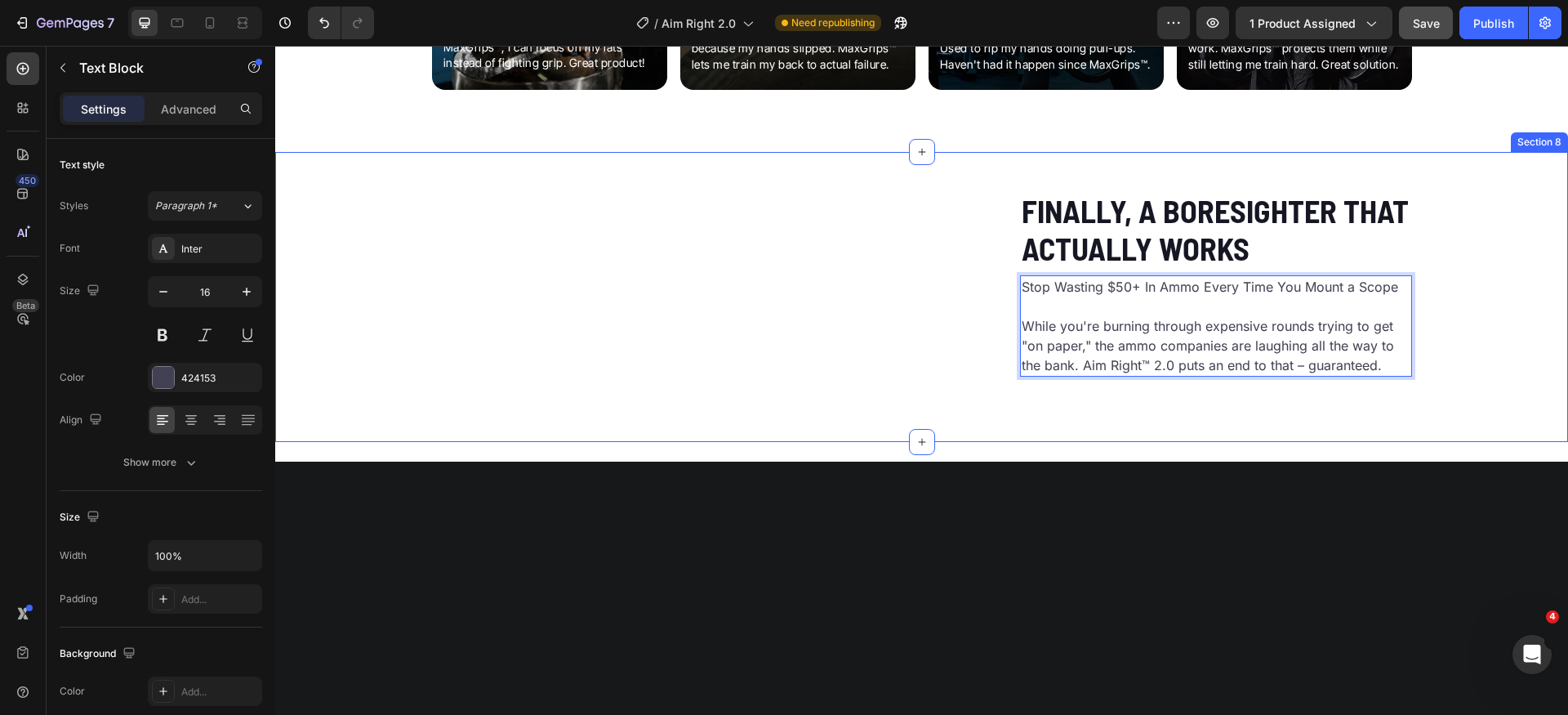
click at [1459, 389] on div "Custom Code Finally, A Boresighter That Actually Works Heading Stop Wasting $50…" at bounding box center [921, 290] width 1293 height 199
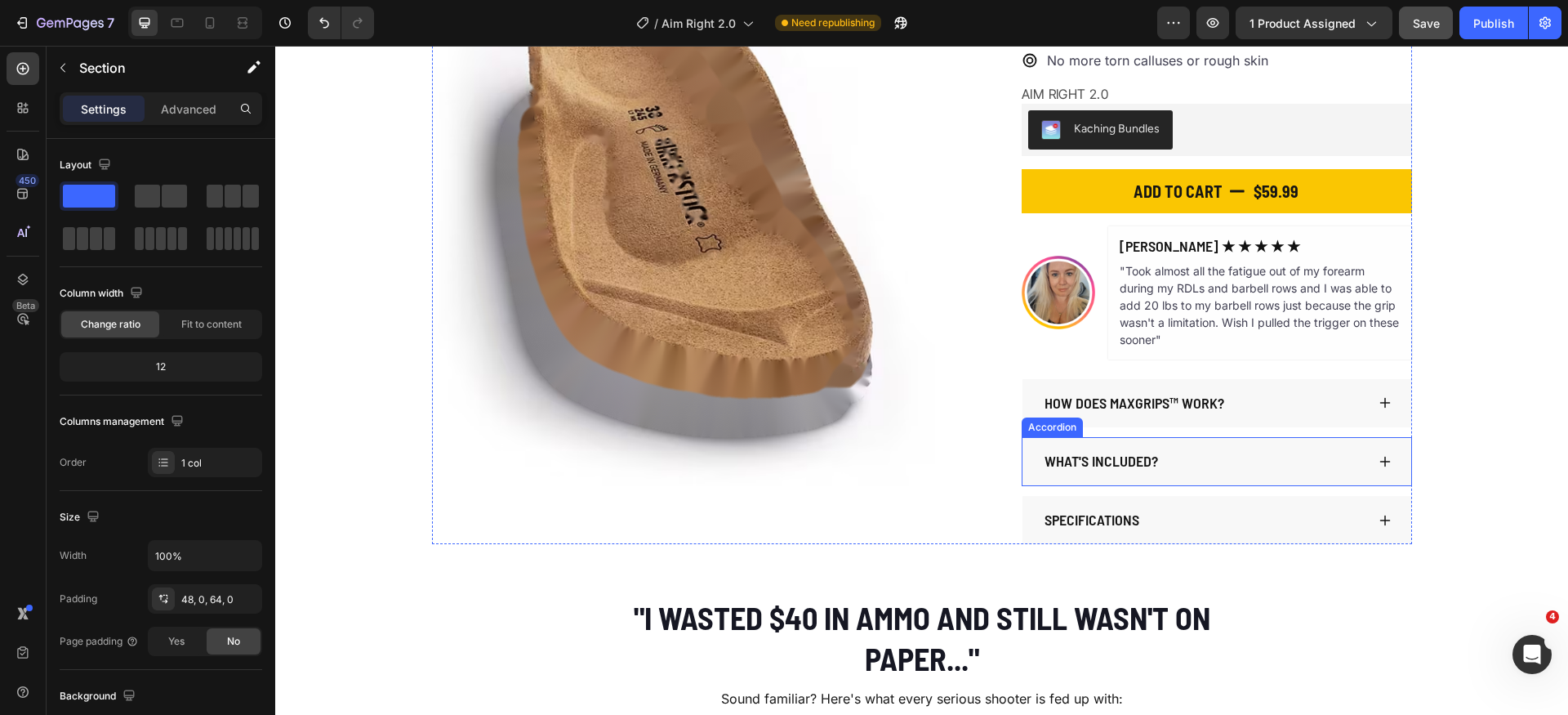
scroll to position [0, 0]
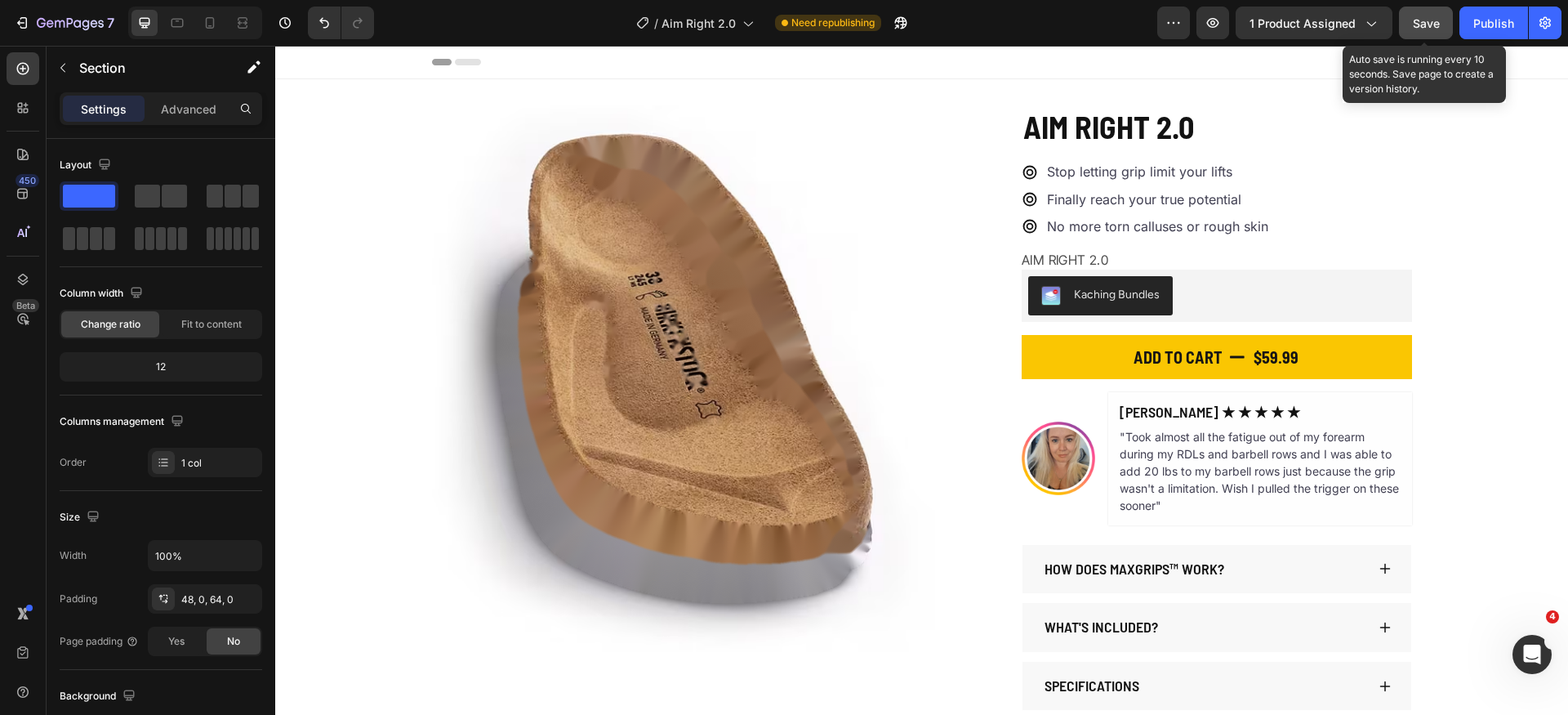
click at [1426, 28] on span "Save" at bounding box center [1427, 23] width 27 height 14
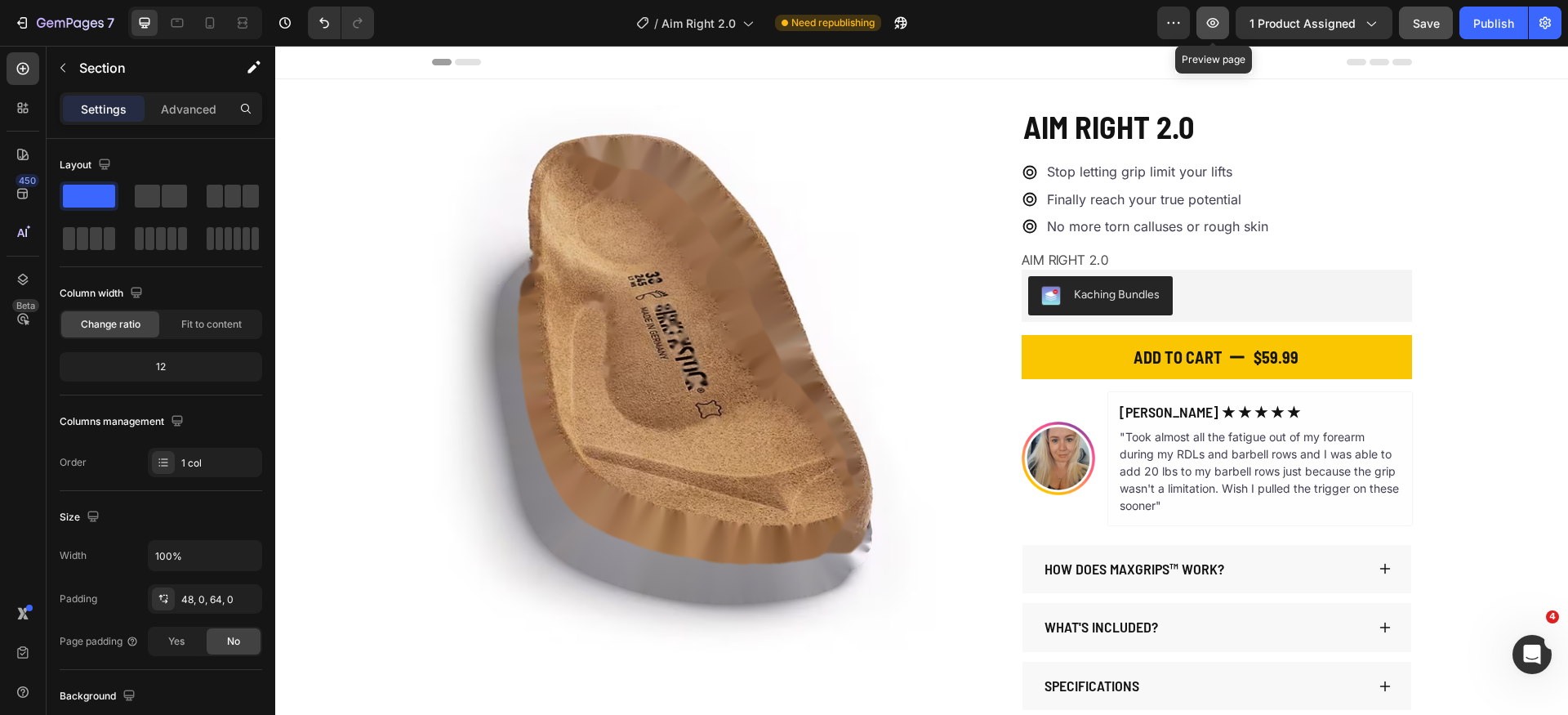
click at [1221, 26] on icon "button" at bounding box center [1212, 22] width 16 height 16
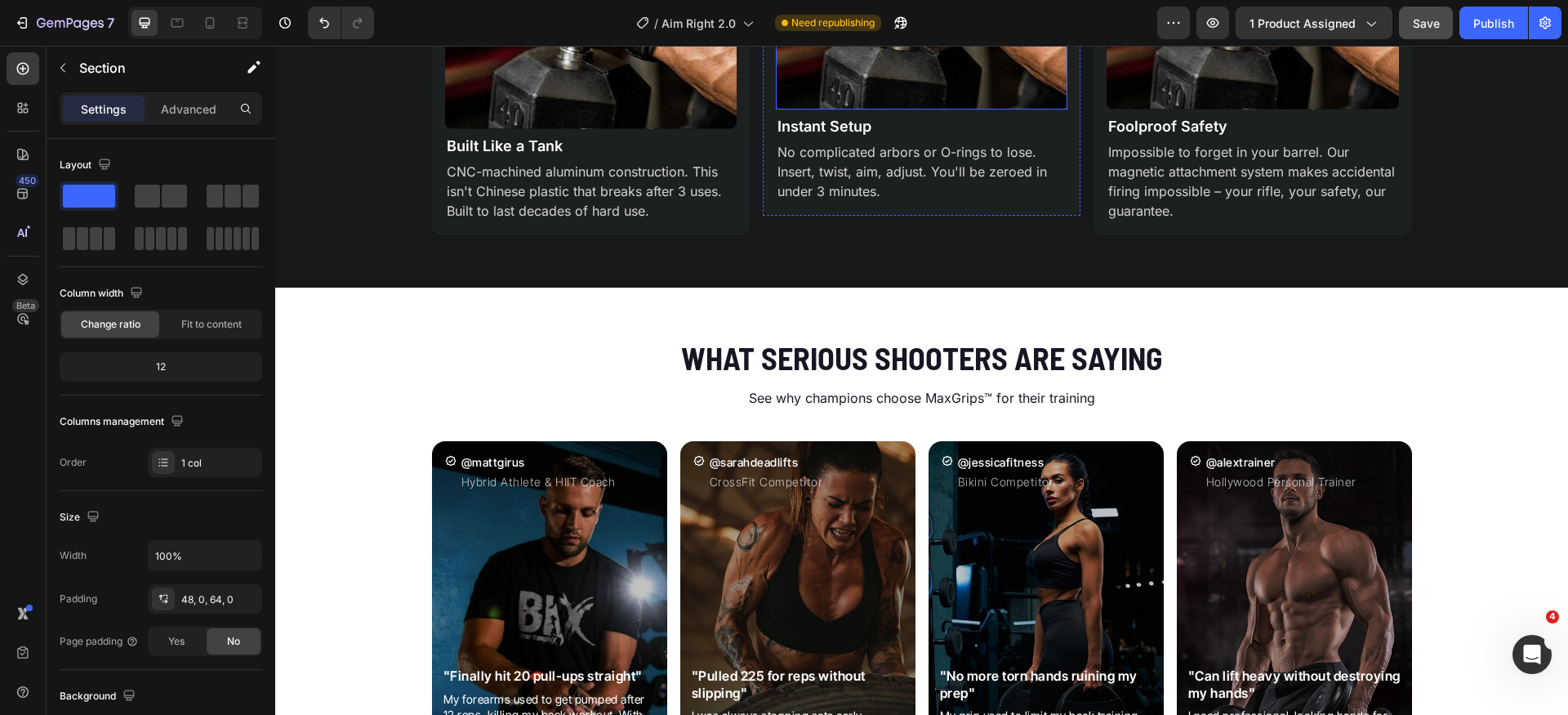
scroll to position [2052, 0]
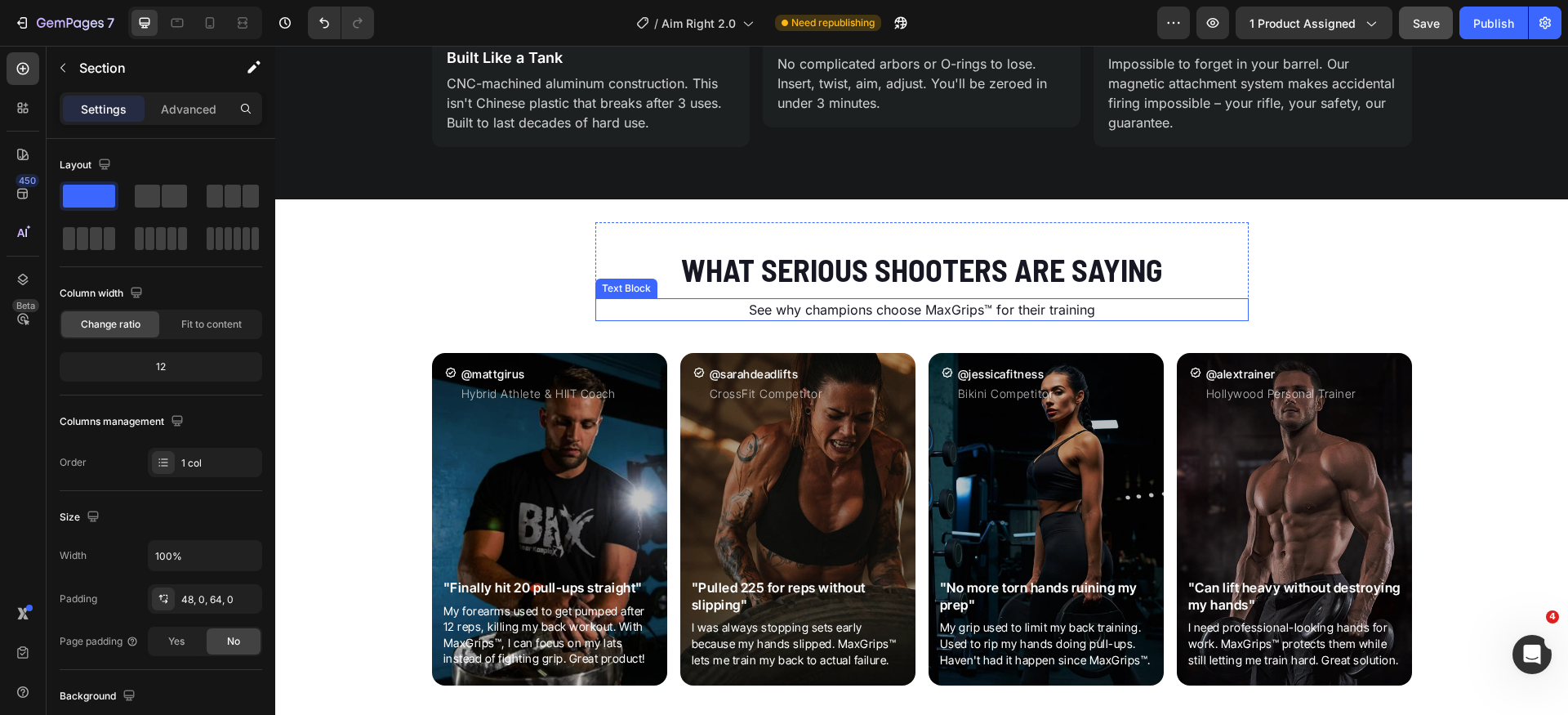
click at [842, 311] on p "See why champions choose MaxGrips™ for their training" at bounding box center [921, 310] width 650 height 19
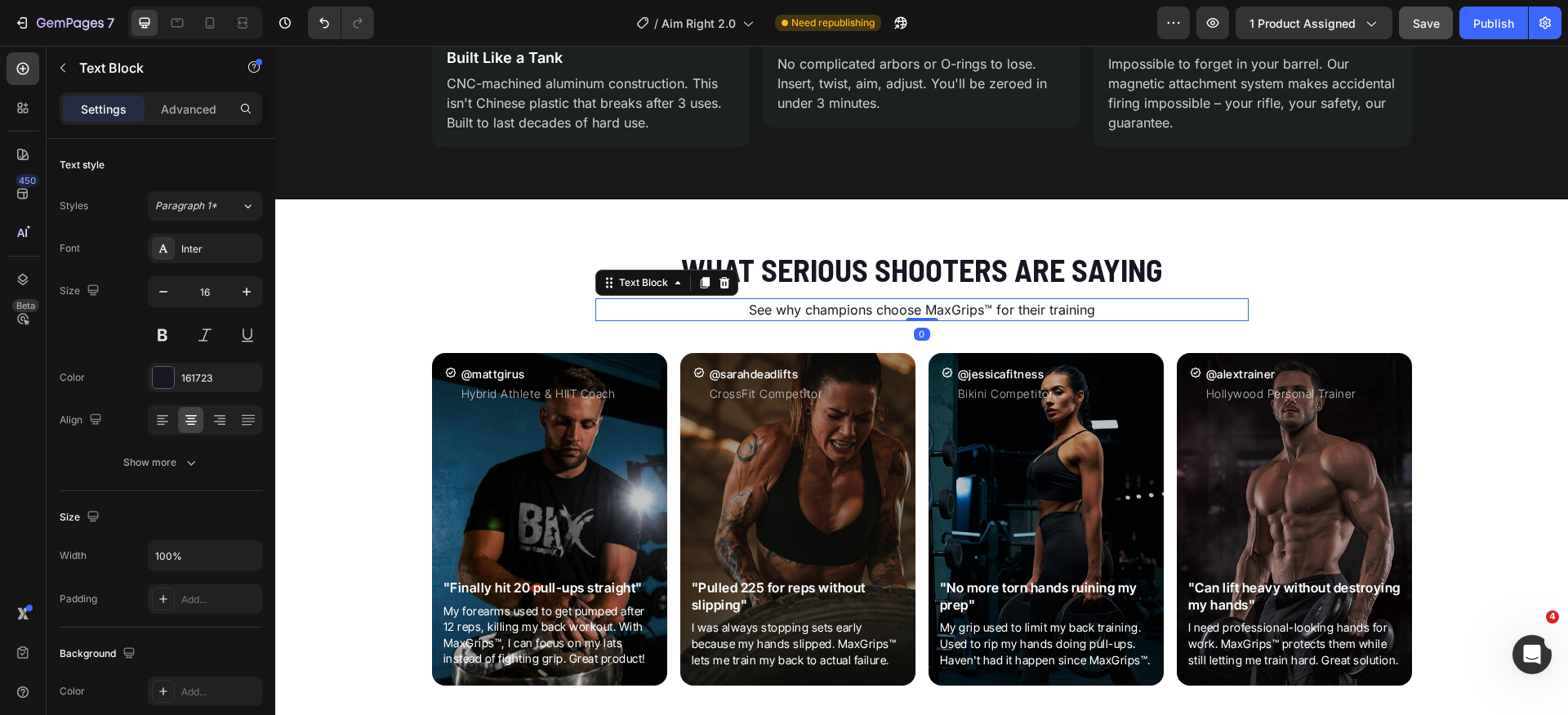
click at [842, 311] on p "See why champions choose MaxGrips™ for their training" at bounding box center [921, 310] width 650 height 19
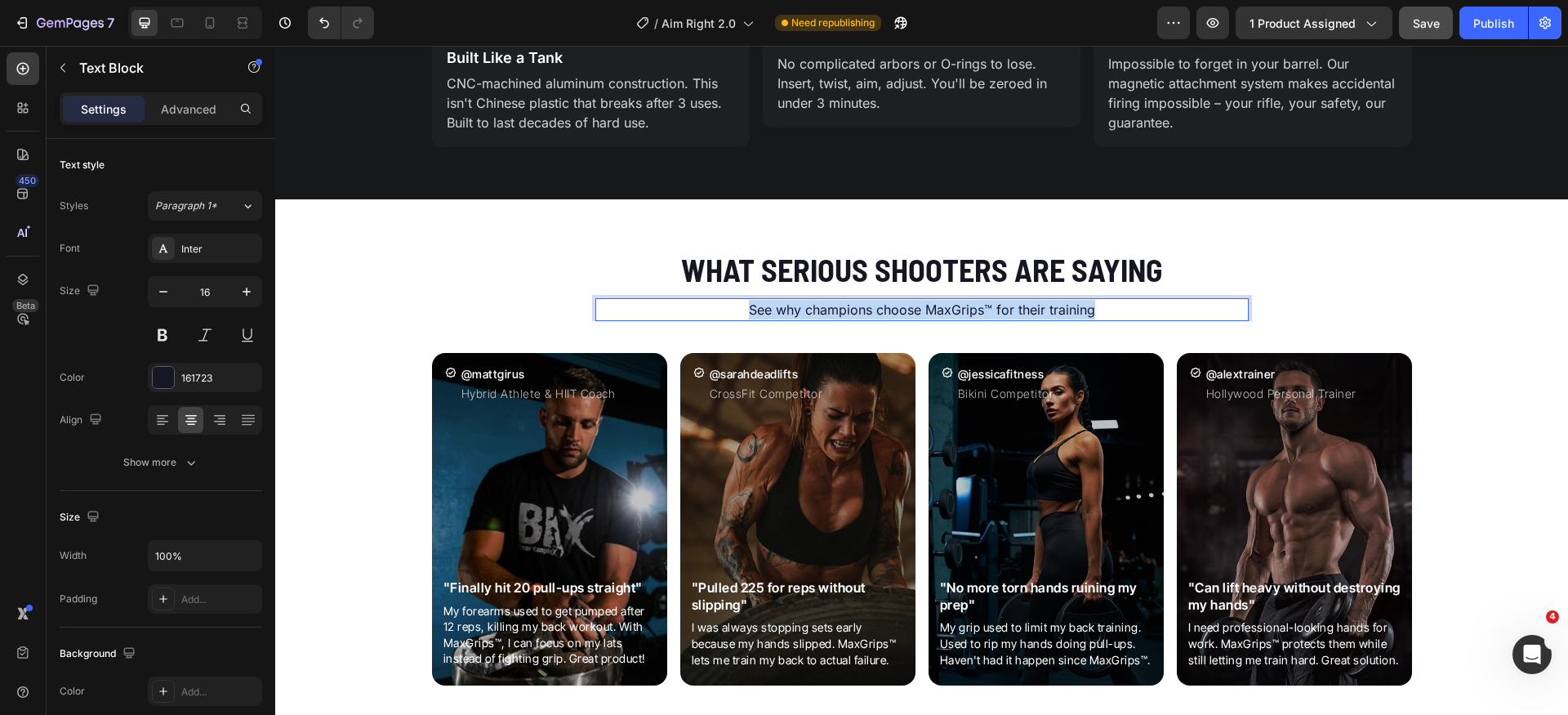
click at [842, 311] on p "See why champions choose MaxGrips™ for their training" at bounding box center [921, 310] width 650 height 19
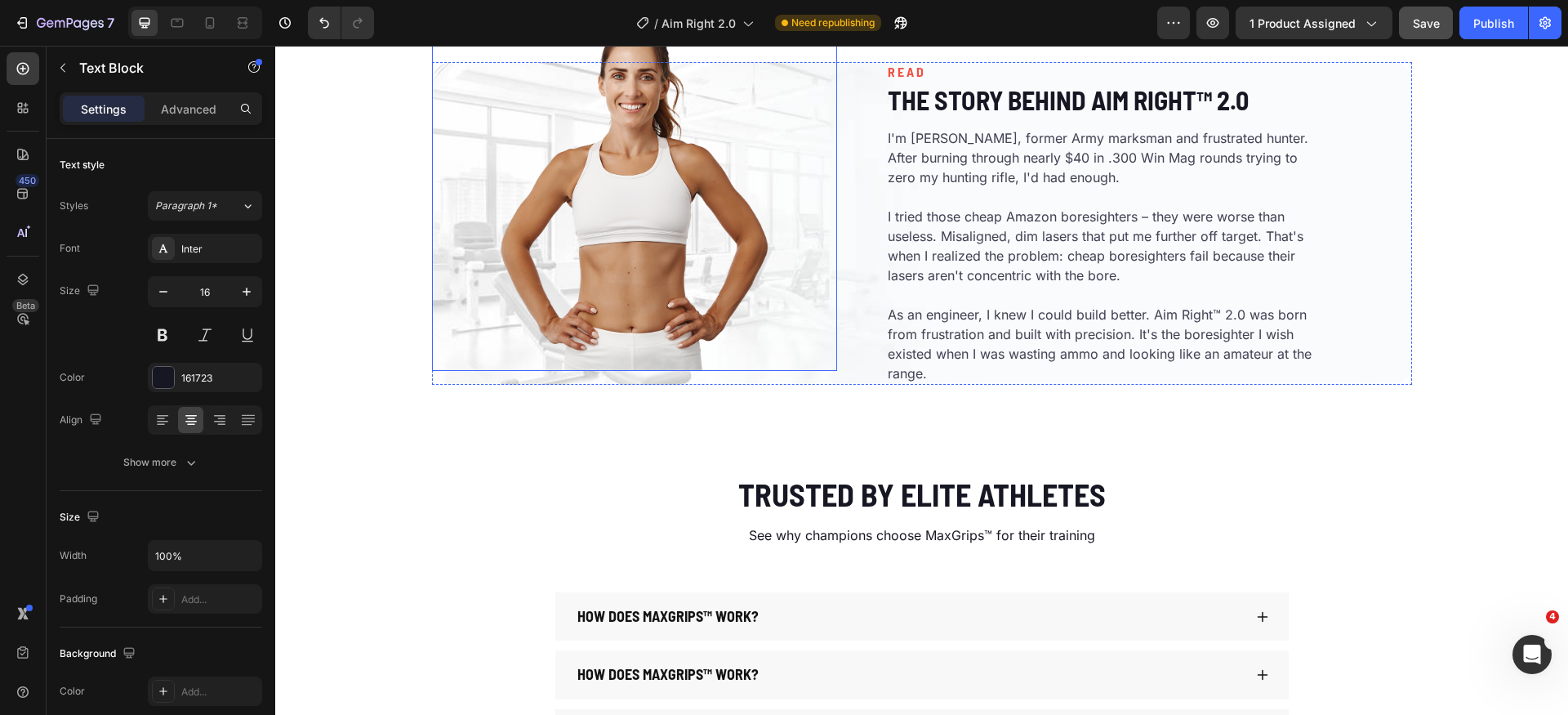
scroll to position [4178, 0]
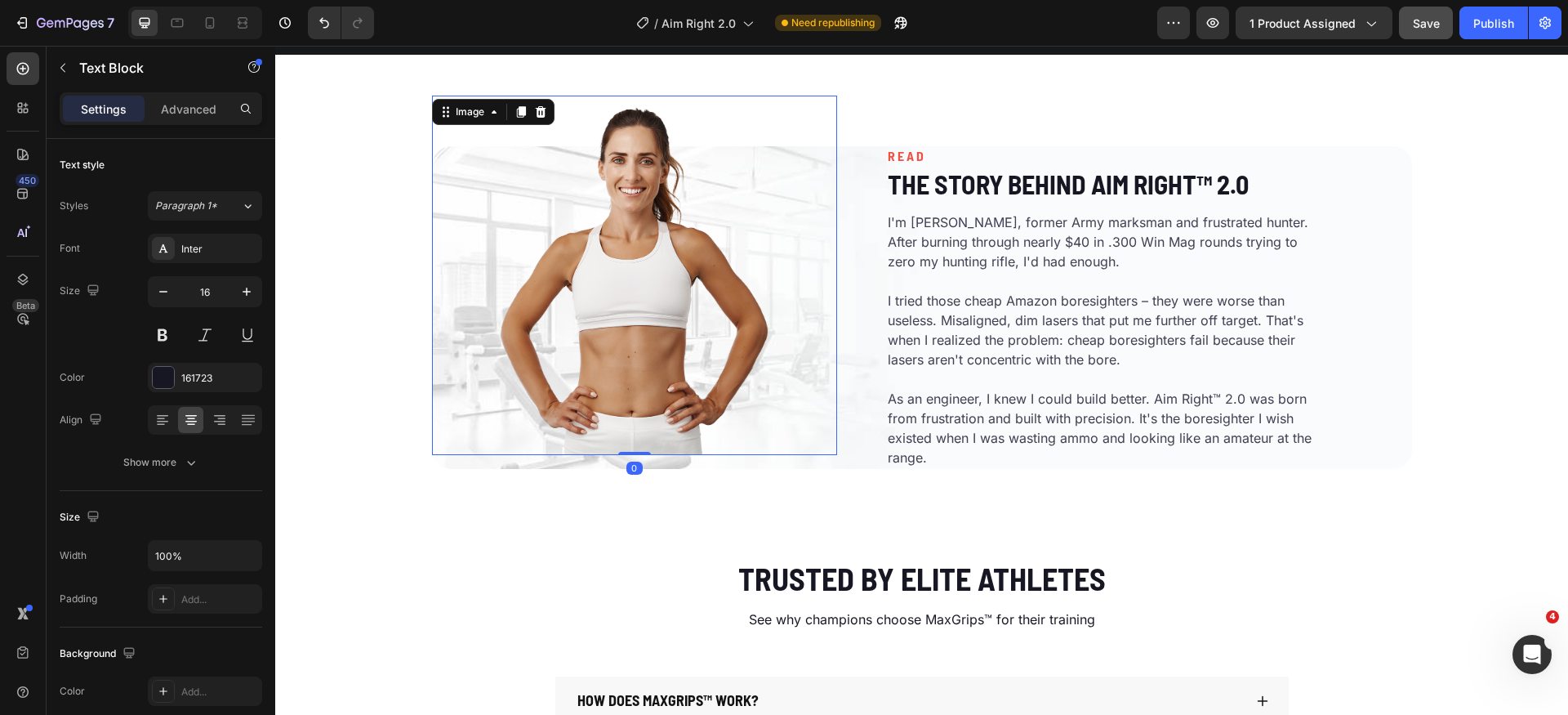
click at [682, 320] on img at bounding box center [635, 276] width 284 height 360
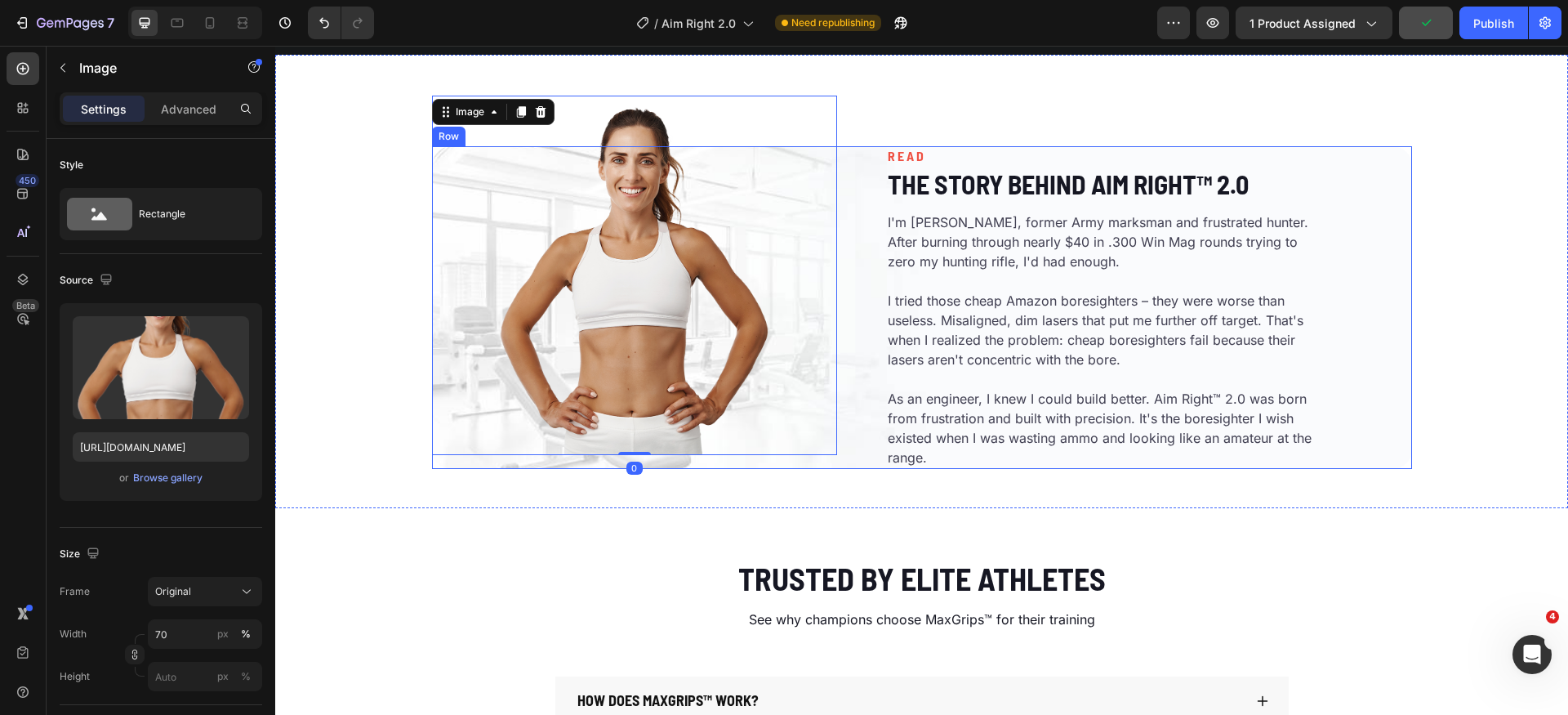
click at [852, 416] on div "READ Heading The Story Behind Aim Right™ 2.0 Heading I'm [PERSON_NAME], former …" at bounding box center [1127, 308] width 568 height 323
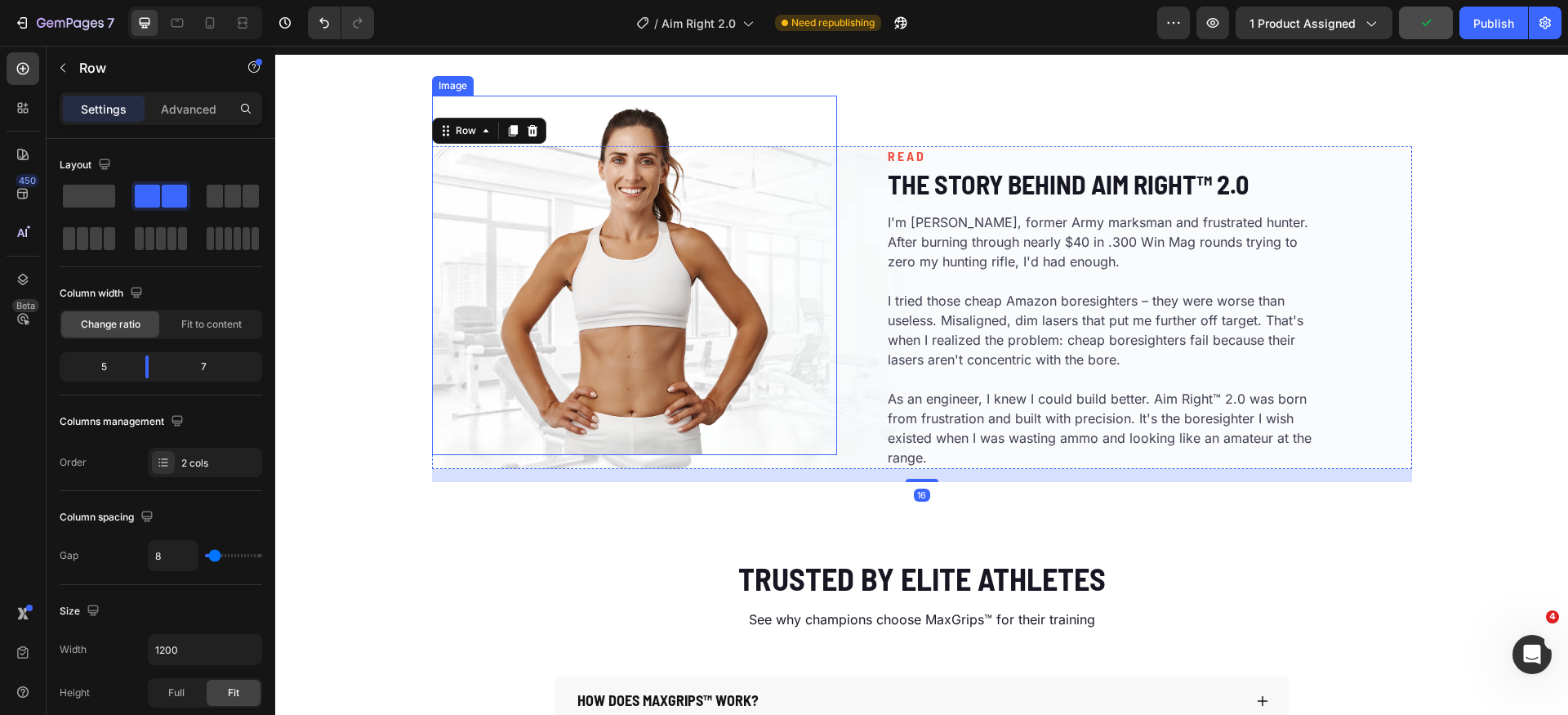
click at [611, 371] on img at bounding box center [635, 276] width 284 height 360
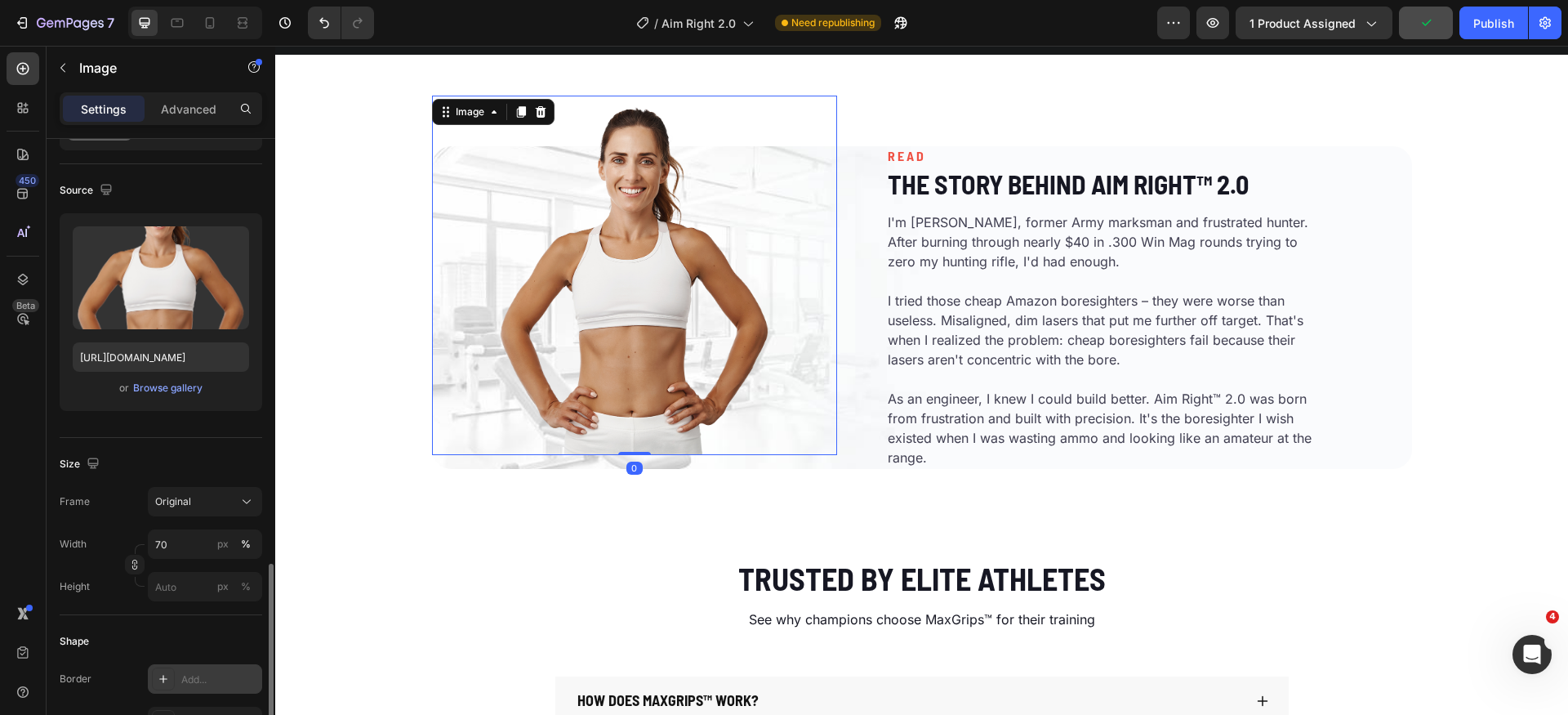
scroll to position [426, 0]
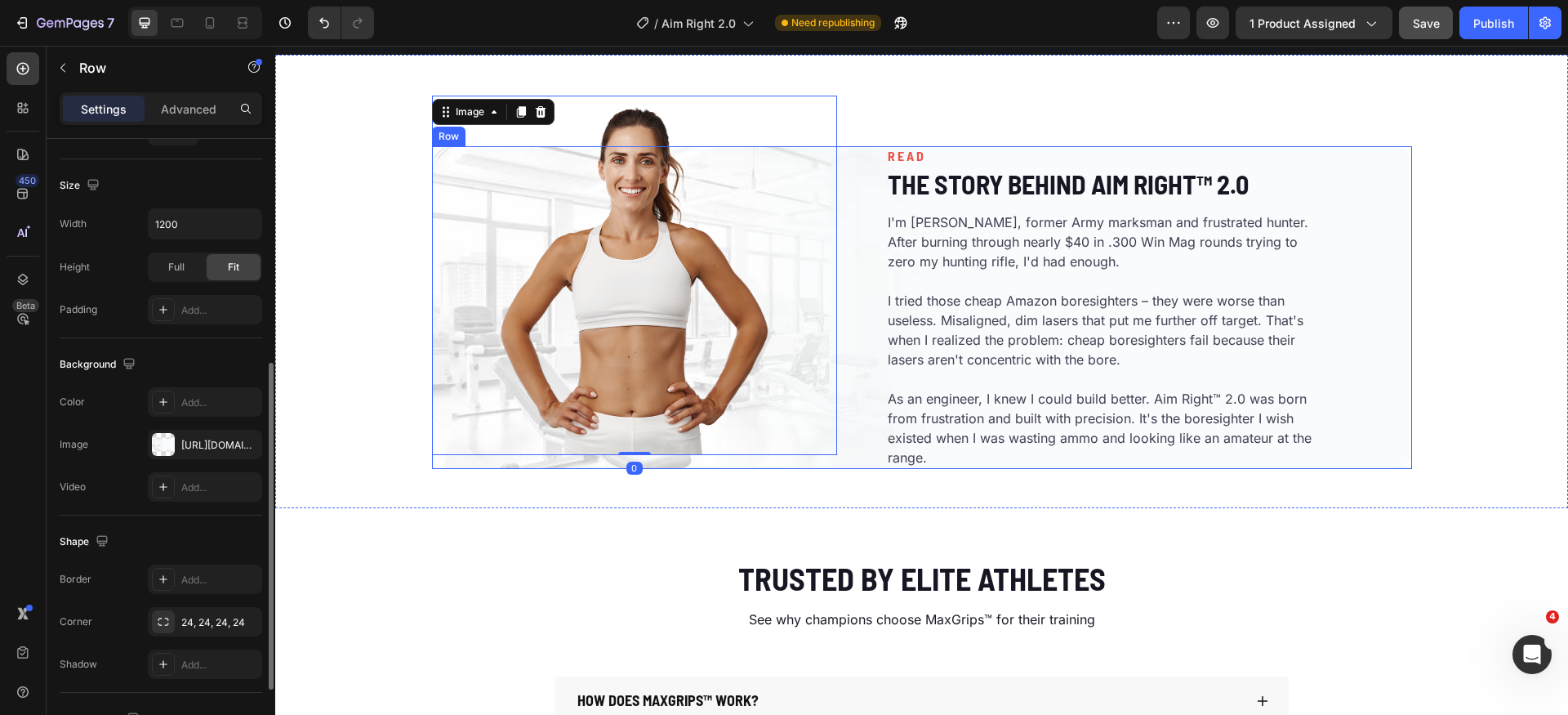
click at [853, 367] on div "READ Heading The Story Behind Aim Right™ 2.0 Heading I'm [PERSON_NAME], former …" at bounding box center [1127, 308] width 568 height 323
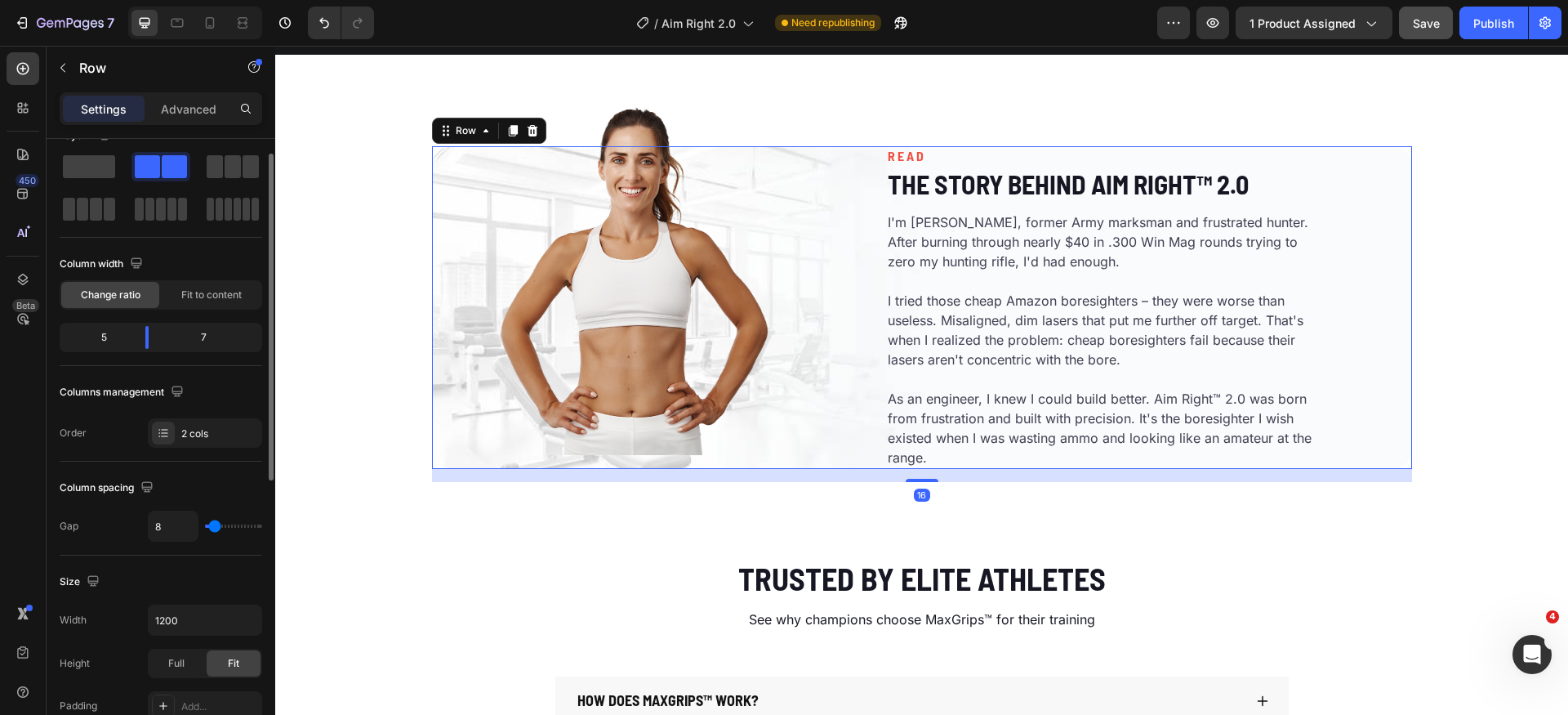
scroll to position [561, 0]
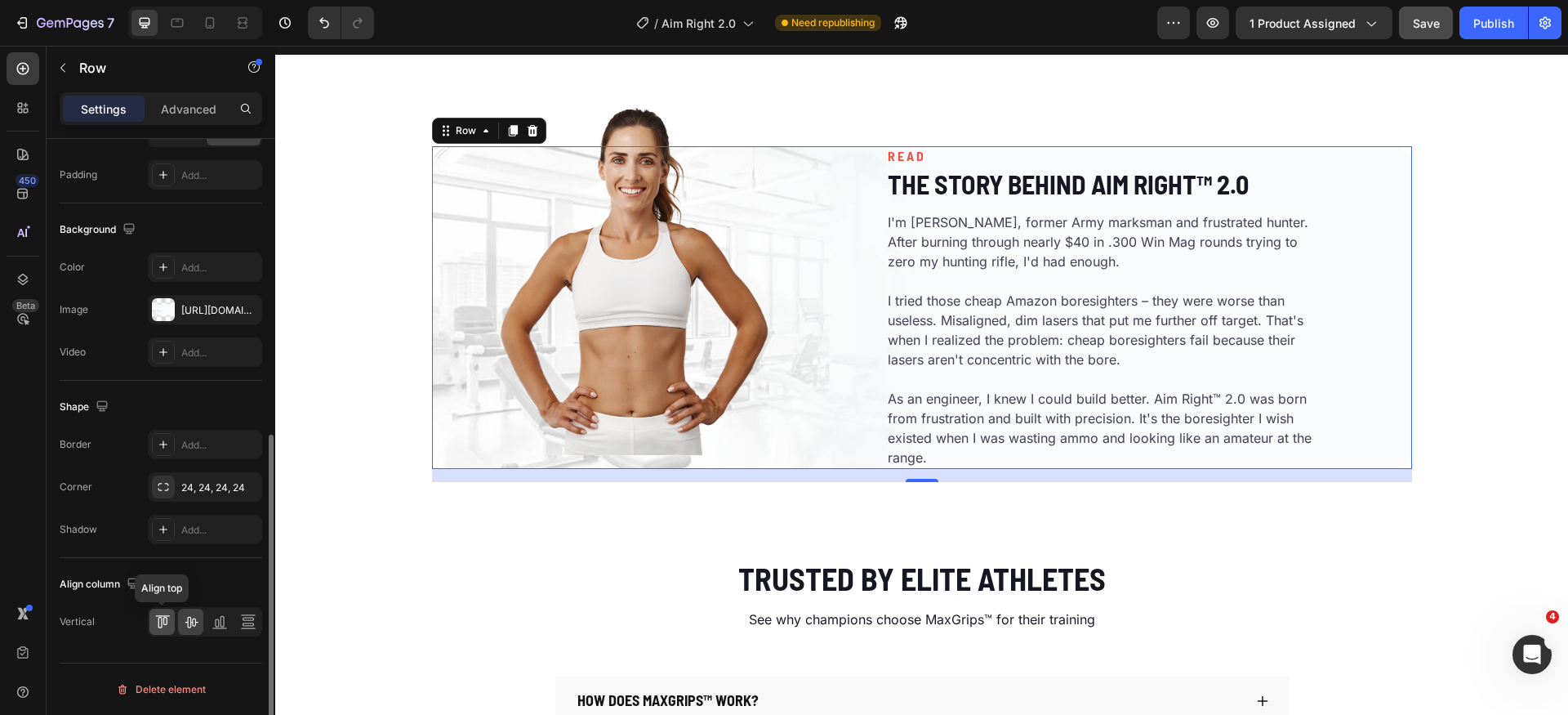
click at [159, 623] on icon at bounding box center [162, 622] width 16 height 16
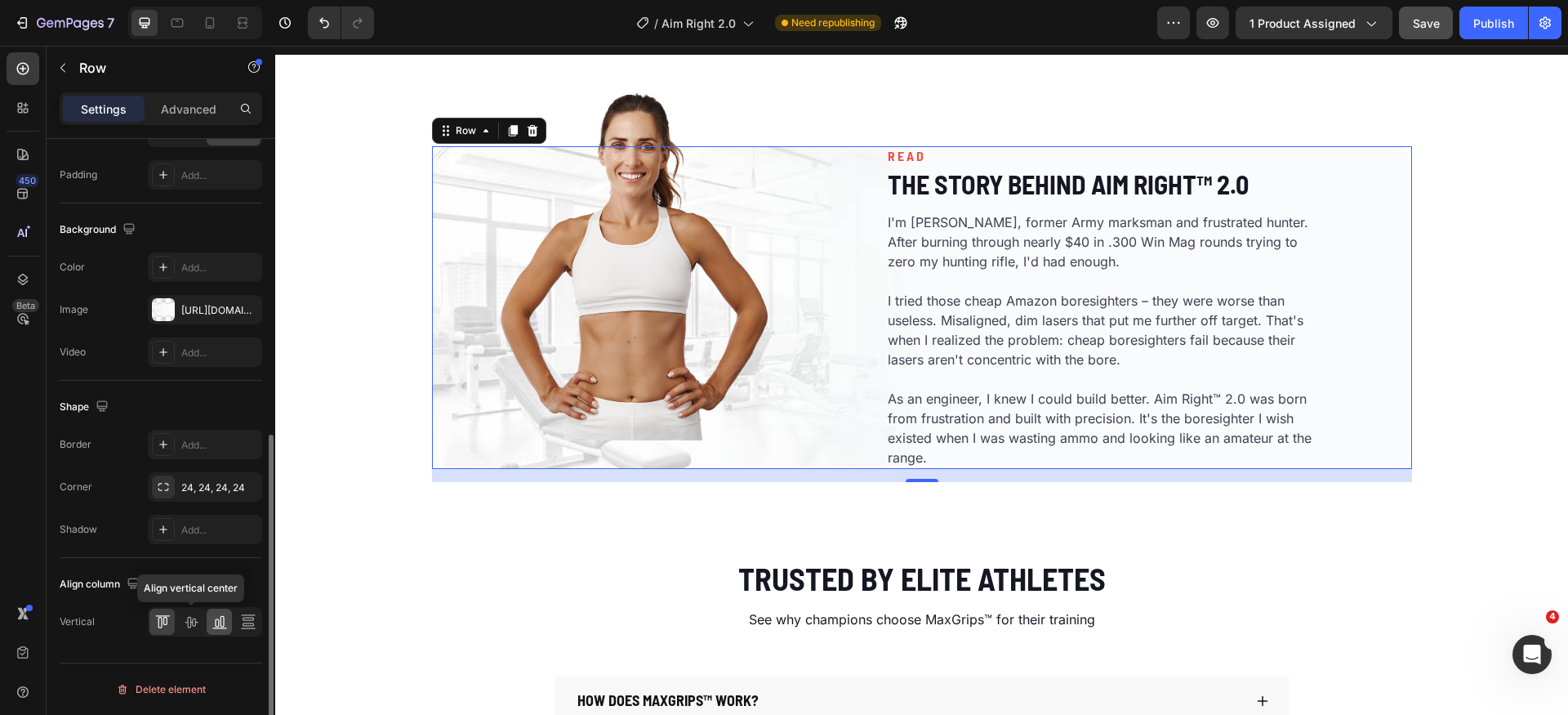
drag, startPoint x: 185, startPoint y: 629, endPoint x: 214, endPoint y: 630, distance: 29.0
click at [187, 629] on icon at bounding box center [191, 622] width 16 height 16
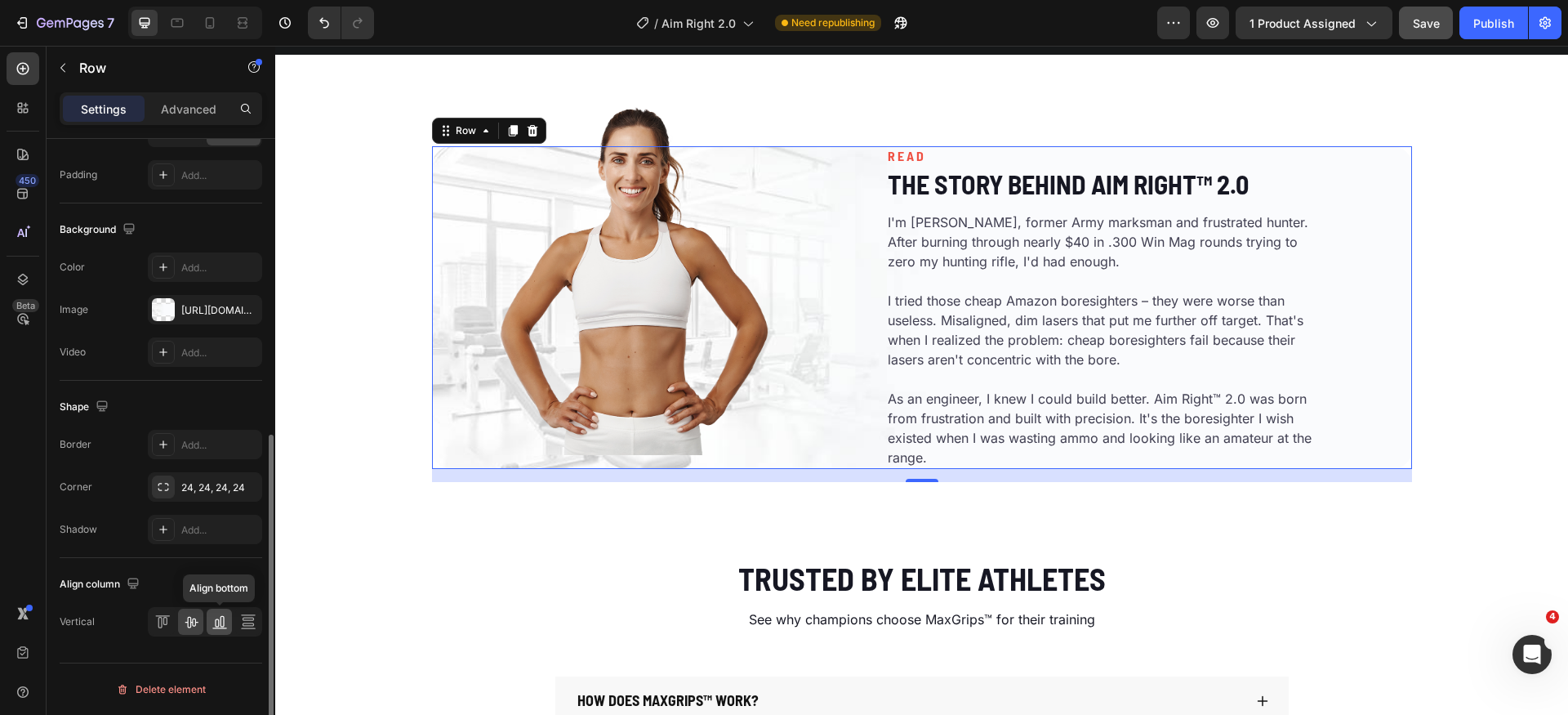
click at [214, 628] on icon at bounding box center [219, 622] width 16 height 16
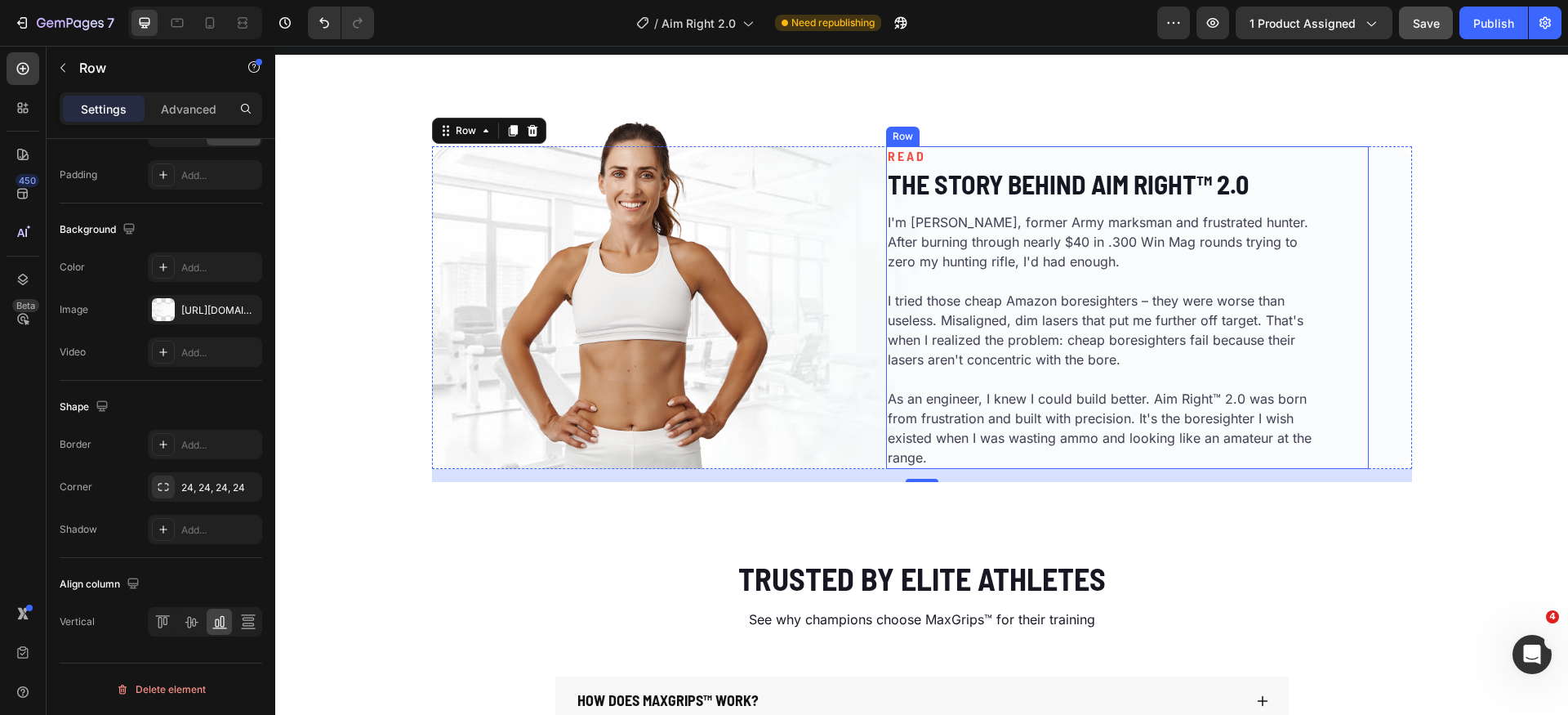
click at [1347, 271] on div "READ Heading The Story Behind Aim Right™ 2.0 Heading I'm [PERSON_NAME], former …" at bounding box center [1127, 308] width 483 height 323
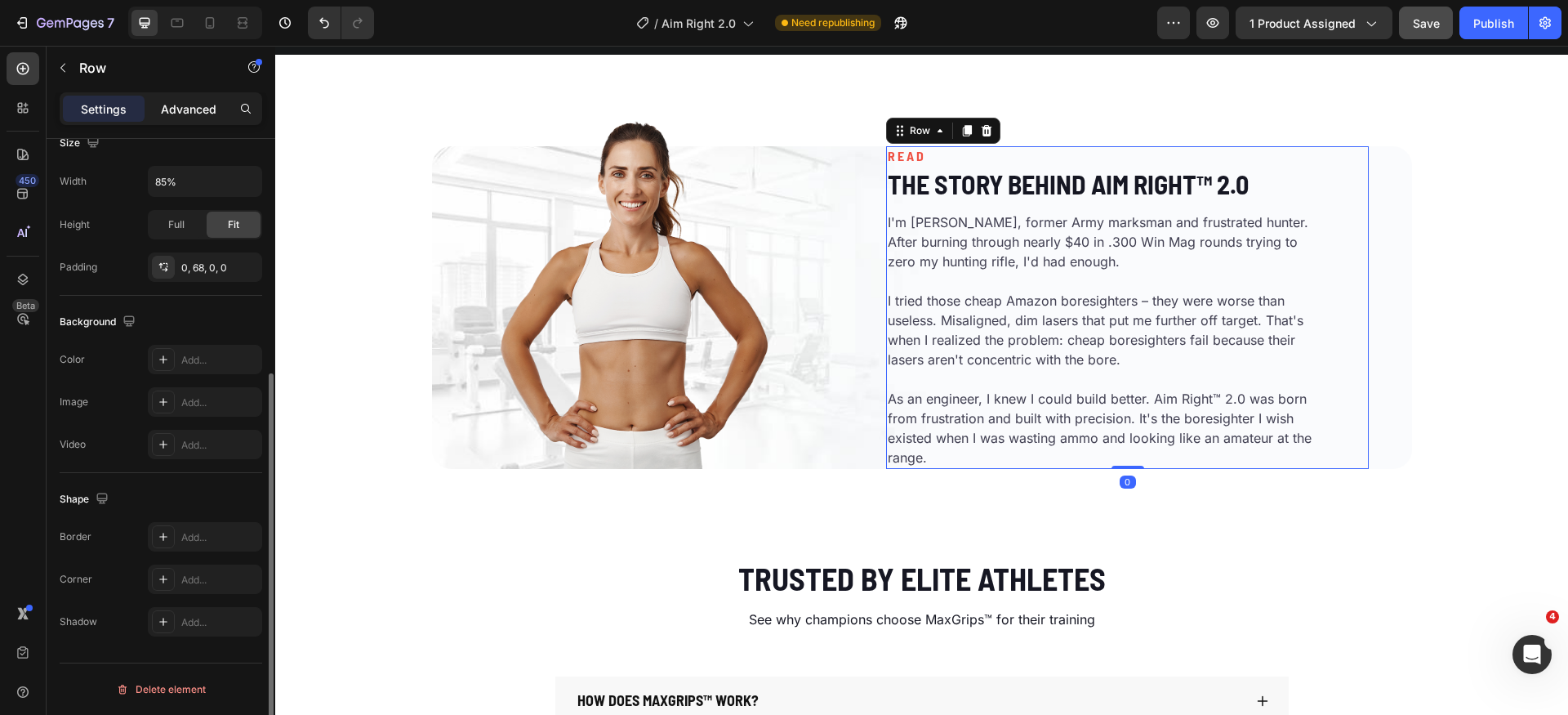
click at [195, 119] on div "Advanced" at bounding box center [188, 109] width 82 height 26
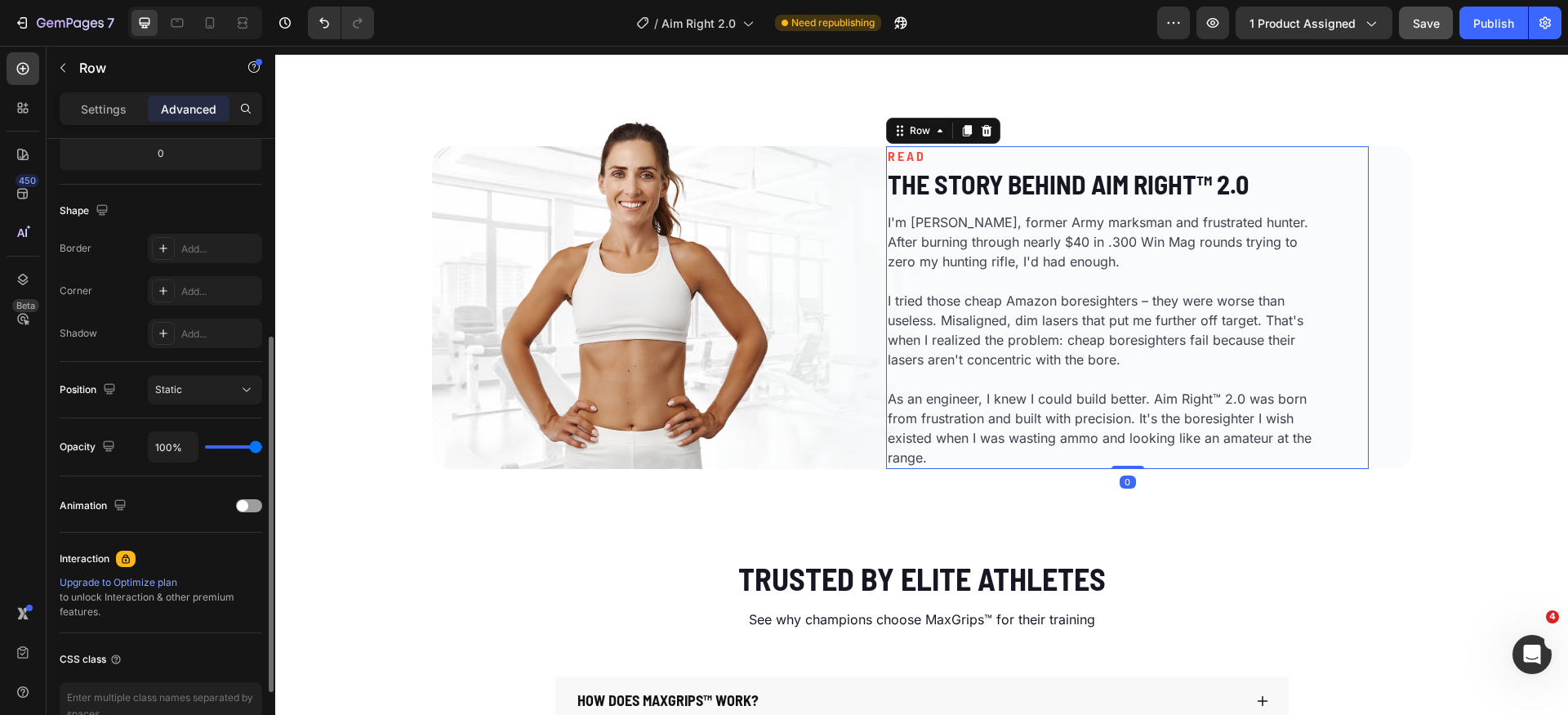
scroll to position [0, 0]
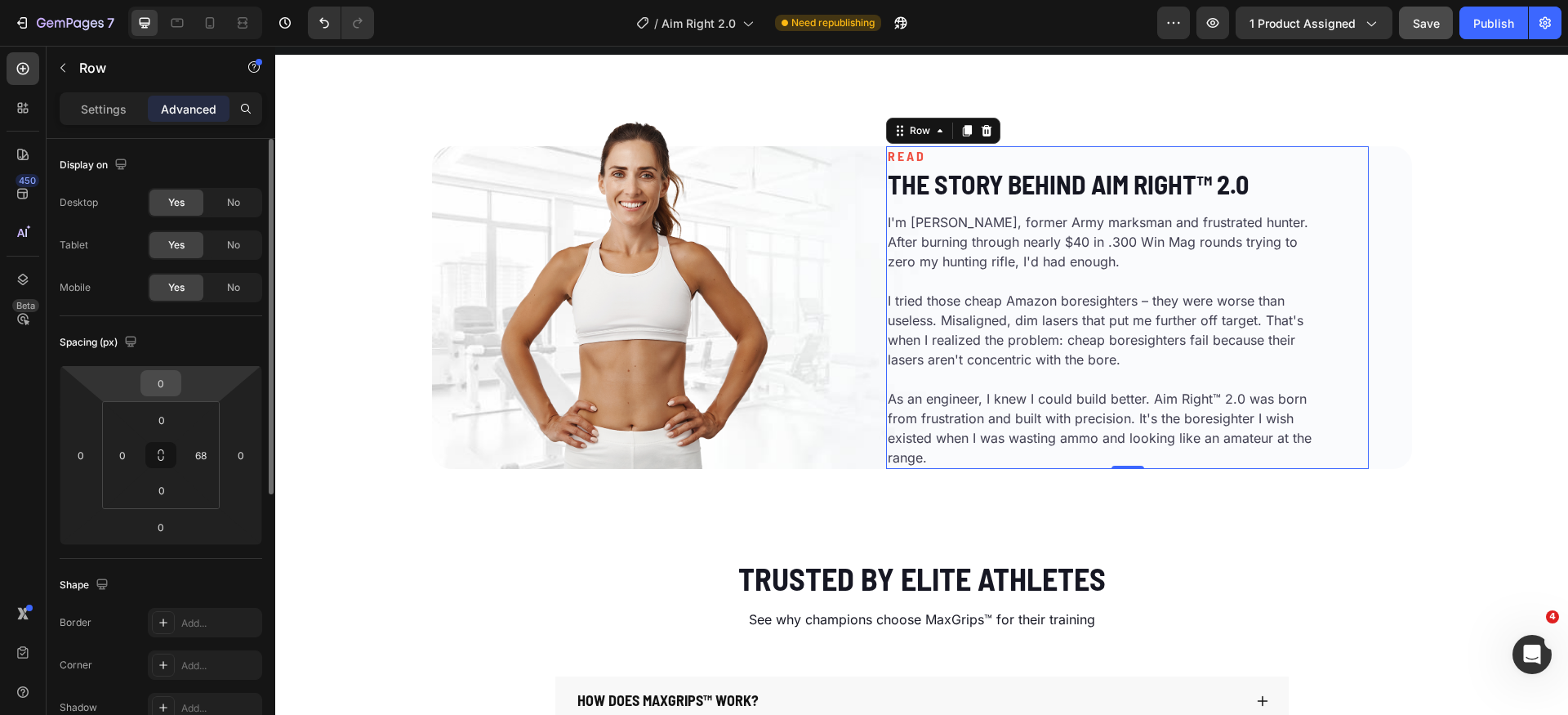
click at [165, 391] on input "0" at bounding box center [161, 383] width 33 height 24
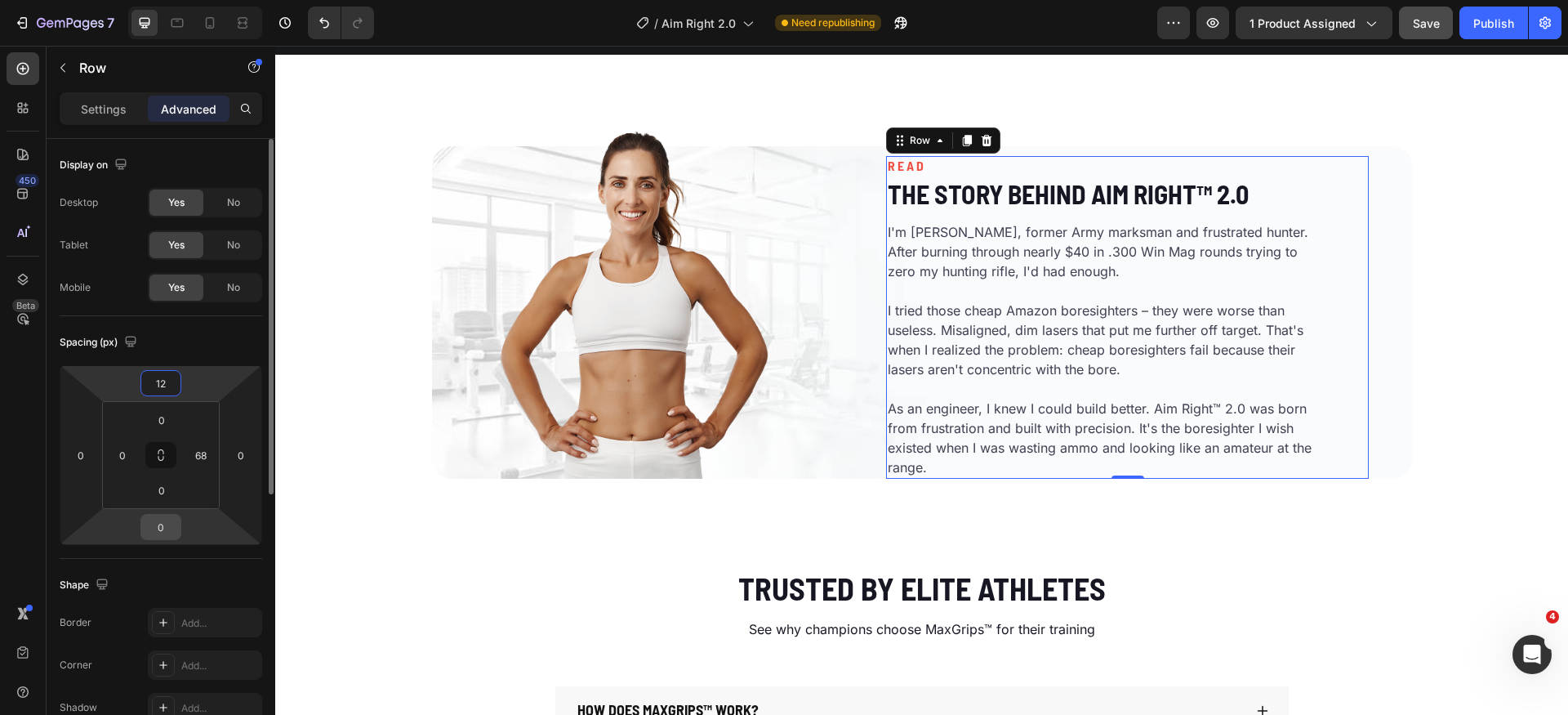
type input "12"
click at [163, 516] on input "0" at bounding box center [161, 527] width 33 height 24
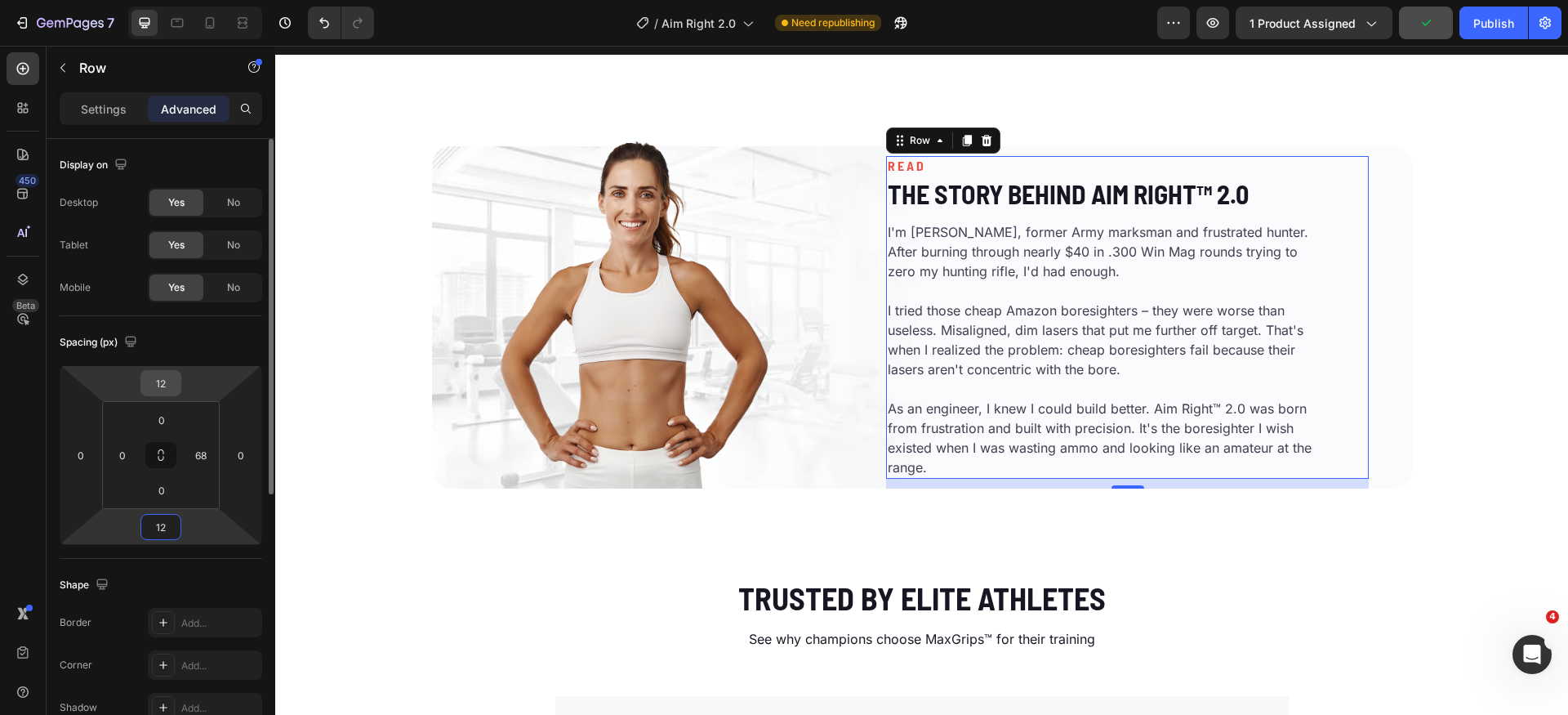
type input "12"
click at [172, 387] on input "12" at bounding box center [161, 383] width 33 height 24
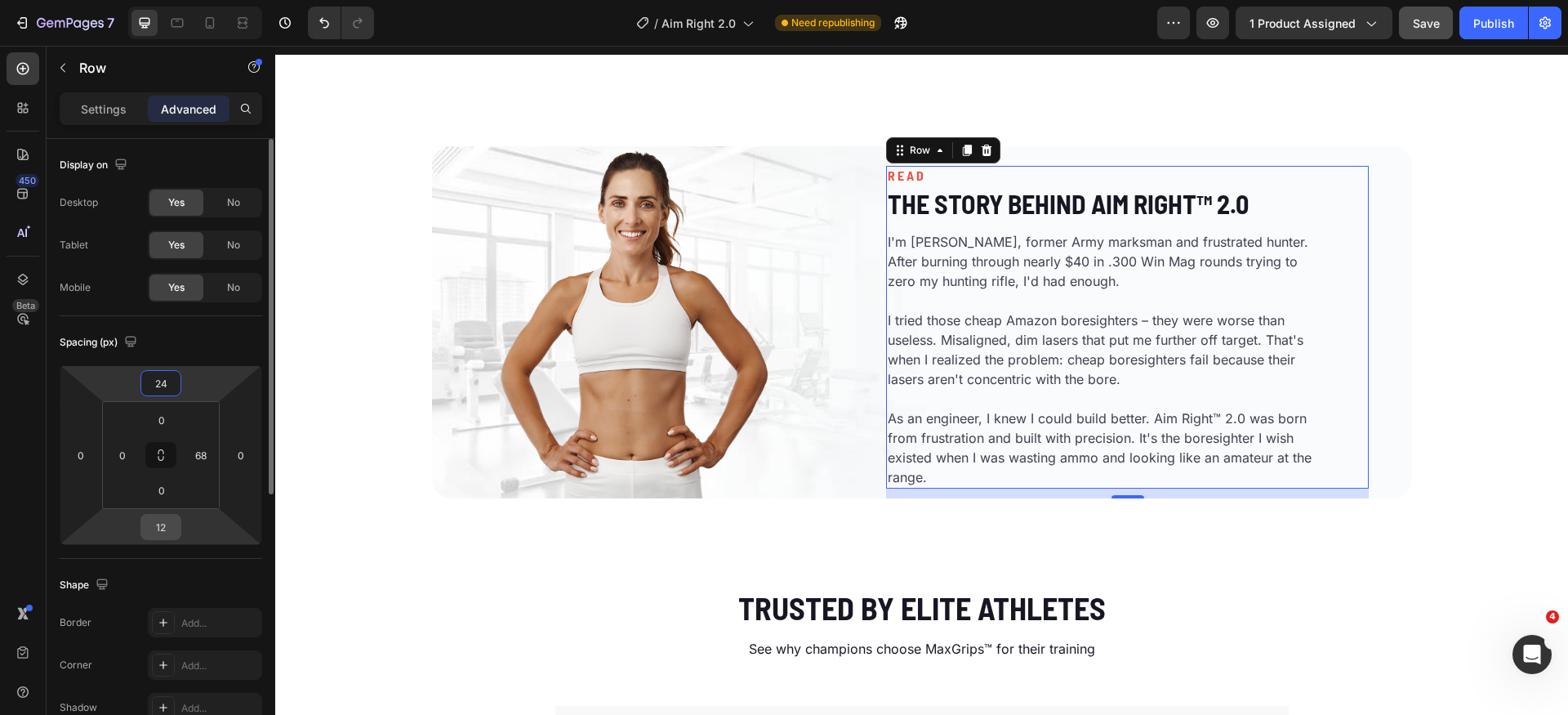
type input "24"
click at [173, 521] on input "12" at bounding box center [161, 527] width 33 height 24
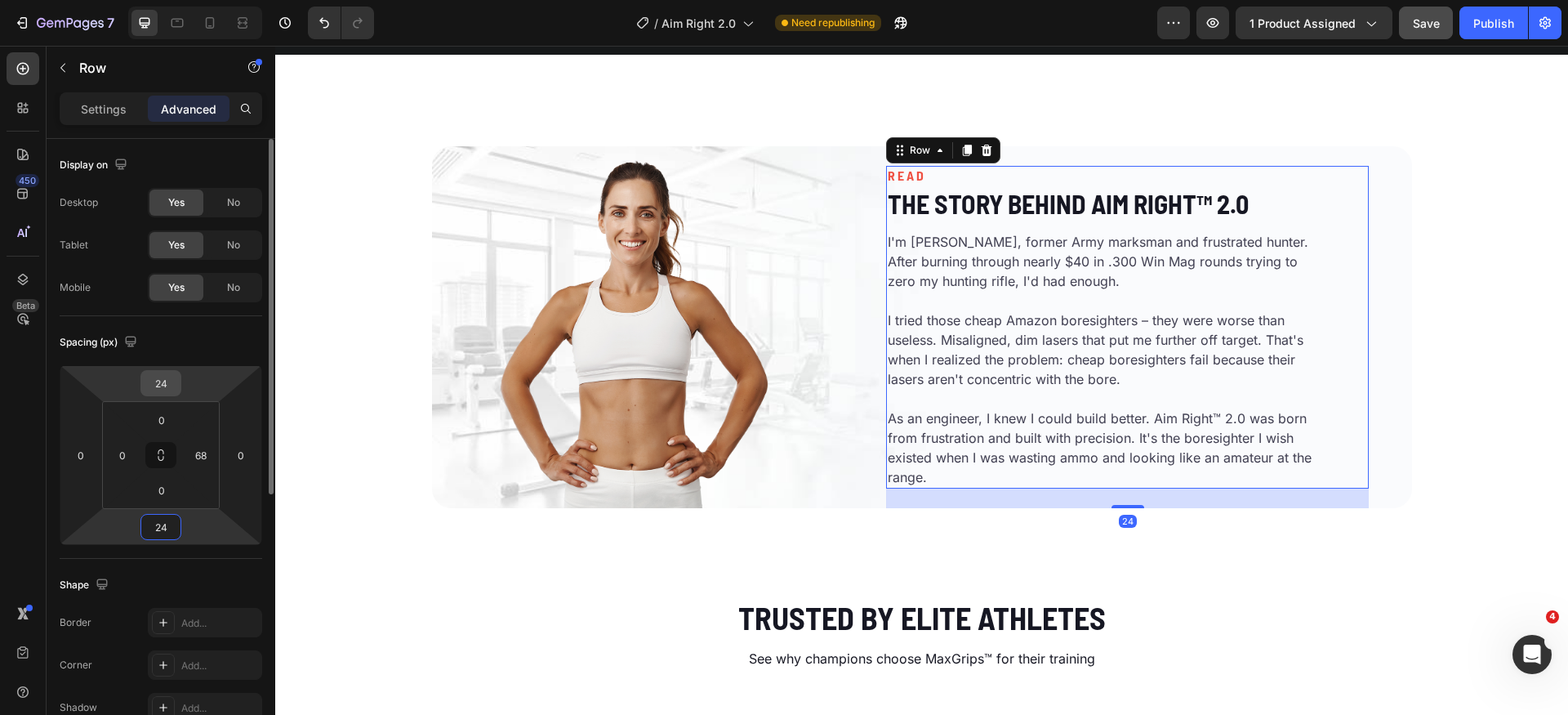
type input "24"
click at [172, 379] on input "24" at bounding box center [161, 383] width 33 height 24
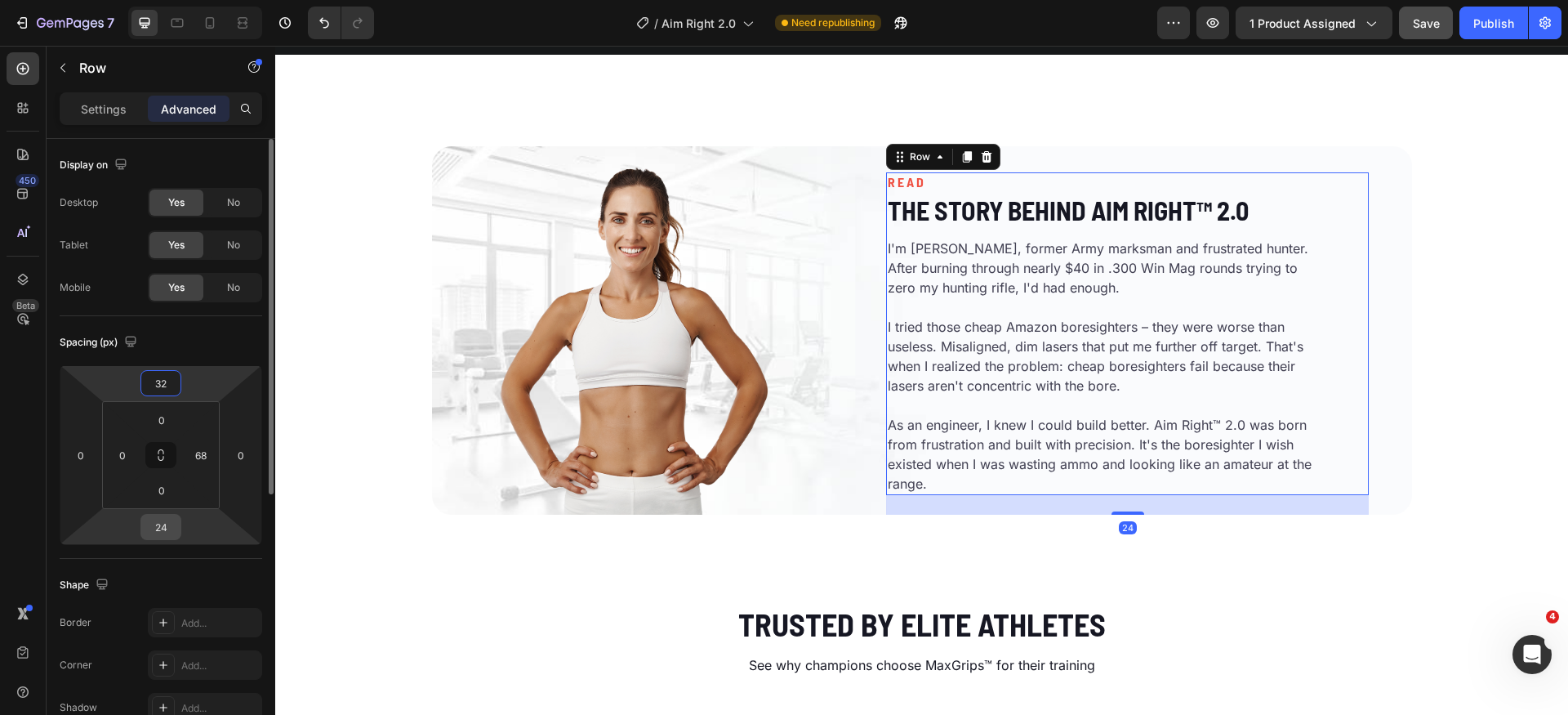
type input "32"
click at [166, 534] on input "24" at bounding box center [161, 527] width 33 height 24
type input "32"
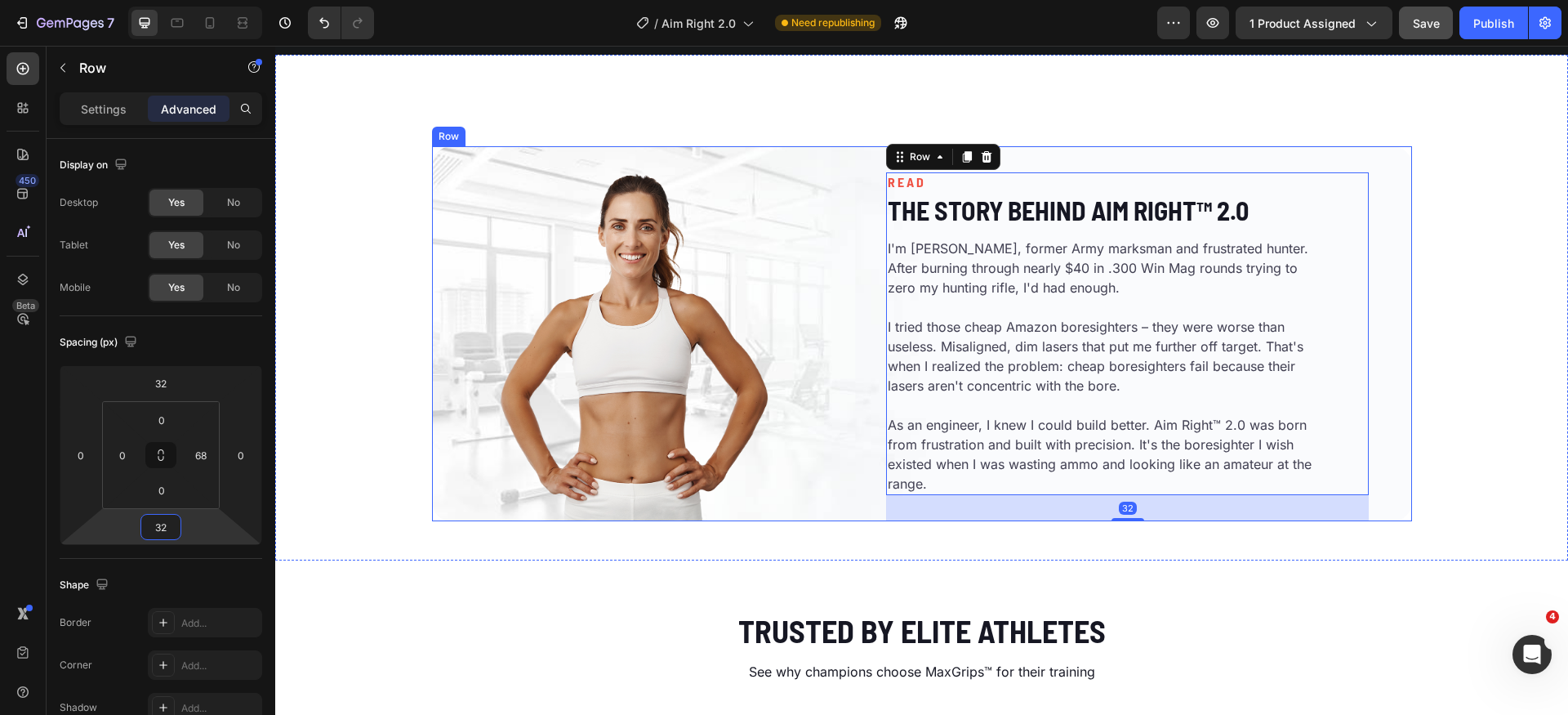
click at [1489, 356] on div "Image READ Heading The Story Behind Aim Right™ 2.0 Heading I'm [PERSON_NAME], f…" at bounding box center [921, 307] width 1293 height 453
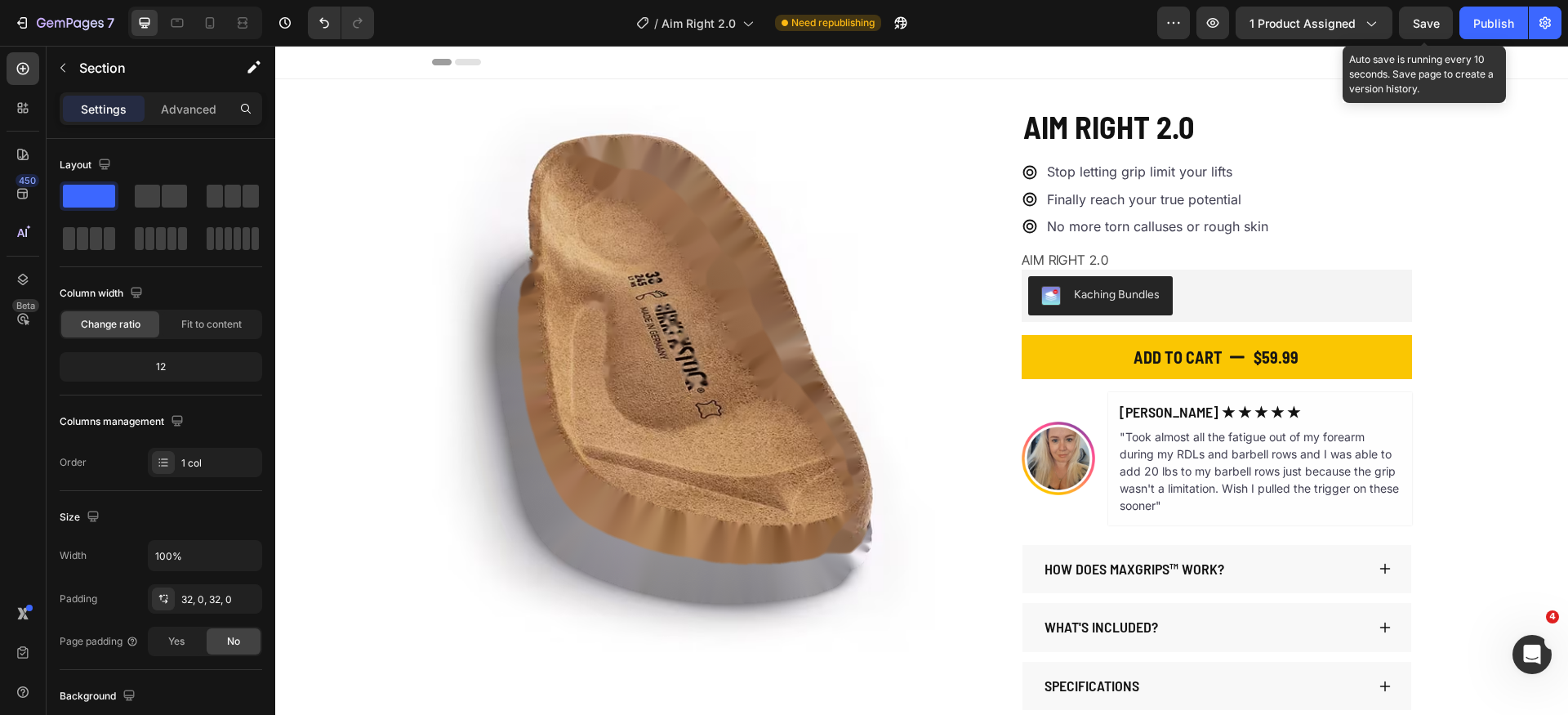
drag, startPoint x: 1424, startPoint y: 21, endPoint x: 1414, endPoint y: 43, distance: 24.2
click at [1424, 20] on span "Save" at bounding box center [1427, 23] width 27 height 14
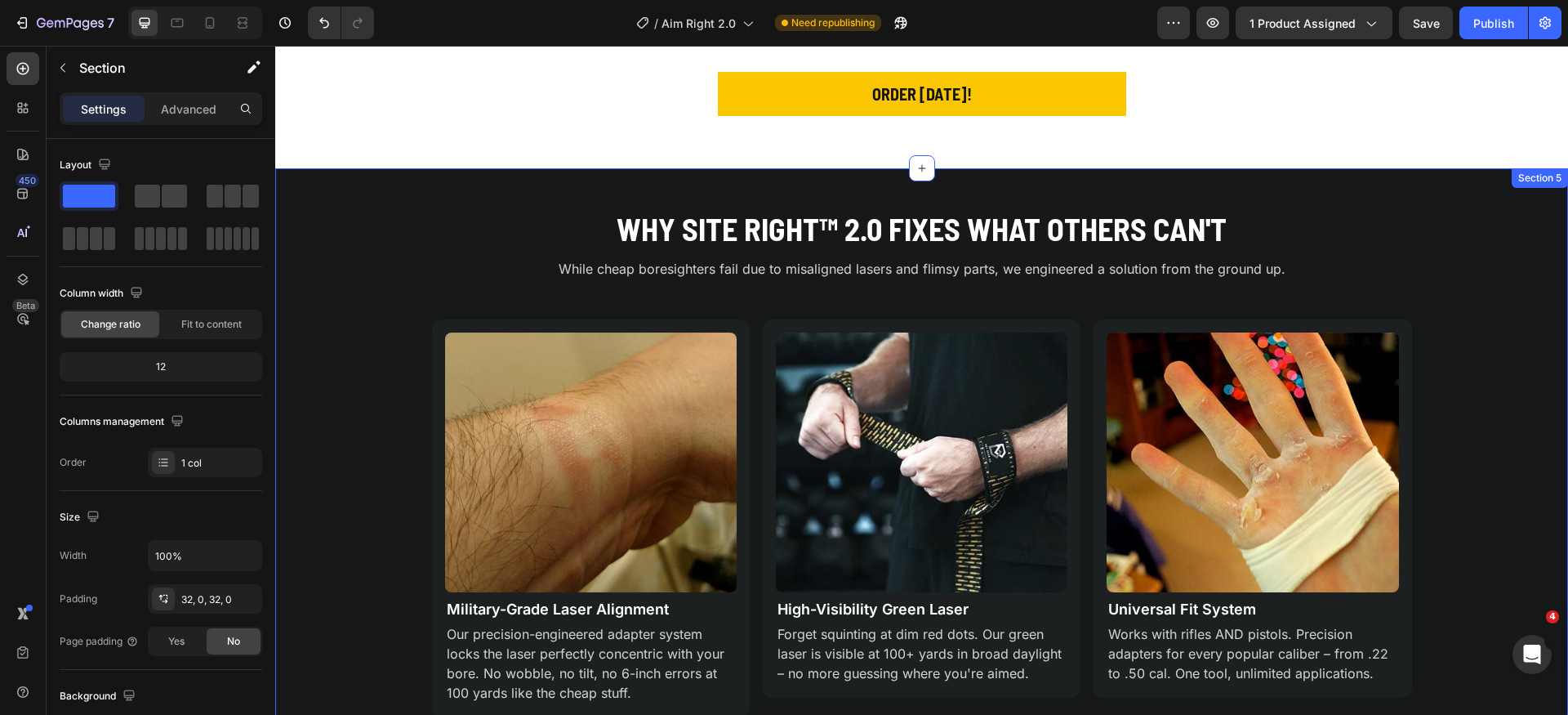
scroll to position [1094, 0]
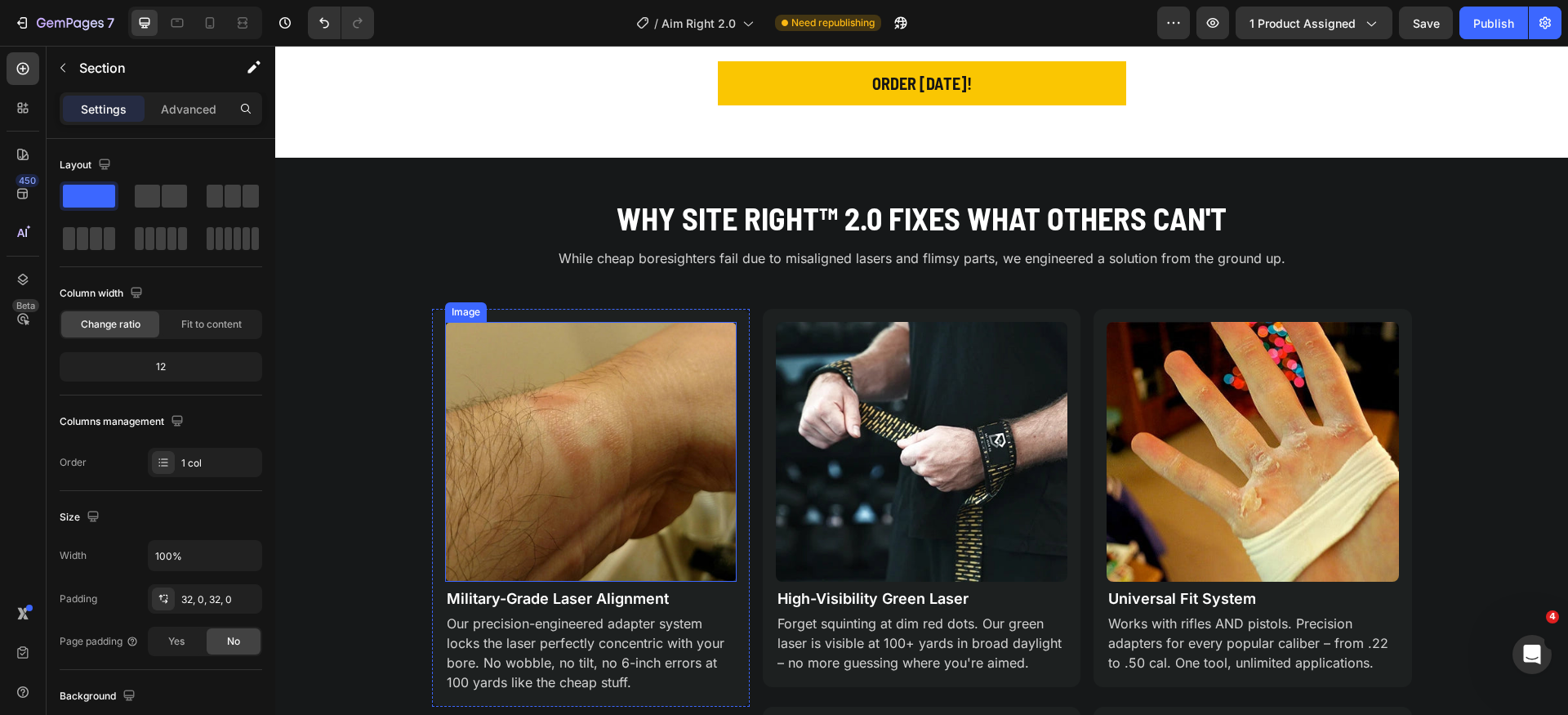
click at [647, 389] on img at bounding box center [591, 452] width 292 height 260
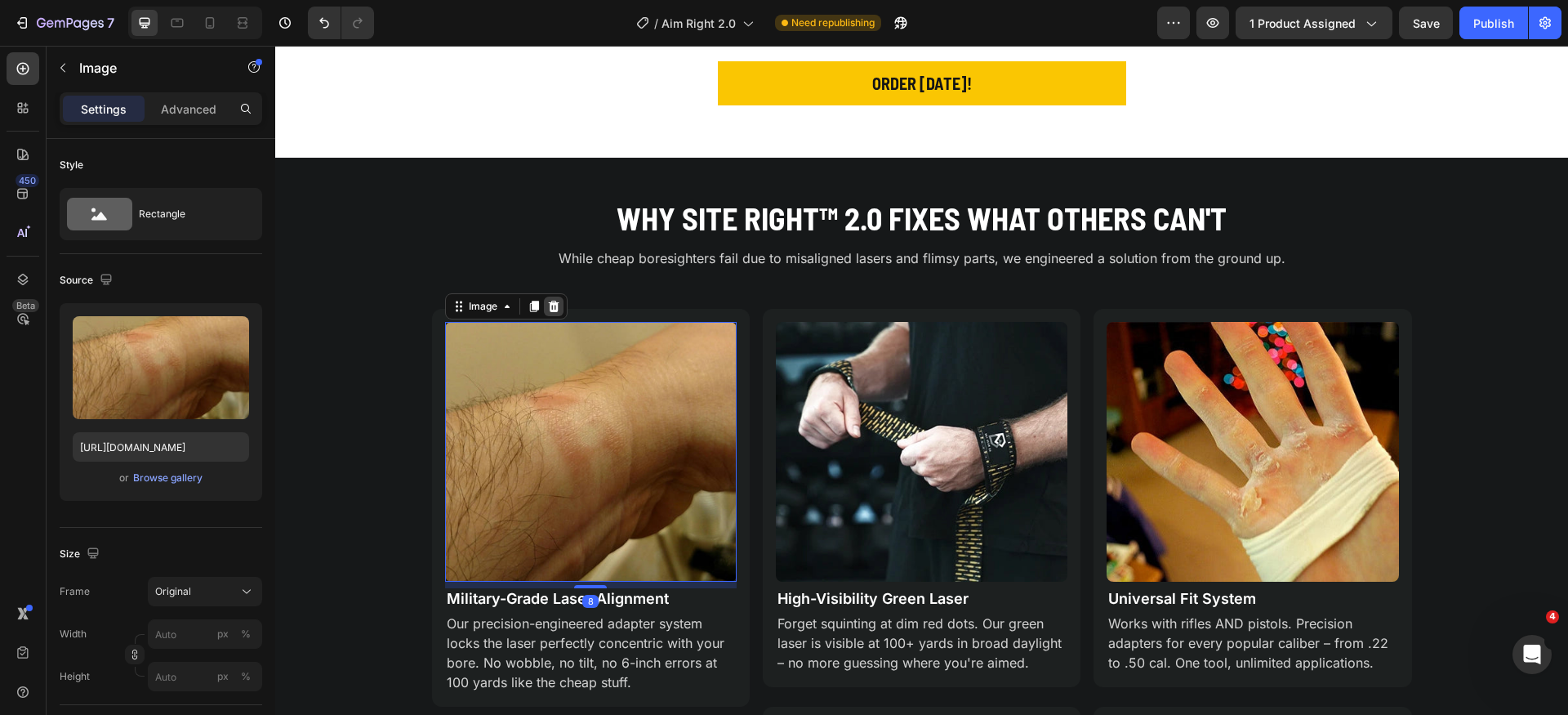
click at [547, 305] on icon at bounding box center [554, 307] width 13 height 13
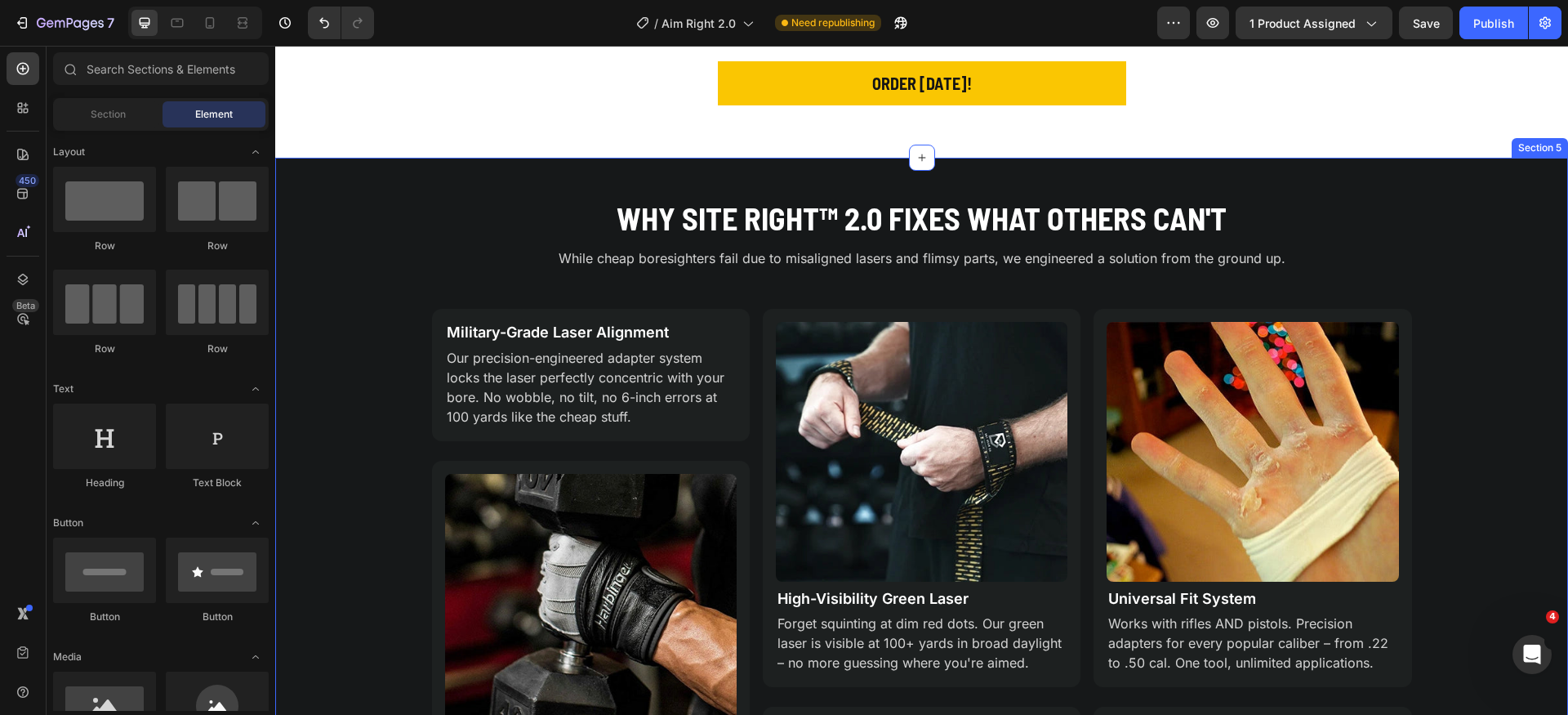
scroll to position [1141, 0]
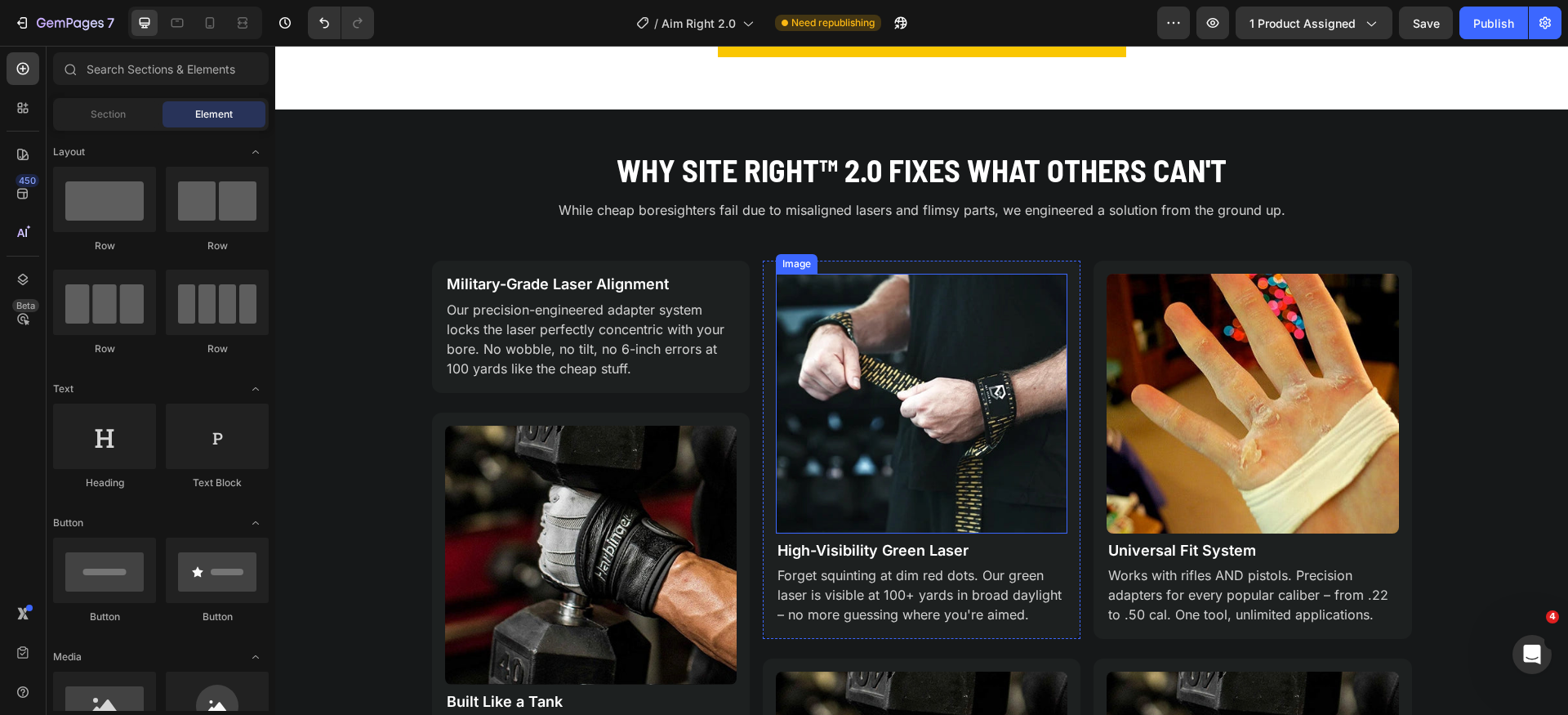
click at [964, 364] on img at bounding box center [921, 403] width 292 height 260
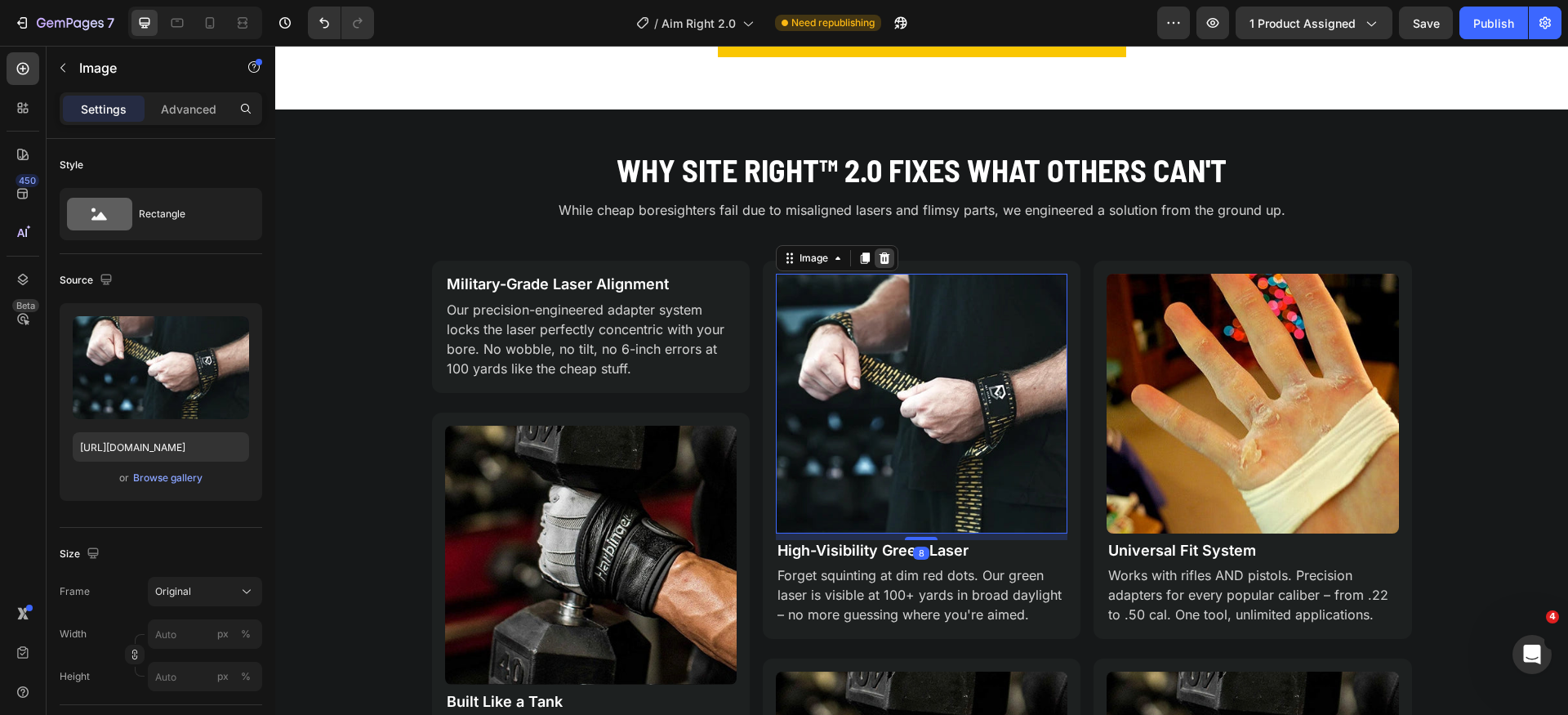
click at [881, 262] on icon at bounding box center [884, 258] width 11 height 12
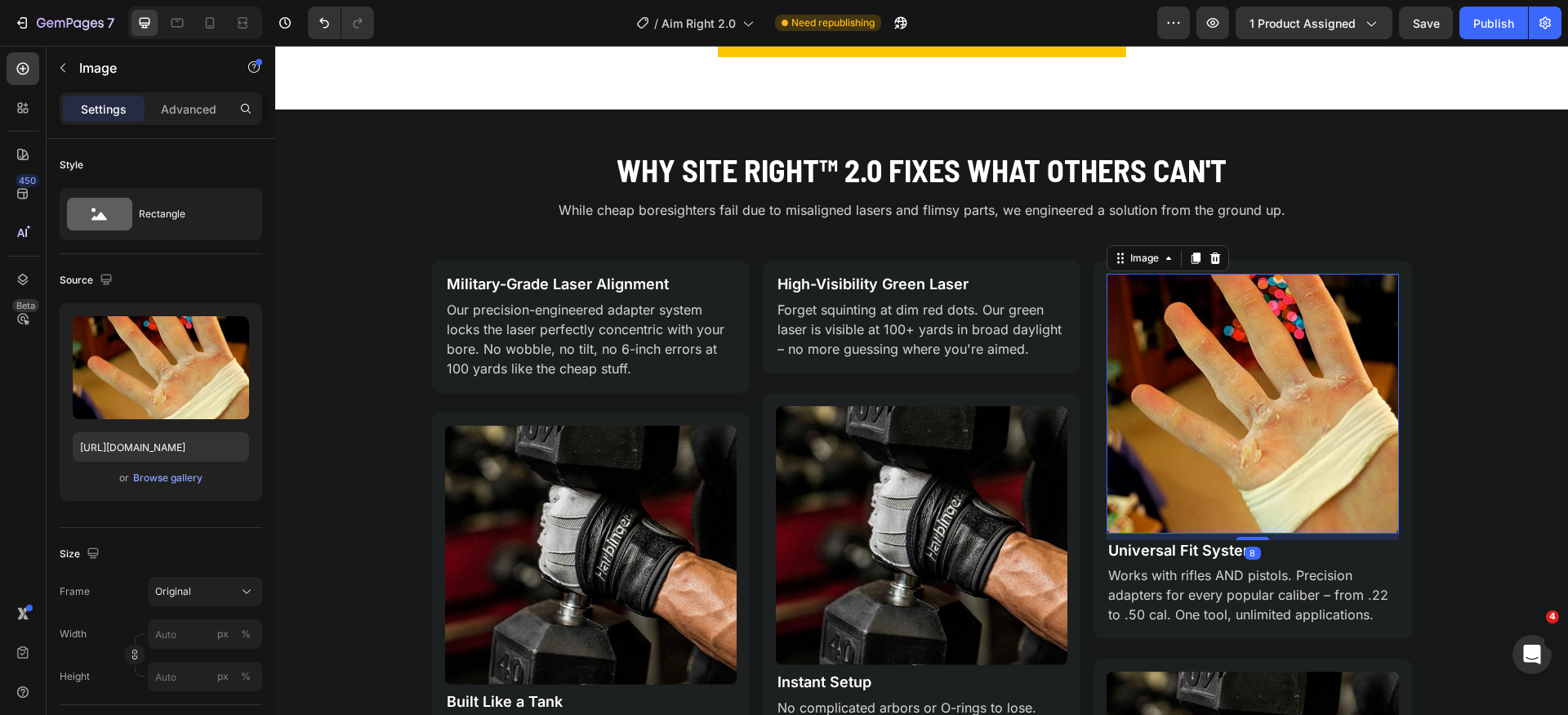
click at [1182, 355] on img at bounding box center [1253, 403] width 292 height 260
click at [1211, 258] on icon at bounding box center [1216, 258] width 13 height 13
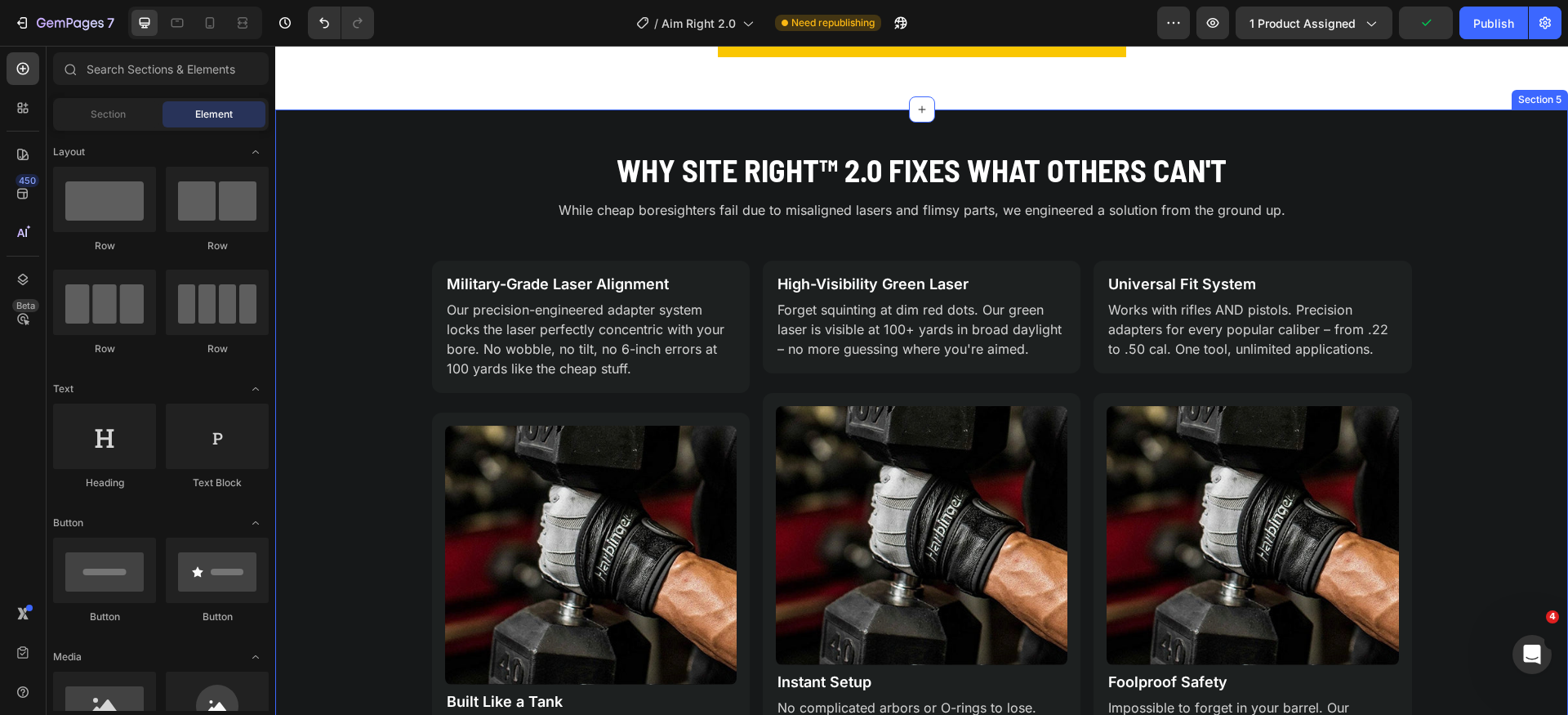
click at [1494, 356] on div "Why Site Right™ 2.0 Fixes What Others Can't Heading While cheap boresighters fa…" at bounding box center [921, 476] width 1293 height 655
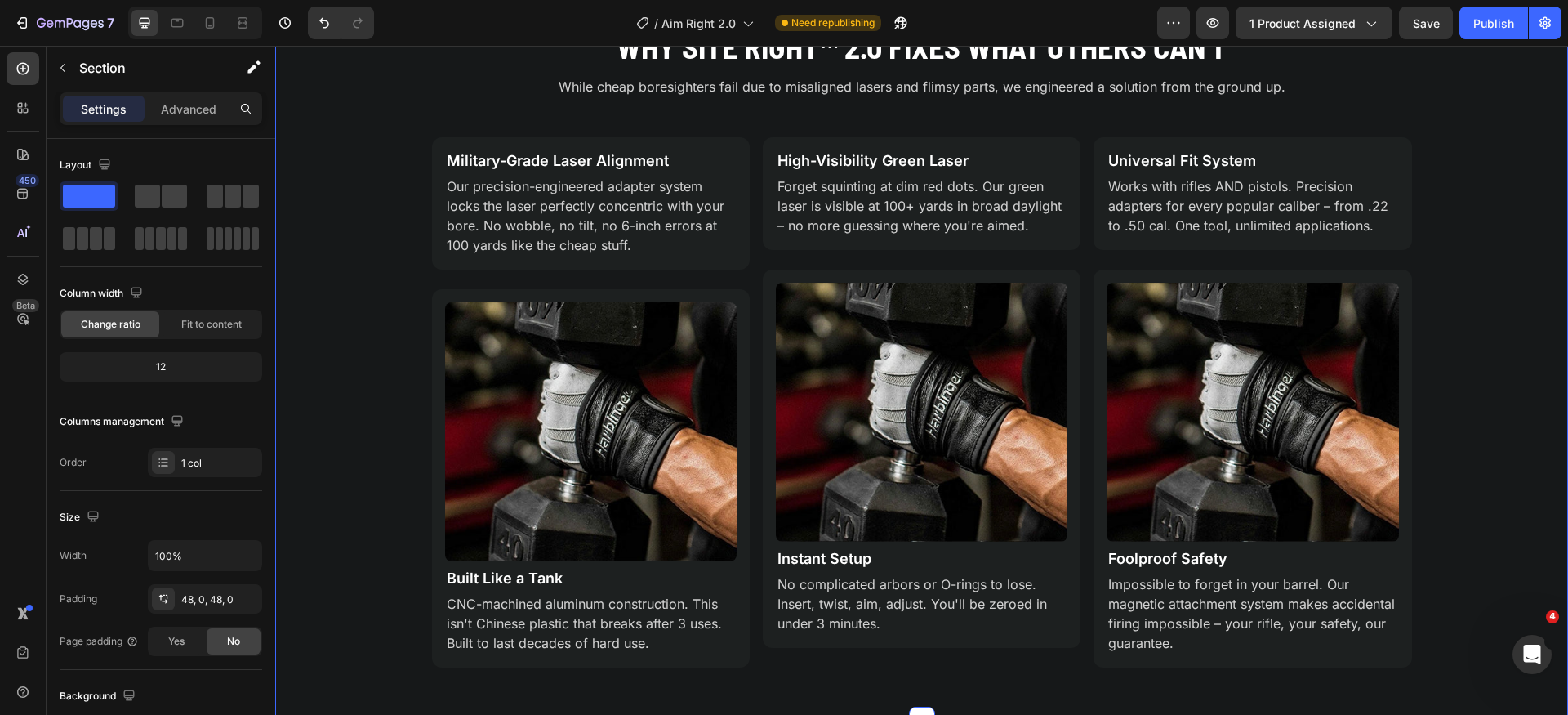
scroll to position [1181, 0]
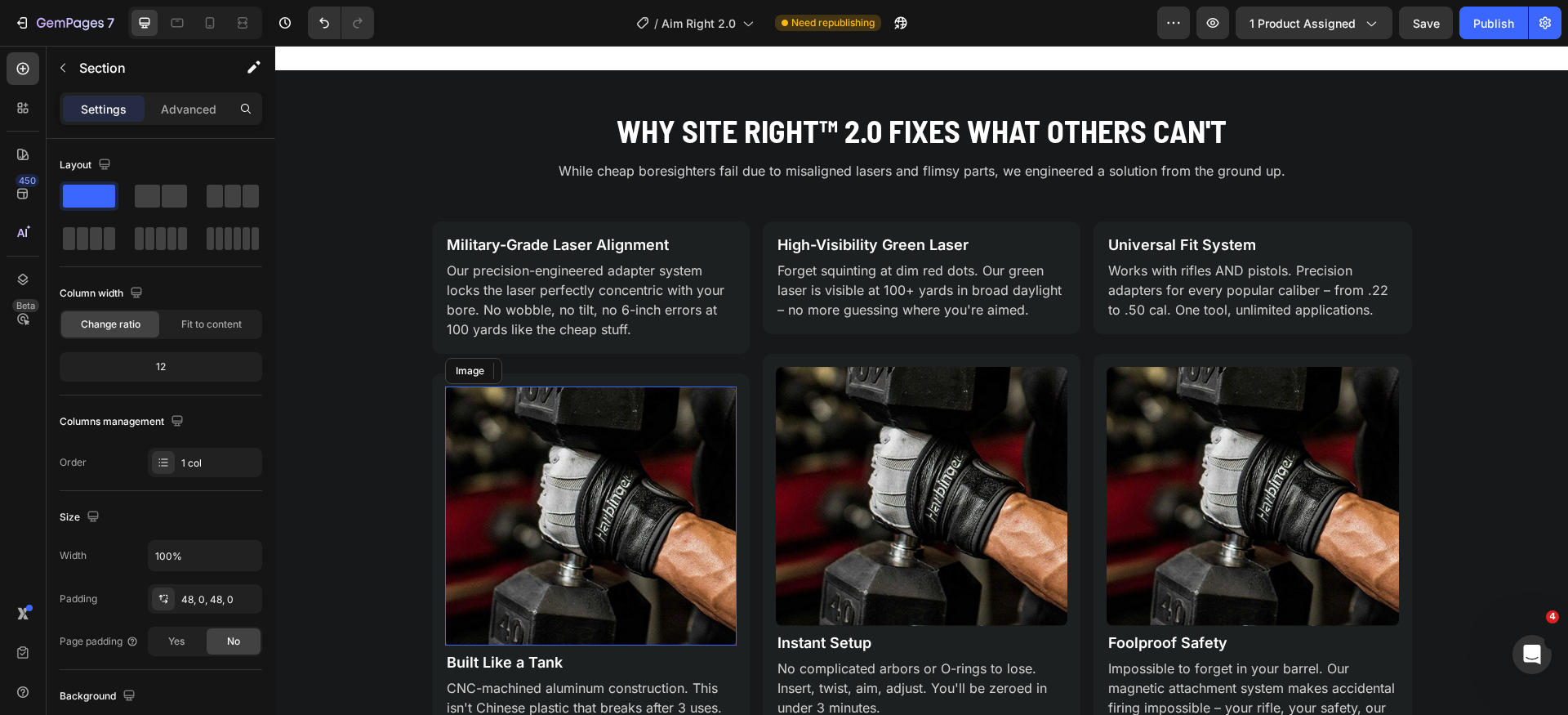
click at [673, 496] on img at bounding box center [591, 516] width 292 height 260
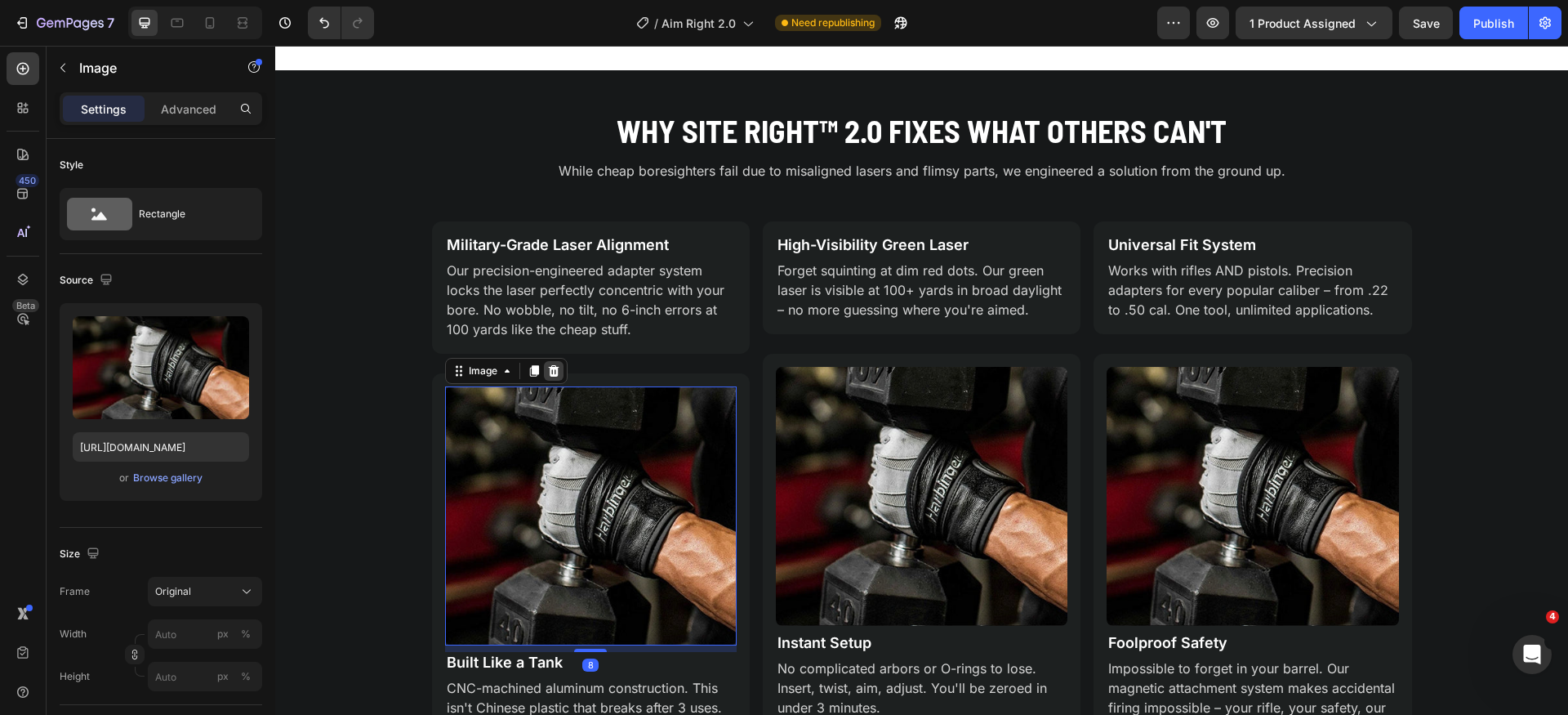
click at [547, 369] on icon at bounding box center [554, 371] width 13 height 13
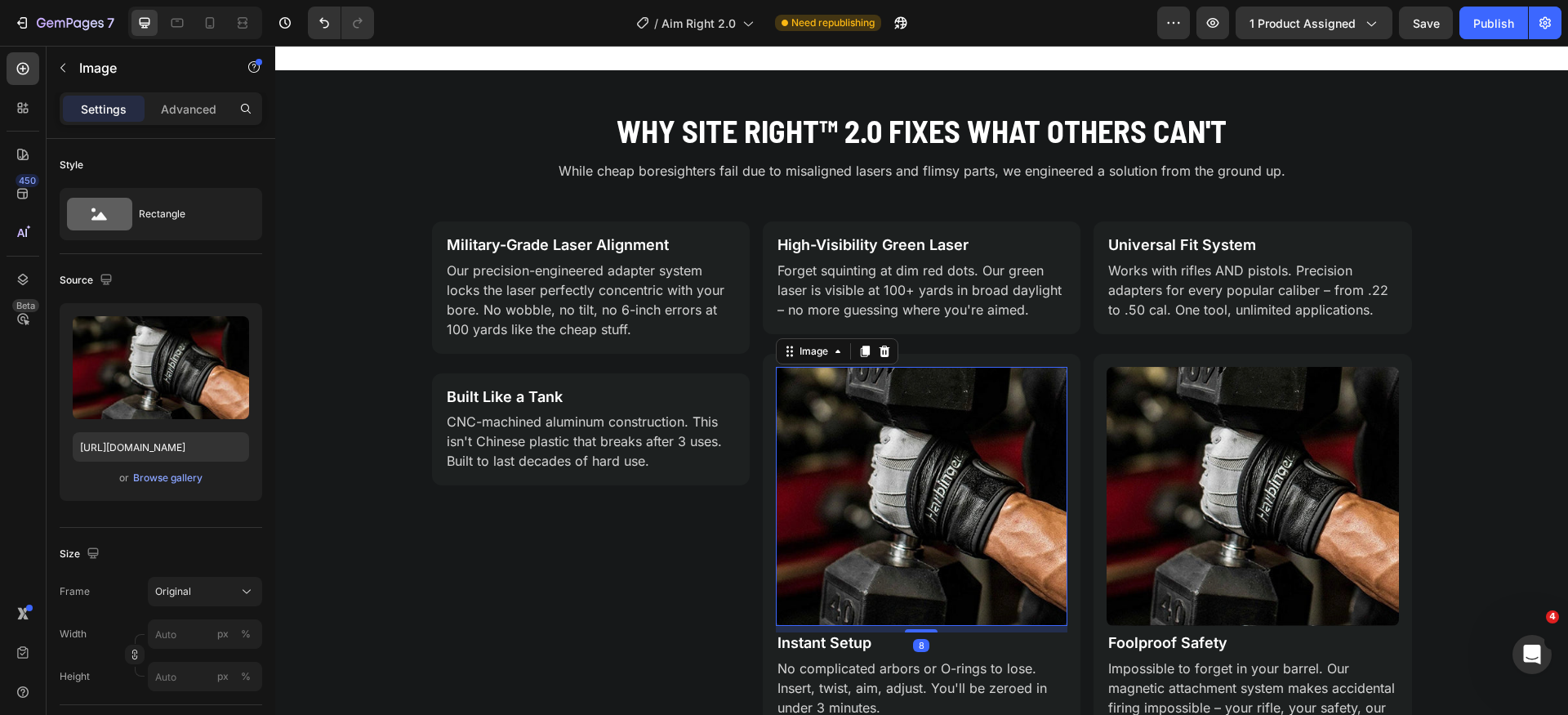
click at [951, 437] on img at bounding box center [921, 496] width 292 height 260
click at [879, 352] on icon at bounding box center [884, 352] width 11 height 12
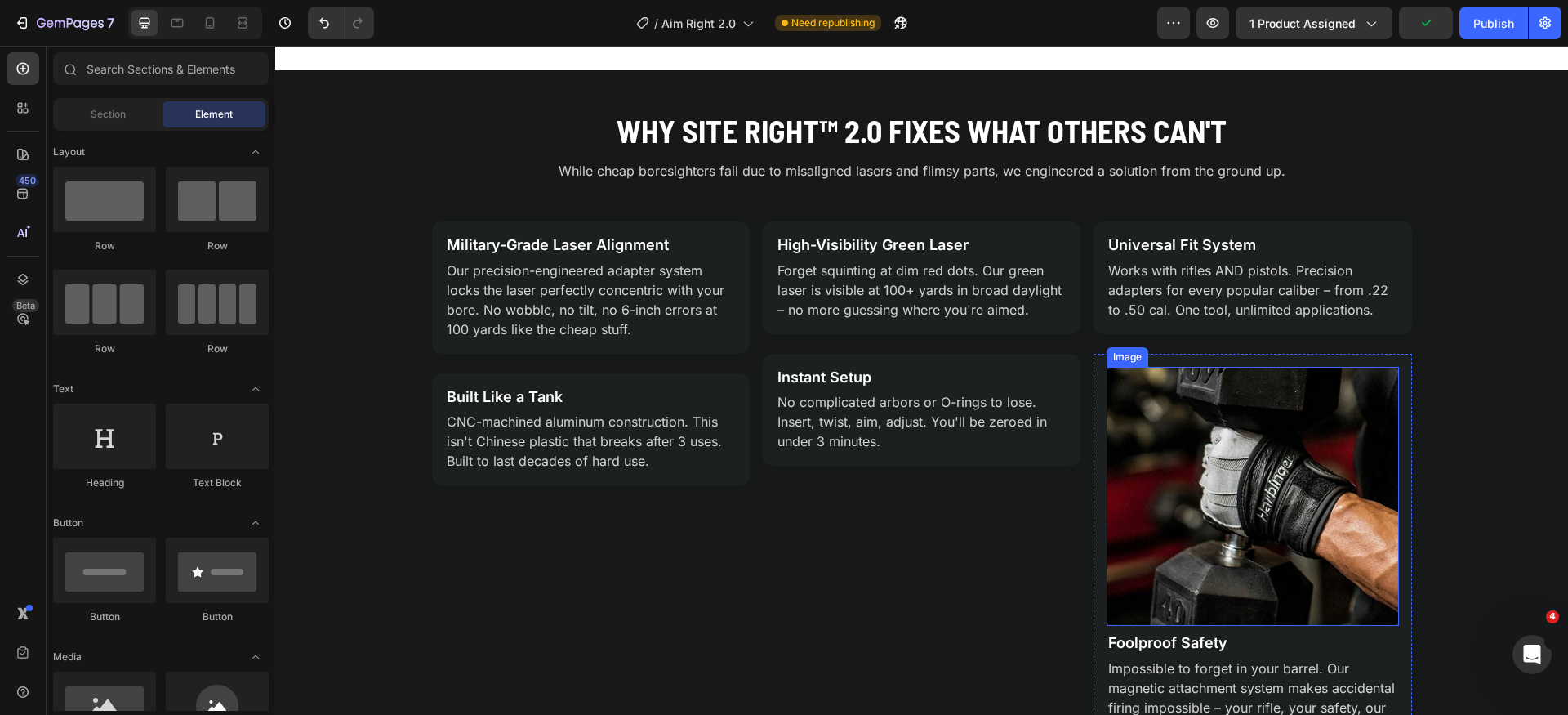
click at [1233, 434] on img at bounding box center [1253, 496] width 292 height 260
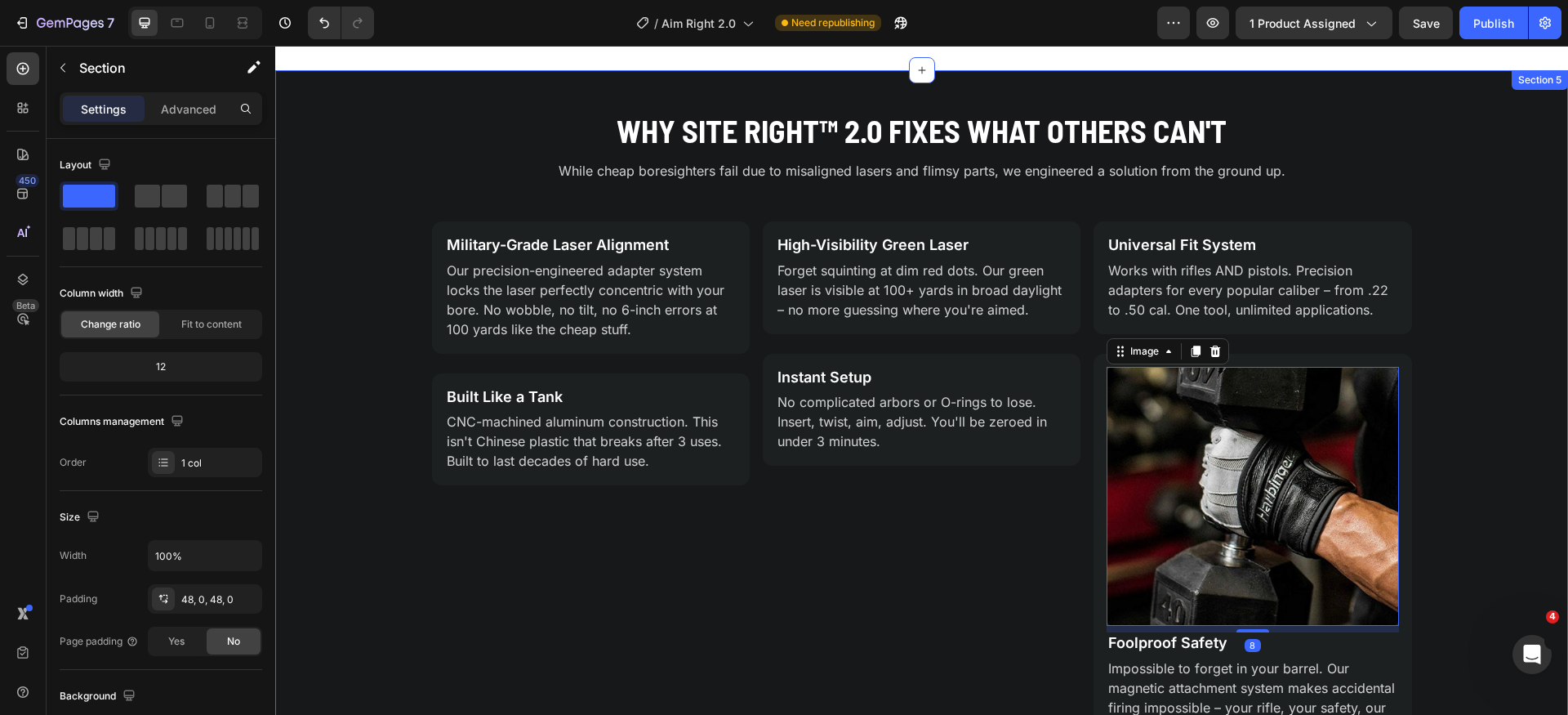
click at [1454, 389] on div "Why Site Right™ 2.0 Fixes What Others Can't Heading While cheap boresighters fa…" at bounding box center [921, 437] width 1293 height 655
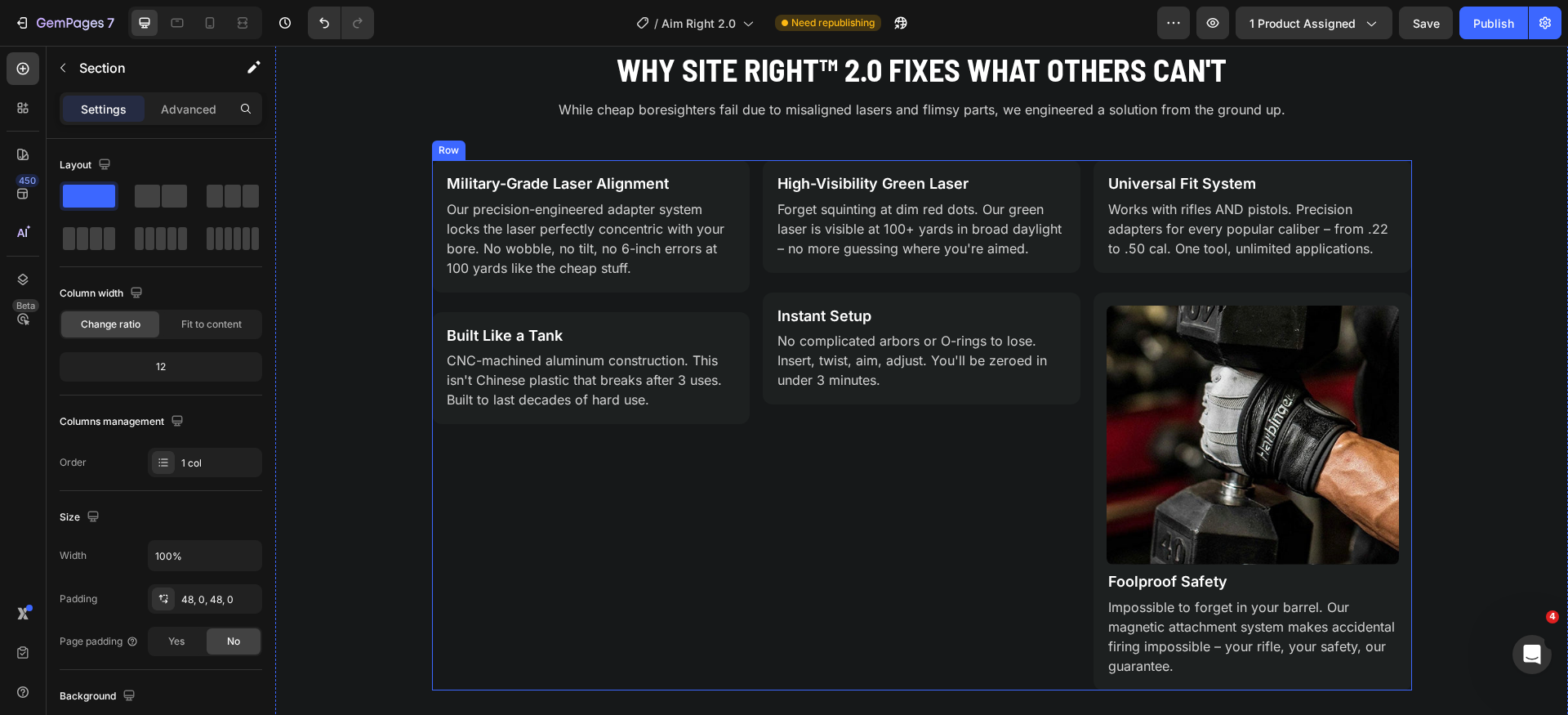
scroll to position [1232, 0]
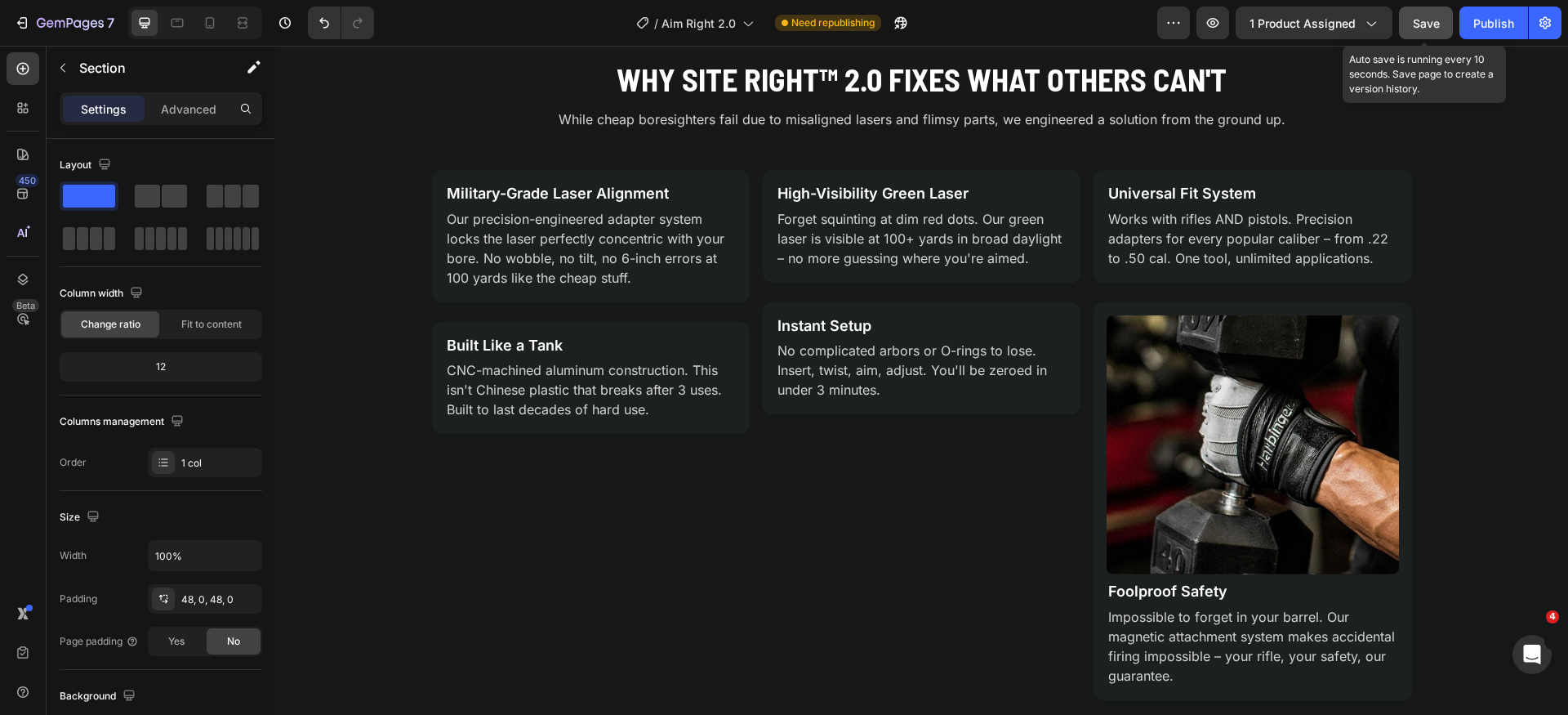
click at [1430, 29] on span "Save" at bounding box center [1427, 23] width 27 height 14
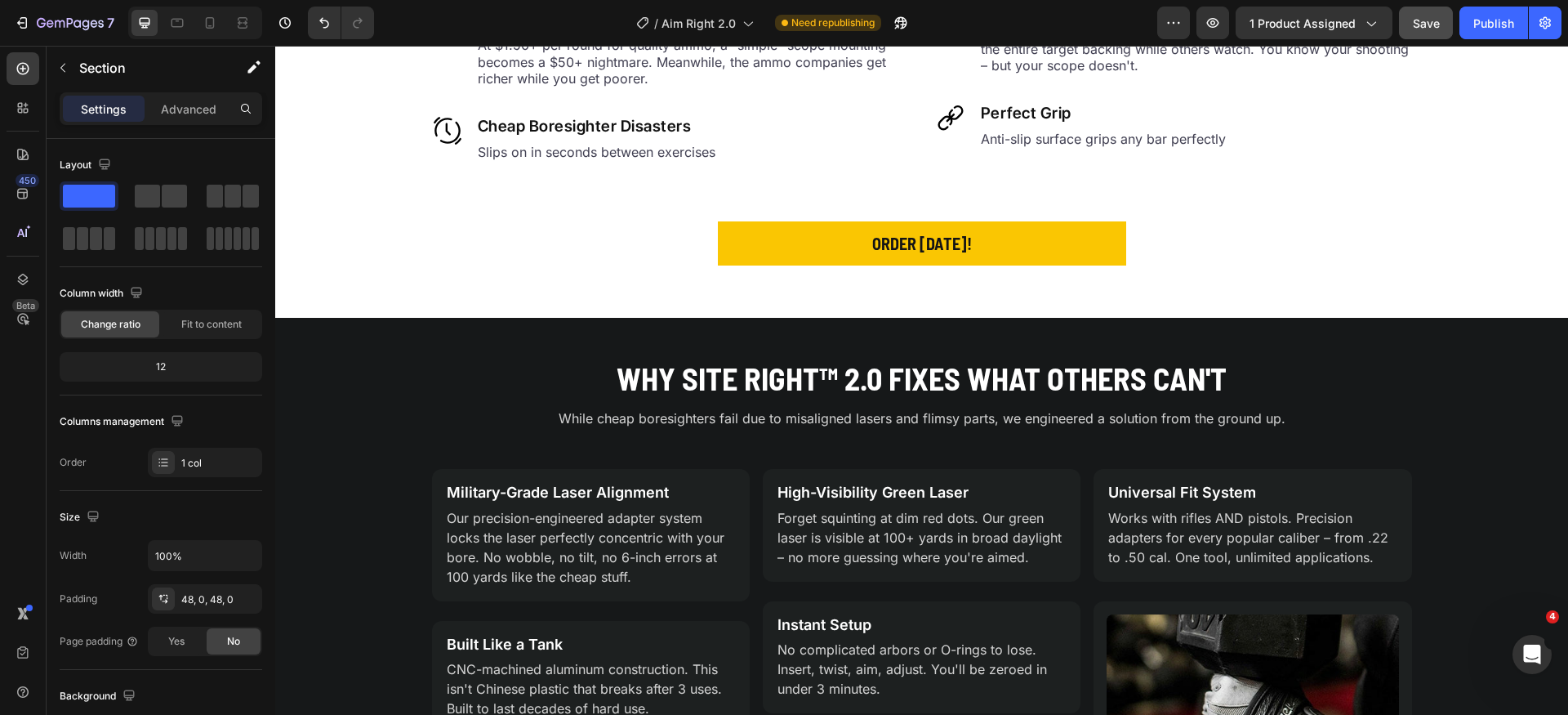
scroll to position [923, 0]
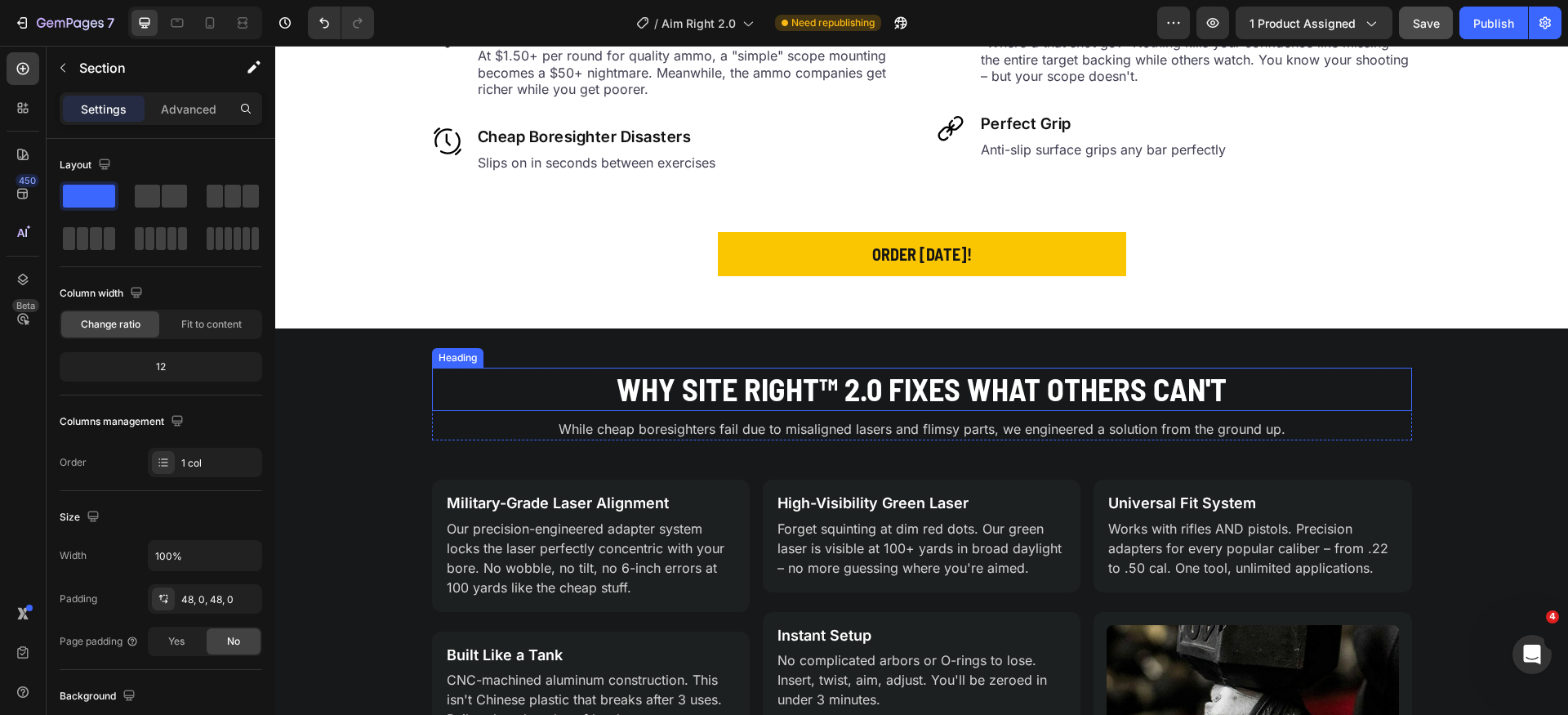
click at [716, 401] on h2 "Why Site Right™ 2.0 Fixes What Others Can't" at bounding box center [922, 389] width 980 height 43
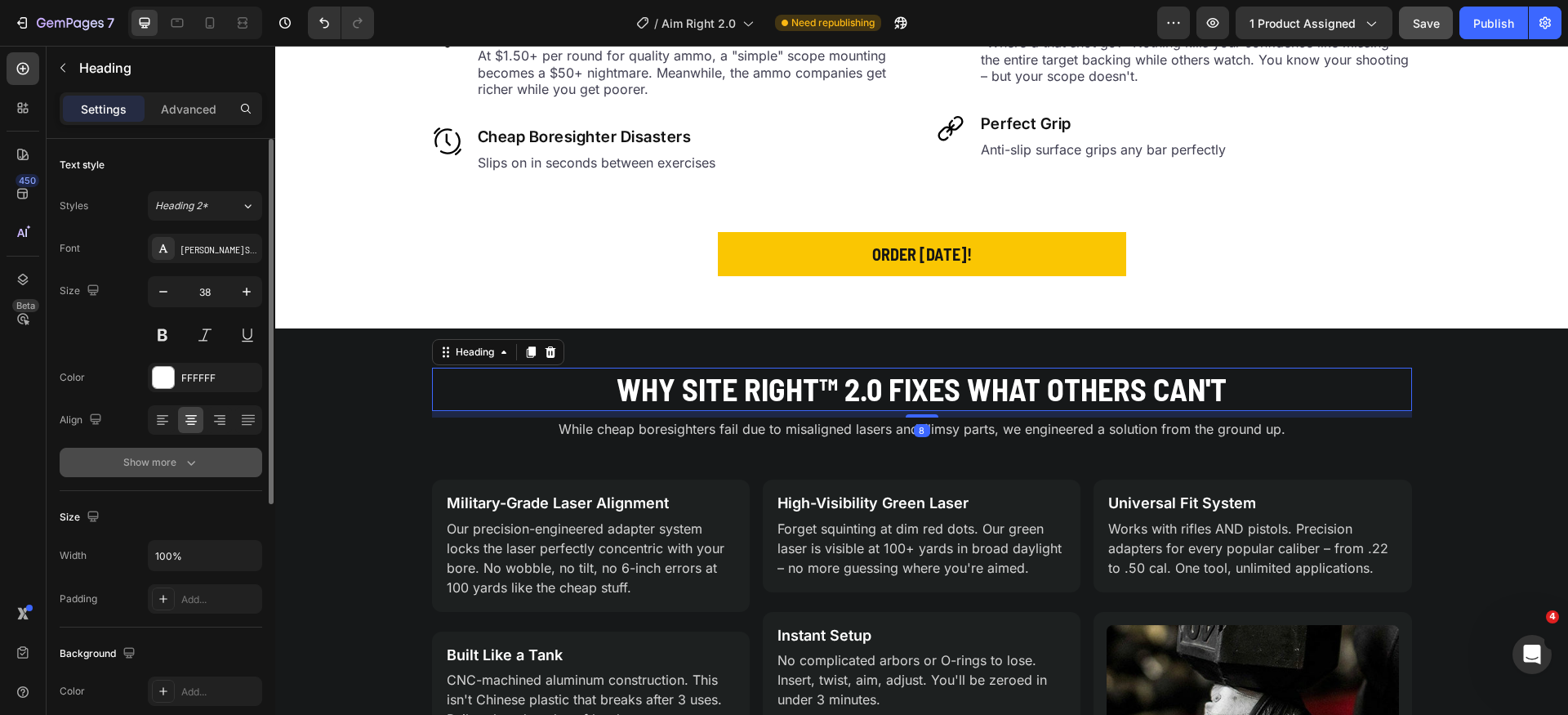
click at [173, 459] on div "Show more" at bounding box center [161, 462] width 76 height 16
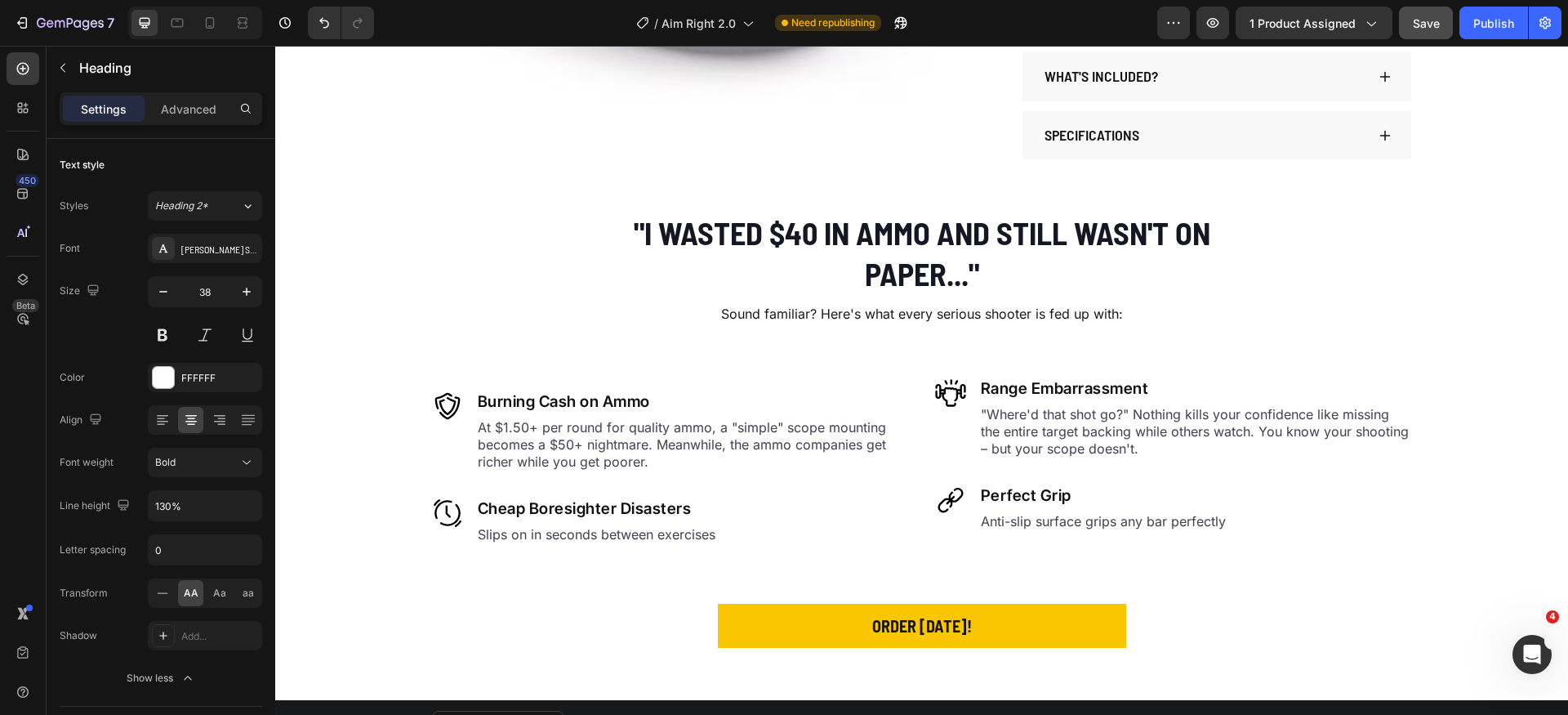
scroll to position [626, 0]
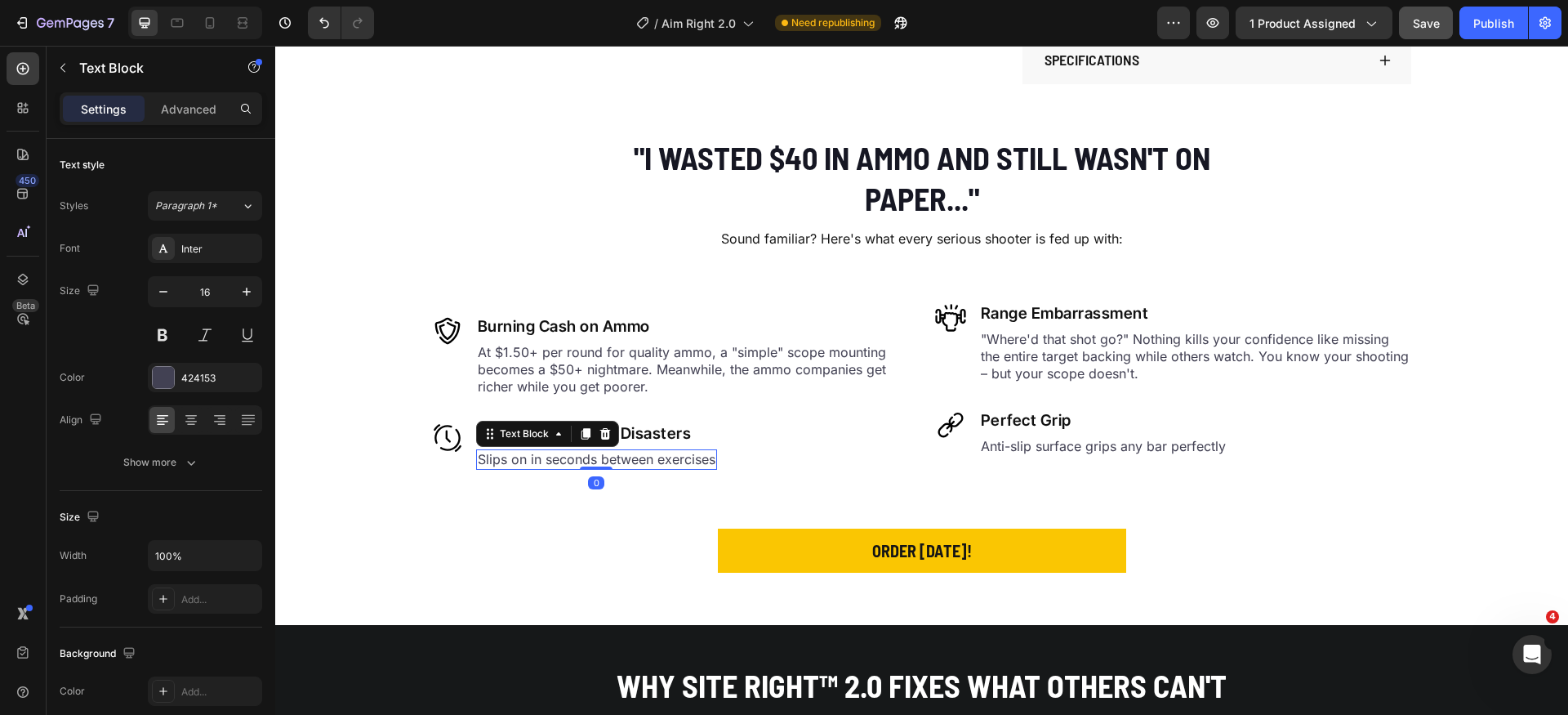
click at [567, 457] on p "Slips on in seconds between exercises" at bounding box center [596, 459] width 238 height 17
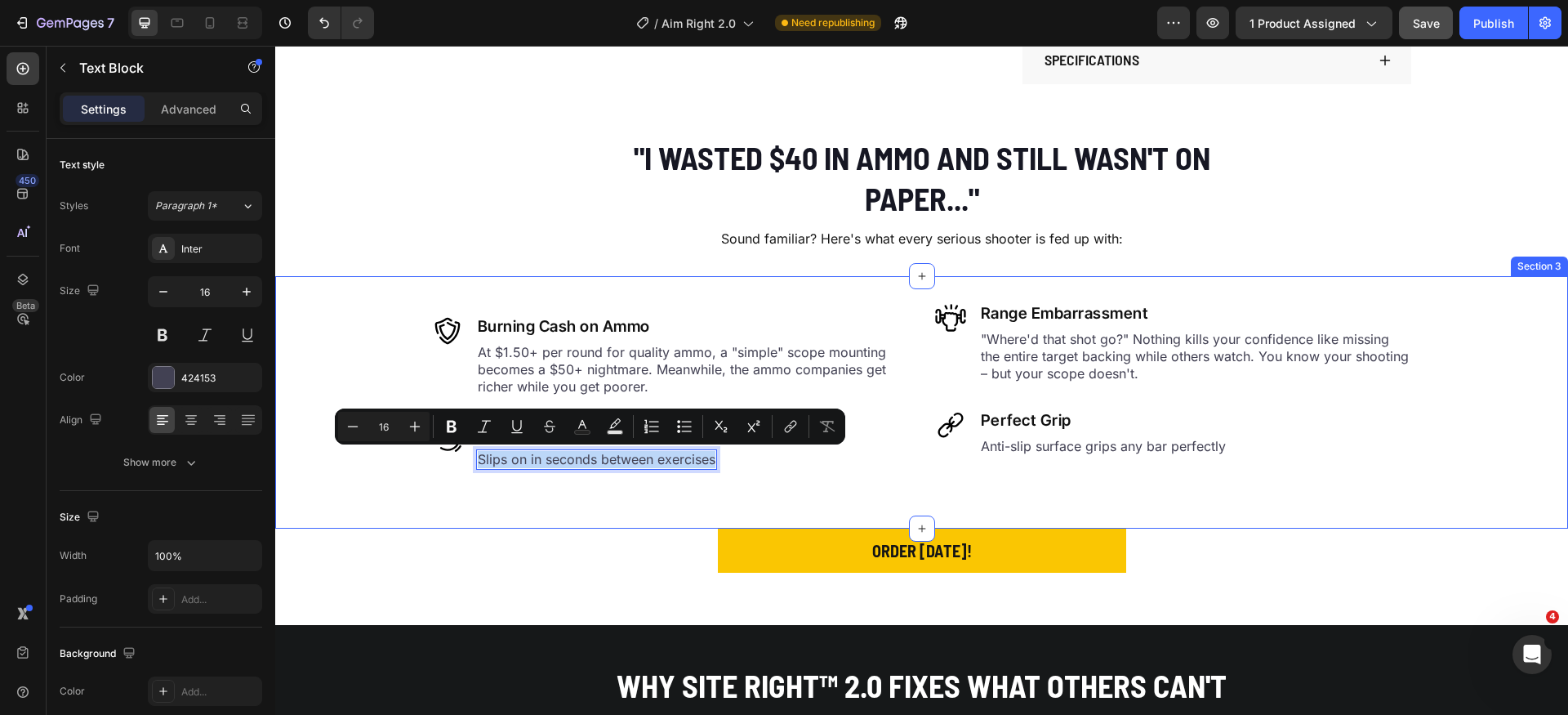
scroll to position [613, 0]
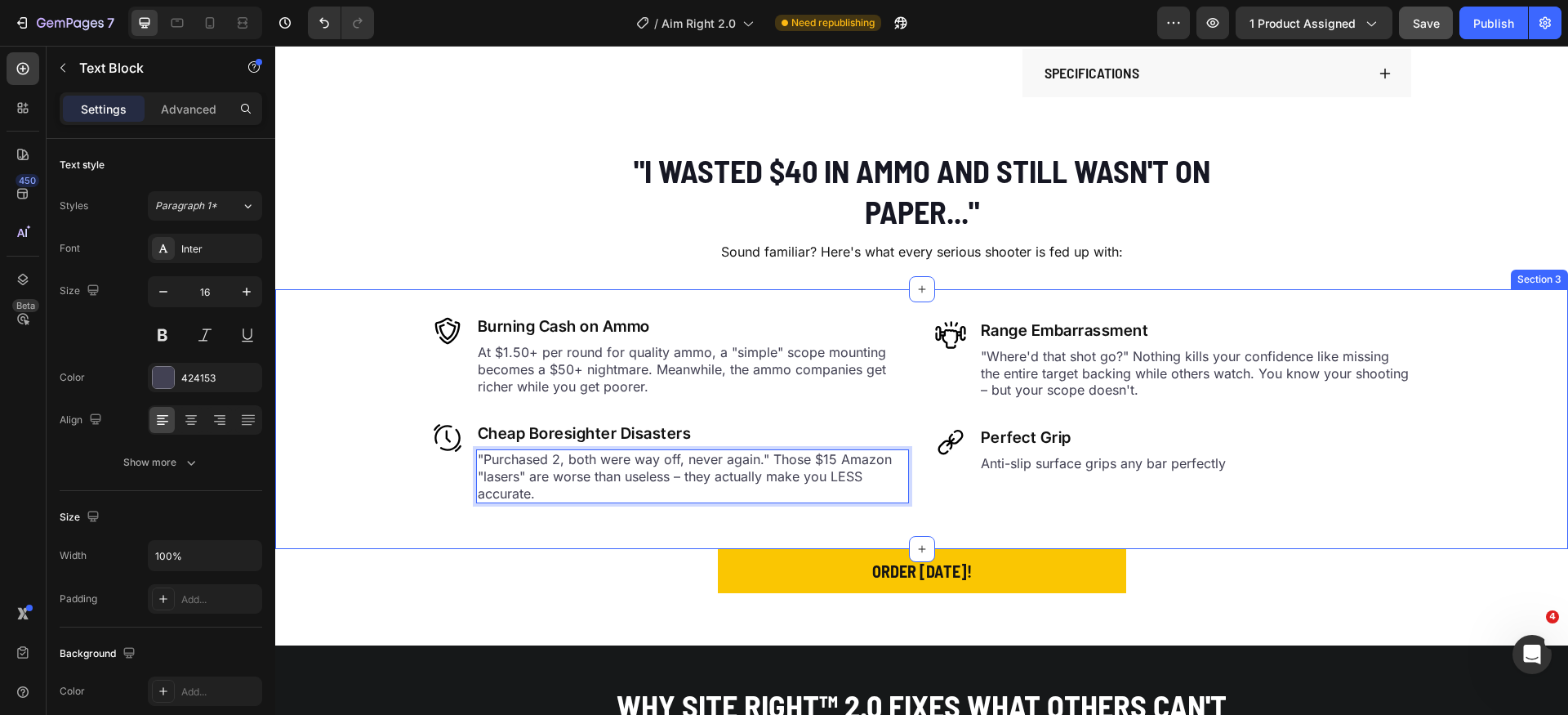
click at [631, 536] on div "Image Burning Cash on Ammo Heading At $1.50+ per round for quality ammo, a "sim…" at bounding box center [921, 419] width 1293 height 260
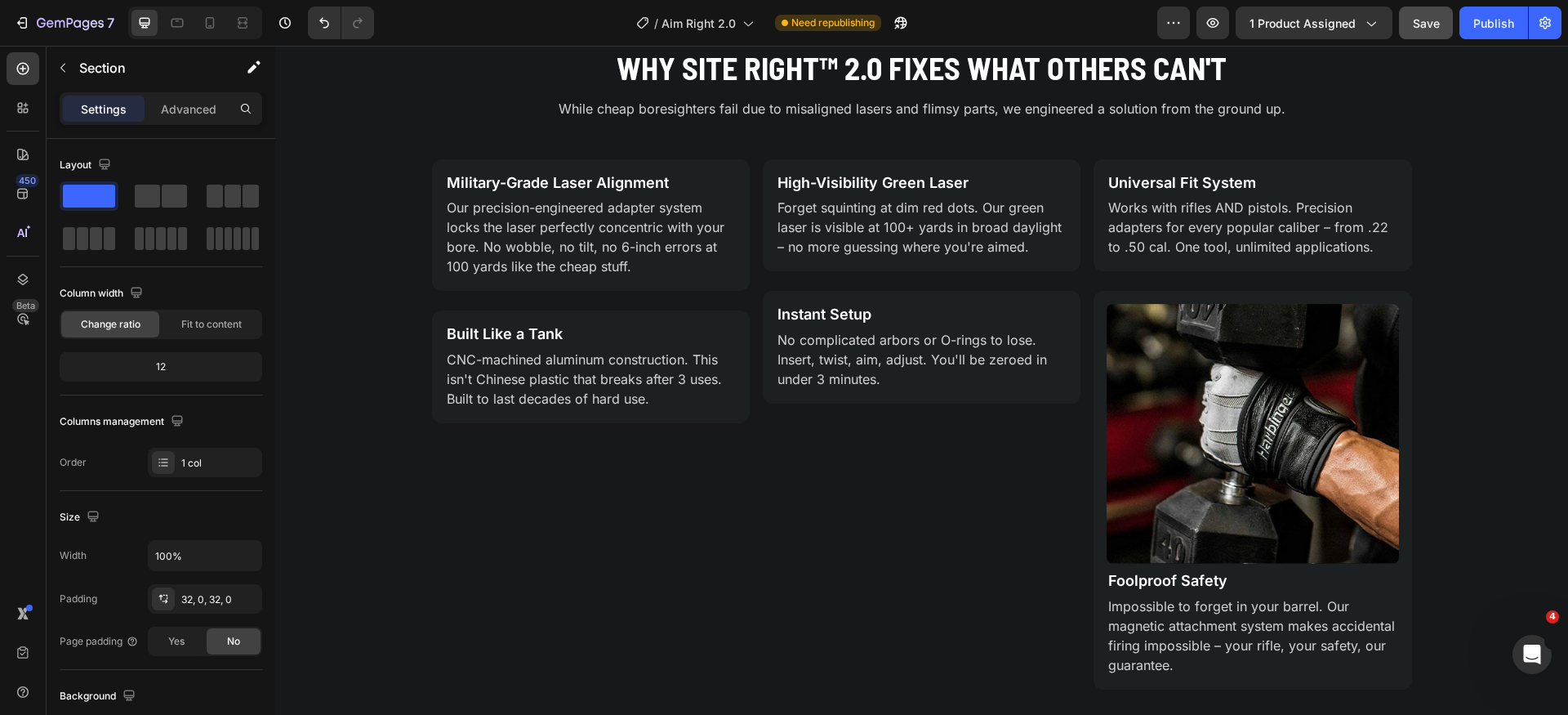
scroll to position [1167, 0]
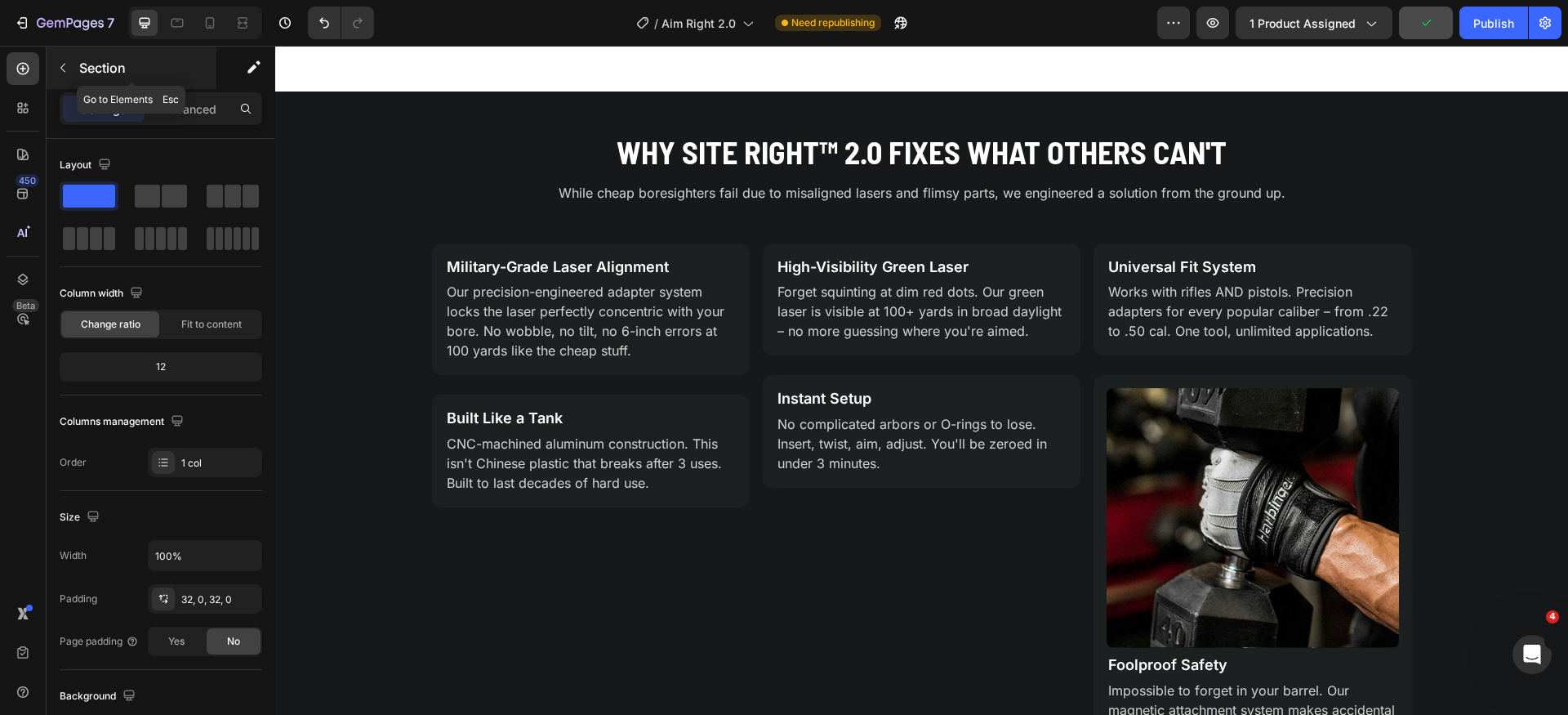
click at [75, 73] on button "button" at bounding box center [62, 67] width 26 height 26
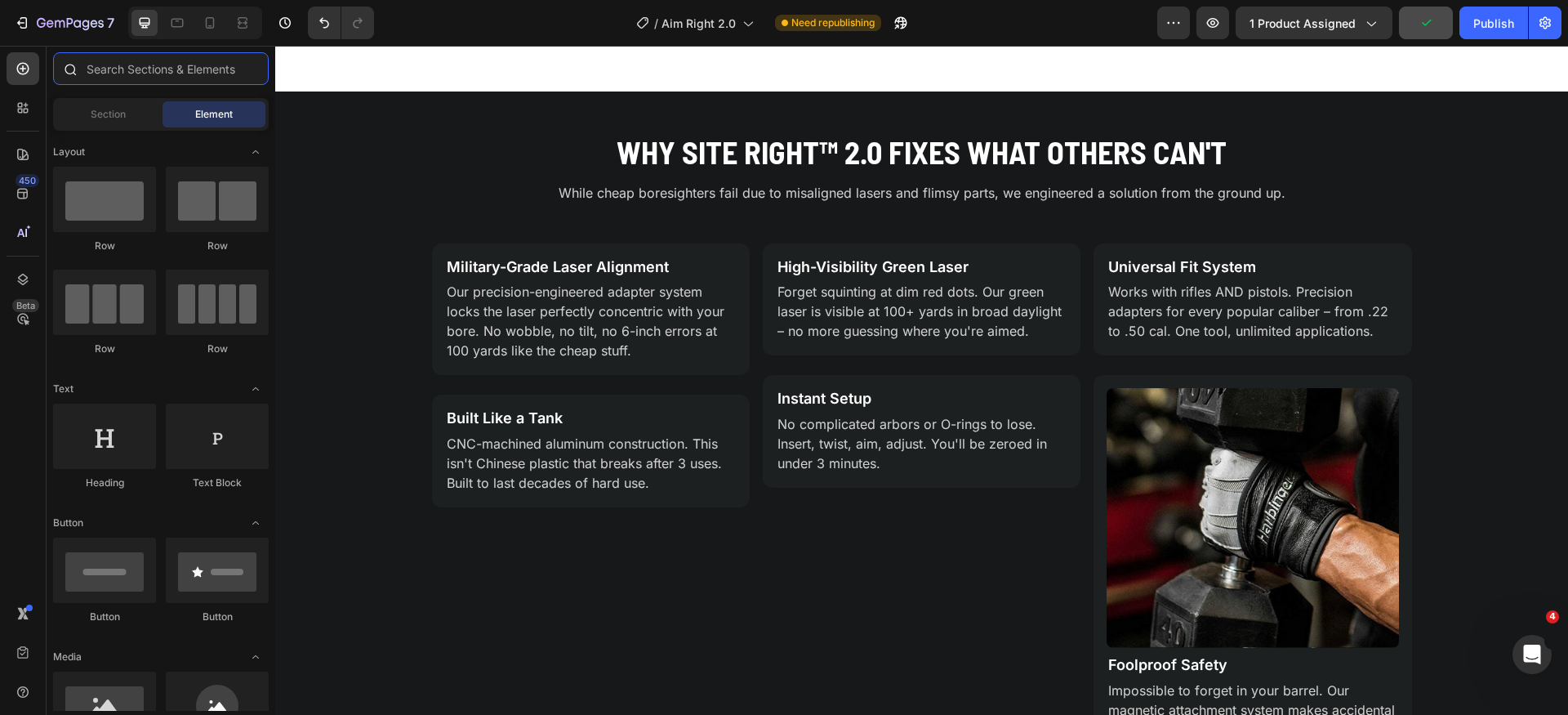
click at [156, 69] on input "text" at bounding box center [161, 68] width 216 height 33
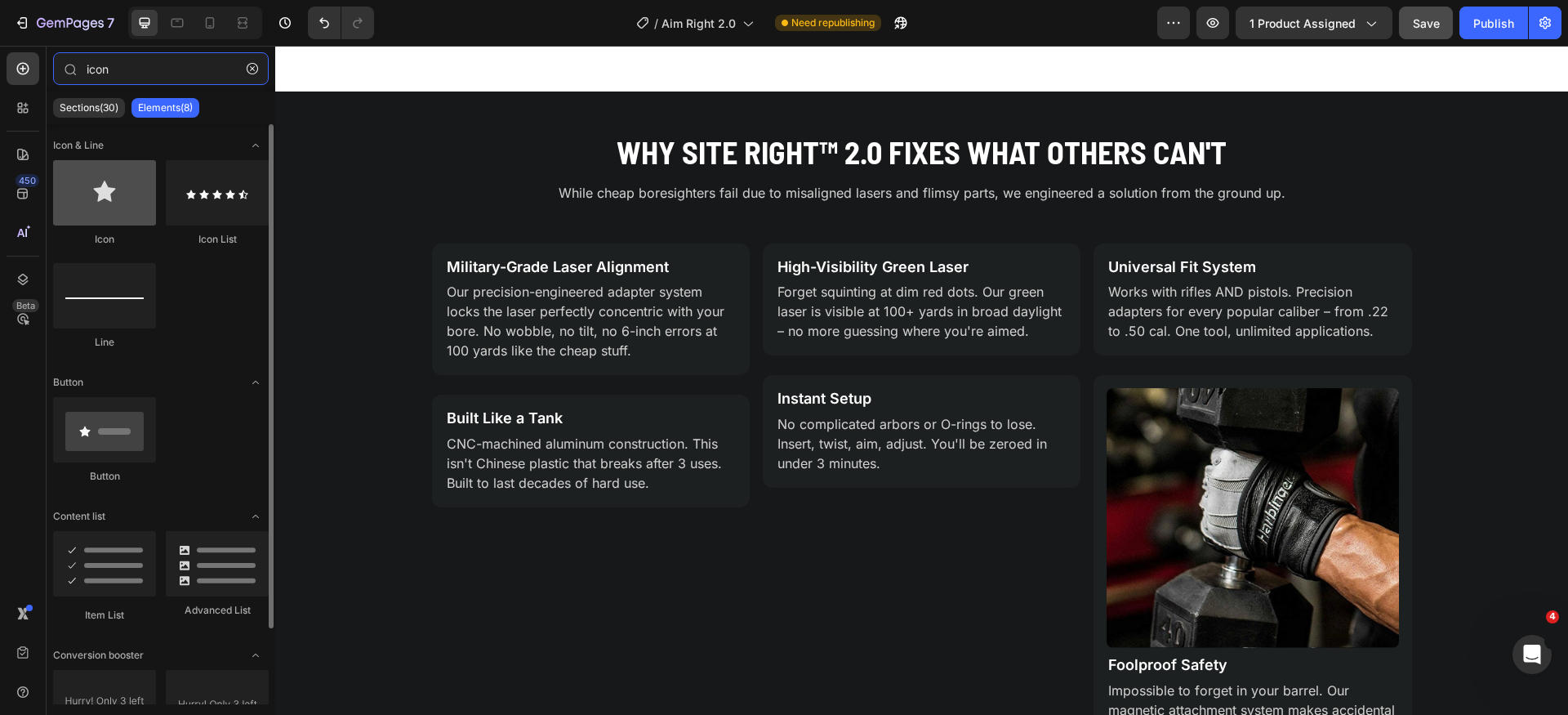
type input "icon"
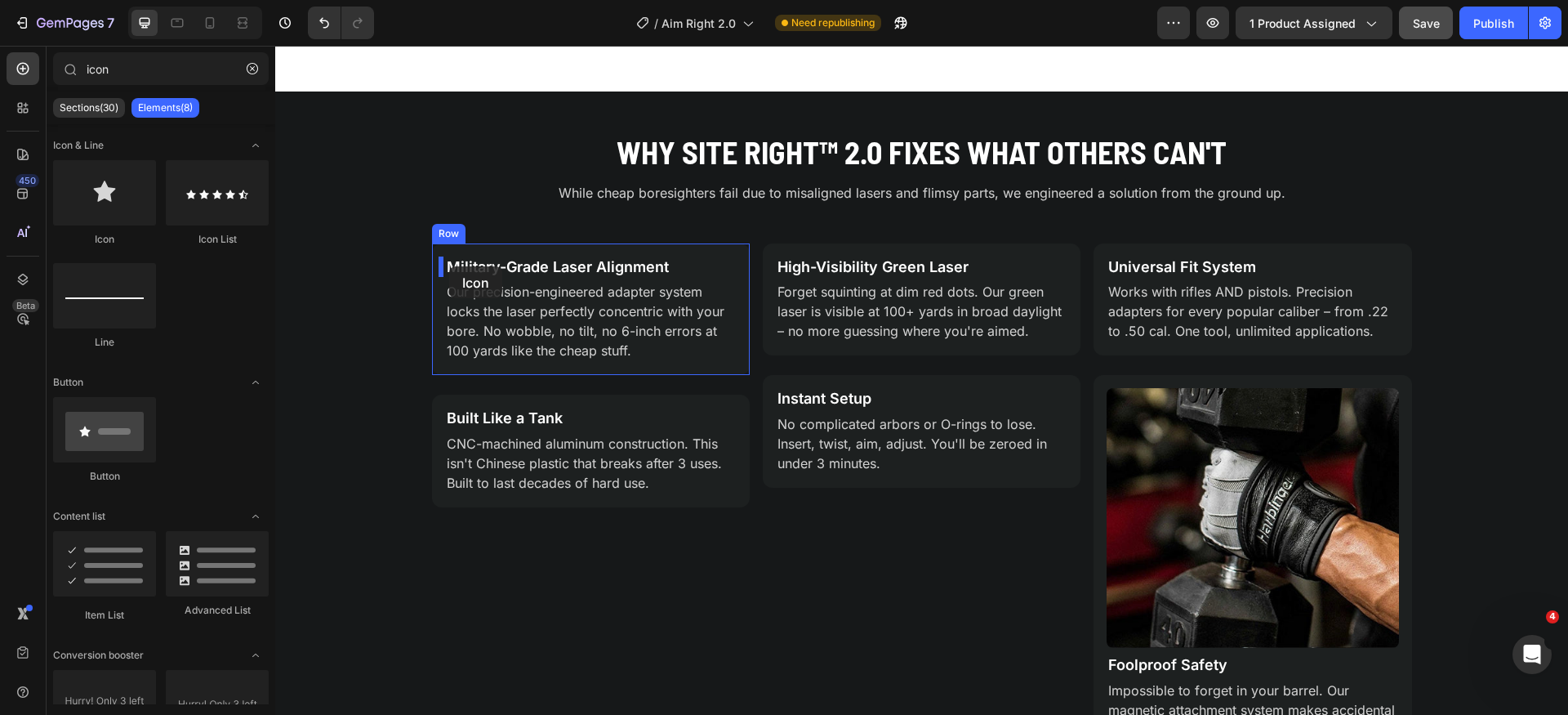
drag, startPoint x: 394, startPoint y: 249, endPoint x: 449, endPoint y: 267, distance: 57.9
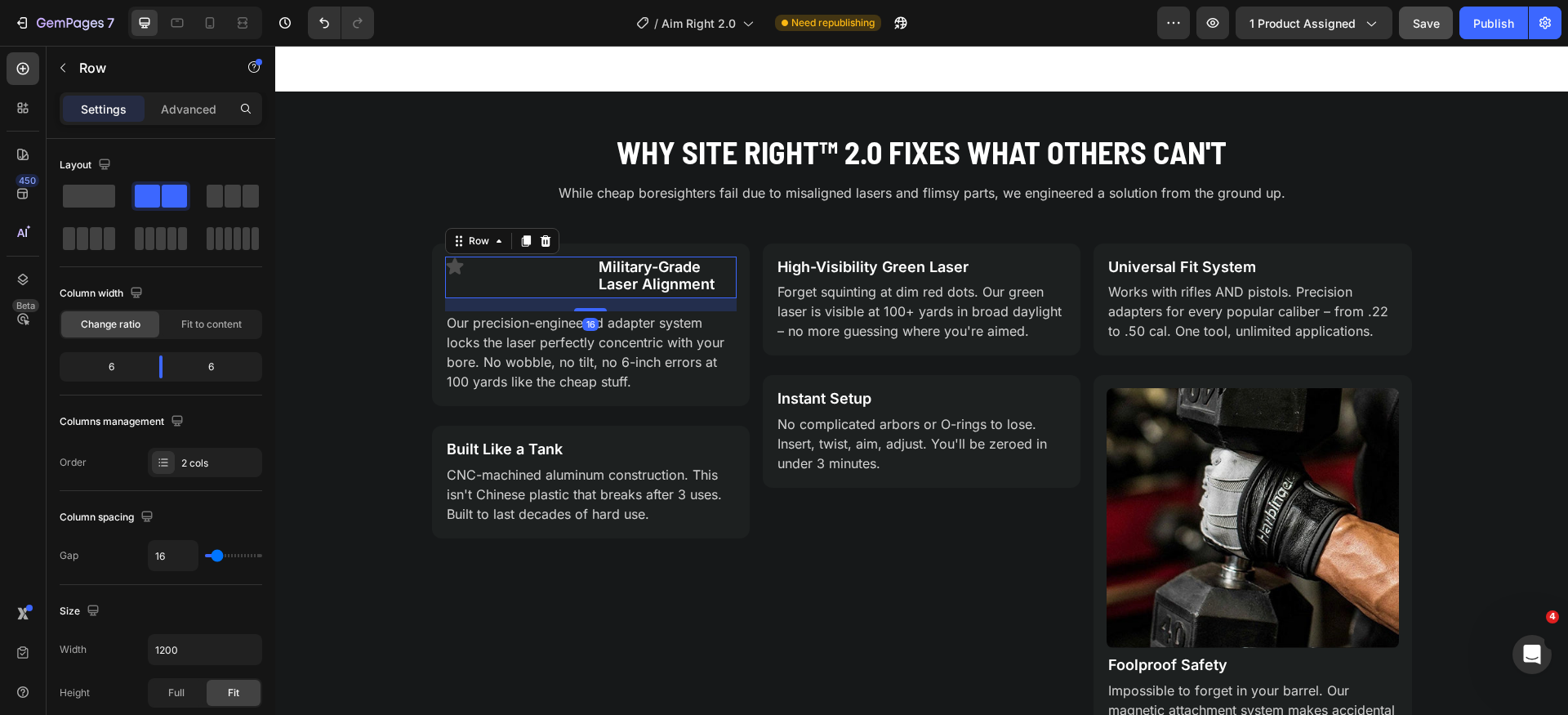
click at [574, 287] on div "Icon" at bounding box center [515, 278] width 140 height 42
click at [201, 325] on span "Fit to content" at bounding box center [212, 324] width 61 height 14
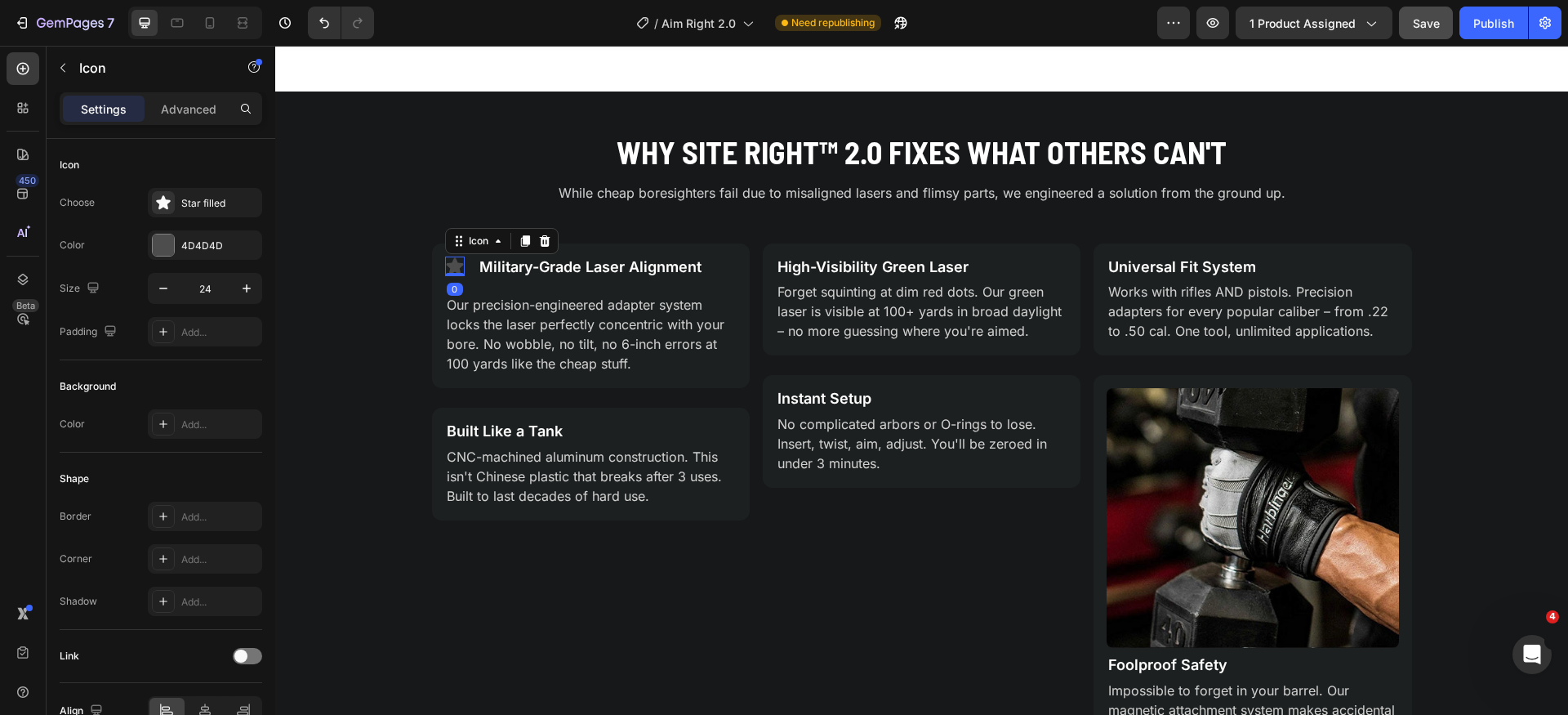
click at [452, 265] on icon at bounding box center [454, 265] width 17 height 16
click at [467, 273] on div "Icon 0 Military-Grade Laser Alignment Text Block Row" at bounding box center [591, 268] width 292 height 24
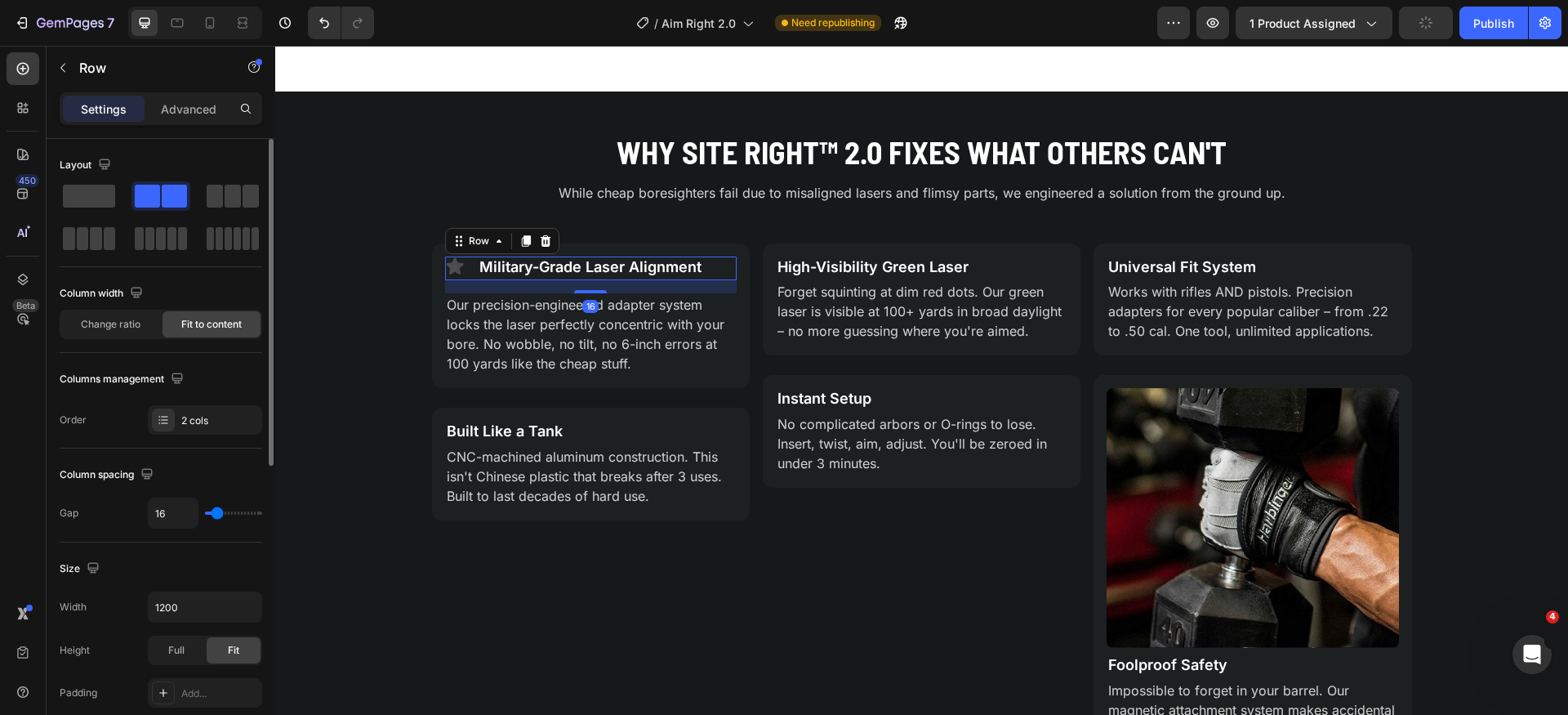
type input "7"
type input "4"
type input "2"
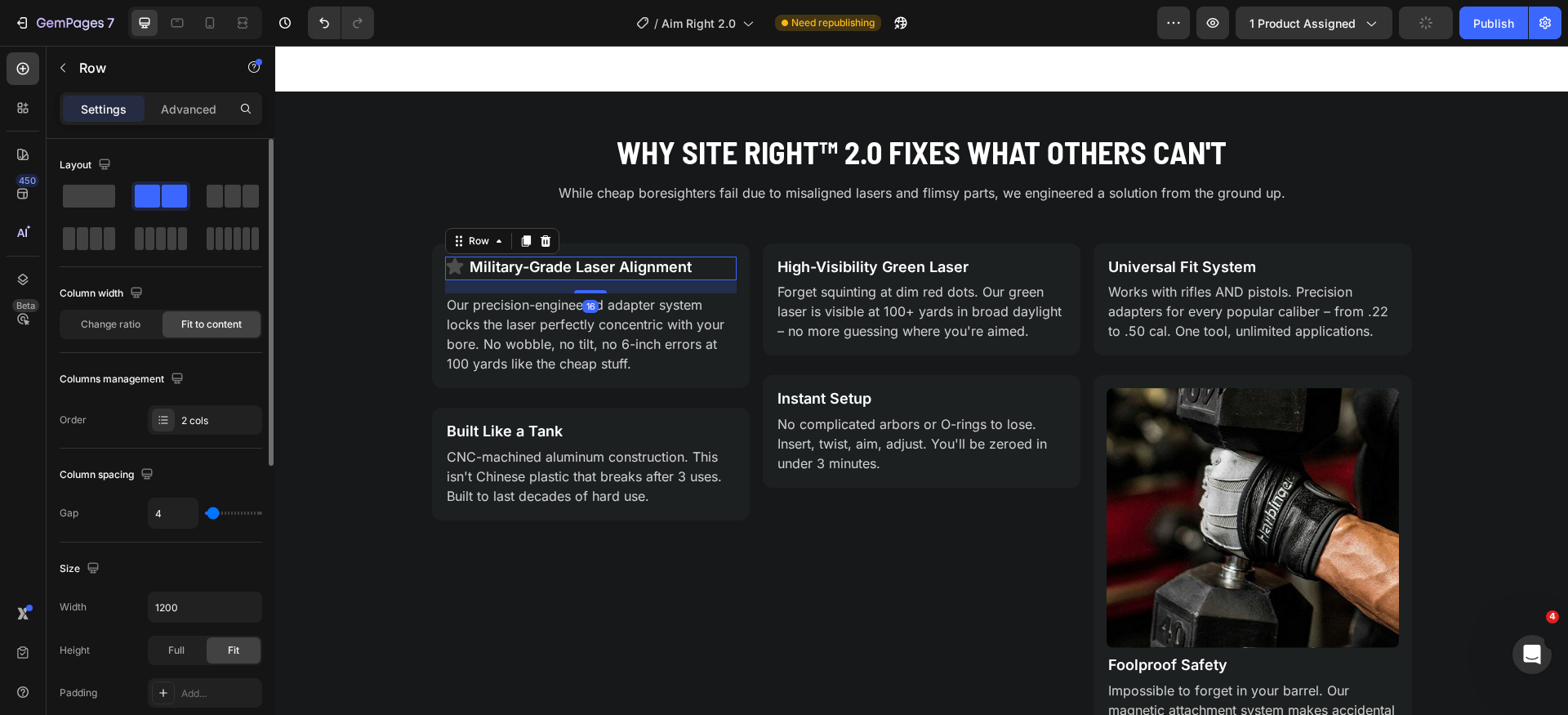
type input "2"
type input "0"
type input "2"
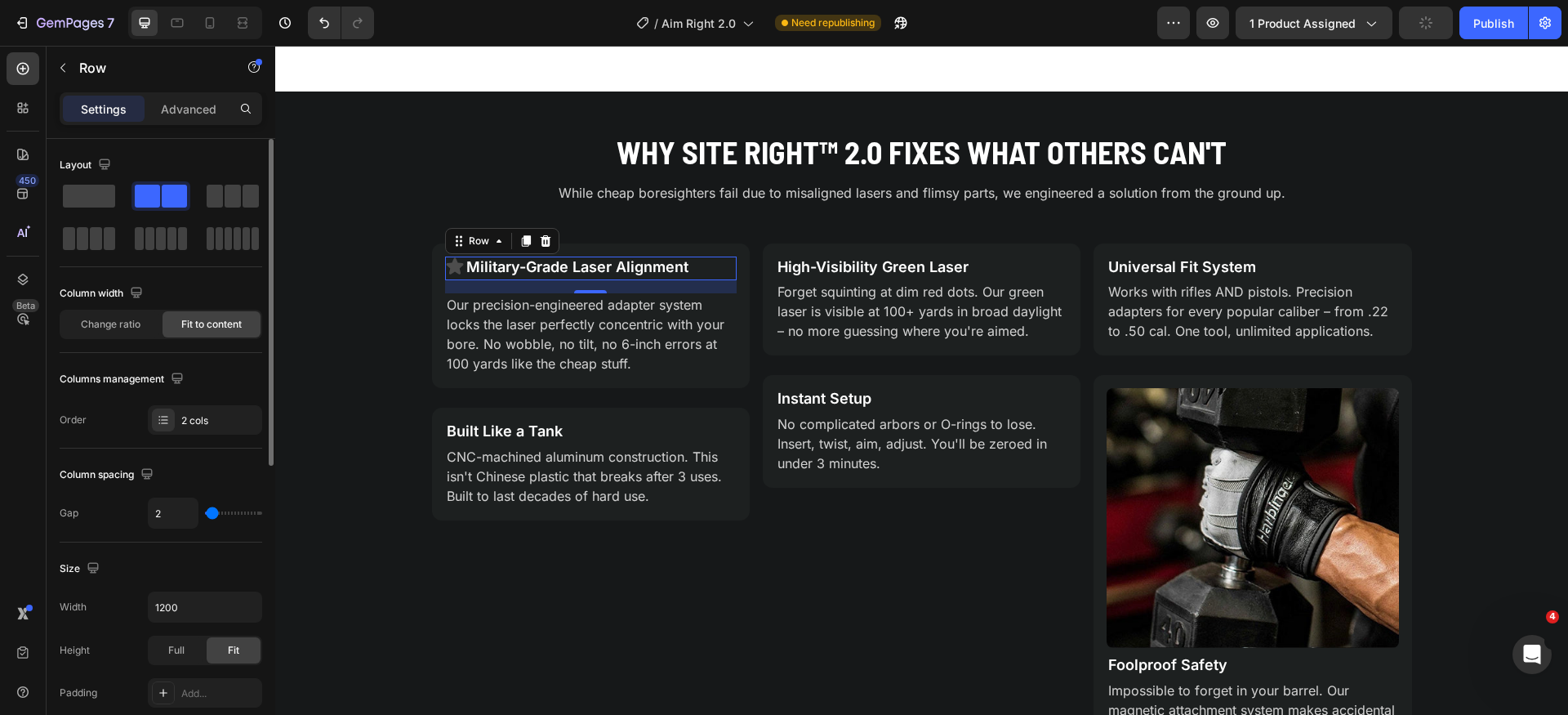
type input "4"
type input "7"
type input "4"
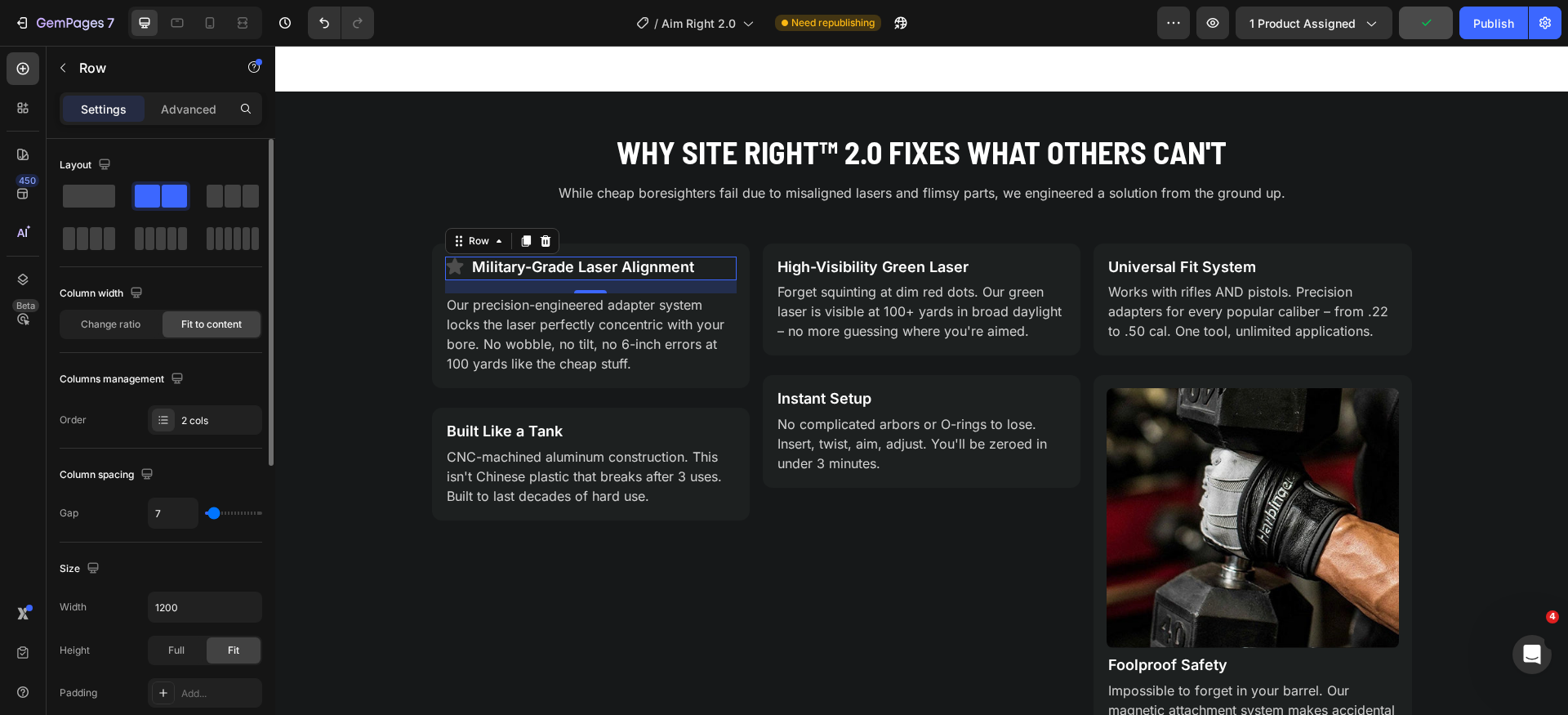
type input "4"
type input "7"
type input "9"
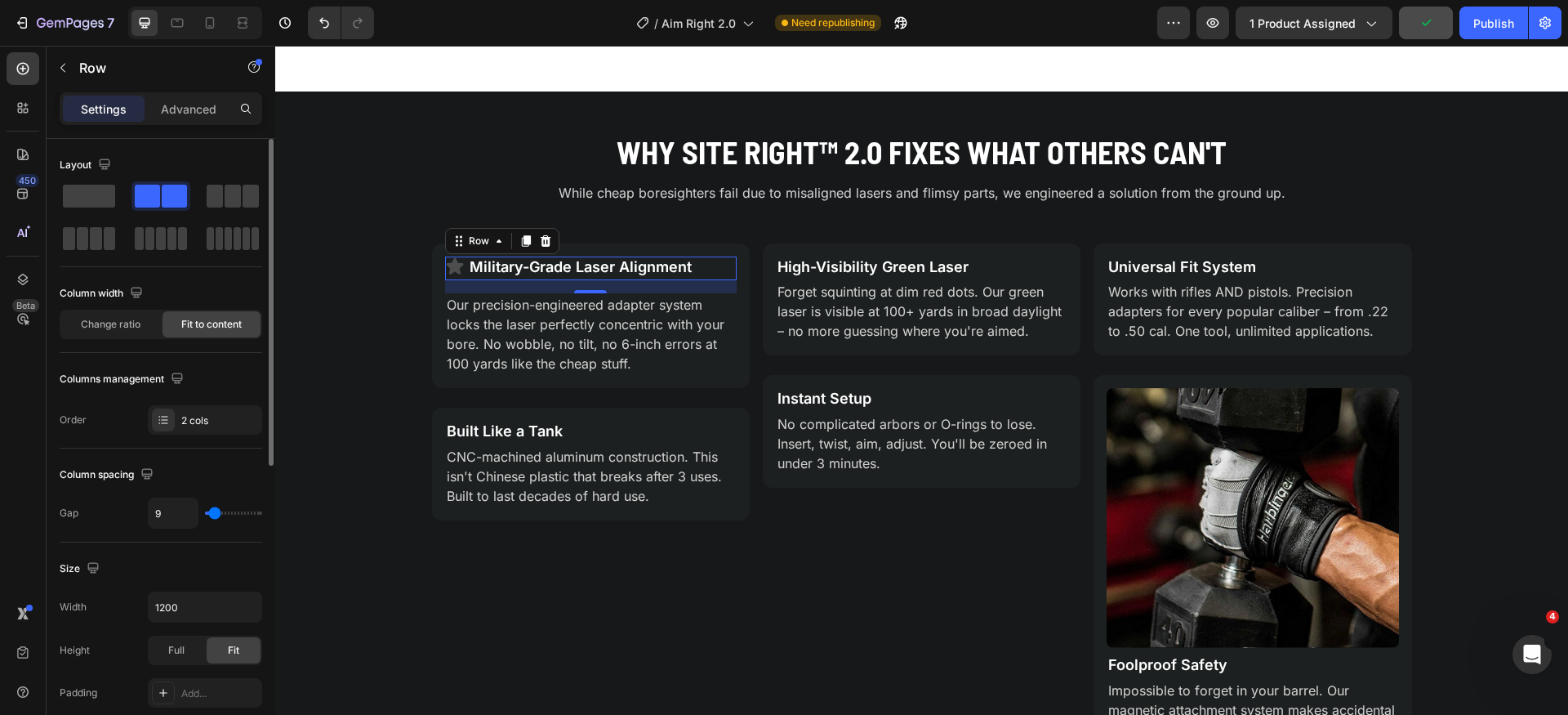
type input "11"
type input "13"
type input "16"
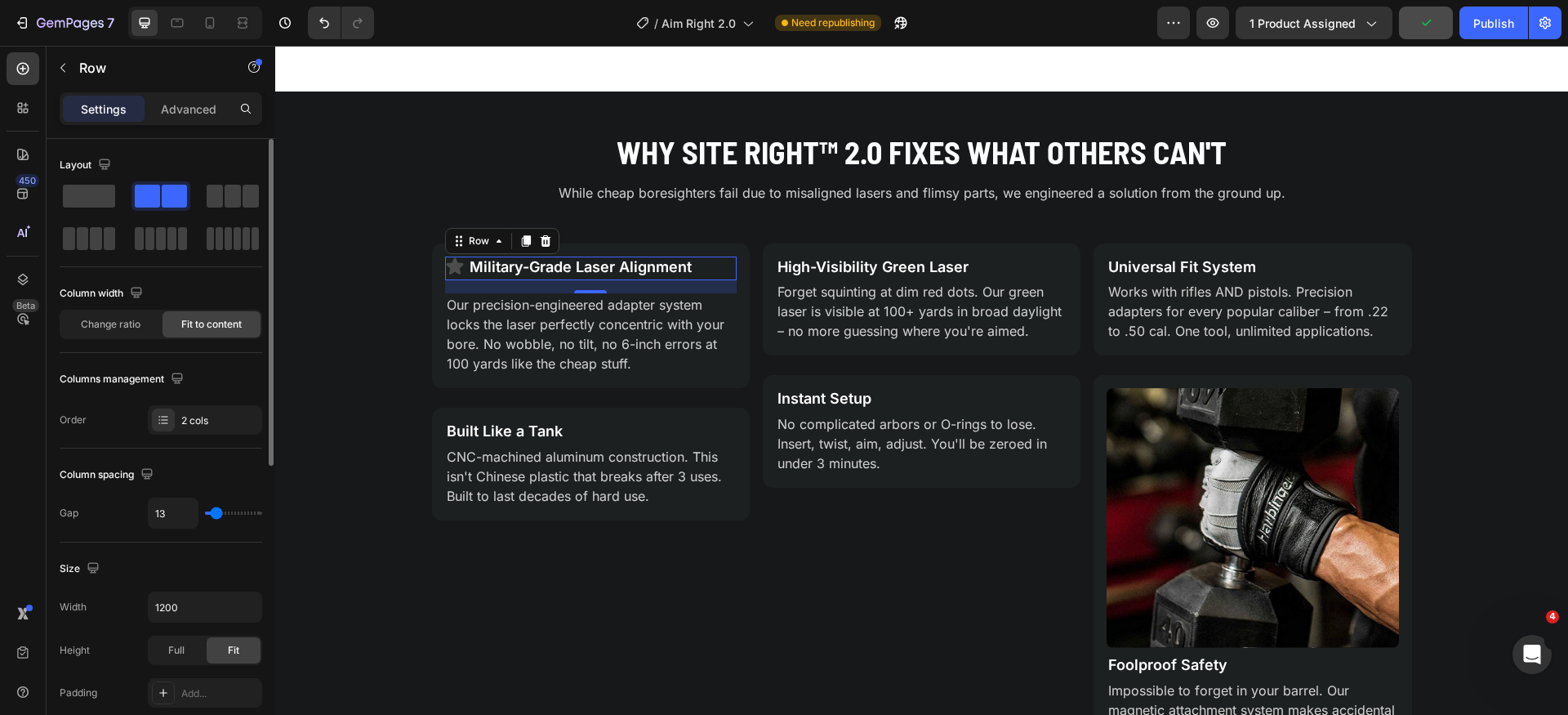
type input "16"
type input "13"
type input "11"
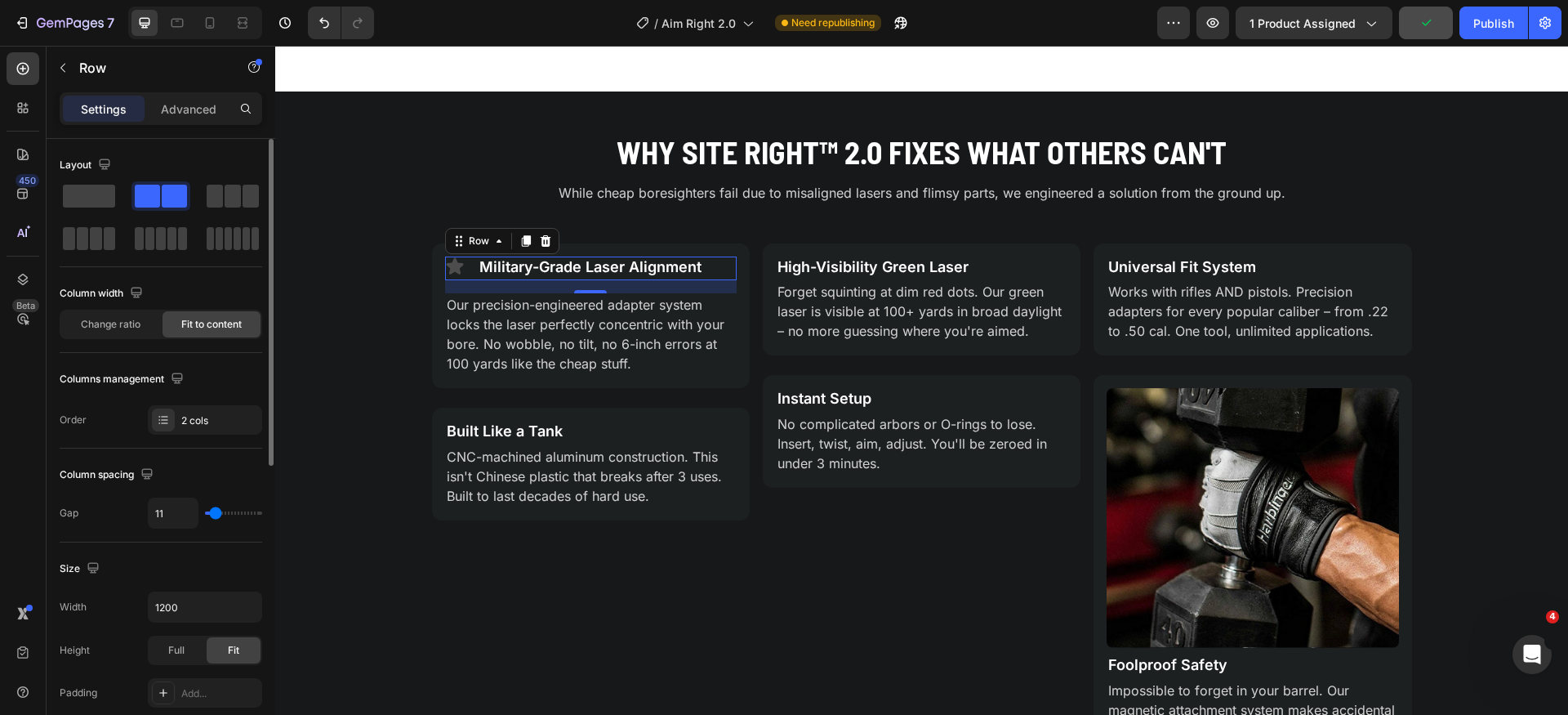
type input "9"
type input "7"
type input "9"
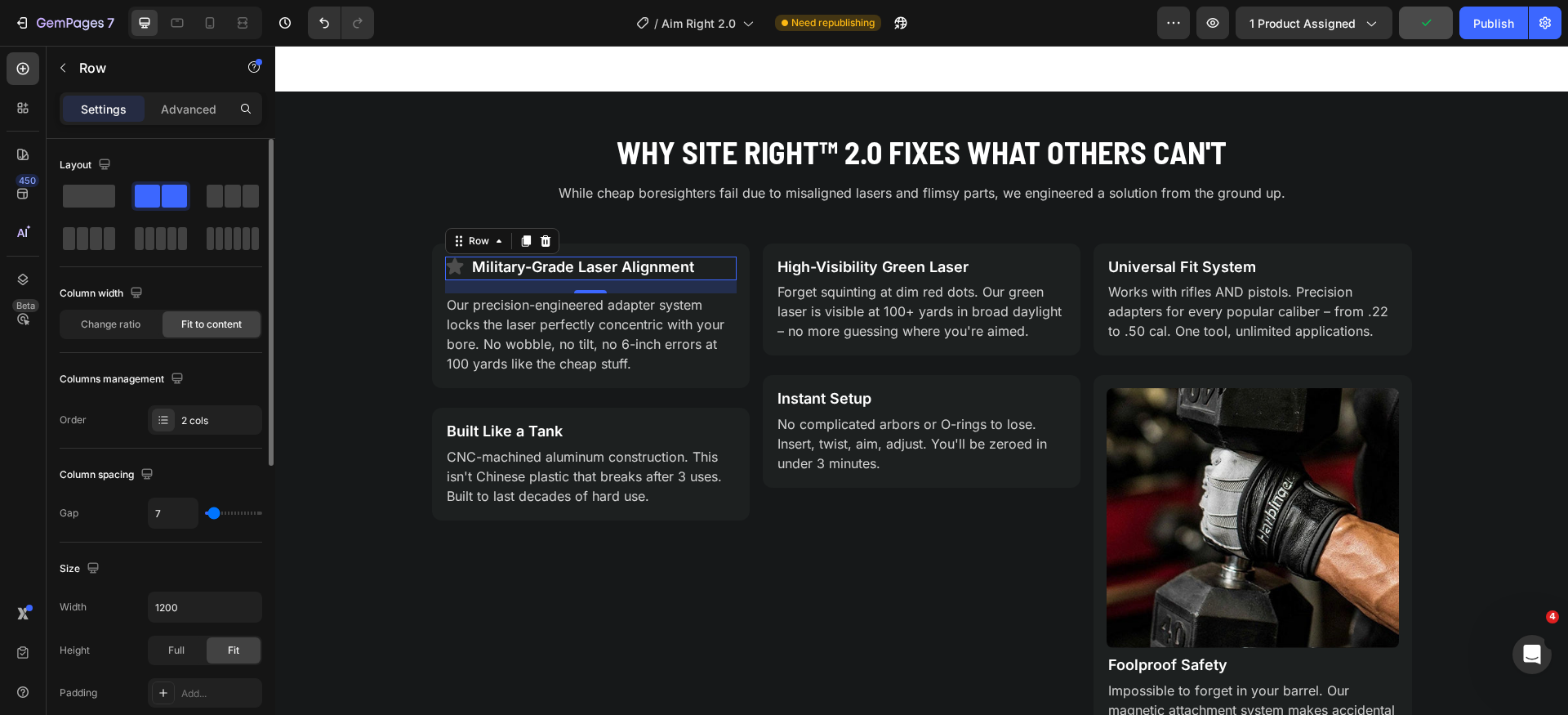
type input "9"
type input "11"
type input "9"
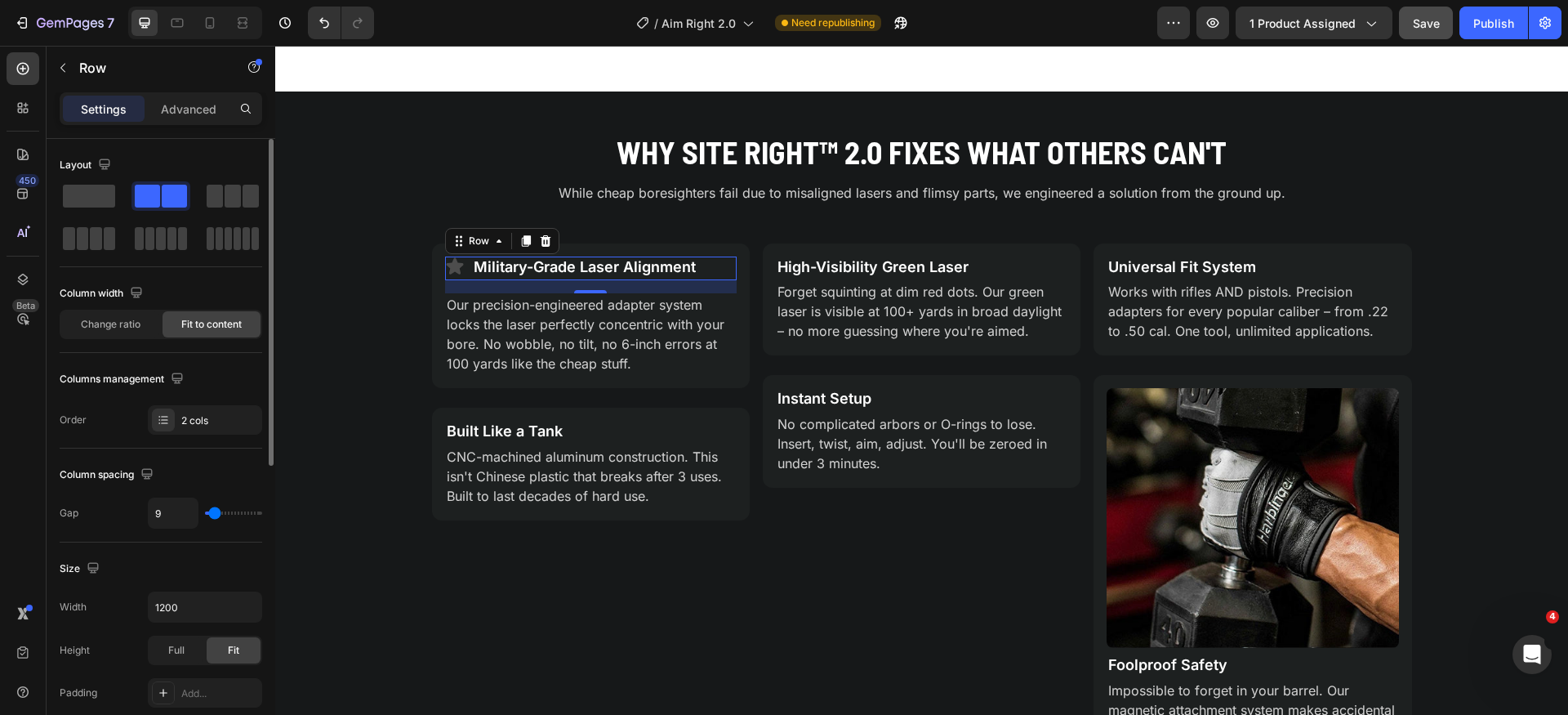
type input "7"
click at [214, 515] on input "range" at bounding box center [234, 513] width 57 height 3
click at [190, 518] on input "7" at bounding box center [173, 513] width 49 height 29
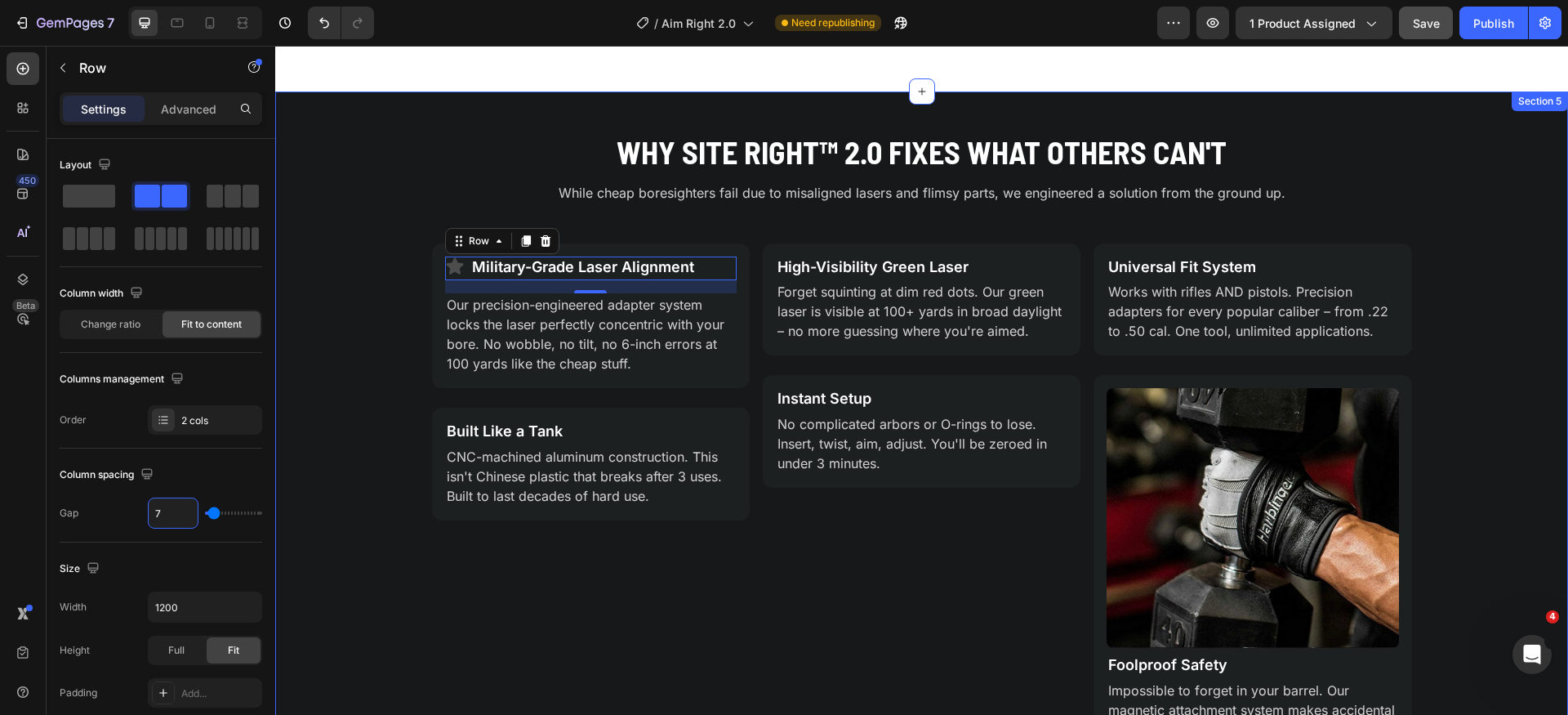
type input "8"
type input "7"
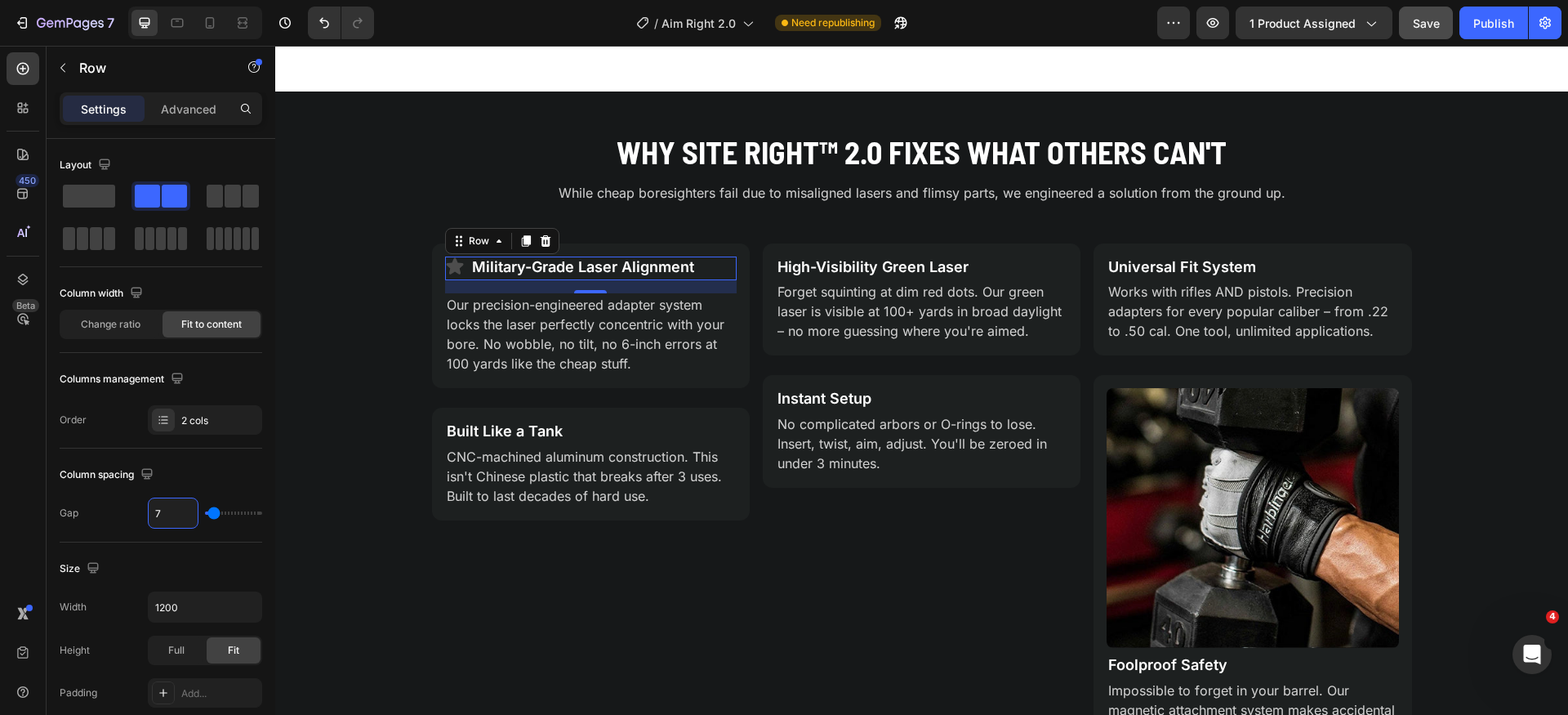
type input "6"
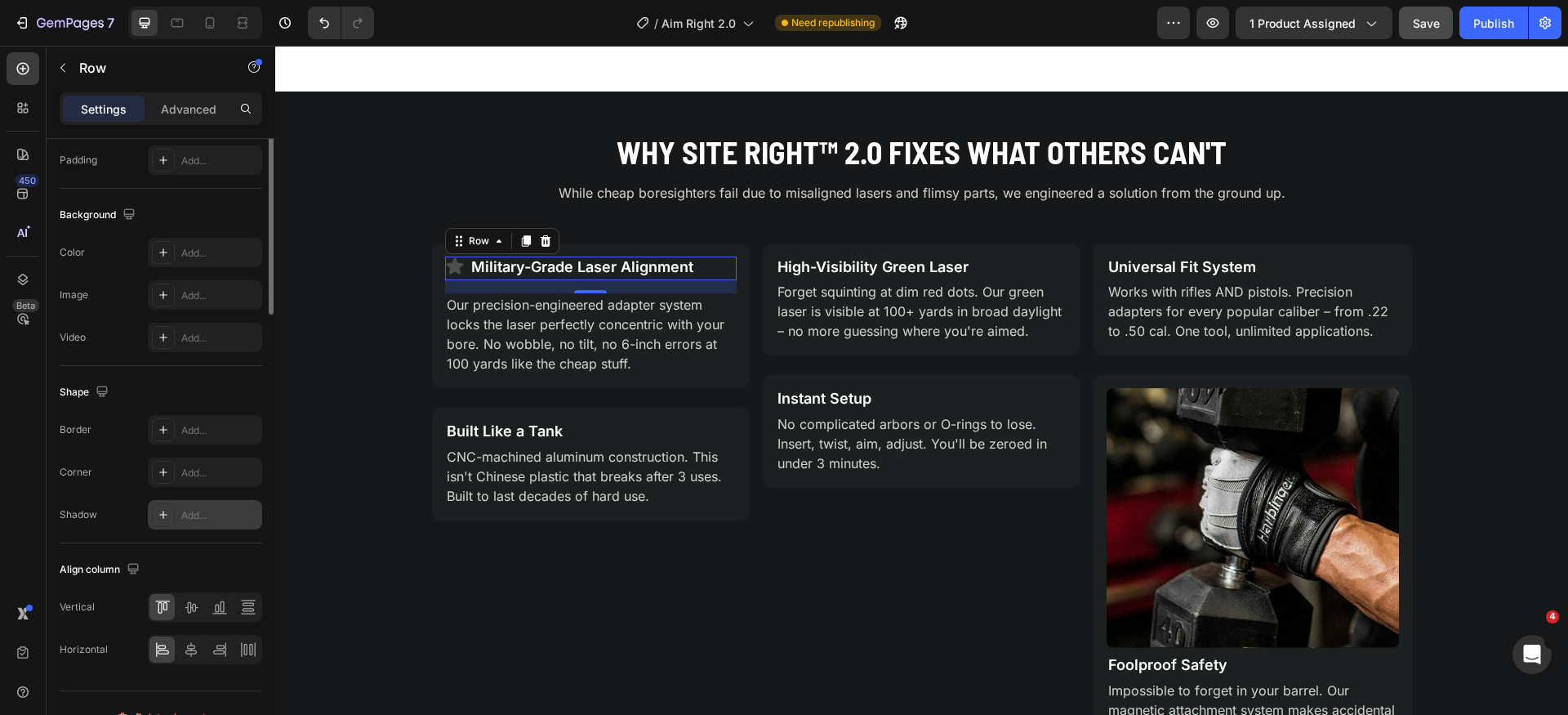
scroll to position [561, 0]
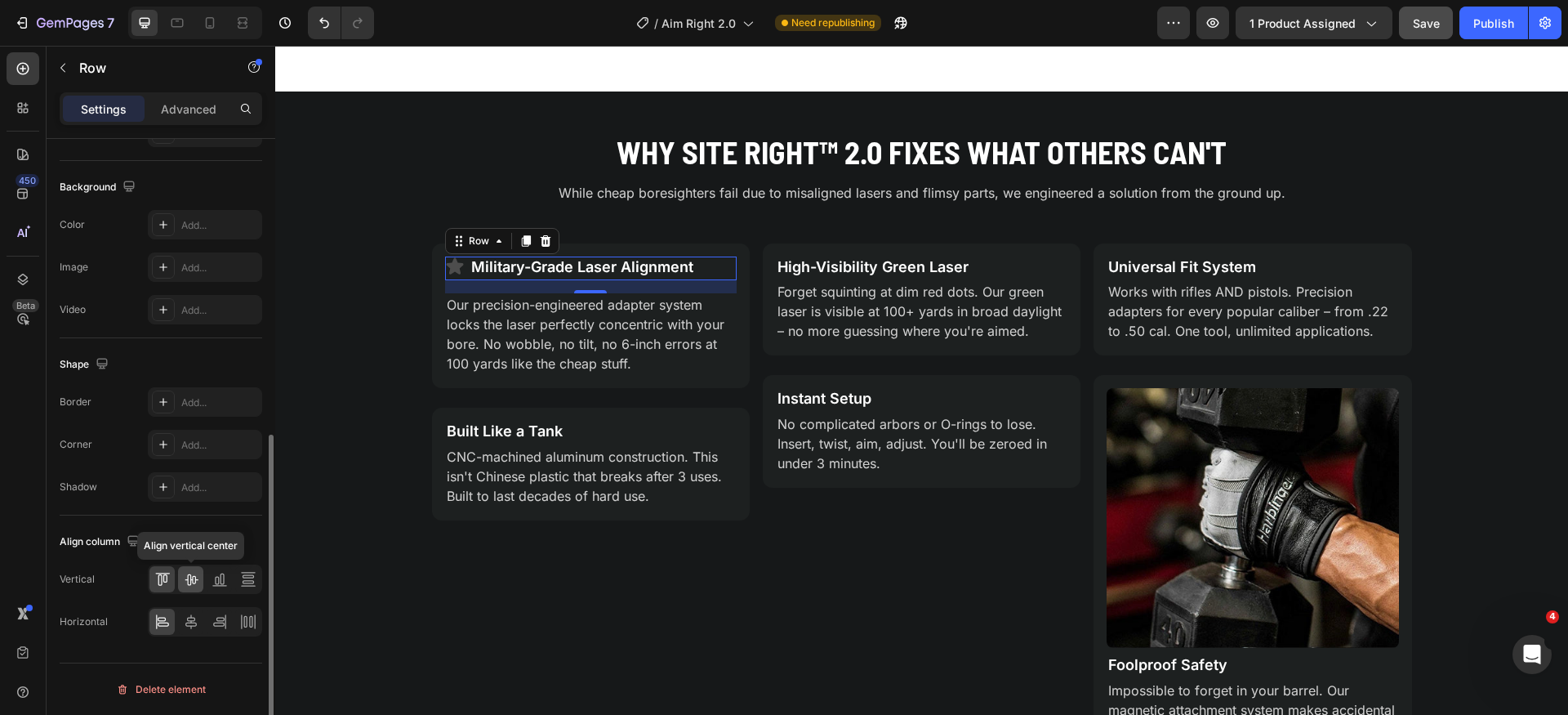
click at [188, 582] on icon at bounding box center [191, 579] width 16 height 16
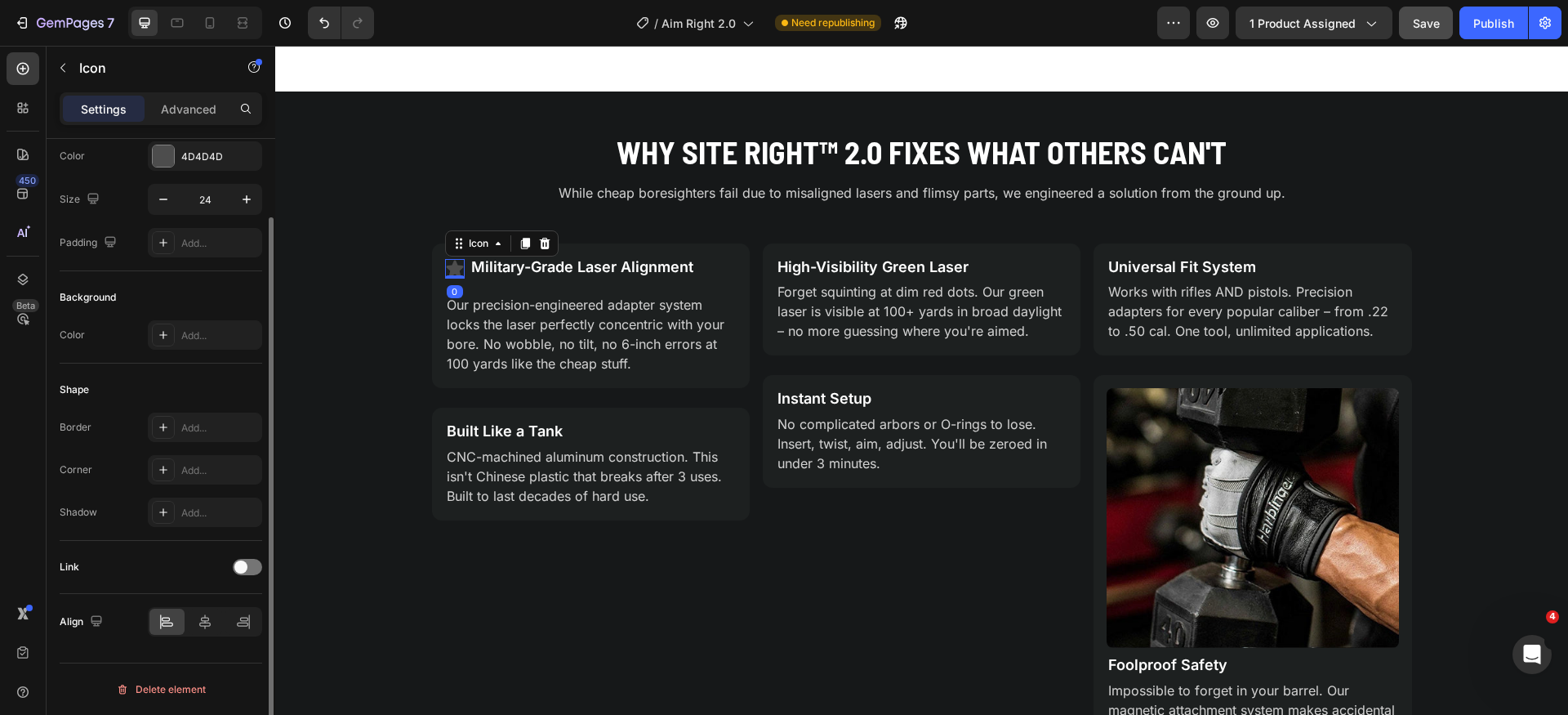
click at [452, 273] on icon at bounding box center [454, 267] width 17 height 16
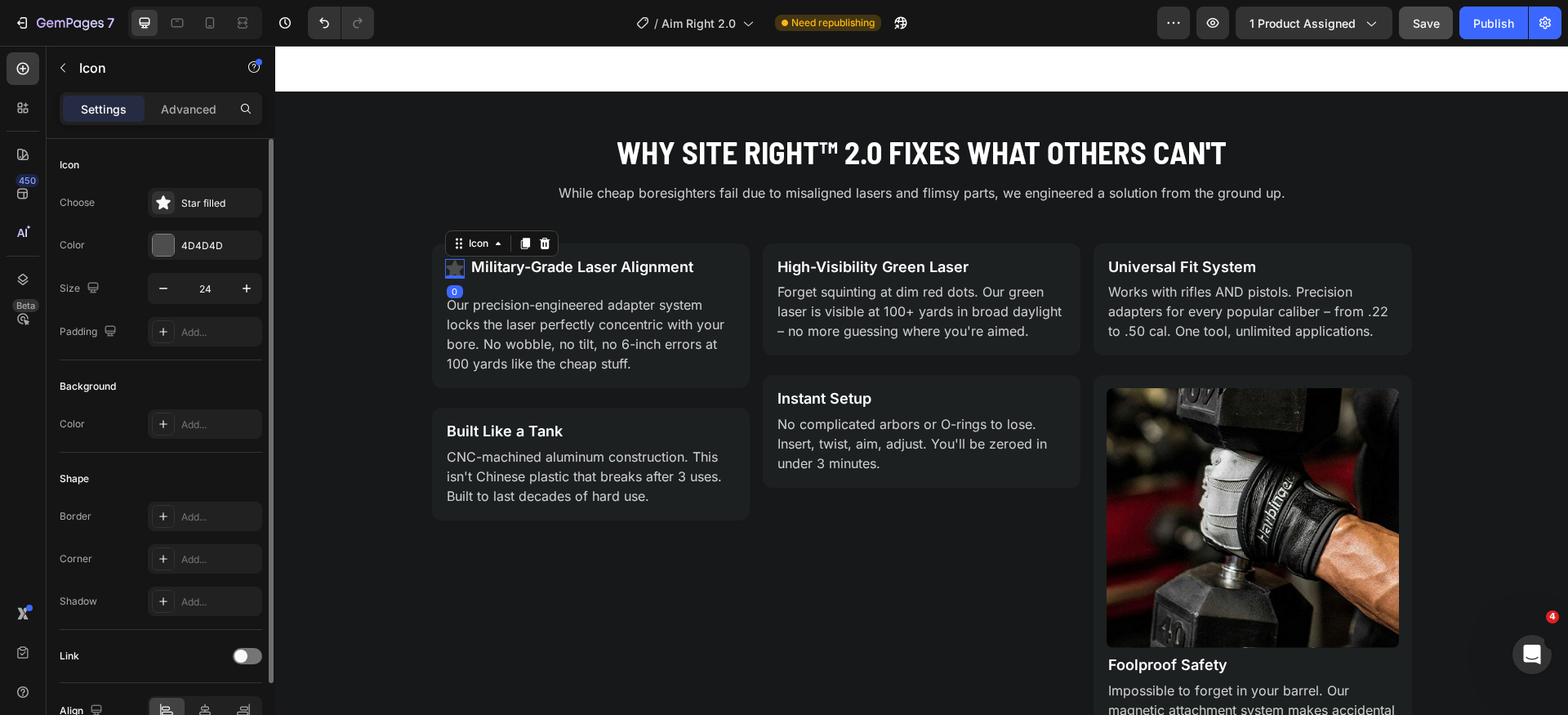
click at [161, 255] on div at bounding box center [163, 245] width 21 height 21
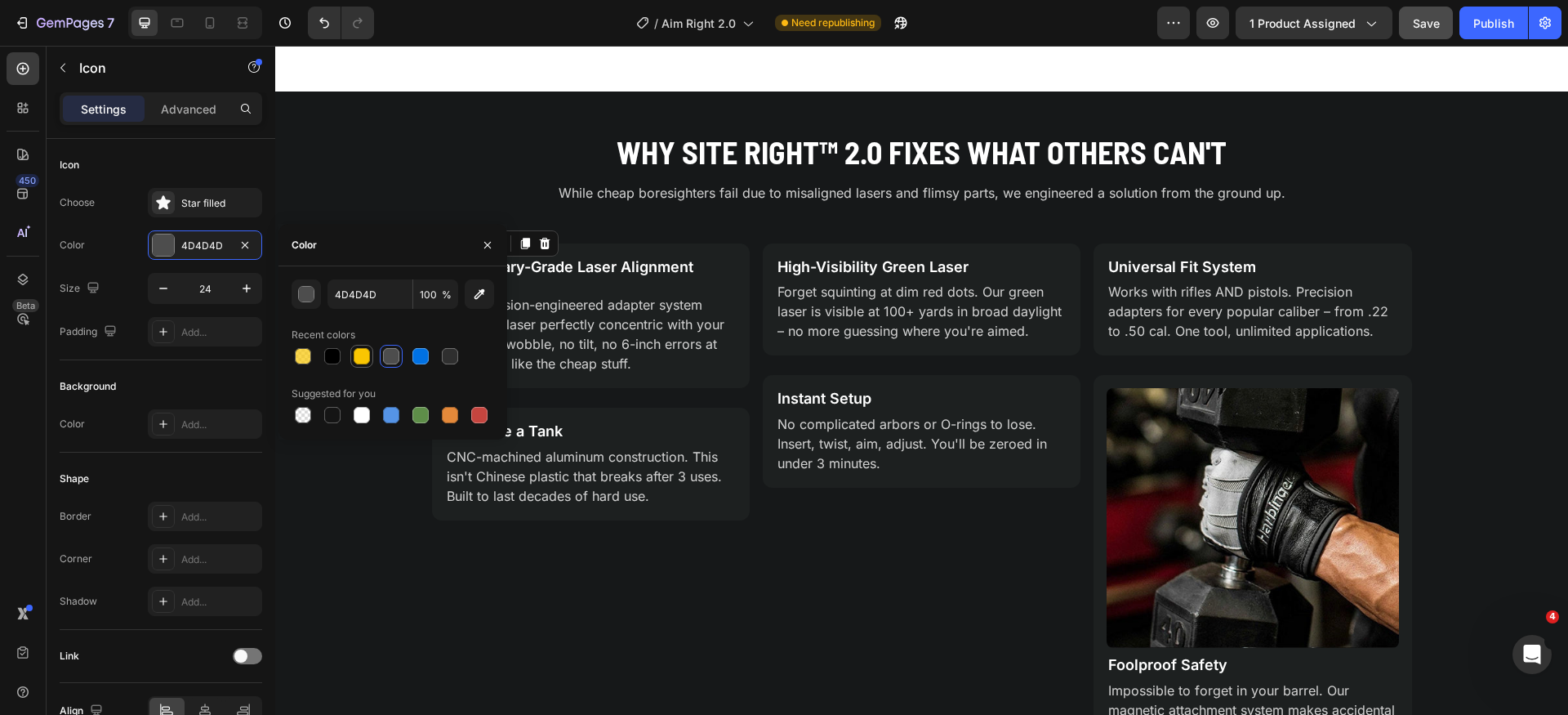
click at [368, 358] on div at bounding box center [362, 356] width 16 height 16
type input "FAC602"
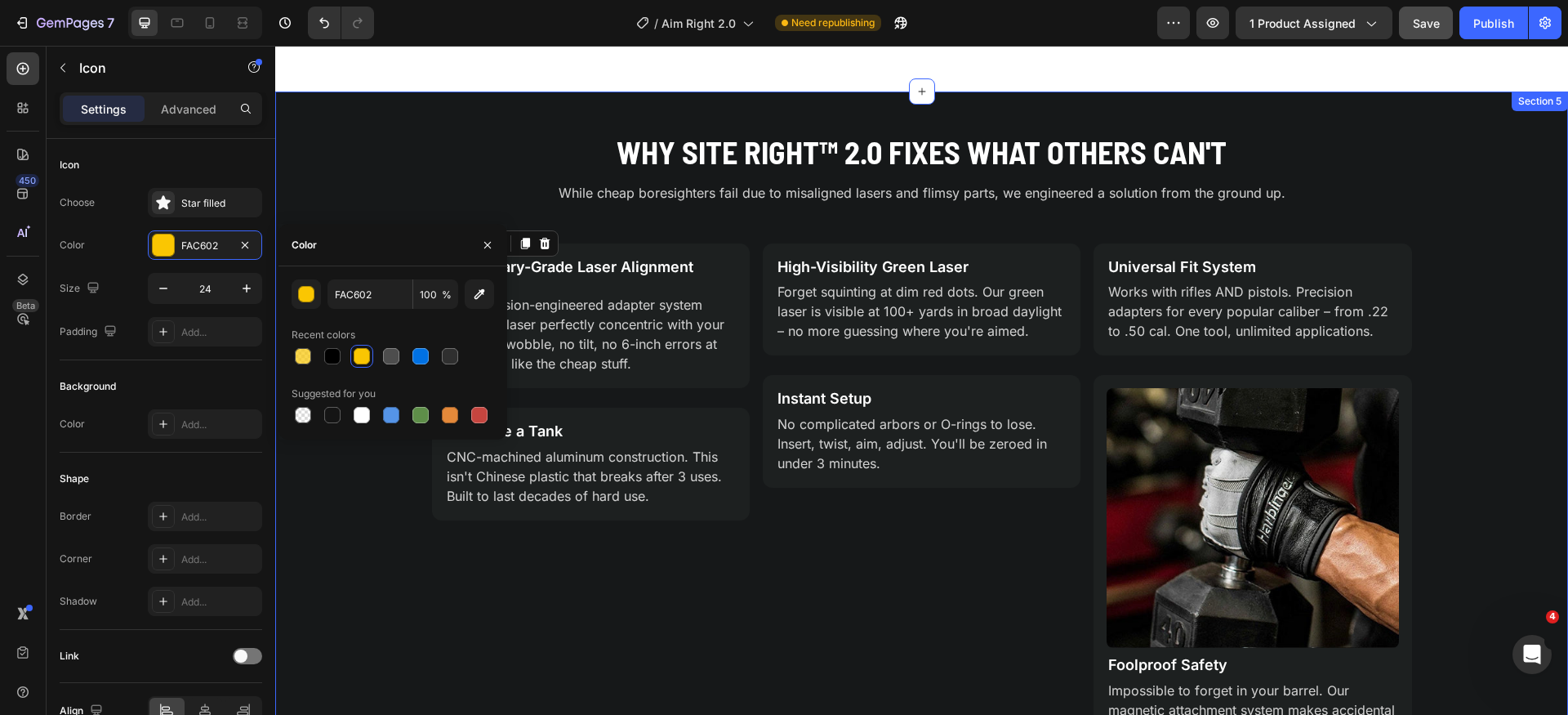
click at [362, 185] on div "Why Site Right™ 2.0 Fixes What Others Can't Heading While cheap boresighters fa…" at bounding box center [921, 458] width 1293 height 655
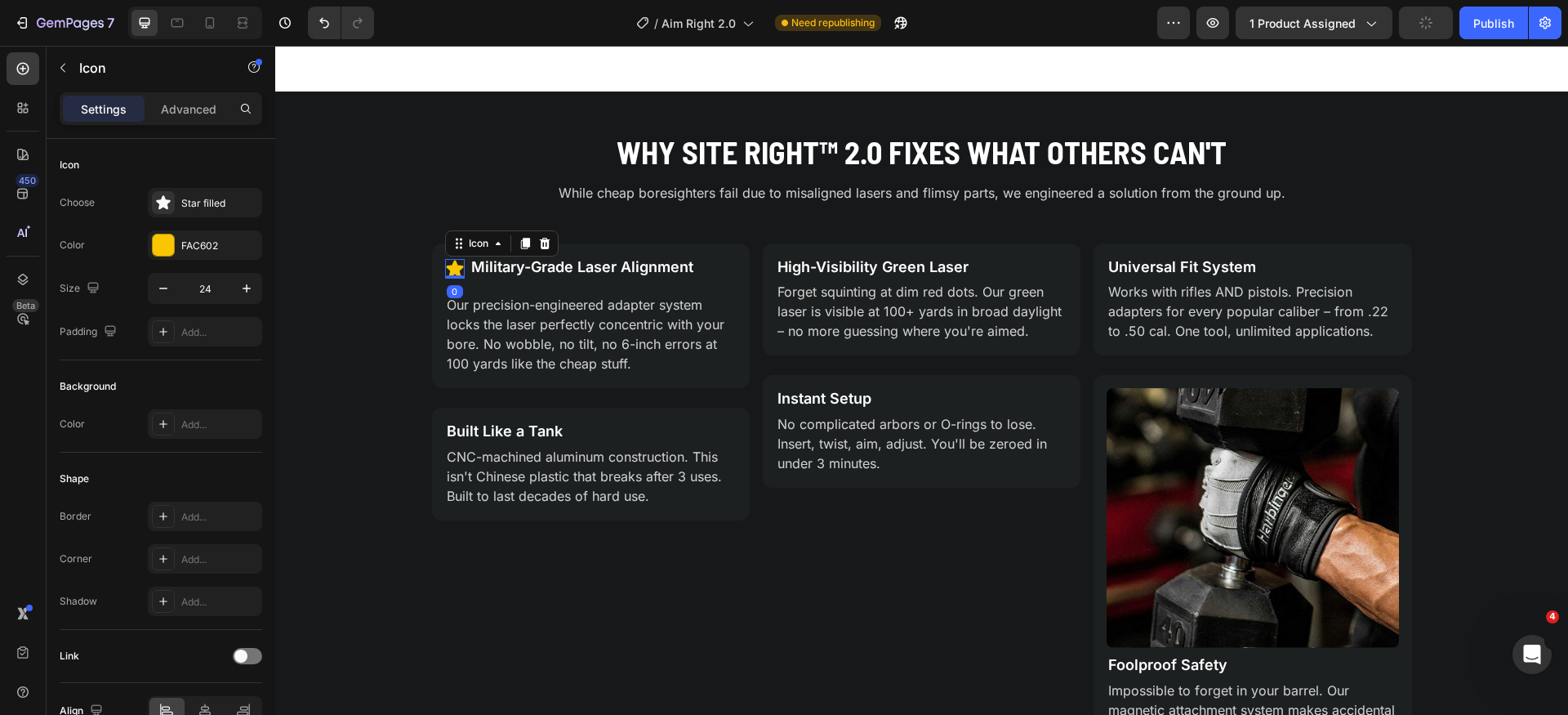
click at [446, 275] on div "Icon 0" at bounding box center [455, 268] width 19 height 19
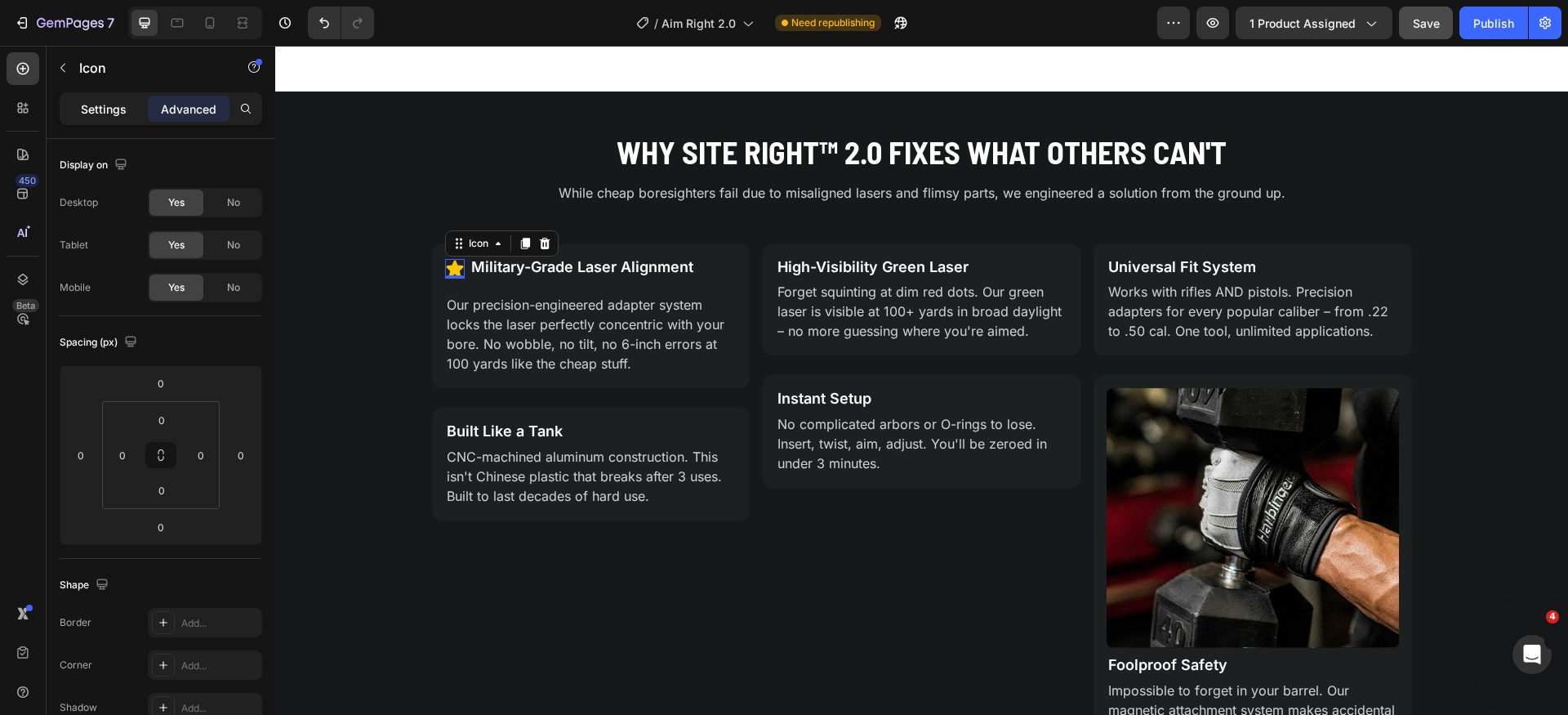
click at [82, 111] on p "Settings" at bounding box center [103, 109] width 45 height 17
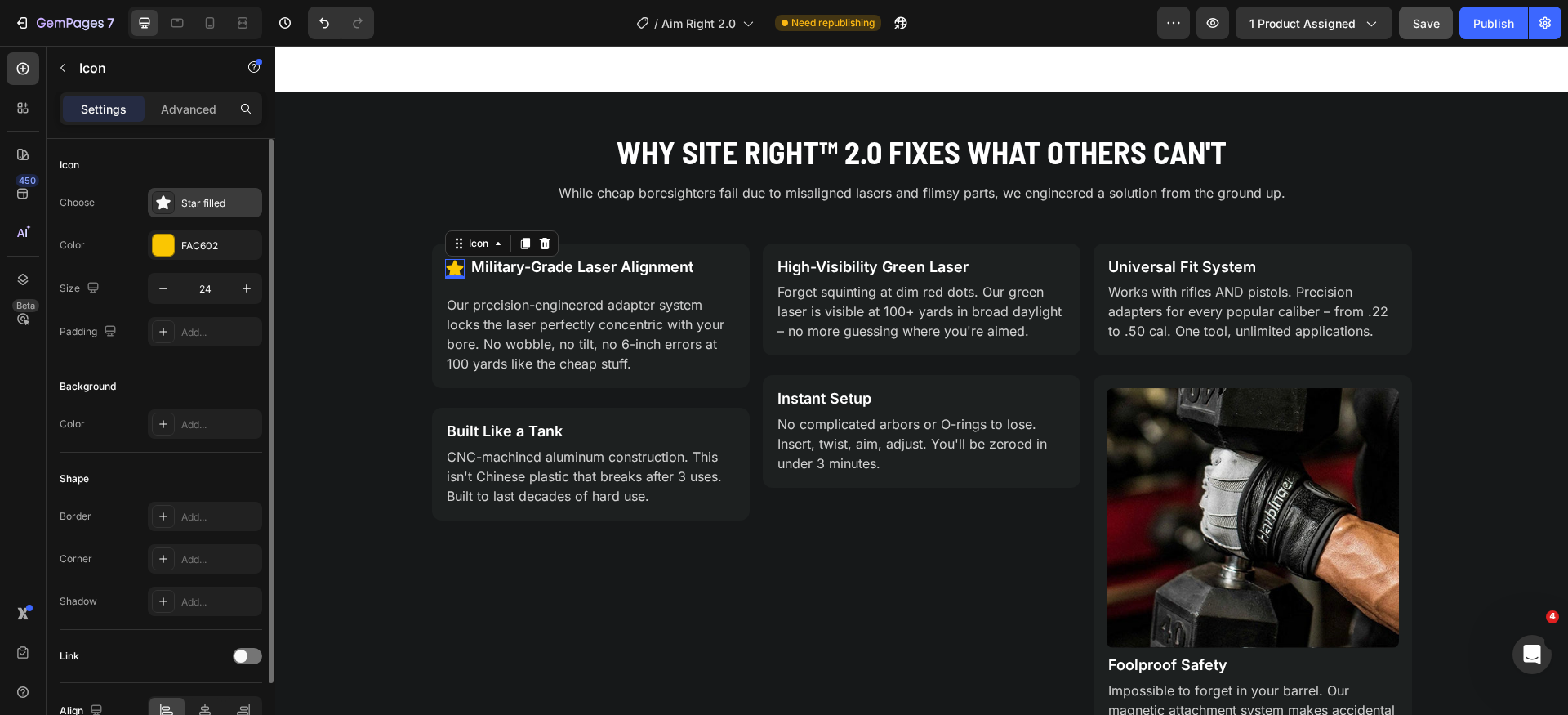
click at [161, 196] on icon at bounding box center [163, 202] width 16 height 16
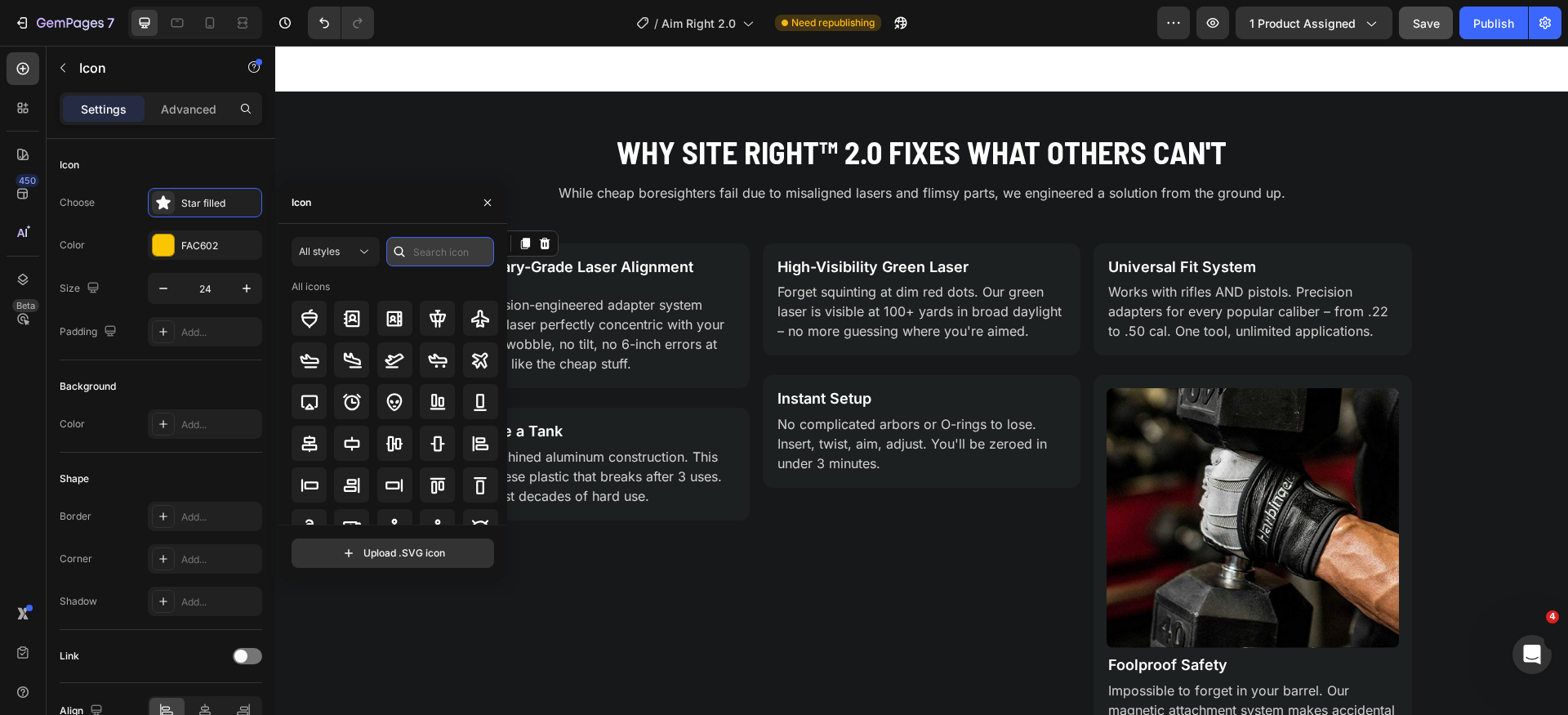
click at [431, 246] on input "text" at bounding box center [441, 252] width 108 height 29
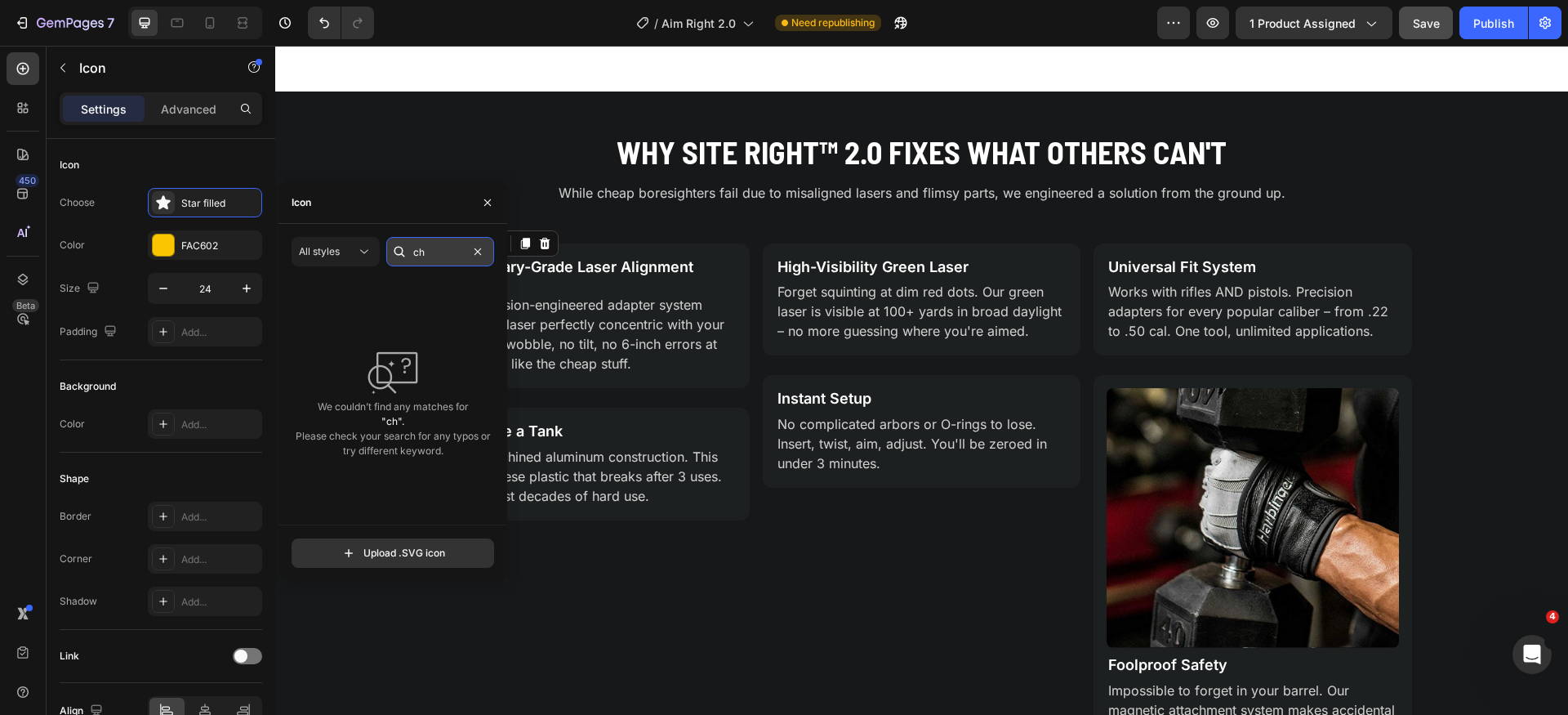
type input "c"
type input "target"
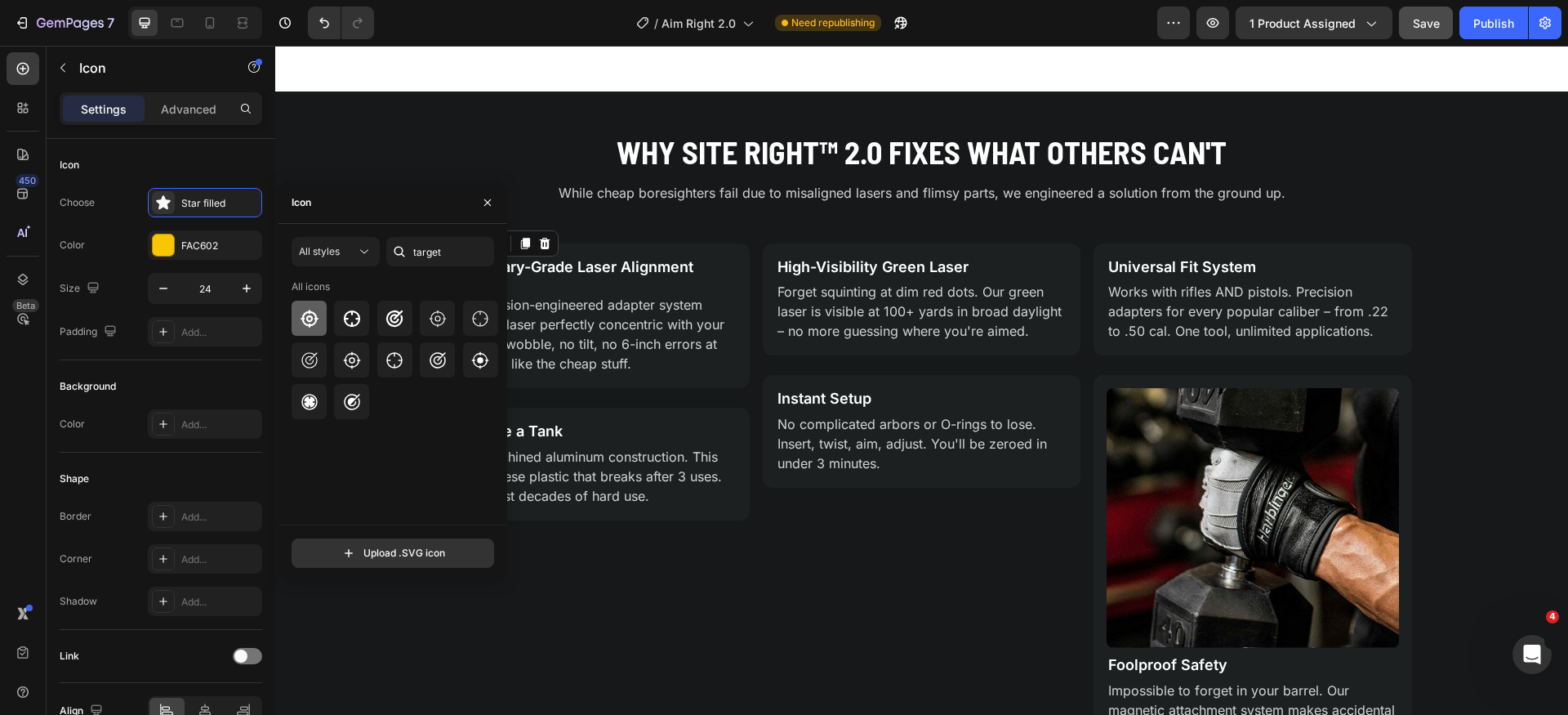
click at [300, 322] on icon at bounding box center [309, 318] width 19 height 19
click at [163, 246] on div at bounding box center [163, 245] width 21 height 21
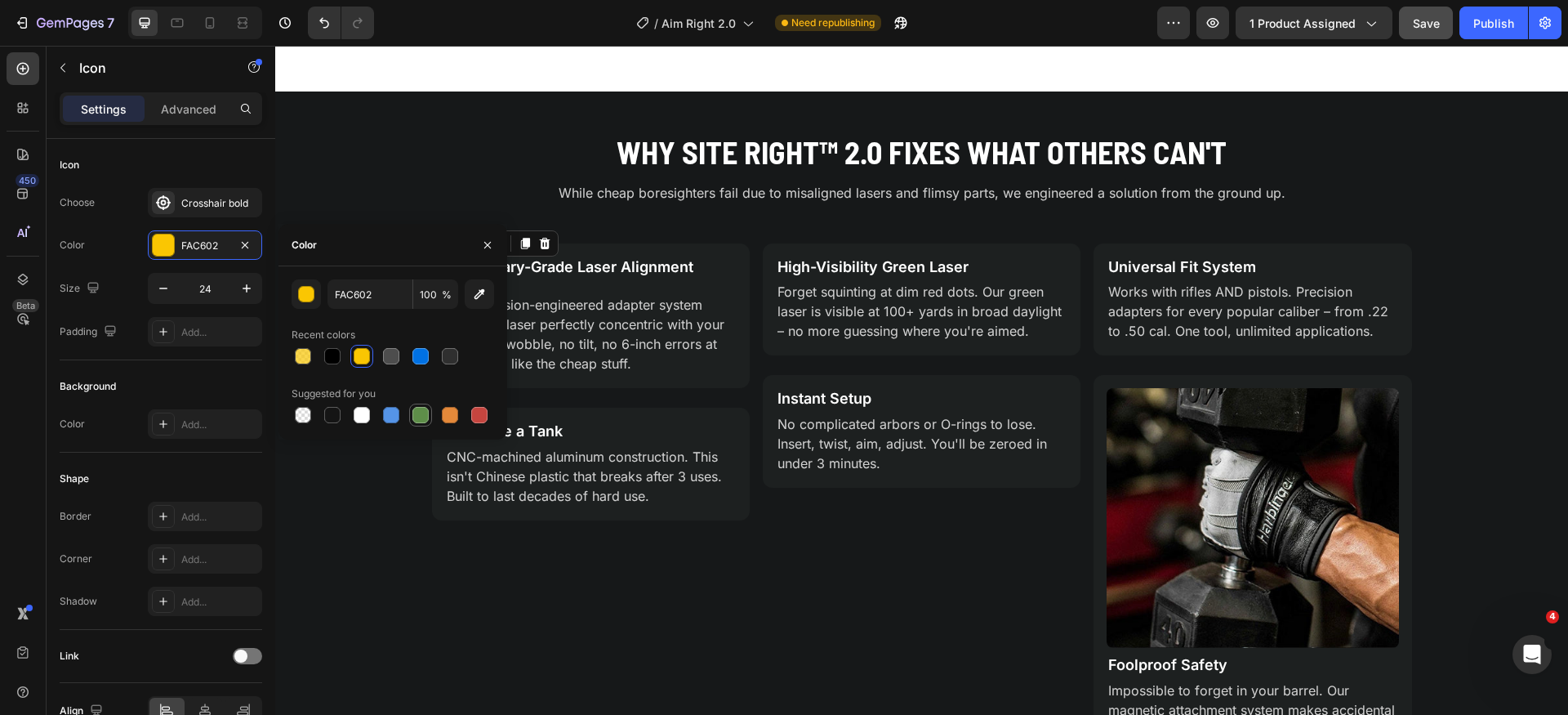
click at [425, 416] on div at bounding box center [420, 415] width 16 height 16
type input "5E8E49"
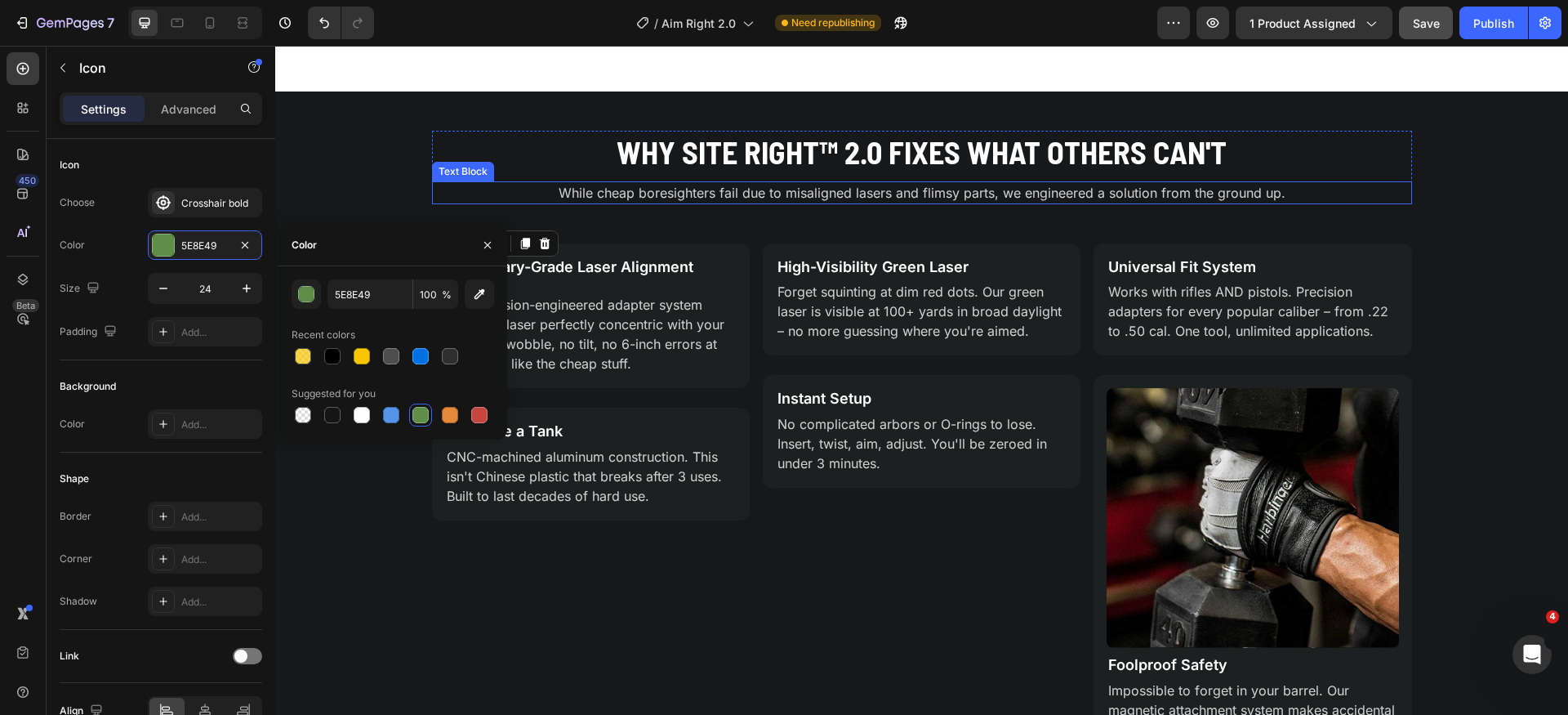
click at [443, 183] on p "While cheap boresighters fail due to misaligned lasers and flimsy parts, we eng…" at bounding box center [922, 193] width 977 height 19
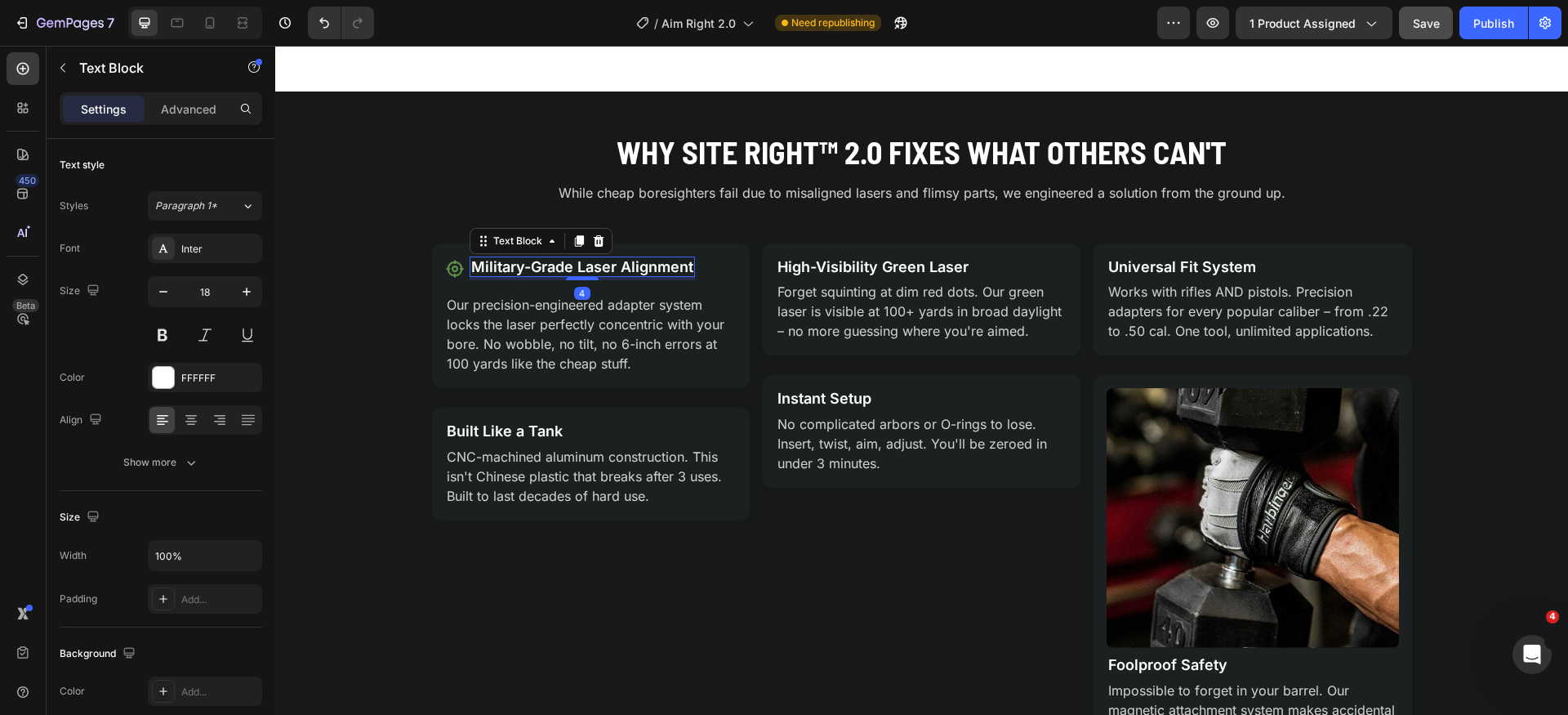
click at [538, 271] on p "Military-Grade Laser Alignment" at bounding box center [583, 267] width 222 height 18
drag, startPoint x: 579, startPoint y: 278, endPoint x: 583, endPoint y: 271, distance: 8.1
click at [583, 271] on div "Military-Grade Laser Alignment Text Block 0" at bounding box center [583, 267] width 225 height 21
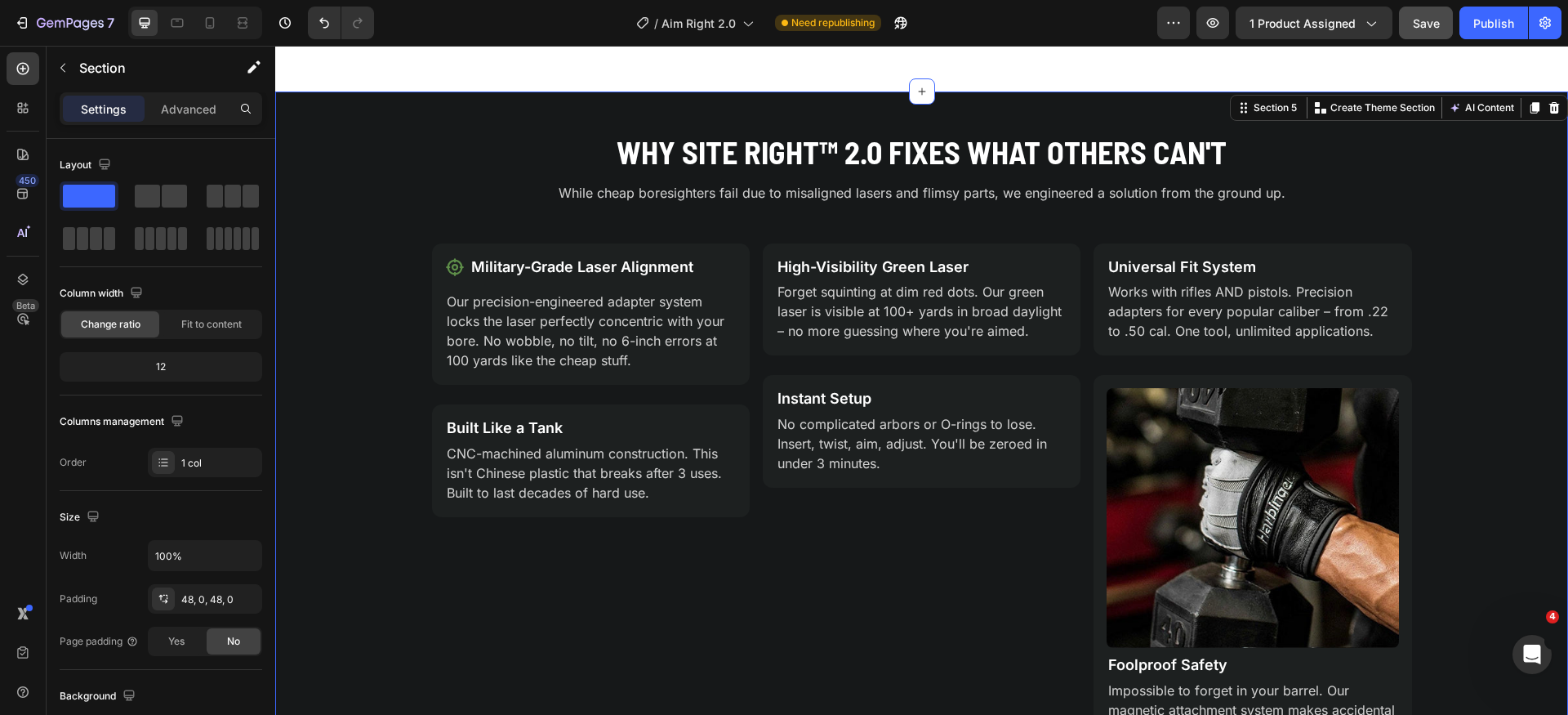
click at [370, 402] on div "Why Site Right™ 2.0 Fixes What Others Can't Heading While cheap boresighters fa…" at bounding box center [921, 458] width 1293 height 655
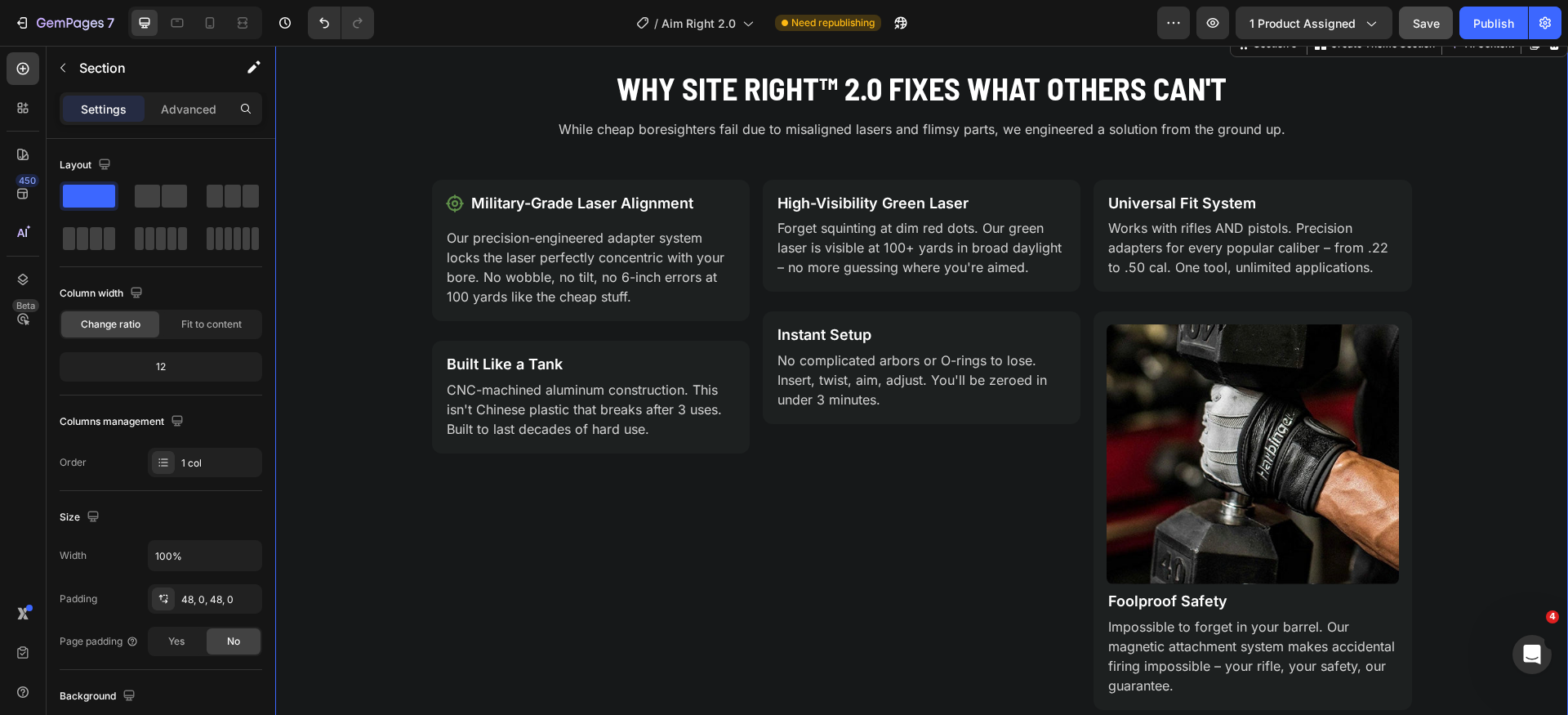
scroll to position [1221, 0]
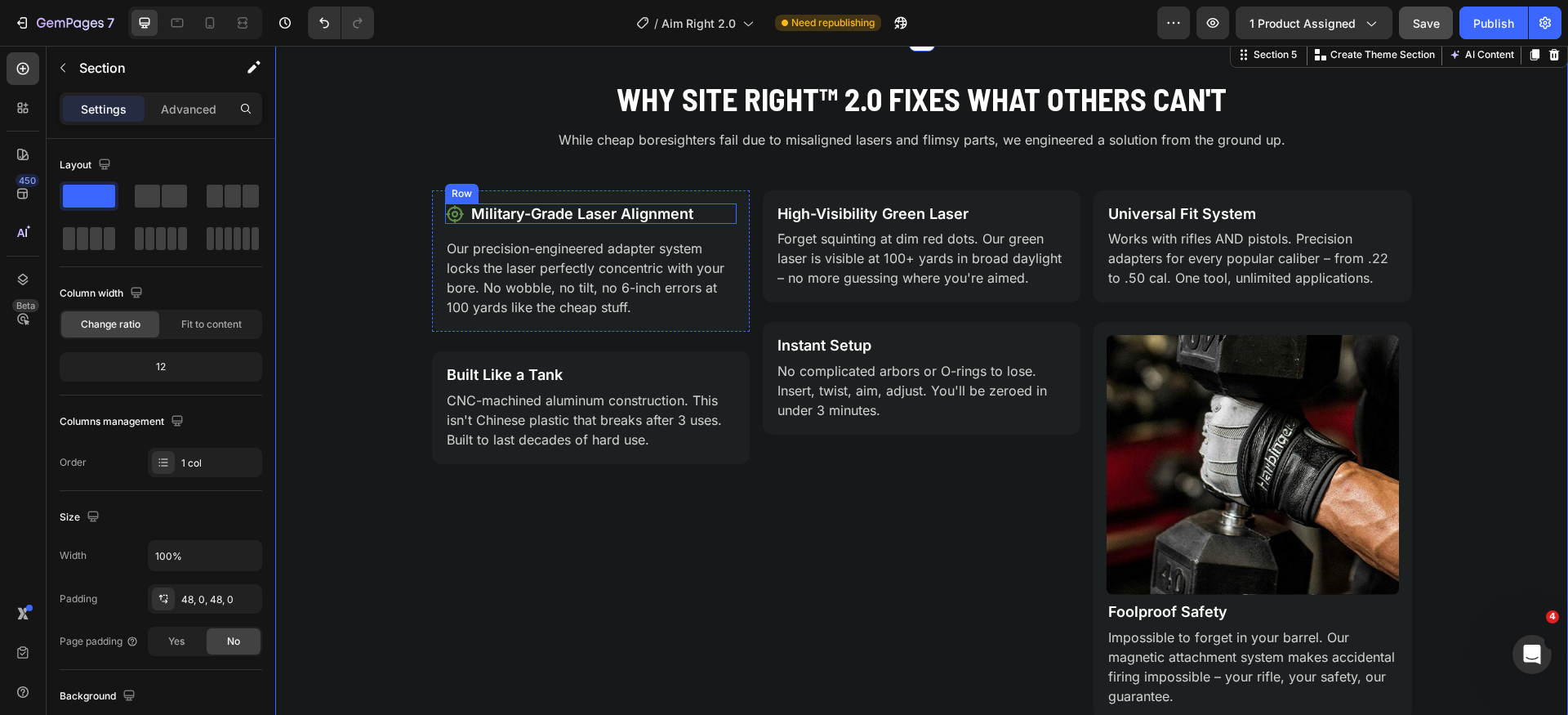
click at [718, 211] on div "Icon Military-Grade Laser Alignment Text Block Row" at bounding box center [591, 214] width 292 height 21
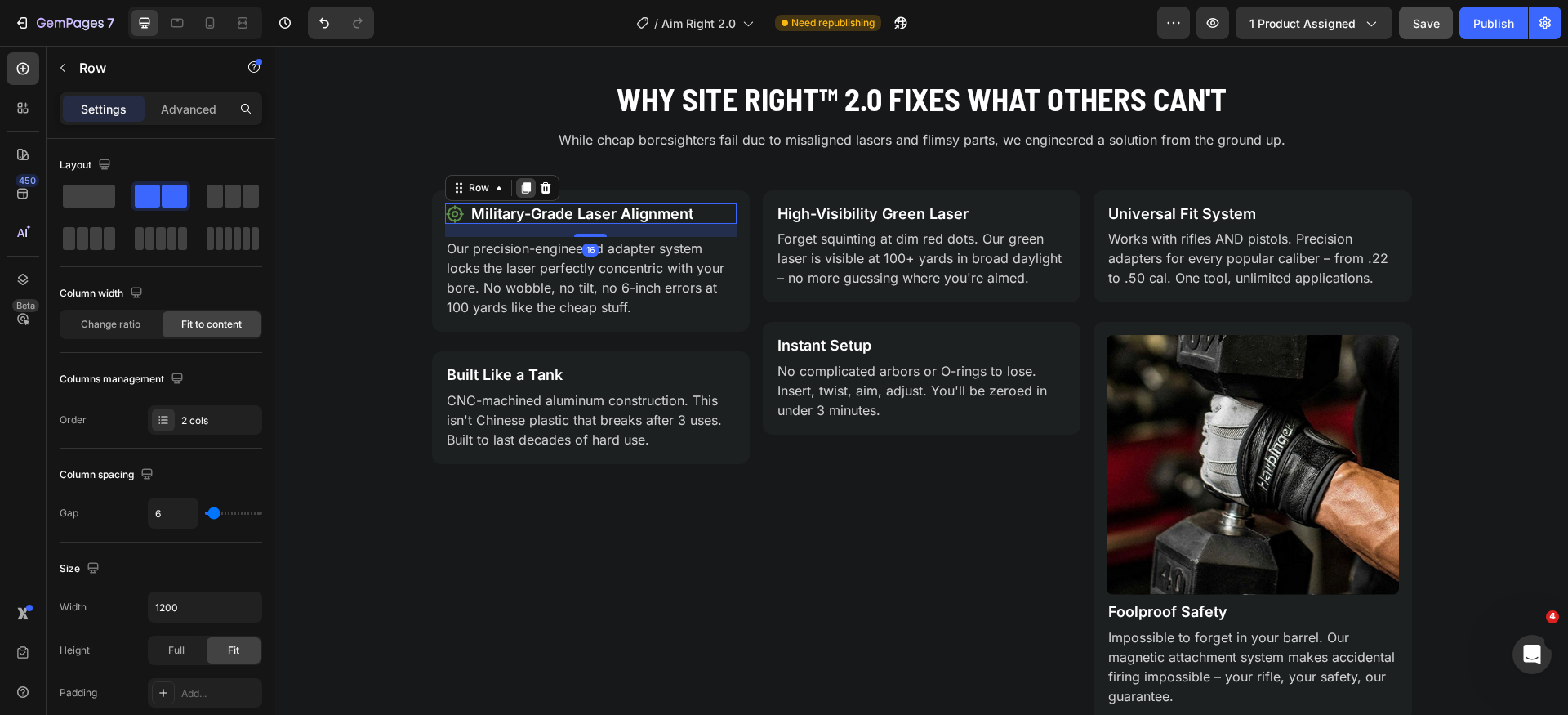
click at [525, 190] on icon at bounding box center [526, 188] width 13 height 13
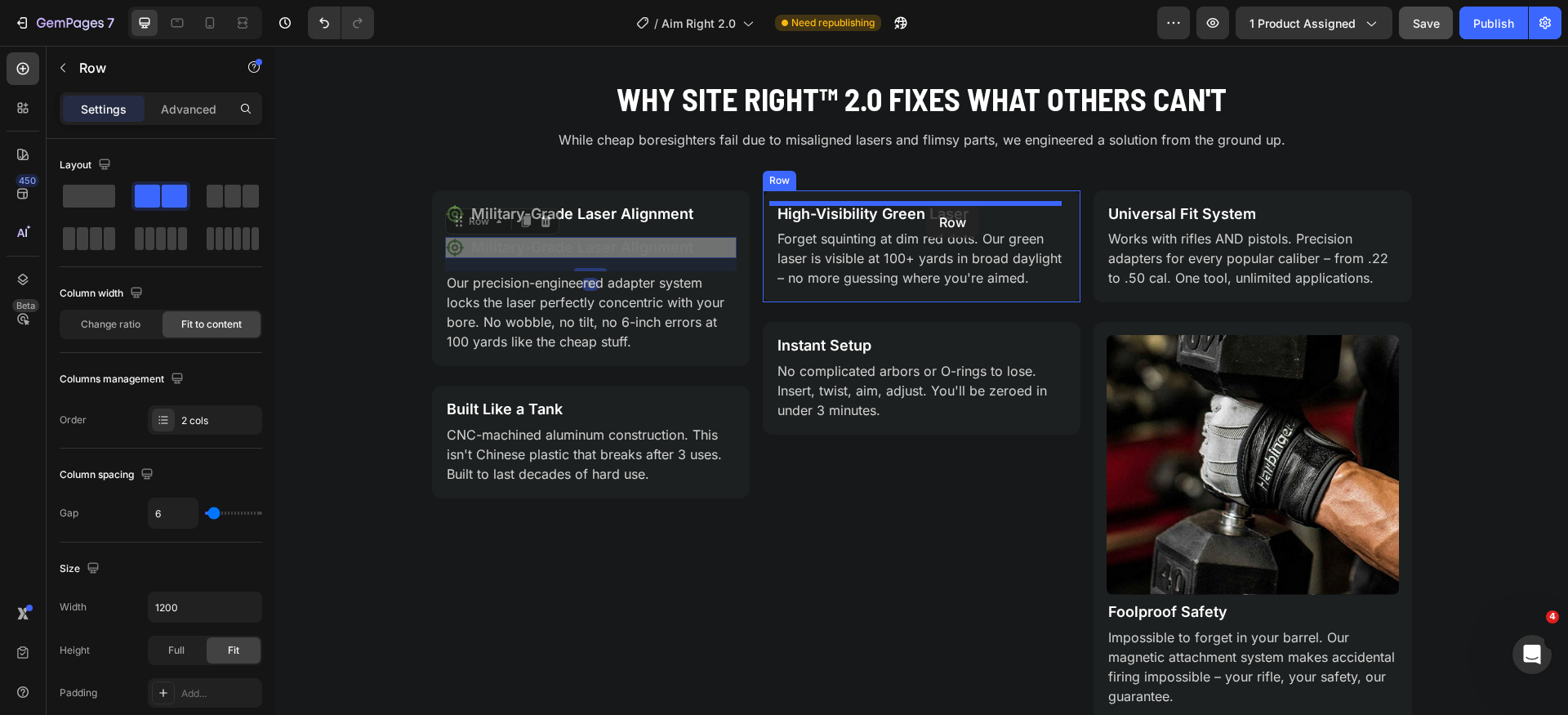
drag, startPoint x: 461, startPoint y: 222, endPoint x: 927, endPoint y: 206, distance: 466.3
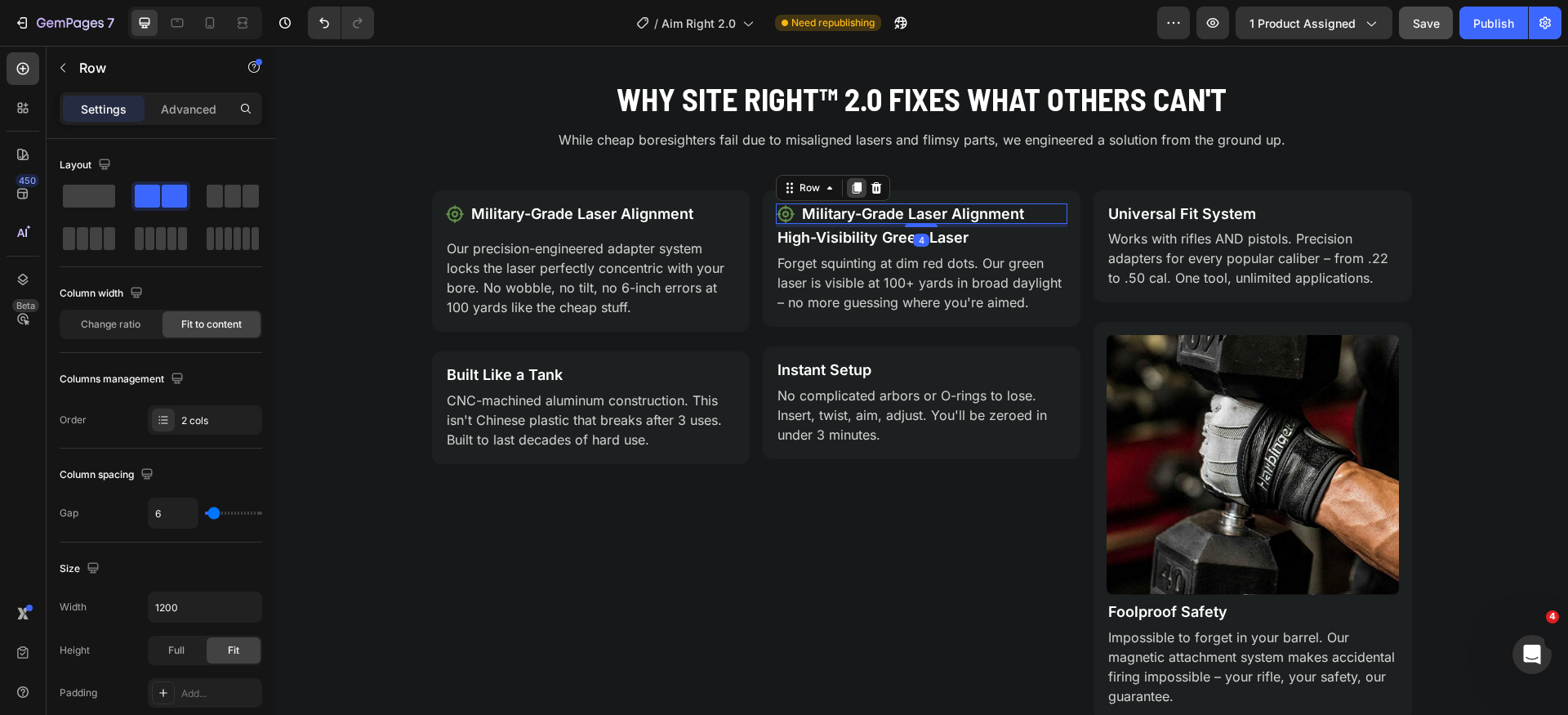
click at [853, 187] on icon at bounding box center [857, 188] width 9 height 12
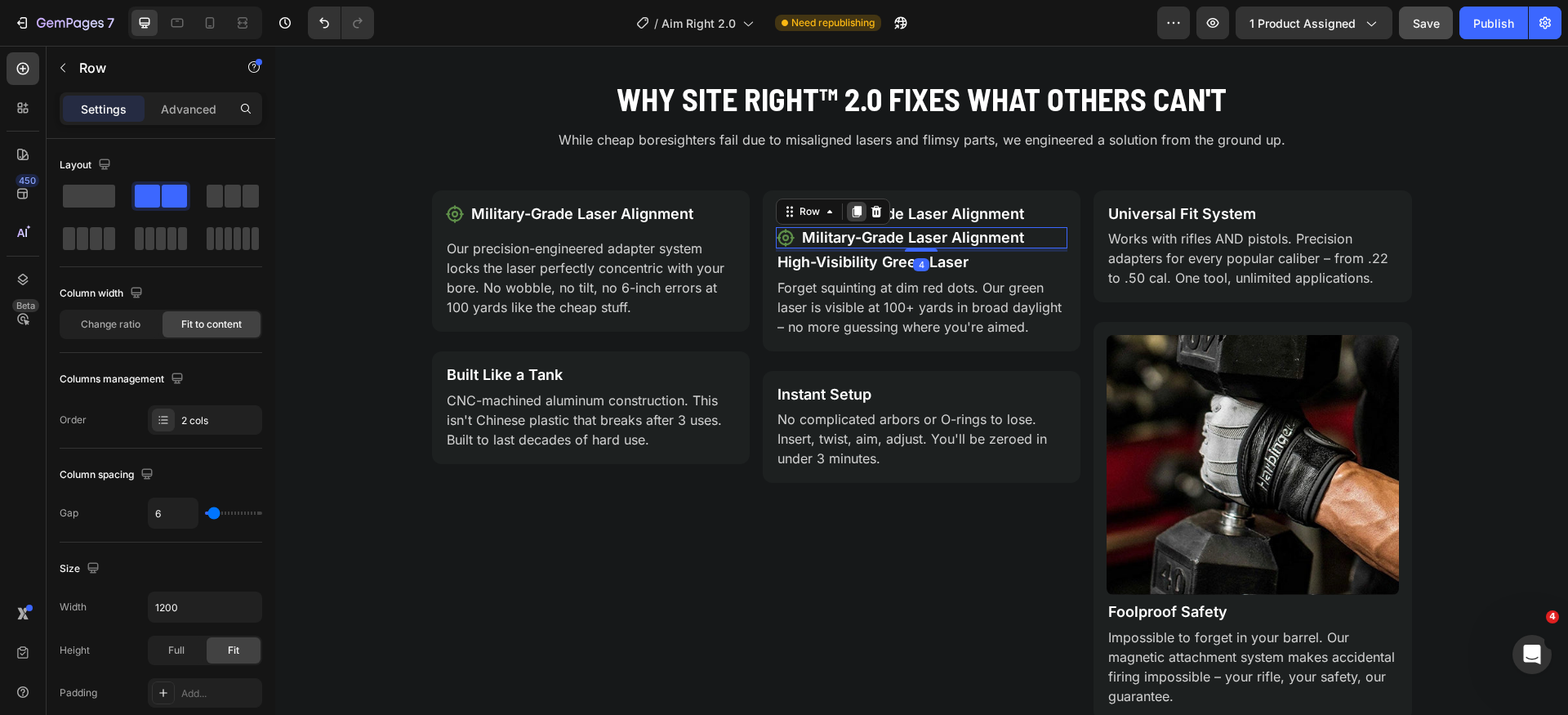
click at [853, 210] on icon at bounding box center [857, 213] width 9 height 12
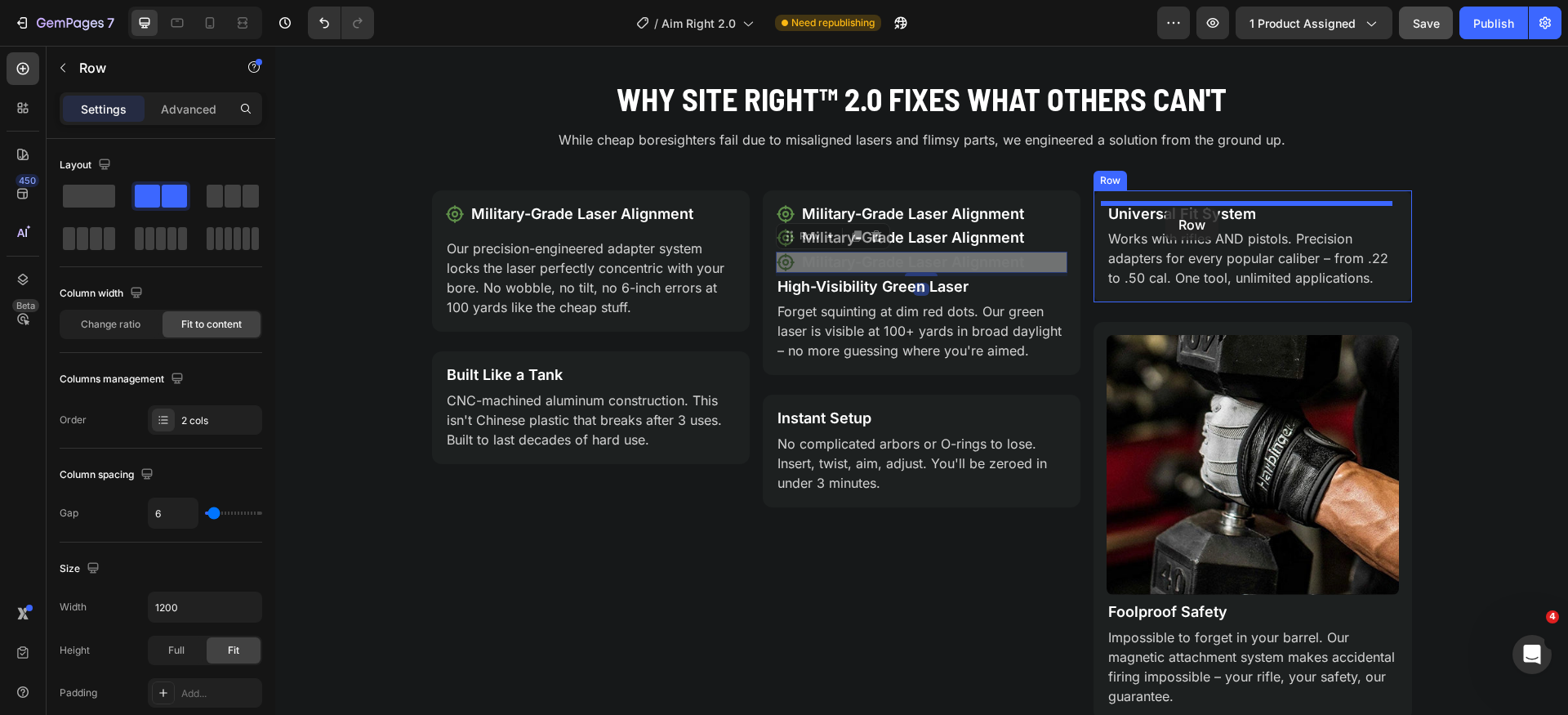
drag, startPoint x: 798, startPoint y: 236, endPoint x: 1165, endPoint y: 209, distance: 368.0
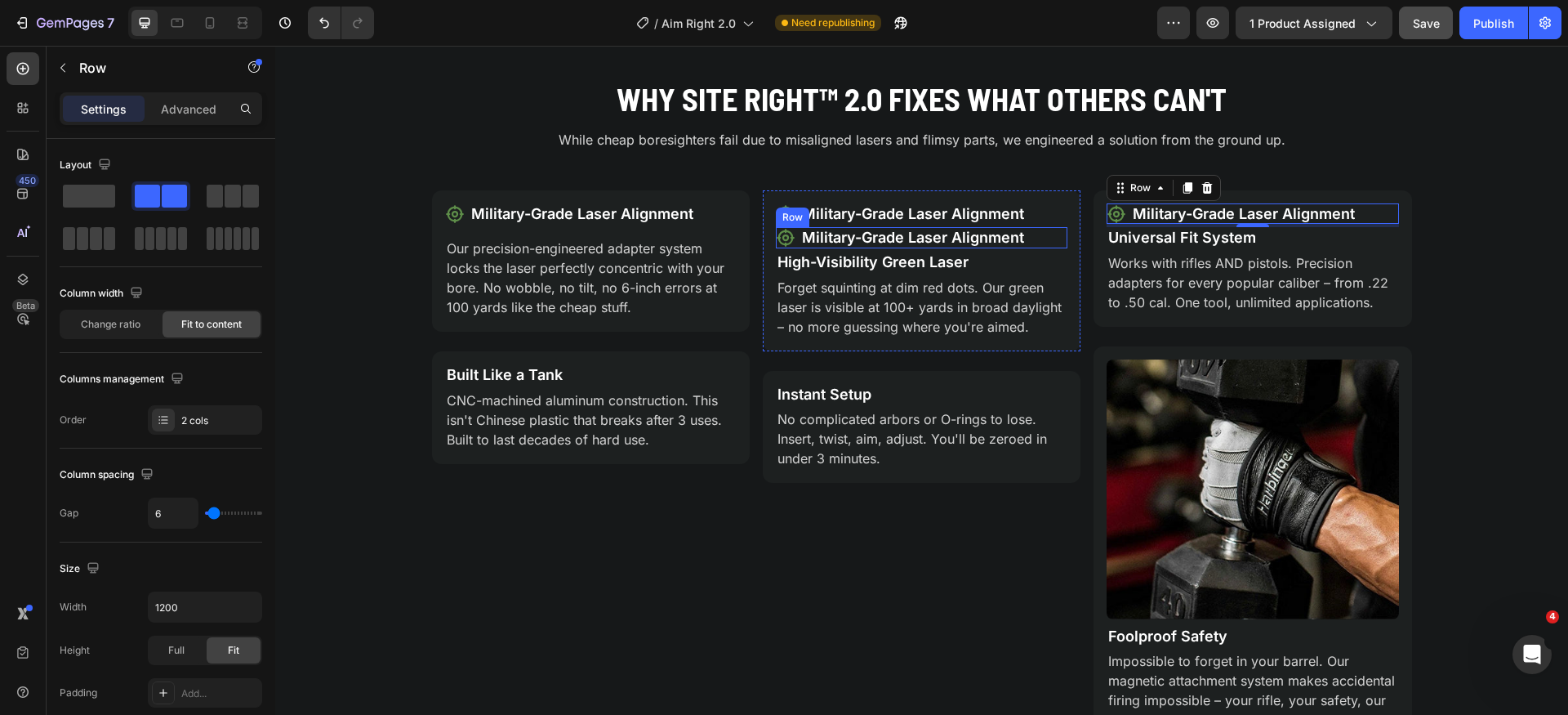
click at [1041, 236] on div "Icon Military-Grade Laser Alignment Text Block Row" at bounding box center [921, 237] width 292 height 21
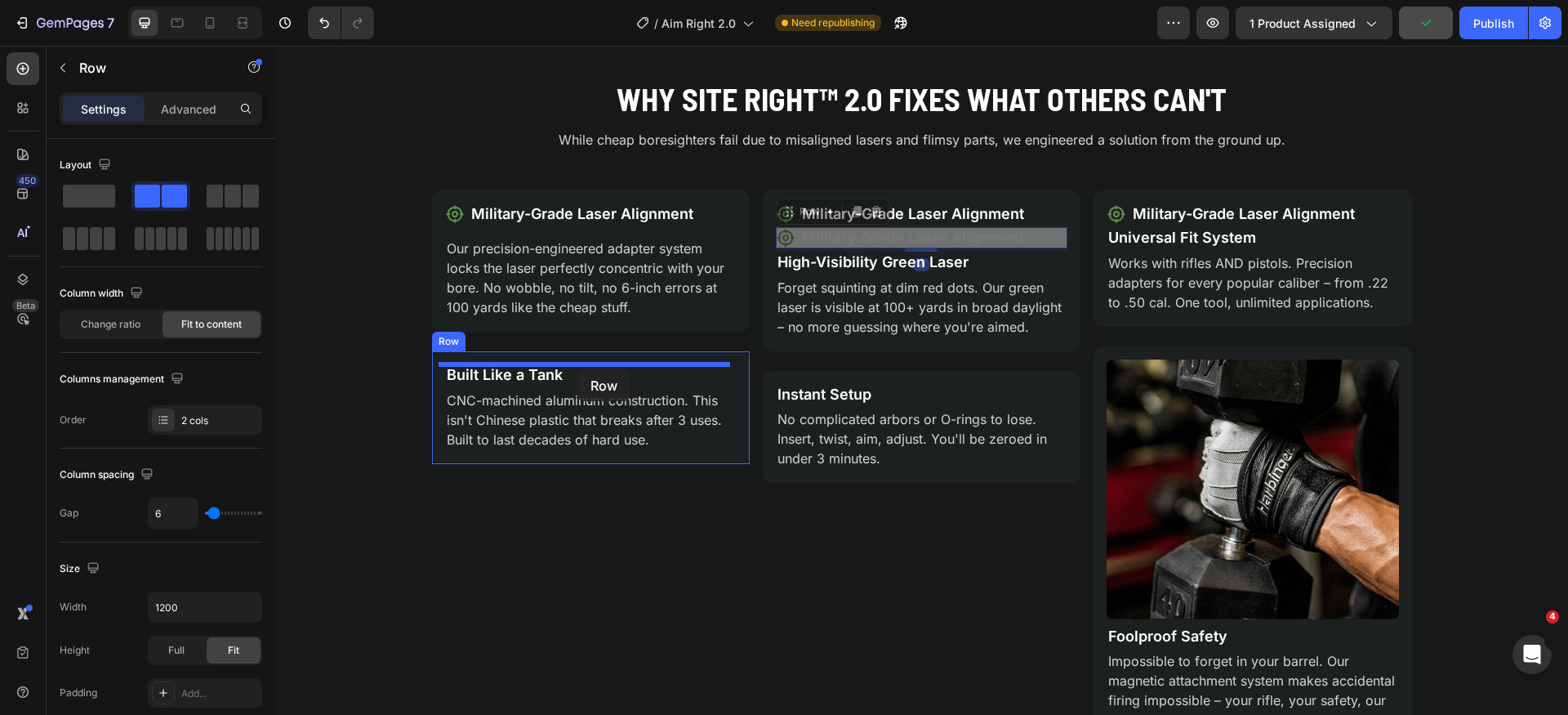
drag, startPoint x: 804, startPoint y: 212, endPoint x: 578, endPoint y: 369, distance: 275.2
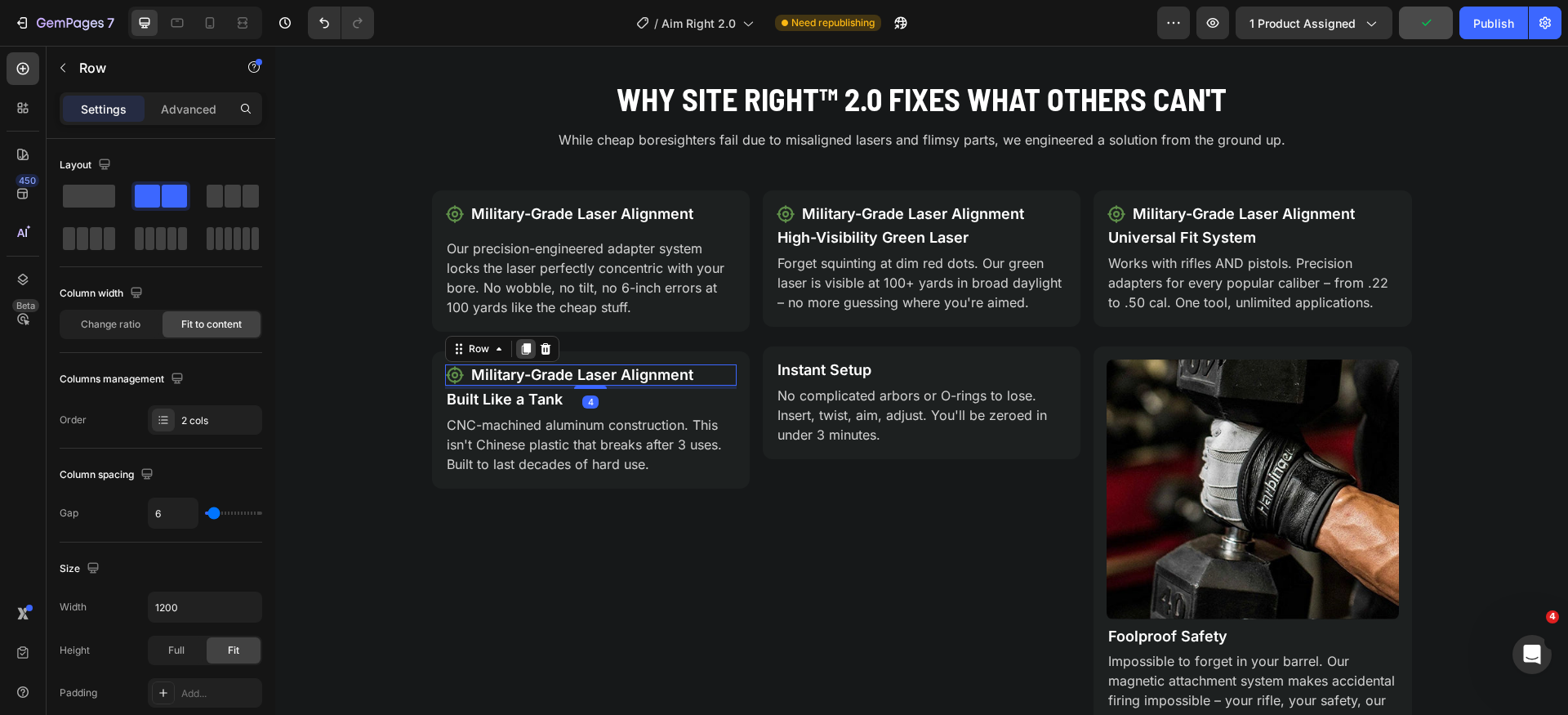
click at [521, 349] on icon at bounding box center [525, 350] width 9 height 12
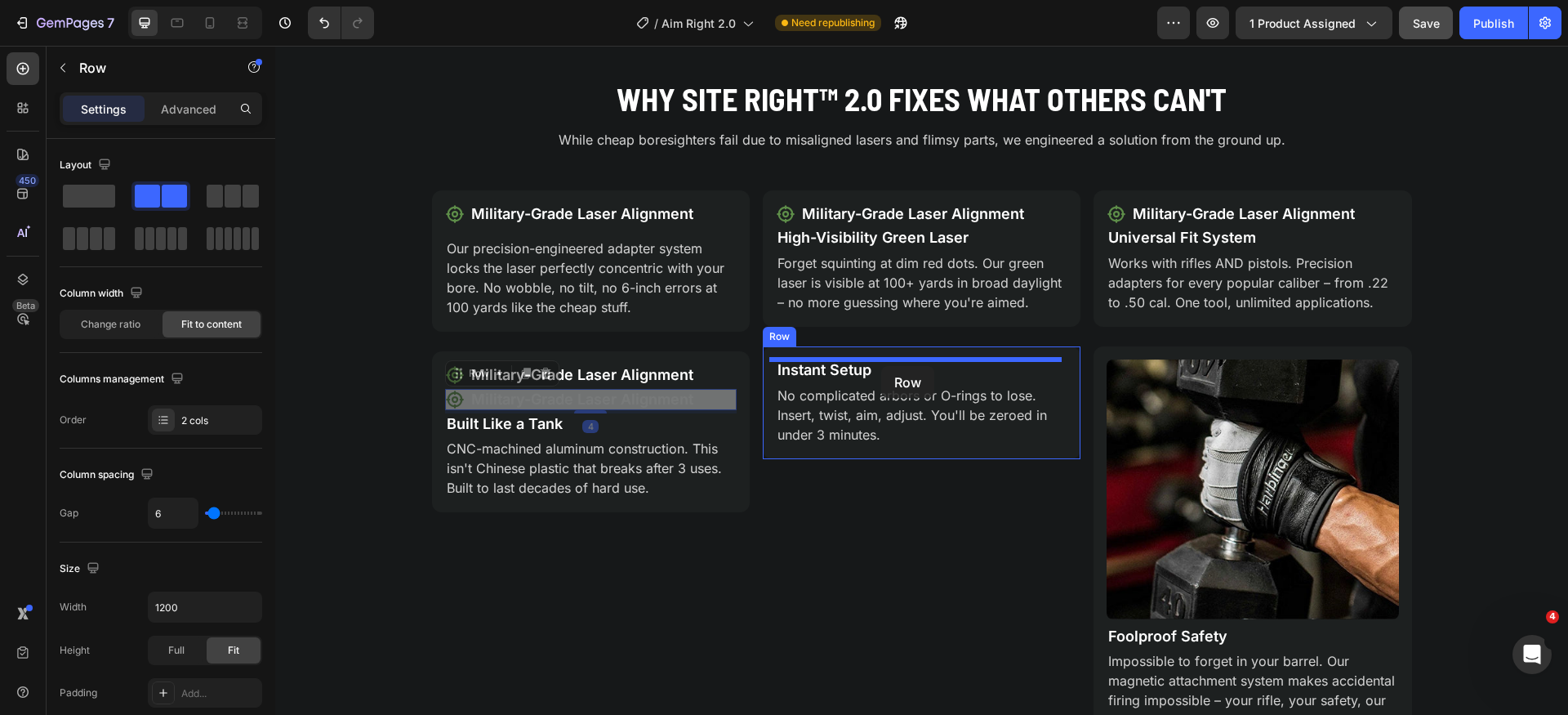
drag, startPoint x: 462, startPoint y: 375, endPoint x: 881, endPoint y: 366, distance: 419.1
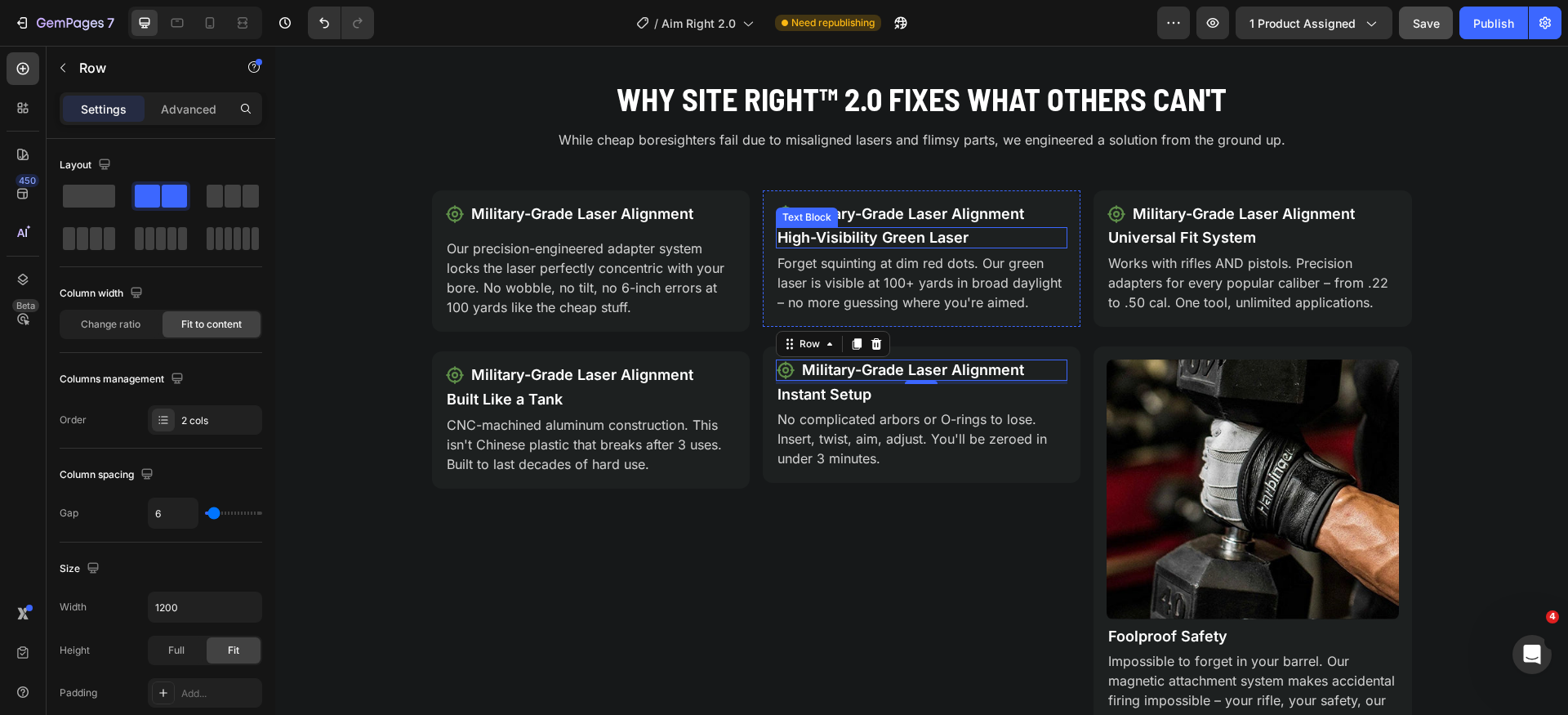
click at [868, 236] on p "High-Visibility Green Laser" at bounding box center [921, 237] width 288 height 18
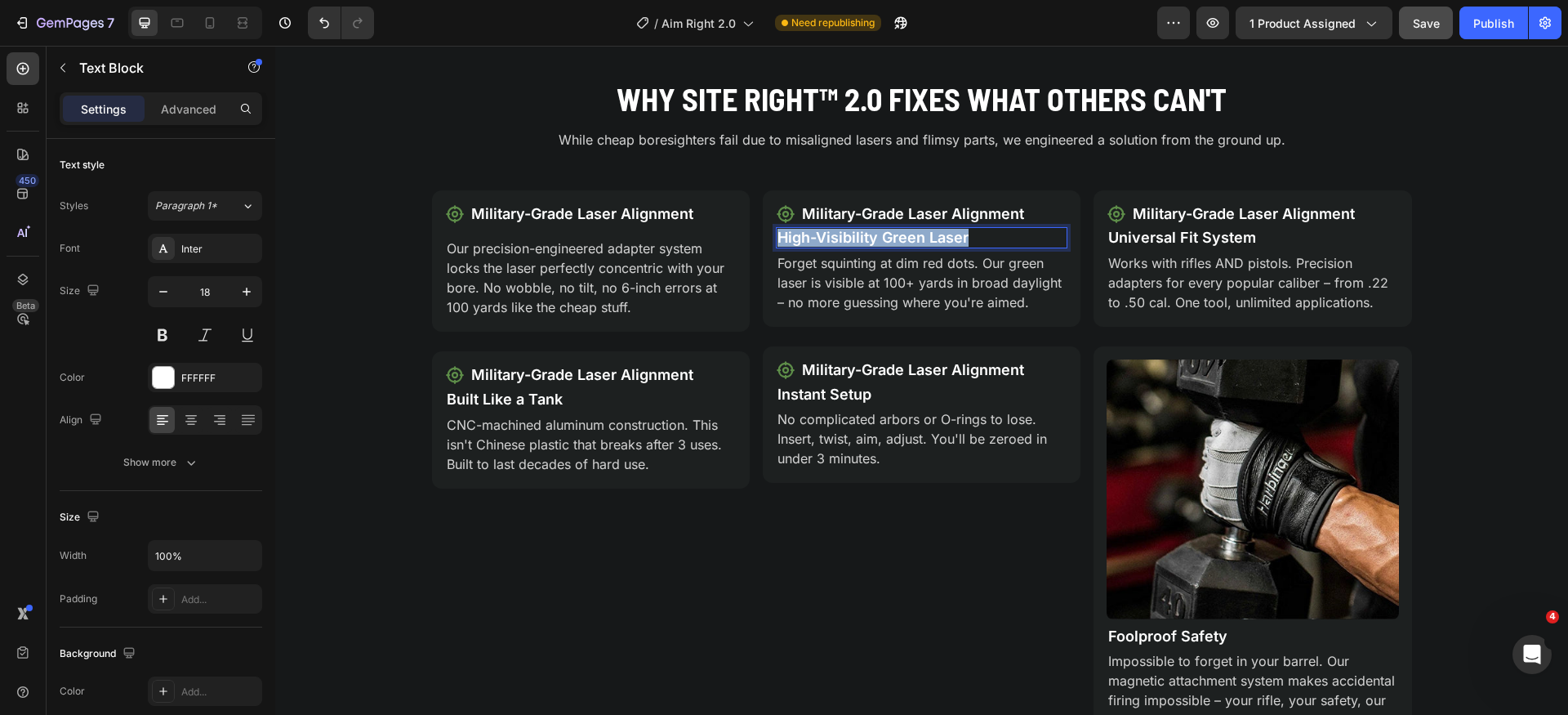
click at [868, 236] on p "High-Visibility Green Laser" at bounding box center [921, 237] width 288 height 18
copy p "High-Visibility Green Laser"
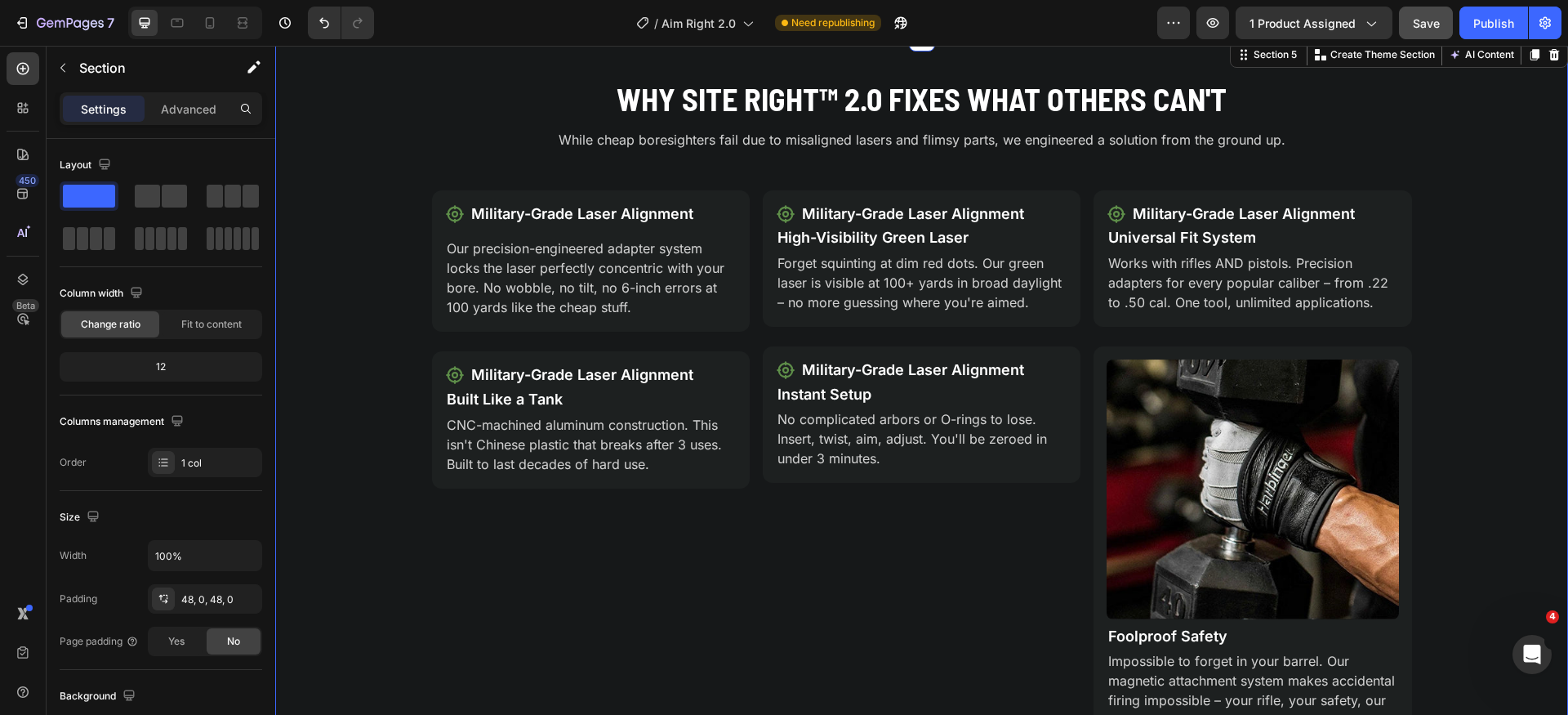
click at [990, 171] on div "Why Site Right™ 2.0 Fixes What Others Can't Heading While cheap boresighters fa…" at bounding box center [921, 417] width 1293 height 680
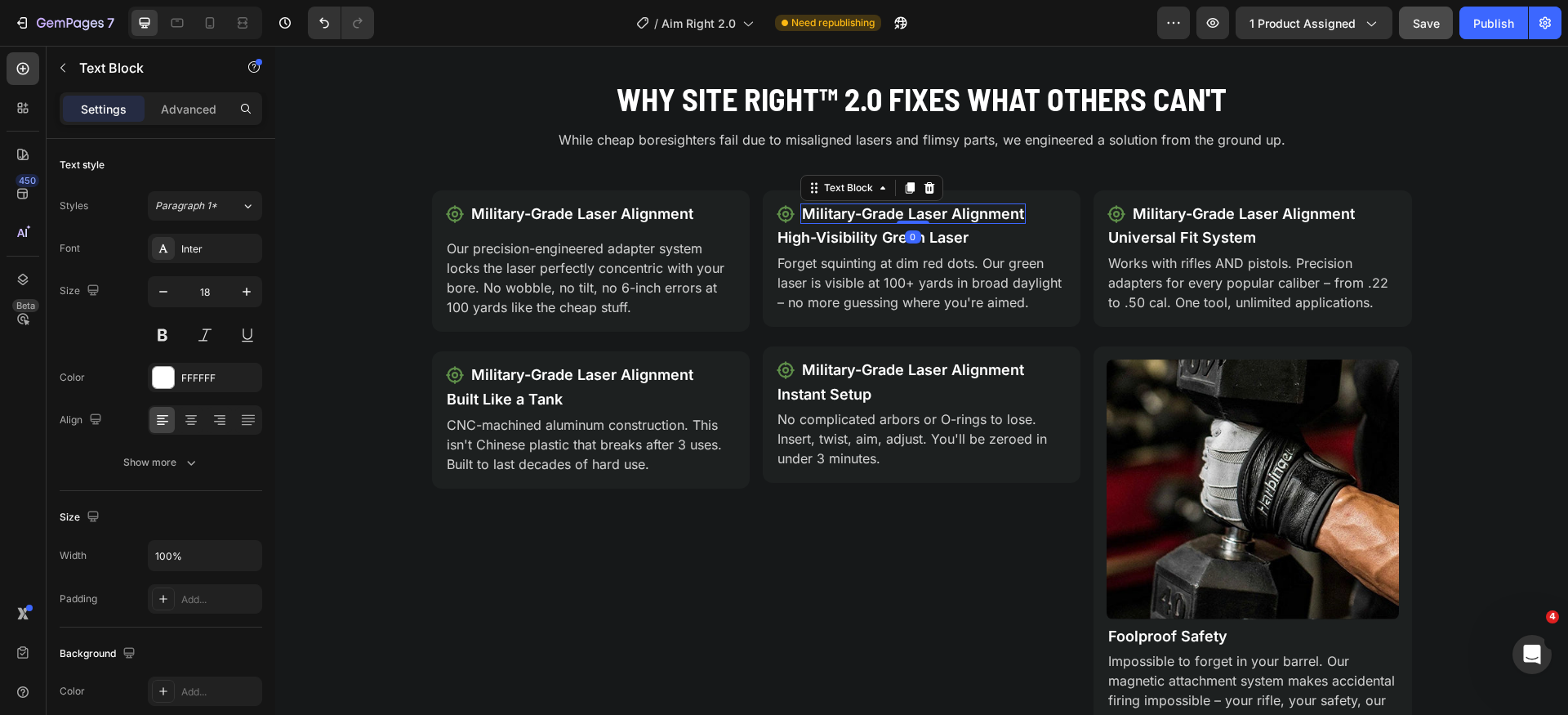
click at [950, 223] on div "Military-Grade Laser Alignment" at bounding box center [913, 214] width 225 height 21
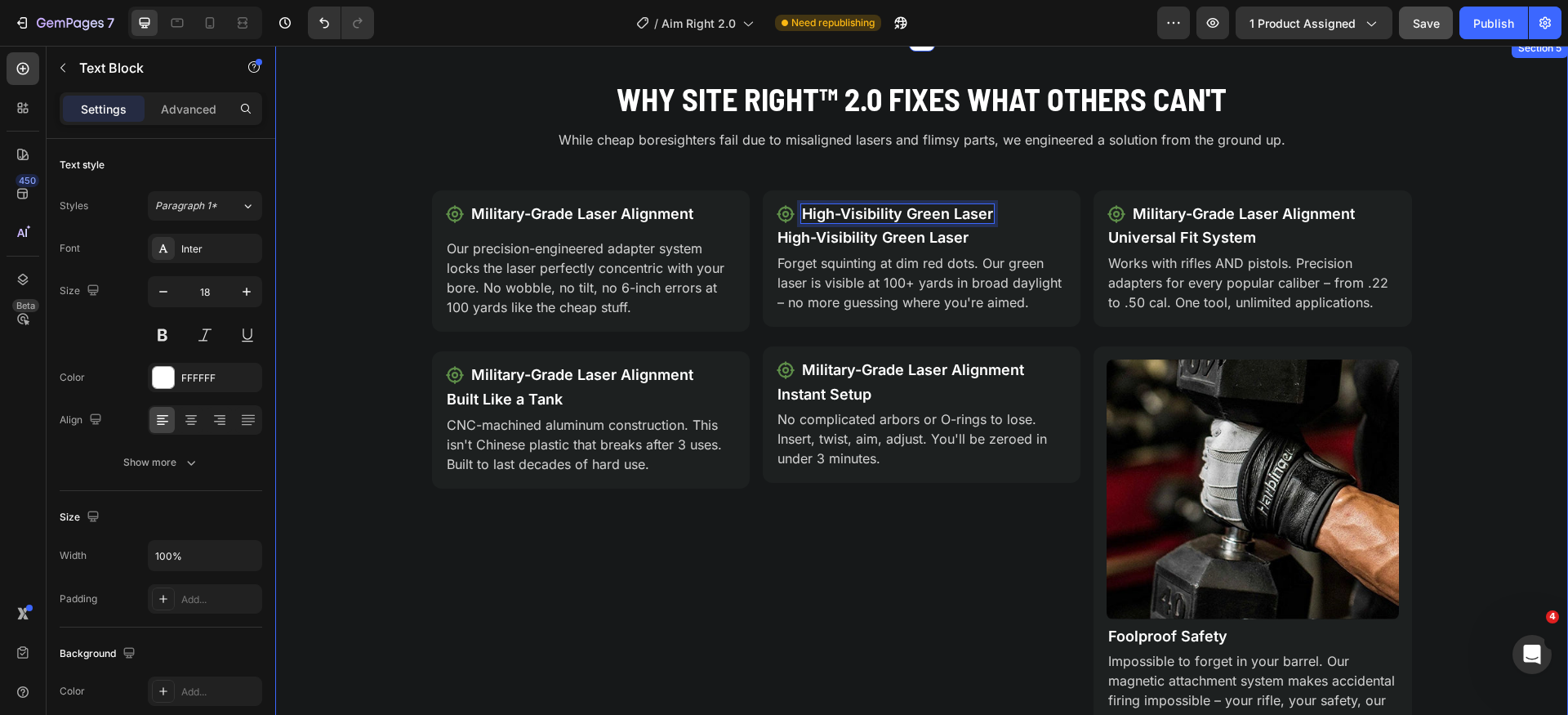
click at [360, 274] on div "Why Site Right™ 2.0 Fixes What Others Can't Heading While cheap boresighters fa…" at bounding box center [921, 417] width 1293 height 680
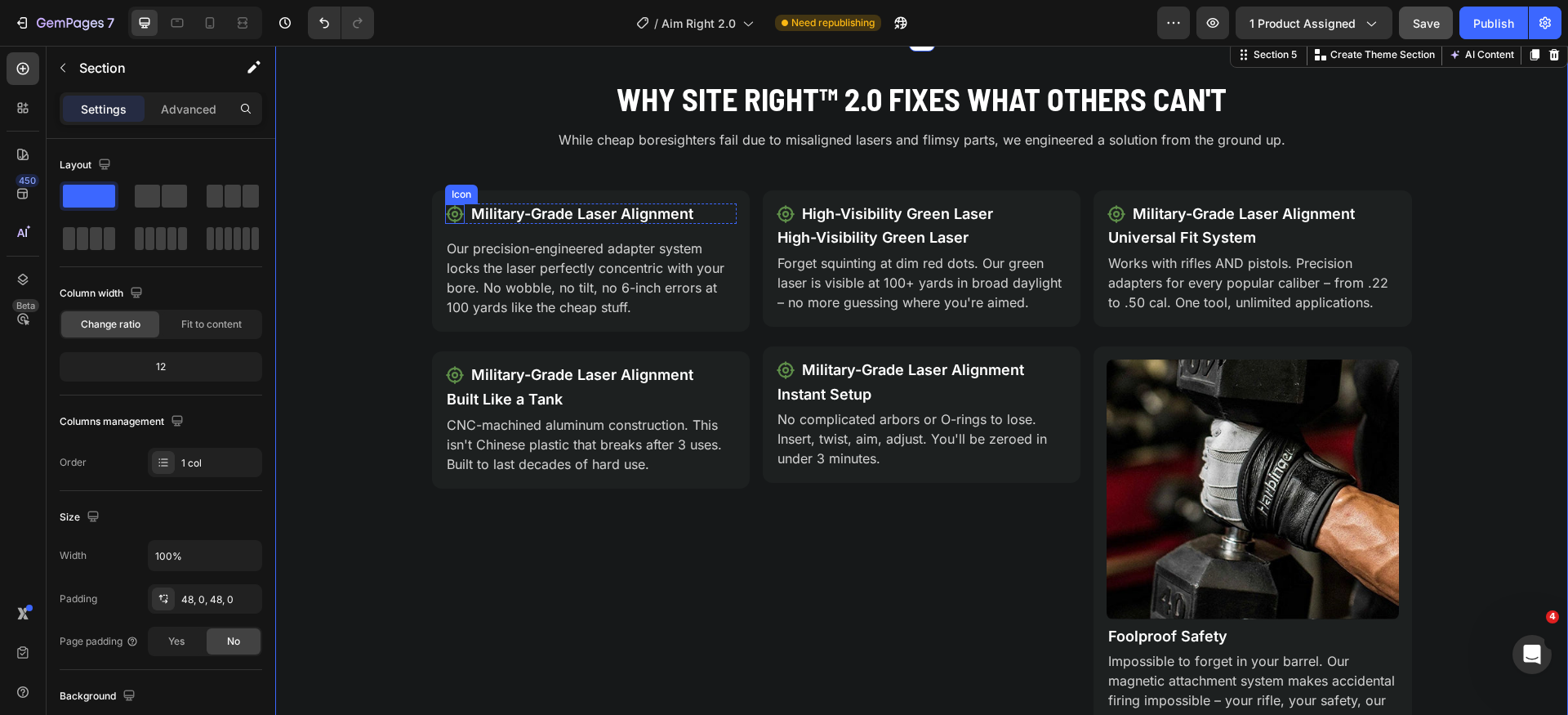
click at [451, 217] on icon at bounding box center [455, 214] width 19 height 19
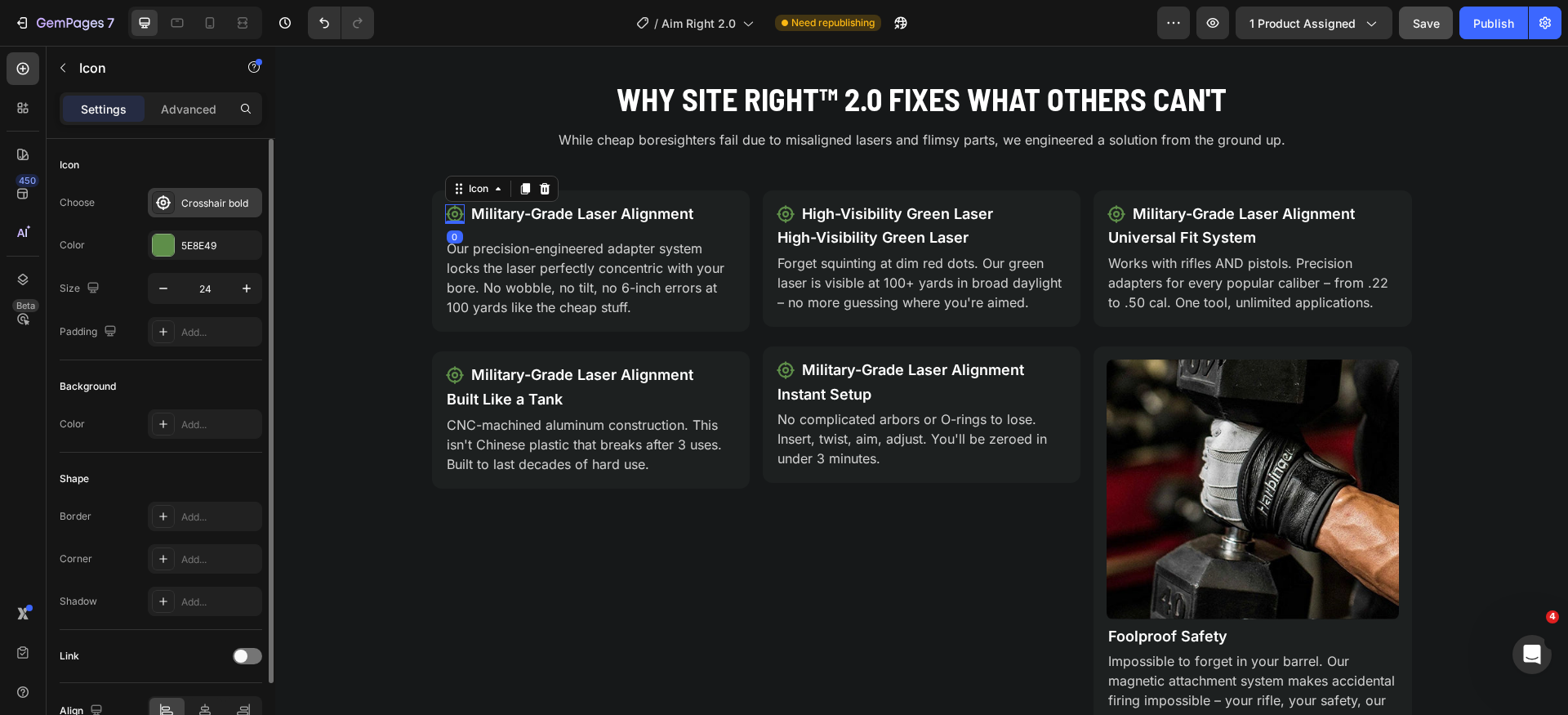
click at [208, 208] on div "Crosshair bold" at bounding box center [219, 203] width 77 height 14
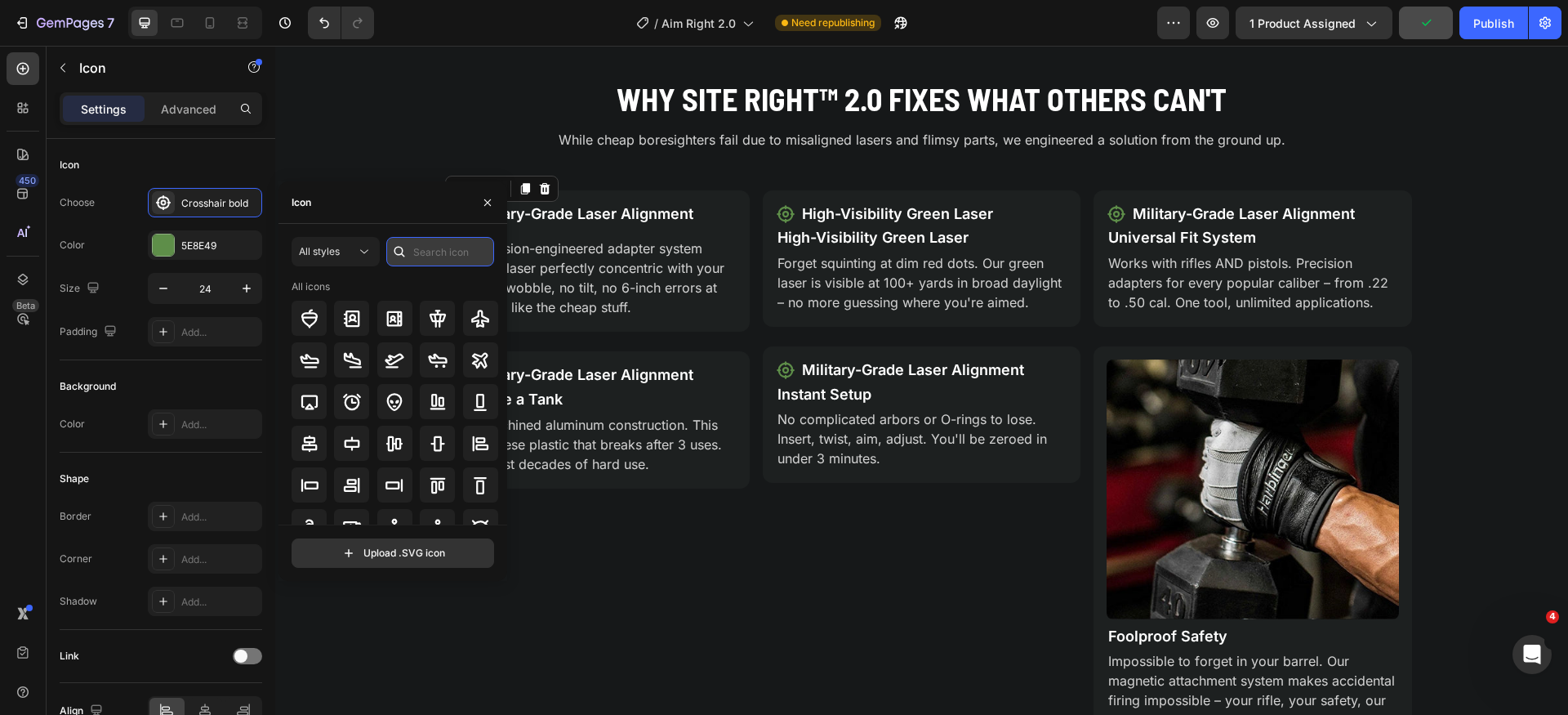
click at [441, 251] on input "text" at bounding box center [441, 252] width 108 height 29
type input "military"
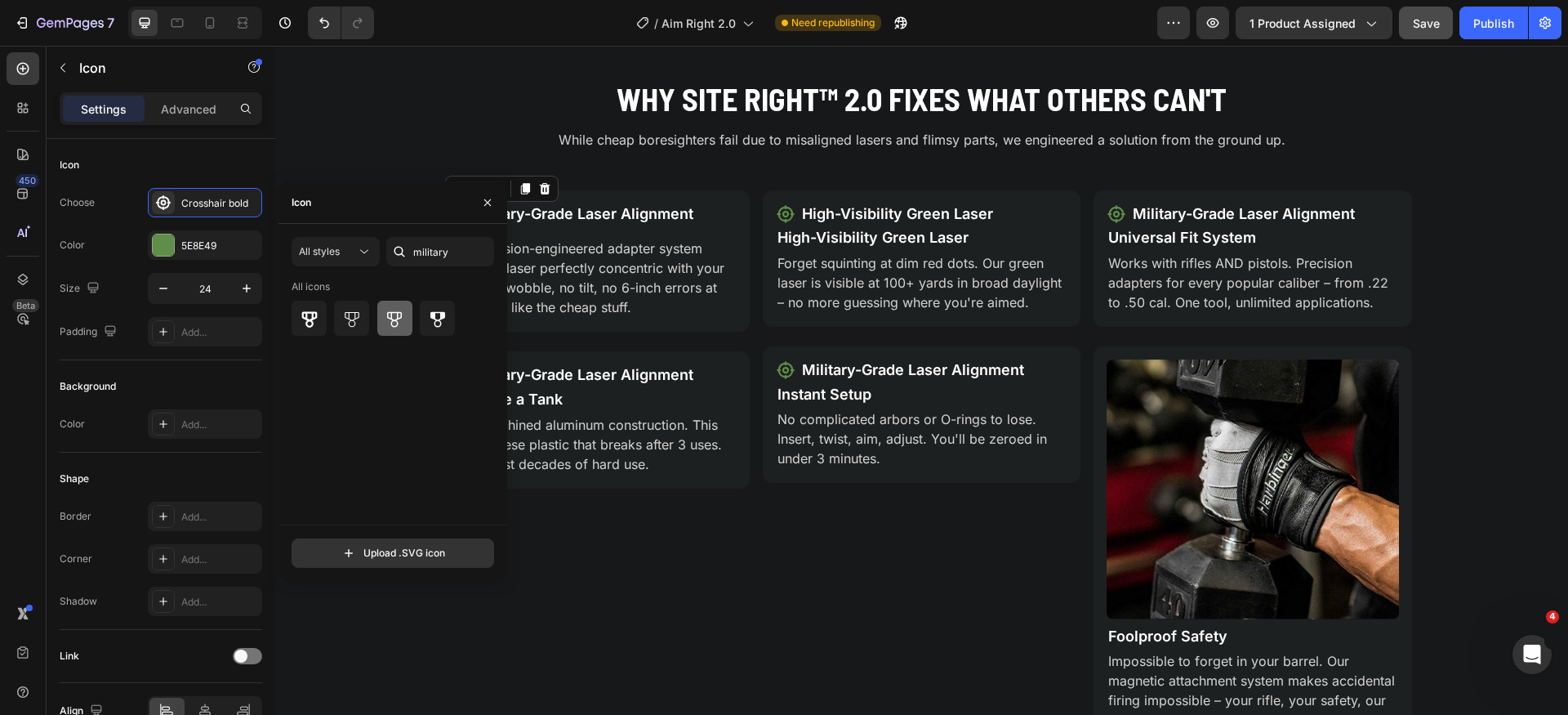
click at [397, 323] on icon at bounding box center [394, 318] width 19 height 19
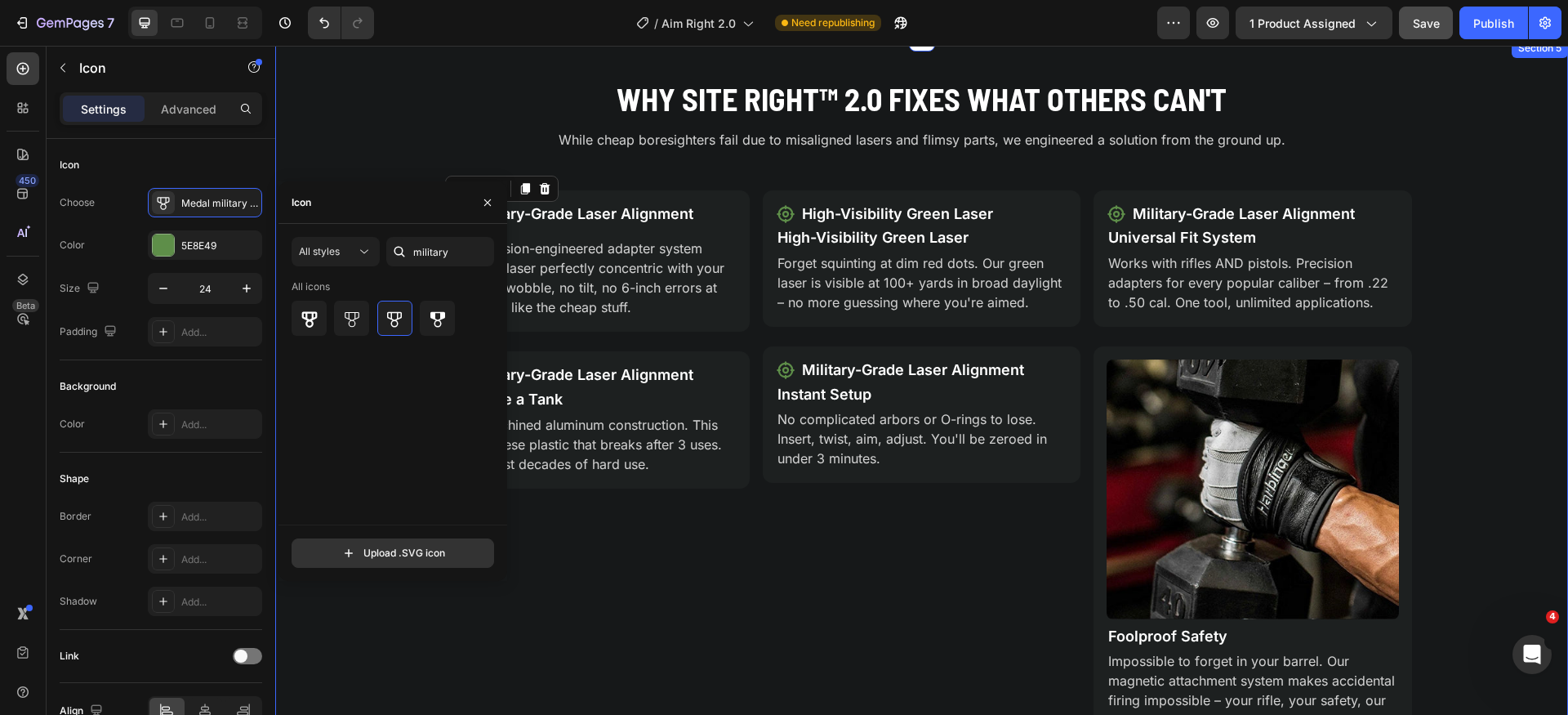
click at [383, 114] on div "Why Site Right™ 2.0 Fixes What Others Can't Heading While cheap boresighters fa…" at bounding box center [921, 417] width 1293 height 680
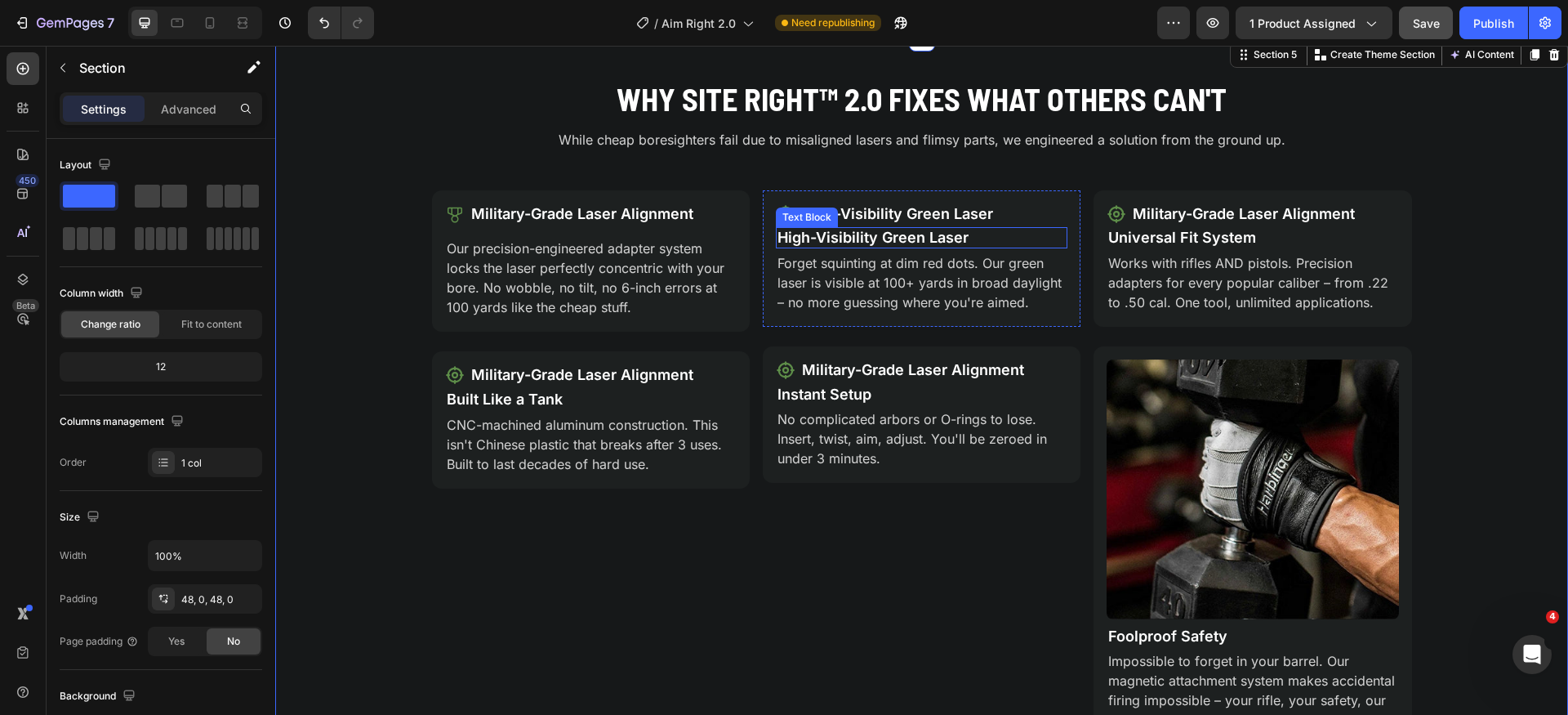
click at [948, 241] on p "High-Visibility Green Laser" at bounding box center [921, 237] width 288 height 18
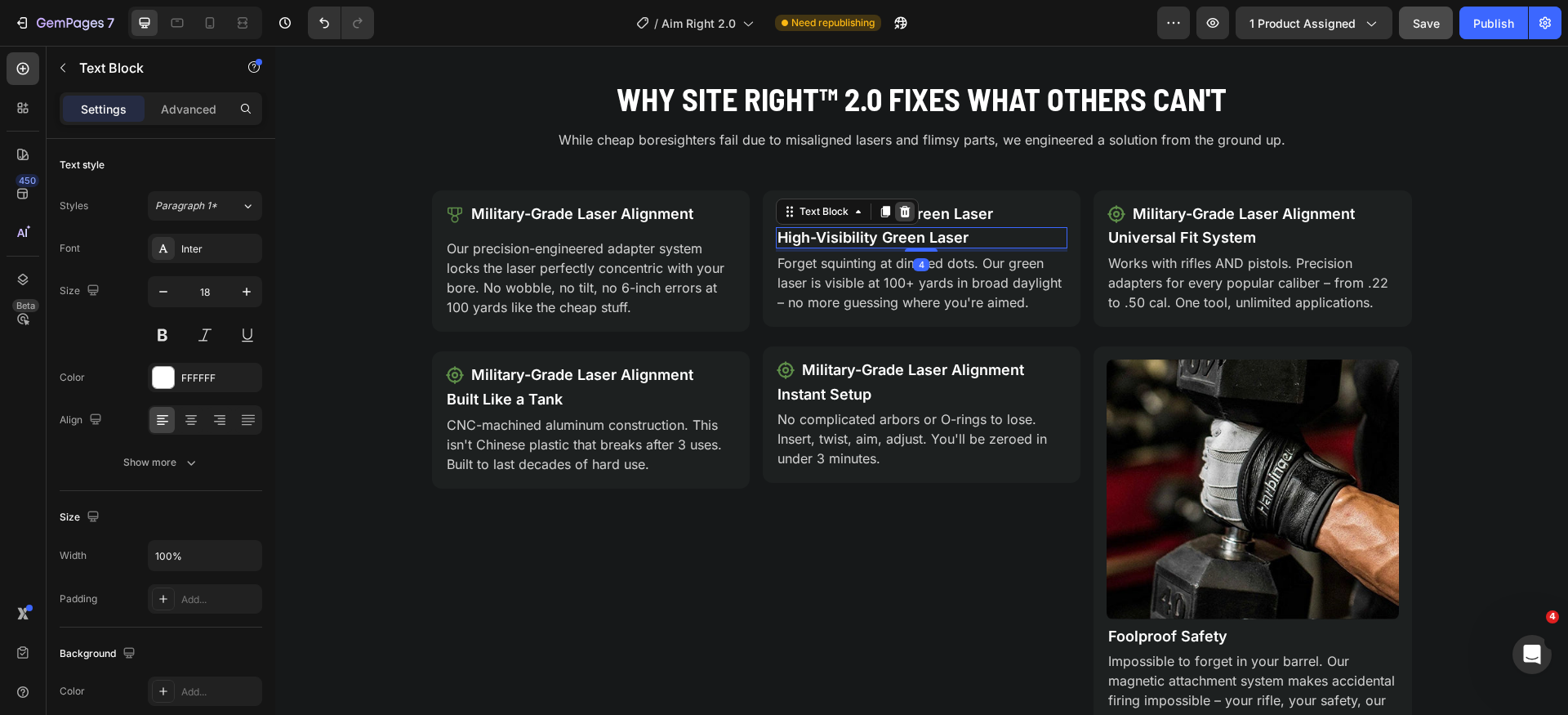
click at [900, 215] on icon at bounding box center [905, 212] width 11 height 12
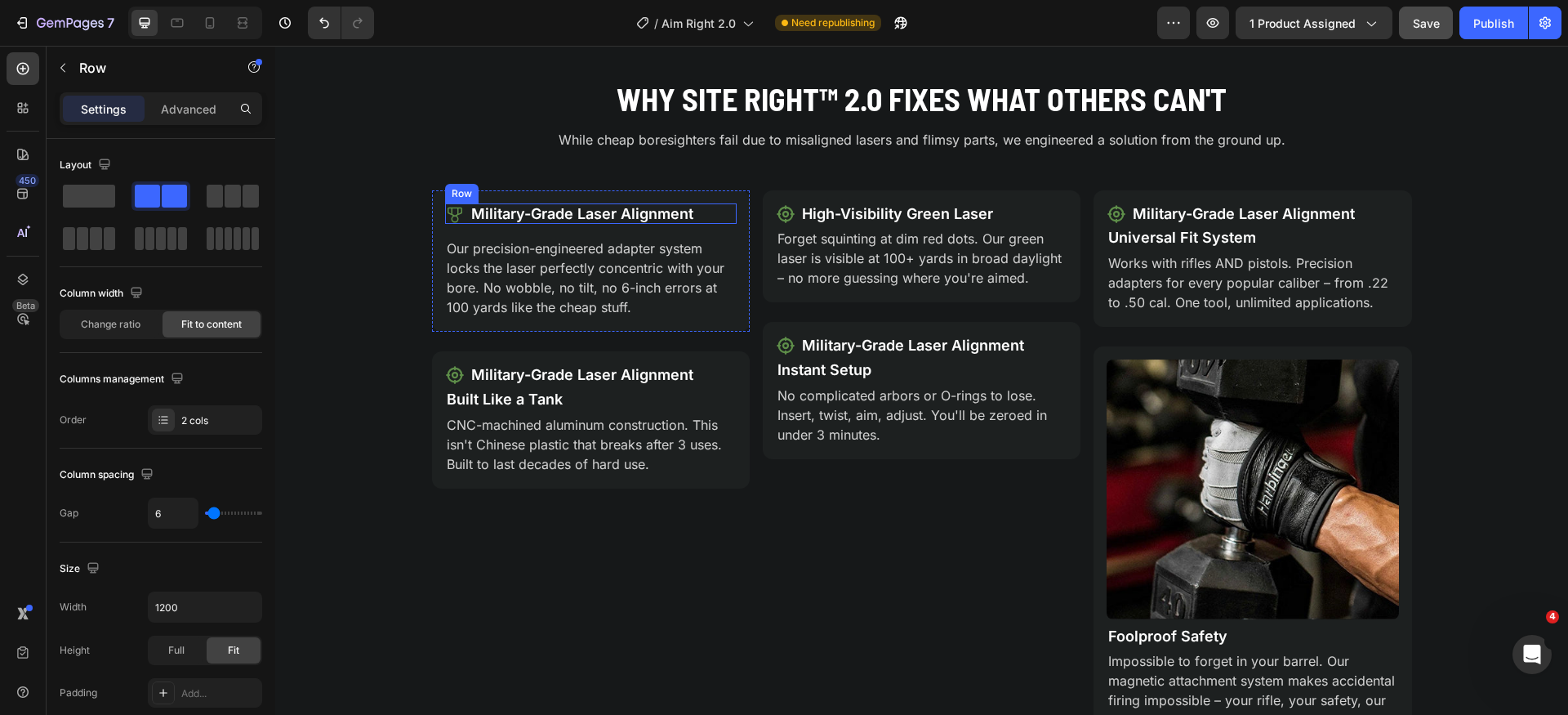
click at [708, 214] on div "Icon Military-Grade Laser Alignment Text Block Row" at bounding box center [591, 214] width 292 height 21
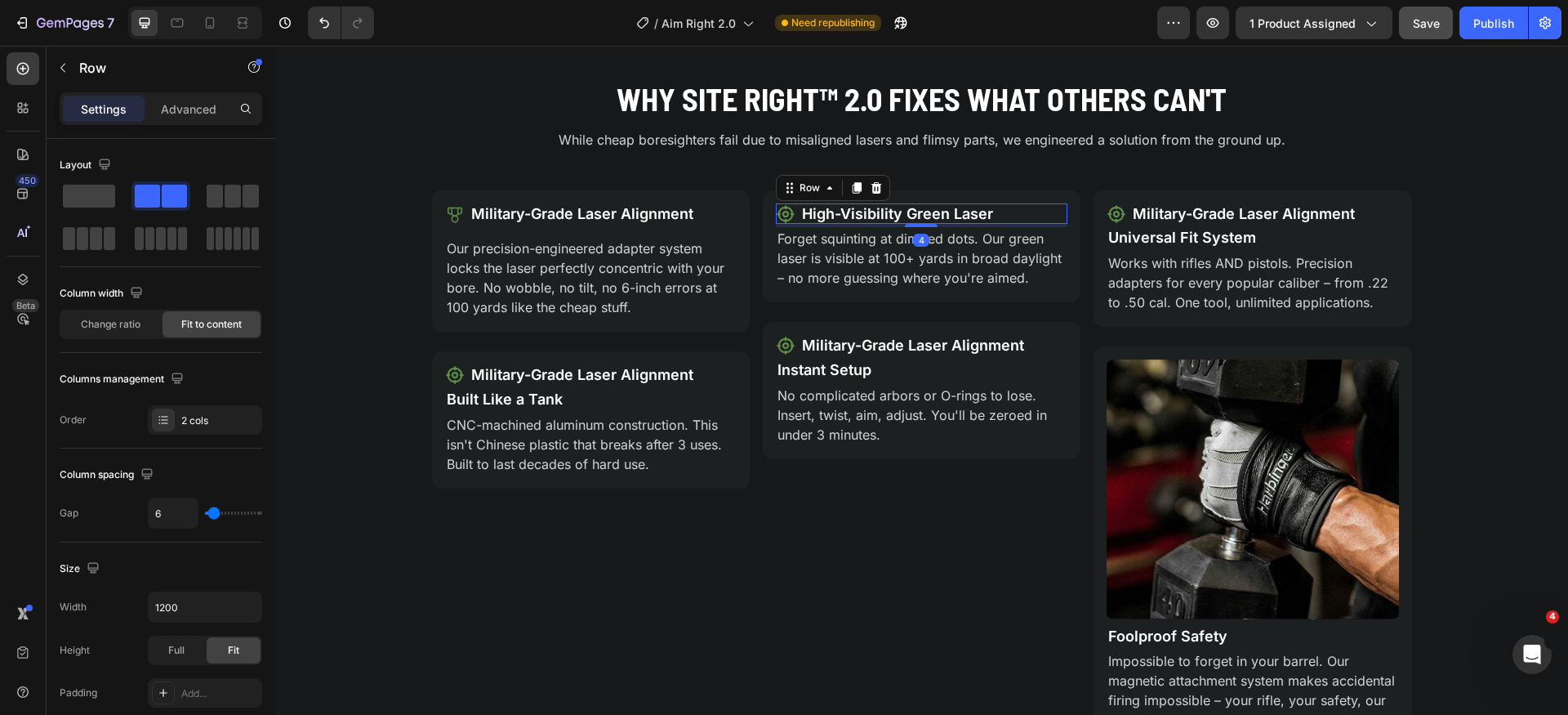
click at [1037, 216] on div "Icon High-Visibility Green Laser Text Block Row 4" at bounding box center [921, 214] width 292 height 21
click at [205, 104] on p "Advanced" at bounding box center [188, 109] width 55 height 17
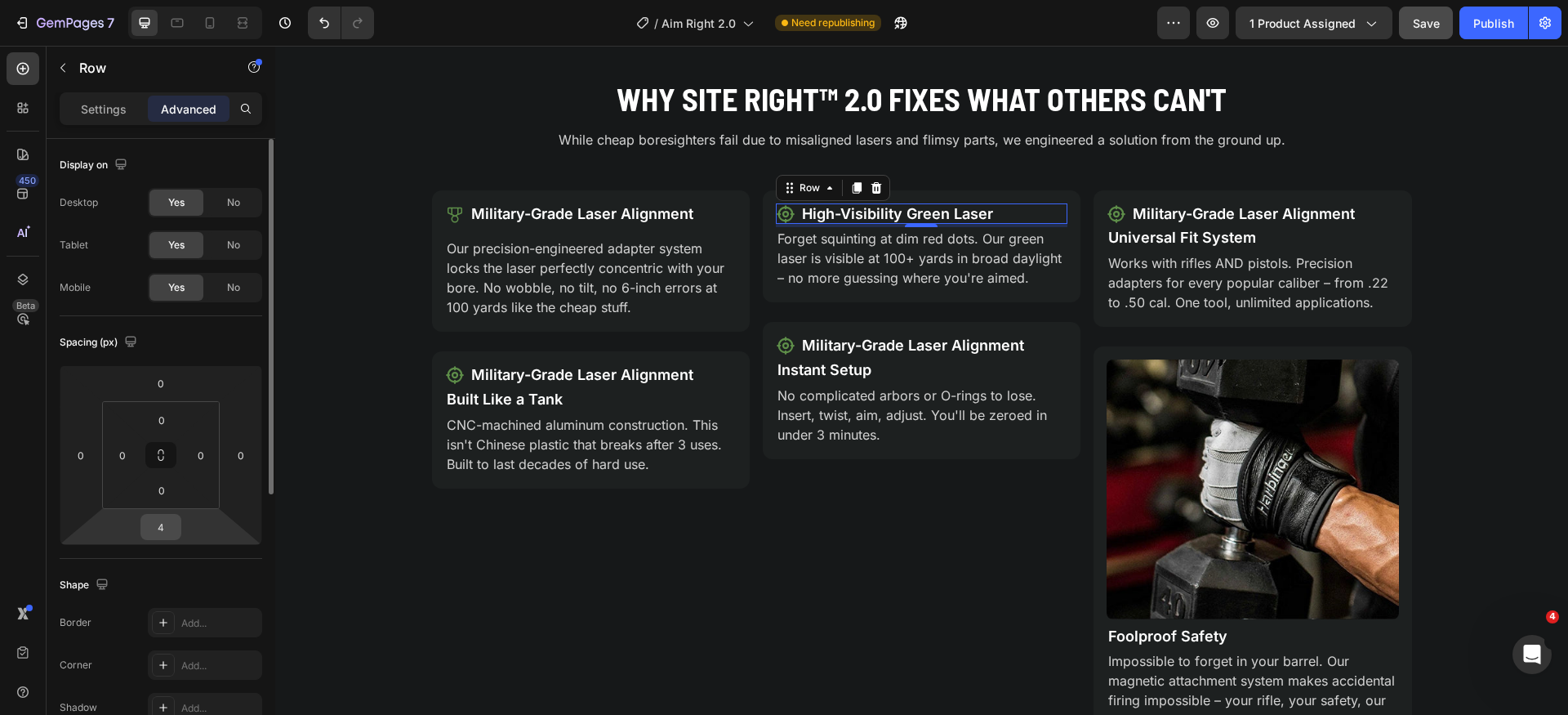
click at [169, 532] on input "4" at bounding box center [161, 527] width 33 height 24
type input "1"
type input "16"
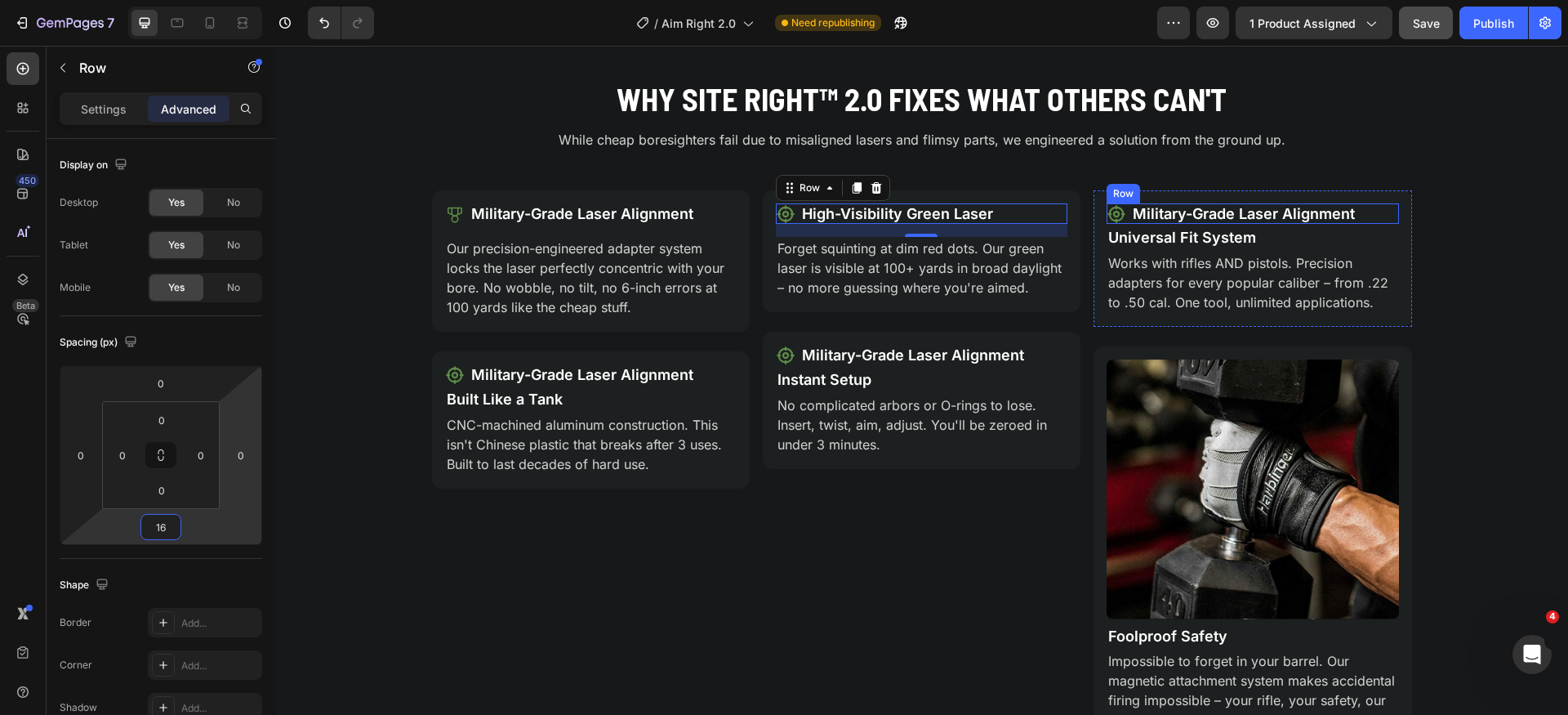
click at [1380, 212] on div "Icon Military-Grade Laser Alignment Text Block Row" at bounding box center [1253, 214] width 292 height 21
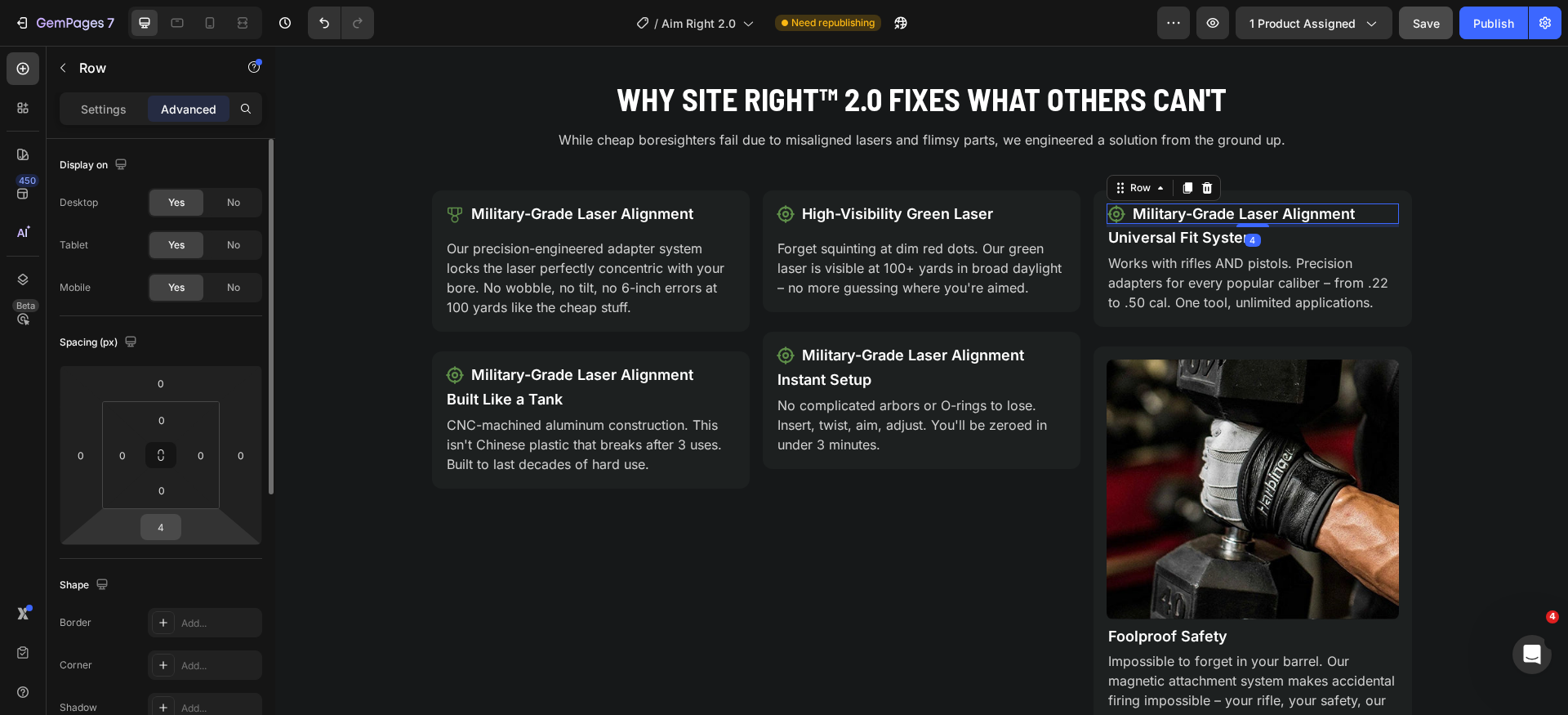
click at [166, 520] on input "4" at bounding box center [161, 527] width 33 height 24
type input "16"
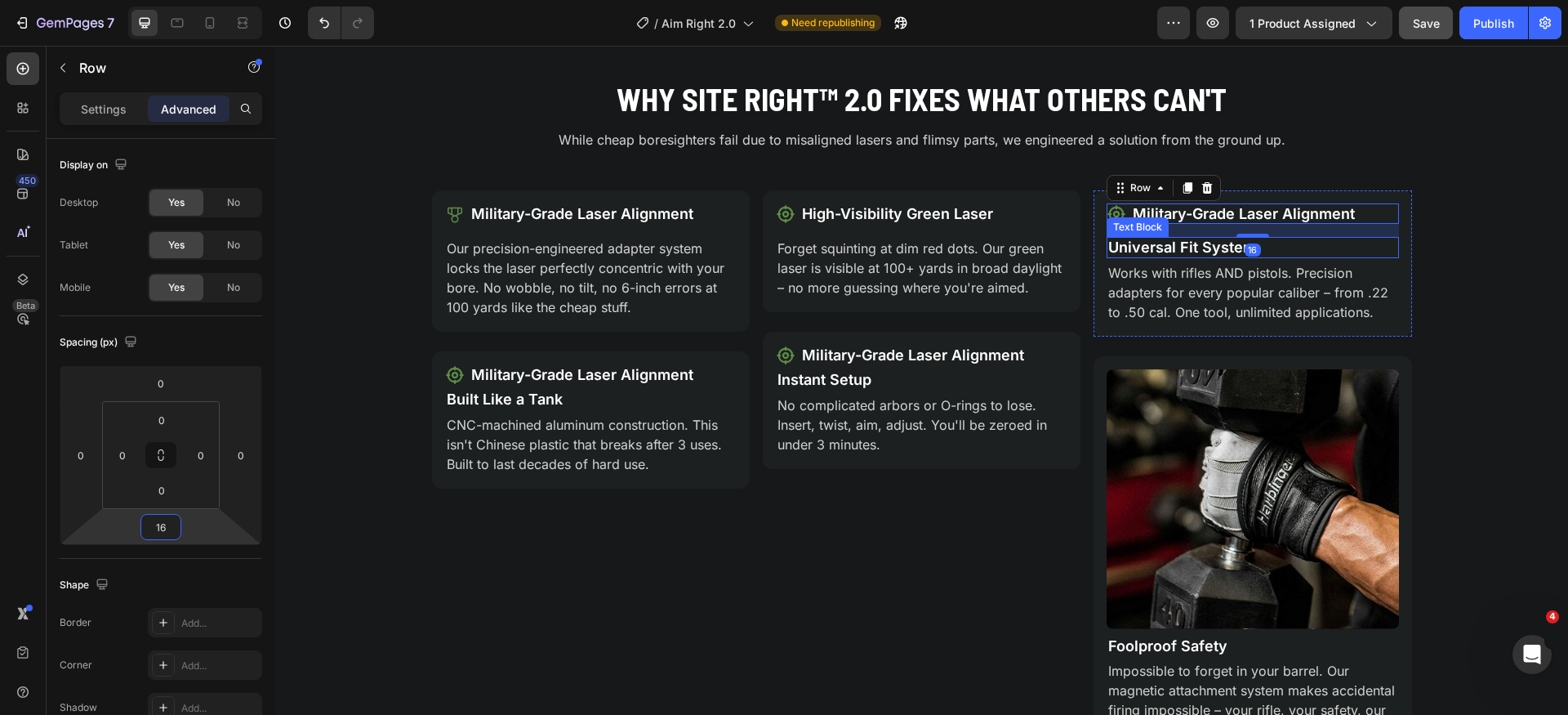
click at [1196, 246] on p "Universal Fit System" at bounding box center [1252, 247] width 288 height 18
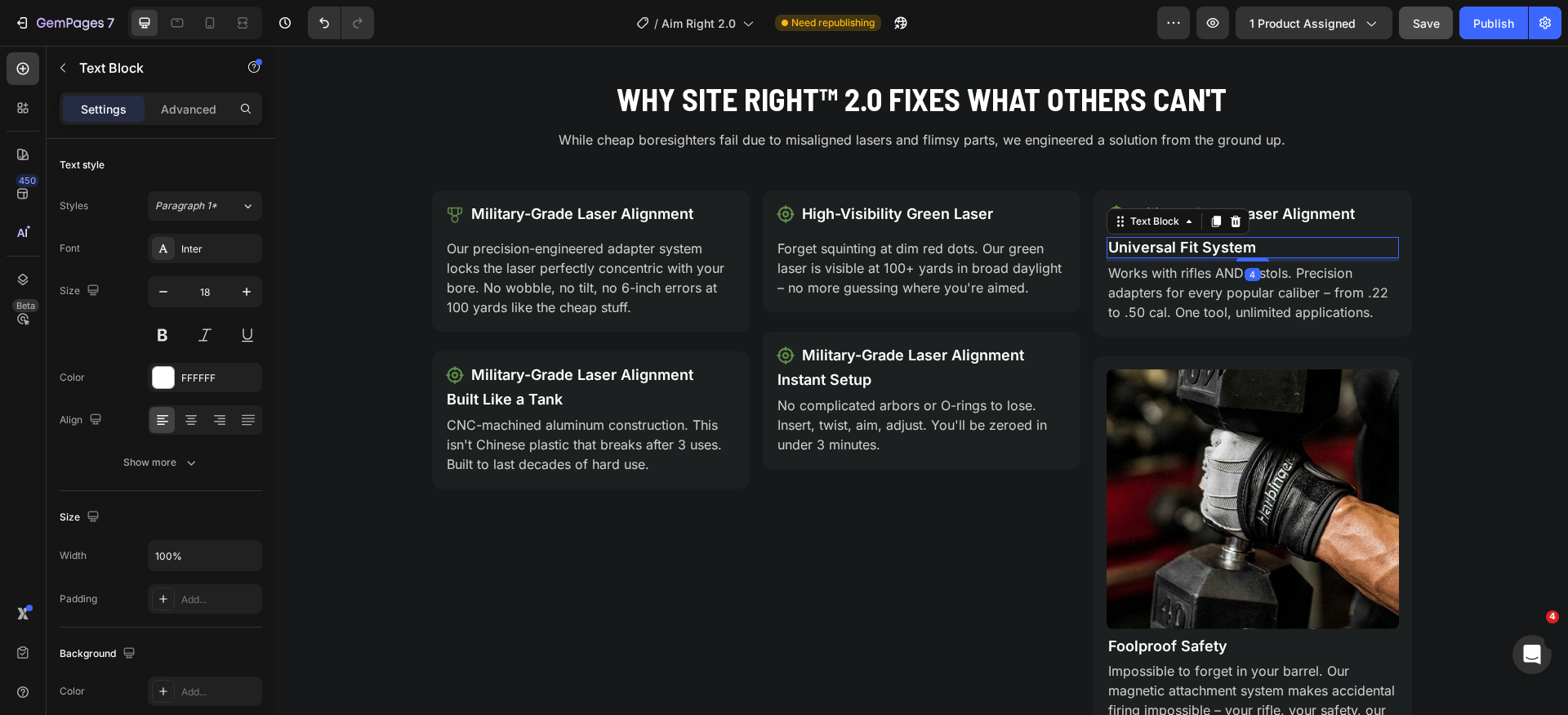
click at [1196, 246] on p "Universal Fit System" at bounding box center [1252, 247] width 288 height 18
copy p "Universal Fit System"
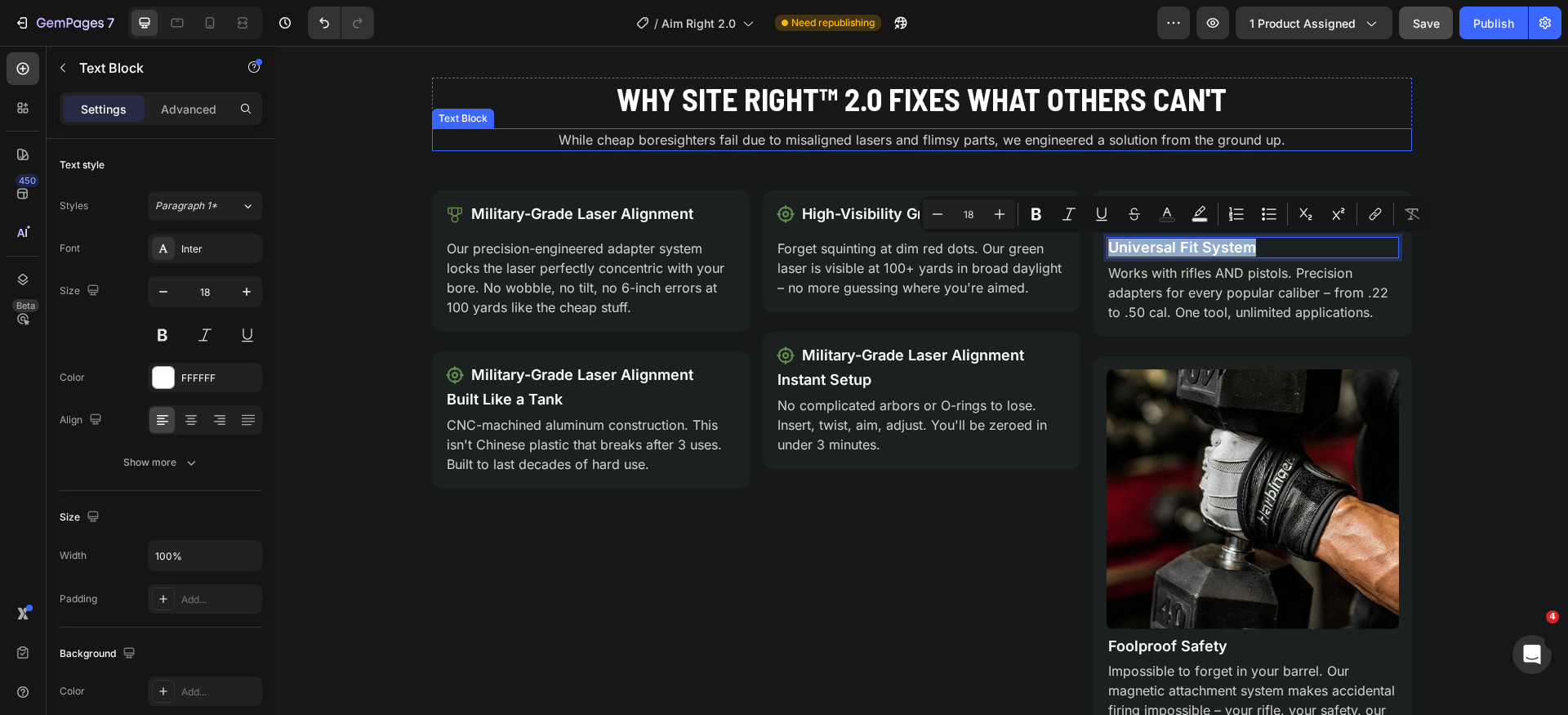
click at [1307, 147] on p "While cheap boresighters fail due to misaligned lasers and flimsy parts, we eng…" at bounding box center [922, 139] width 977 height 19
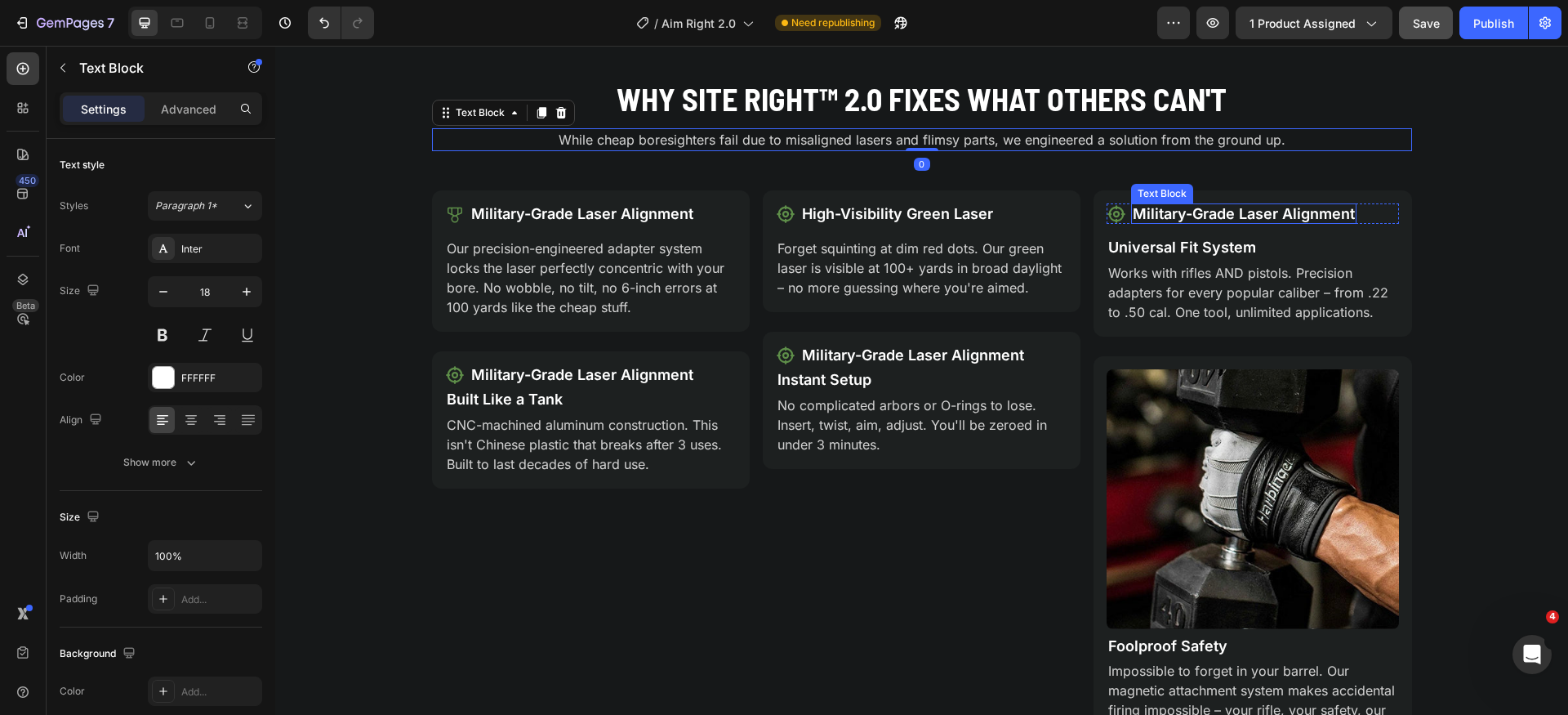
click at [1259, 214] on p "Military-Grade Laser Alignment" at bounding box center [1244, 214] width 222 height 18
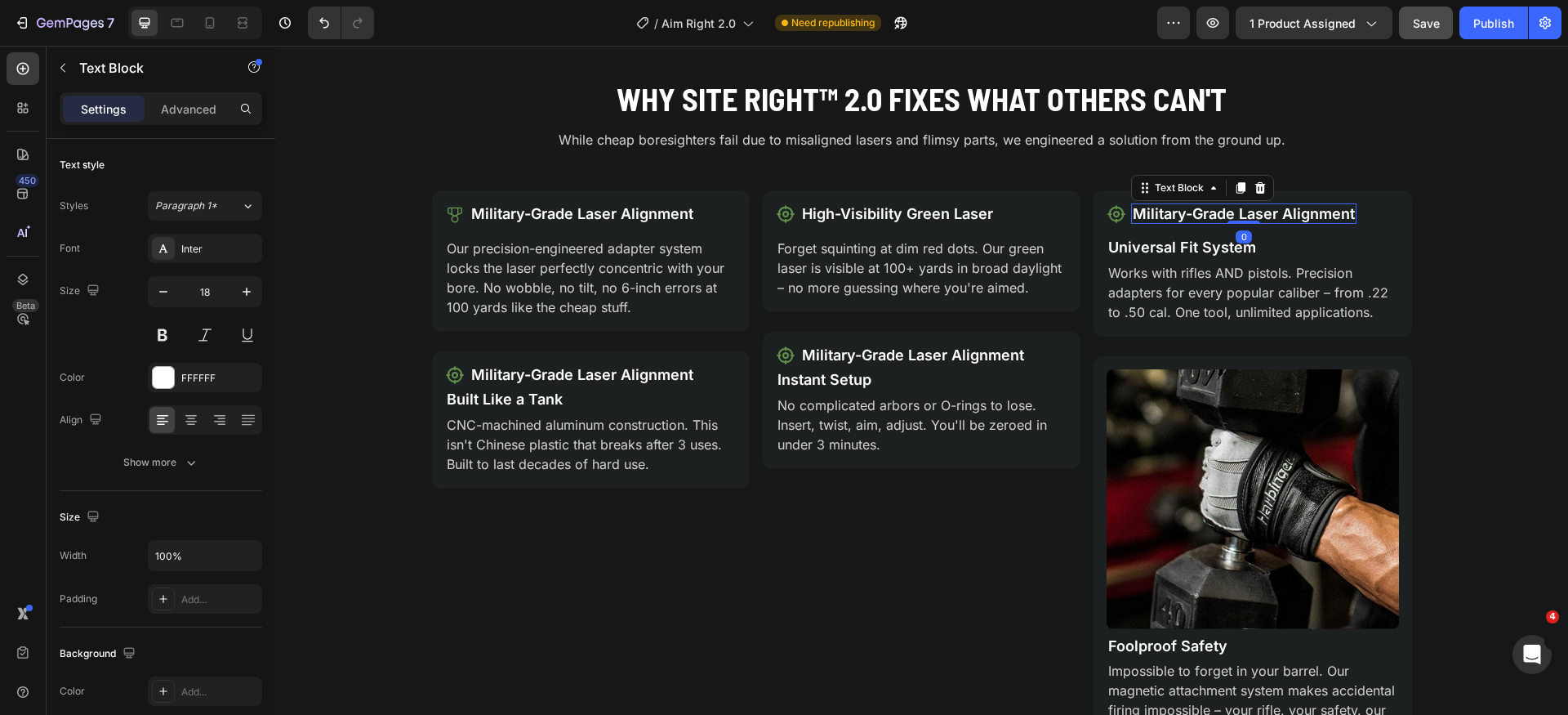
click at [1259, 214] on p "Military-Grade Laser Alignment" at bounding box center [1244, 214] width 222 height 18
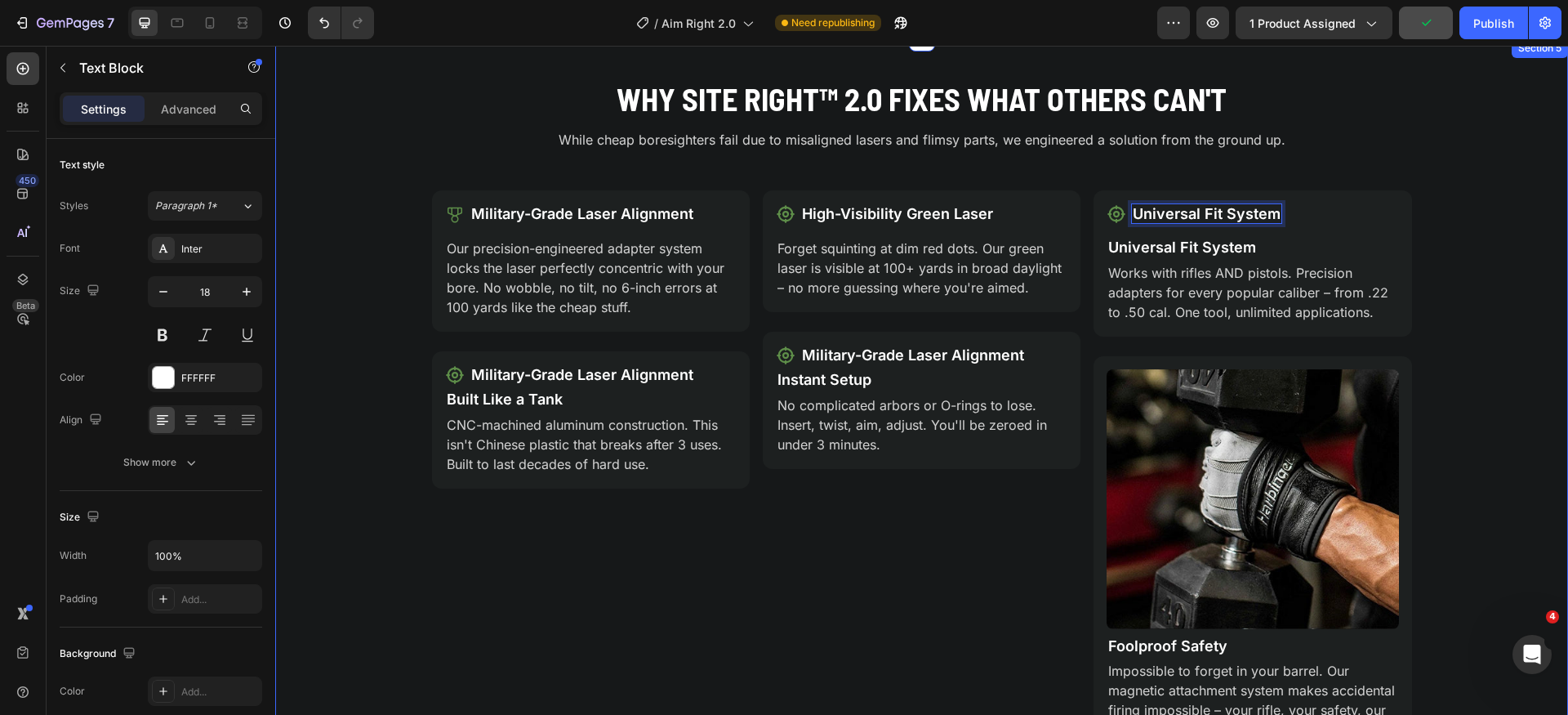
click at [1491, 246] on div "Why Site Right™ 2.0 Fixes What Others Can't Heading While cheap boresighters fa…" at bounding box center [921, 422] width 1293 height 690
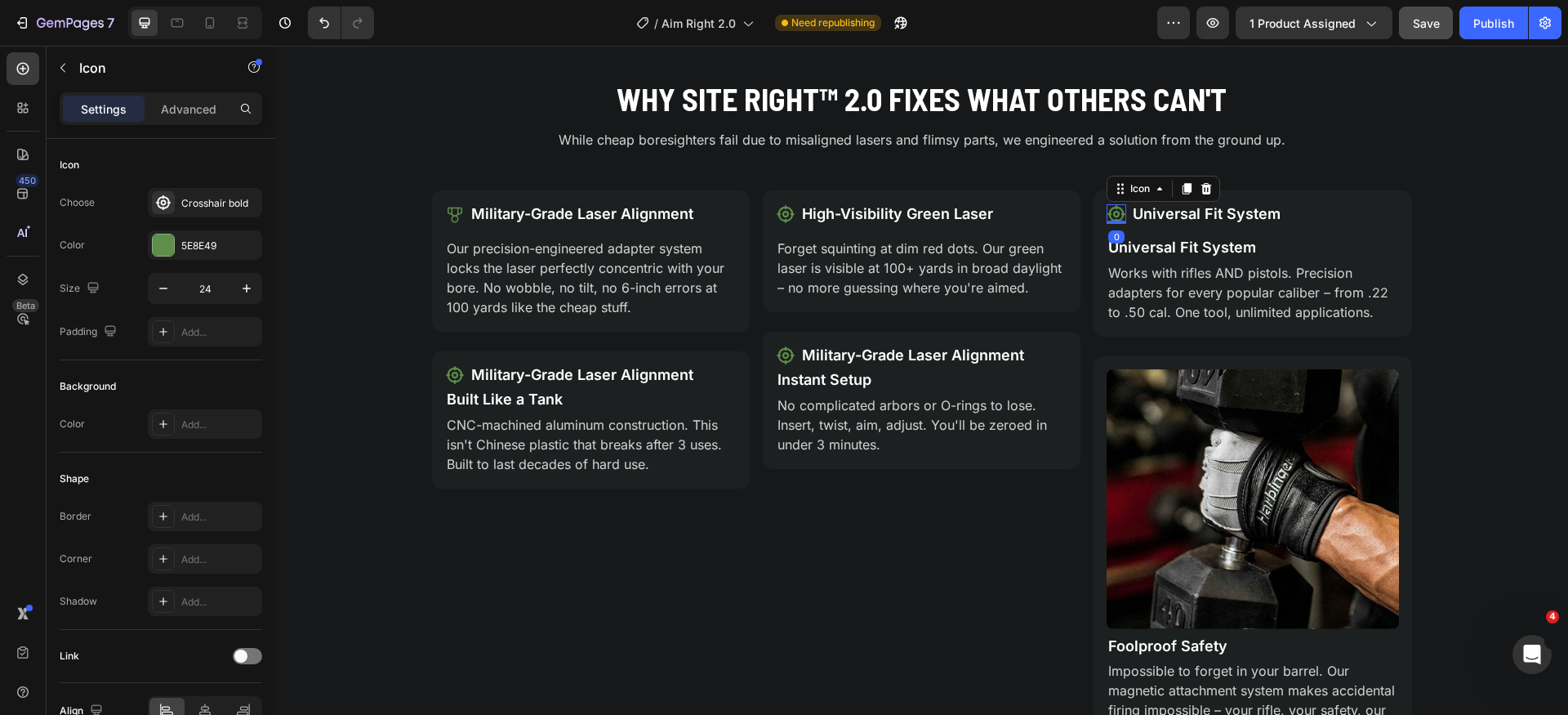
click at [1110, 209] on icon at bounding box center [1117, 214] width 19 height 19
click at [208, 197] on div "Crosshair bold" at bounding box center [219, 203] width 77 height 14
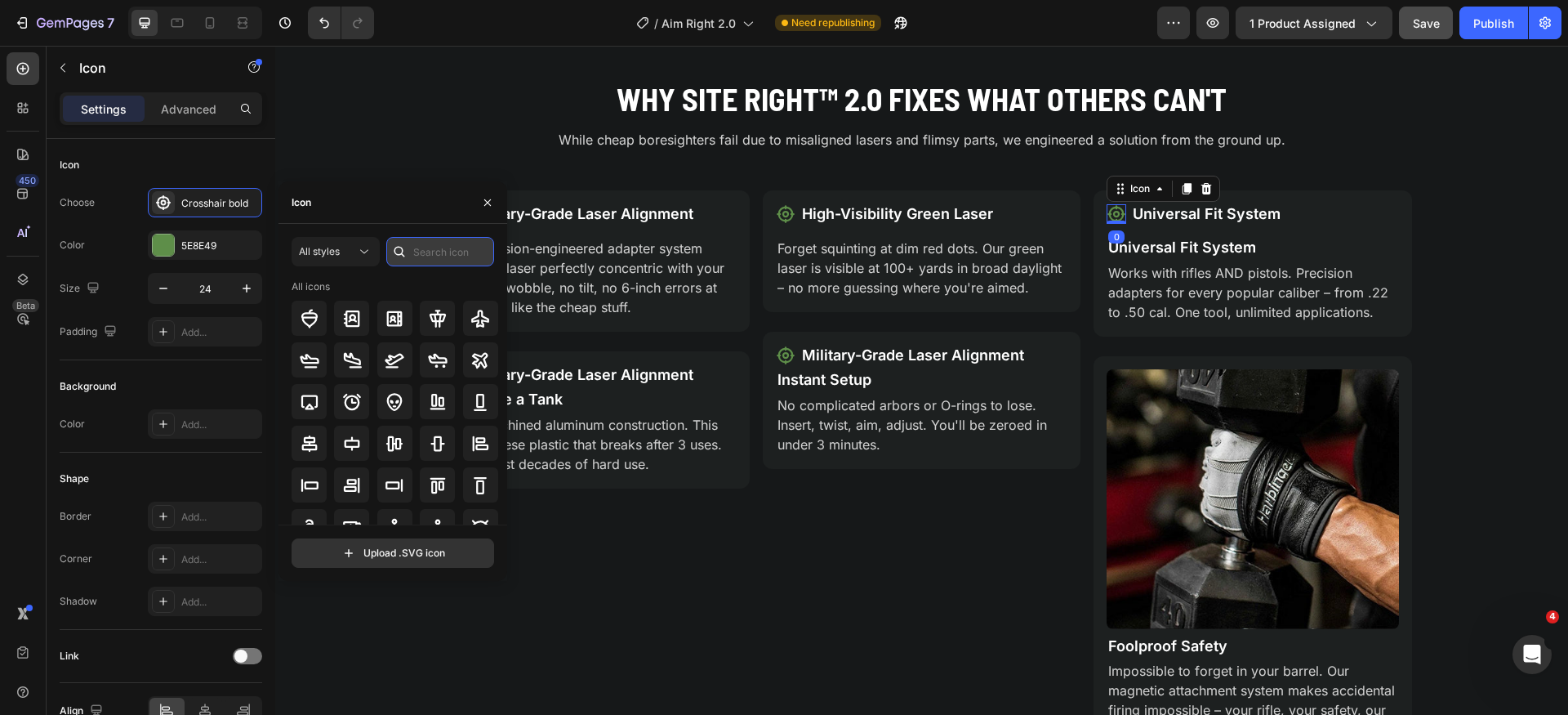
click at [447, 252] on input "text" at bounding box center [441, 252] width 108 height 29
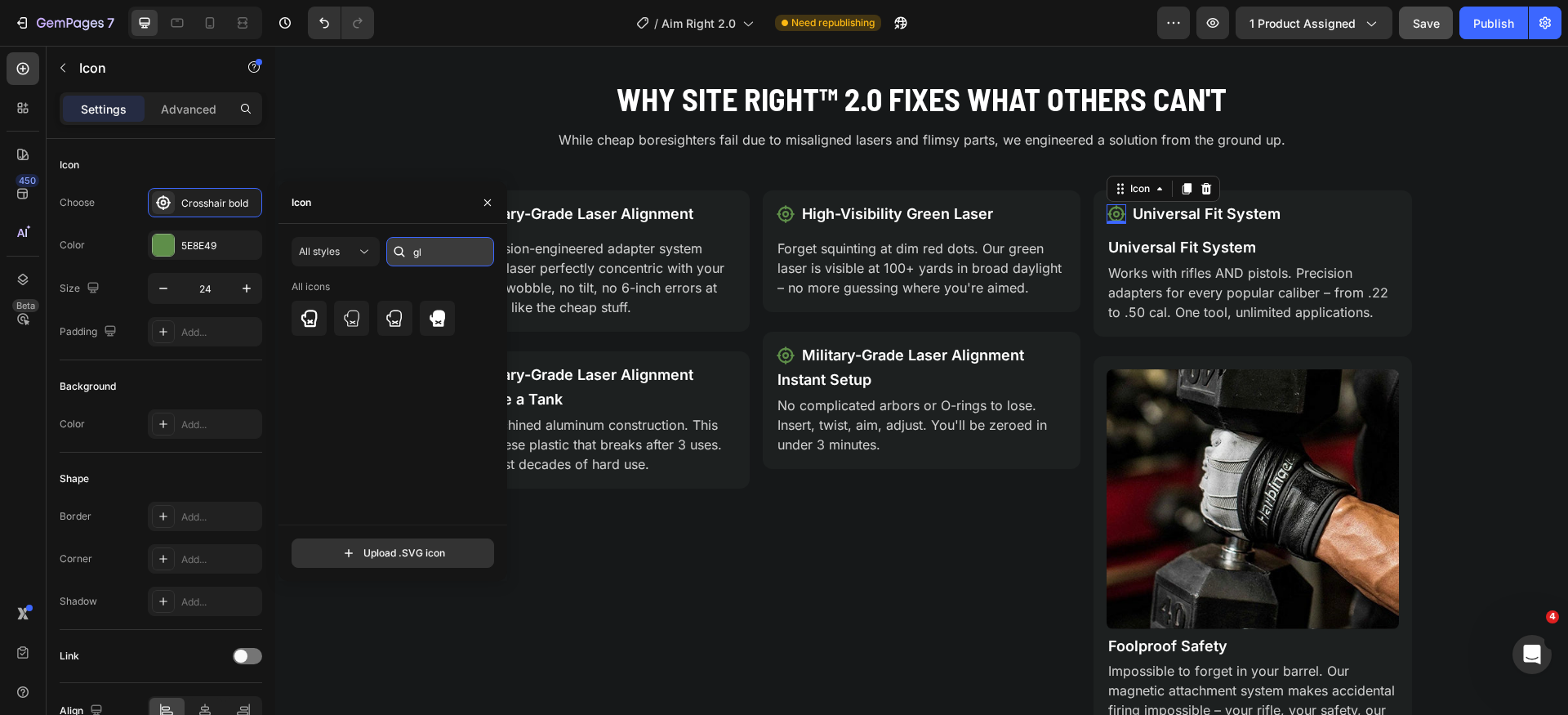
type input "g"
type input "size"
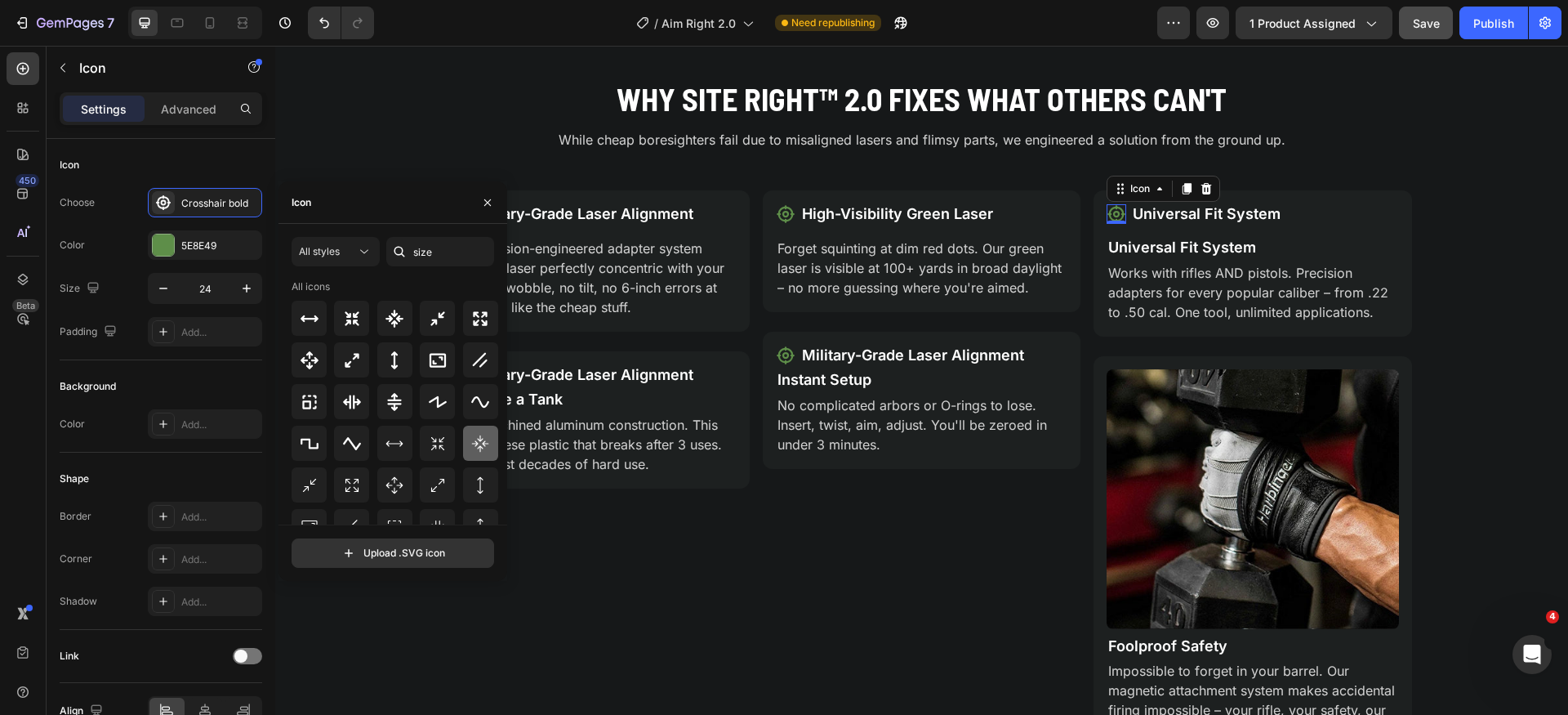
click at [471, 448] on icon at bounding box center [480, 443] width 19 height 19
click at [441, 448] on icon at bounding box center [437, 443] width 19 height 19
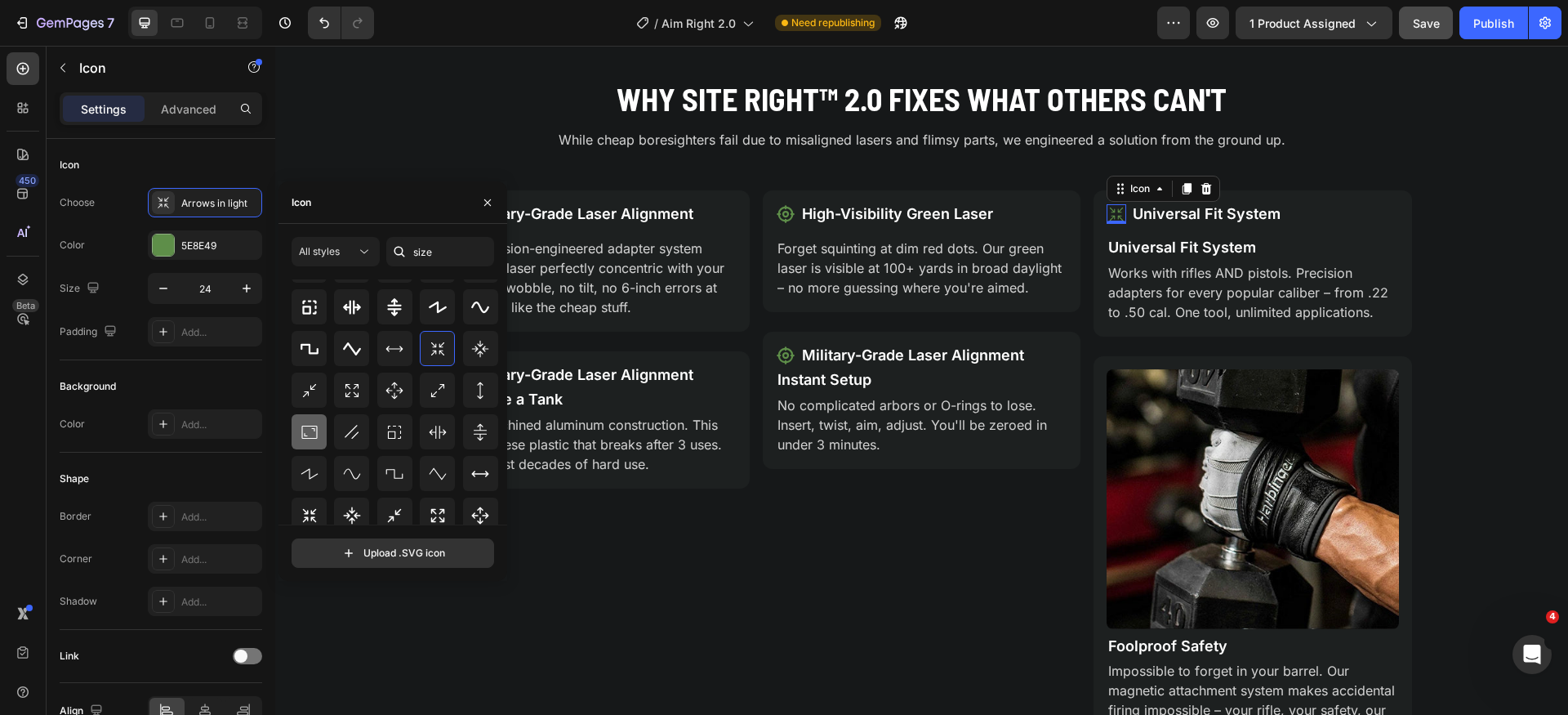
click at [305, 432] on icon at bounding box center [309, 432] width 19 height 19
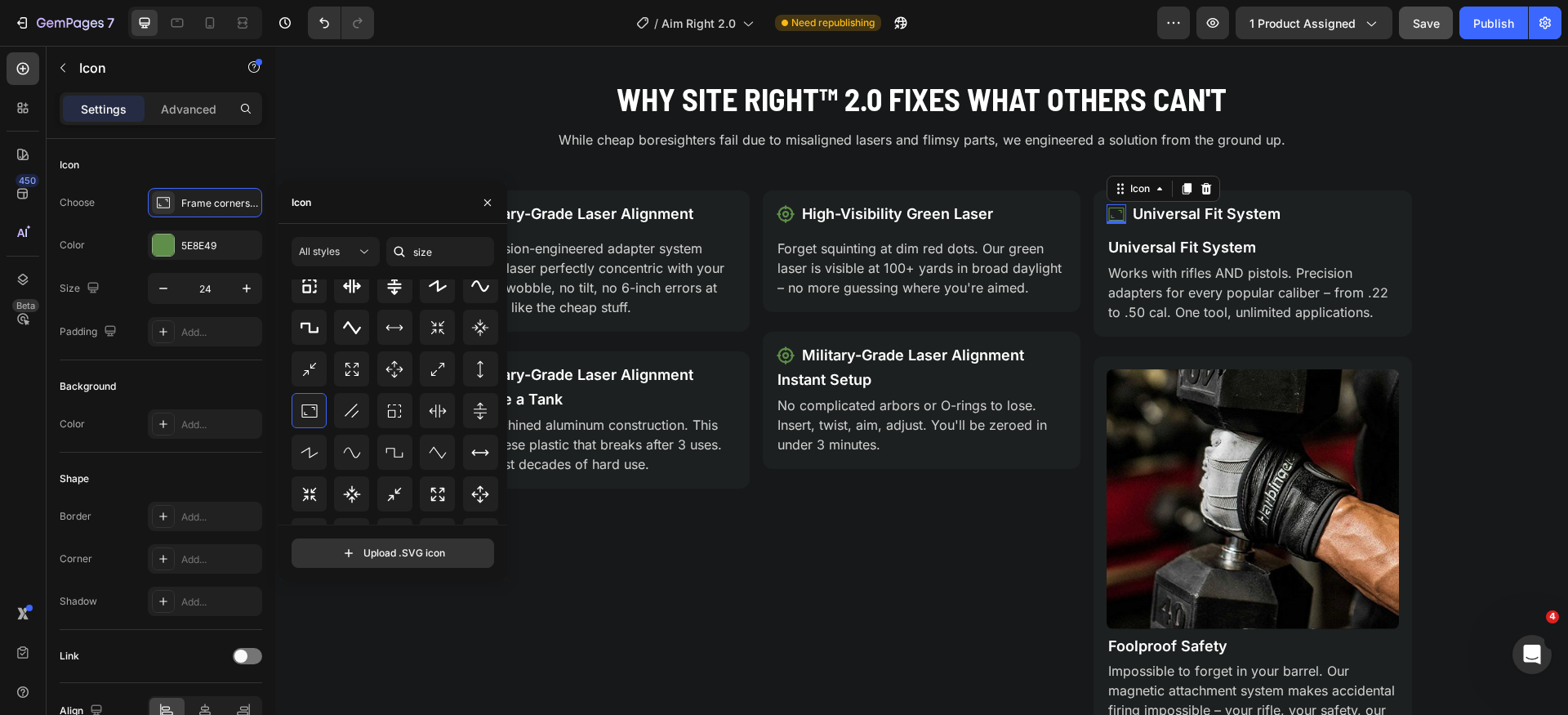
scroll to position [127, 0]
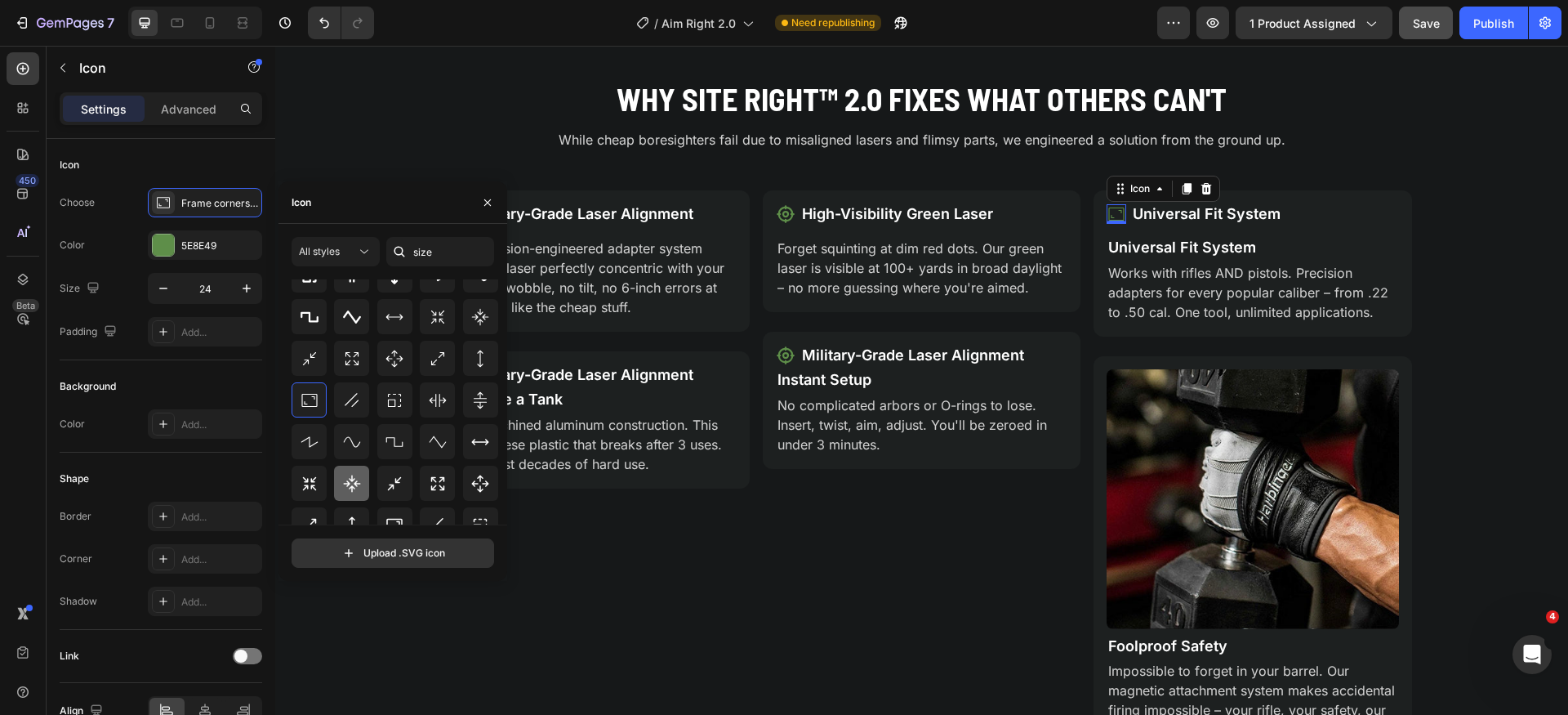
click at [345, 479] on icon at bounding box center [351, 484] width 19 height 19
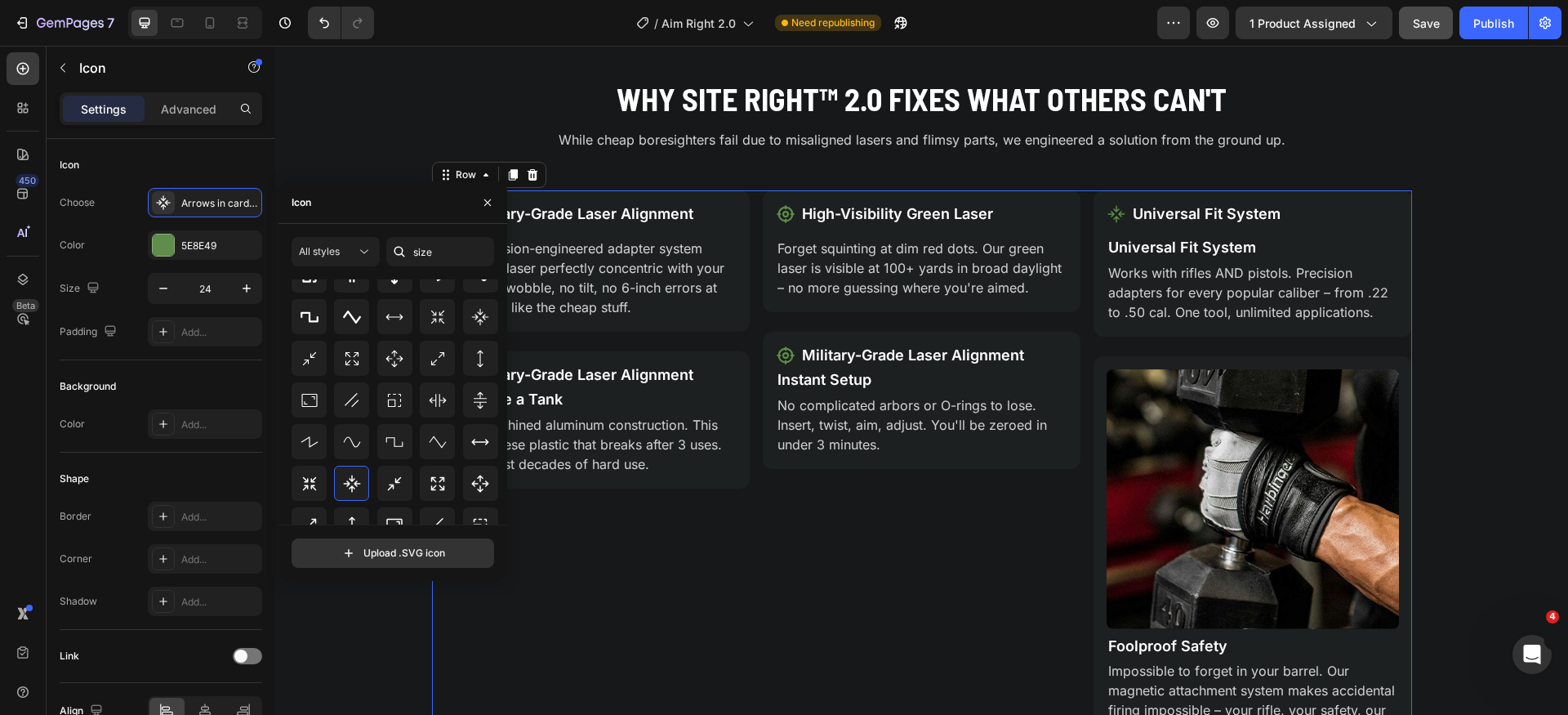
click at [780, 613] on div "Icon High-Visibility Green Laser Text Block Row Forget squinting at dim red dot…" at bounding box center [921, 472] width 318 height 564
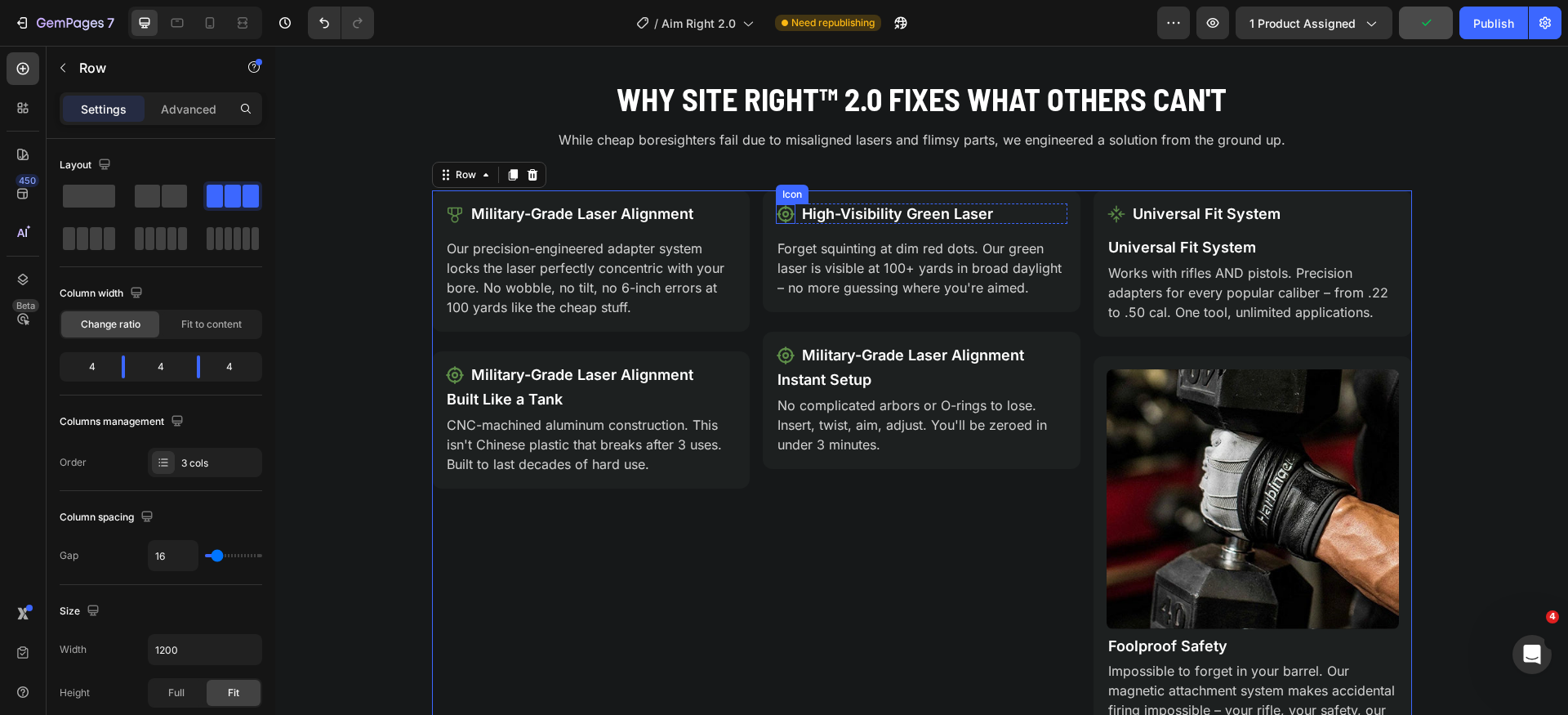
click at [777, 214] on icon at bounding box center [785, 214] width 18 height 18
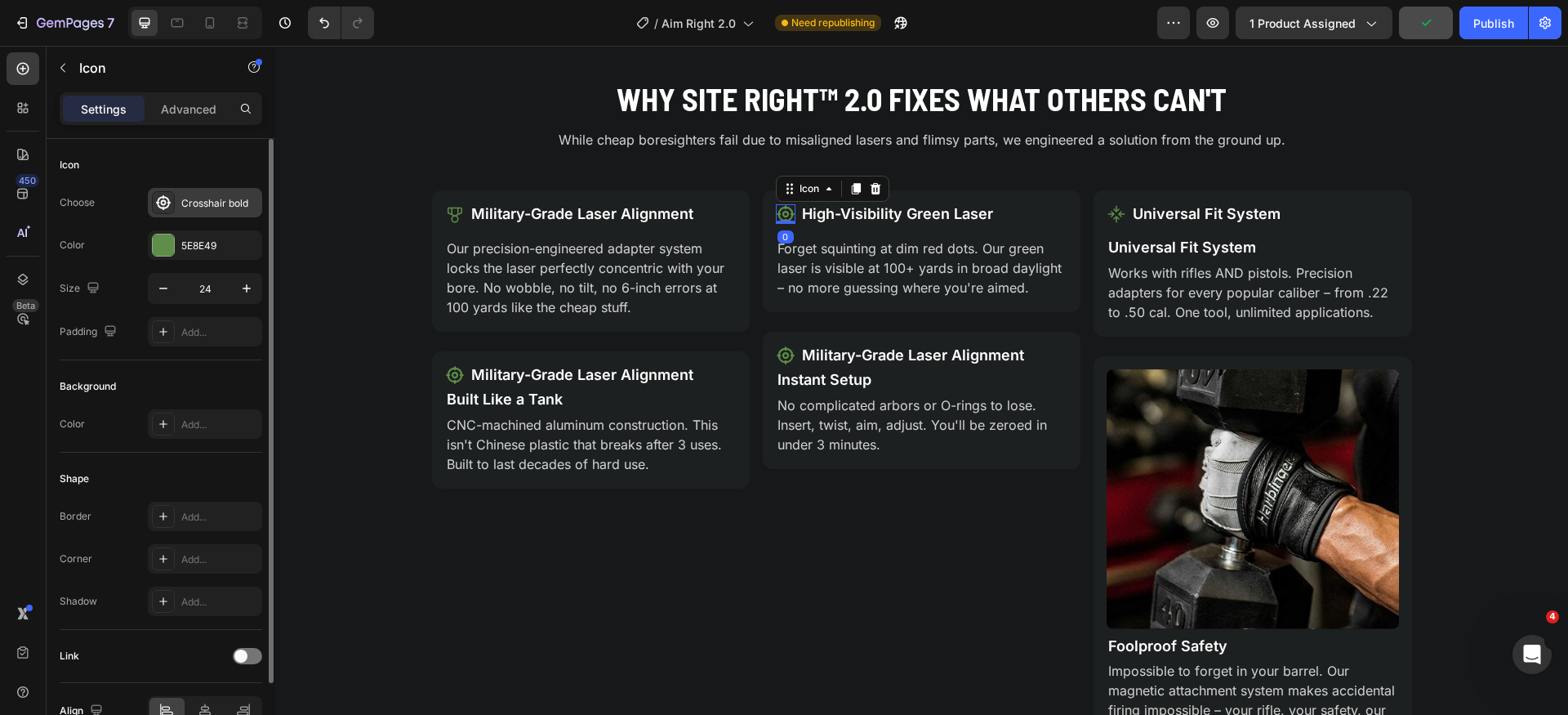
click at [219, 210] on div "Crosshair bold" at bounding box center [219, 203] width 77 height 14
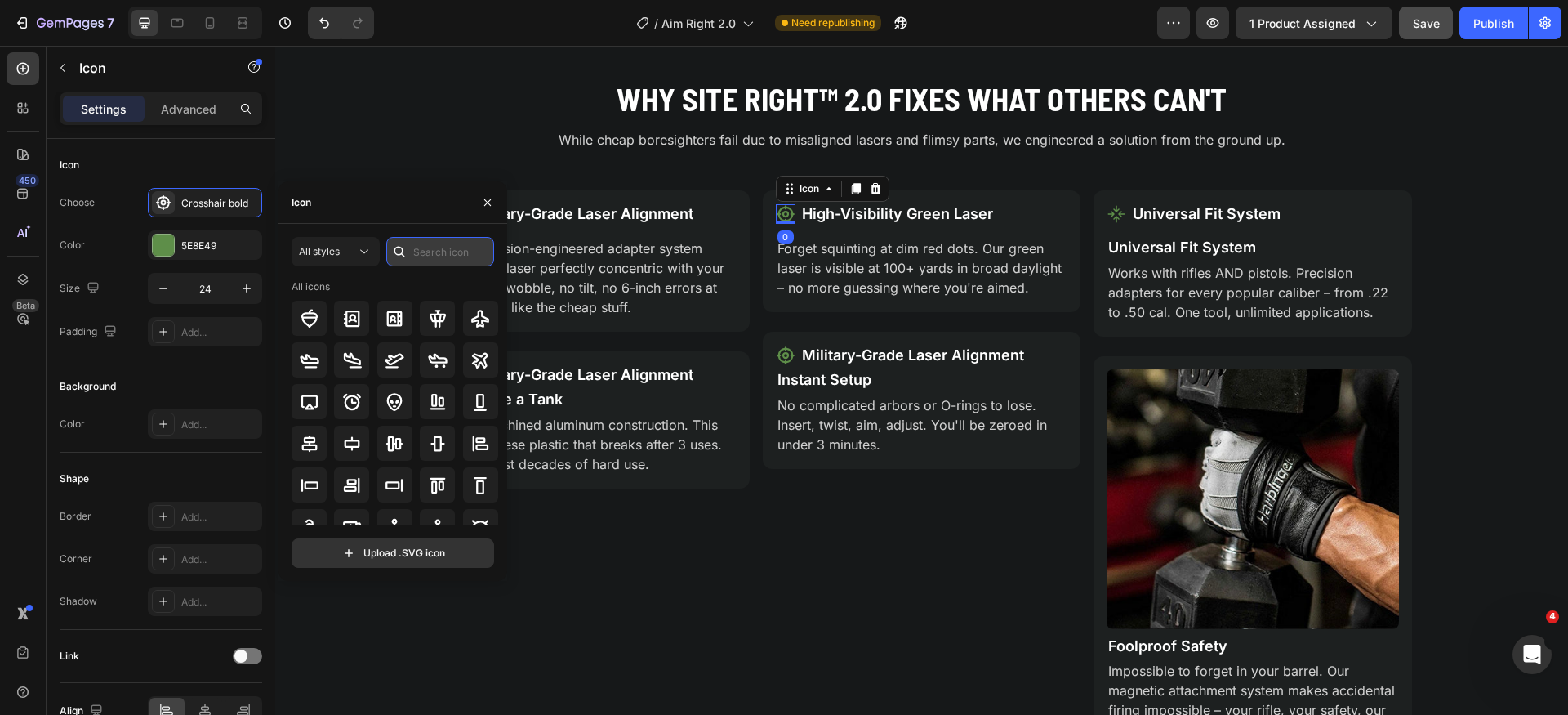
click at [474, 257] on input "text" at bounding box center [441, 252] width 108 height 29
type input "crosshair"
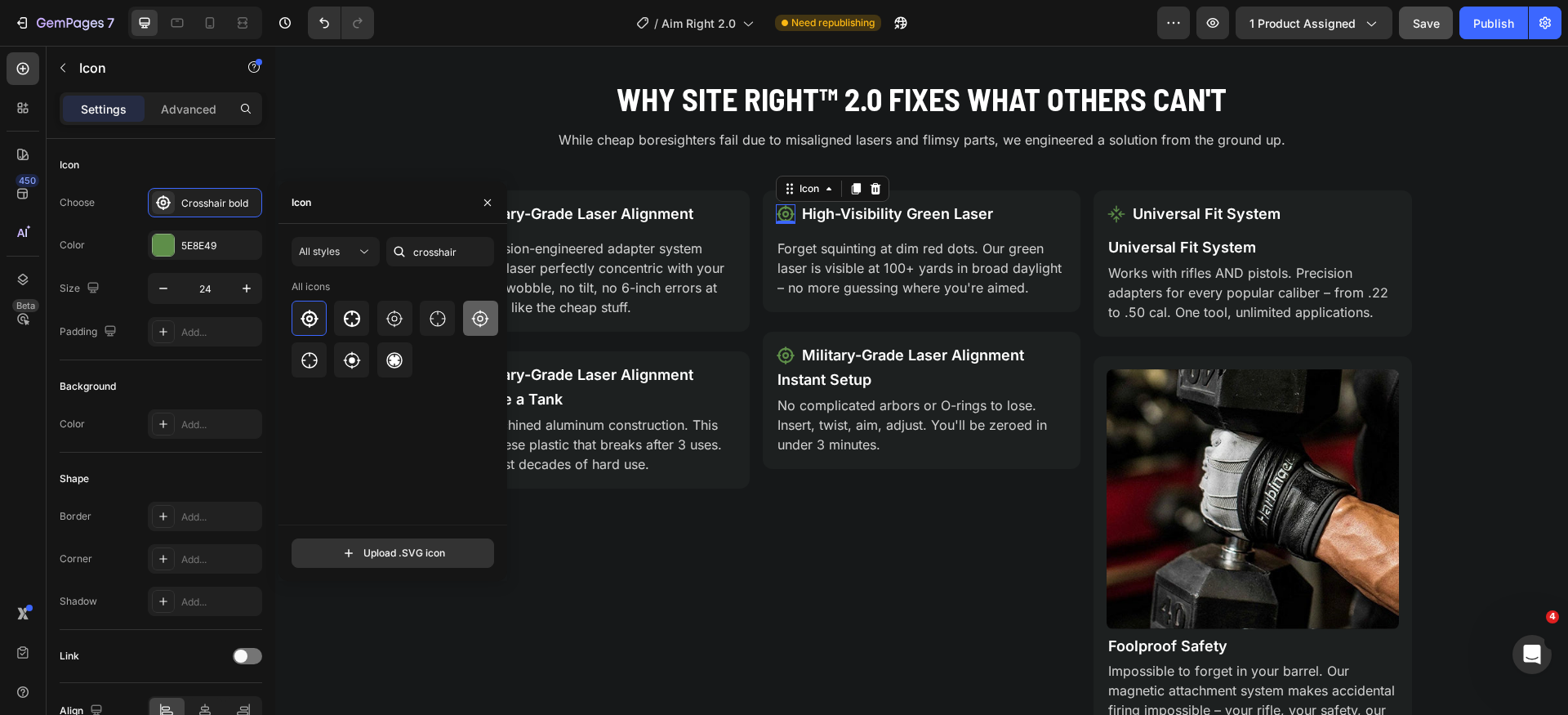
click at [480, 325] on icon at bounding box center [481, 318] width 17 height 17
click at [314, 360] on icon at bounding box center [309, 360] width 16 height 16
click at [316, 318] on icon at bounding box center [309, 318] width 18 height 18
click at [362, 320] on div at bounding box center [351, 319] width 35 height 35
click at [399, 321] on icon at bounding box center [394, 318] width 19 height 19
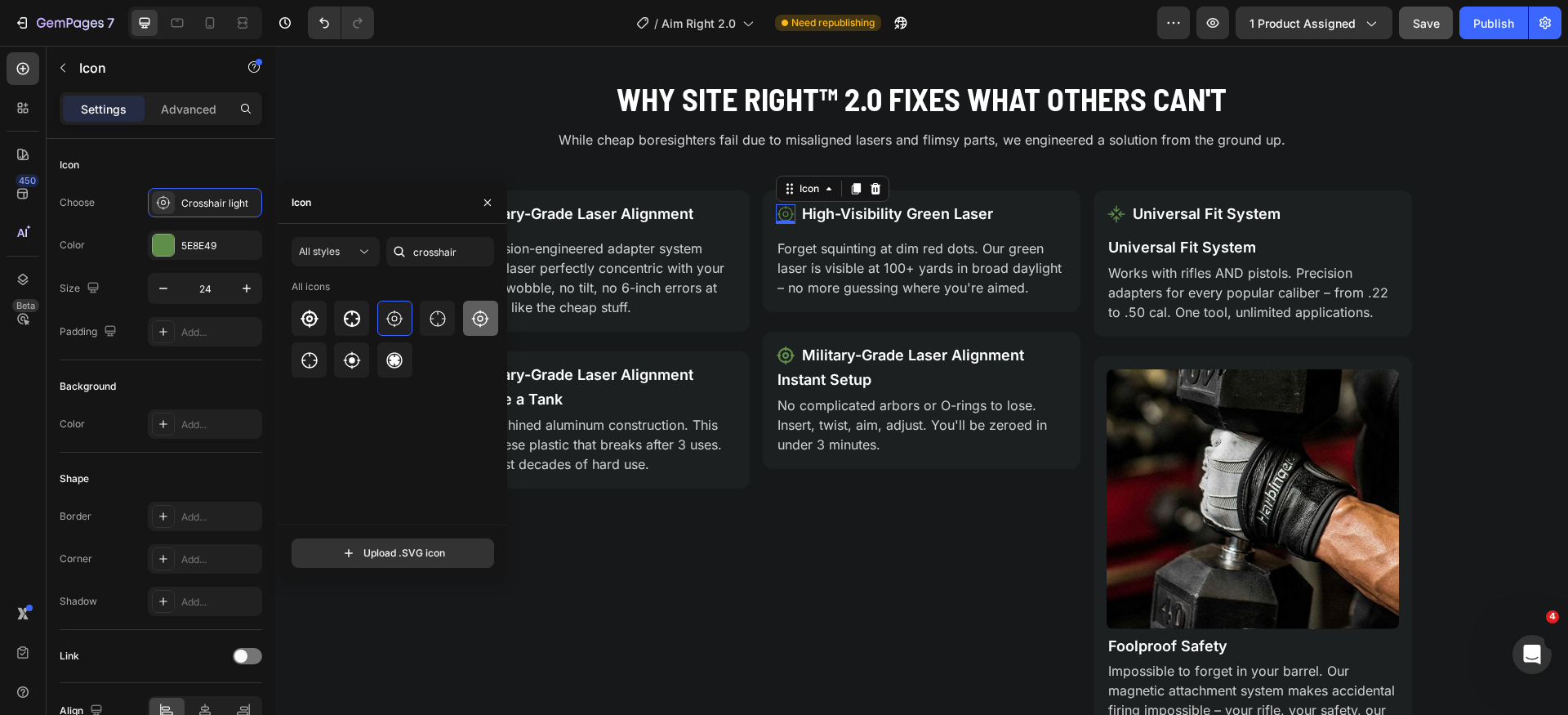
click at [484, 325] on icon at bounding box center [481, 318] width 17 height 17
click at [312, 318] on icon at bounding box center [309, 318] width 18 height 18
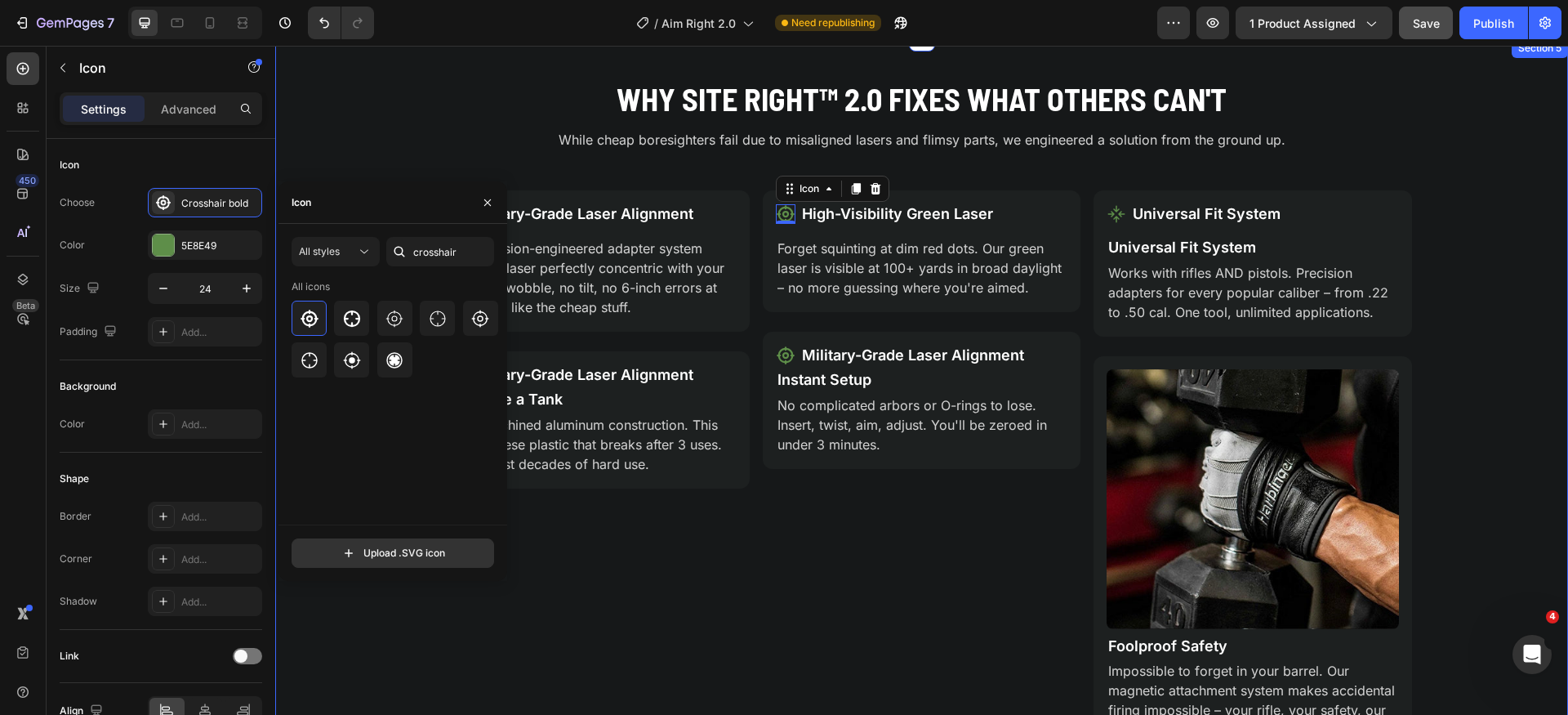
click at [388, 100] on div "Why Site Right™ 2.0 Fixes What Others Can't Heading While cheap boresighters fa…" at bounding box center [921, 422] width 1293 height 690
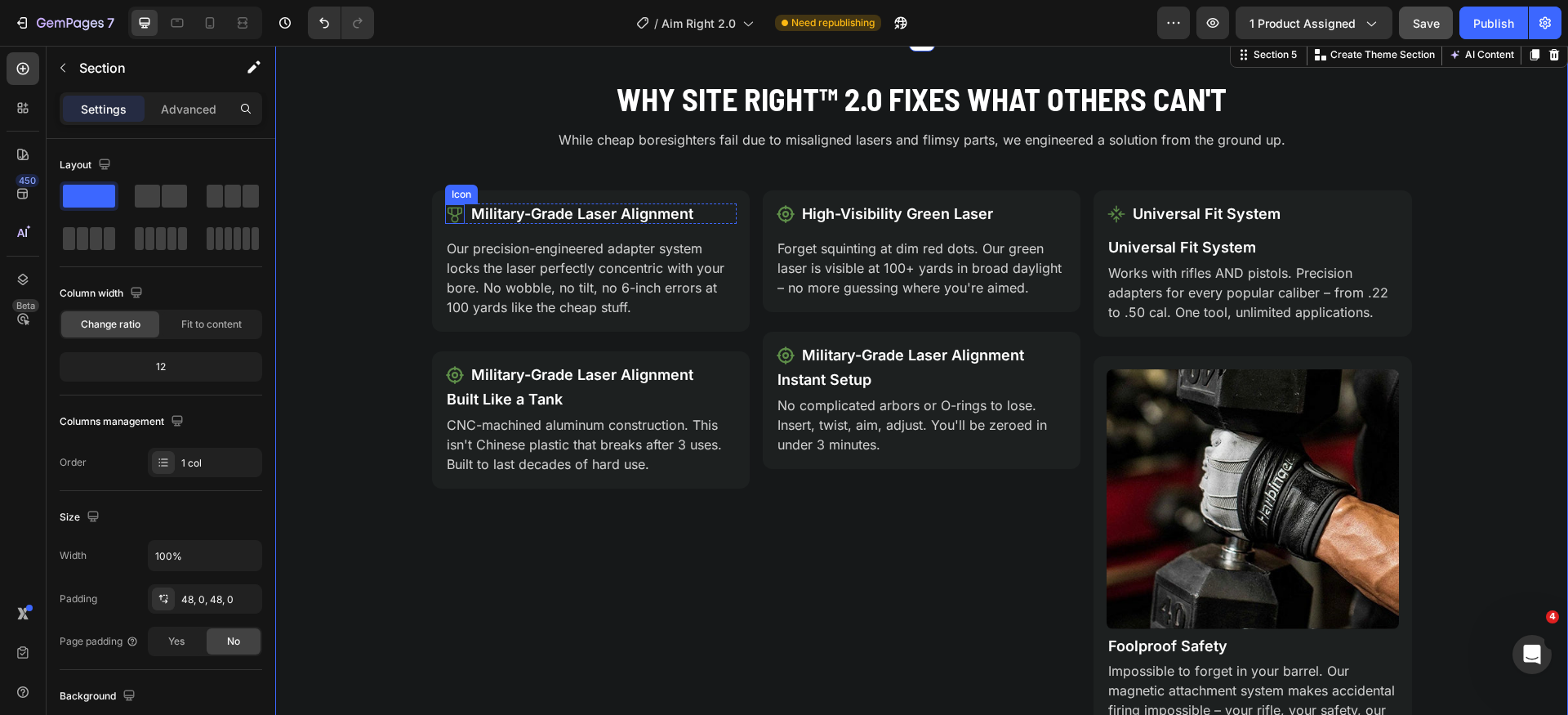
click at [451, 217] on icon at bounding box center [454, 214] width 14 height 15
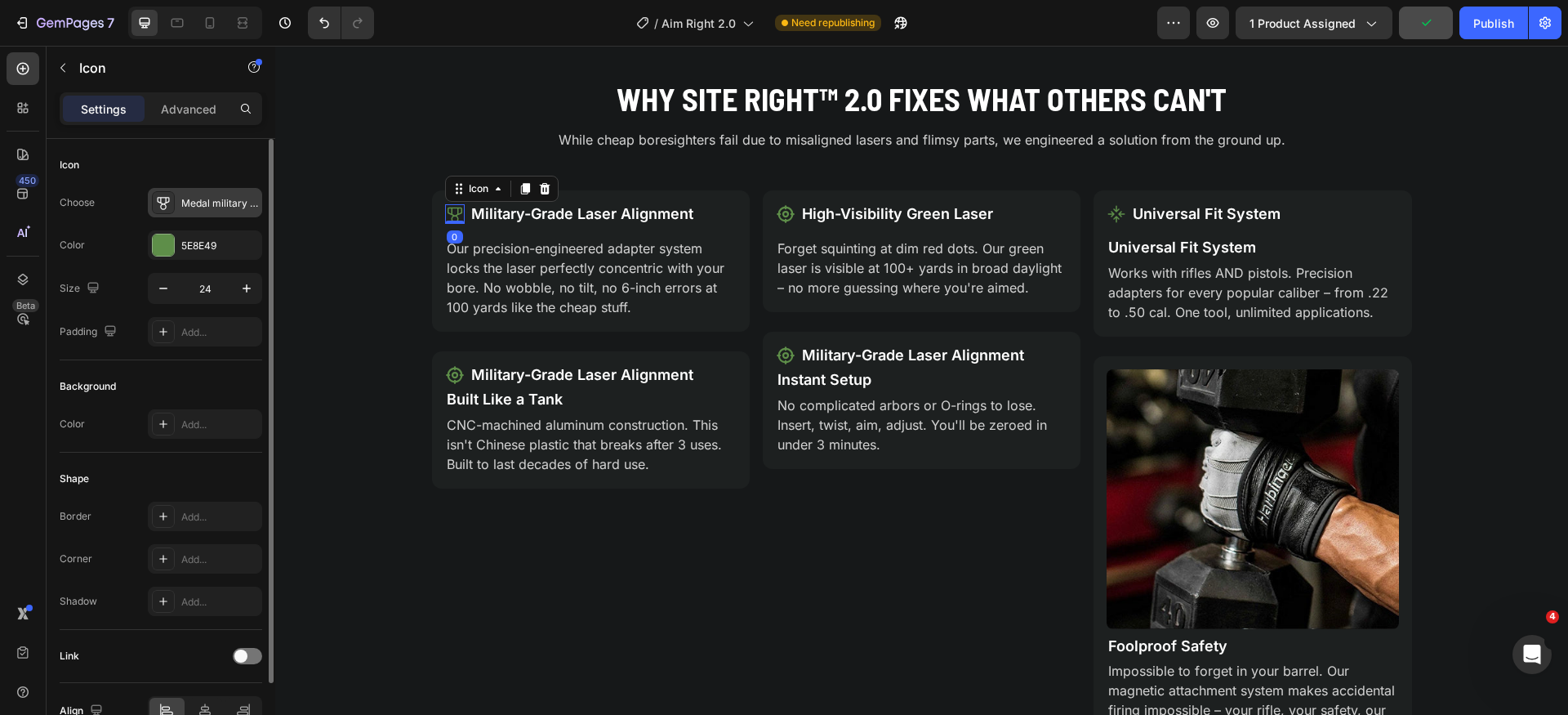
click at [214, 205] on div "Medal military regular" at bounding box center [219, 203] width 77 height 14
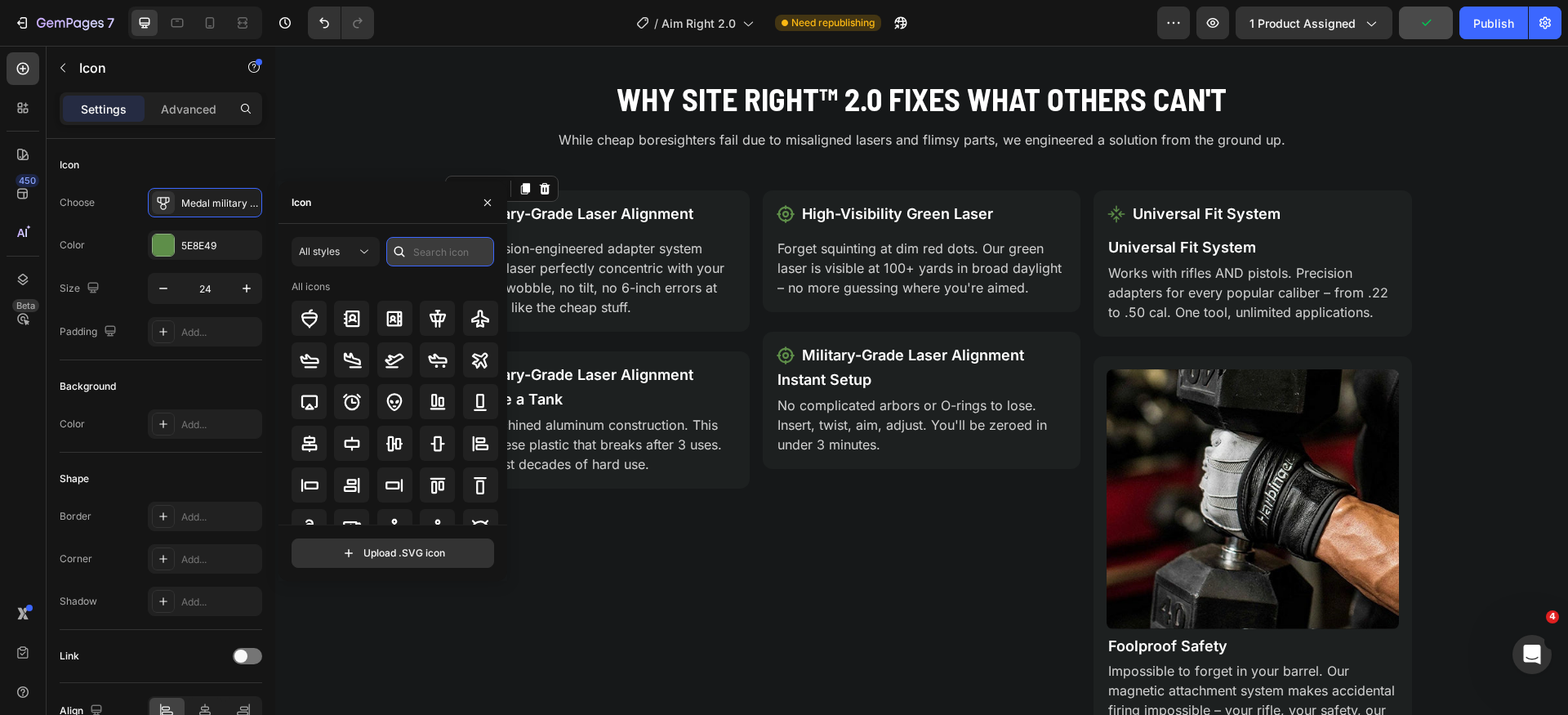
click at [429, 250] on input "text" at bounding box center [441, 252] width 108 height 29
type input "military"
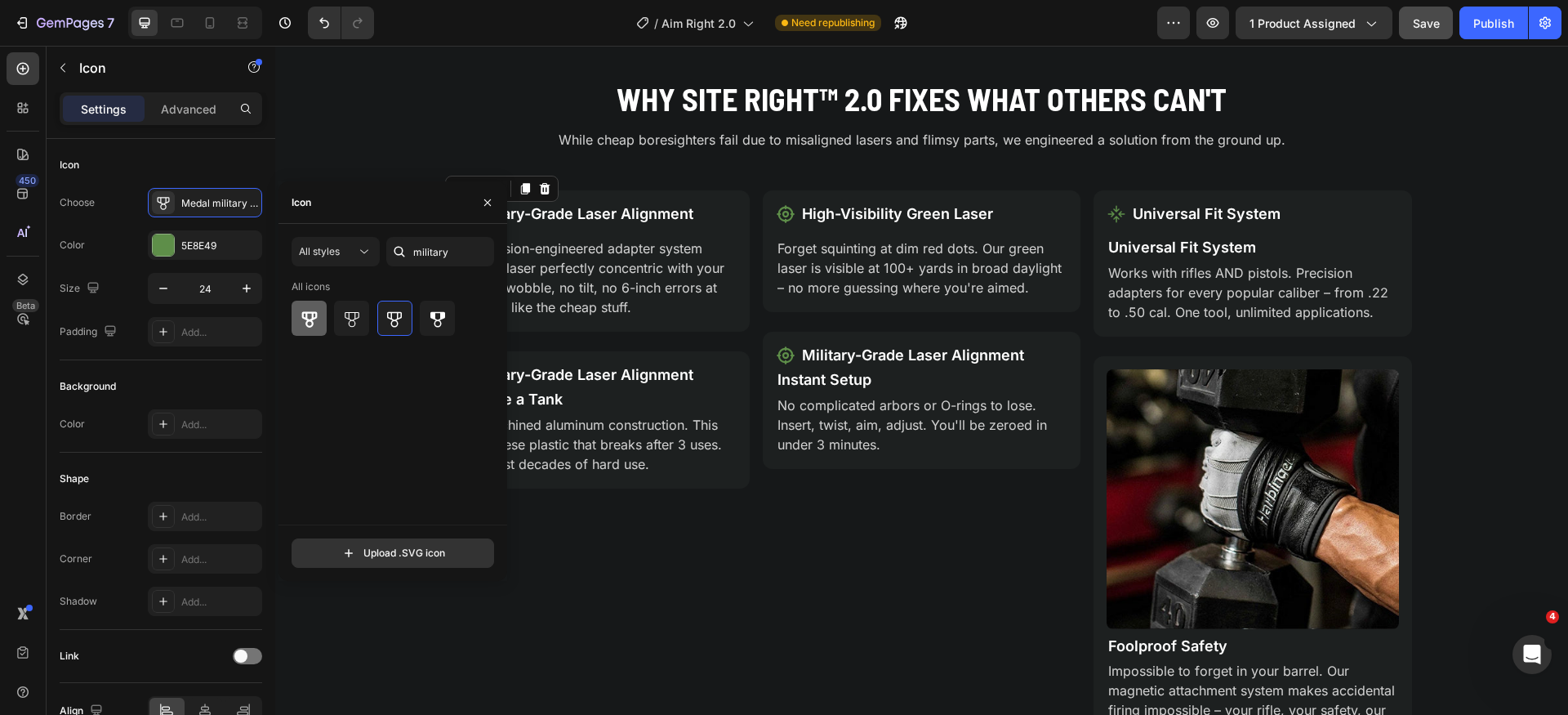
click at [311, 322] on icon at bounding box center [309, 319] width 15 height 16
click at [359, 329] on div at bounding box center [351, 319] width 35 height 35
click at [404, 323] on icon at bounding box center [394, 318] width 19 height 19
click at [319, 321] on icon at bounding box center [309, 318] width 19 height 19
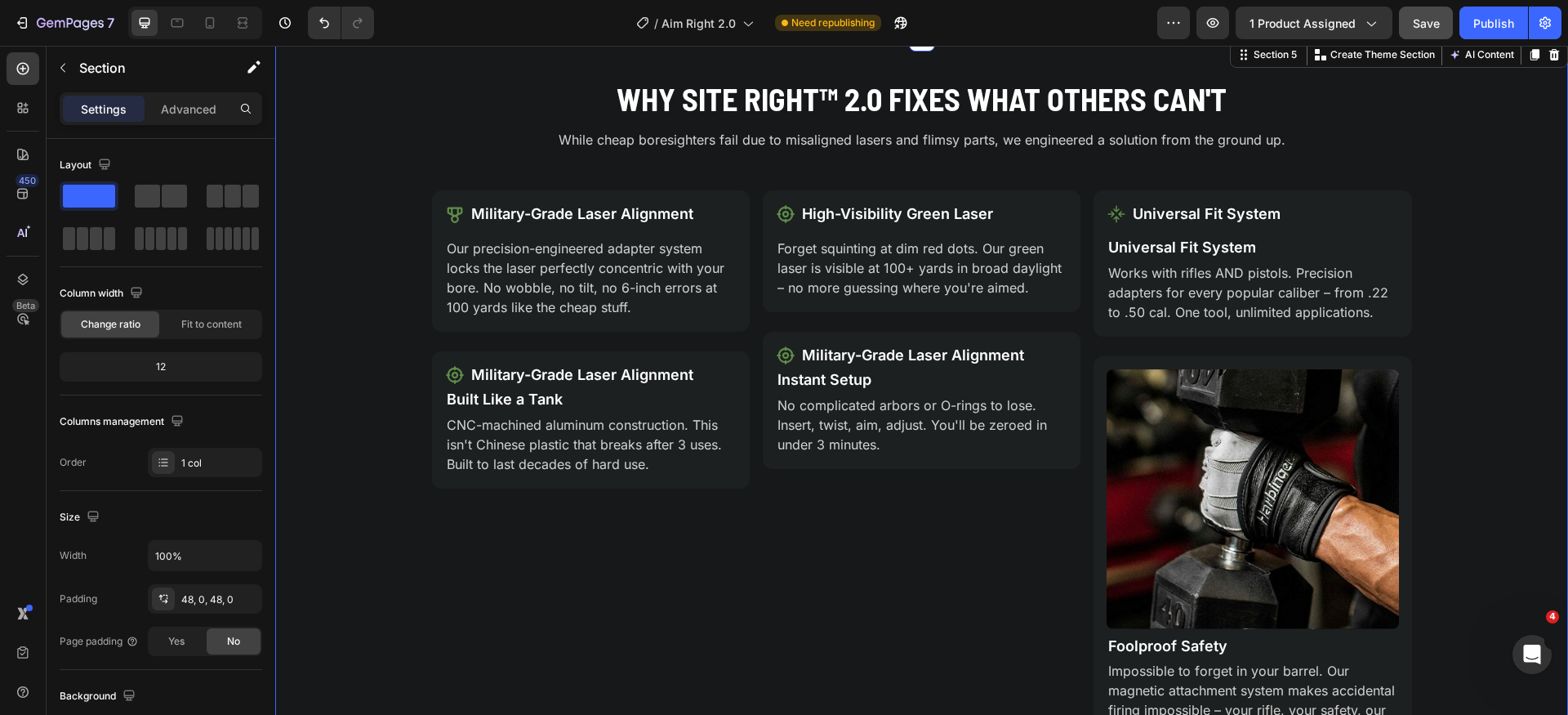
click at [399, 116] on div "Why Site Right™ 2.0 Fixes What Others Can't Heading While cheap boresighters fa…" at bounding box center [921, 422] width 1293 height 690
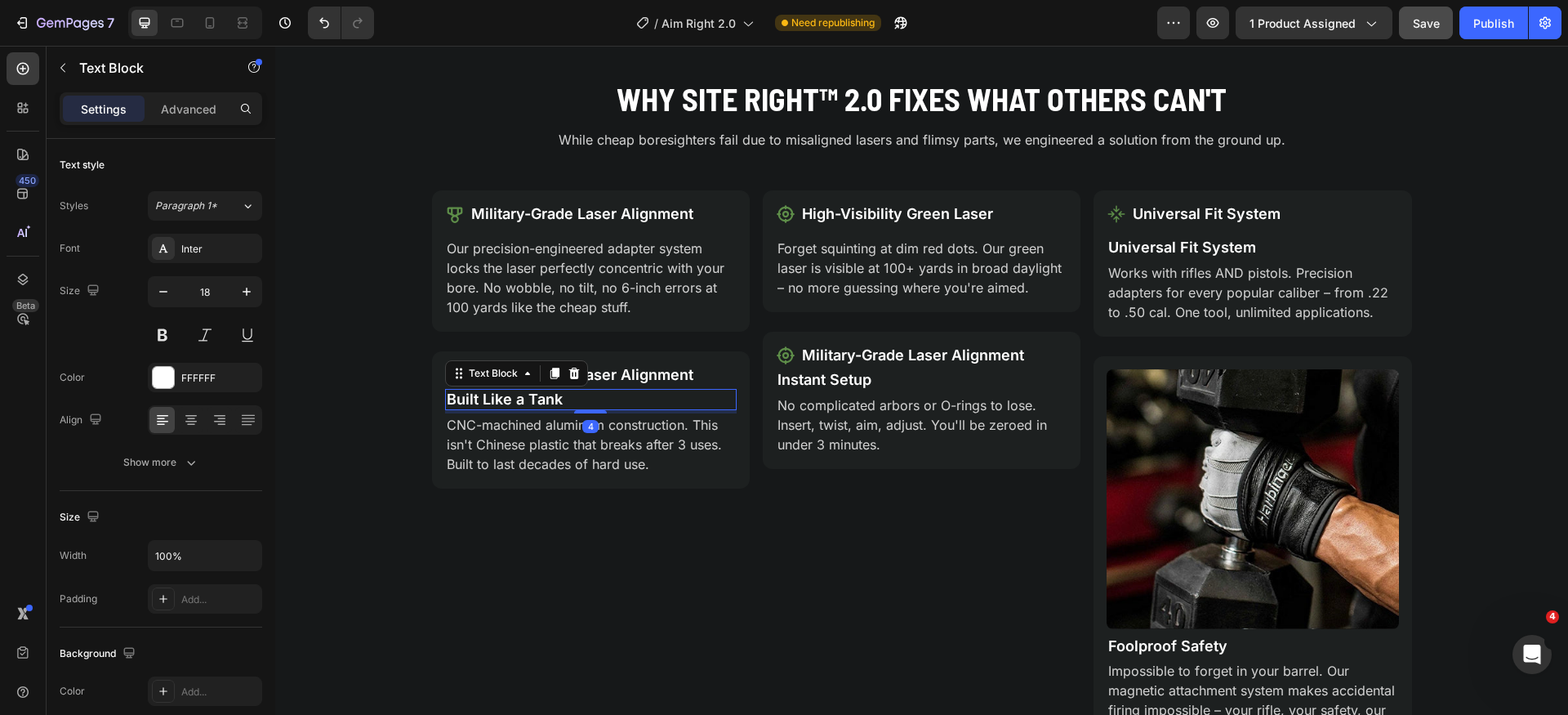
click at [500, 406] on p "Built Like a Tank" at bounding box center [590, 399] width 288 height 18
copy p "Built Like a Tank"
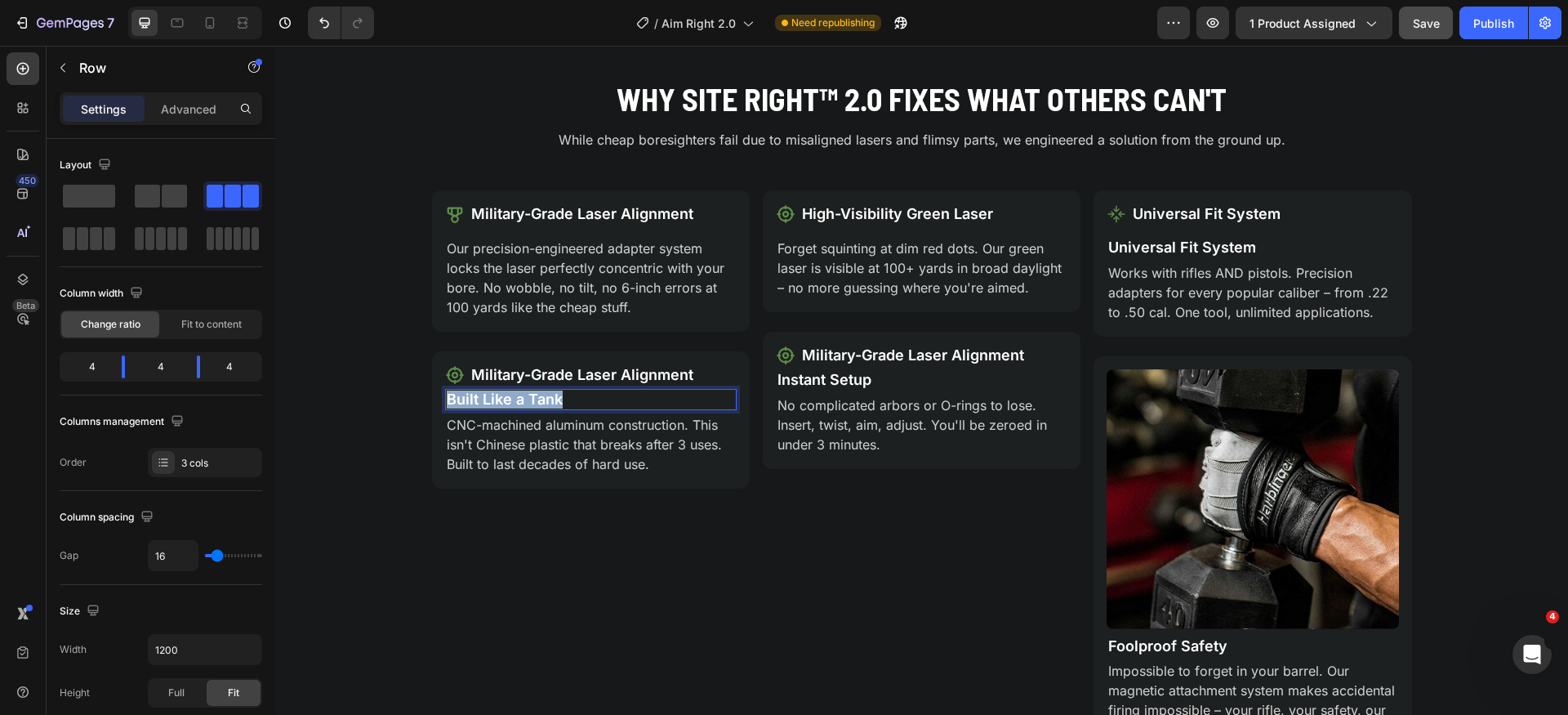
click at [675, 510] on div "Icon Military-Grade Laser Alignment Text Block Row Our precision-engineered ada…" at bounding box center [591, 472] width 318 height 564
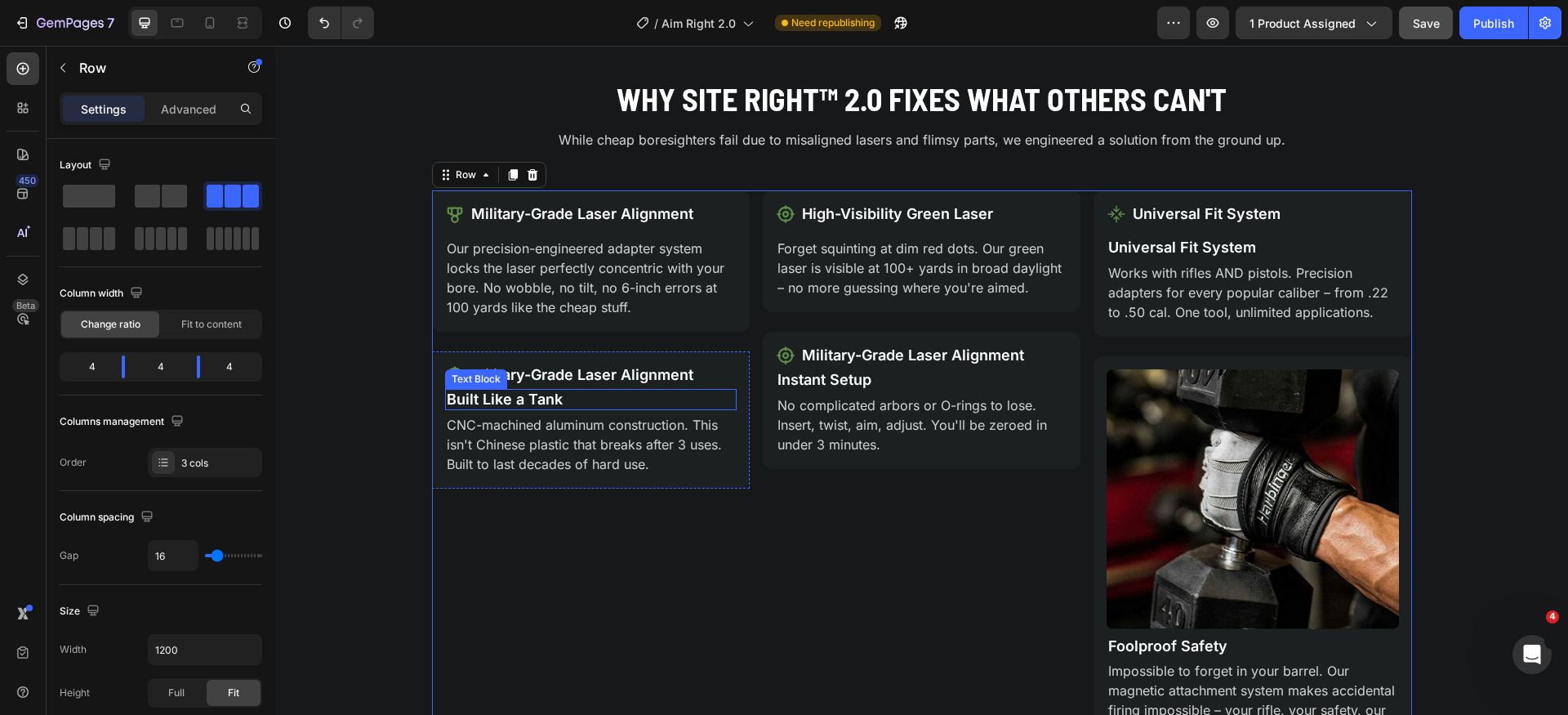
click at [654, 380] on p "Military-Grade Laser Alignment" at bounding box center [583, 374] width 222 height 18
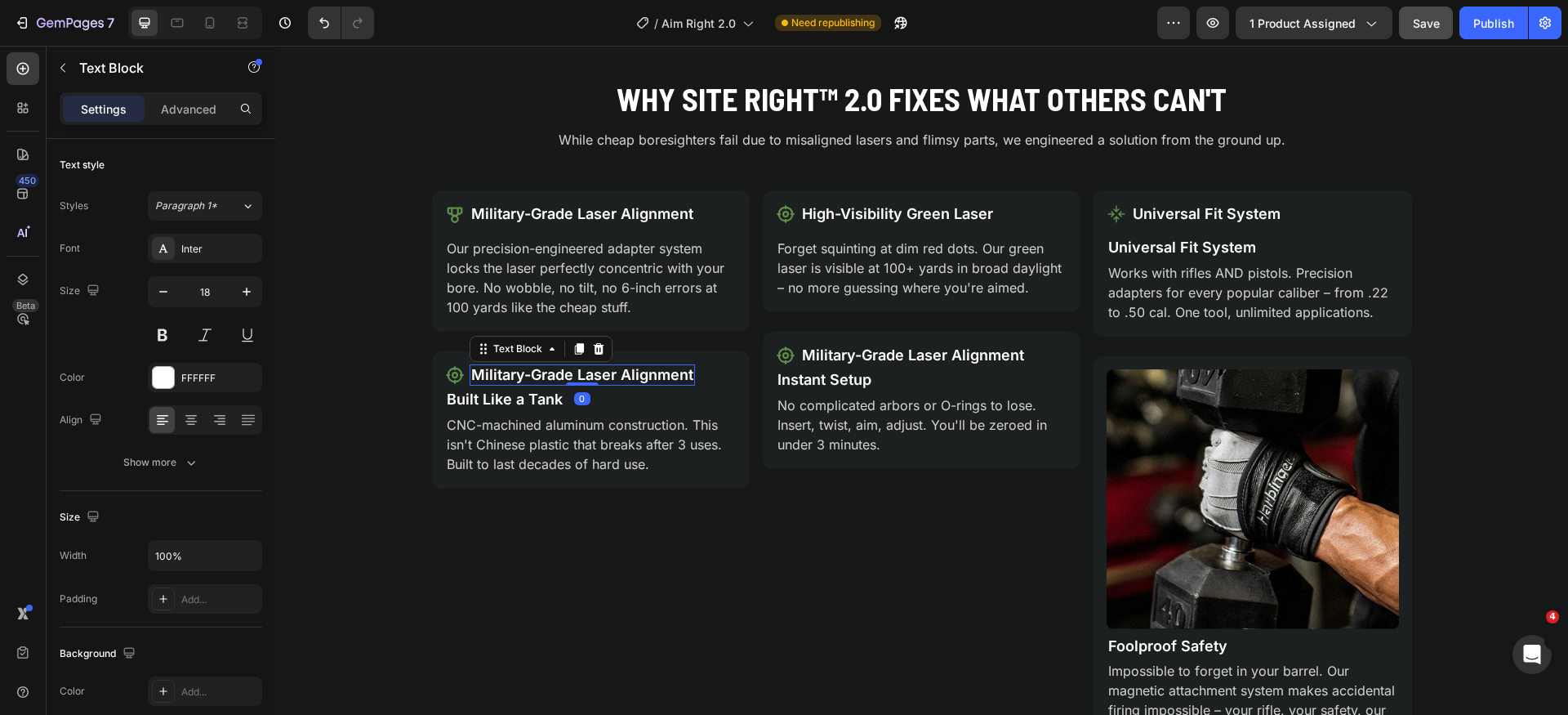
click at [654, 380] on p "Military-Grade Laser Alignment" at bounding box center [583, 374] width 222 height 18
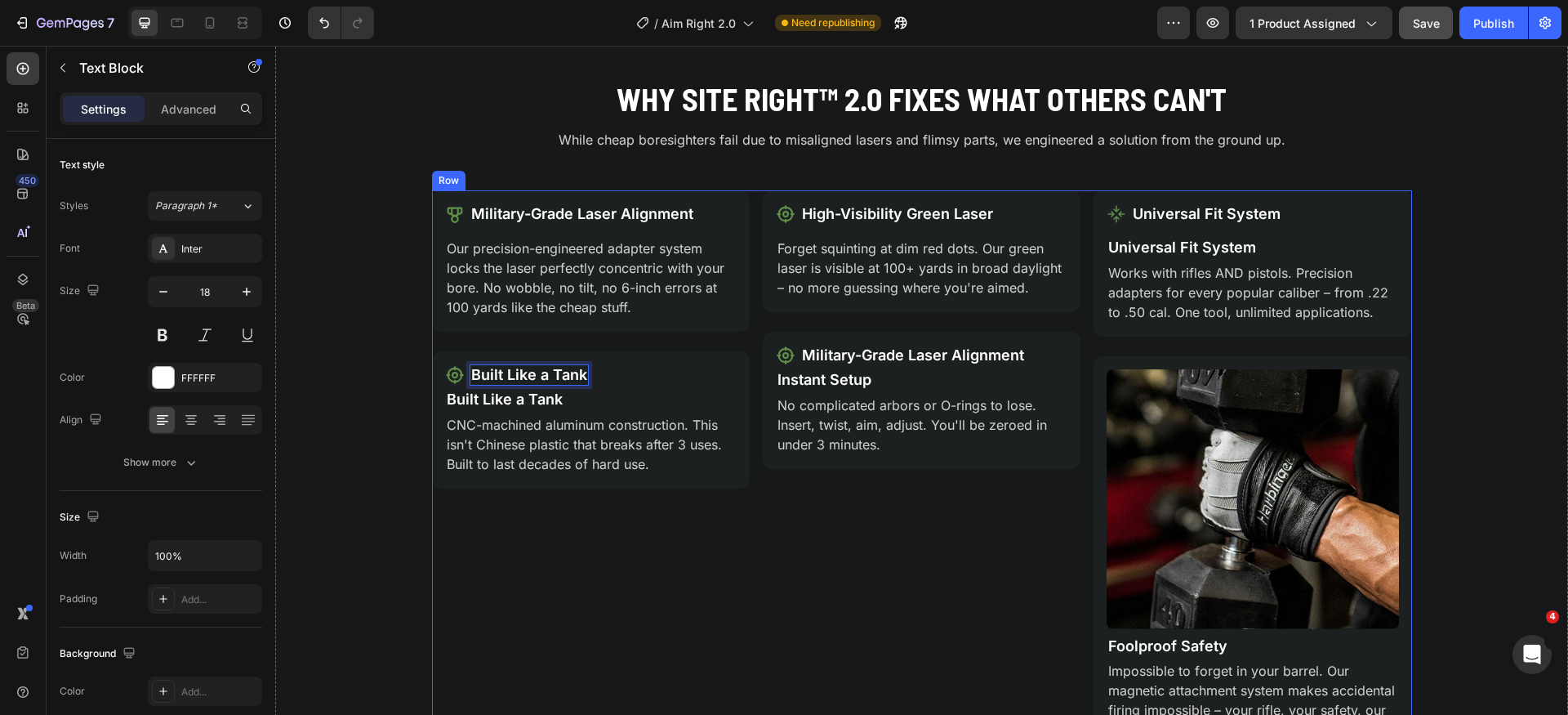
click at [647, 583] on div "Icon Military-Grade Laser Alignment Text Block Row Our precision-engineered ada…" at bounding box center [591, 472] width 318 height 564
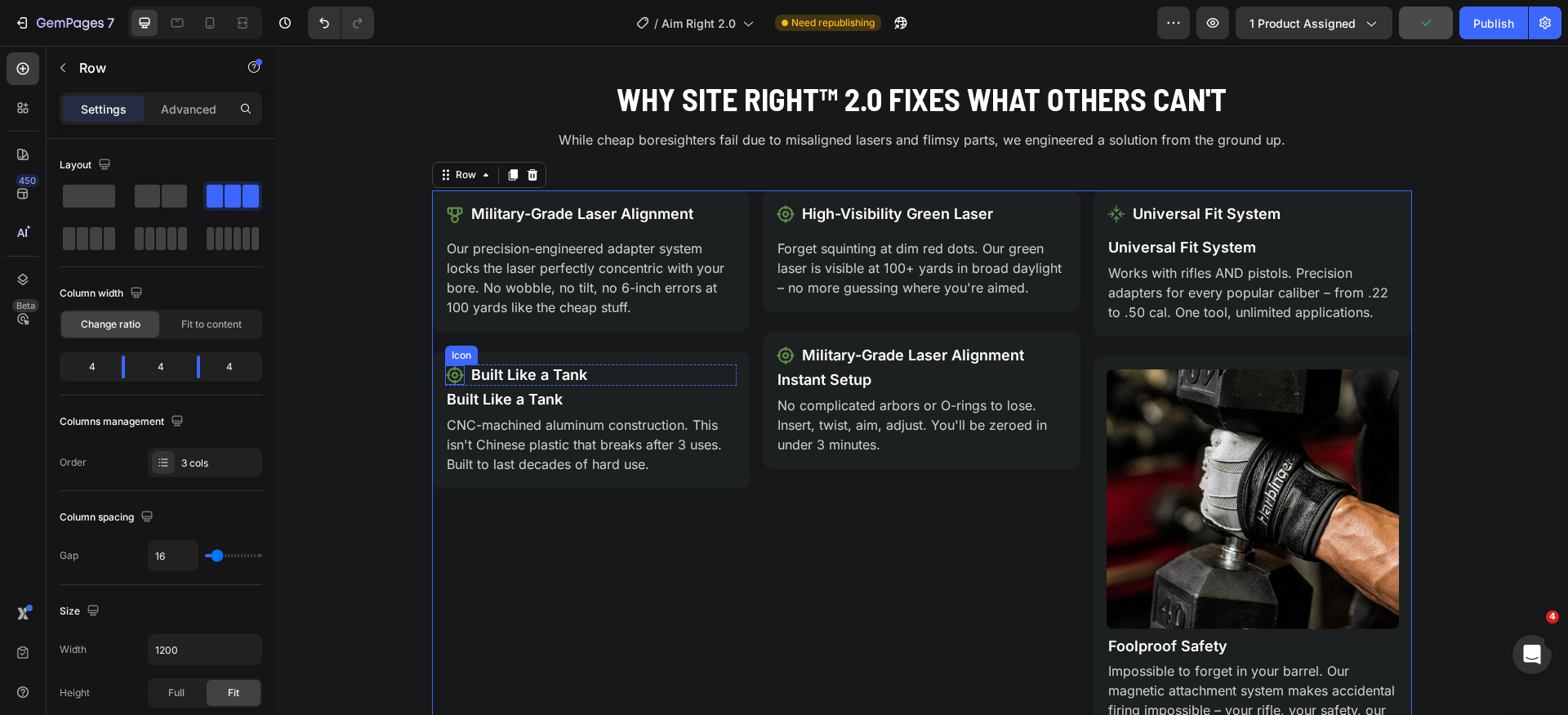
click at [451, 363] on div "Icon Built Like a Tank Text Block Row Built Like a Tank Text Block CNC-machined…" at bounding box center [591, 420] width 318 height 136
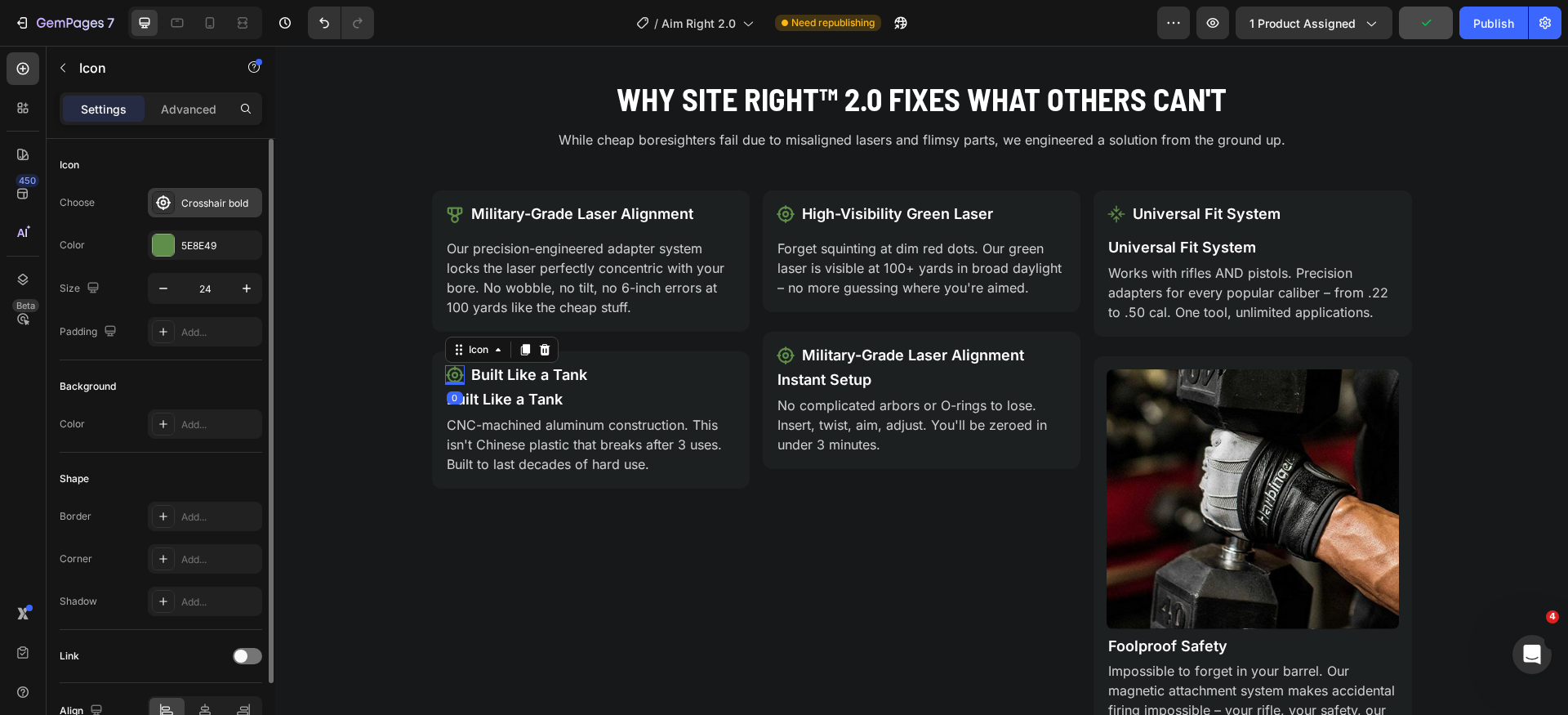
click at [220, 196] on div "Crosshair bold" at bounding box center [219, 203] width 77 height 14
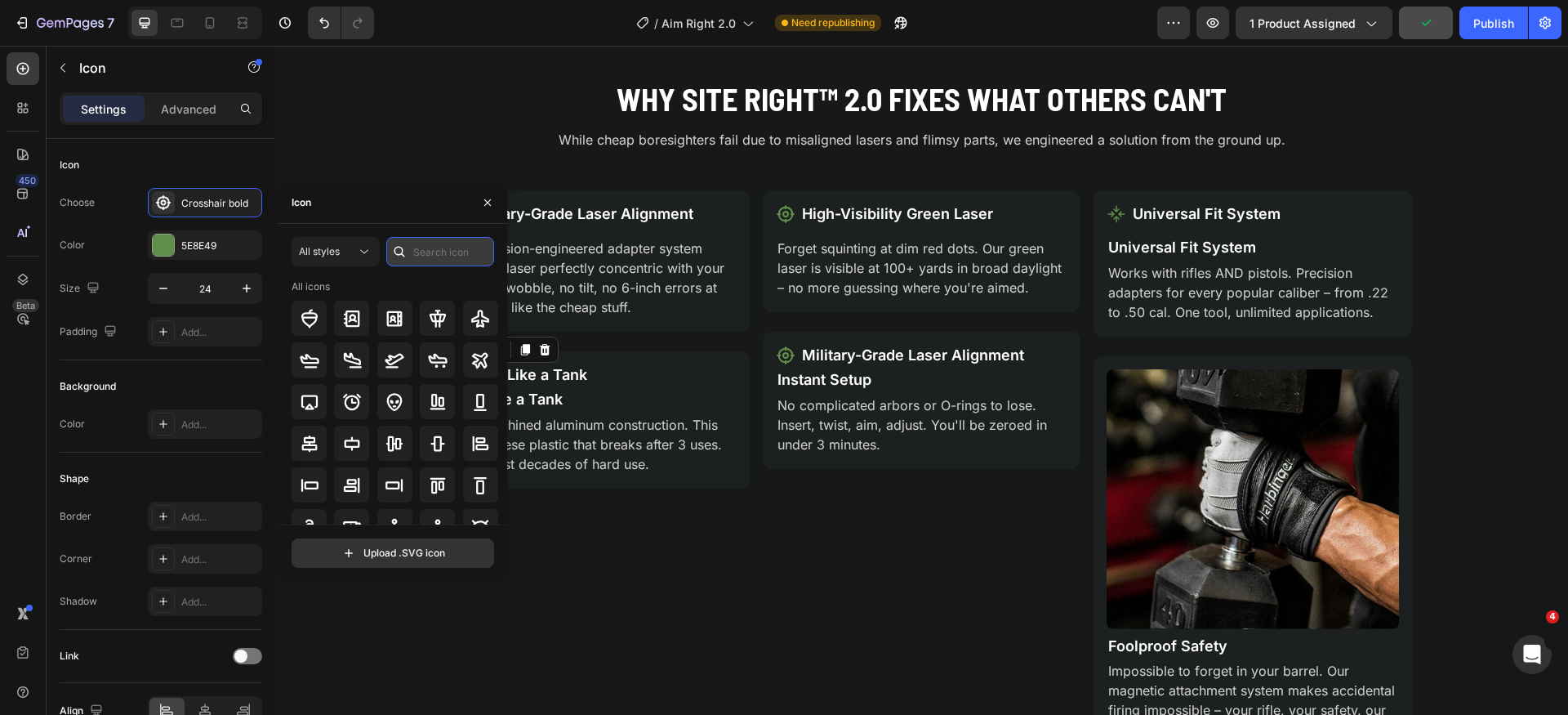
click at [425, 252] on input "text" at bounding box center [441, 252] width 108 height 29
type input "s"
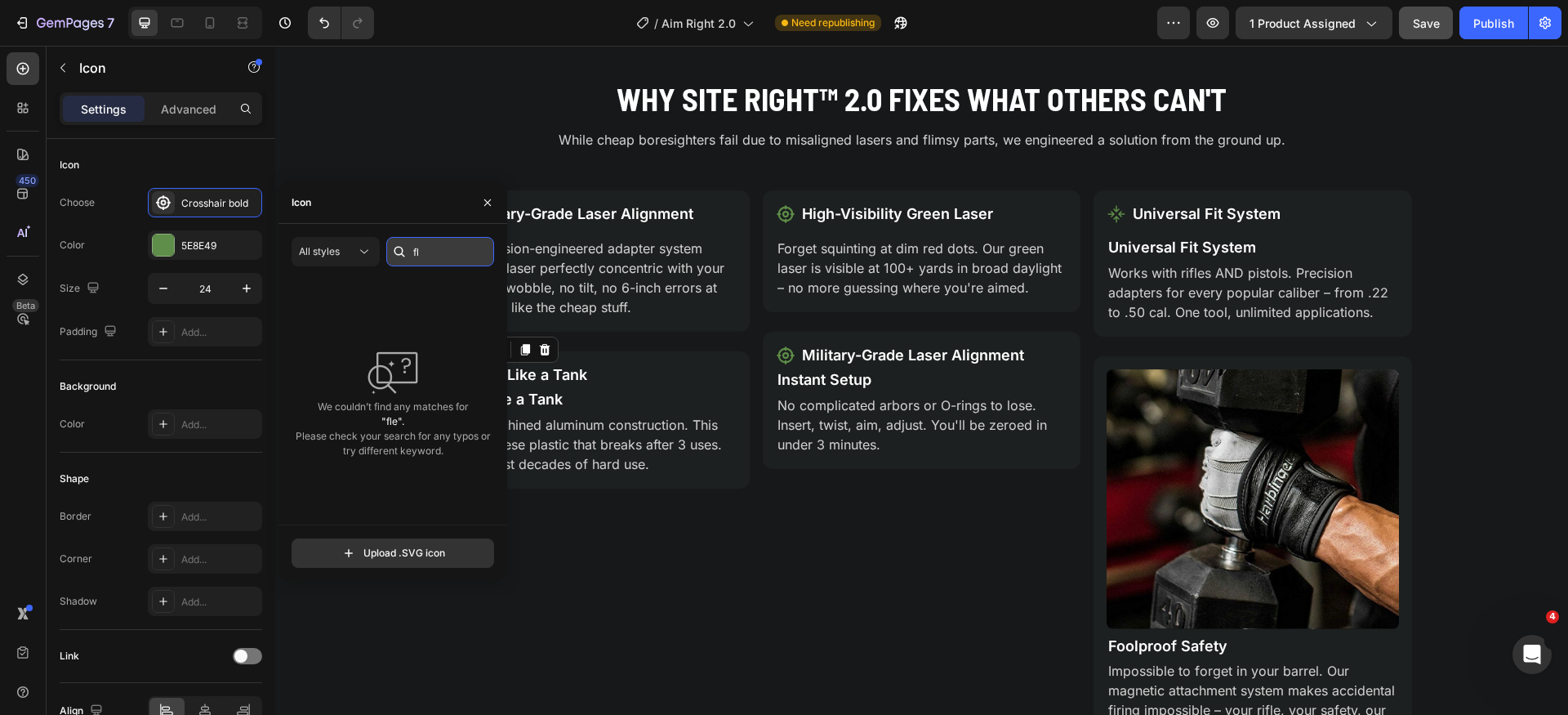
type input "f"
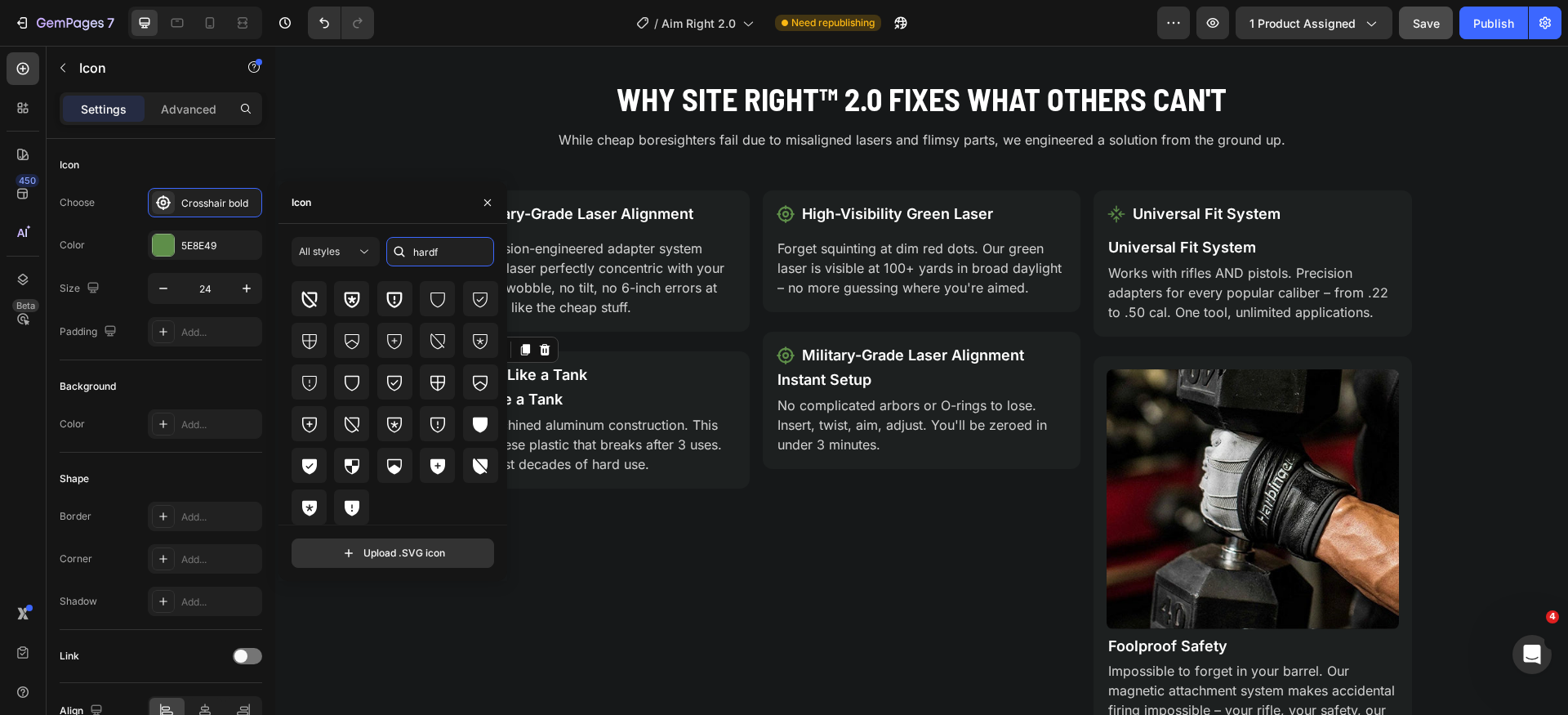
scroll to position [0, 0]
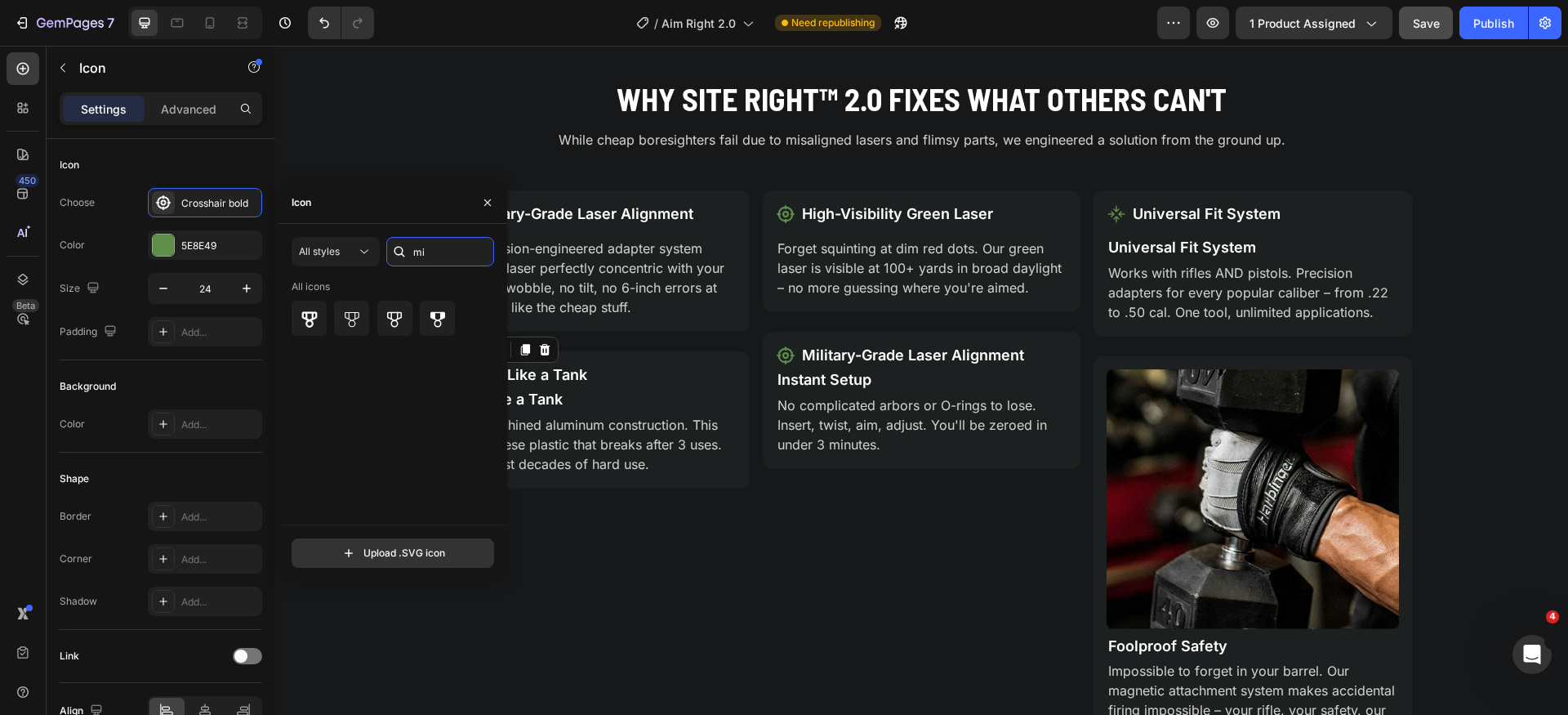
type input "m"
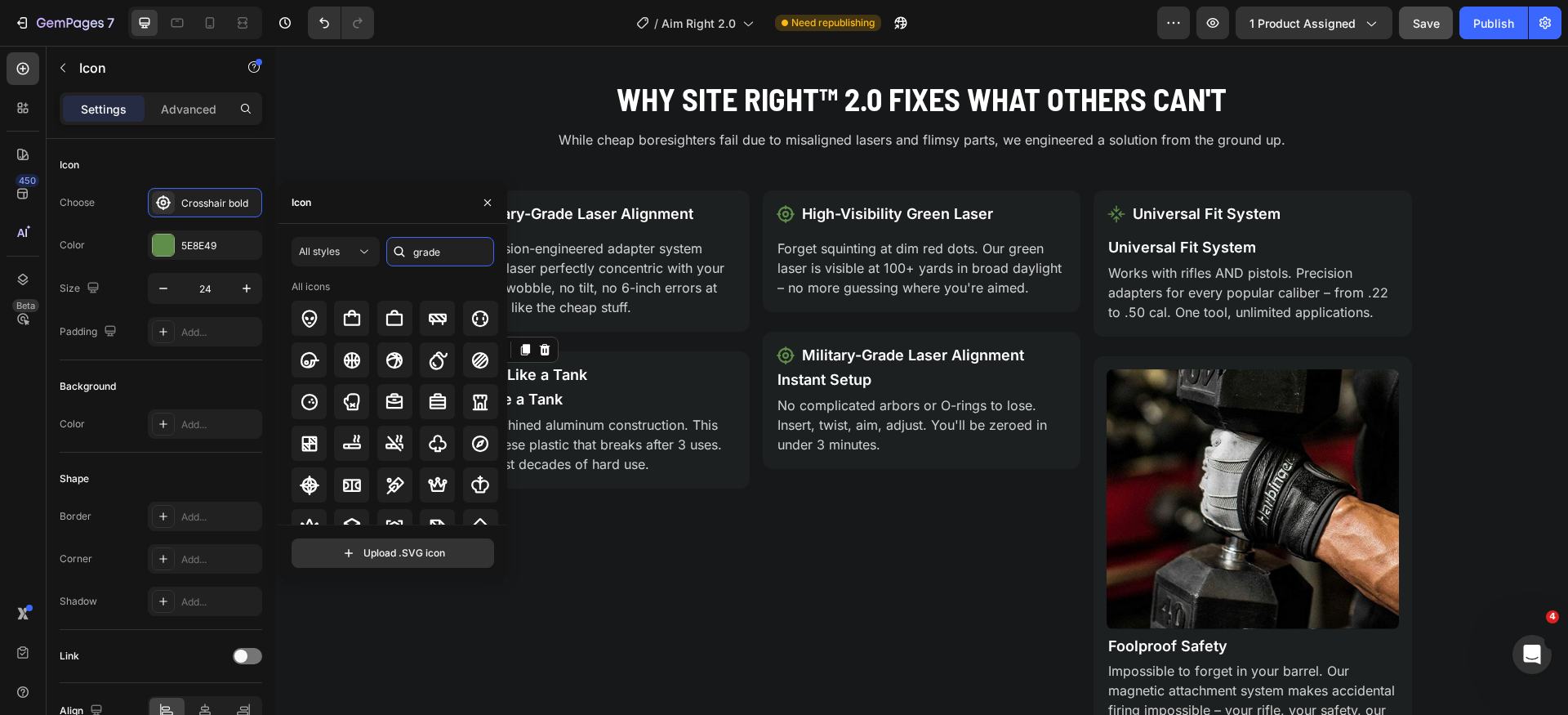
type input "grade"
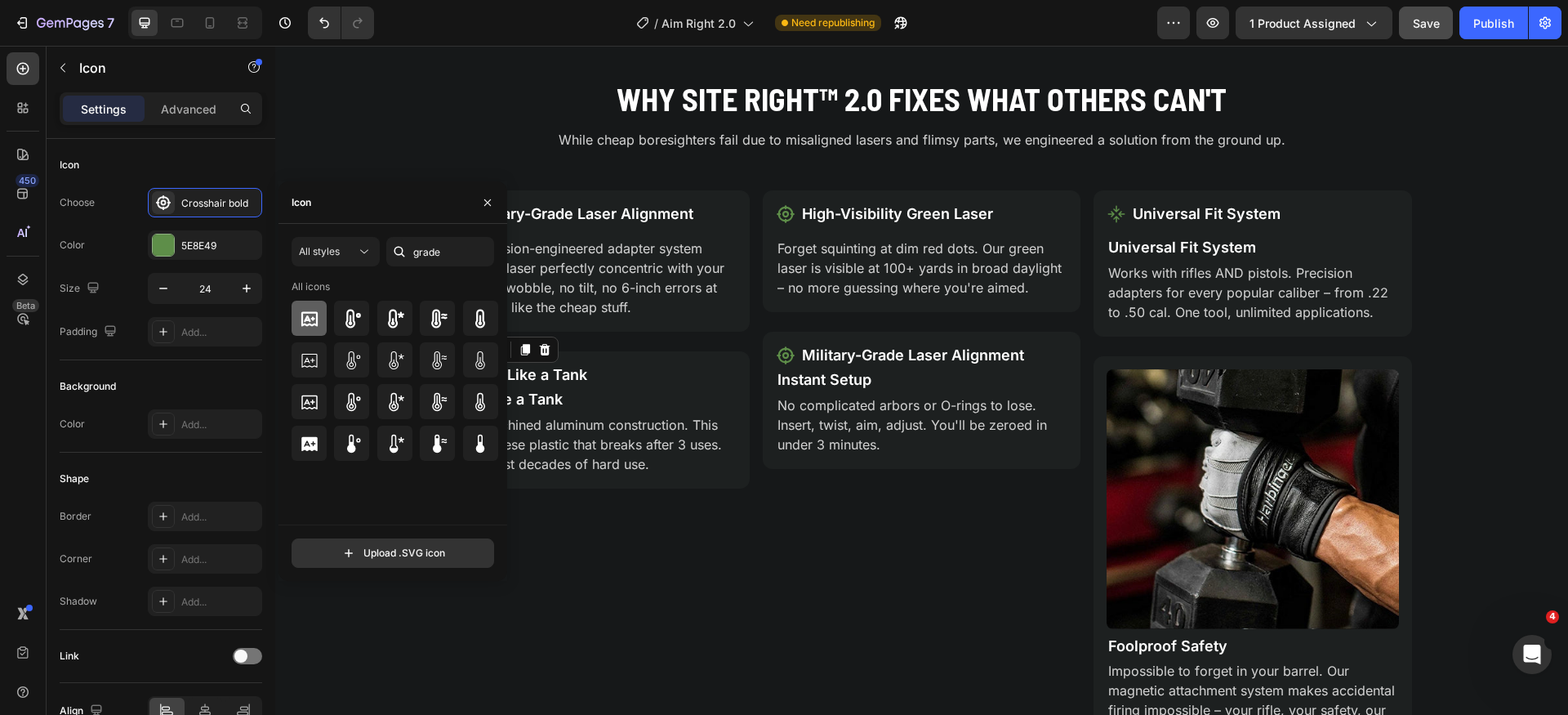
click at [311, 314] on icon at bounding box center [309, 318] width 19 height 19
click at [388, 177] on div "Why Site Right™ 2.0 Fixes What Others Can't Heading While cheap boresighters fa…" at bounding box center [921, 422] width 1293 height 690
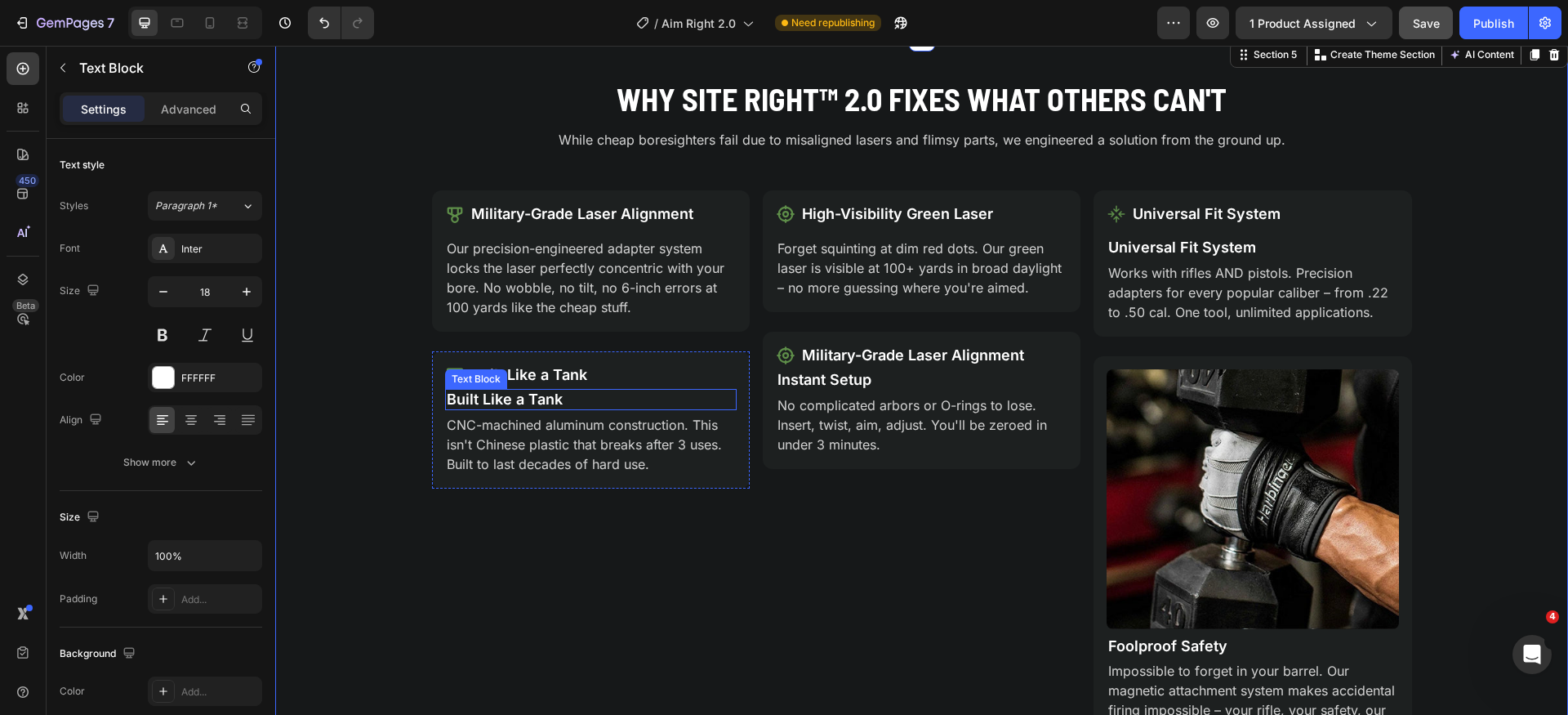
click at [609, 398] on p "Built Like a Tank" at bounding box center [590, 399] width 288 height 18
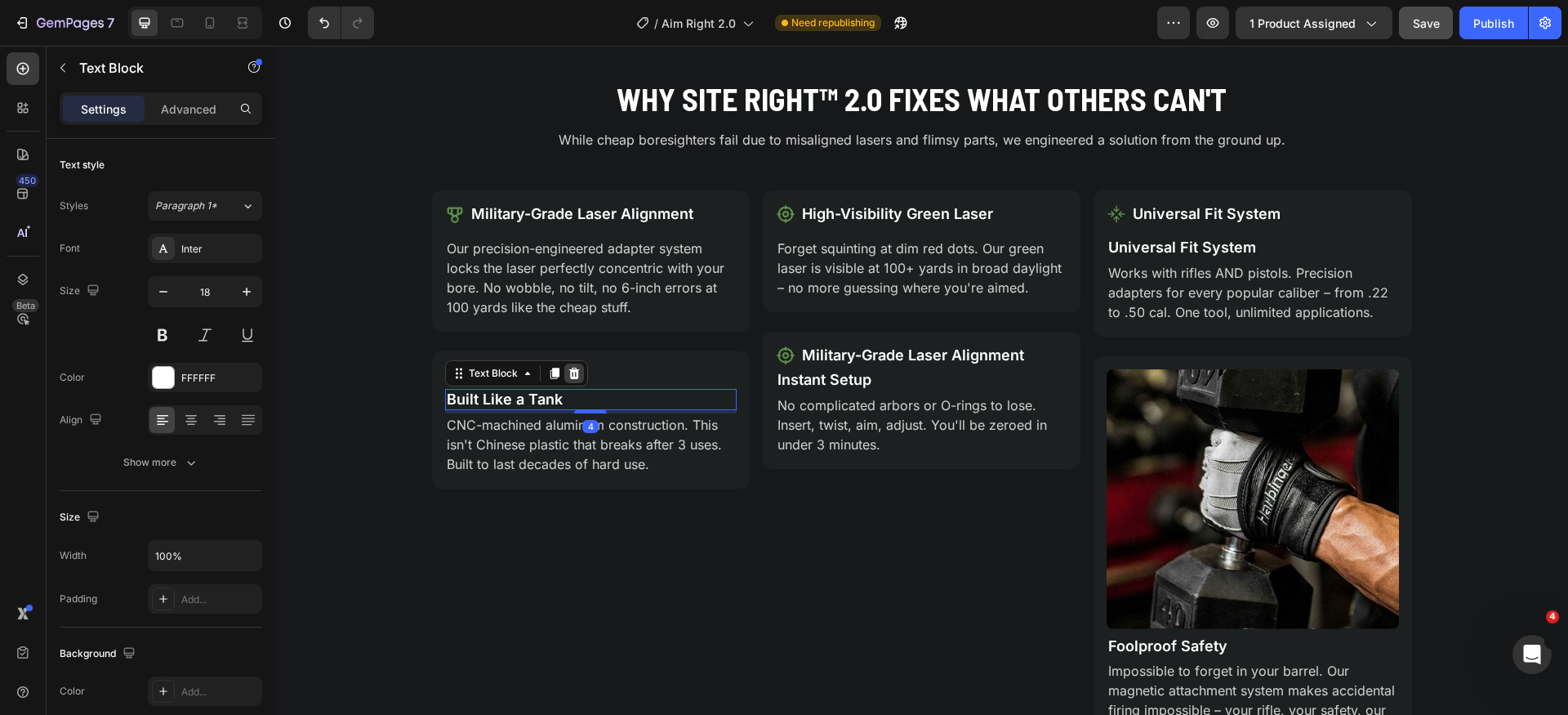
click at [568, 373] on icon at bounding box center [574, 373] width 13 height 13
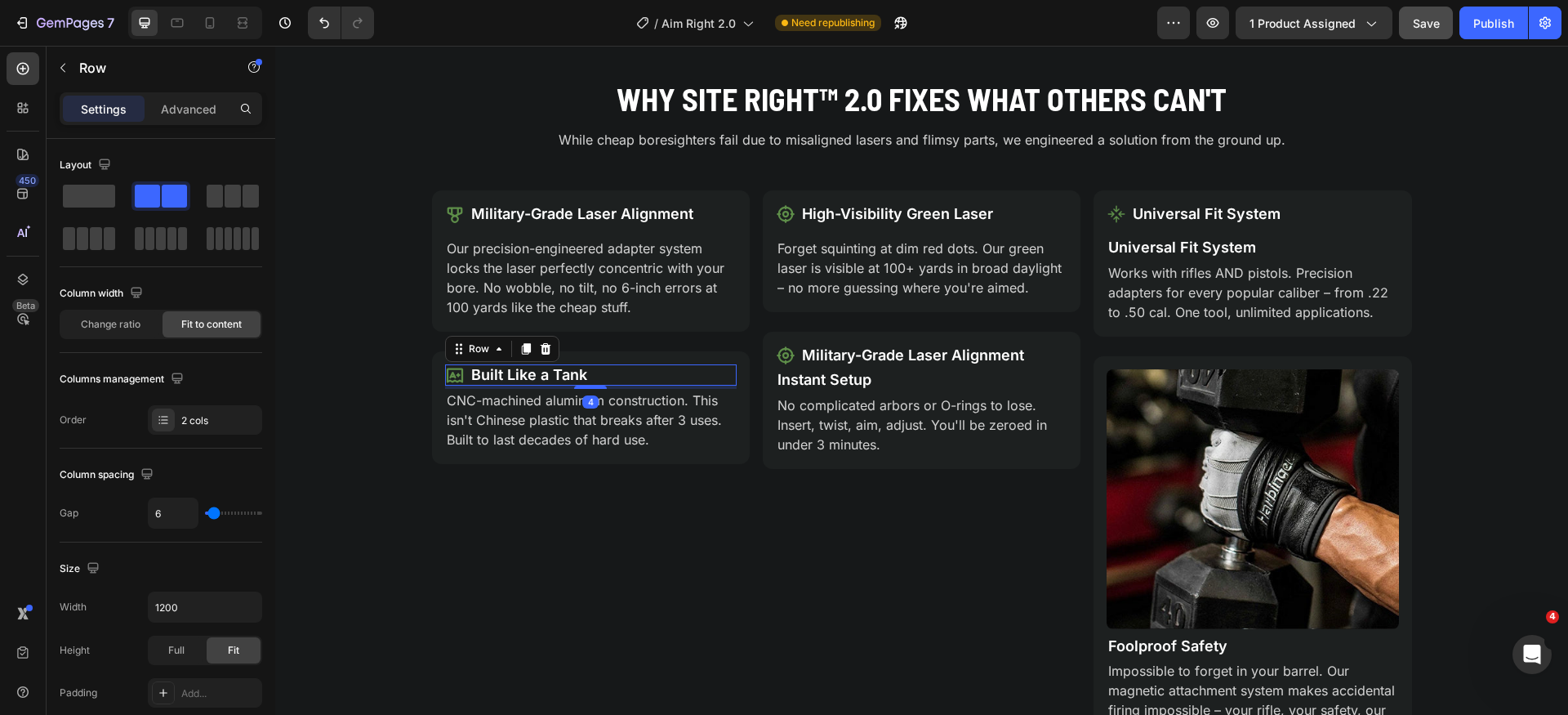
click at [714, 377] on div "Icon Built Like a Tank Text Block Row 4" at bounding box center [591, 374] width 292 height 21
click at [181, 98] on div "Advanced" at bounding box center [188, 109] width 82 height 26
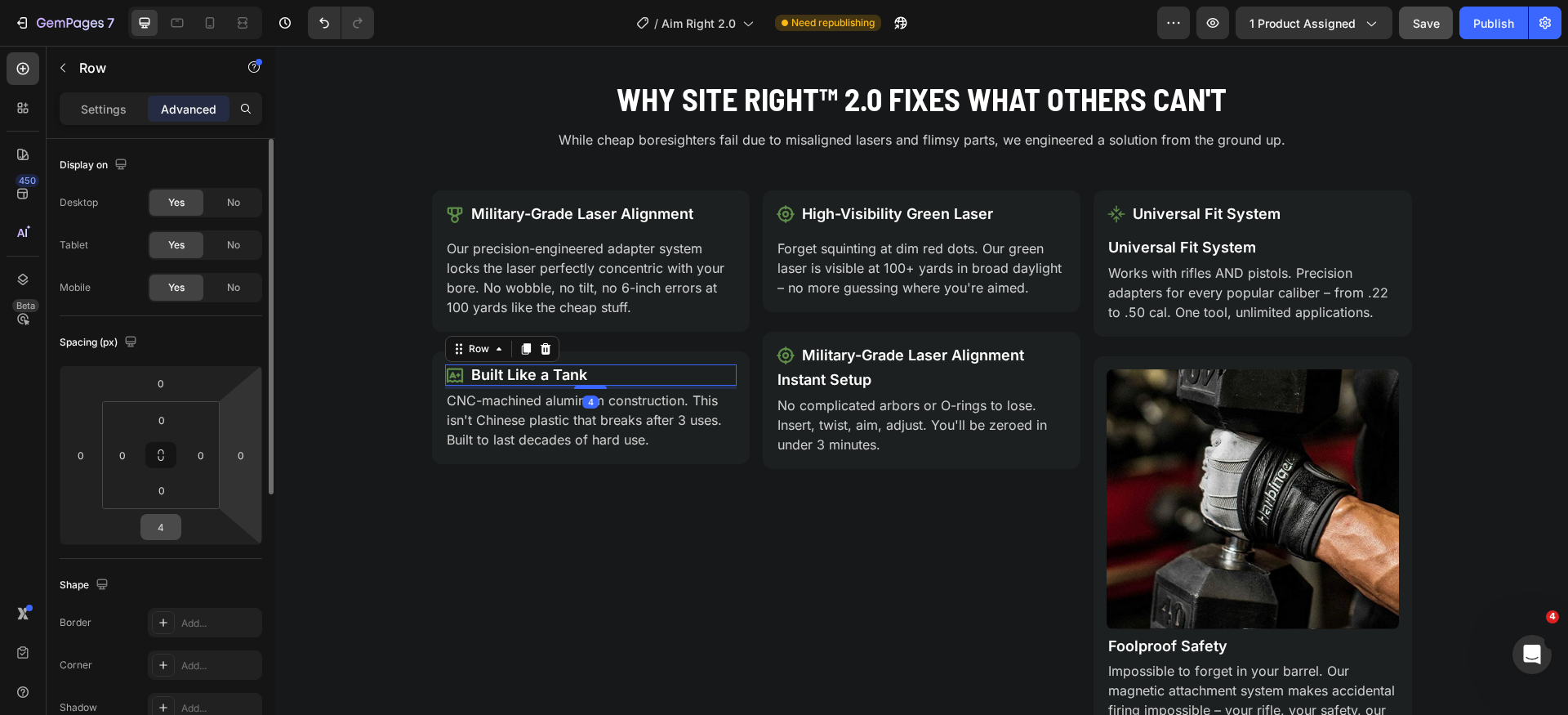
click at [171, 524] on input "4" at bounding box center [161, 527] width 33 height 24
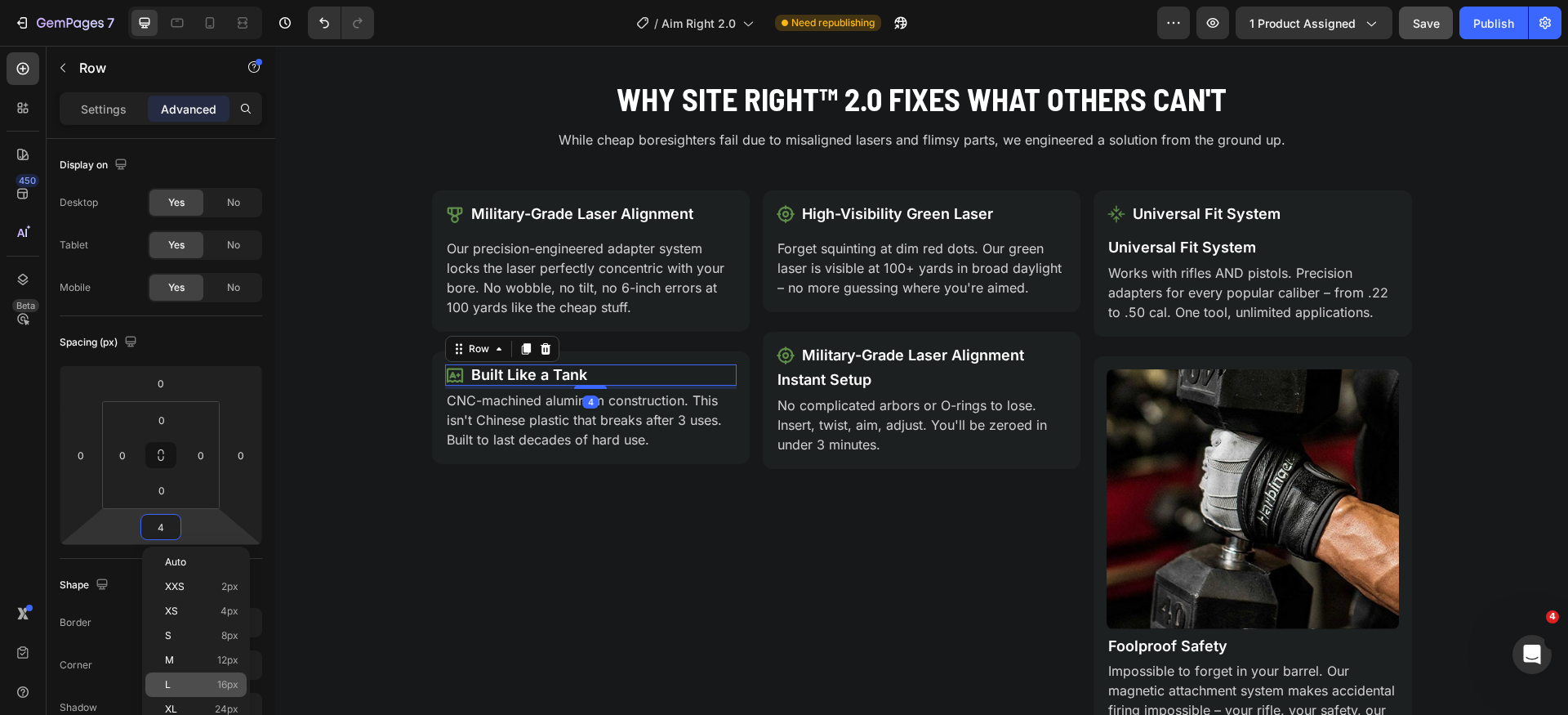
click at [207, 681] on p "L 16px" at bounding box center [201, 685] width 73 height 12
type input "16"
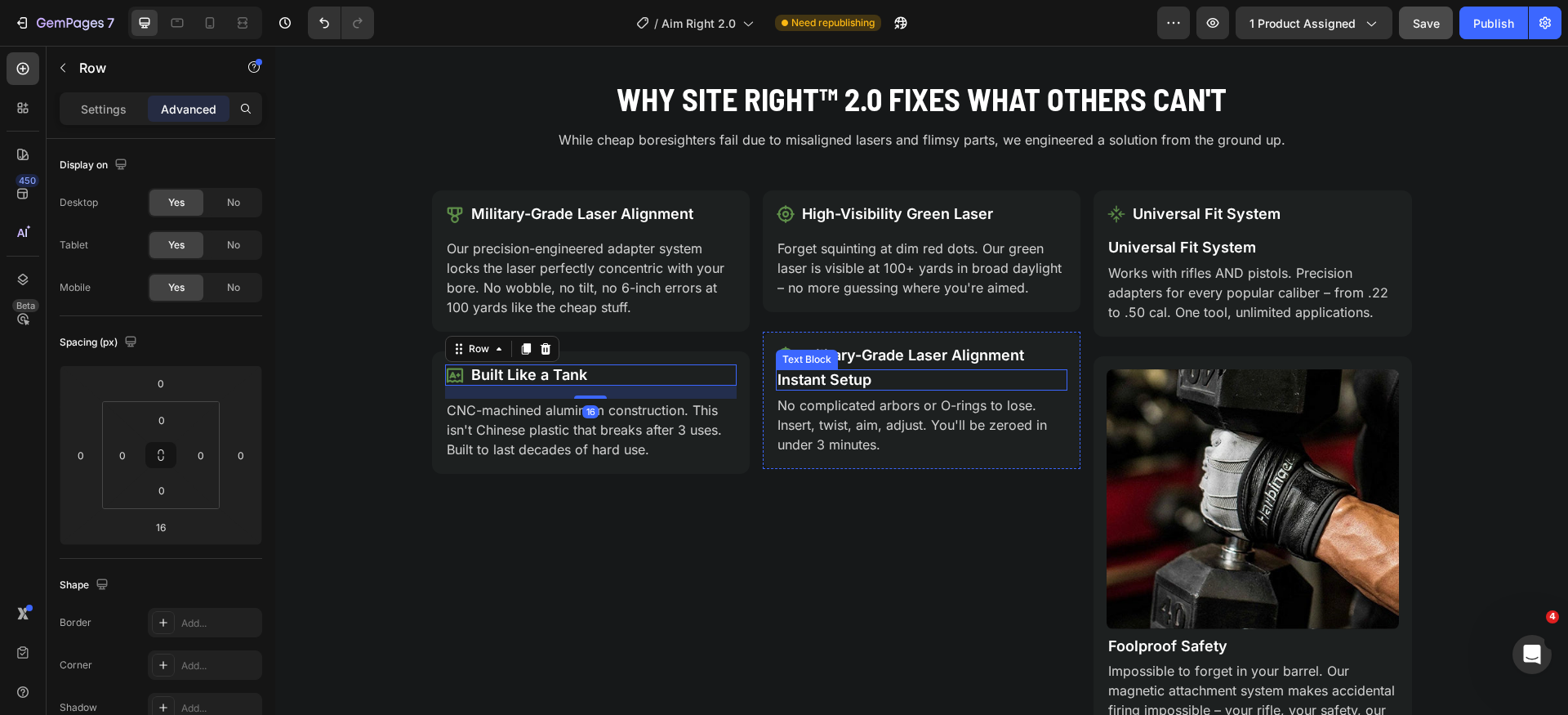
click at [840, 383] on p "Instant Setup" at bounding box center [921, 379] width 288 height 18
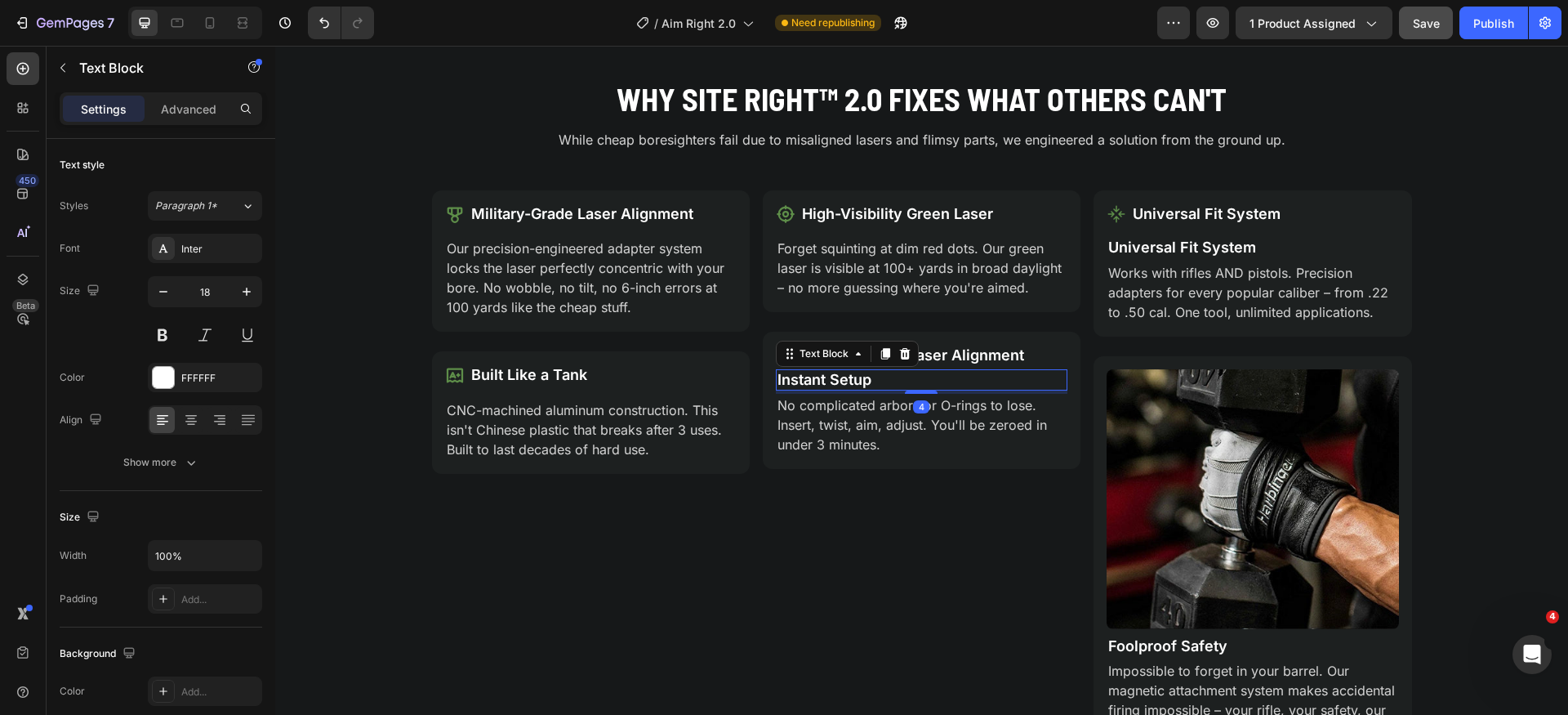
click at [840, 383] on p "Instant Setup" at bounding box center [921, 379] width 288 height 18
copy p "Instant Setup"
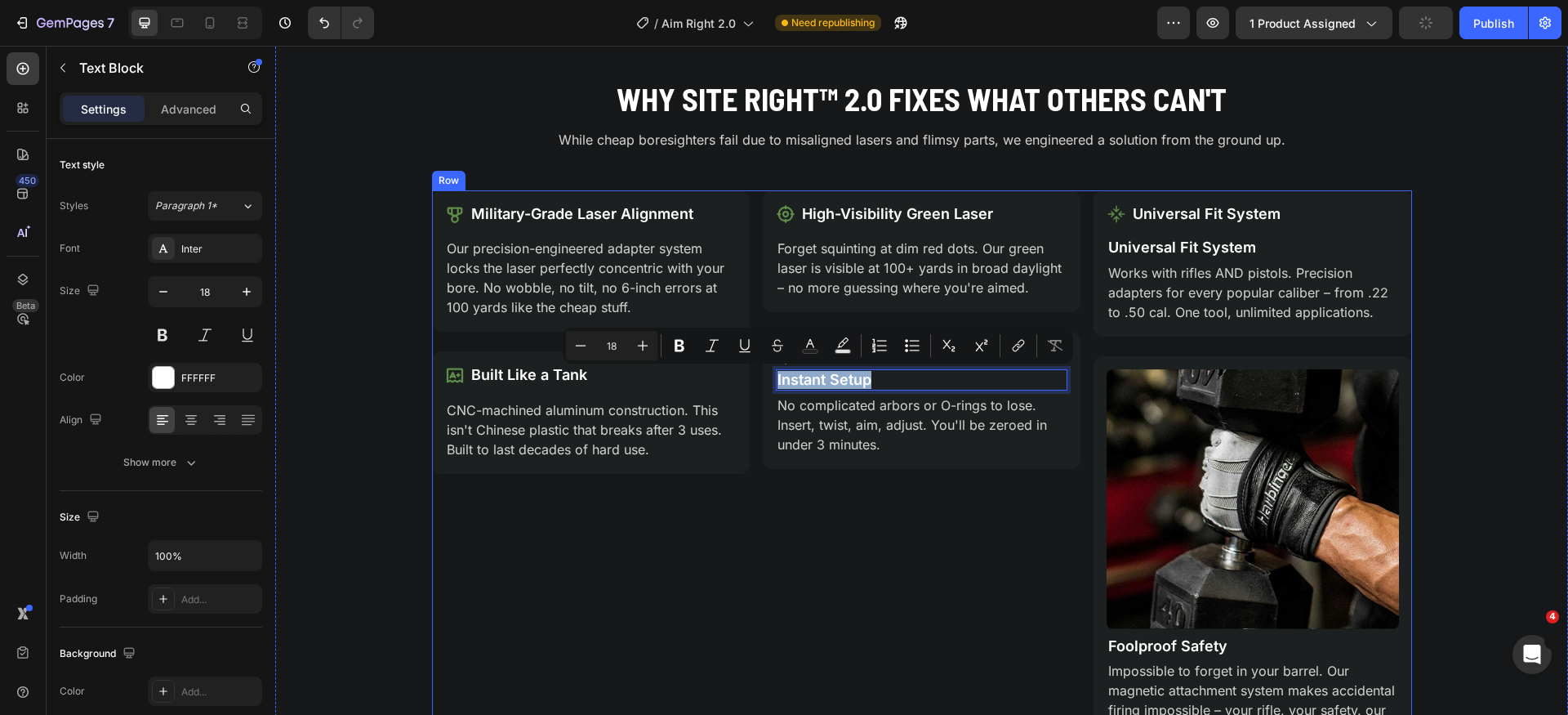
click at [951, 320] on div "Icon High-Visibility Green Laser Text Block Row Forget squinting at dim red dot…" at bounding box center [921, 472] width 318 height 564
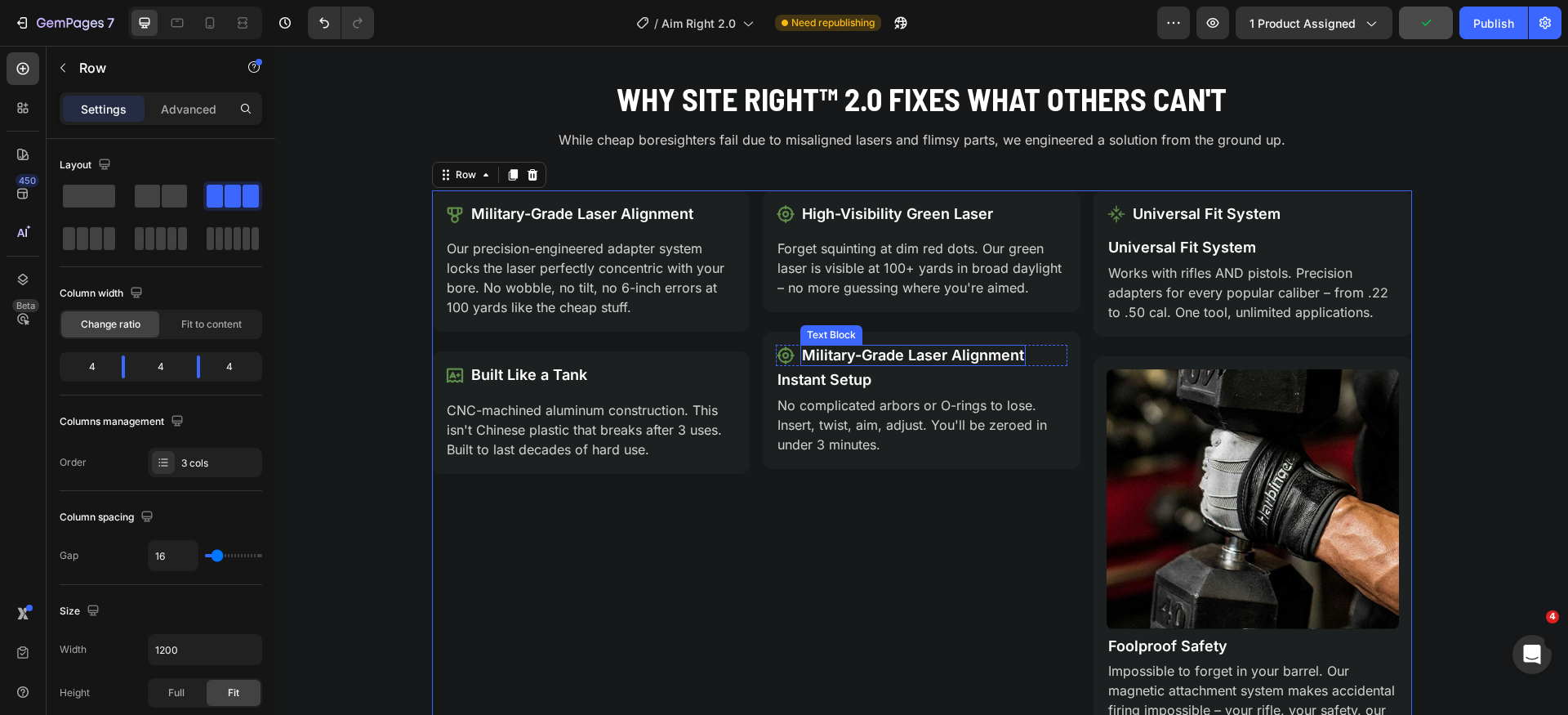
click at [940, 360] on p "Military-Grade Laser Alignment" at bounding box center [913, 355] width 222 height 18
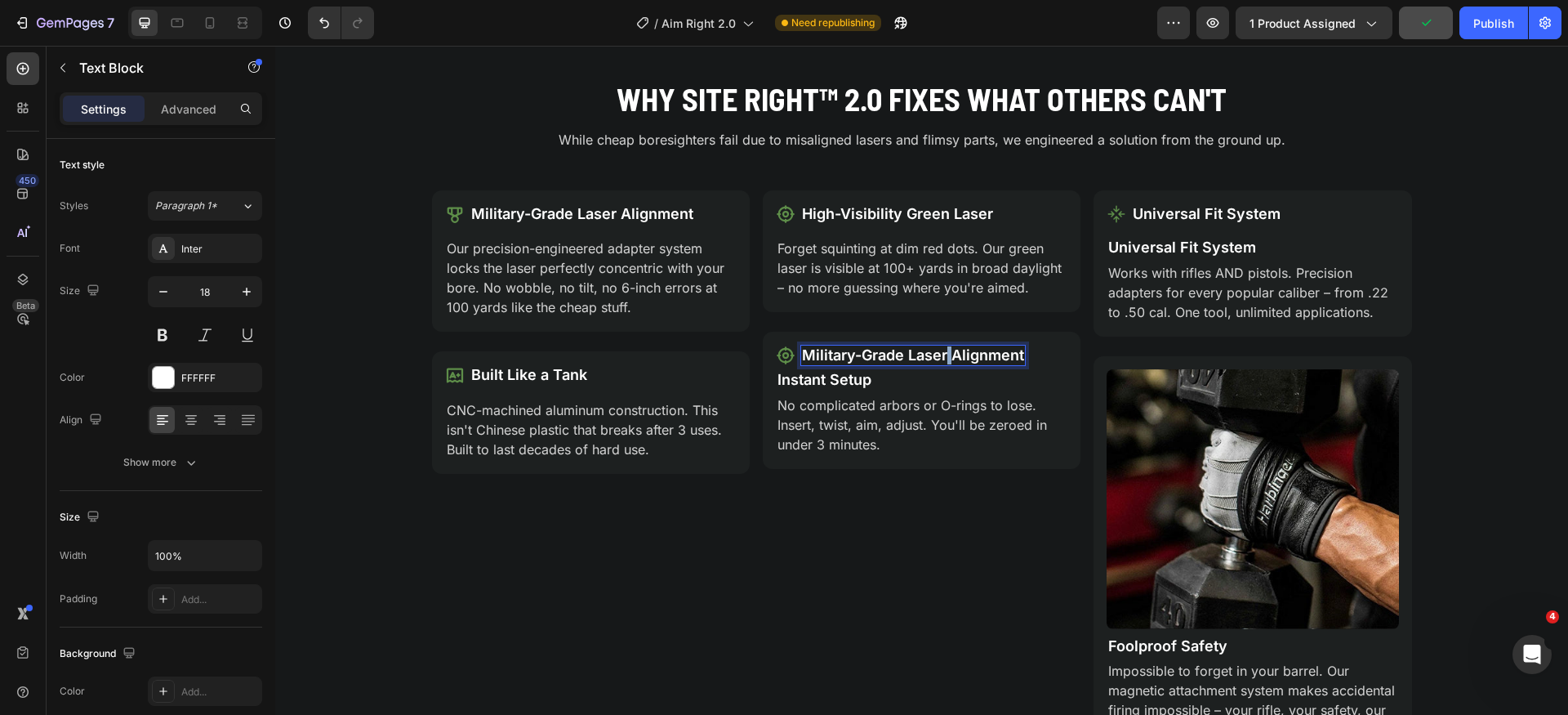
click at [940, 360] on p "Military-Grade Laser Alignment" at bounding box center [913, 355] width 222 height 18
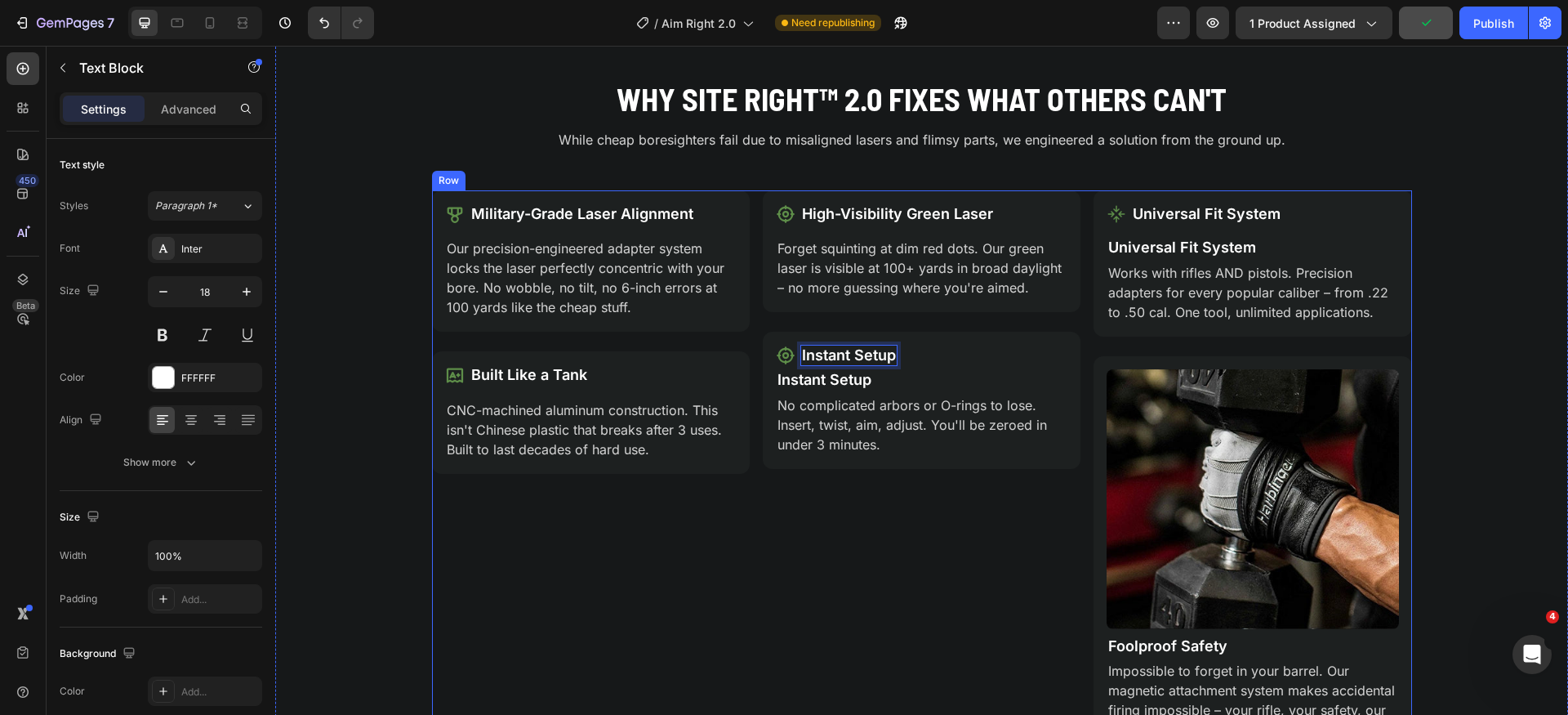
click at [869, 580] on div "Icon High-Visibility Green Laser Text Block Row Forget squinting at dim red dot…" at bounding box center [921, 472] width 318 height 564
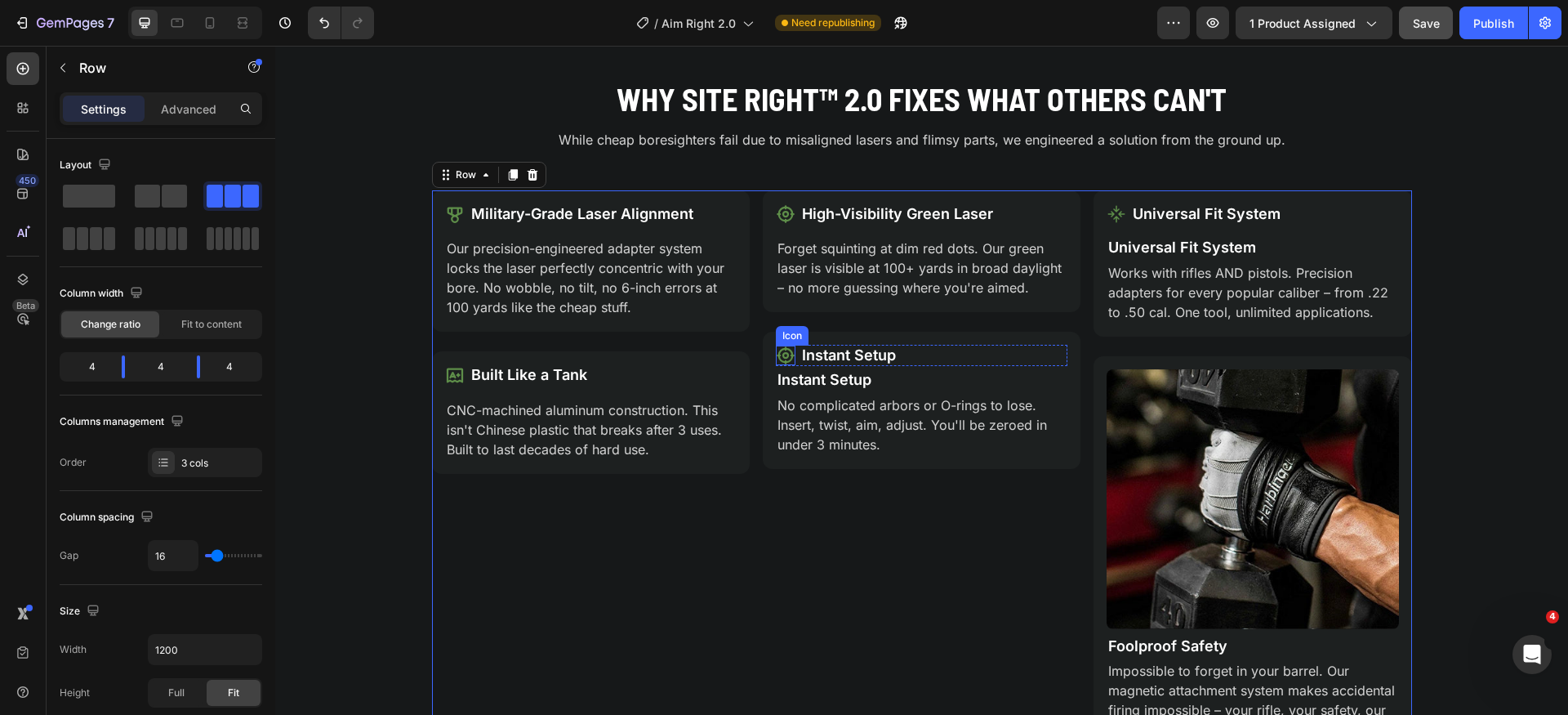
click at [778, 347] on icon at bounding box center [785, 355] width 19 height 19
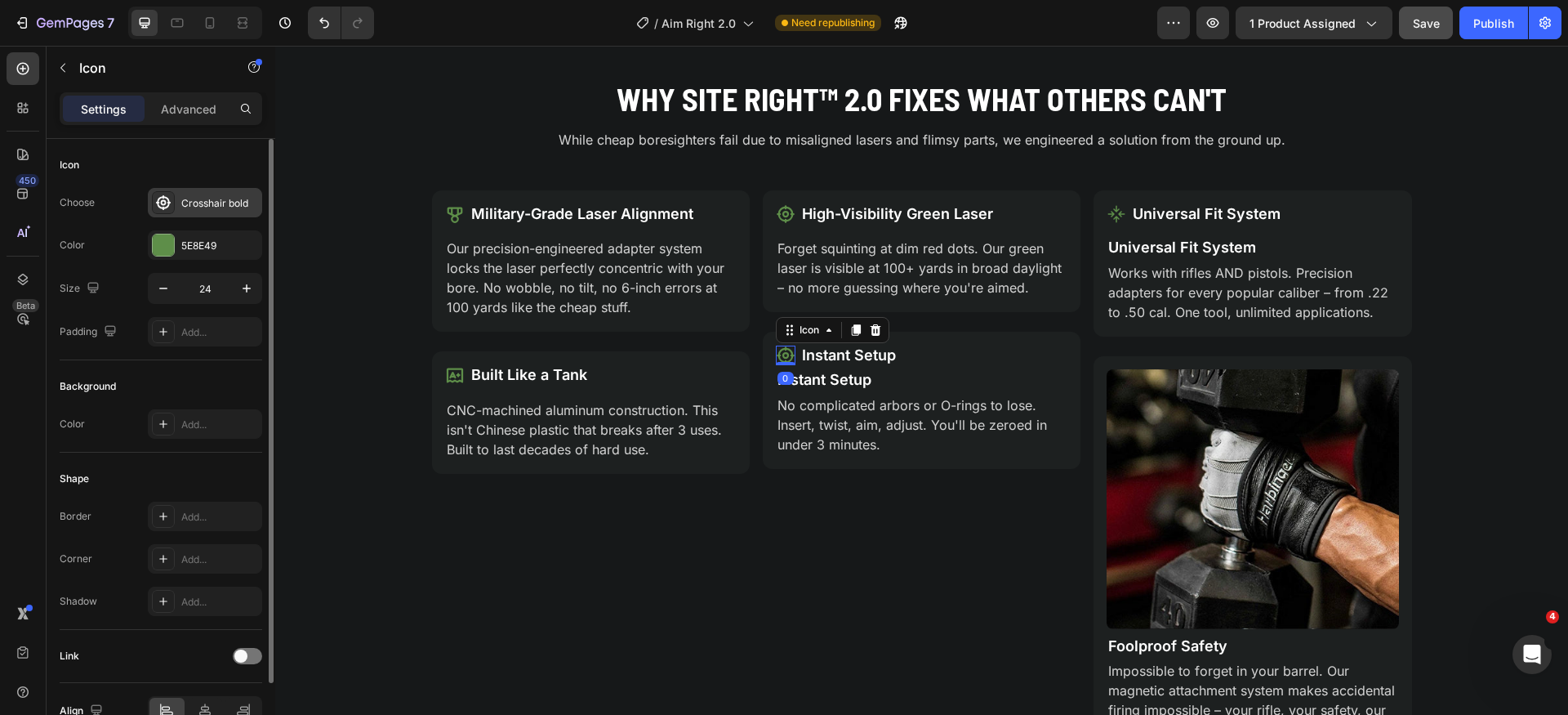
click at [194, 204] on div "Crosshair bold" at bounding box center [219, 203] width 77 height 14
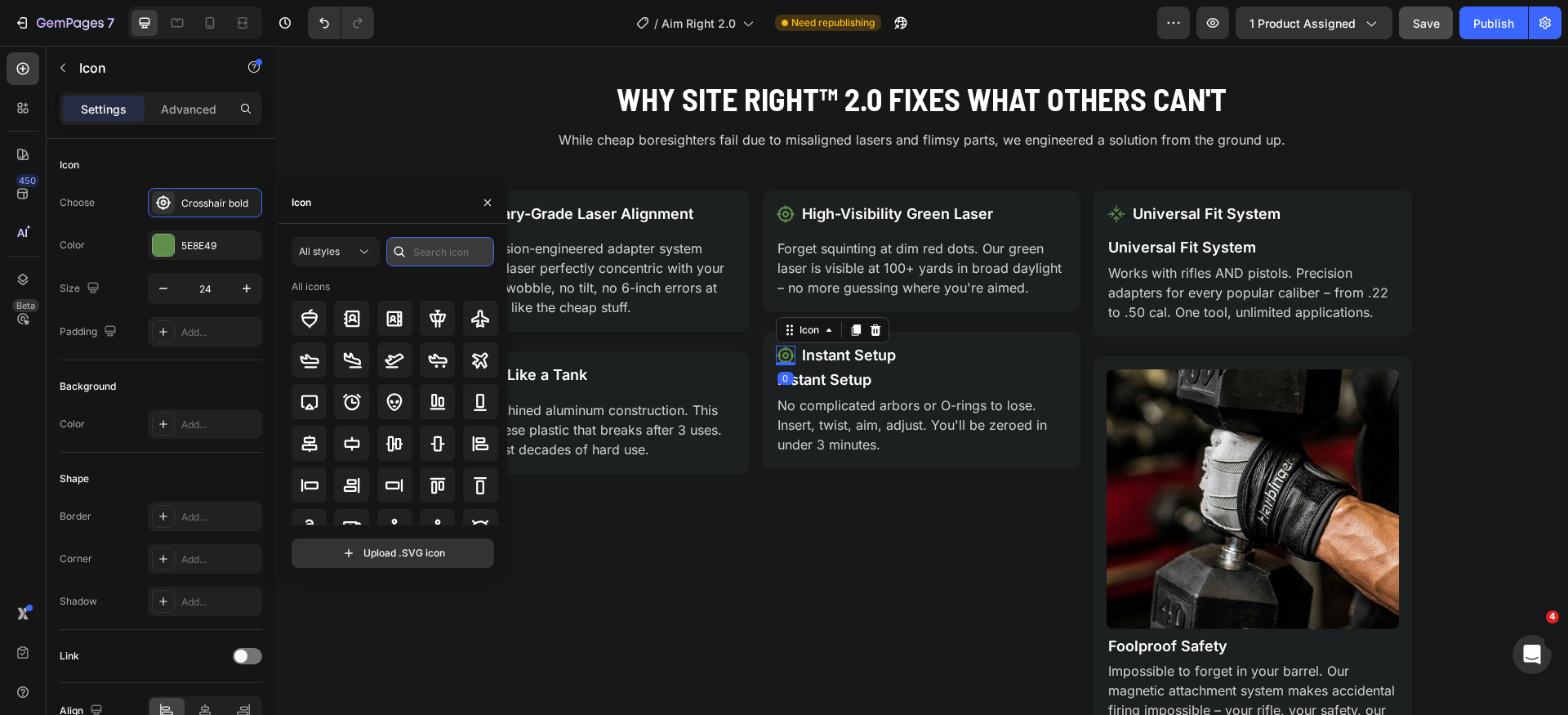
click at [435, 260] on input "text" at bounding box center [441, 252] width 108 height 29
type input "set up"
type input "clock"
click at [349, 441] on icon at bounding box center [351, 443] width 19 height 19
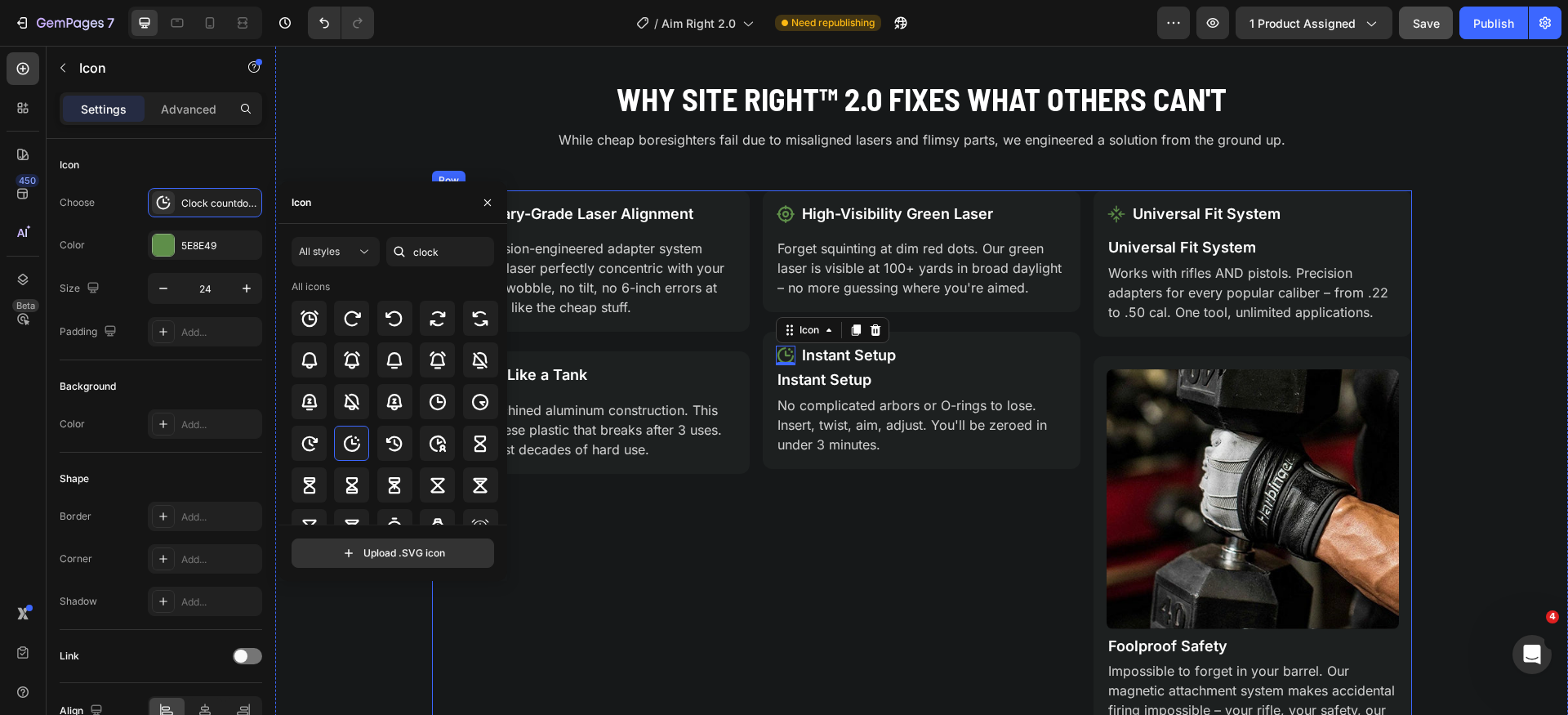
click at [848, 561] on div "Icon High-Visibility Green Laser Text Block Row Forget squinting at dim red dot…" at bounding box center [921, 472] width 318 height 564
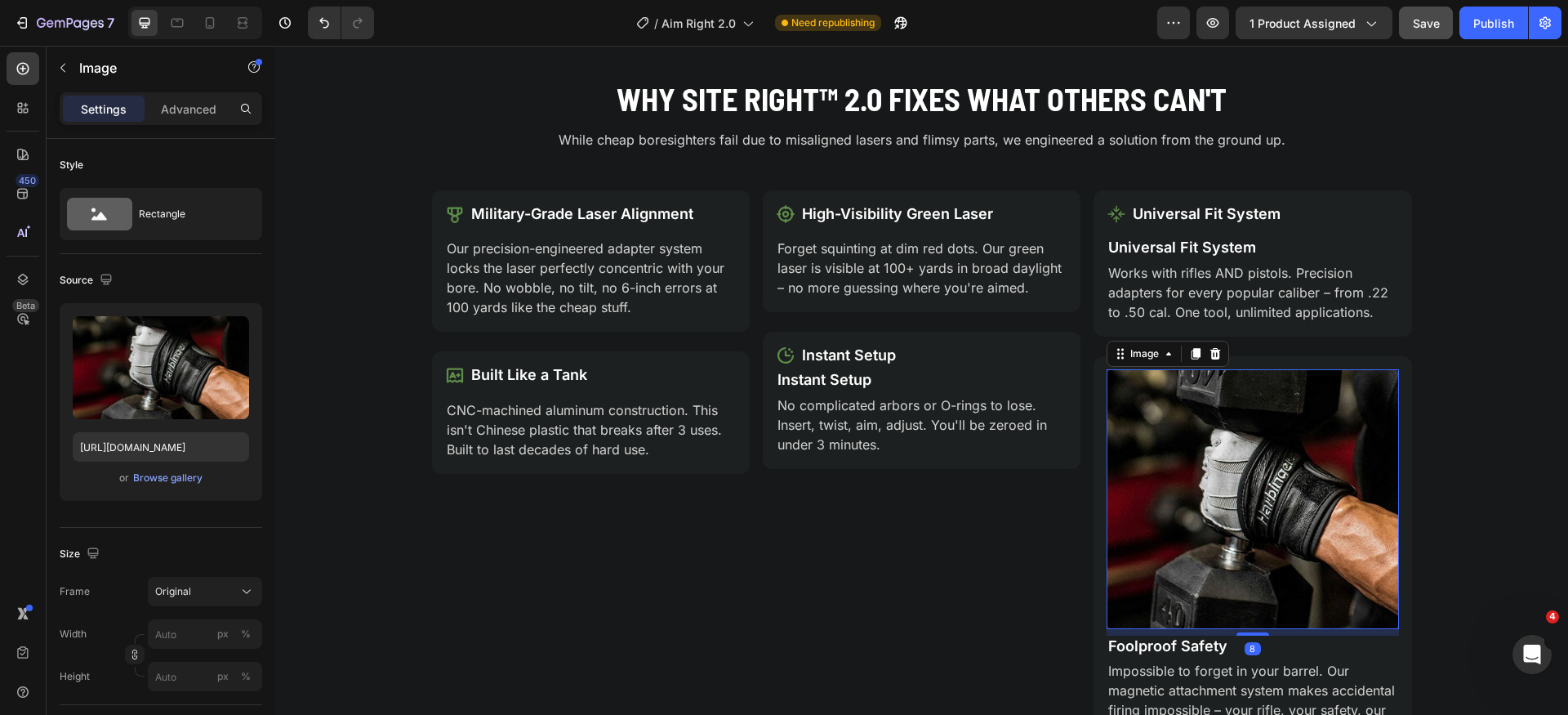
click at [1204, 458] on img at bounding box center [1253, 499] width 292 height 260
click at [1212, 359] on icon at bounding box center [1216, 354] width 11 height 12
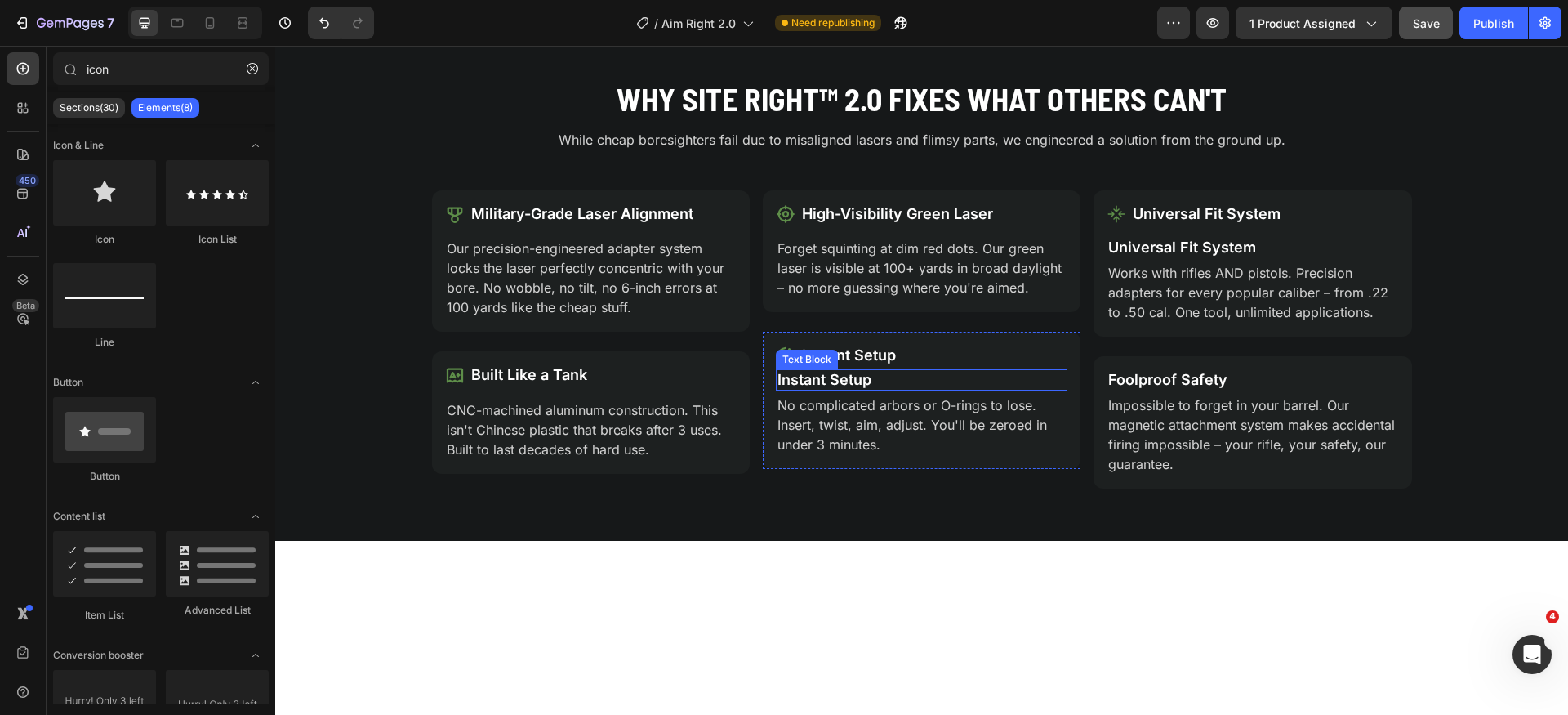
click at [948, 386] on p "Instant Setup" at bounding box center [921, 379] width 288 height 18
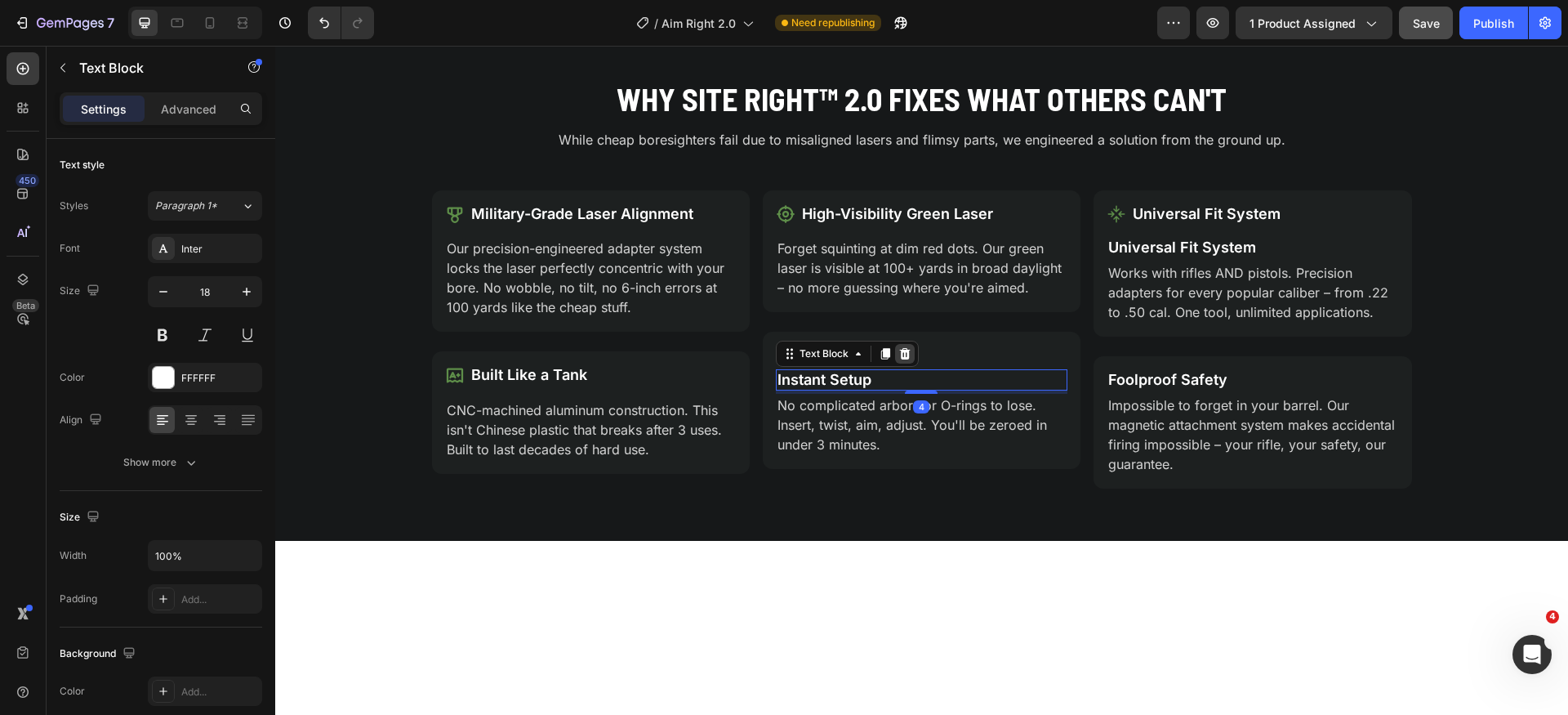
click at [901, 356] on icon at bounding box center [905, 354] width 11 height 12
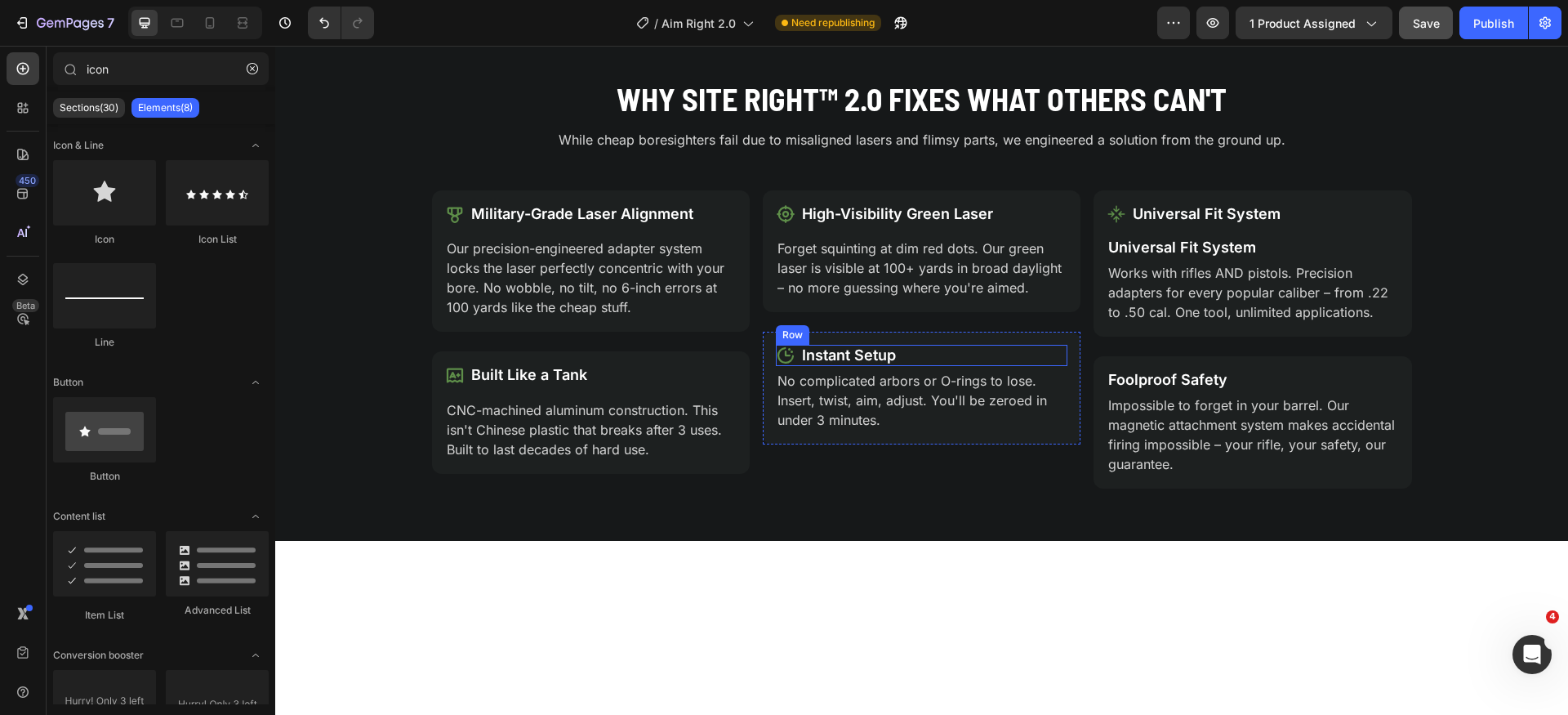
click at [1050, 353] on div "Icon Instant Setup Text Block Row" at bounding box center [921, 355] width 292 height 21
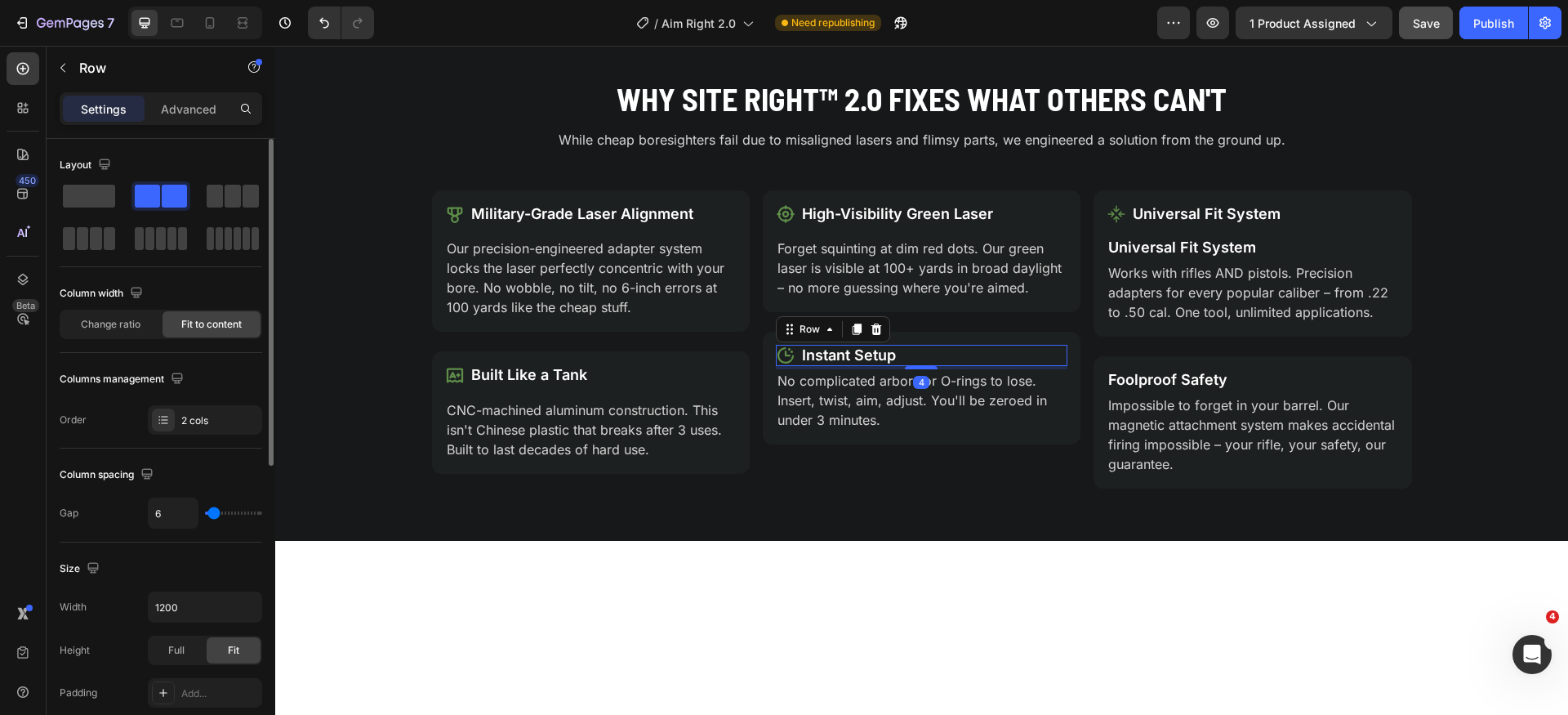
click at [192, 112] on p "Advanced" at bounding box center [188, 109] width 55 height 17
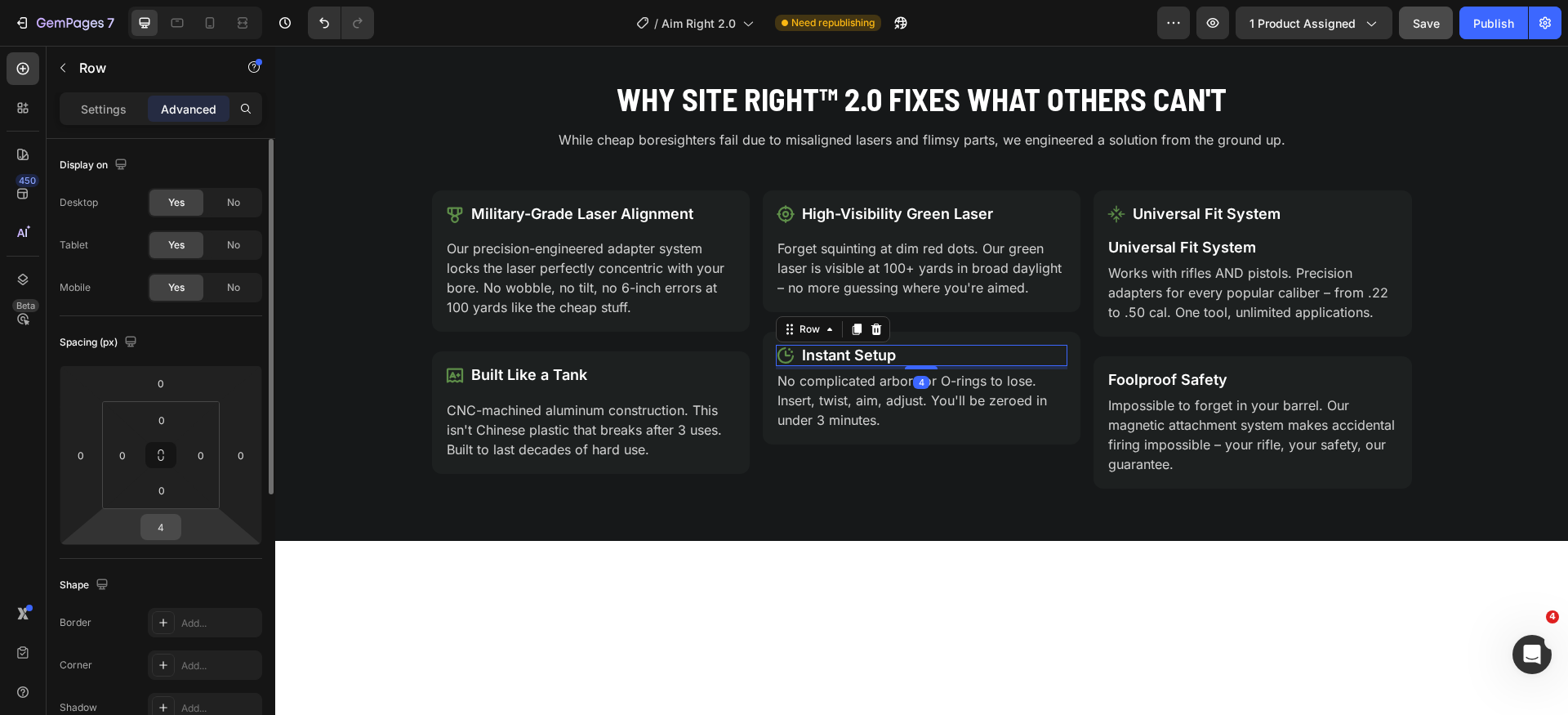
drag, startPoint x: 159, startPoint y: 511, endPoint x: 156, endPoint y: 520, distance: 9.5
click at [159, 0] on html "7 Version history / Aim Right 2.0 Need republishing Preview 1 product assigned …" at bounding box center [784, 0] width 1568 height 0
click at [161, 518] on input "6" at bounding box center [161, 527] width 33 height 24
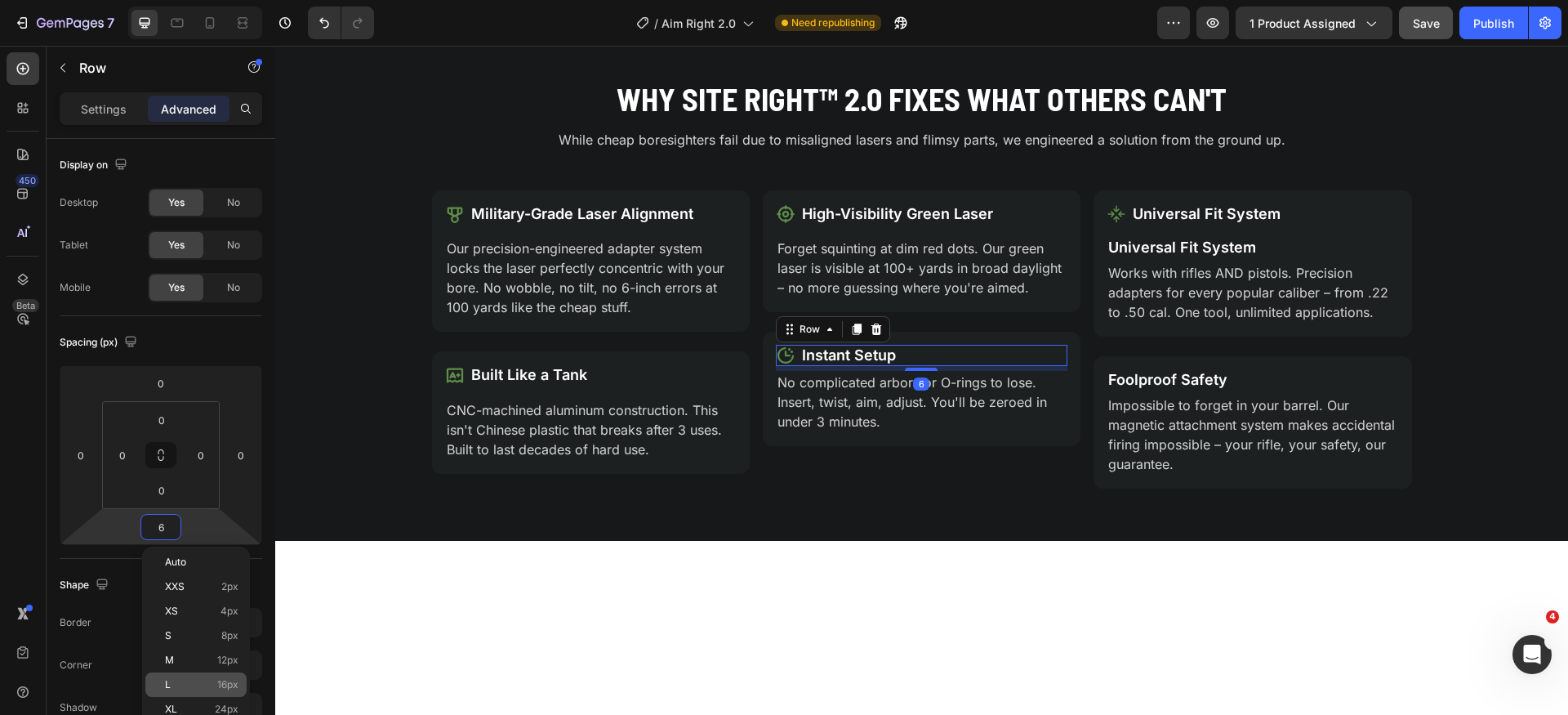
click at [186, 677] on div "L 16px" at bounding box center [196, 685] width 101 height 24
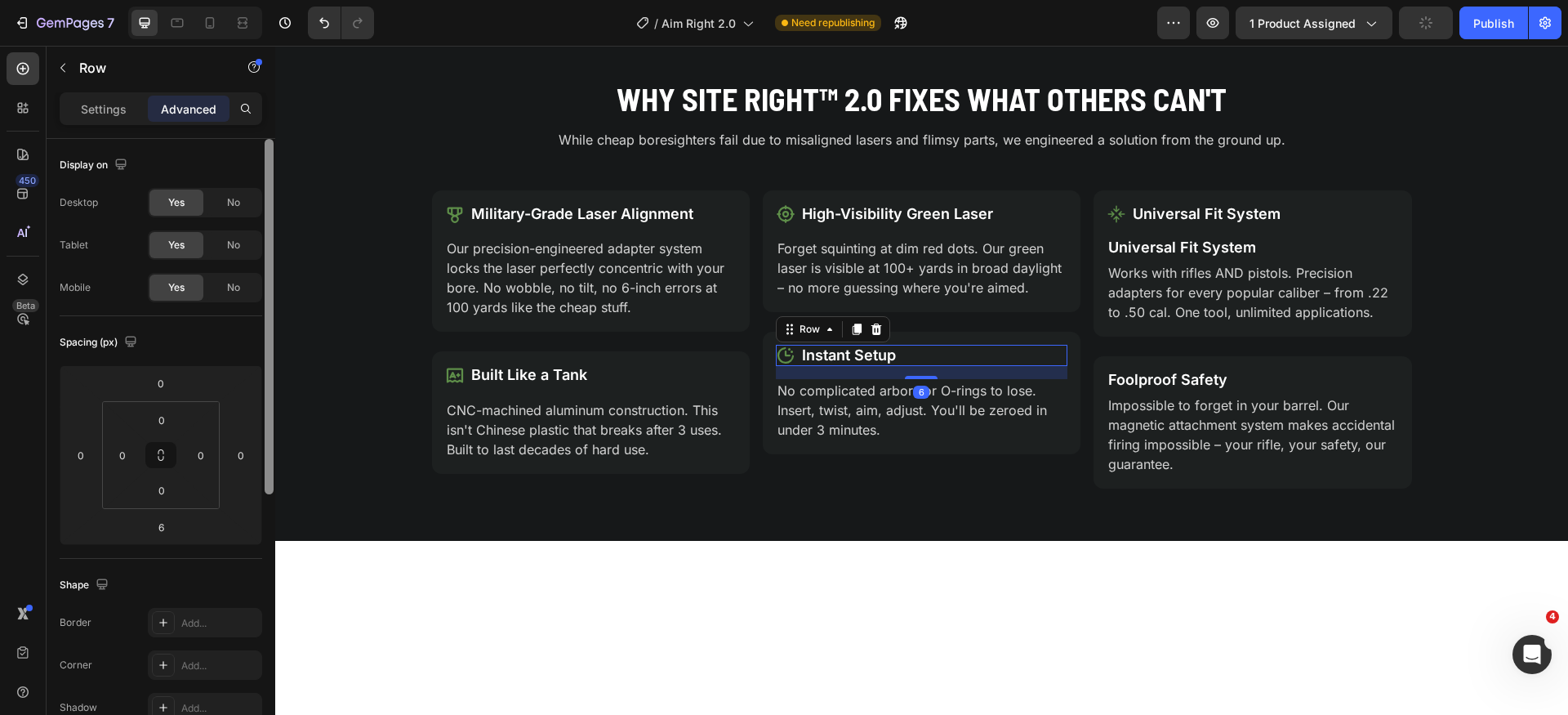
type input "16"
click at [850, 332] on icon at bounding box center [857, 330] width 13 height 13
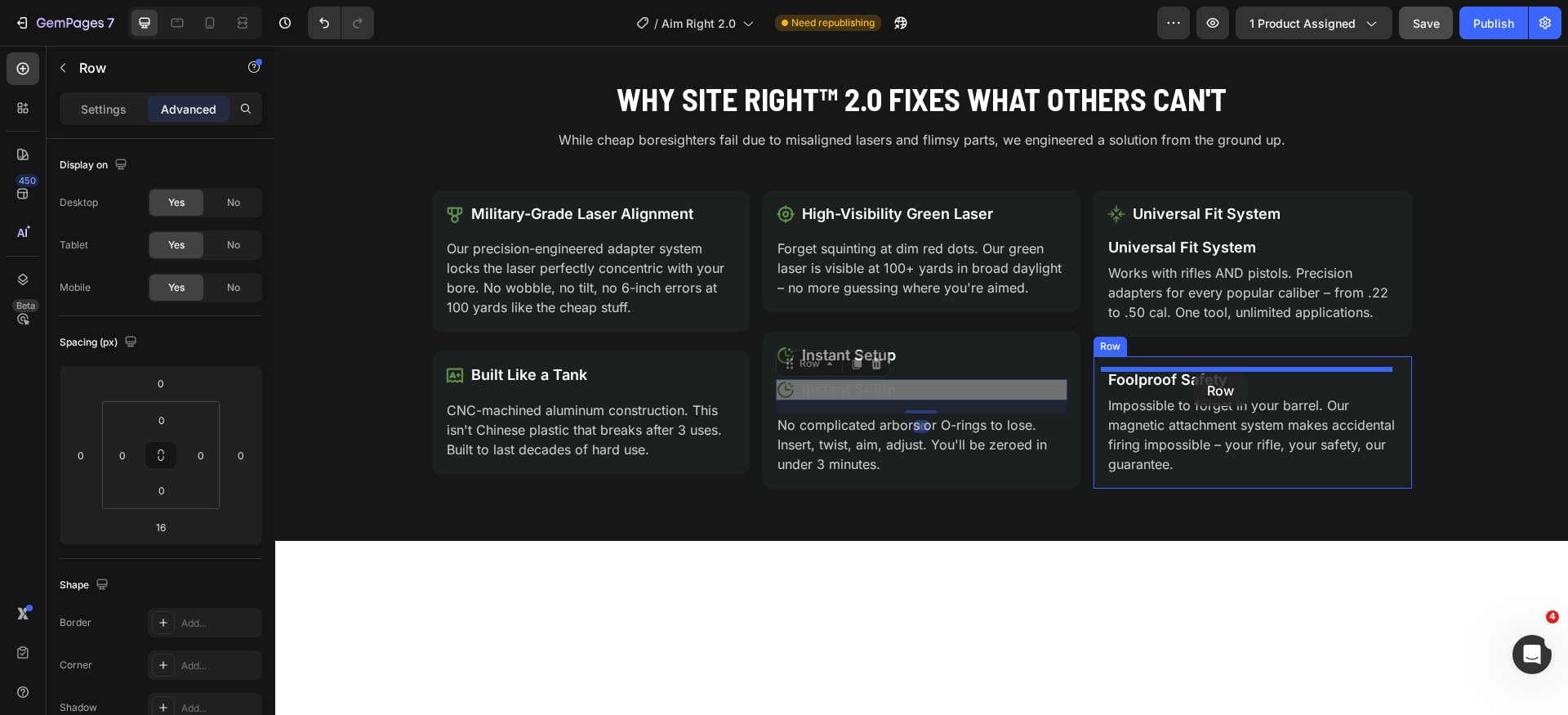
drag, startPoint x: 787, startPoint y: 367, endPoint x: 1194, endPoint y: 374, distance: 407.1
type input "4"
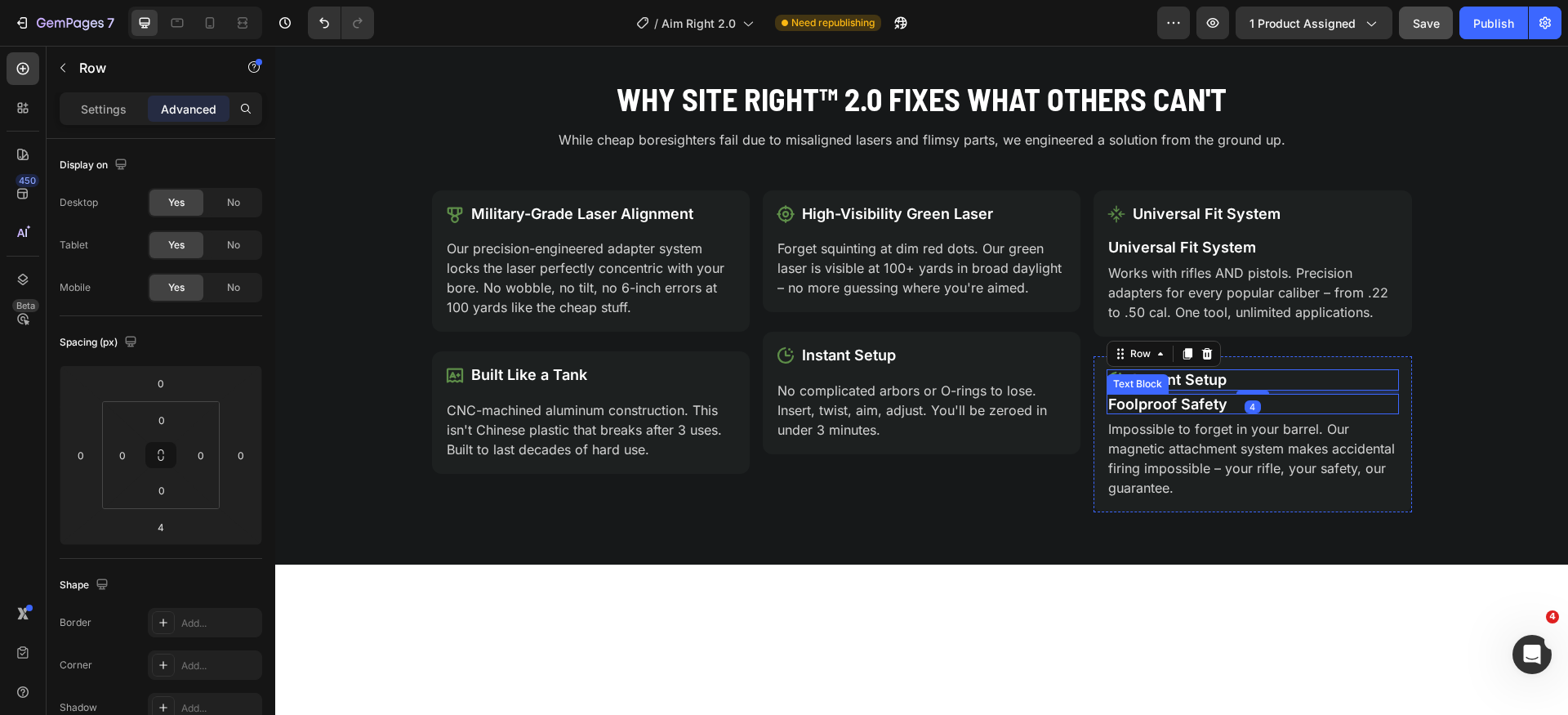
click at [1155, 401] on p "Foolproof Safety" at bounding box center [1252, 404] width 288 height 18
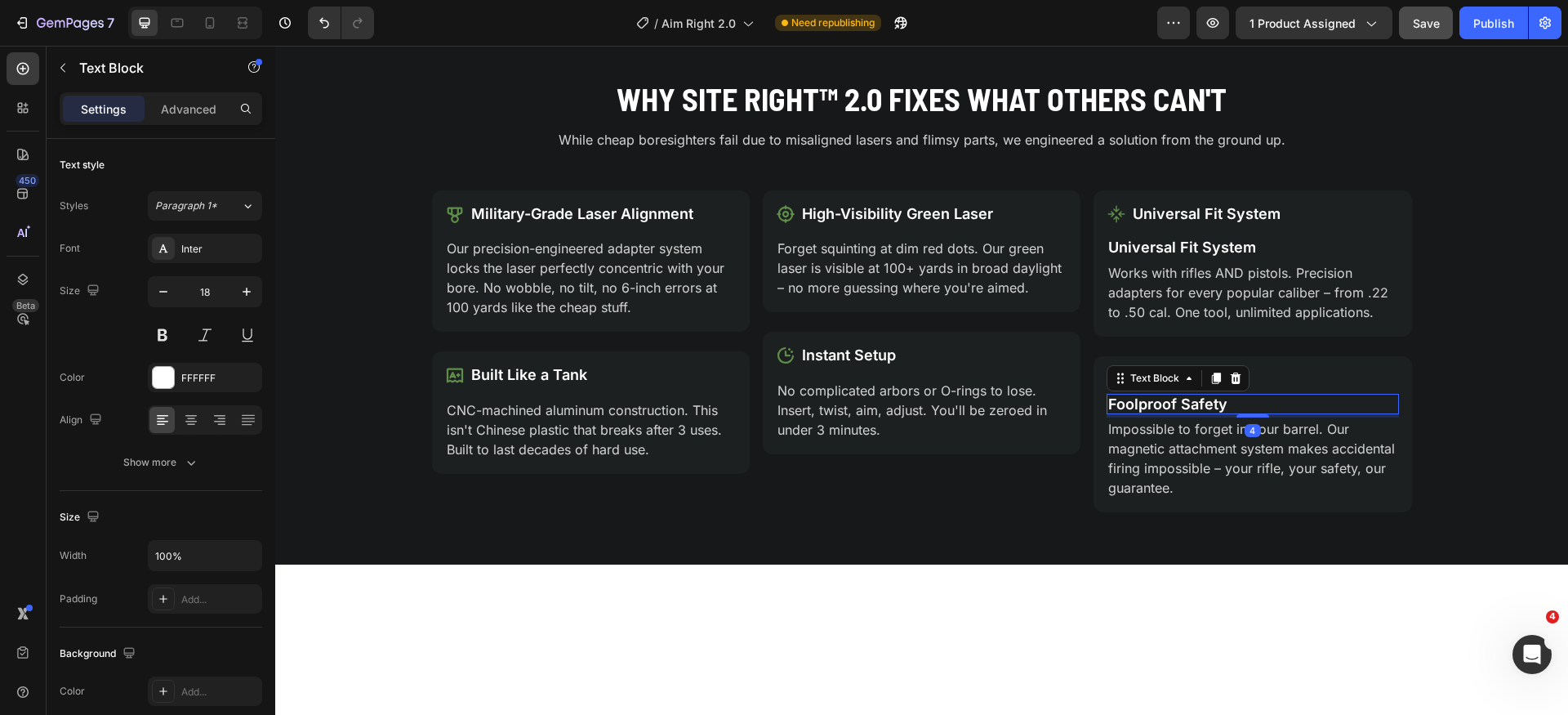
click at [1155, 401] on p "Foolproof Safety" at bounding box center [1252, 404] width 288 height 18
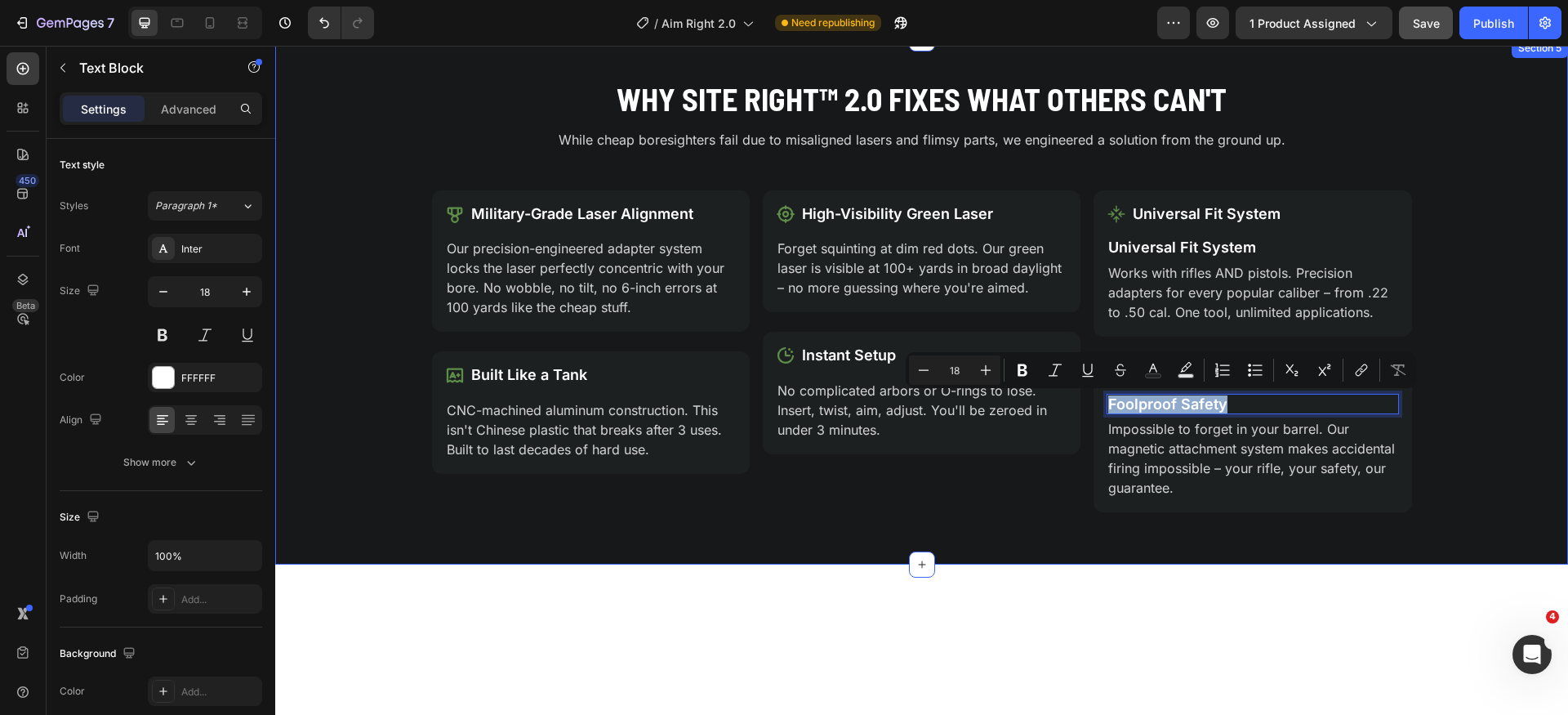
click at [1467, 431] on div "Why Site Right™ 2.0 Fixes What Others Can't Heading While cheap boresighters fa…" at bounding box center [921, 301] width 1293 height 448
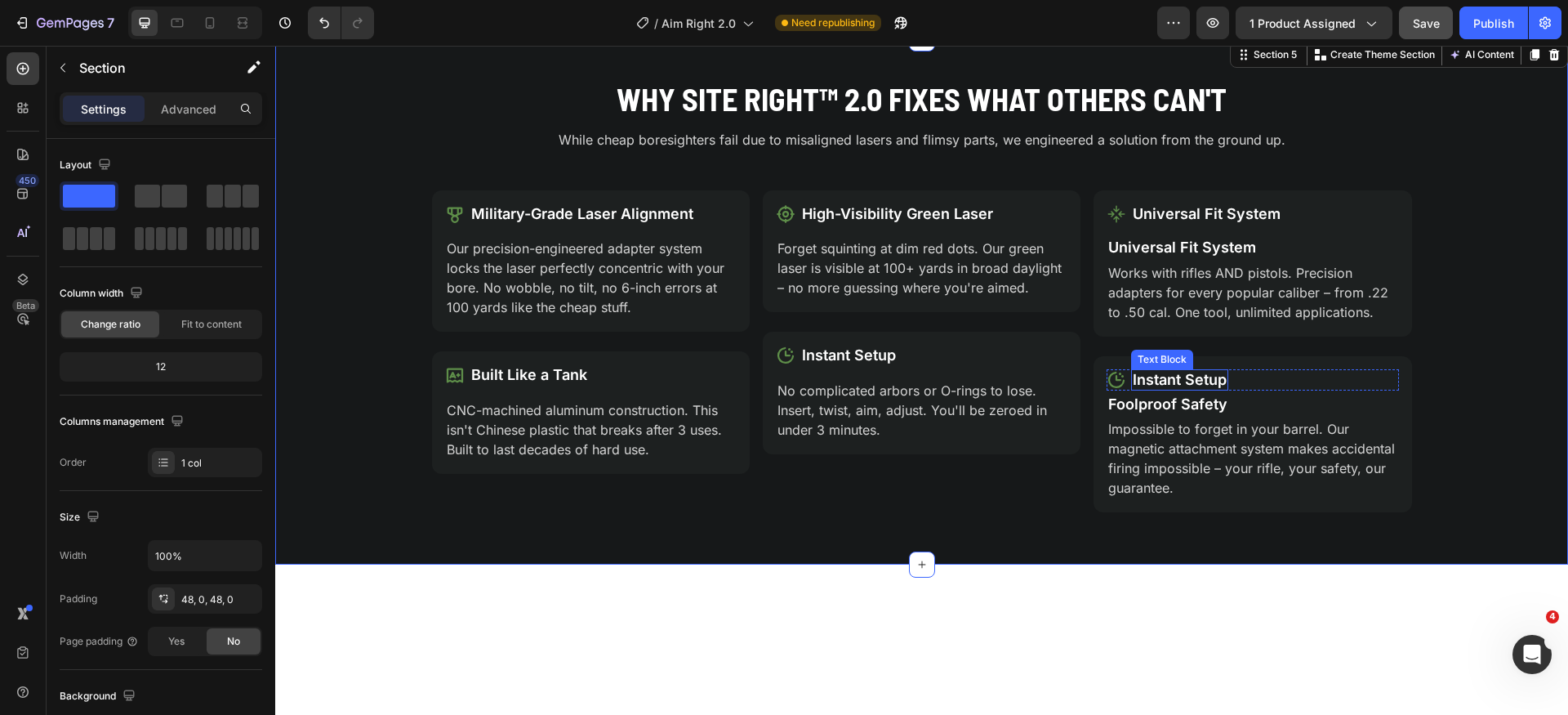
click at [1186, 384] on p "Instant Setup" at bounding box center [1180, 379] width 94 height 18
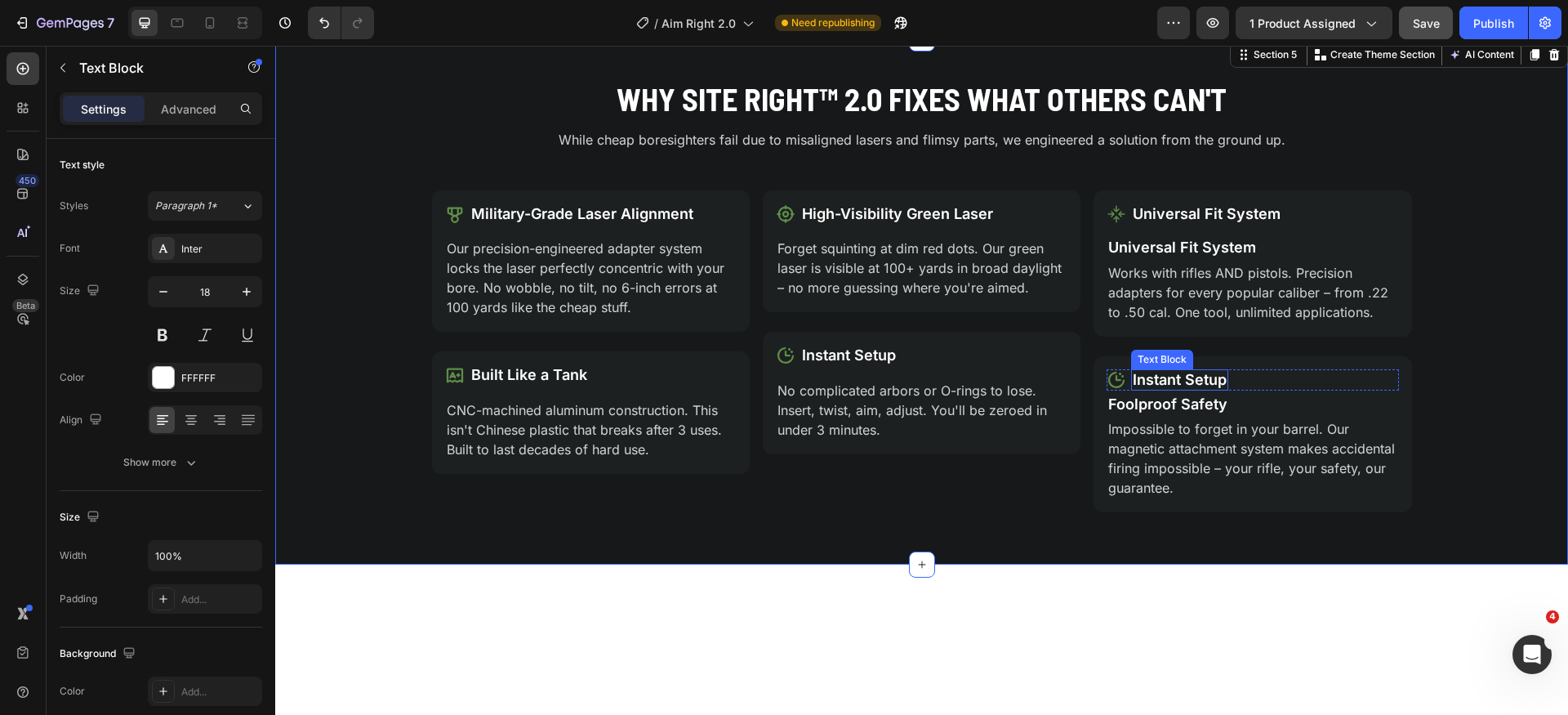
click at [1186, 384] on p "Instant Setup" at bounding box center [1180, 379] width 94 height 18
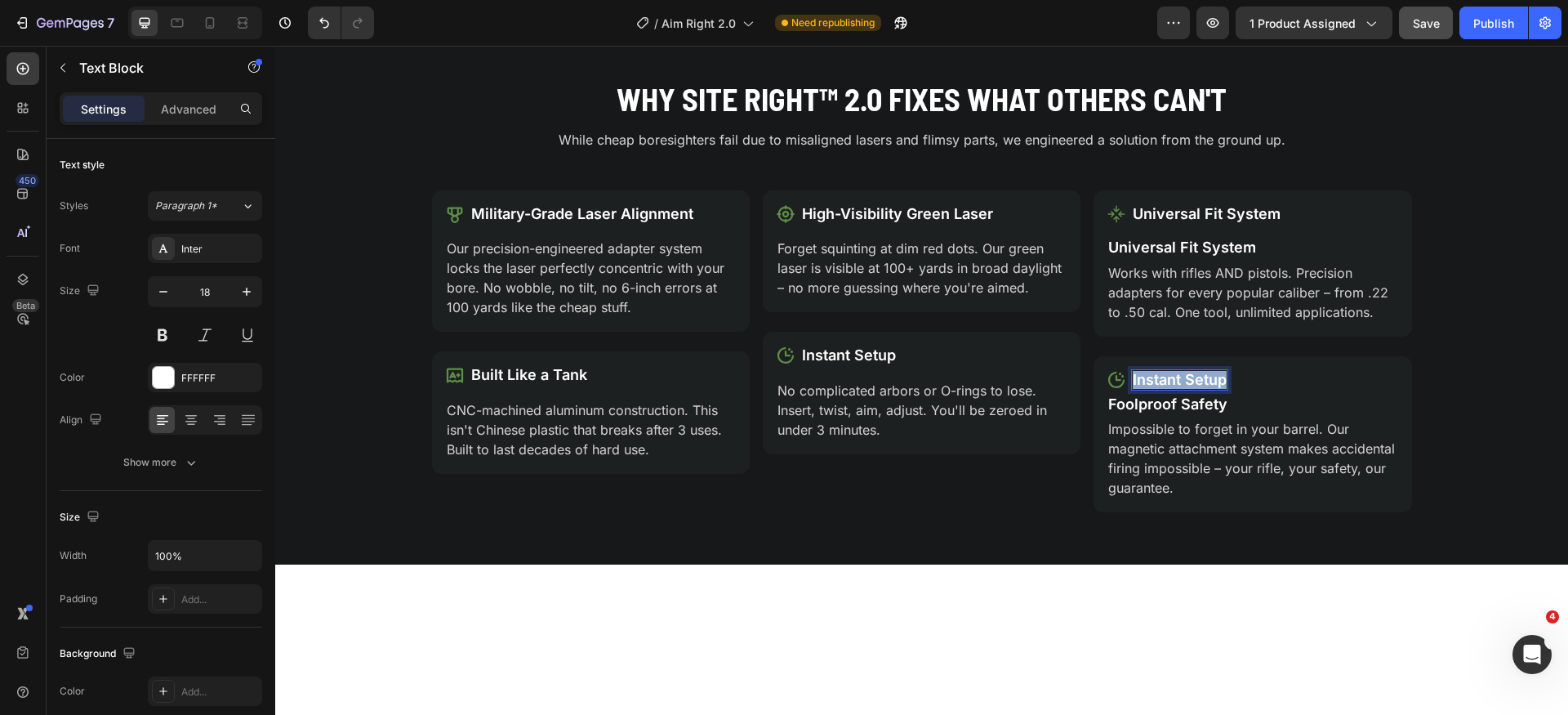
click at [1186, 384] on p "Instant Setup" at bounding box center [1180, 379] width 94 height 18
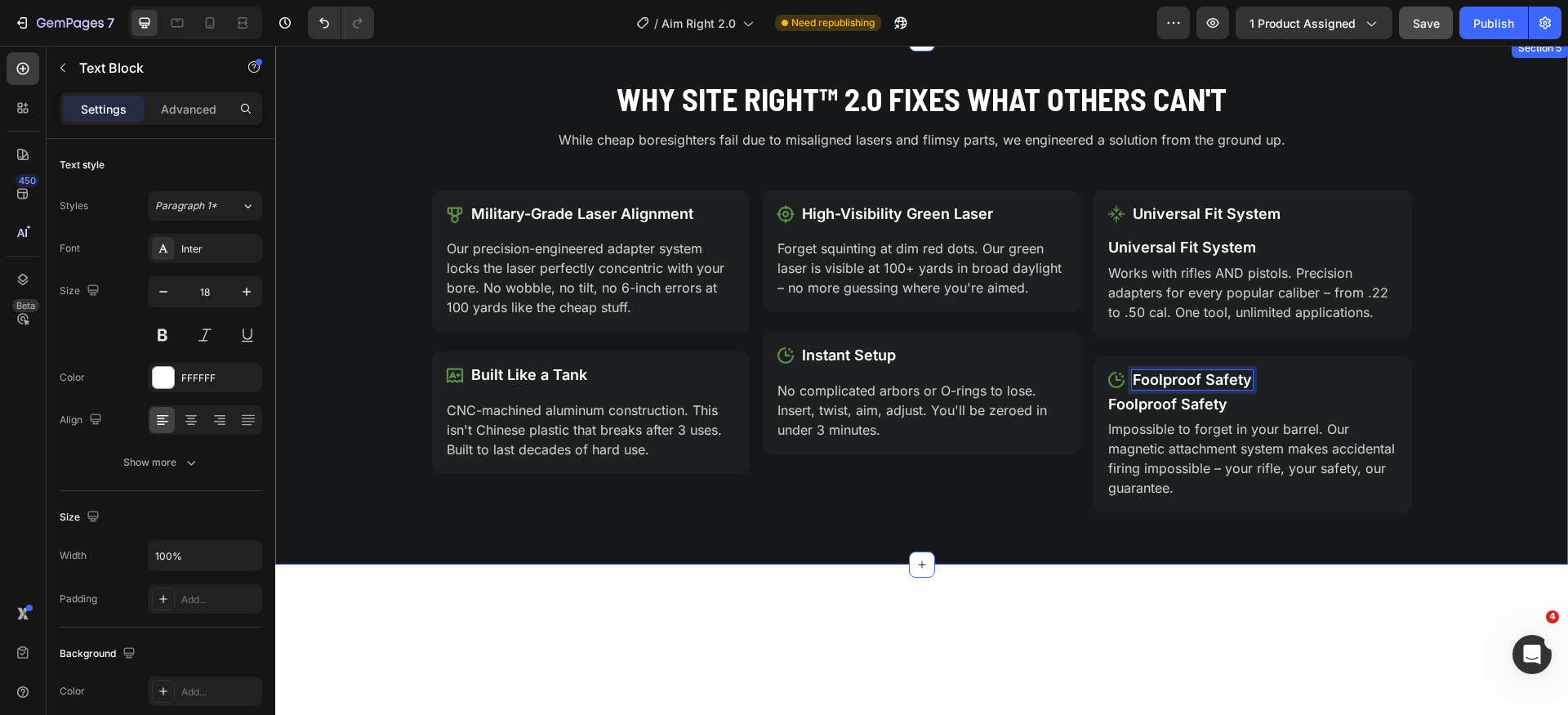
click at [1456, 434] on div "Why Site Right™ 2.0 Fixes What Others Can't Heading While cheap boresighters fa…" at bounding box center [921, 301] width 1293 height 448
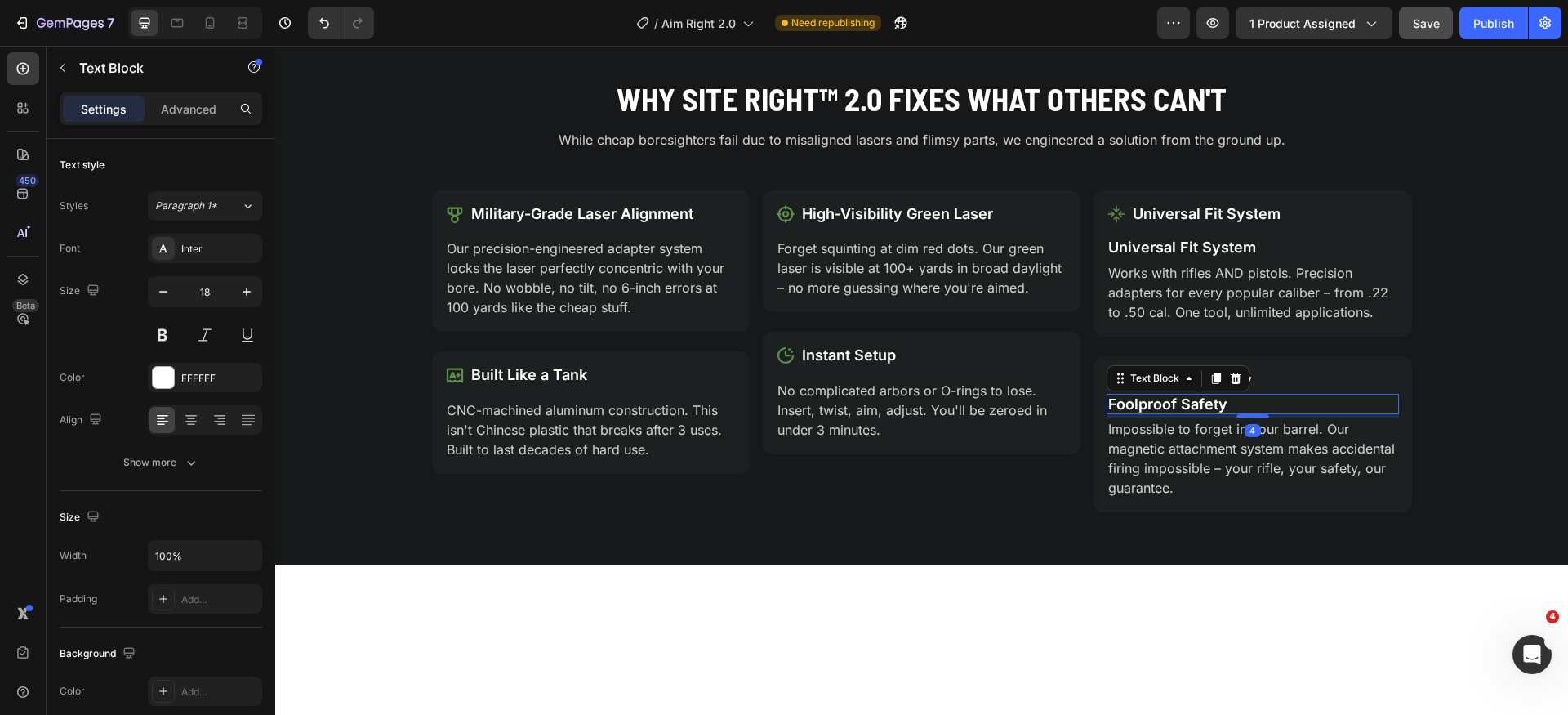
click at [1289, 406] on p "Foolproof Safety" at bounding box center [1252, 404] width 288 height 18
click at [1232, 379] on icon at bounding box center [1236, 378] width 11 height 12
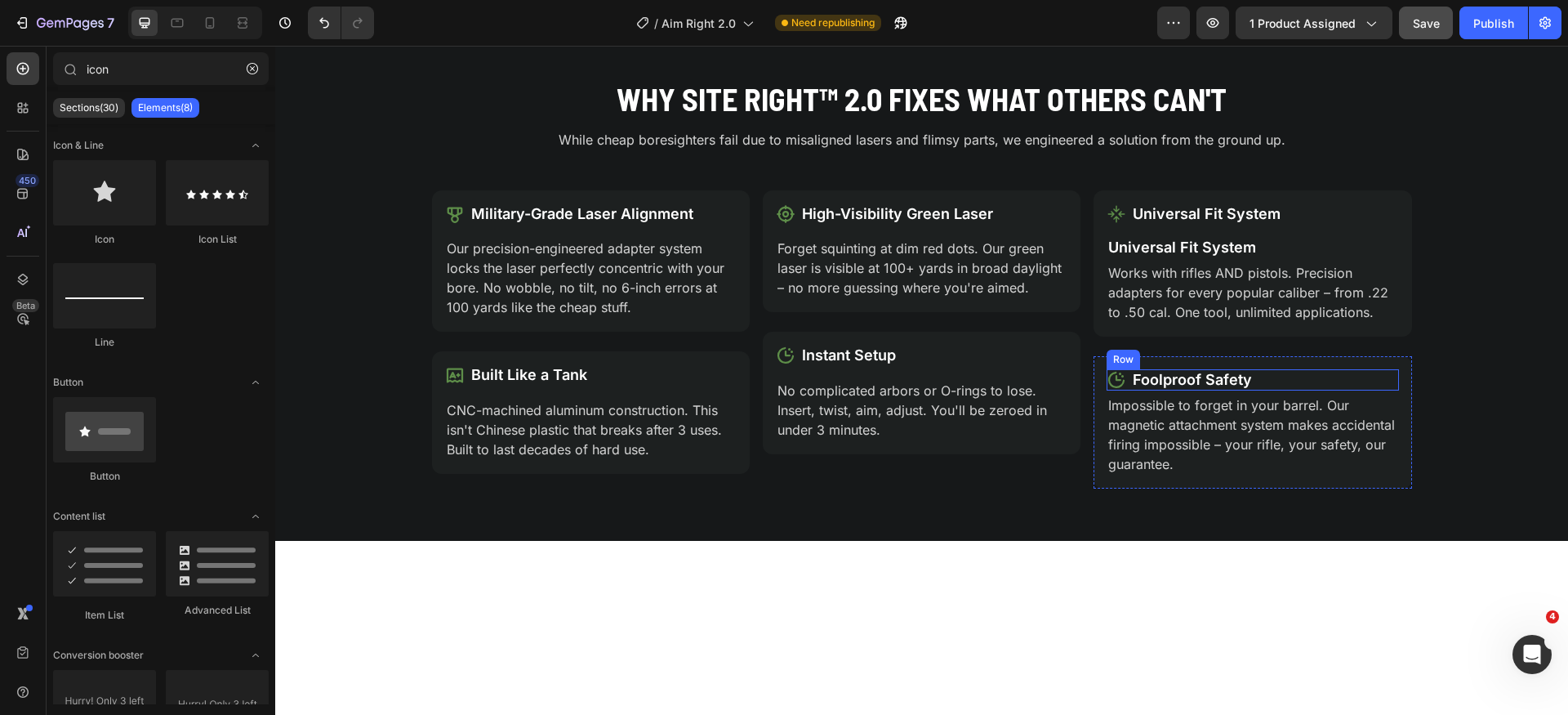
drag, startPoint x: 1384, startPoint y: 384, endPoint x: 1369, endPoint y: 385, distance: 15.0
click at [1384, 384] on div "Icon Foolproof Safety Text Block Row" at bounding box center [1253, 379] width 292 height 21
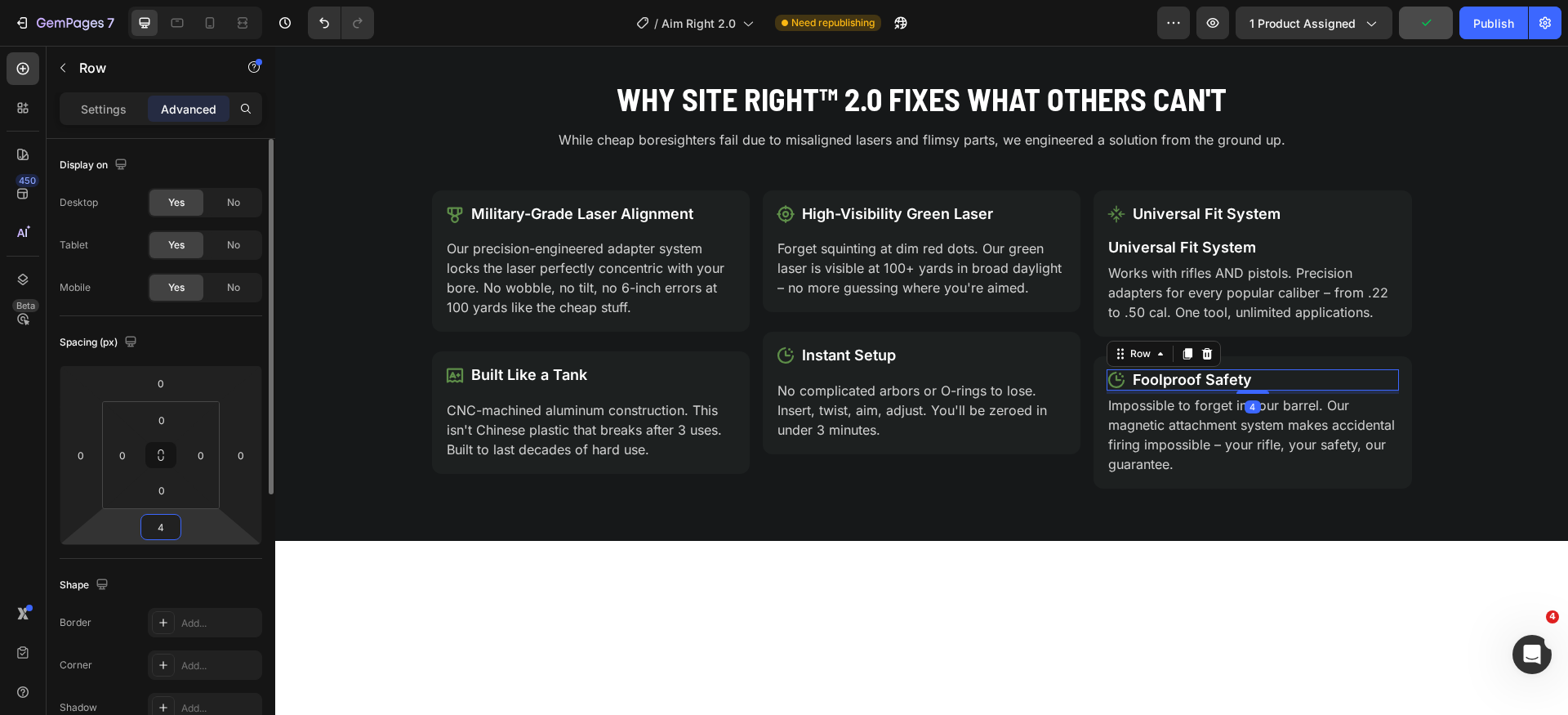
click at [161, 528] on input "4" at bounding box center [161, 527] width 33 height 24
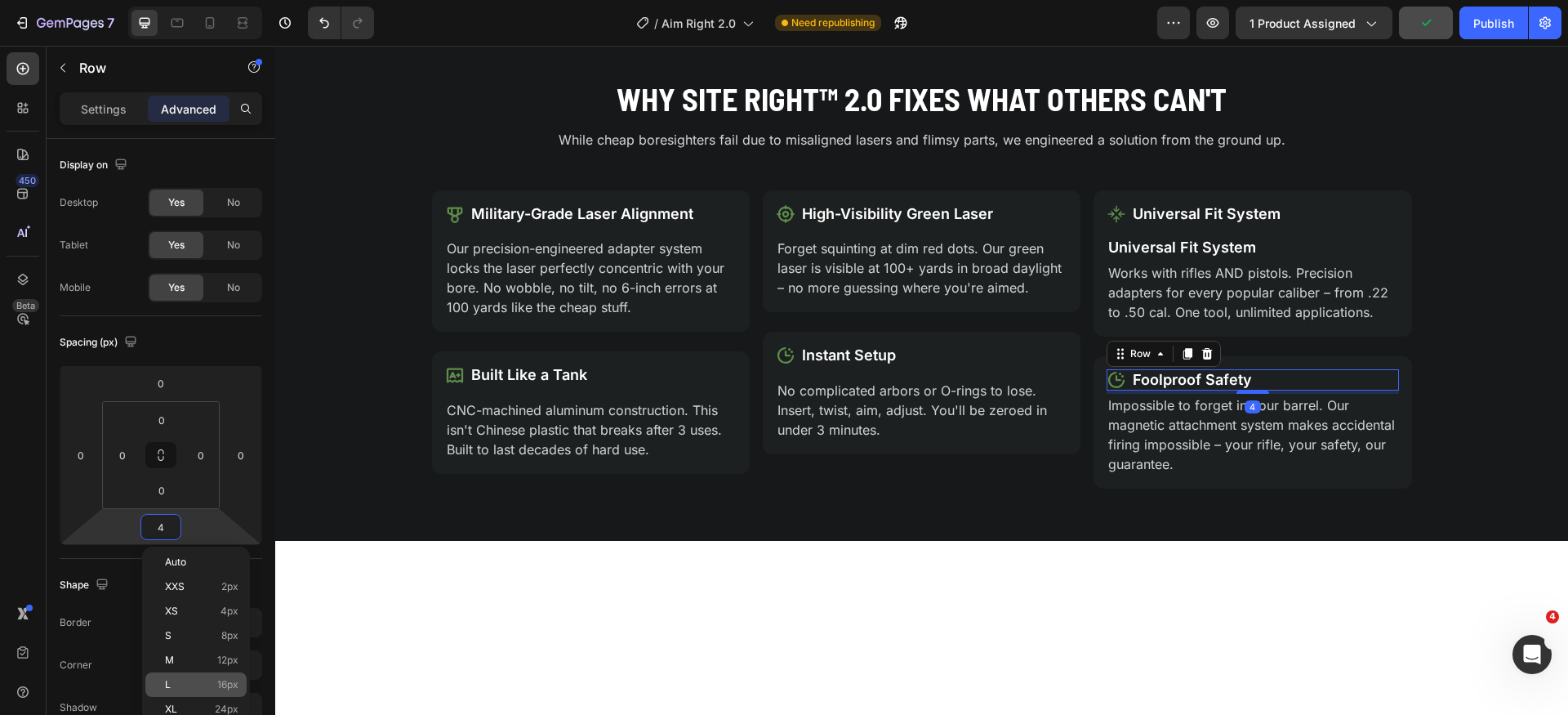
click at [211, 674] on div "L 16px" at bounding box center [196, 685] width 101 height 24
type input "16"
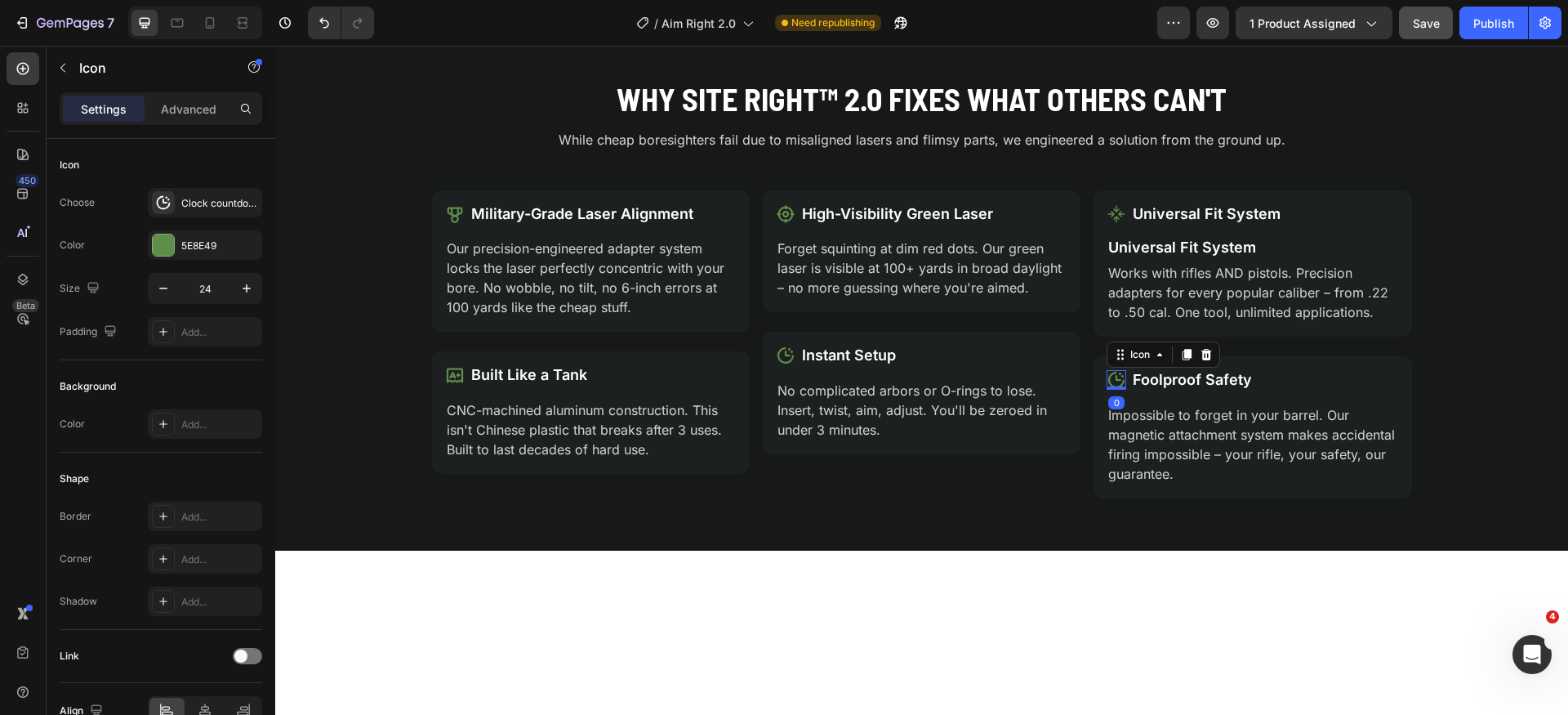
click at [1116, 379] on icon at bounding box center [1117, 379] width 19 height 19
click at [214, 202] on div "Clock countdown bold" at bounding box center [219, 203] width 77 height 14
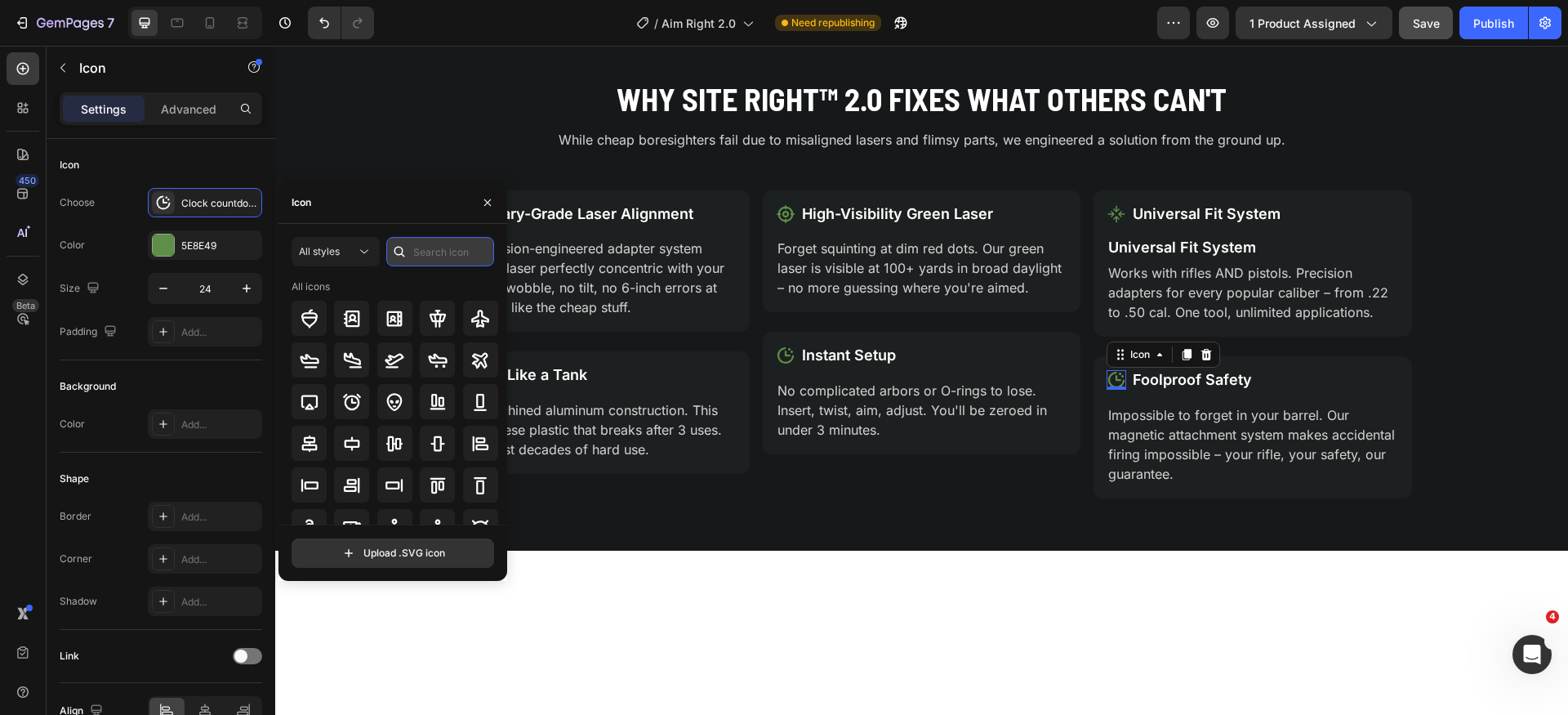
click at [430, 245] on input "text" at bounding box center [441, 252] width 108 height 29
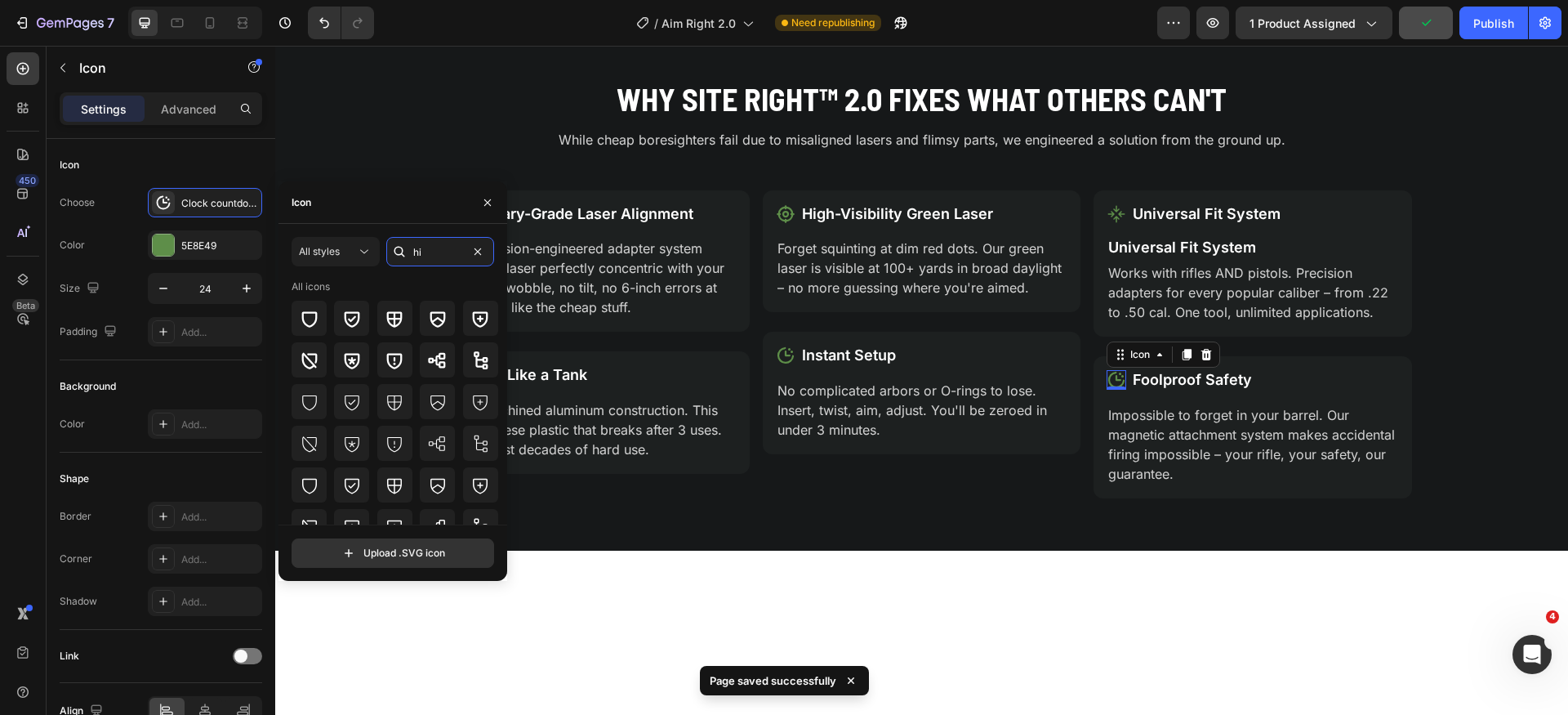
type input "h"
type input "shield"
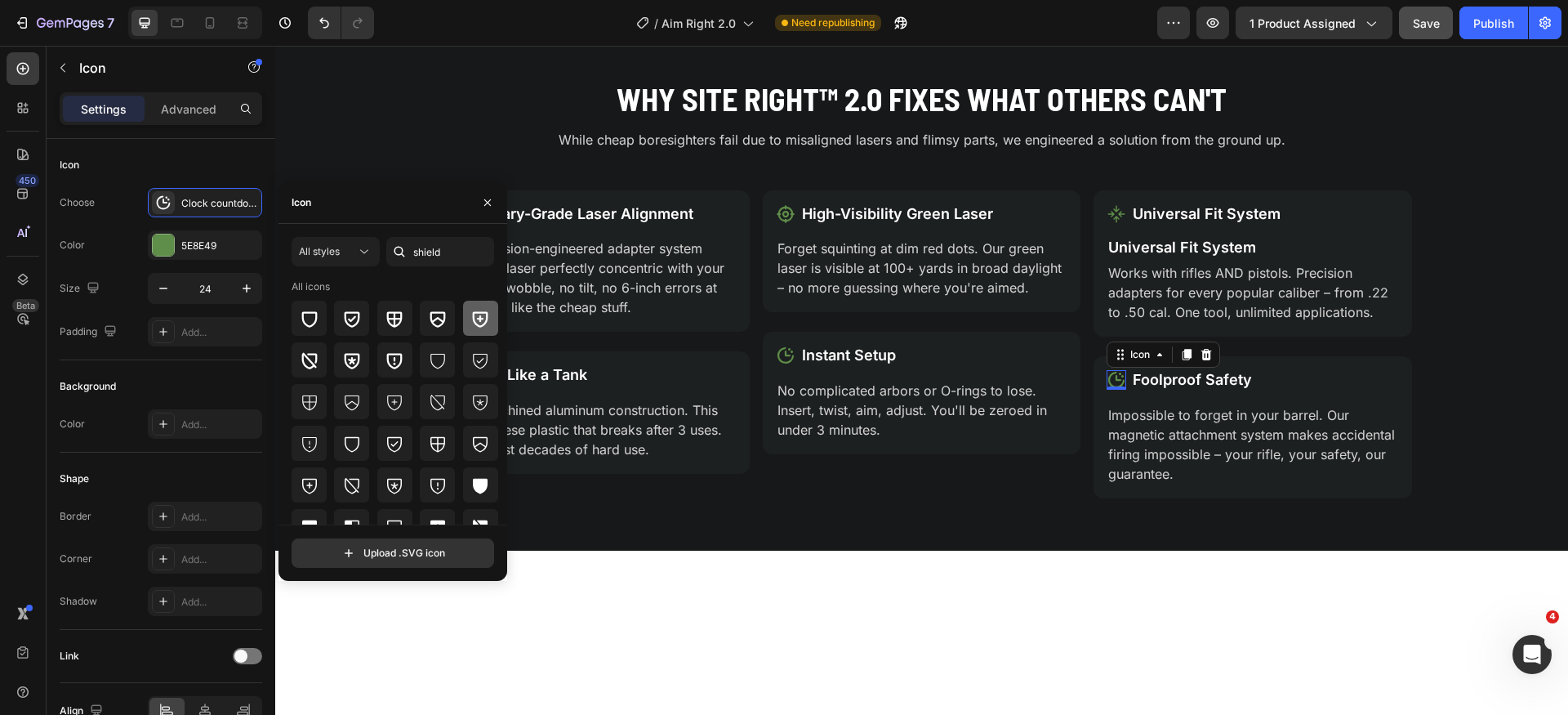
click at [481, 321] on icon at bounding box center [480, 318] width 19 height 19
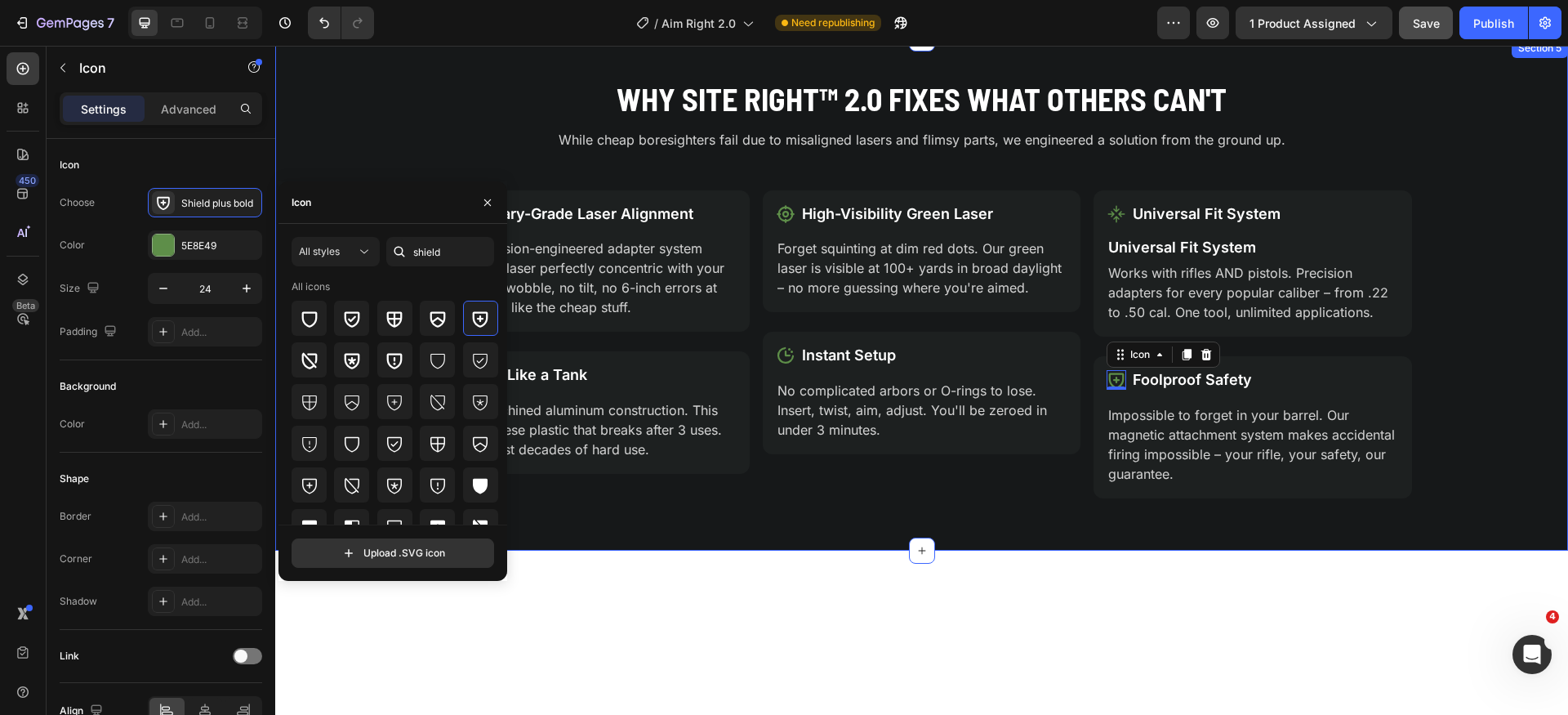
click at [1433, 415] on div "Why Site Right™ 2.0 Fixes What Others Can't Heading While cheap boresighters fa…" at bounding box center [921, 294] width 1293 height 433
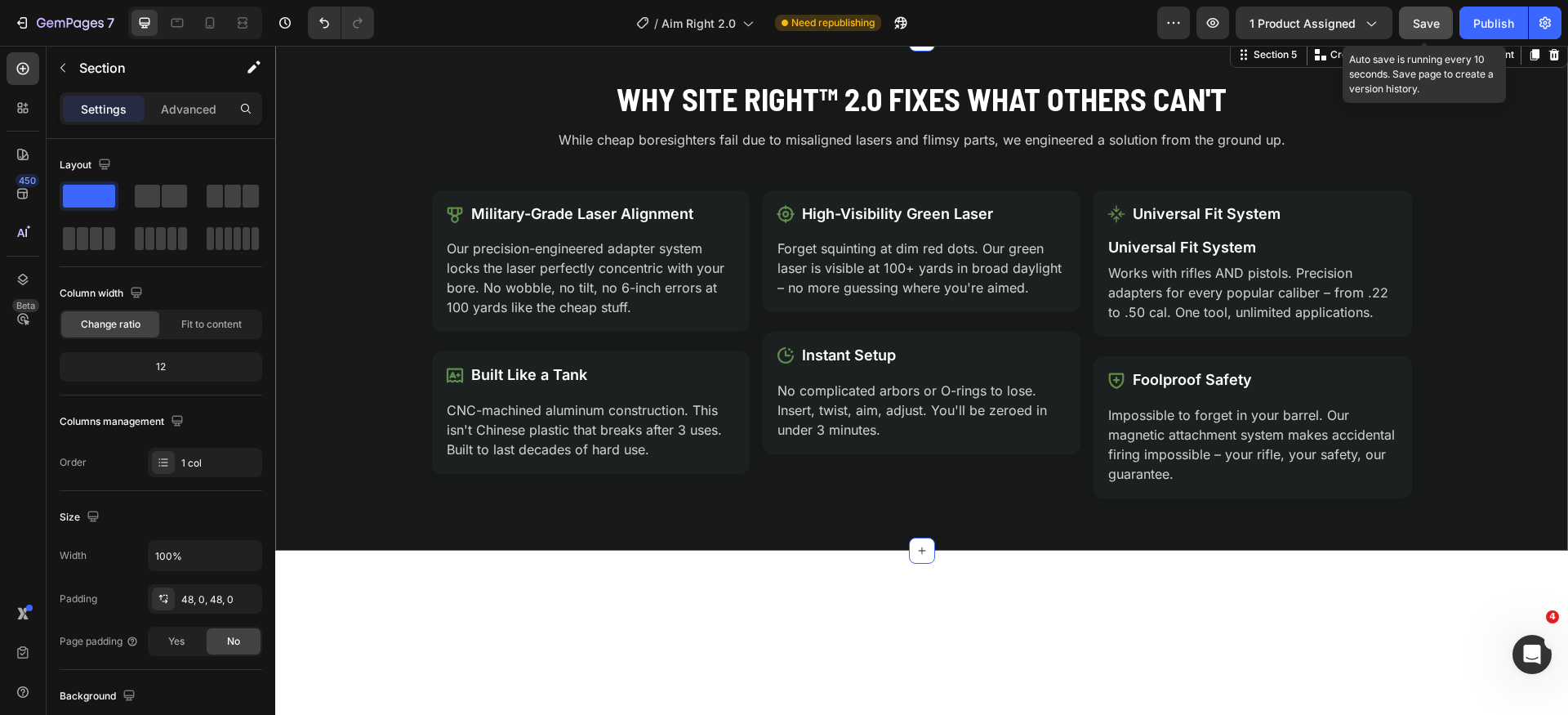
click at [1431, 25] on span "Save" at bounding box center [1427, 23] width 27 height 14
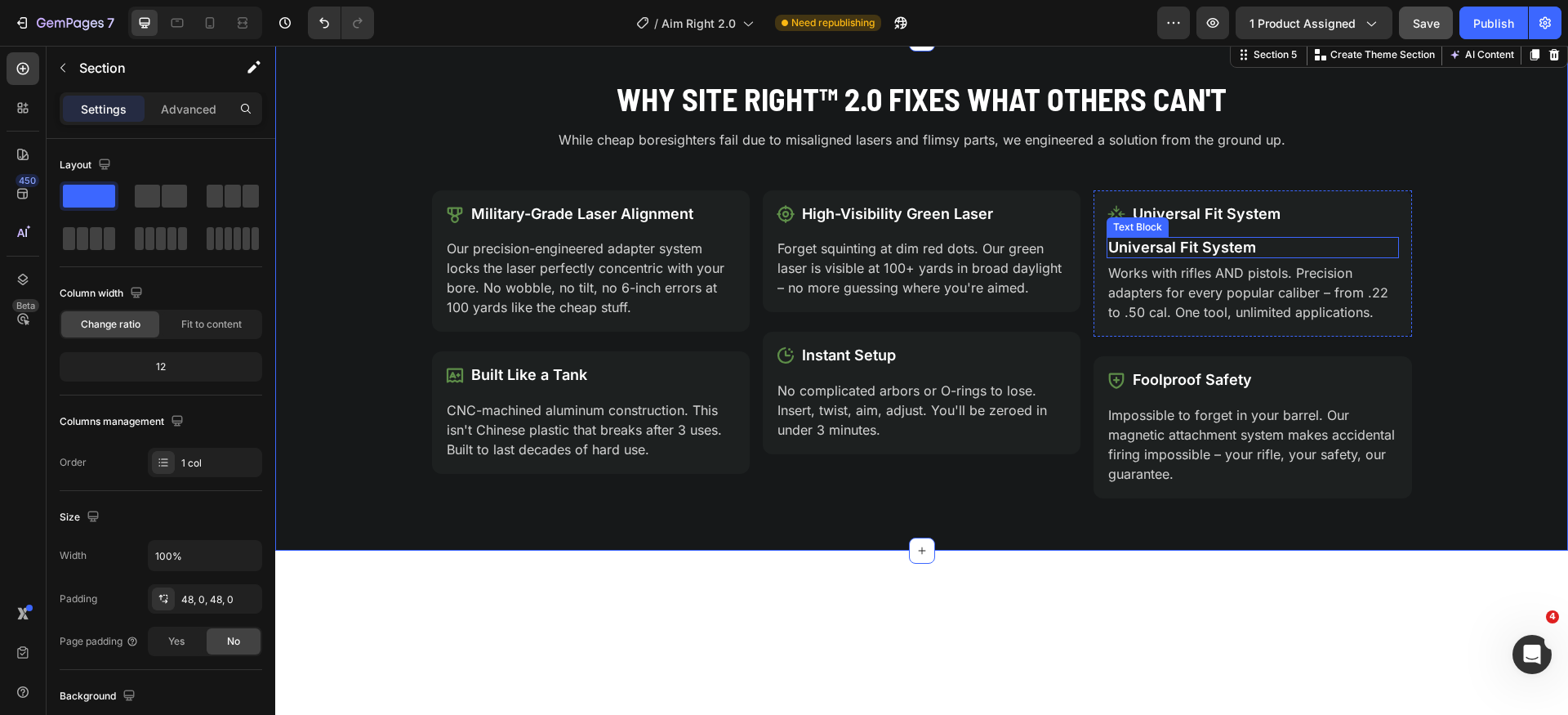
click at [1222, 246] on p "Universal Fit System" at bounding box center [1252, 247] width 288 height 18
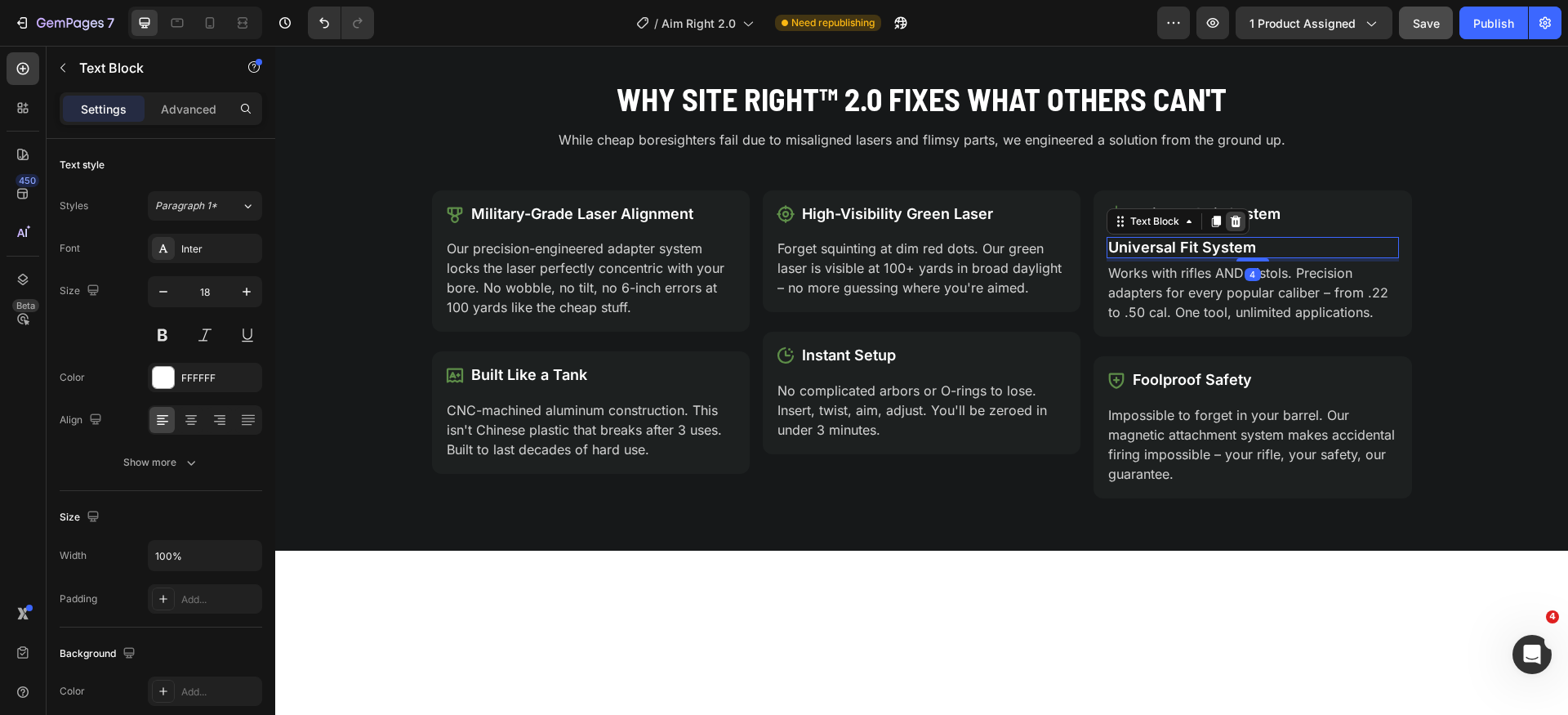
click at [1232, 224] on icon at bounding box center [1236, 222] width 11 height 12
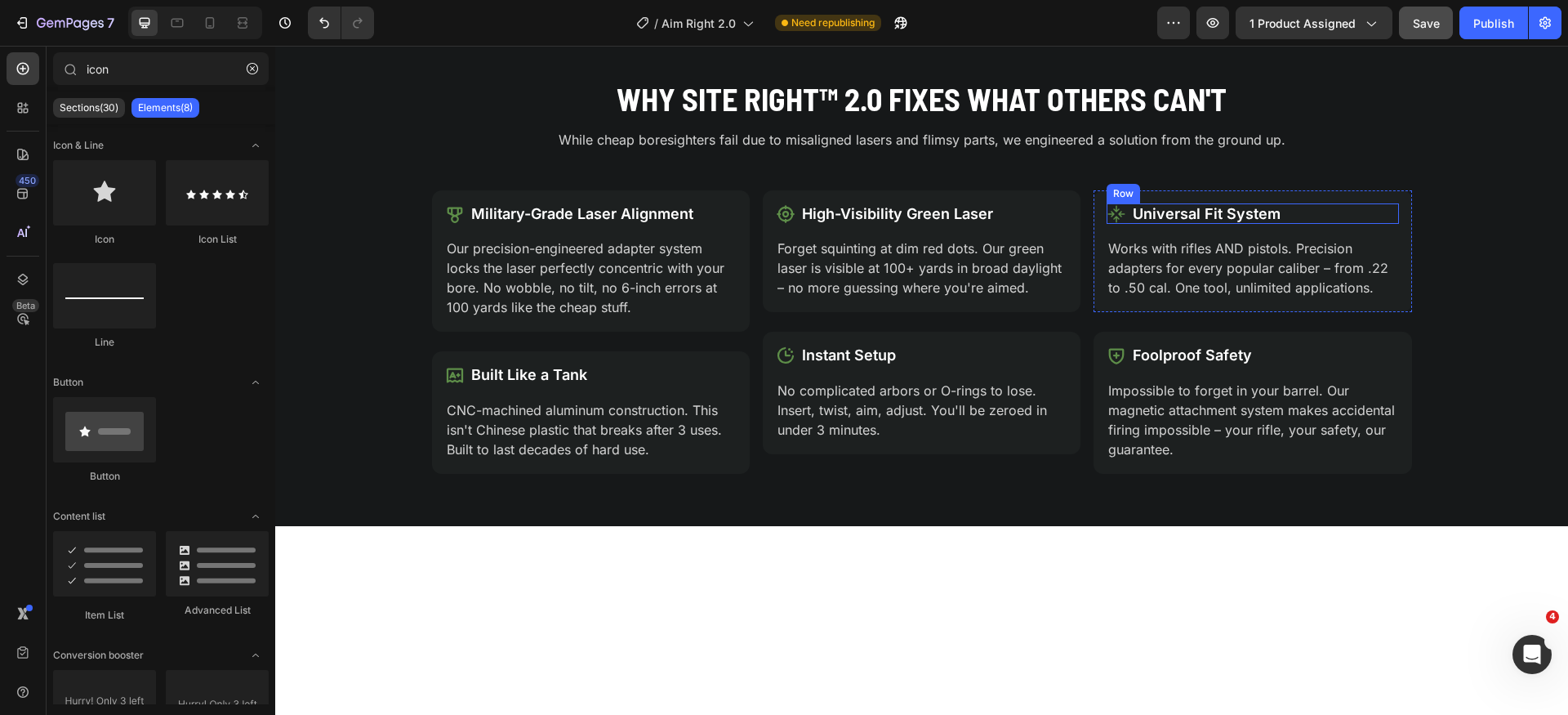
click at [1384, 218] on div "Icon Universal Fit System Text Block Row" at bounding box center [1253, 214] width 292 height 21
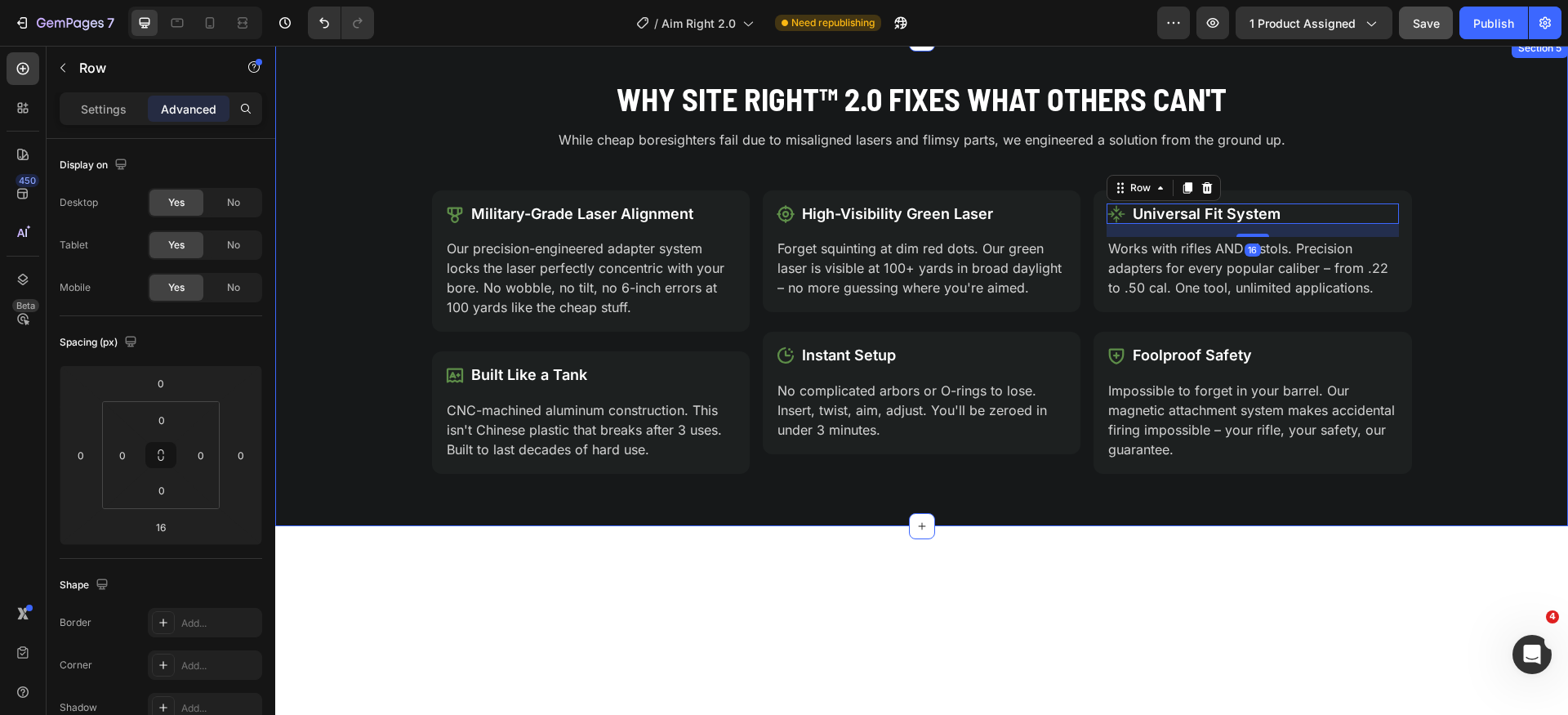
click at [1453, 330] on div "Why Site Right™ 2.0 Fixes What Others Can't Heading While cheap boresighters fa…" at bounding box center [921, 282] width 1293 height 410
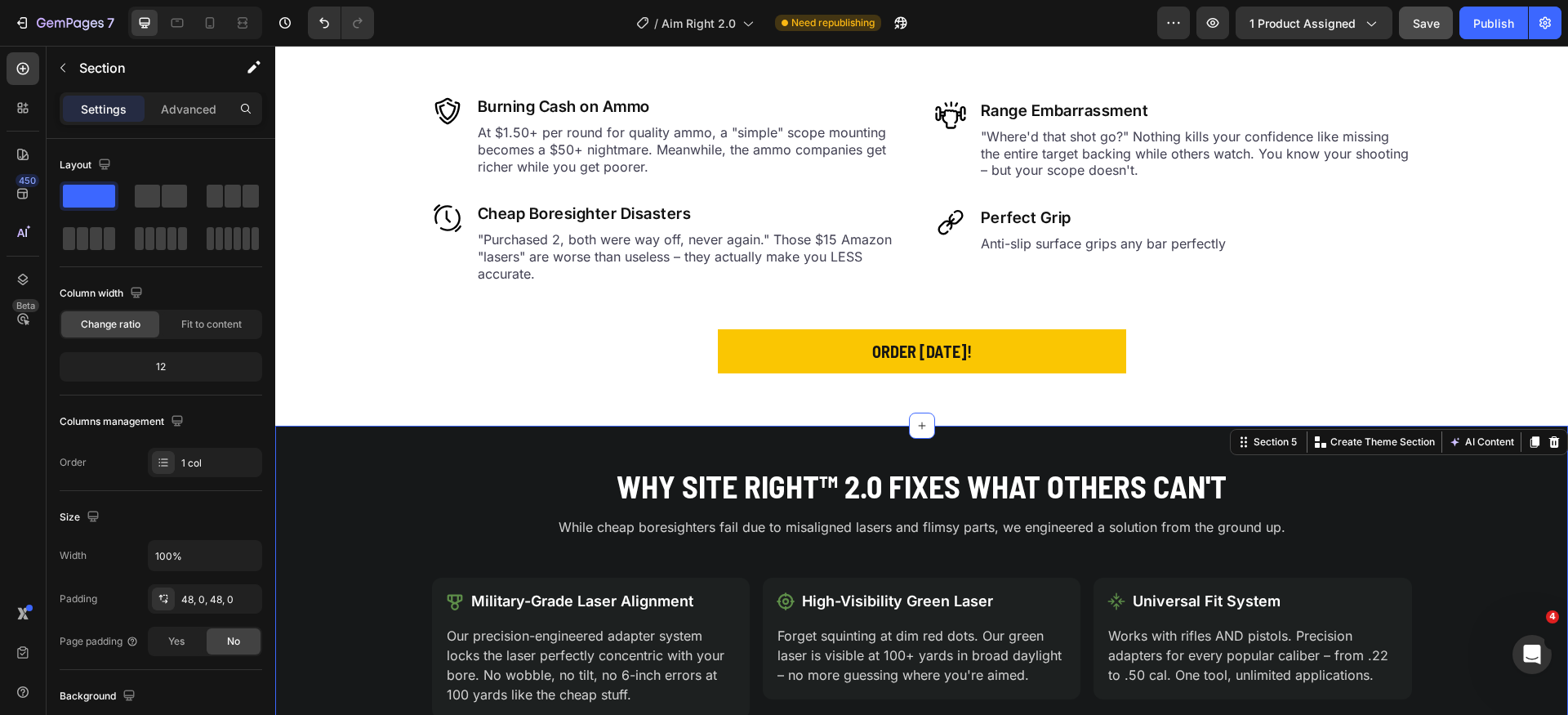
scroll to position [713, 0]
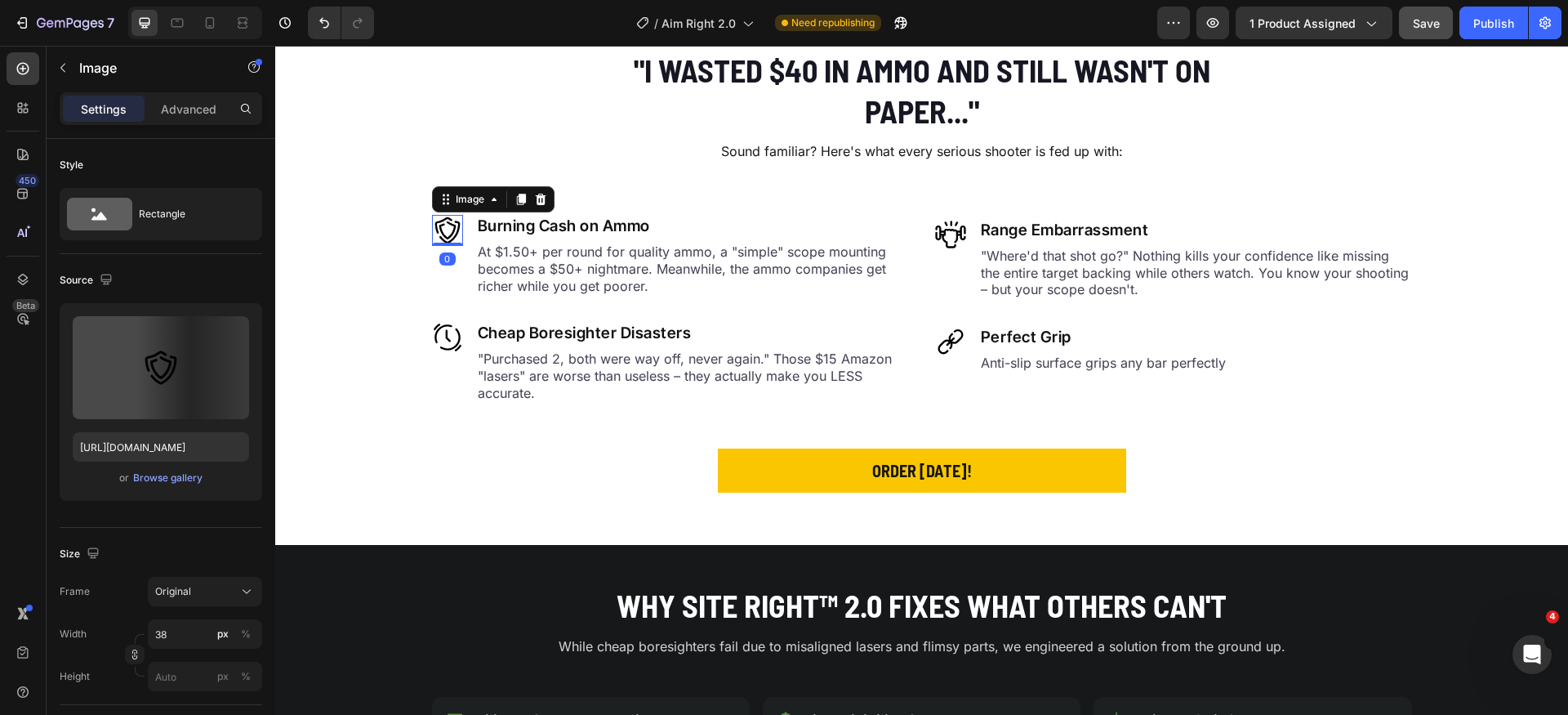
click at [443, 237] on img at bounding box center [447, 230] width 31 height 31
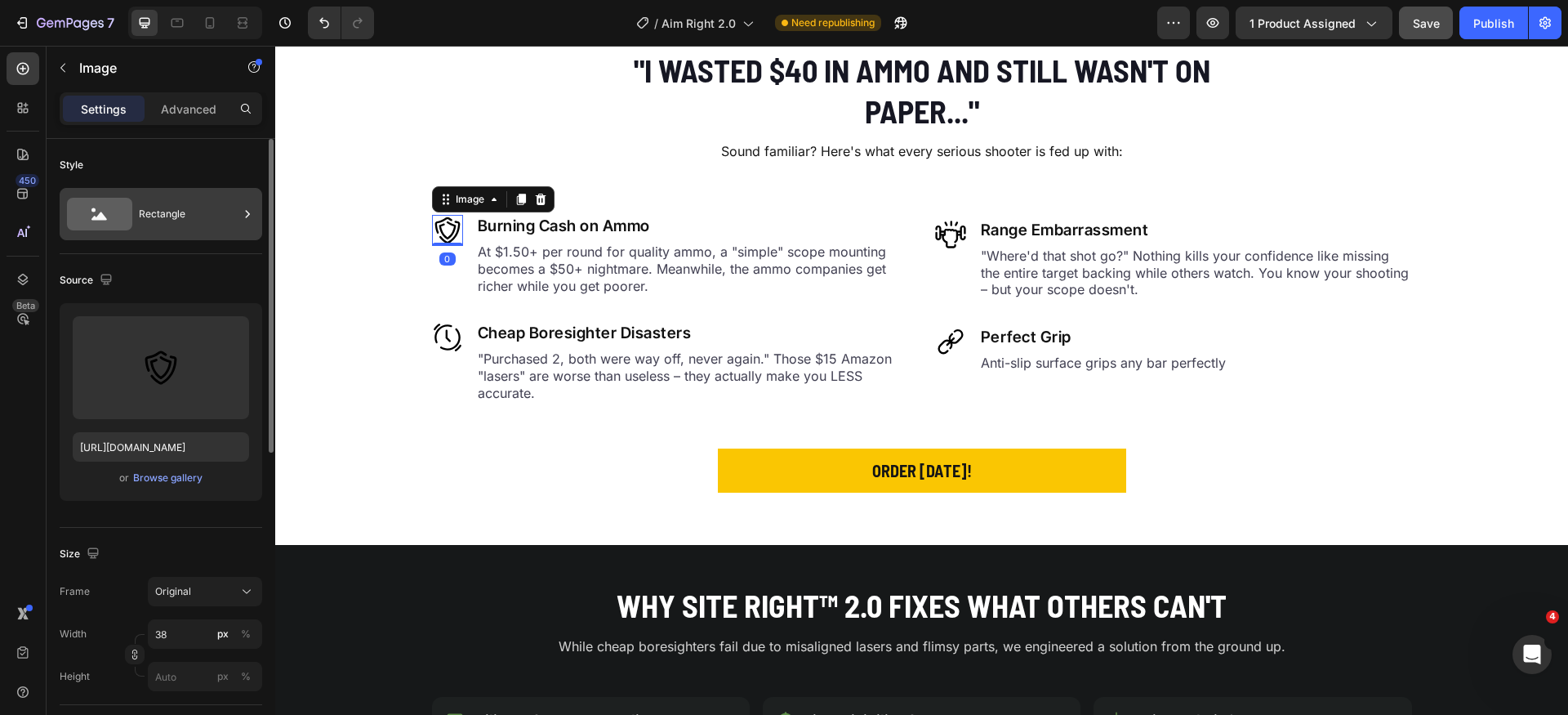
click at [97, 215] on icon at bounding box center [100, 214] width 66 height 33
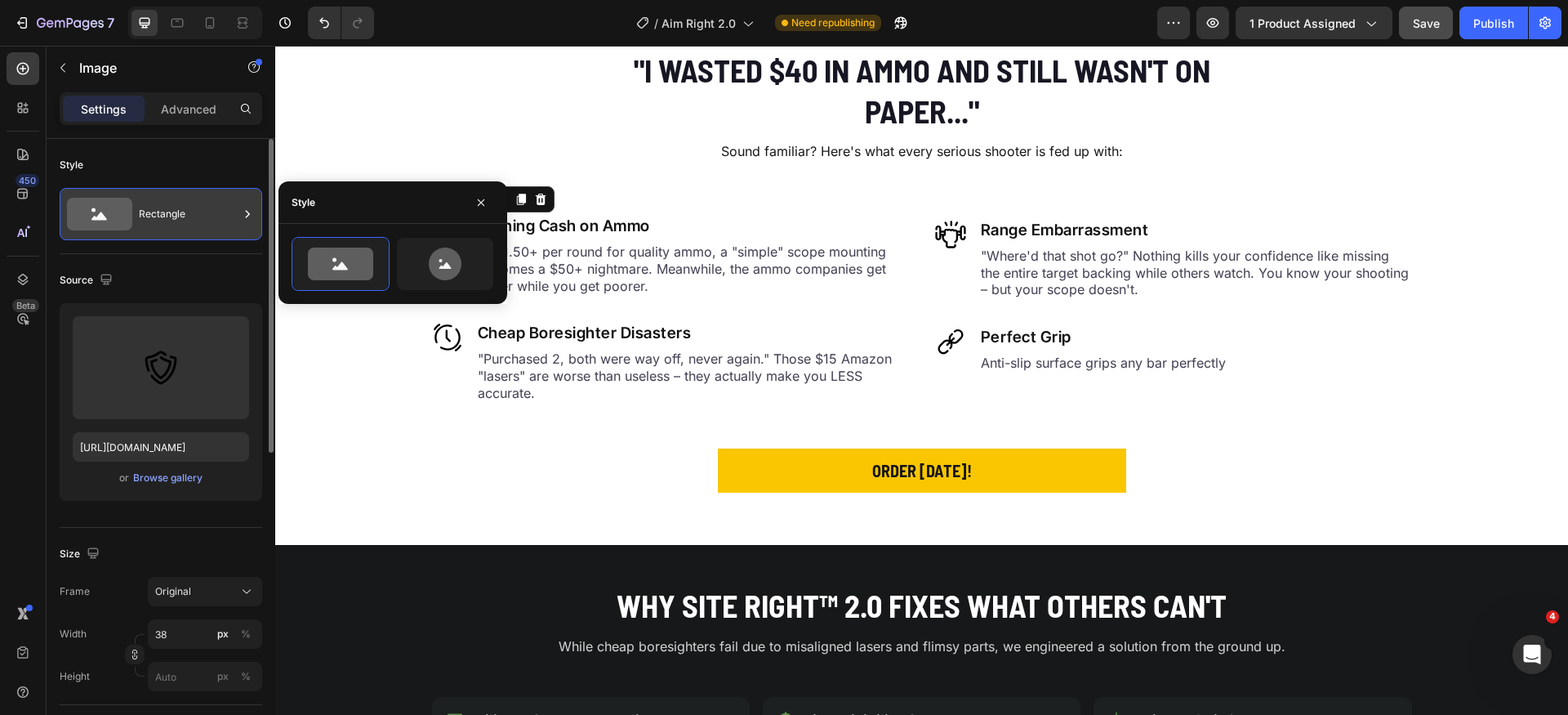
click at [97, 215] on icon at bounding box center [100, 214] width 66 height 33
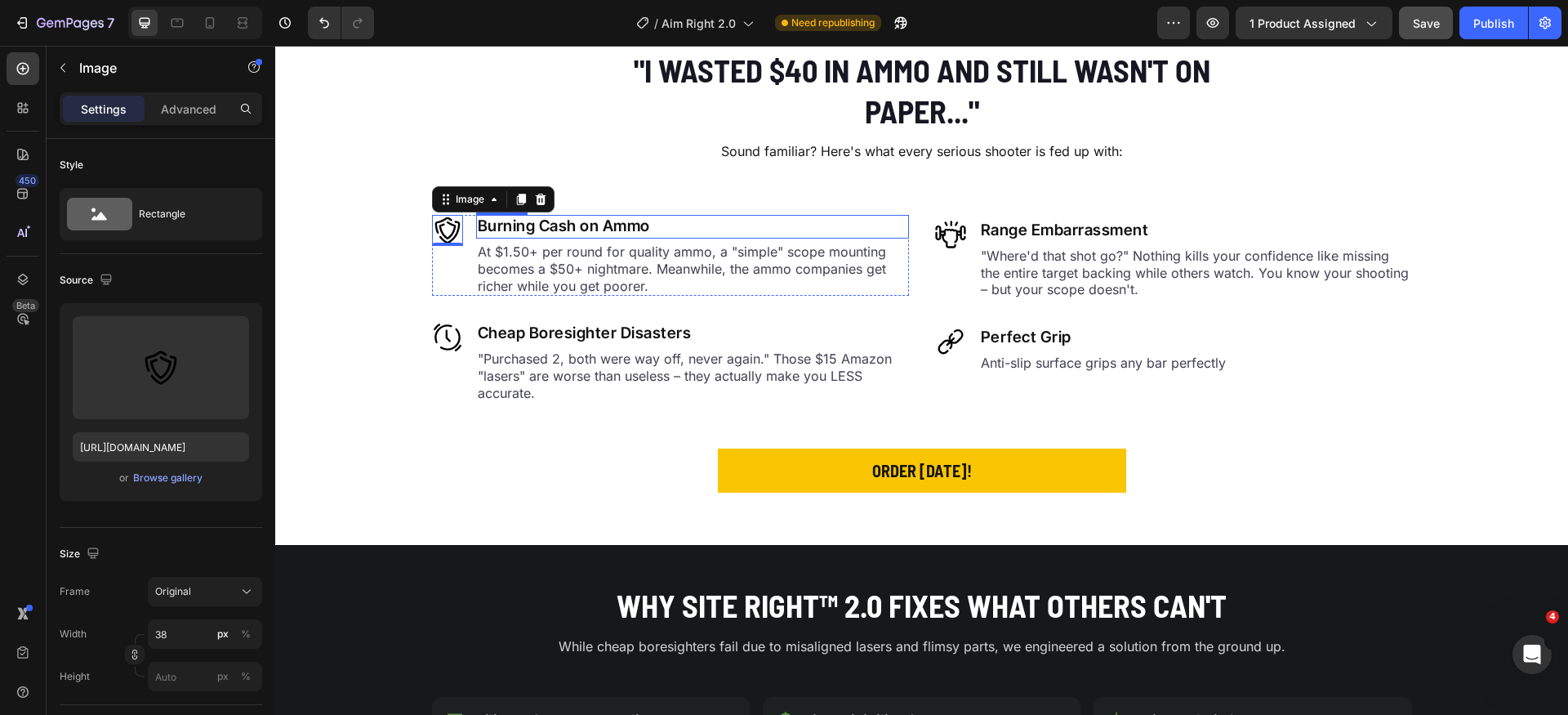
click at [725, 225] on h2 "Burning Cash on Ammo" at bounding box center [692, 227] width 433 height 24
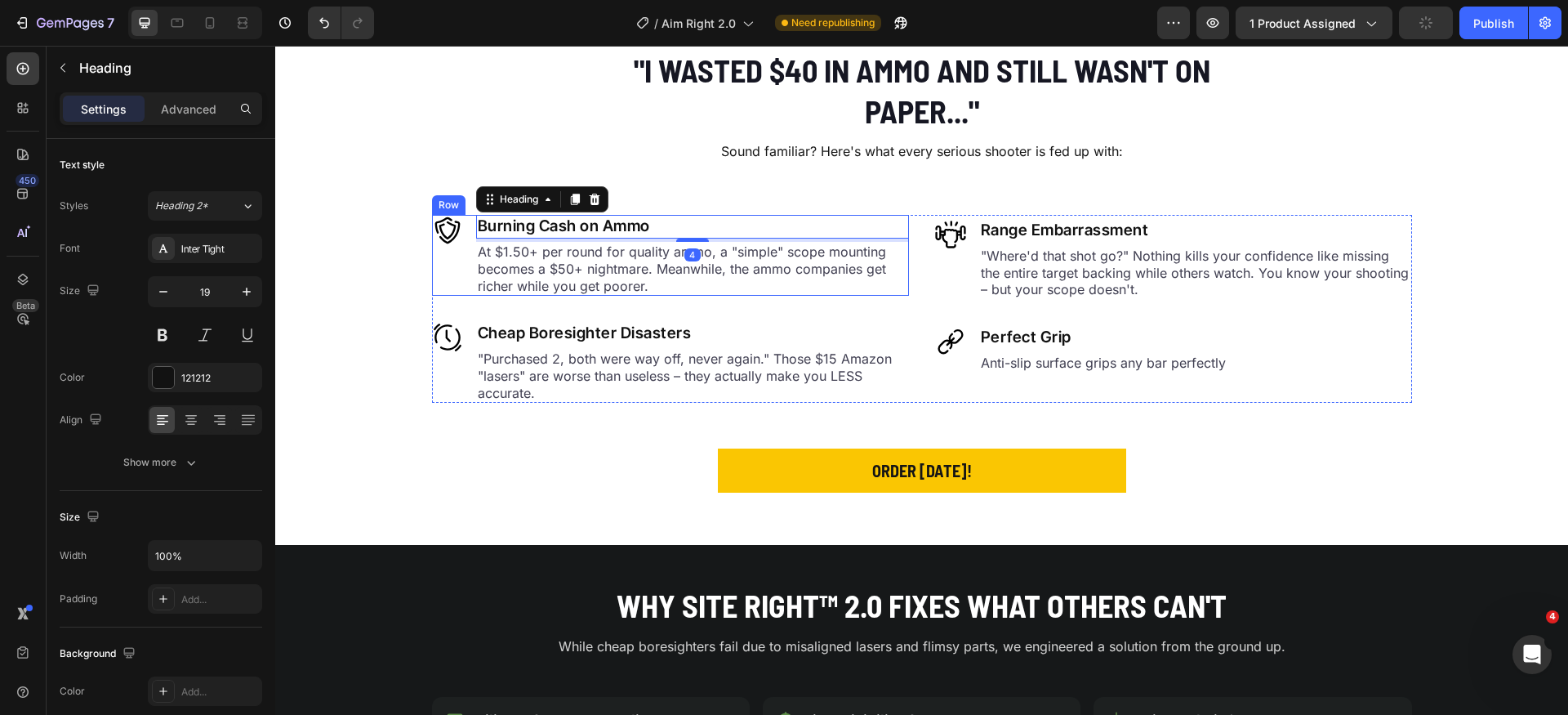
click at [448, 276] on div "Image" at bounding box center [447, 256] width 31 height 81
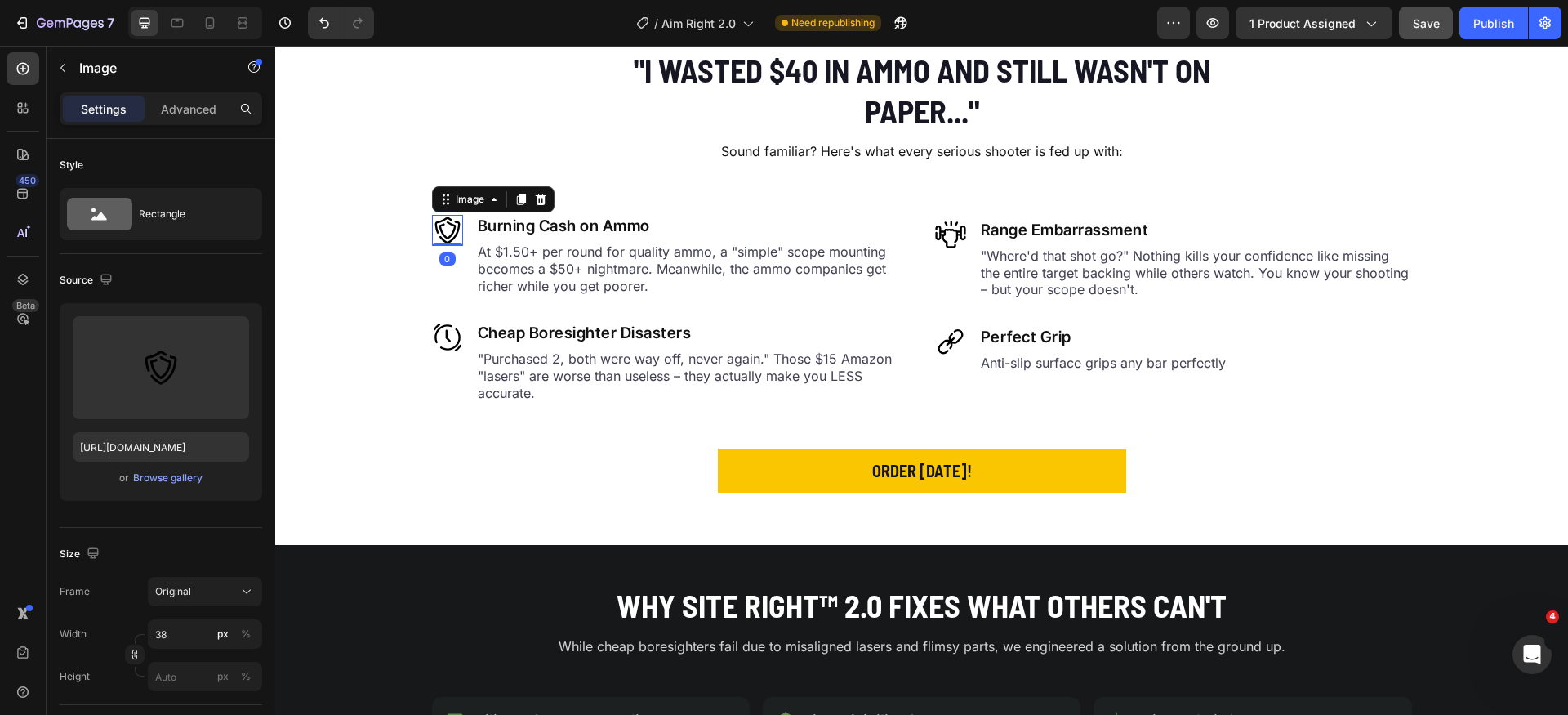
click at [436, 230] on img at bounding box center [447, 230] width 31 height 31
click at [535, 198] on icon at bounding box center [540, 199] width 11 height 12
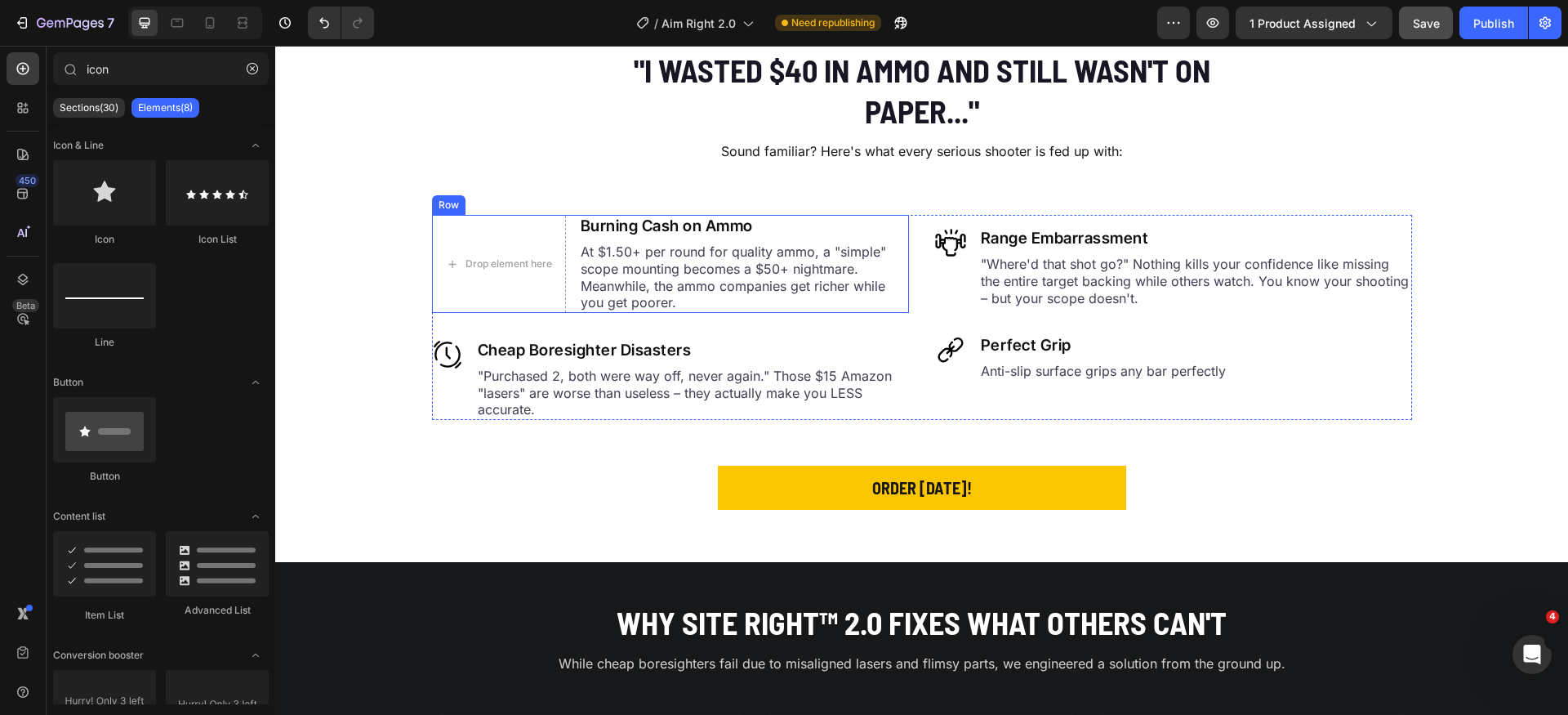
click at [562, 263] on div "Drop element here Burning Cash on Ammo Heading At $1.50+ per round for quality …" at bounding box center [670, 264] width 477 height 98
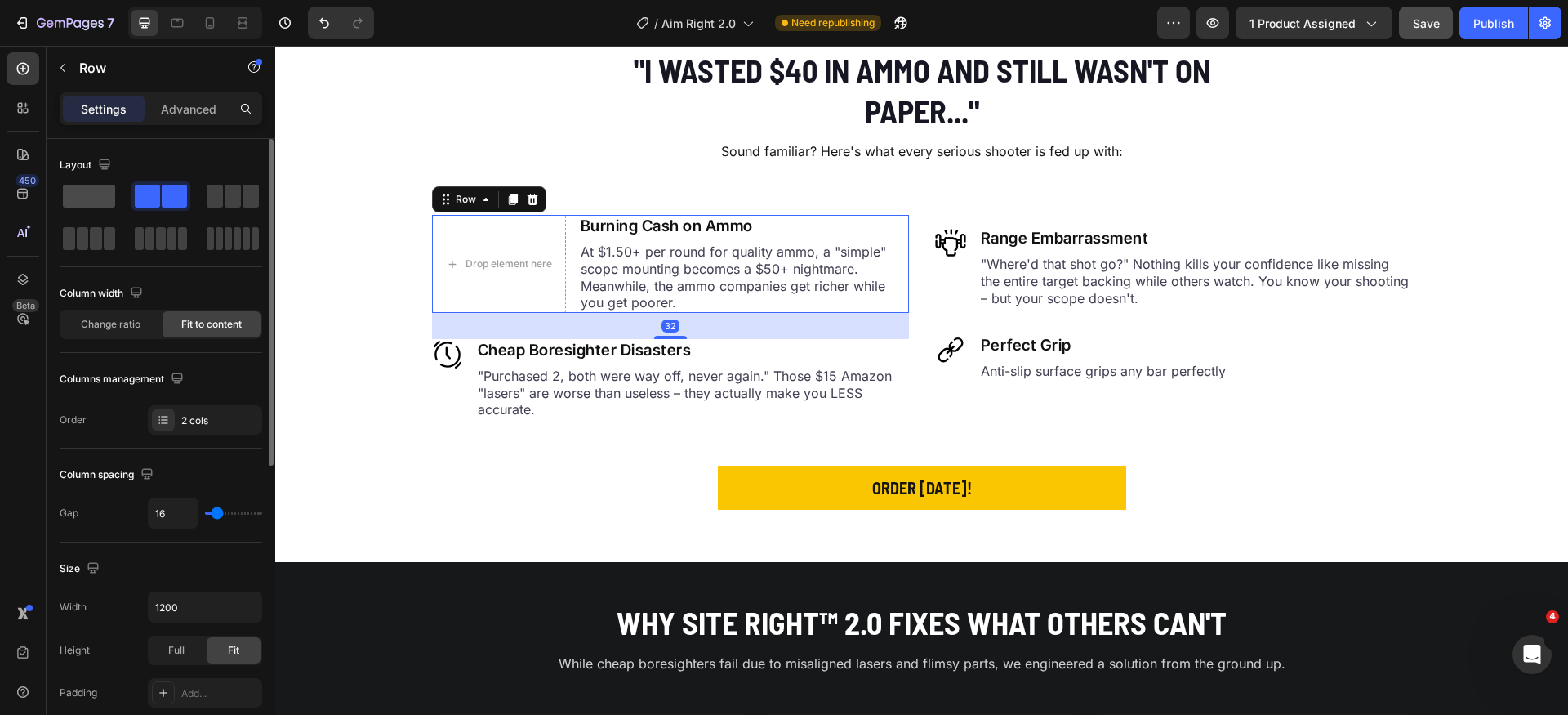
click at [92, 192] on span at bounding box center [89, 196] width 52 height 23
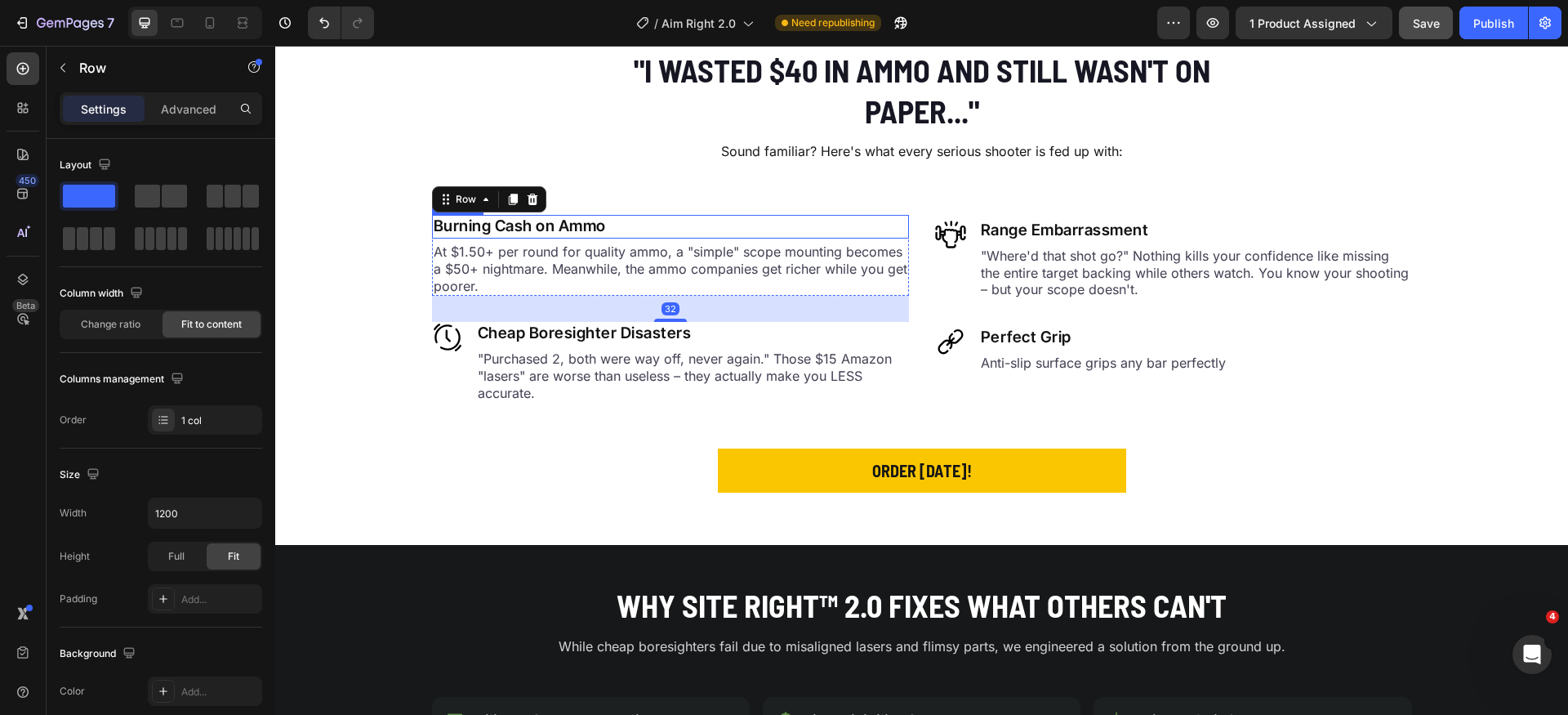
click at [536, 229] on h2 "Burning Cash on Ammo" at bounding box center [670, 227] width 477 height 24
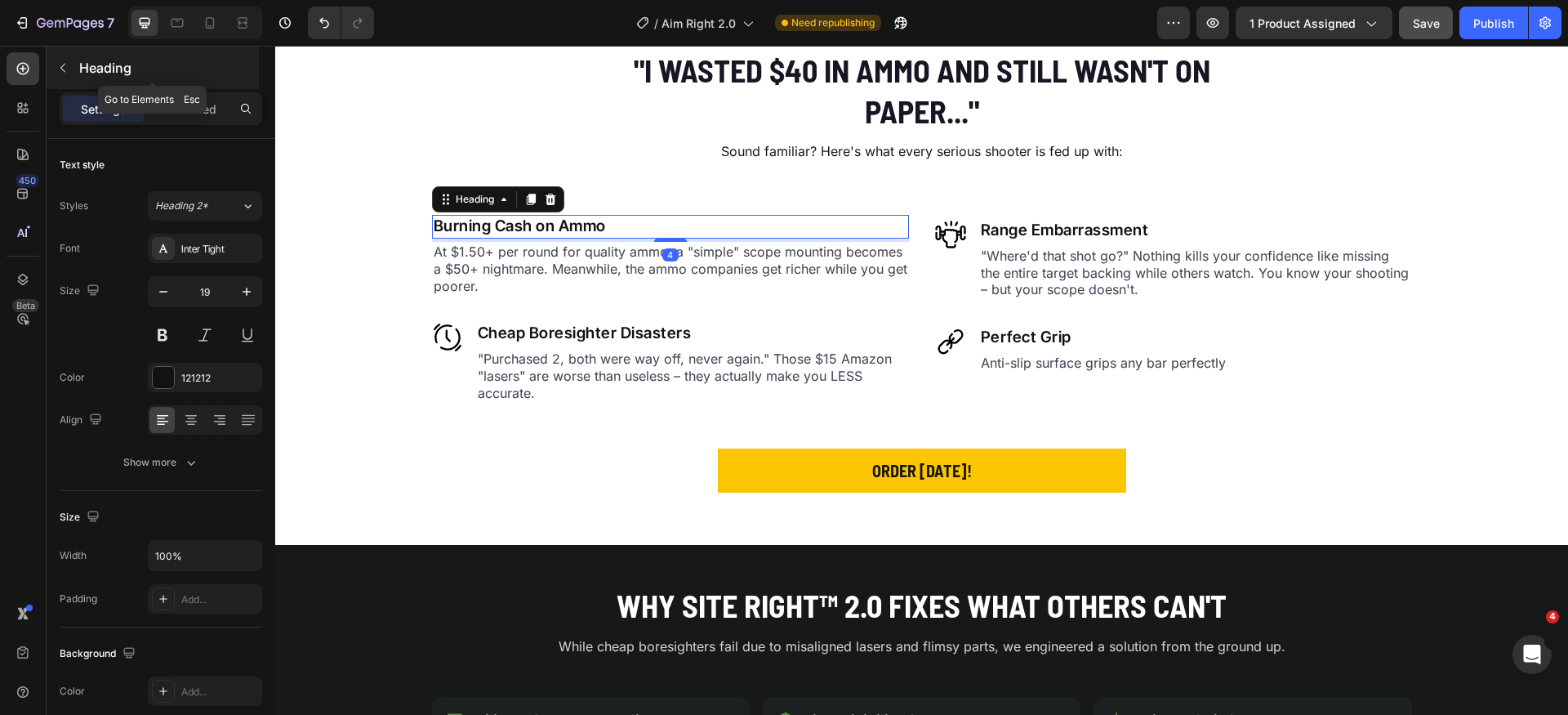
click at [66, 71] on icon "button" at bounding box center [63, 68] width 13 height 13
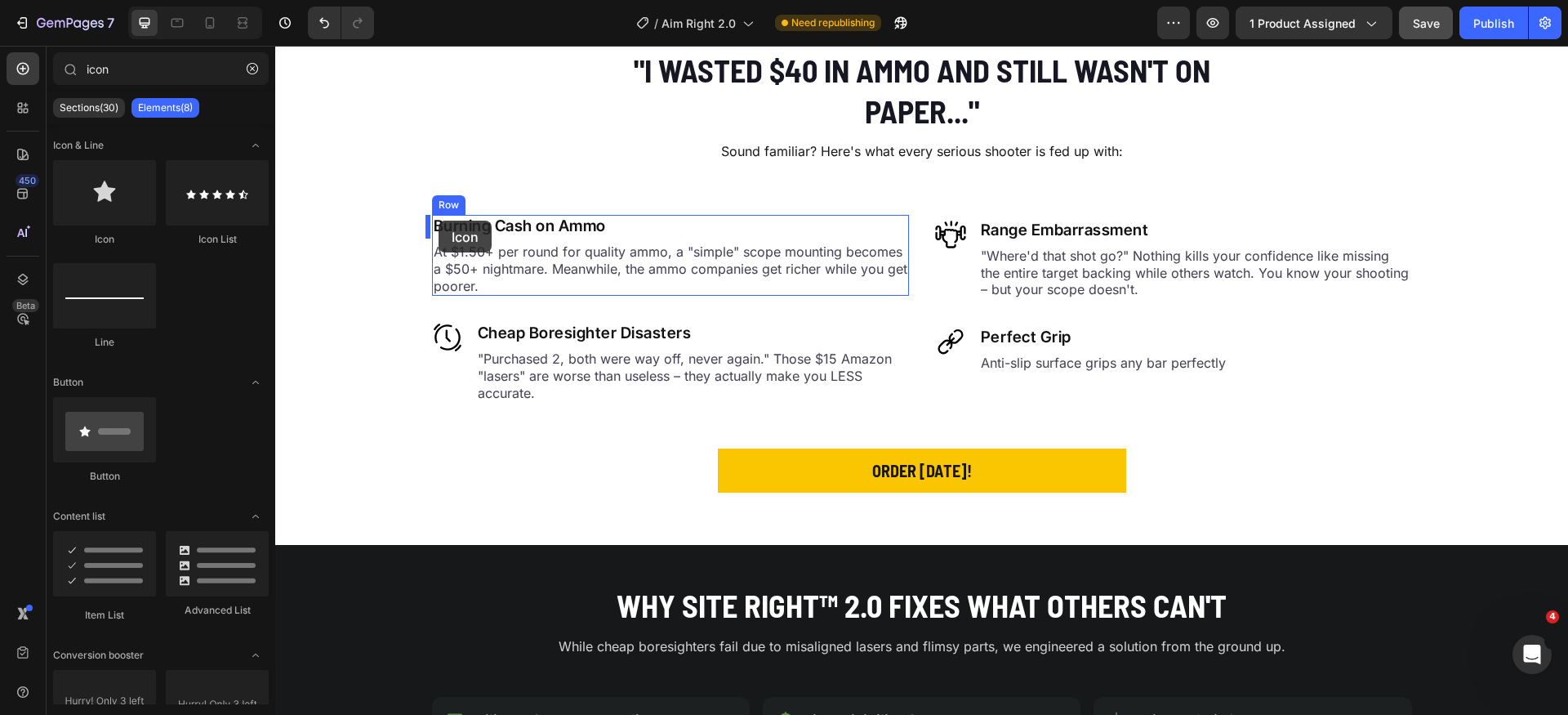
drag, startPoint x: 398, startPoint y: 244, endPoint x: 439, endPoint y: 220, distance: 47.5
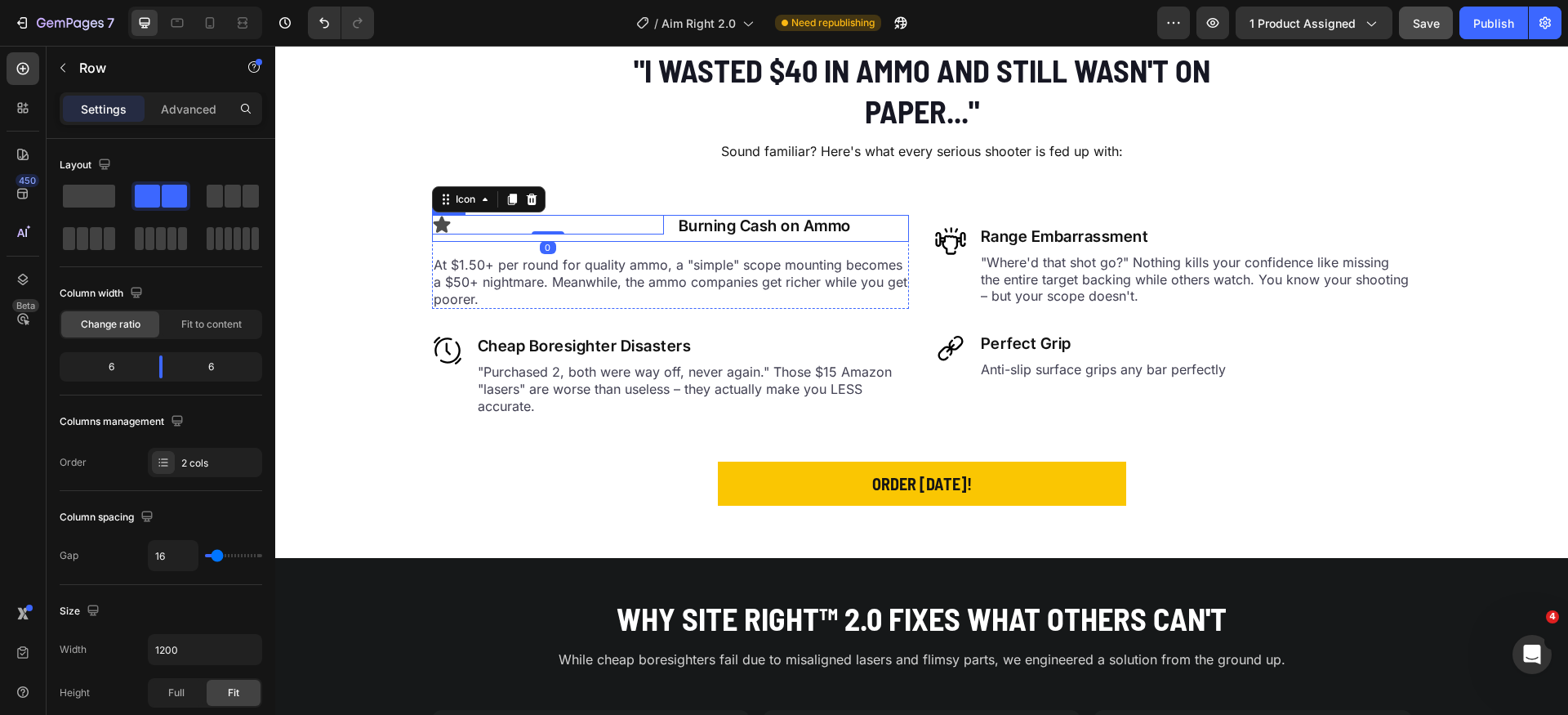
click at [667, 227] on div "Icon 0 Burning Cash on Ammo Heading Row" at bounding box center [670, 229] width 477 height 27
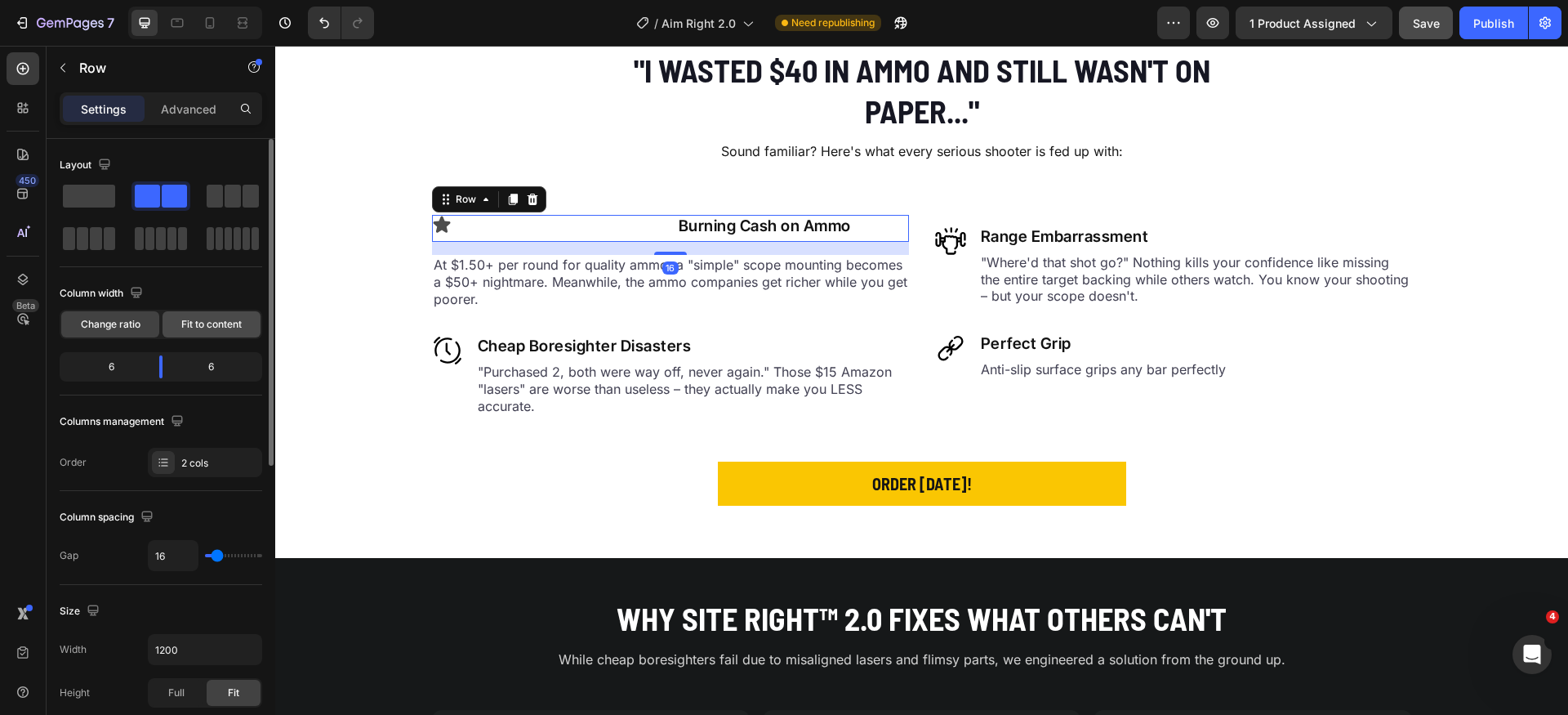
click at [219, 323] on span "Fit to content" at bounding box center [212, 324] width 61 height 14
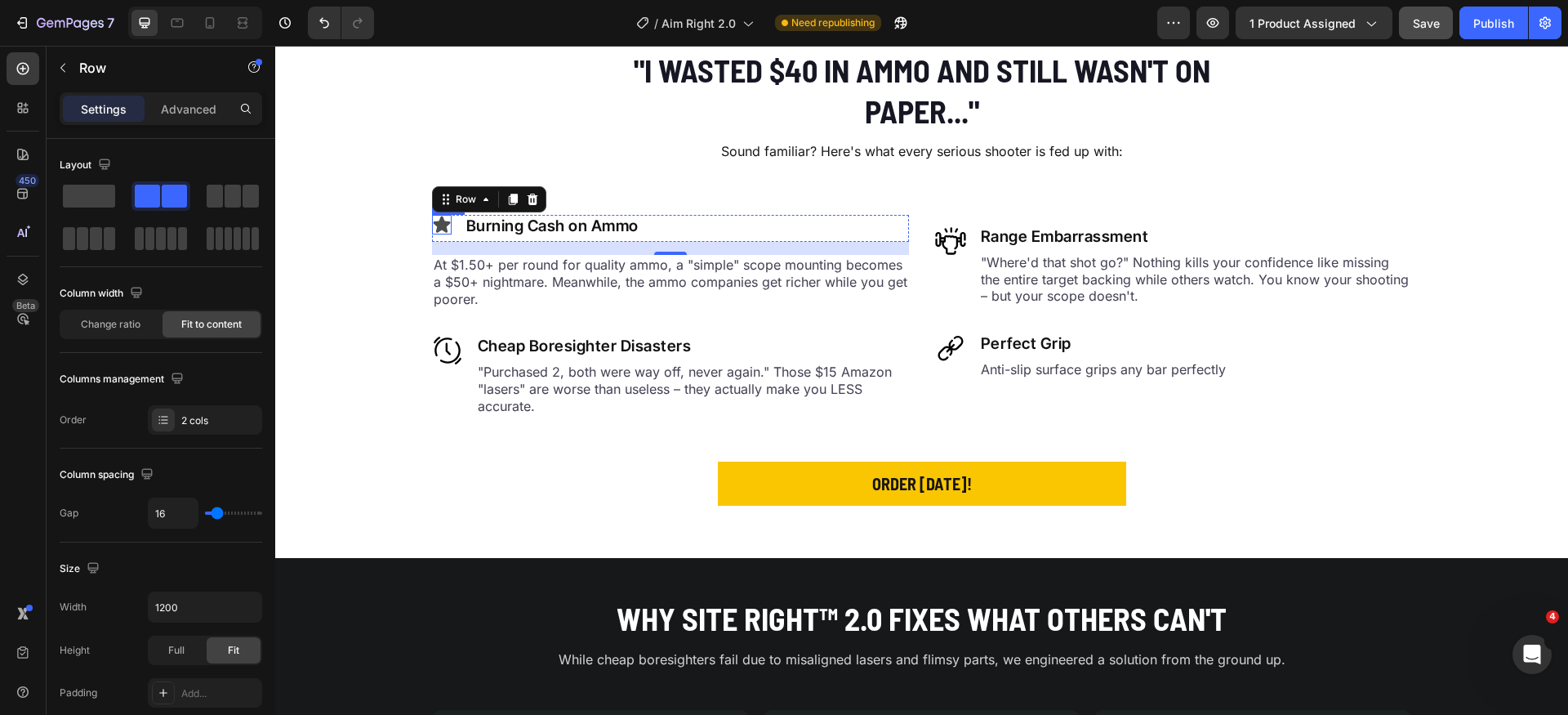
click at [440, 225] on icon at bounding box center [441, 224] width 17 height 16
click at [454, 238] on div "Icon 0 Burning Cash on Ammo Heading Row" at bounding box center [670, 229] width 477 height 27
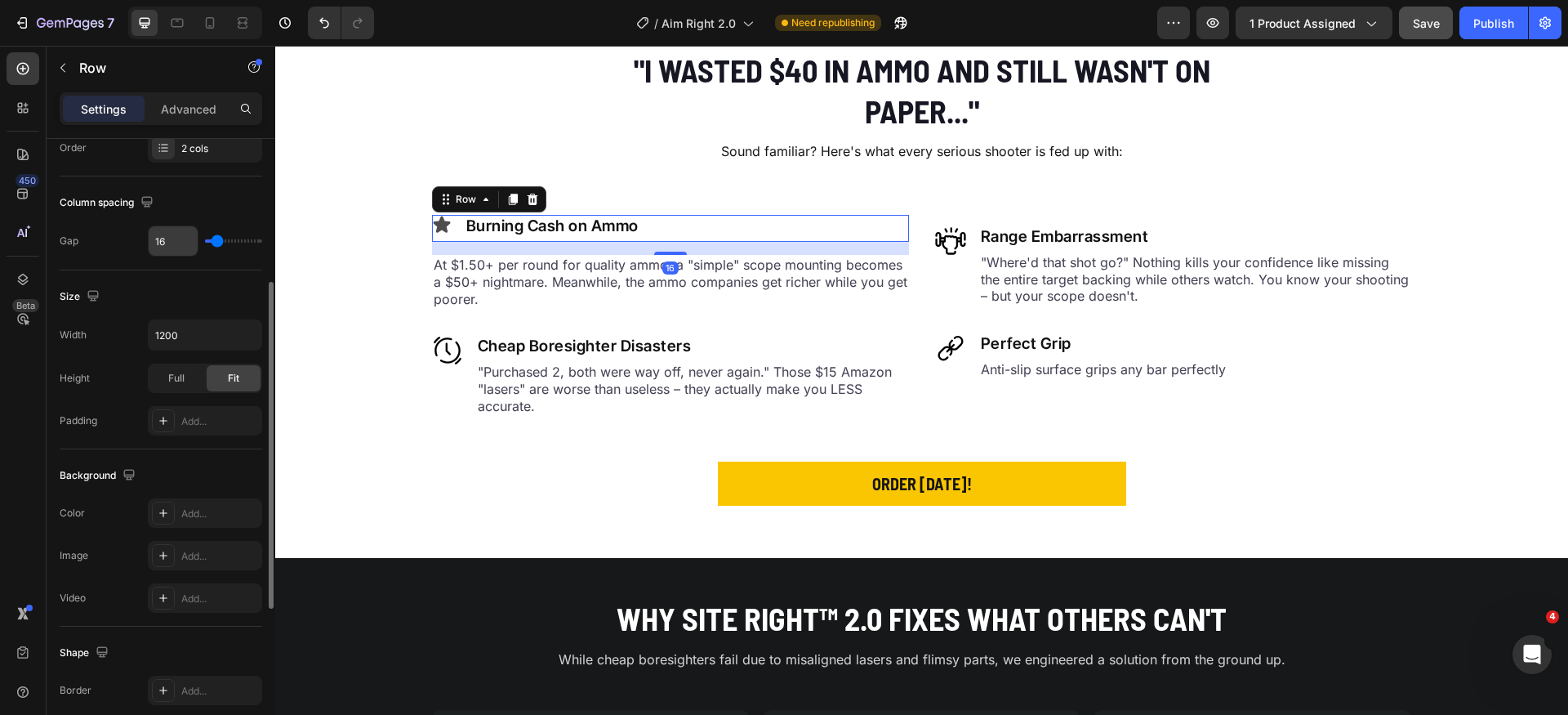
click at [178, 246] on input "16" at bounding box center [173, 241] width 49 height 29
type input "6"
click at [670, 228] on div "Icon Burning Cash on Ammo Heading Row 16" at bounding box center [670, 229] width 477 height 27
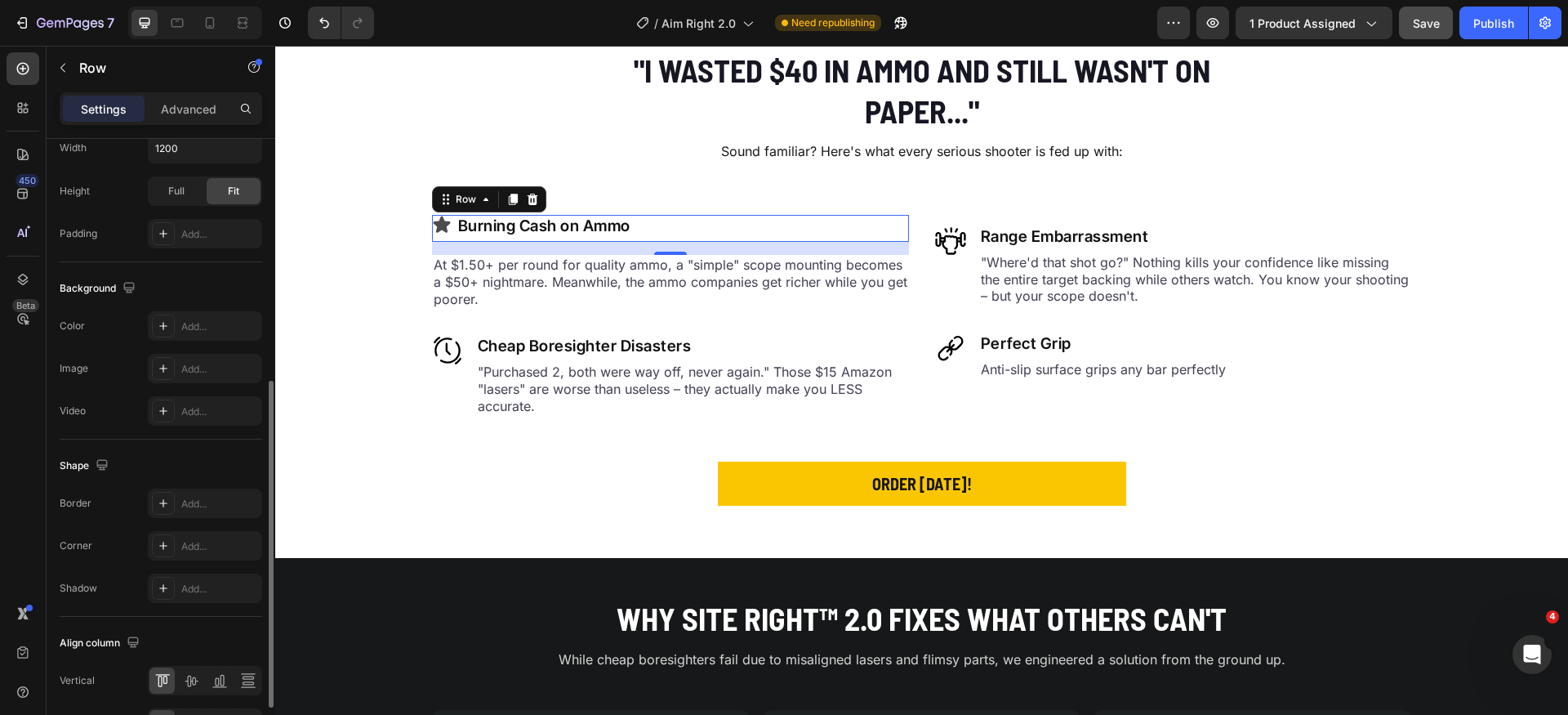
scroll to position [561, 0]
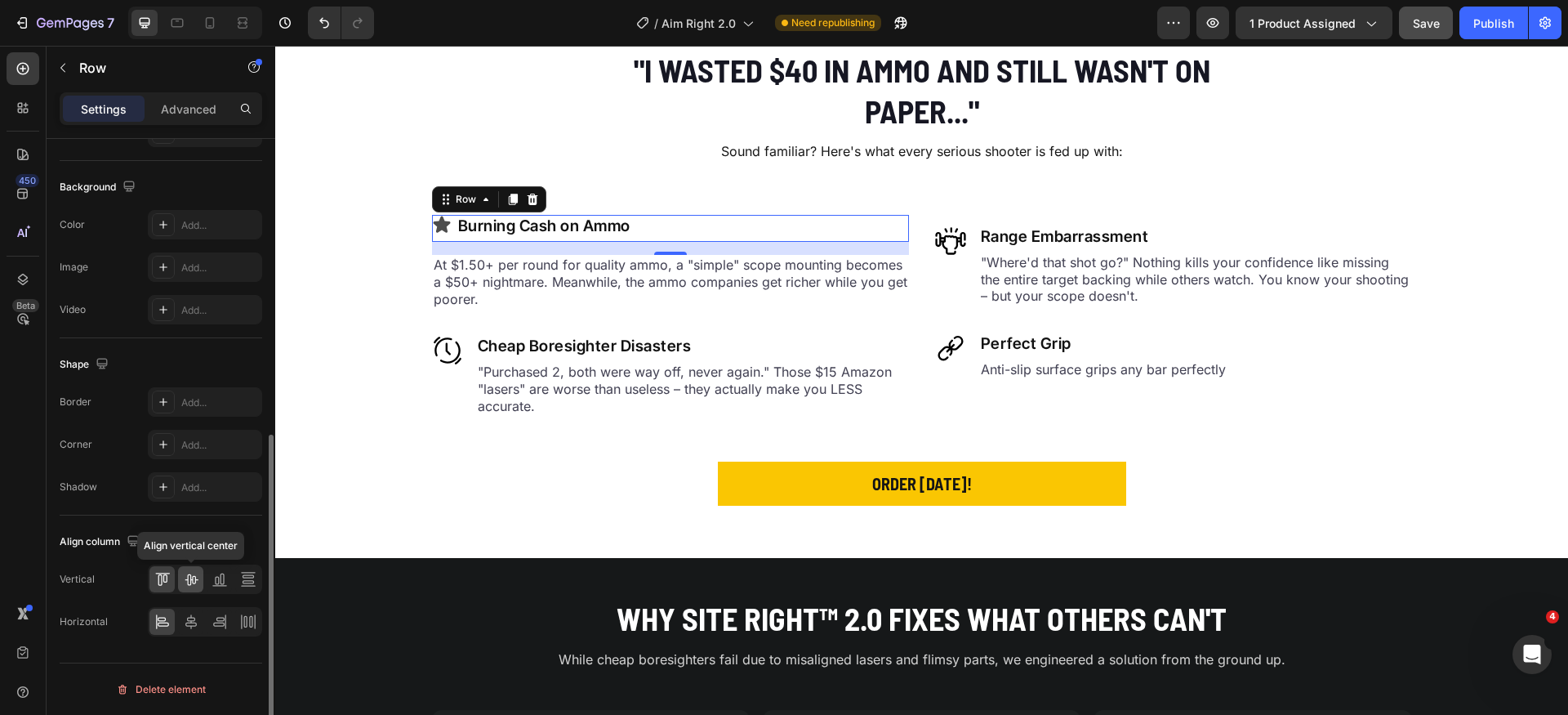
click at [192, 575] on icon at bounding box center [191, 579] width 16 height 16
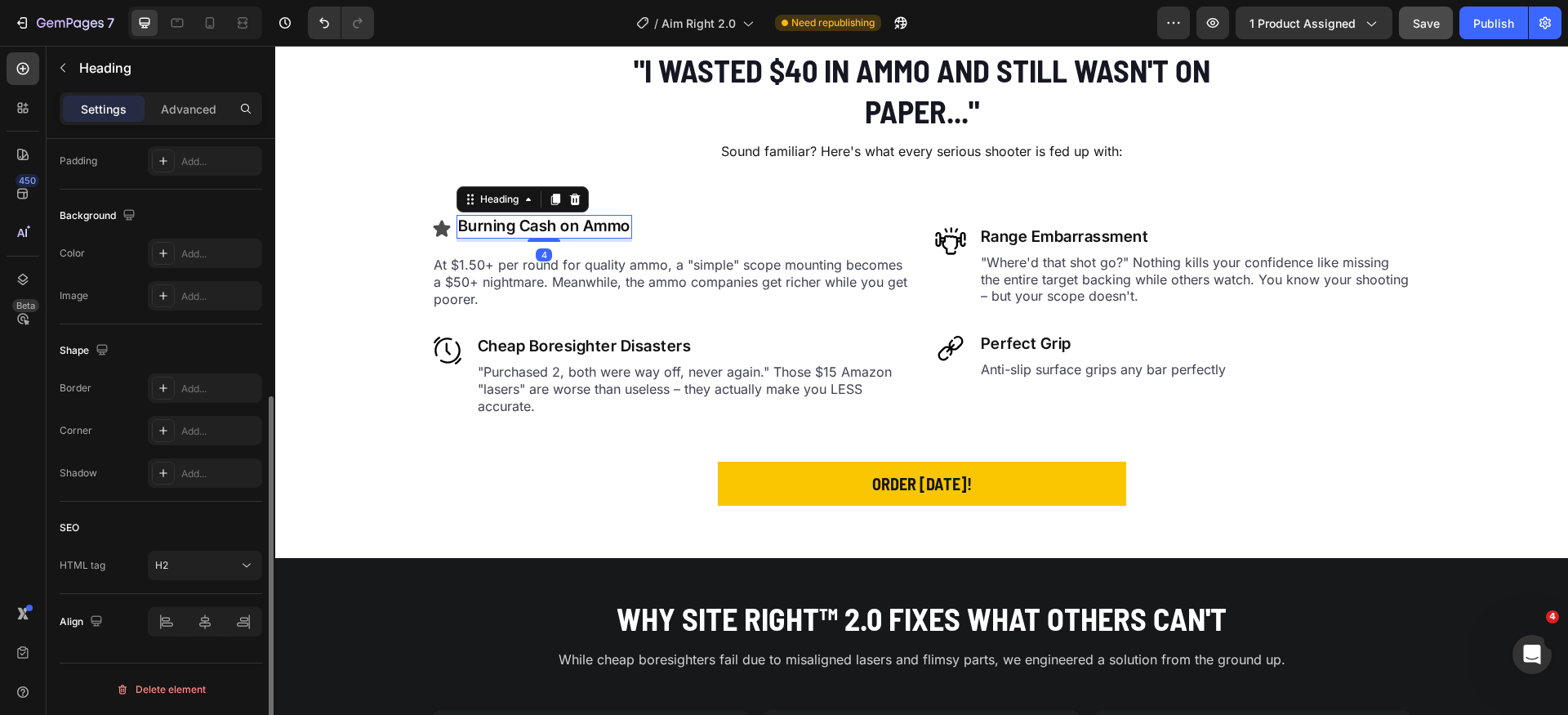
click at [508, 223] on h2 "Burning Cash on Ammo" at bounding box center [544, 227] width 176 height 24
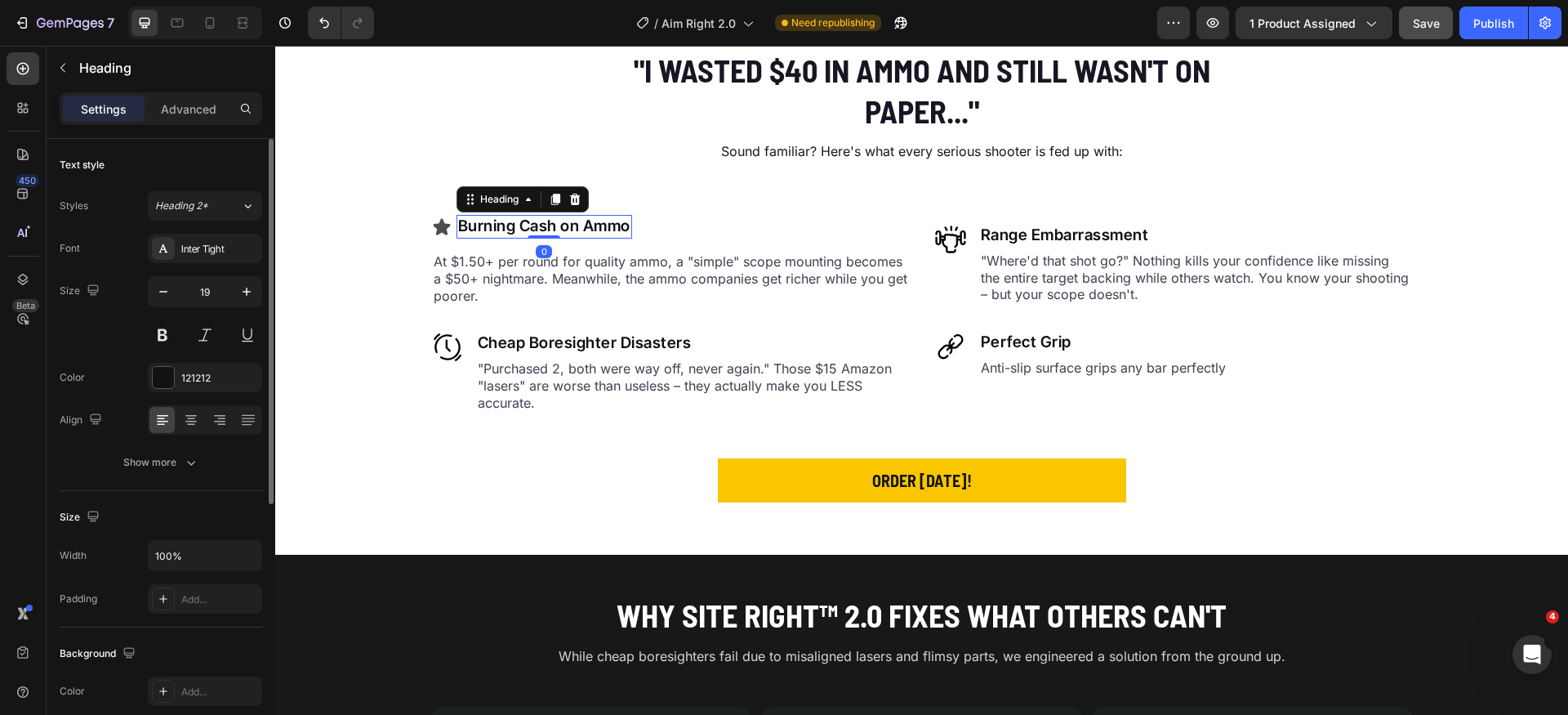
drag, startPoint x: 544, startPoint y: 240, endPoint x: 546, endPoint y: 227, distance: 13.2
click at [546, 227] on div "Burning Cash on Ammo Heading 0" at bounding box center [544, 227] width 176 height 24
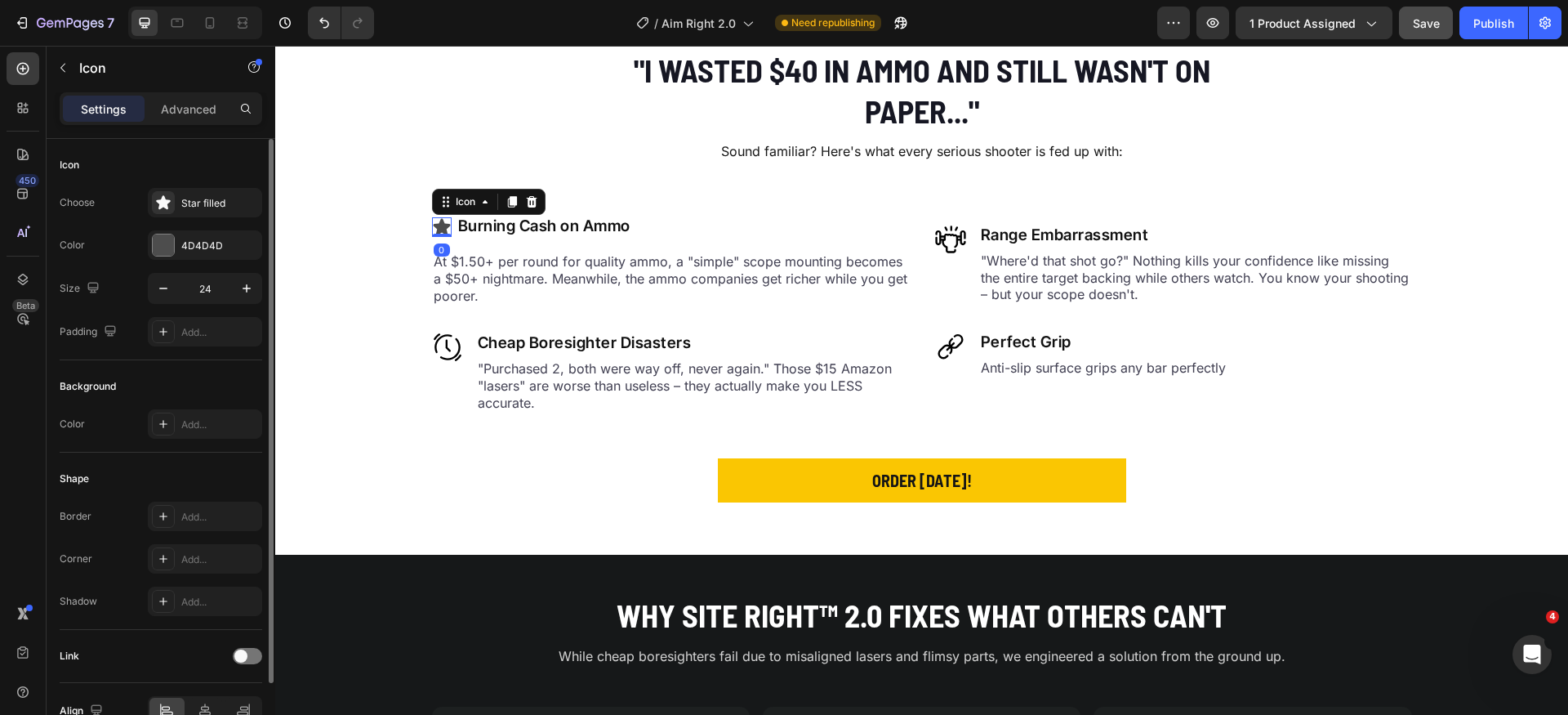
click at [433, 225] on icon at bounding box center [441, 225] width 17 height 16
click at [203, 199] on div "Star filled" at bounding box center [219, 203] width 77 height 14
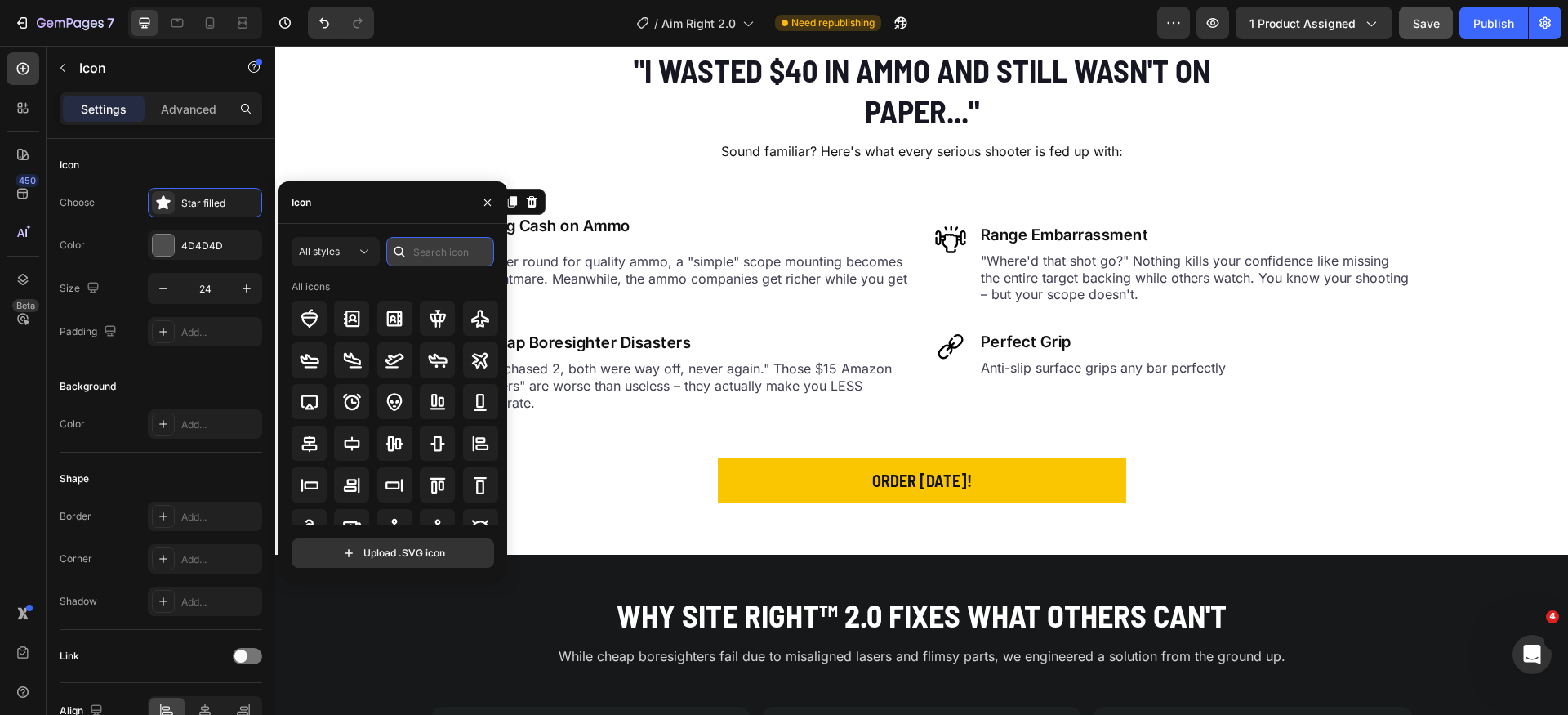
click at [451, 249] on input "text" at bounding box center [441, 252] width 108 height 29
type input "error"
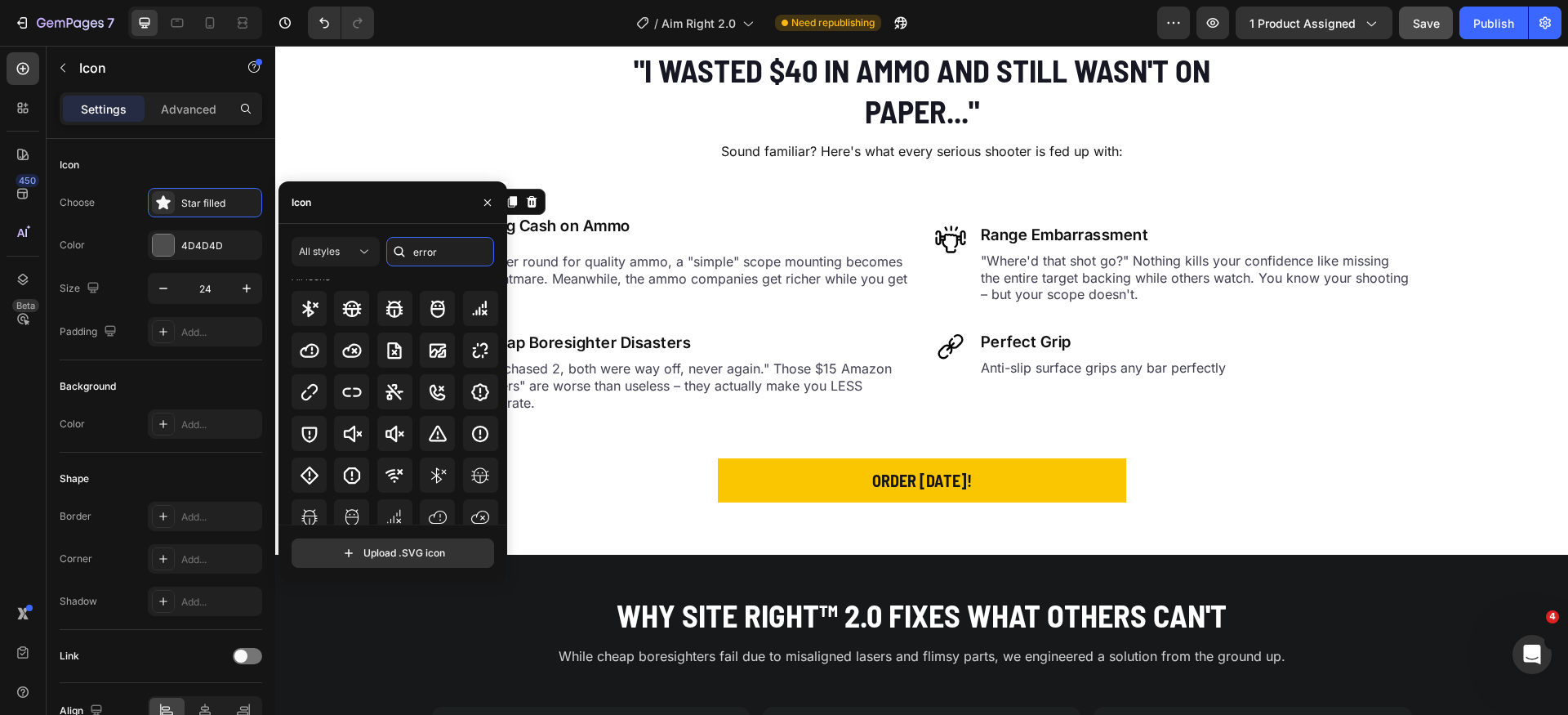
scroll to position [180, 0]
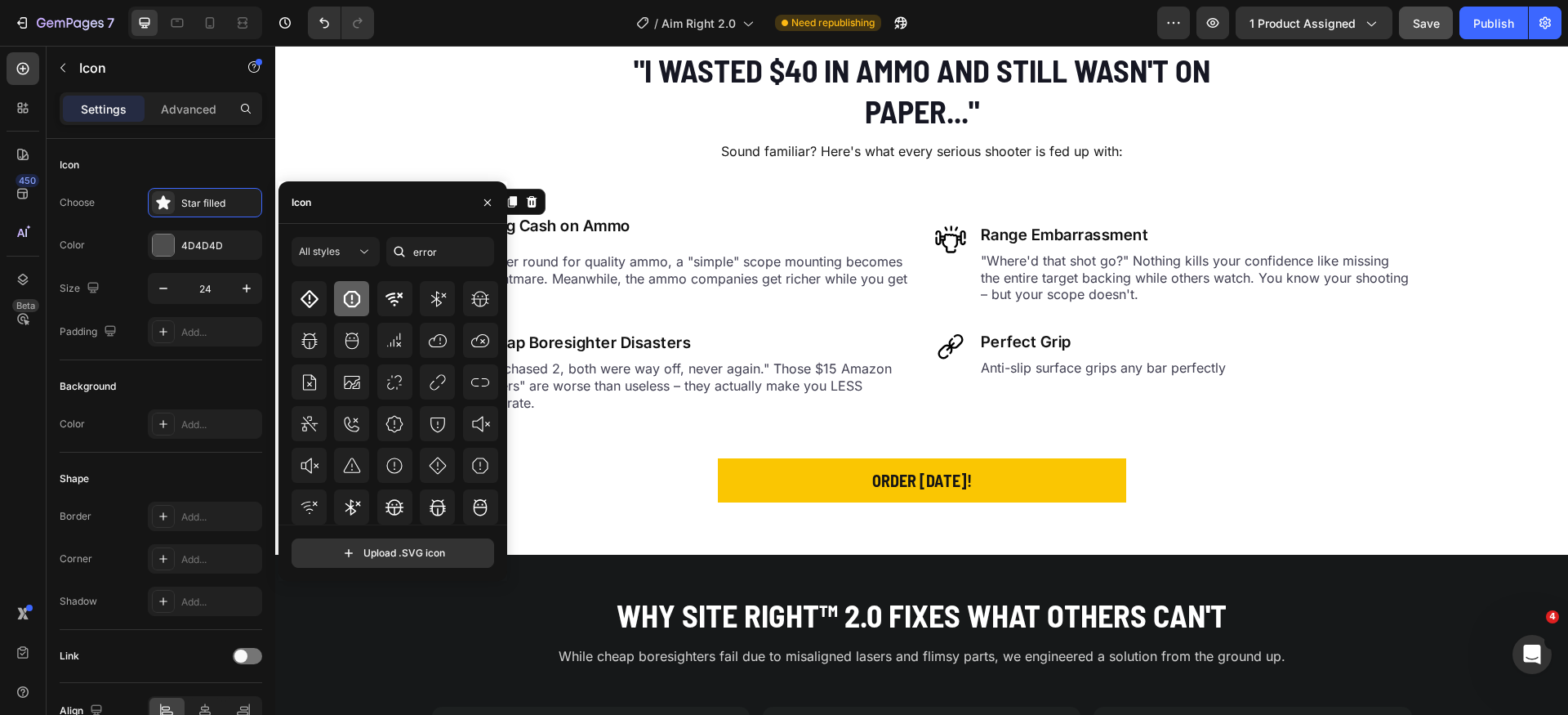
click at [336, 296] on div at bounding box center [351, 299] width 35 height 35
click at [160, 238] on div at bounding box center [163, 245] width 21 height 21
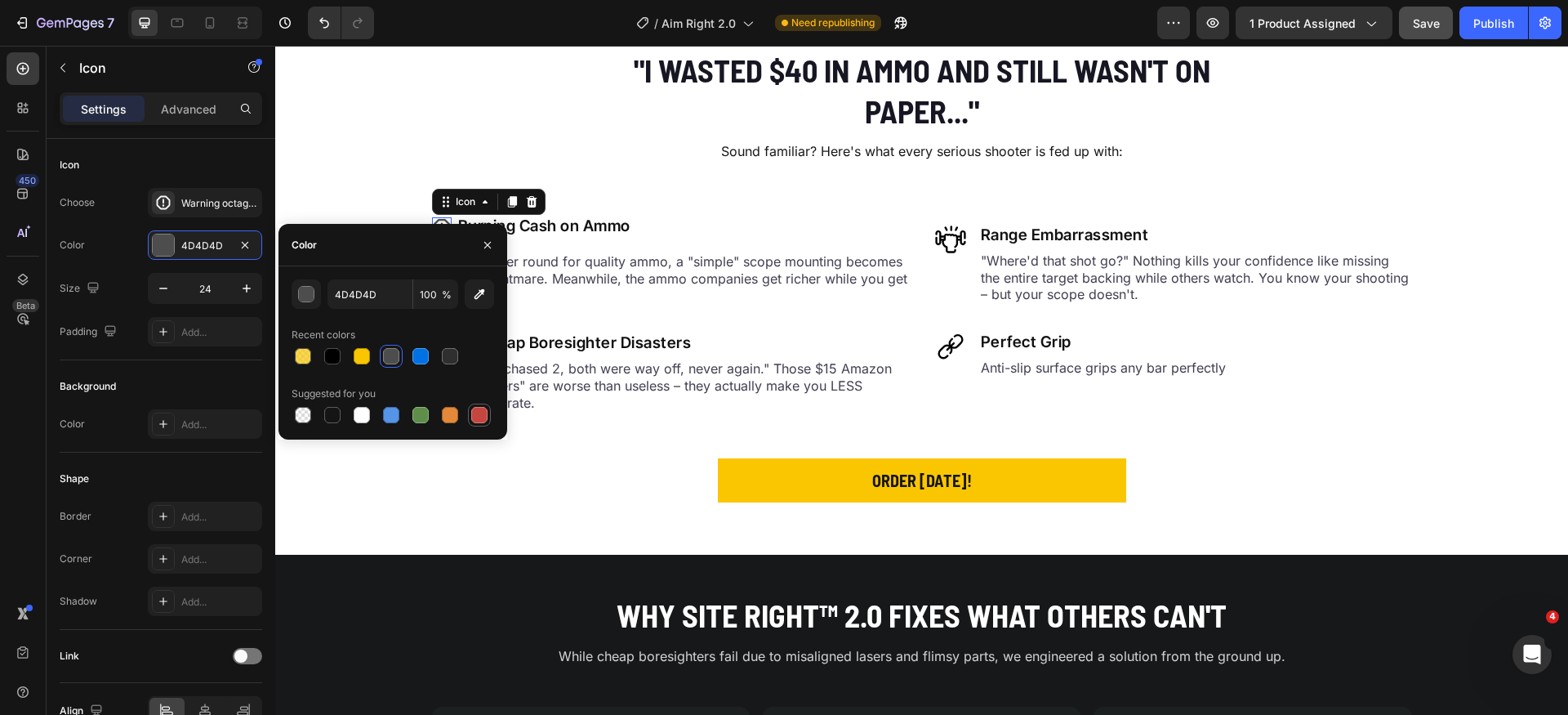
click at [484, 422] on div at bounding box center [479, 415] width 16 height 16
type input "C5453F"
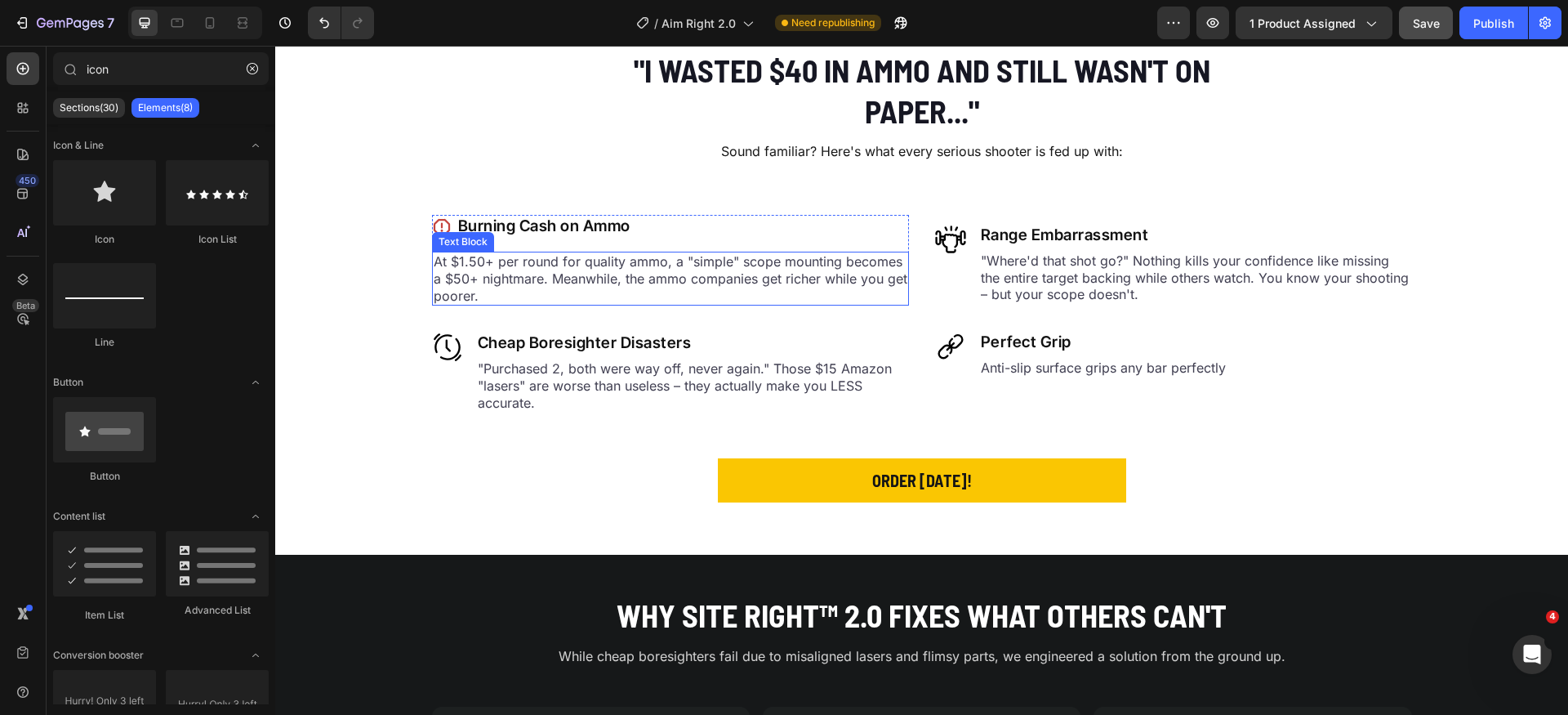
click at [581, 303] on p "At $1.50+ per round for quality ammo, a "simple" scope mounting becomes a $50+ …" at bounding box center [671, 278] width 474 height 50
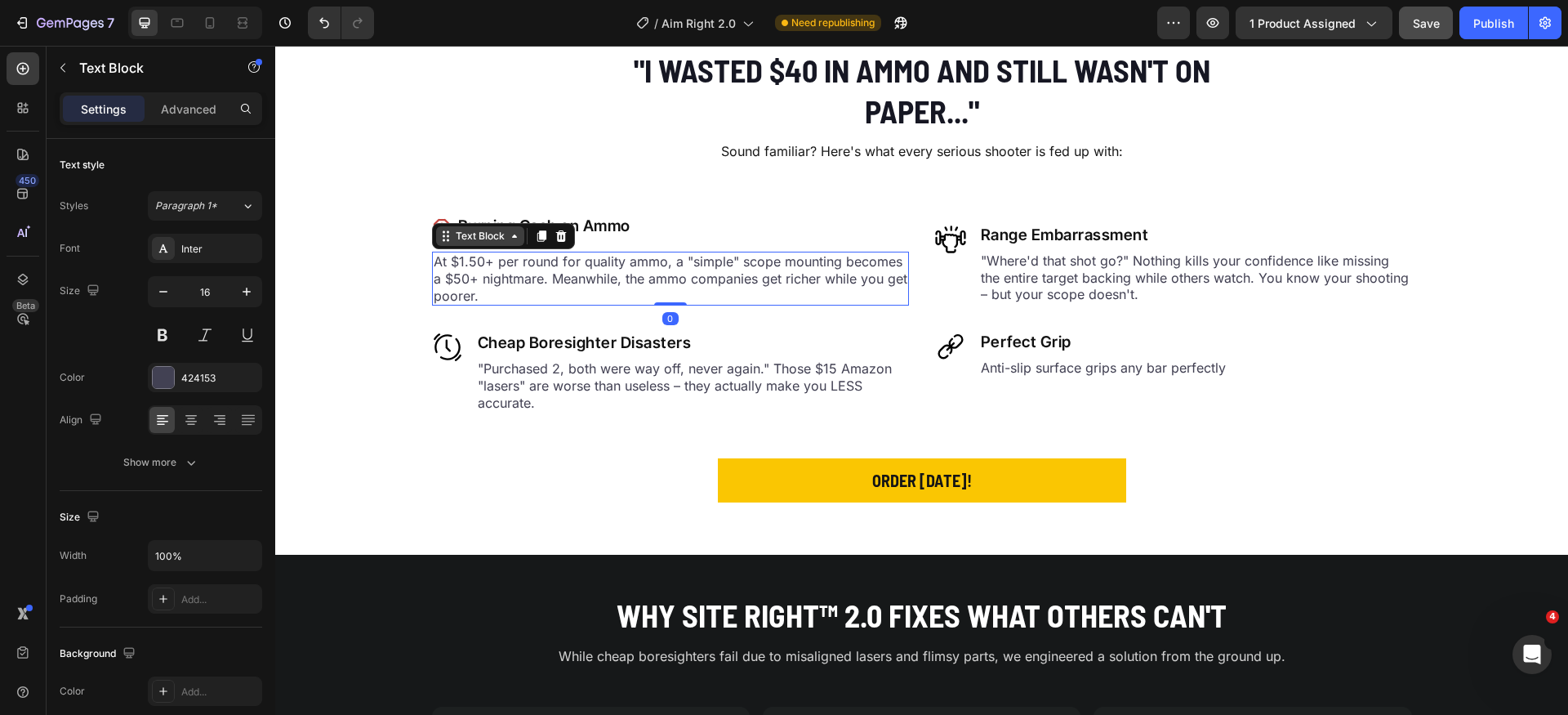
click at [476, 241] on div "Text Block" at bounding box center [480, 236] width 55 height 14
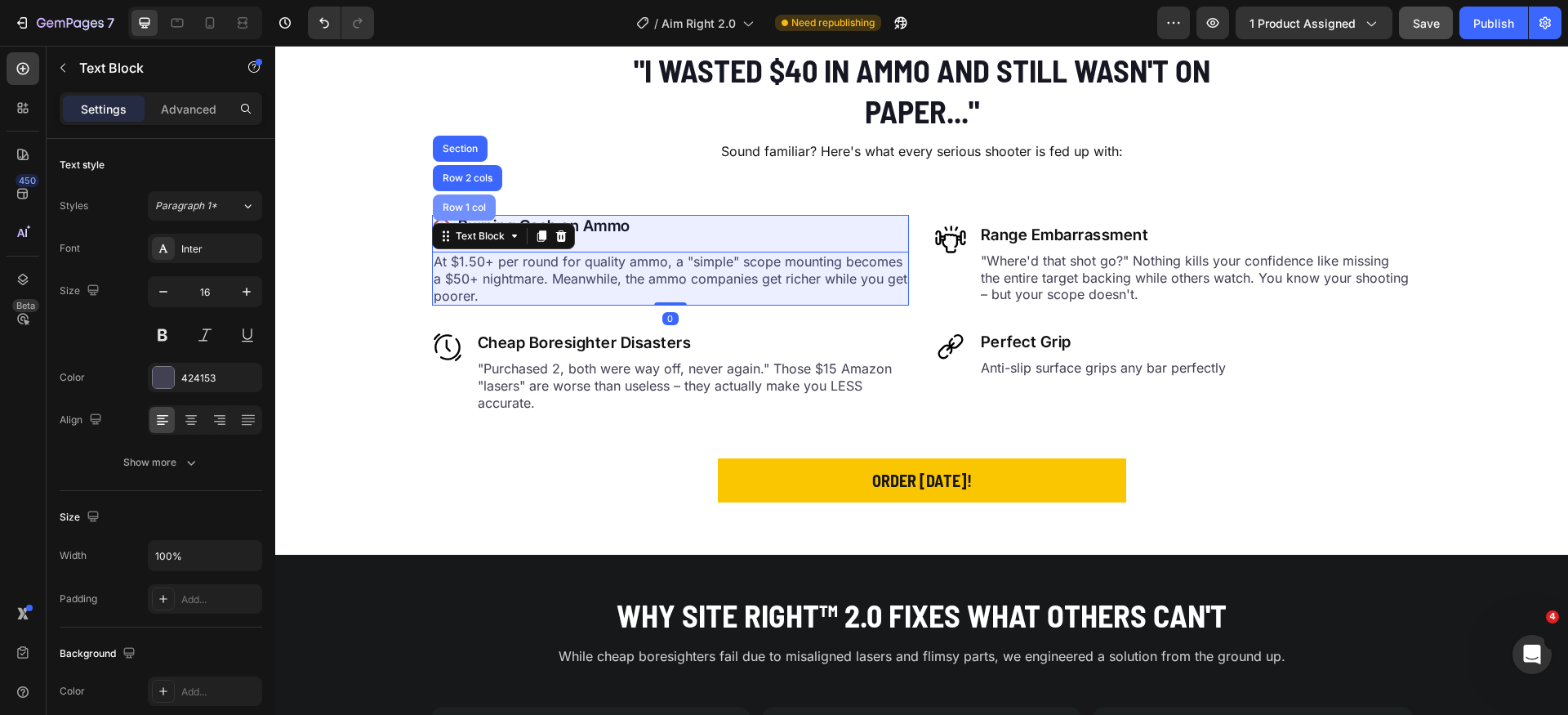
click at [458, 204] on div "Row 1 col" at bounding box center [464, 208] width 50 height 10
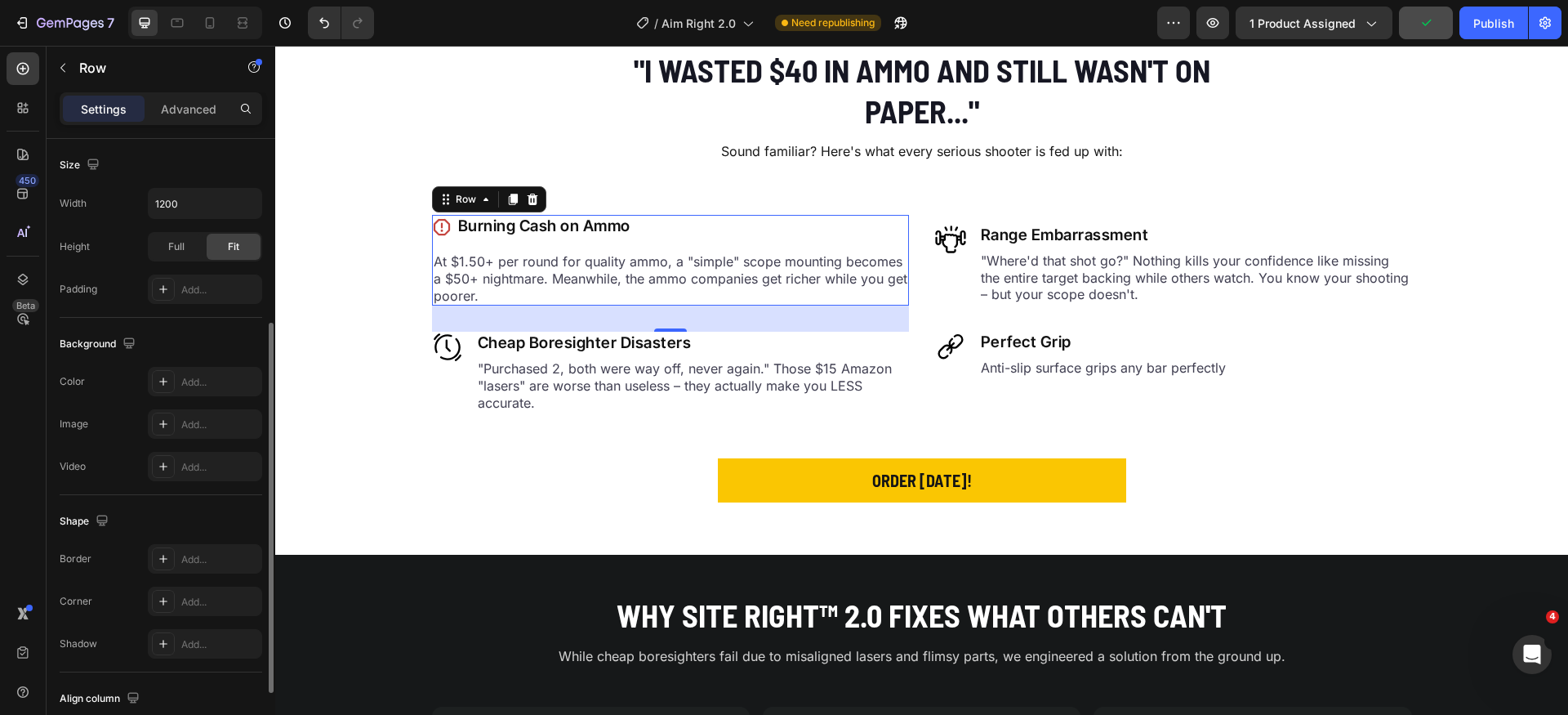
scroll to position [331, 0]
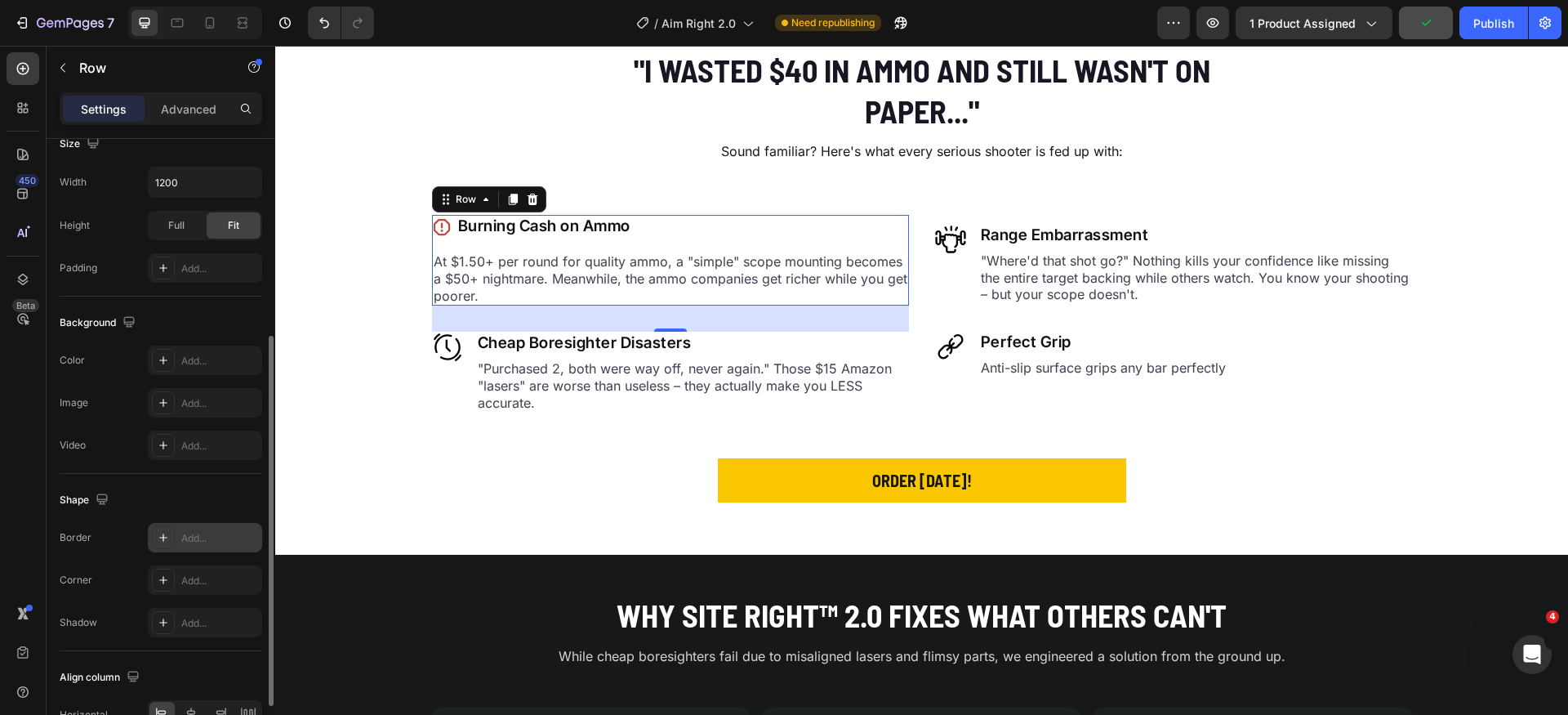
click at [186, 542] on div "Add..." at bounding box center [219, 538] width 77 height 14
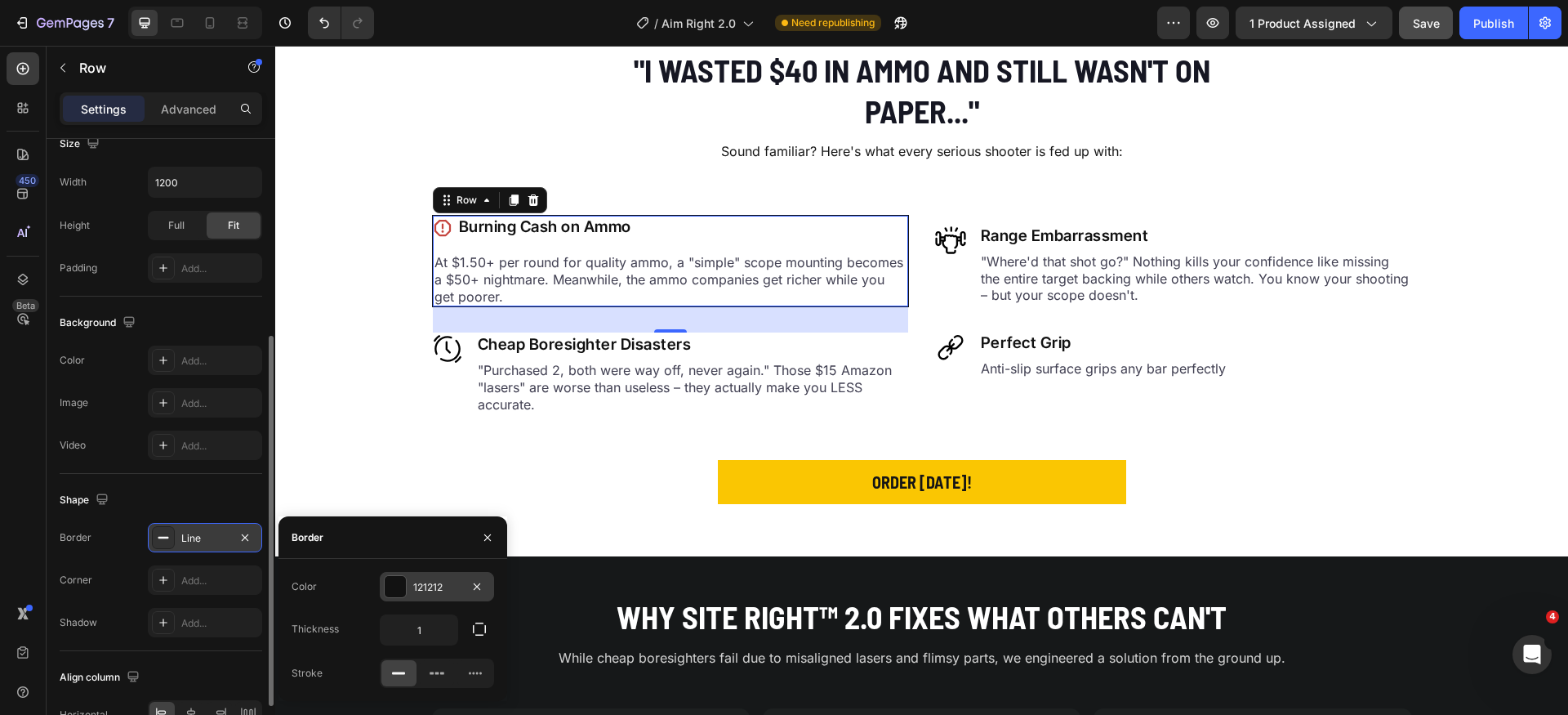
click at [398, 585] on div at bounding box center [395, 586] width 21 height 21
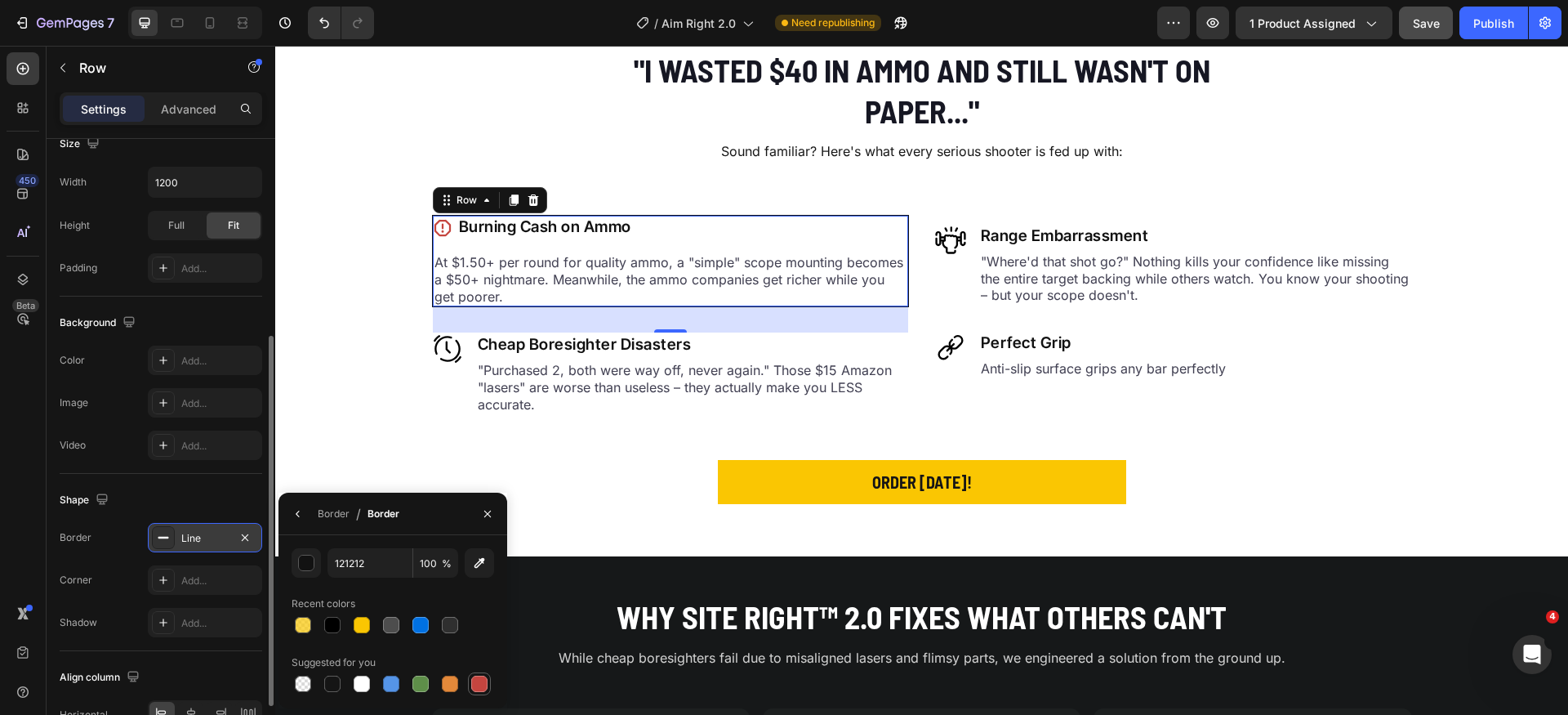
click at [479, 691] on div at bounding box center [479, 684] width 16 height 16
type input "C5453F"
click at [302, 516] on icon "button" at bounding box center [298, 514] width 13 height 13
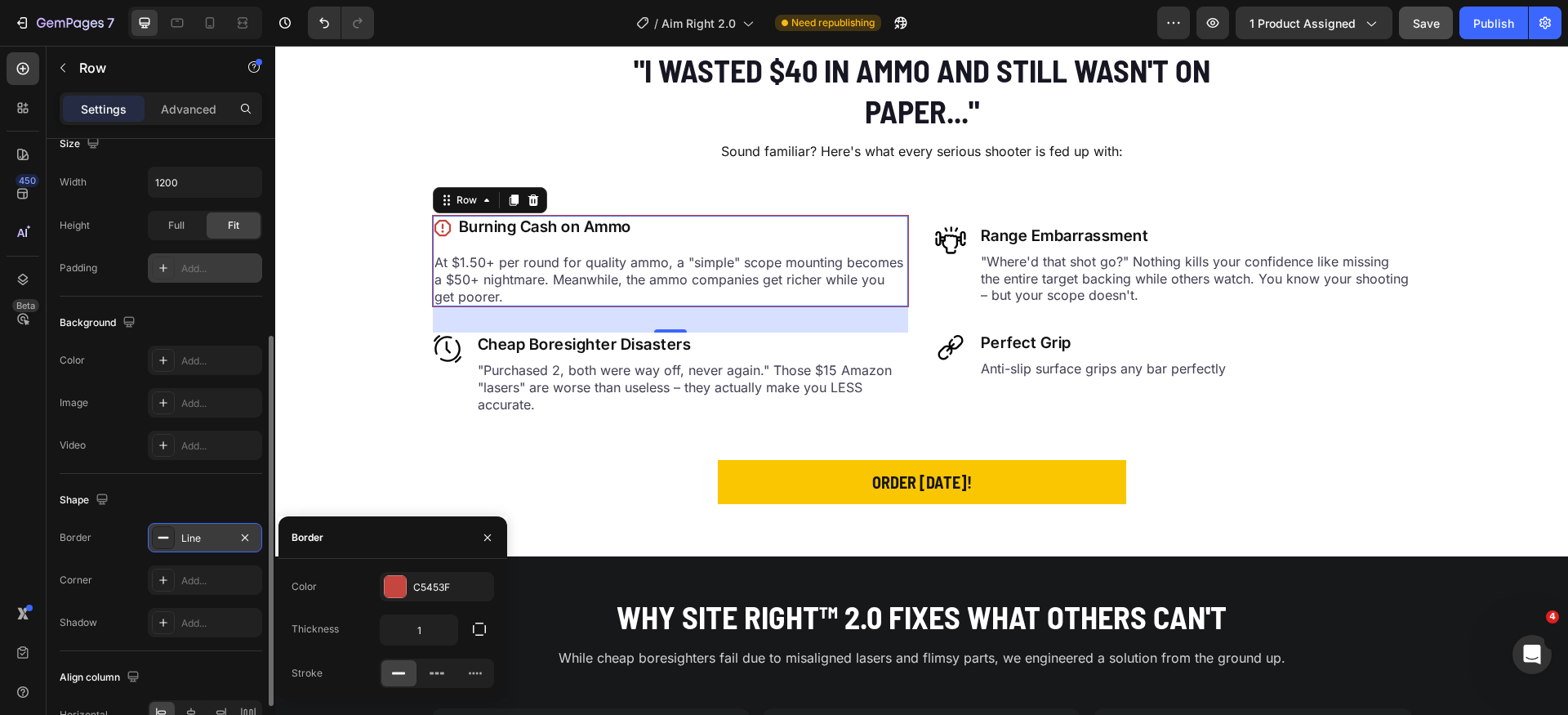
click at [206, 264] on div "Add..." at bounding box center [219, 268] width 77 height 14
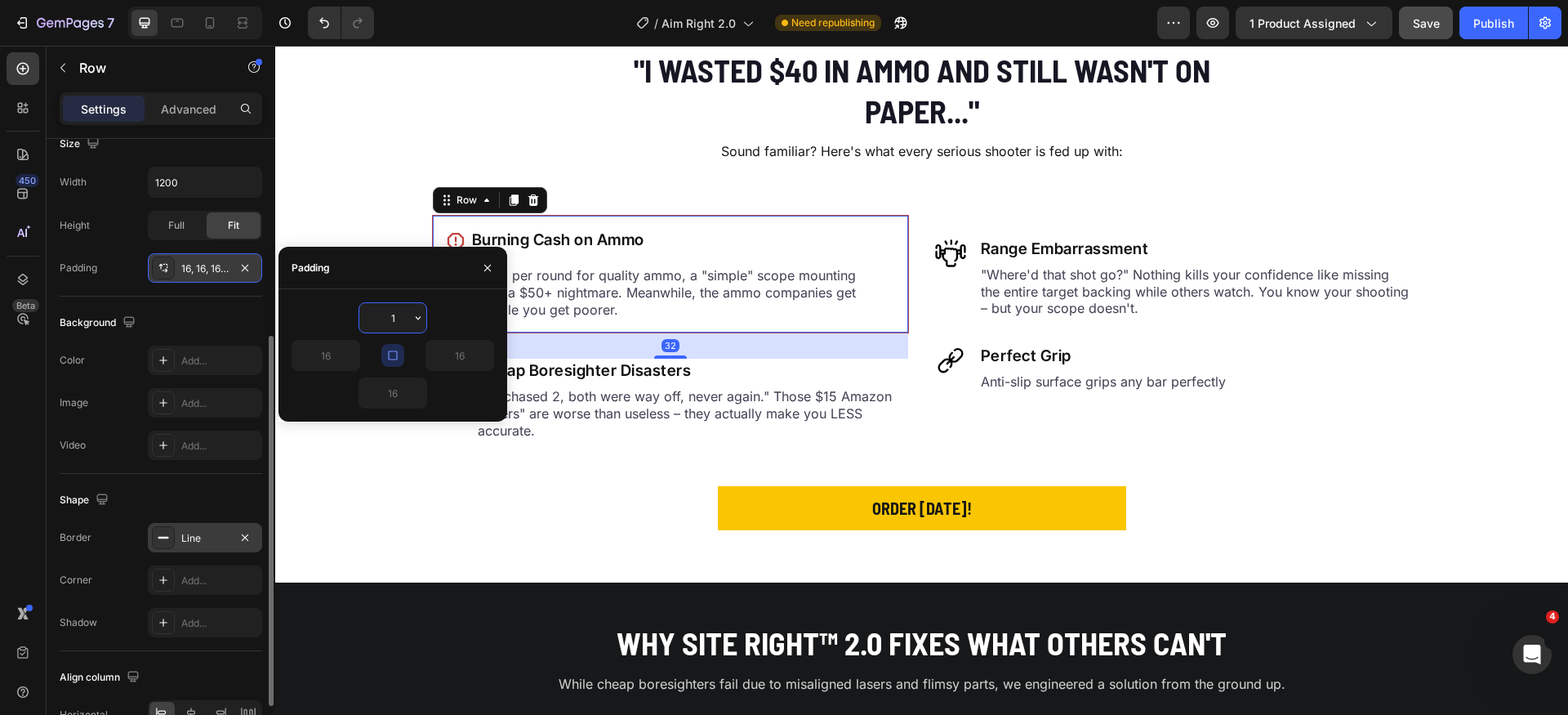
type input "12"
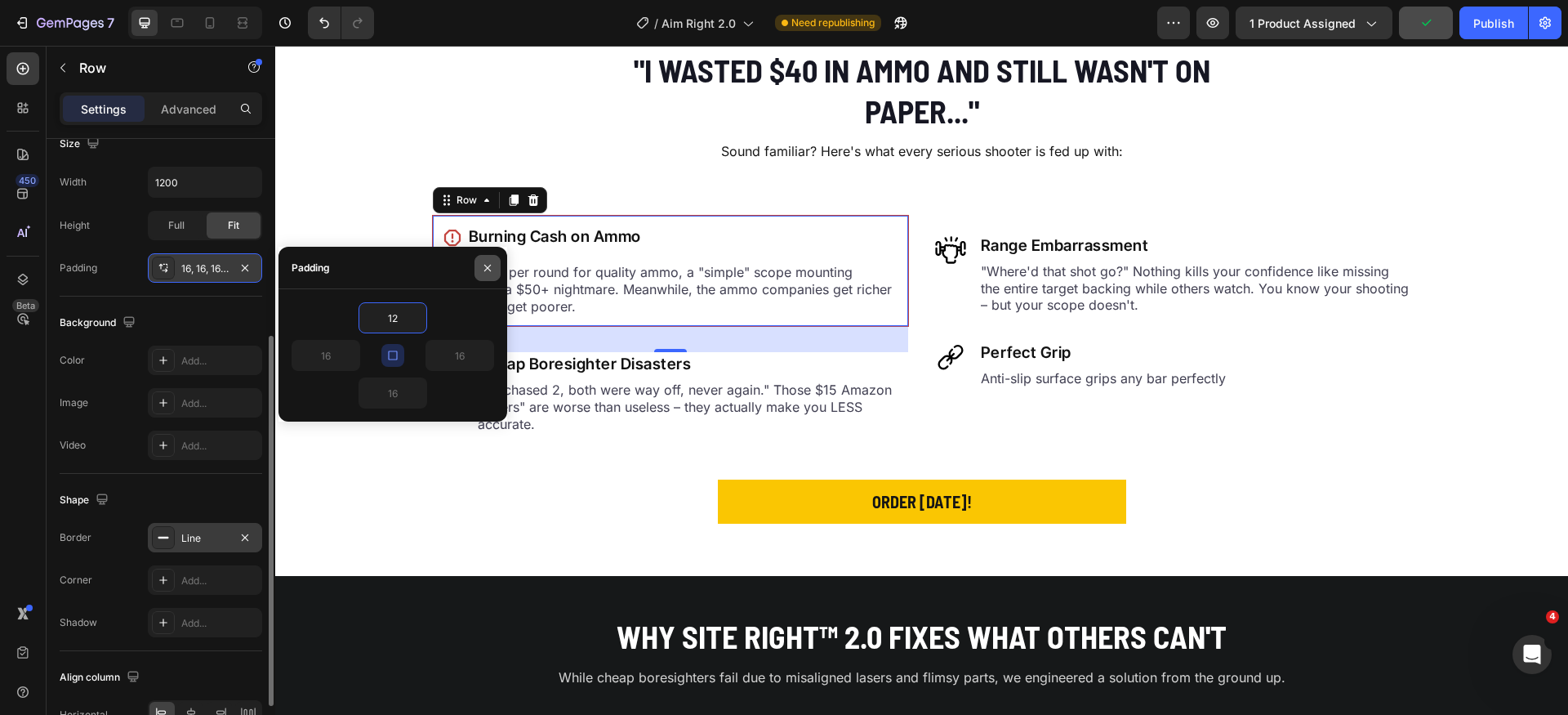
click at [482, 269] on icon "button" at bounding box center [488, 268] width 13 height 13
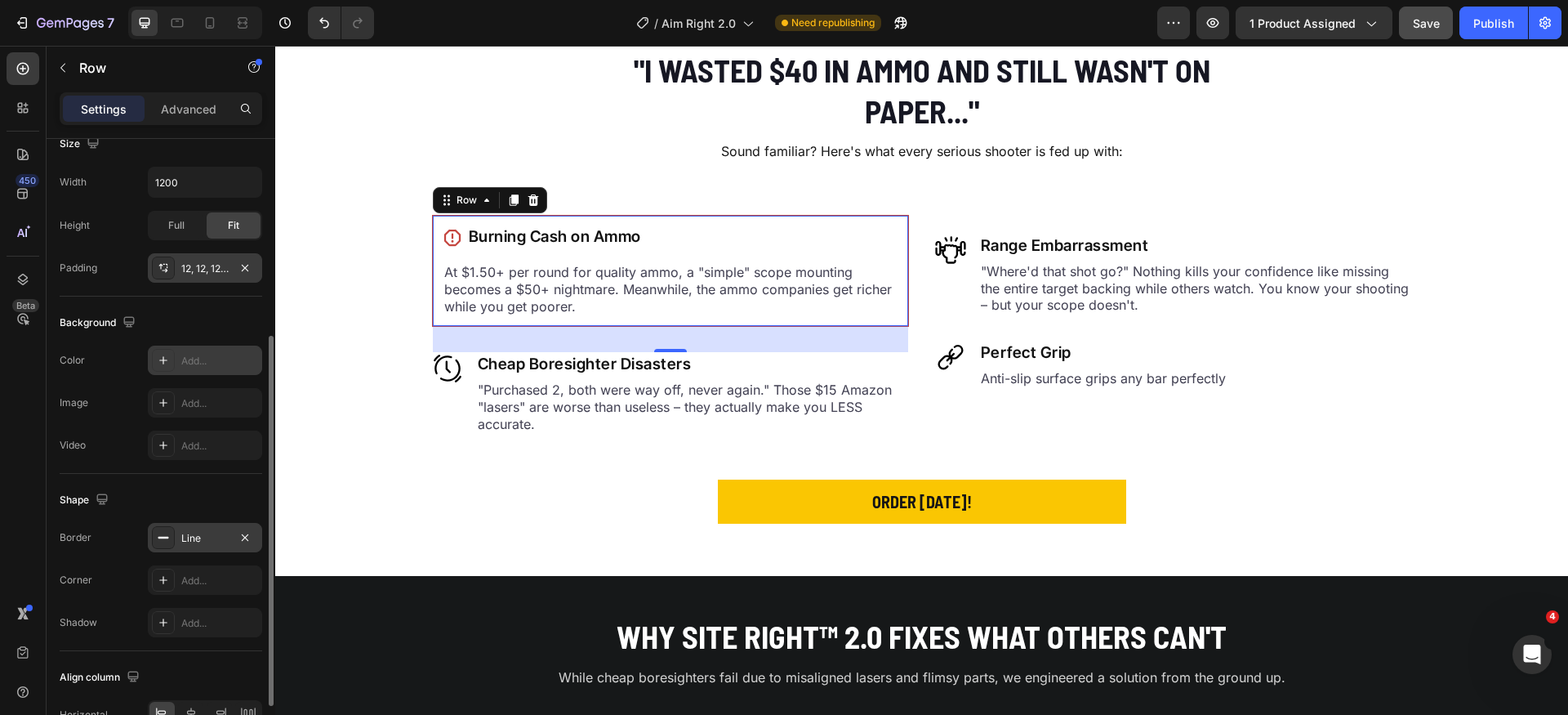
click at [160, 353] on div at bounding box center [163, 360] width 23 height 23
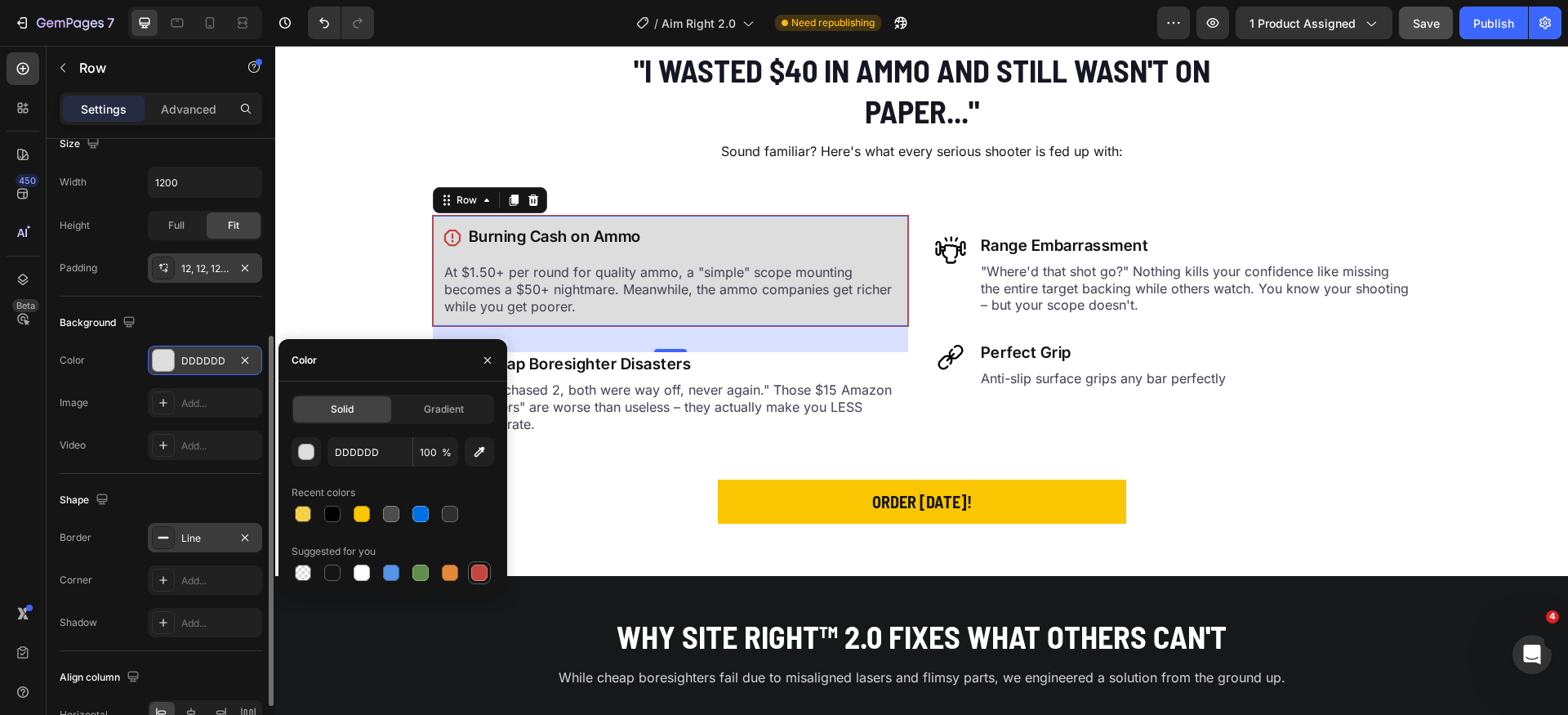
click at [484, 573] on div at bounding box center [479, 572] width 16 height 16
type input "C5453F"
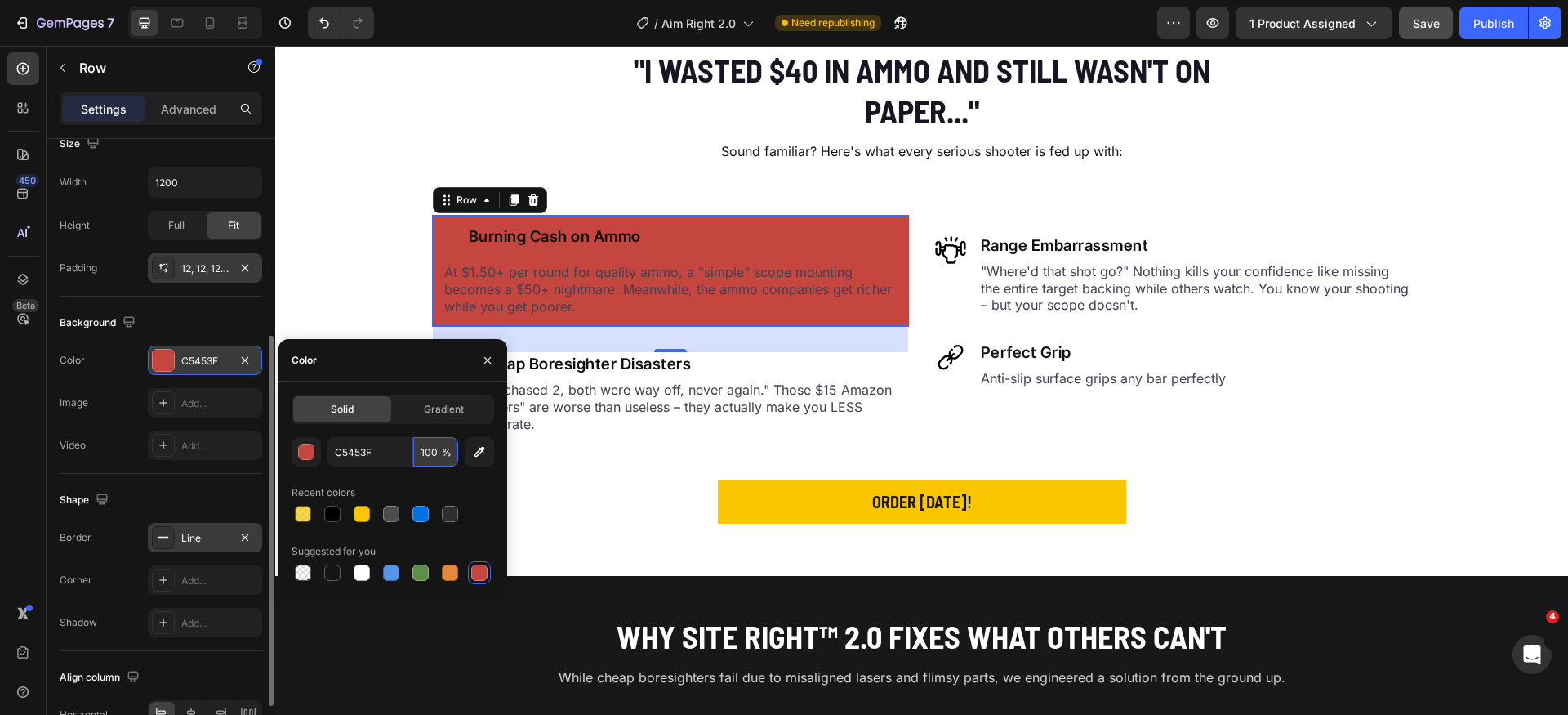
click at [428, 446] on input "100" at bounding box center [436, 452] width 45 height 29
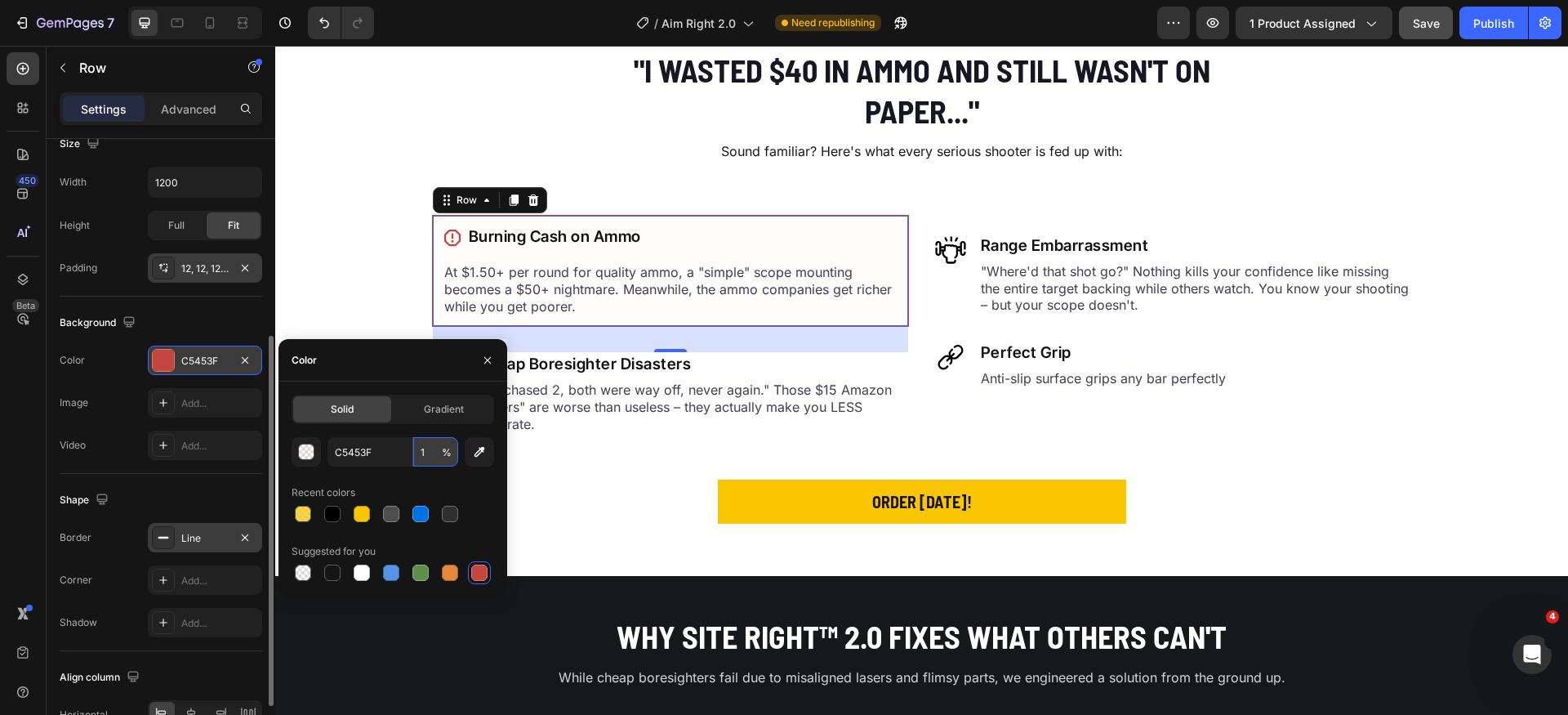
type input "12"
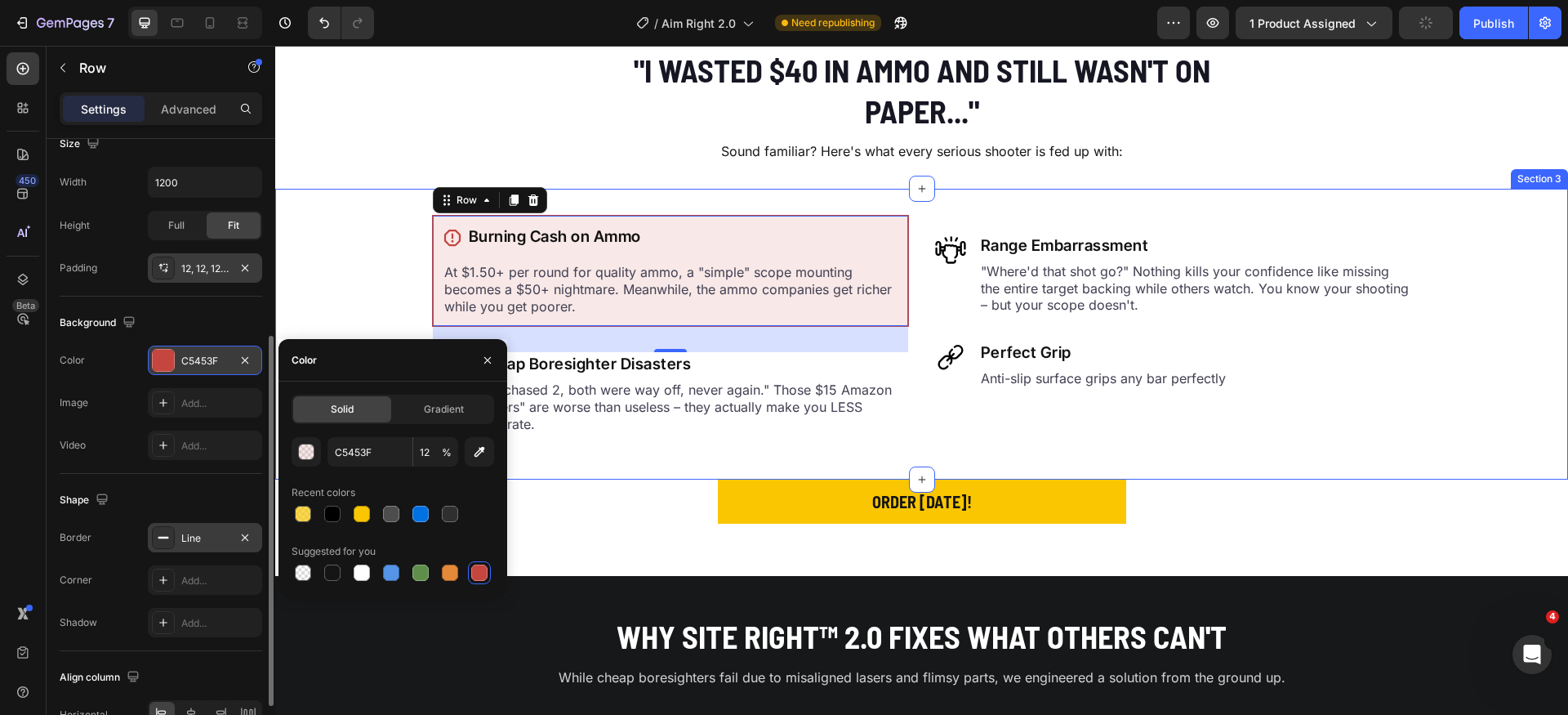
click at [403, 315] on div "Icon Burning Cash on Ammo Heading Row At $1.50+ per round for quality ammo, a "…" at bounding box center [921, 335] width 1293 height 239
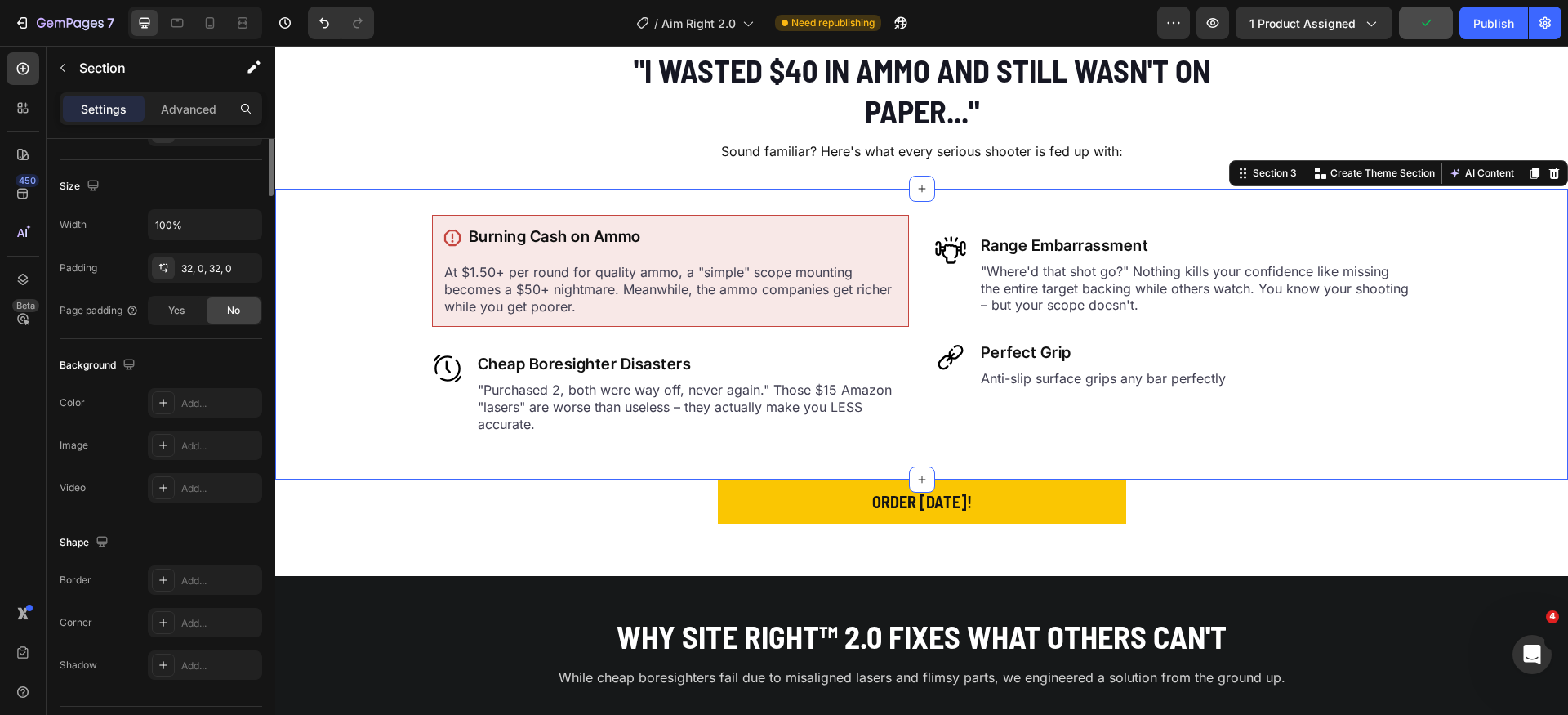
scroll to position [0, 0]
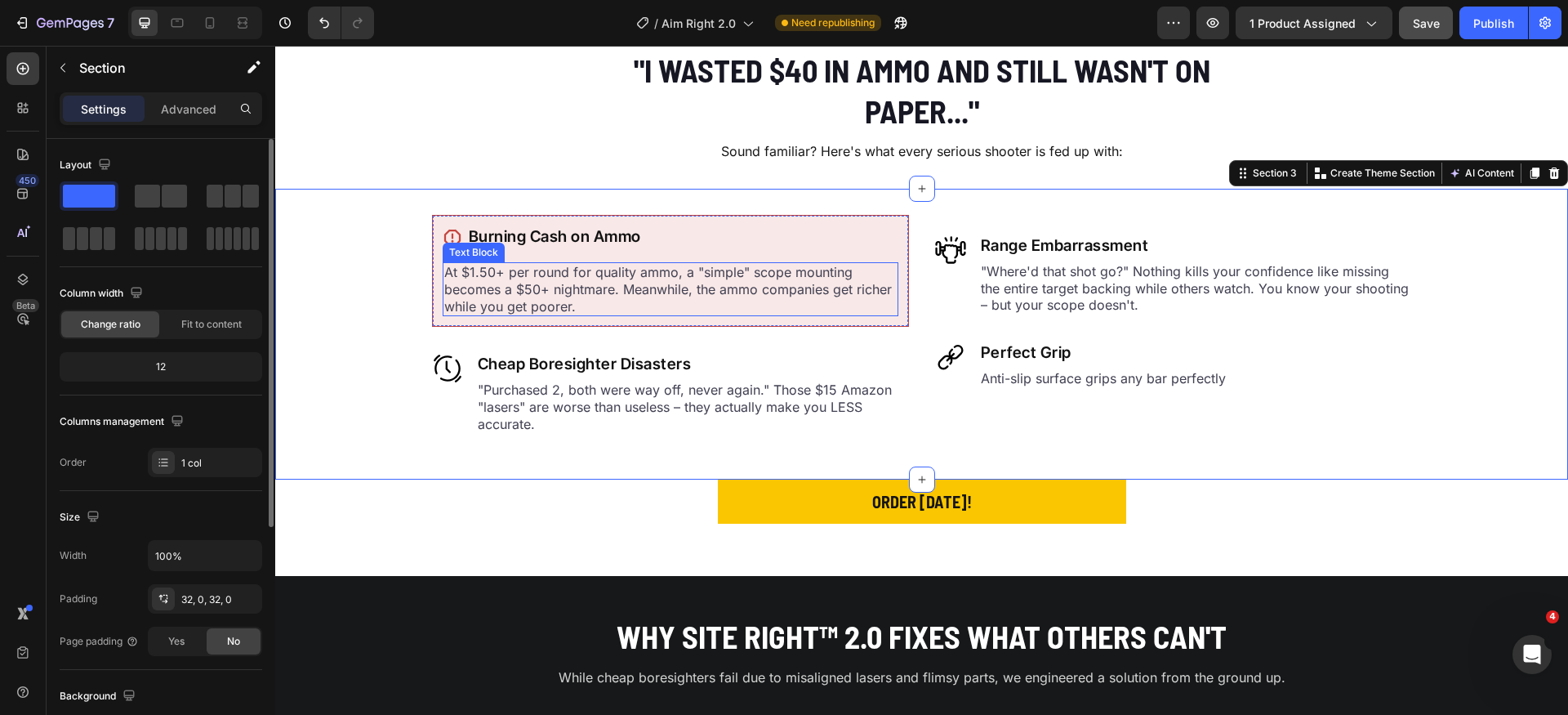
click at [678, 294] on p "At $1.50+ per round for quality ammo, a "simple" scope mounting becomes a $50+ …" at bounding box center [671, 289] width 452 height 50
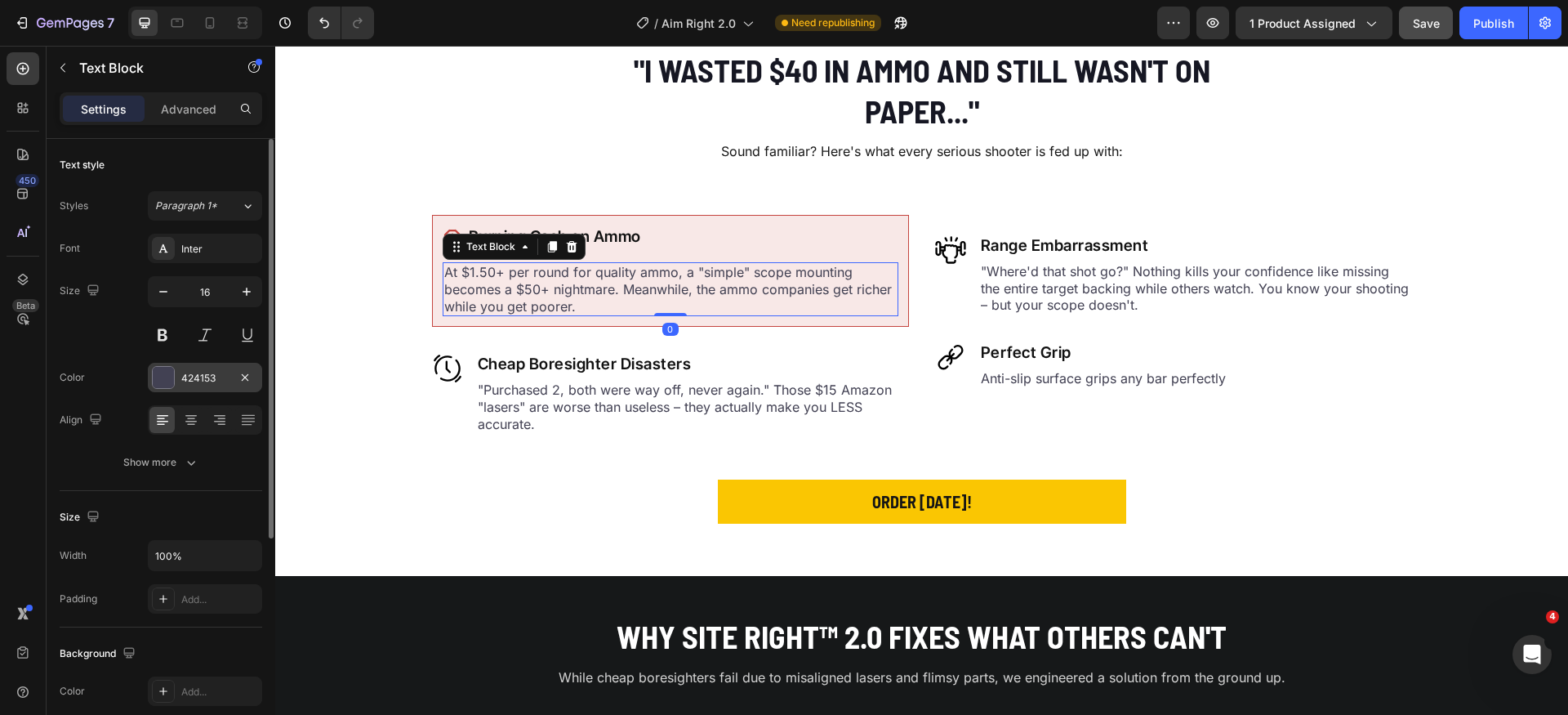
click at [159, 379] on div at bounding box center [163, 377] width 21 height 21
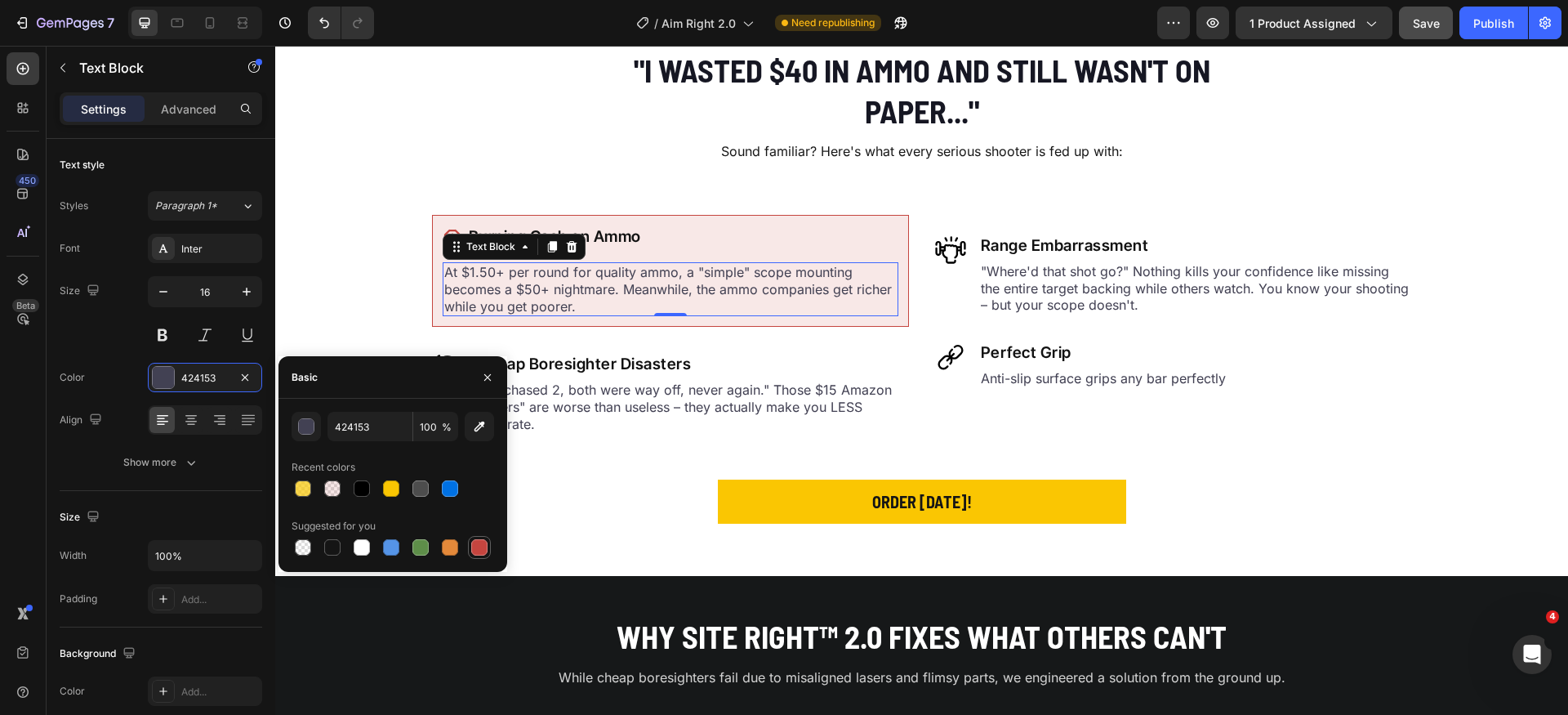
click at [484, 552] on div at bounding box center [479, 547] width 16 height 16
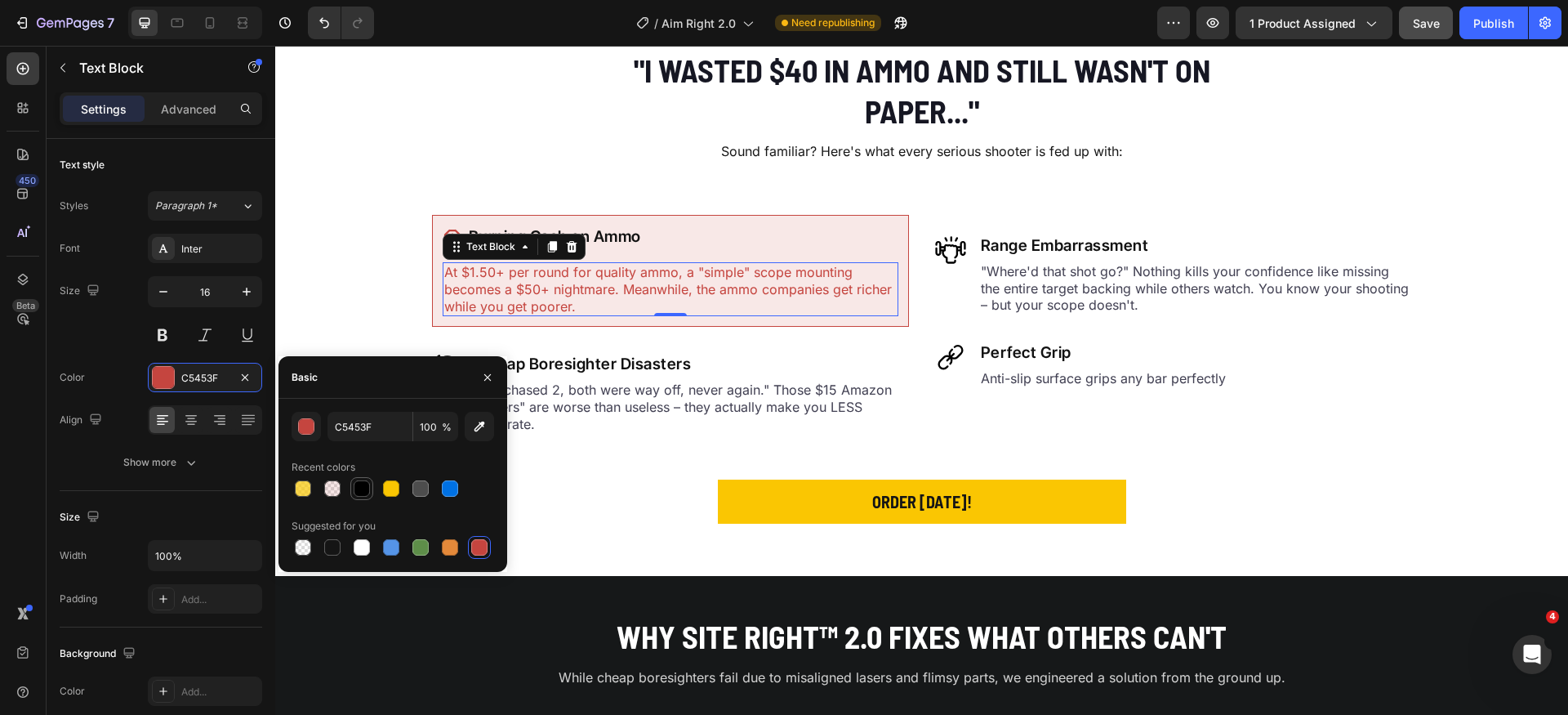
click at [363, 493] on div at bounding box center [362, 488] width 16 height 16
type input "000000"
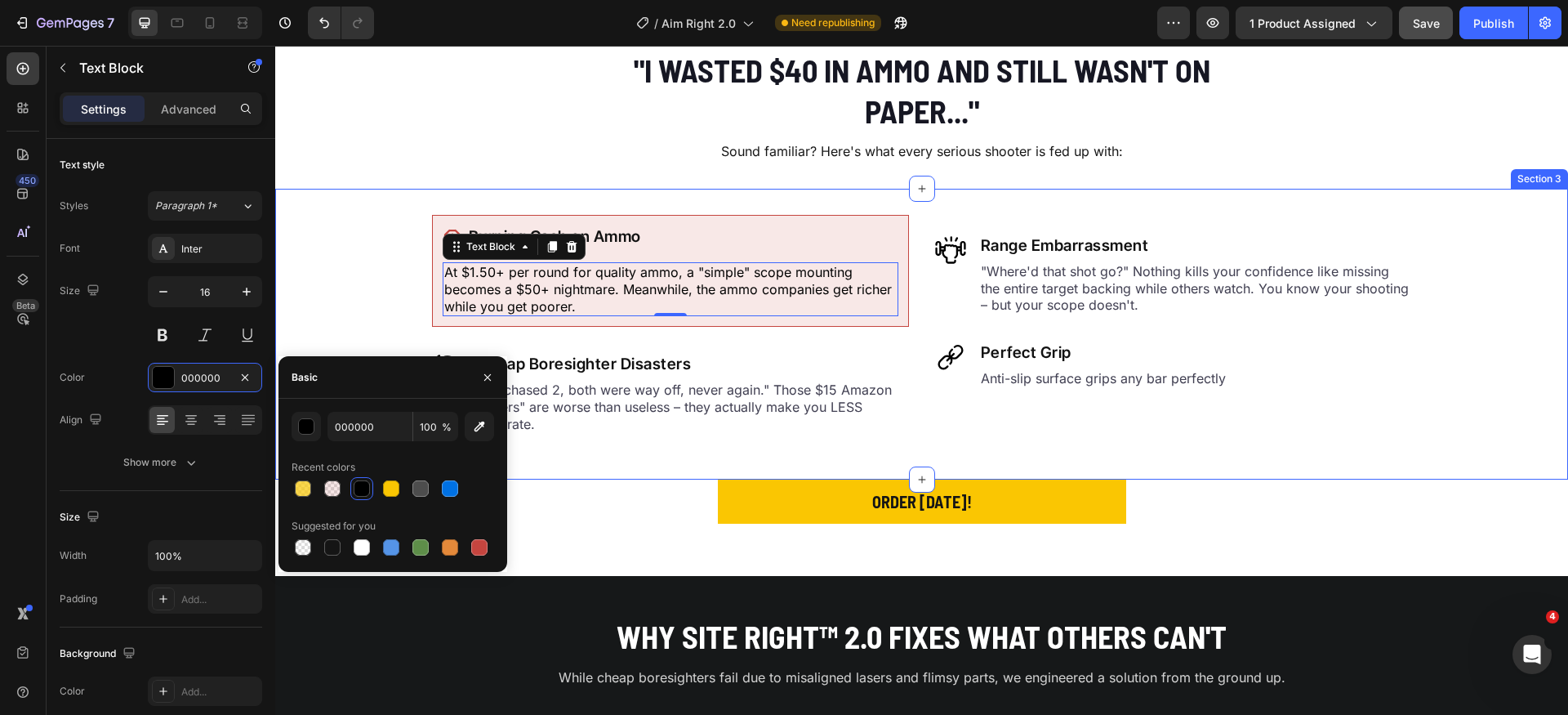
click at [326, 276] on div "Icon Burning Cash on Ammo Heading Row At $1.50+ per round for quality ammo, a "…" at bounding box center [921, 335] width 1293 height 239
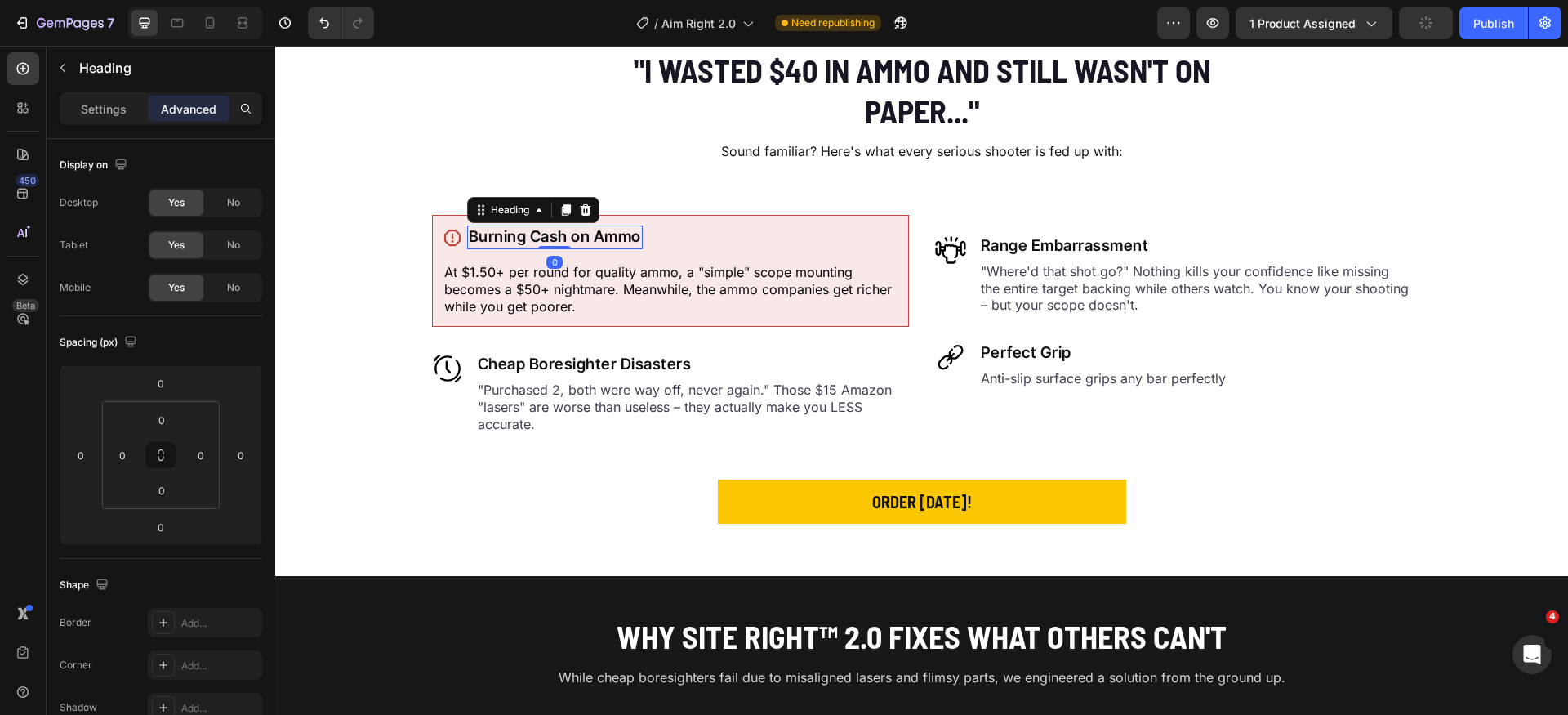
click at [504, 234] on h2 "Burning Cash on Ammo" at bounding box center [555, 237] width 176 height 24
click at [444, 233] on icon at bounding box center [451, 236] width 16 height 16
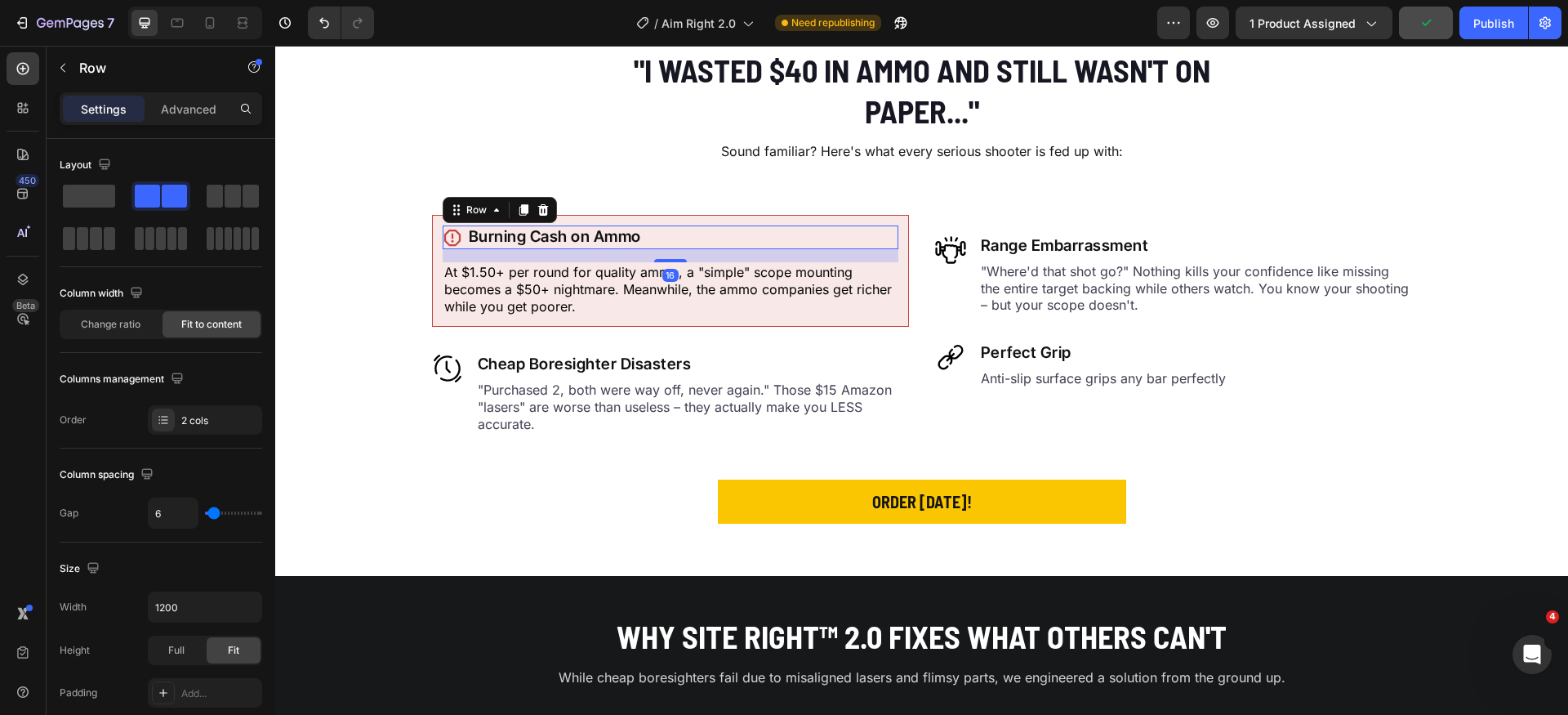
click at [683, 236] on div "Icon Burning Cash on Ammo Heading Row 16" at bounding box center [671, 237] width 456 height 24
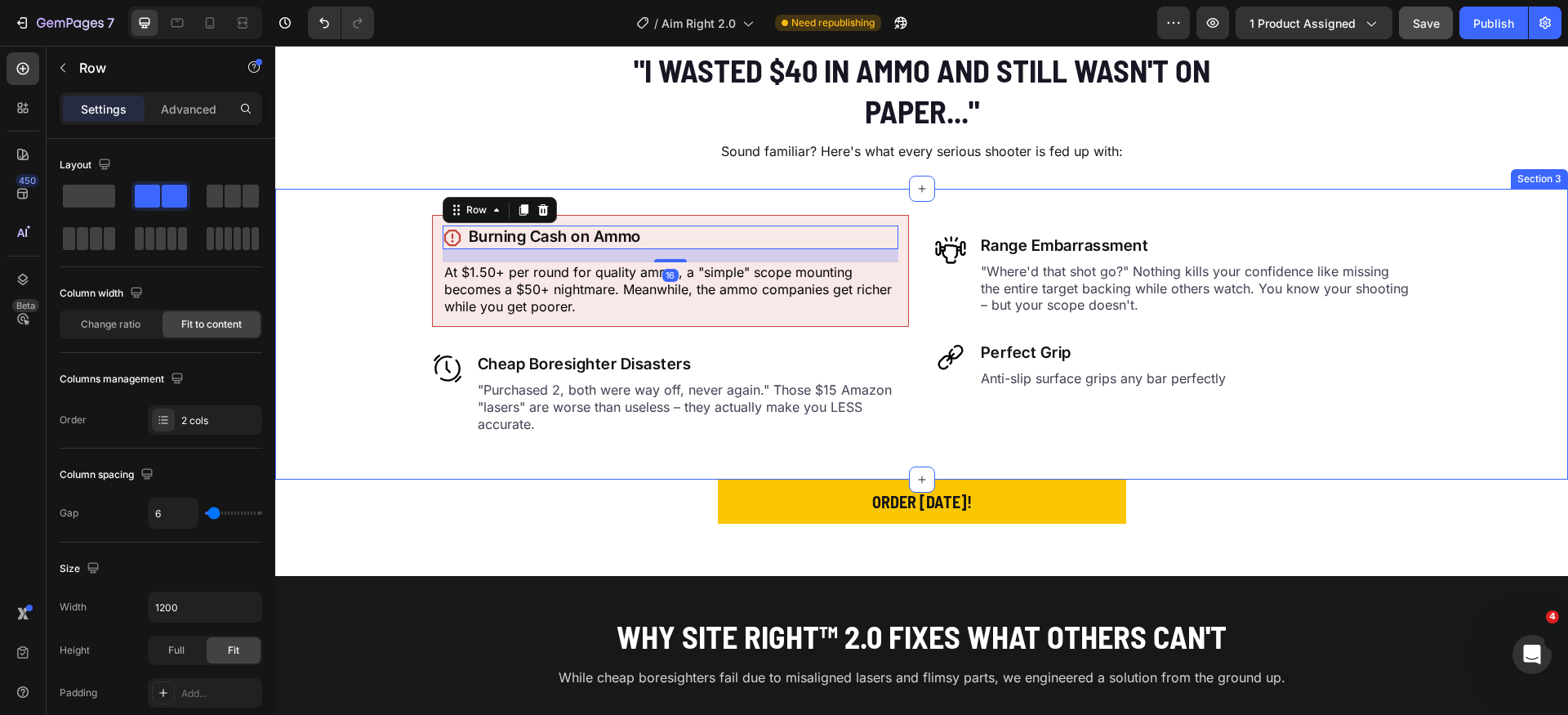
click at [409, 322] on div "Icon Burning Cash on Ammo Heading Row 16 At $1.50+ per round for quality ammo, …" at bounding box center [921, 335] width 1293 height 239
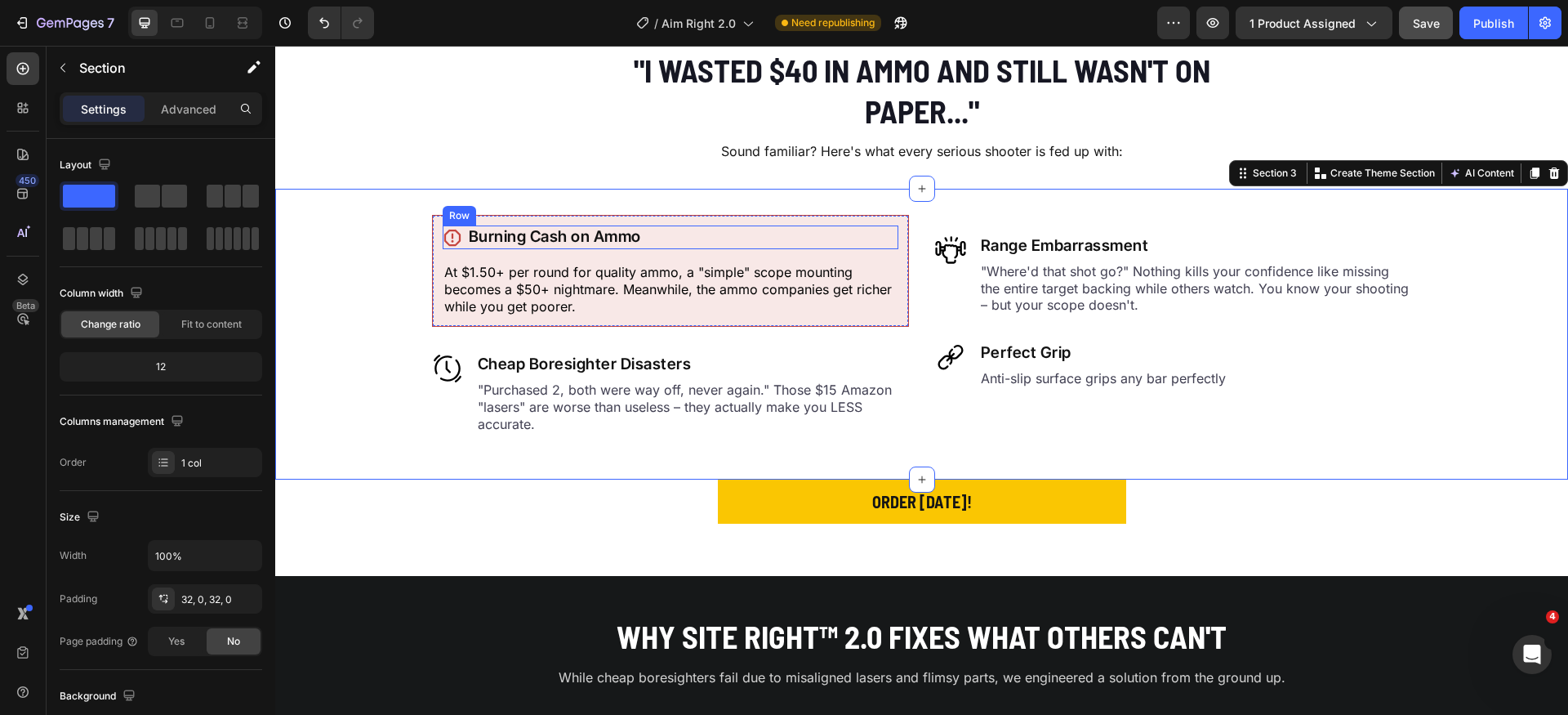
click at [701, 243] on div "Icon Burning Cash on Ammo Heading Row" at bounding box center [671, 237] width 456 height 24
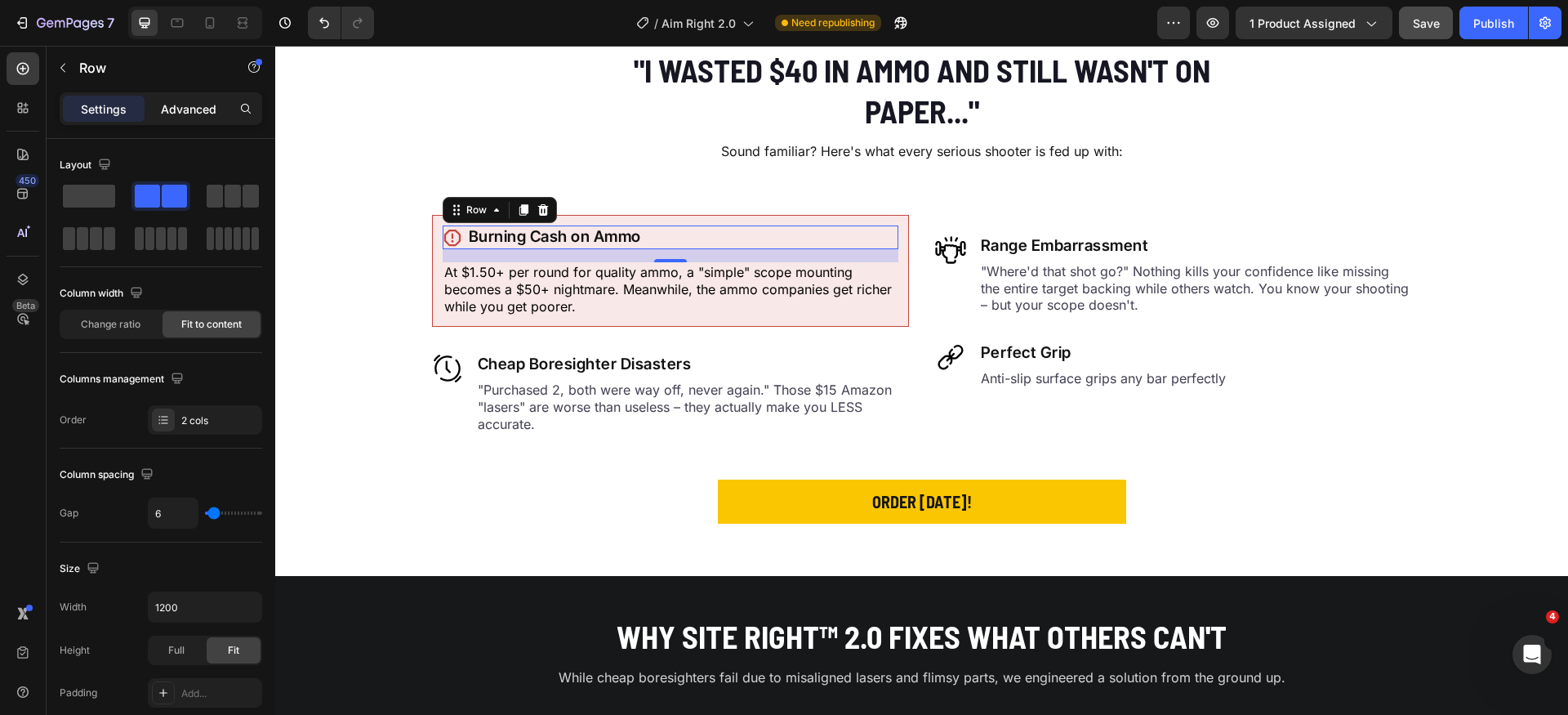
click at [216, 114] on p "Advanced" at bounding box center [188, 109] width 55 height 17
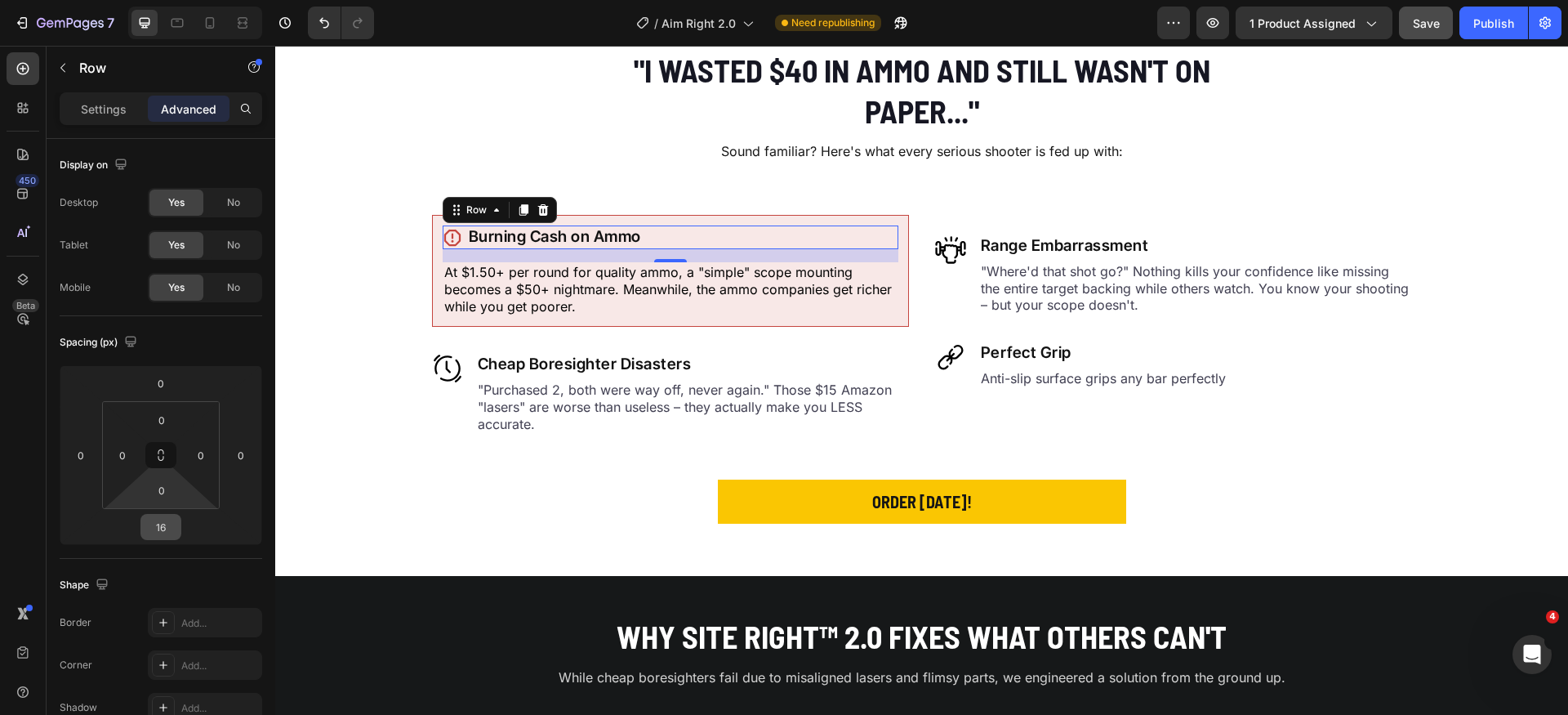
click at [176, 529] on input "16" at bounding box center [161, 527] width 33 height 24
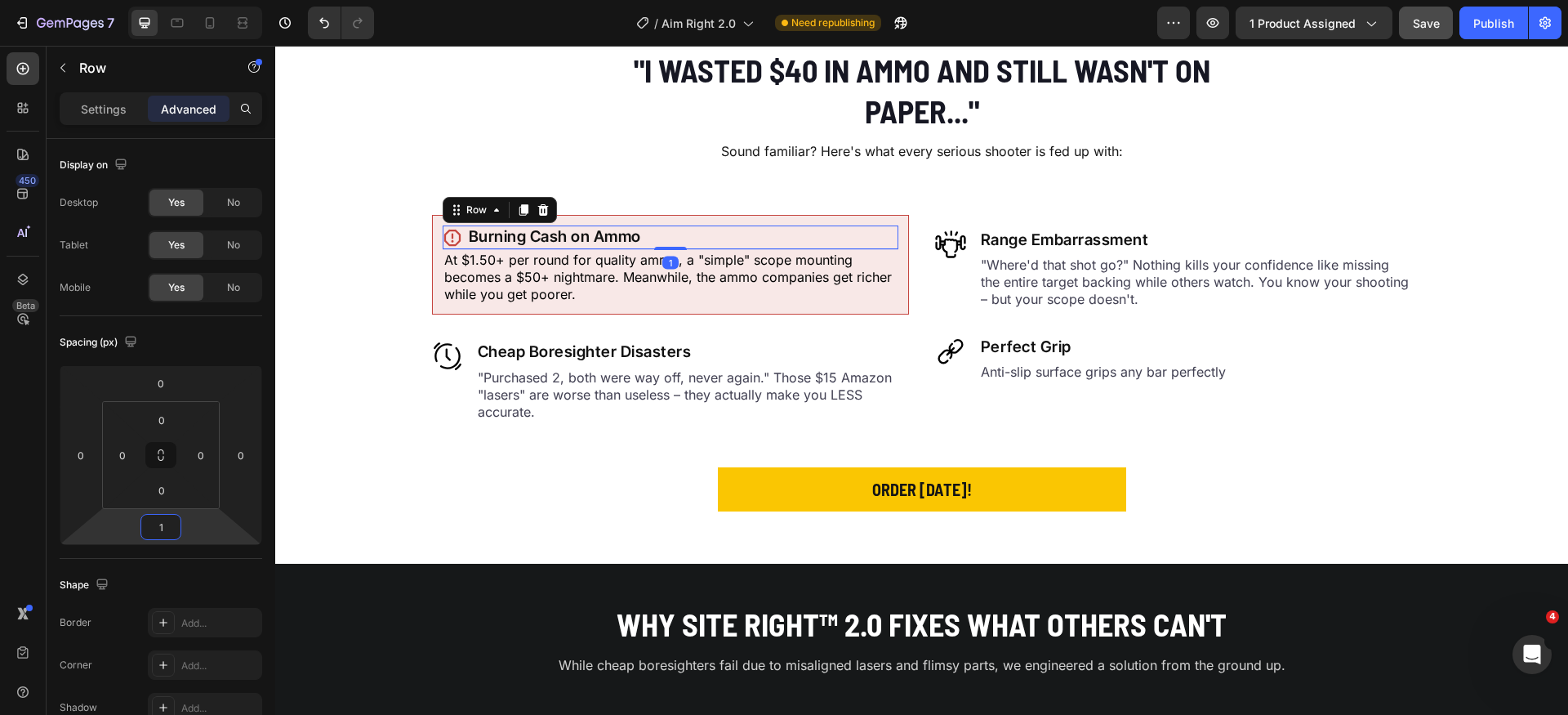
type input "12"
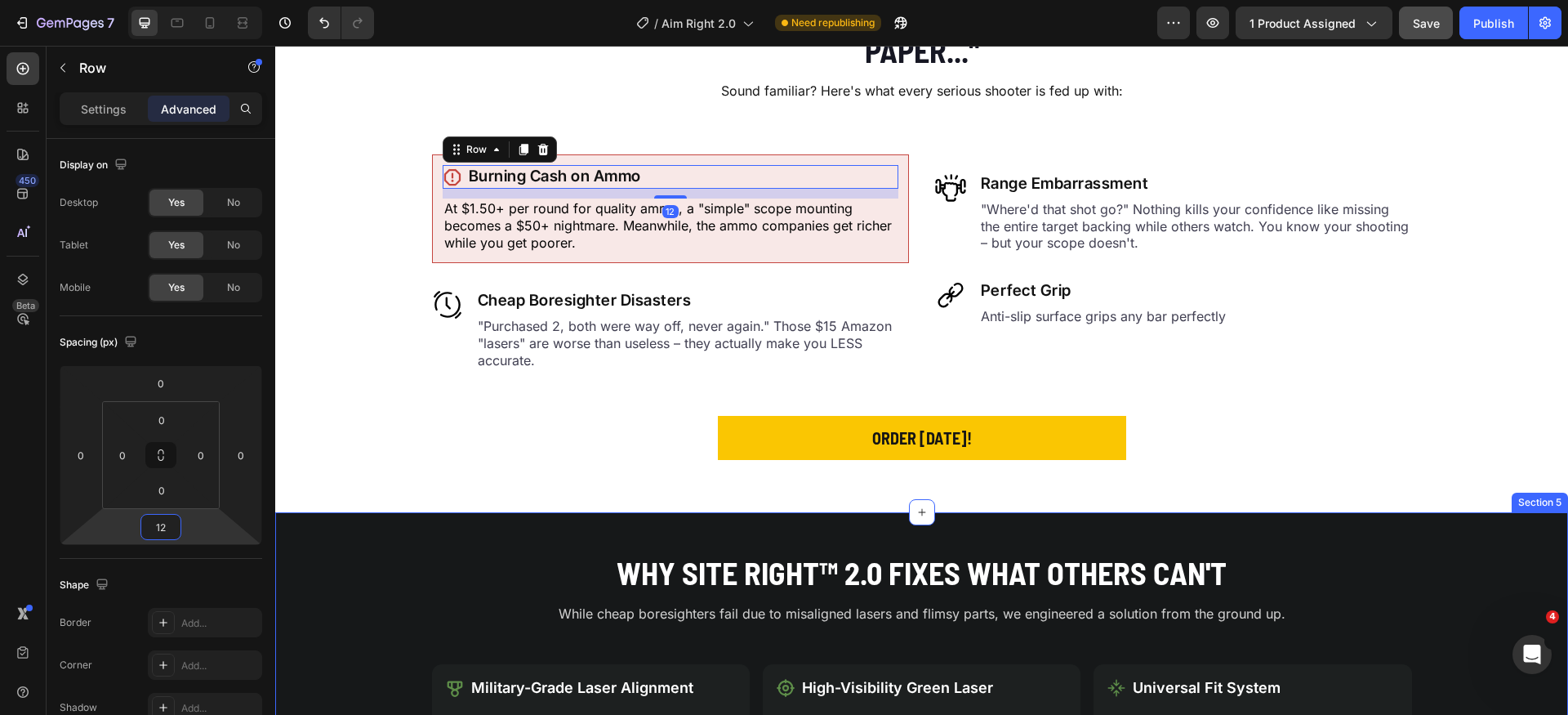
scroll to position [763, 0]
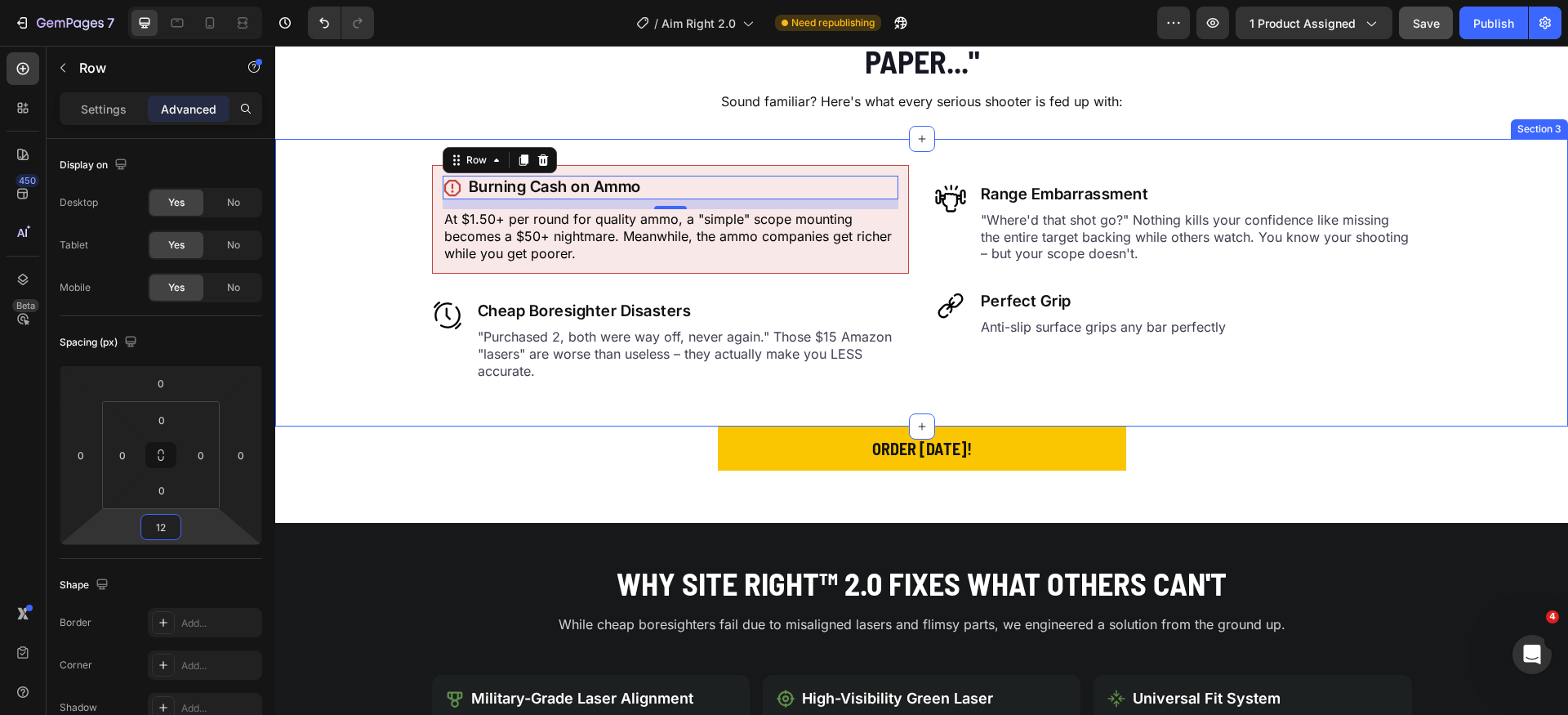
click at [383, 420] on div "Icon Burning Cash on Ammo Heading Row 12 At $1.50+ per round for quality ammo, …" at bounding box center [921, 283] width 1293 height 288
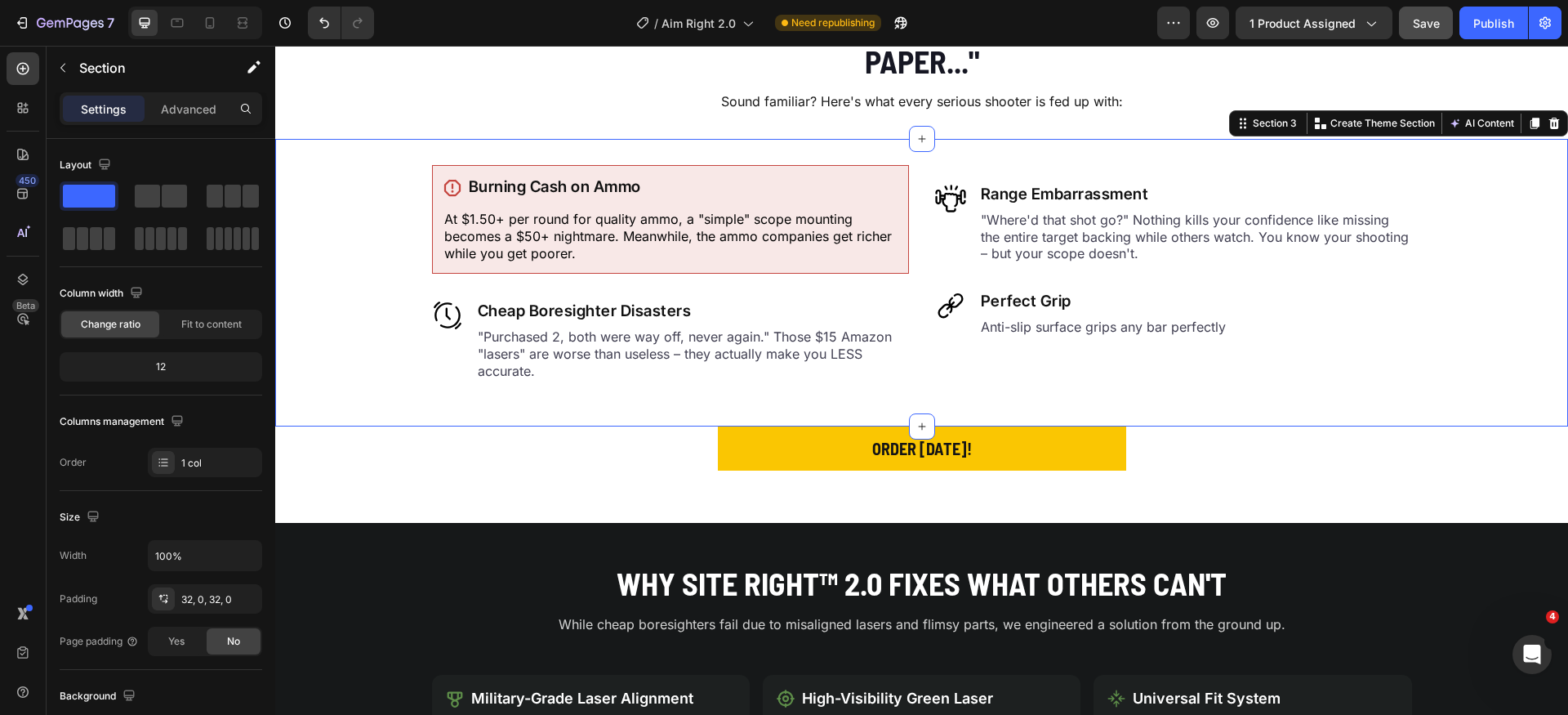
click at [393, 352] on div "Icon Burning Cash on Ammo Heading Row At $1.50+ per round for quality ammo, a "…" at bounding box center [921, 283] width 1293 height 236
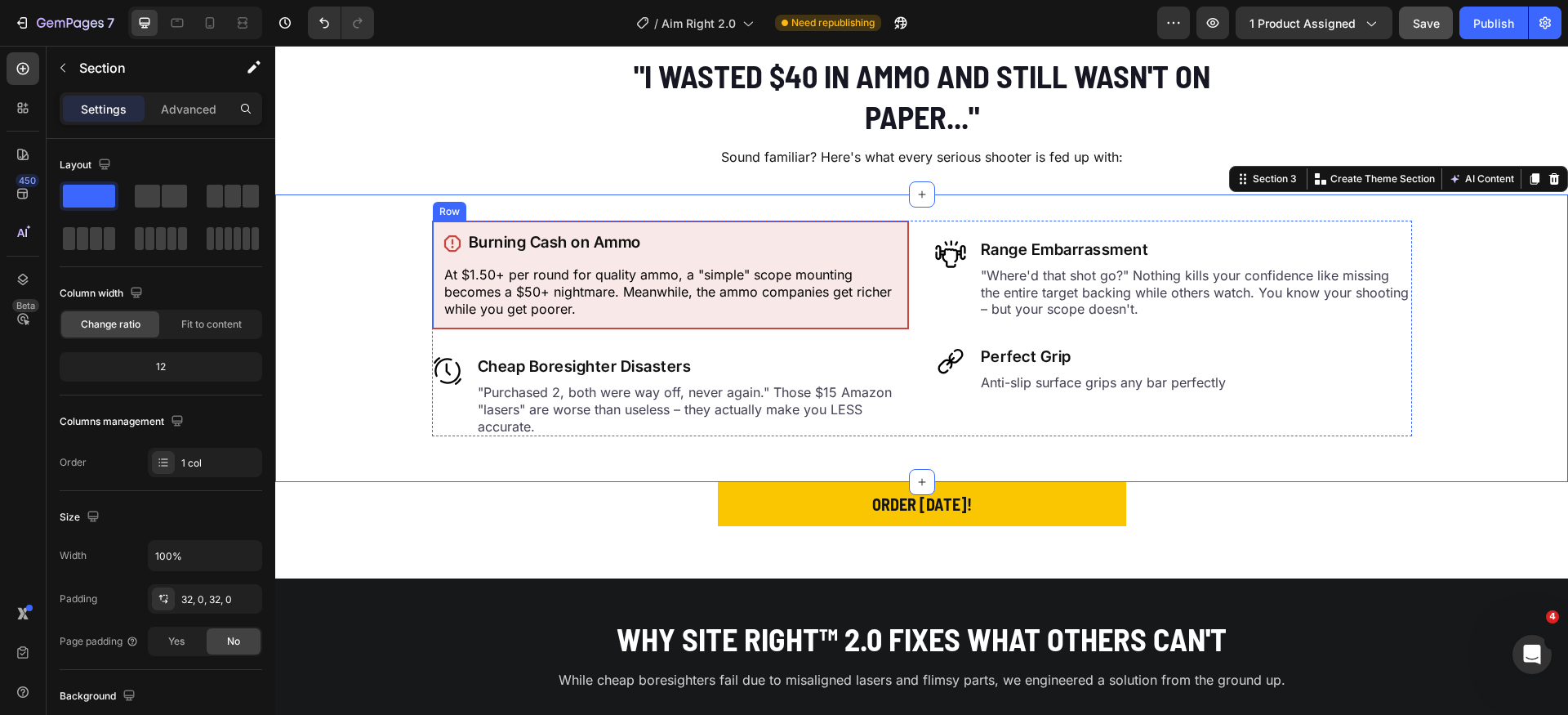
click at [841, 320] on div "Icon Burning Cash on Ammo Heading Row At $1.50+ per round for quality ammo, a "…" at bounding box center [670, 274] width 477 height 109
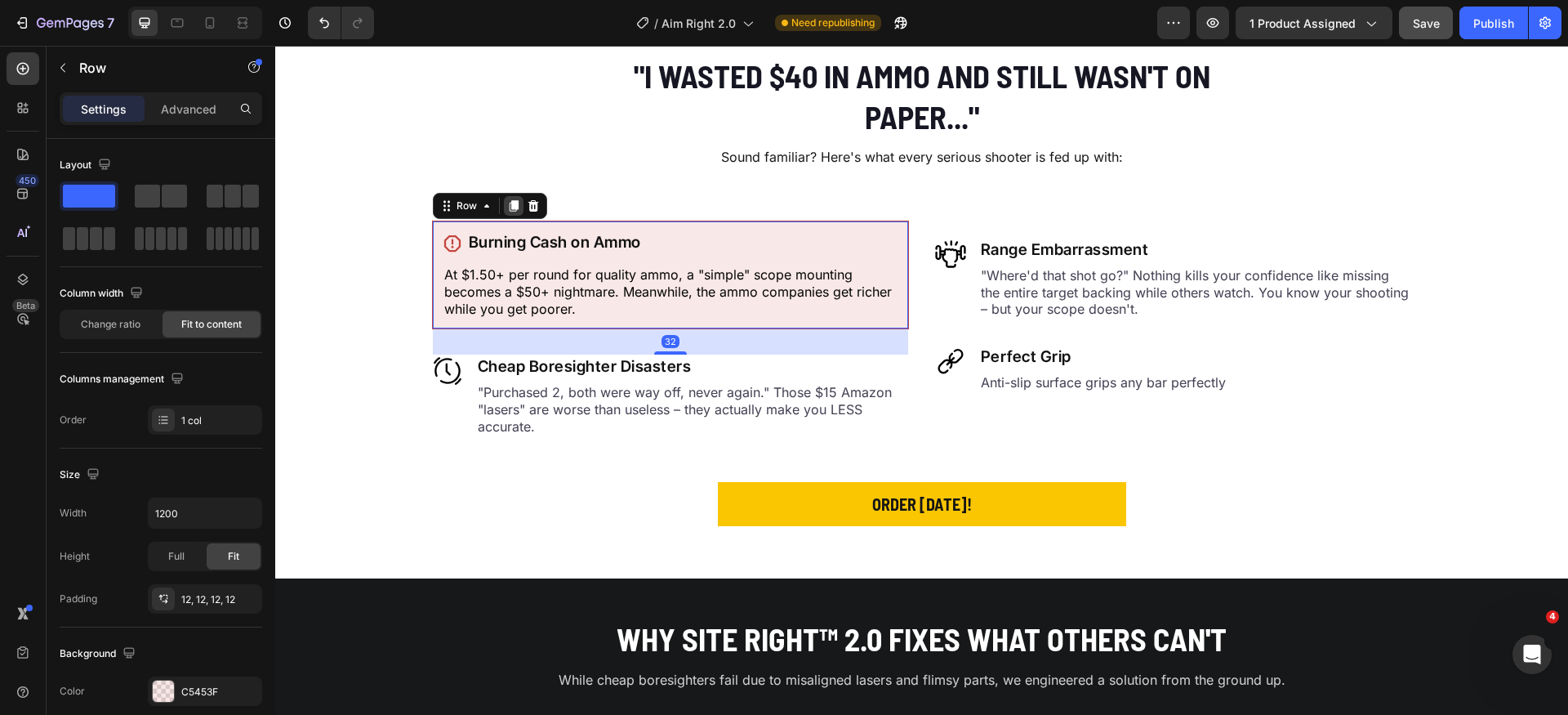
click at [509, 208] on icon at bounding box center [513, 206] width 9 height 12
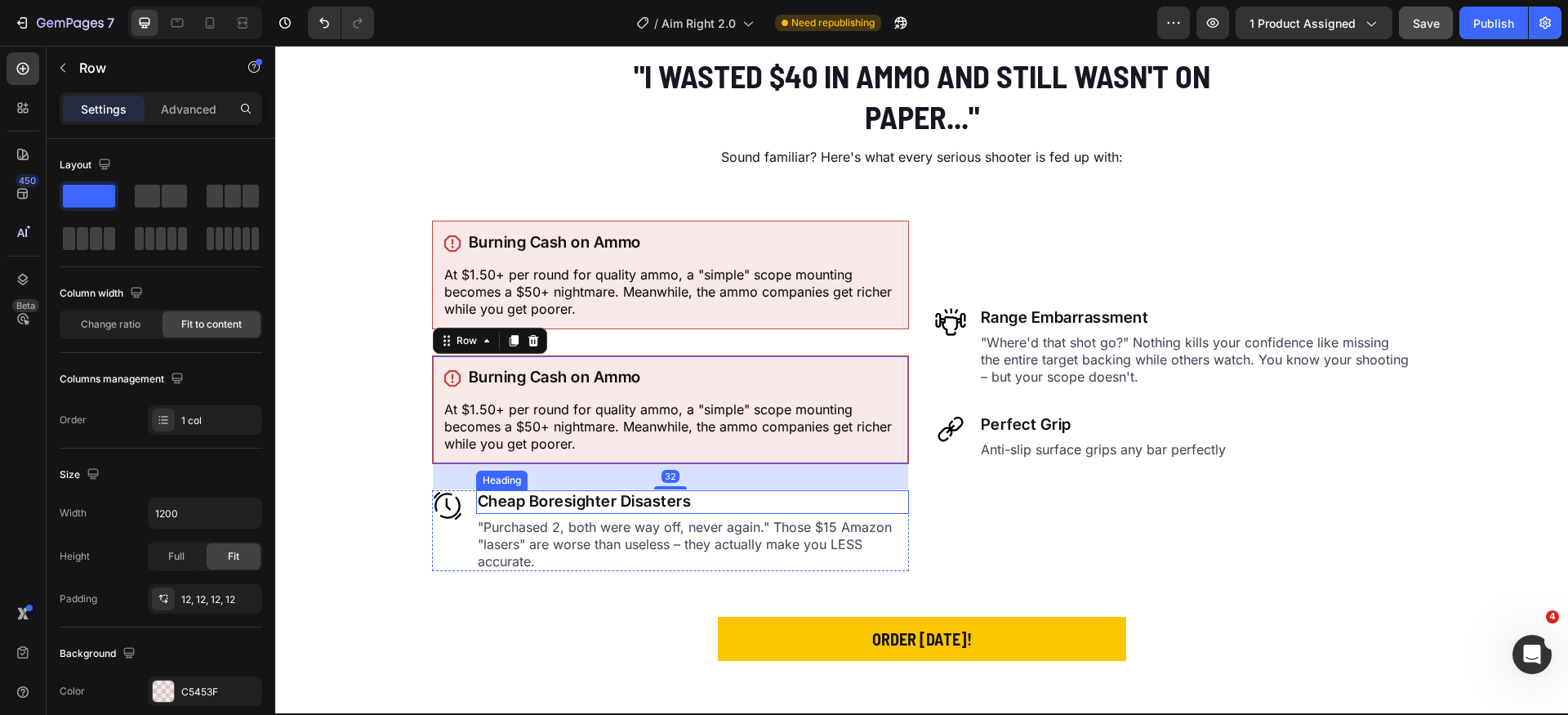
click at [555, 499] on h2 "Cheap Boresighter Disasters" at bounding box center [692, 502] width 433 height 24
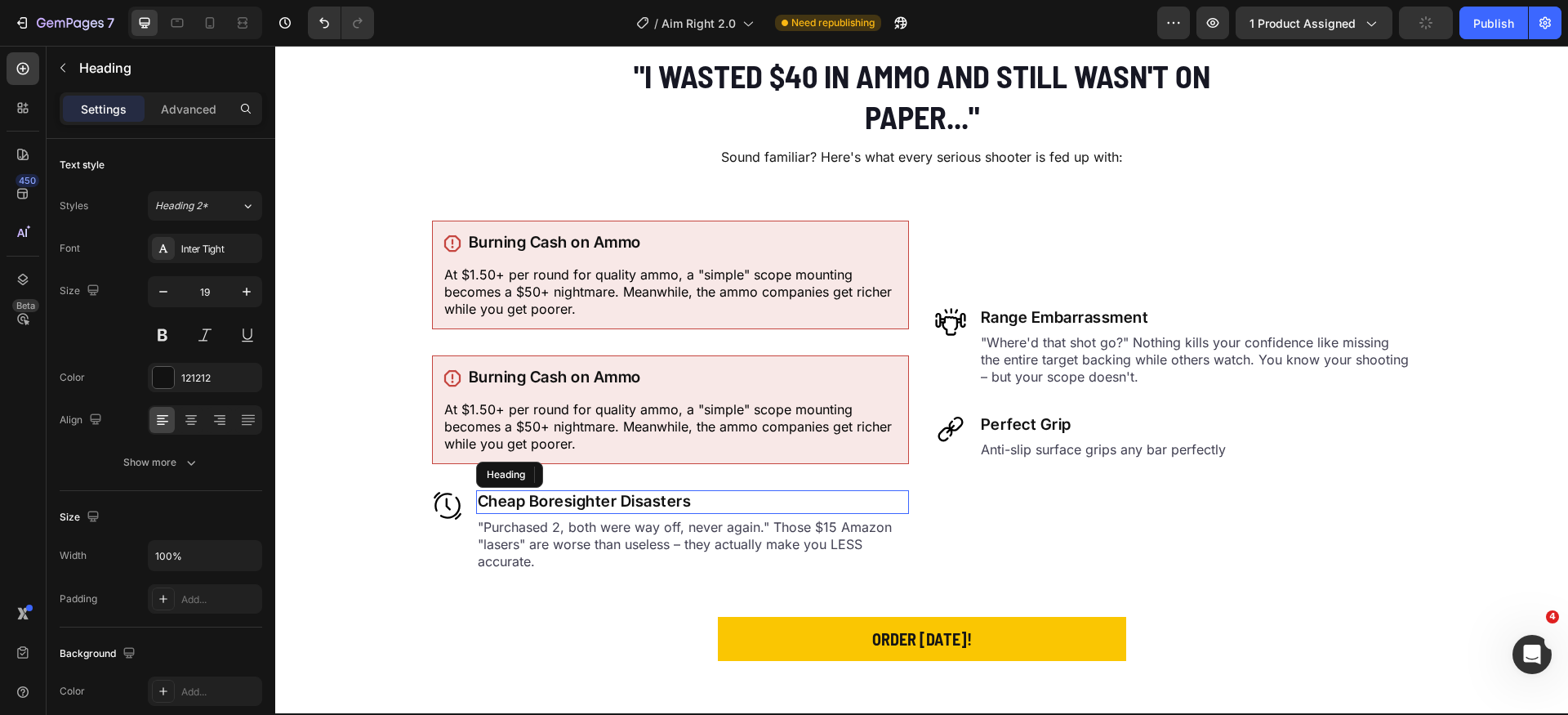
click at [555, 499] on h2 "Cheap Boresighter Disasters" at bounding box center [692, 502] width 433 height 24
click at [555, 499] on p "Cheap Boresighter Disasters" at bounding box center [692, 502] width 430 height 20
copy p "Cheap Boresighter Disasters"
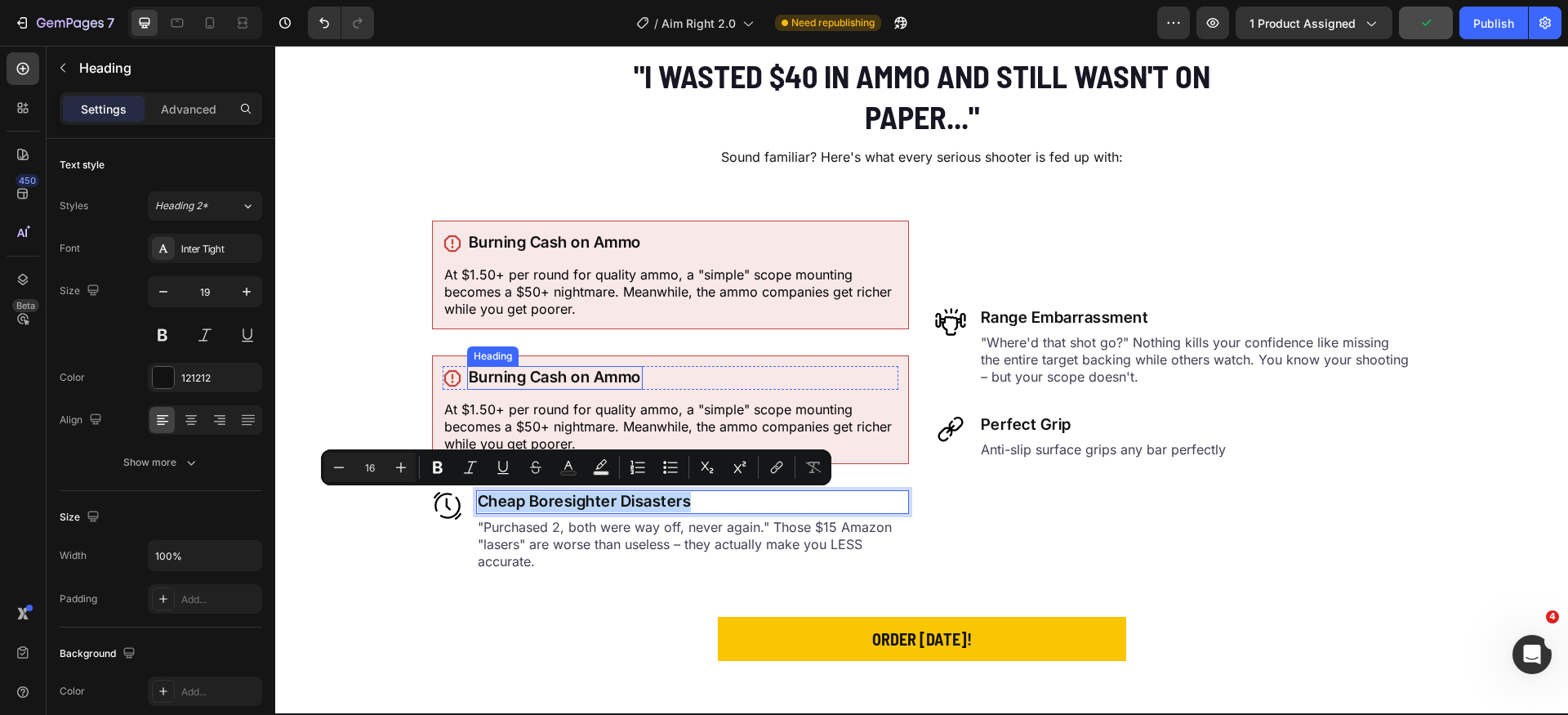
click at [588, 379] on h2 "Burning Cash on Ammo" at bounding box center [555, 378] width 176 height 24
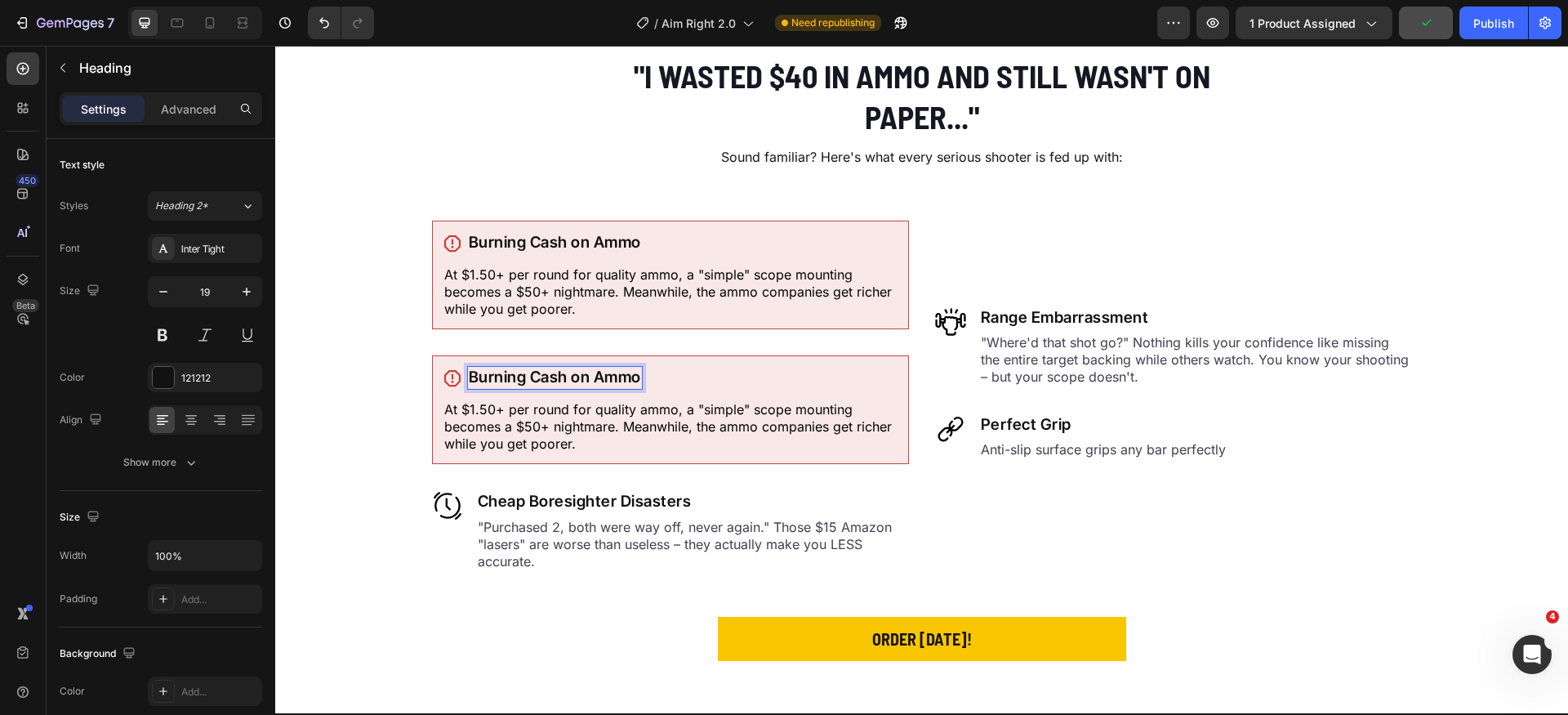
click at [588, 379] on h2 "Burning Cash on Ammo" at bounding box center [555, 378] width 176 height 24
click at [588, 379] on p "Burning Cash on Ammo" at bounding box center [555, 378] width 172 height 20
click at [591, 527] on p ""Purchased 2, both were way off, never again." Those $15 Amazon "lasers" are wo…" at bounding box center [692, 544] width 430 height 50
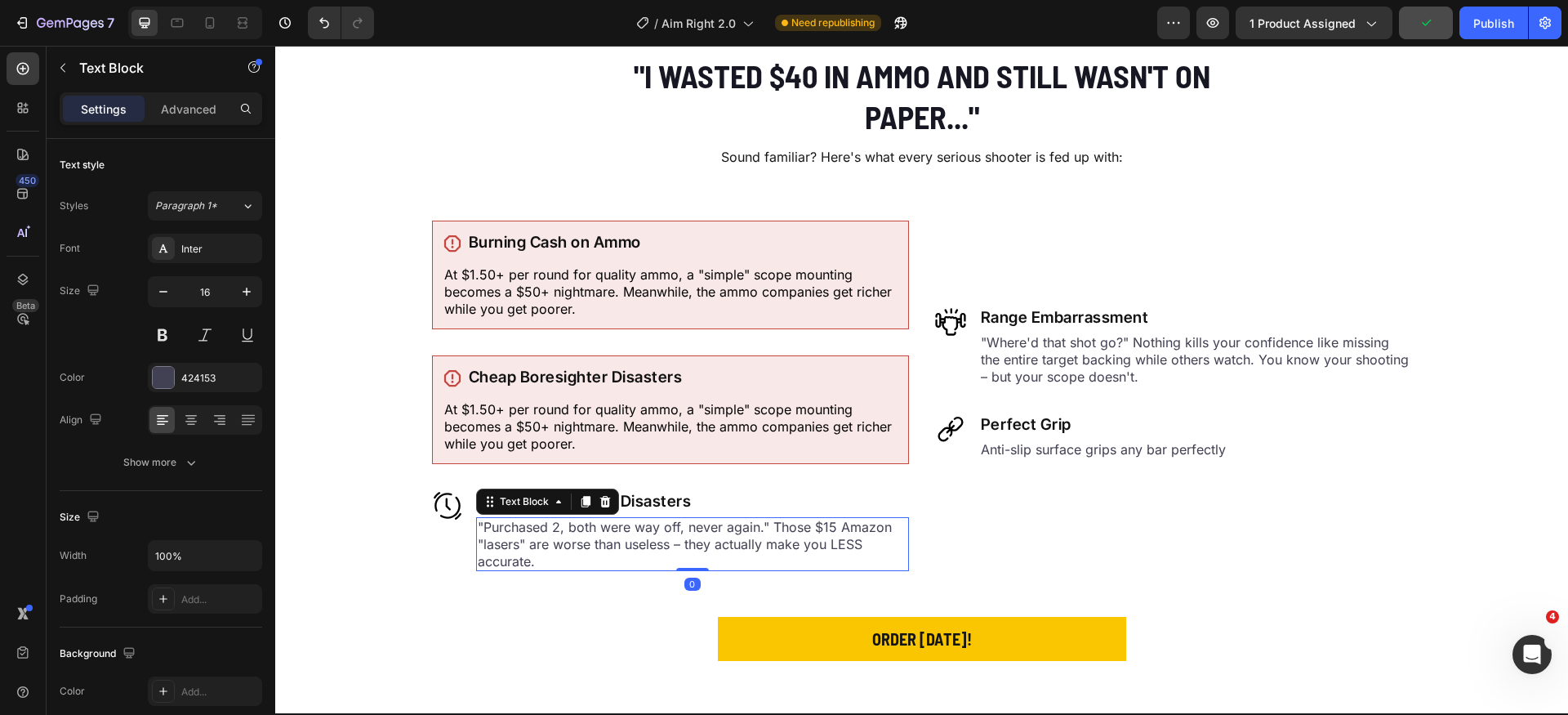
click at [591, 527] on p ""Purchased 2, both were way off, never again." Those $15 Amazon "lasers" are wo…" at bounding box center [692, 544] width 430 height 50
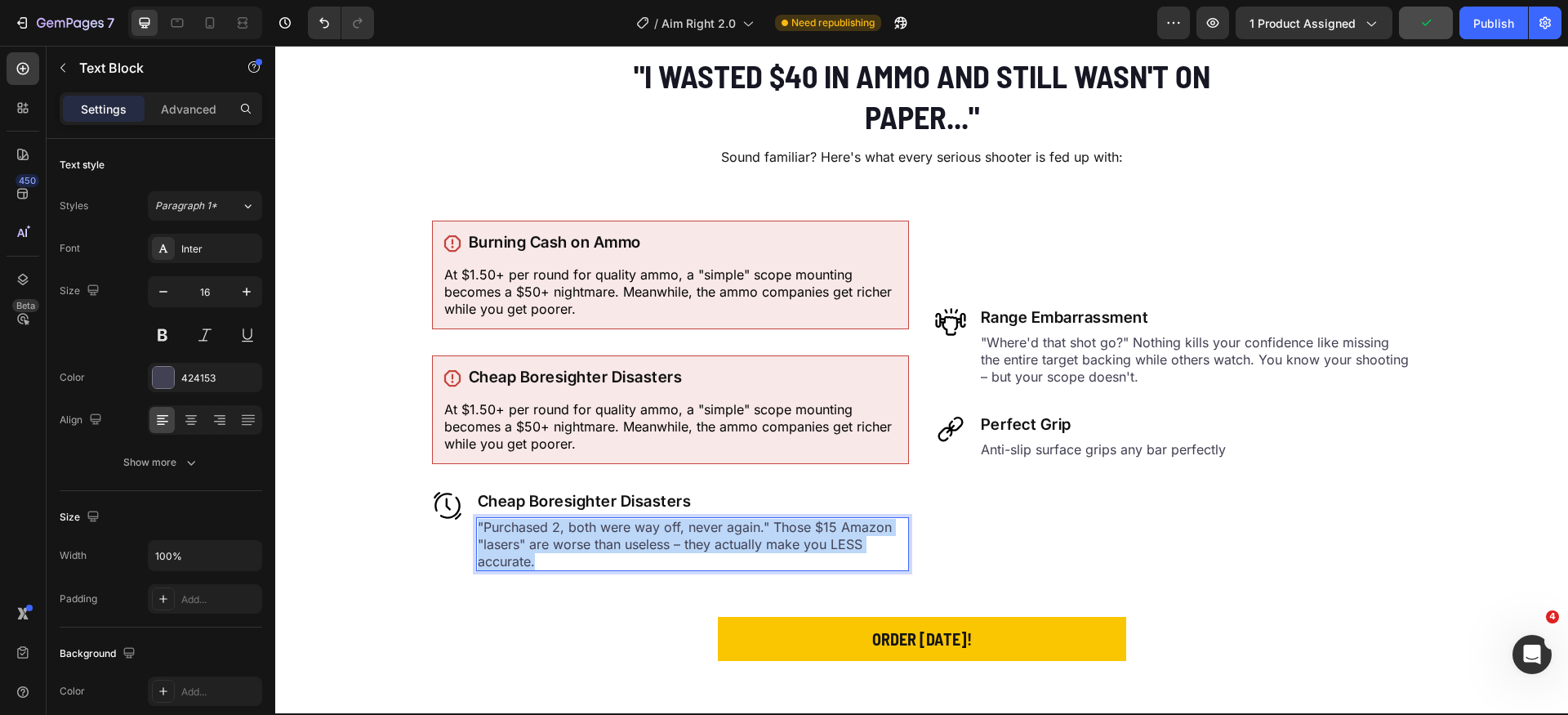
click at [591, 527] on p ""Purchased 2, both were way off, never again." Those $15 Amazon "lasers" are wo…" at bounding box center [692, 544] width 430 height 50
copy p ""Purchased 2, both were way off, never again." Those $15 Amazon "lasers" are wo…"
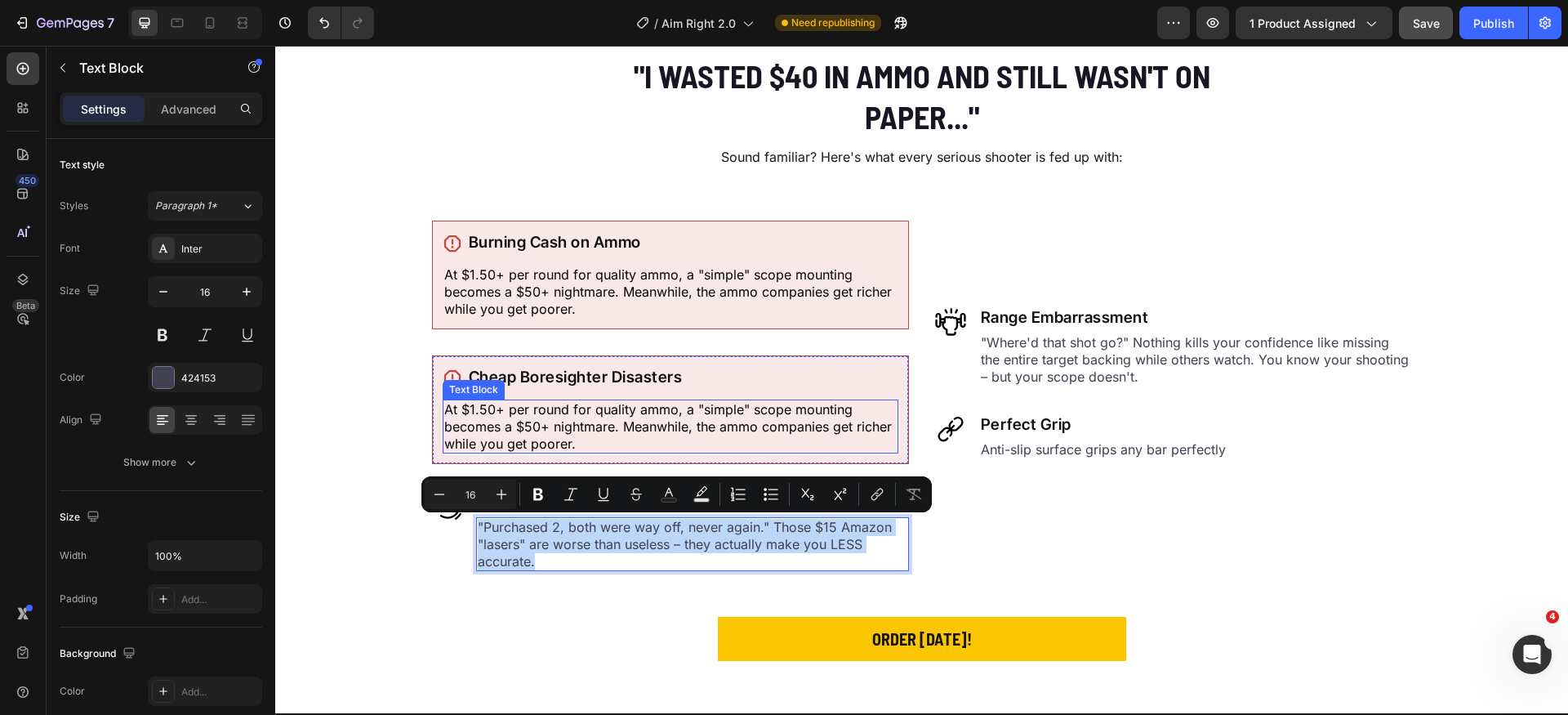
click at [613, 422] on p "At $1.50+ per round for quality ammo, a "simple" scope mounting becomes a $50+ …" at bounding box center [671, 426] width 452 height 50
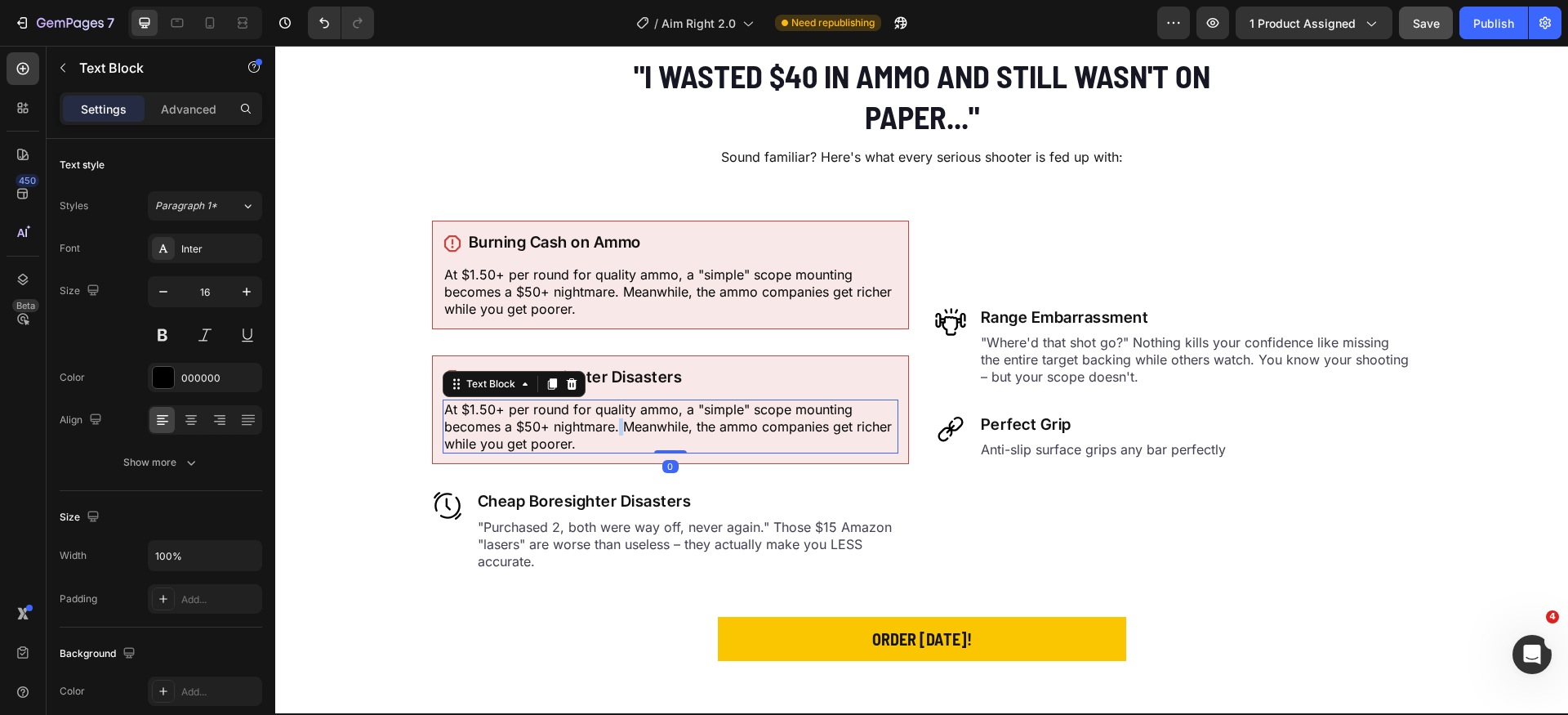
click at [613, 422] on p "At $1.50+ per round for quality ammo, a "simple" scope mounting becomes a $50+ …" at bounding box center [671, 426] width 452 height 50
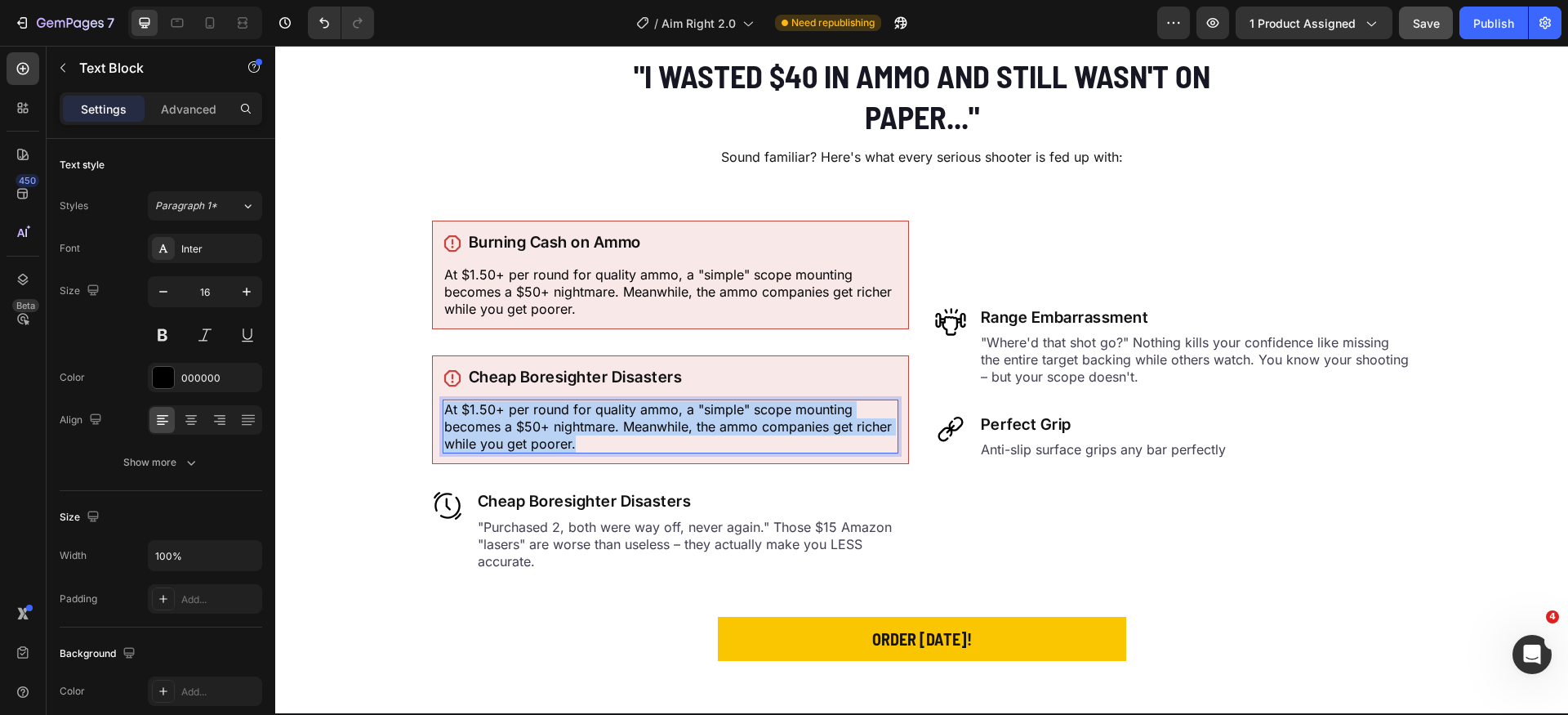
click at [613, 422] on p "At $1.50+ per round for quality ammo, a "simple" scope mounting becomes a $50+ …" at bounding box center [671, 426] width 452 height 50
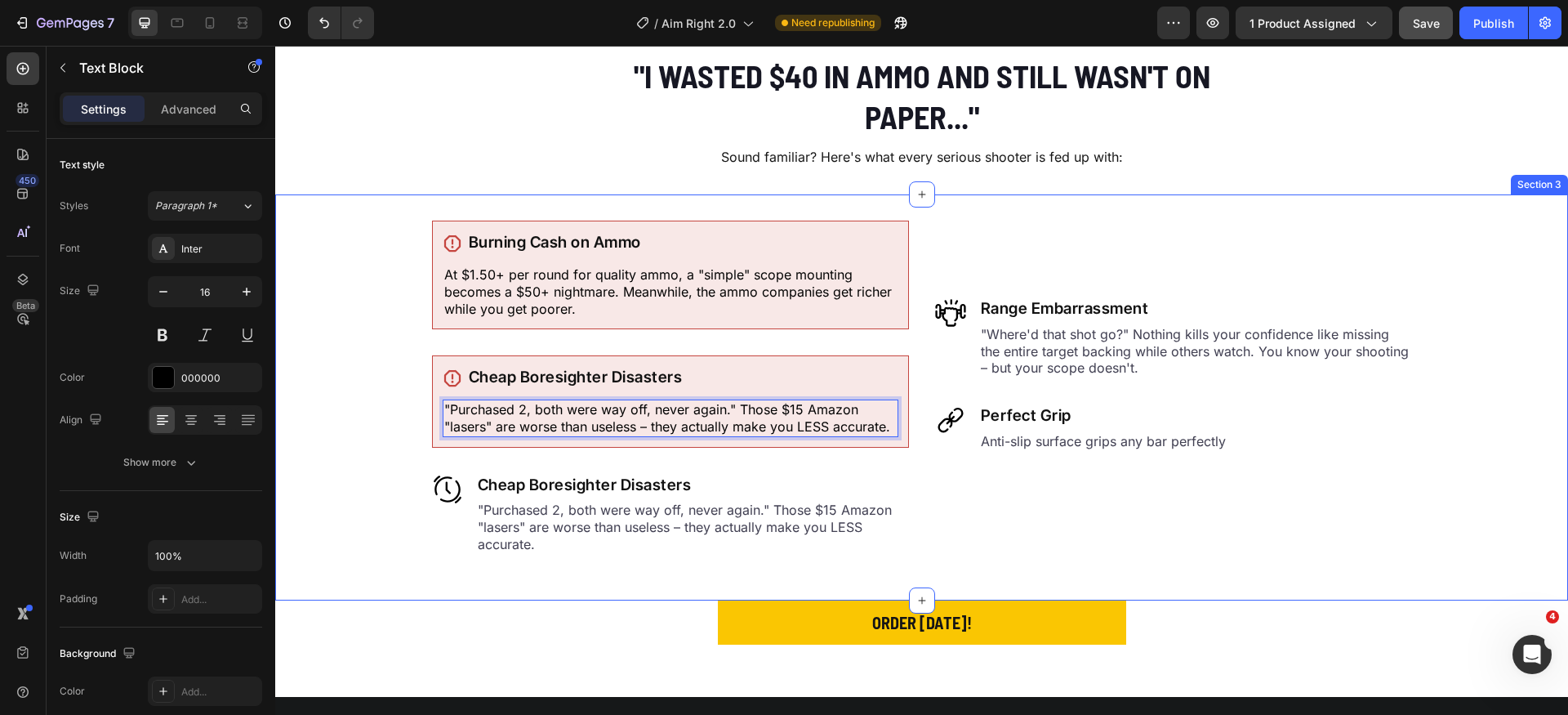
click at [362, 454] on div "Icon Burning Cash on Ammo Heading Row At $1.50+ per round for quality ammo, a "…" at bounding box center [921, 397] width 1293 height 353
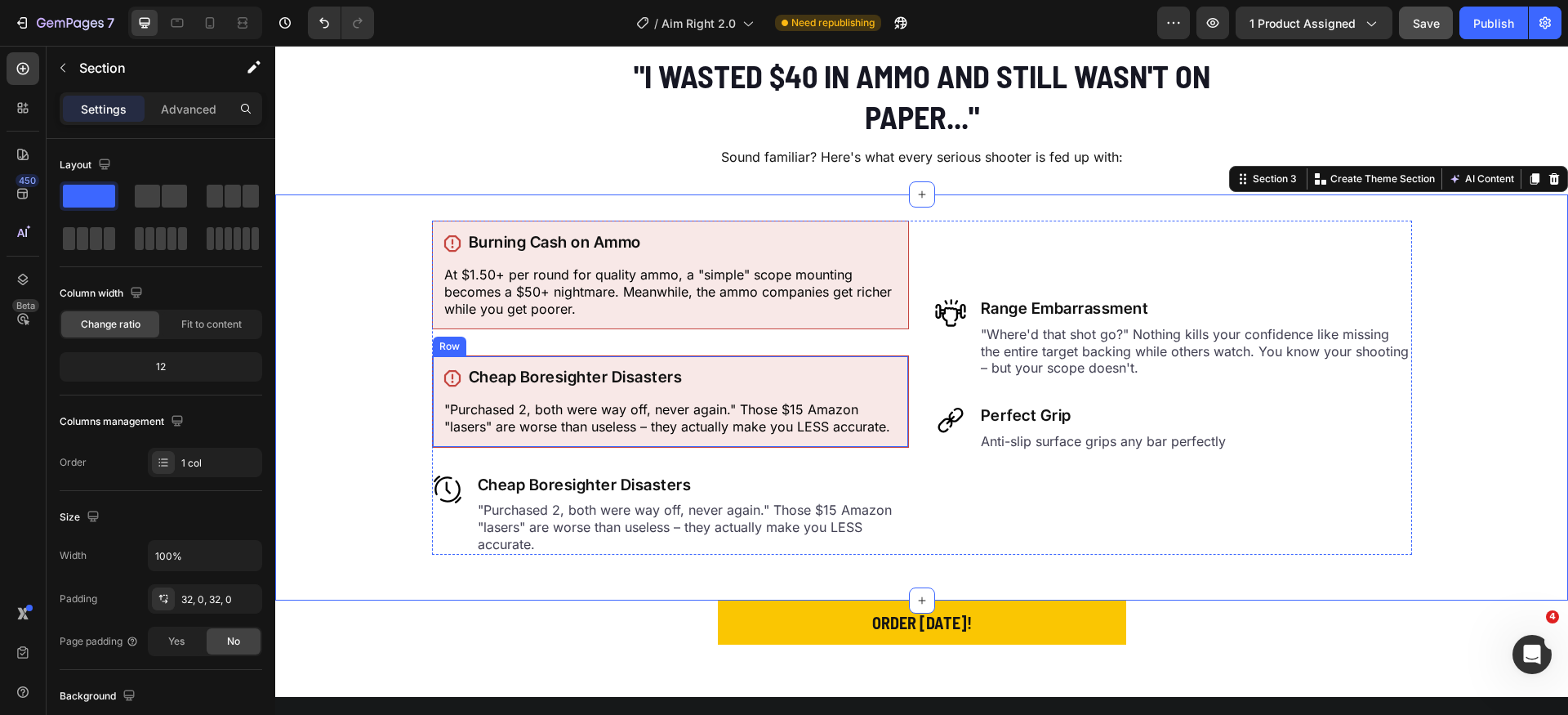
click at [879, 360] on div "Icon Cheap Boresighter Disasters Heading Row "Purchased 2, both were way off, n…" at bounding box center [670, 401] width 477 height 92
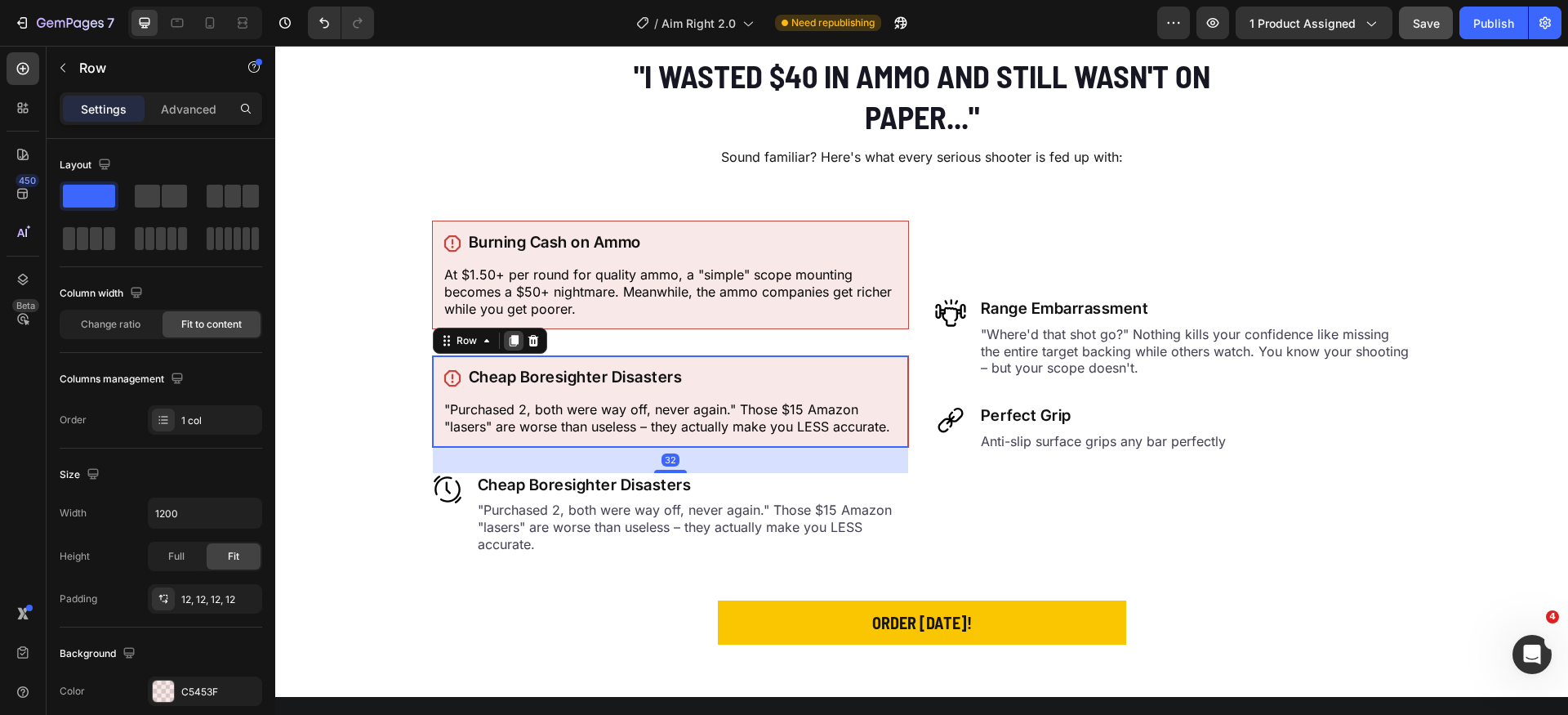
click at [510, 345] on icon at bounding box center [514, 341] width 13 height 13
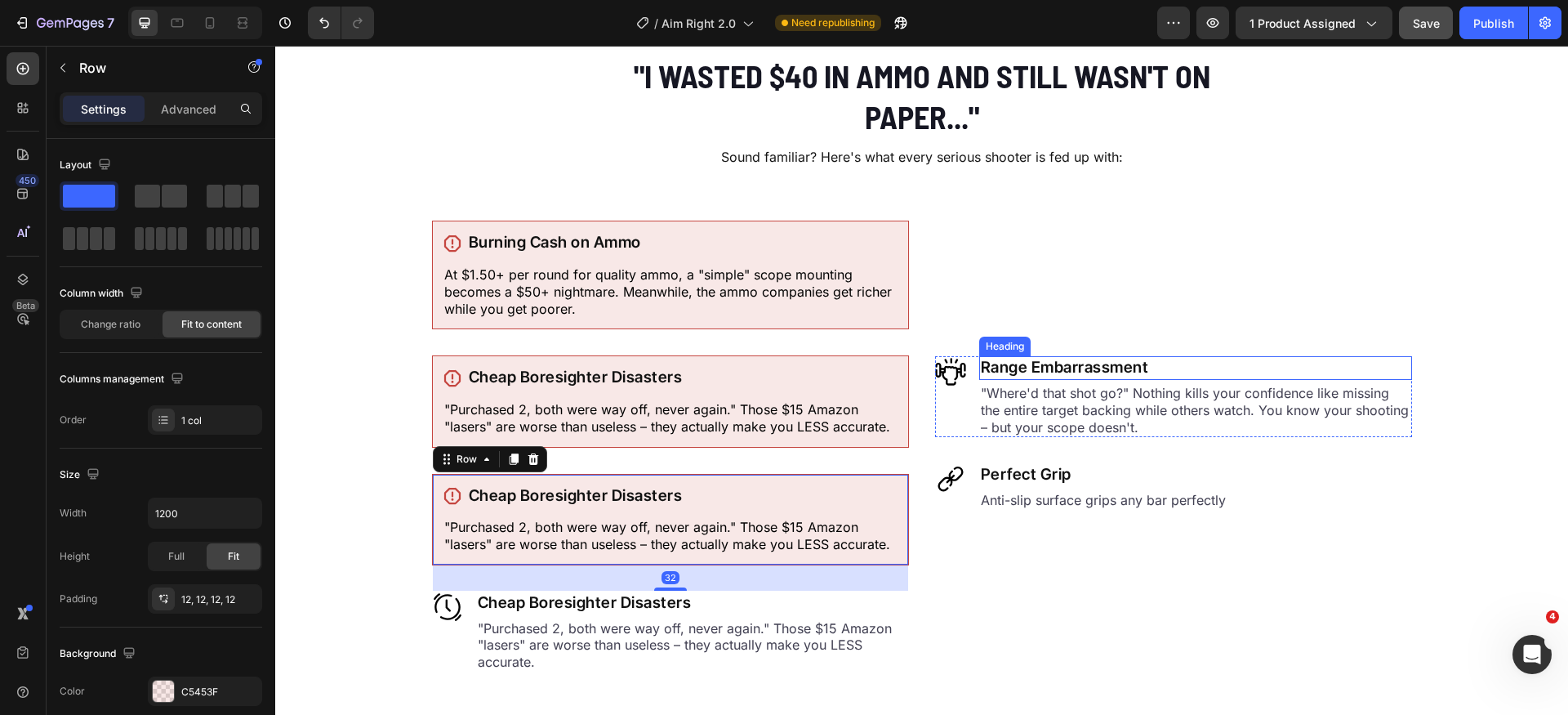
click at [1083, 366] on h2 "Range Embarrassment" at bounding box center [1196, 368] width 433 height 24
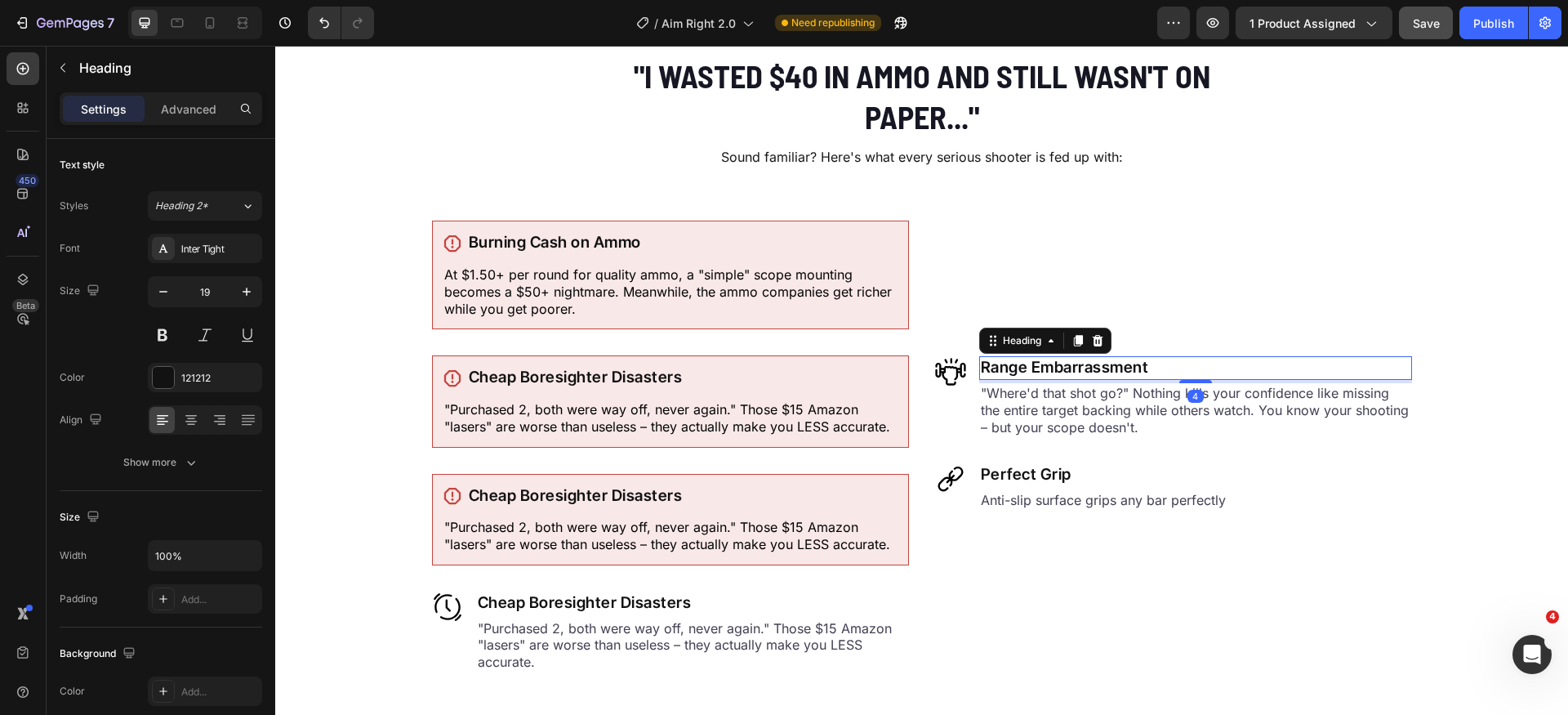
click at [1083, 366] on h2 "Range Embarrassment" at bounding box center [1196, 368] width 433 height 24
click at [1083, 366] on p "Range Embarrassment" at bounding box center [1196, 368] width 430 height 20
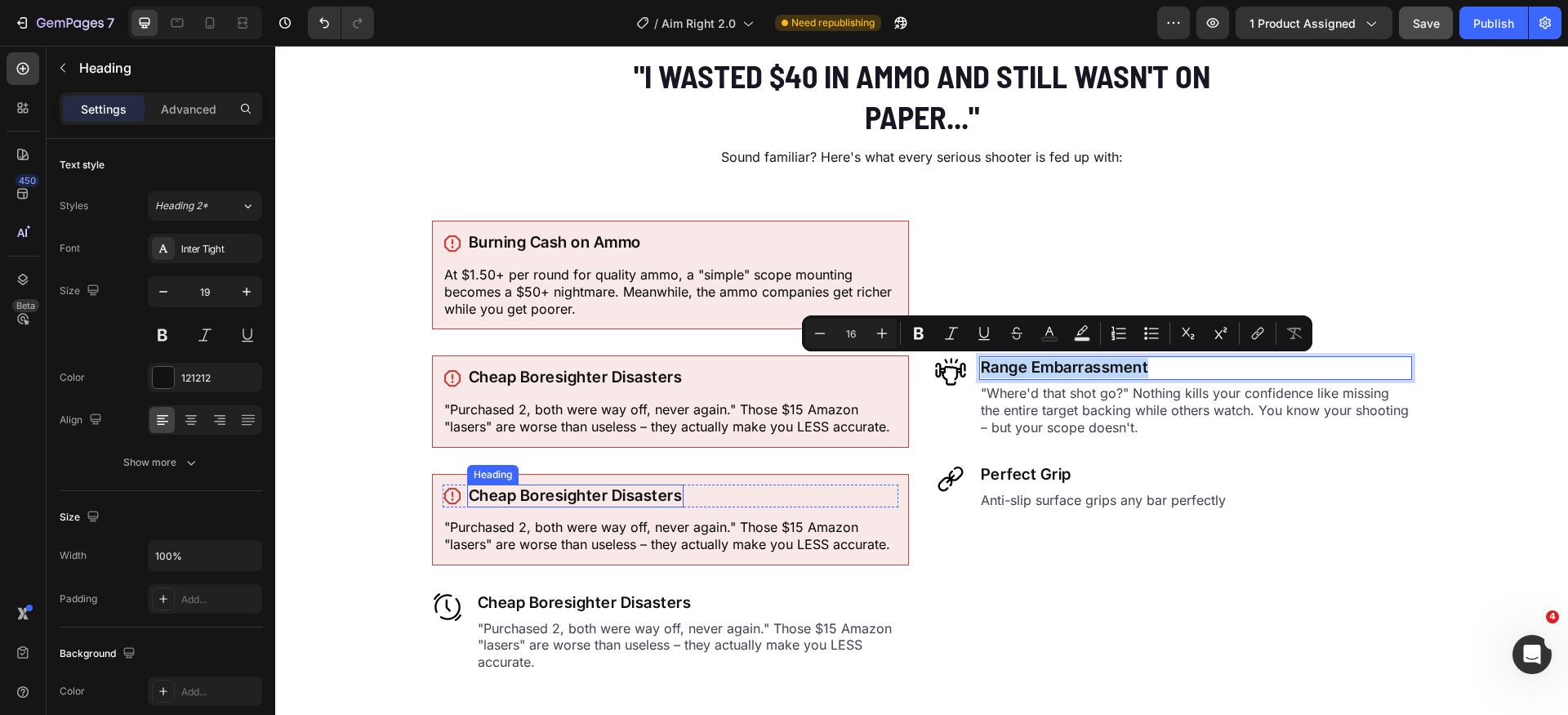
click at [636, 490] on h2 "Cheap Boresighter Disasters" at bounding box center [576, 496] width 217 height 24
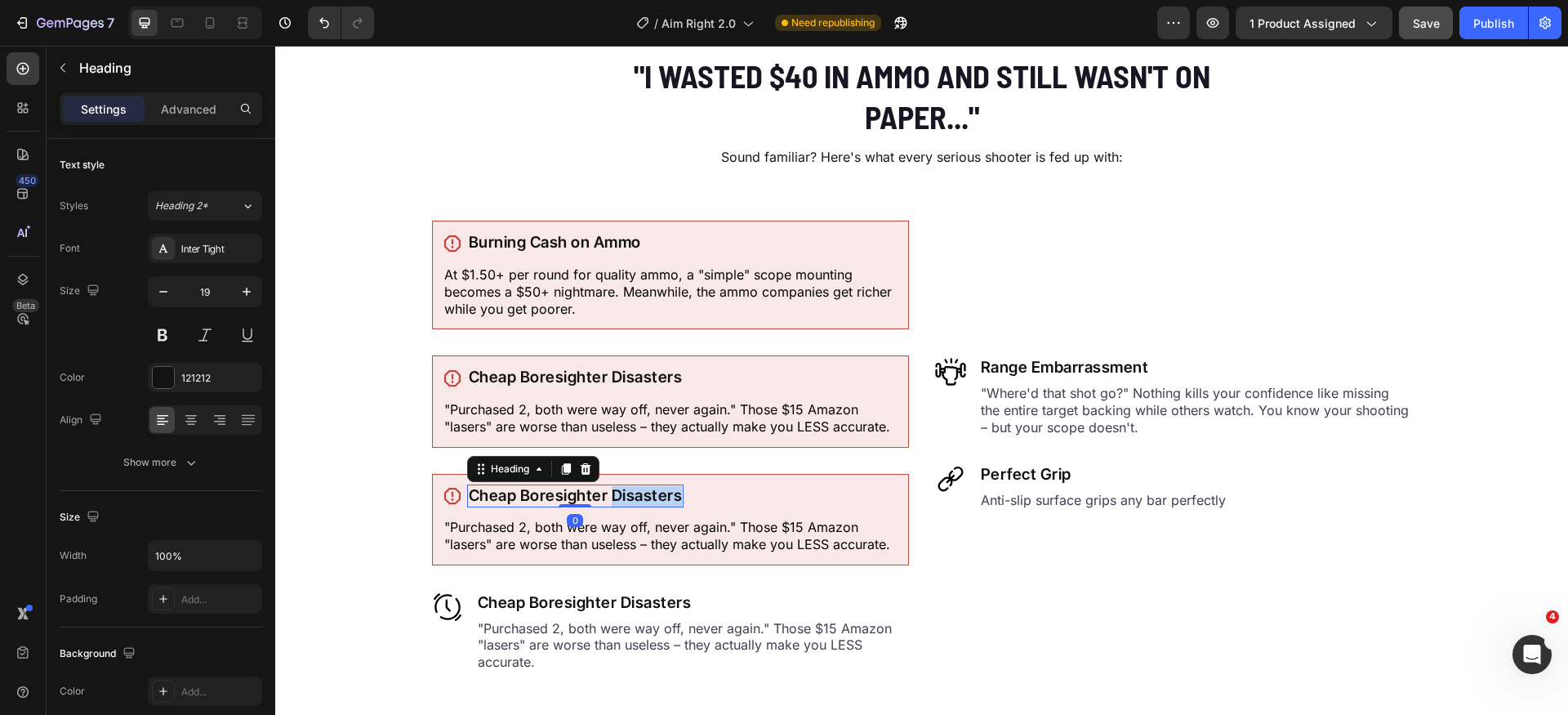
click at [636, 490] on h2 "Cheap Boresighter Disasters" at bounding box center [576, 496] width 217 height 24
click at [636, 490] on p "Cheap Boresighter Disasters" at bounding box center [576, 496] width 214 height 20
click at [1056, 399] on p ""Where'd that shot go?" Nothing kills your confidence like missing the entire t…" at bounding box center [1196, 410] width 430 height 50
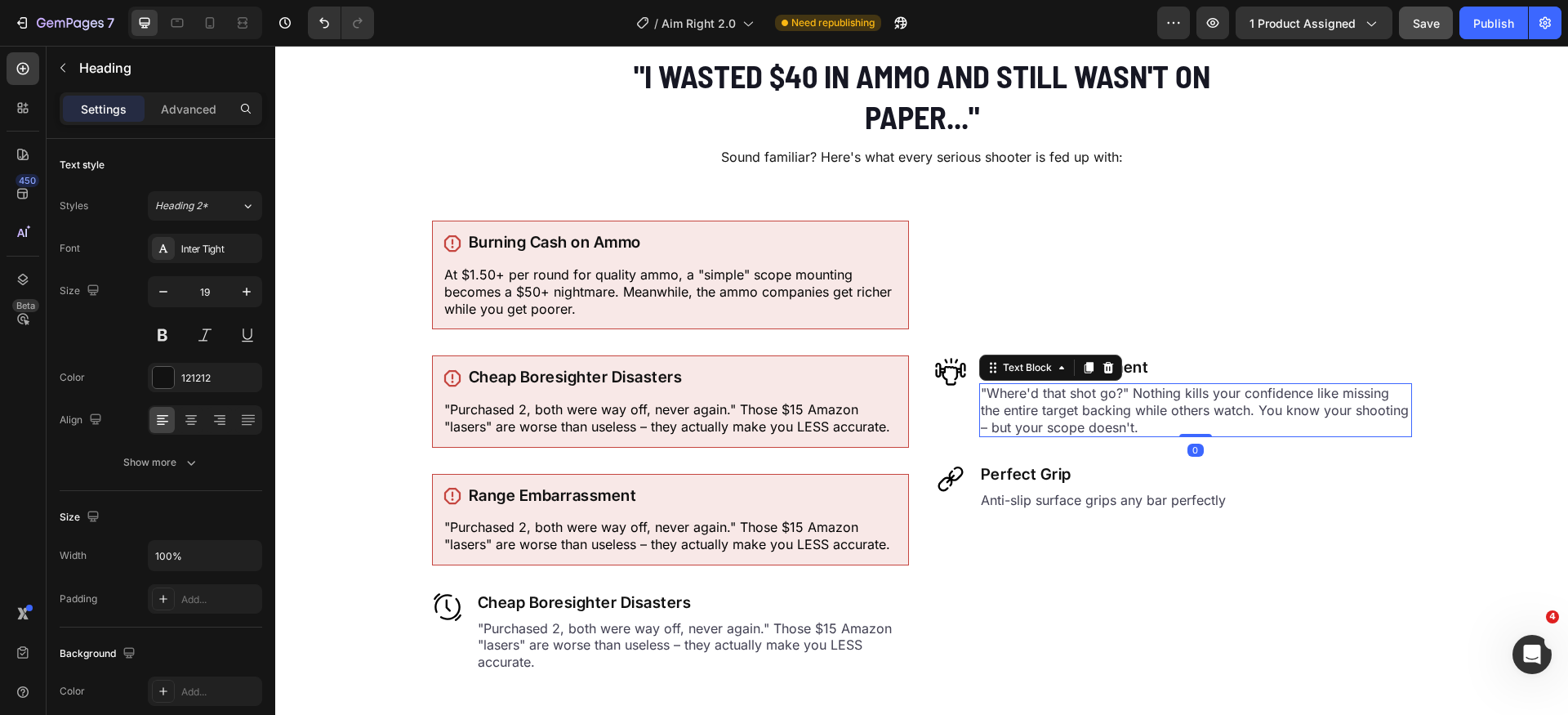
click at [1056, 399] on p ""Where'd that shot go?" Nothing kills your confidence like missing the entire t…" at bounding box center [1196, 410] width 430 height 50
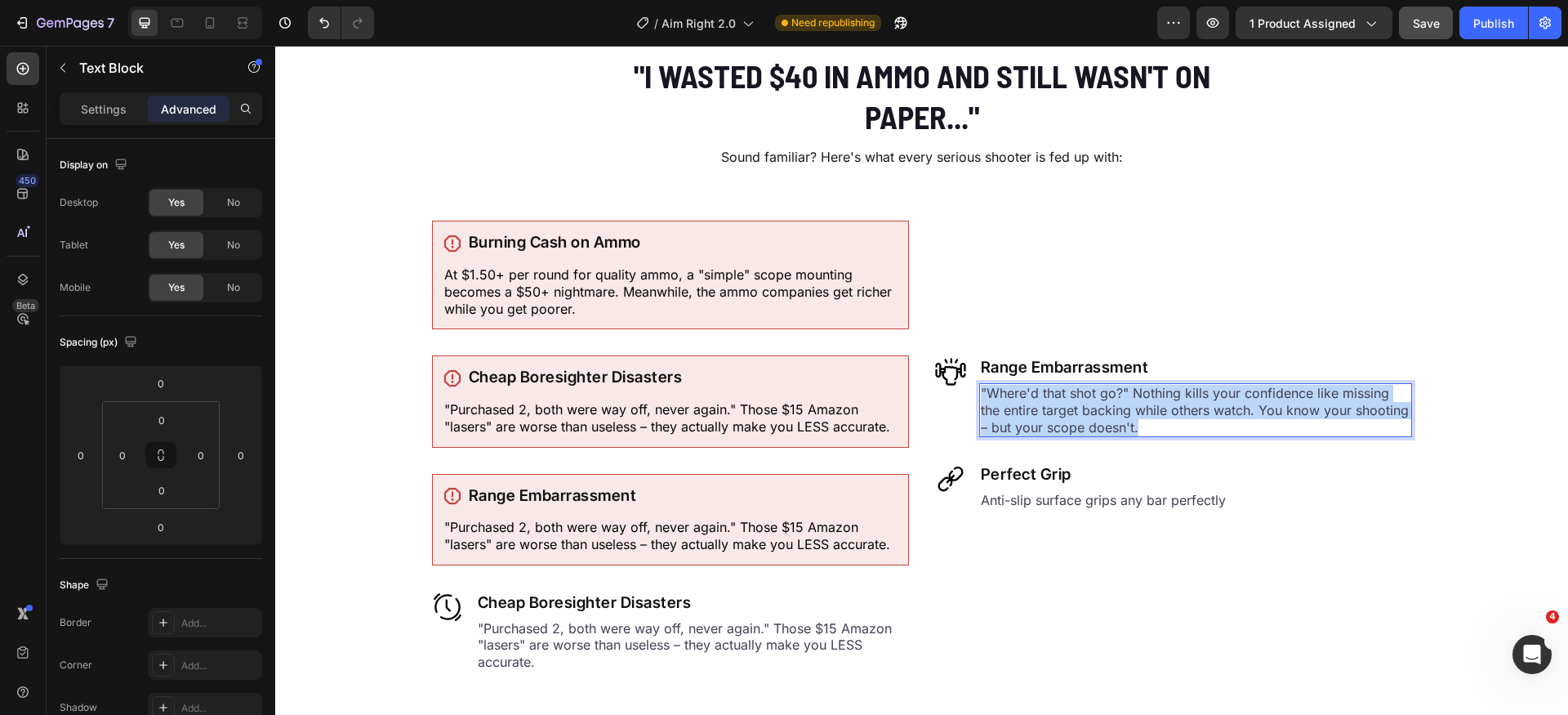
click at [1056, 399] on p ""Where'd that shot go?" Nothing kills your confidence like missing the entire t…" at bounding box center [1196, 410] width 430 height 50
copy p ""Where'd that shot go?" Nothing kills your confidence like missing the entire t…"
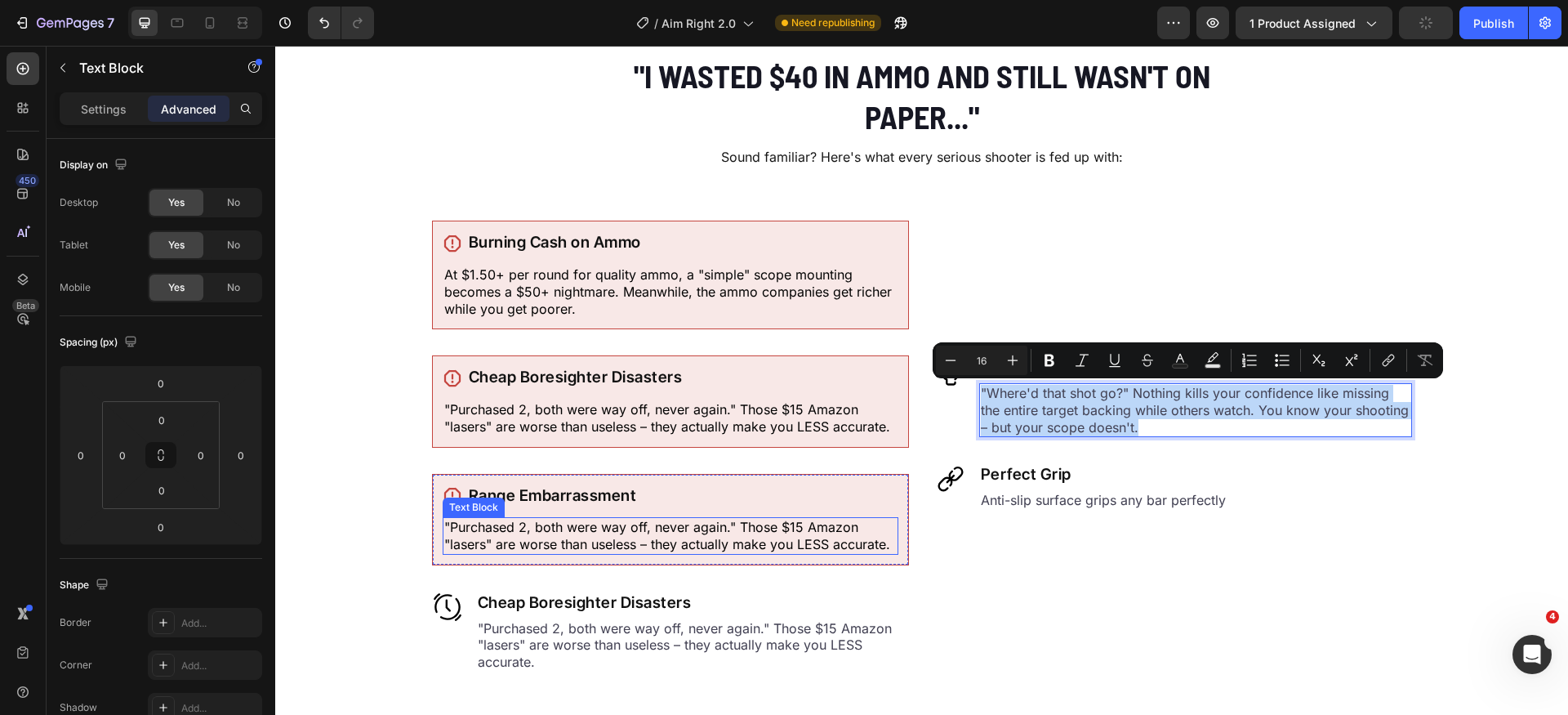
click at [649, 535] on p ""Purchased 2, both were way off, never again." Those $15 Amazon "lasers" are wo…" at bounding box center [671, 536] width 452 height 34
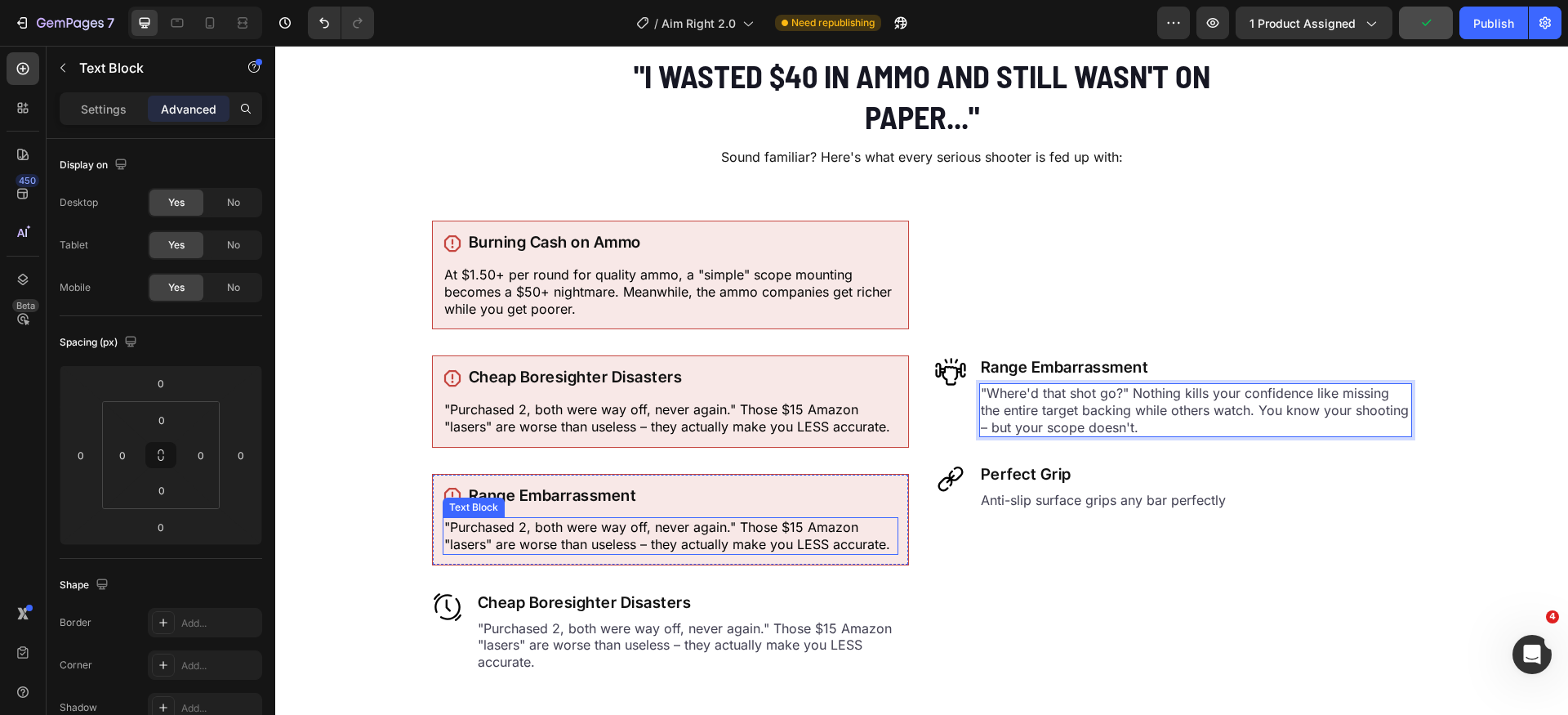
click at [649, 535] on p ""Purchased 2, both were way off, never again." Those $15 Amazon "lasers" are wo…" at bounding box center [671, 536] width 452 height 34
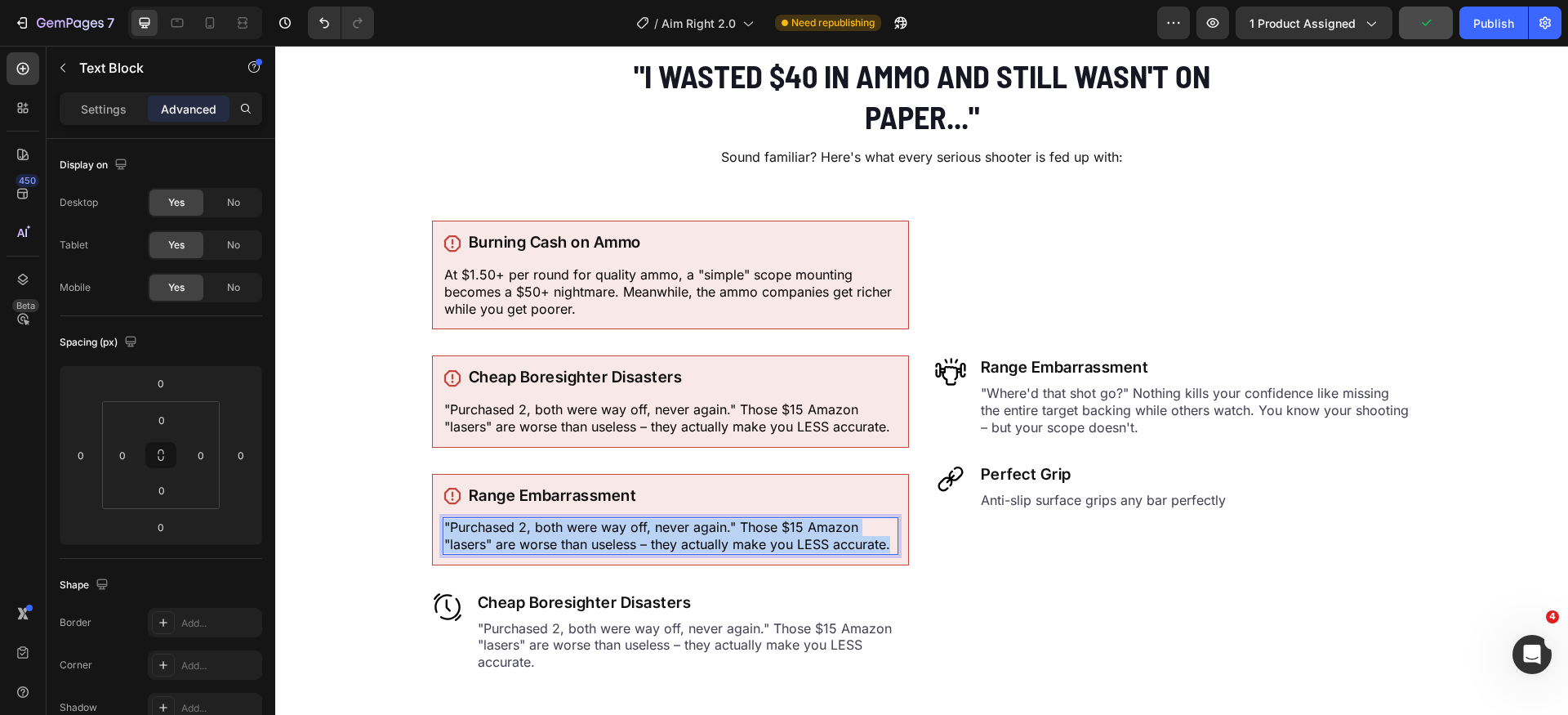
click at [649, 535] on p ""Purchased 2, both were way off, never again." Those $15 Amazon "lasers" are wo…" at bounding box center [671, 536] width 452 height 34
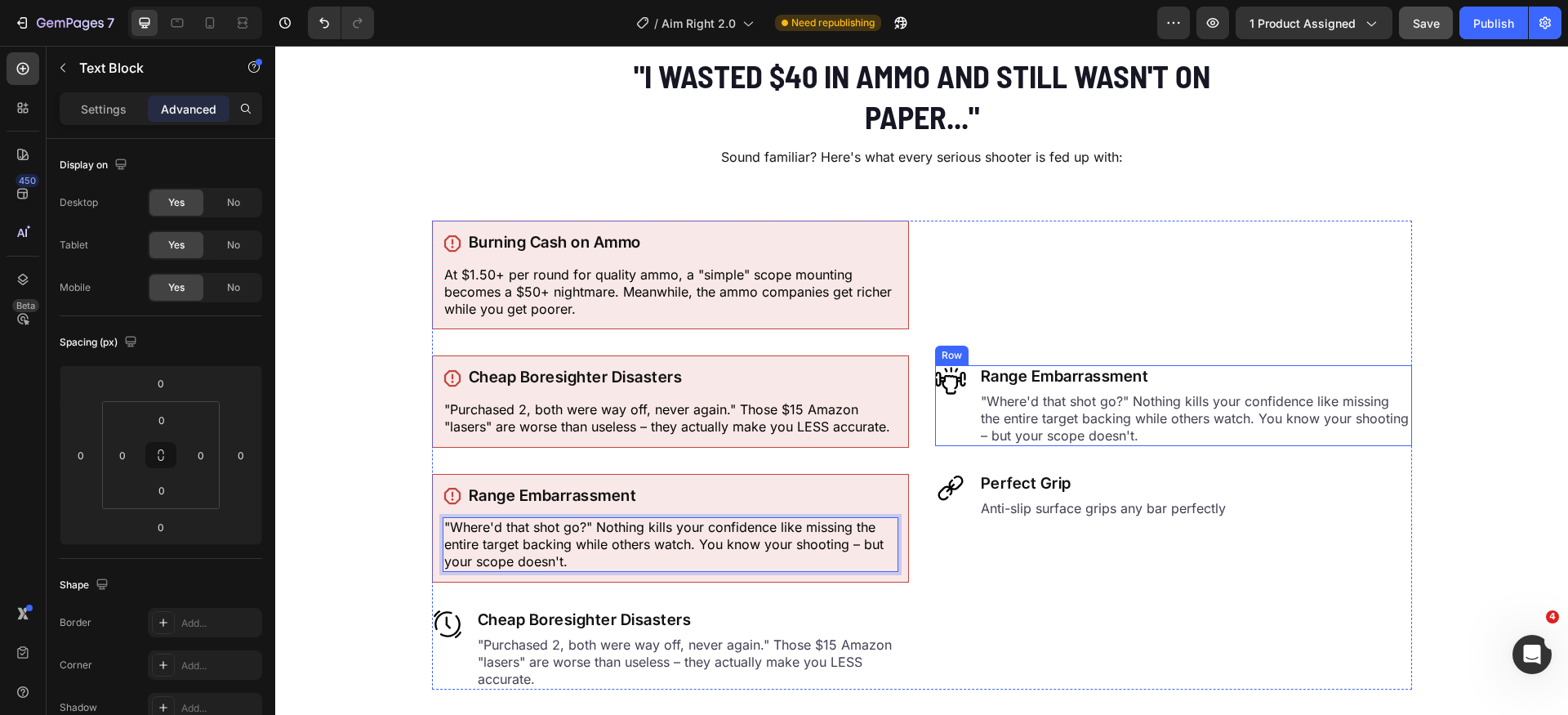
click at [948, 432] on div "Image" at bounding box center [950, 405] width 31 height 81
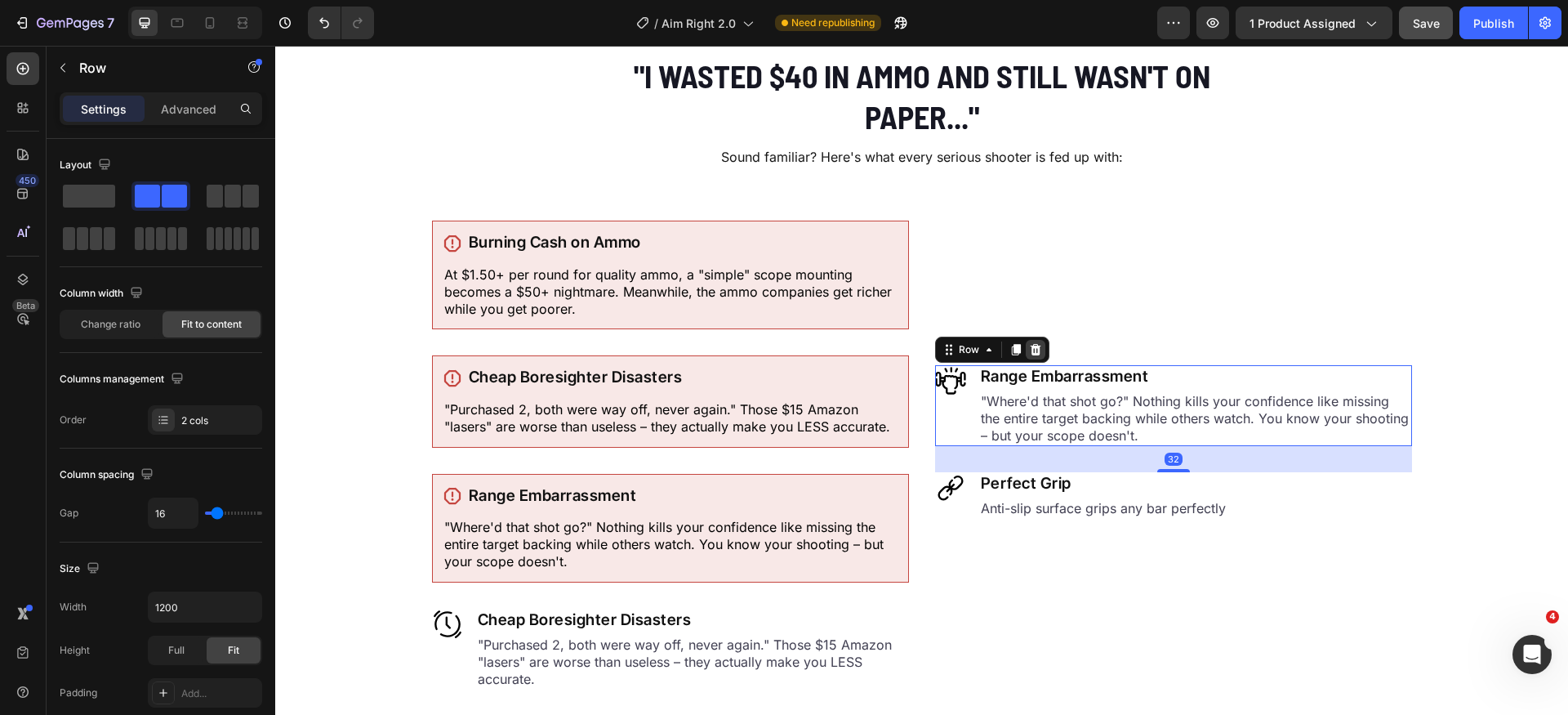
click at [1032, 345] on icon at bounding box center [1036, 350] width 13 height 13
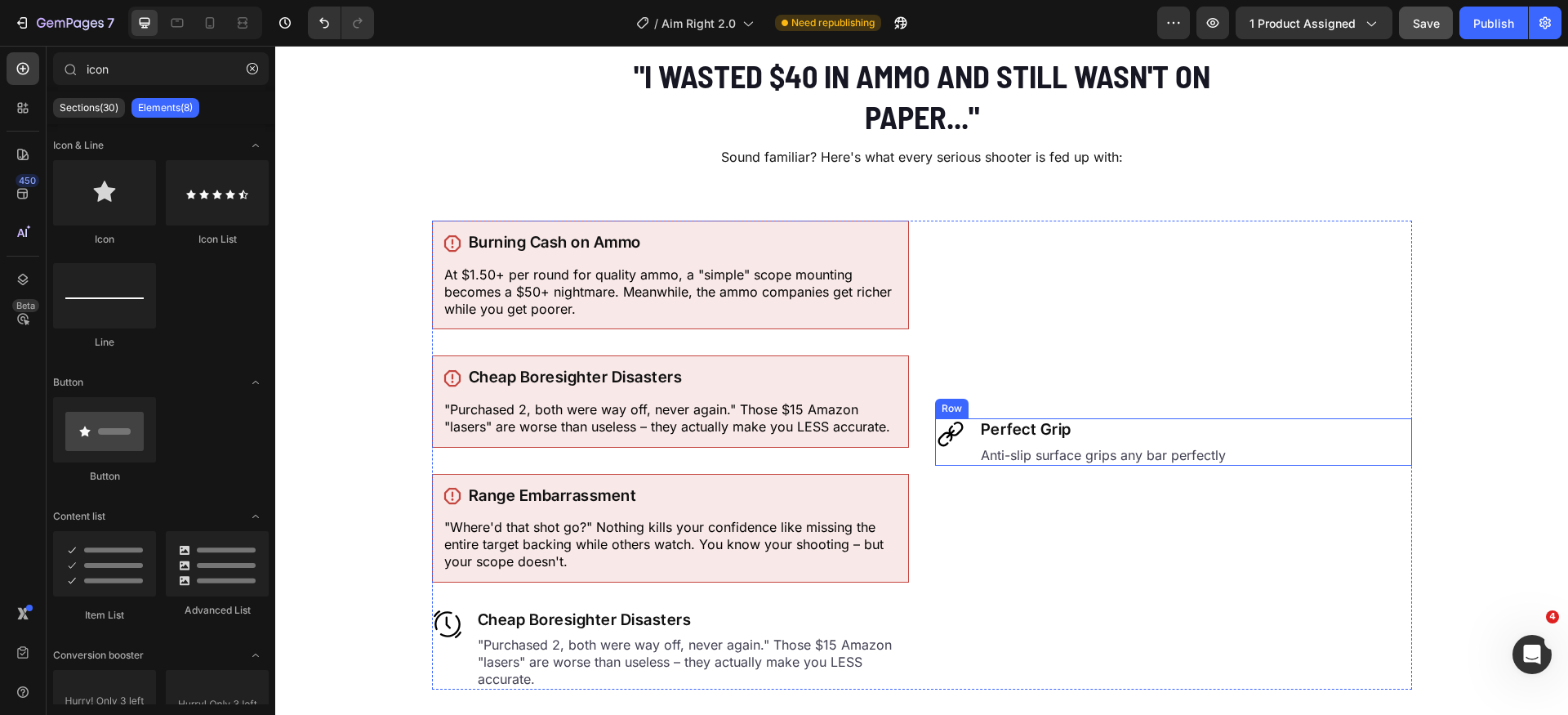
click at [956, 463] on div "Image" at bounding box center [950, 442] width 31 height 47
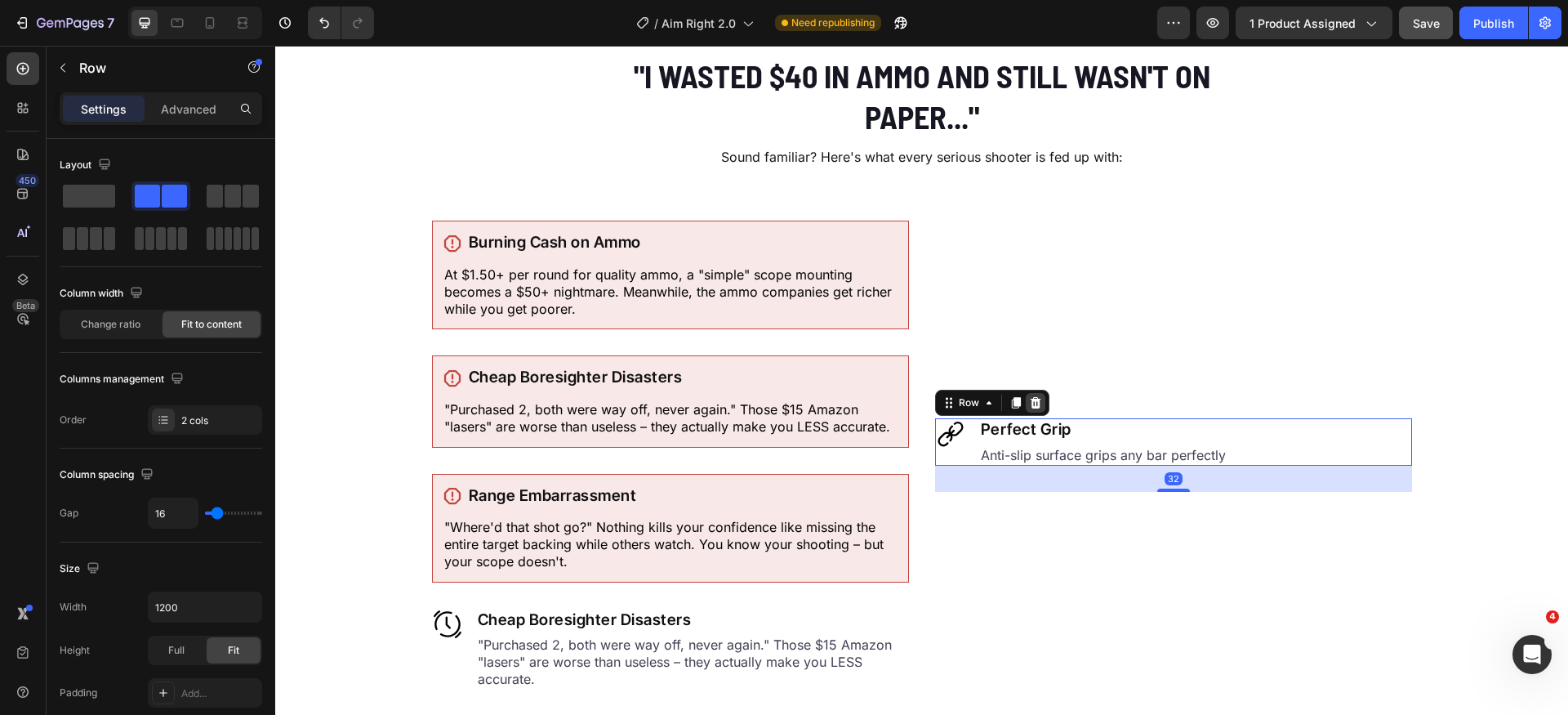
click at [1030, 401] on icon at bounding box center [1035, 403] width 11 height 12
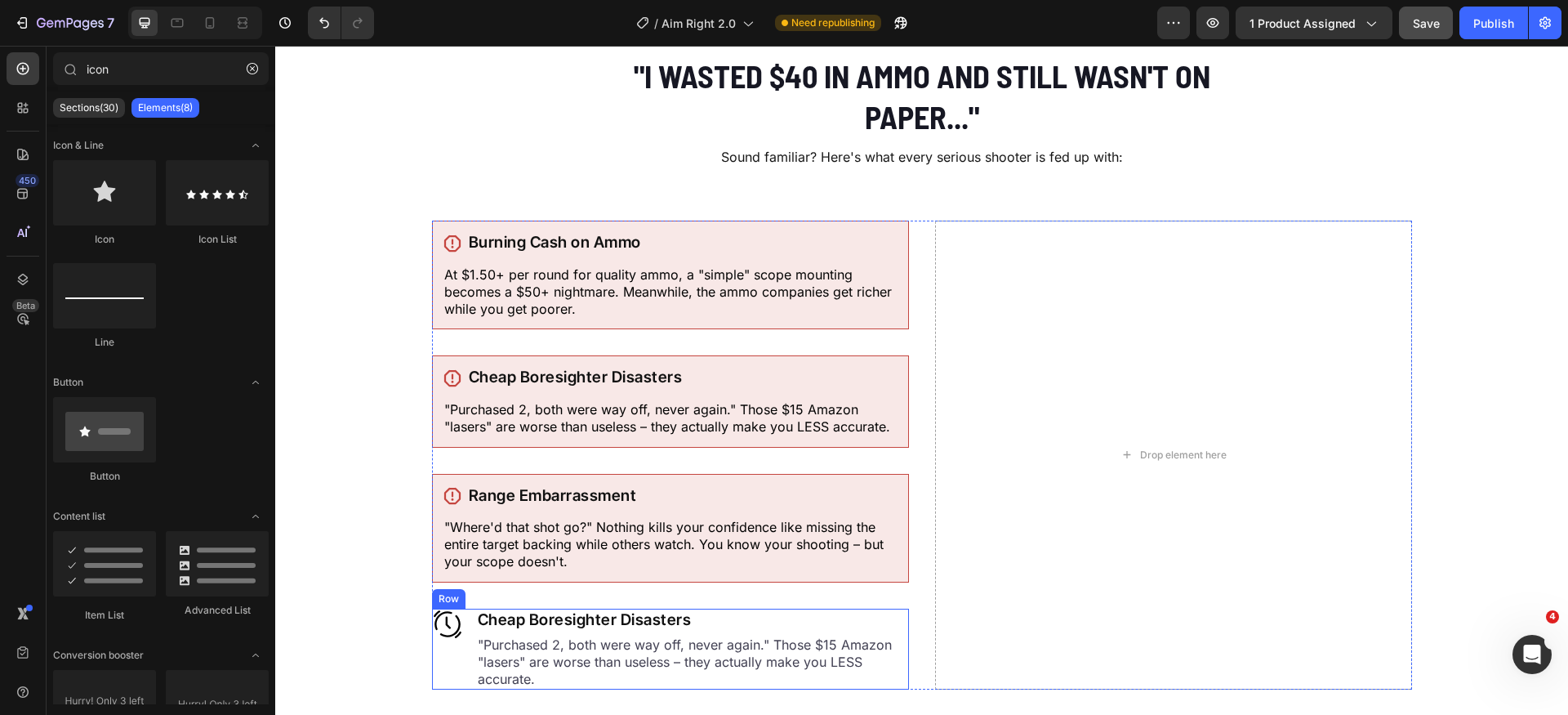
click at [448, 671] on div "Image" at bounding box center [447, 649] width 31 height 81
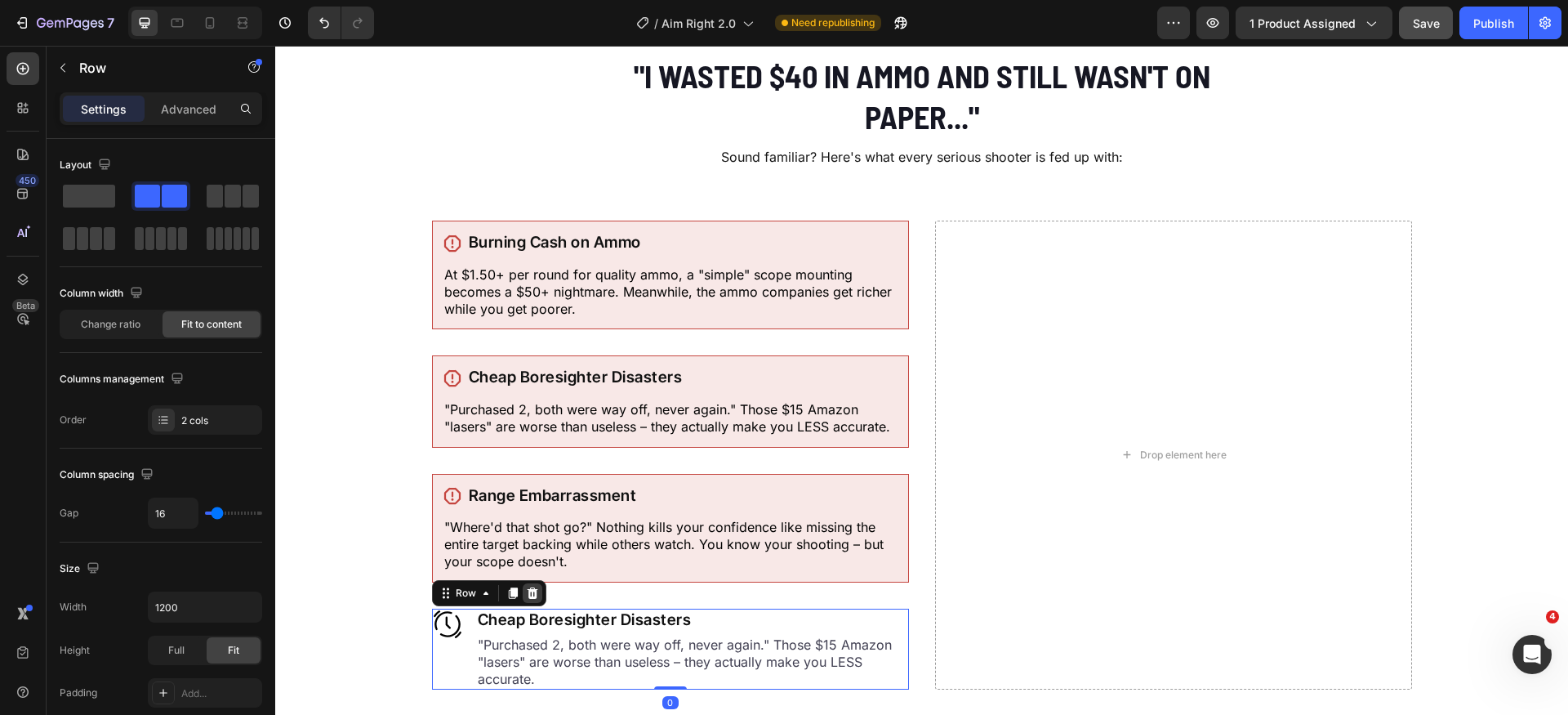
click at [530, 596] on icon at bounding box center [532, 594] width 11 height 12
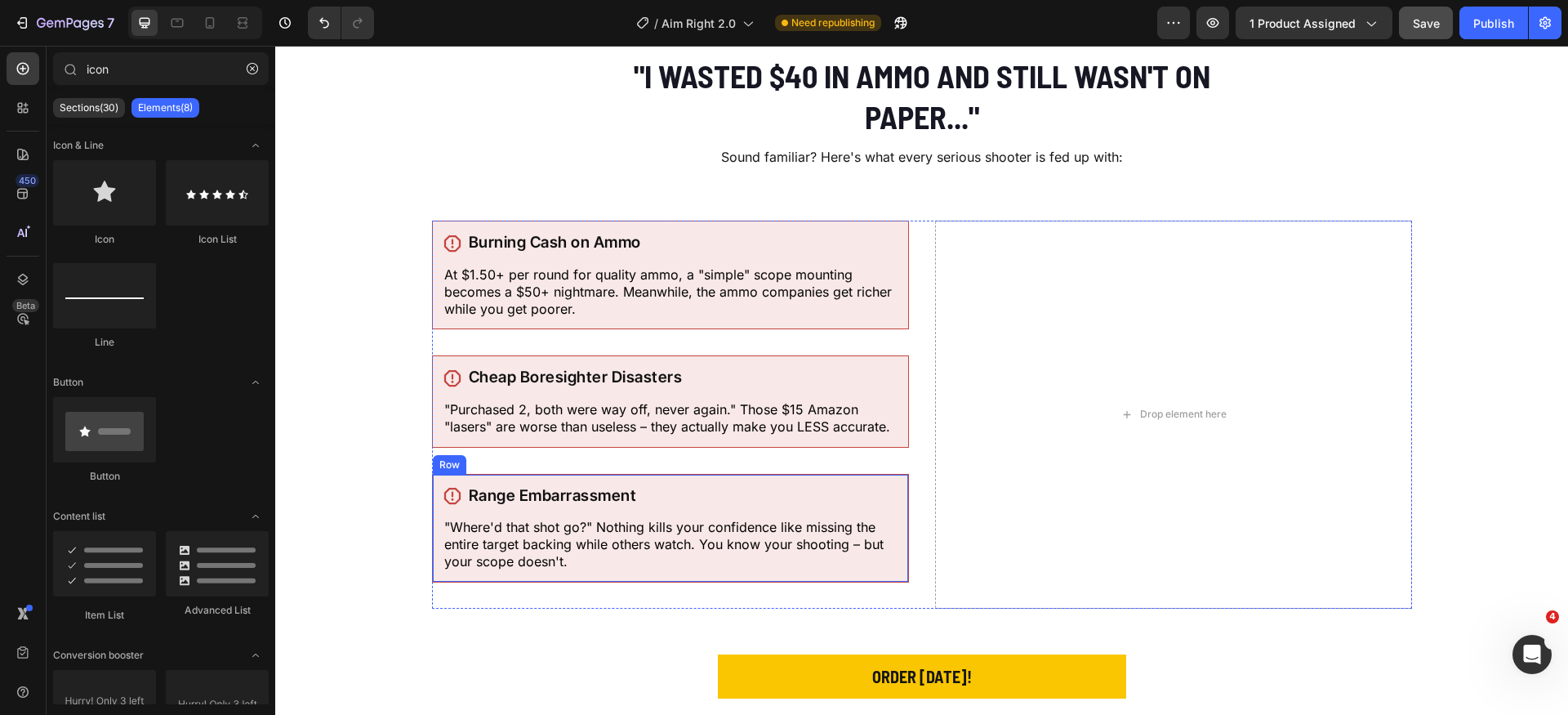
click at [432, 481] on div "Icon Range Embarrassment Heading Row "Where'd that shot go?" Nothing kills your…" at bounding box center [670, 528] width 477 height 109
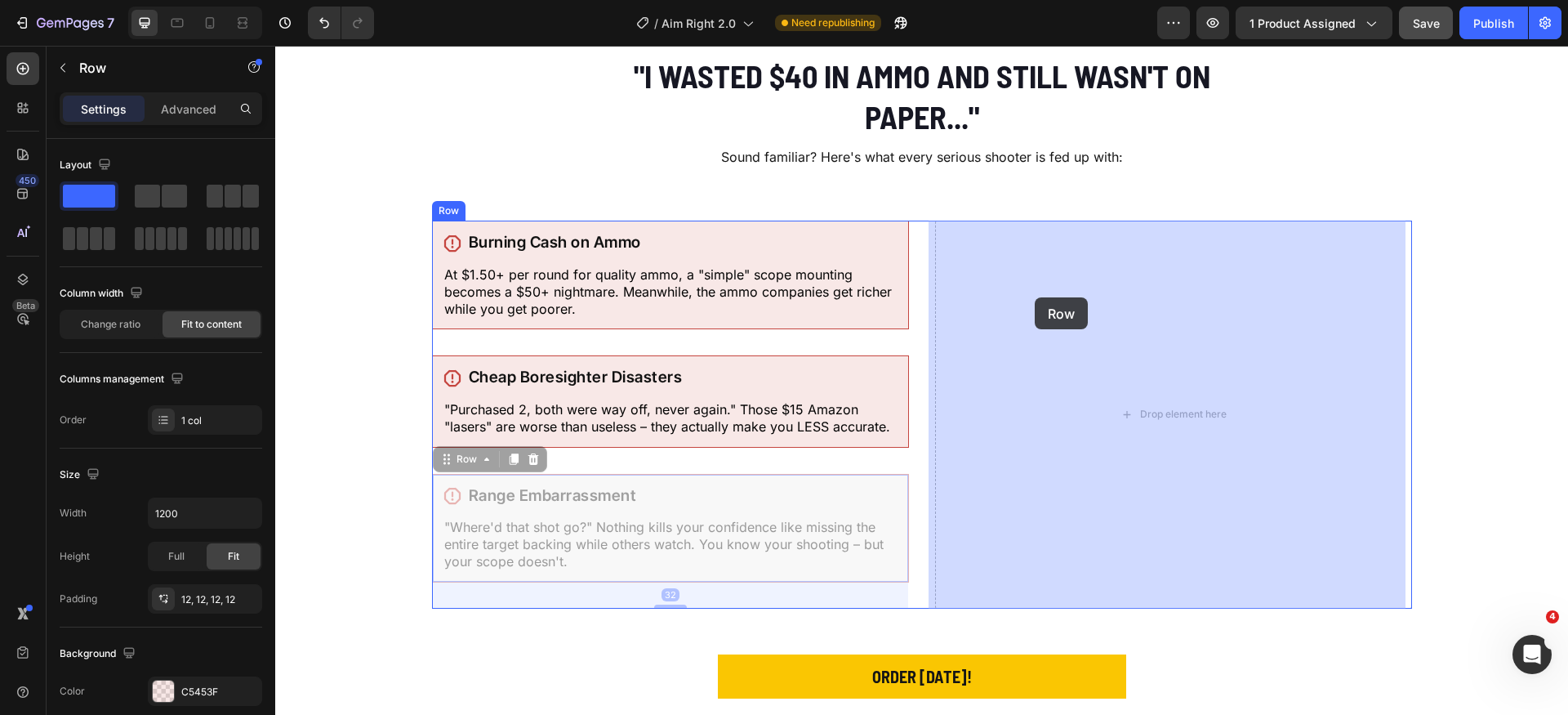
drag, startPoint x: 453, startPoint y: 463, endPoint x: 1035, endPoint y: 305, distance: 603.1
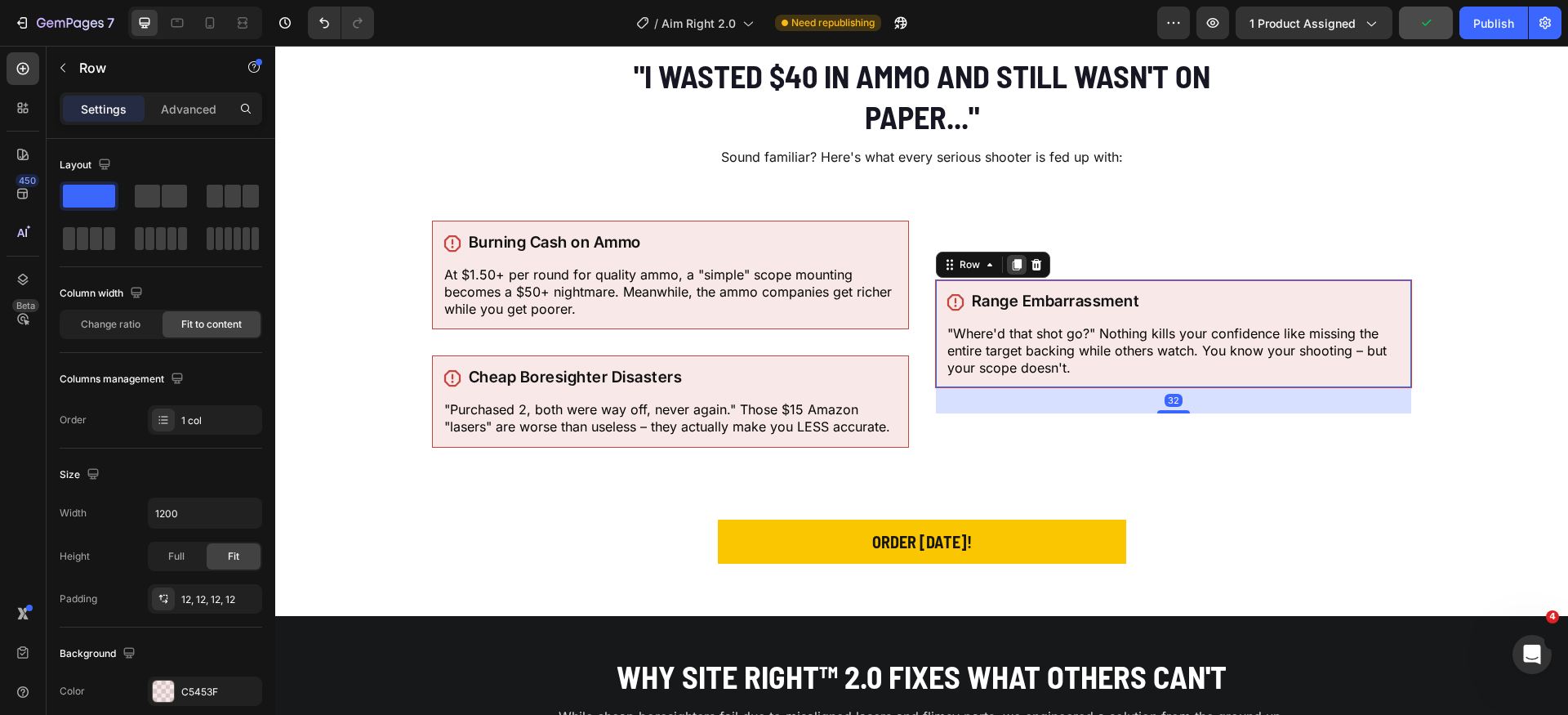
click at [1011, 269] on icon at bounding box center [1017, 265] width 13 height 13
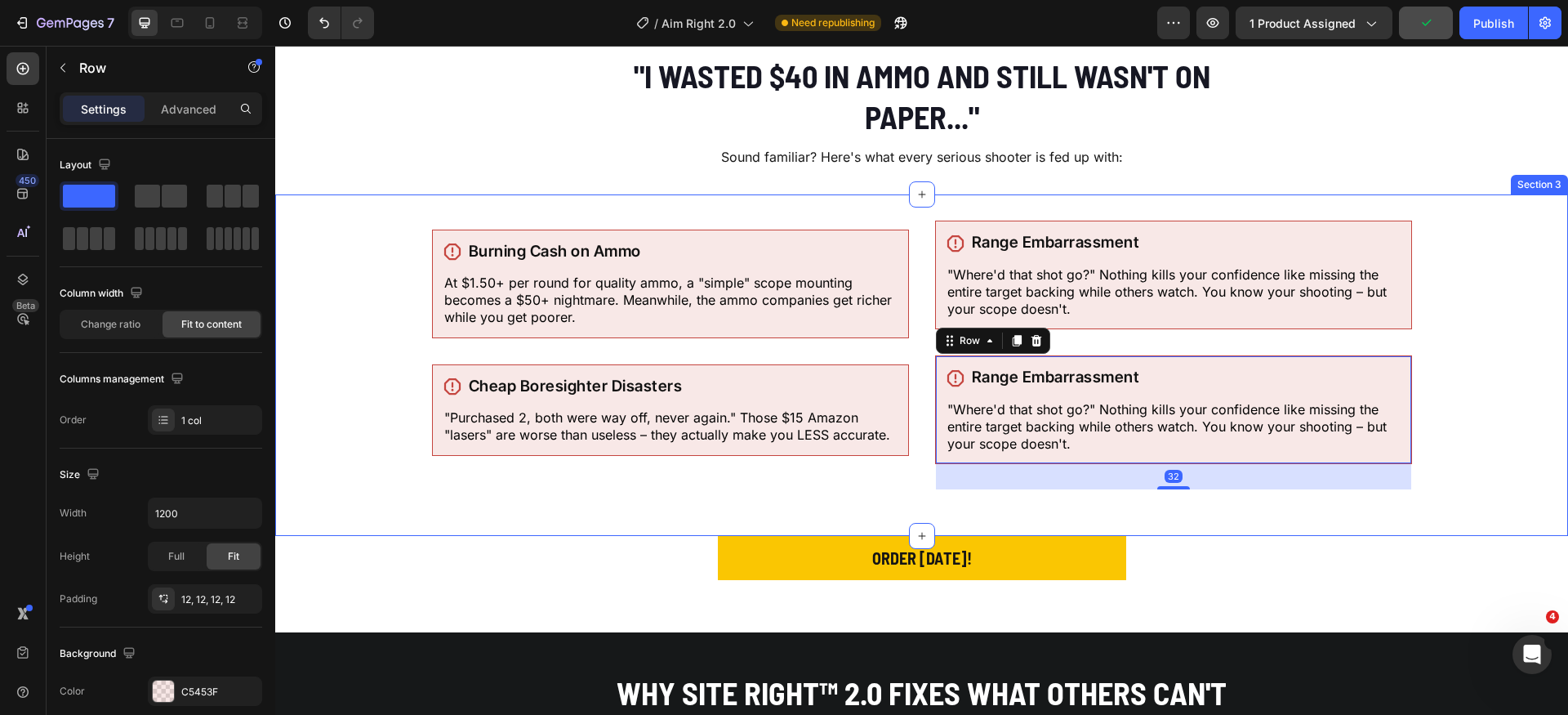
click at [1472, 384] on div "Icon Burning Cash on Ammo Heading Row At $1.50+ per round for quality ammo, a "…" at bounding box center [921, 365] width 1293 height 289
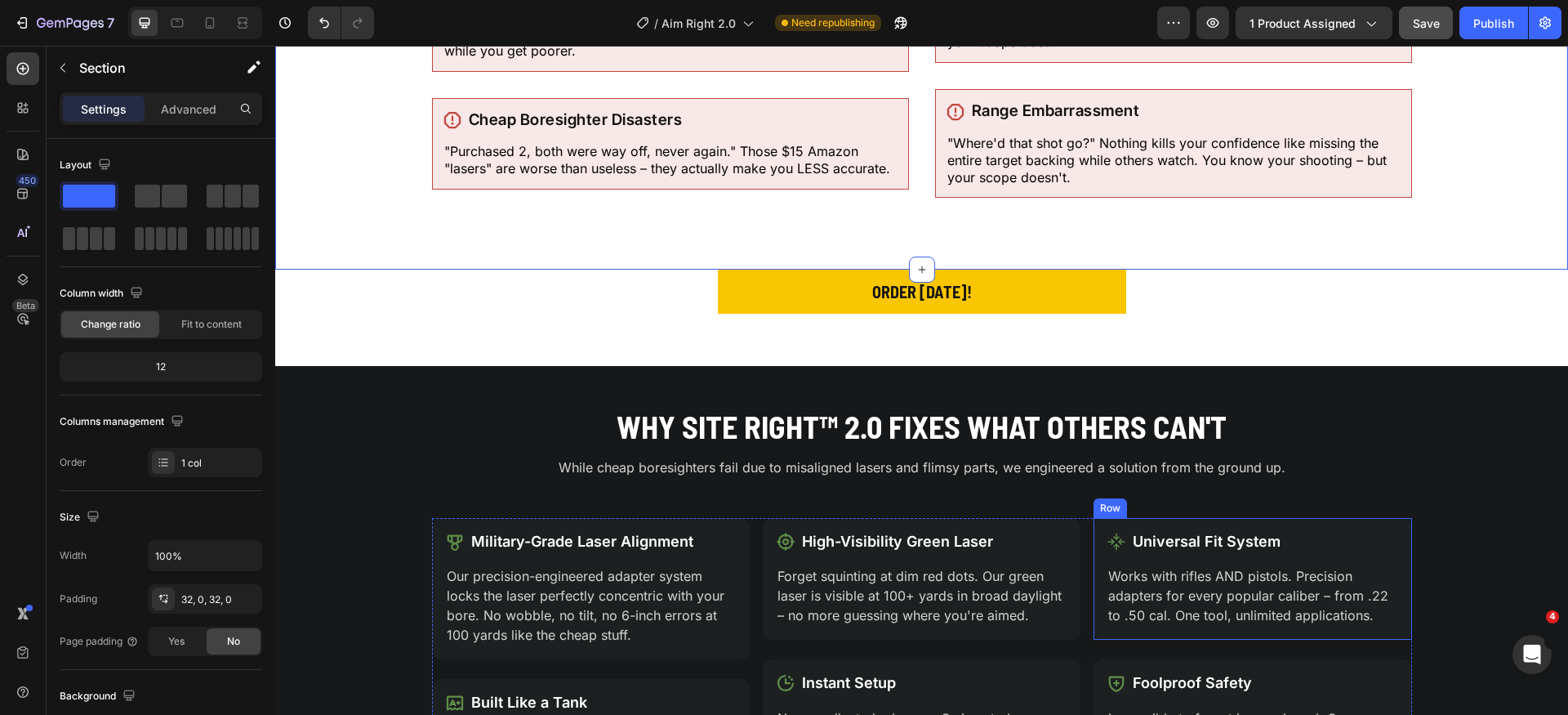
scroll to position [628, 0]
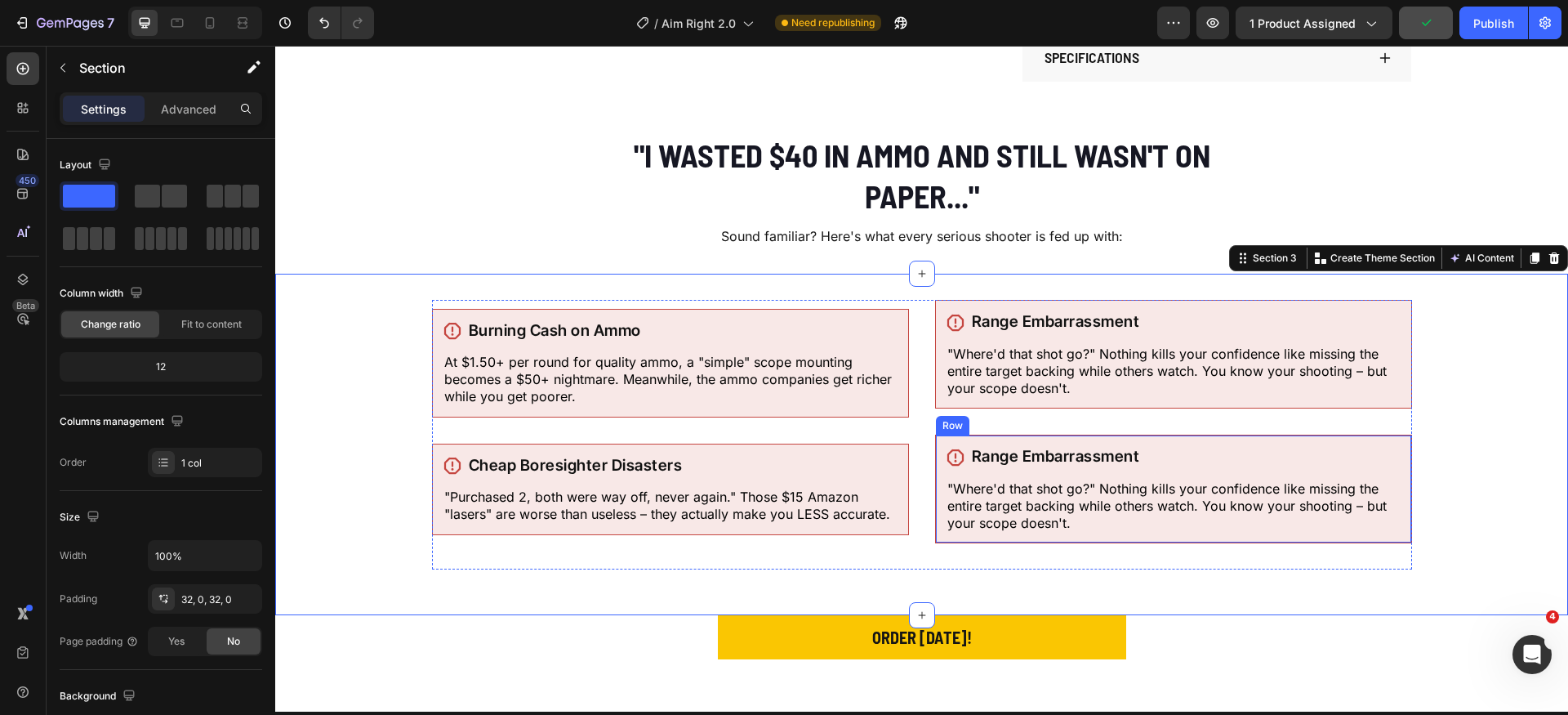
click at [935, 445] on div "Icon Range Embarrassment Heading Row "Where'd that shot go?" Nothing kills your…" at bounding box center [1173, 489] width 477 height 109
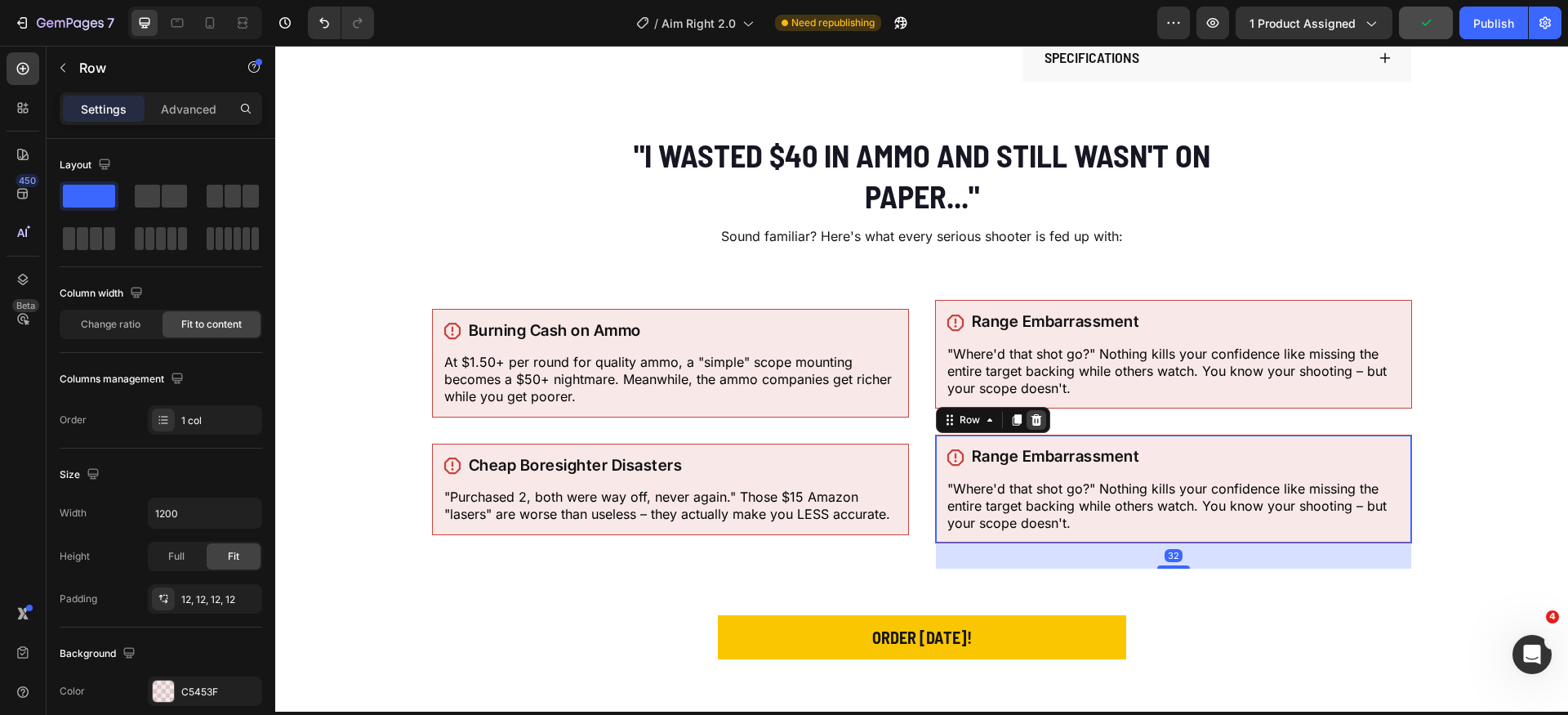
click at [1035, 421] on icon at bounding box center [1037, 421] width 13 height 13
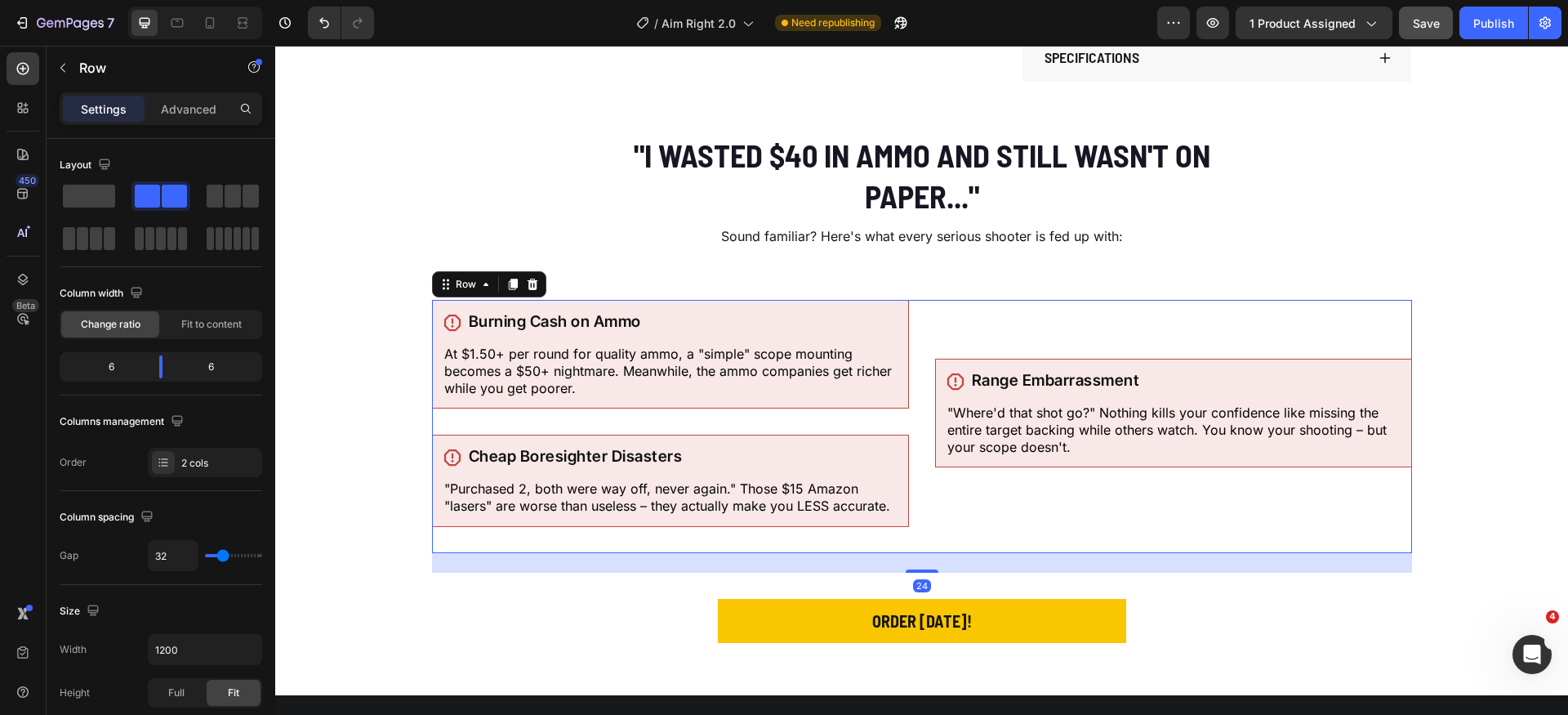
click at [917, 333] on div "Icon Burning Cash on Ammo Heading Row At $1.50+ per round for quality ammo, a "…" at bounding box center [922, 426] width 980 height 252
click at [81, 188] on span at bounding box center [89, 196] width 52 height 23
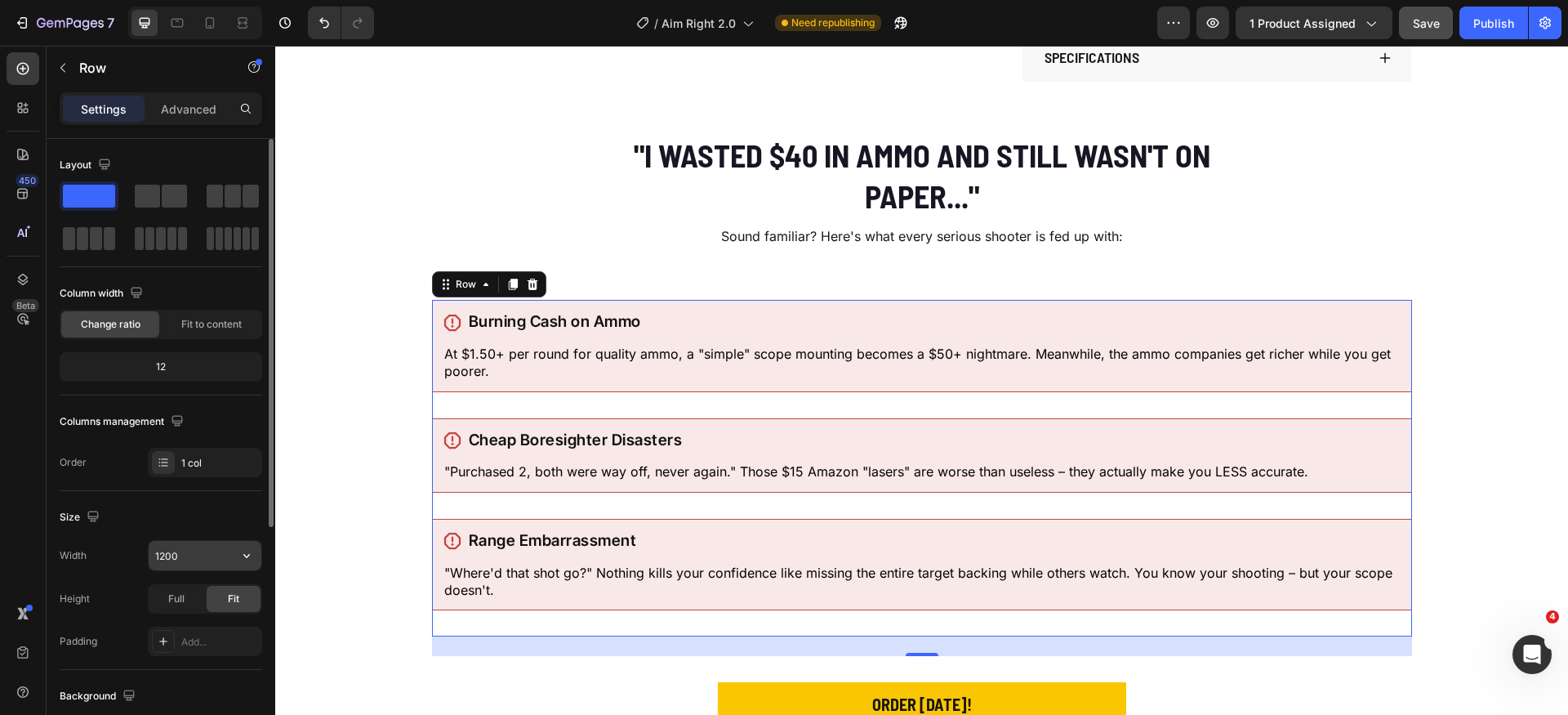
click at [212, 556] on input "1200" at bounding box center [205, 555] width 113 height 29
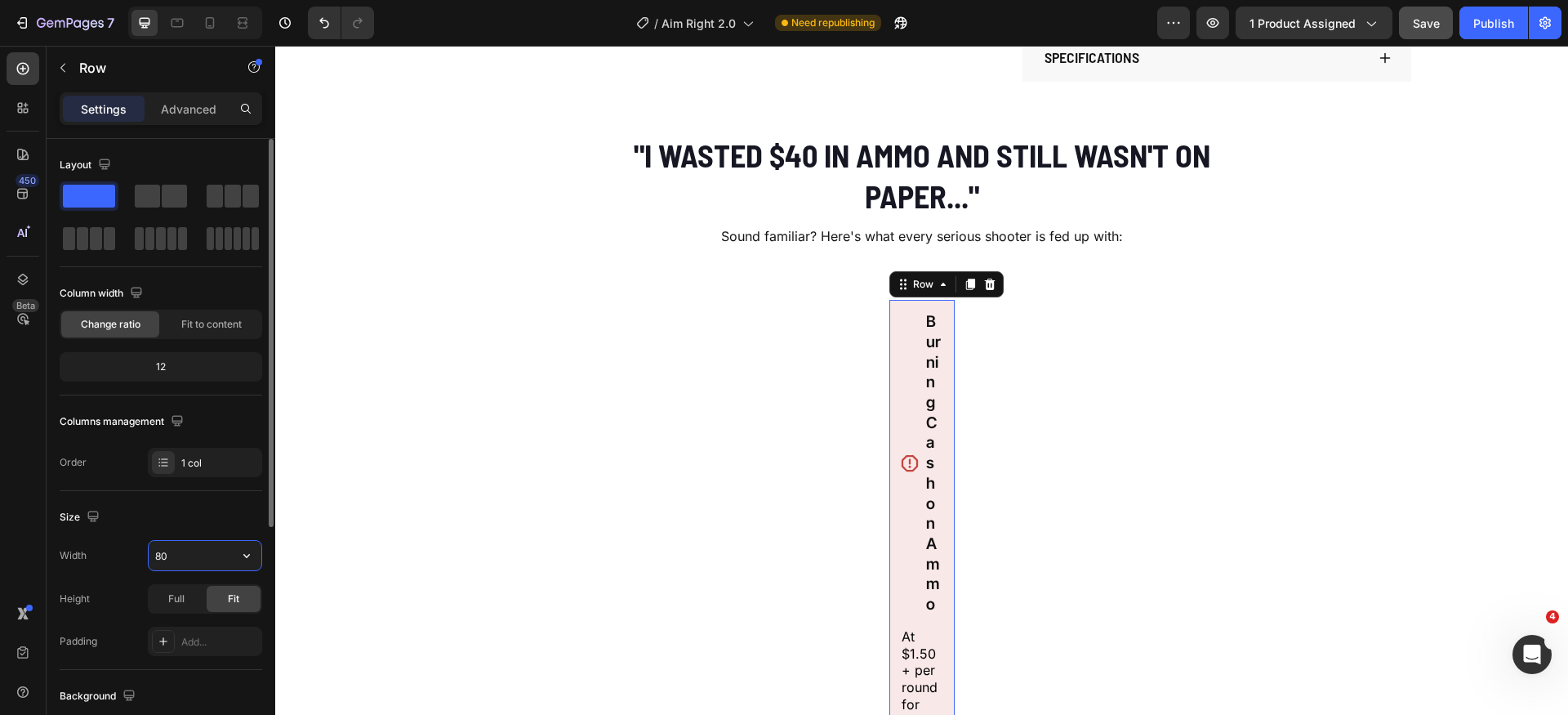
type input "800"
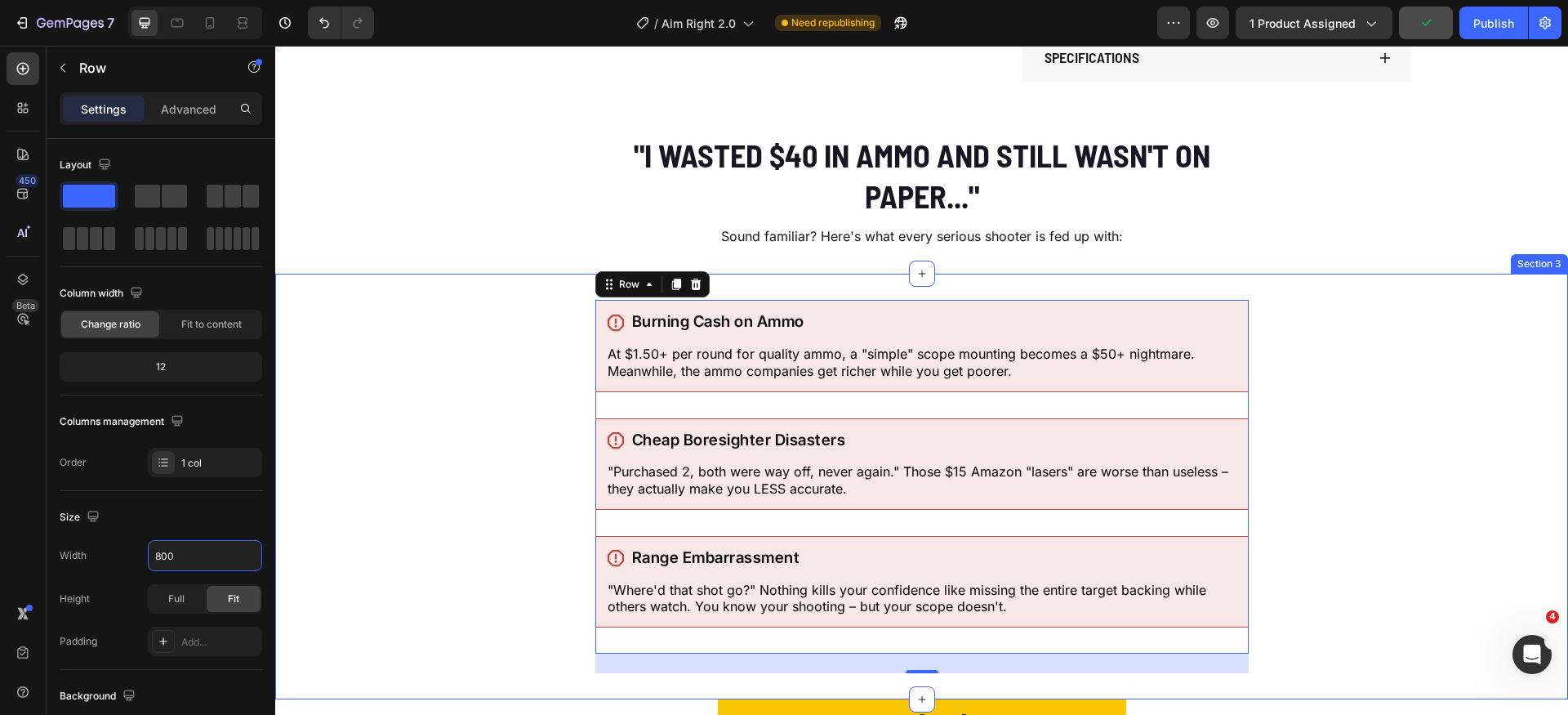
click at [1327, 579] on div "Icon Burning Cash on Ammo Heading Row At $1.50+ per round for quality ammo, a "…" at bounding box center [921, 487] width 1293 height 373
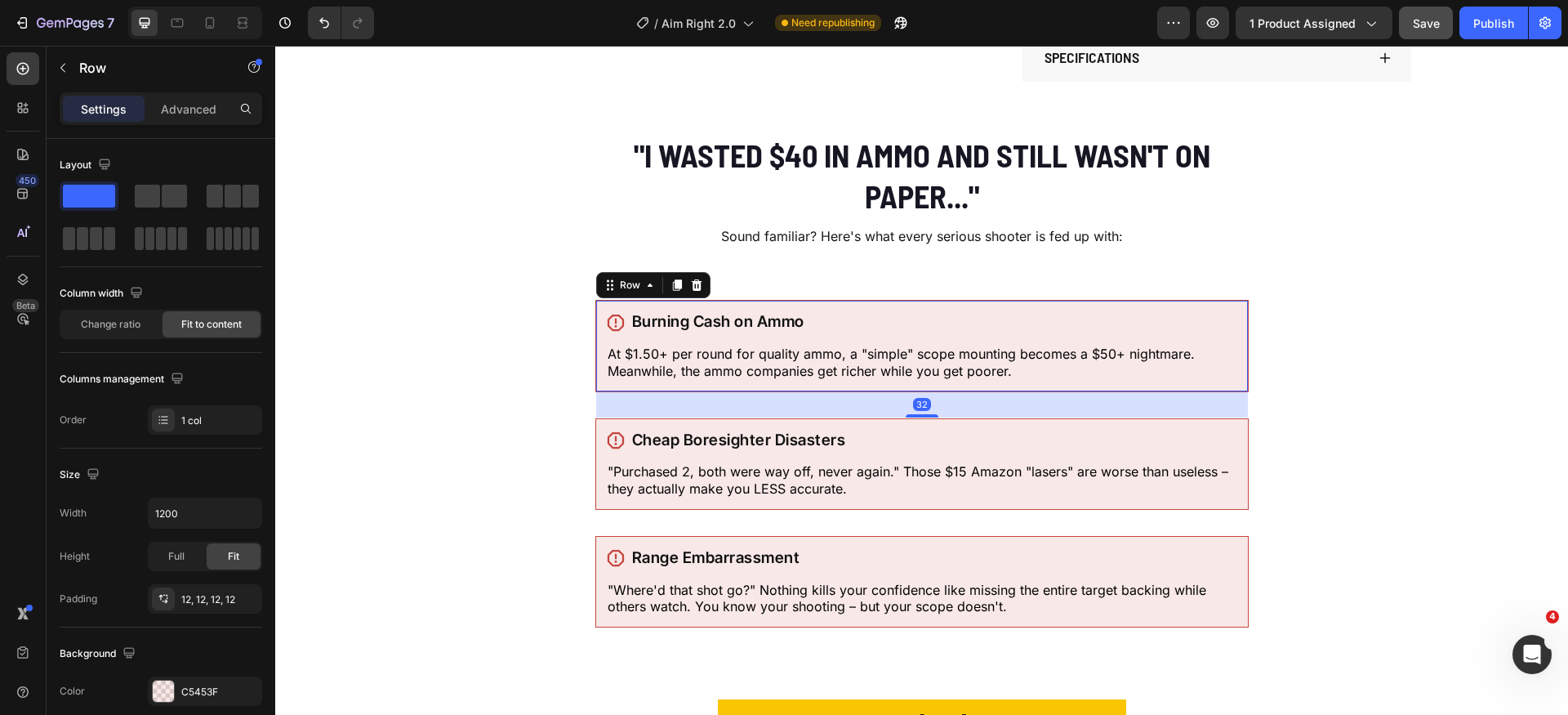
click at [1227, 387] on div "Icon Burning Cash on Ammo Heading Row At $1.50+ per round for quality ammo, a "…" at bounding box center [921, 346] width 653 height 92
click at [196, 115] on p "Advanced" at bounding box center [188, 109] width 55 height 17
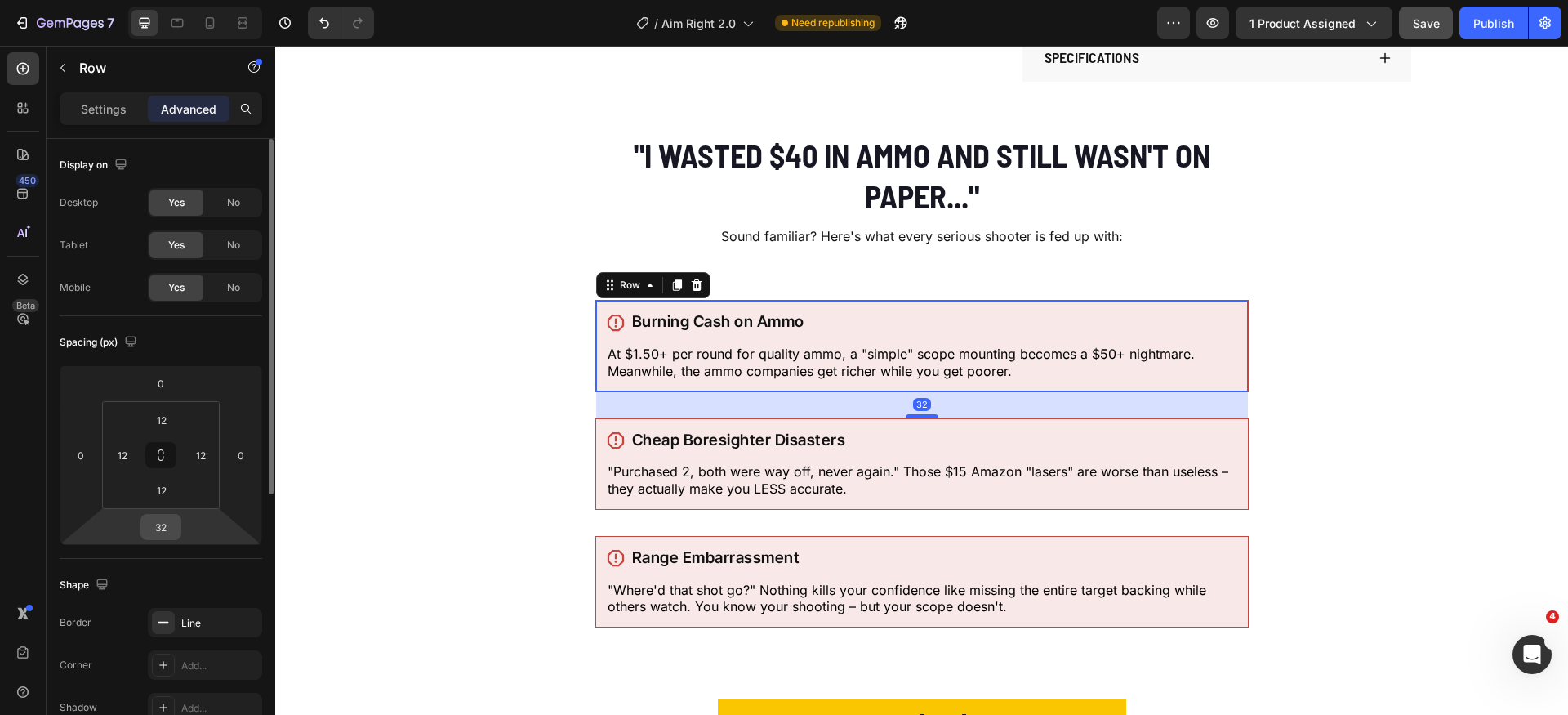
click at [164, 534] on input "32" at bounding box center [161, 527] width 33 height 24
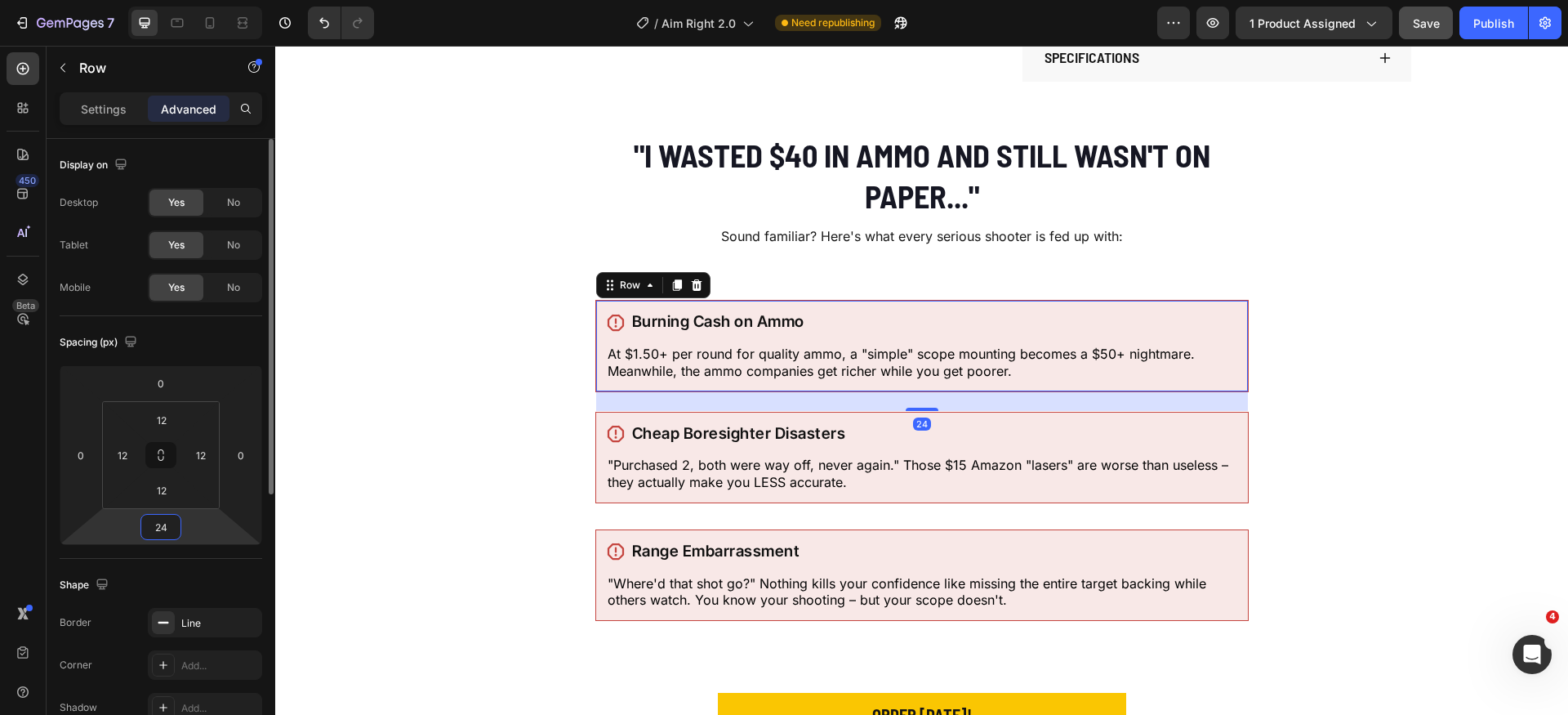
type input "2"
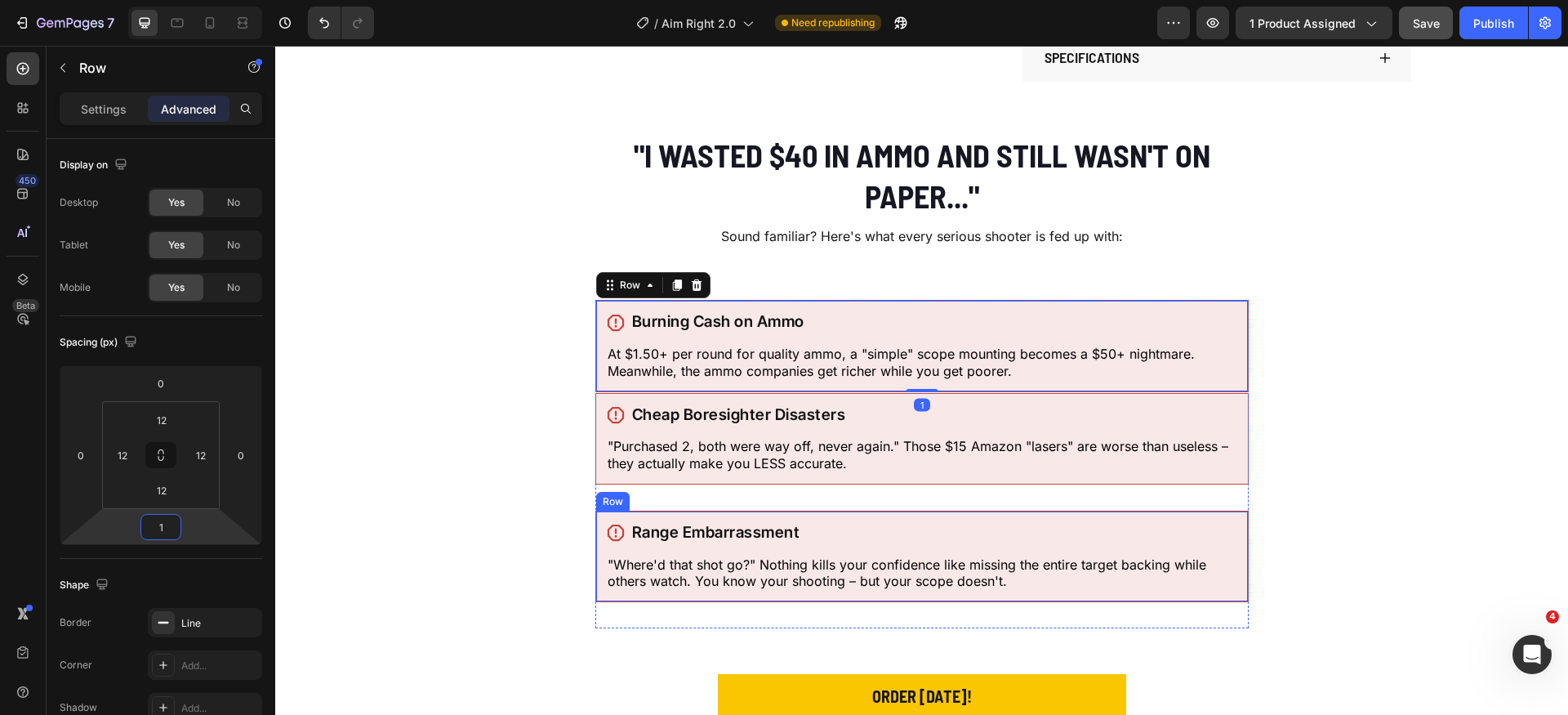
type input "16"
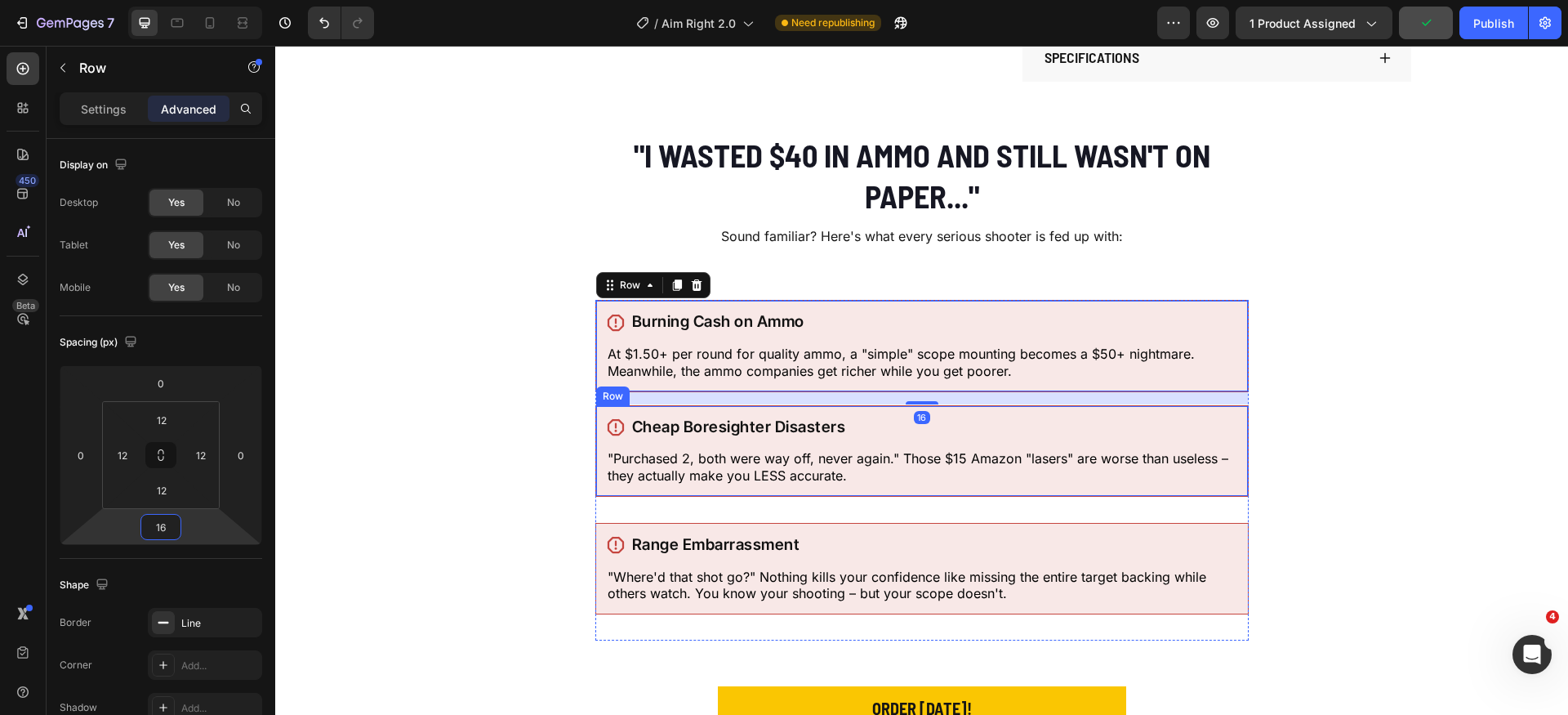
click at [970, 493] on div "Icon Cheap Boresighter Disasters Heading Row "Purchased 2, both were way off, n…" at bounding box center [921, 451] width 653 height 92
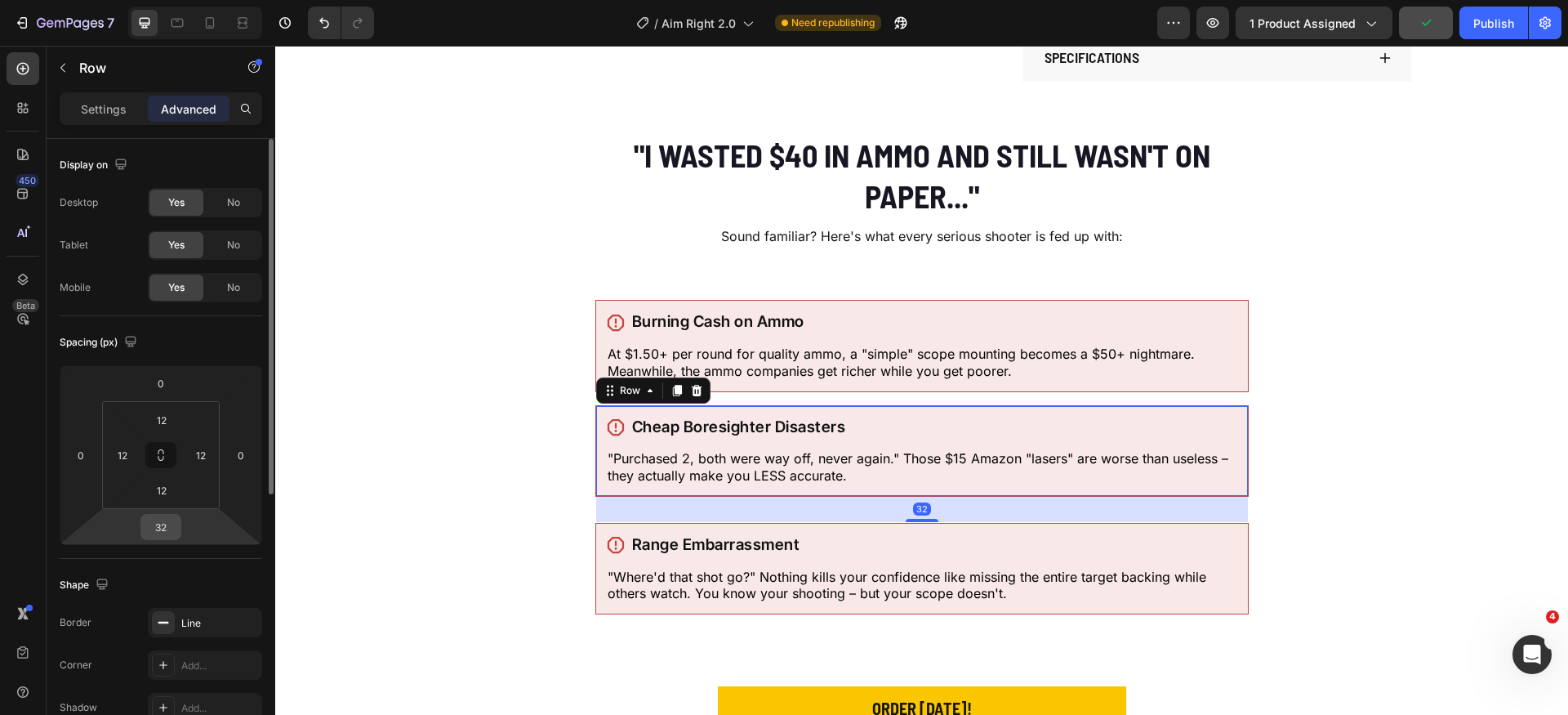
click at [169, 532] on input "32" at bounding box center [161, 527] width 33 height 24
paste input "16"
type input "16"
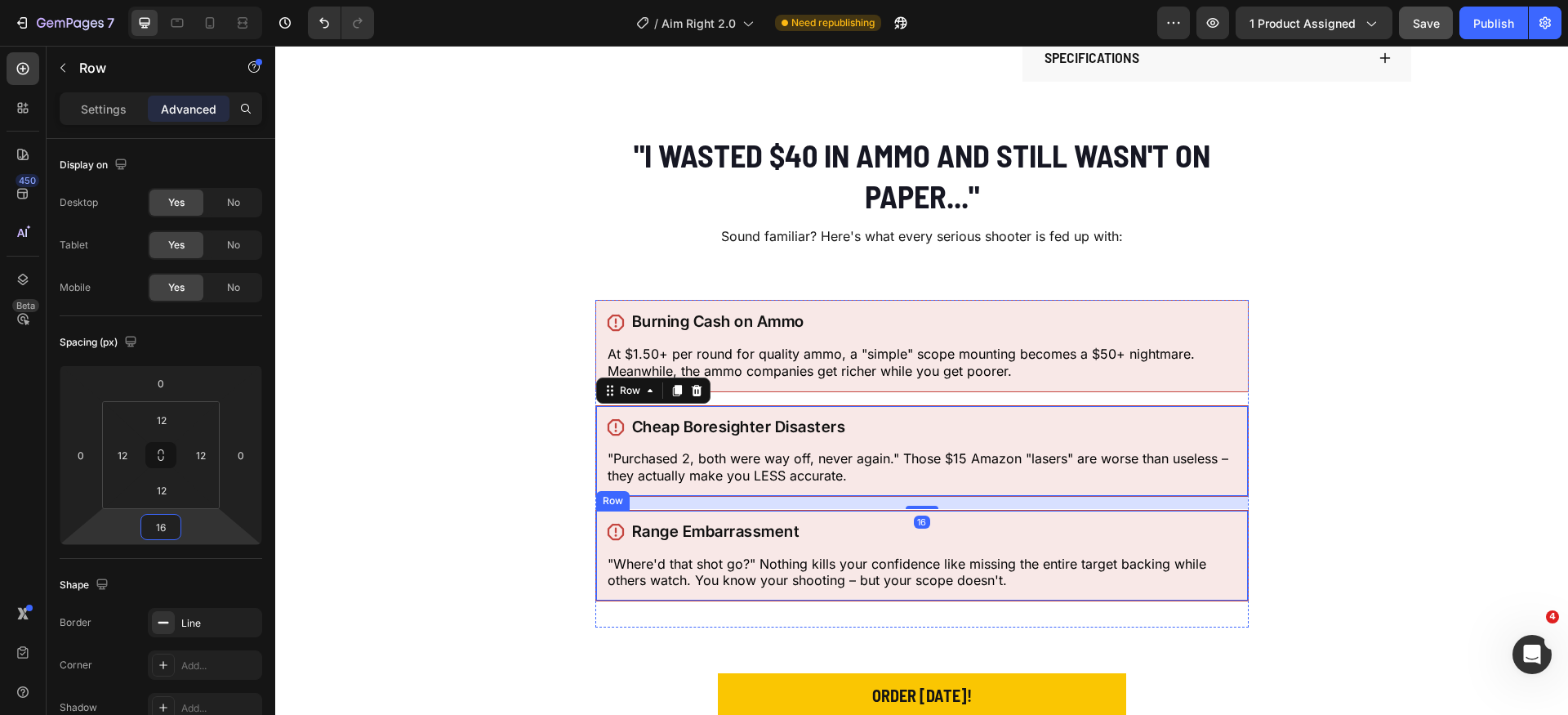
click at [866, 596] on div "Icon Range Embarrassment Heading Row "Where'd that shot go?" Nothing kills your…" at bounding box center [921, 555] width 653 height 92
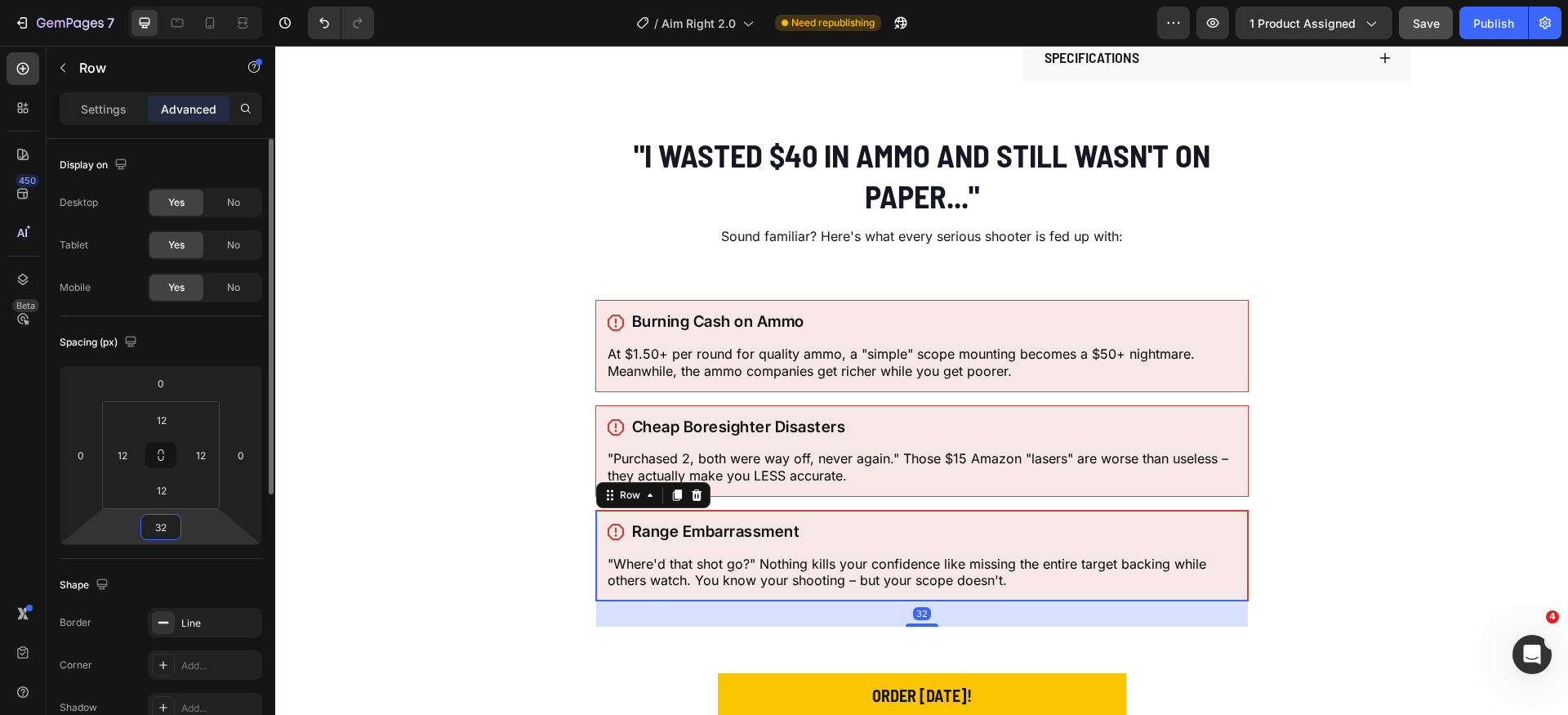
click at [173, 523] on input "32" at bounding box center [161, 527] width 33 height 24
type input "0"
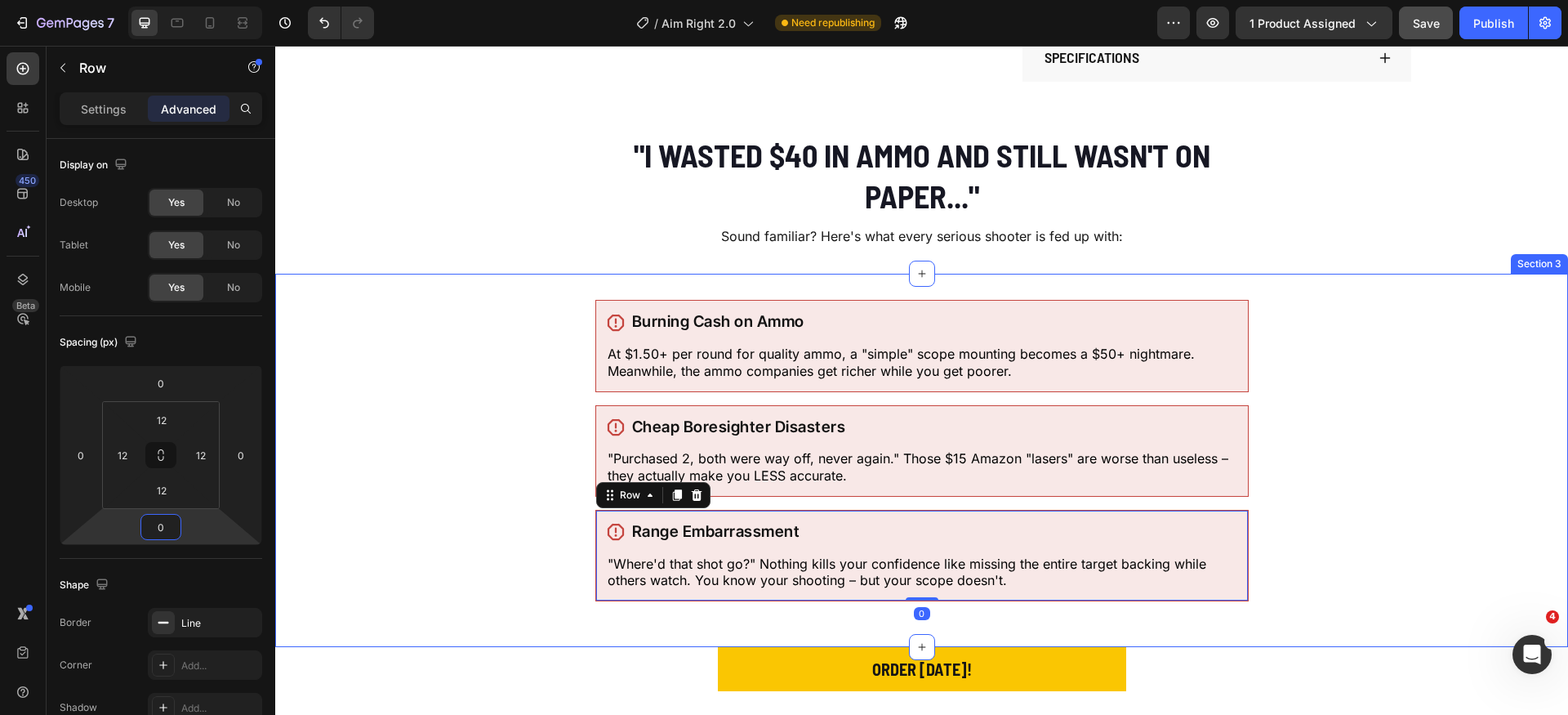
click at [1300, 542] on div "Icon Burning Cash on Ammo Heading Row At $1.50+ per round for quality ammo, a "…" at bounding box center [921, 461] width 1293 height 321
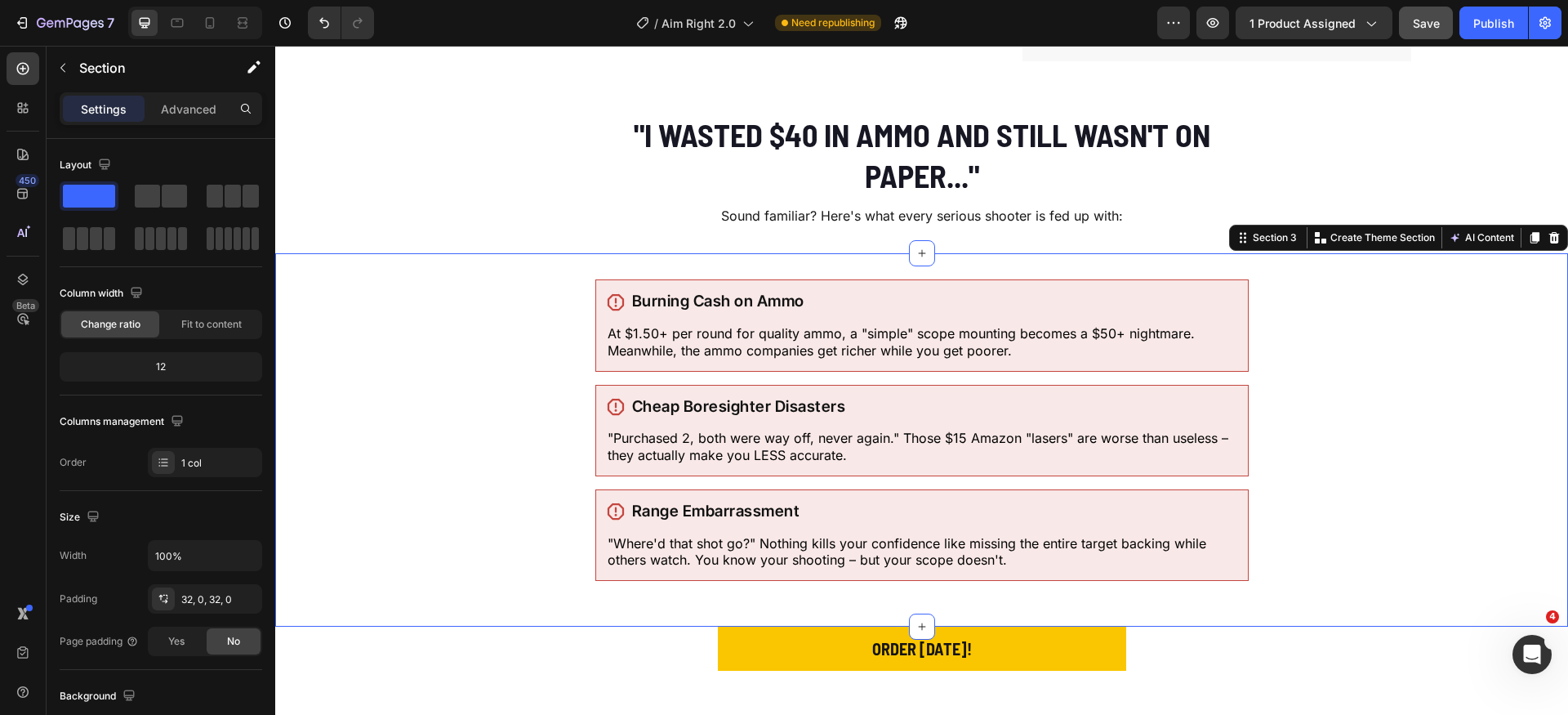
scroll to position [659, 0]
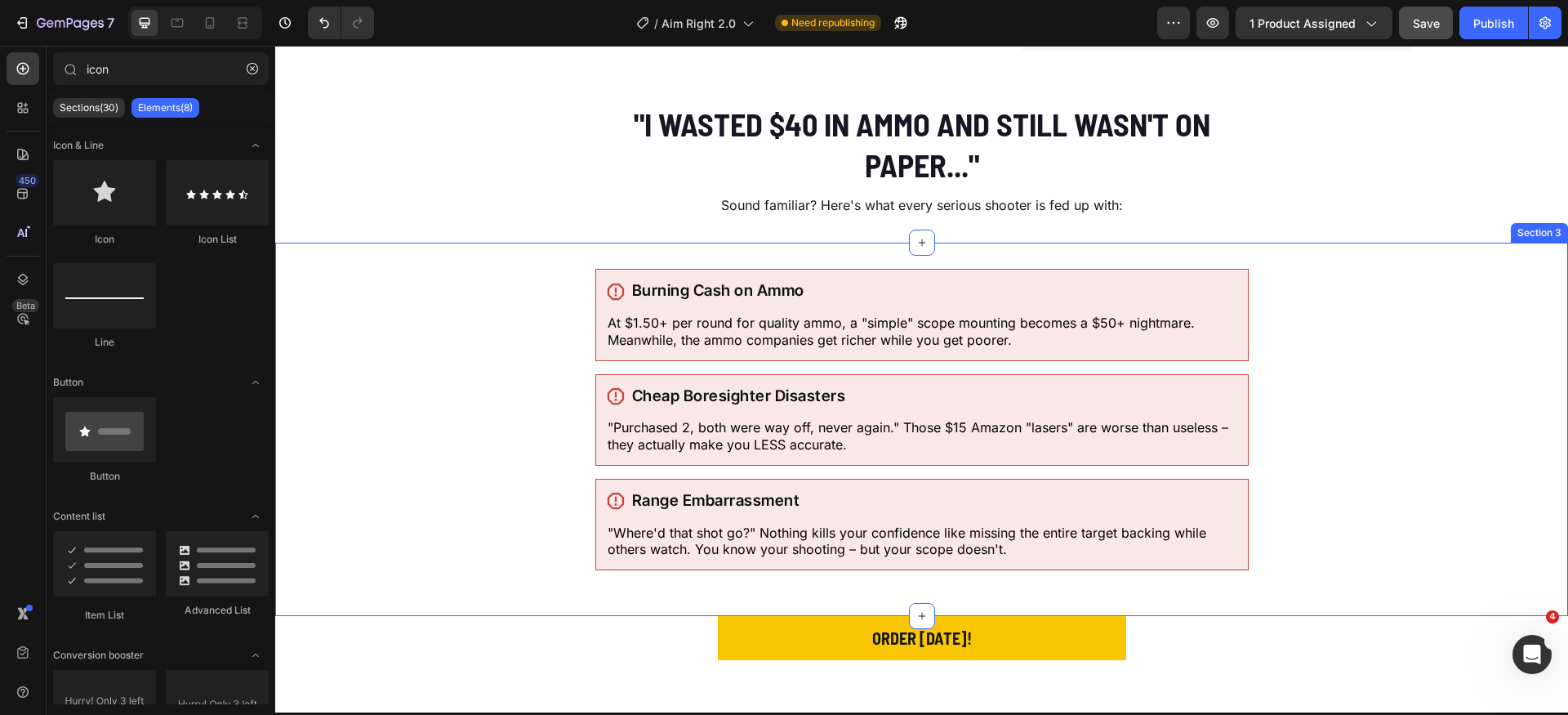
click at [991, 248] on div "Icon Burning Cash on Ammo Heading Row At $1.50+ per round for quality ammo, a "…" at bounding box center [921, 430] width 1293 height 373
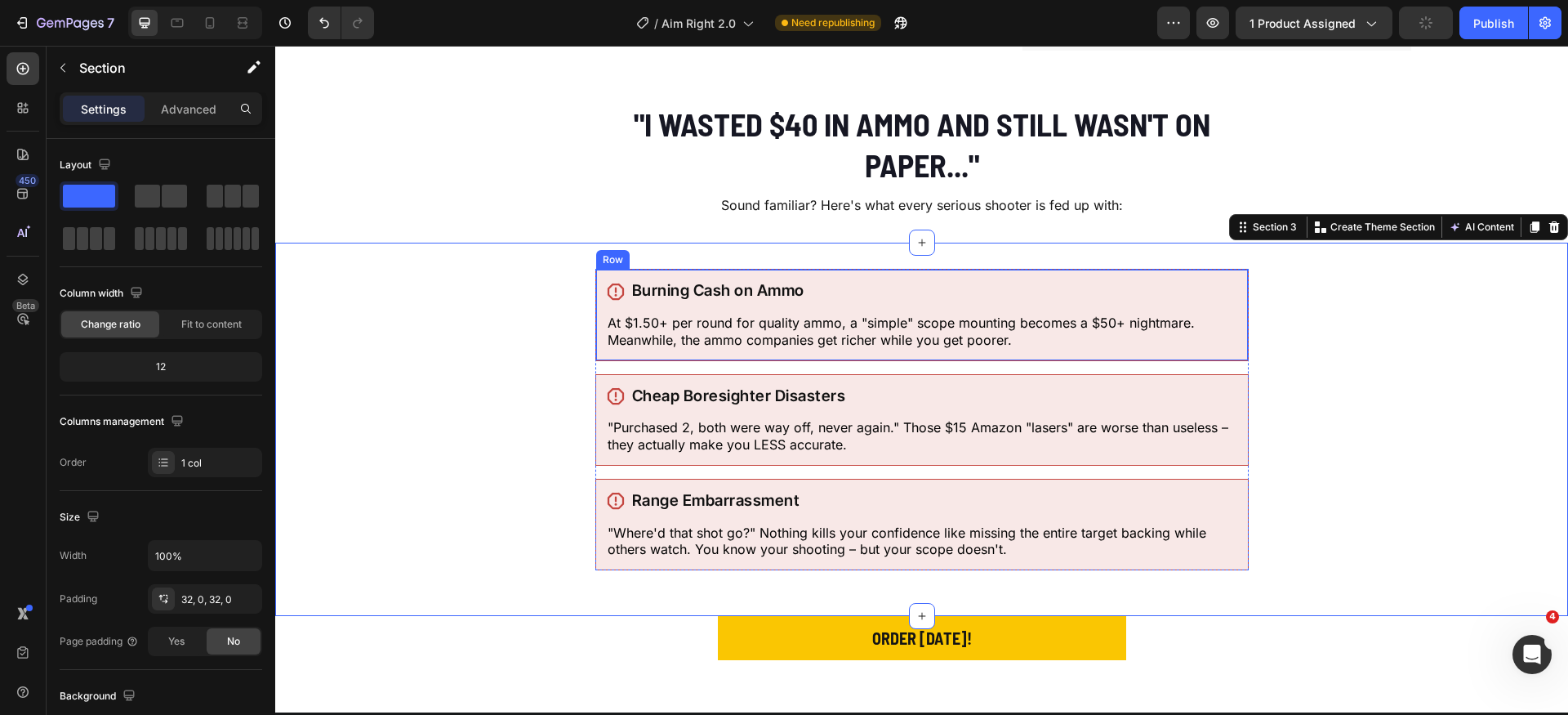
click at [932, 271] on div "Icon Burning Cash on Ammo Heading Row At $1.50+ per round for quality ammo, a "…" at bounding box center [921, 315] width 653 height 92
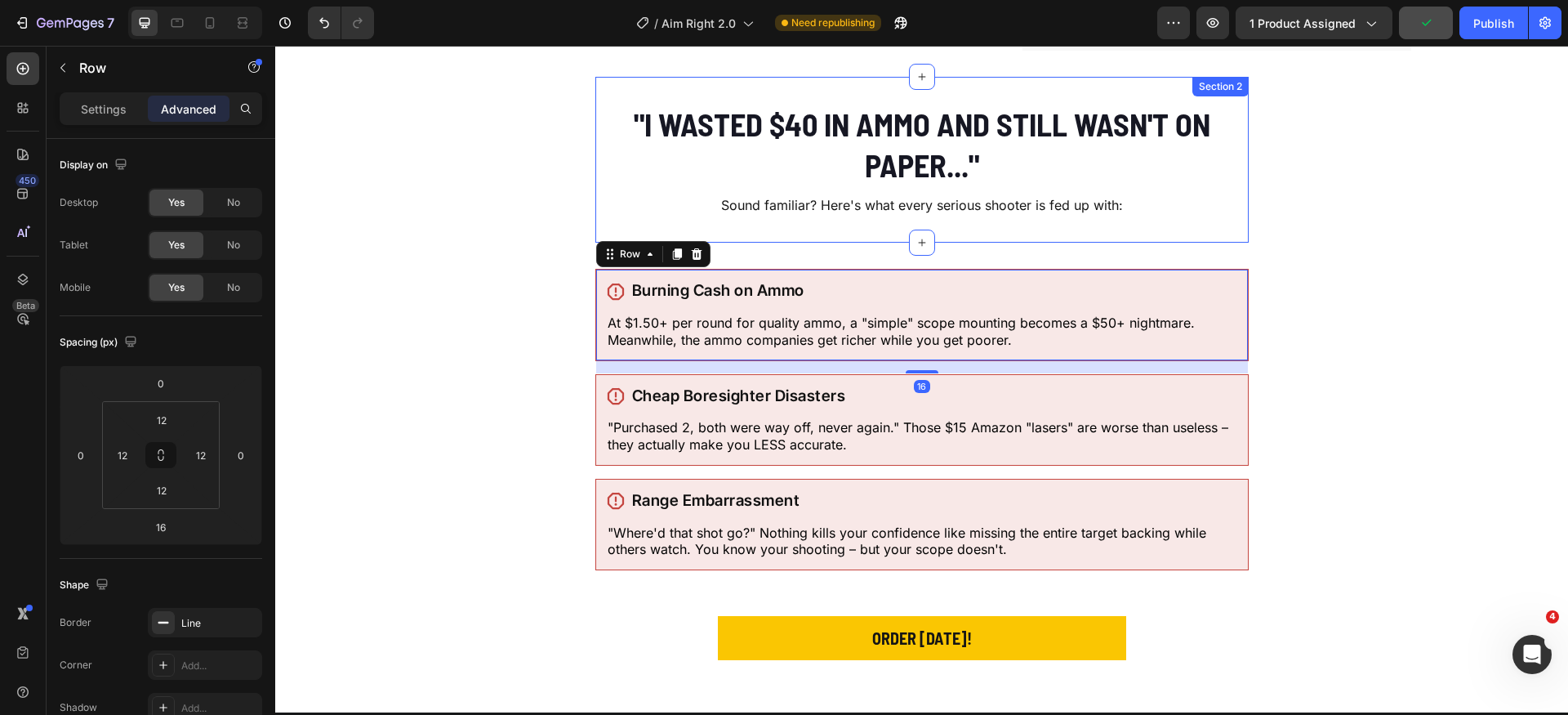
click at [1096, 214] on p "Sound familiar? Here's what every serious shooter is fed up with:" at bounding box center [921, 204] width 650 height 19
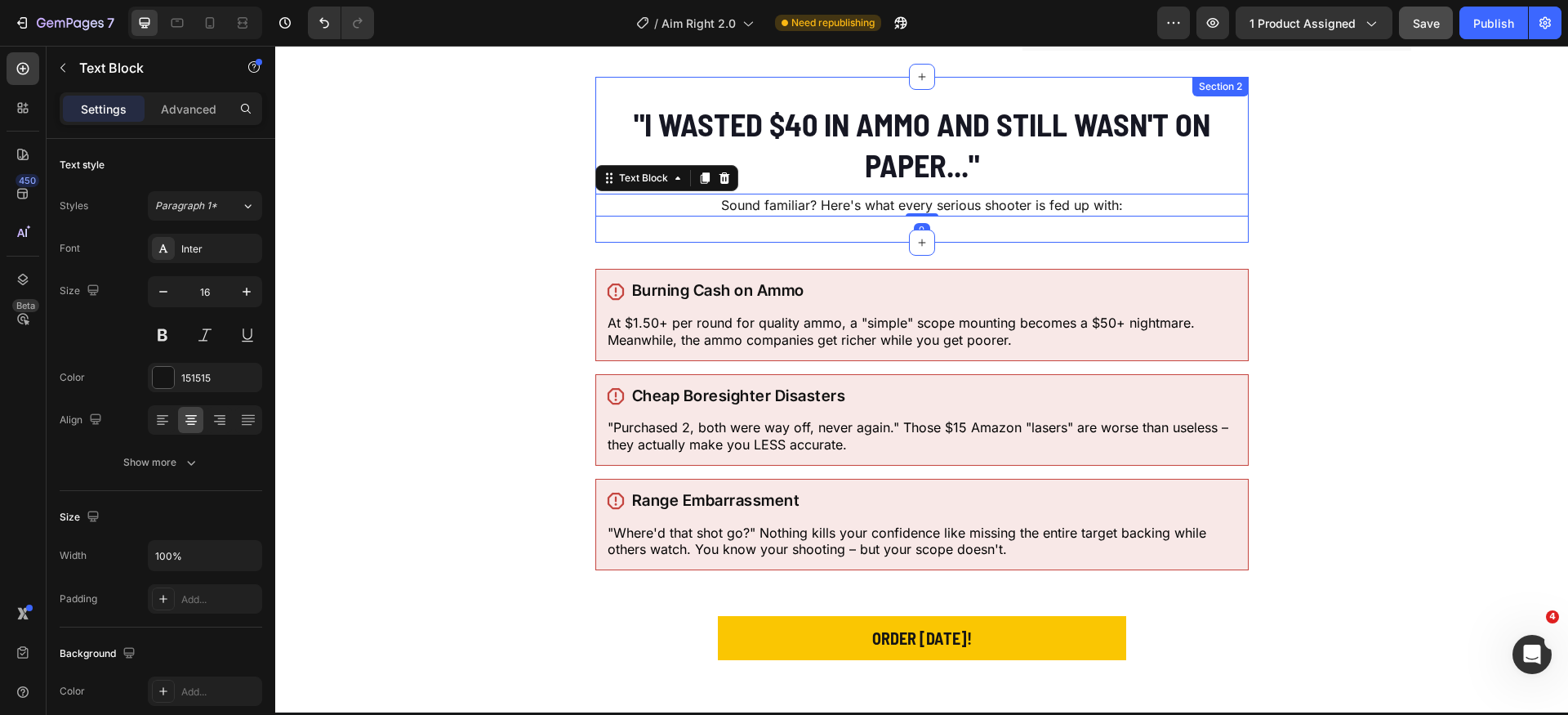
click at [1015, 227] on div ""I Wasted $40 in Ammo and Still Wasn't On Paper..." Heading Sound familiar? Her…" at bounding box center [921, 159] width 653 height 166
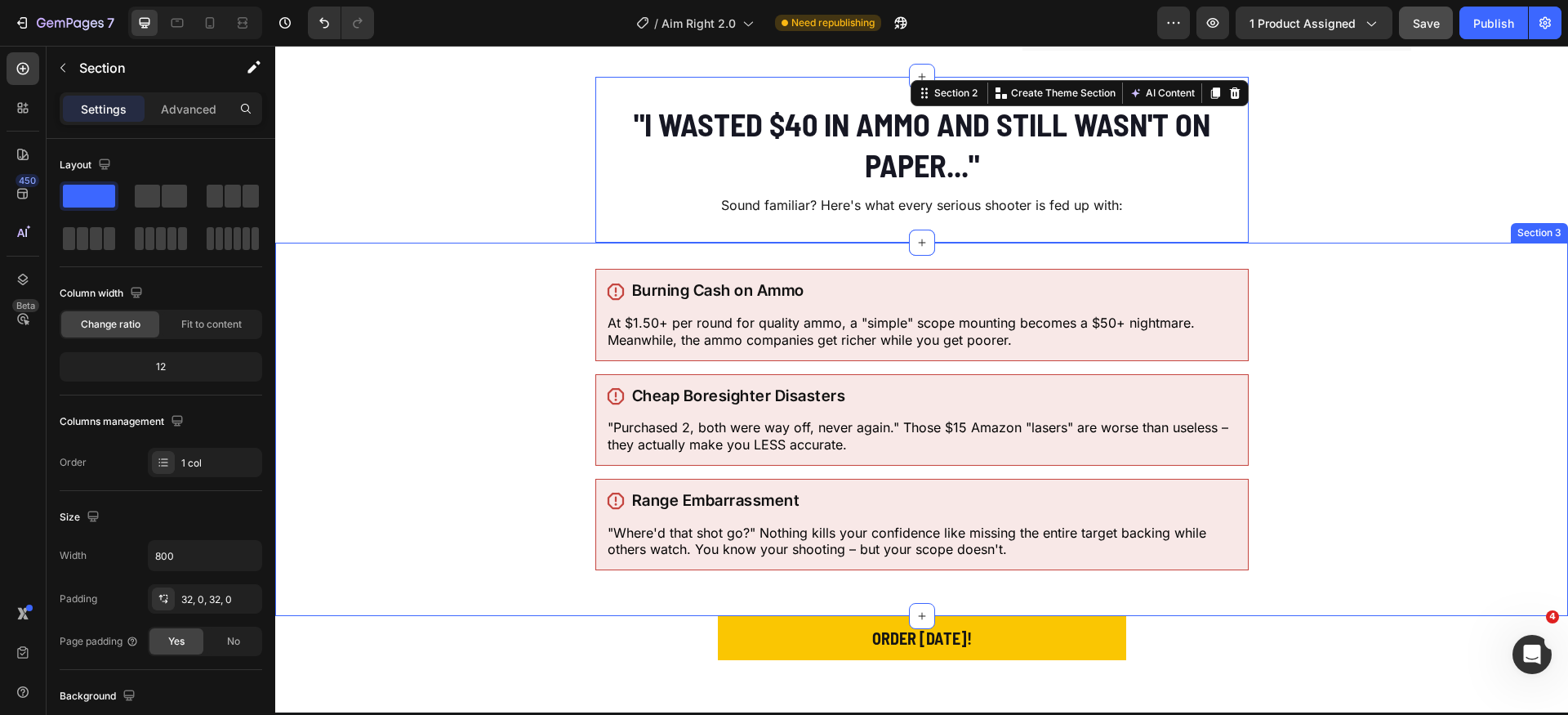
click at [1087, 261] on div "Icon Burning Cash on Ammo Heading Row At $1.50+ per round for quality ammo, a "…" at bounding box center [921, 430] width 1293 height 373
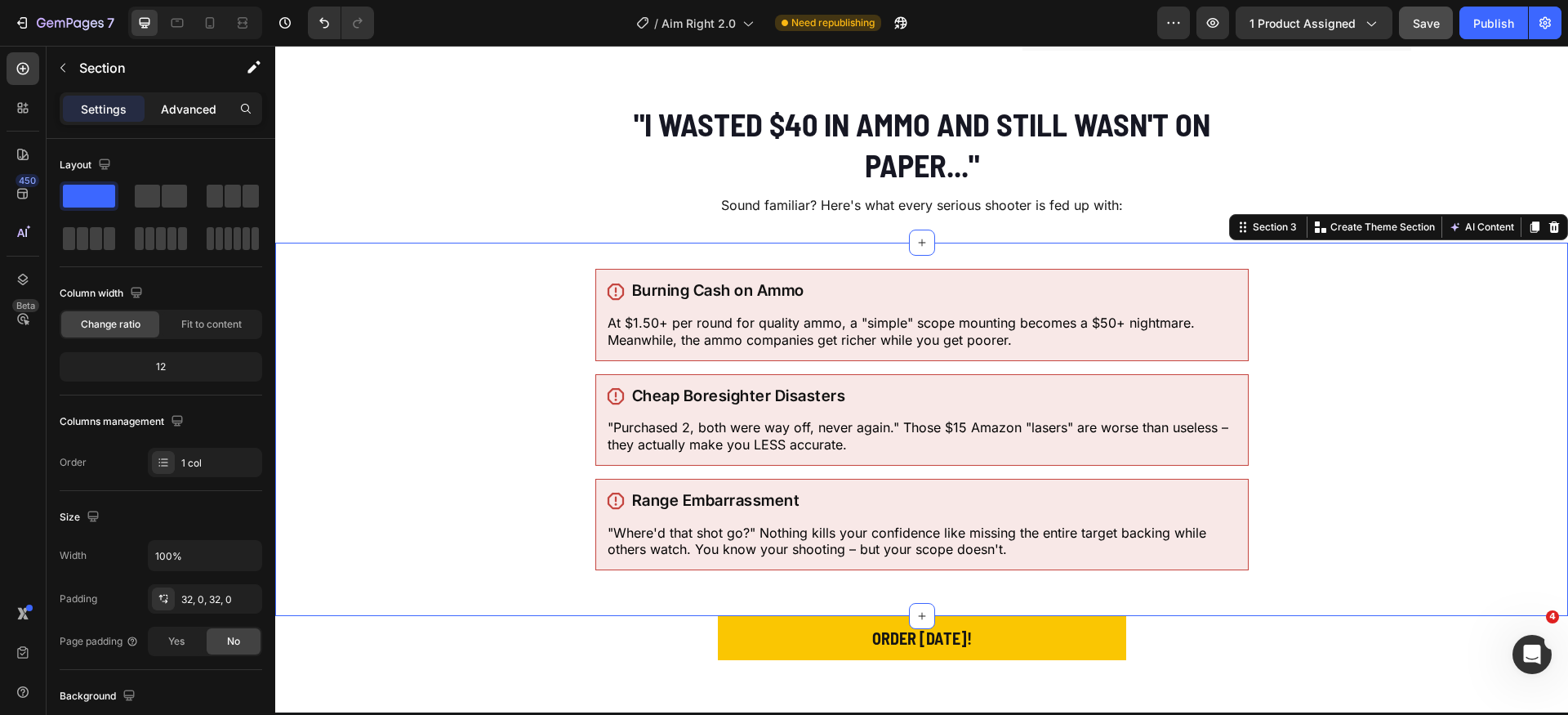
click at [192, 113] on p "Advanced" at bounding box center [188, 109] width 55 height 17
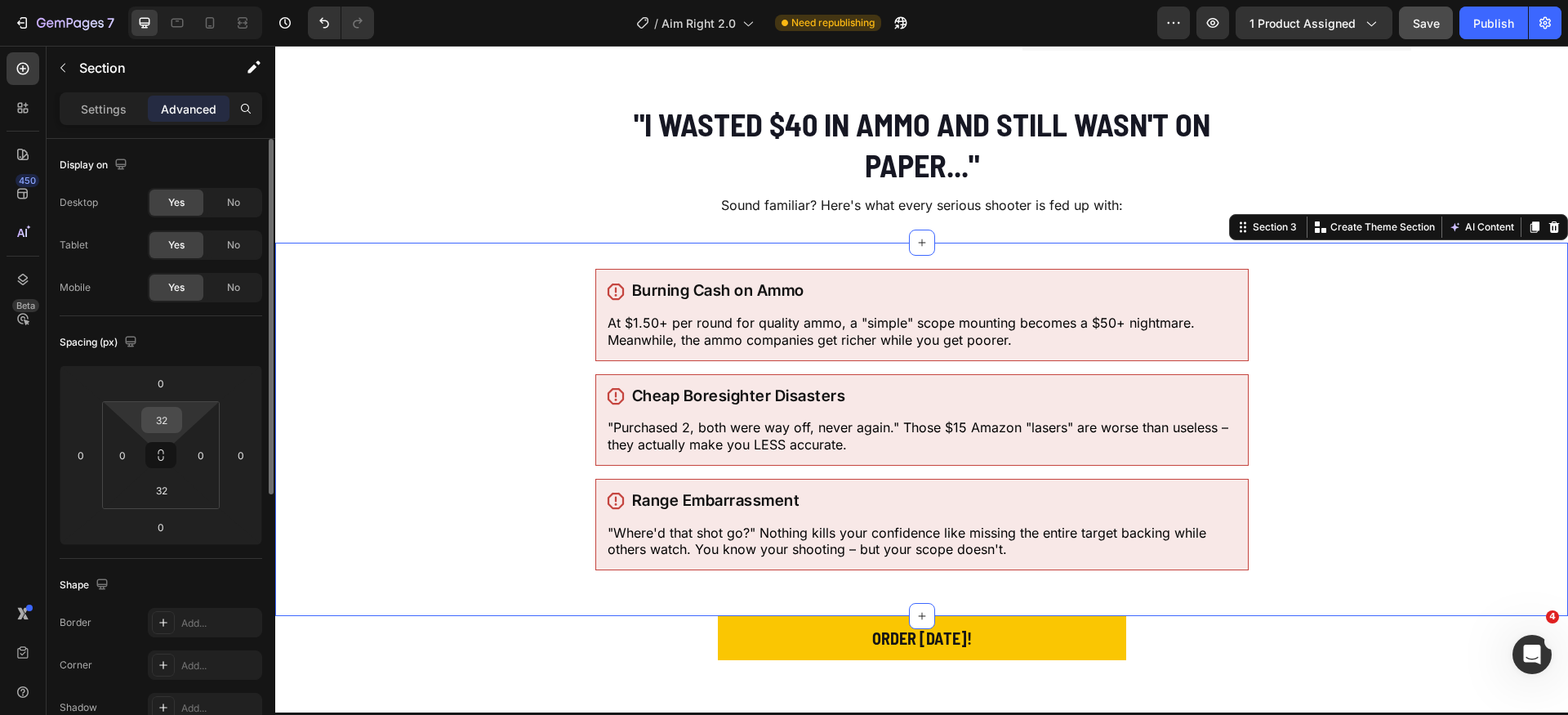
click at [169, 426] on input "32" at bounding box center [161, 420] width 33 height 24
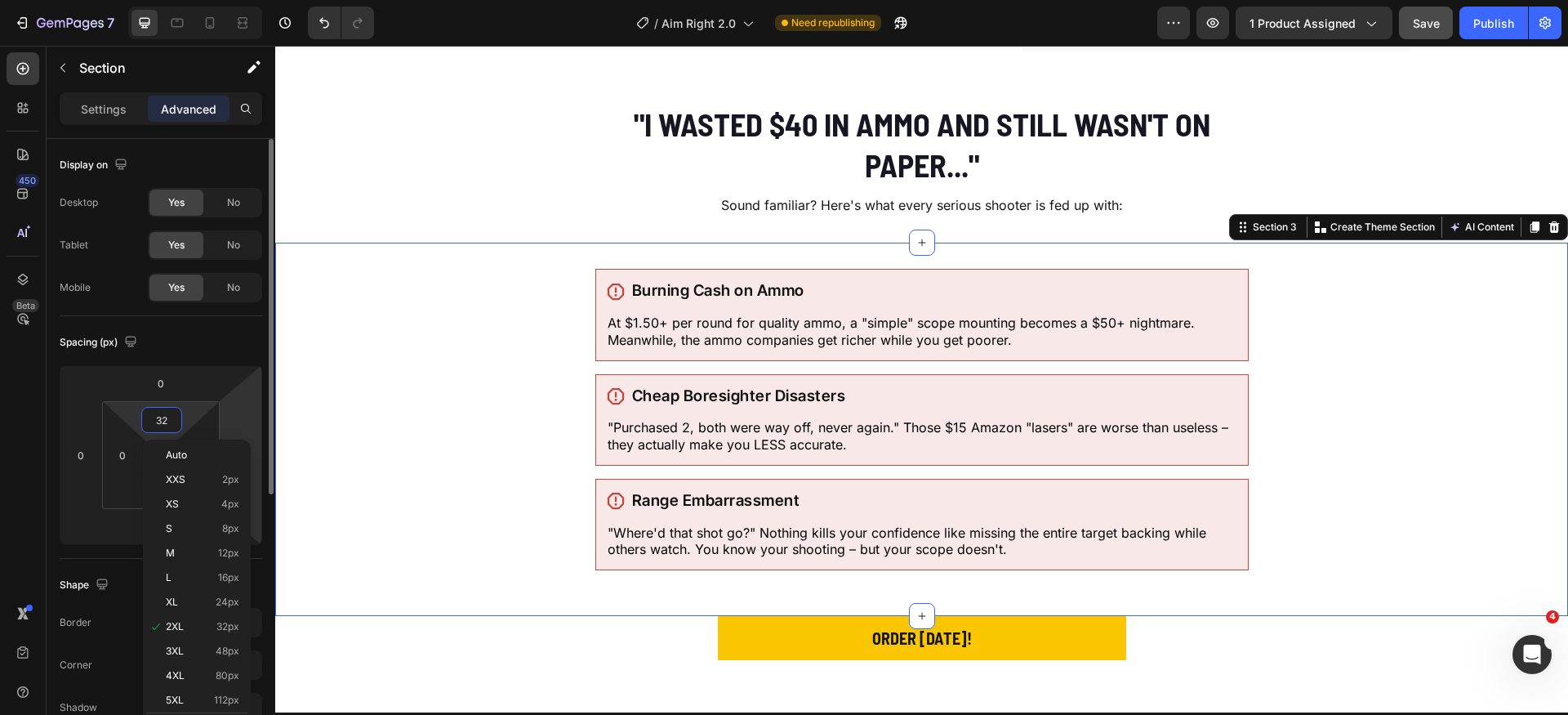
type input "0"
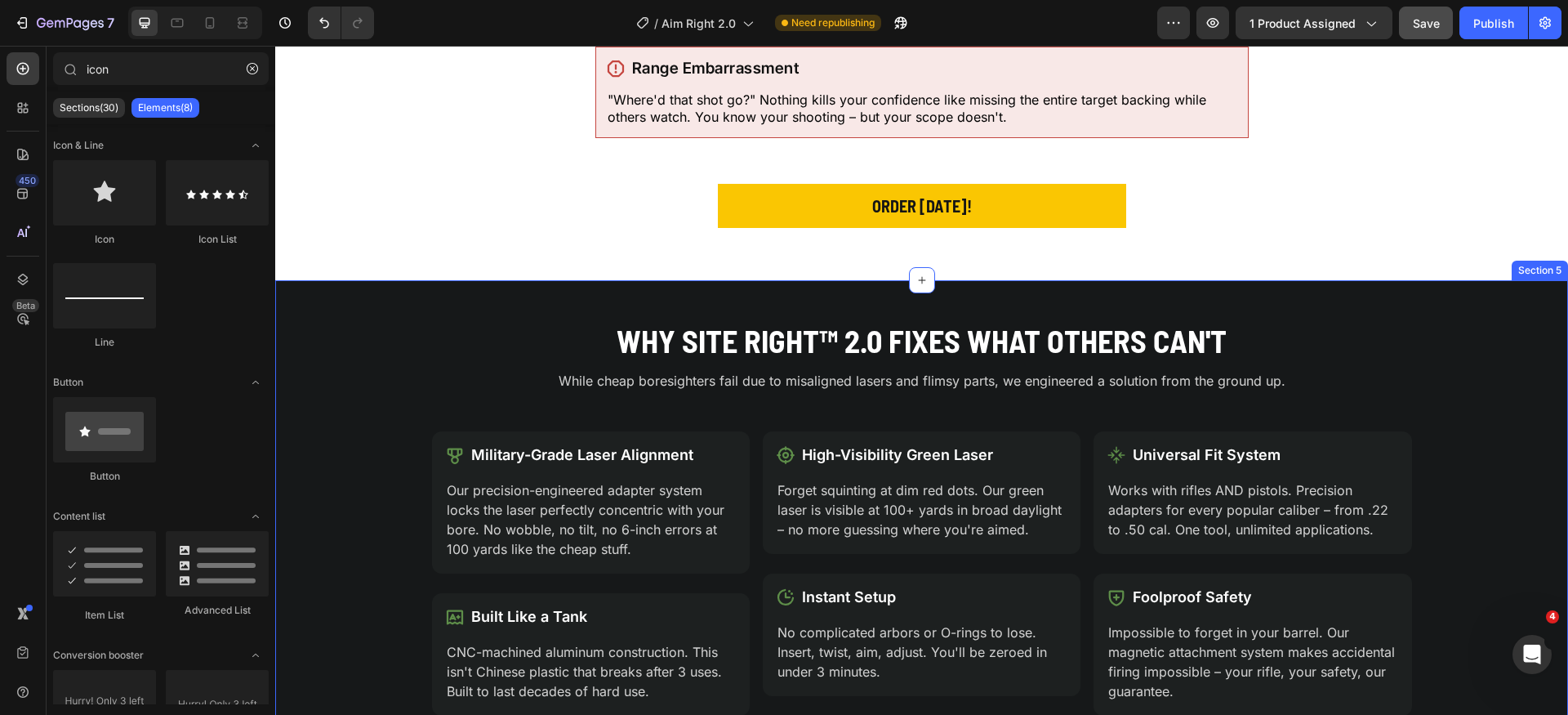
scroll to position [661, 0]
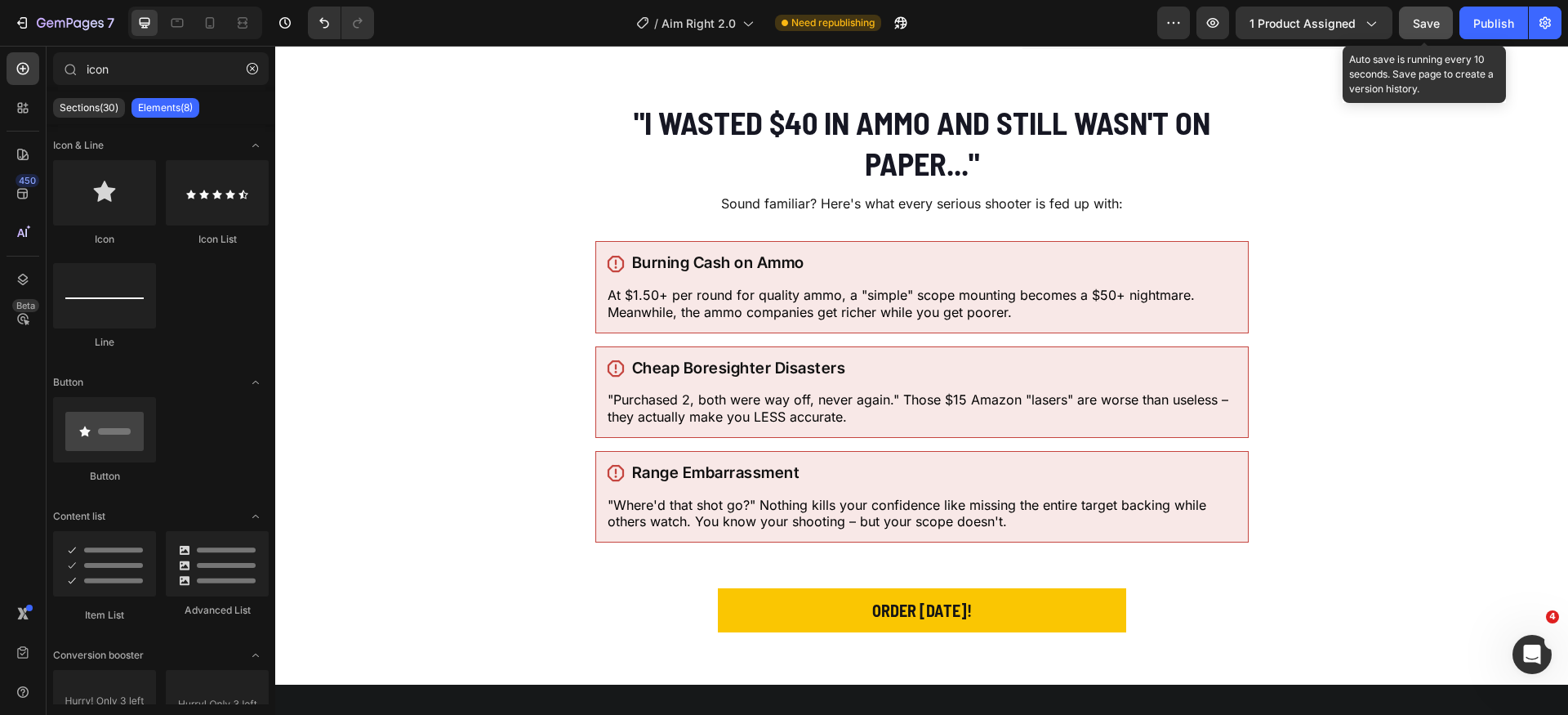
click at [1422, 18] on span "Save" at bounding box center [1427, 23] width 27 height 14
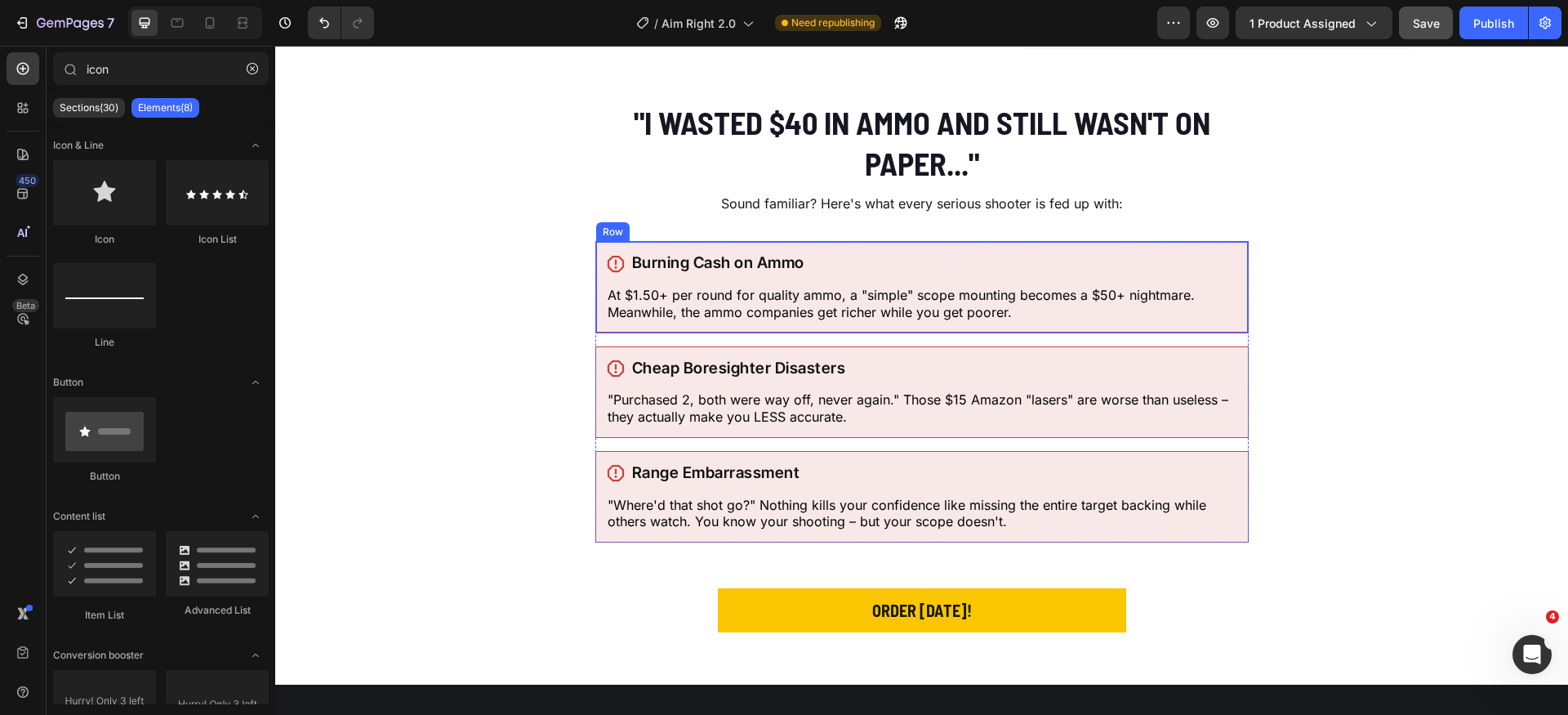
scroll to position [0, 0]
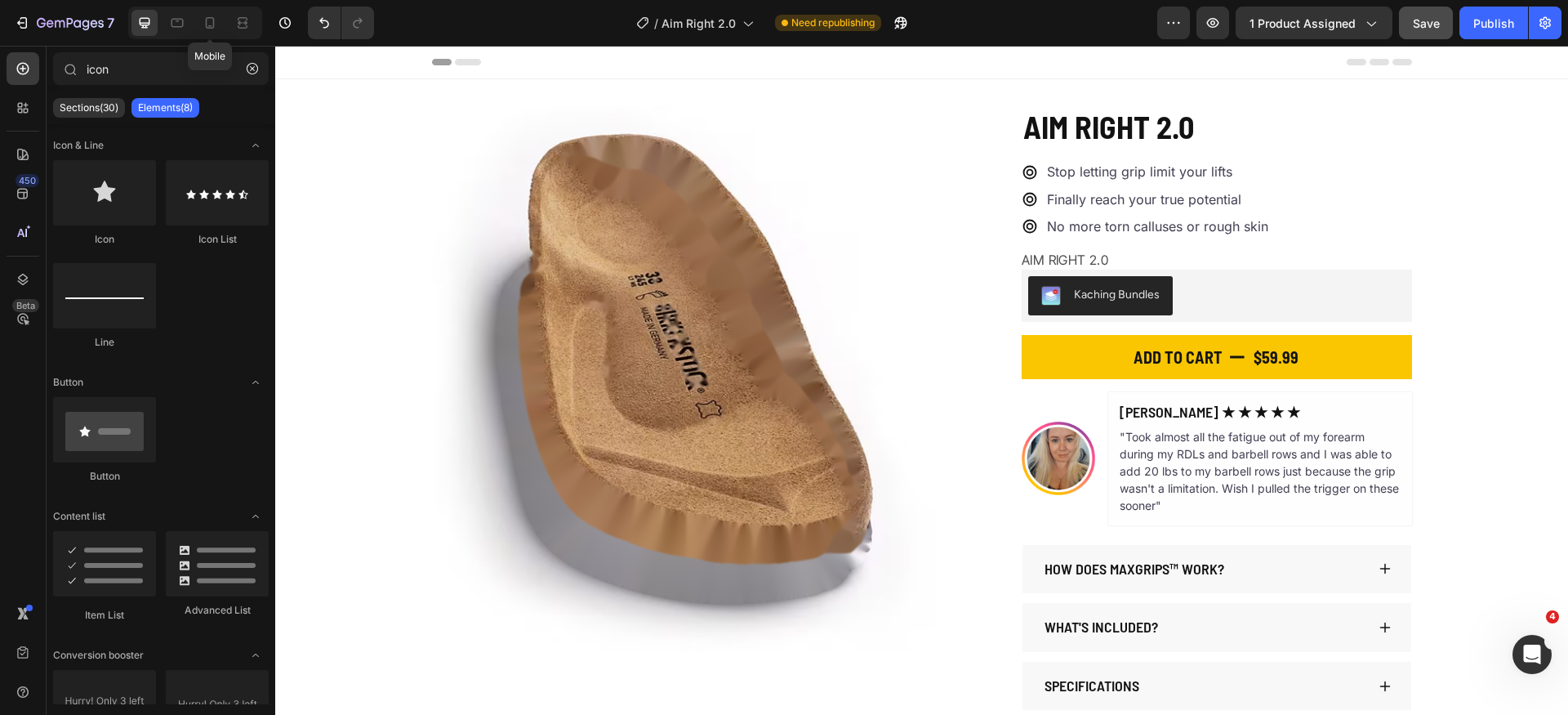
drag, startPoint x: 212, startPoint y: 29, endPoint x: 307, endPoint y: 98, distance: 117.4
click at [212, 28] on icon at bounding box center [210, 23] width 9 height 12
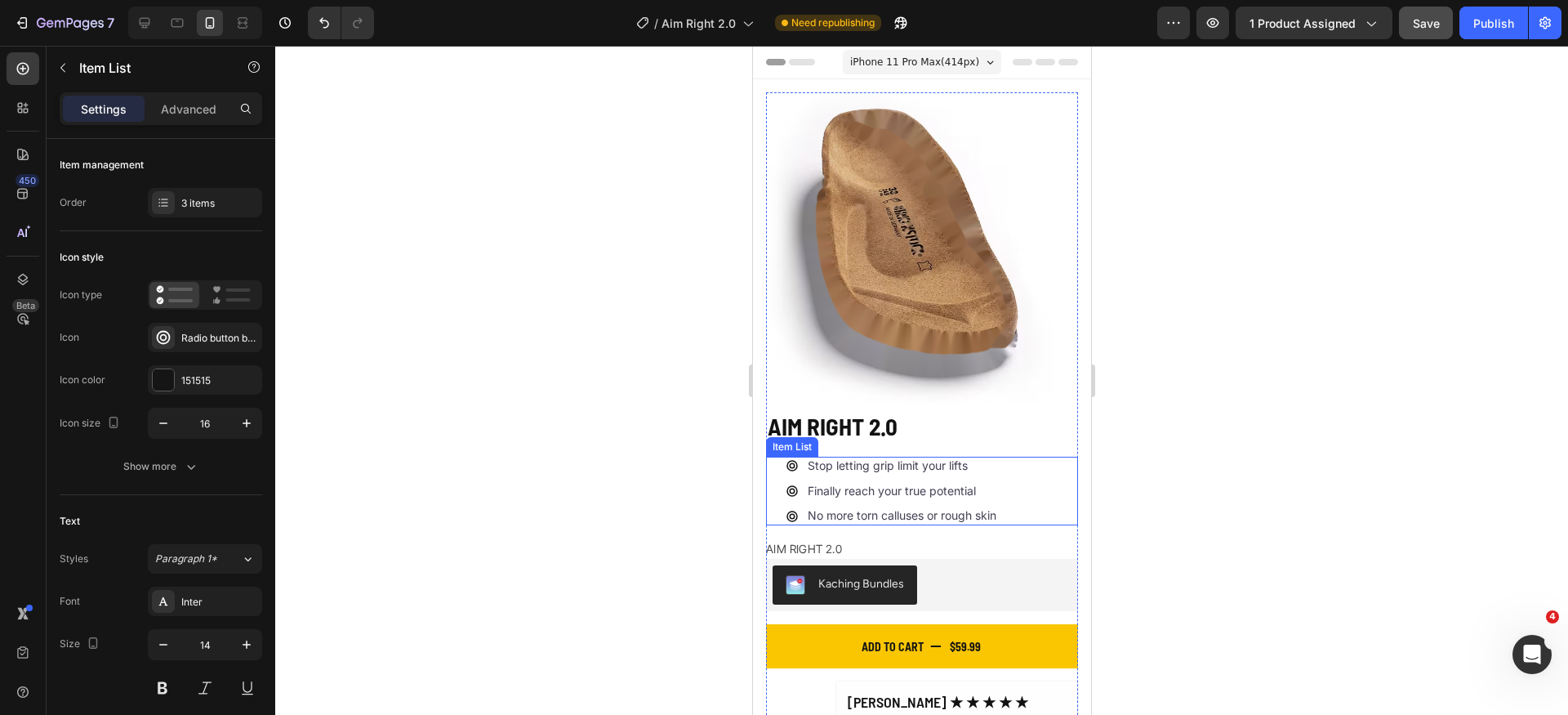
click at [789, 460] on icon at bounding box center [792, 466] width 12 height 12
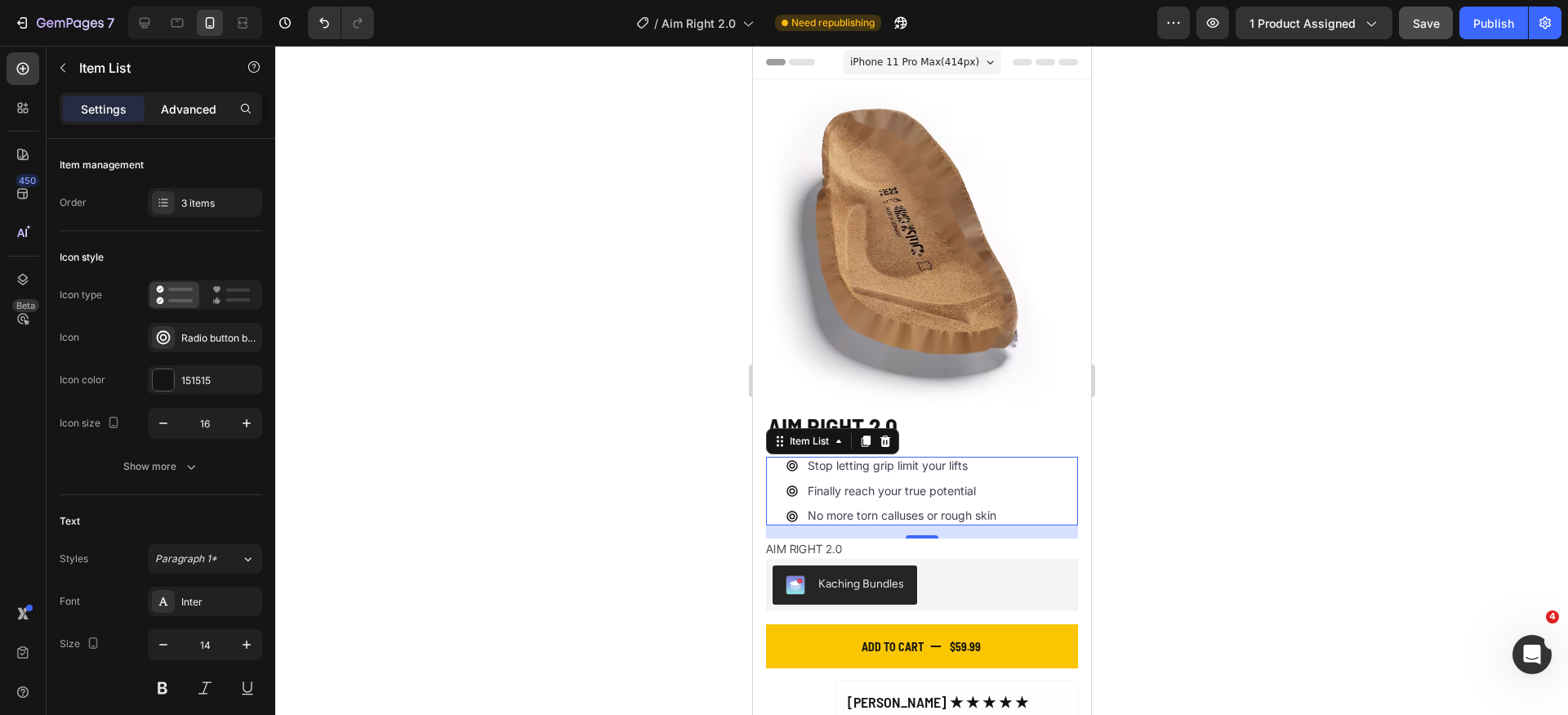
click at [199, 103] on p "Advanced" at bounding box center [188, 109] width 55 height 17
type input "100%"
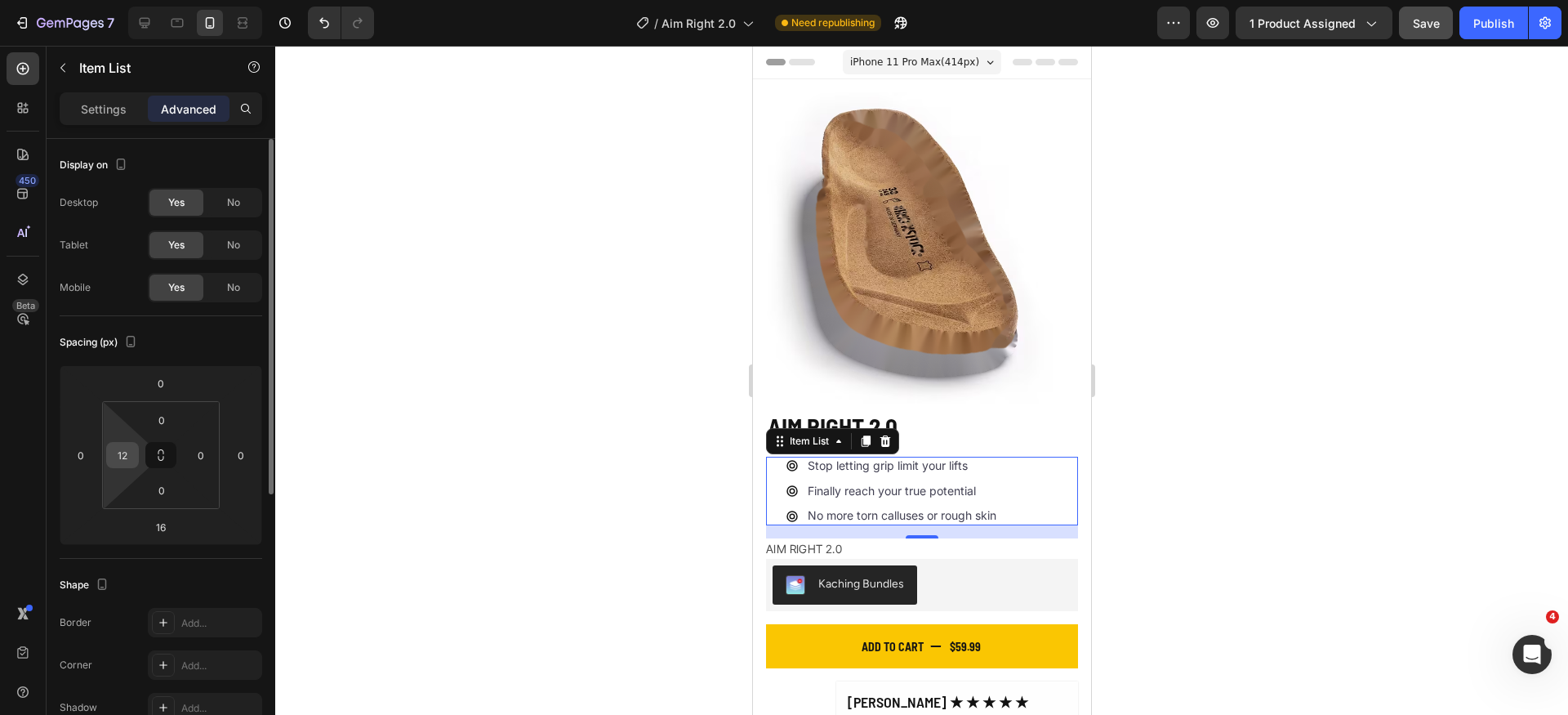
click at [135, 458] on div "12" at bounding box center [122, 455] width 33 height 26
click at [128, 455] on input "12" at bounding box center [122, 455] width 24 height 24
type input "0"
click at [237, 349] on div "Spacing (px)" at bounding box center [161, 342] width 203 height 26
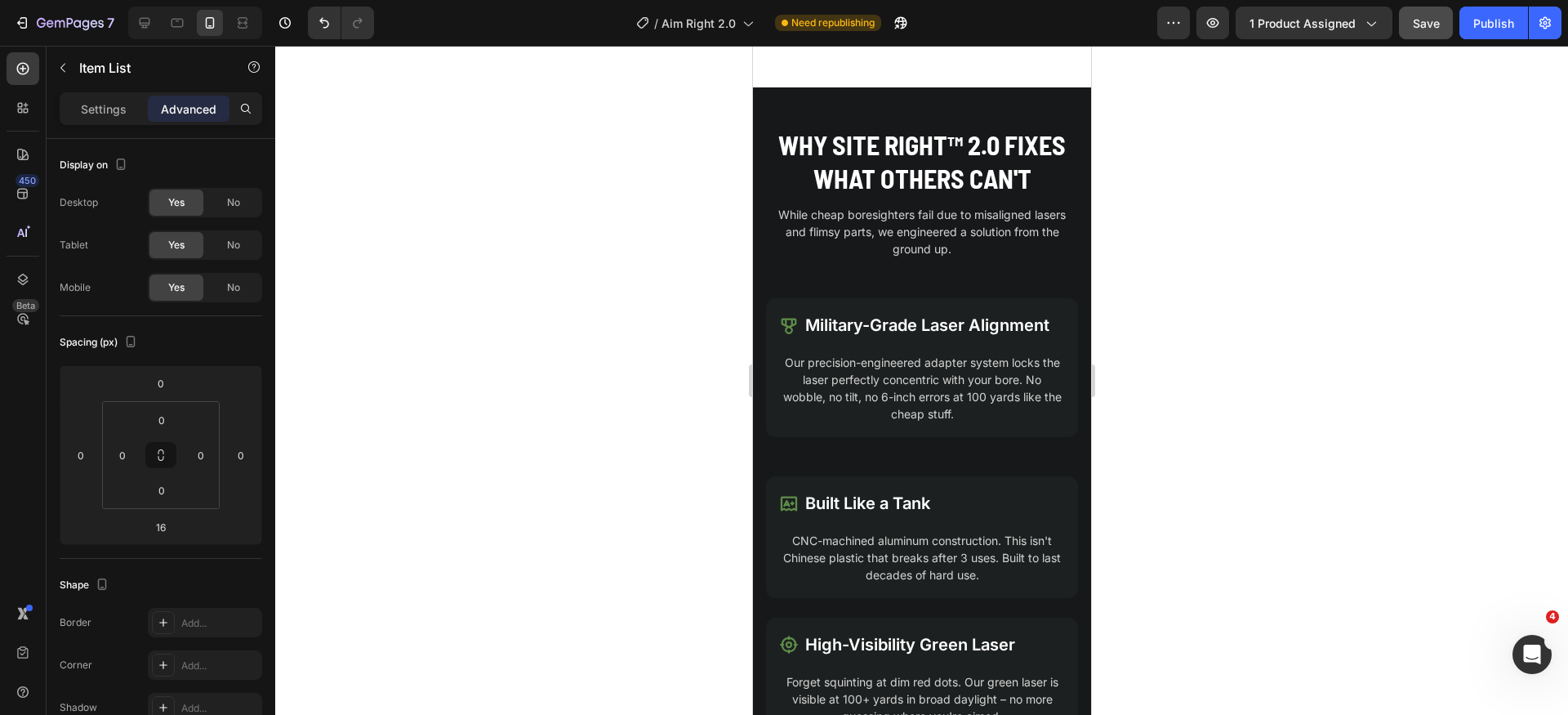
scroll to position [1690, 0]
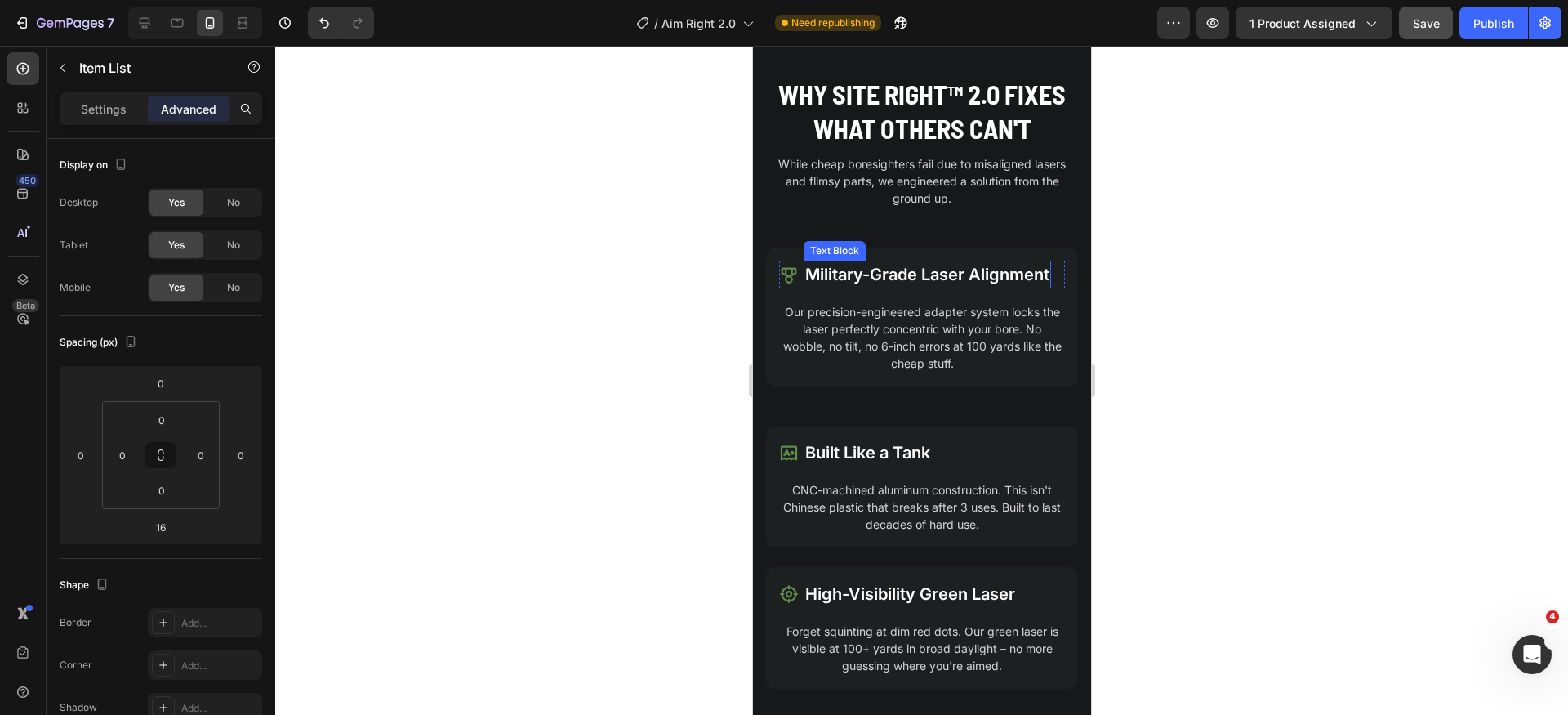
click at [916, 275] on p "Military-Grade Laser Alignment" at bounding box center [927, 274] width 245 height 24
click at [81, 109] on p "Settings" at bounding box center [103, 109] width 45 height 17
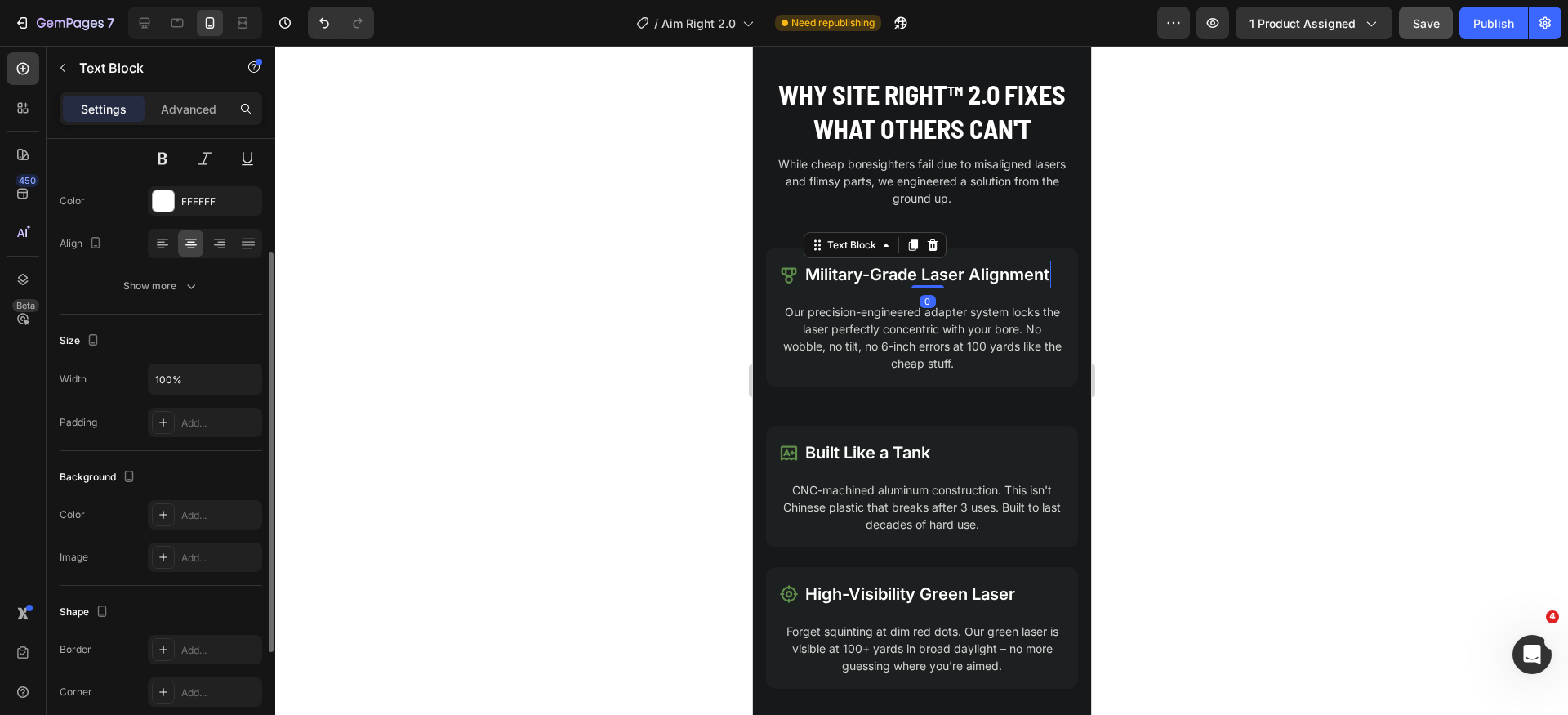
scroll to position [261, 0]
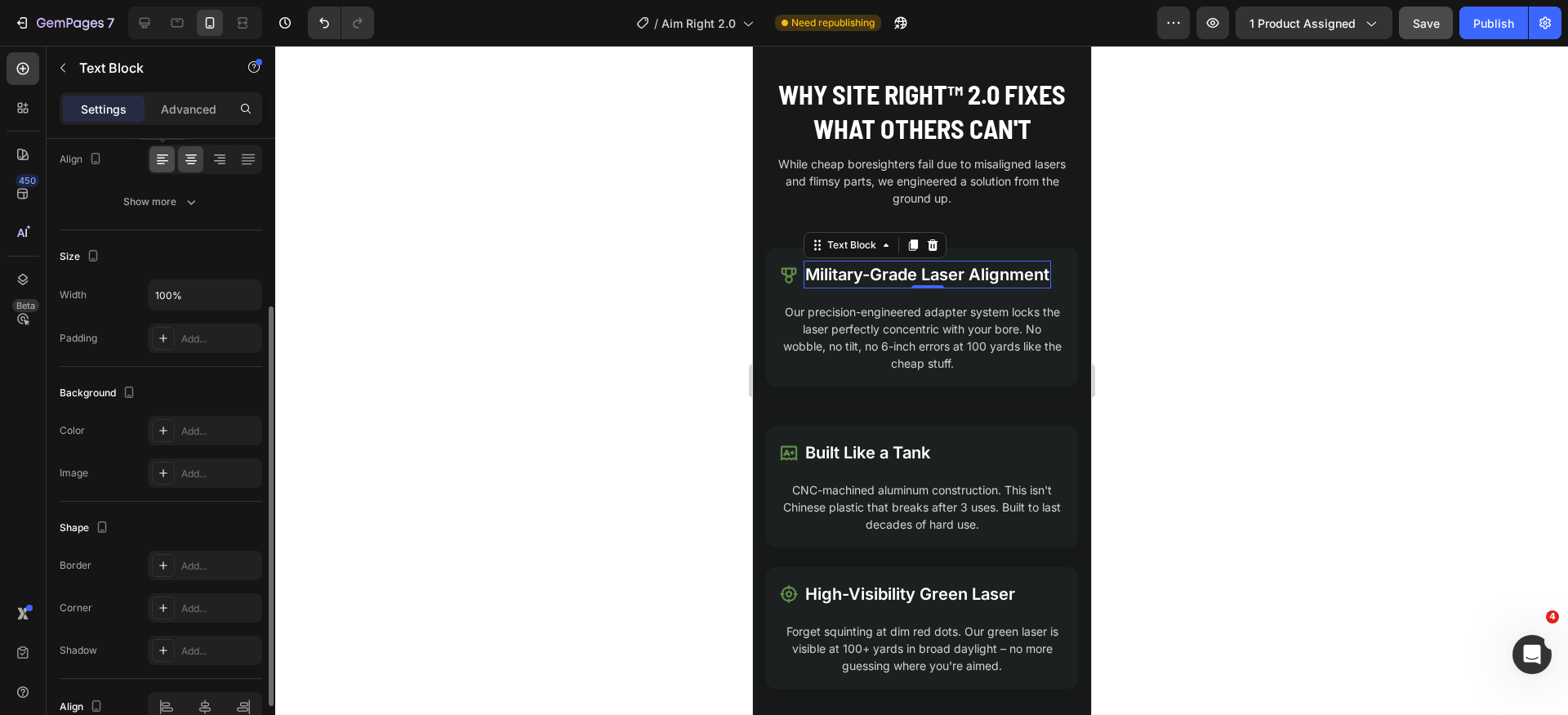
click at [166, 164] on icon at bounding box center [162, 159] width 16 height 16
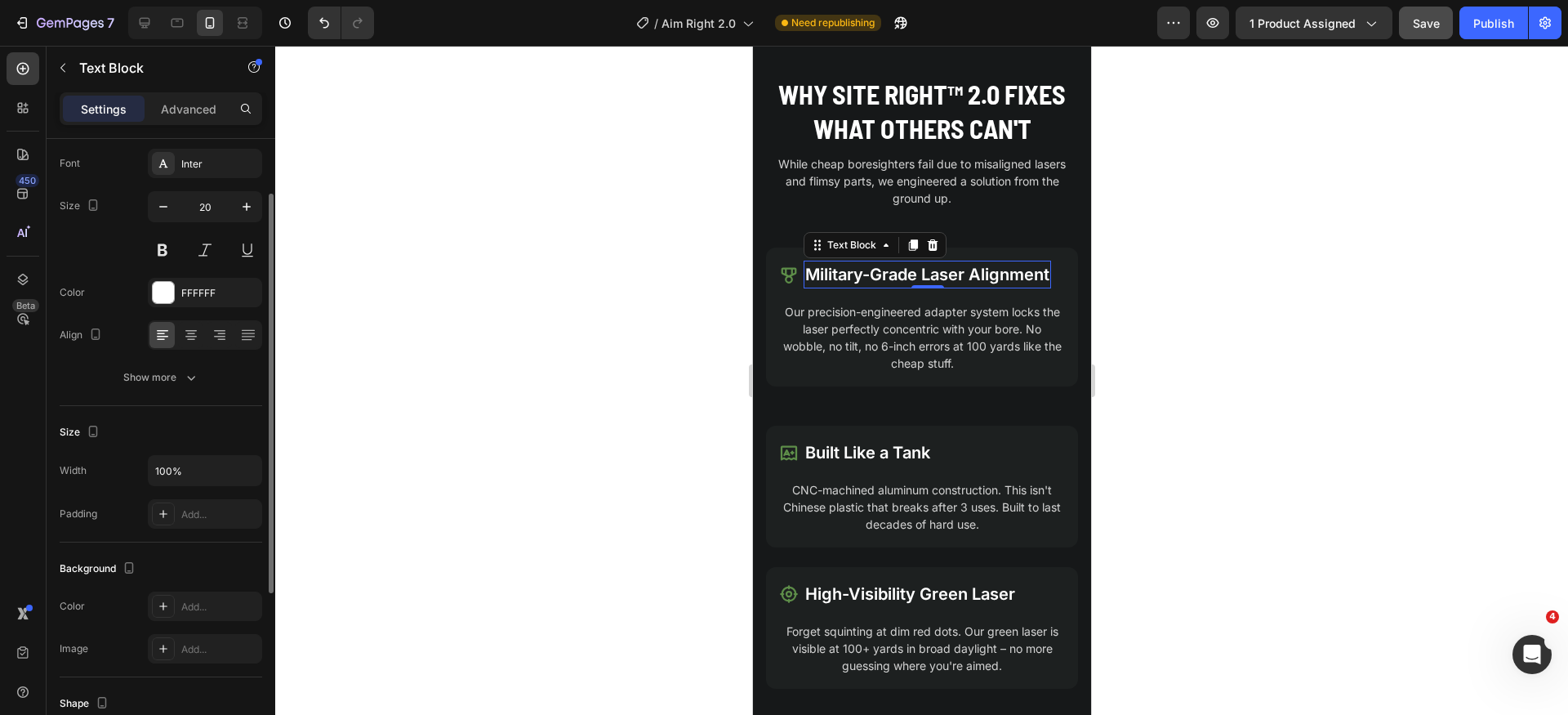
scroll to position [64, 0]
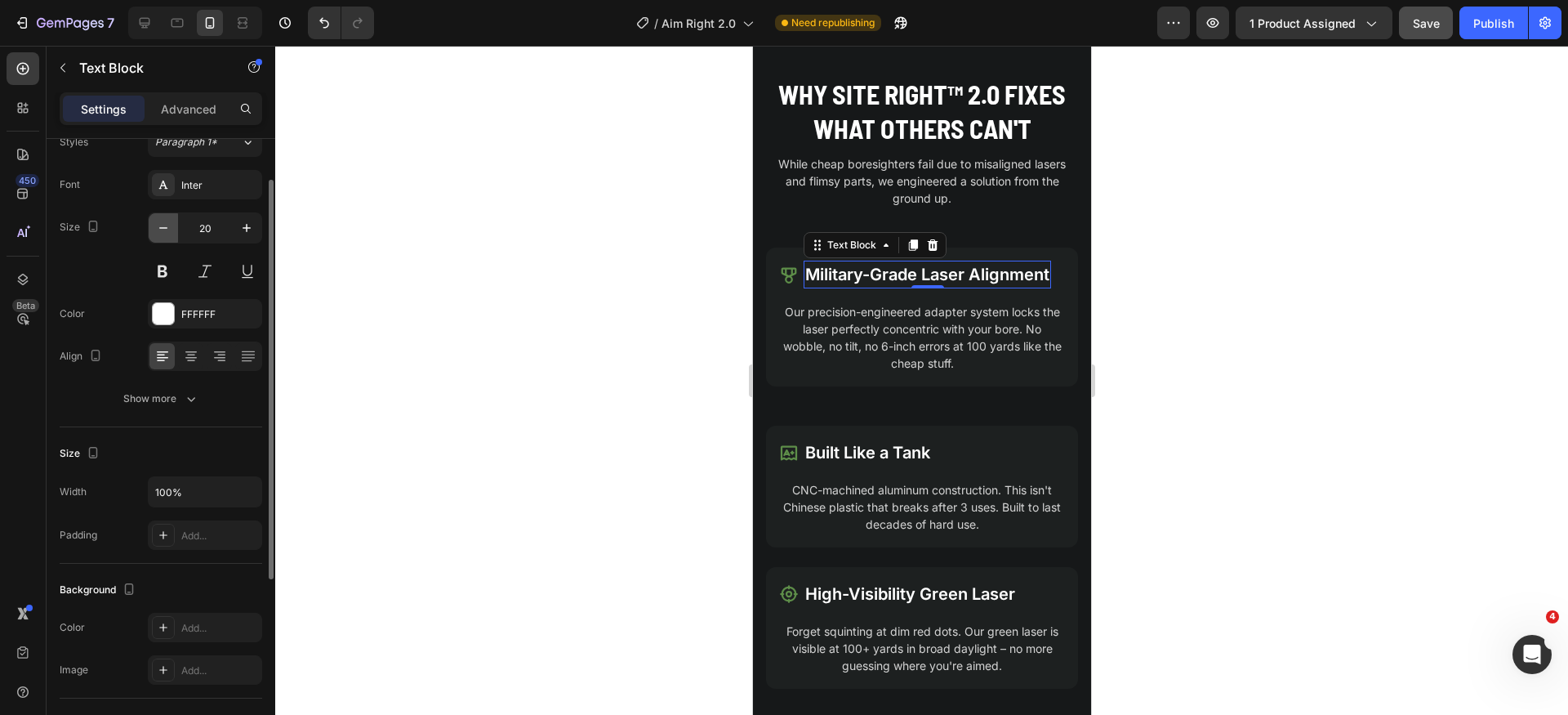
click at [164, 233] on icon "button" at bounding box center [163, 227] width 16 height 16
click at [164, 232] on icon "button" at bounding box center [163, 227] width 16 height 16
type input "18"
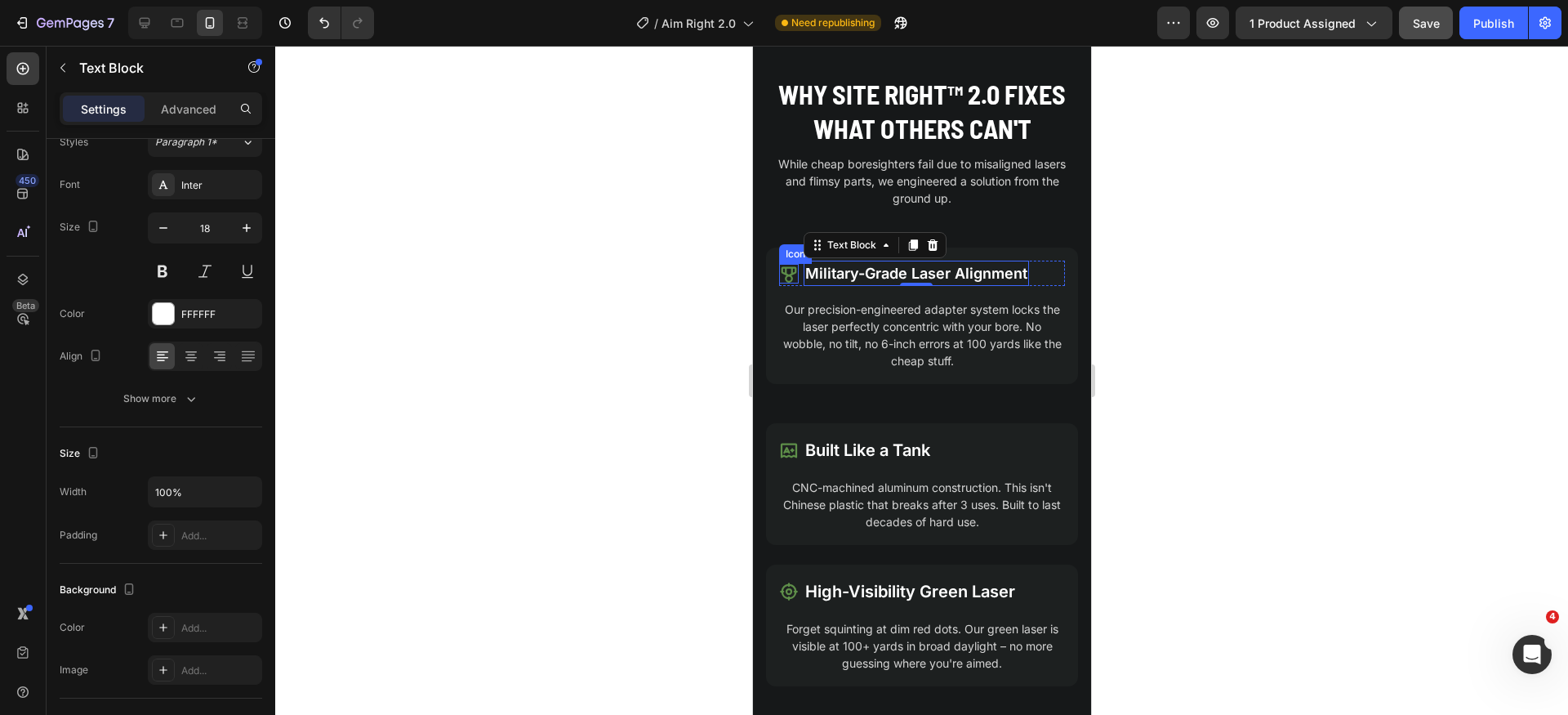
click at [789, 277] on icon at bounding box center [788, 273] width 19 height 19
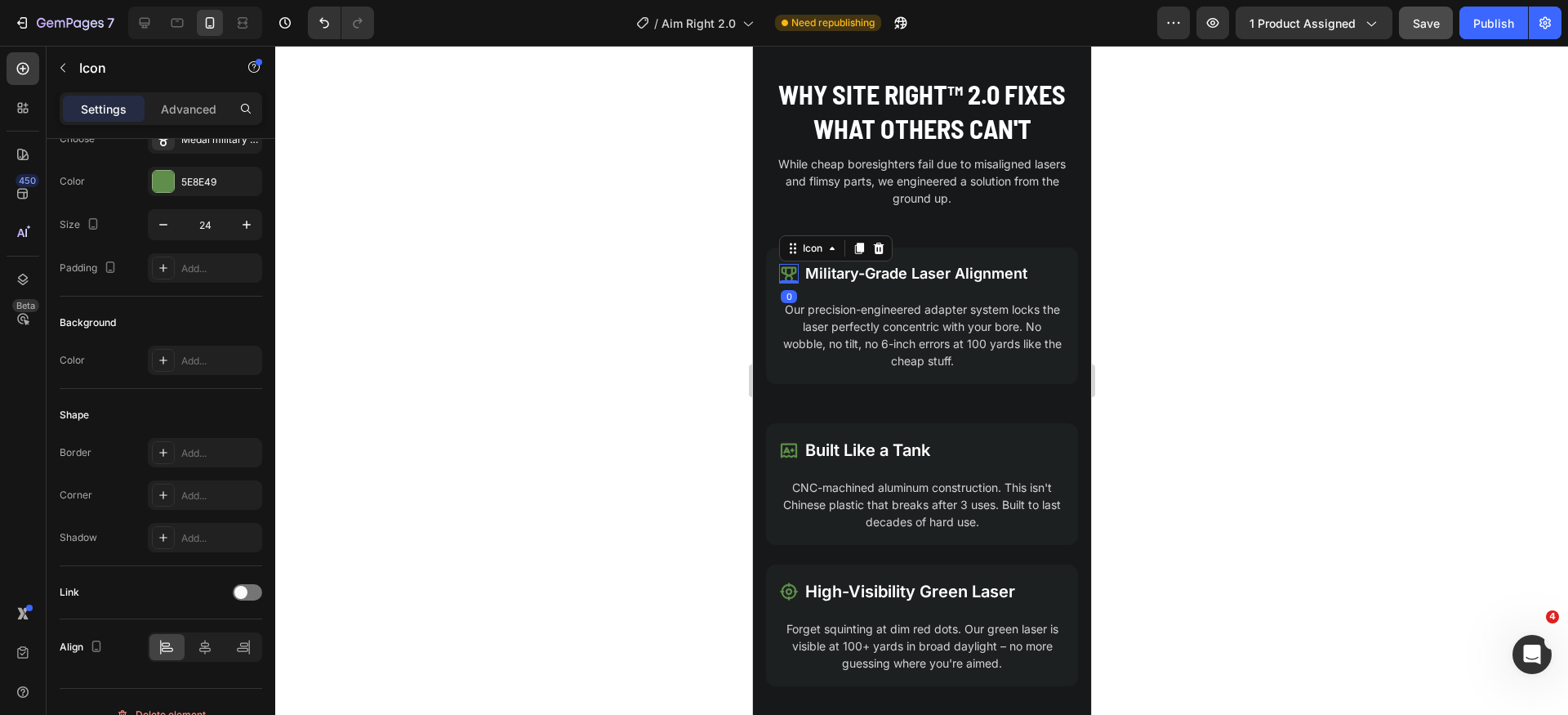
scroll to position [0, 0]
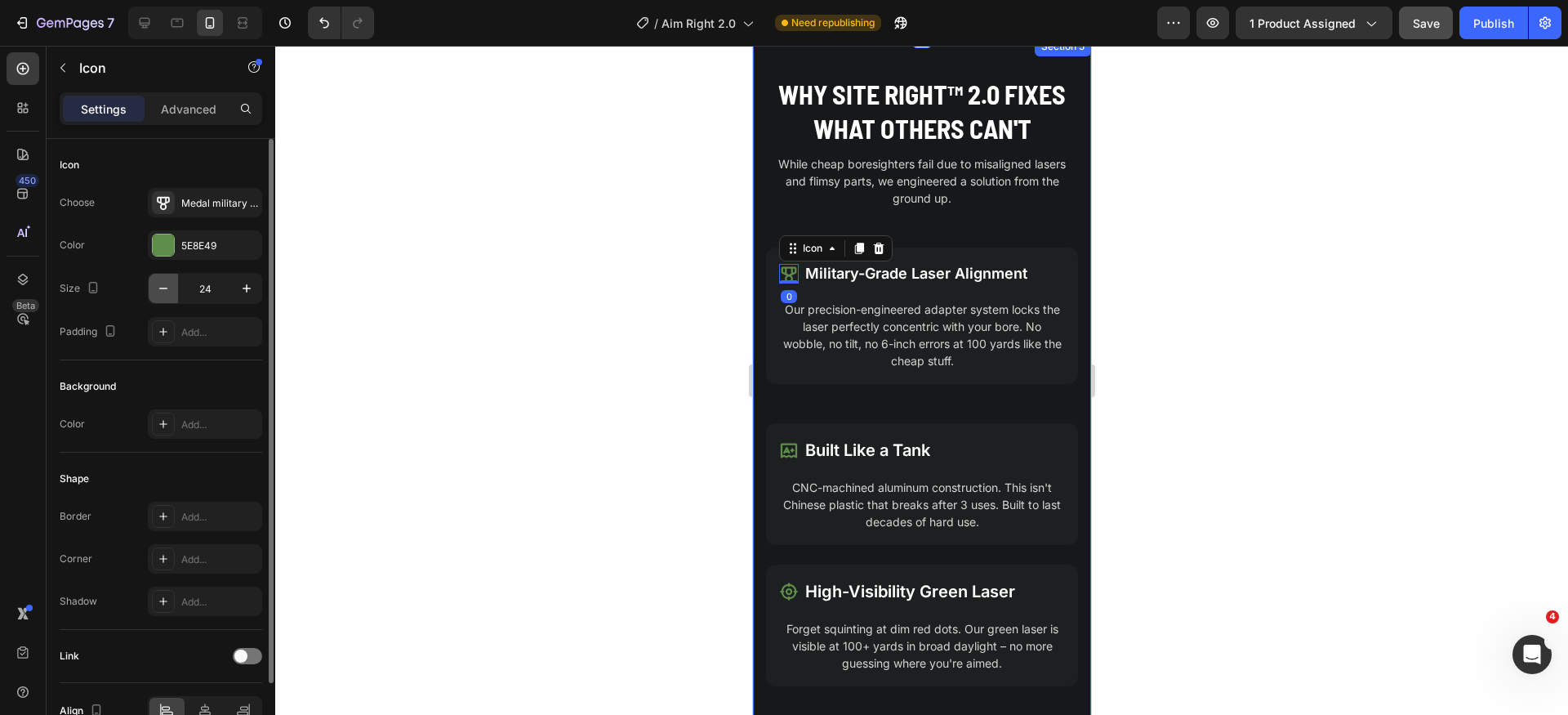
click at [170, 281] on icon "button" at bounding box center [163, 288] width 16 height 16
type input "22"
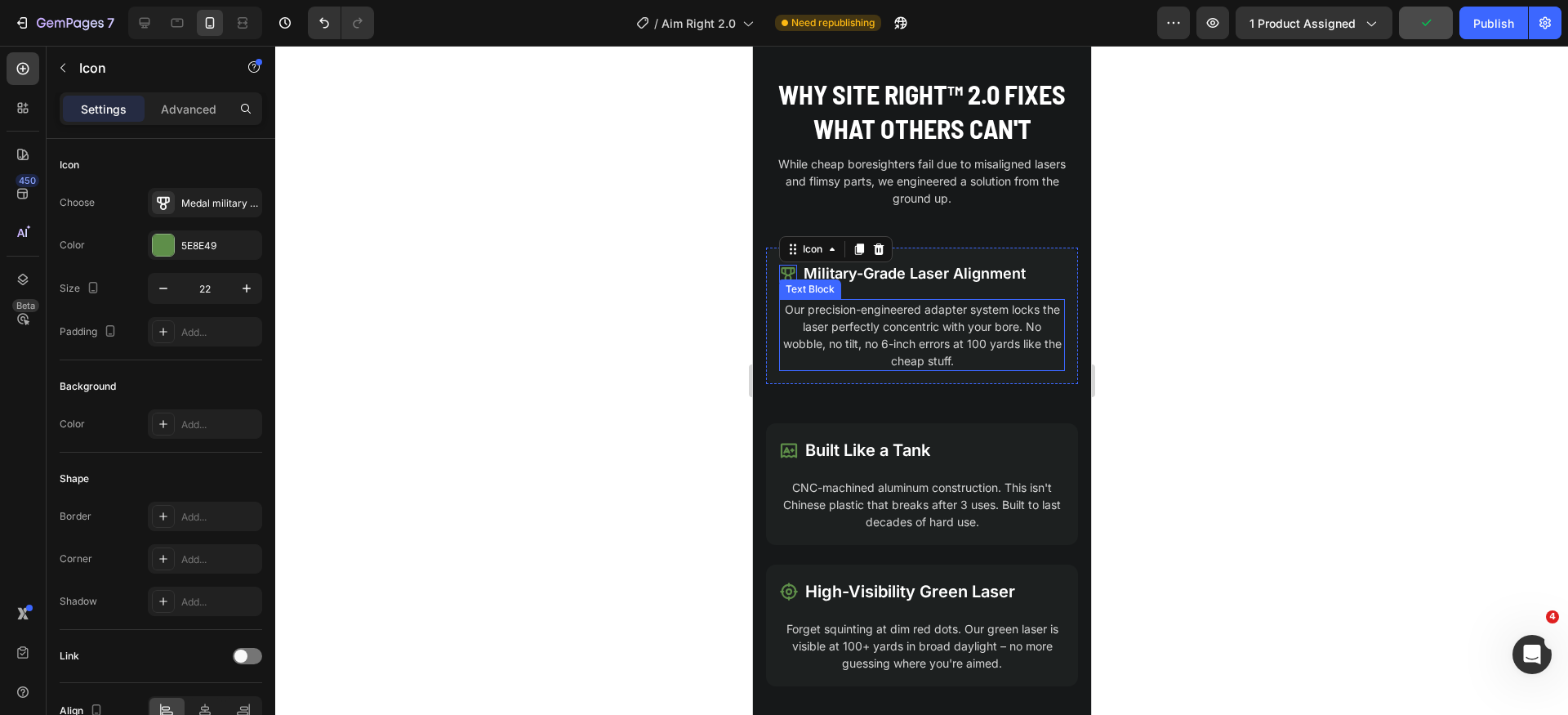
click at [893, 350] on p "Our precision-engineered adapter system locks the laser perfectly concentric wi…" at bounding box center [921, 336] width 282 height 69
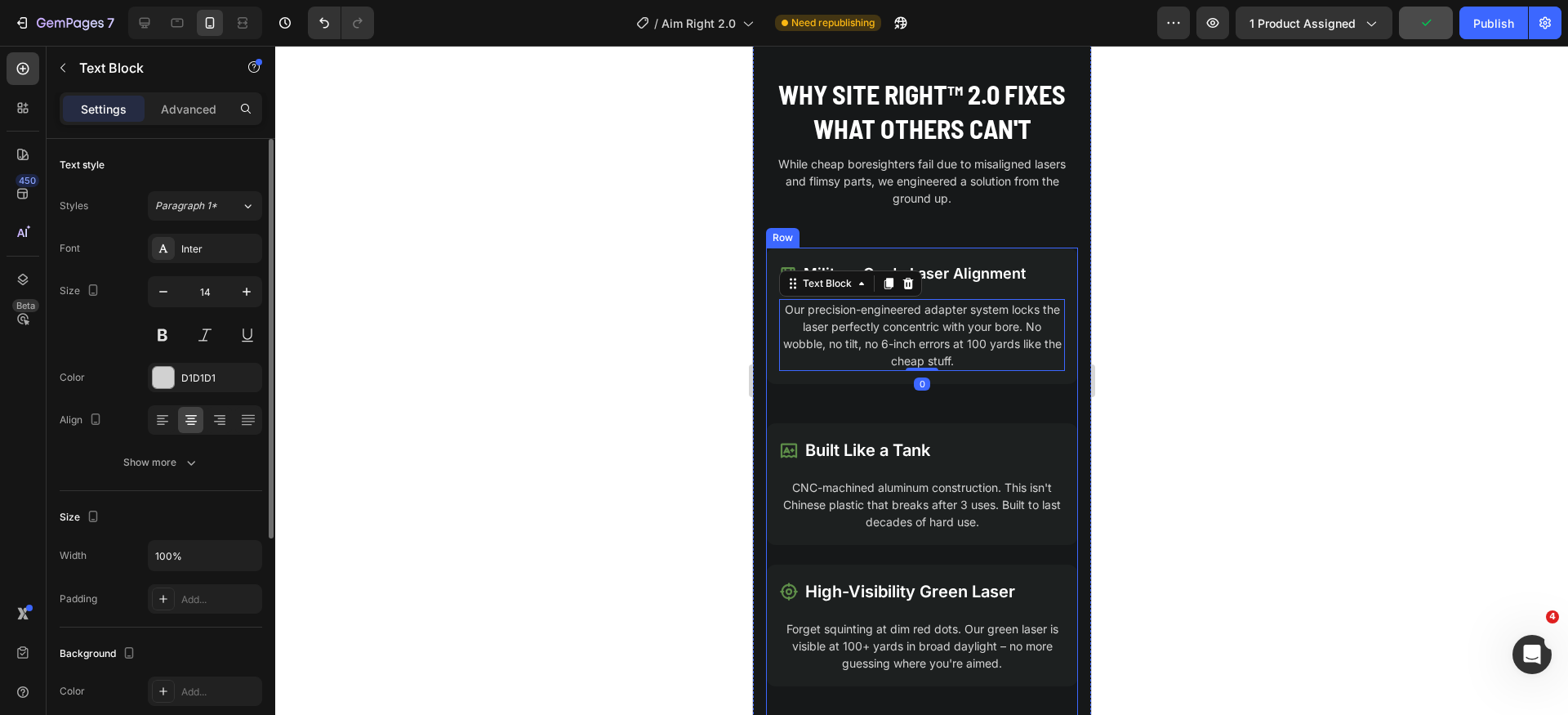
click at [143, 418] on div "Align" at bounding box center [161, 420] width 203 height 29
click at [150, 419] on div at bounding box center [162, 420] width 25 height 26
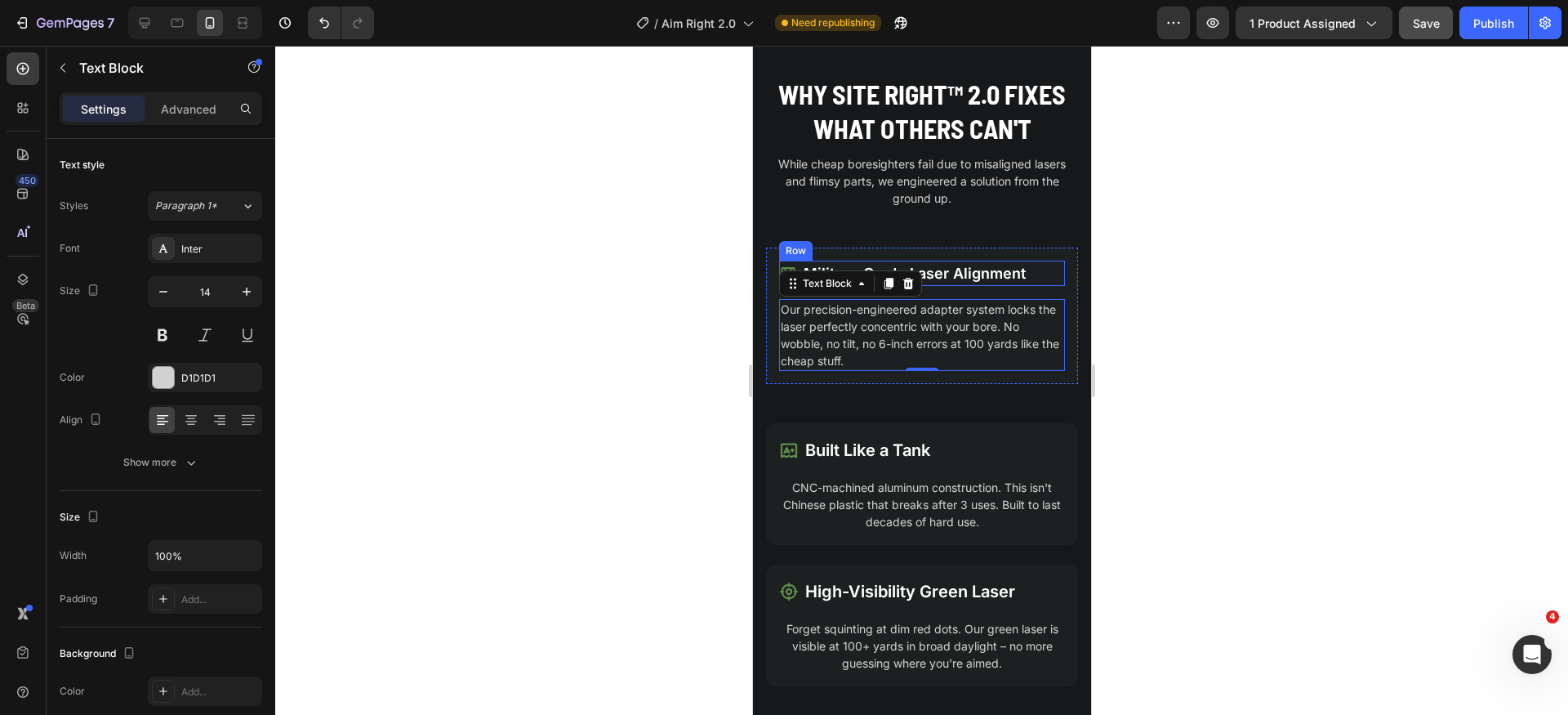
click at [1042, 274] on div "Icon Military-Grade Laser Alignment Text Block Row" at bounding box center [921, 273] width 286 height 25
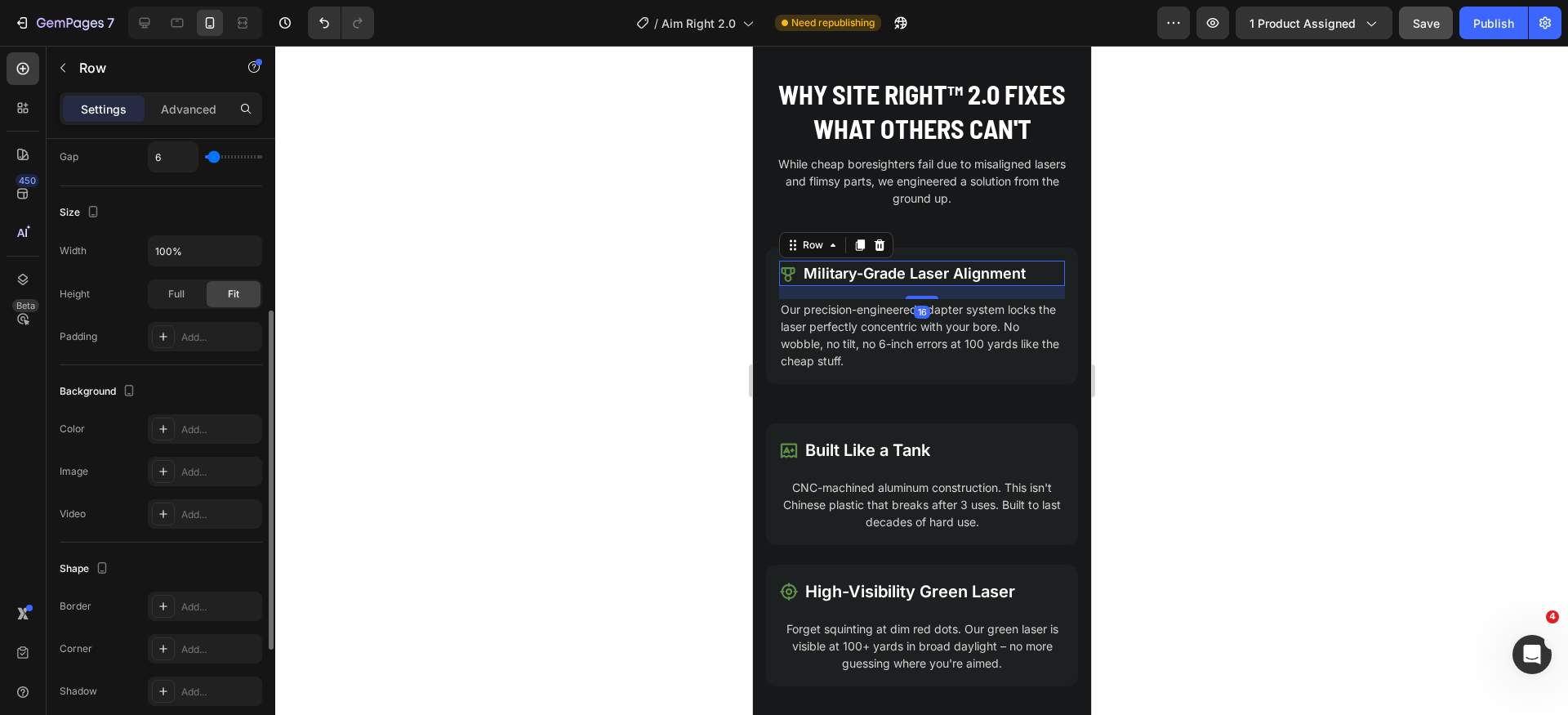
scroll to position [518, 0]
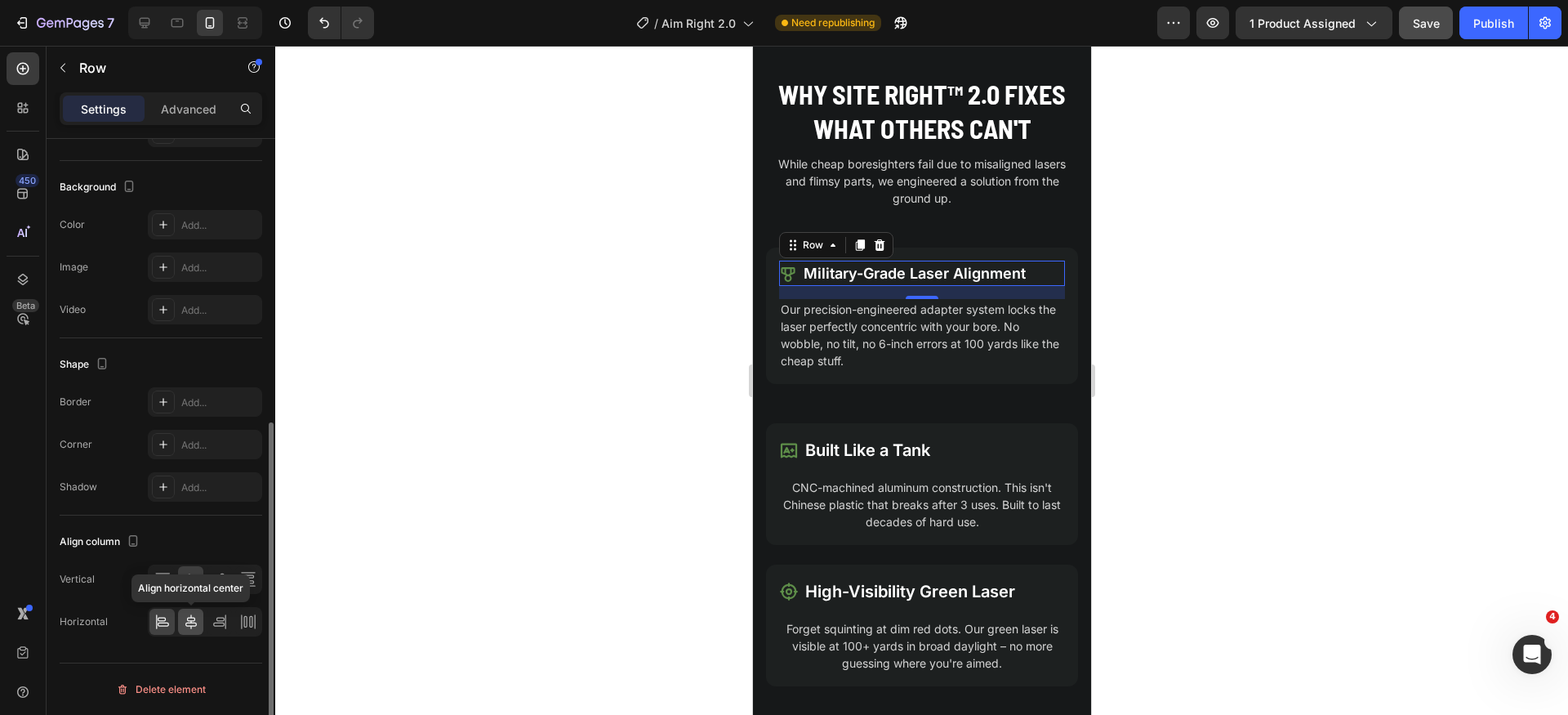
click at [197, 617] on icon at bounding box center [191, 622] width 16 height 16
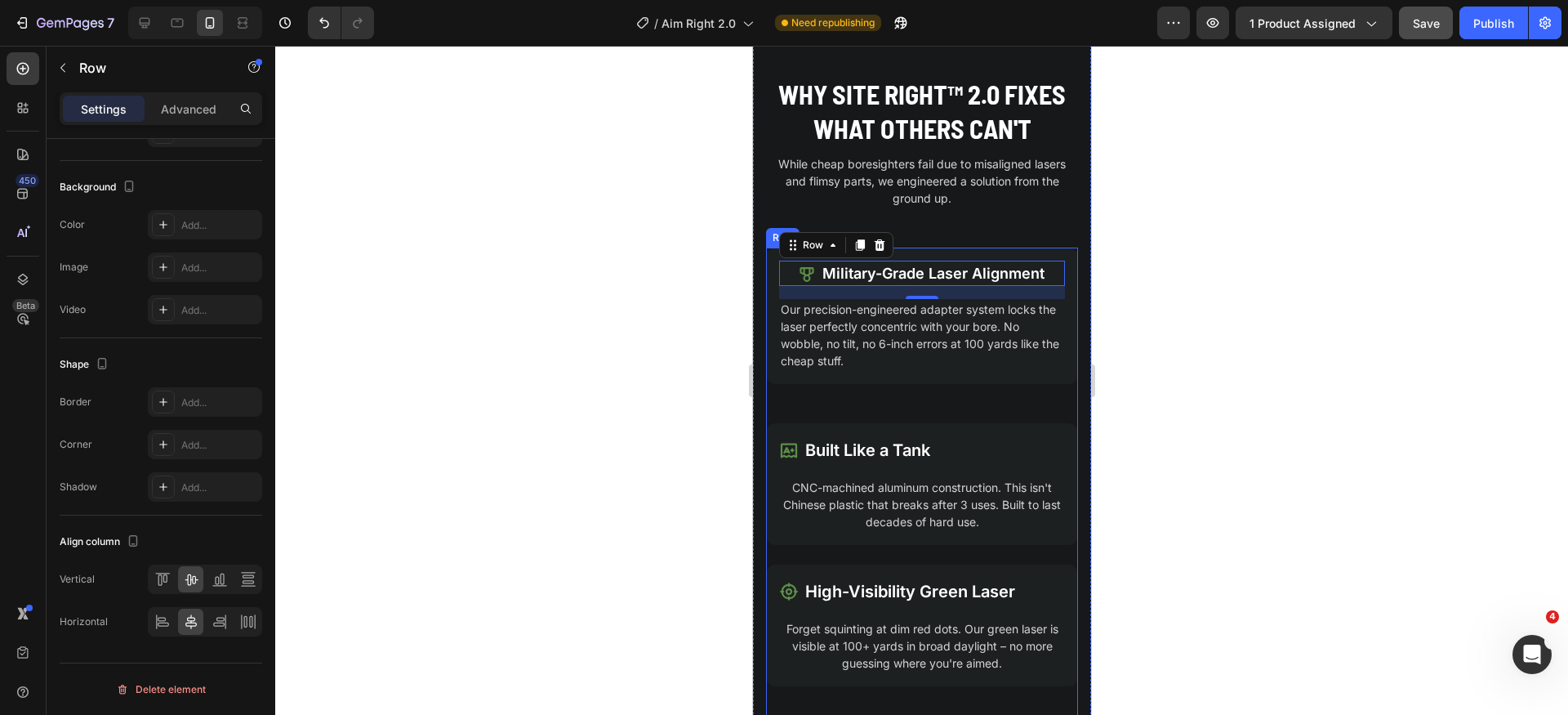
scroll to position [1681, 0]
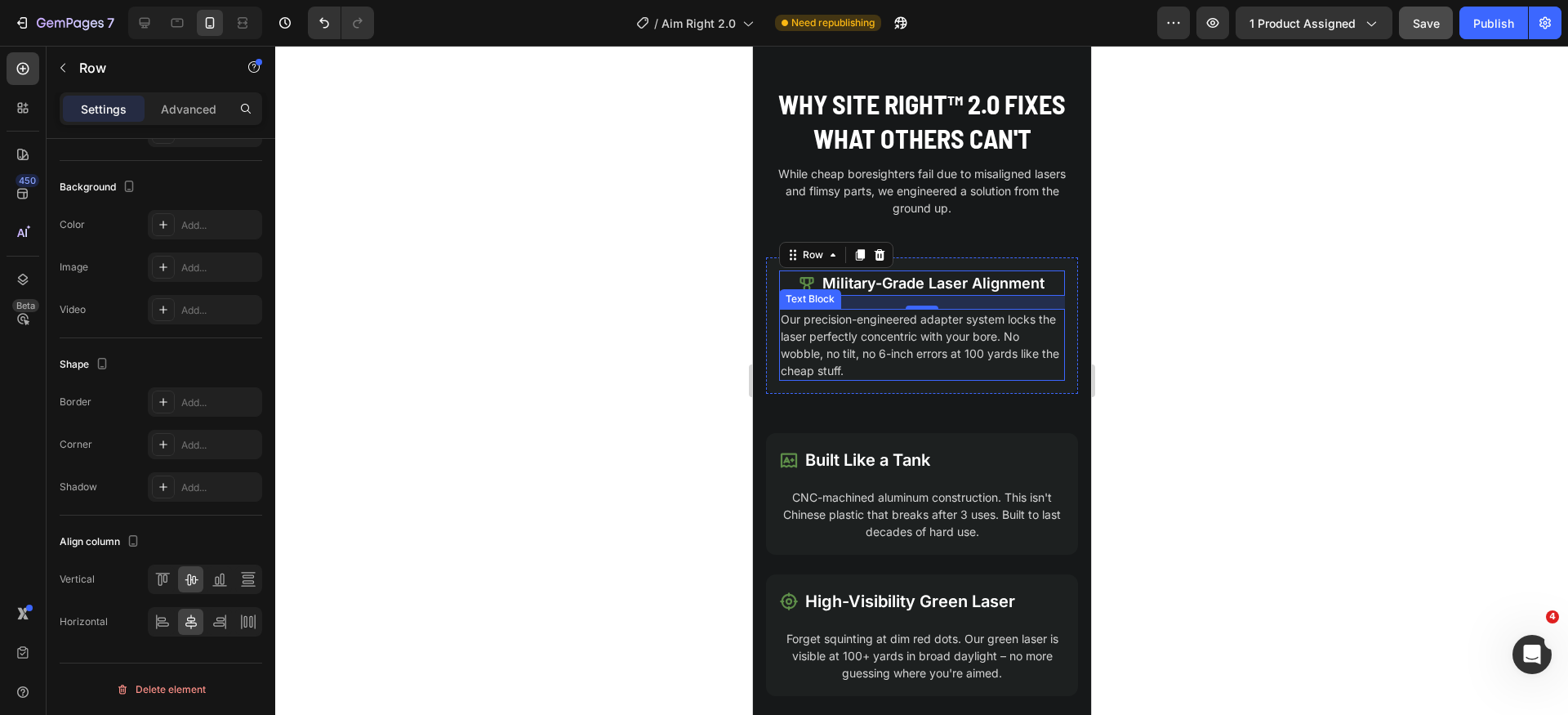
click at [914, 363] on p "Our precision-engineered adapter system locks the laser perfectly concentric wi…" at bounding box center [921, 345] width 282 height 69
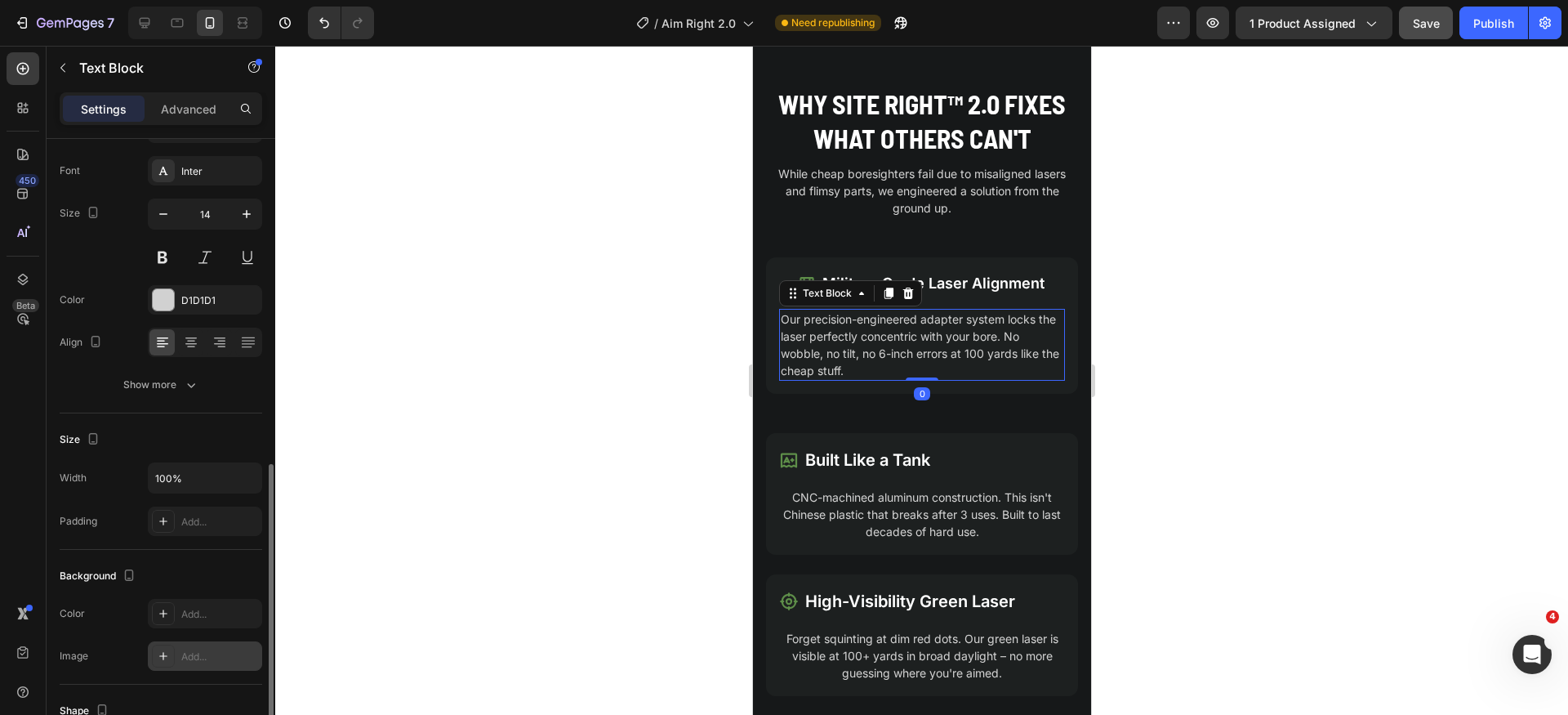
scroll to position [245, 0]
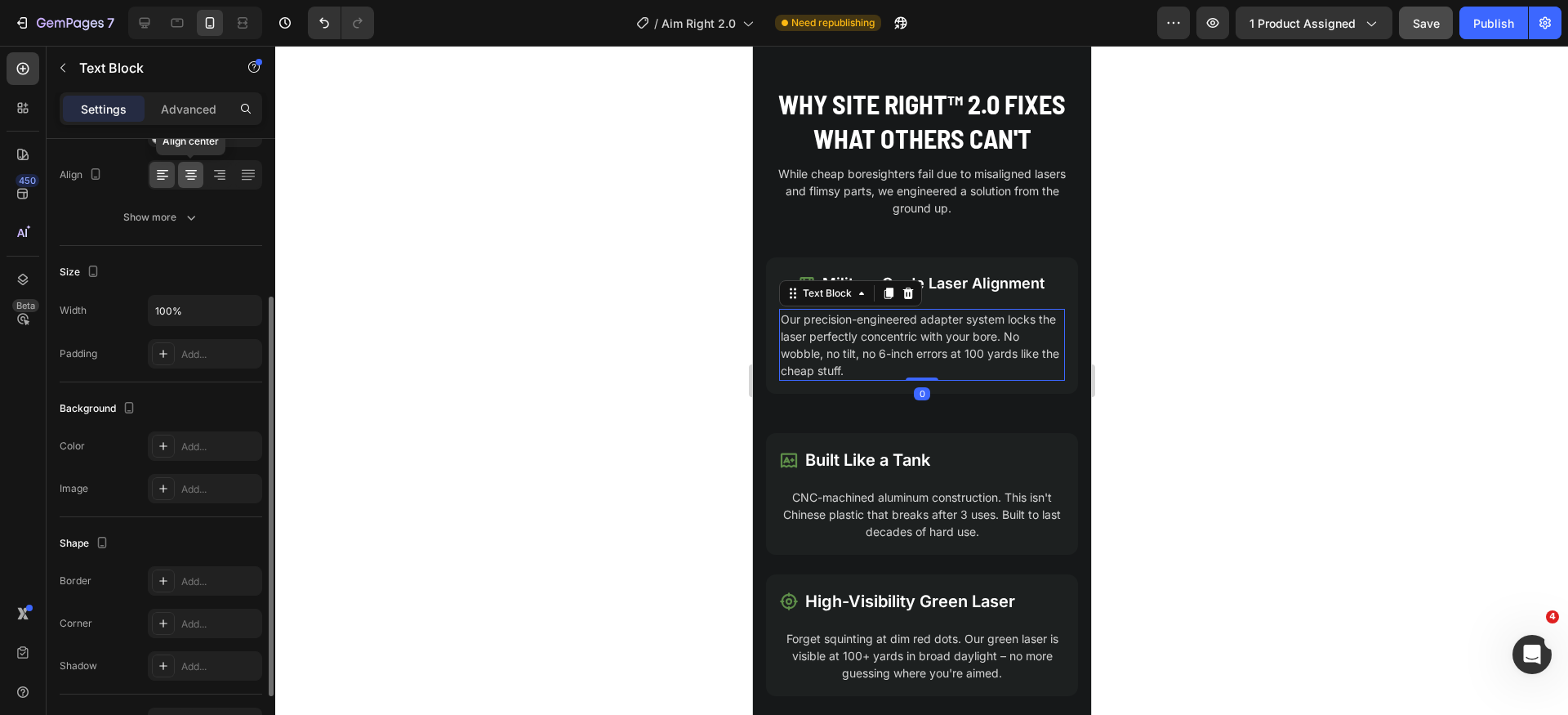
click at [196, 172] on icon at bounding box center [191, 174] width 16 height 16
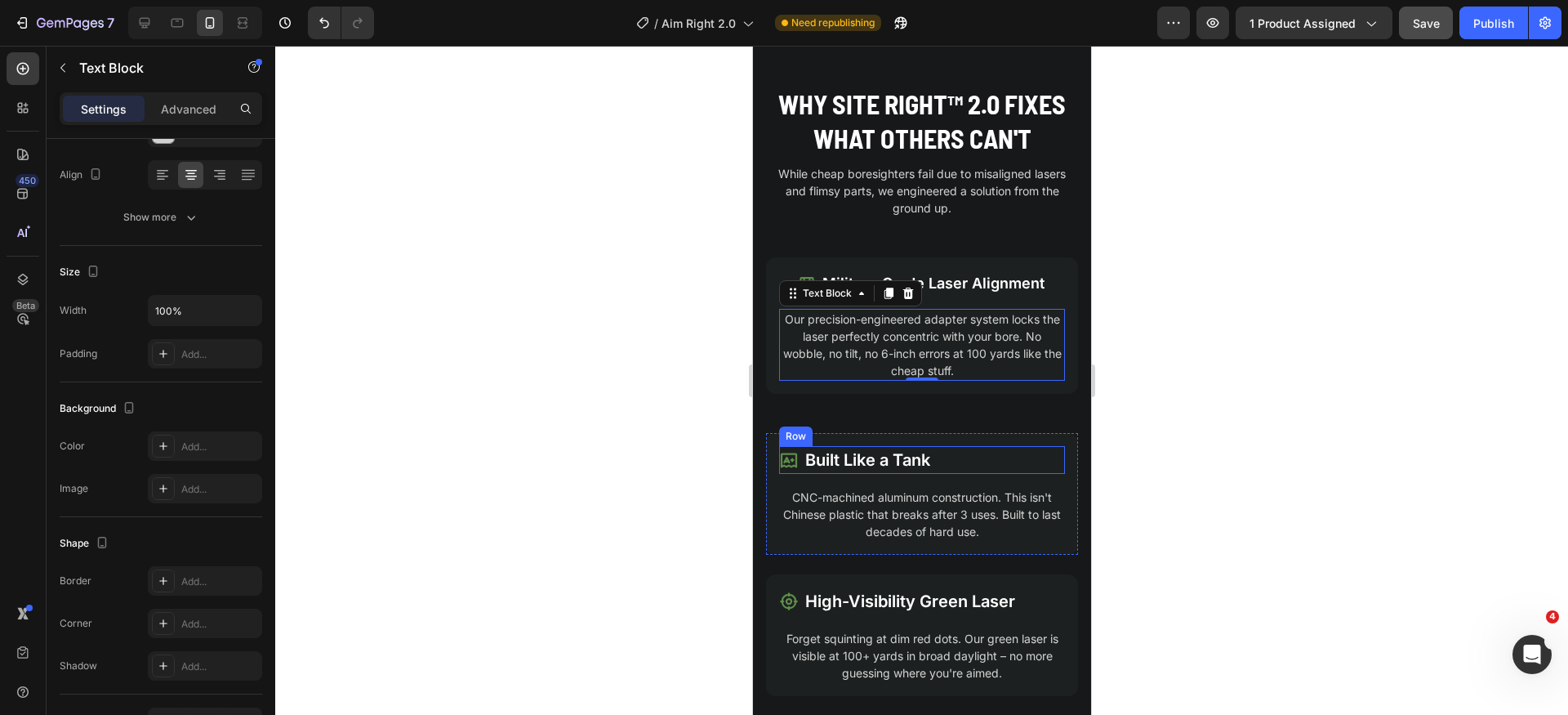
click at [993, 463] on div "Icon Built Like a Tank Text Block Row" at bounding box center [921, 459] width 286 height 28
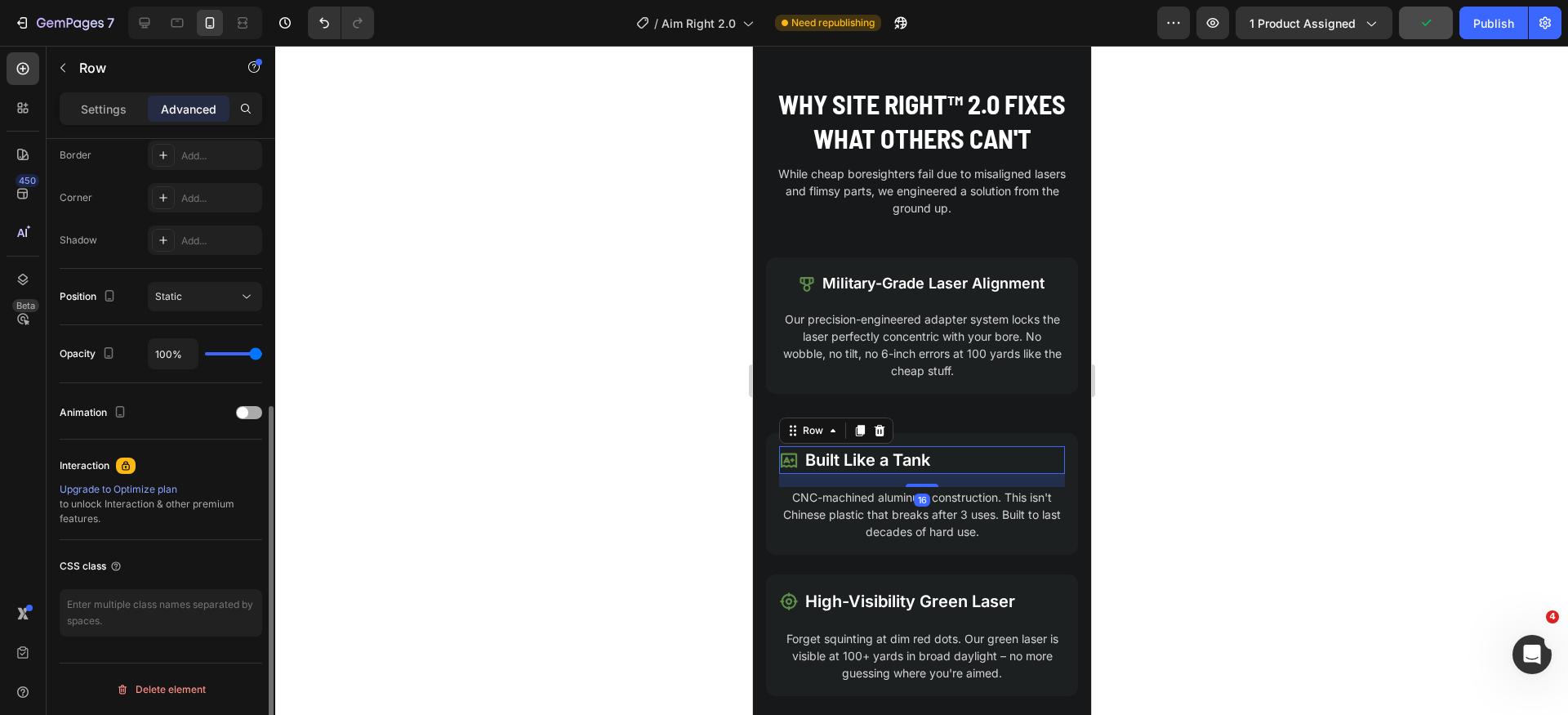
scroll to position [0, 0]
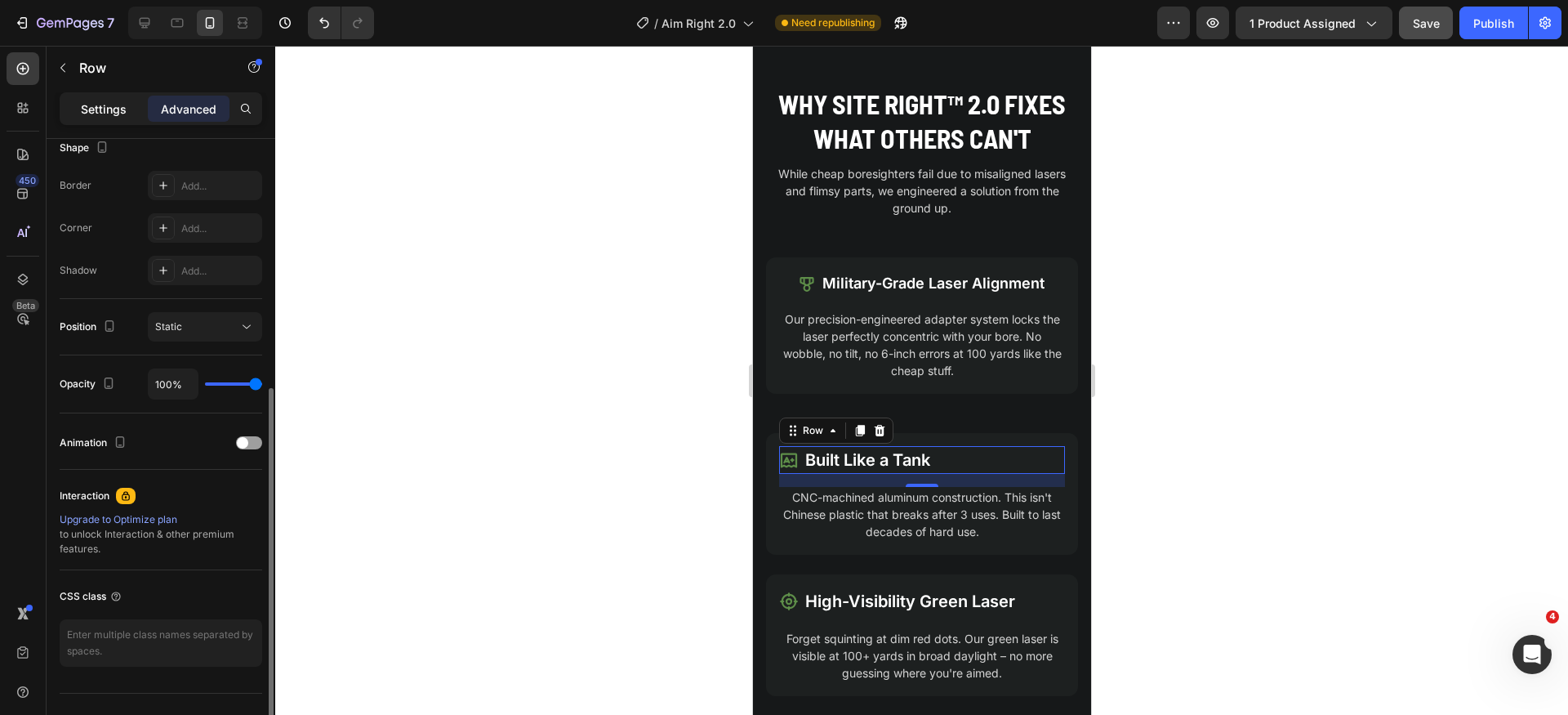
click at [105, 109] on p "Settings" at bounding box center [103, 109] width 45 height 17
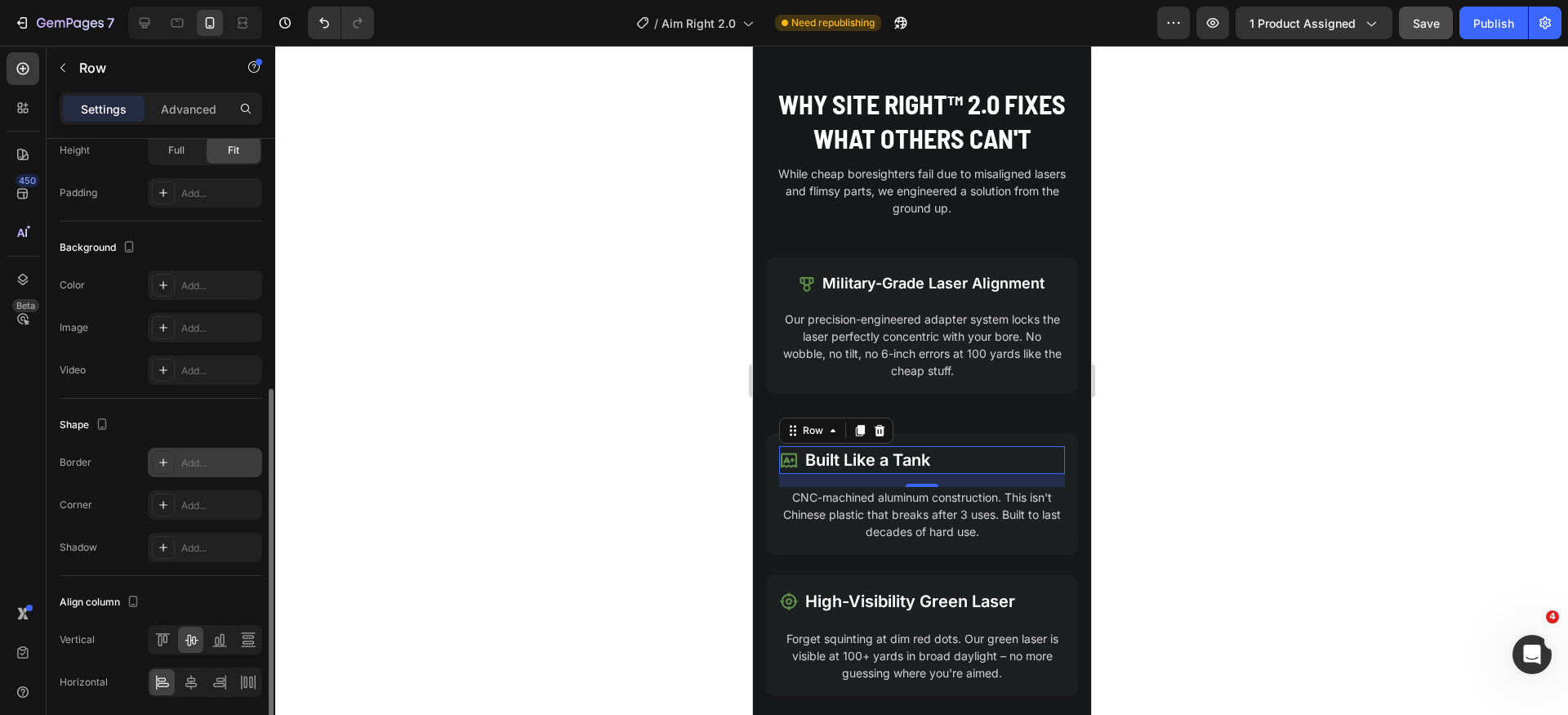
scroll to position [518, 0]
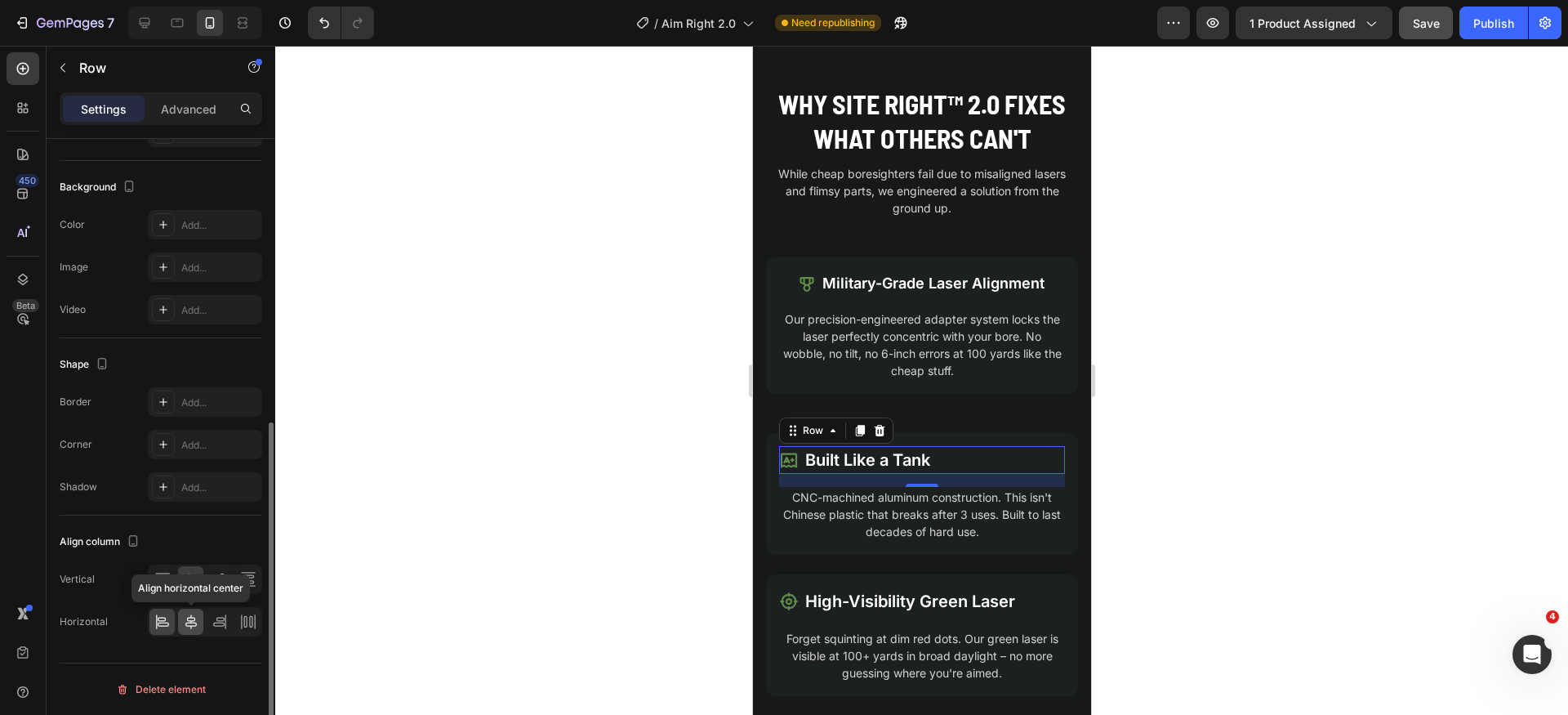
click at [196, 622] on icon at bounding box center [191, 622] width 16 height 16
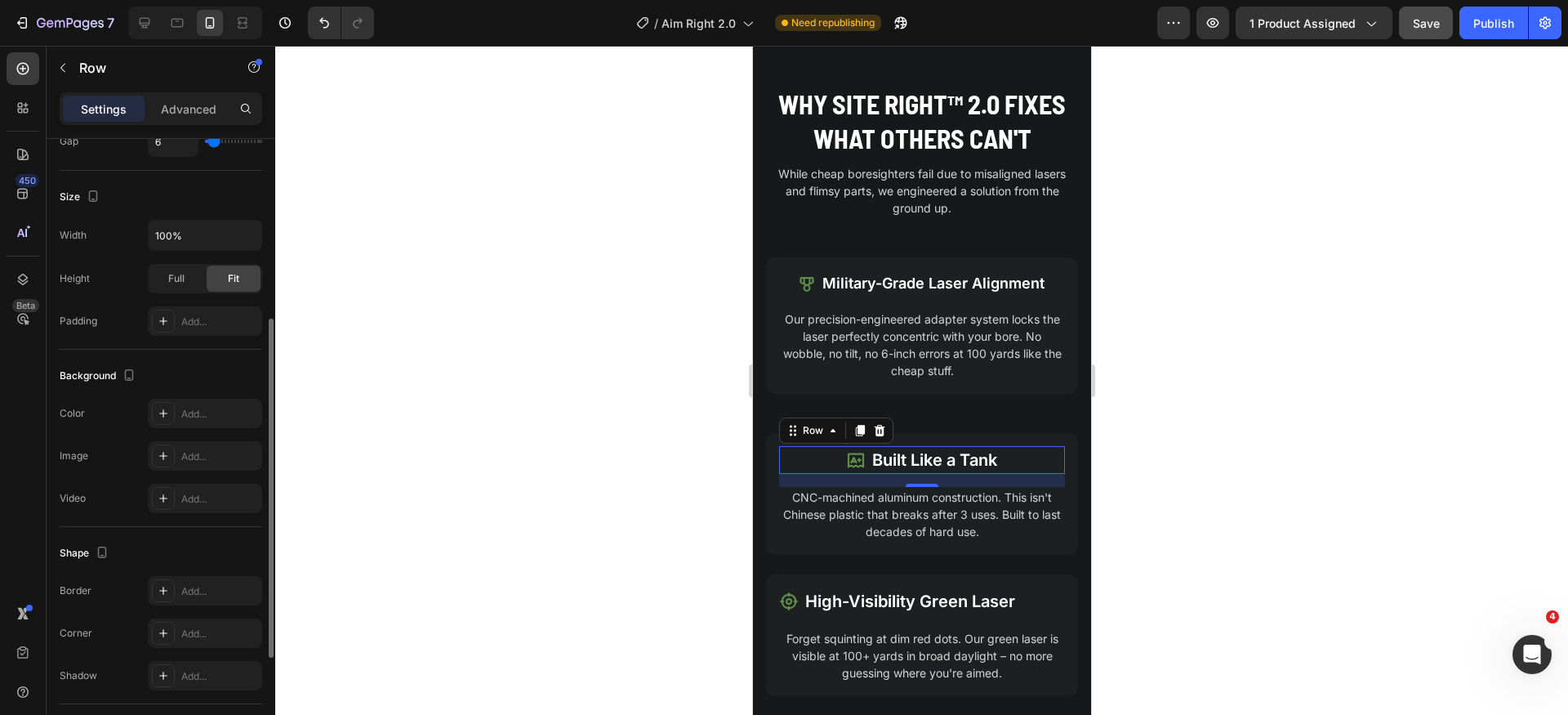
scroll to position [245, 0]
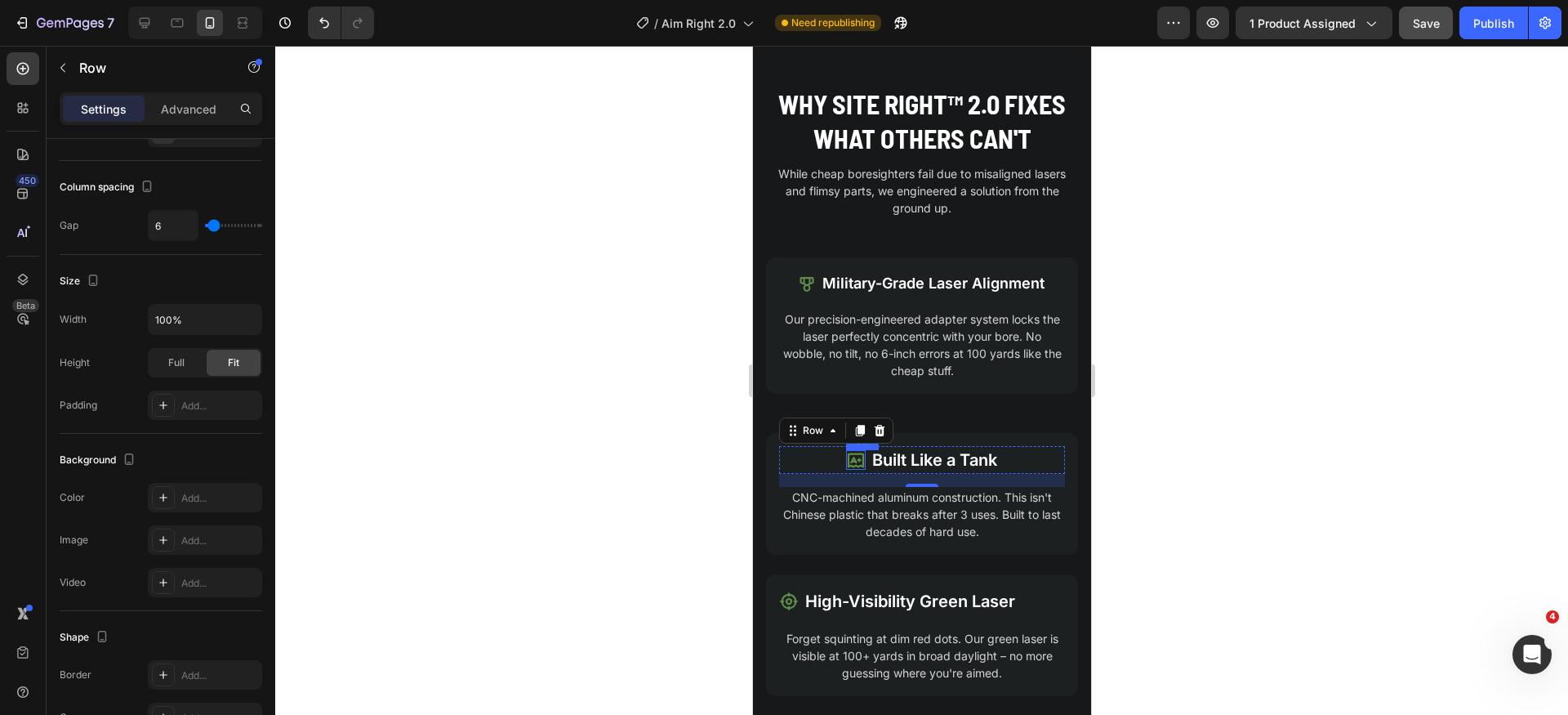
click at [847, 465] on icon at bounding box center [855, 459] width 19 height 19
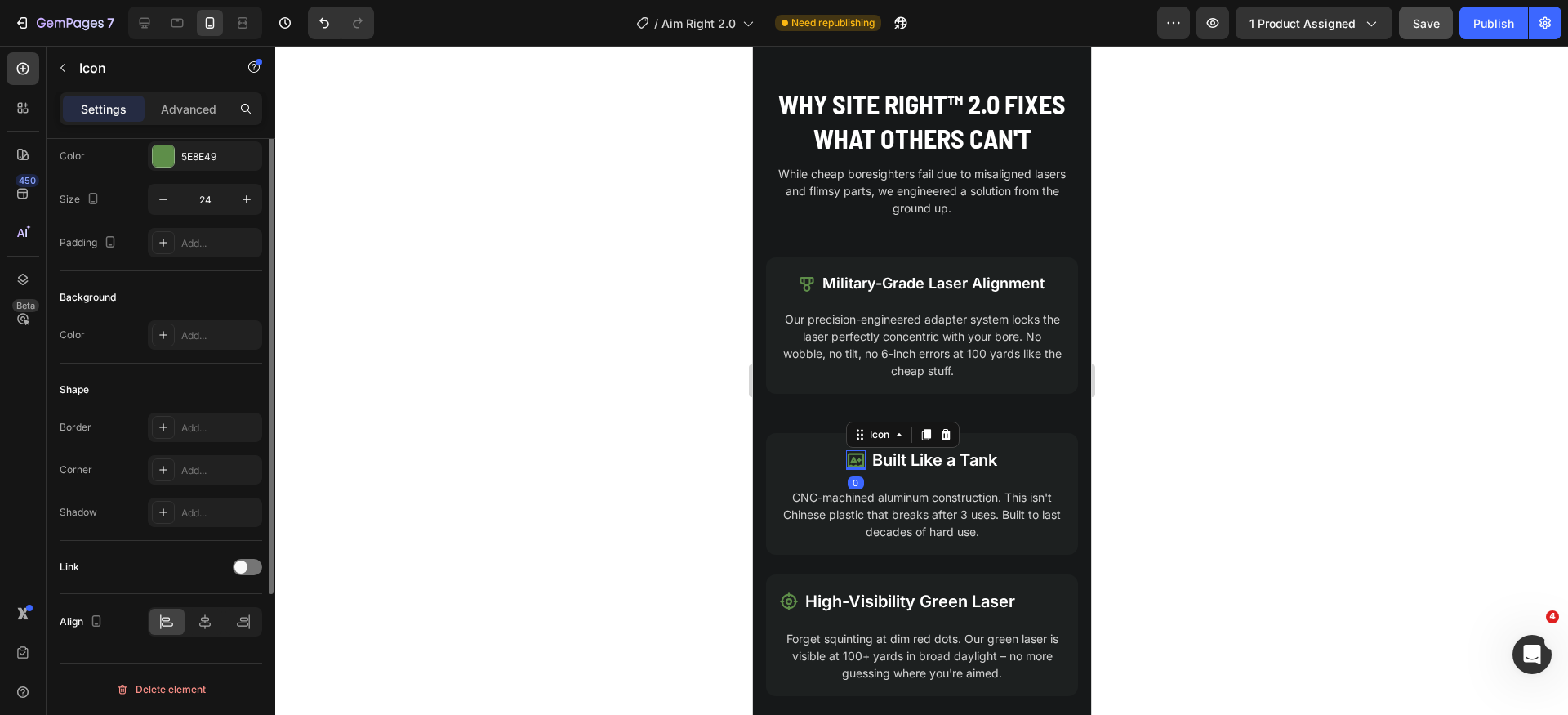
scroll to position [0, 0]
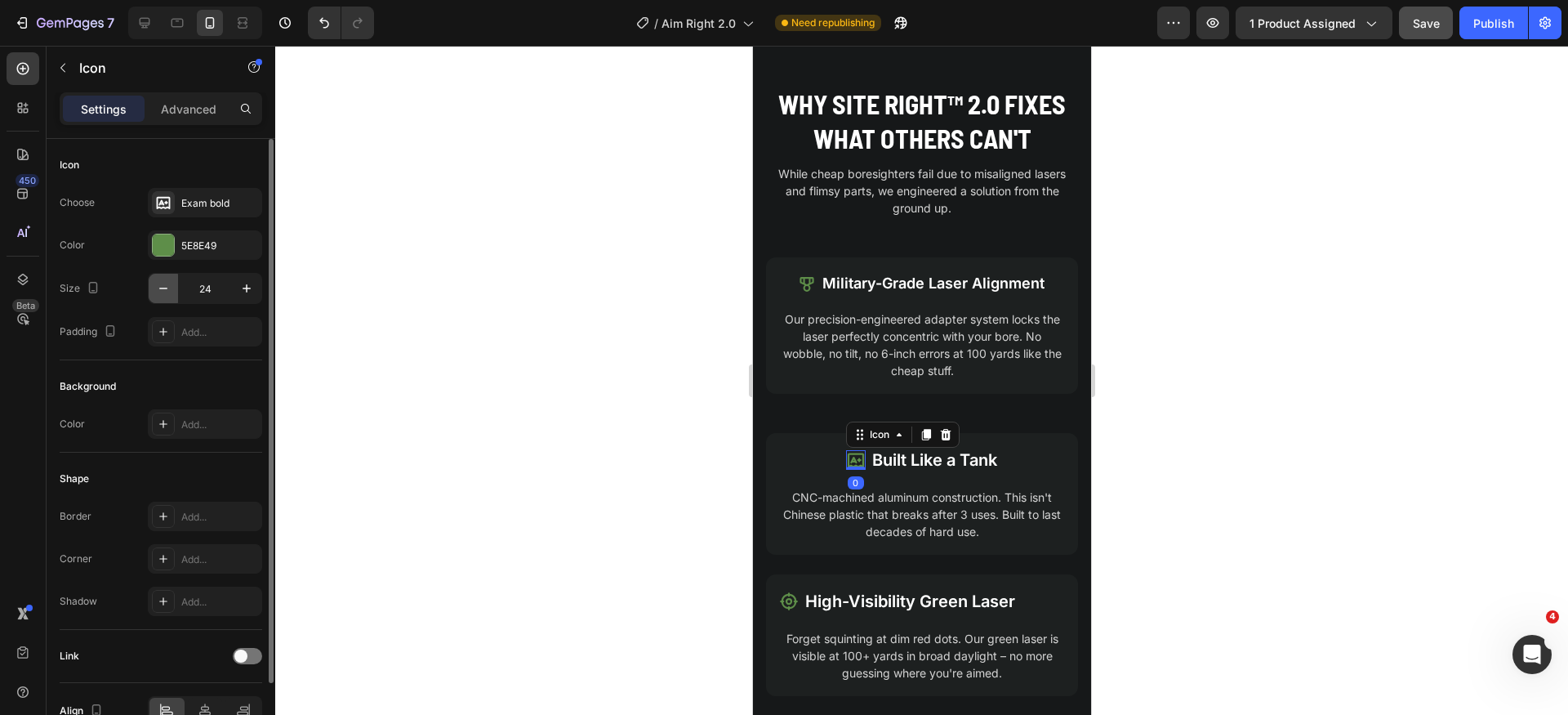
click at [160, 294] on icon "button" at bounding box center [163, 288] width 16 height 16
type input "20"
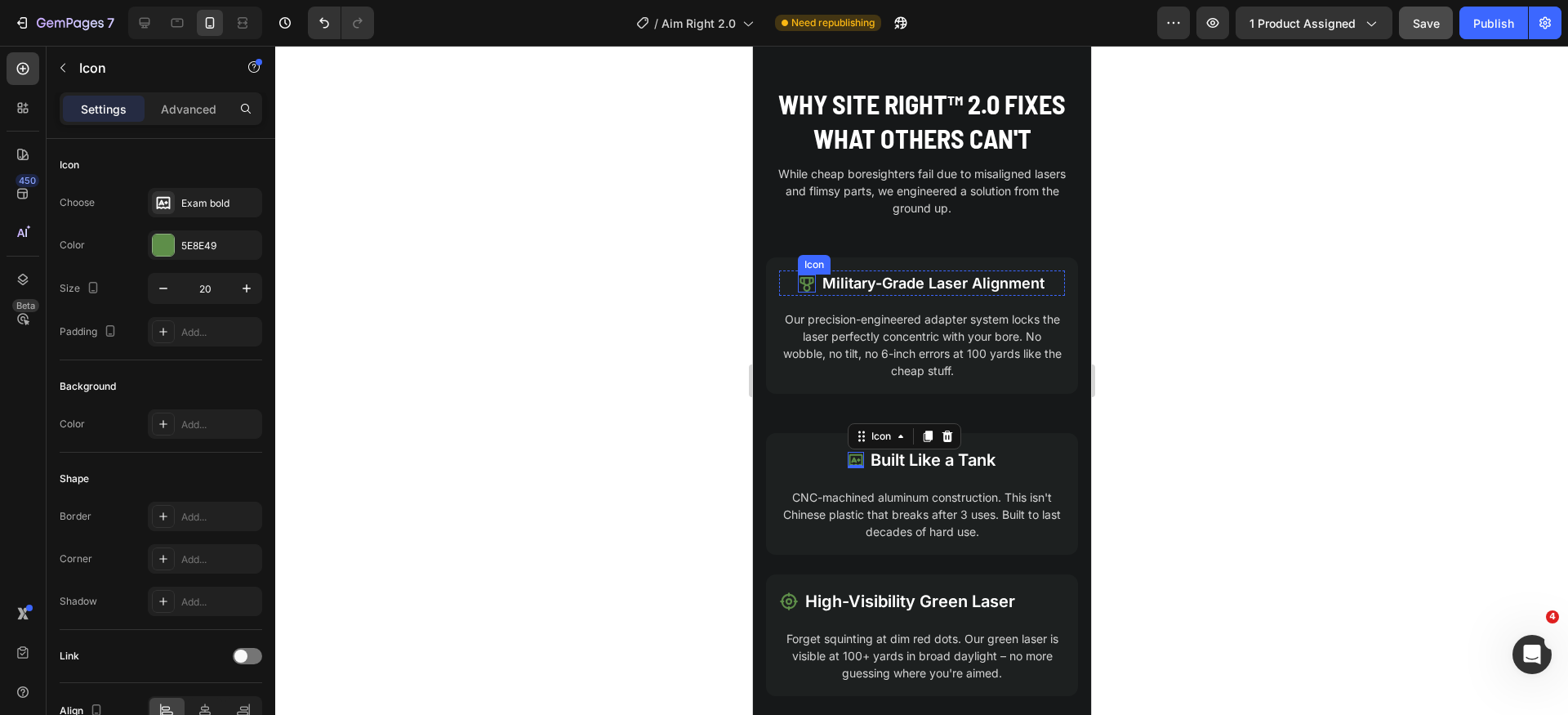
click at [804, 285] on icon at bounding box center [805, 283] width 18 height 18
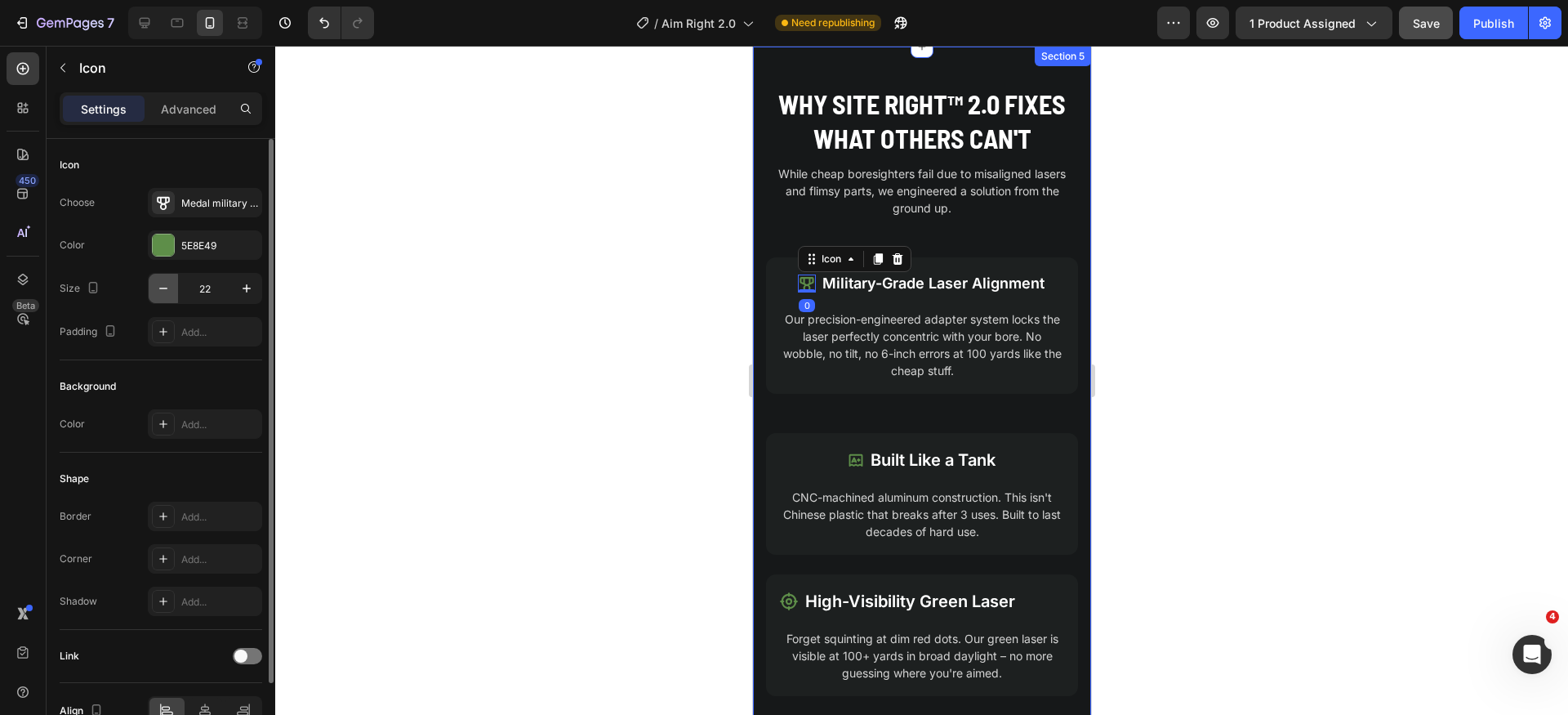
click at [159, 292] on icon "button" at bounding box center [163, 288] width 16 height 16
click at [250, 292] on icon "button" at bounding box center [246, 288] width 16 height 16
click at [156, 292] on icon "button" at bounding box center [163, 288] width 16 height 16
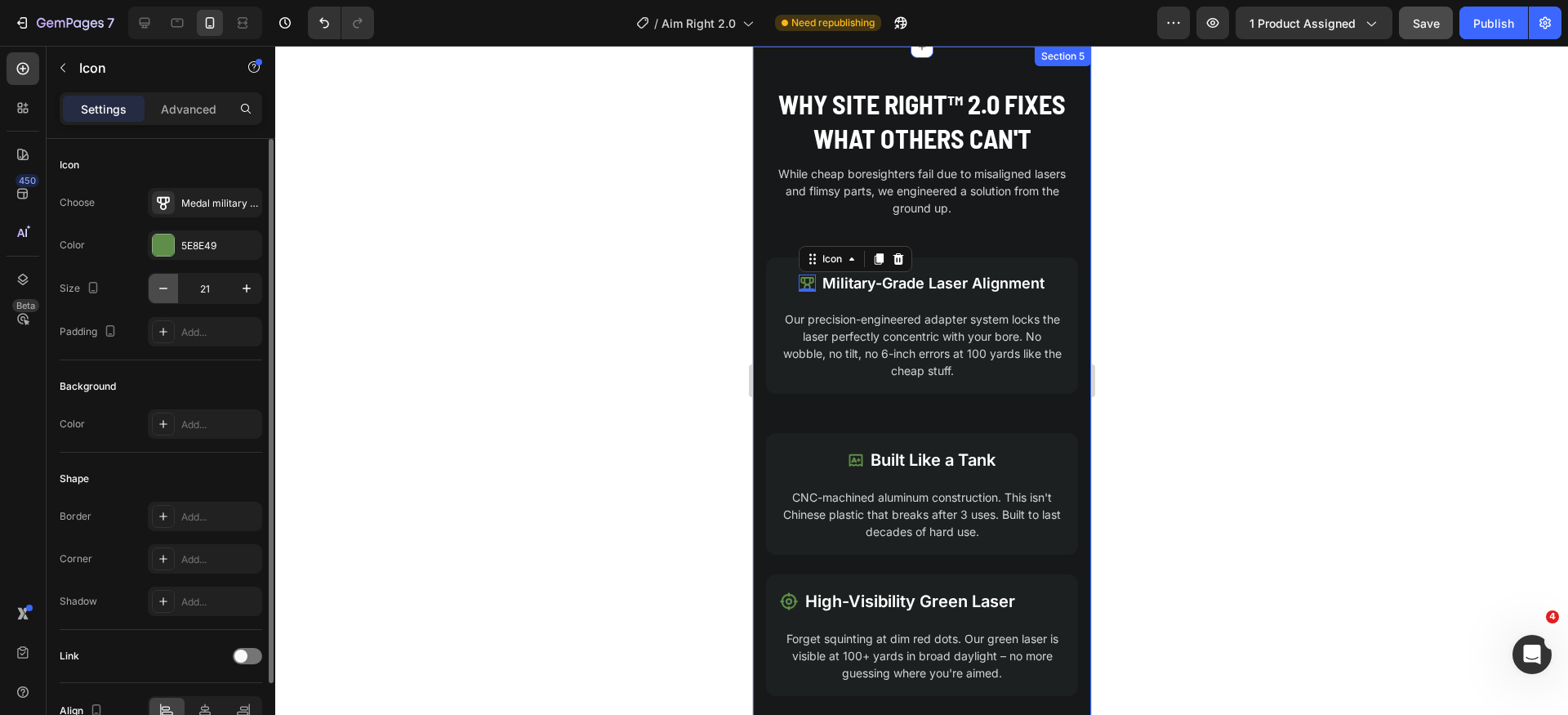
click at [156, 292] on icon "button" at bounding box center [163, 288] width 16 height 16
type input "20"
click at [848, 463] on icon at bounding box center [855, 460] width 14 height 13
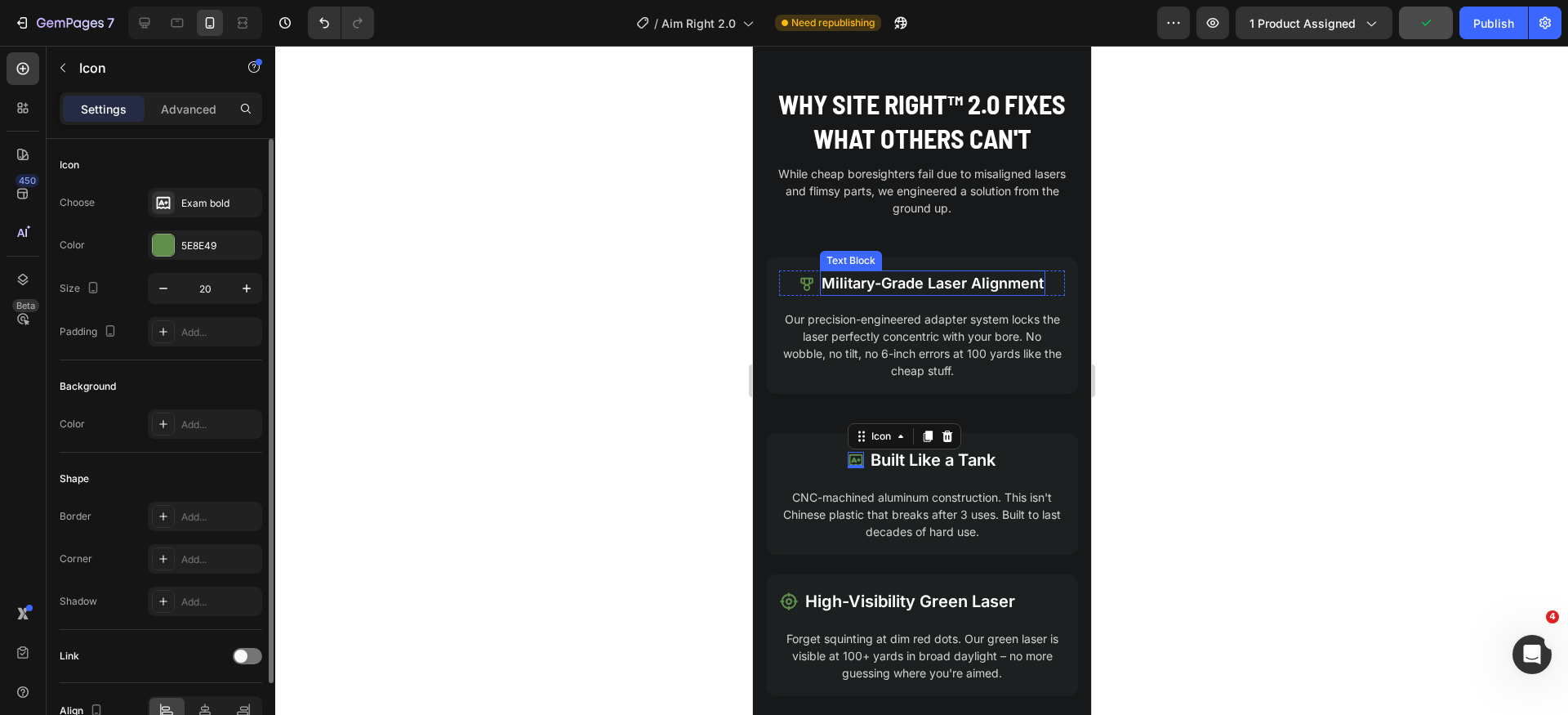
click at [948, 288] on p "Military-Grade Laser Alignment" at bounding box center [932, 283] width 222 height 22
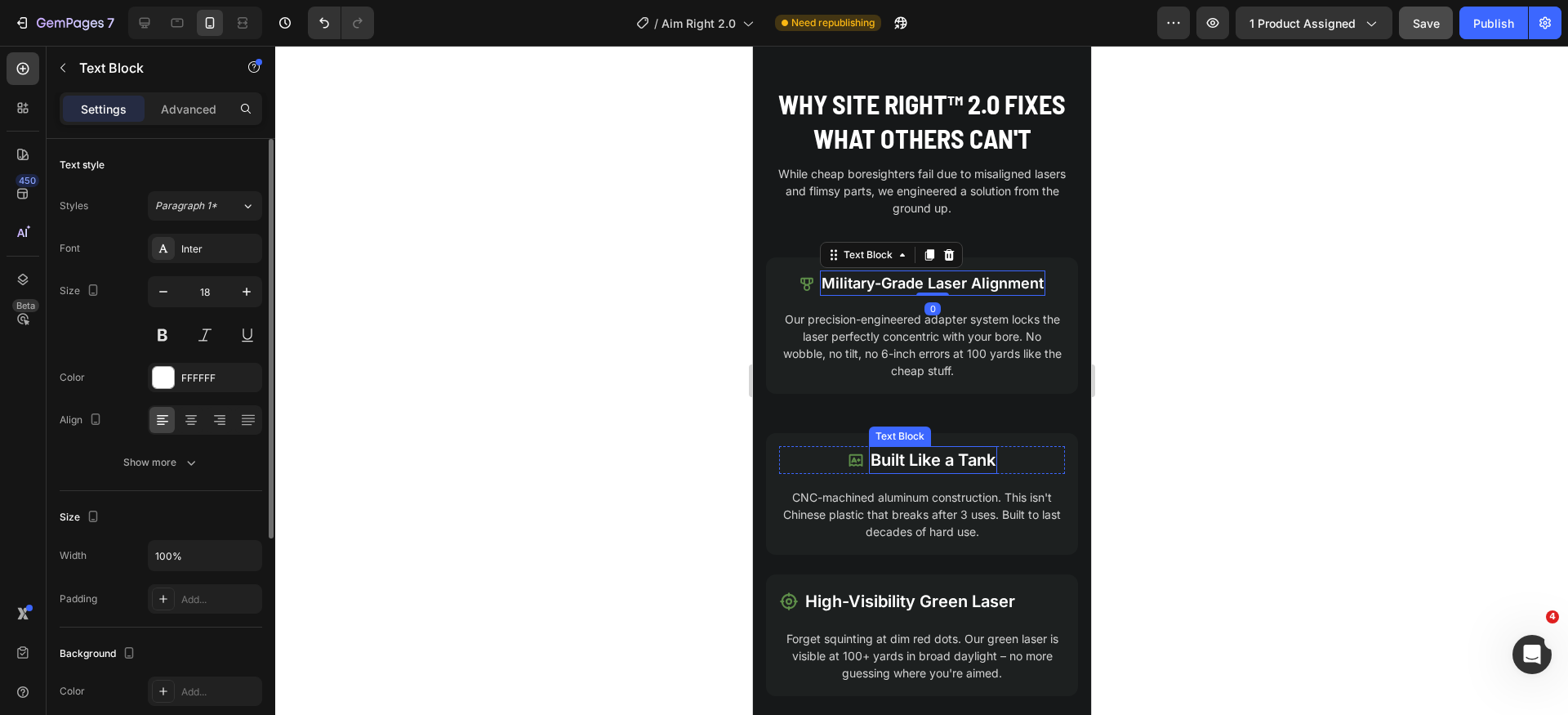
click at [953, 465] on p "Built Like a Tank" at bounding box center [932, 459] width 125 height 24
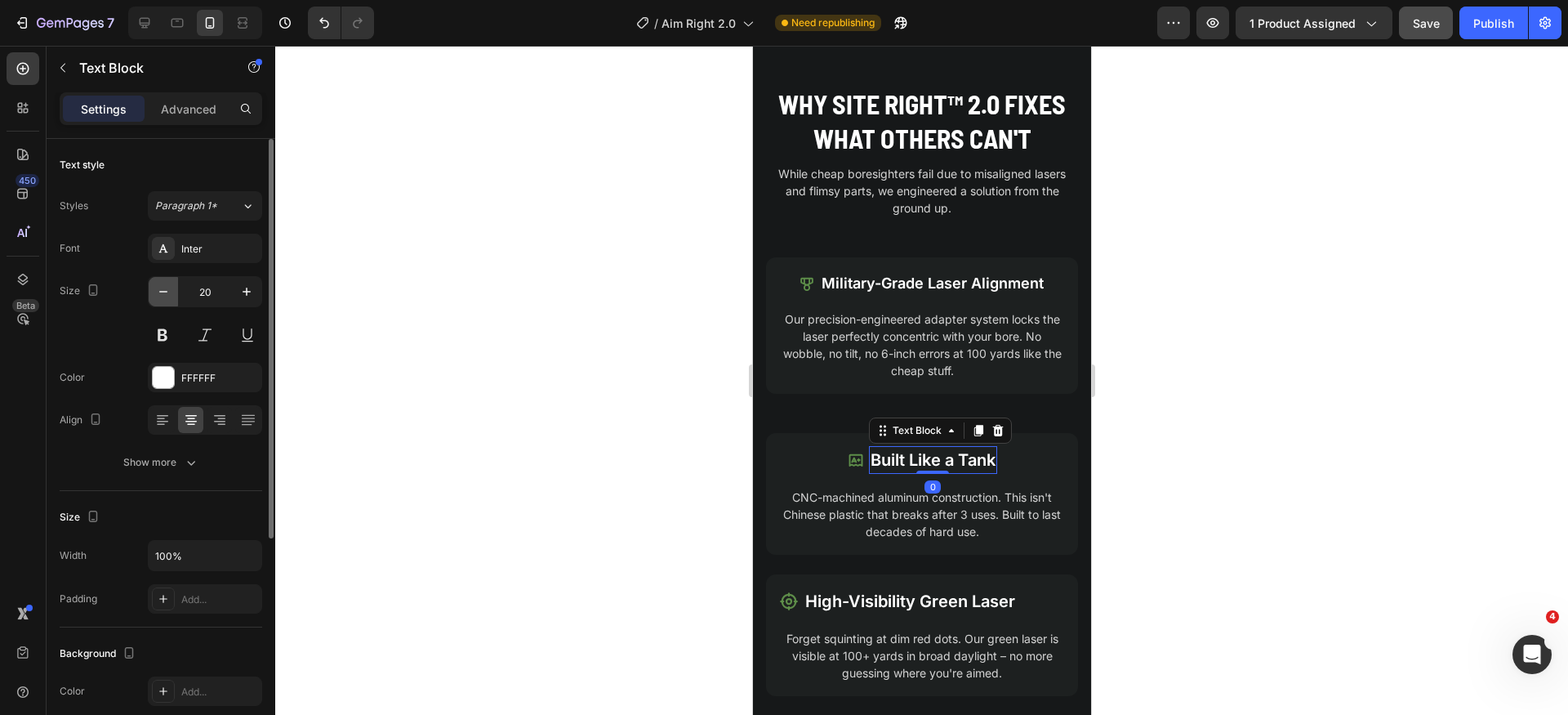
click at [166, 290] on icon "button" at bounding box center [163, 291] width 16 height 16
type input "18"
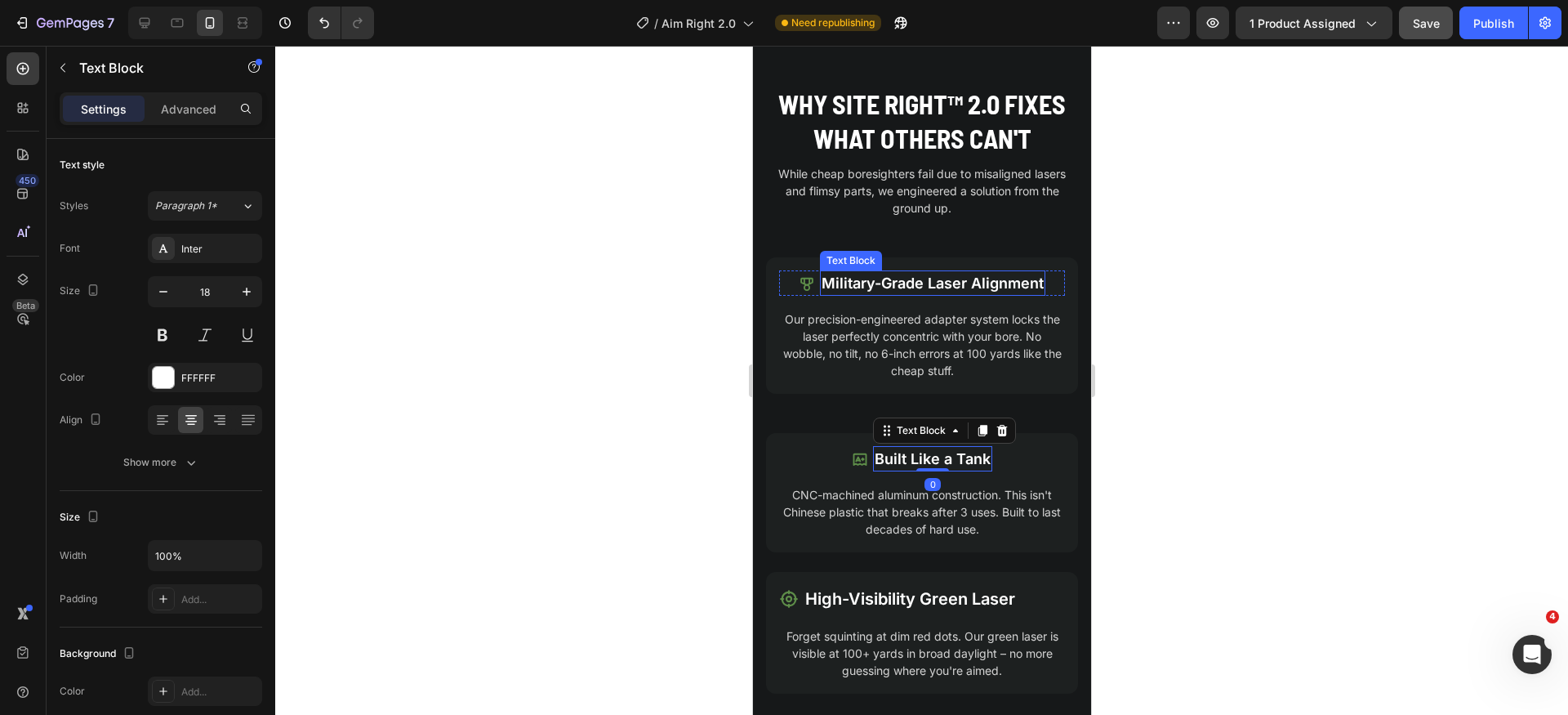
click at [908, 287] on p "Military-Grade Laser Alignment" at bounding box center [932, 283] width 222 height 22
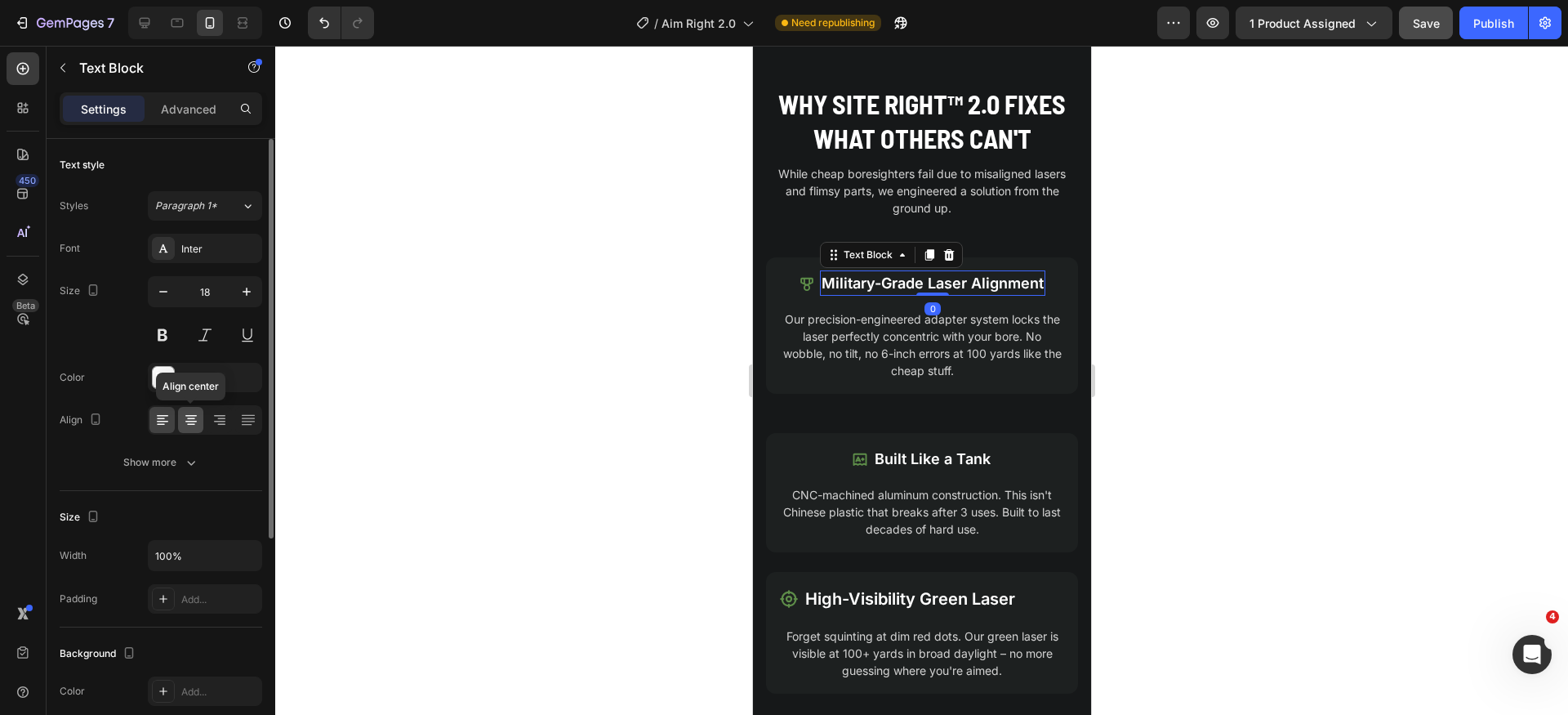
click at [187, 424] on icon at bounding box center [191, 425] width 8 height 2
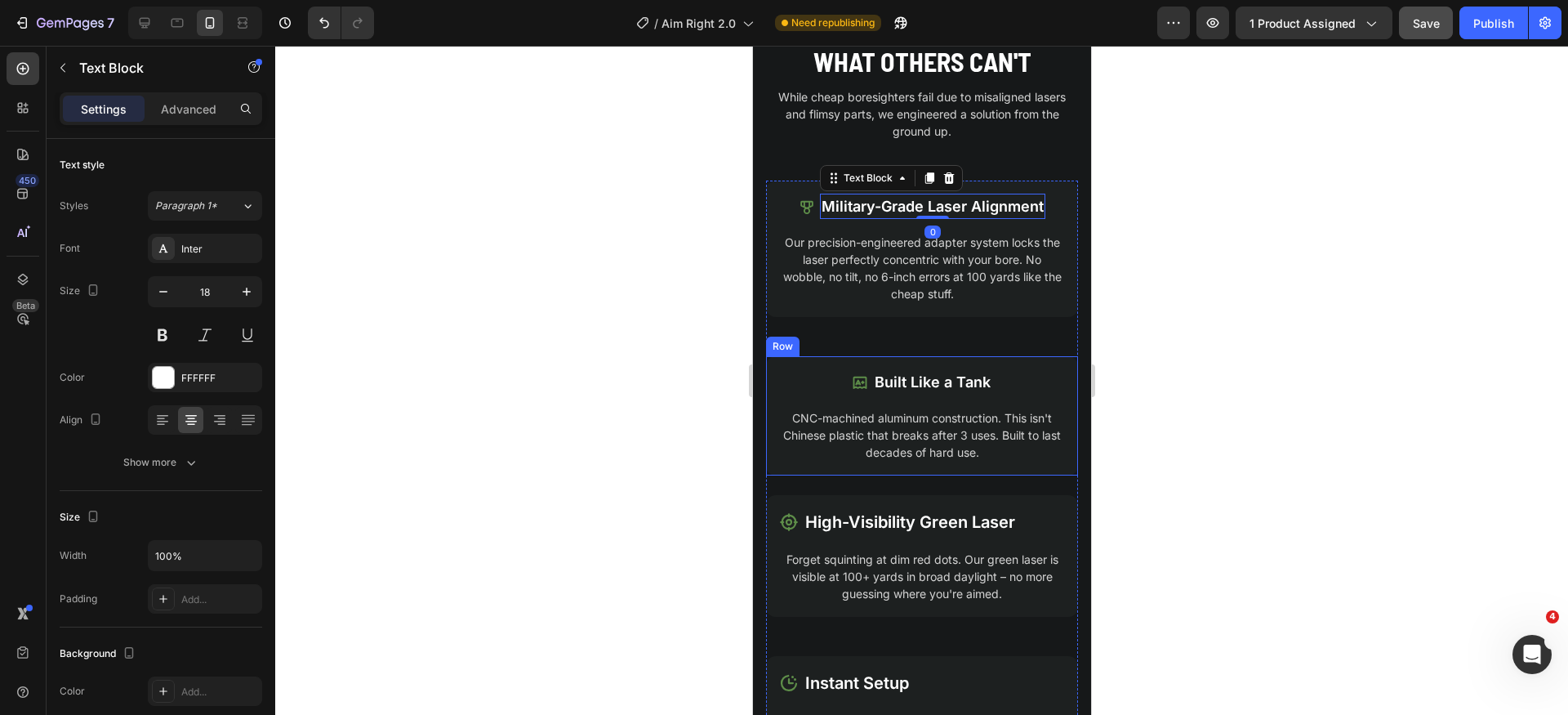
scroll to position [1827, 0]
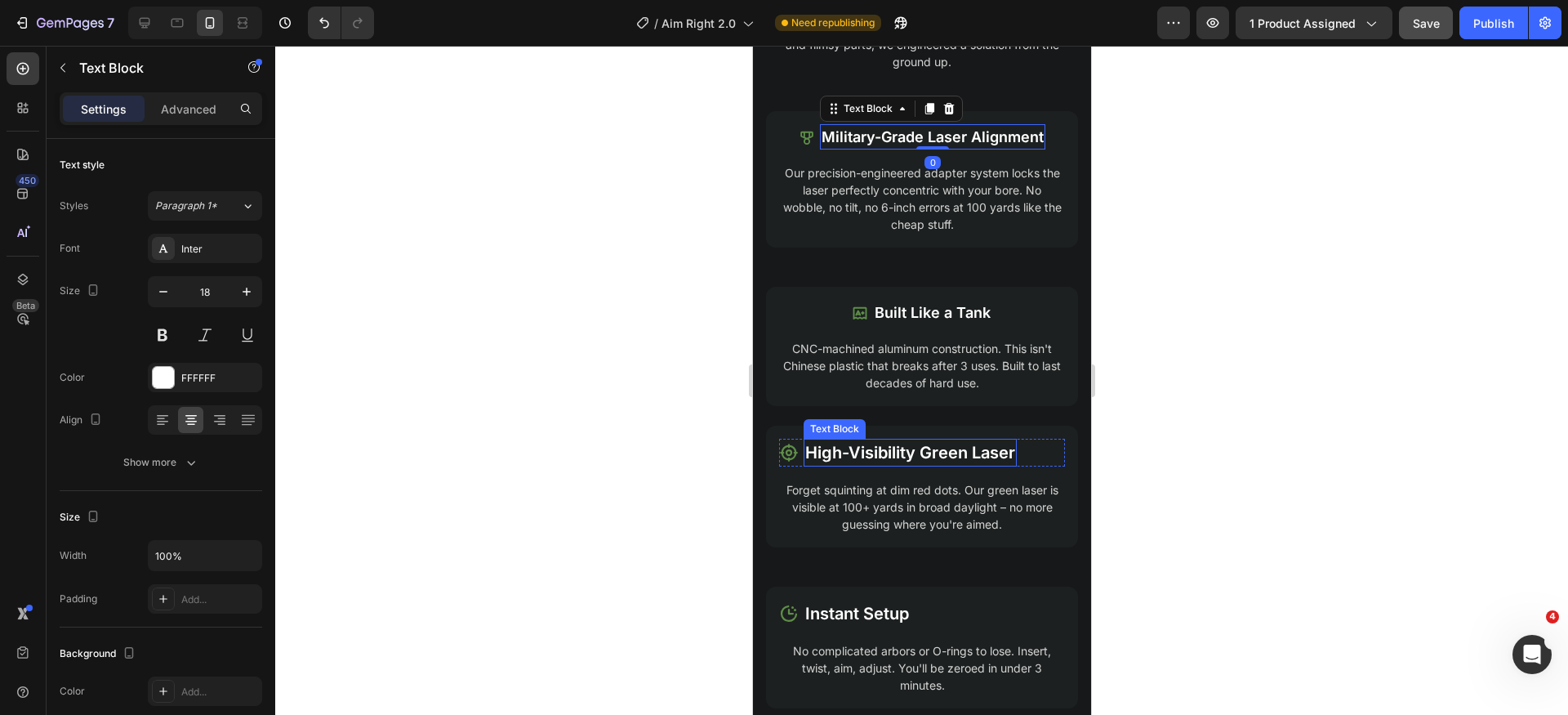
click at [918, 456] on p "High-Visibility Green Laser" at bounding box center [910, 453] width 210 height 24
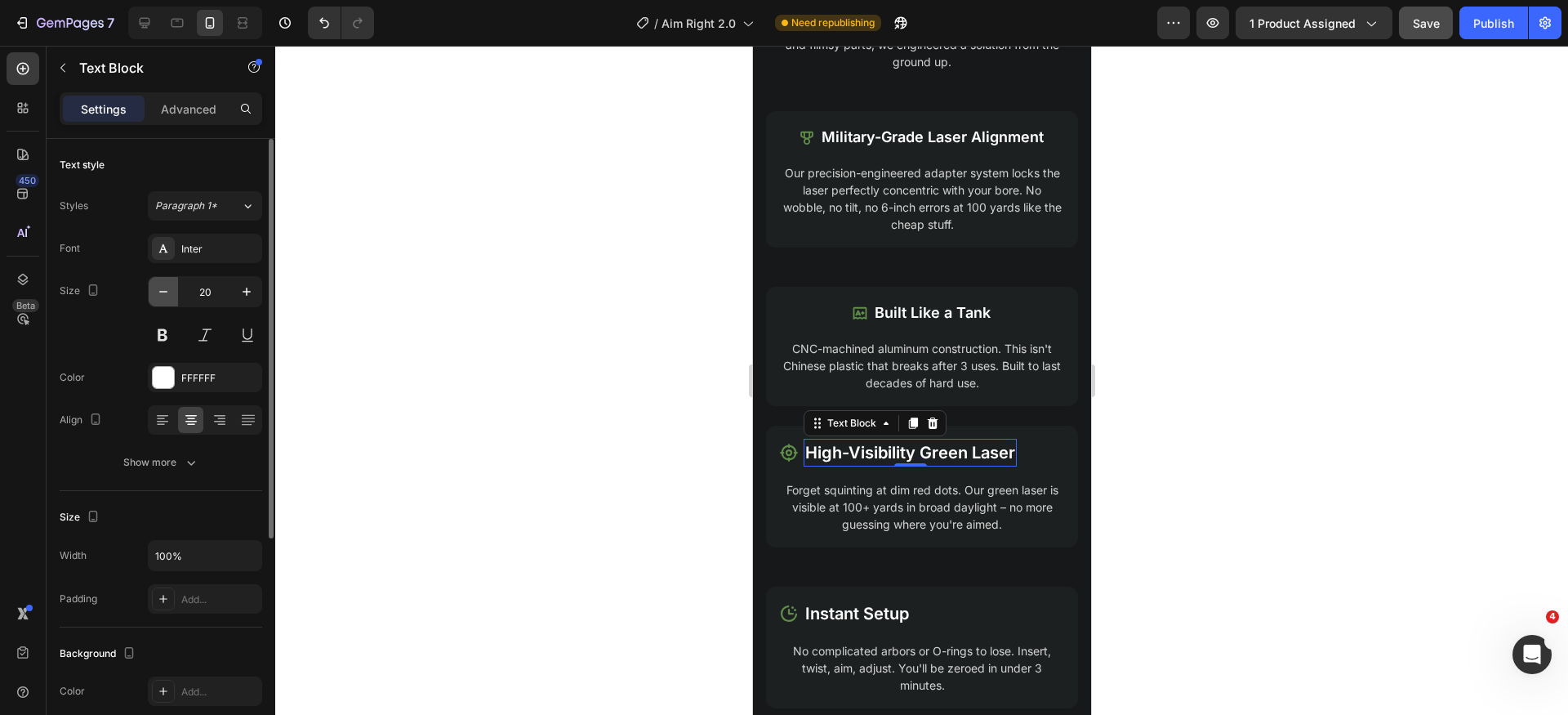
click at [161, 284] on icon "button" at bounding box center [163, 291] width 16 height 16
type input "18"
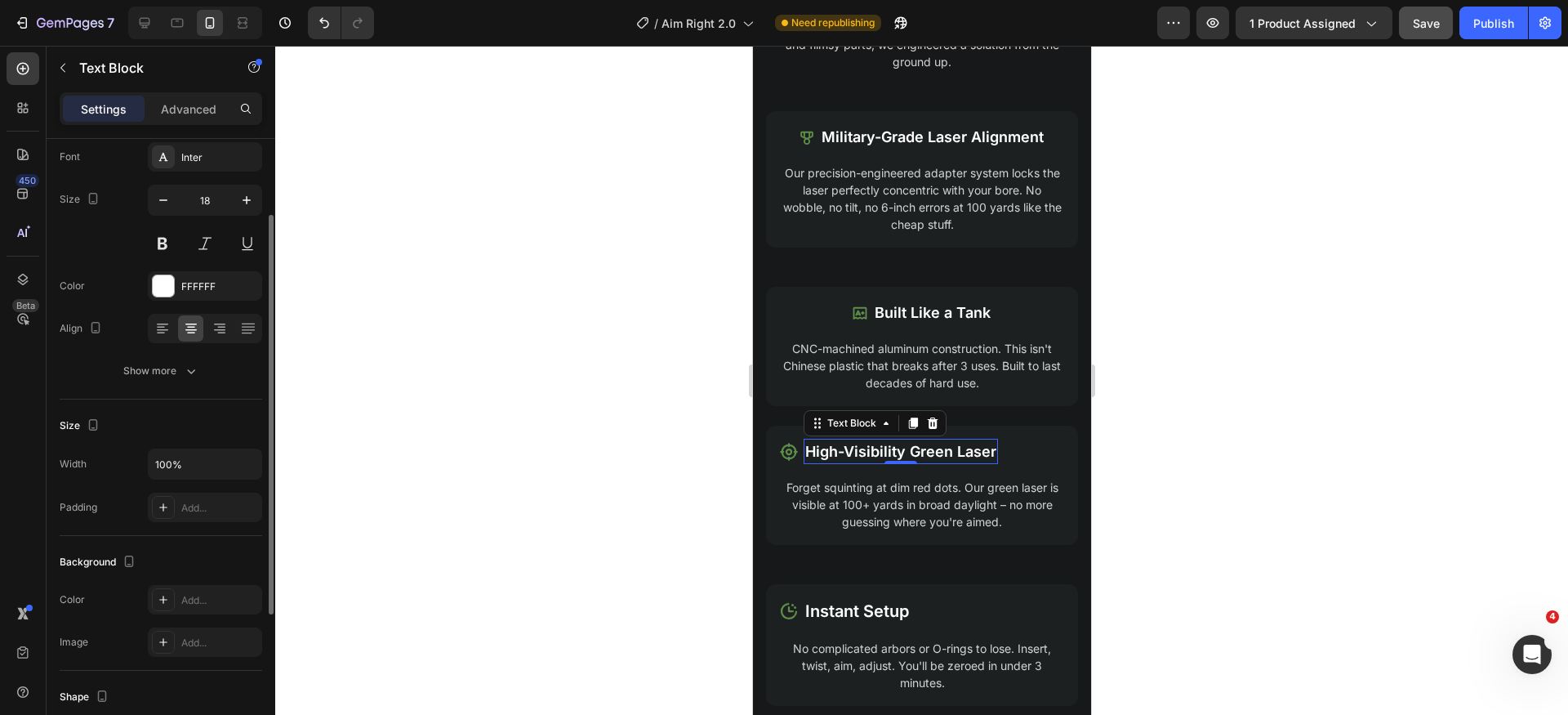
scroll to position [278, 0]
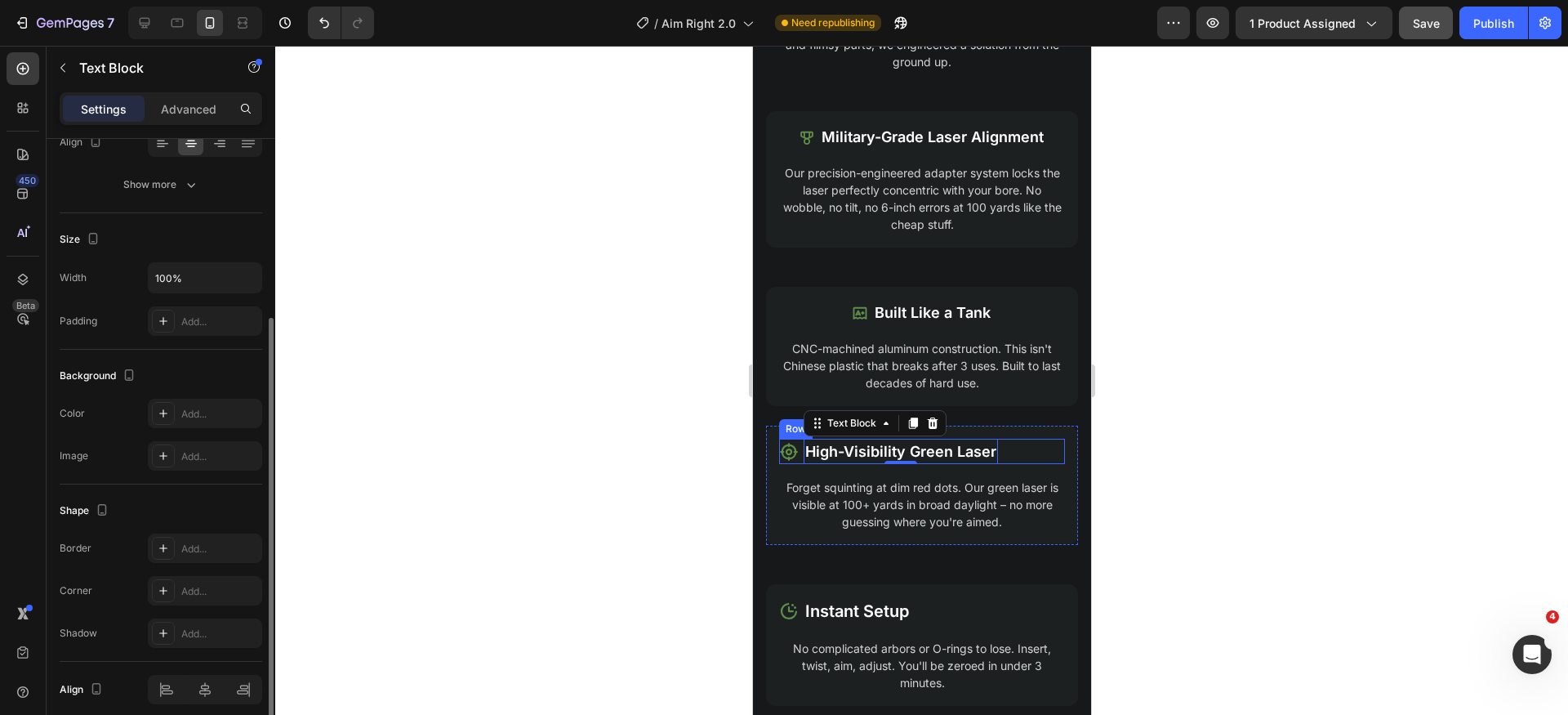
click at [1027, 457] on div "Icon High-Visibility Green Laser Text Block 0 Row" at bounding box center [921, 452] width 286 height 25
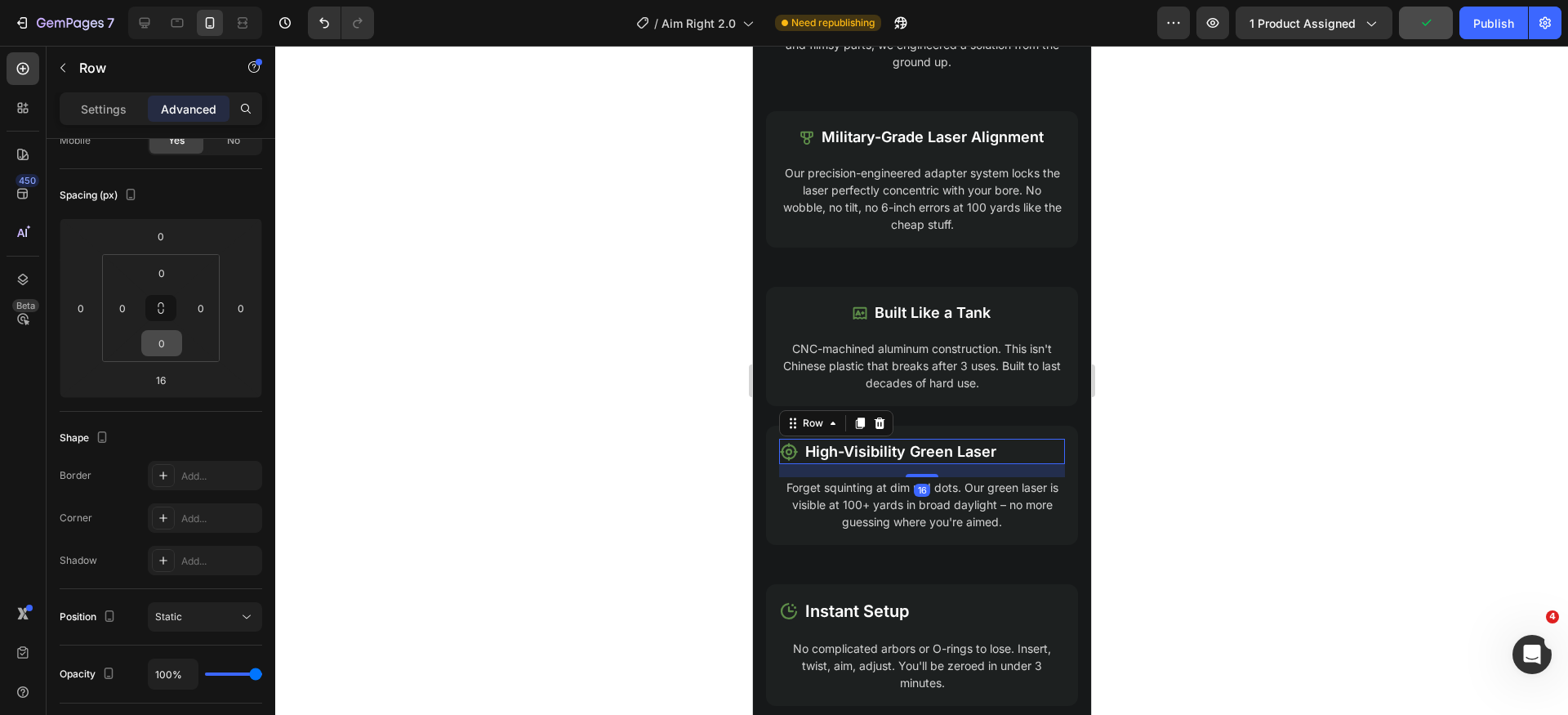
scroll to position [0, 0]
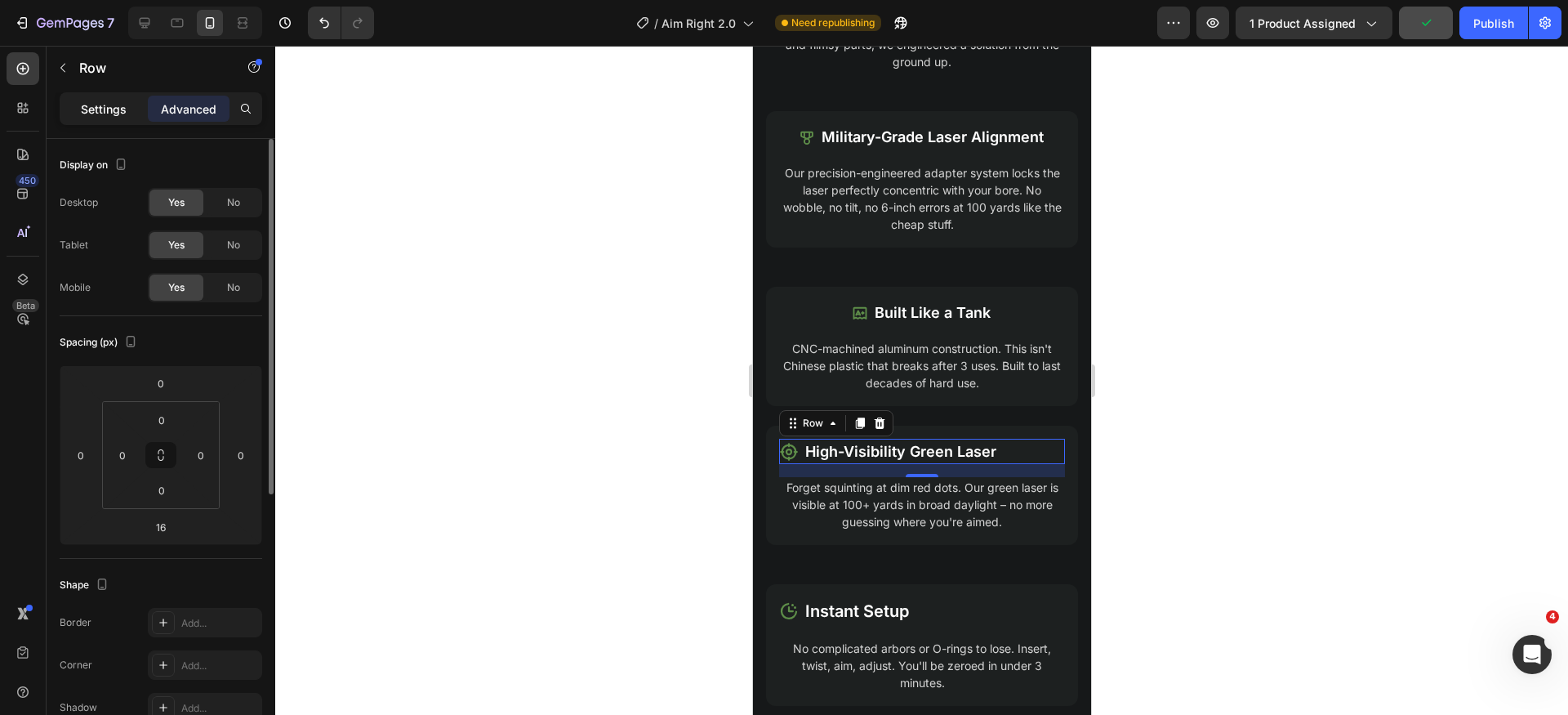
click at [100, 120] on div "Settings" at bounding box center [103, 109] width 82 height 26
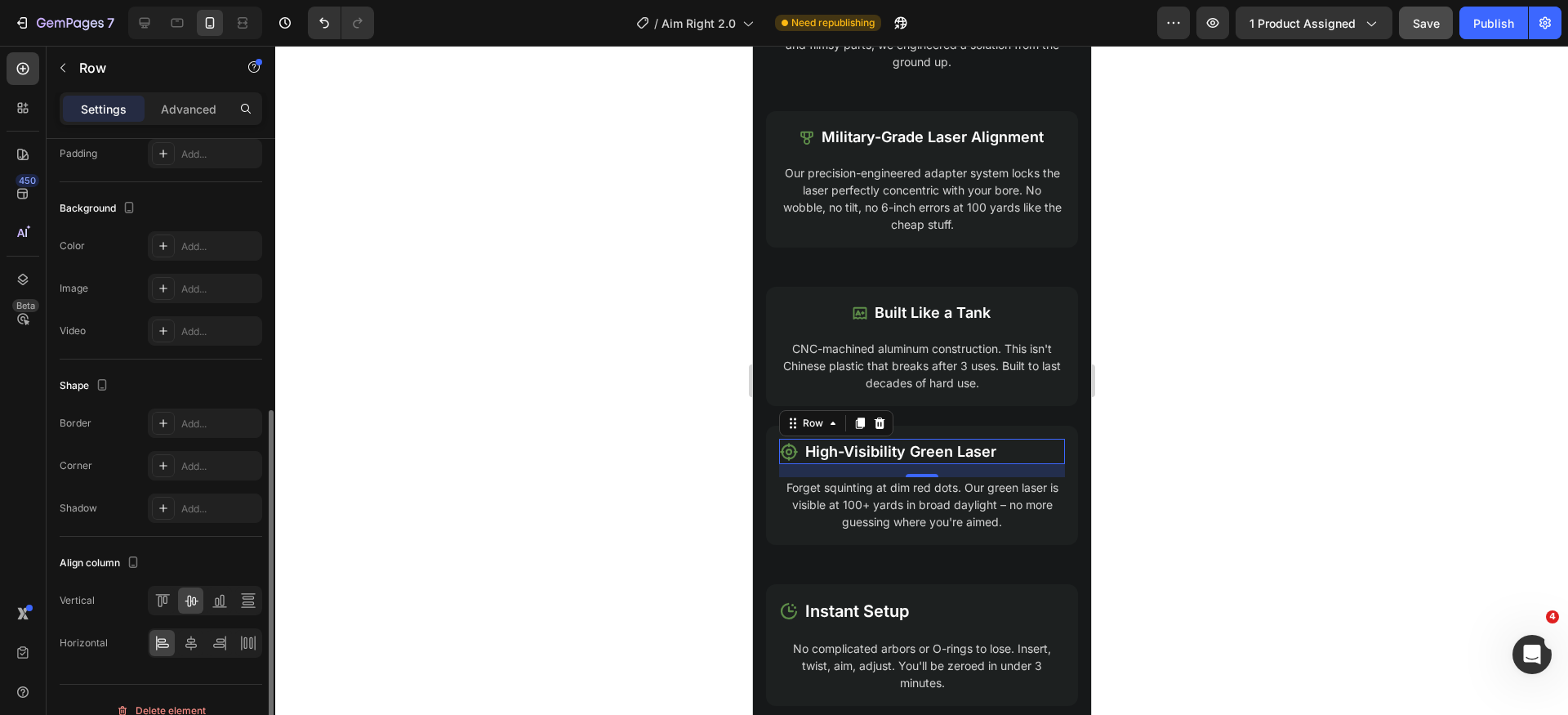
scroll to position [506, 0]
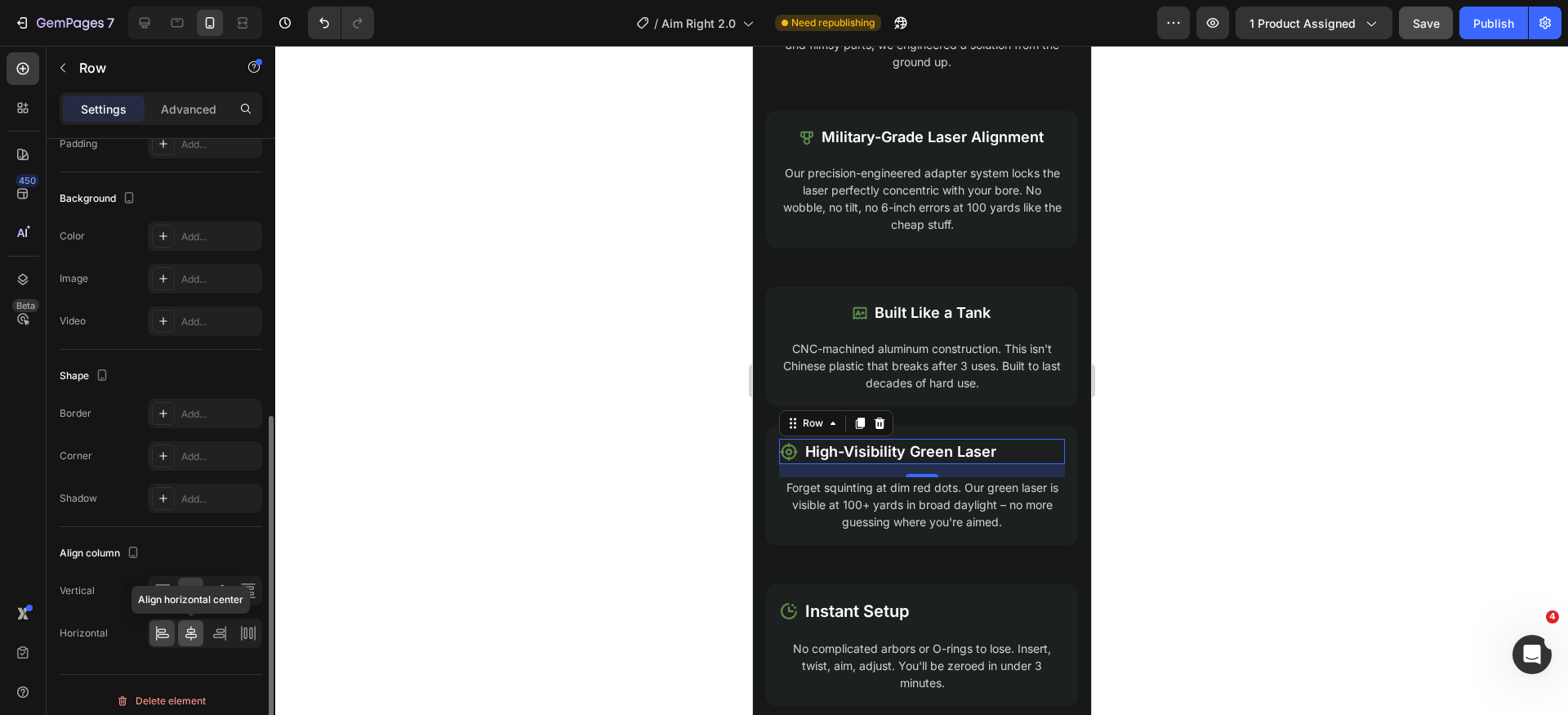
click at [194, 635] on icon at bounding box center [191, 633] width 16 height 16
click at [815, 453] on icon at bounding box center [821, 452] width 18 height 18
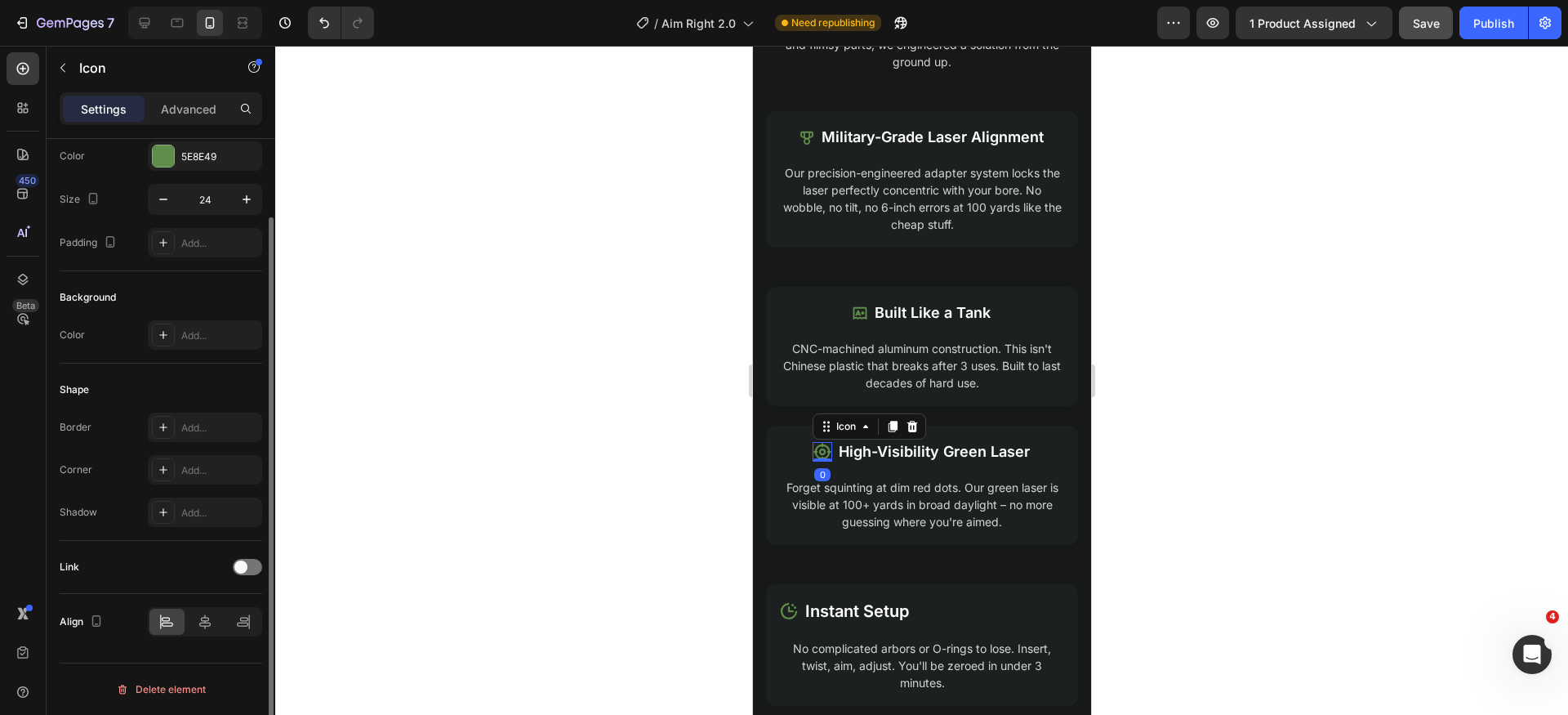
scroll to position [0, 0]
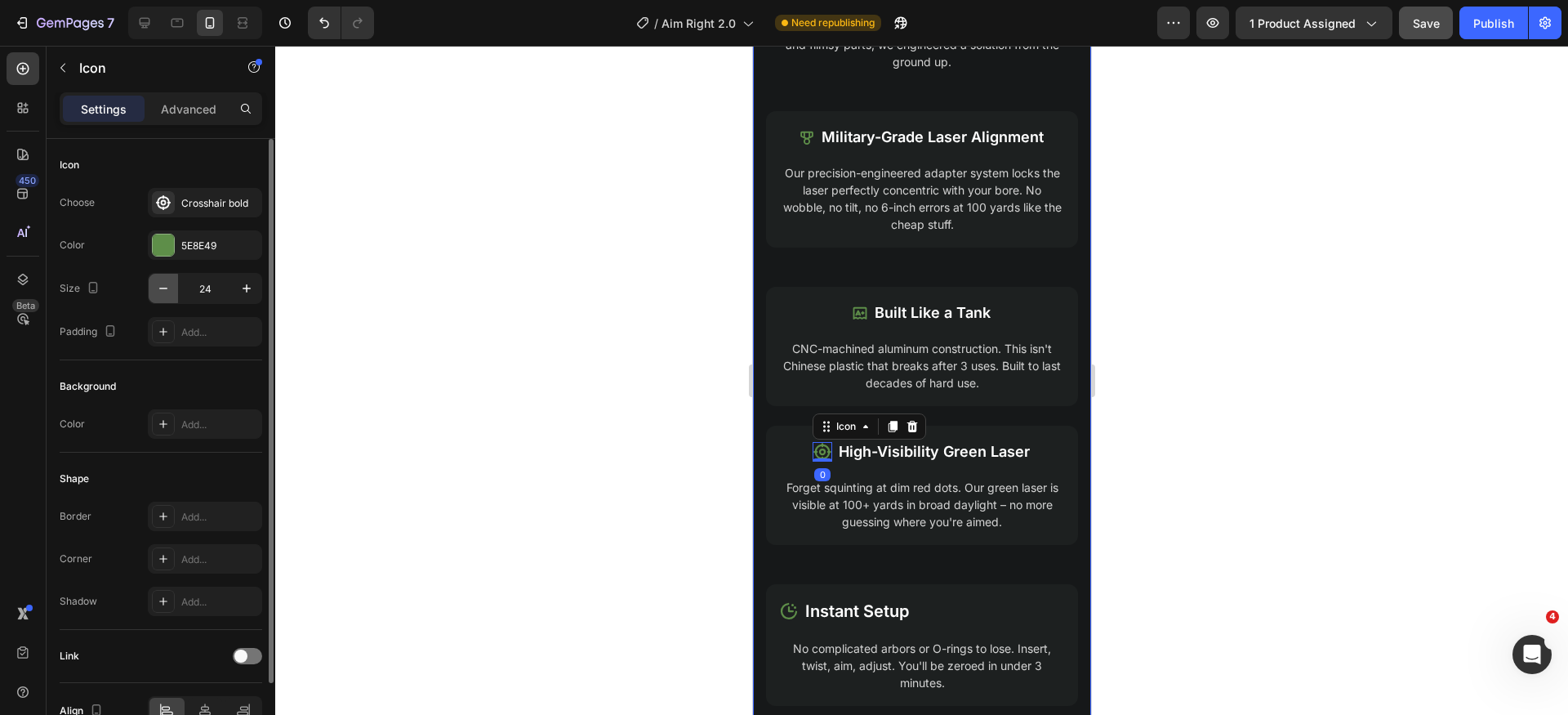
click at [162, 292] on icon "button" at bounding box center [163, 288] width 16 height 16
click at [164, 291] on icon "button" at bounding box center [163, 288] width 16 height 16
drag, startPoint x: 164, startPoint y: 291, endPoint x: 253, endPoint y: 294, distance: 89.1
click at [164, 290] on icon "button" at bounding box center [163, 288] width 16 height 16
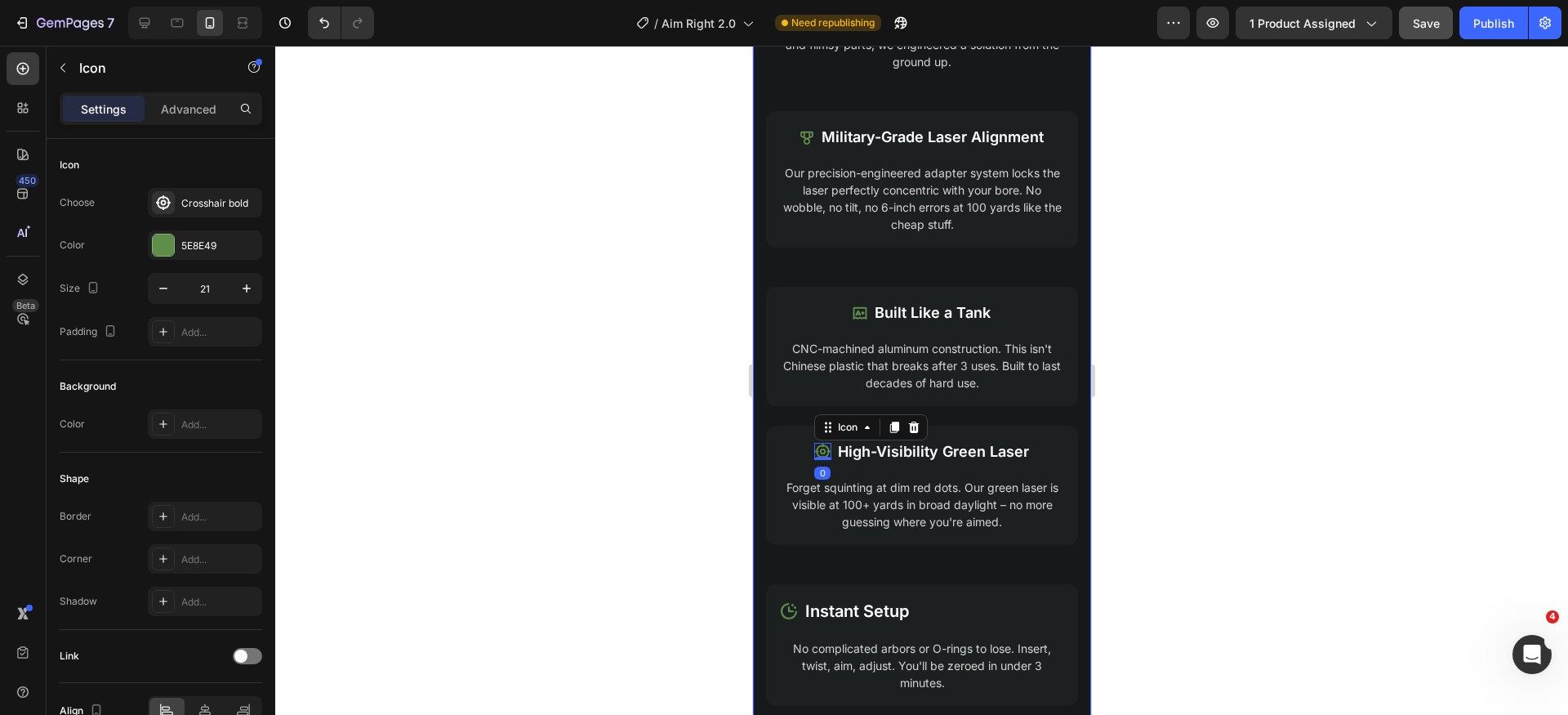
type input "20"
click at [852, 320] on div "Icon" at bounding box center [858, 312] width 16 height 16
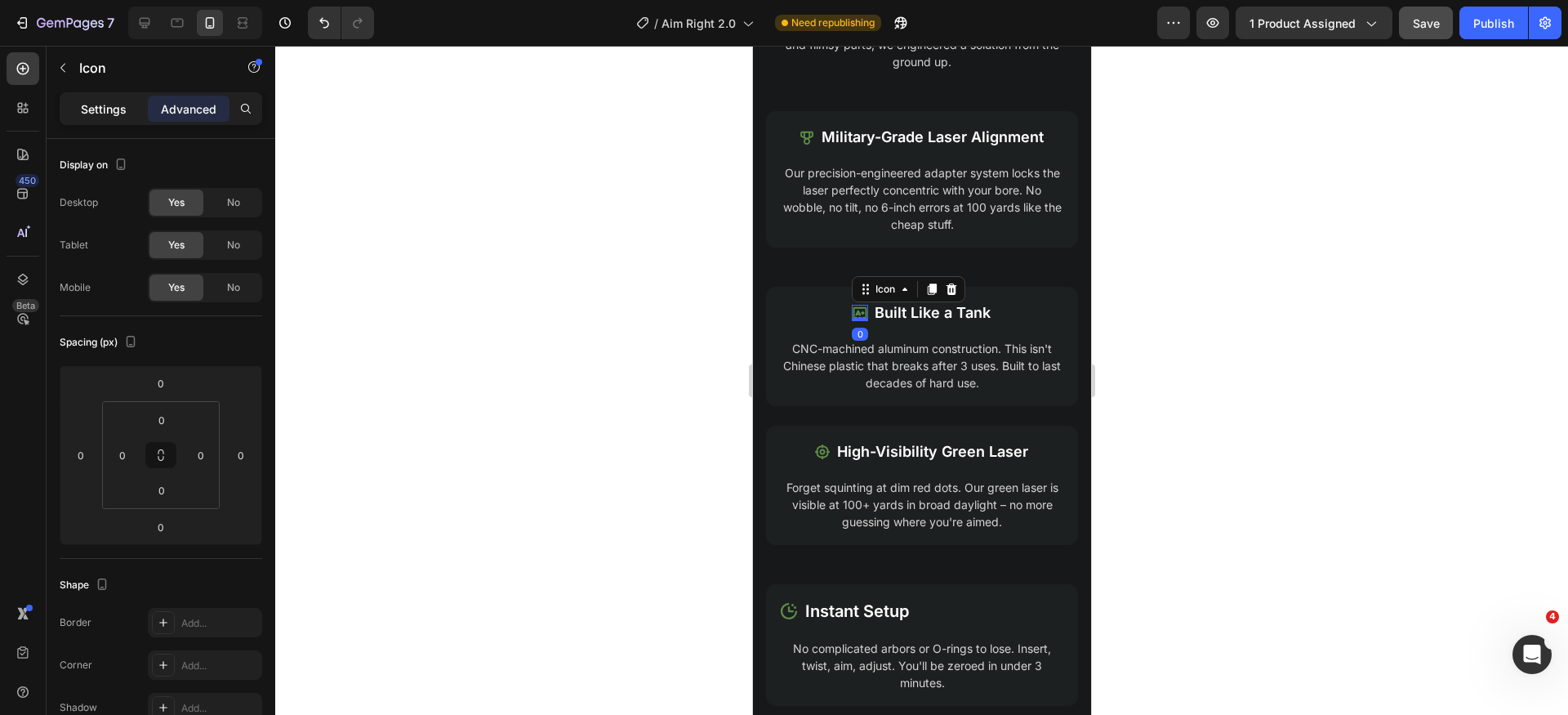
click at [96, 106] on p "Settings" at bounding box center [103, 109] width 45 height 17
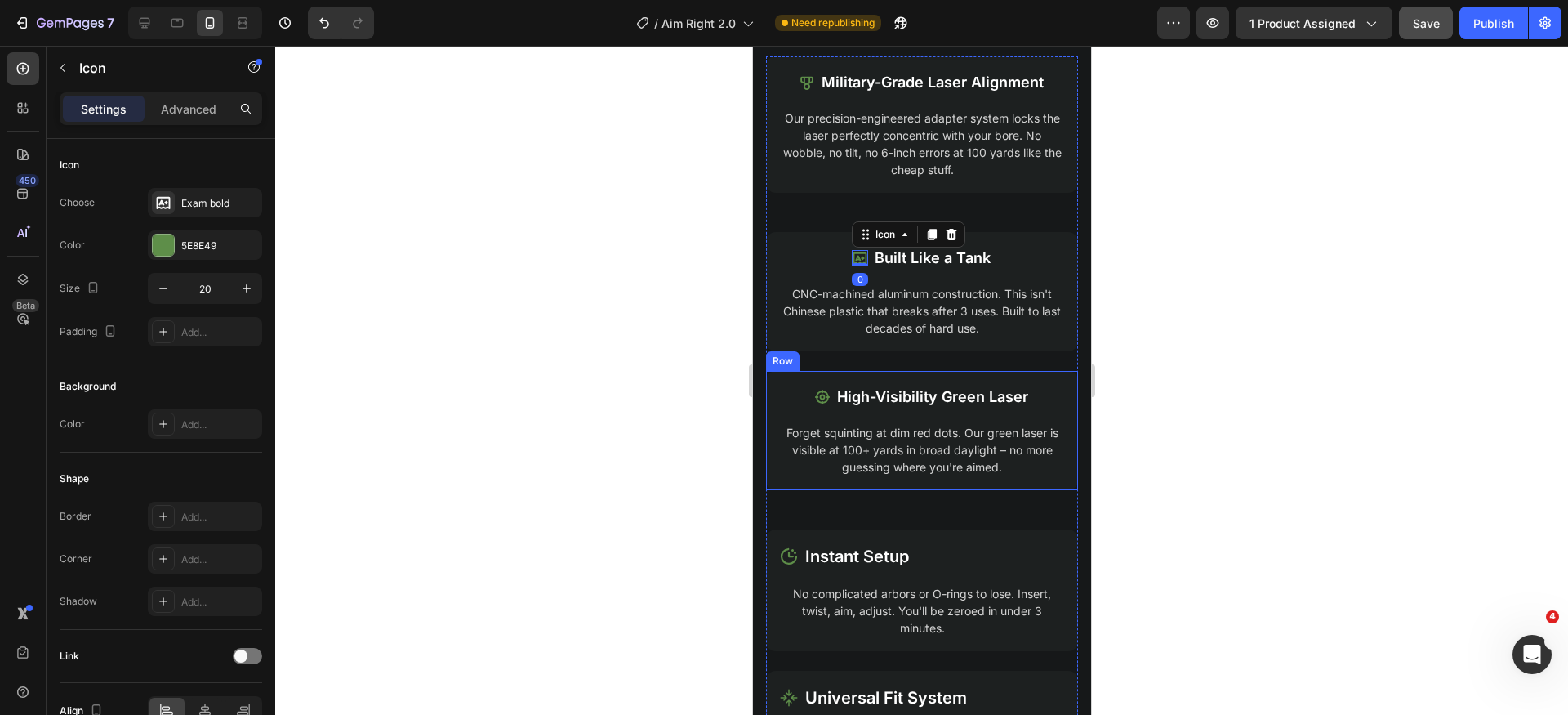
scroll to position [2049, 0]
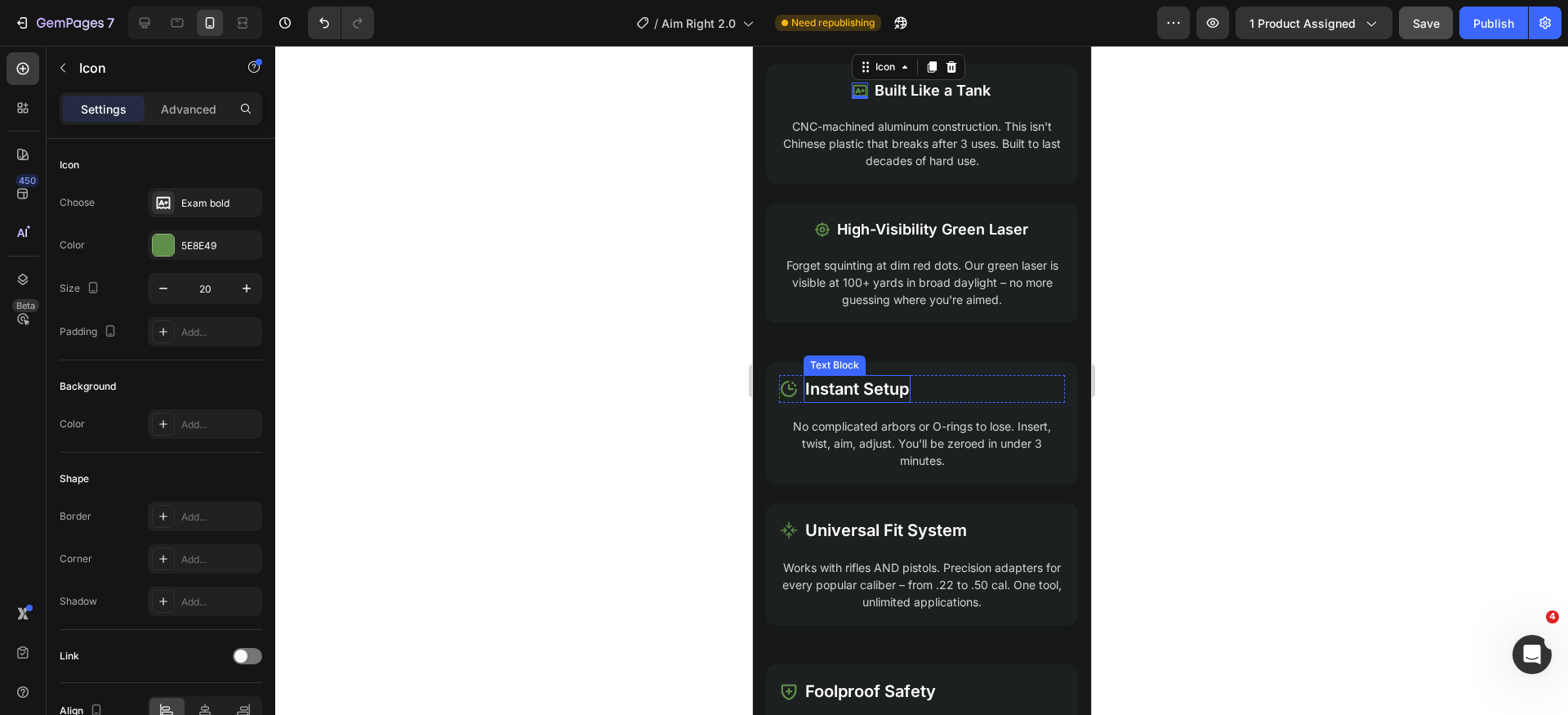
click at [889, 389] on p "Instant Setup" at bounding box center [856, 389] width 103 height 24
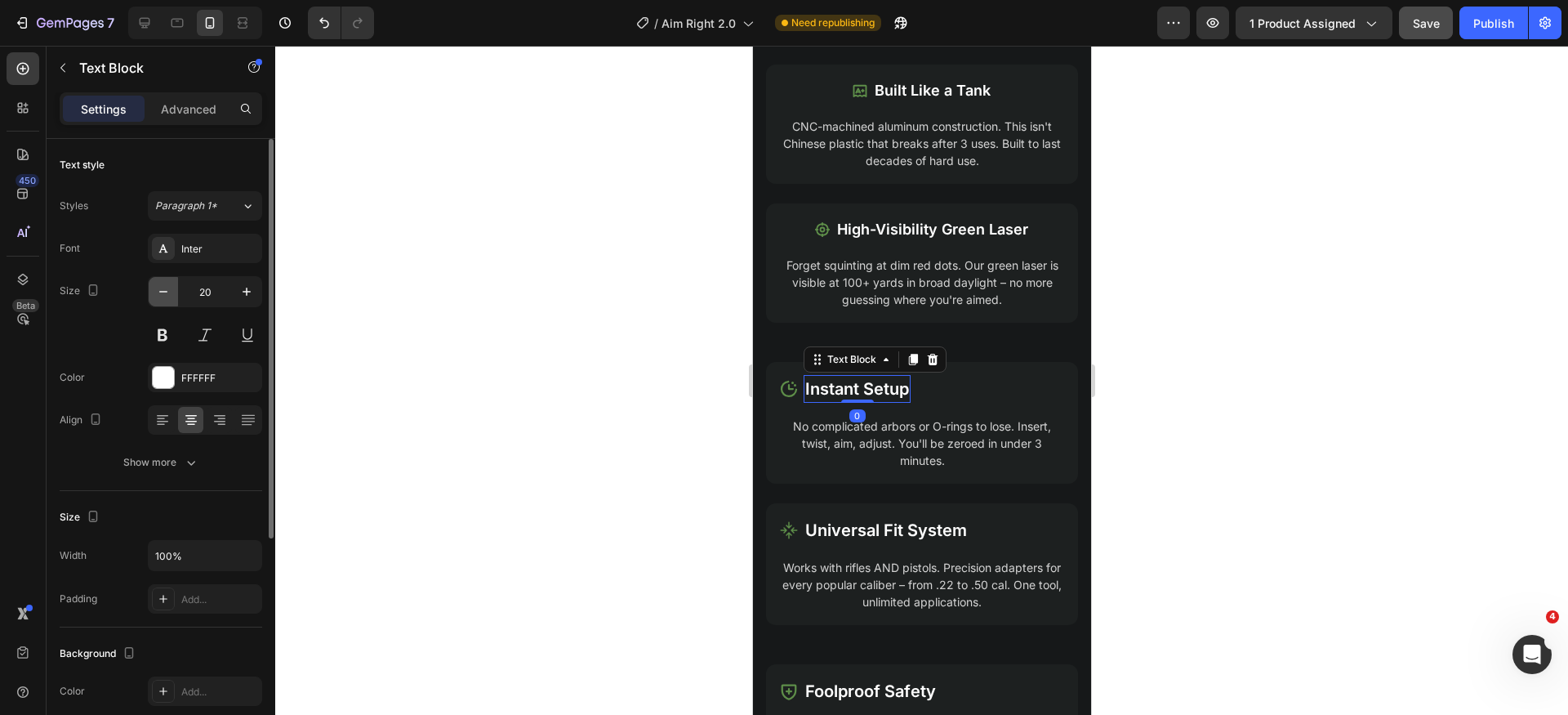
click at [157, 294] on icon "button" at bounding box center [163, 291] width 16 height 16
type input "18"
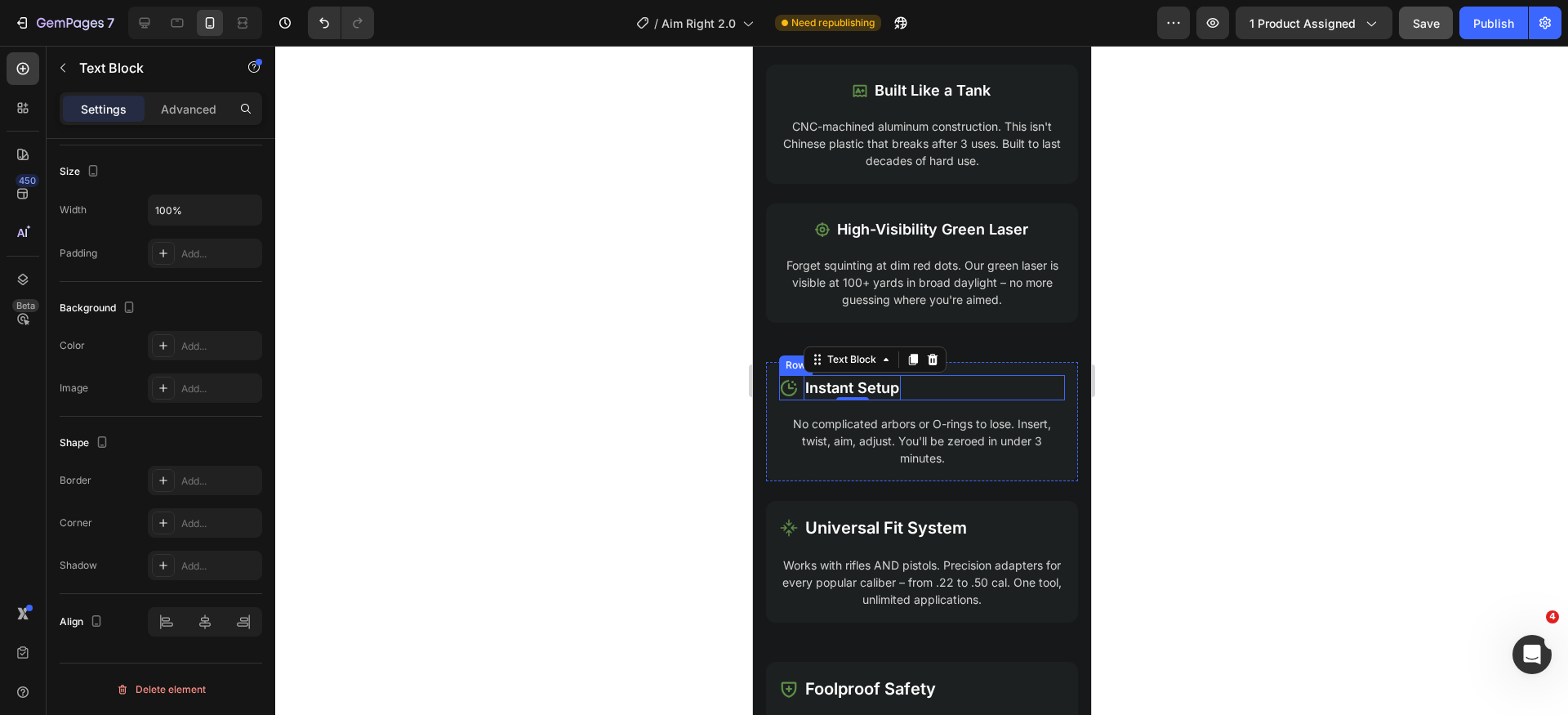
click at [1003, 390] on div "Icon Instant Setup Text Block 0 Row" at bounding box center [921, 388] width 286 height 25
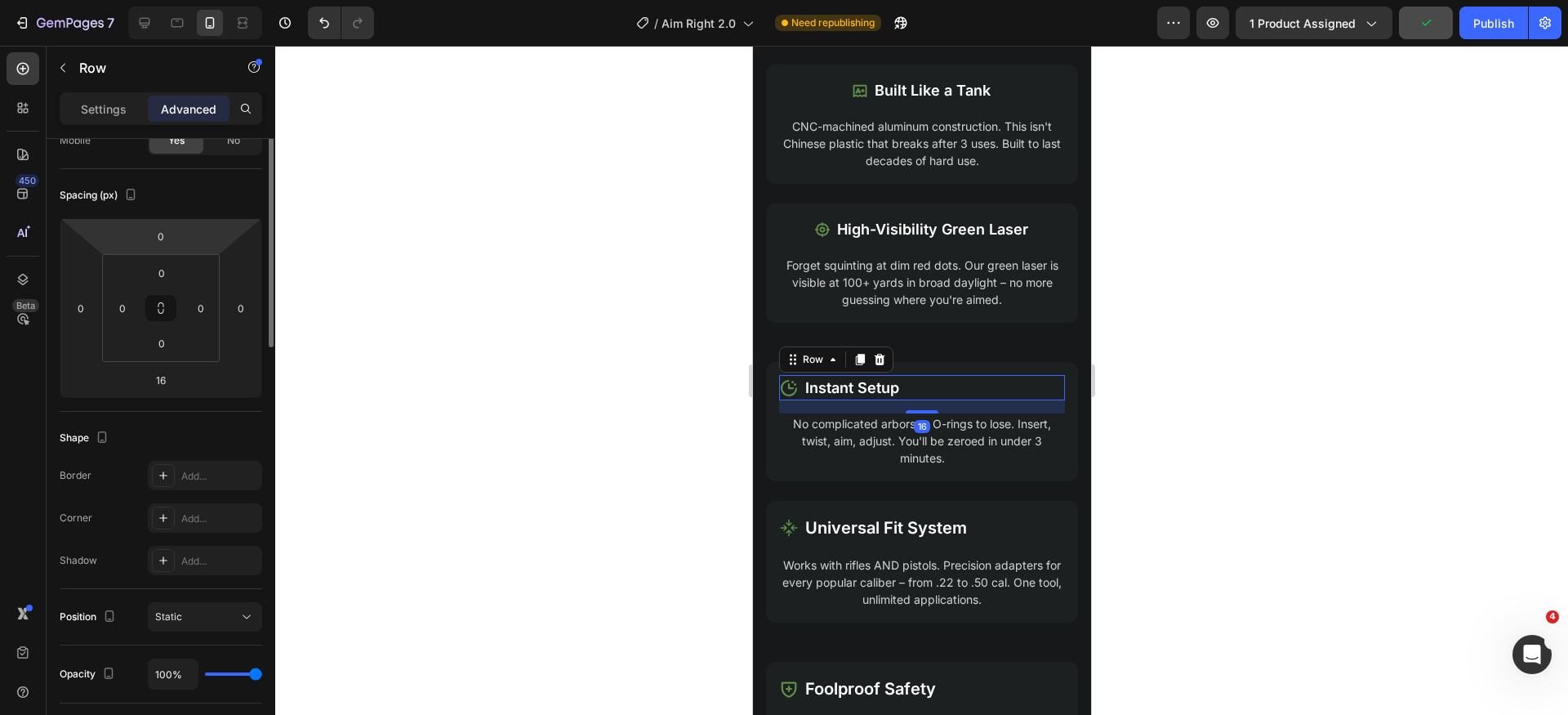
scroll to position [0, 0]
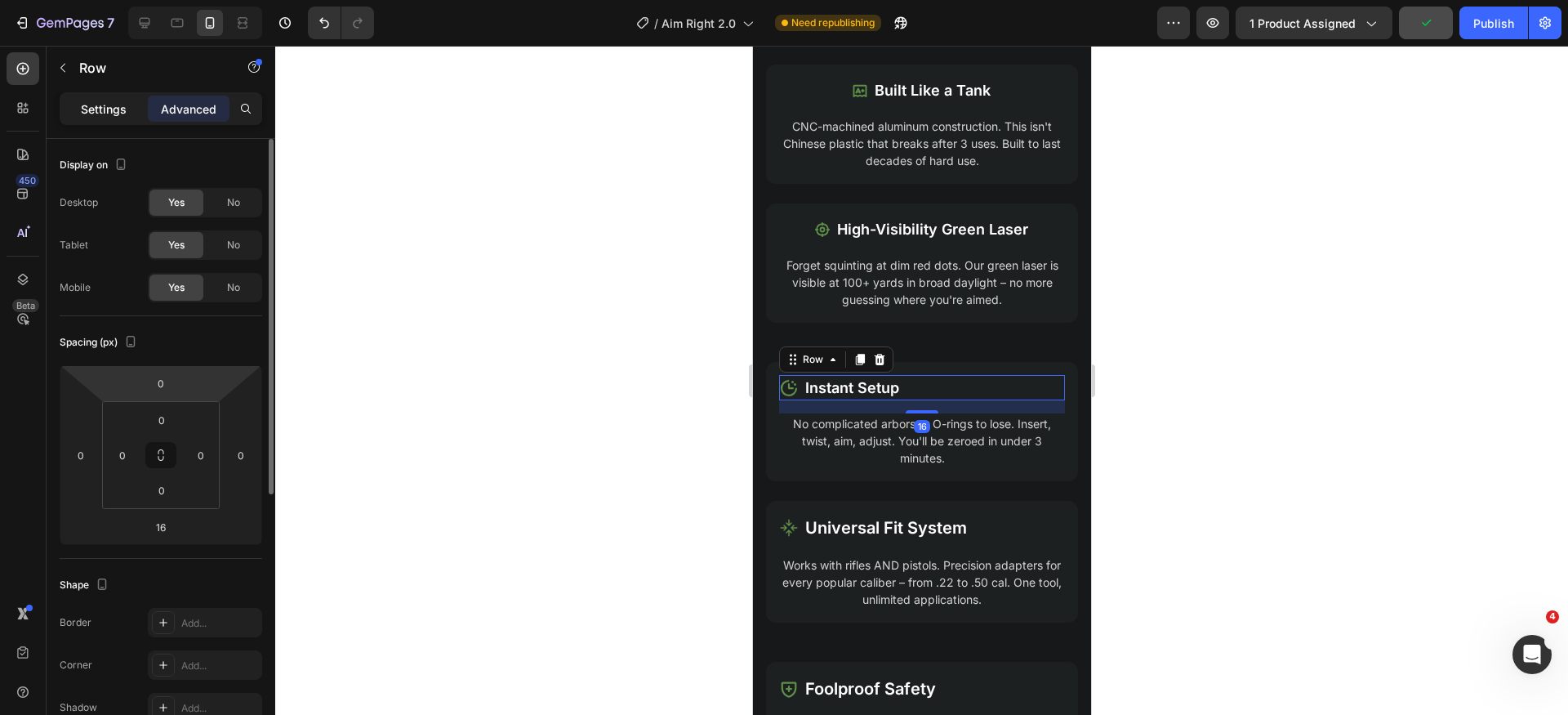
click at [104, 111] on p "Settings" at bounding box center [103, 109] width 45 height 17
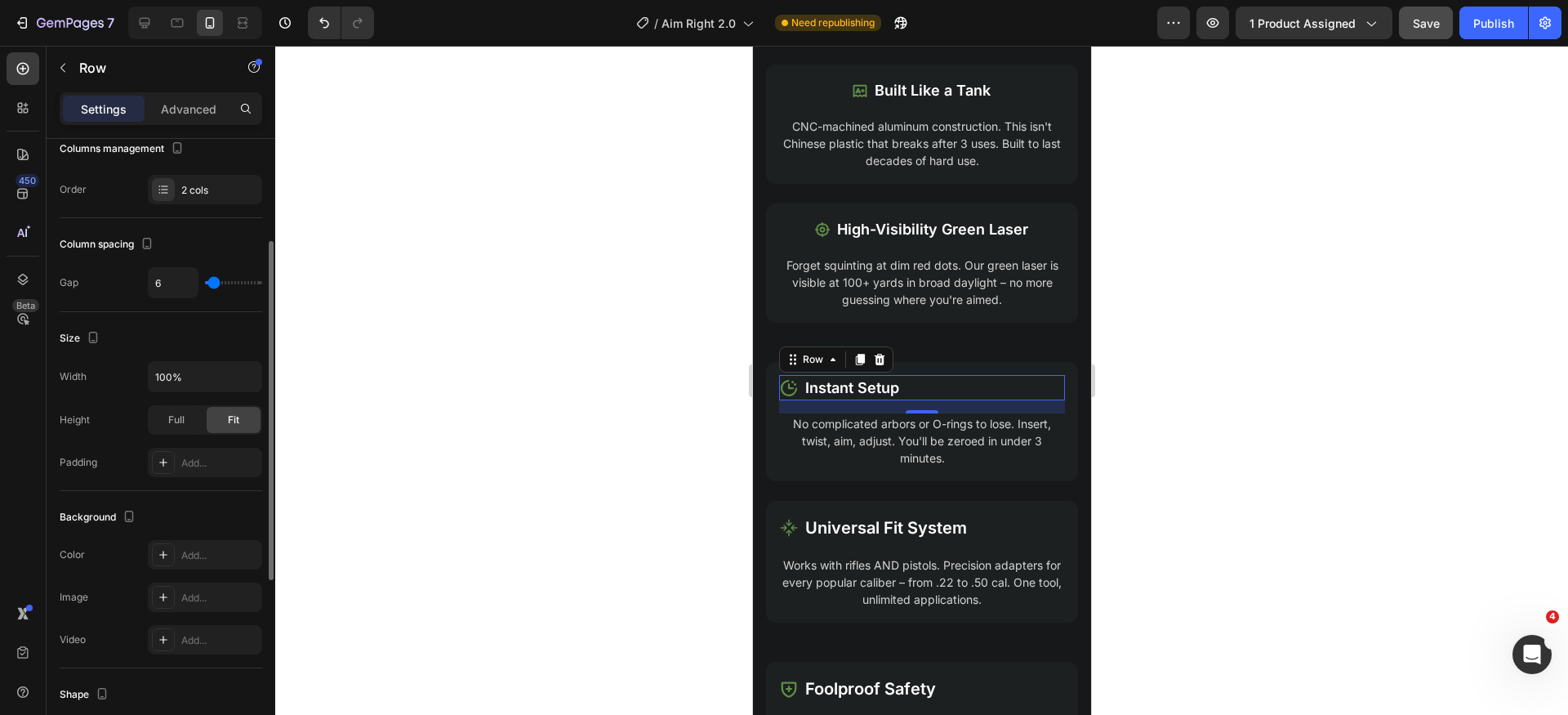
scroll to position [518, 0]
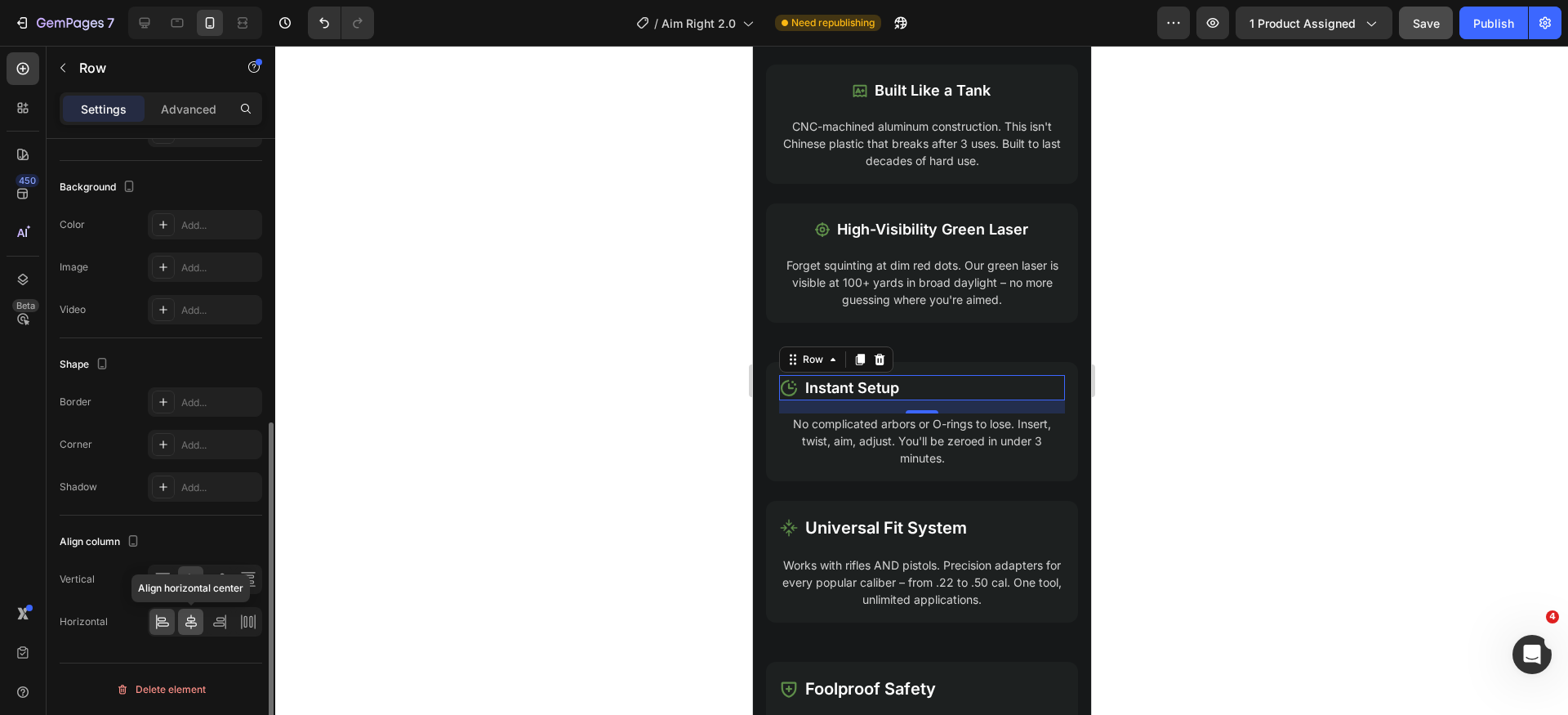
click at [197, 628] on icon at bounding box center [191, 622] width 16 height 16
click at [863, 389] on icon at bounding box center [870, 388] width 19 height 19
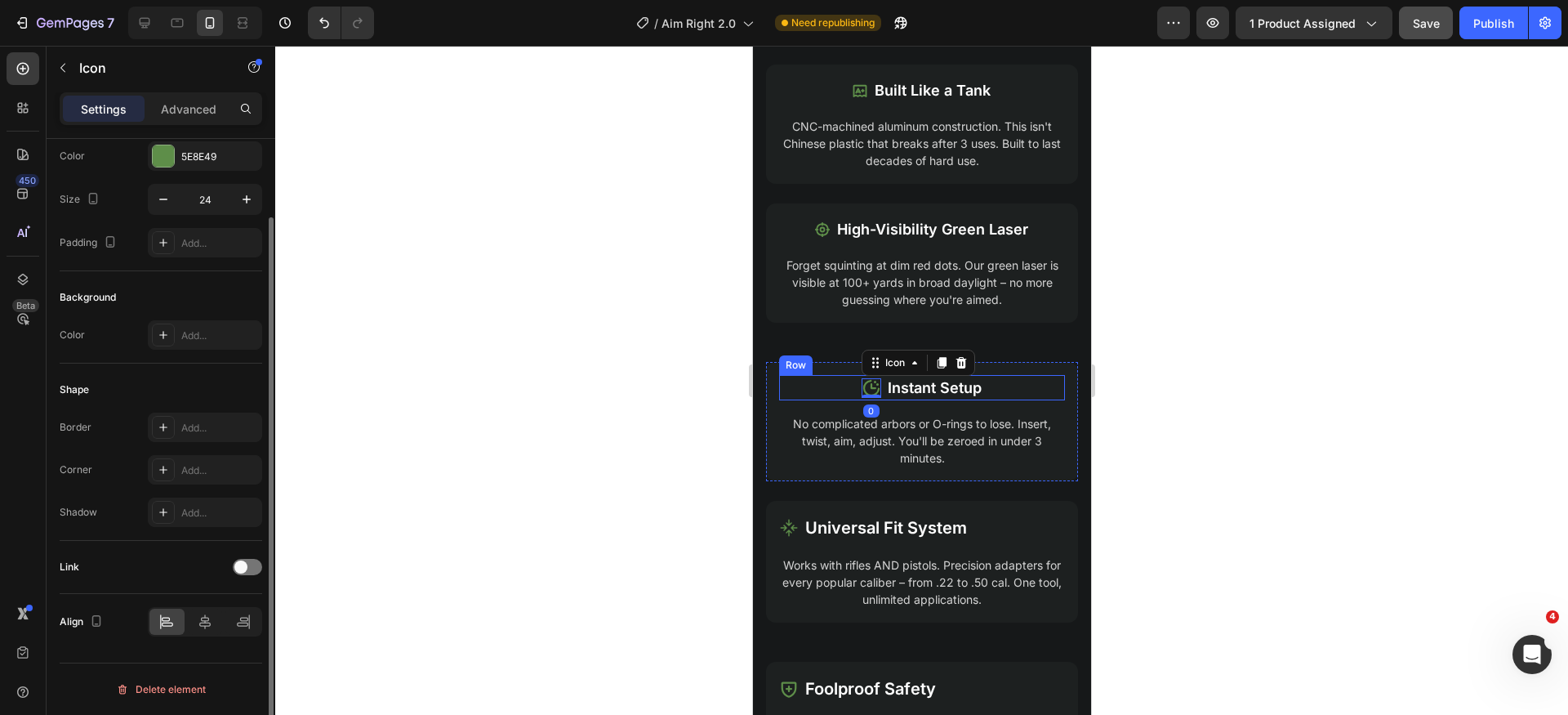
scroll to position [0, 0]
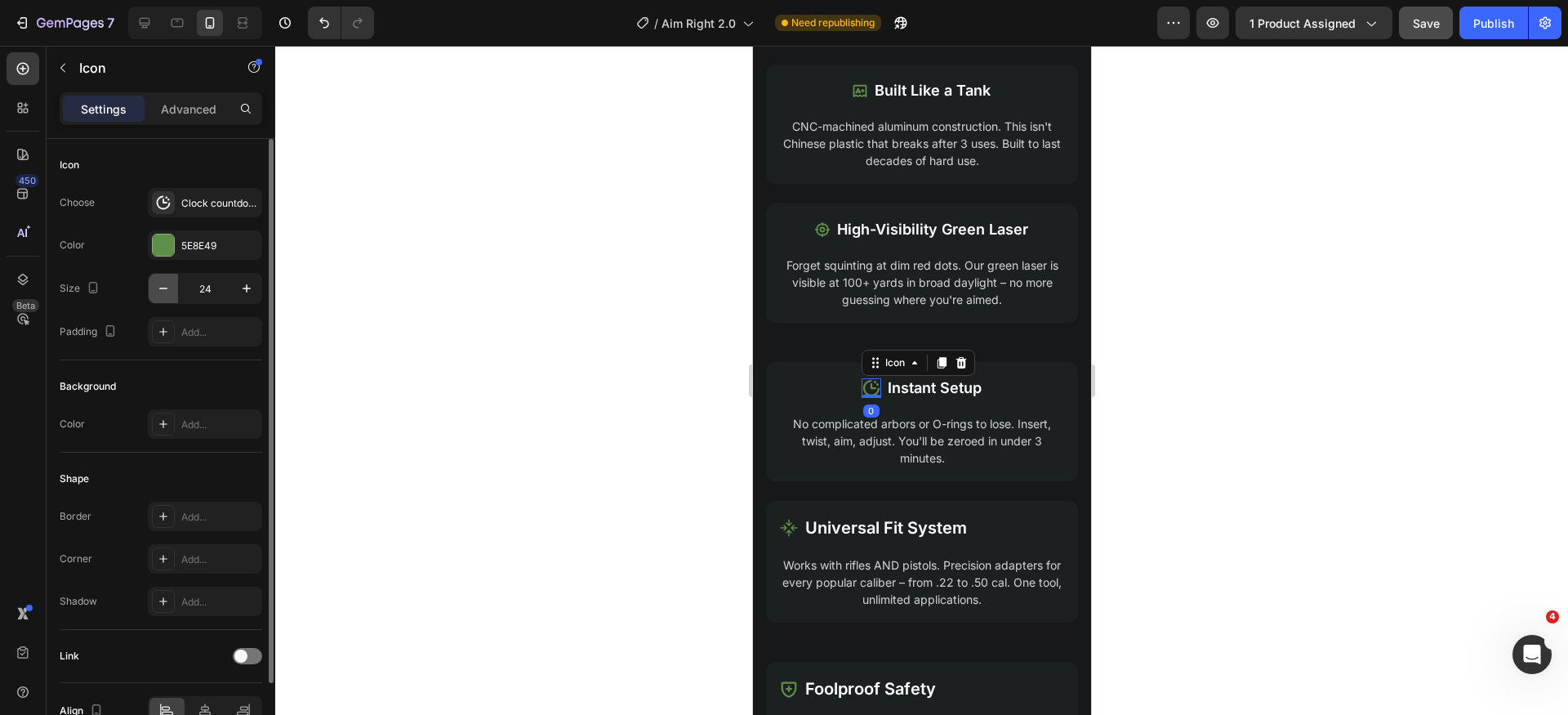
click at [163, 288] on icon "button" at bounding box center [163, 288] width 16 height 16
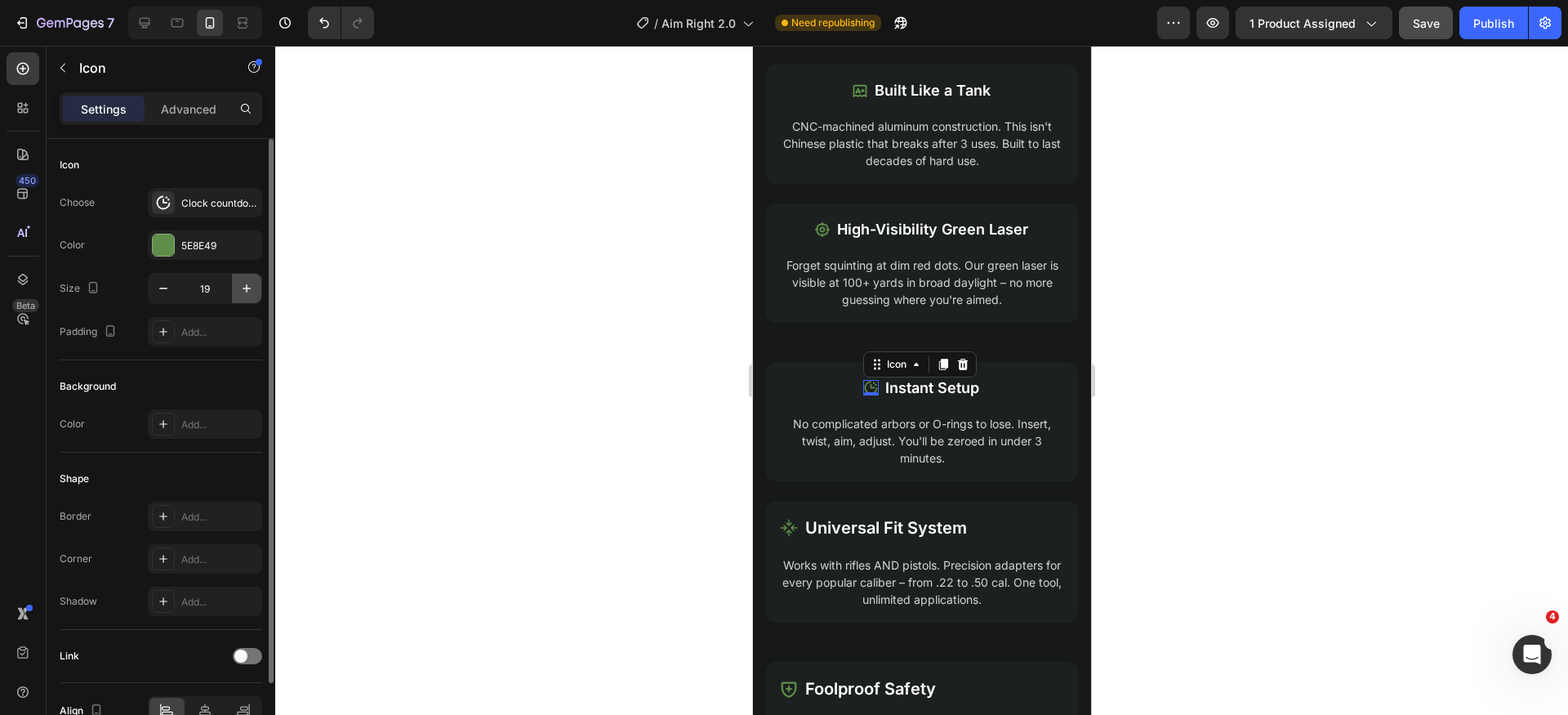
click at [247, 284] on icon "button" at bounding box center [246, 288] width 16 height 16
type input "20"
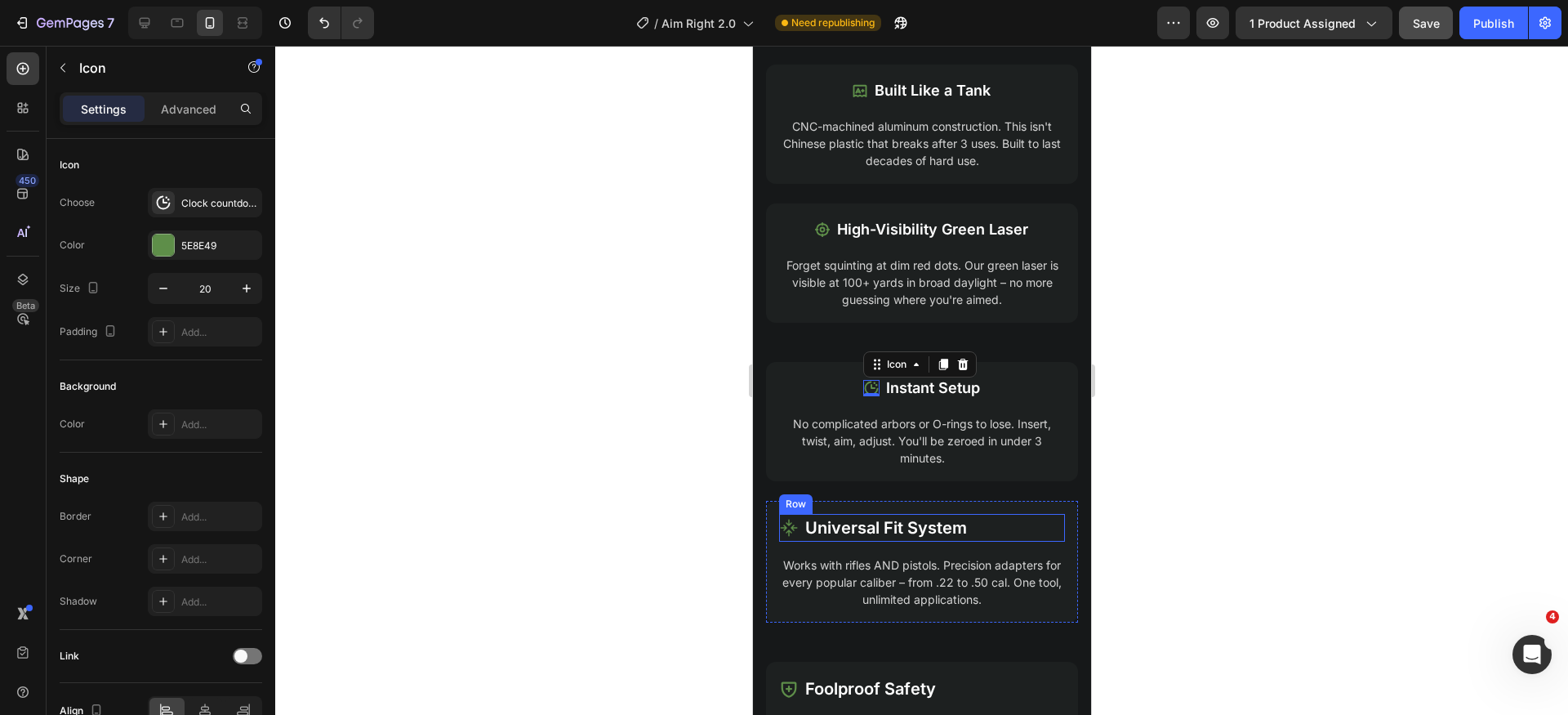
click at [1019, 529] on div "Icon Universal Fit System Text Block Row" at bounding box center [921, 527] width 286 height 28
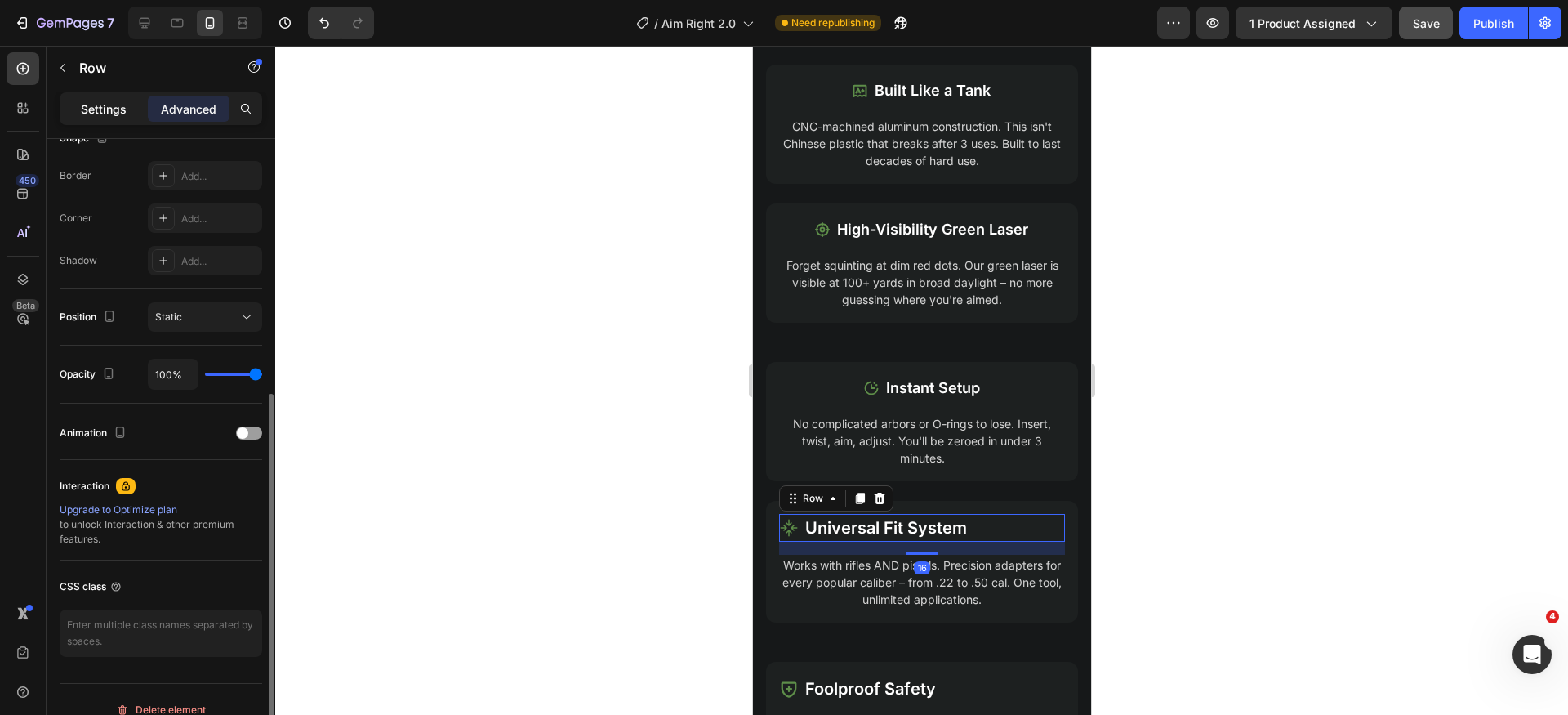
click at [94, 109] on p "Settings" at bounding box center [103, 109] width 45 height 17
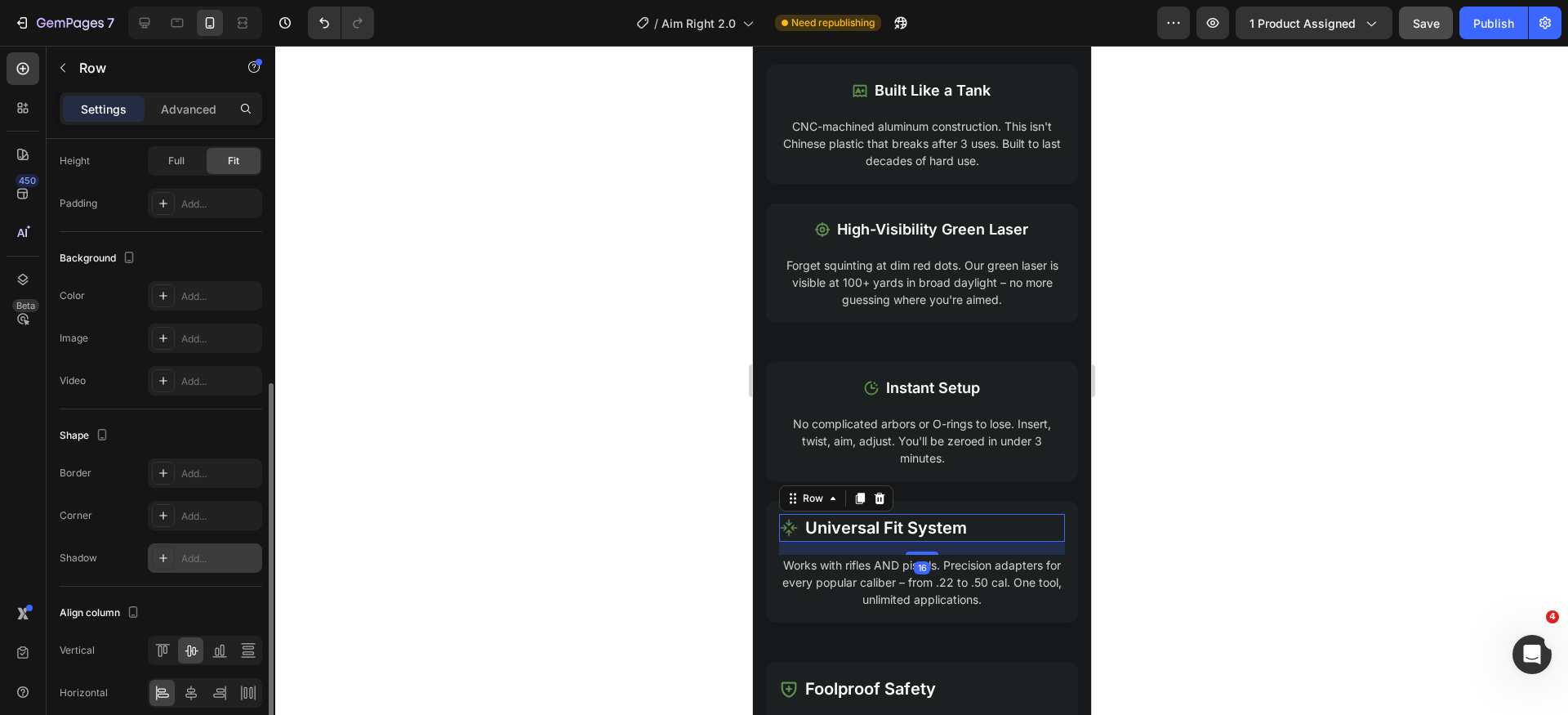
scroll to position [518, 0]
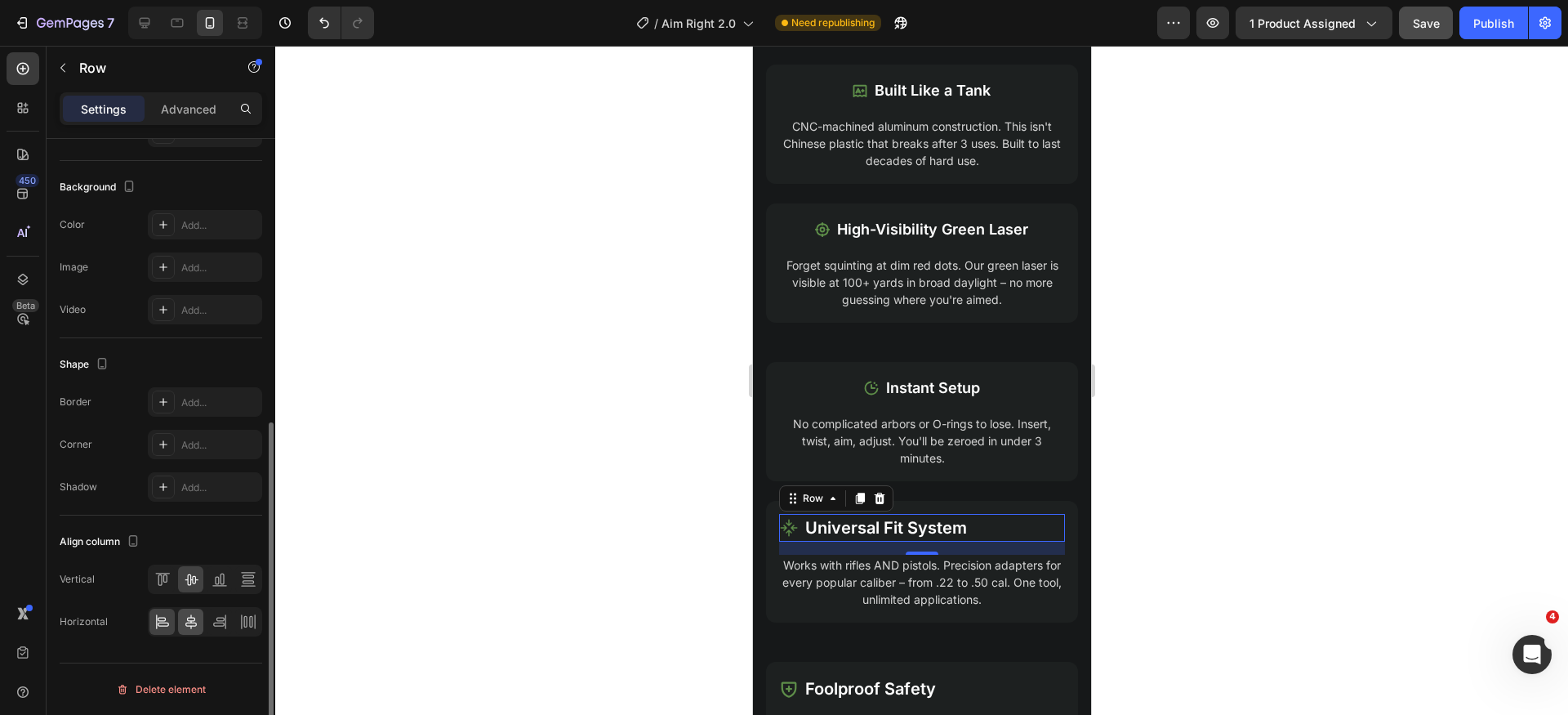
click at [184, 617] on icon at bounding box center [191, 622] width 16 height 16
click at [911, 529] on p "Universal Fit System" at bounding box center [933, 527] width 161 height 24
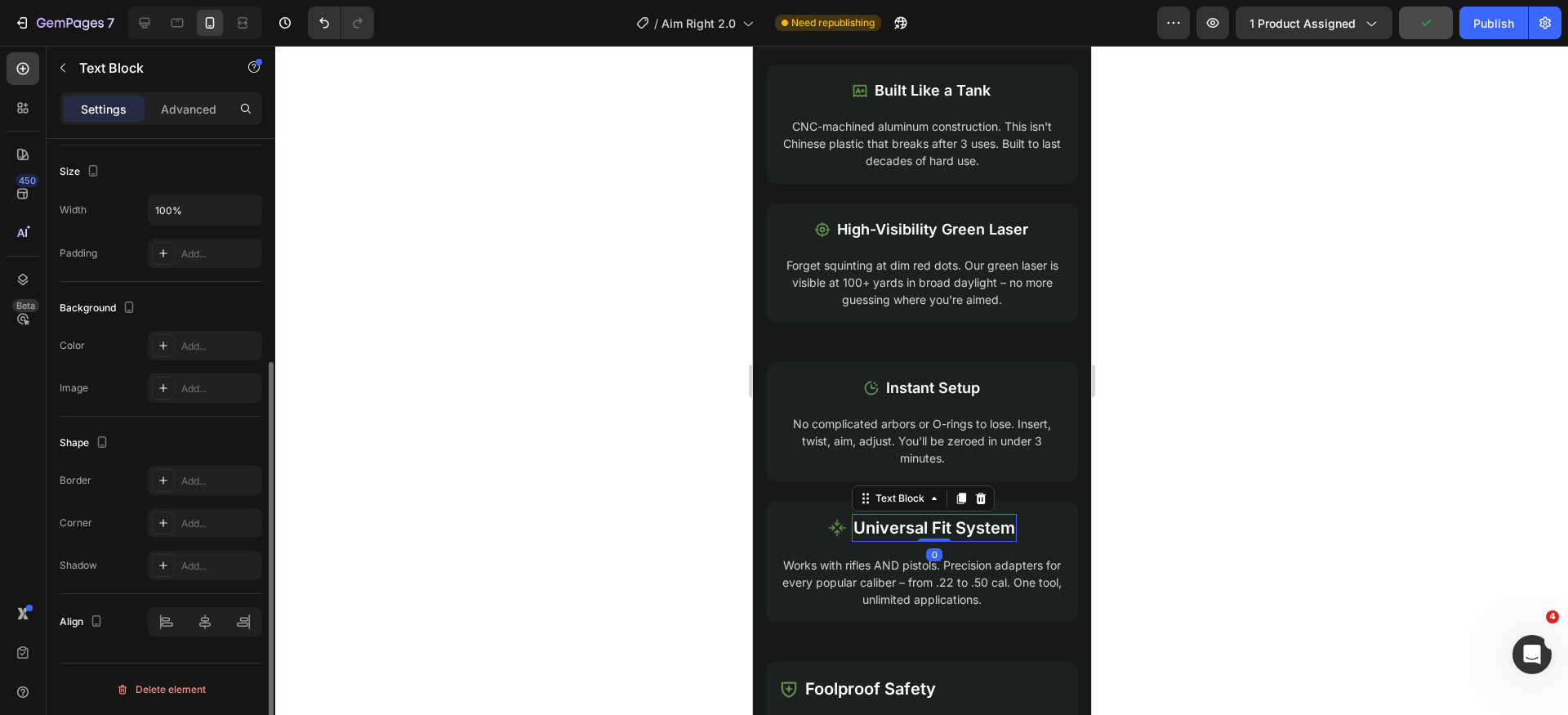
scroll to position [0, 0]
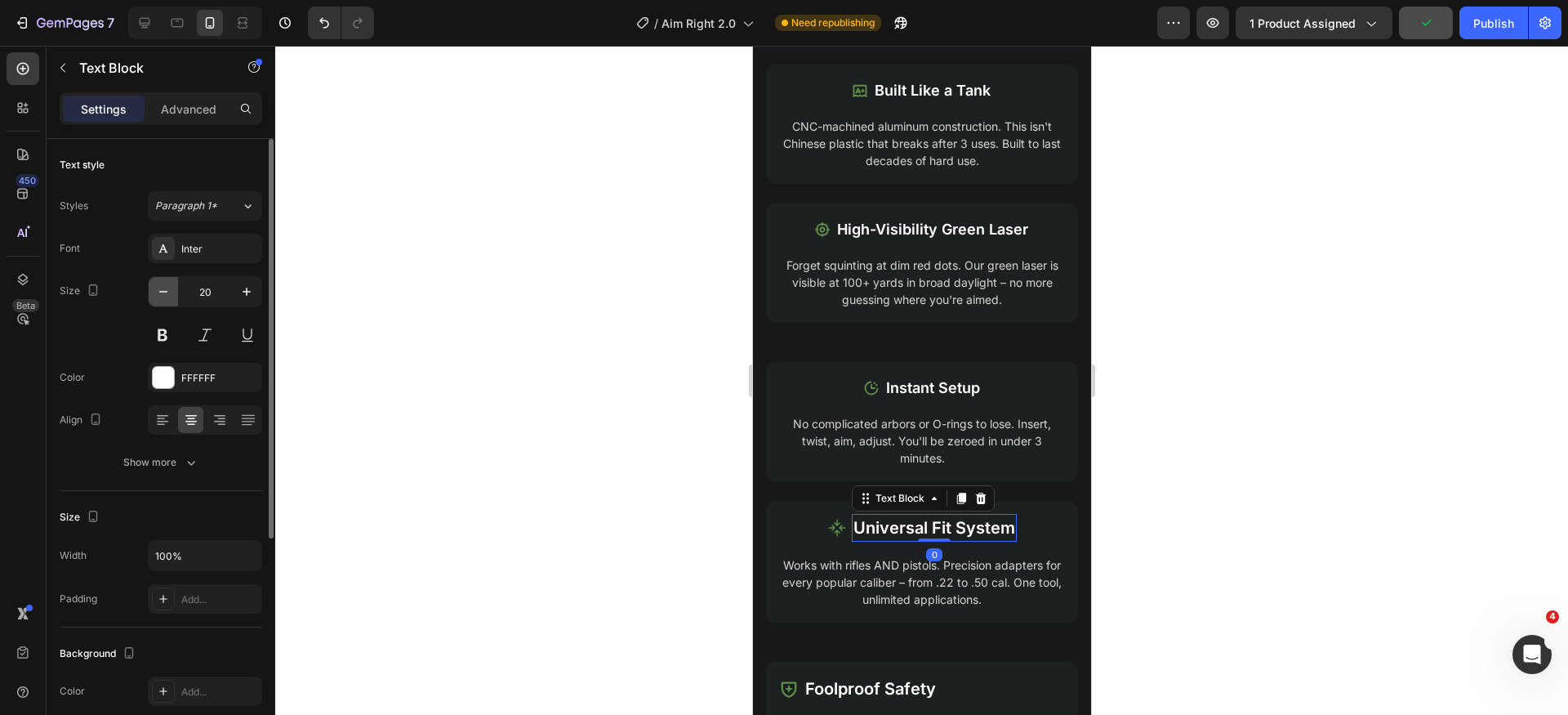
click at [159, 295] on icon "button" at bounding box center [163, 291] width 16 height 16
type input "18"
click at [840, 530] on icon at bounding box center [843, 527] width 19 height 19
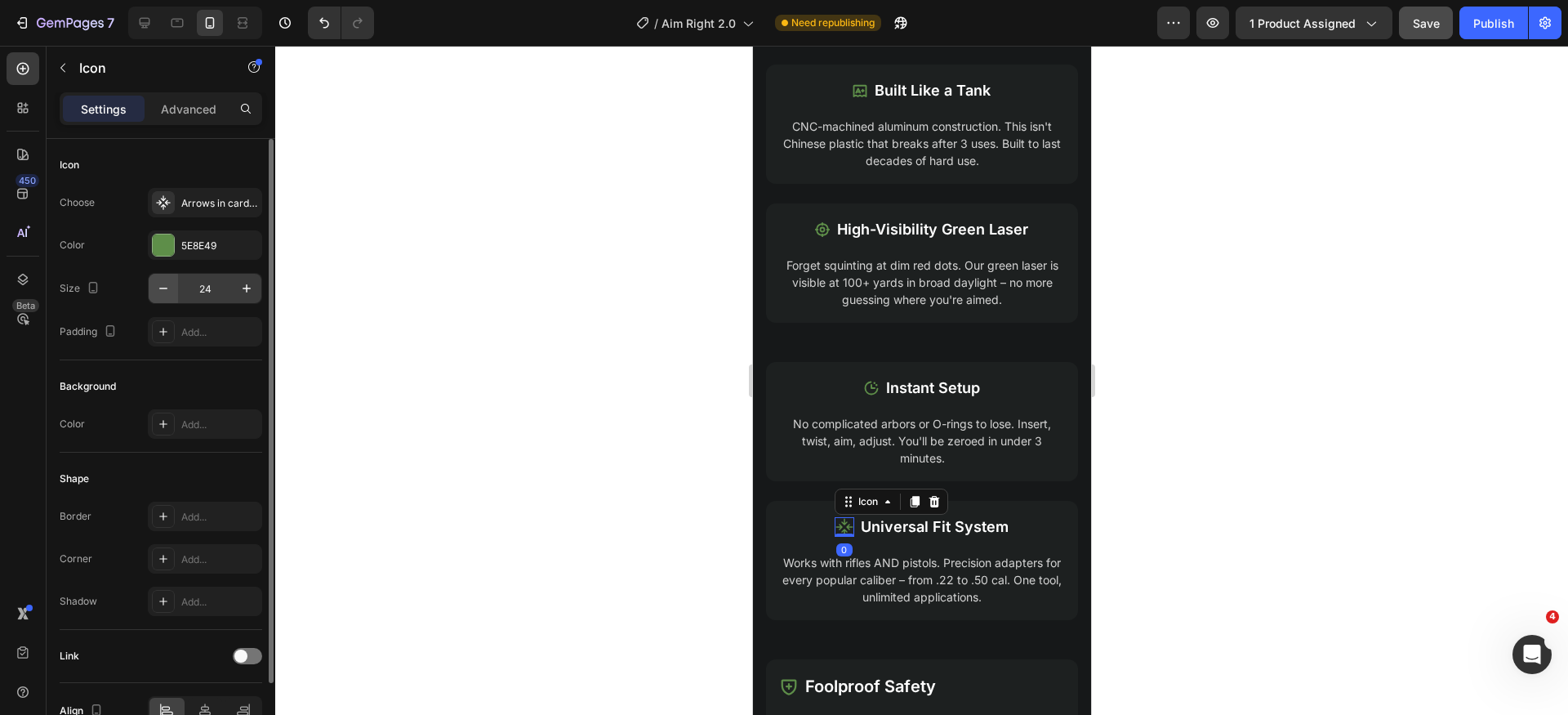
click at [159, 298] on button "button" at bounding box center [163, 288] width 29 height 29
type input "20"
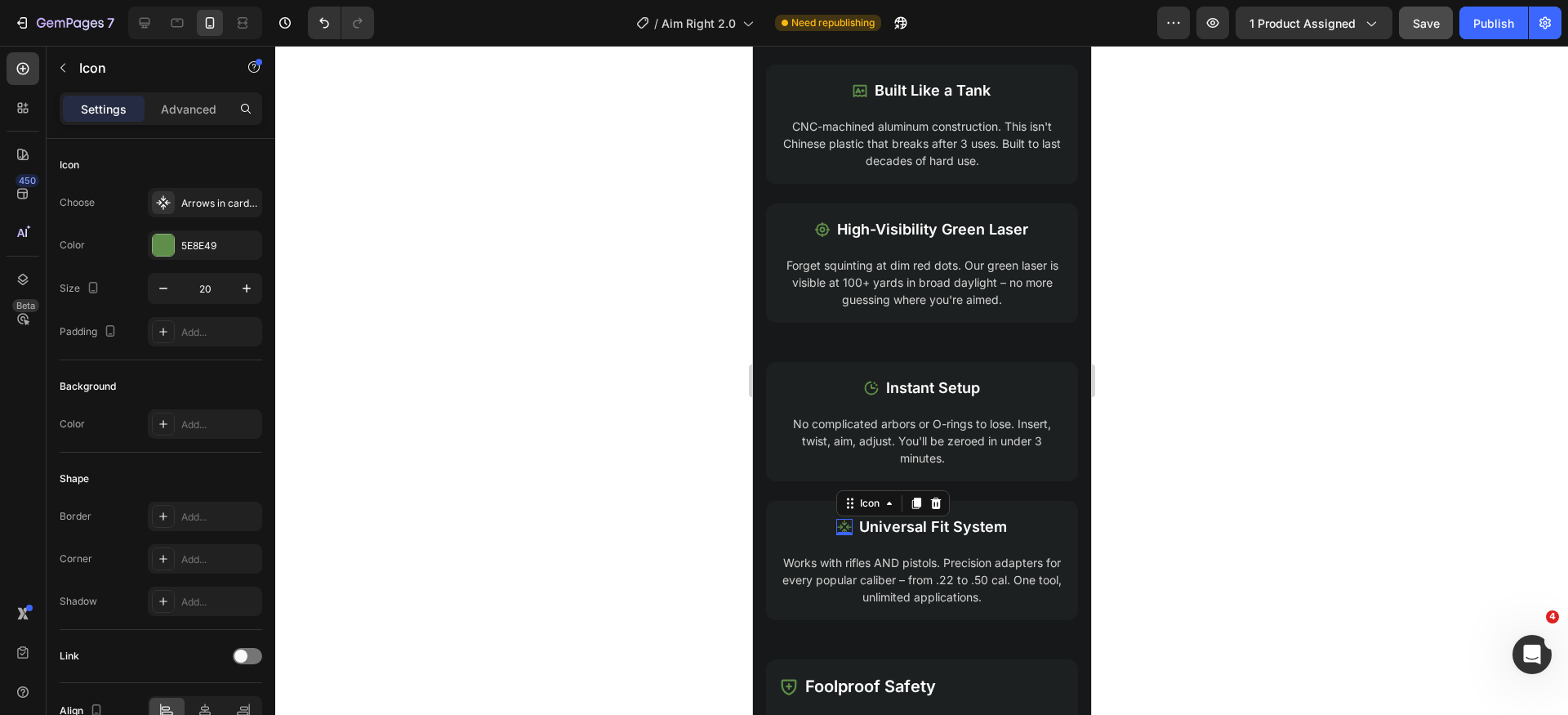
scroll to position [2216, 0]
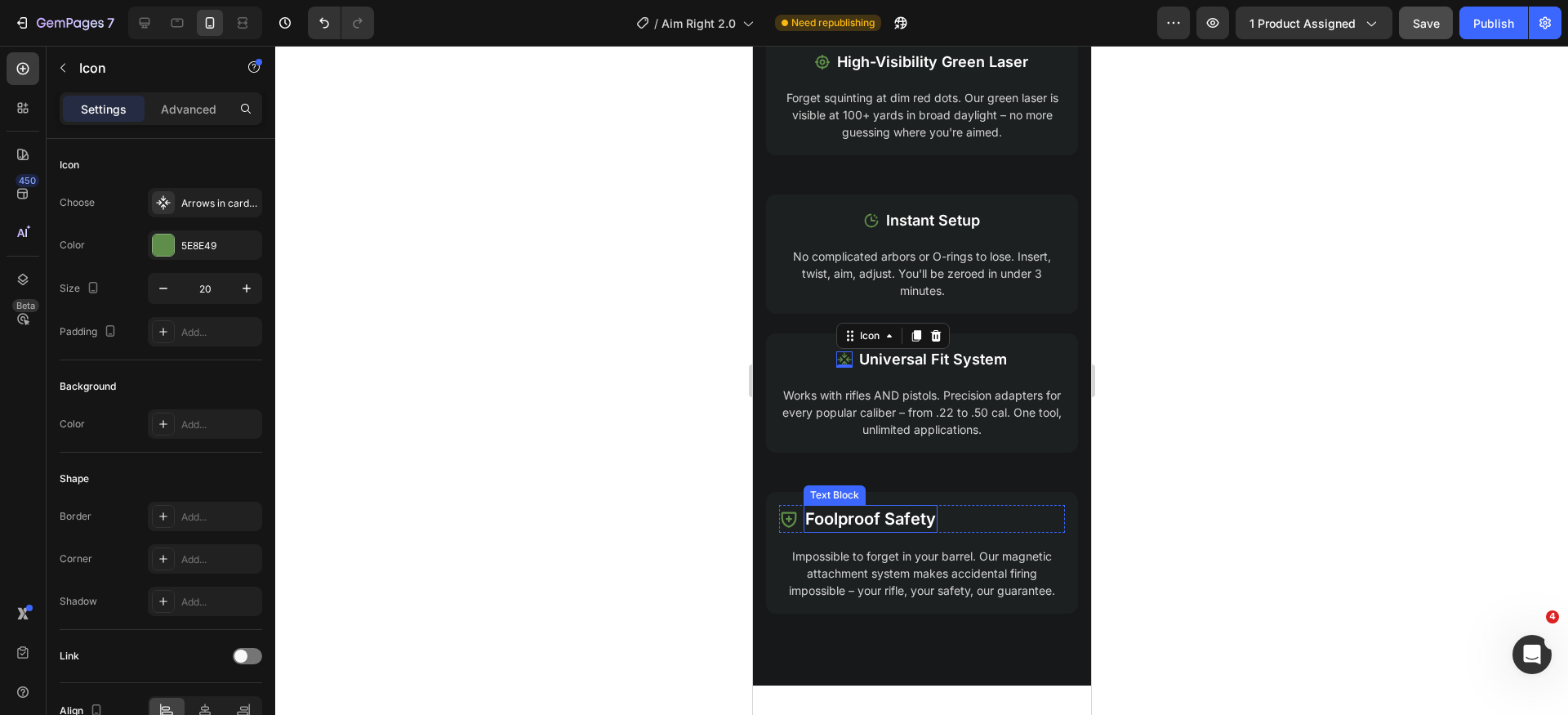
click at [911, 524] on p "Foolproof Safety" at bounding box center [869, 518] width 130 height 24
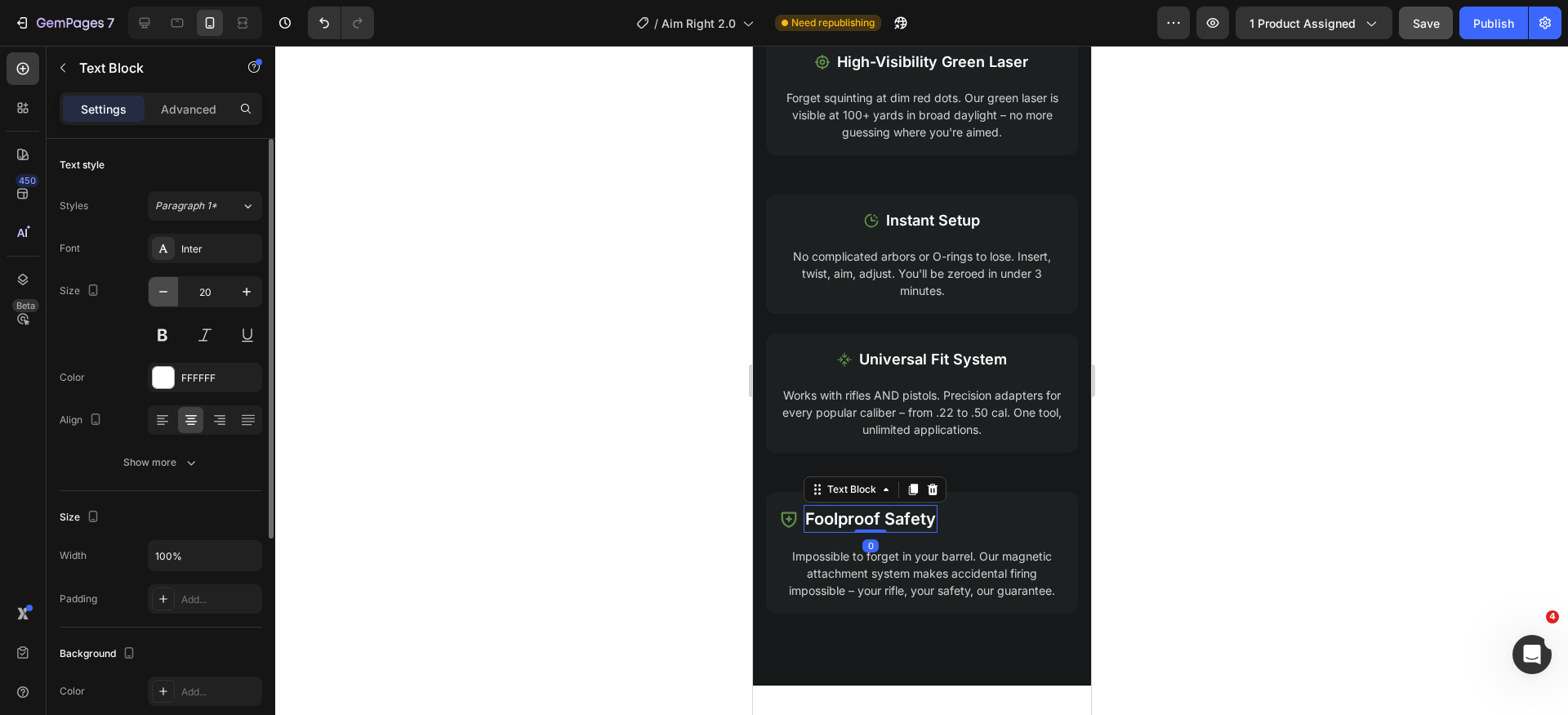
click at [158, 297] on icon "button" at bounding box center [163, 291] width 16 height 16
type input "18"
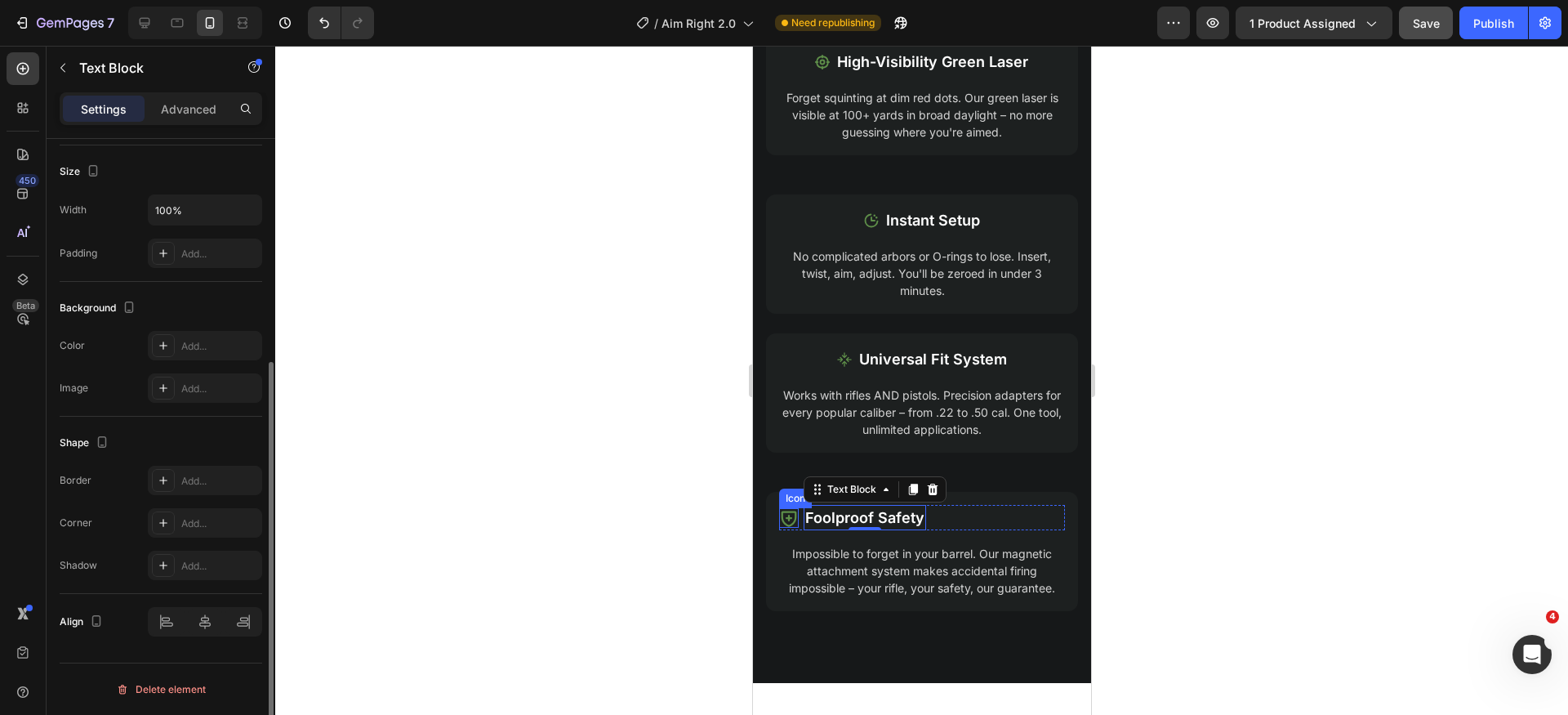
click at [789, 520] on icon at bounding box center [788, 517] width 19 height 19
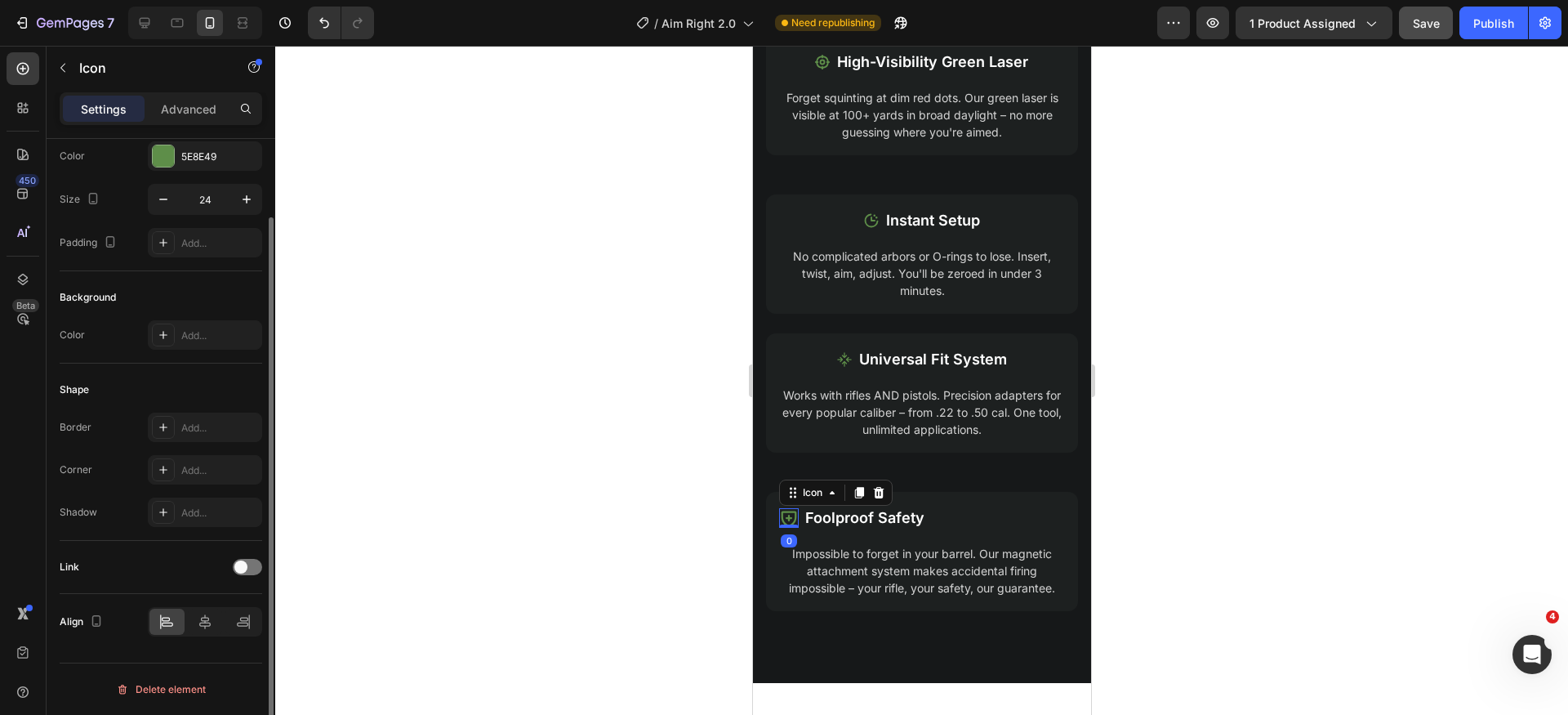
scroll to position [0, 0]
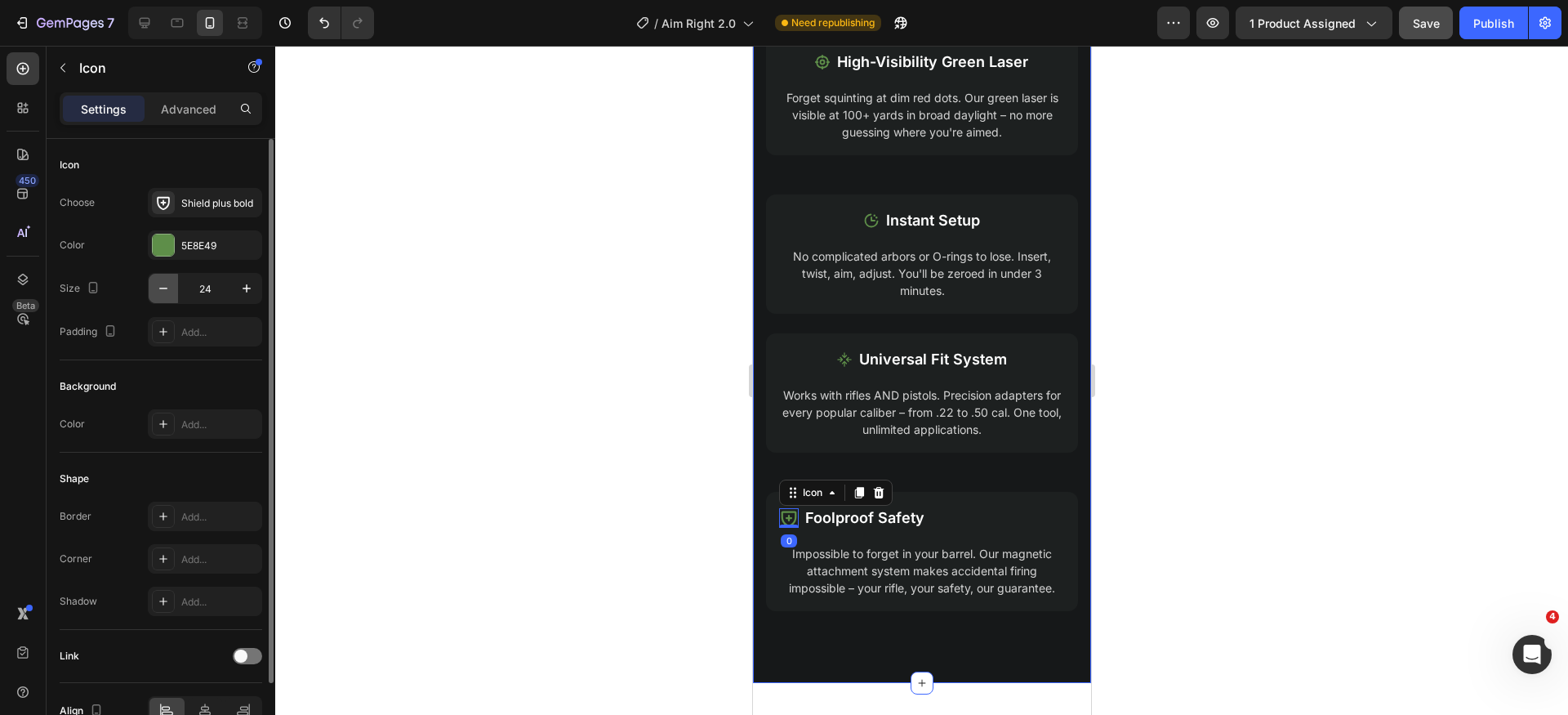
click at [167, 296] on icon "button" at bounding box center [163, 288] width 16 height 16
click at [166, 296] on icon "button" at bounding box center [163, 288] width 16 height 16
type input "20"
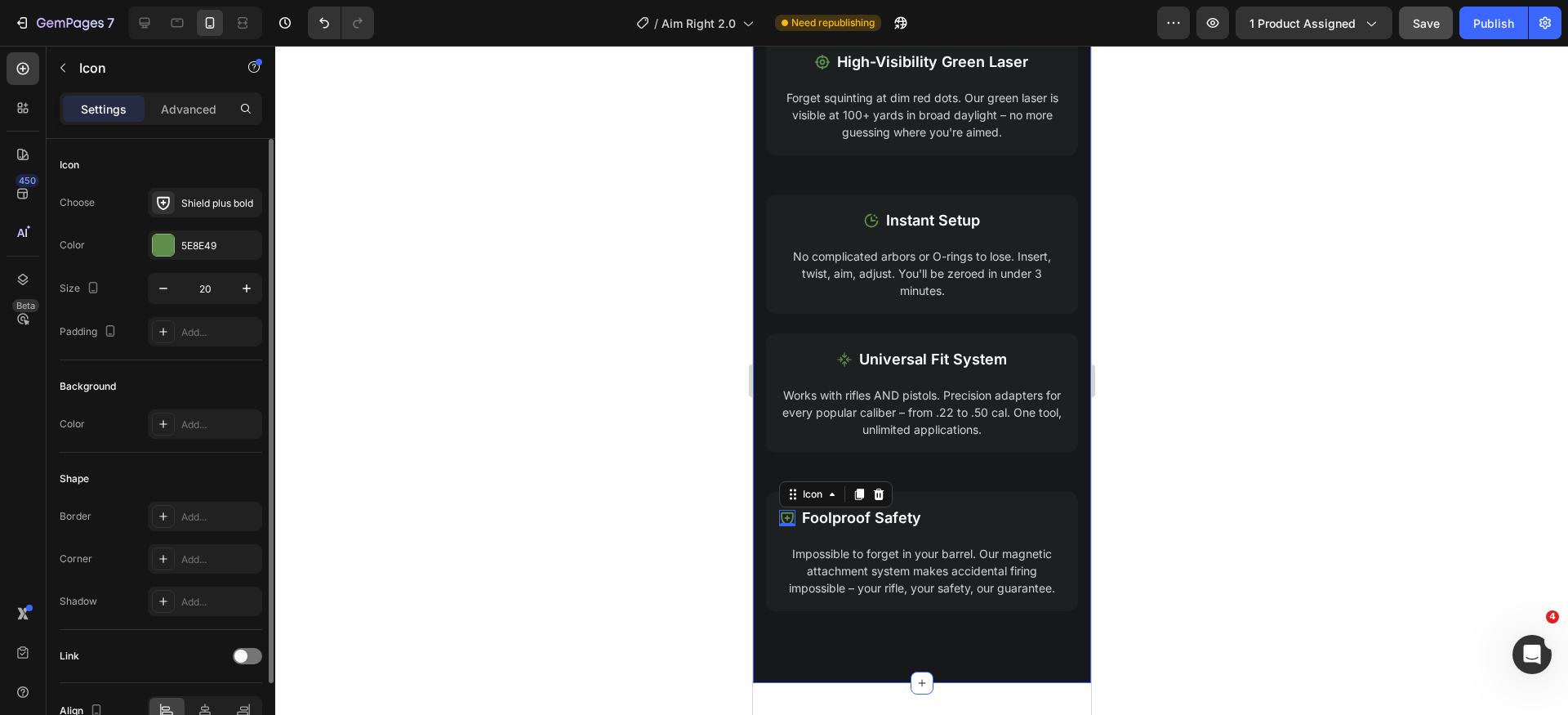
scroll to position [89, 0]
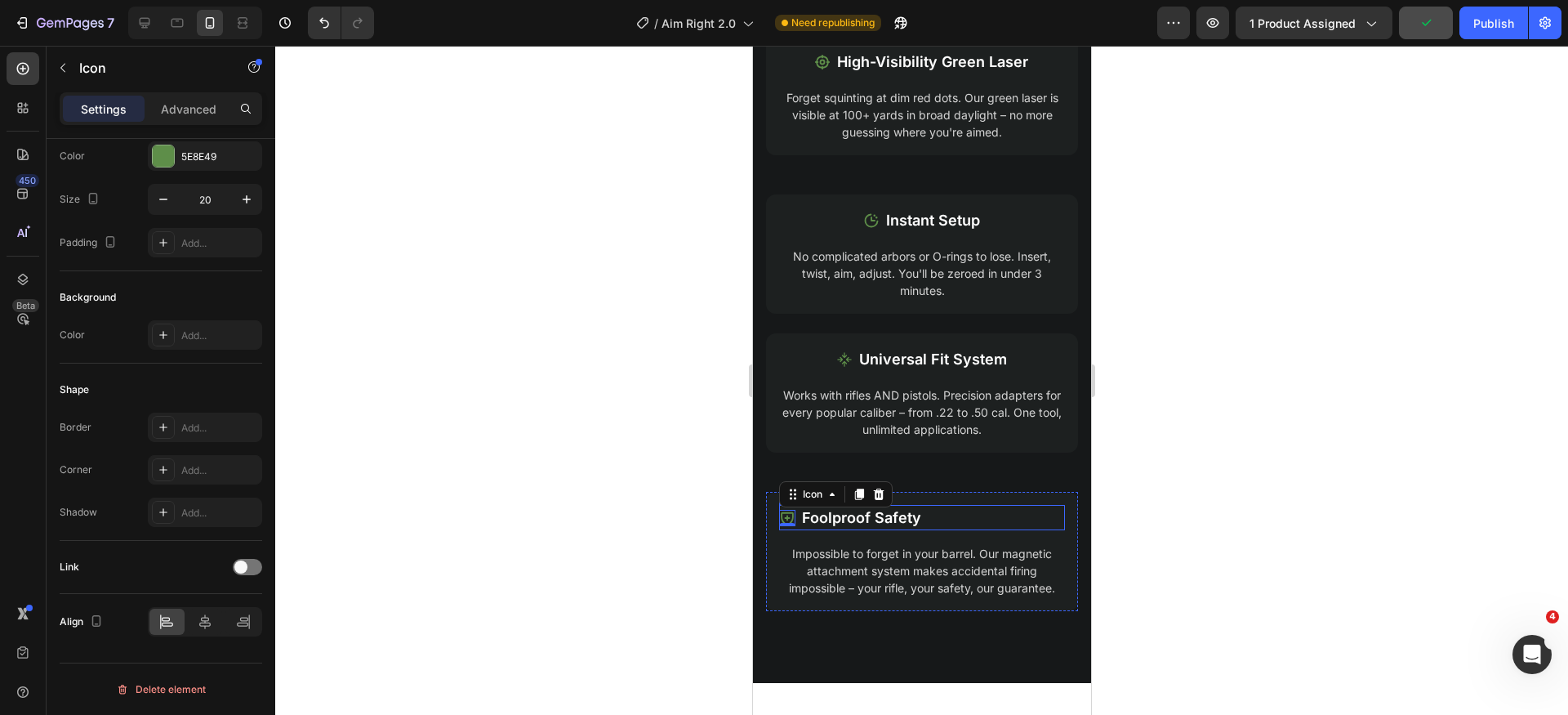
click at [993, 512] on div "Icon 0 Foolproof Safety Text Block Row" at bounding box center [921, 517] width 286 height 25
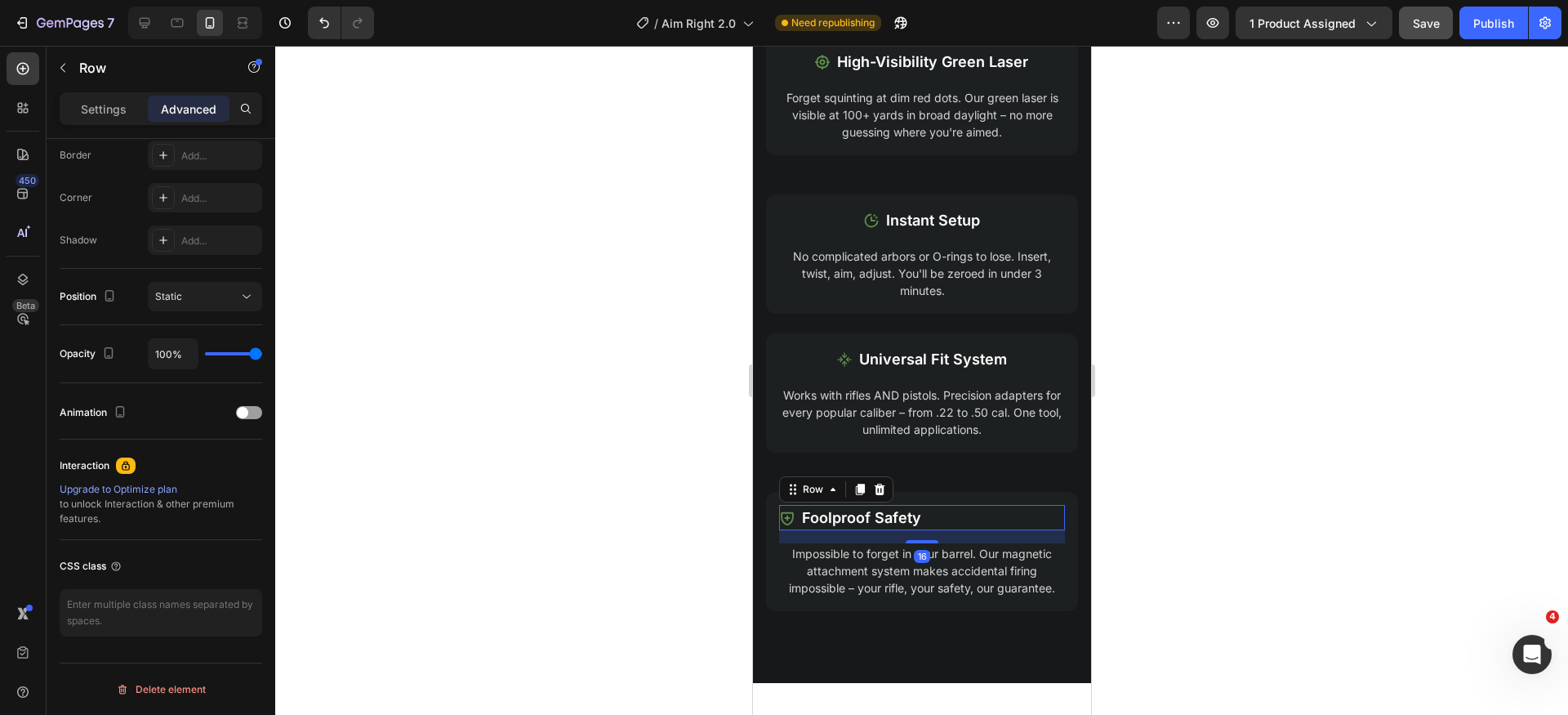
scroll to position [0, 0]
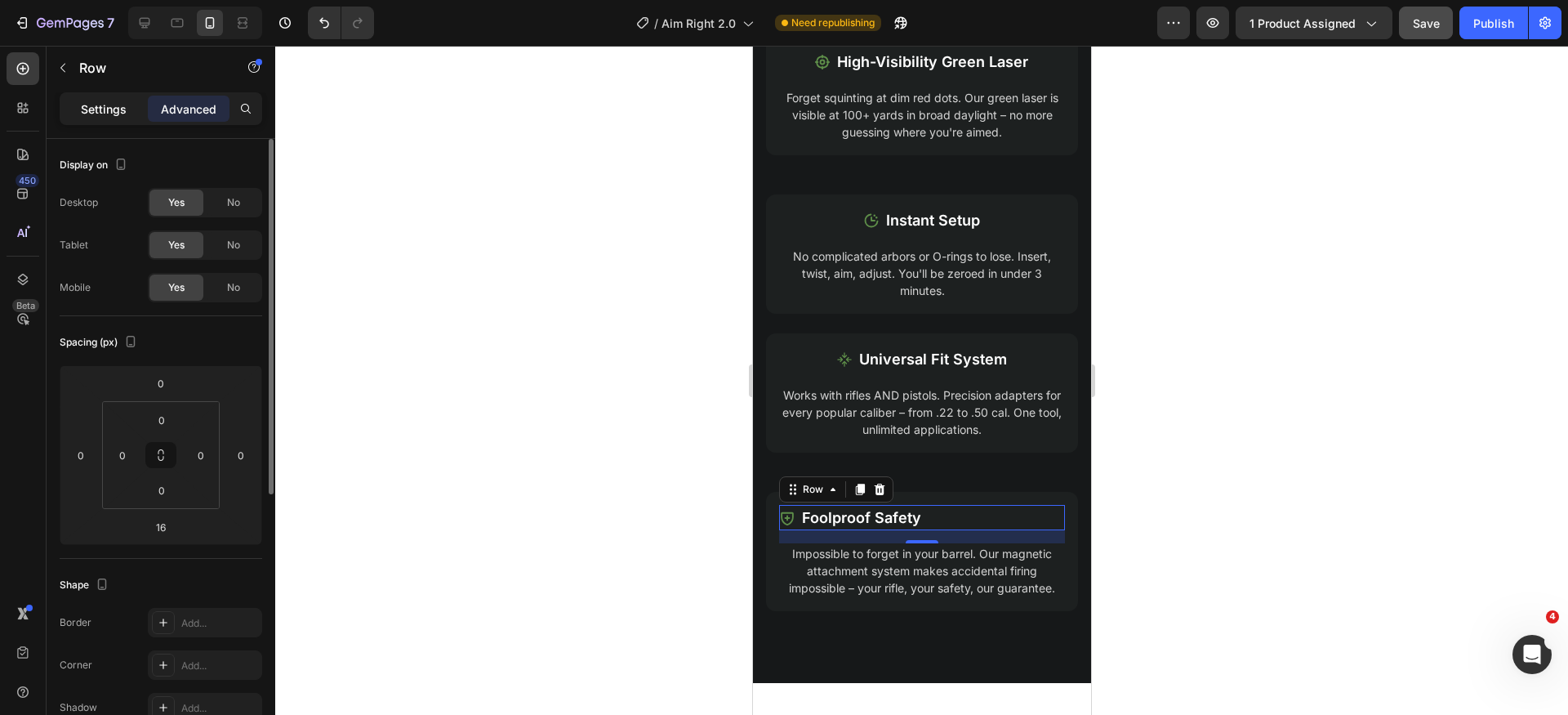
click at [101, 119] on div "Settings" at bounding box center [103, 109] width 82 height 26
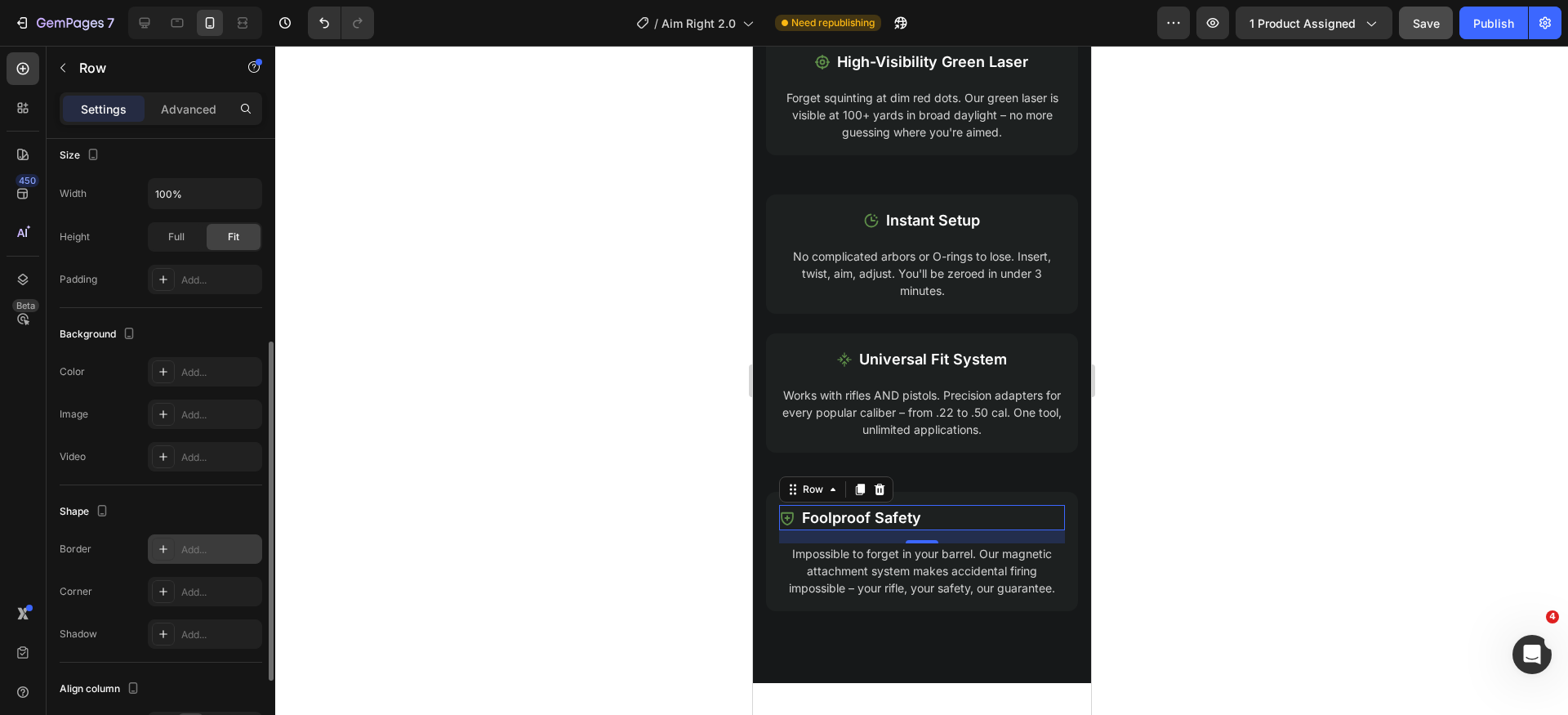
scroll to position [518, 0]
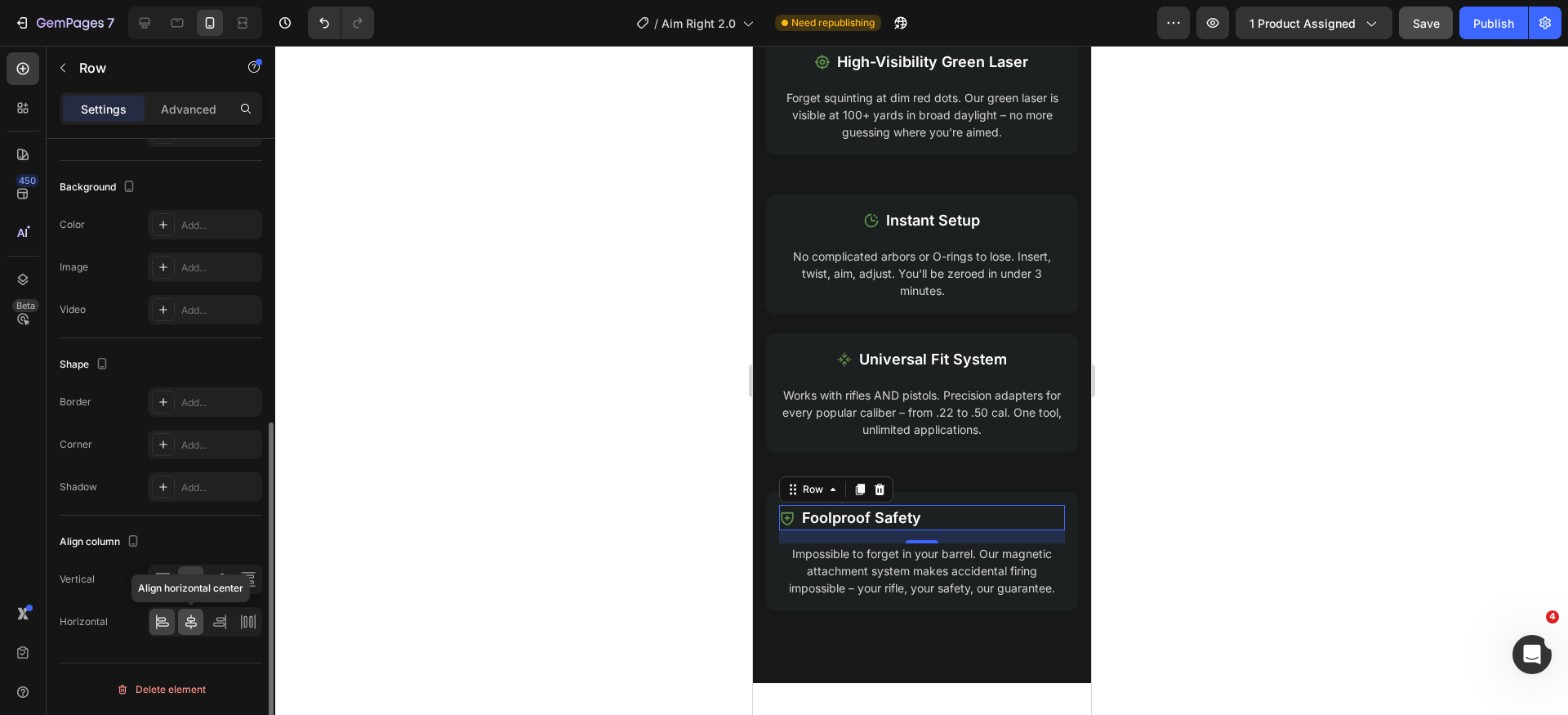
click at [192, 620] on icon at bounding box center [191, 622] width 16 height 16
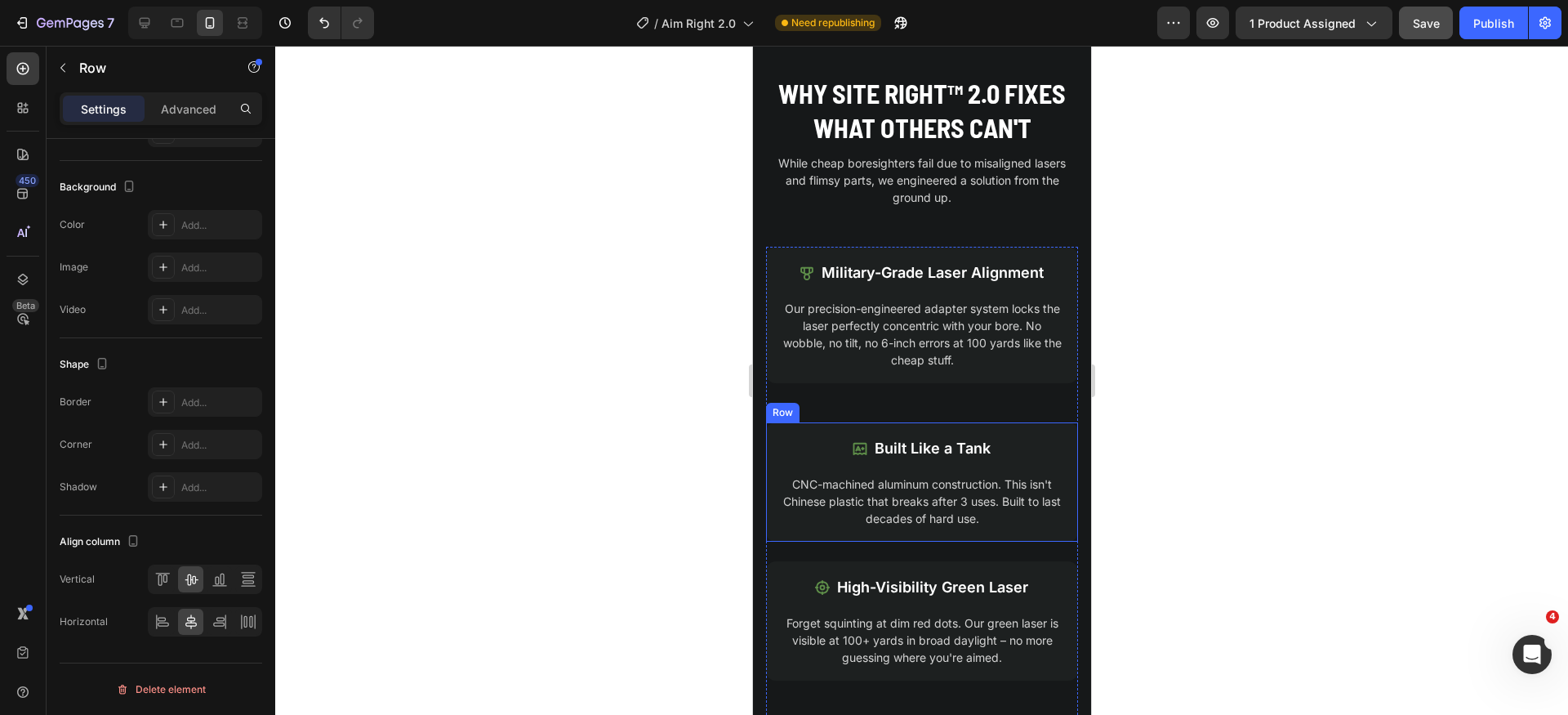
scroll to position [1607, 0]
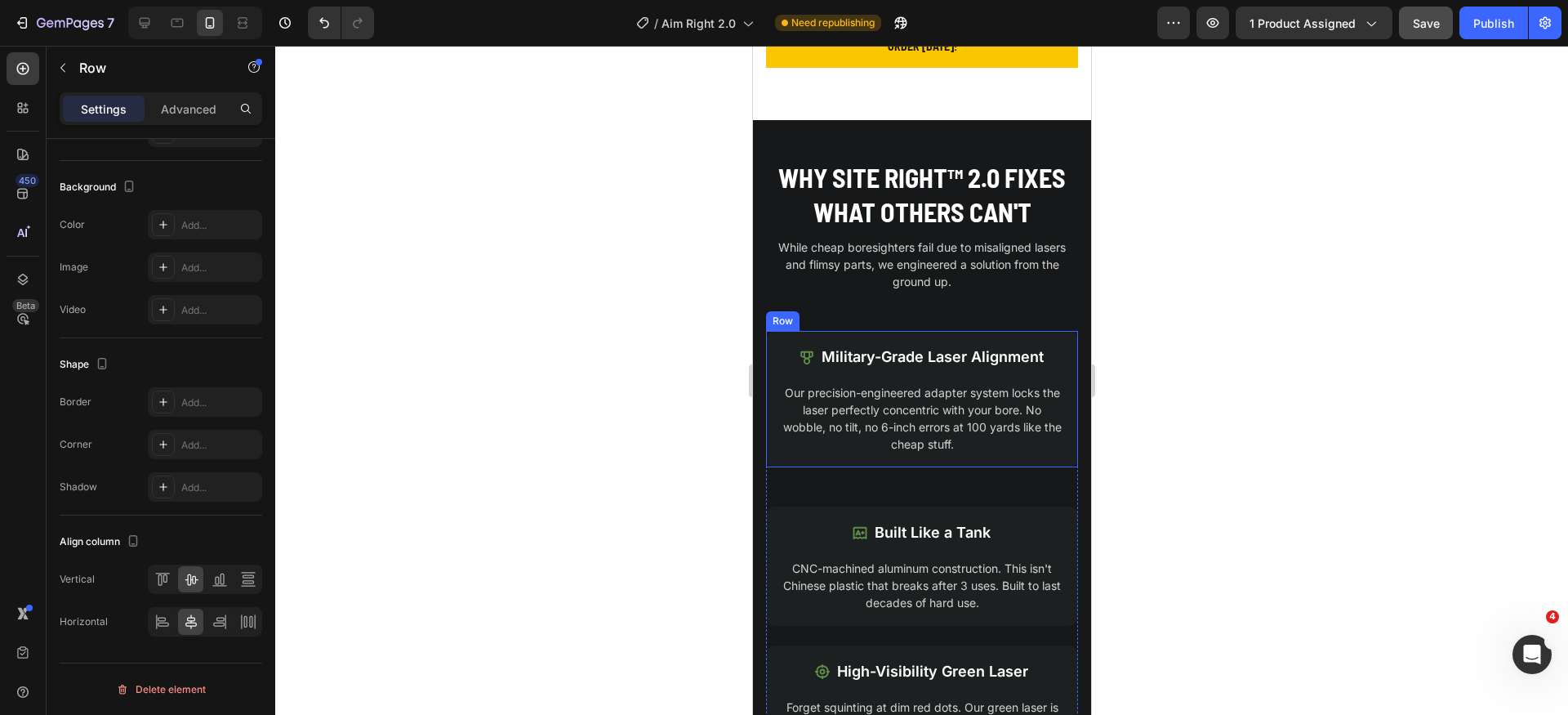
click at [1048, 461] on div "Icon Military-Grade Laser Alignment Text Block Row Our precision-engineered ada…" at bounding box center [921, 400] width 312 height 136
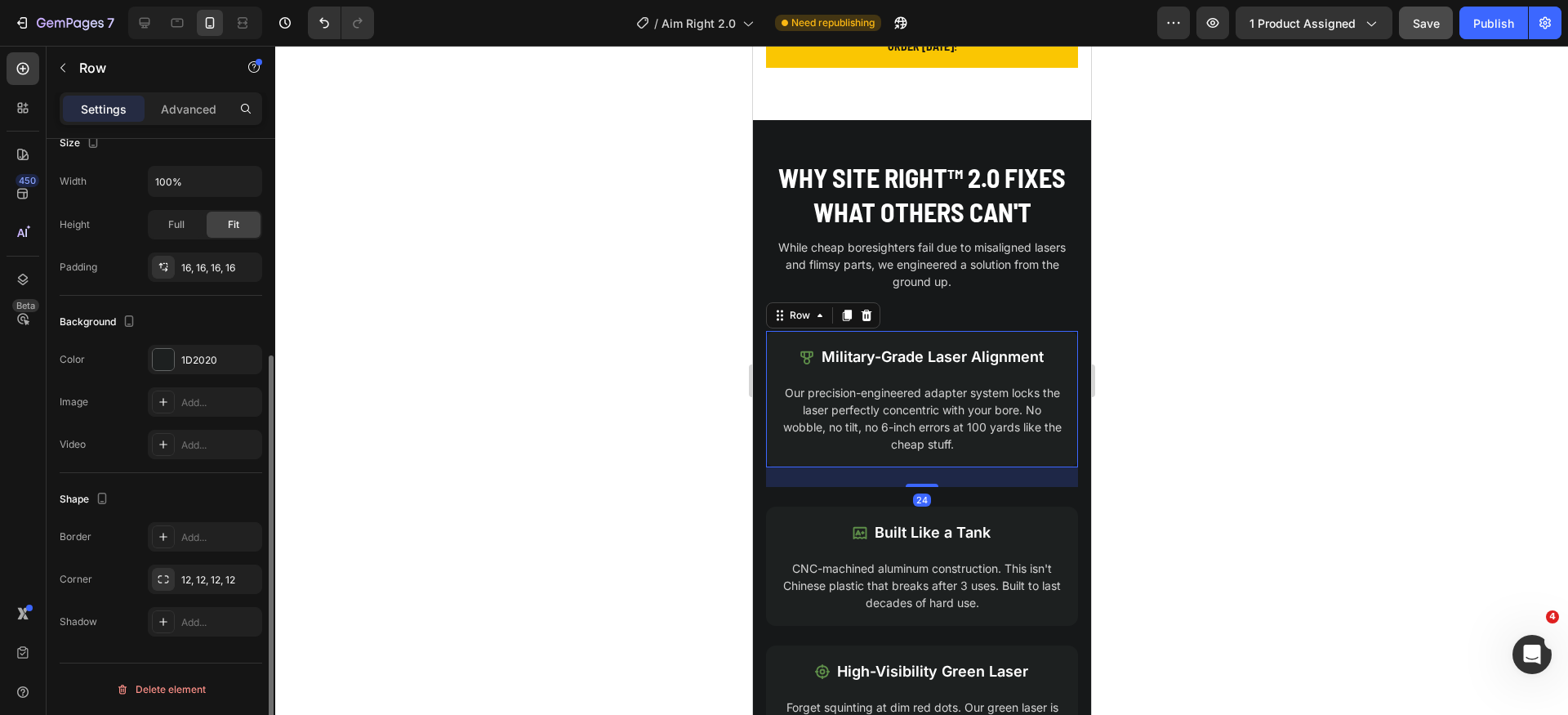
scroll to position [331, 0]
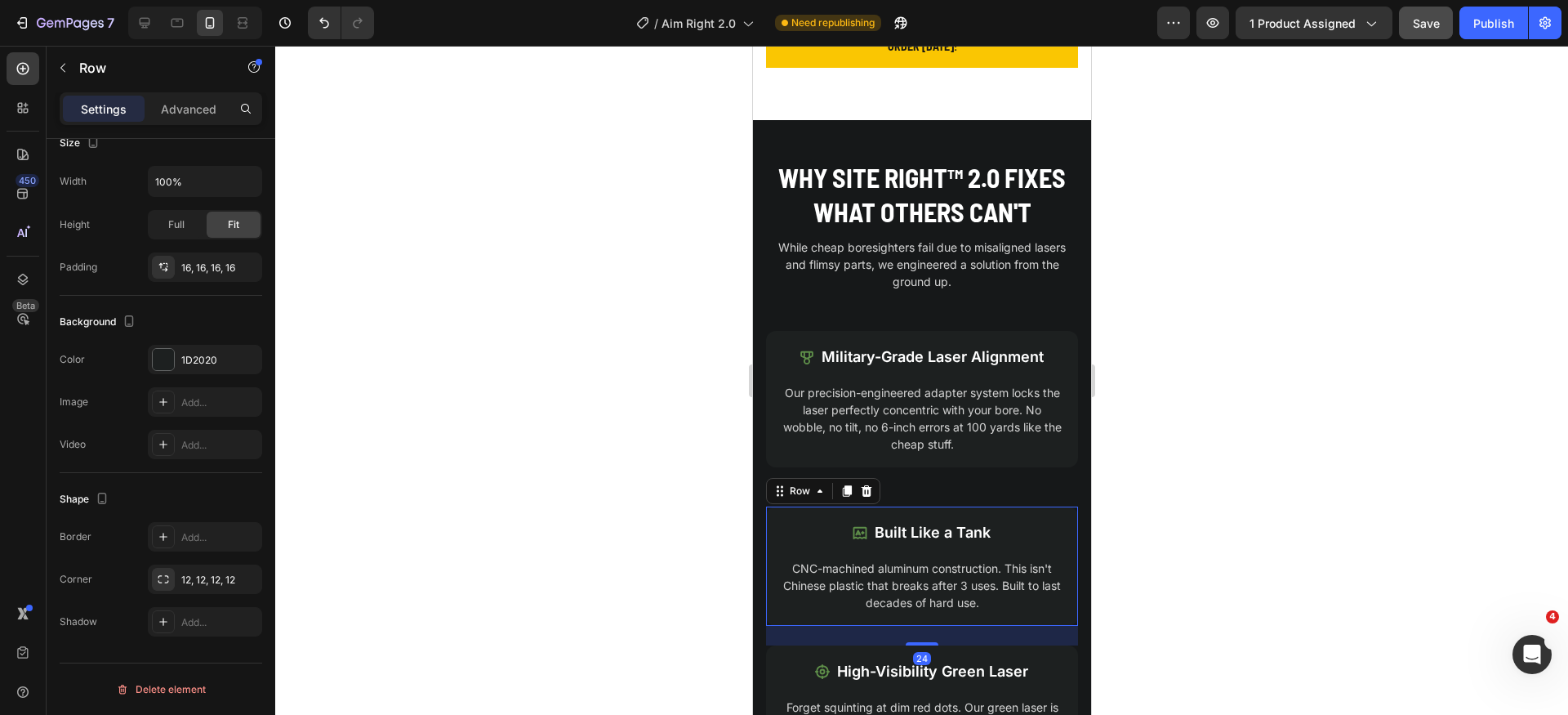
click at [1016, 515] on div "Icon Built Like a Tank Text Block Row CNC-machined aluminum construction. This …" at bounding box center [921, 566] width 312 height 119
click at [195, 102] on p "Advanced" at bounding box center [188, 109] width 55 height 17
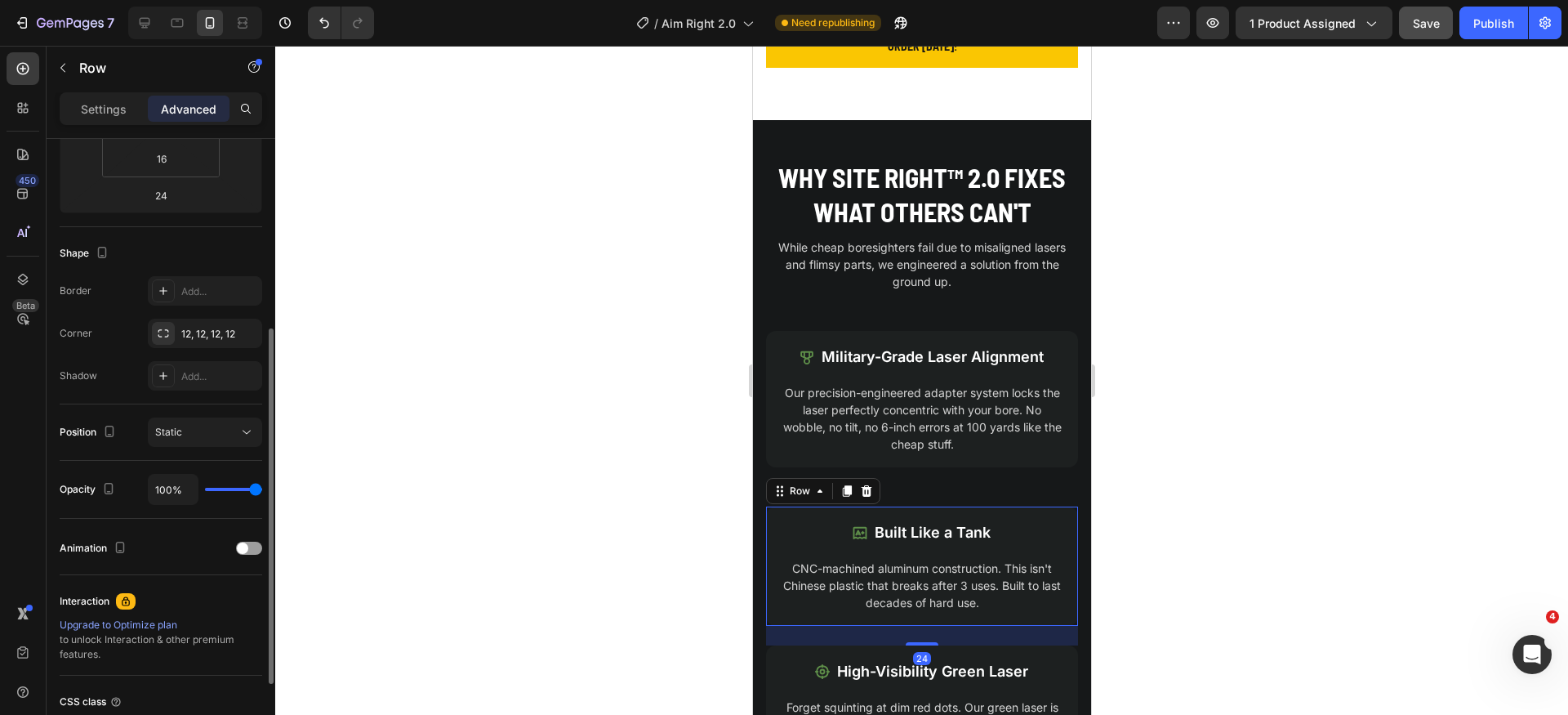
scroll to position [0, 0]
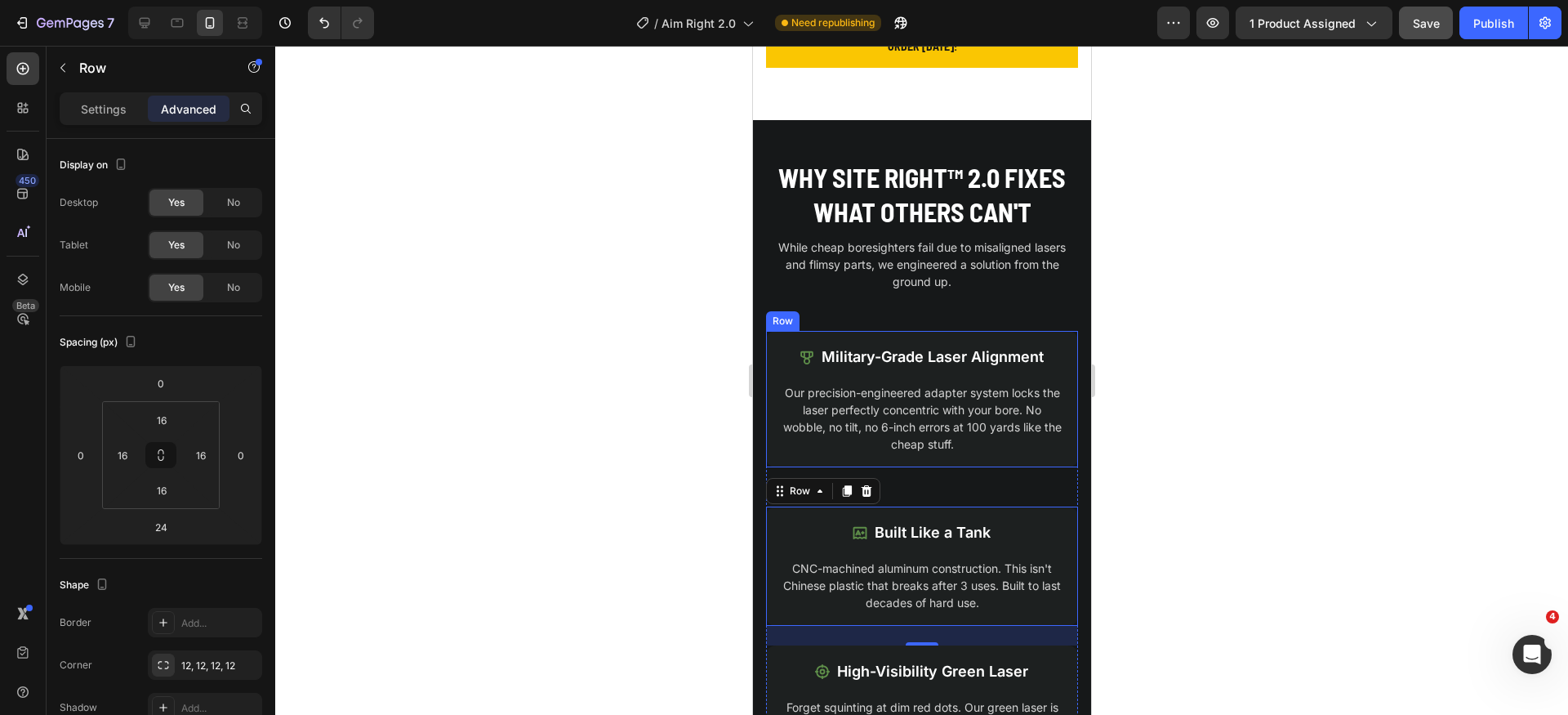
click at [981, 461] on div "Icon Military-Grade Laser Alignment Text Block Row Our precision-engineered ada…" at bounding box center [921, 400] width 312 height 136
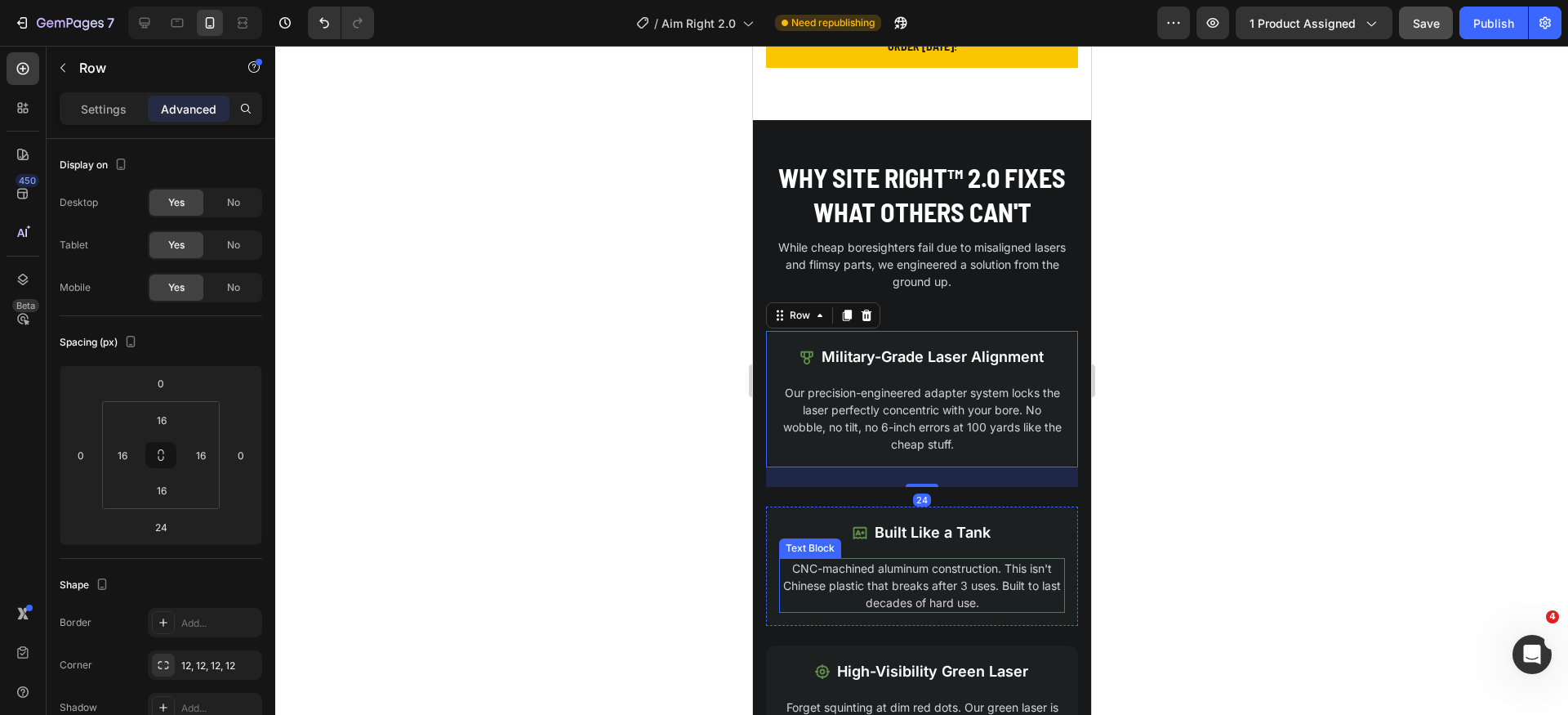
scroll to position [1641, 0]
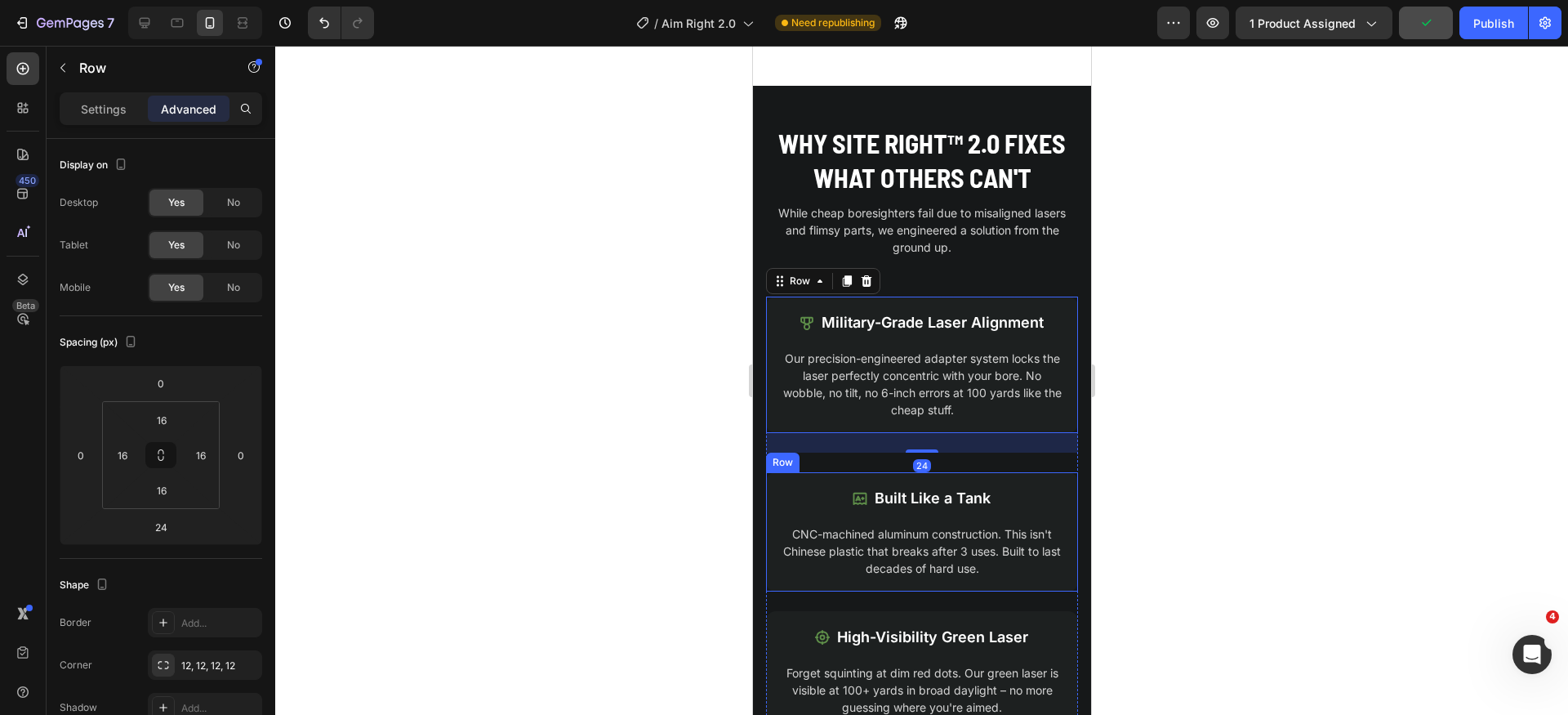
click at [1006, 588] on div "Icon Built Like a Tank Text Block Row CNC-machined aluminum construction. This …" at bounding box center [921, 532] width 312 height 119
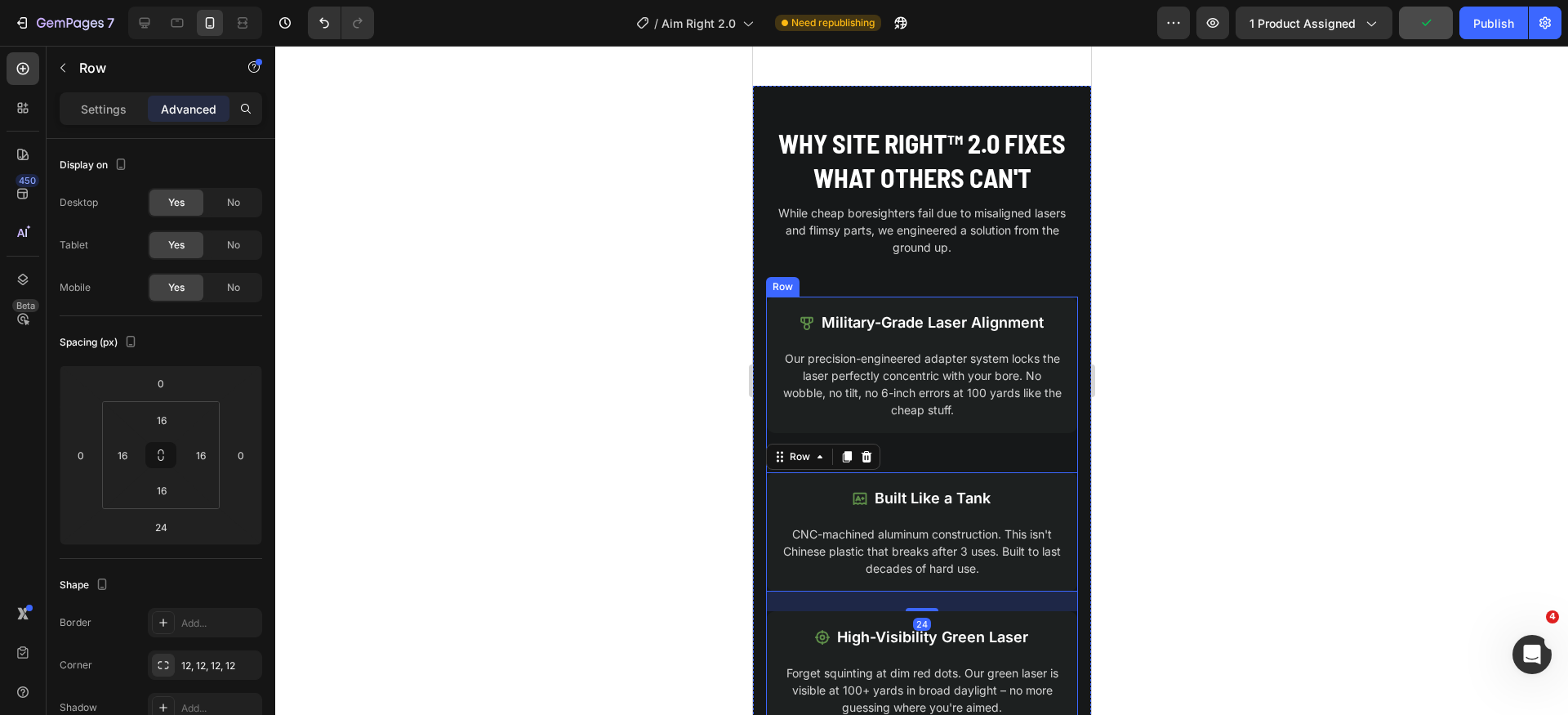
click at [994, 463] on div "Icon Military-Grade Laser Alignment Text Block Row Our precision-engineered ada…" at bounding box center [921, 454] width 312 height 315
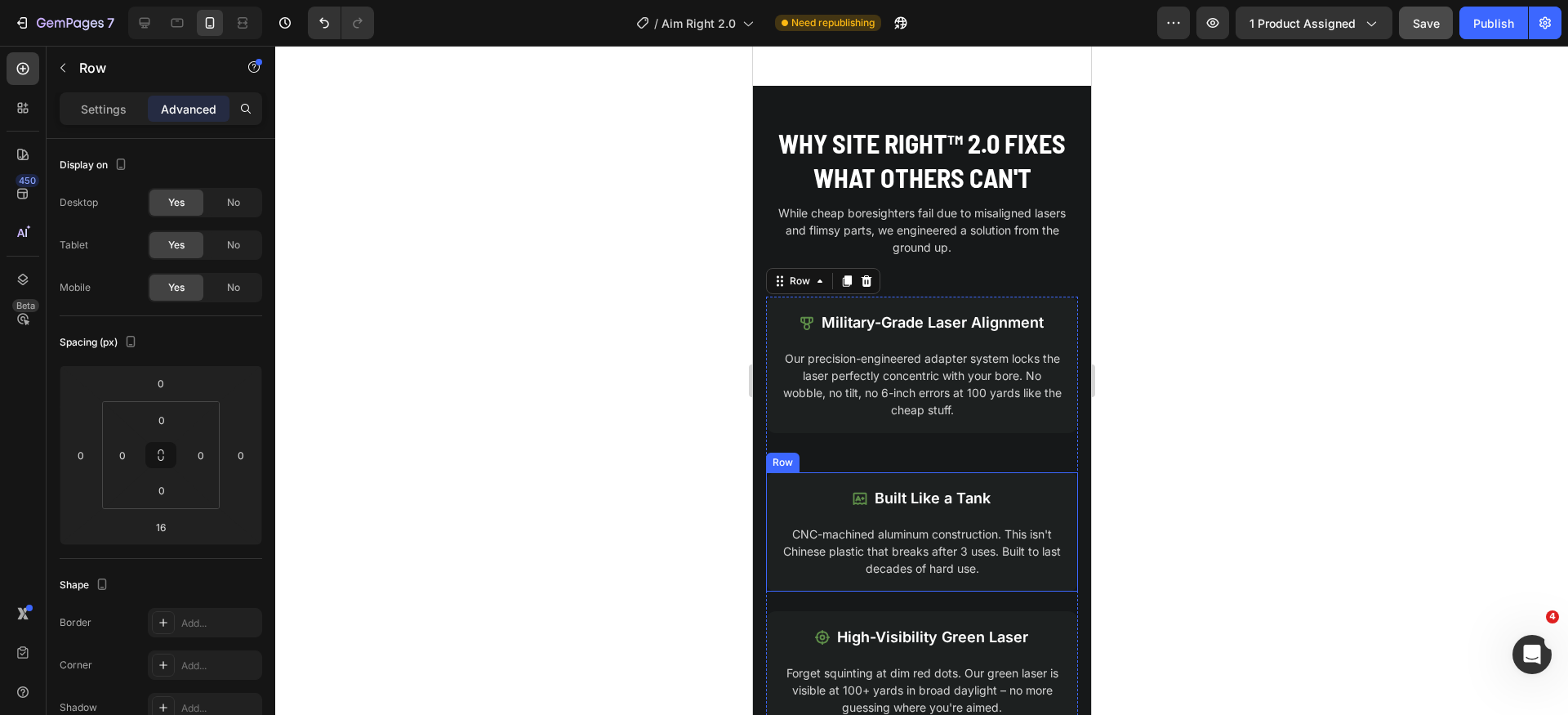
click at [946, 478] on div "Icon Built Like a Tank Text Block Row CNC-machined aluminum construction. This …" at bounding box center [921, 532] width 312 height 119
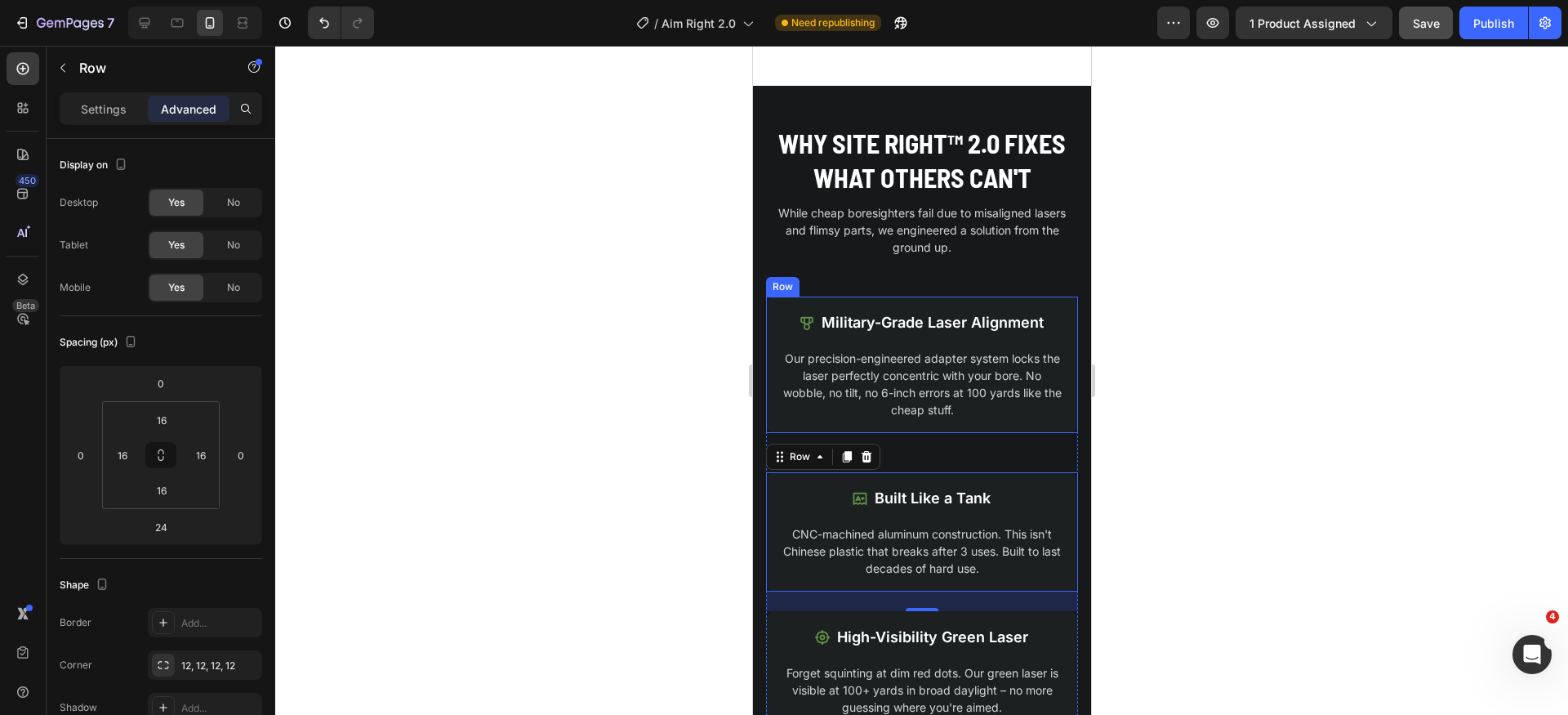
click at [988, 433] on div "Icon Military-Grade Laser Alignment Text Block Row Our precision-engineered ada…" at bounding box center [921, 365] width 312 height 136
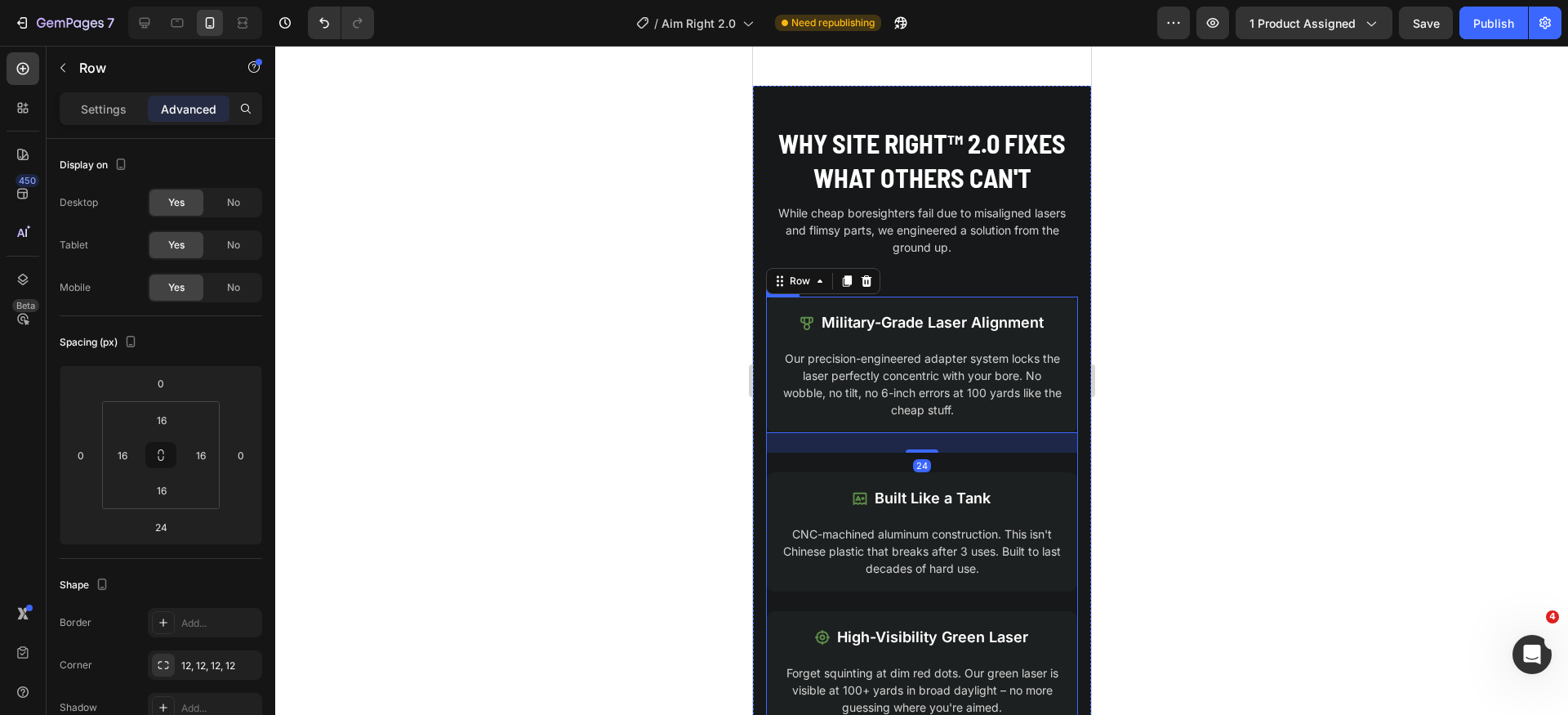
click at [969, 463] on div "Icon Military-Grade Laser Alignment Text Block Row Our precision-engineered ada…" at bounding box center [921, 454] width 312 height 315
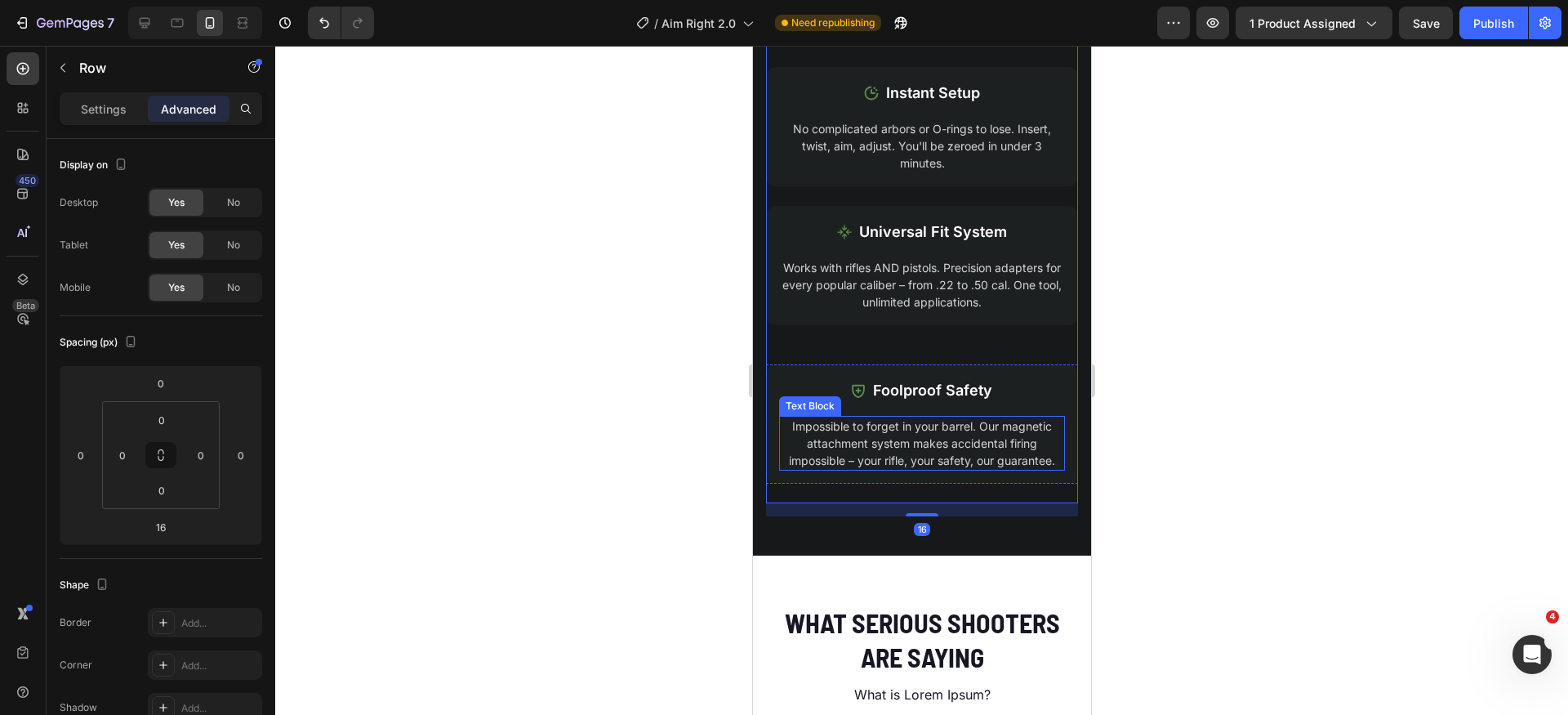
scroll to position [2376, 0]
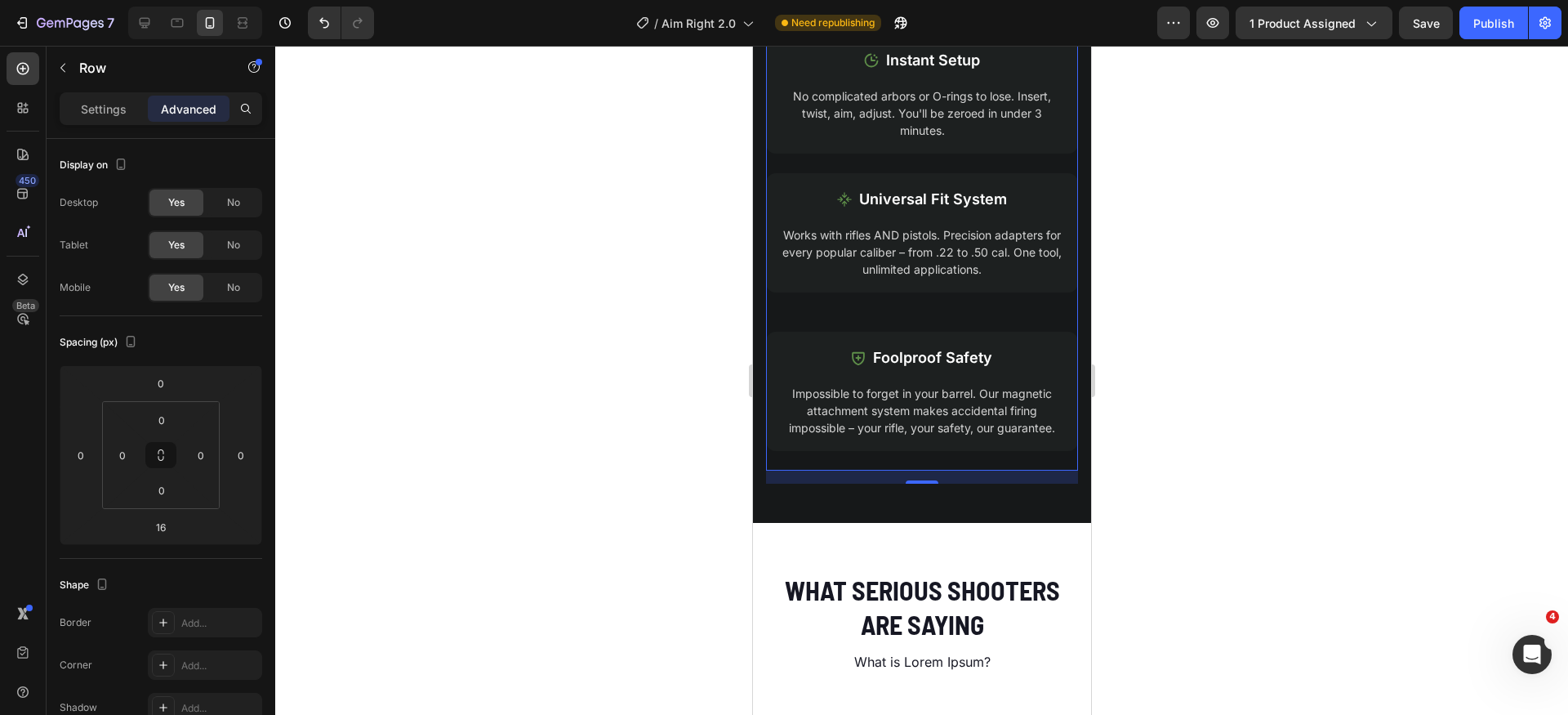
click at [958, 316] on div "Icon Universal Fit System Text Block Row Works with rifles AND pistols. Precisi…" at bounding box center [921, 322] width 312 height 298
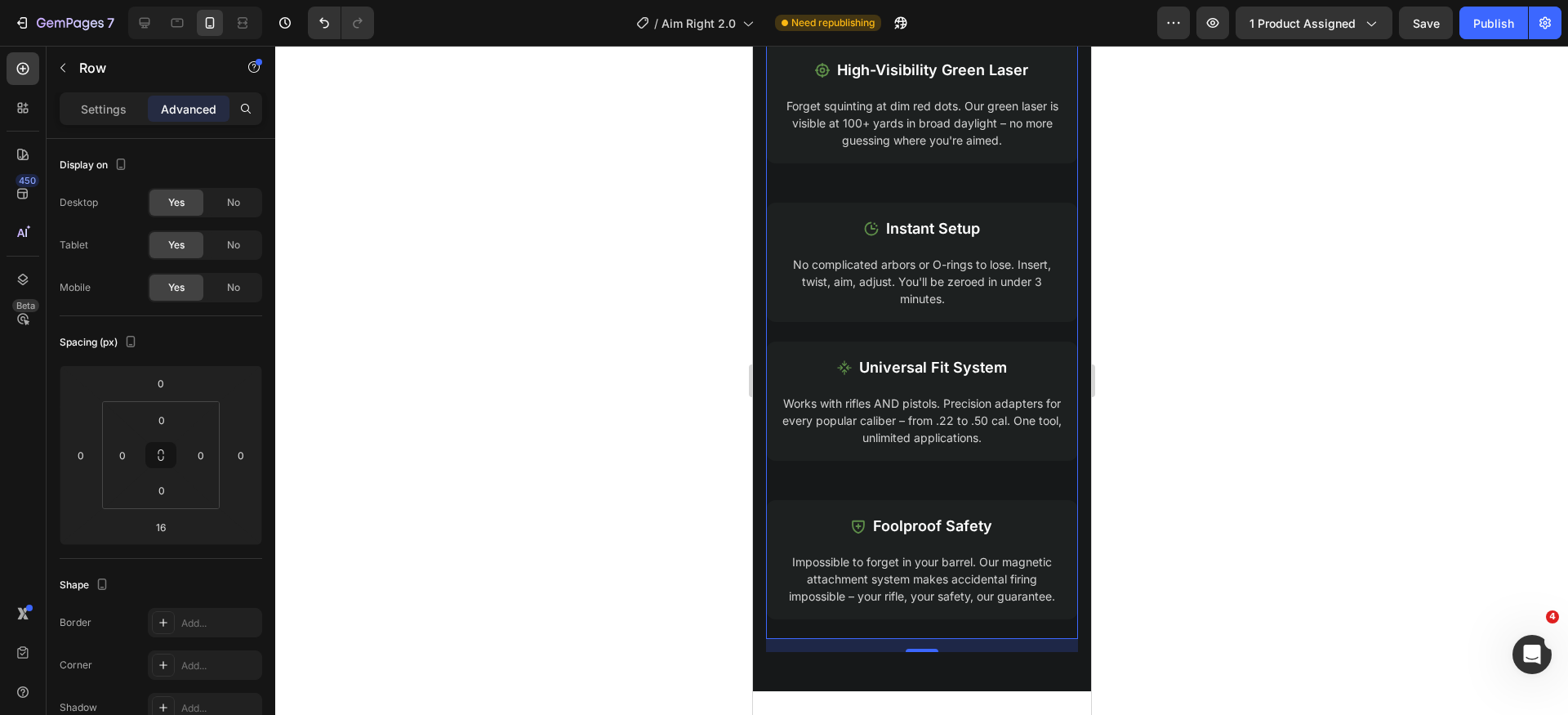
scroll to position [2291, 0]
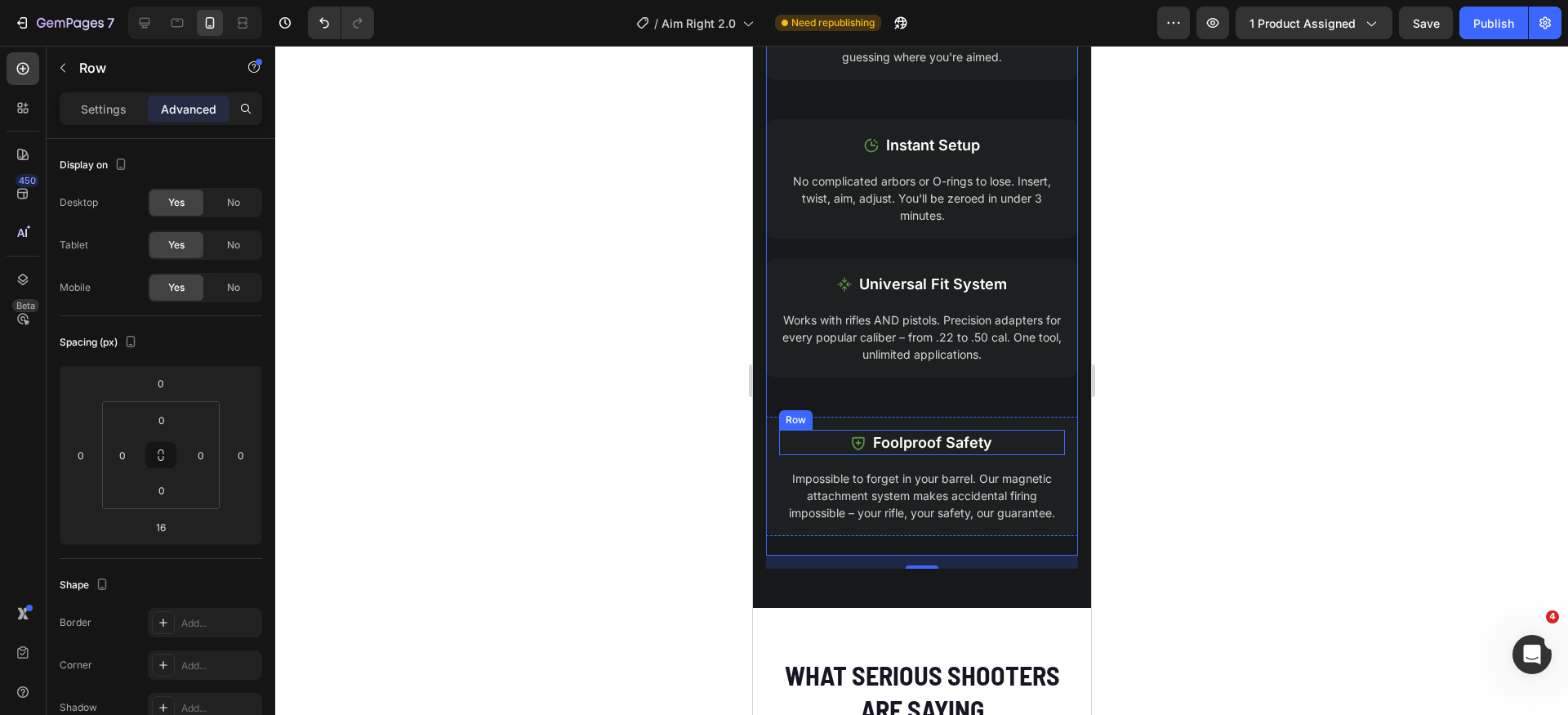
click at [789, 424] on div "Row" at bounding box center [795, 420] width 27 height 14
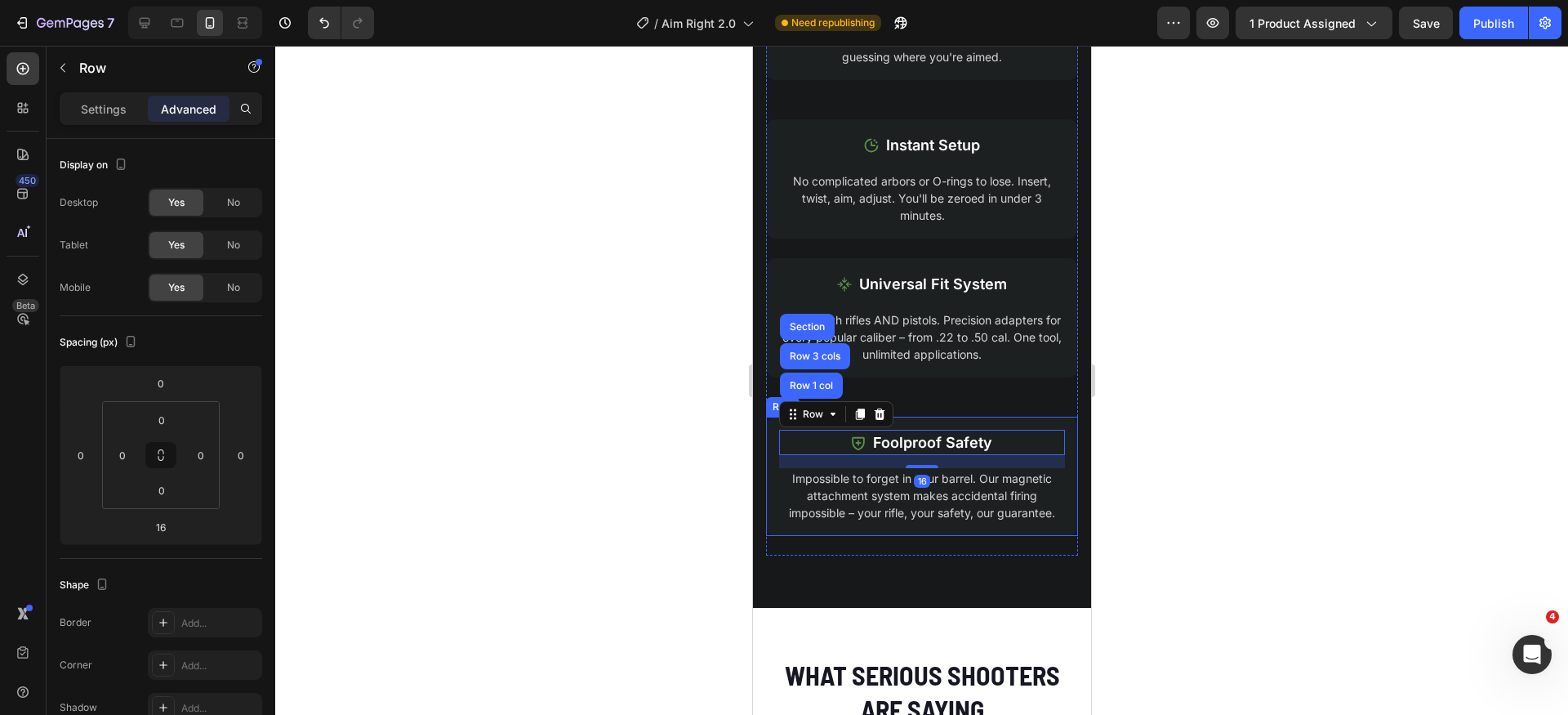
click at [768, 427] on div "Icon Foolproof Safety Text Block Row Row 1 col Row 3 cols Section 16 Impossible…" at bounding box center [921, 477] width 312 height 119
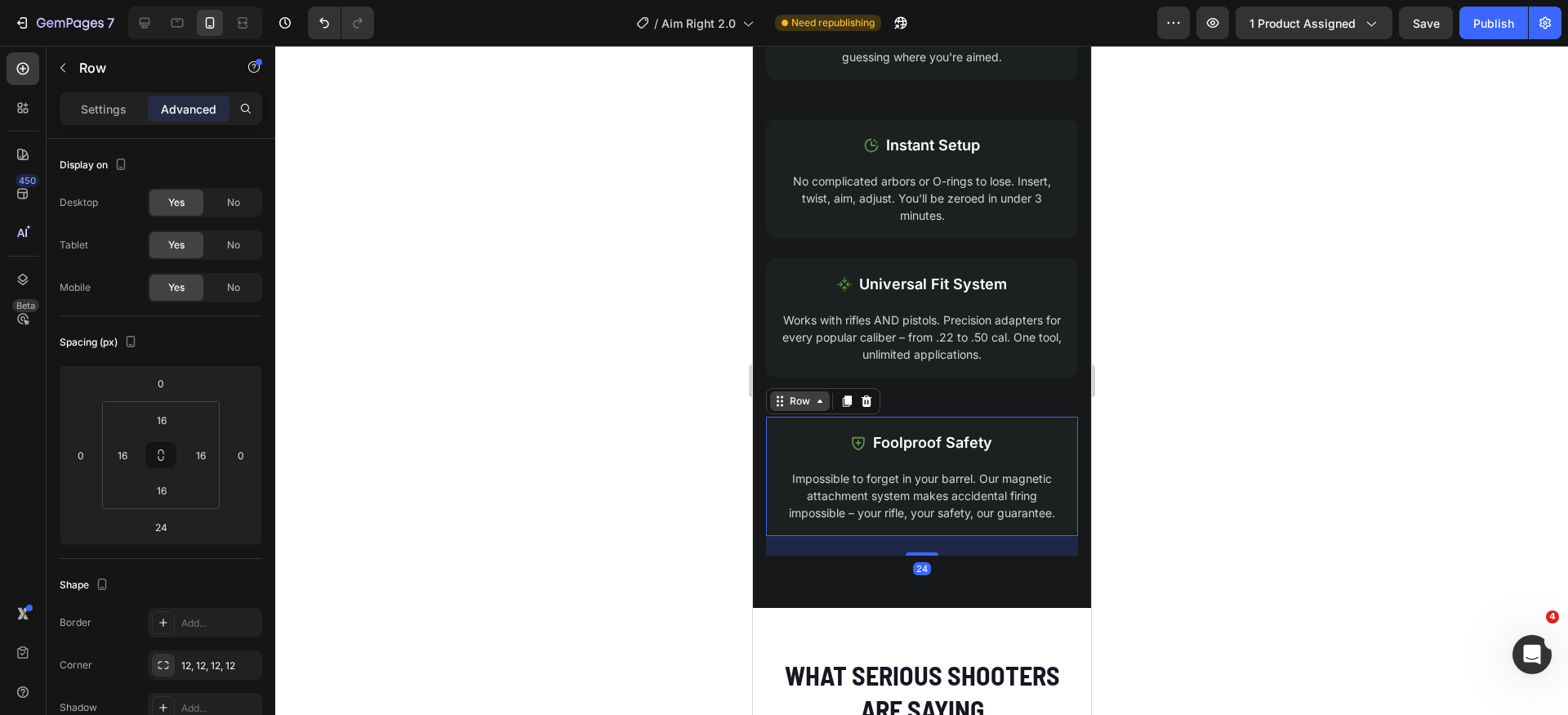
click at [790, 398] on div "Row" at bounding box center [800, 400] width 27 height 14
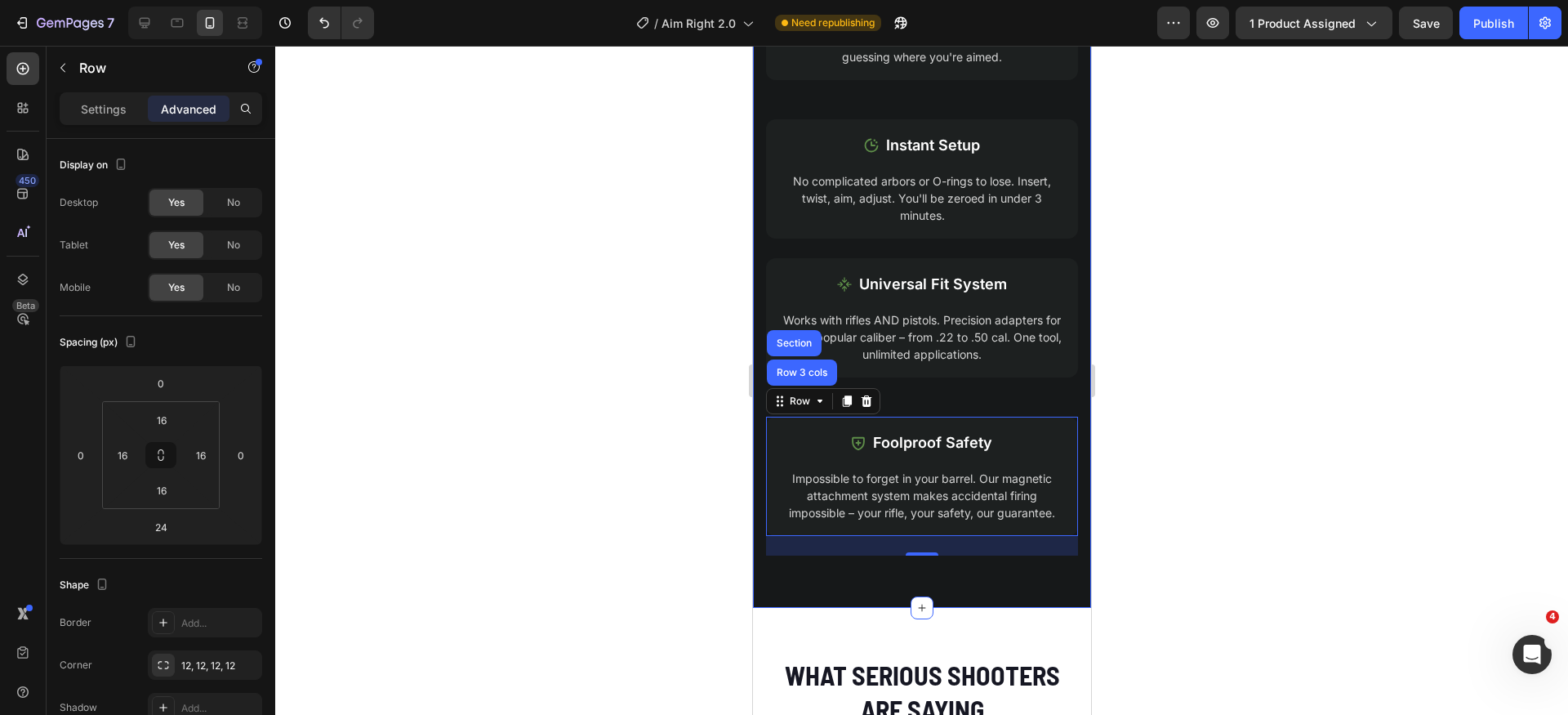
click at [1048, 590] on div "Why Site Right™ 2.0 Fixes What Others Can't Heading While cheap boresighters fa…" at bounding box center [921, 22] width 338 height 1173
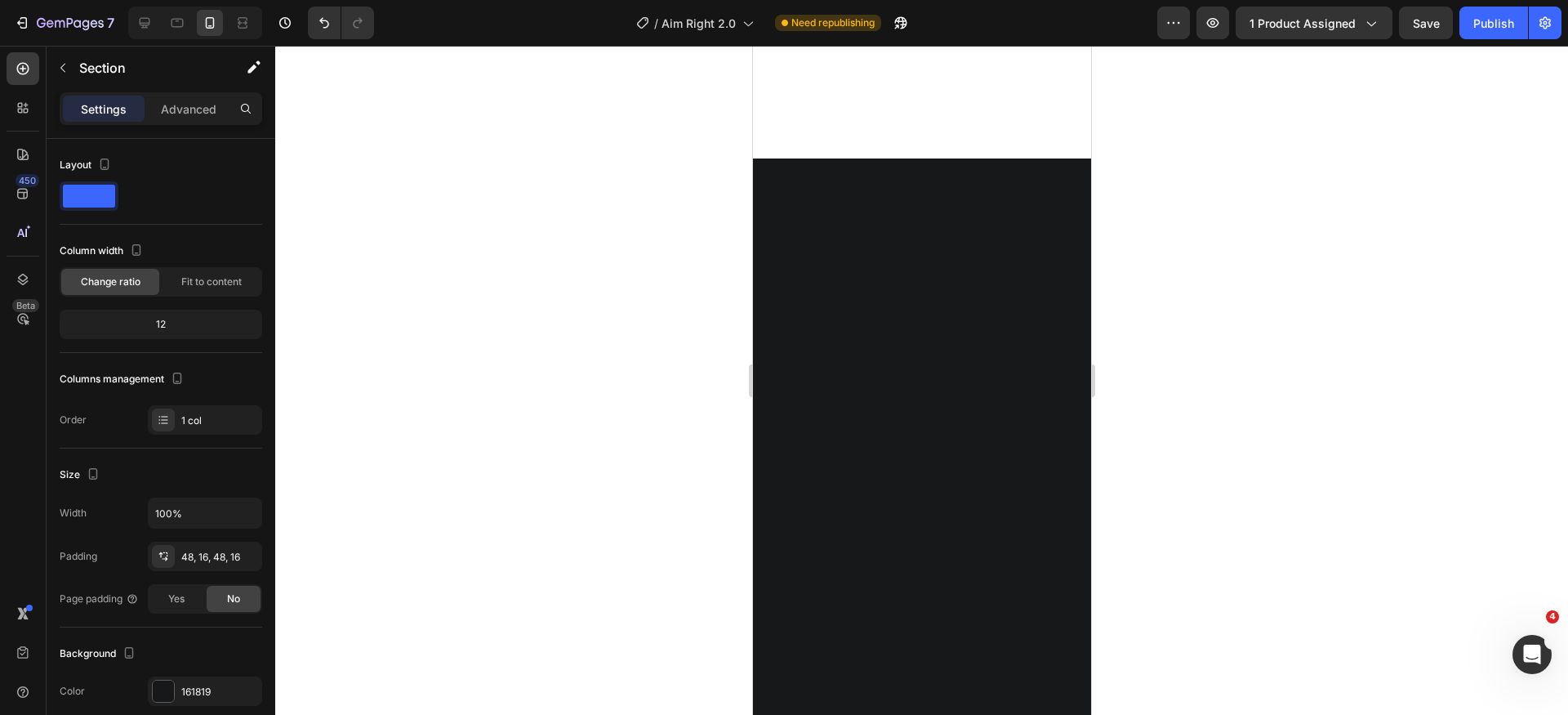
scroll to position [0, 0]
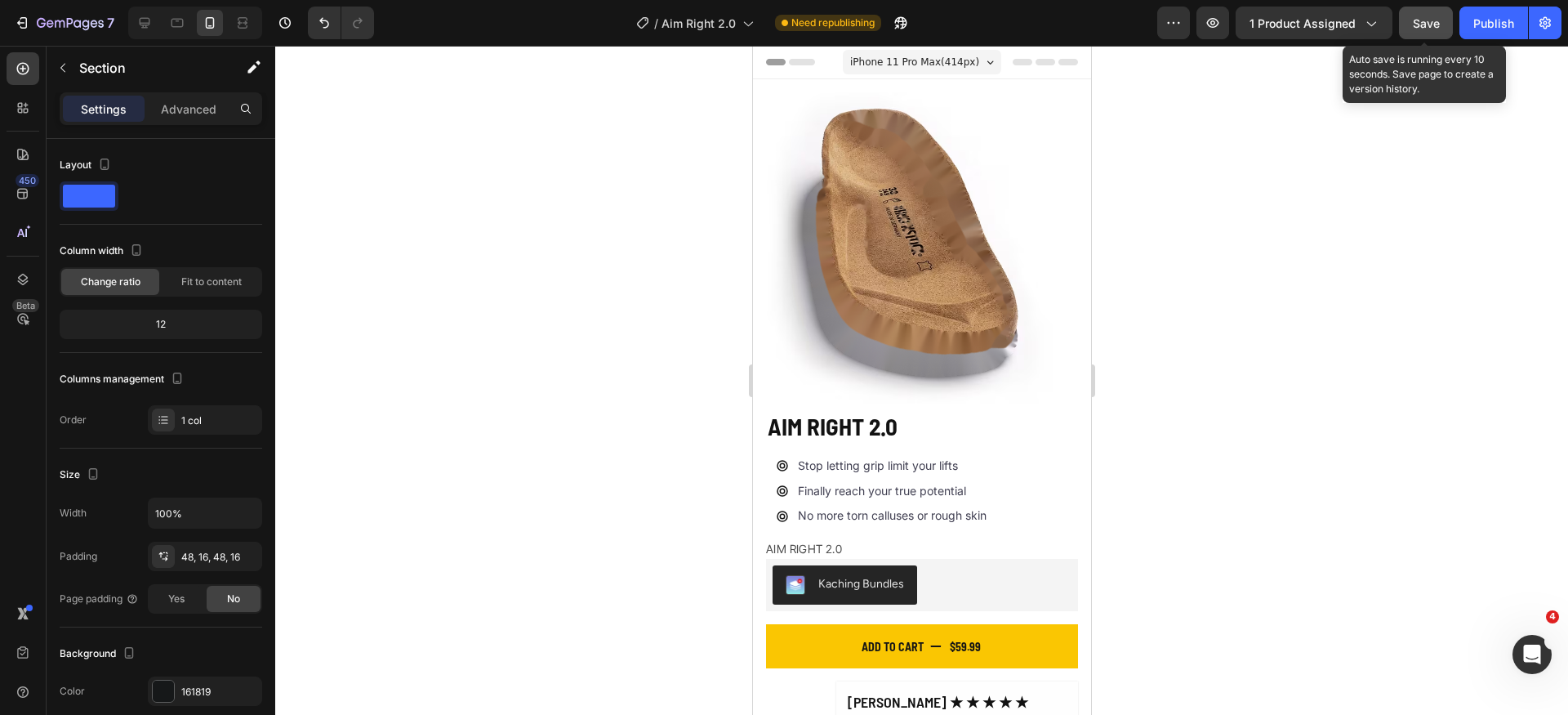
click at [1428, 28] on span "Save" at bounding box center [1427, 23] width 27 height 14
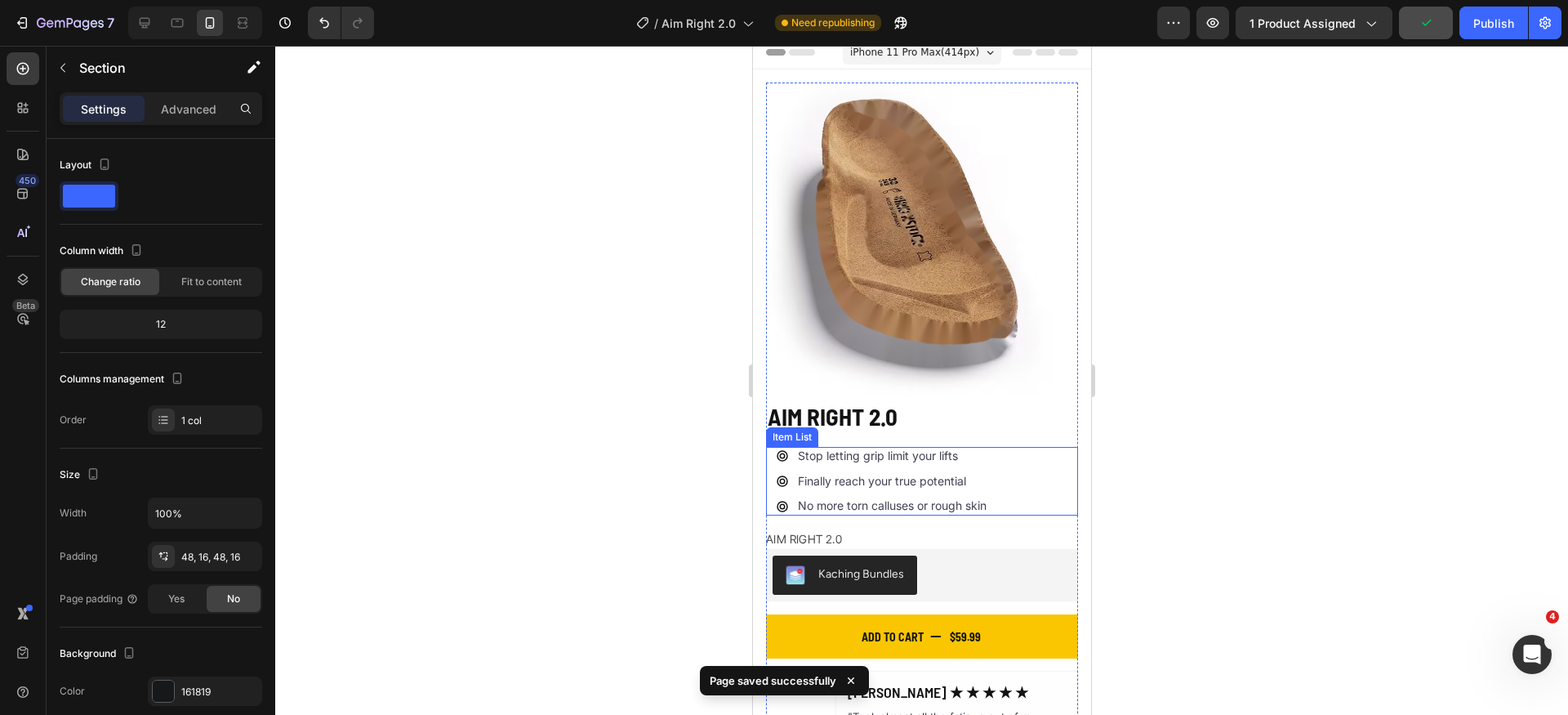
scroll to position [367, 0]
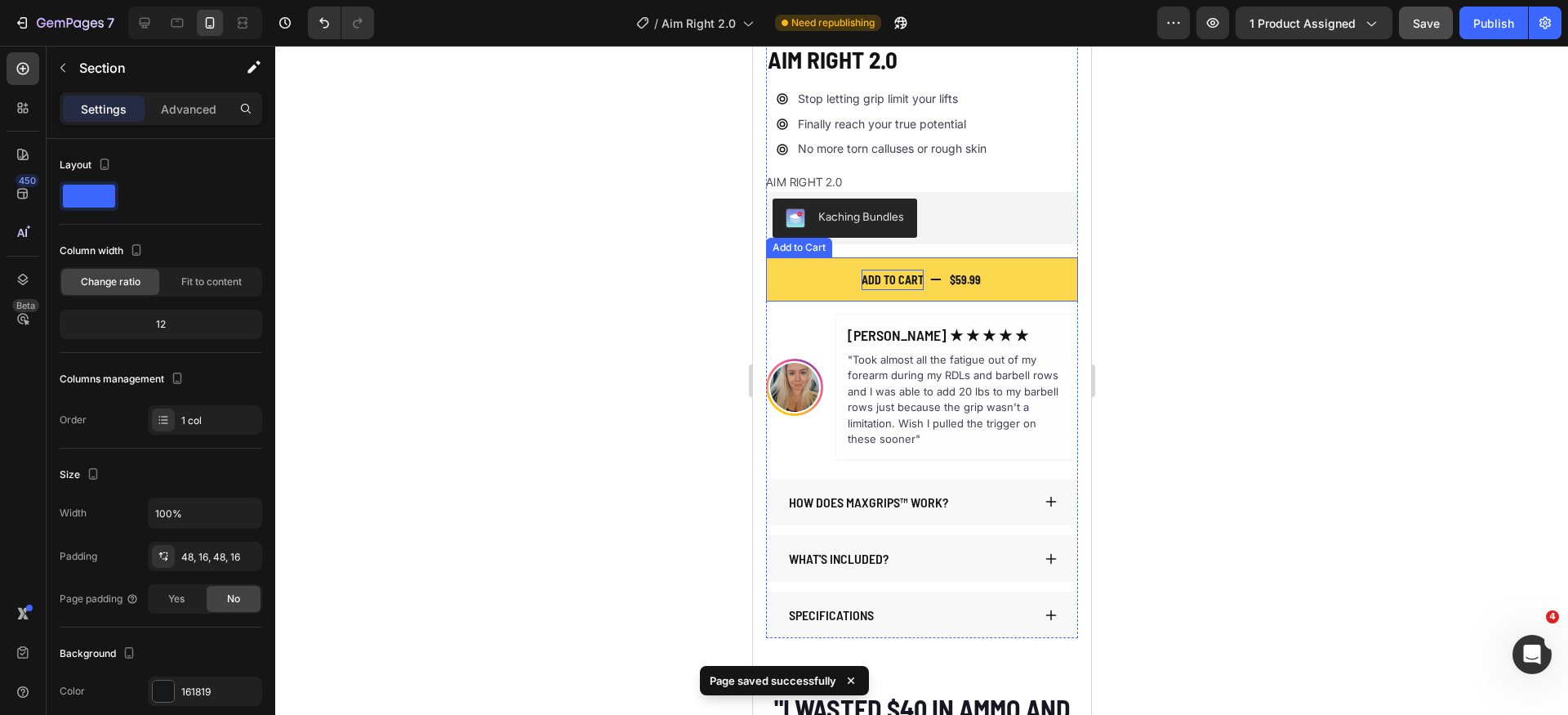
click at [906, 270] on div "Add to cart" at bounding box center [892, 280] width 62 height 20
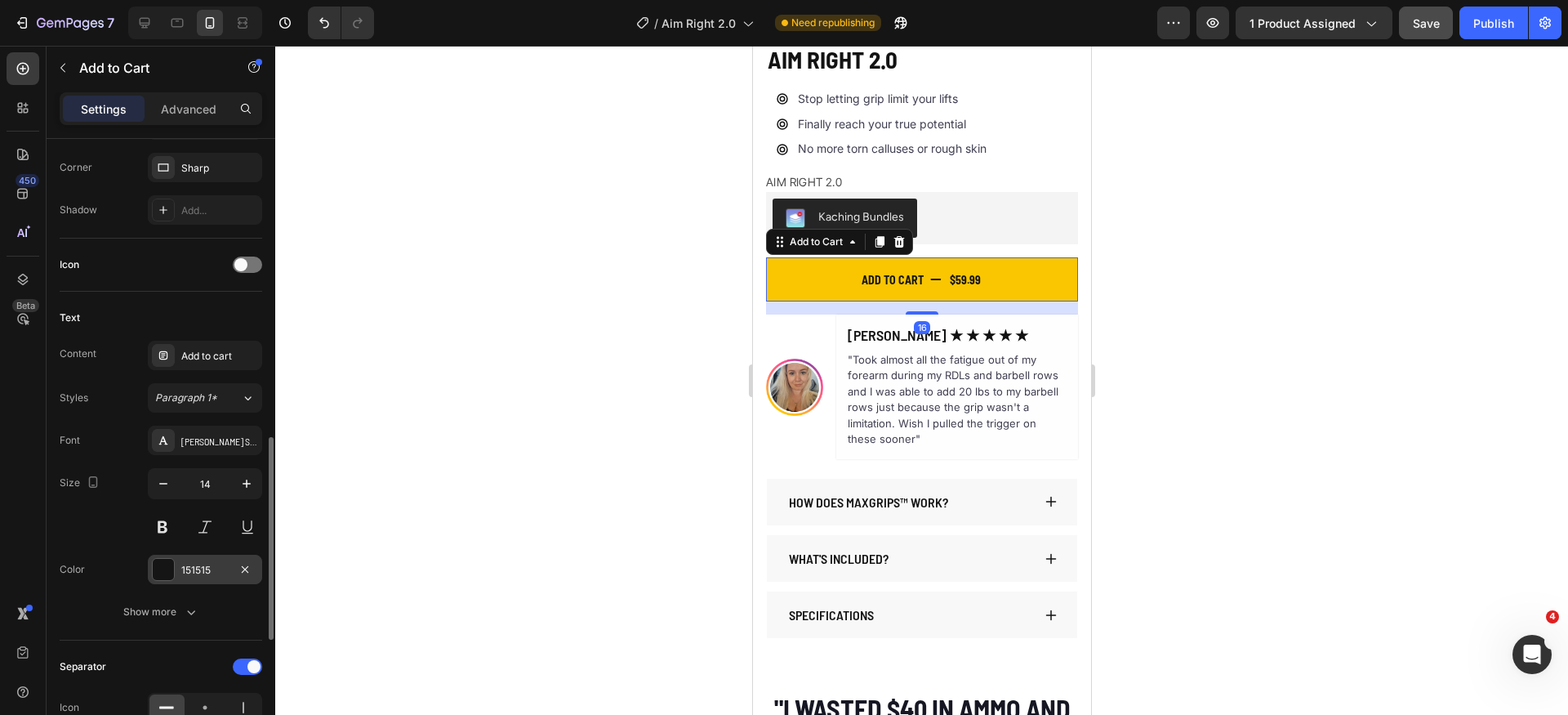
scroll to position [655, 0]
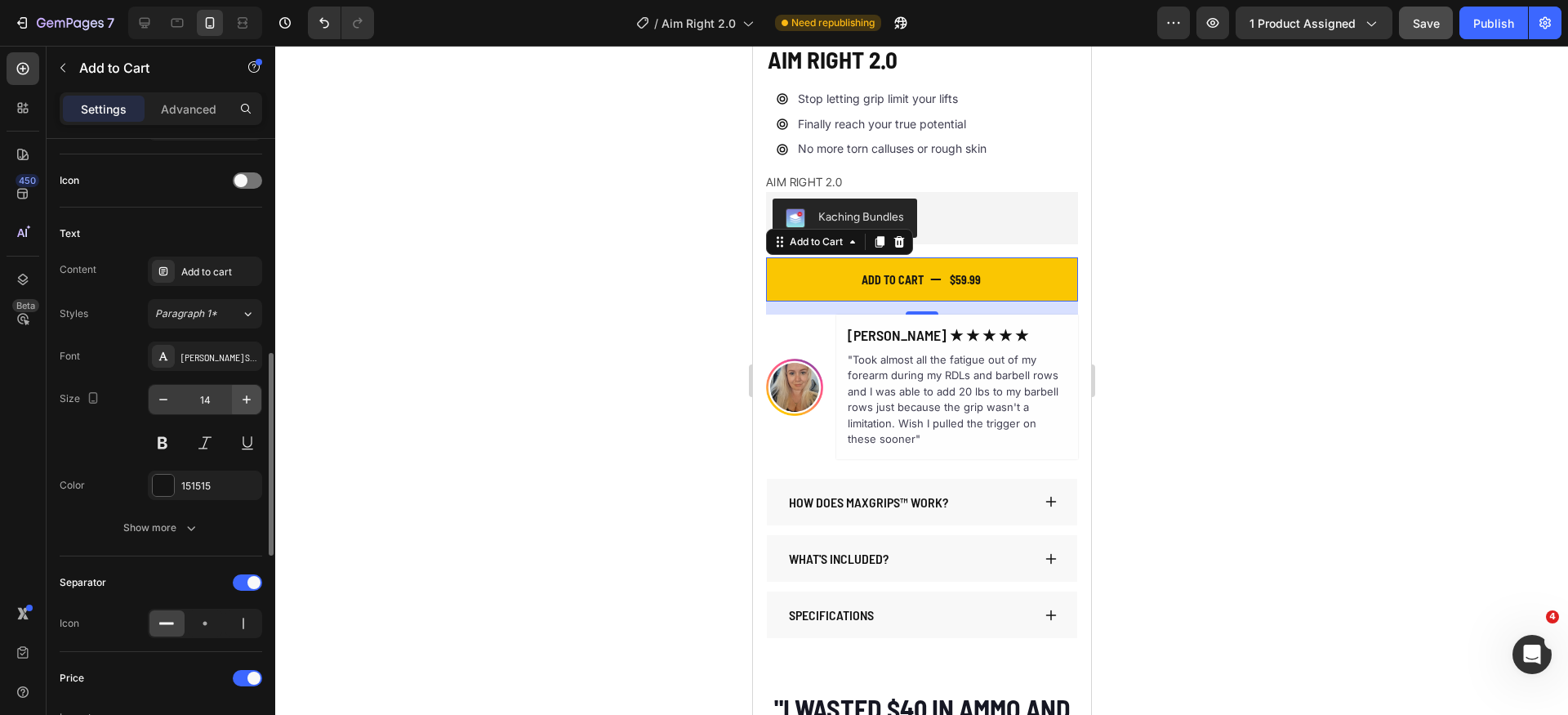
click at [240, 397] on icon "button" at bounding box center [246, 399] width 16 height 16
click at [243, 396] on icon "button" at bounding box center [246, 399] width 16 height 16
click at [244, 396] on icon "button" at bounding box center [246, 399] width 16 height 16
click at [245, 395] on icon "button" at bounding box center [246, 399] width 16 height 16
click at [248, 395] on icon "button" at bounding box center [246, 399] width 16 height 16
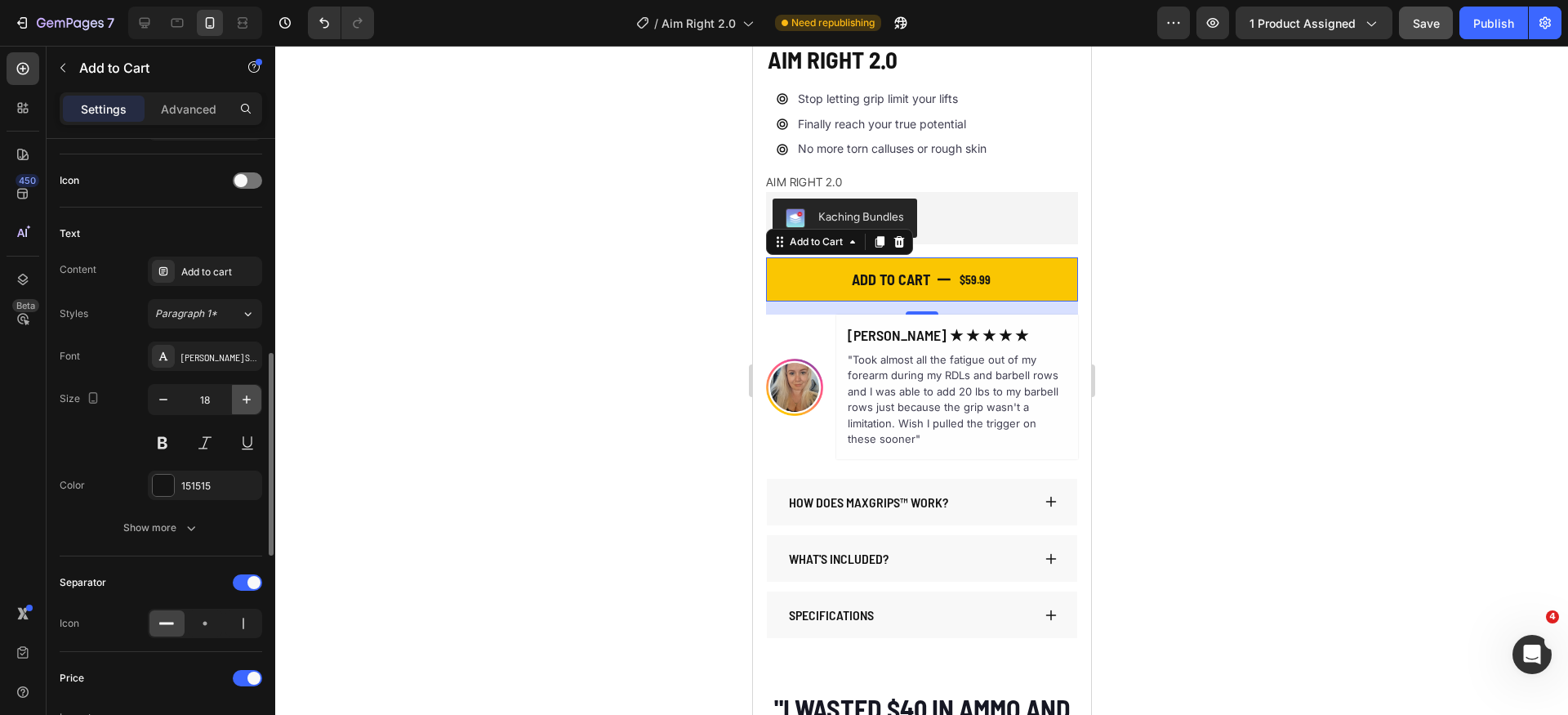
click at [248, 395] on icon "button" at bounding box center [246, 399] width 16 height 16
type input "20"
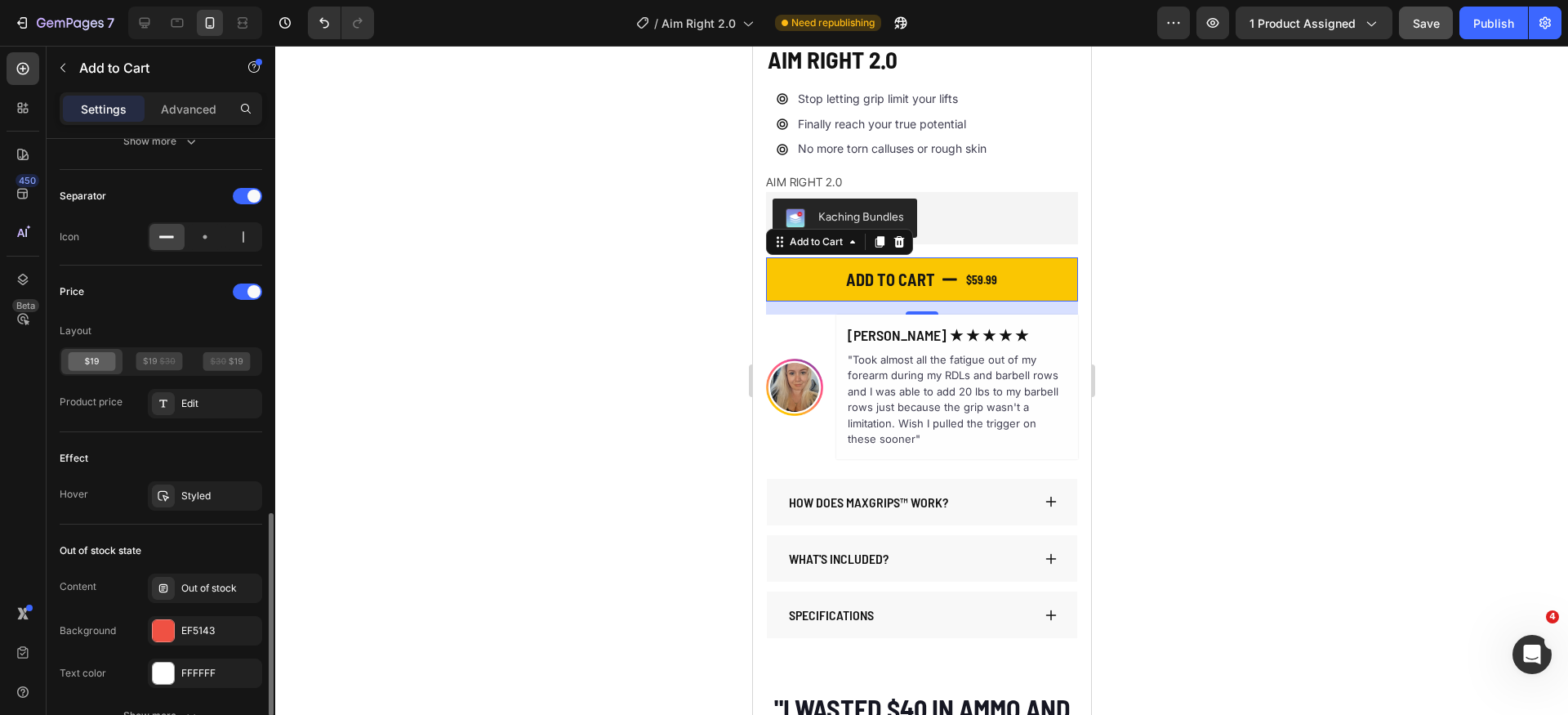
scroll to position [1021, 0]
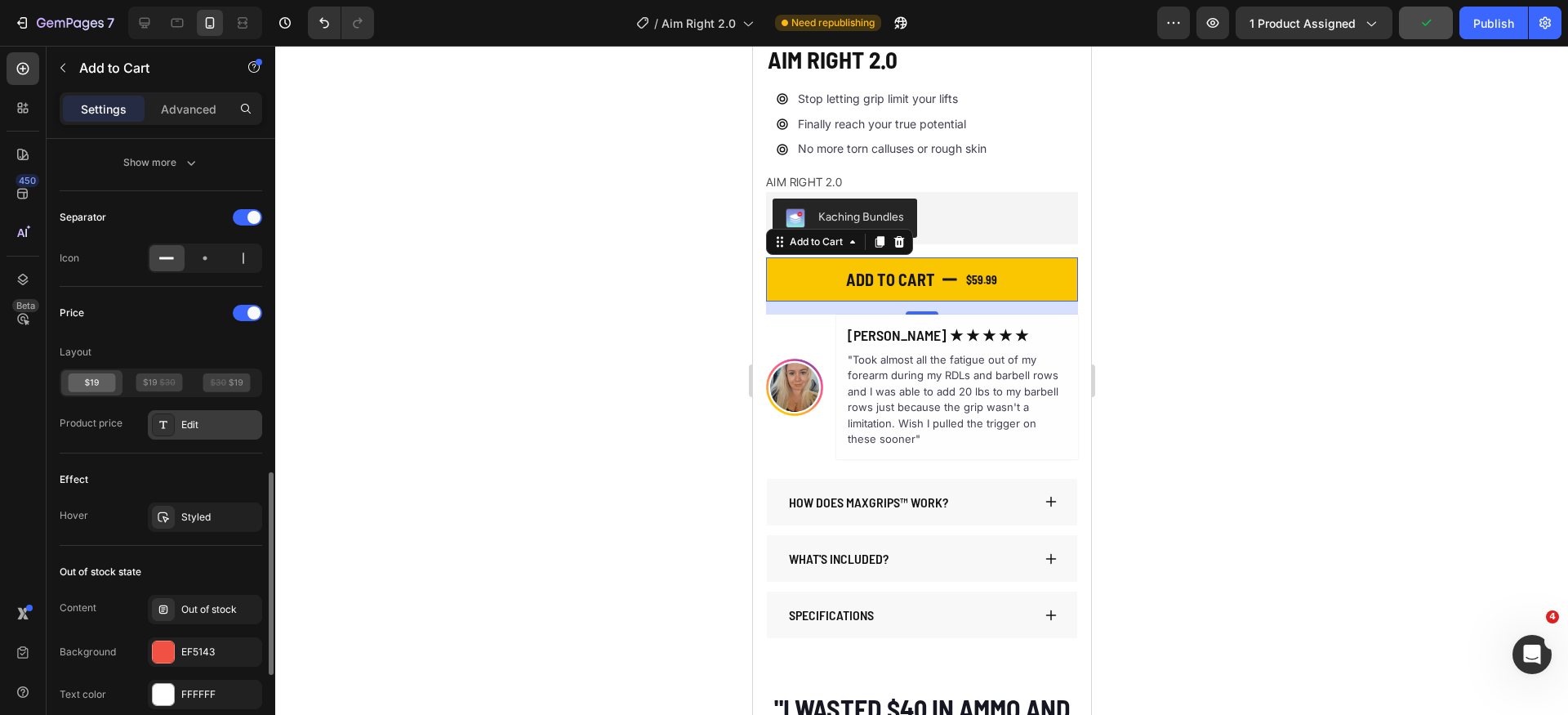
click at [205, 425] on div "Edit" at bounding box center [219, 424] width 77 height 14
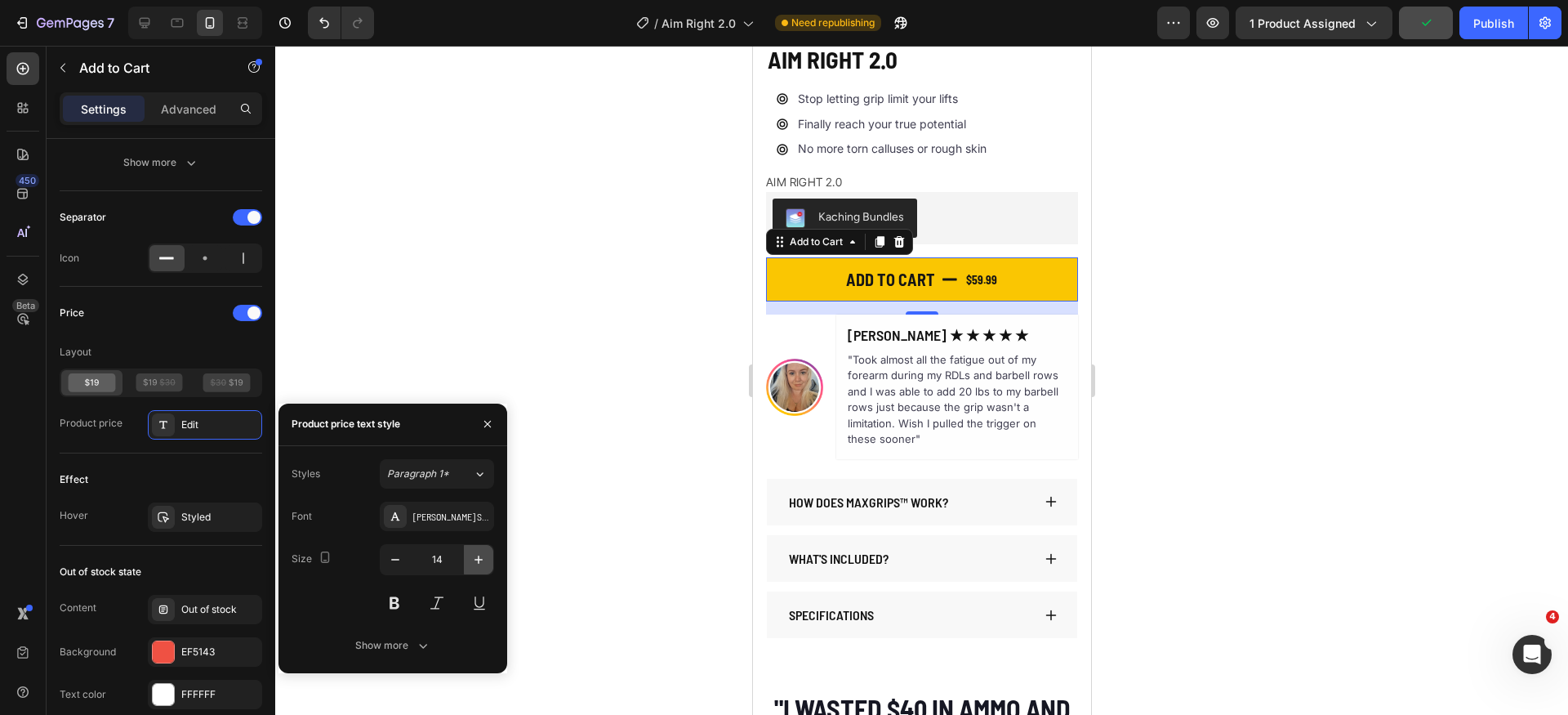
click at [472, 558] on icon "button" at bounding box center [478, 559] width 16 height 16
click at [473, 558] on icon "button" at bounding box center [478, 559] width 16 height 16
click at [474, 559] on icon "button" at bounding box center [478, 559] width 16 height 16
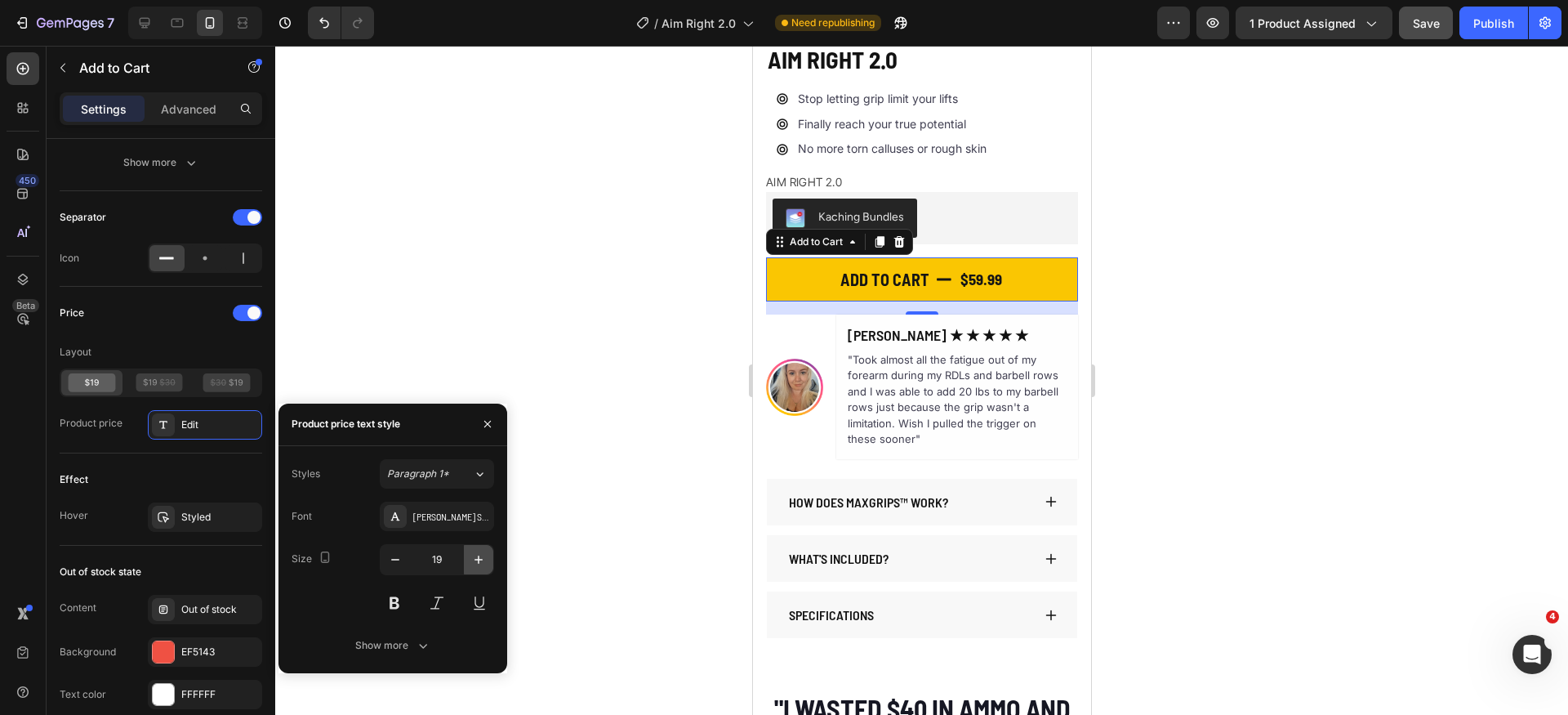
click at [474, 559] on icon "button" at bounding box center [478, 559] width 16 height 16
type input "20"
click at [399, 649] on div "Show more" at bounding box center [393, 645] width 76 height 16
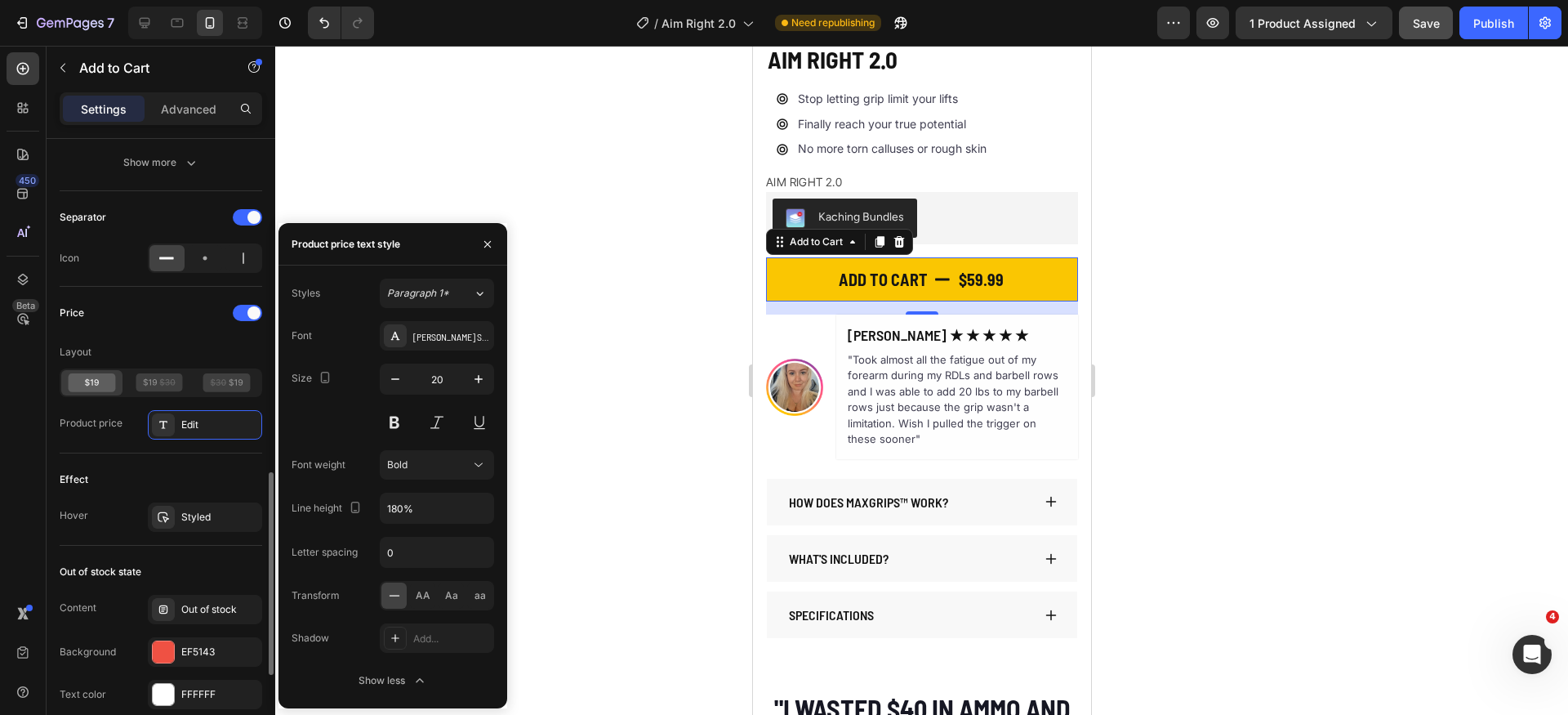
click at [154, 463] on div "Effect Hover Styled" at bounding box center [161, 500] width 203 height 93
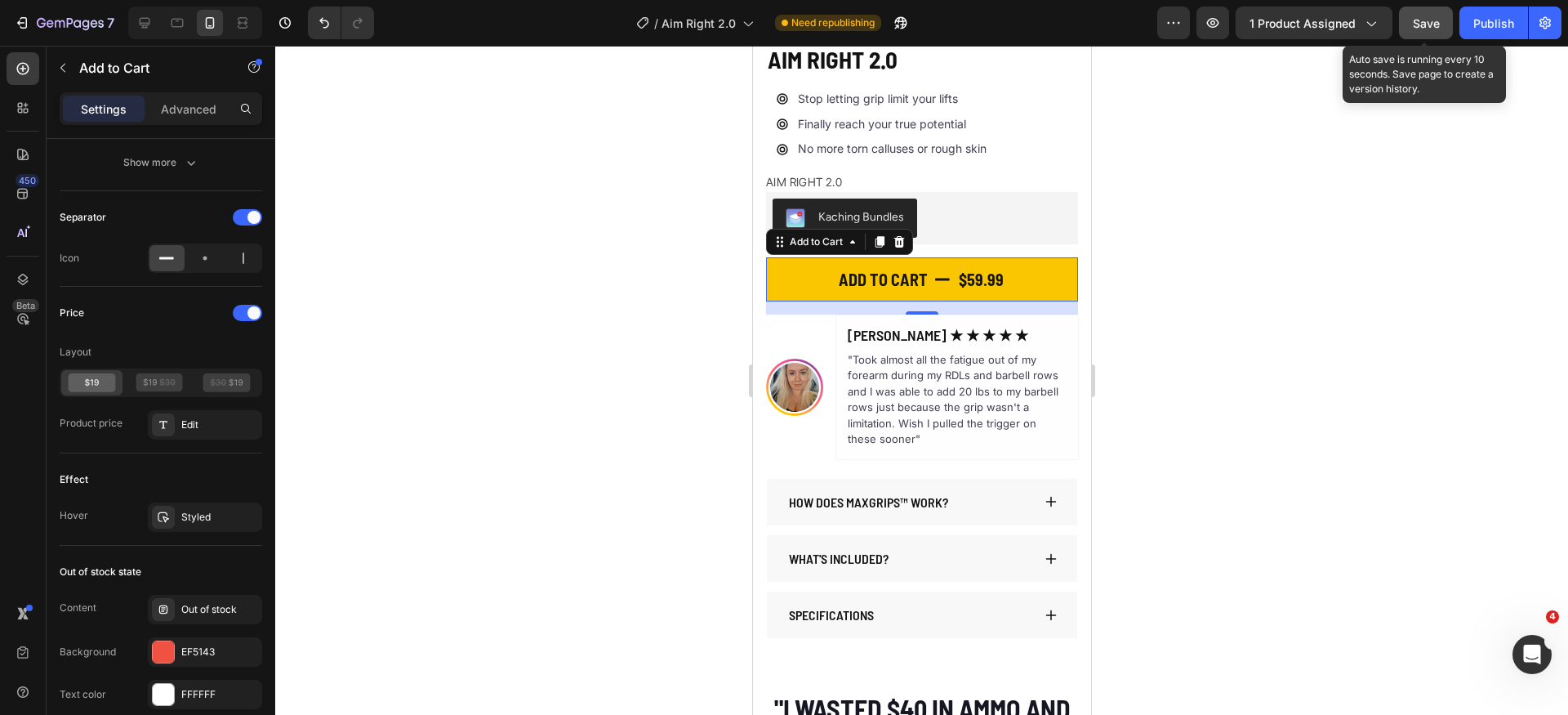
click at [1413, 34] on button "Save" at bounding box center [1426, 23] width 54 height 33
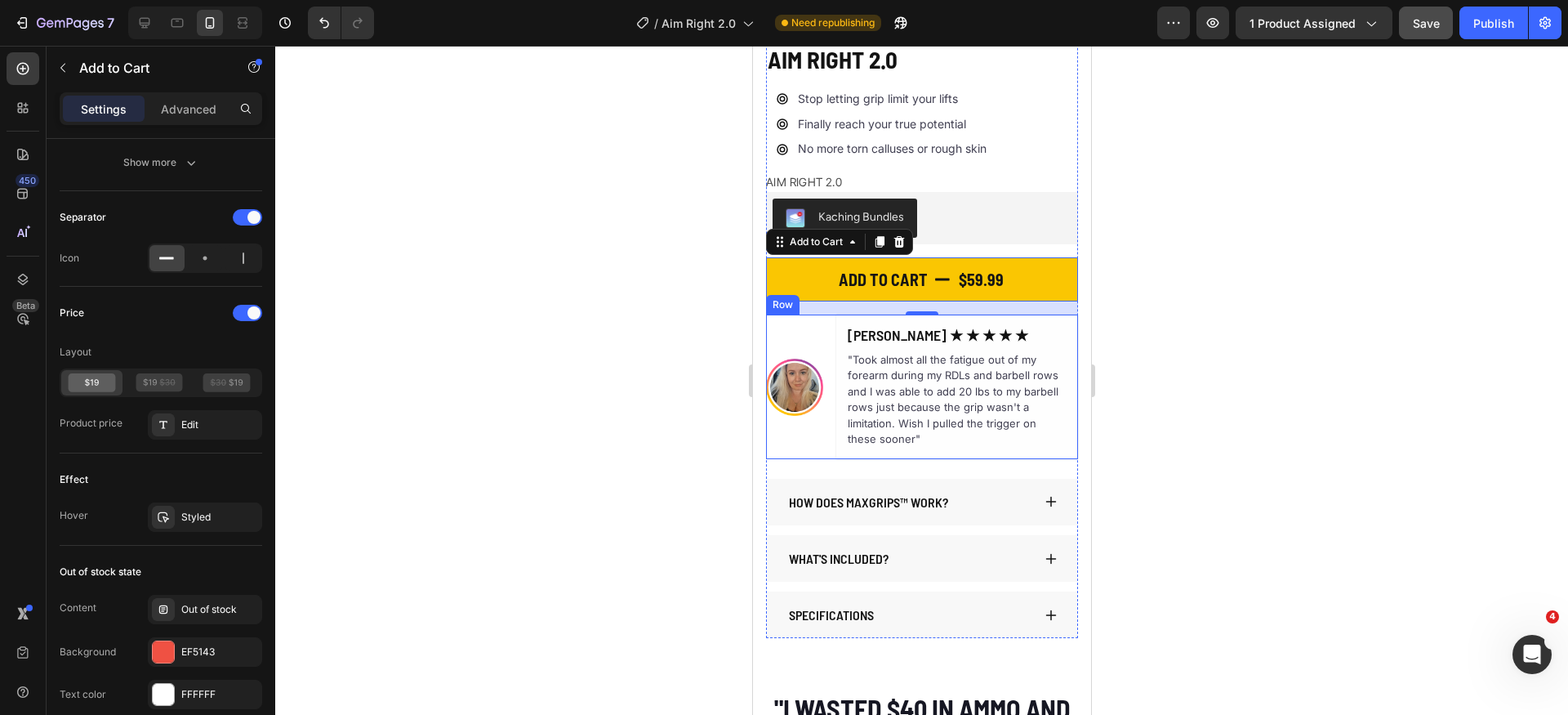
click at [826, 322] on div "Image Lindy G. ★ ★ ★ ★ ★ Heading "Took almost all the fatigue out of my forearm…" at bounding box center [921, 386] width 312 height 144
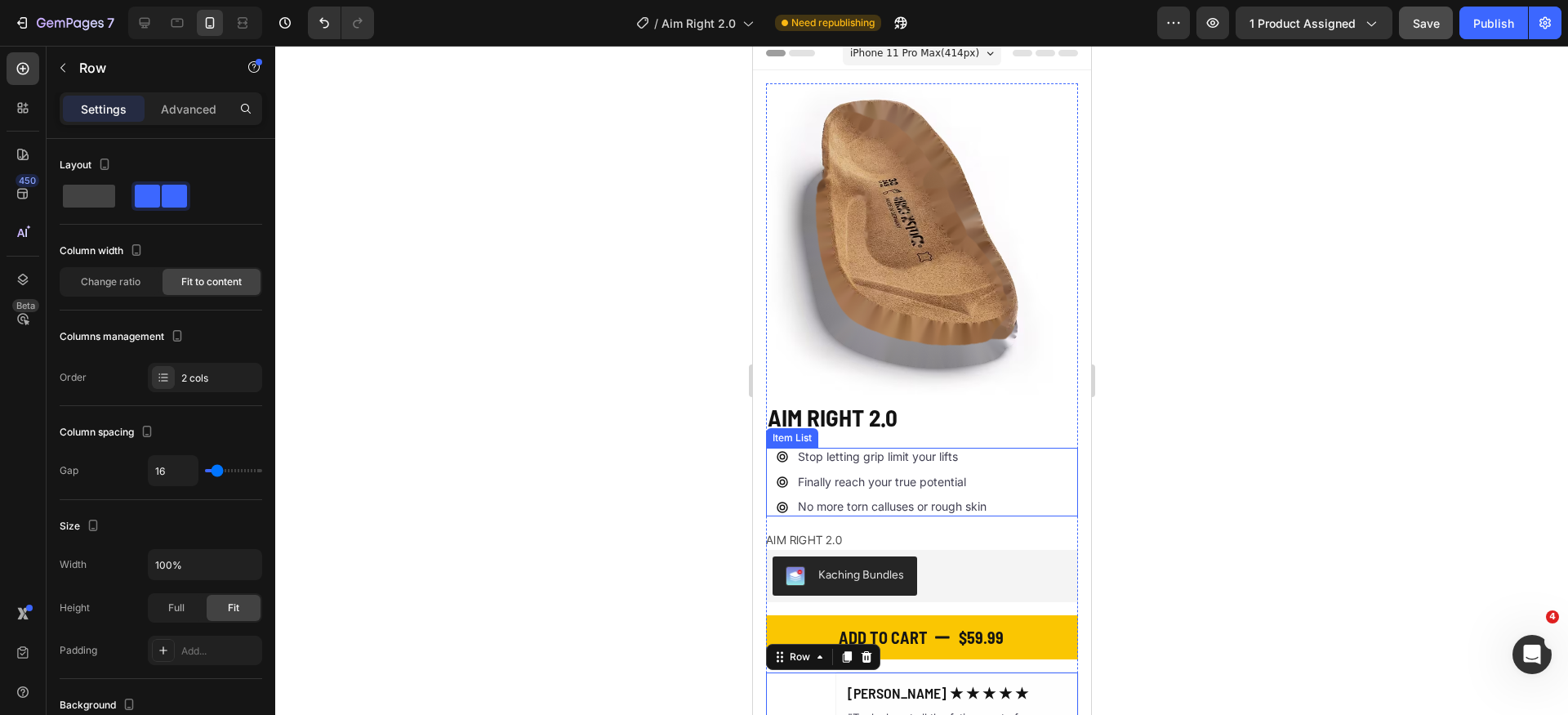
scroll to position [0, 0]
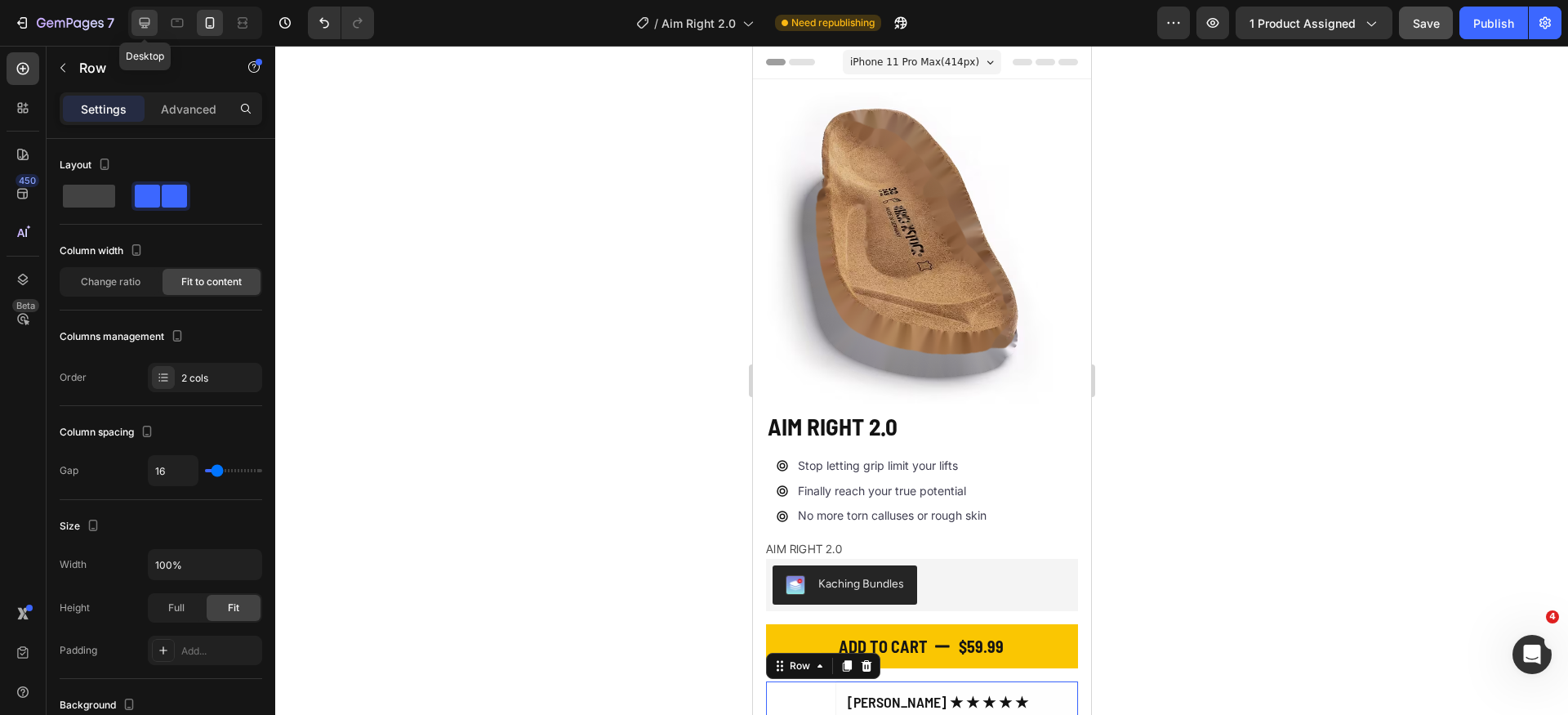
click at [149, 21] on icon at bounding box center [145, 23] width 11 height 11
type input "1200"
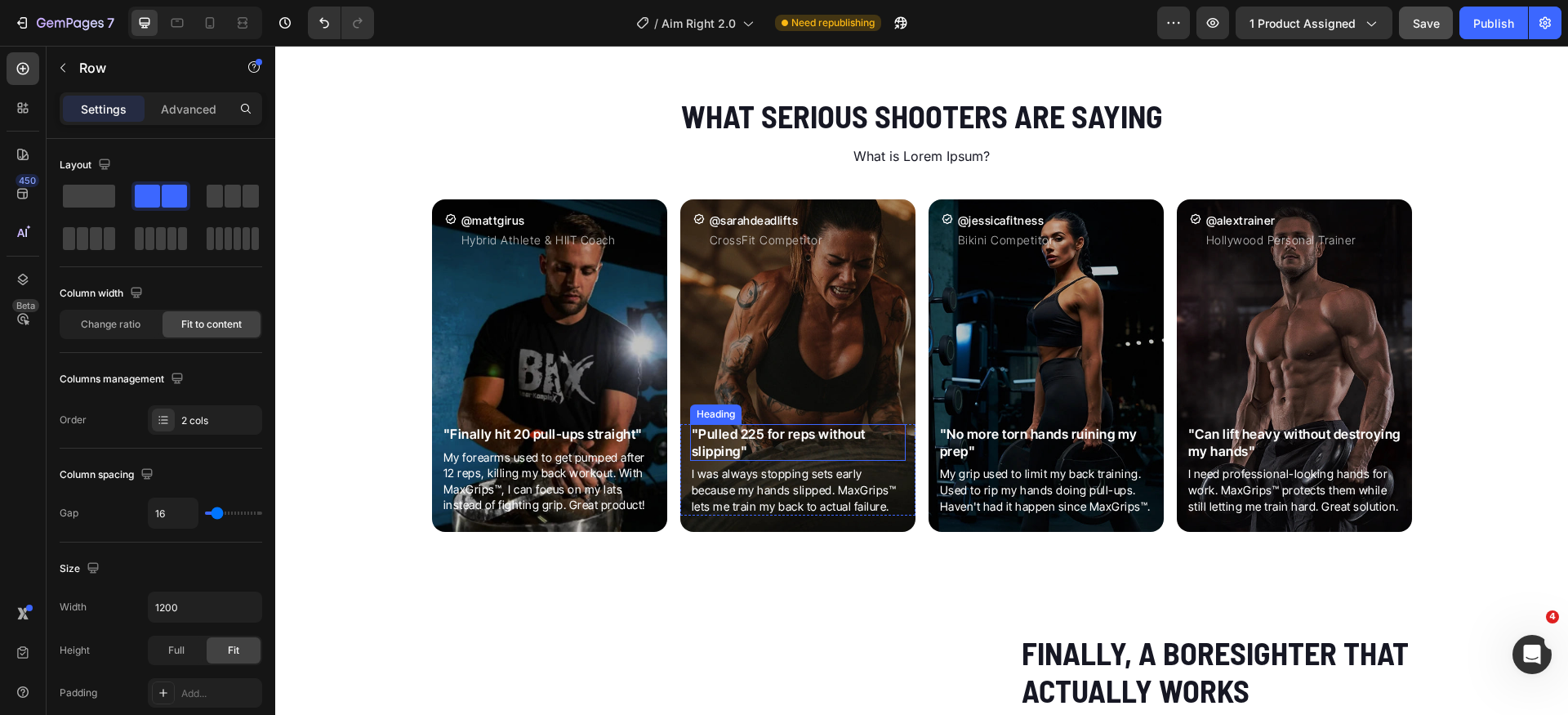
scroll to position [1506, 0]
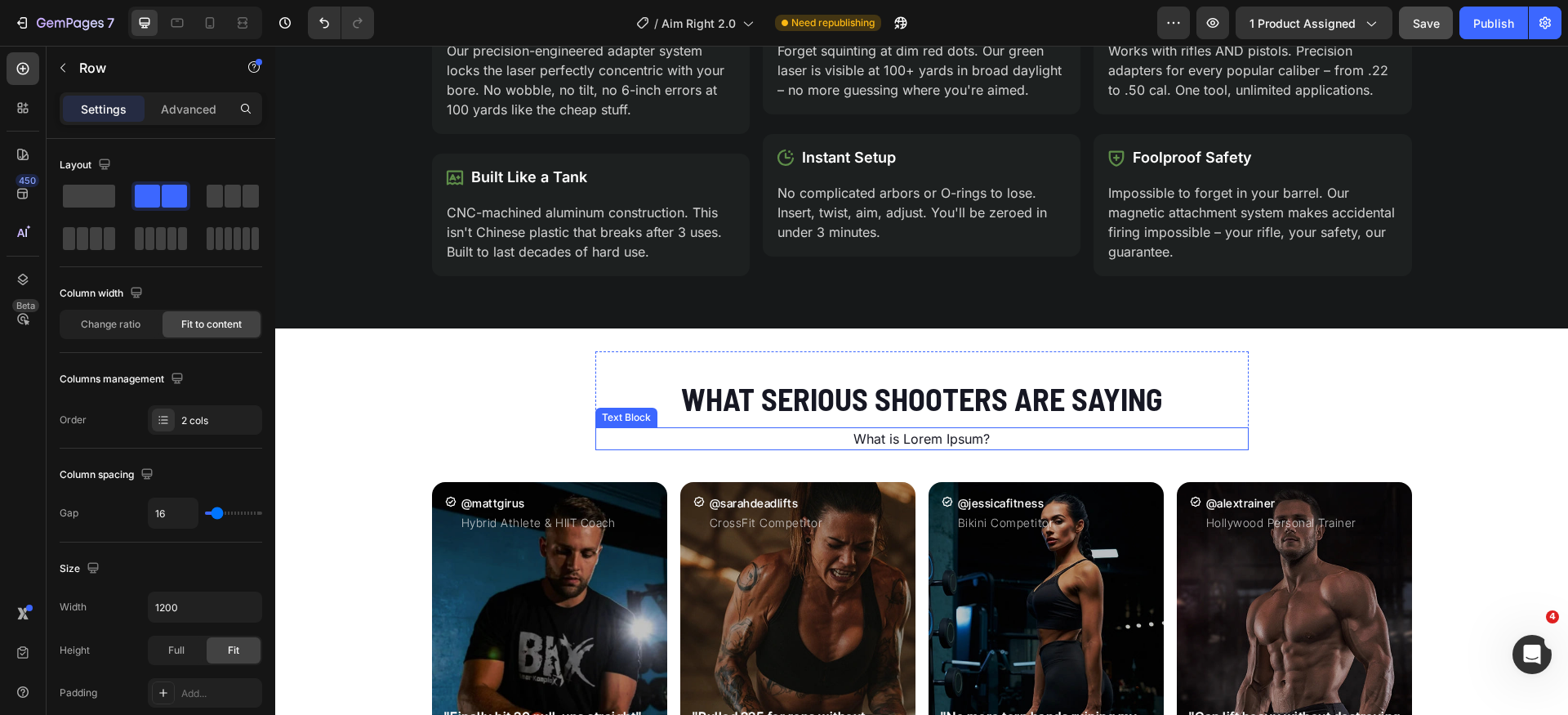
click at [893, 434] on p "What is Lorem Ipsum?" at bounding box center [921, 438] width 650 height 19
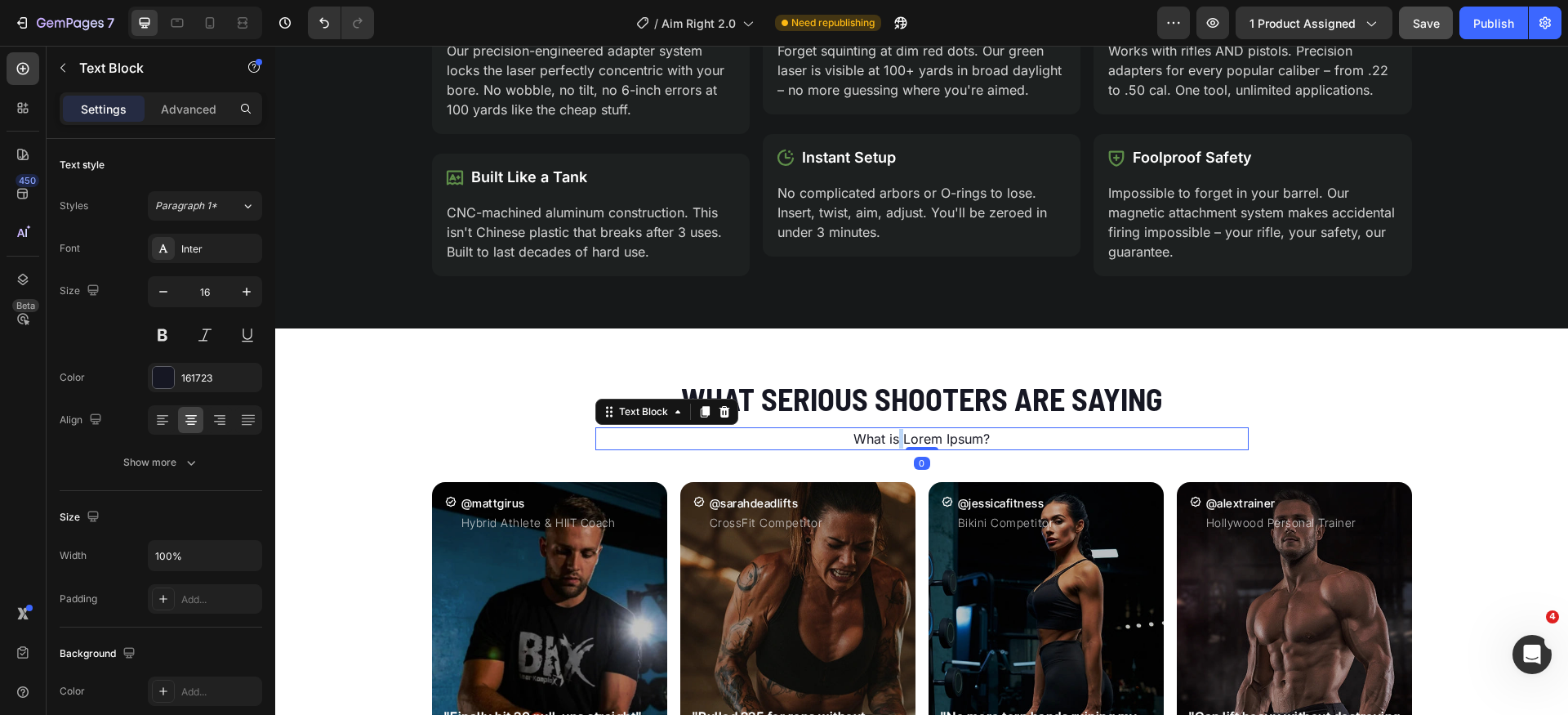
click at [893, 434] on p "What is Lorem Ipsum?" at bounding box center [921, 438] width 650 height 19
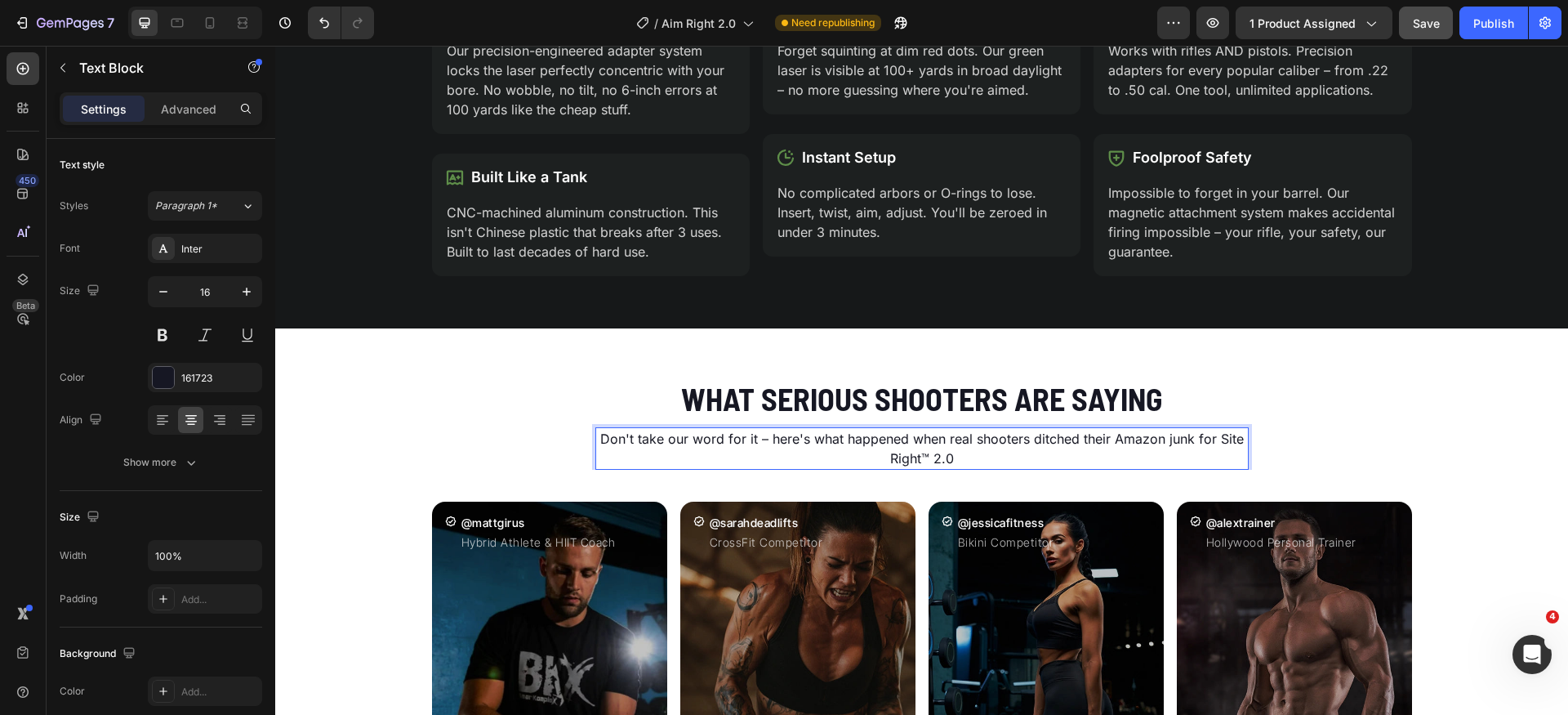
click at [749, 440] on p "Don't take our word for it – here's what happened when real shooters ditched th…" at bounding box center [921, 448] width 650 height 40
click at [755, 440] on p "Don't take our word for it – here's what happened when real shooters ditched th…" at bounding box center [921, 448] width 650 height 40
click at [1222, 444] on p "Don't take our word for it, here's what happened when real shooters ditched the…" at bounding box center [921, 448] width 650 height 40
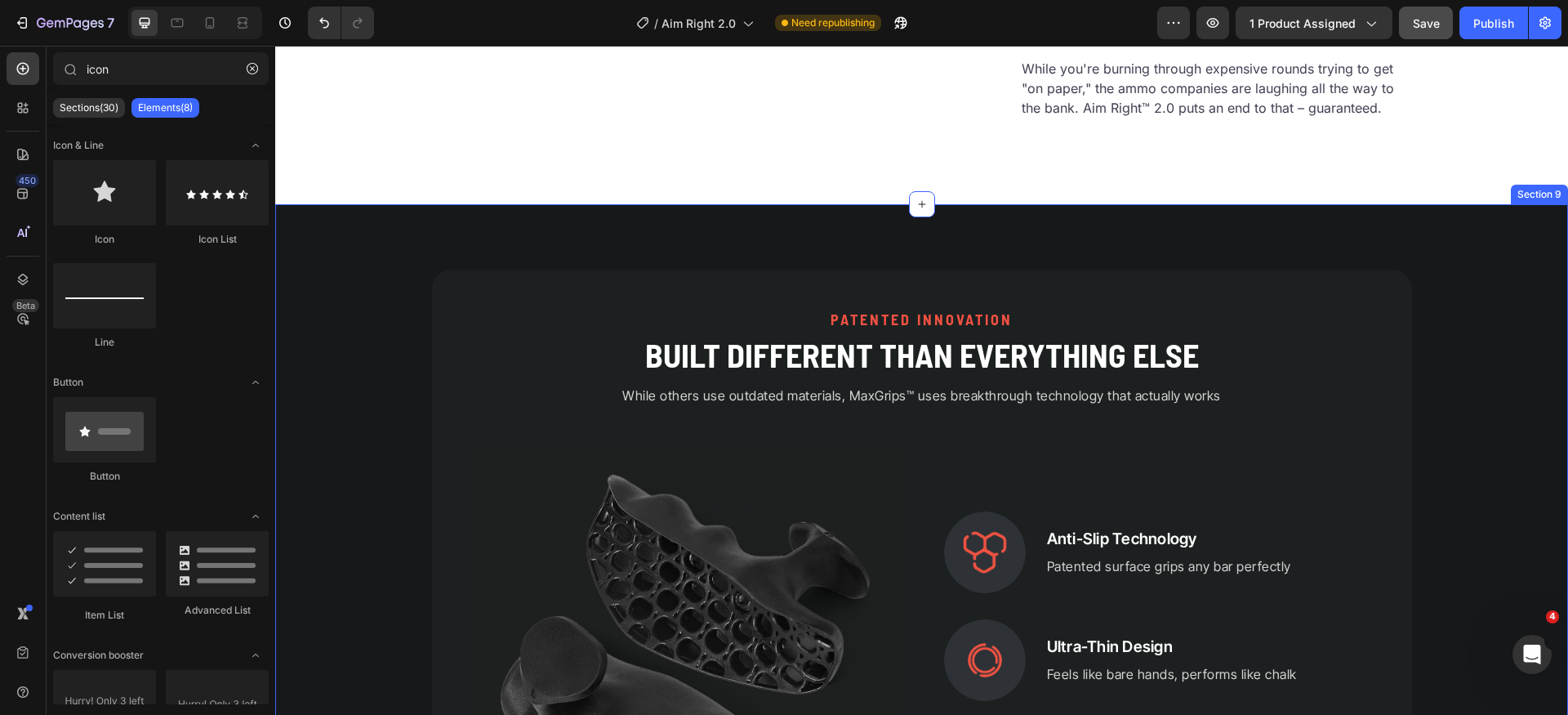
scroll to position [2592, 0]
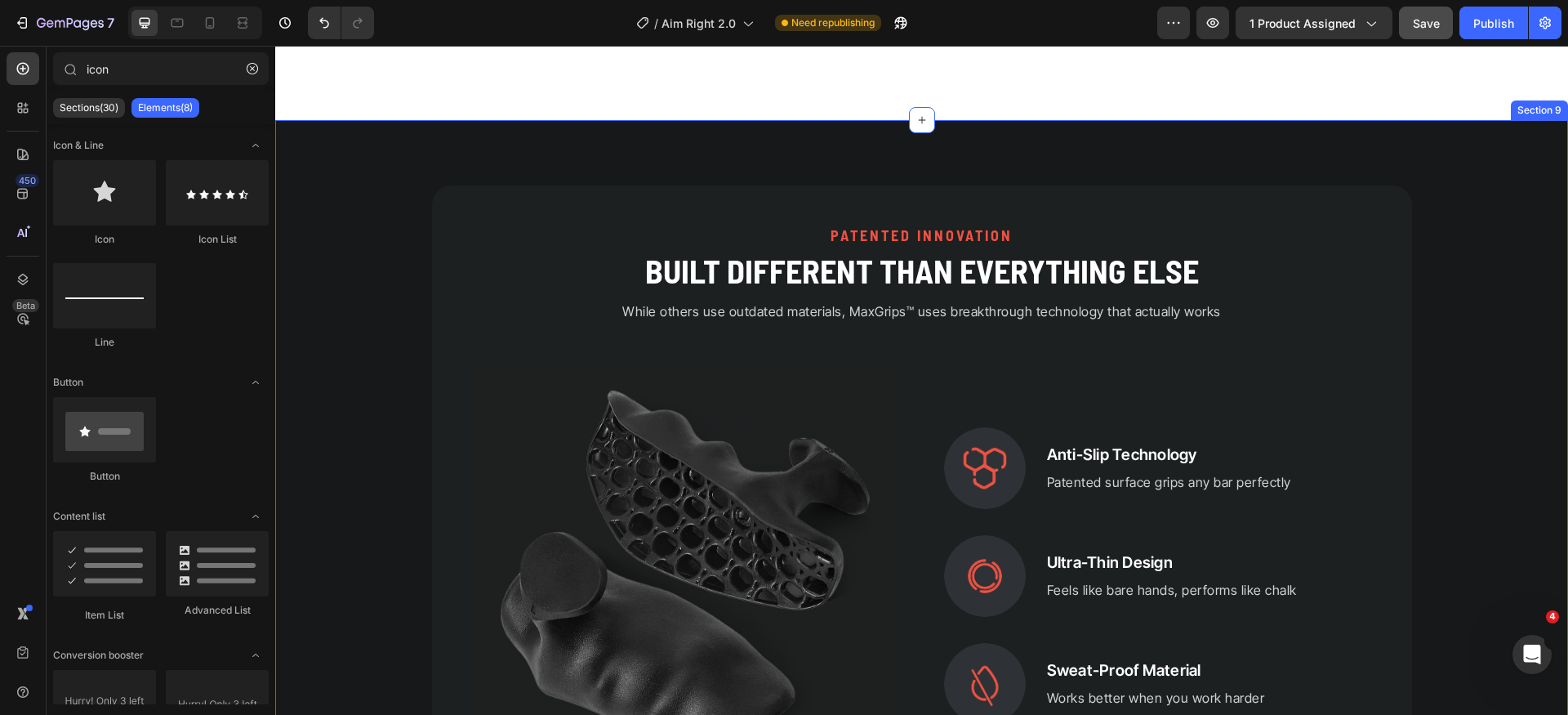
click at [321, 543] on div "PATENTED INNOVATION Heading Built Different Than Everything Else Heading While …" at bounding box center [921, 681] width 1293 height 1123
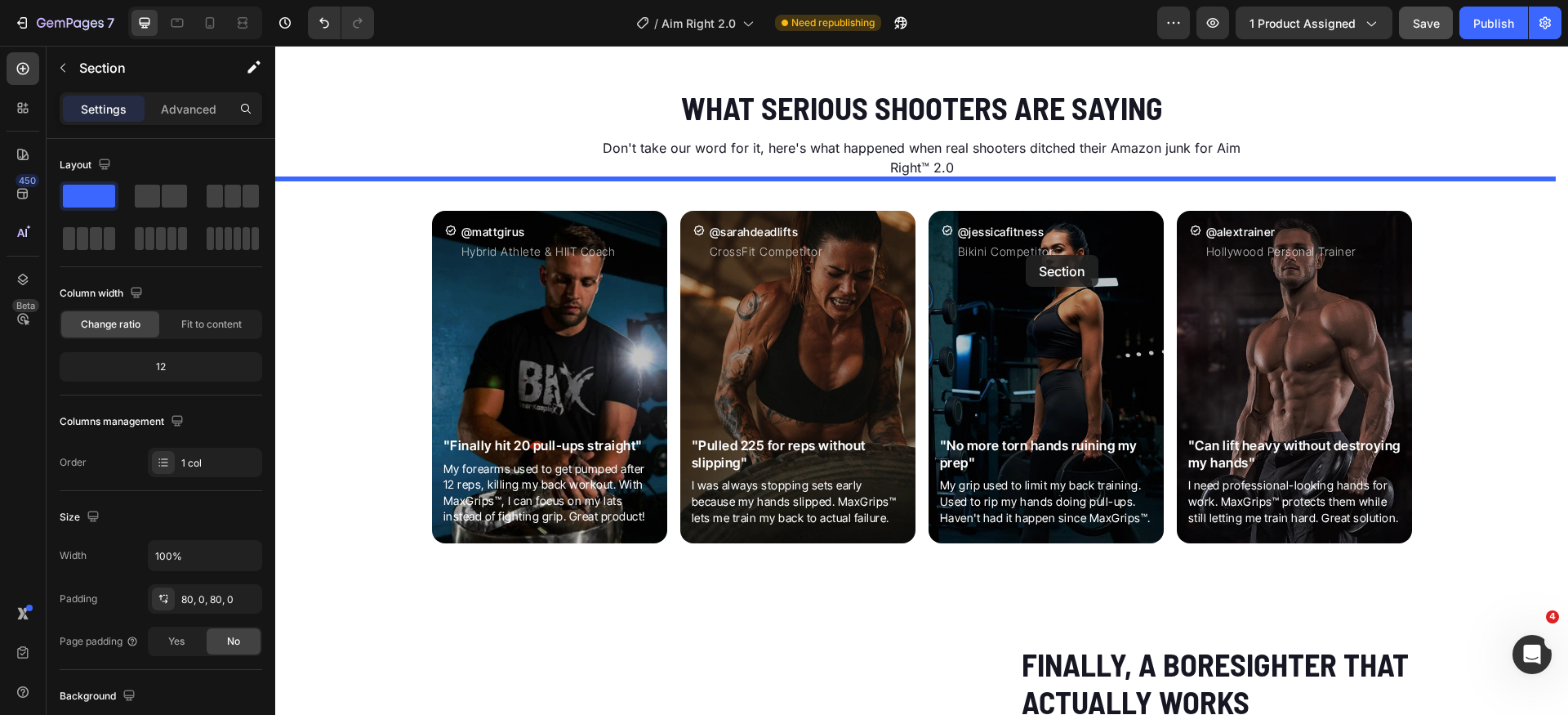
scroll to position [1677, 0]
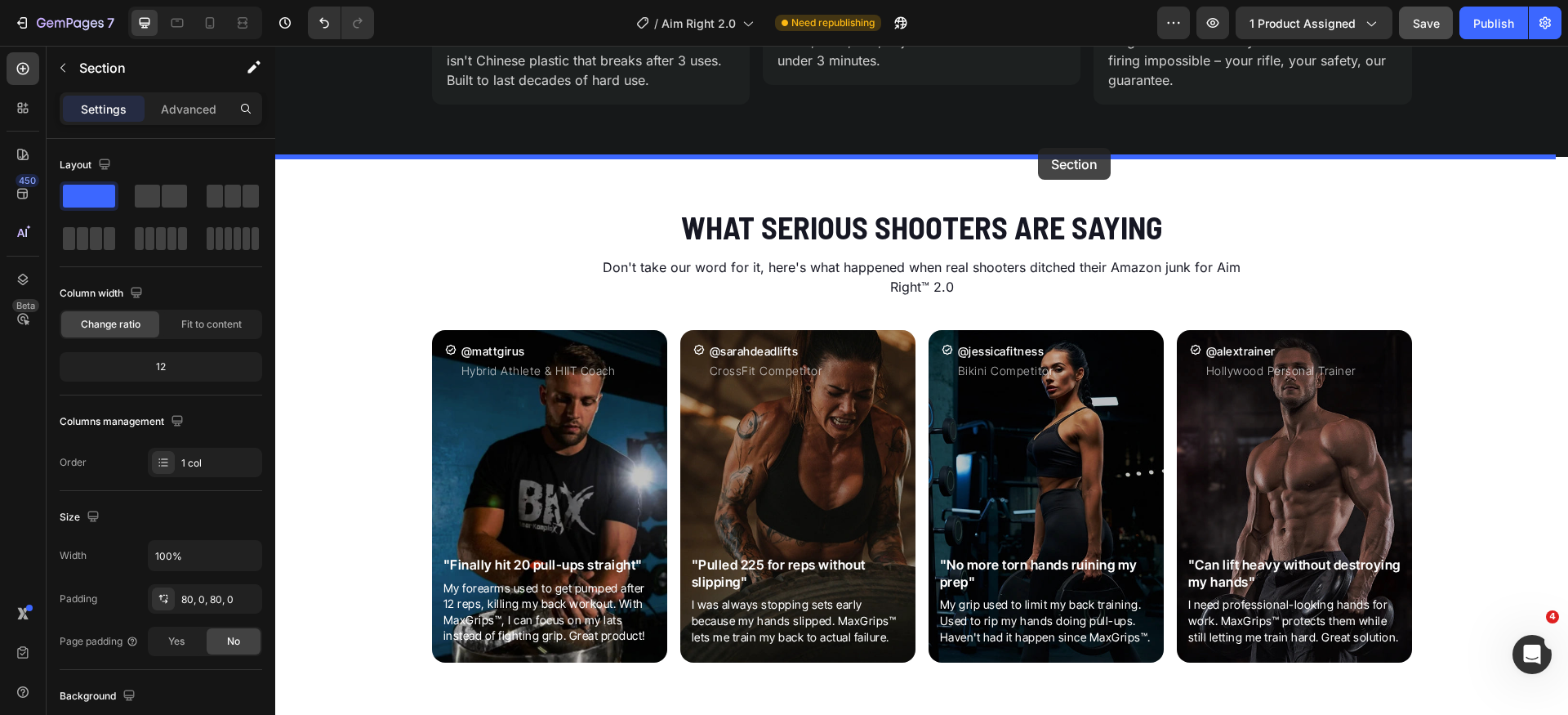
drag, startPoint x: 1249, startPoint y: 474, endPoint x: 1038, endPoint y: 148, distance: 388.3
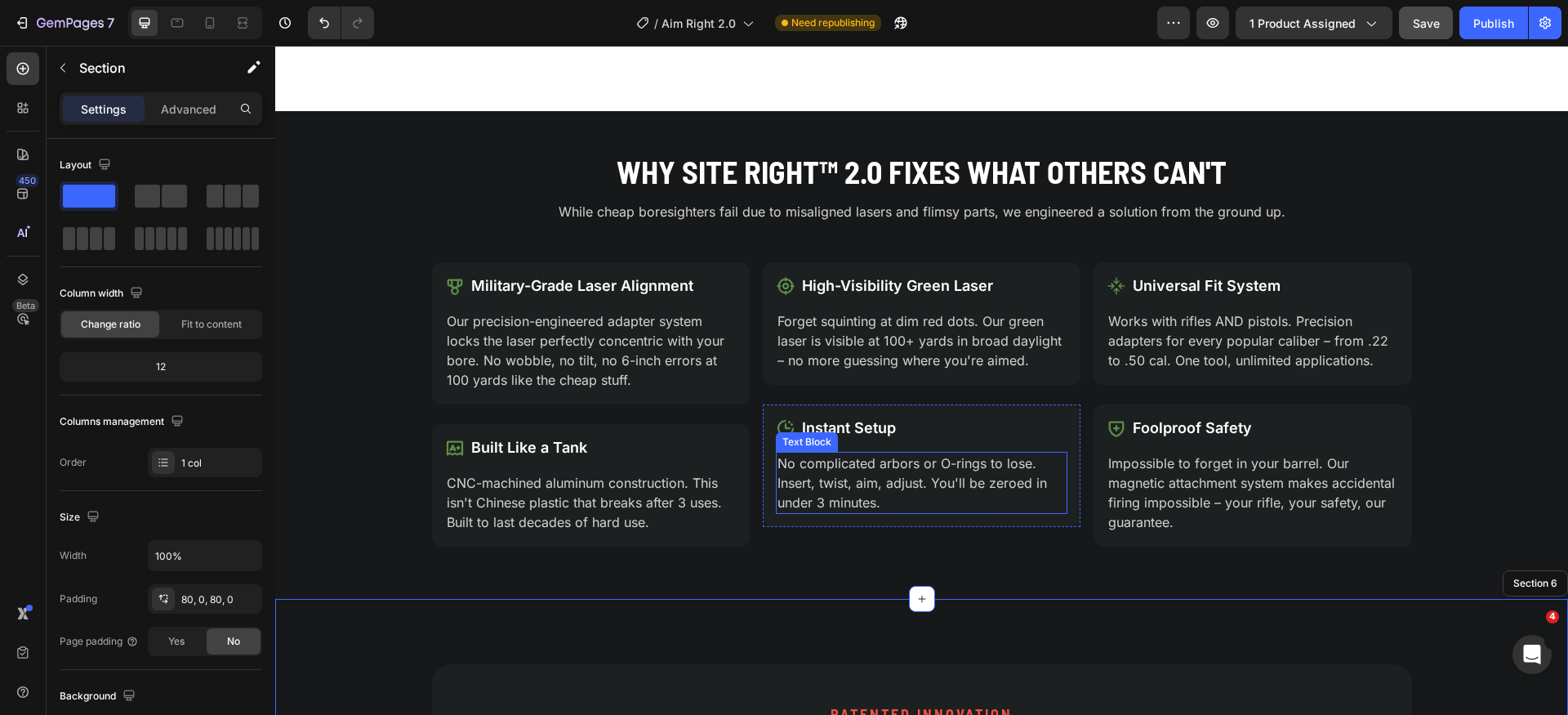
scroll to position [1472, 0]
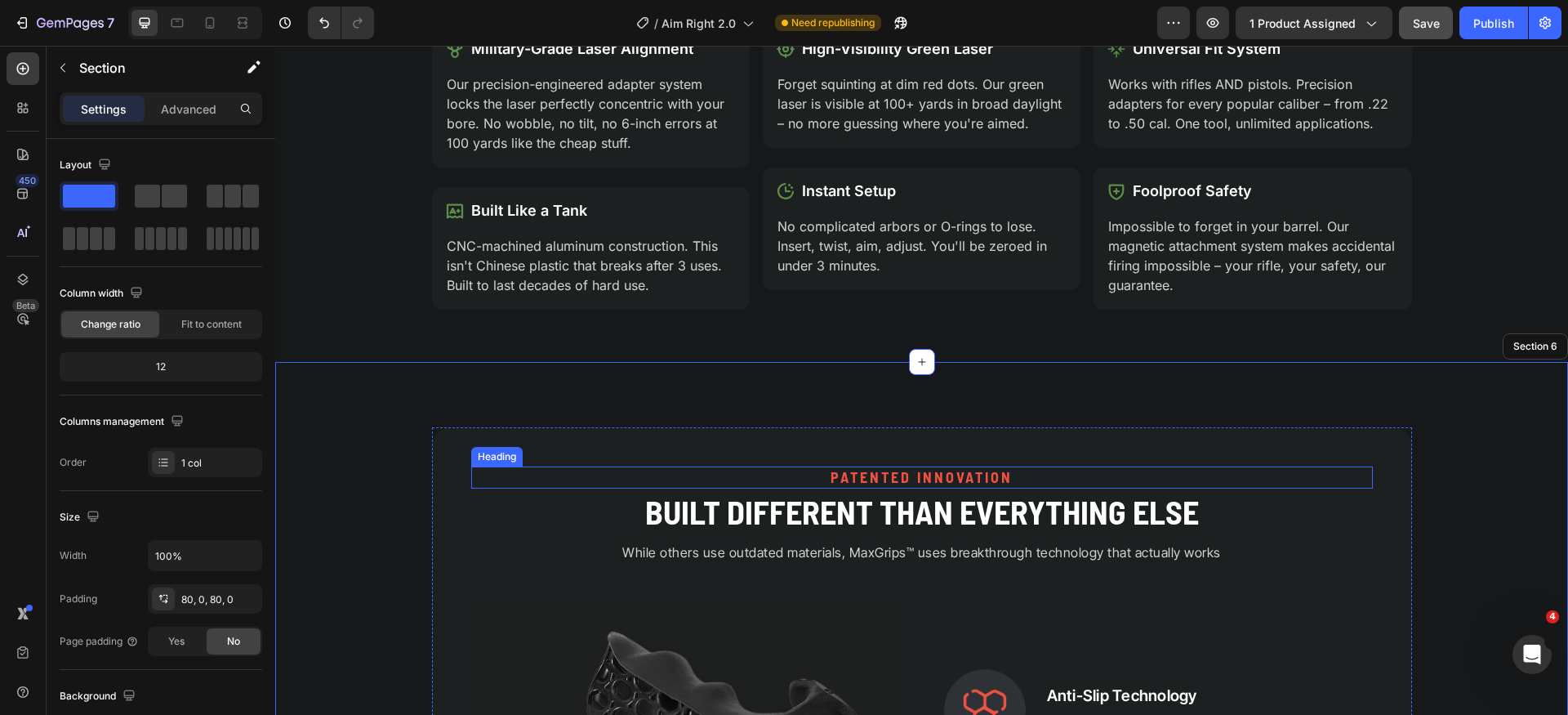
click at [905, 480] on h2 "PATENTED INNOVATION" at bounding box center [922, 478] width 902 height 22
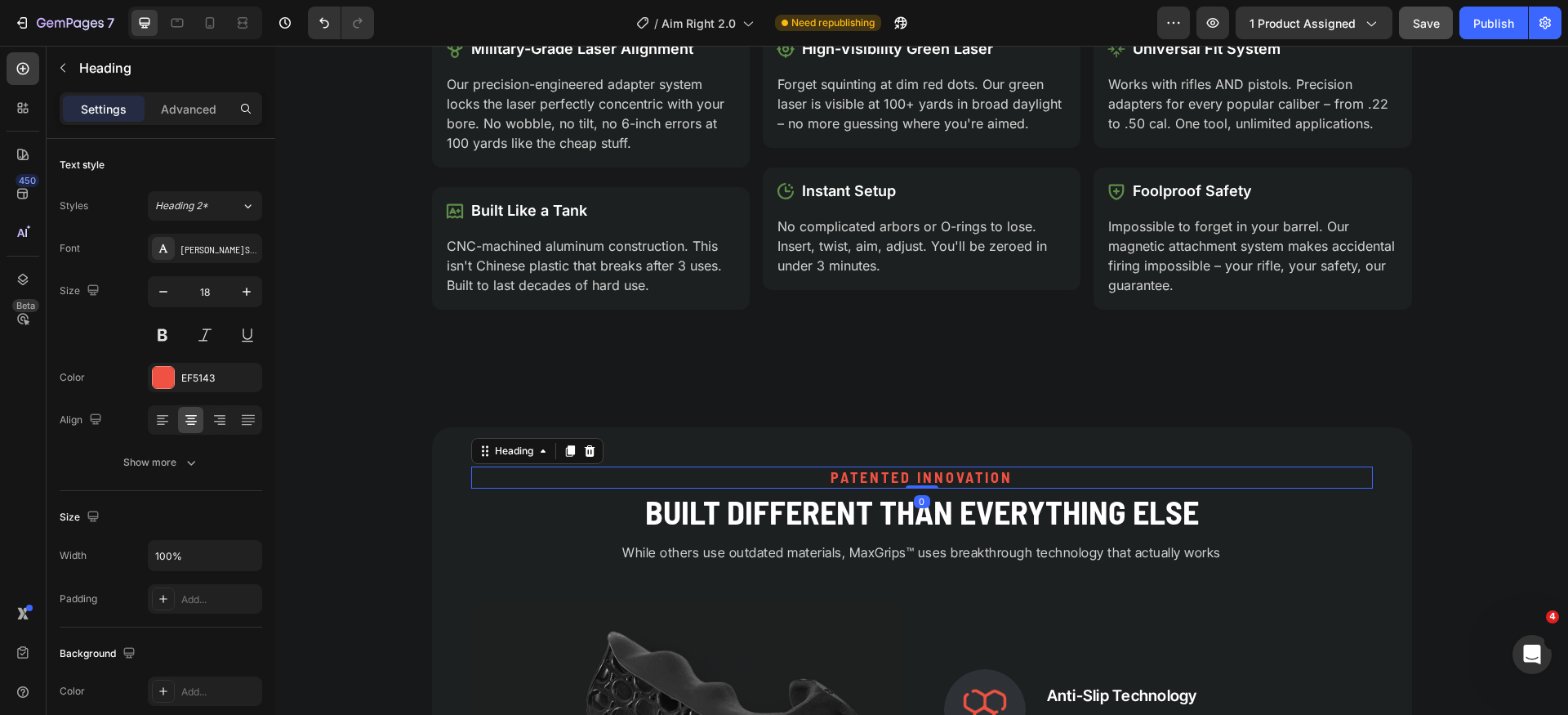
click at [905, 480] on h2 "PATENTED INNOVATION" at bounding box center [922, 478] width 902 height 22
click at [905, 480] on p "PATENTED INNOVATION" at bounding box center [922, 478] width 899 height 19
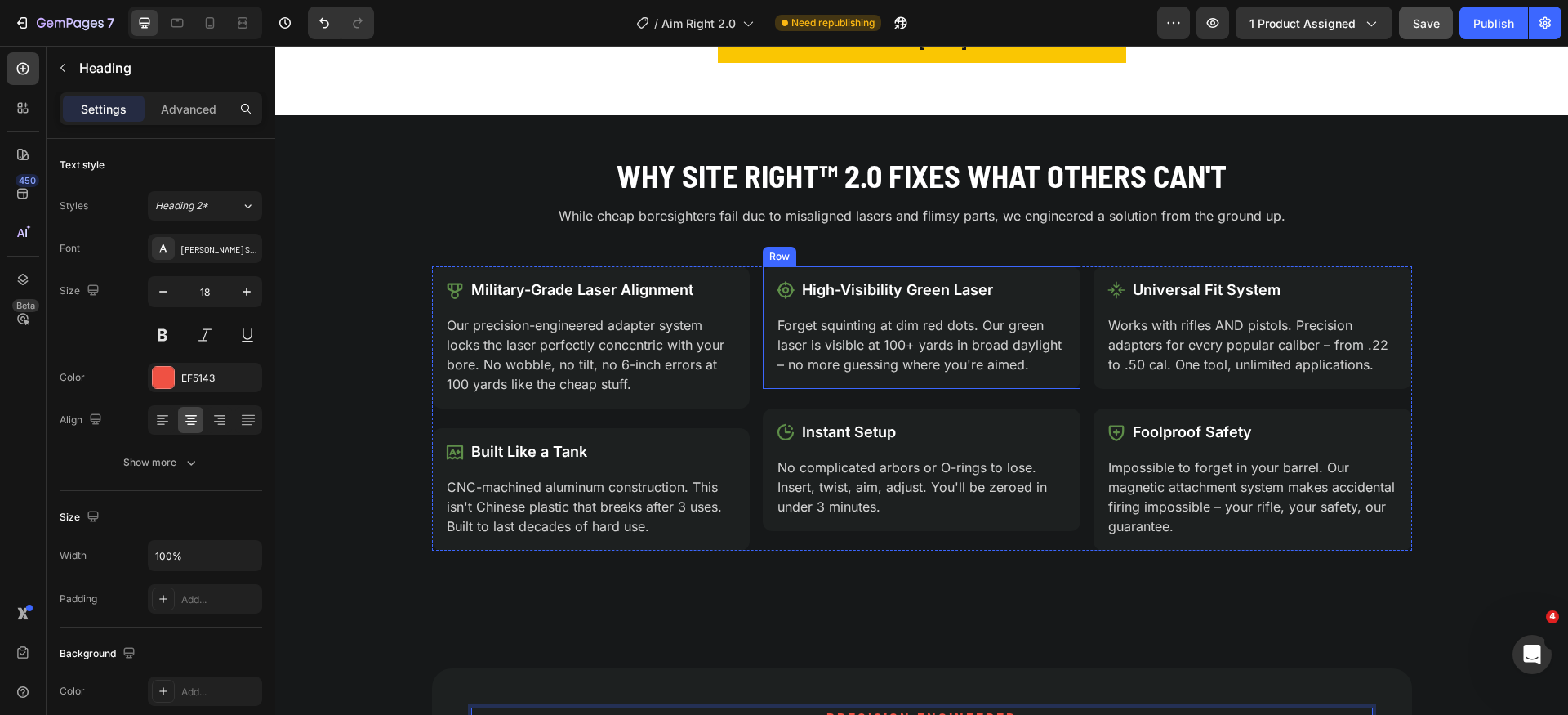
scroll to position [1147, 0]
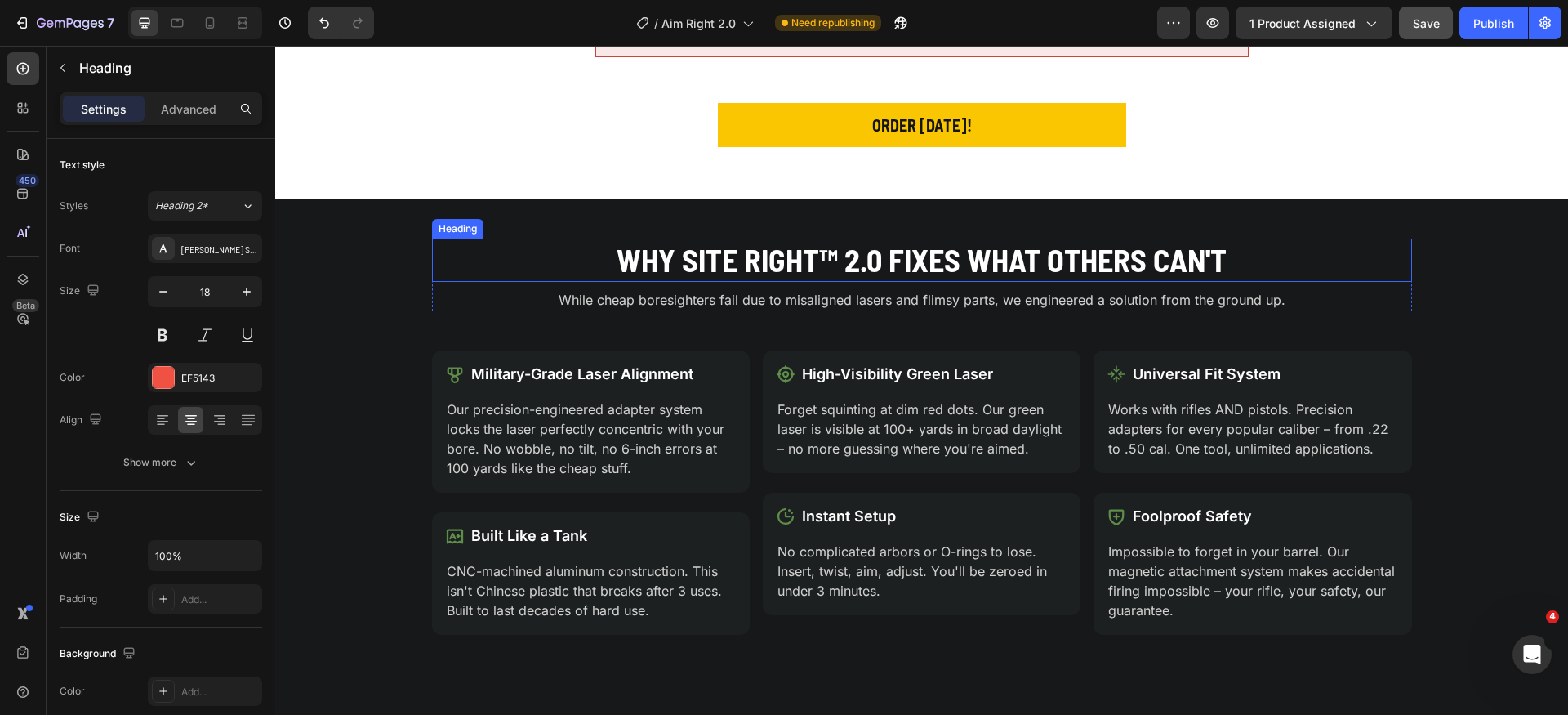
click at [890, 250] on h2 "Why Site Right™ 2.0 Fixes What Others Can't" at bounding box center [922, 260] width 980 height 43
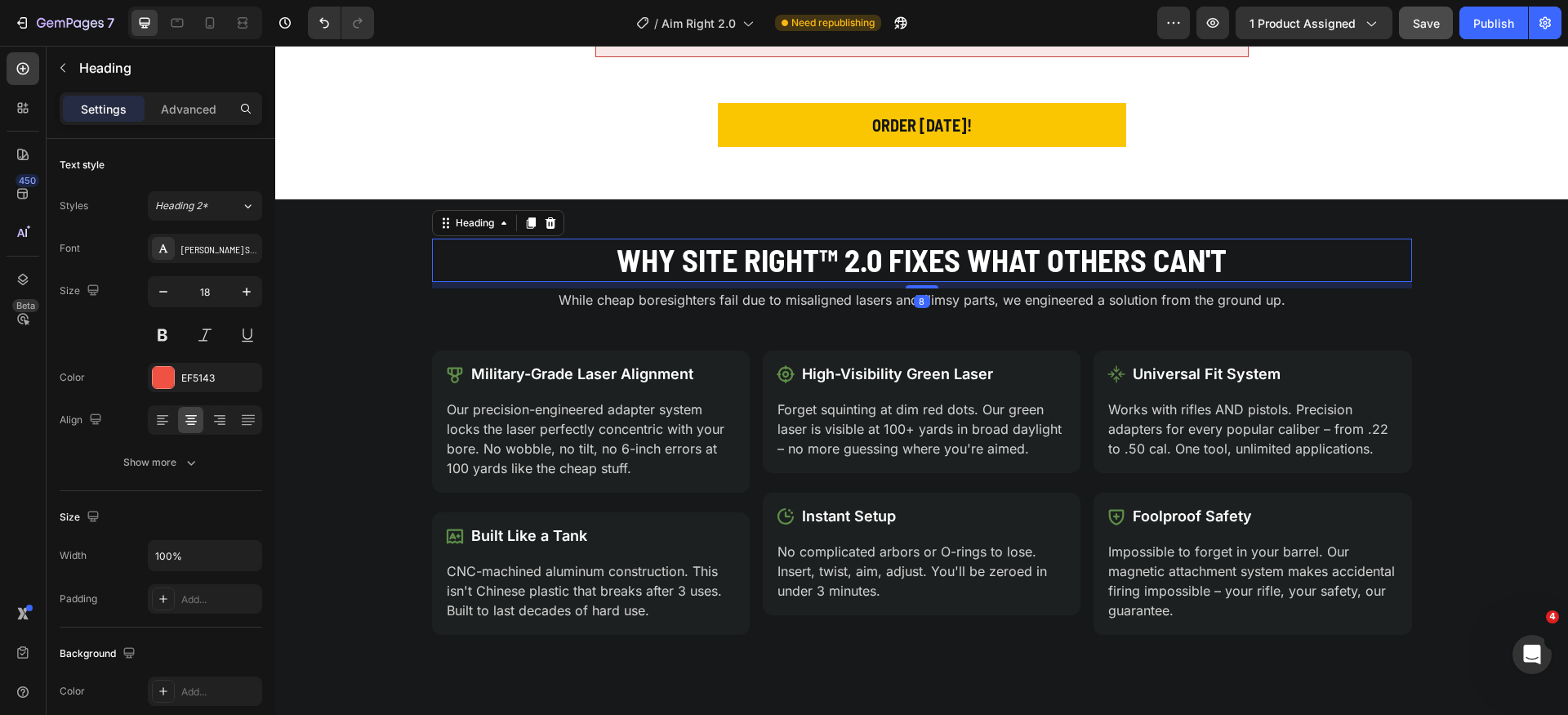
click at [890, 250] on h2 "Why Site Right™ 2.0 Fixes What Others Can't" at bounding box center [922, 260] width 980 height 43
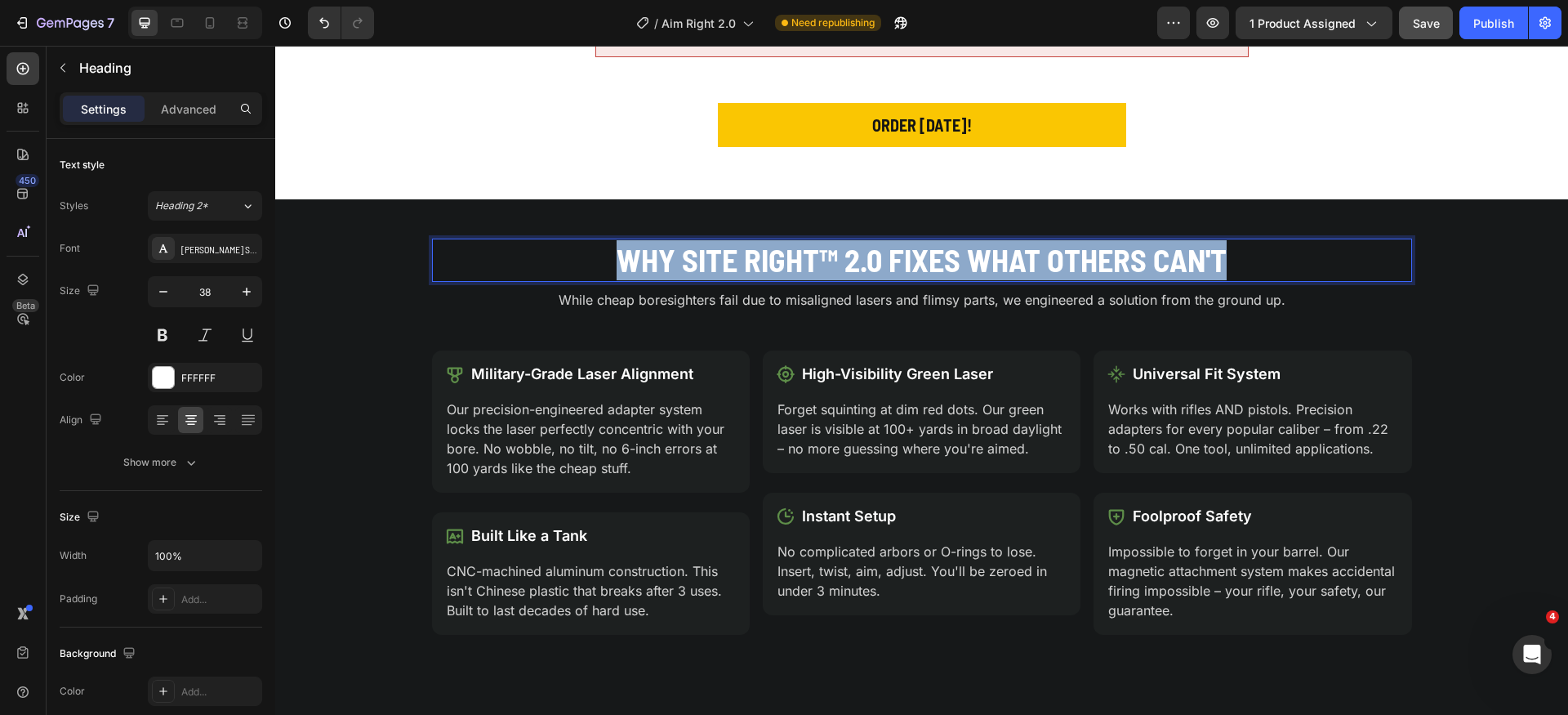
click at [890, 250] on p "Why Site Right™ 2.0 Fixes What Others Can't" at bounding box center [922, 261] width 977 height 40
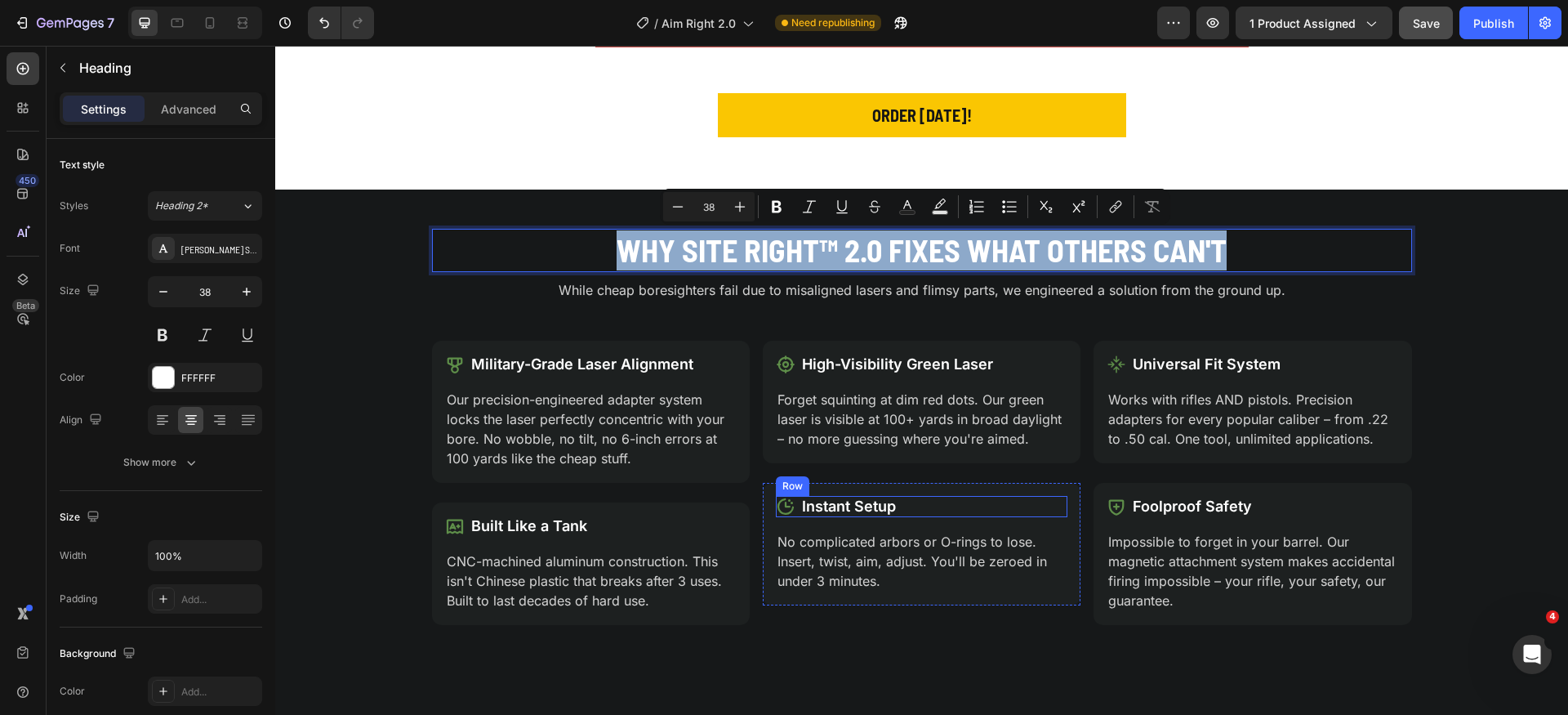
scroll to position [1439, 0]
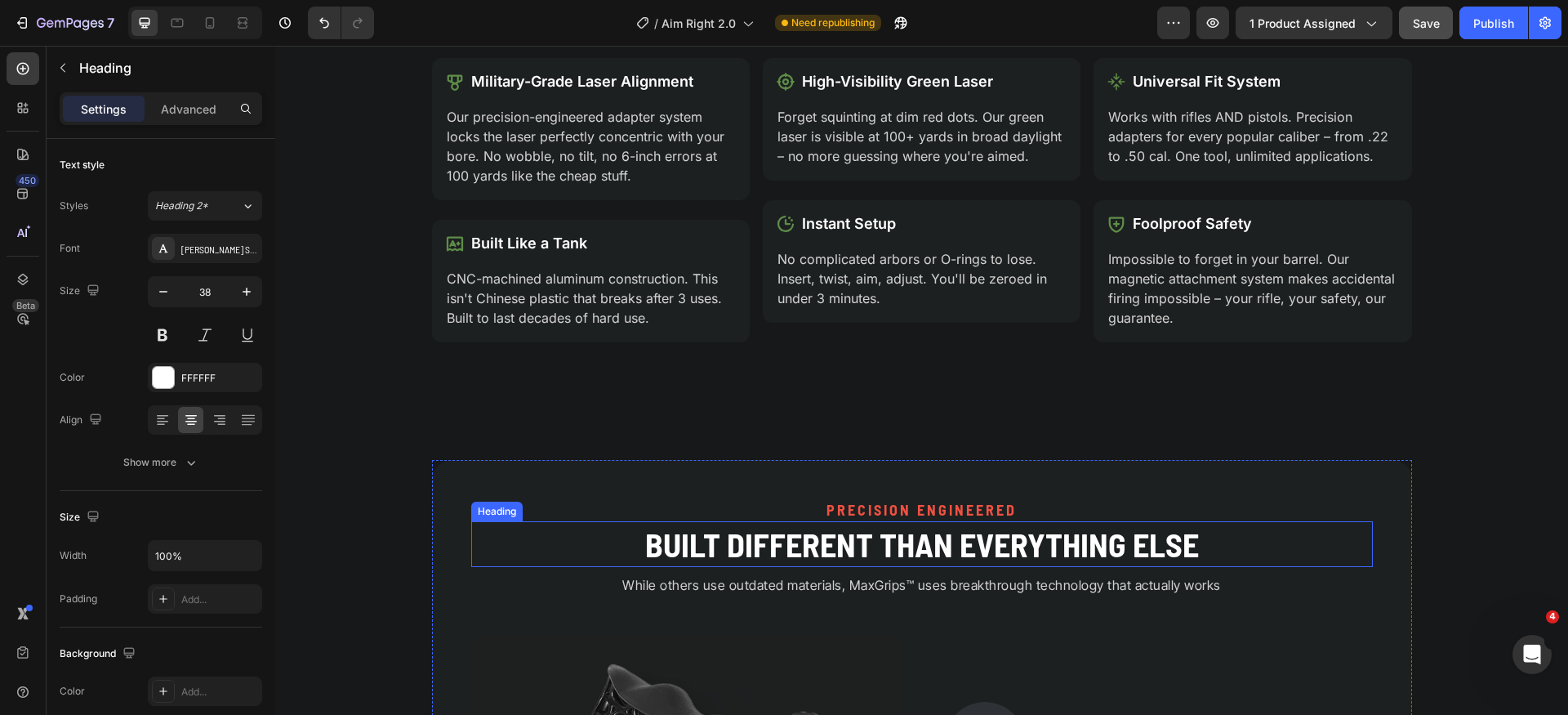
click at [946, 543] on h2 "Built Different Than Everything Else" at bounding box center [922, 544] width 902 height 45
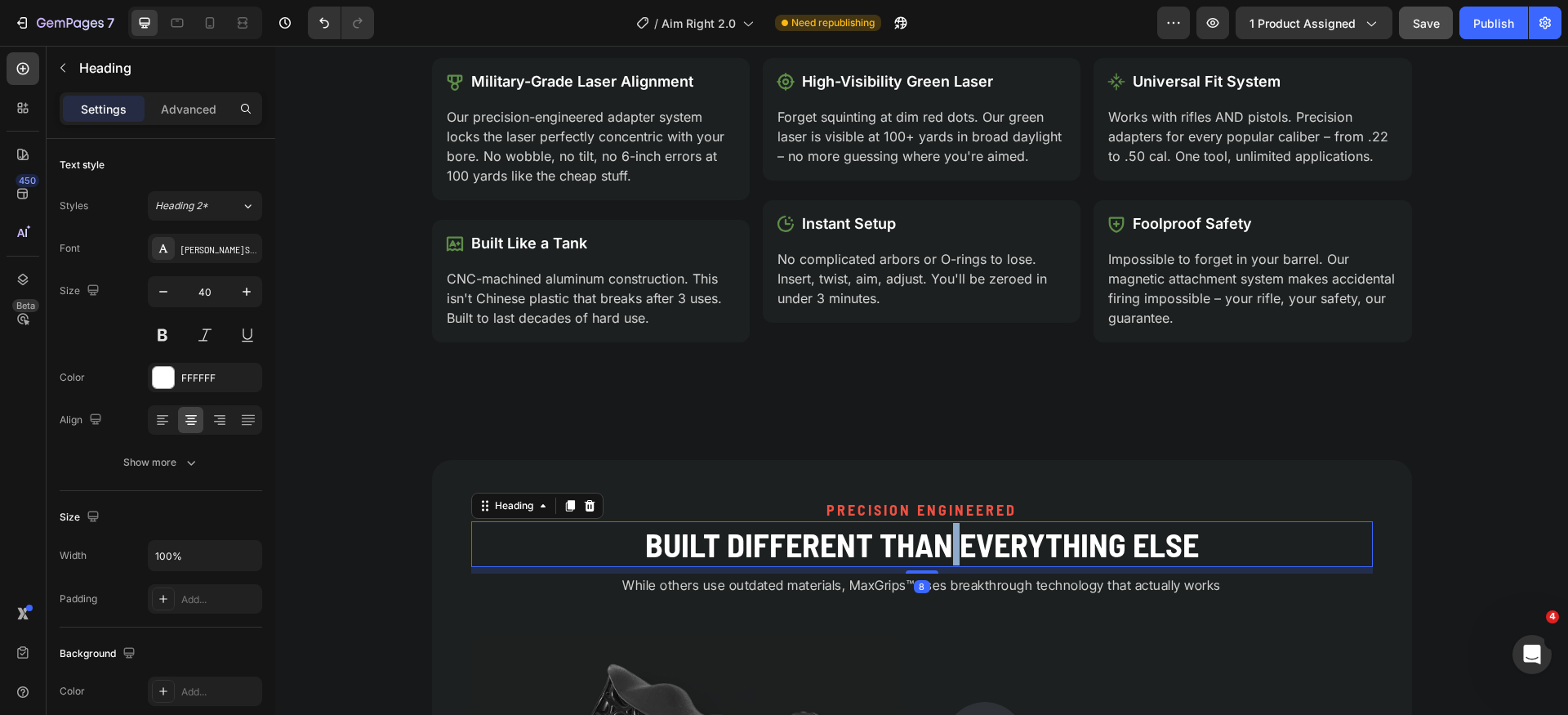
click at [946, 543] on h2 "Built Different Than Everything Else" at bounding box center [922, 544] width 902 height 45
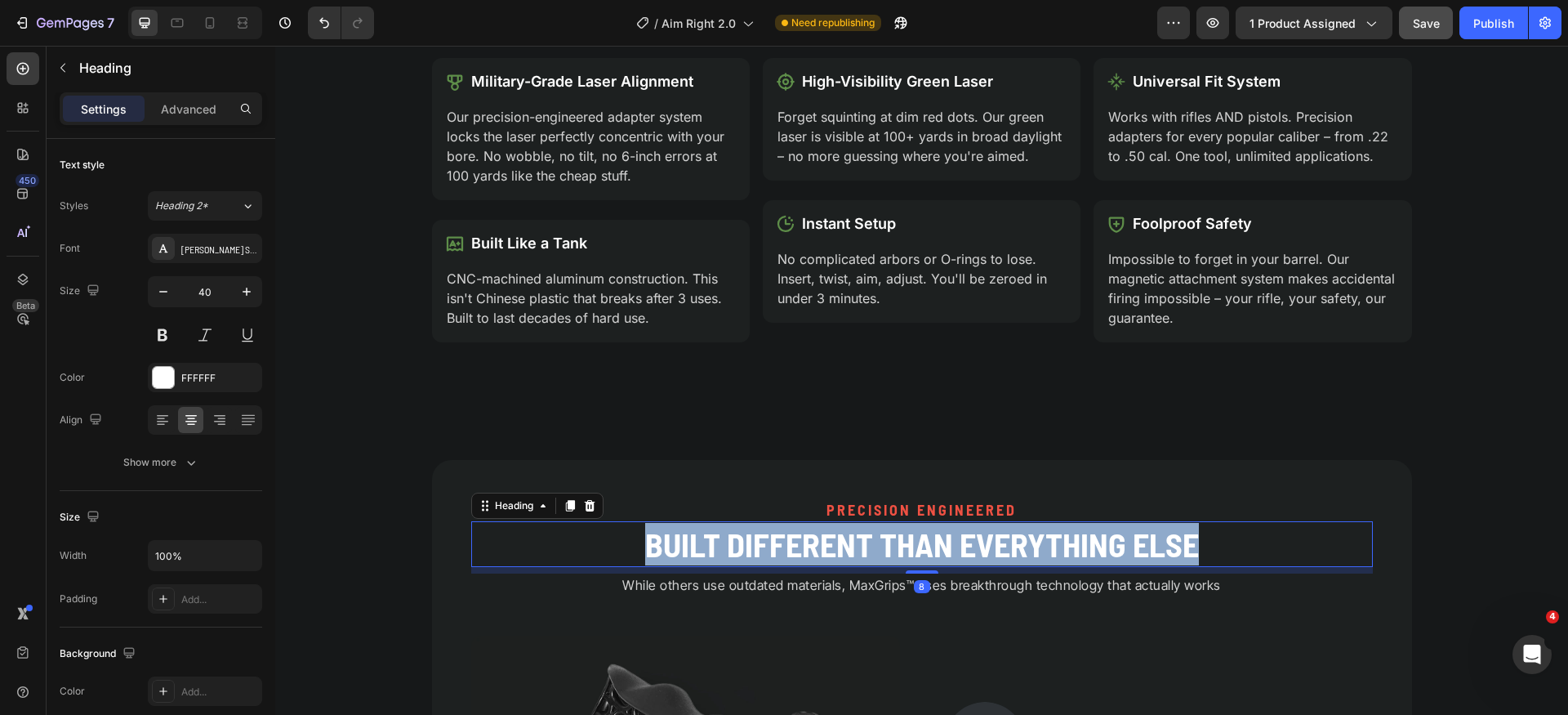
click at [946, 543] on p "Built Different Than Everything Else" at bounding box center [922, 544] width 899 height 43
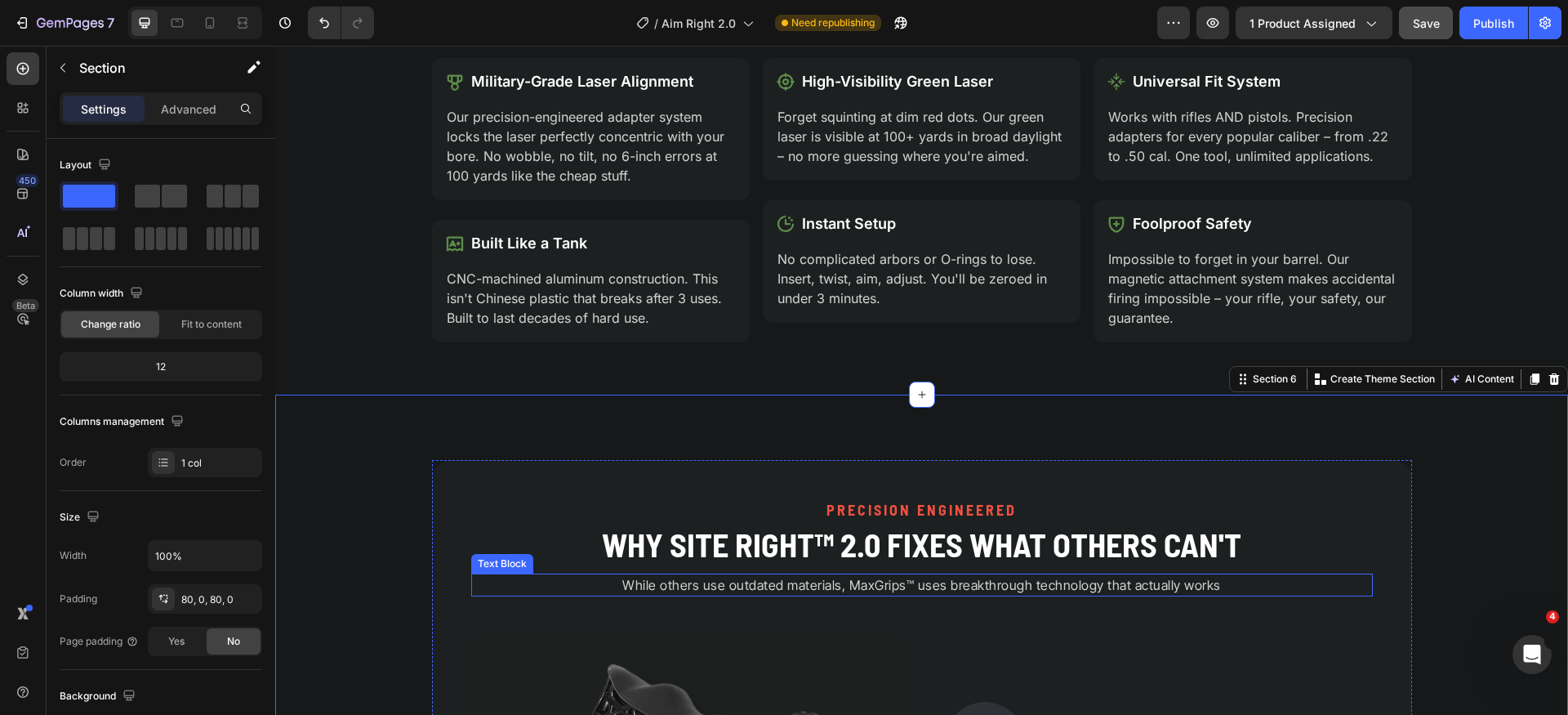
scroll to position [1450, 0]
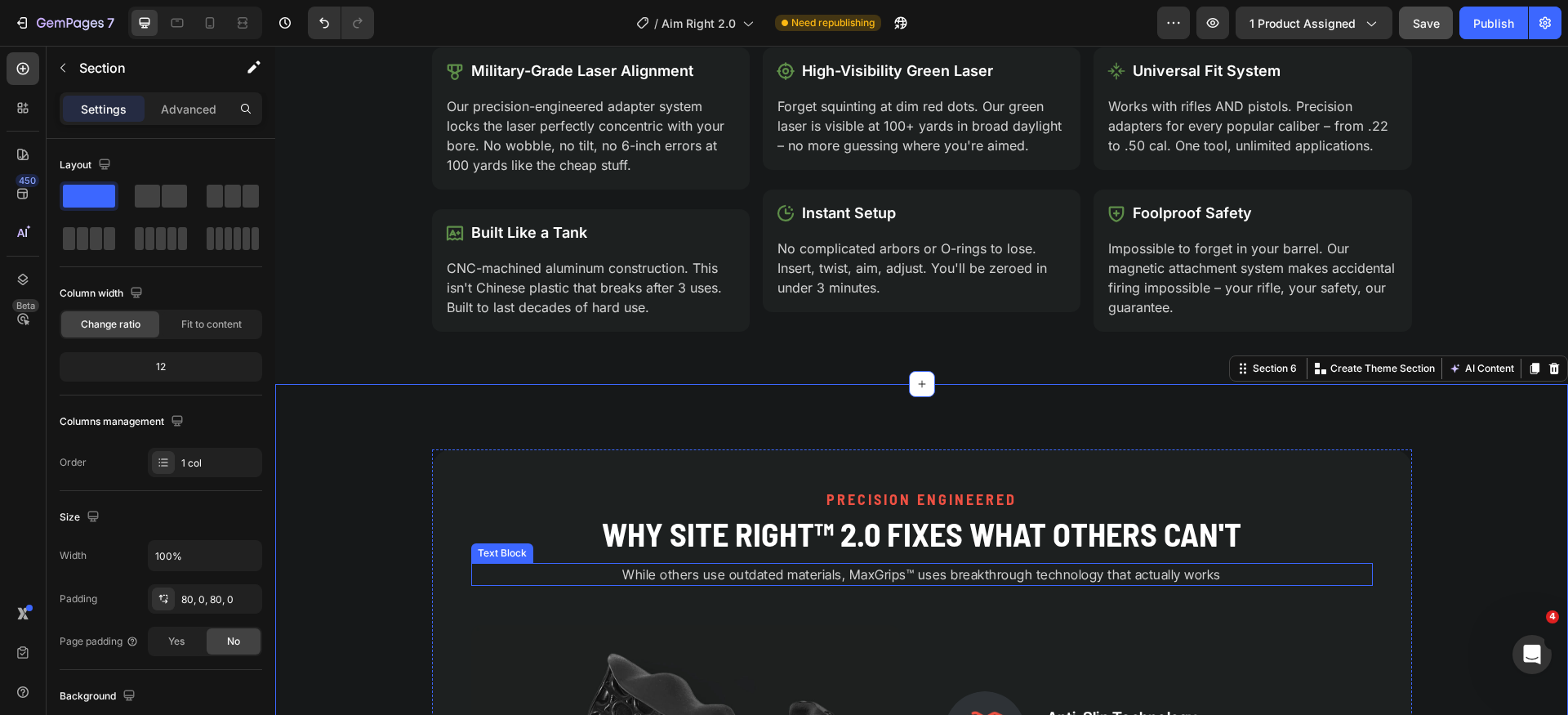
click at [954, 574] on p "While others use outdated materials, MaxGrips™ uses breakthrough technology tha…" at bounding box center [922, 574] width 899 height 19
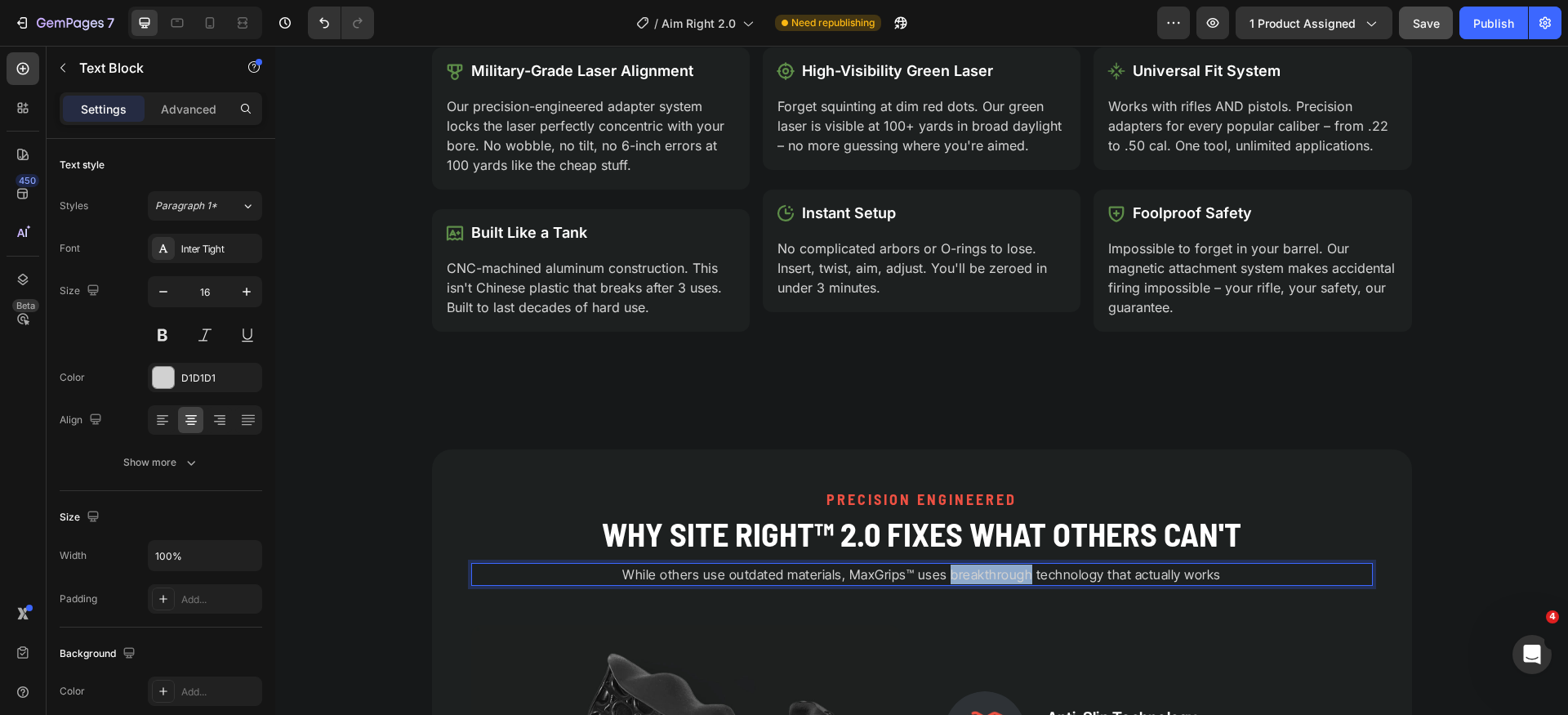
click at [954, 574] on p "While others use outdated materials, MaxGrips™ uses breakthrough technology tha…" at bounding box center [922, 574] width 899 height 19
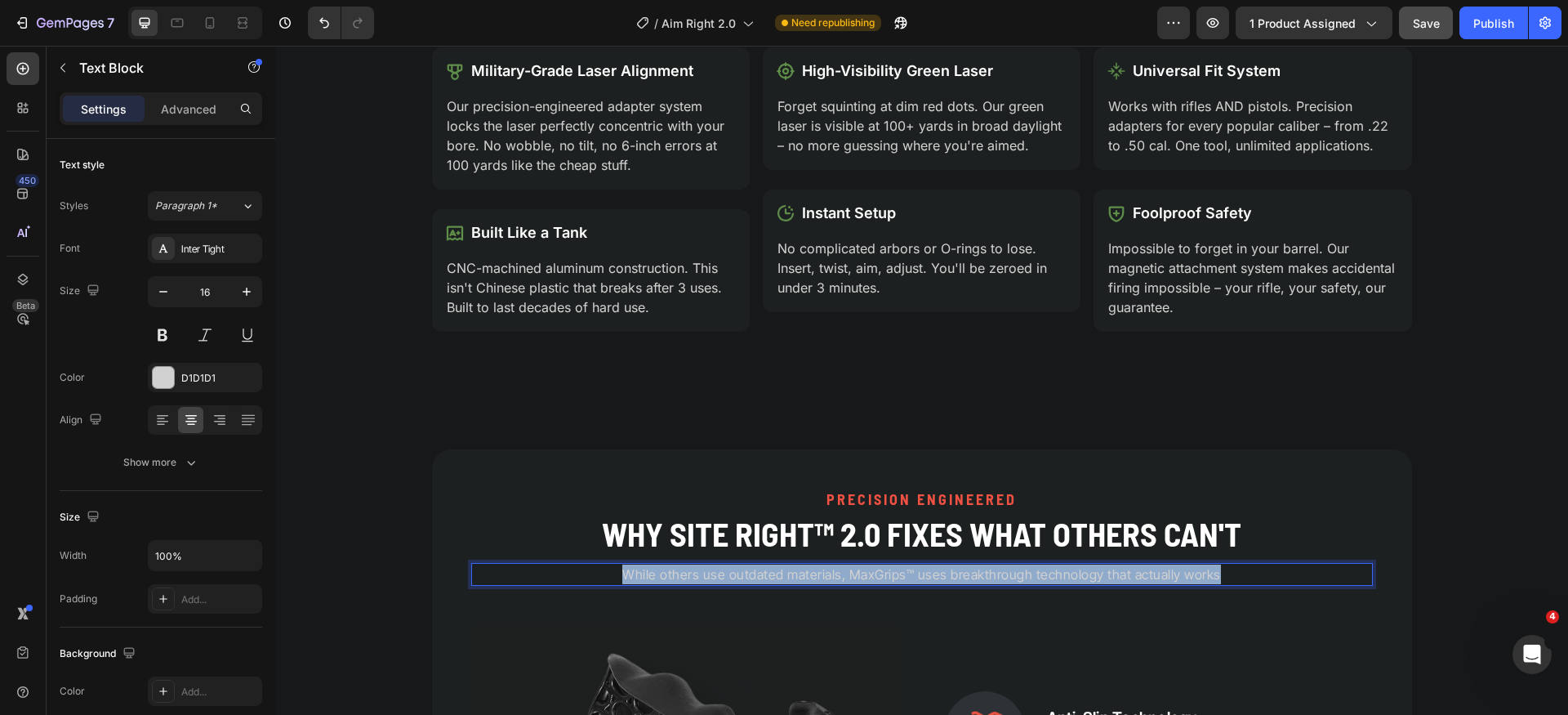
click at [954, 574] on p "While others use outdated materials, MaxGrips™ uses breakthrough technology tha…" at bounding box center [922, 574] width 899 height 19
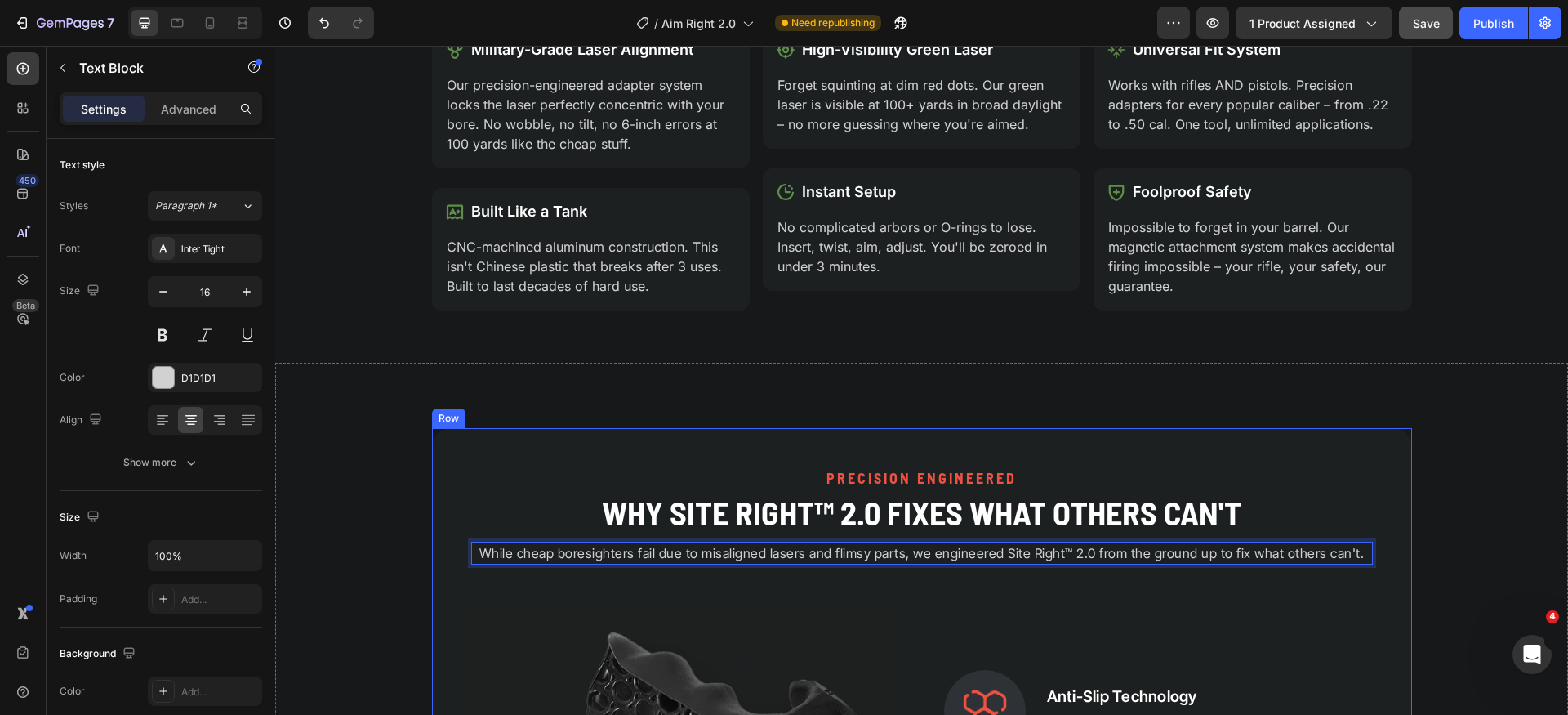
scroll to position [1492, 0]
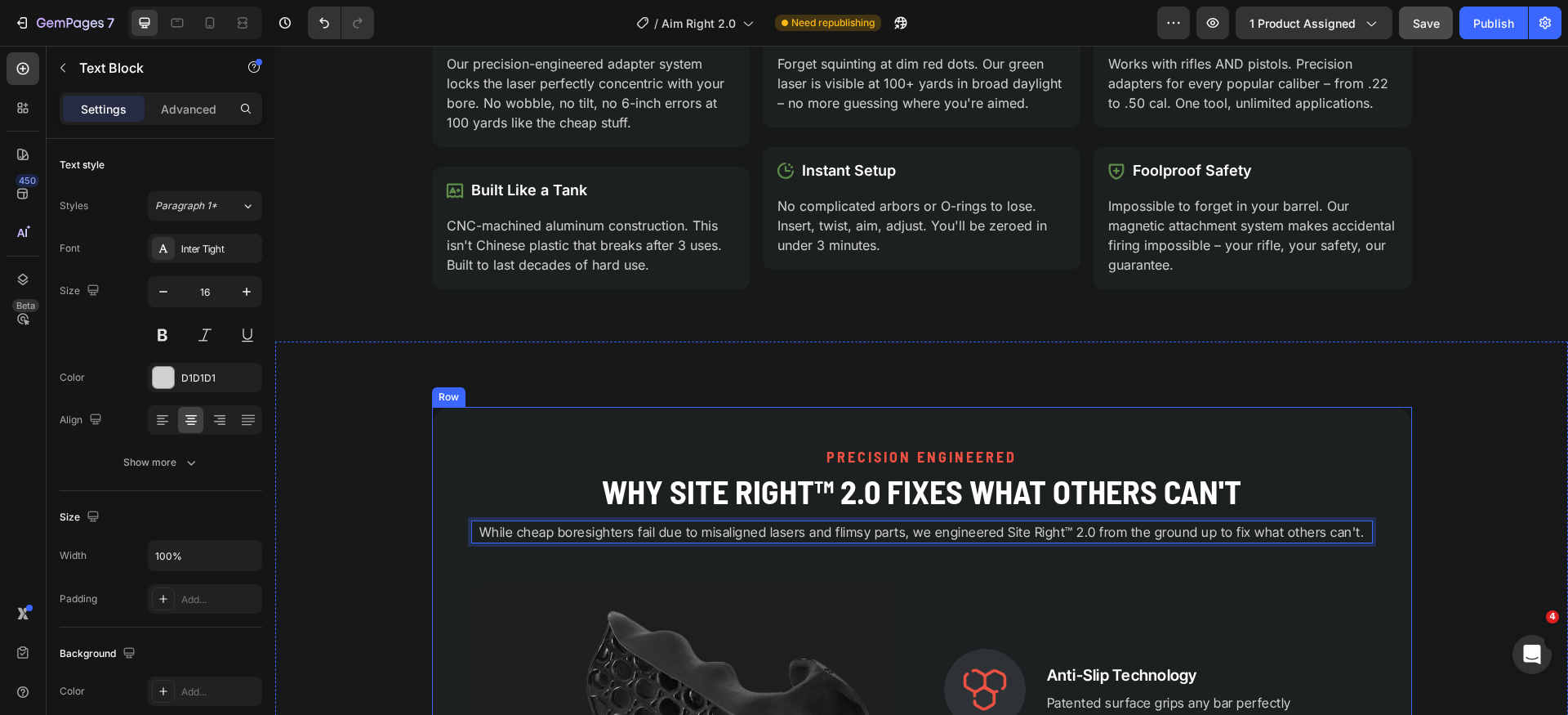
click at [1107, 576] on div "PRECISION ENGINEERED Heading Why Site Right™ 2.0 Fixes What Others Can't Headin…" at bounding box center [922, 728] width 902 height 565
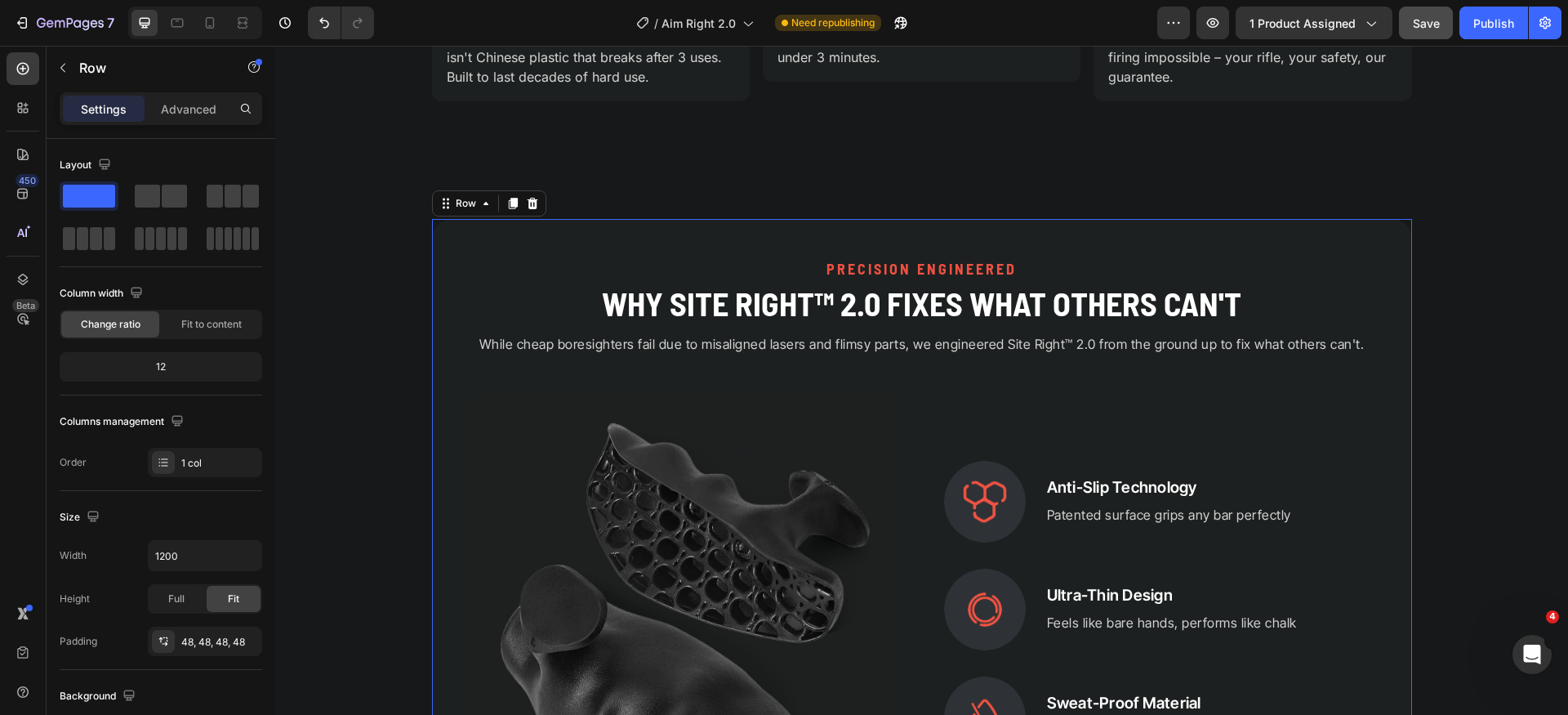
scroll to position [1765, 0]
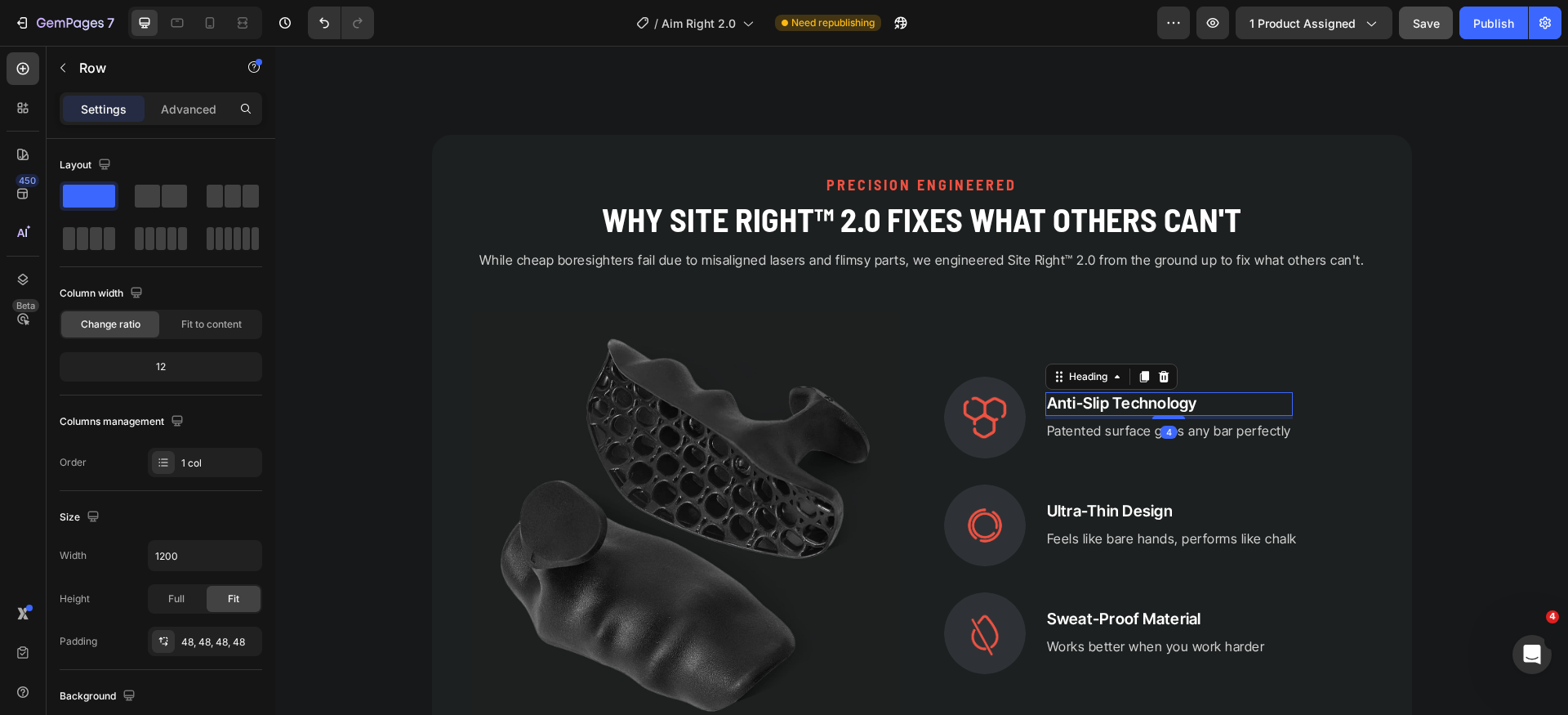
click at [1115, 397] on h2 "Anti-Slip Technology" at bounding box center [1169, 404] width 247 height 24
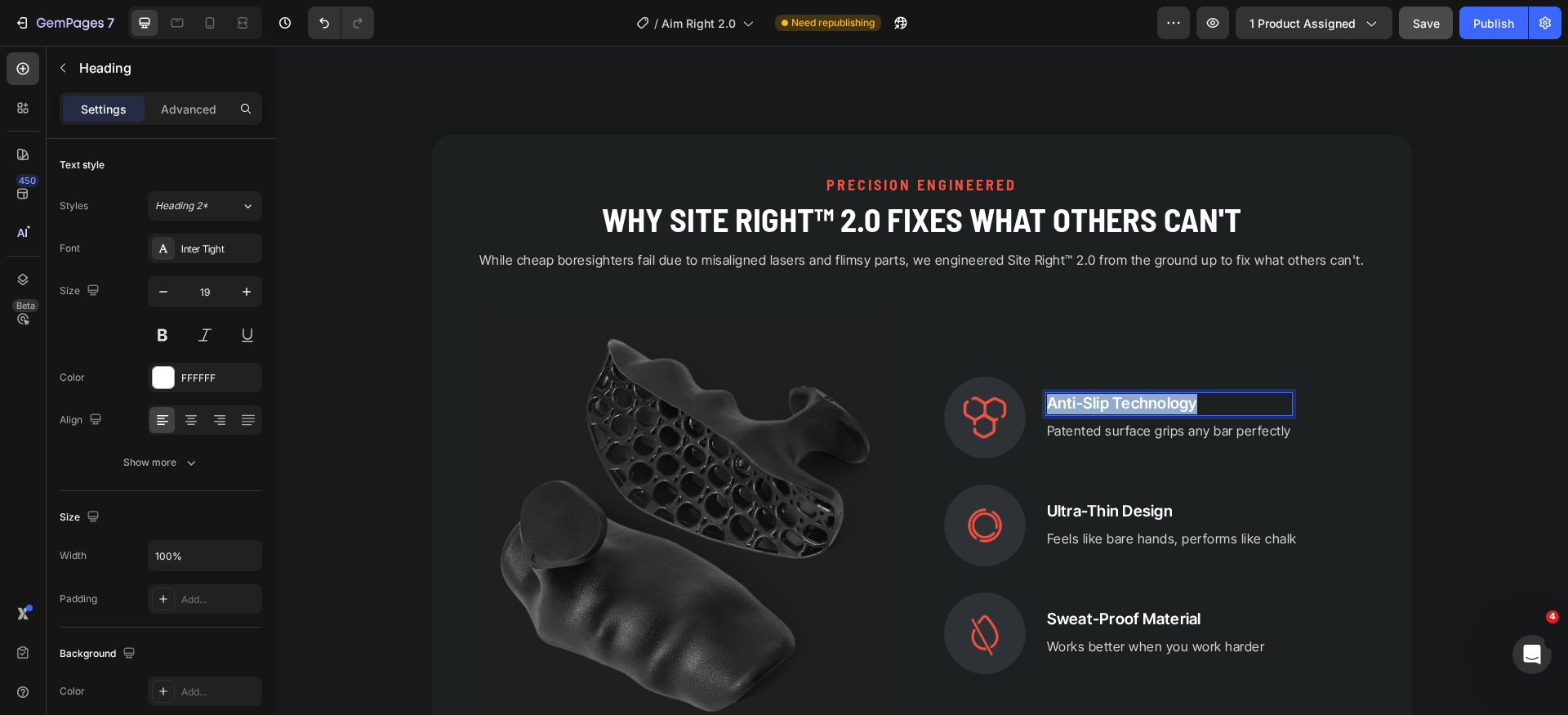
click at [1115, 397] on p "Anti-Slip Technology" at bounding box center [1169, 404] width 245 height 20
click at [1127, 431] on p "Patented surface grips any bar perfectly" at bounding box center [1169, 430] width 245 height 19
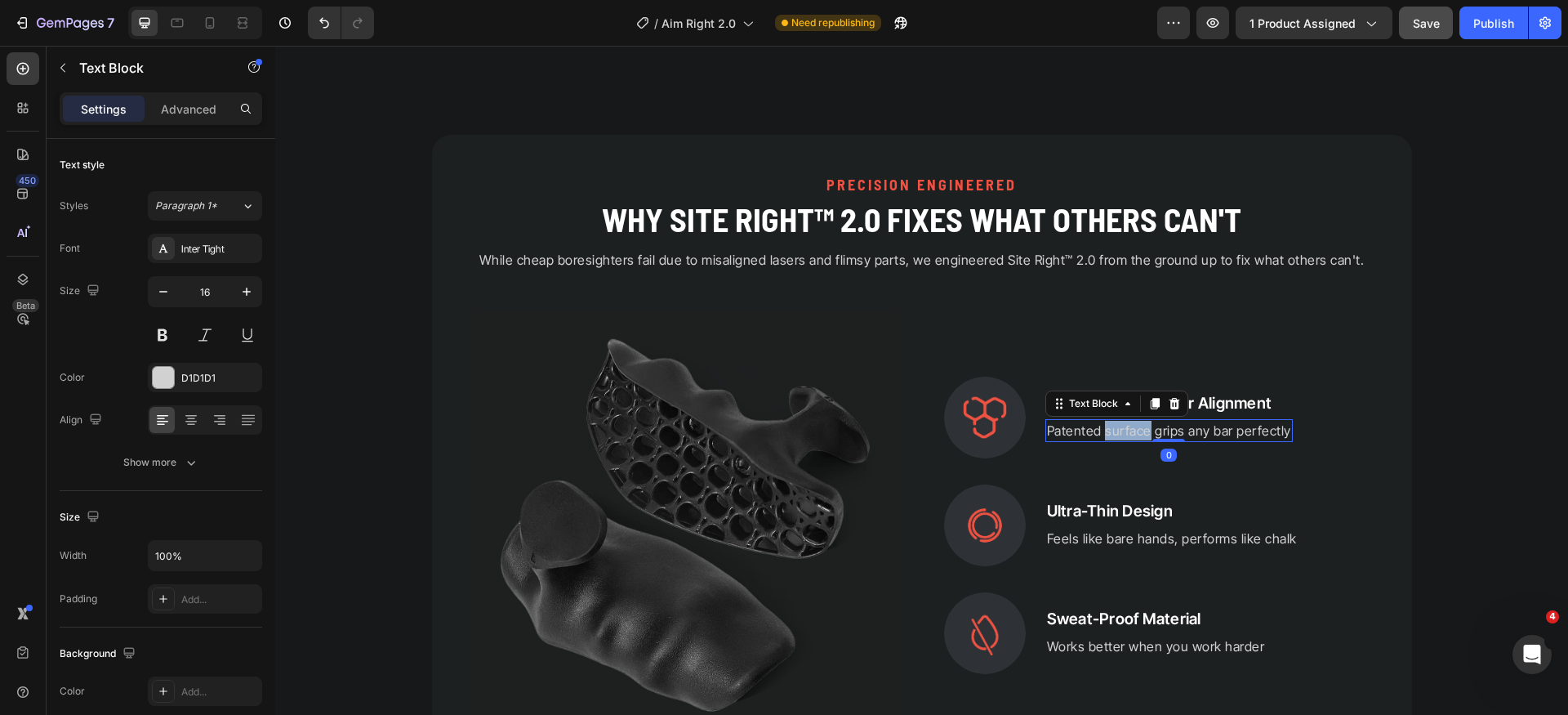
click at [1127, 431] on p "Patented surface grips any bar perfectly" at bounding box center [1169, 430] width 245 height 19
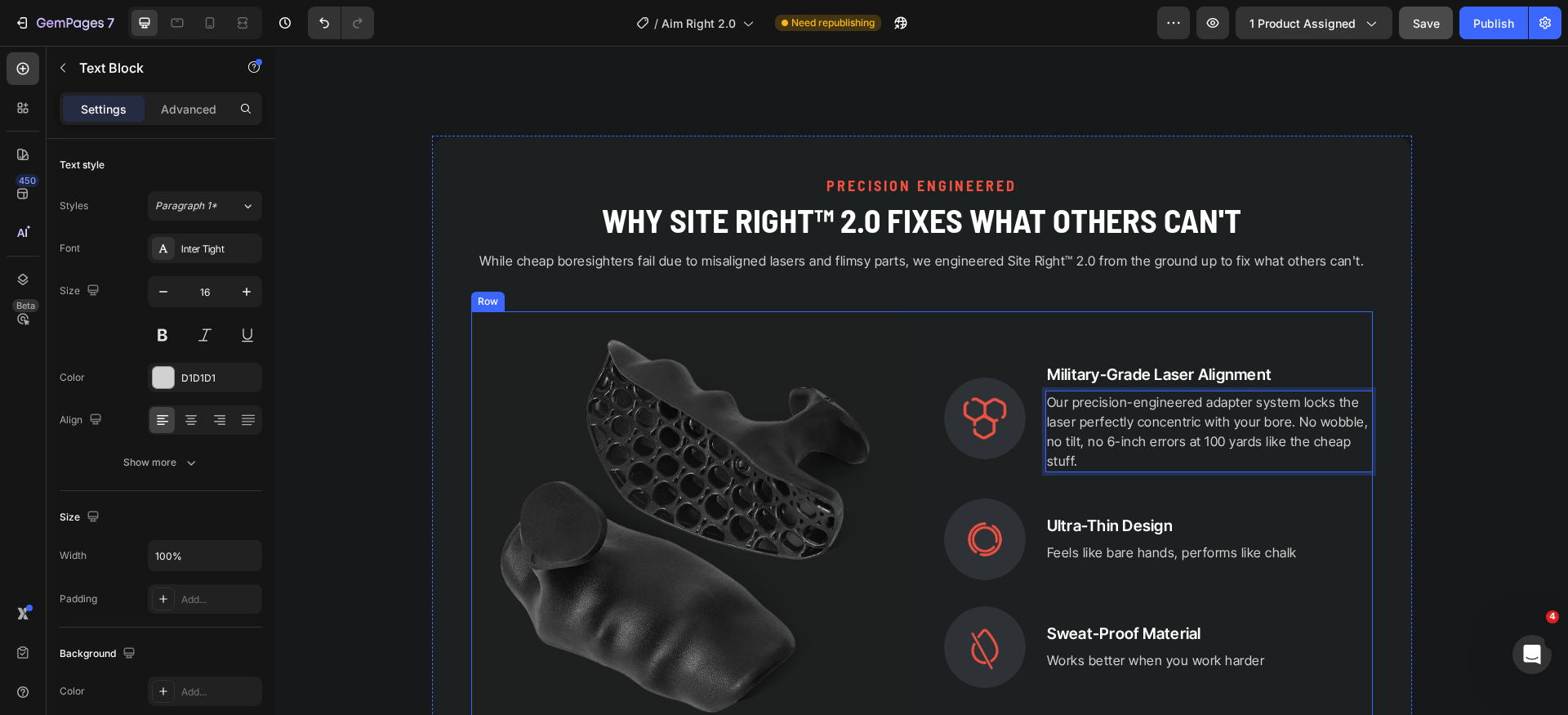
scroll to position [1785, 0]
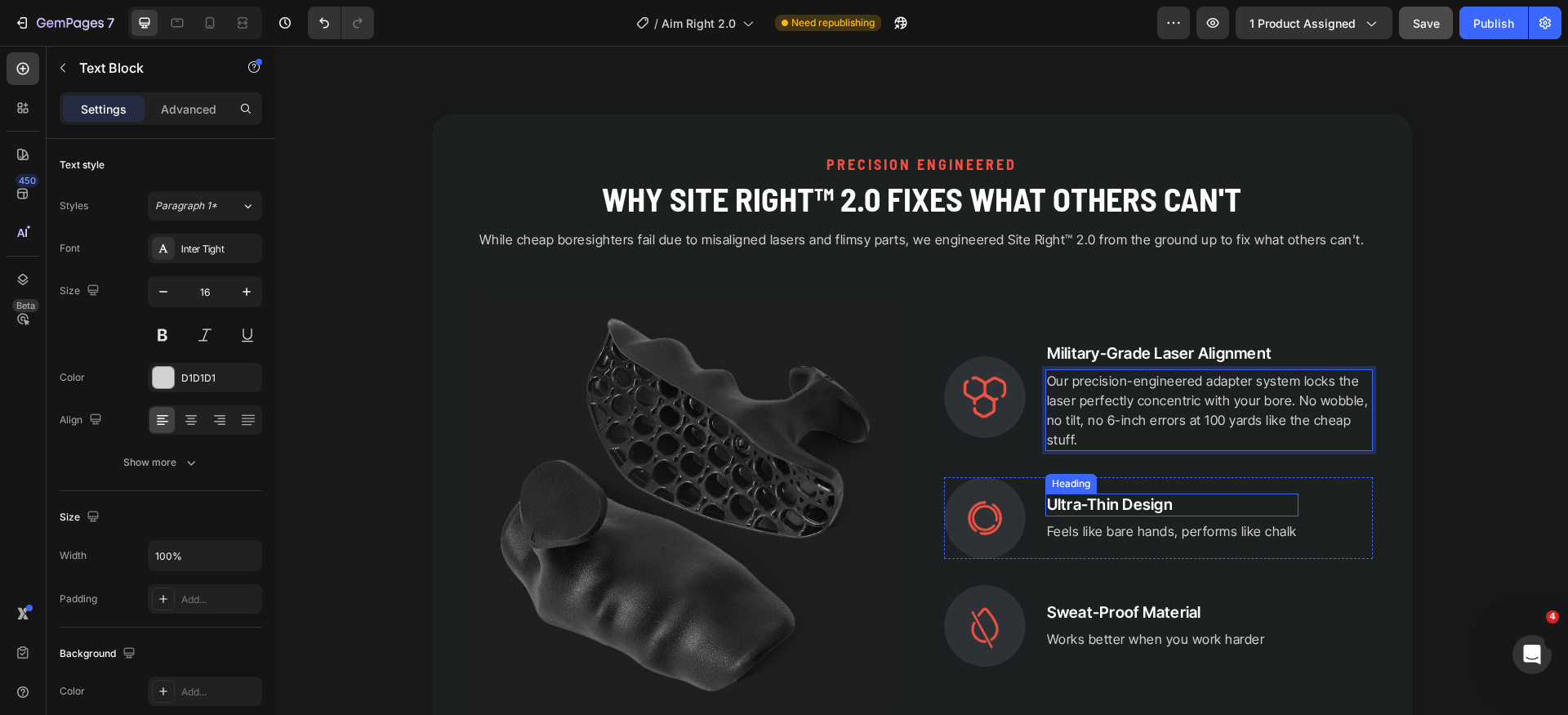
click at [1122, 506] on h2 "Ultra-Thin Design" at bounding box center [1172, 506] width 253 height 24
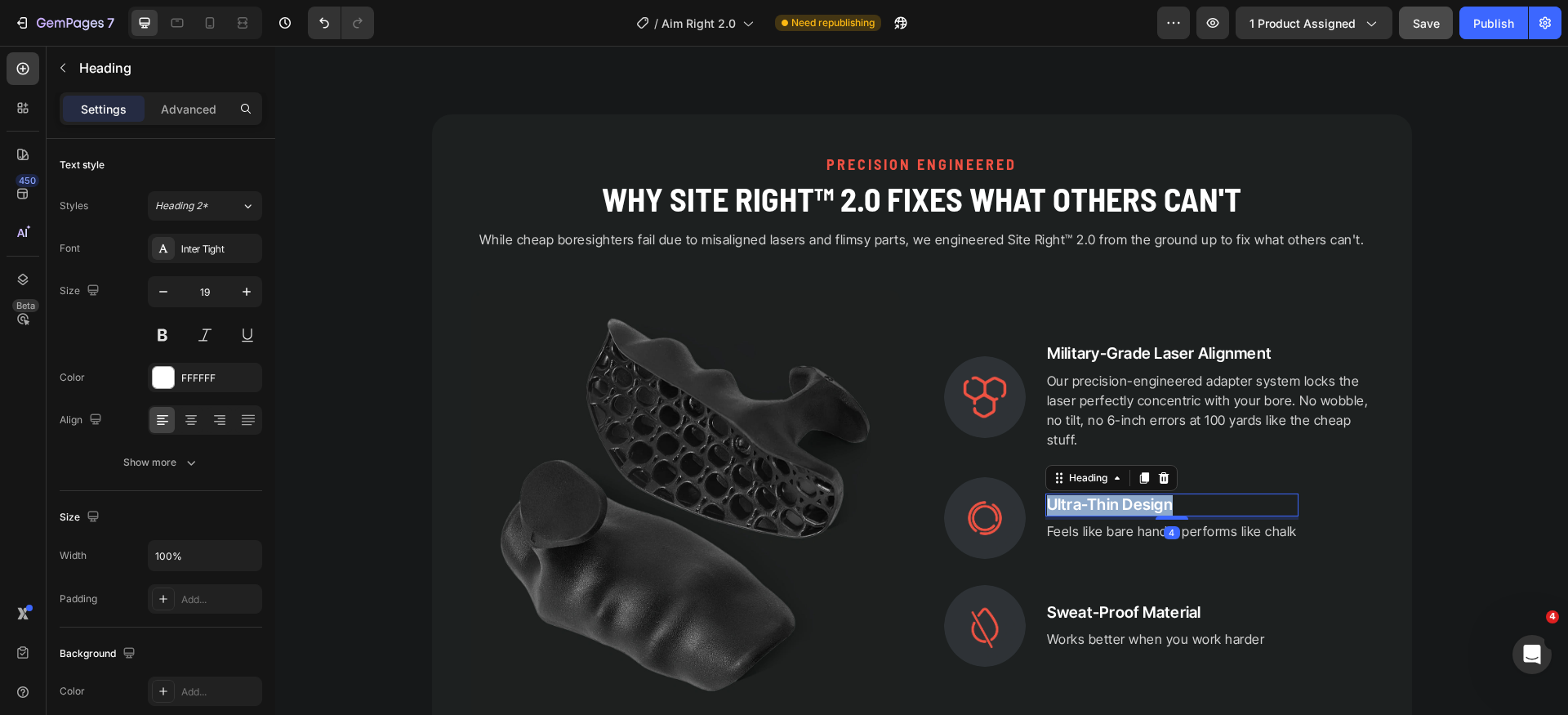
click at [1122, 506] on p "Ultra-Thin Design" at bounding box center [1172, 506] width 250 height 20
click at [1159, 532] on p "Feels like bare hands, performs like chalk" at bounding box center [1172, 531] width 250 height 19
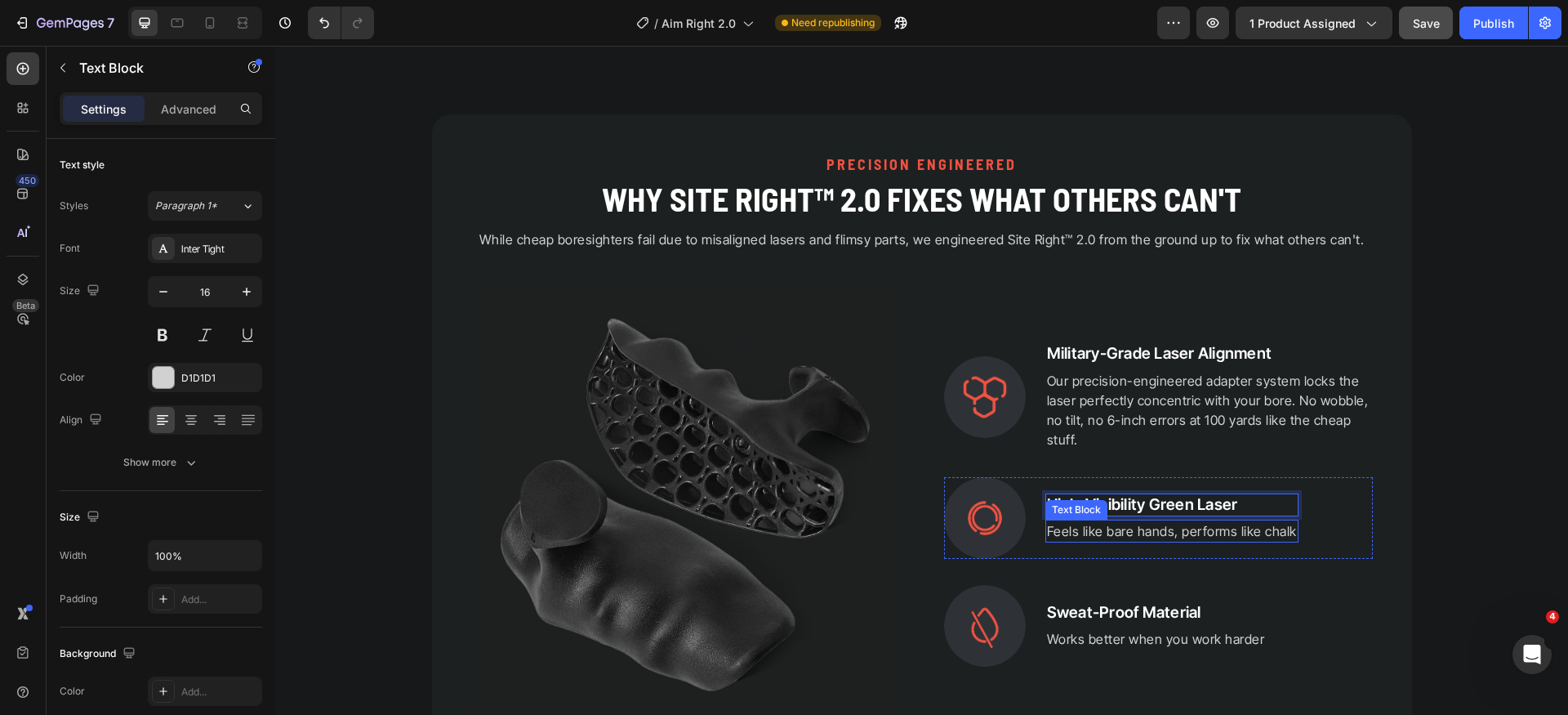
click at [1159, 532] on p "Feels like bare hands, performs like chalk" at bounding box center [1172, 531] width 250 height 19
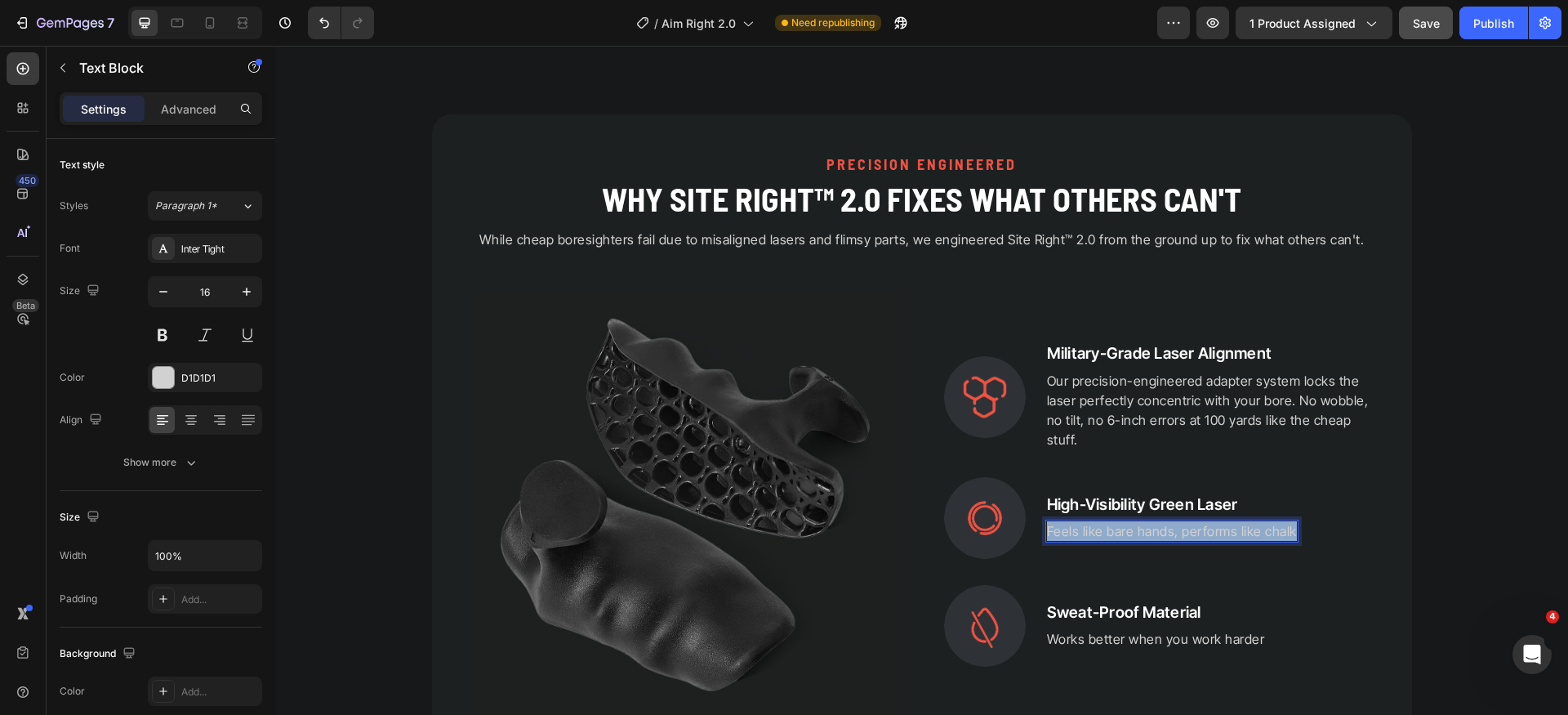
click at [1159, 532] on p "Feels like bare hands, performs like chalk" at bounding box center [1172, 531] width 250 height 19
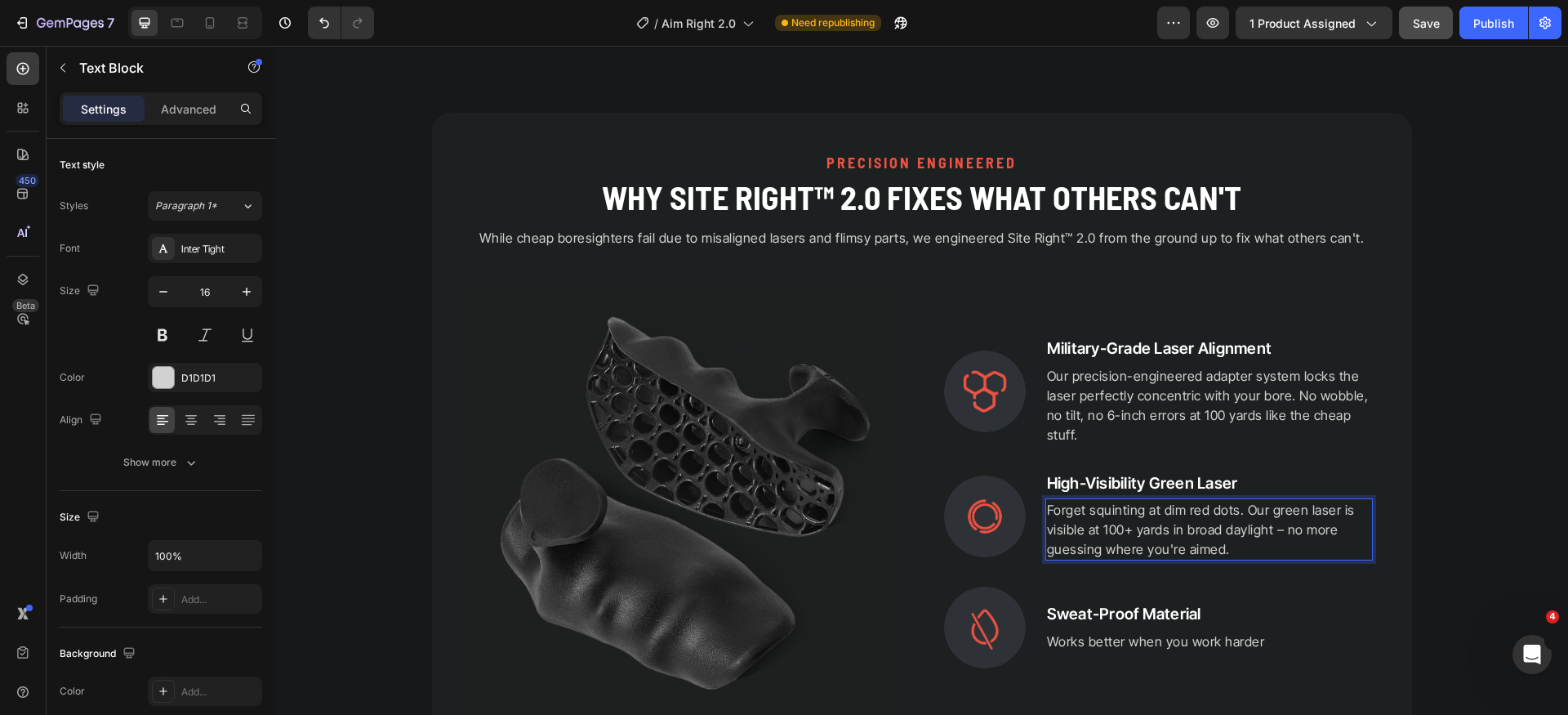
scroll to position [1992, 0]
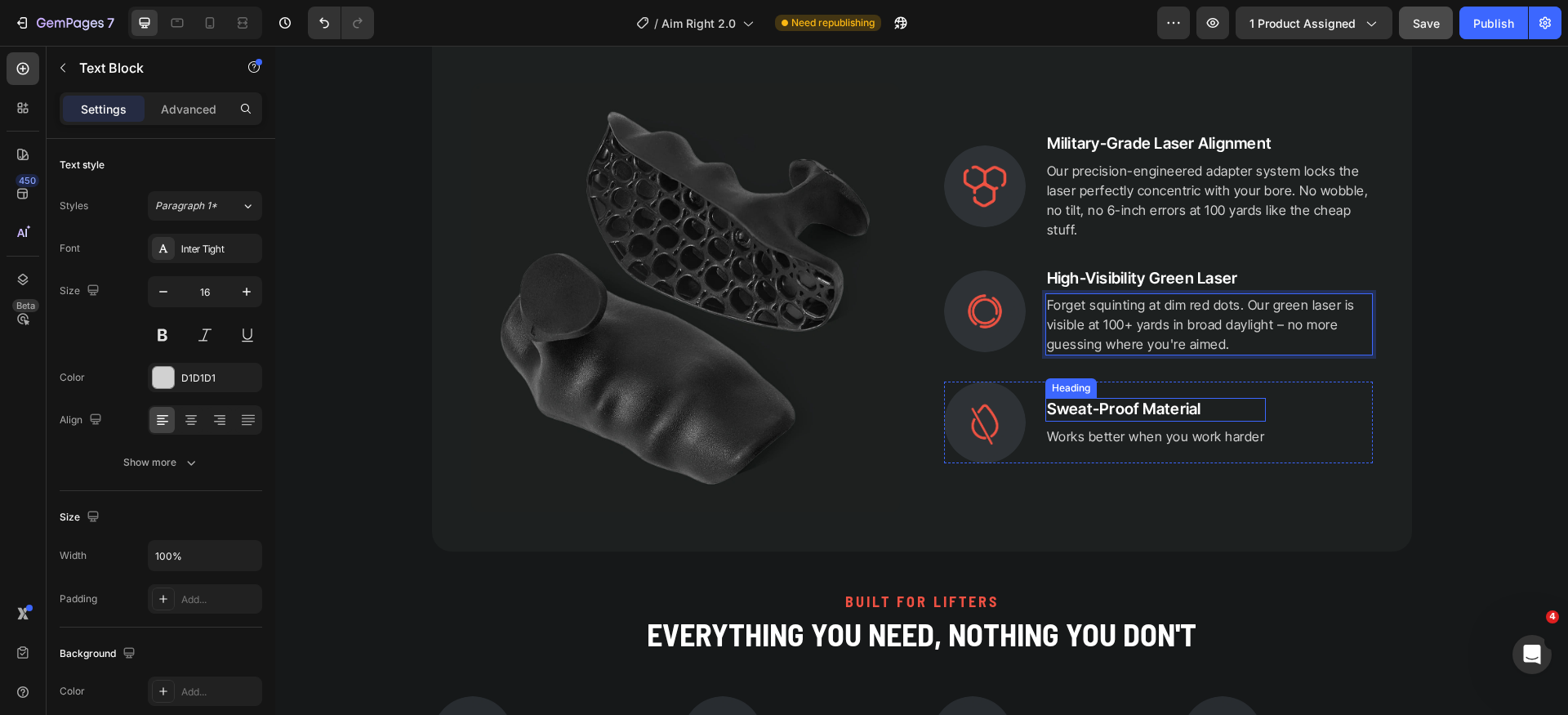
click at [1140, 413] on h2 "Sweat-Proof Material" at bounding box center [1156, 410] width 221 height 24
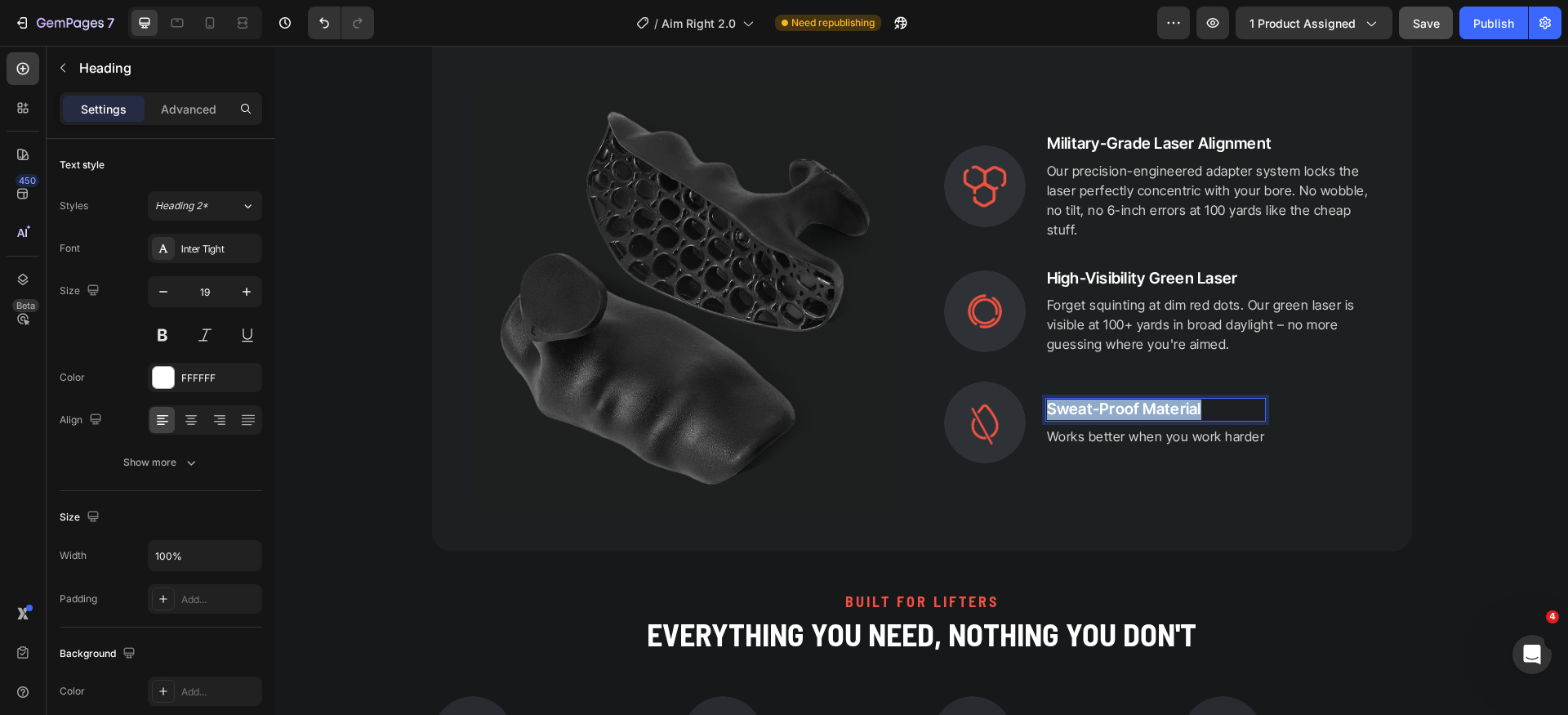
click at [1140, 413] on p "Sweat-Proof Material" at bounding box center [1156, 410] width 218 height 20
click at [1195, 442] on p "Works better when you work harder" at bounding box center [1156, 436] width 218 height 19
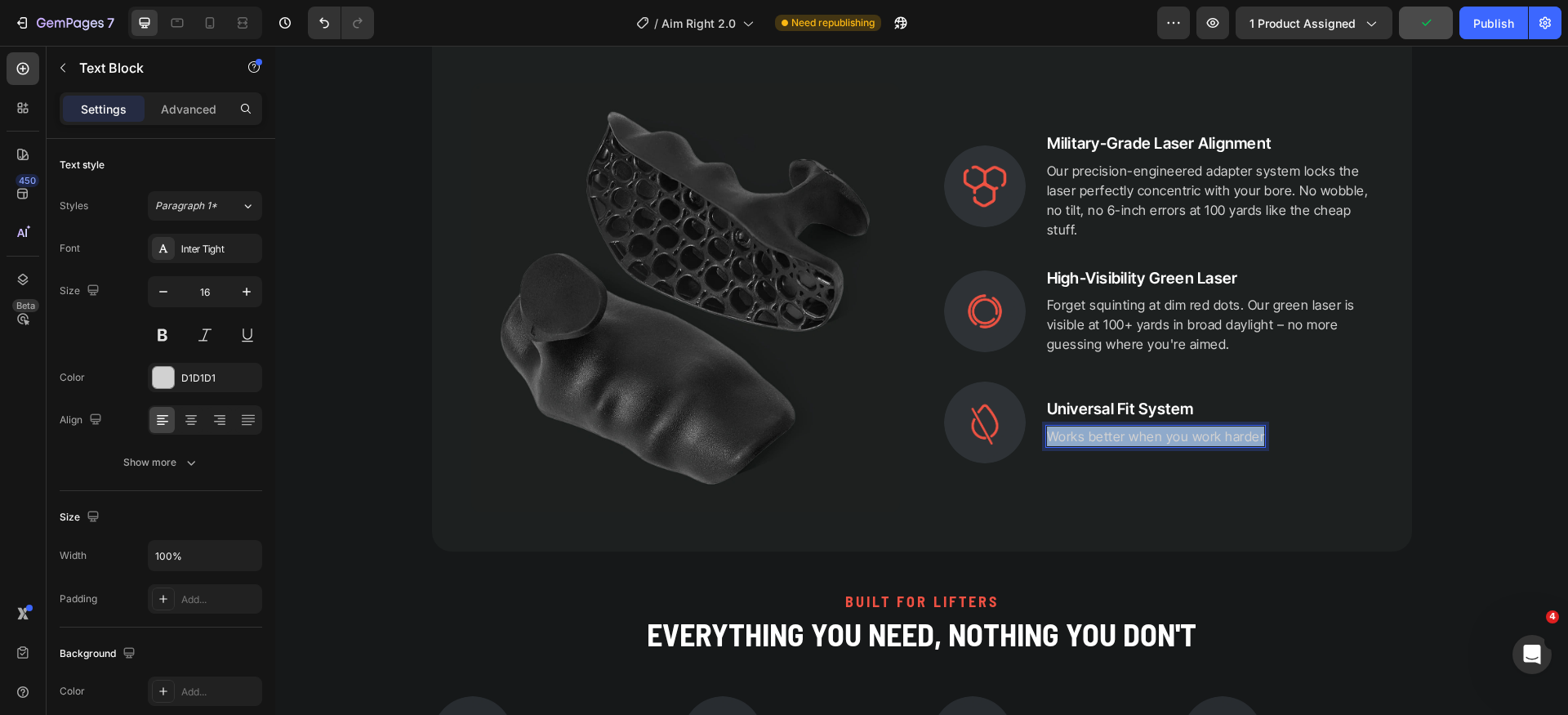
click at [1195, 442] on p "Works better when you work harder" at bounding box center [1156, 436] width 218 height 19
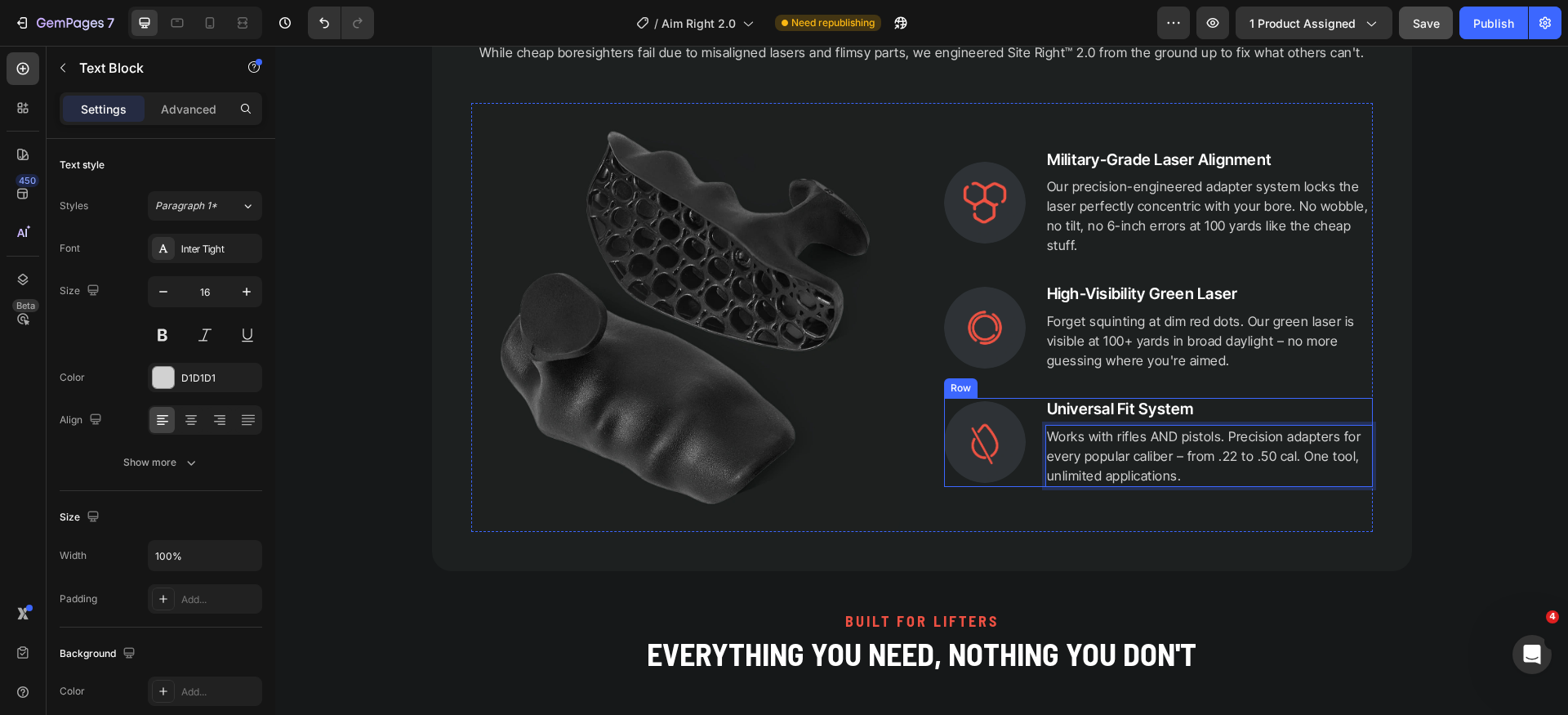
click at [1029, 473] on div "Image Universal Fit System Heading Works with rifles AND pistols. Precision ada…" at bounding box center [1159, 442] width 429 height 89
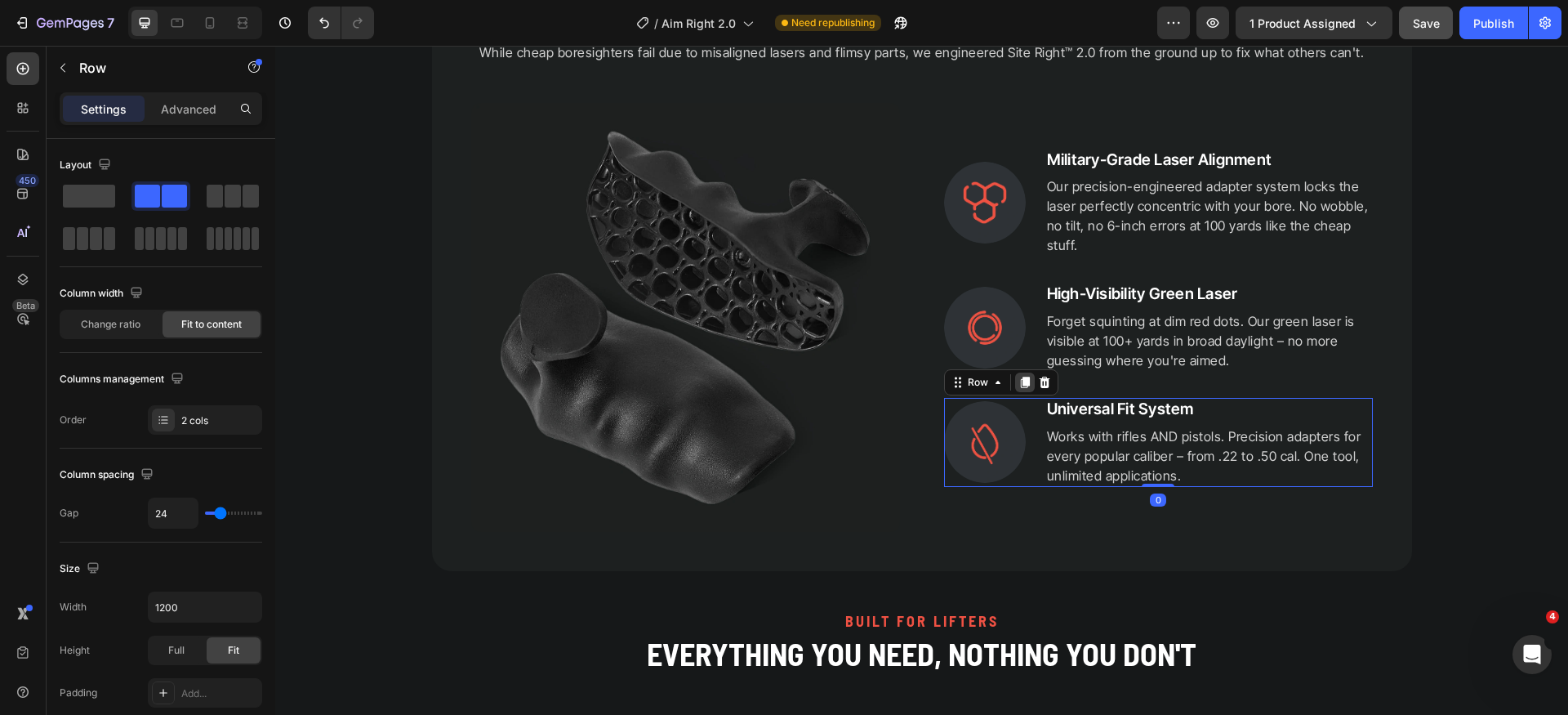
click at [1021, 384] on icon at bounding box center [1025, 383] width 9 height 12
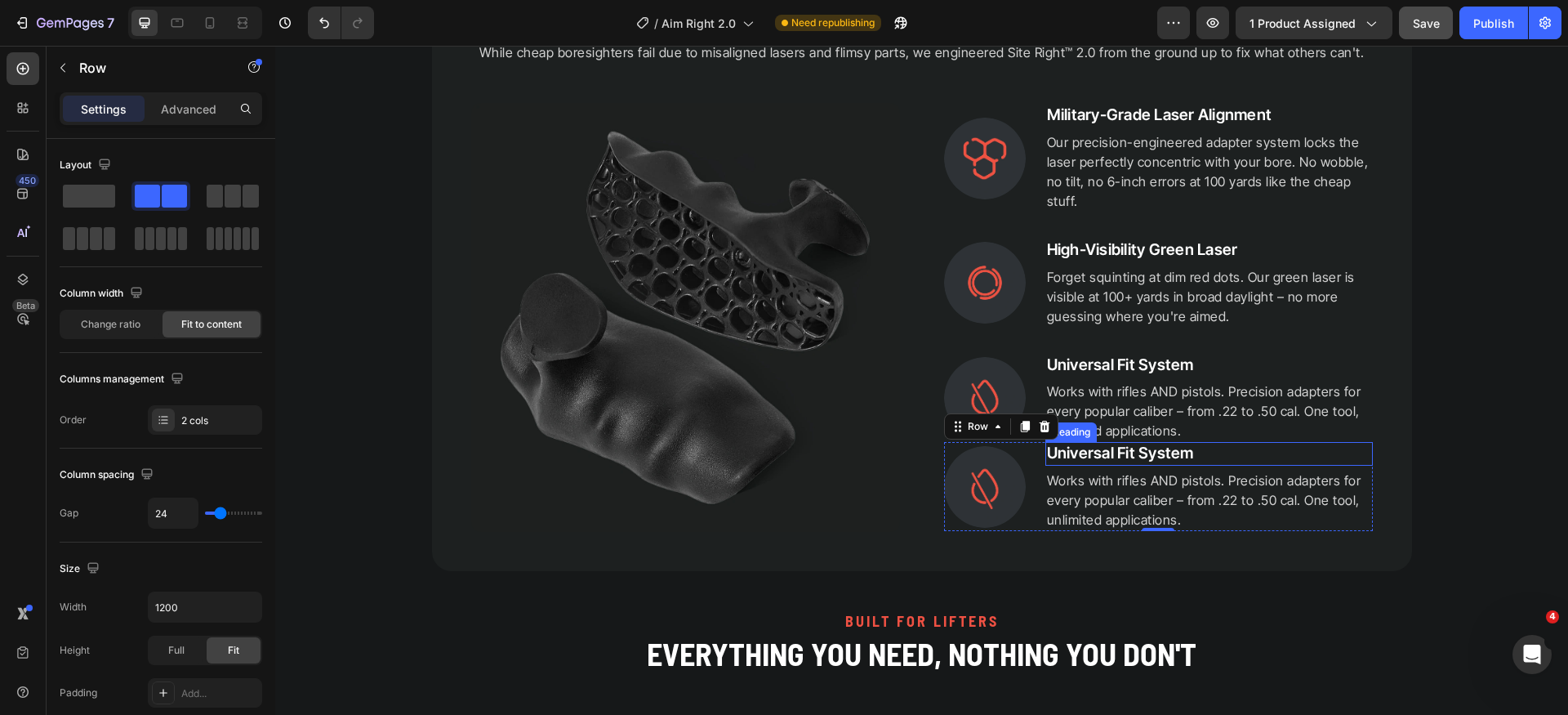
click at [1106, 455] on h2 "Universal Fit System" at bounding box center [1210, 454] width 328 height 24
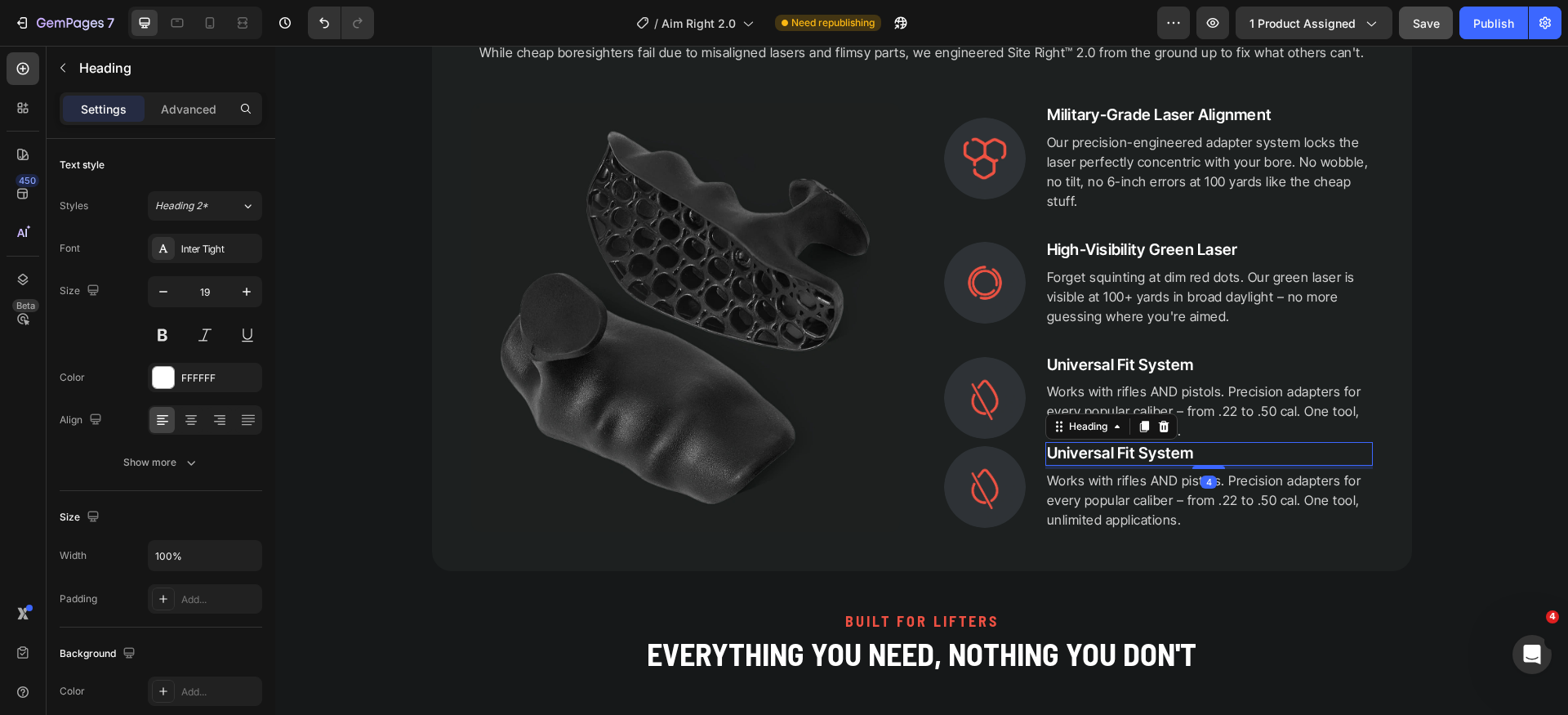
click at [1106, 455] on h2 "Universal Fit System" at bounding box center [1210, 454] width 328 height 24
click at [1117, 511] on p "Works with rifles AND pistols. Precision adapters for every popular caliber – f…" at bounding box center [1210, 500] width 325 height 59
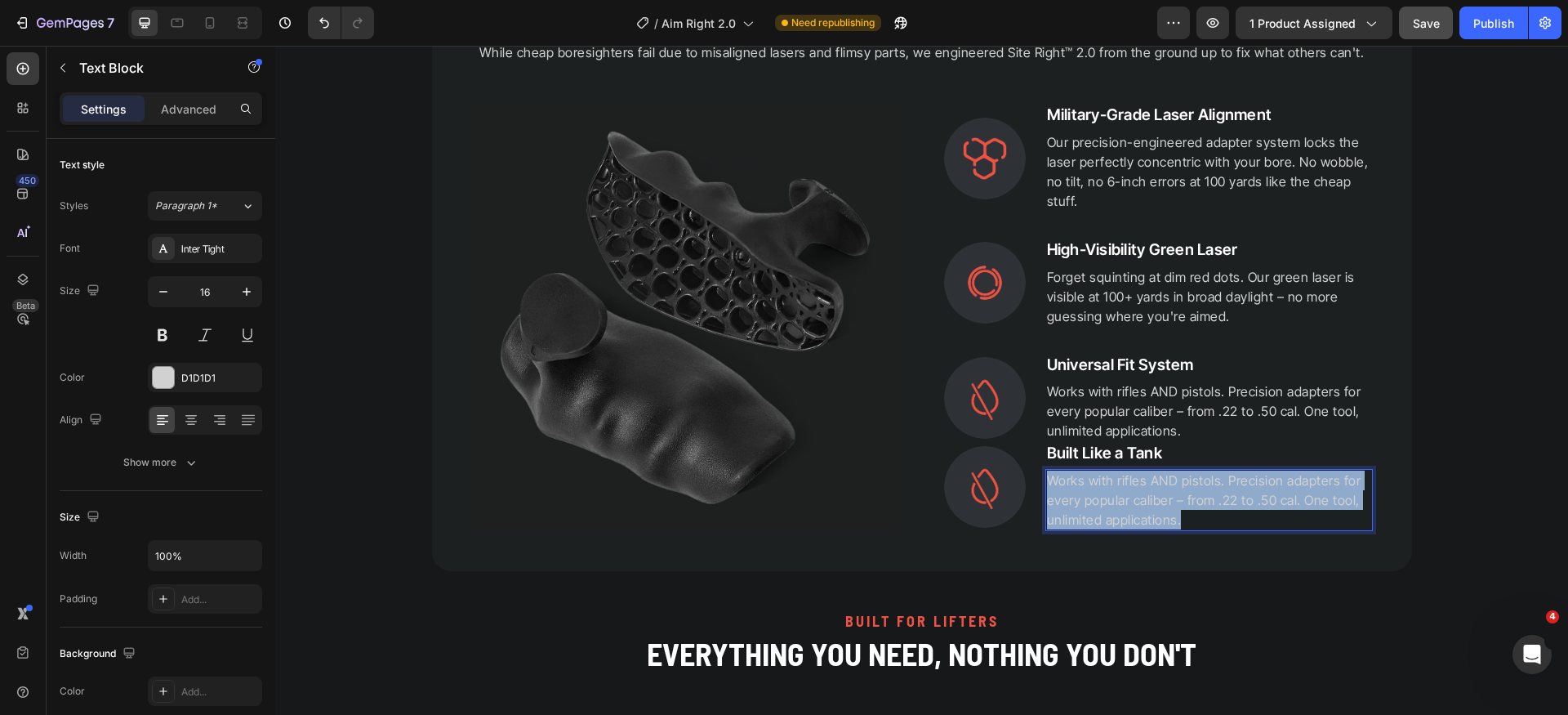
click at [1117, 511] on p "Works with rifles AND pistols. Precision adapters for every popular caliber – f…" at bounding box center [1210, 500] width 325 height 59
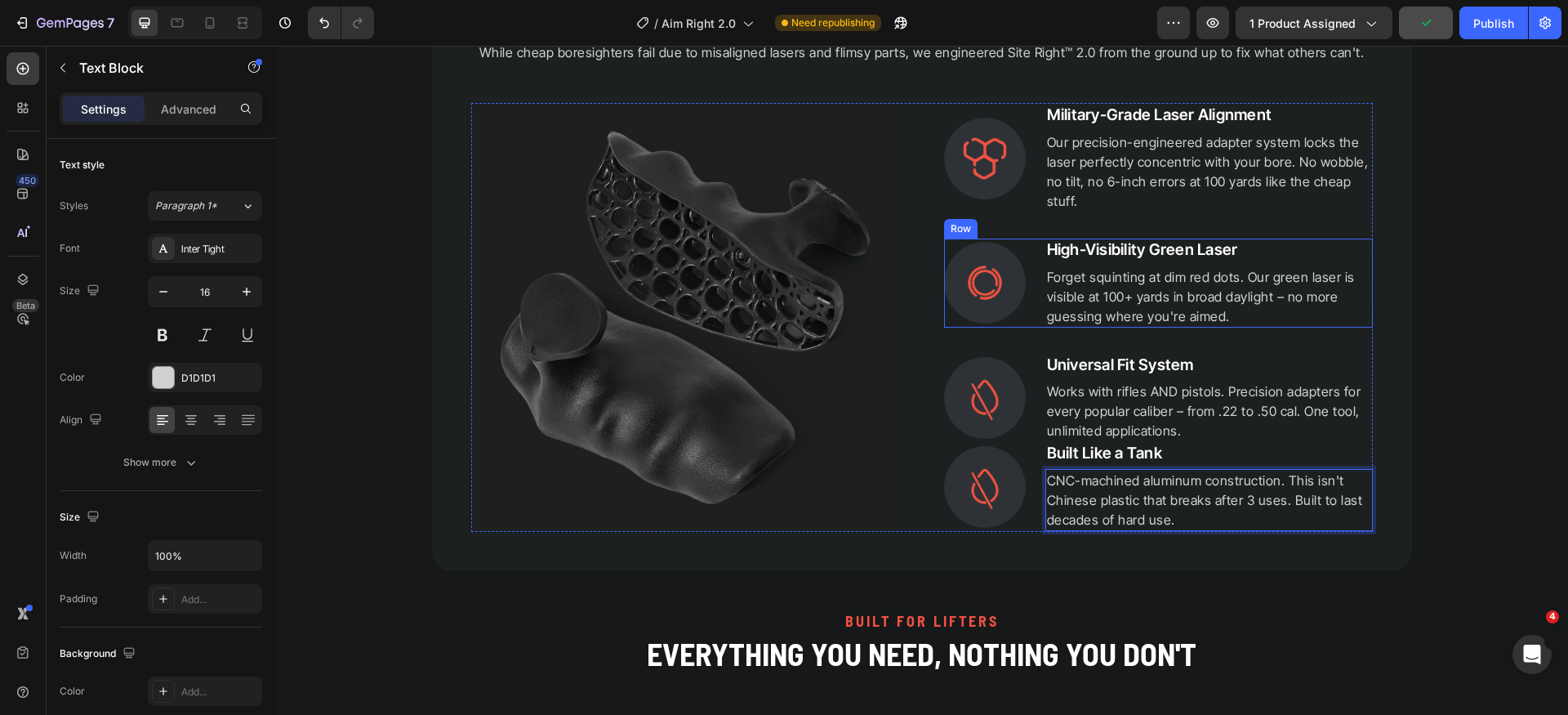
click at [1032, 318] on div "Image High-Visibility Green Laser Heading Forget squinting at dim red dots. Our…" at bounding box center [1159, 283] width 429 height 89
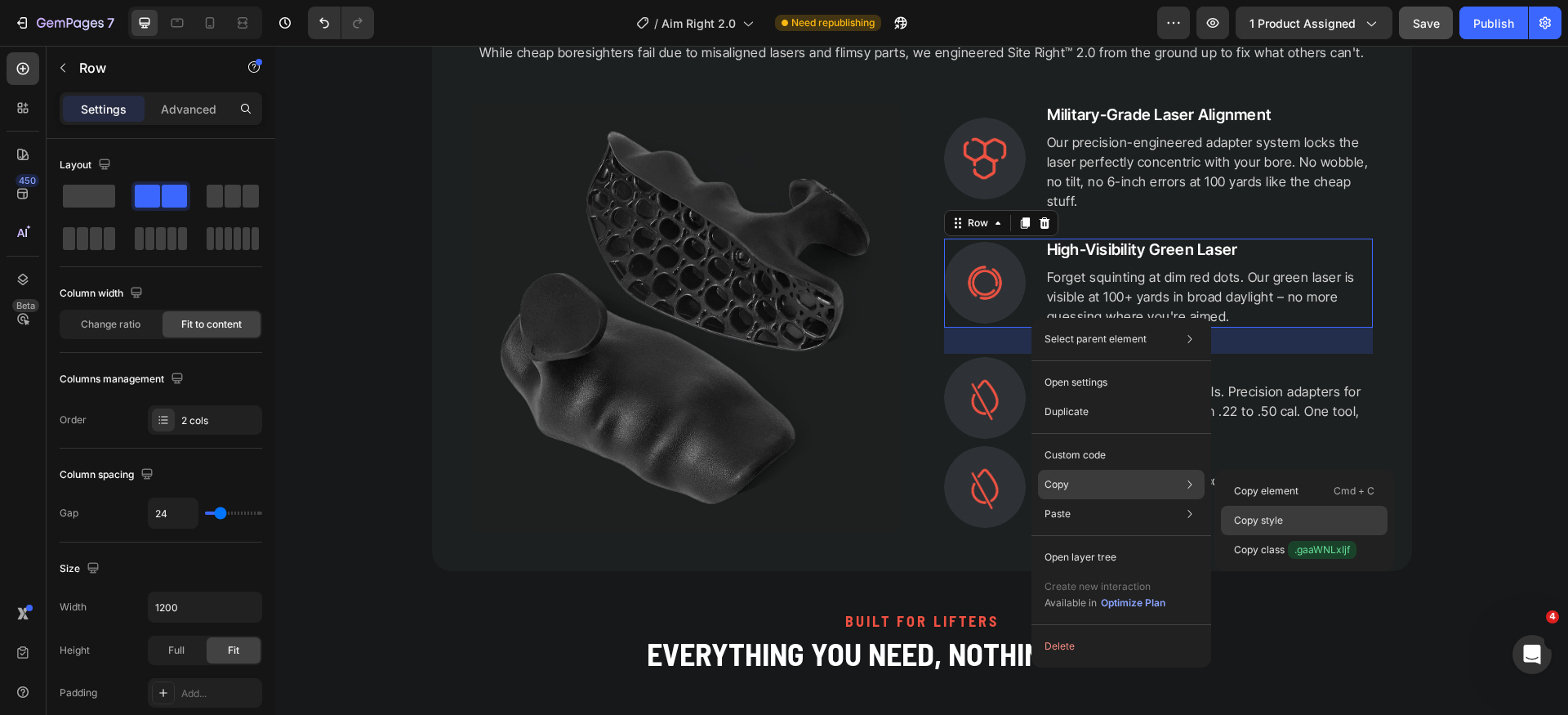
drag, startPoint x: 1270, startPoint y: 517, endPoint x: 907, endPoint y: 457, distance: 367.9
click at [1270, 517] on p "Copy style" at bounding box center [1259, 520] width 49 height 14
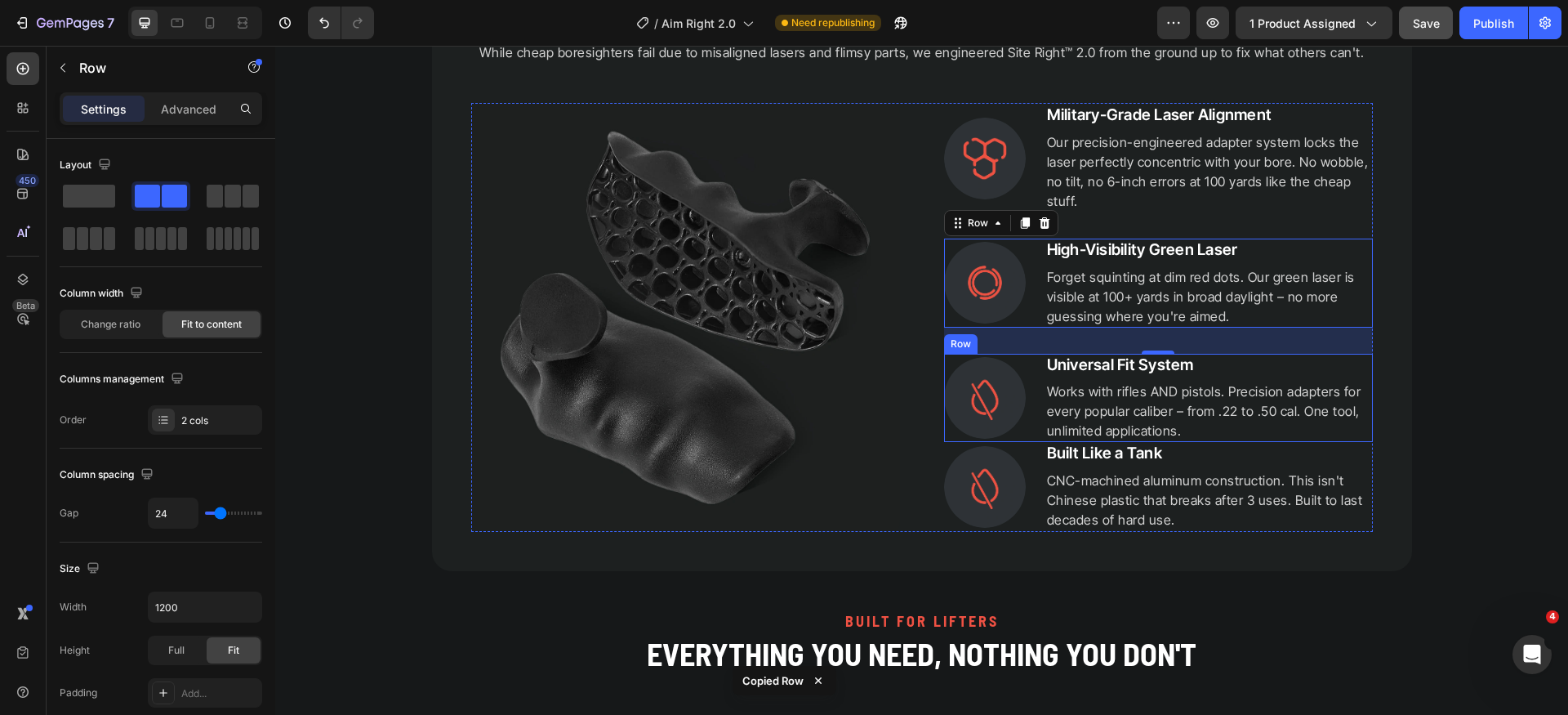
click at [1032, 422] on div "Image Universal Fit System Heading Works with rifles AND pistols. Precision ada…" at bounding box center [1159, 399] width 429 height 89
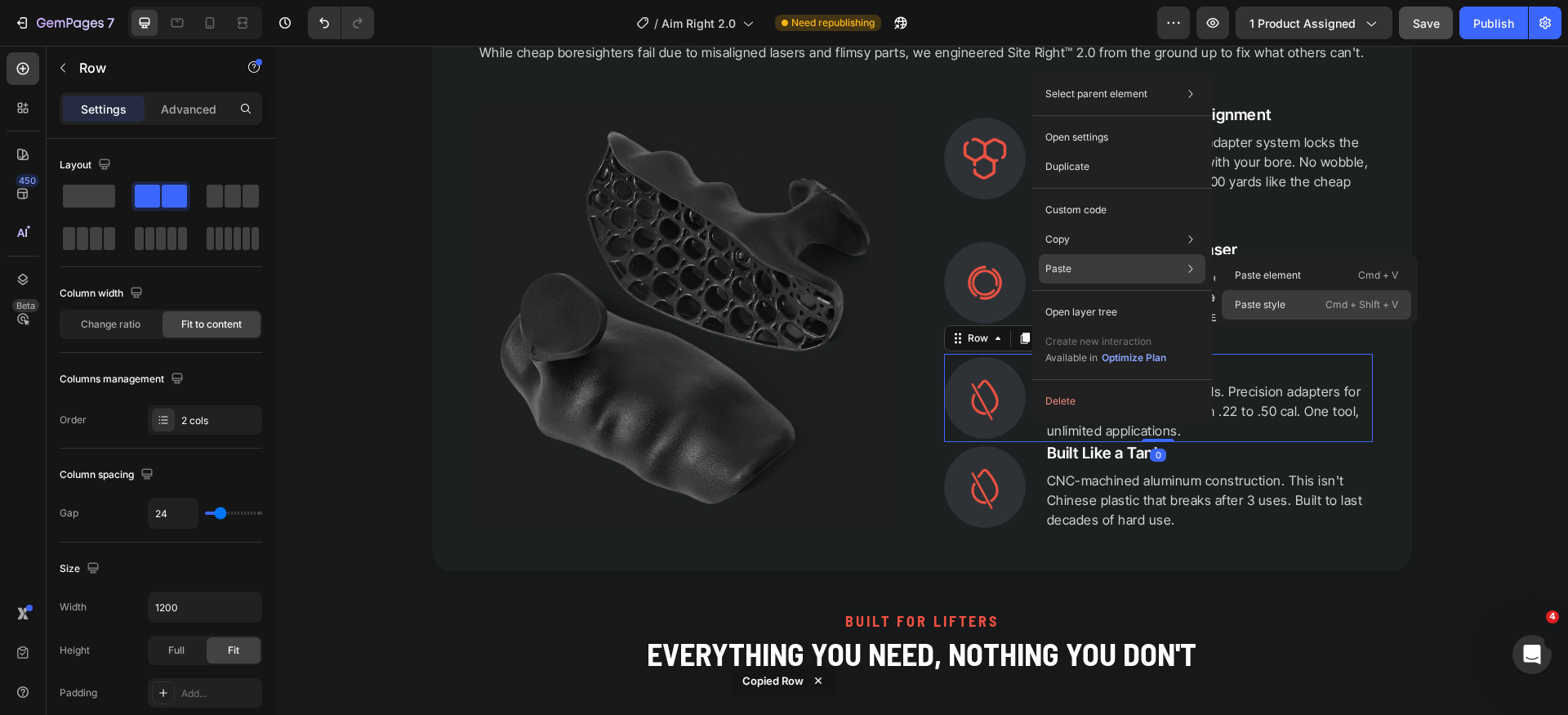
click at [1294, 299] on div "Paste style Cmd + Shift + V" at bounding box center [1317, 305] width 189 height 29
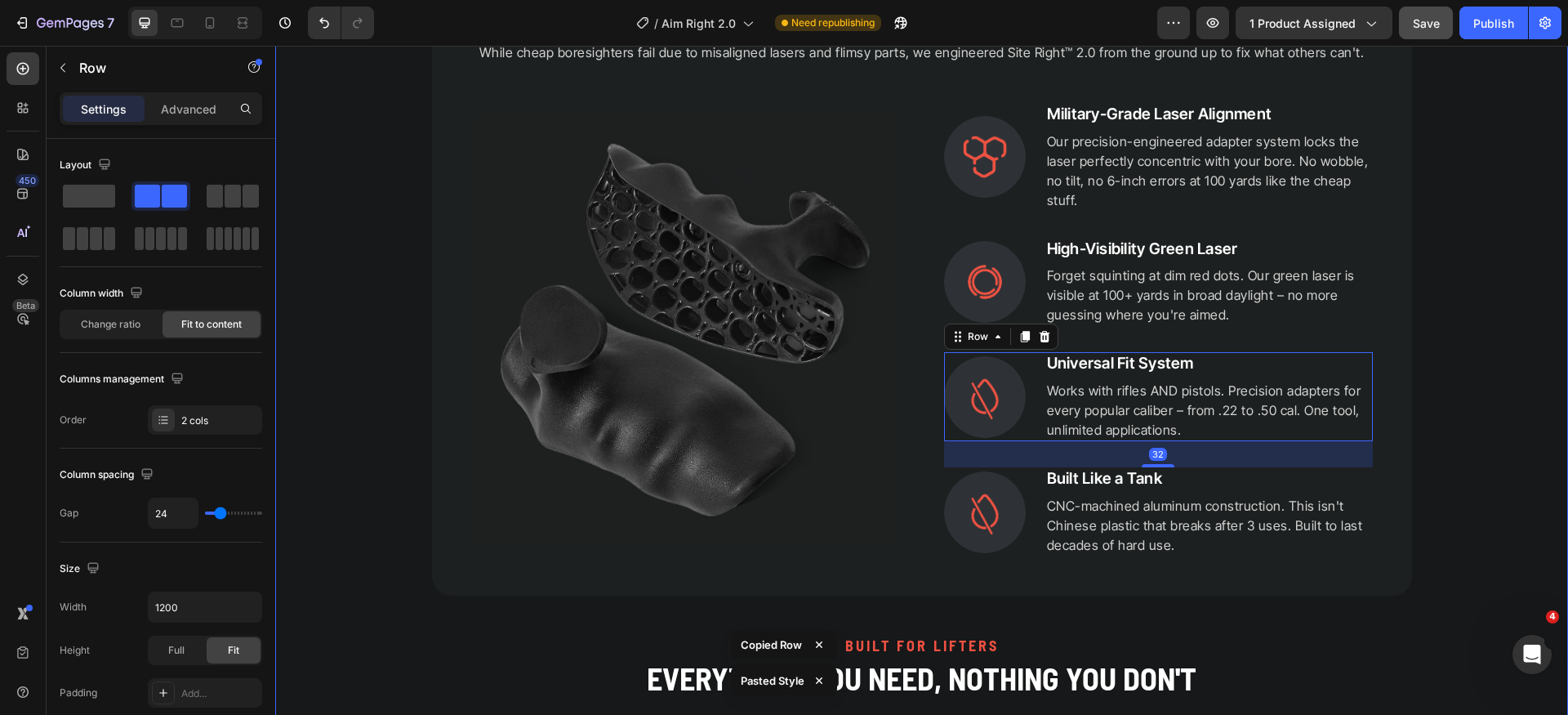
click at [1415, 466] on div "PRECISION ENGINEERED Heading Why Site Right™ 2.0 Fixes What Others Can't Headin…" at bounding box center [921, 436] width 1293 height 1017
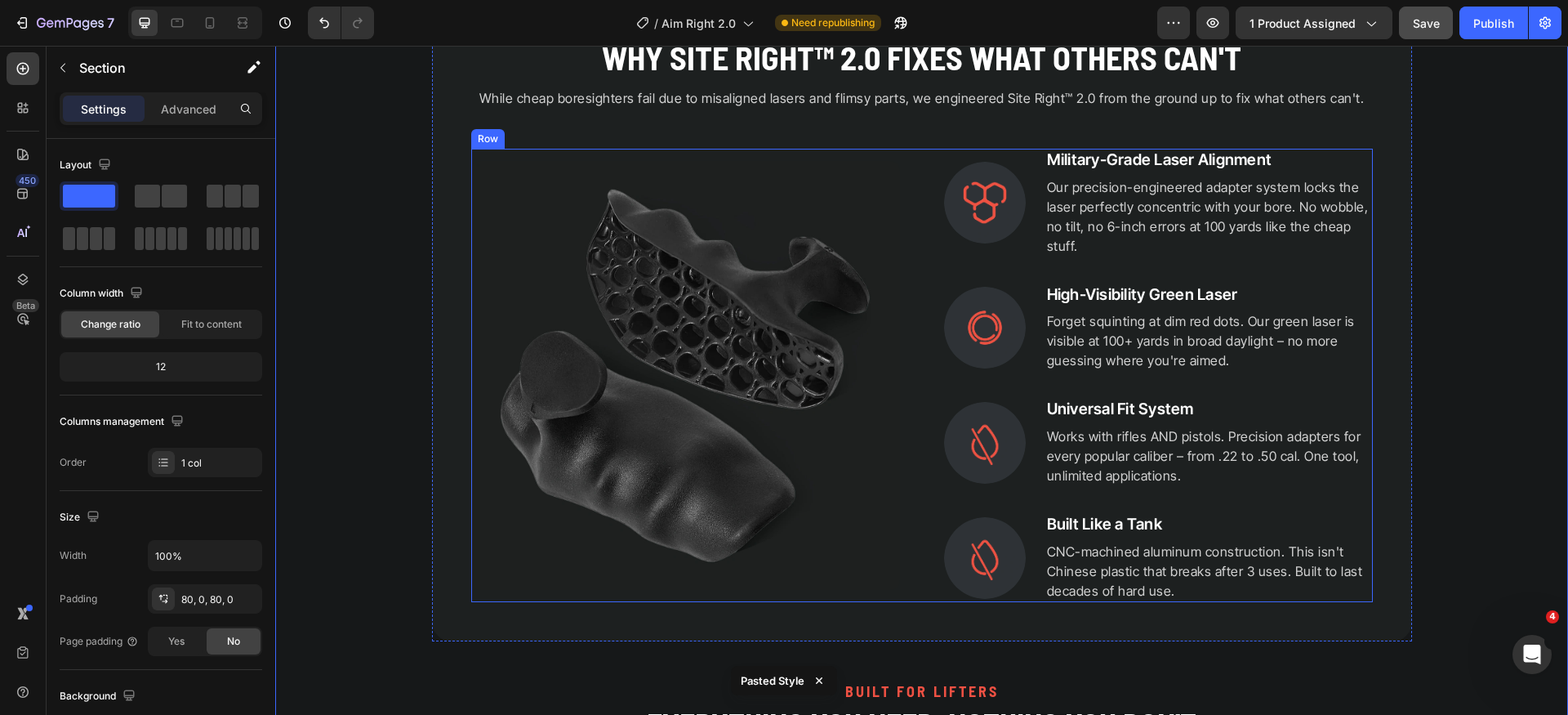
scroll to position [1905, 0]
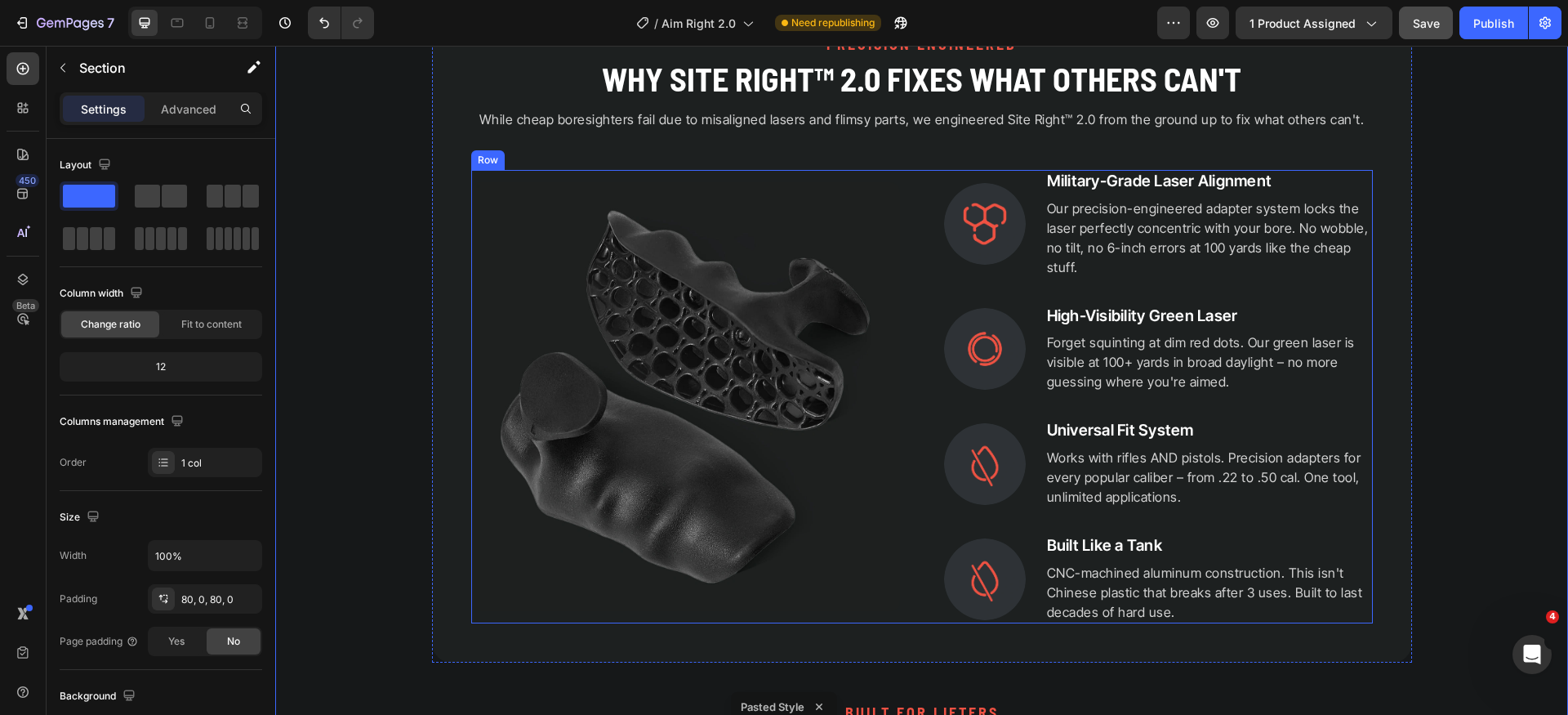
click at [900, 436] on div "Image Image Military-Grade Laser Alignment Heading Our precision-engineered ada…" at bounding box center [922, 396] width 902 height 453
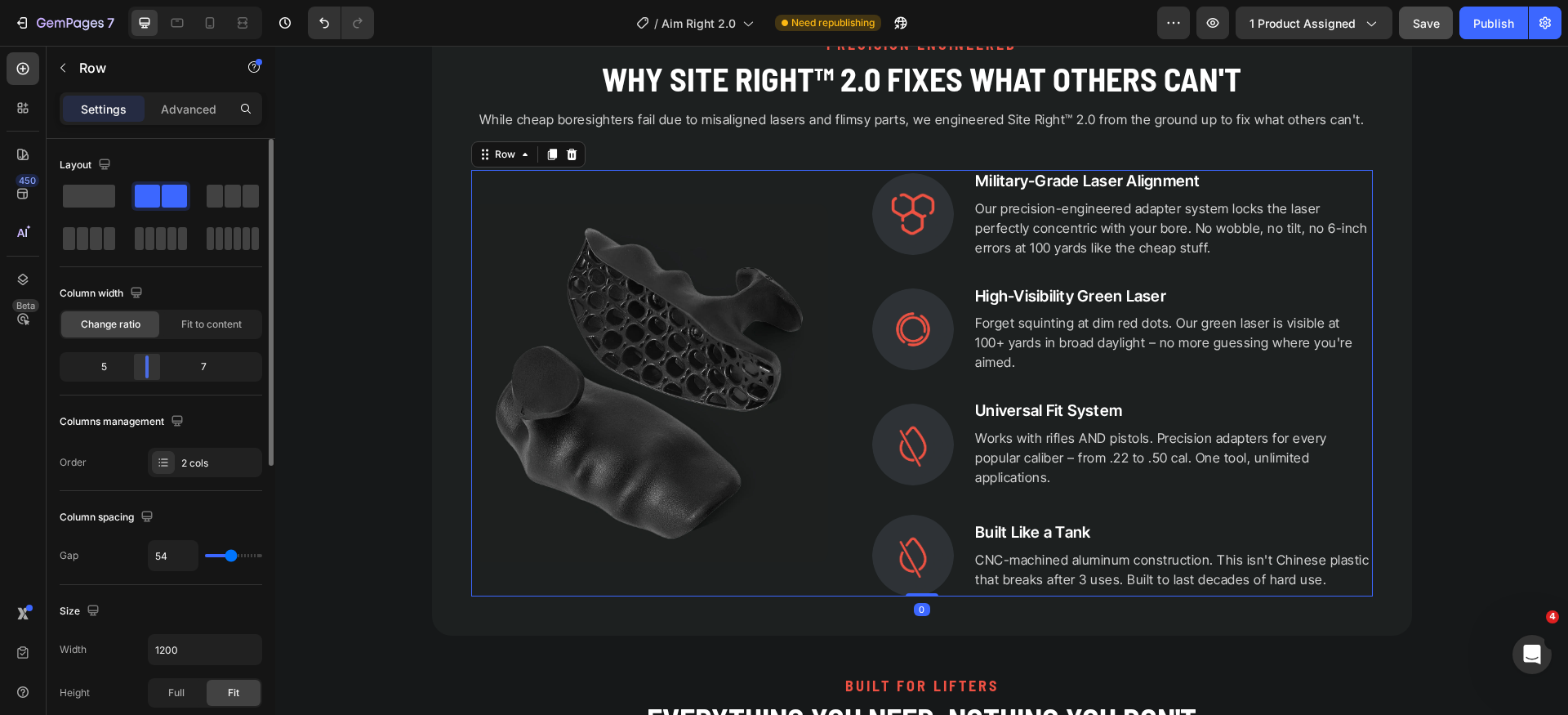
drag, startPoint x: 163, startPoint y: 368, endPoint x: 148, endPoint y: 369, distance: 15.0
click at [148, 369] on div at bounding box center [146, 367] width 29 height 23
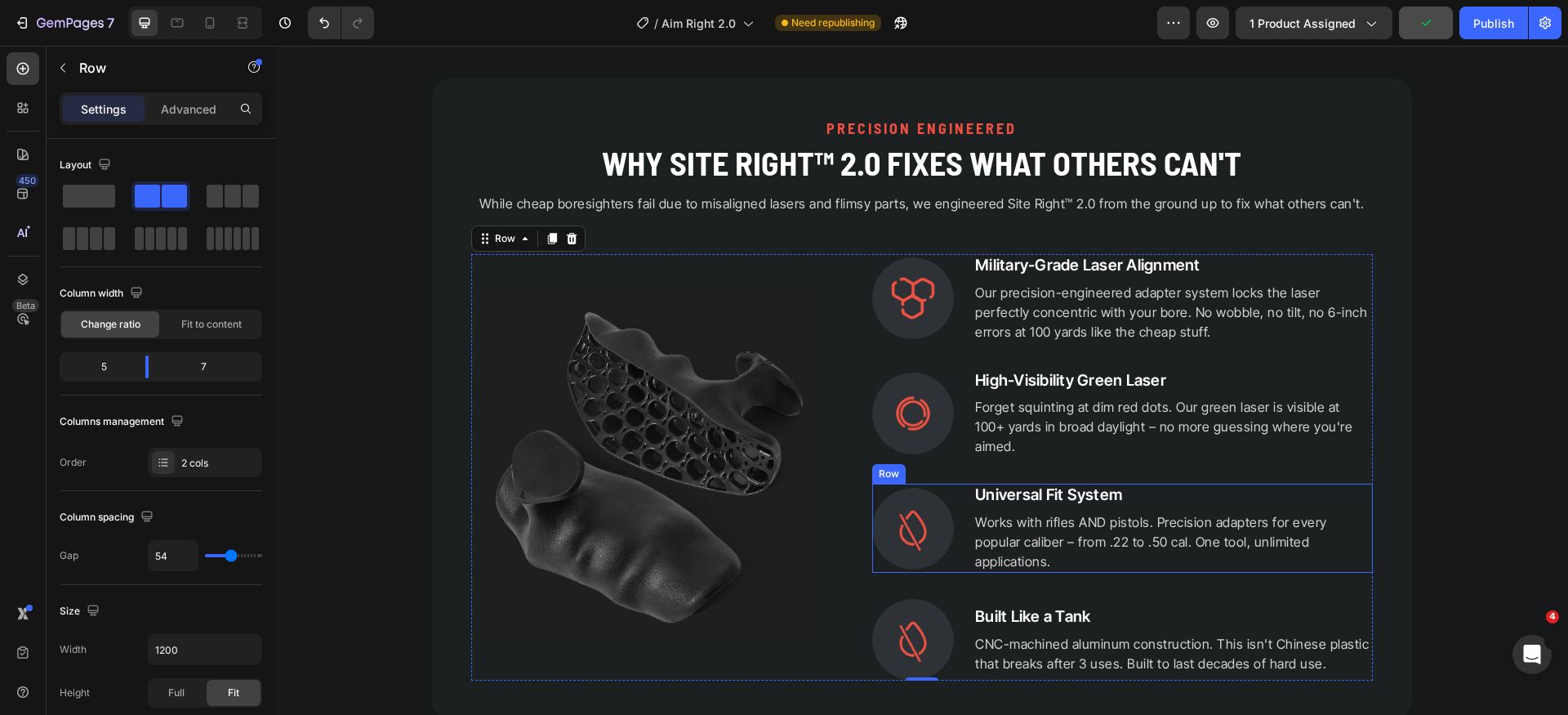
scroll to position [2137, 0]
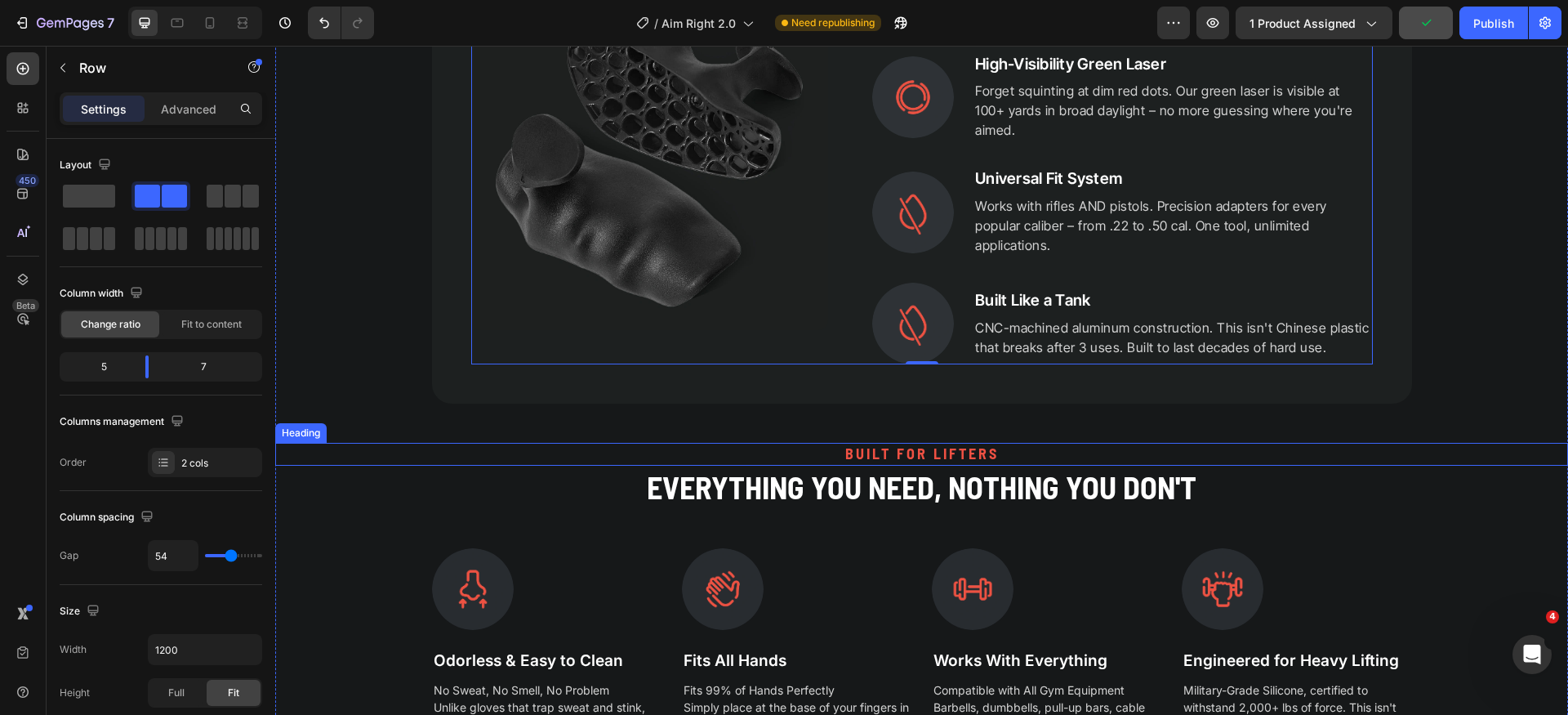
click at [919, 443] on h2 "BUILT FOR LIFTERS" at bounding box center [921, 454] width 1293 height 22
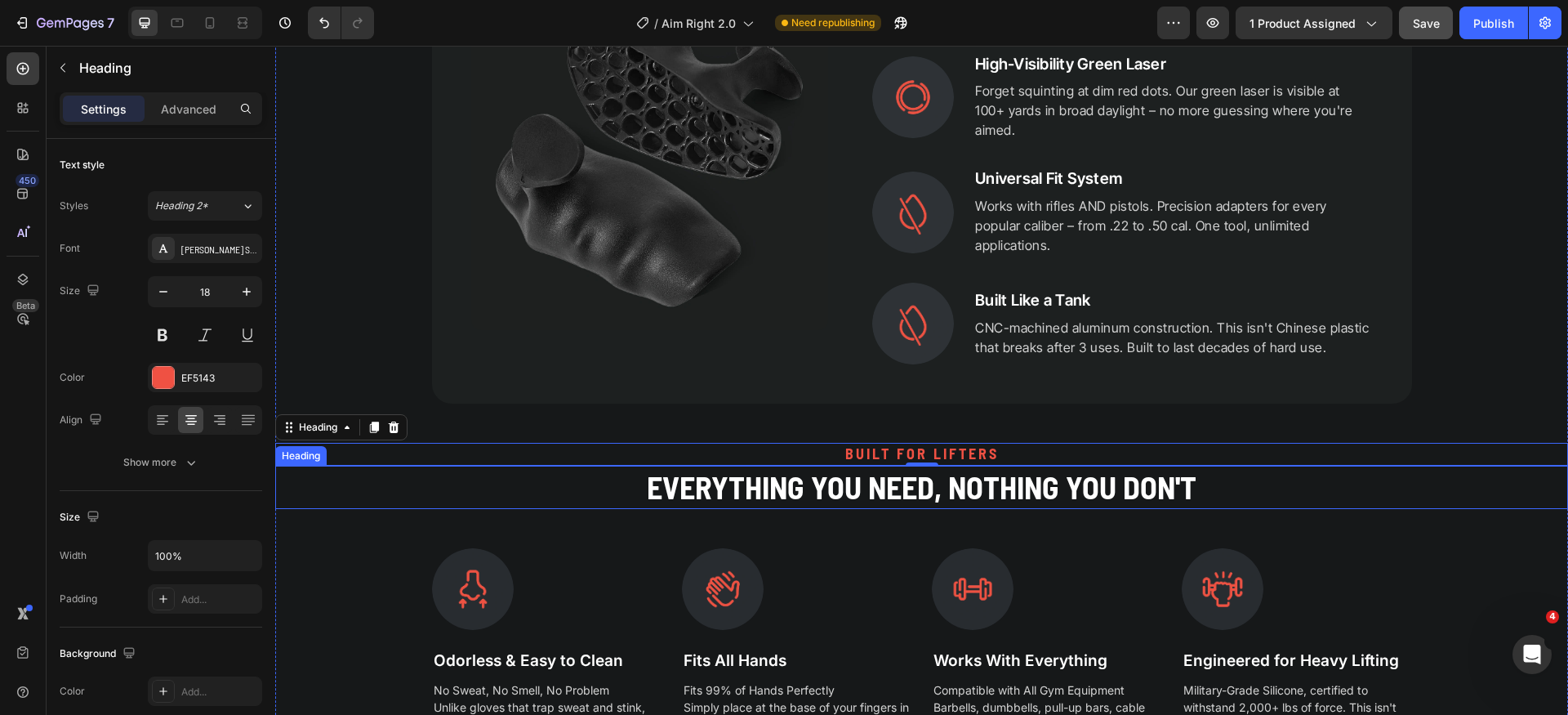
scroll to position [2116, 0]
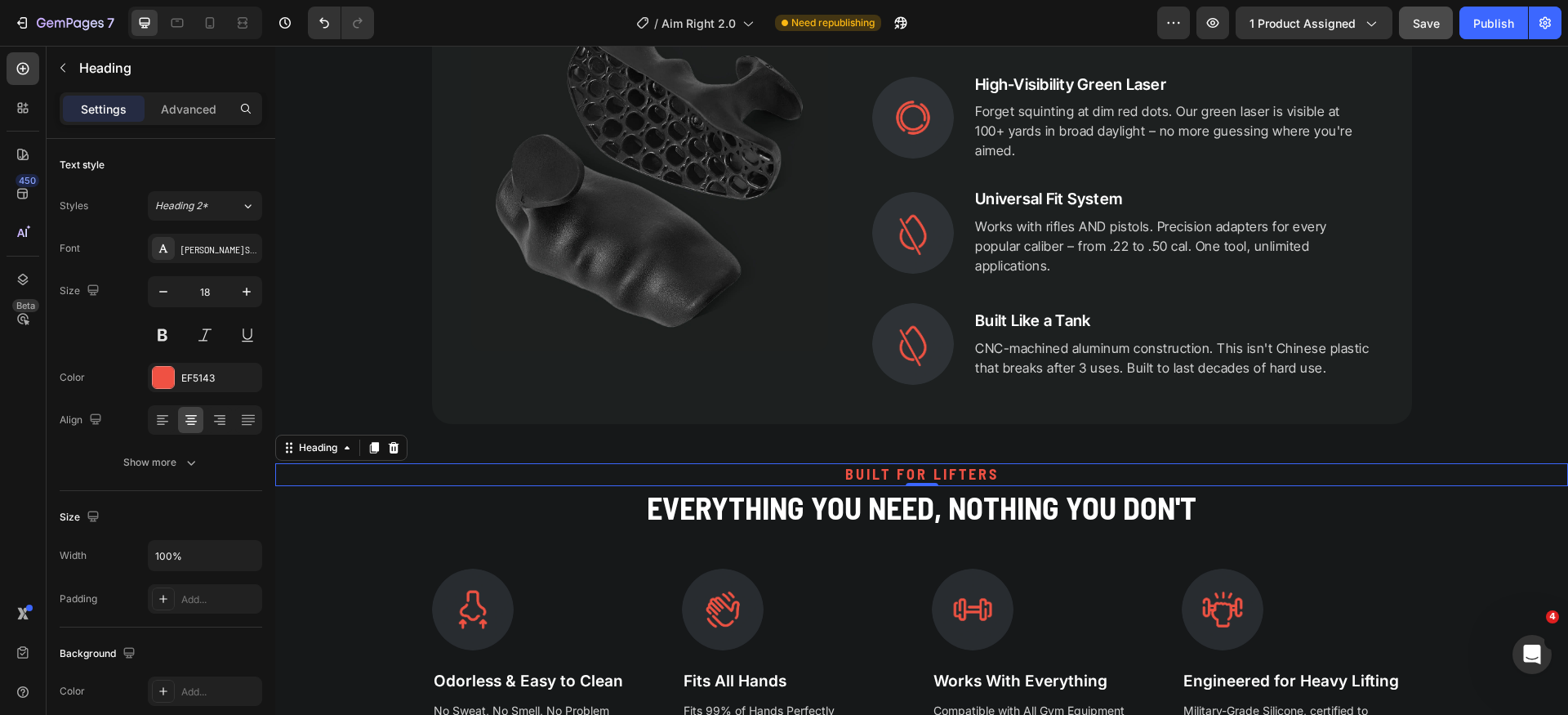
click at [935, 463] on h2 "BUILT FOR LIFTERS" at bounding box center [921, 474] width 1293 height 22
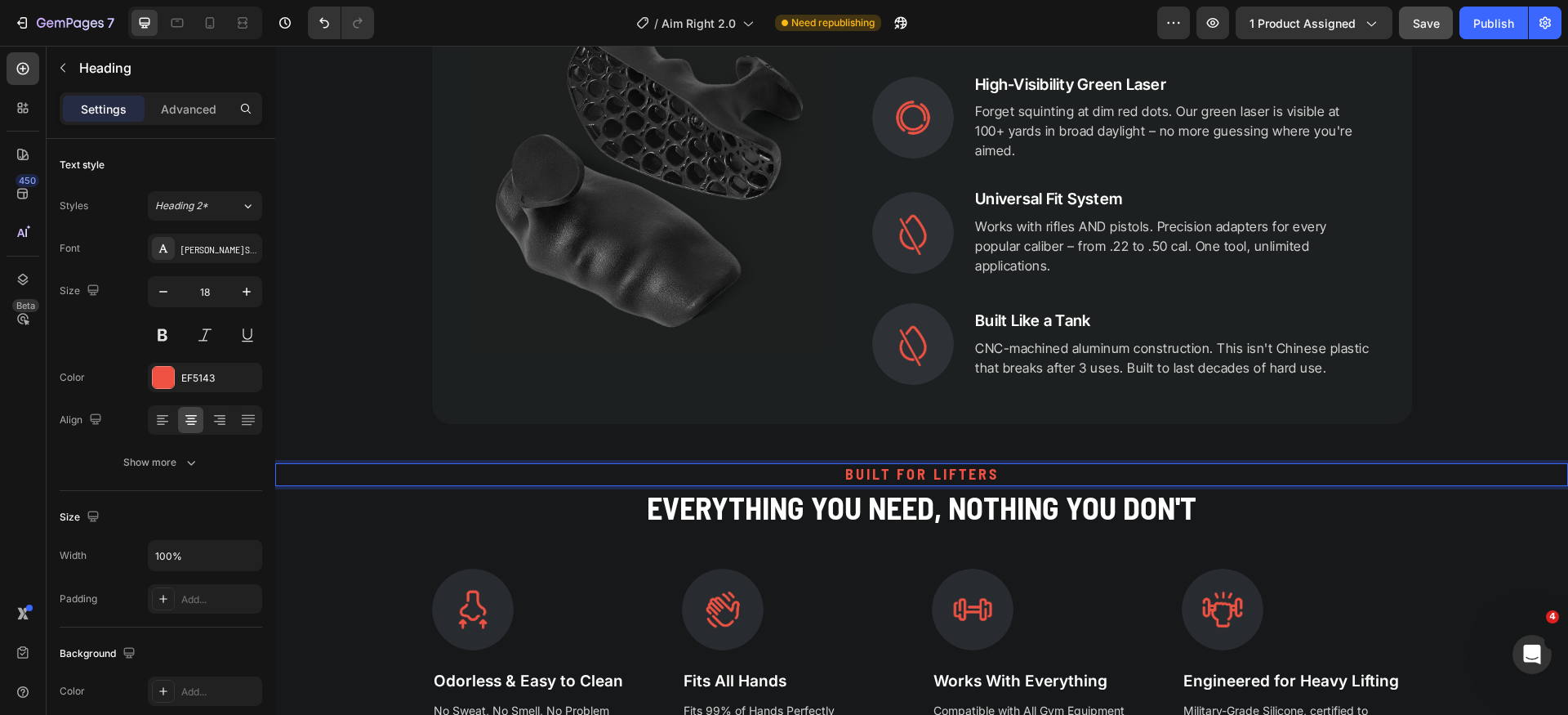
click at [935, 465] on p "BUILT FOR LIFTERS" at bounding box center [921, 474] width 1290 height 19
click at [926, 465] on p "BUILT FOR LIFTERS" at bounding box center [921, 474] width 1290 height 19
click at [874, 465] on p "BUILT FOR LIFTERS" at bounding box center [921, 474] width 1290 height 19
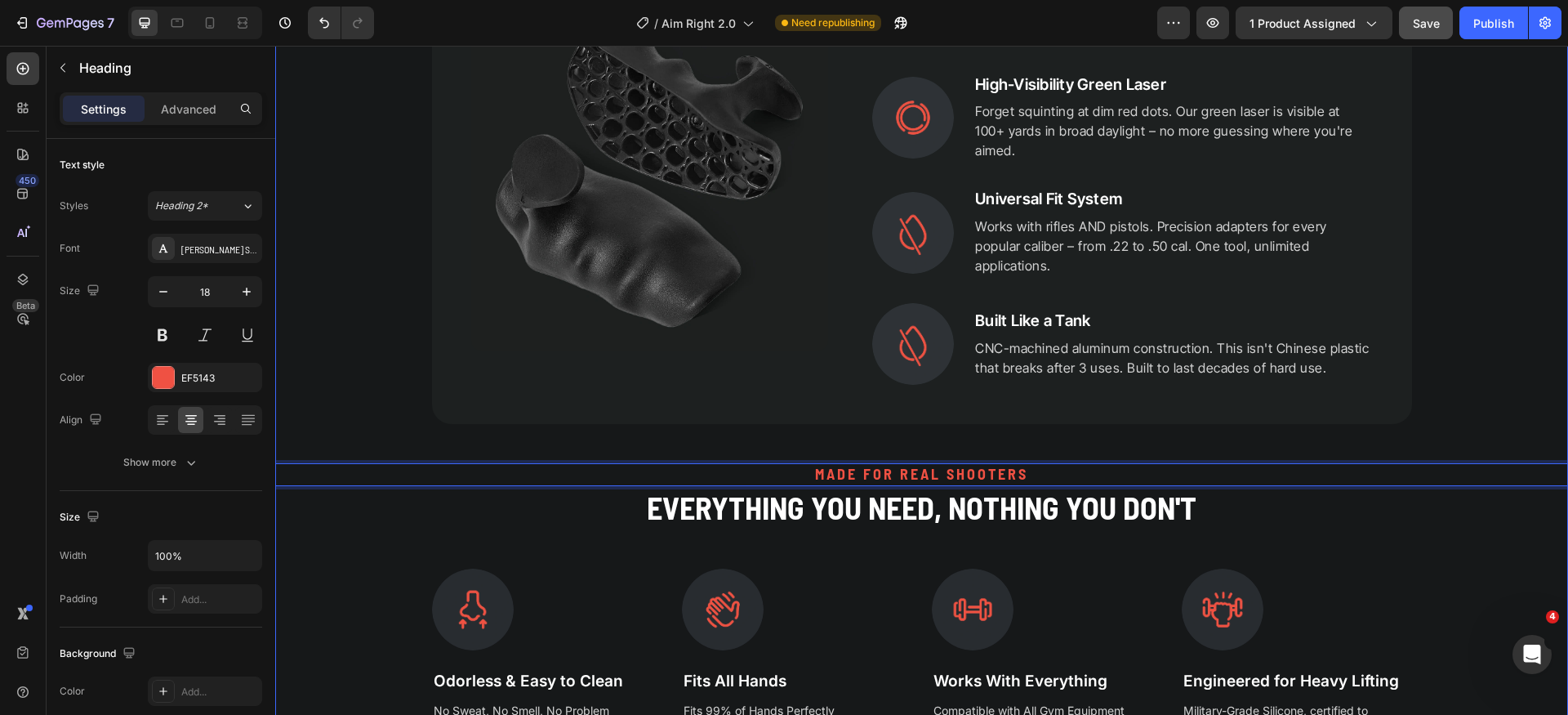
click at [1405, 548] on div "PRECISION ENGINEERED Heading Why Site Right™ 2.0 Fixes What Others Can't Headin…" at bounding box center [921, 278] width 1293 height 990
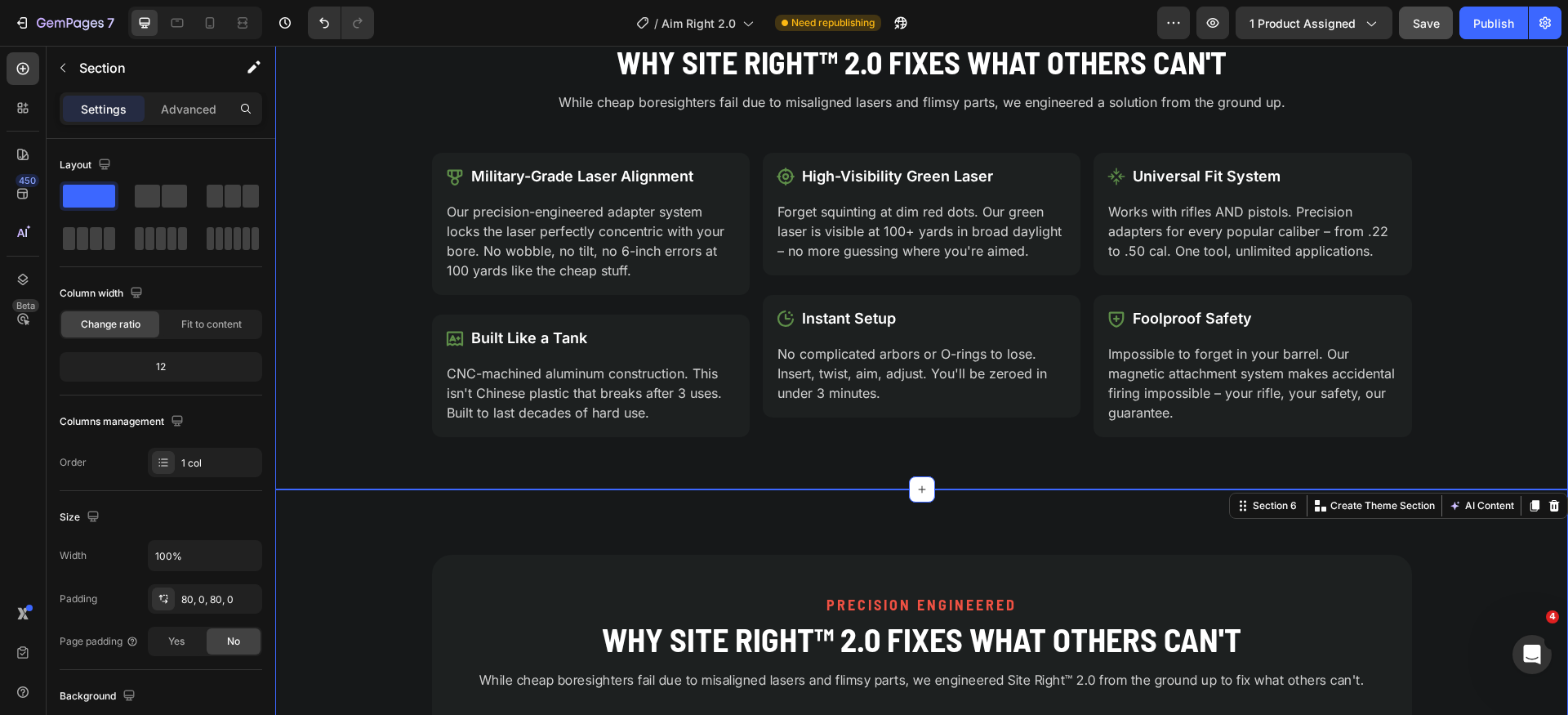
scroll to position [1229, 0]
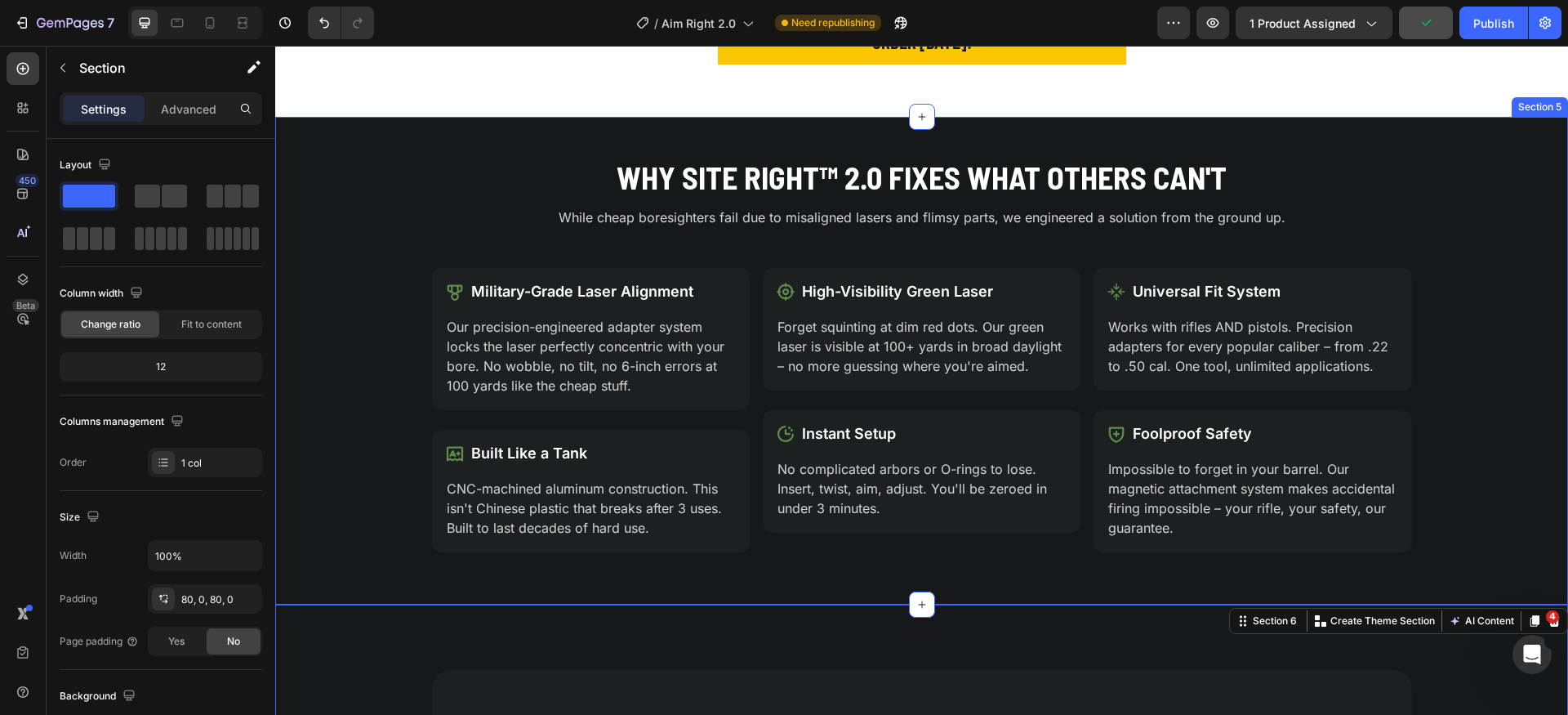
click at [344, 198] on div "Why Site Right™ 2.0 Fixes What Others Can't Heading While cheap boresighters fa…" at bounding box center [921, 361] width 1293 height 410
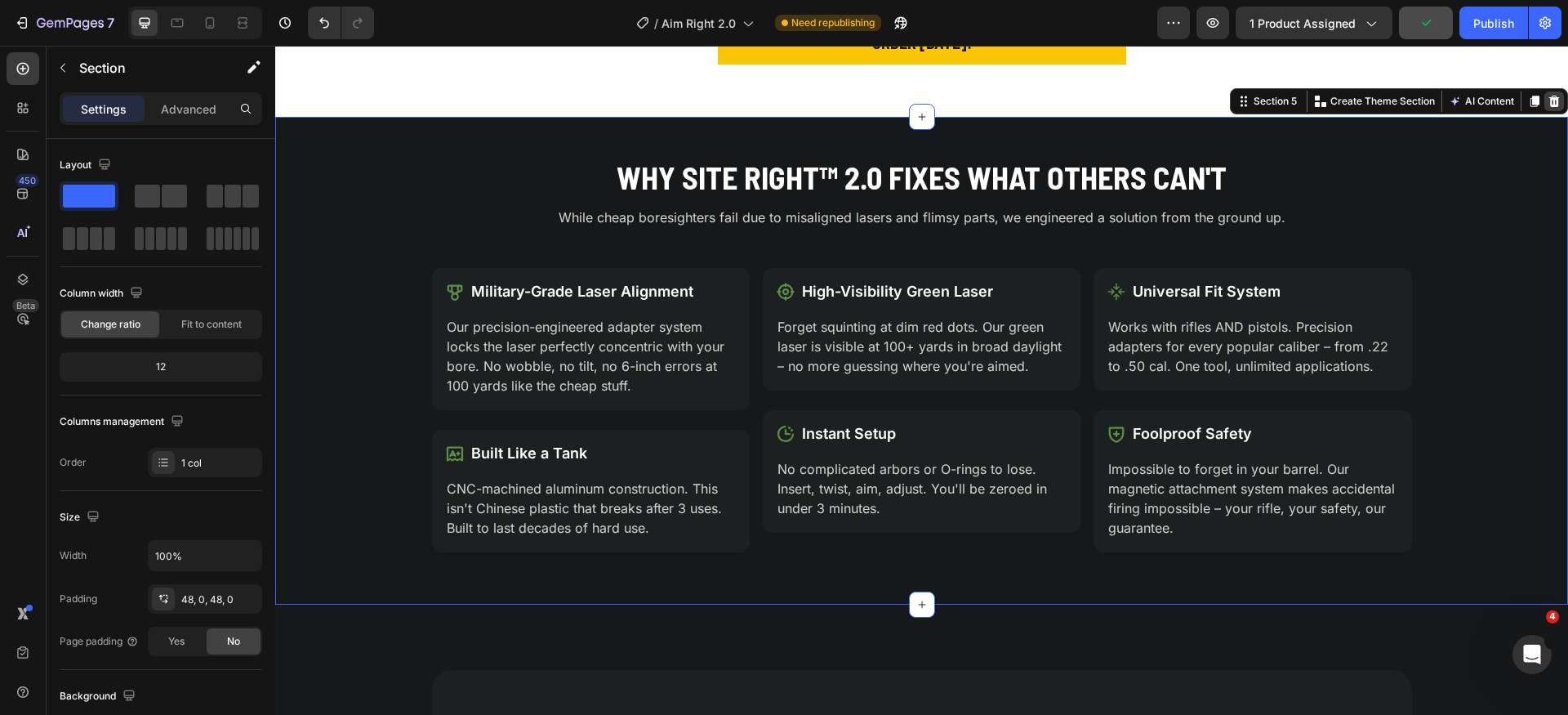
click at [1550, 102] on icon at bounding box center [1555, 102] width 11 height 12
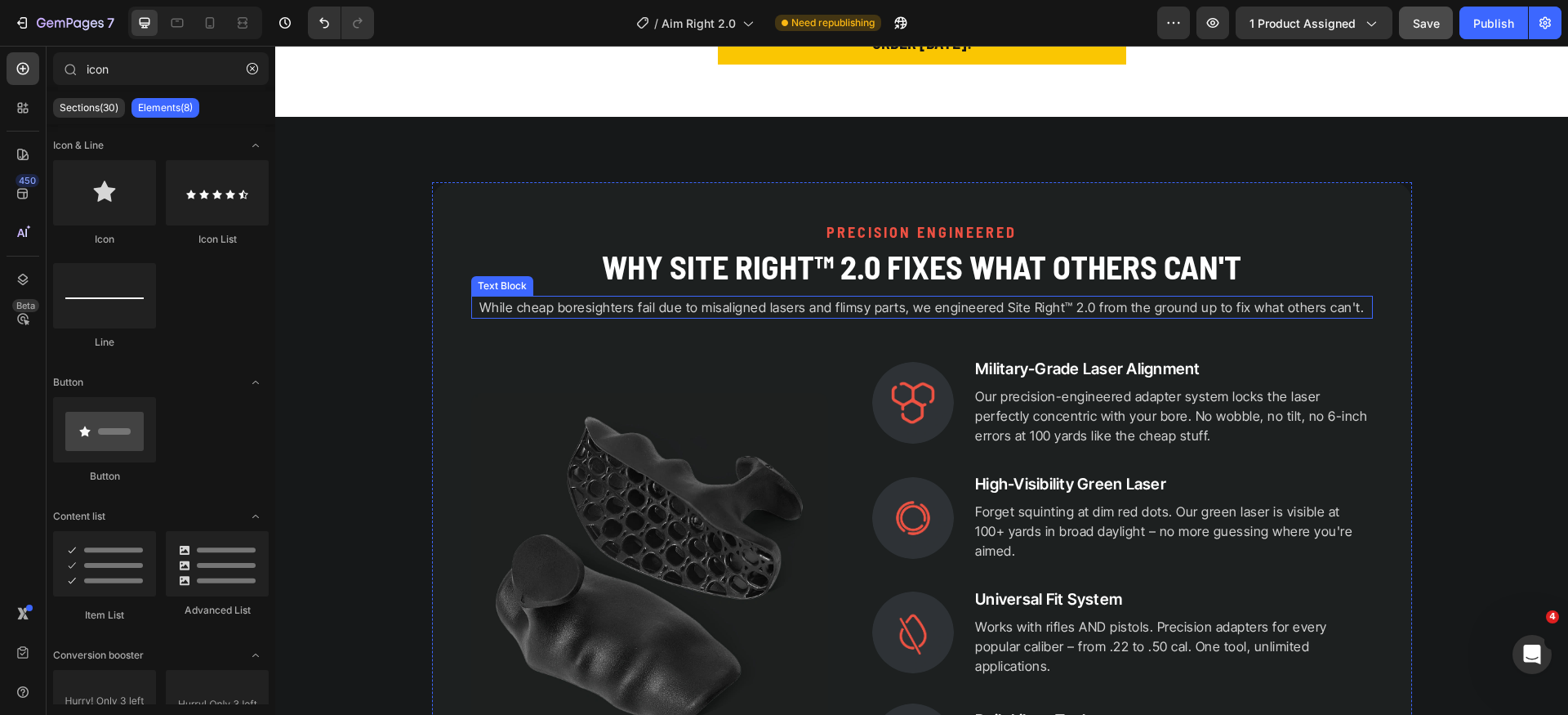
click at [964, 311] on p "While cheap boresighters fail due to misaligned lasers and flimsy parts, we eng…" at bounding box center [922, 307] width 899 height 19
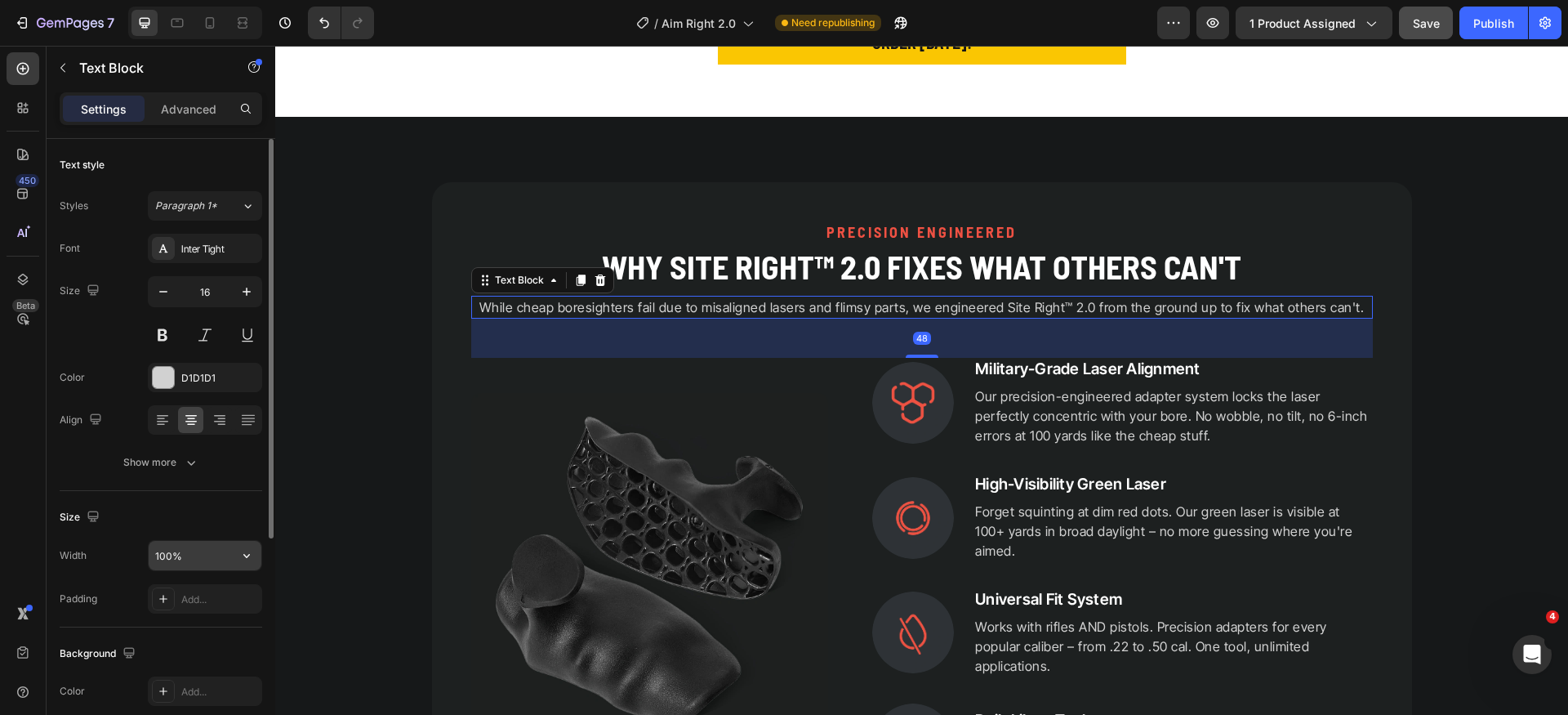
click at [193, 570] on div "100%" at bounding box center [205, 555] width 114 height 31
click at [209, 559] on input "100%" at bounding box center [205, 555] width 113 height 29
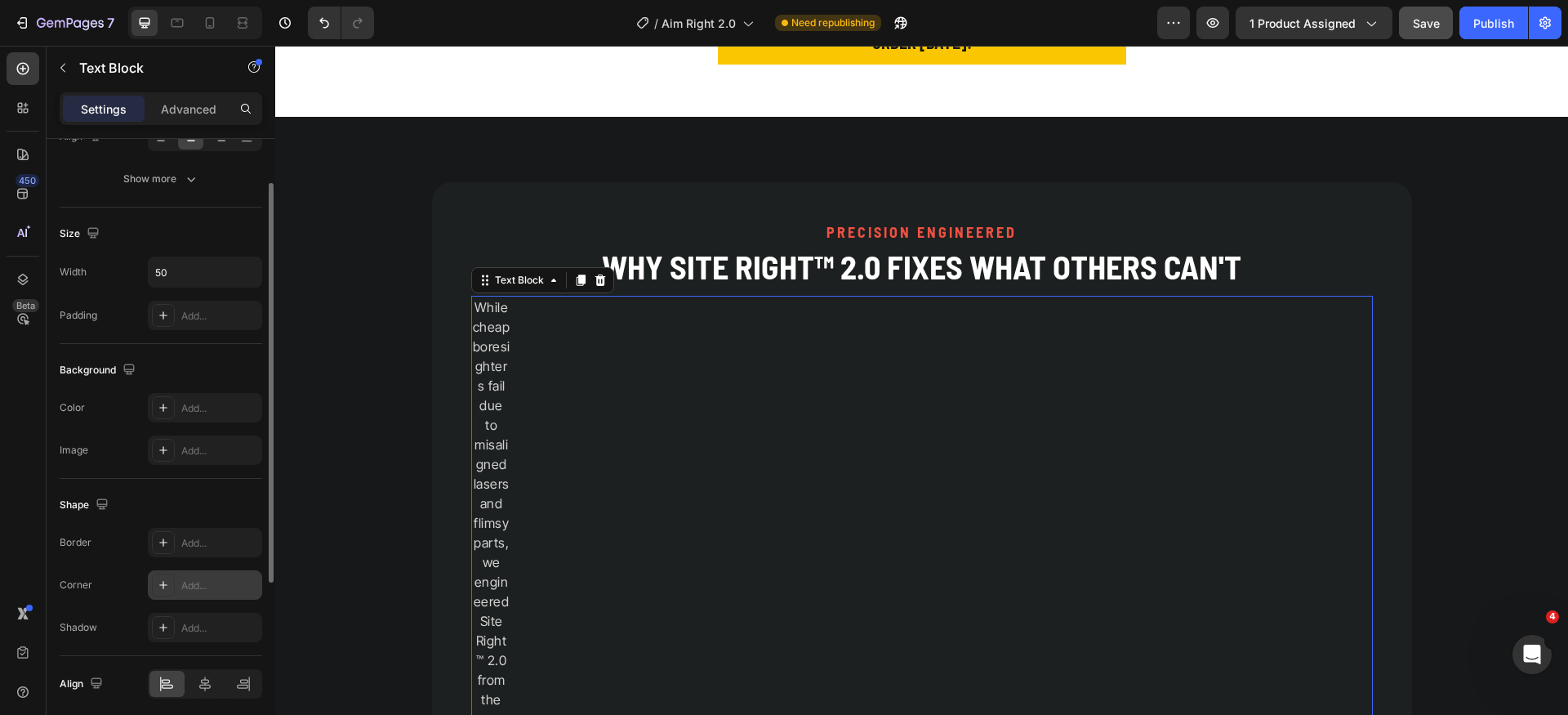
scroll to position [346, 0]
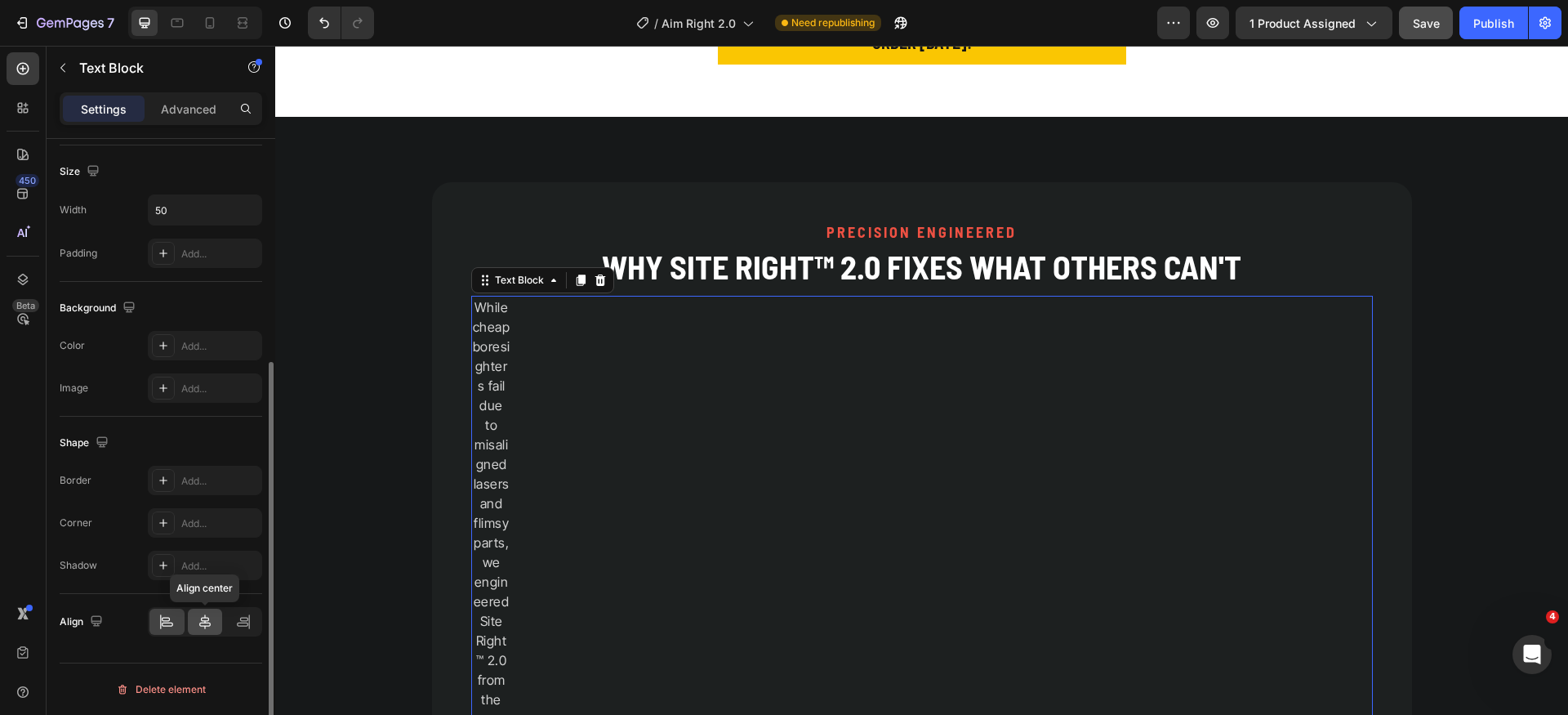
click at [204, 625] on icon at bounding box center [205, 622] width 12 height 14
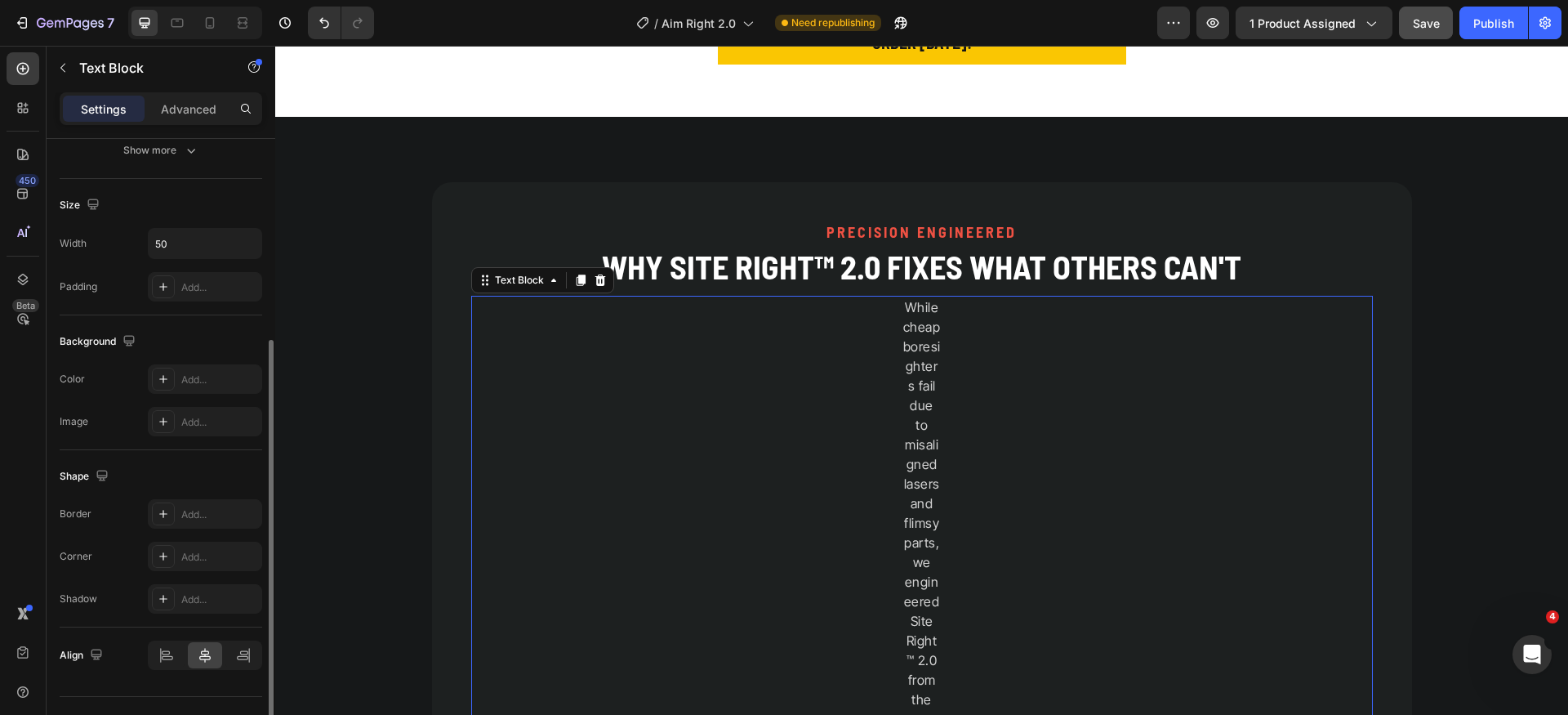
scroll to position [24, 0]
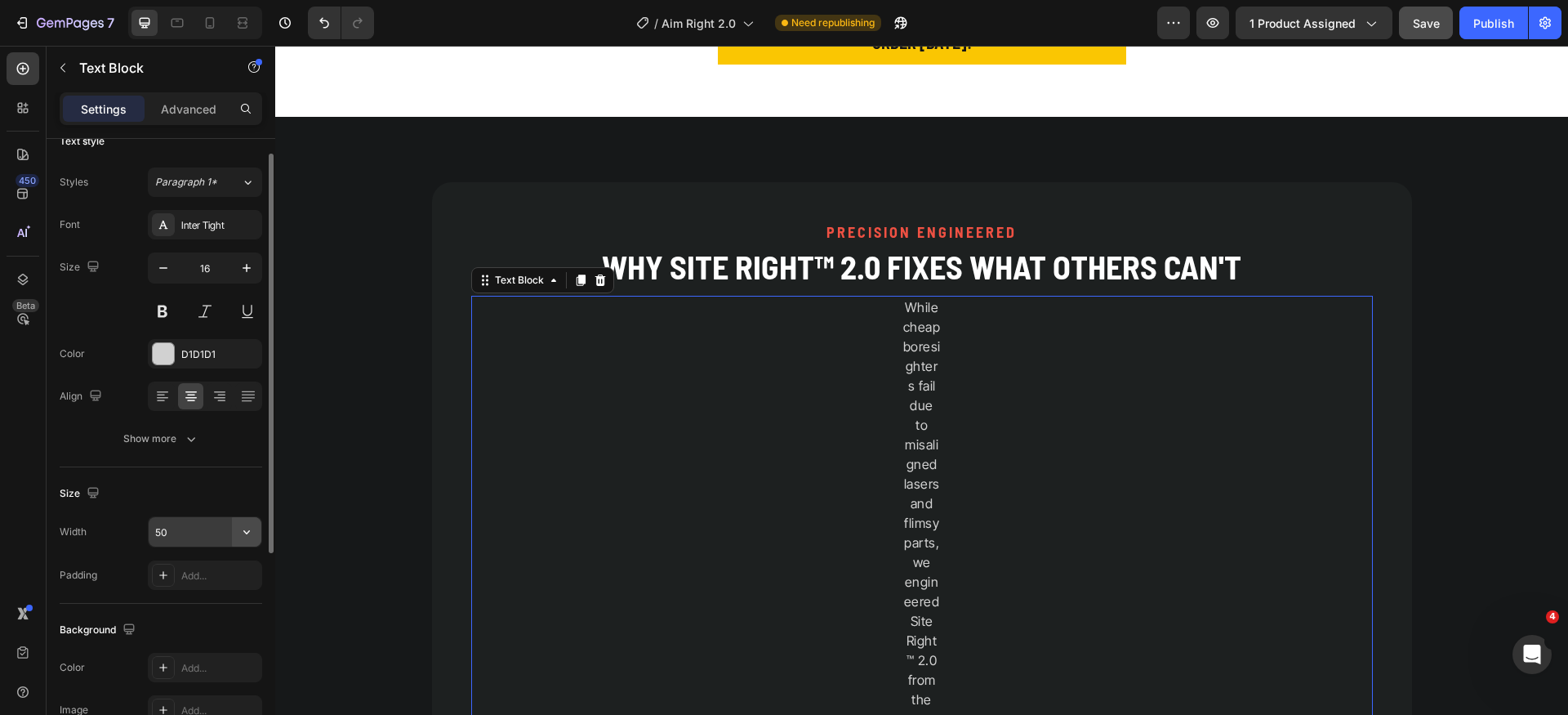
drag, startPoint x: 219, startPoint y: 532, endPoint x: 245, endPoint y: 539, distance: 26.9
click at [219, 532] on input "50" at bounding box center [205, 532] width 113 height 29
click at [249, 537] on icon "button" at bounding box center [246, 532] width 16 height 16
click at [205, 532] on input "50" at bounding box center [205, 532] width 113 height 29
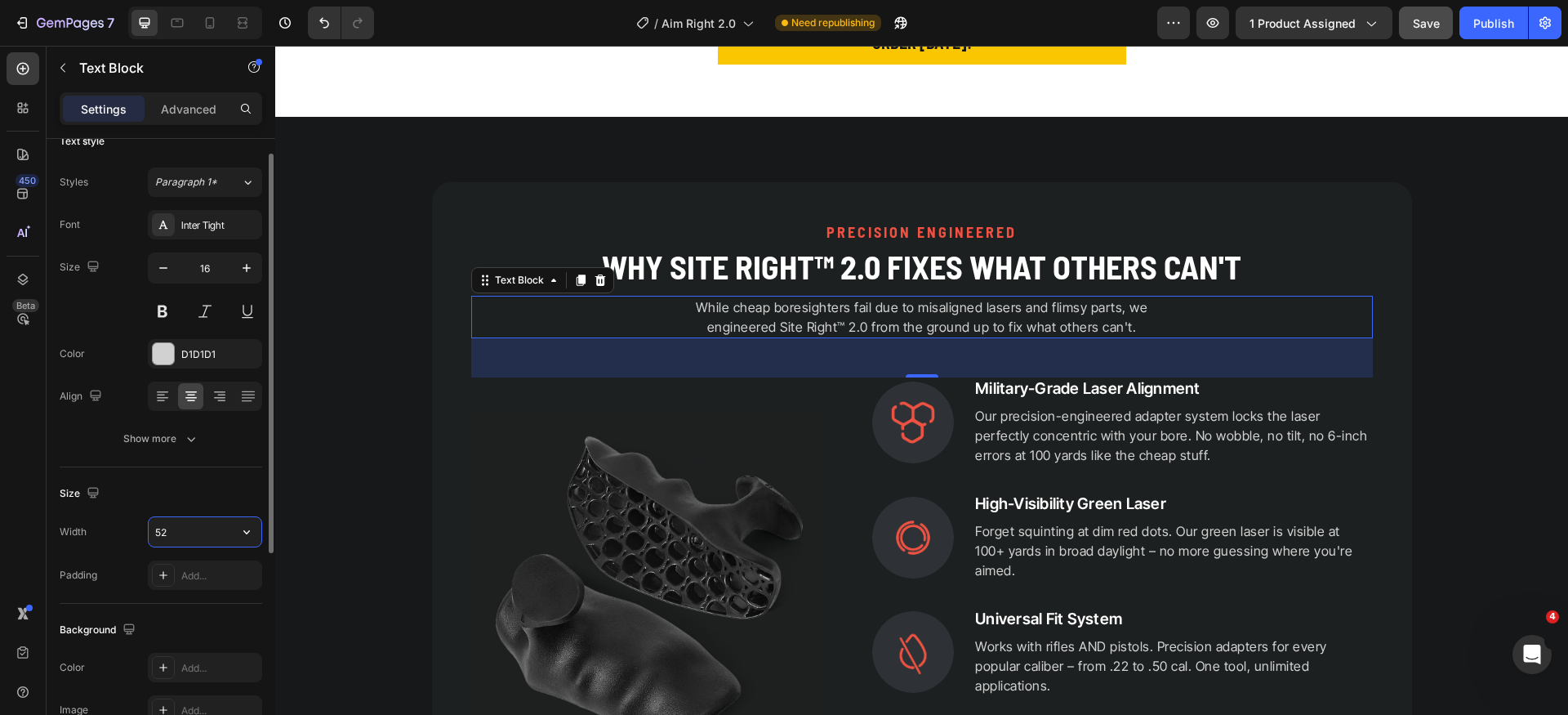
type input "5"
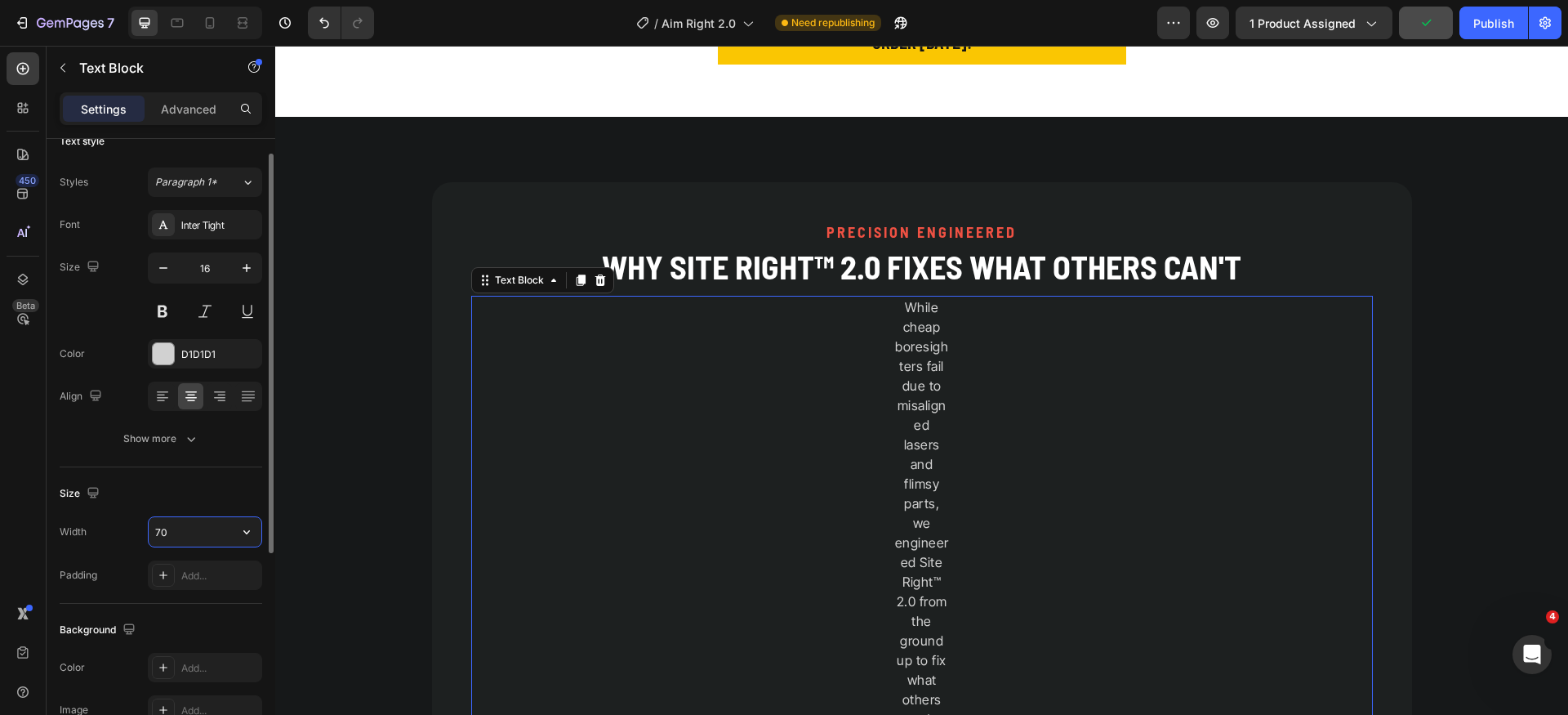
type input "70%"
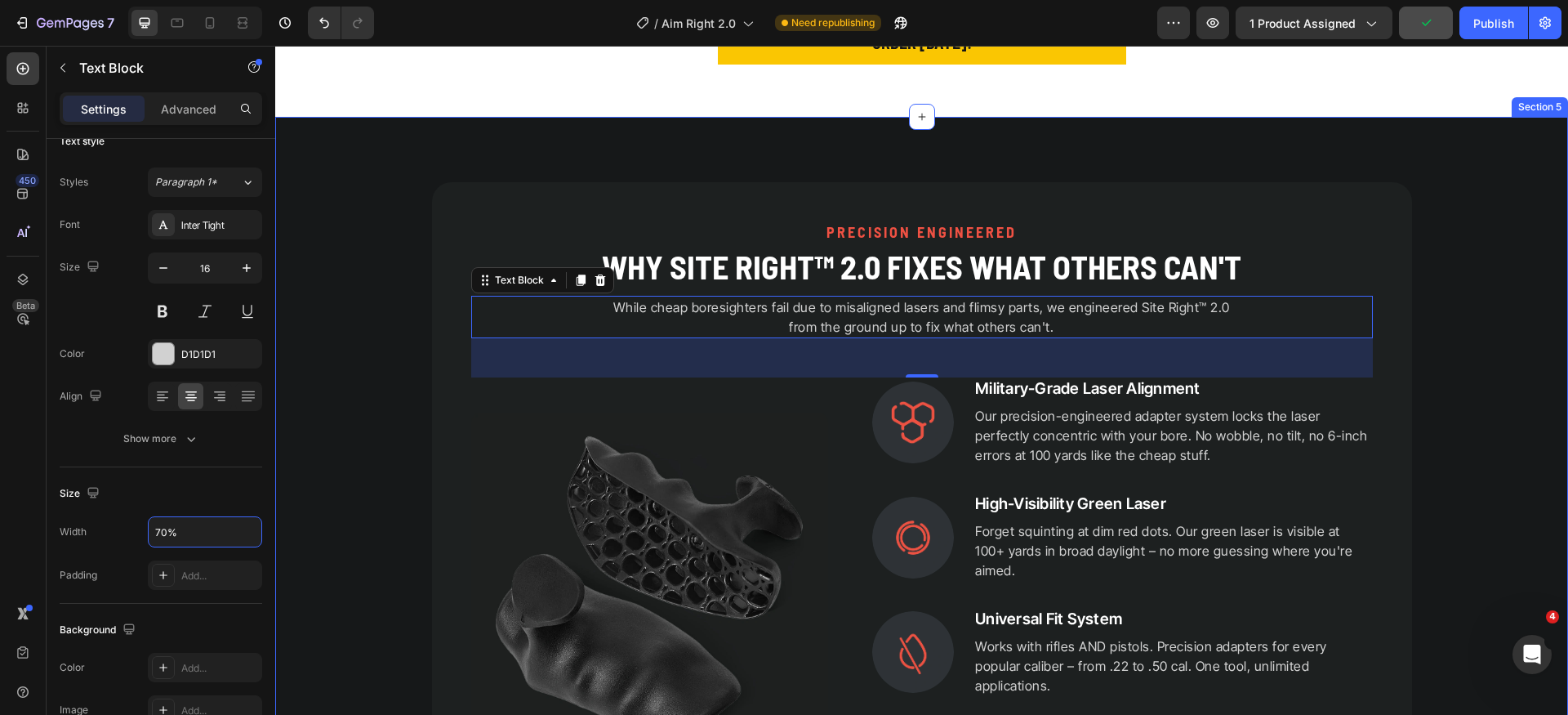
click at [1481, 379] on div "PRECISION ENGINEERED Heading Why Site Right™ 2.0 Fixes What Others Can't Headin…" at bounding box center [921, 687] width 1293 height 1009
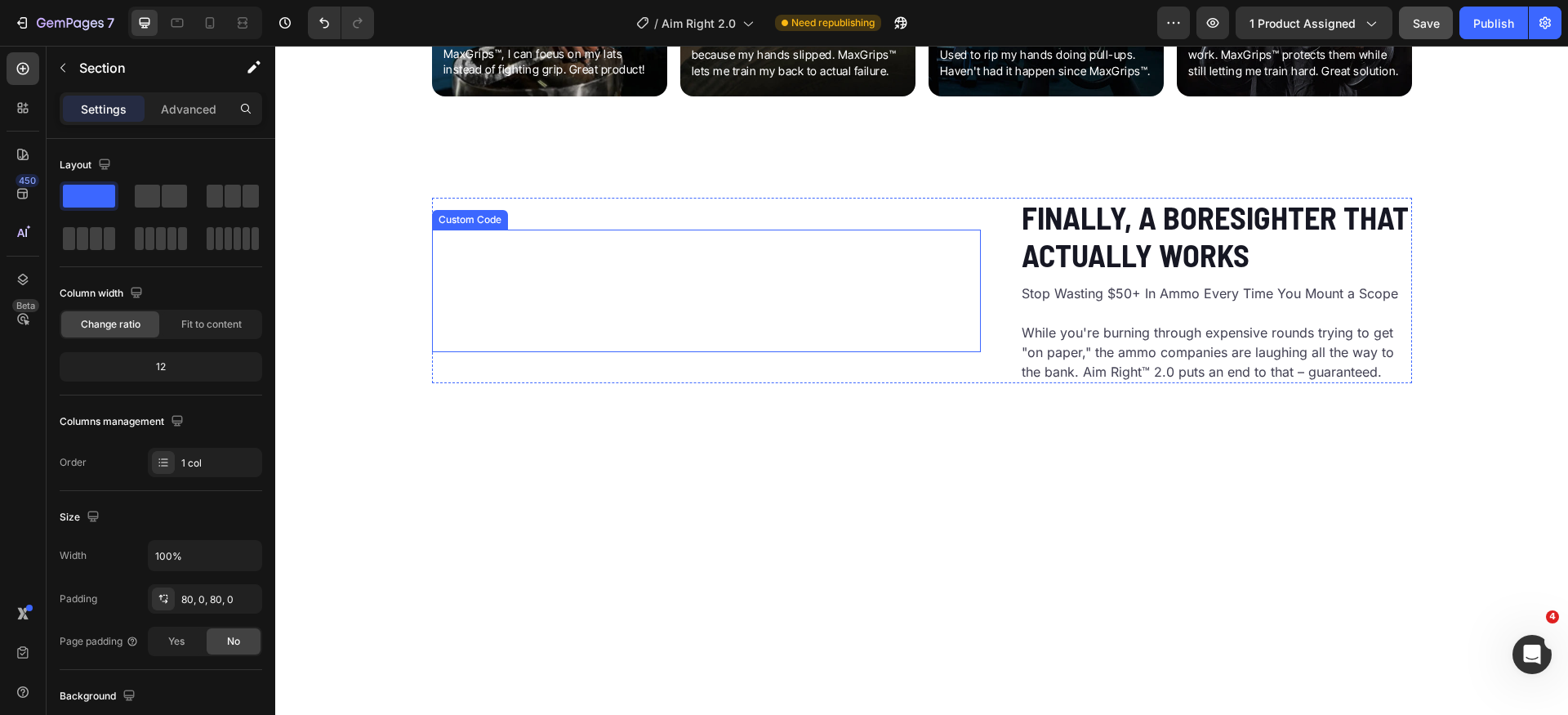
scroll to position [2915, 0]
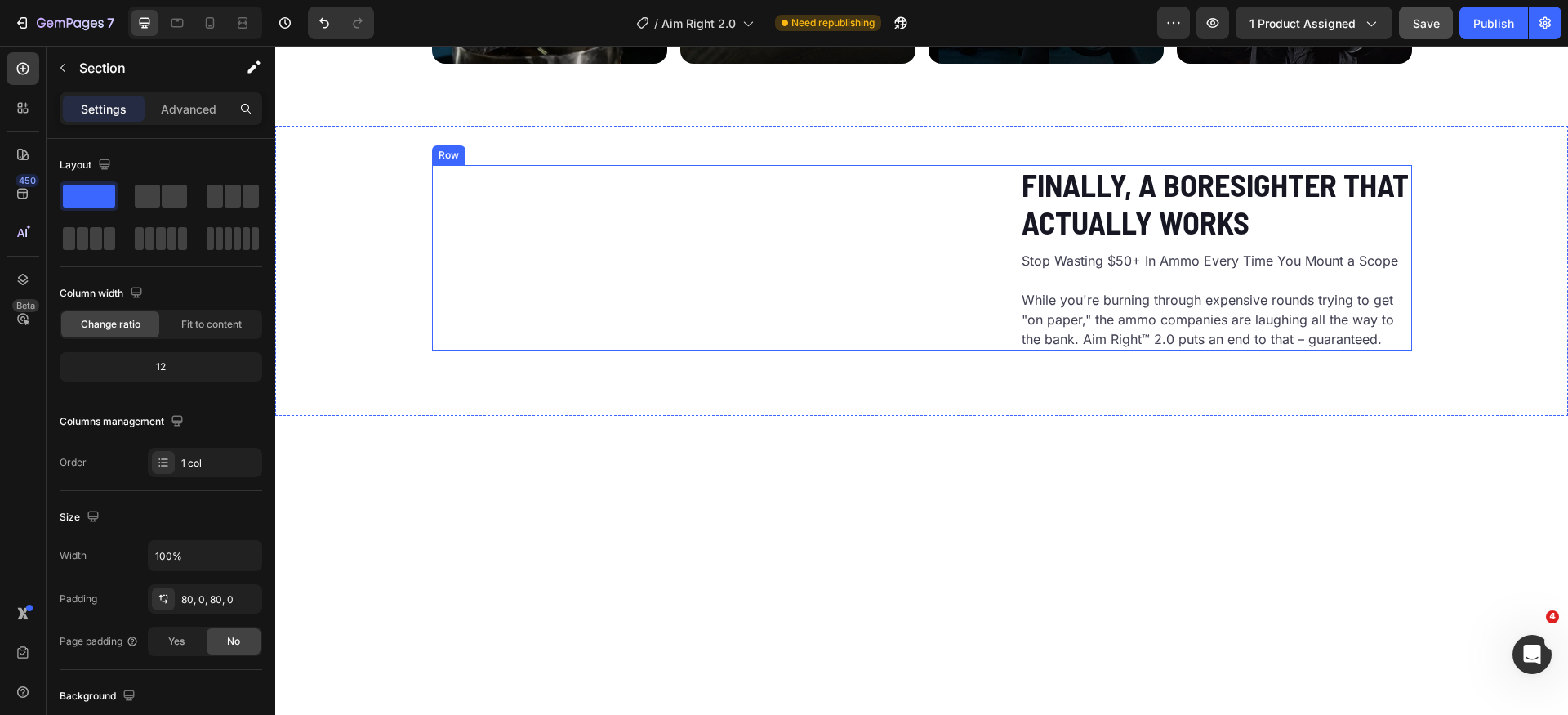
click at [995, 219] on div "Custom Code Finally, A Boresighter That Actually Works Heading Stop Wasting $50…" at bounding box center [922, 257] width 980 height 186
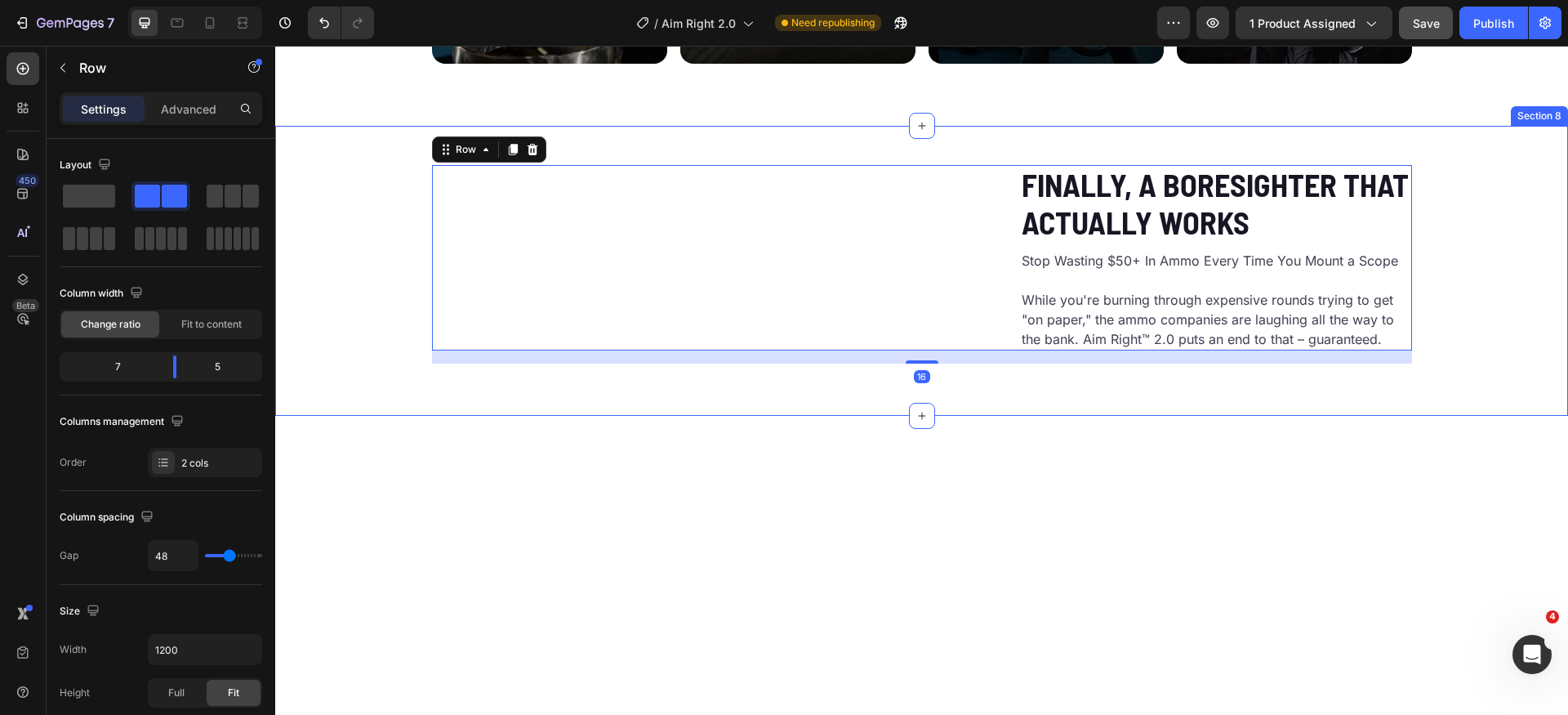
click at [355, 212] on div "Custom Code Finally, A Boresighter That Actually Works Heading Stop Wasting $50…" at bounding box center [921, 264] width 1293 height 199
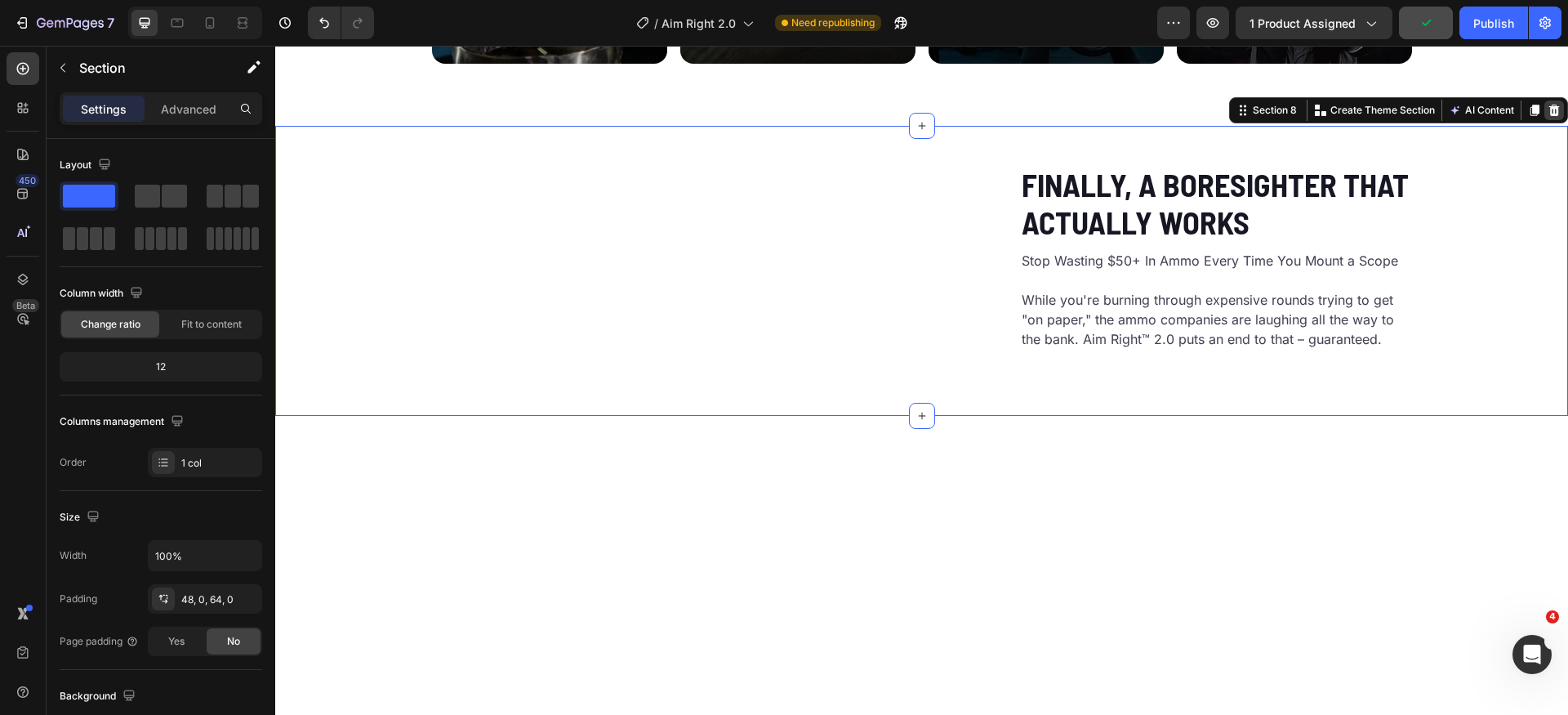
click at [1550, 106] on icon at bounding box center [1555, 110] width 11 height 12
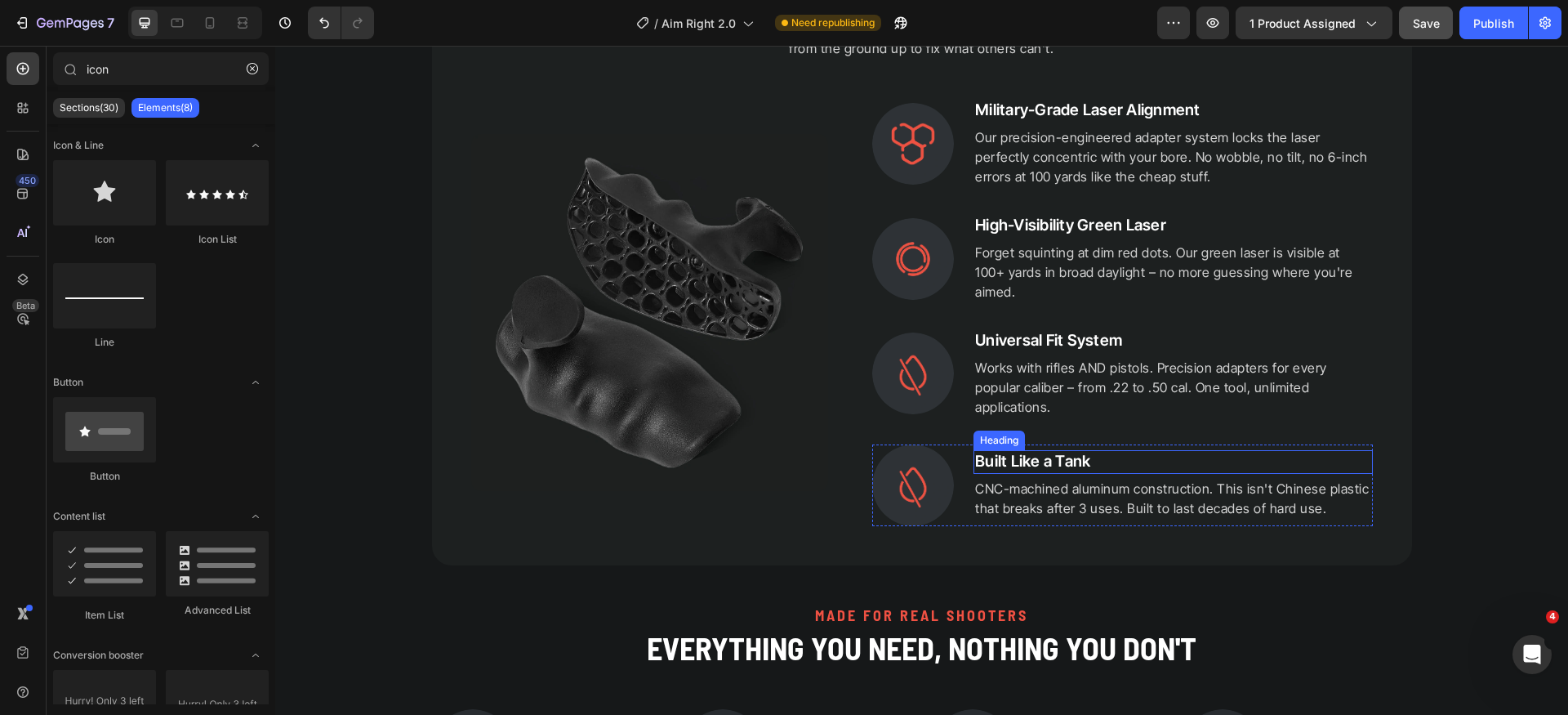
scroll to position [1424, 0]
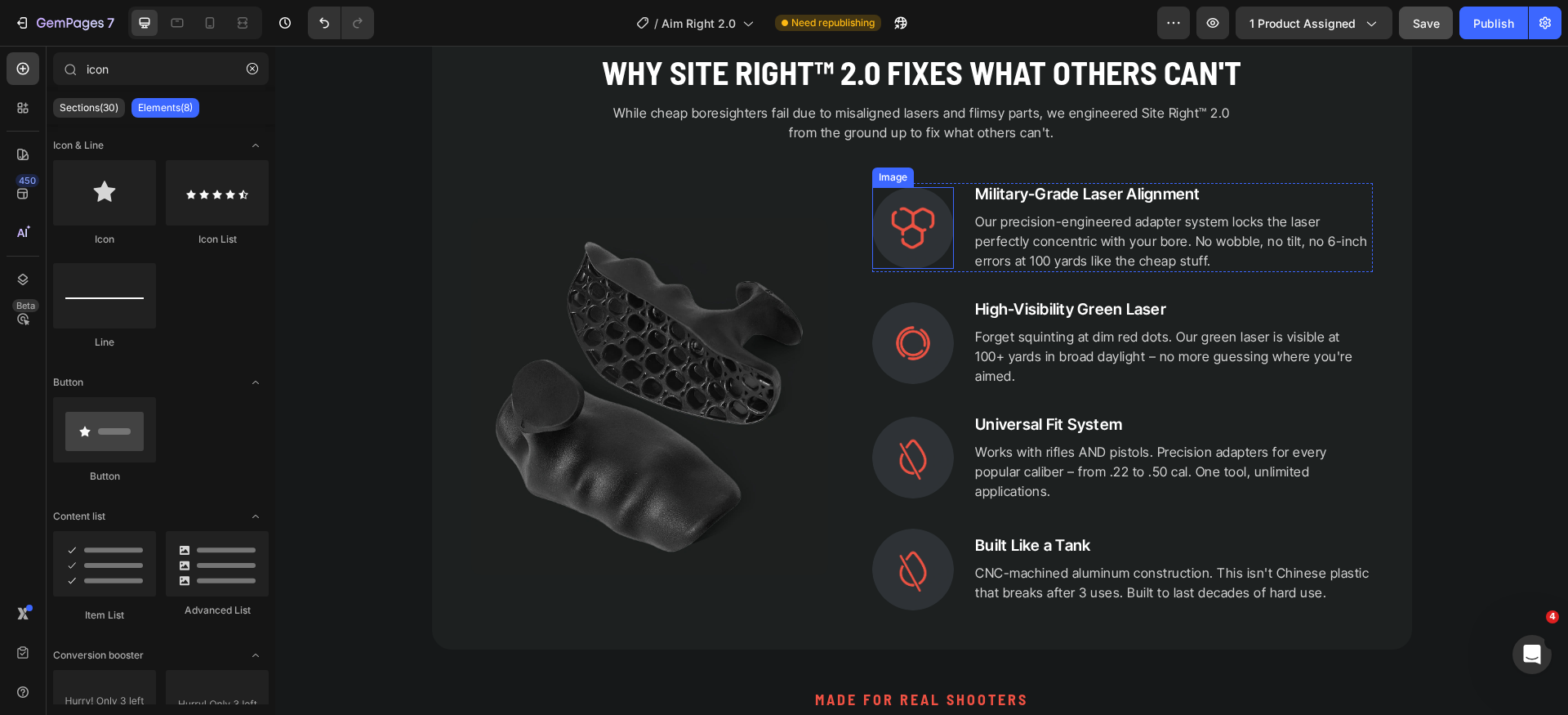
click at [927, 230] on img at bounding box center [913, 227] width 82 height 82
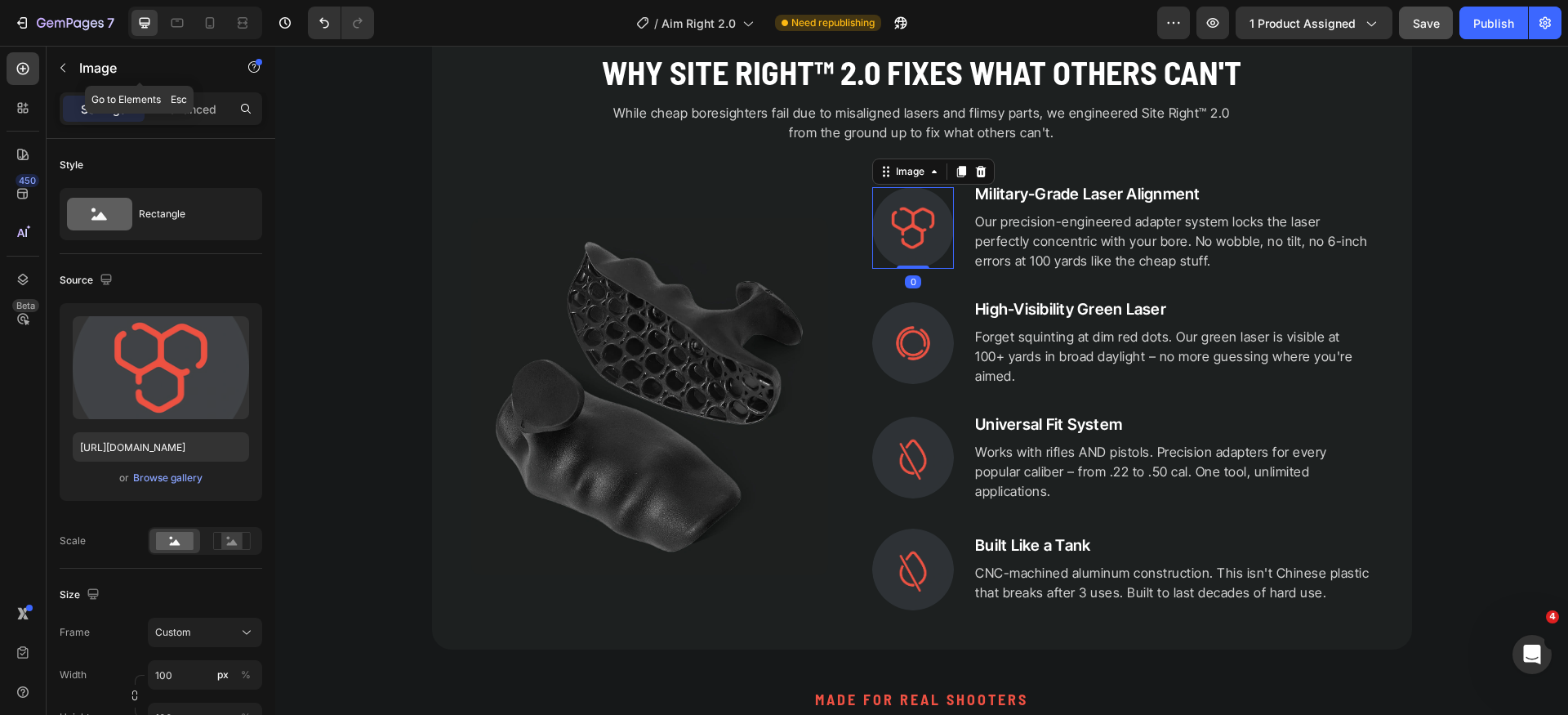
click at [67, 77] on button "button" at bounding box center [62, 67] width 26 height 26
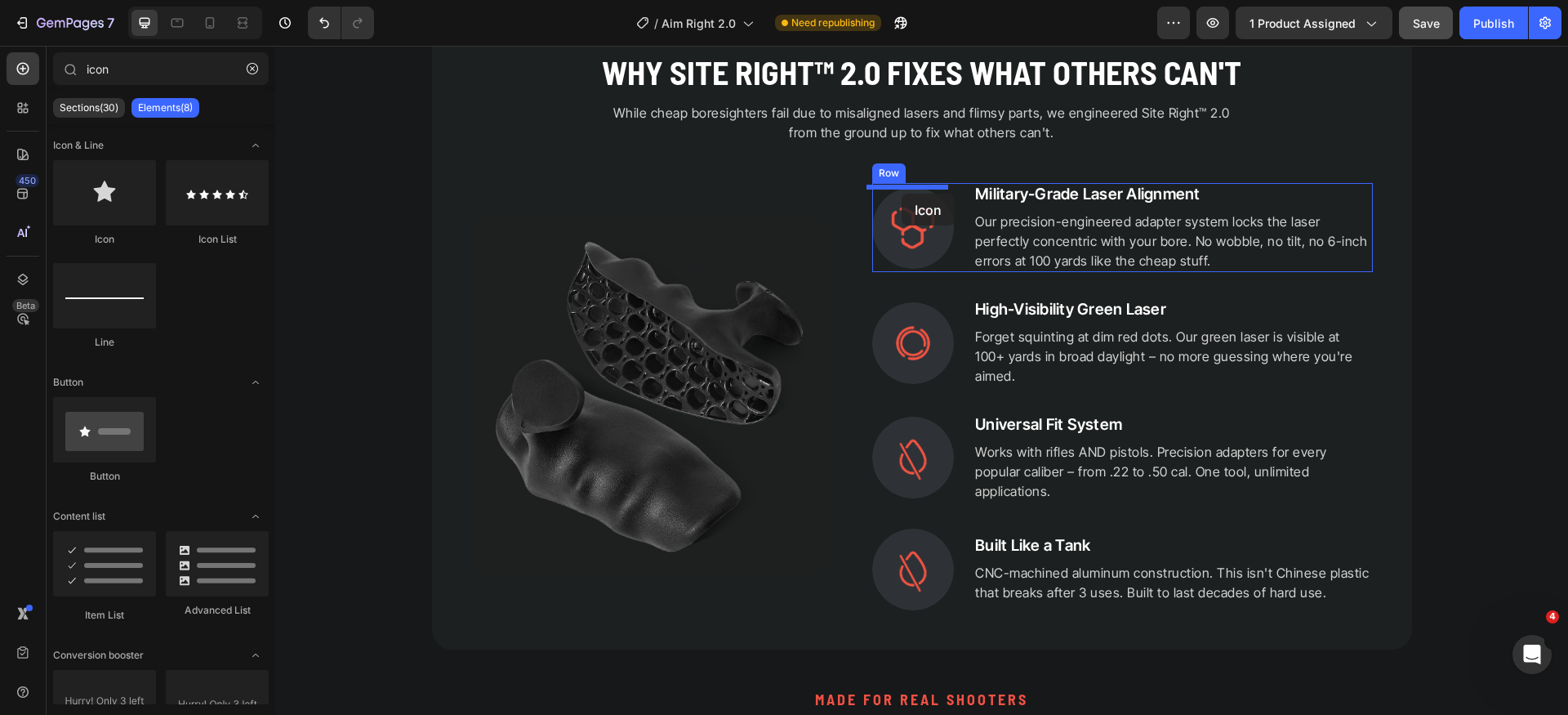
drag, startPoint x: 396, startPoint y: 227, endPoint x: 902, endPoint y: 193, distance: 507.1
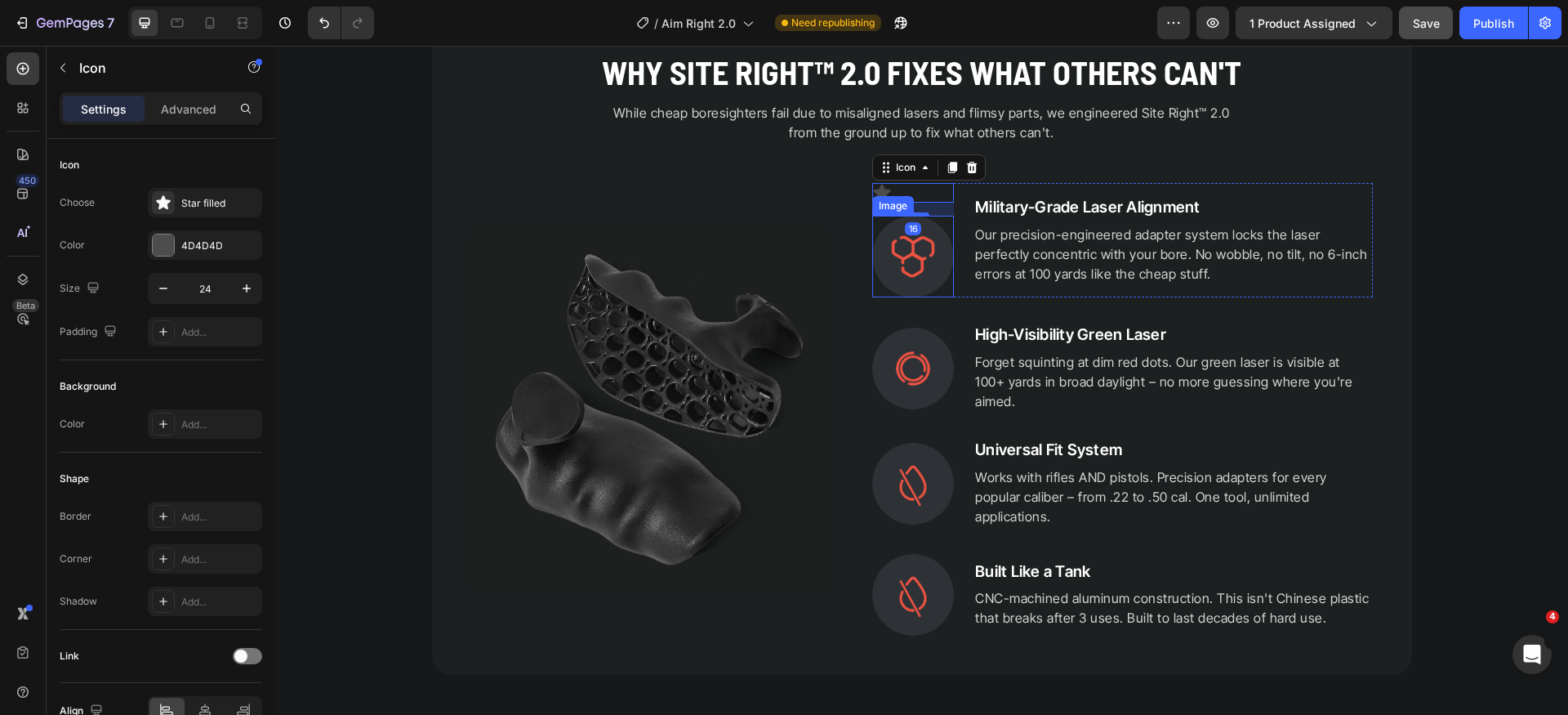
click at [925, 263] on img at bounding box center [913, 257] width 82 height 82
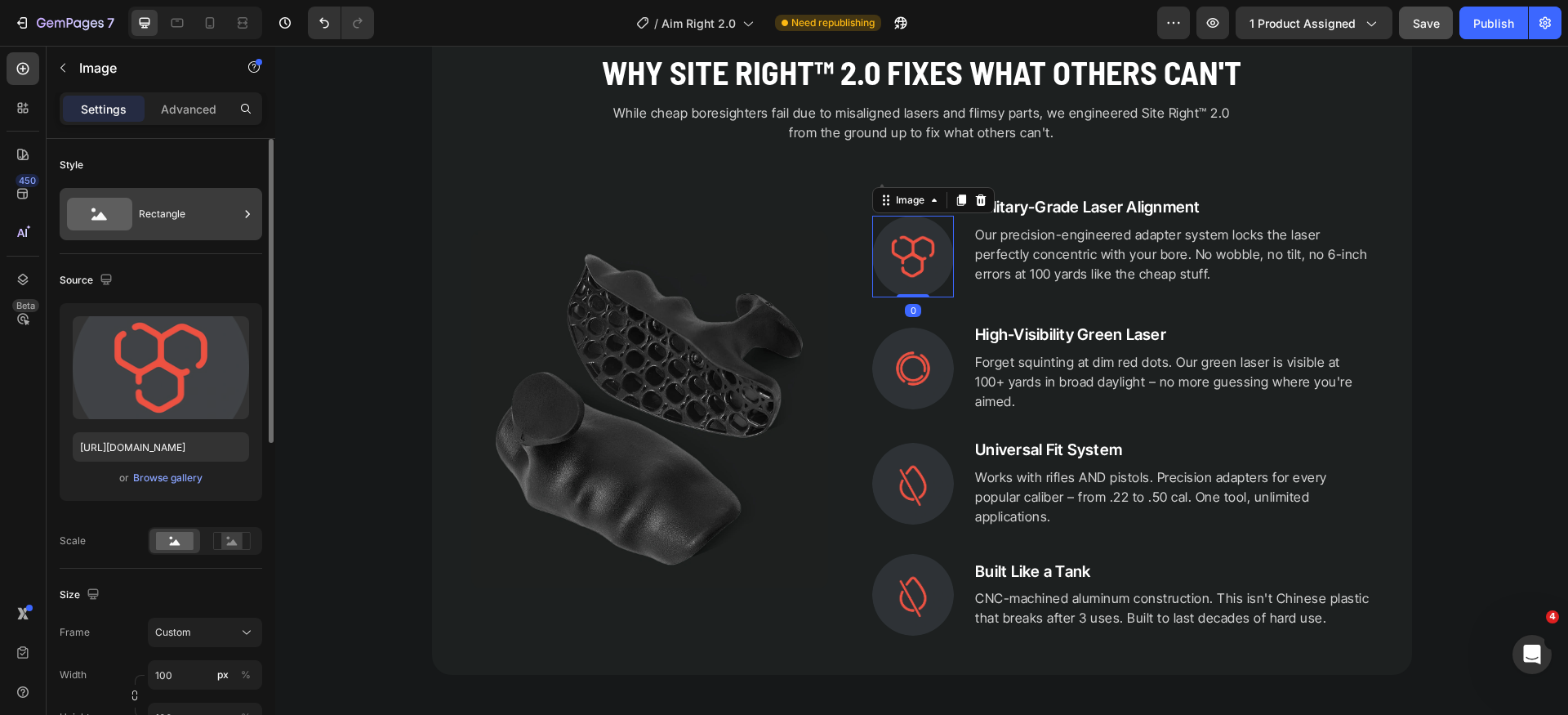
click at [198, 208] on div "Rectangle" at bounding box center [188, 214] width 100 height 38
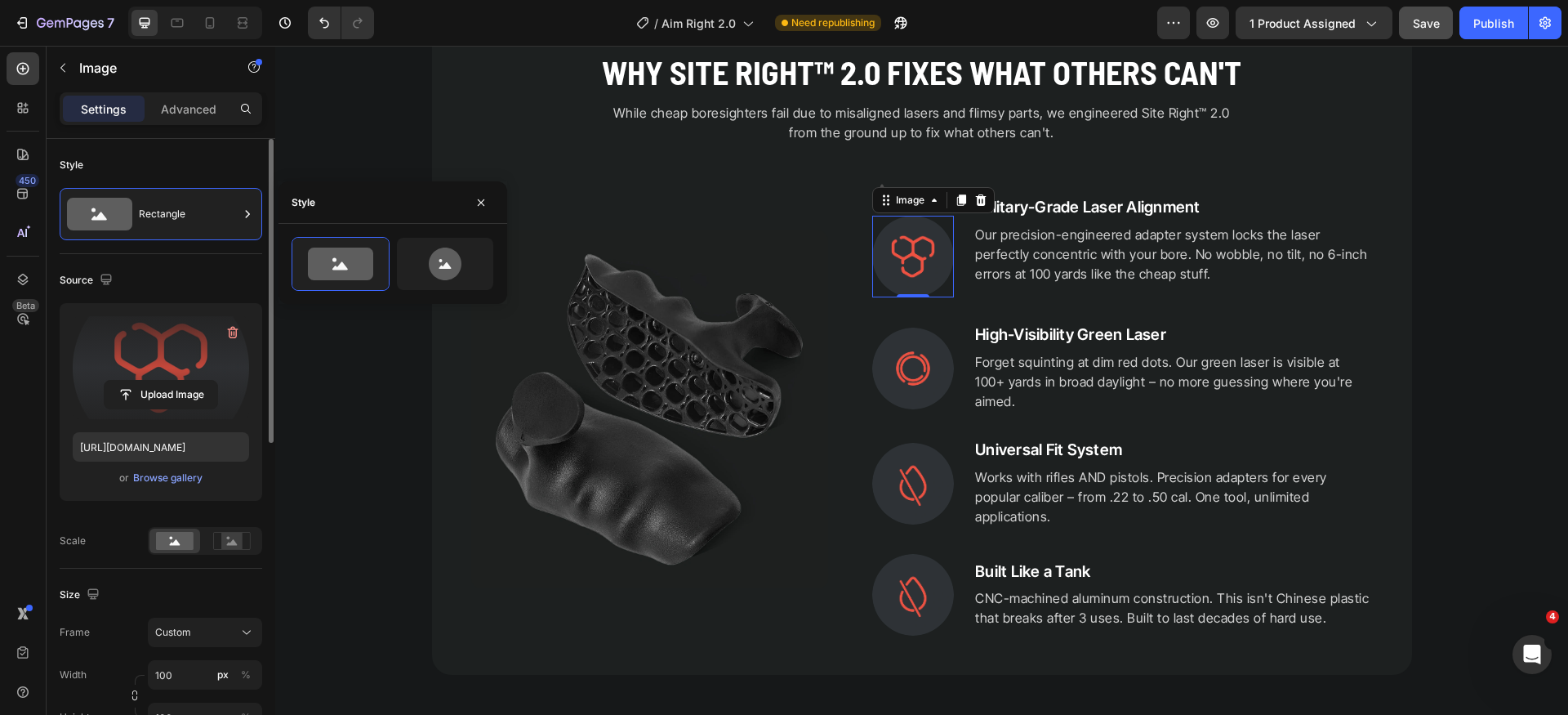
click at [190, 352] on label at bounding box center [161, 368] width 177 height 103
click at [190, 381] on input "file" at bounding box center [161, 395] width 113 height 28
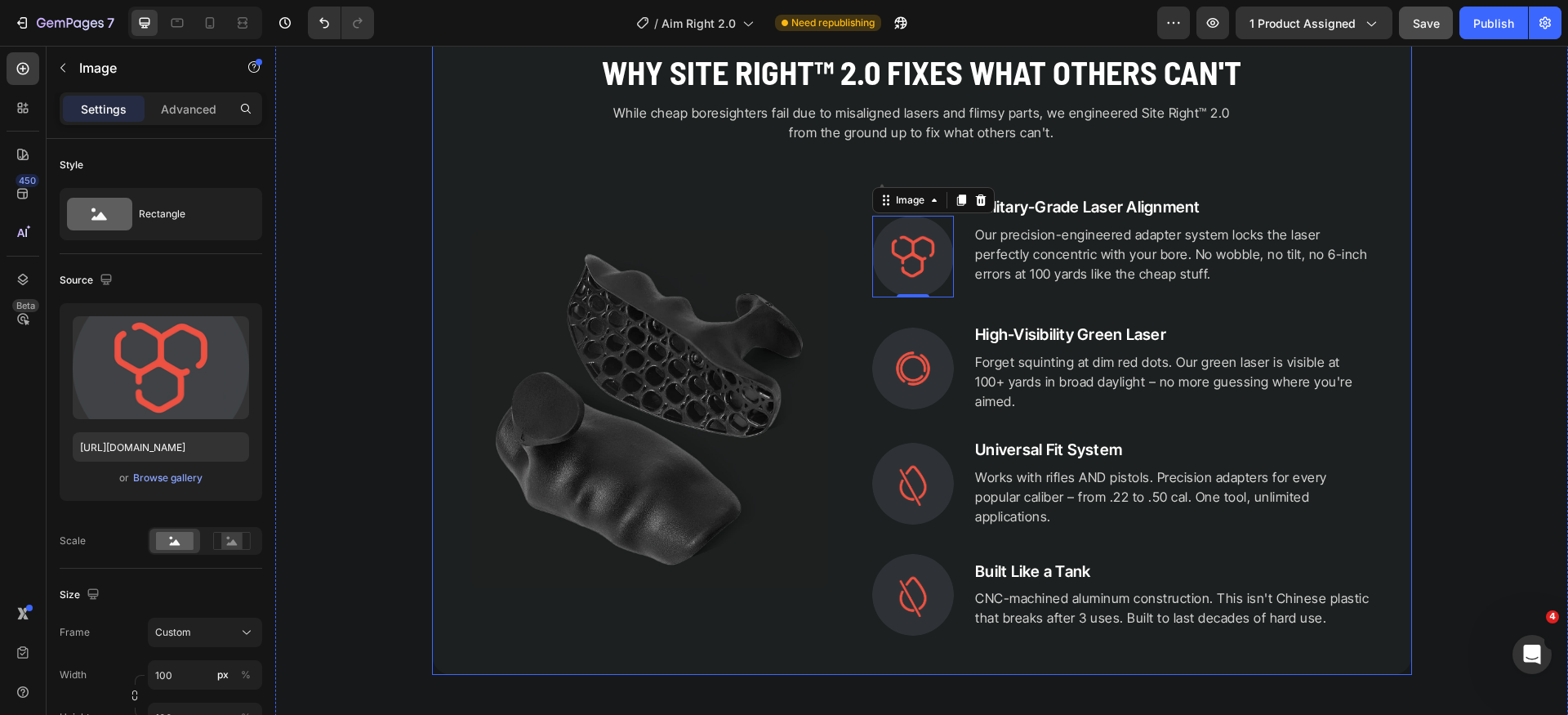
click at [815, 180] on div "PRECISION ENGINEERED Heading Why Site Right™ 2.0 Fixes What Others Can't Headin…" at bounding box center [922, 331] width 902 height 609
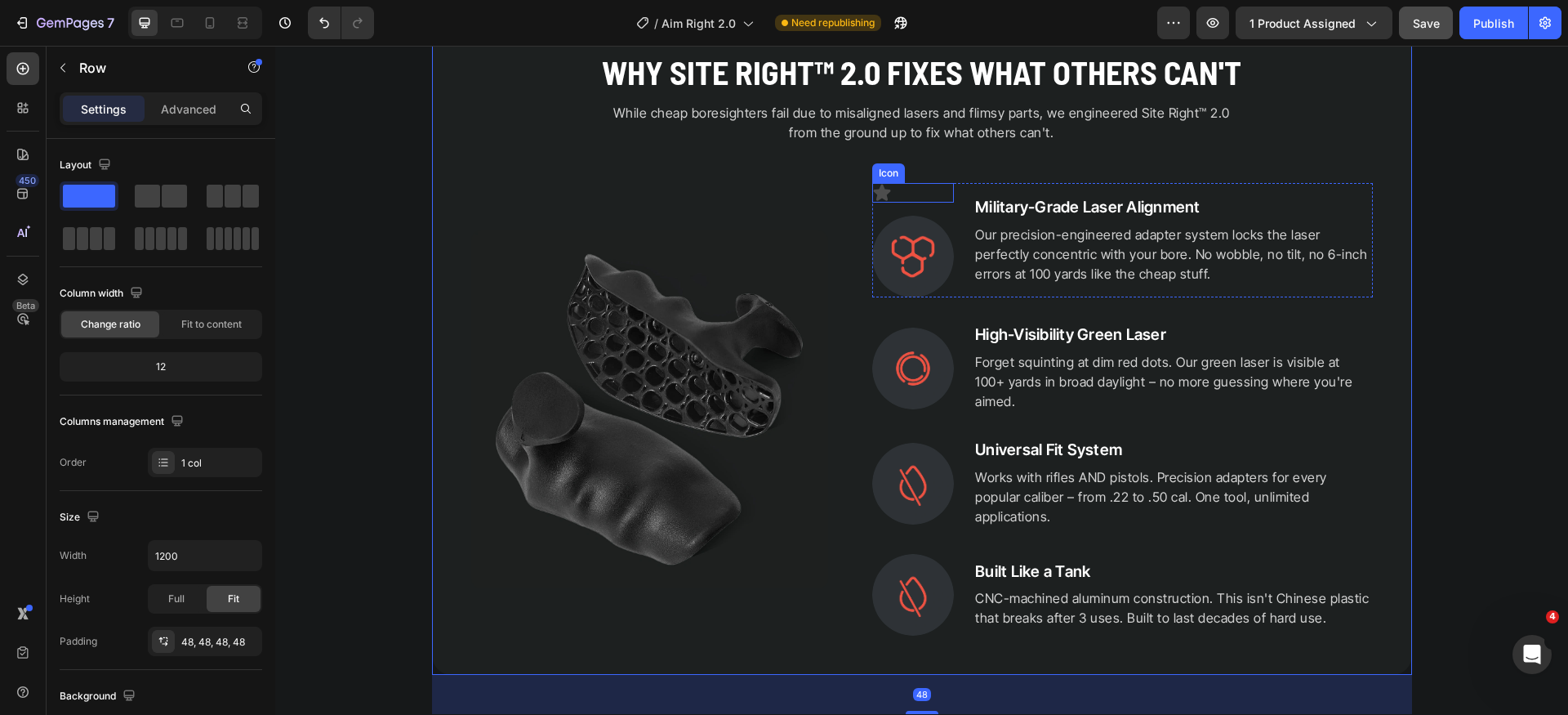
click at [895, 191] on div "Icon" at bounding box center [913, 193] width 82 height 19
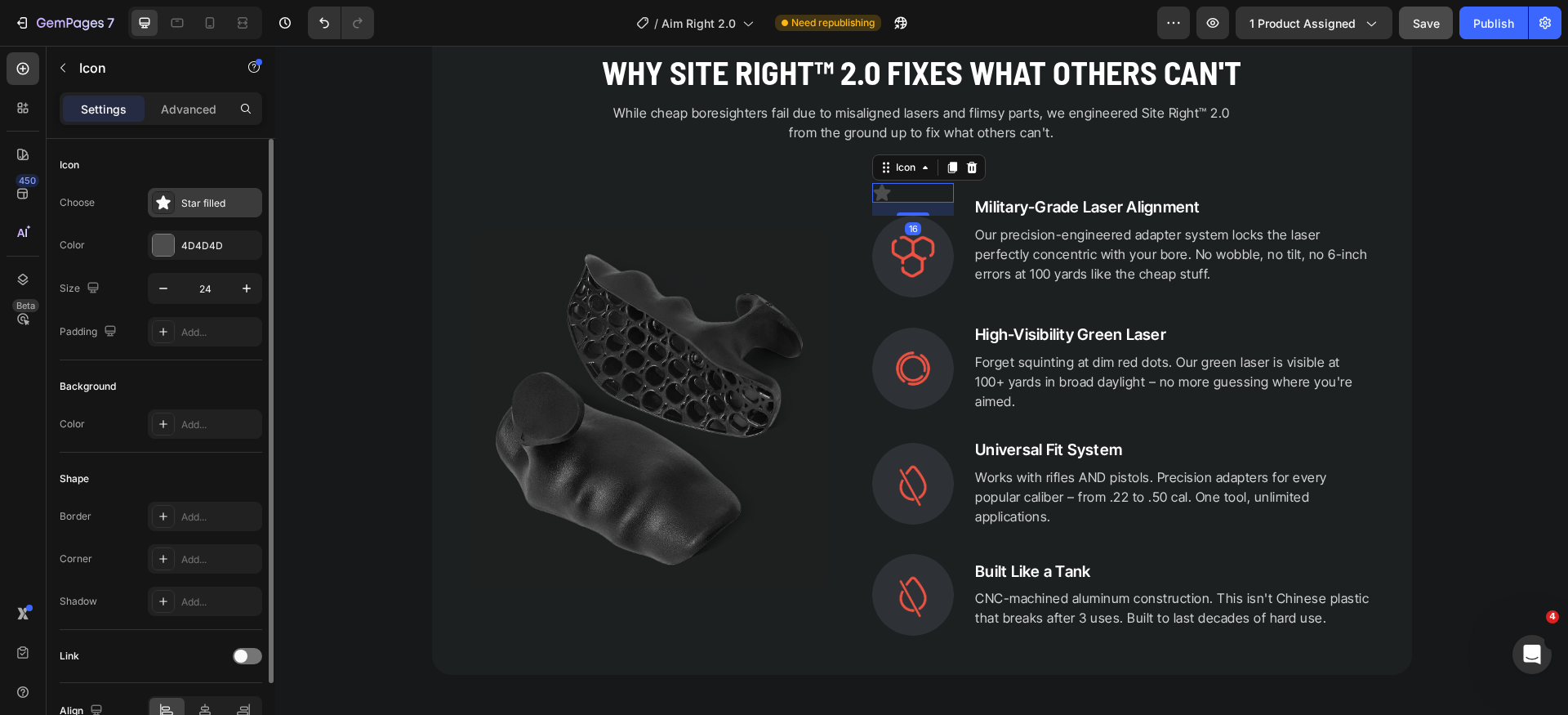
click at [214, 191] on div "Star filled" at bounding box center [205, 202] width 114 height 29
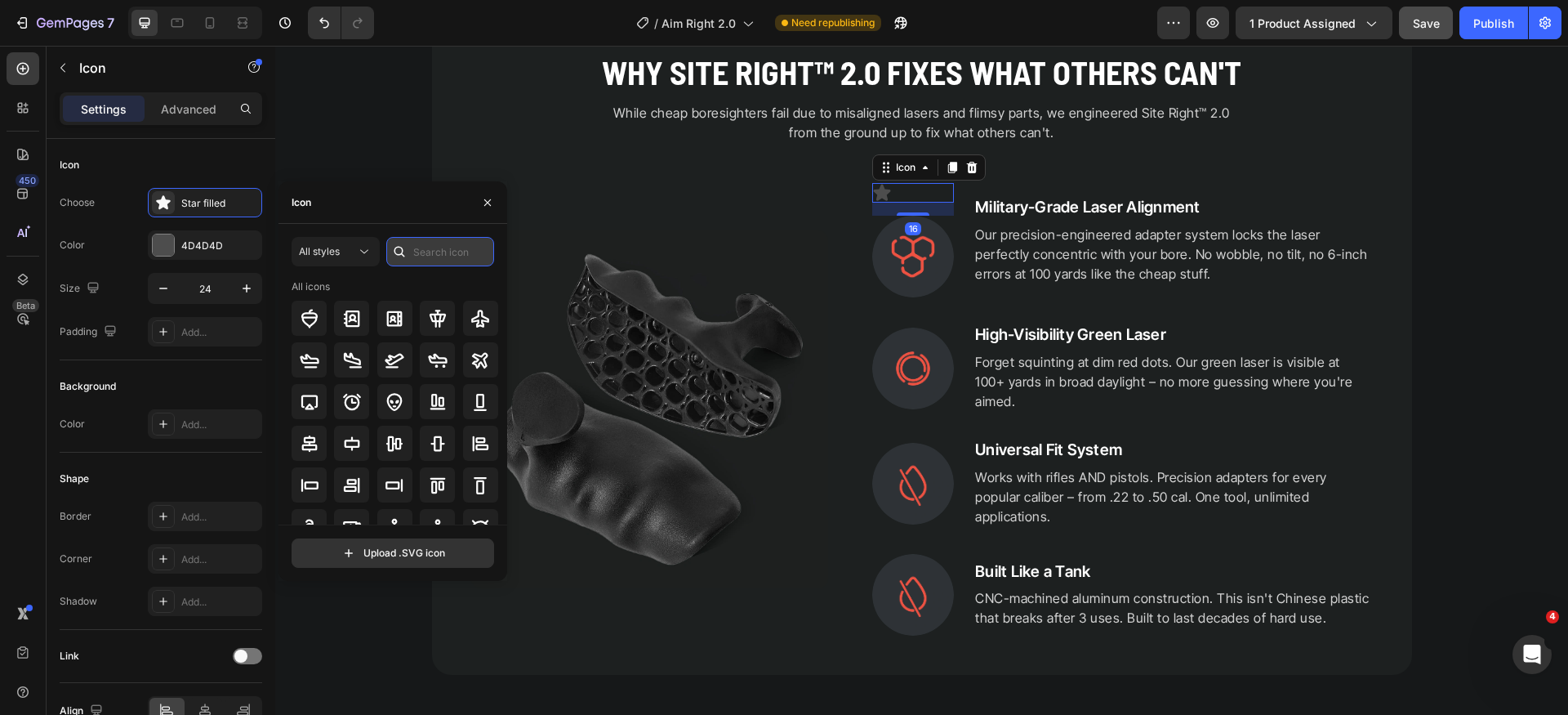
click at [420, 242] on input "text" at bounding box center [441, 252] width 108 height 29
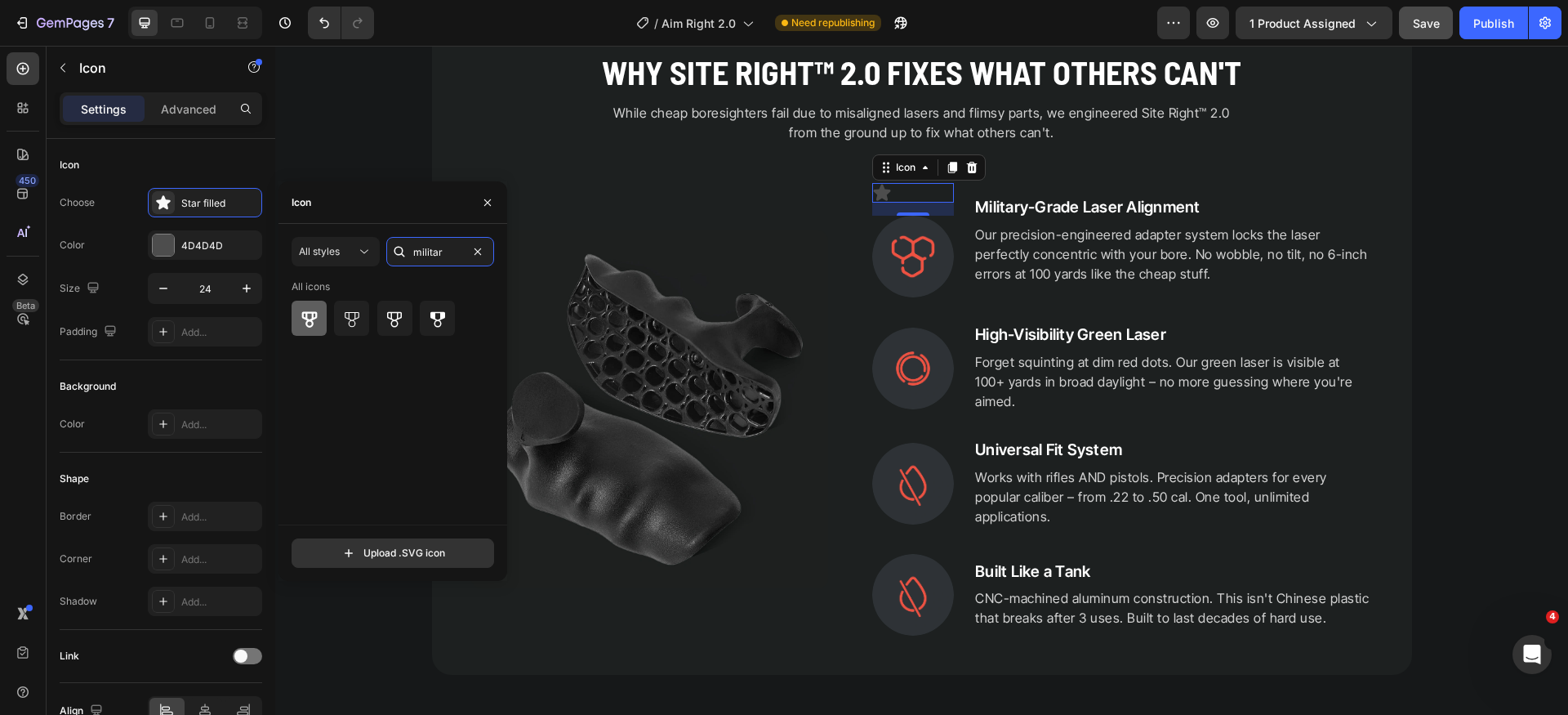
type input "militar"
click at [310, 326] on icon at bounding box center [309, 319] width 15 height 16
click at [355, 327] on icon at bounding box center [351, 318] width 19 height 19
click at [326, 327] on div at bounding box center [309, 319] width 35 height 35
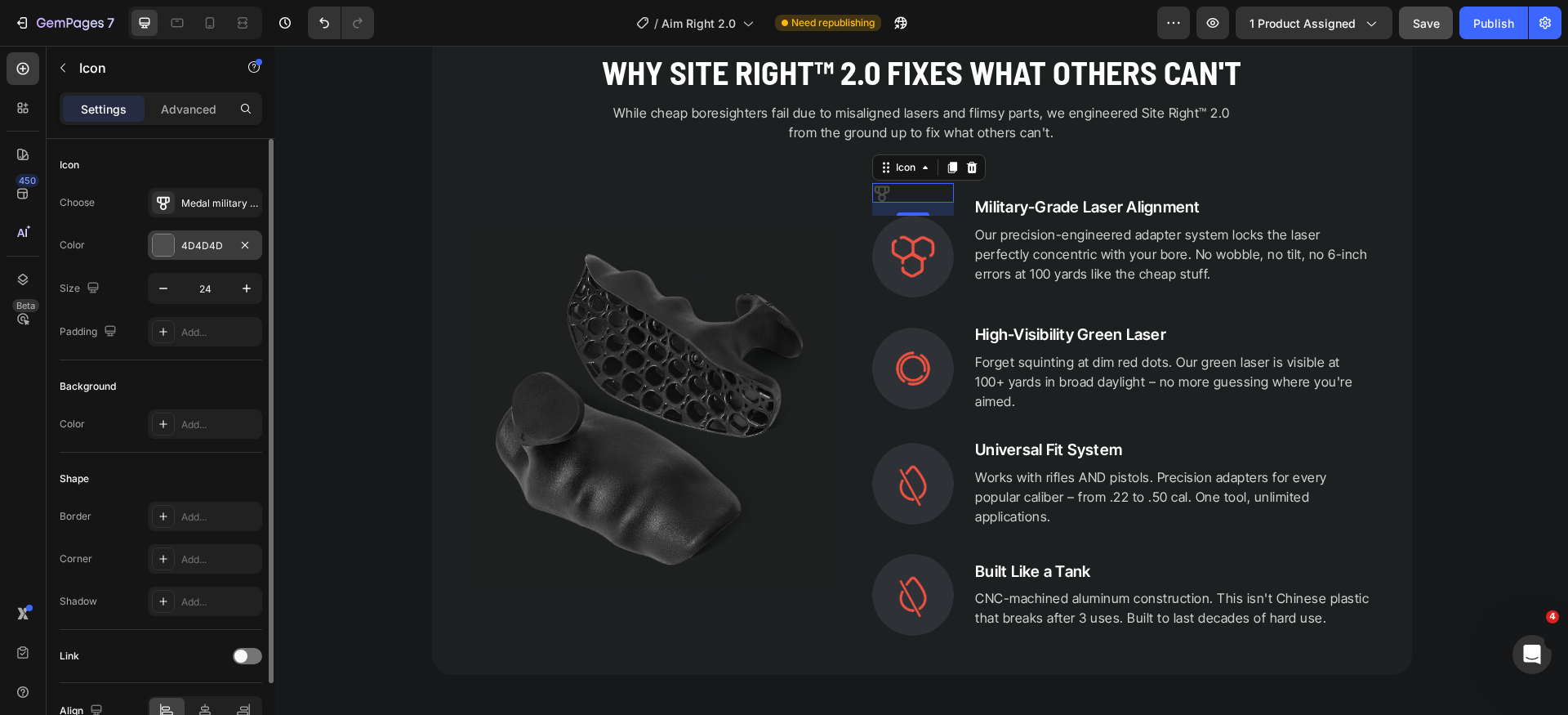
click at [165, 246] on div at bounding box center [163, 245] width 21 height 21
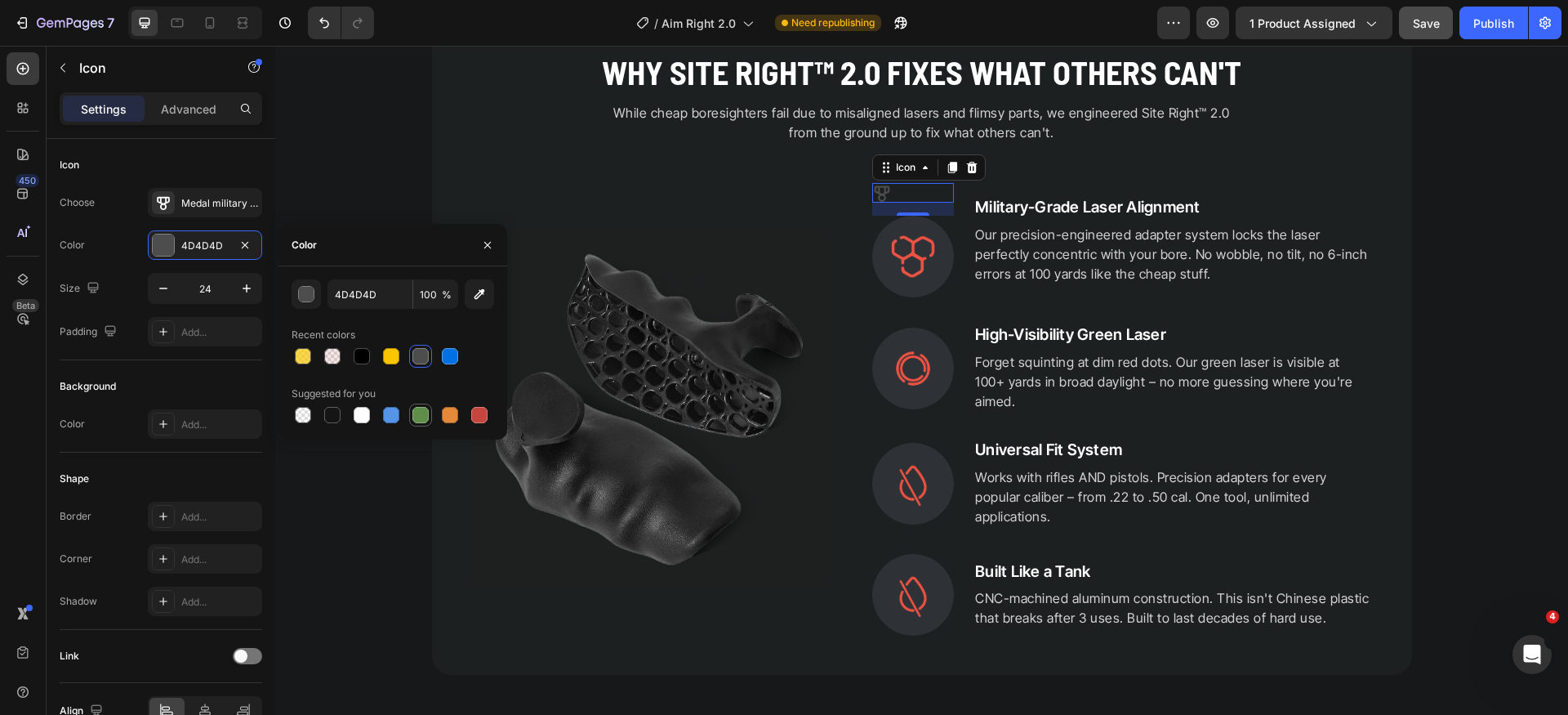
click at [416, 410] on div at bounding box center [420, 415] width 16 height 16
type input "5E8E49"
click at [203, 368] on div "Background Color Add..." at bounding box center [161, 406] width 203 height 93
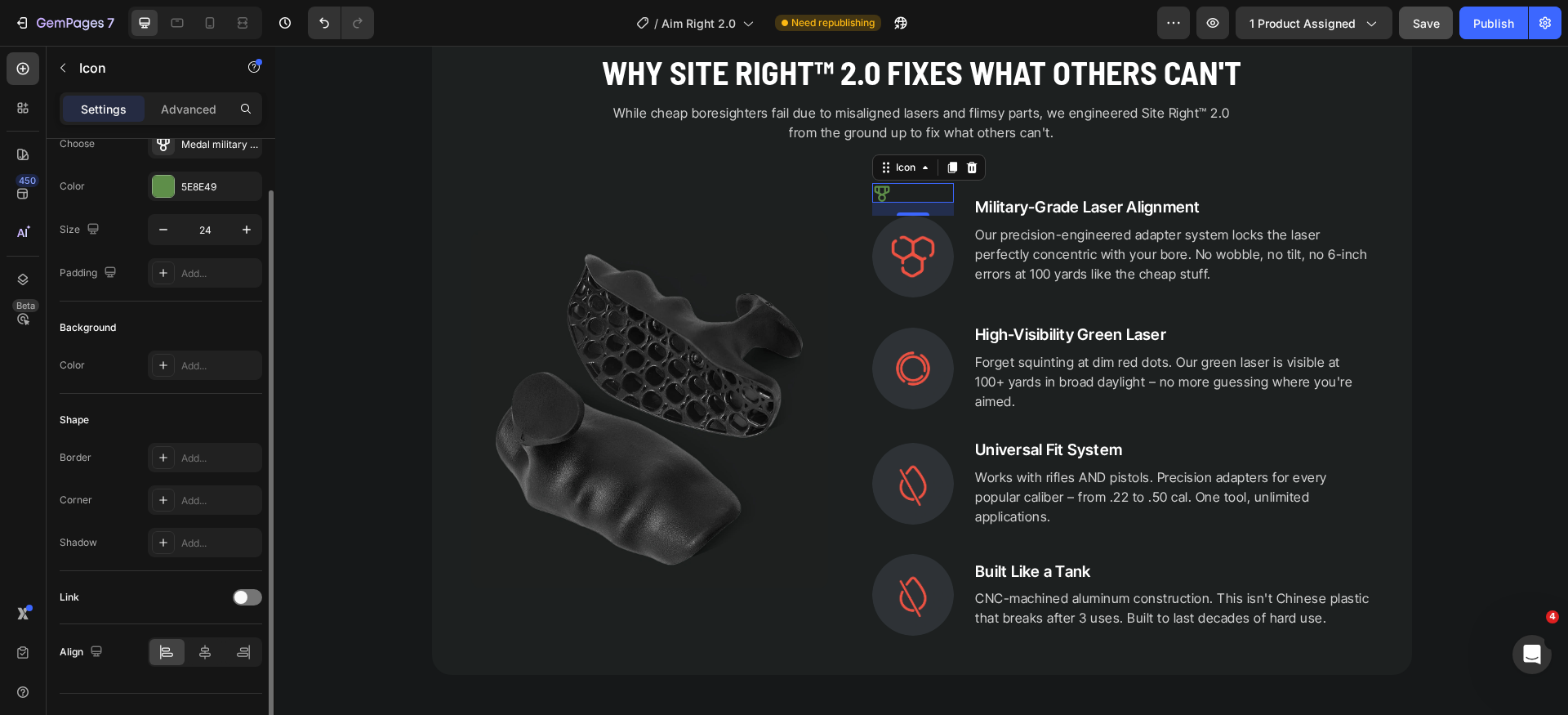
scroll to position [14, 0]
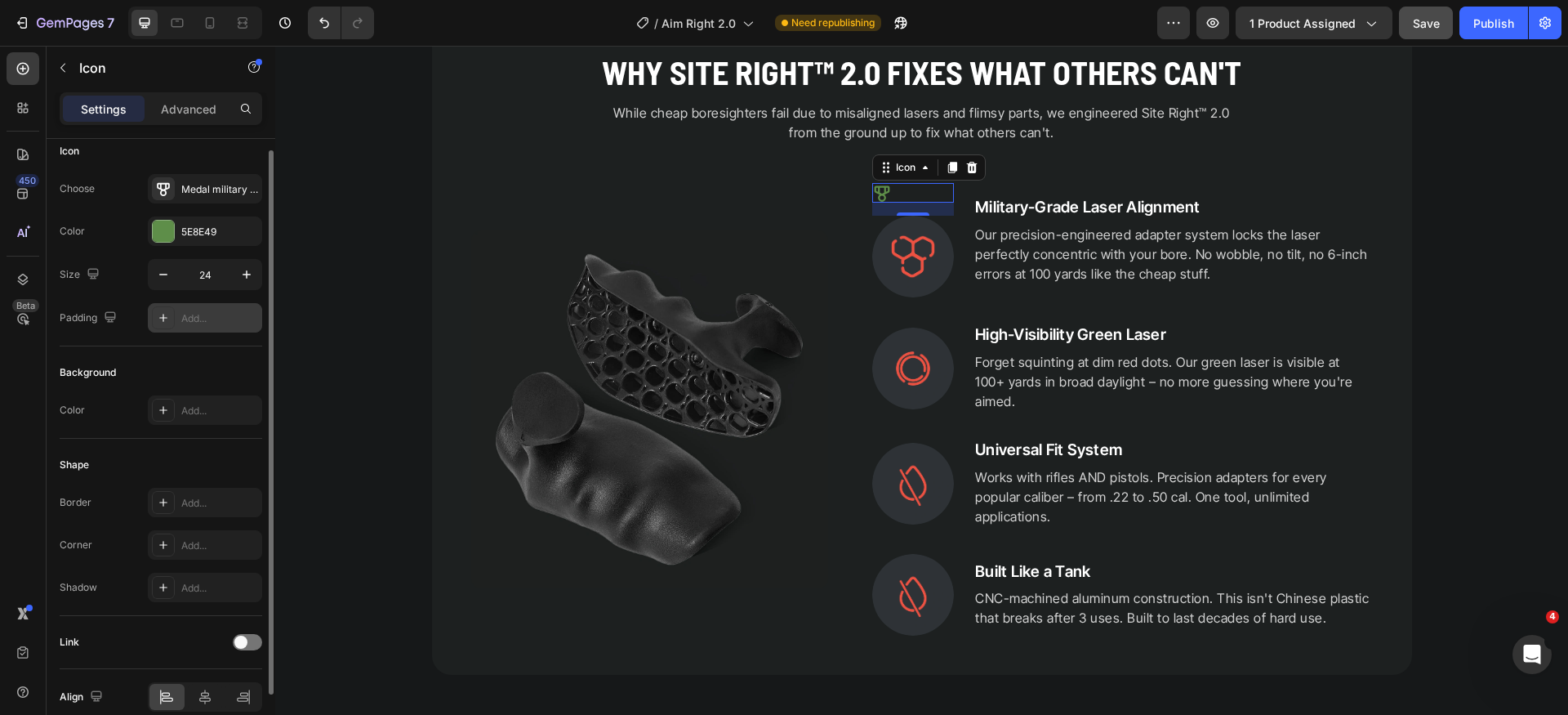
click at [208, 317] on div "Add..." at bounding box center [219, 318] width 77 height 14
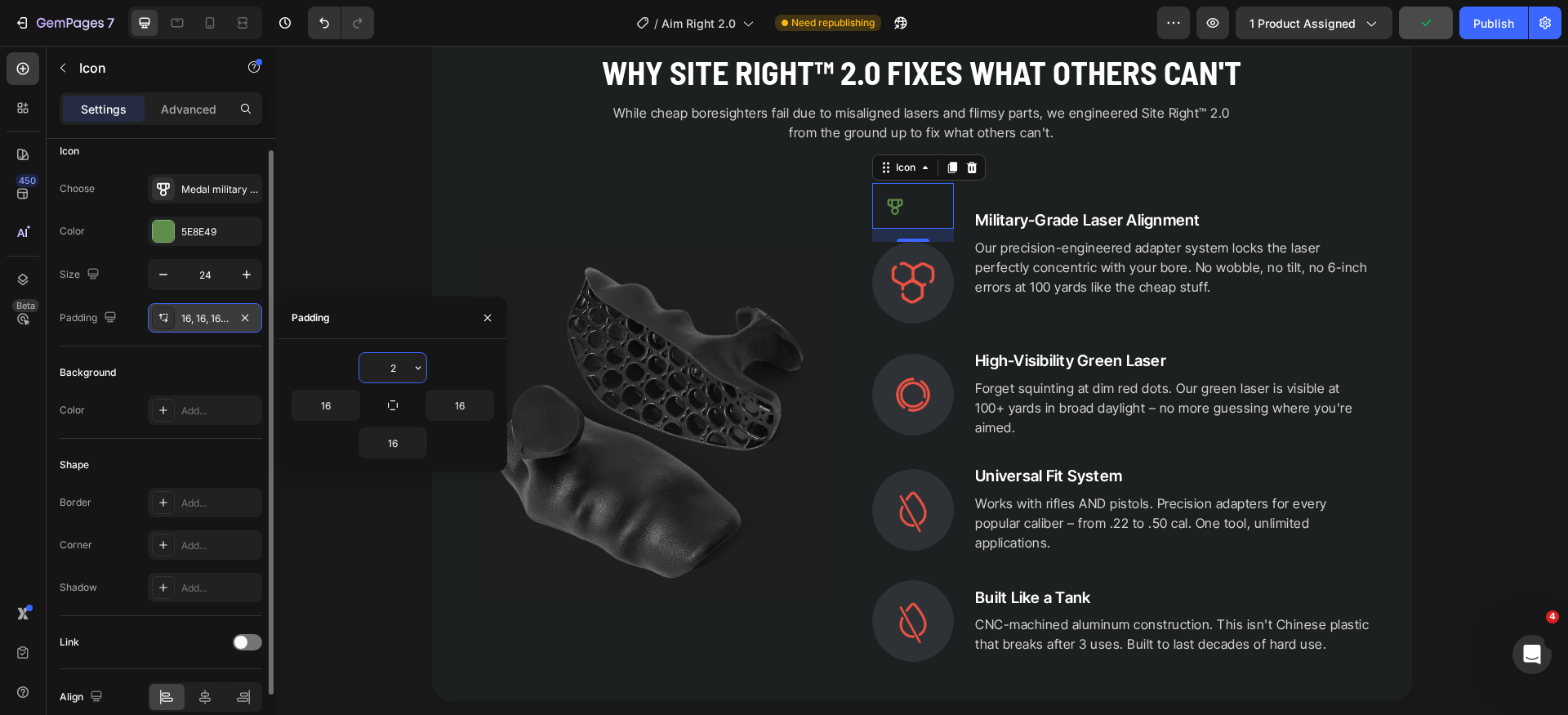
type input "24"
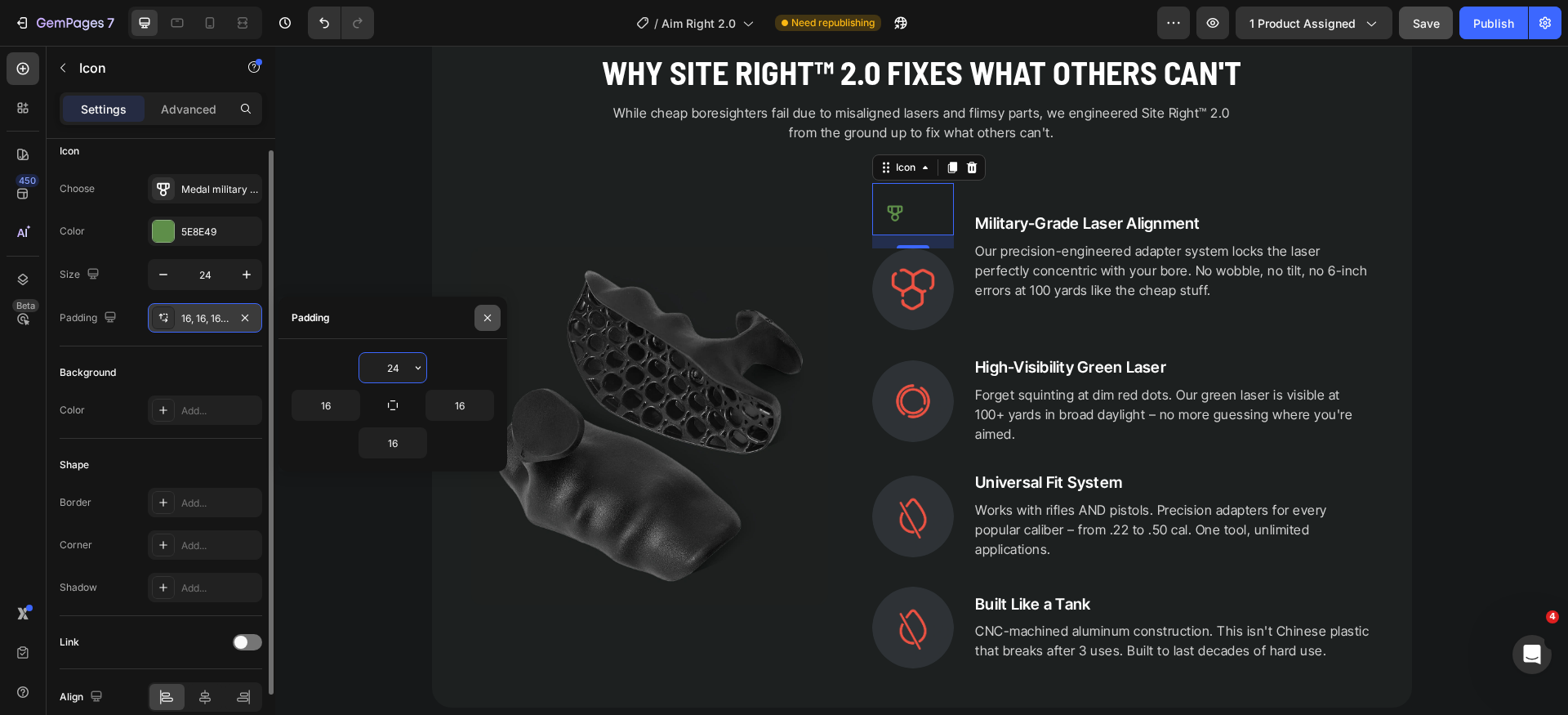
click at [489, 321] on icon "button" at bounding box center [488, 318] width 13 height 13
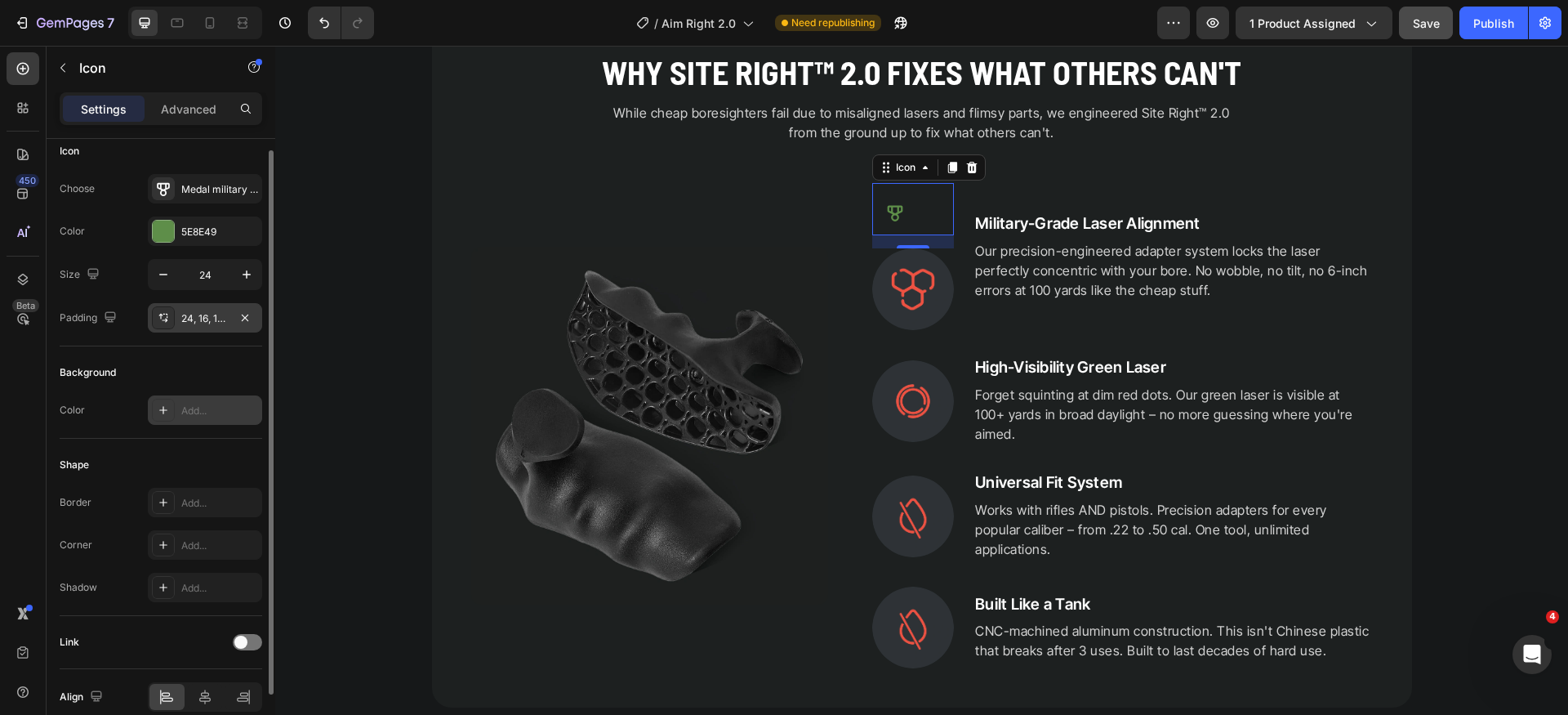
click at [164, 409] on icon at bounding box center [164, 410] width 13 height 13
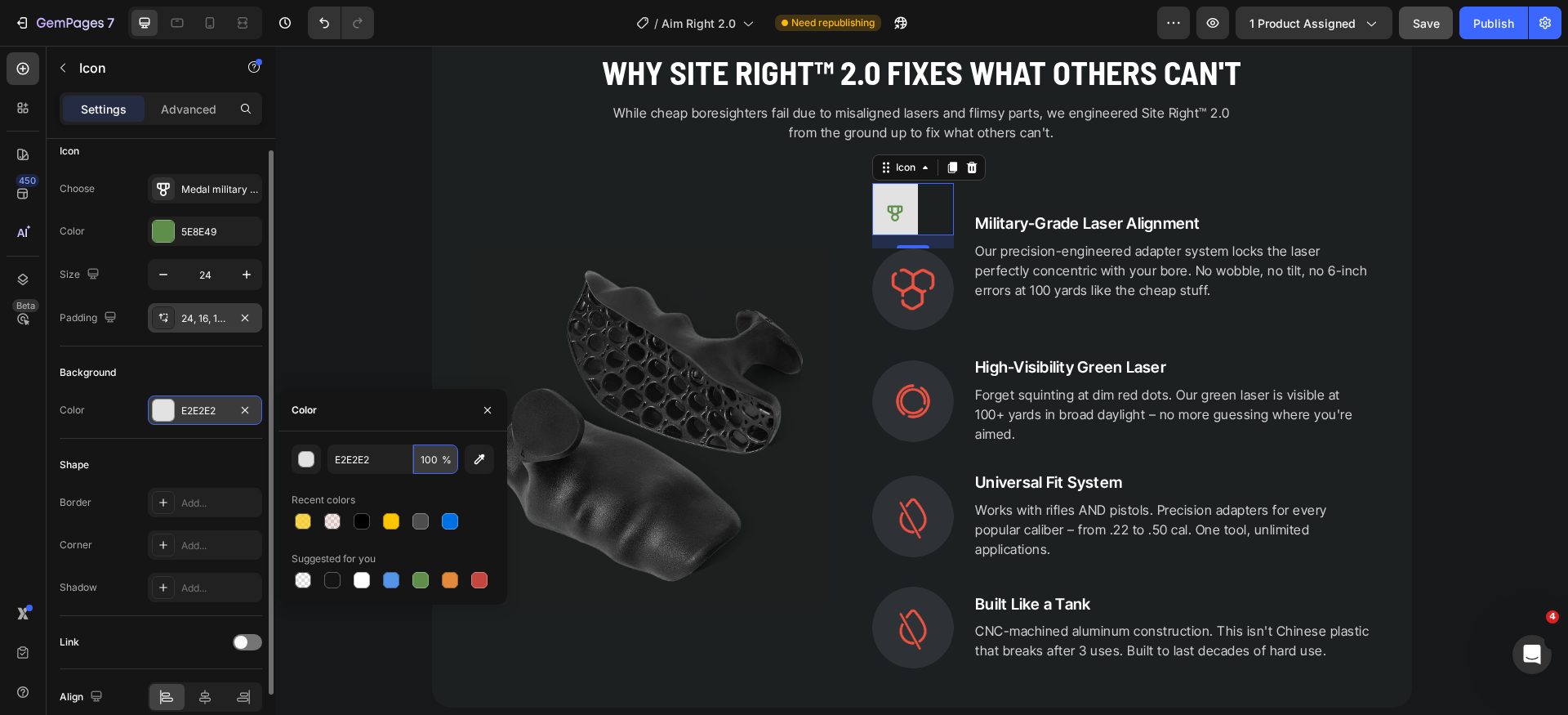
click at [0, 0] on input "100" at bounding box center [0, 0] width 0 height 0
type input "12"
drag, startPoint x: 491, startPoint y: 416, endPoint x: 126, endPoint y: 400, distance: 365.4
click at [491, 416] on button "button" at bounding box center [488, 410] width 26 height 26
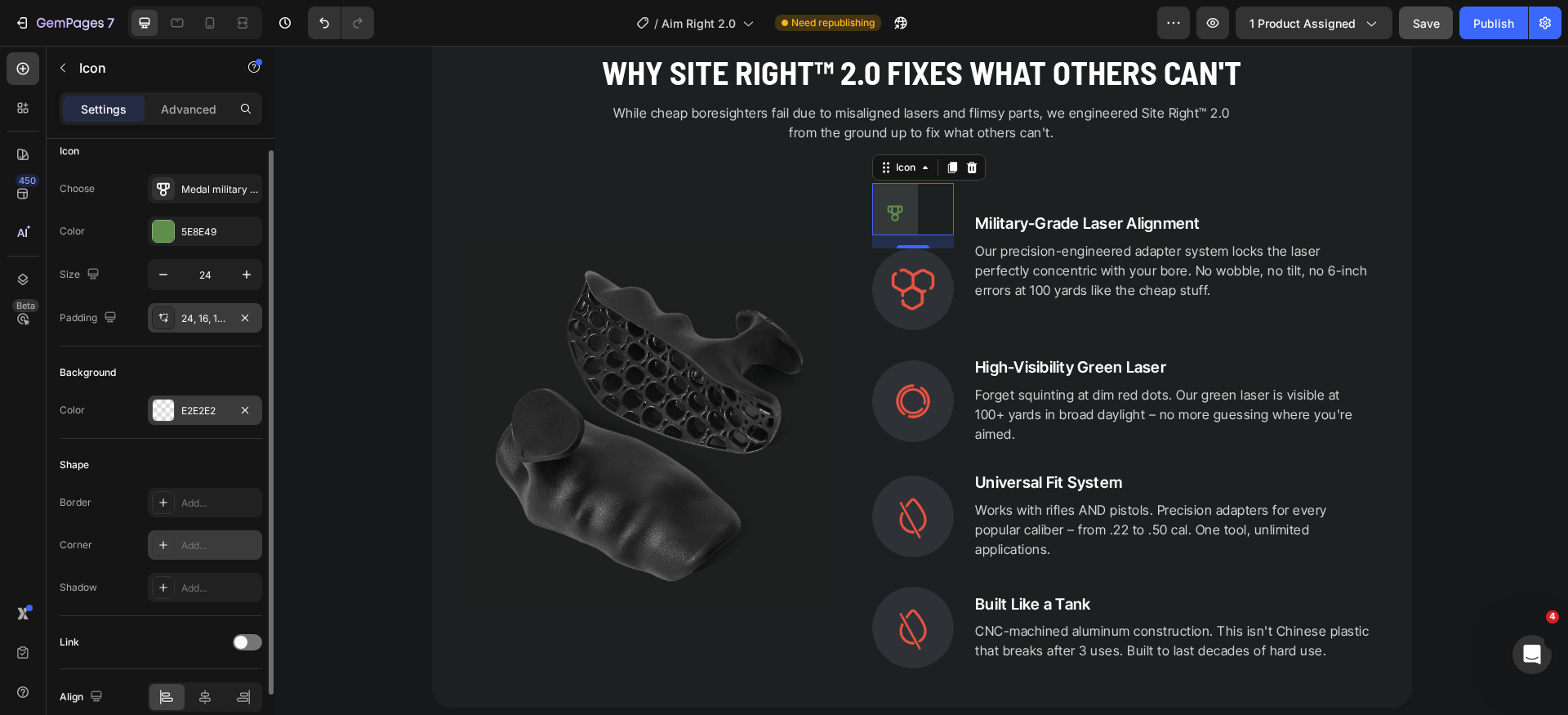
click at [214, 546] on div "Add..." at bounding box center [219, 545] width 77 height 14
type input "100"
click at [210, 461] on div "Shape" at bounding box center [161, 464] width 203 height 26
click at [214, 320] on div "24, 16, 16, 16" at bounding box center [205, 318] width 47 height 14
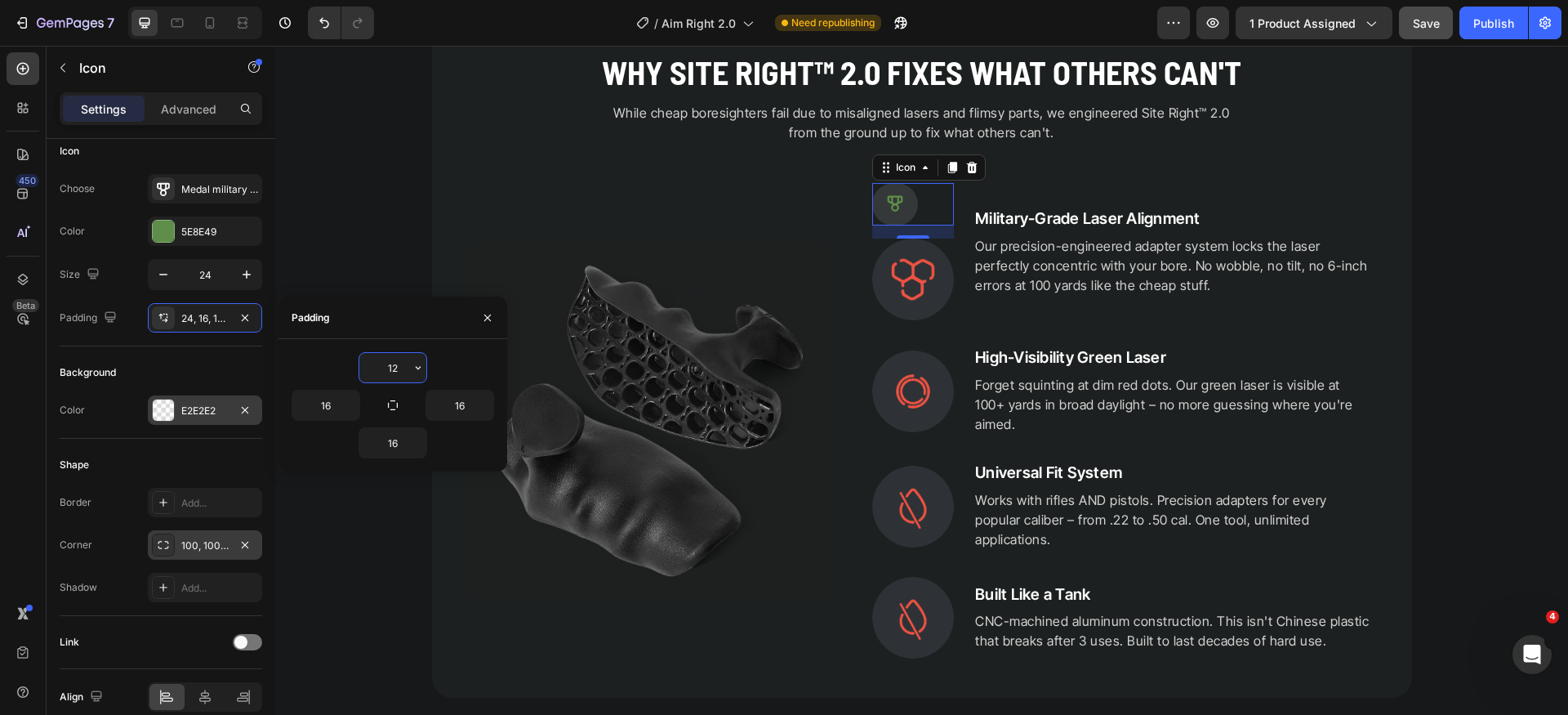
click at [392, 372] on input "12" at bounding box center [393, 368] width 67 height 29
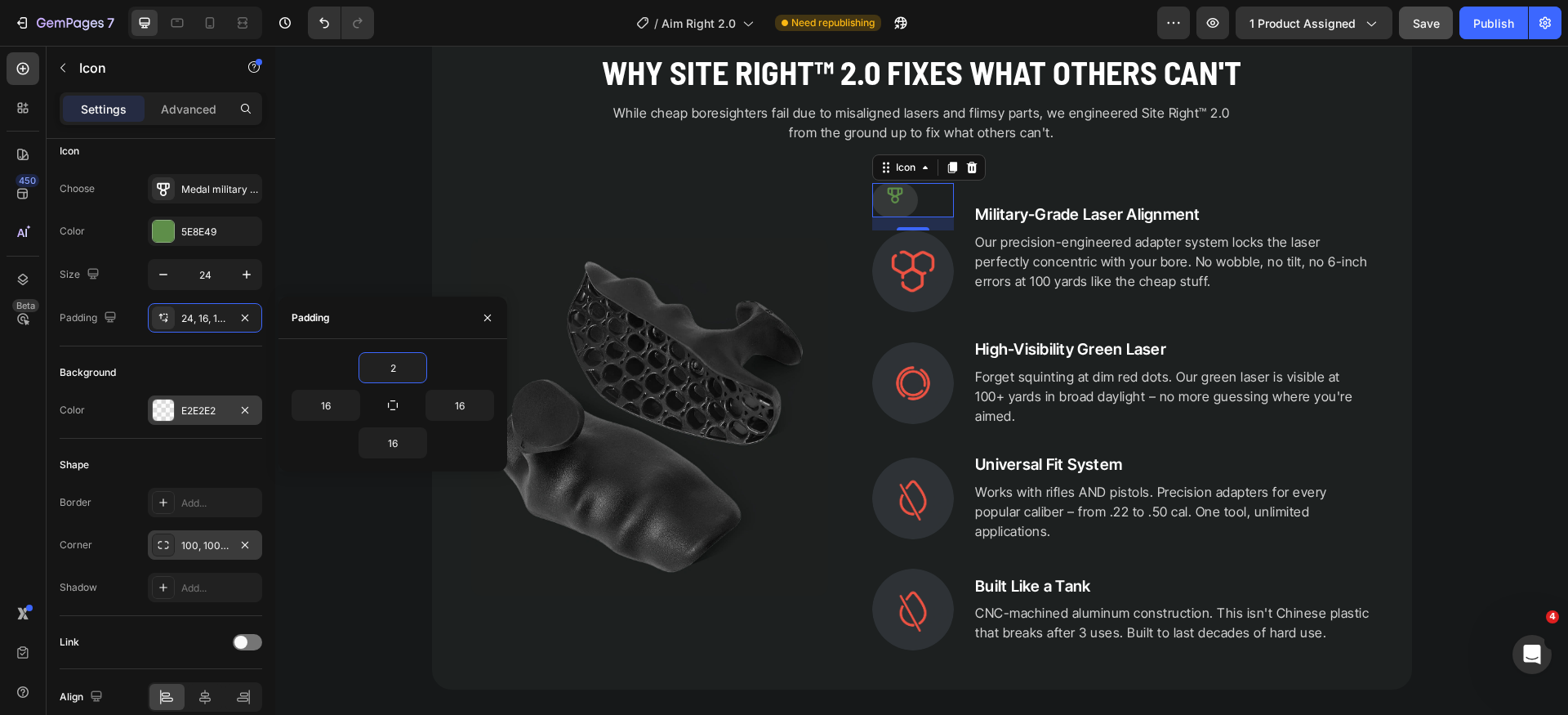
type input "24"
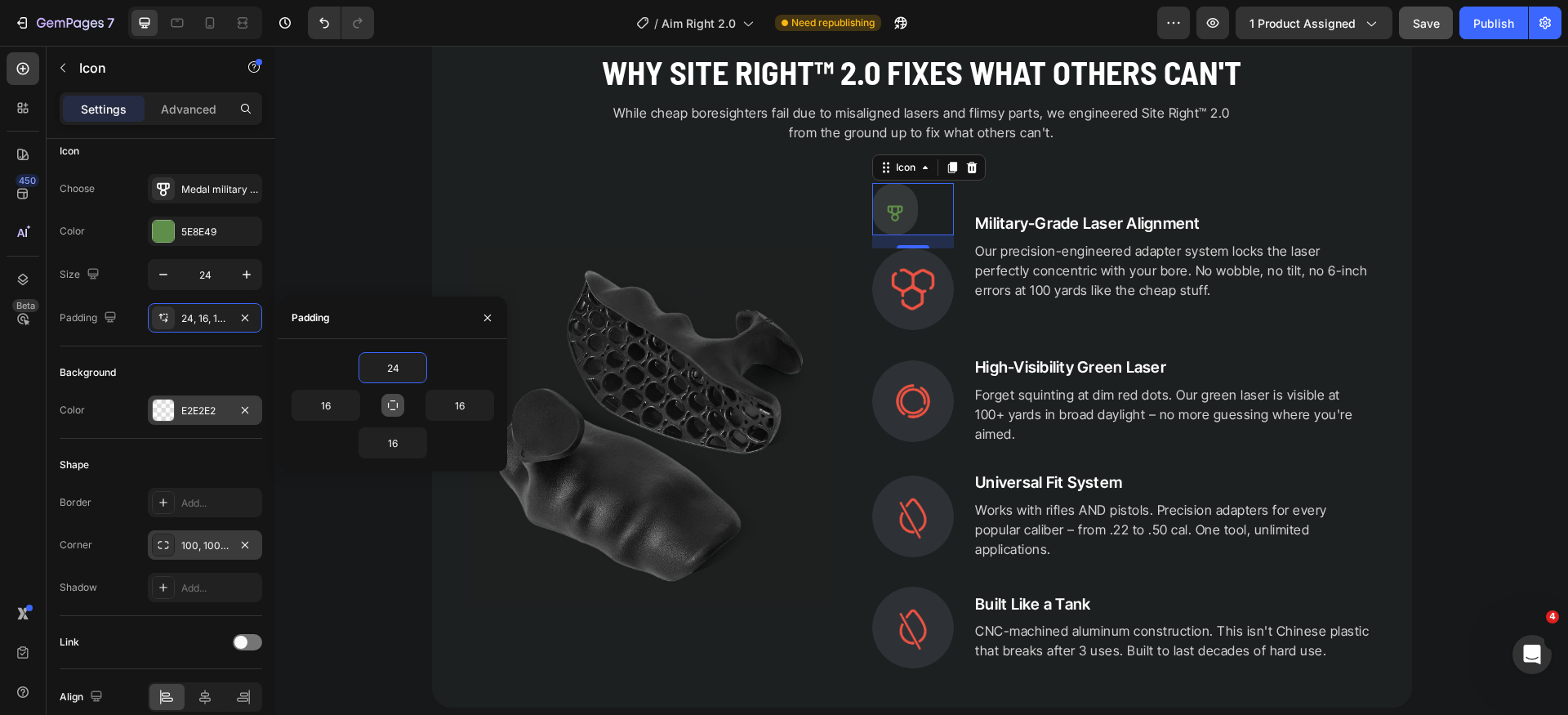
click at [401, 411] on button "button" at bounding box center [393, 405] width 23 height 23
type input "24"
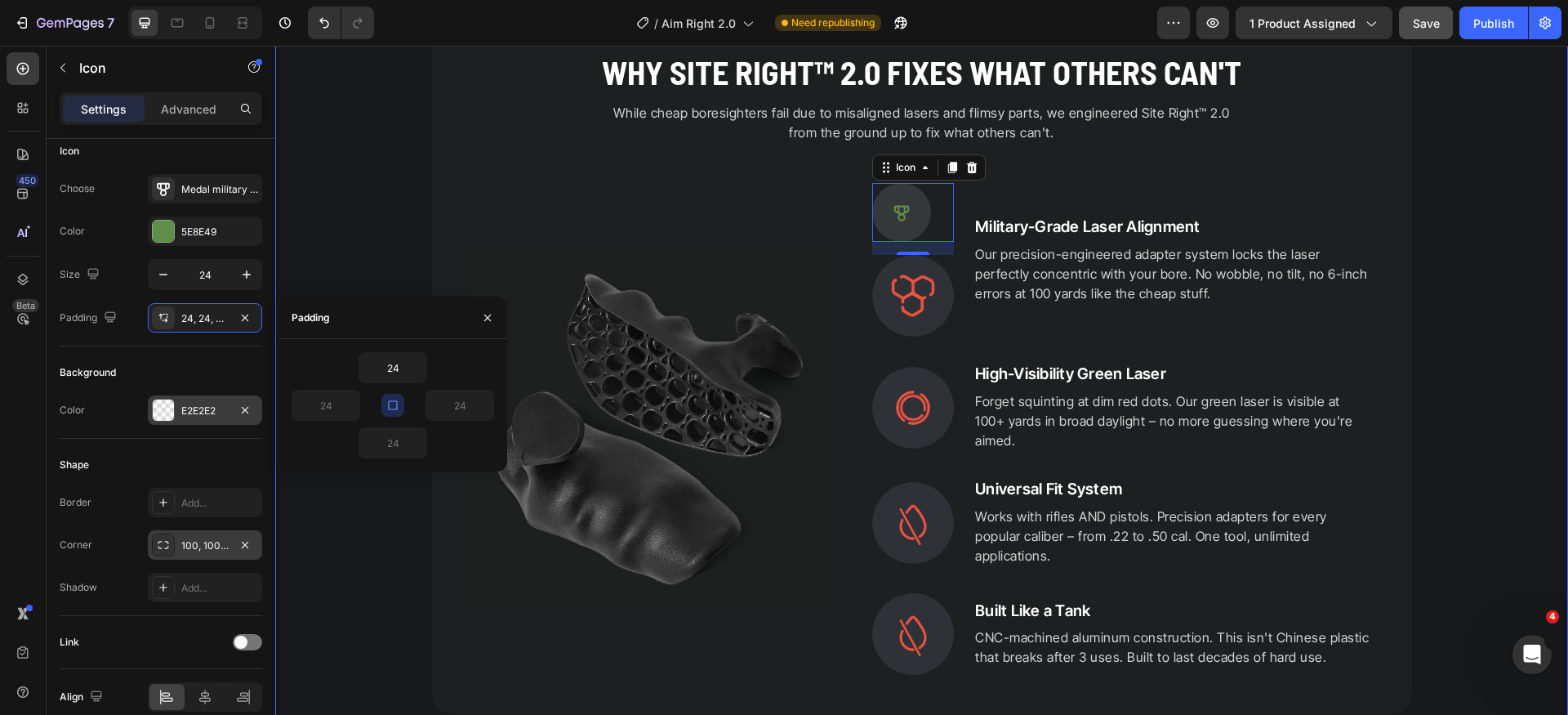
click at [1461, 341] on div "PRECISION ENGINEERED Heading Why Site Right™ 2.0 Fixes What Others Can't Headin…" at bounding box center [921, 524] width 1293 height 1074
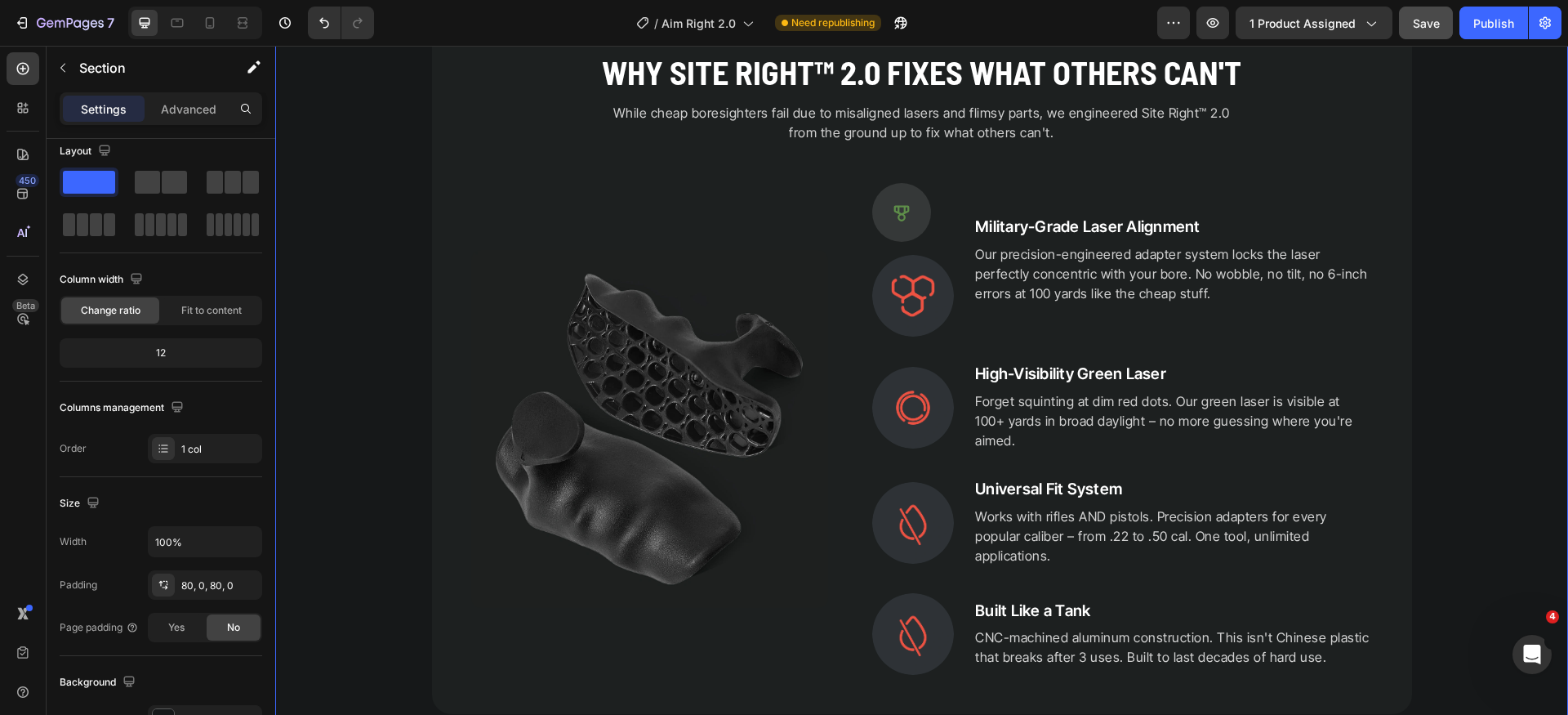
scroll to position [0, 0]
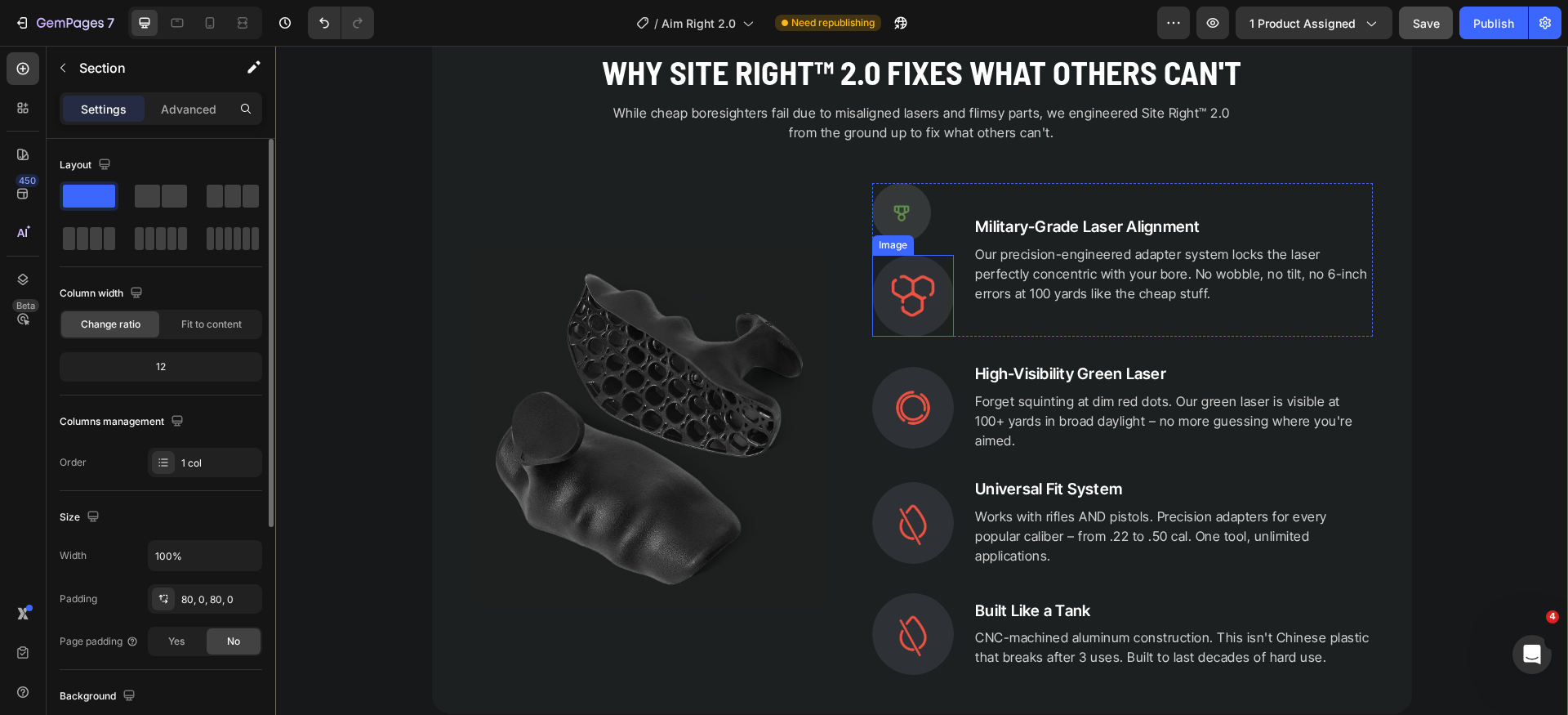
click at [924, 295] on img at bounding box center [913, 295] width 82 height 82
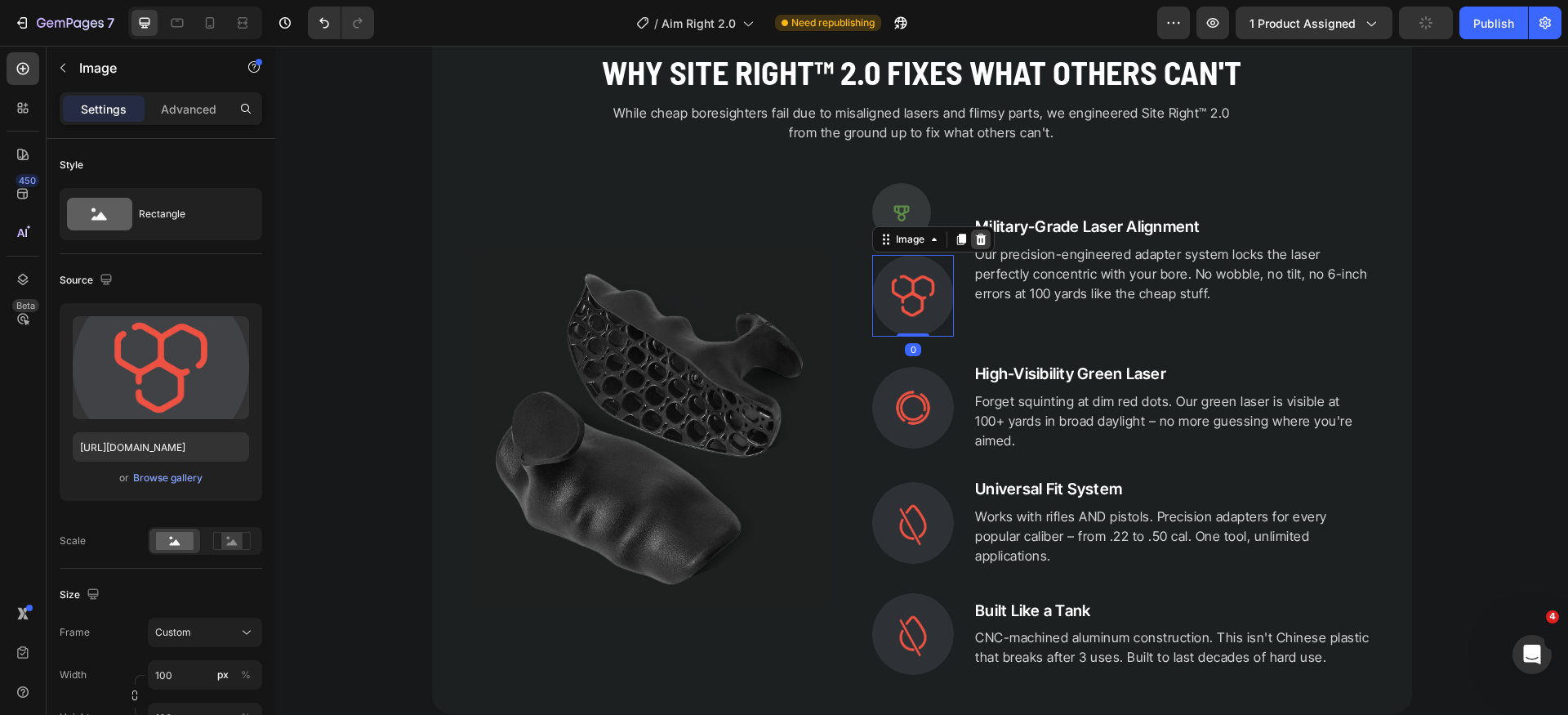
click at [977, 245] on icon at bounding box center [981, 240] width 13 height 13
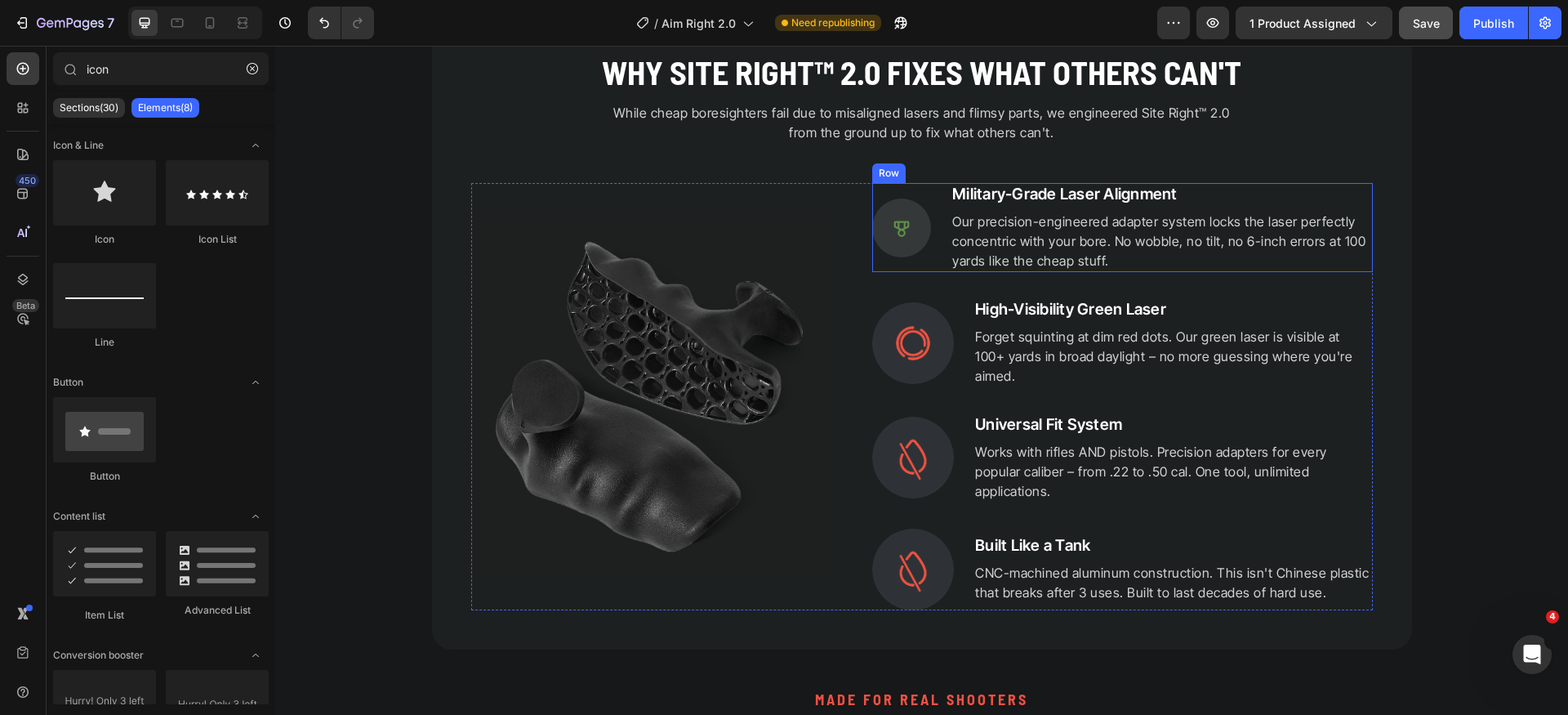
click at [938, 246] on div "Icon Military-Grade Laser Alignment Heading Our precision-engineered adapter sy…" at bounding box center [1123, 228] width 501 height 89
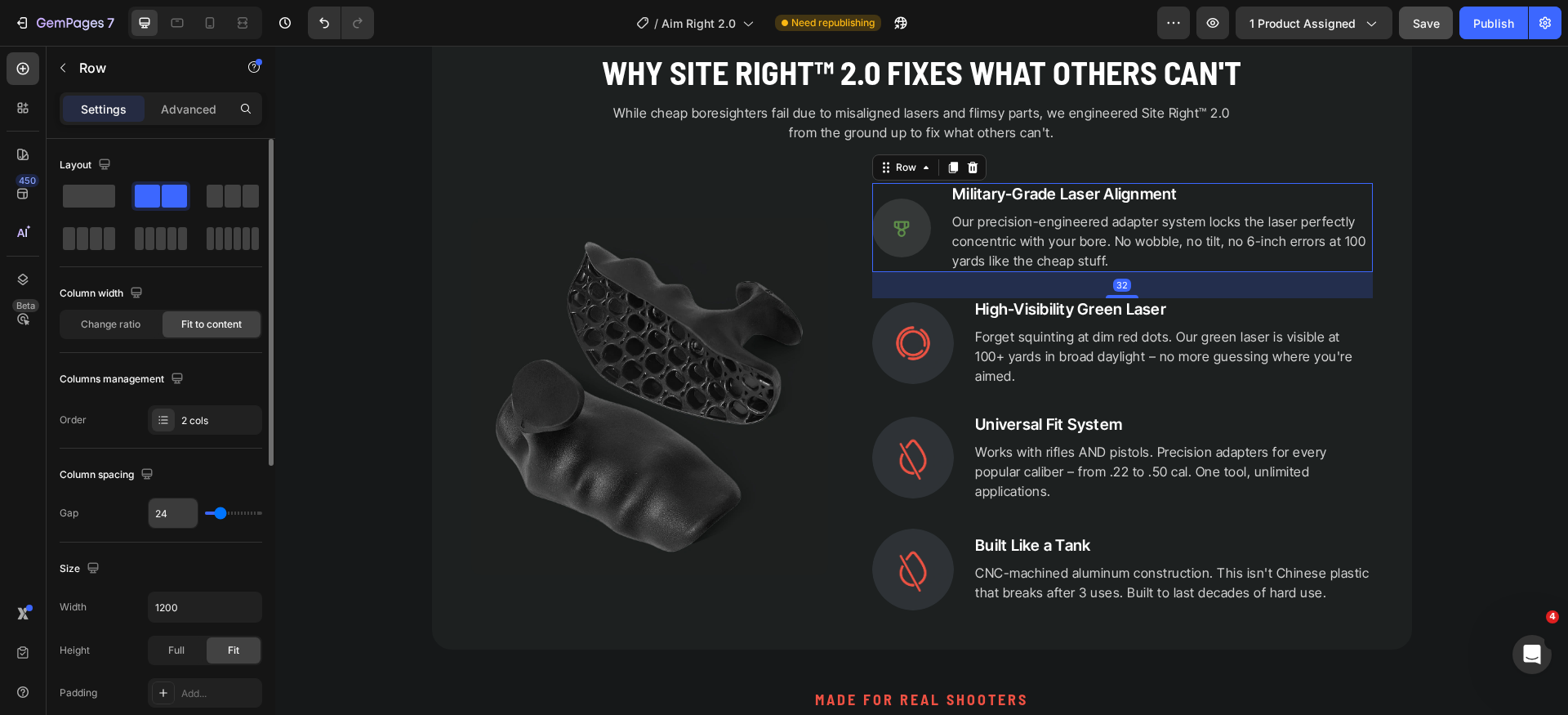
click at [186, 511] on input "24" at bounding box center [173, 513] width 49 height 29
type input "1"
type input "16"
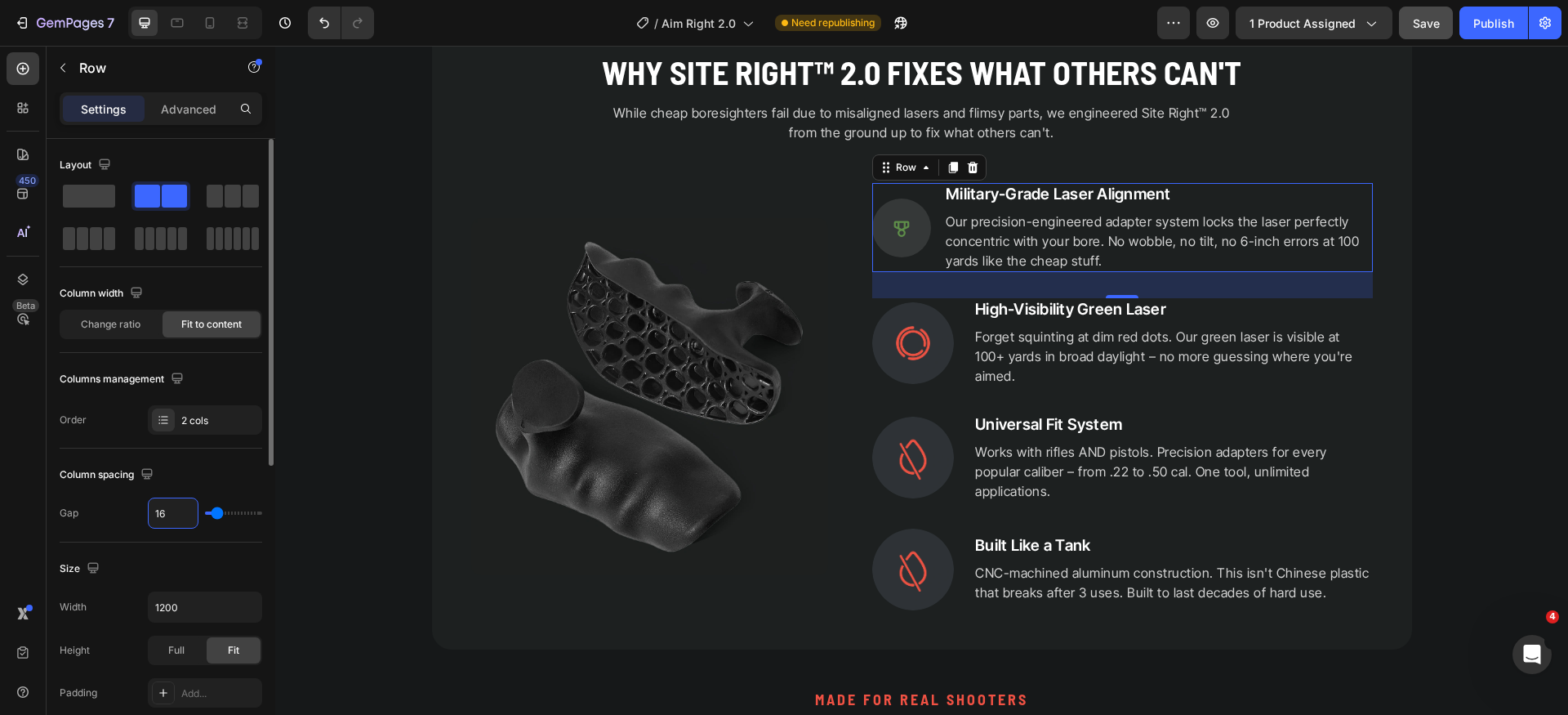
type input "16"
click at [219, 463] on div "Column spacing" at bounding box center [161, 474] width 203 height 26
click at [897, 233] on icon at bounding box center [902, 228] width 15 height 16
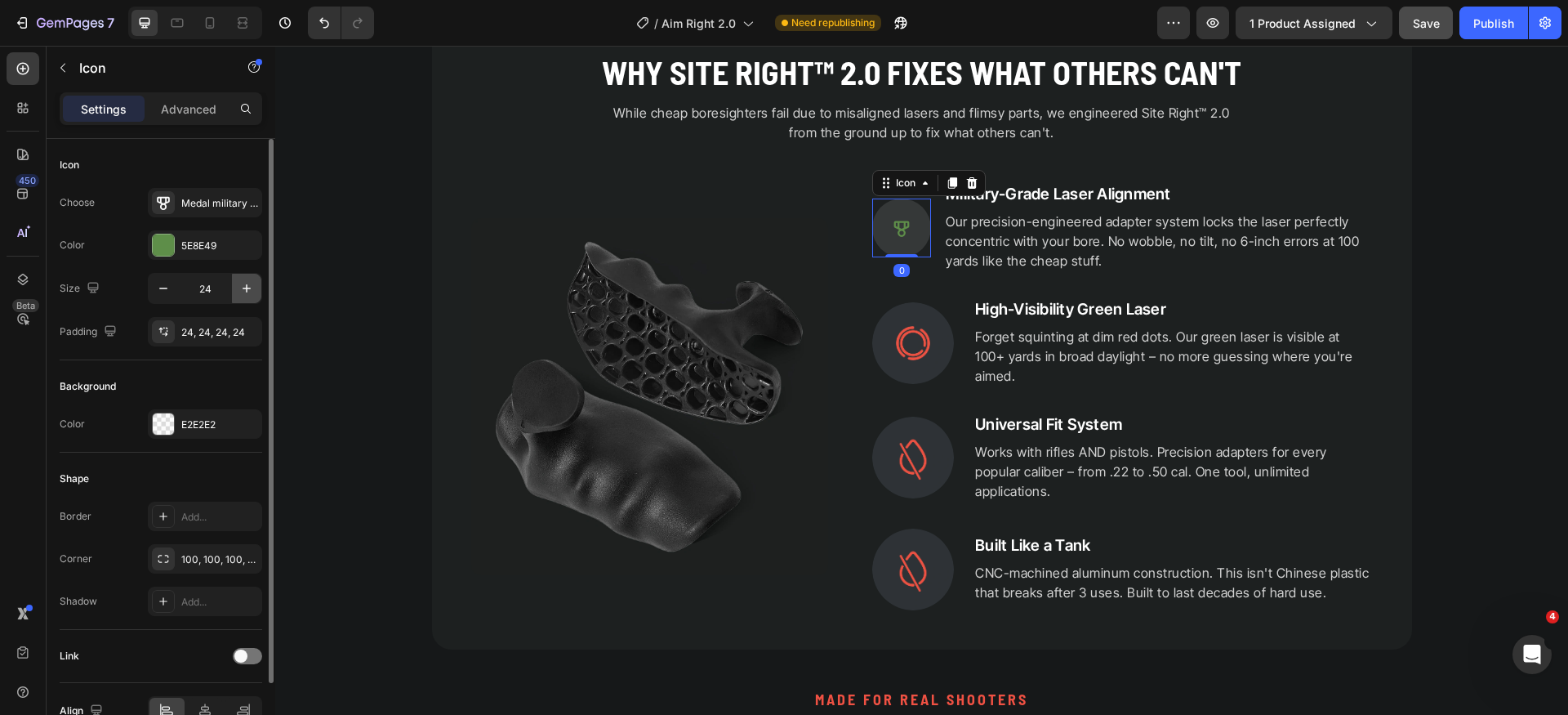
click at [249, 284] on icon "button" at bounding box center [246, 288] width 16 height 16
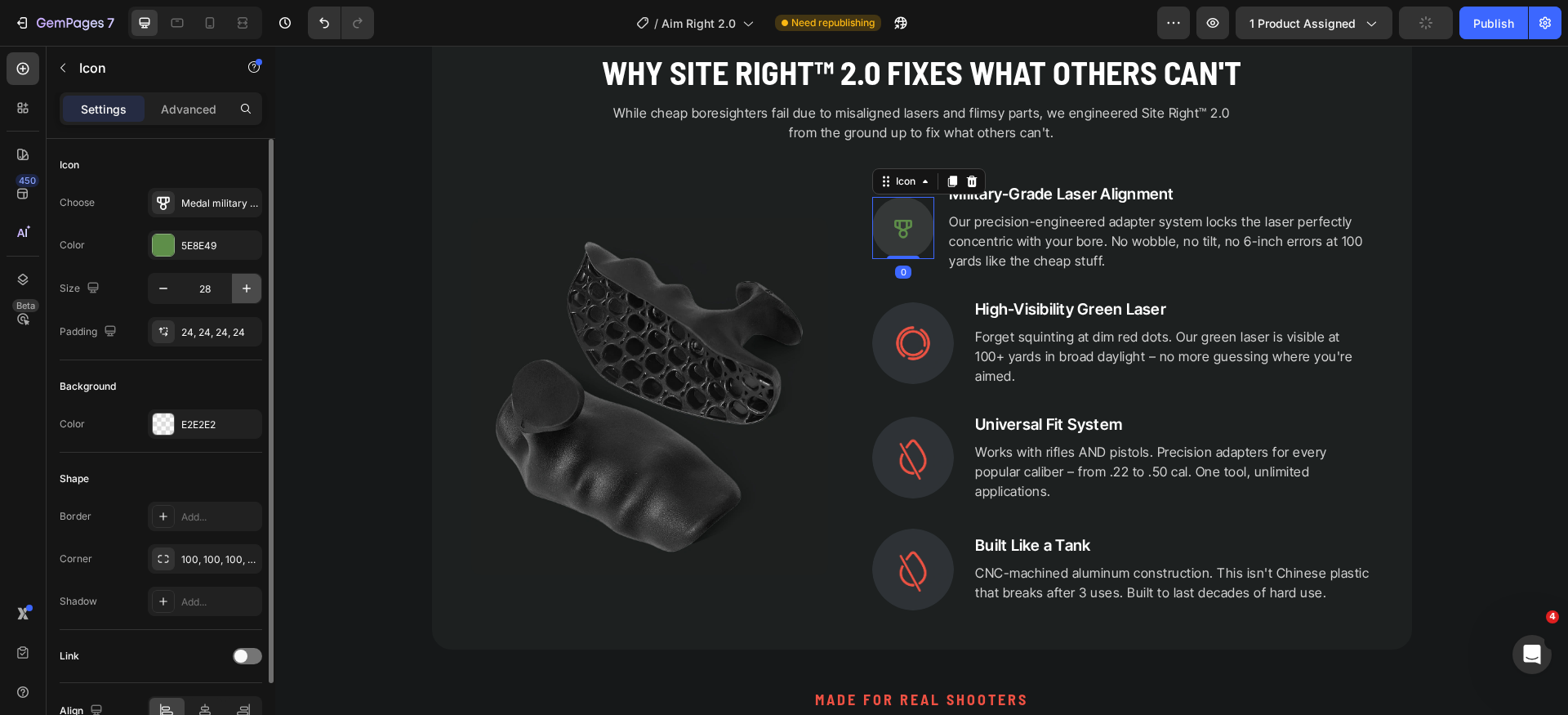
click at [249, 284] on icon "button" at bounding box center [246, 288] width 16 height 16
click at [250, 284] on icon "button" at bounding box center [246, 288] width 16 height 16
click at [251, 284] on icon "button" at bounding box center [246, 288] width 16 height 16
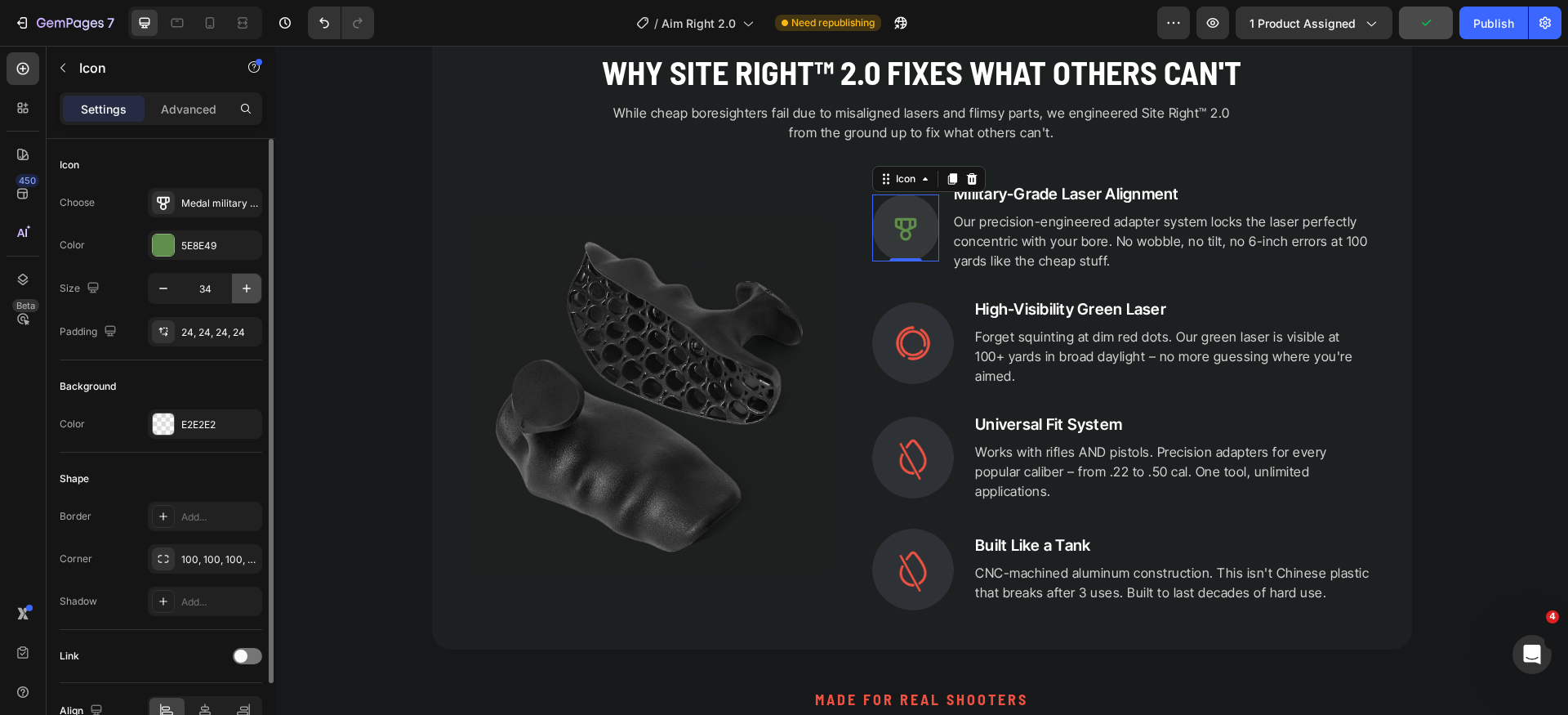
click at [251, 284] on icon "button" at bounding box center [246, 288] width 16 height 16
click at [251, 283] on icon "button" at bounding box center [246, 288] width 16 height 16
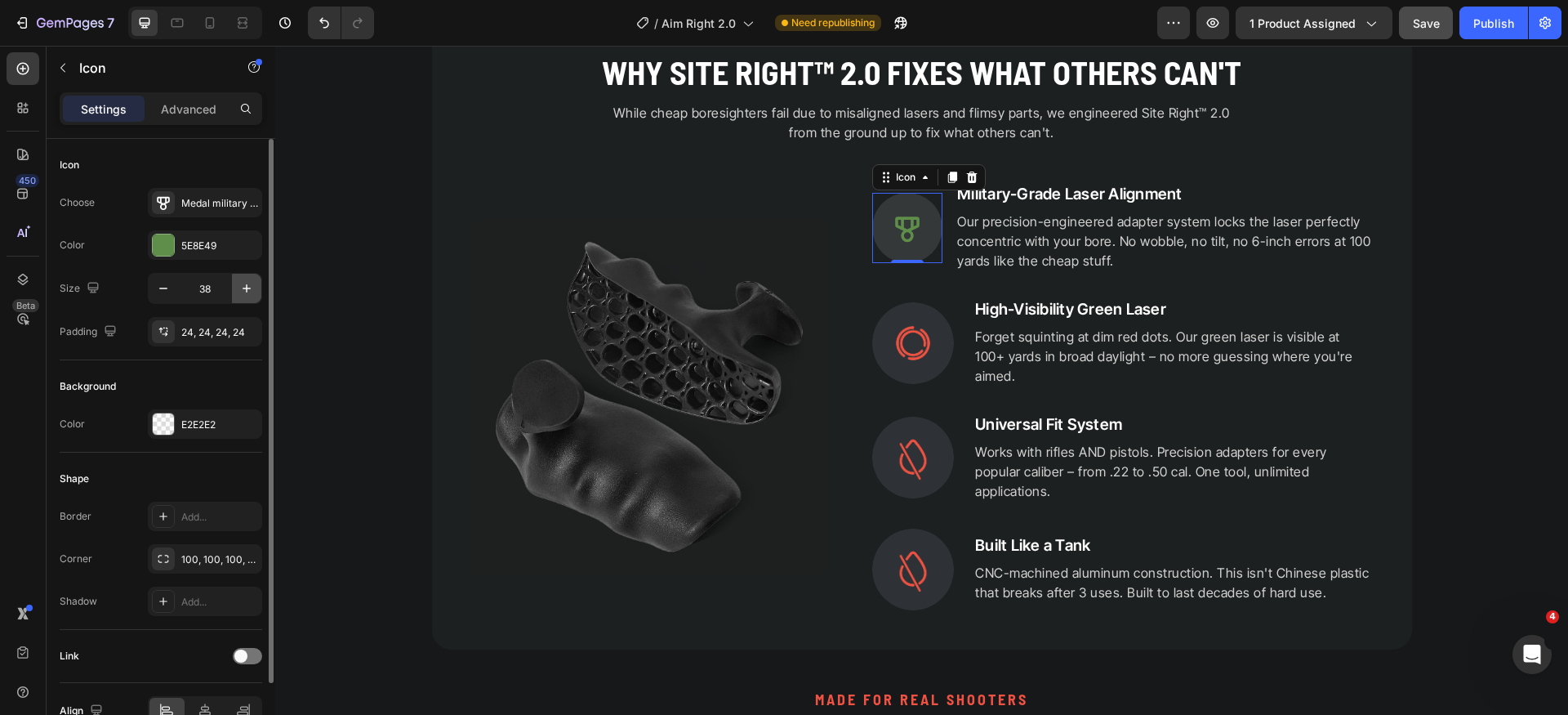
type input "39"
click at [219, 201] on div "Medal military bold" at bounding box center [219, 203] width 77 height 14
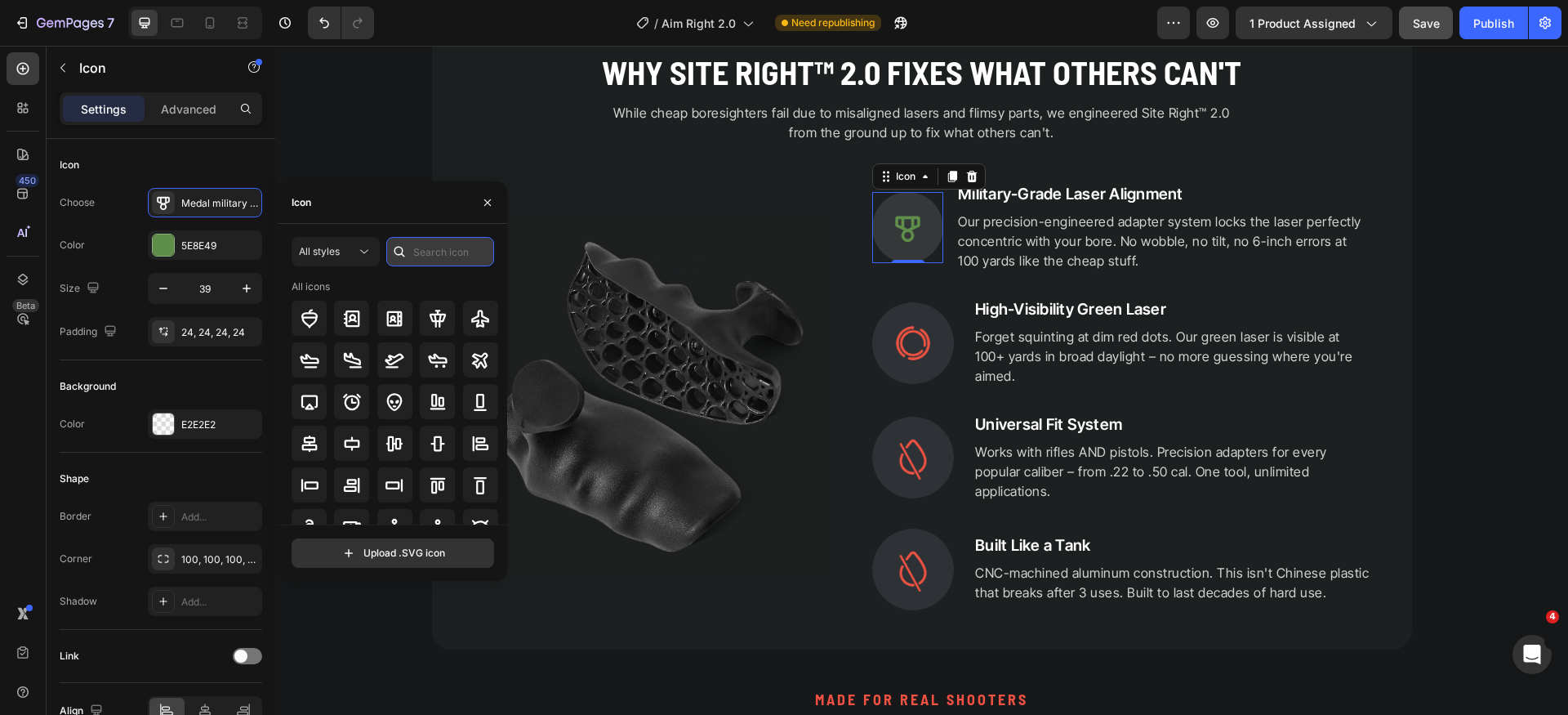
click at [449, 254] on input "text" at bounding box center [441, 252] width 108 height 29
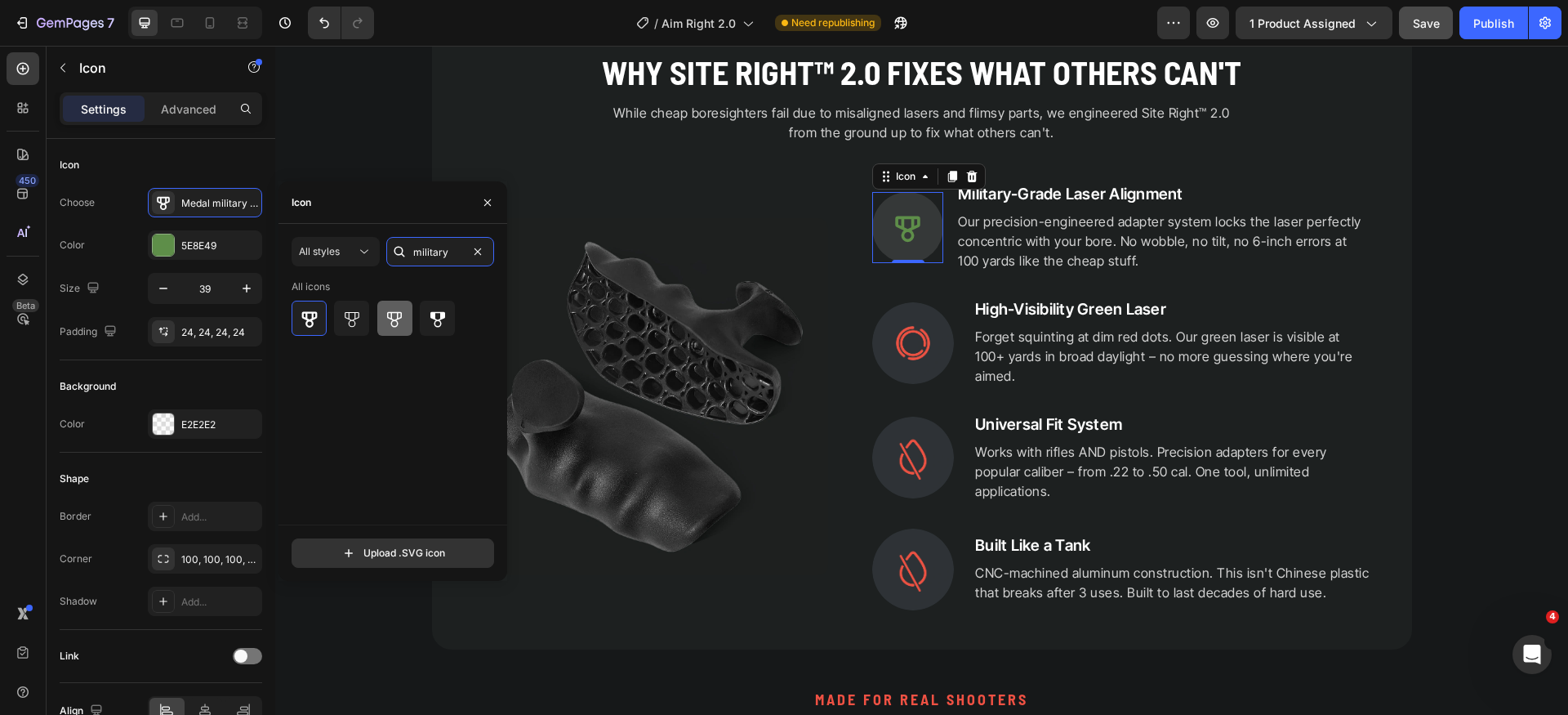
type input "military"
click at [401, 312] on icon at bounding box center [394, 319] width 14 height 15
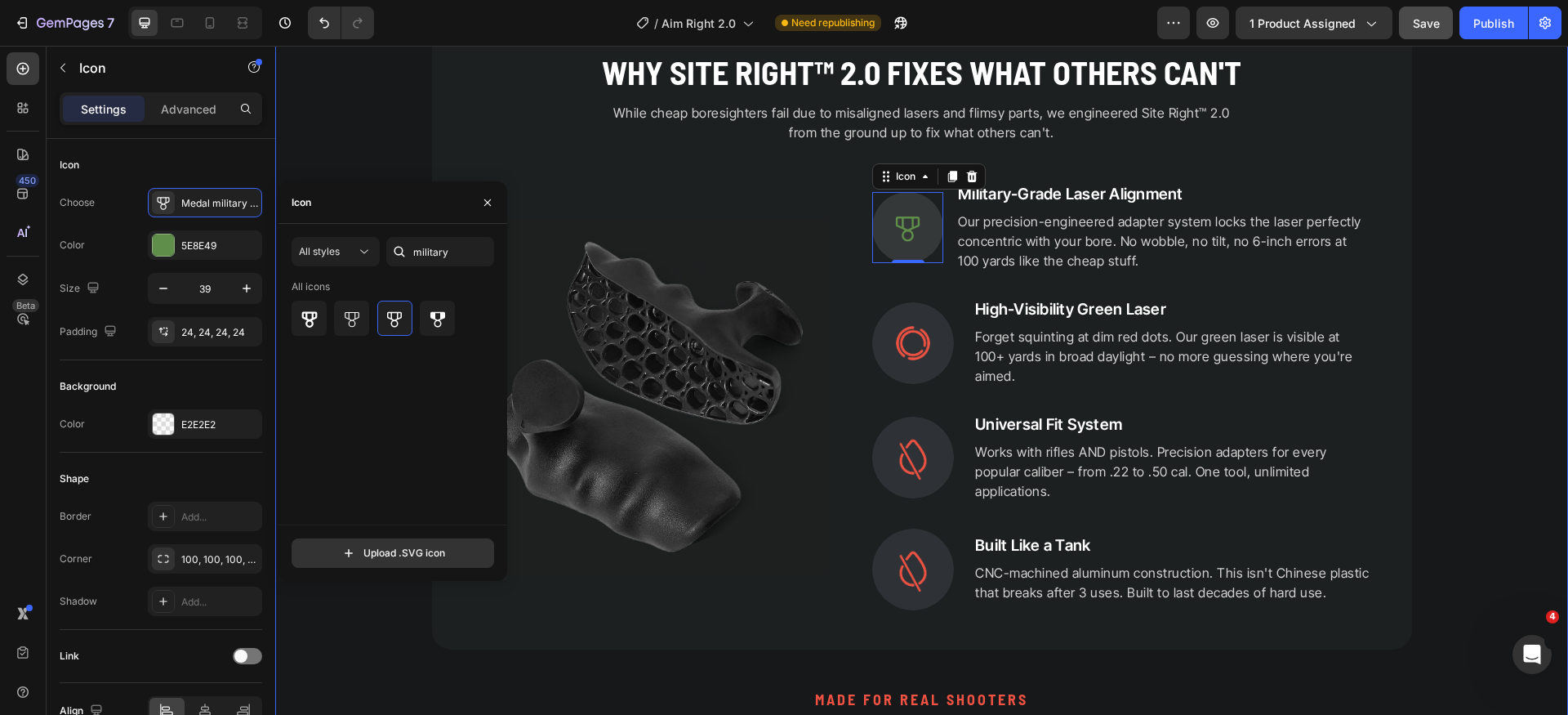
click at [1493, 343] on div "PRECISION ENGINEERED Heading Why Site Right™ 2.0 Fixes What Others Can't Headin…" at bounding box center [921, 492] width 1293 height 1009
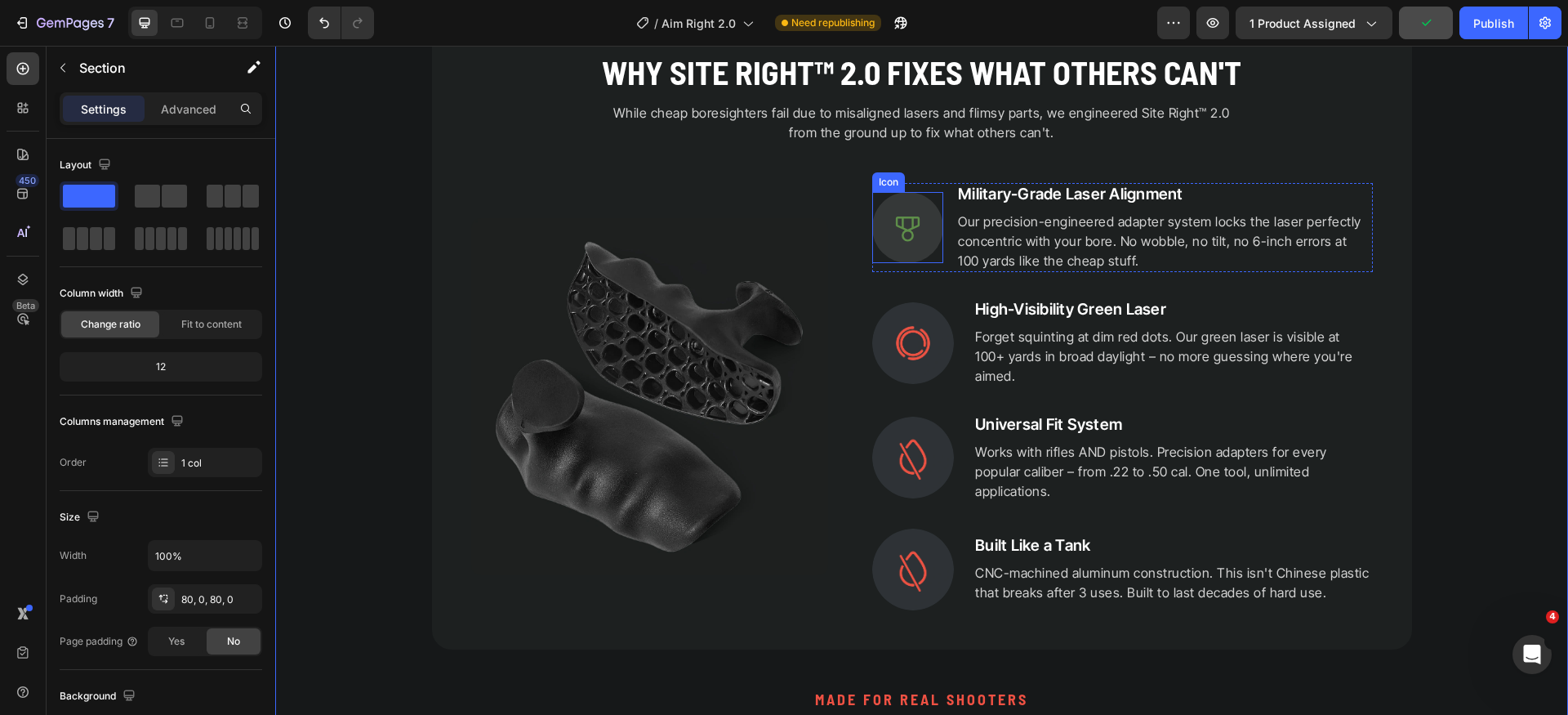
click at [927, 246] on div at bounding box center [908, 227] width 71 height 72
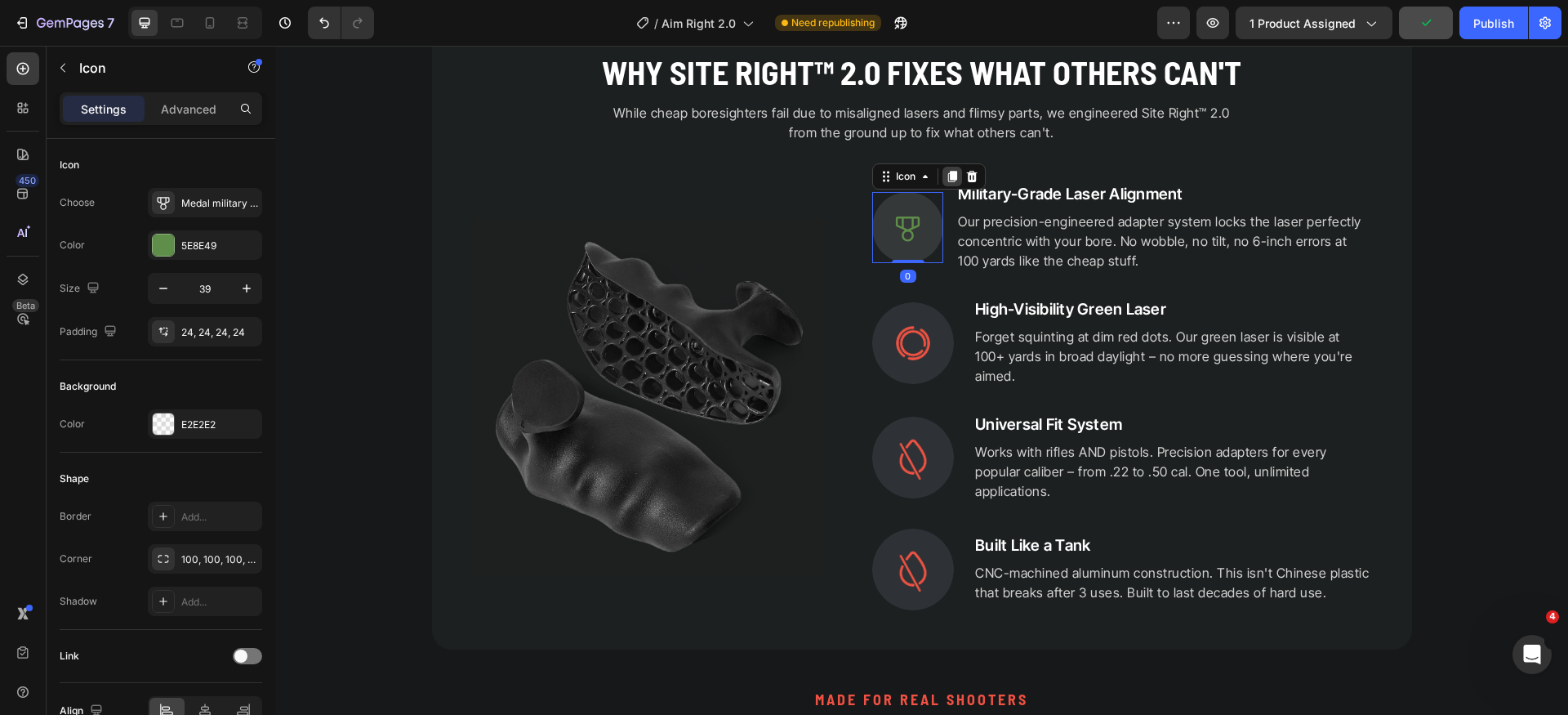
click at [948, 182] on icon at bounding box center [953, 177] width 13 height 13
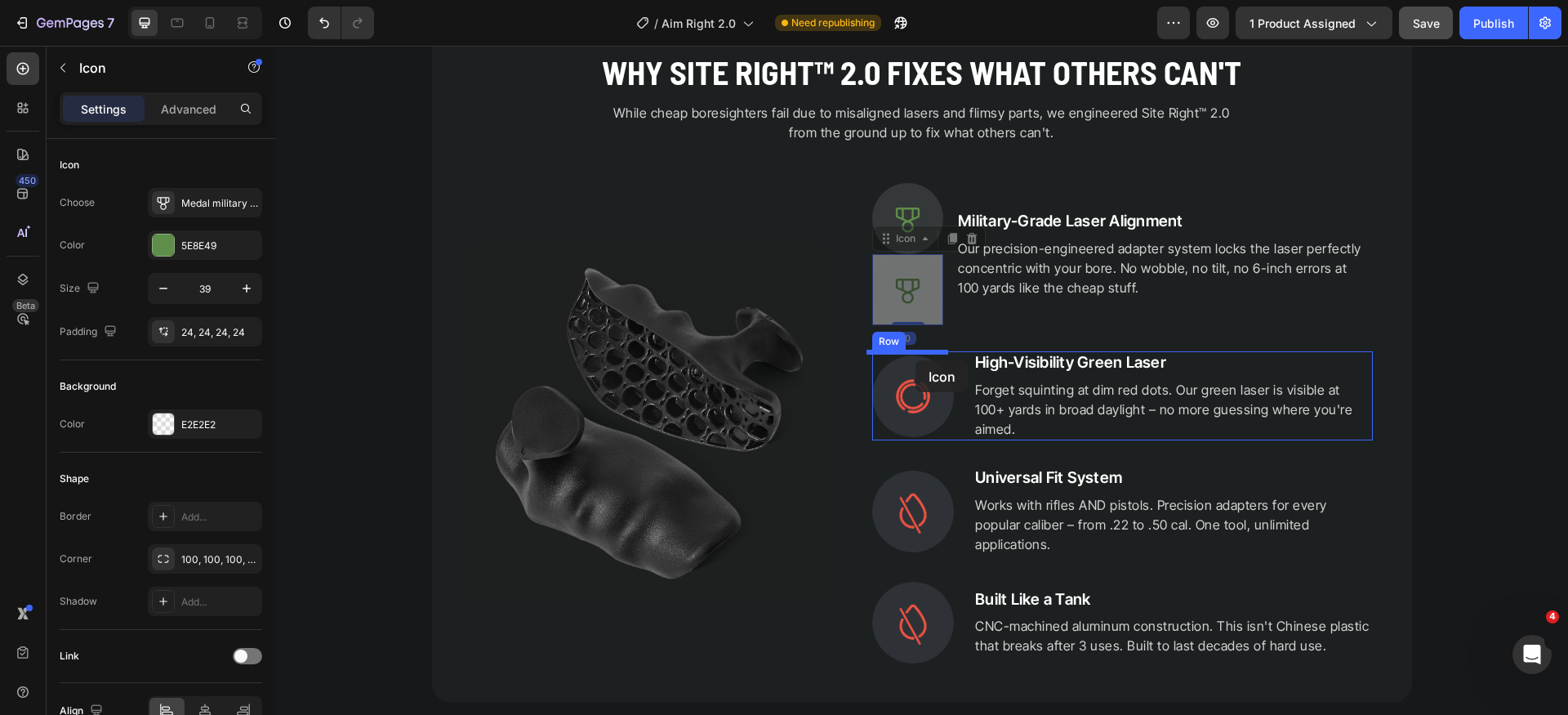
drag, startPoint x: 892, startPoint y: 246, endPoint x: 916, endPoint y: 360, distance: 116.5
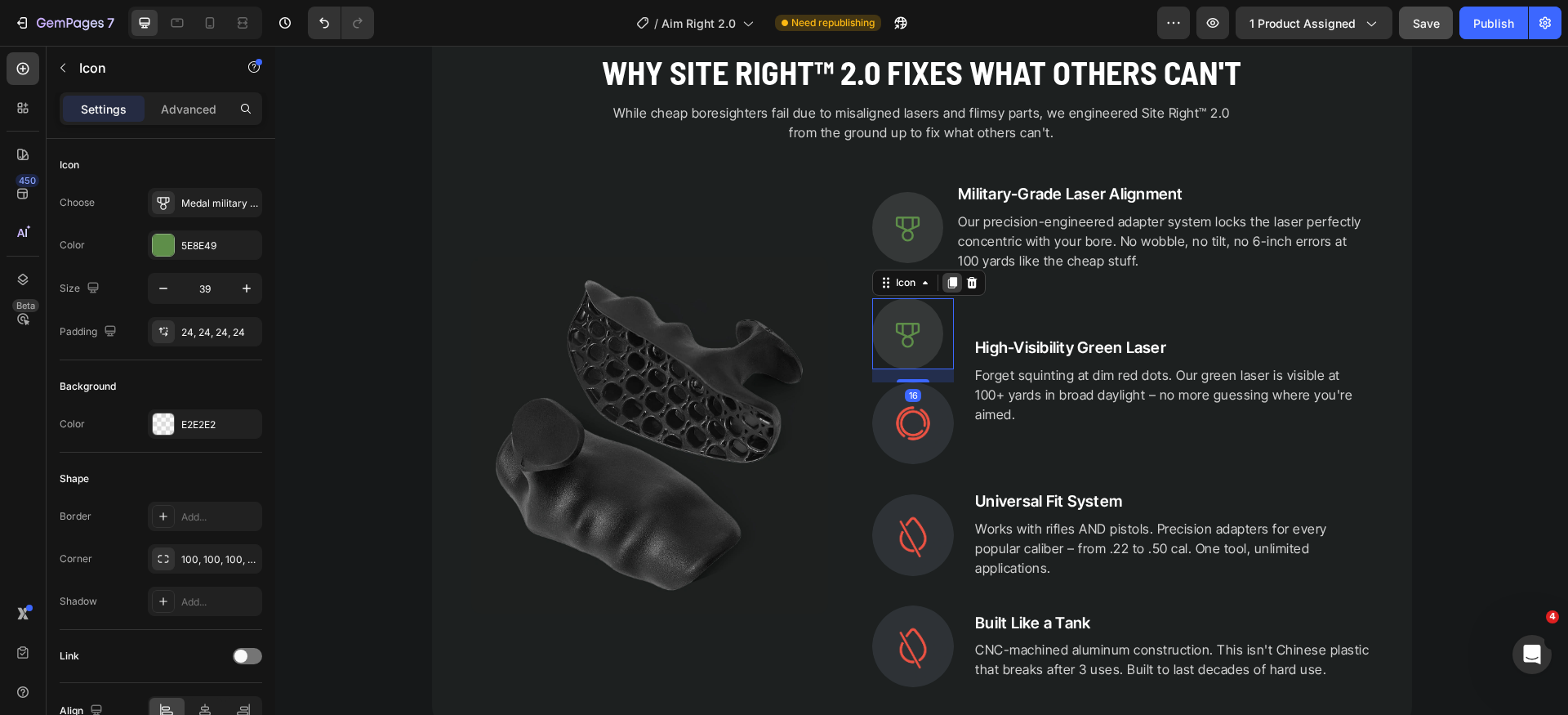
click at [948, 281] on icon at bounding box center [953, 283] width 9 height 12
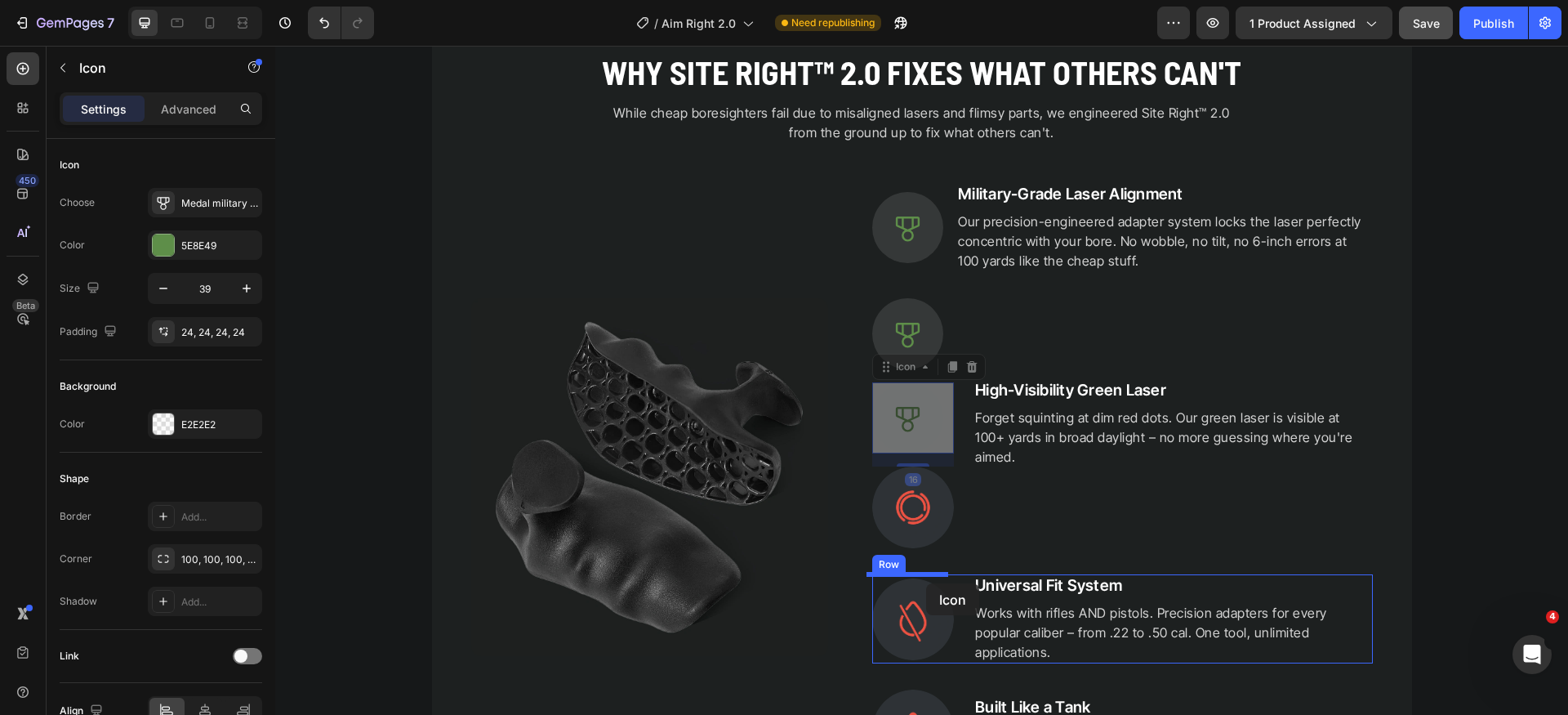
drag, startPoint x: 897, startPoint y: 371, endPoint x: 927, endPoint y: 583, distance: 214.1
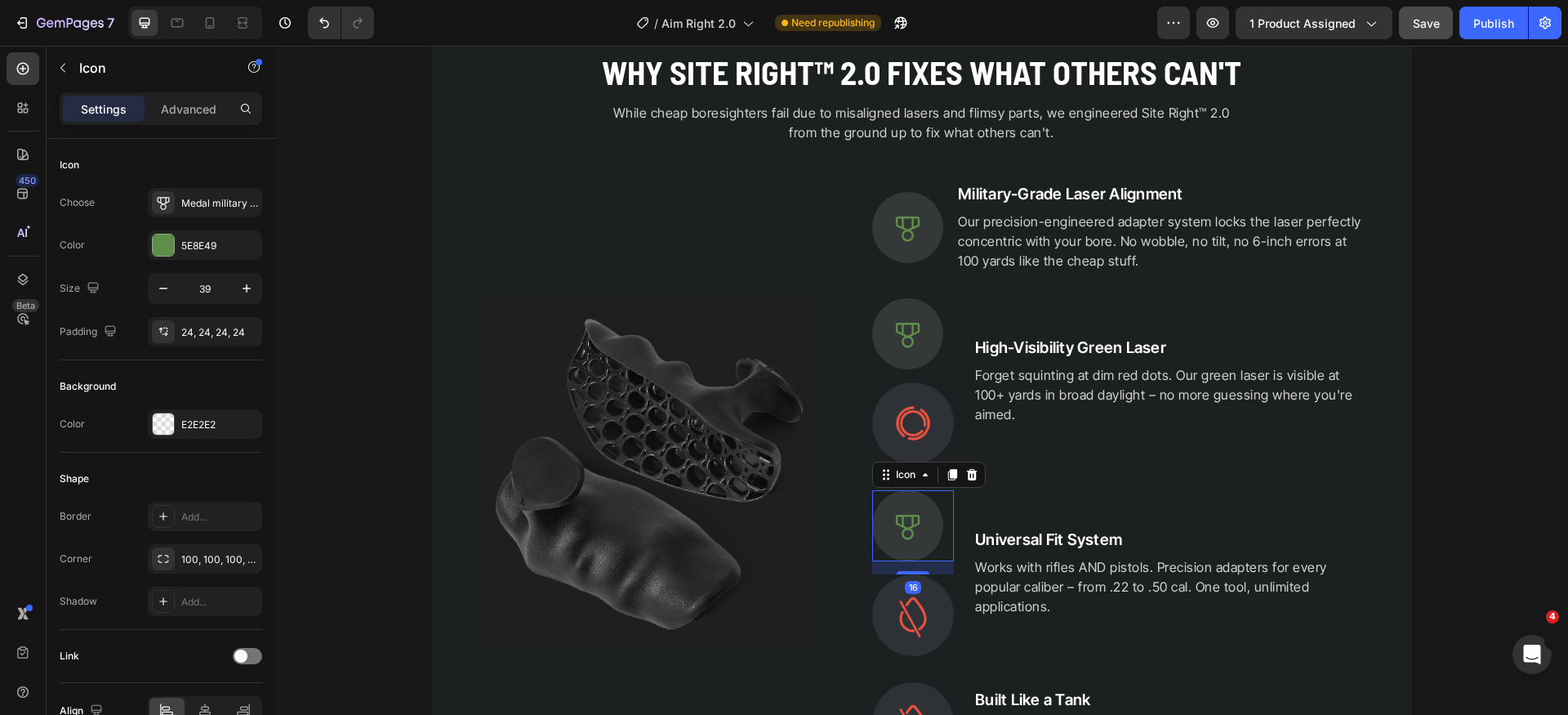
click at [927, 406] on img at bounding box center [913, 423] width 82 height 82
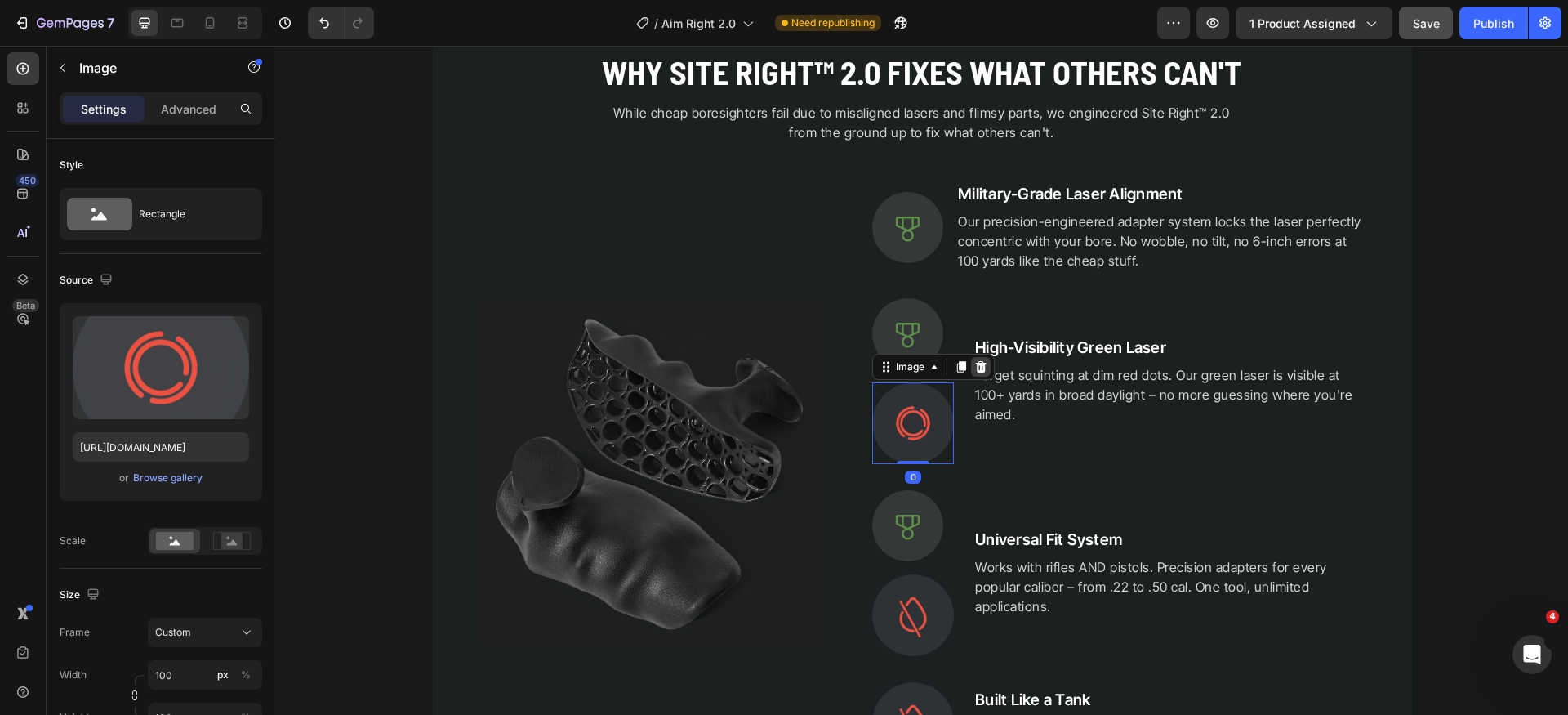
click at [979, 362] on icon at bounding box center [981, 367] width 13 height 13
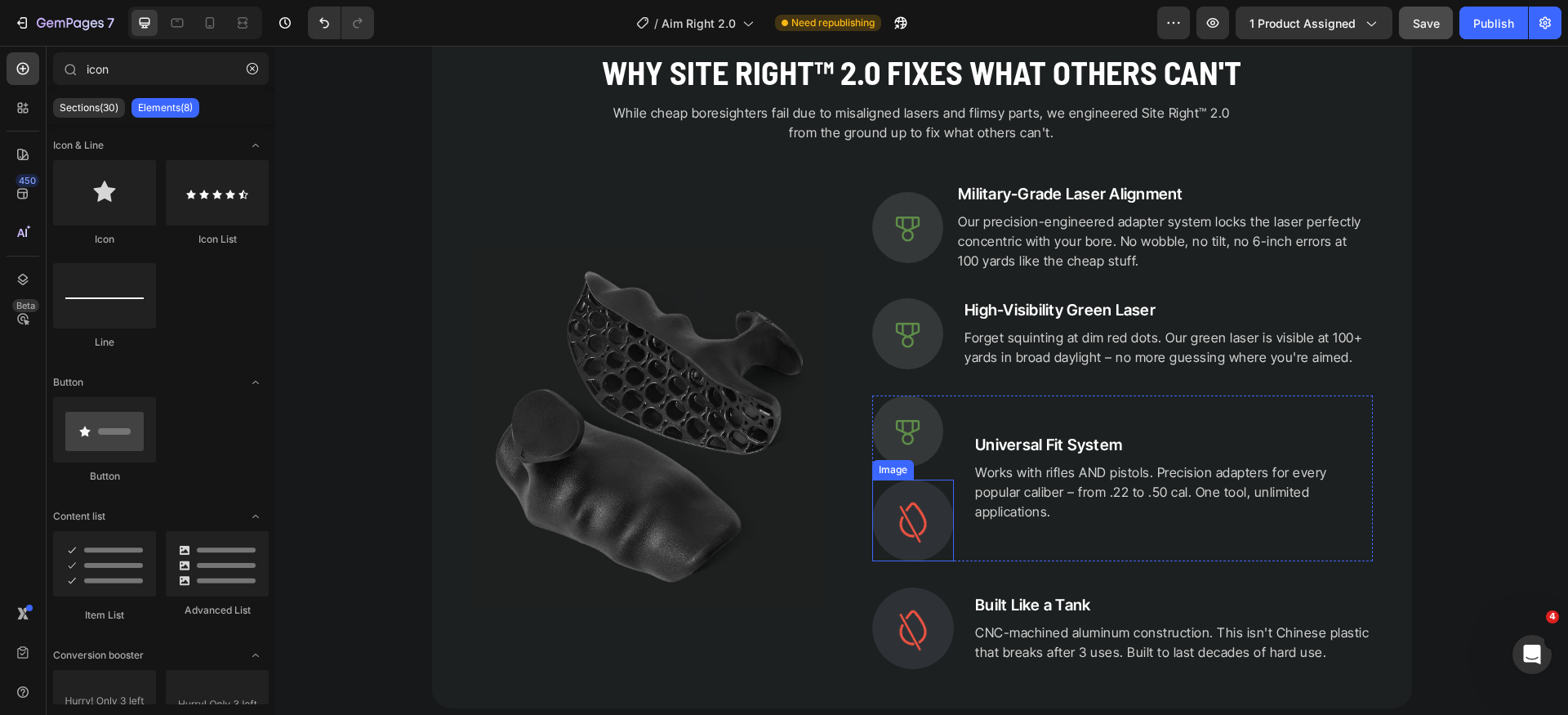
click at [931, 528] on img at bounding box center [913, 520] width 82 height 82
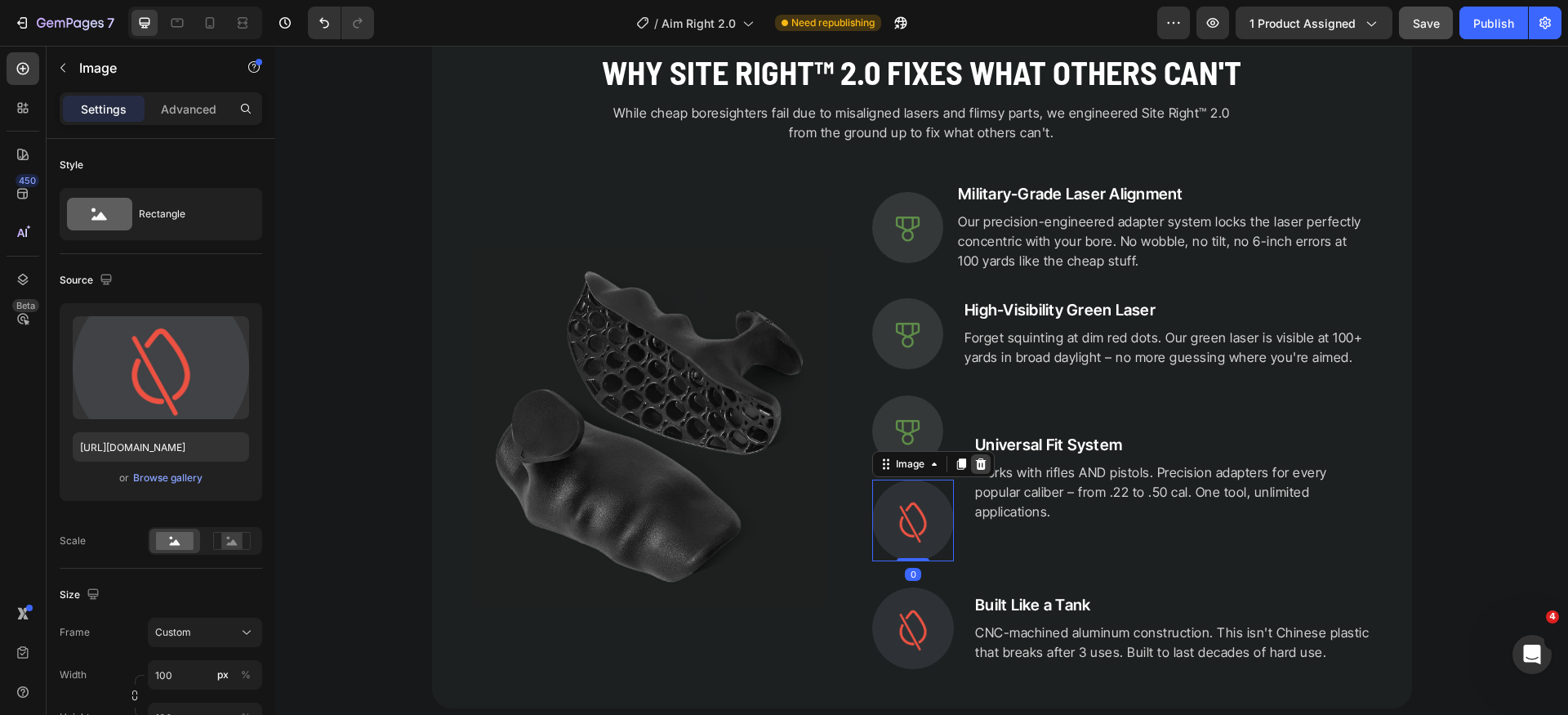
click at [978, 465] on icon at bounding box center [981, 464] width 11 height 12
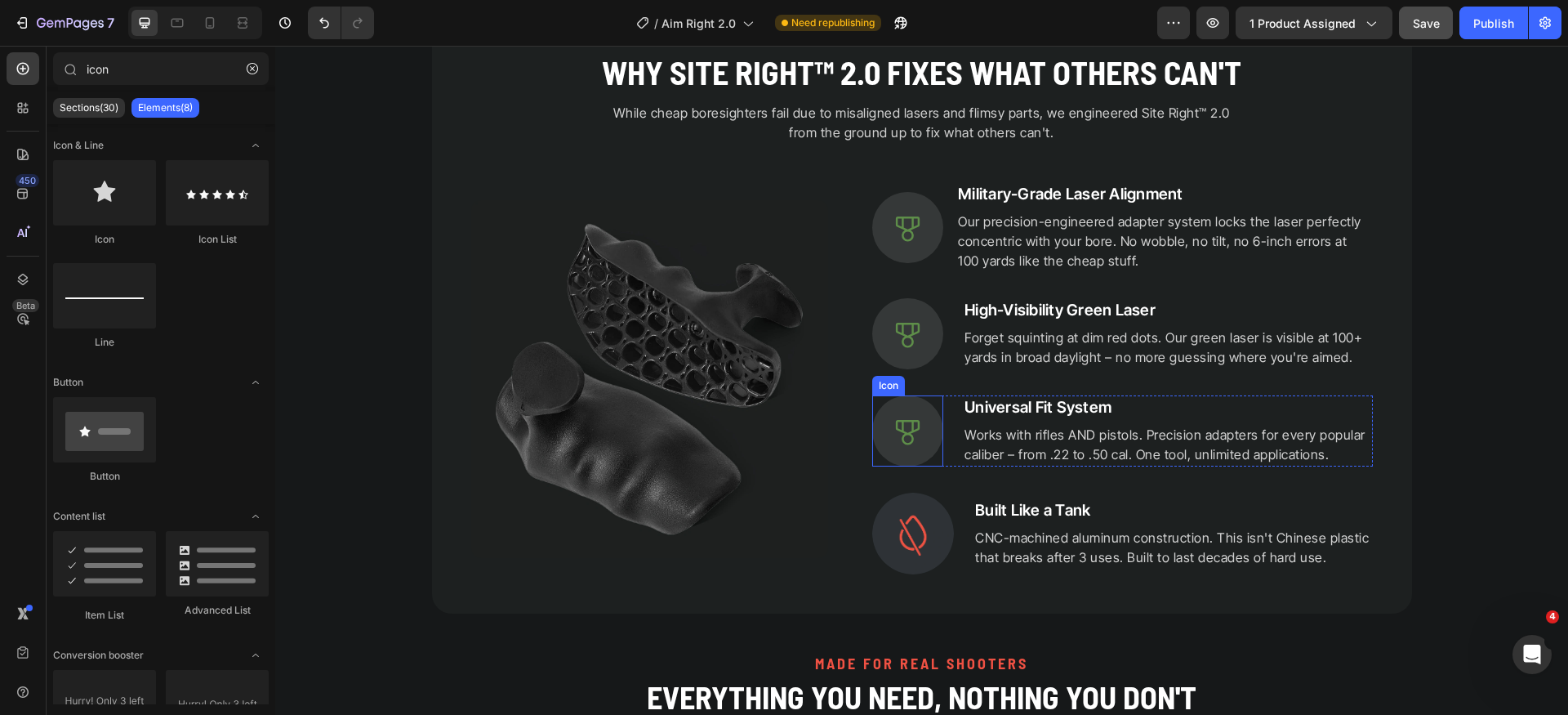
click at [929, 442] on div at bounding box center [908, 431] width 71 height 72
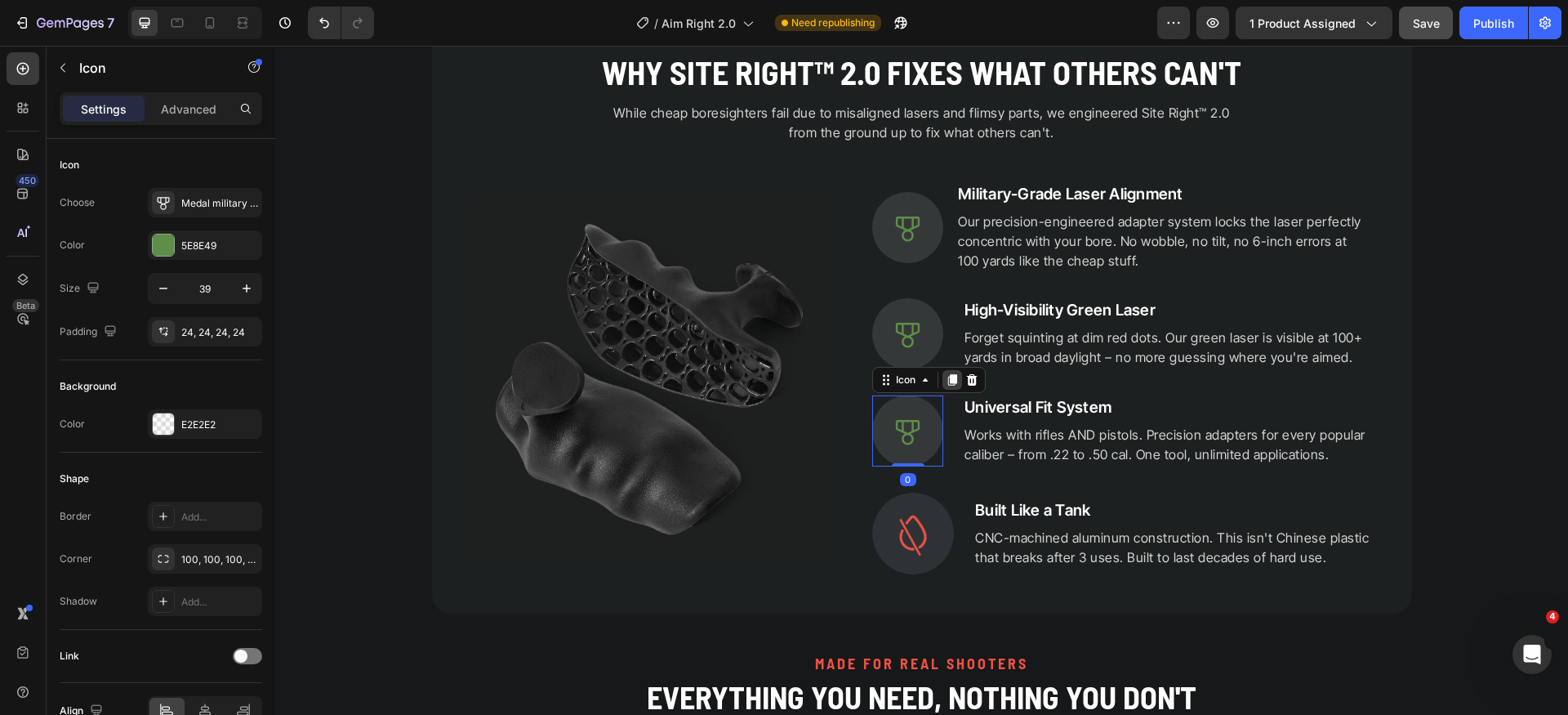
click at [943, 387] on div at bounding box center [952, 379] width 19 height 19
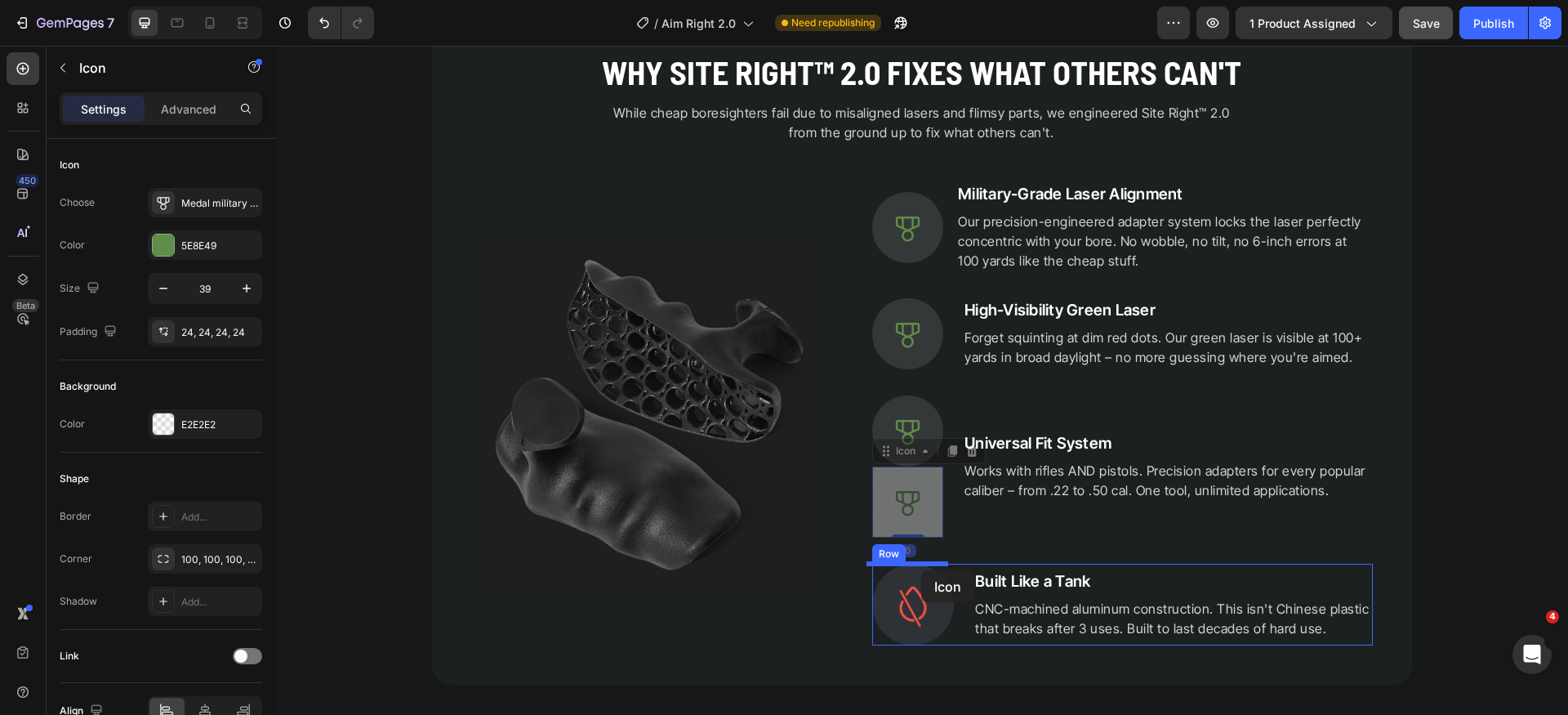
drag, startPoint x: 897, startPoint y: 453, endPoint x: 921, endPoint y: 570, distance: 119.4
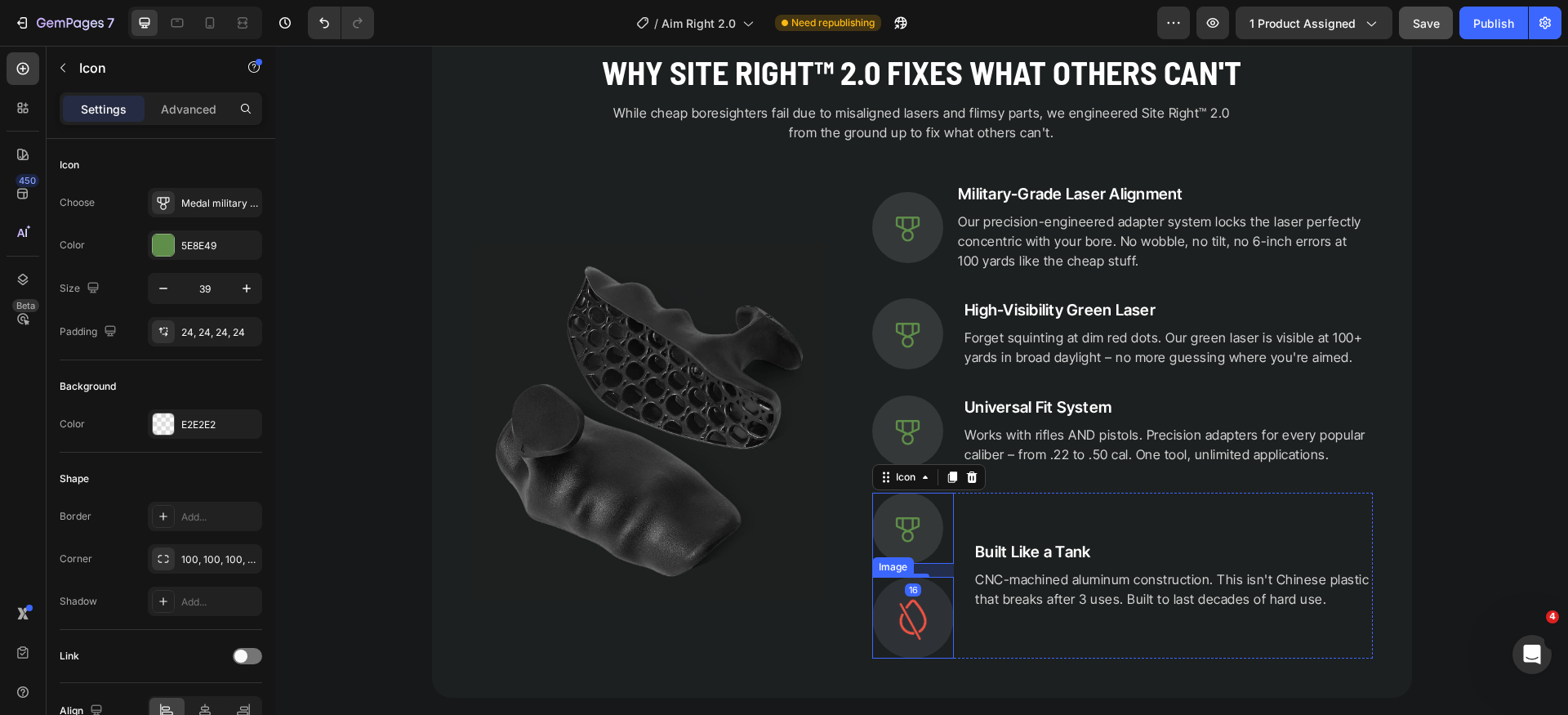
click at [936, 615] on img at bounding box center [913, 617] width 82 height 82
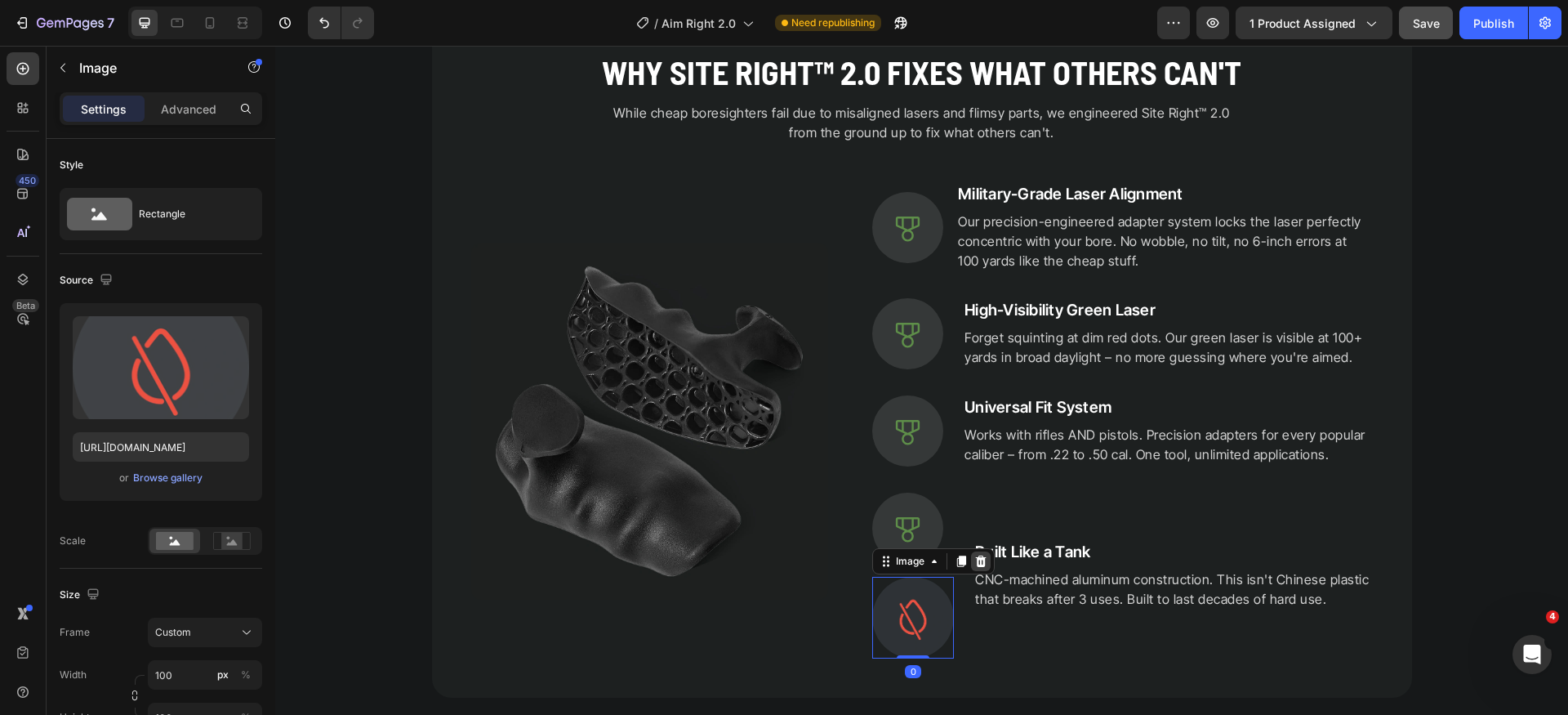
click at [976, 561] on icon at bounding box center [981, 562] width 11 height 12
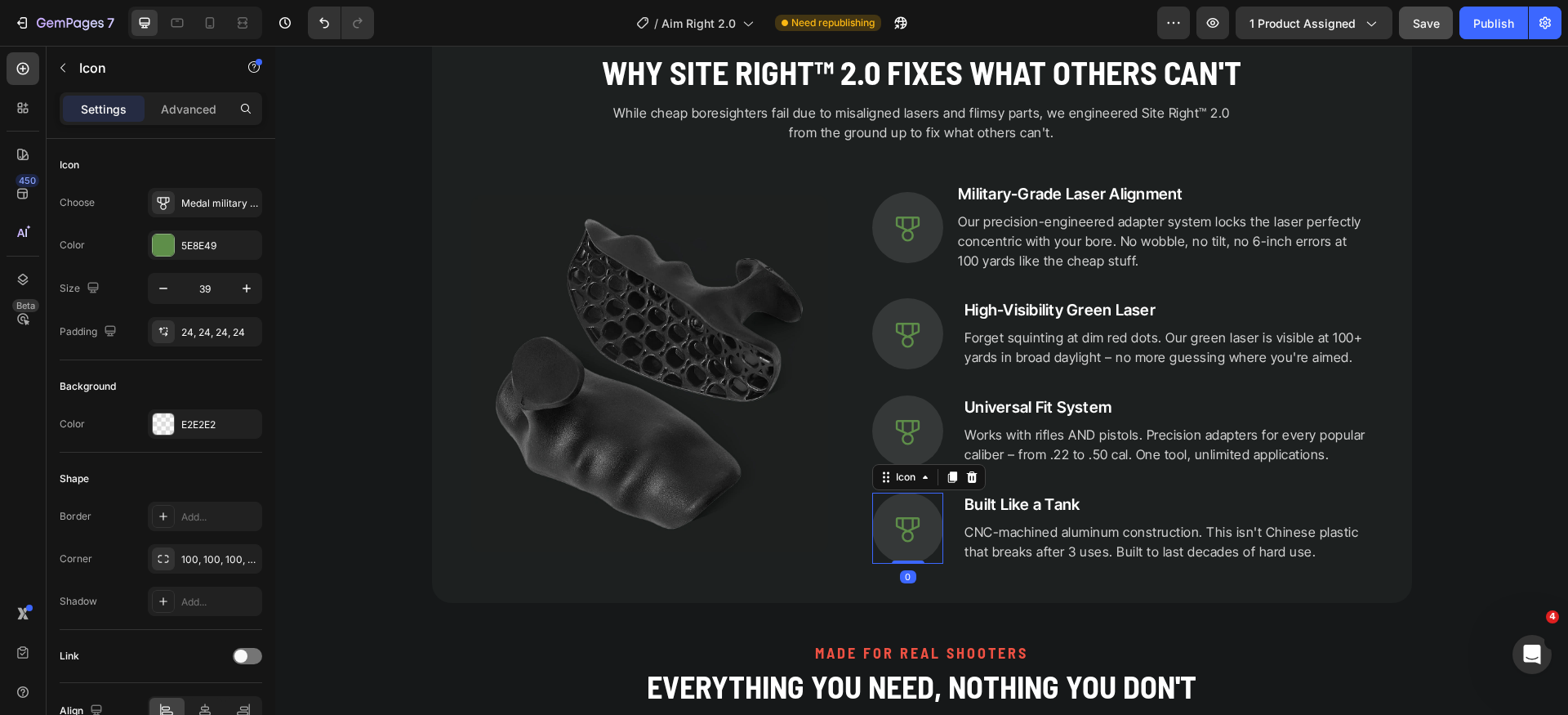
click at [923, 522] on div at bounding box center [908, 528] width 71 height 72
click at [905, 337] on icon at bounding box center [908, 335] width 24 height 24
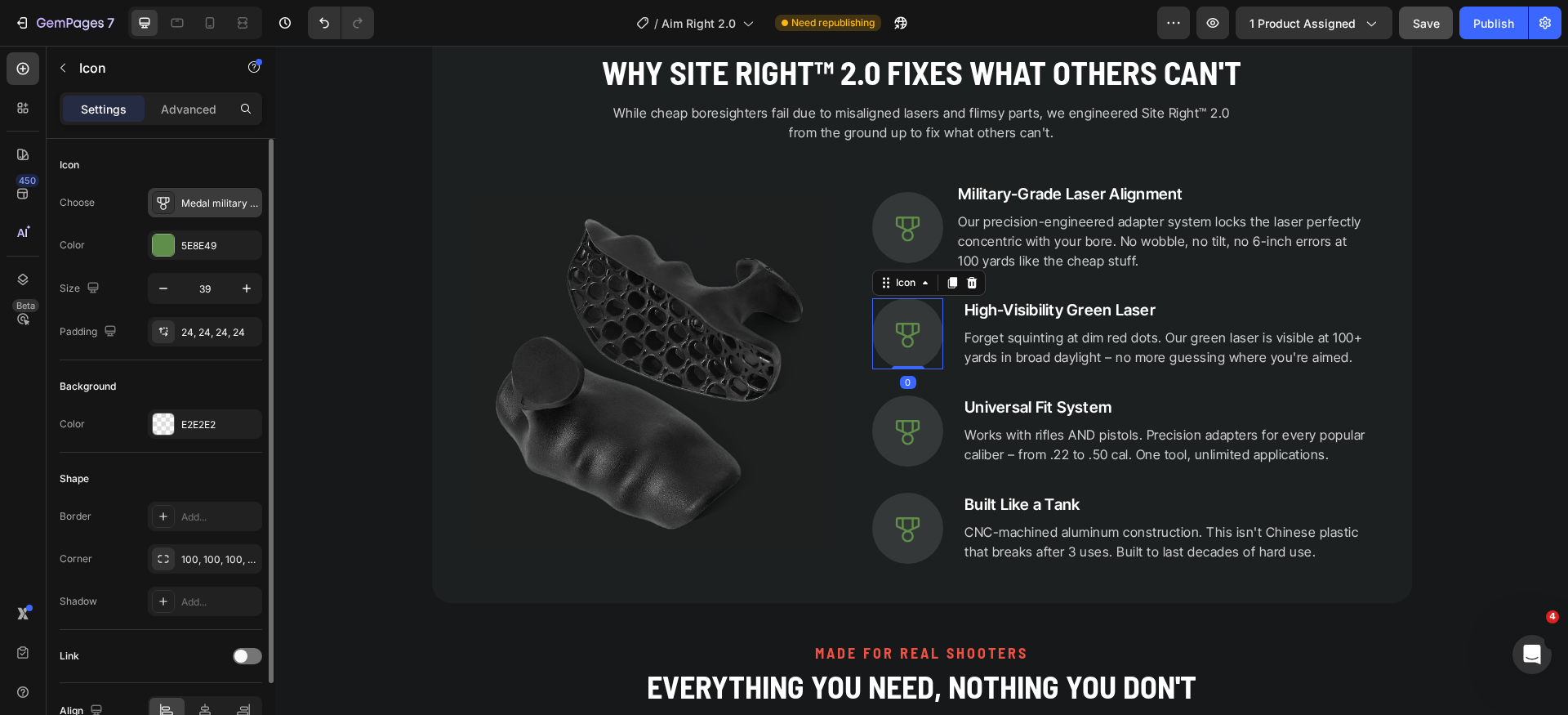
click at [223, 204] on div "Medal military regular" at bounding box center [219, 203] width 77 height 14
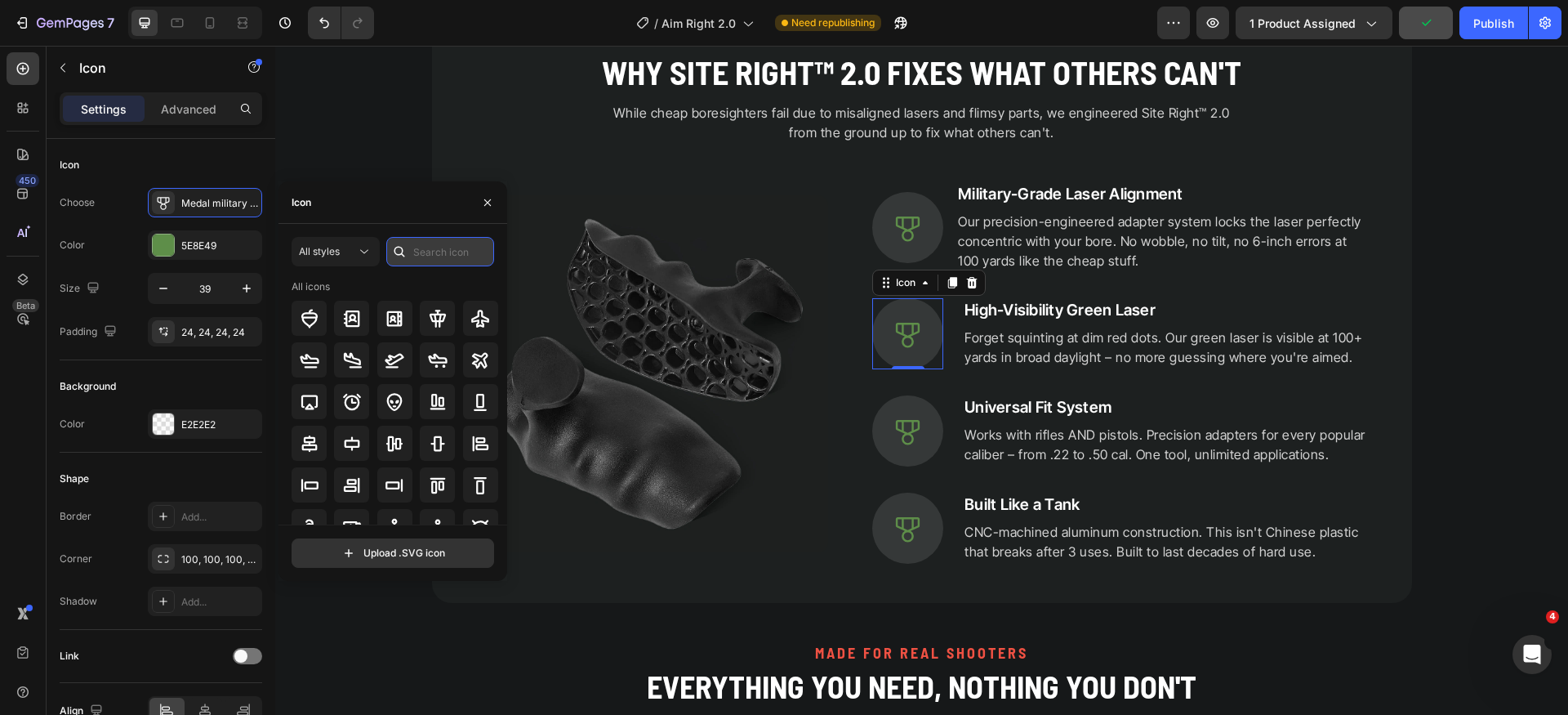
click at [421, 248] on input "text" at bounding box center [441, 252] width 108 height 29
type input "aim"
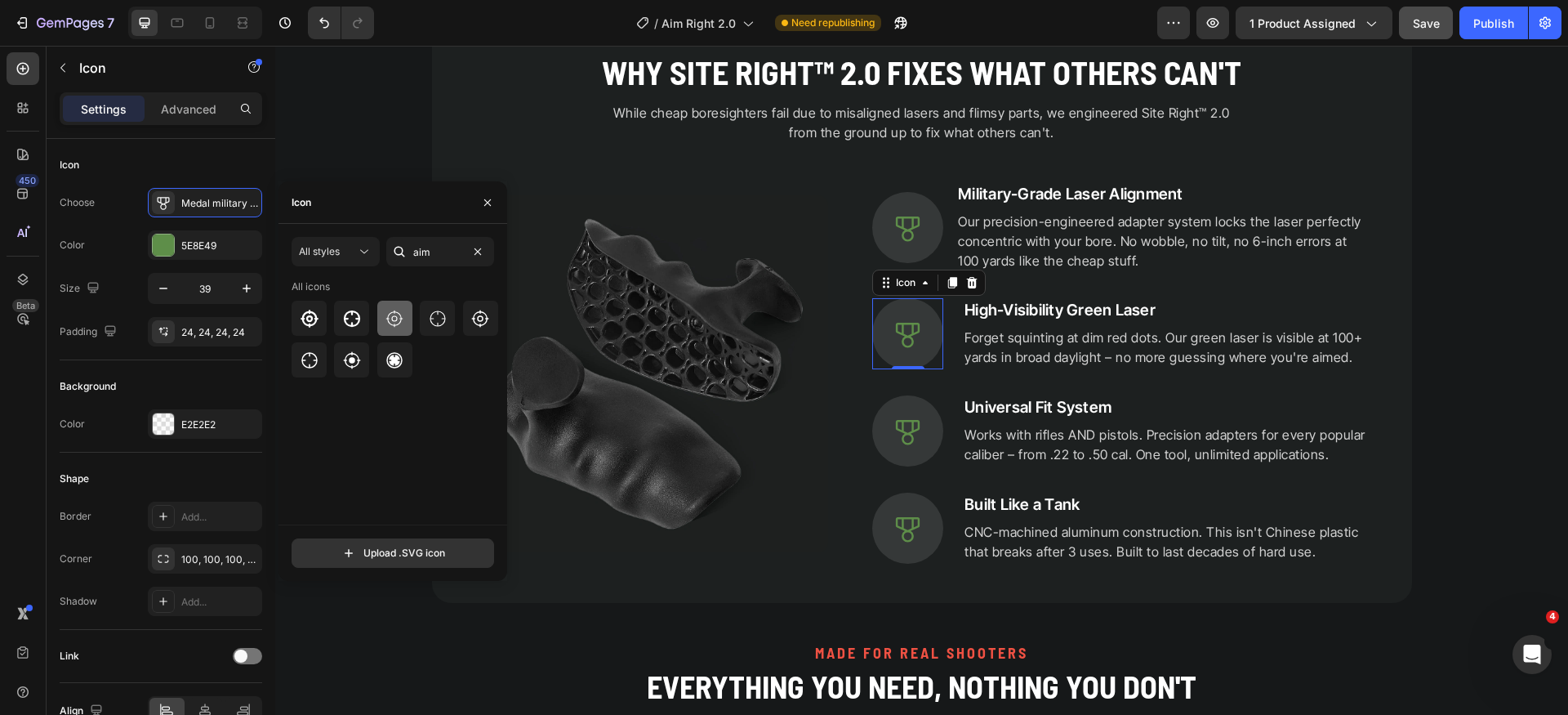
click at [399, 315] on icon at bounding box center [394, 318] width 19 height 19
click at [485, 315] on icon at bounding box center [480, 318] width 19 height 19
click at [902, 431] on icon at bounding box center [908, 432] width 32 height 32
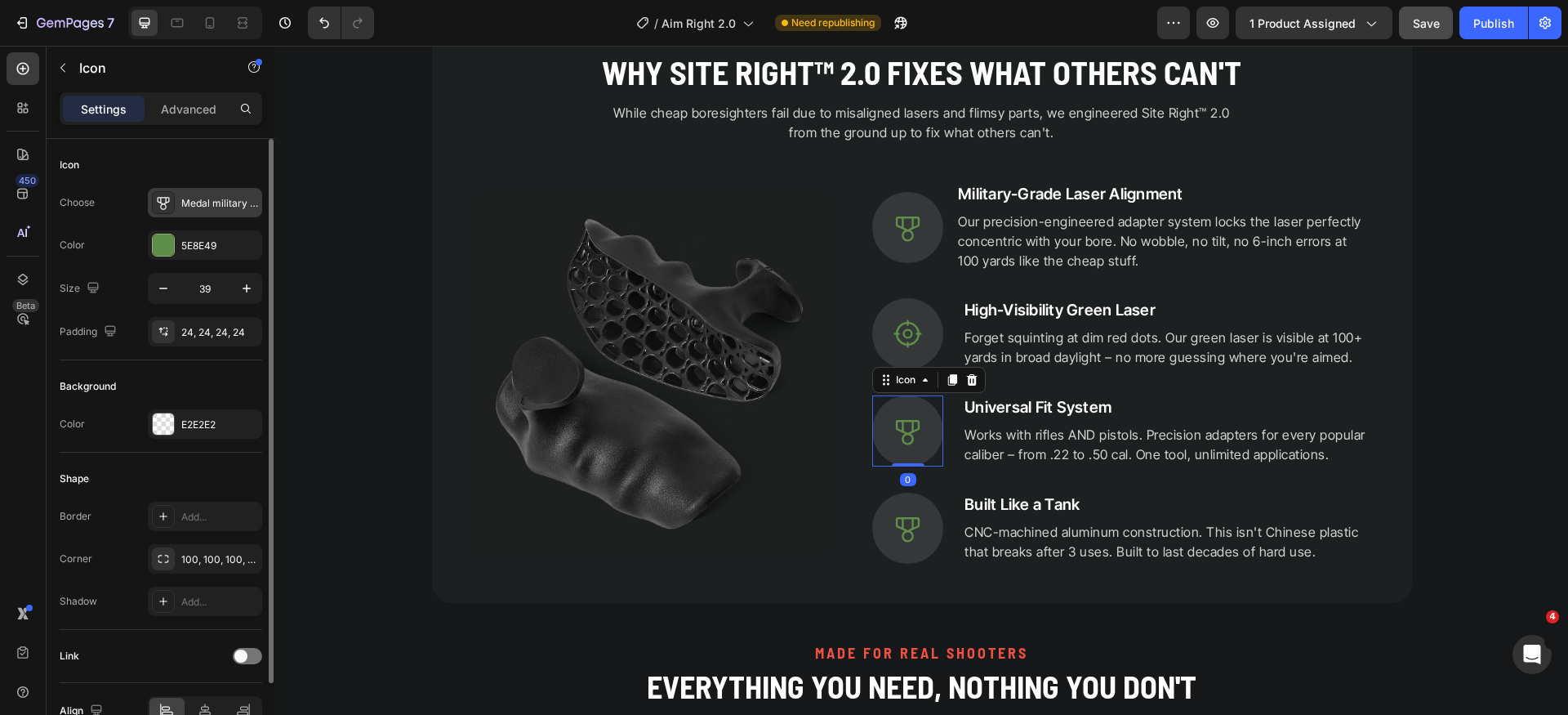
click at [221, 211] on div "Medal military regular" at bounding box center [205, 202] width 114 height 29
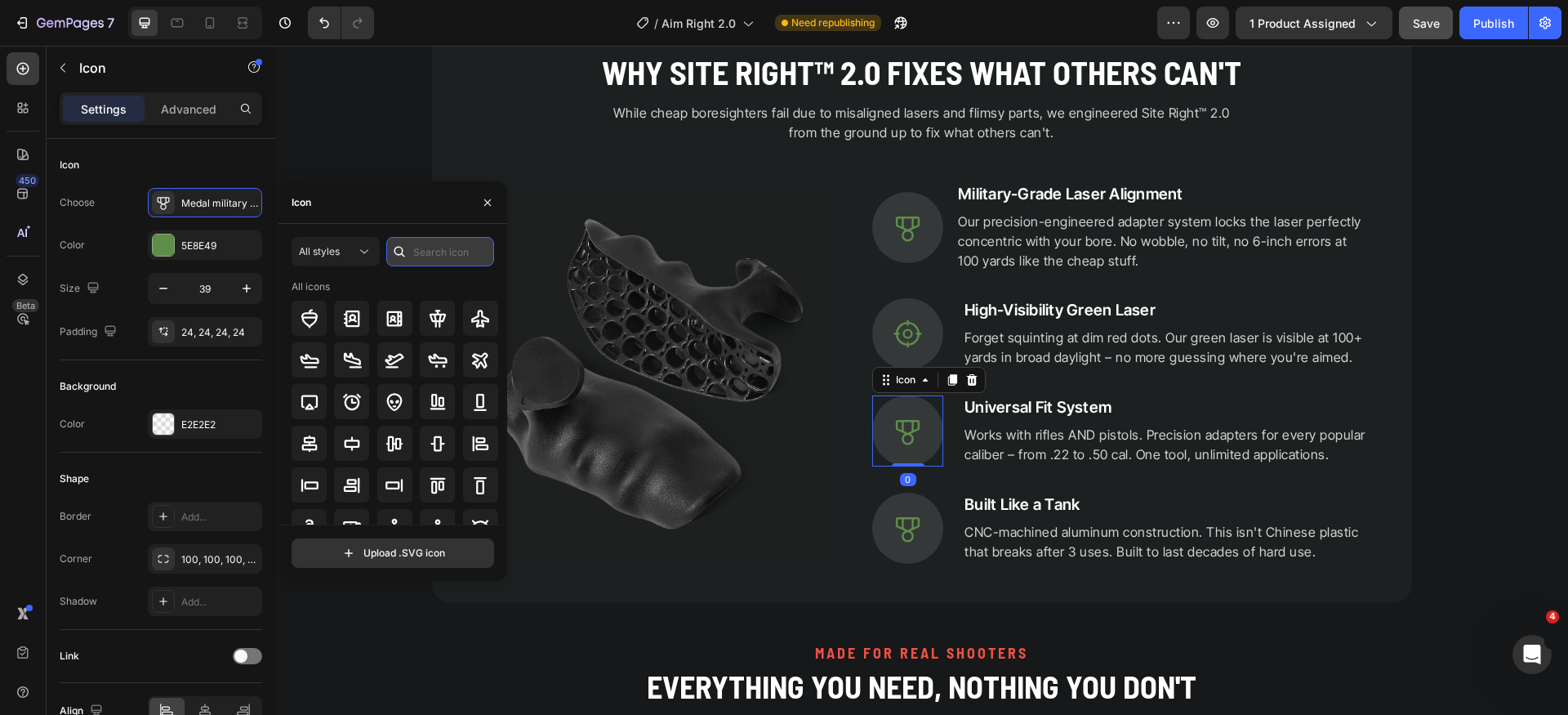
click at [447, 252] on input "text" at bounding box center [441, 252] width 108 height 29
type input "size"
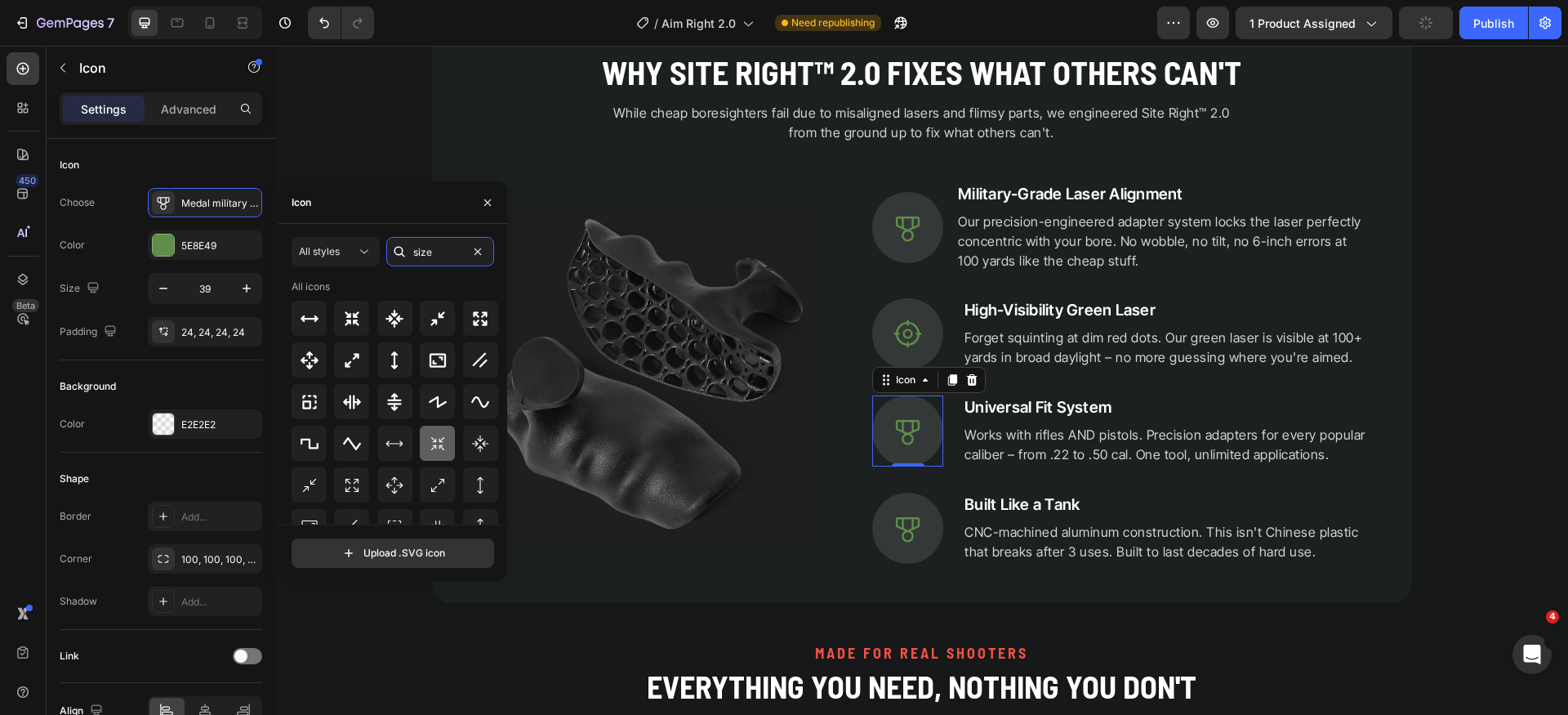
scroll to position [180, 0]
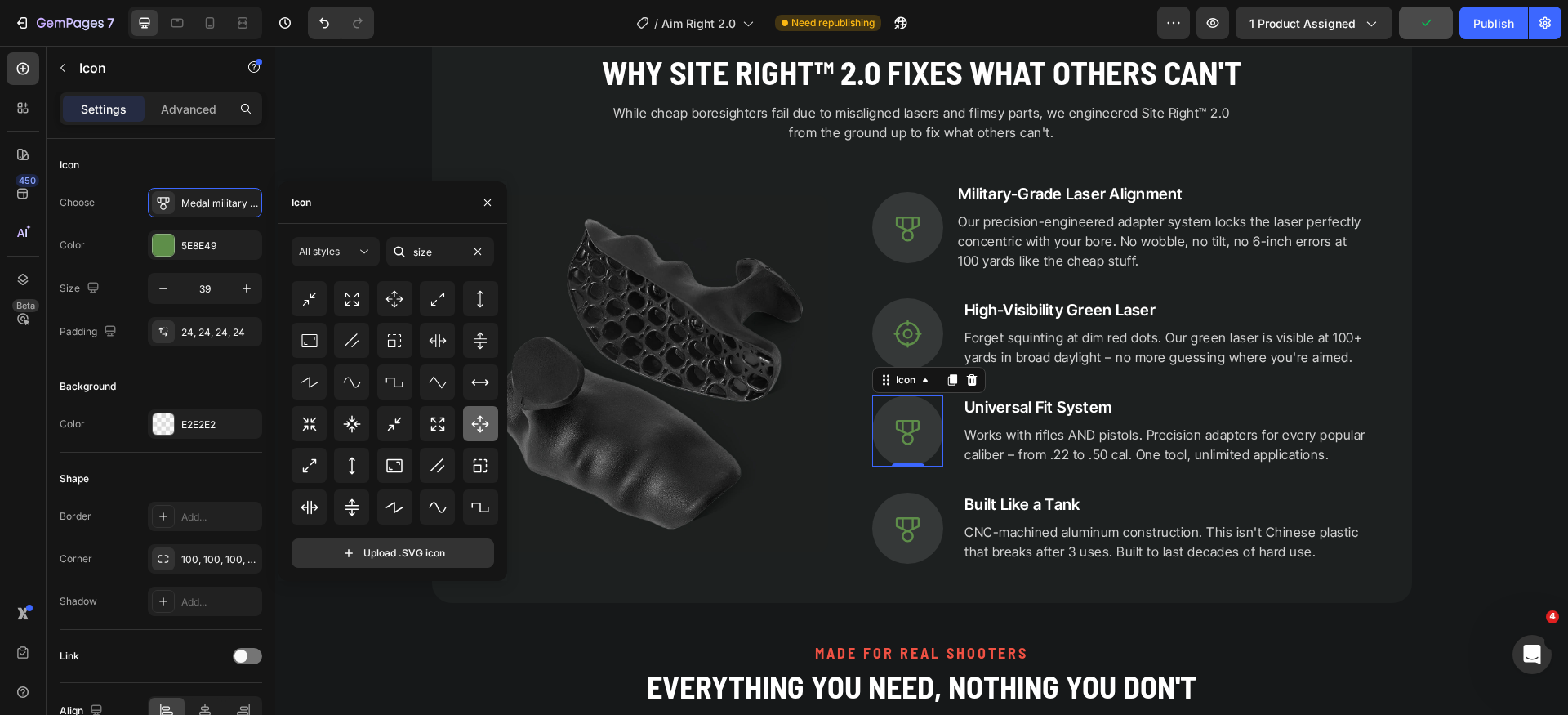
click at [475, 421] on icon at bounding box center [480, 424] width 19 height 19
click at [312, 506] on icon at bounding box center [309, 507] width 17 height 14
click at [314, 463] on icon at bounding box center [309, 465] width 19 height 19
click at [314, 421] on icon at bounding box center [309, 424] width 14 height 14
click at [348, 420] on icon at bounding box center [351, 424] width 19 height 19
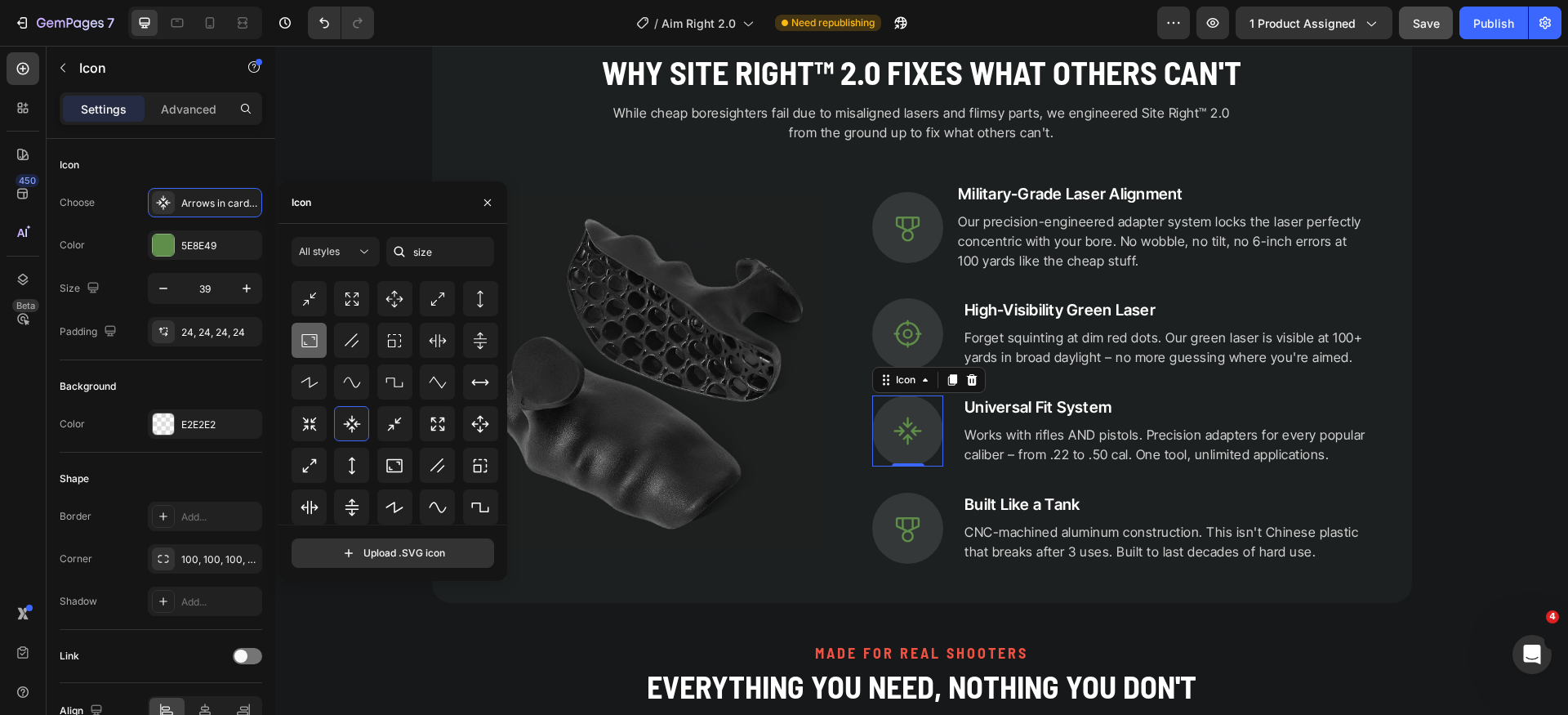
click at [309, 332] on icon at bounding box center [309, 341] width 19 height 19
click at [313, 306] on icon at bounding box center [309, 299] width 19 height 19
click at [388, 302] on icon at bounding box center [394, 299] width 19 height 19
click at [436, 432] on icon at bounding box center [437, 426] width 19 height 19
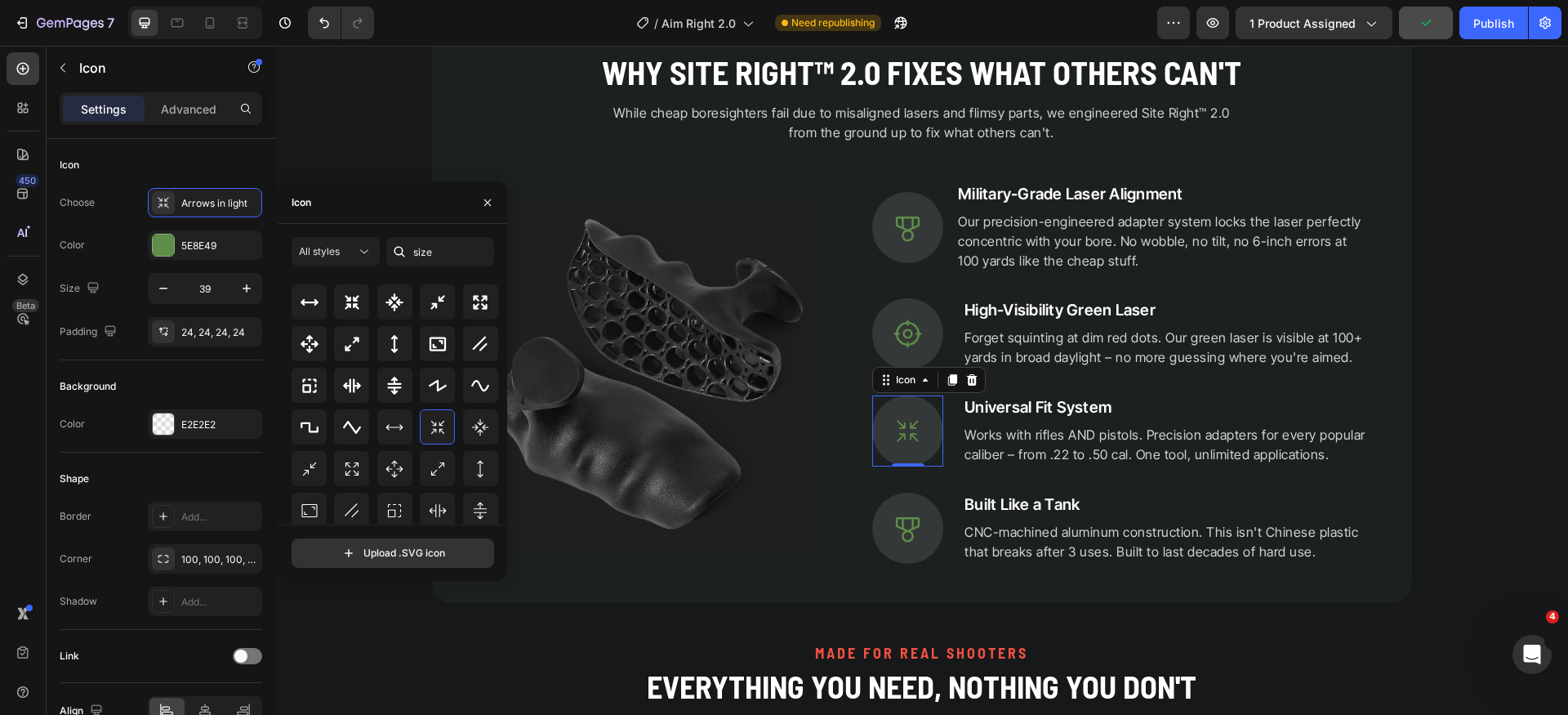
click at [499, 431] on div "All icons" at bounding box center [399, 401] width 214 height 245
click at [477, 426] on icon at bounding box center [480, 426] width 19 height 19
click at [378, 470] on div at bounding box center [395, 469] width 35 height 35
click at [438, 469] on icon at bounding box center [437, 469] width 19 height 19
click at [414, 618] on div at bounding box center [395, 636] width 208 height 35
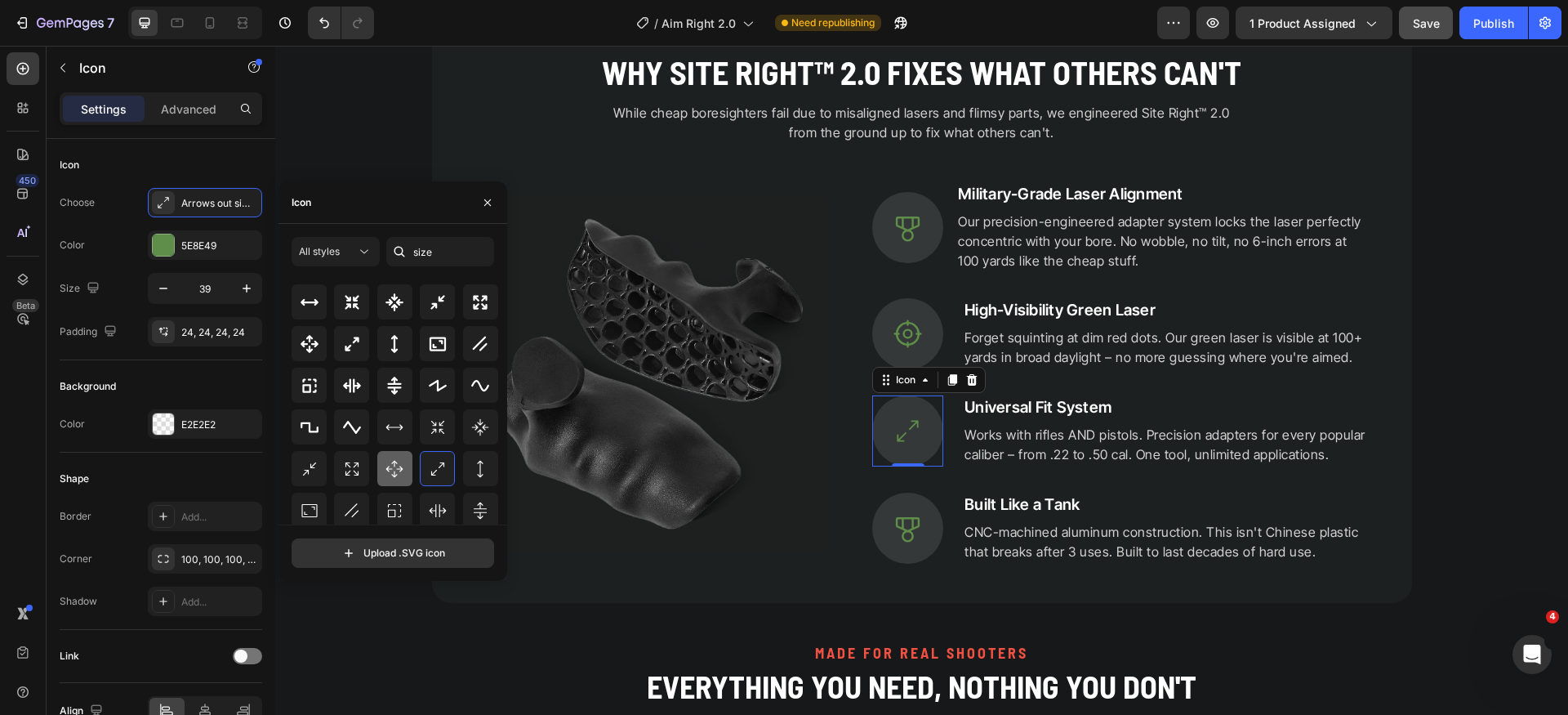
click at [405, 466] on div at bounding box center [395, 469] width 35 height 35
click at [911, 528] on icon at bounding box center [908, 528] width 32 height 32
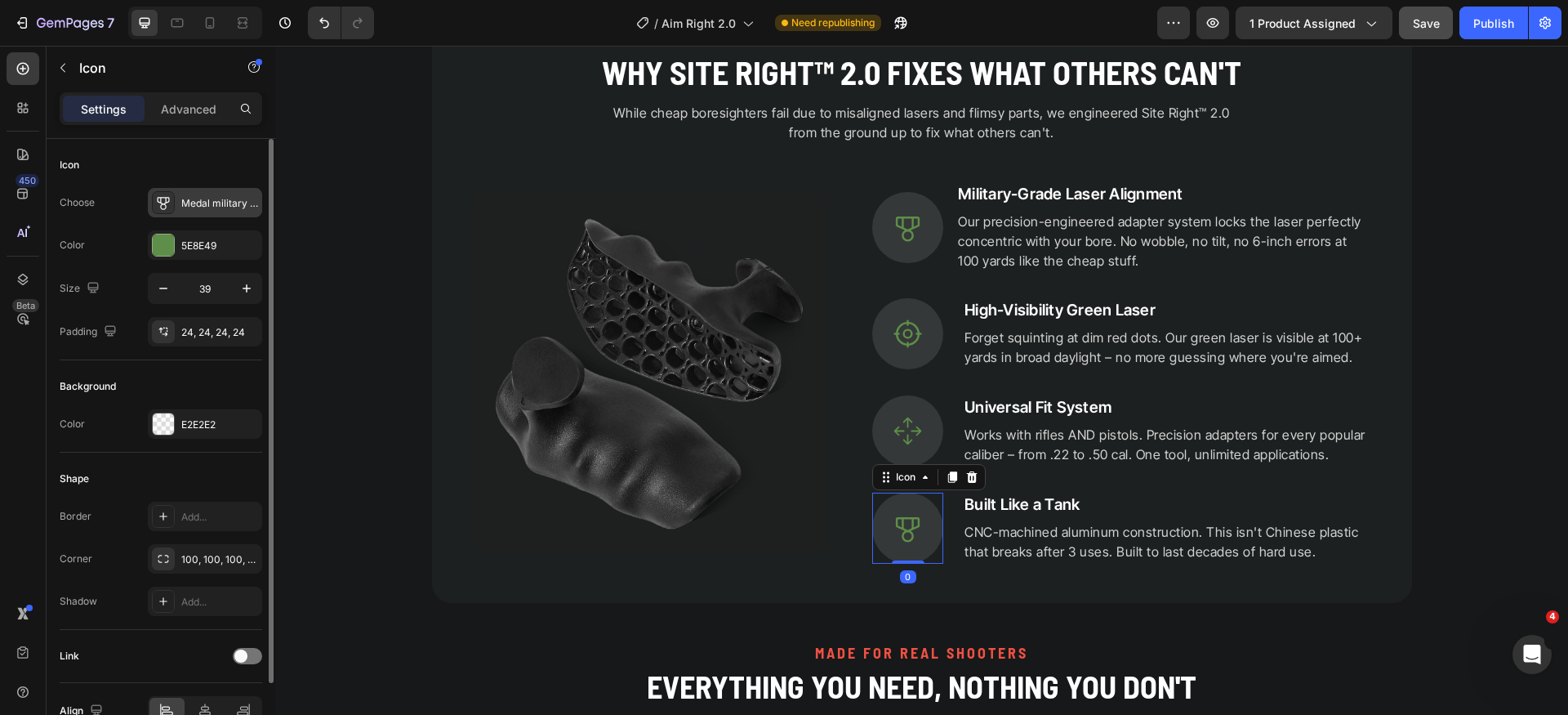
click at [202, 200] on div "Medal military regular" at bounding box center [219, 203] width 77 height 14
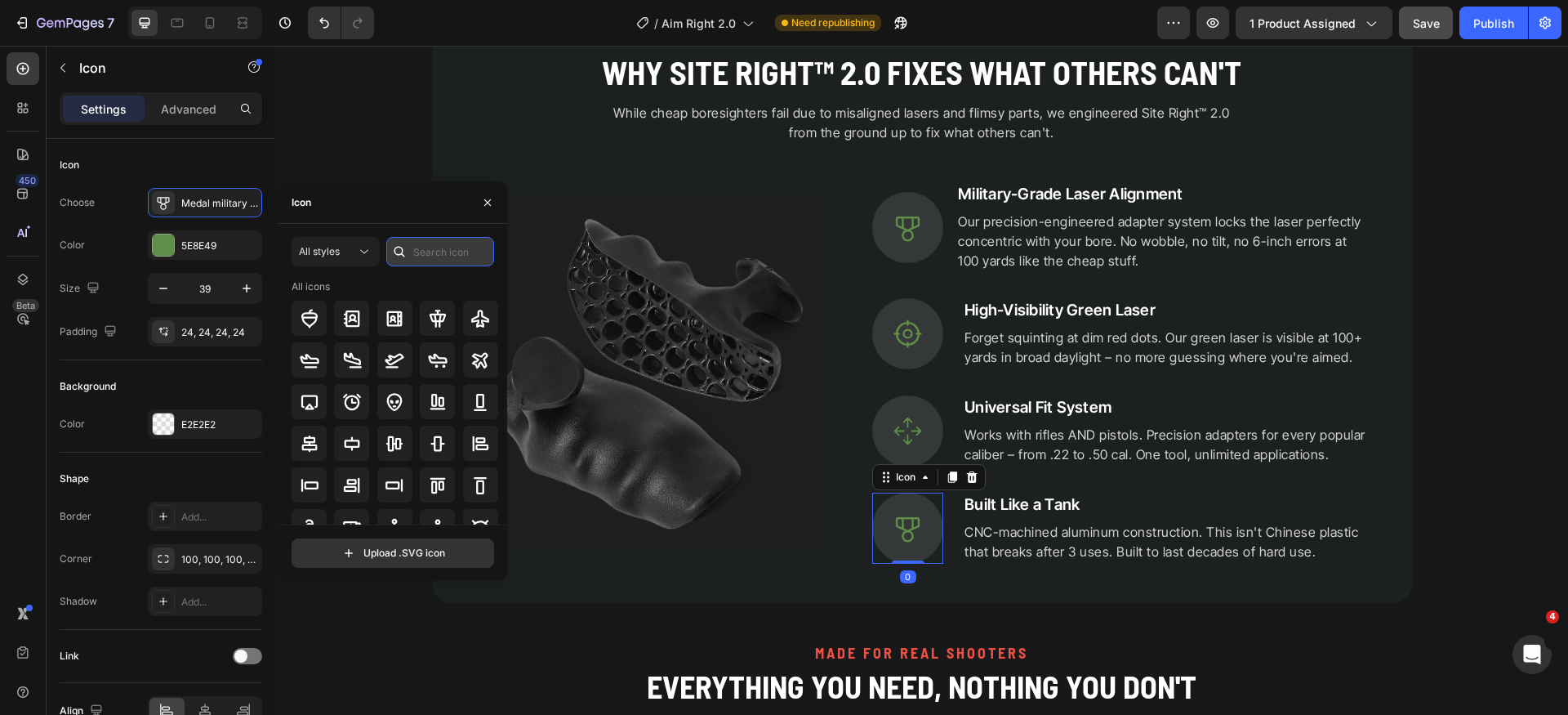
click at [456, 249] on input "text" at bounding box center [441, 252] width 108 height 29
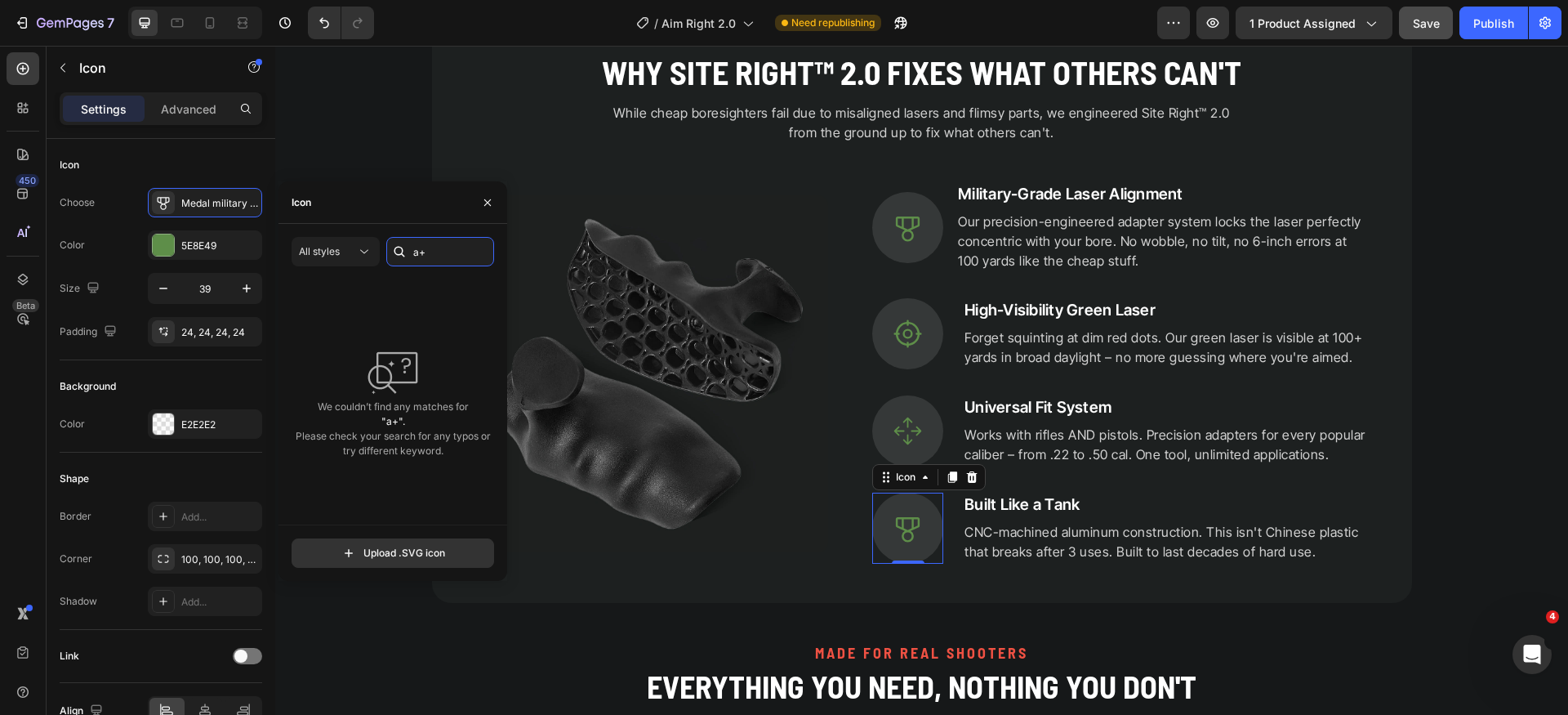
type input "a"
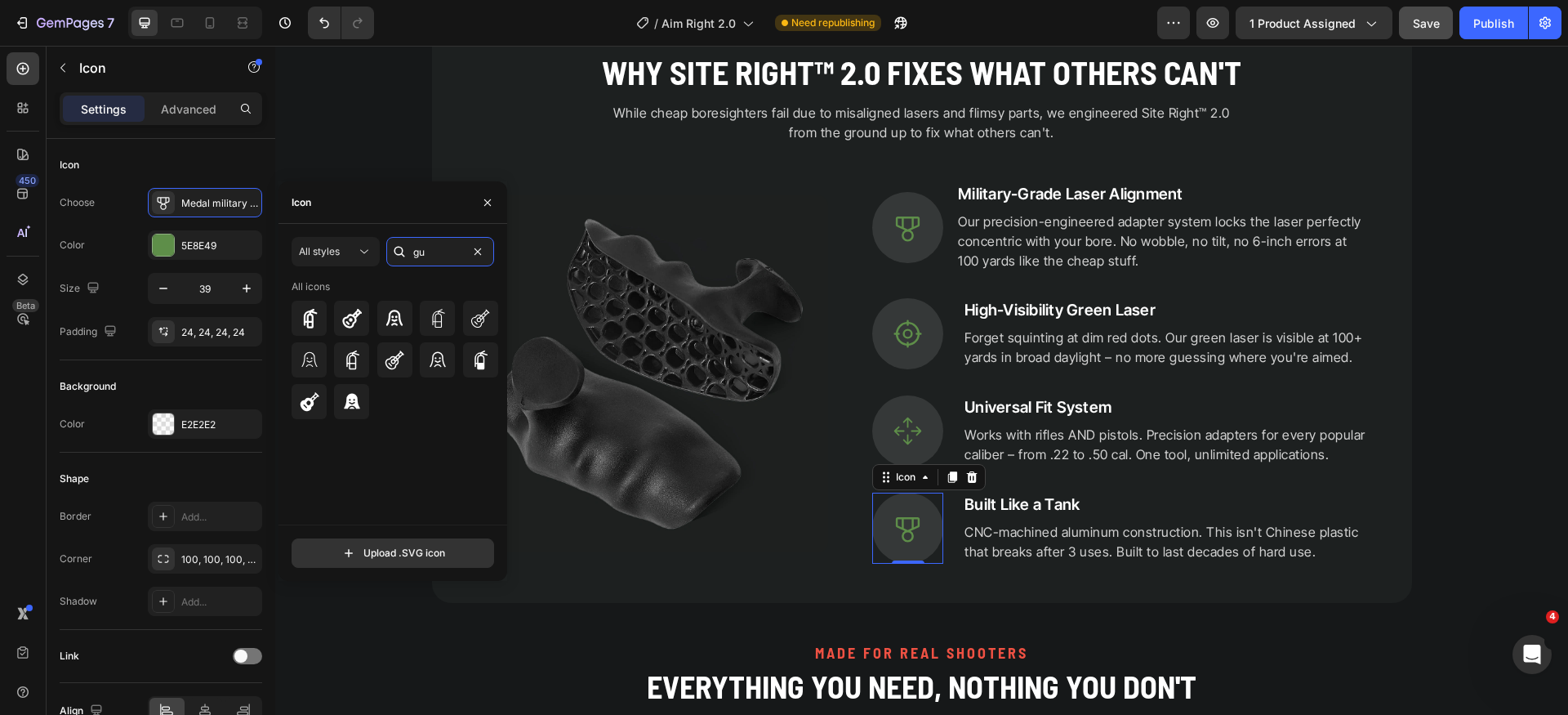
type input "g"
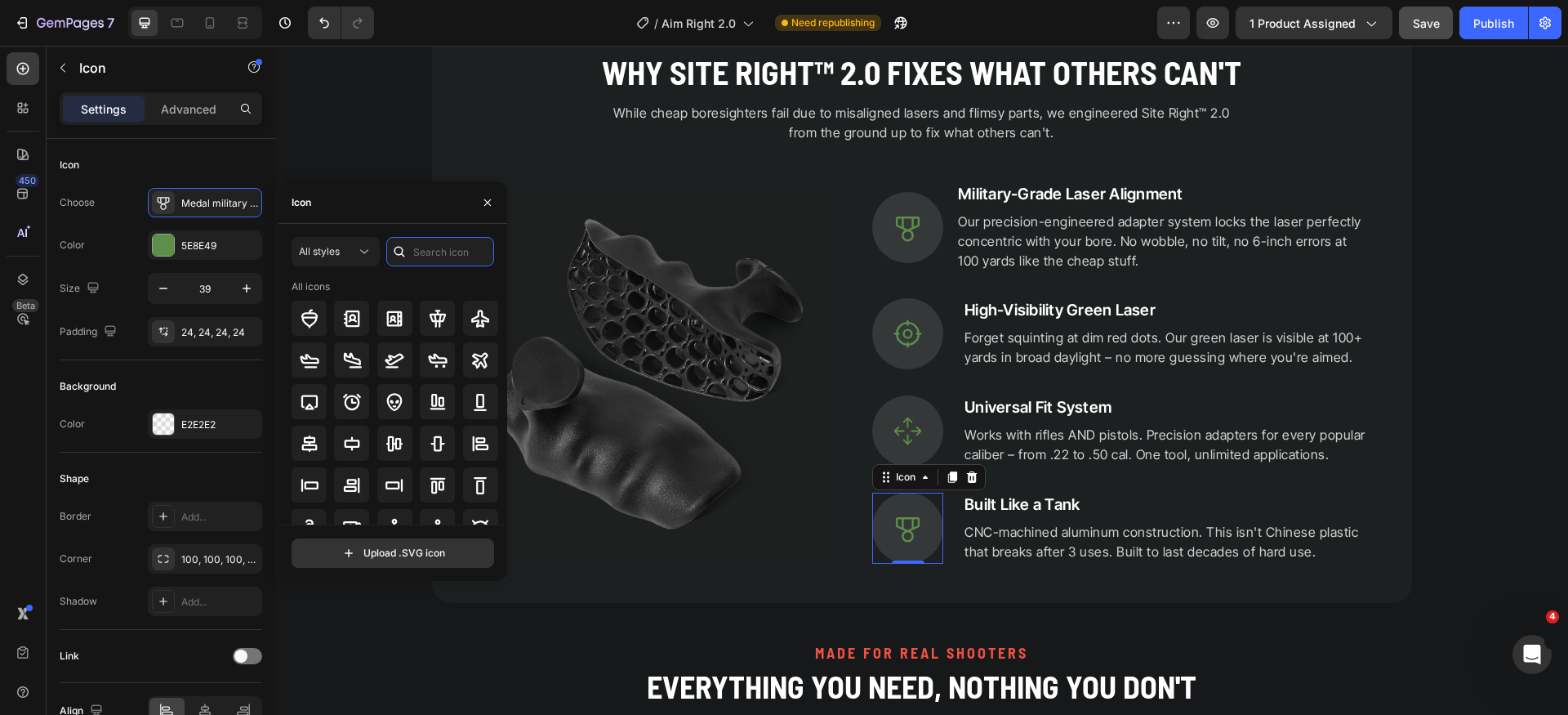
type input "p"
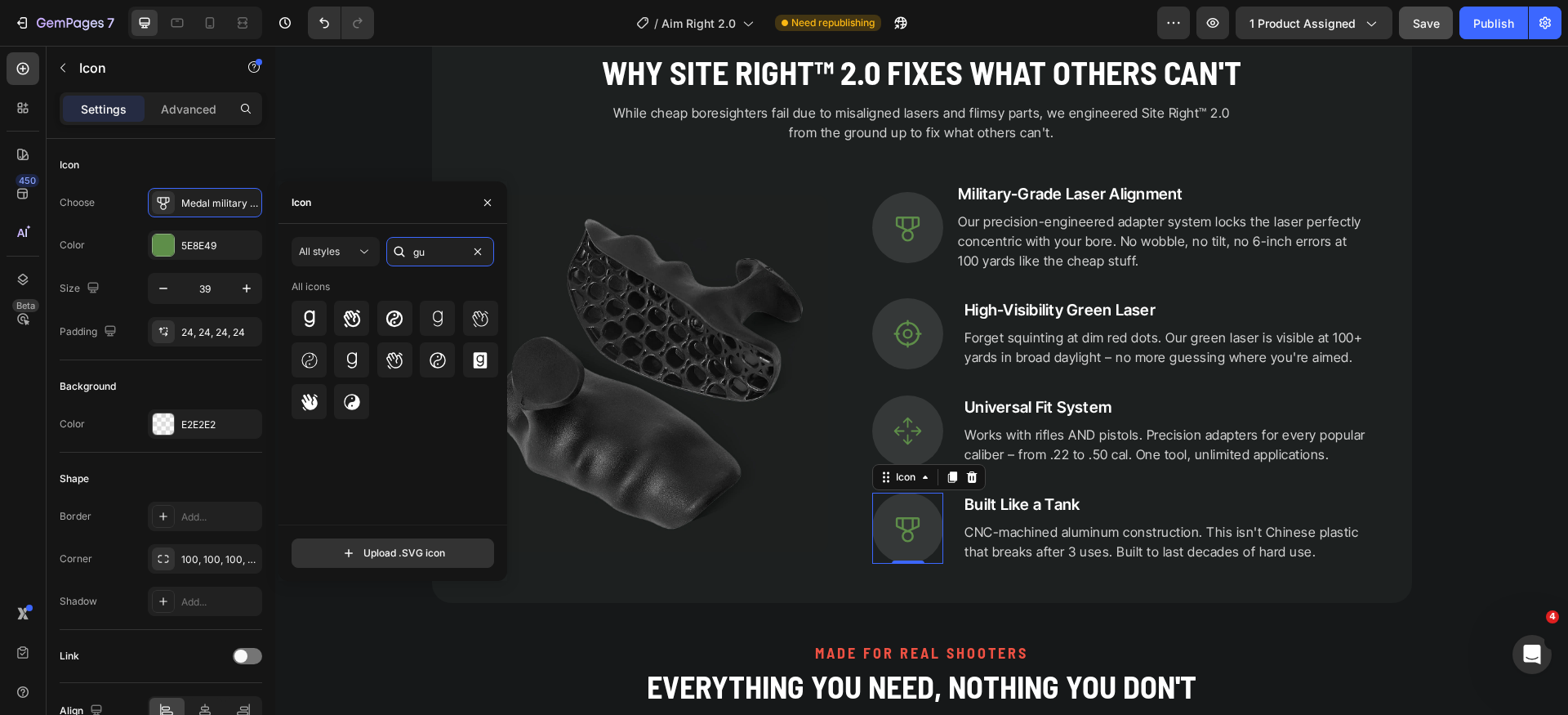
type input "g"
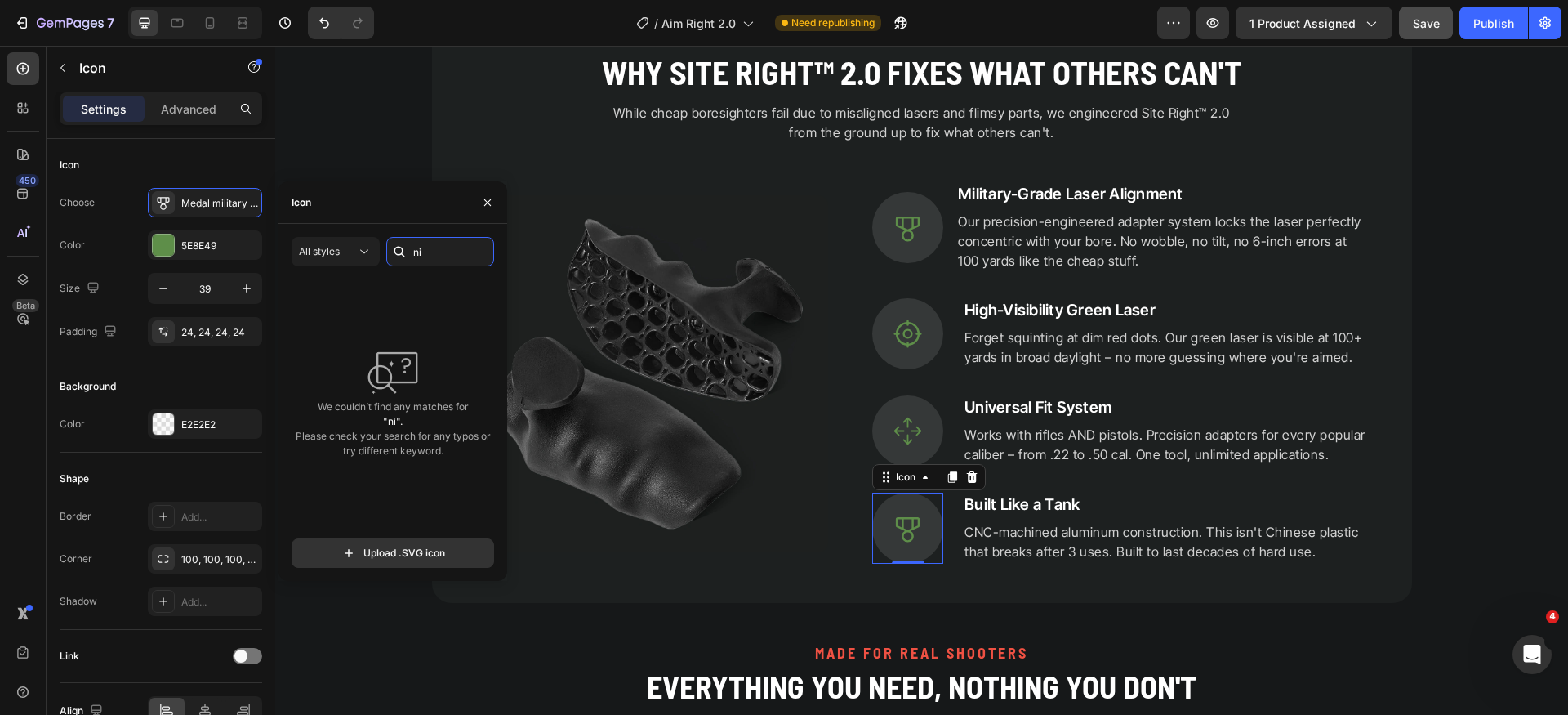
type input "n"
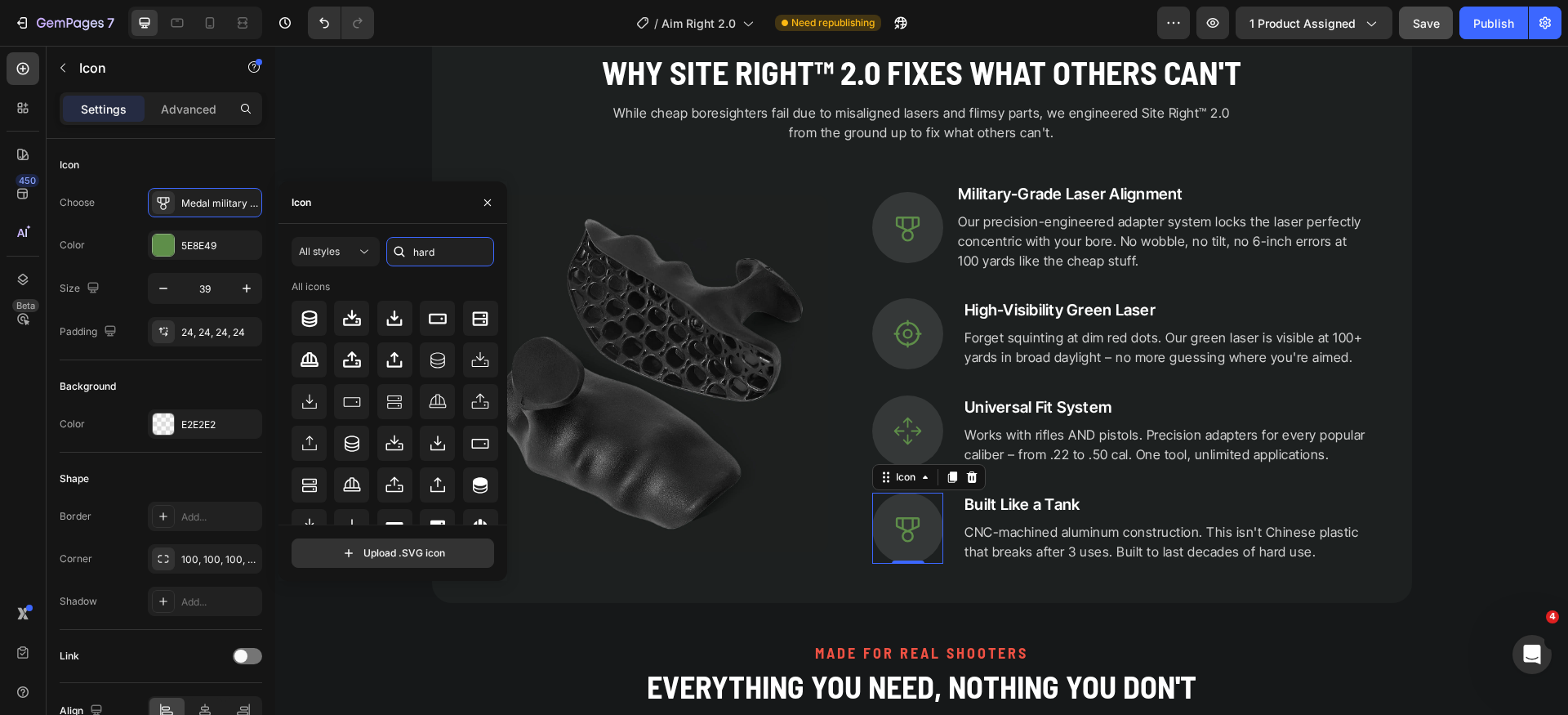
scroll to position [61, 0]
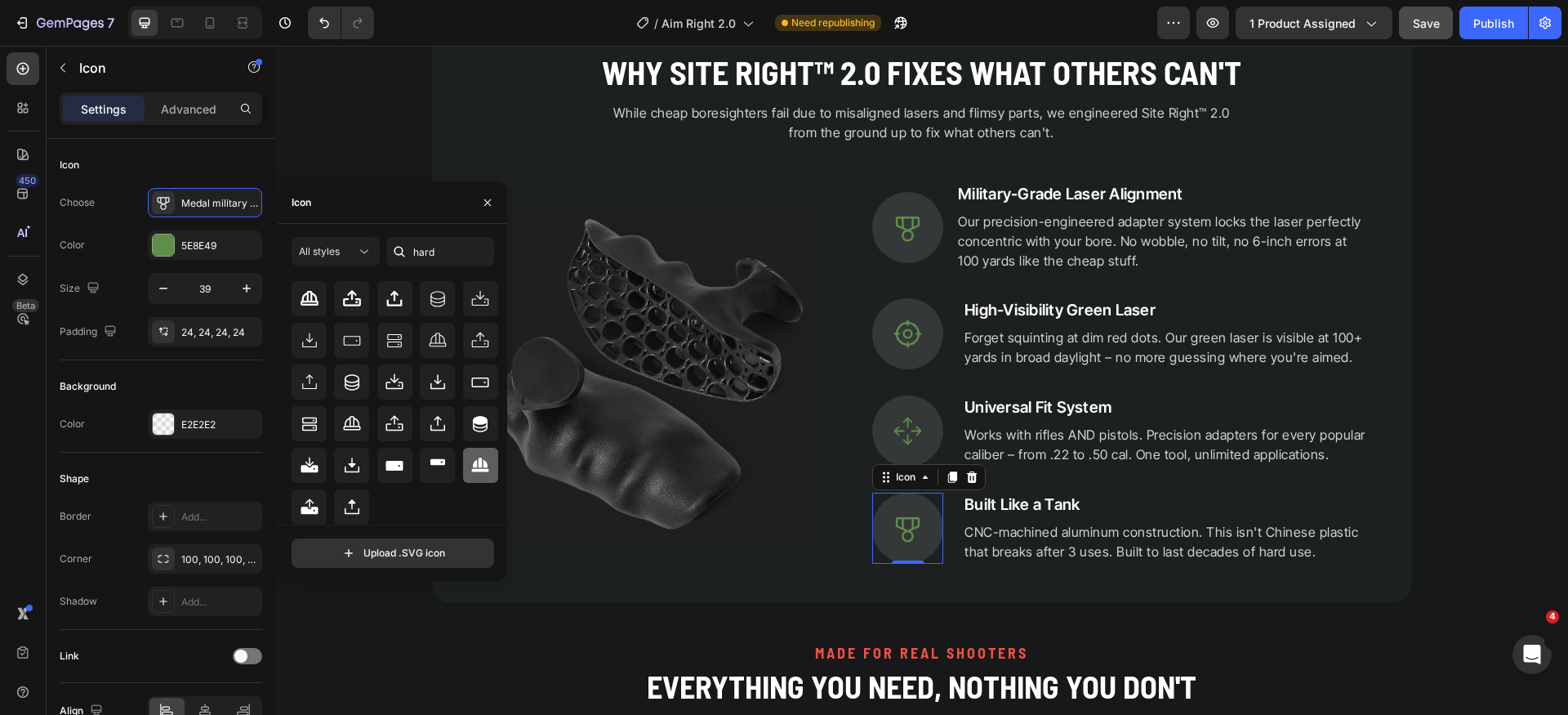
click at [473, 475] on div at bounding box center [481, 465] width 35 height 35
click at [436, 245] on input "hard" at bounding box center [441, 252] width 108 height 29
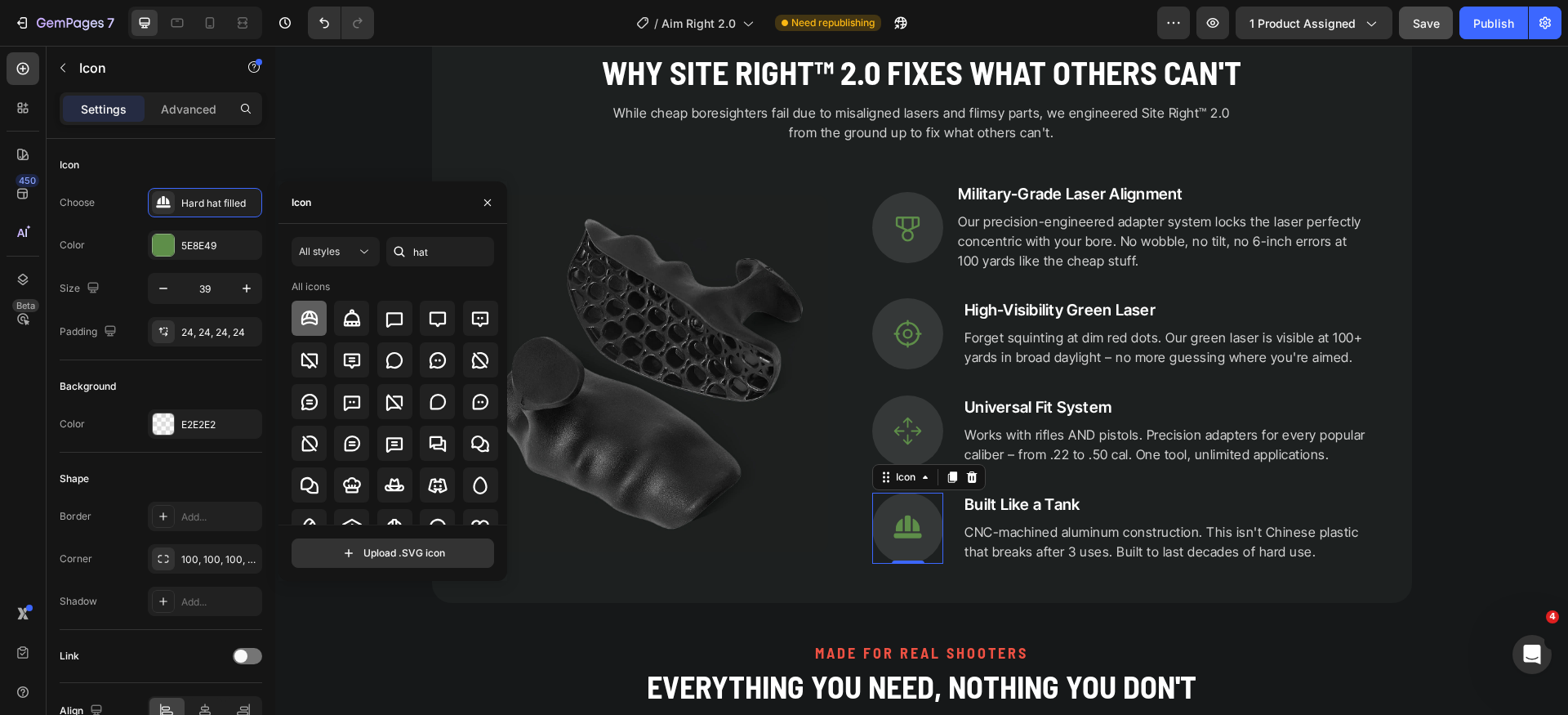
click at [322, 320] on div at bounding box center [309, 319] width 35 height 35
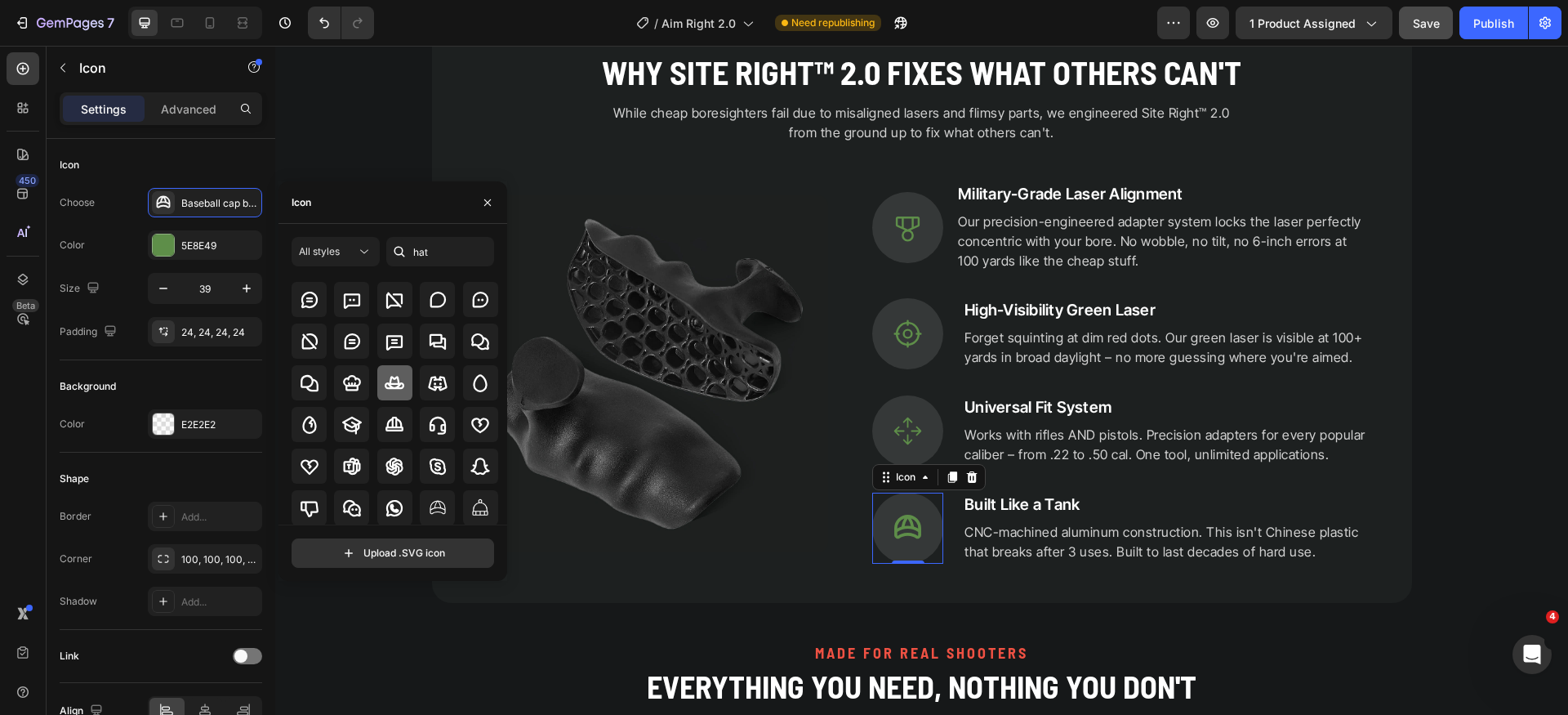
scroll to position [180, 0]
click at [451, 245] on input "hat" at bounding box center [441, 252] width 108 height 29
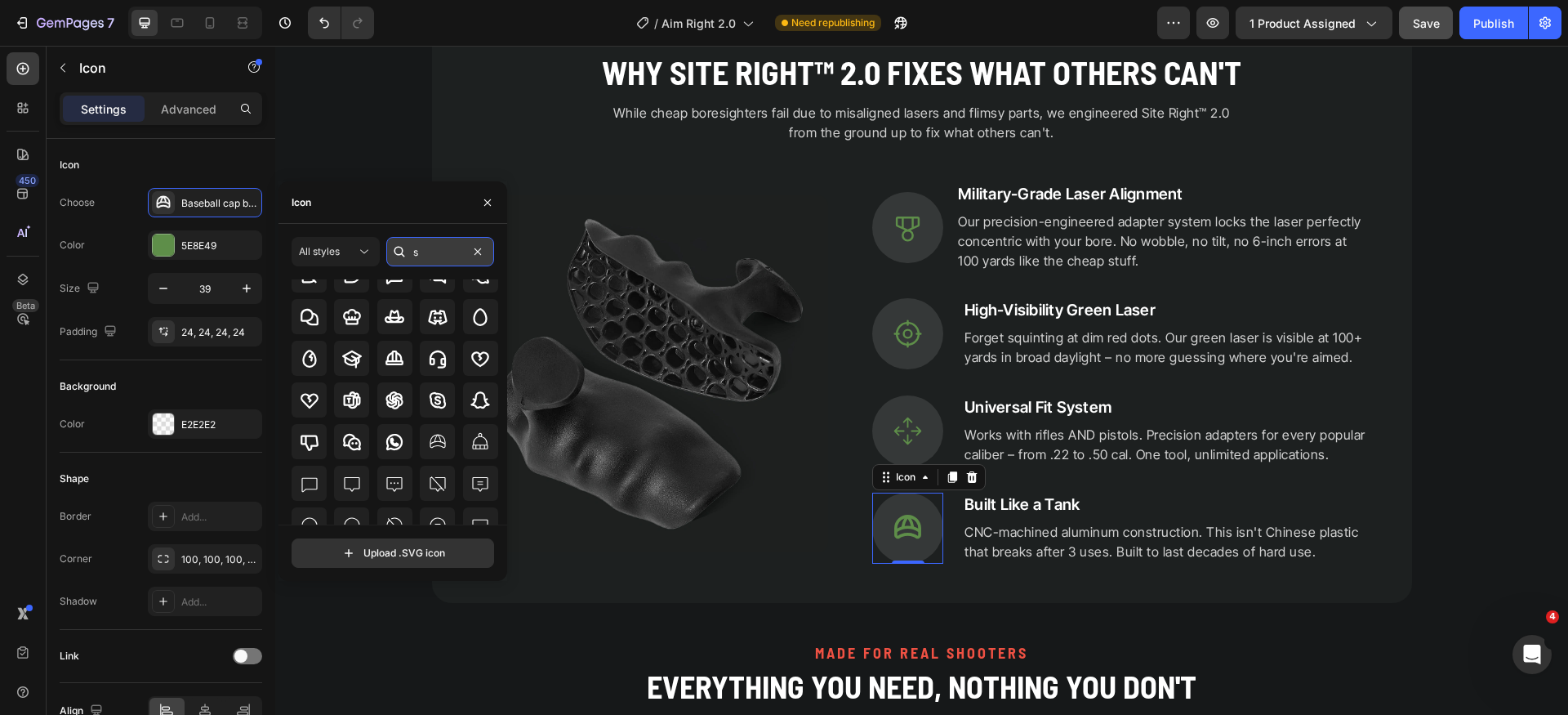
scroll to position [0, 0]
type input "shield"
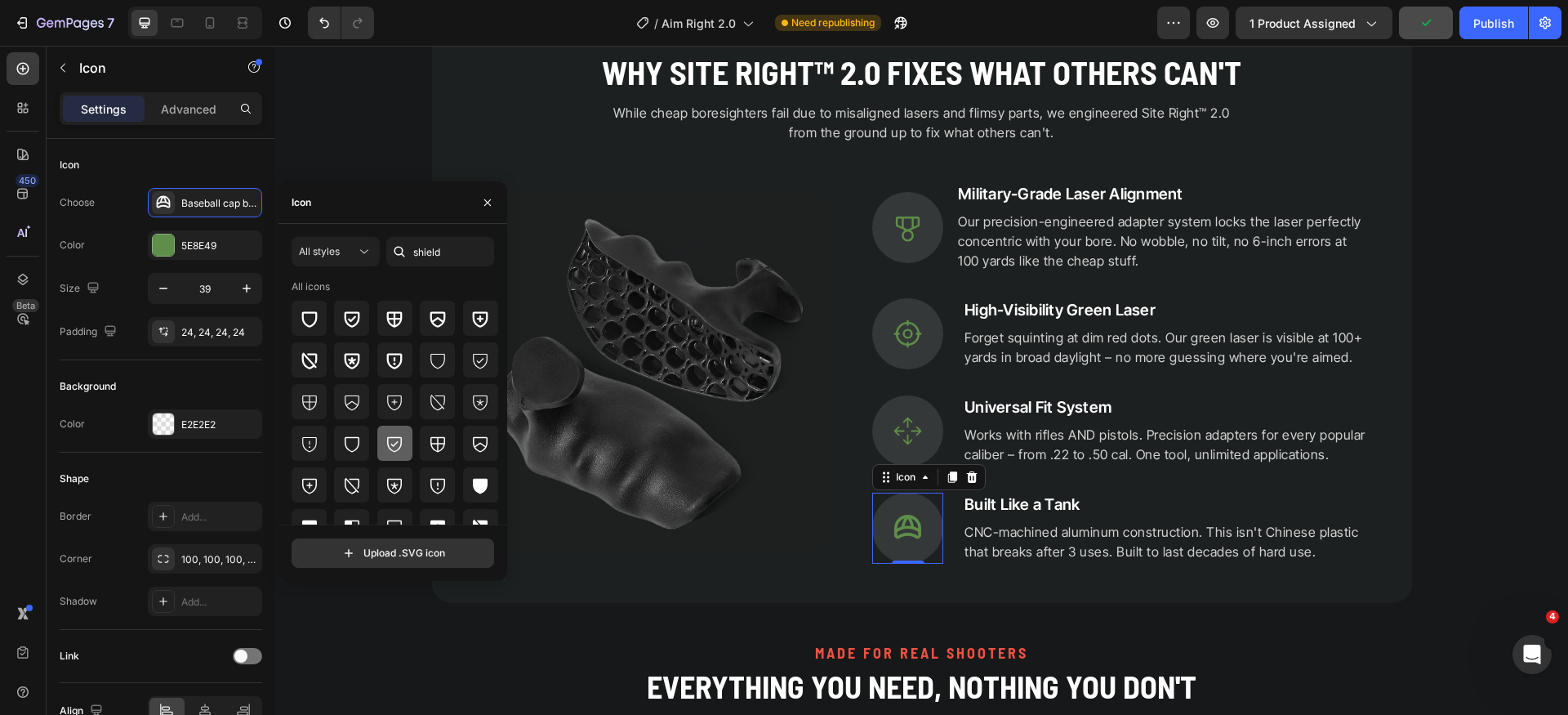
click at [396, 447] on icon at bounding box center [394, 443] width 19 height 19
click at [482, 411] on div at bounding box center [481, 402] width 35 height 35
click at [481, 368] on icon at bounding box center [480, 360] width 19 height 19
click at [484, 315] on icon at bounding box center [480, 318] width 19 height 19
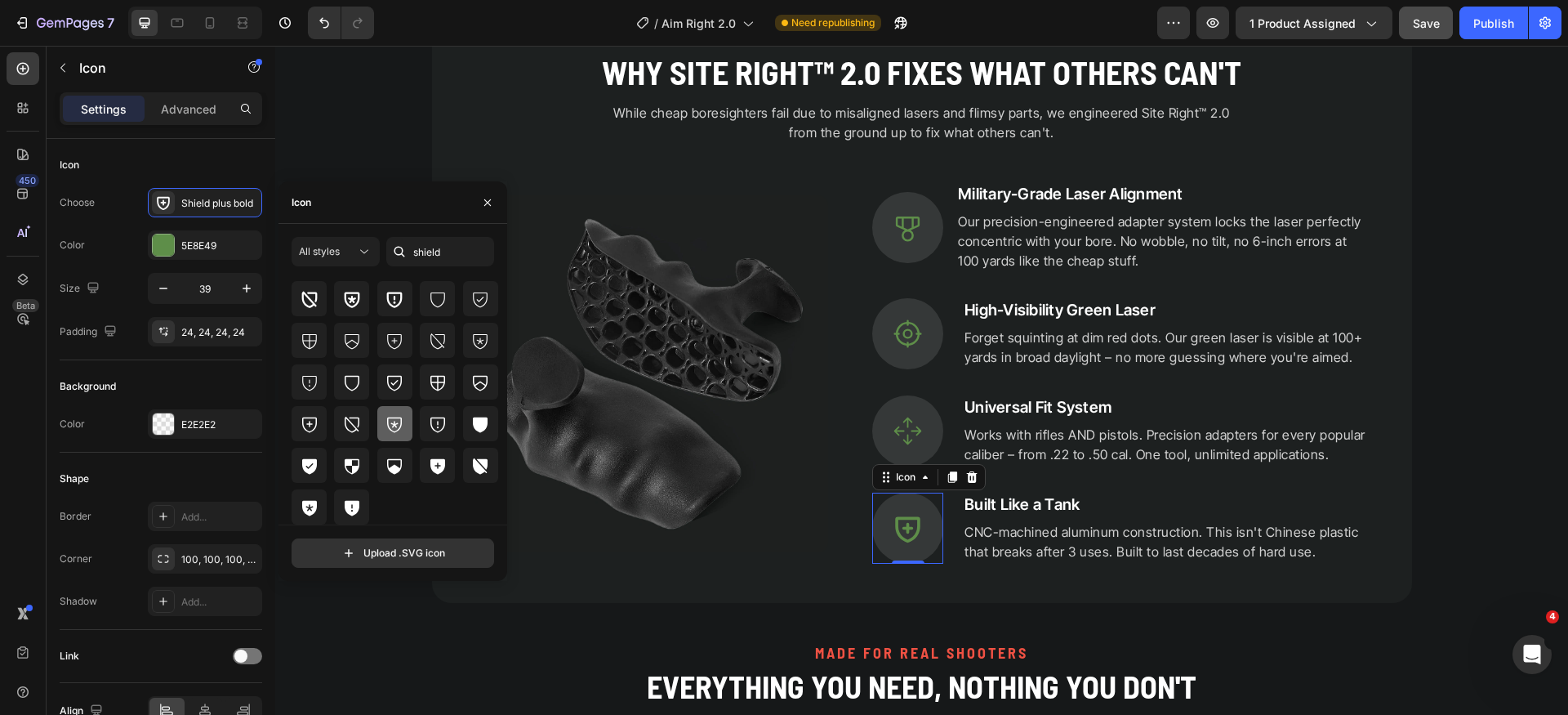
click at [388, 416] on icon at bounding box center [394, 424] width 19 height 19
click at [356, 422] on icon at bounding box center [351, 424] width 19 height 19
click at [356, 379] on icon at bounding box center [351, 382] width 19 height 19
click at [310, 411] on div at bounding box center [309, 424] width 35 height 35
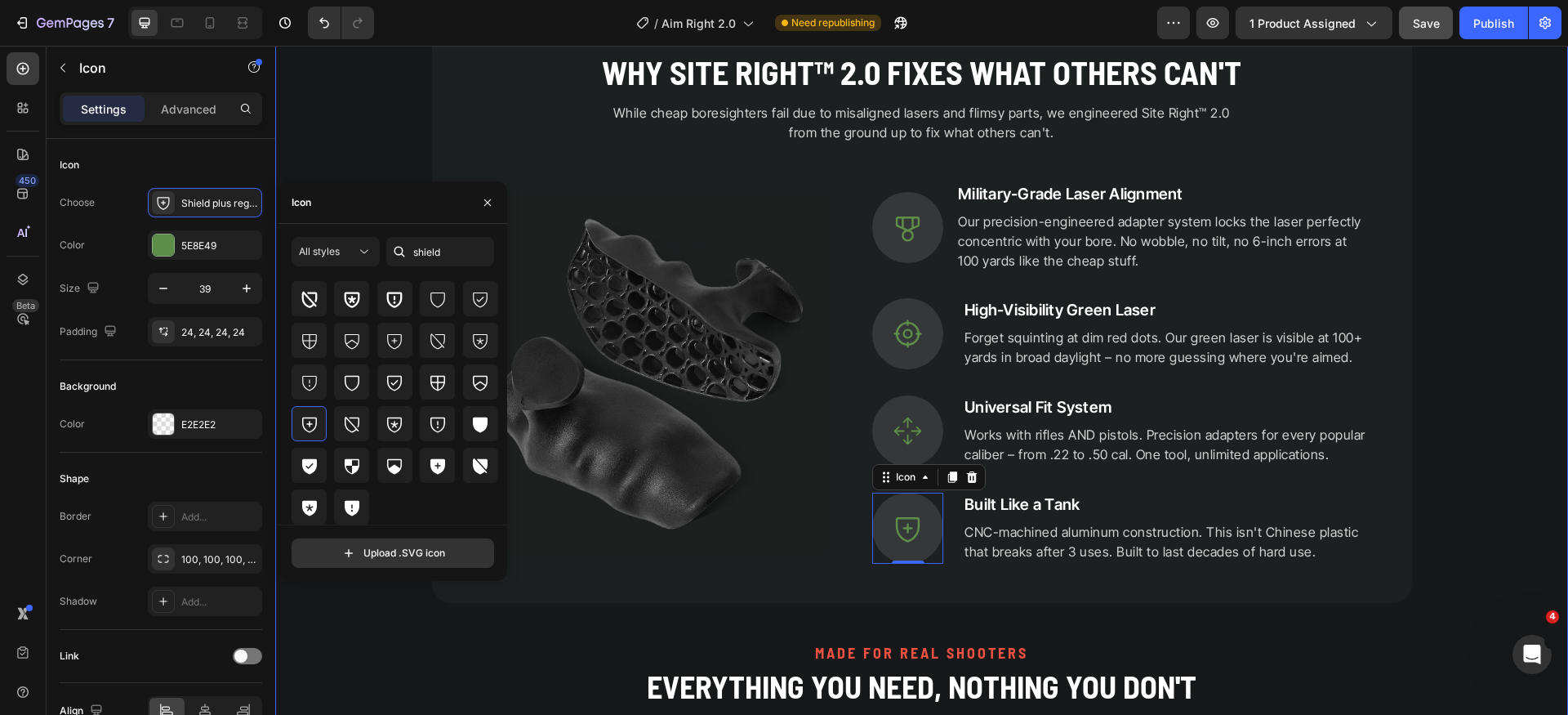
click at [1486, 523] on div "PRECISION ENGINEERED Heading Why Site Right™ 2.0 Fixes What Others Can't Headin…" at bounding box center [921, 469] width 1293 height 964
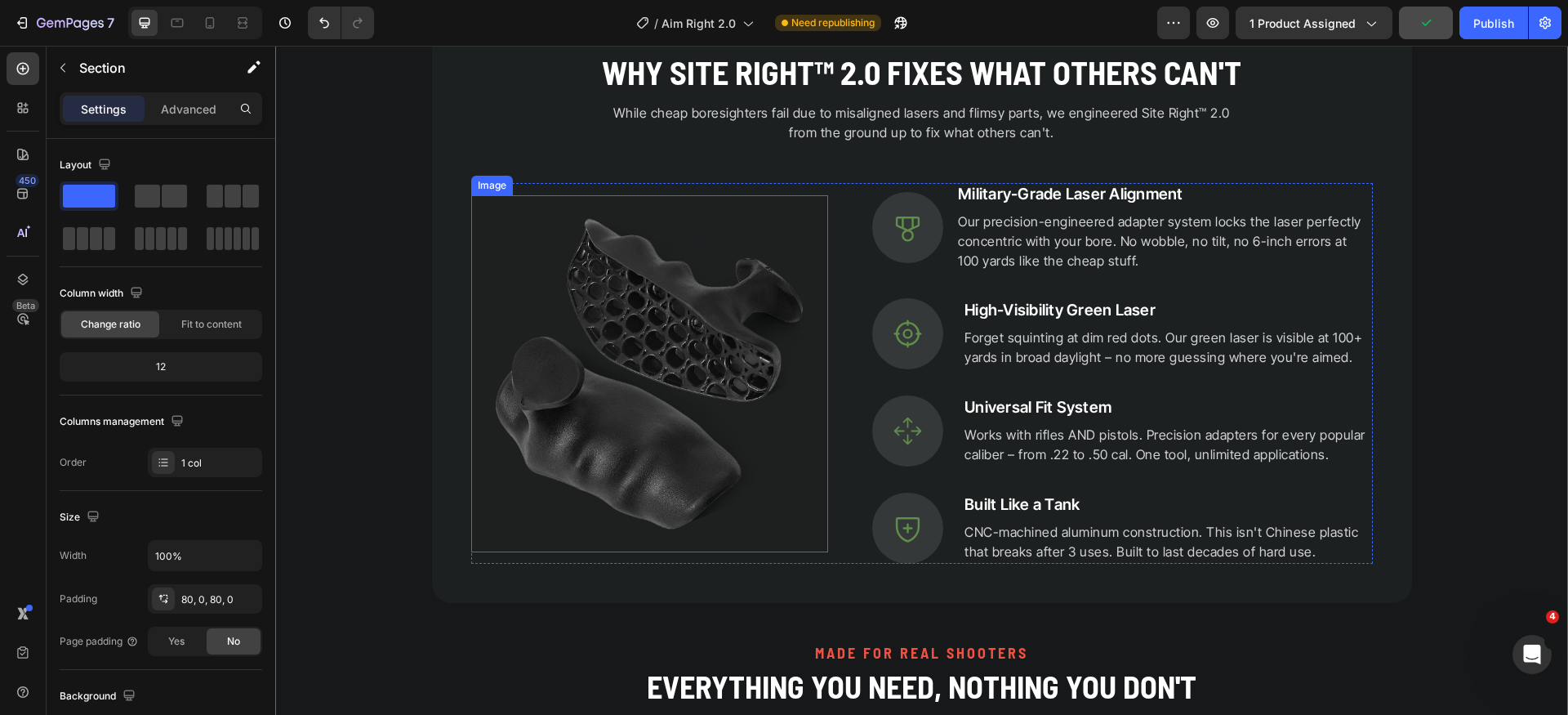
click at [667, 363] on img at bounding box center [651, 374] width 358 height 358
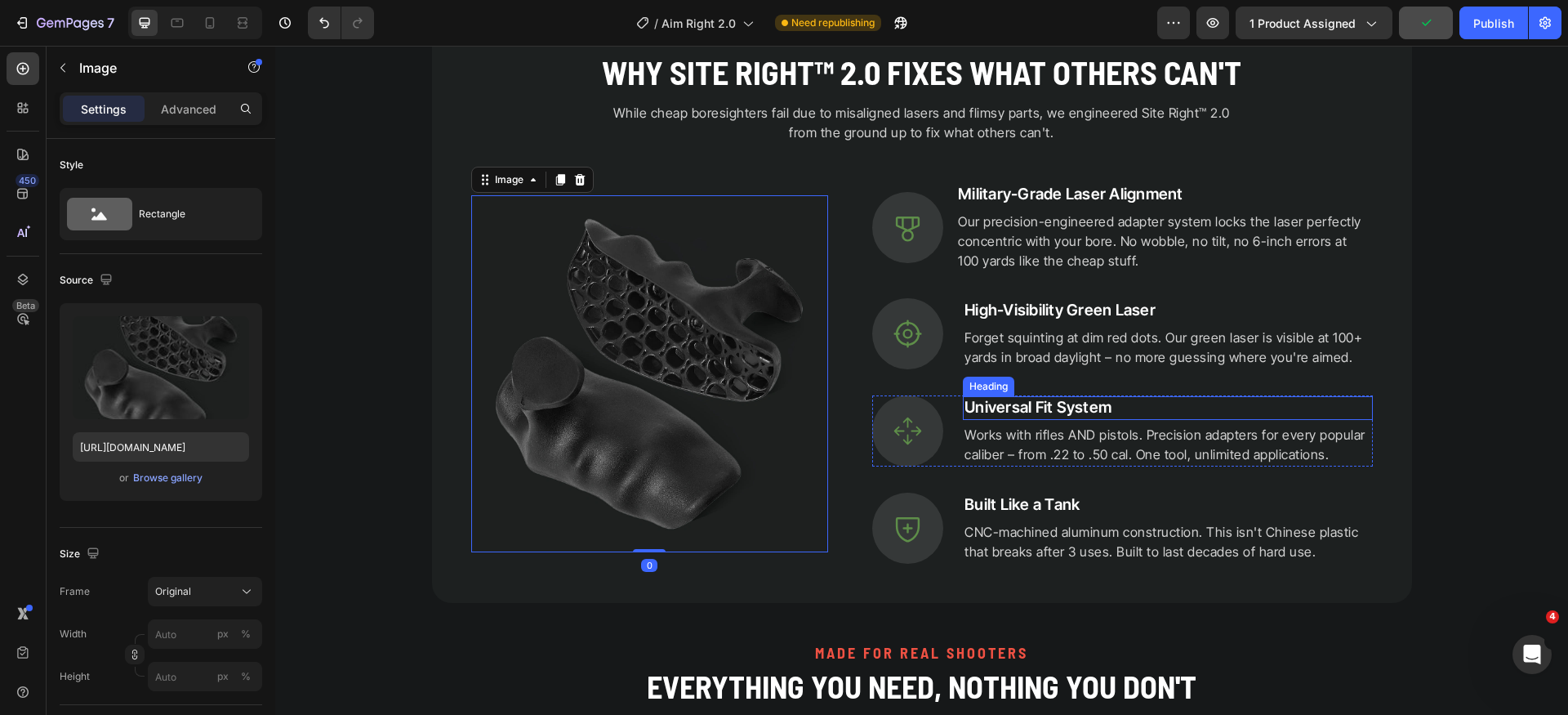
scroll to position [1327, 0]
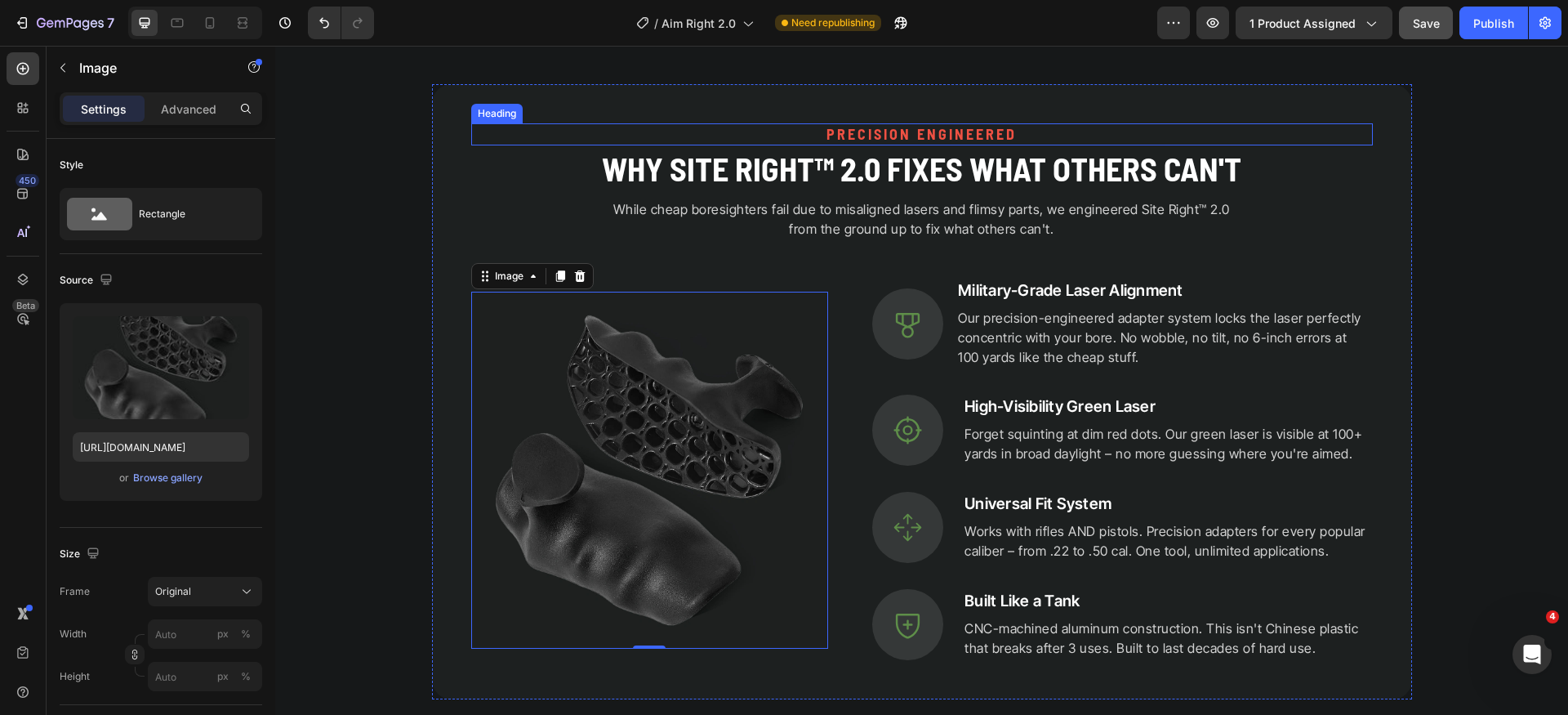
click at [942, 134] on h2 "PRECISION ENGINEERED" at bounding box center [922, 135] width 902 height 22
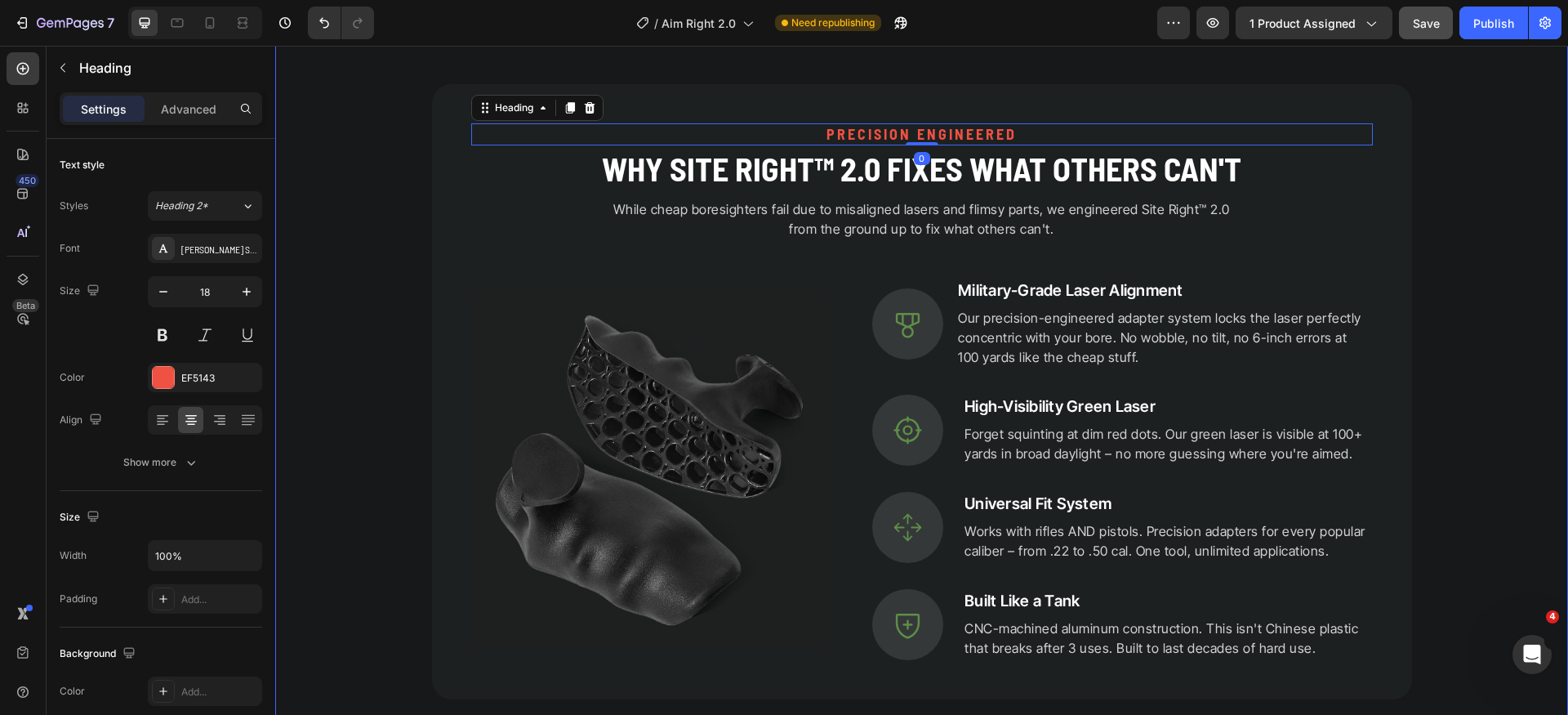
click at [1492, 463] on div "PRECISION ENGINEERED Heading 0 Why Site Right™ 2.0 Fixes What Others Can't Head…" at bounding box center [921, 566] width 1293 height 964
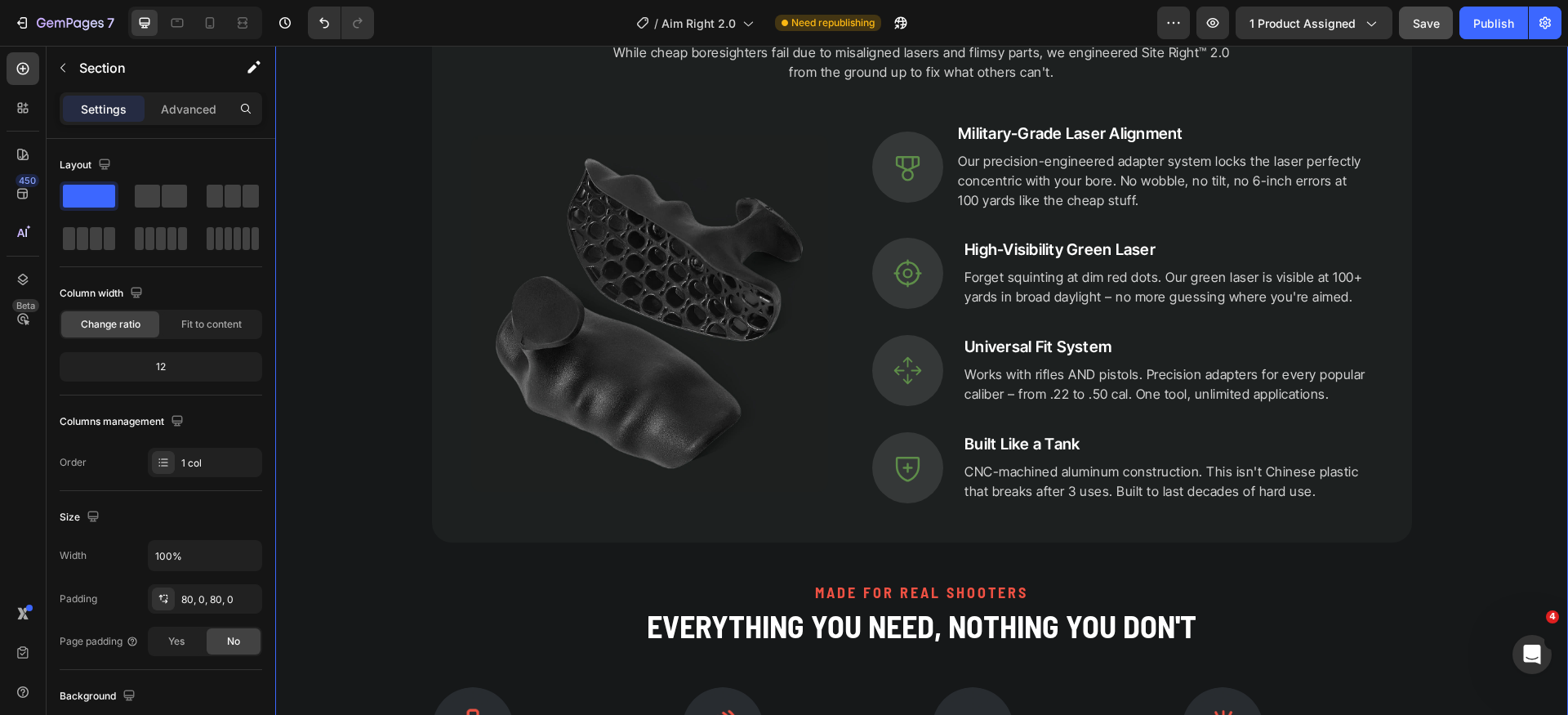
scroll to position [1401, 0]
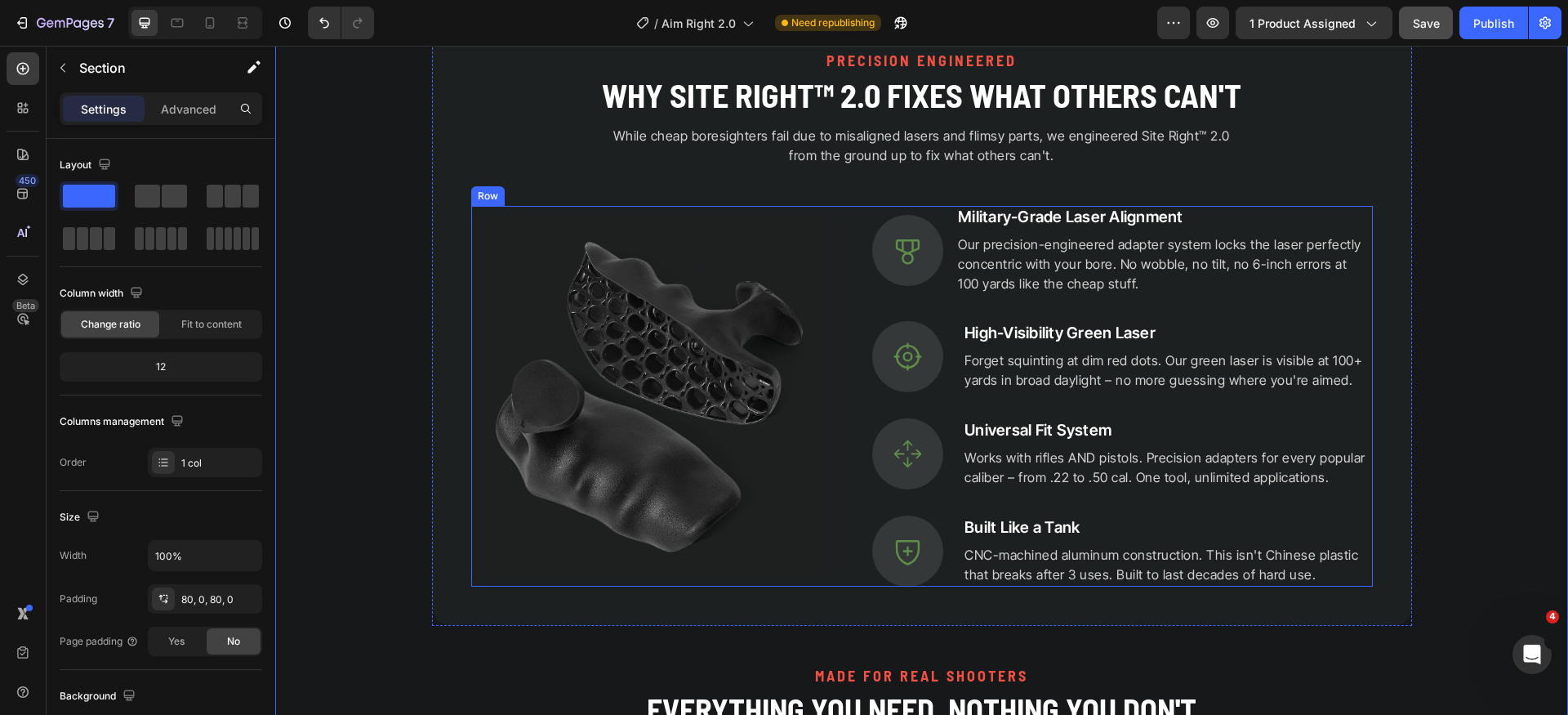
click at [1027, 479] on p "Works with rifles AND pistols. Precision adapters for every popular caliber – f…" at bounding box center [1168, 467] width 407 height 40
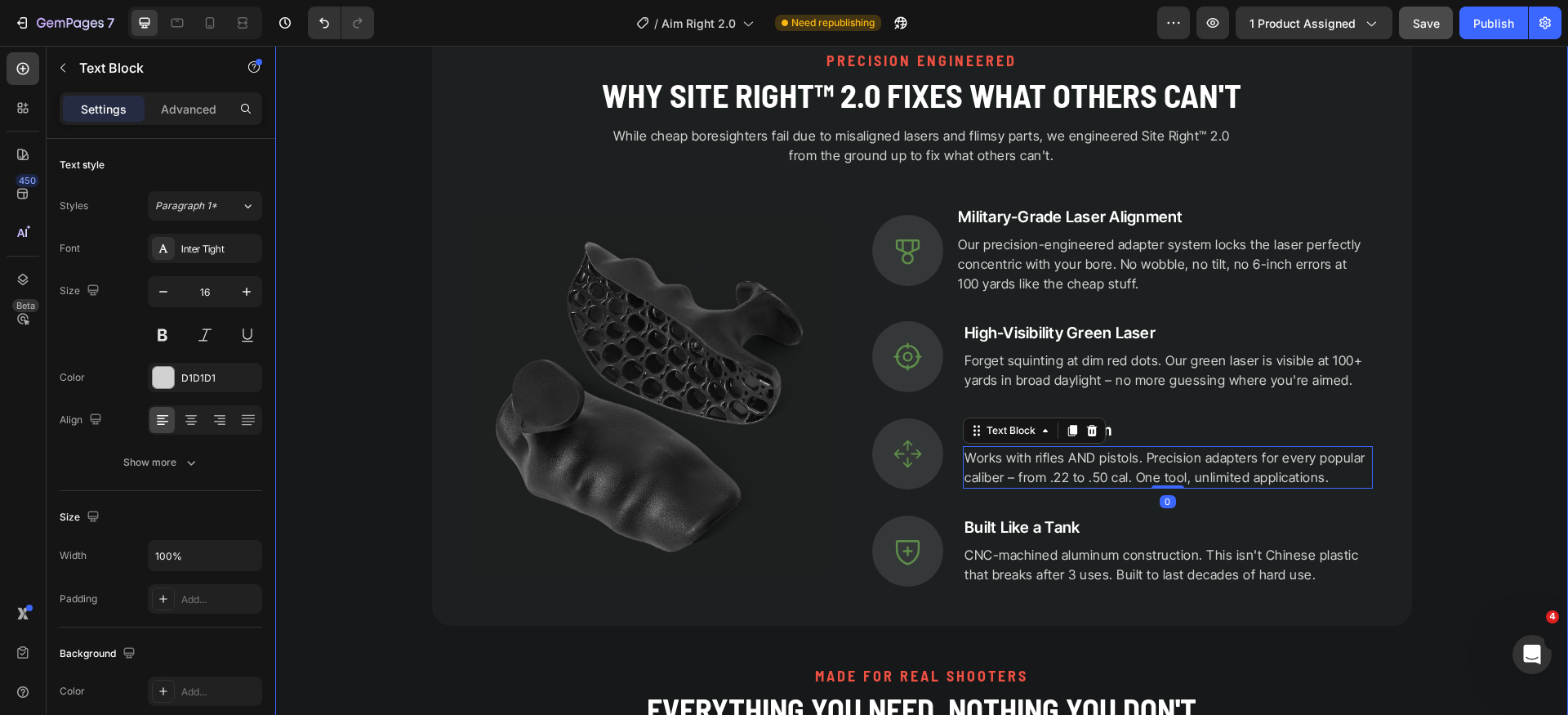
click at [1444, 492] on div "PRECISION ENGINEERED Heading Why Site Right™ 2.0 Fixes What Others Can't Headin…" at bounding box center [921, 493] width 1293 height 964
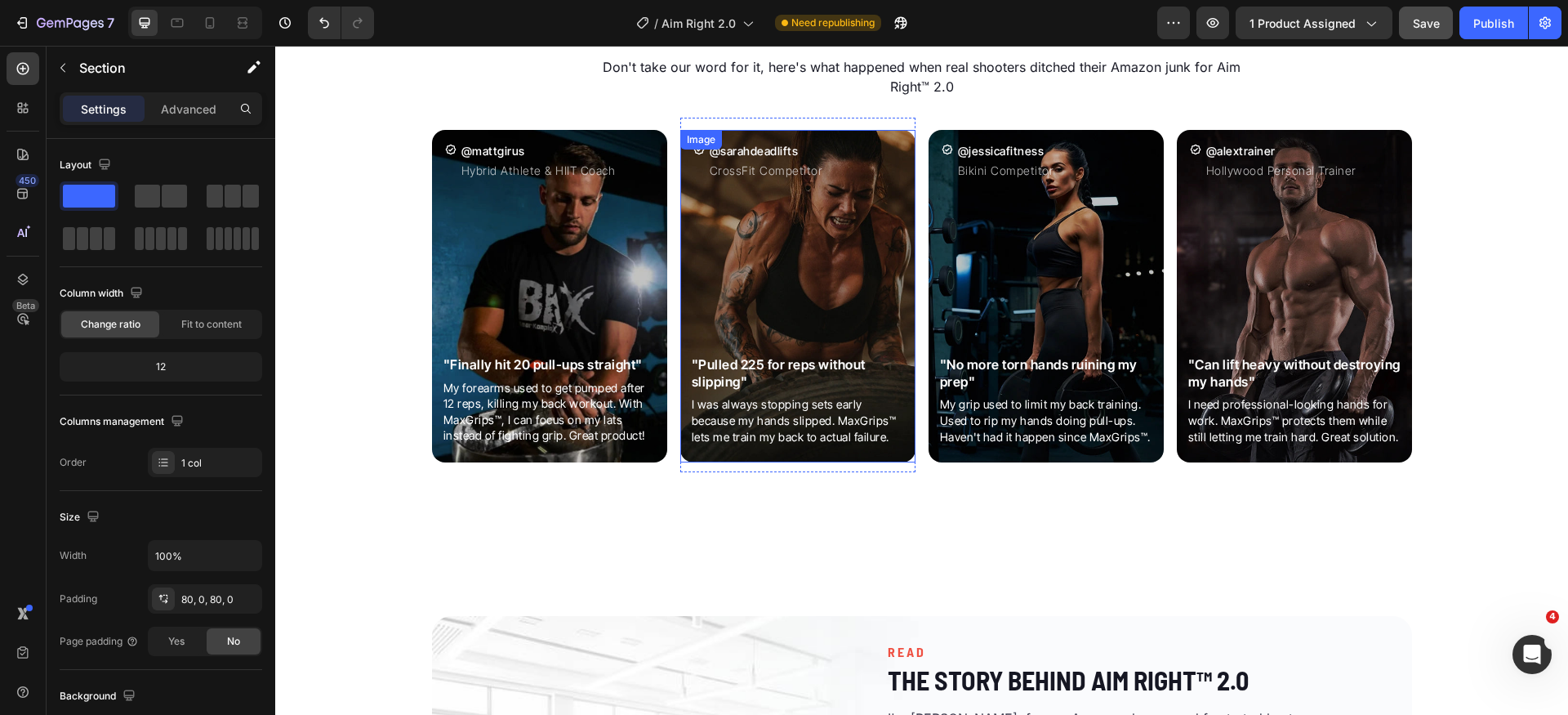
scroll to position [2298, 0]
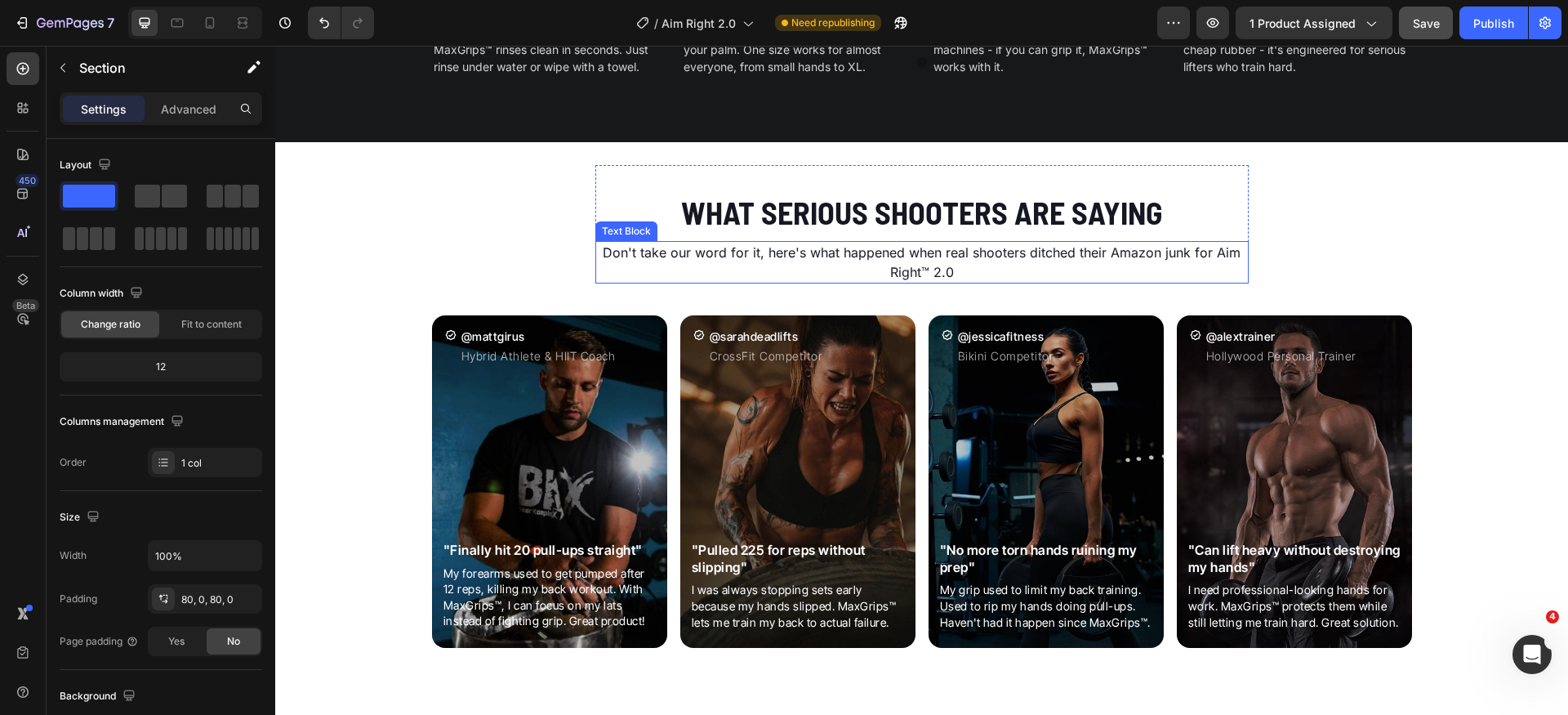
click at [877, 254] on p "Don't take our word for it, here's what happened when real shooters ditched the…" at bounding box center [921, 262] width 650 height 40
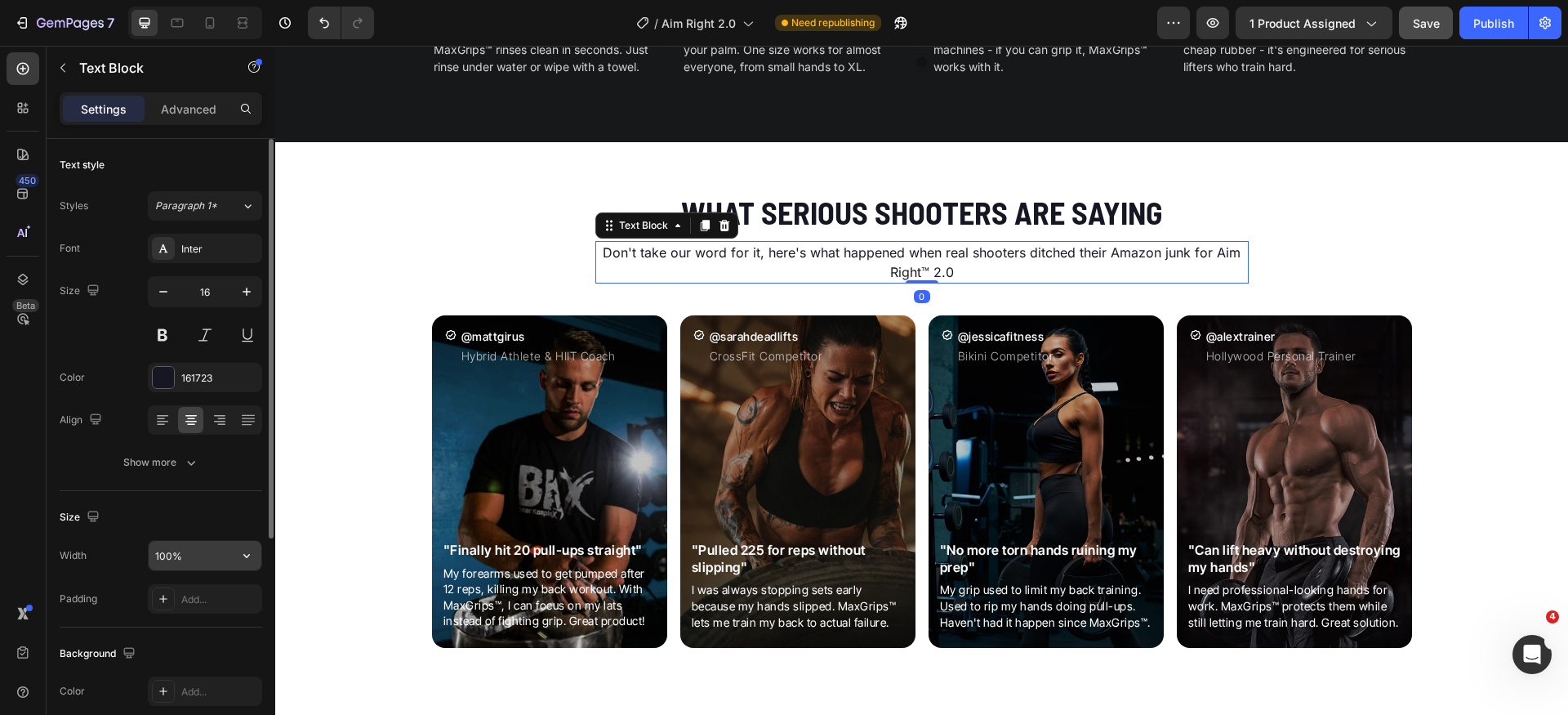
click at [200, 560] on input "100%" at bounding box center [205, 555] width 113 height 29
click at [624, 191] on h2 "What Serious Shooters Are Saying" at bounding box center [921, 212] width 653 height 43
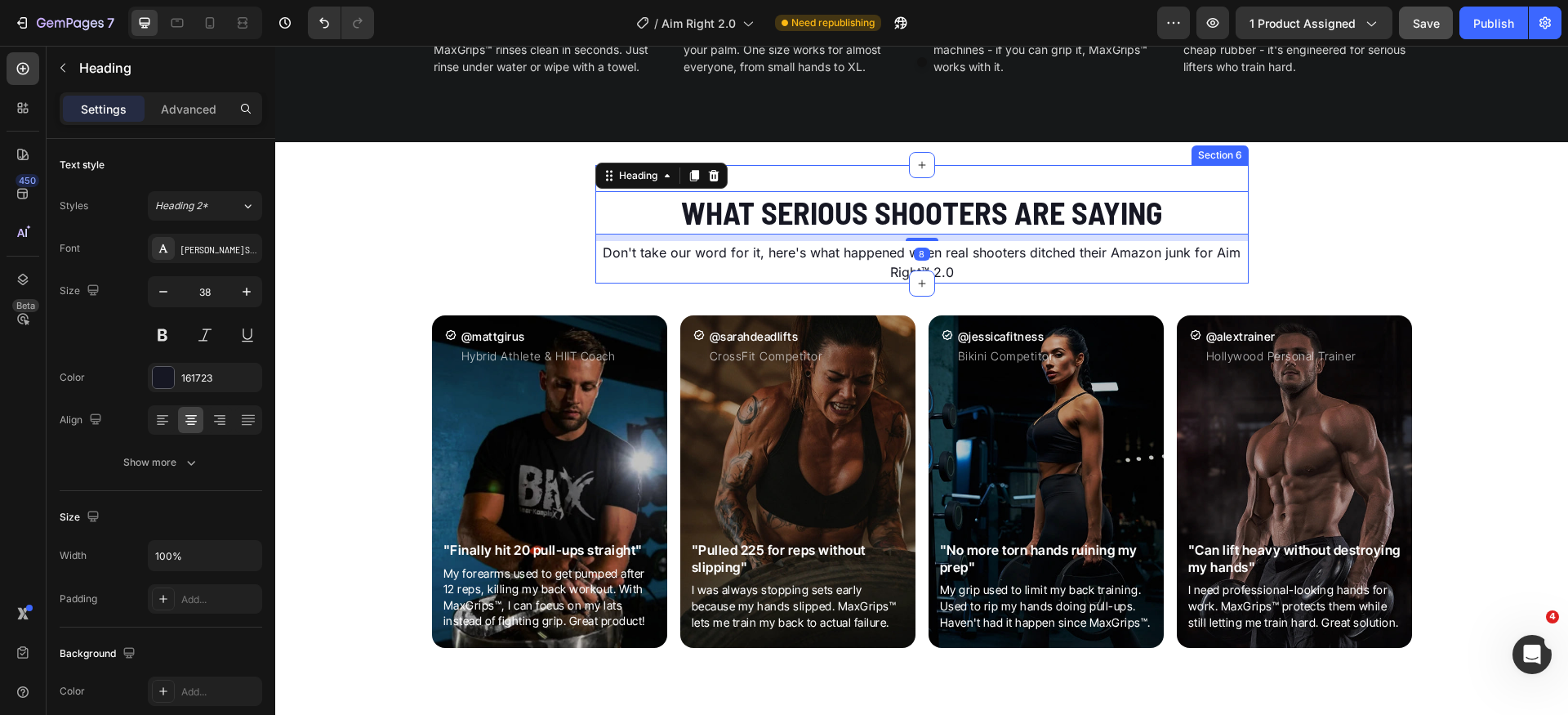
click at [787, 170] on div "What Serious Shooters Are Saying Heading 8 Don't take our word for it, here's w…" at bounding box center [921, 224] width 653 height 119
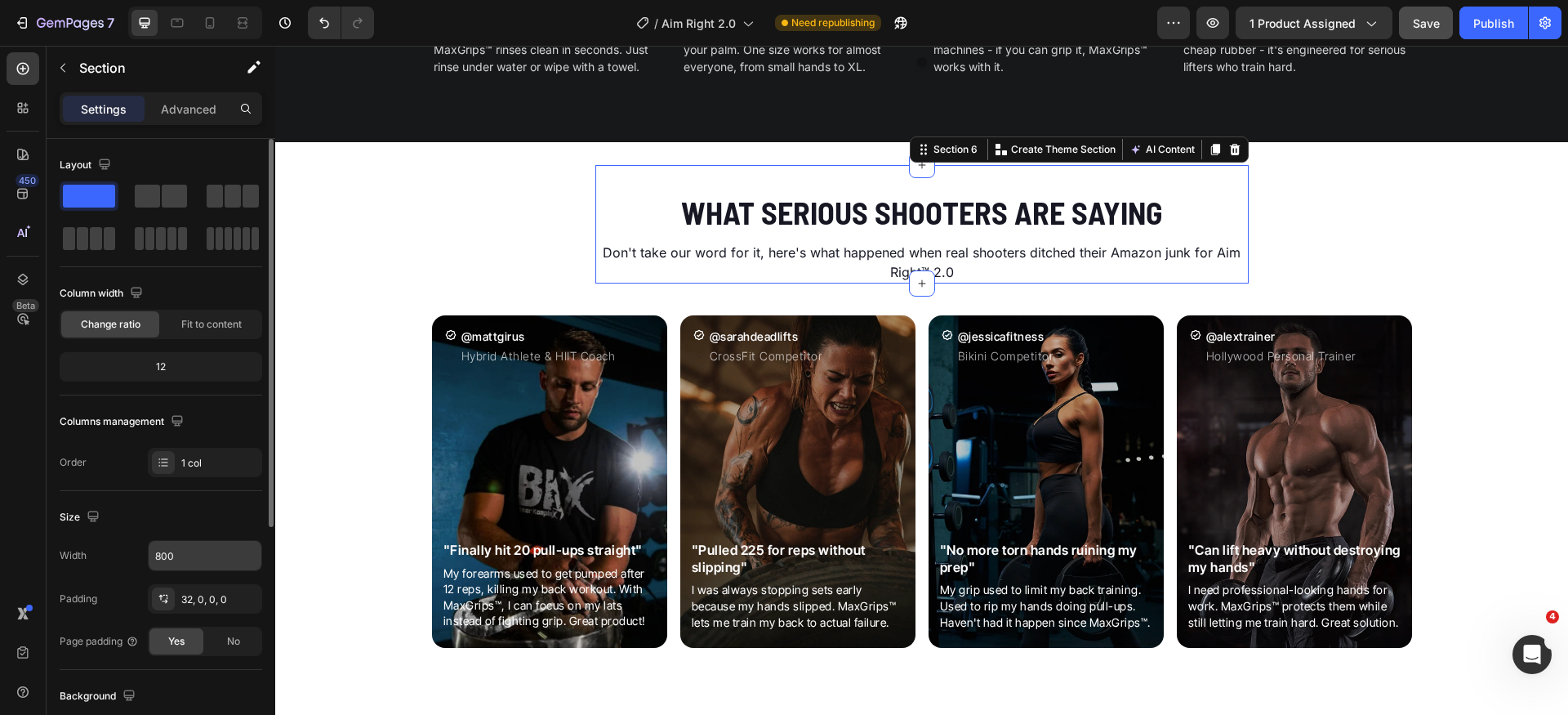
click at [198, 563] on input "800" at bounding box center [205, 555] width 113 height 29
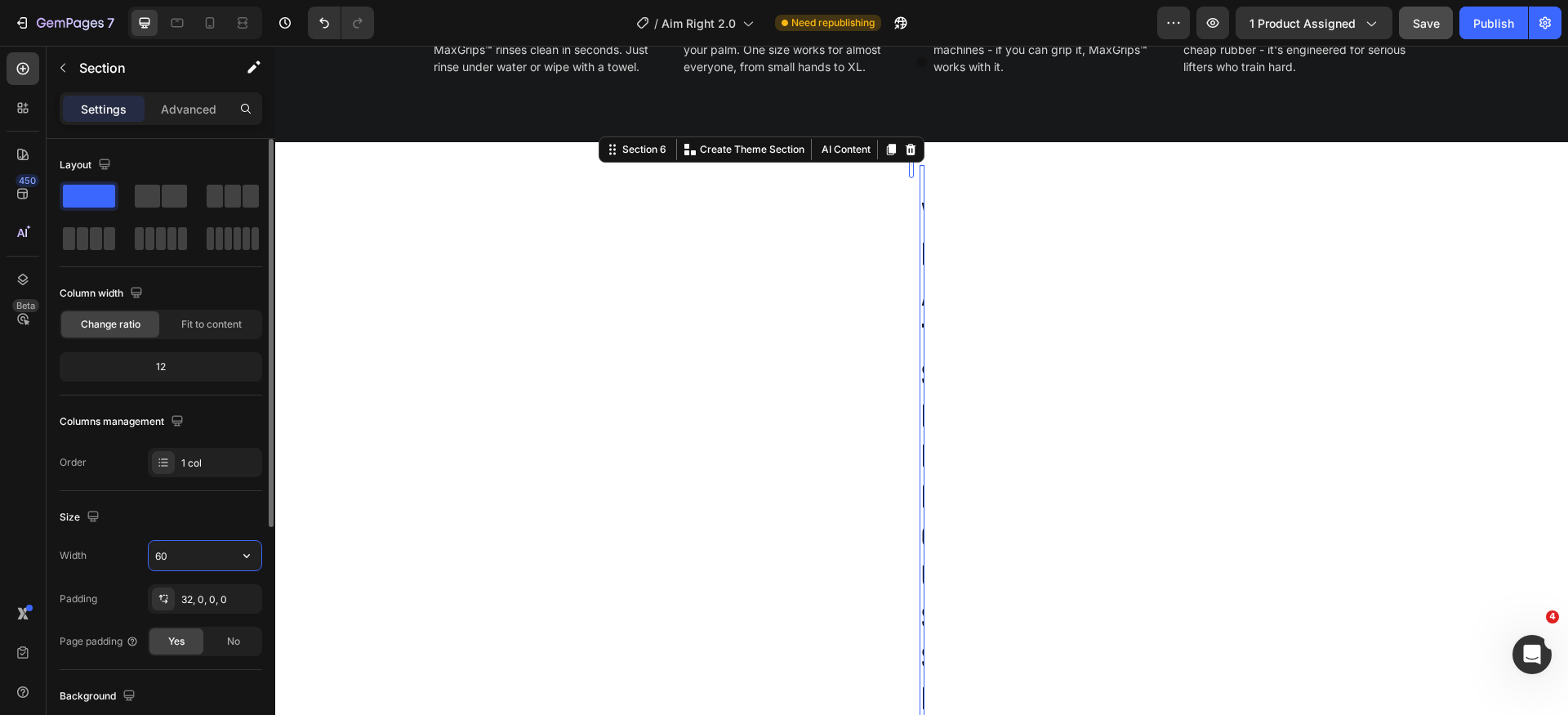
type input "600"
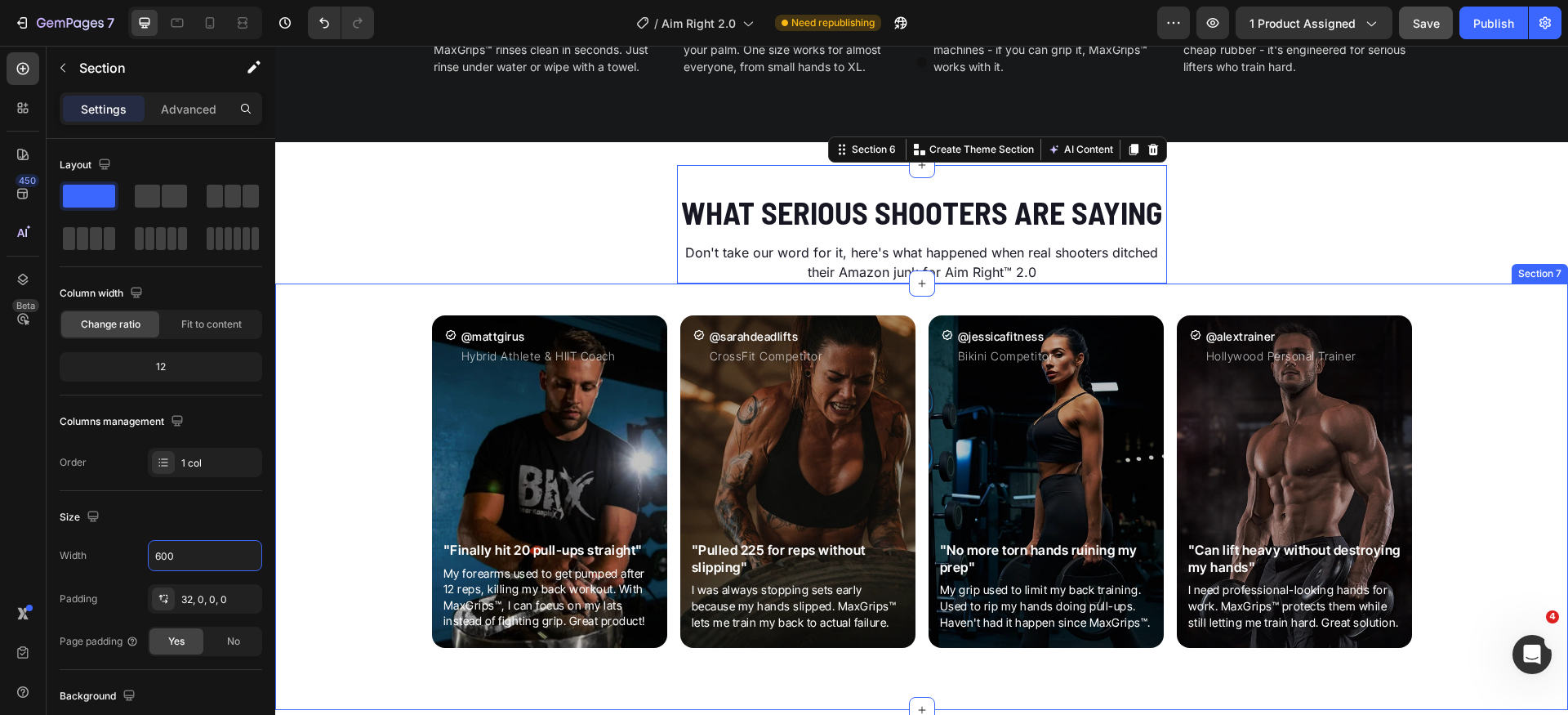
click at [1481, 487] on div "Icon @mattgirus Heading Hybrid Athlete & HIIT Coach Text Block Row Image "Final…" at bounding box center [921, 486] width 1293 height 368
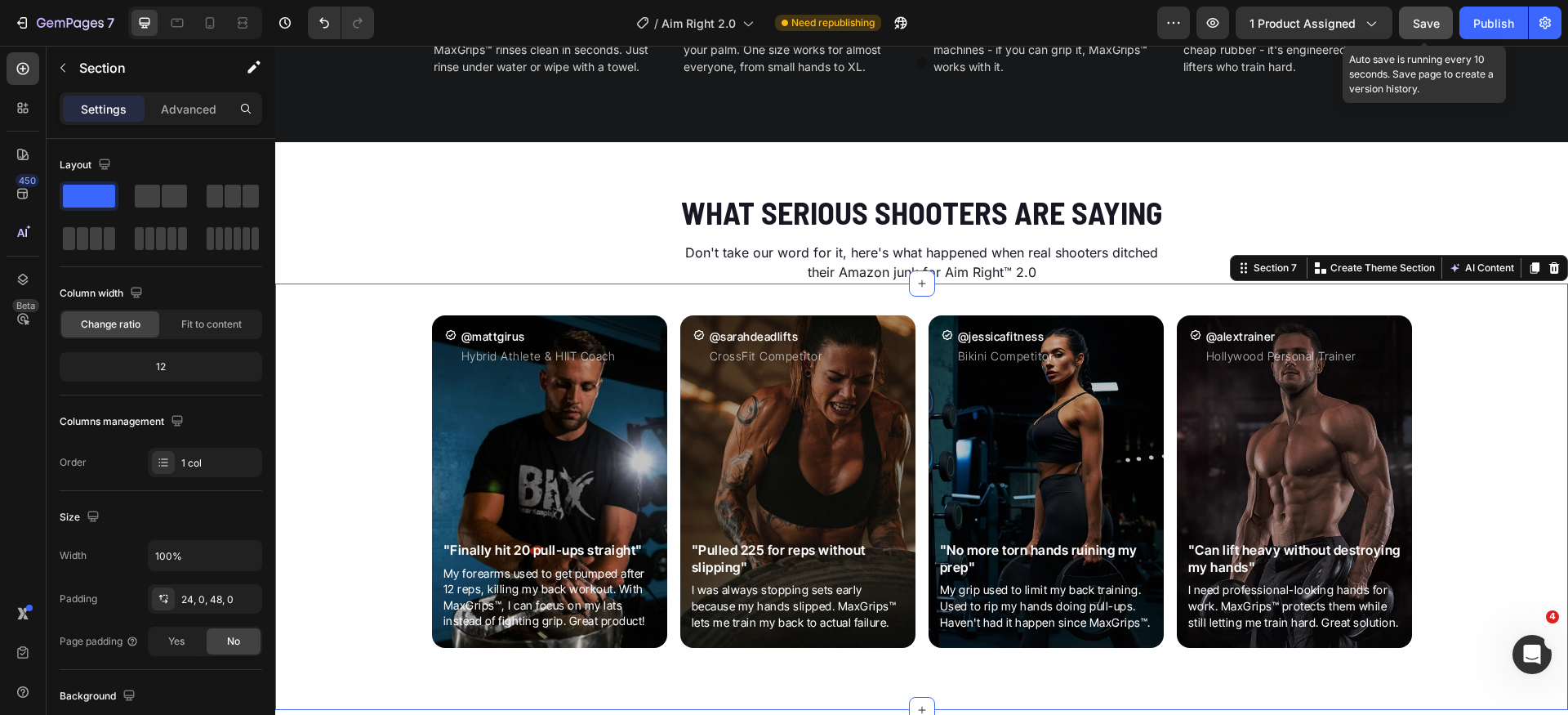
click at [1440, 33] on button "Save" at bounding box center [1426, 23] width 54 height 33
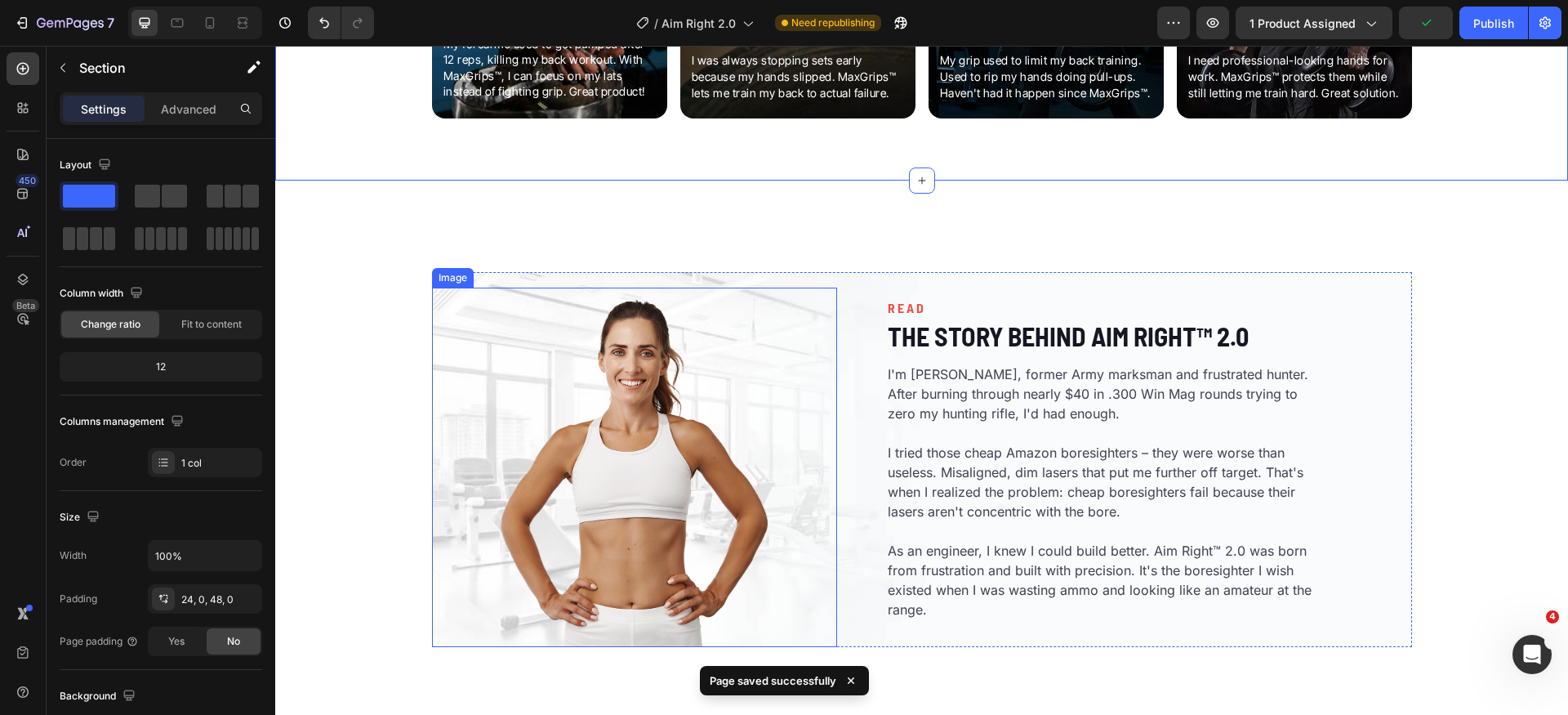
scroll to position [2912, 0]
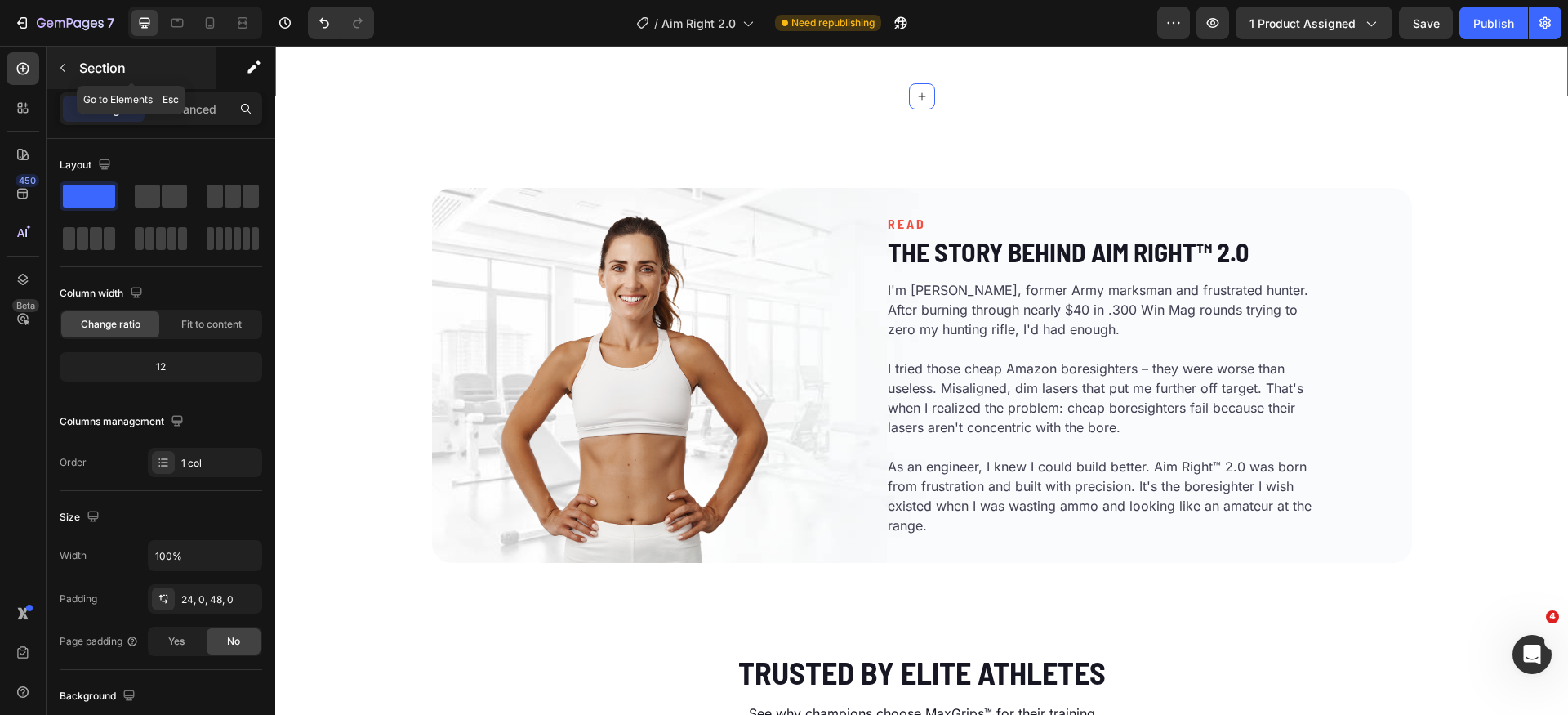
click at [56, 64] on icon "button" at bounding box center [63, 68] width 13 height 13
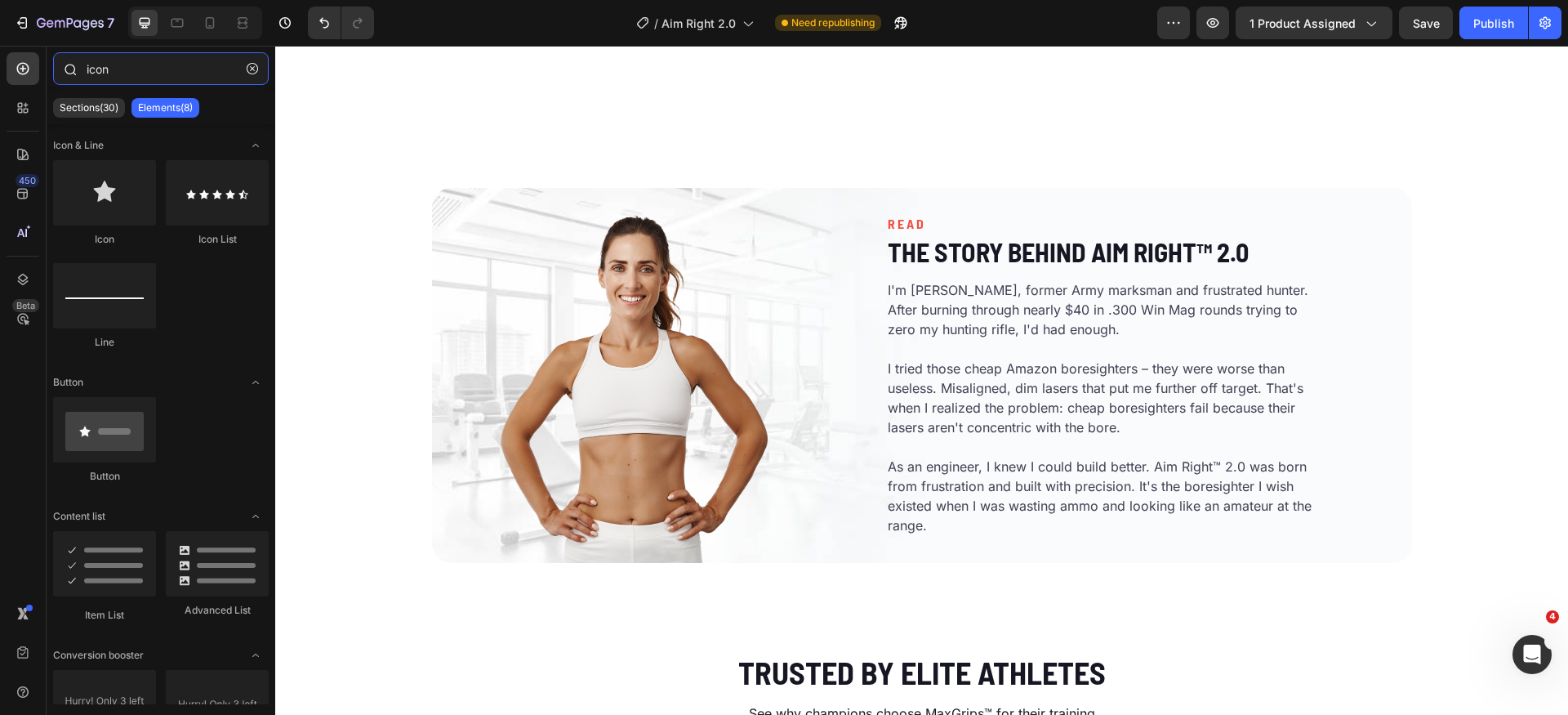
click at [150, 72] on input "icon" at bounding box center [161, 68] width 216 height 33
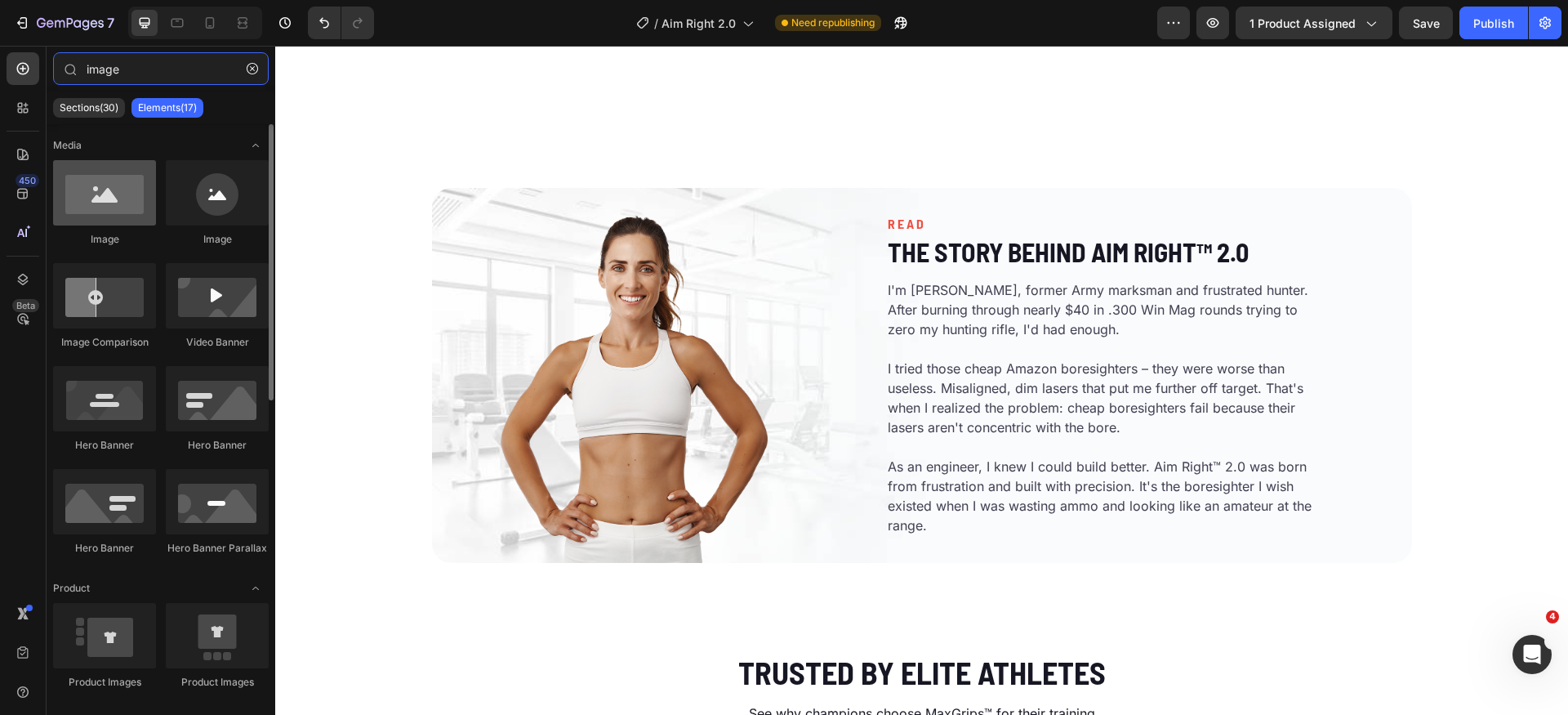
type input "image"
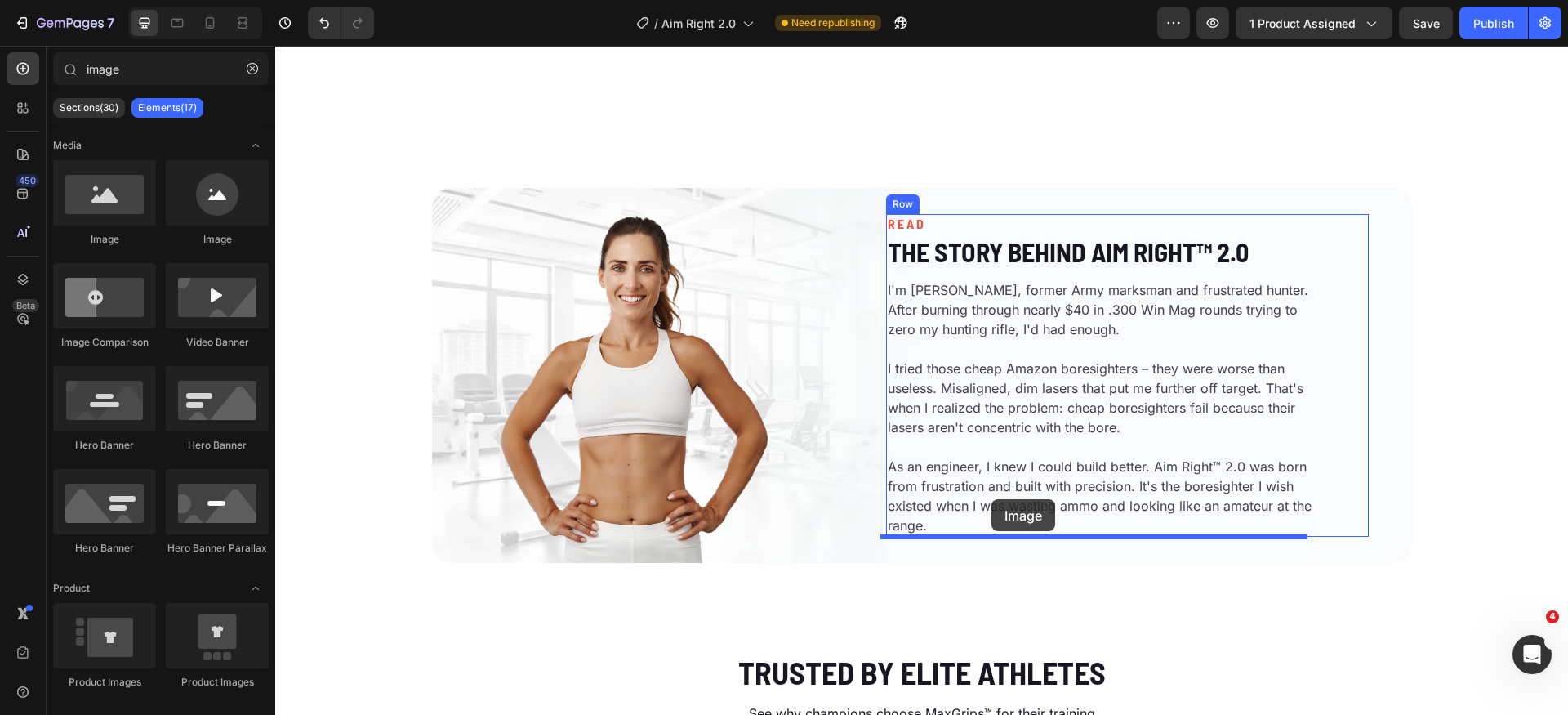
drag, startPoint x: 409, startPoint y: 262, endPoint x: 990, endPoint y: 511, distance: 632.1
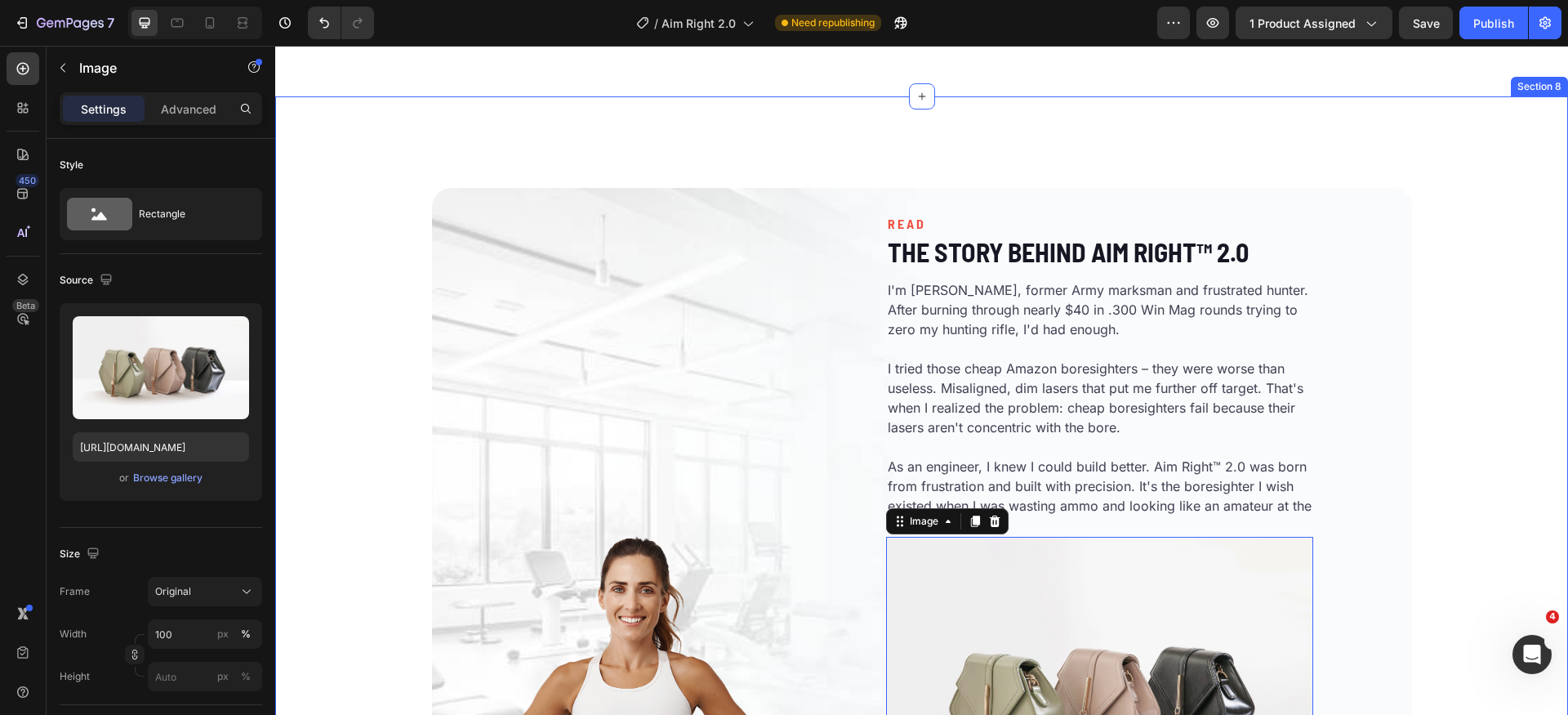
click at [1503, 532] on div "Image READ Heading The Story Behind Aim Right™ 2.0 Heading I'm Mike Thompson, f…" at bounding box center [921, 510] width 1293 height 775
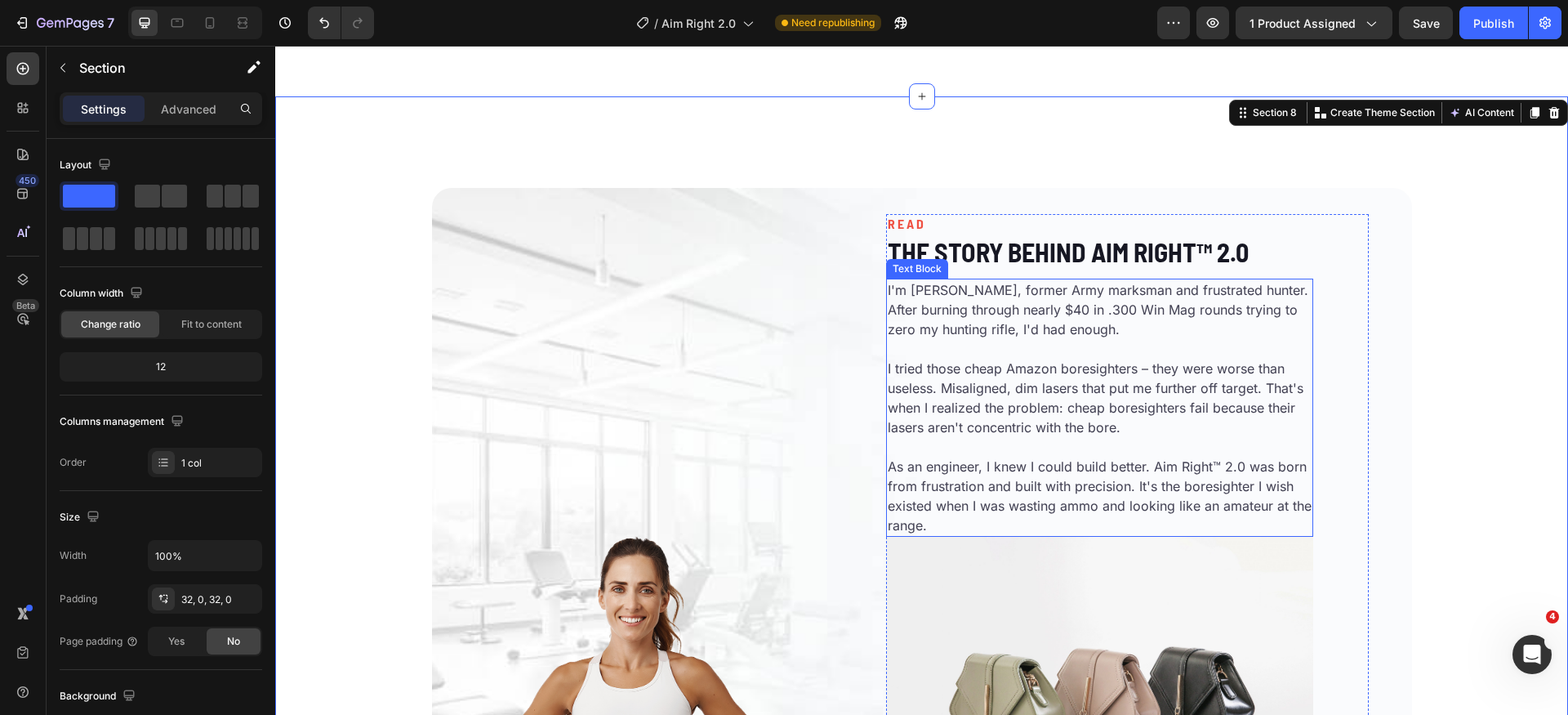
click at [1032, 295] on p "I'm [PERSON_NAME], former Army marksman and frustrated hunter. After burning th…" at bounding box center [1100, 319] width 424 height 78
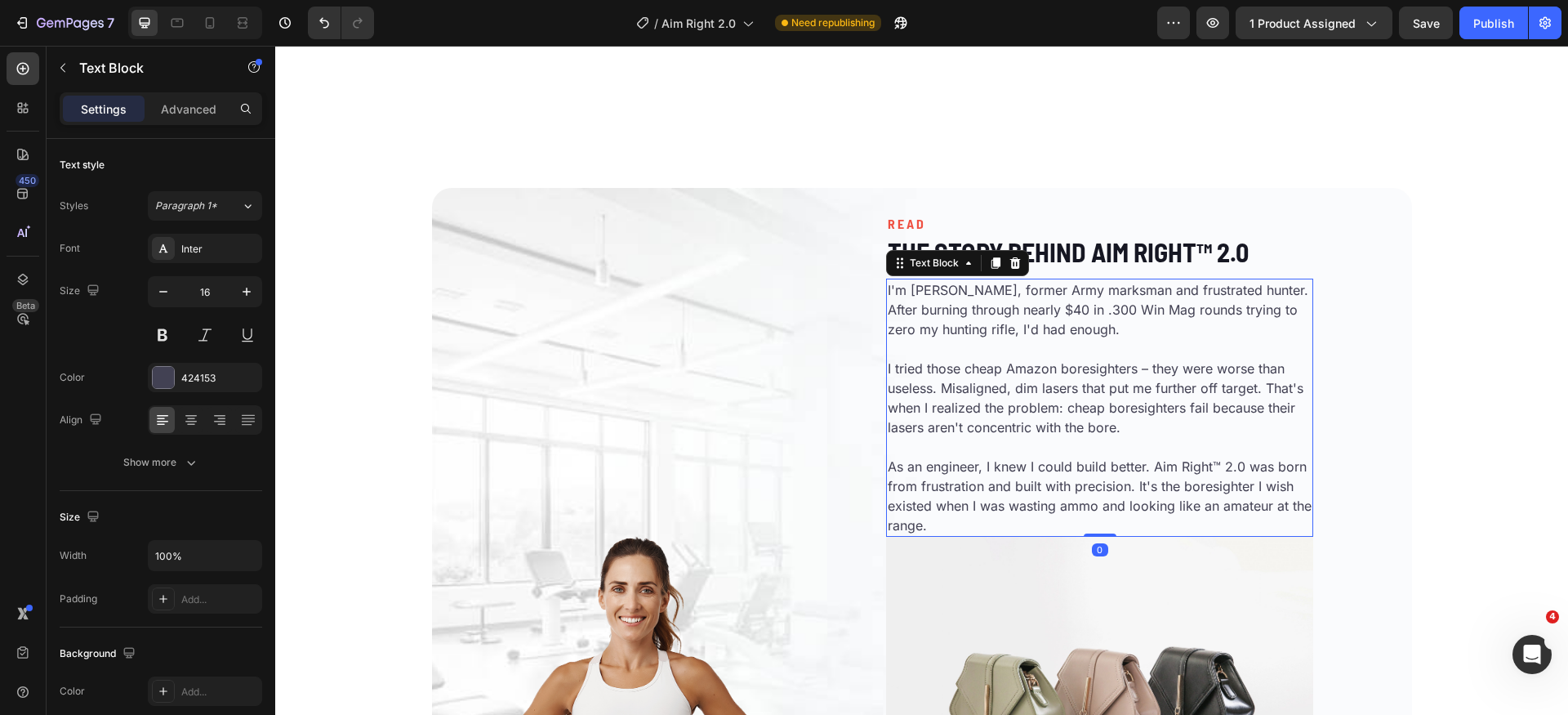
click at [975, 295] on p "I'm [PERSON_NAME], former Army marksman and frustrated hunter. After burning th…" at bounding box center [1100, 319] width 424 height 78
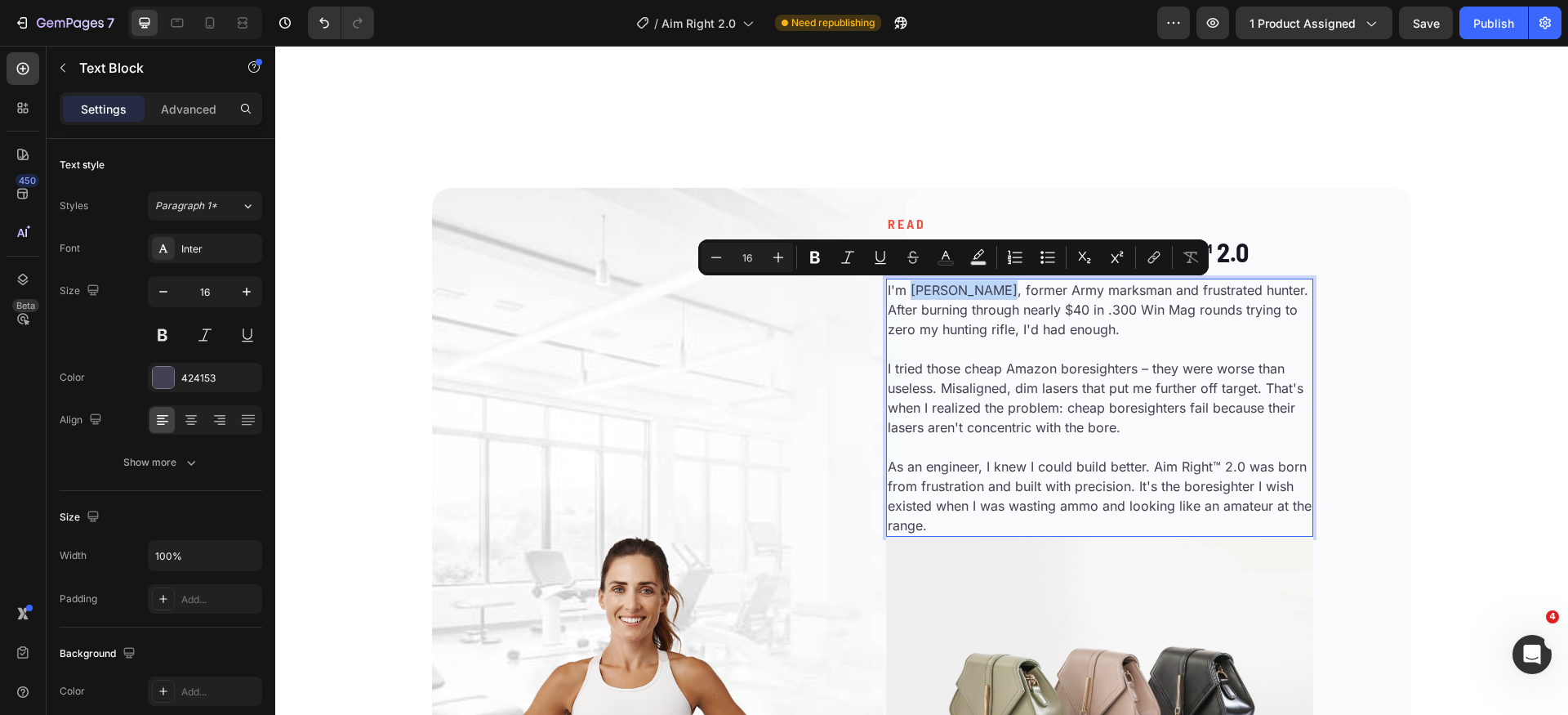
drag, startPoint x: 1001, startPoint y: 290, endPoint x: 908, endPoint y: 295, distance: 93.1
click at [908, 295] on p "I'm [PERSON_NAME], former Army marksman and frustrated hunter. After burning th…" at bounding box center [1100, 319] width 424 height 78
copy p "Mike Thompson"
click at [1487, 395] on div "Image READ Heading The Story Behind Aim Right™ 2.0 Heading I'm Mike Thompson, f…" at bounding box center [921, 510] width 1293 height 775
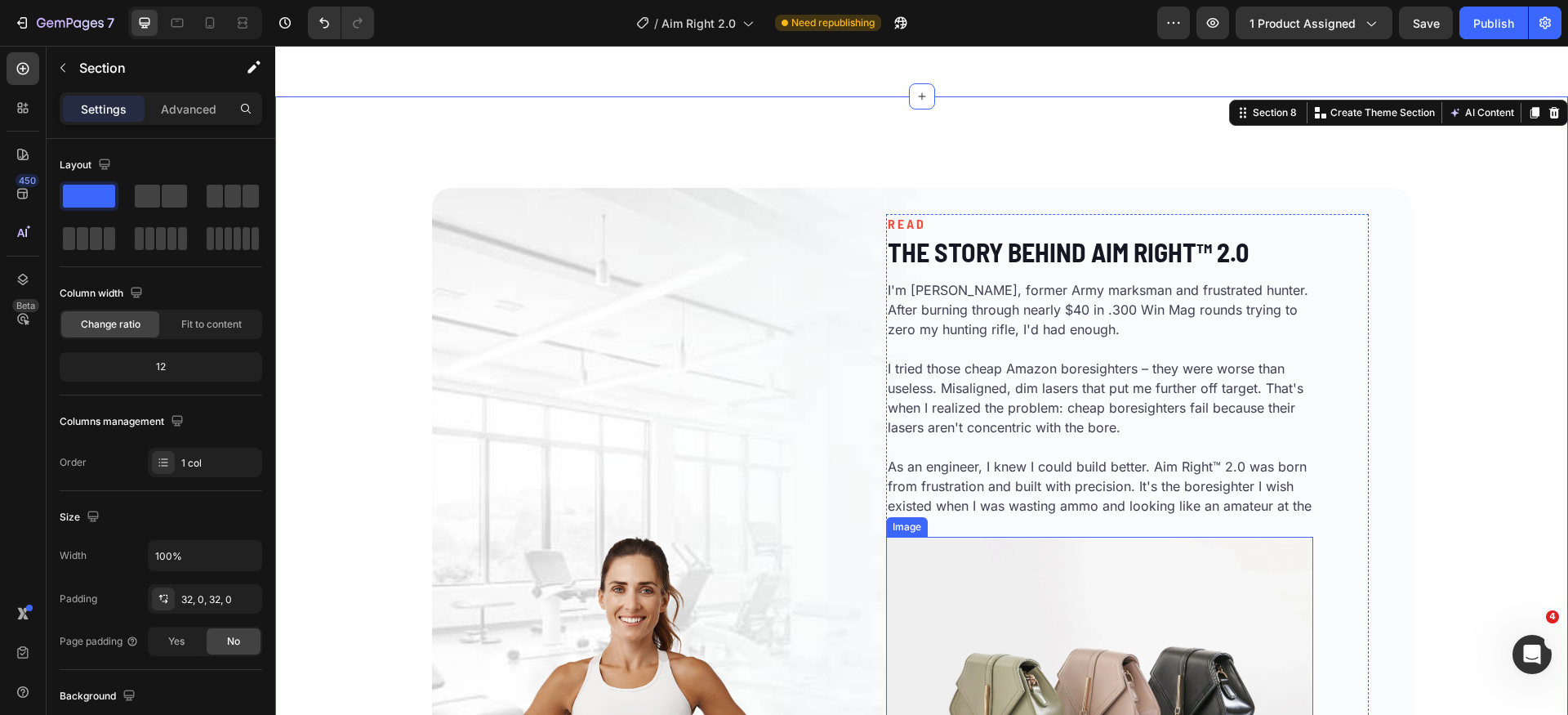
click at [951, 619] on img at bounding box center [1100, 696] width 427 height 320
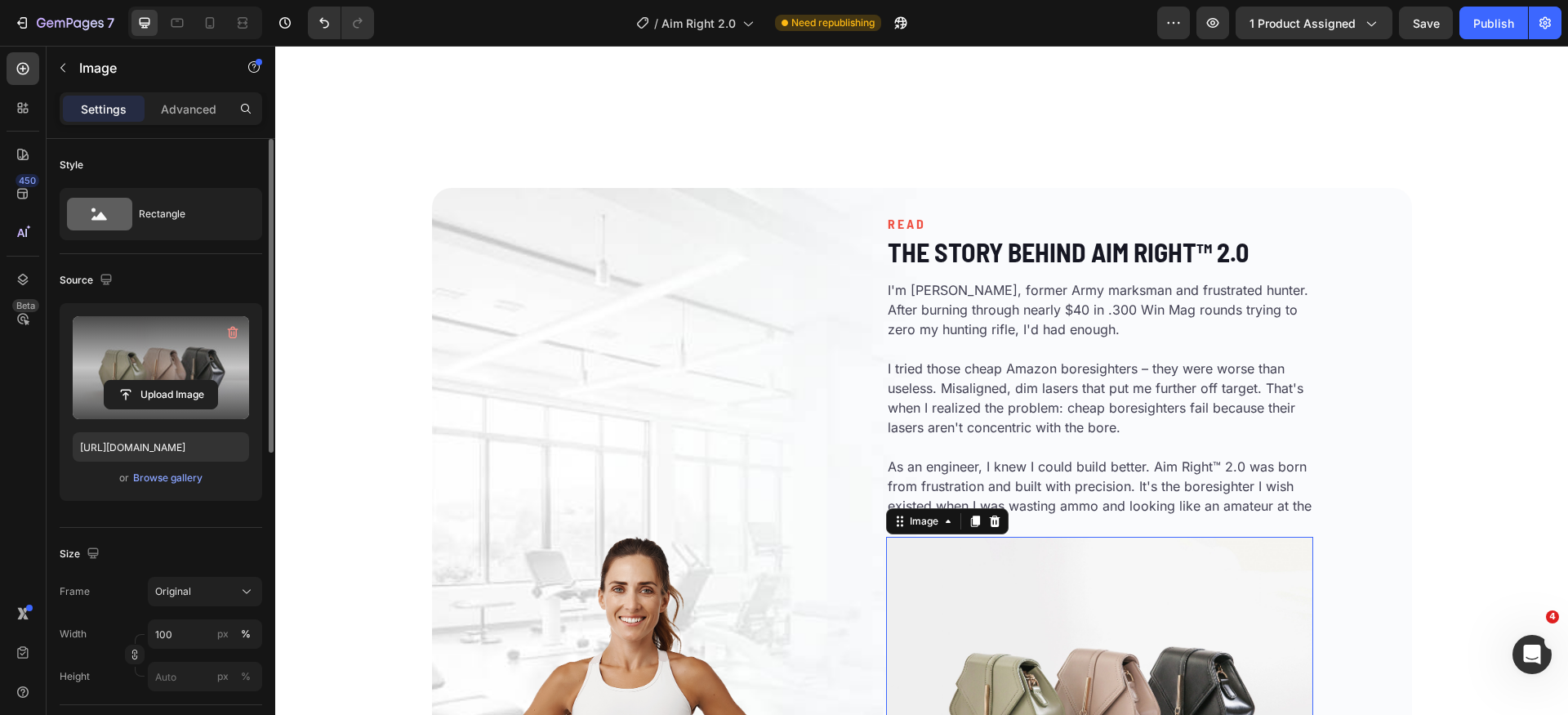
click at [129, 365] on label at bounding box center [161, 368] width 177 height 103
click at [129, 381] on input "file" at bounding box center [161, 395] width 113 height 28
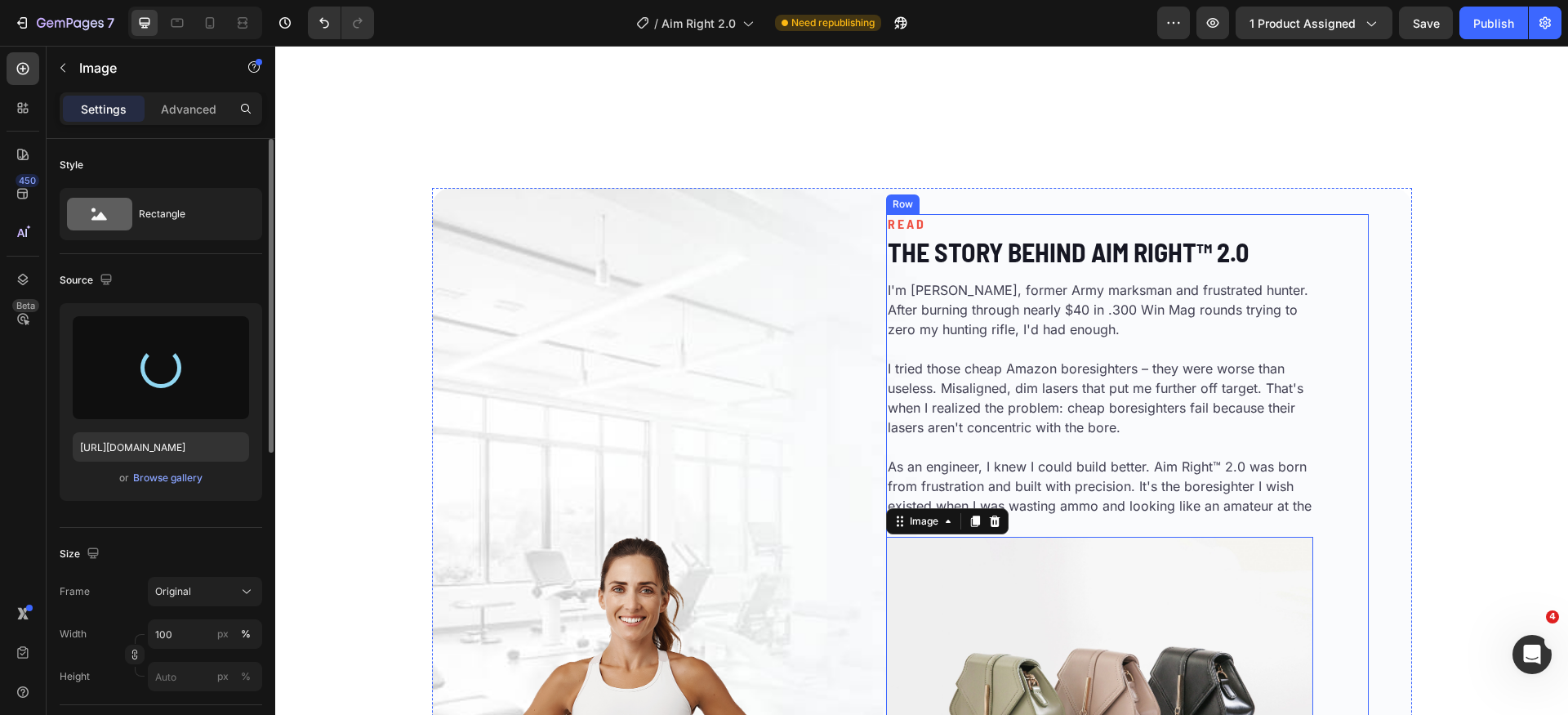
scroll to position [3069, 0]
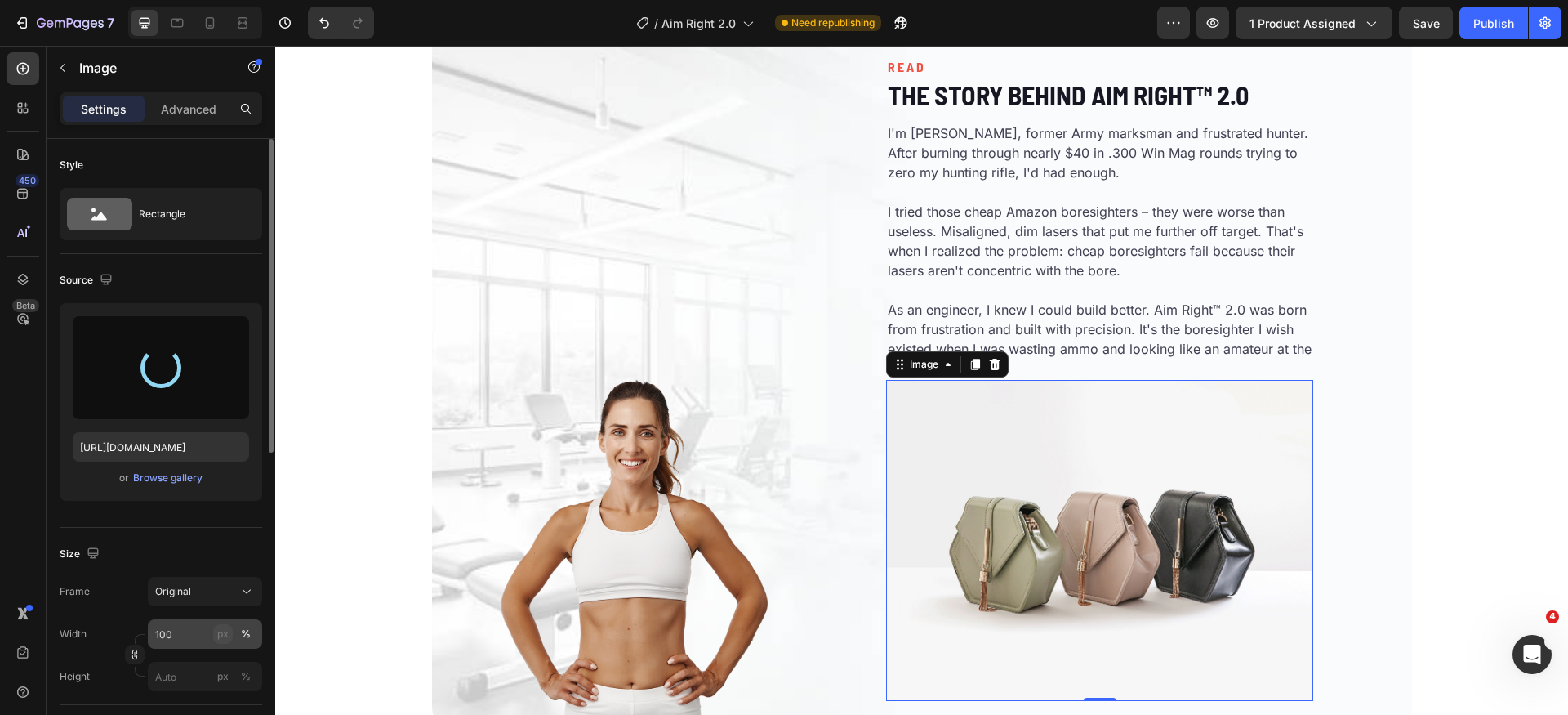
type input "https://cdn.shopify.com/s/files/1/0675/3900/9770/files/gempages_500717401797559…"
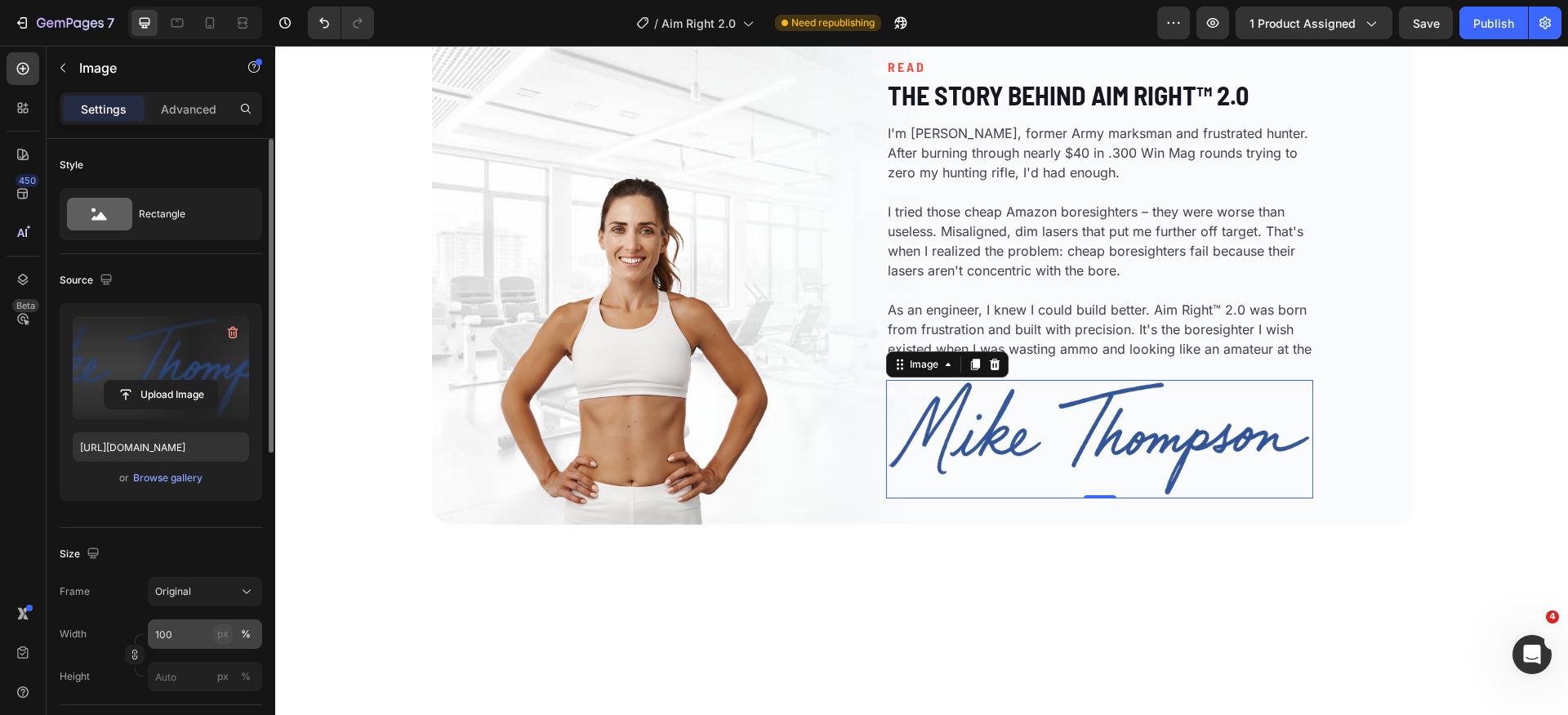
drag, startPoint x: 220, startPoint y: 636, endPoint x: 180, endPoint y: 645, distance: 41.0
click at [220, 637] on div "px" at bounding box center [223, 633] width 12 height 14
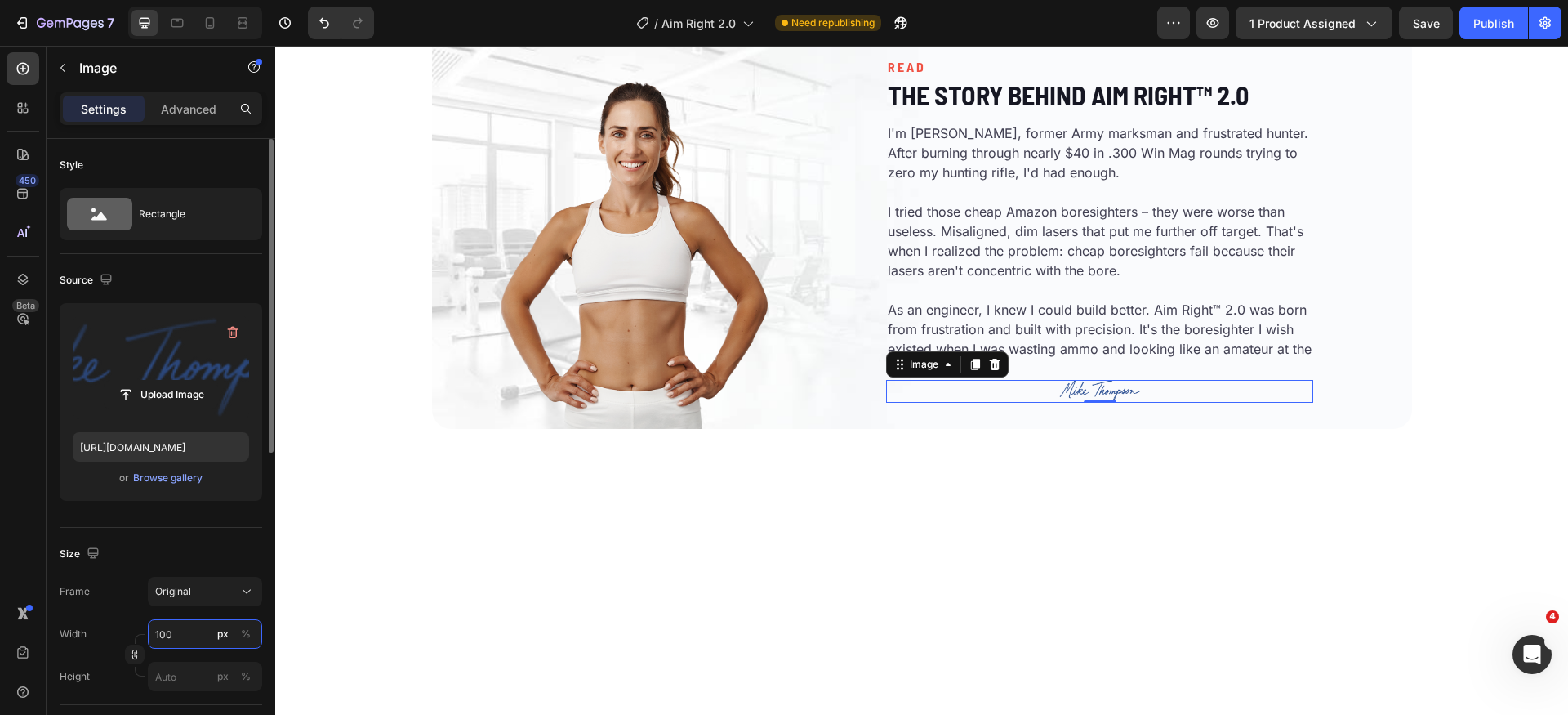
scroll to position [2771, 0]
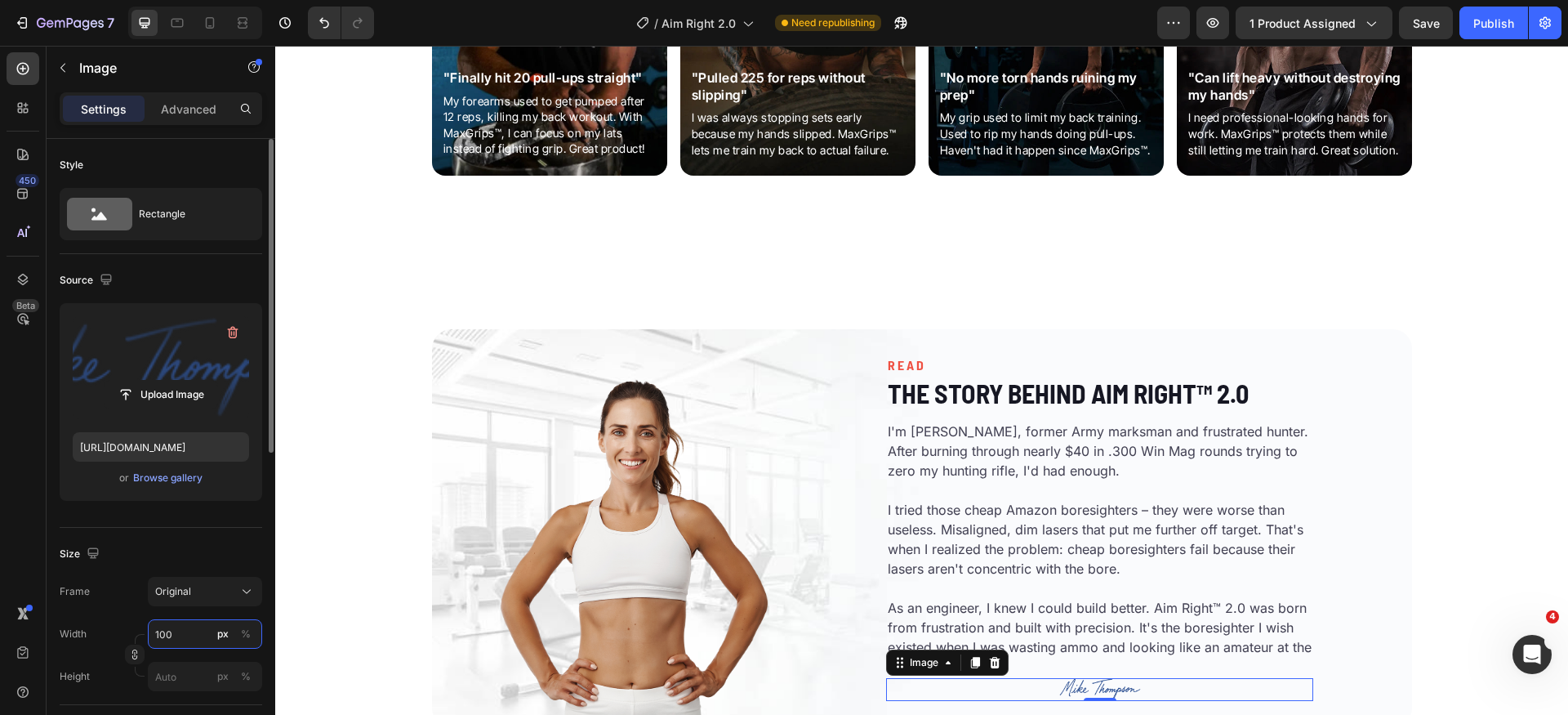
click at [185, 638] on input "100" at bounding box center [205, 633] width 114 height 29
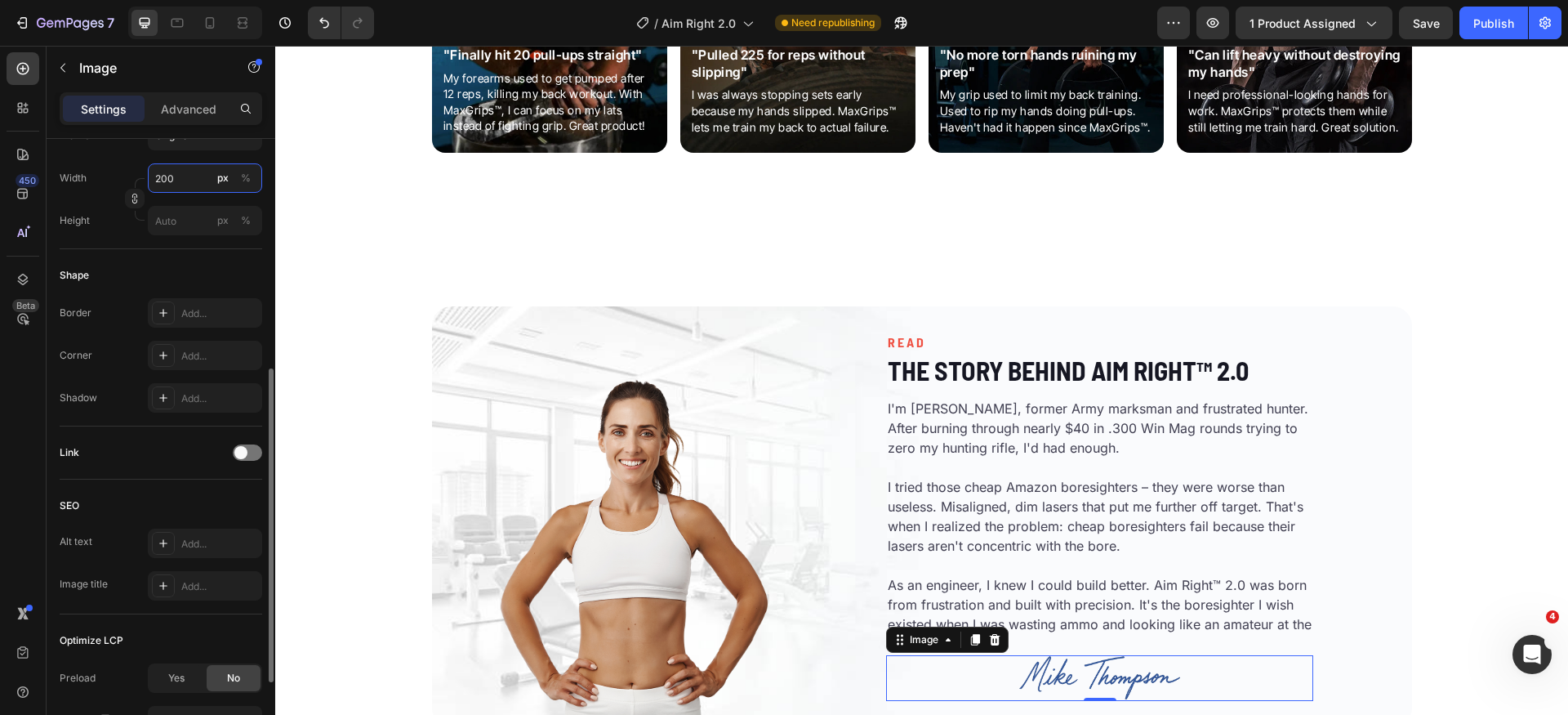
scroll to position [612, 0]
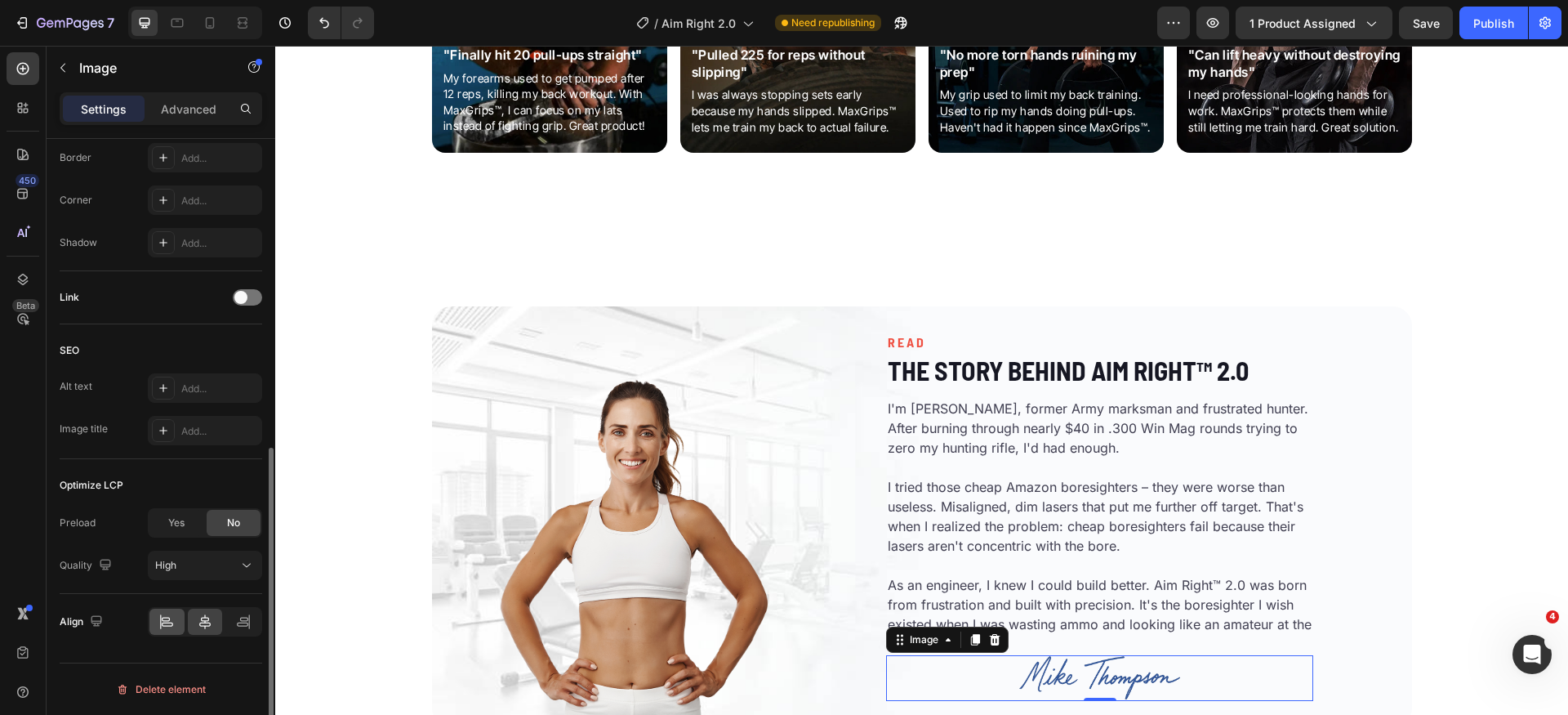
click at [173, 628] on icon at bounding box center [166, 622] width 16 height 16
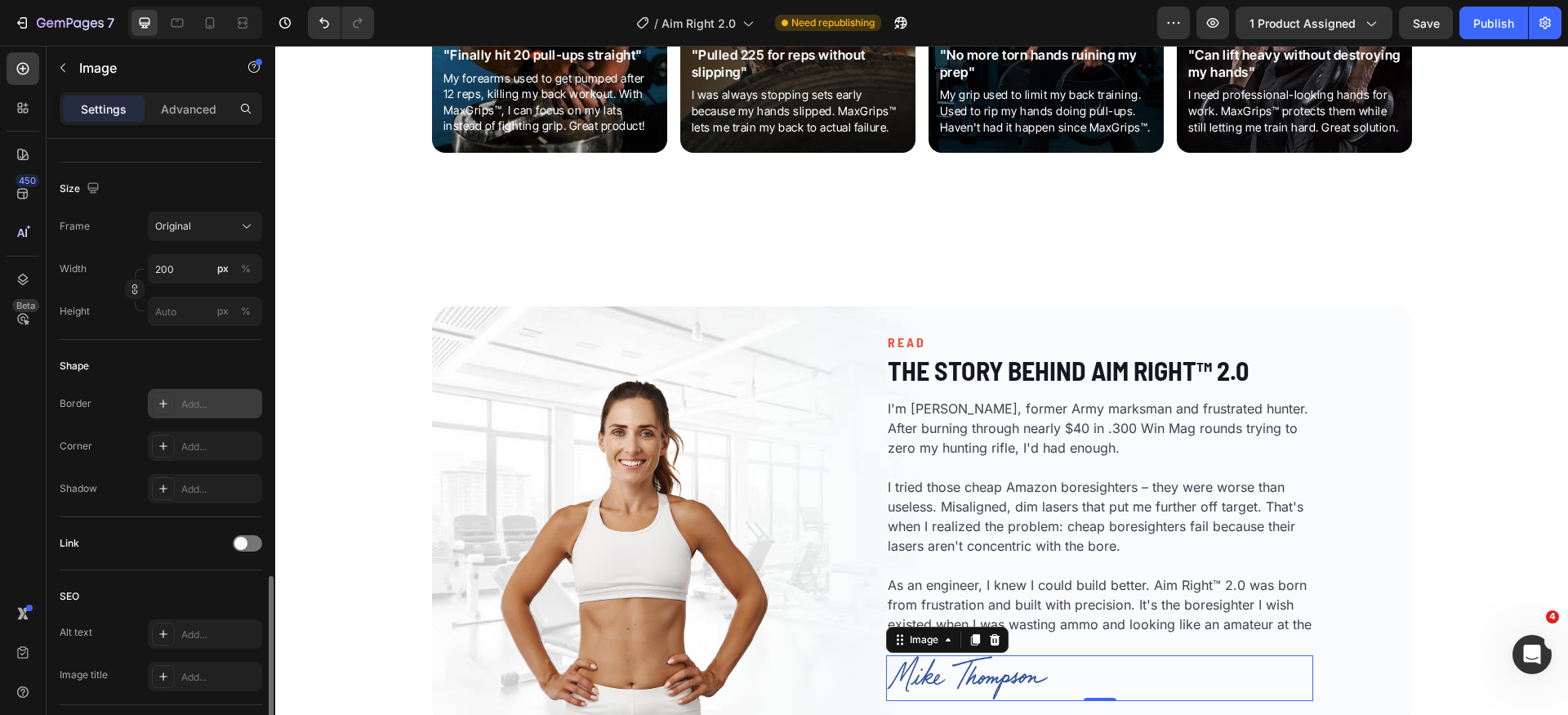
scroll to position [281, 0]
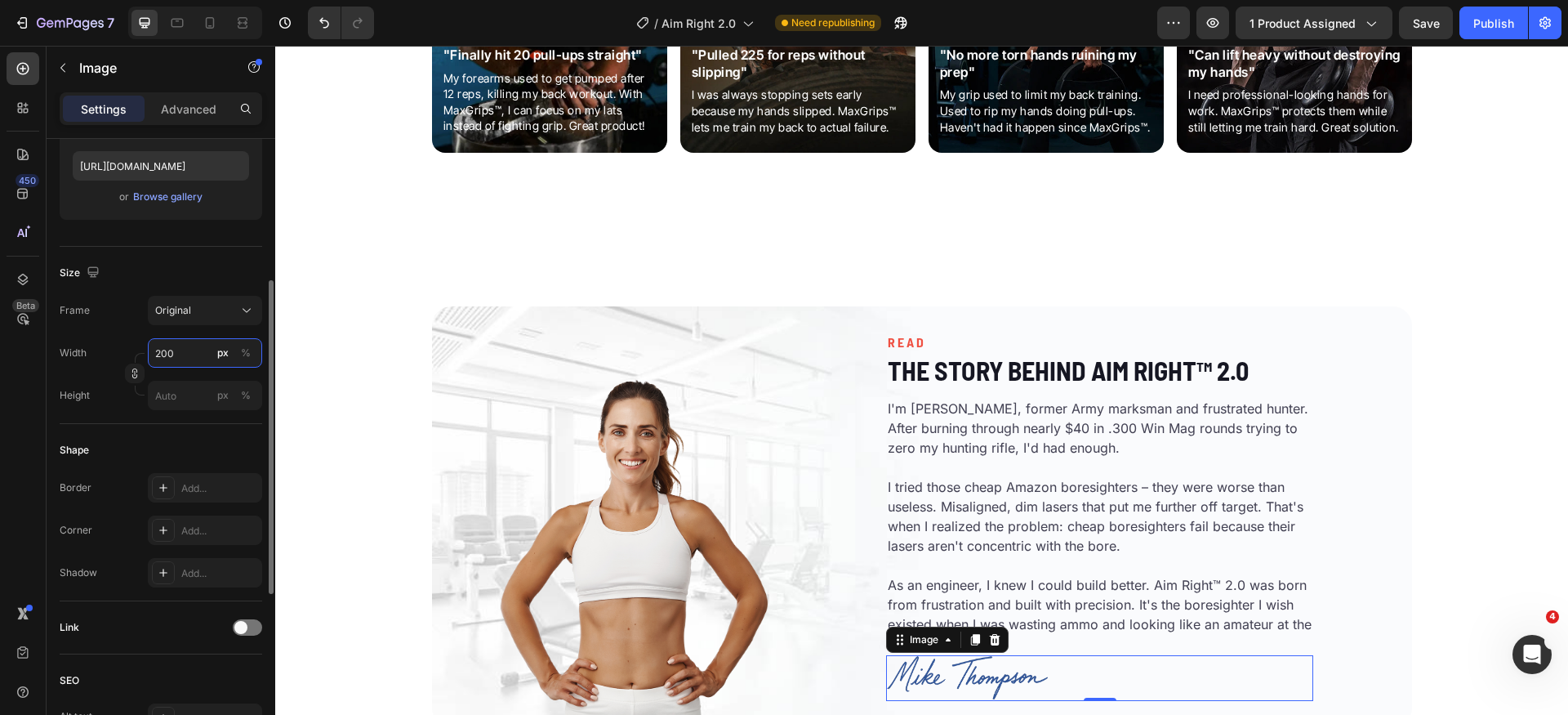
click at [205, 345] on input "200" at bounding box center [205, 352] width 114 height 29
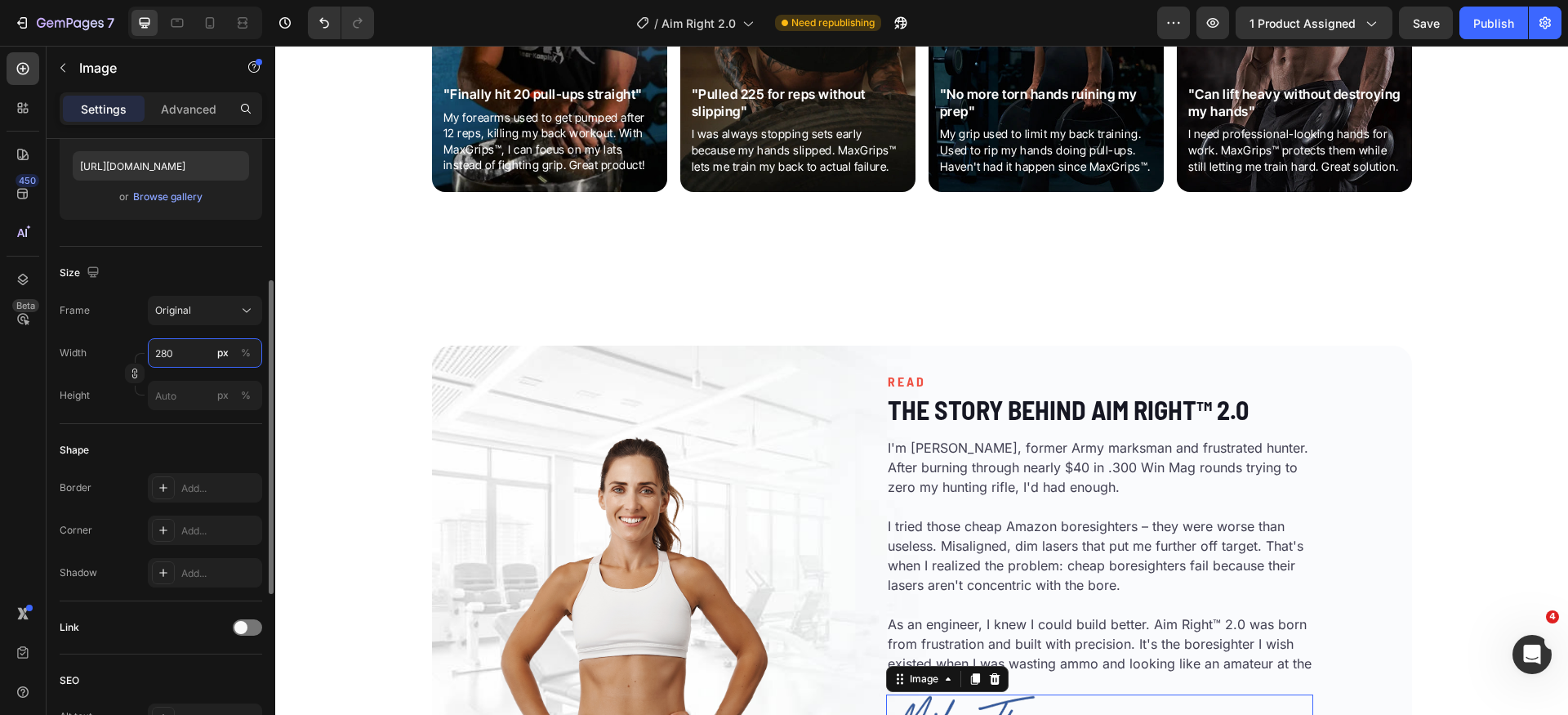
scroll to position [2811, 0]
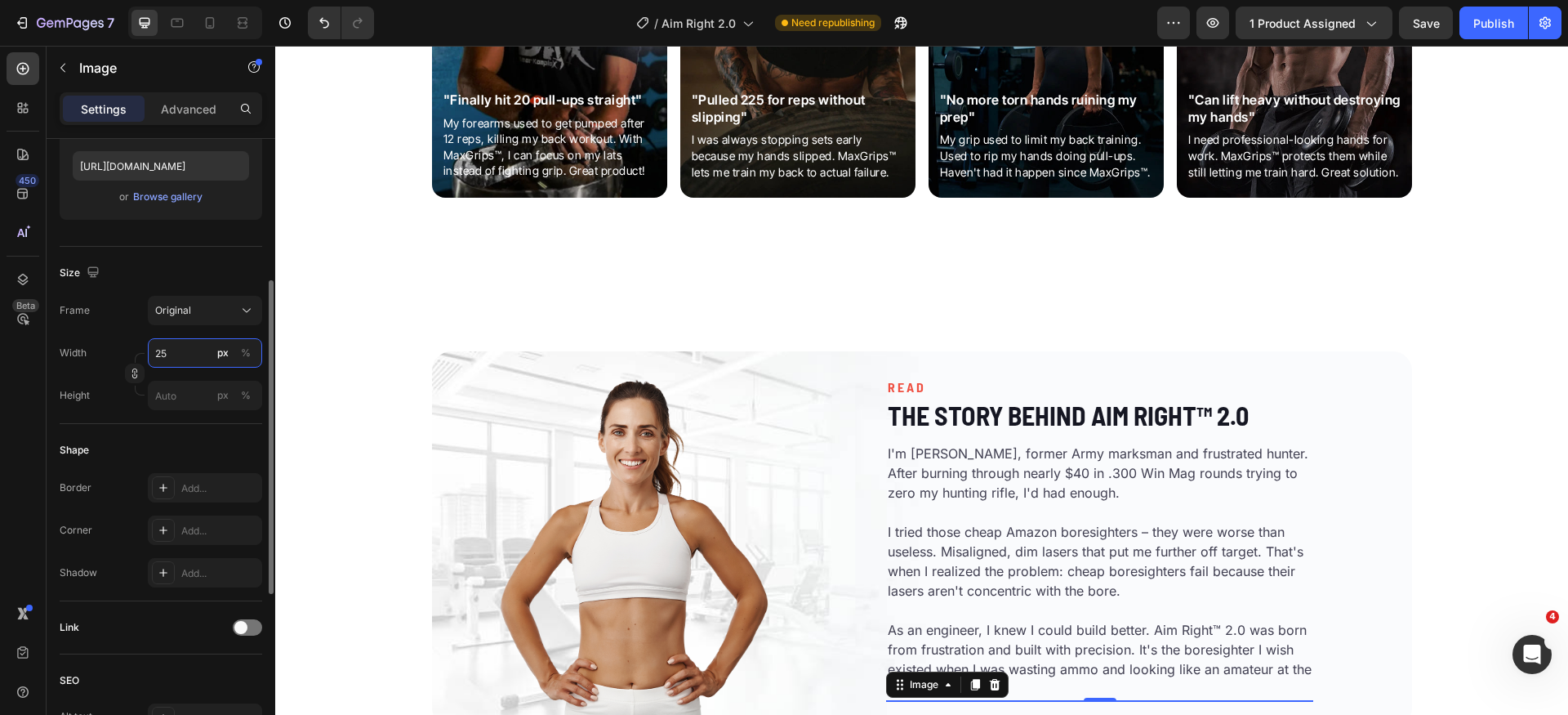
type input "250"
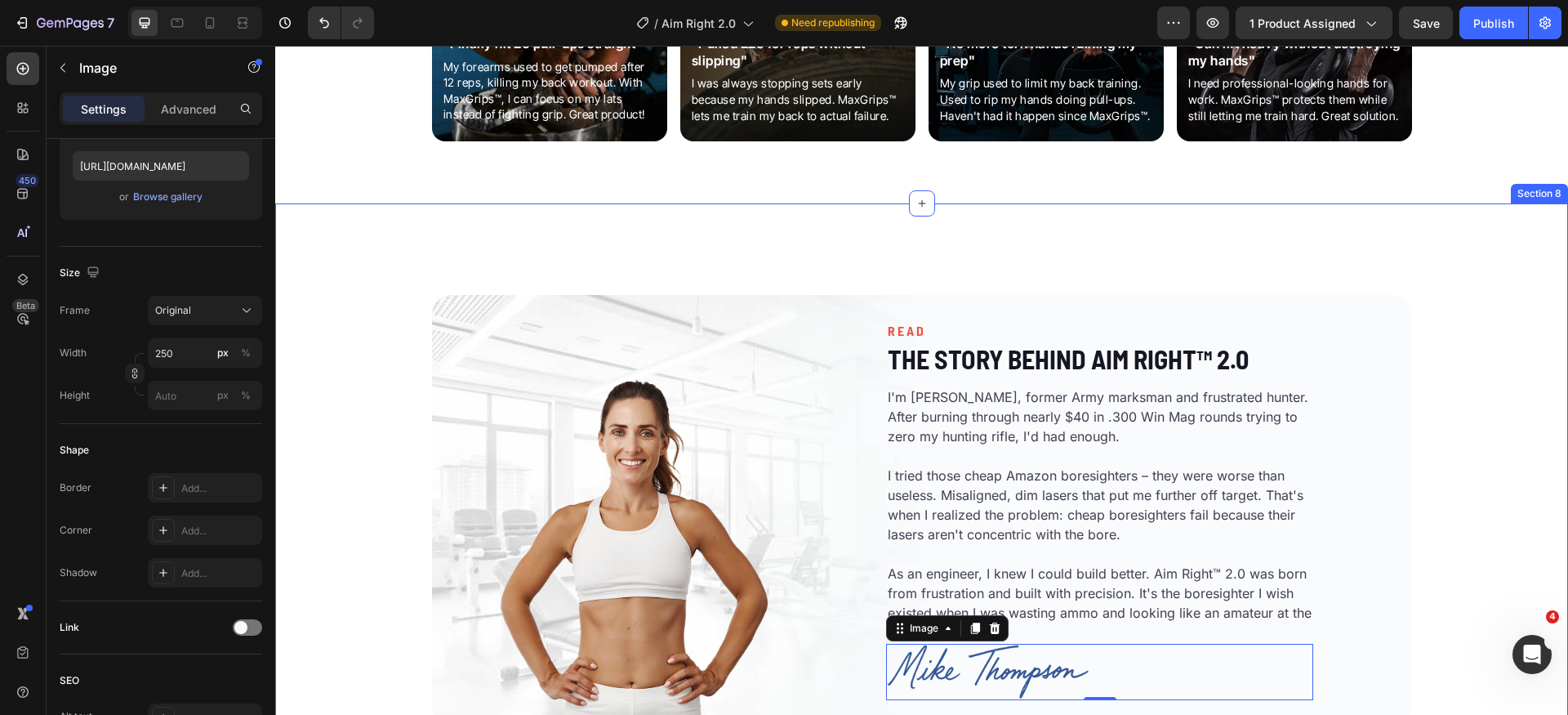
click at [1454, 426] on div "Image READ Heading The Story Behind Aim Right™ 2.0 Heading I'm Mike Thompson, f…" at bounding box center [921, 485] width 1293 height 510
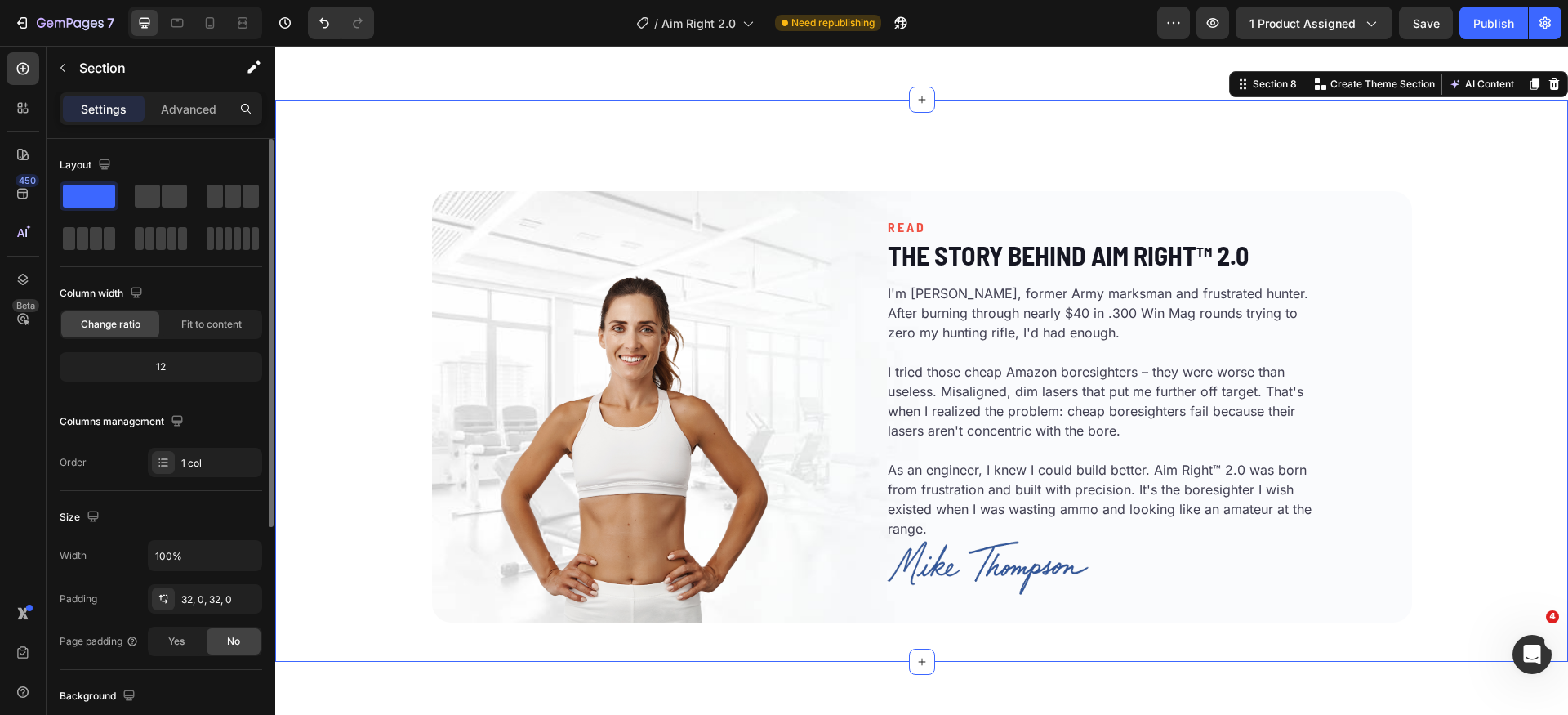
scroll to position [2971, 0]
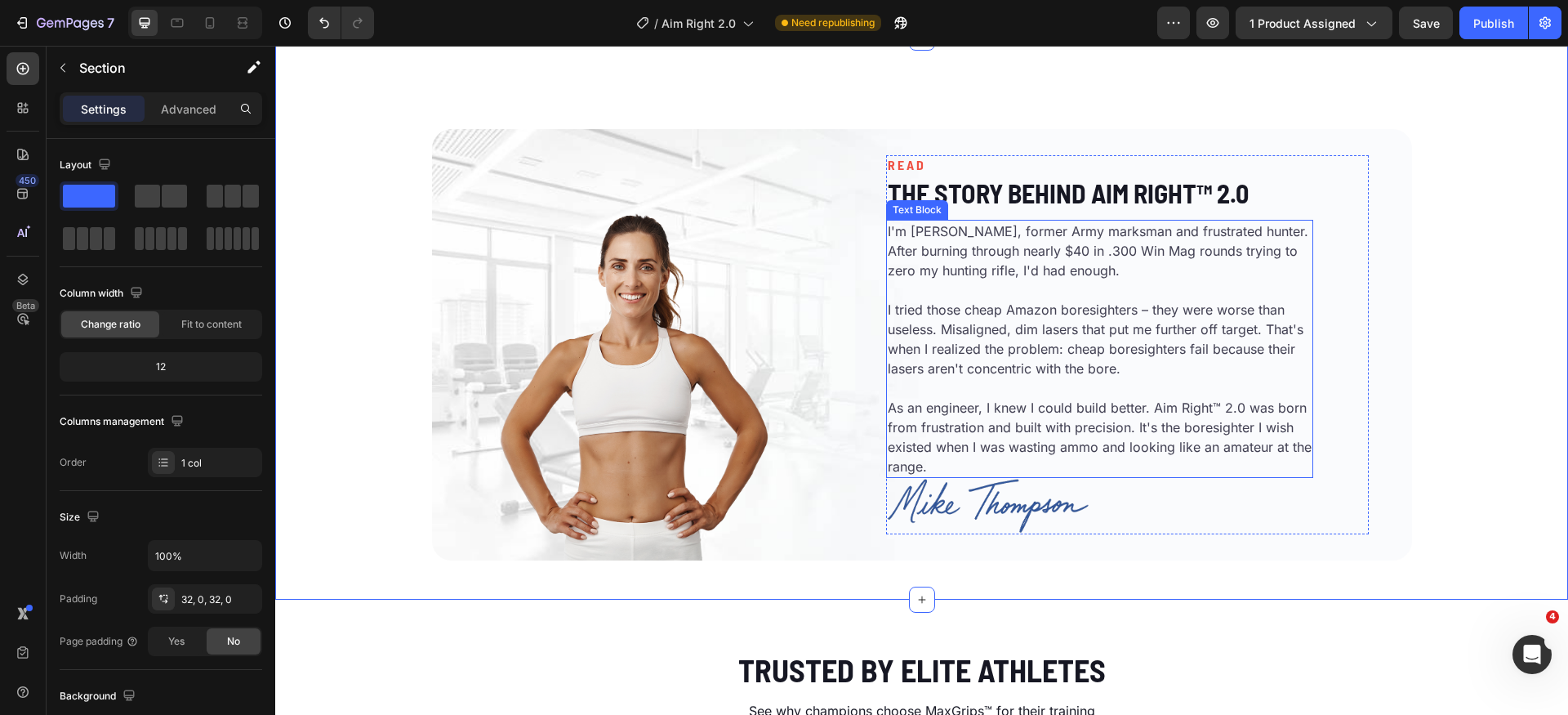
click at [1080, 455] on p "As an engineer, I knew I could build better. Aim Right™ 2.0 was born from frust…" at bounding box center [1100, 437] width 424 height 78
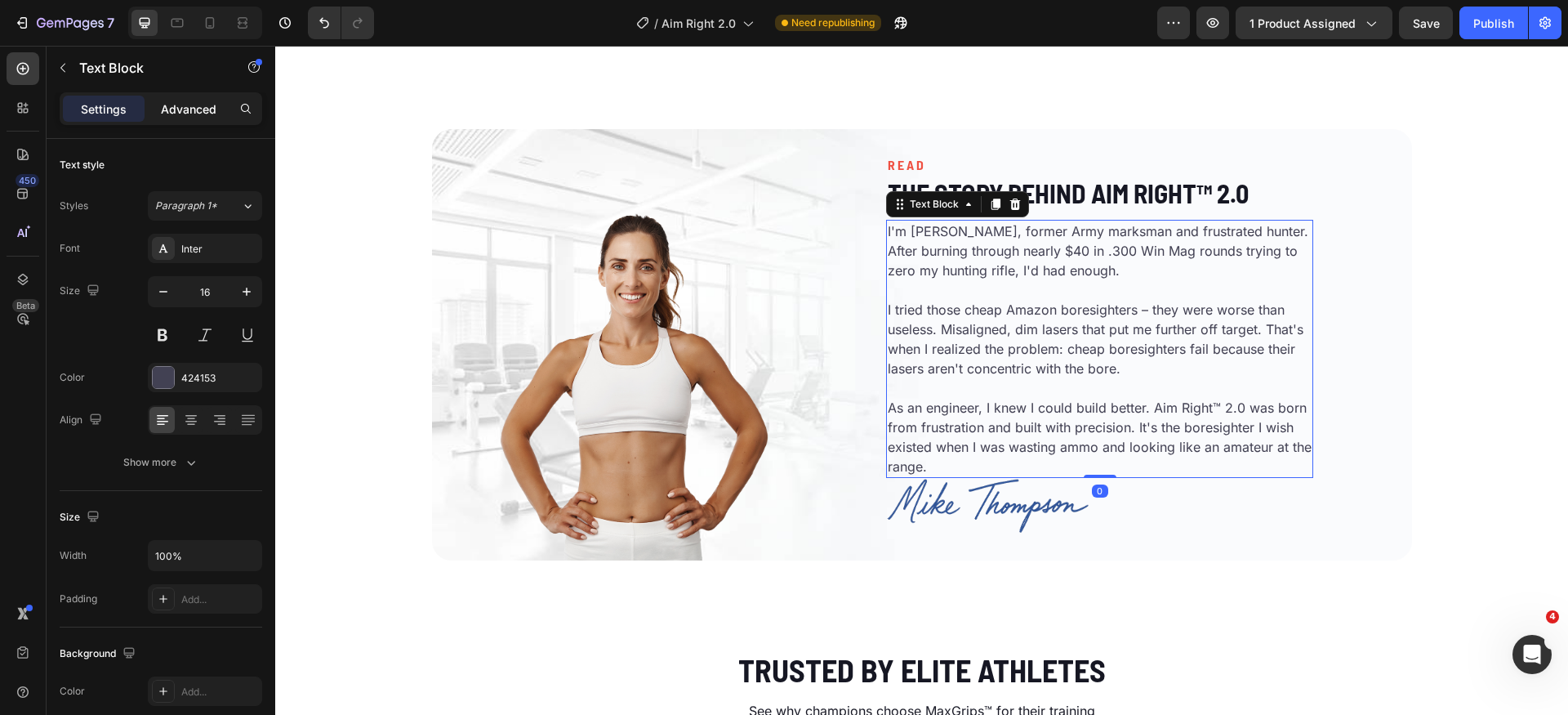
click at [207, 109] on p "Advanced" at bounding box center [188, 109] width 55 height 17
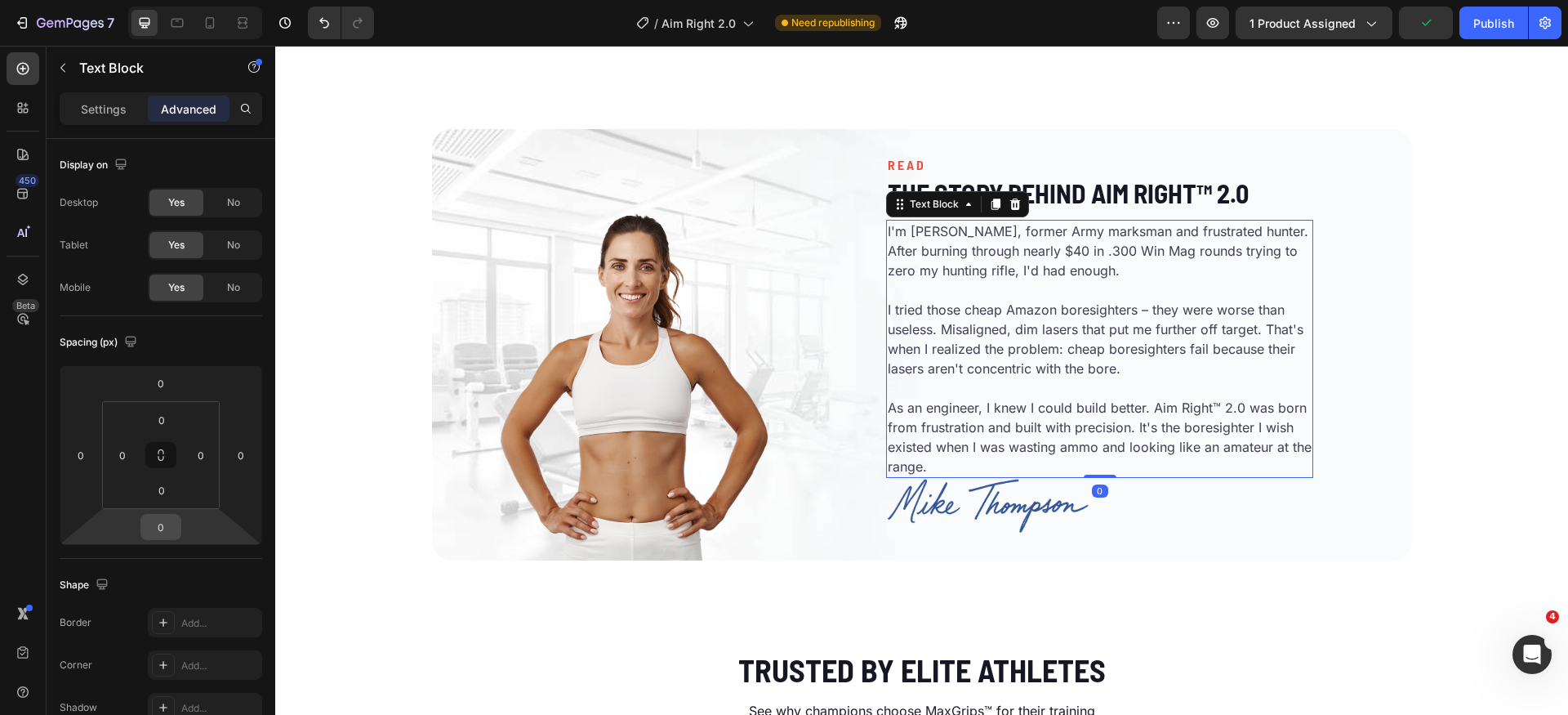
click at [172, 524] on input "0" at bounding box center [161, 527] width 33 height 24
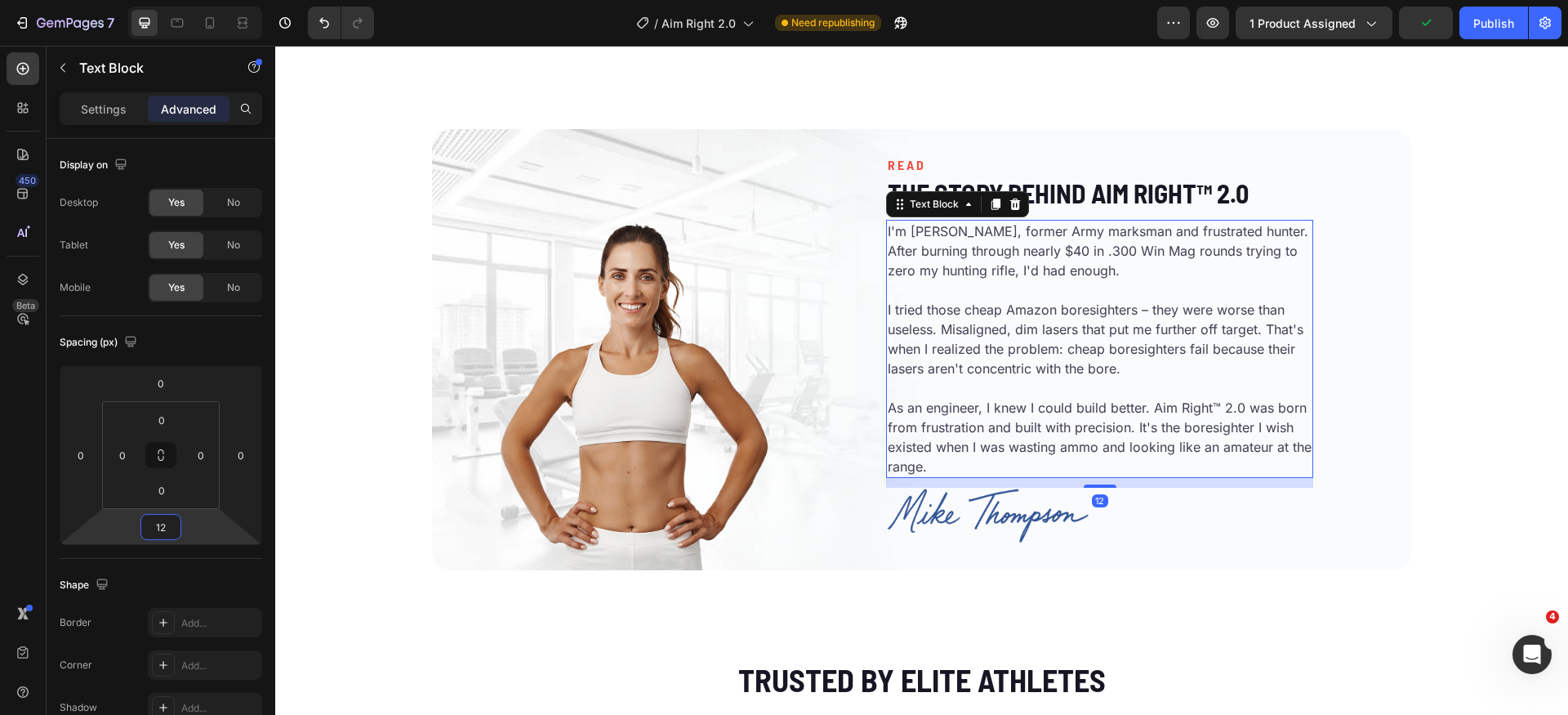
click at [171, 525] on input "12" at bounding box center [161, 527] width 33 height 24
click at [204, 673] on div "L 16px" at bounding box center [196, 685] width 101 height 24
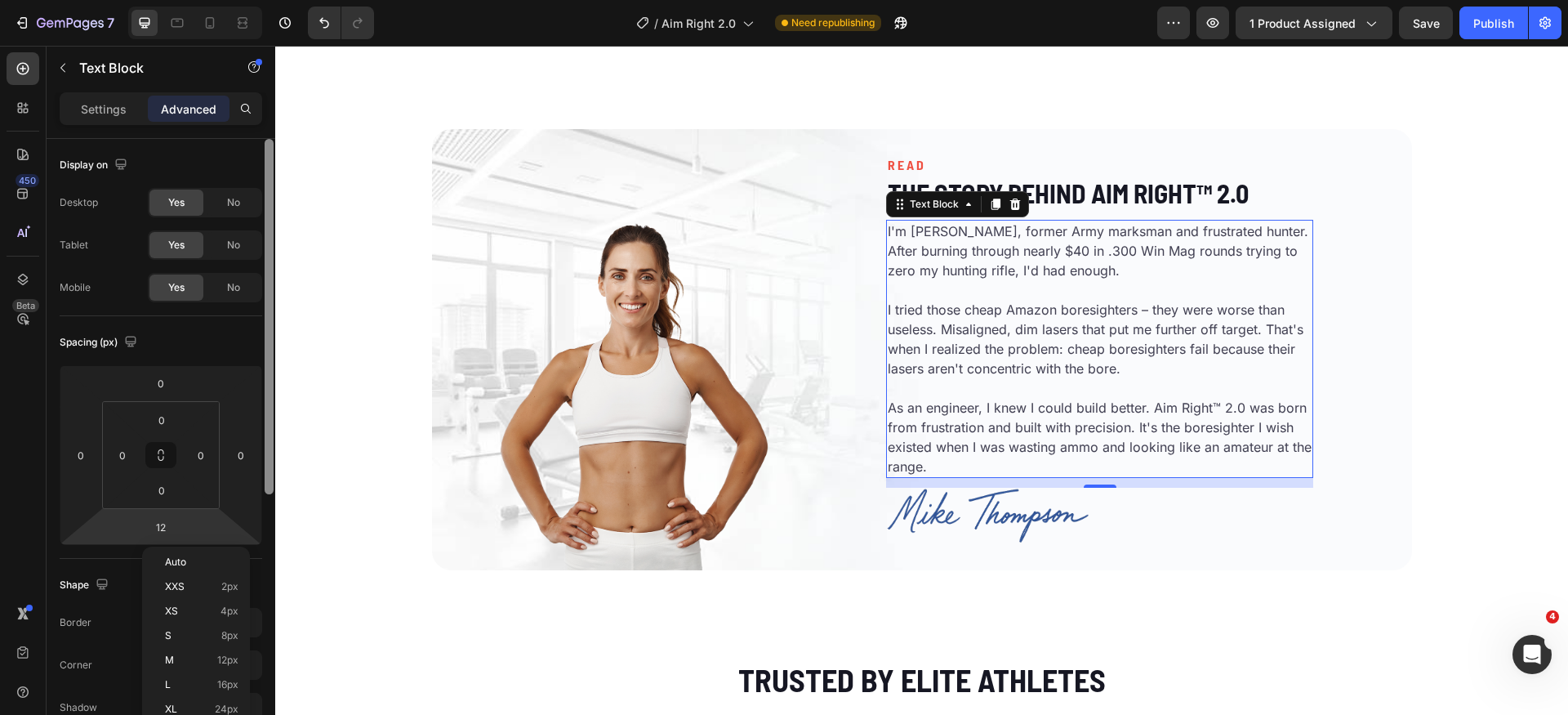
type input "16"
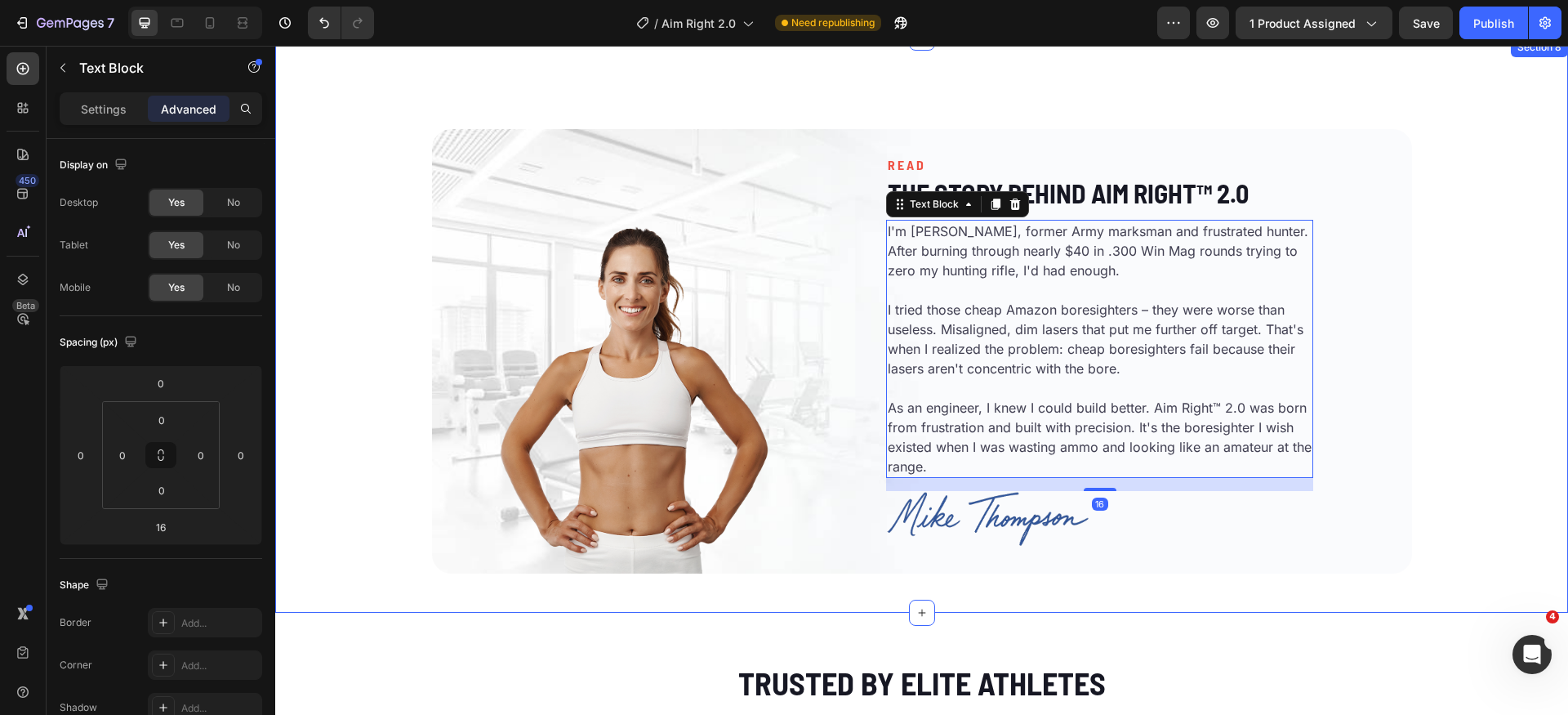
click at [1509, 505] on div "Image READ Heading The Story Behind Aim Right™ 2.0 Heading I'm Mike Thompson, f…" at bounding box center [921, 326] width 1293 height 523
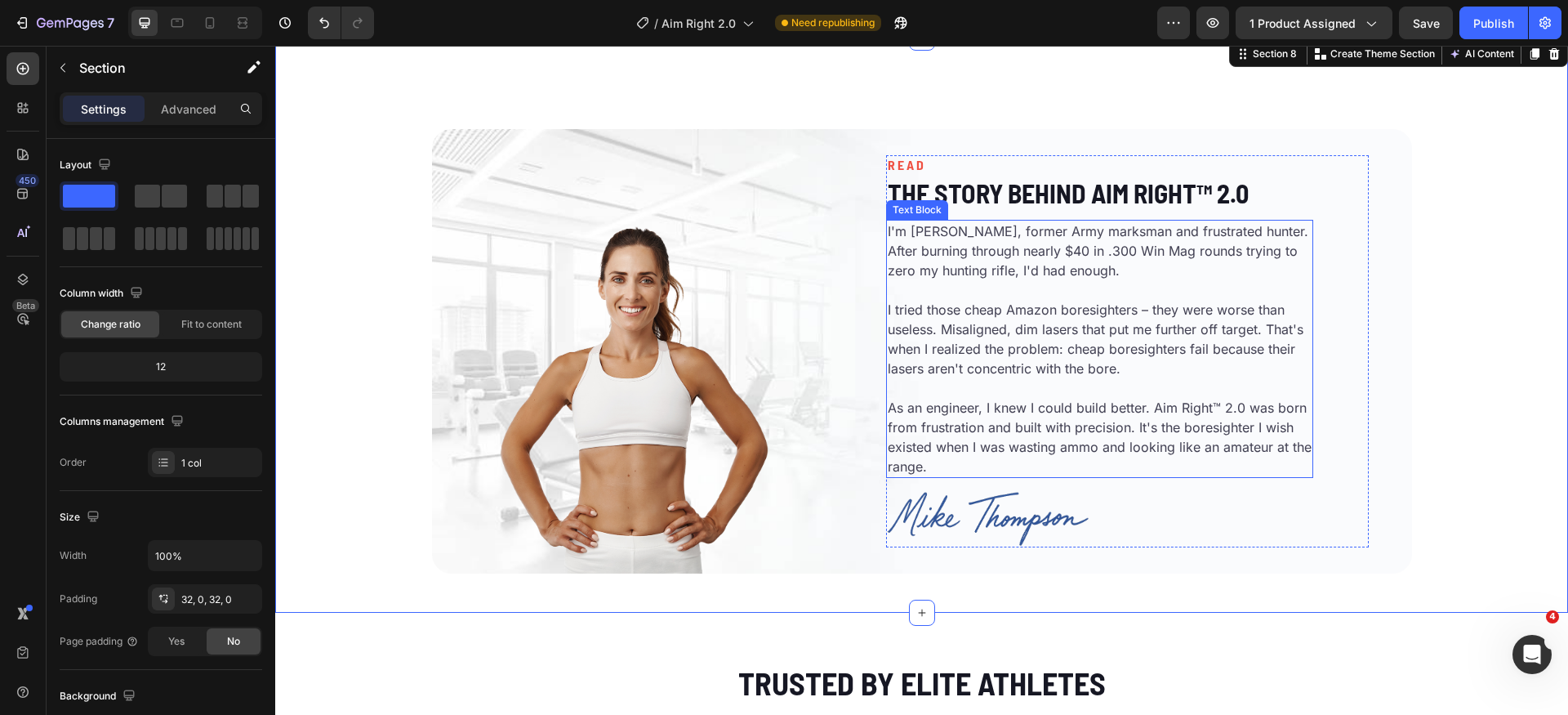
click at [1159, 405] on p "As an engineer, I knew I could build better. Aim Right™ 2.0 was born from frust…" at bounding box center [1100, 437] width 424 height 78
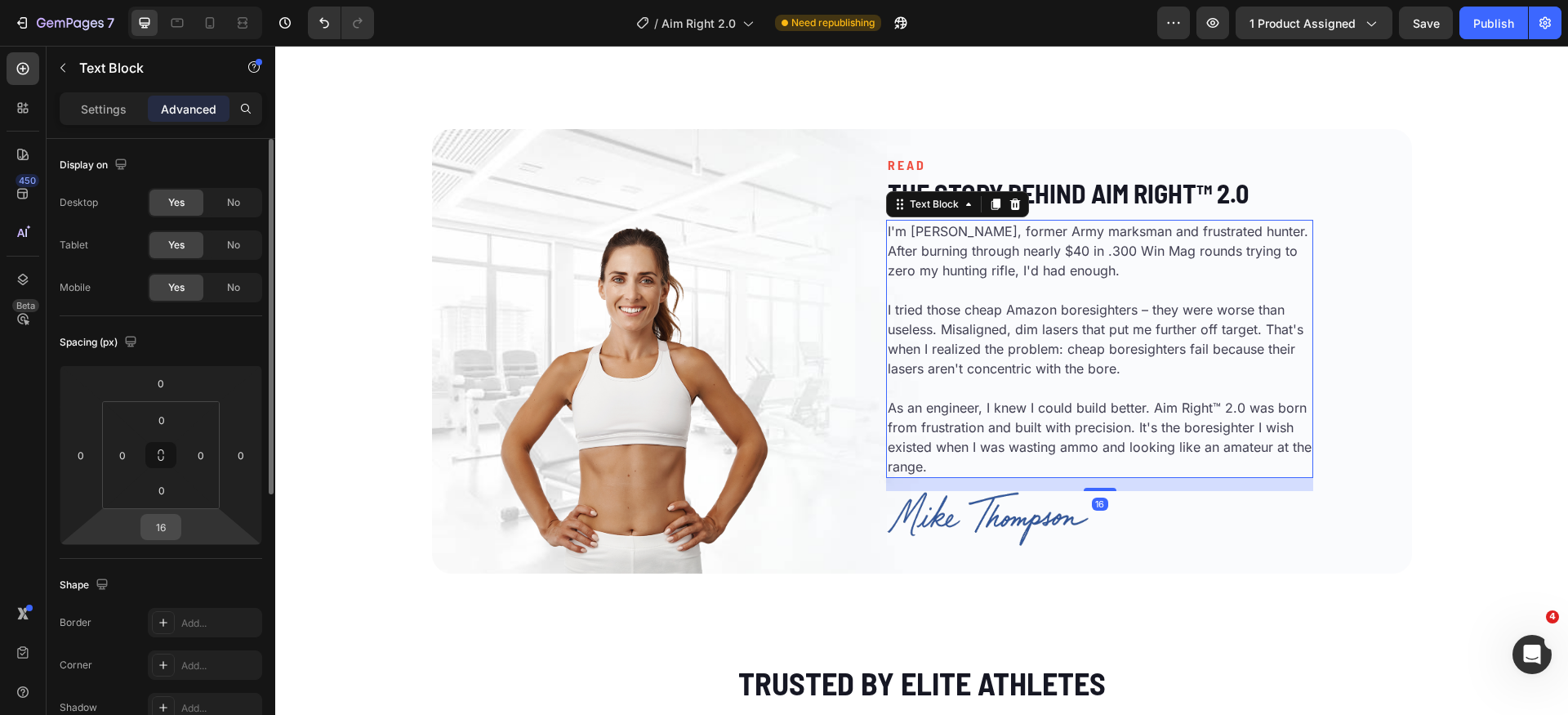
click at [172, 530] on input "16" at bounding box center [161, 527] width 33 height 24
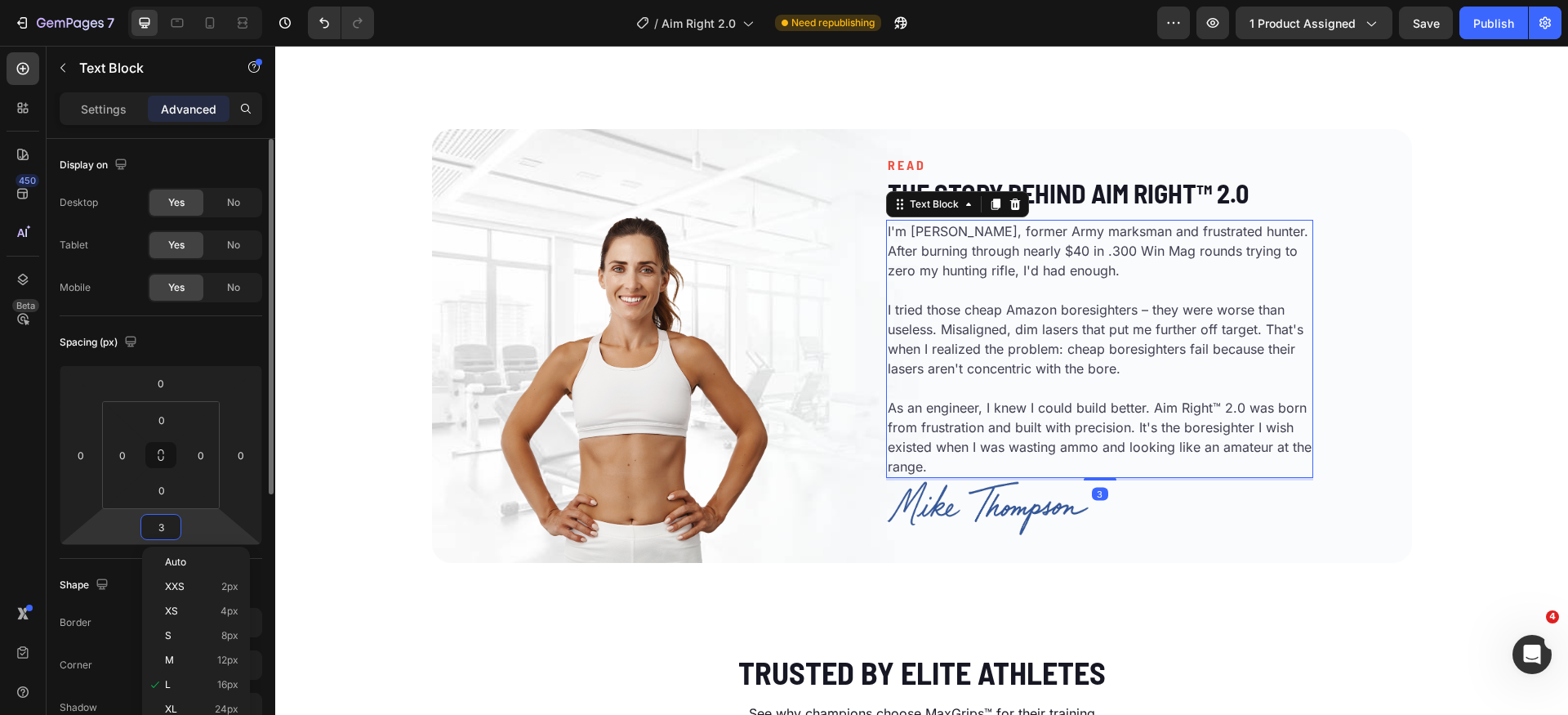
type input "32"
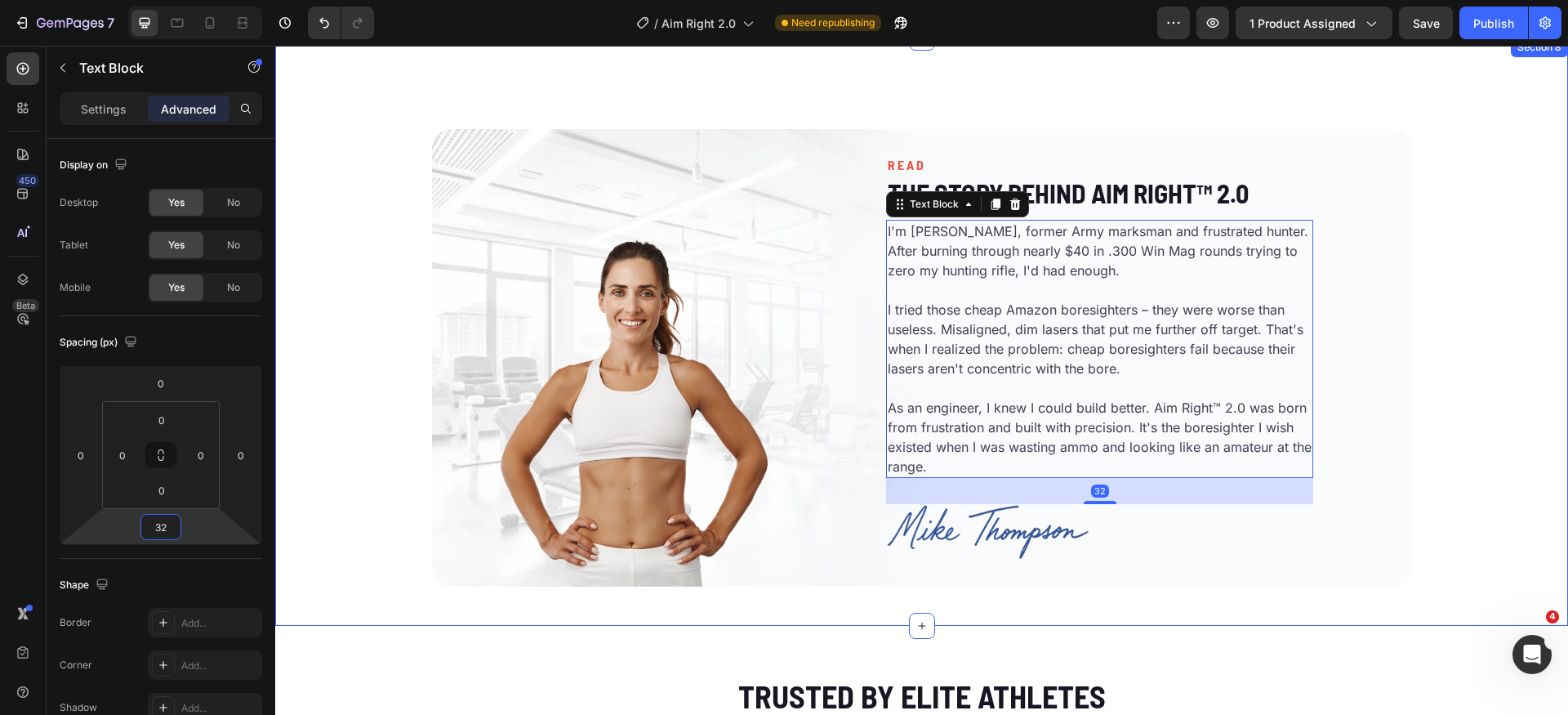
click at [1429, 434] on div "Image READ Heading The Story Behind Aim Right™ 2.0 Heading I'm Mike Thompson, f…" at bounding box center [921, 331] width 1293 height 536
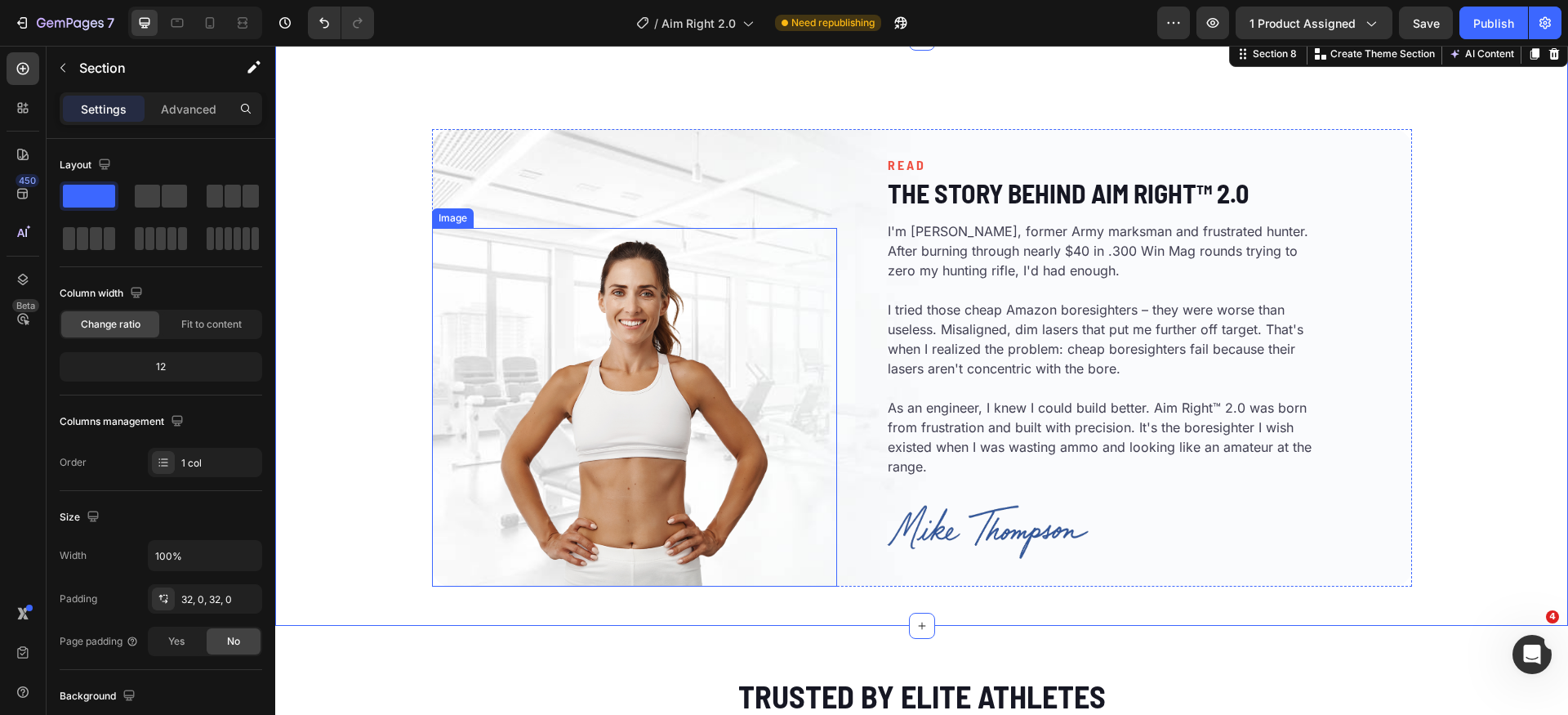
click at [658, 384] on img at bounding box center [635, 408] width 284 height 360
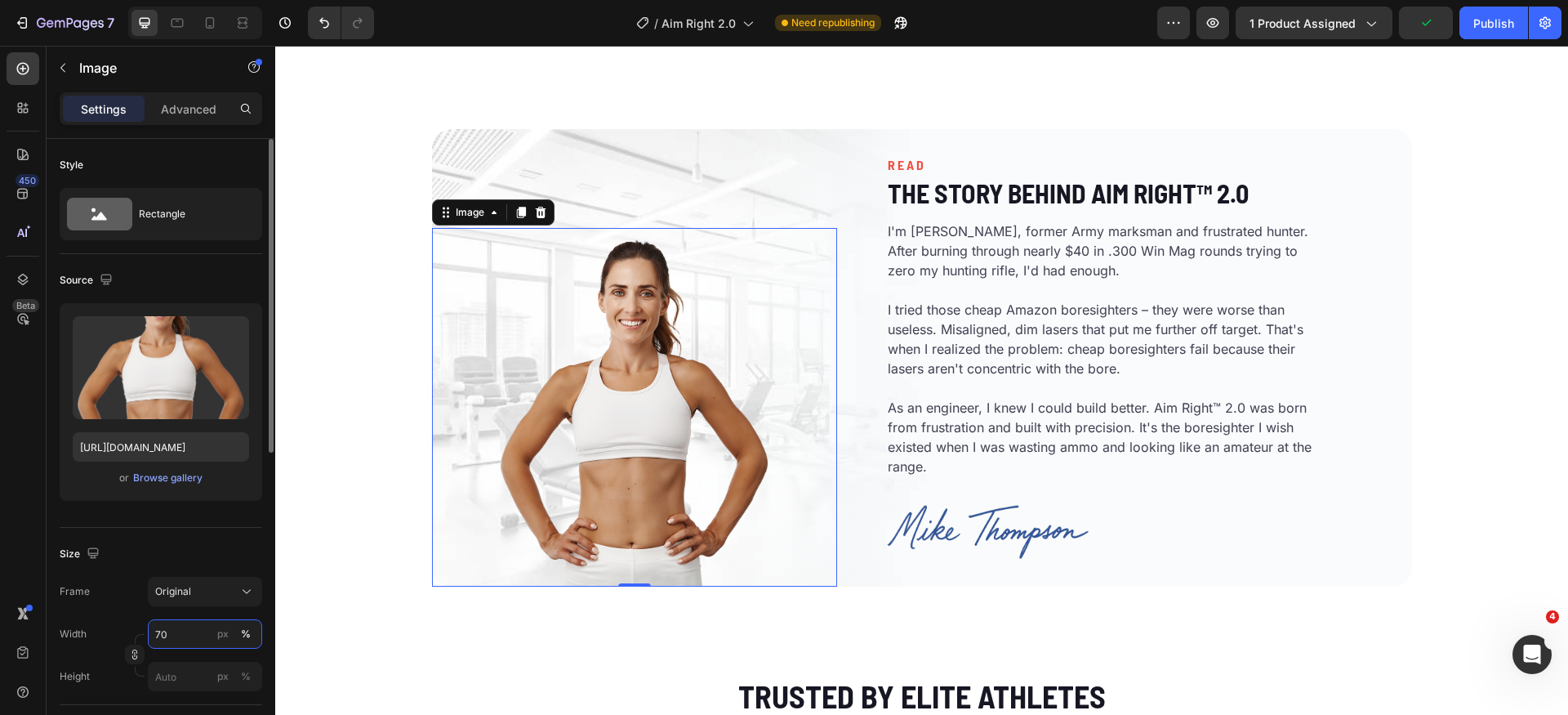
click at [198, 637] on input "70" at bounding box center [205, 633] width 114 height 29
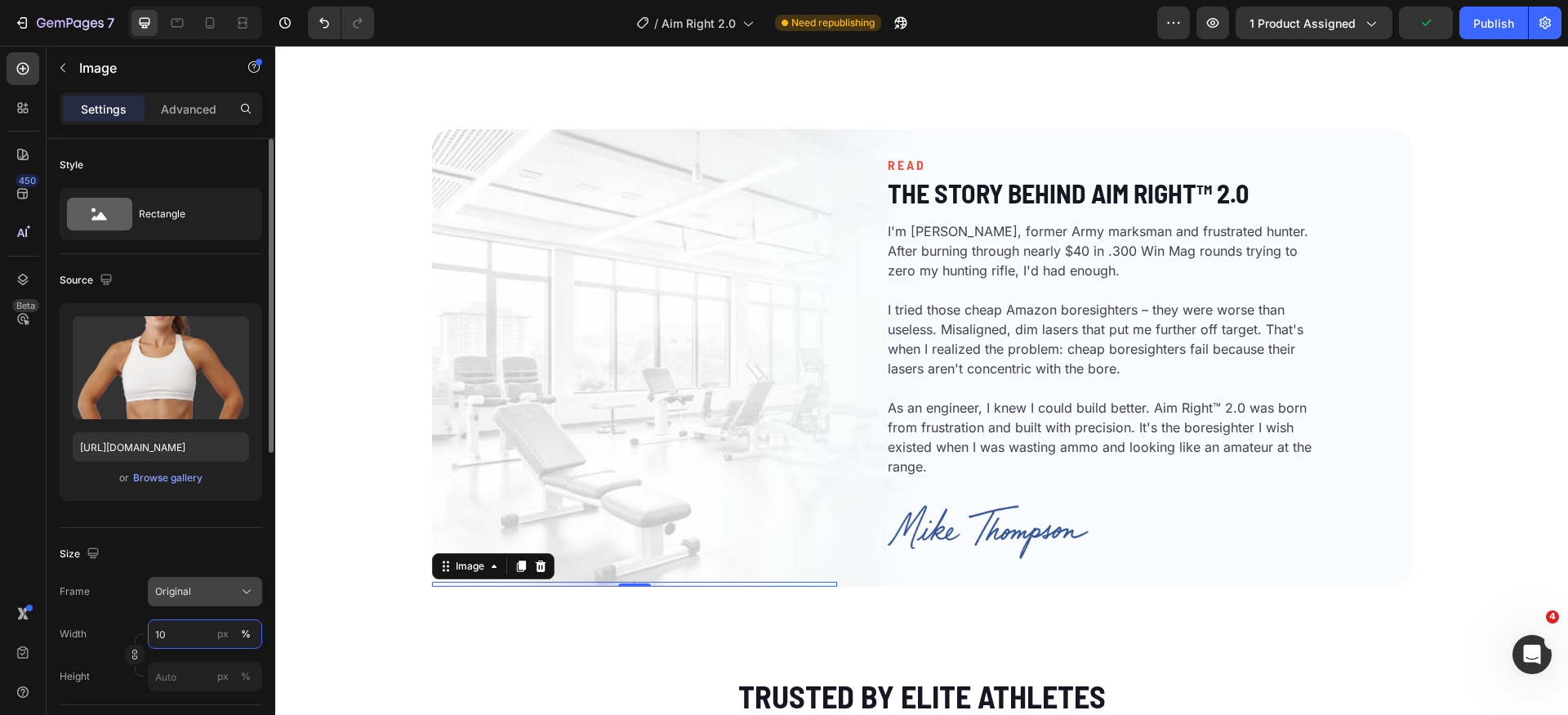
type input "100"
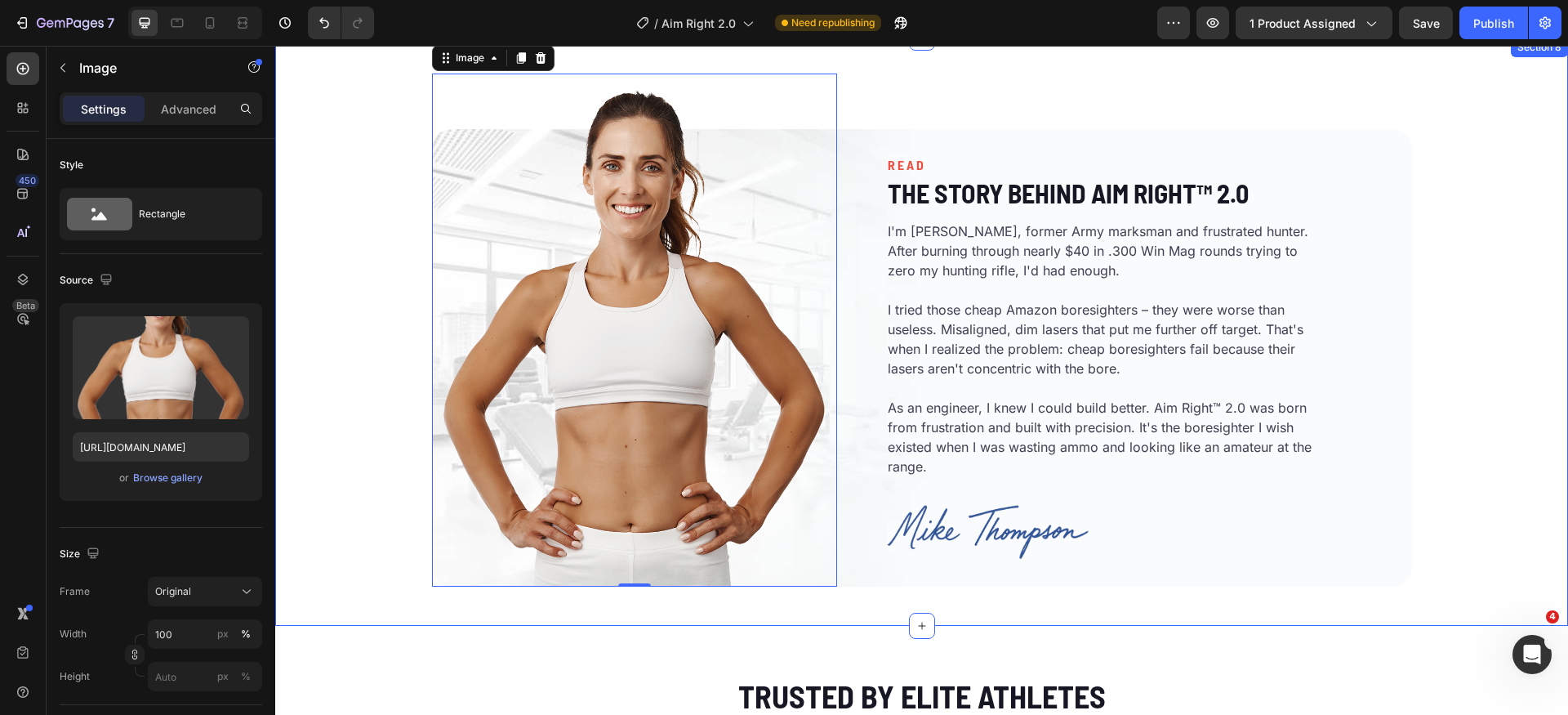
click at [1495, 509] on div "Image 0 READ Heading The Story Behind Aim Right™ 2.0 Heading I'm Mike Thompson,…" at bounding box center [921, 331] width 1293 height 536
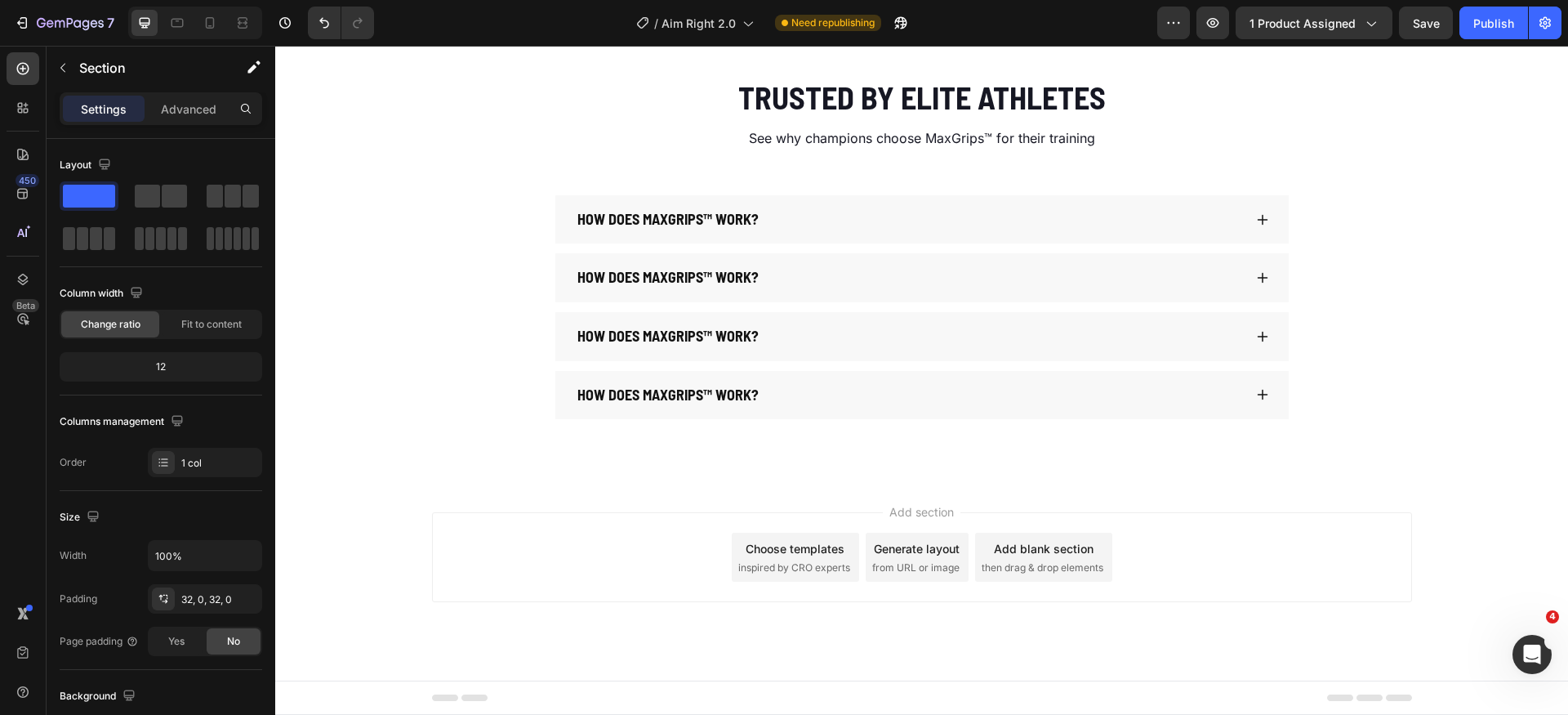
scroll to position [3551, 0]
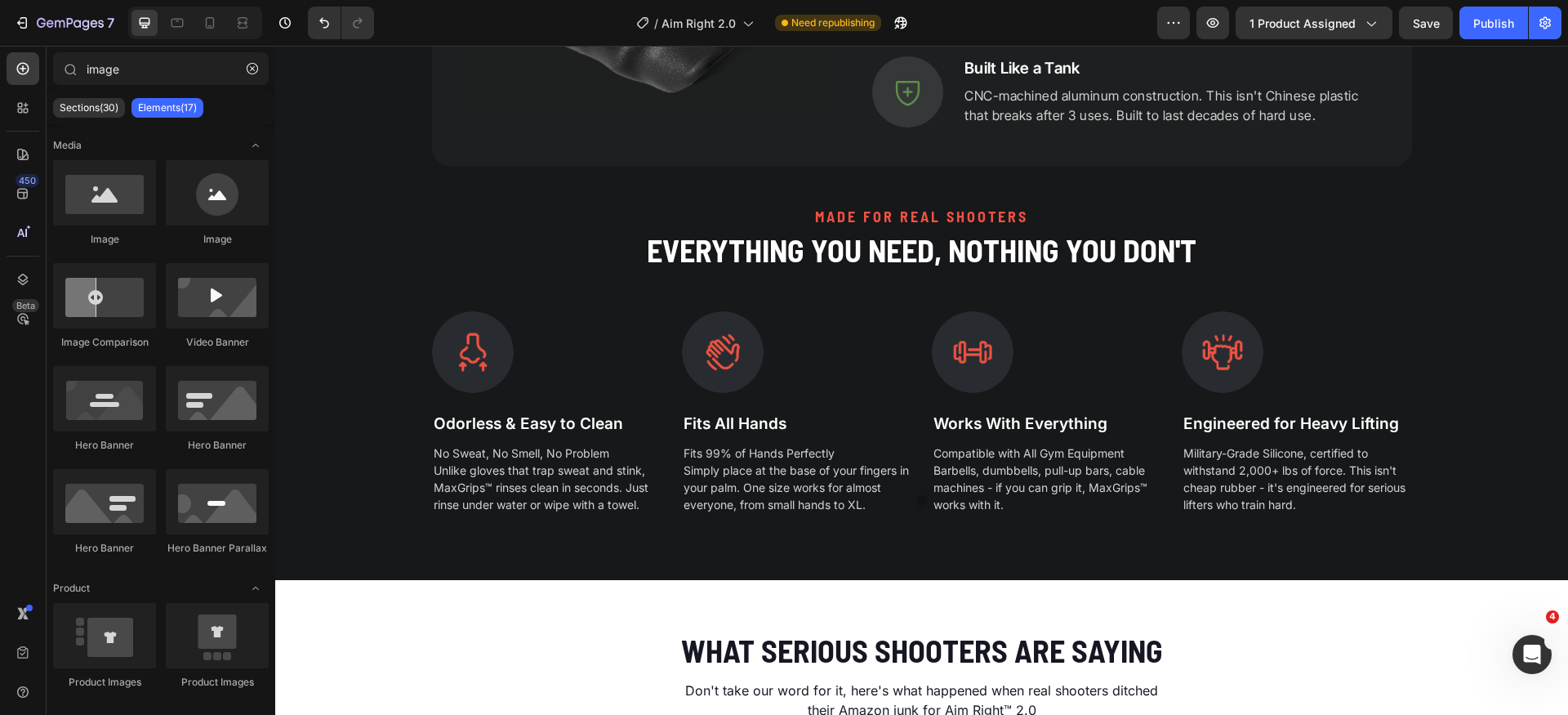
scroll to position [2433, 0]
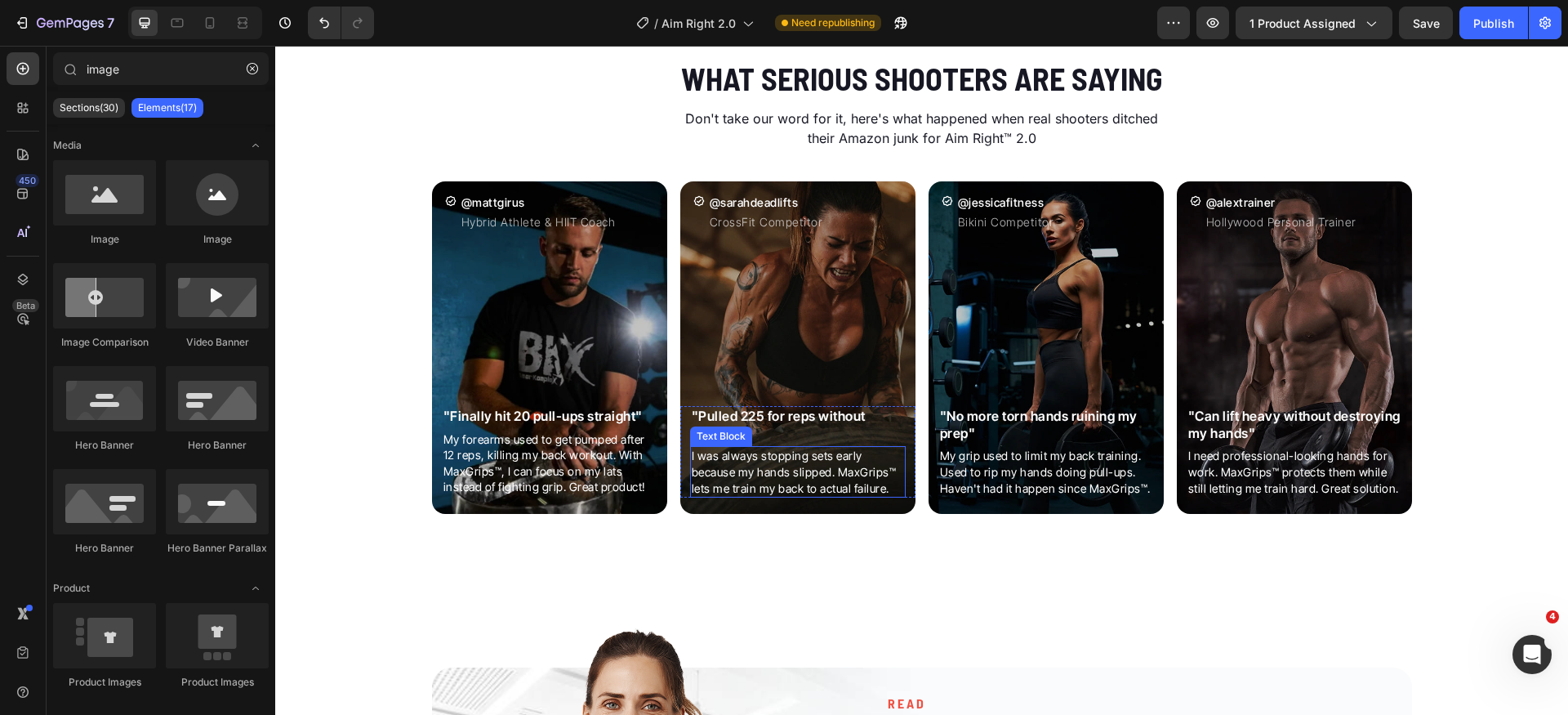
click at [769, 479] on p "I was always stopping sets early because my hands slipped. MaxGrips™ lets me tr…" at bounding box center [798, 471] width 213 height 48
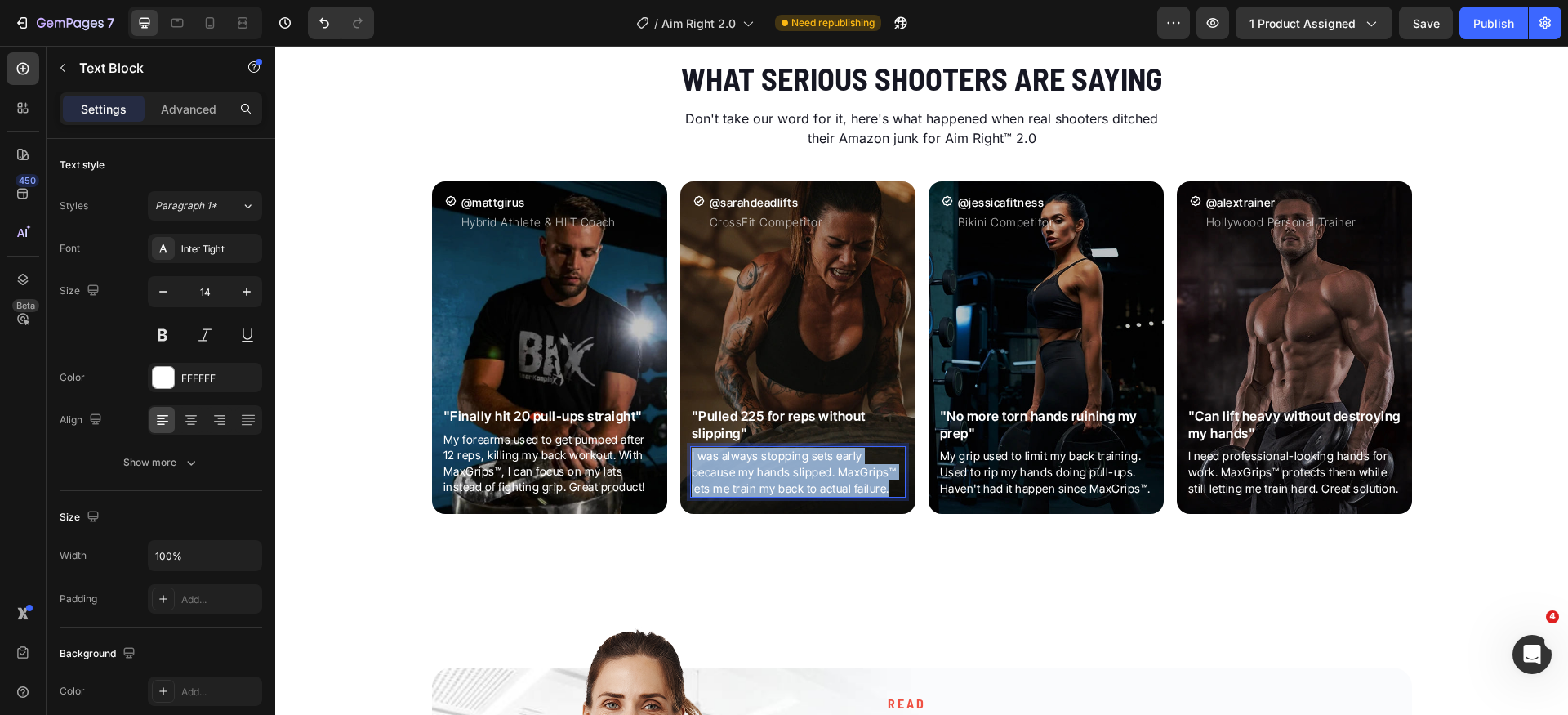
click at [769, 479] on p "I was always stopping sets early because my hands slipped. MaxGrips™ lets me tr…" at bounding box center [798, 471] width 213 height 48
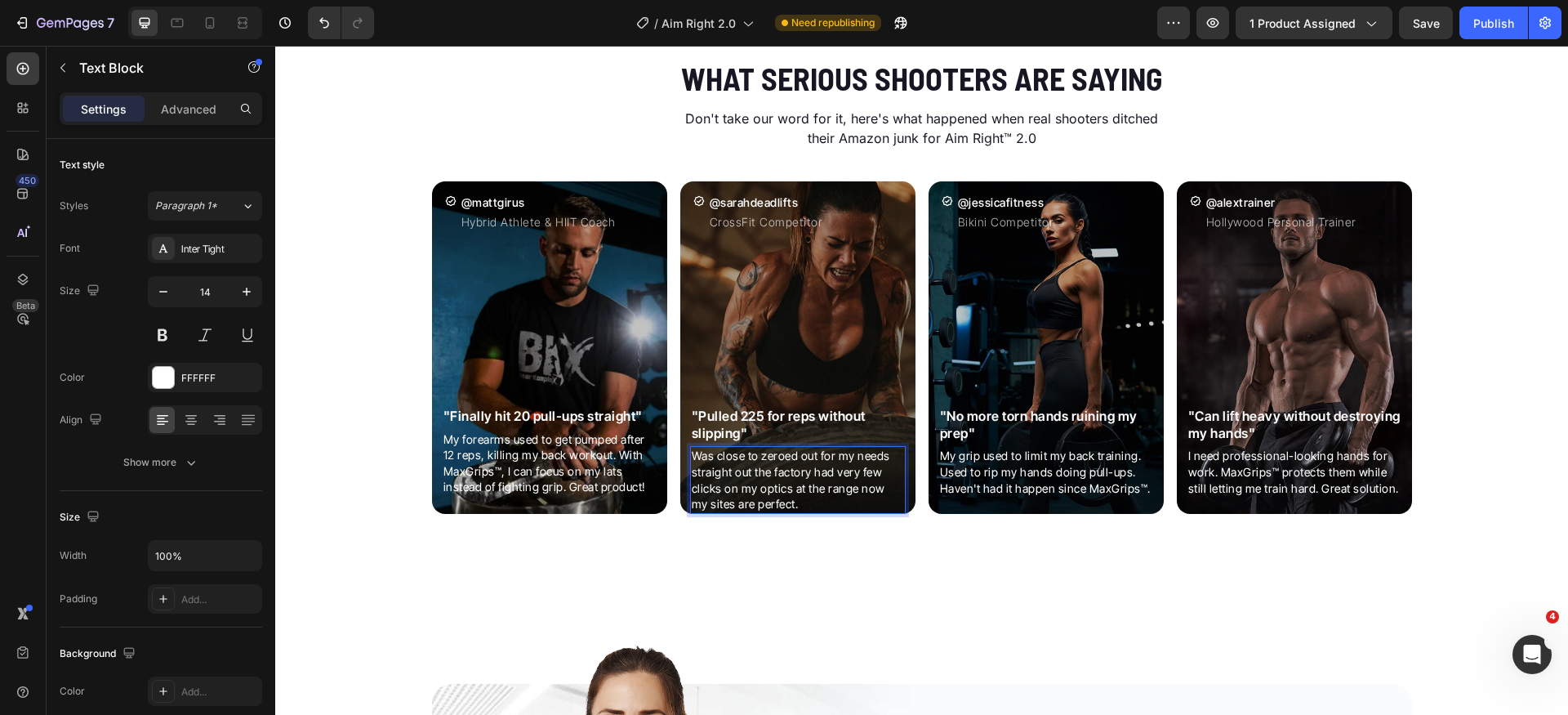
click at [841, 496] on p "Was close to zeroed out for my needs straight out the factory had very few clic…" at bounding box center [798, 479] width 213 height 64
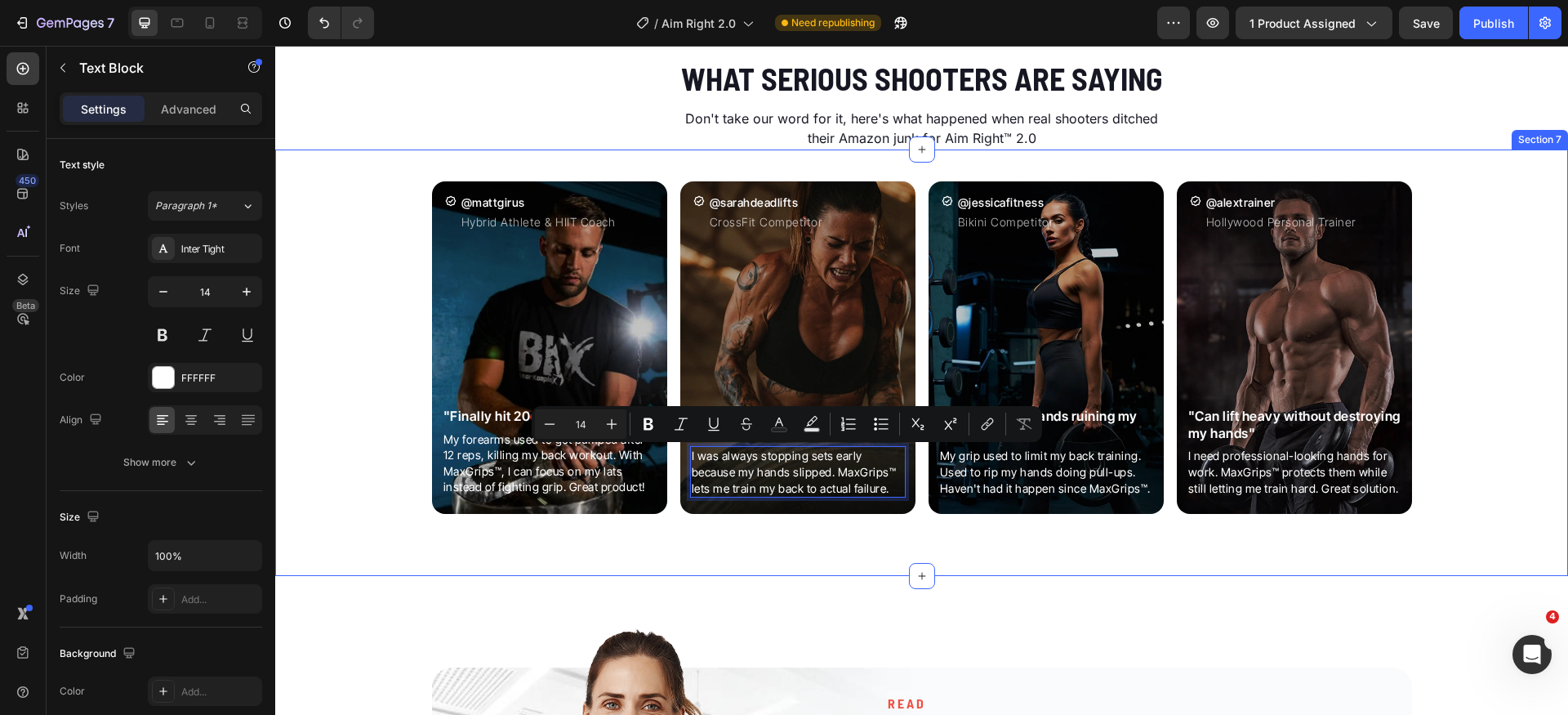
click at [1496, 504] on div "Icon @mattgirus Heading Hybrid Athlete & HIIT Coach Text Block Row Image "Final…" at bounding box center [921, 352] width 1293 height 368
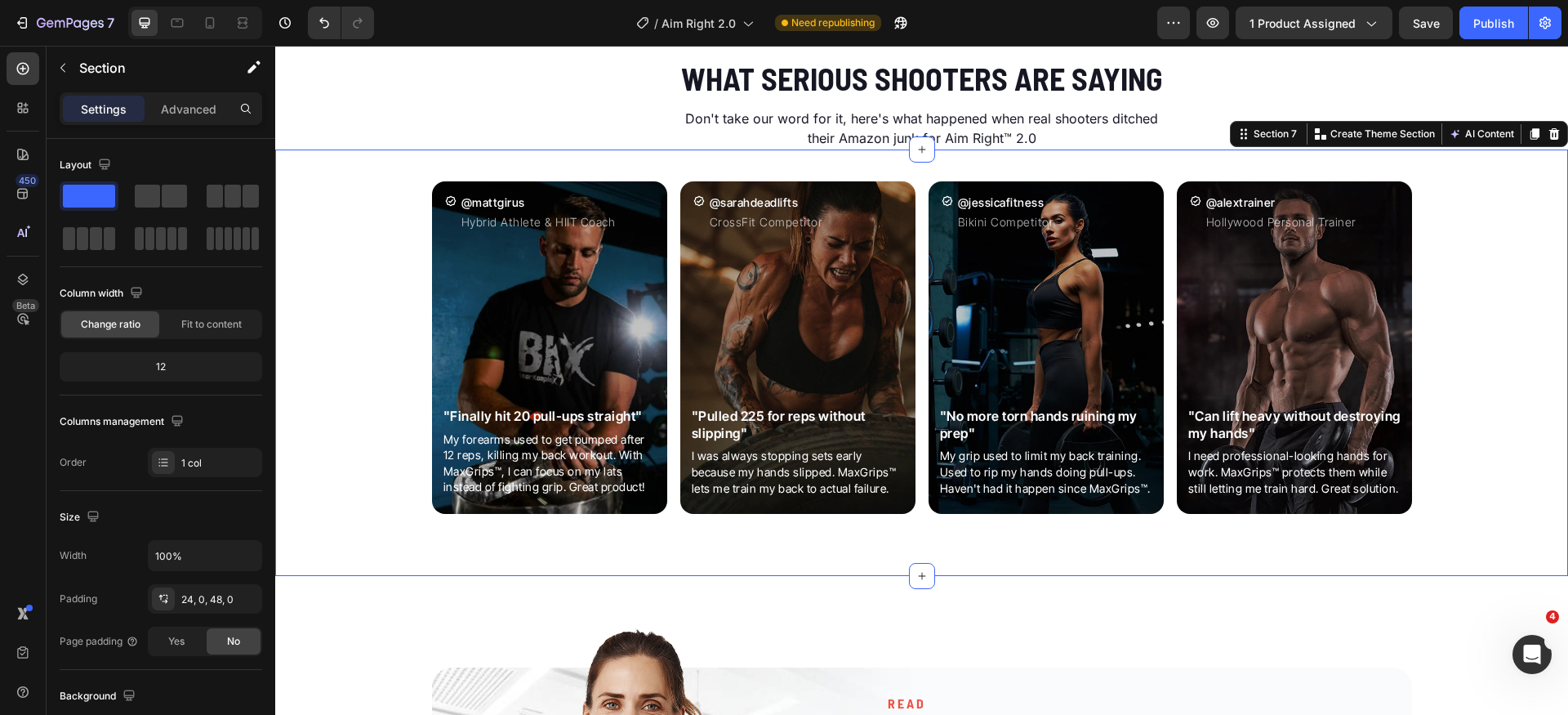
click at [1483, 497] on div "Icon @mattgirus Heading Hybrid Athlete & HIIT Coach Text Block Row Image "Final…" at bounding box center [921, 352] width 1293 height 368
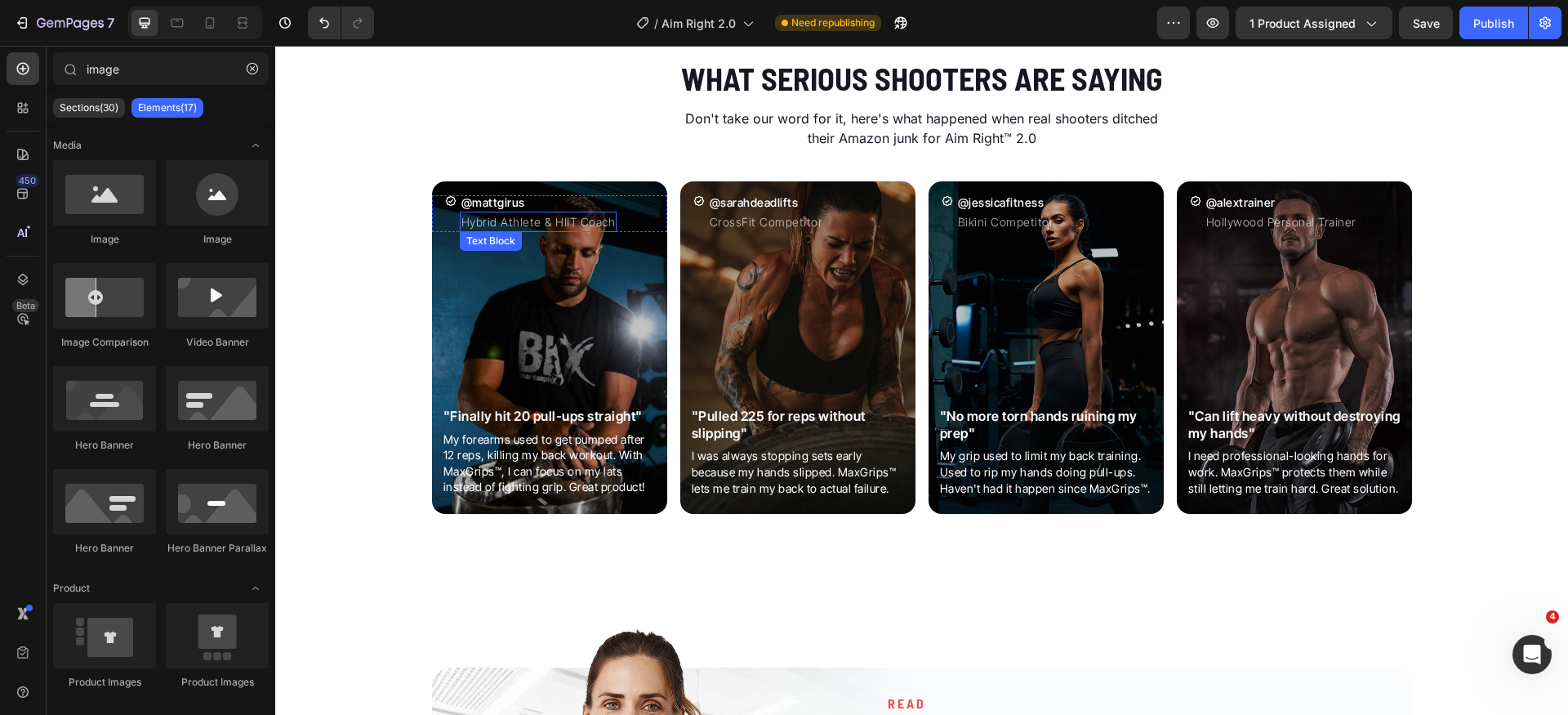
click at [556, 222] on p "Hybrid Athlete & HIIT Coach" at bounding box center [539, 222] width 155 height 17
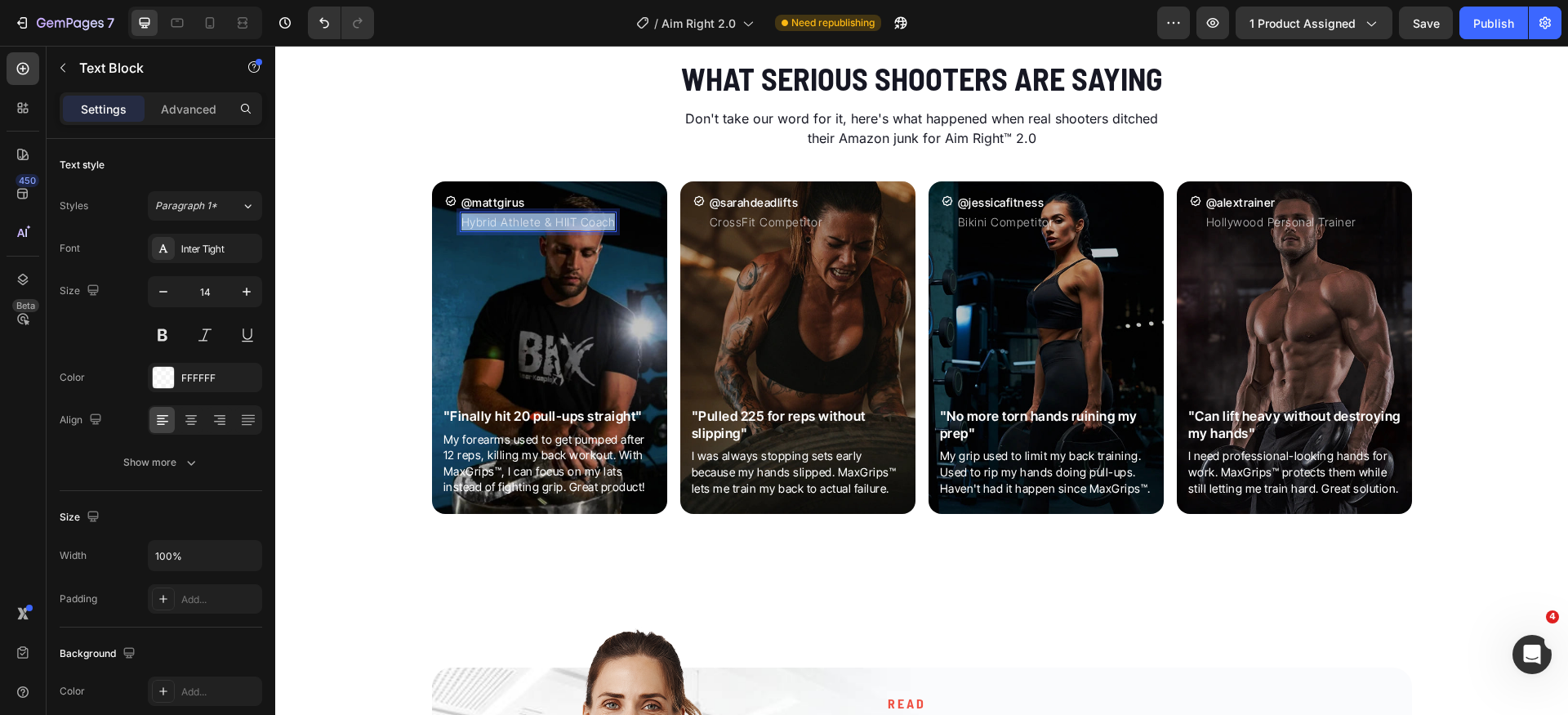
click at [556, 222] on p "Hybrid Athlete & HIIT Coach" at bounding box center [539, 222] width 155 height 17
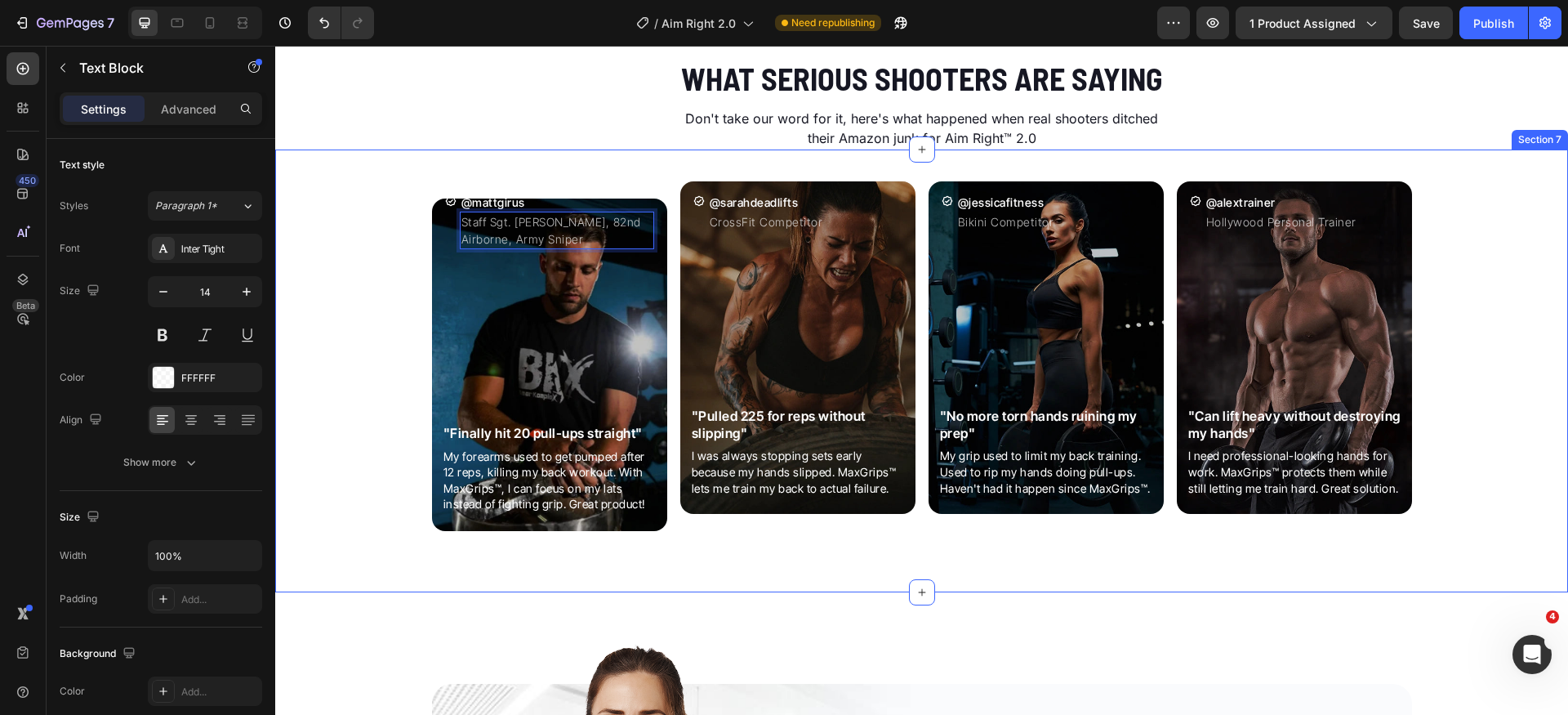
click at [363, 347] on div "Icon @mattgirus Heading Staff Sgt. Mike Reynolds, 82nd Airborne, Army Sniper Te…" at bounding box center [921, 361] width 1293 height 384
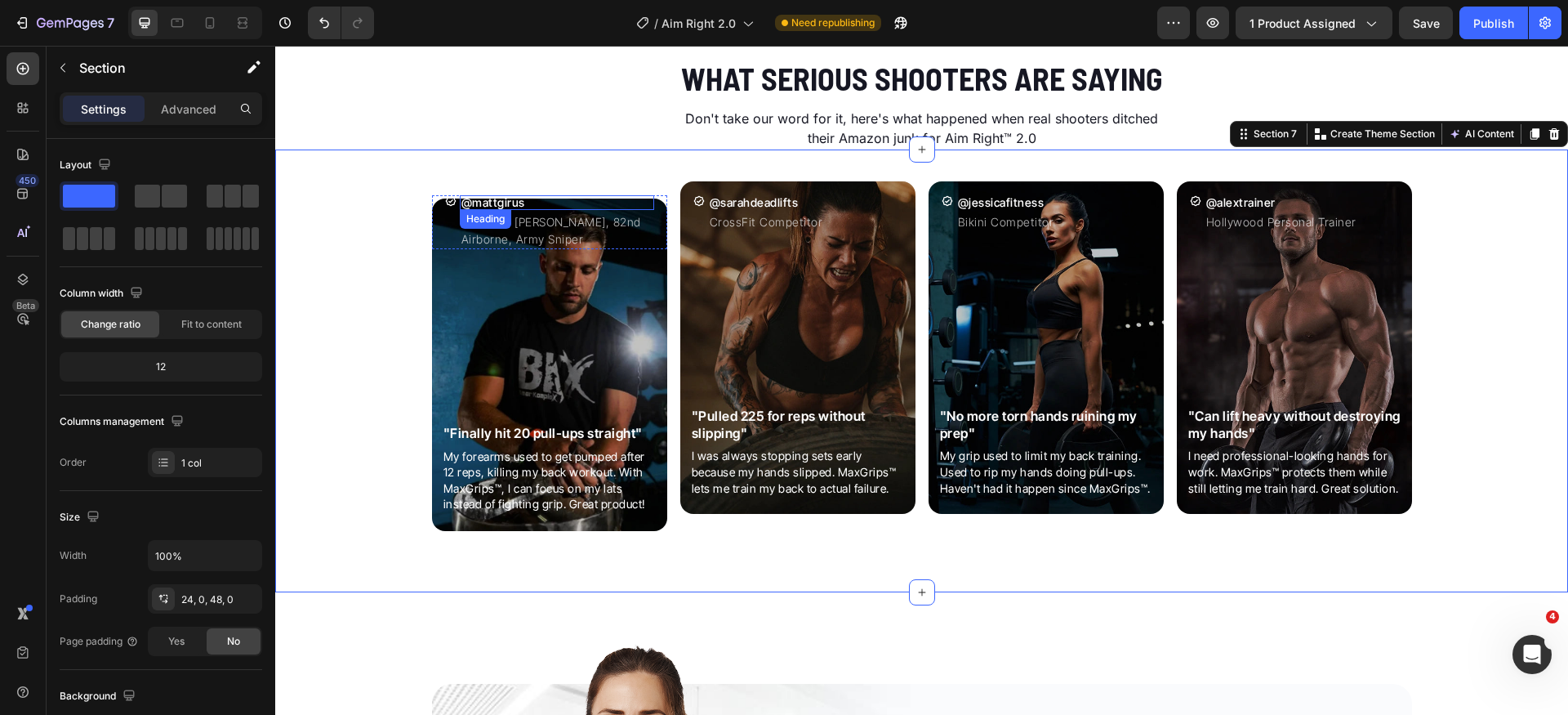
click at [507, 204] on h2 "@mattgirus" at bounding box center [557, 202] width 194 height 14
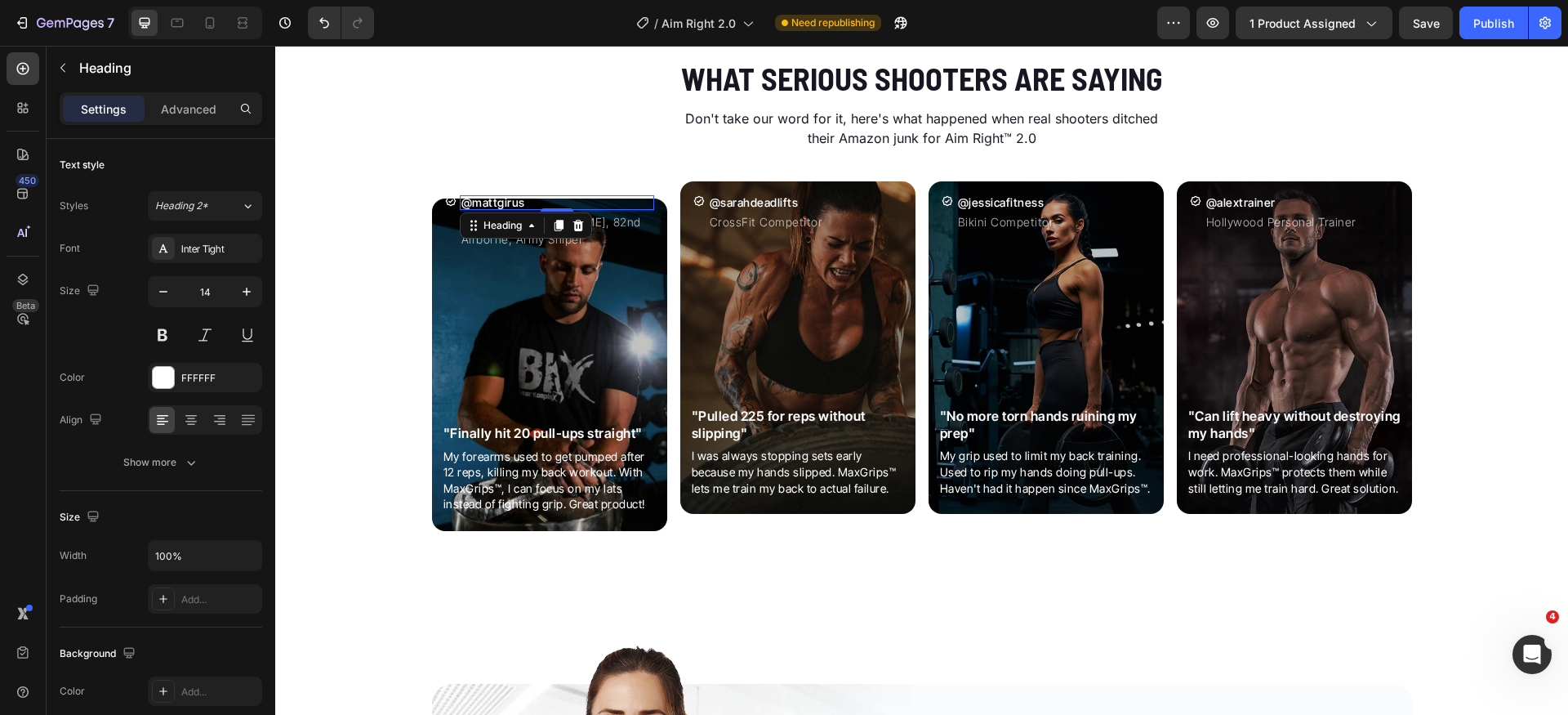
click at [507, 204] on h2 "@mattgirus" at bounding box center [557, 202] width 194 height 14
click at [507, 204] on p "@mattgirus" at bounding box center [557, 203] width 191 height 12
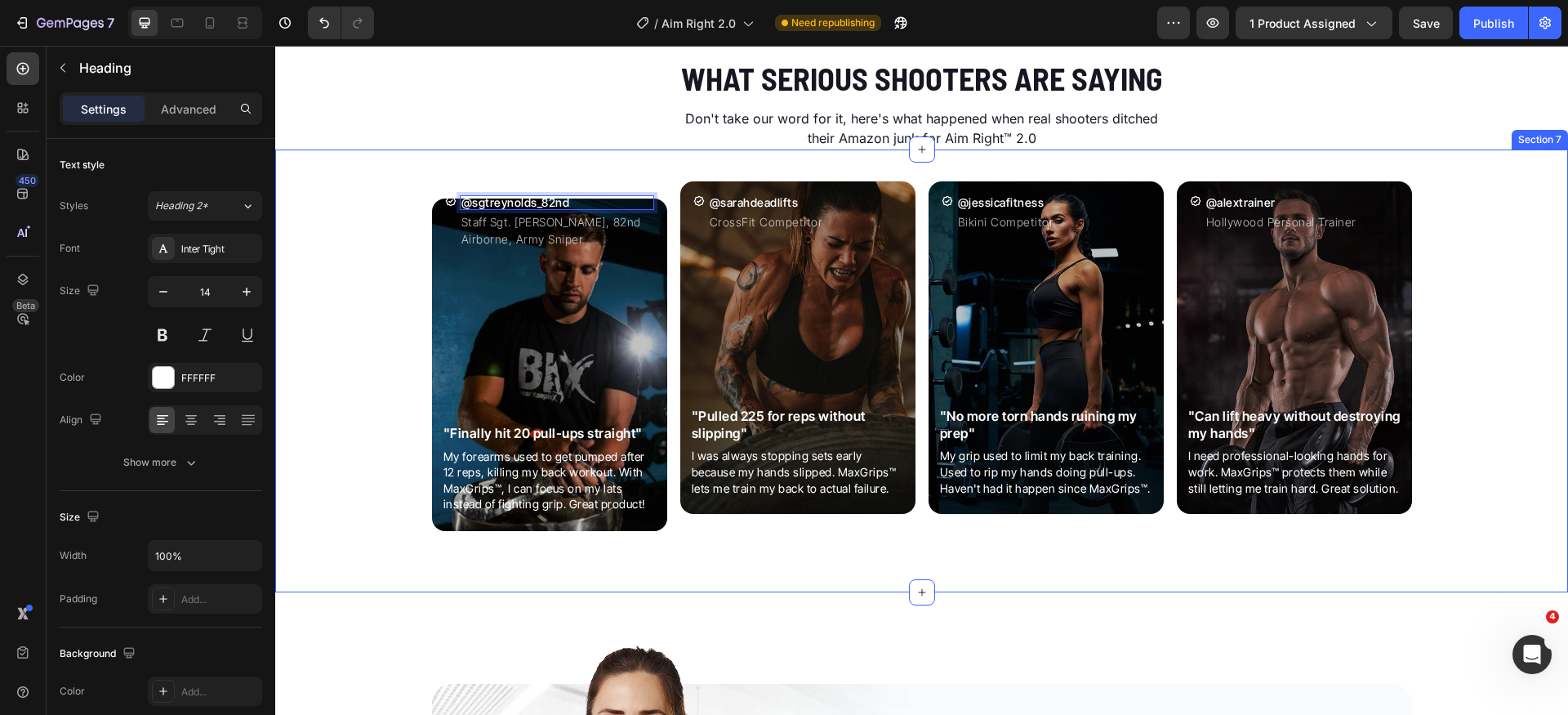
click at [383, 309] on div "Icon @sgtreynolds_82nd Heading 2 Staff Sgt. Mike Reynolds, 82nd Airborne, Army …" at bounding box center [921, 361] width 1293 height 384
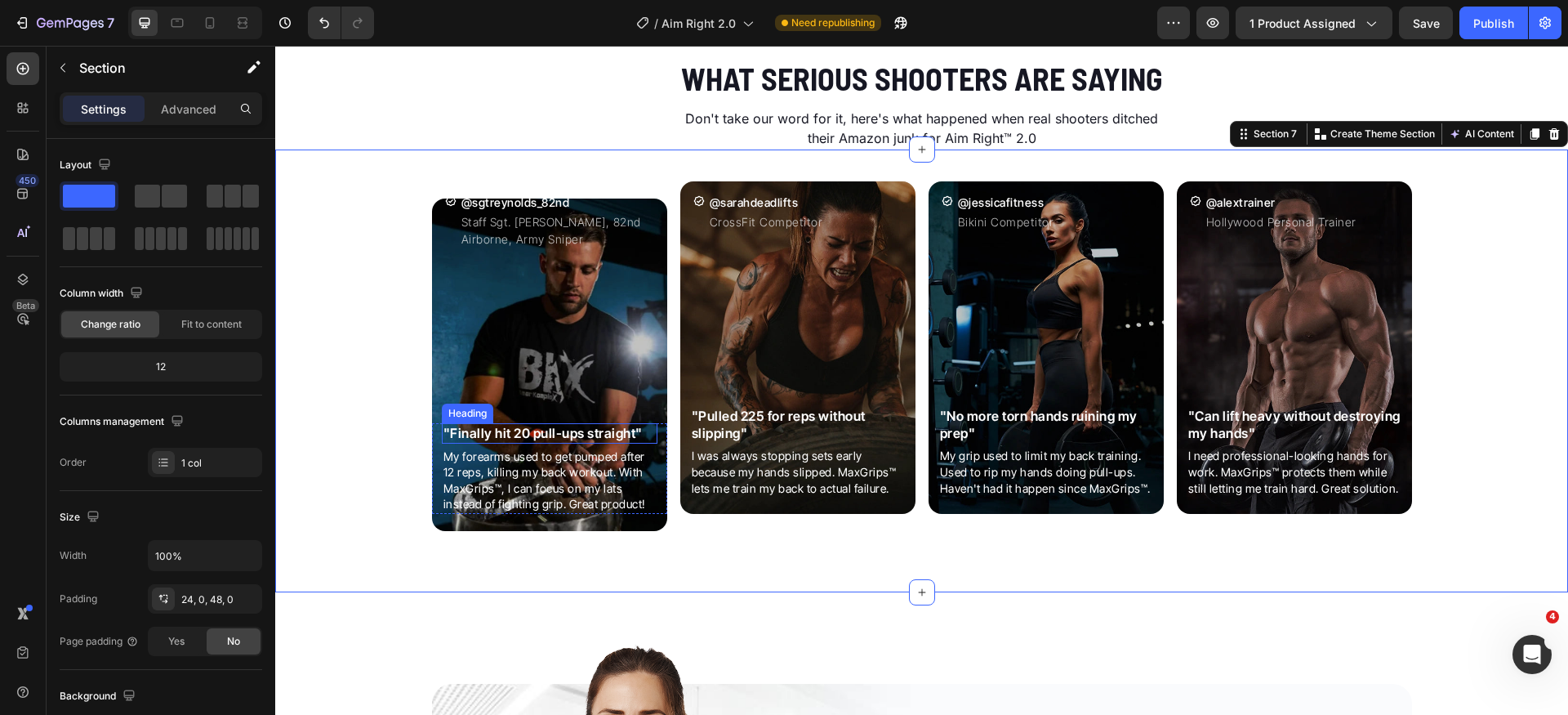
click at [491, 435] on h2 ""Finally hit 20 pull-ups straight"" at bounding box center [550, 433] width 216 height 20
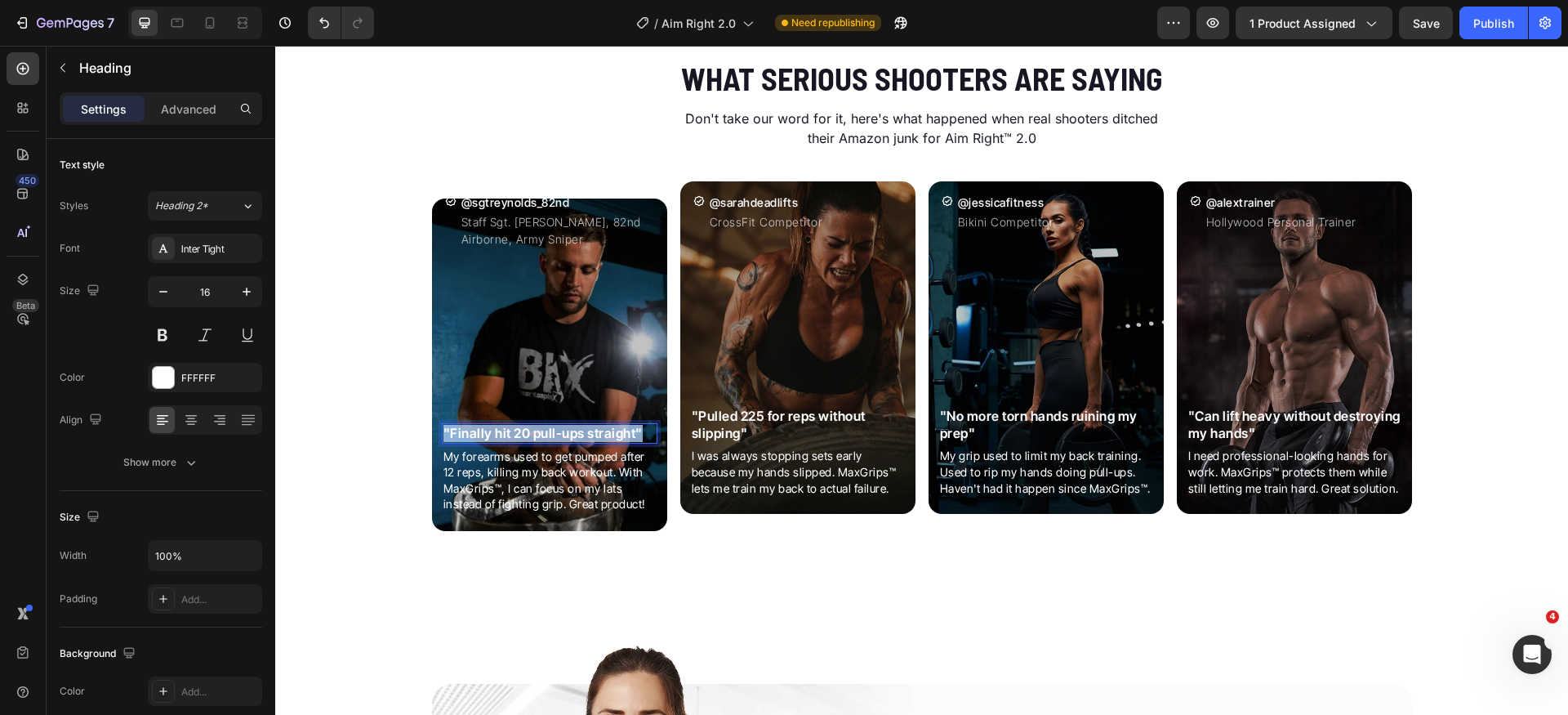
click at [491, 435] on p ""Finally hit 20 pull-ups straight"" at bounding box center [550, 433] width 213 height 17
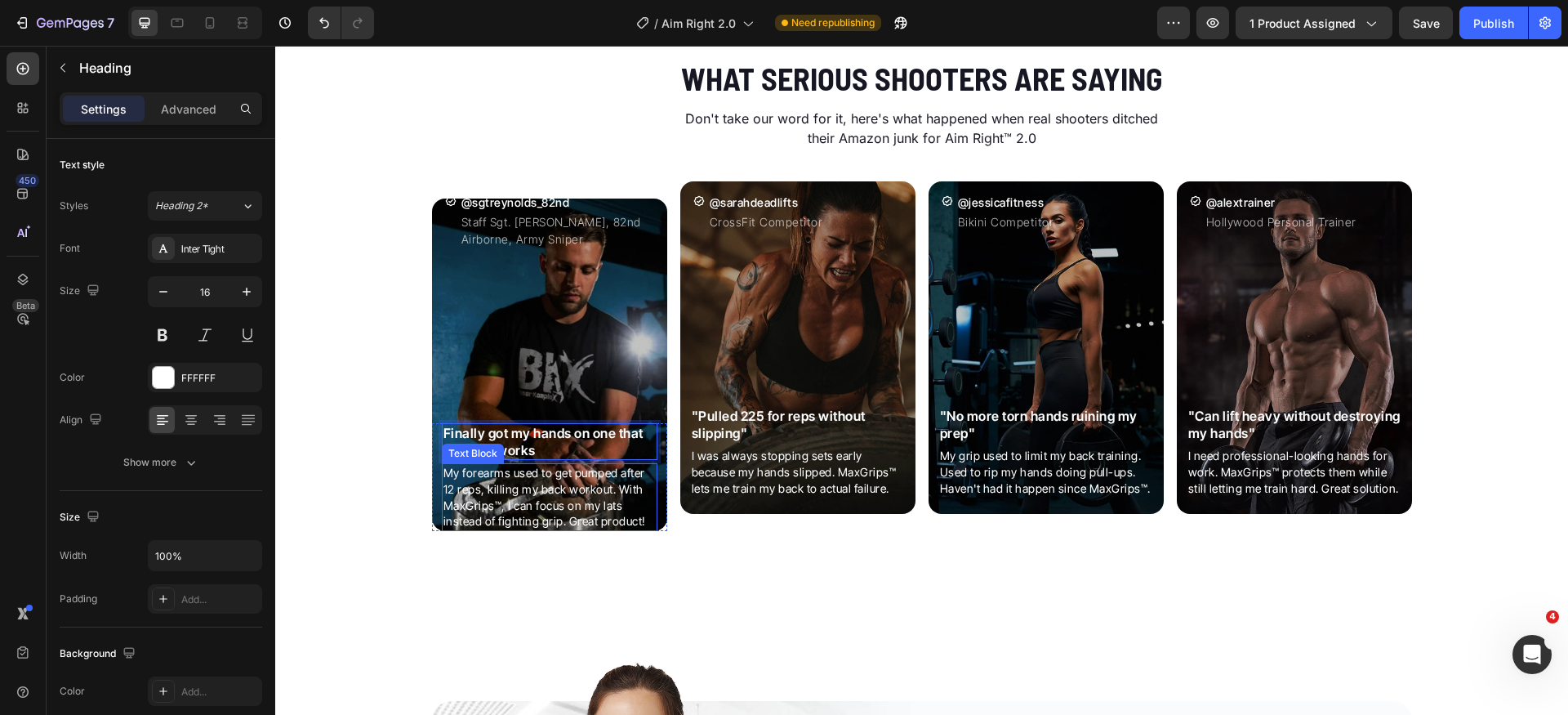
click at [541, 492] on p "My forearms used to get pumped after 12 reps, killing my back workout. With Max…" at bounding box center [550, 497] width 213 height 64
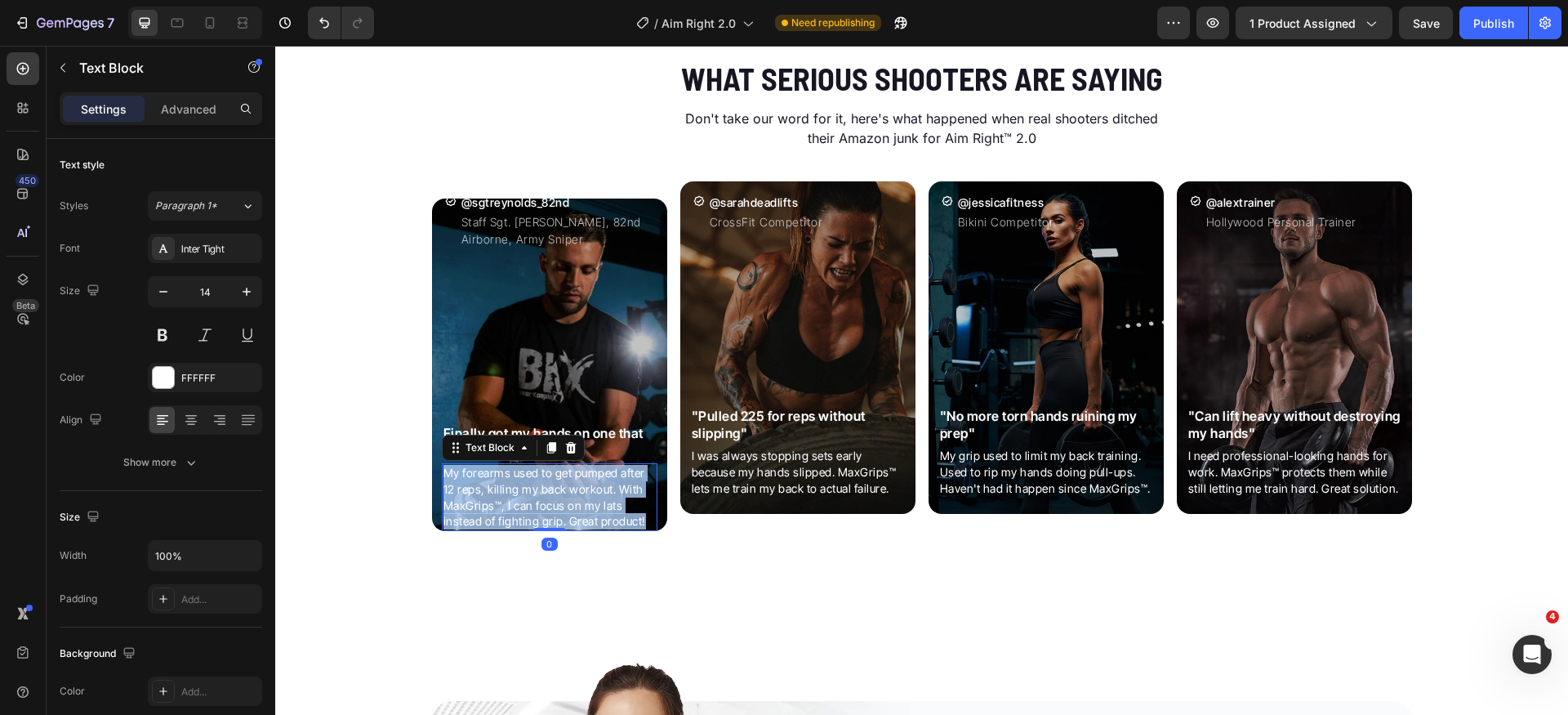
click at [541, 492] on p "My forearms used to get pumped after 12 reps, killing my back workout. With Max…" at bounding box center [550, 497] width 213 height 64
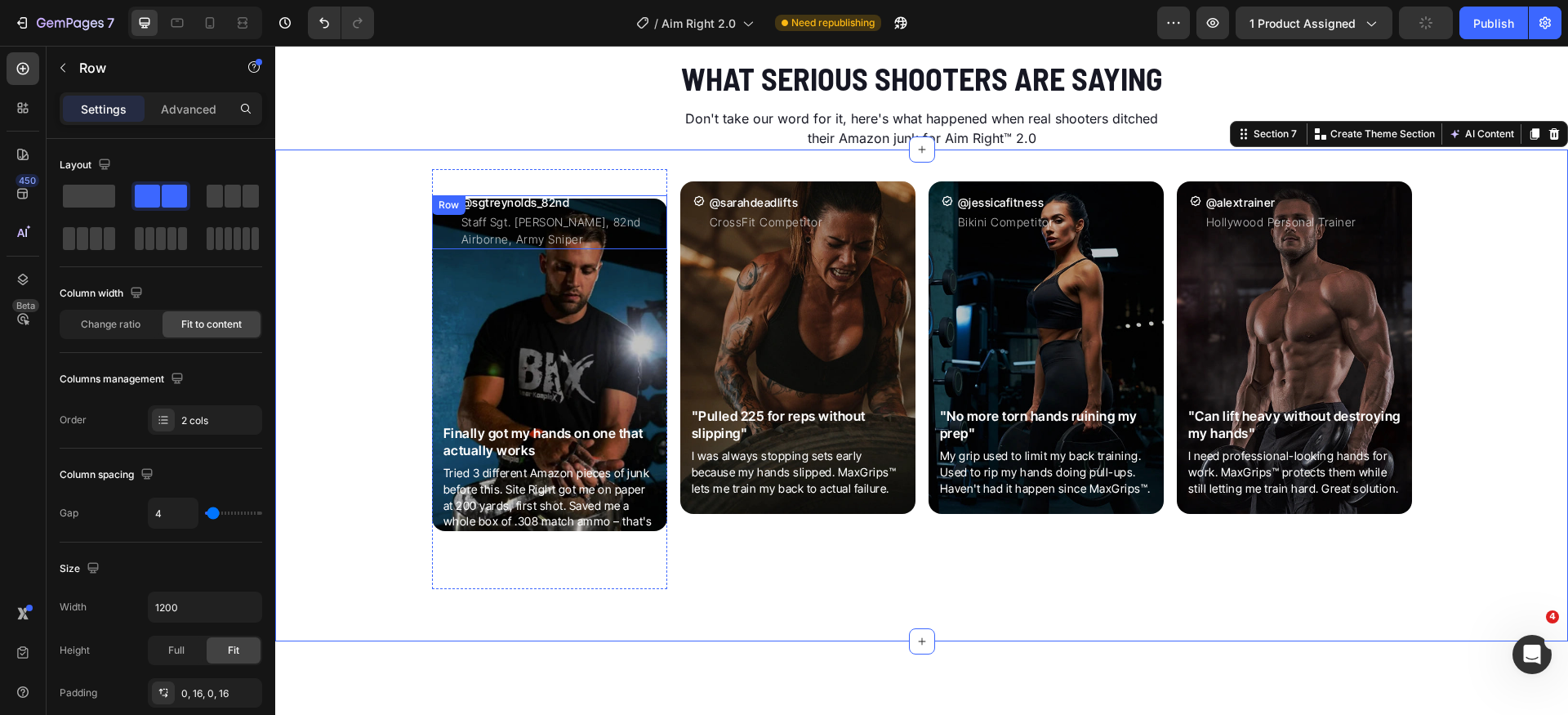
click at [446, 240] on div "Icon" at bounding box center [451, 222] width 12 height 54
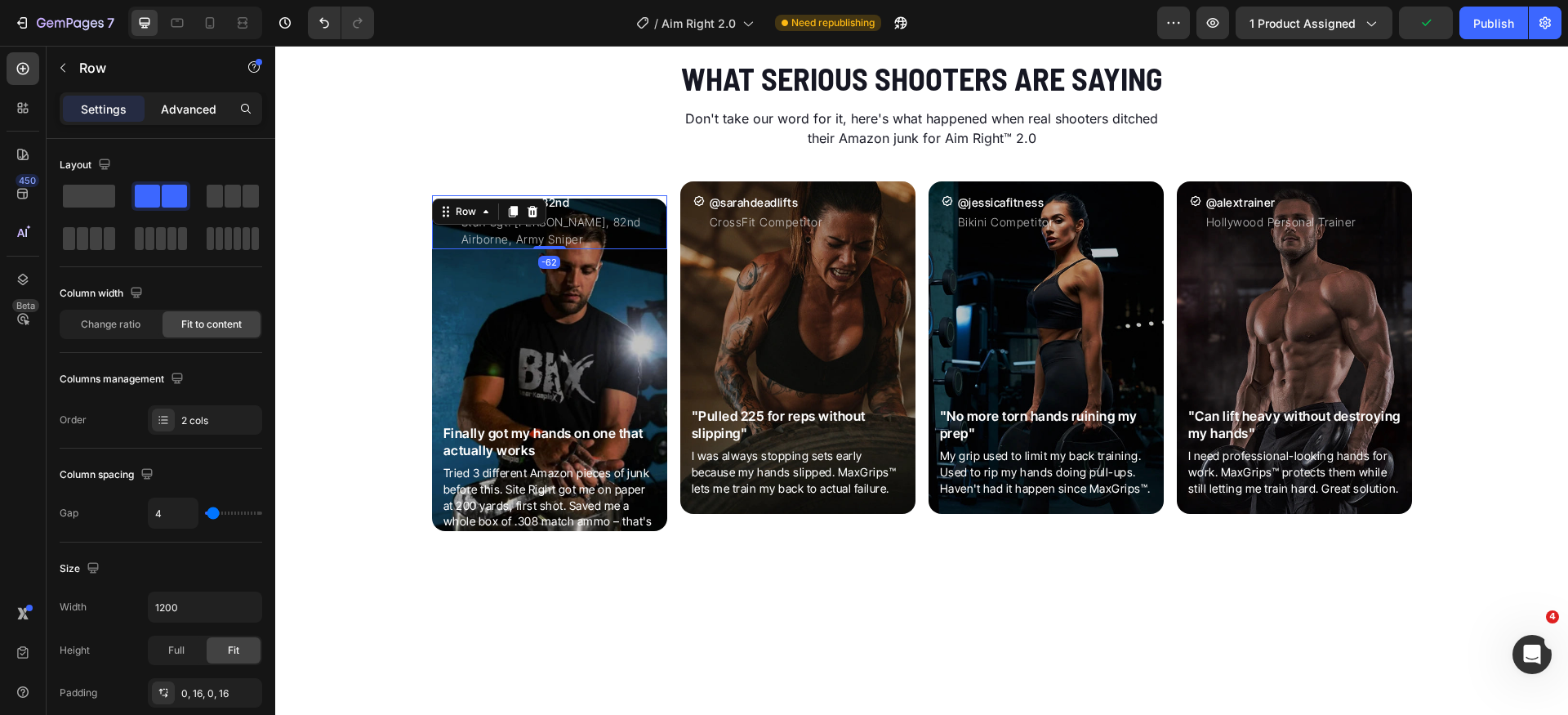
click at [165, 107] on p "Advanced" at bounding box center [188, 109] width 55 height 17
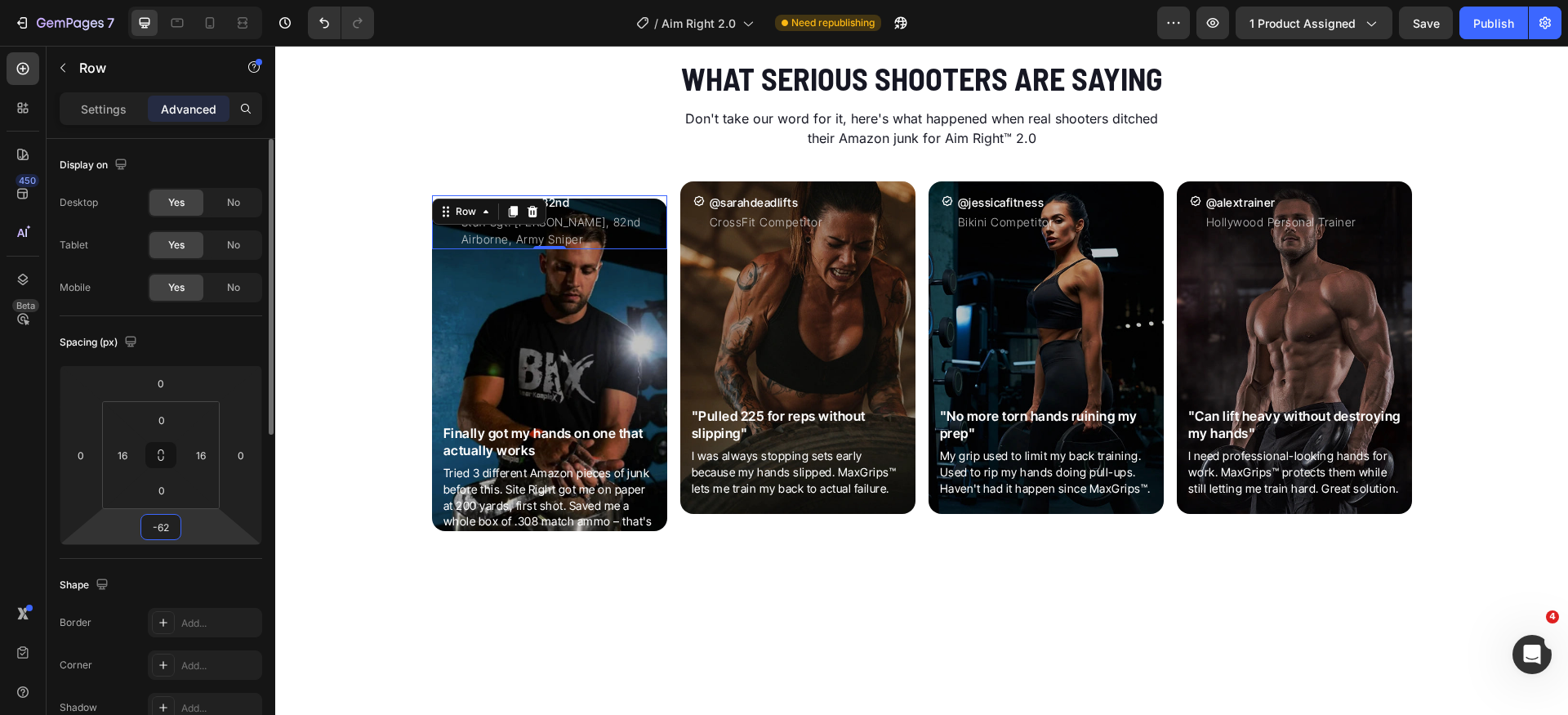
click at [175, 532] on input "-62" at bounding box center [161, 527] width 33 height 24
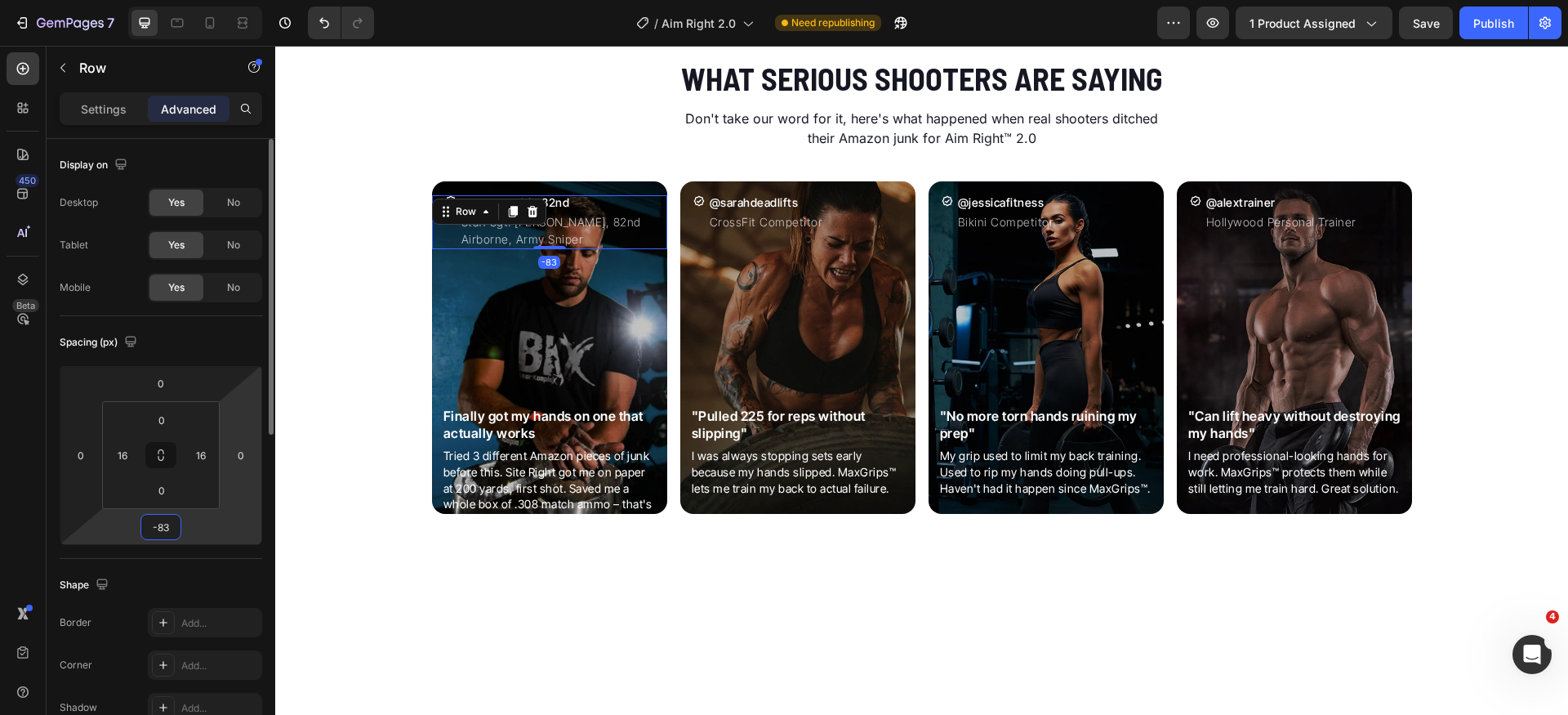
type input "-82"
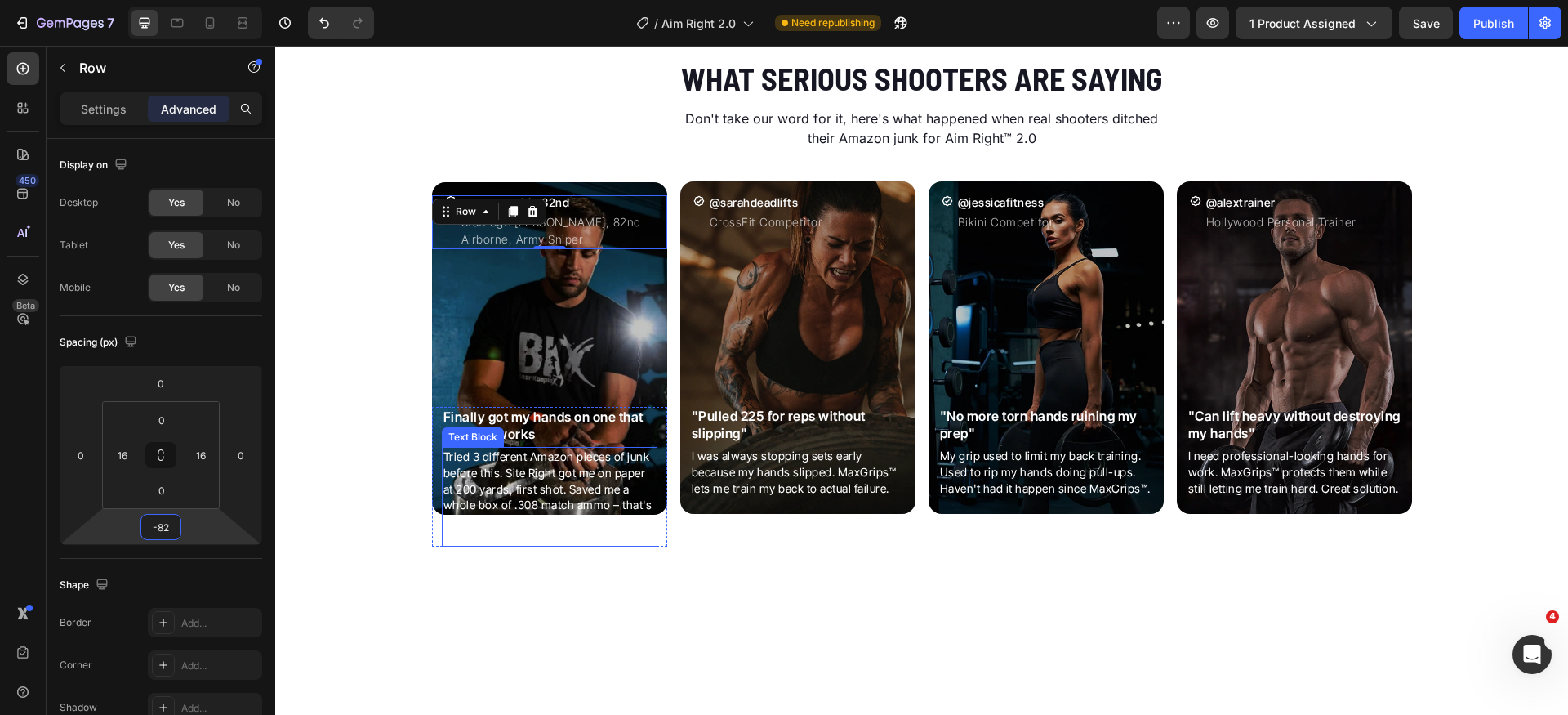
click at [460, 525] on p "Tried 3 different Amazon pieces of junk before this. Site Right got me on paper…" at bounding box center [550, 496] width 213 height 97
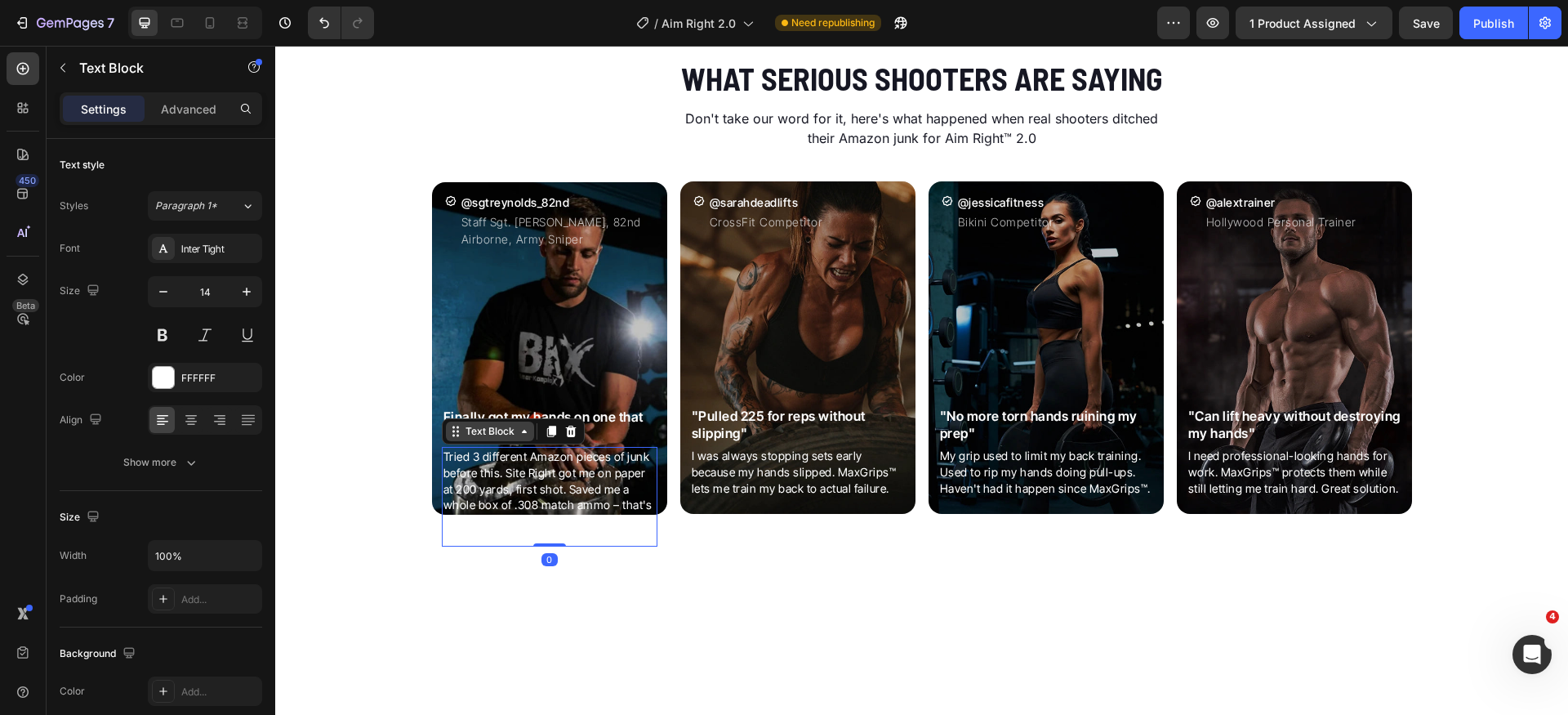
click at [467, 432] on div "Text Block" at bounding box center [490, 431] width 55 height 14
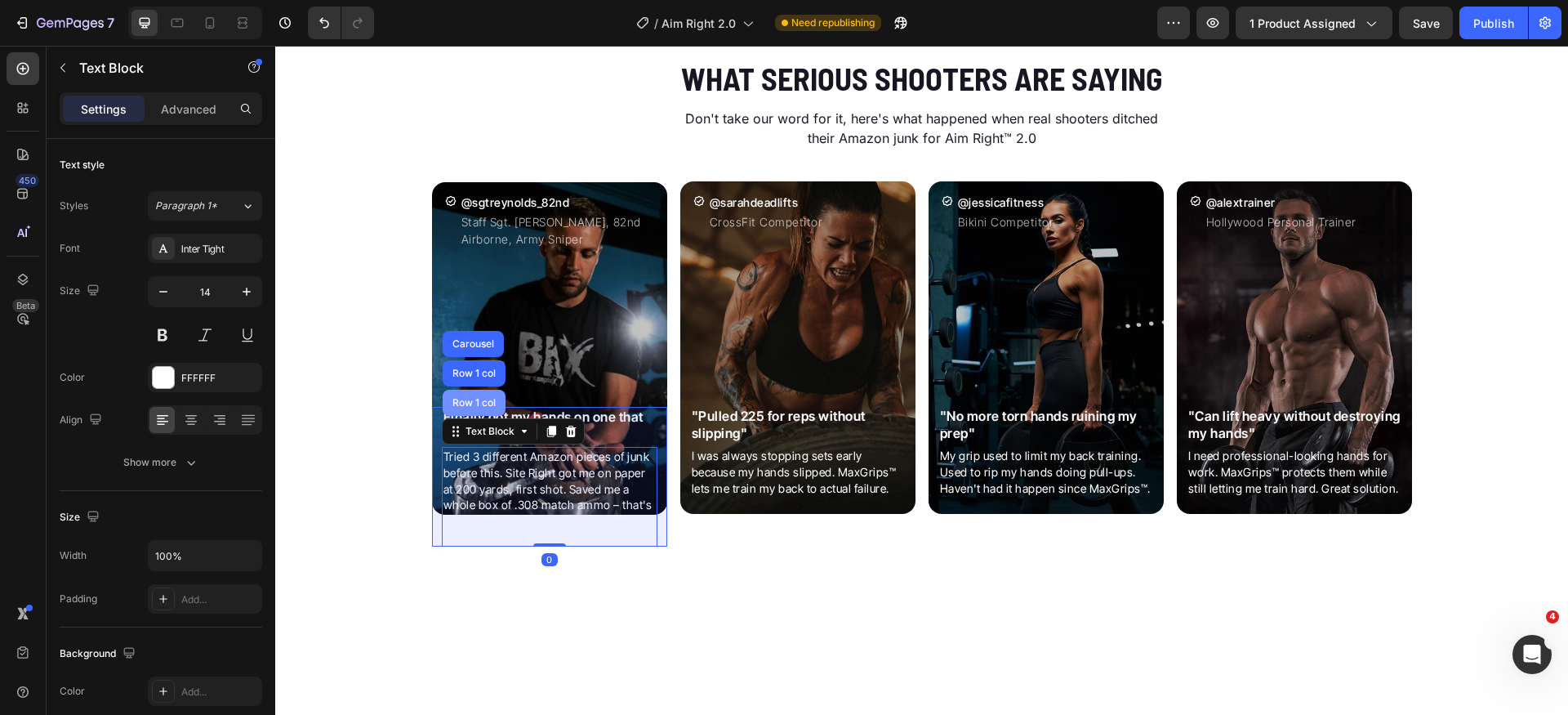
click at [467, 405] on div "Row 1 col" at bounding box center [473, 403] width 50 height 10
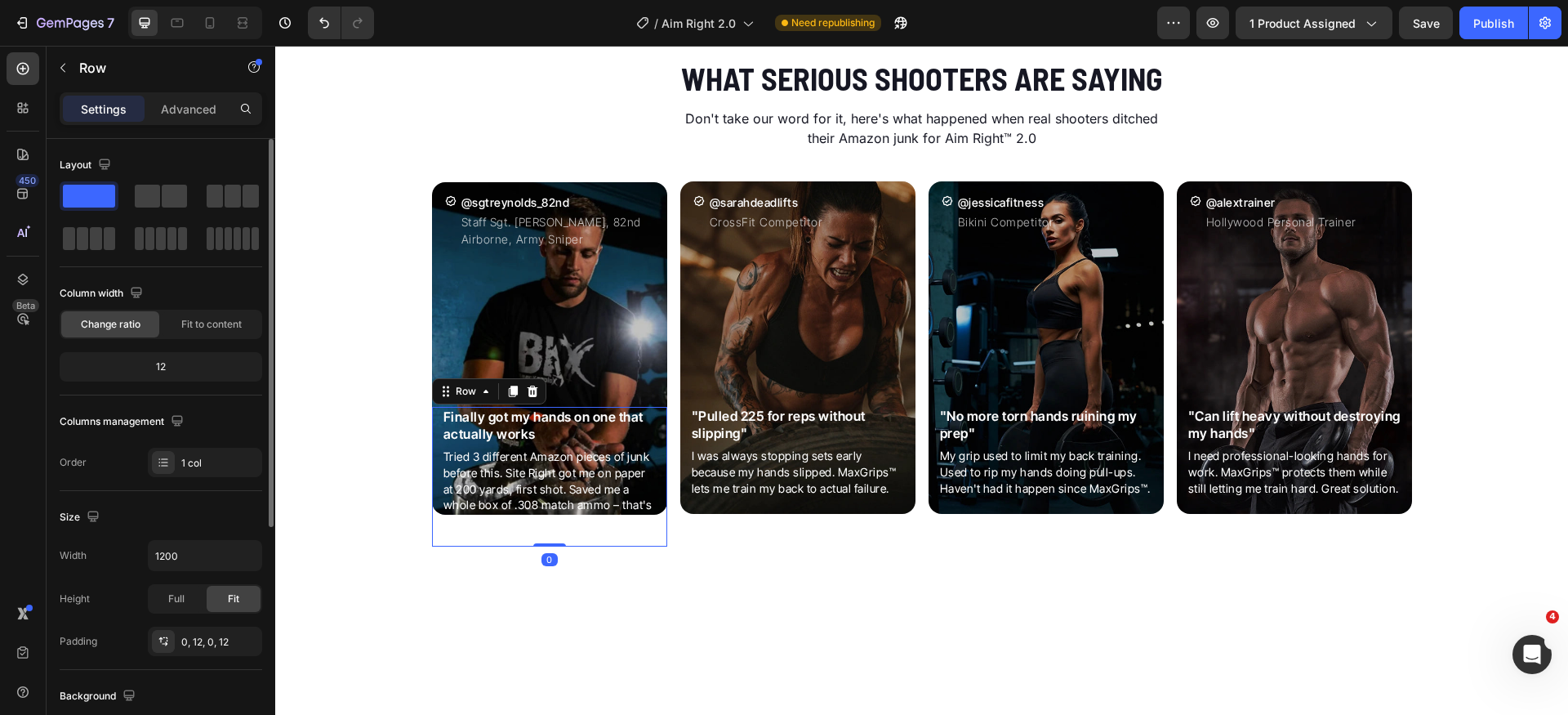
drag, startPoint x: 187, startPoint y: 110, endPoint x: 181, endPoint y: 145, distance: 35.5
click at [187, 111] on p "Advanced" at bounding box center [188, 109] width 55 height 17
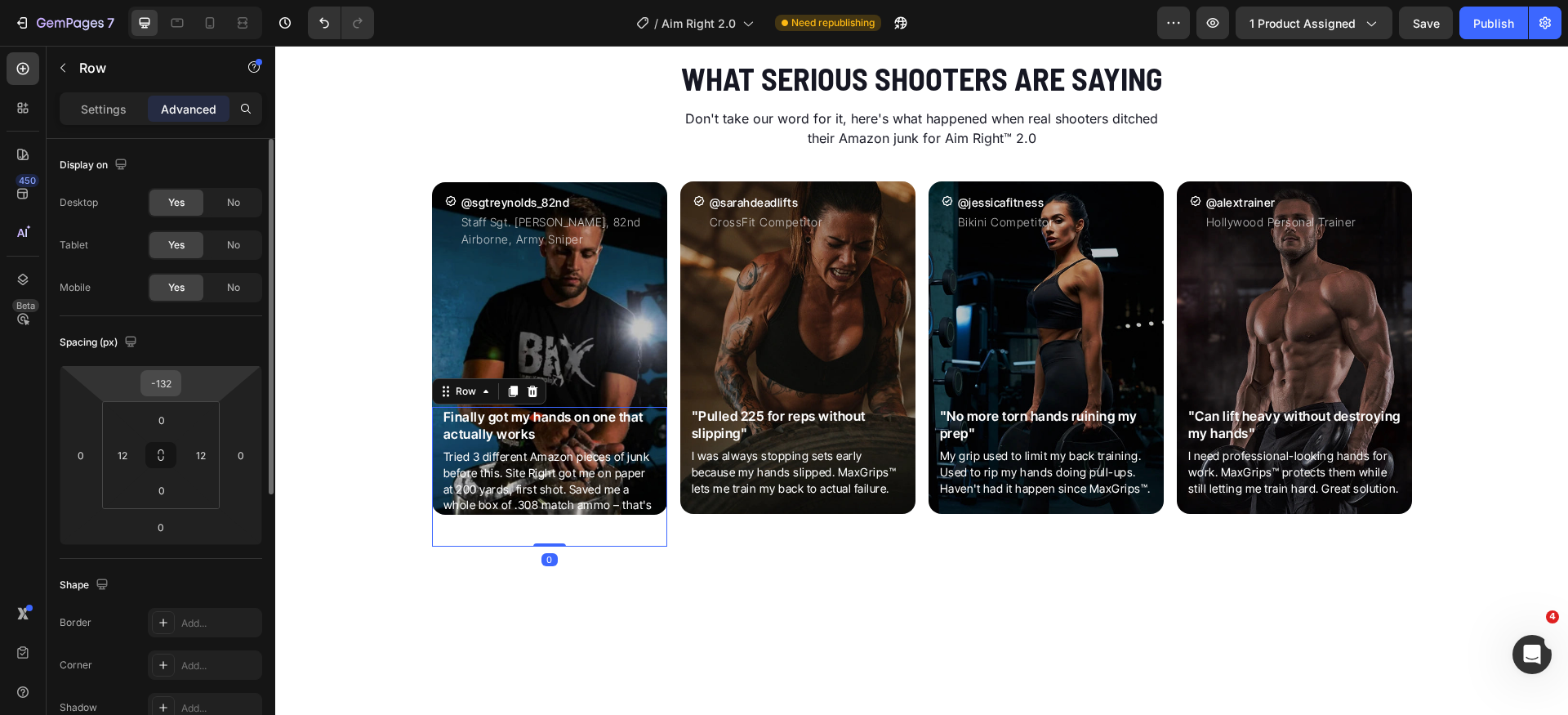
click at [178, 384] on div "-132" at bounding box center [161, 383] width 41 height 26
click at [163, 380] on input "-132" at bounding box center [161, 383] width 33 height 24
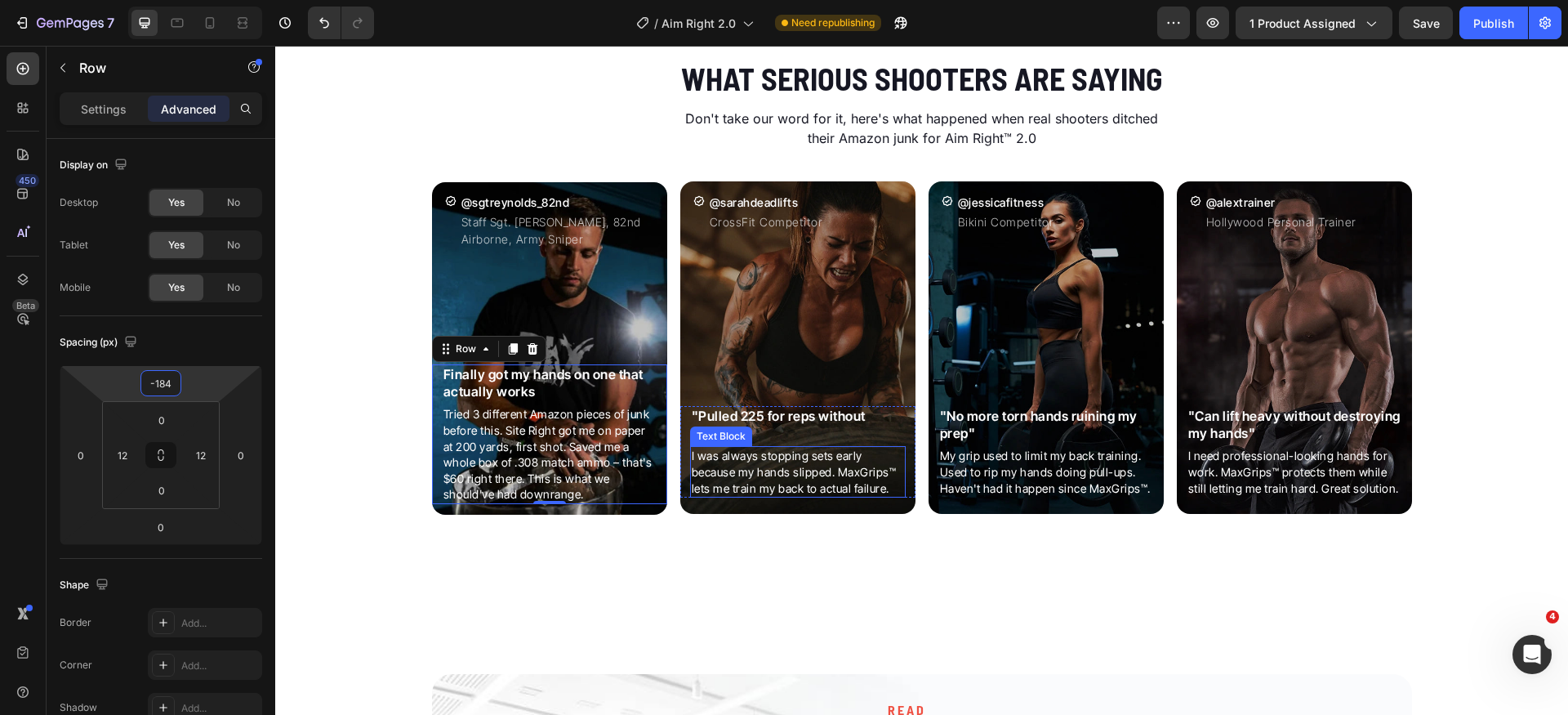
type input "-185"
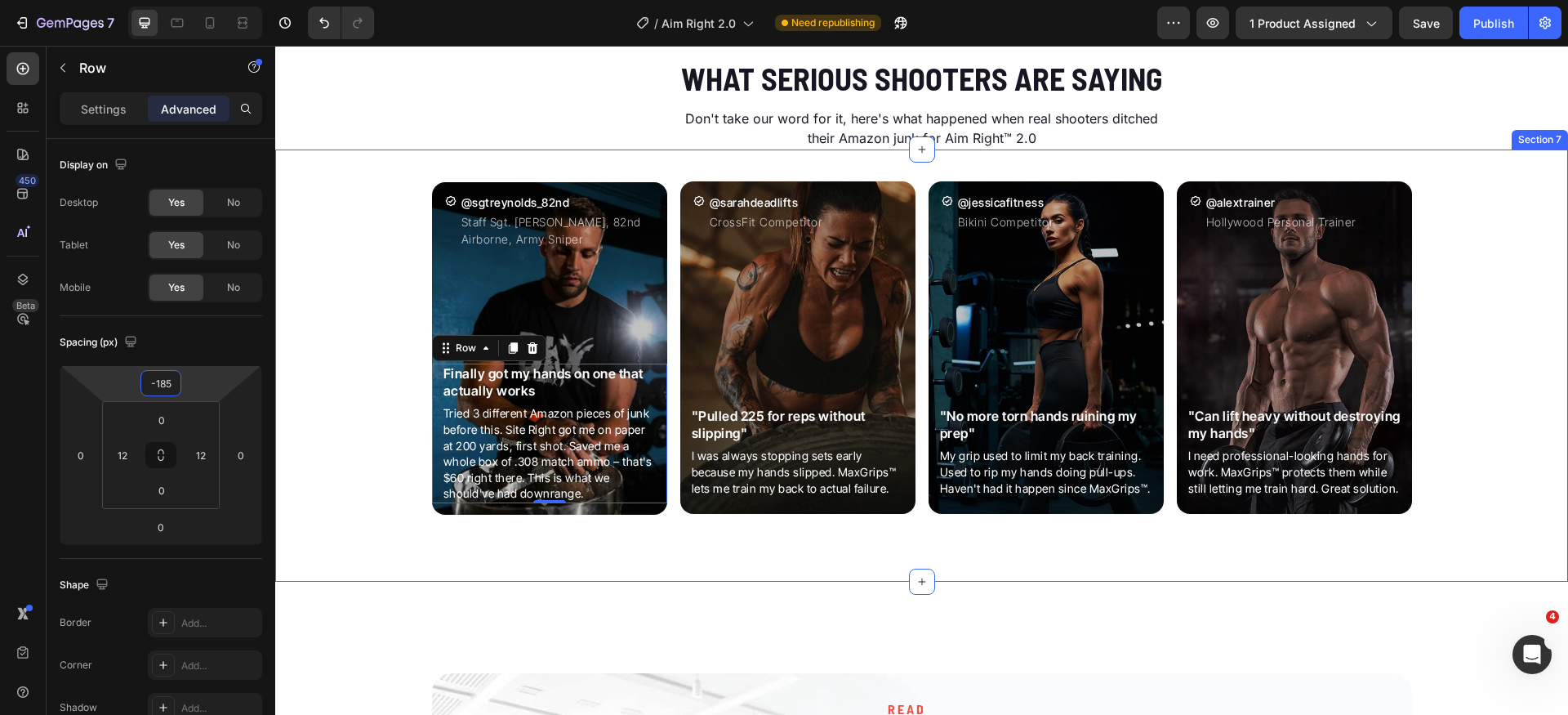
click at [322, 382] on div "Icon @sgtreynolds_82nd Heading Staff Sgt. [PERSON_NAME], 82nd Airborne, Army Sn…" at bounding box center [921, 356] width 1293 height 373
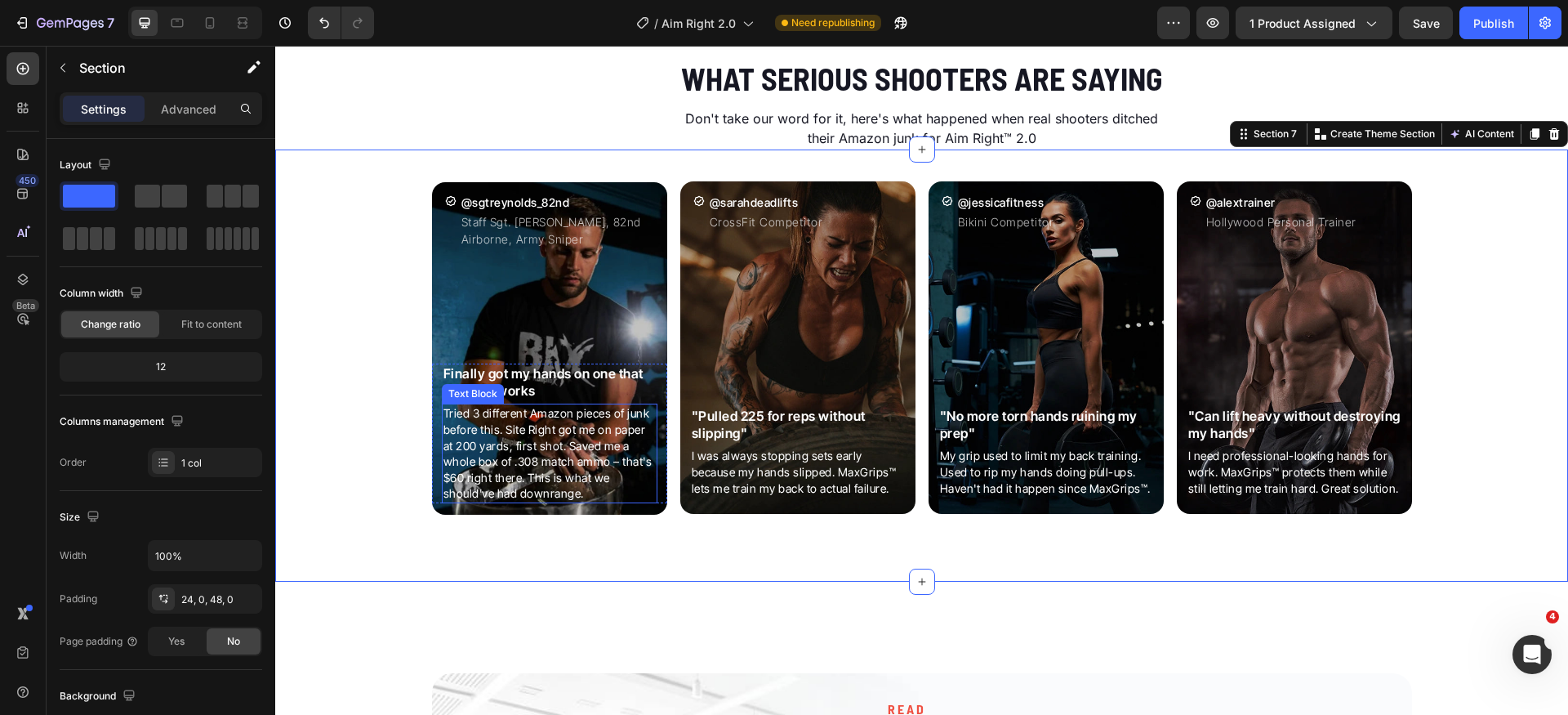
click at [625, 465] on p "Tried 3 different Amazon pieces of junk before this. Site Right got me on paper…" at bounding box center [550, 453] width 213 height 97
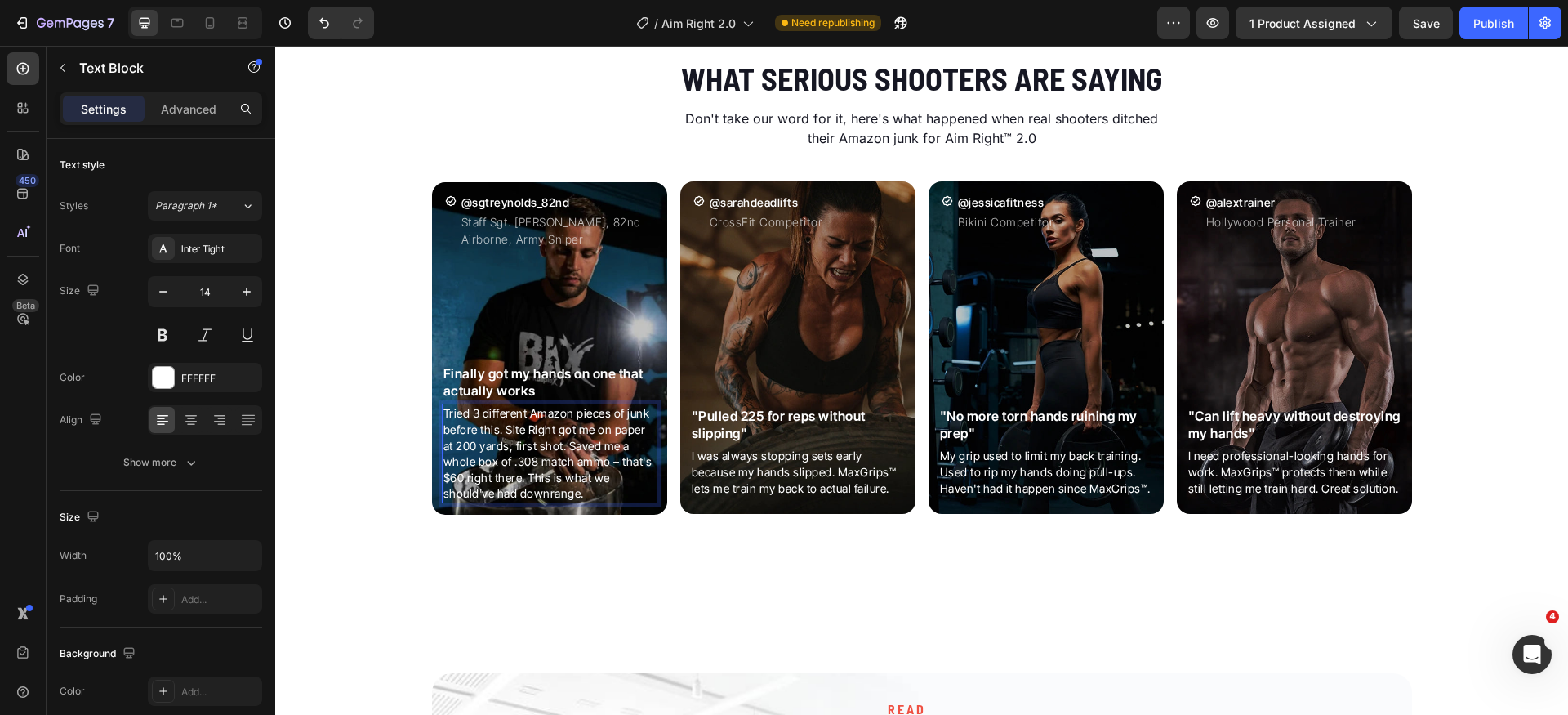
click at [614, 465] on p "Tried 3 different Amazon pieces of junk before this. Site Right got me on paper…" at bounding box center [550, 453] width 213 height 97
click at [360, 467] on div "Icon @sgtreynolds_82nd Heading Staff Sgt. [PERSON_NAME], 82nd Airborne, Army Sn…" at bounding box center [921, 356] width 1293 height 373
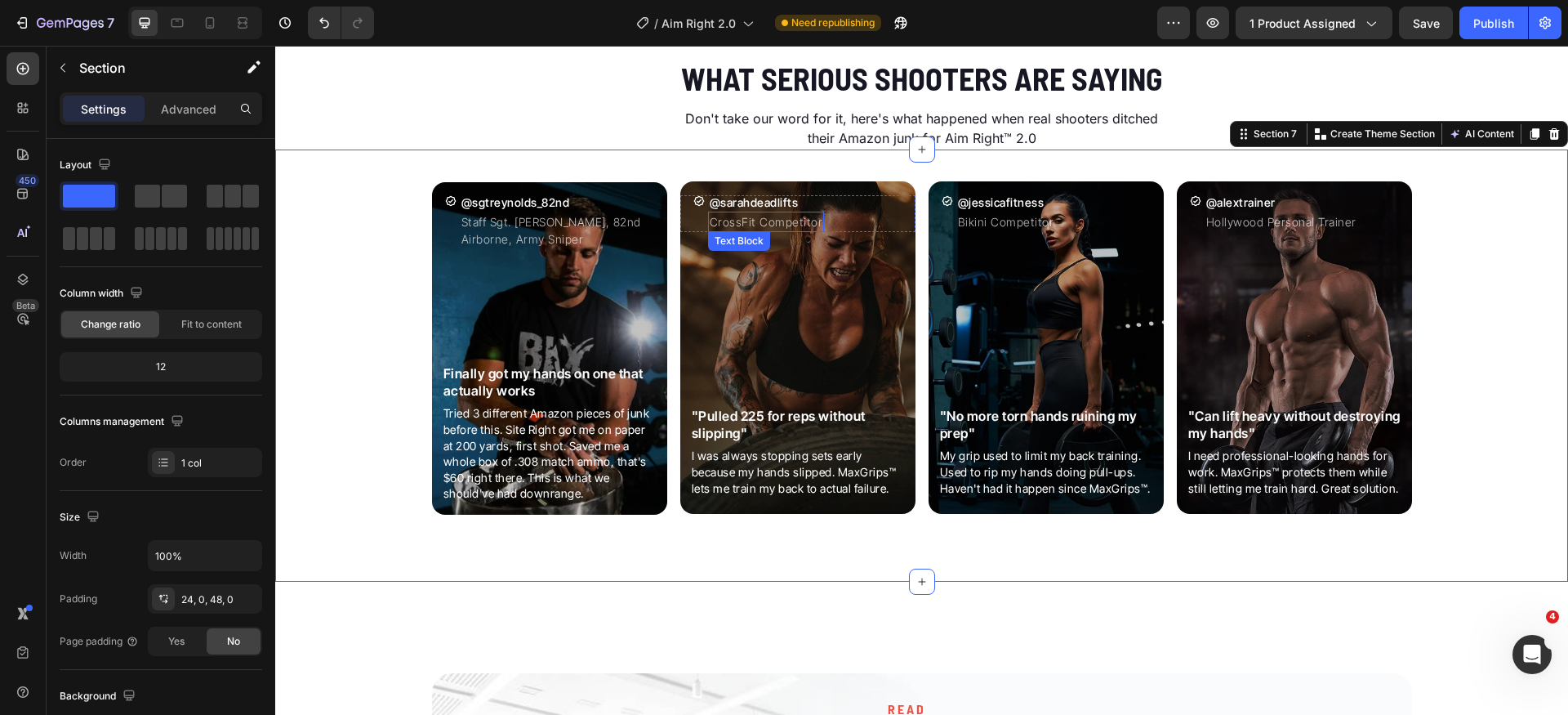
click at [745, 222] on p "CrossFit Competitor" at bounding box center [766, 222] width 114 height 17
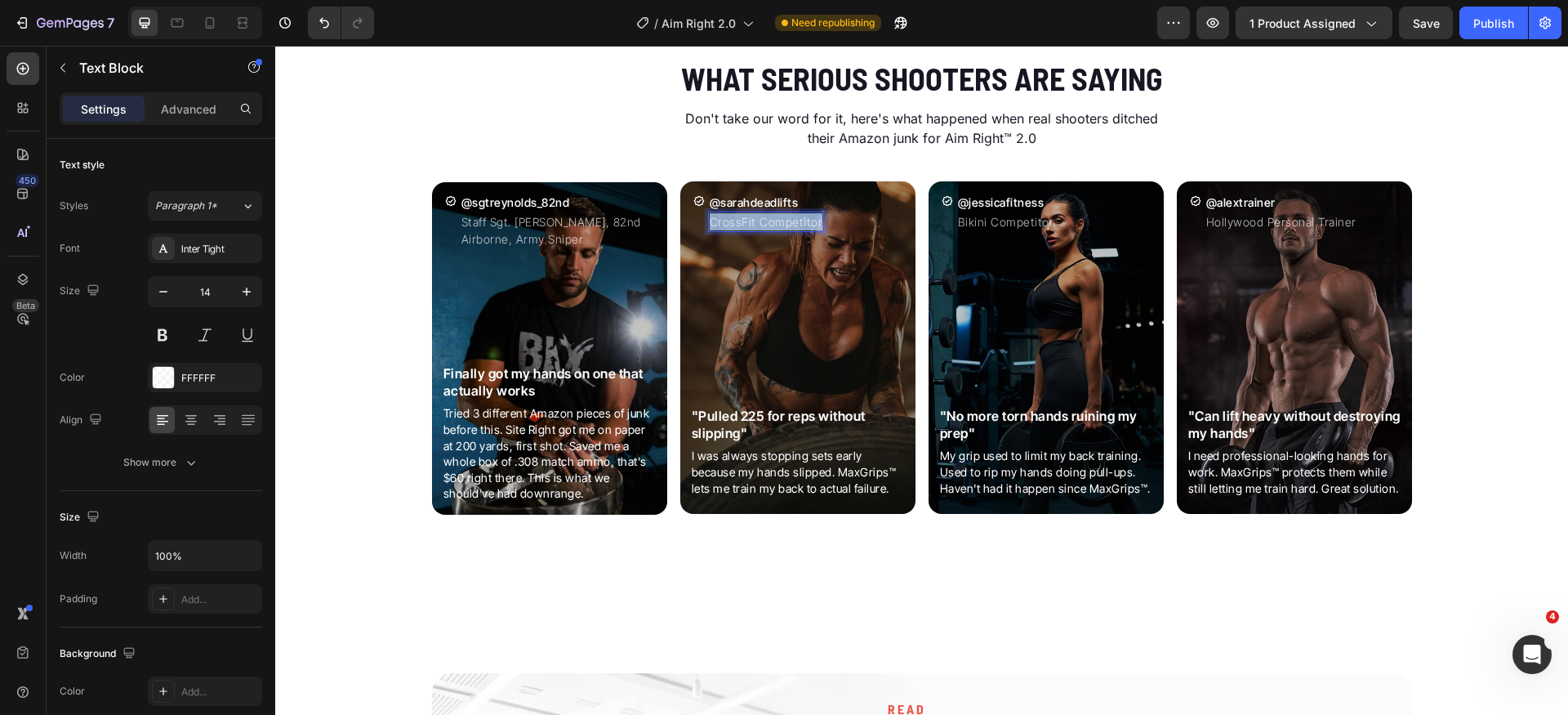
click at [745, 222] on p "CrossFit Competitor" at bounding box center [766, 222] width 114 height 17
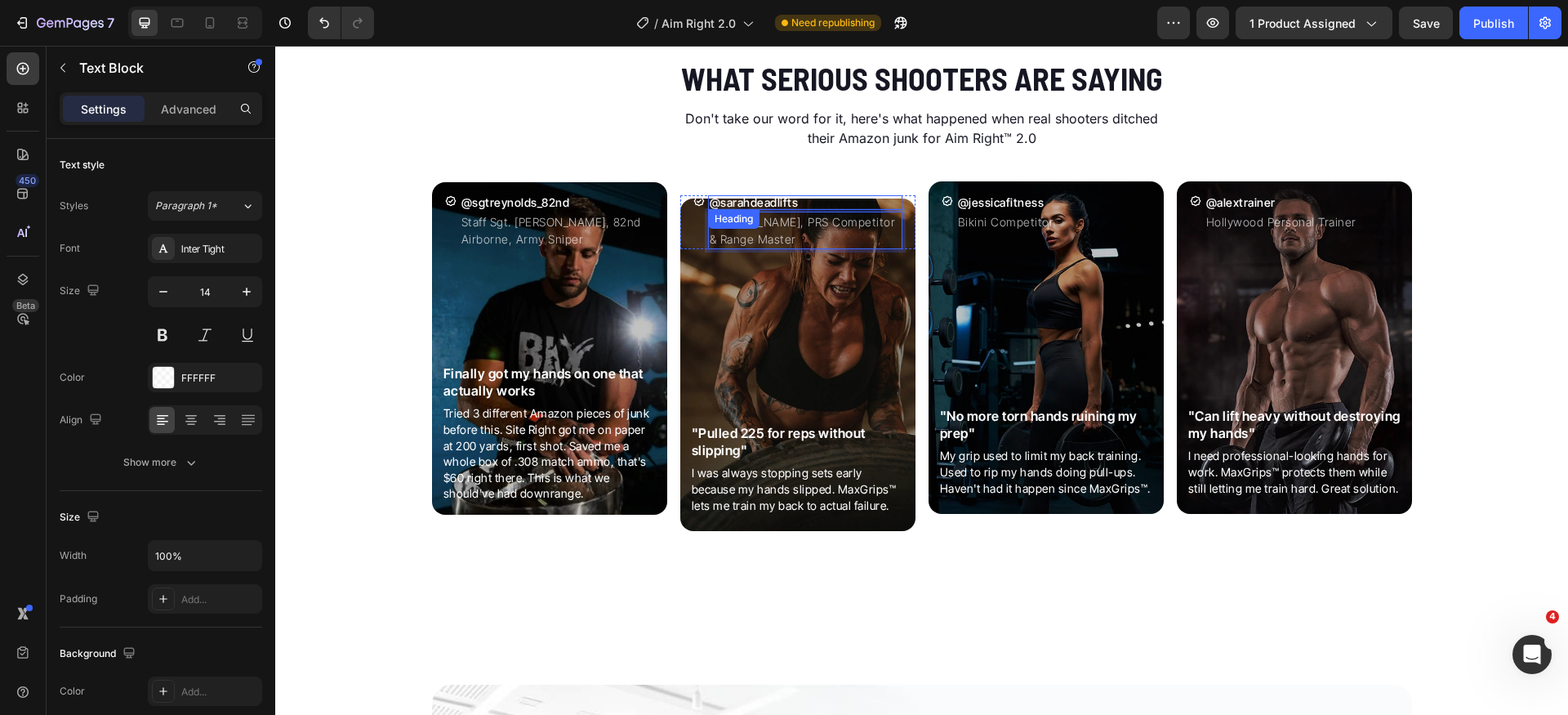
click at [751, 205] on h2 "@sarahdeadlifts" at bounding box center [805, 202] width 194 height 14
click at [751, 205] on p "@sarahdeadlifts" at bounding box center [805, 203] width 191 height 12
click at [651, 244] on div "Icon @sgtreynolds_82nd Heading Staff Sgt. [PERSON_NAME], 82nd Airborne, Army Sn…" at bounding box center [550, 222] width 235 height 54
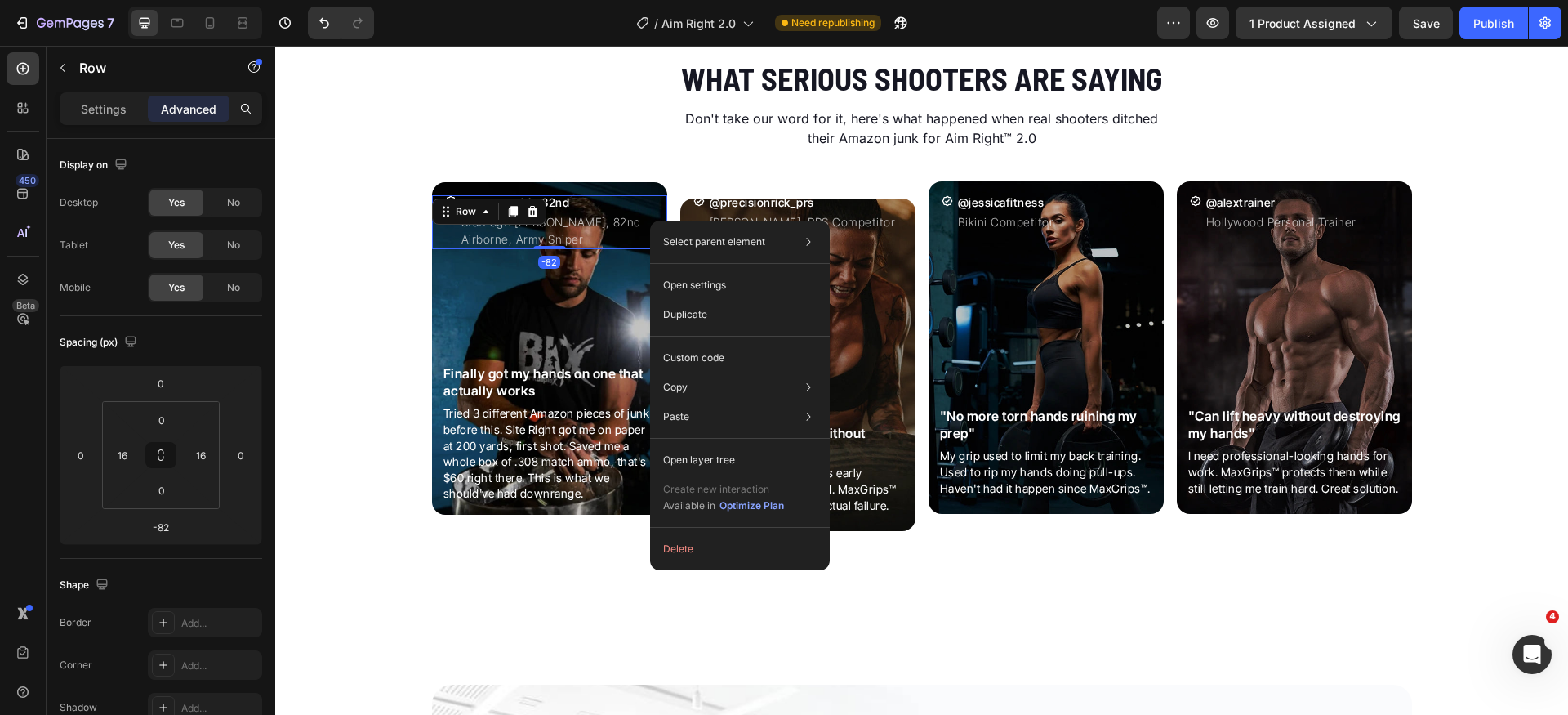
drag, startPoint x: 650, startPoint y: 220, endPoint x: 928, endPoint y: 276, distance: 283.6
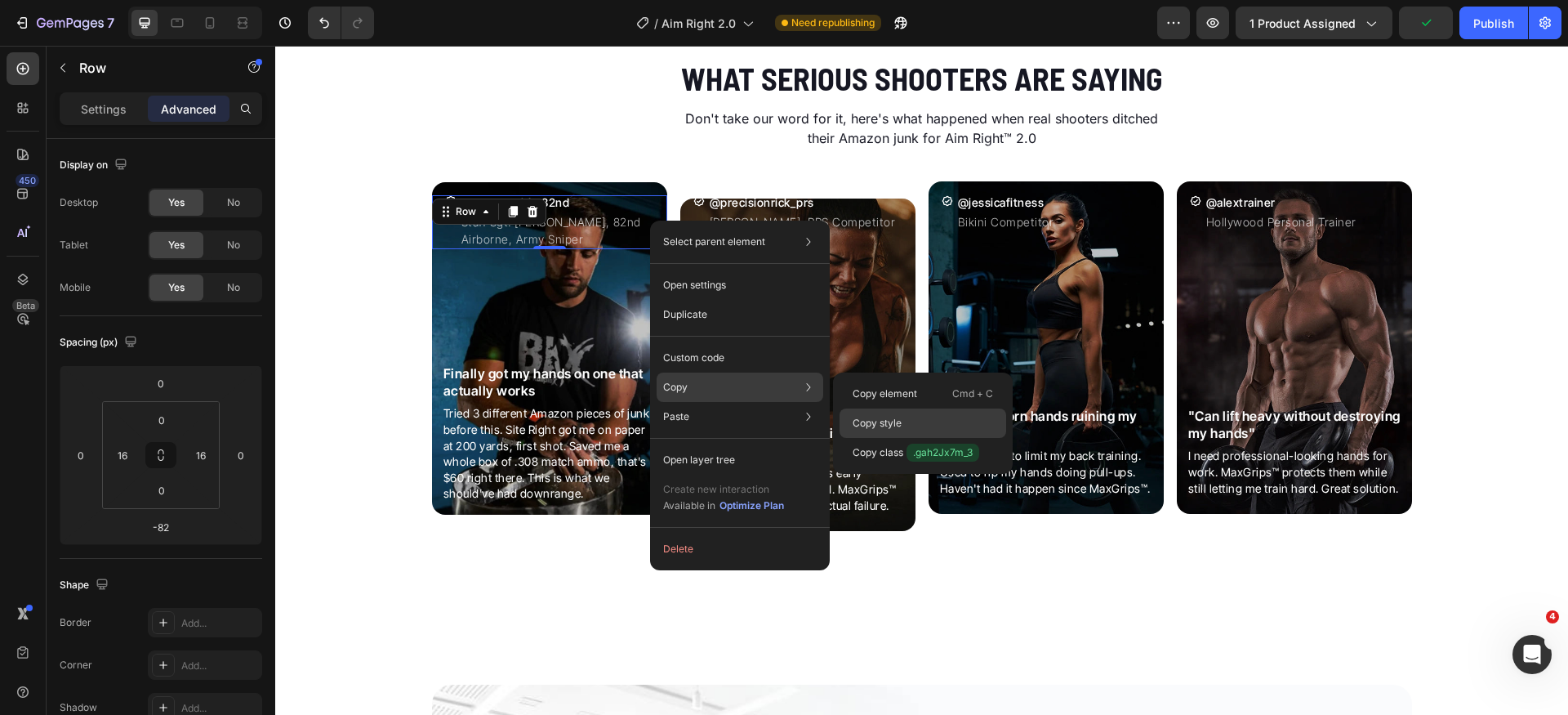
click at [882, 419] on p "Copy style" at bounding box center [877, 423] width 49 height 14
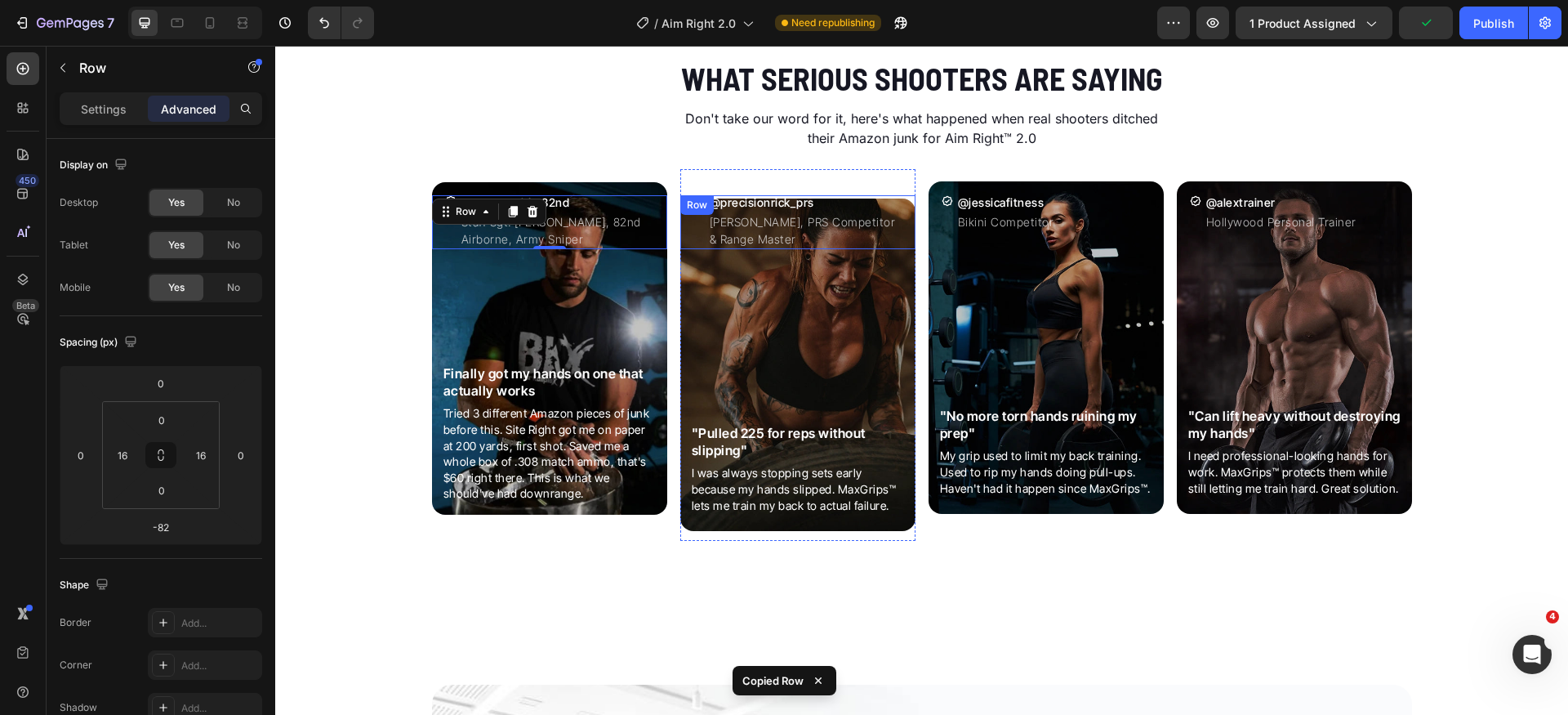
click at [694, 242] on div "Icon" at bounding box center [700, 222] width 12 height 54
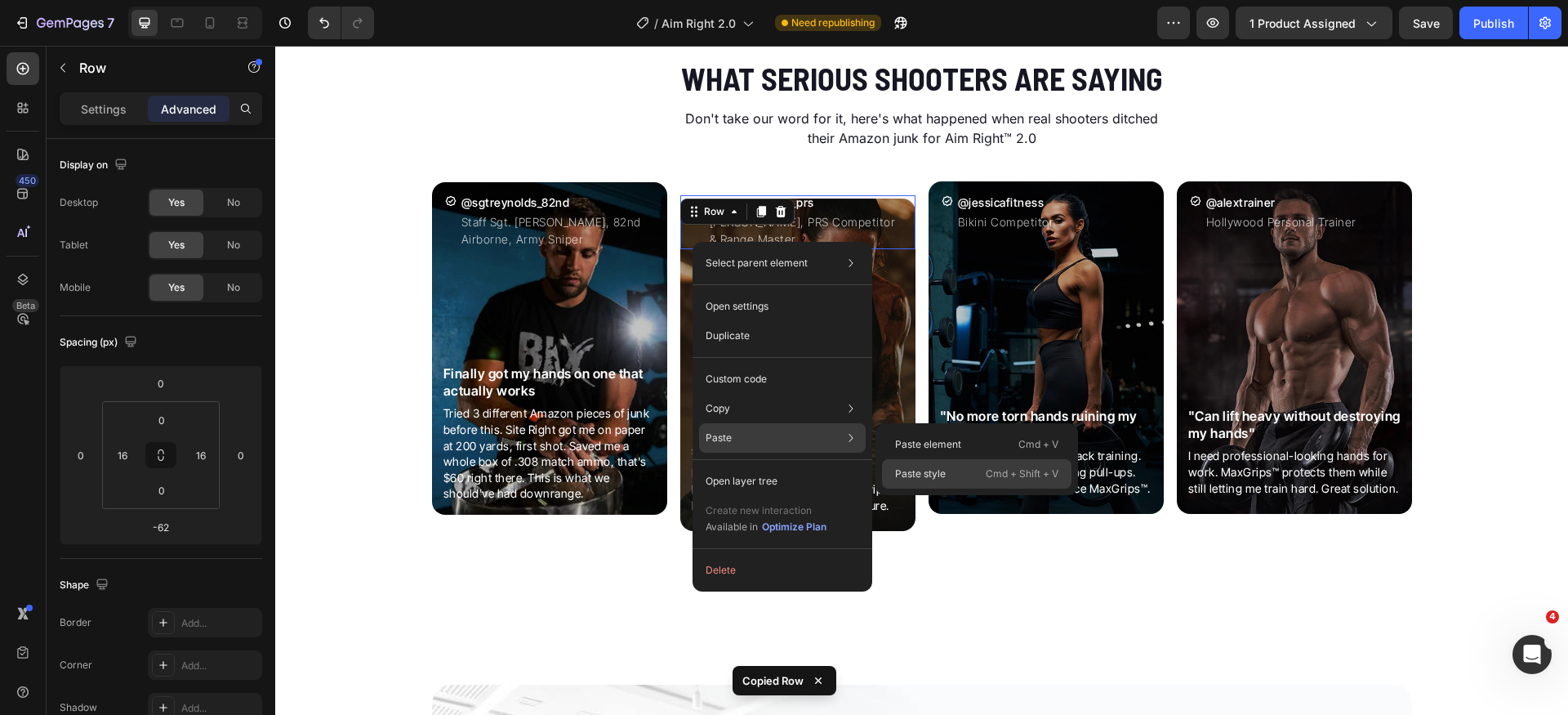
click at [948, 469] on div "Paste style Cmd + Shift + V" at bounding box center [976, 474] width 189 height 29
type input "-82"
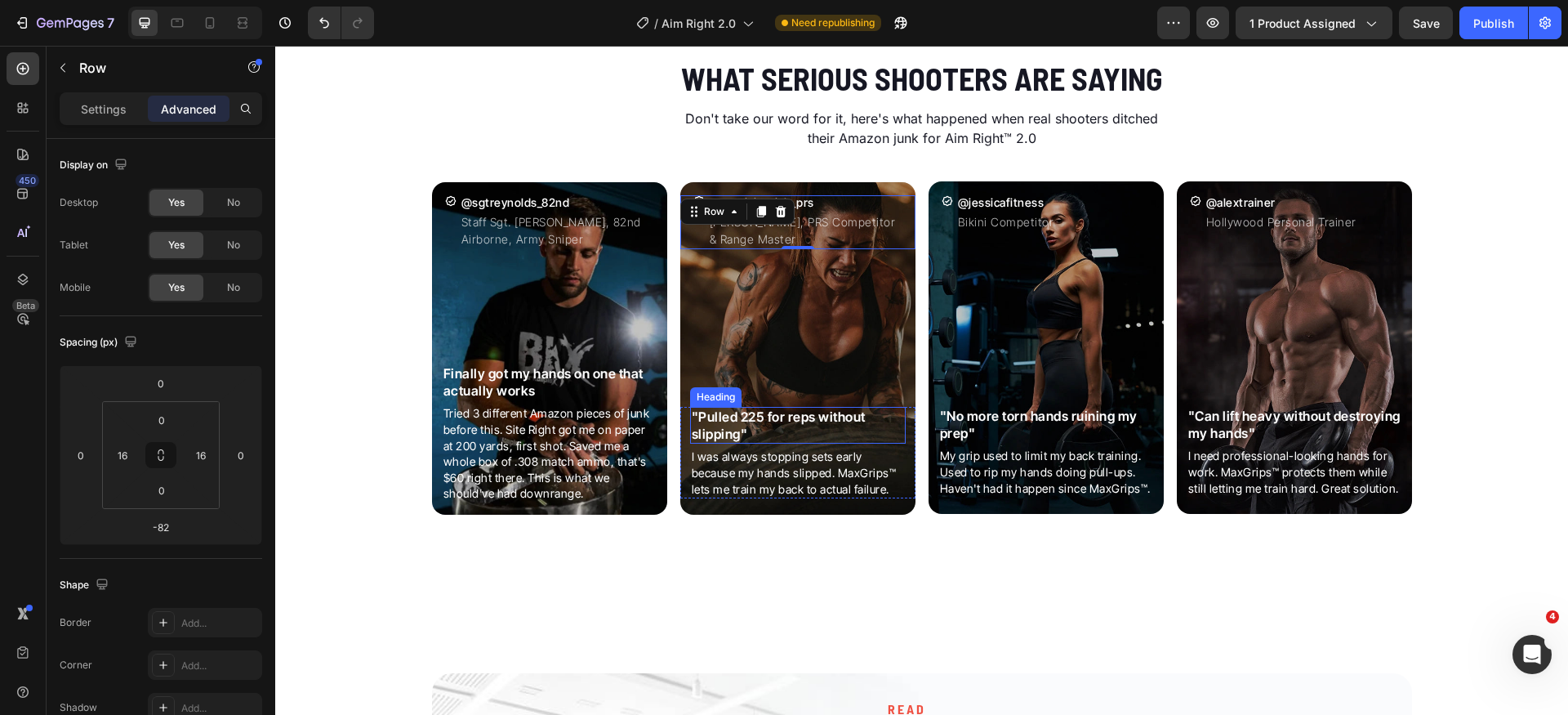
click at [785, 416] on h2 ""Pulled 225 for reps without slipping"" at bounding box center [798, 426] width 216 height 38
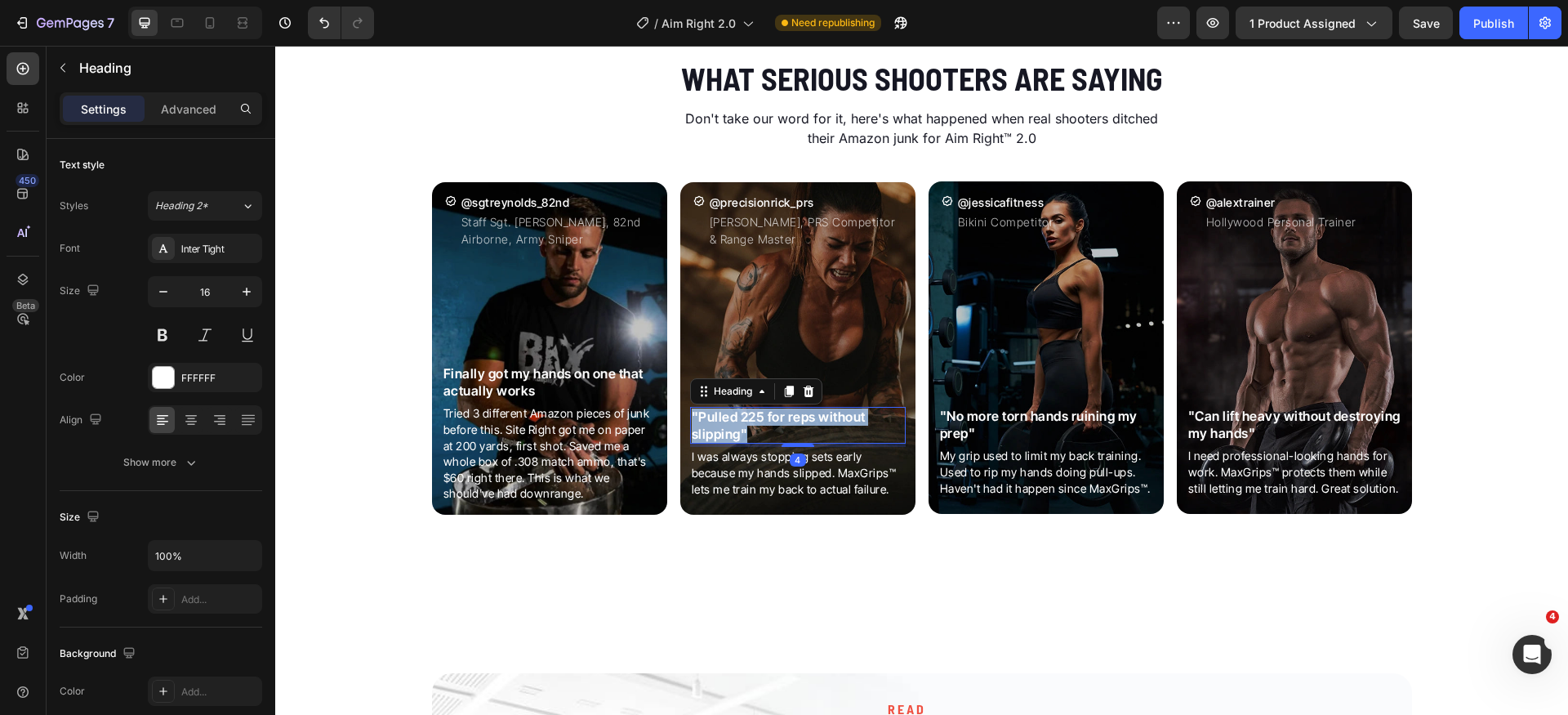
click at [785, 416] on p ""Pulled 225 for reps without slipping"" at bounding box center [798, 426] width 213 height 34
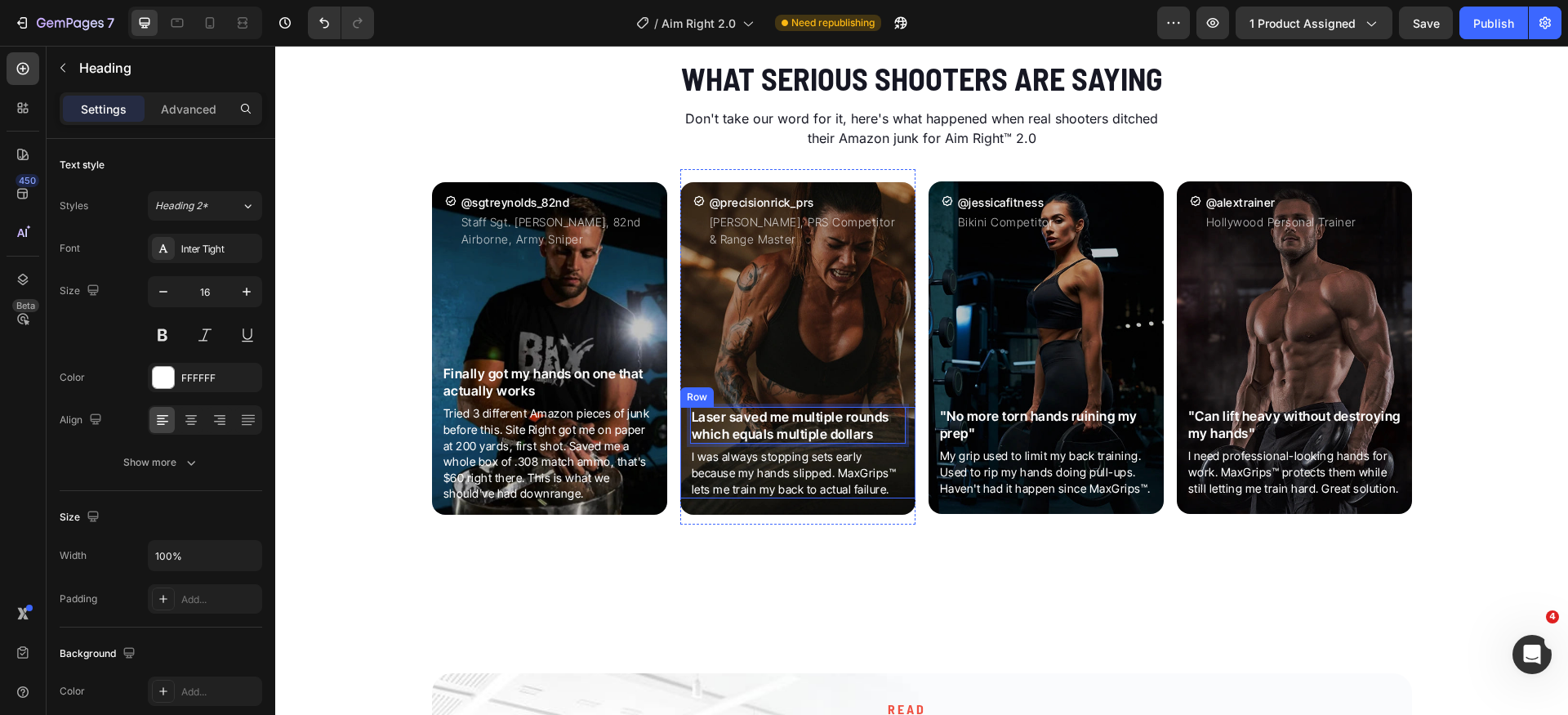
click at [763, 473] on p "I was always stopping sets early because my hands slipped. MaxGrips™ lets me tr…" at bounding box center [798, 472] width 213 height 48
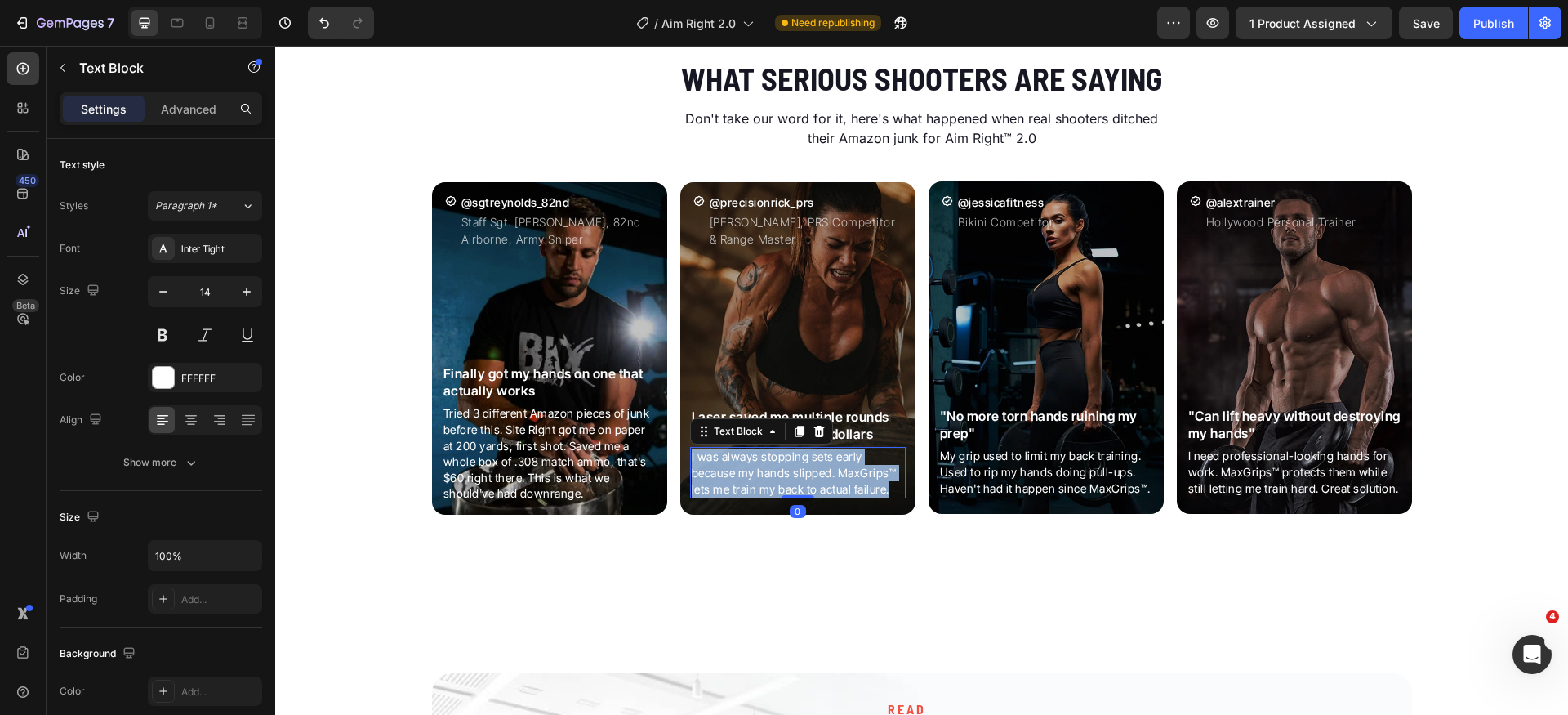
click at [763, 473] on p "I was always stopping sets early because my hands slipped. MaxGrips™ lets me tr…" at bounding box center [798, 472] width 213 height 48
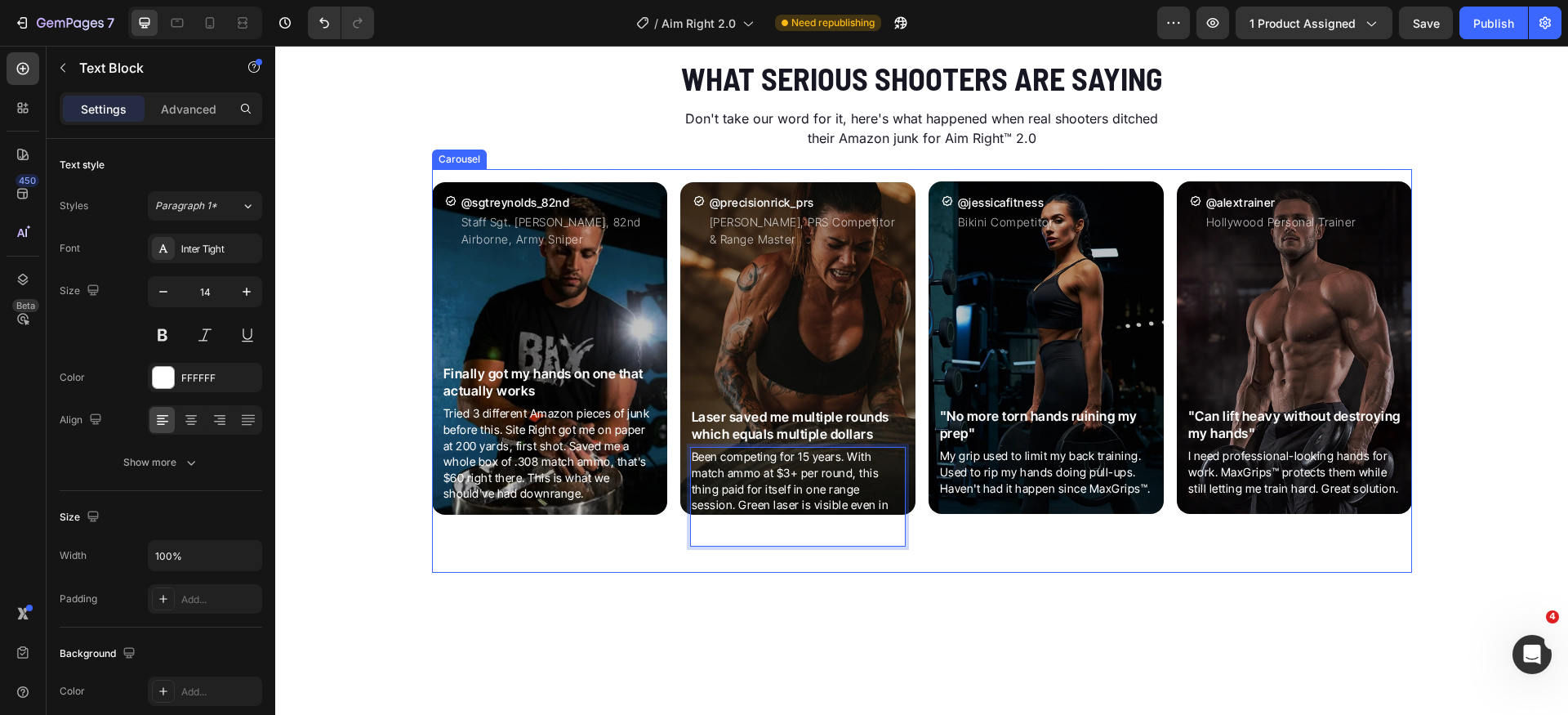
click at [946, 552] on div "Icon @jessicafitness Heading Bikini Competitor Text Block Row Image "No more to…" at bounding box center [1047, 371] width 235 height 404
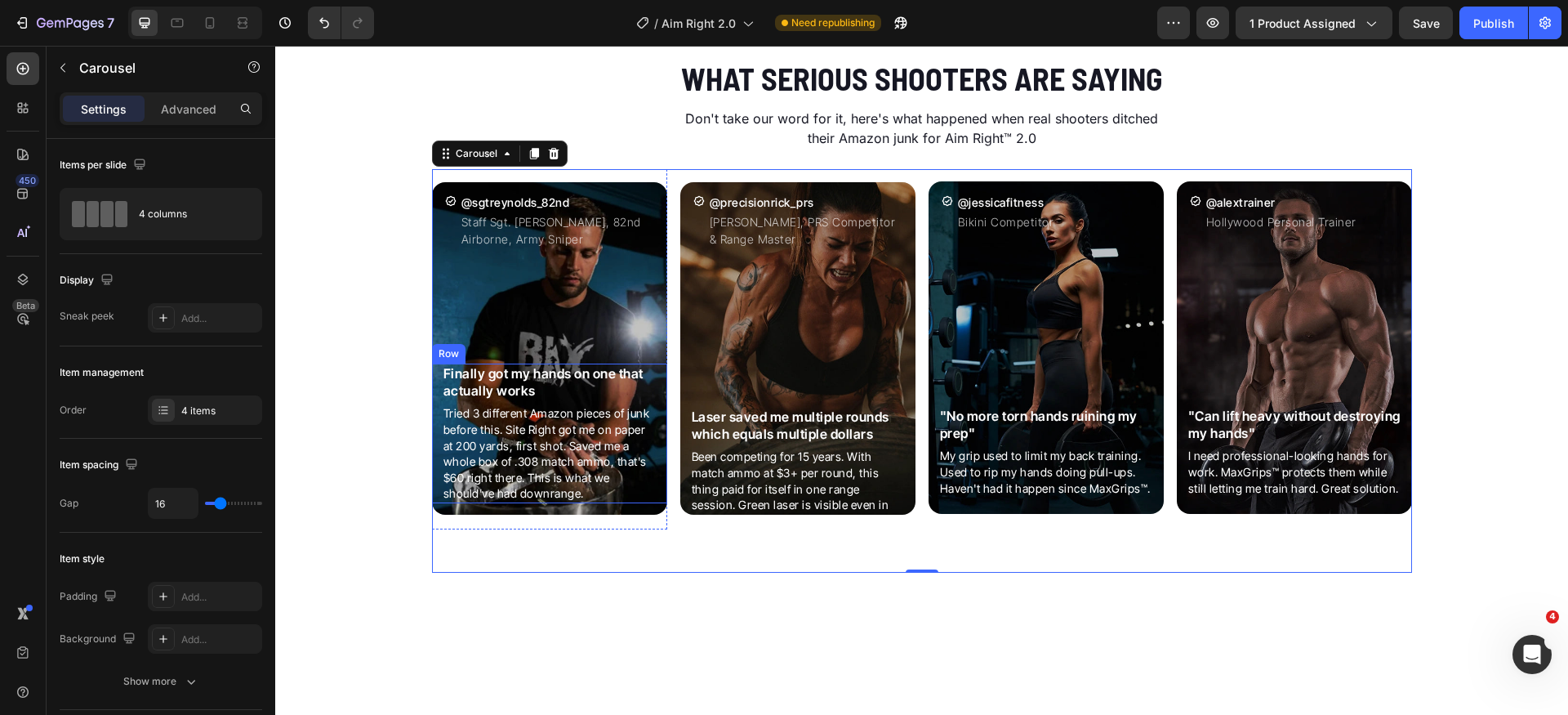
click at [655, 393] on div "Finally got my hands on one that actually works Heading Tried 3 different Amazo…" at bounding box center [550, 433] width 235 height 140
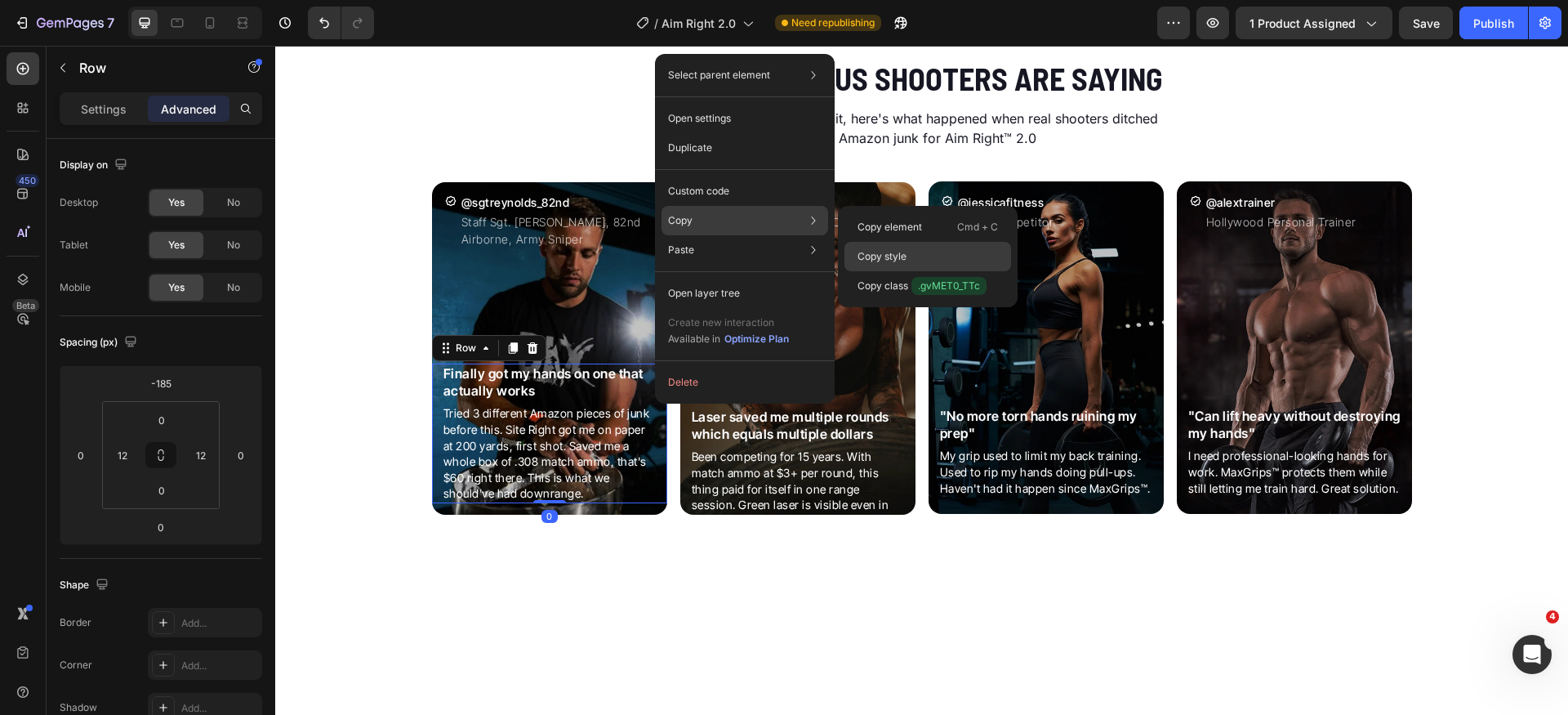
drag, startPoint x: 893, startPoint y: 247, endPoint x: 460, endPoint y: 347, distance: 444.4
click at [893, 272] on div "Copy style" at bounding box center [928, 286] width 166 height 29
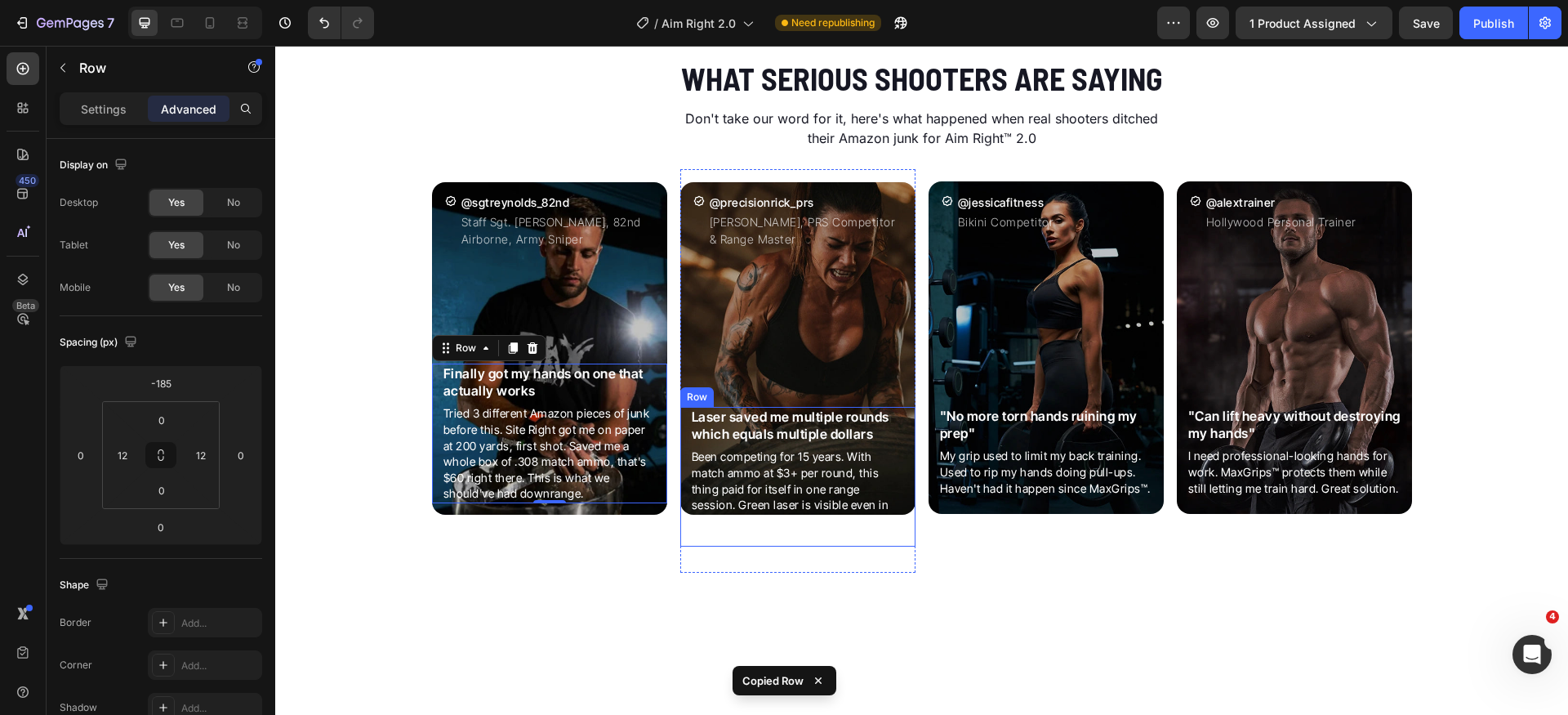
click at [680, 423] on div "Laser saved me multiple rounds which equals multiple dollars Heading Been compe…" at bounding box center [798, 477] width 235 height 140
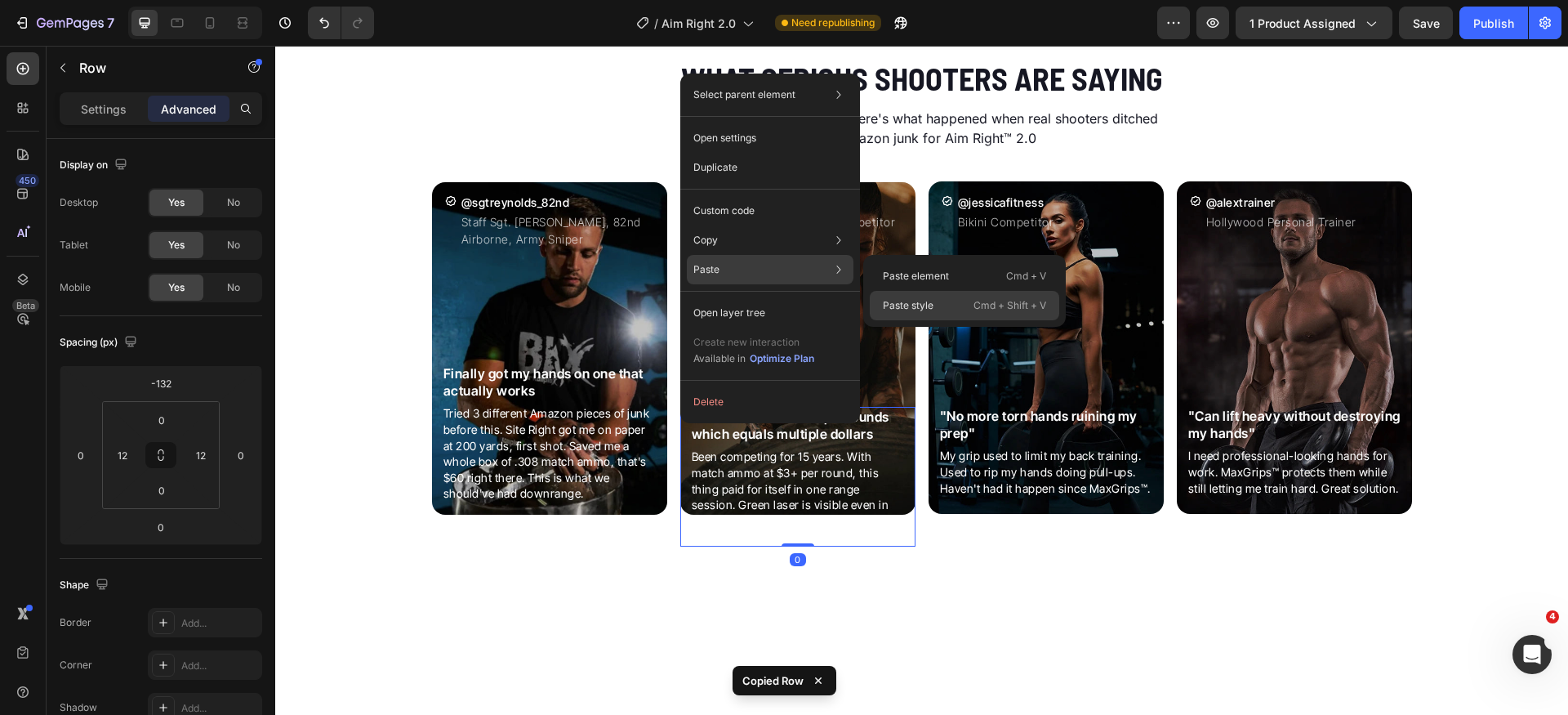
click at [916, 297] on div "Paste style Cmd + Shift + V" at bounding box center [964, 305] width 189 height 29
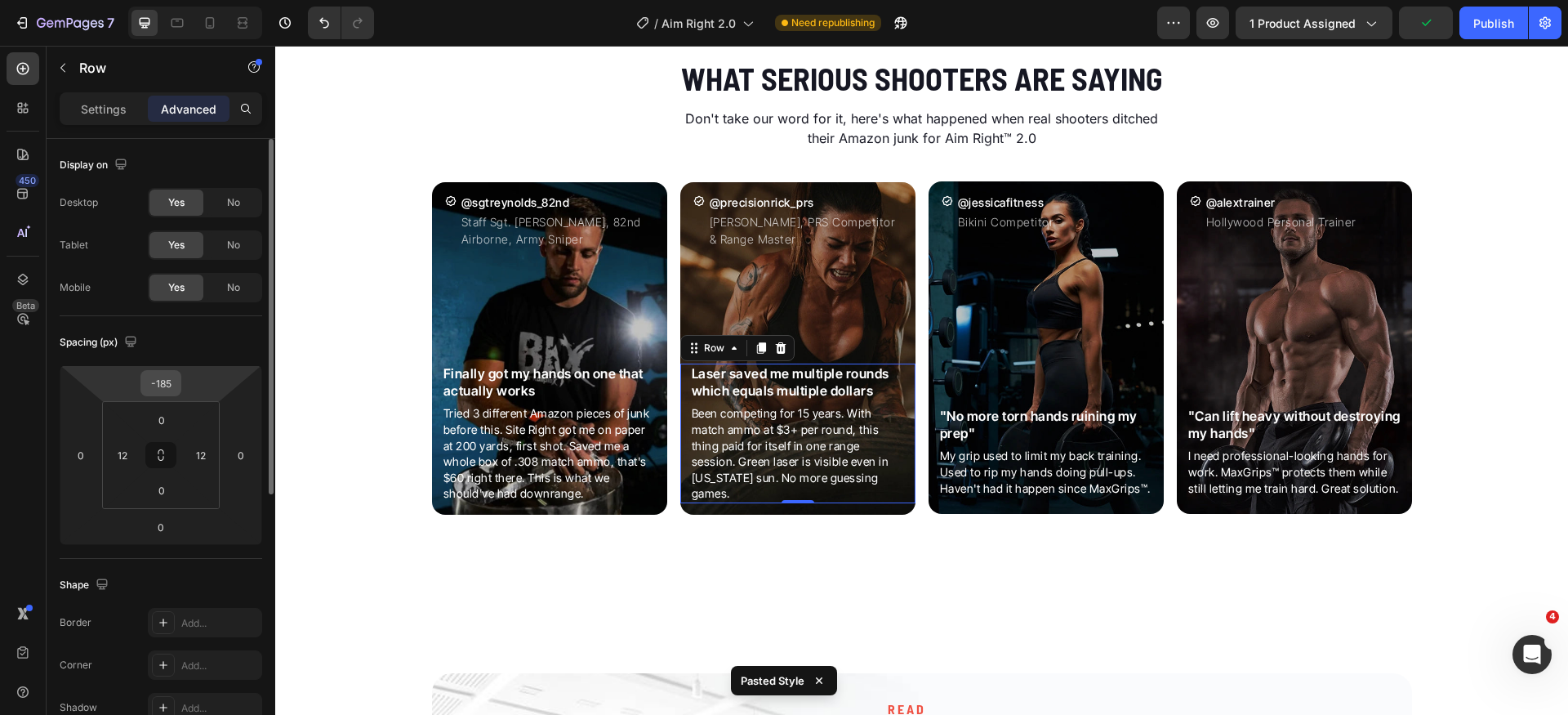
click at [164, 389] on input "-185" at bounding box center [161, 383] width 33 height 24
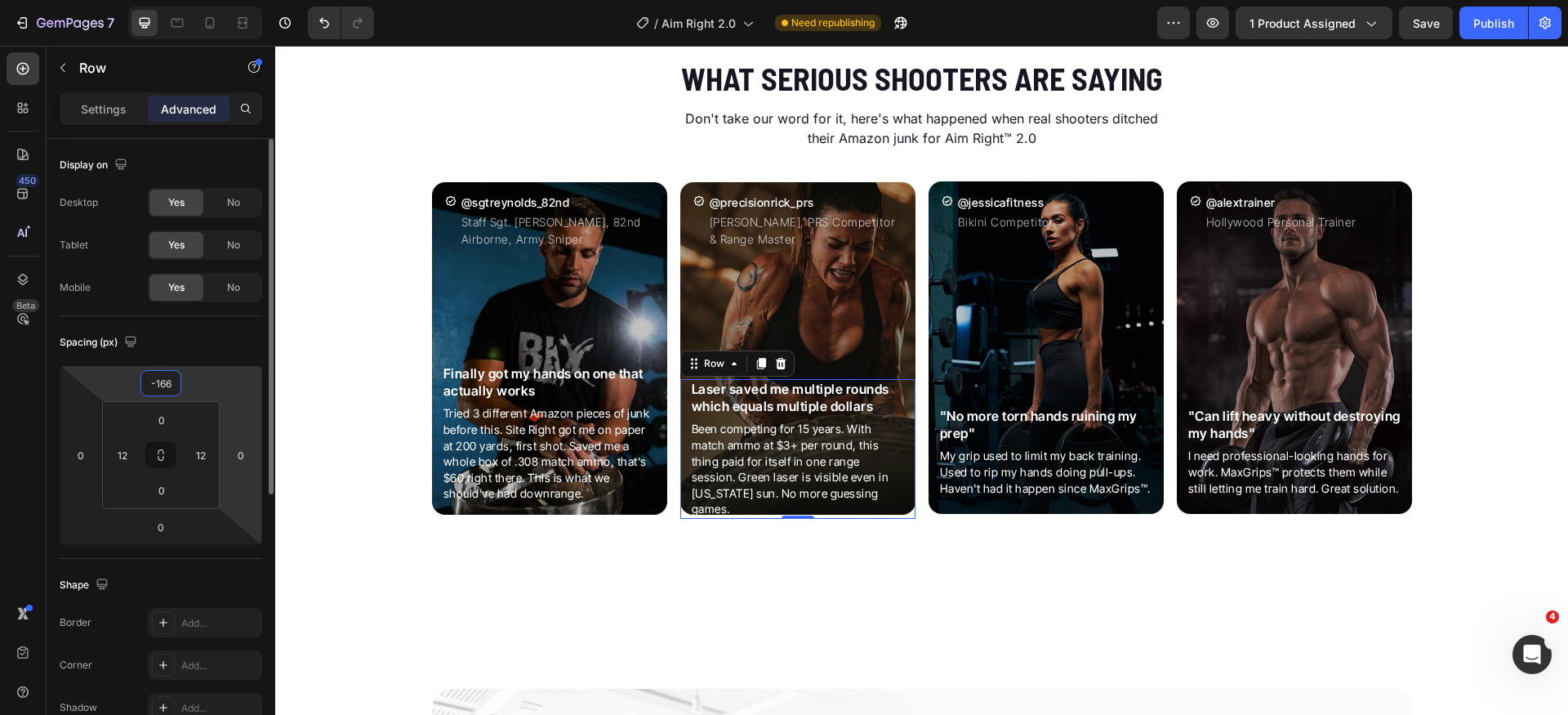
type input "-165"
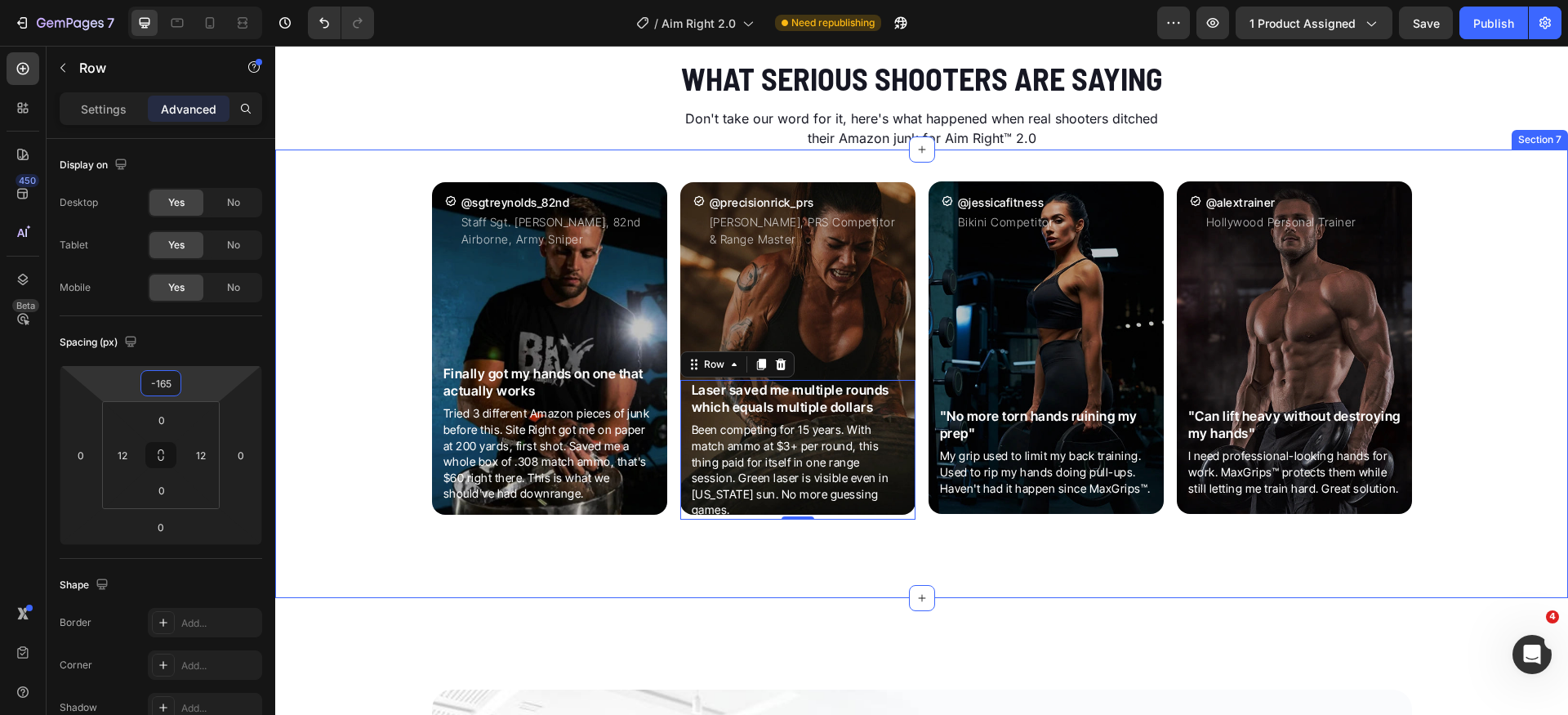
click at [932, 539] on div "Icon @sgtreynolds_82nd Heading Staff Sgt. [PERSON_NAME], 82nd Airborne, Army Sn…" at bounding box center [921, 363] width 1293 height 389
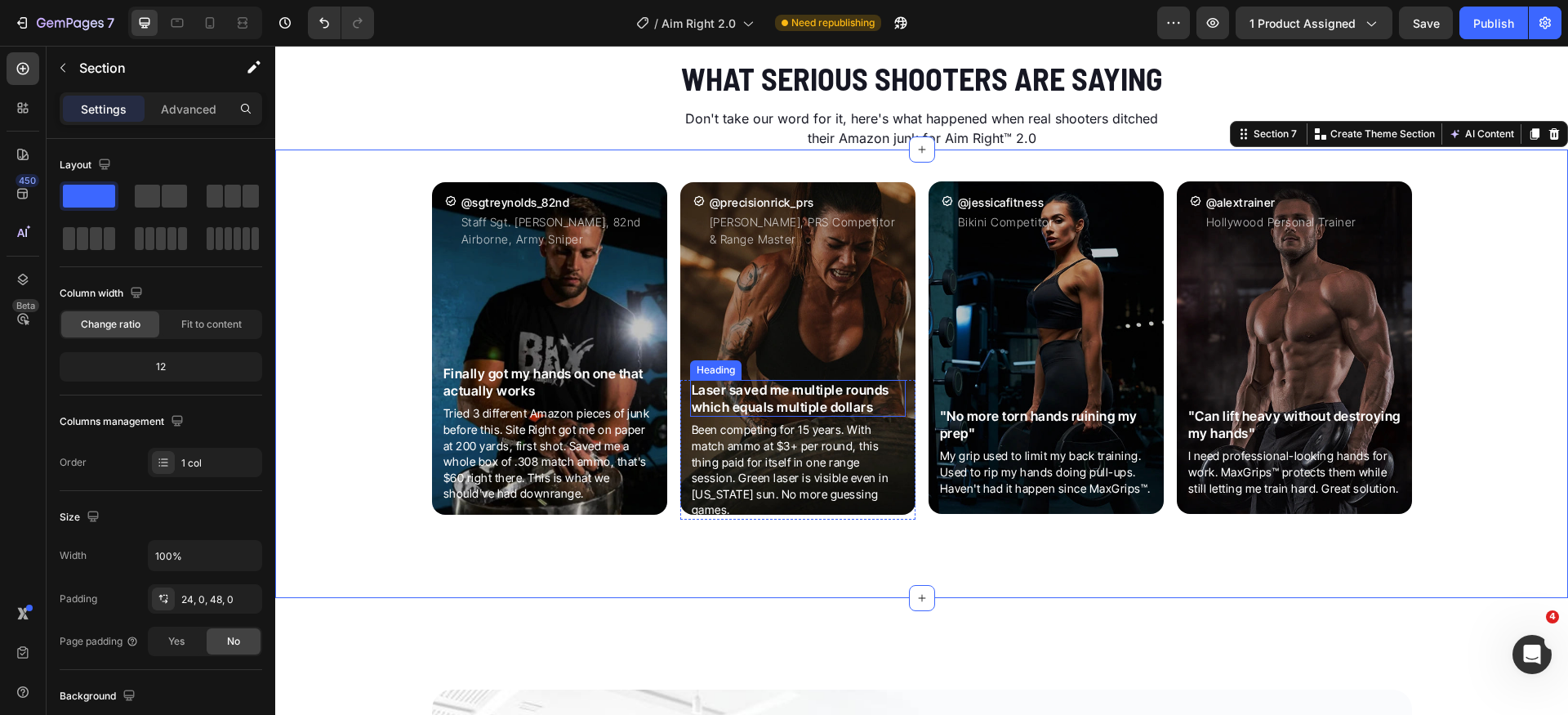
click at [845, 387] on p "Laser saved me multiple rounds which equals multiple dollars" at bounding box center [798, 399] width 213 height 34
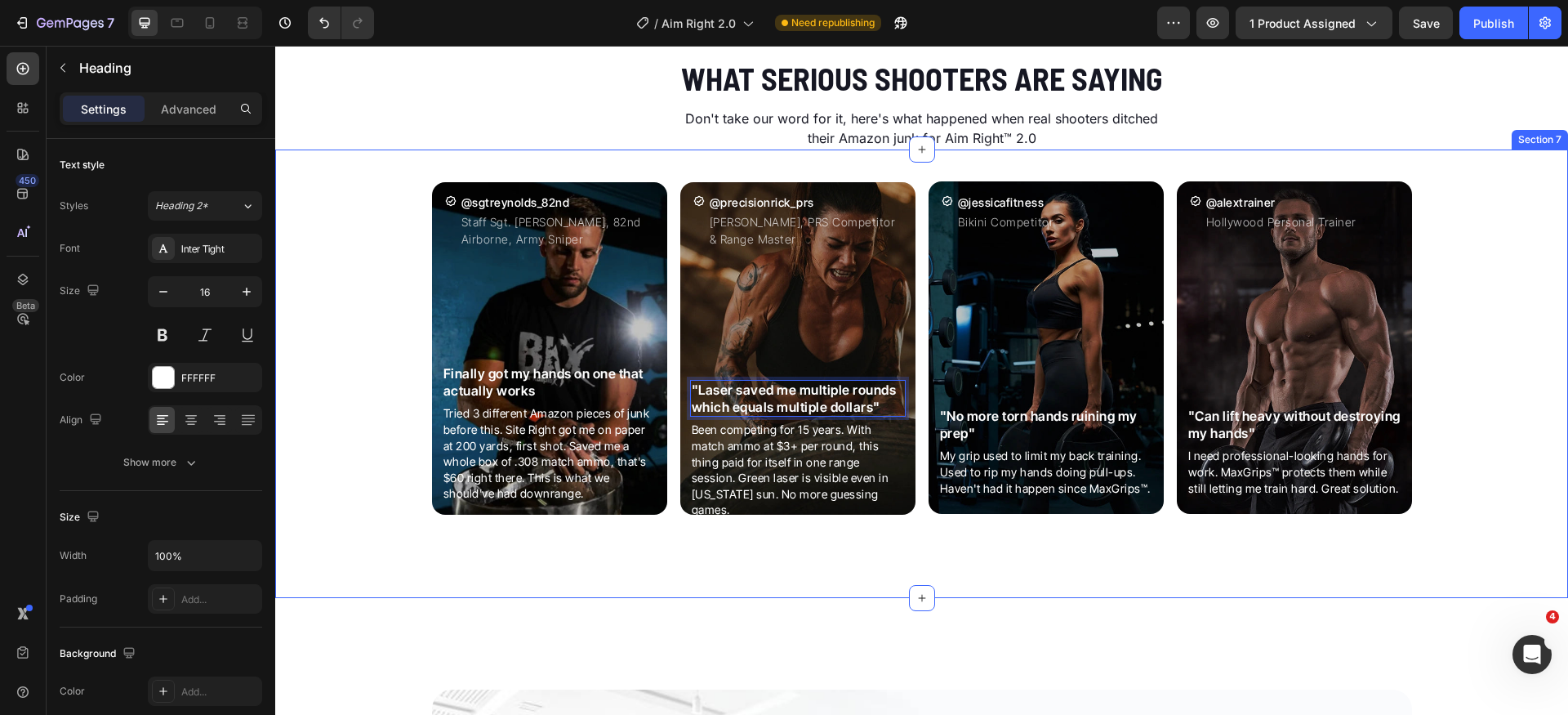
click at [361, 358] on div "Icon @sgtreynolds_82nd Heading Staff Sgt. [PERSON_NAME], 82nd Airborne, Army Sn…" at bounding box center [921, 363] width 1293 height 389
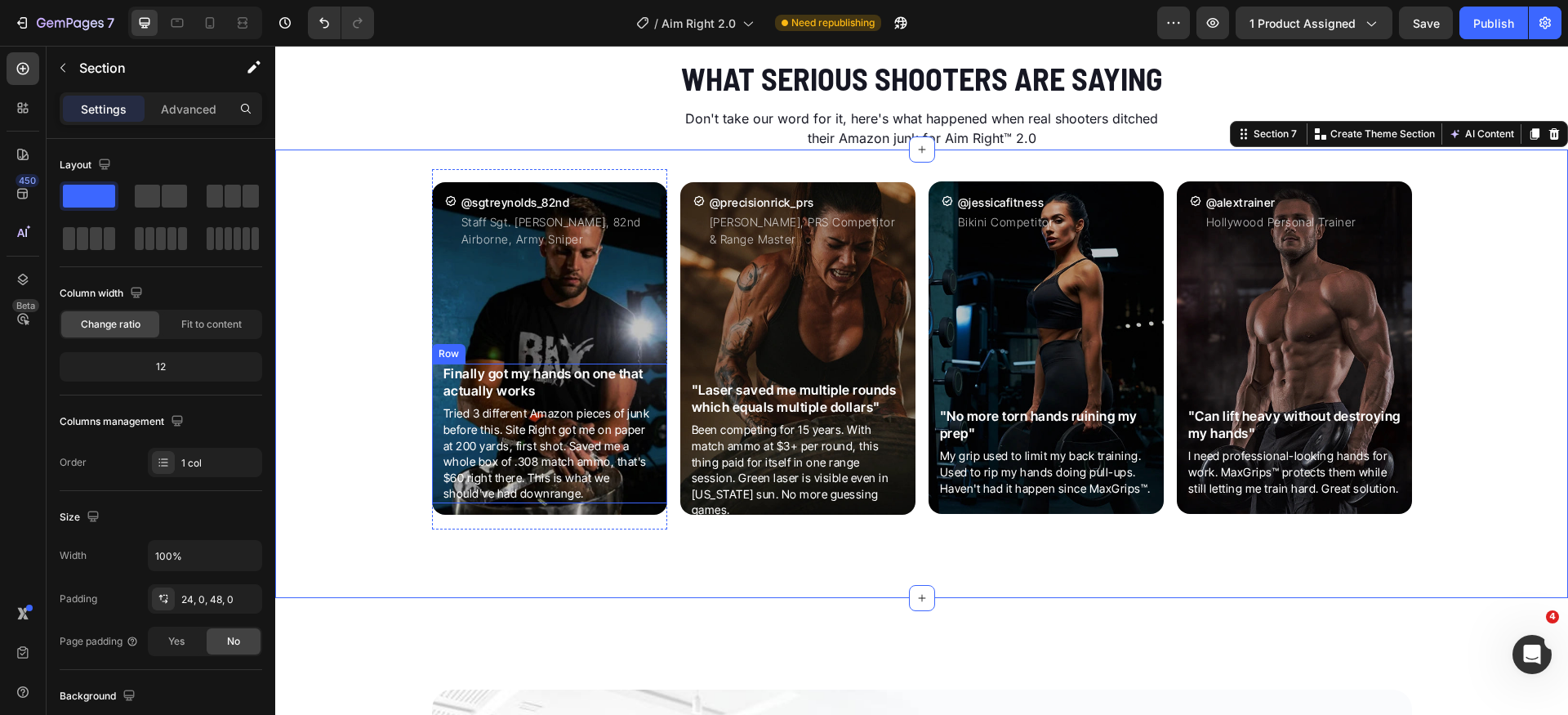
click at [657, 389] on div "Finally got my hands on one that actually works Heading Tried 3 different Amazo…" at bounding box center [550, 433] width 235 height 140
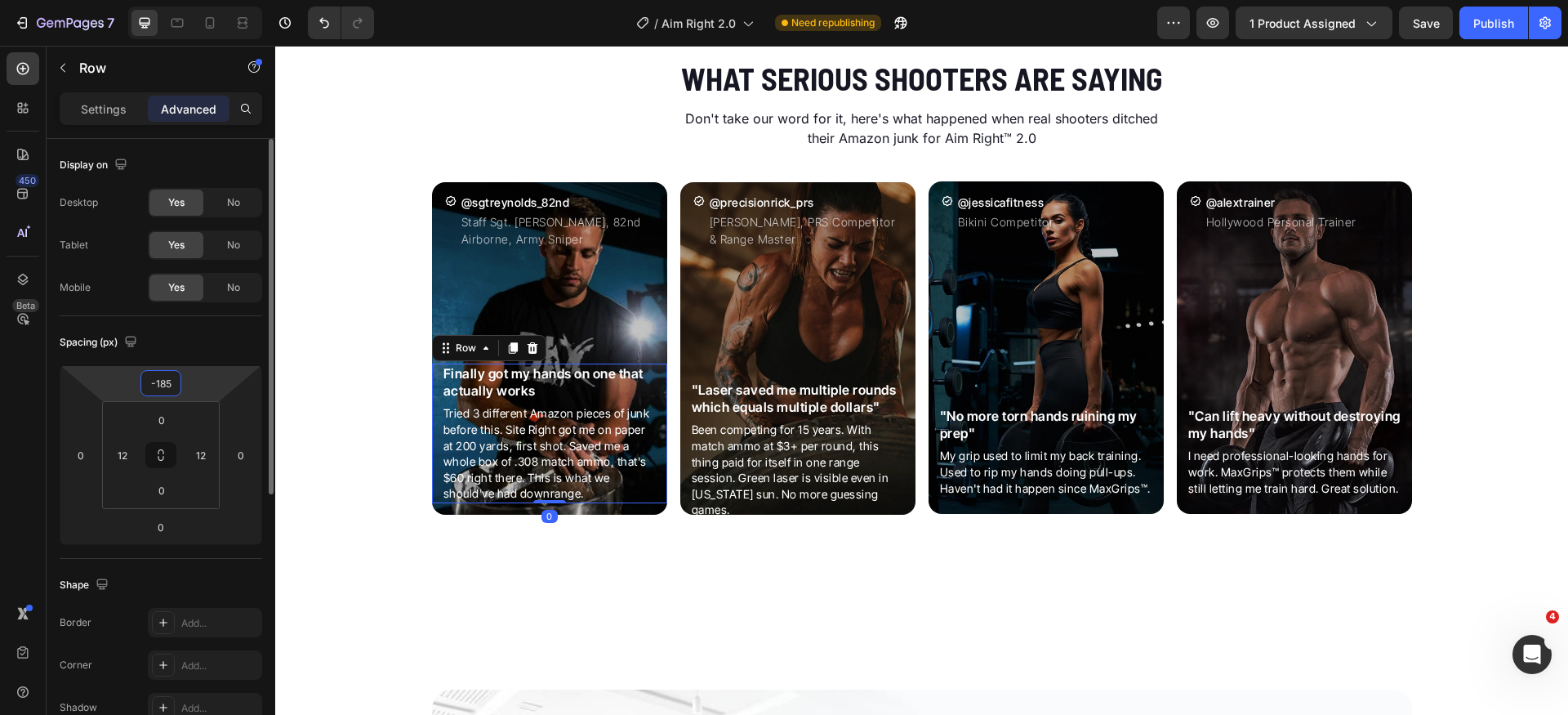
click at [166, 378] on input "-185" at bounding box center [161, 383] width 33 height 24
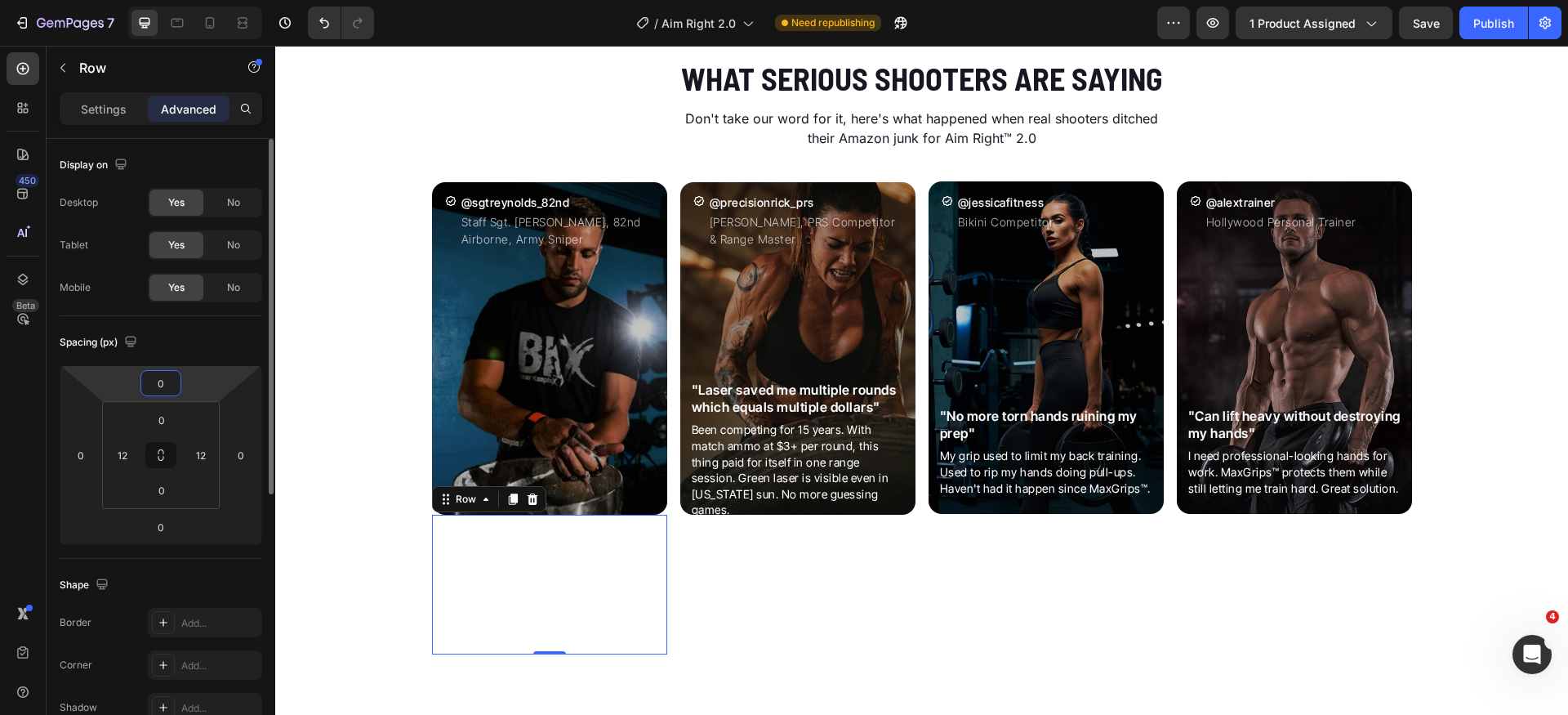
type input "0"
click at [211, 347] on div "Spacing (px)" at bounding box center [161, 342] width 203 height 26
click at [92, 105] on p "Settings" at bounding box center [103, 109] width 45 height 17
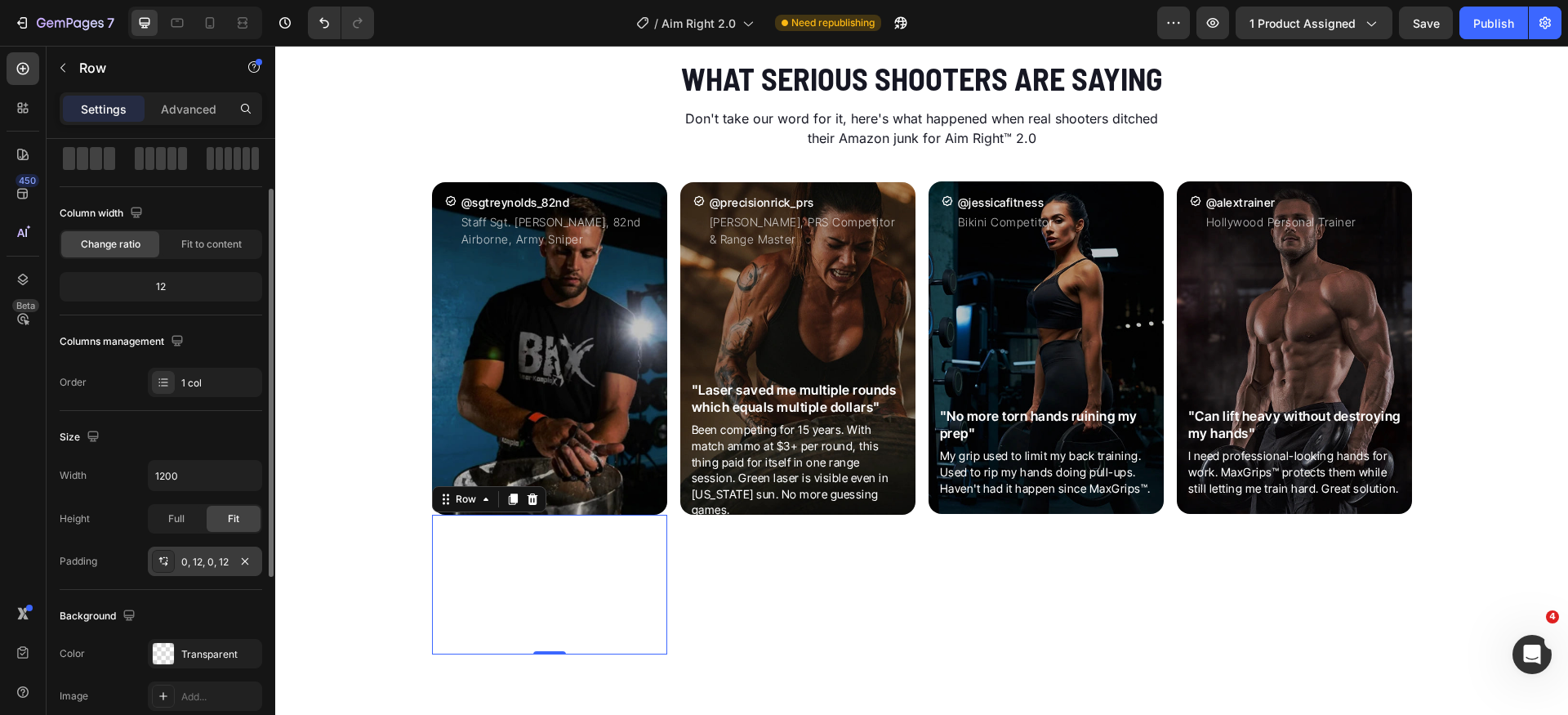
scroll to position [178, 0]
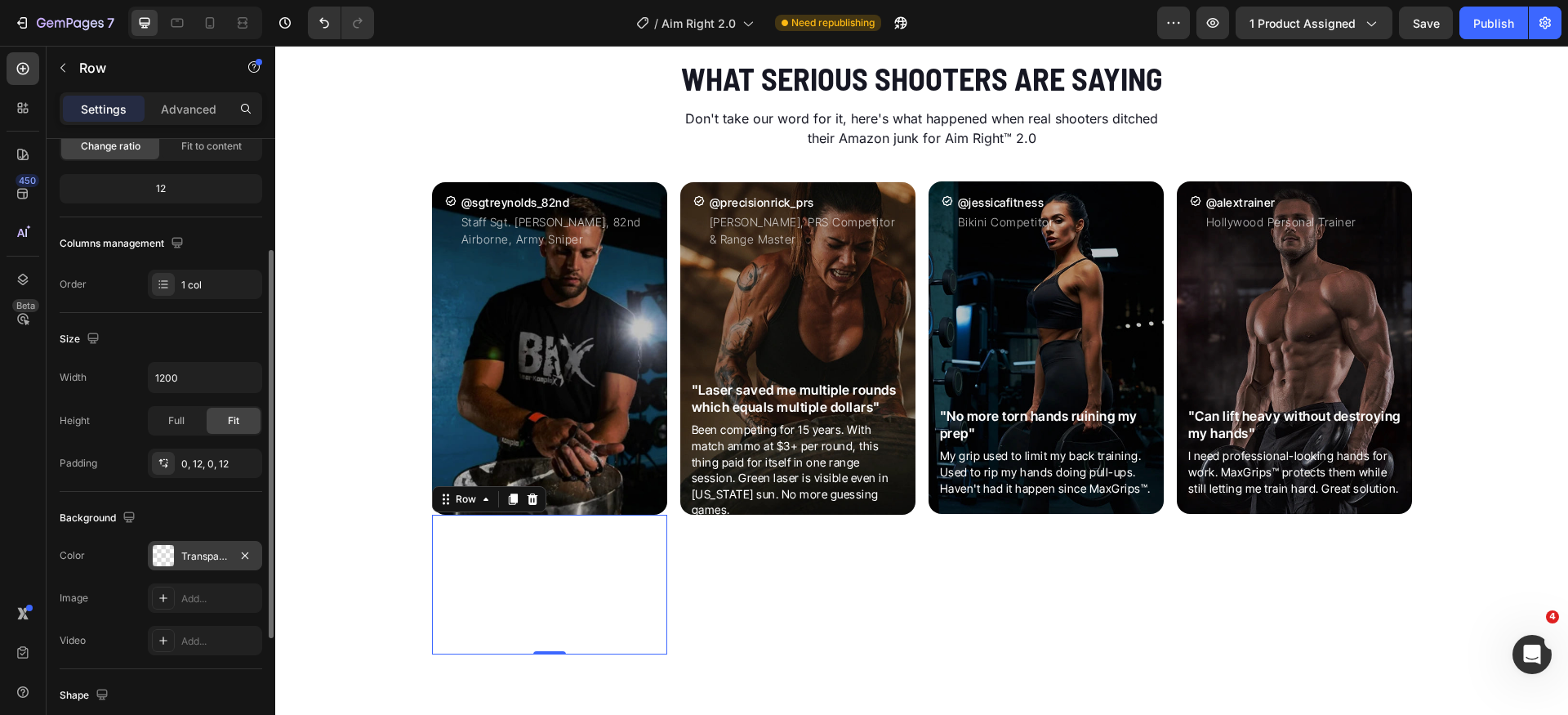
click at [174, 561] on div at bounding box center [163, 555] width 23 height 23
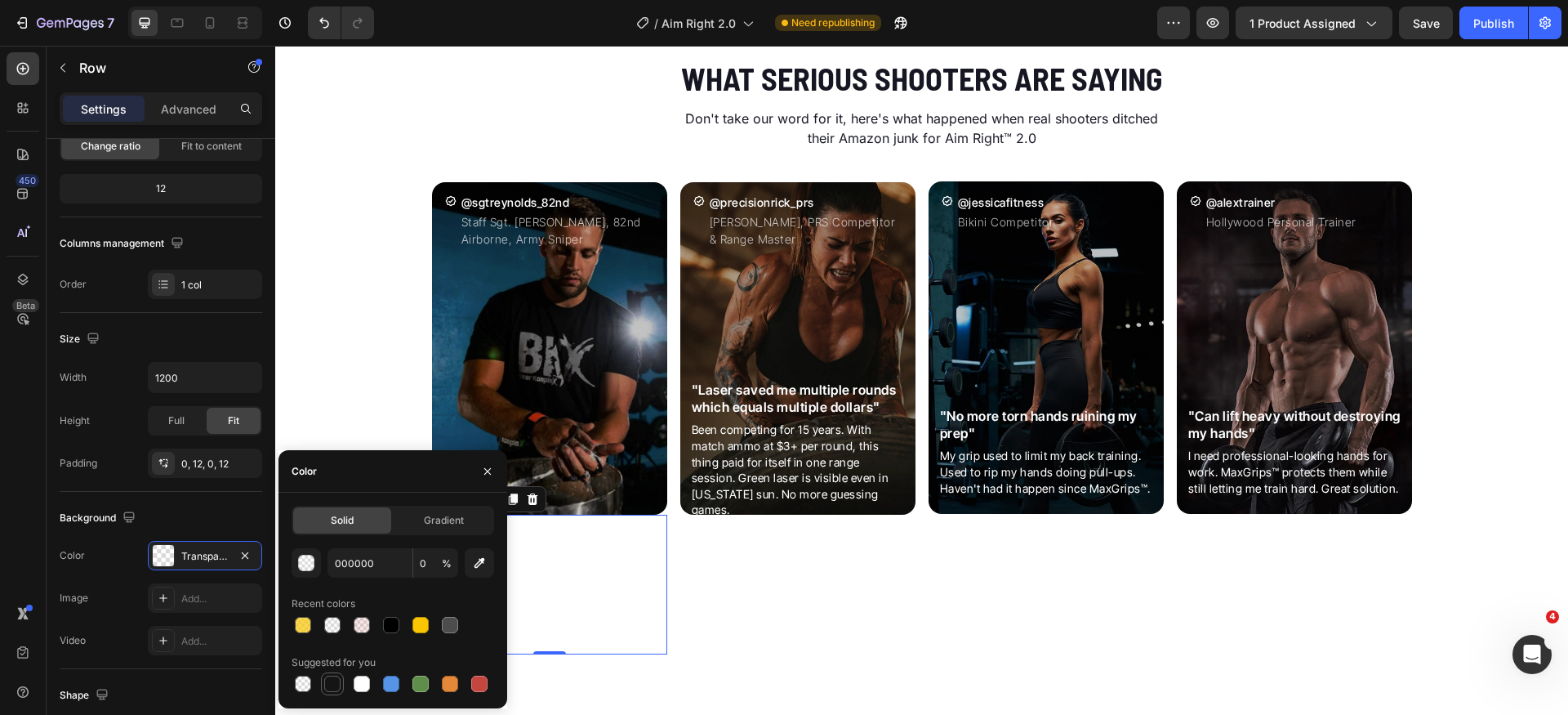
click at [331, 683] on div at bounding box center [332, 684] width 16 height 16
type input "151515"
type input "100"
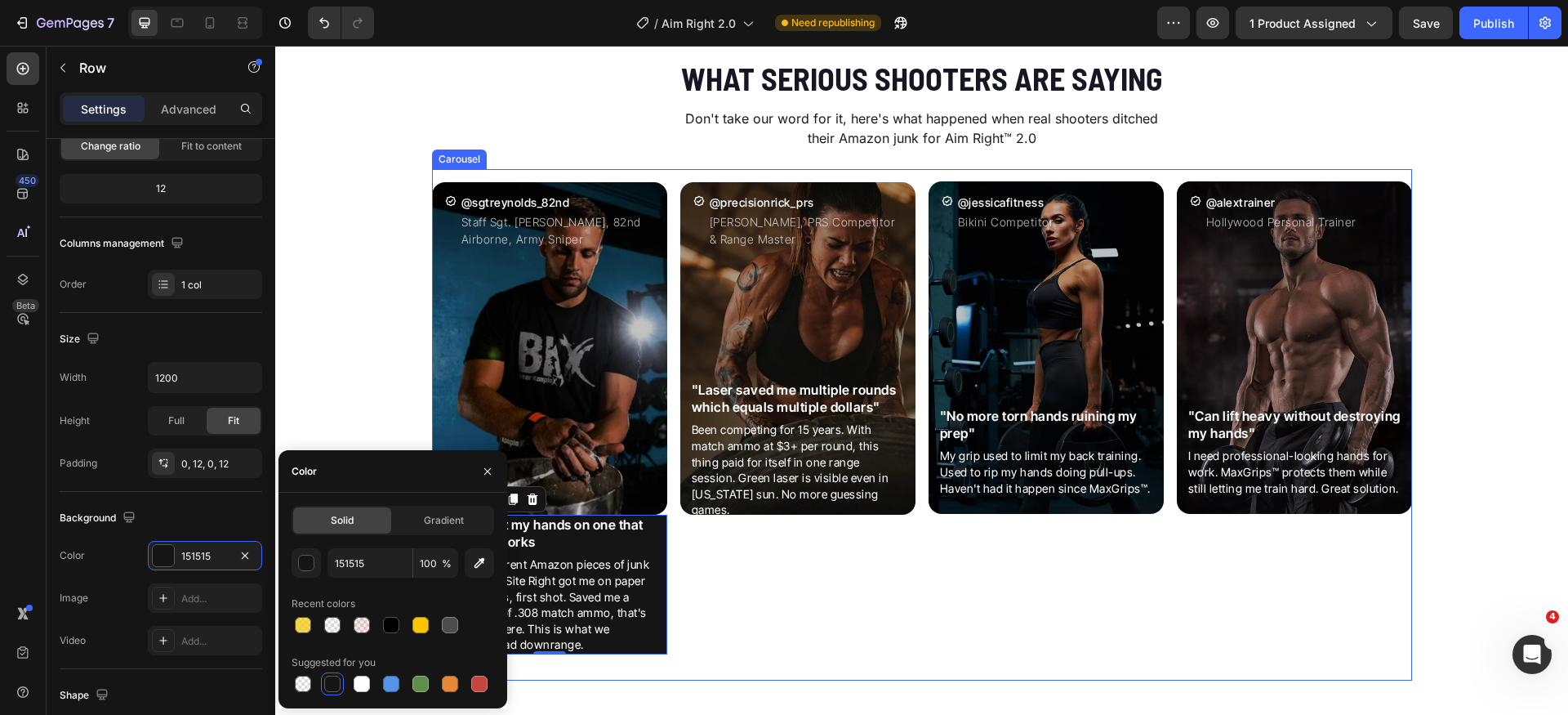
click at [715, 615] on div "Icon @precisionrick_prs Heading [PERSON_NAME], PRS Competitor & Range Master Te…" at bounding box center [798, 425] width 235 height 511
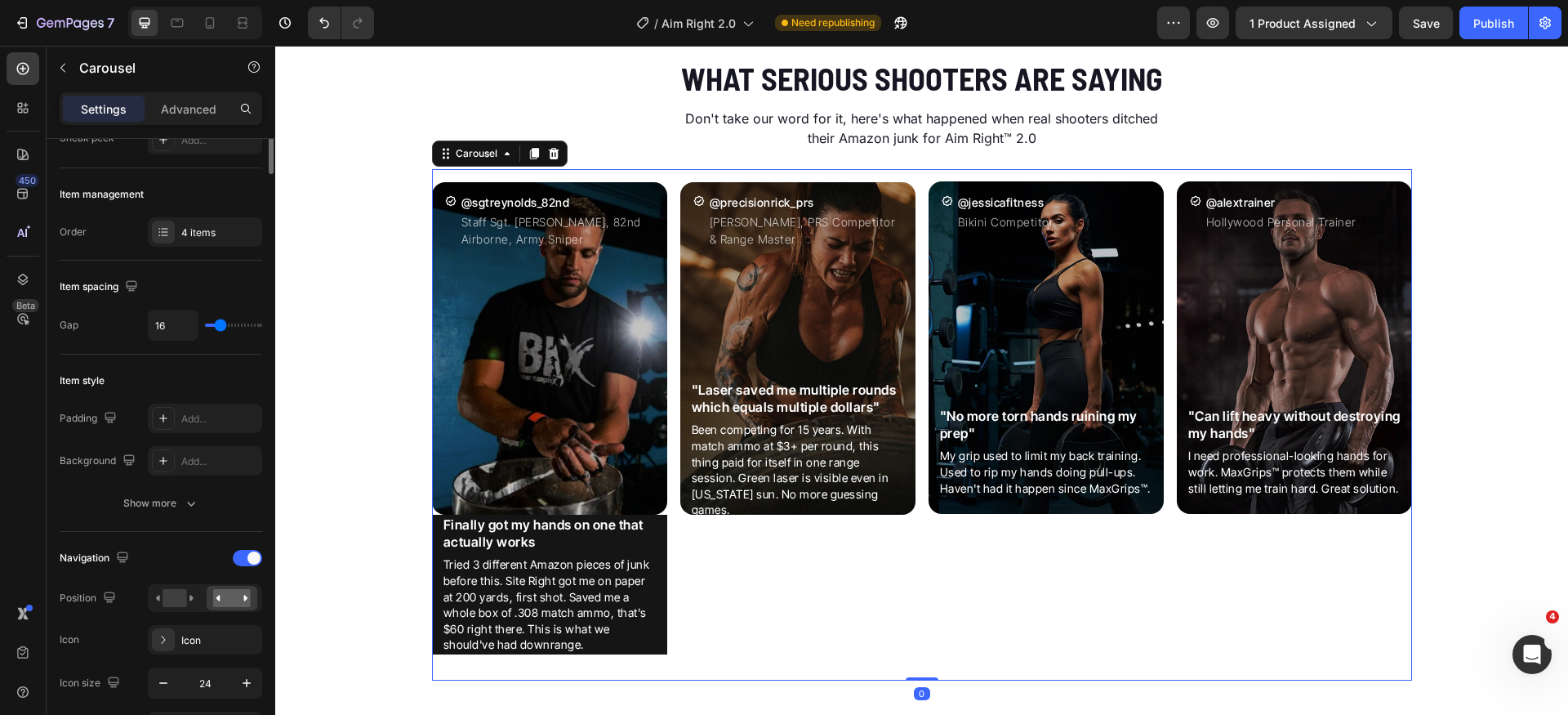
scroll to position [0, 0]
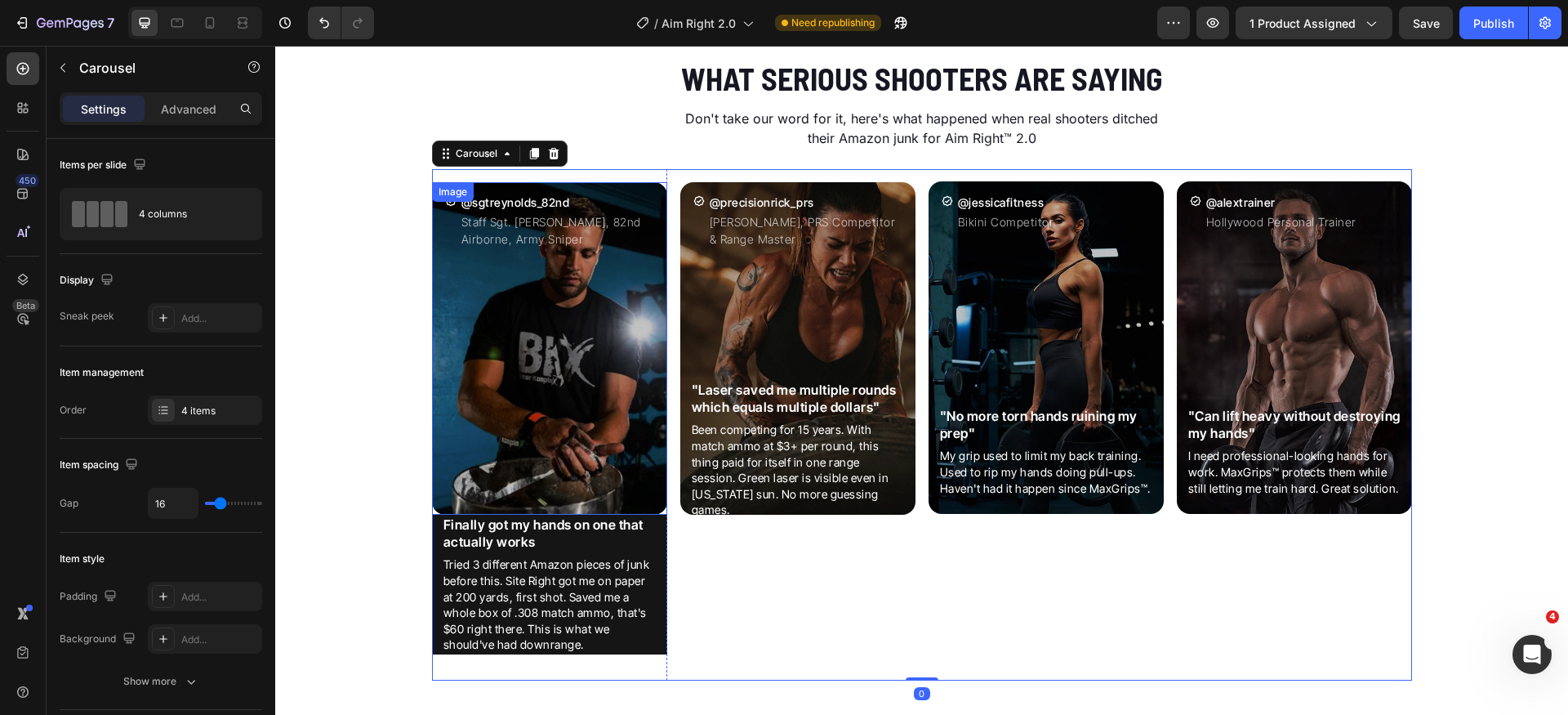
click at [446, 479] on img at bounding box center [550, 348] width 235 height 332
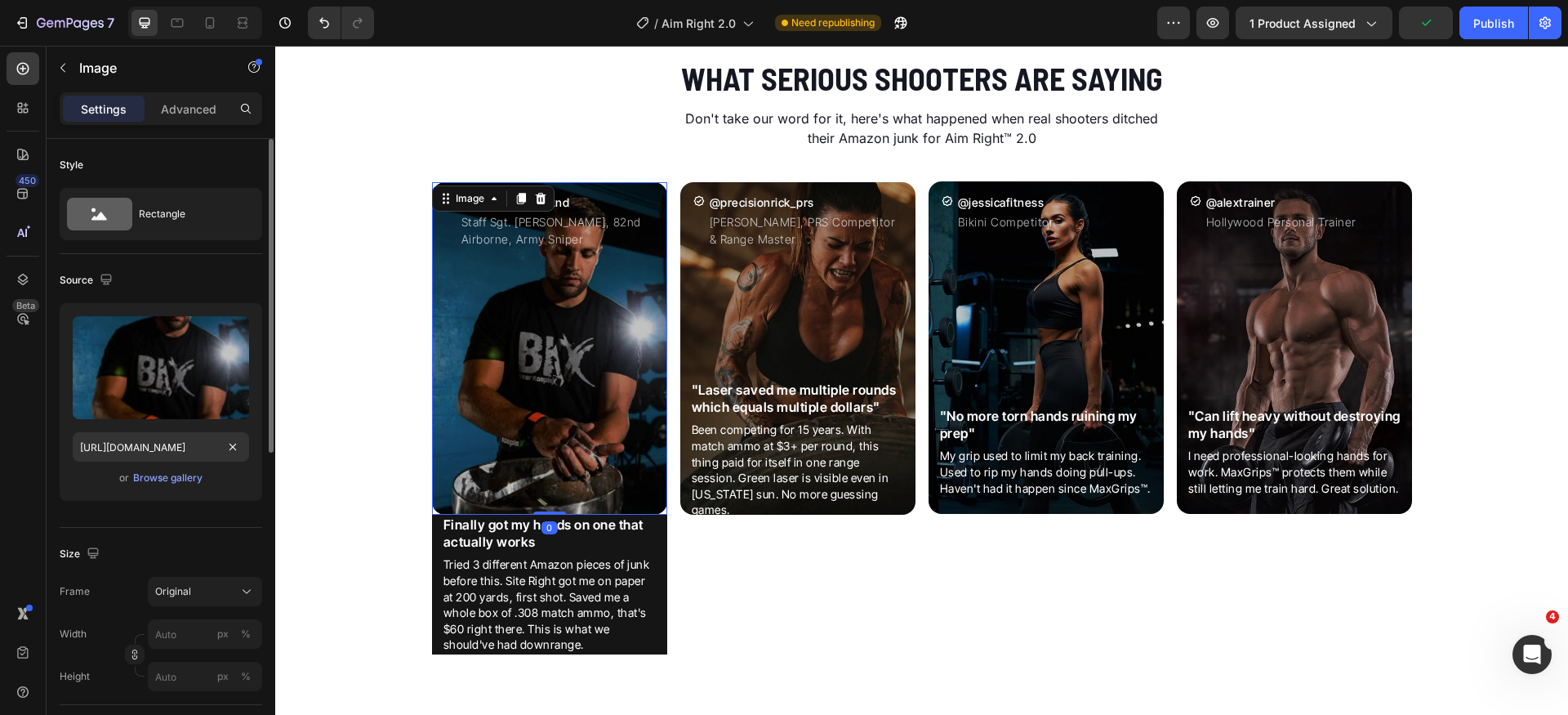
scroll to position [294, 0]
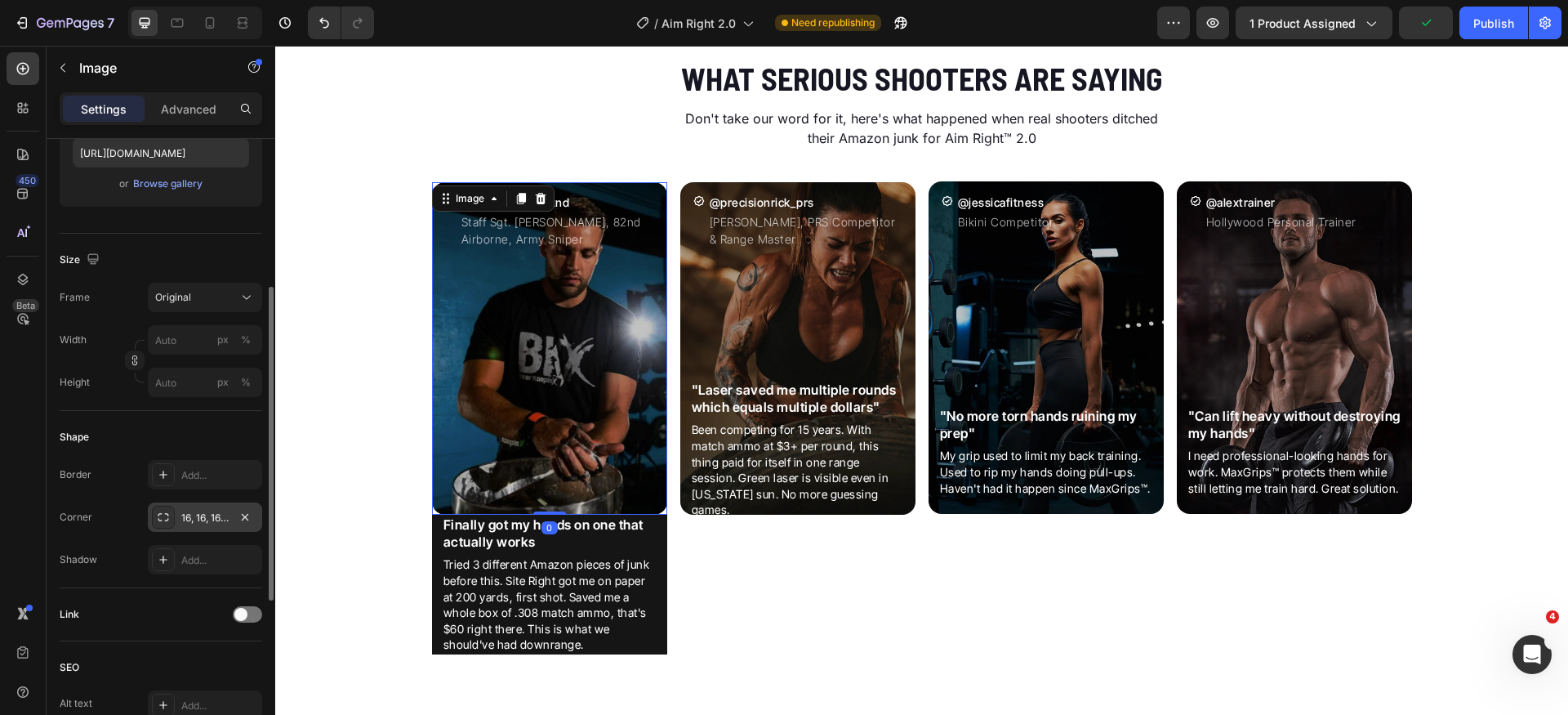
click at [210, 513] on div "16, 16, 16, 16" at bounding box center [205, 517] width 47 height 14
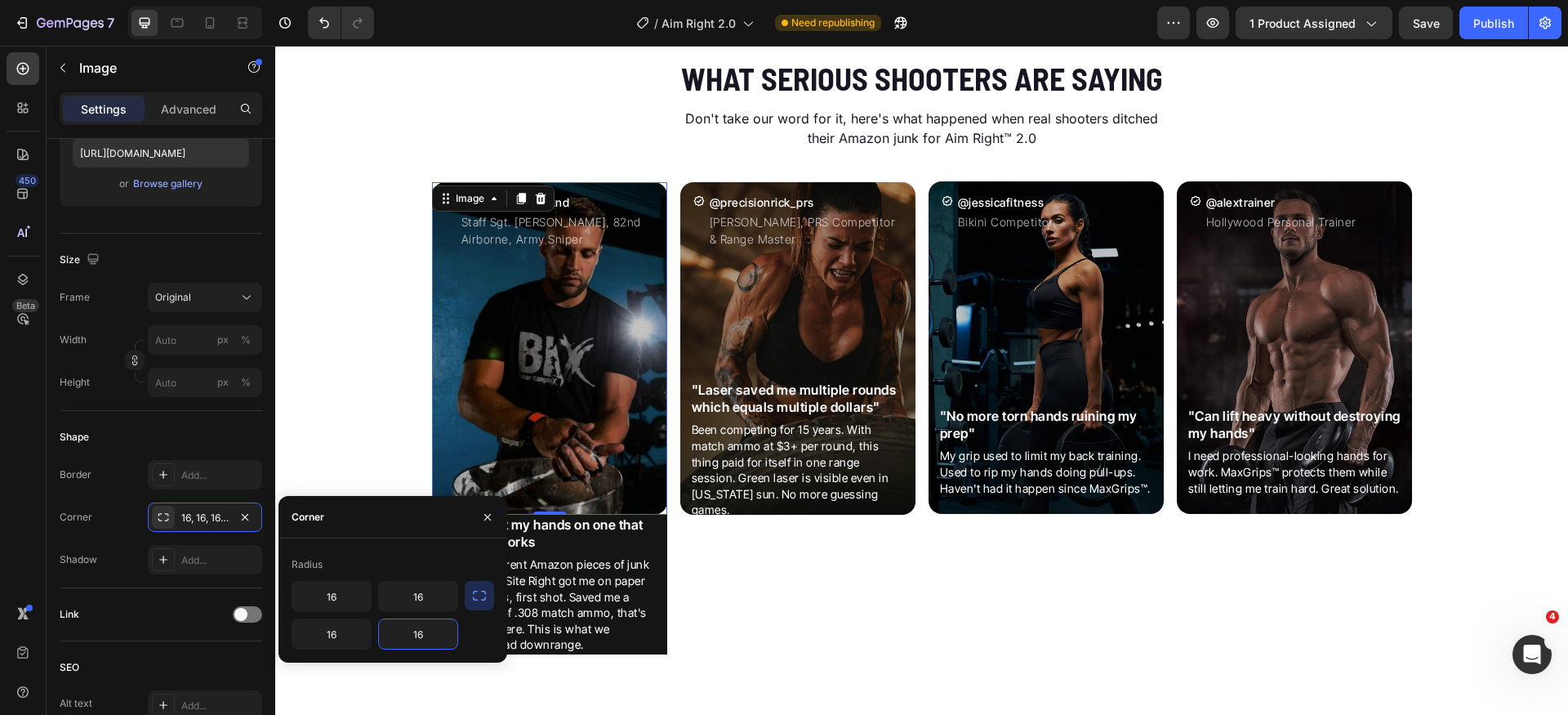
click at [432, 635] on input "16" at bounding box center [418, 633] width 78 height 29
type input "0"
click at [350, 633] on input "16" at bounding box center [331, 633] width 78 height 29
type input "0"
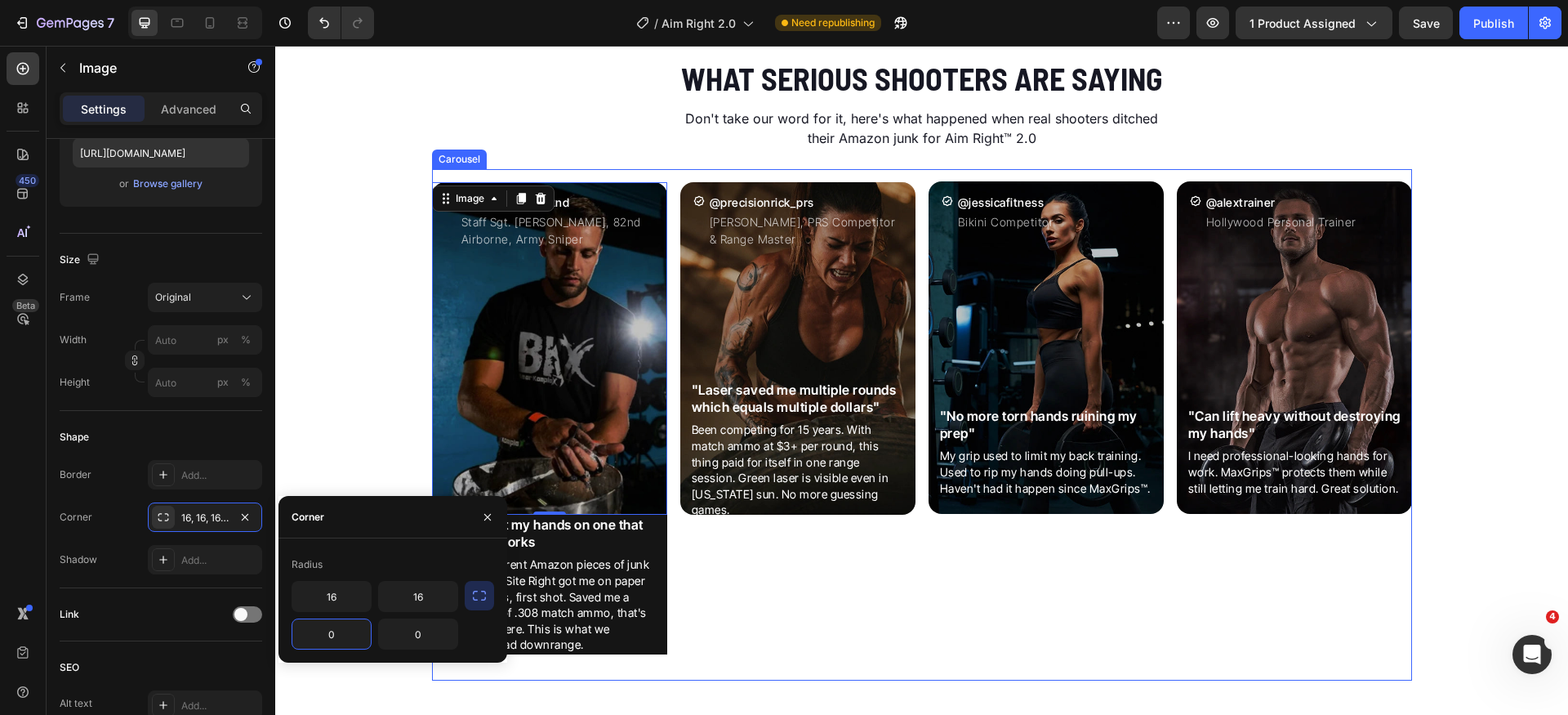
click at [763, 614] on div "Icon @precisionrick_prs Heading [PERSON_NAME], PRS Competitor & Range Master Te…" at bounding box center [798, 425] width 235 height 511
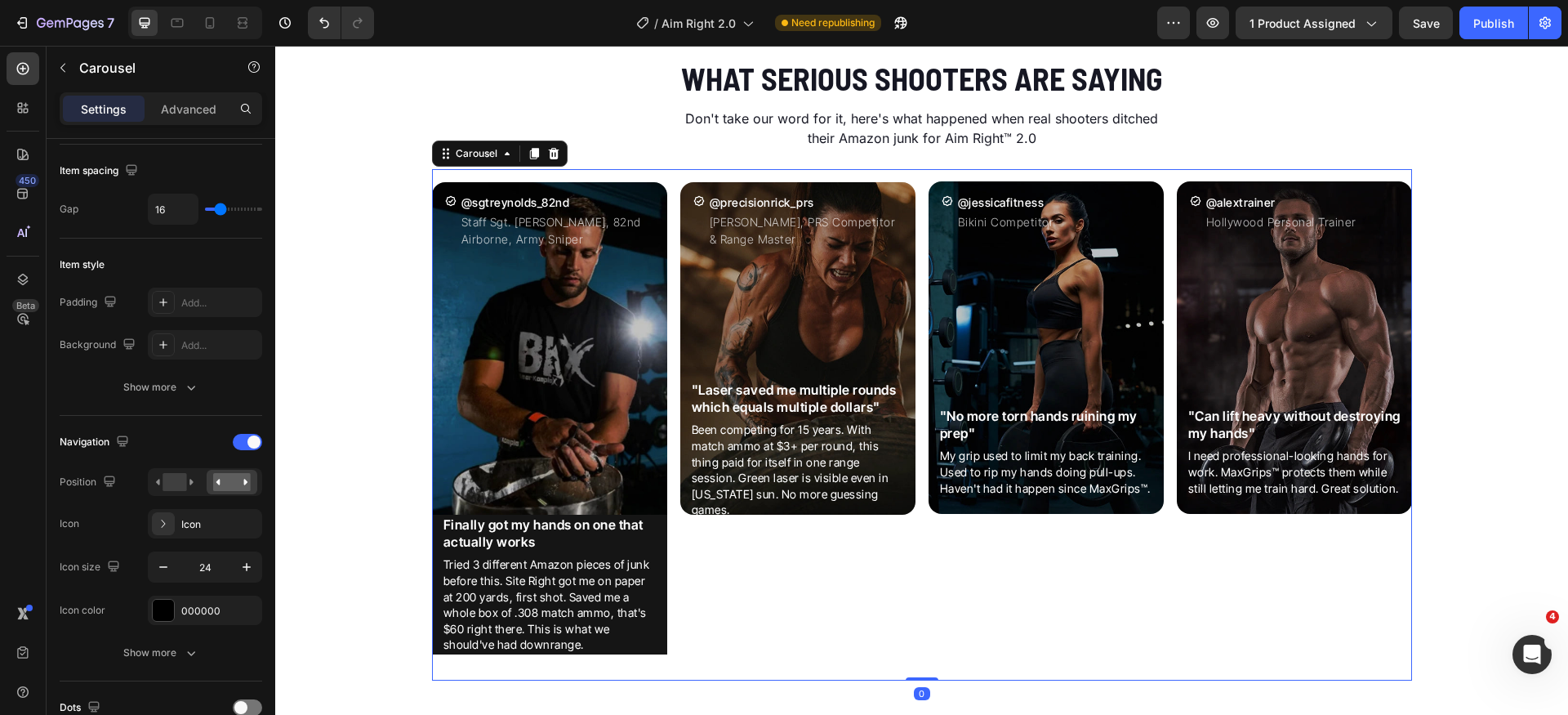
scroll to position [0, 0]
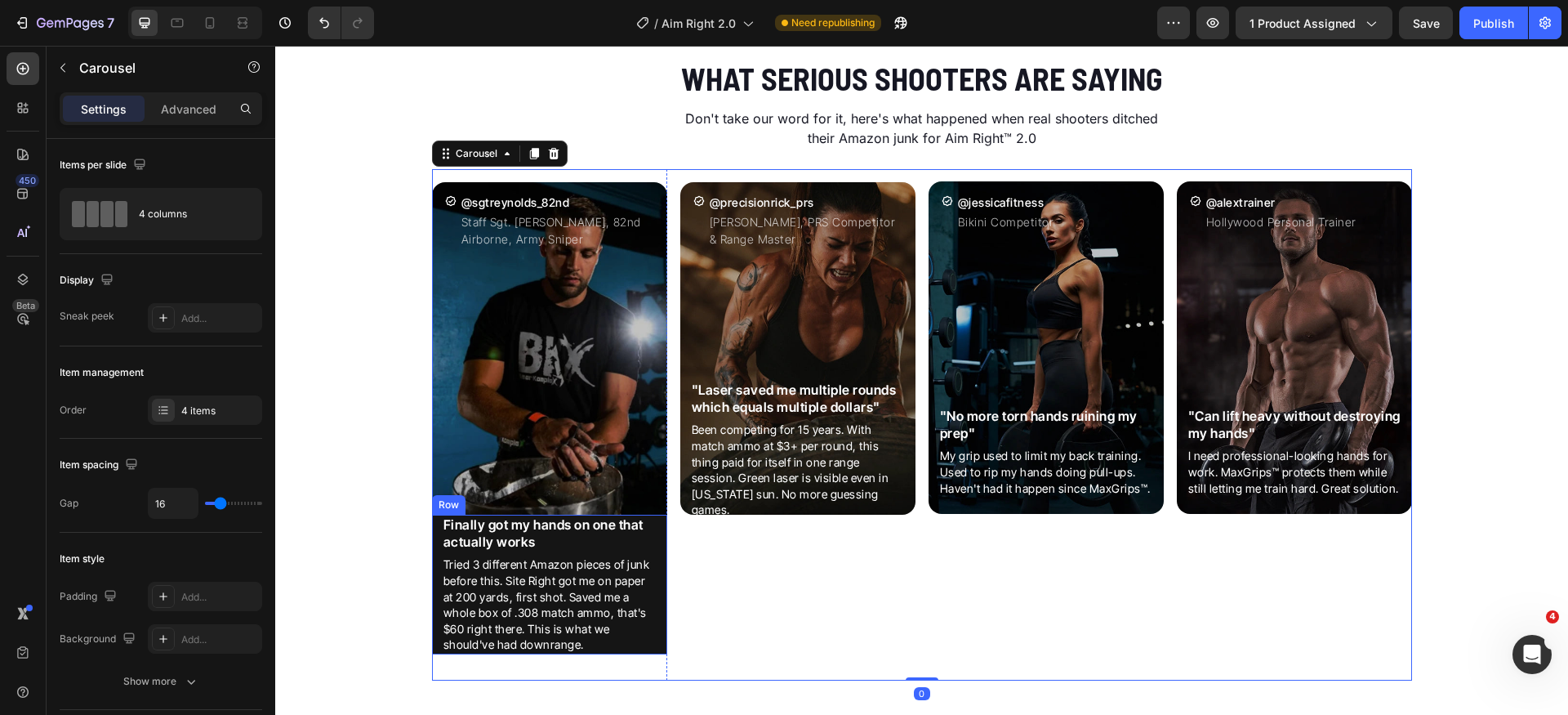
click at [655, 531] on div "Finally got my hands on one that actually works Heading Tried 3 different Amazo…" at bounding box center [550, 585] width 235 height 140
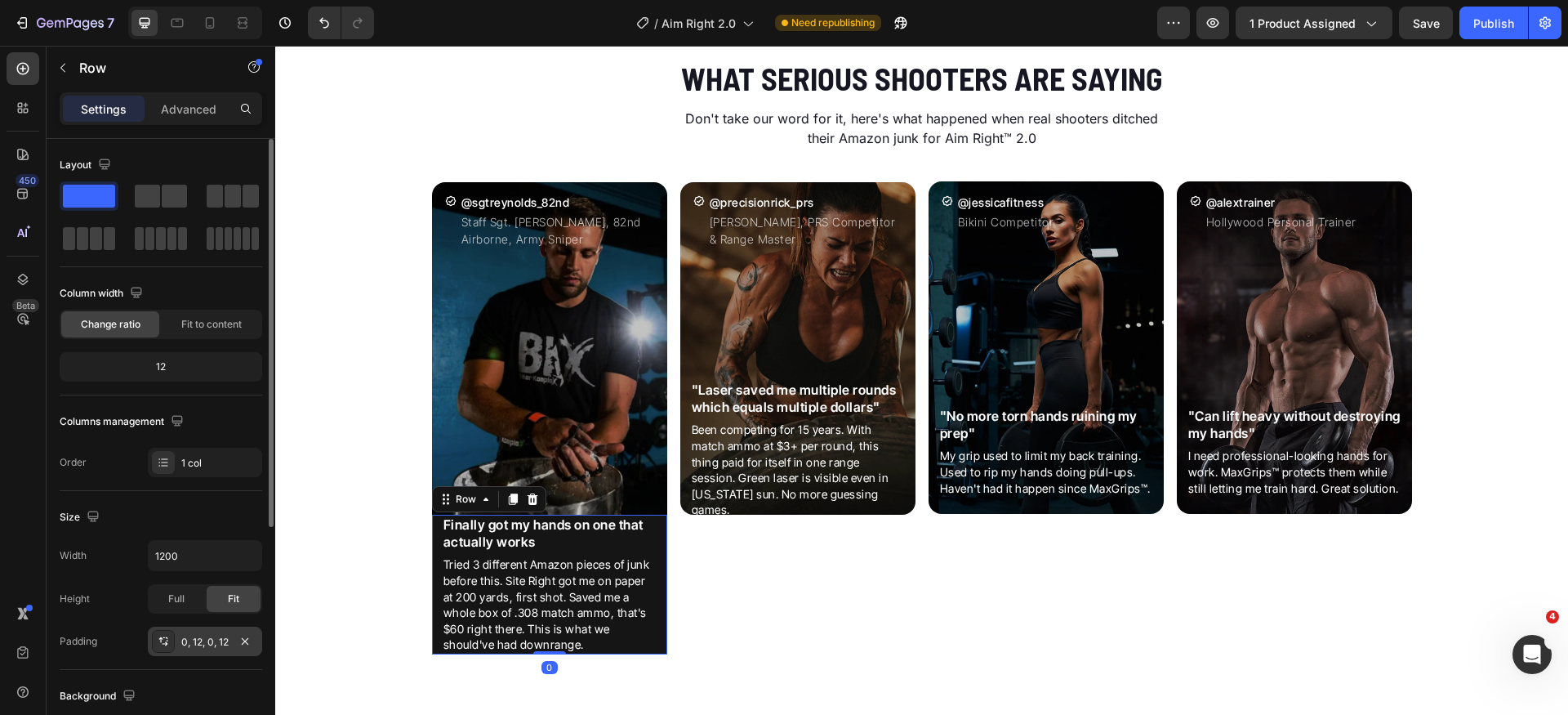
click at [218, 638] on div "0, 12, 0, 12" at bounding box center [205, 642] width 47 height 14
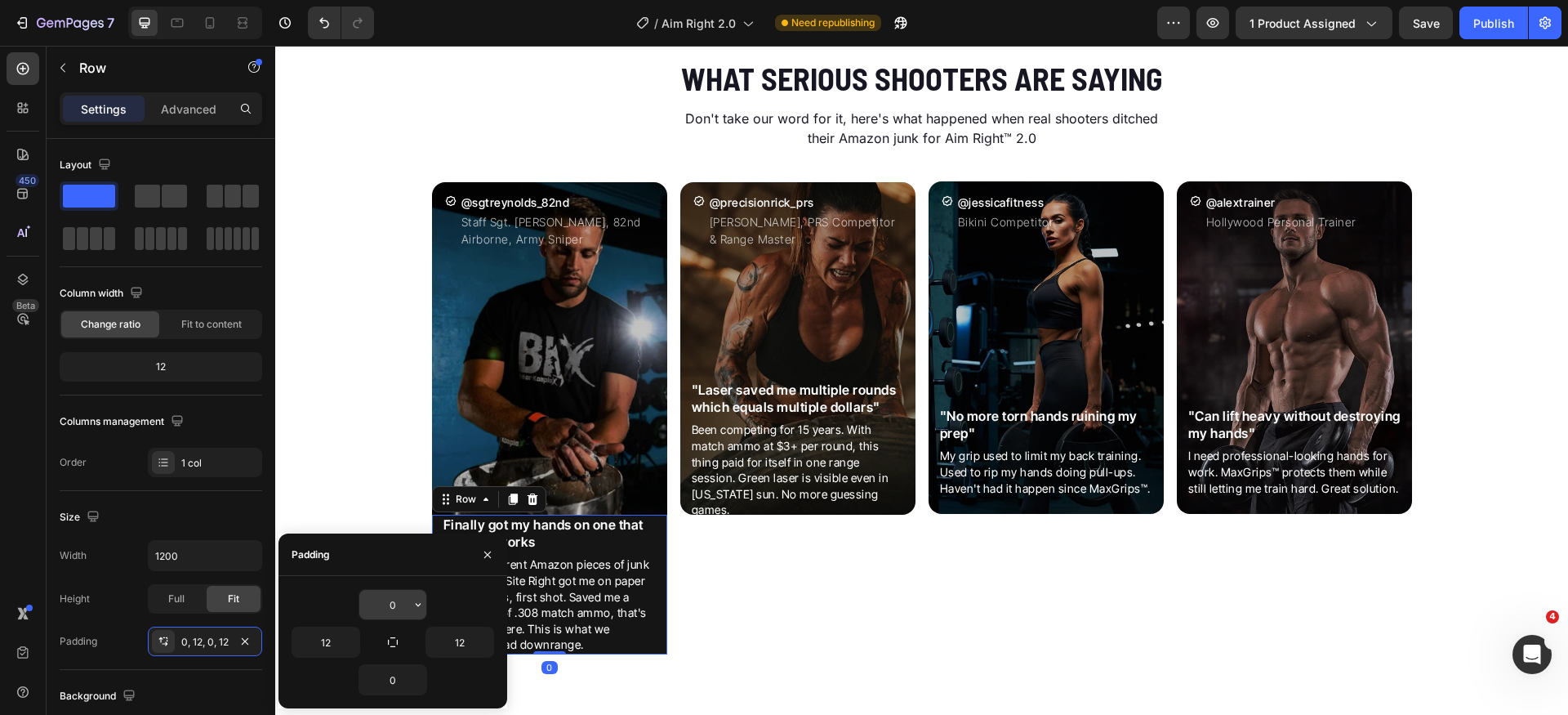
click at [393, 600] on input "0" at bounding box center [393, 605] width 67 height 29
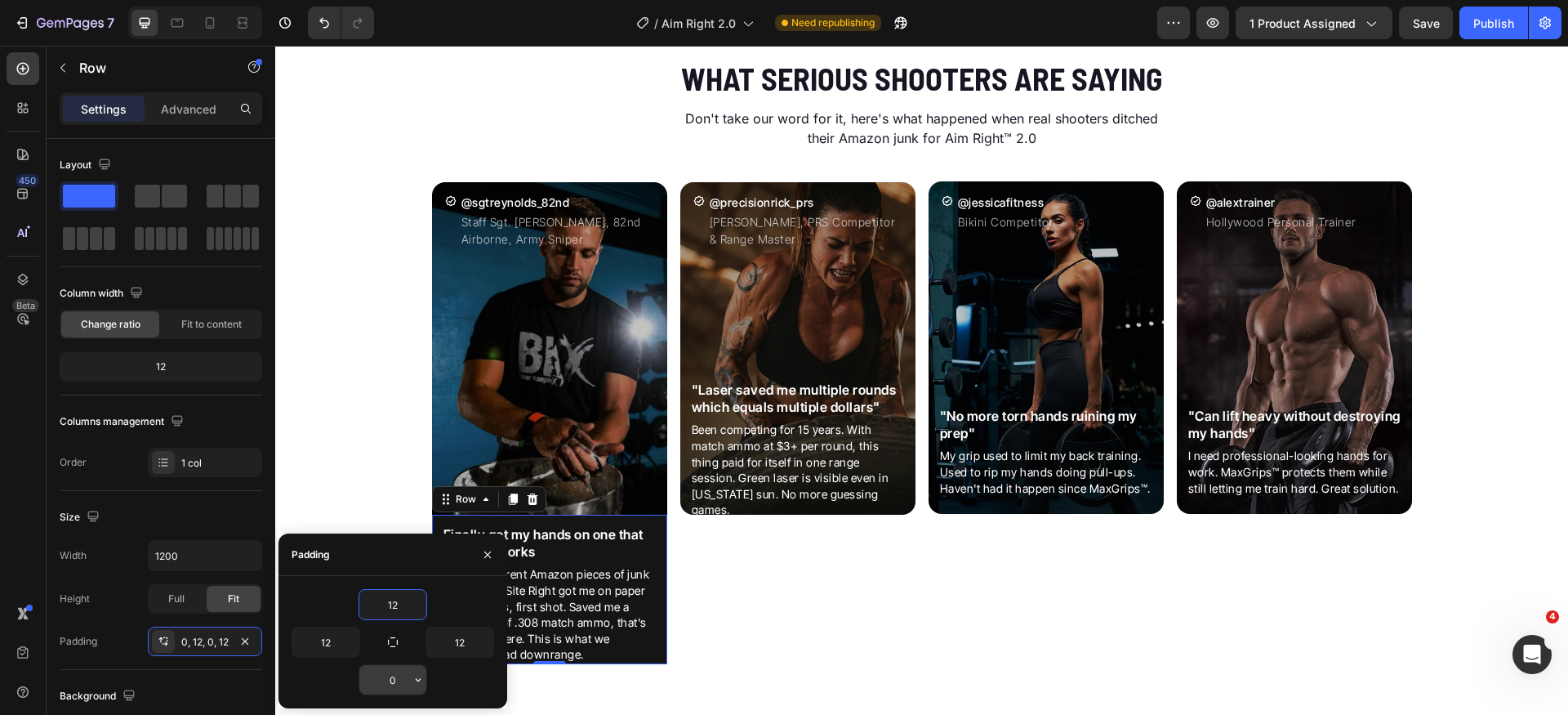
type input "12"
click at [399, 681] on input "0" at bounding box center [393, 680] width 67 height 29
type input "12"
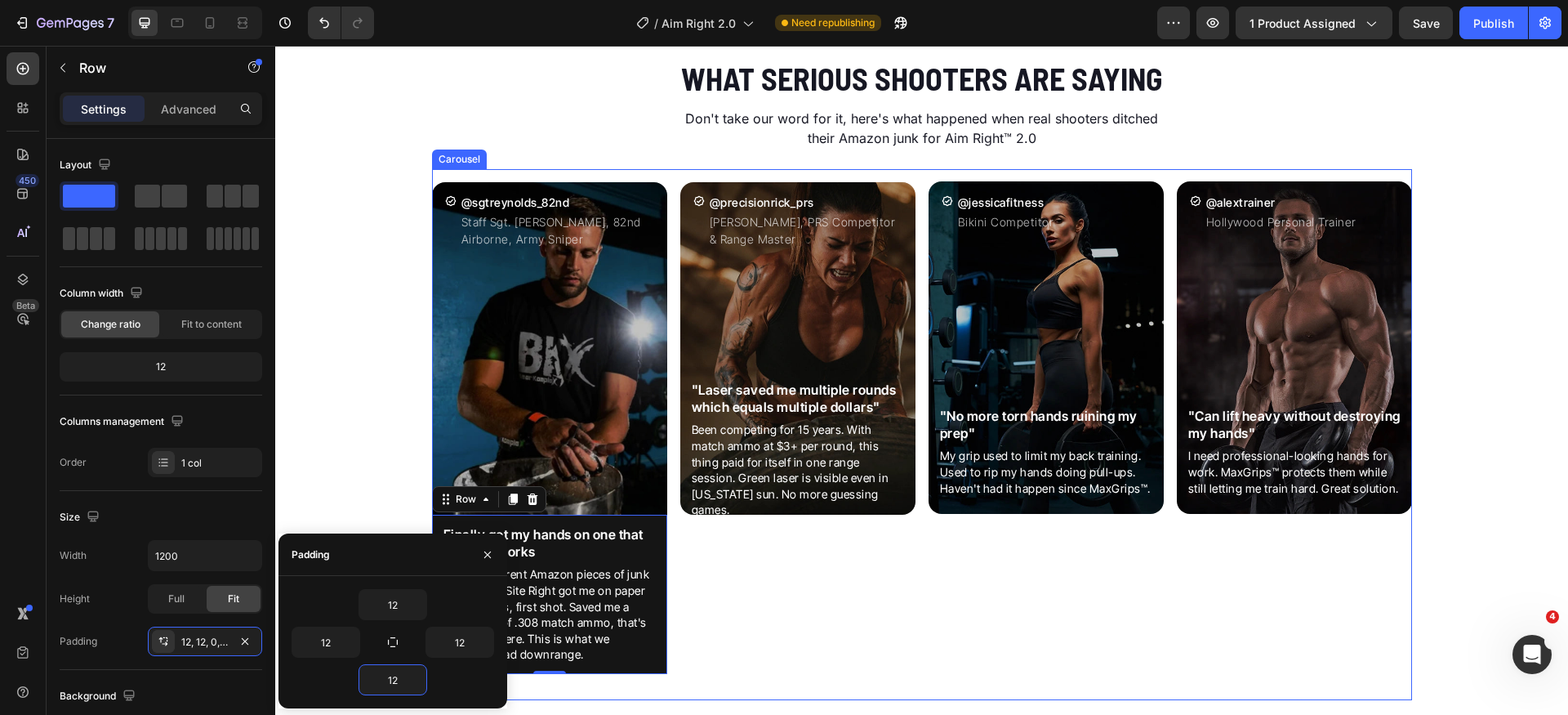
click at [783, 667] on div "Icon @precisionrick_prs Heading [PERSON_NAME], PRS Competitor & Range Master Te…" at bounding box center [798, 435] width 235 height 532
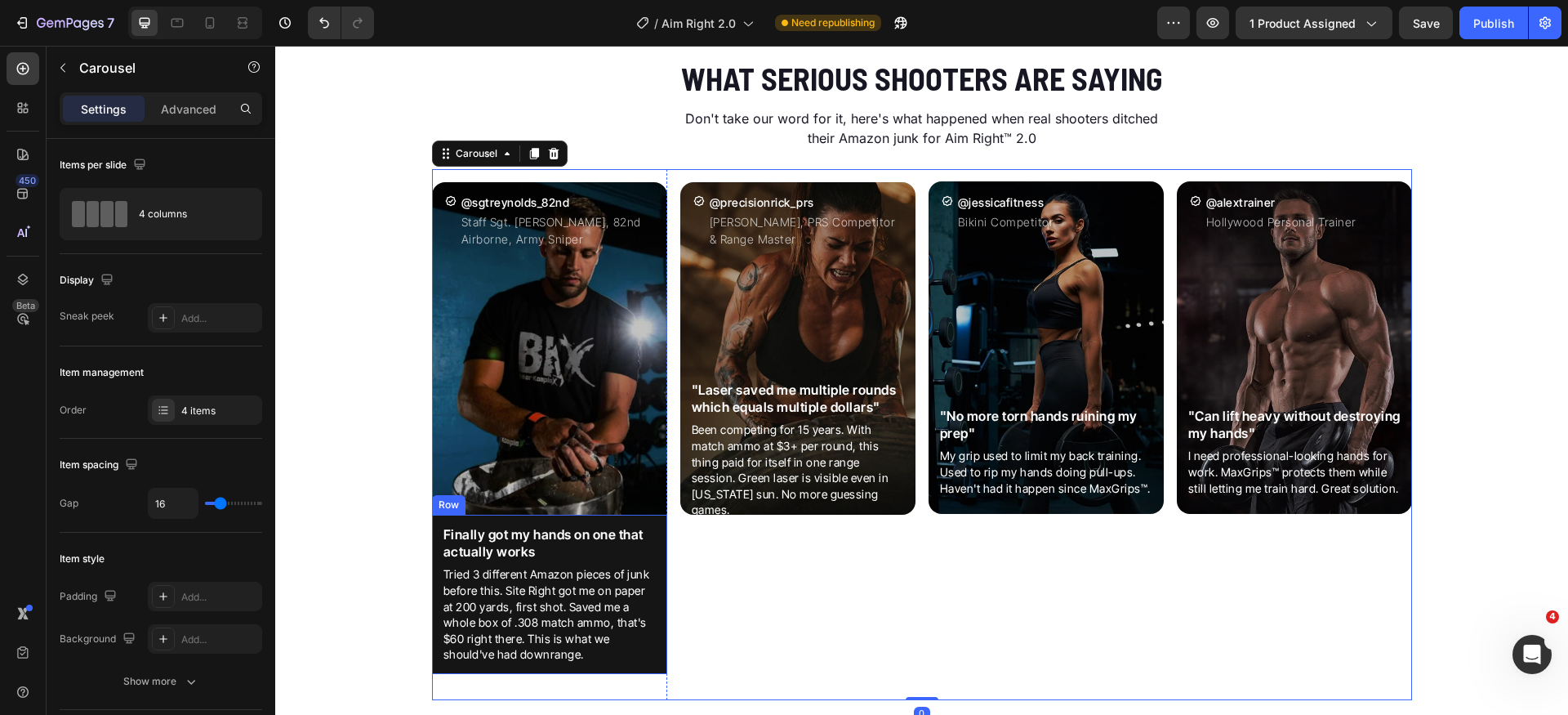
click at [432, 590] on div "Finally got my hands on one that actually works Heading Tried 3 different Amazo…" at bounding box center [550, 594] width 235 height 159
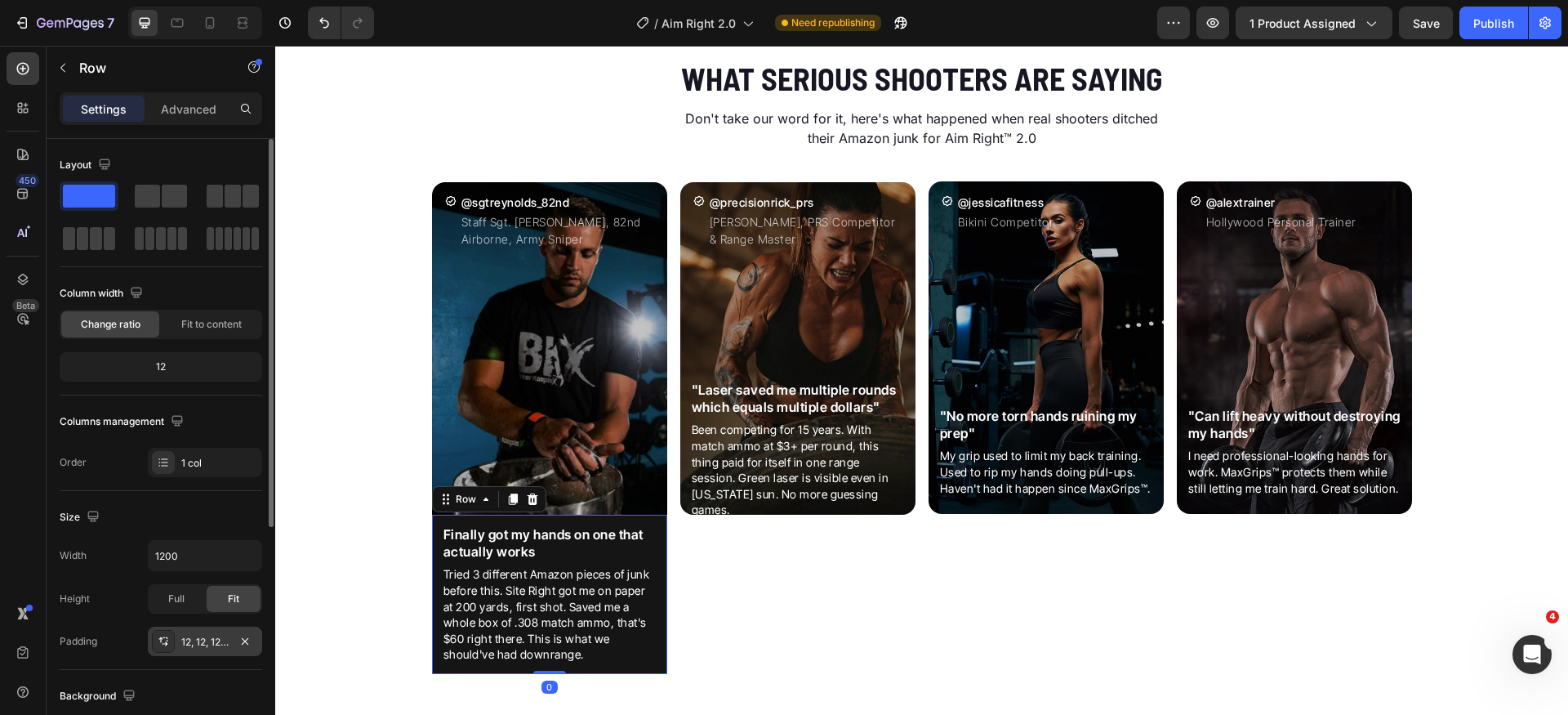
click at [209, 647] on div "12, 12, 12, 12" at bounding box center [205, 642] width 47 height 14
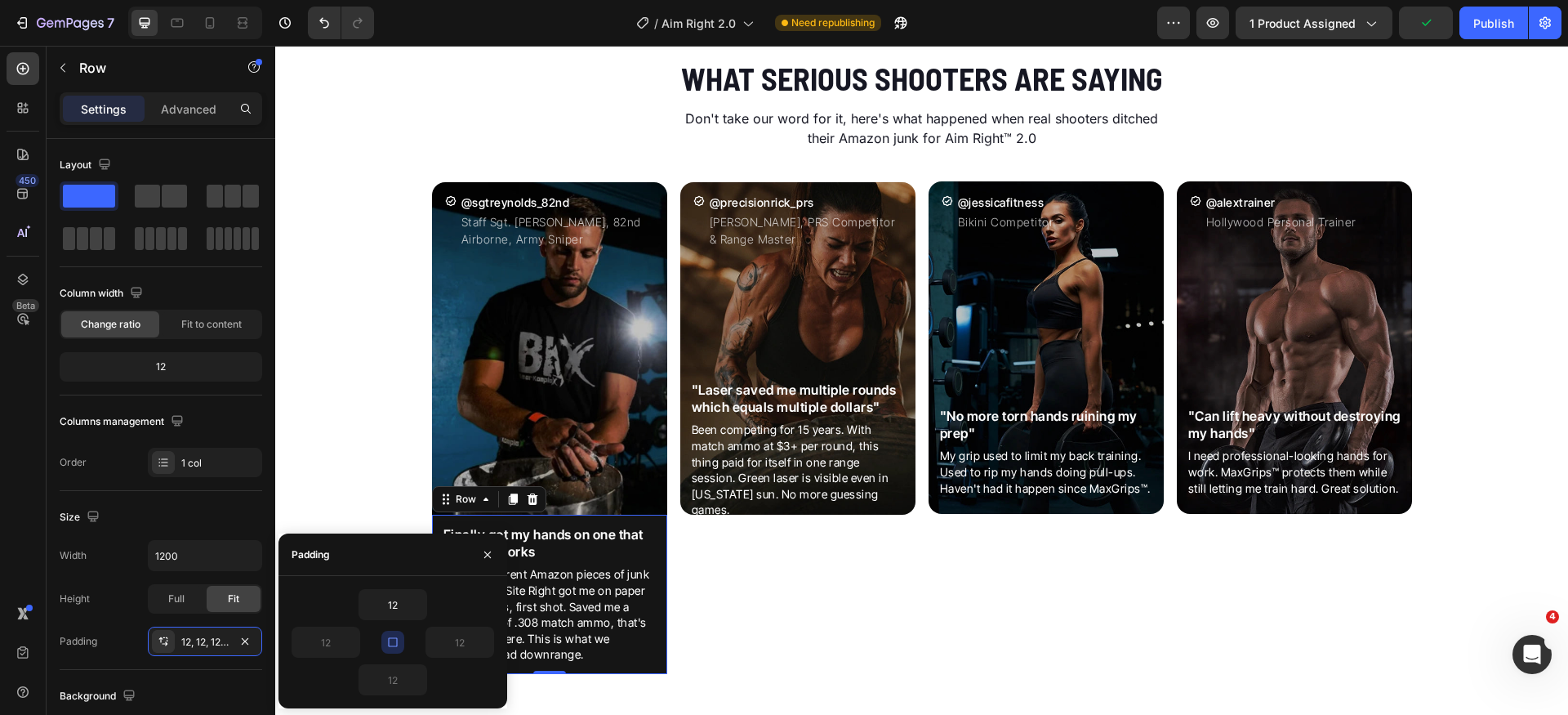
click at [390, 664] on div "12 12 12 12" at bounding box center [393, 643] width 203 height 106
click at [198, 636] on div "12, 12, 12, 12" at bounding box center [205, 642] width 47 height 14
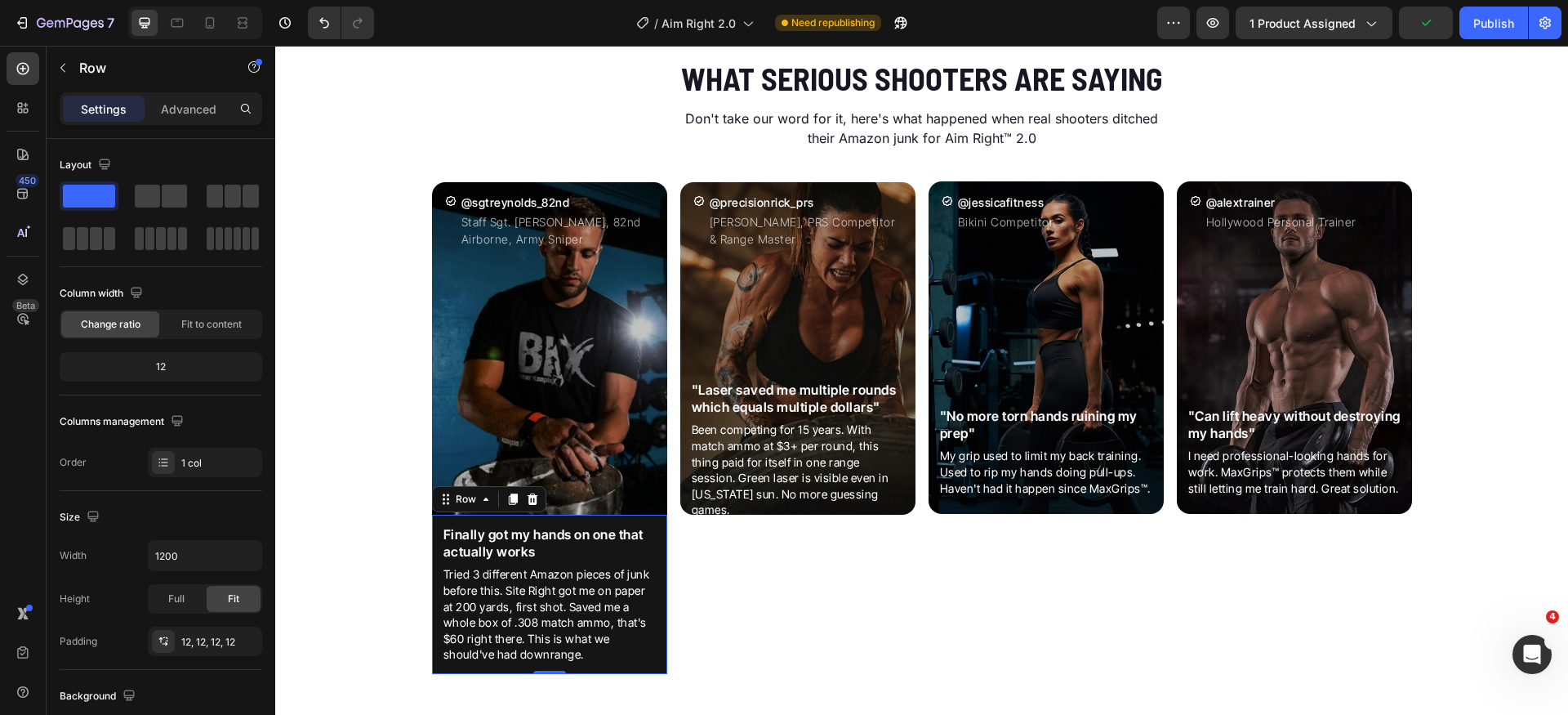
drag, startPoint x: 215, startPoint y: 643, endPoint x: 298, endPoint y: 652, distance: 83.5
click at [215, 642] on div "12, 12, 12, 12" at bounding box center [219, 642] width 77 height 14
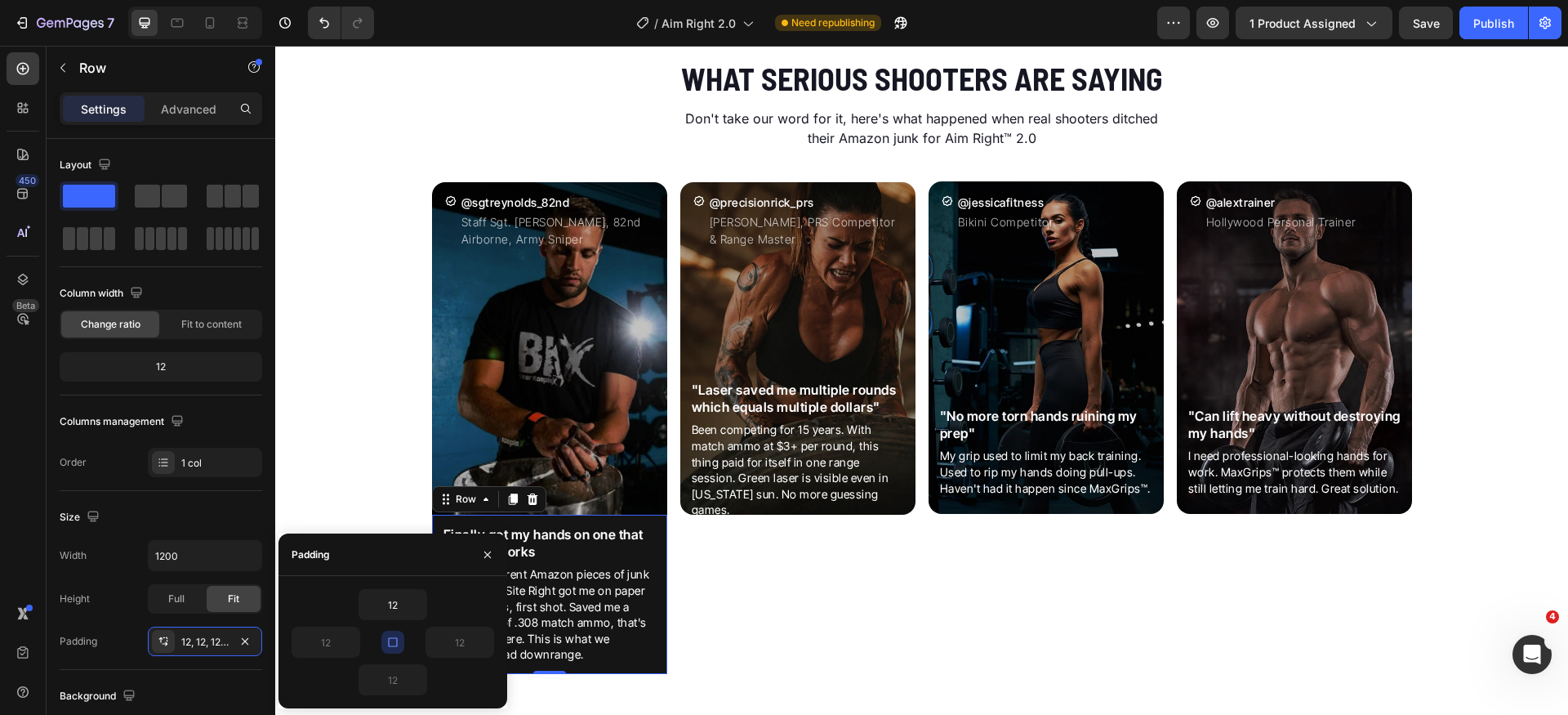
click at [454, 606] on div "12" at bounding box center [393, 605] width 203 height 31
click at [393, 644] on icon "button" at bounding box center [393, 643] width 13 height 13
click at [399, 682] on input "12" at bounding box center [393, 680] width 67 height 29
type input "16"
click at [211, 500] on div "Size Width 1200 Height Full Fit Padding 12, 12, 12, 12" at bounding box center [161, 580] width 203 height 179
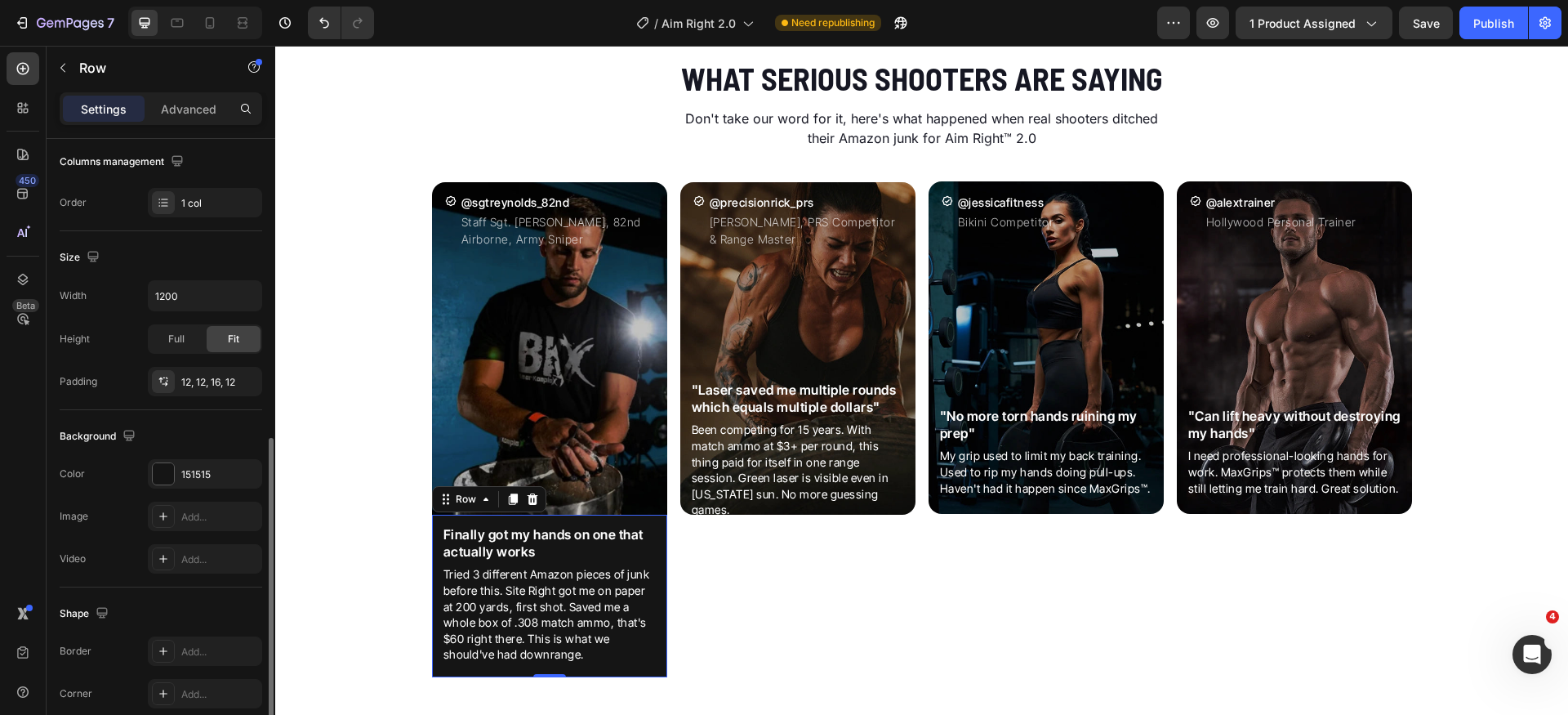
scroll to position [344, 0]
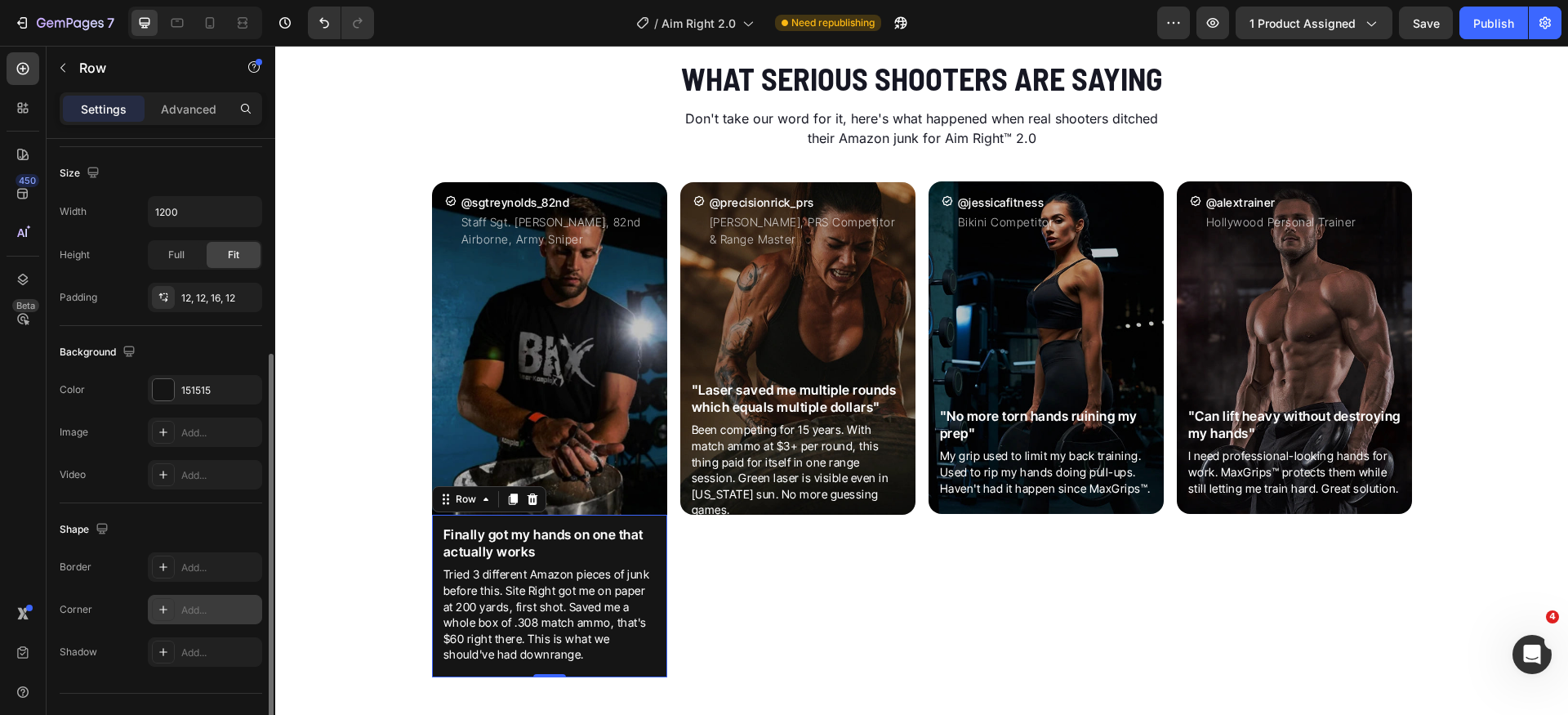
click at [201, 601] on div "Add..." at bounding box center [205, 609] width 114 height 29
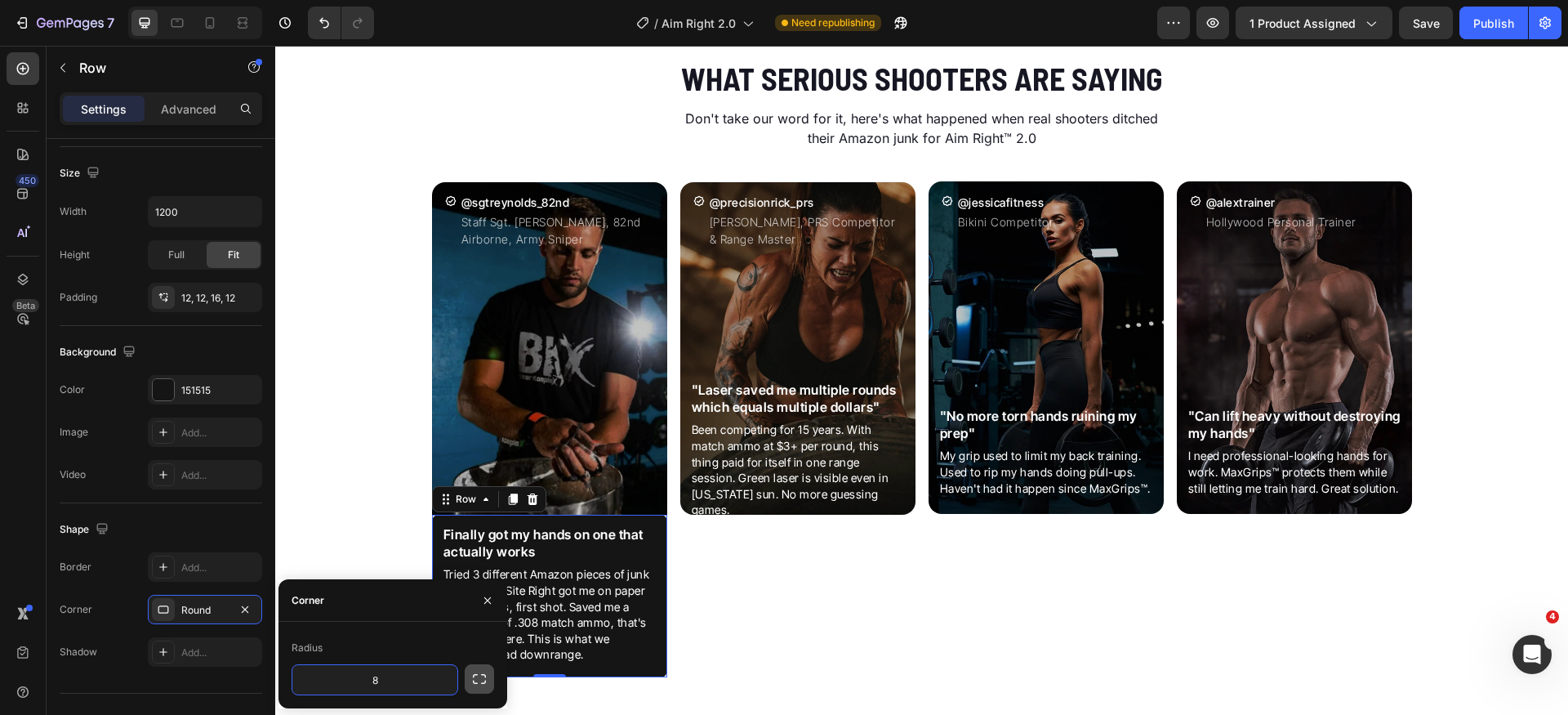
click at [481, 681] on icon "button" at bounding box center [479, 679] width 16 height 16
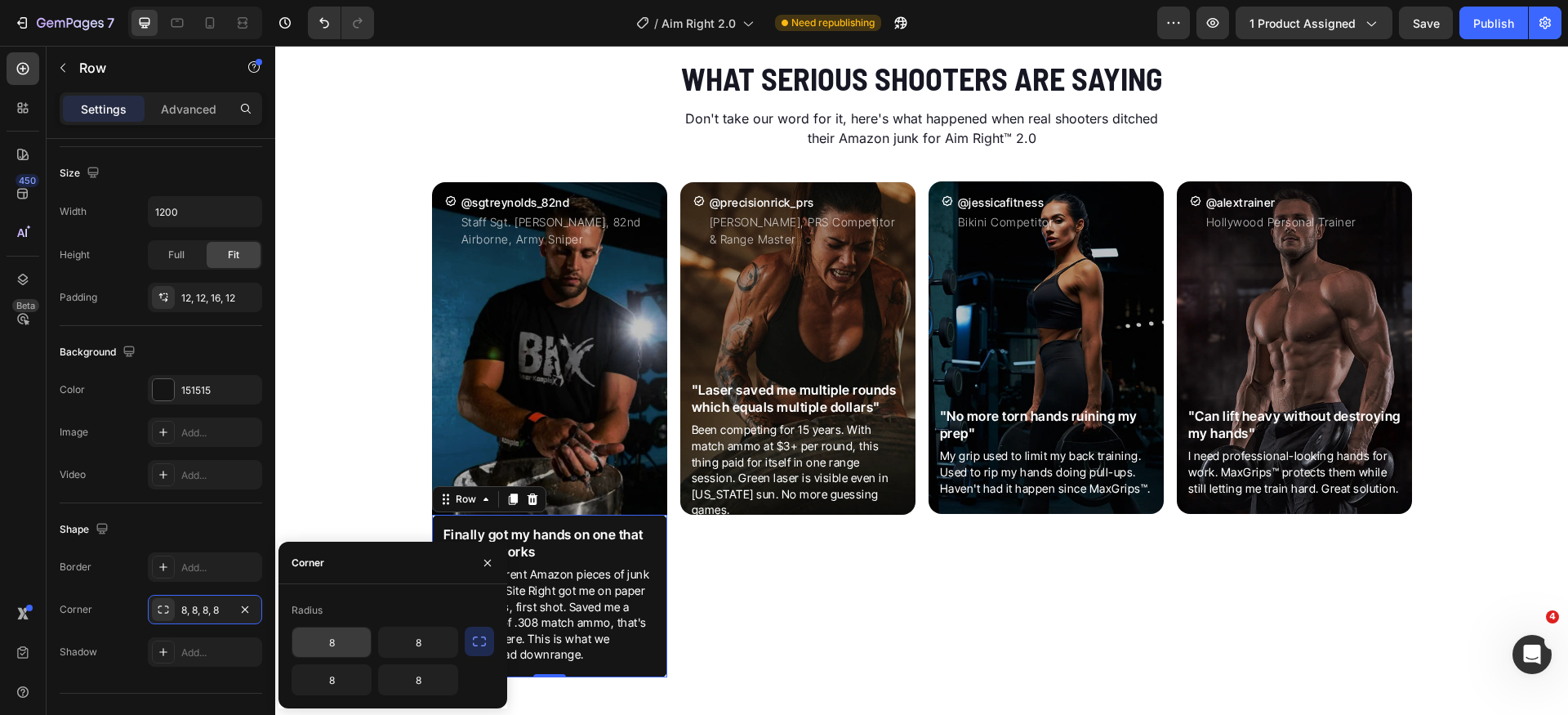
click at [355, 648] on input "8" at bounding box center [331, 642] width 78 height 29
click at [484, 641] on icon "button" at bounding box center [479, 641] width 16 height 16
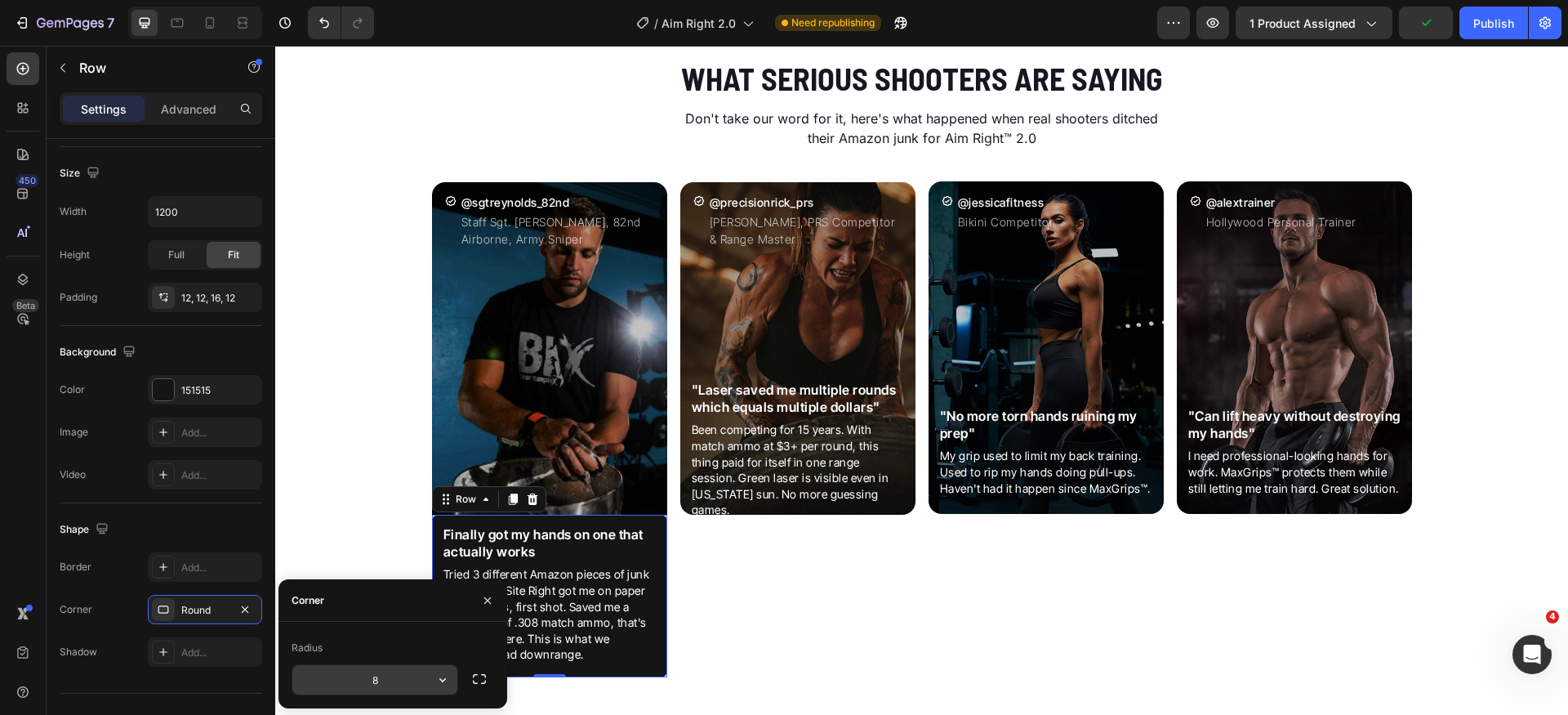
click at [414, 673] on input "8" at bounding box center [375, 680] width 165 height 29
type input "0"
click at [473, 676] on icon "button" at bounding box center [480, 680] width 13 height 10
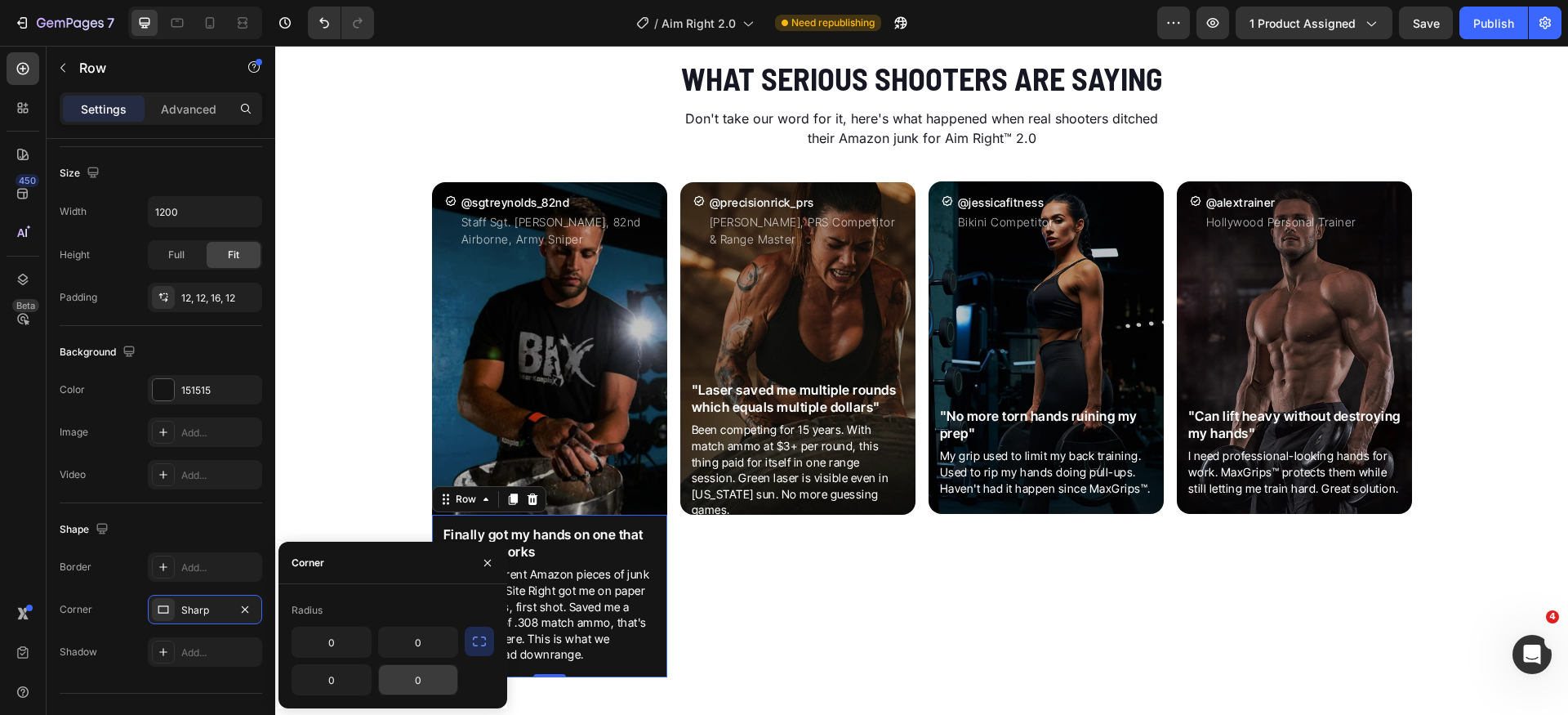
click at [429, 683] on input "0" at bounding box center [418, 680] width 78 height 29
type input "12"
click at [323, 686] on input "0" at bounding box center [331, 680] width 78 height 29
type input "12"
click at [383, 601] on div "Radius" at bounding box center [393, 610] width 203 height 26
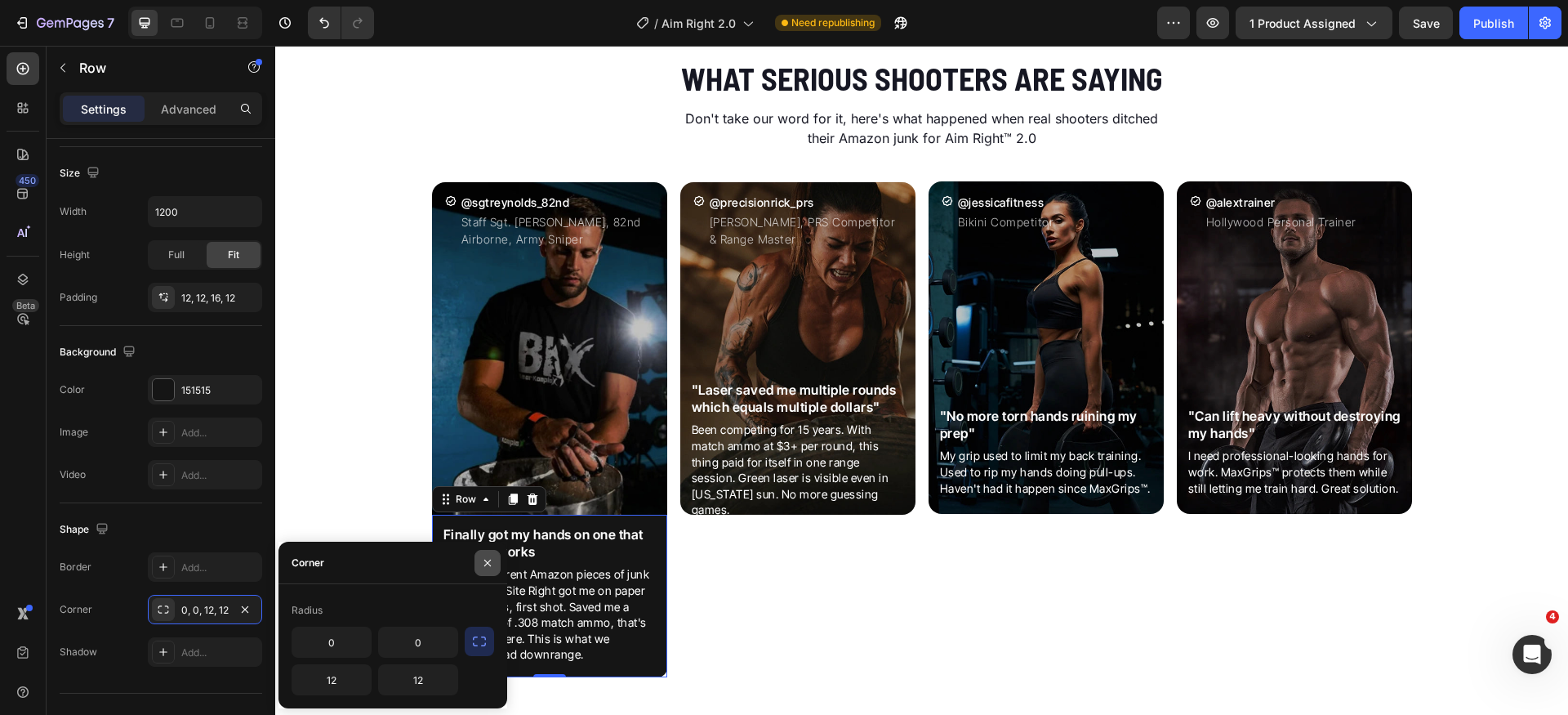
drag, startPoint x: 488, startPoint y: 561, endPoint x: 373, endPoint y: 533, distance: 118.4
click at [488, 561] on icon "button" at bounding box center [488, 563] width 7 height 7
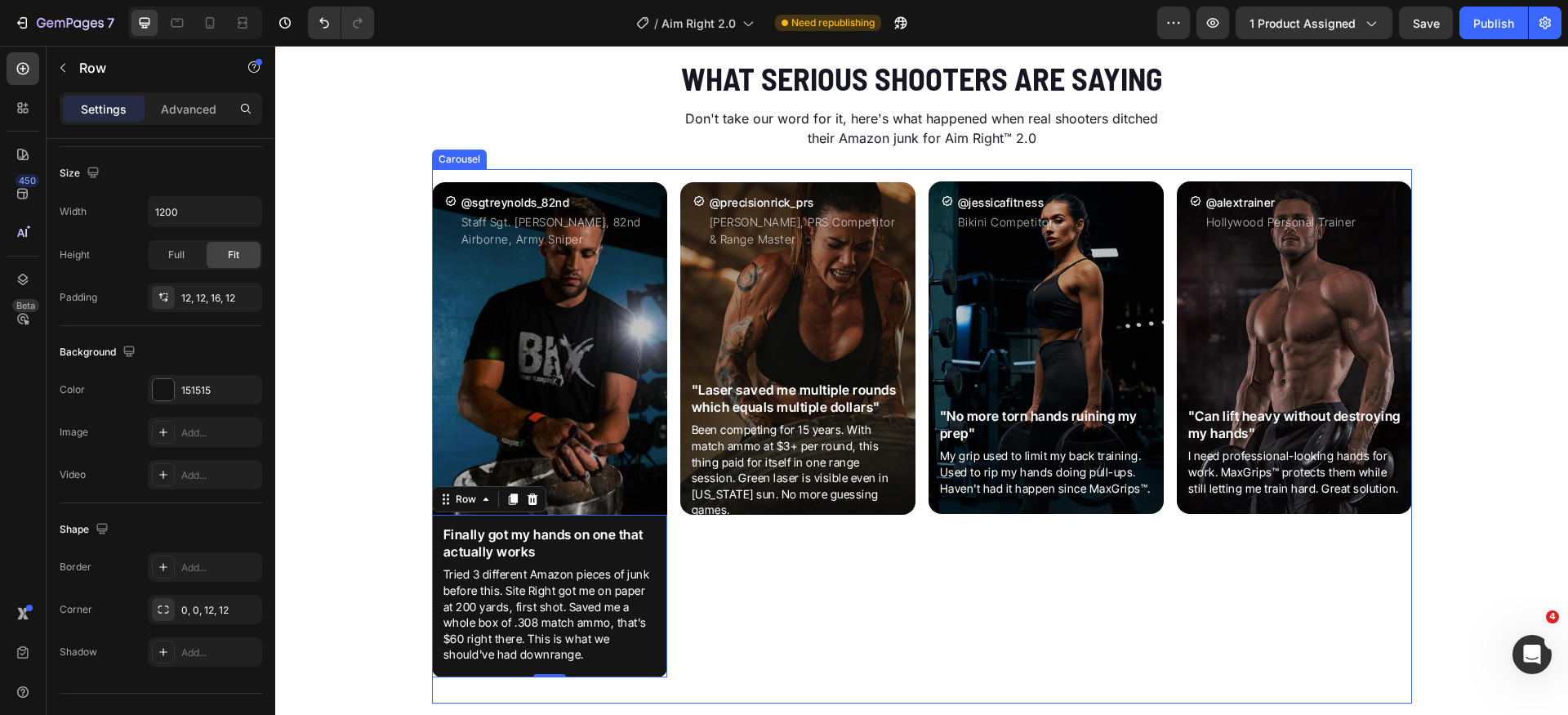
click at [705, 580] on div "Icon @precisionrick_prs Heading [PERSON_NAME], PRS Competitor & Range Master Te…" at bounding box center [798, 436] width 235 height 534
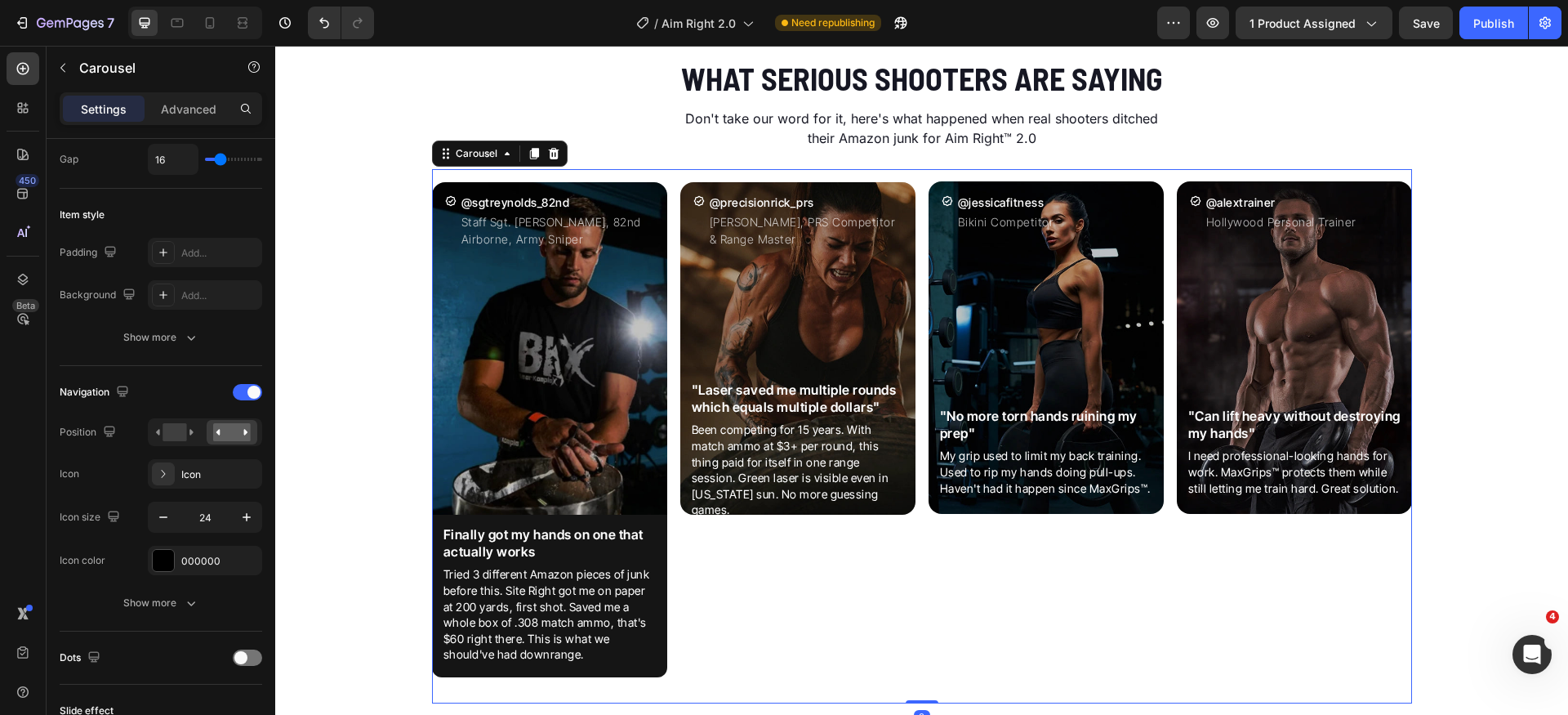
scroll to position [0, 0]
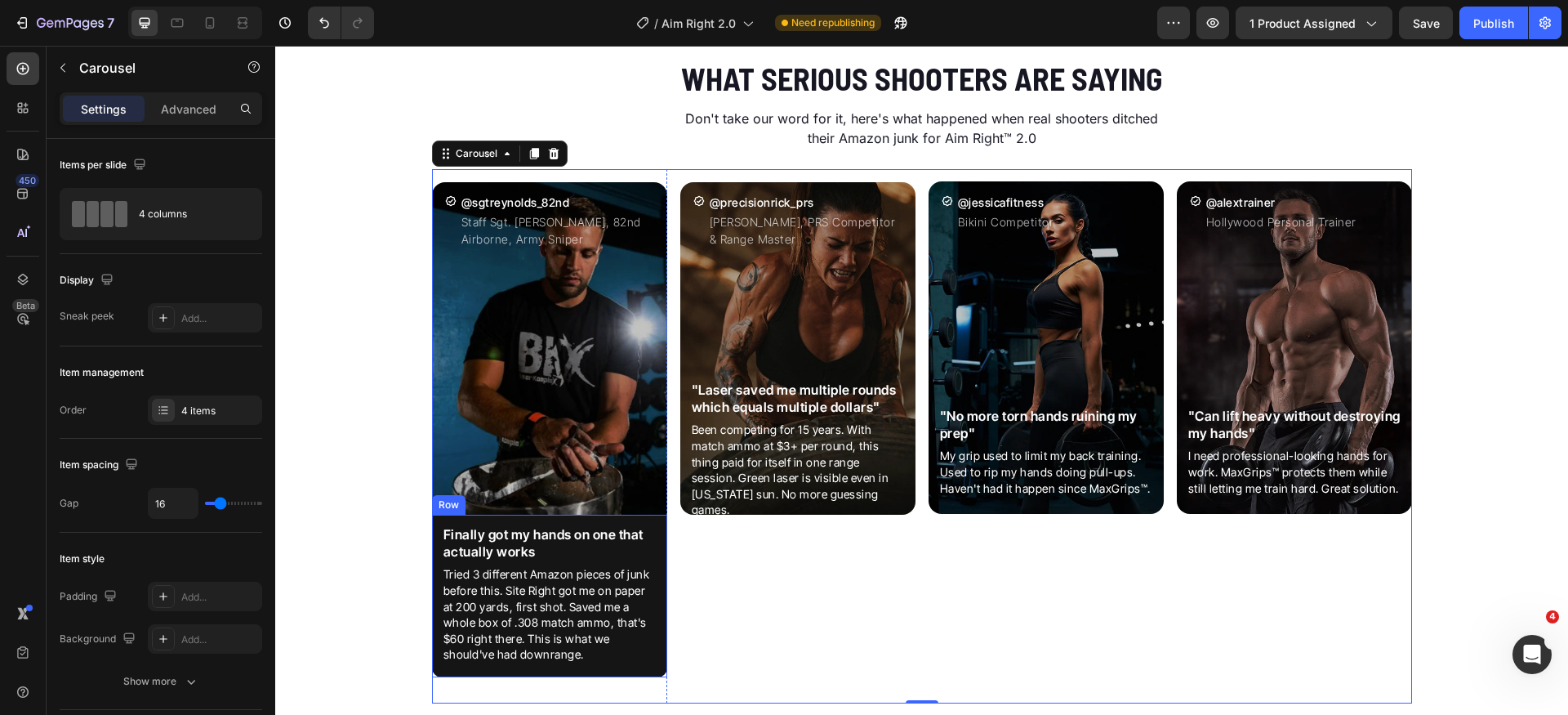
click at [657, 542] on div "Finally got my hands on one that actually works Heading Tried 3 different Amazo…" at bounding box center [550, 596] width 235 height 162
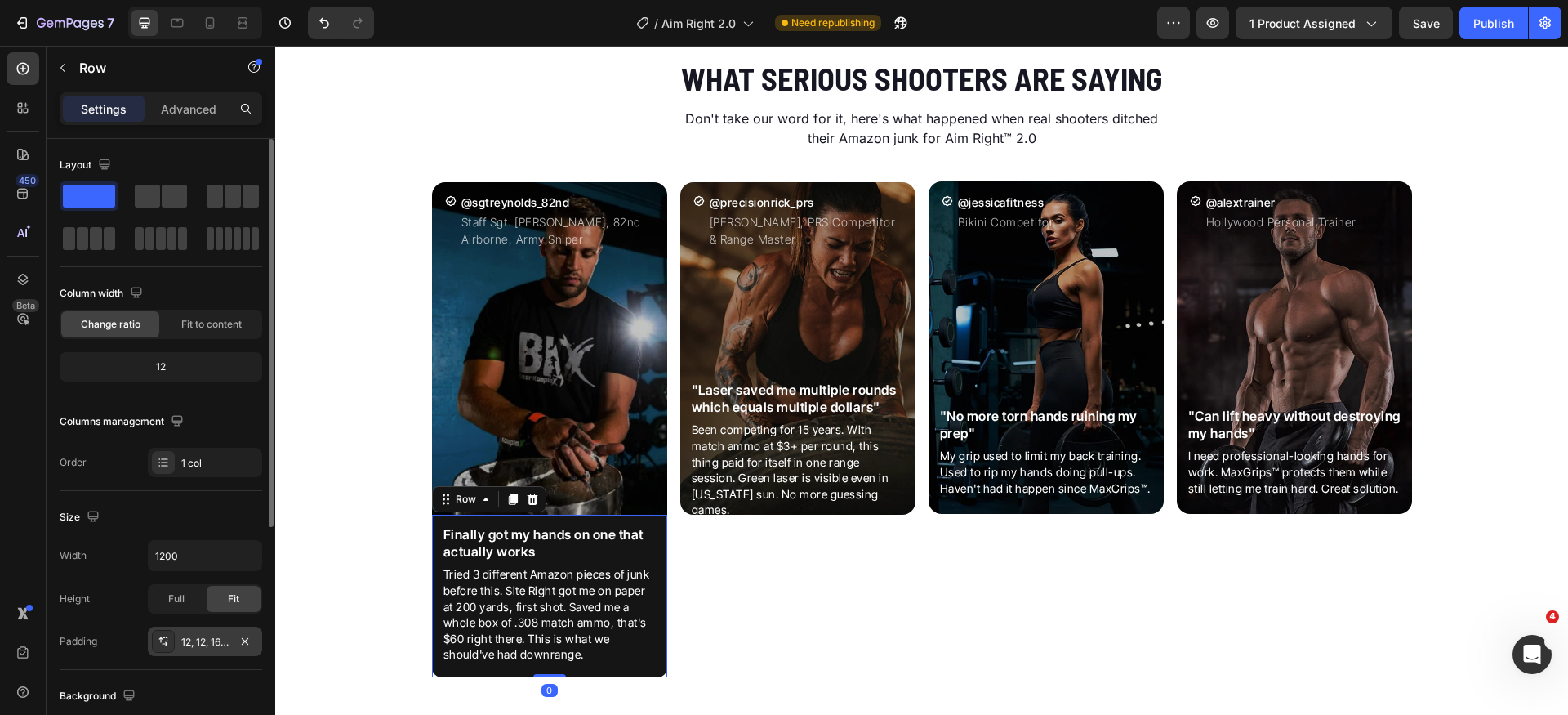
click at [189, 635] on div "12, 12, 16, 12" at bounding box center [205, 642] width 47 height 14
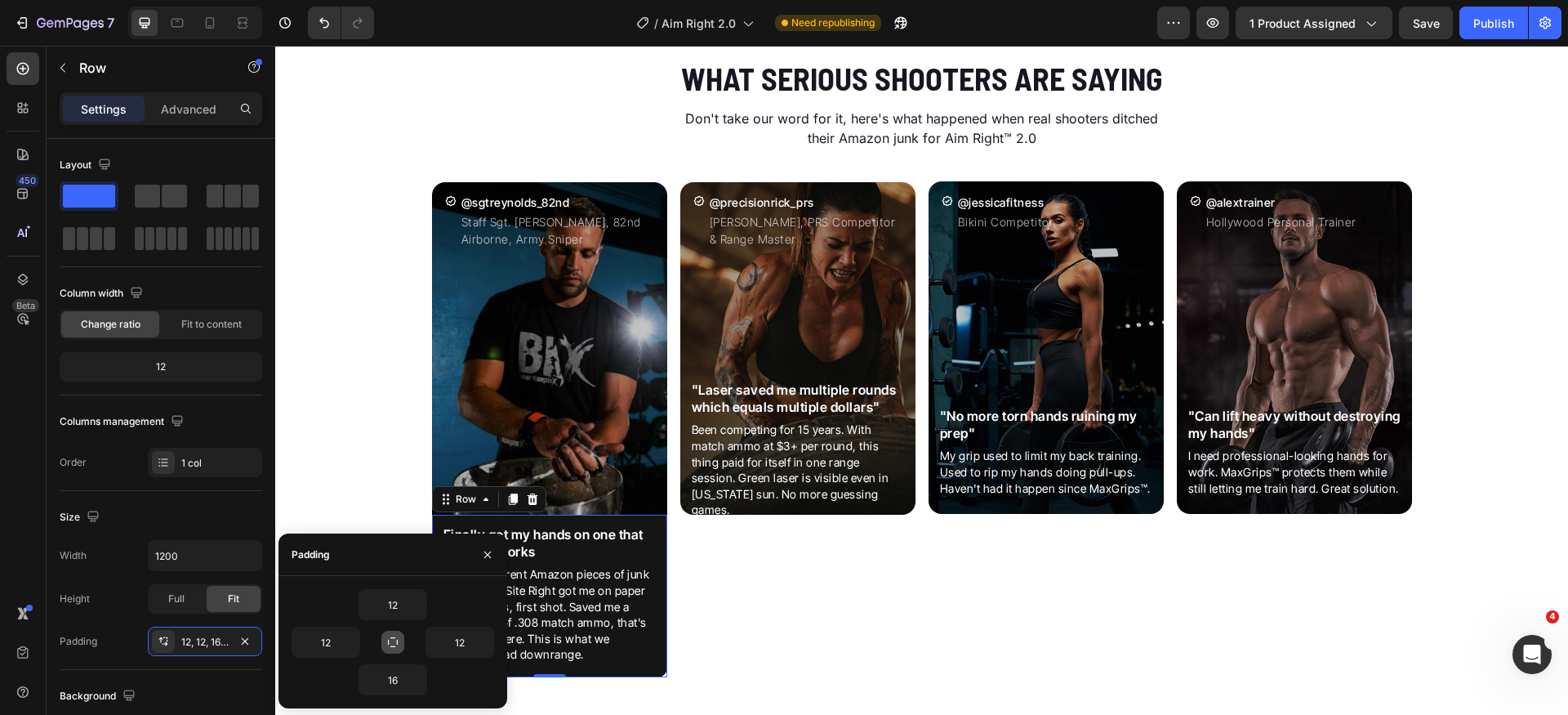
click at [396, 644] on icon "button" at bounding box center [393, 643] width 10 height 10
type input "12"
click at [404, 605] on input "12" at bounding box center [393, 605] width 67 height 29
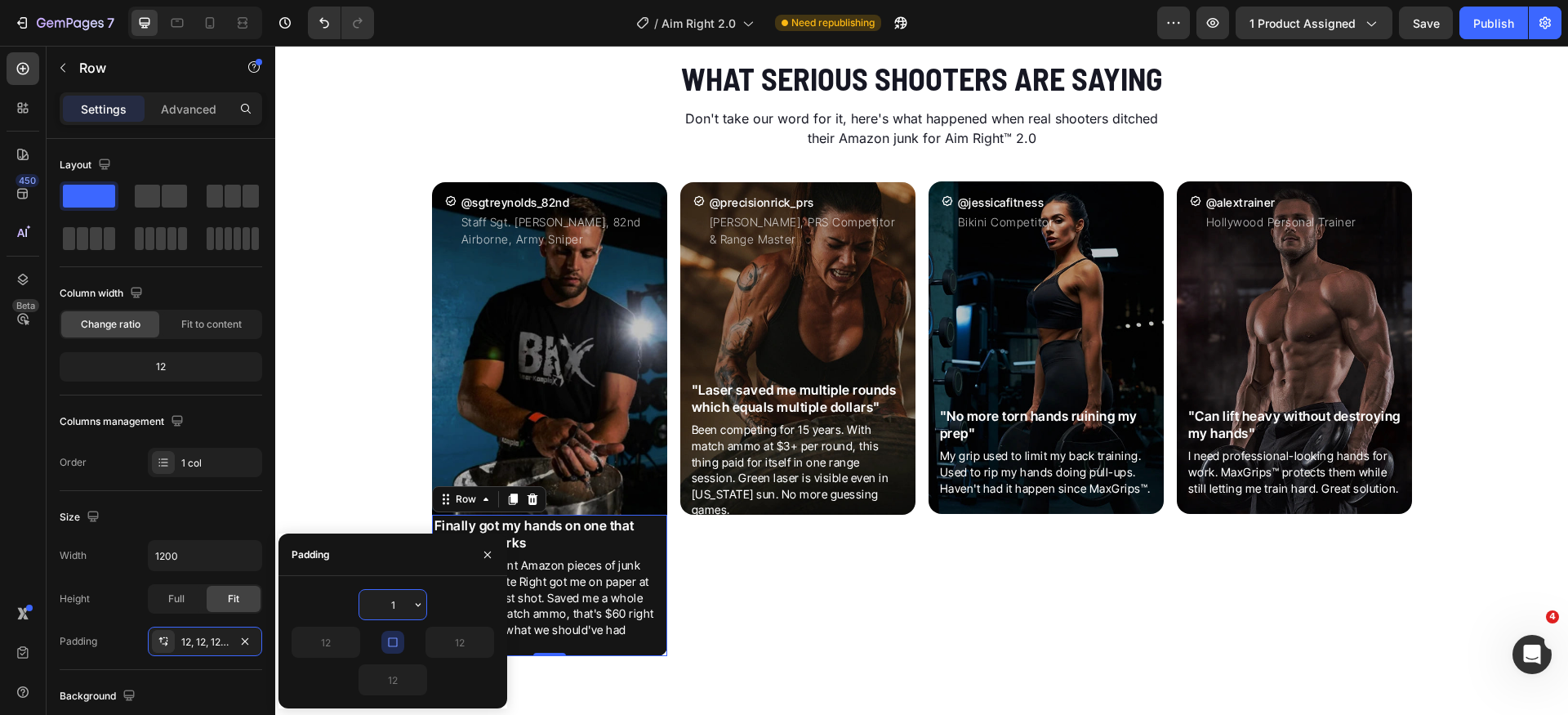
type input "16"
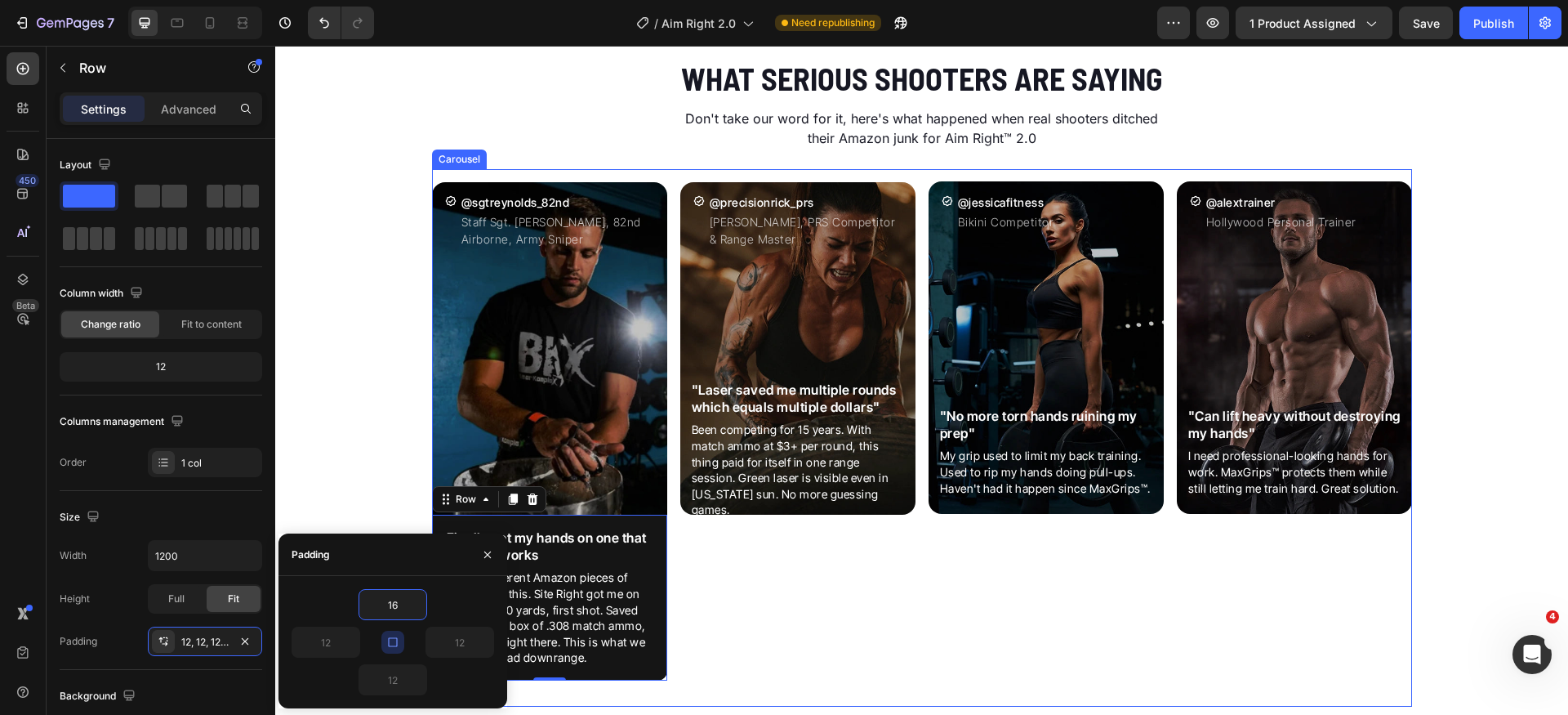
click at [819, 593] on div "Icon @precisionrick_prs Heading [PERSON_NAME], PRS Competitor & Range Master Te…" at bounding box center [798, 437] width 235 height 538
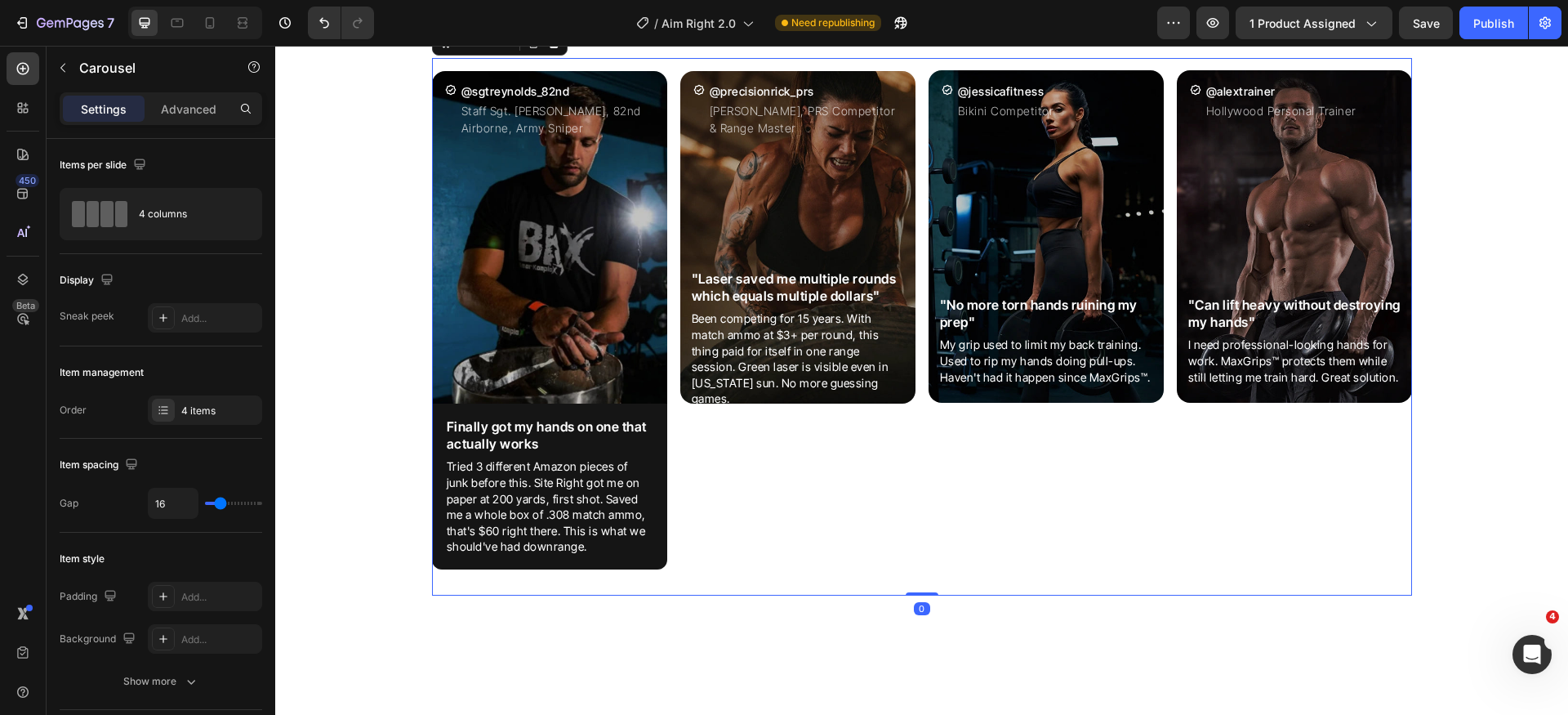
scroll to position [2508, 0]
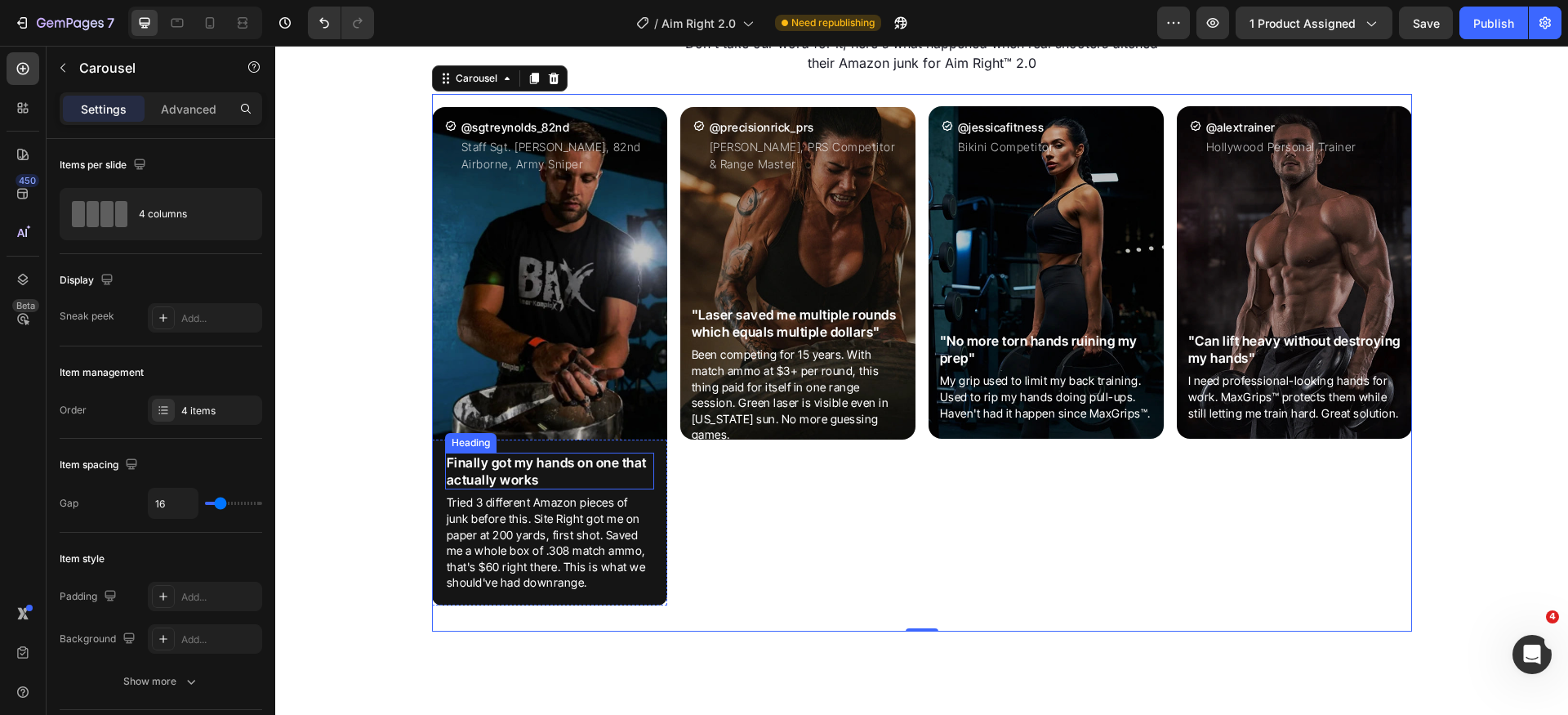
click at [526, 463] on p "Finally got my hands on one that actually works" at bounding box center [549, 471] width 206 height 34
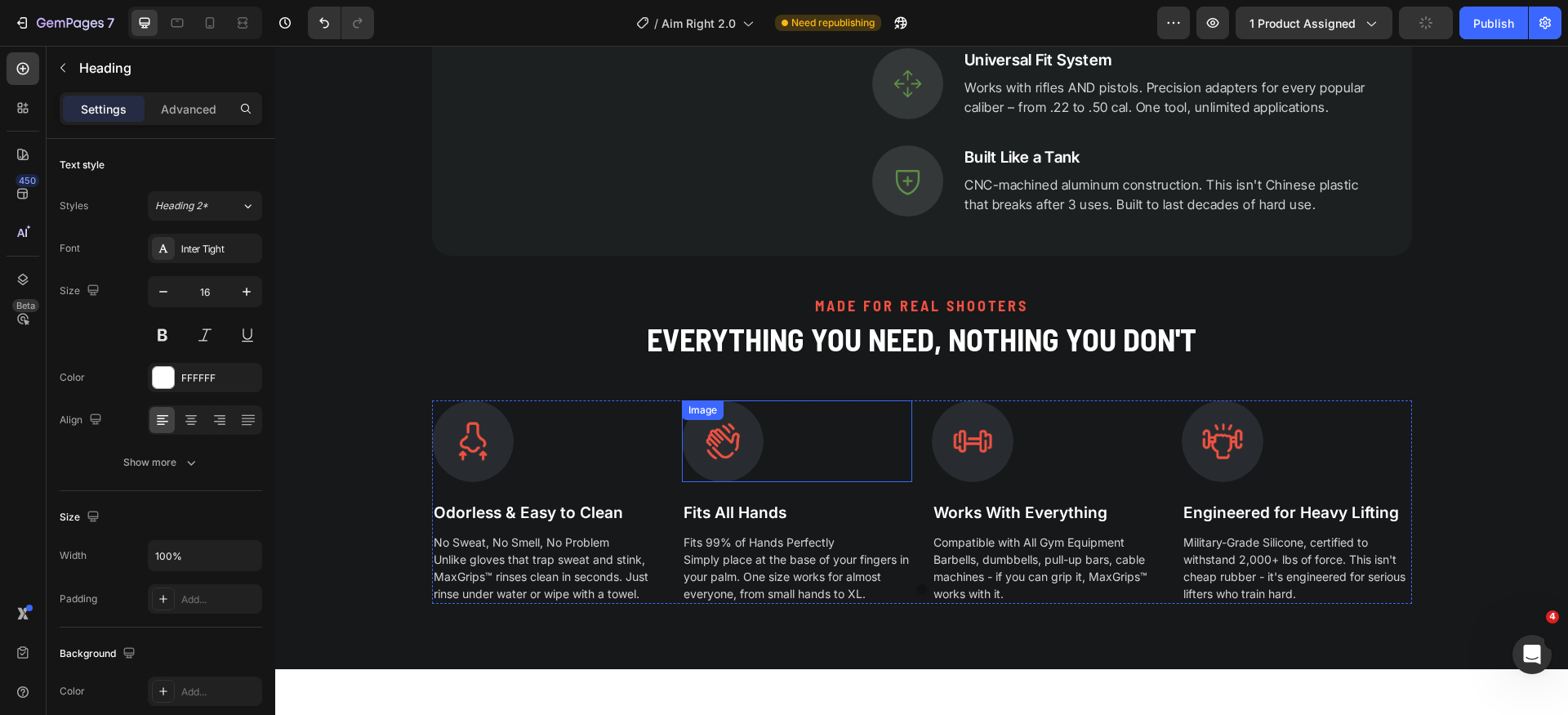
scroll to position [1730, 0]
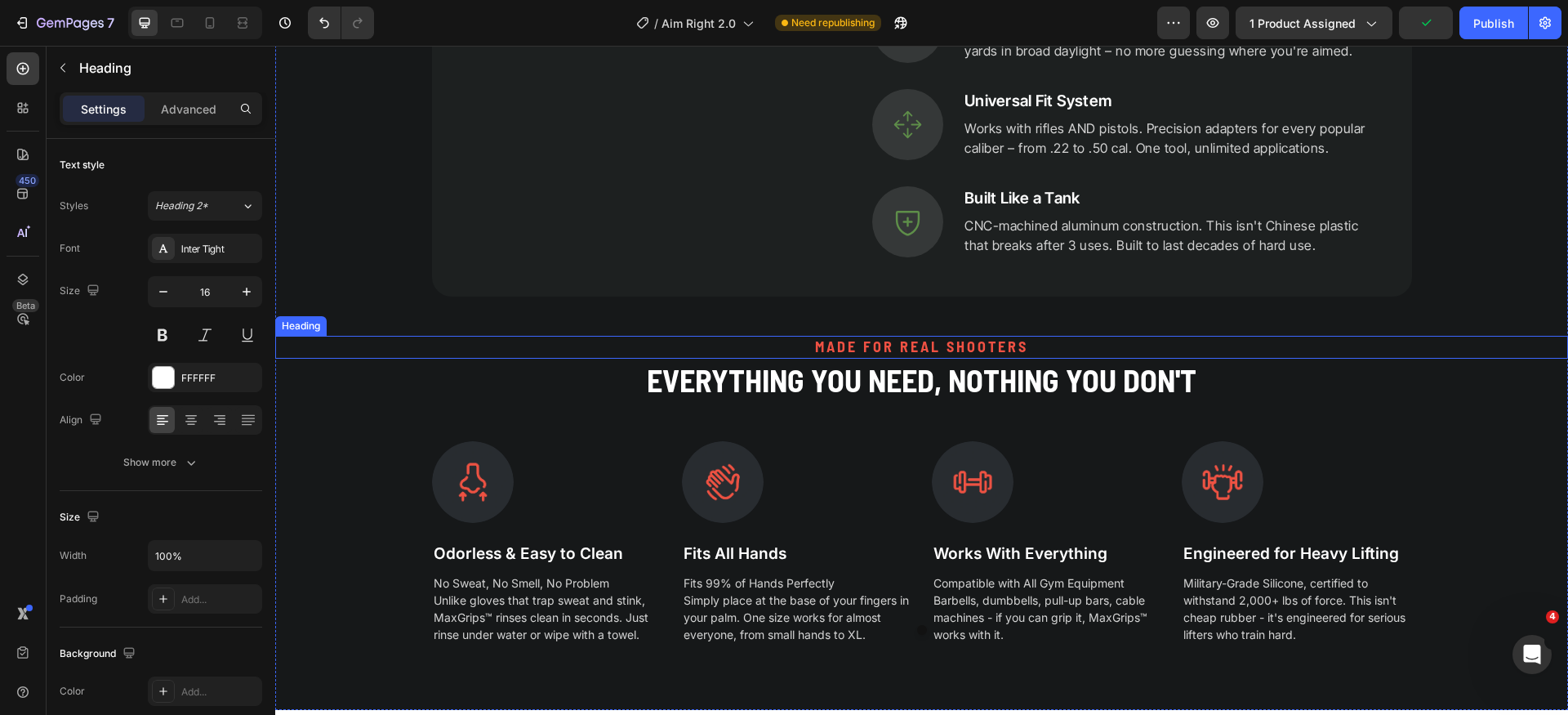
click at [937, 347] on h2 "Made FOR real shooters" at bounding box center [921, 347] width 1293 height 22
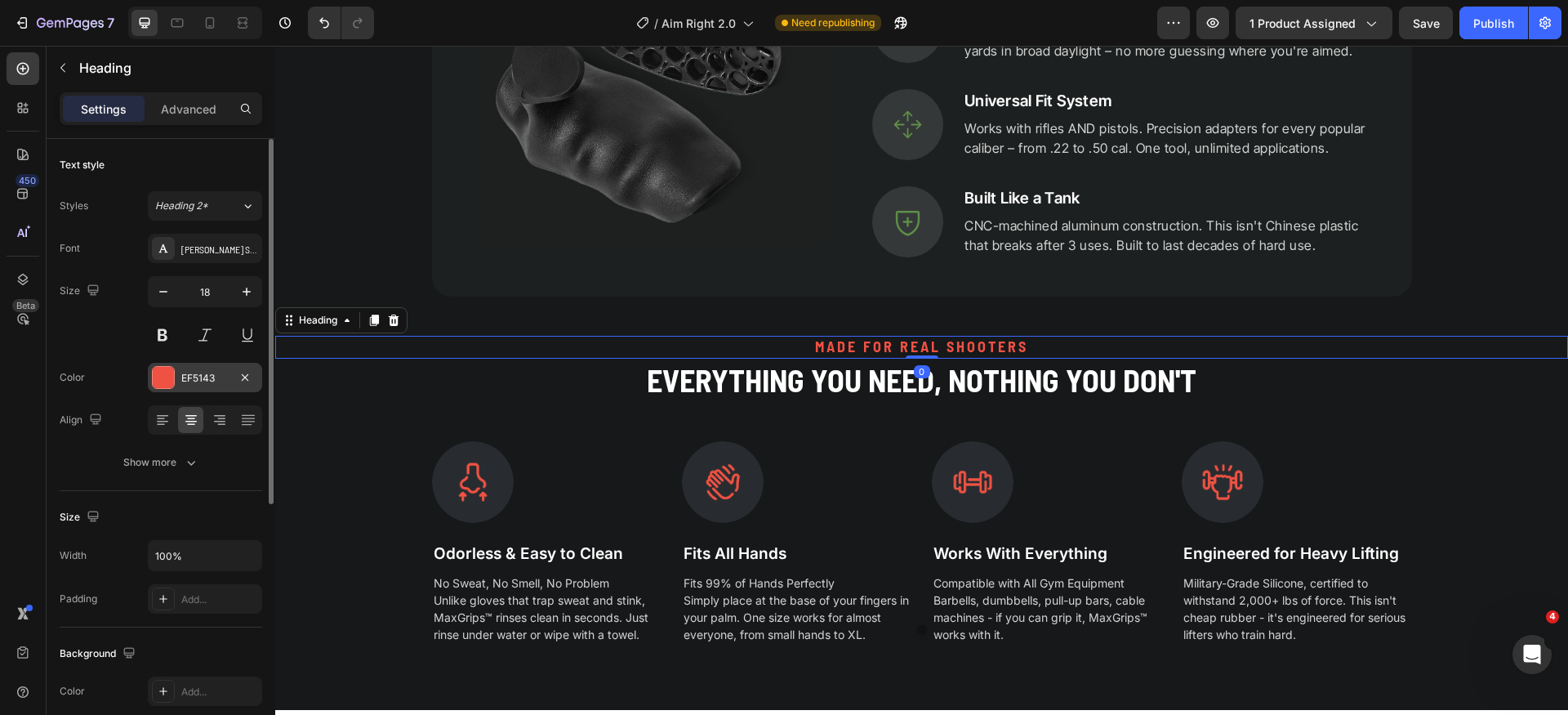
click at [189, 373] on div "EF5143" at bounding box center [205, 378] width 47 height 14
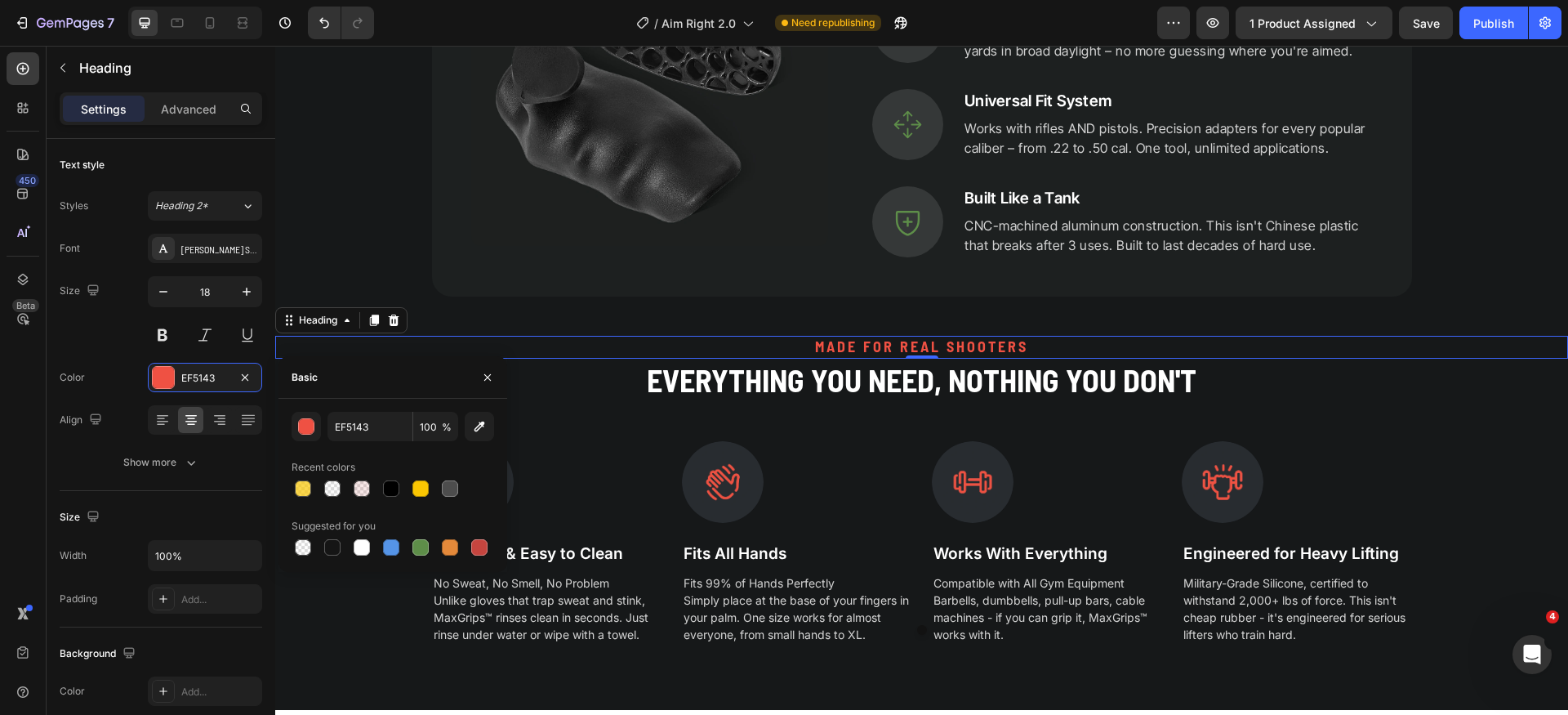
click at [390, 443] on div "EF5143 100 % Recent colors Suggested for you" at bounding box center [393, 485] width 203 height 147
click at [385, 432] on input "EF5143" at bounding box center [370, 426] width 85 height 29
click at [485, 378] on icon "button" at bounding box center [488, 378] width 13 height 13
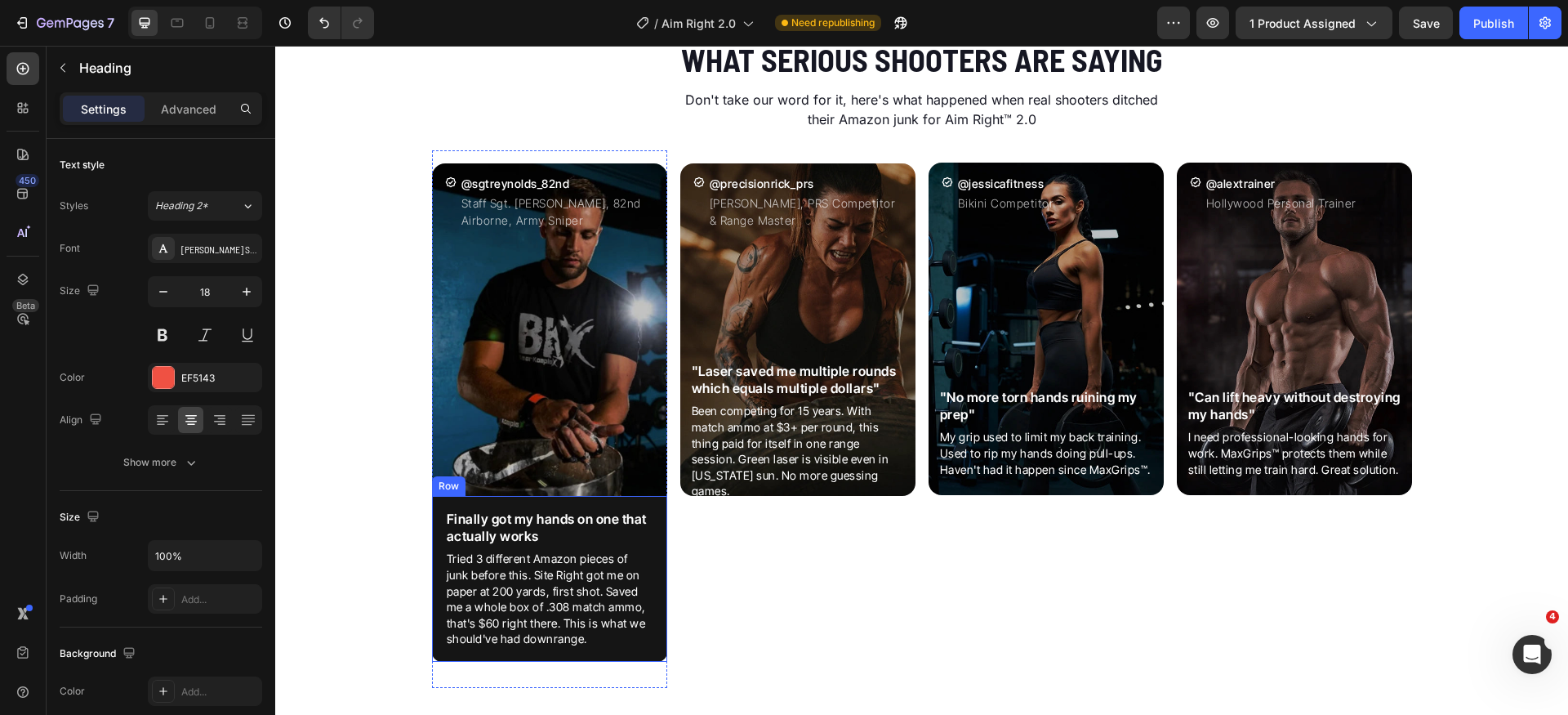
scroll to position [2441, 0]
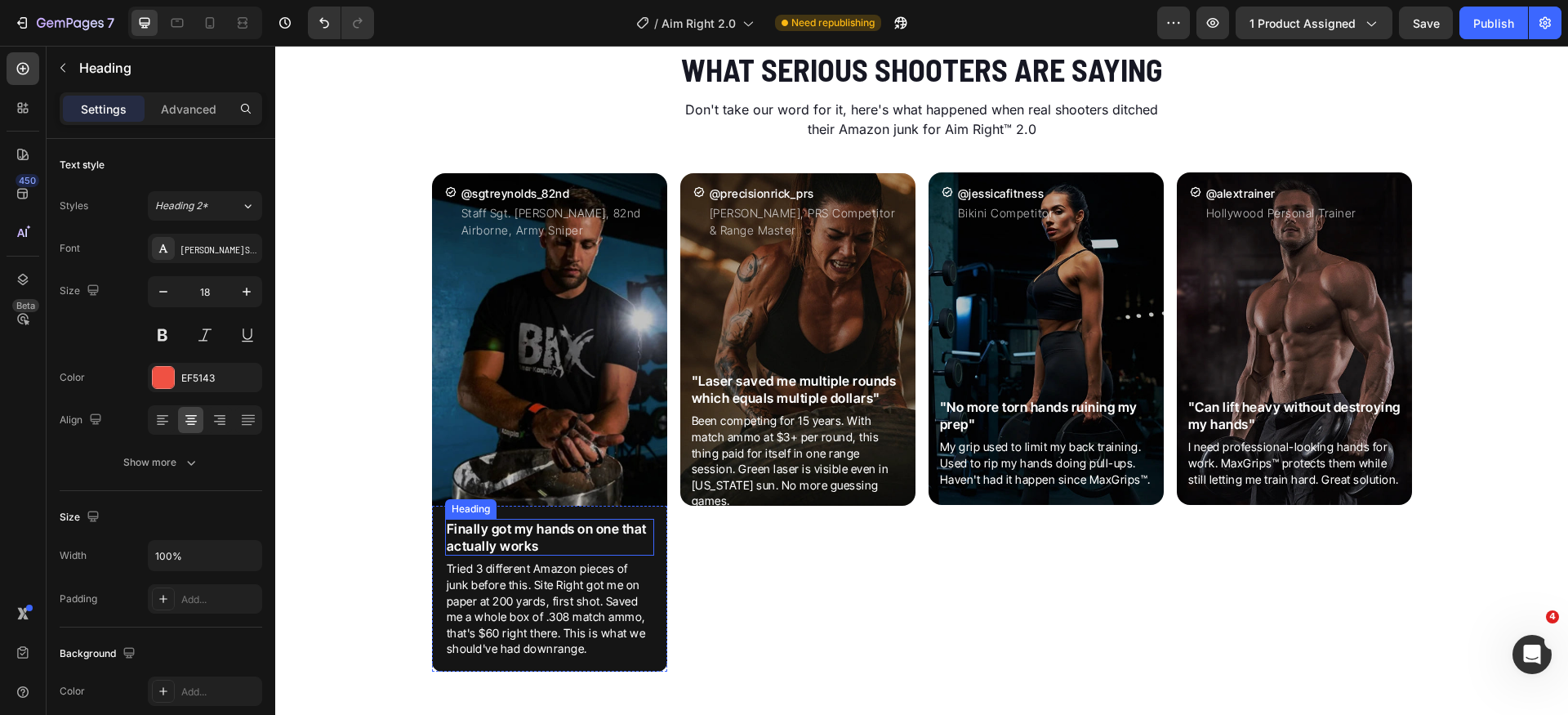
click at [546, 536] on h2 "Finally got my hands on one that actually works" at bounding box center [550, 538] width 209 height 38
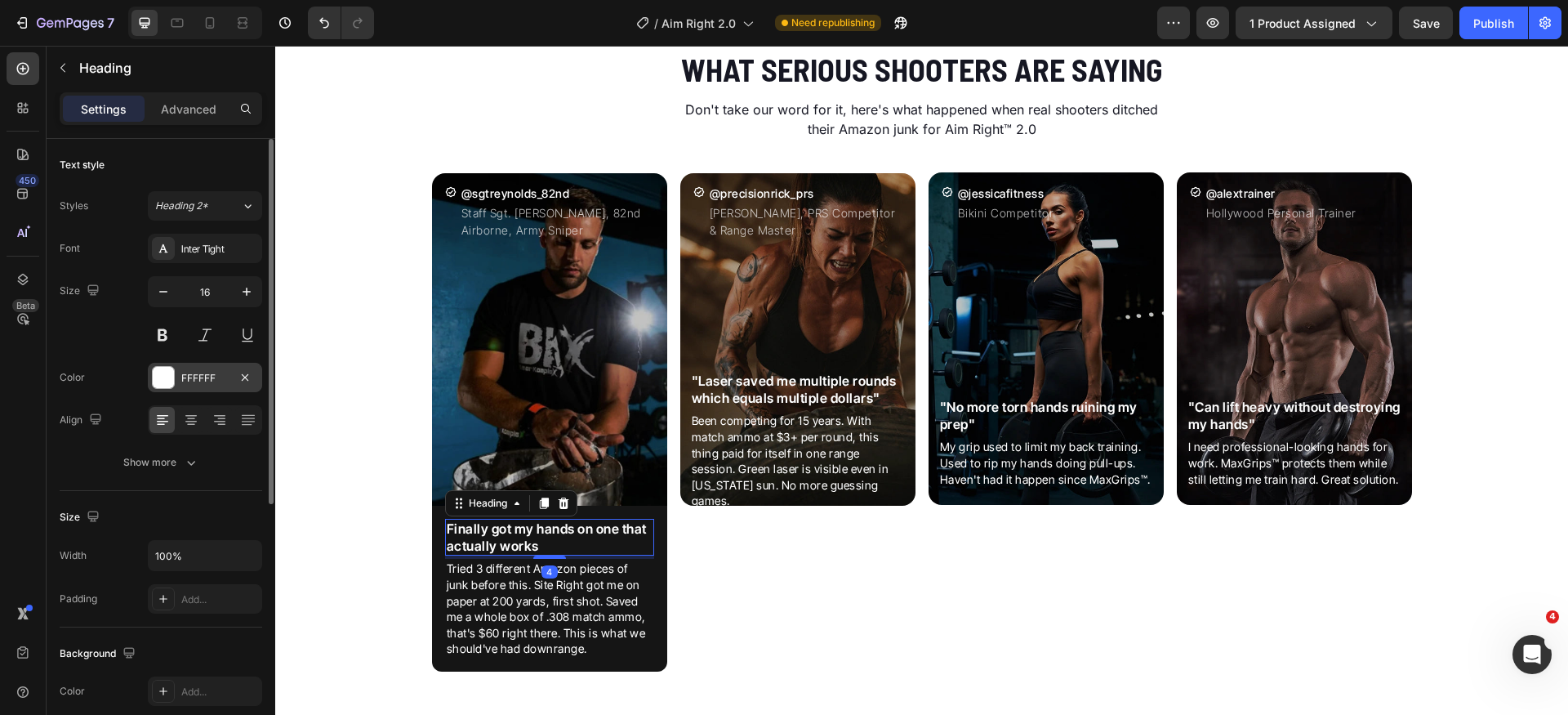
click at [159, 368] on div at bounding box center [163, 377] width 21 height 21
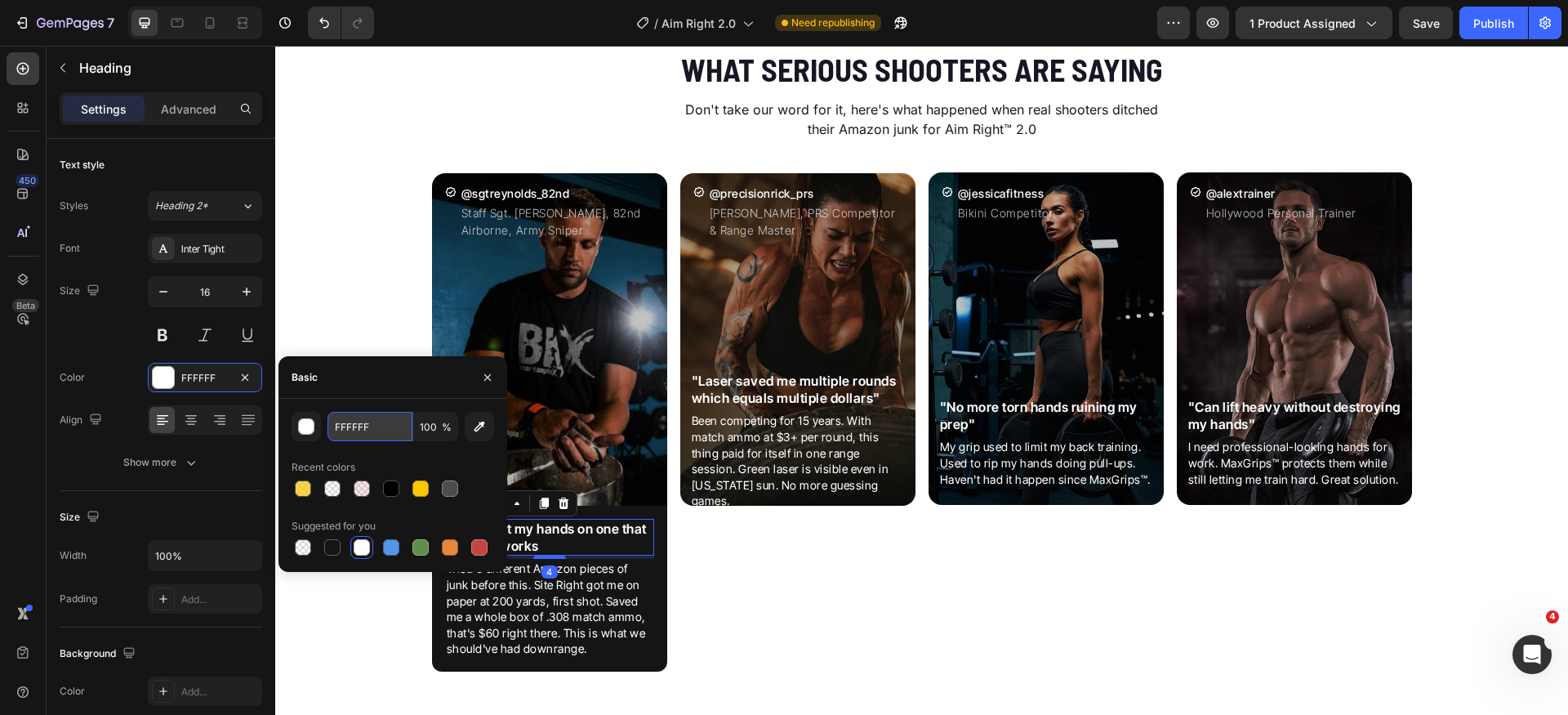
click at [383, 423] on input "FFFFFF" at bounding box center [370, 426] width 85 height 29
paste input "EF5143"
type input "EF5143"
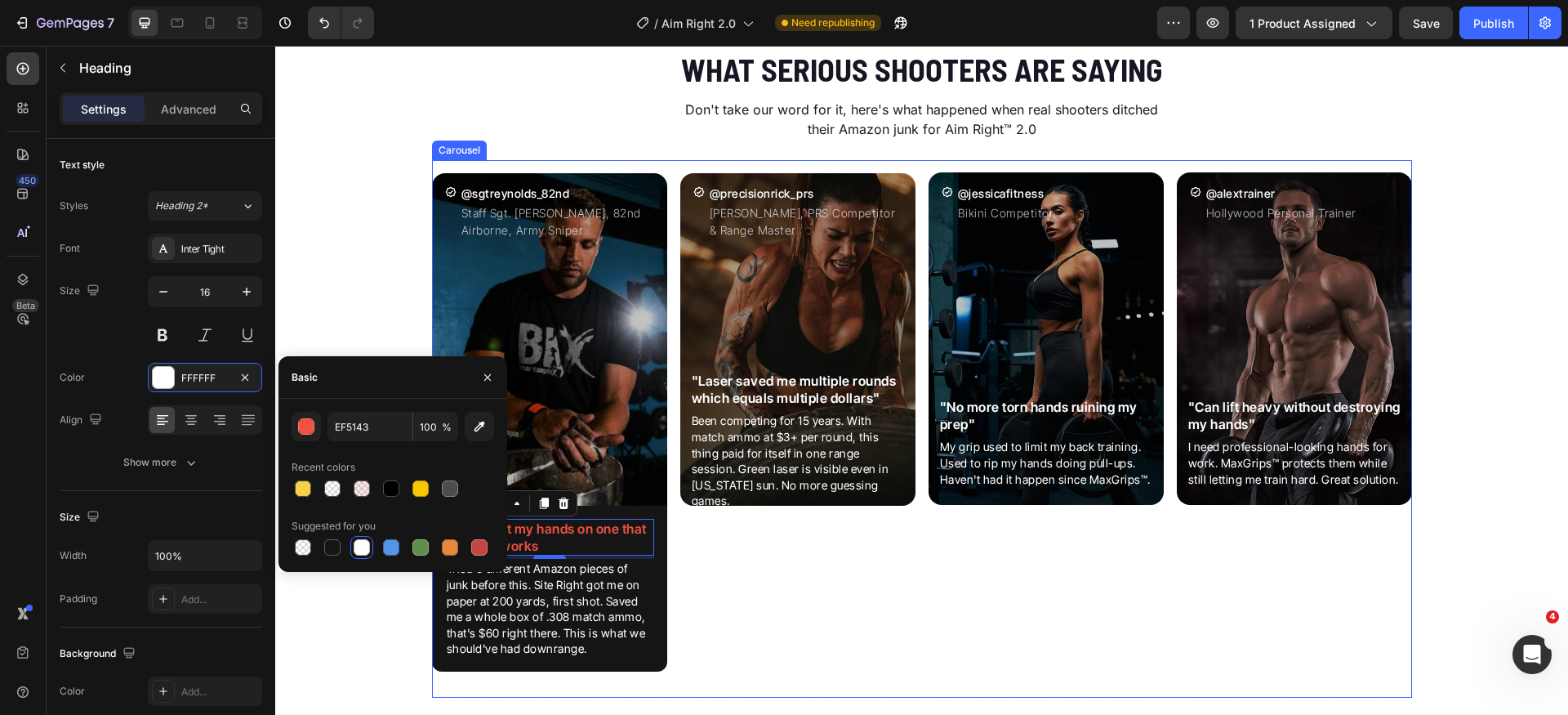
click at [780, 628] on div "Icon @precisionrick_prs Heading [PERSON_NAME], PRS Competitor & Range Master Te…" at bounding box center [798, 428] width 235 height 538
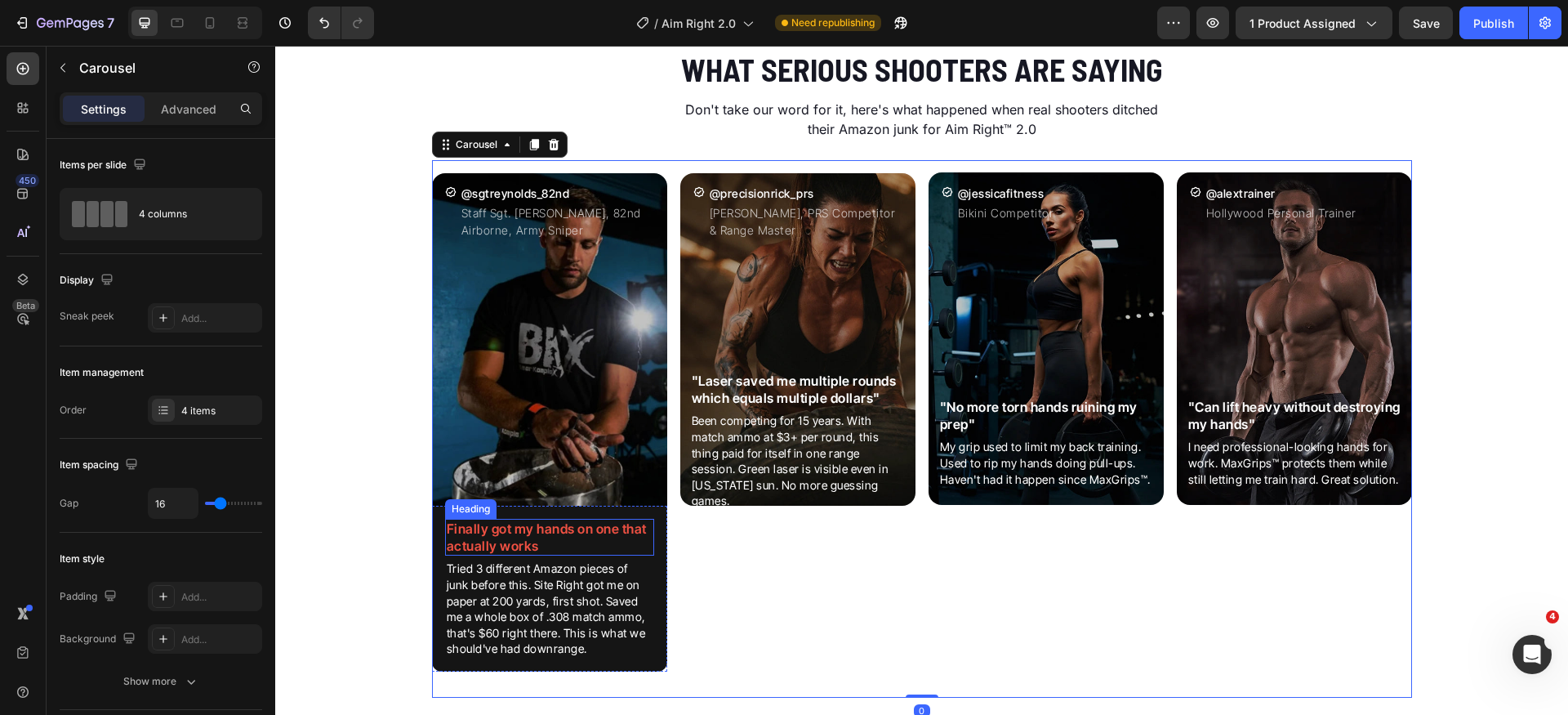
drag, startPoint x: 563, startPoint y: 542, endPoint x: 584, endPoint y: 546, distance: 21.4
click at [563, 541] on h2 "Finally got my hands on one that actually works" at bounding box center [550, 538] width 209 height 38
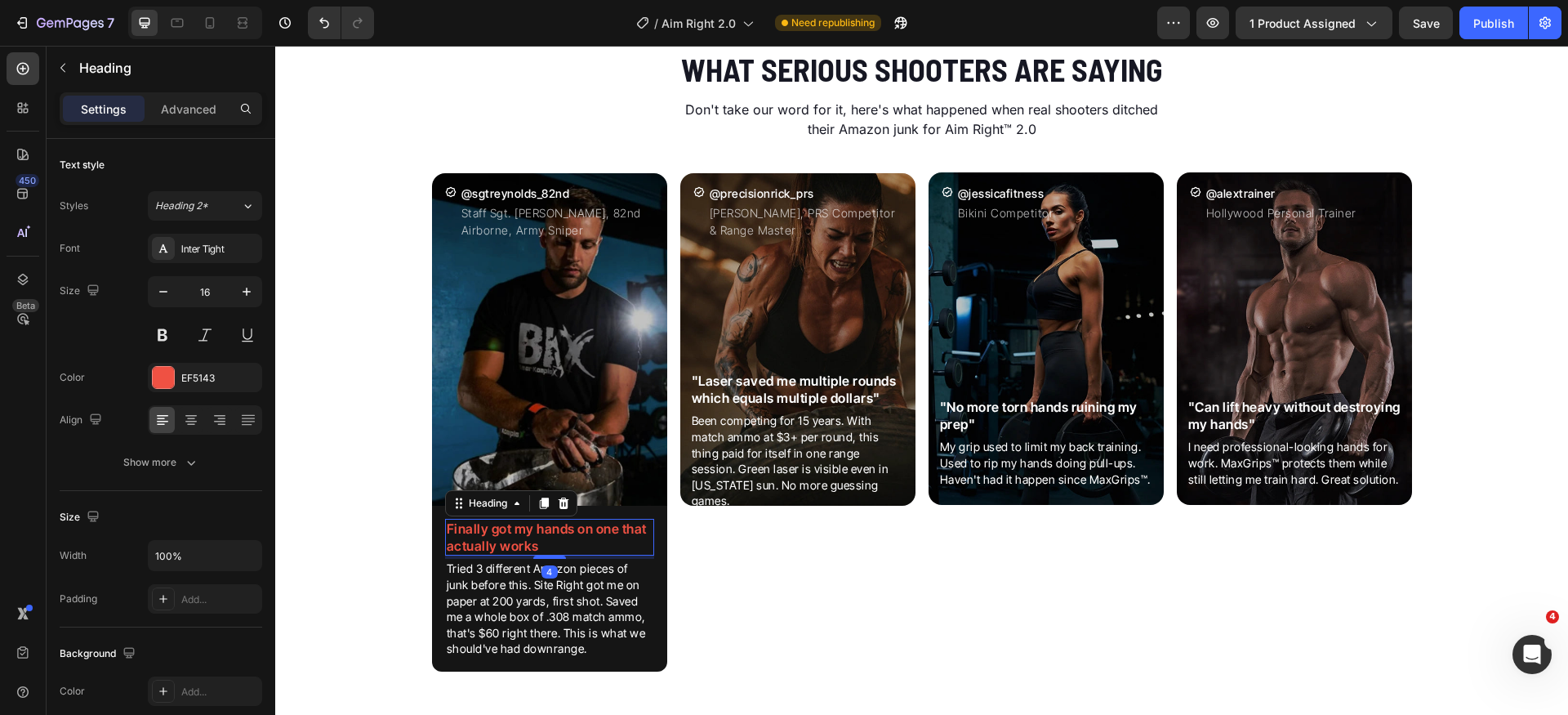
click at [595, 544] on h2 "Finally got my hands on one that actually works" at bounding box center [550, 538] width 209 height 38
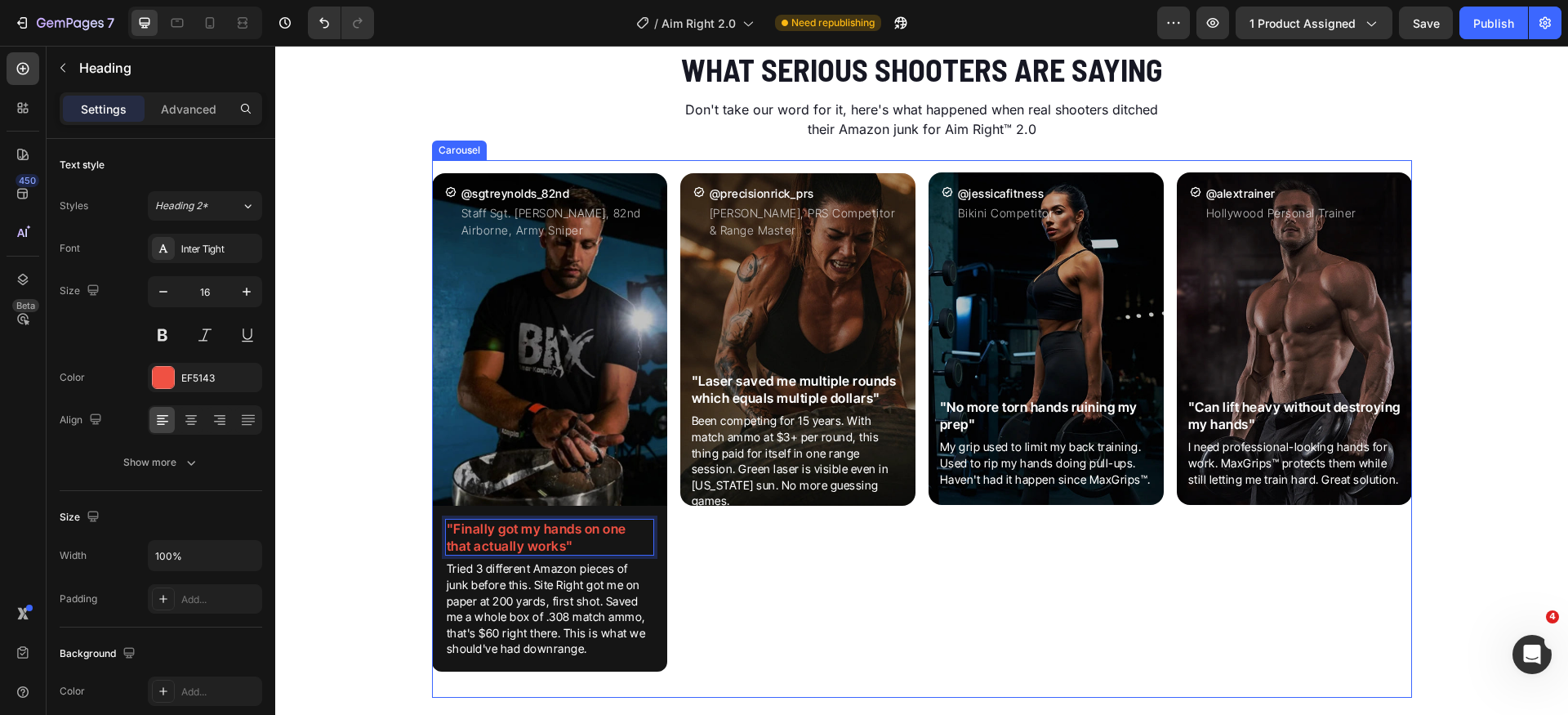
click at [956, 608] on div "Icon @jessicafitness Heading Bikini Competitor Text Block Row Image "No more to…" at bounding box center [1047, 428] width 235 height 538
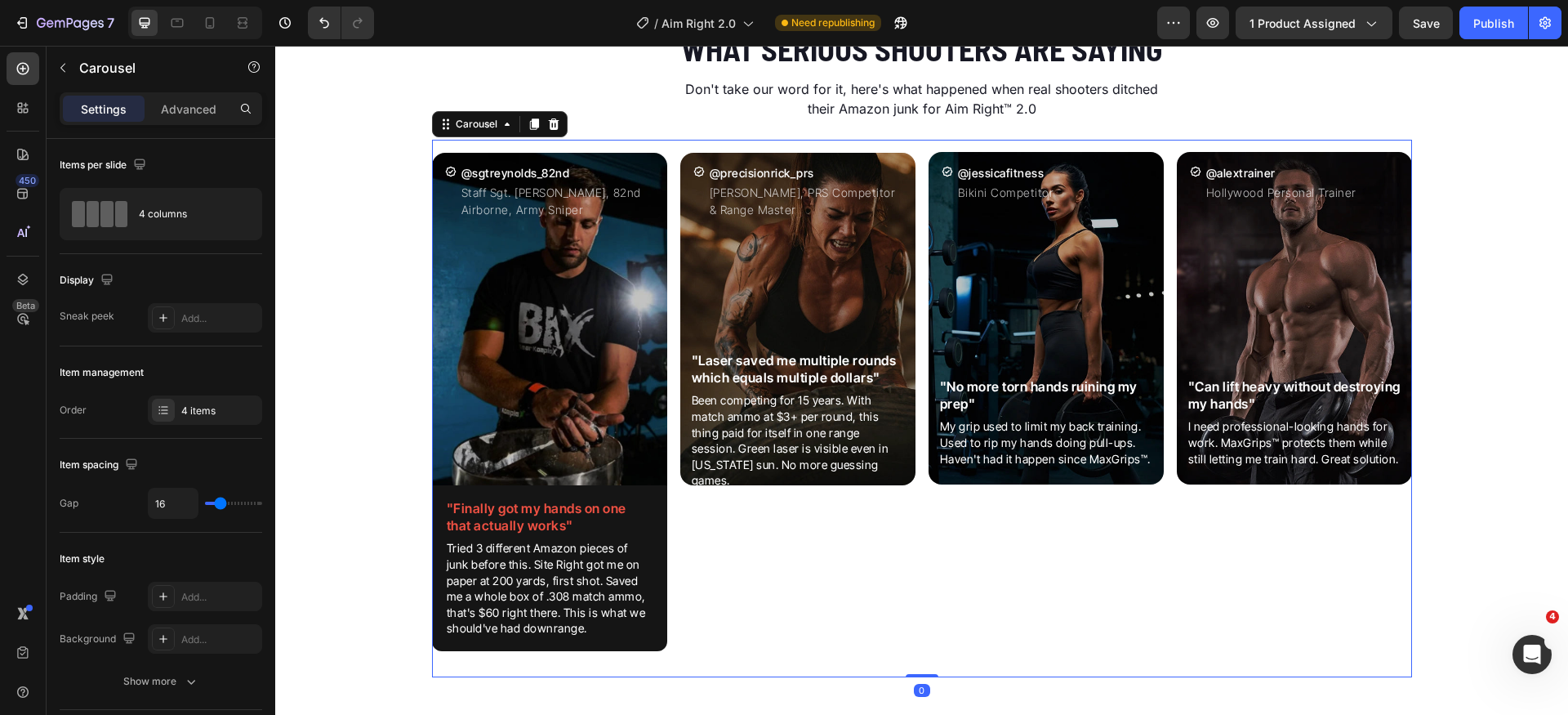
scroll to position [2472, 0]
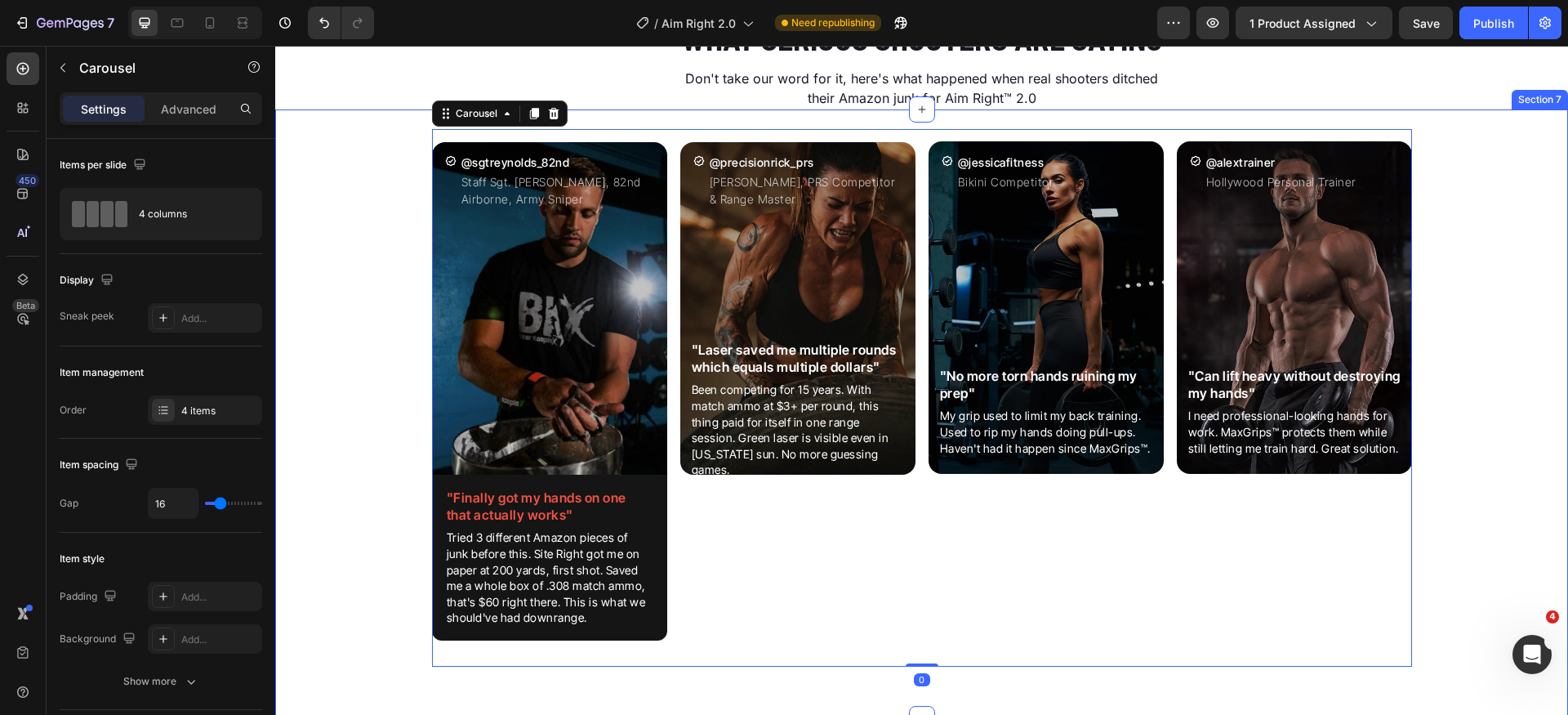
click at [360, 570] on div "Icon @sgtreynolds_82nd Heading Staff Sgt. [PERSON_NAME], 82nd Airborne, Army Sn…" at bounding box center [921, 405] width 1293 height 551
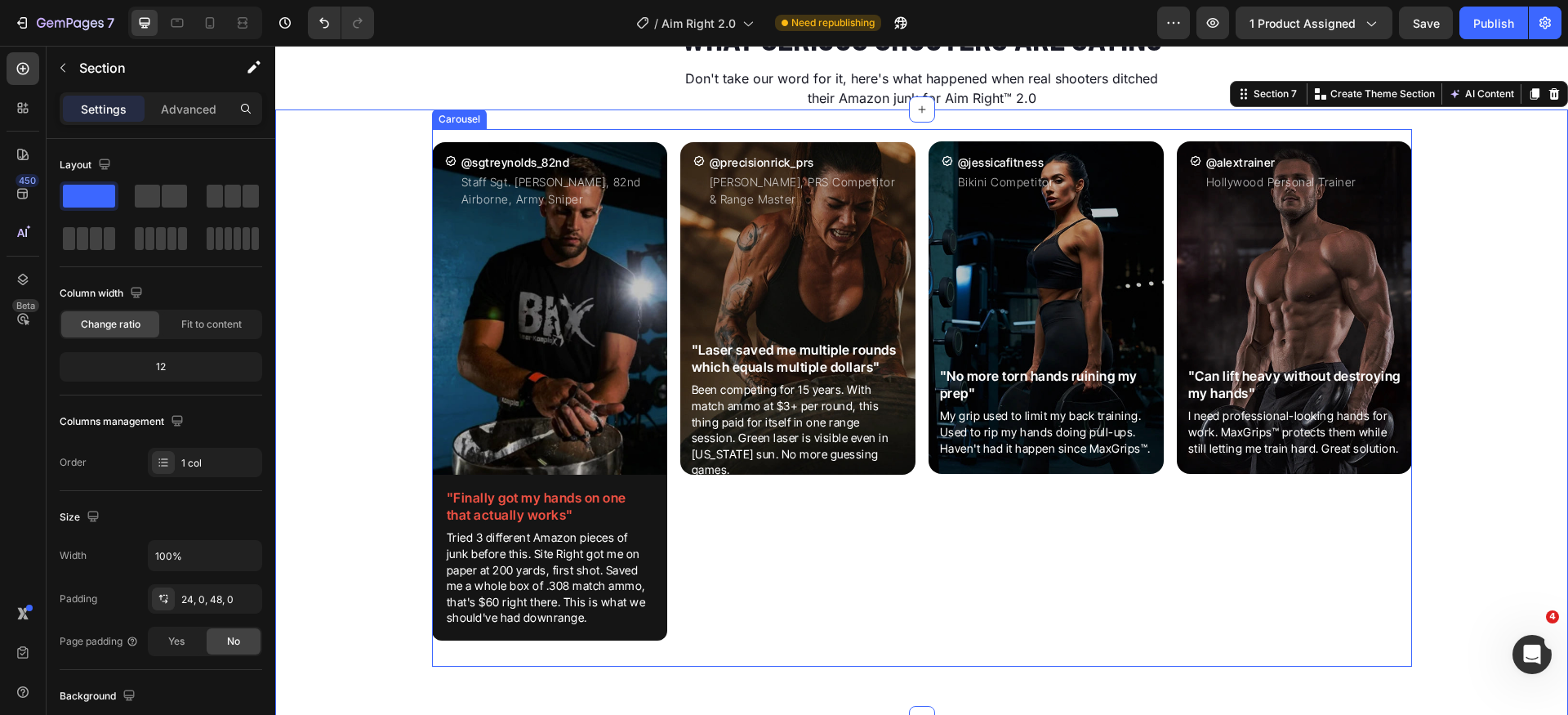
click at [700, 528] on div "Icon @precisionrick_prs Heading [PERSON_NAME], PRS Competitor & Range Master Te…" at bounding box center [798, 398] width 235 height 538
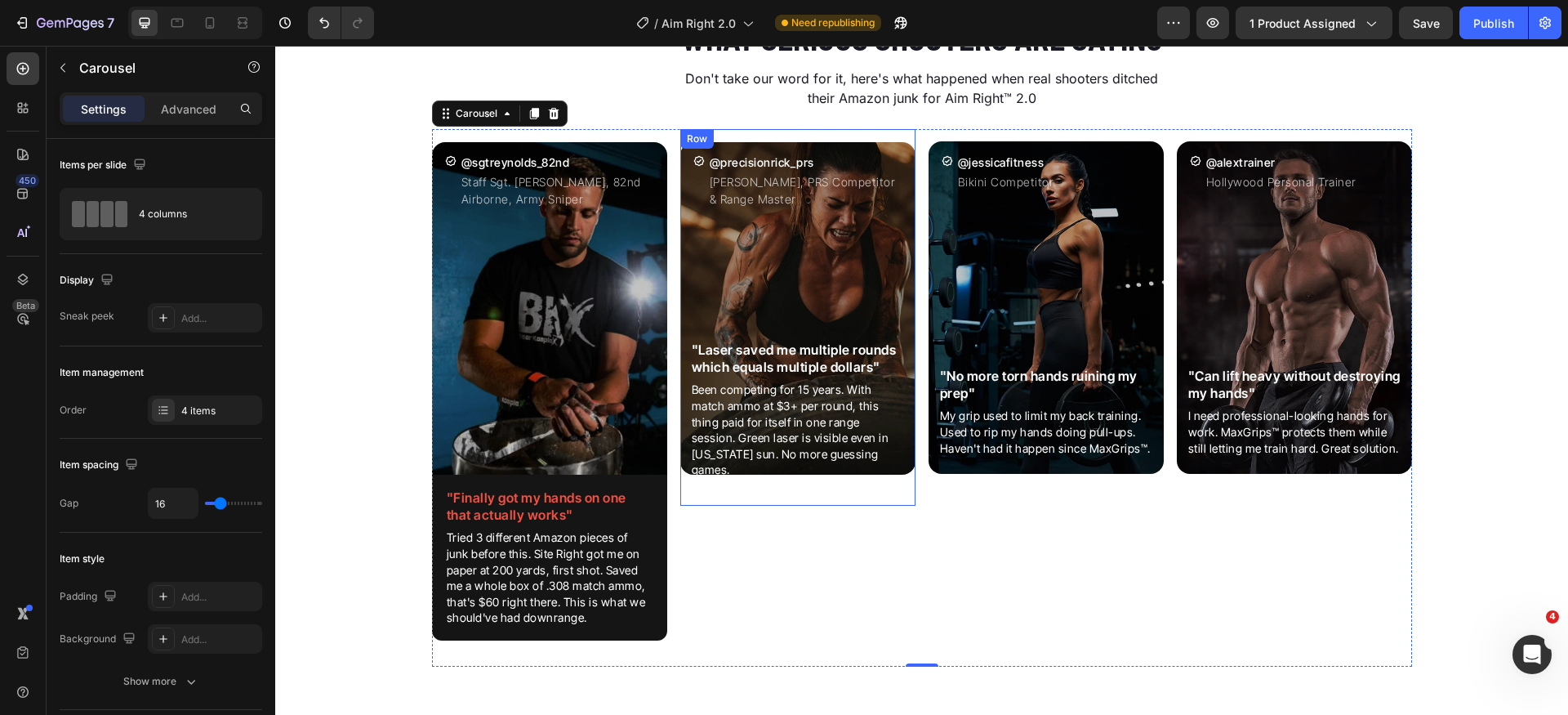
click at [716, 140] on div "Icon @precisionrick_prs Heading [PERSON_NAME], PRS Competitor & Range Master Te…" at bounding box center [798, 318] width 235 height 377
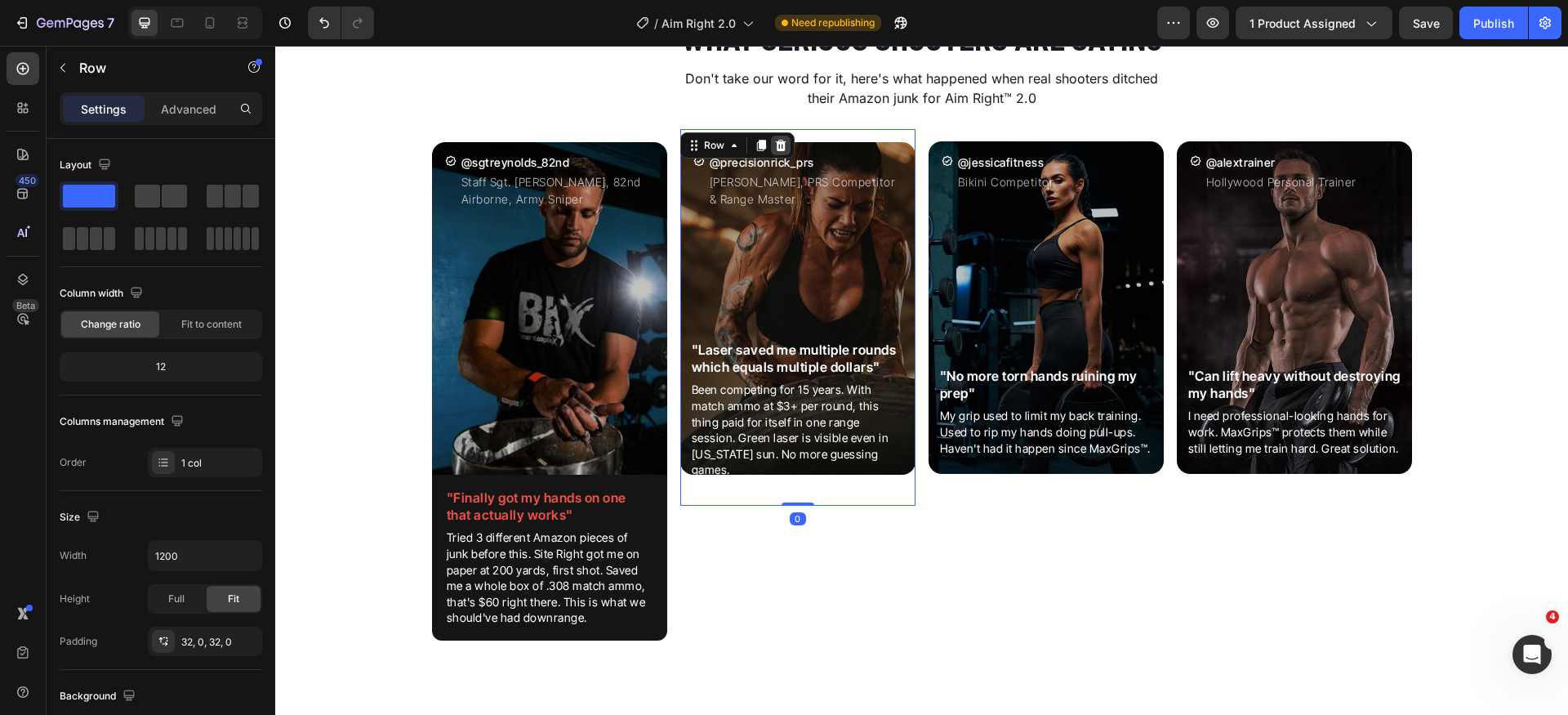
click at [776, 143] on icon at bounding box center [780, 146] width 11 height 12
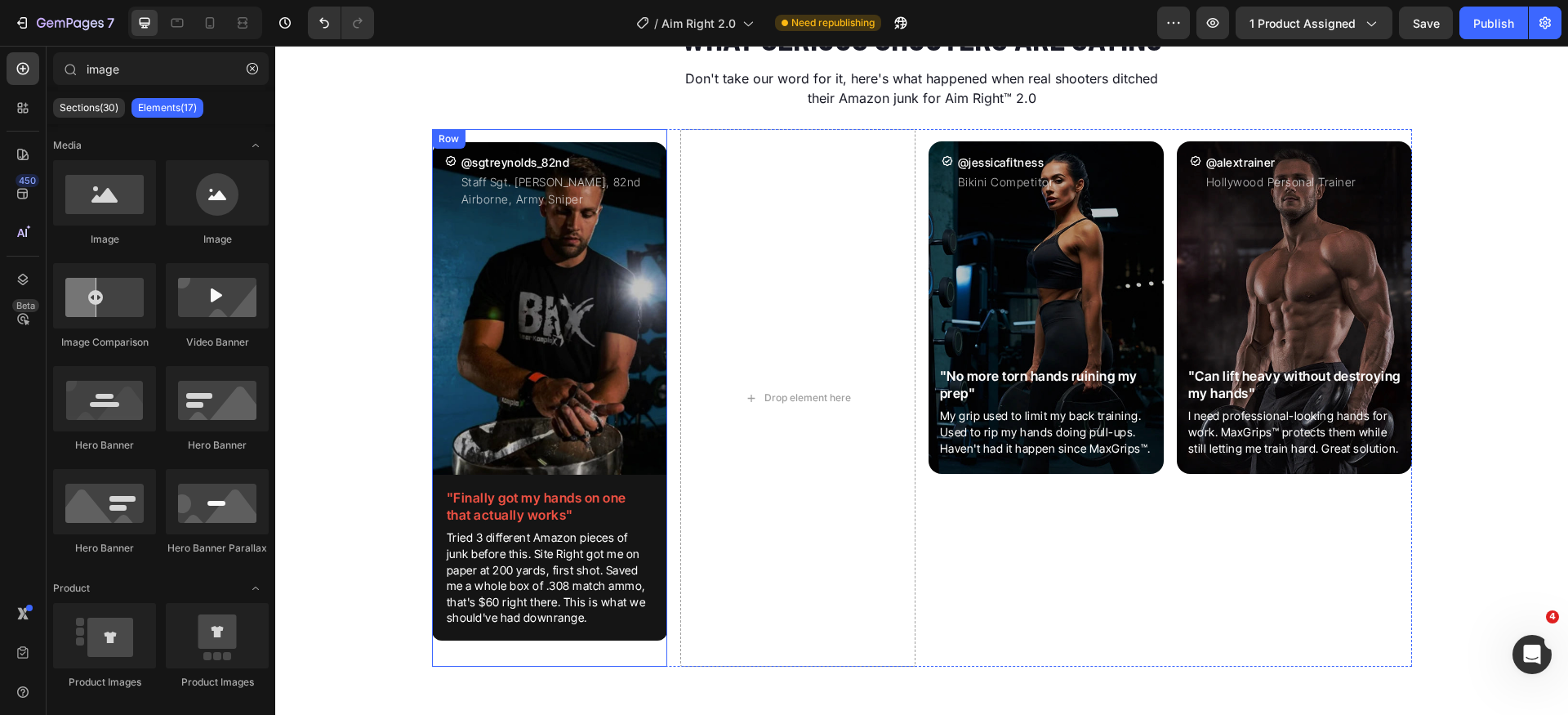
click at [653, 139] on div "Icon @sgtreynolds_82nd Heading Staff Sgt. [PERSON_NAME], 82nd Airborne, Army Sn…" at bounding box center [550, 398] width 235 height 538
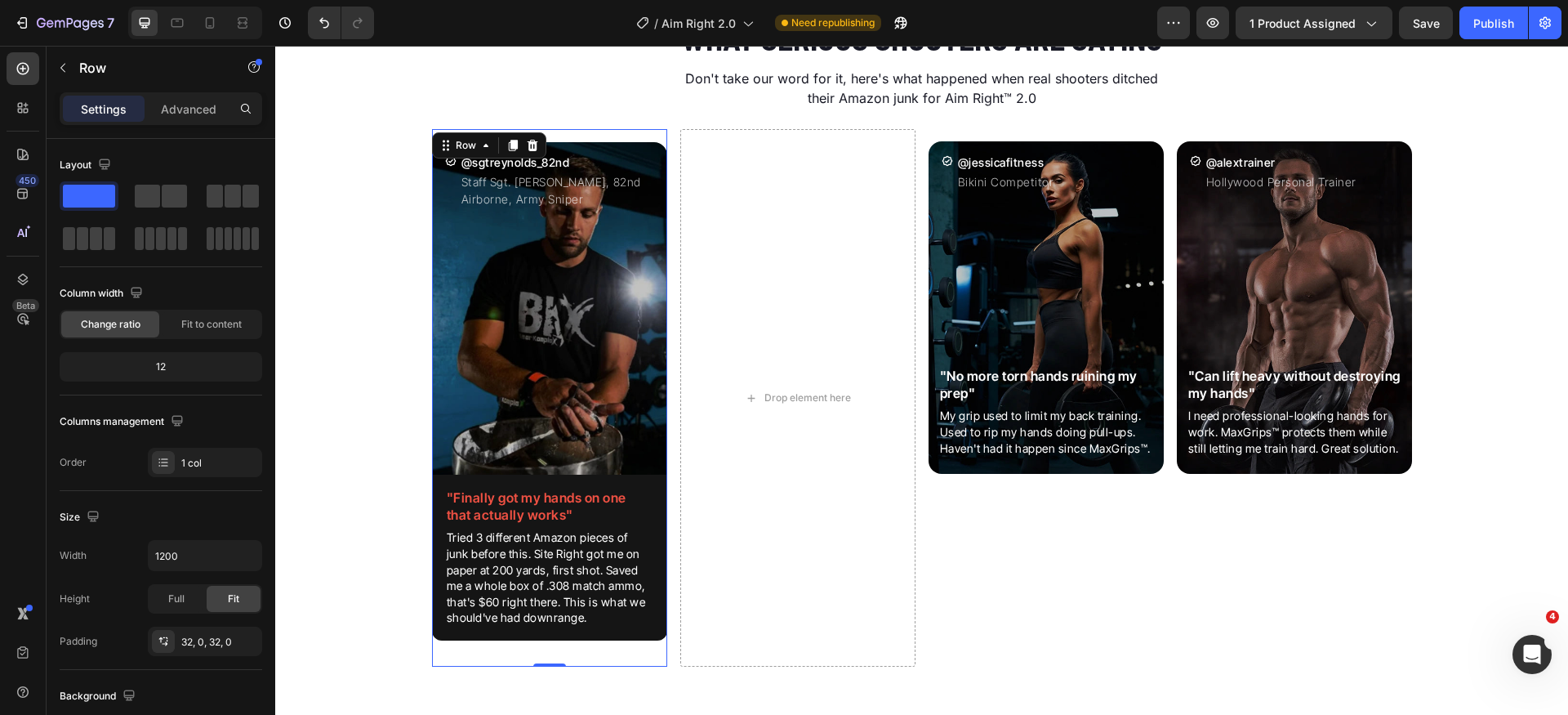
click at [509, 142] on icon at bounding box center [512, 146] width 9 height 12
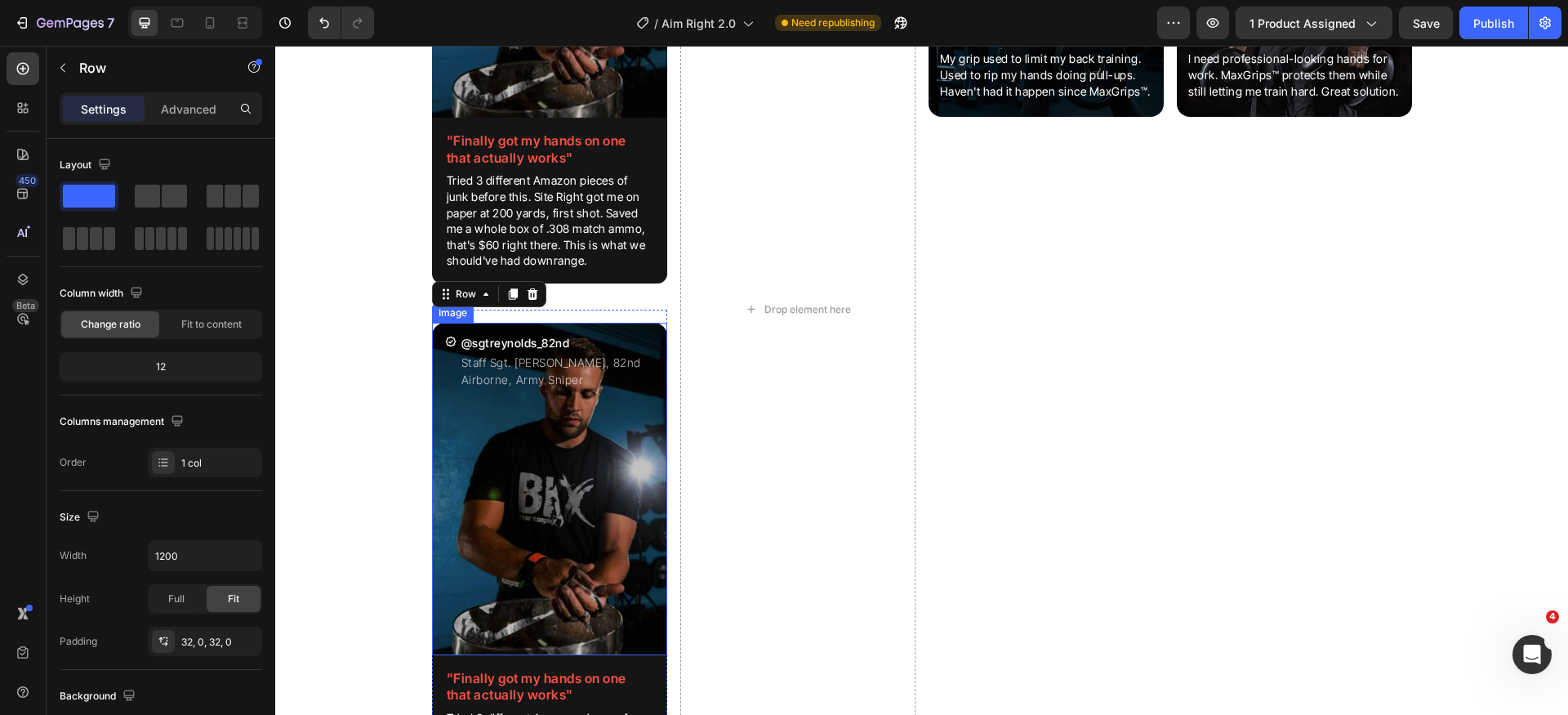
scroll to position [2662, 0]
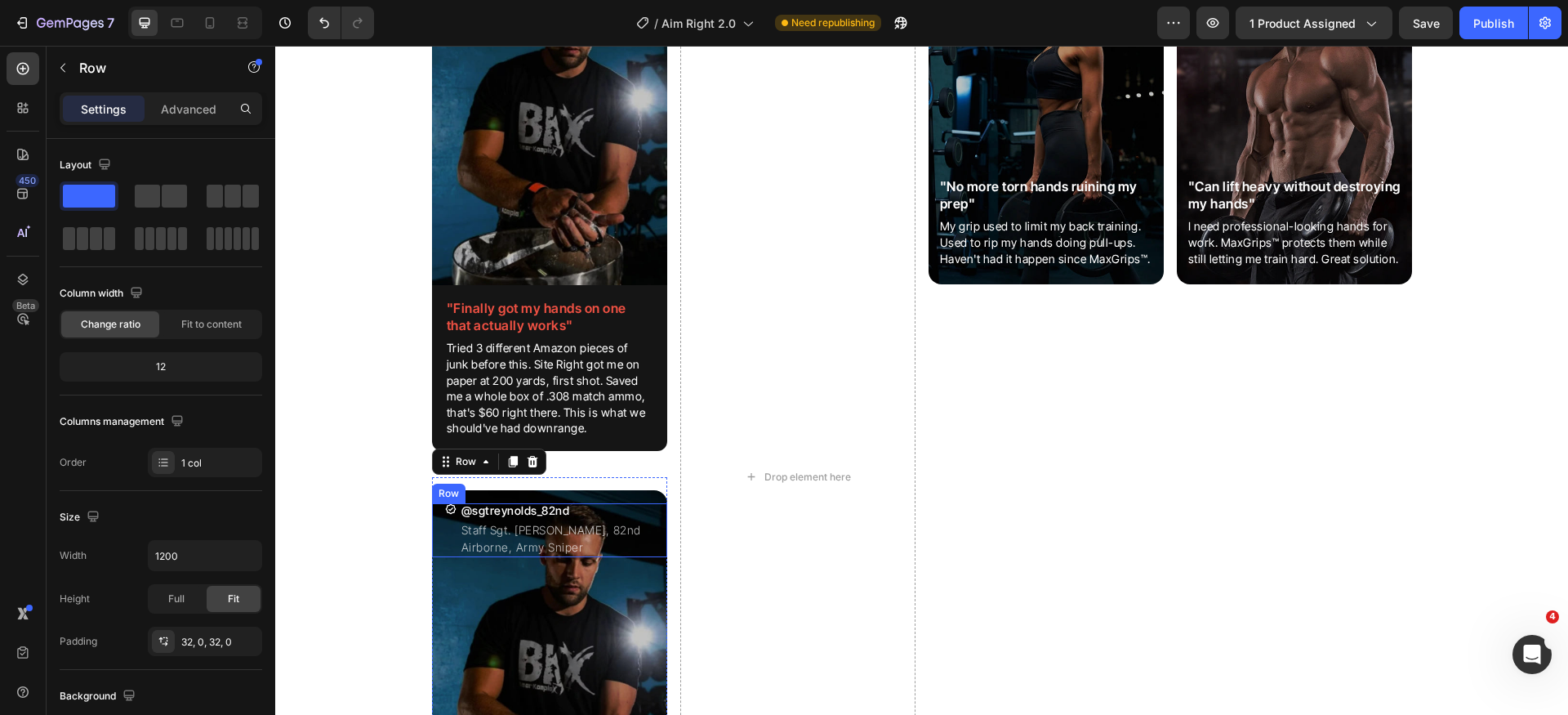
click at [657, 511] on div "Icon @sgtreynolds_82nd Heading Staff Sgt. [PERSON_NAME], 82nd Airborne, Army Sn…" at bounding box center [550, 531] width 235 height 54
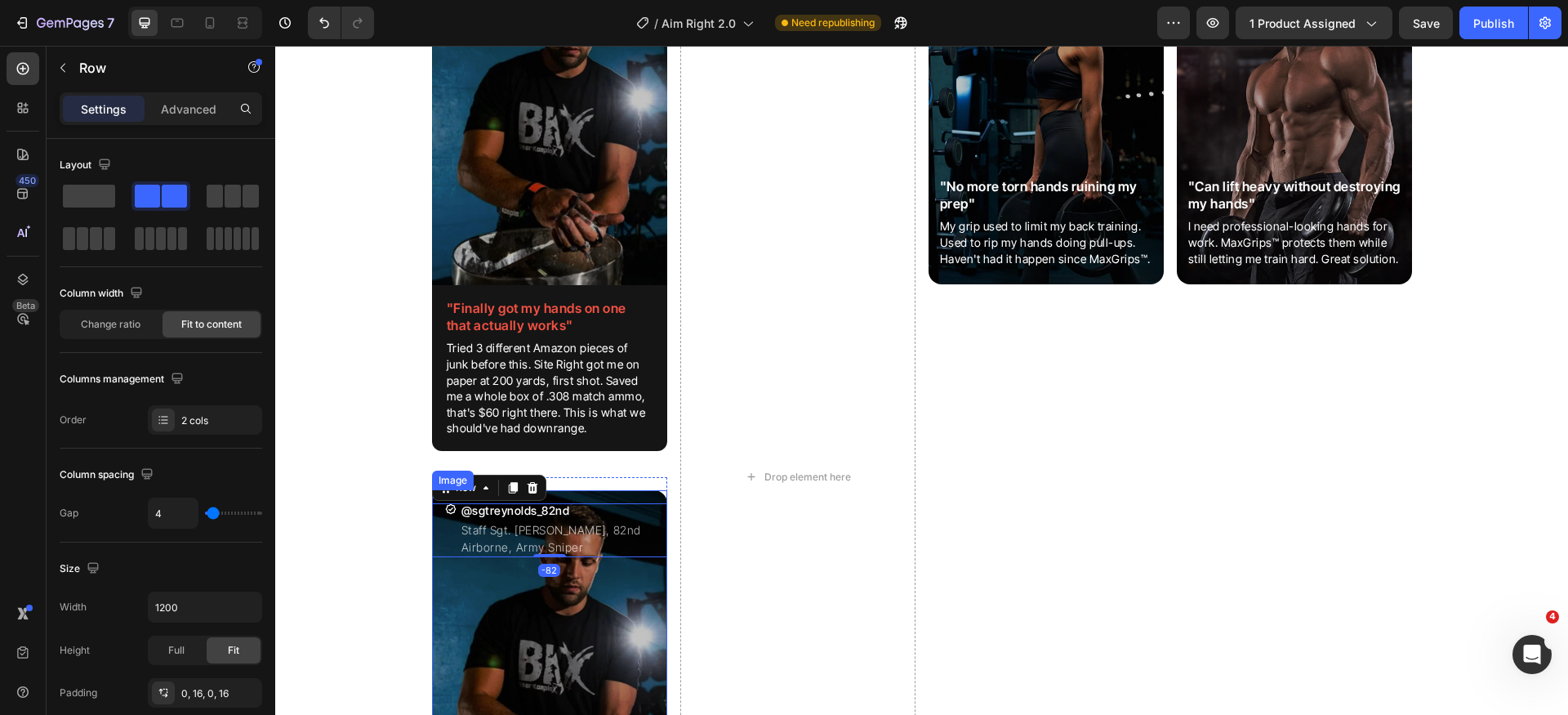
click at [660, 500] on div at bounding box center [550, 656] width 235 height 332
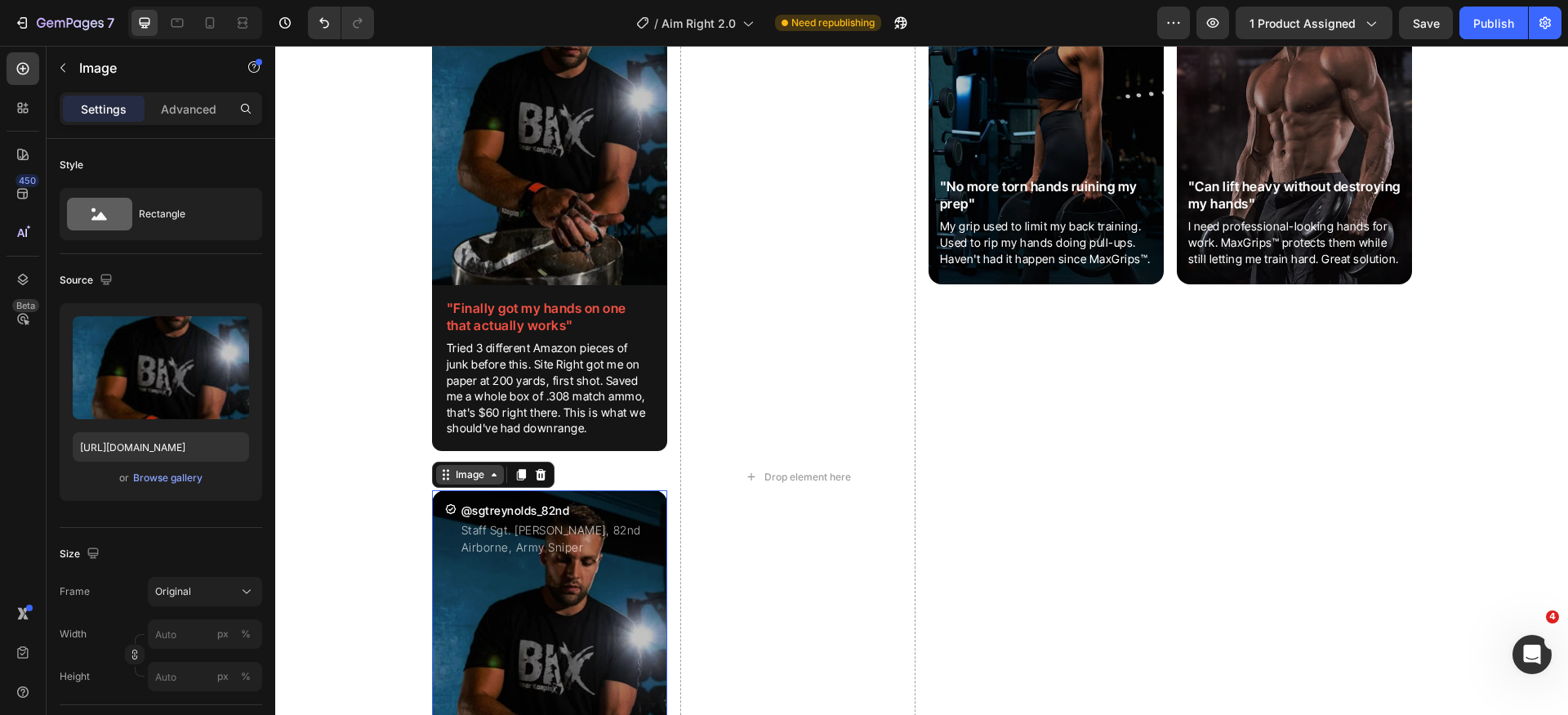
click at [458, 474] on div "Image" at bounding box center [470, 474] width 35 height 14
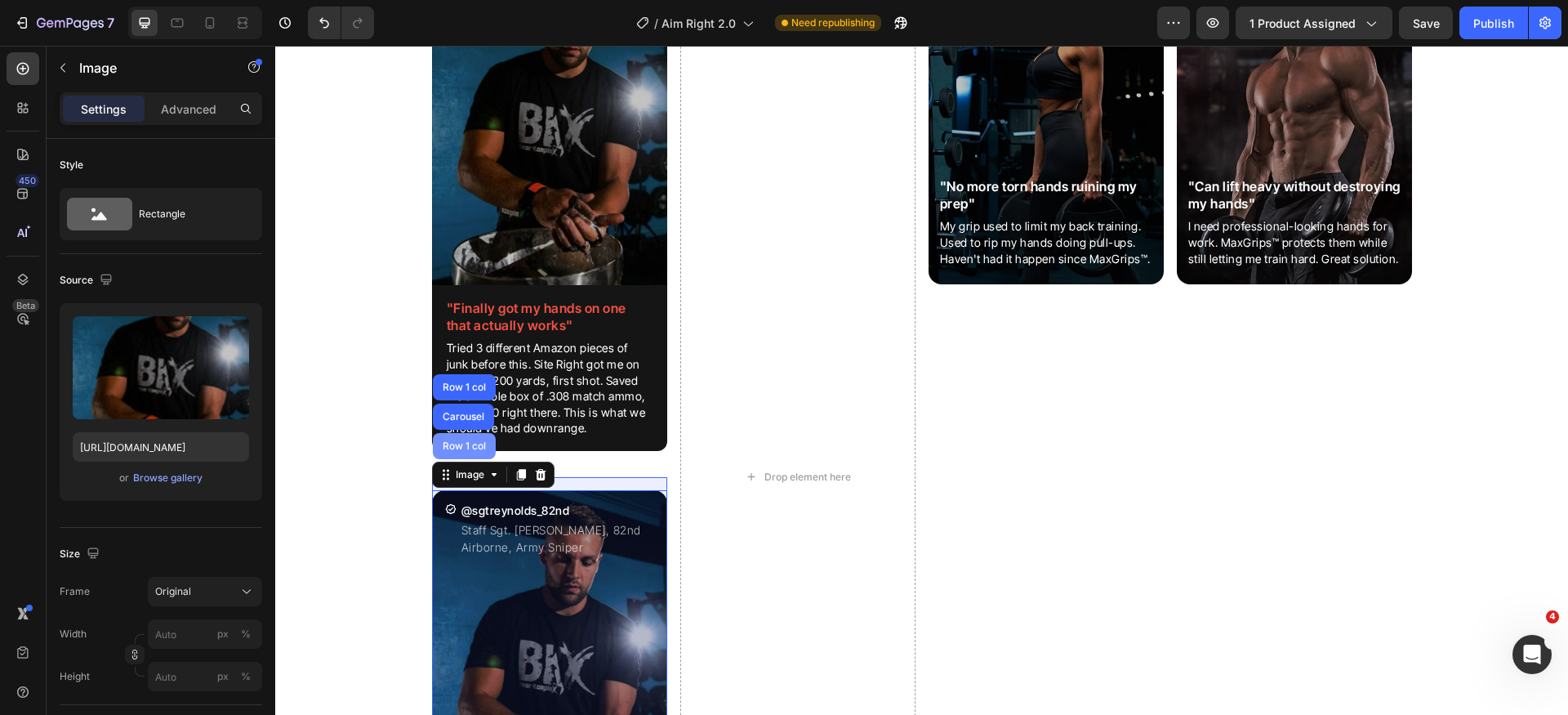
click at [457, 447] on div "Row 1 col" at bounding box center [464, 447] width 50 height 10
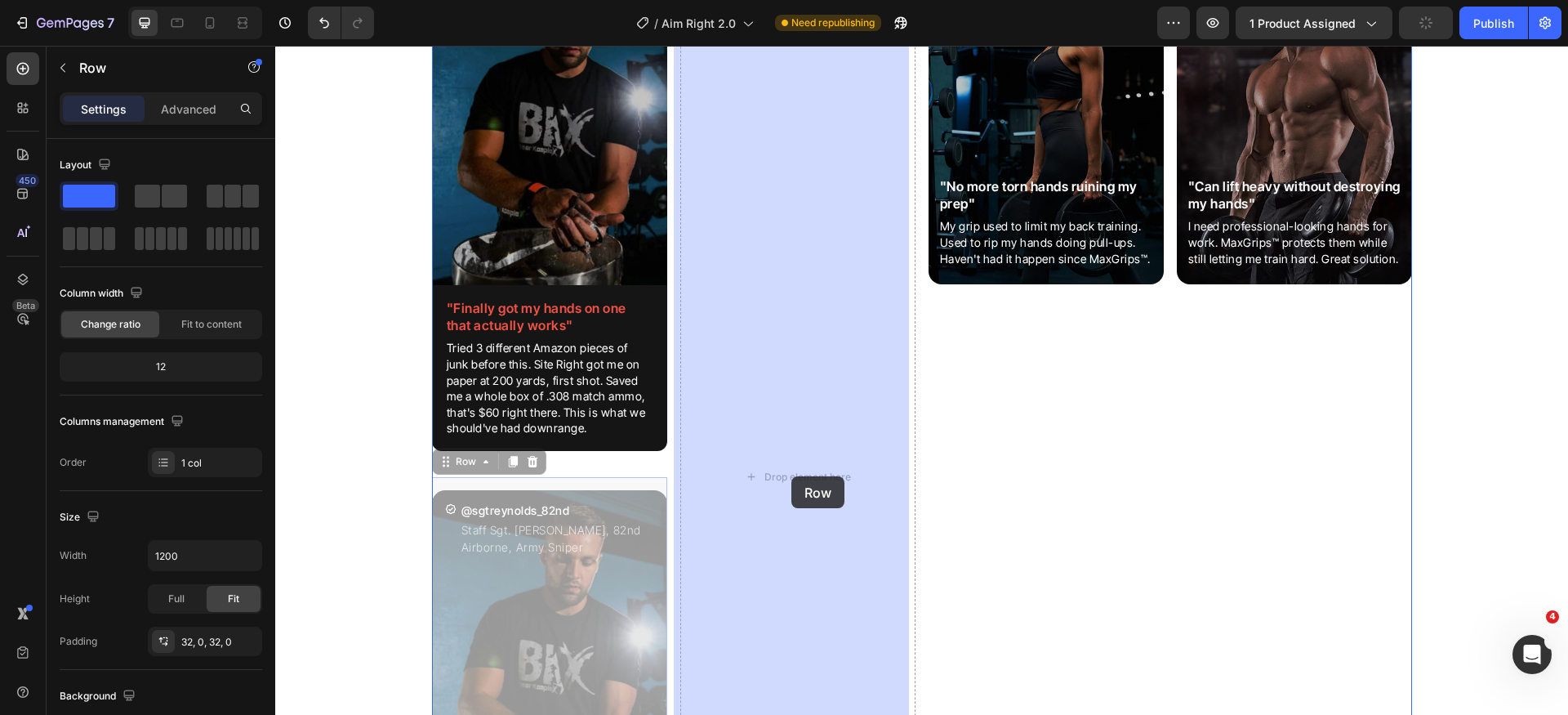
drag, startPoint x: 449, startPoint y: 460, endPoint x: 778, endPoint y: 471, distance: 329.2
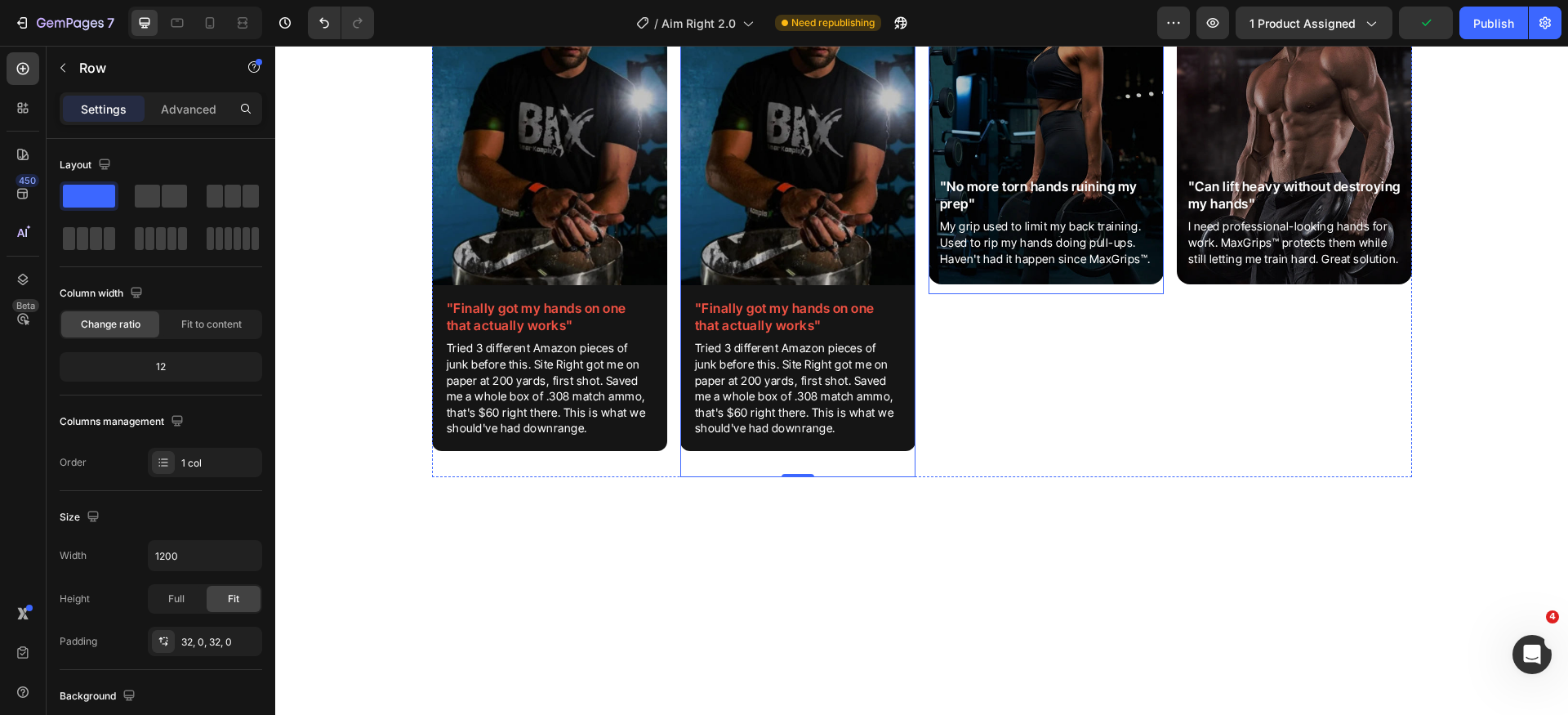
scroll to position [2393, 0]
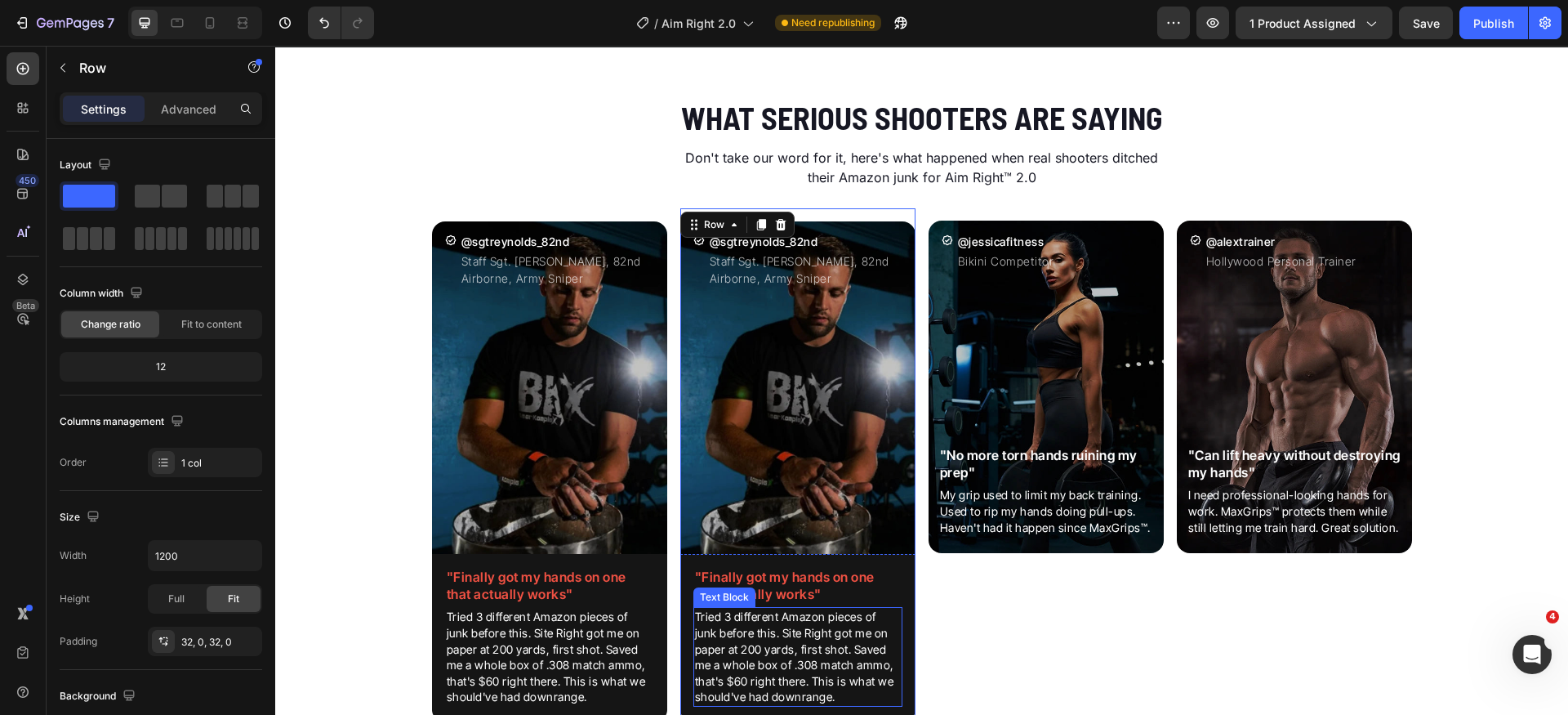
click at [793, 630] on p "Tried 3 different Amazon pieces of junk before this. Site Right got me on paper…" at bounding box center [798, 657] width 206 height 97
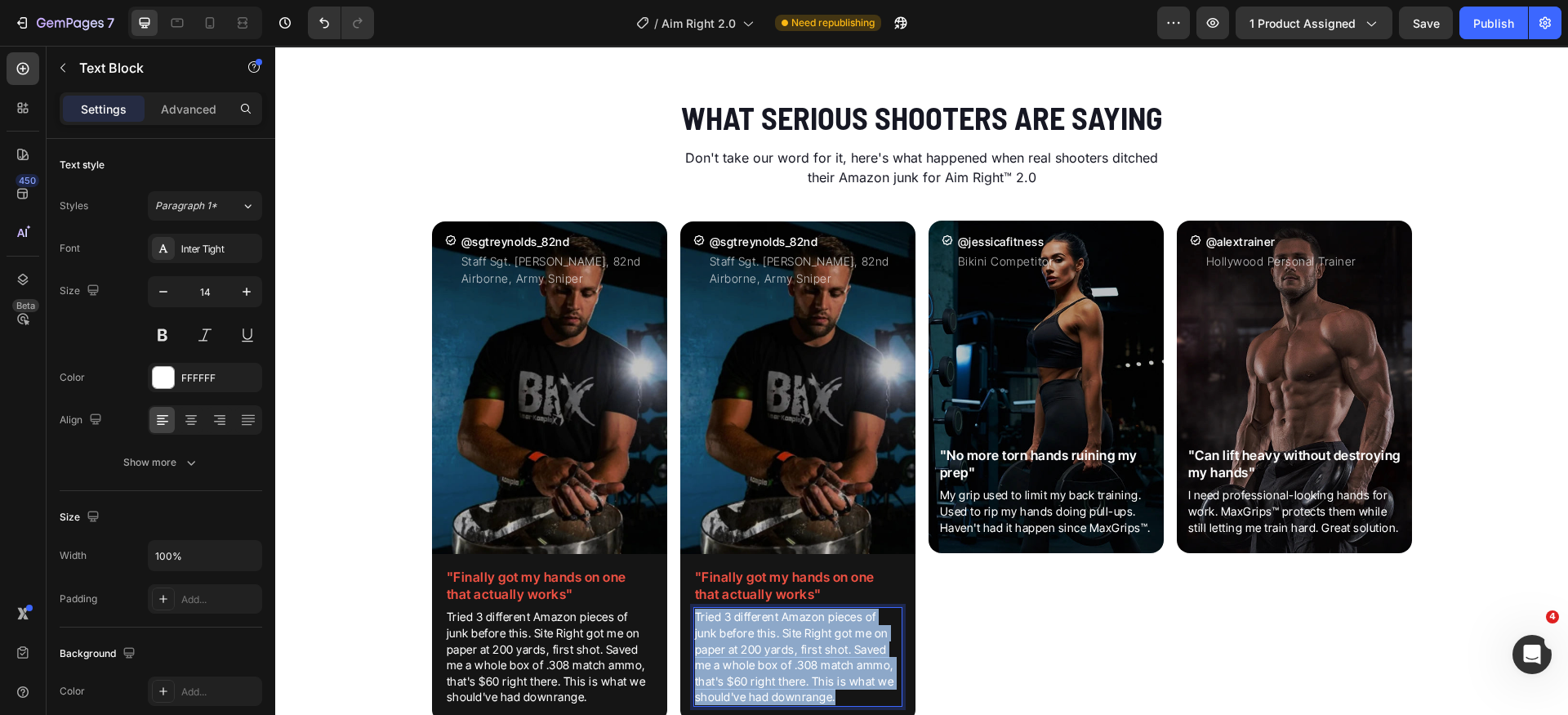
click at [793, 630] on p "Tried 3 different Amazon pieces of junk before this. Site Right got me on paper…" at bounding box center [798, 657] width 206 height 97
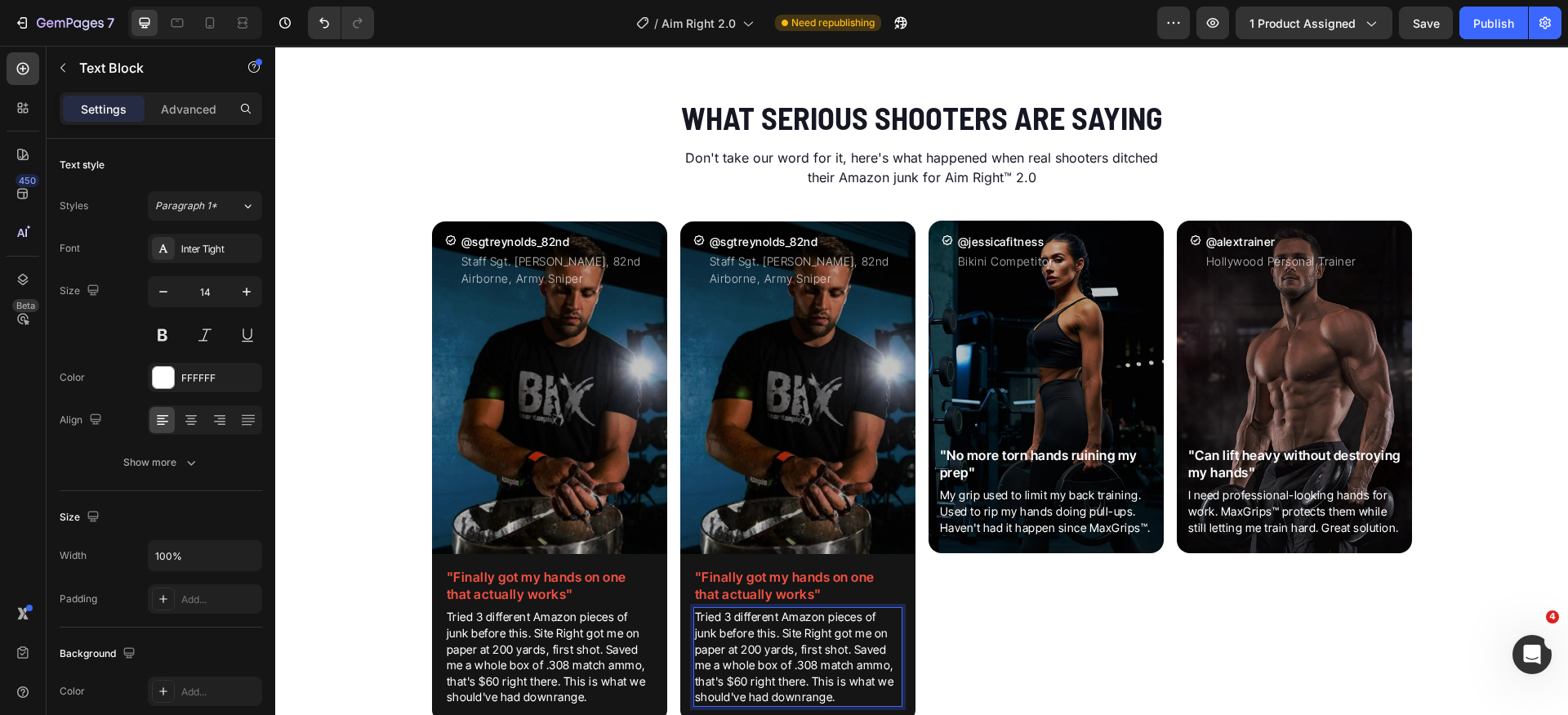
scroll to position [2398, 0]
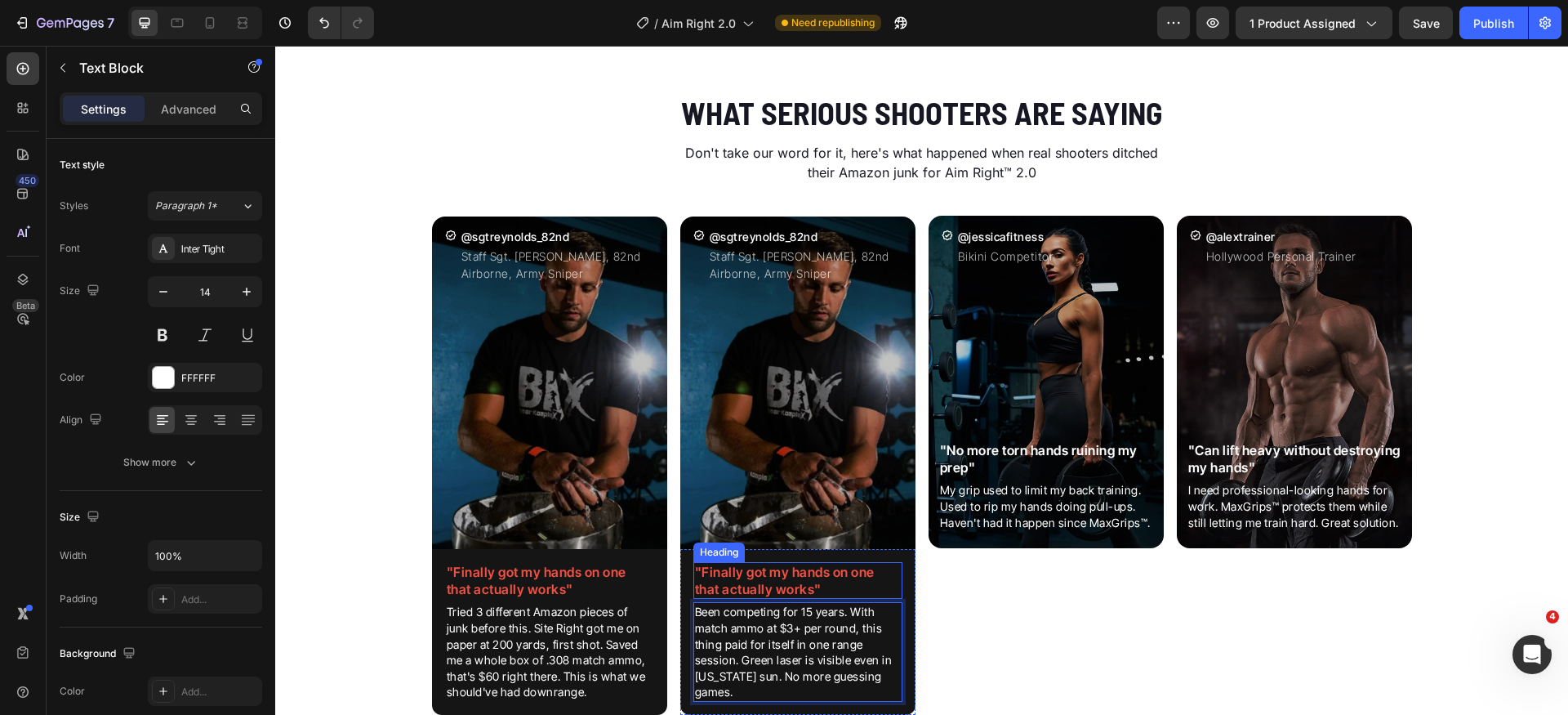
click at [827, 577] on h2 ""Finally got my hands on one that actually works"" at bounding box center [798, 580] width 209 height 38
click at [826, 577] on h2 ""Finally got my hands on one that actually works"" at bounding box center [798, 580] width 209 height 38
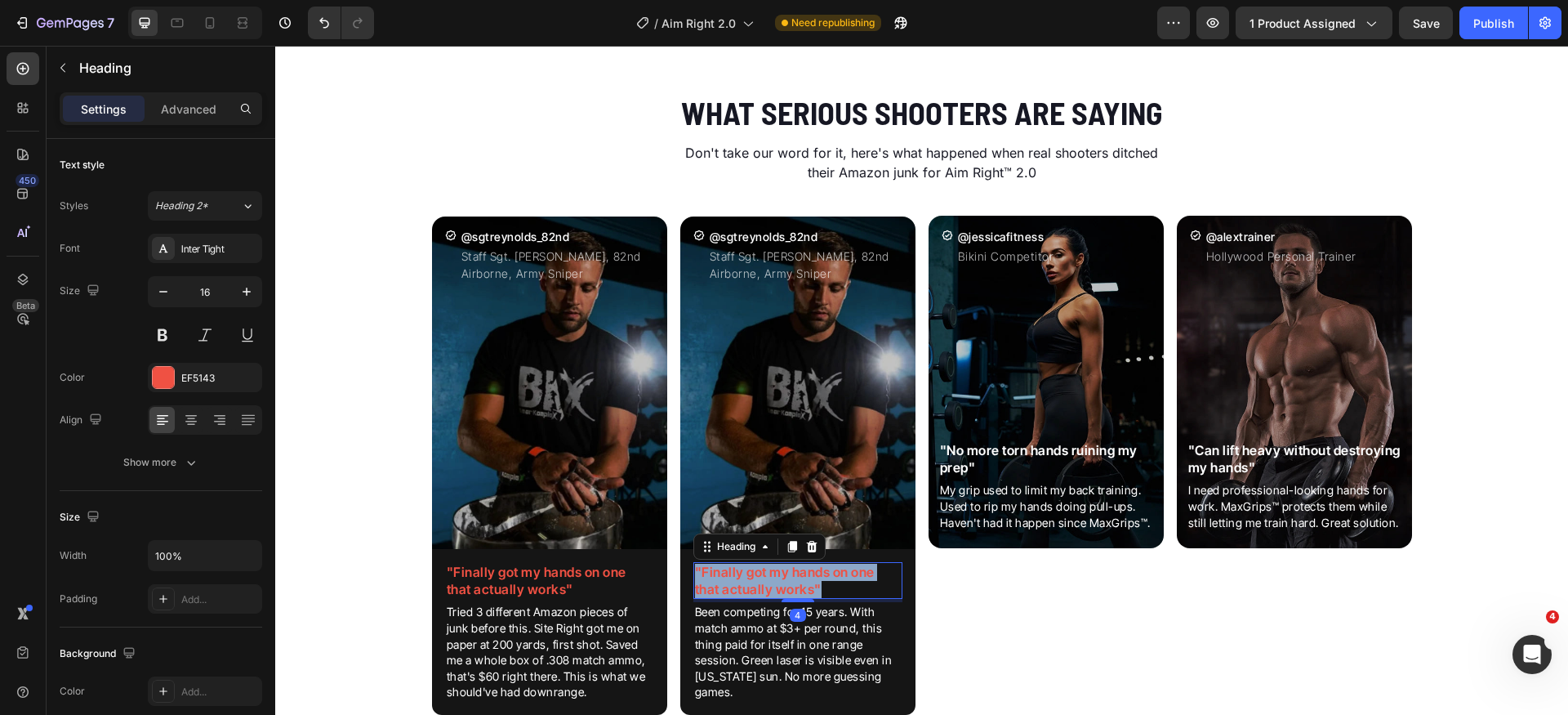
click at [826, 577] on p ""Finally got my hands on one that actually works"" at bounding box center [798, 580] width 206 height 34
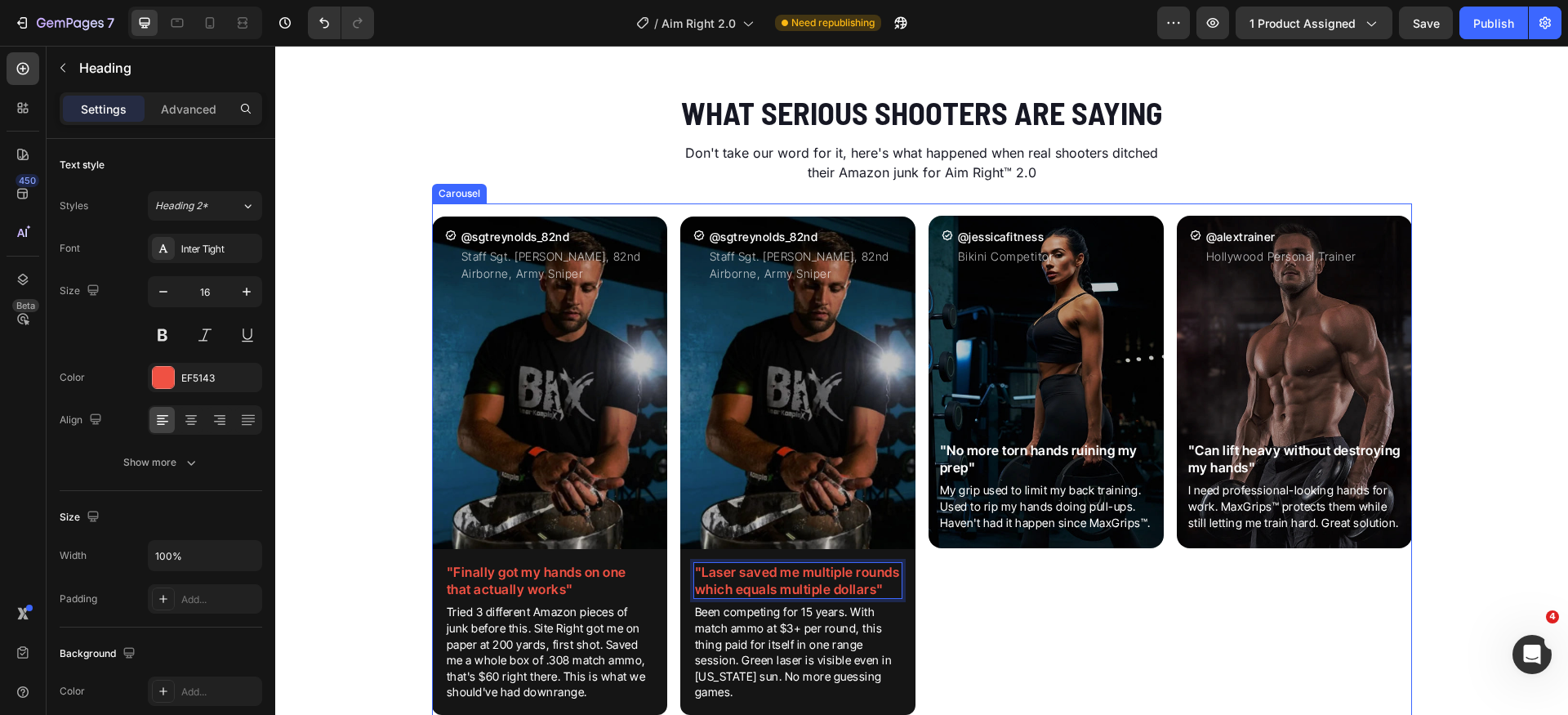
click at [995, 620] on div "Icon @jessicafitness Heading Bikini Competitor Text Block Row Image "No more to…" at bounding box center [1047, 472] width 235 height 538
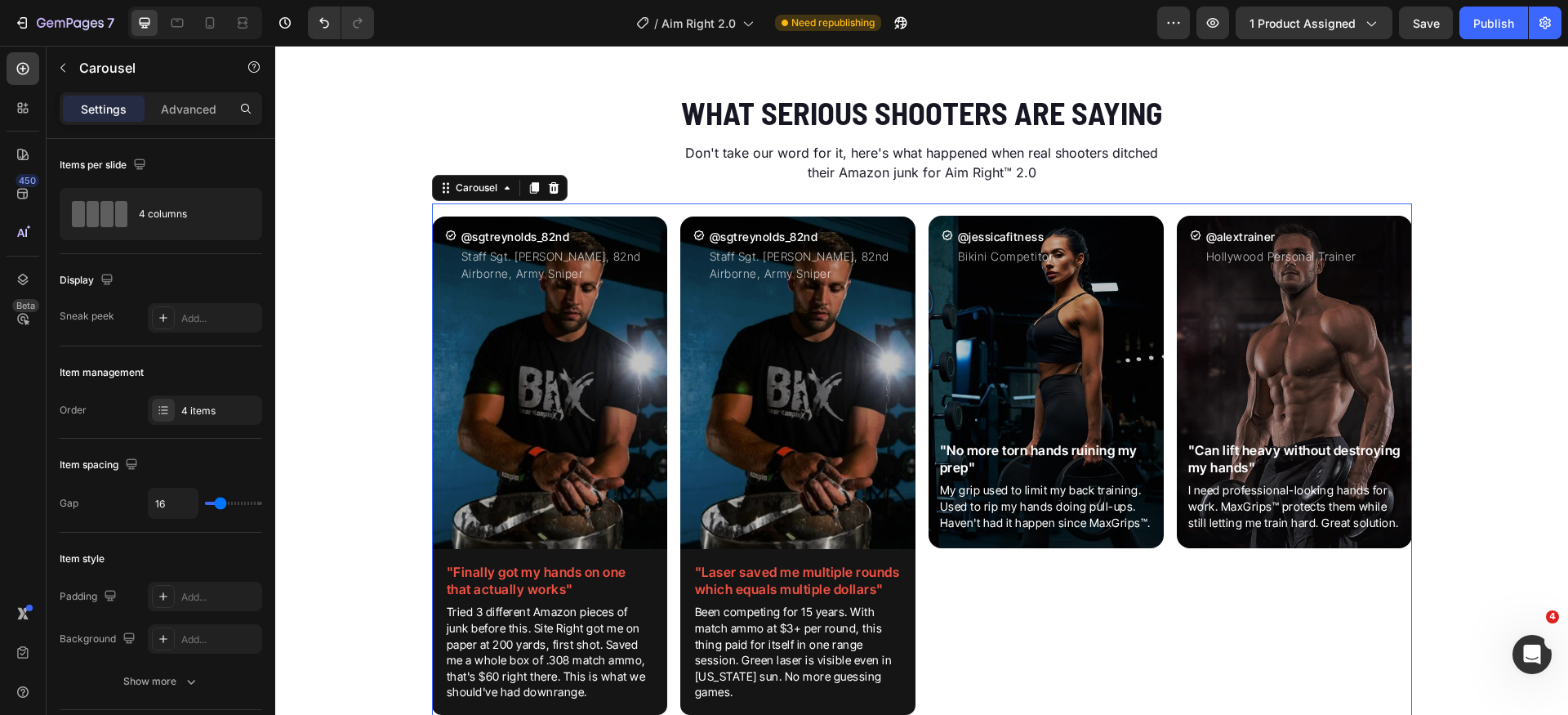
scroll to position [2481, 0]
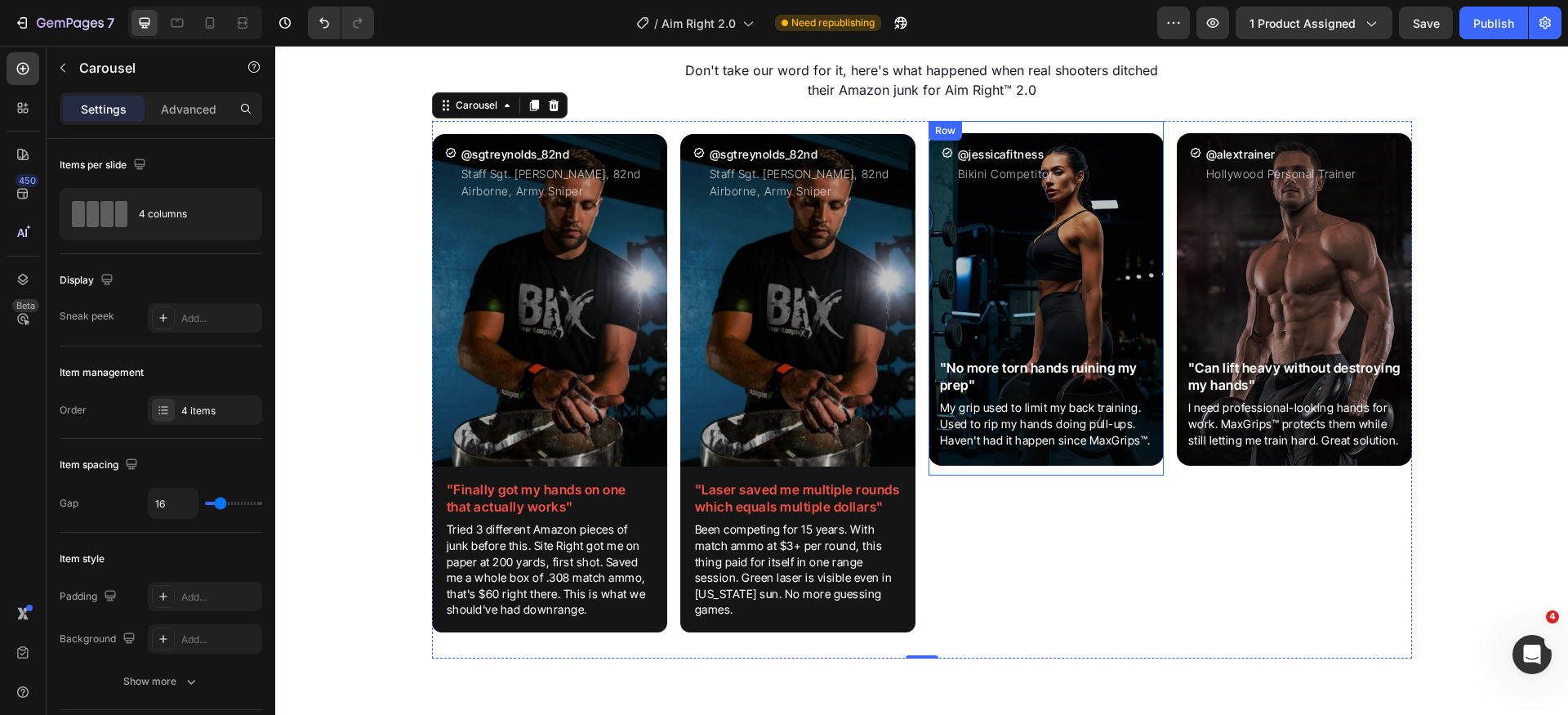
click at [1127, 474] on div "Icon @jessicafitness Heading Bikini Competitor Text Block Row Image "No more to…" at bounding box center [1047, 299] width 235 height 355
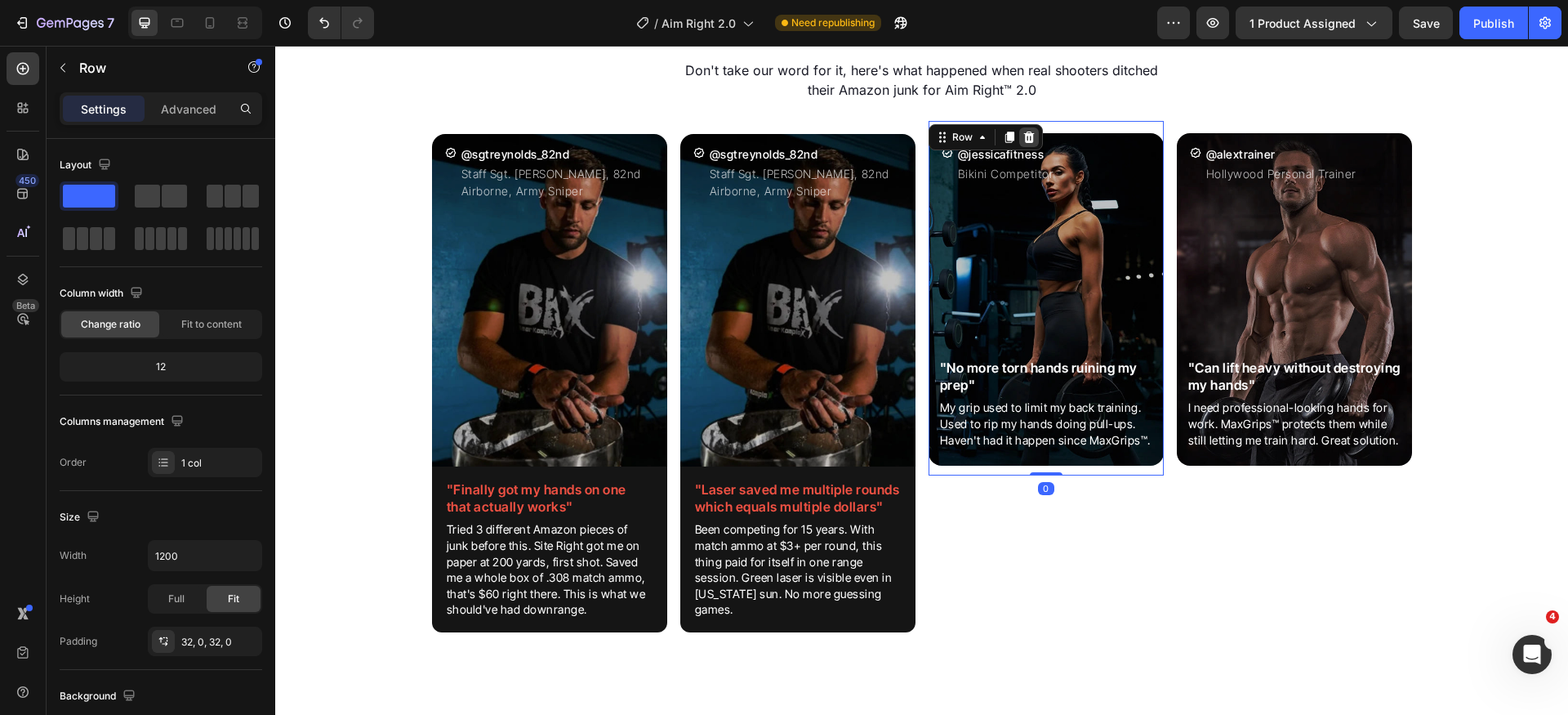
click at [1023, 140] on icon at bounding box center [1028, 137] width 11 height 12
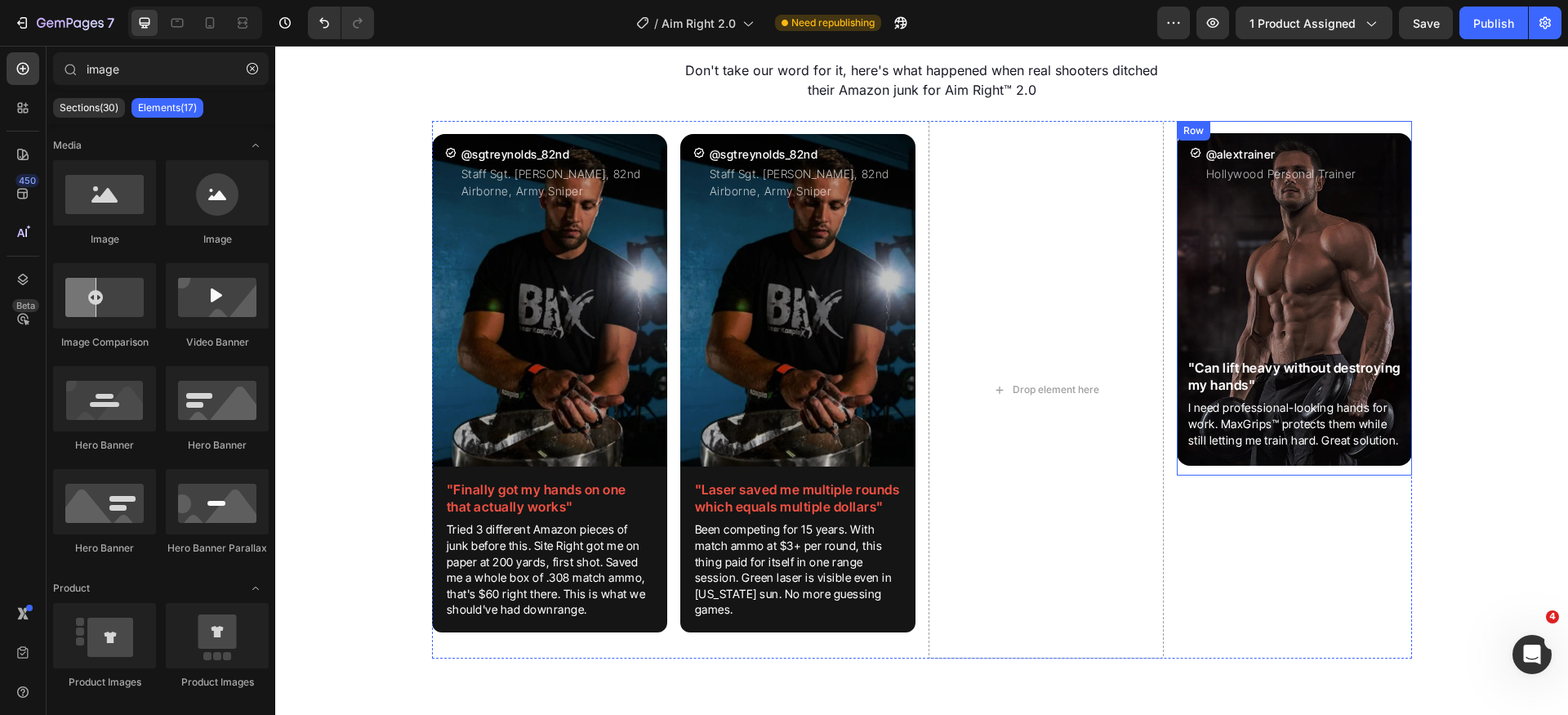
click at [1209, 469] on div "Icon @alextrainer Heading Hollywood Personal Trainer Text Block Row Image "Can …" at bounding box center [1295, 299] width 235 height 355
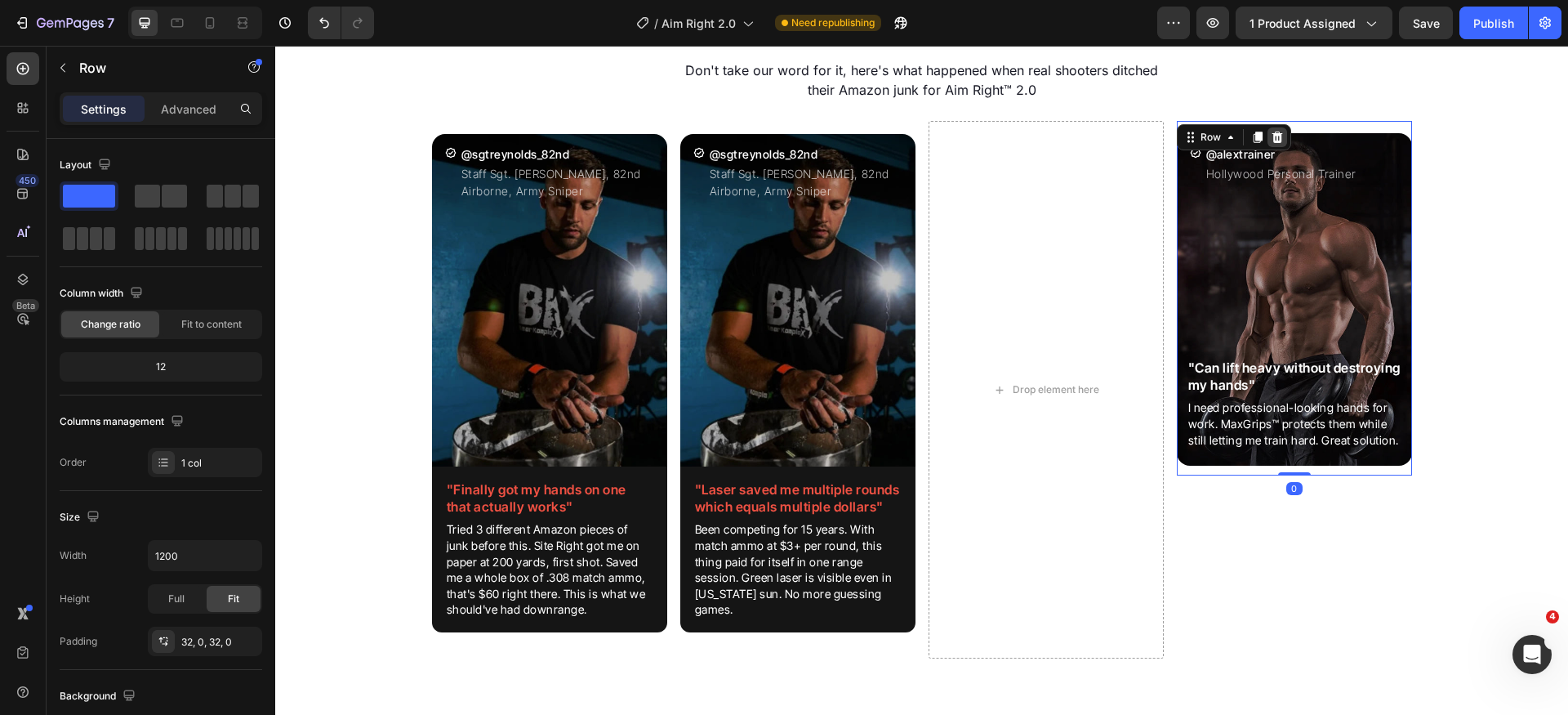
click at [1276, 136] on icon at bounding box center [1278, 137] width 13 height 13
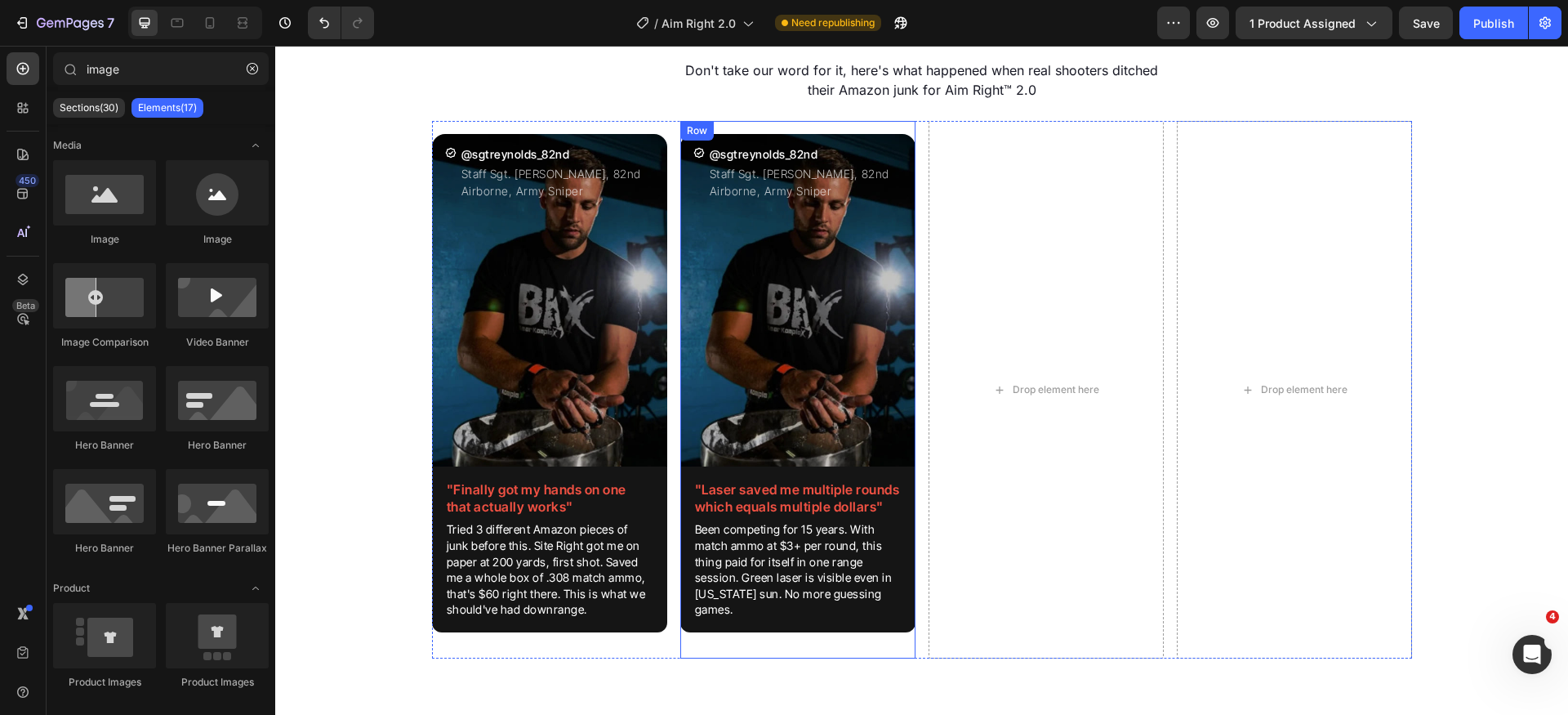
click at [903, 129] on div "Icon @sgtreynolds_82nd Heading Staff Sgt. [PERSON_NAME], 82nd Airborne, Army Sn…" at bounding box center [798, 389] width 235 height 538
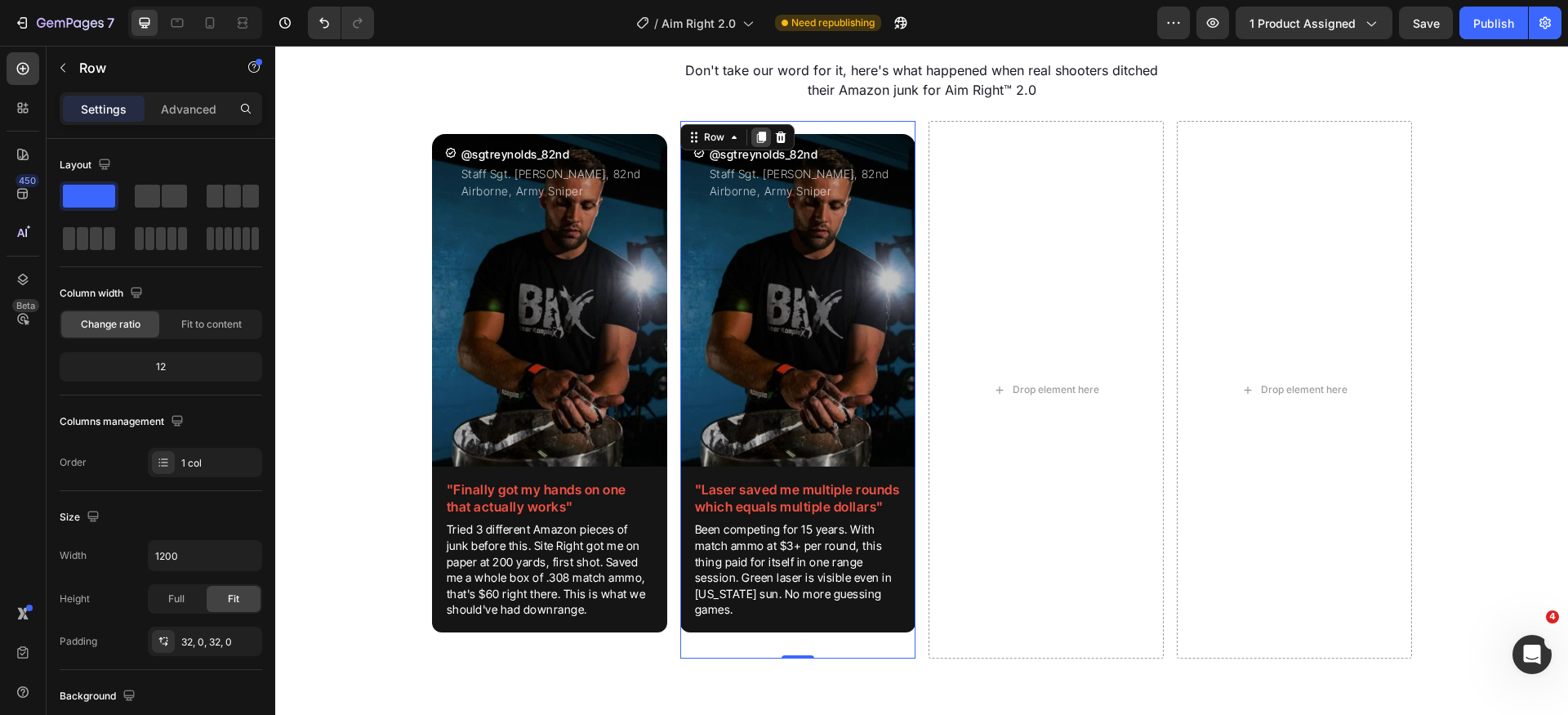
click at [757, 140] on icon at bounding box center [761, 137] width 9 height 12
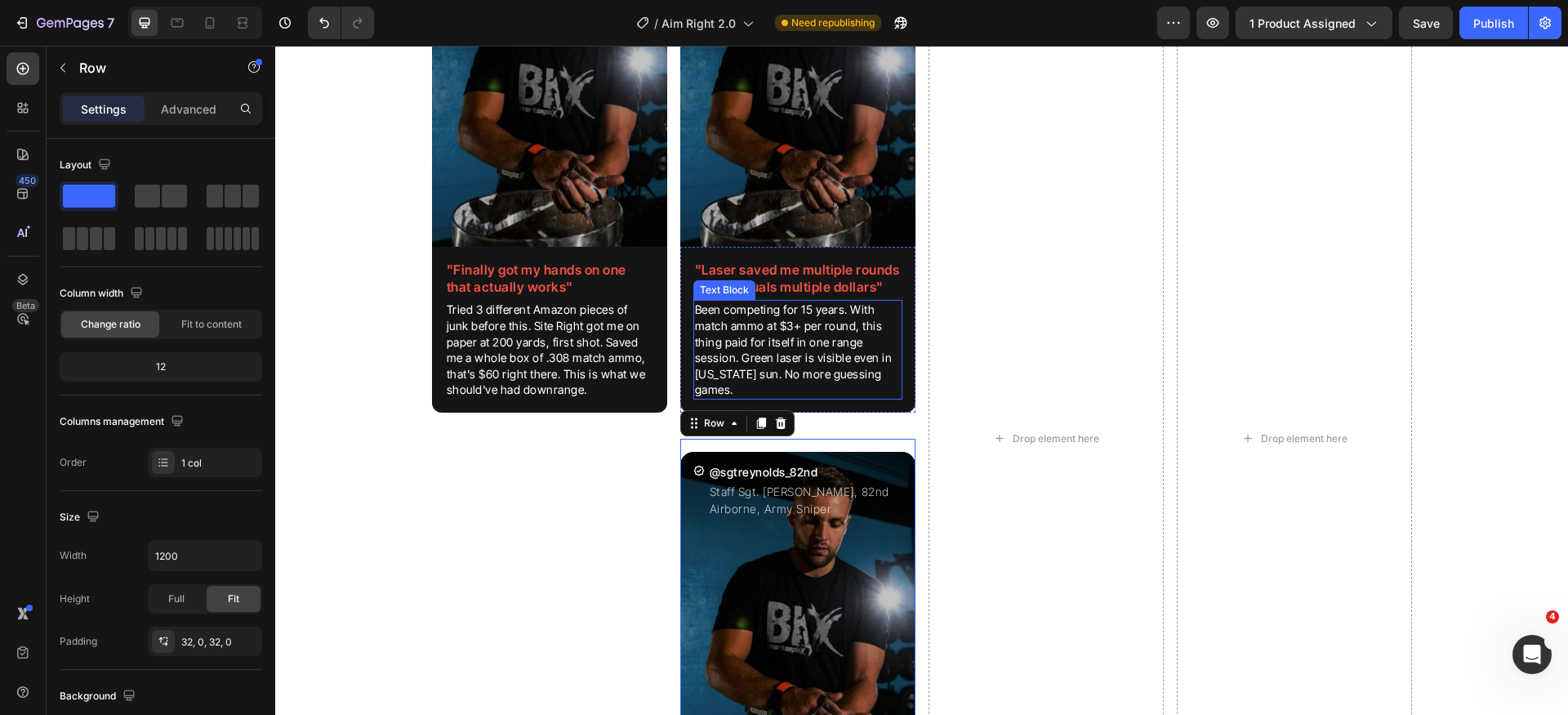
scroll to position [2412, 0]
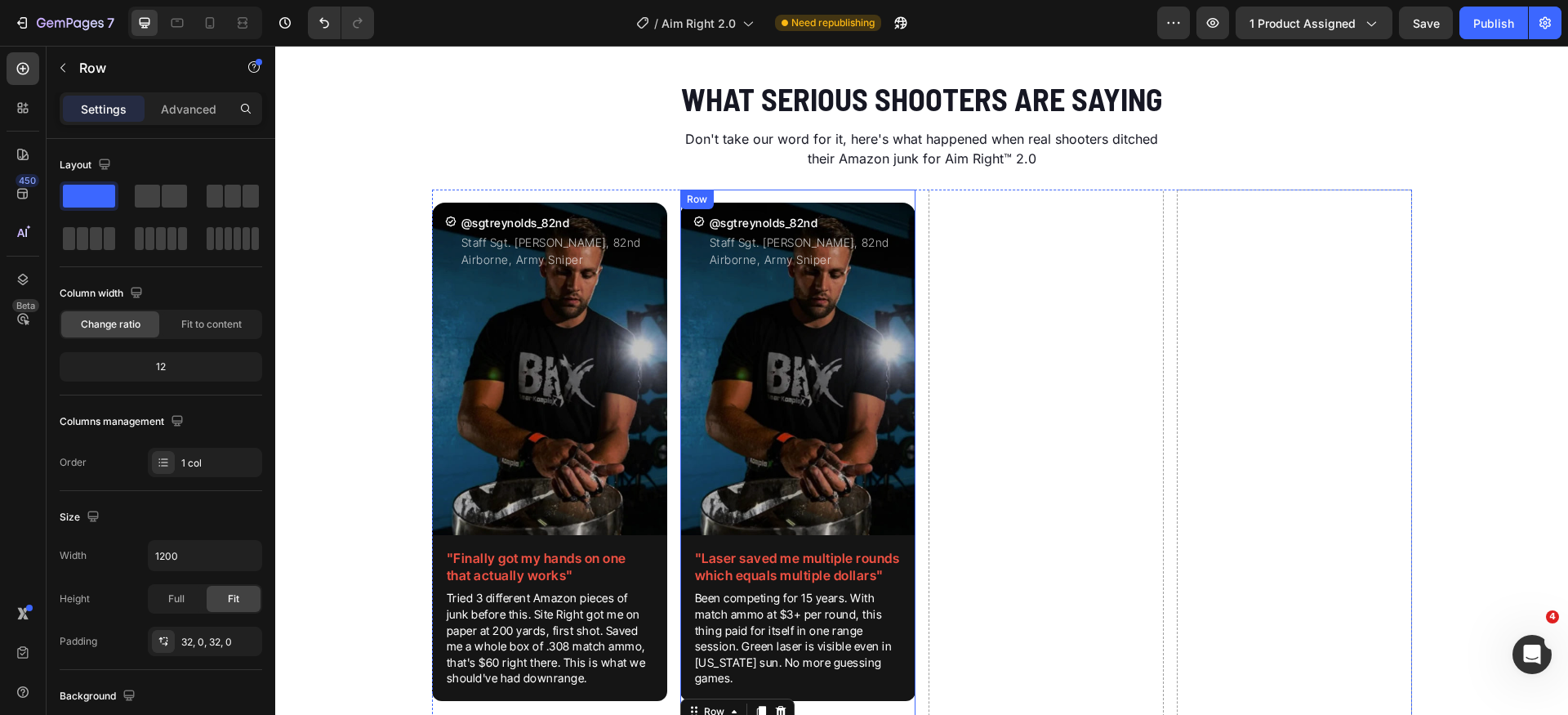
click at [738, 195] on div "Icon @sgtreynolds_82nd Heading Staff Sgt. [PERSON_NAME], 82nd Airborne, Army Sn…" at bounding box center [798, 458] width 235 height 538
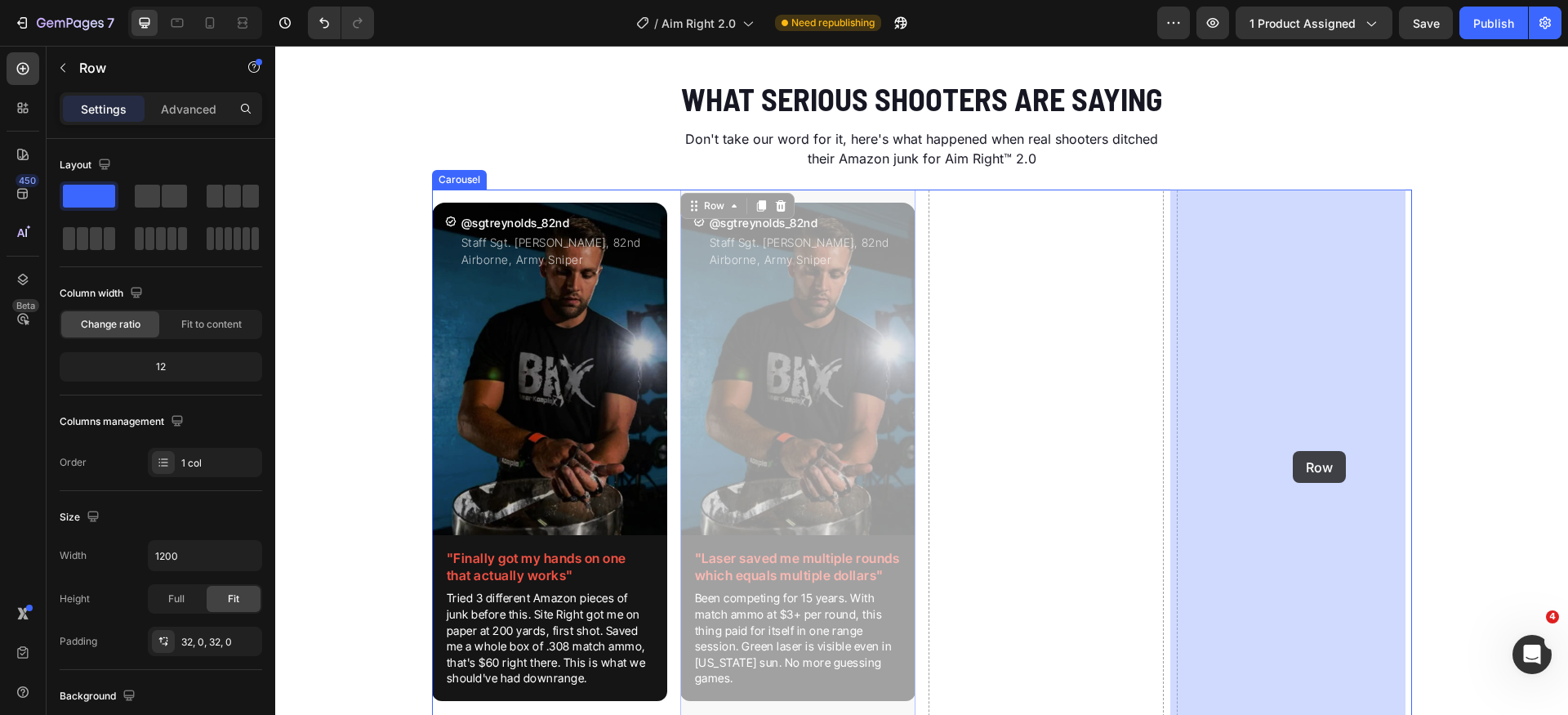
drag, startPoint x: 694, startPoint y: 205, endPoint x: 1293, endPoint y: 450, distance: 647.2
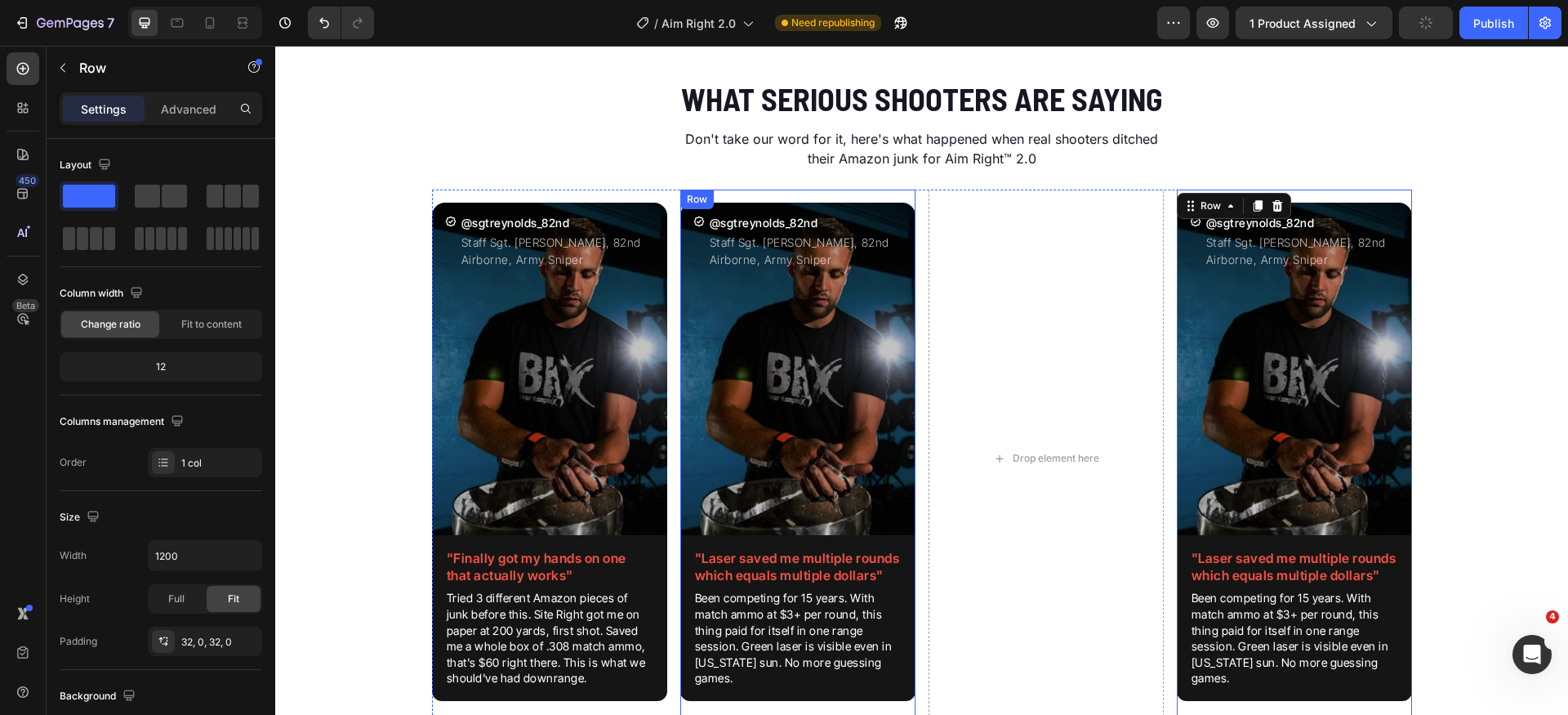
click at [801, 196] on div "Icon @sgtreynolds_82nd Heading Staff Sgt. [PERSON_NAME], 82nd Airborne, Army Sn…" at bounding box center [798, 458] width 235 height 538
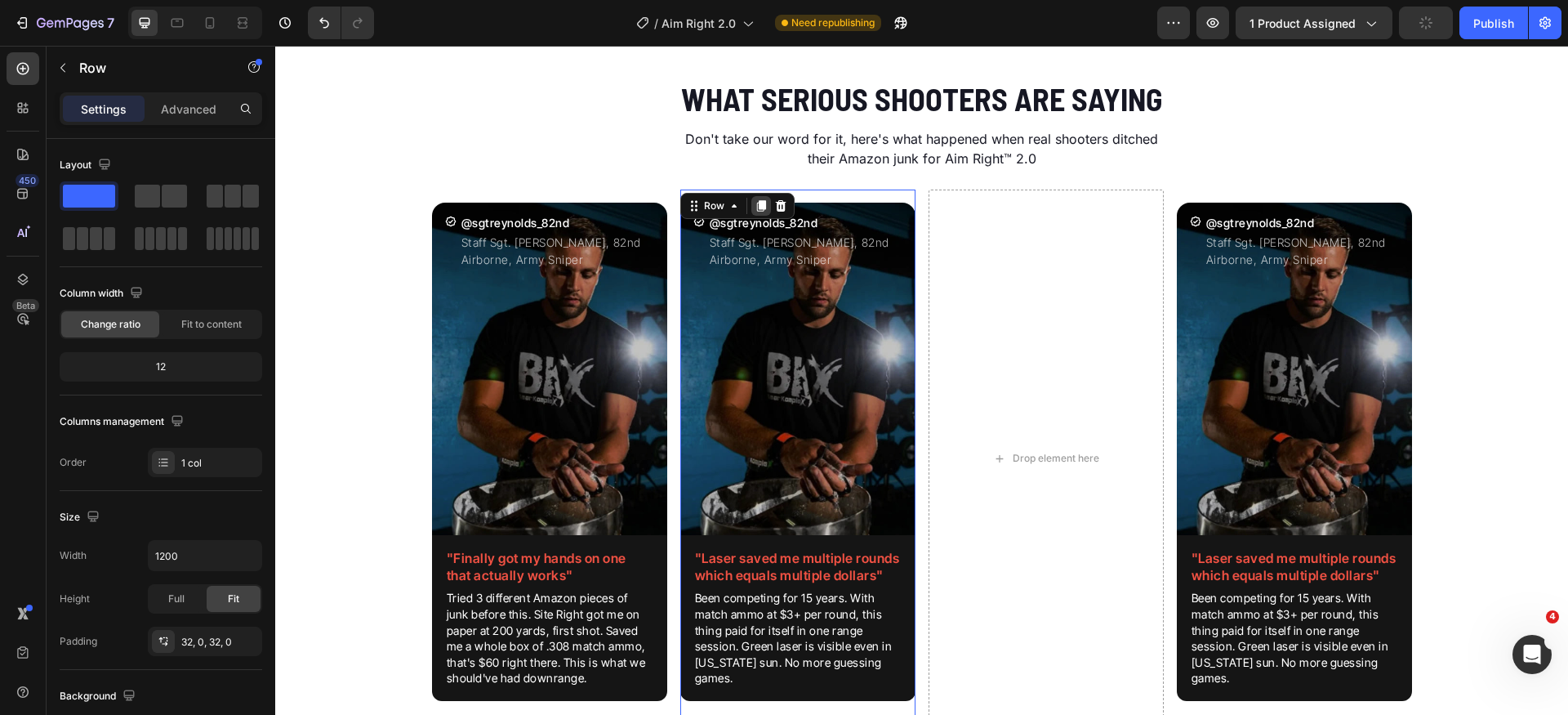
click at [759, 200] on icon at bounding box center [762, 206] width 13 height 13
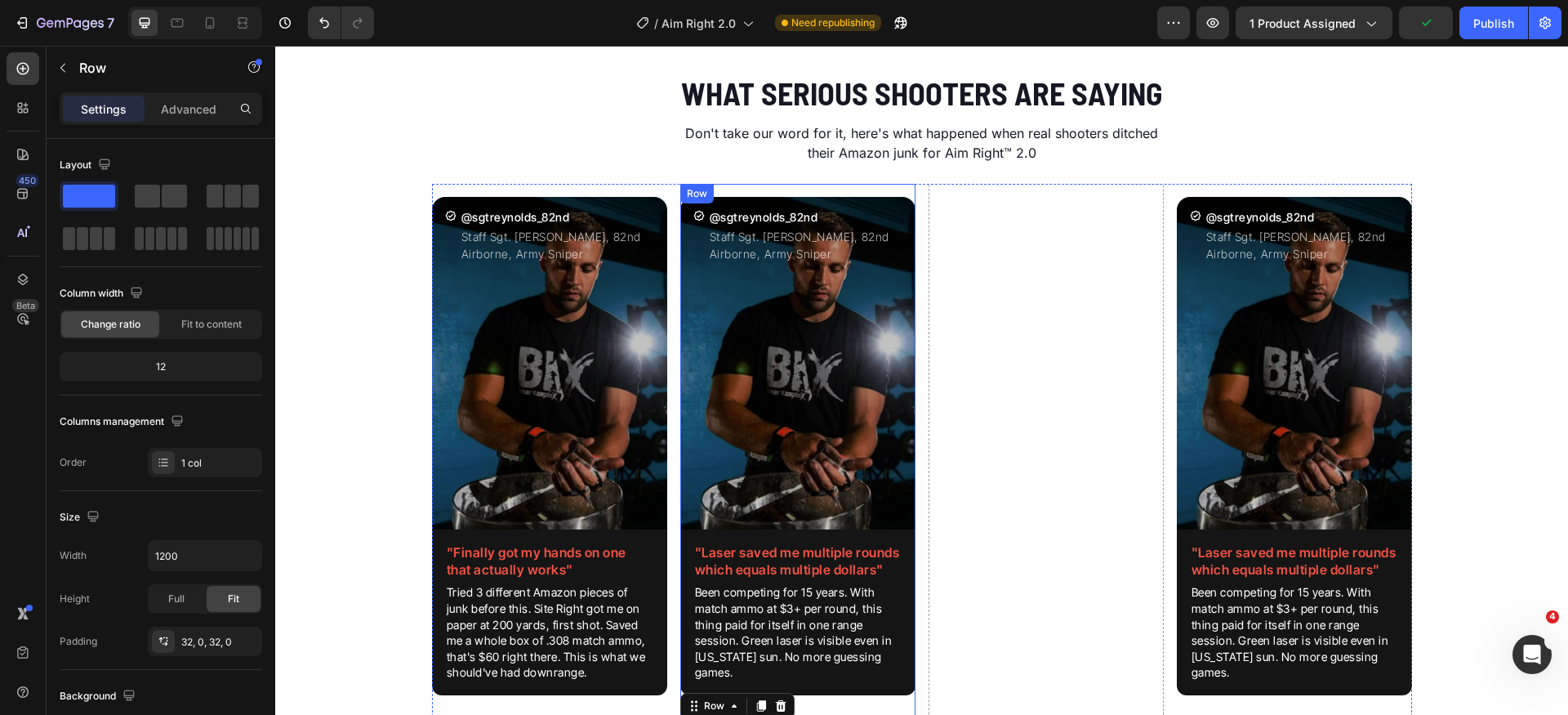
scroll to position [2333, 0]
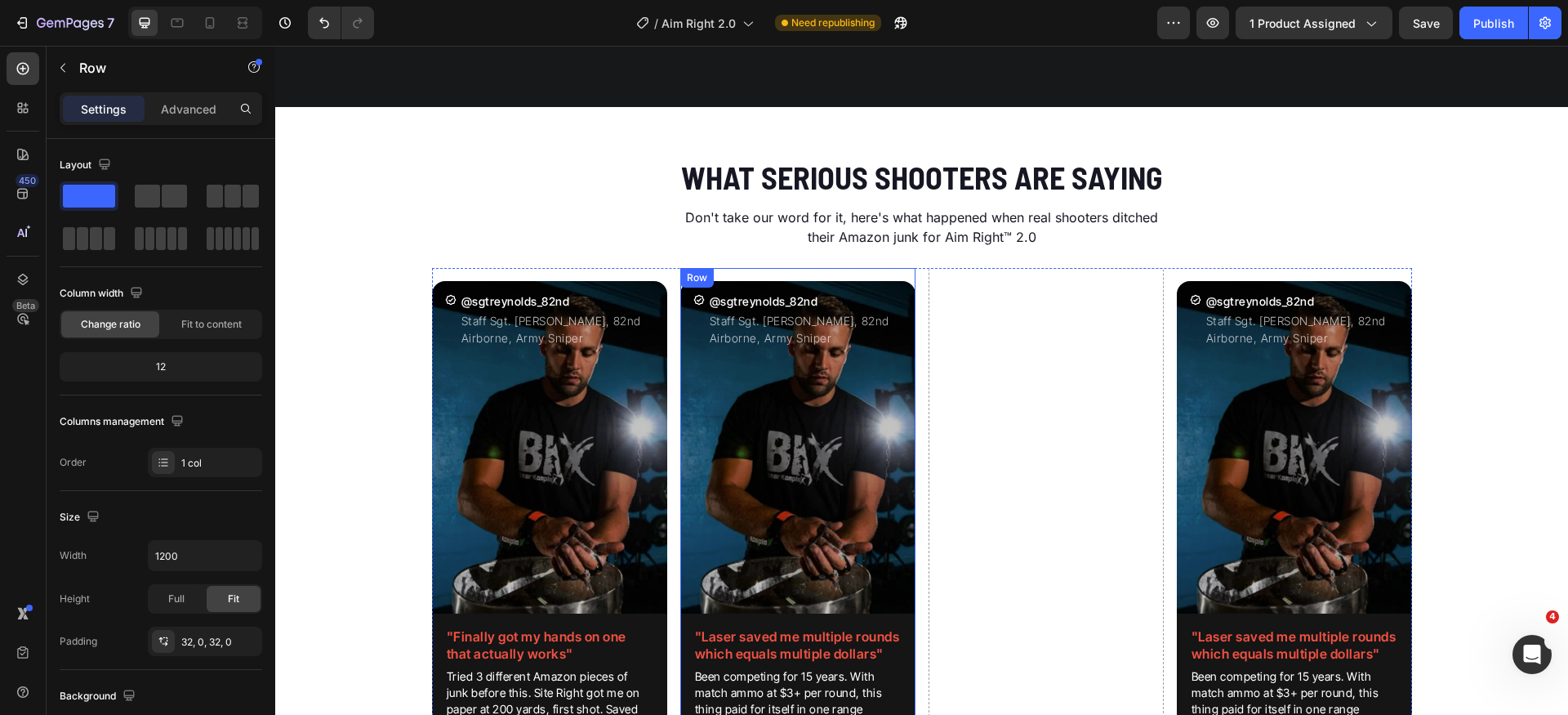
click at [752, 275] on div "Icon @sgtreynolds_82nd Heading Staff Sgt. [PERSON_NAME], 82nd Airborne, Army Sn…" at bounding box center [798, 537] width 235 height 538
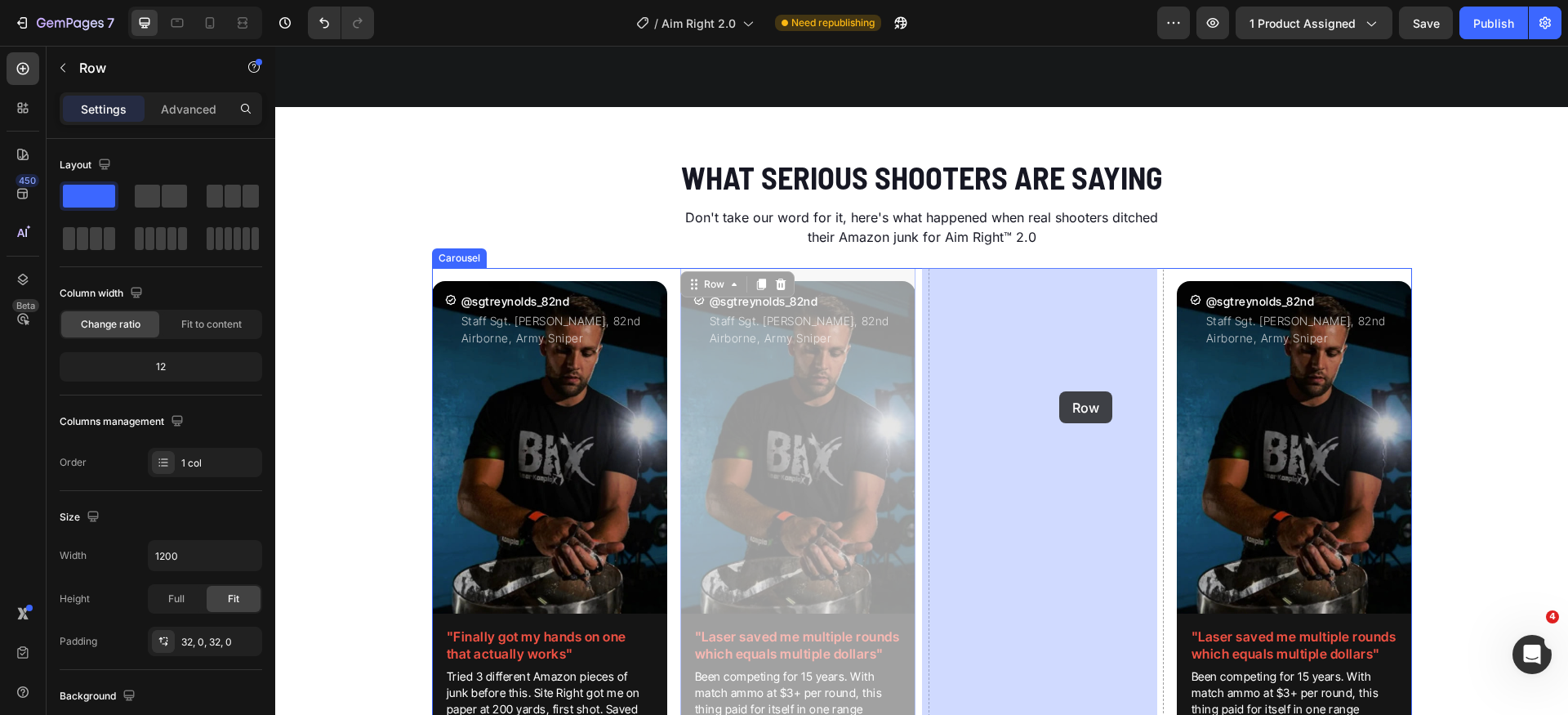
drag, startPoint x: 718, startPoint y: 284, endPoint x: 1059, endPoint y: 391, distance: 357.4
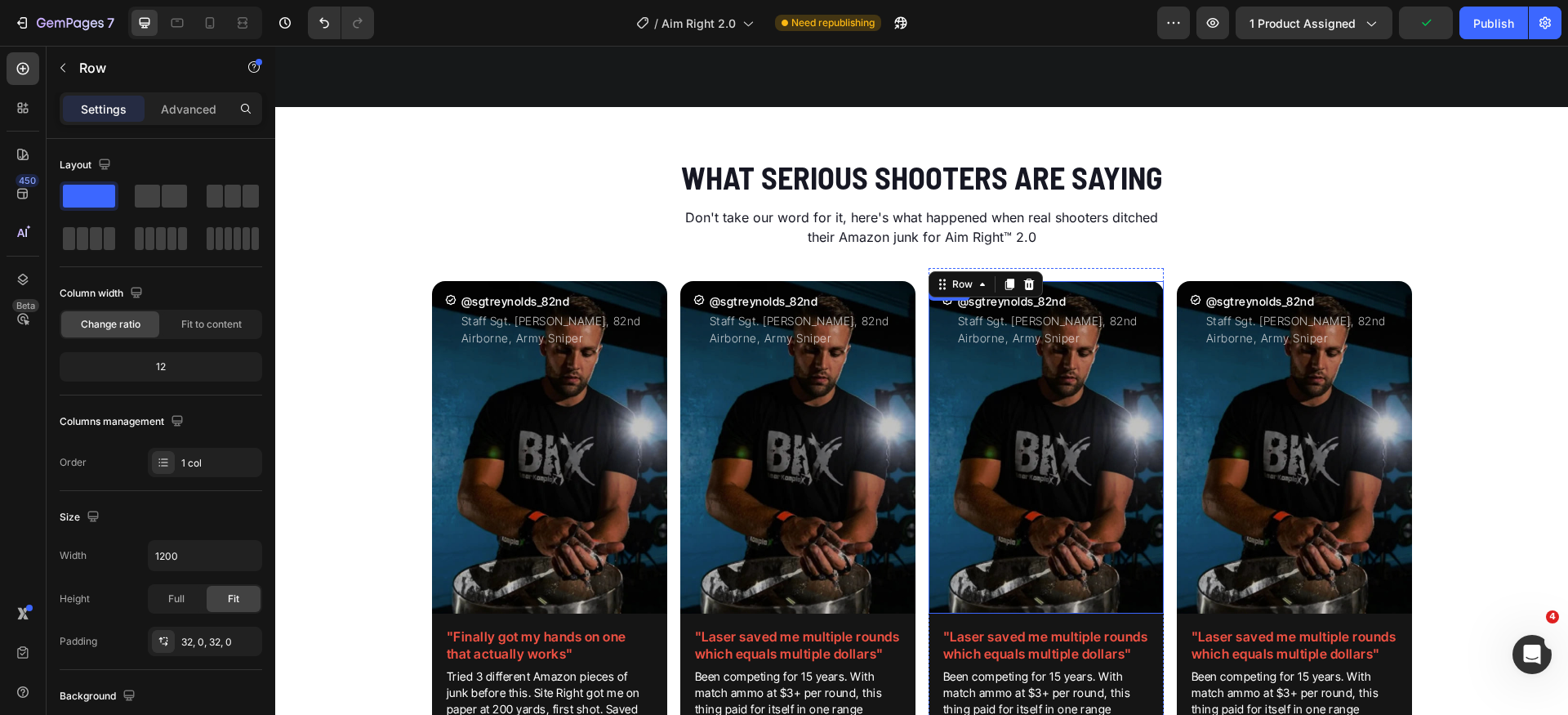
scroll to position [2377, 0]
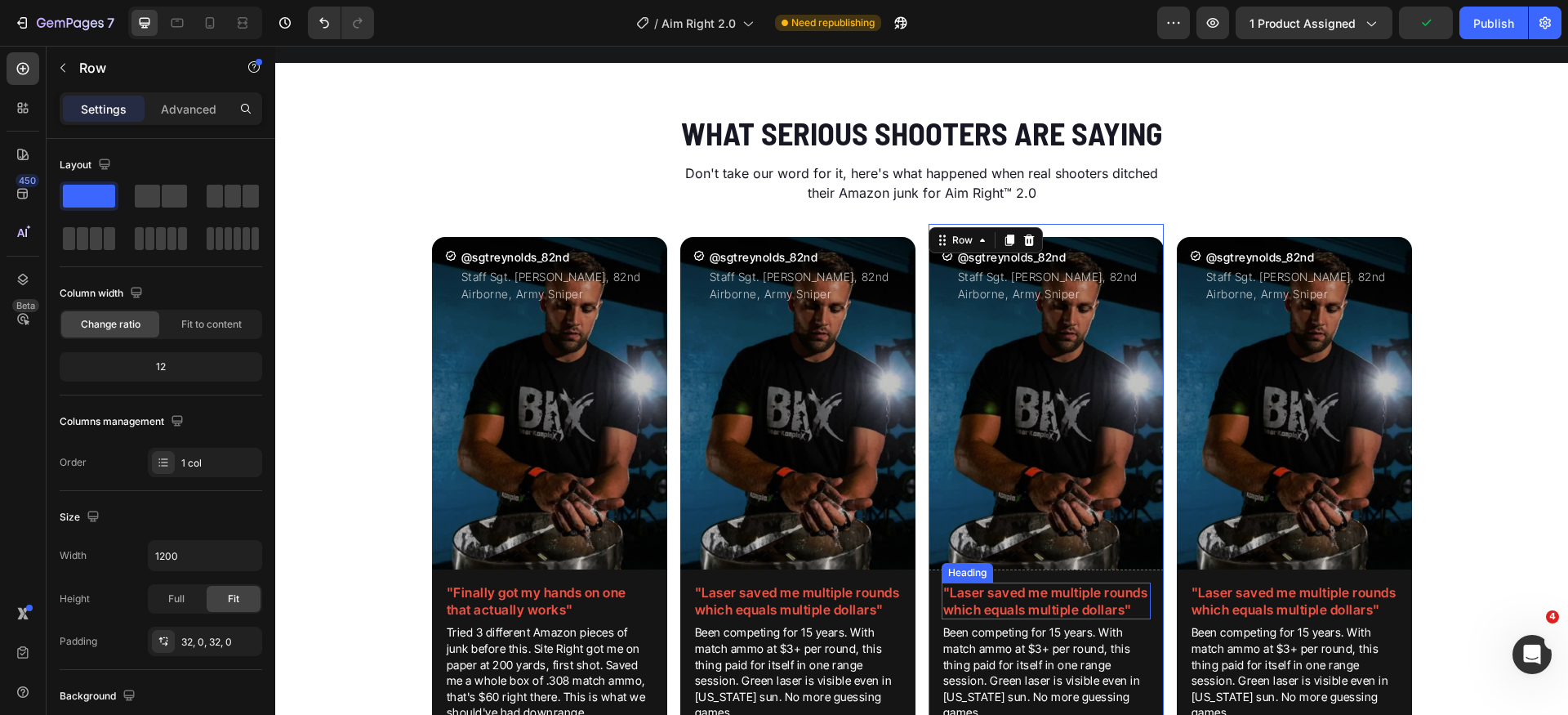
click at [1018, 599] on h2 ""Laser saved me multiple rounds which equals multiple dollars"" at bounding box center [1046, 601] width 209 height 38
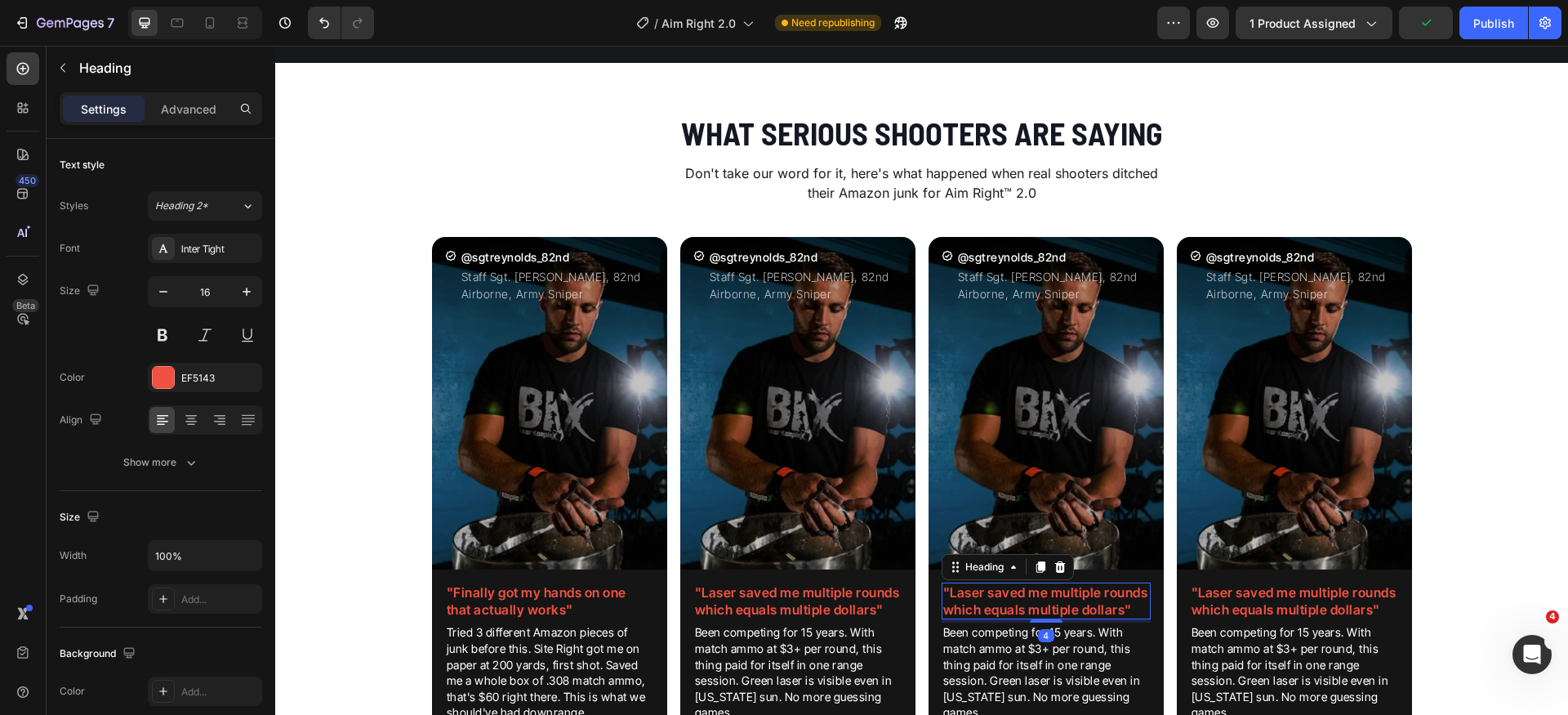
click at [1018, 599] on h2 ""Laser saved me multiple rounds which equals multiple dollars"" at bounding box center [1046, 601] width 209 height 38
click at [1018, 599] on p ""Laser saved me multiple rounds which equals multiple dollars"" at bounding box center [1046, 601] width 206 height 34
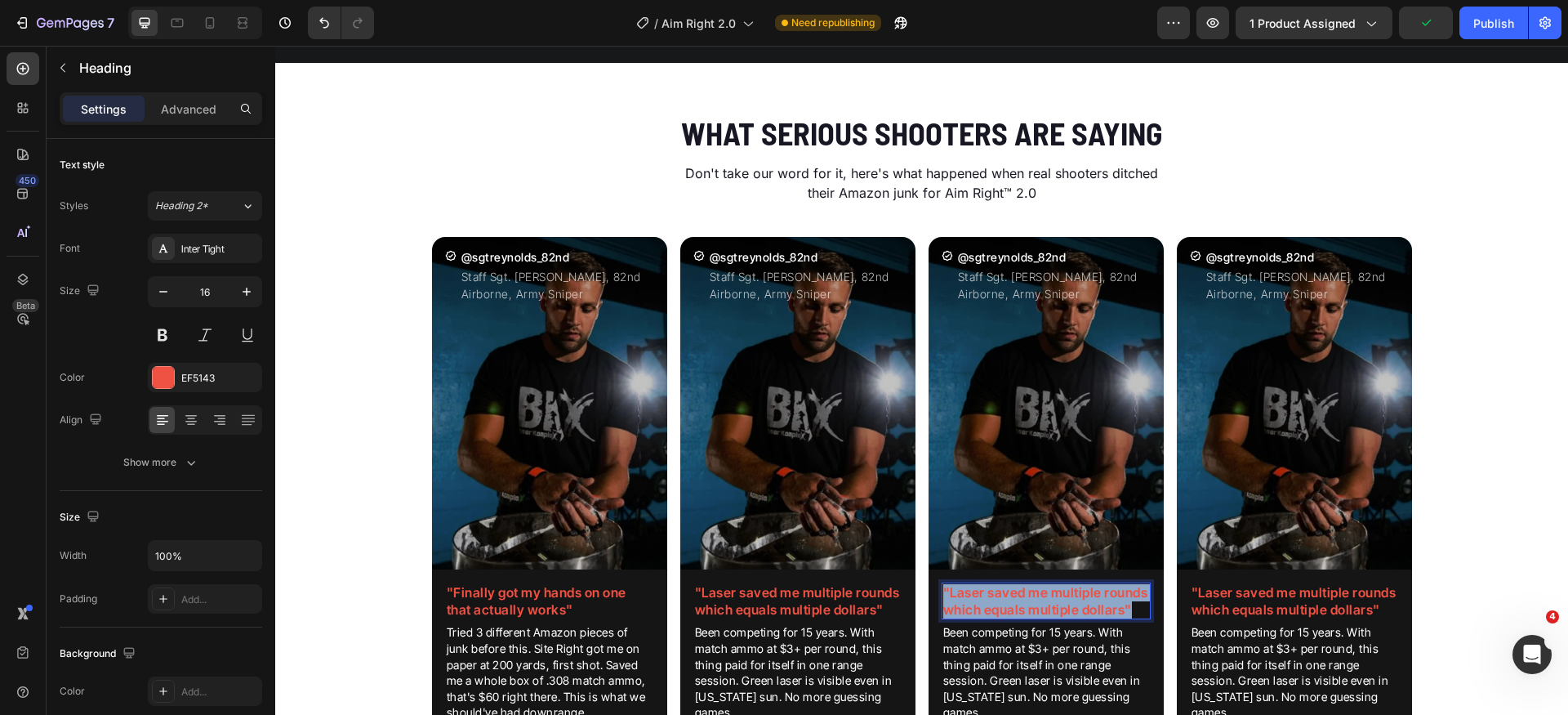
click at [1018, 599] on p ""Laser saved me multiple rounds which equals multiple dollars"" at bounding box center [1046, 601] width 206 height 34
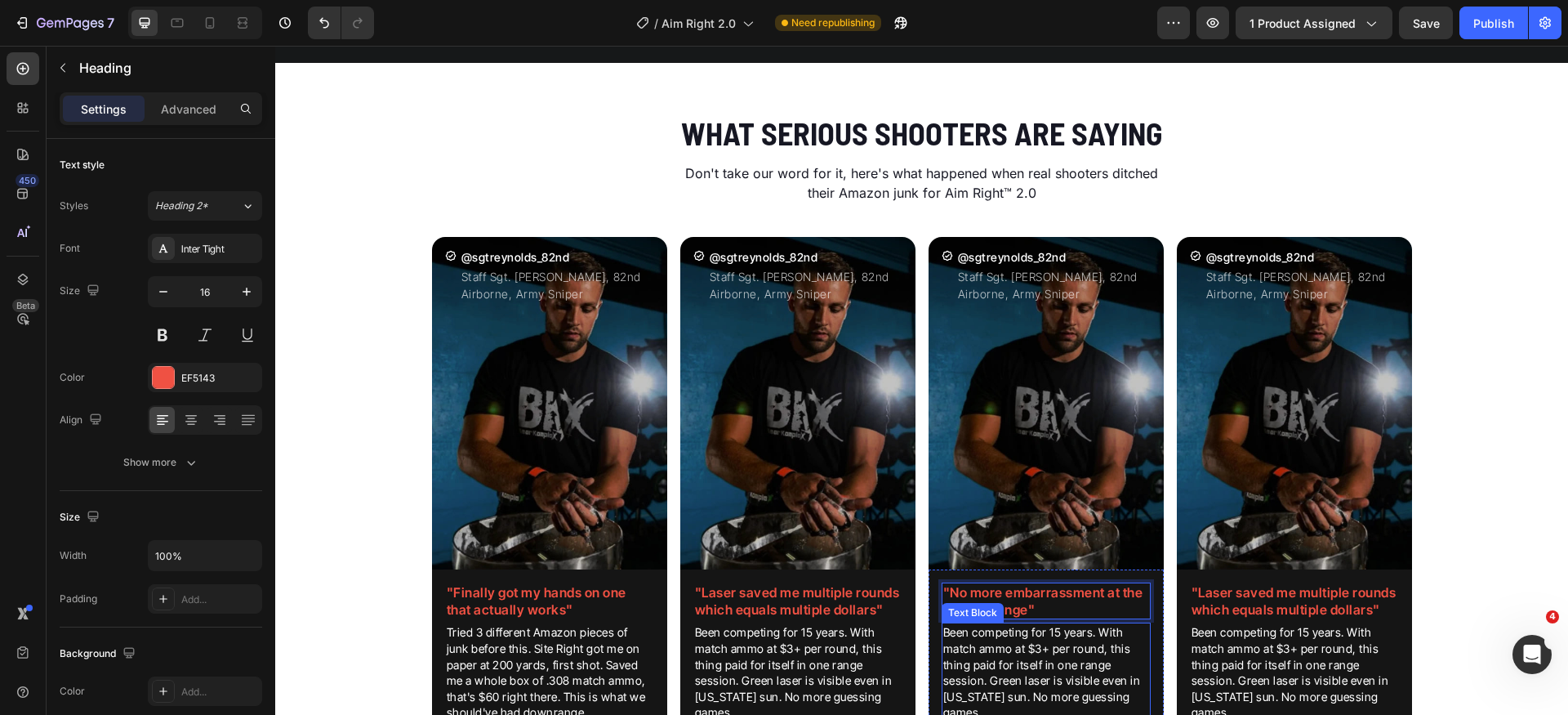
click at [1025, 662] on p "Been competing for 15 years. With match ammo at $3+ per round, this thing paid …" at bounding box center [1046, 672] width 206 height 97
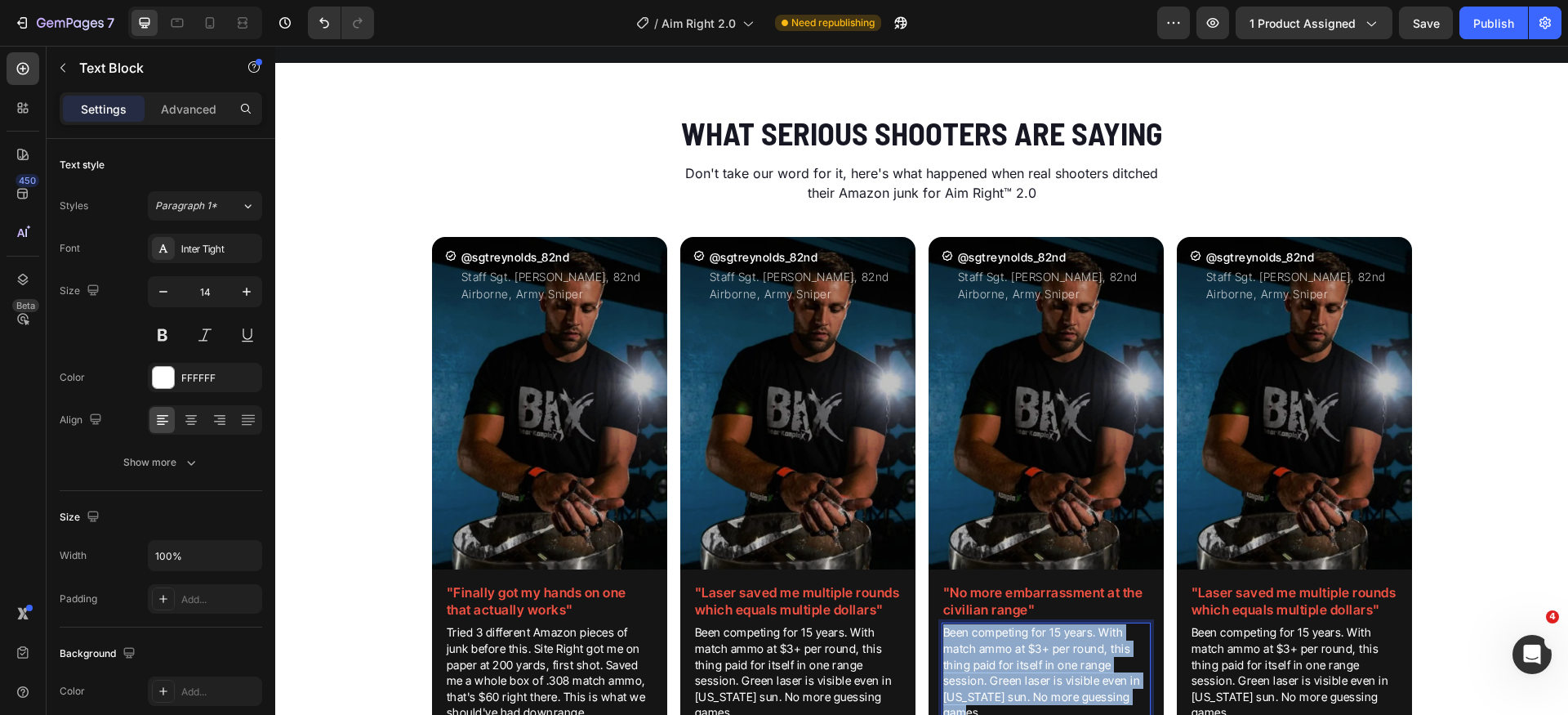
click at [1025, 662] on p "Been competing for 15 years. With match ammo at $3+ per round, this thing paid …" at bounding box center [1046, 672] width 206 height 97
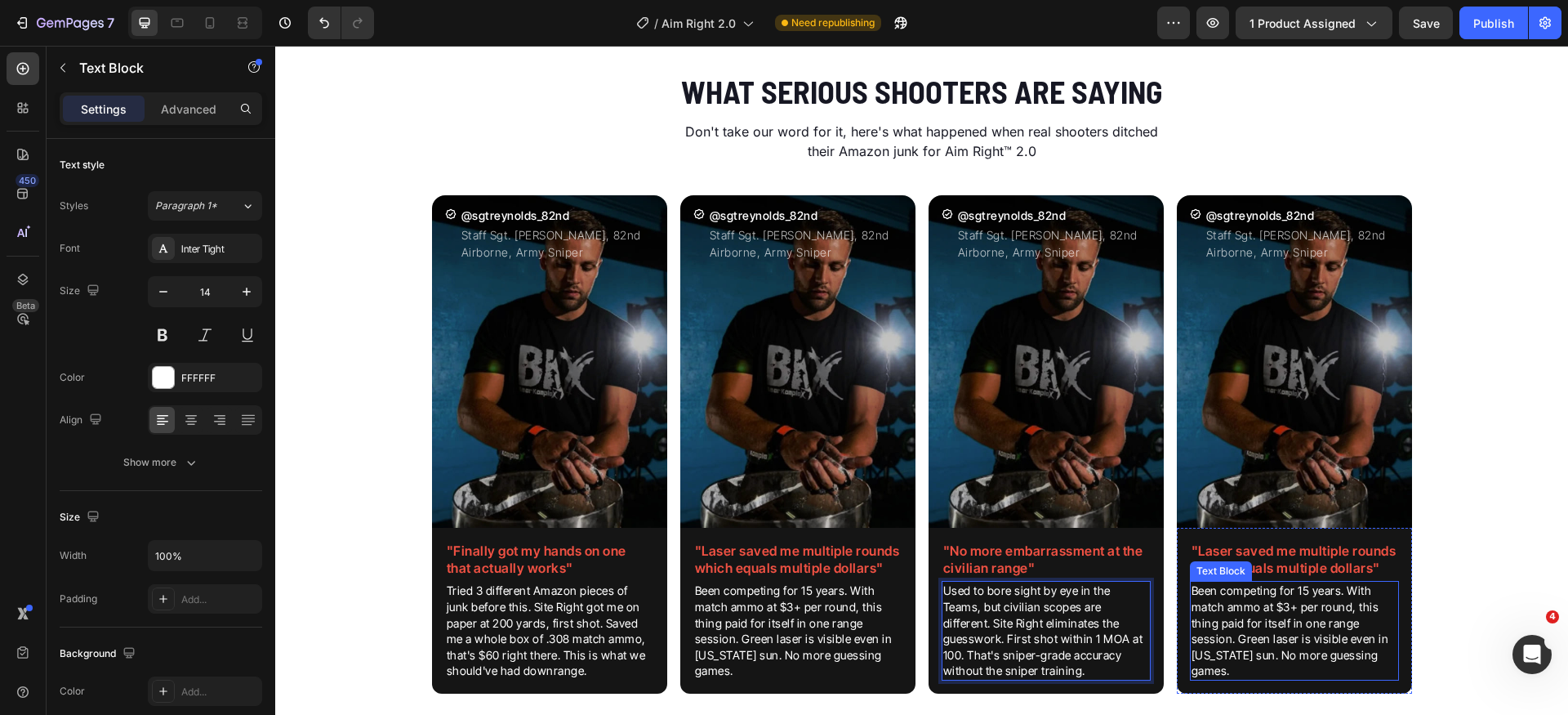
scroll to position [2429, 0]
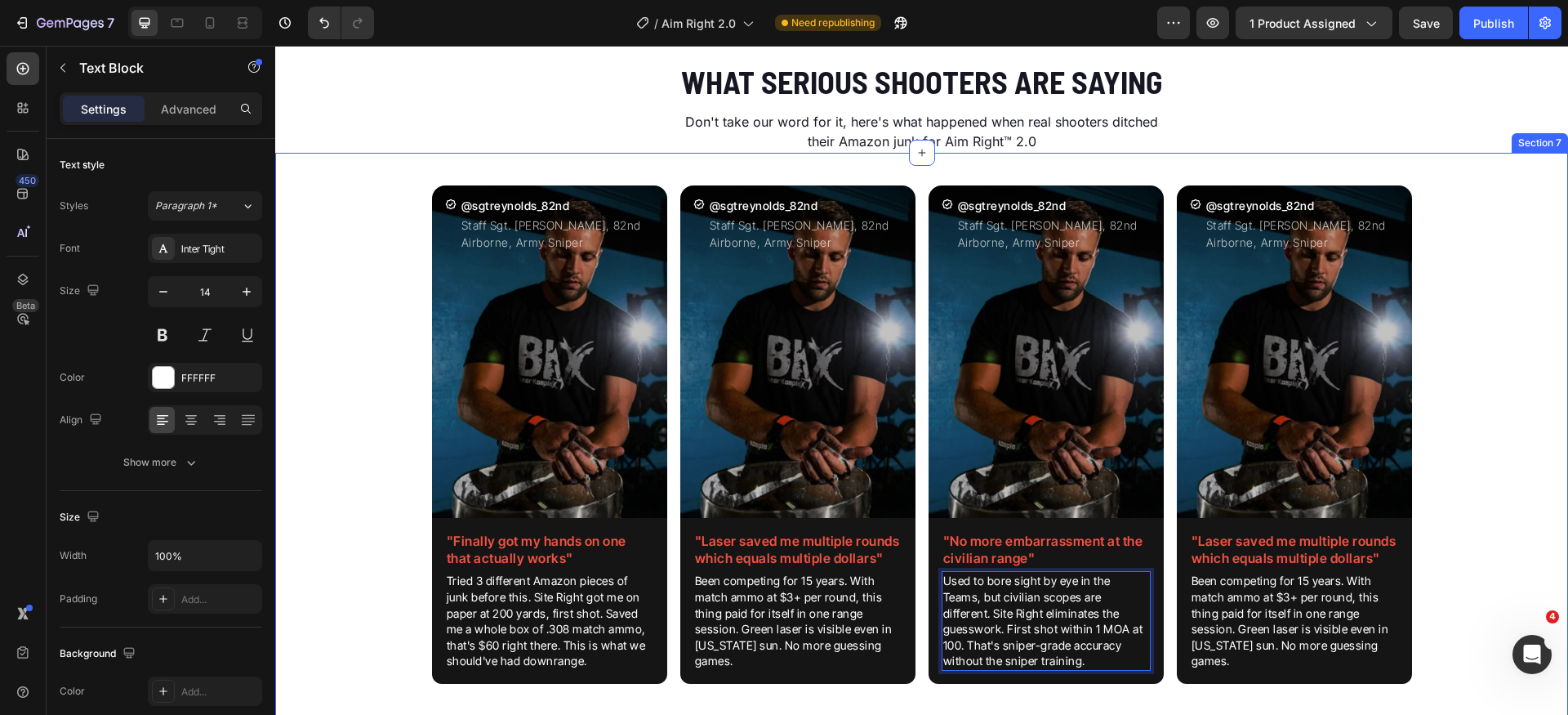
click at [1475, 634] on div "Icon @sgtreynolds_82nd Heading Staff Sgt. [PERSON_NAME], 82nd Airborne, Army Sn…" at bounding box center [921, 448] width 1293 height 551
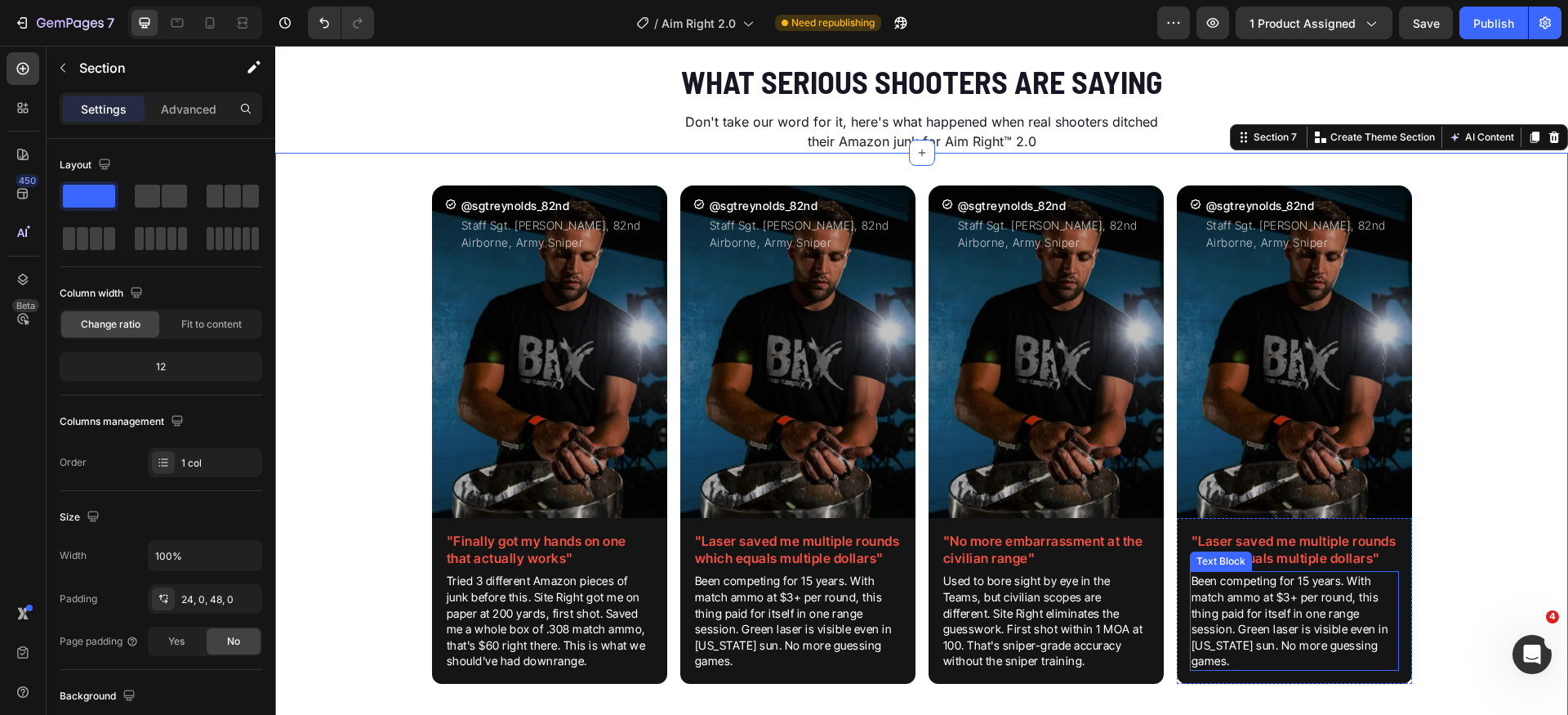
click at [1281, 558] on h2 ""Laser saved me multiple rounds which equals multiple dollars"" at bounding box center [1295, 550] width 209 height 38
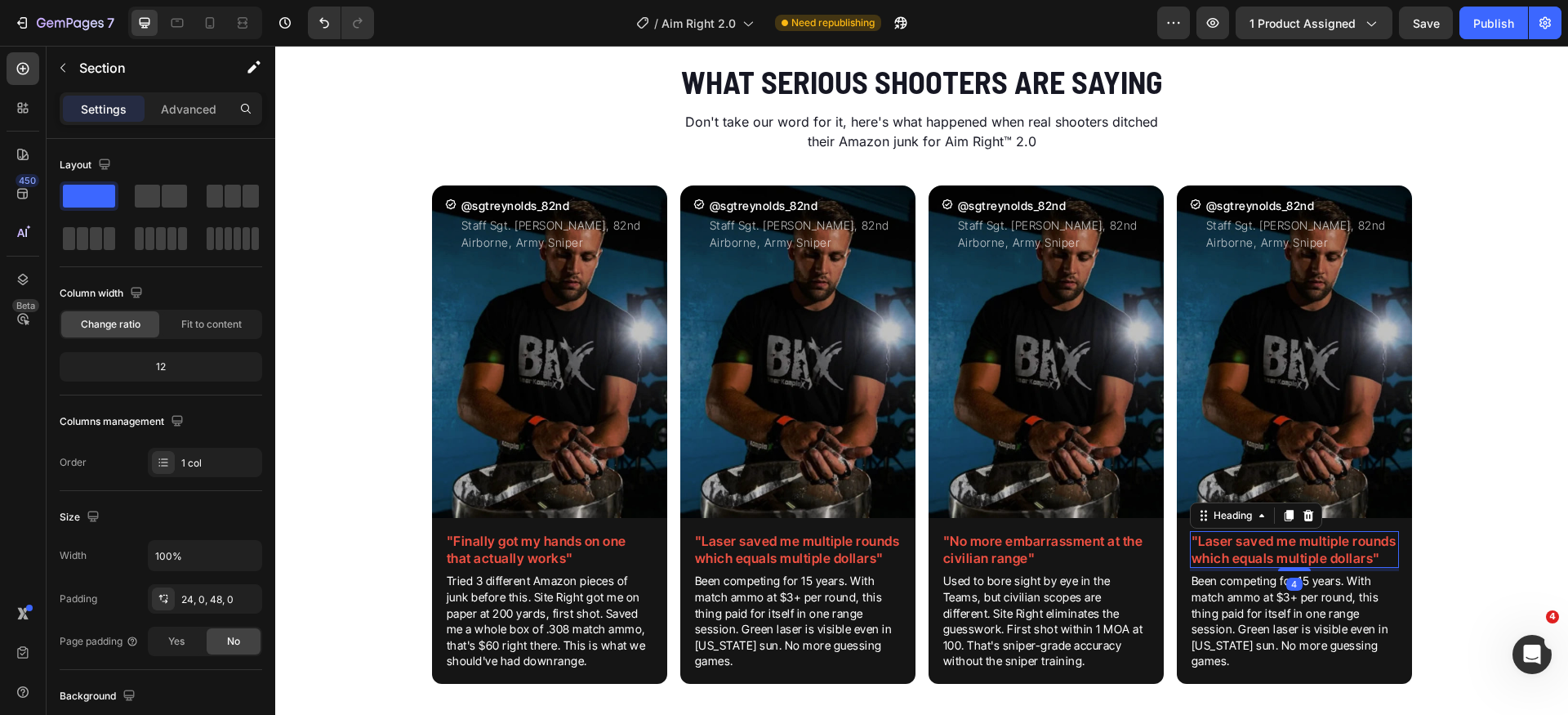
click at [1281, 558] on h2 ""Laser saved me multiple rounds which equals multiple dollars"" at bounding box center [1295, 550] width 209 height 38
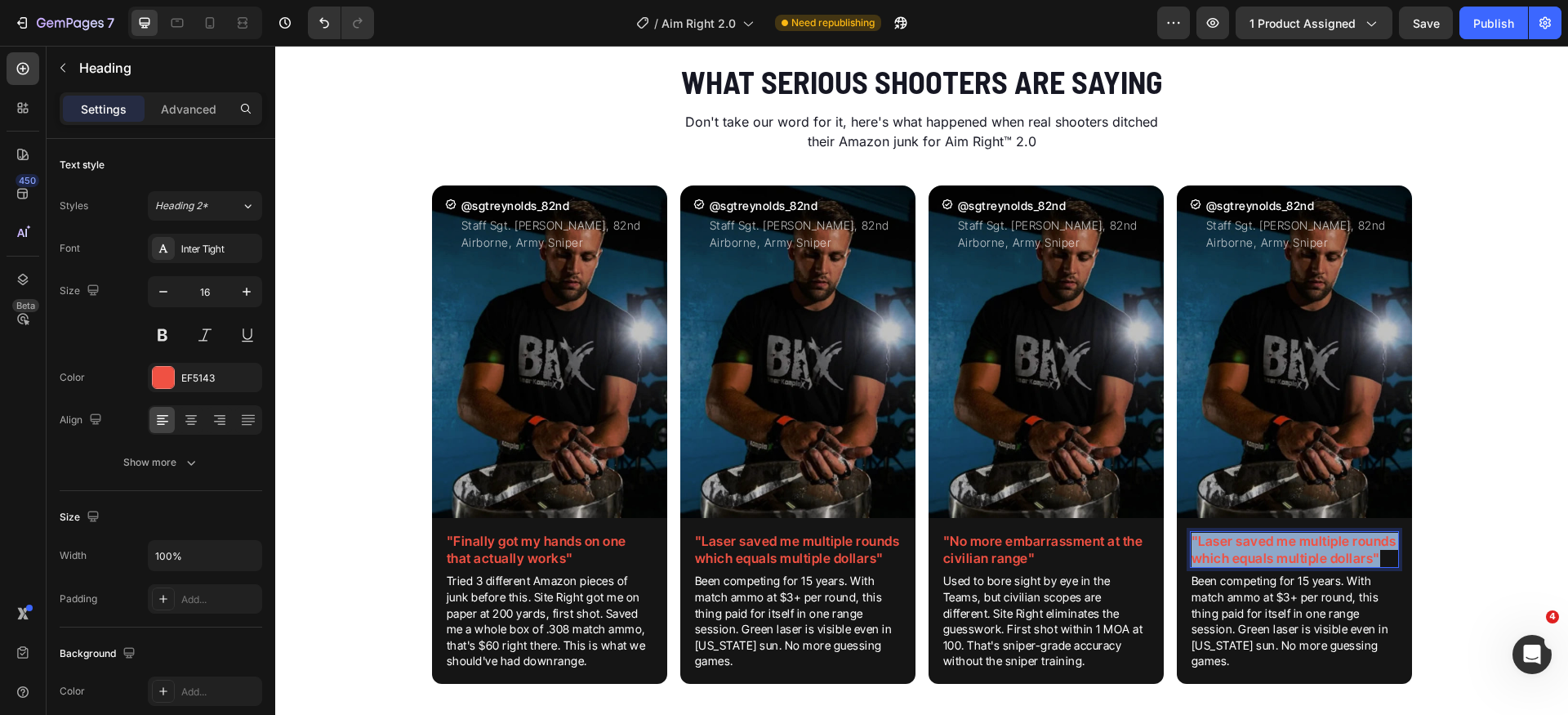
click at [1281, 558] on p ""Laser saved me multiple rounds which equals multiple dollars"" at bounding box center [1295, 549] width 206 height 34
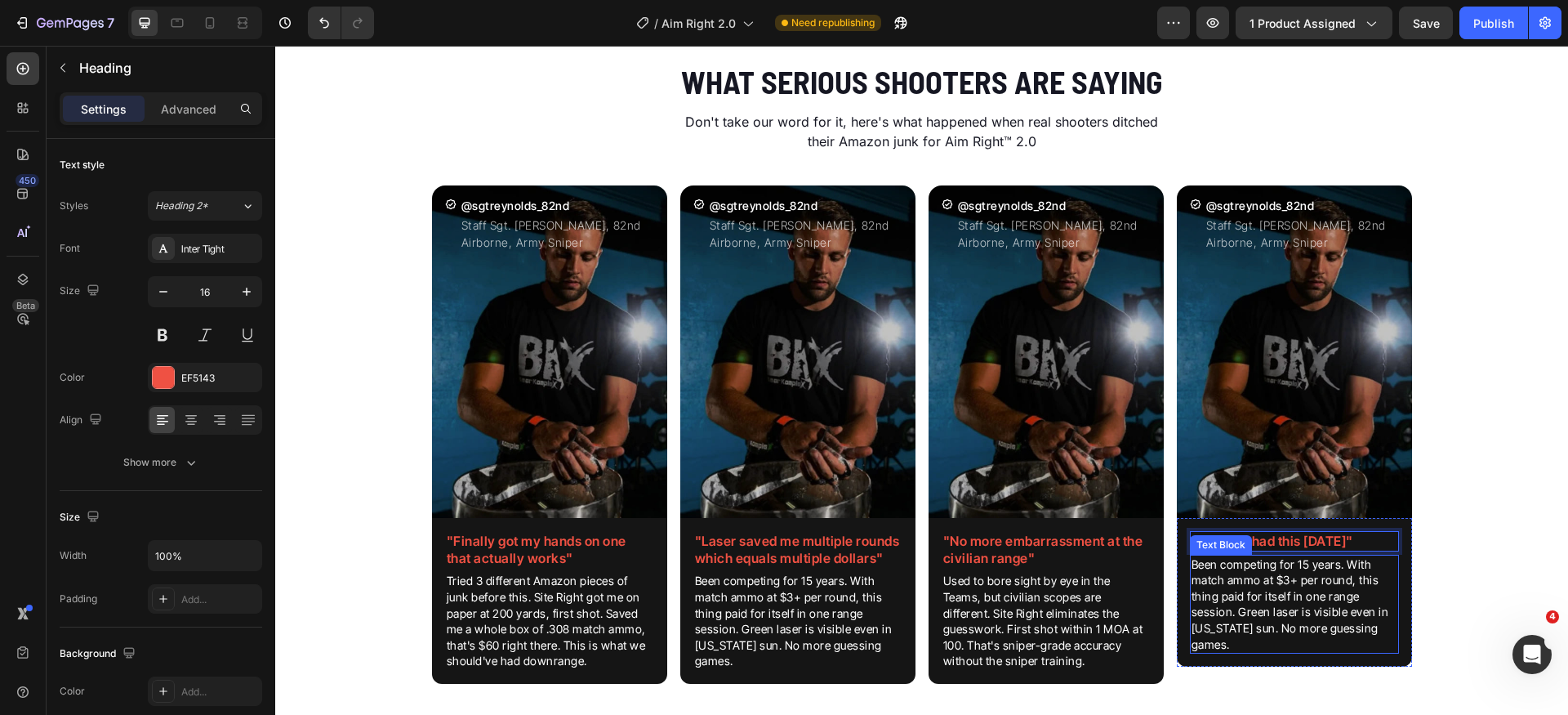
click at [1296, 611] on p "Been competing for 15 years. With match ammo at $3+ per round, this thing paid …" at bounding box center [1295, 605] width 206 height 97
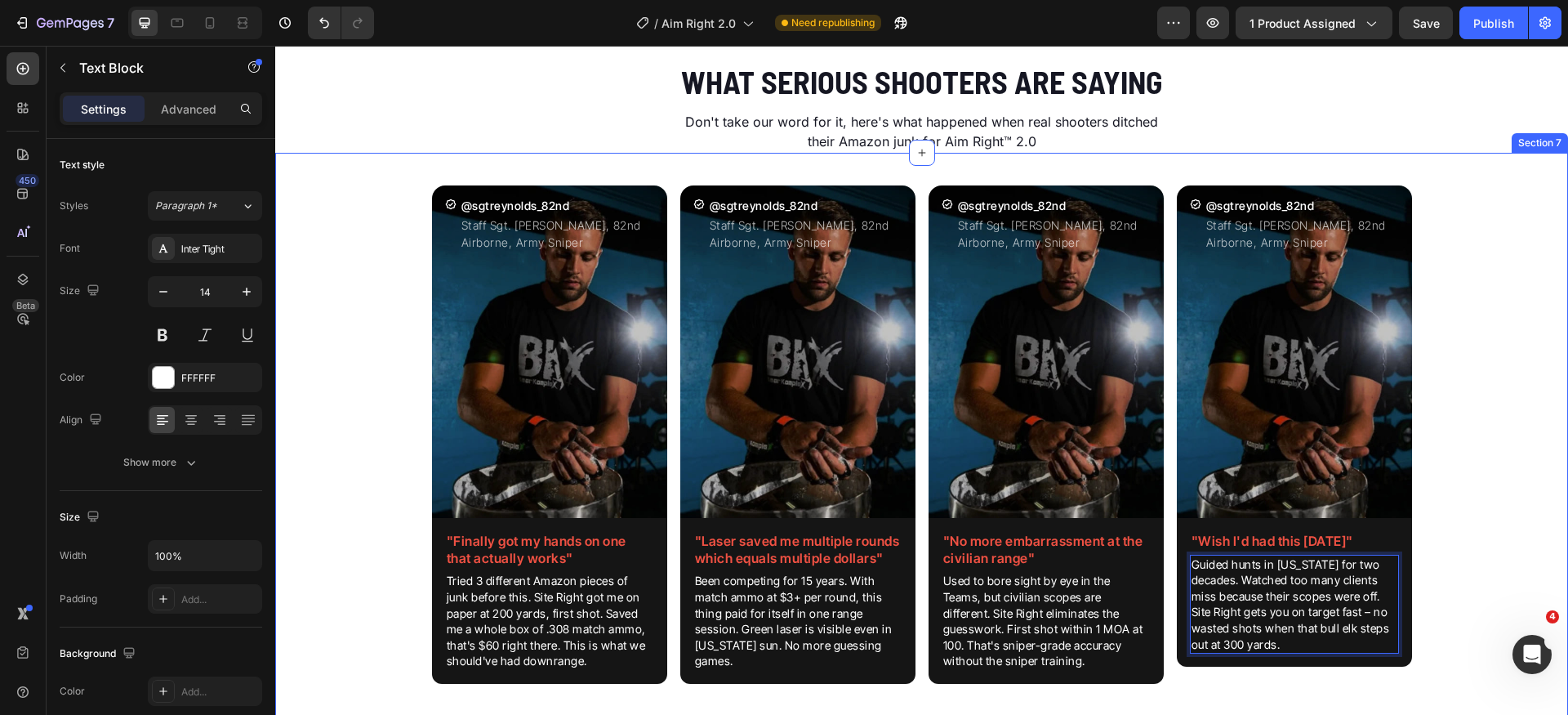
click at [1437, 599] on div "Icon @sgtreynolds_82nd Heading Staff Sgt. [PERSON_NAME], 82nd Airborne, Army Sn…" at bounding box center [921, 448] width 1293 height 551
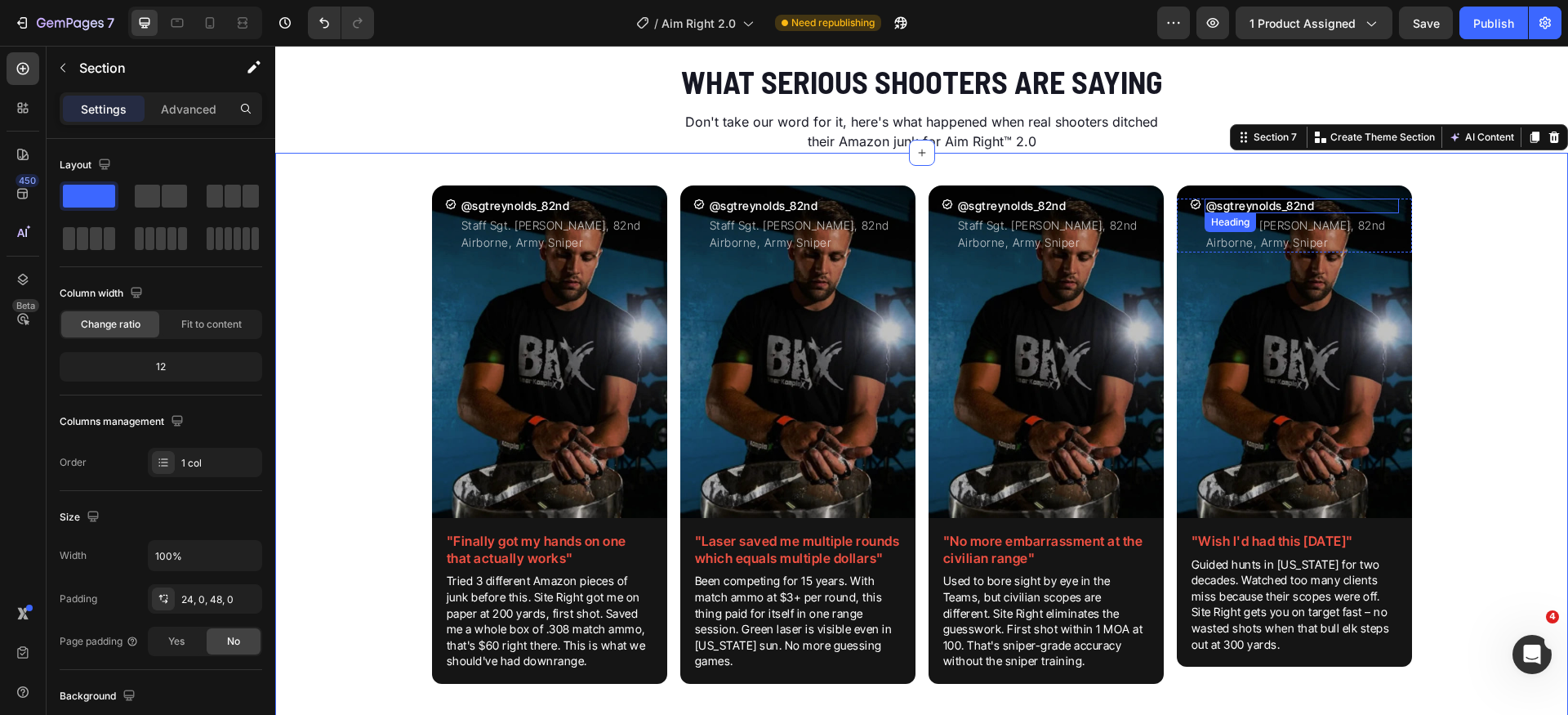
click at [1250, 209] on h2 "@sgtreynolds_82nd" at bounding box center [1301, 205] width 194 height 14
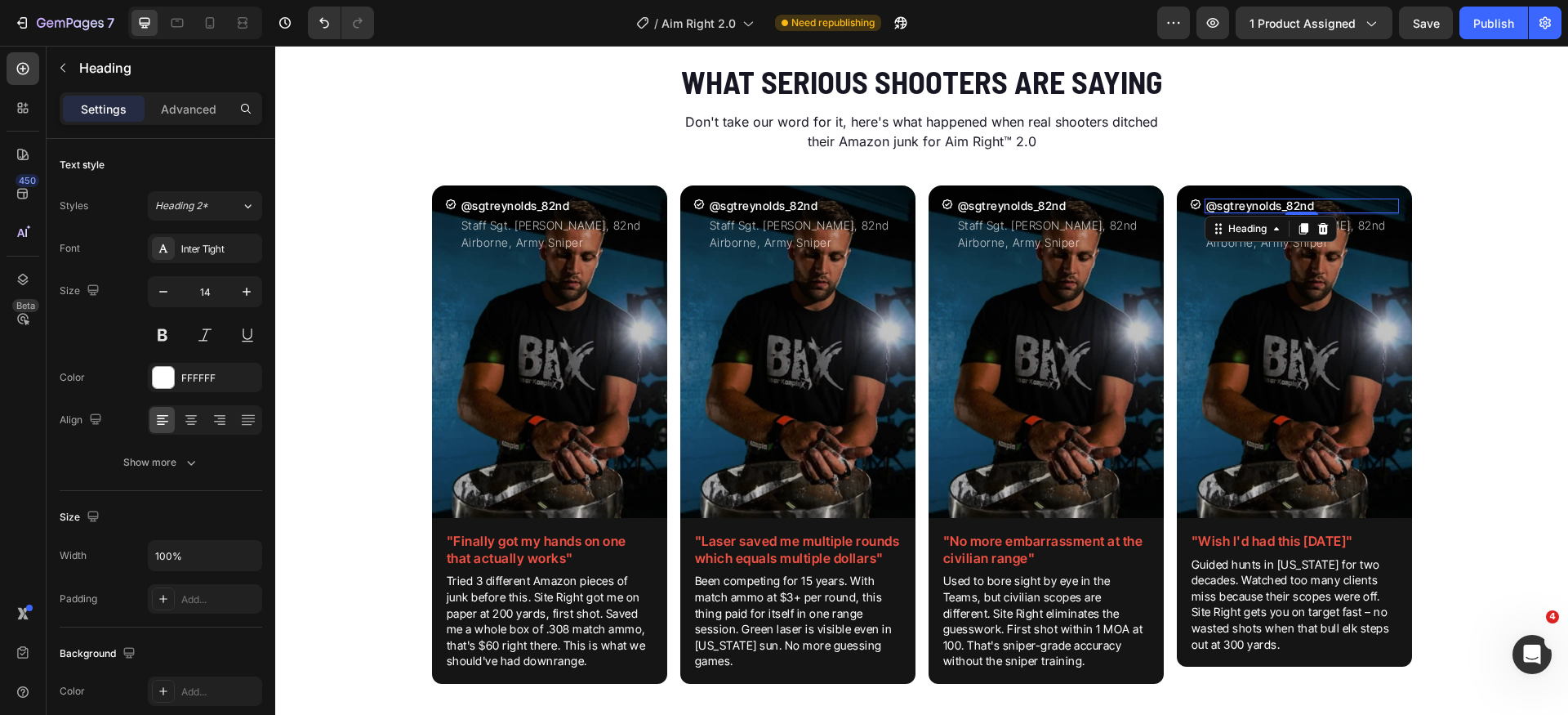
click at [1250, 209] on h2 "@sgtreynolds_82nd" at bounding box center [1301, 205] width 194 height 14
click at [1250, 209] on p "@sgtreynolds_82nd" at bounding box center [1301, 206] width 191 height 12
click at [1307, 236] on p "Staff Sgt. [PERSON_NAME], 82nd Airborne, Army Sniper" at bounding box center [1301, 233] width 191 height 34
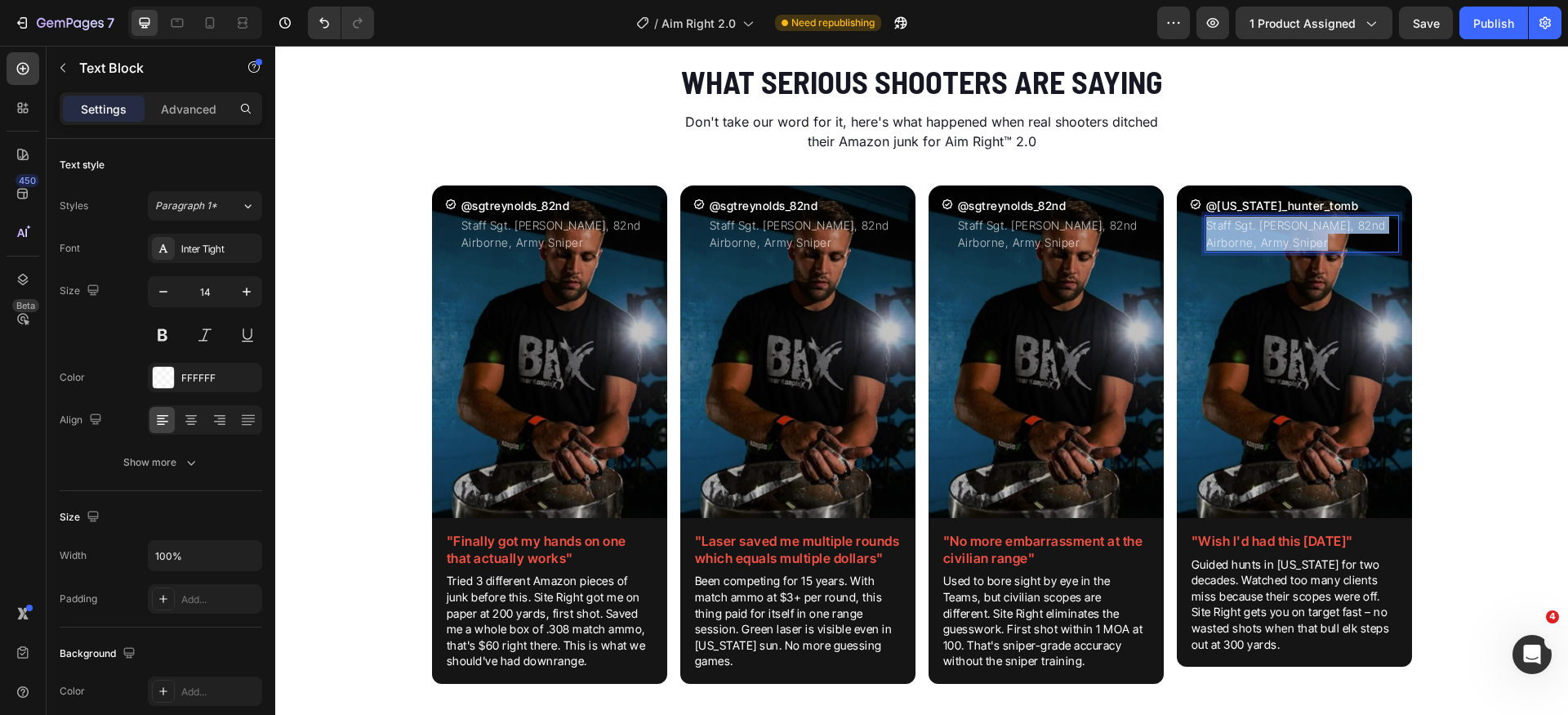
click at [1307, 236] on p "Staff Sgt. [PERSON_NAME], 82nd Airborne, Army Sniper" at bounding box center [1301, 233] width 191 height 34
click at [1024, 204] on h2 "@sgtreynolds_82nd" at bounding box center [1053, 205] width 194 height 14
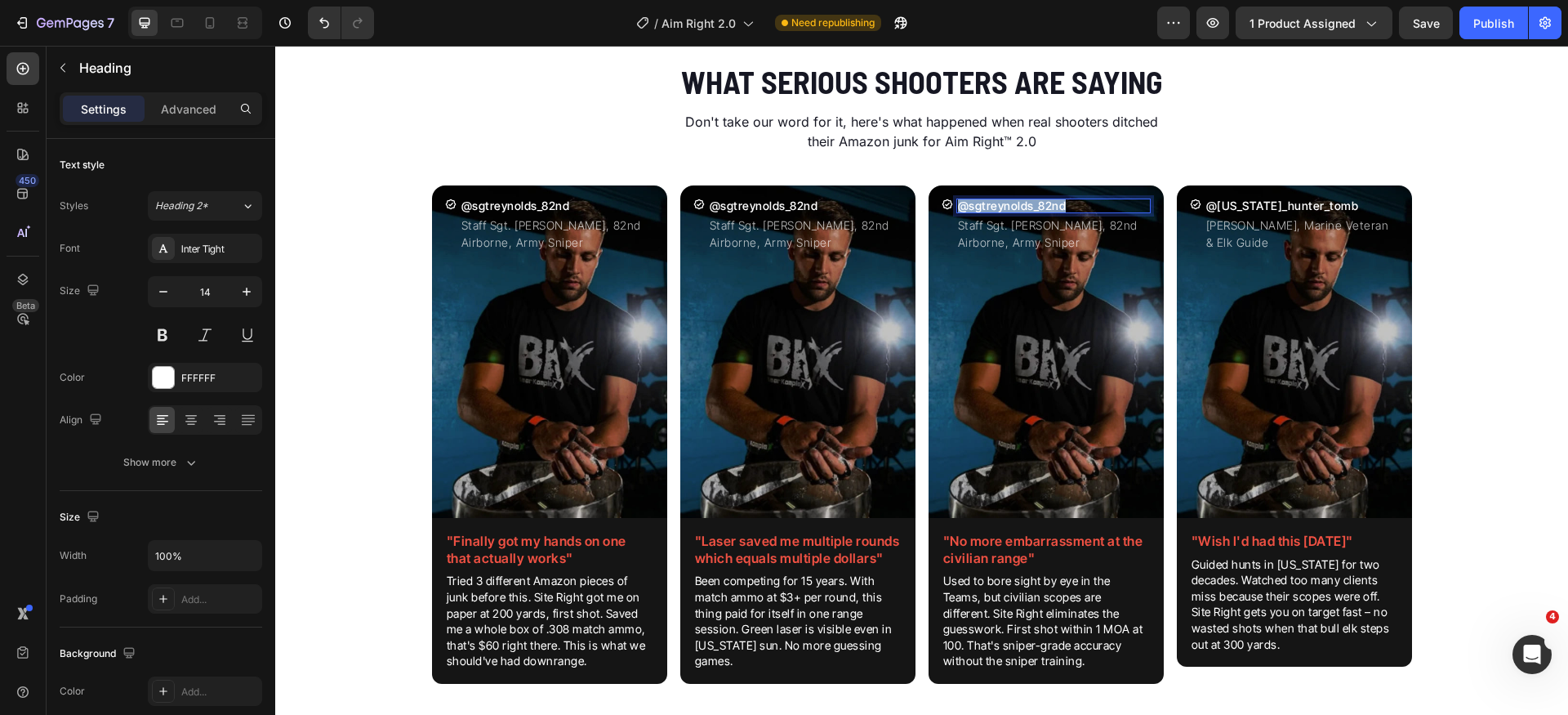
click at [1024, 204] on p "@sgtreynolds_82nd" at bounding box center [1053, 206] width 191 height 12
click at [1058, 239] on p "Staff Sgt. [PERSON_NAME], 82nd Airborne, Army Sniper" at bounding box center [1053, 233] width 191 height 34
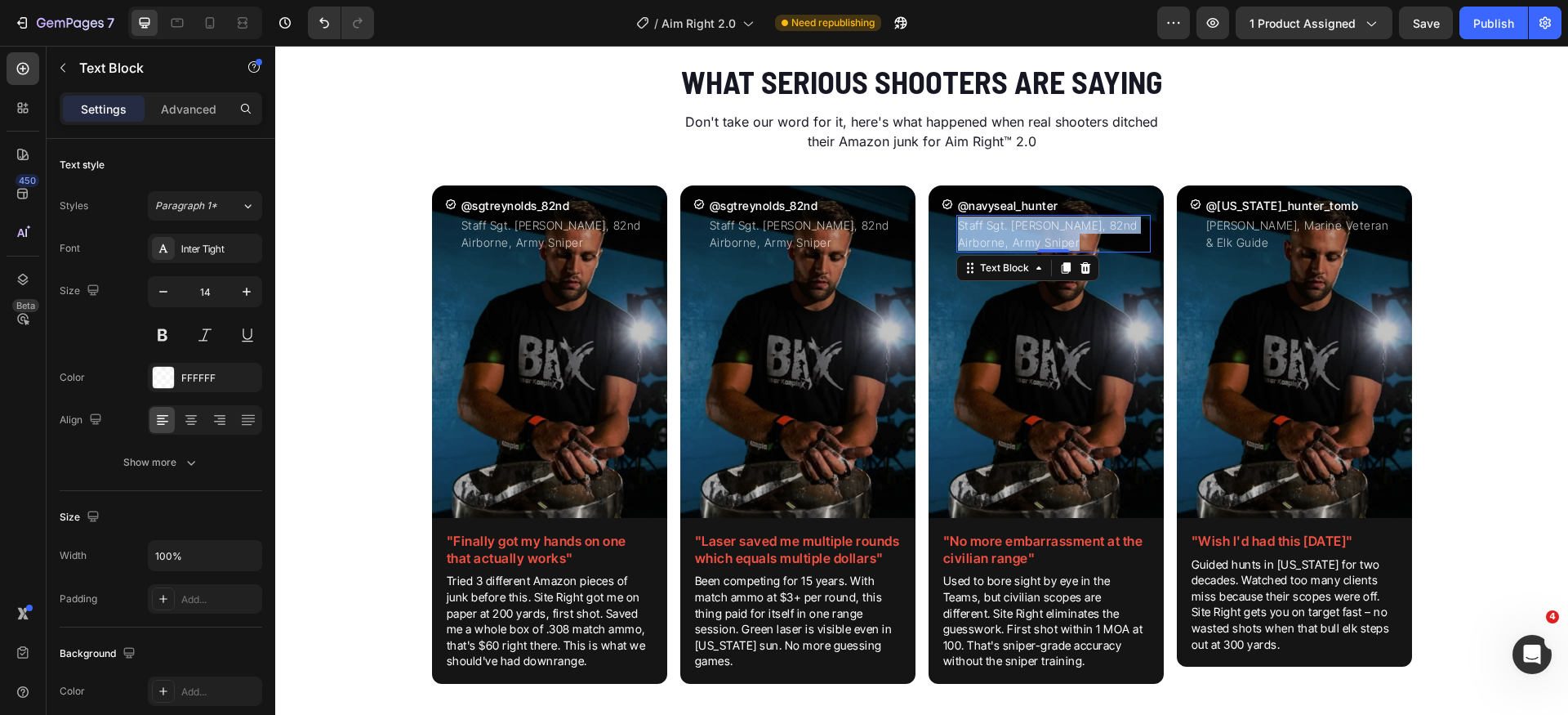
click at [1058, 239] on p "Staff Sgt. [PERSON_NAME], 82nd Airborne, Army Sniper" at bounding box center [1053, 233] width 191 height 34
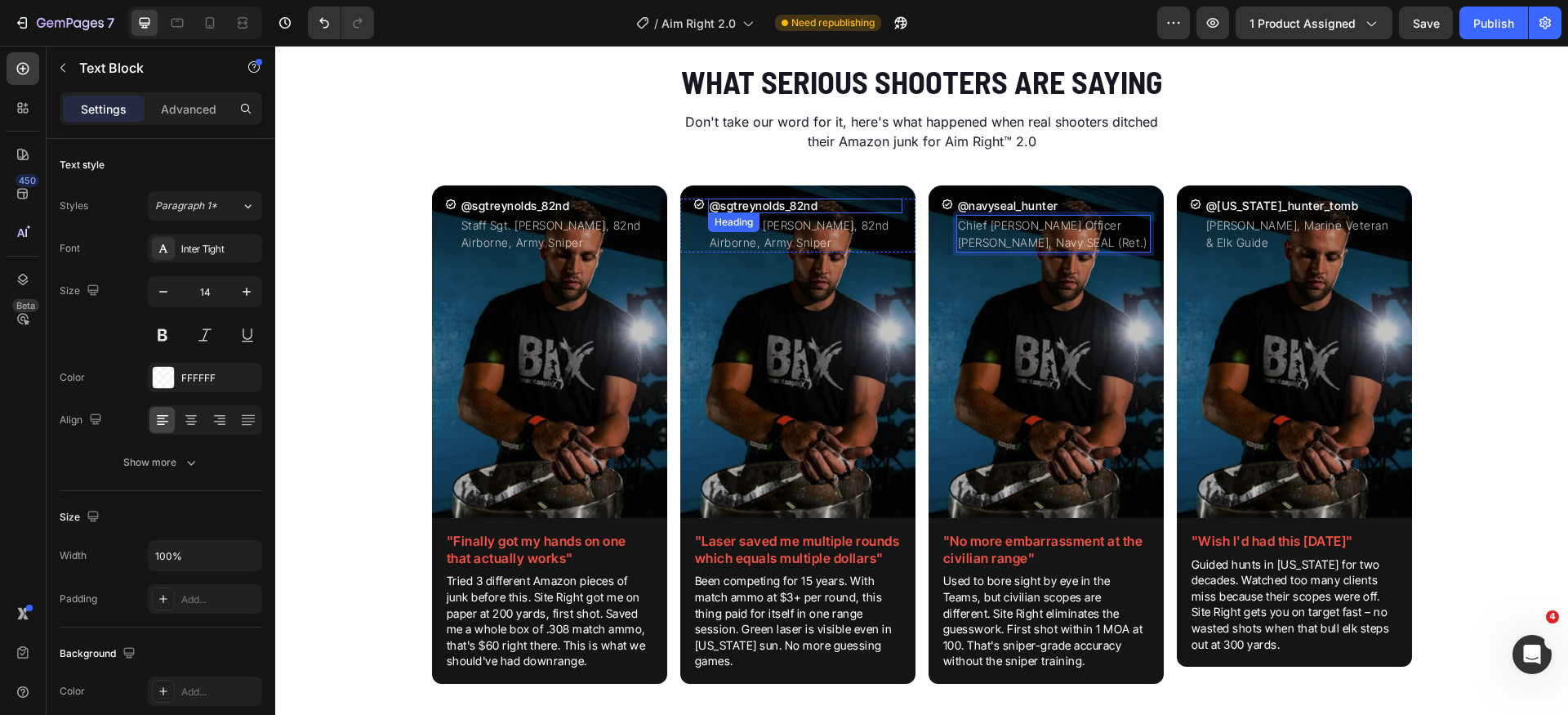
click at [794, 204] on h2 "@sgtreynolds_82nd" at bounding box center [805, 205] width 194 height 14
click at [795, 204] on p "@sgtreynolds_82nd" at bounding box center [805, 206] width 191 height 12
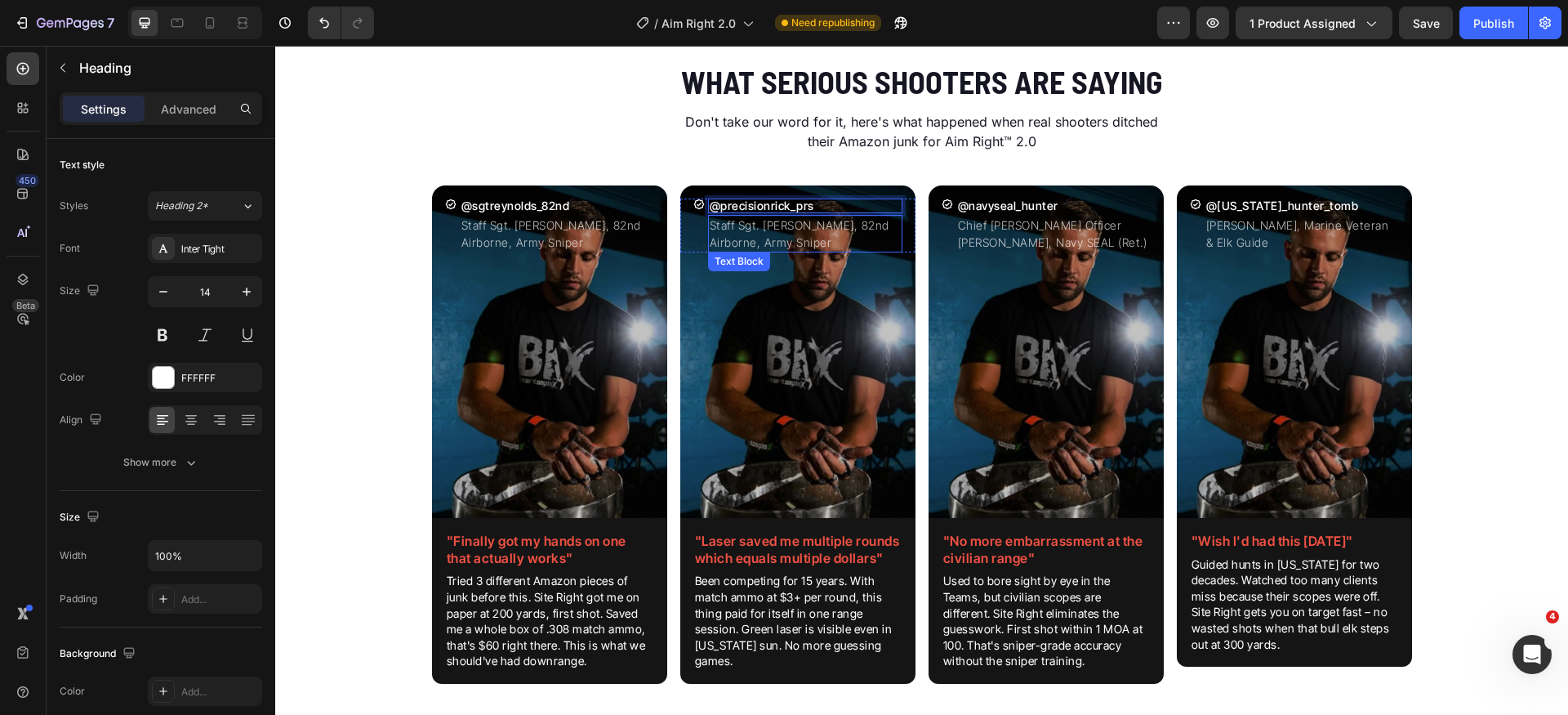
click at [810, 239] on p "Staff Sgt. [PERSON_NAME], 82nd Airborne, Army Sniper" at bounding box center [805, 233] width 191 height 34
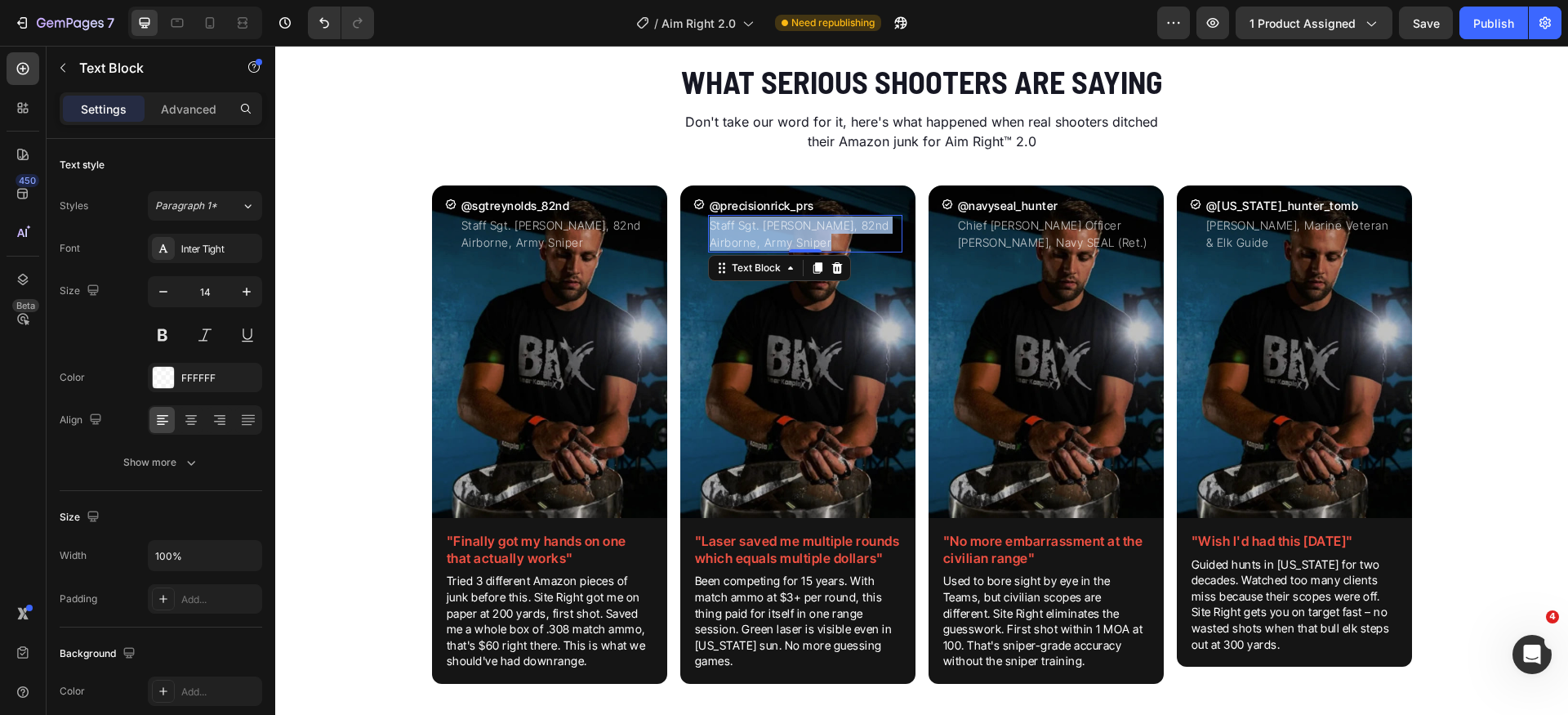
click at [810, 239] on p "Staff Sgt. [PERSON_NAME], 82nd Airborne, Army Sniper" at bounding box center [805, 233] width 191 height 34
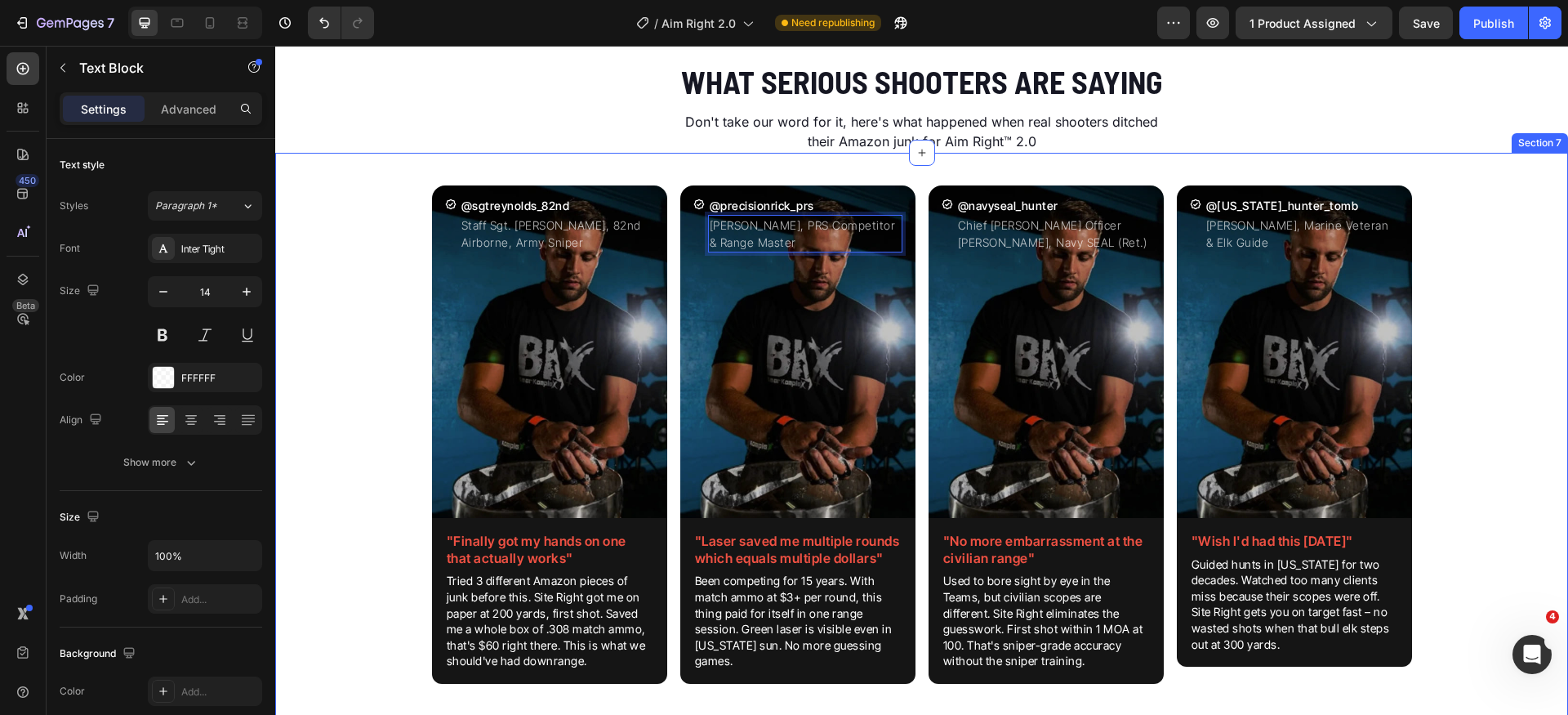
click at [1498, 334] on div "Icon @sgtreynolds_82nd Heading Staff Sgt. [PERSON_NAME], 82nd Airborne, Army Sn…" at bounding box center [921, 448] width 1293 height 551
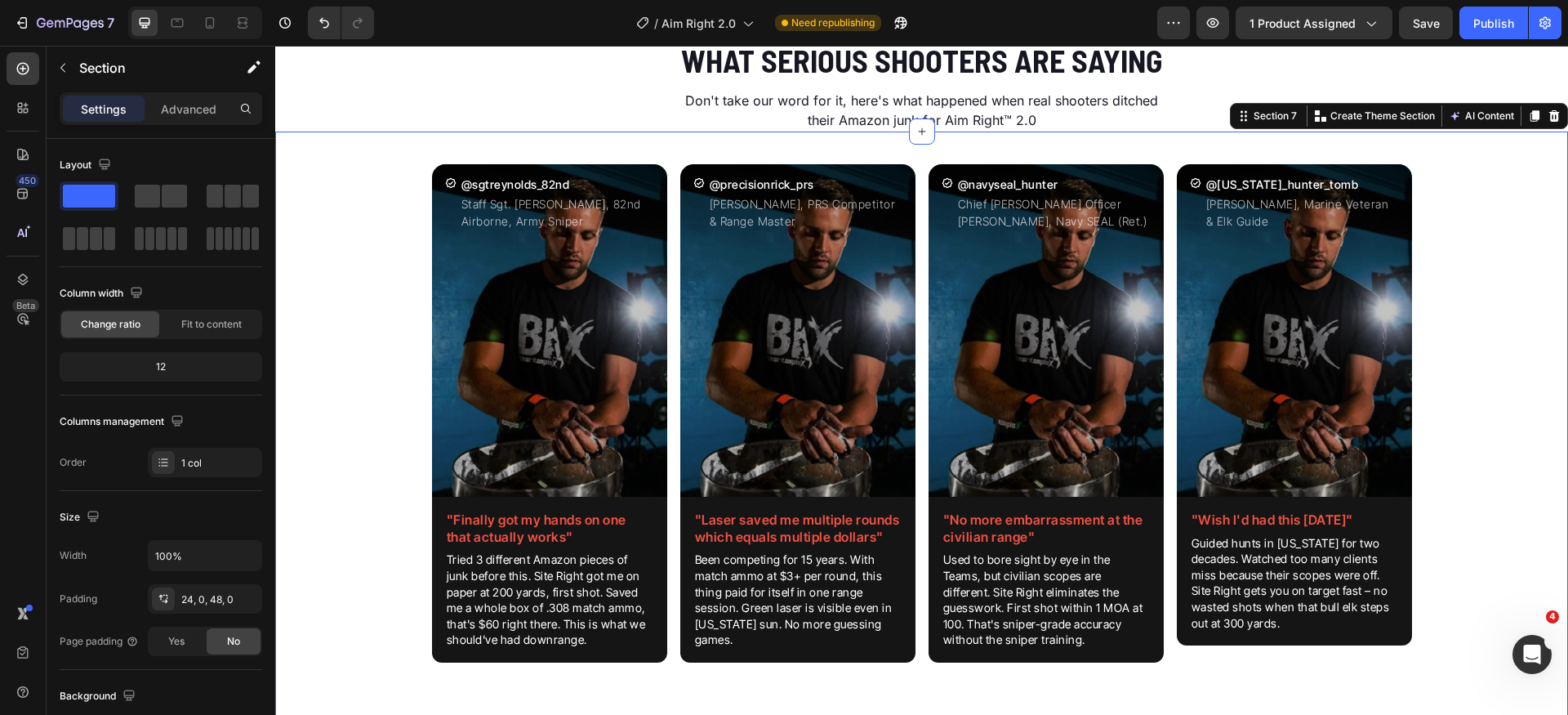
scroll to position [2439, 0]
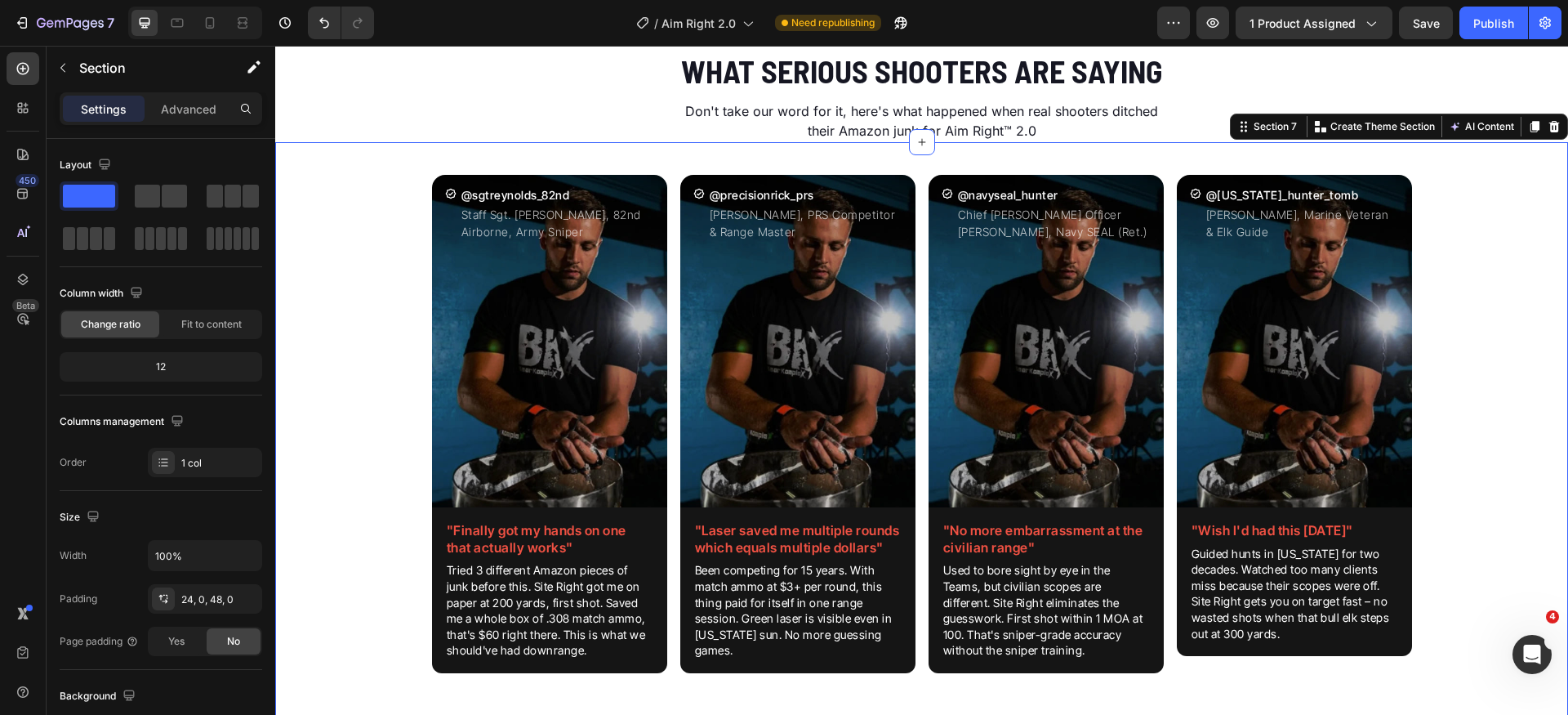
drag, startPoint x: 1458, startPoint y: 157, endPoint x: 1458, endPoint y: 103, distance: 54.0
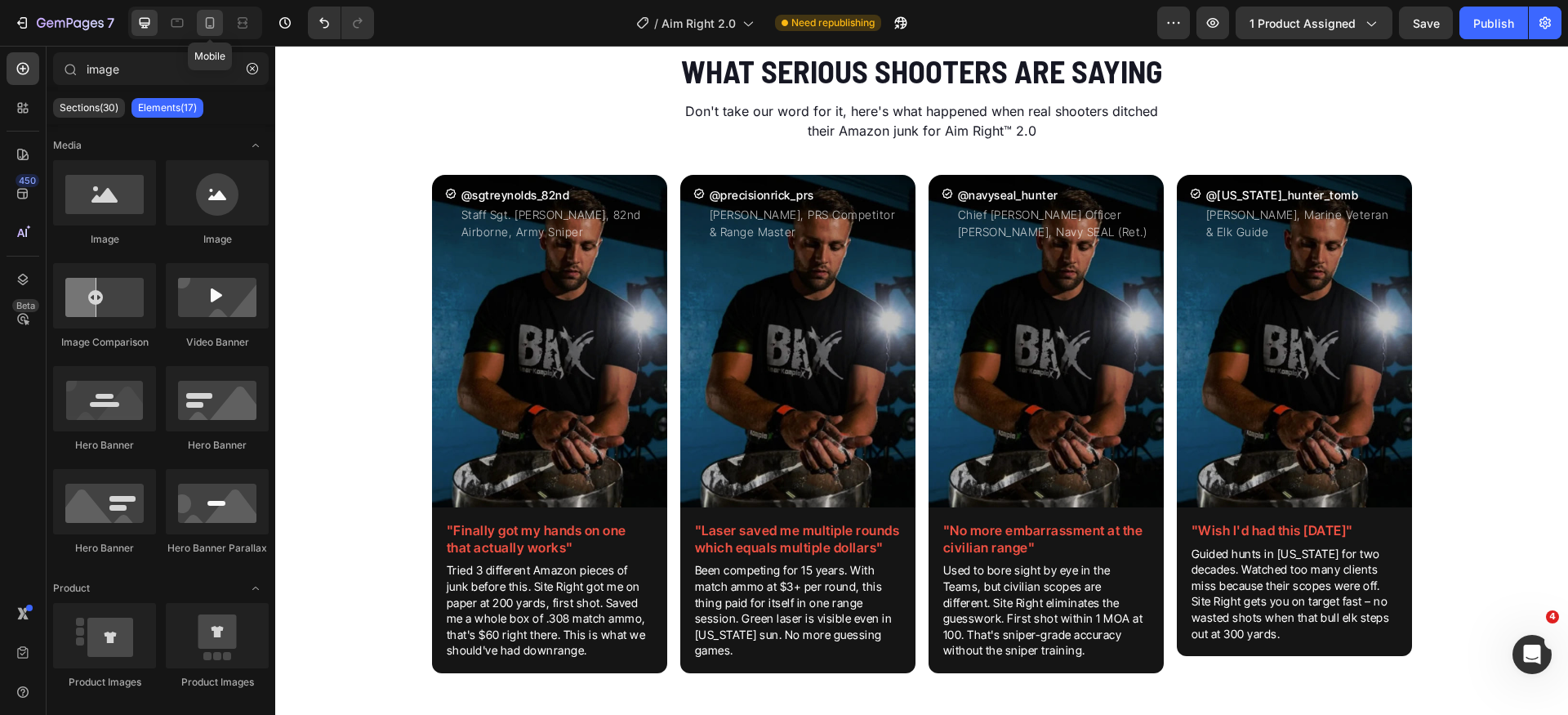
click at [212, 22] on icon at bounding box center [209, 22] width 16 height 16
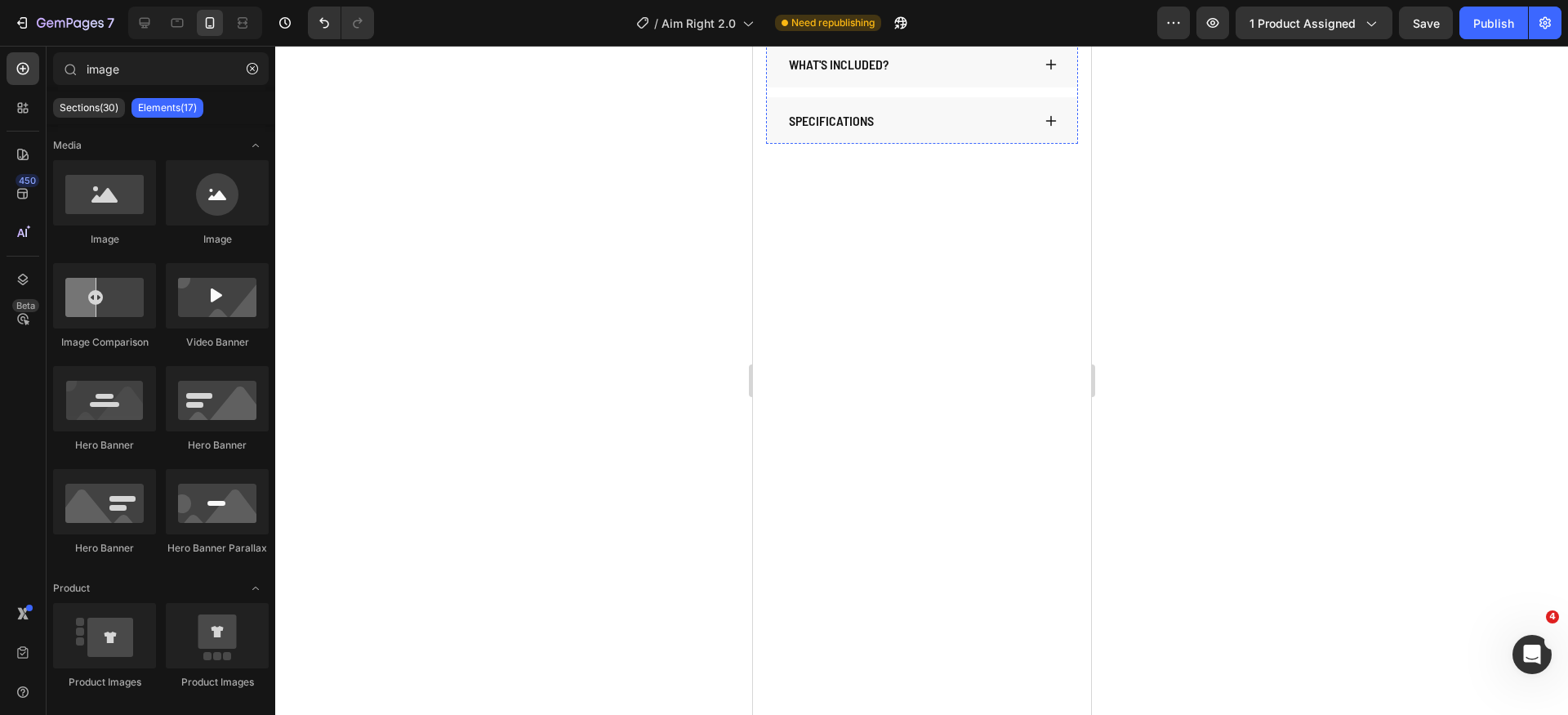
scroll to position [165, 0]
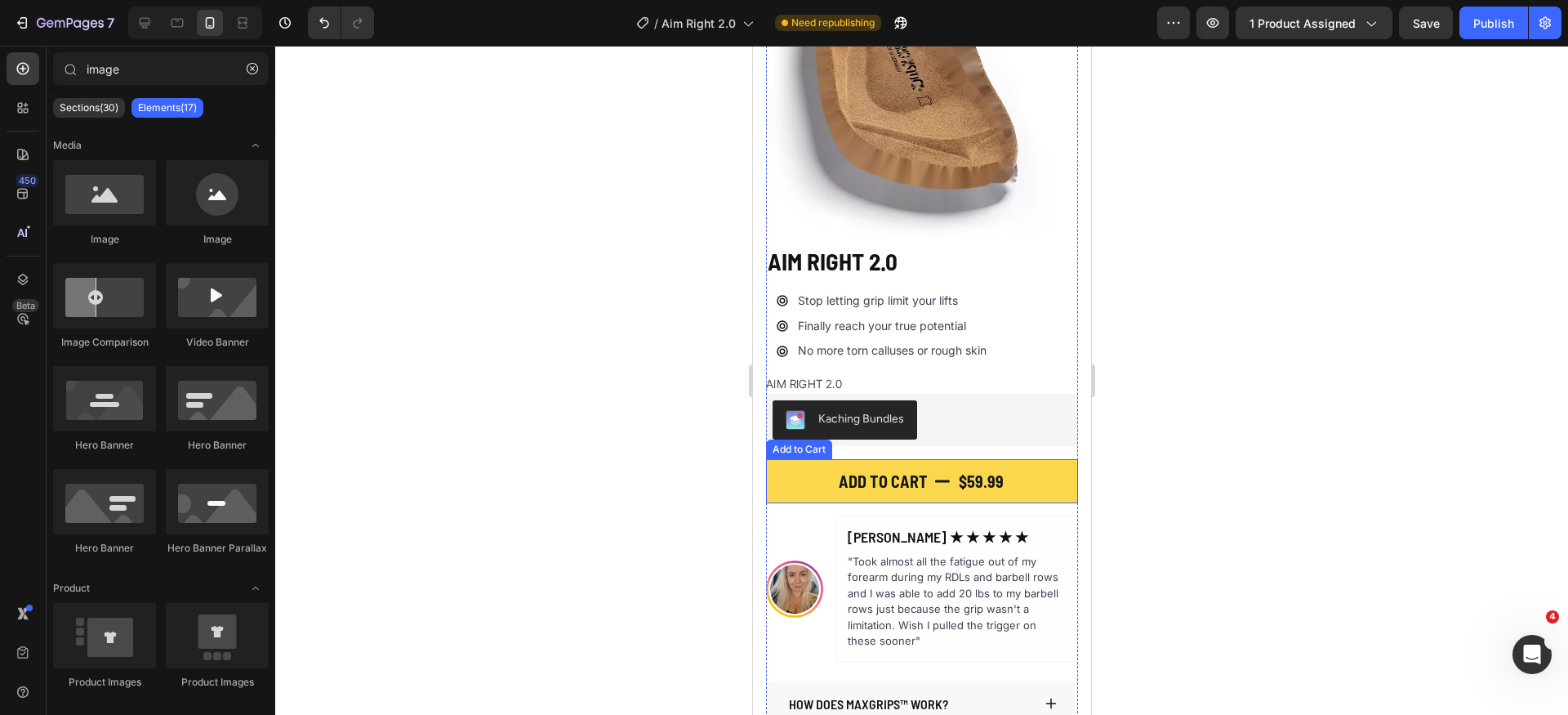
click at [996, 468] on button "Add to cart $59.99" at bounding box center [921, 481] width 312 height 44
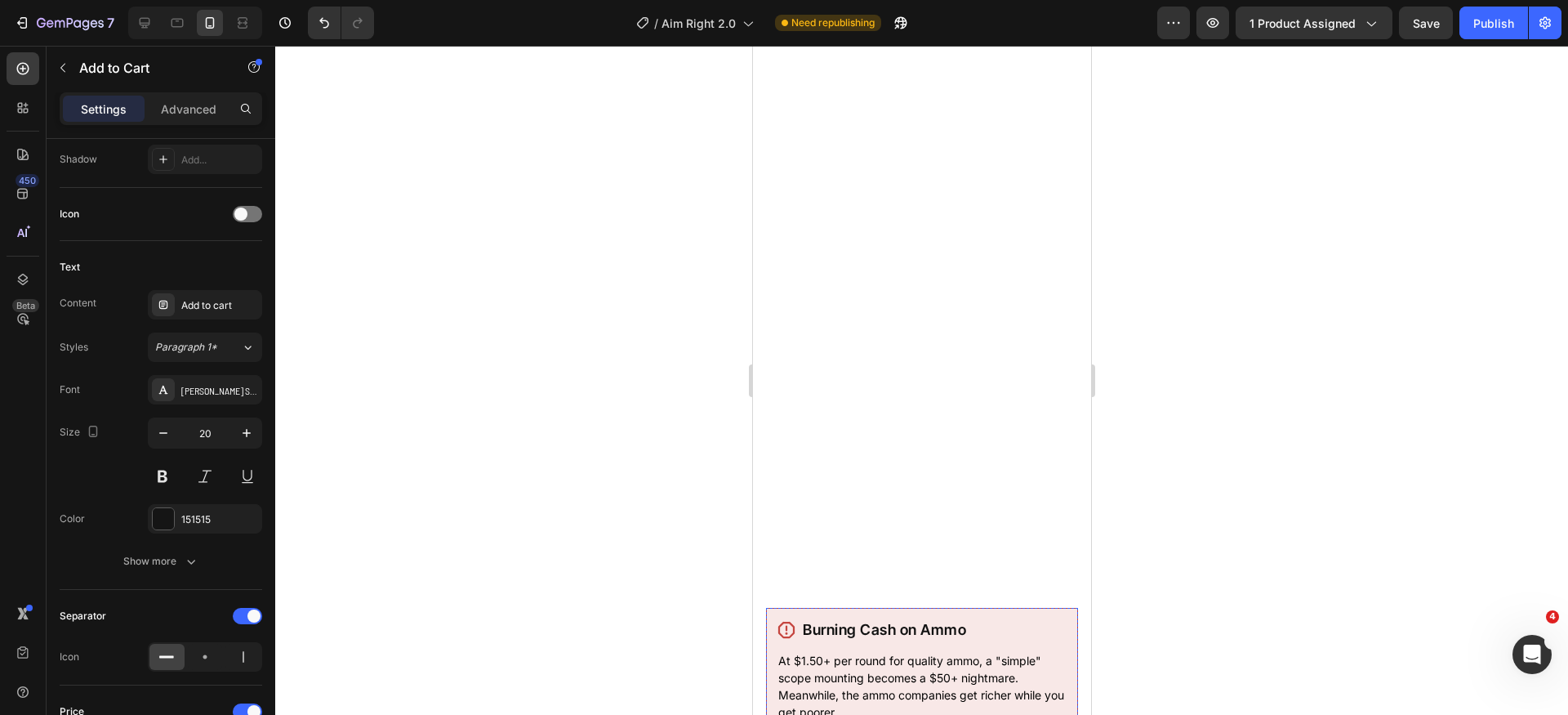
scroll to position [1336, 0]
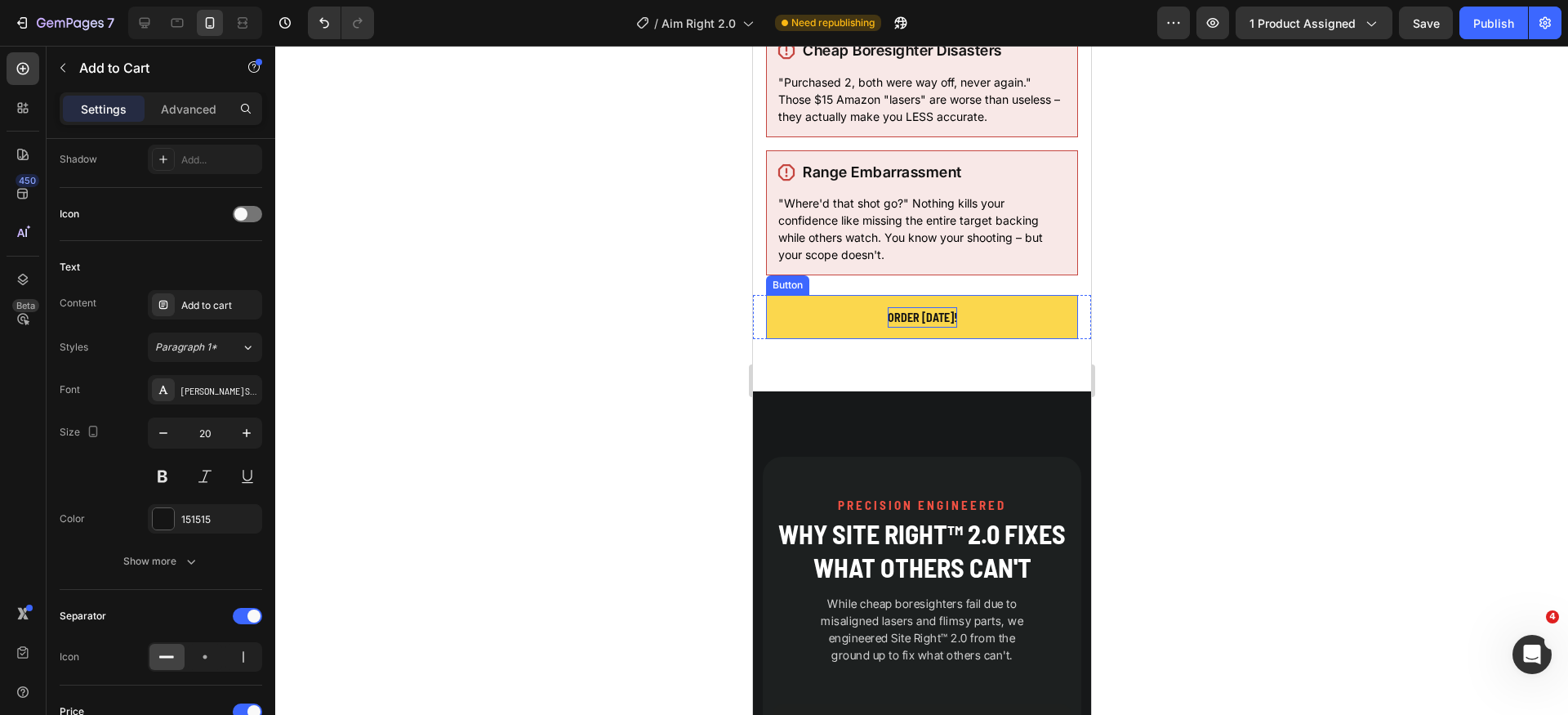
click at [946, 324] on p "Order [DATE]!" at bounding box center [921, 317] width 70 height 20
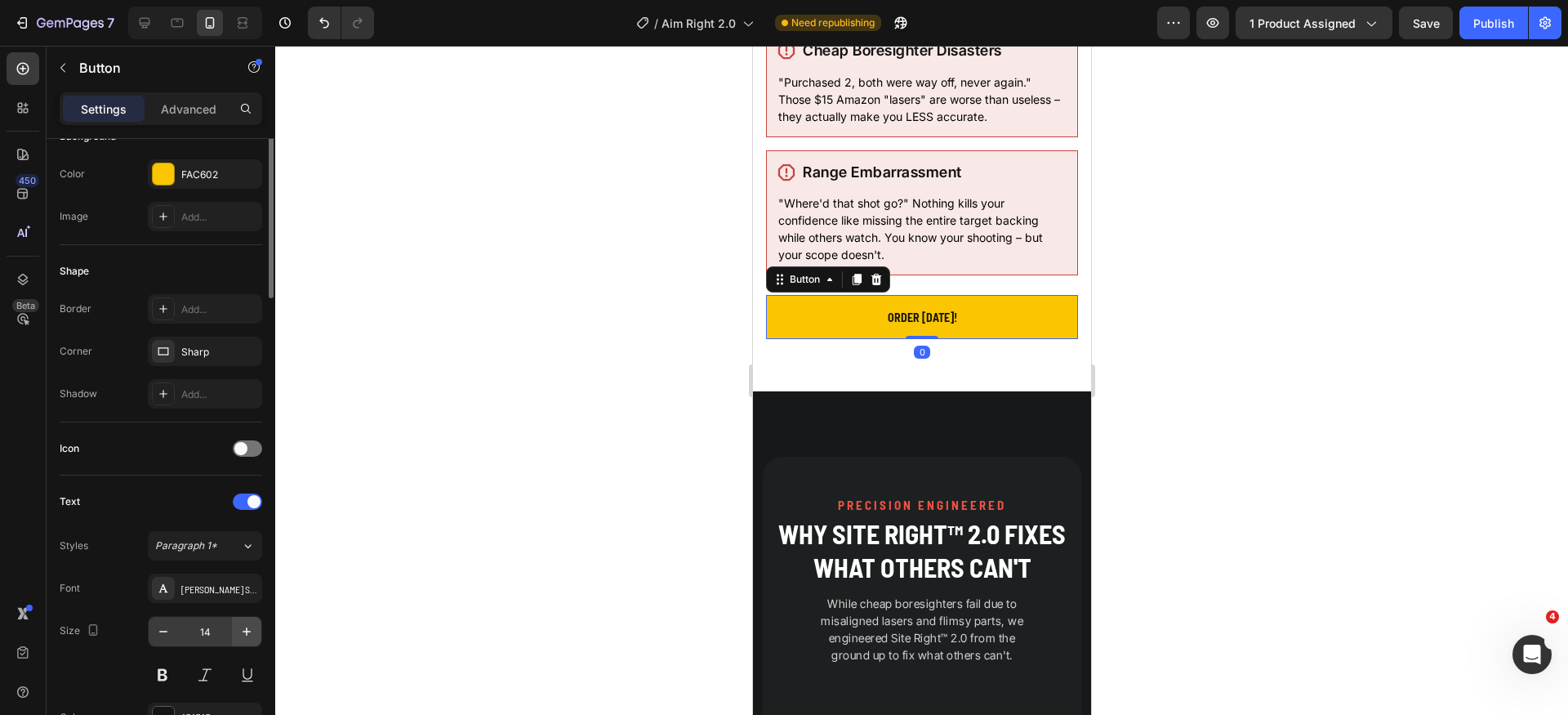
scroll to position [293, 0]
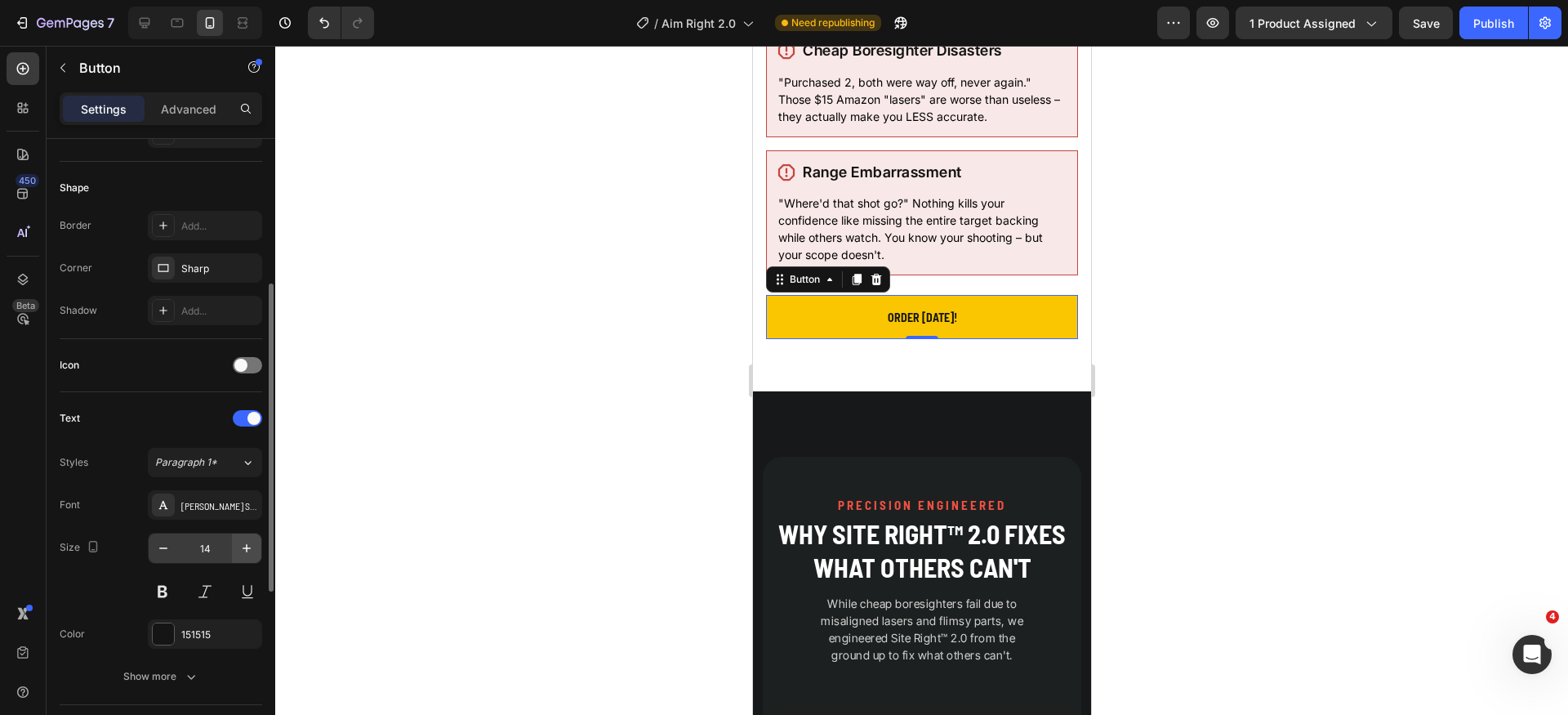
click at [241, 556] on icon "button" at bounding box center [246, 548] width 16 height 16
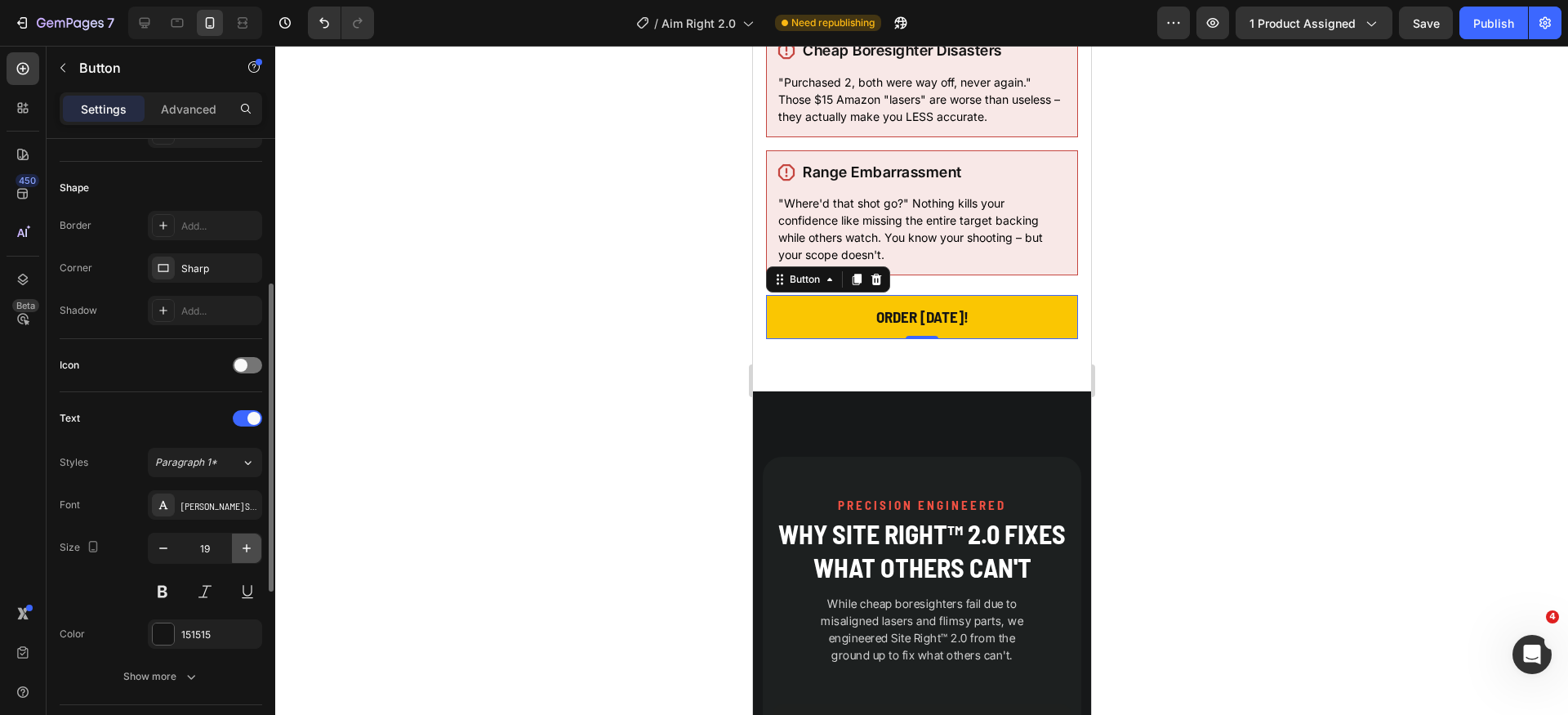
click at [241, 556] on icon "button" at bounding box center [246, 548] width 16 height 16
click at [242, 556] on icon "button" at bounding box center [246, 548] width 16 height 16
click at [166, 552] on icon "button" at bounding box center [163, 548] width 16 height 16
type input "20"
click at [182, 408] on div "Text" at bounding box center [161, 418] width 203 height 26
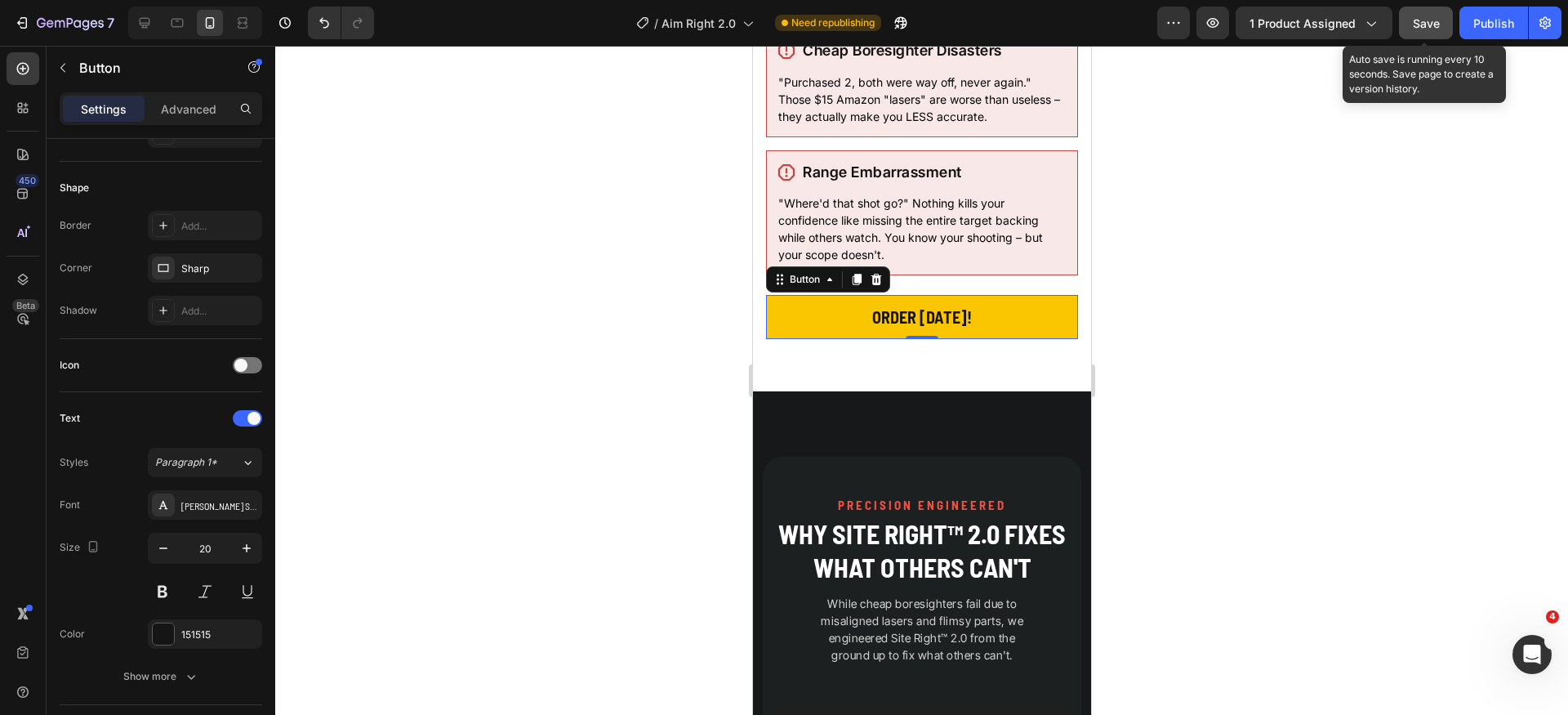
click at [1424, 20] on span "Save" at bounding box center [1427, 23] width 27 height 14
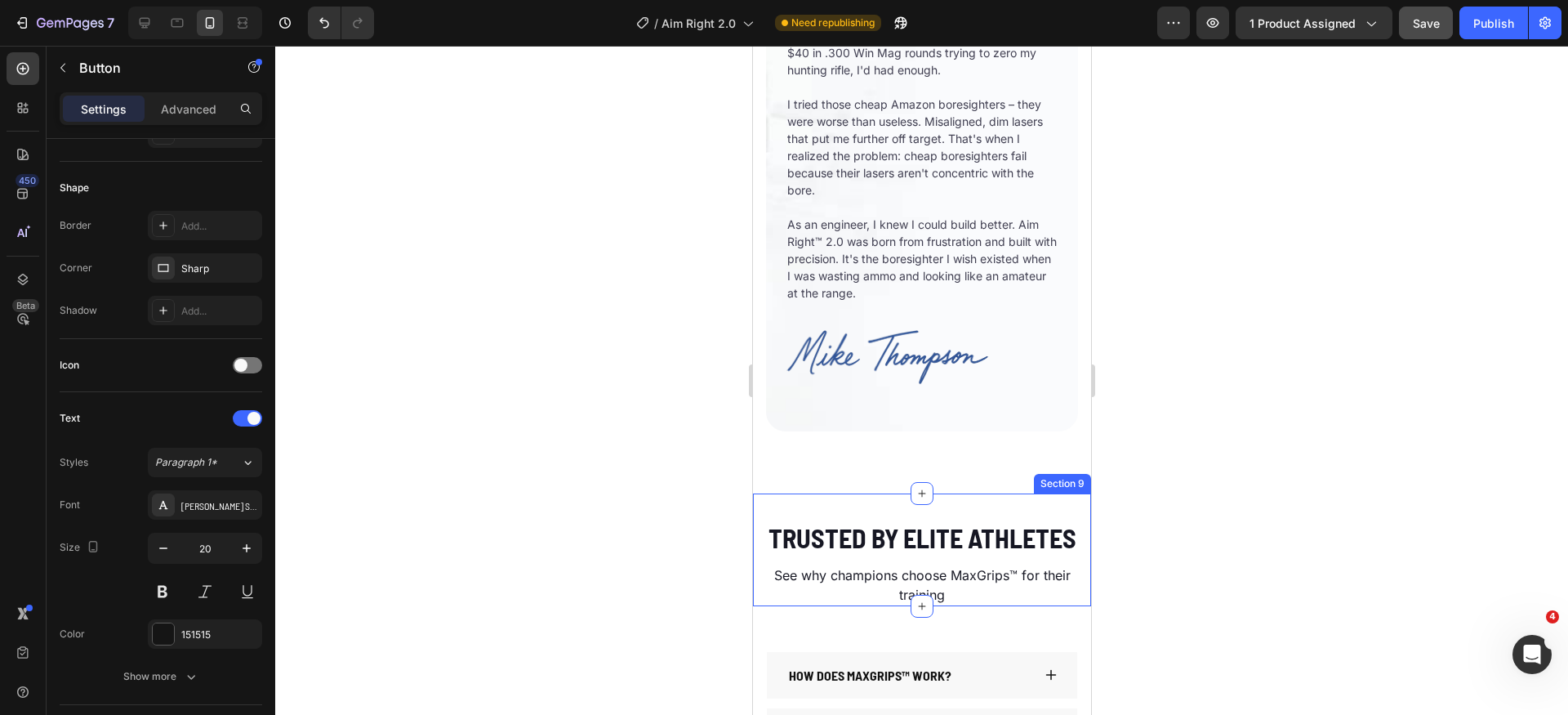
scroll to position [4916, 0]
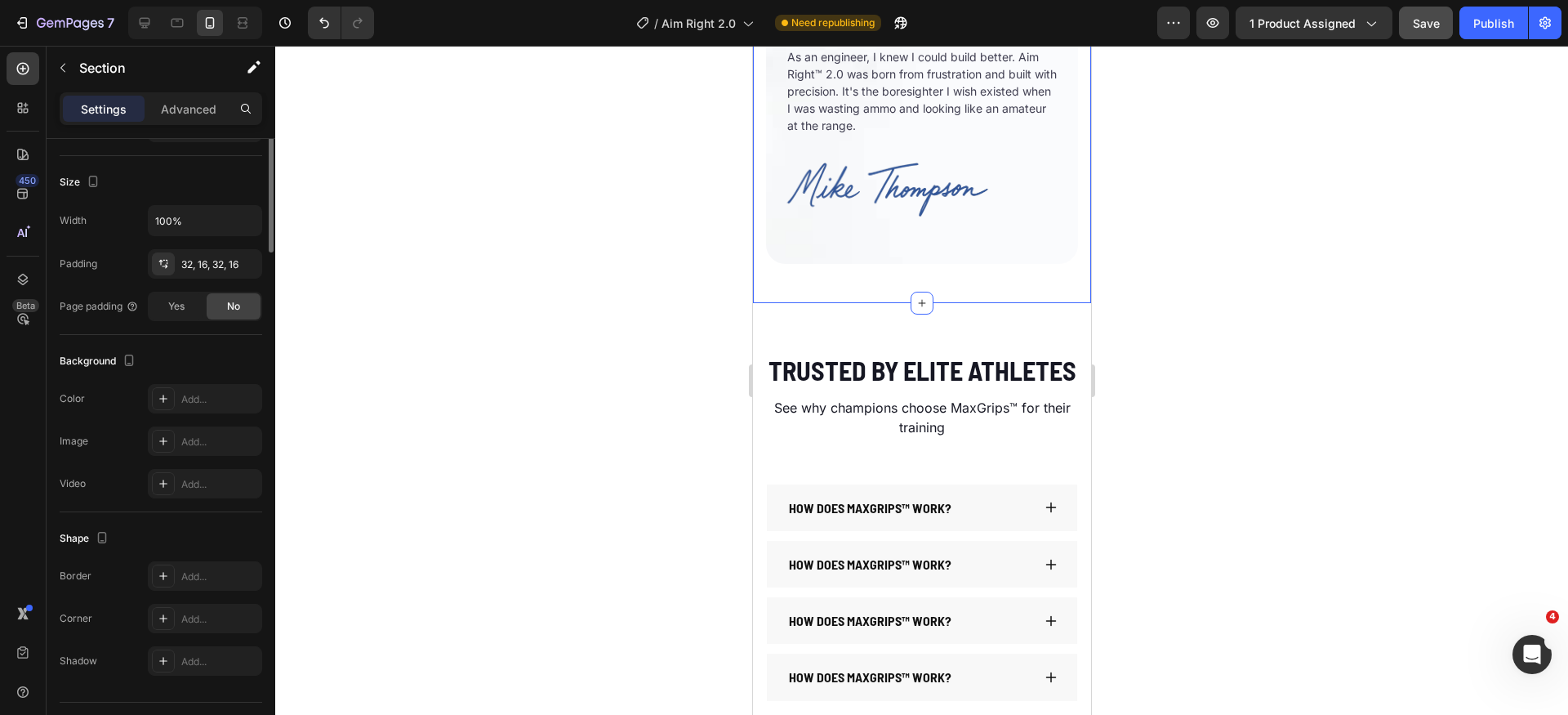
scroll to position [0, 0]
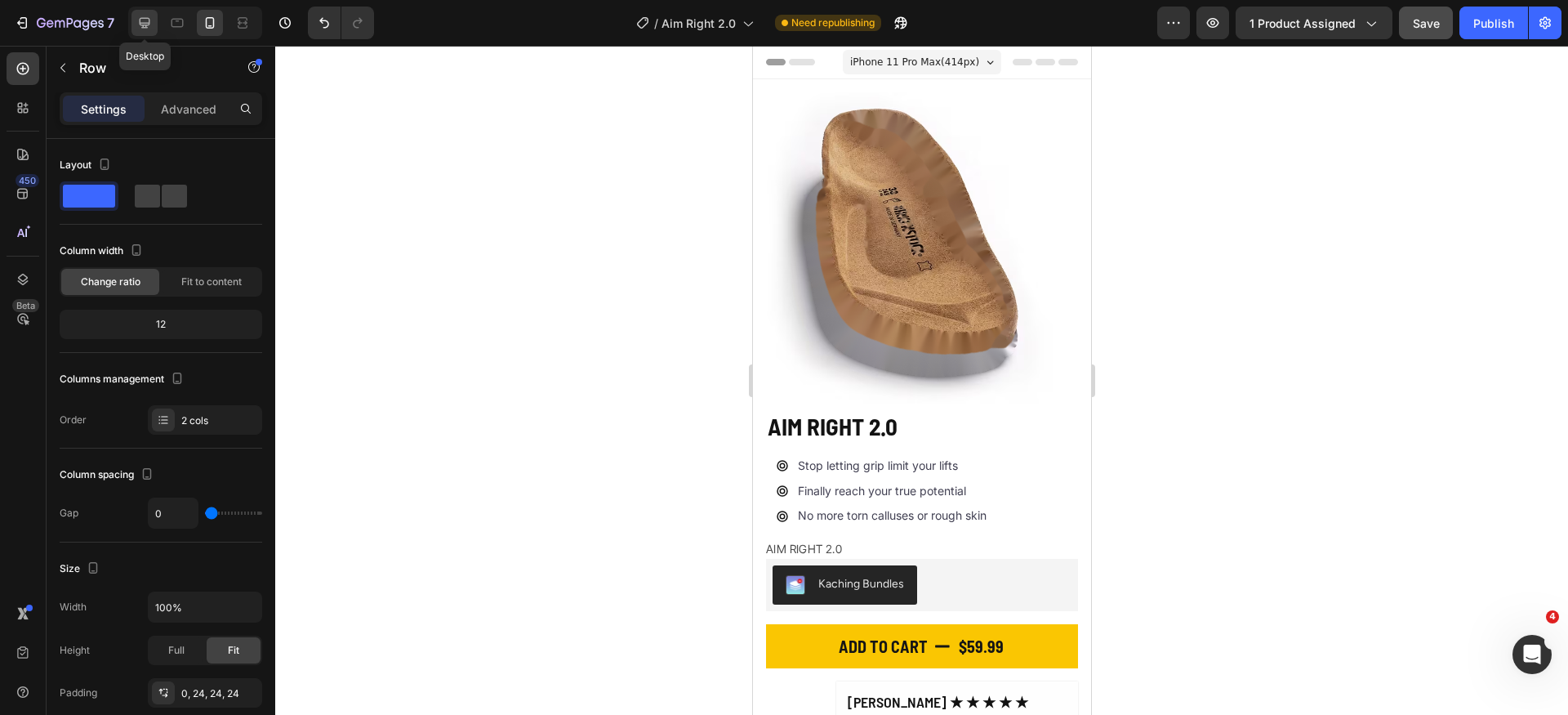
click at [142, 14] on div at bounding box center [144, 23] width 26 height 26
type input "8"
type input "1200"
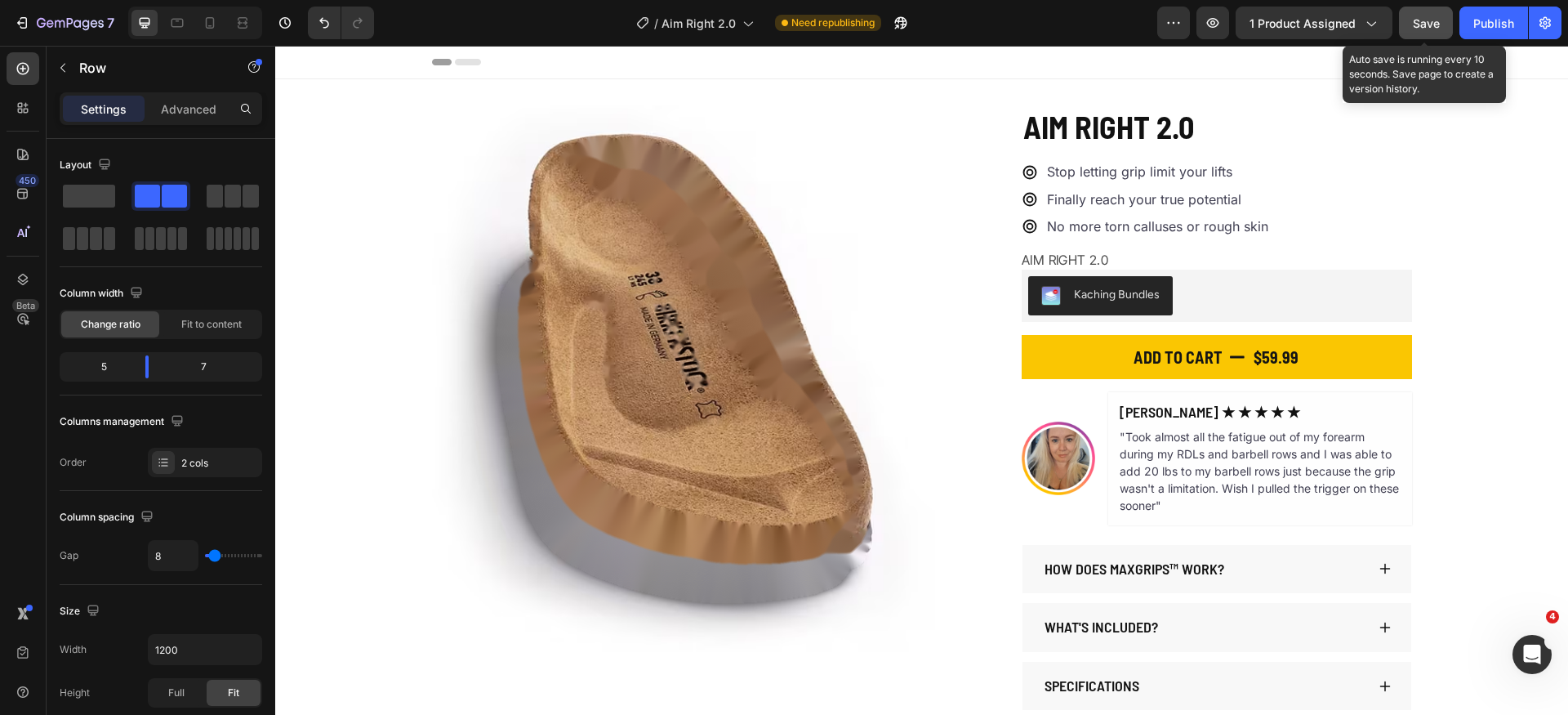
click at [1413, 26] on span "Save" at bounding box center [1427, 23] width 27 height 14
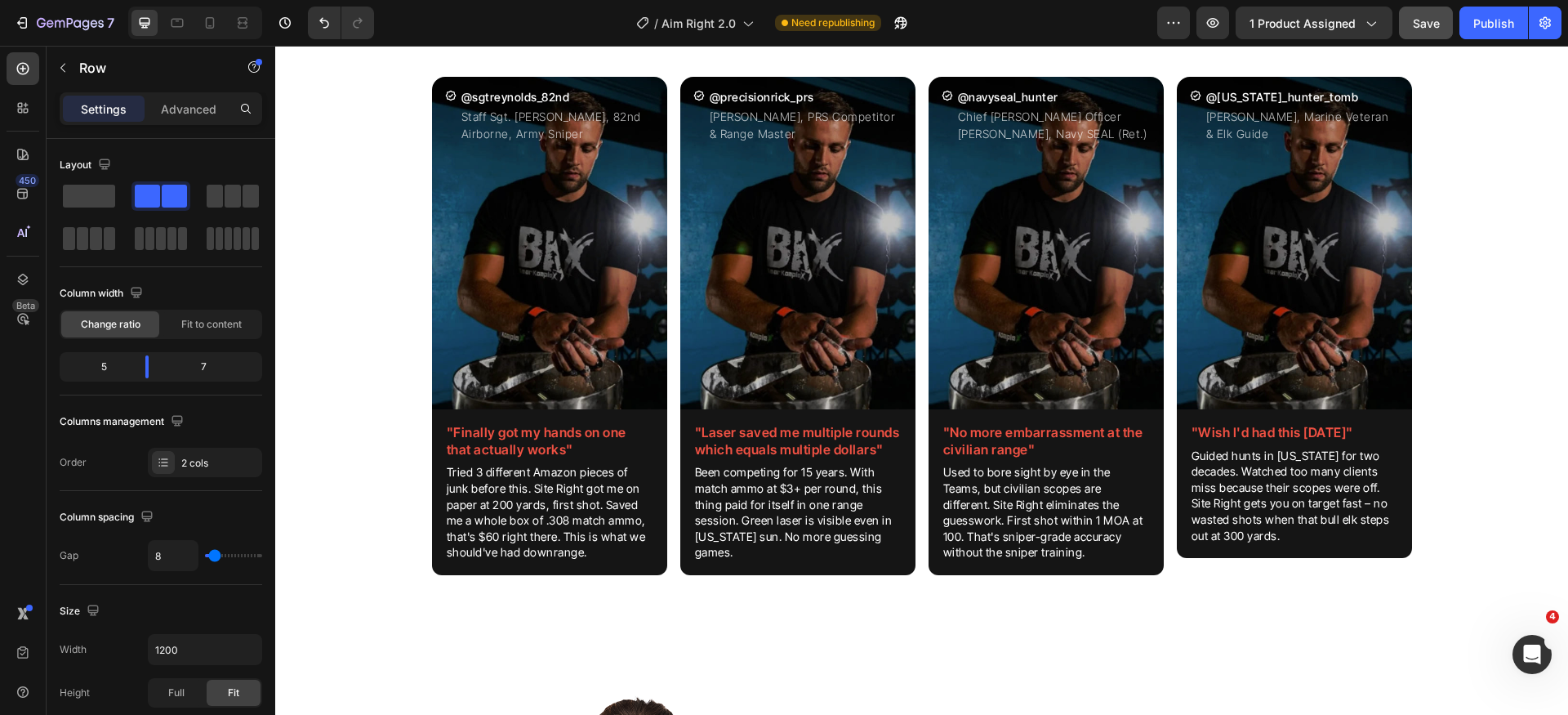
scroll to position [2454, 0]
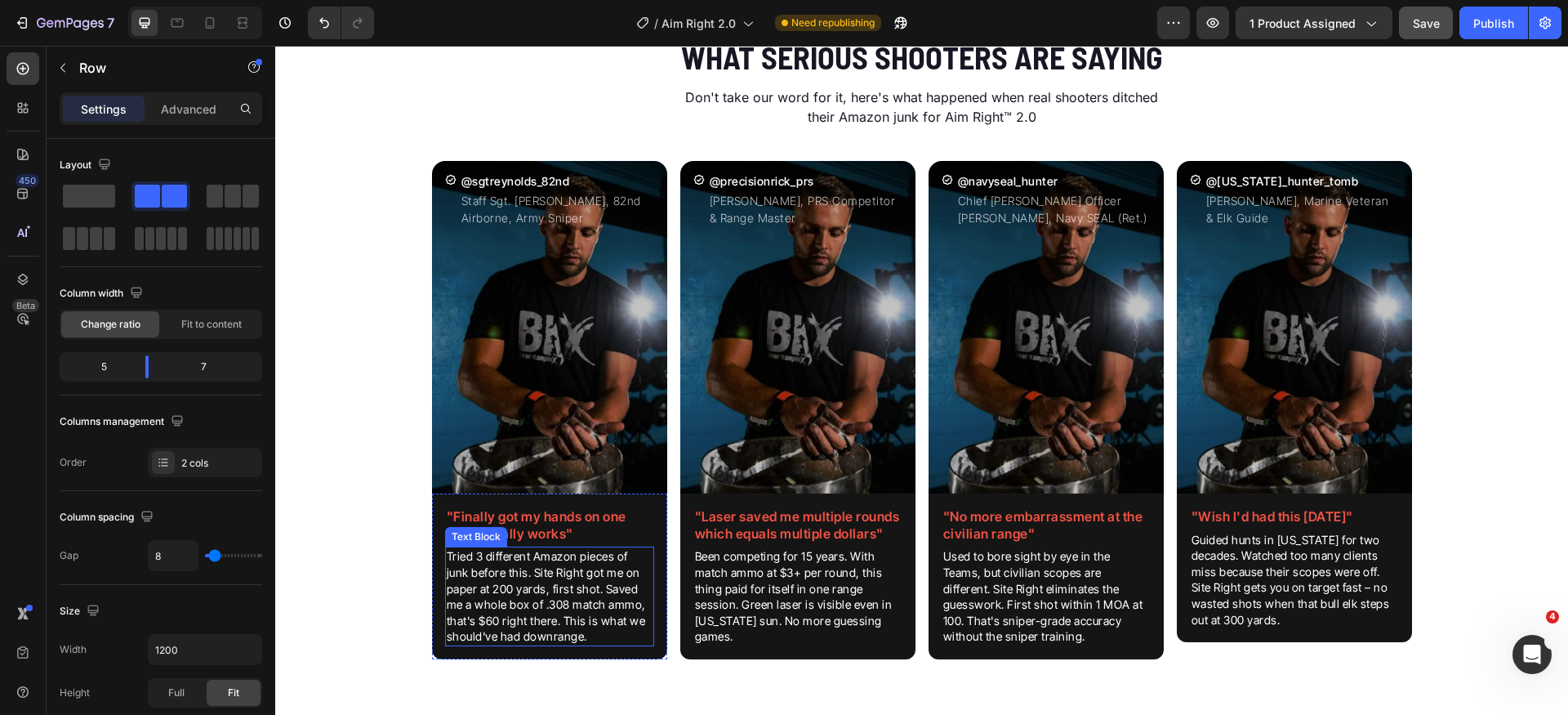
click at [532, 573] on p "Tried 3 different Amazon pieces of junk before this. Site Right got me on paper…" at bounding box center [549, 596] width 206 height 97
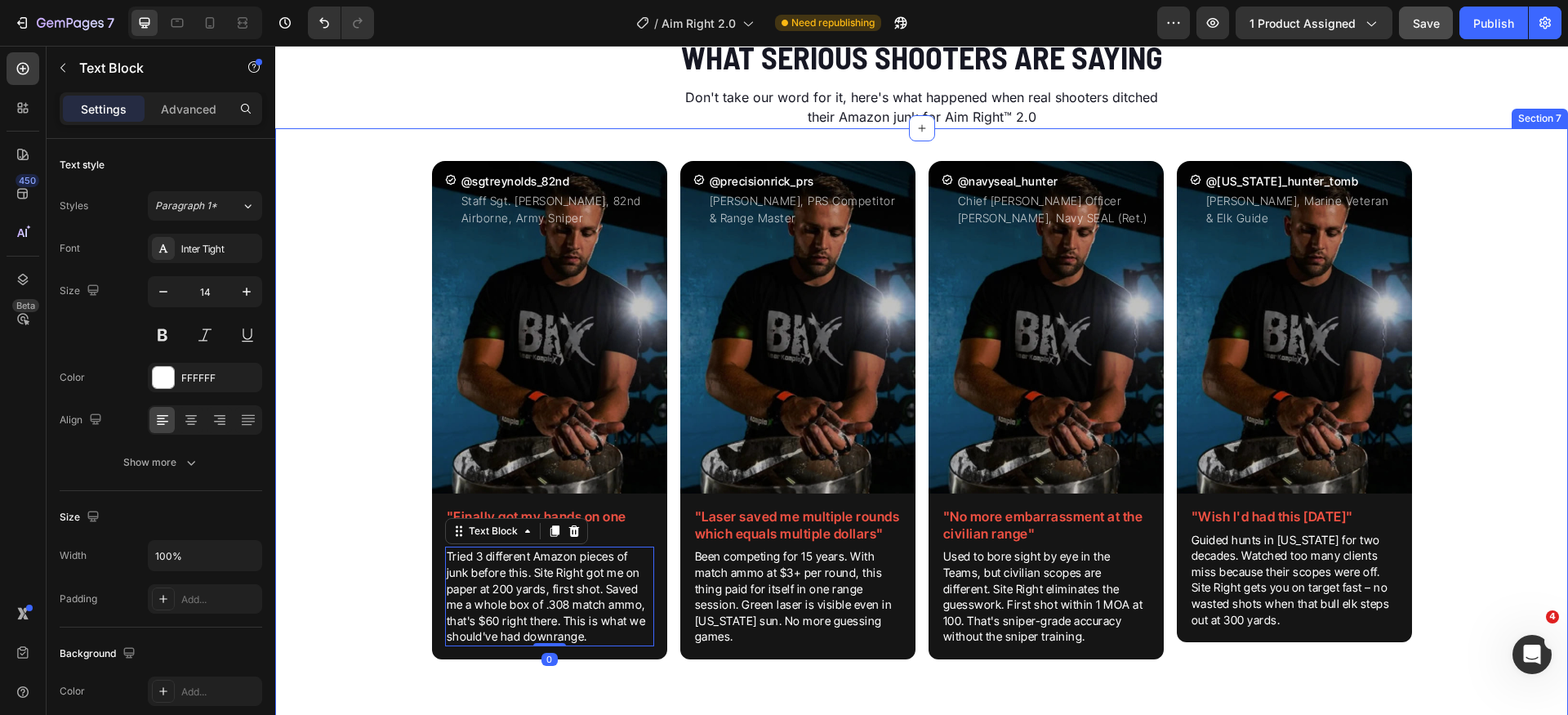
click at [388, 568] on div "Icon @sgtreynolds_82nd Heading Staff Sgt. [PERSON_NAME], 82nd Airborne, Army Sn…" at bounding box center [921, 423] width 1293 height 551
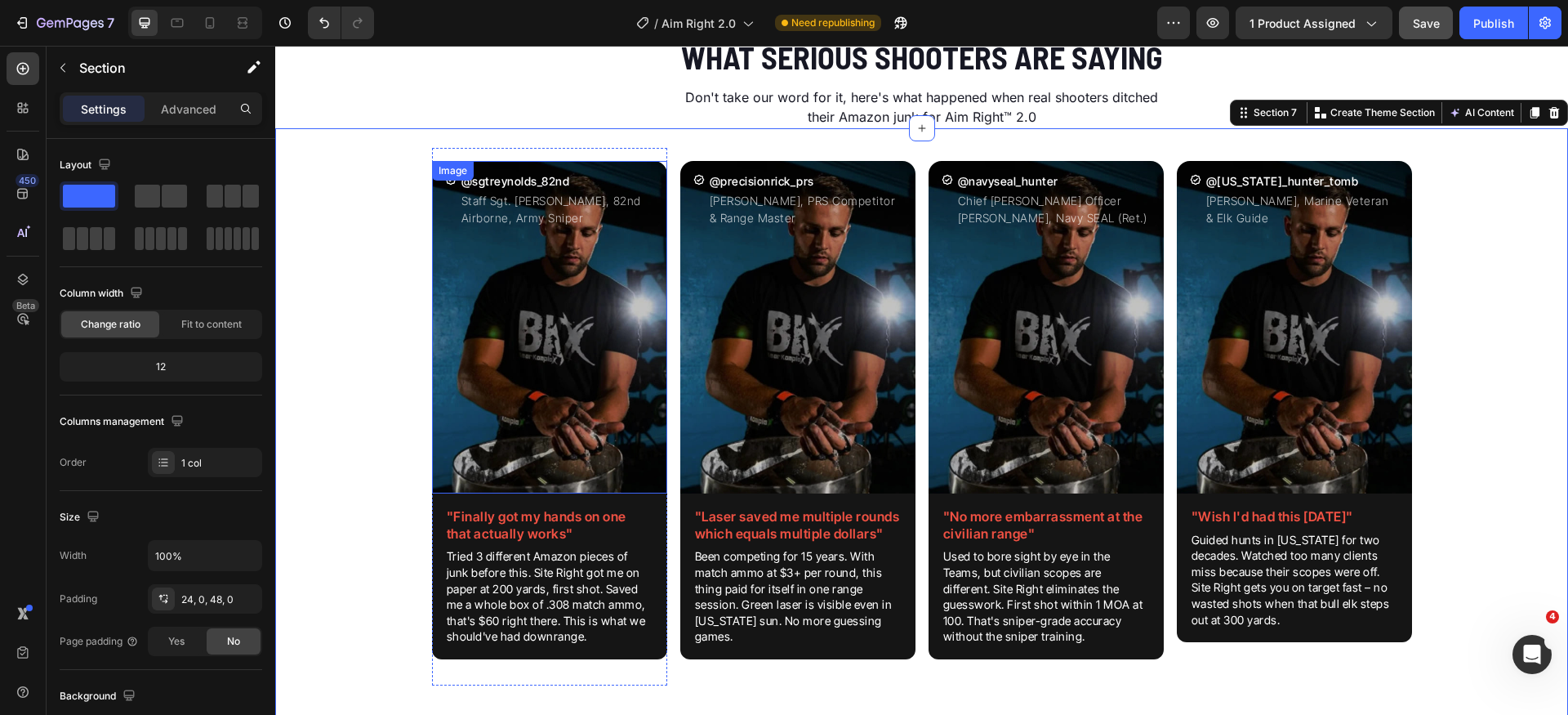
click at [546, 270] on img at bounding box center [550, 326] width 235 height 332
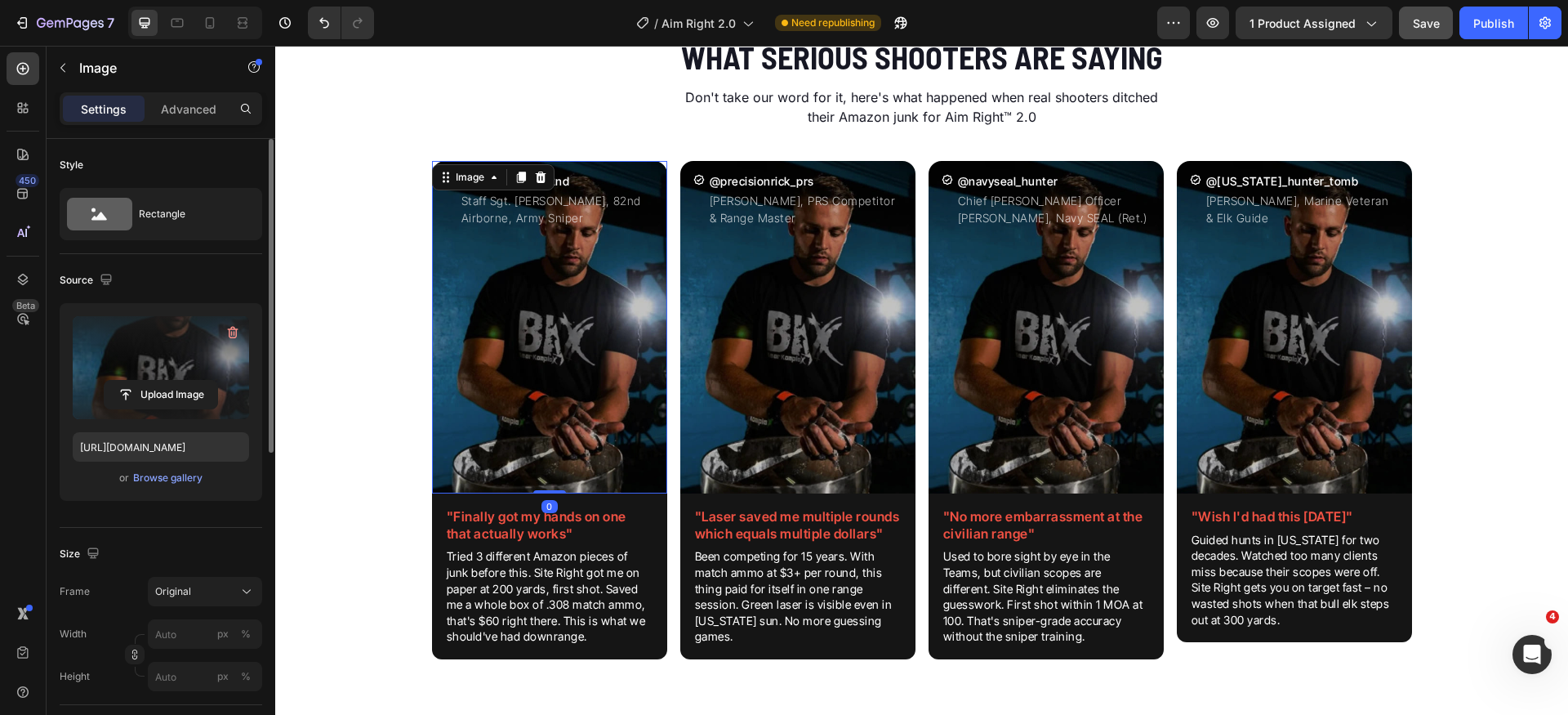
click at [141, 373] on label at bounding box center [161, 368] width 177 height 103
click at [141, 381] on input "file" at bounding box center [161, 395] width 113 height 28
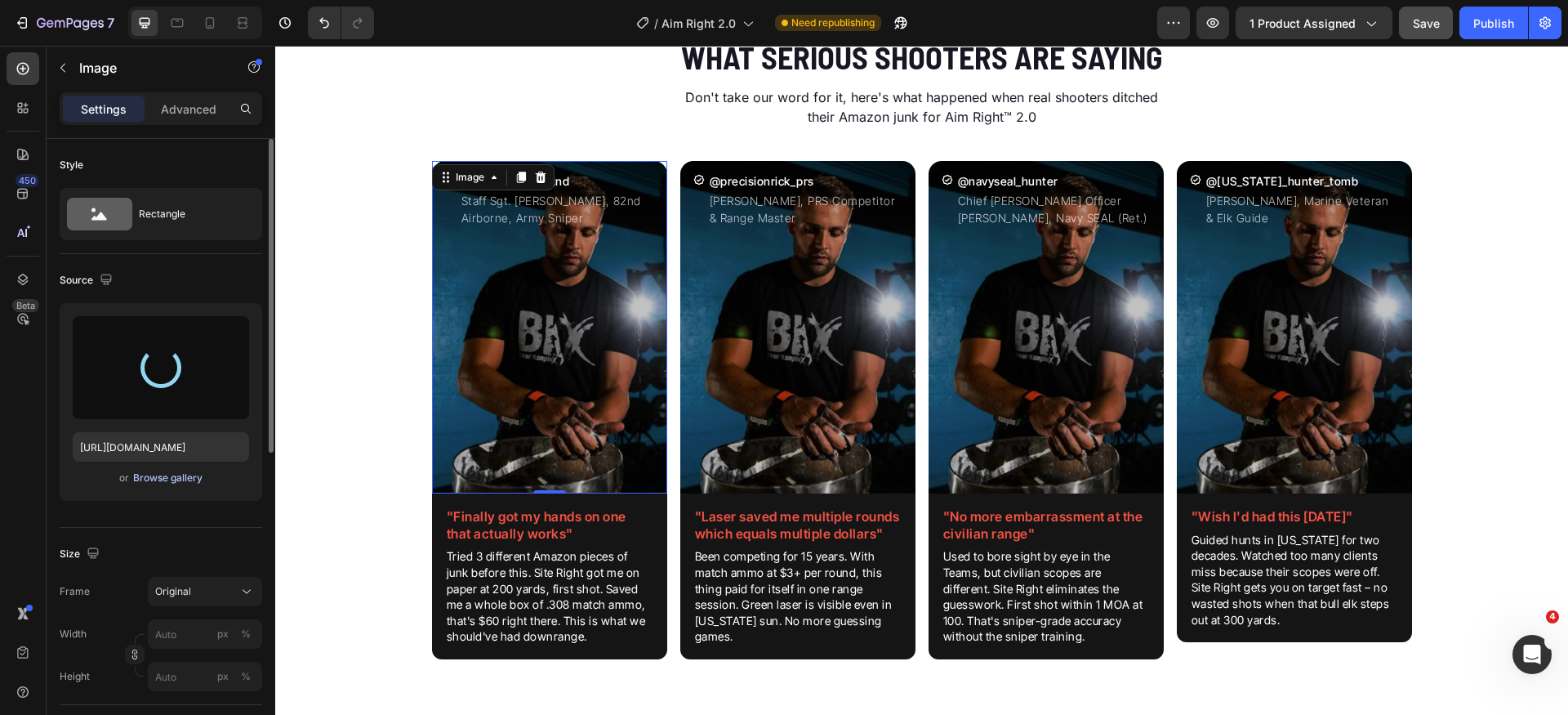
type input "[URL][DOMAIN_NAME]"
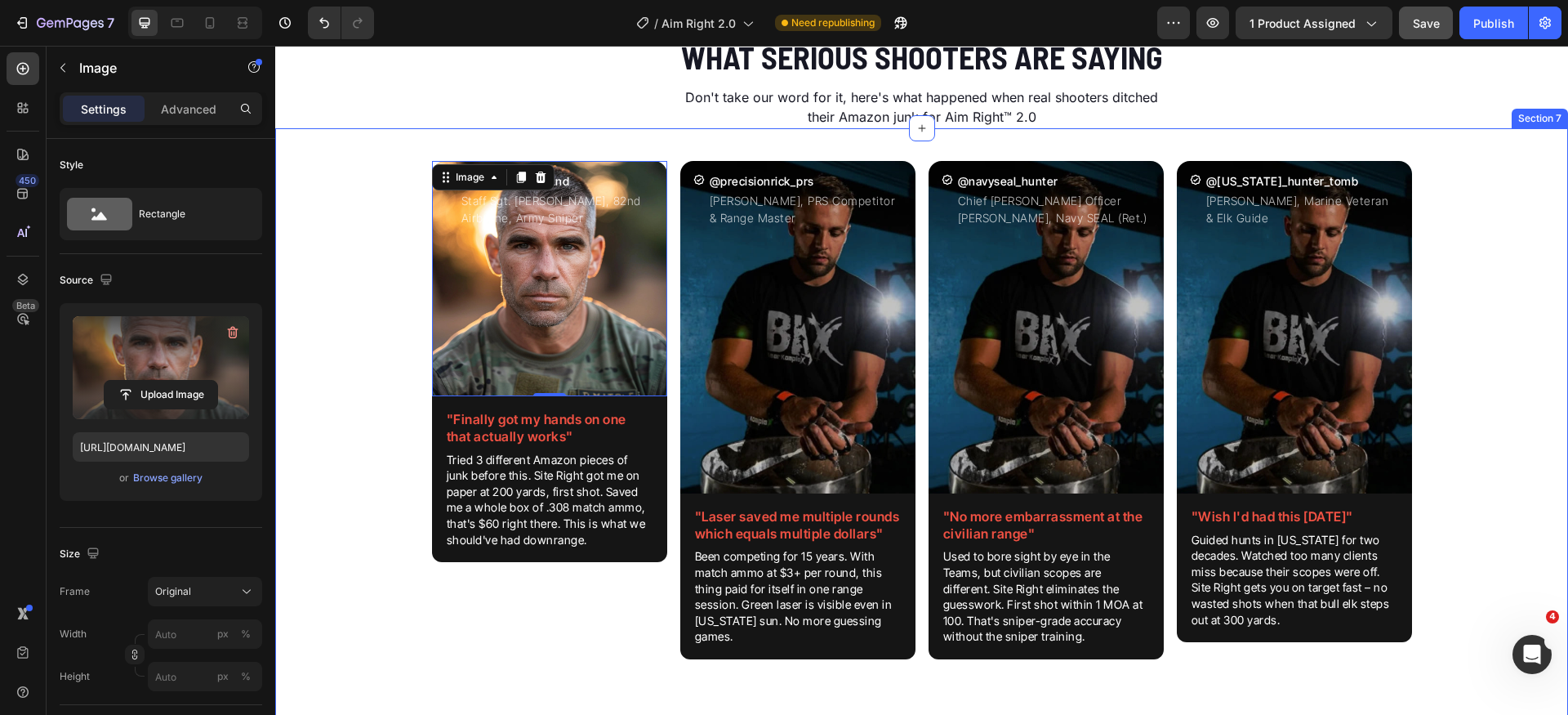
click at [390, 494] on div "Icon @sgtreynolds_82nd Heading Staff Sgt. [PERSON_NAME], 82nd Airborne, Army Sn…" at bounding box center [921, 423] width 1293 height 551
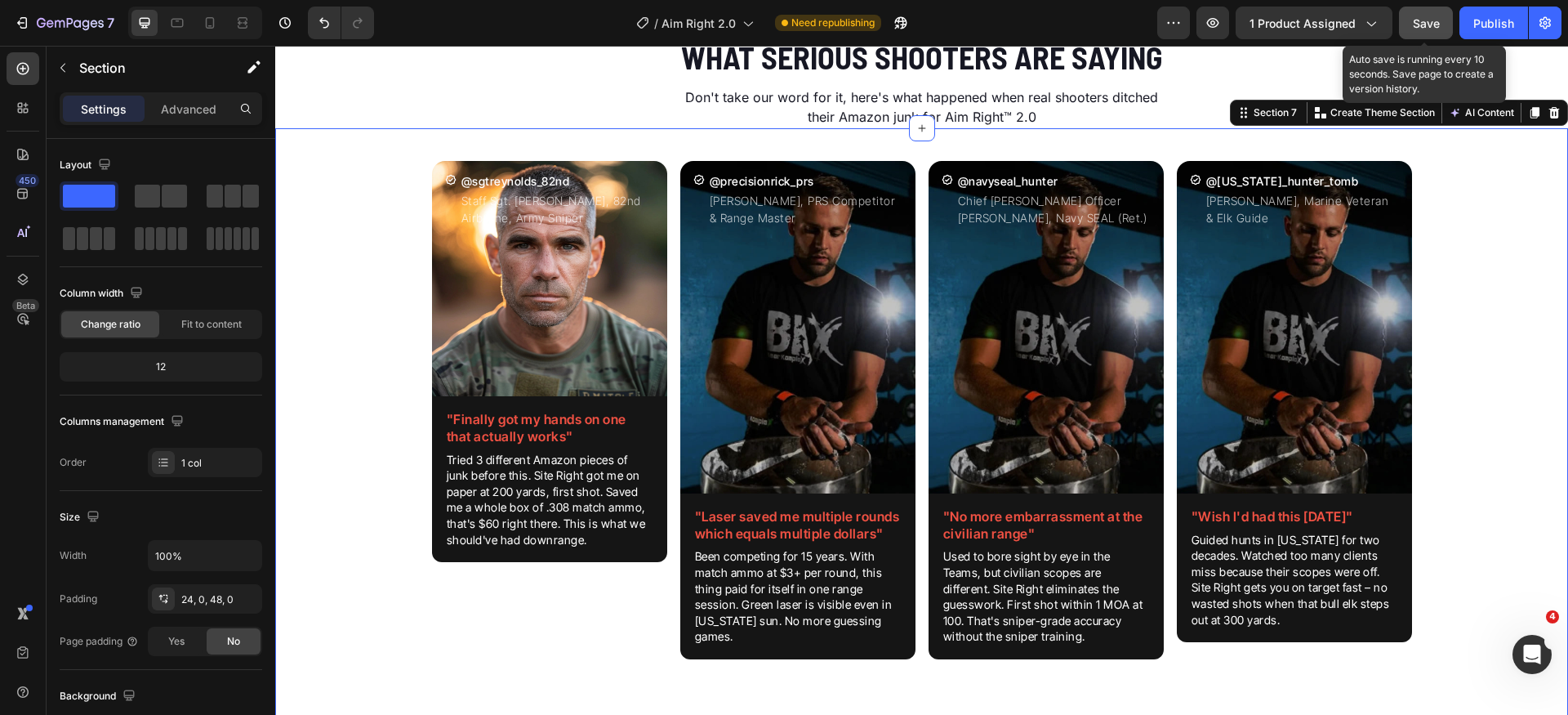
click at [1439, 19] on span "Save" at bounding box center [1427, 23] width 27 height 14
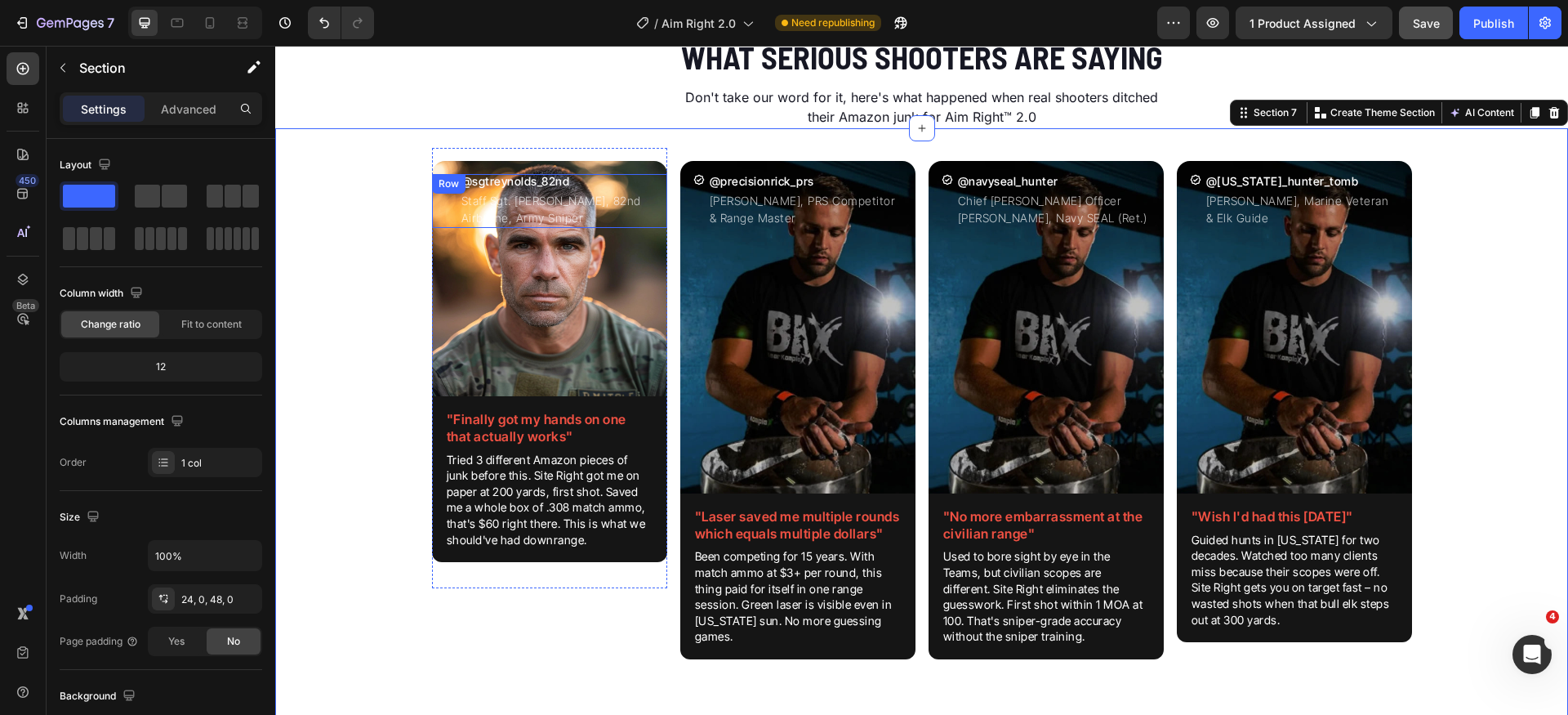
click at [432, 223] on div "Icon @sgtreynolds_82nd Heading Staff Sgt. [PERSON_NAME], 82nd Airborne, Army Sn…" at bounding box center [550, 201] width 235 height 54
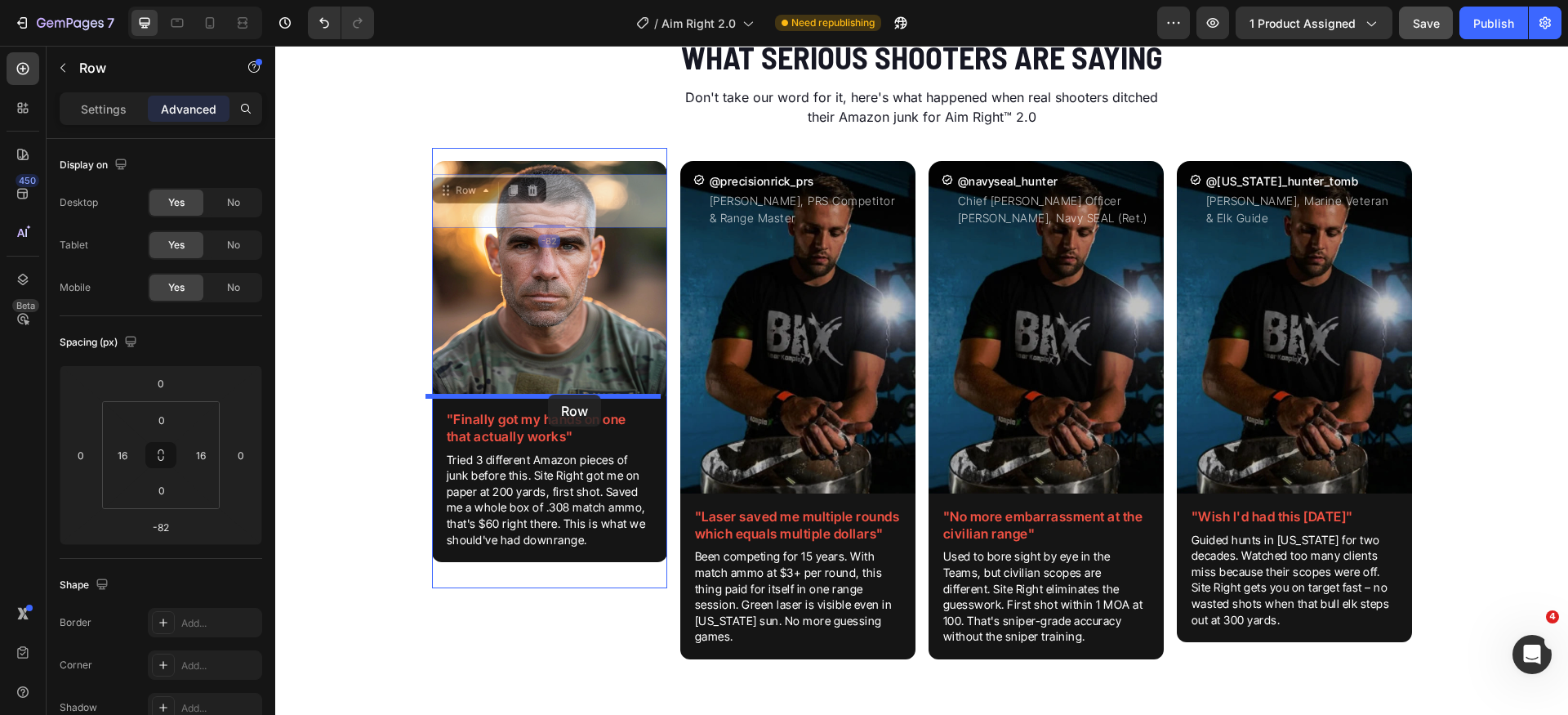
drag, startPoint x: 450, startPoint y: 188, endPoint x: 547, endPoint y: 395, distance: 228.6
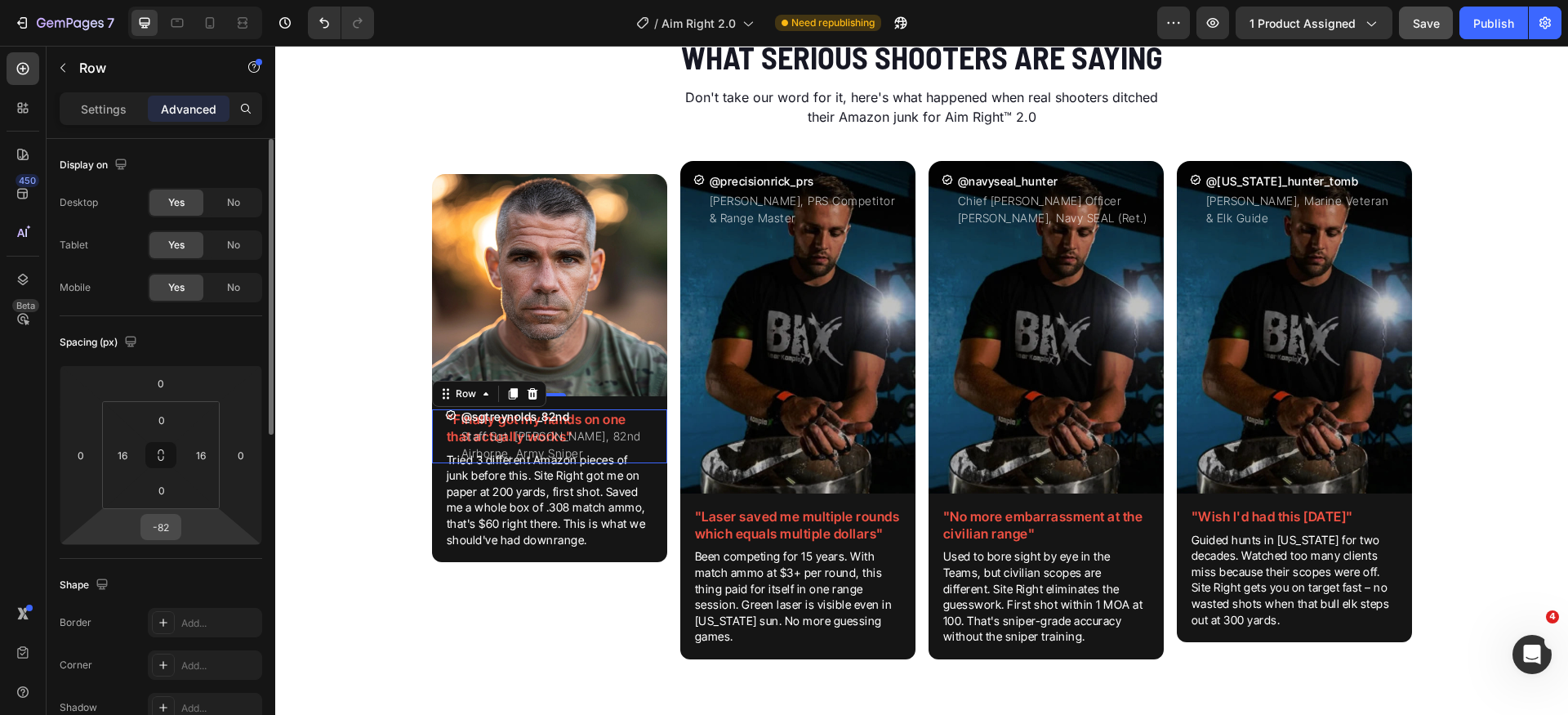
click at [166, 522] on input "-82" at bounding box center [161, 527] width 33 height 24
type input "0"
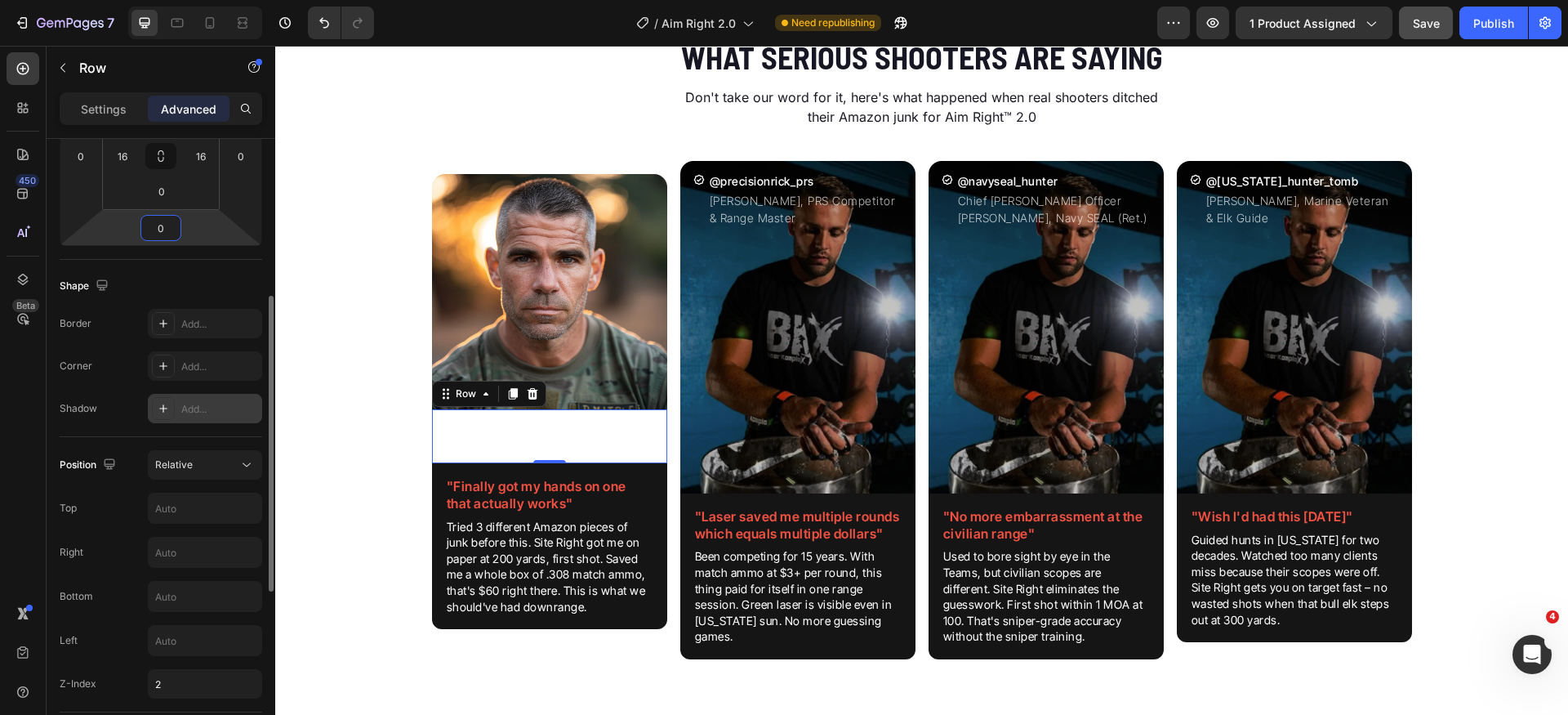
scroll to position [379, 0]
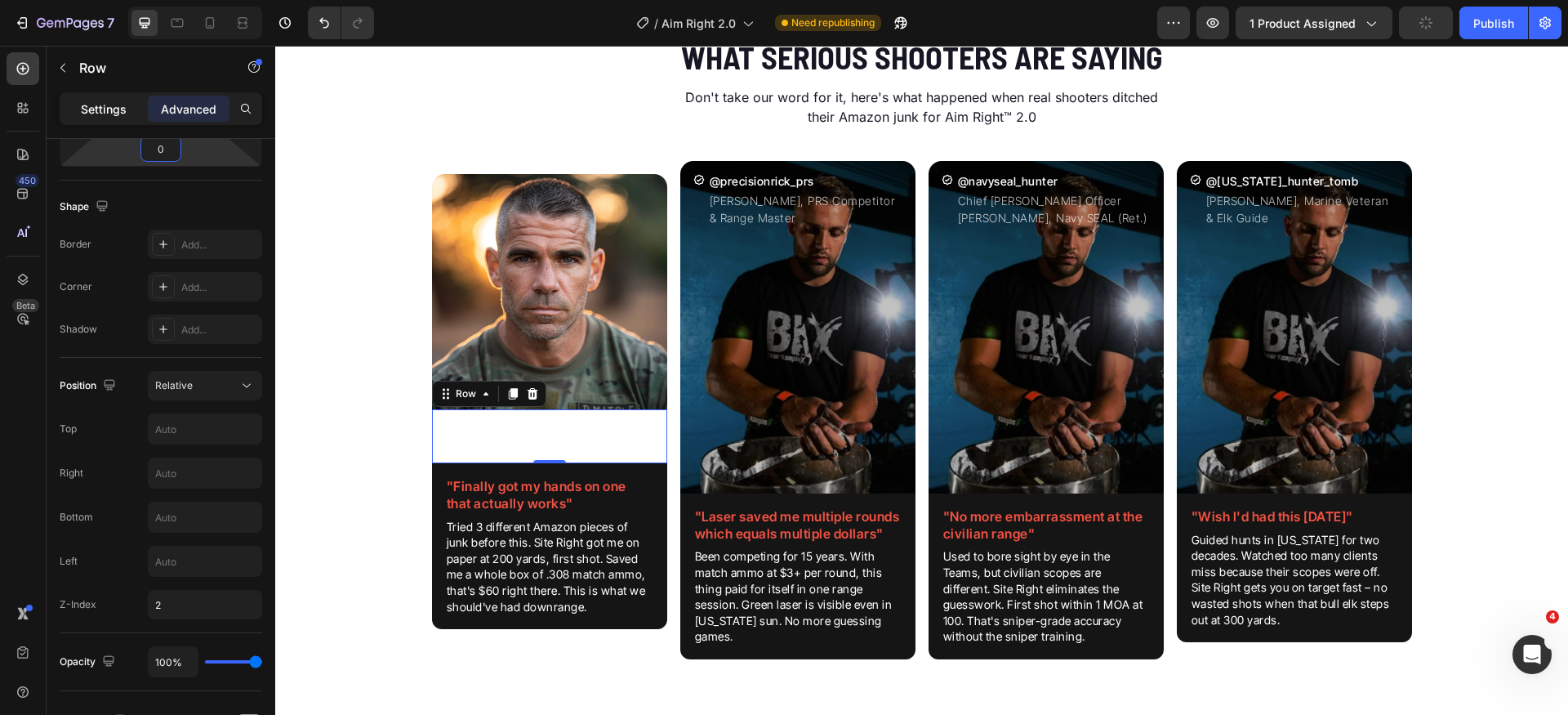
click at [87, 104] on p "Settings" at bounding box center [103, 109] width 45 height 17
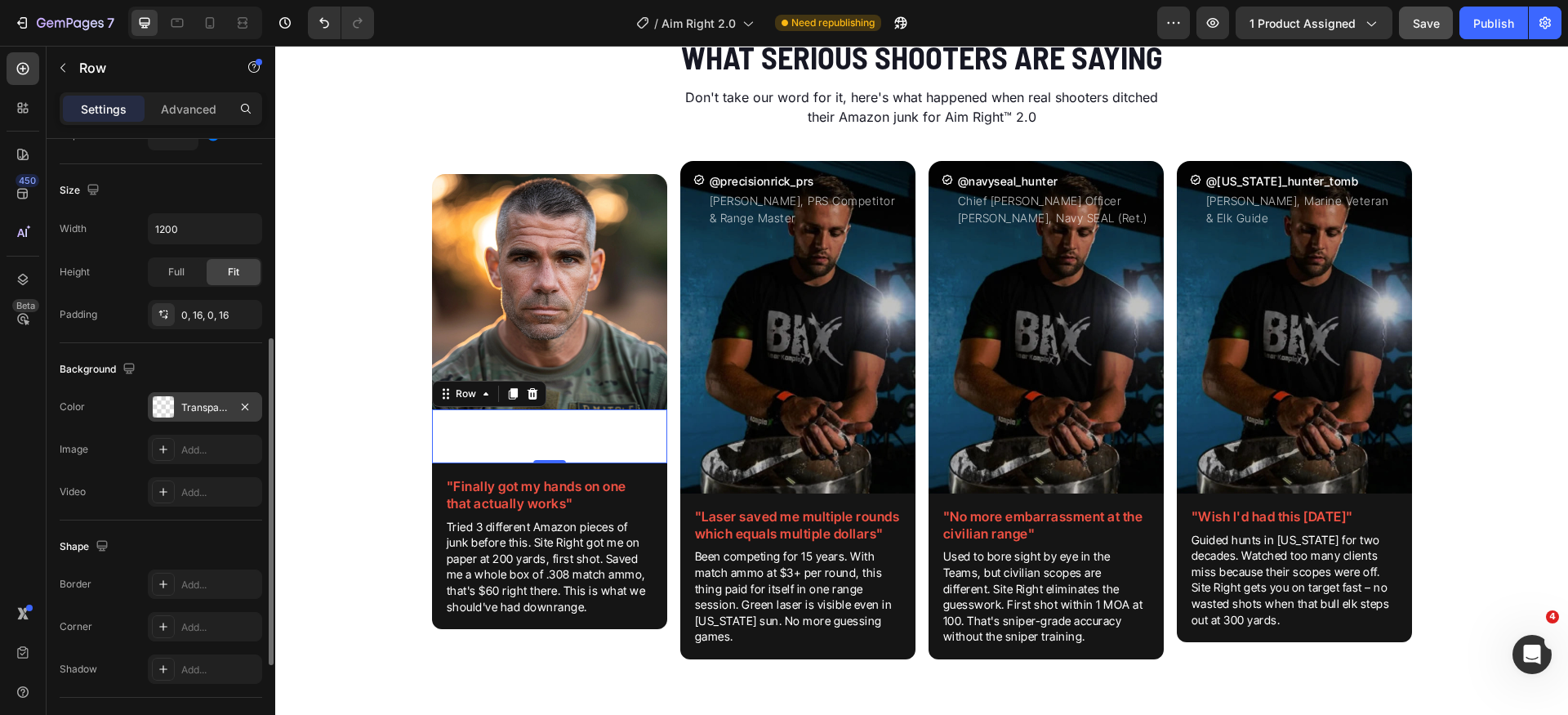
click at [173, 412] on div at bounding box center [163, 406] width 21 height 21
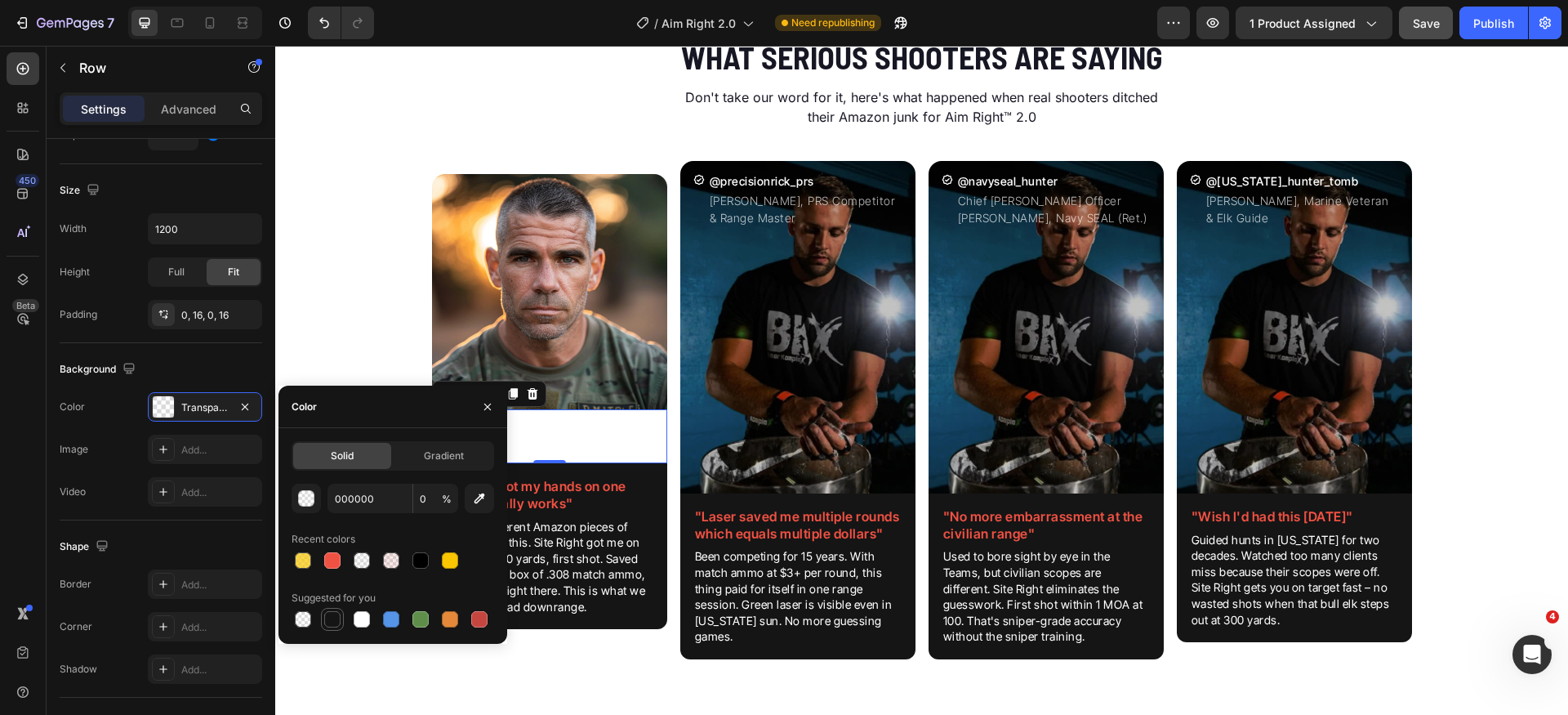
click at [332, 630] on div at bounding box center [332, 619] width 23 height 23
type input "151515"
type input "100"
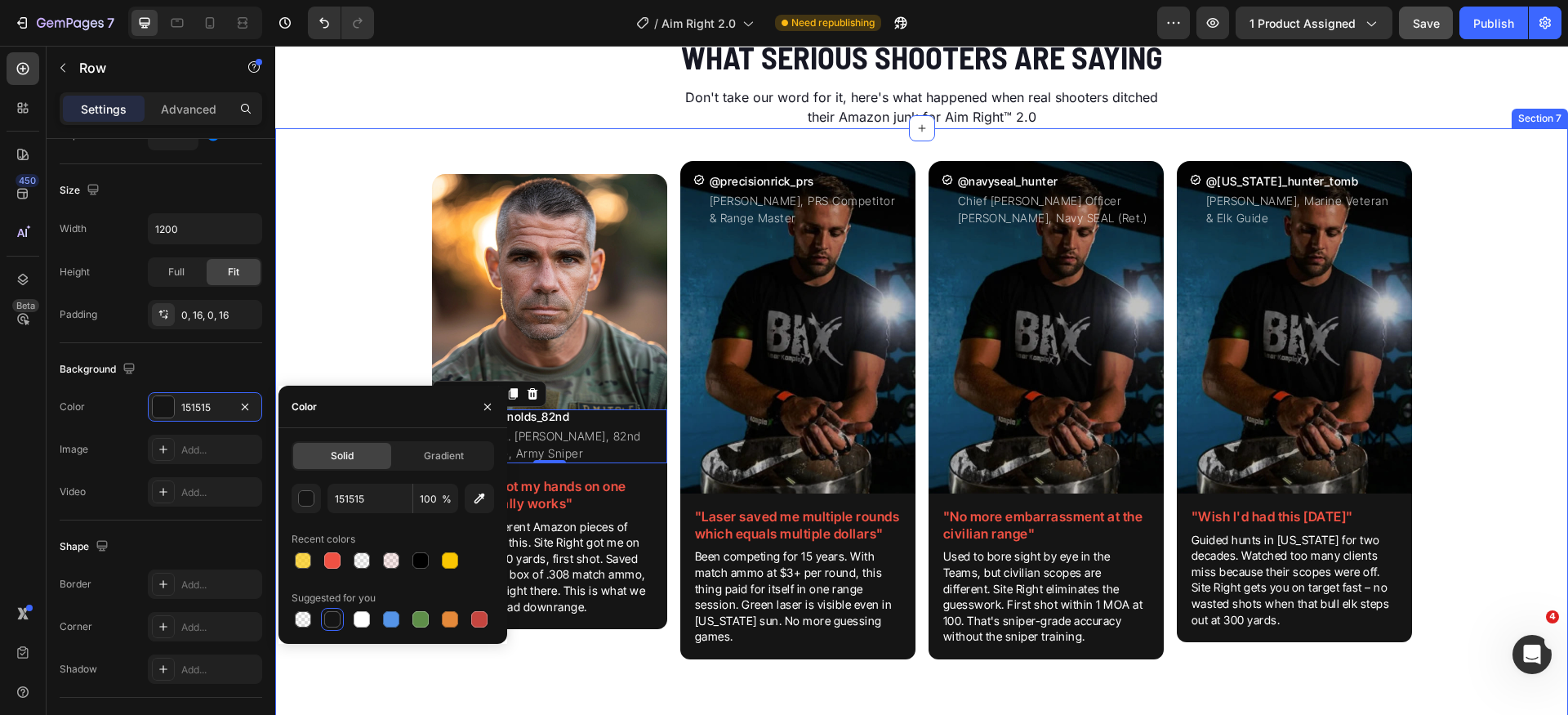
click at [277, 246] on div "Image Icon @sgtreynolds_82nd Heading Staff Sgt. [PERSON_NAME], 82nd Airborne, A…" at bounding box center [921, 423] width 1293 height 551
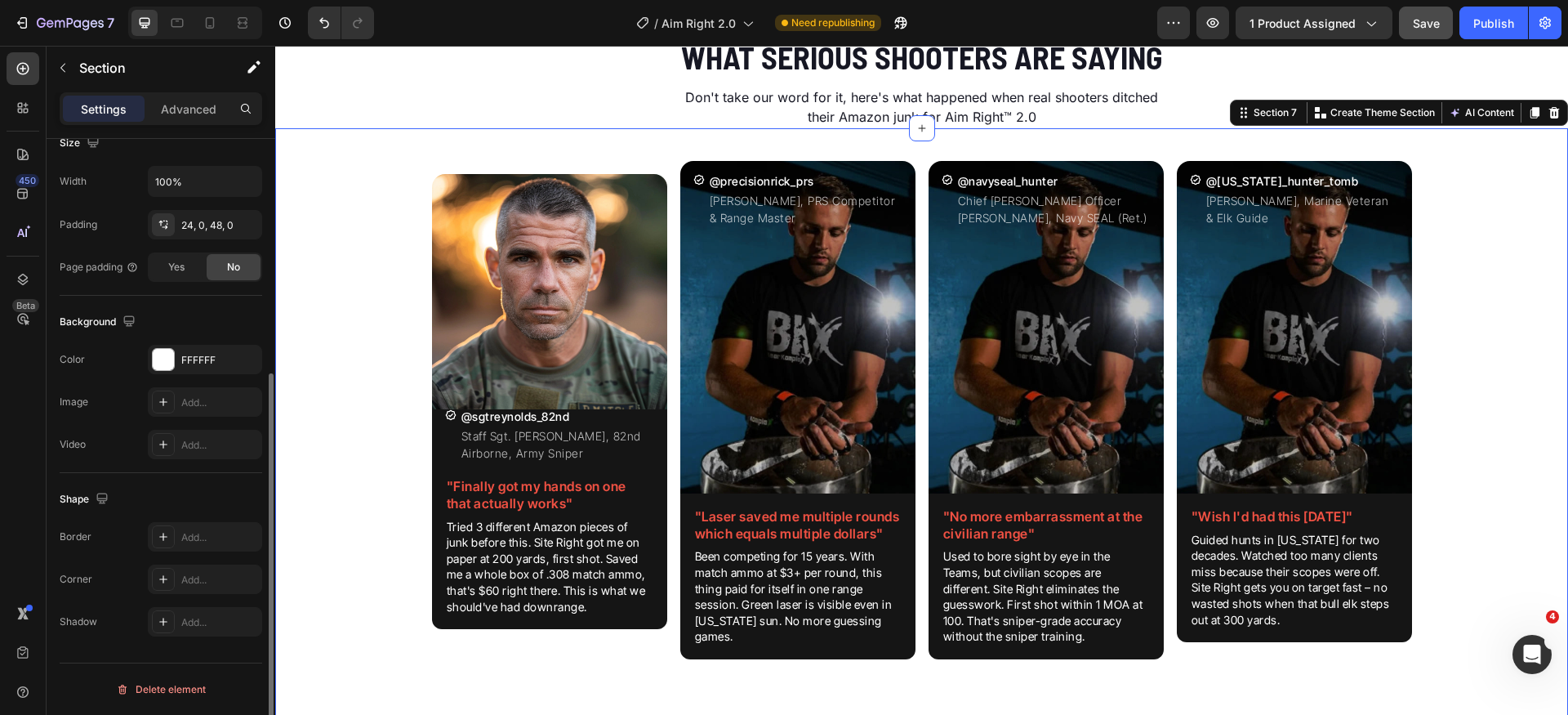
scroll to position [0, 0]
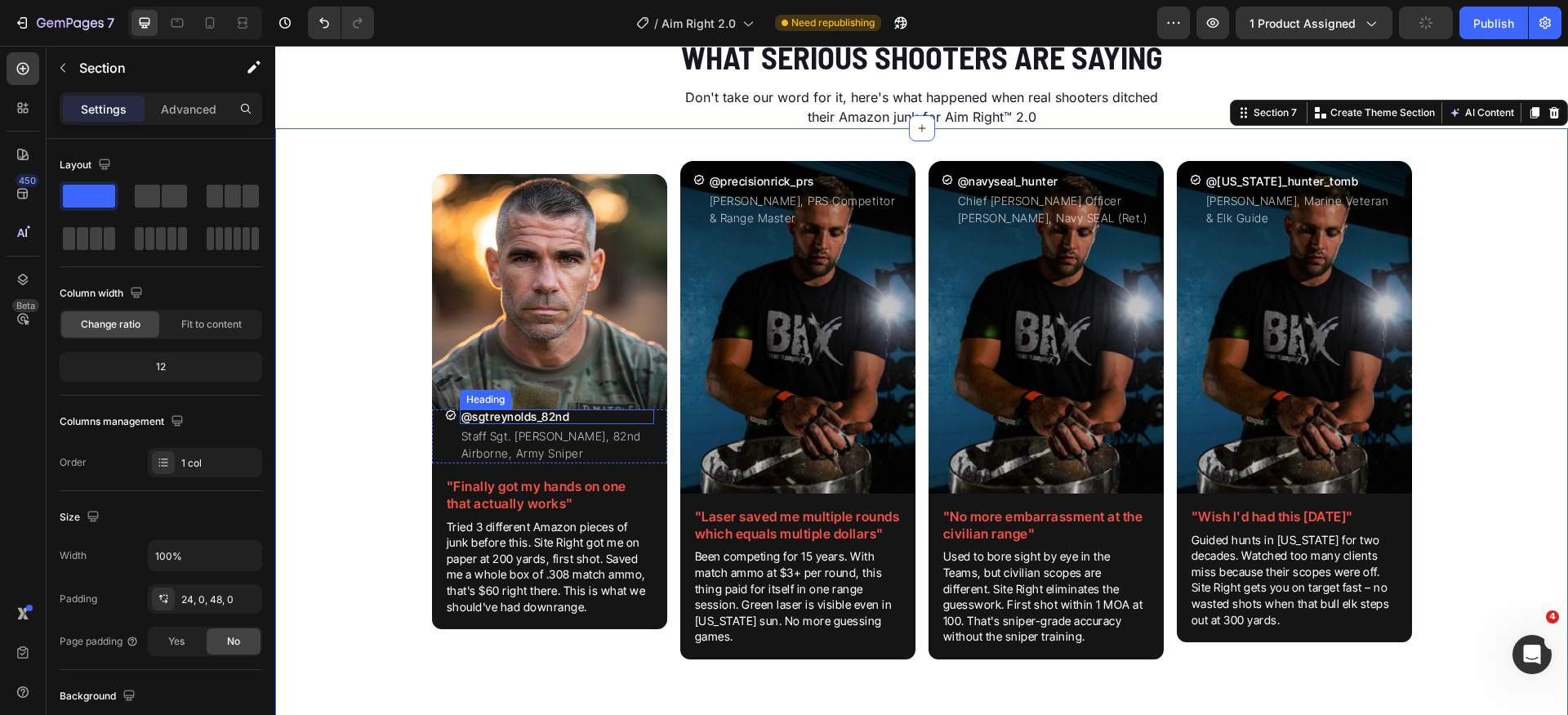
click at [485, 418] on h2 "@sgtreynolds_82nd" at bounding box center [557, 416] width 194 height 14
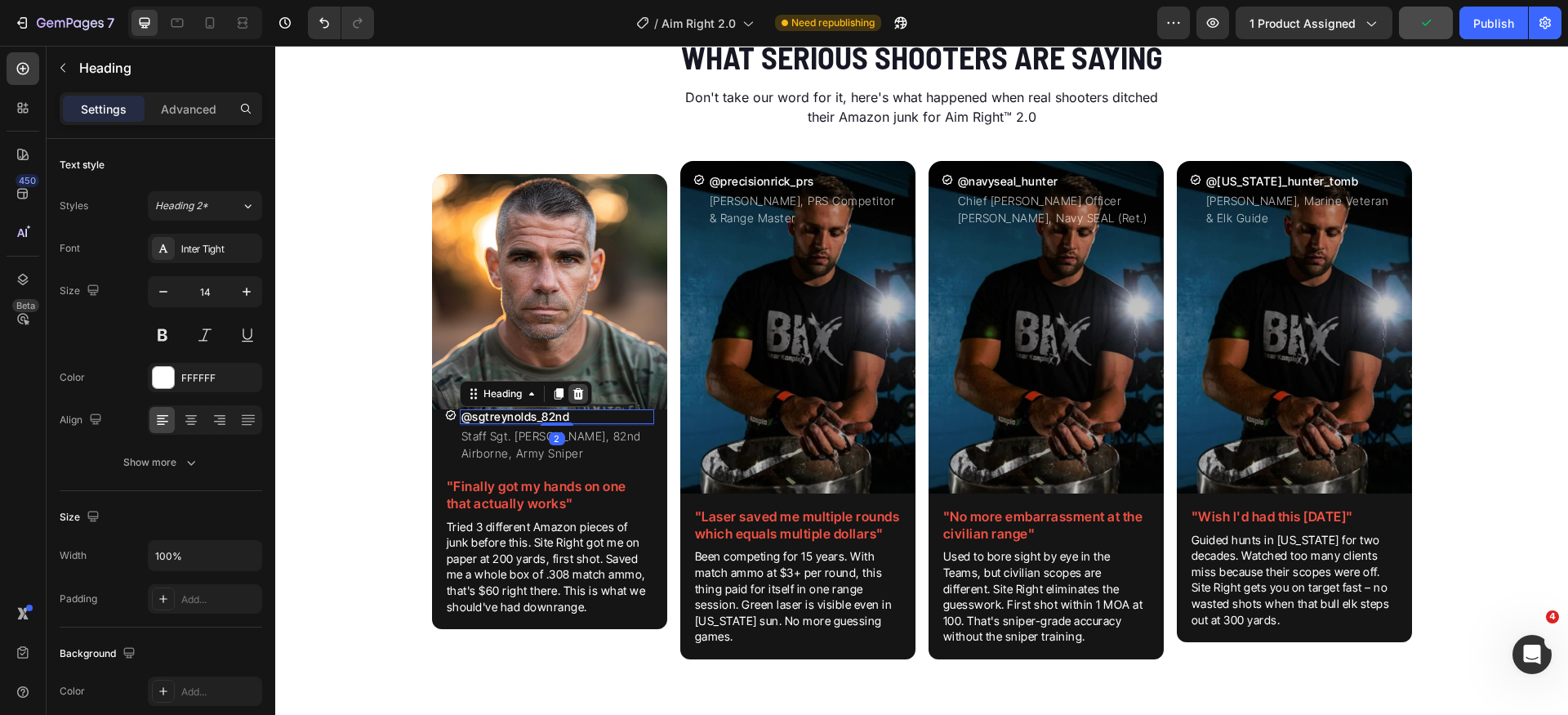
click at [573, 391] on icon at bounding box center [578, 395] width 11 height 12
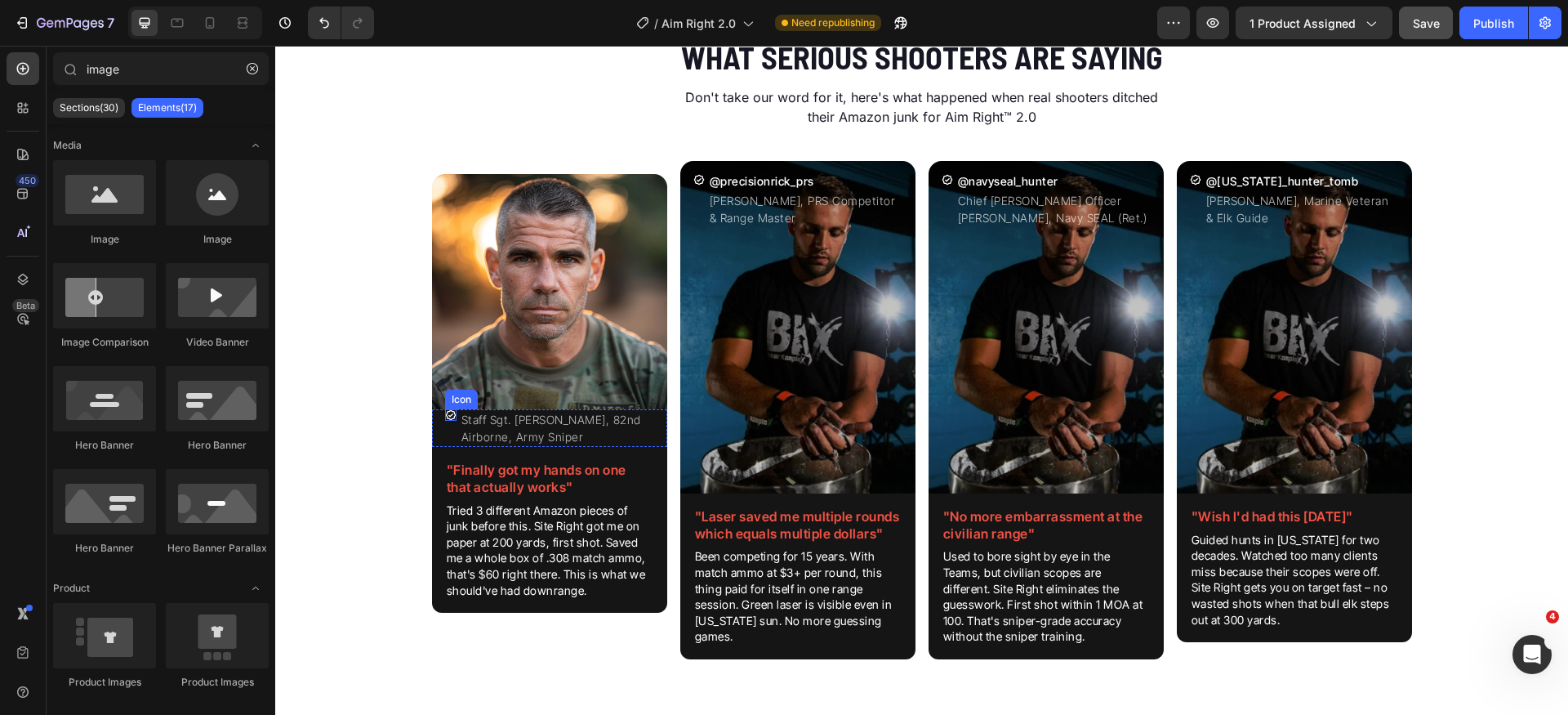
click at [446, 420] on div "Icon" at bounding box center [451, 416] width 12 height 12
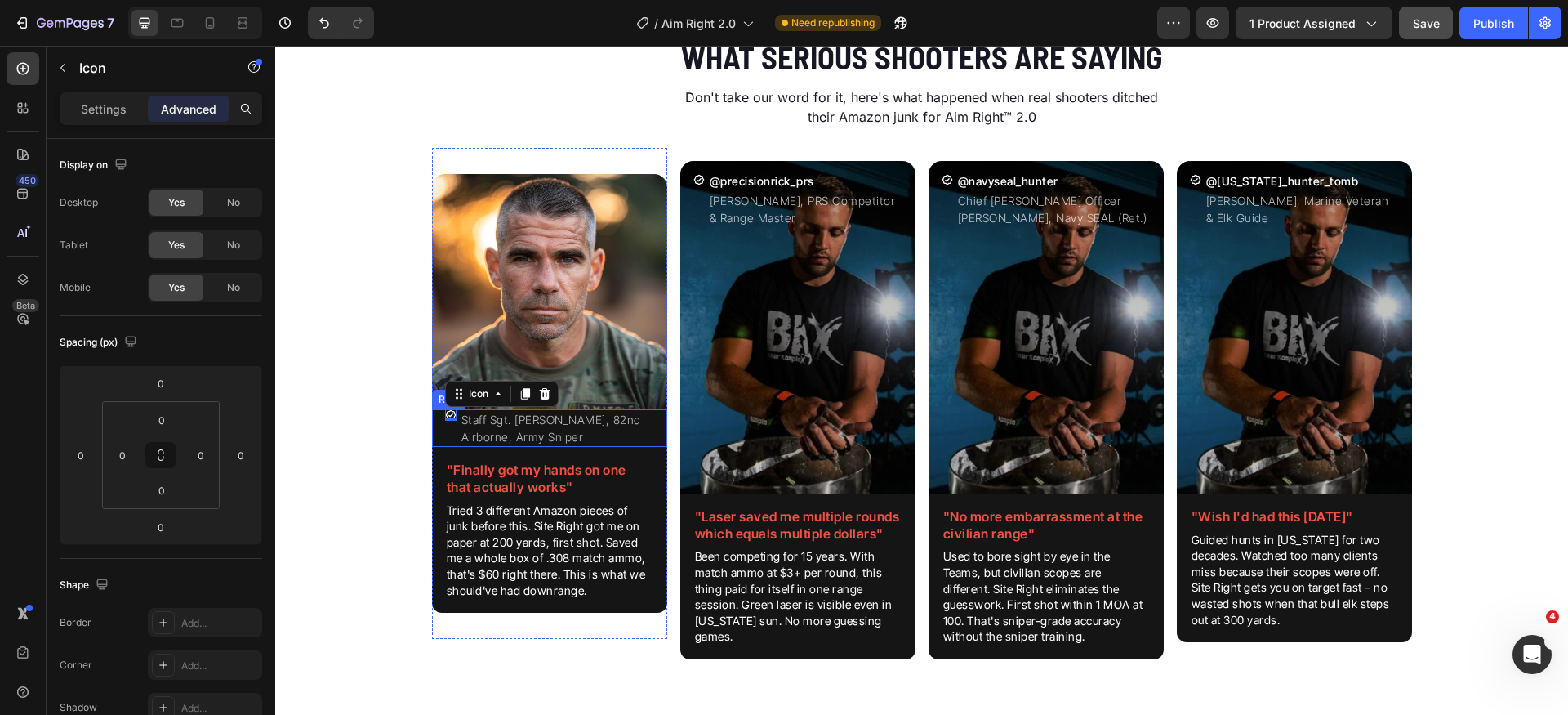
click at [432, 435] on div "Icon 0 Staff Sgt. [PERSON_NAME], 82nd Airborne, Army Sniper Text Block Row" at bounding box center [550, 428] width 235 height 38
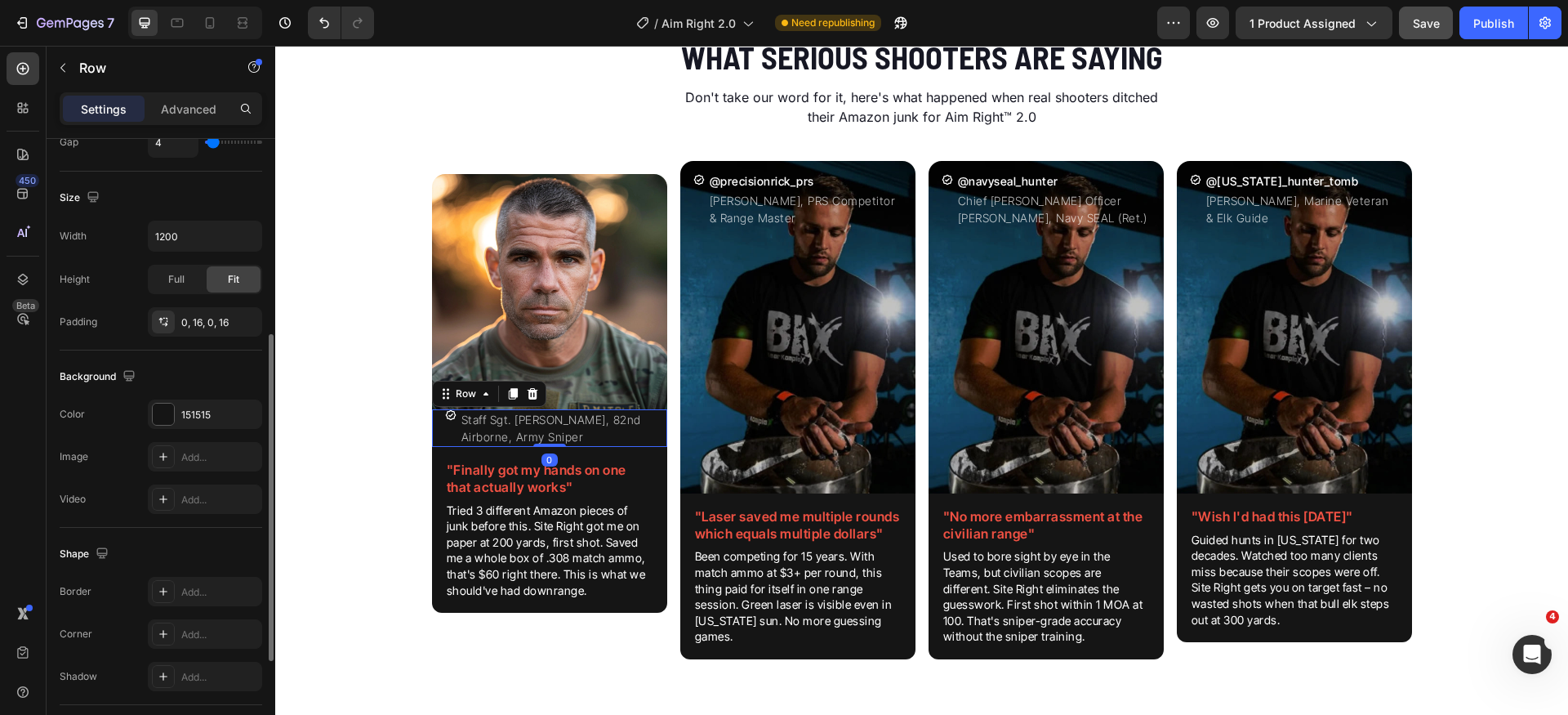
scroll to position [561, 0]
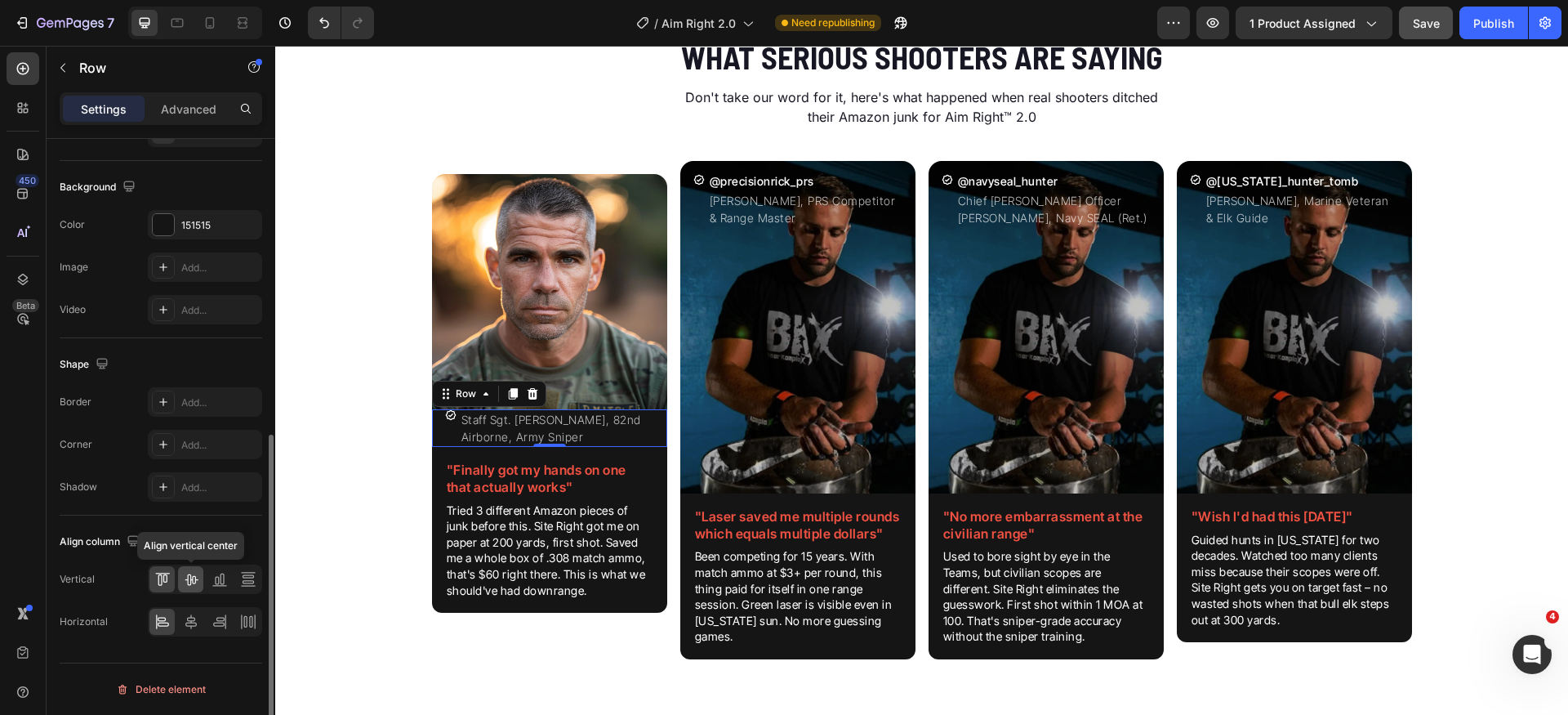
click at [187, 580] on icon at bounding box center [192, 580] width 13 height 12
click at [216, 537] on div "Align column" at bounding box center [161, 542] width 203 height 26
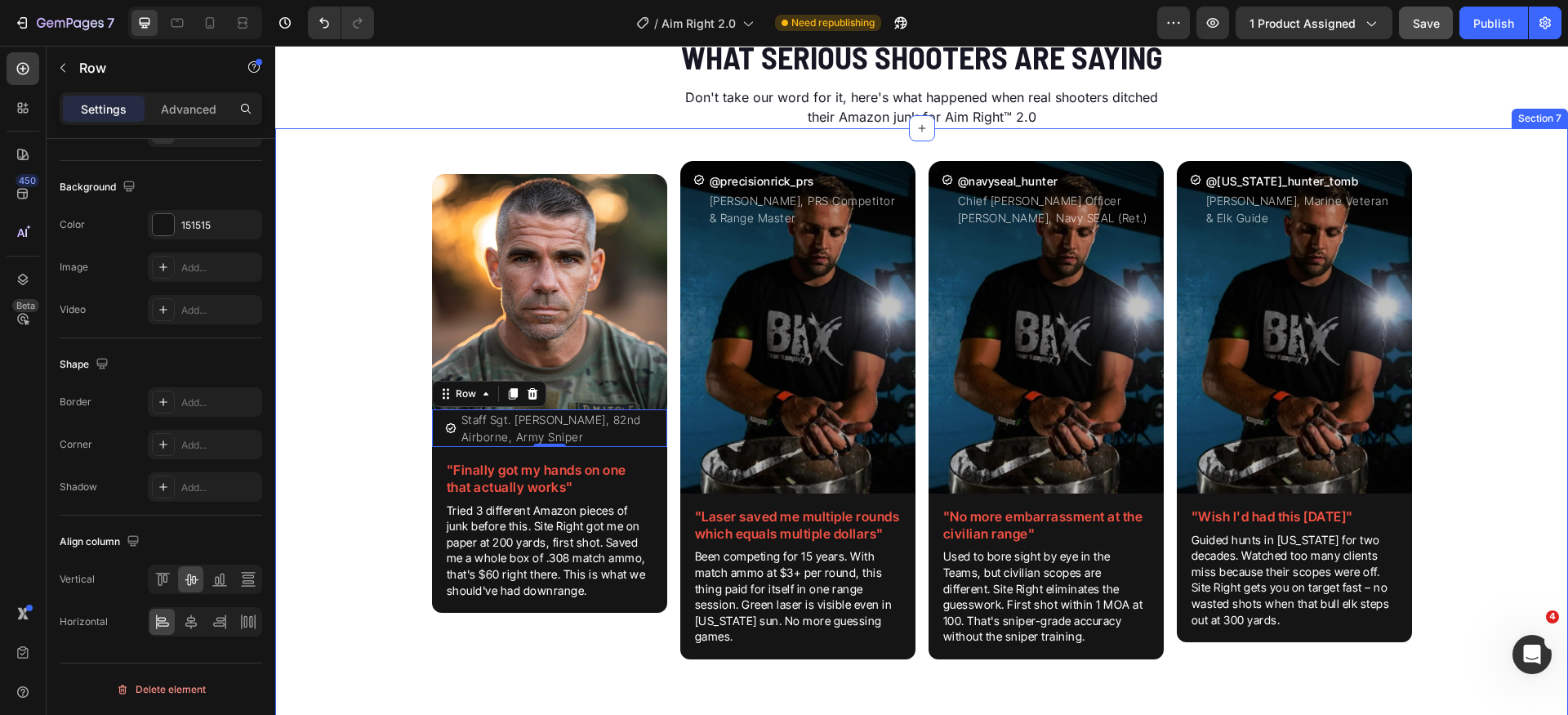
click at [401, 547] on div "Image Icon Staff Sgt. [PERSON_NAME], 82nd Airborne, Army Sniper Text Block Row …" at bounding box center [921, 423] width 1293 height 551
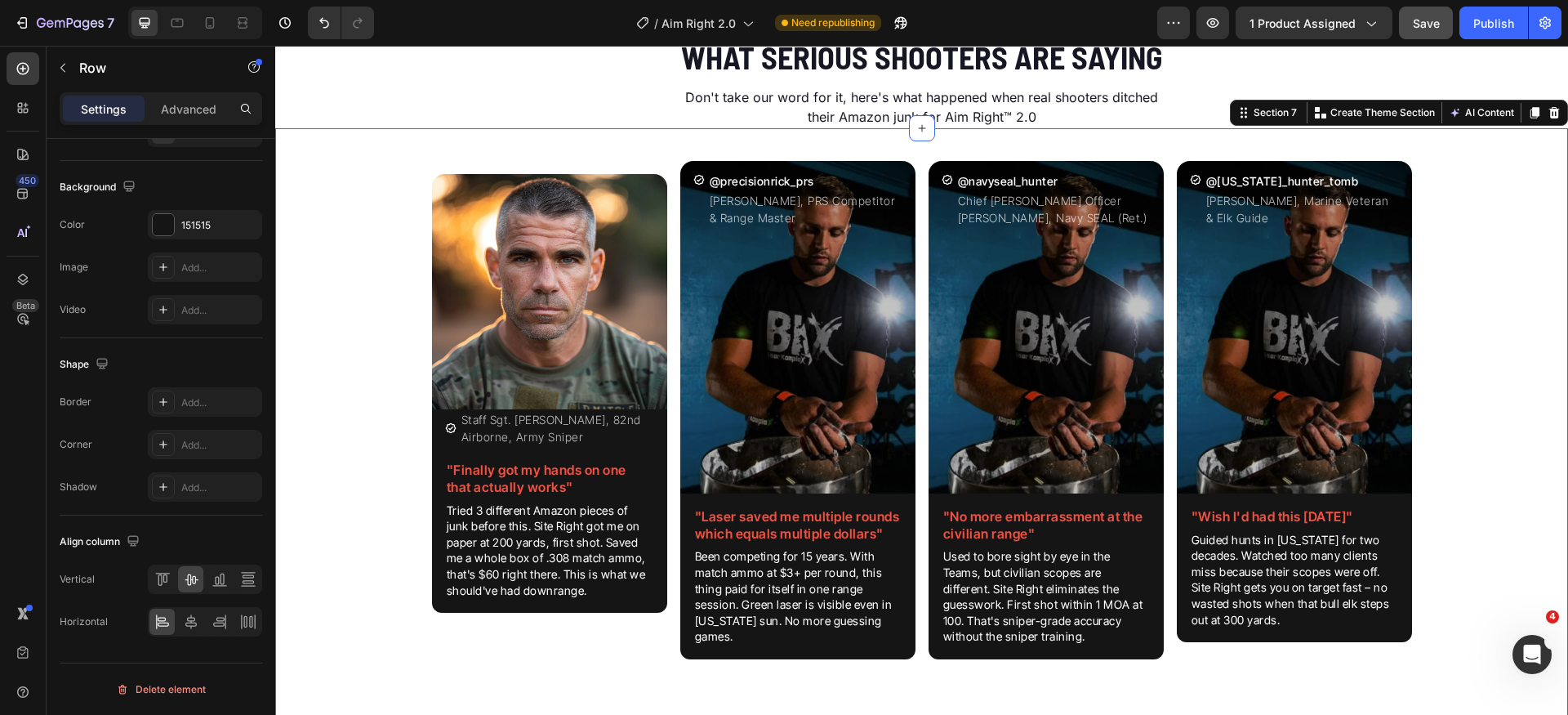
scroll to position [0, 0]
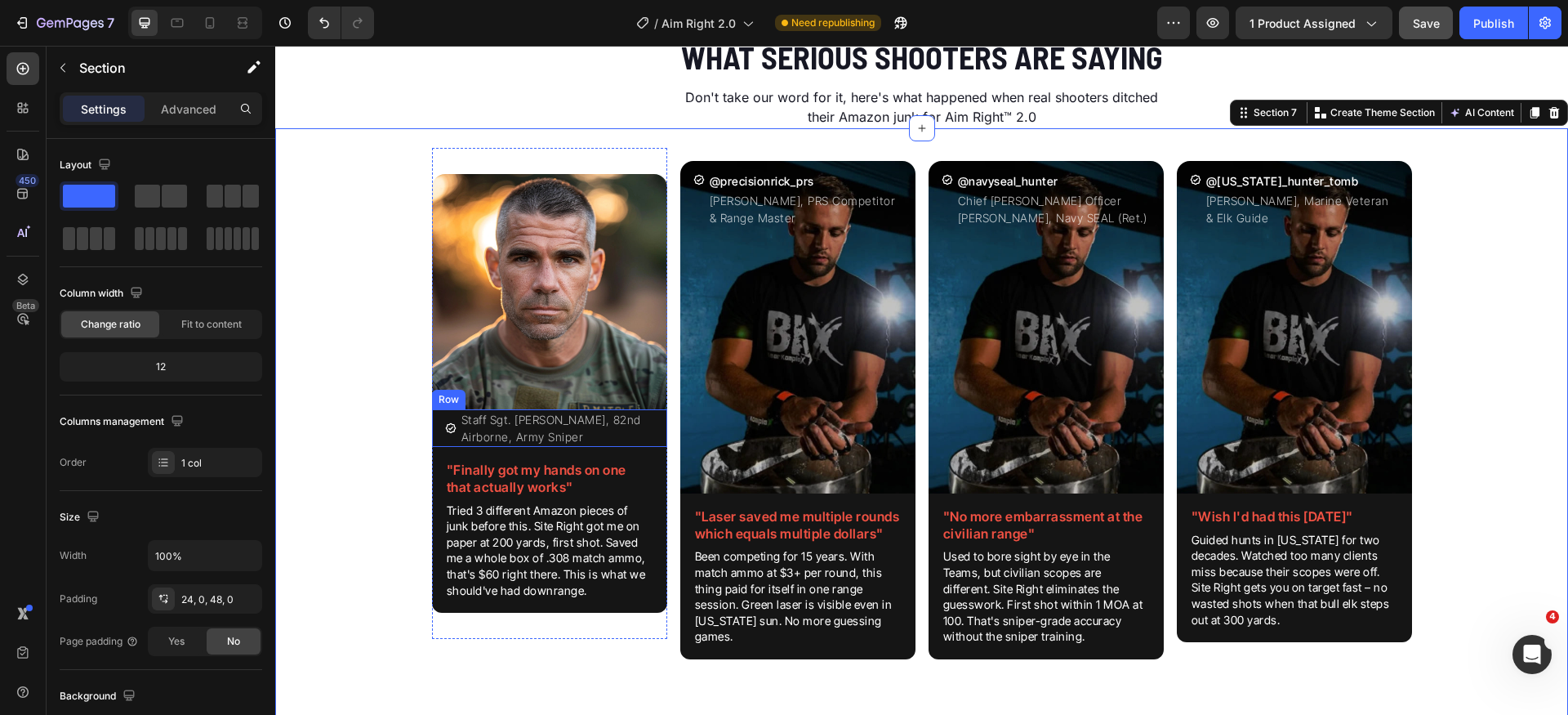
click at [432, 436] on div "Icon Staff Sgt. [PERSON_NAME], 82nd Airborne, Army Sniper Text Block Row" at bounding box center [550, 428] width 235 height 38
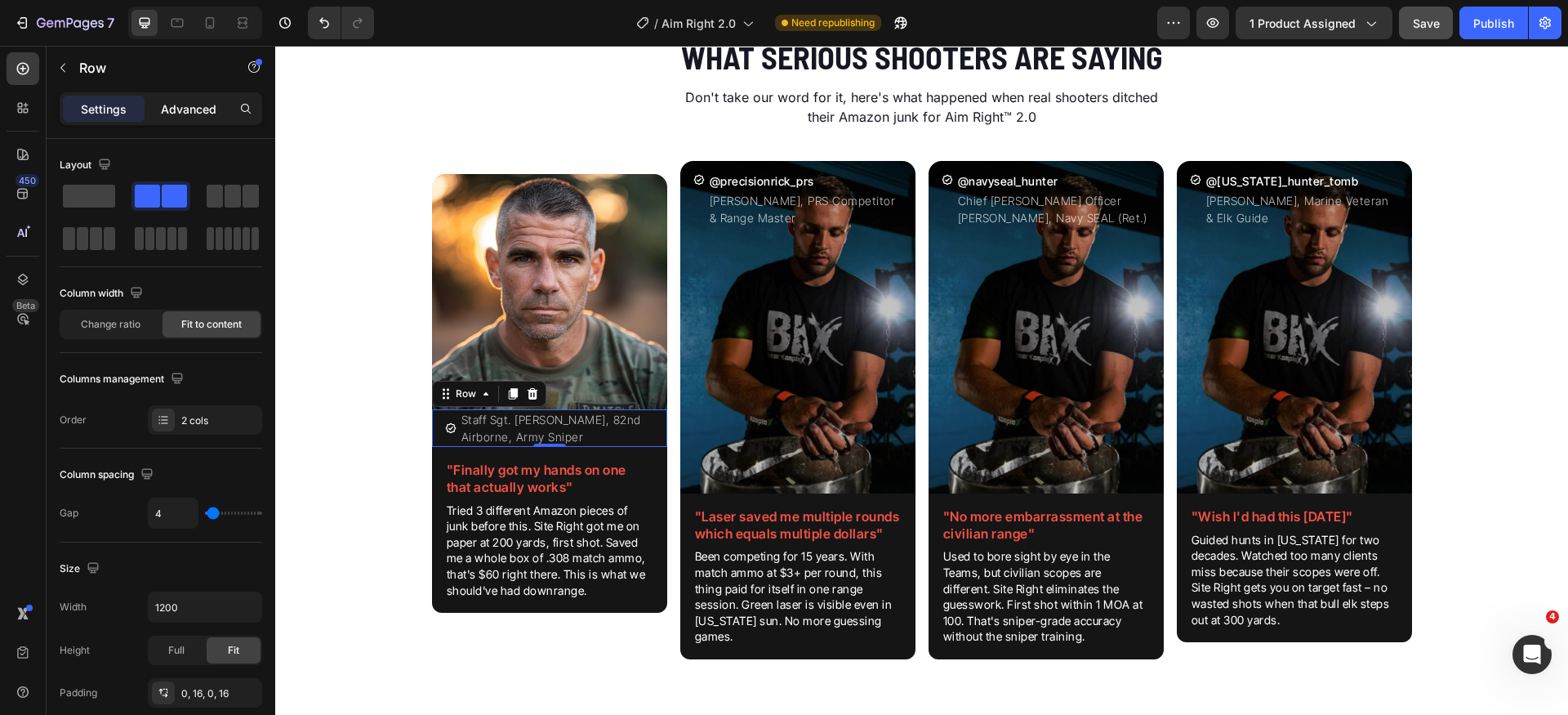
click at [188, 110] on p "Advanced" at bounding box center [188, 109] width 55 height 17
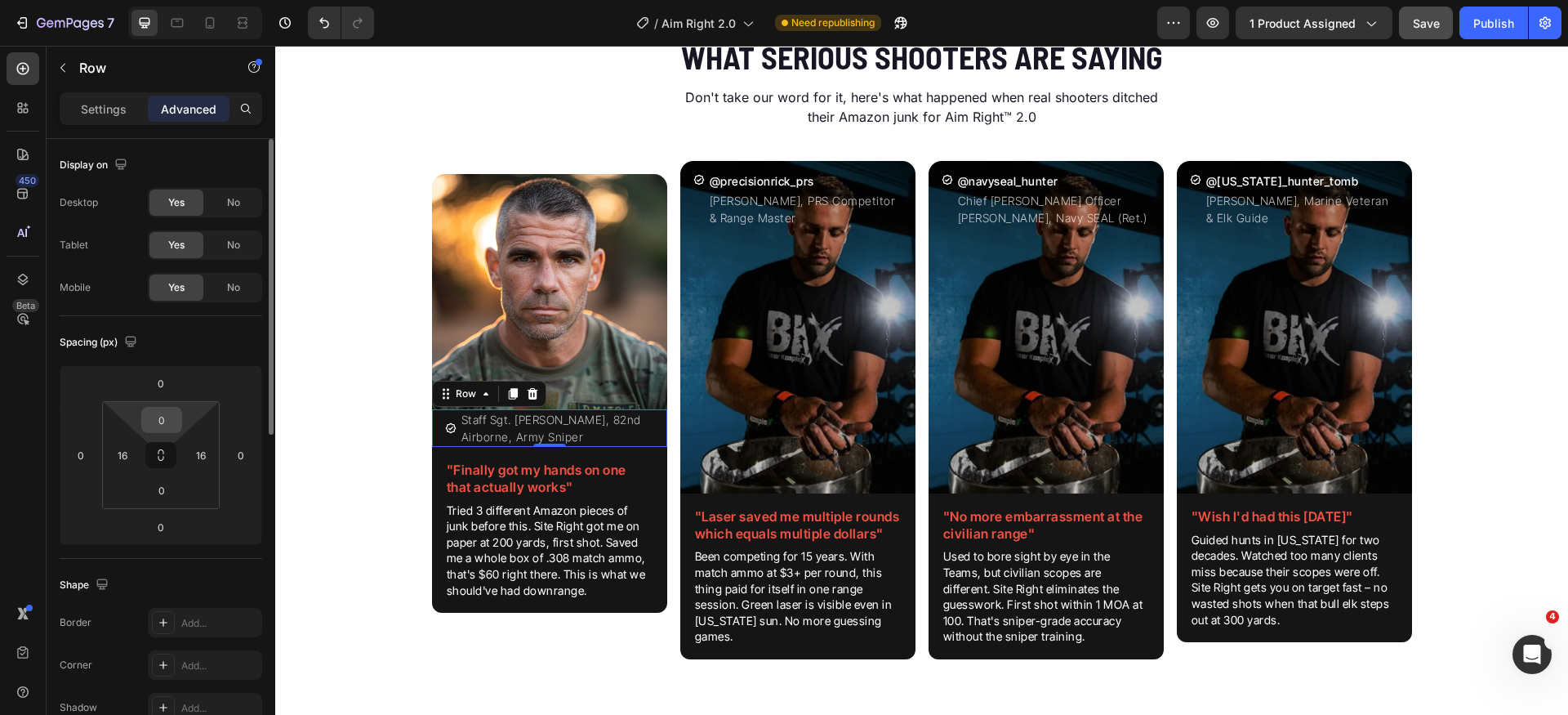
click at [173, 419] on input "0" at bounding box center [161, 420] width 33 height 24
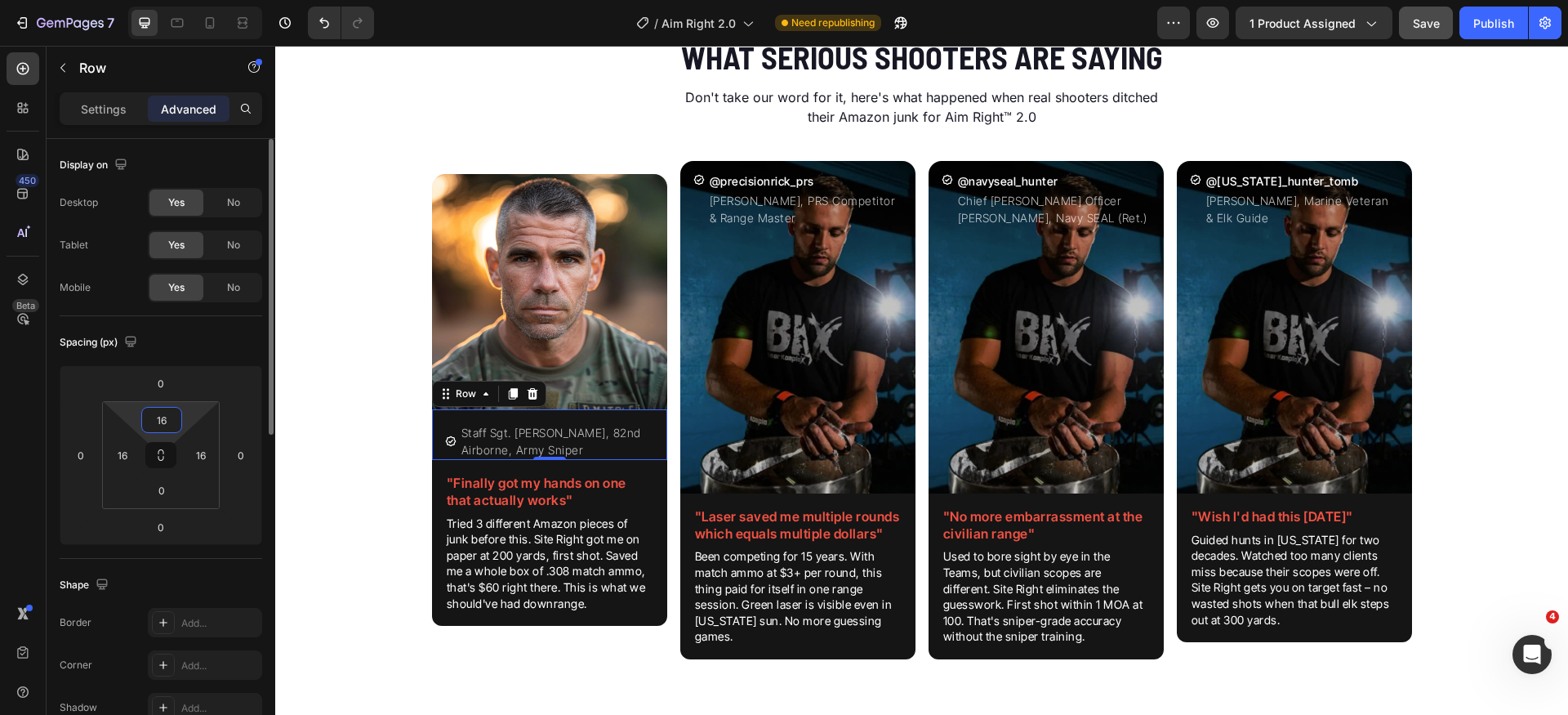
type input "16"
click at [239, 351] on div "Spacing (px)" at bounding box center [161, 342] width 203 height 26
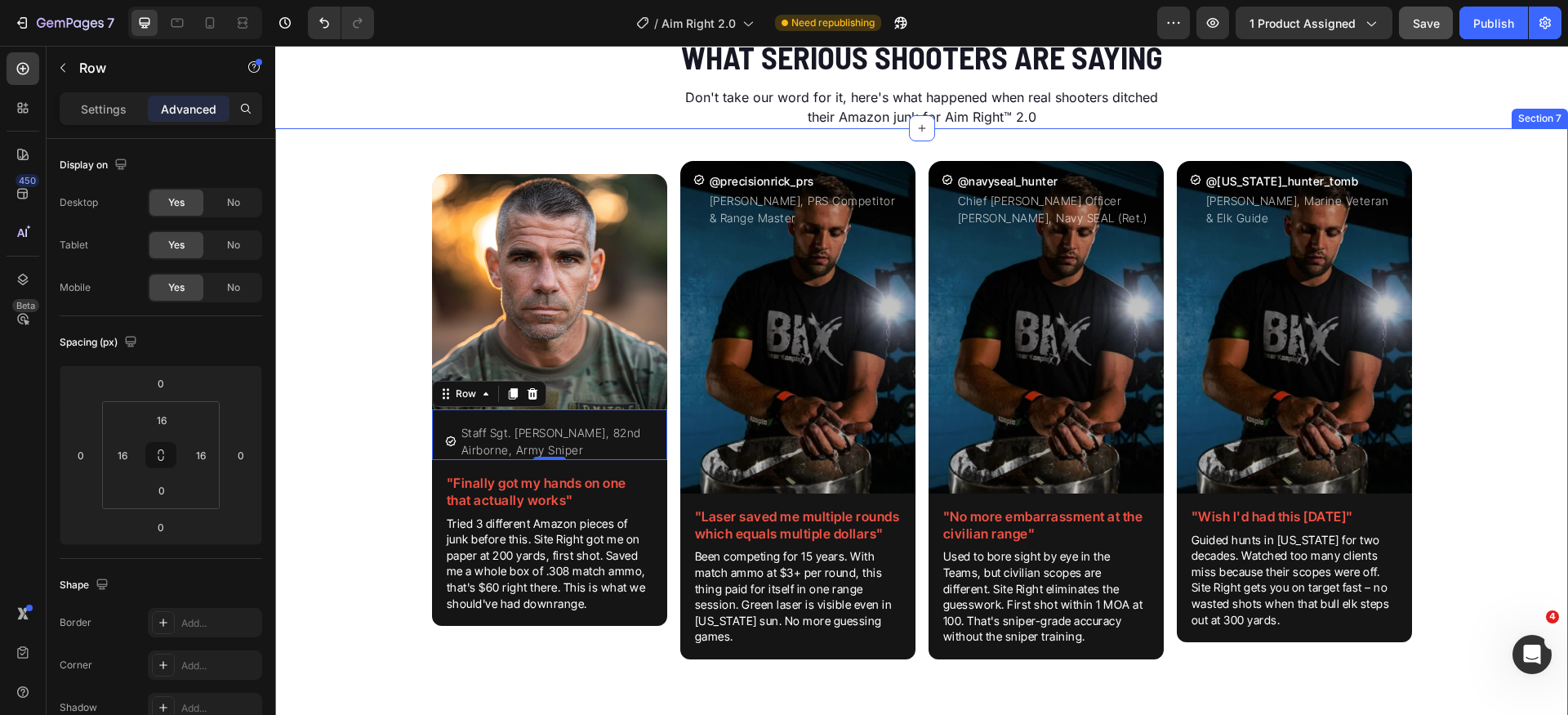
click at [380, 430] on div "Image Icon Staff Sgt. [PERSON_NAME], 82nd Airborne, Army Sniper Text Block Row …" at bounding box center [921, 423] width 1293 height 551
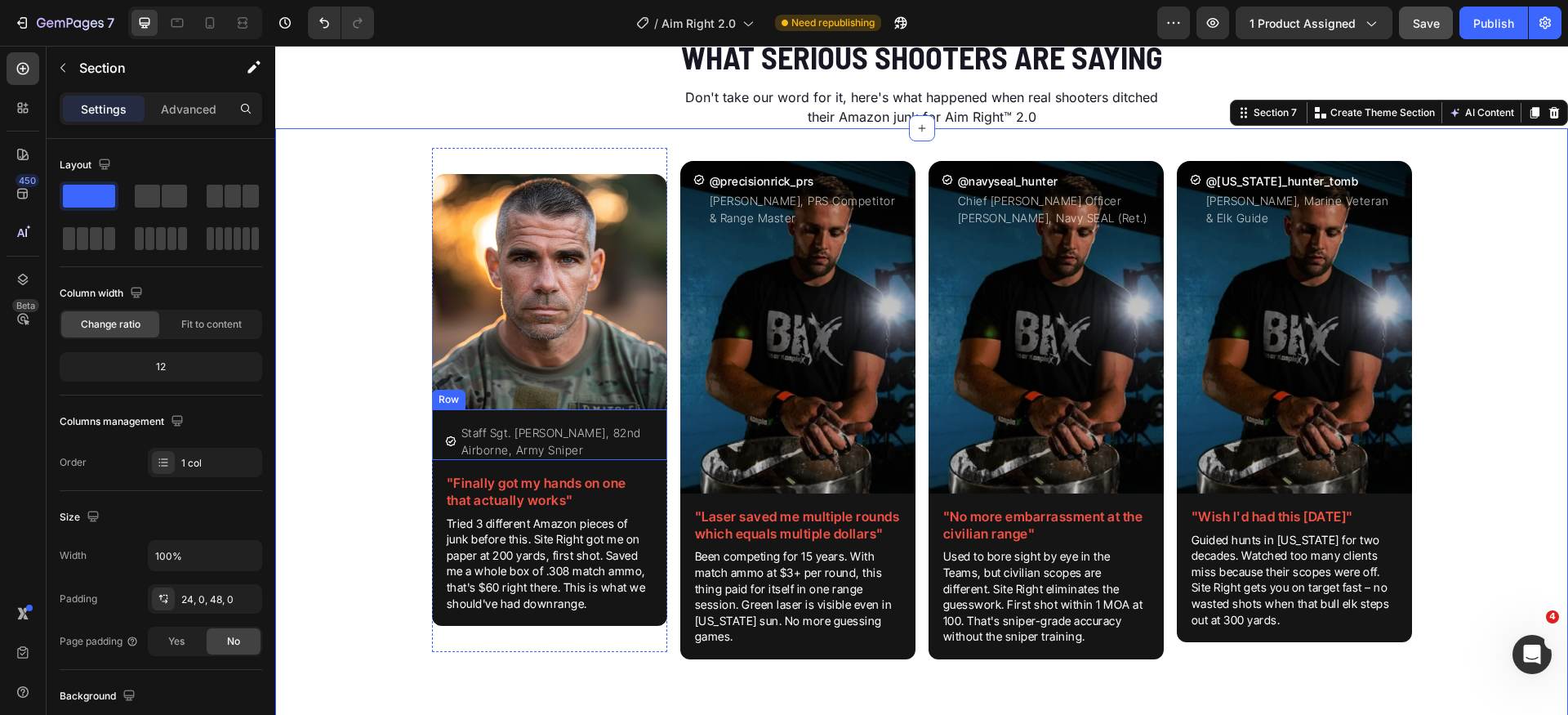
click at [653, 440] on div "Icon Staff Sgt. [PERSON_NAME], 82nd Airborne, Army Sniper Text Block Row" at bounding box center [550, 435] width 235 height 50
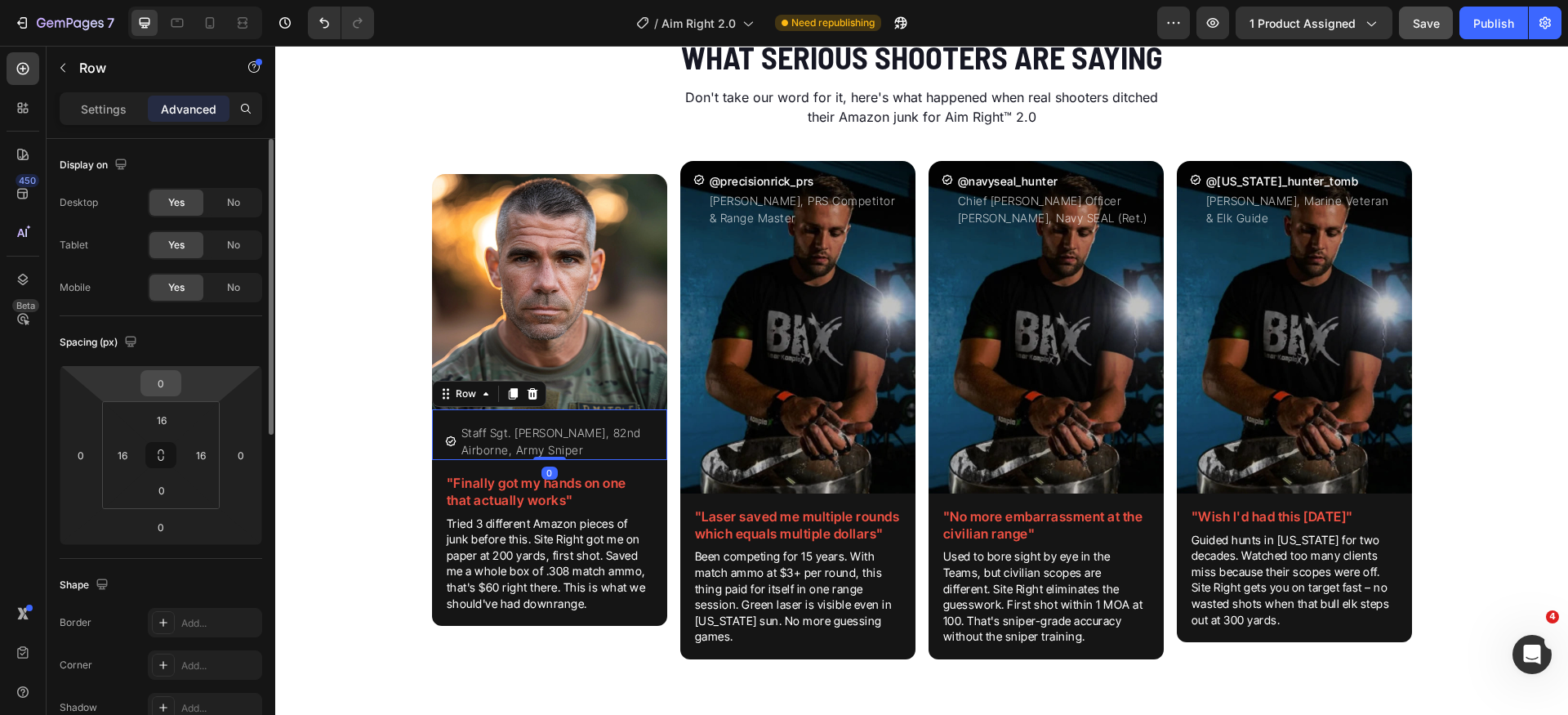
click at [165, 385] on input "0" at bounding box center [161, 383] width 33 height 24
click at [212, 342] on div "Spacing (px)" at bounding box center [161, 342] width 203 height 26
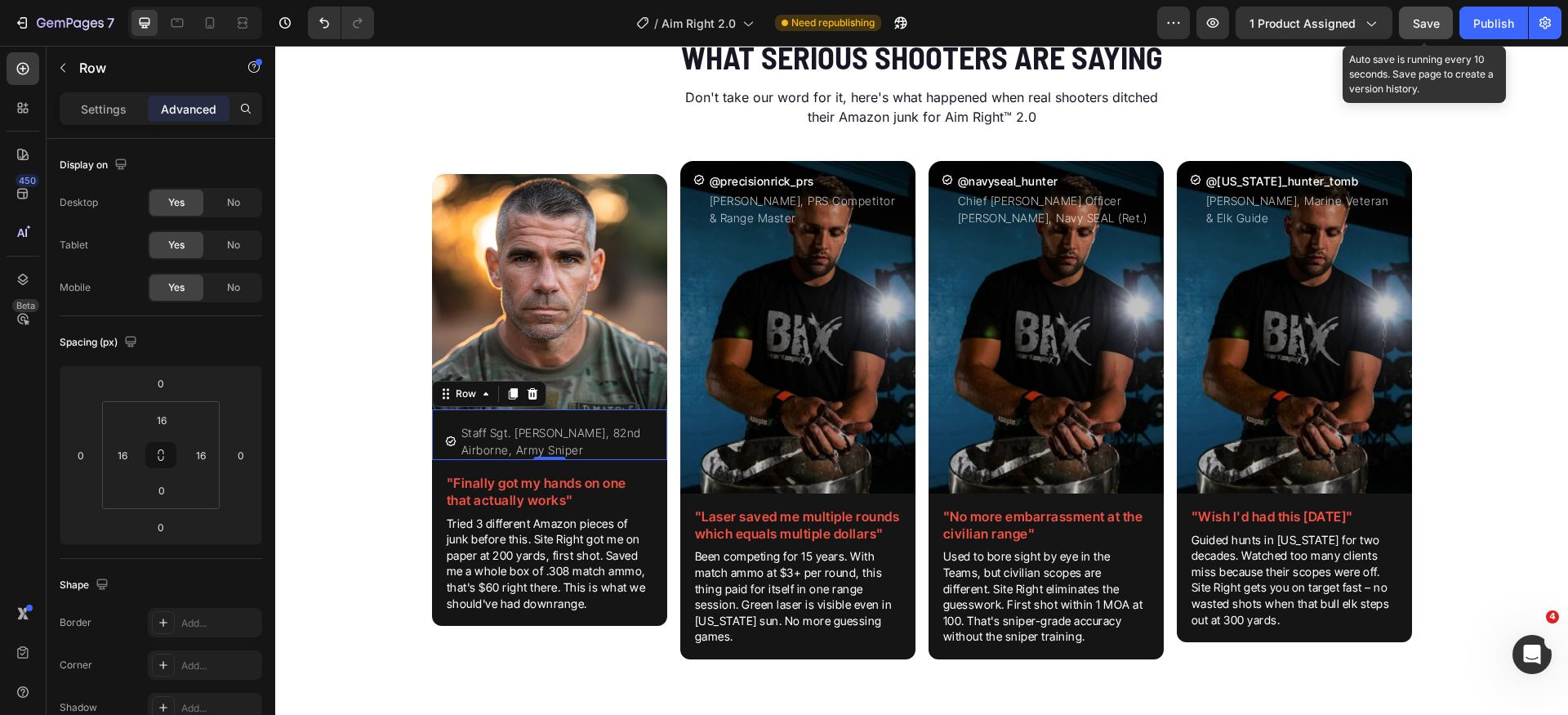
click at [1417, 26] on span "Save" at bounding box center [1427, 23] width 27 height 14
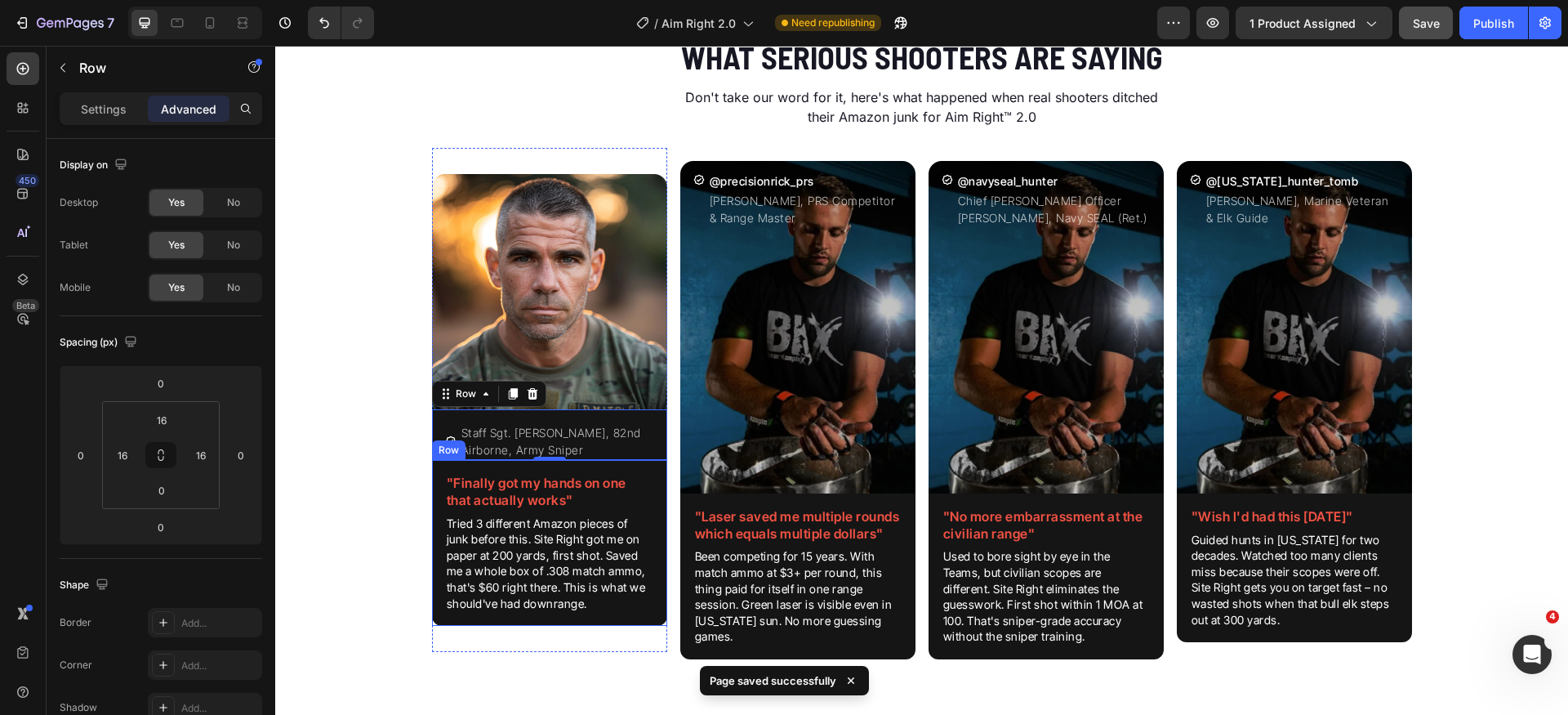
click at [644, 469] on div ""Finally got my hands on one that actually works" Heading Tried 3 different Ama…" at bounding box center [550, 543] width 235 height 166
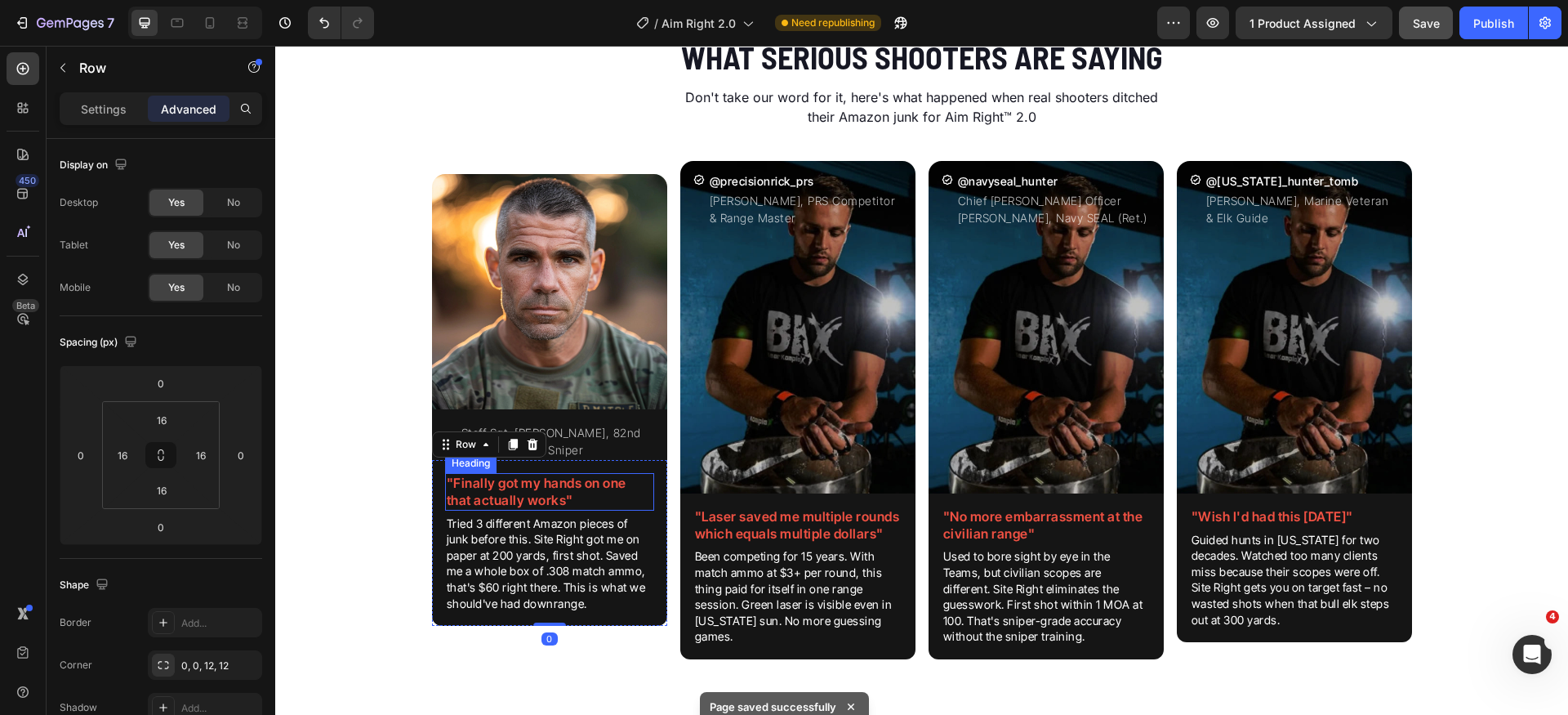
click at [637, 475] on h2 ""Finally got my hands on one that actually works"" at bounding box center [550, 492] width 209 height 38
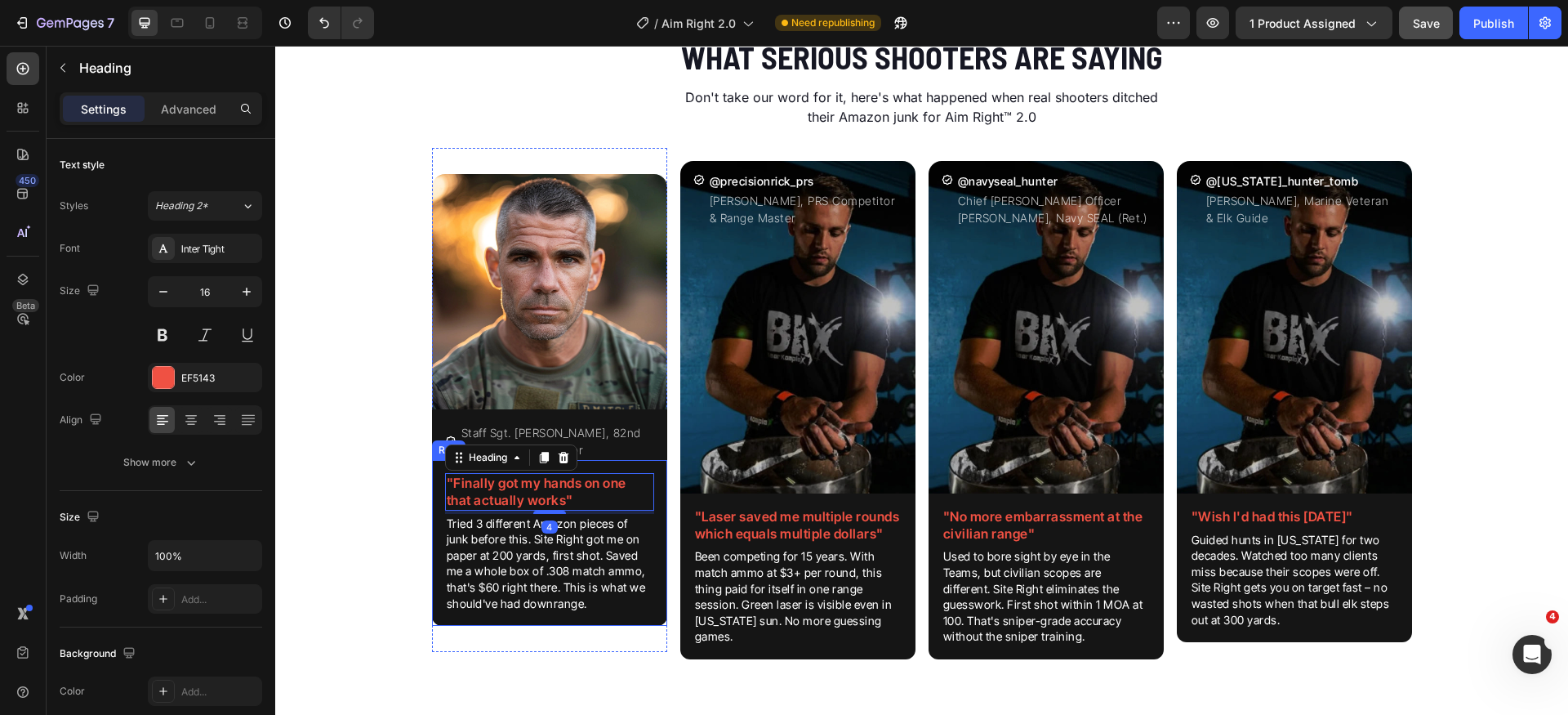
click at [652, 458] on div "Icon Staff Sgt. [PERSON_NAME], 82nd Airborne, Army Sniper Text Block Row" at bounding box center [550, 435] width 235 height 50
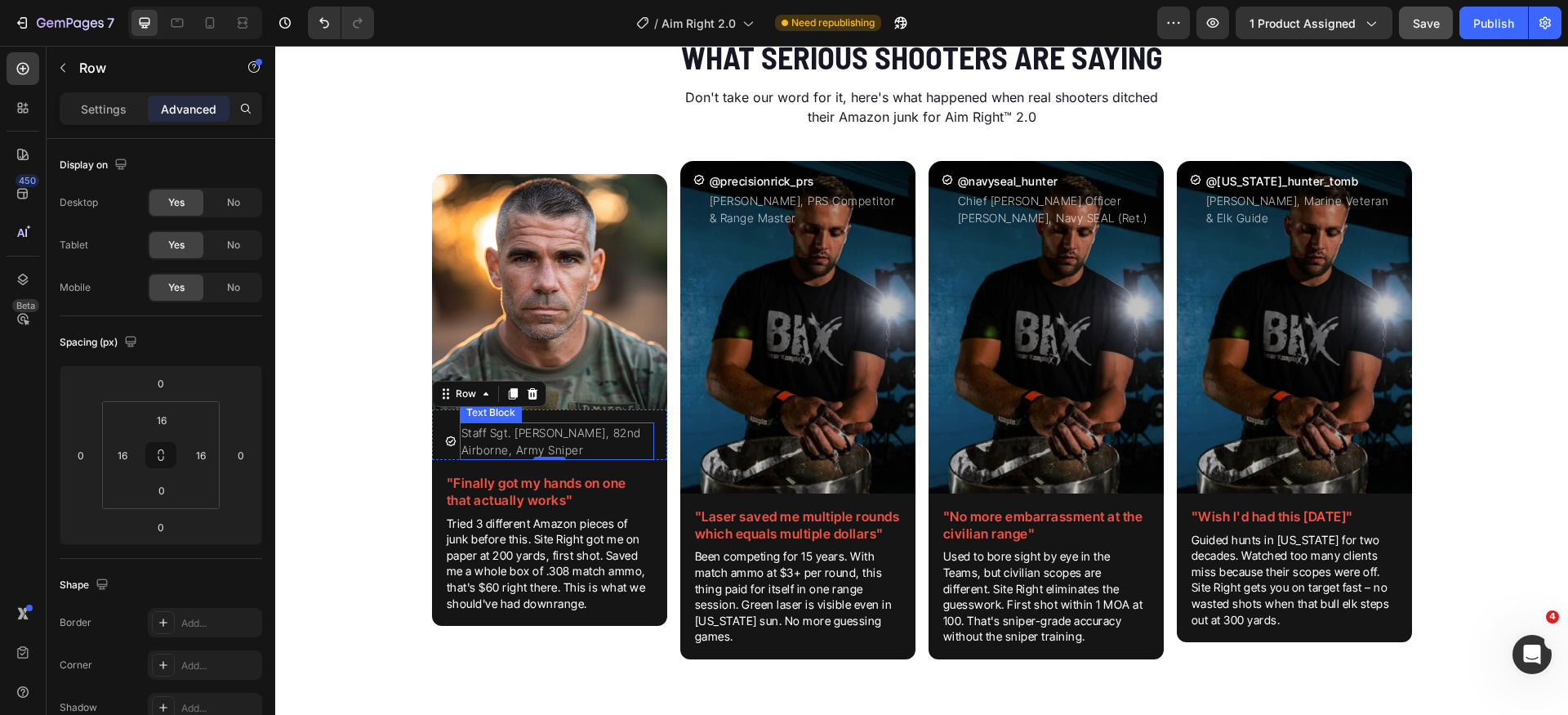
click at [644, 427] on p "Staff Sgt. [PERSON_NAME], 82nd Airborne, Army Sniper" at bounding box center [557, 441] width 191 height 34
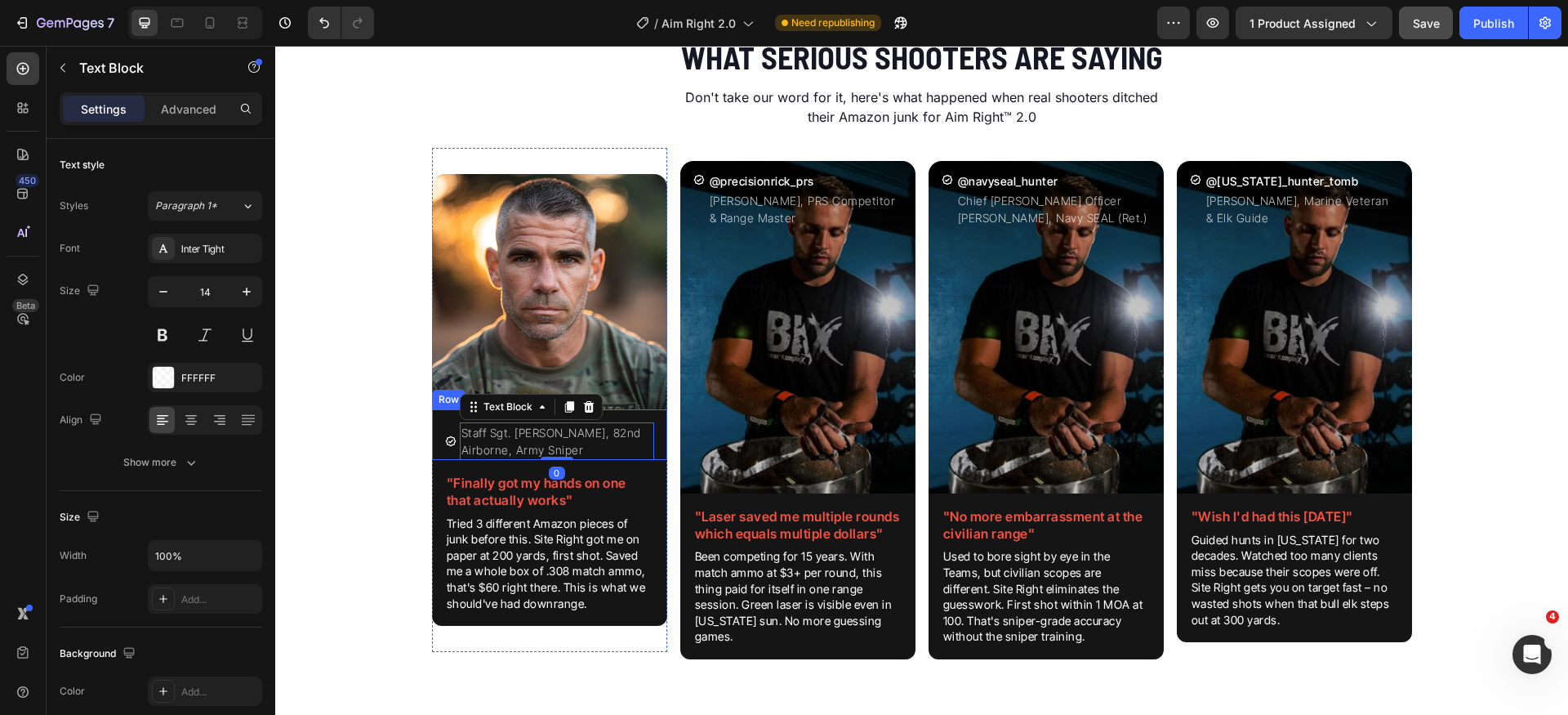
click at [657, 422] on div "Icon Staff Sgt. [PERSON_NAME], 82nd Airborne, Army Sniper Text Block 0 Row" at bounding box center [550, 435] width 235 height 50
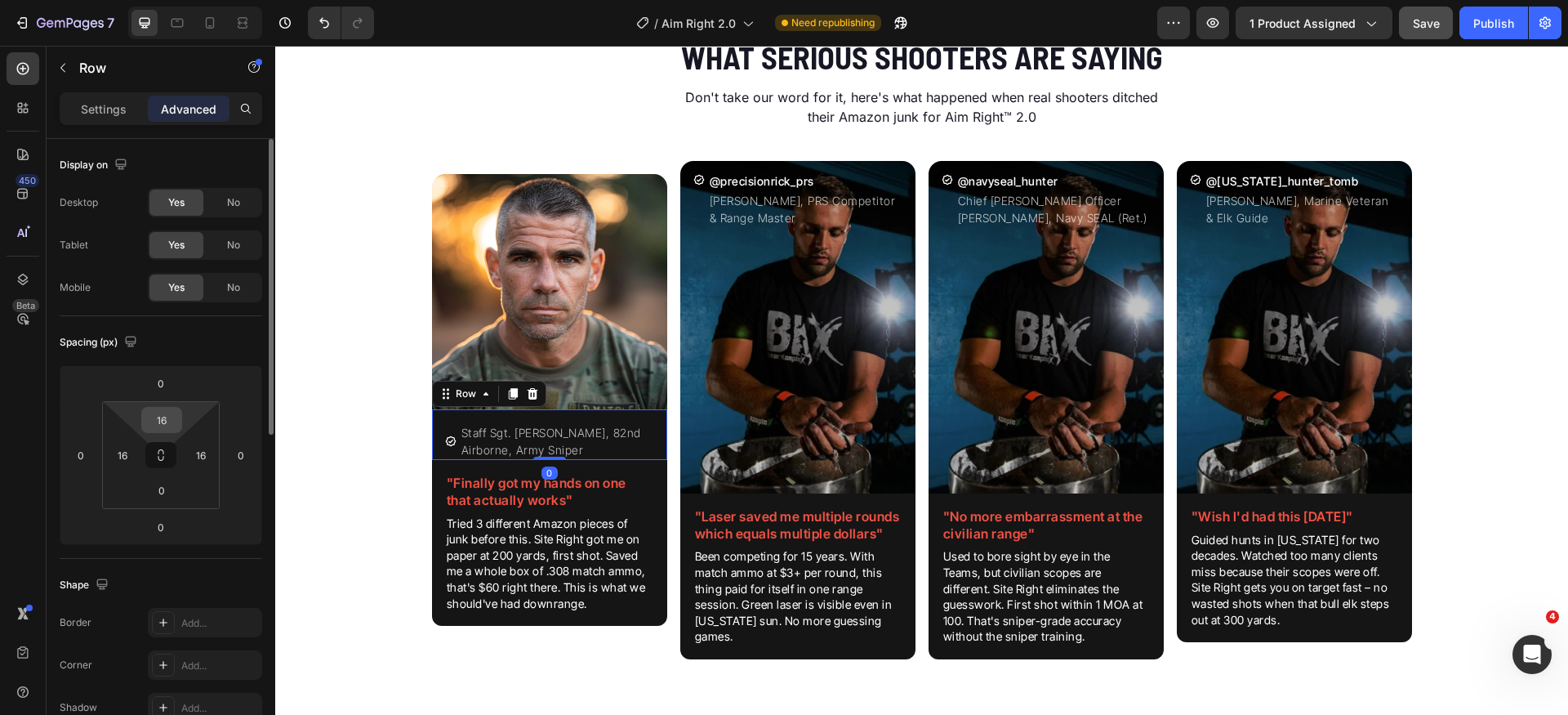
click at [170, 421] on input "16" at bounding box center [161, 420] width 33 height 24
type input "8"
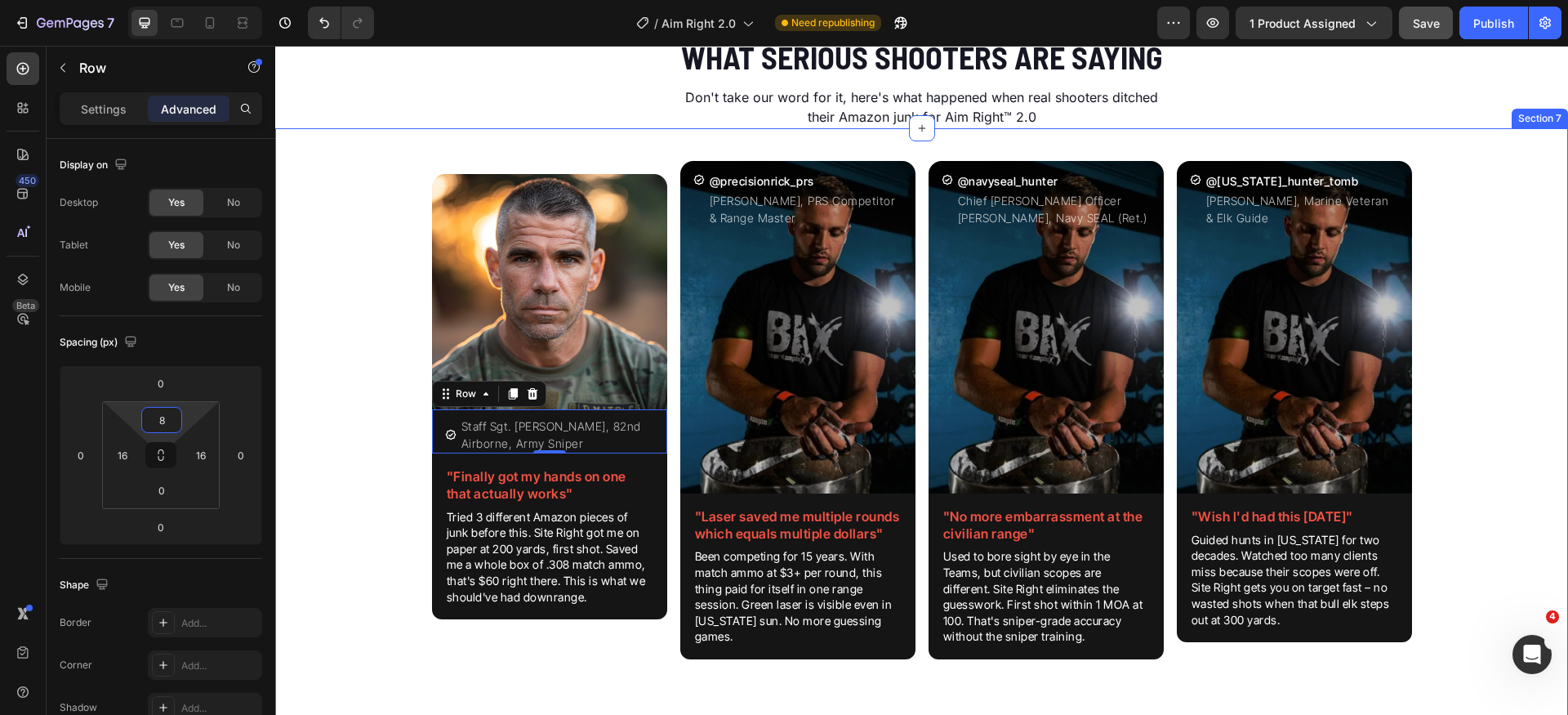
click at [360, 444] on div "Image Icon Staff Sgt. [PERSON_NAME], 82nd Airborne, Army Sniper Text Block Row …" at bounding box center [921, 423] width 1293 height 551
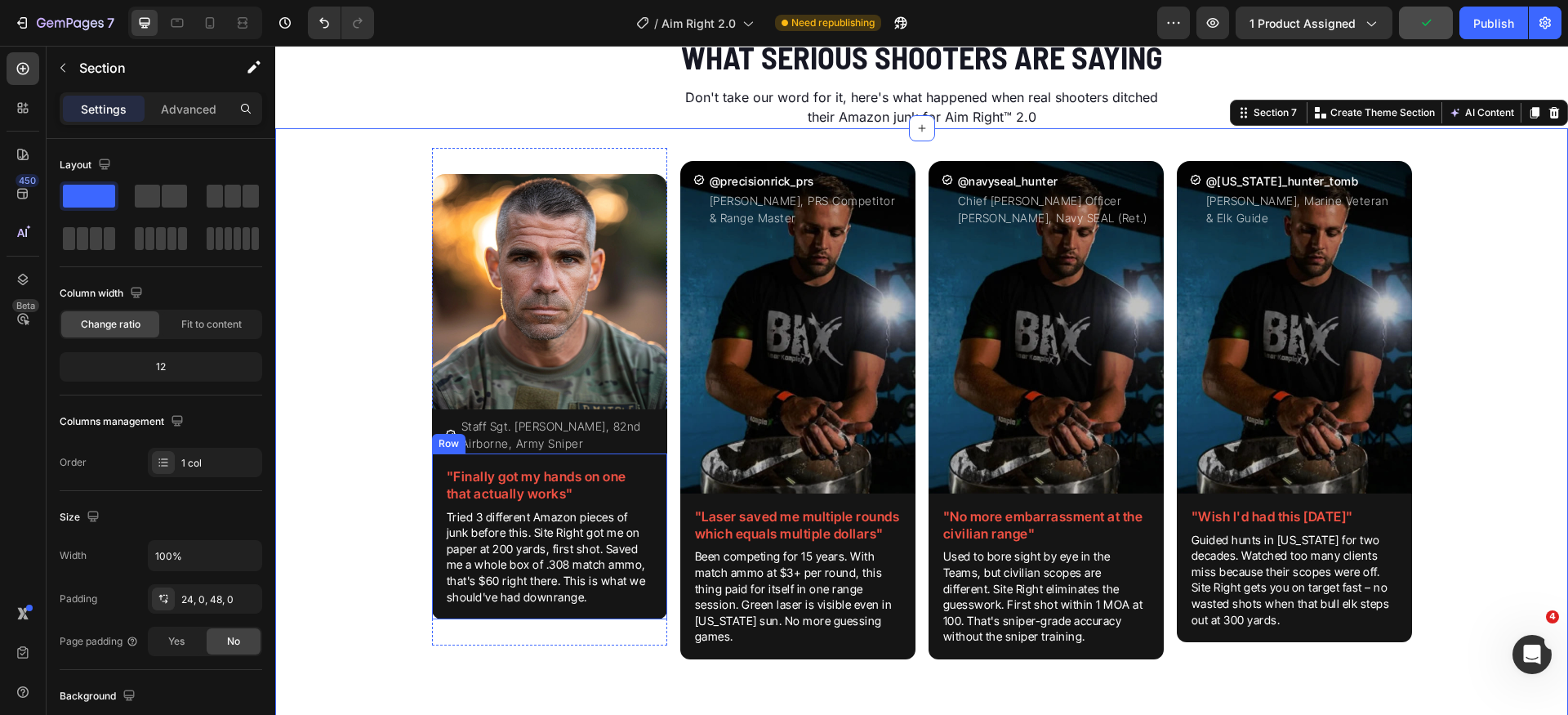
click at [557, 463] on div ""Finally got my hands on one that actually works" Heading Tried 3 different Ama…" at bounding box center [550, 536] width 235 height 166
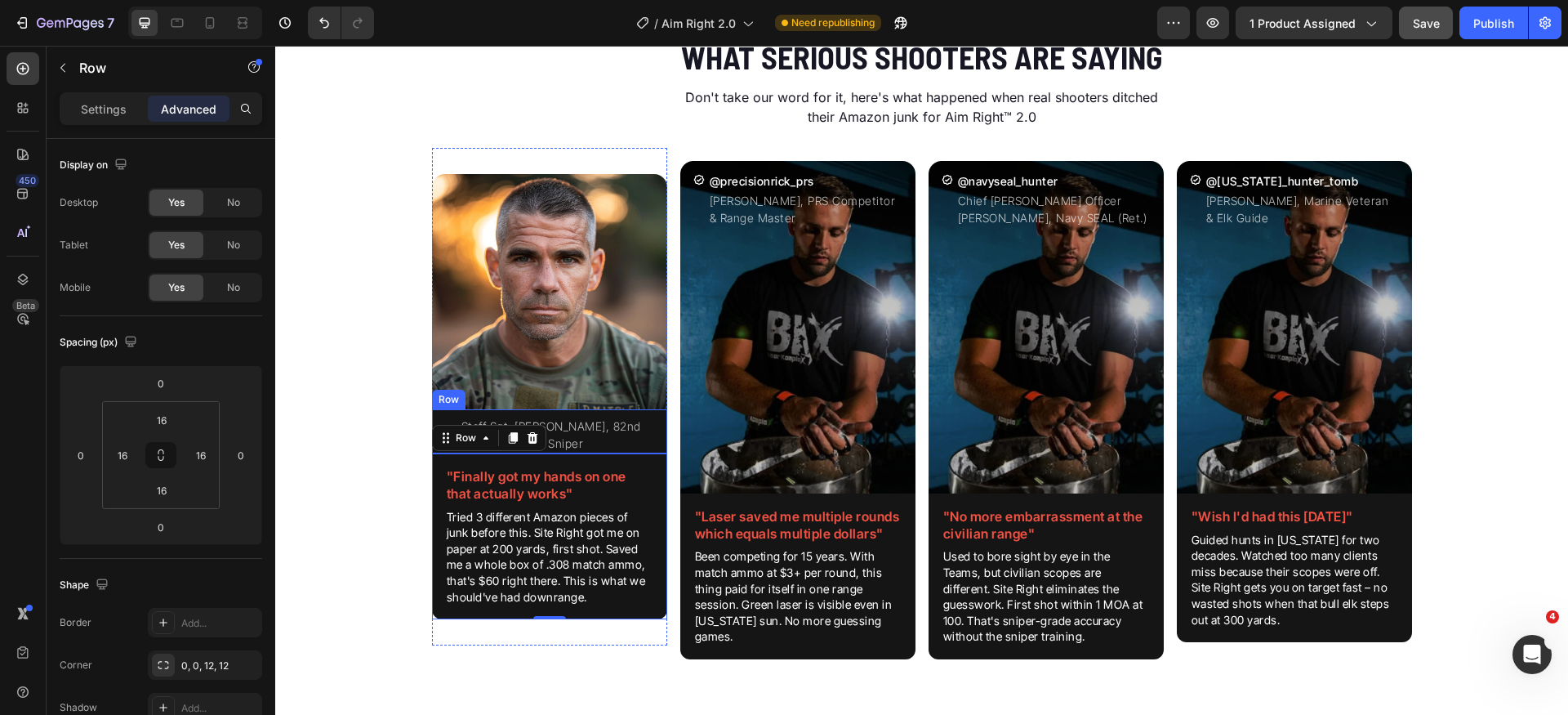
click at [652, 426] on div "Icon Staff Sgt. [PERSON_NAME], 82nd Airborne, Army Sniper Text Block Row" at bounding box center [550, 432] width 235 height 44
click at [641, 482] on h2 ""Finally got my hands on one that actually works"" at bounding box center [550, 485] width 209 height 38
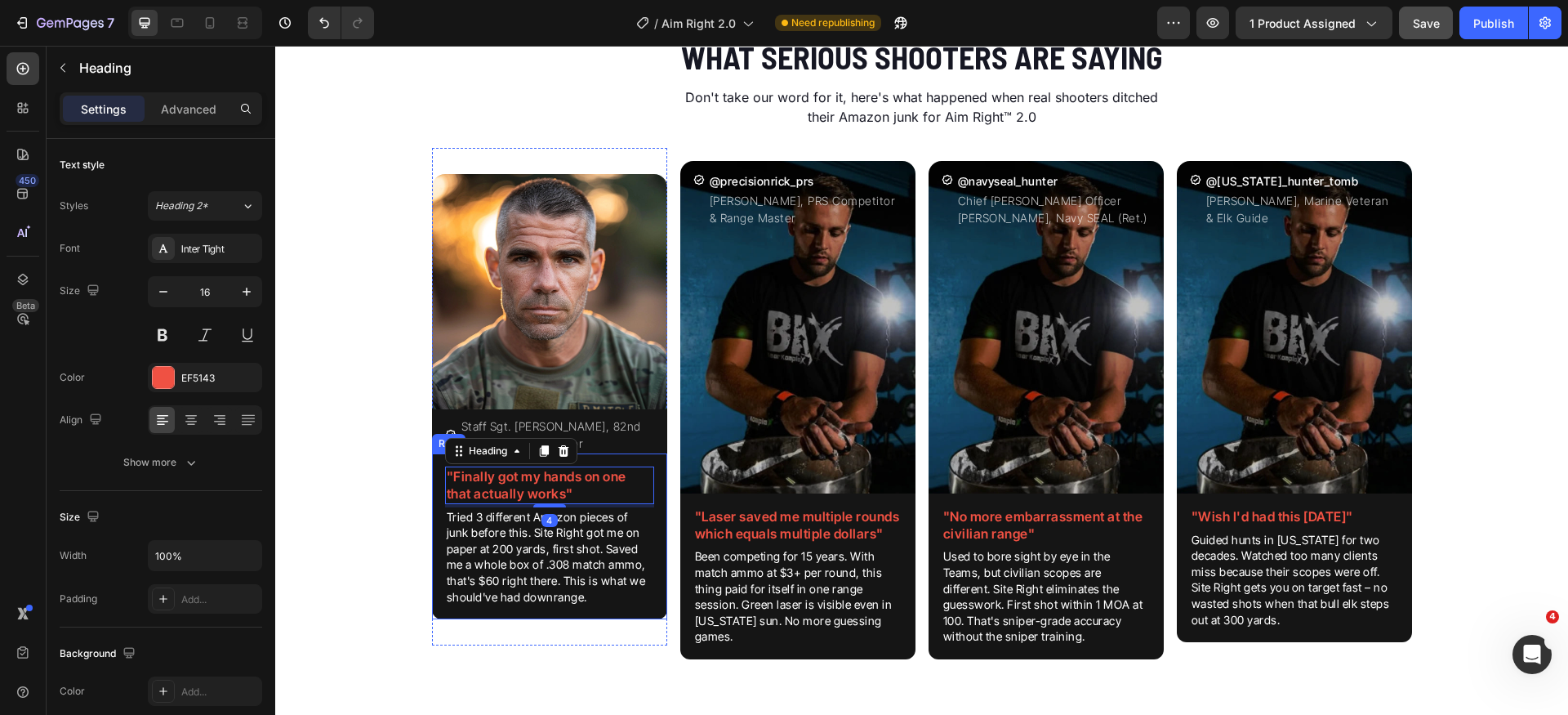
click at [656, 463] on div ""Finally got my hands on one that actually works" Heading 4 Tried 3 different A…" at bounding box center [550, 536] width 235 height 166
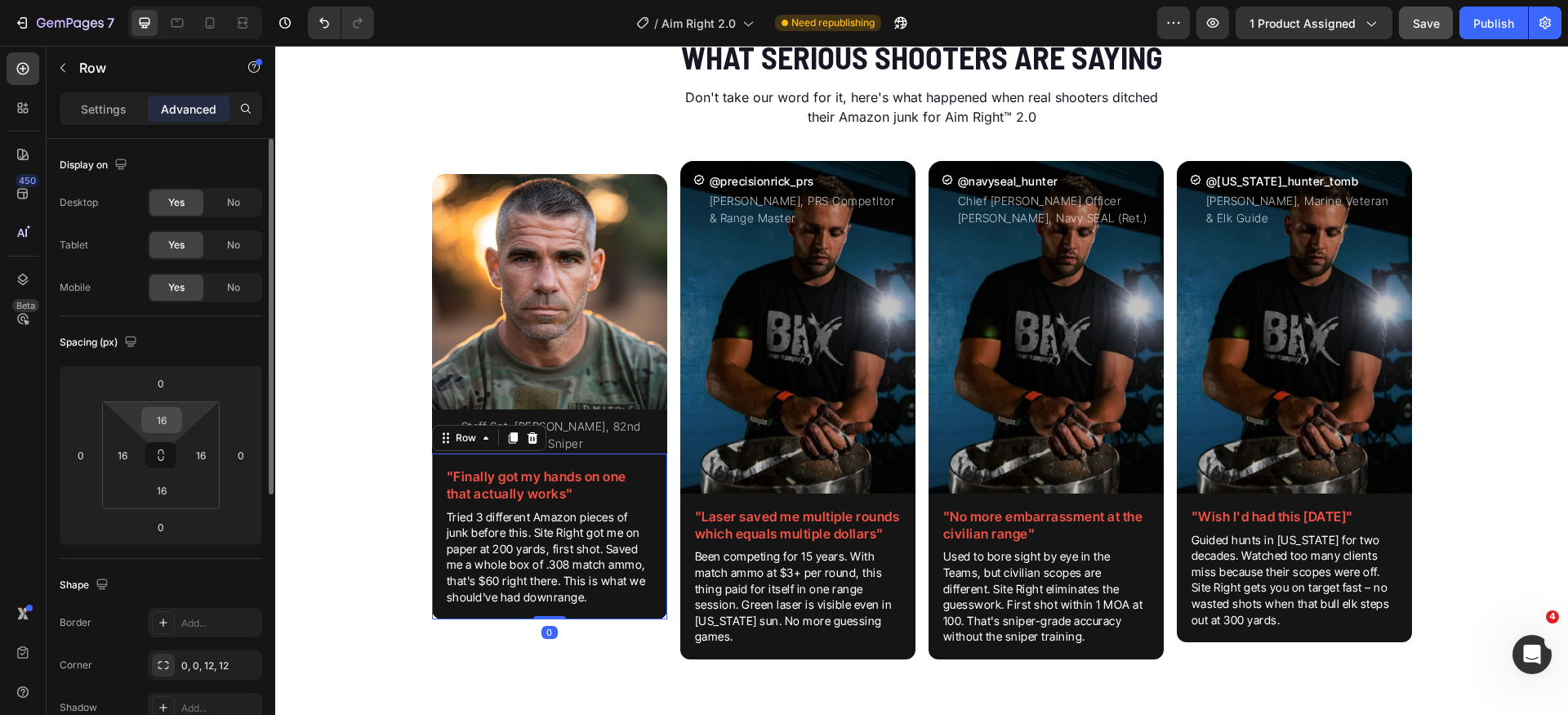
click at [177, 423] on input "16" at bounding box center [161, 420] width 33 height 24
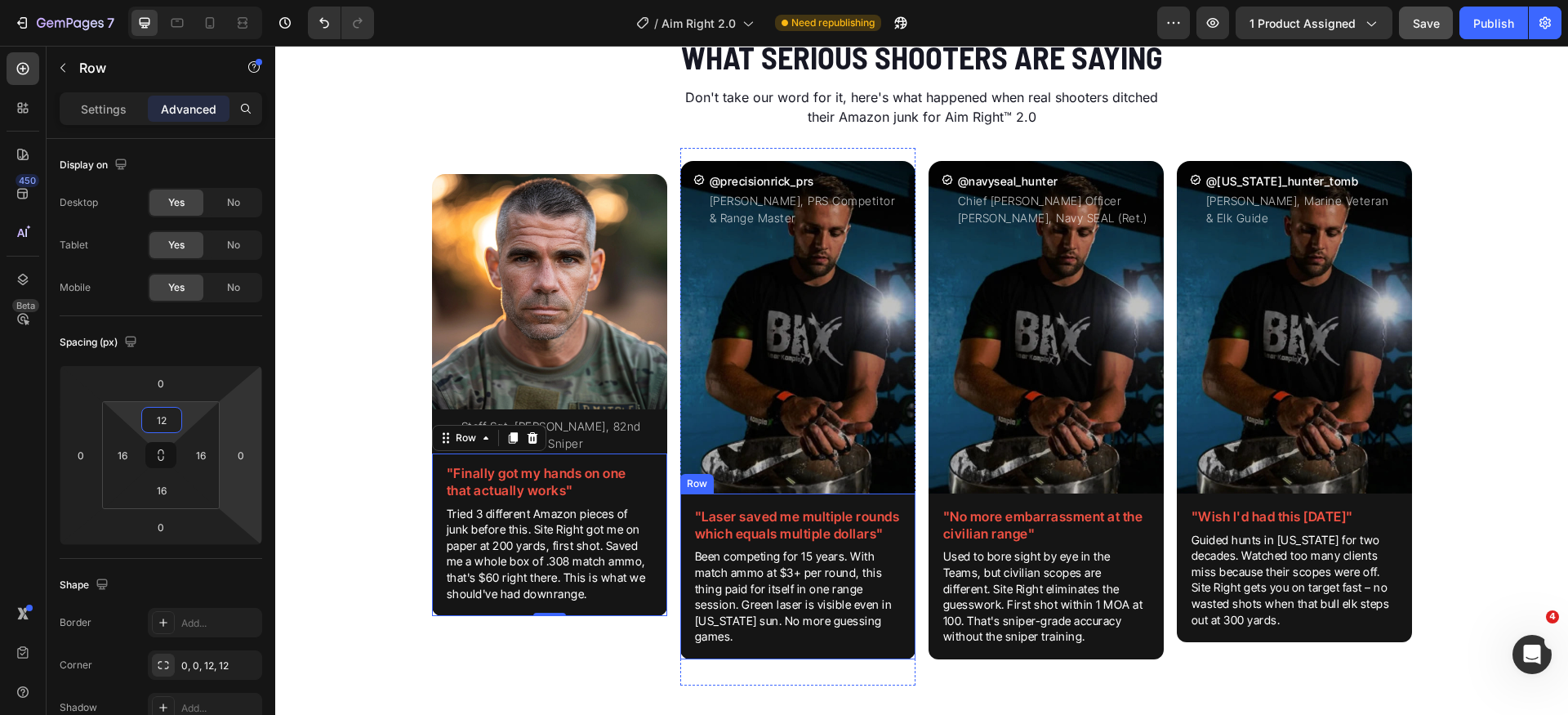
type input "1"
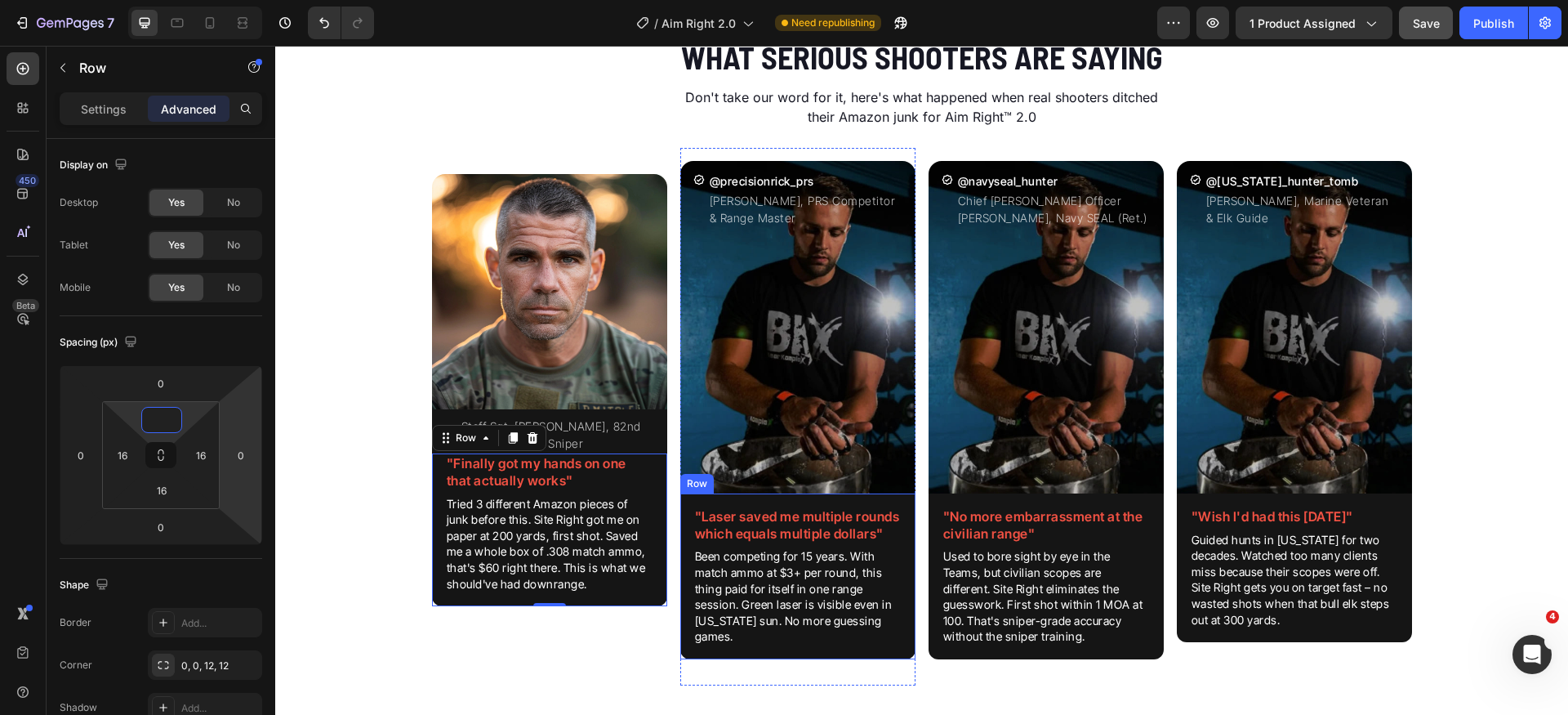
type input "8"
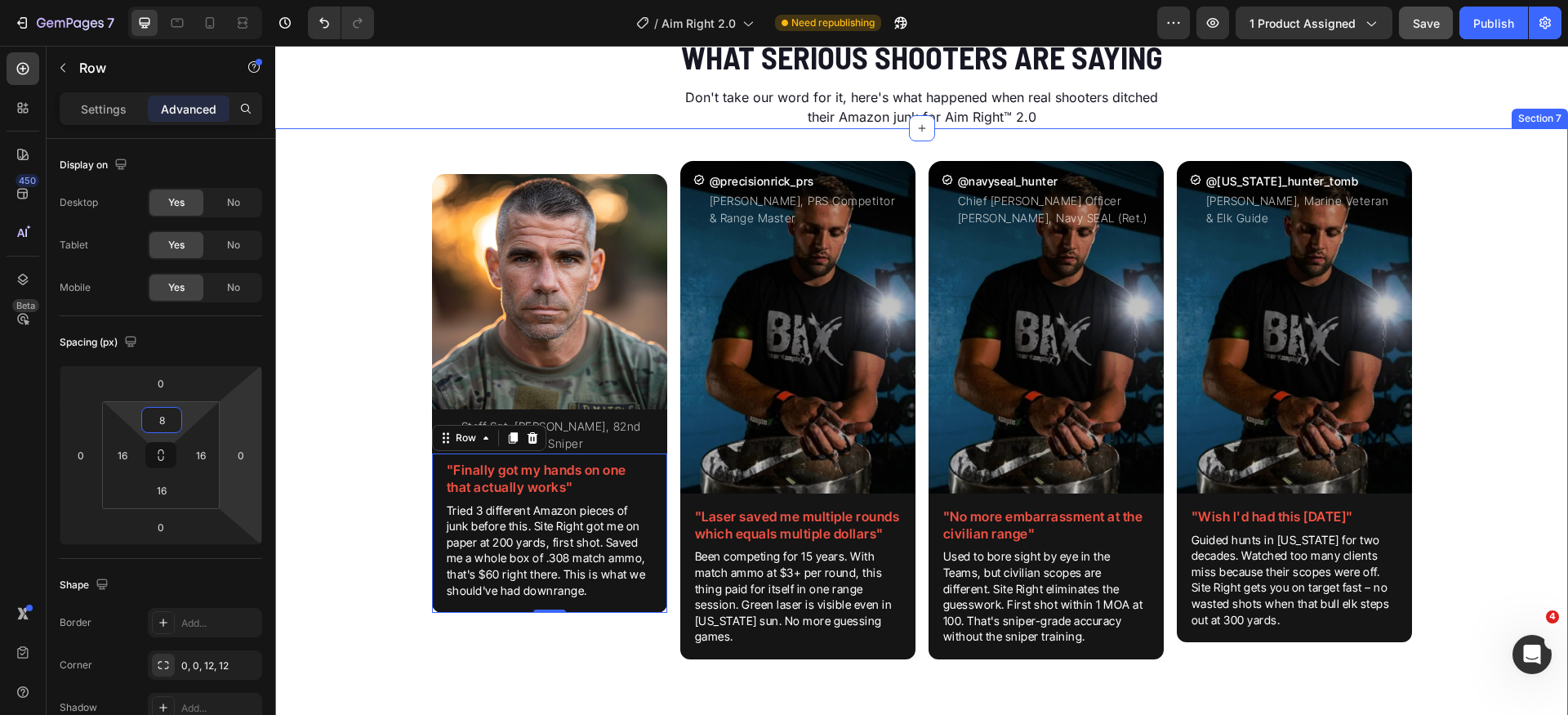
click at [372, 531] on div "Image Icon Staff Sgt. [PERSON_NAME], 82nd Airborne, Army Sniper Text Block Row …" at bounding box center [921, 423] width 1293 height 551
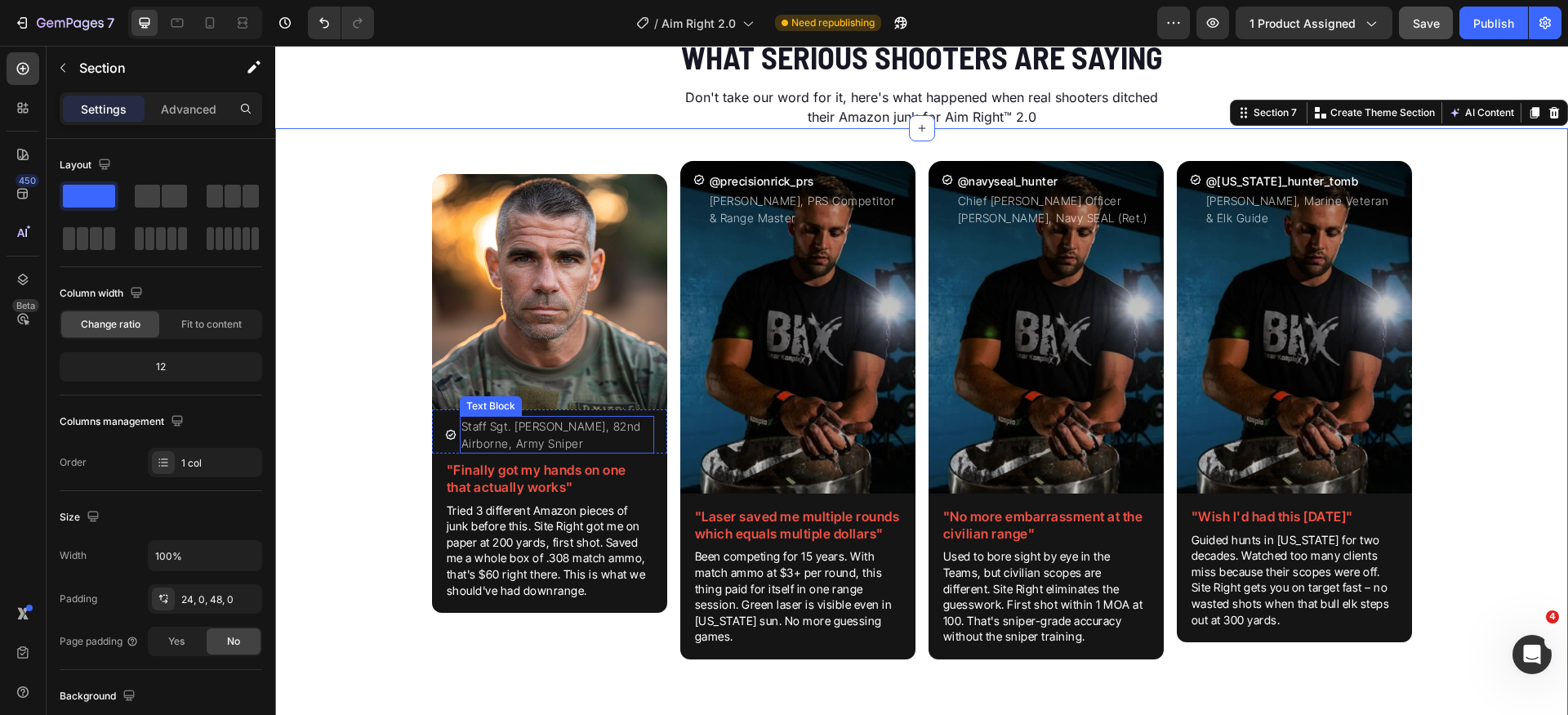
click at [536, 445] on p "Staff Sgt. [PERSON_NAME], 82nd Airborne, Army Sniper" at bounding box center [557, 434] width 191 height 34
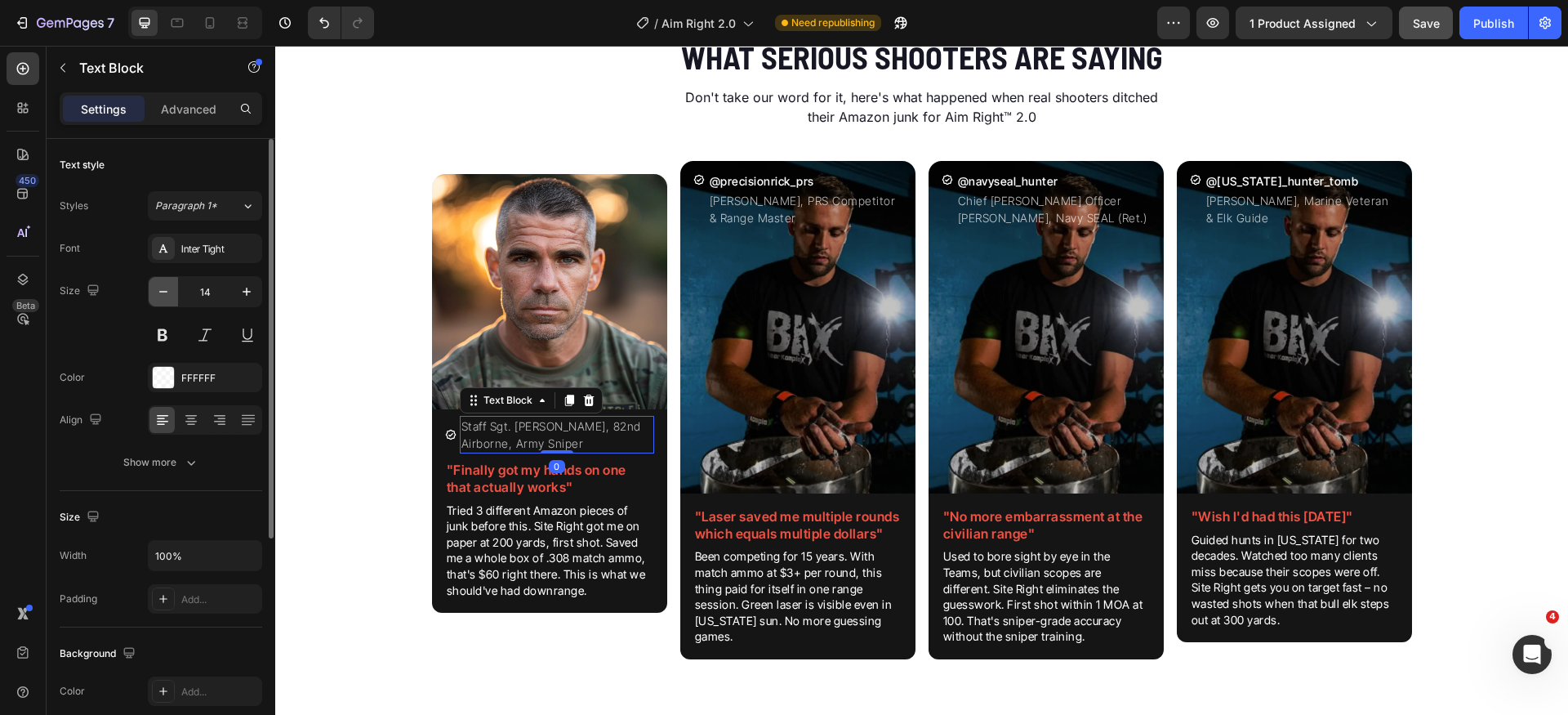
click at [163, 292] on icon "button" at bounding box center [163, 292] width 8 height 2
type input "12"
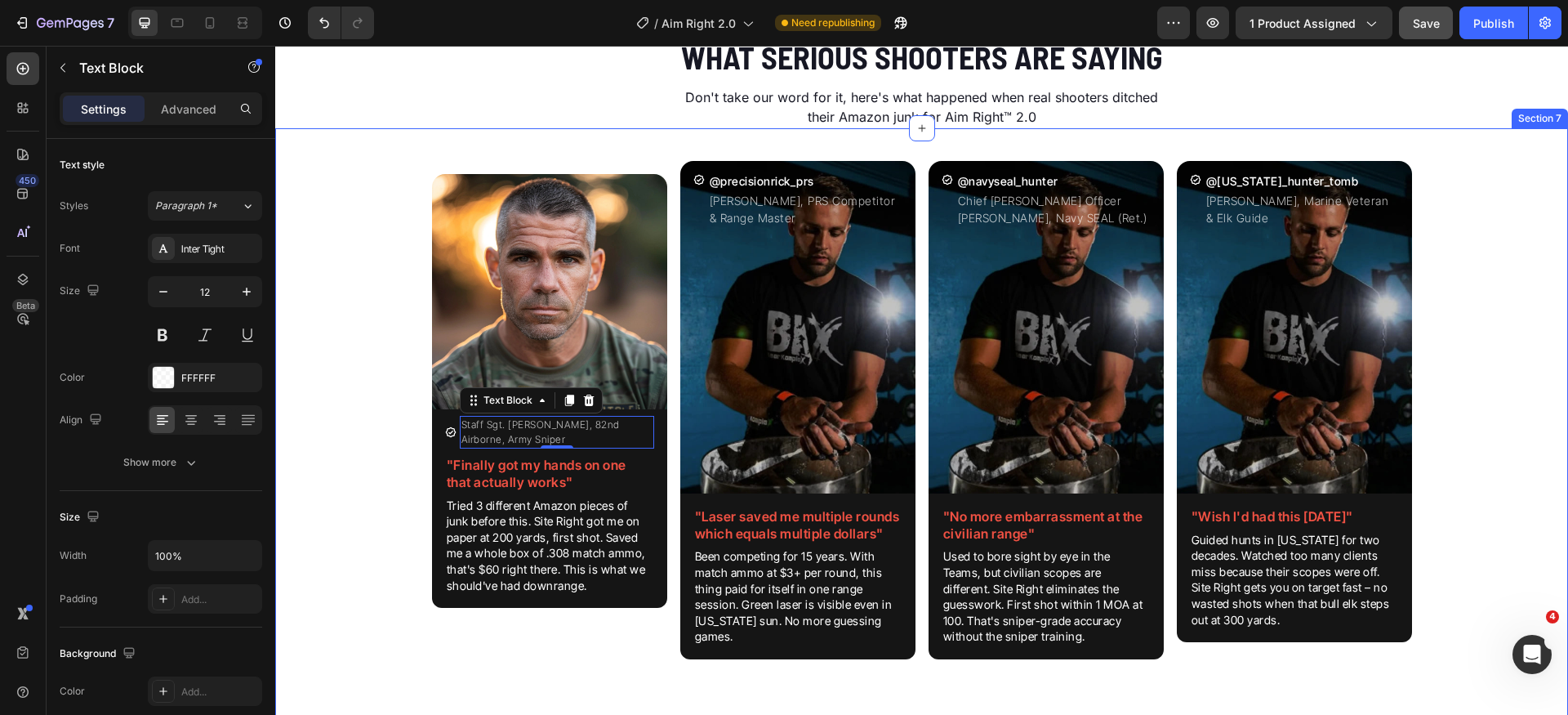
click at [387, 520] on div "Image Icon Staff Sgt. [PERSON_NAME], 82nd Airborne, Army Sniper Text Block 0 Ro…" at bounding box center [921, 423] width 1293 height 551
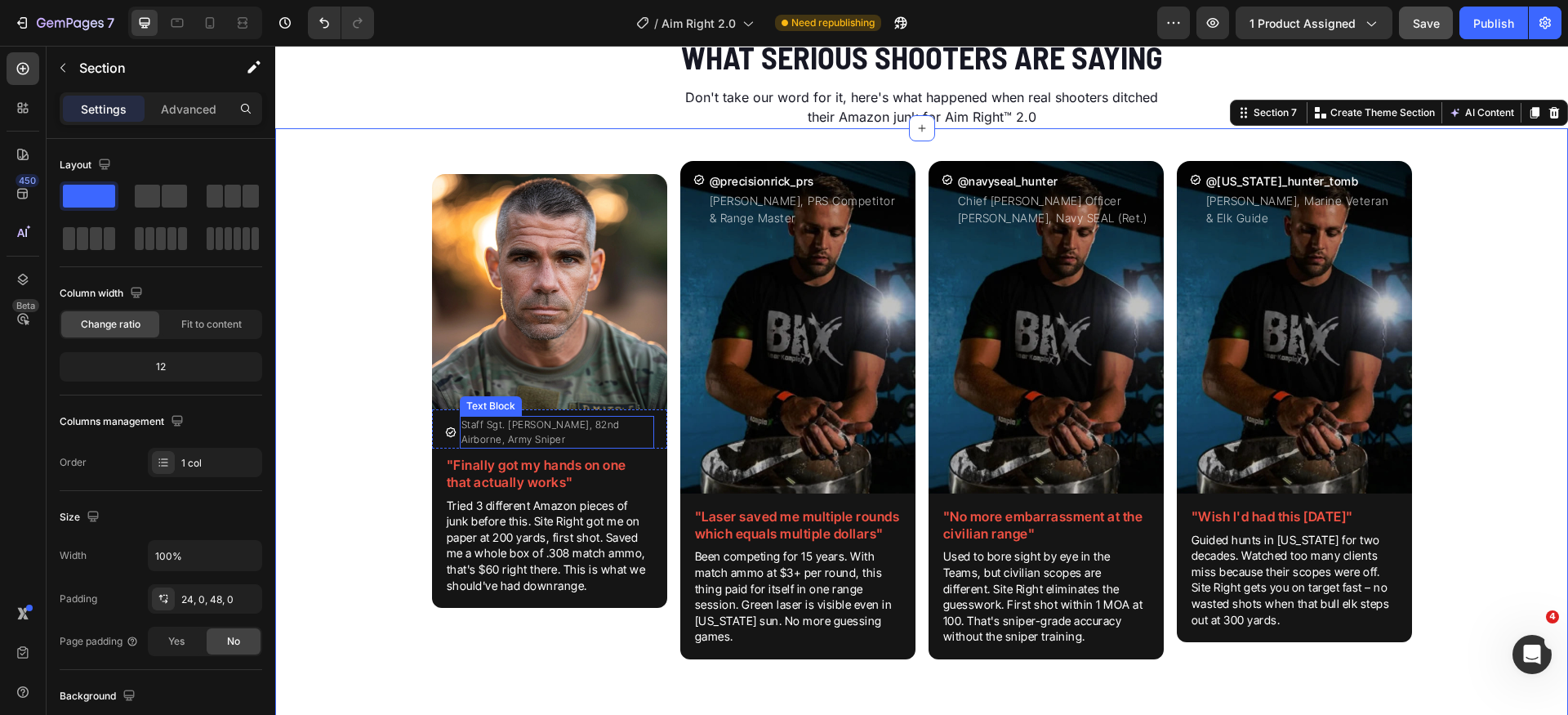
click at [499, 432] on p "Staff Sgt. [PERSON_NAME], 82nd Airborne, Army Sniper" at bounding box center [557, 432] width 191 height 29
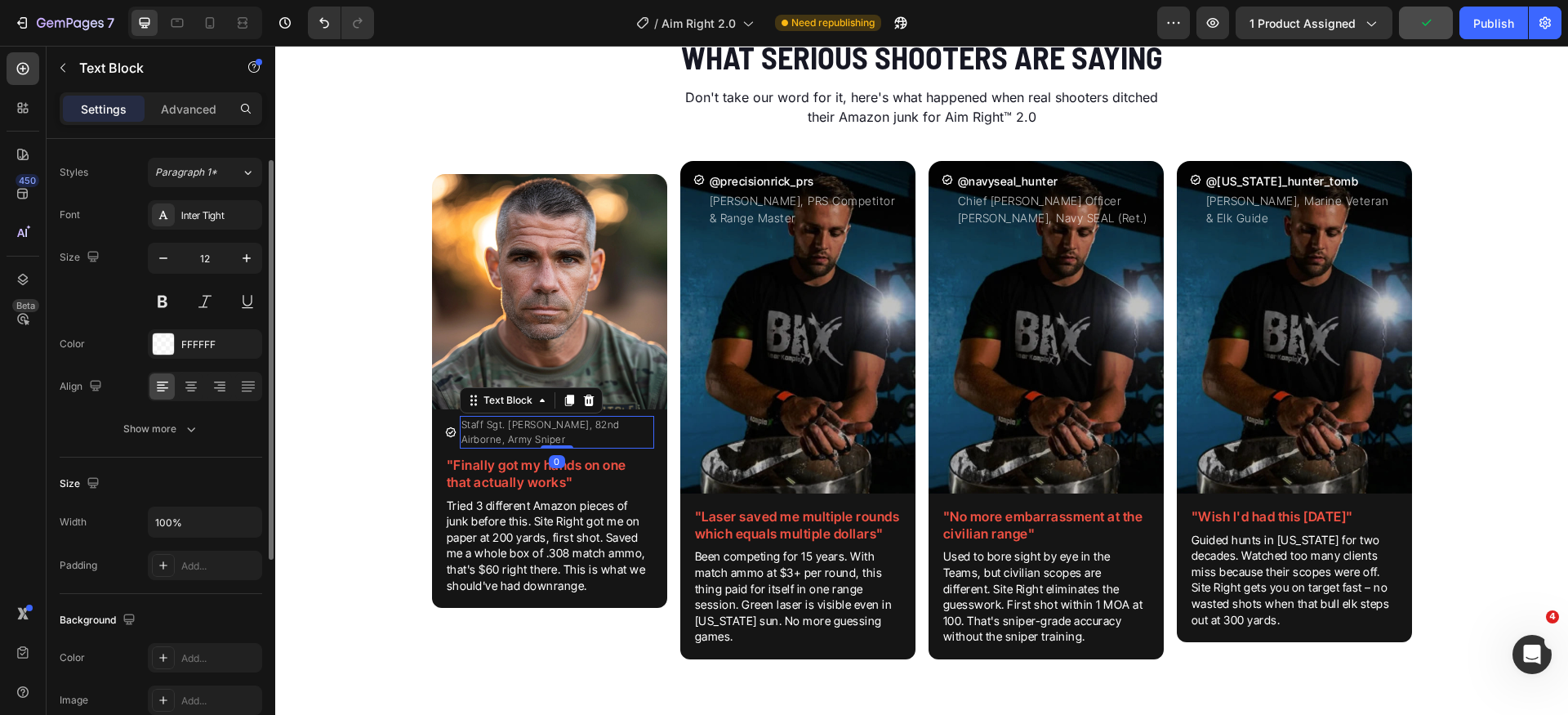
scroll to position [55, 0]
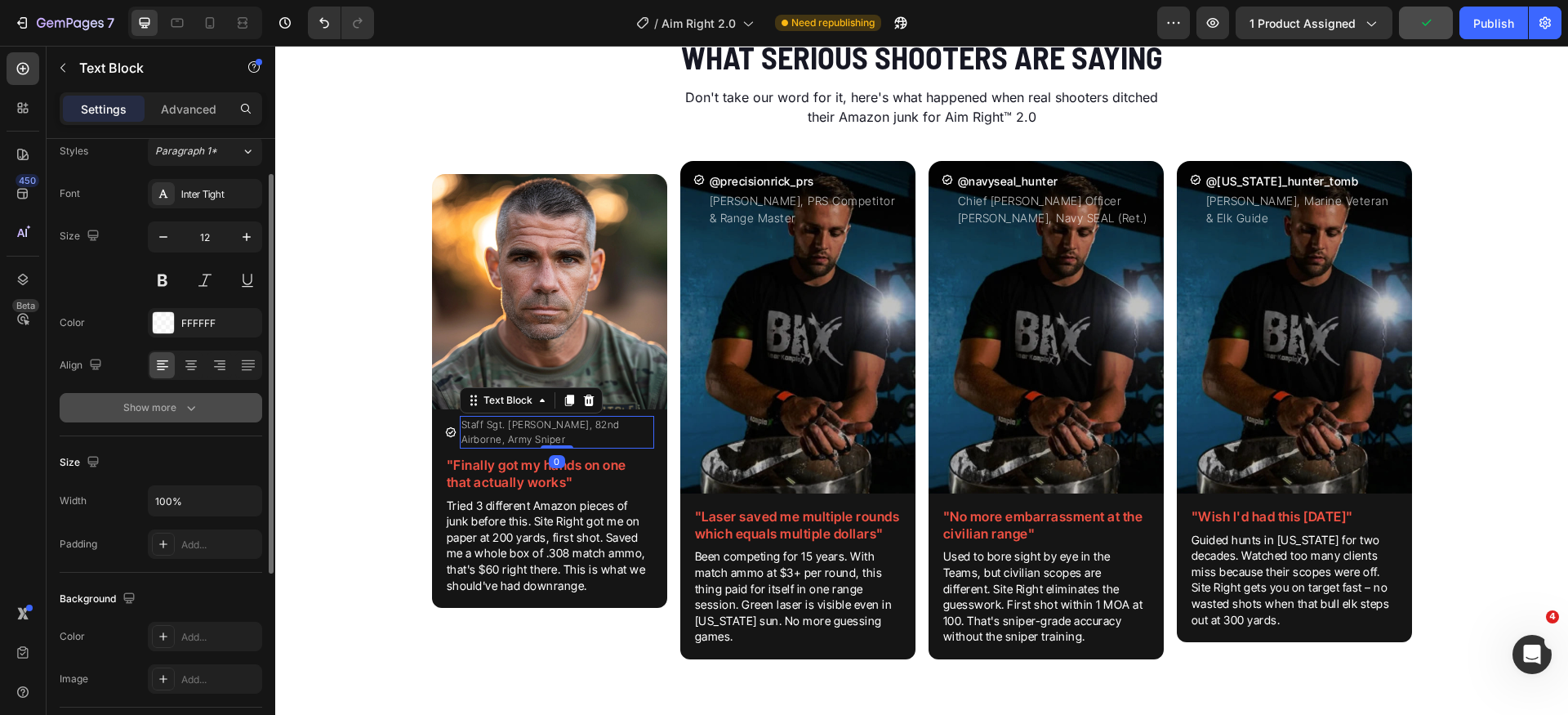
click at [194, 396] on button "Show more" at bounding box center [161, 407] width 203 height 29
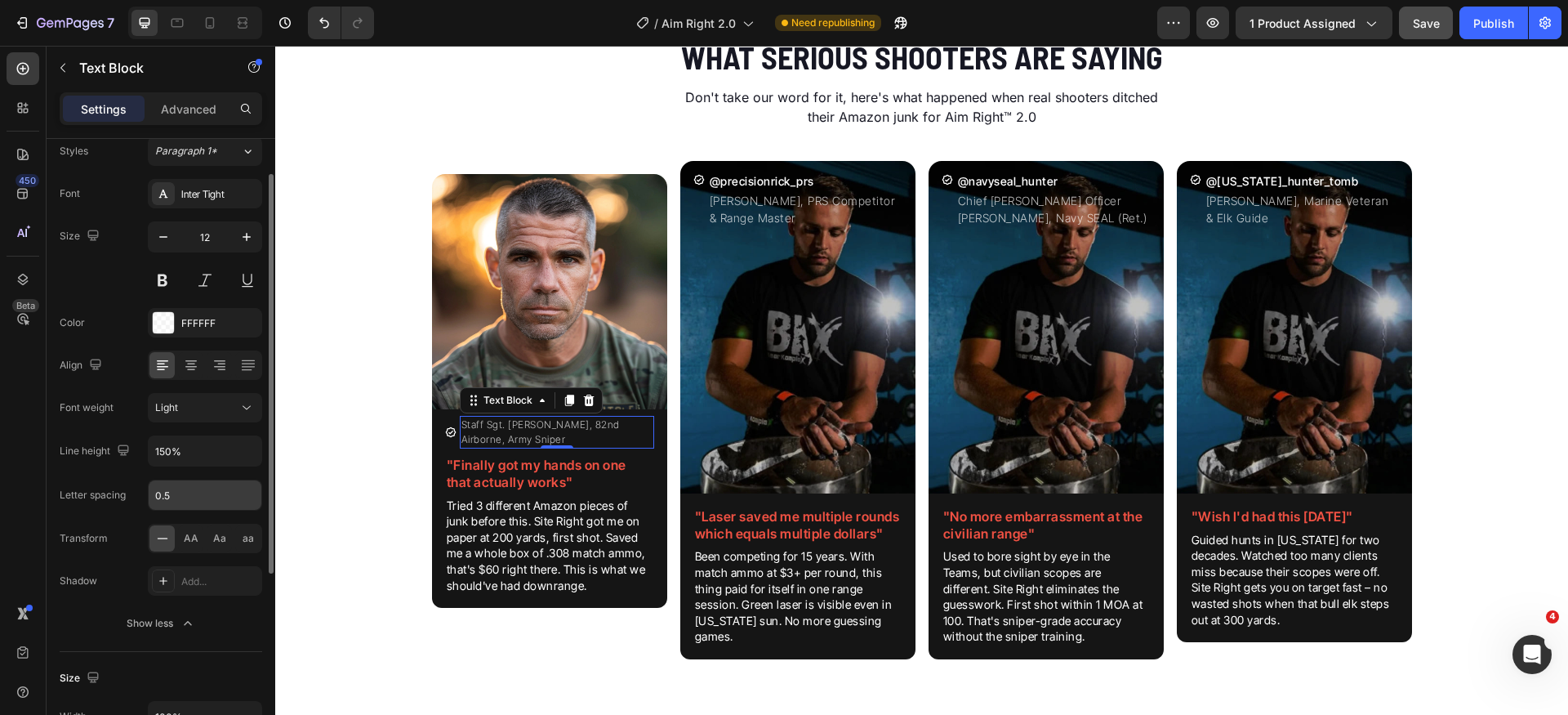
click at [199, 490] on input "0.5" at bounding box center [205, 495] width 113 height 29
type input "0"
click at [222, 188] on div "Inter Tight" at bounding box center [219, 193] width 77 height 14
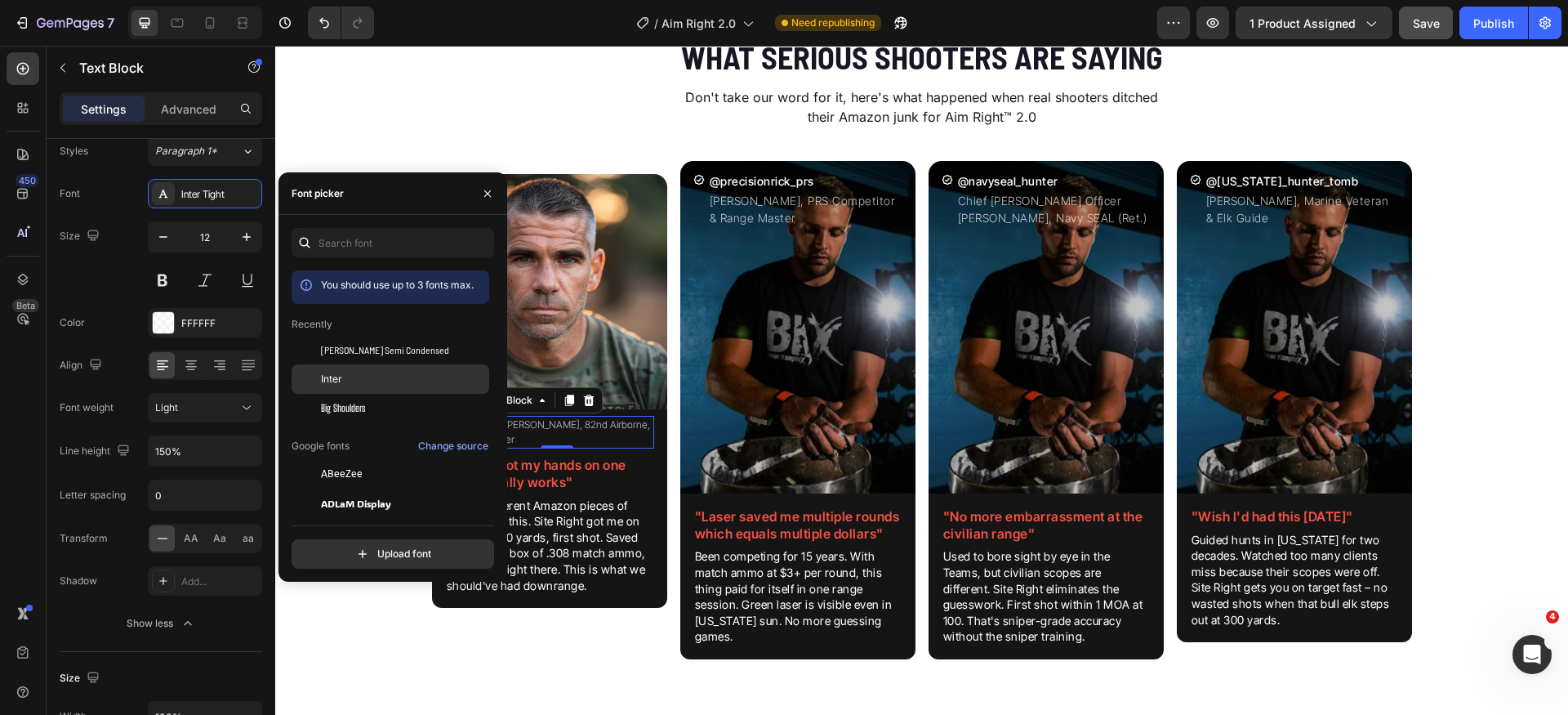
click at [366, 376] on div "Inter" at bounding box center [404, 379] width 165 height 14
click at [124, 194] on div "Font Inter" at bounding box center [161, 193] width 203 height 29
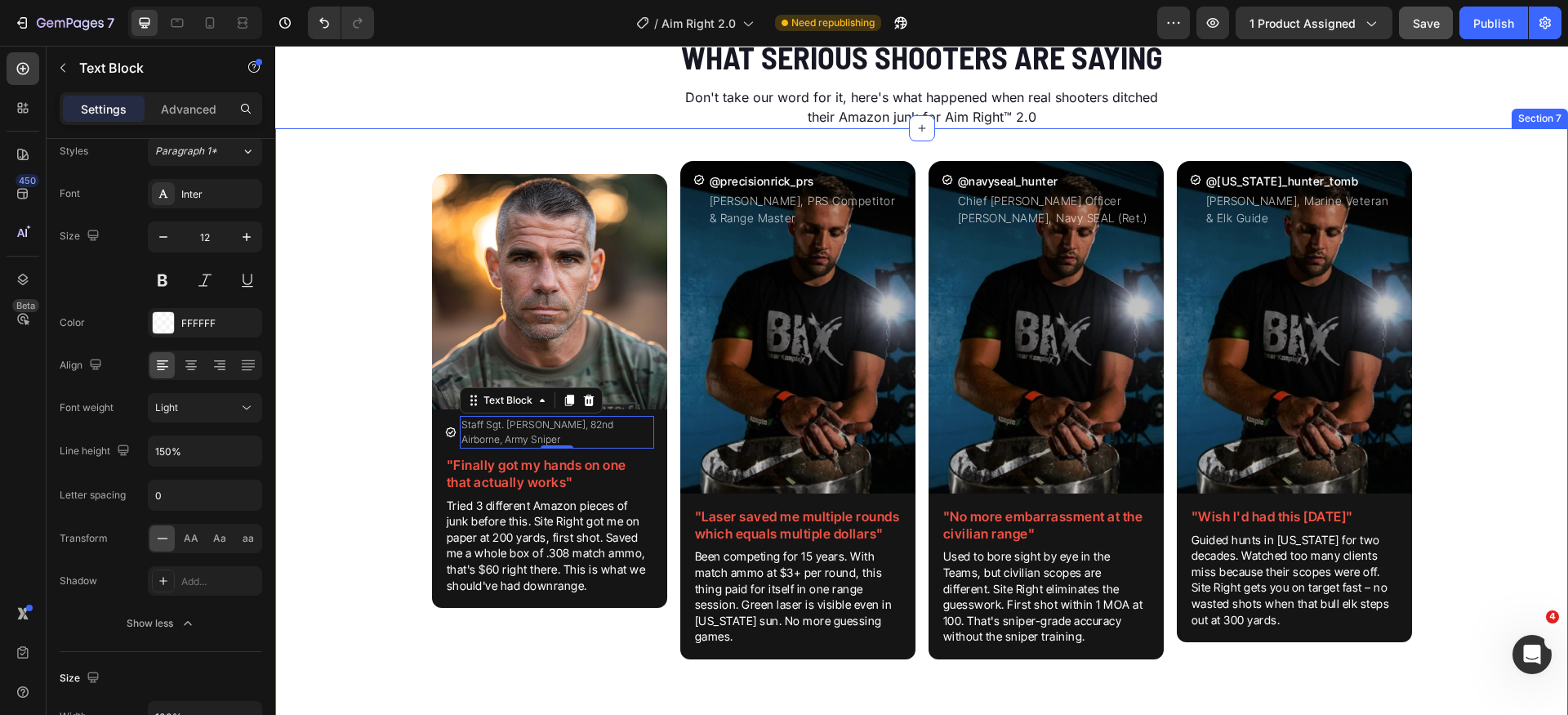
drag, startPoint x: 399, startPoint y: 411, endPoint x: 406, endPoint y: 416, distance: 8.6
click at [399, 410] on div "Image Icon Staff Sgt. [PERSON_NAME], 82nd Airborne, Army Sniper Text Block 0 Ro…" at bounding box center [921, 423] width 1293 height 551
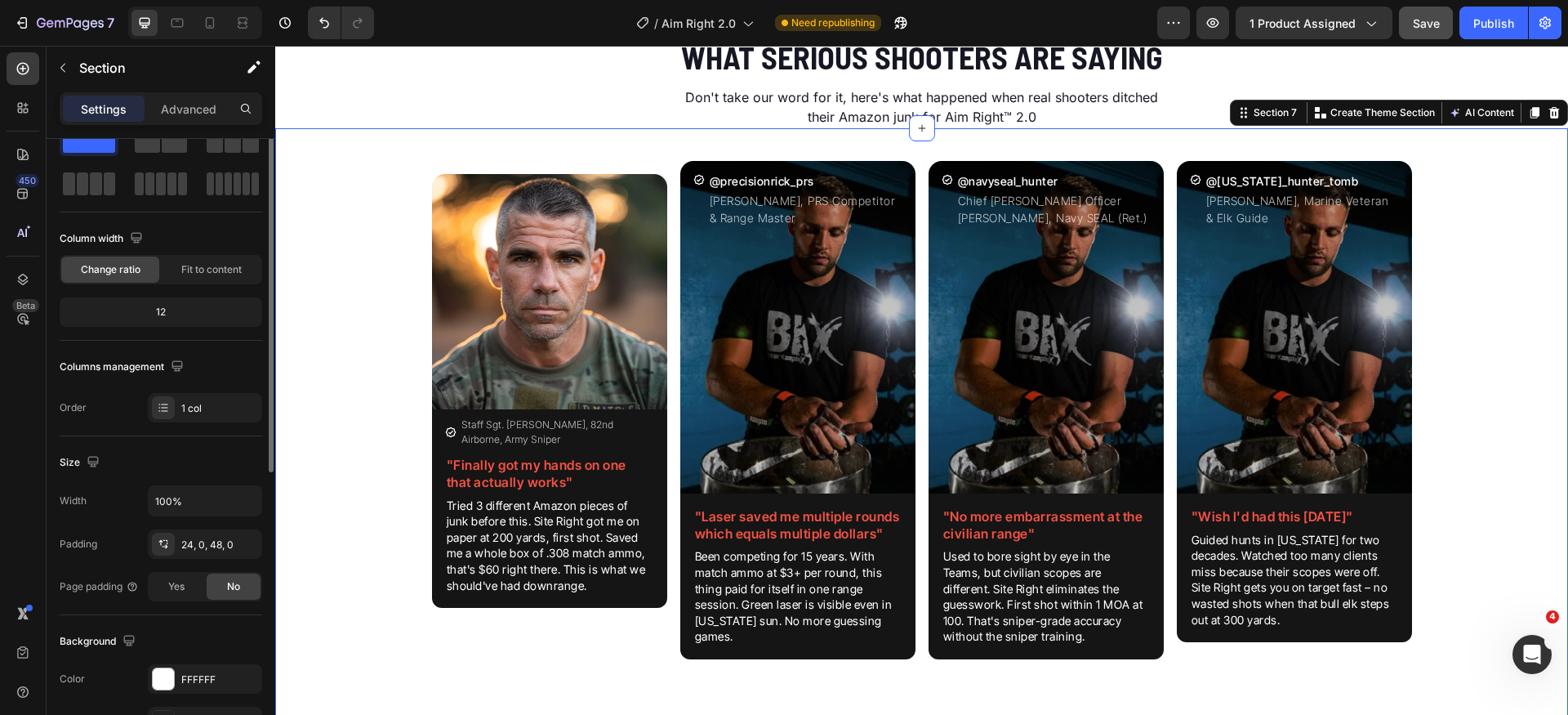
scroll to position [0, 0]
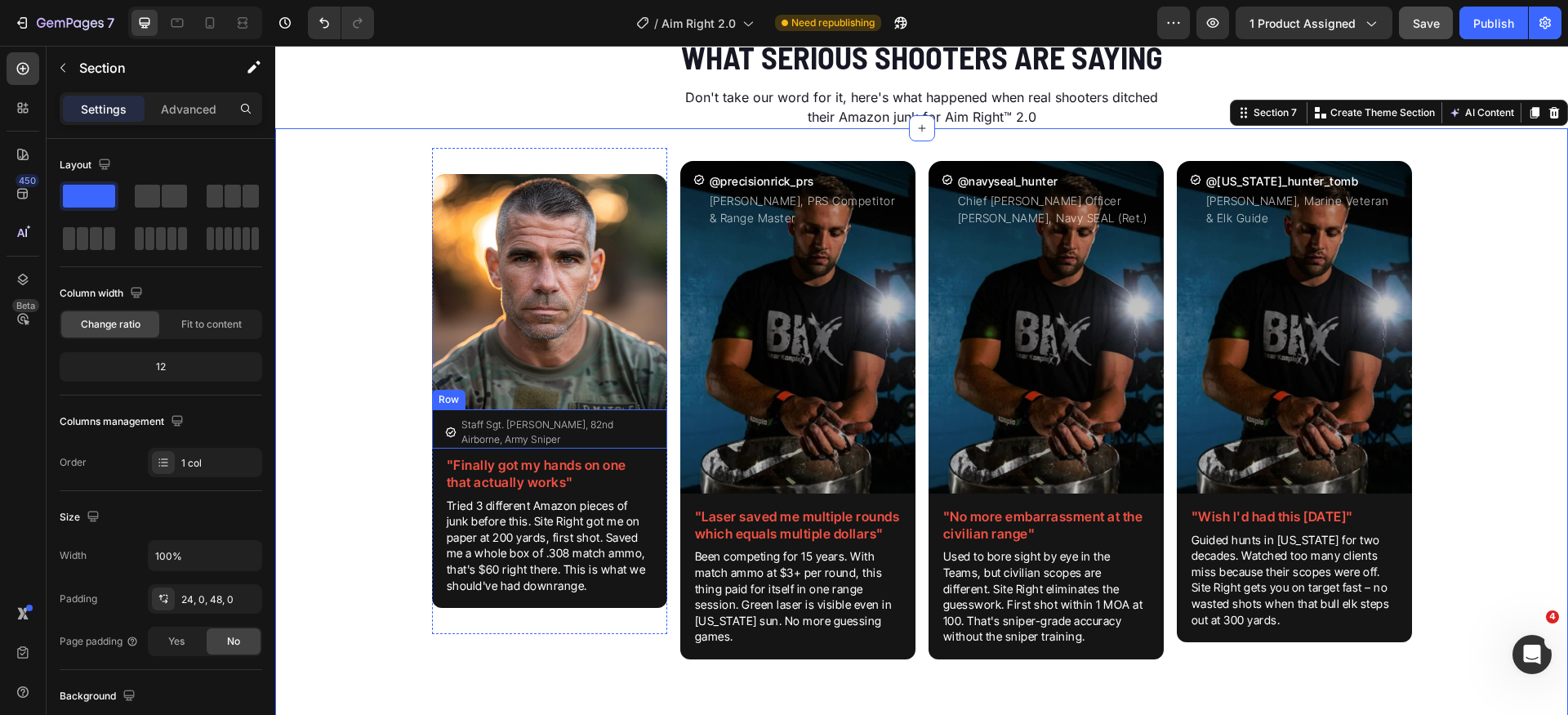
click at [659, 431] on div "Icon Staff Sgt. [PERSON_NAME], 82nd Airborne, Army Sniper Text Block Row" at bounding box center [550, 429] width 235 height 40
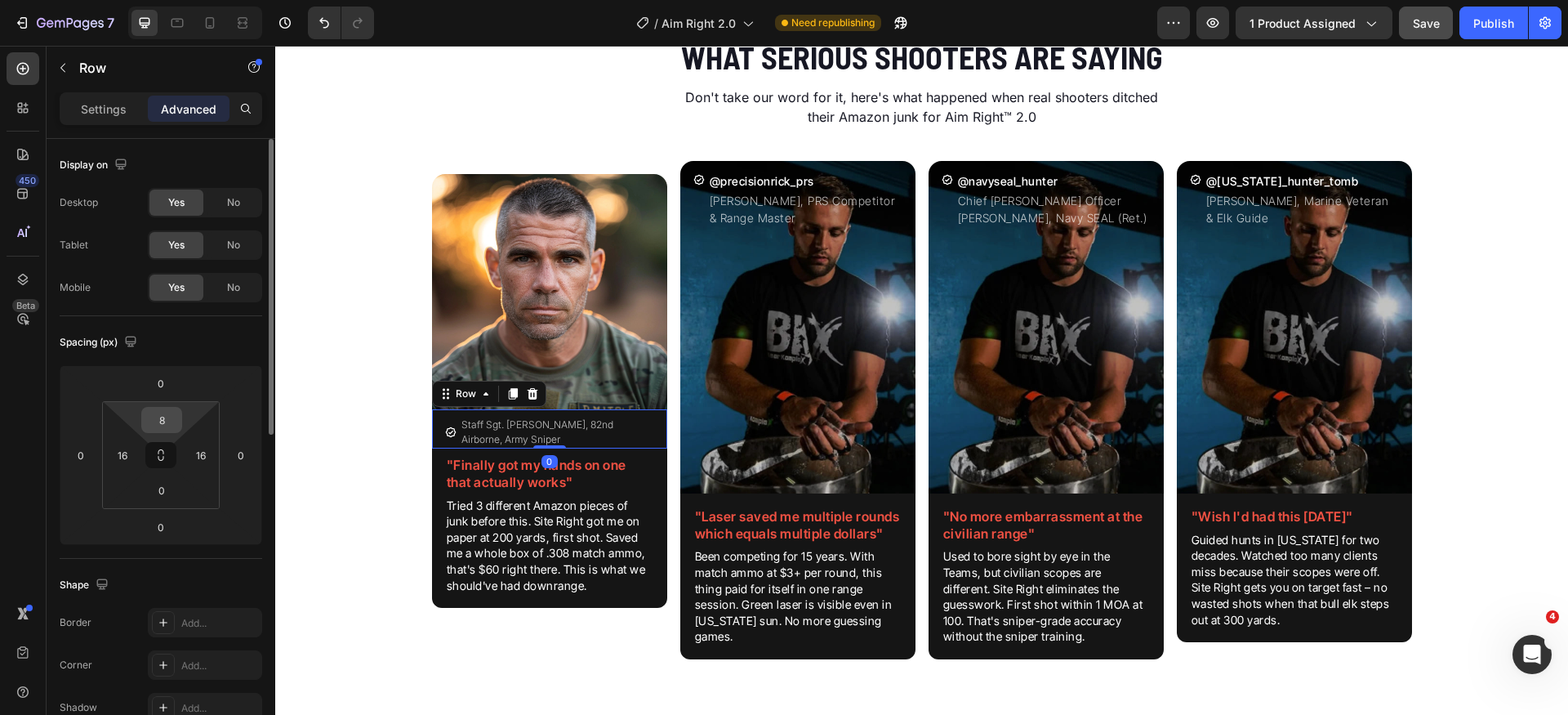
click at [176, 419] on input "8" at bounding box center [161, 420] width 33 height 24
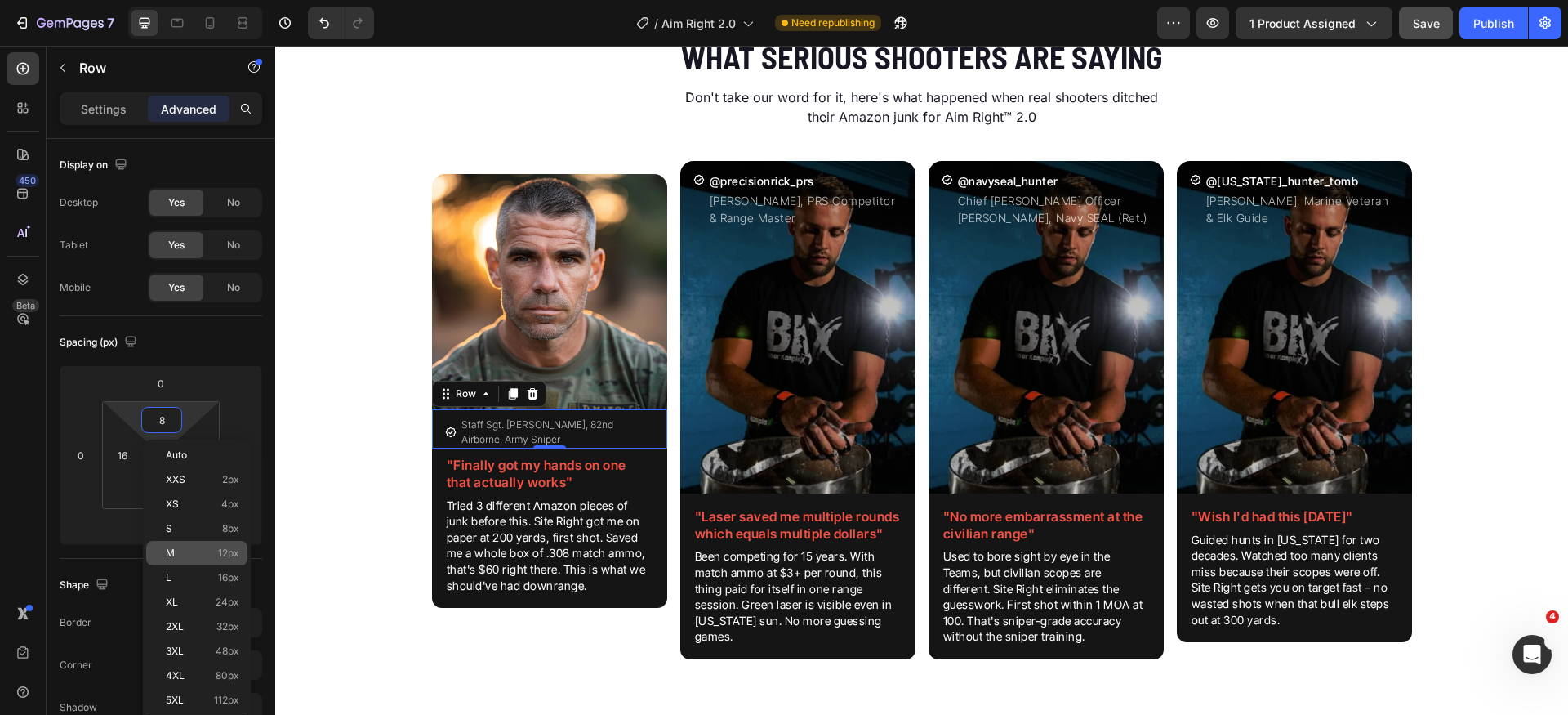
click at [218, 556] on span "12px" at bounding box center [228, 553] width 21 height 12
type input "12"
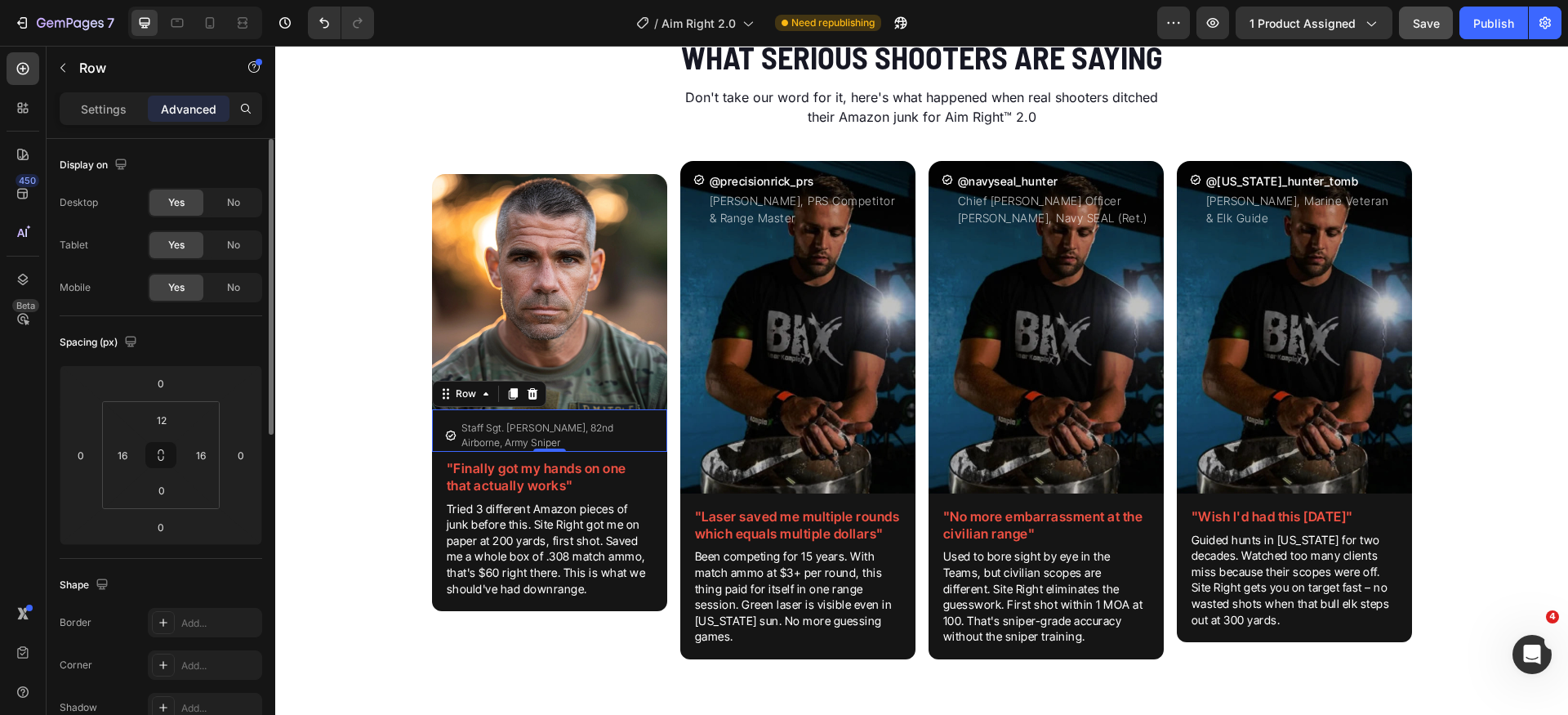
click at [227, 345] on div "Spacing (px)" at bounding box center [161, 342] width 203 height 26
click at [103, 110] on p "Settings" at bounding box center [103, 109] width 45 height 17
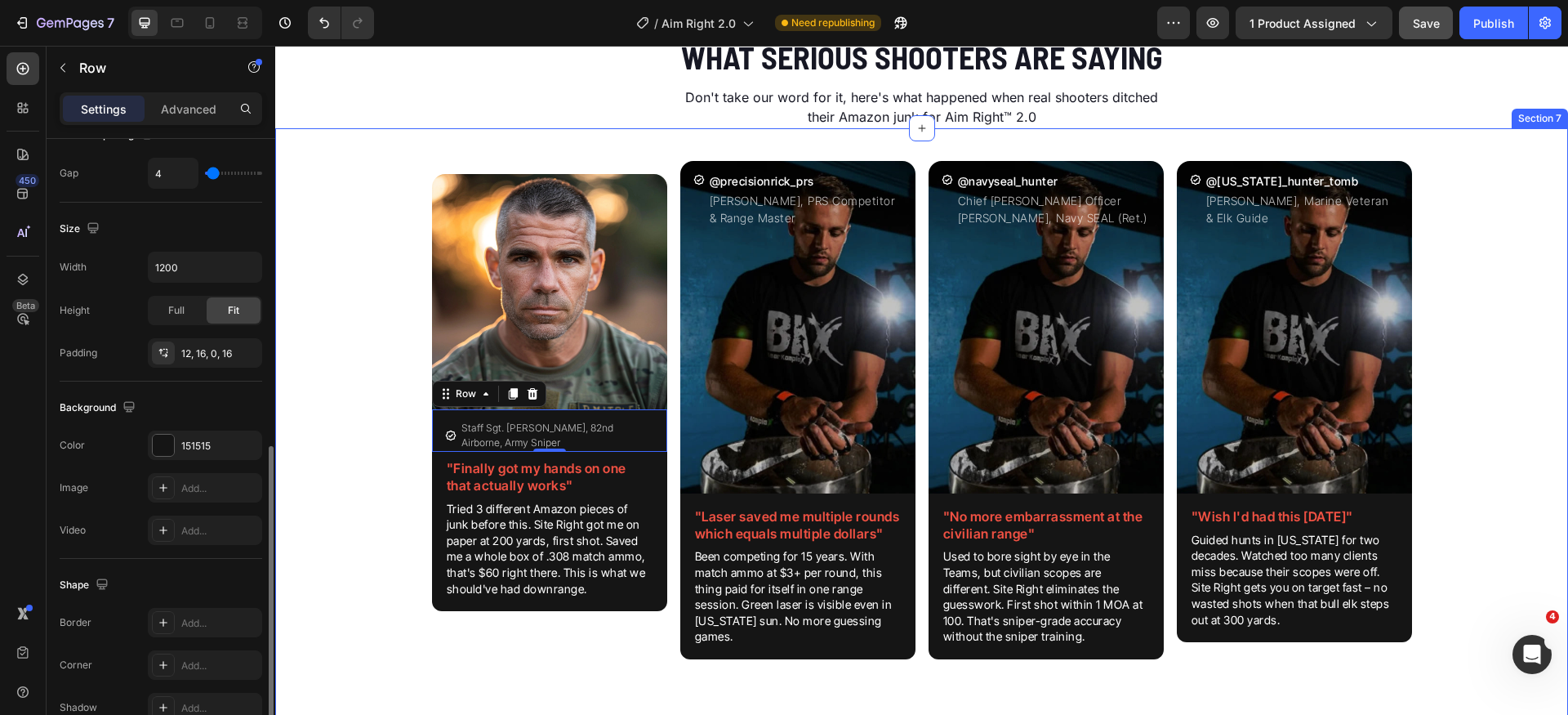
scroll to position [424, 0]
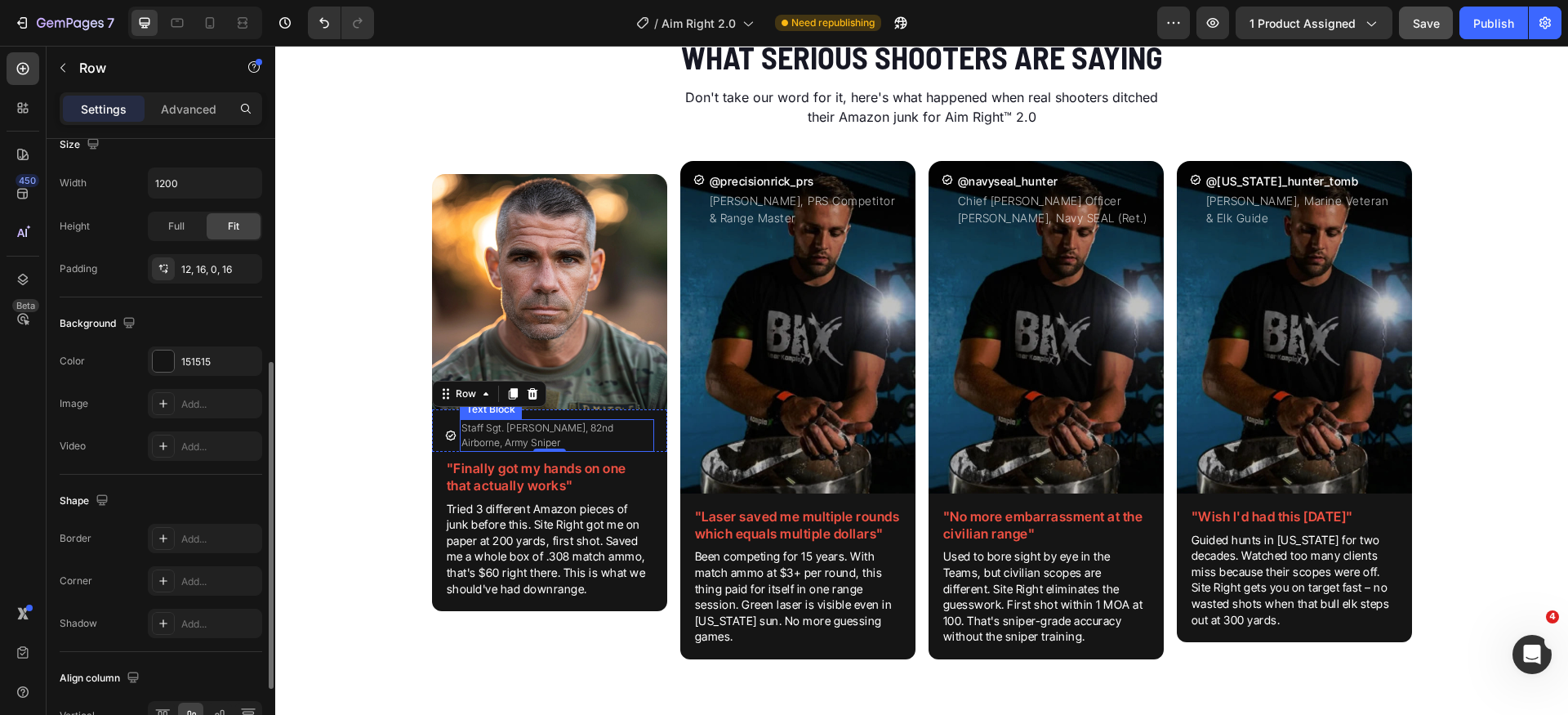
click at [531, 435] on p "Staff Sgt. [PERSON_NAME], 82nd Airborne, Army Sniper" at bounding box center [557, 435] width 191 height 29
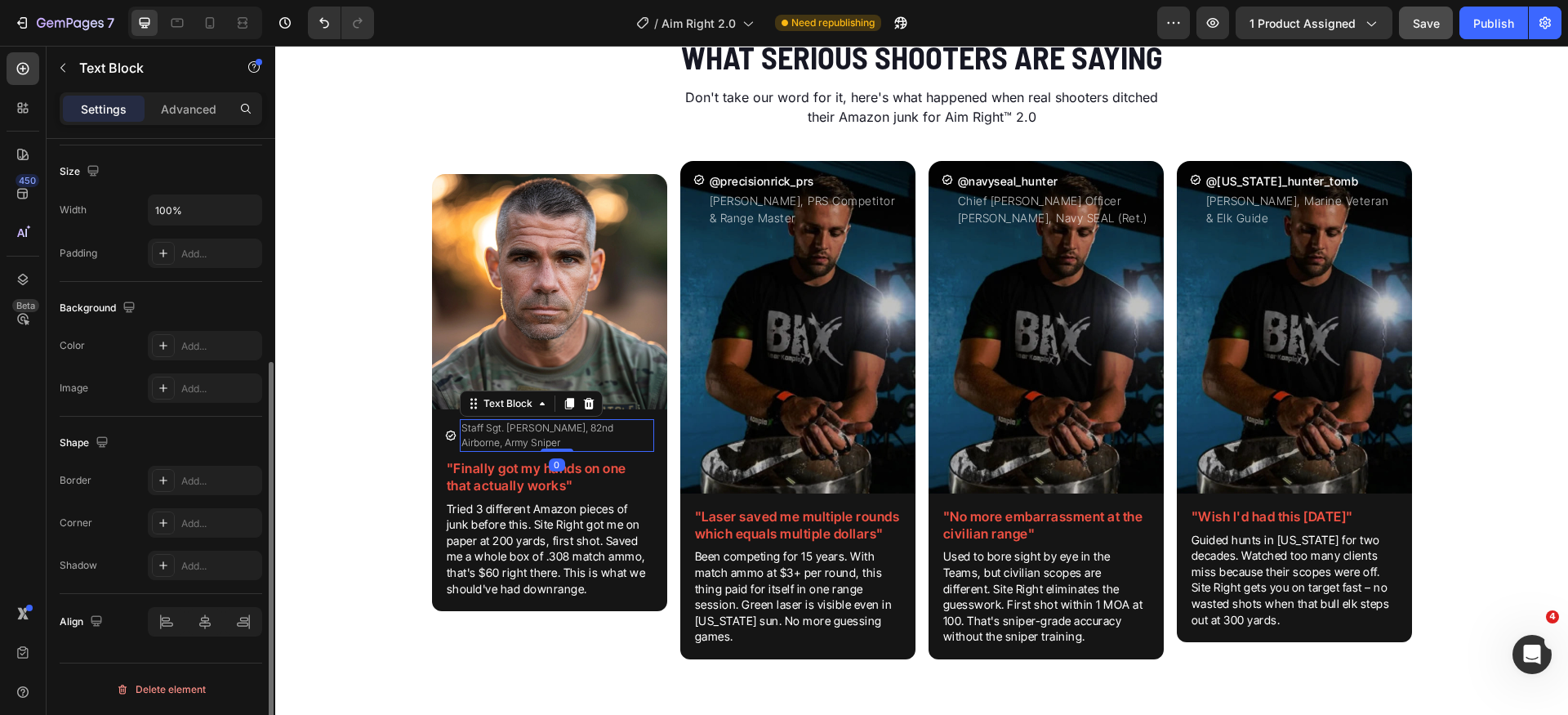
scroll to position [0, 0]
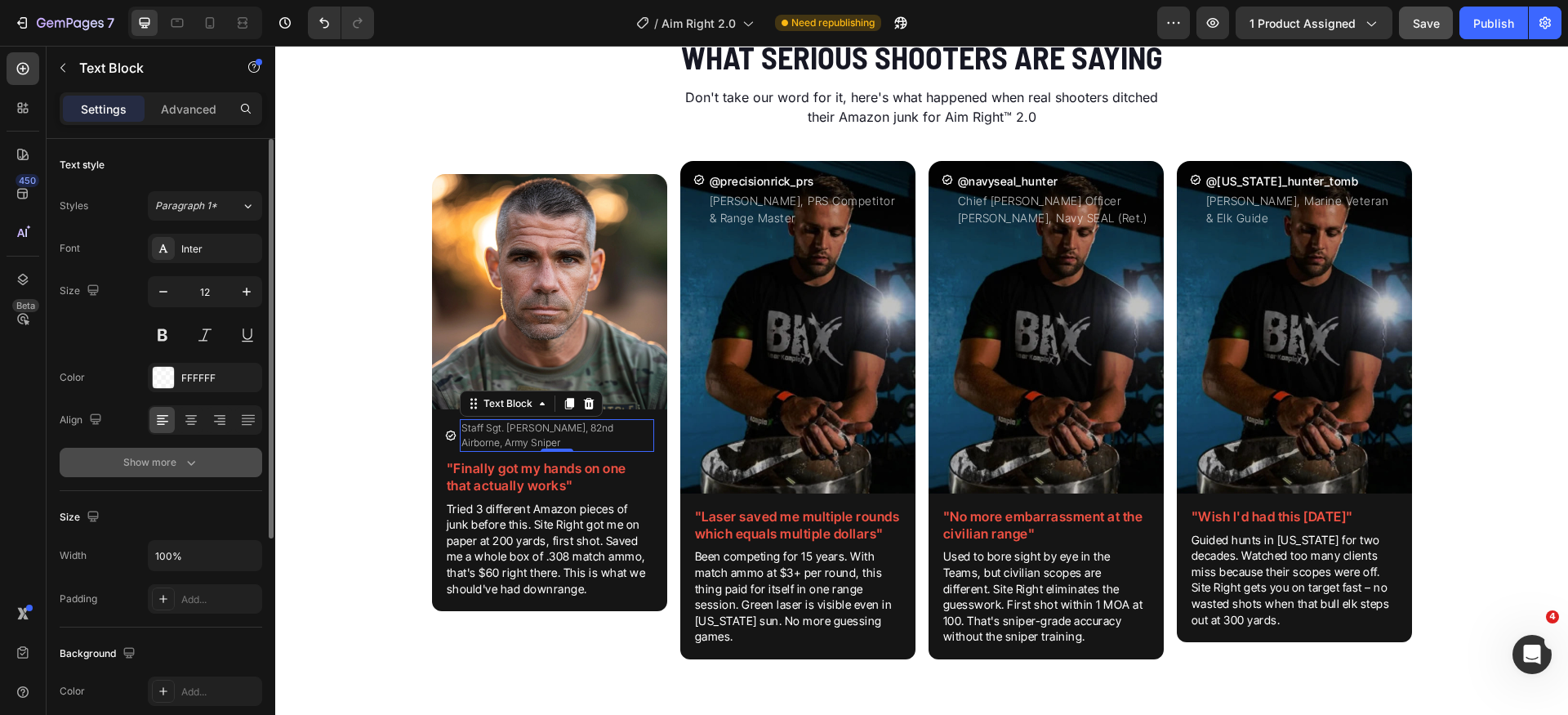
click at [174, 468] on div "Show more" at bounding box center [161, 462] width 76 height 16
click at [218, 467] on div "Light" at bounding box center [197, 462] width 83 height 14
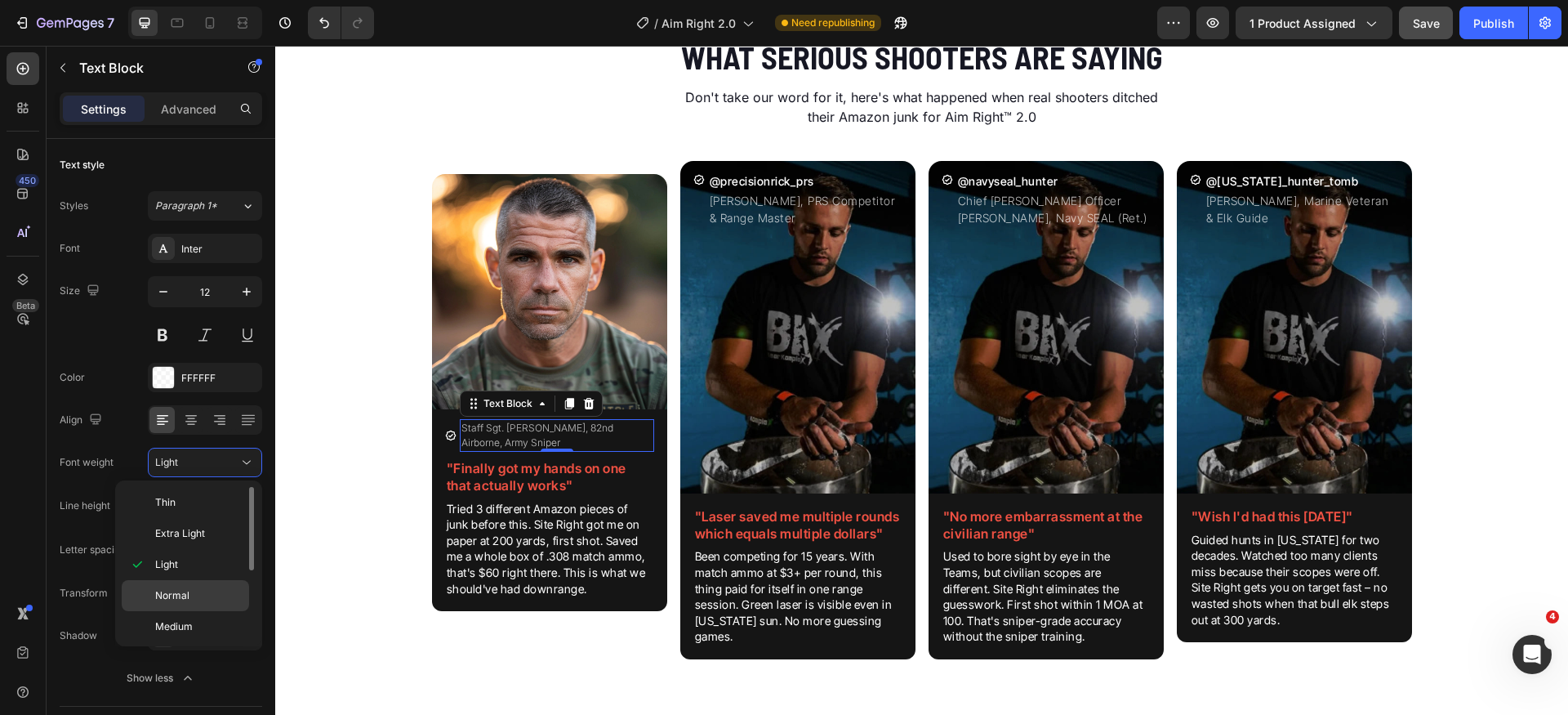
click at [210, 596] on p "Normal" at bounding box center [198, 596] width 87 height 14
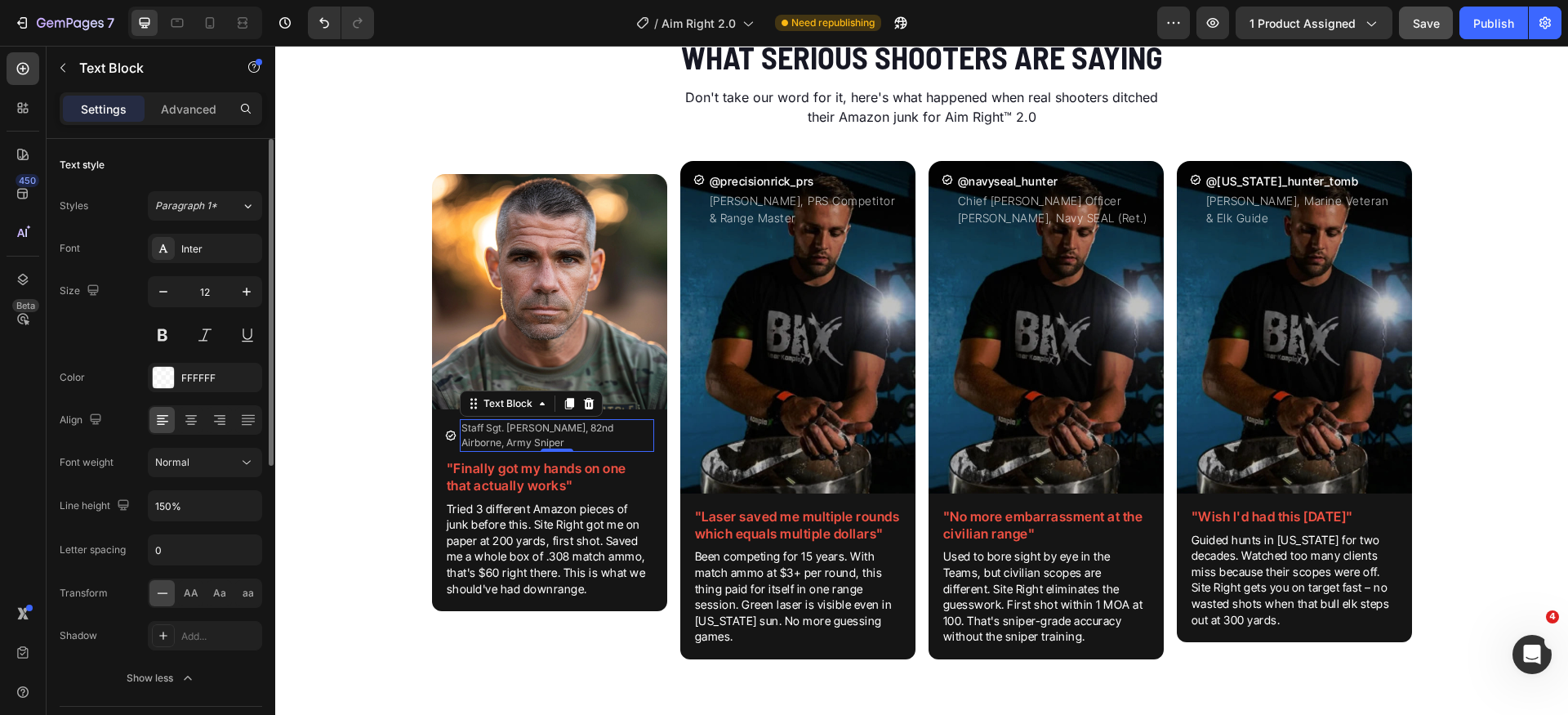
click at [120, 339] on div "Size 12" at bounding box center [161, 312] width 203 height 73
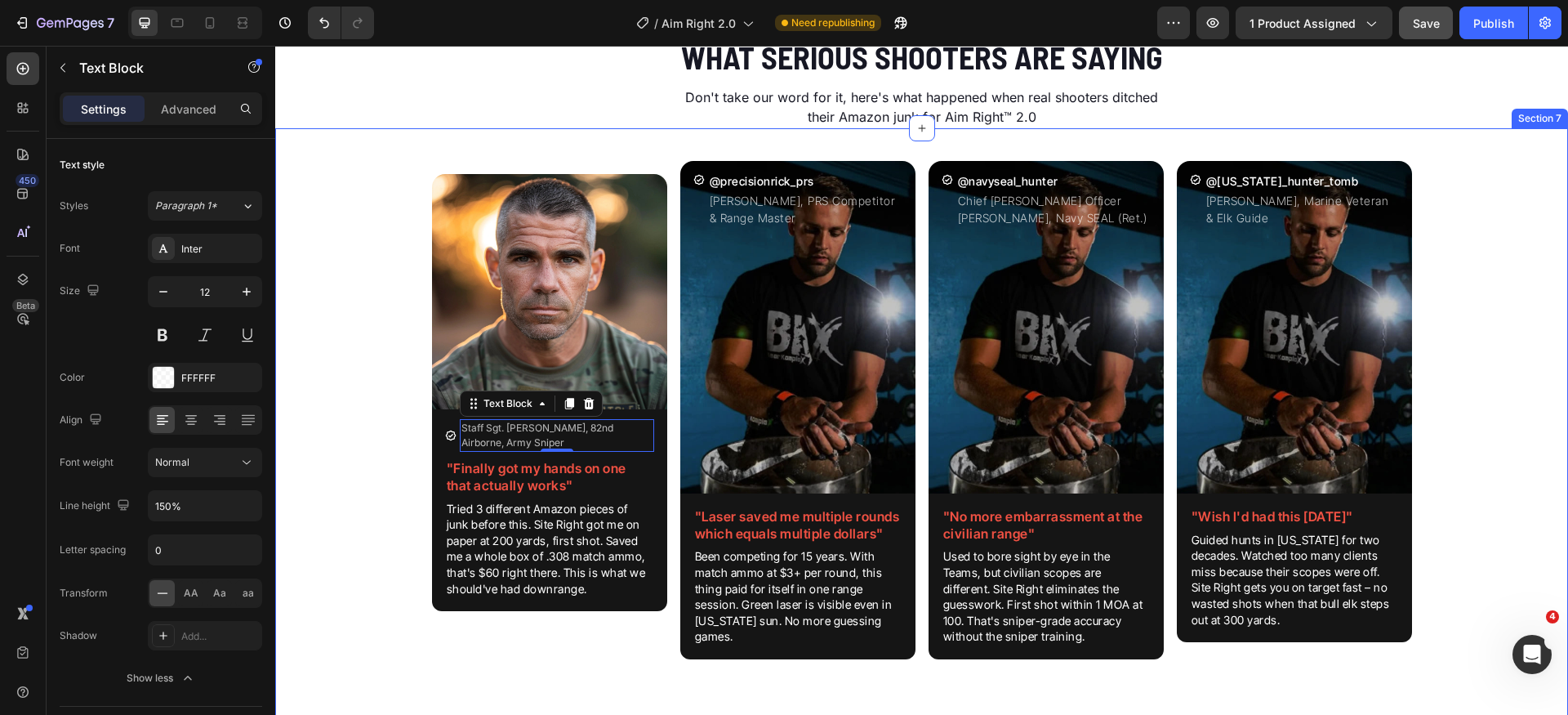
click at [363, 457] on div "Image Icon Staff Sgt. [PERSON_NAME], 82nd Airborne, Army Sniper Text Block 0 Ro…" at bounding box center [921, 423] width 1293 height 551
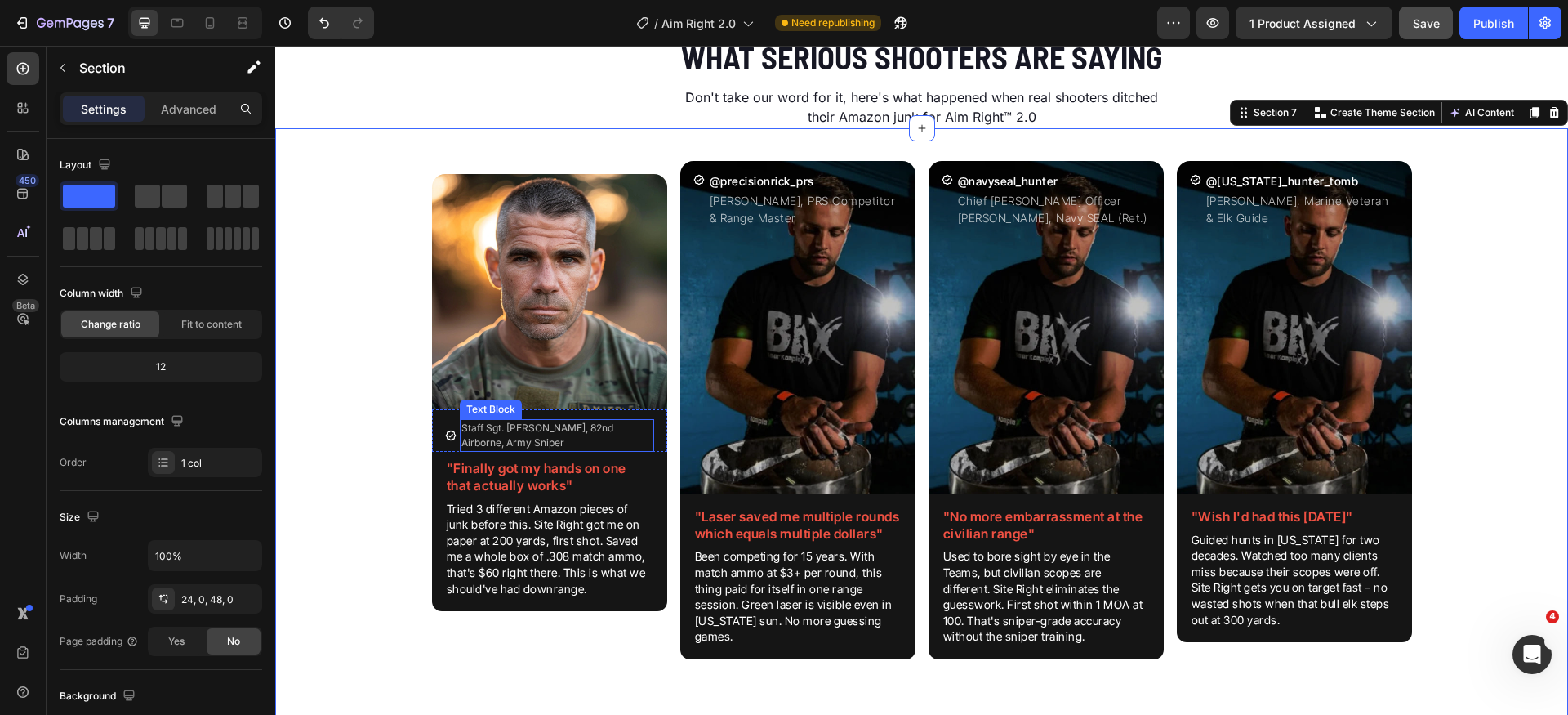
click at [523, 437] on p "Staff Sgt. [PERSON_NAME], 82nd Airborne, Army Sniper" at bounding box center [557, 435] width 191 height 29
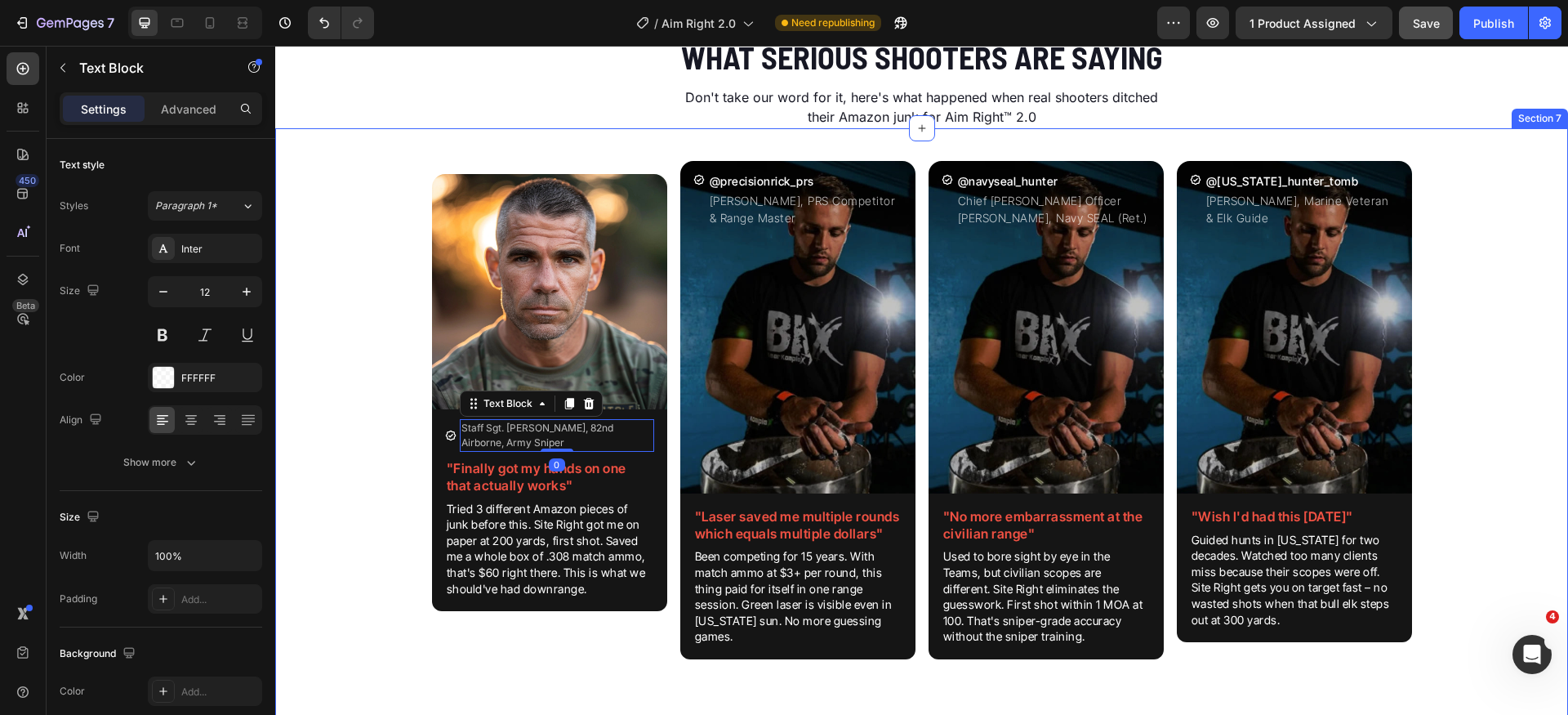
click at [1527, 210] on div "Image Icon Staff Sgt. [PERSON_NAME], 82nd Airborne, Army Sniper Text Block 0 Ro…" at bounding box center [921, 423] width 1293 height 551
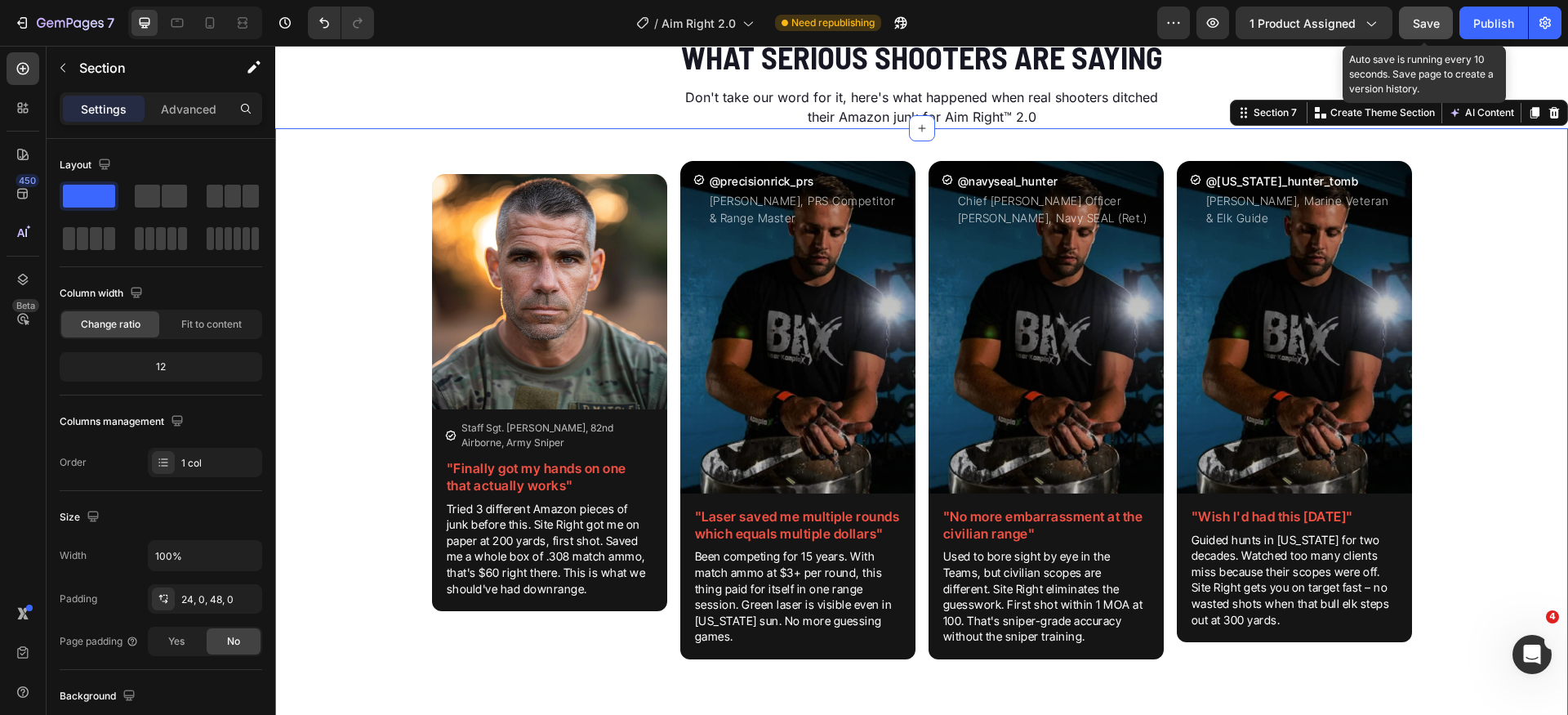
click at [1418, 24] on span "Save" at bounding box center [1427, 23] width 27 height 14
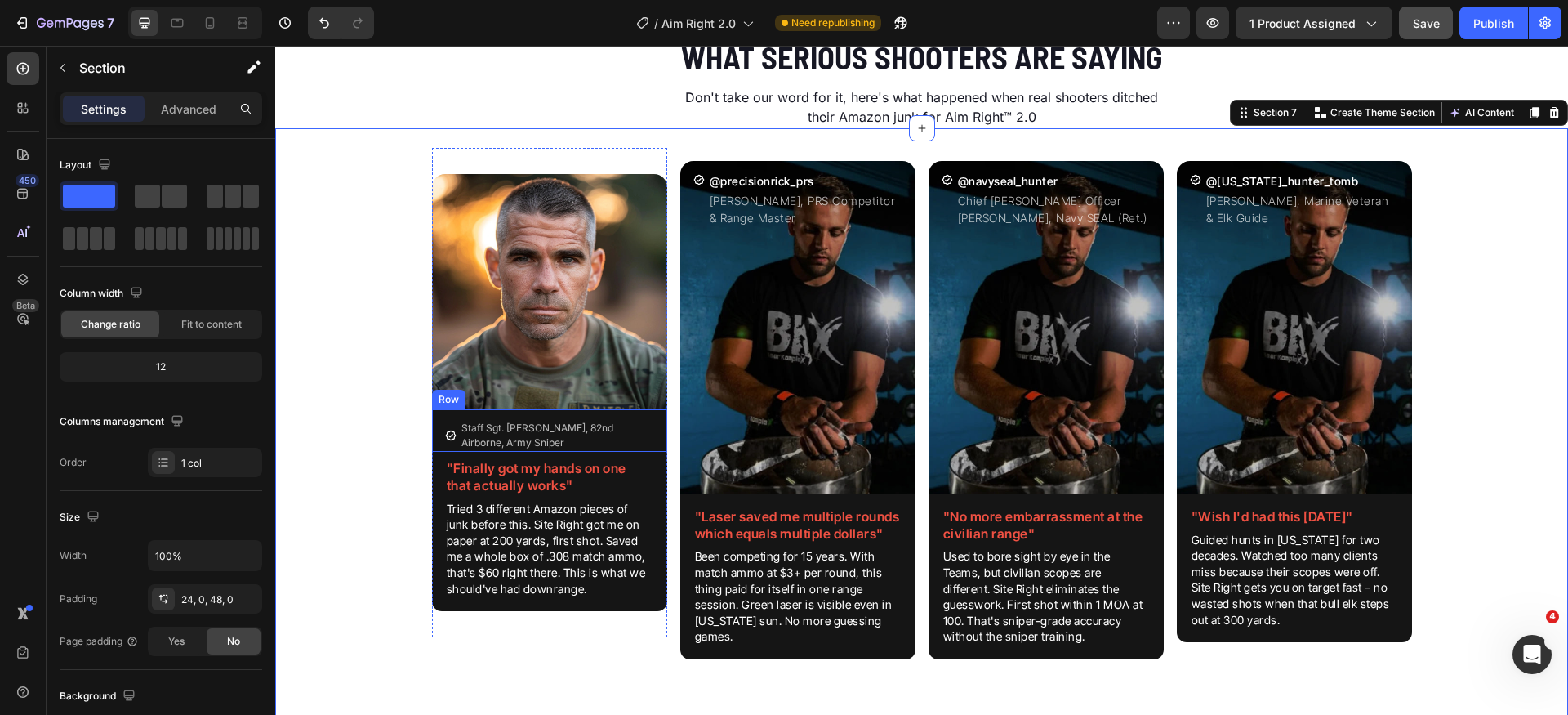
click at [453, 417] on div "Icon Staff Sgt. [PERSON_NAME], 82nd Airborne, Army Sniper Text Block Row" at bounding box center [550, 431] width 235 height 43
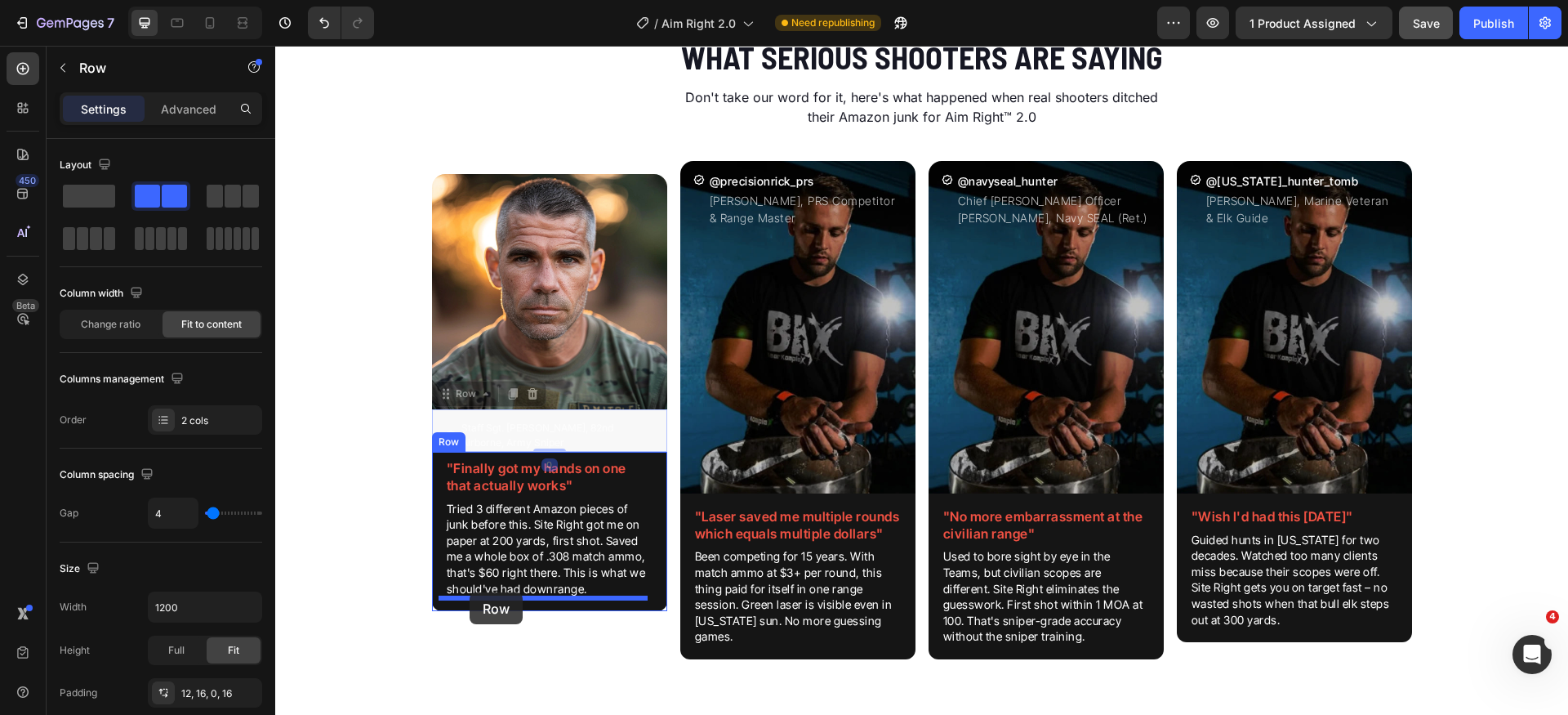
drag, startPoint x: 460, startPoint y: 395, endPoint x: 470, endPoint y: 593, distance: 198.3
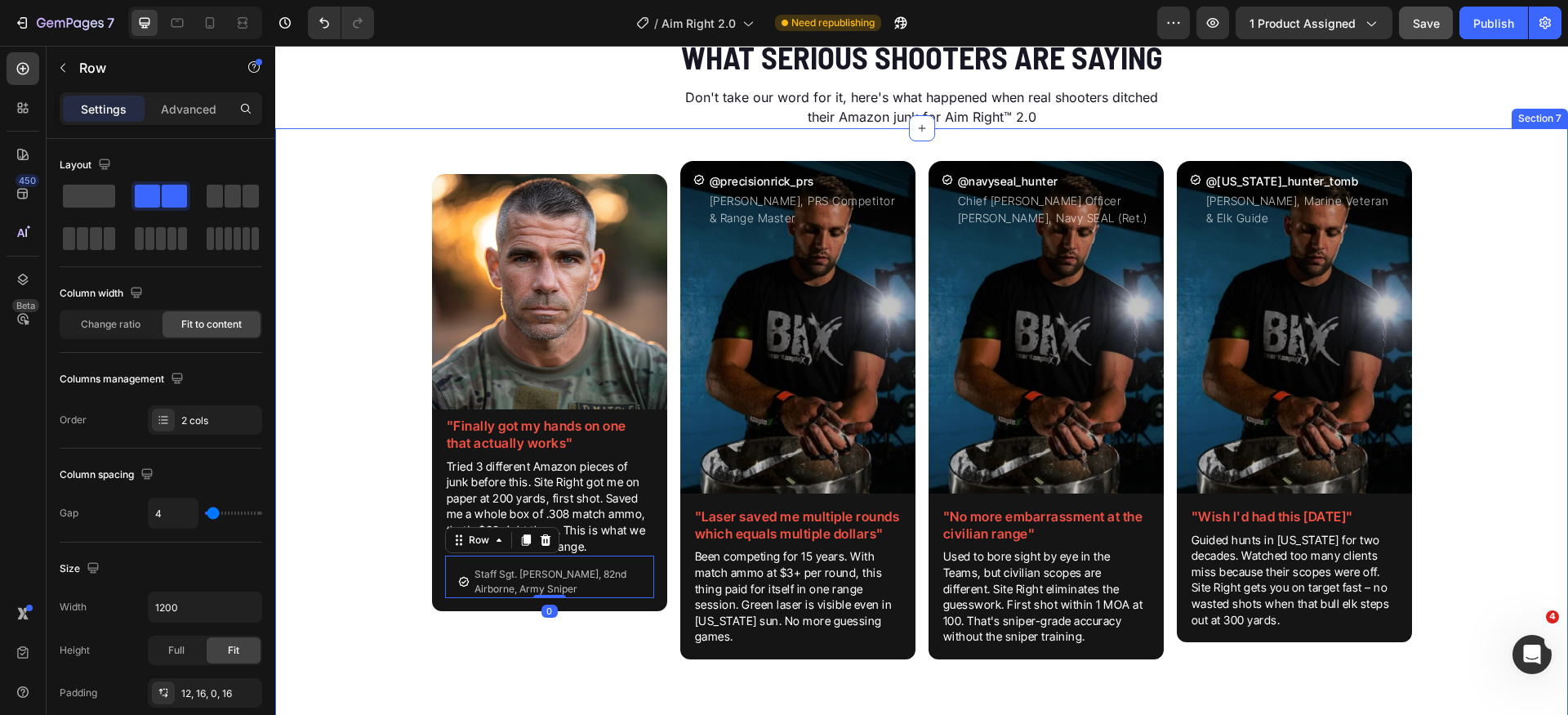
click at [398, 591] on div "Image "Finally got my hands on one that actually works" Heading Tried 3 differe…" at bounding box center [921, 423] width 1293 height 551
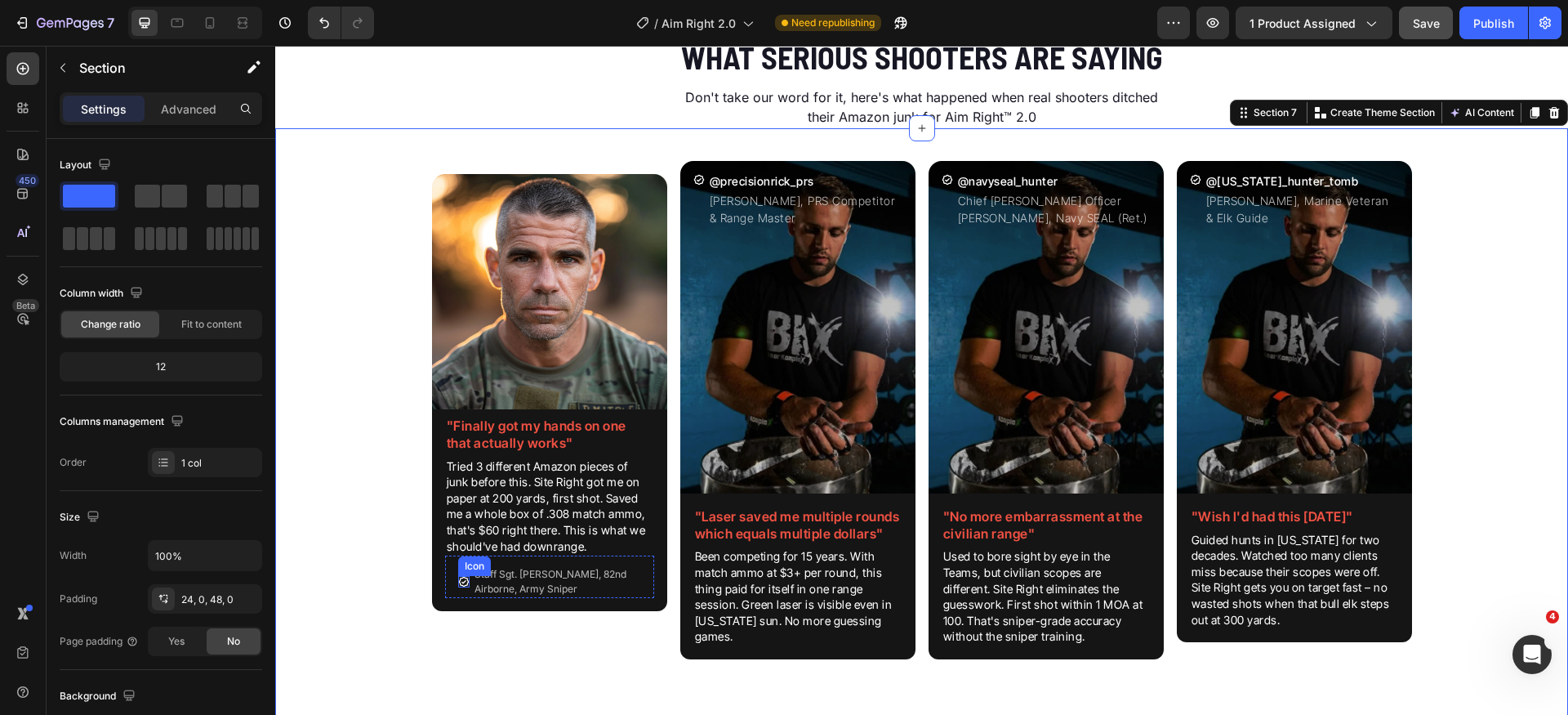
click at [458, 583] on icon at bounding box center [464, 582] width 12 height 12
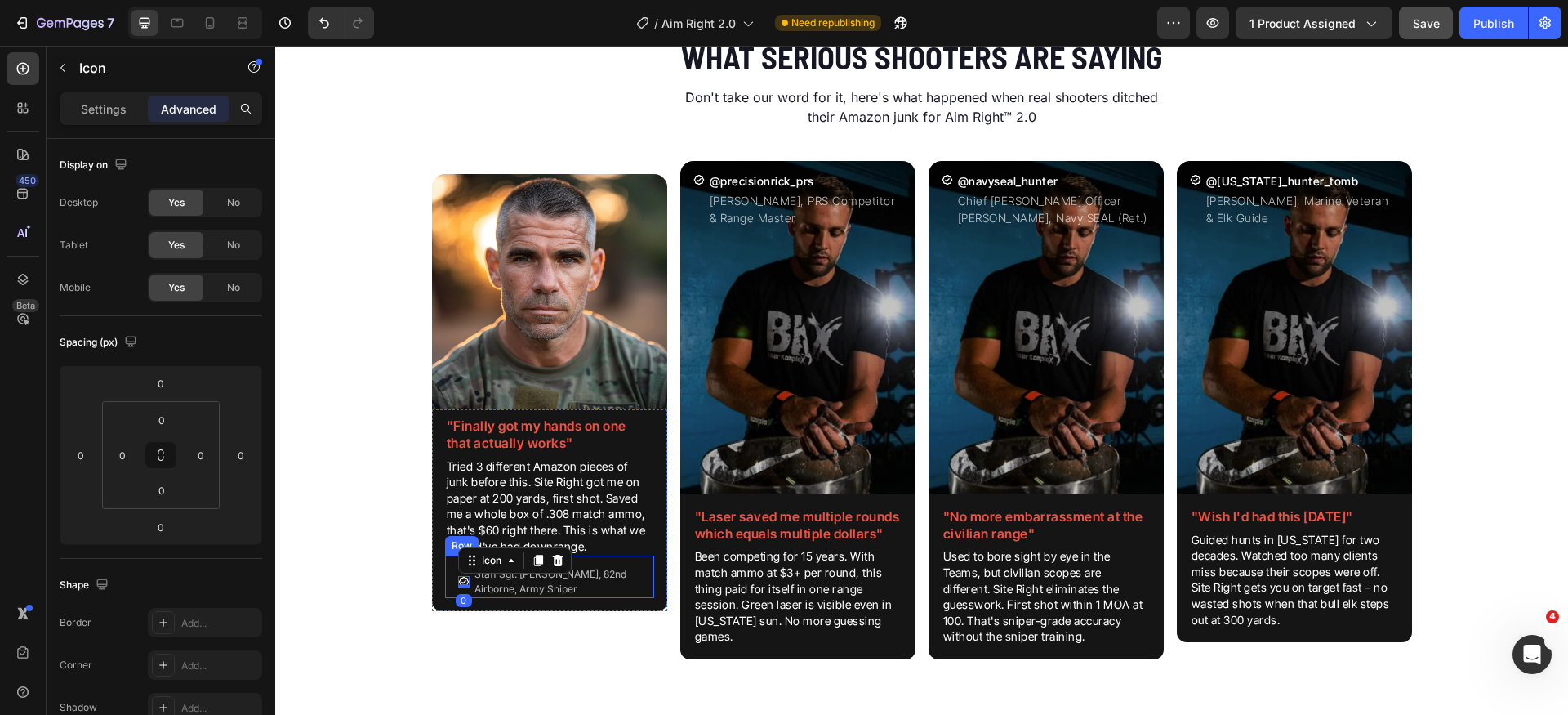
click at [446, 572] on div "Icon 0 Staff Sgt. [PERSON_NAME], 82nd Airborne, Army Sniper Text Block Row" at bounding box center [550, 577] width 209 height 43
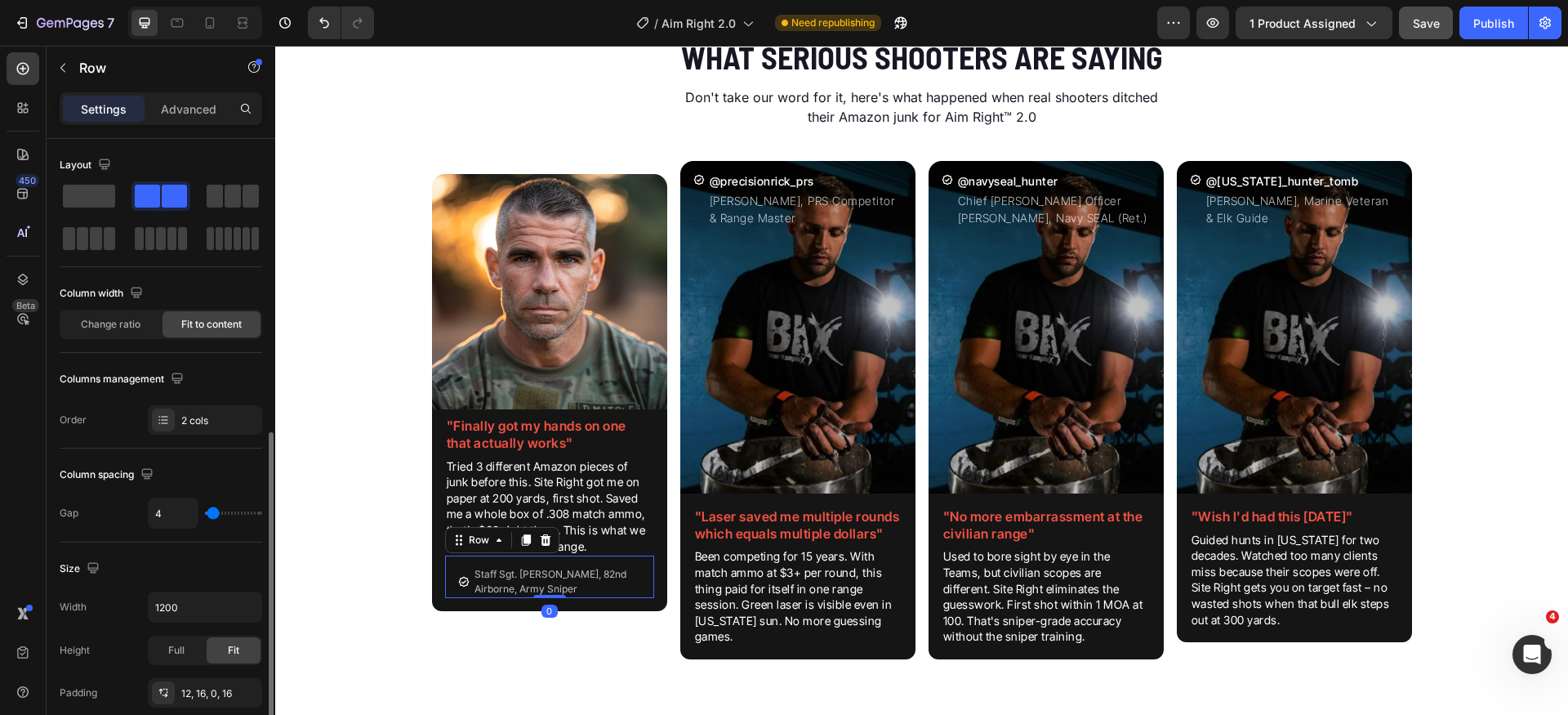
scroll to position [276, 0]
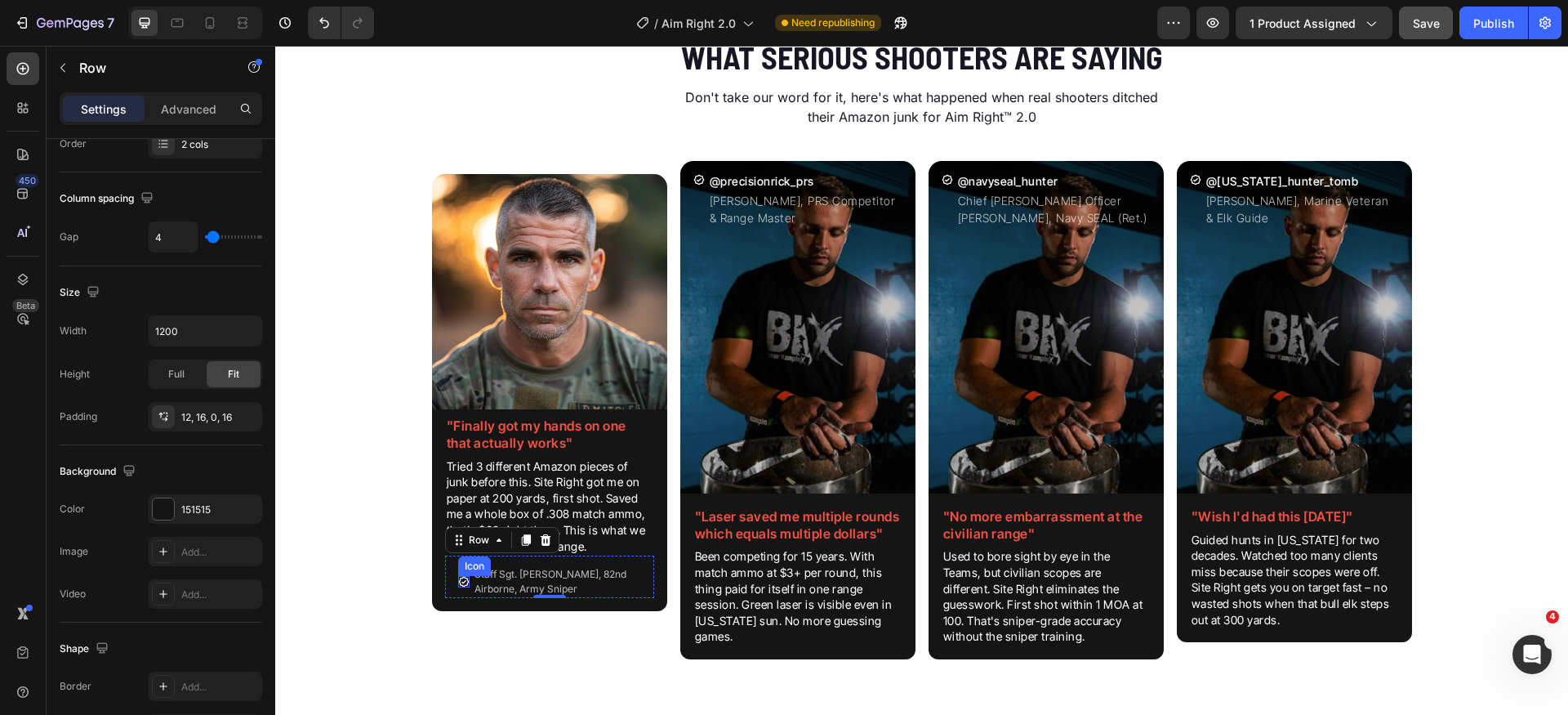
click at [459, 588] on div "Icon" at bounding box center [464, 582] width 12 height 12
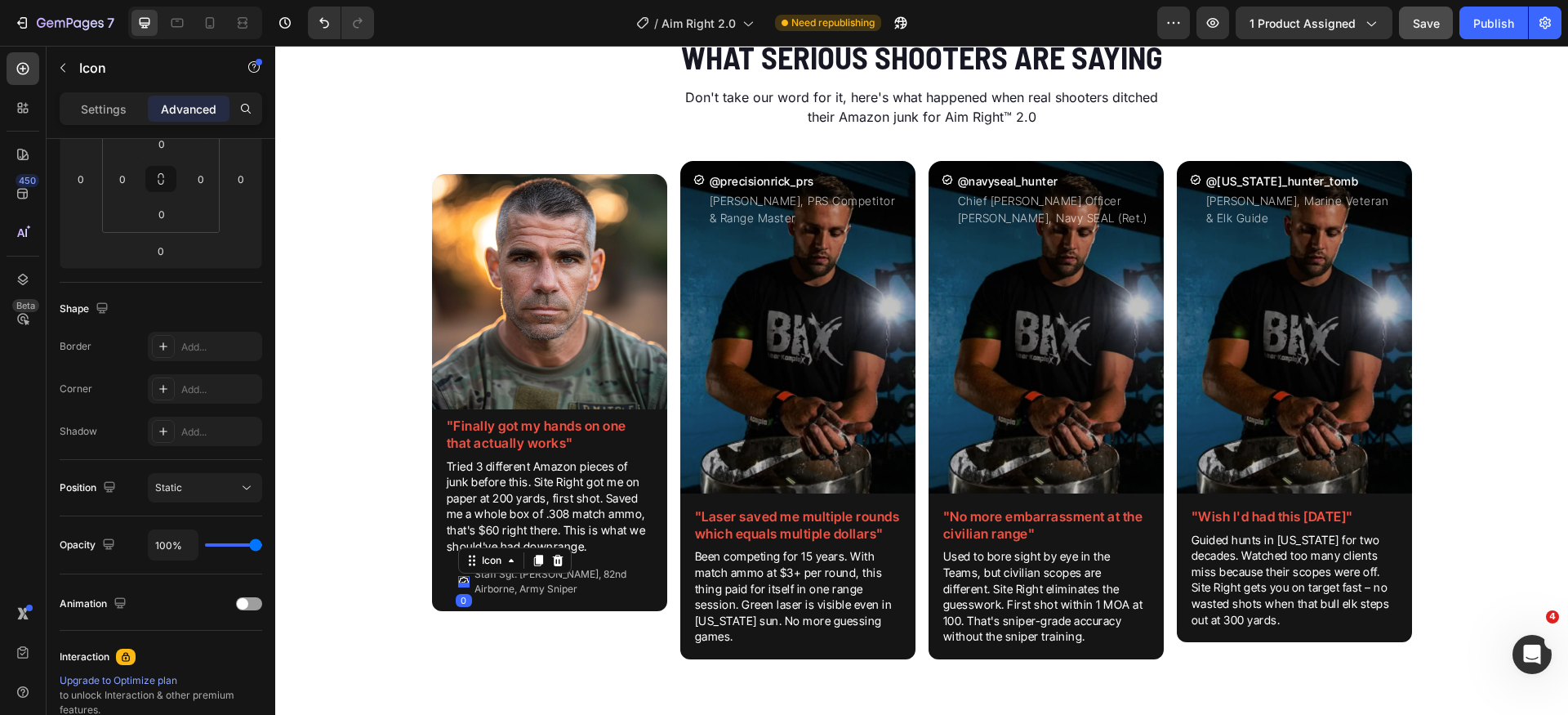
scroll to position [0, 0]
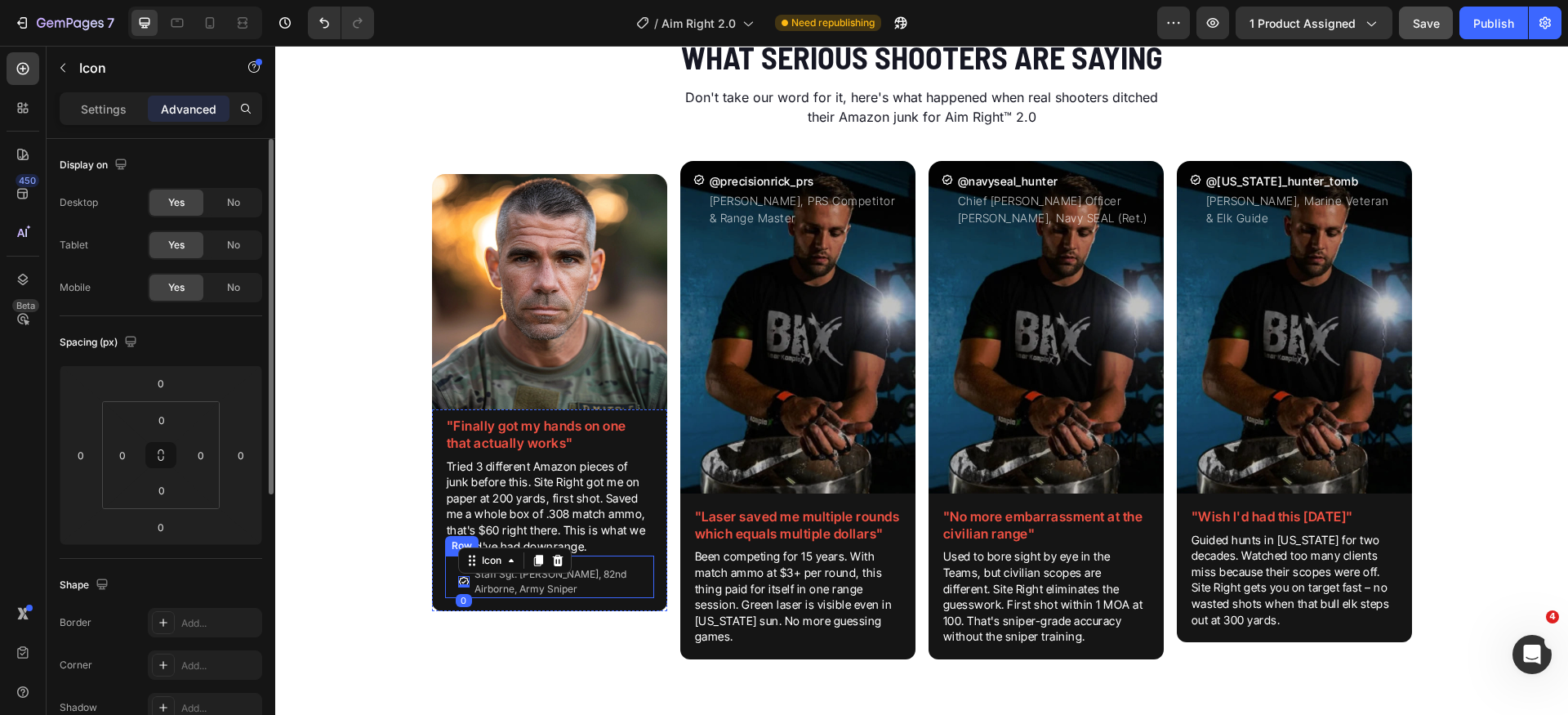
click at [447, 573] on div "Icon 0 Staff Sgt. [PERSON_NAME], 82nd Airborne, Army Sniper Text Block Row" at bounding box center [550, 577] width 209 height 43
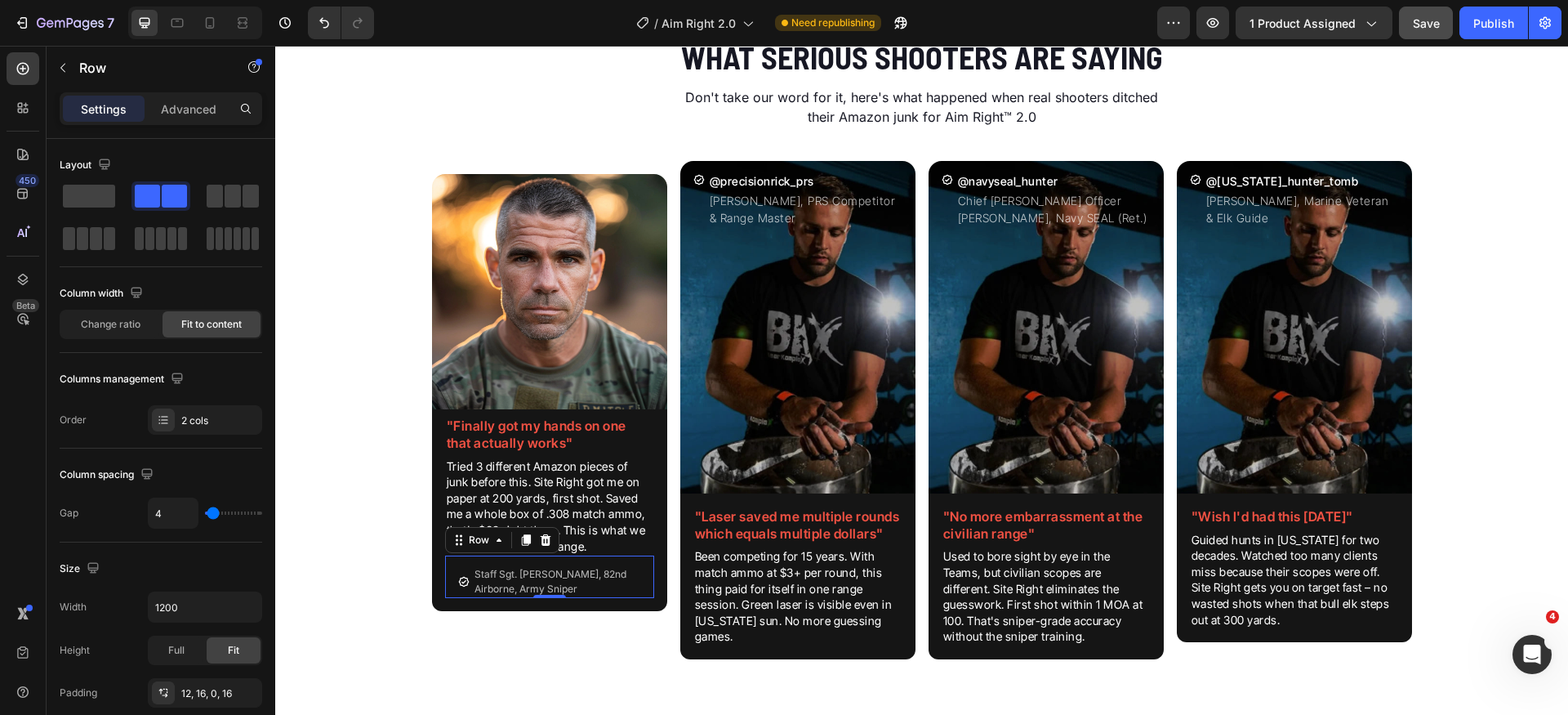
click at [620, 564] on div "Icon Staff Sgt. [PERSON_NAME], 82nd Airborne, Army Sniper Text Block Row 0" at bounding box center [550, 577] width 209 height 43
click at [378, 601] on div "Image "Finally got my hands on one that actually works" Heading Tried 3 differe…" at bounding box center [921, 423] width 1293 height 551
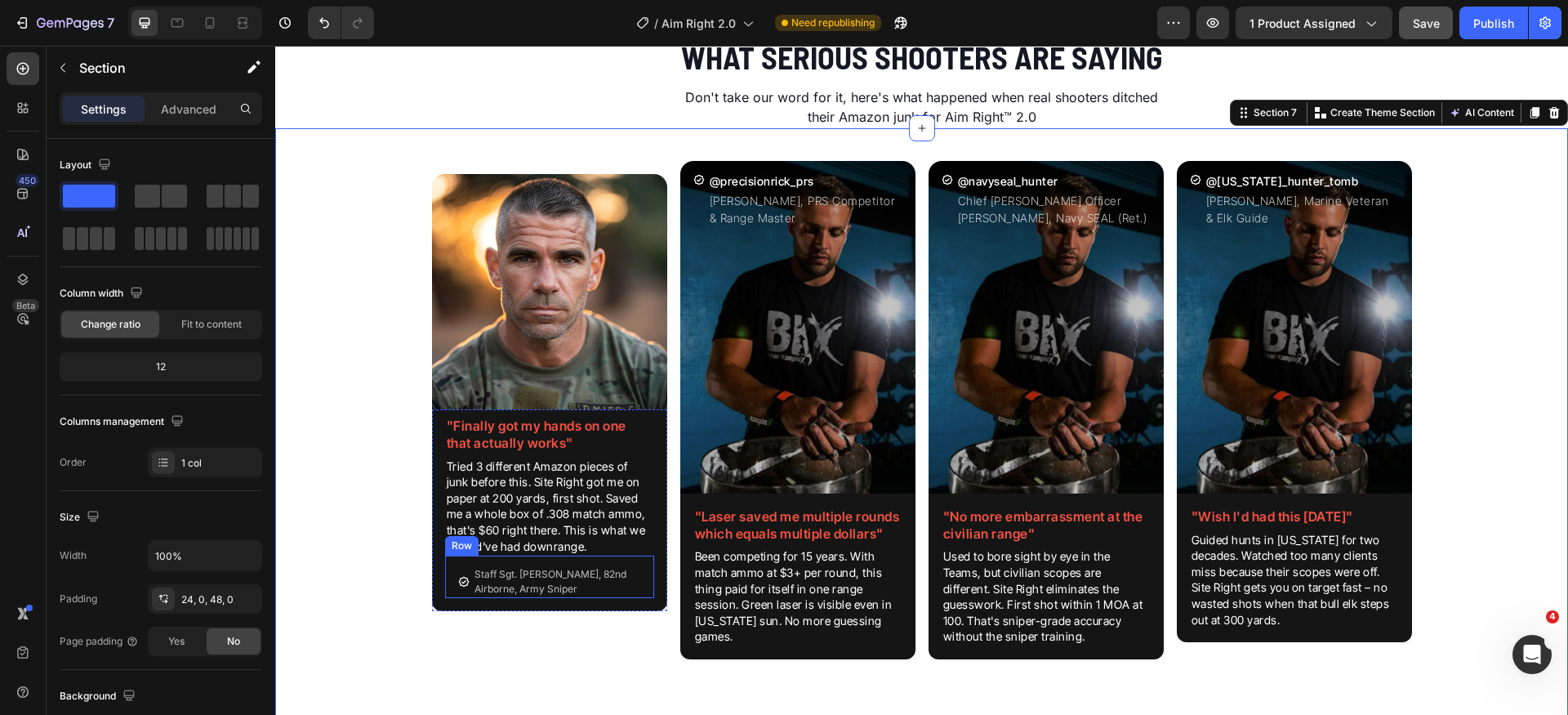
click at [446, 585] on div "Icon Staff Sgt. [PERSON_NAME], 82nd Airborne, Army Sniper Text Block Row" at bounding box center [550, 577] width 209 height 43
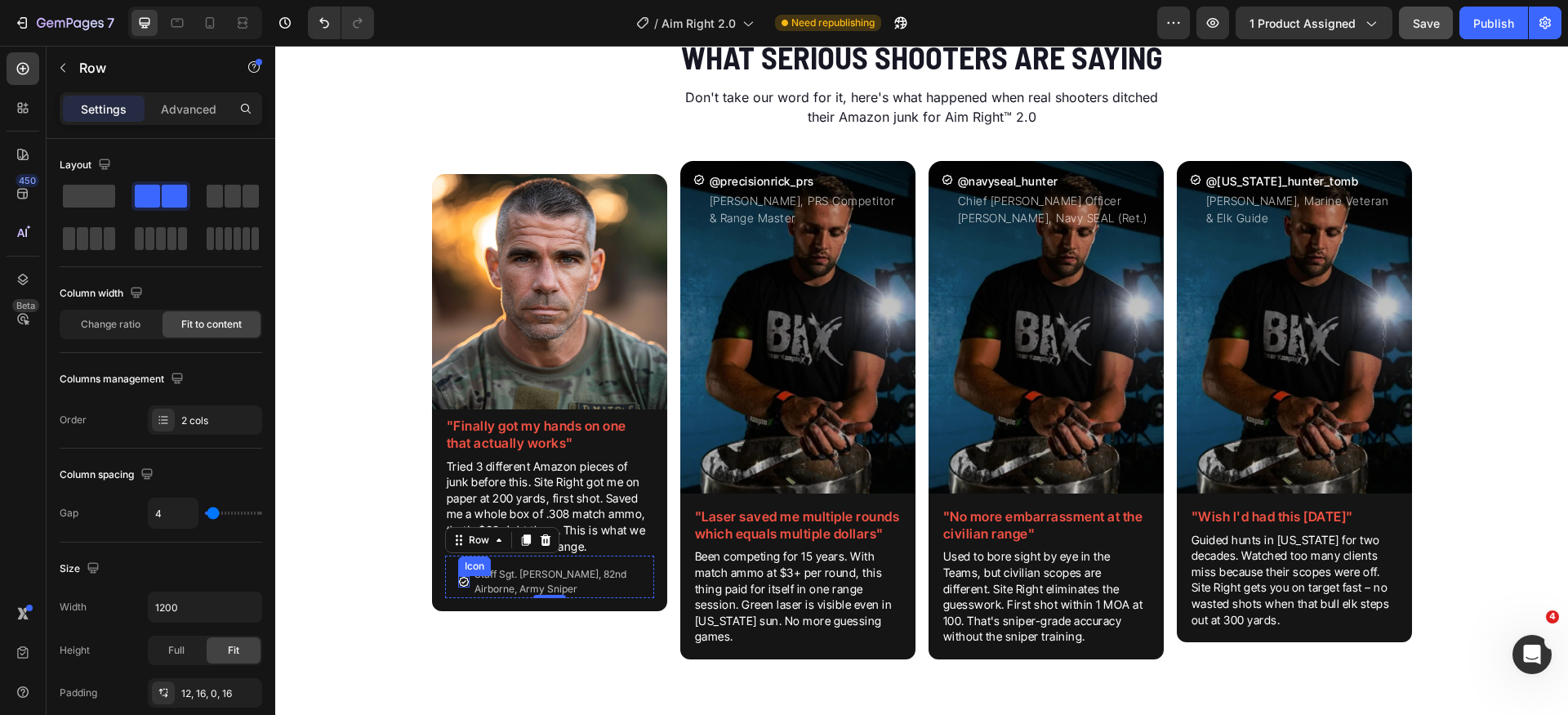
click at [458, 585] on icon at bounding box center [464, 582] width 12 height 12
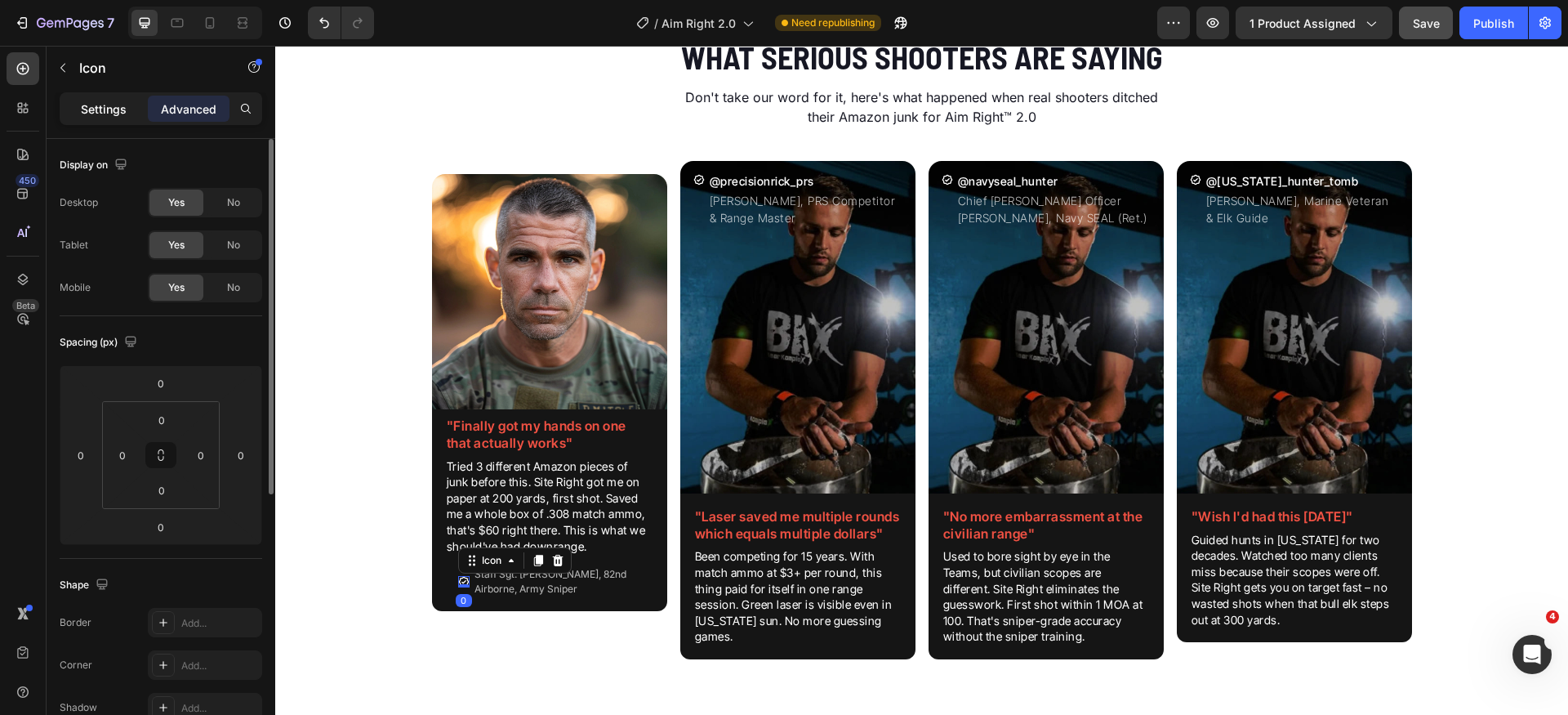
click at [108, 114] on p "Settings" at bounding box center [103, 109] width 45 height 17
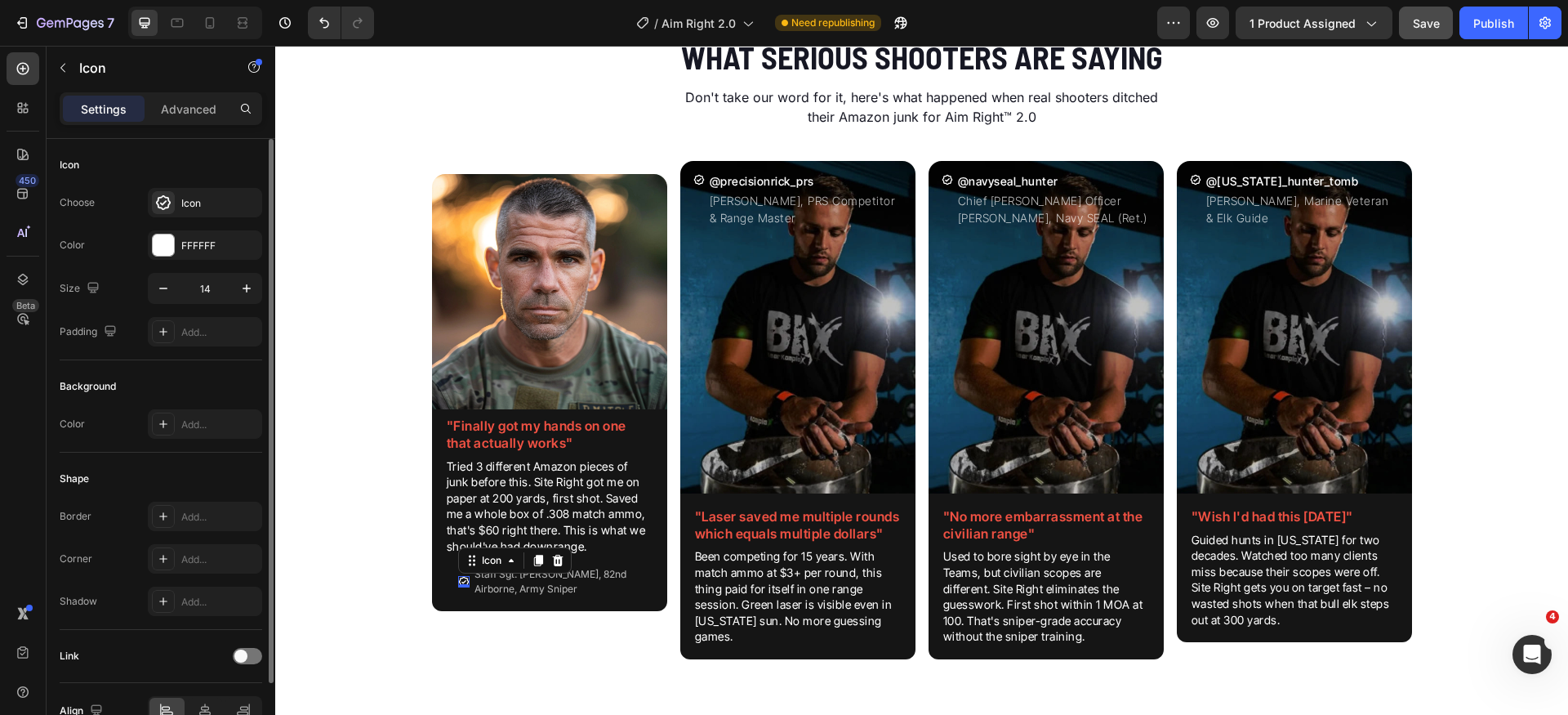
scroll to position [89, 0]
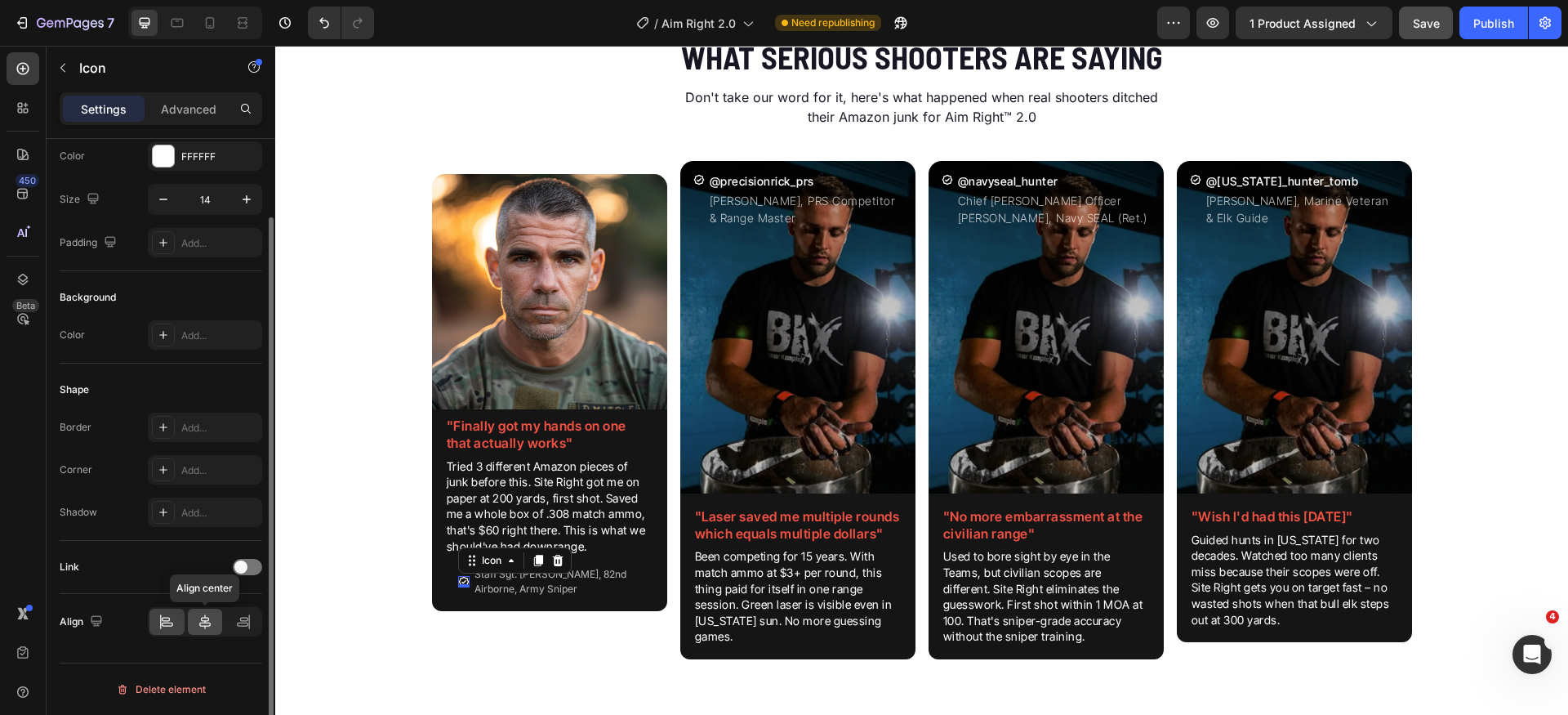
click at [206, 619] on icon at bounding box center [204, 622] width 16 height 16
click at [241, 629] on icon at bounding box center [243, 622] width 16 height 16
click at [193, 626] on div at bounding box center [205, 622] width 35 height 26
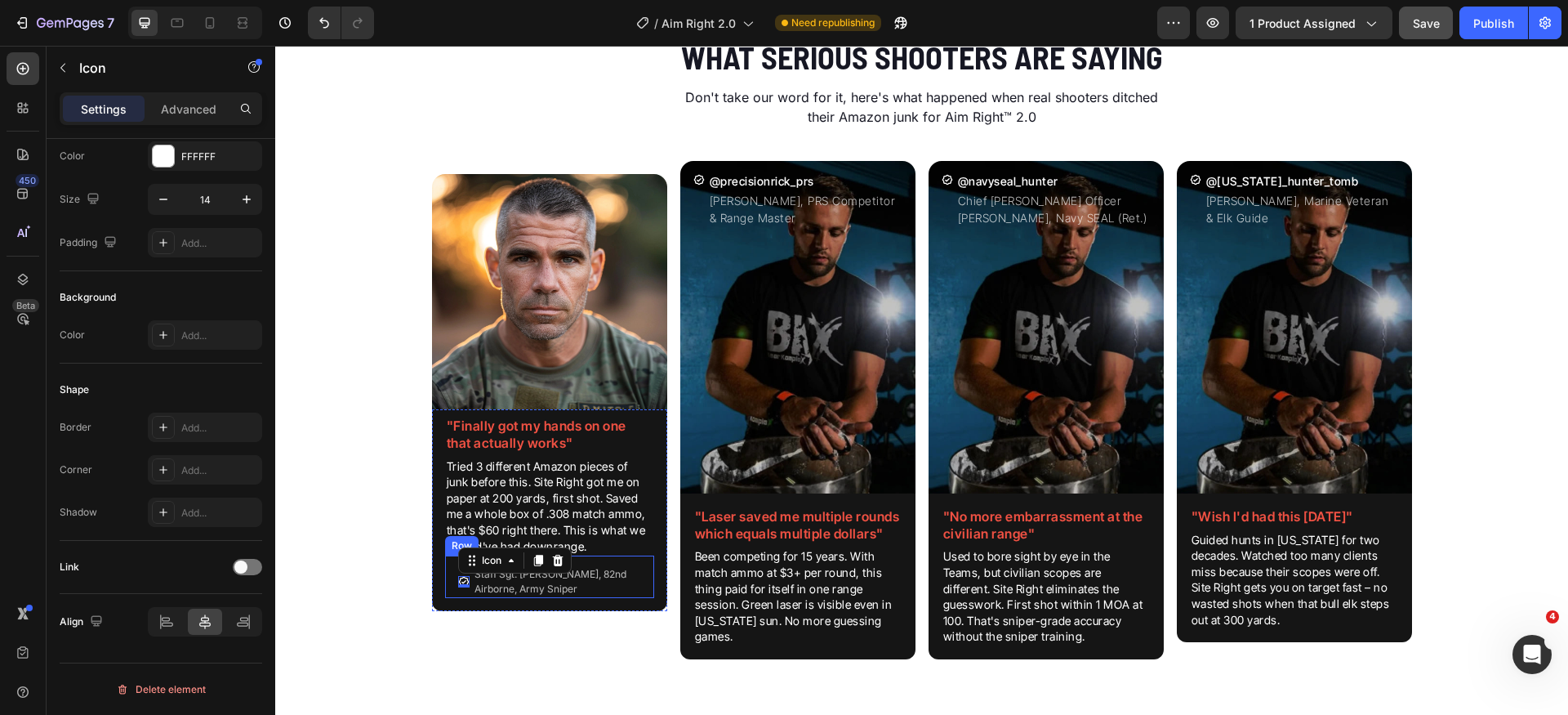
click at [446, 584] on div "Icon 0 Staff Sgt. [PERSON_NAME], 82nd Airborne, Army Sniper Text Block Row" at bounding box center [550, 577] width 209 height 43
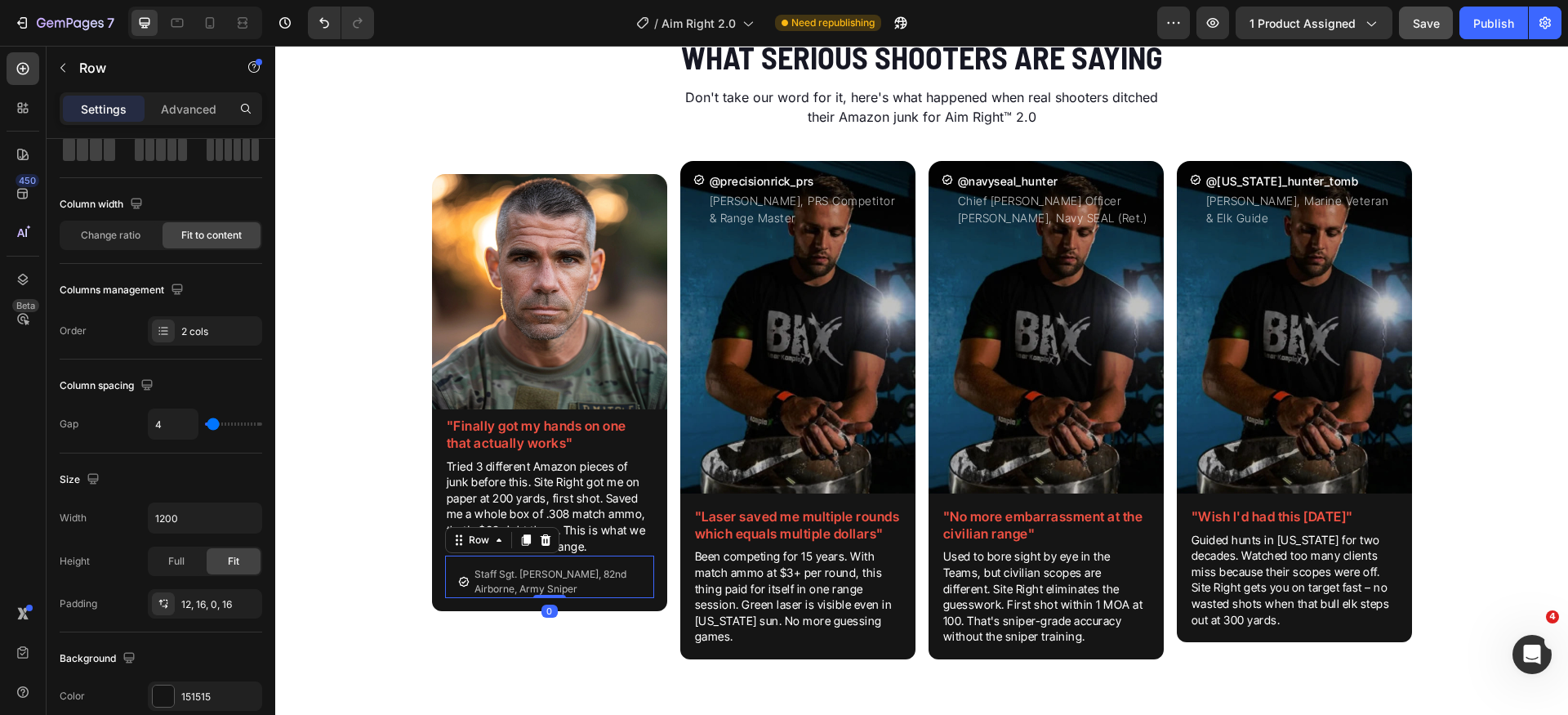
scroll to position [0, 0]
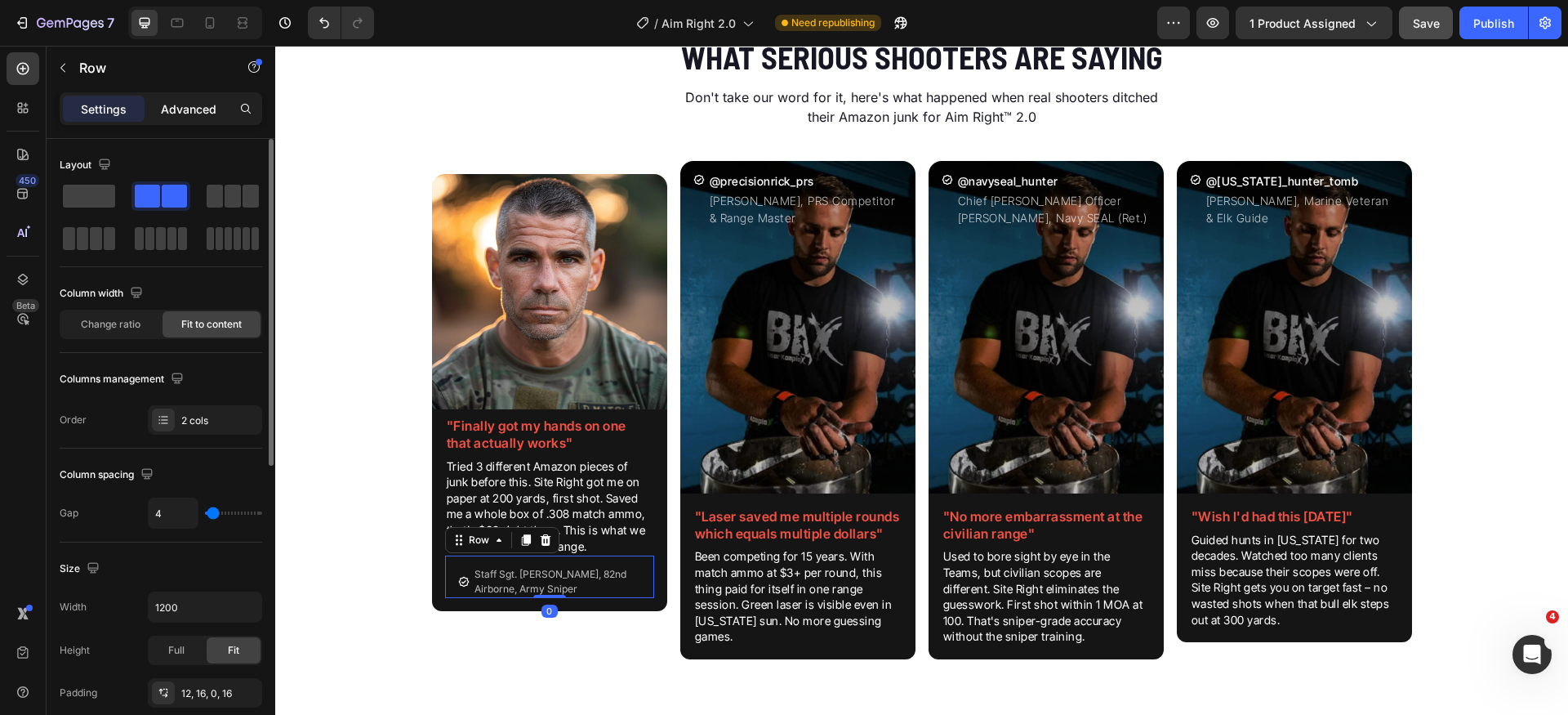
click at [182, 109] on p "Advanced" at bounding box center [188, 109] width 55 height 17
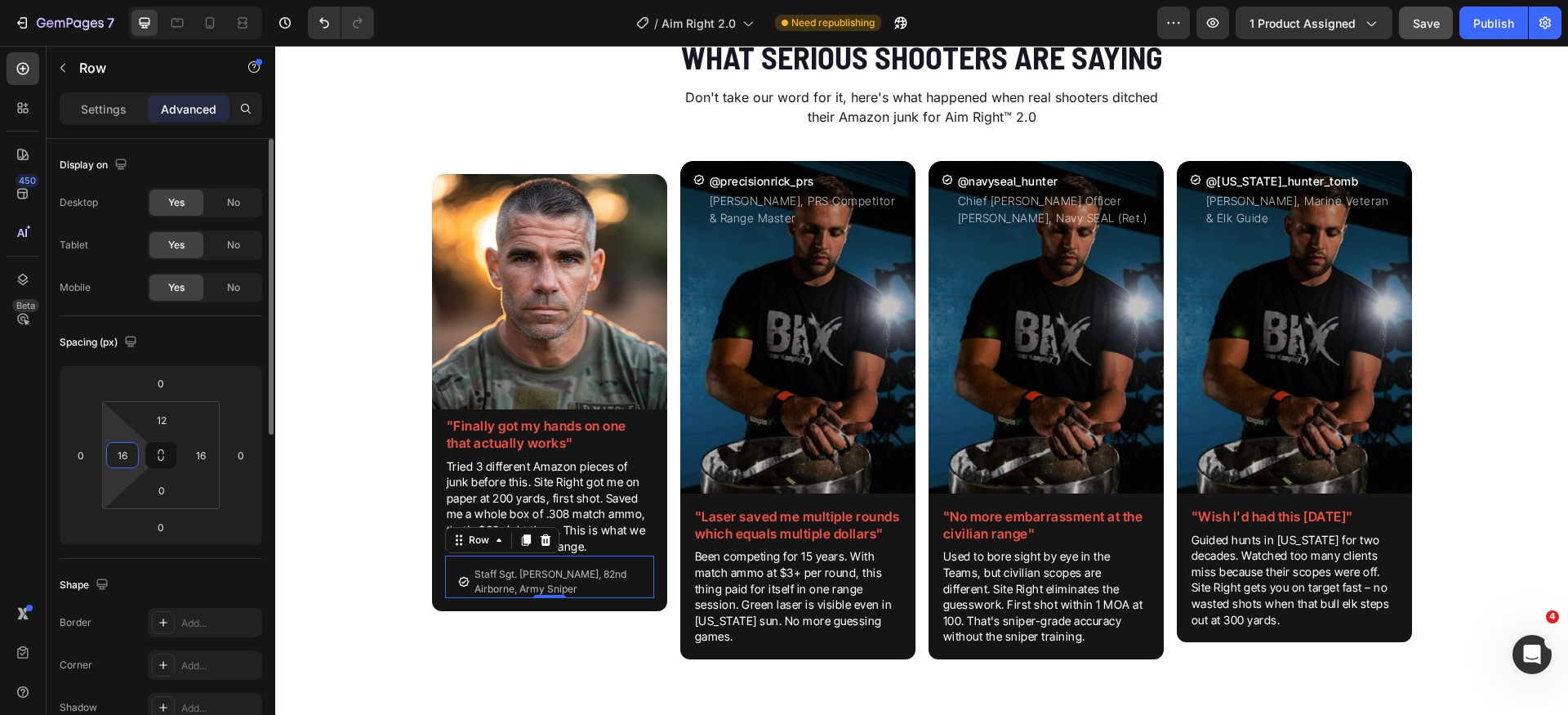
click at [129, 458] on input "16" at bounding box center [122, 455] width 24 height 24
type input "0"
type input "2"
type input "0"
click at [203, 453] on input "16" at bounding box center [200, 455] width 24 height 24
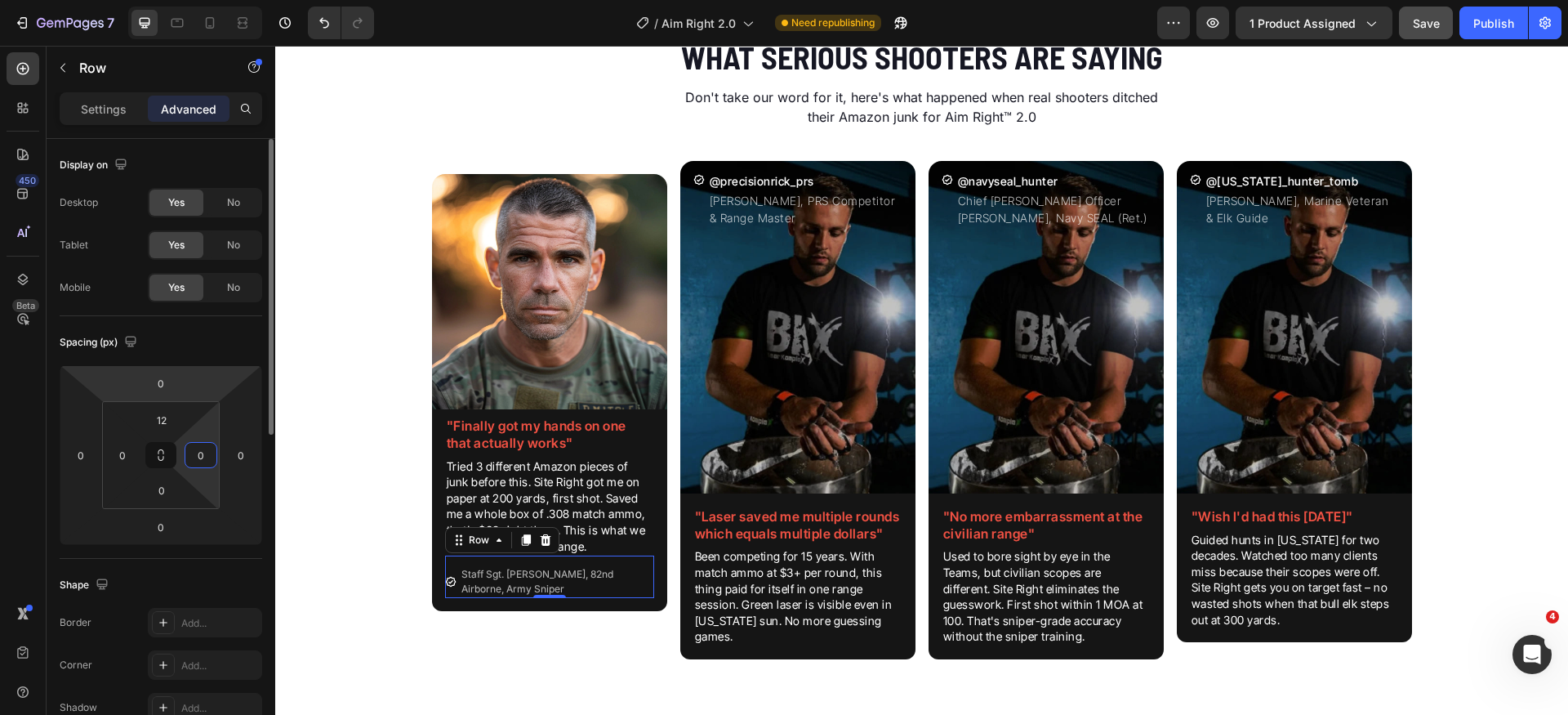
type input "0"
click at [217, 342] on div "Spacing (px)" at bounding box center [161, 342] width 203 height 26
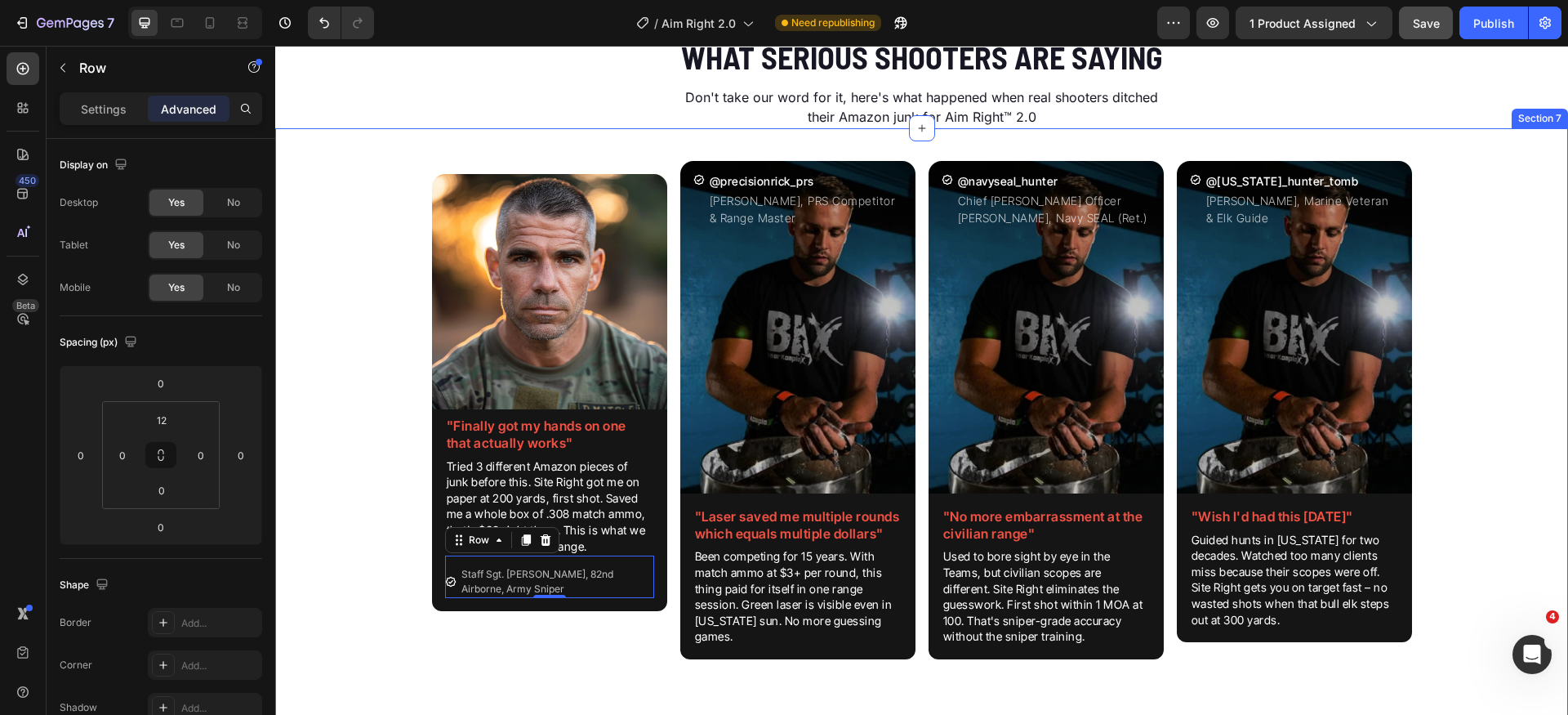
click at [392, 585] on div "Image "Finally got my hands on one that actually works" Heading Tried 3 differe…" at bounding box center [921, 423] width 1293 height 551
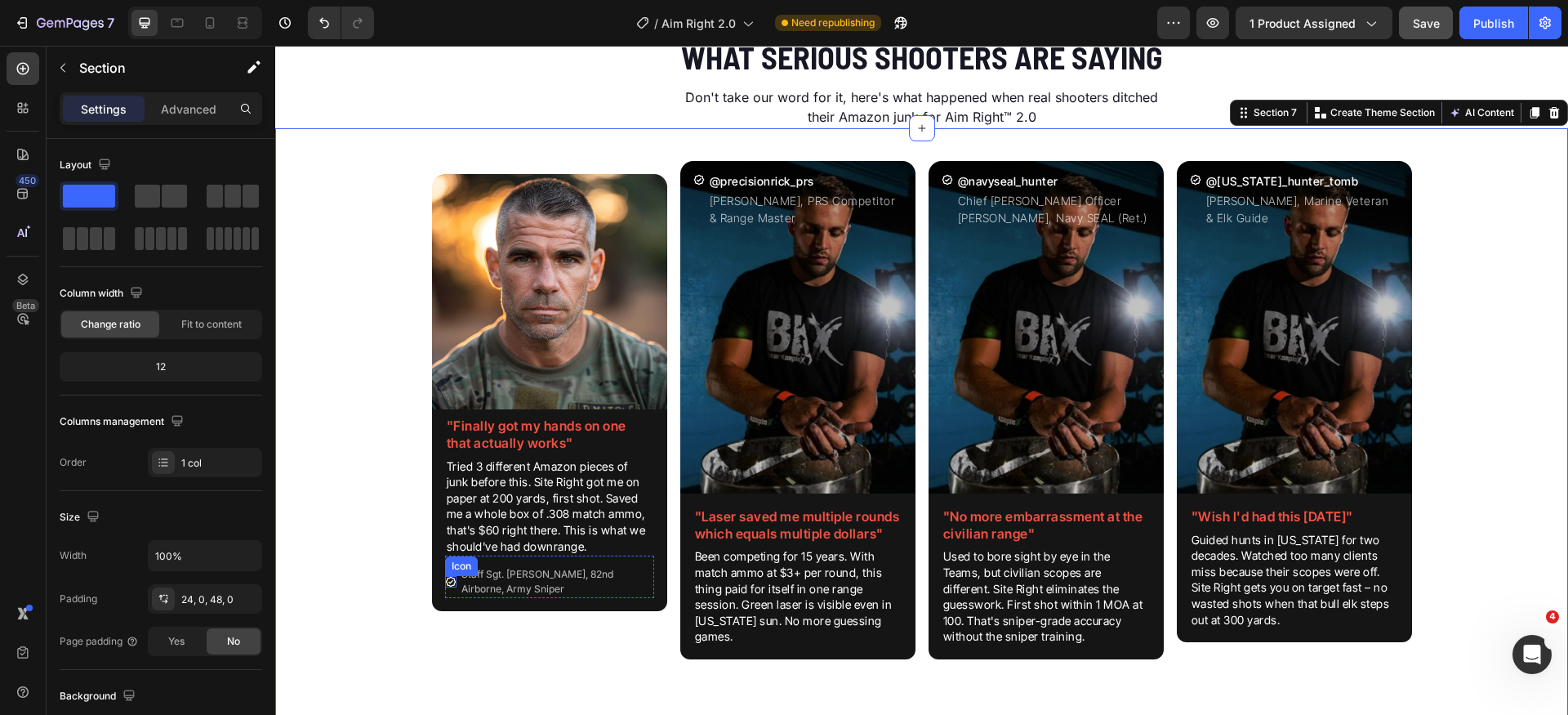
click at [446, 584] on icon at bounding box center [451, 582] width 12 height 12
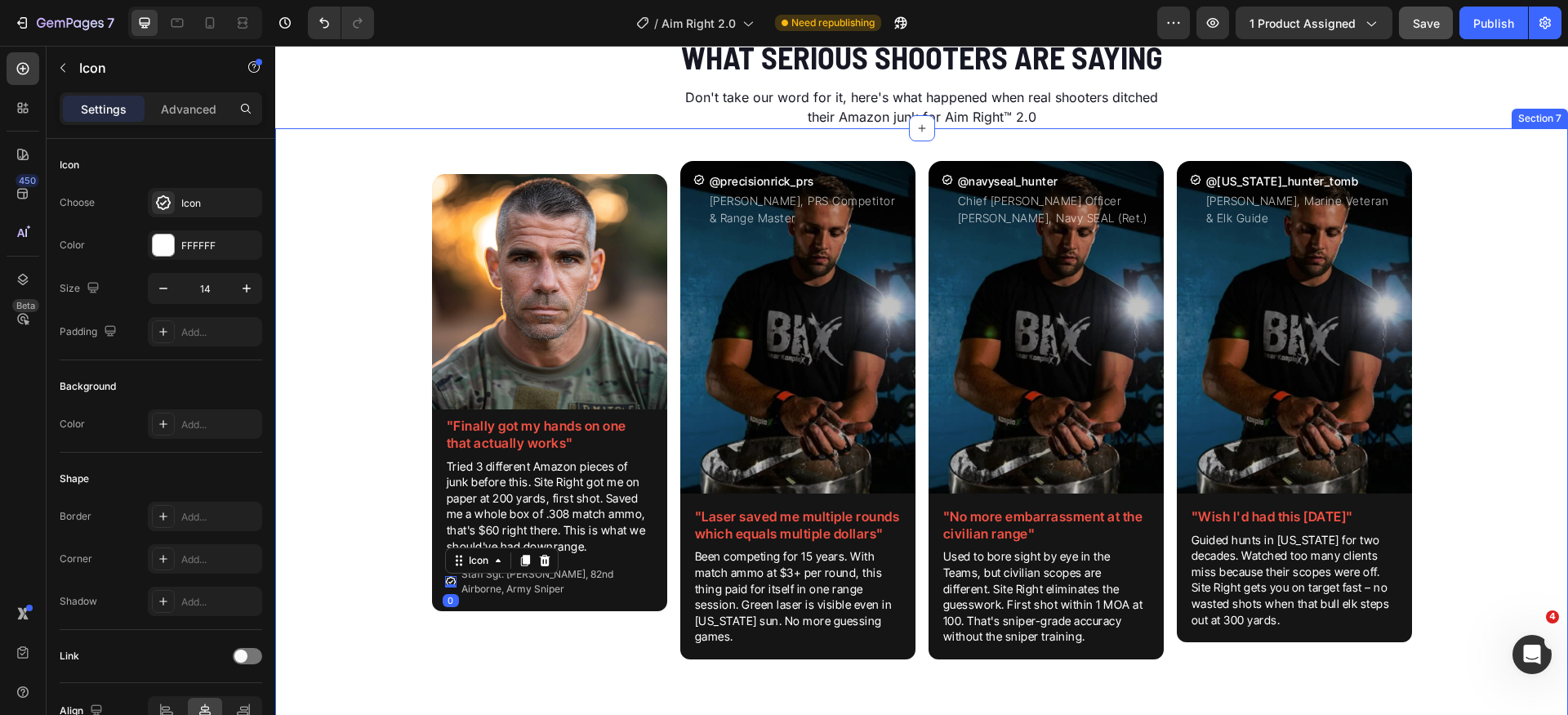
click at [399, 578] on div "Image "Finally got my hands on one that actually works" Heading Tried 3 differe…" at bounding box center [921, 423] width 1293 height 551
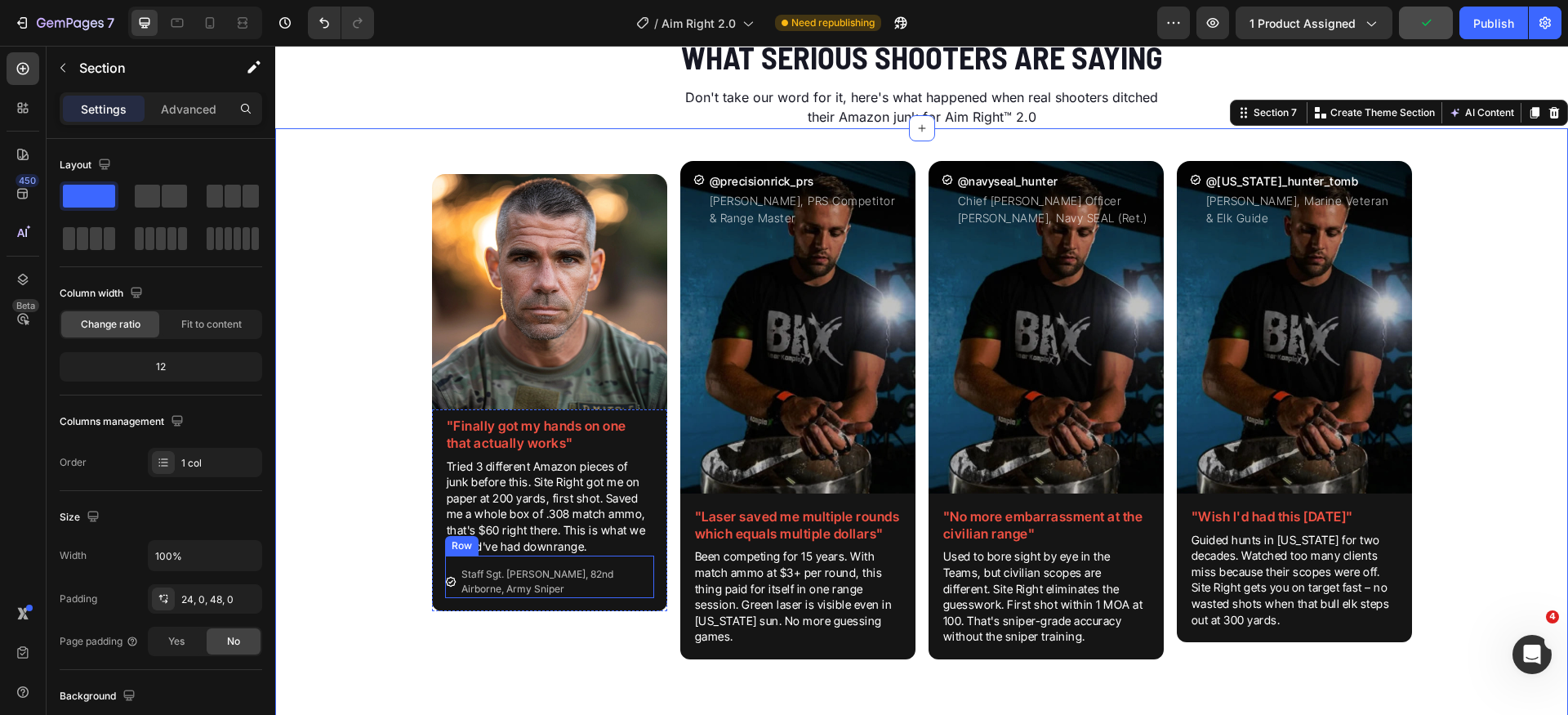
click at [446, 562] on div "Icon Staff Sgt. [PERSON_NAME], 82nd Airborne, Army Sniper Text Block Row" at bounding box center [550, 577] width 209 height 43
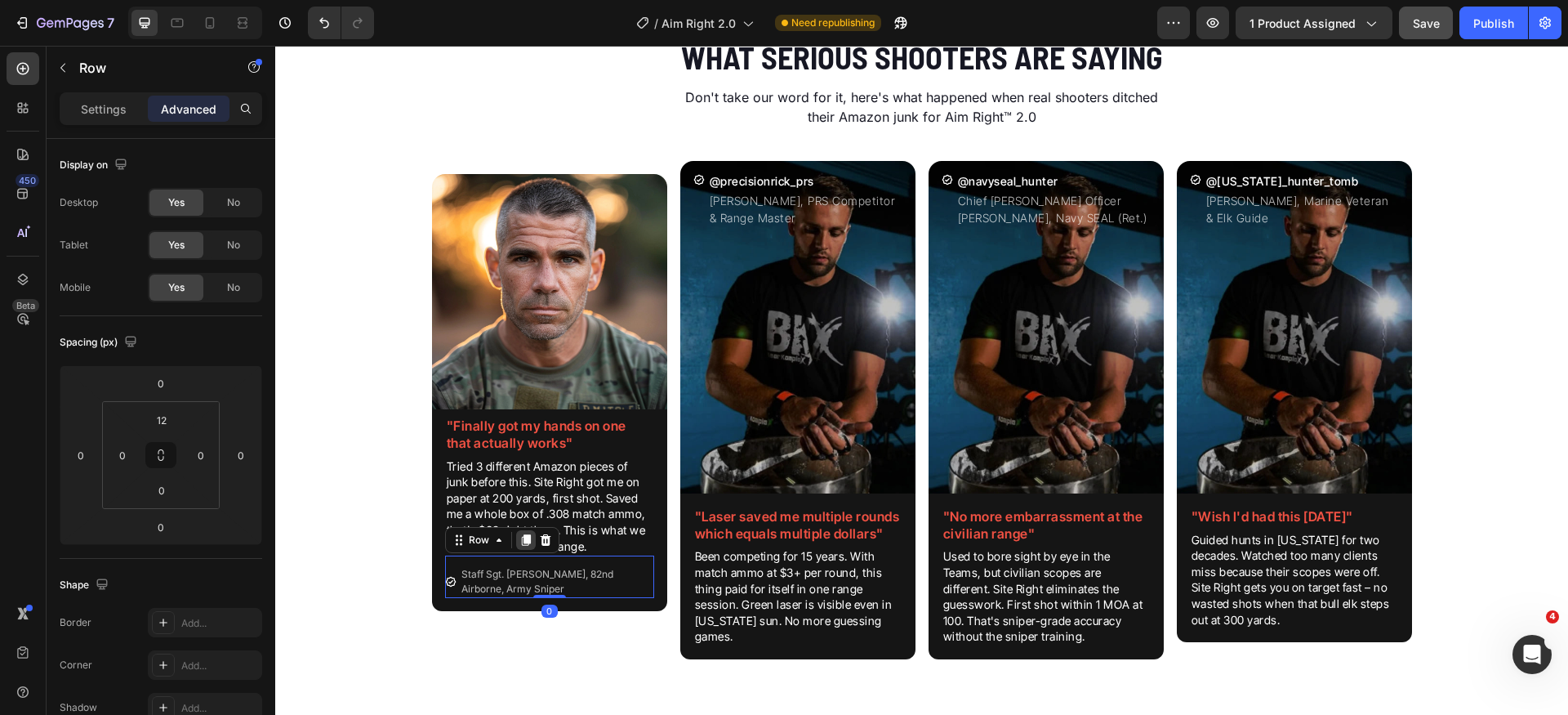
click at [521, 543] on icon at bounding box center [525, 540] width 9 height 12
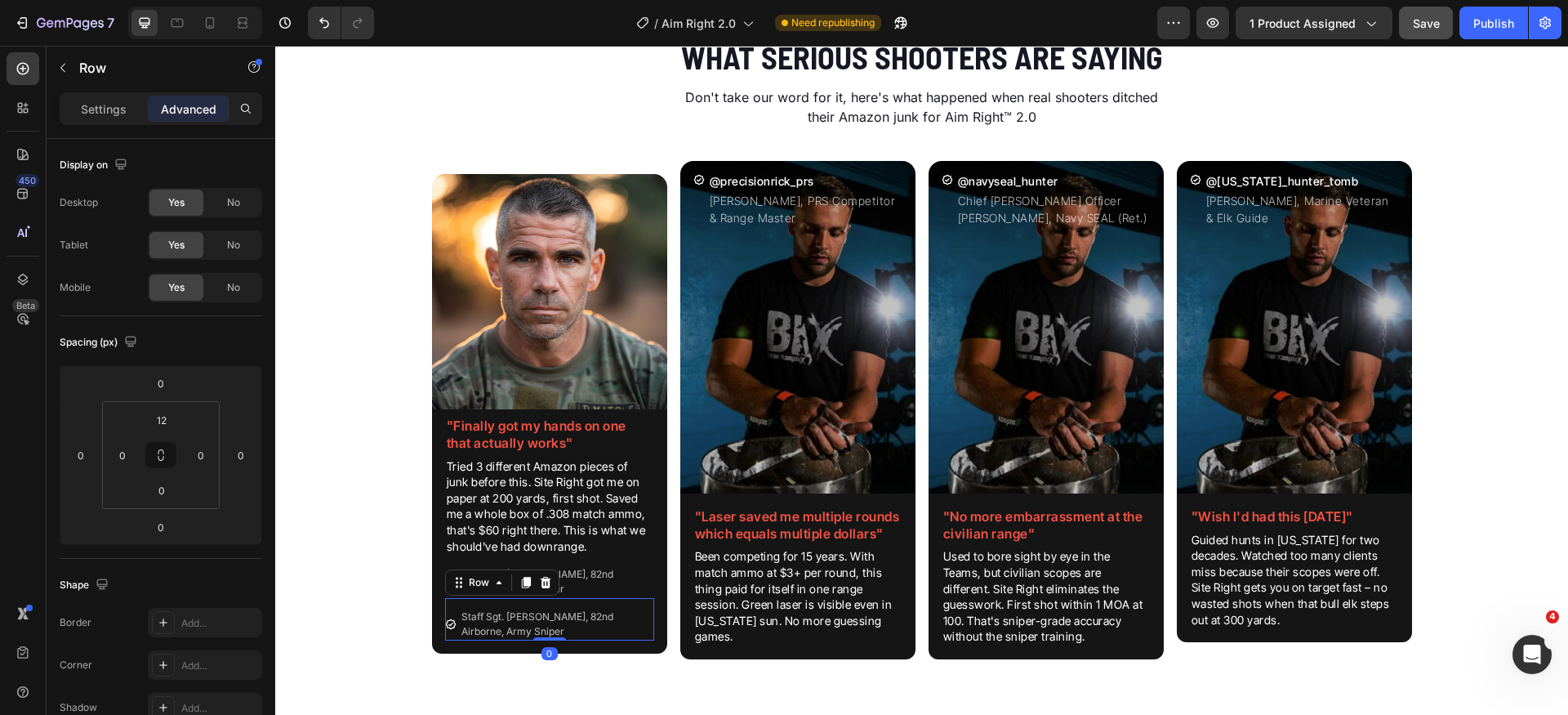
click at [518, 543] on p "Tried 3 different Amazon pieces of junk before this. Site Right got me on paper…" at bounding box center [549, 506] width 206 height 97
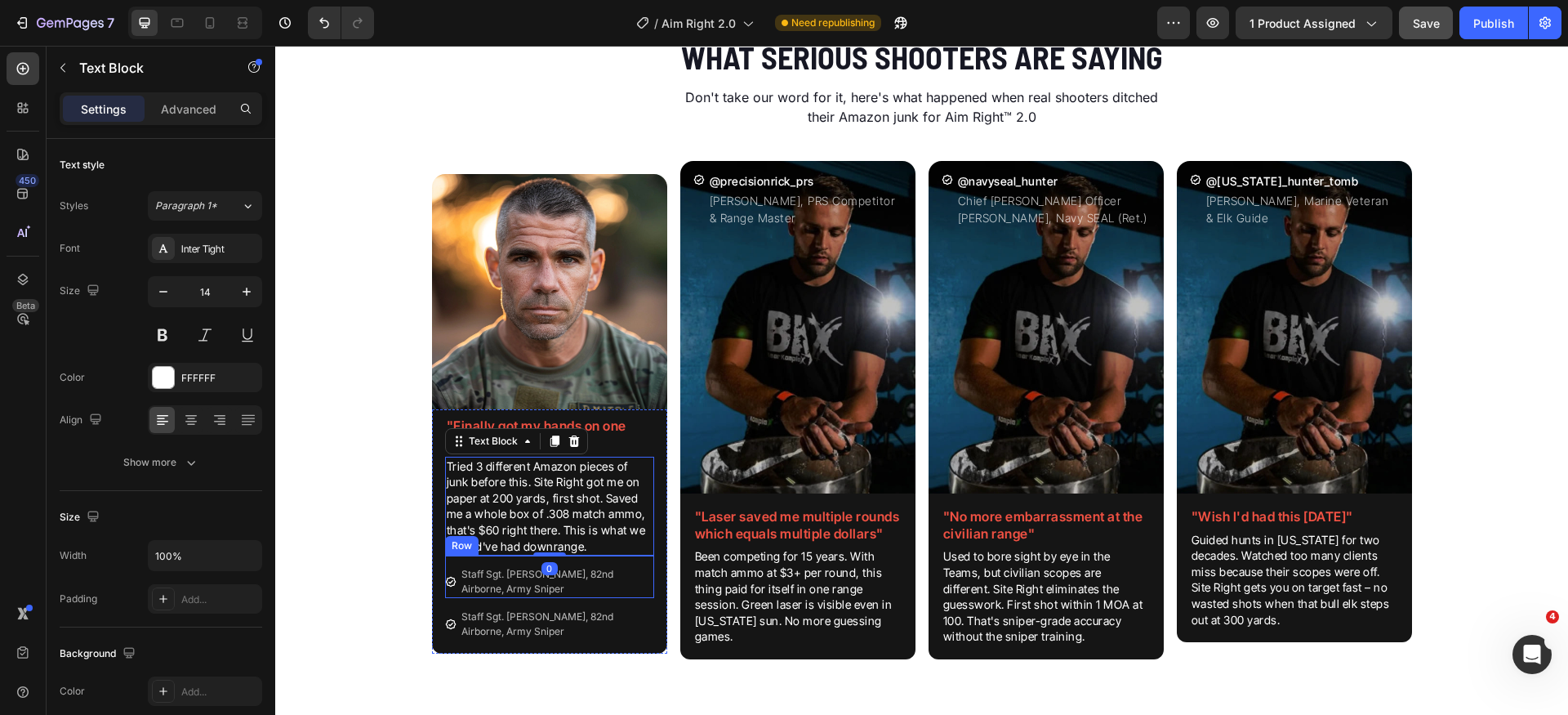
click at [446, 595] on div "Icon" at bounding box center [451, 581] width 12 height 33
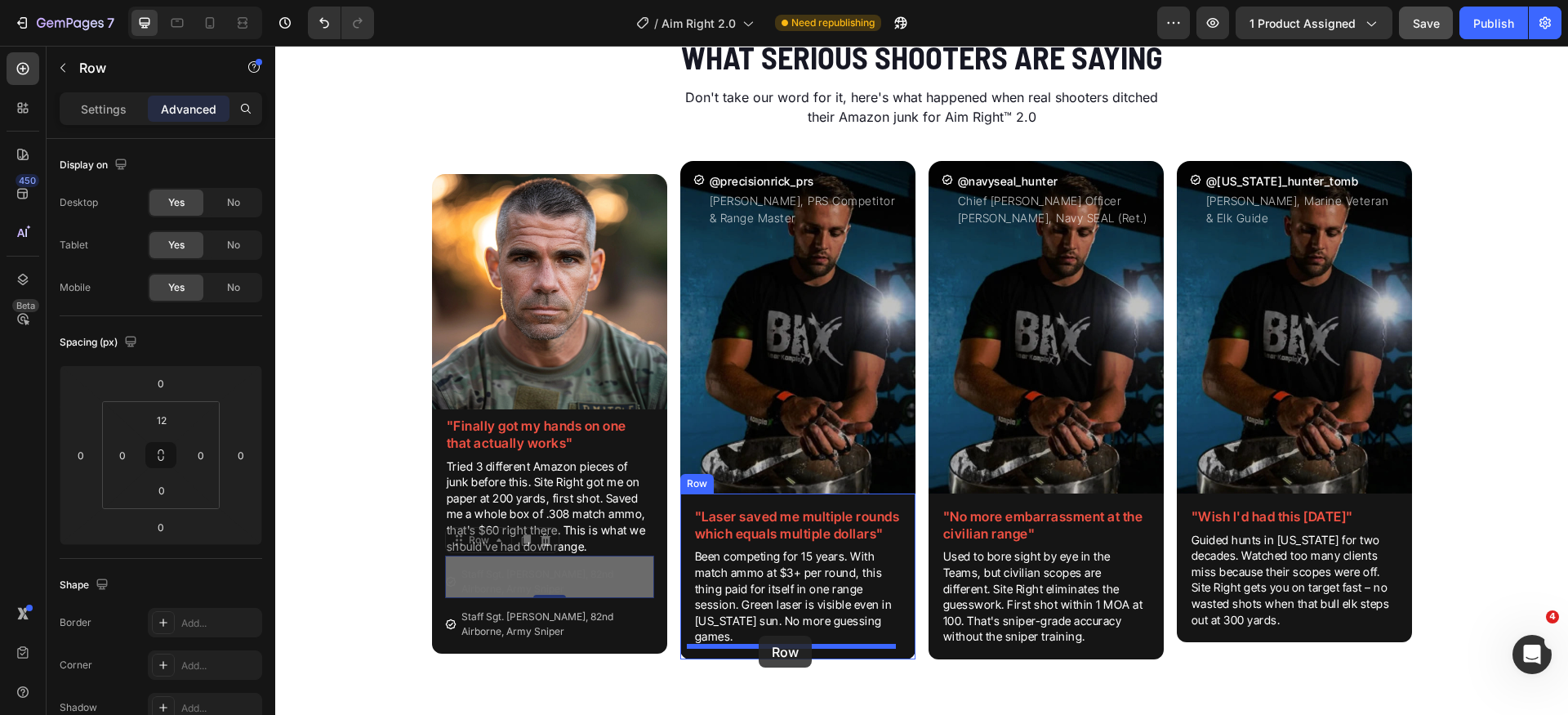
drag, startPoint x: 462, startPoint y: 543, endPoint x: 759, endPoint y: 636, distance: 311.2
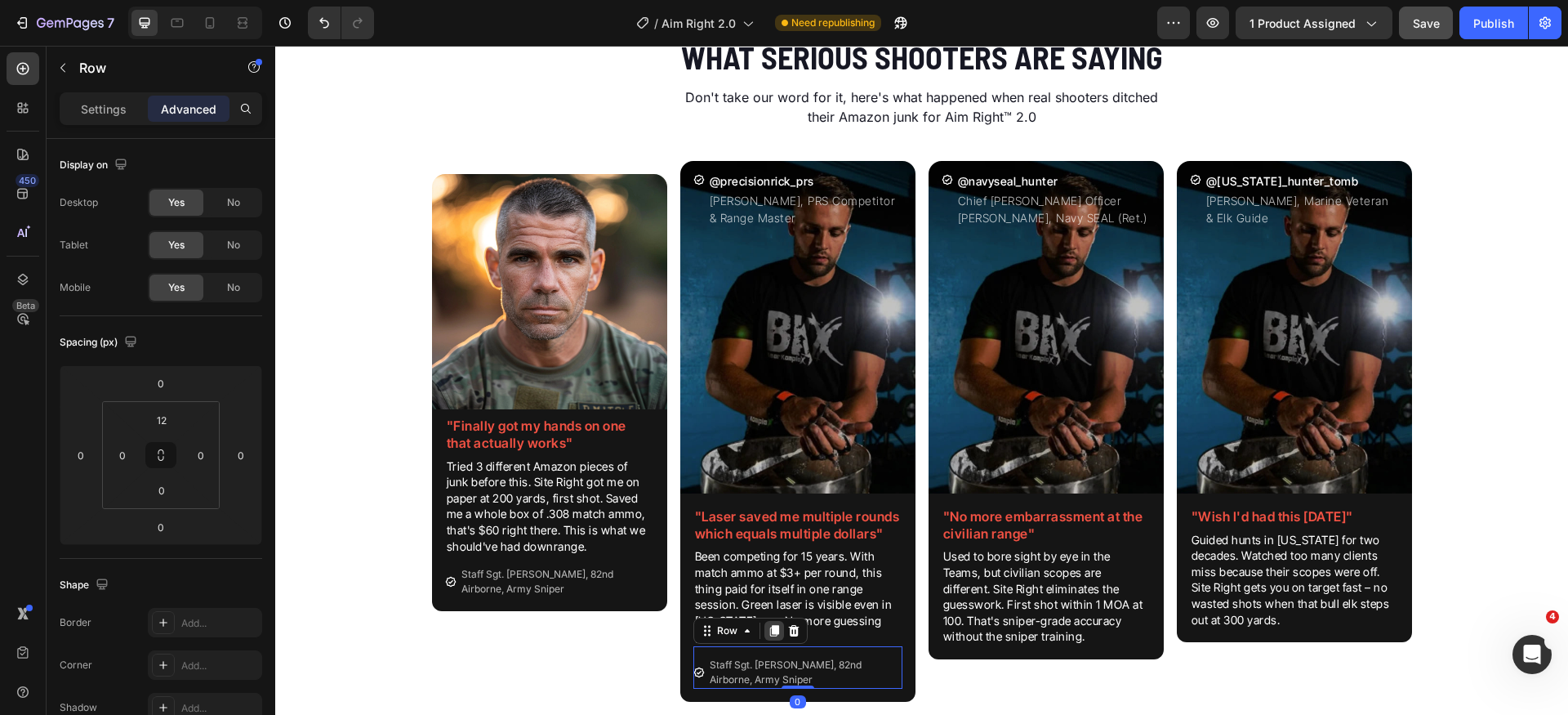
click at [769, 633] on icon at bounding box center [773, 631] width 9 height 12
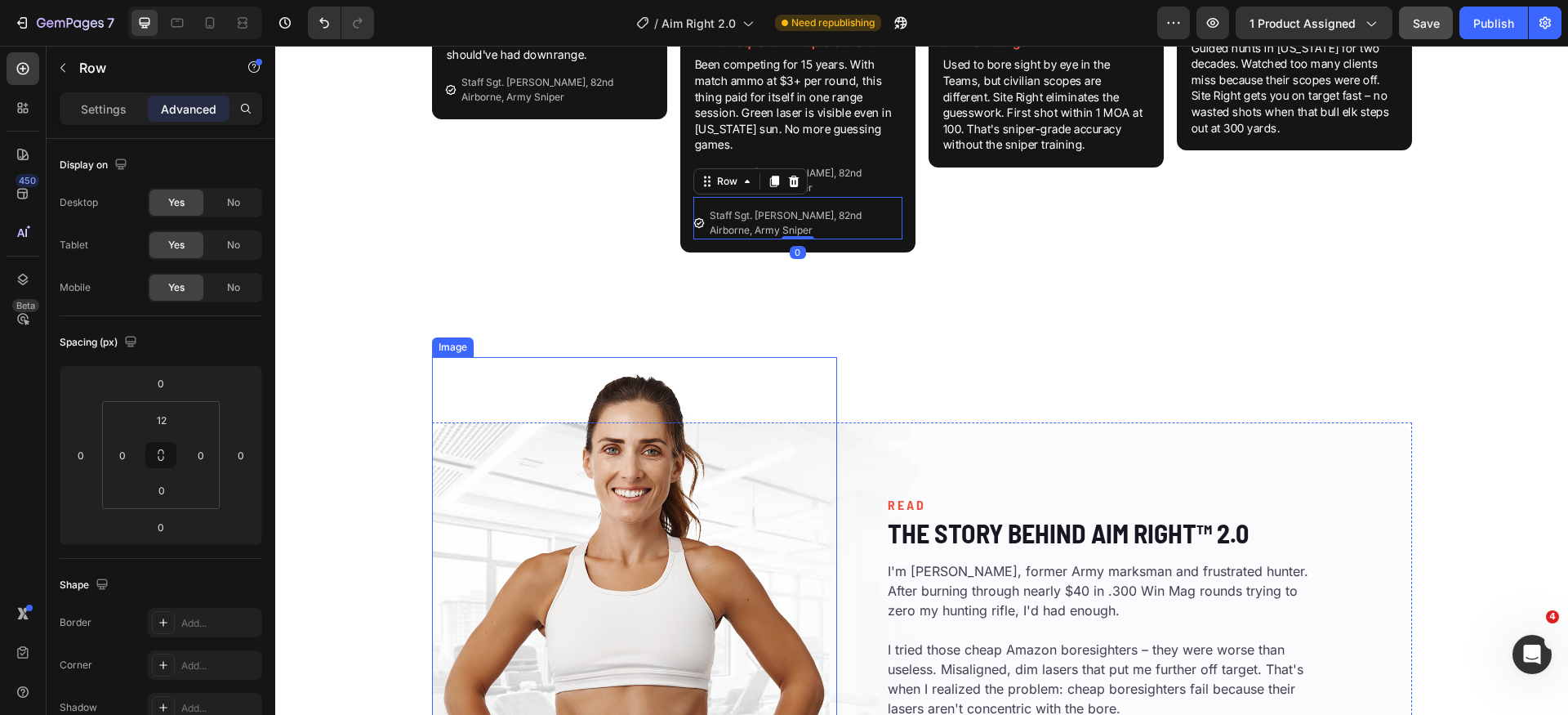
scroll to position [2693, 0]
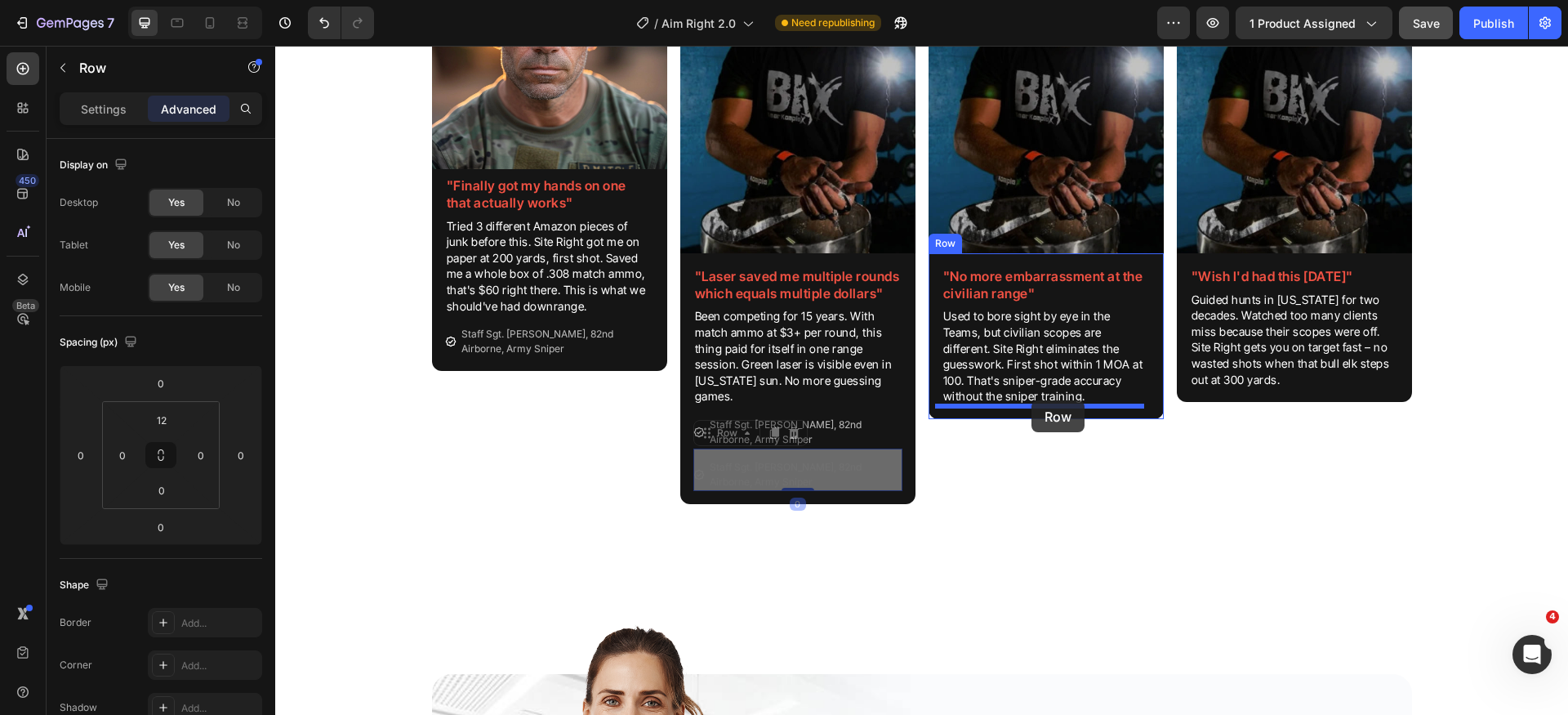
drag, startPoint x: 721, startPoint y: 433, endPoint x: 1032, endPoint y: 400, distance: 312.7
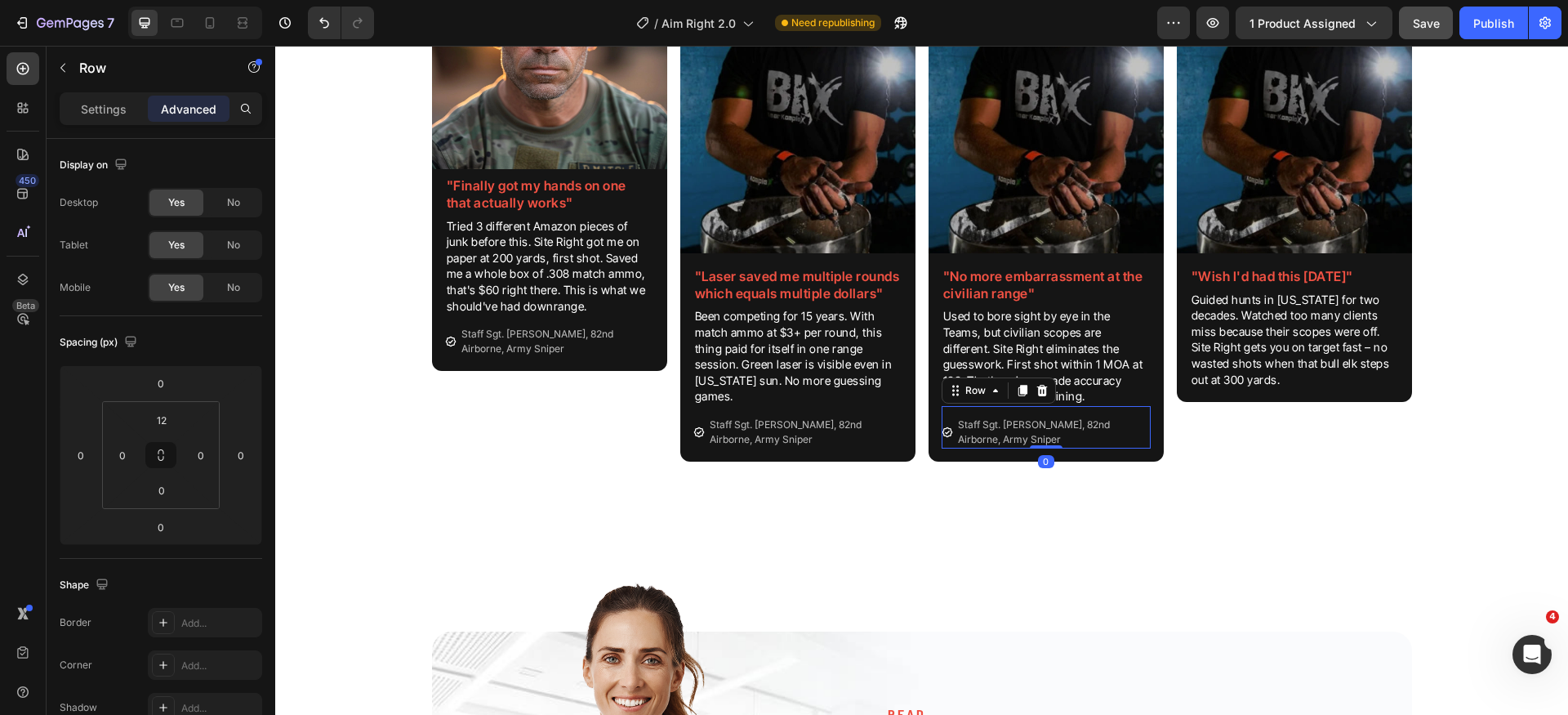
scroll to position [2672, 0]
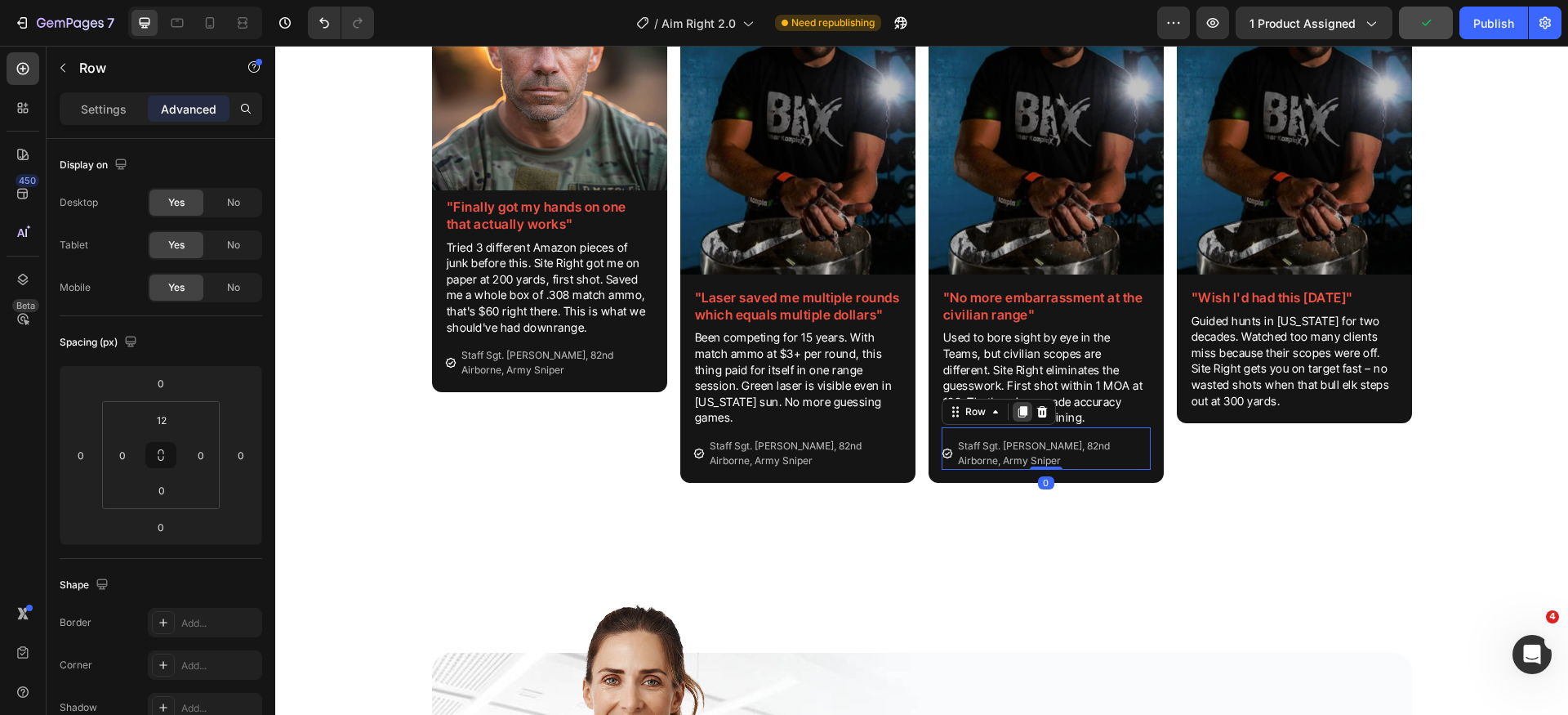
click at [1022, 416] on icon at bounding box center [1023, 412] width 13 height 13
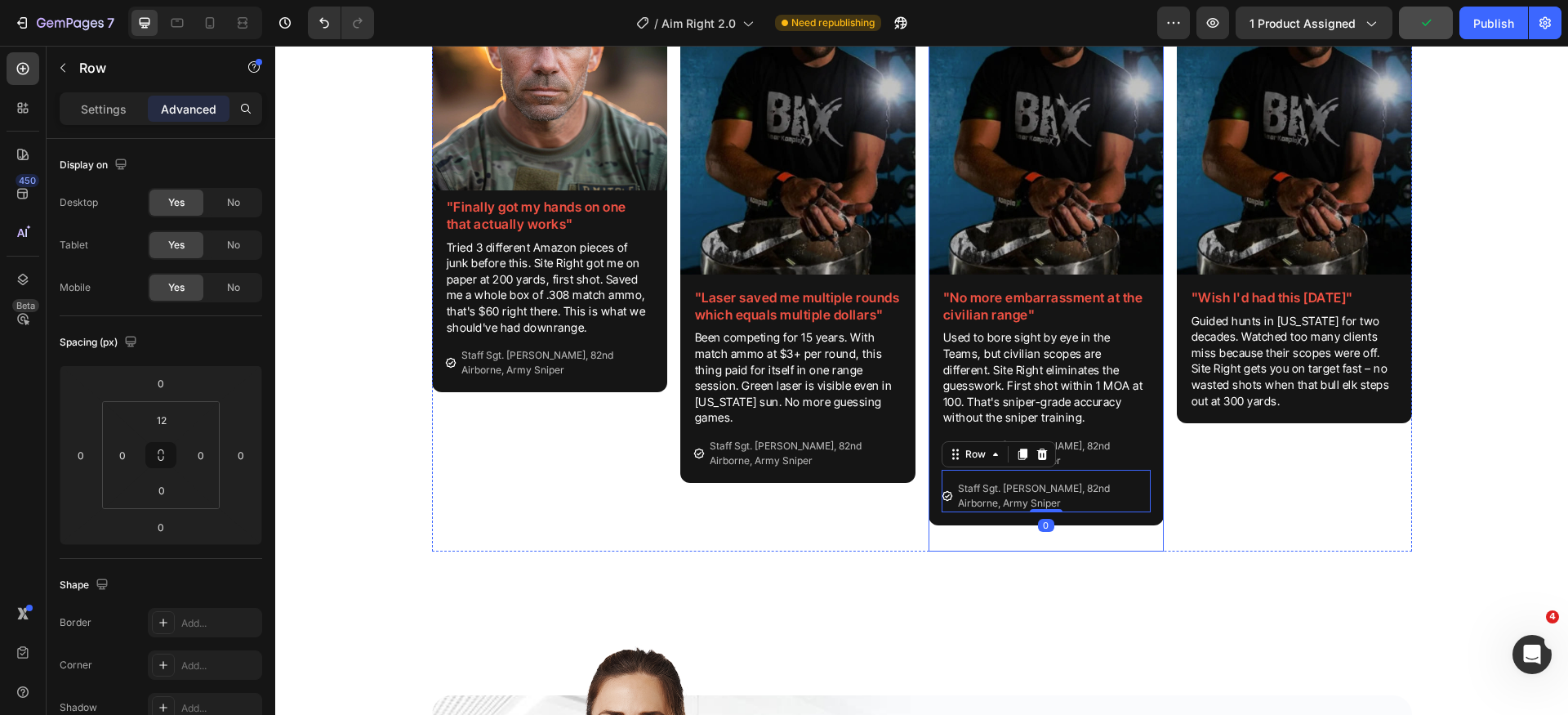
scroll to position [2661, 0]
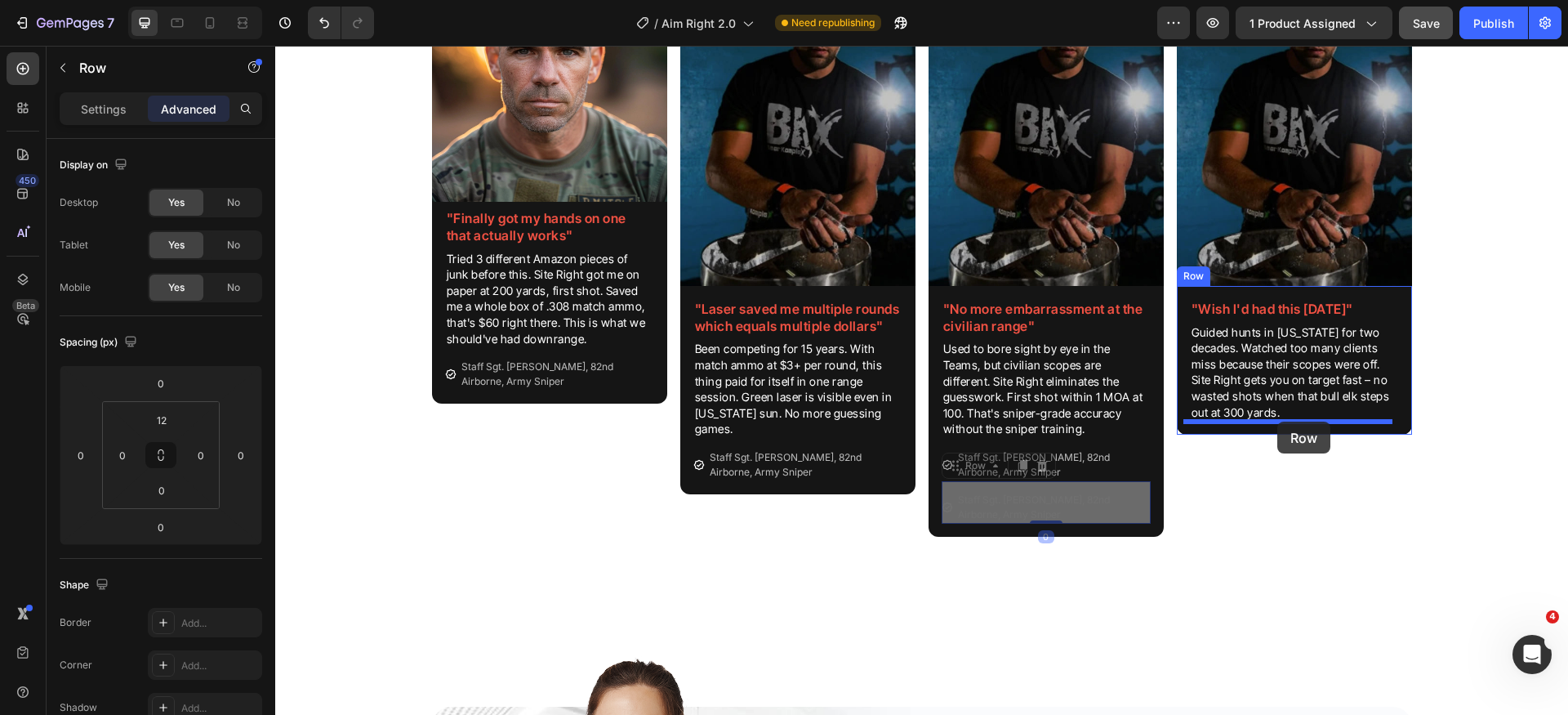
drag, startPoint x: 956, startPoint y: 465, endPoint x: 1278, endPoint y: 421, distance: 325.0
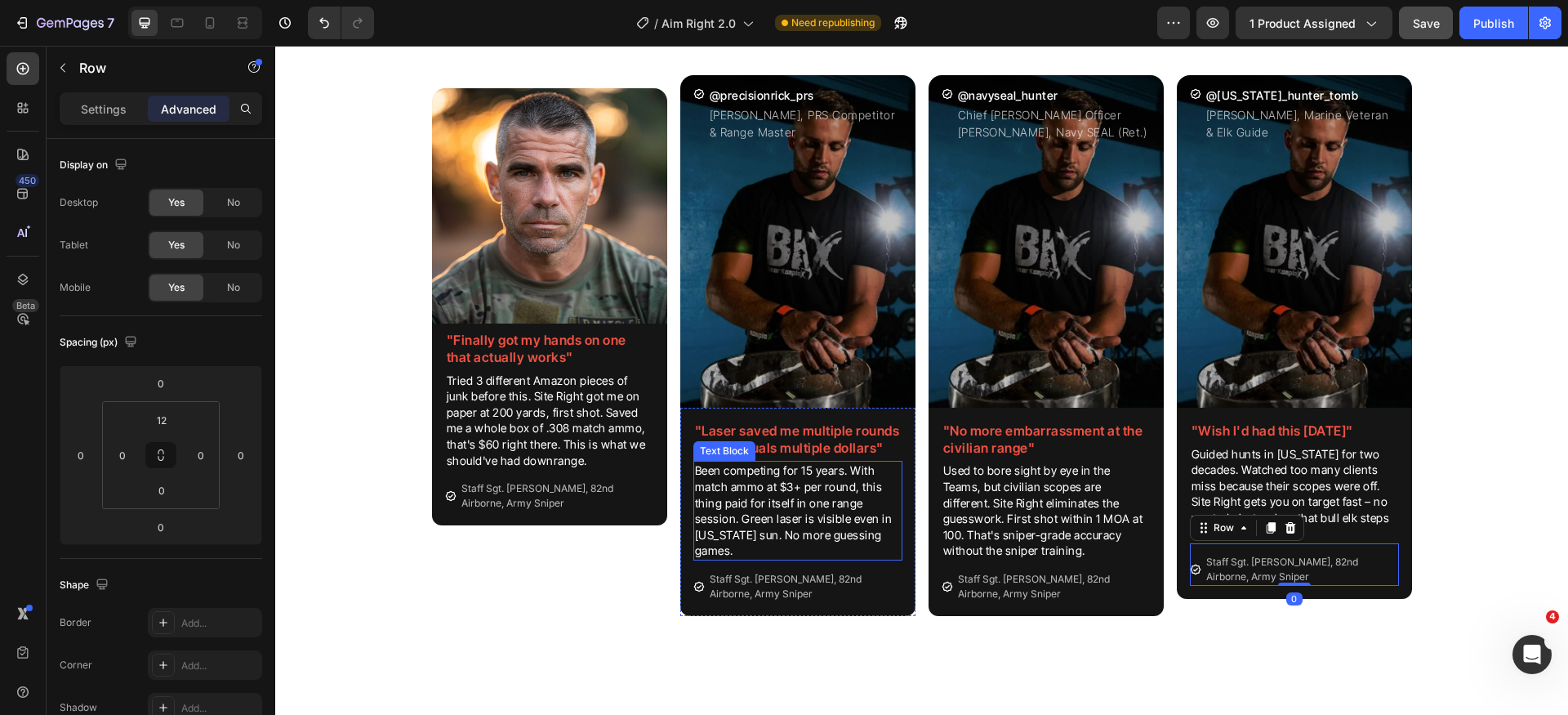
scroll to position [2476, 0]
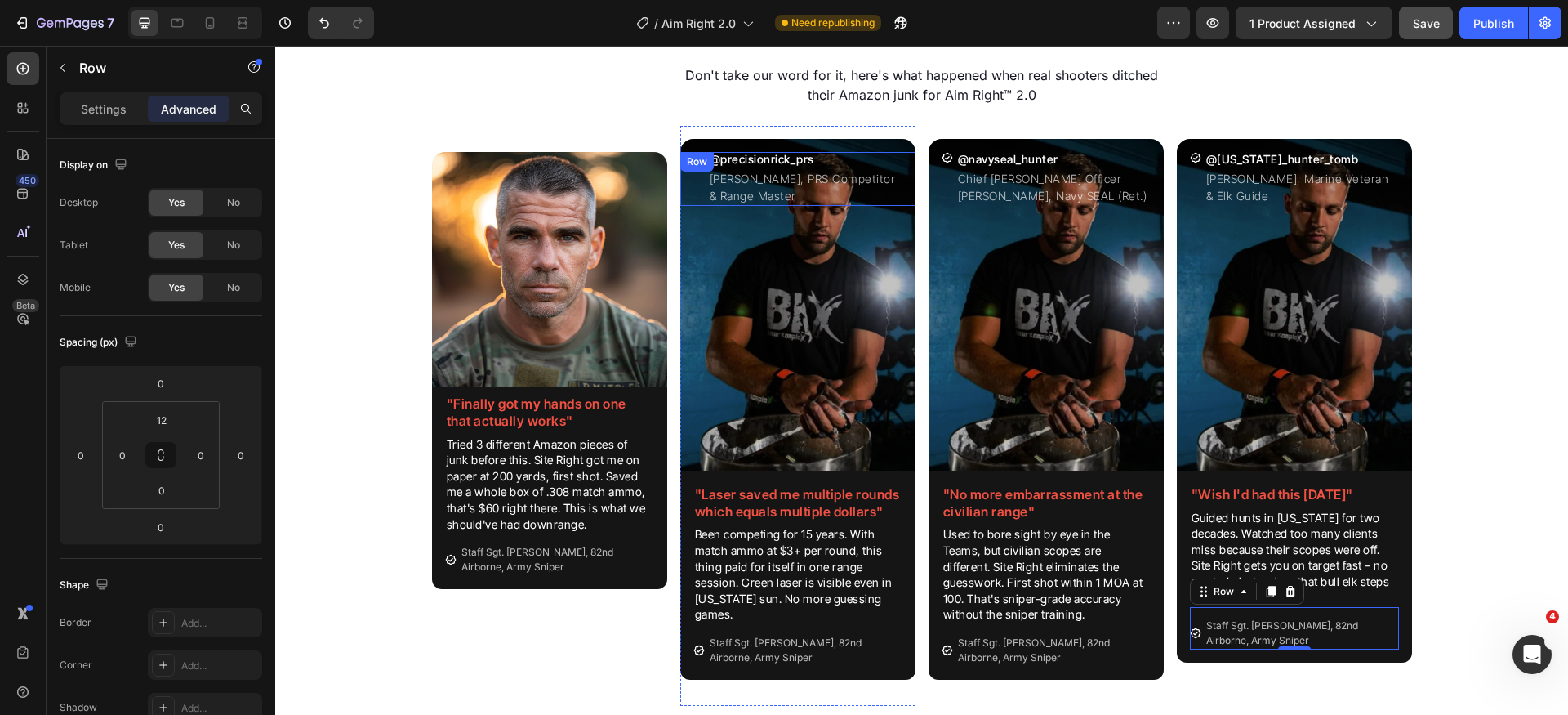
click at [694, 193] on div "Icon" at bounding box center [700, 179] width 12 height 54
click at [779, 172] on icon at bounding box center [781, 168] width 13 height 13
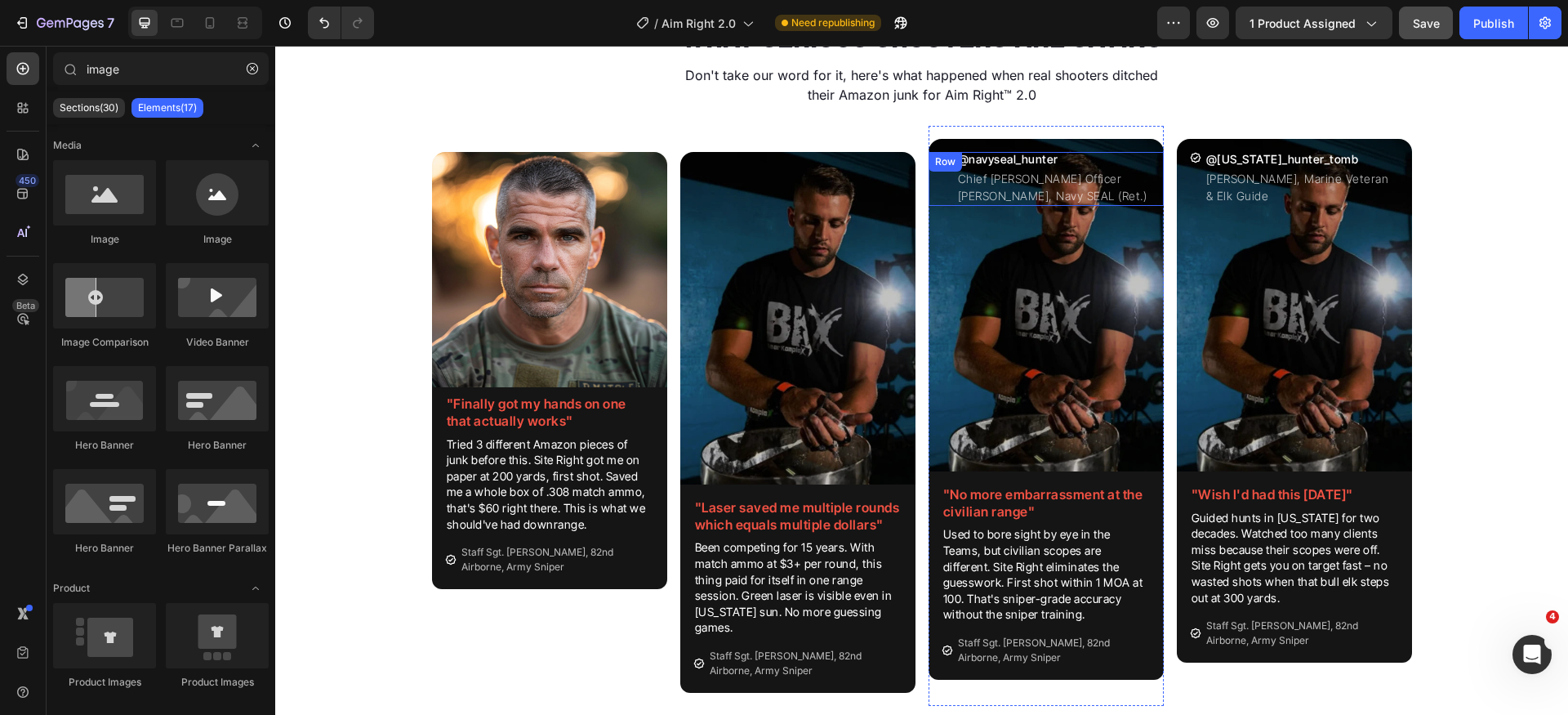
click at [942, 195] on div "Icon" at bounding box center [948, 179] width 12 height 54
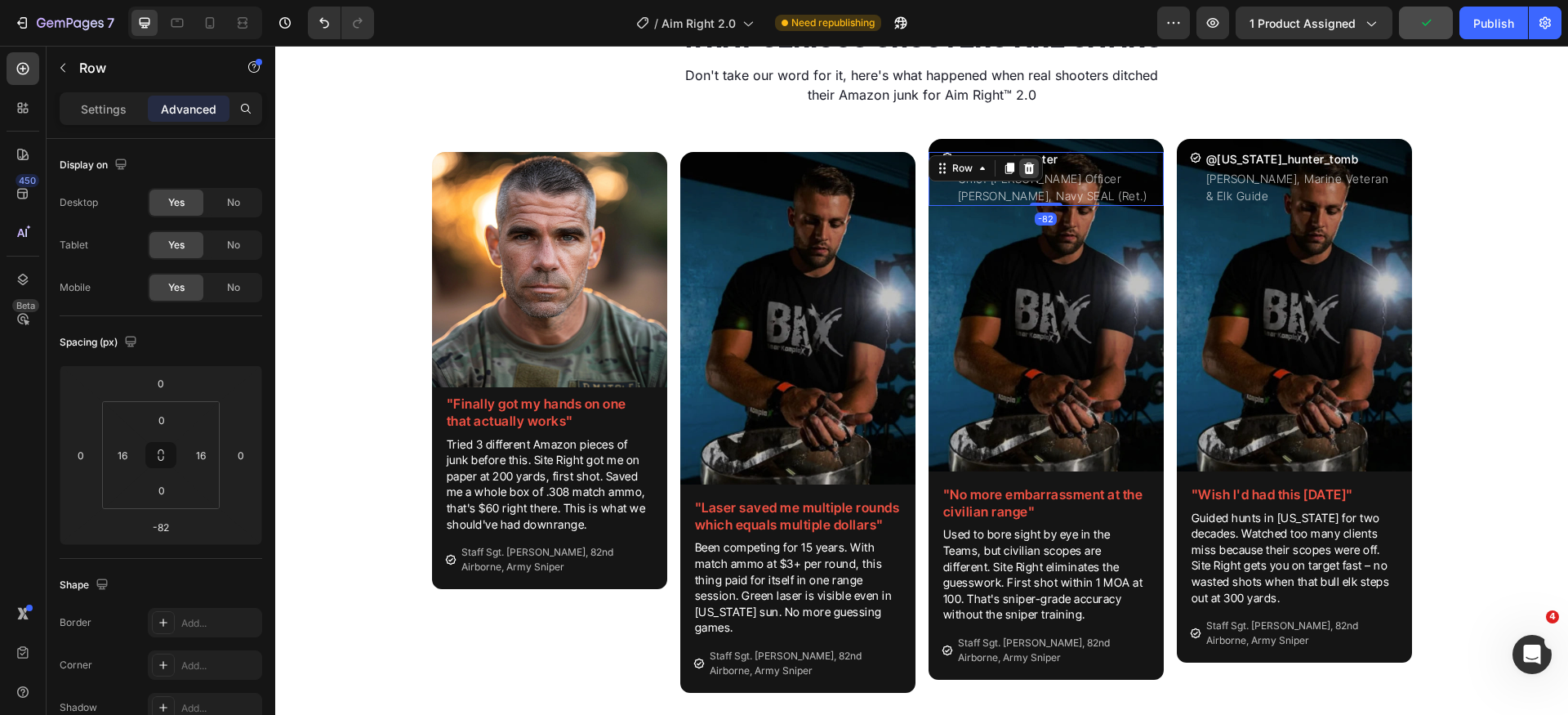
click at [1023, 172] on icon at bounding box center [1028, 168] width 11 height 12
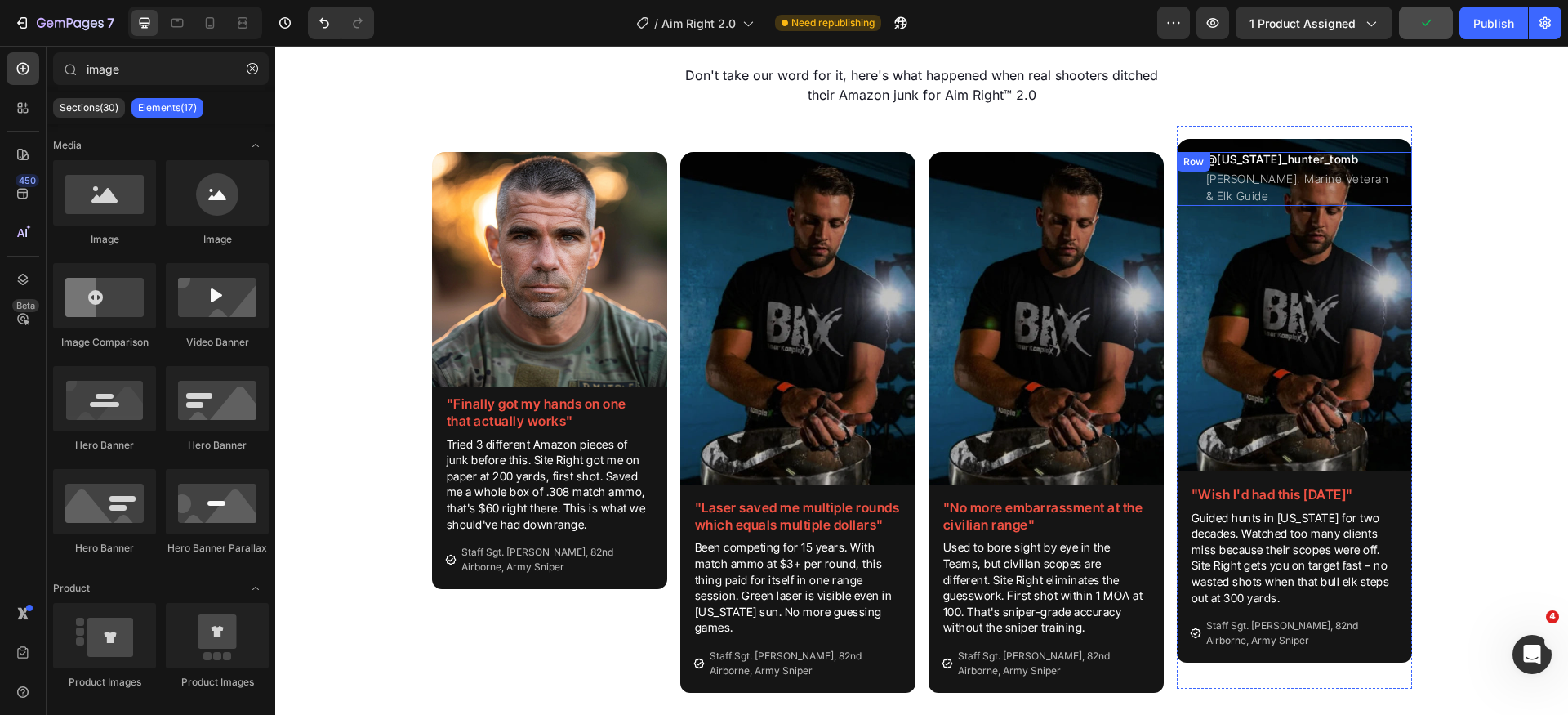
click at [1182, 183] on div "Icon @[US_STATE][GEOGRAPHIC_DATA] Heading [PERSON_NAME], Marine Veteran & Elk G…" at bounding box center [1295, 179] width 235 height 54
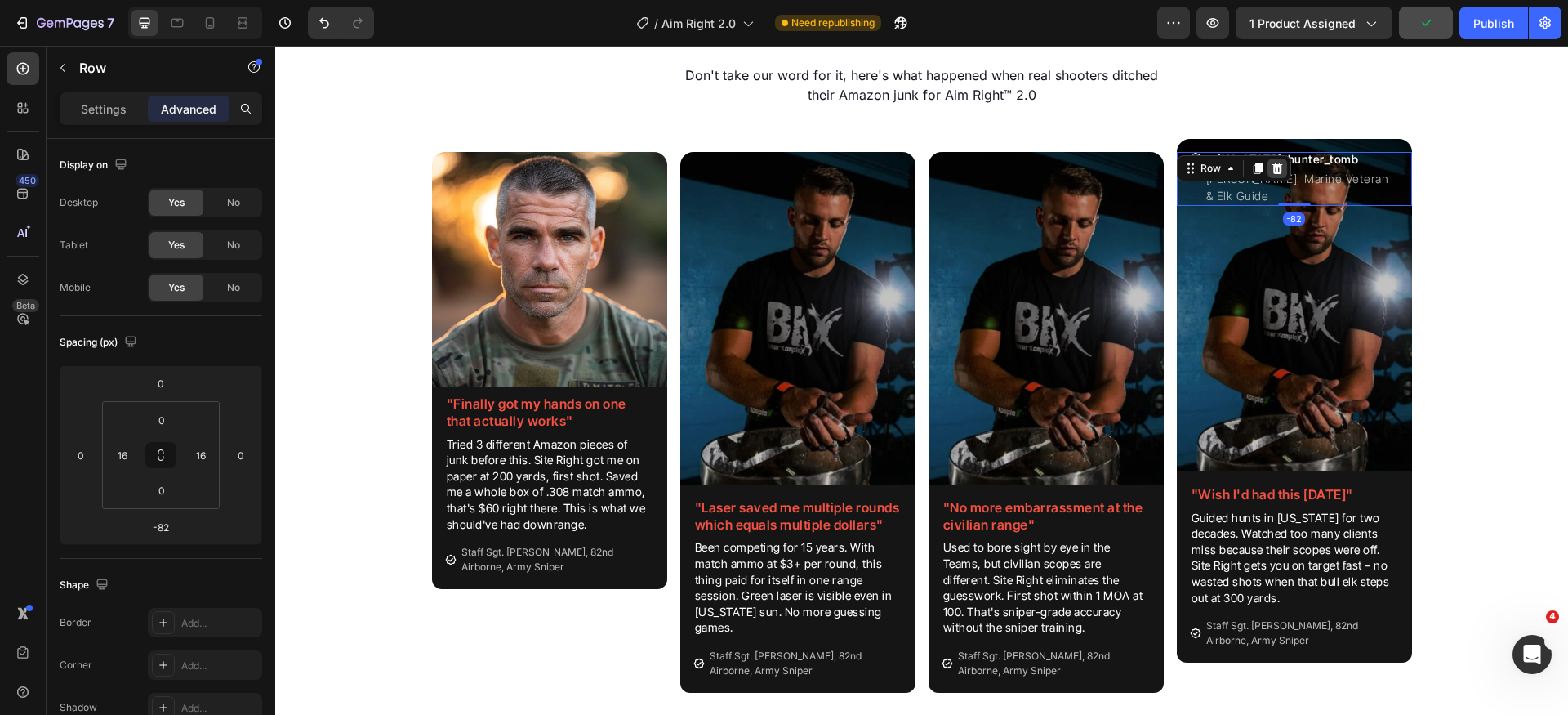
click at [1277, 170] on div at bounding box center [1277, 167] width 19 height 19
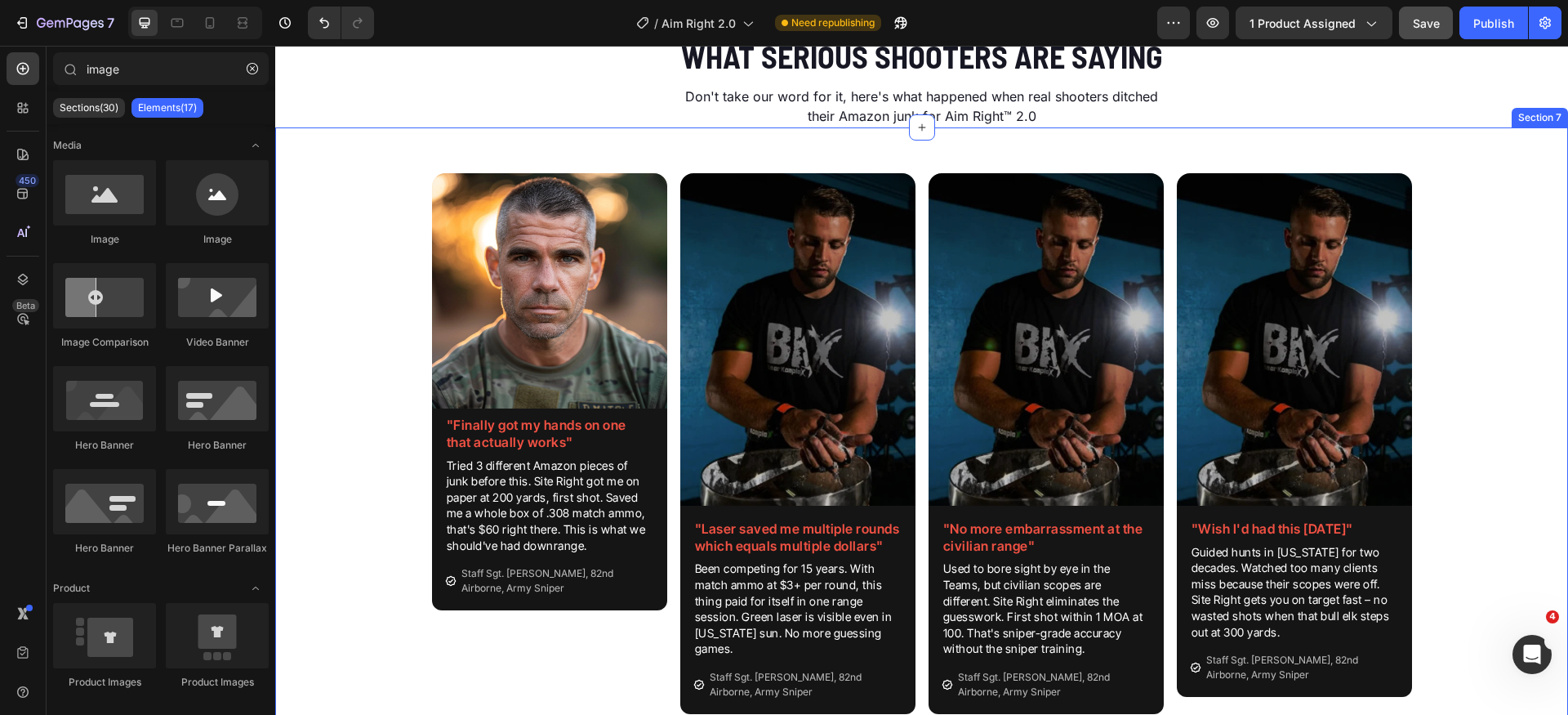
scroll to position [2444, 0]
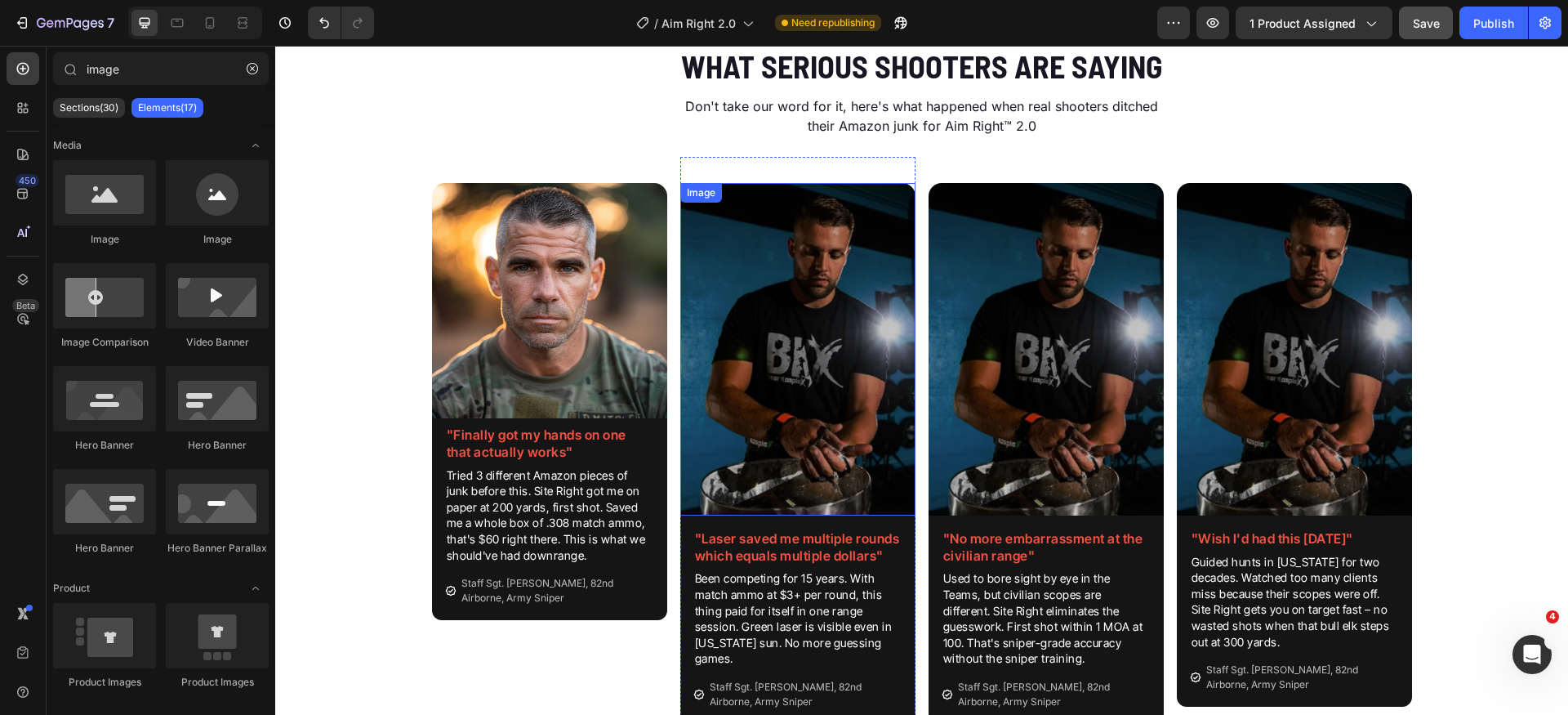
click at [818, 271] on img at bounding box center [798, 349] width 235 height 332
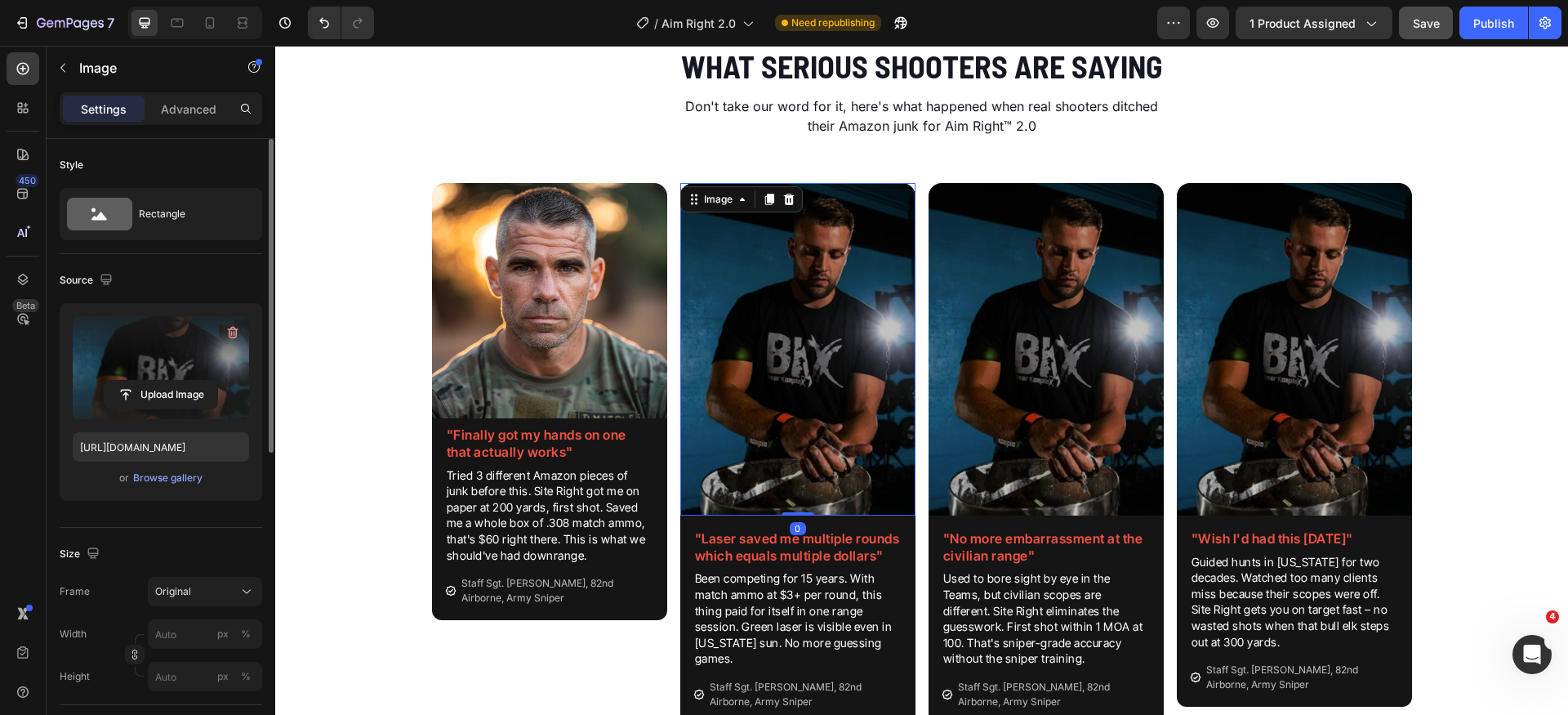
click at [138, 336] on label at bounding box center [161, 368] width 177 height 103
click at [138, 381] on input "file" at bounding box center [161, 395] width 113 height 28
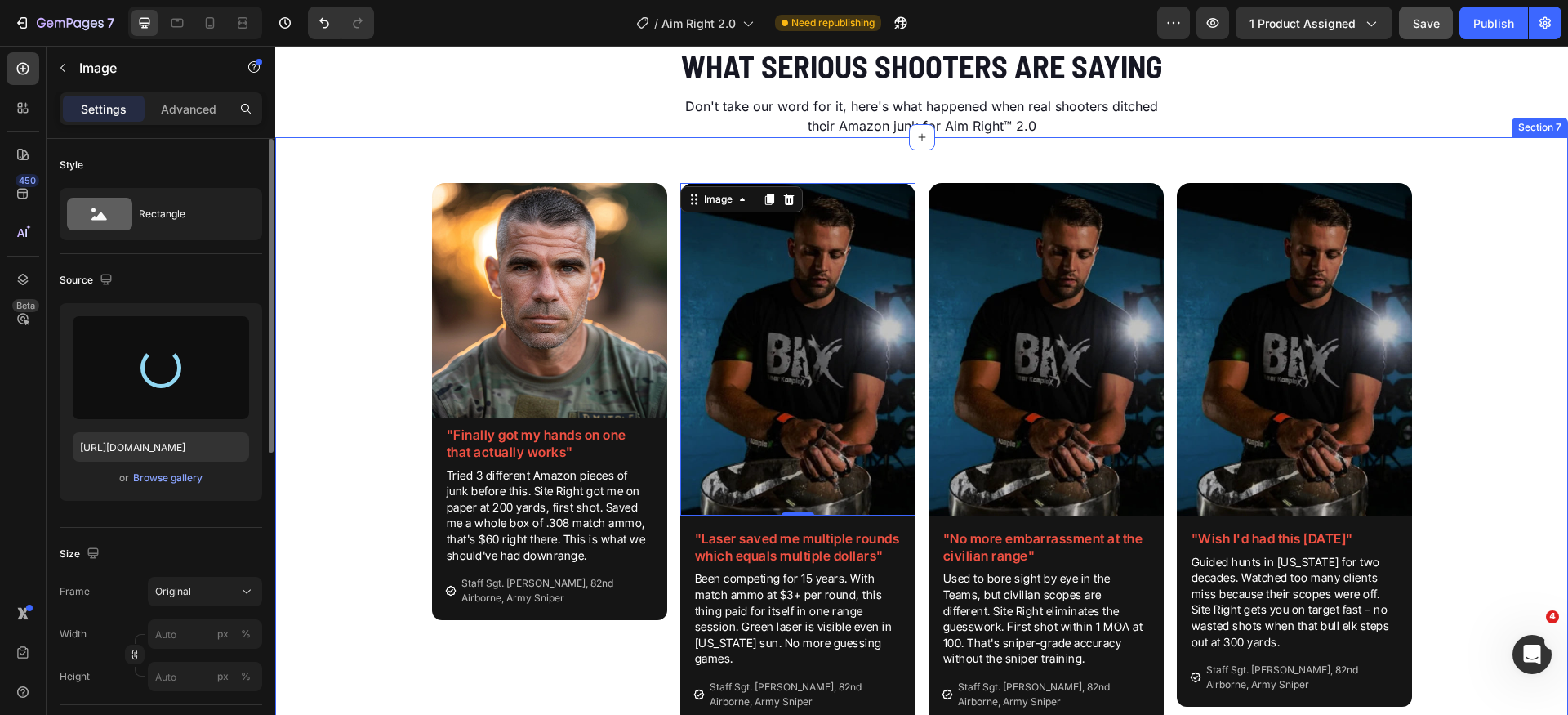
type input "[URL][DOMAIN_NAME]"
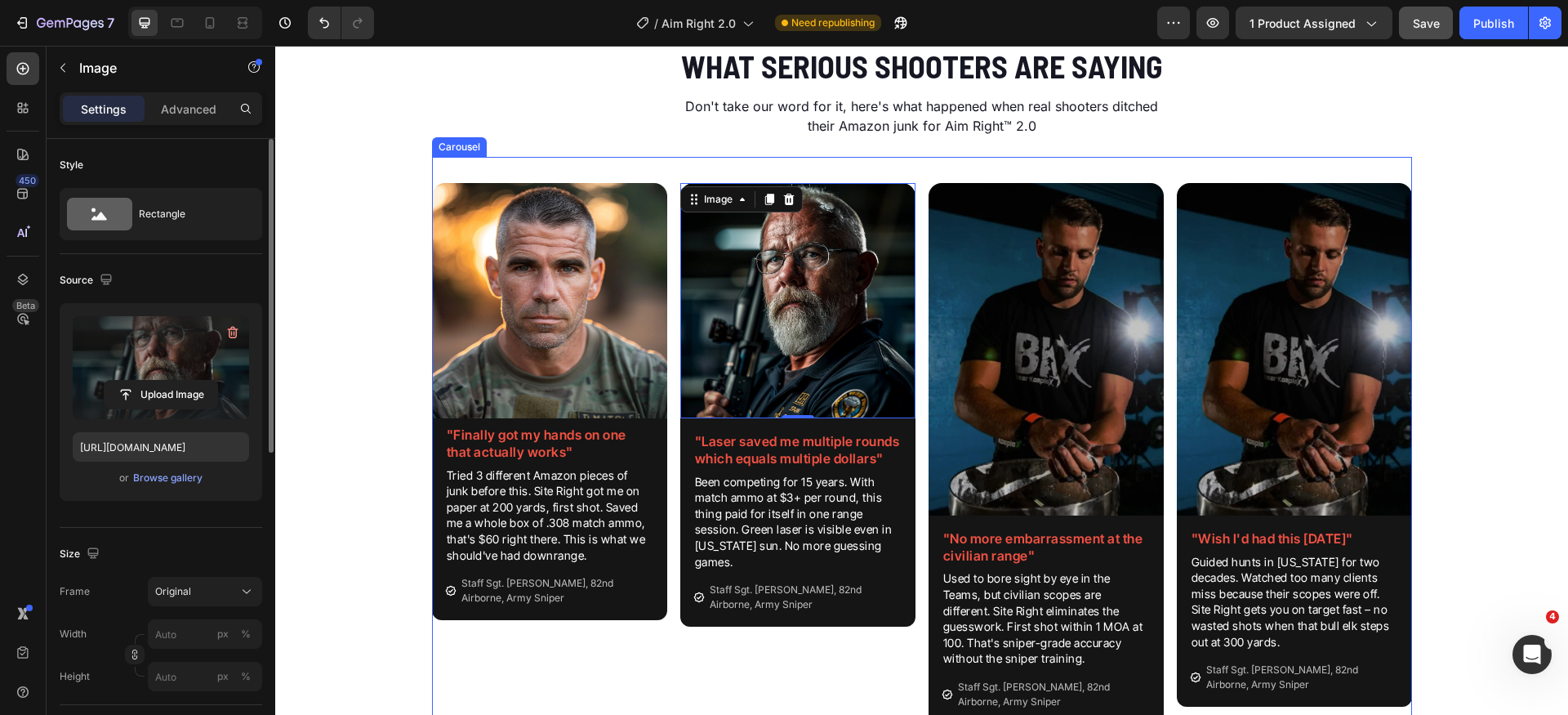
click at [846, 663] on div "Image 0 "Laser saved me multiple rounds which equals multiple dollars" Heading …" at bounding box center [798, 453] width 235 height 593
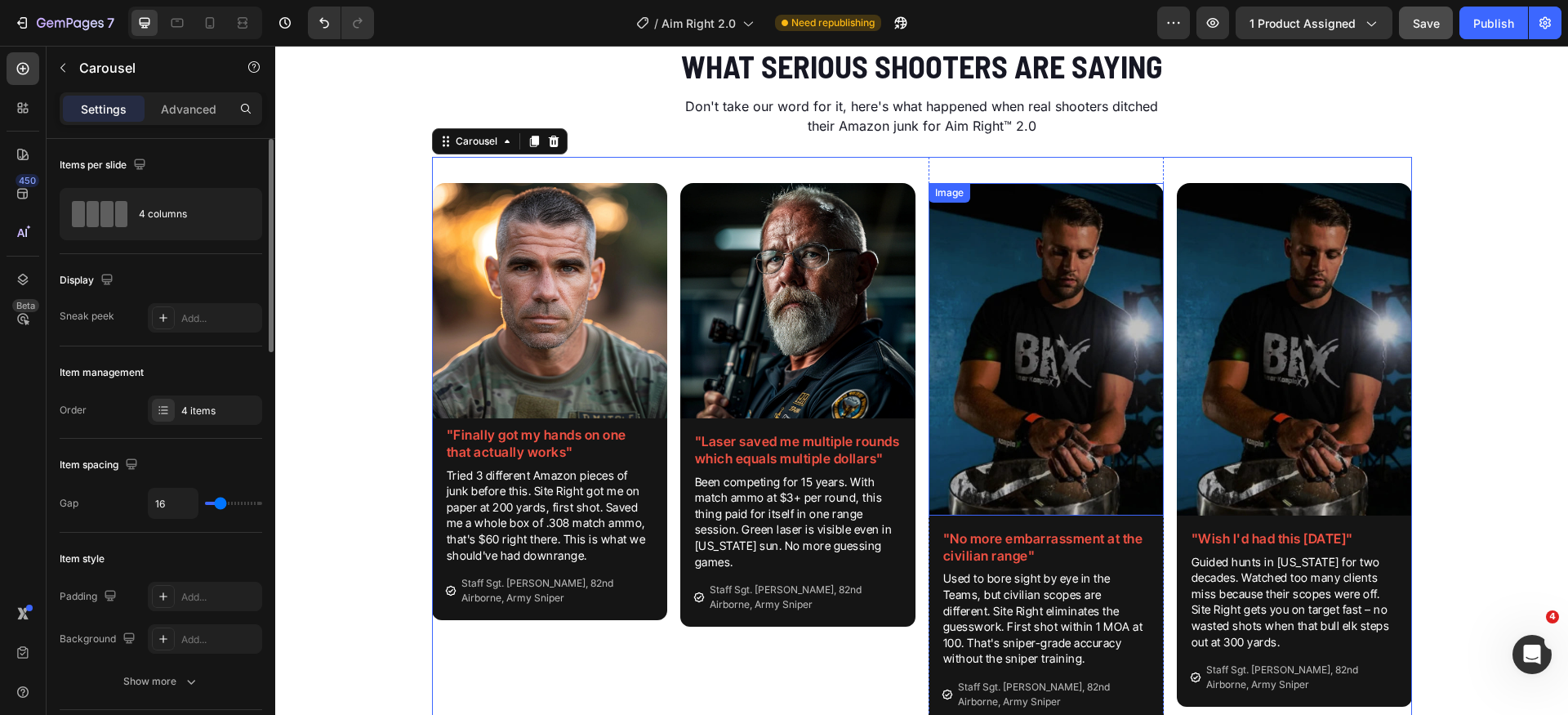
click at [1000, 283] on img at bounding box center [1047, 349] width 235 height 332
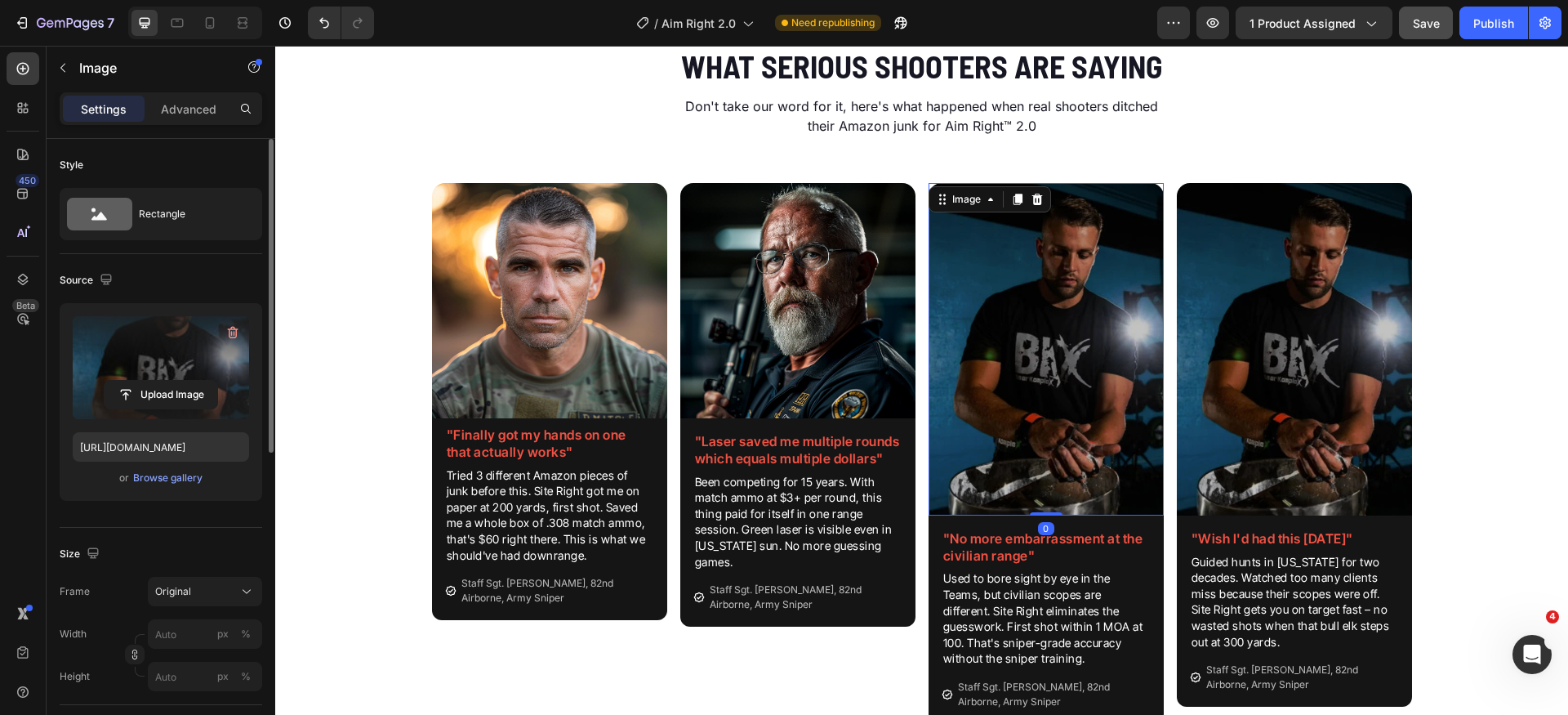
click at [137, 368] on label at bounding box center [161, 368] width 177 height 103
click at [137, 381] on input "file" at bounding box center [161, 395] width 113 height 28
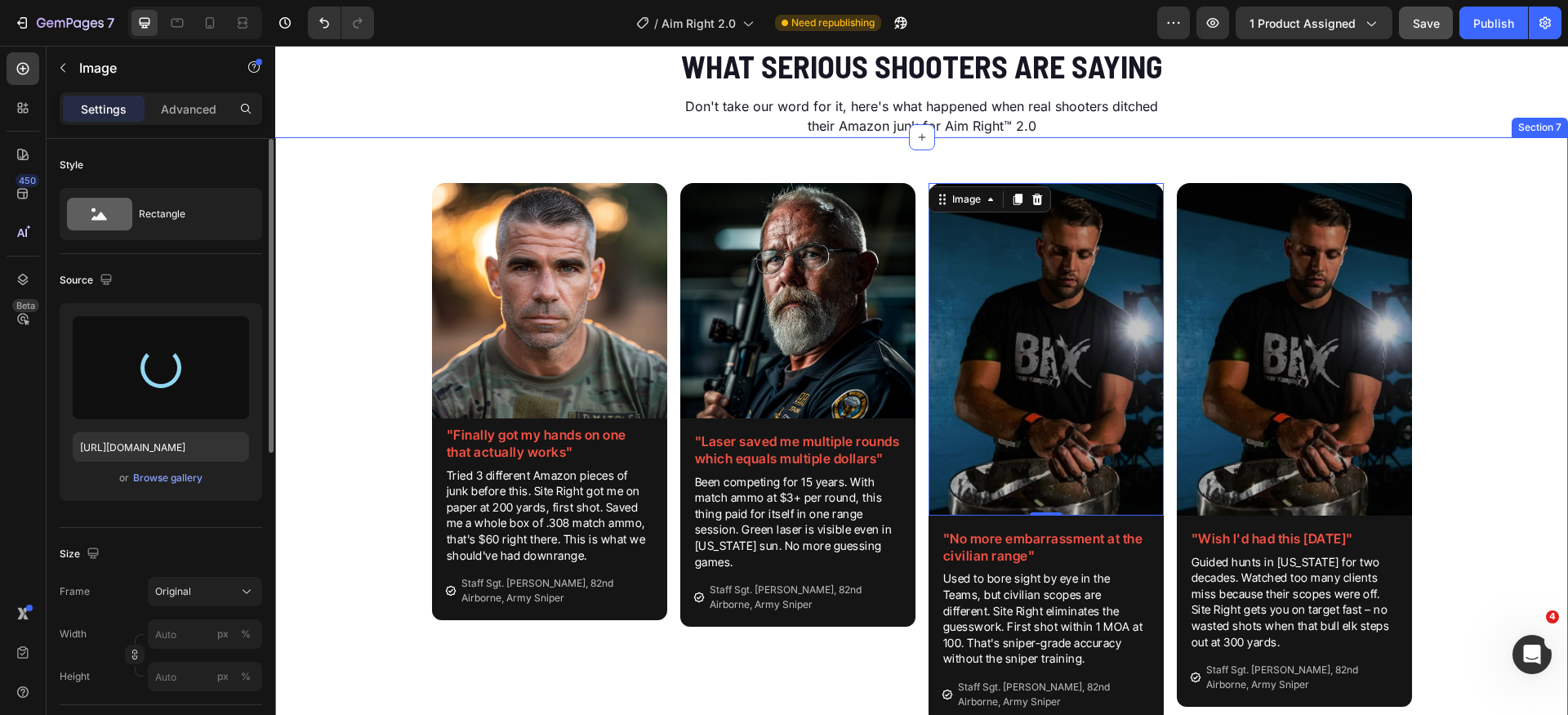
type input "[URL][DOMAIN_NAME]"
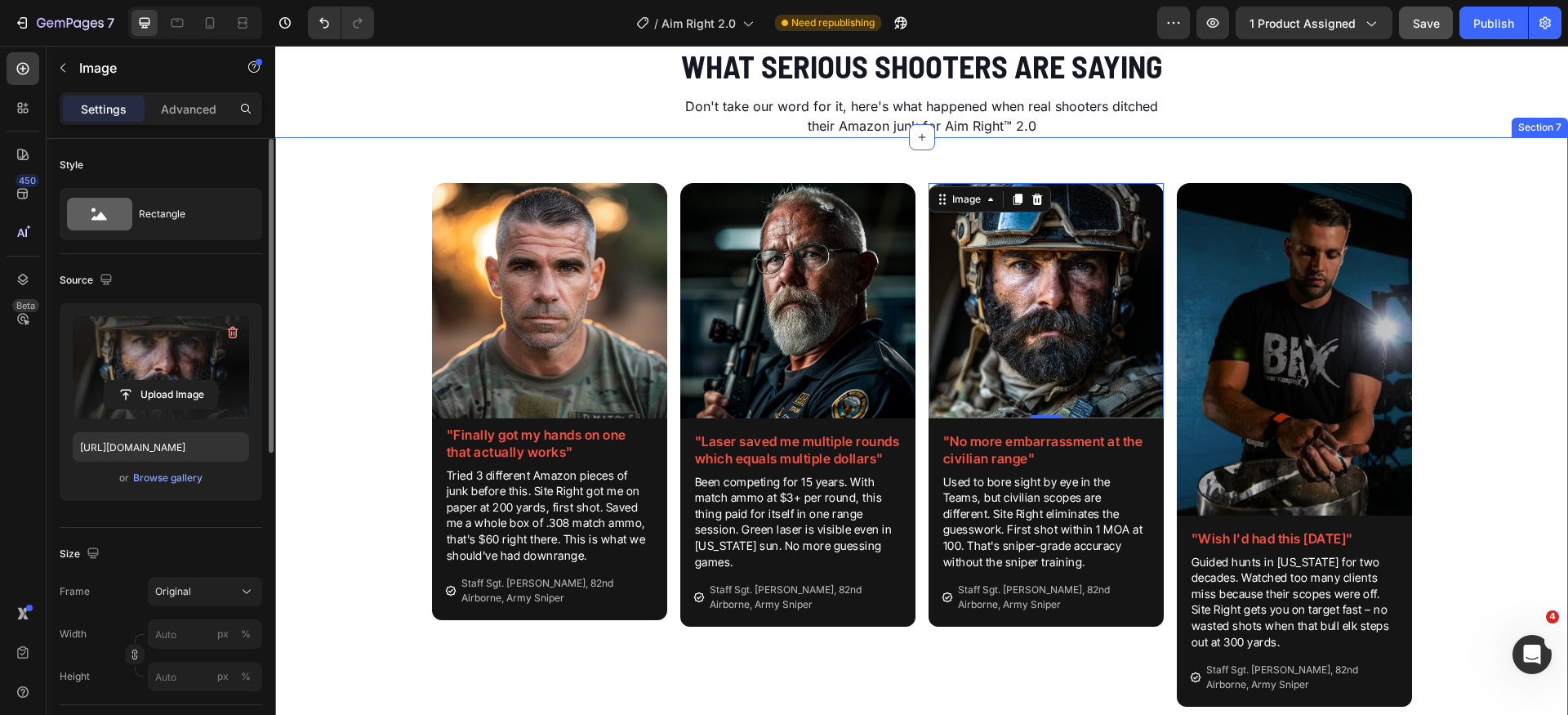
click at [1497, 543] on div "Image "Finally got my hands on one that actually works" Heading Tried 3 differe…" at bounding box center [921, 452] width 1293 height 590
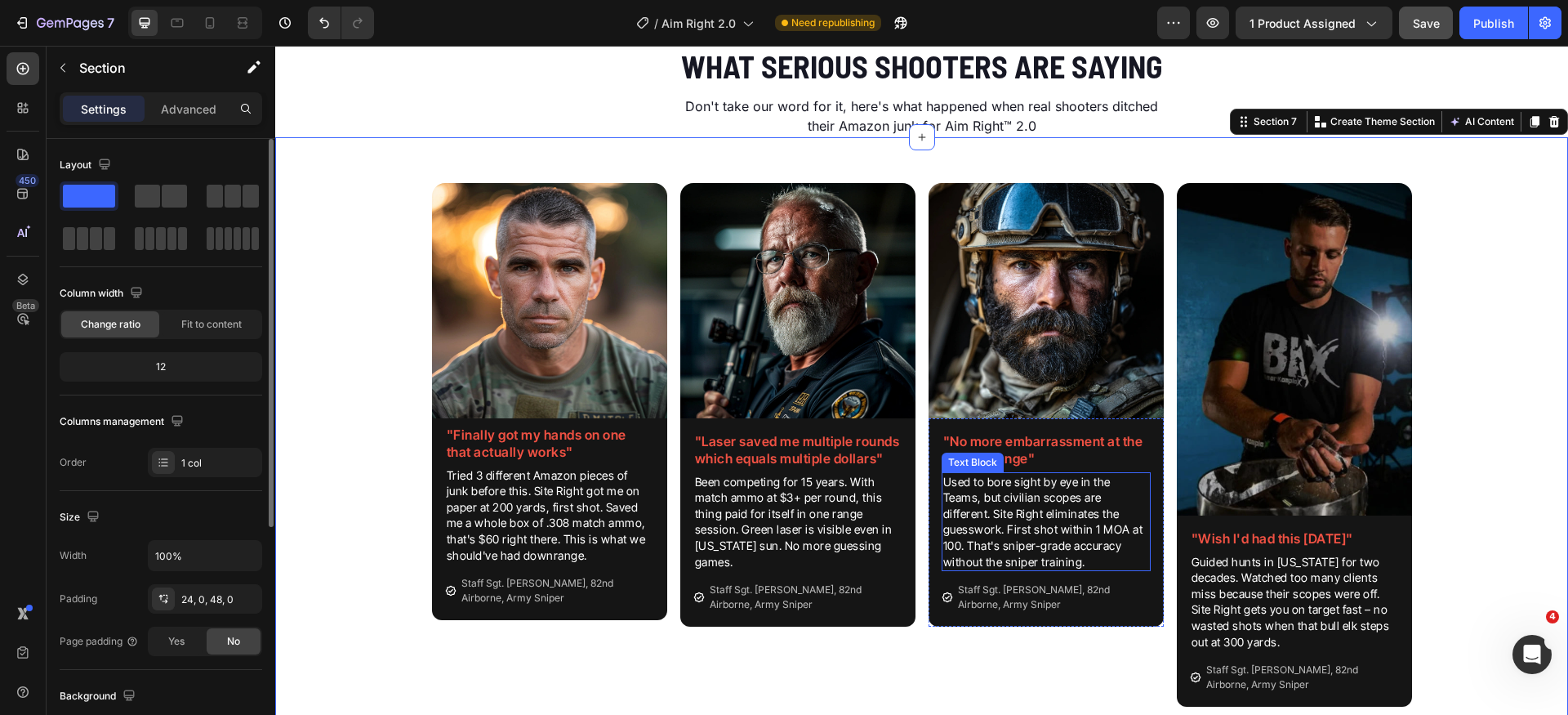
click at [1059, 532] on p "Used to bore sight by eye in the Teams, but civilian scopes are different. Site…" at bounding box center [1046, 522] width 206 height 97
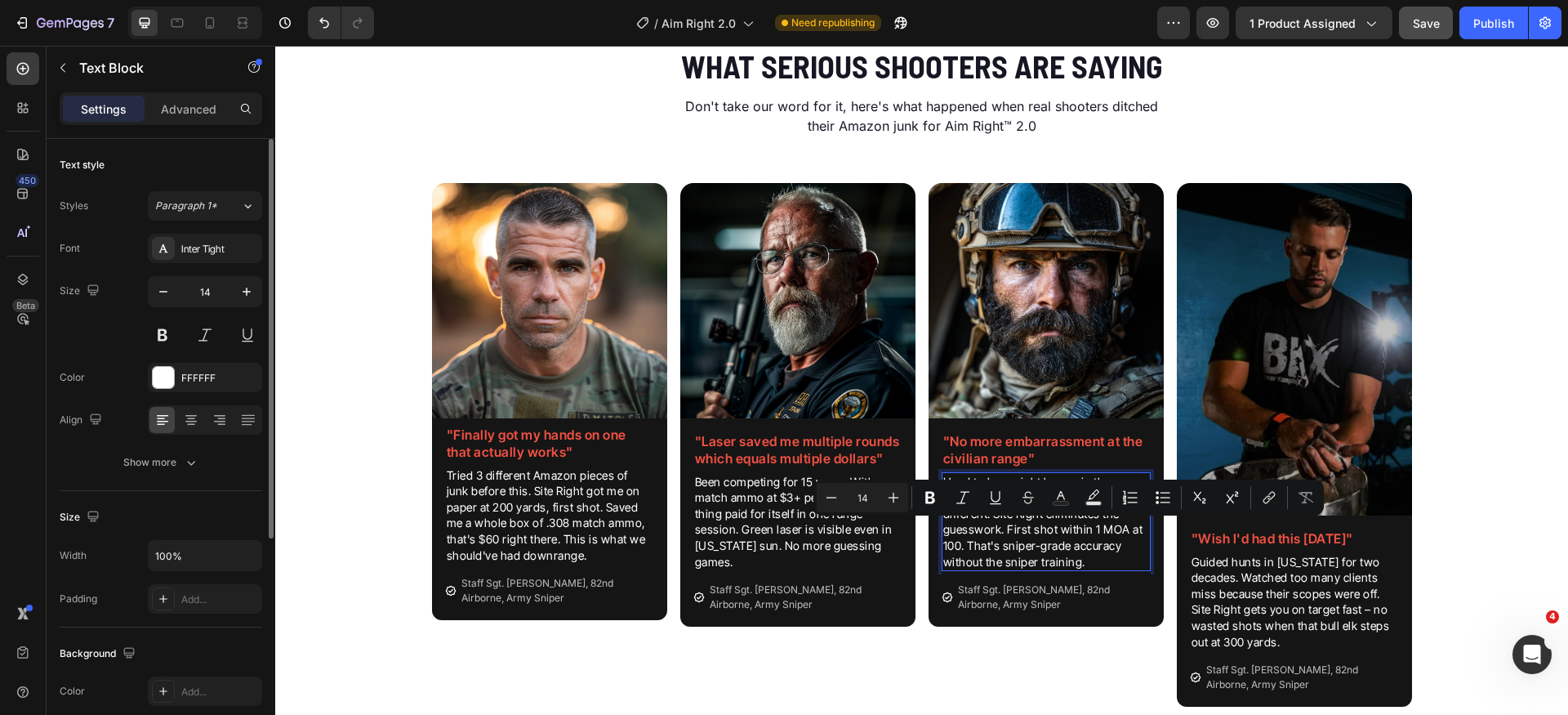
click at [997, 522] on p "Used to bore sight by eye in the Teams, but civilian scopes are different. Site…" at bounding box center [1046, 522] width 206 height 97
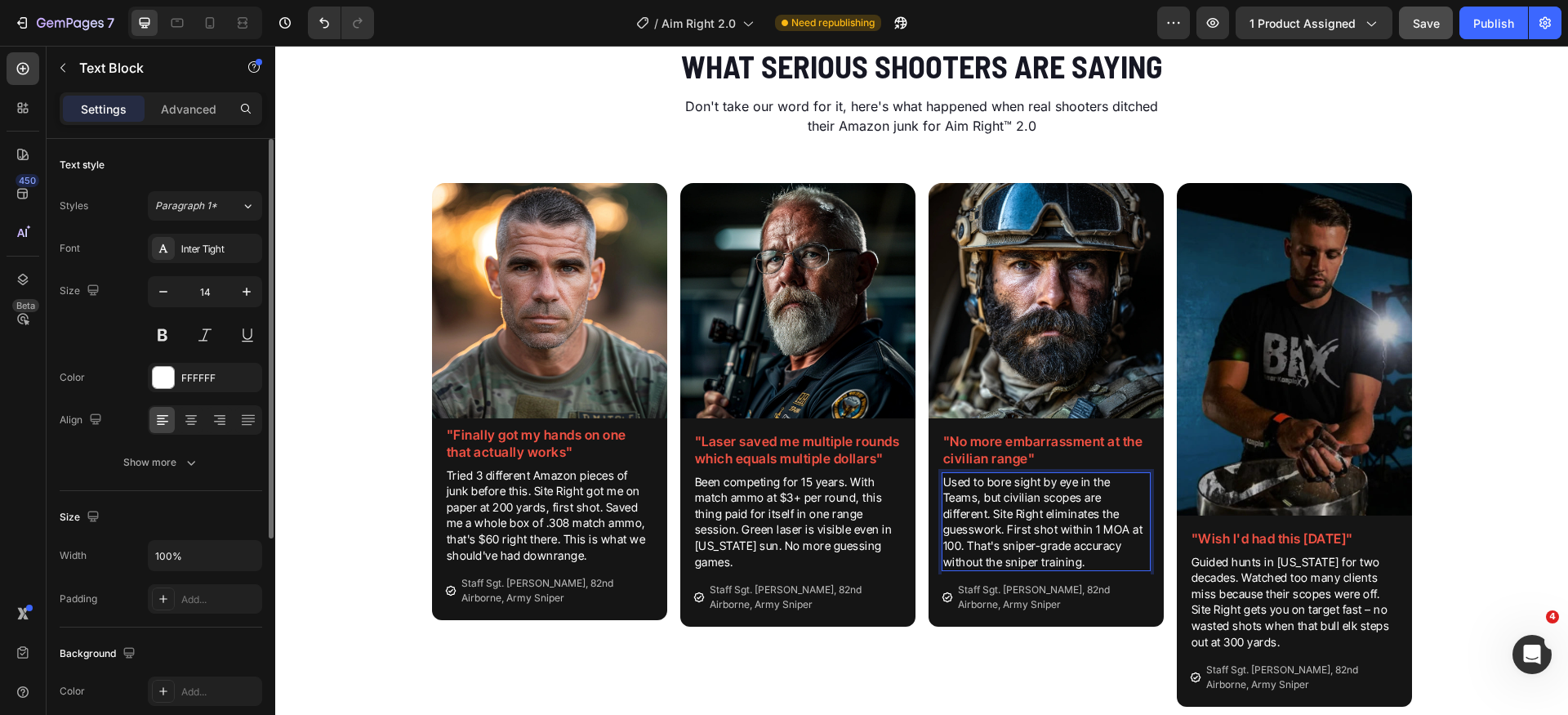
click at [995, 518] on p "Used to bore sight by eye in the Teams, but civilian scopes are different. Site…" at bounding box center [1046, 522] width 206 height 97
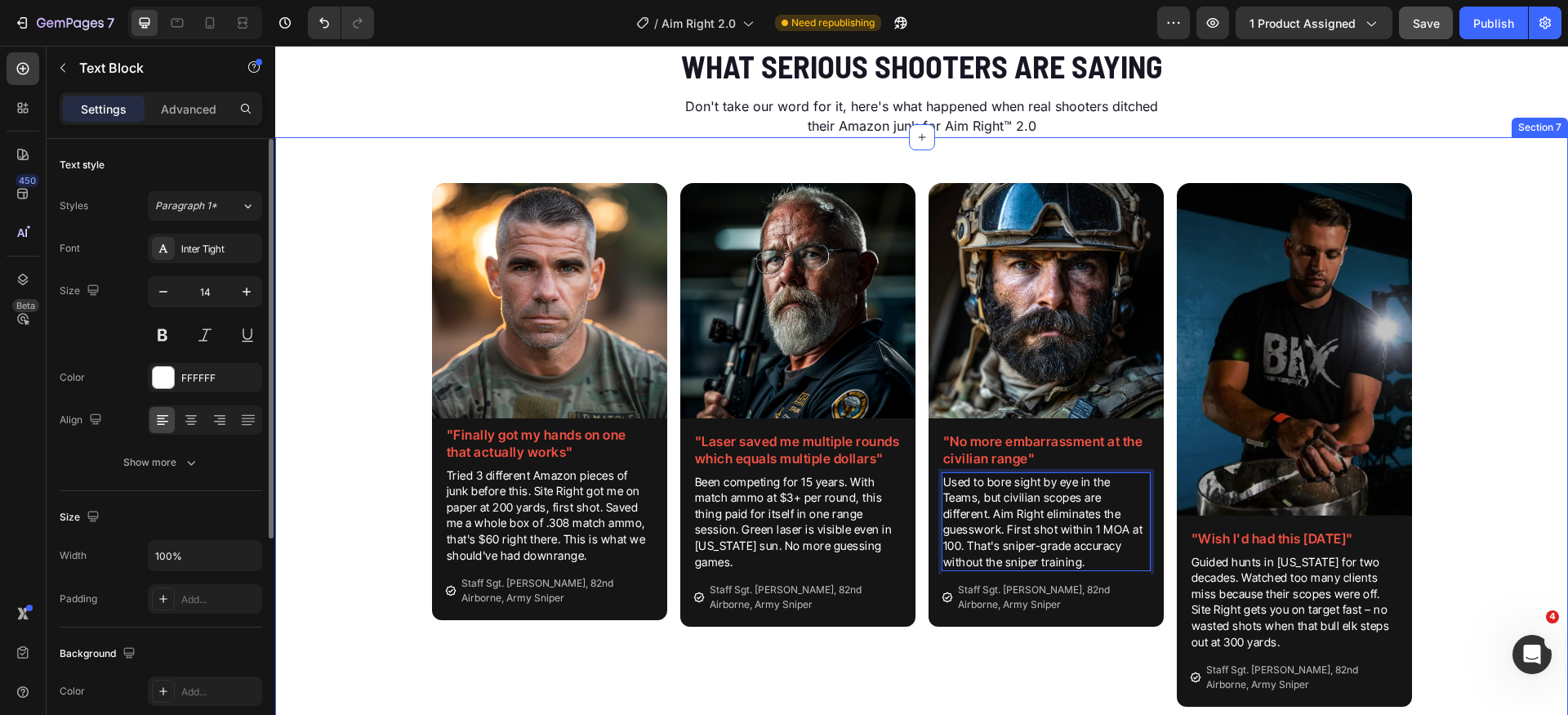
click at [1503, 564] on div "Image "Finally got my hands on one that actually works" Heading Tried 3 differe…" at bounding box center [921, 452] width 1293 height 590
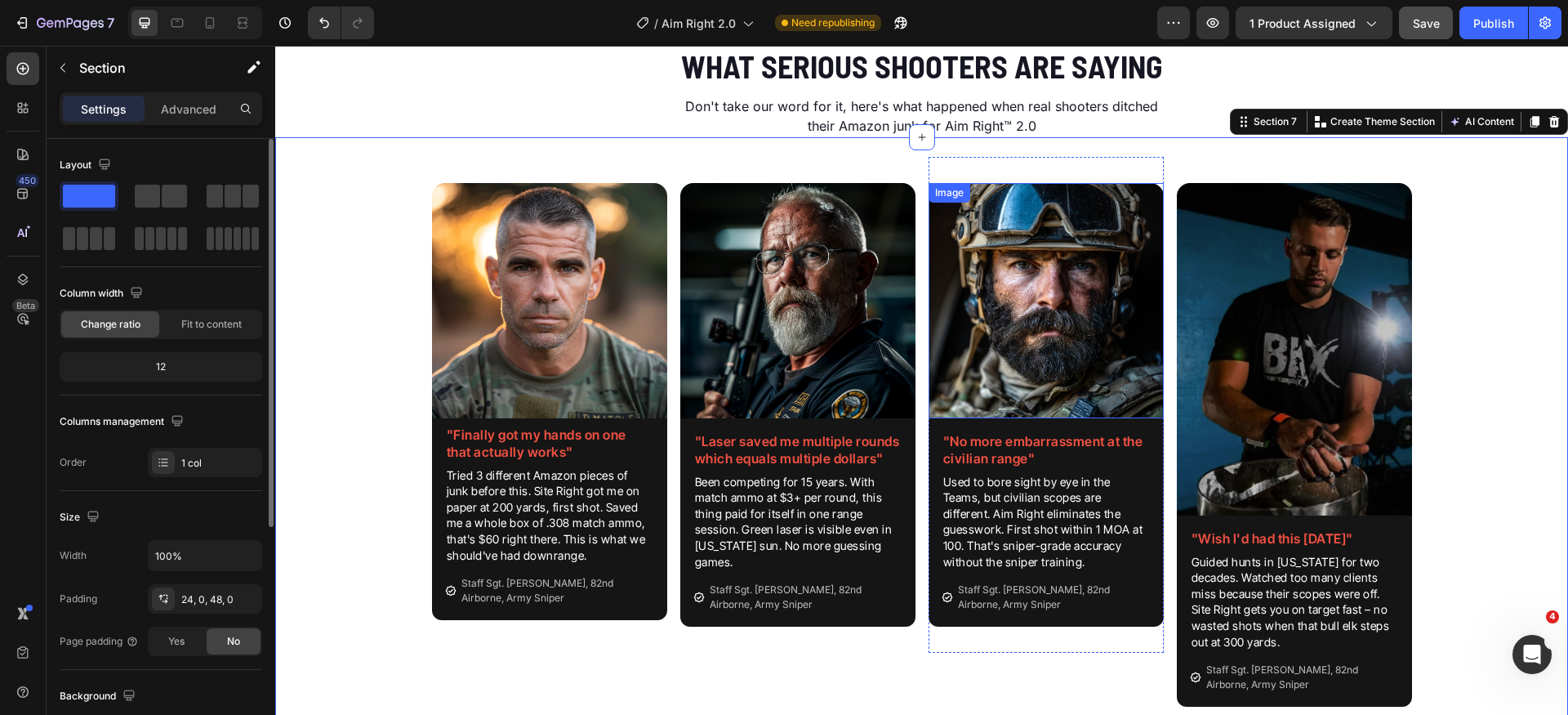
click at [1252, 290] on img at bounding box center [1295, 349] width 235 height 332
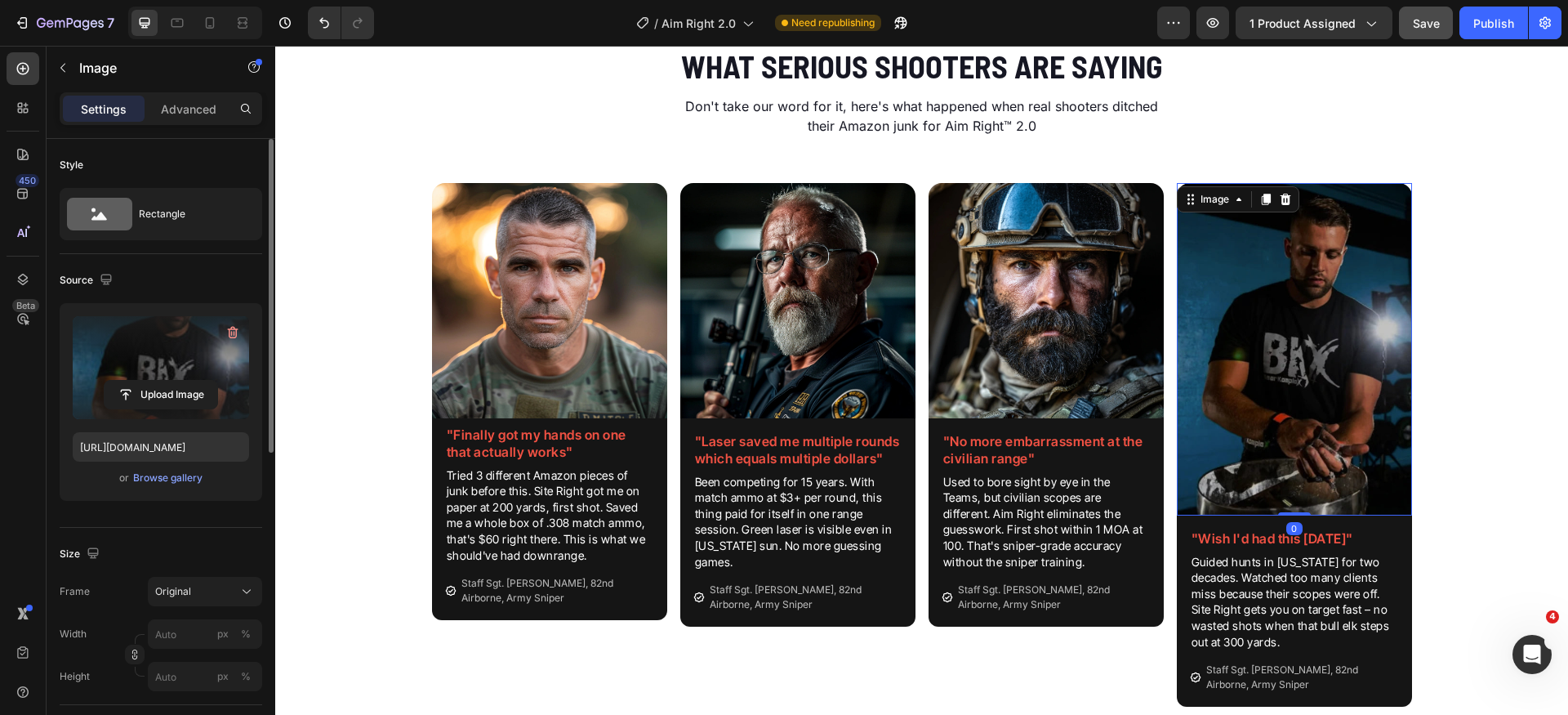
click at [135, 363] on label at bounding box center [161, 368] width 177 height 103
click at [135, 381] on input "file" at bounding box center [161, 395] width 113 height 28
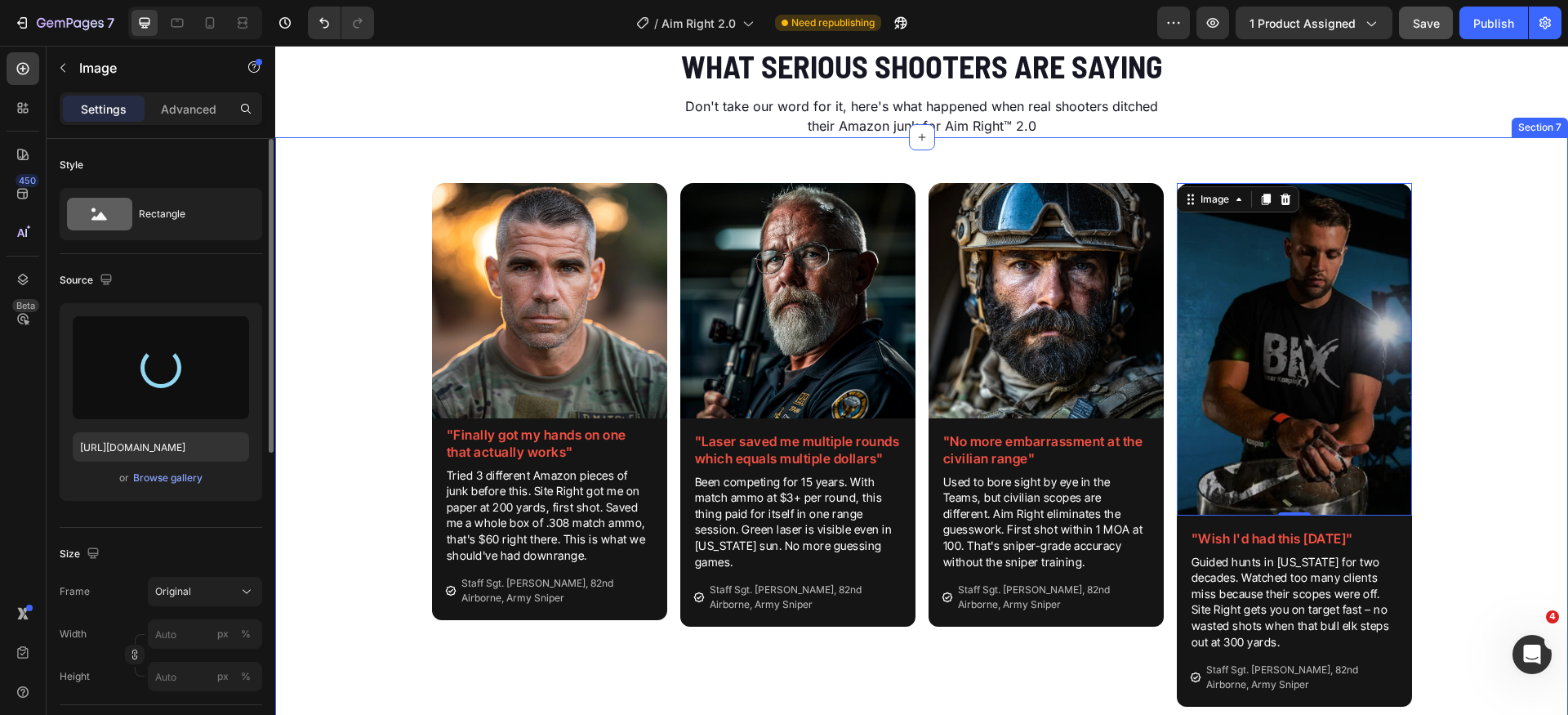
type input "[URL][DOMAIN_NAME]"
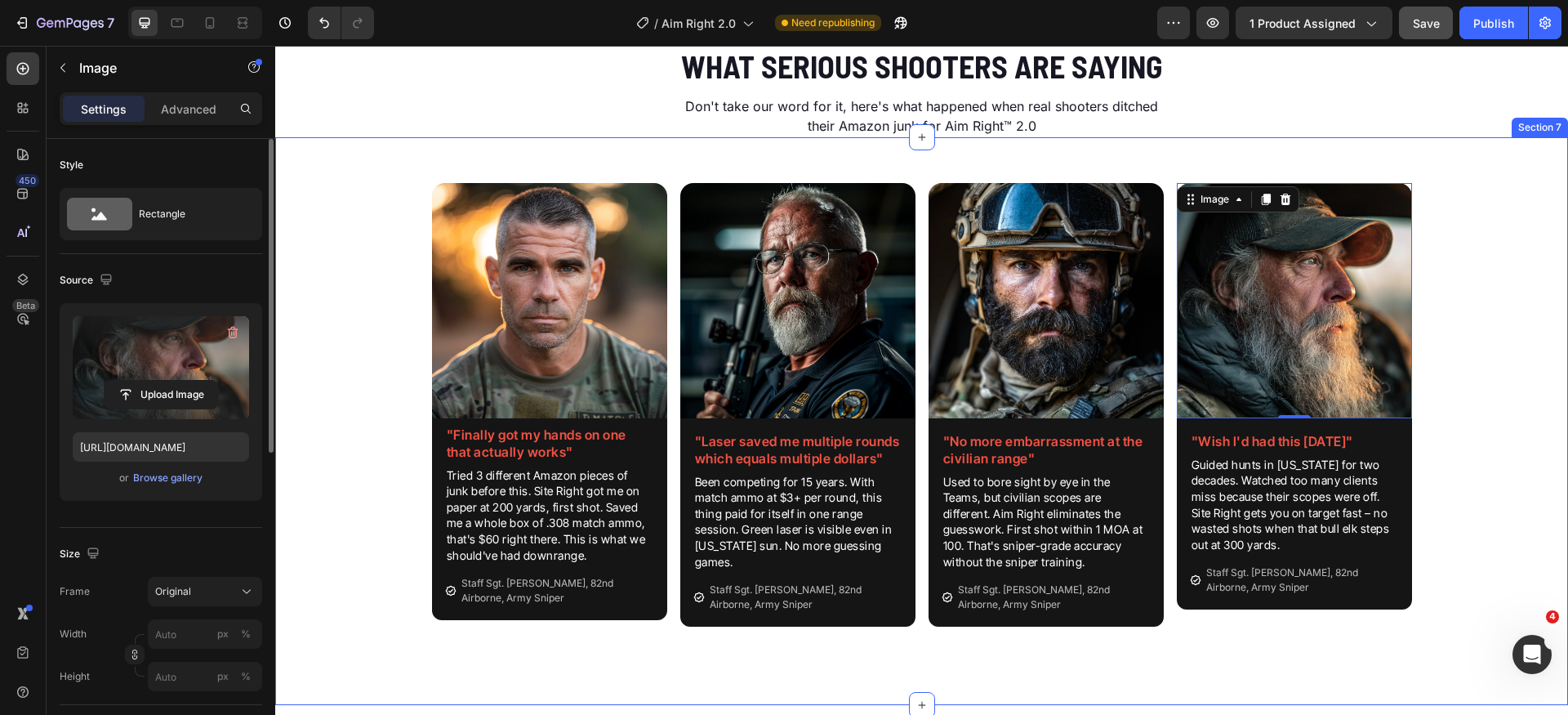
click at [1499, 587] on div "Image "Finally got my hands on one that actually works" Heading Tried 3 differe…" at bounding box center [921, 411] width 1293 height 509
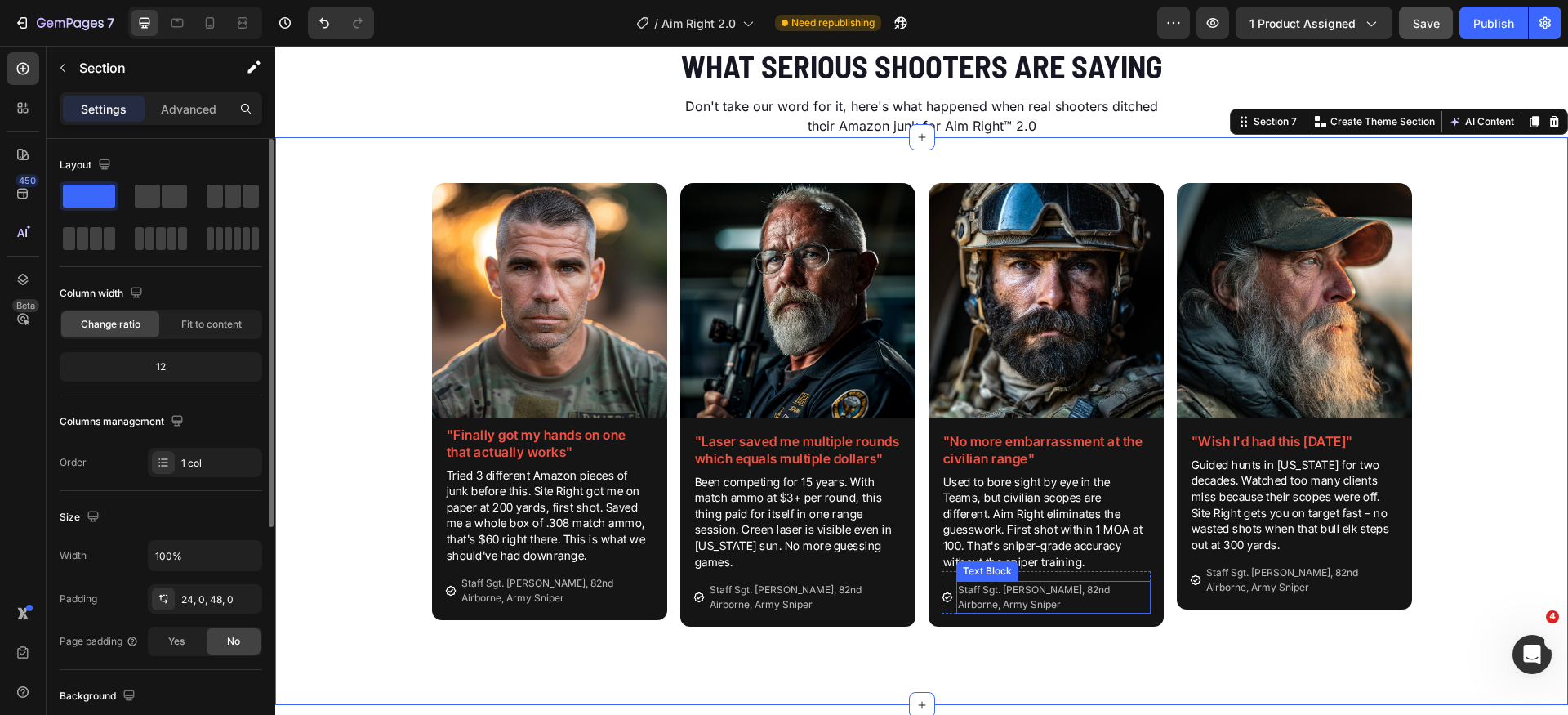
click at [992, 595] on p "Staff Sgt. [PERSON_NAME], 82nd Airborne, Army Sniper" at bounding box center [1053, 597] width 191 height 29
click at [991, 595] on p "Staff Sgt. [PERSON_NAME], 82nd Airborne, Army Sniper" at bounding box center [1053, 597] width 191 height 29
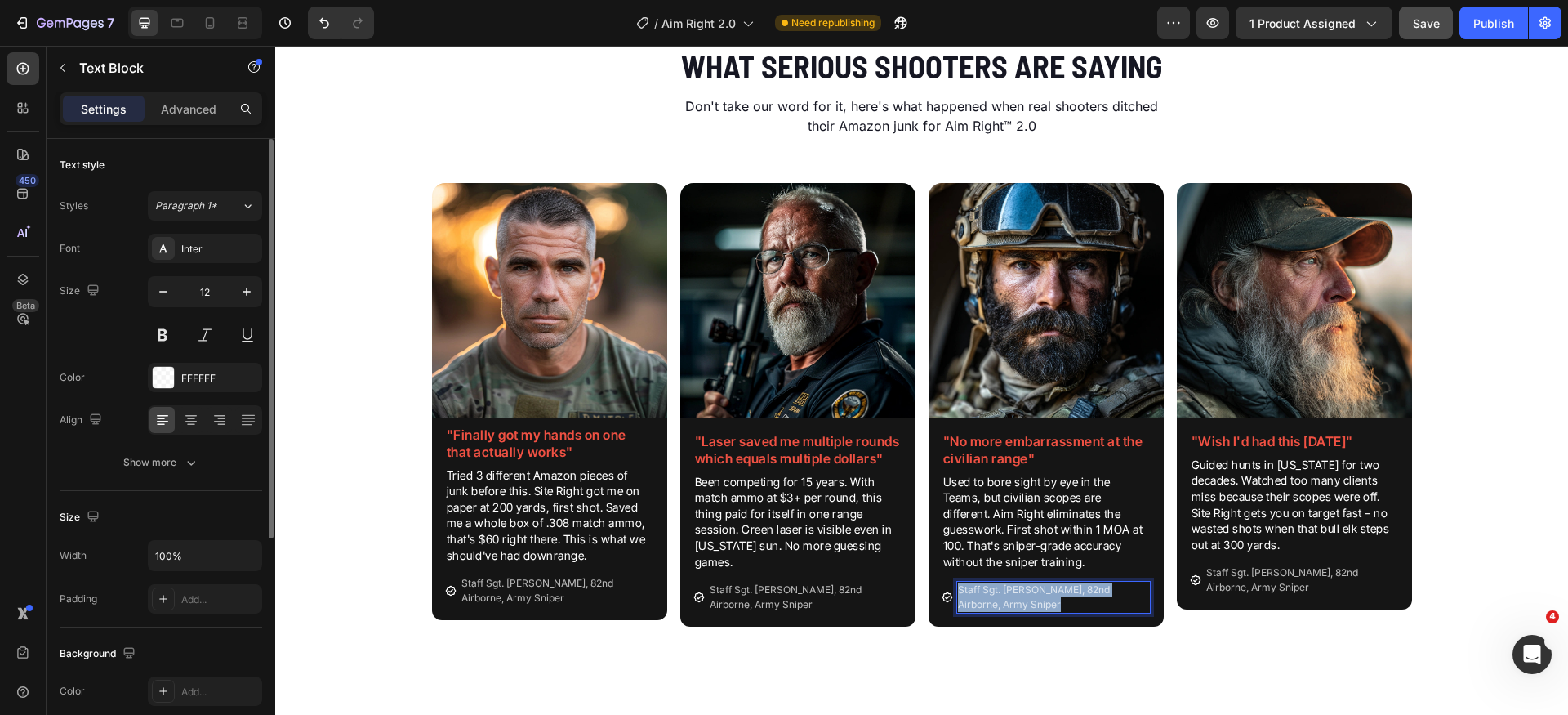
click at [991, 595] on p "Staff Sgt. [PERSON_NAME], 82nd Airborne, Army Sniper" at bounding box center [1053, 597] width 191 height 29
click at [799, 589] on p "Staff Sgt. [PERSON_NAME], 82nd Airborne, Army Sniper" at bounding box center [805, 597] width 191 height 29
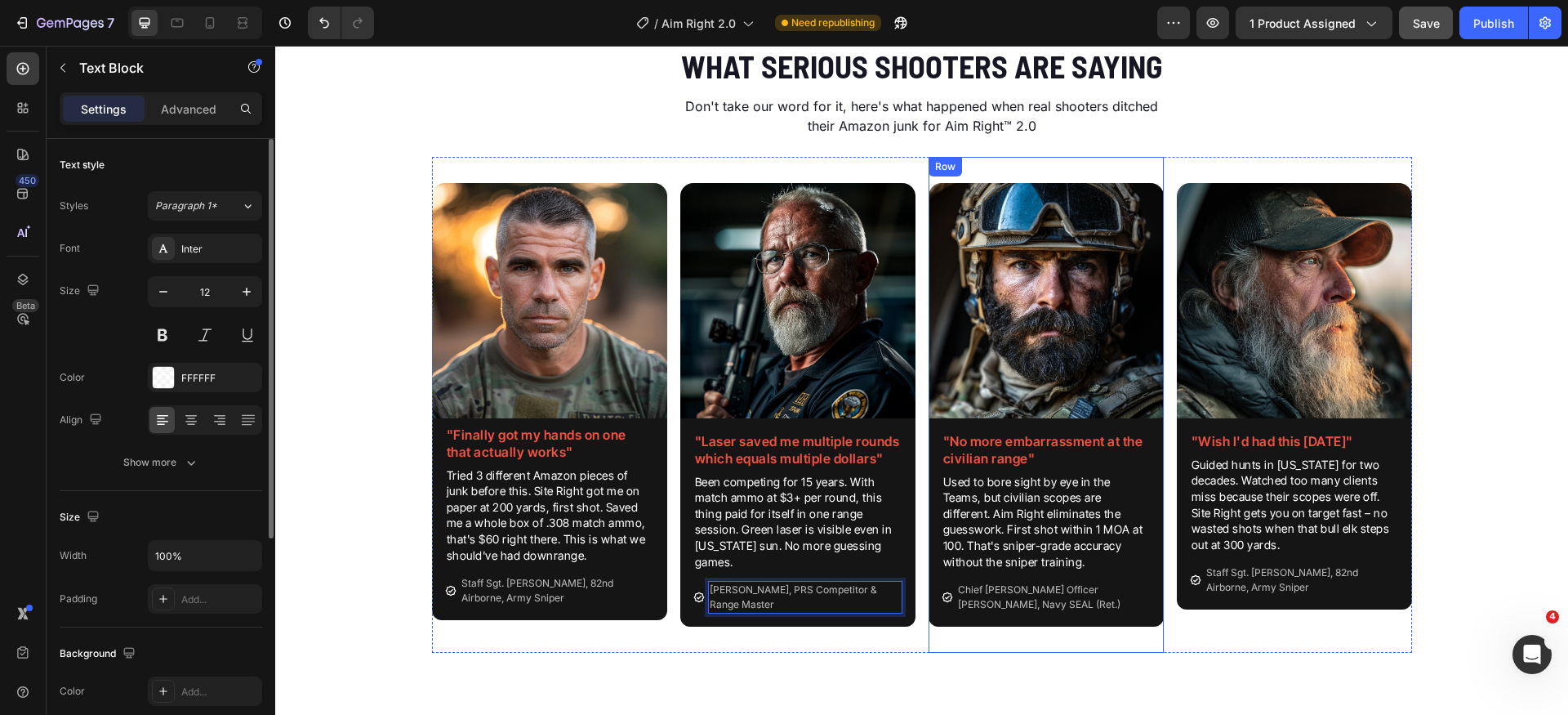
click at [1000, 636] on div "Image "No more embarrassment at the civilian range" Heading Used to bore sight …" at bounding box center [1047, 405] width 235 height 496
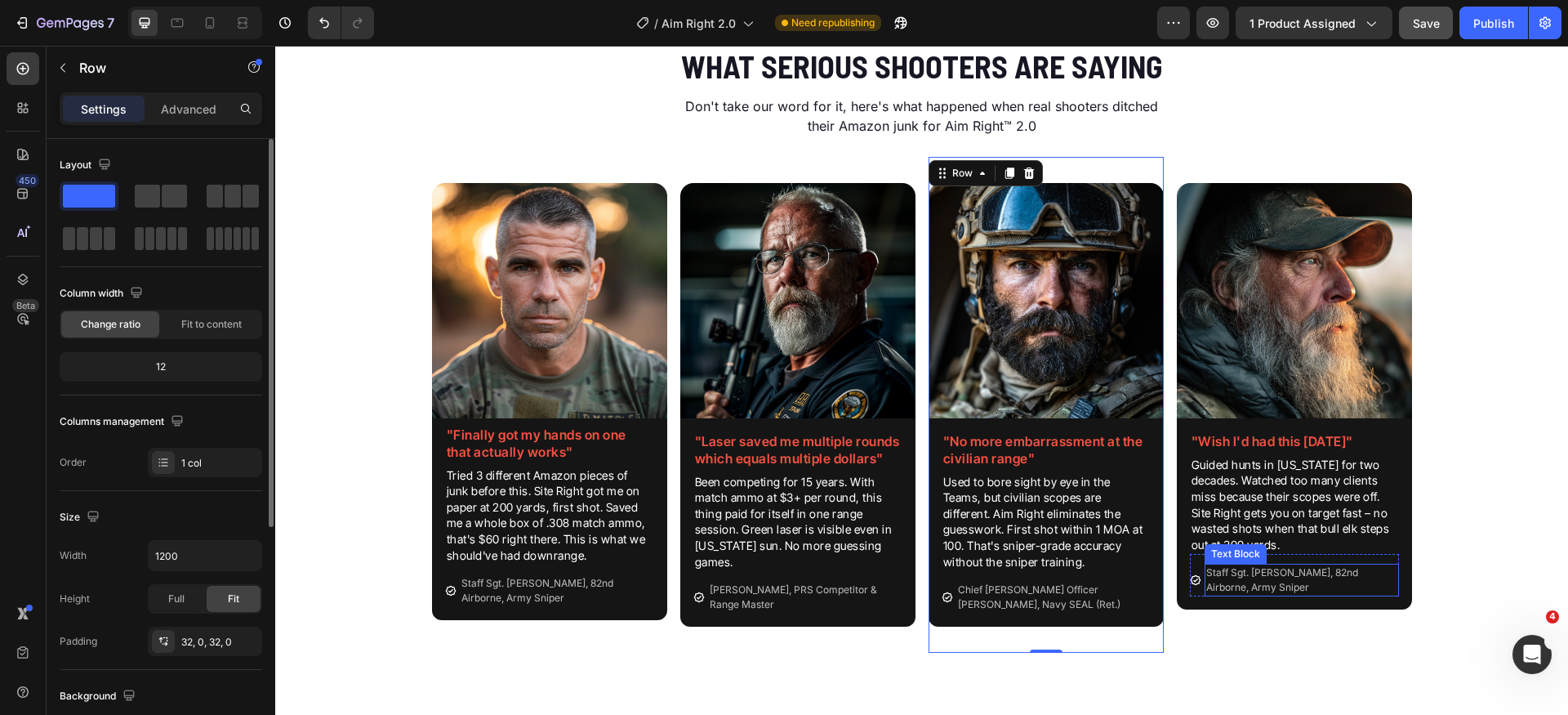
click at [1243, 577] on p "Staff Sgt. [PERSON_NAME], 82nd Airborne, Army Sniper" at bounding box center [1301, 580] width 191 height 29
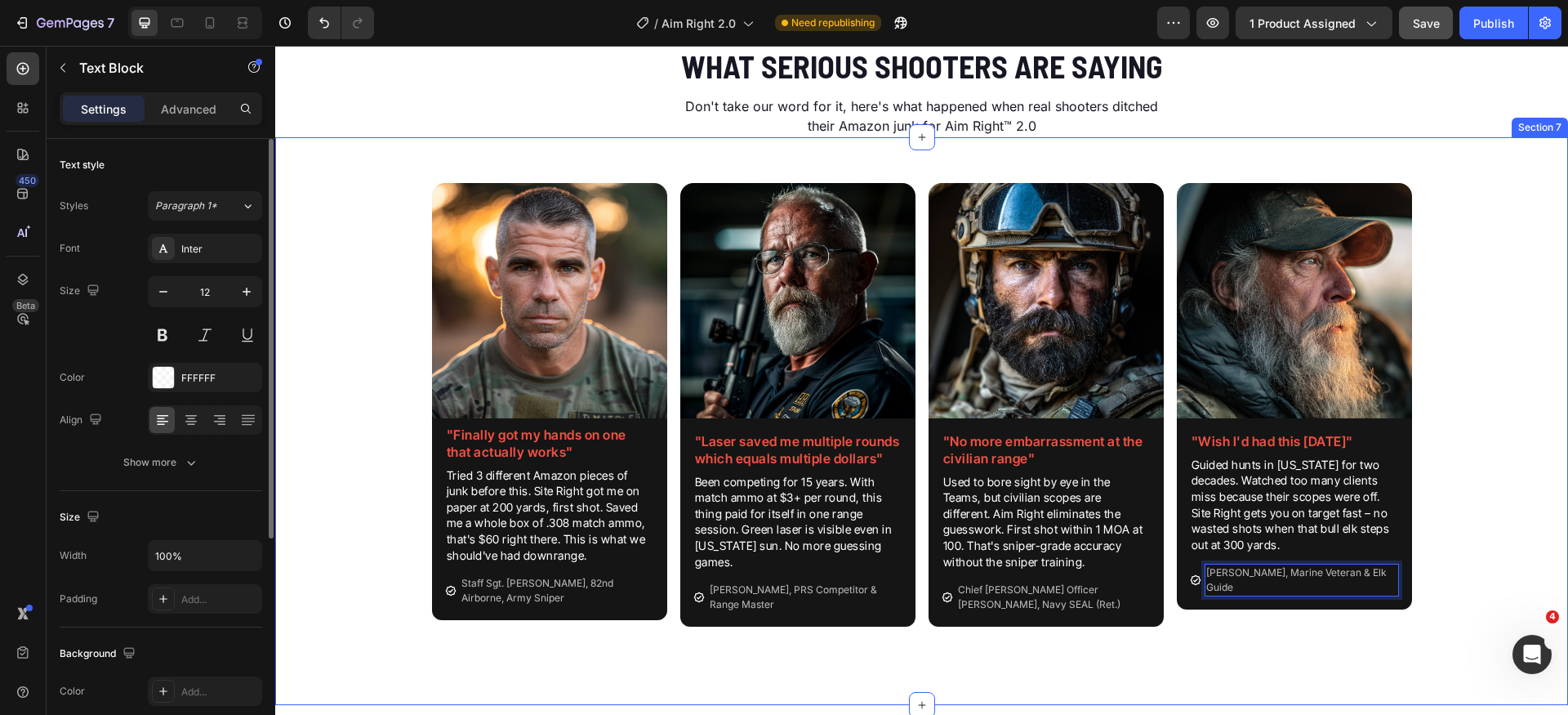
click at [1486, 600] on div "Image "Finally got my hands on one that actually works" Heading Tried 3 differe…" at bounding box center [921, 411] width 1293 height 509
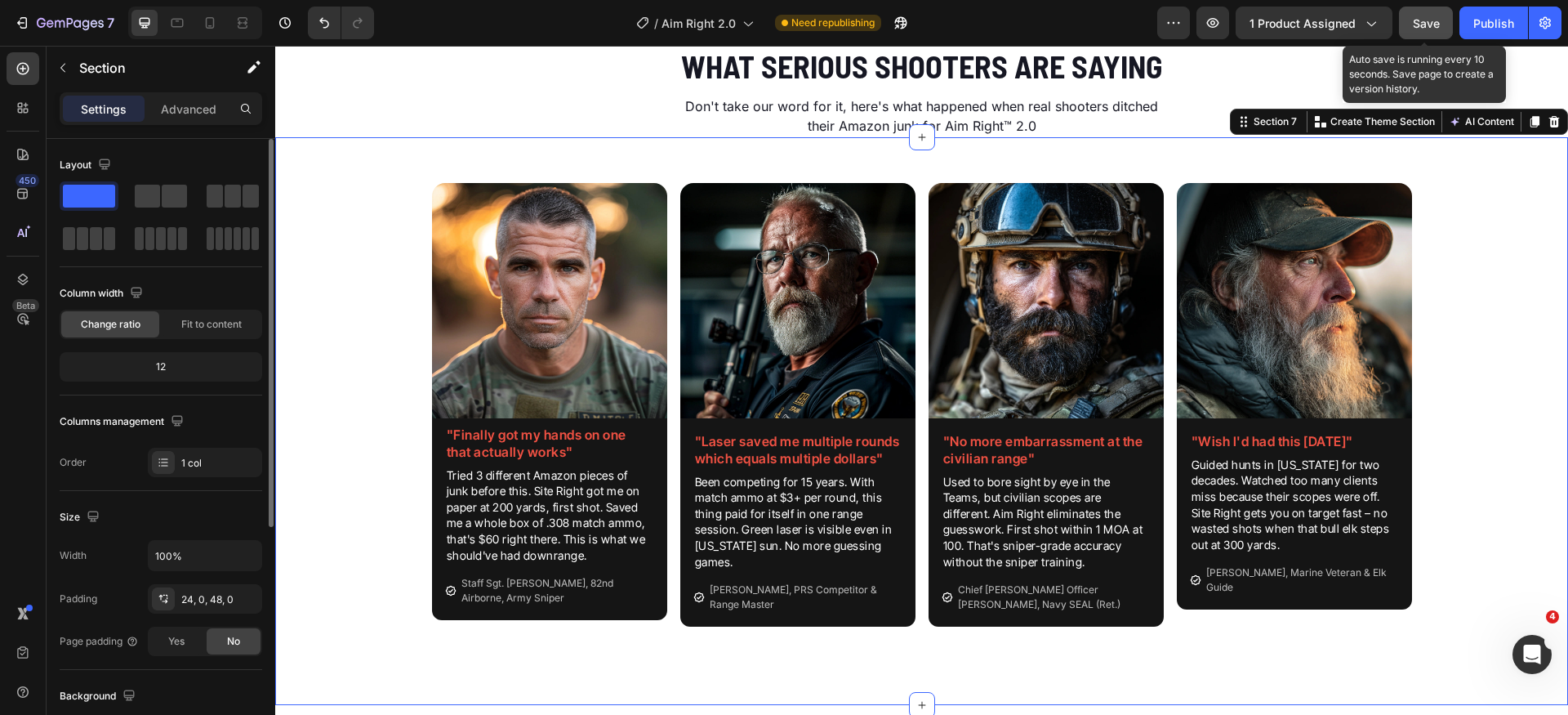
click at [1424, 19] on span "Save" at bounding box center [1427, 23] width 27 height 14
click at [1503, 427] on div "Image "Finally got my hands on one that actually works" Heading Tried 3 differe…" at bounding box center [921, 411] width 1293 height 509
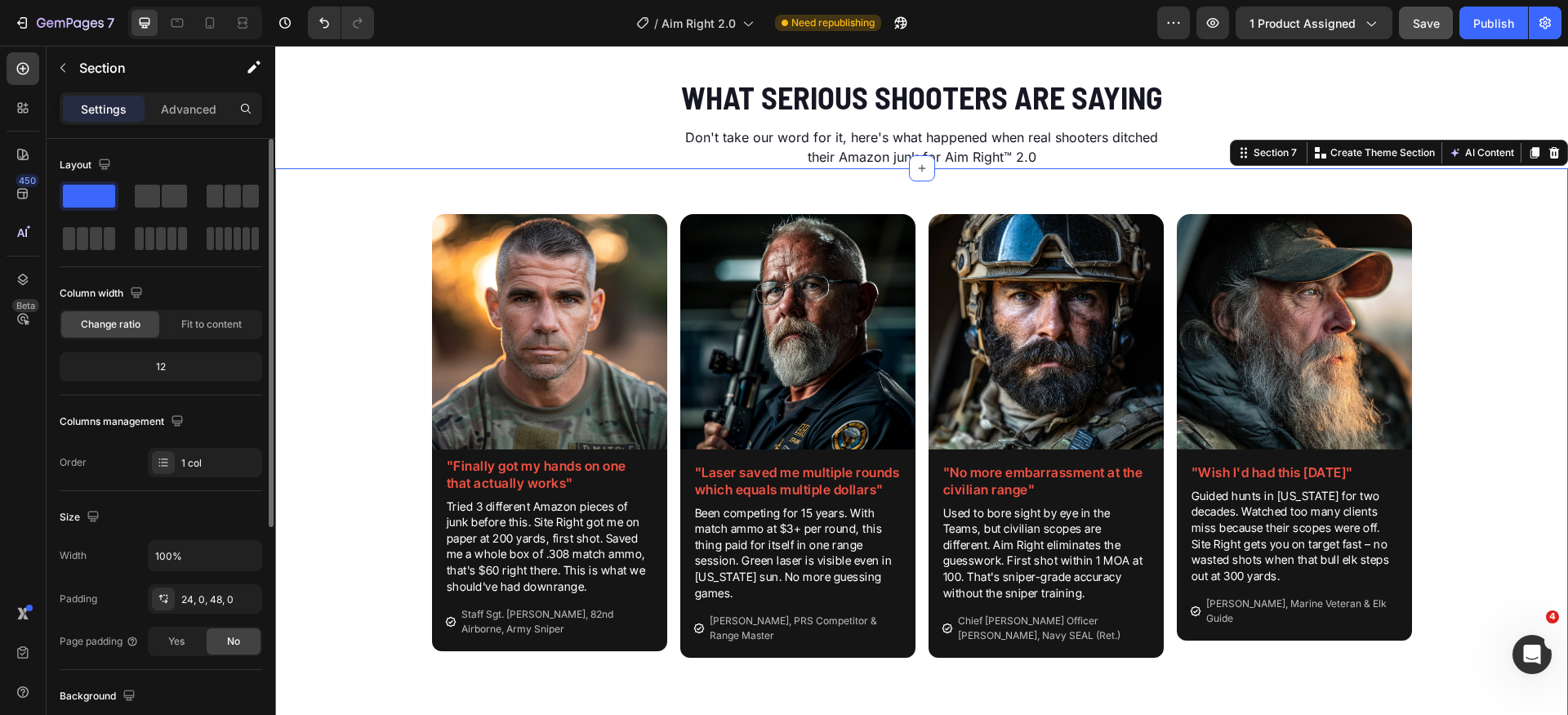
scroll to position [2403, 0]
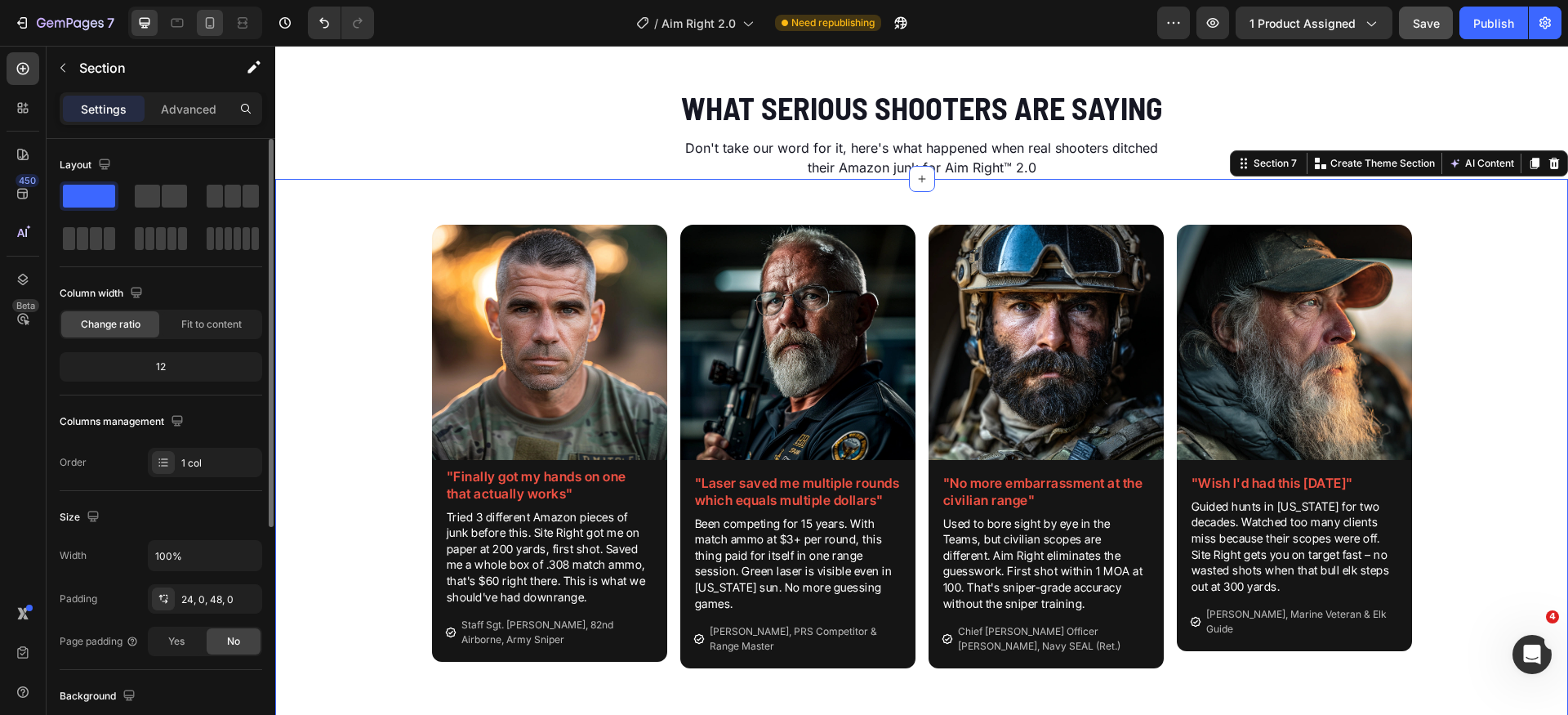
click at [213, 26] on icon at bounding box center [210, 23] width 9 height 12
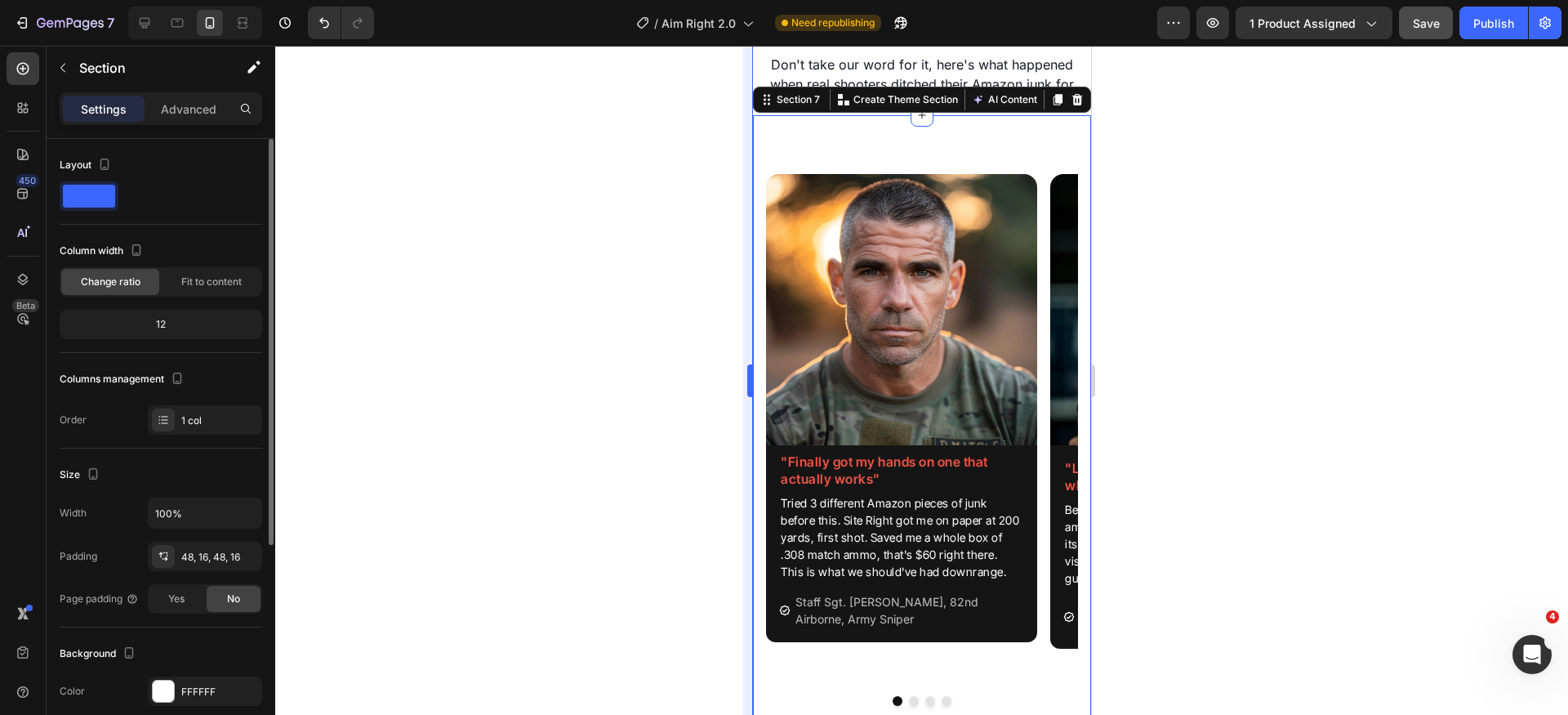
scroll to position [2487, 0]
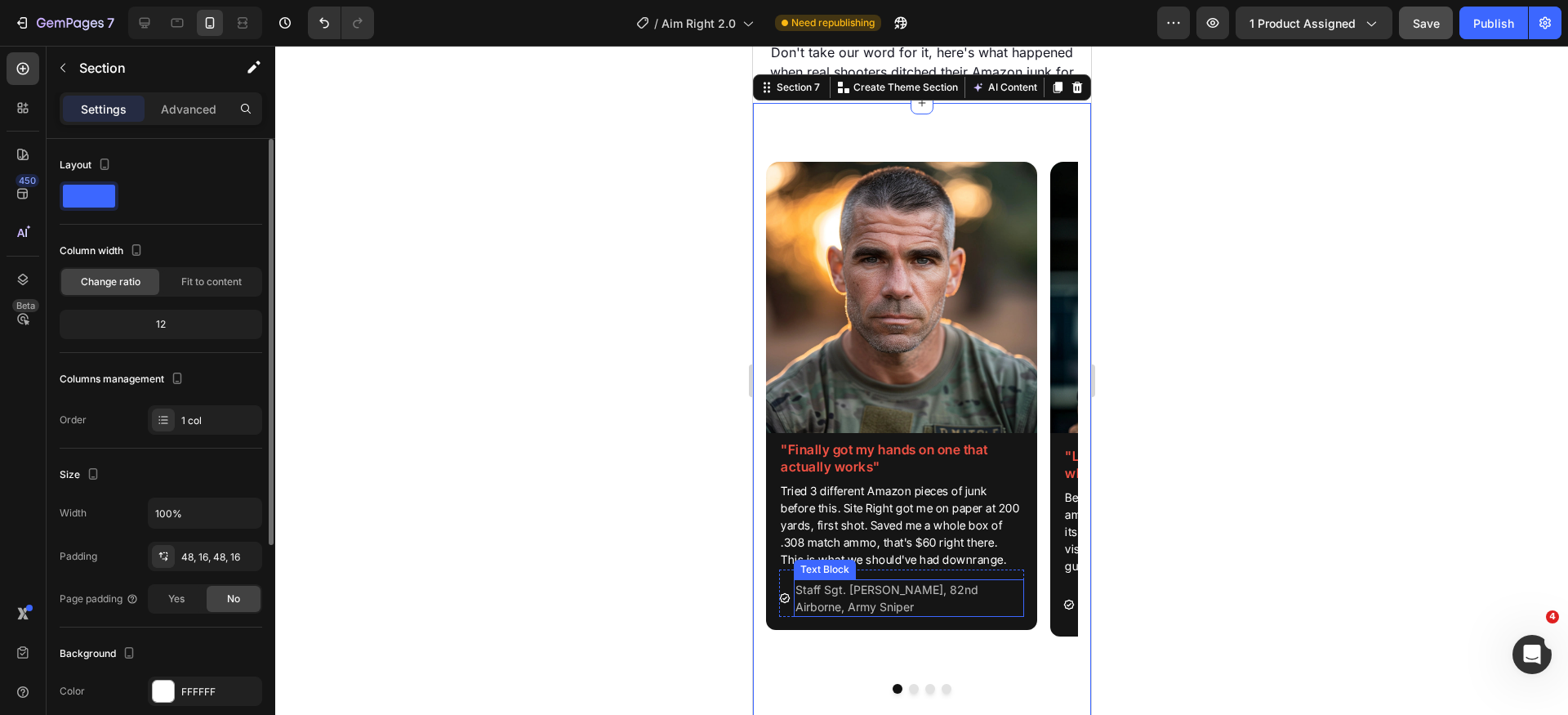
click at [958, 610] on p "Staff Sgt. [PERSON_NAME], 82nd Airborne, Army Sniper" at bounding box center [908, 598] width 227 height 34
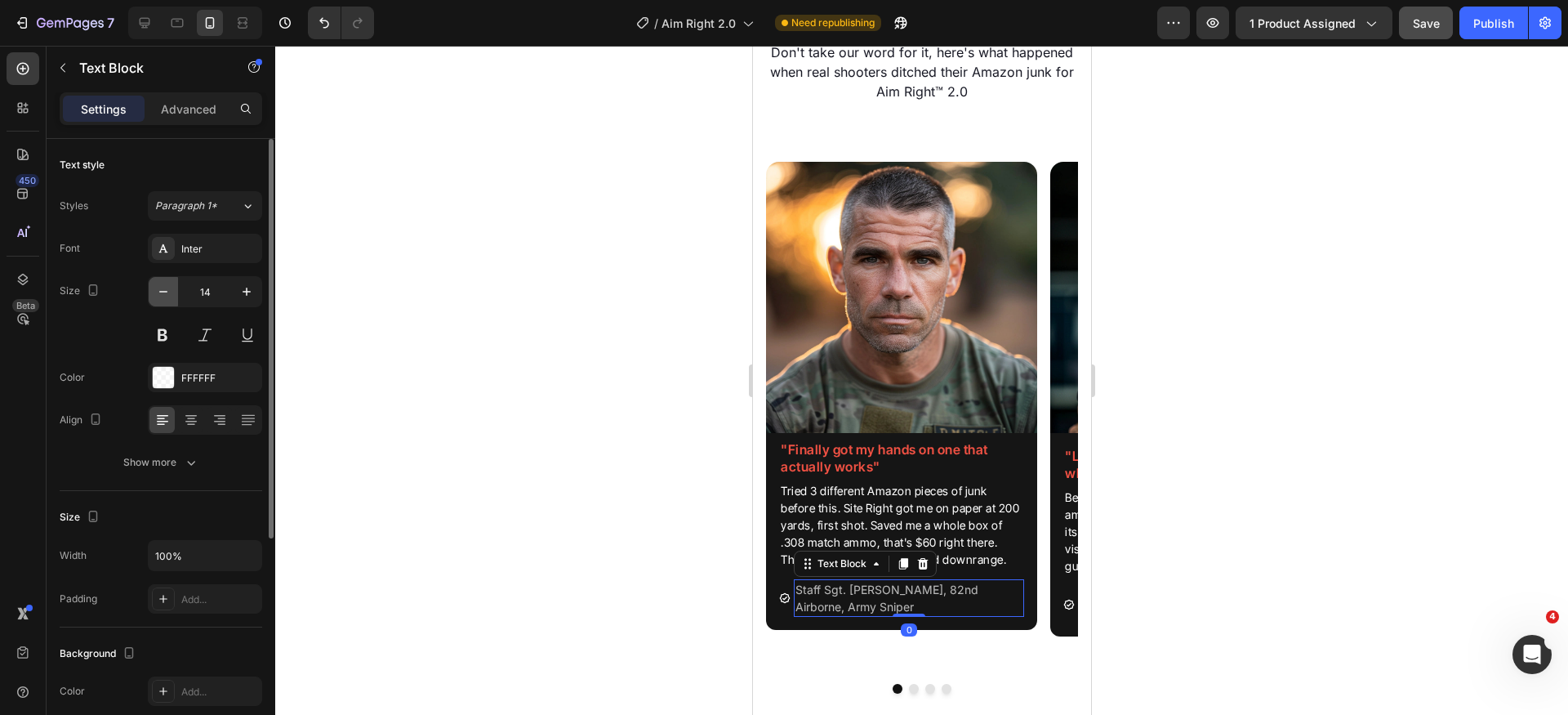
click at [167, 299] on icon "button" at bounding box center [163, 291] width 16 height 16
type input "12"
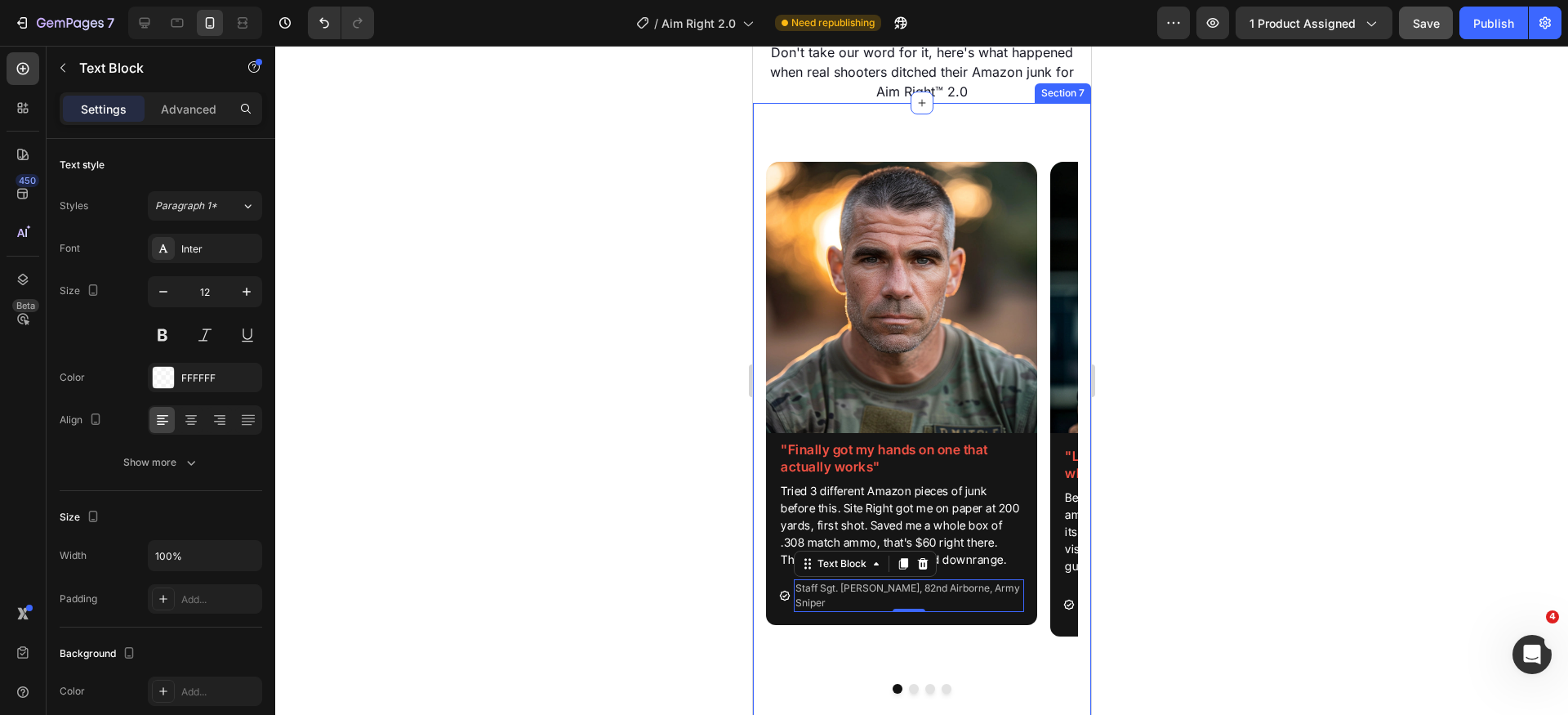
click at [902, 691] on div at bounding box center [921, 689] width 312 height 10
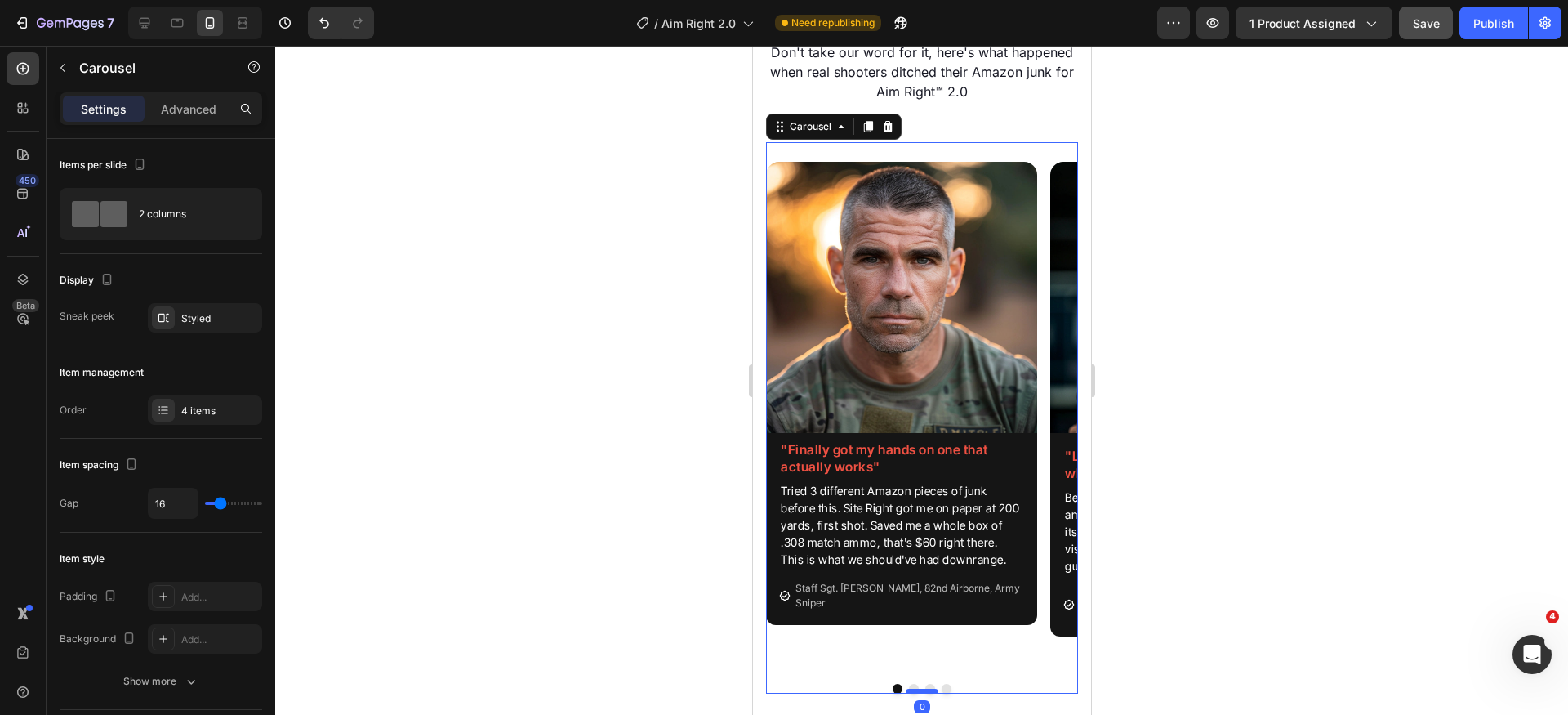
click at [906, 691] on div at bounding box center [921, 691] width 33 height 5
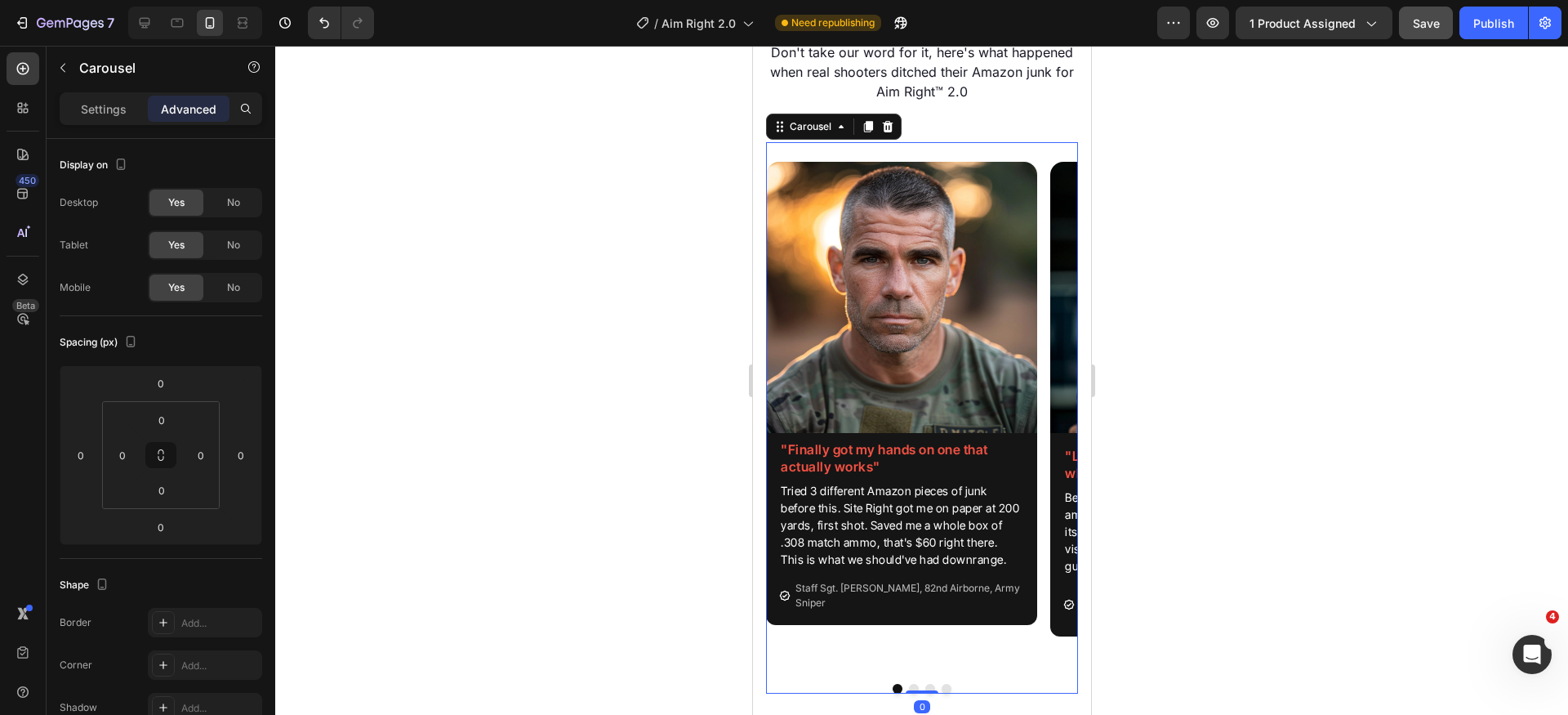
click at [908, 686] on button "Dot" at bounding box center [913, 689] width 10 height 10
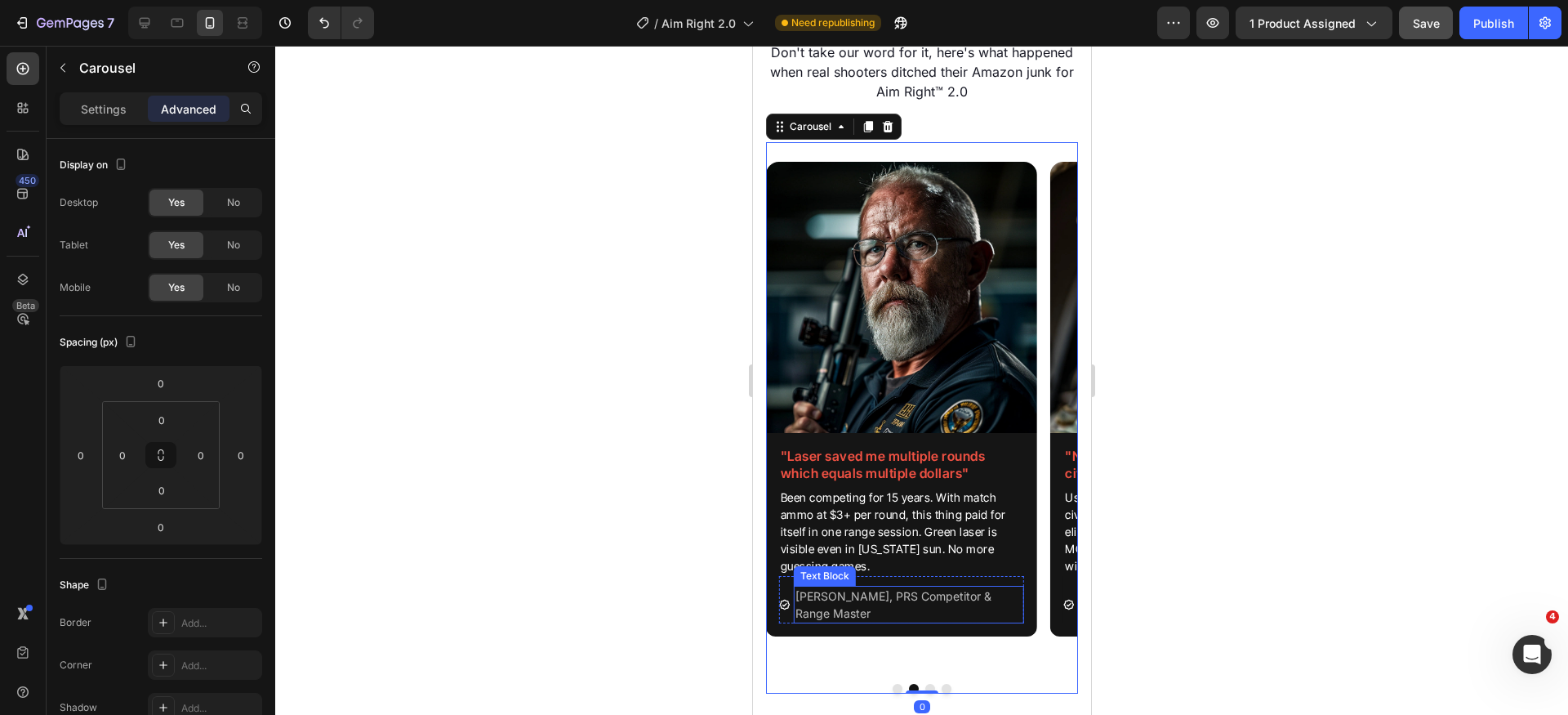
click at [928, 606] on p "[PERSON_NAME], PRS Competitor & Range Master" at bounding box center [908, 605] width 227 height 34
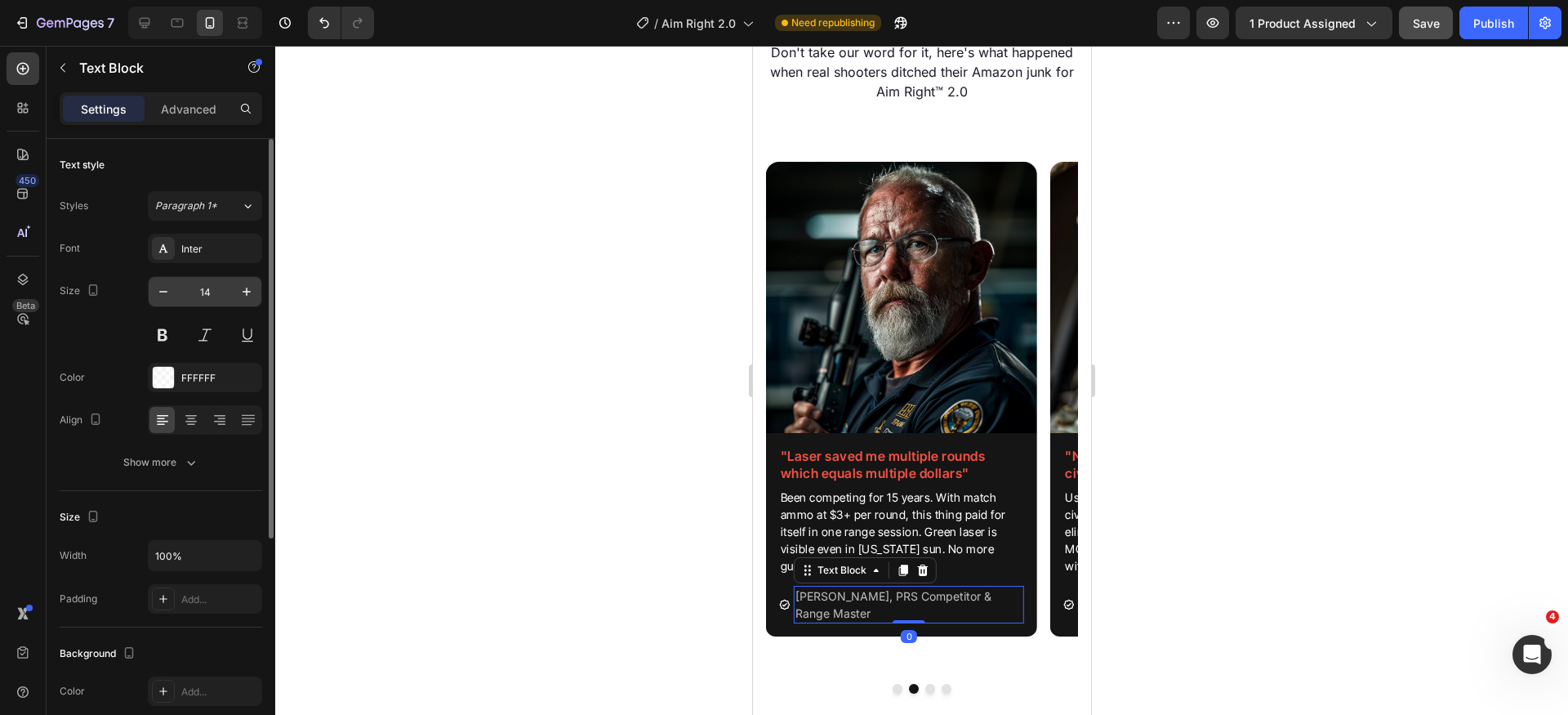
click at [209, 298] on input "14" at bounding box center [205, 291] width 54 height 29
type input "12"
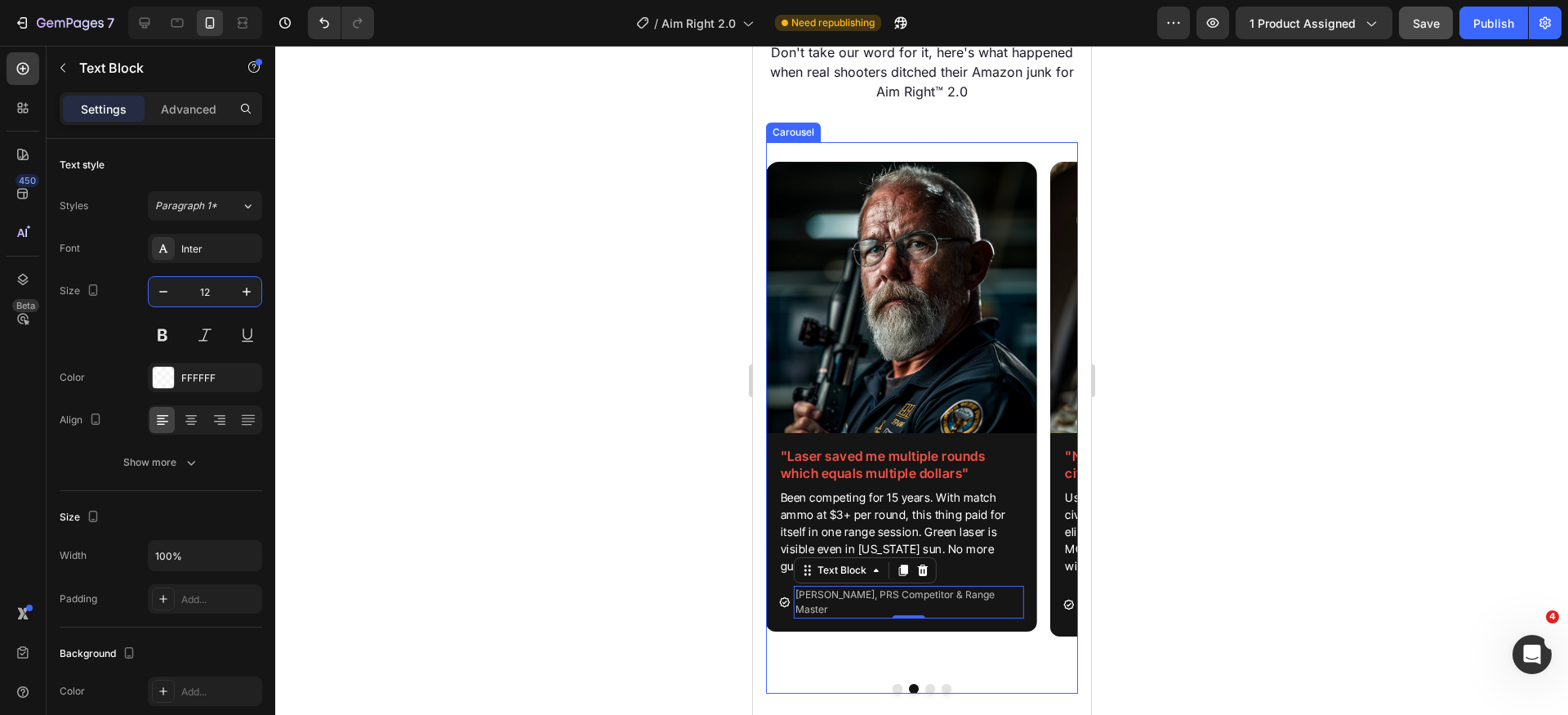
click at [925, 684] on button "Dot" at bounding box center [930, 689] width 10 height 10
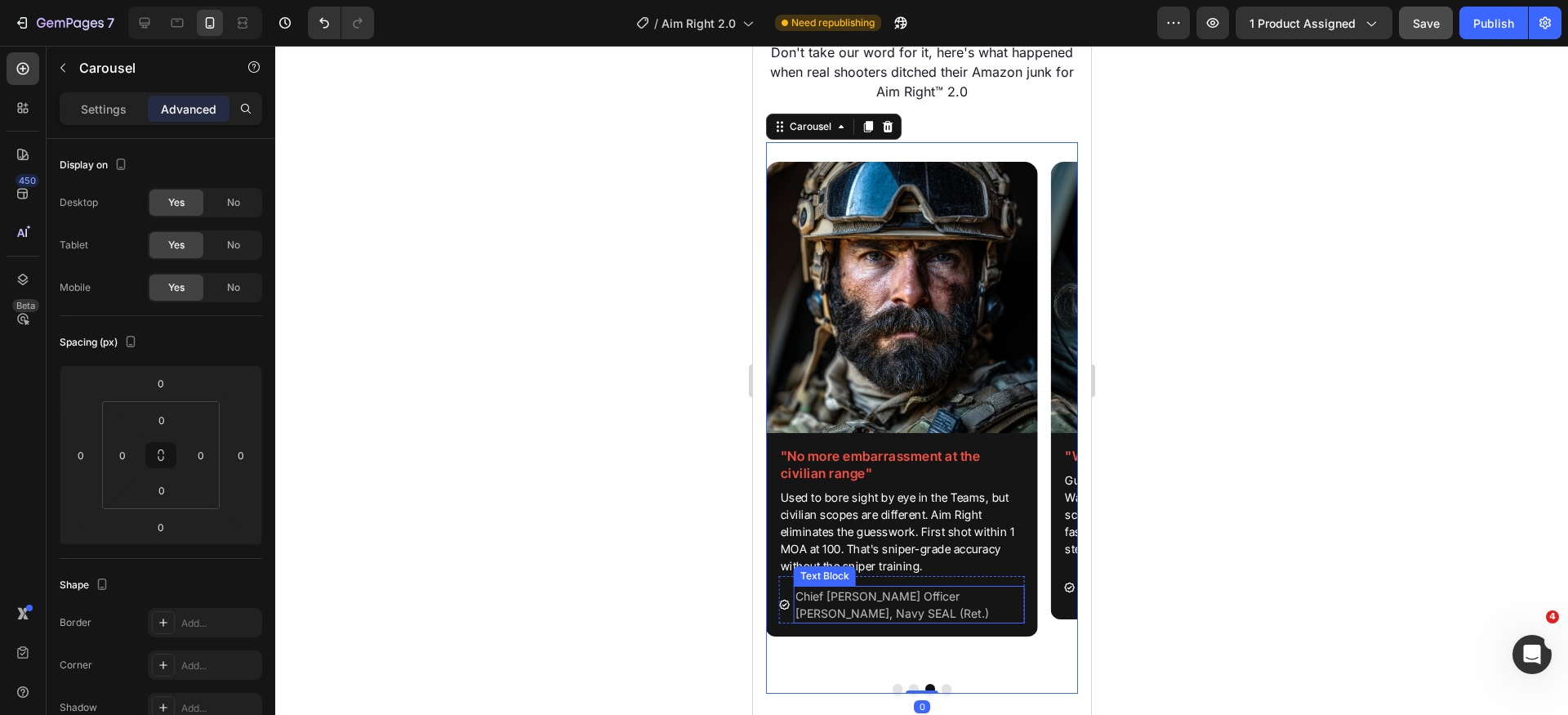
click at [932, 605] on p "Chief [PERSON_NAME] Officer [PERSON_NAME], Navy SEAL (Ret.)" at bounding box center [908, 605] width 227 height 34
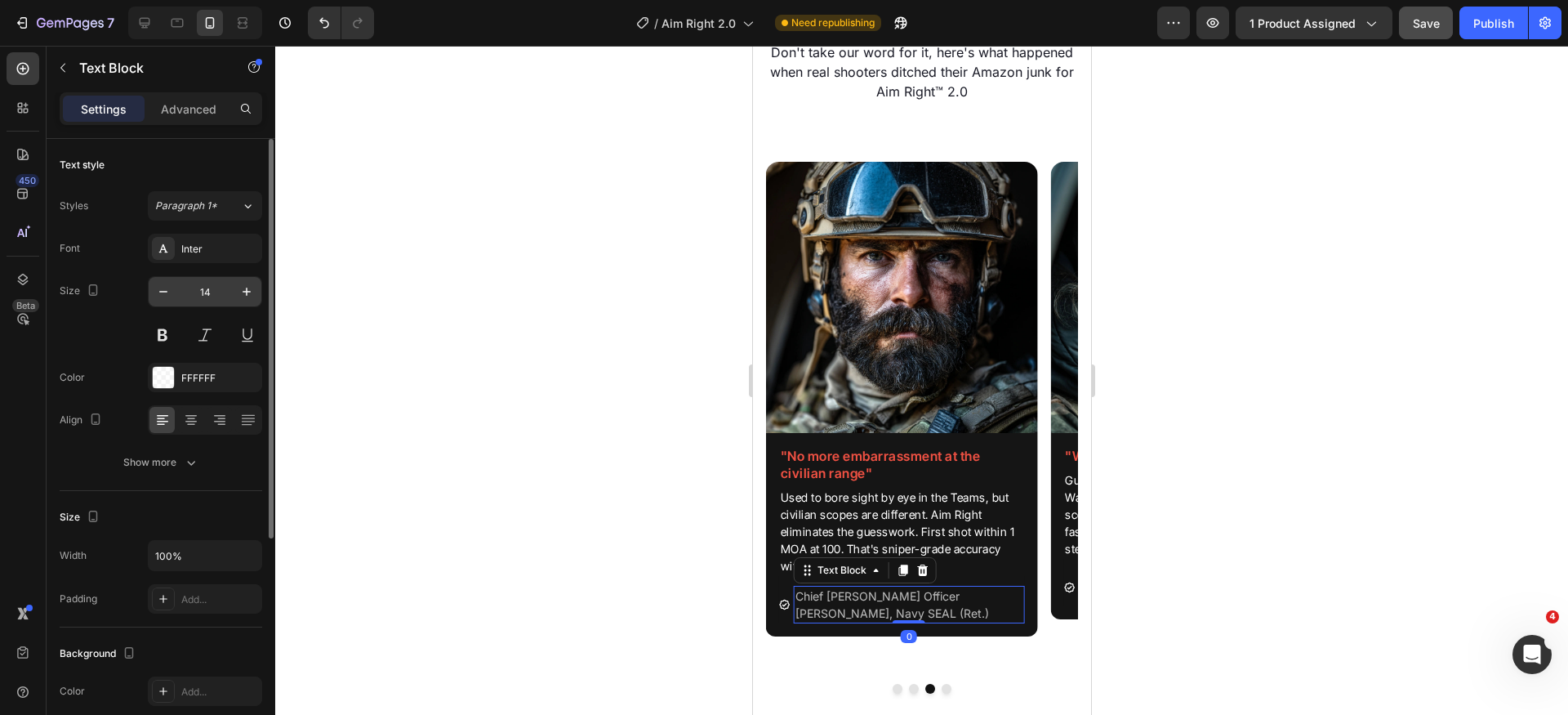
click at [220, 296] on input "14" at bounding box center [205, 291] width 54 height 29
type input "12"
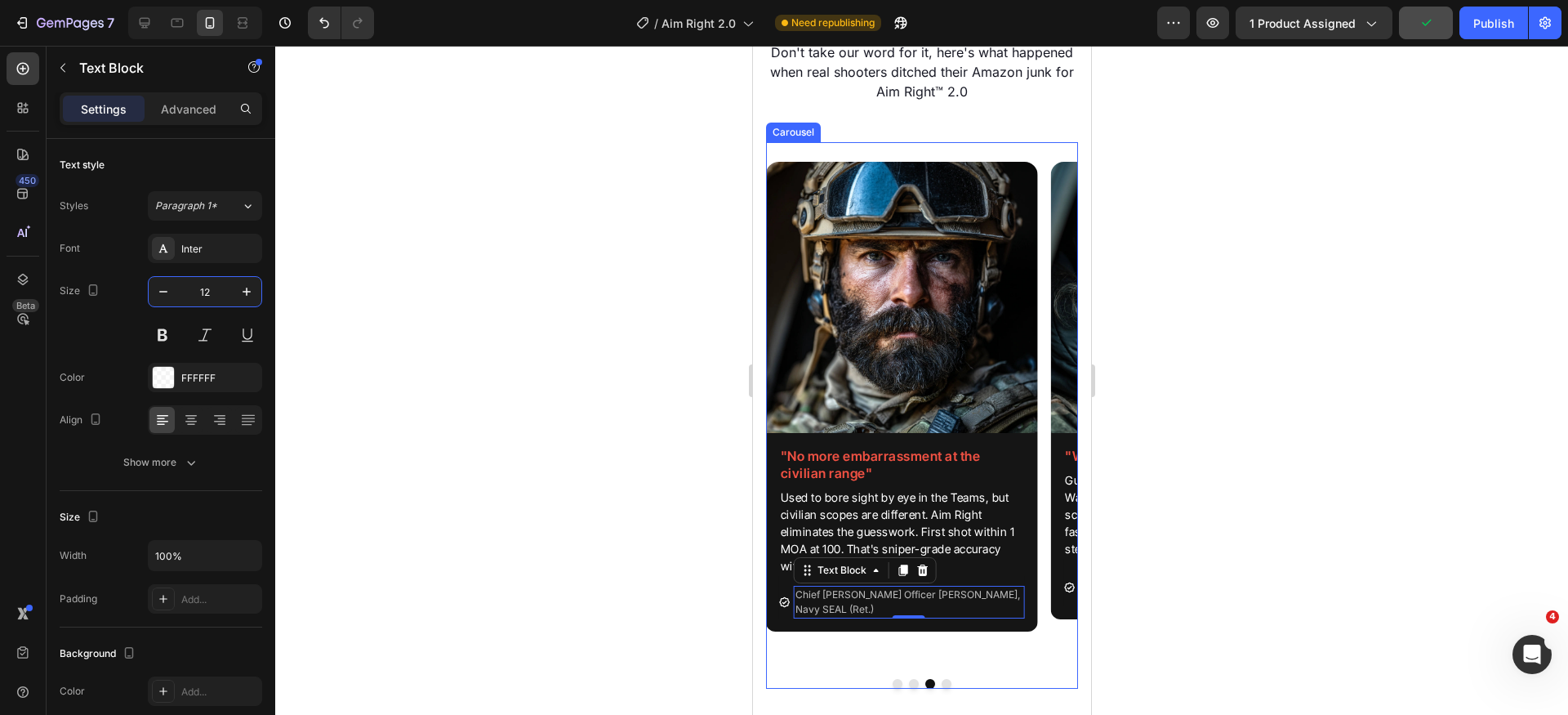
click at [942, 682] on button "Dot" at bounding box center [946, 684] width 10 height 10
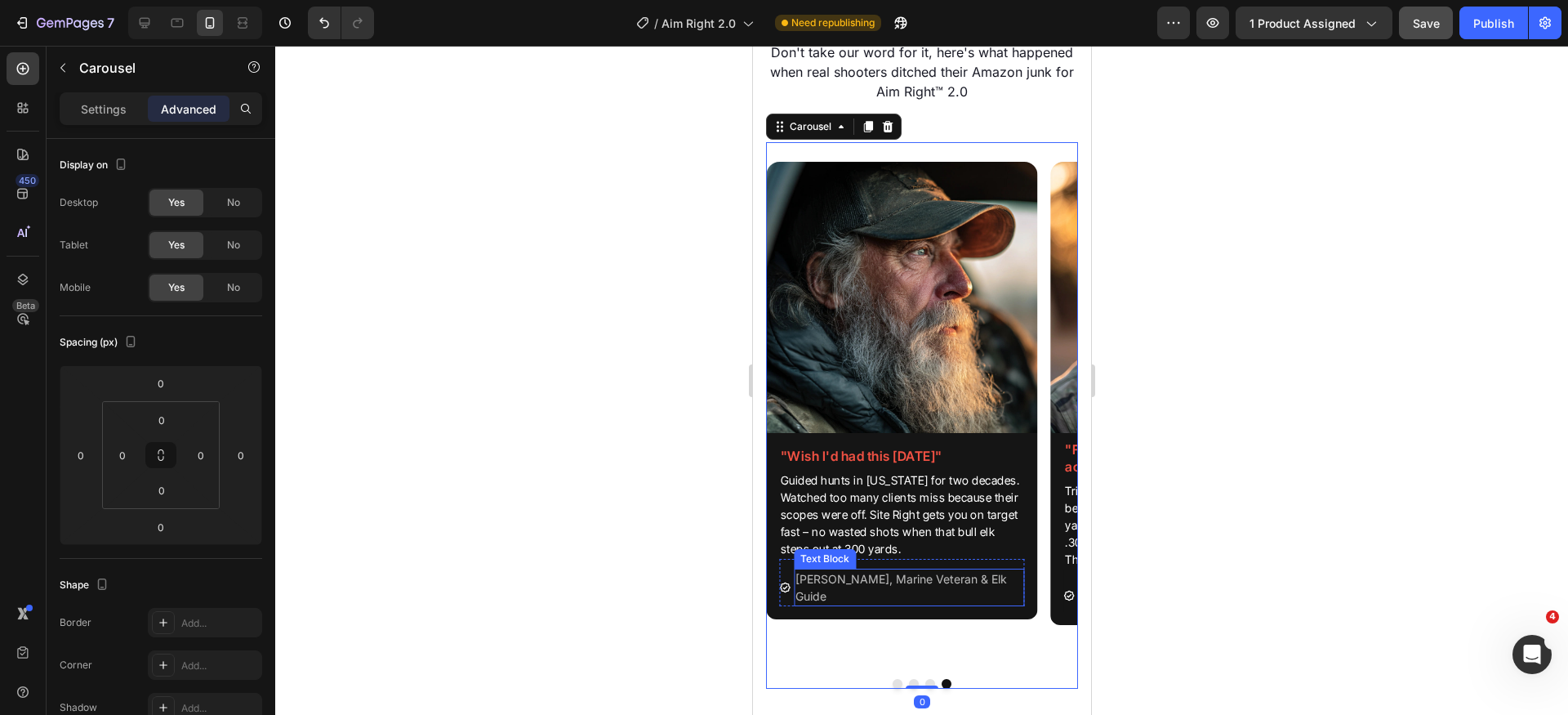
click at [955, 572] on p "[PERSON_NAME], Marine Veteran & Elk Guide" at bounding box center [908, 587] width 227 height 34
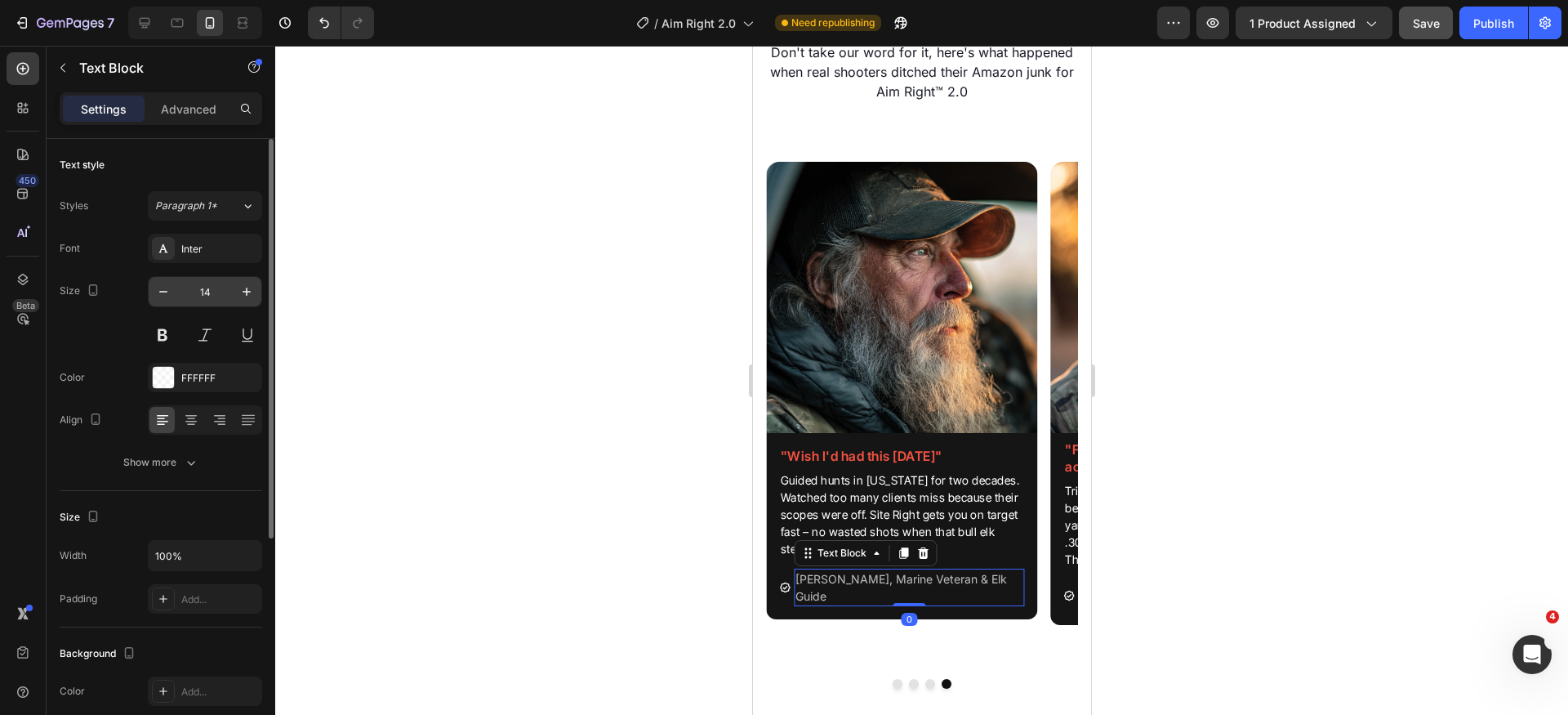
click at [224, 295] on input "14" at bounding box center [205, 291] width 54 height 29
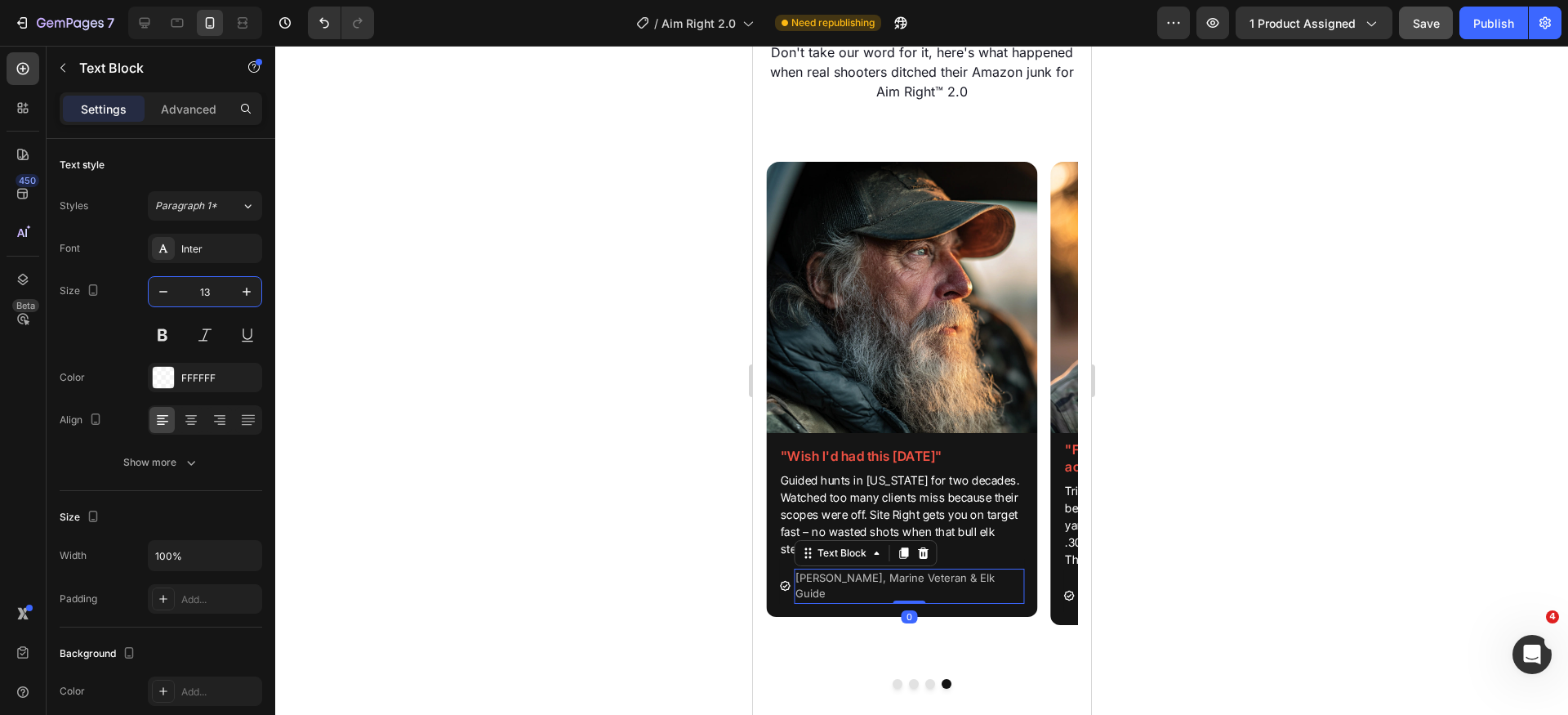
type input "12"
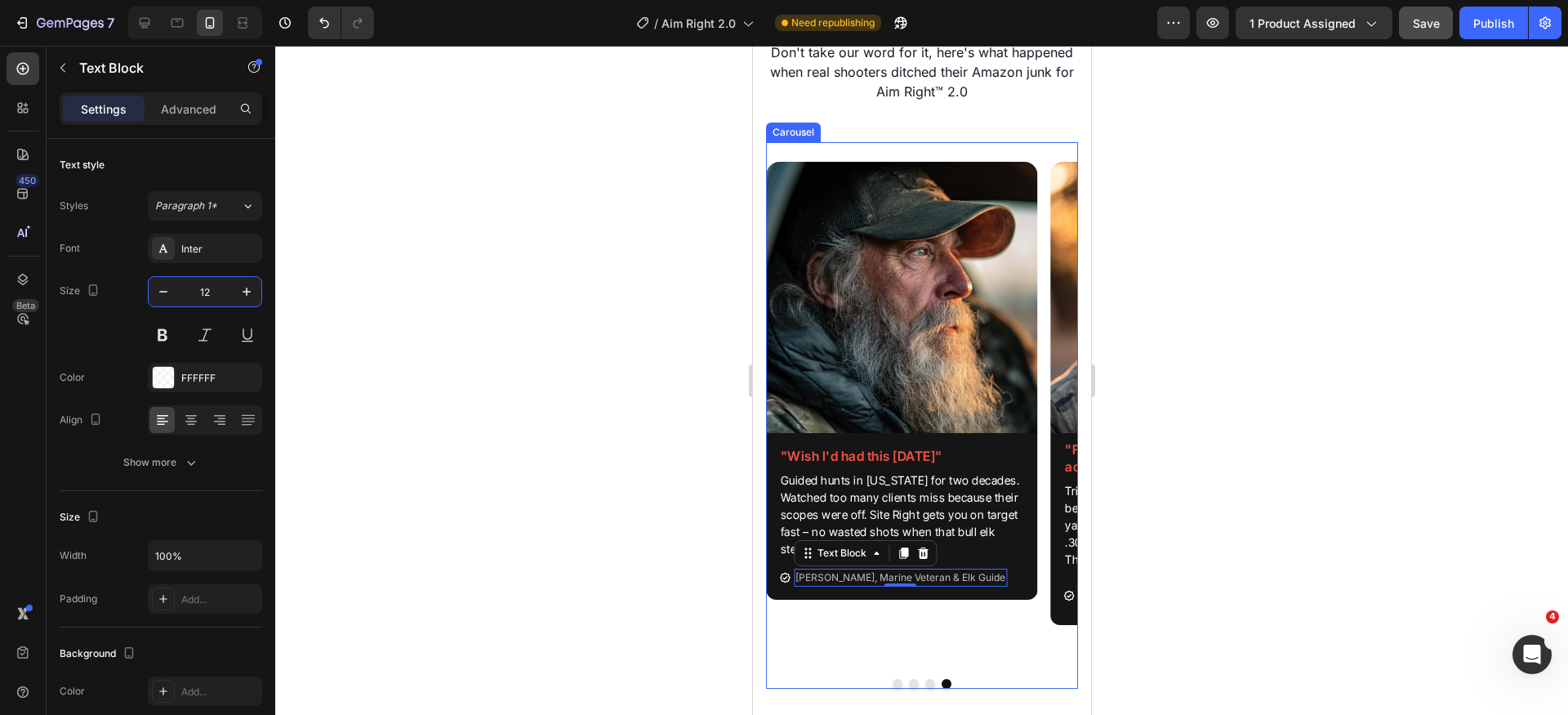
click at [892, 681] on button "Dot" at bounding box center [897, 684] width 10 height 10
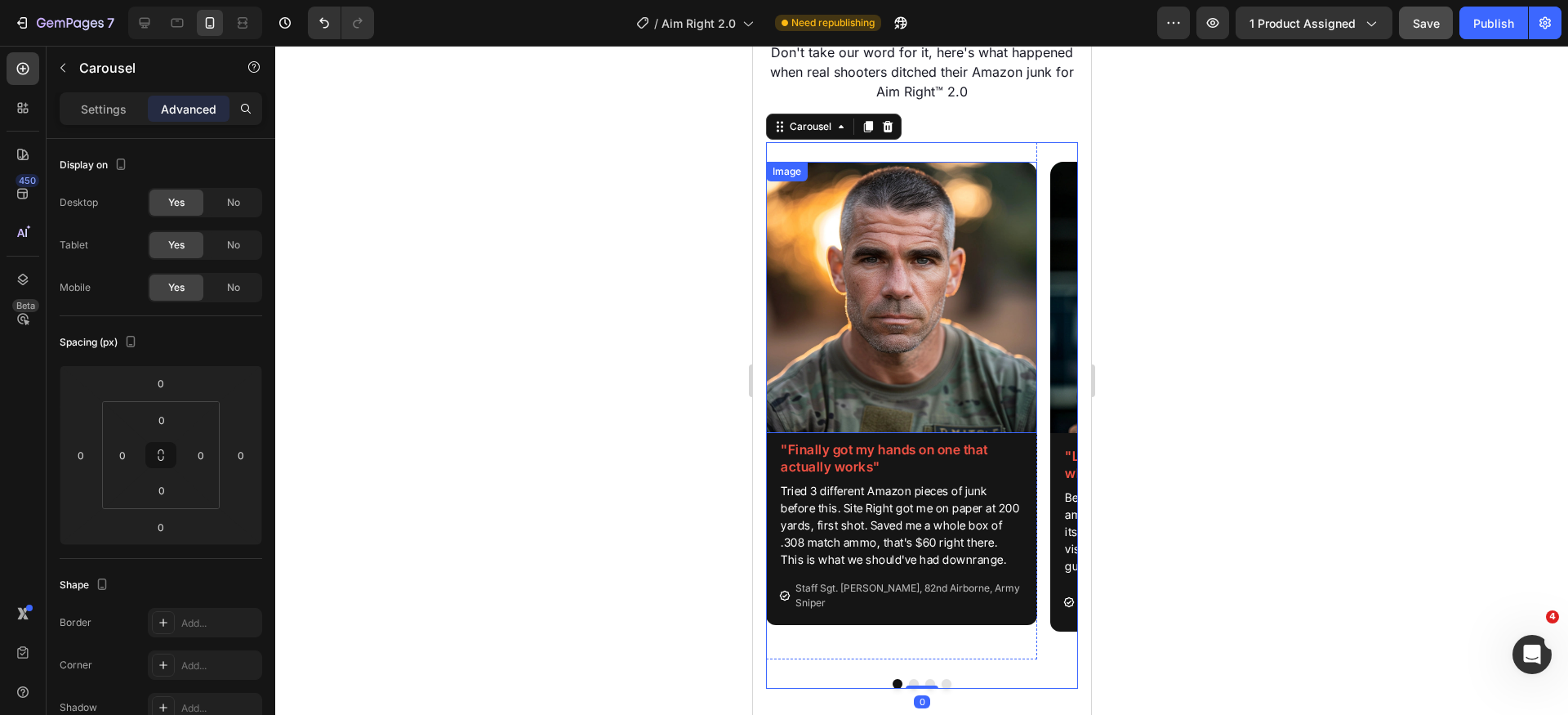
scroll to position [2375, 0]
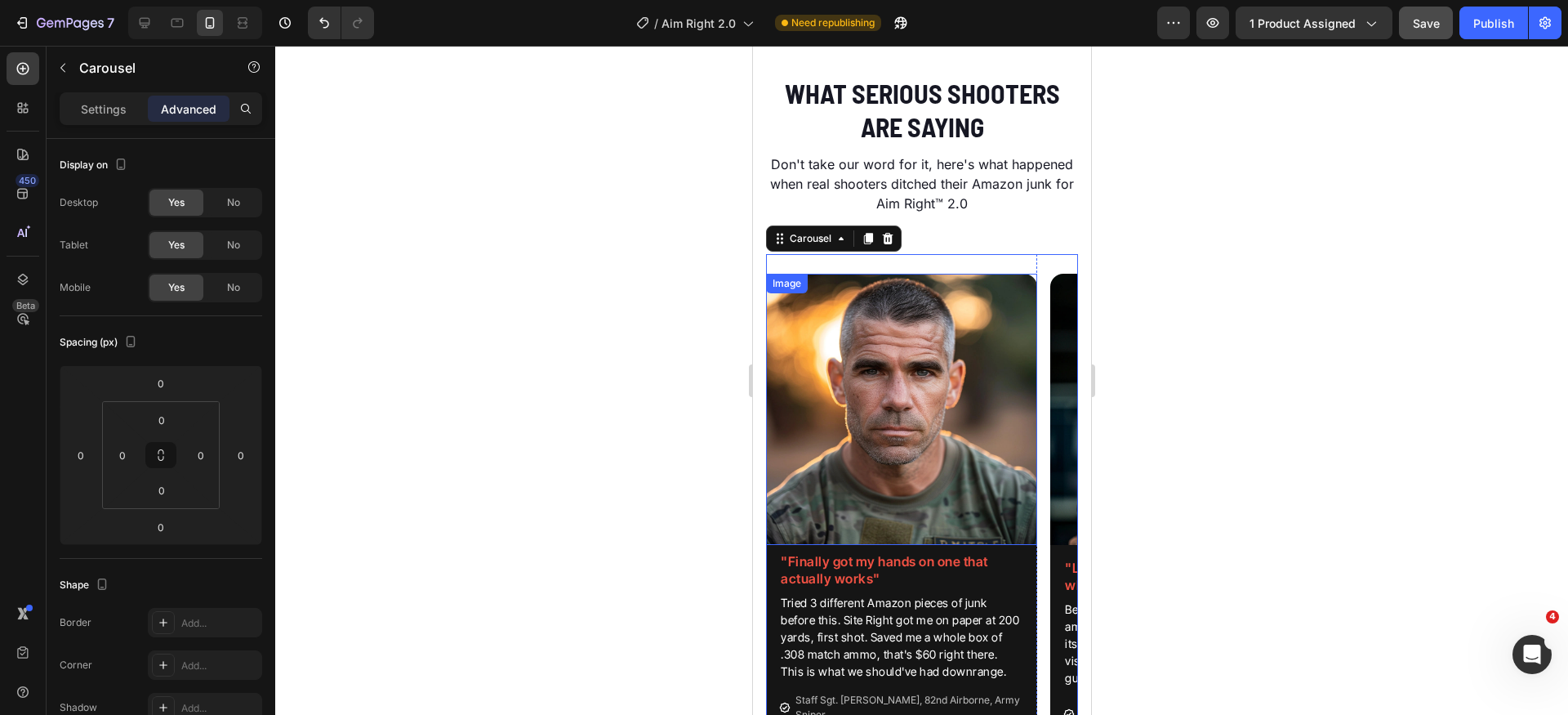
click at [1340, 300] on div at bounding box center [921, 380] width 1293 height 670
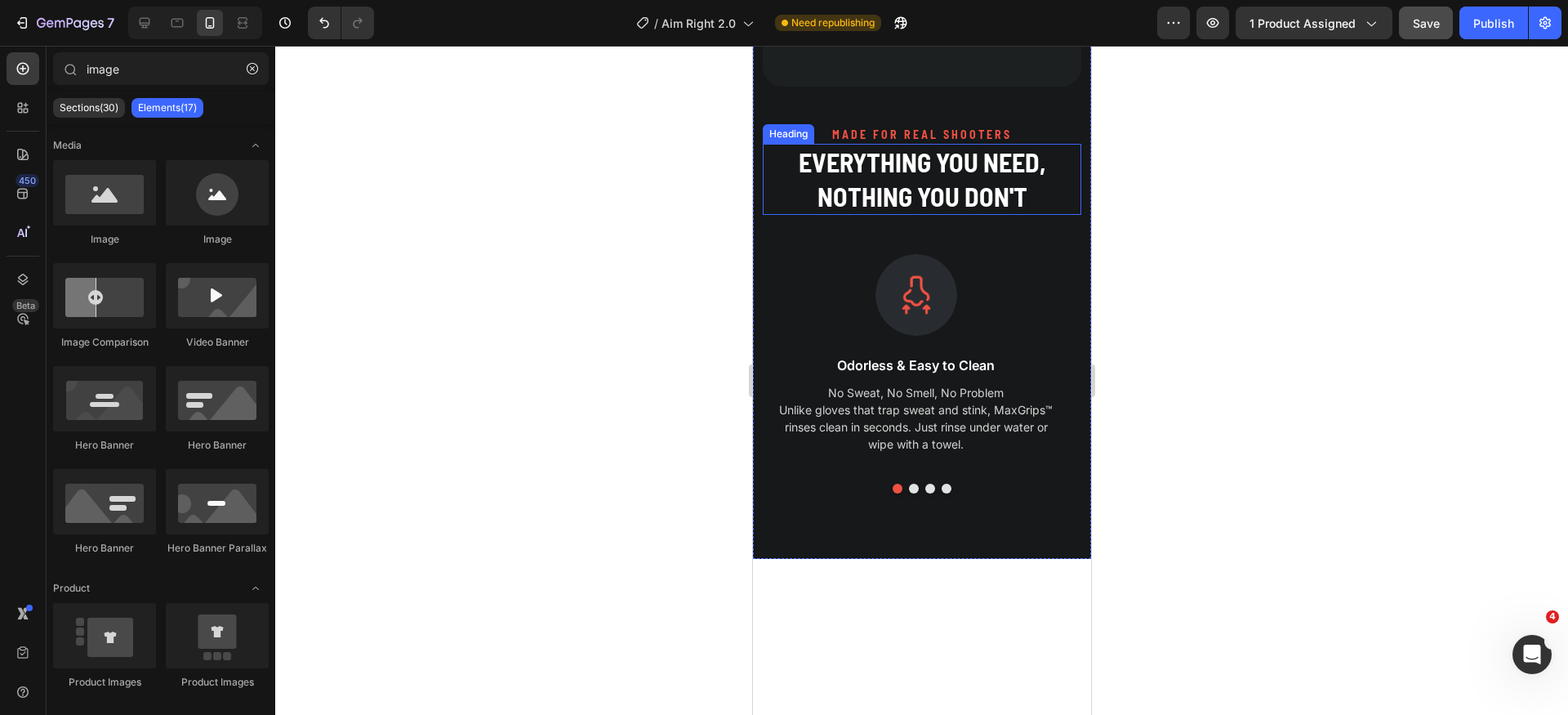
scroll to position [2206, 0]
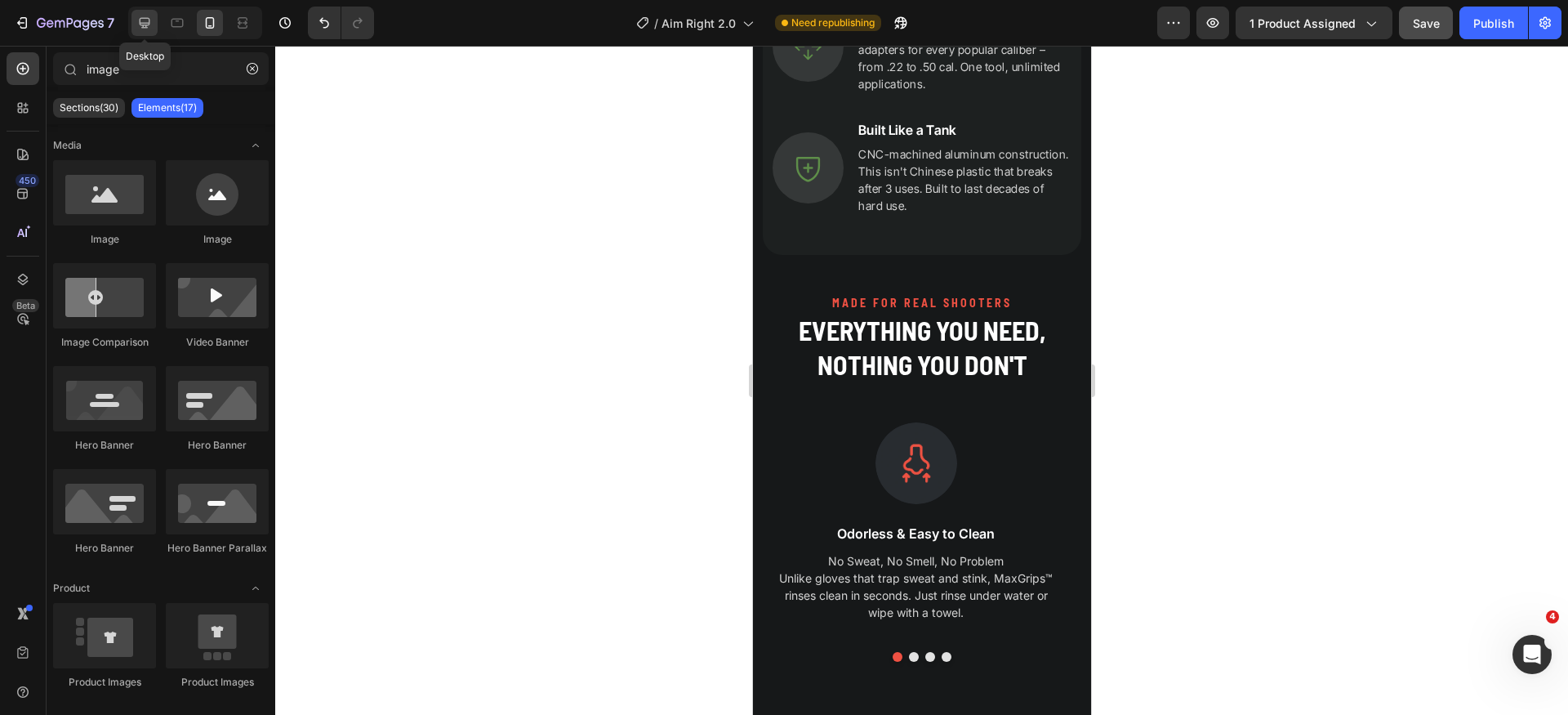
click at [142, 25] on icon at bounding box center [145, 23] width 11 height 11
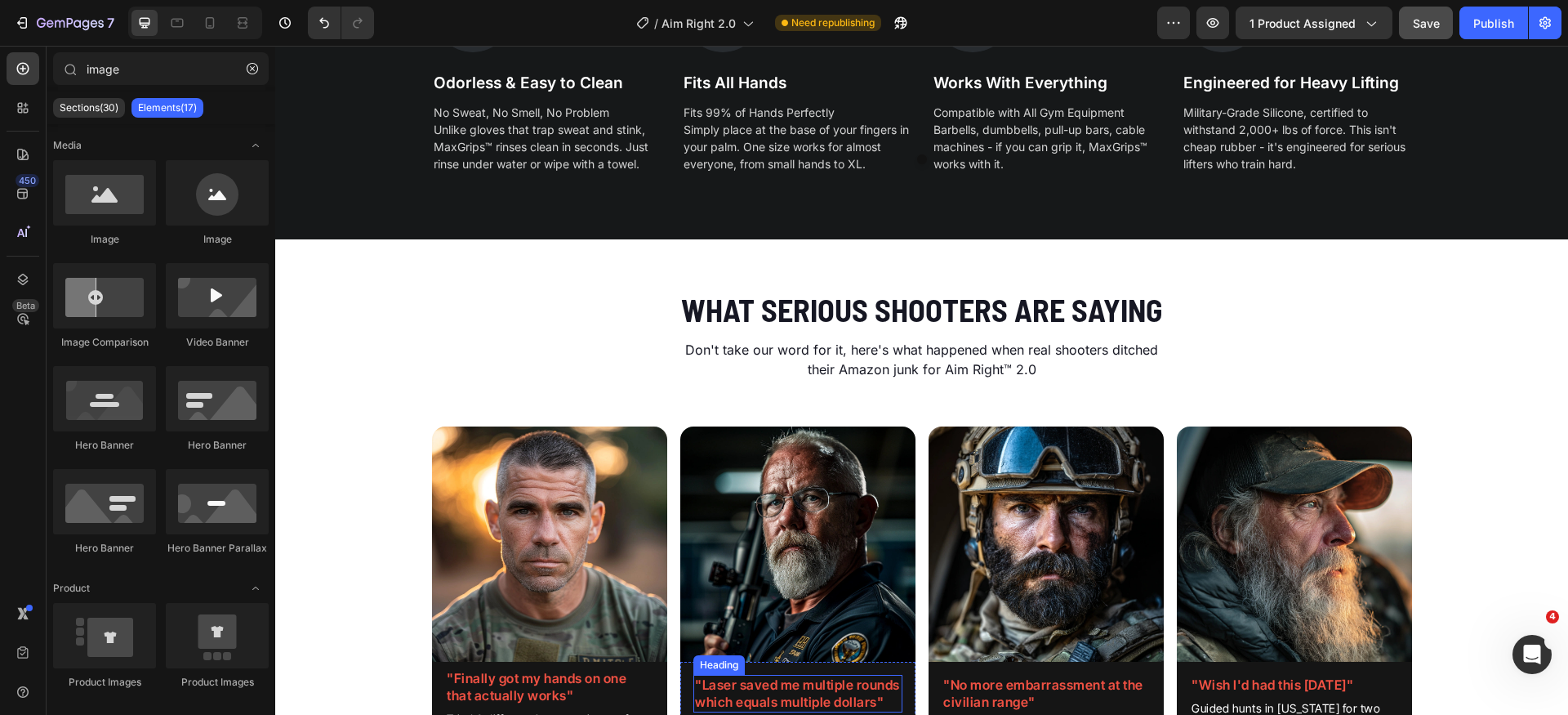
scroll to position [2211, 0]
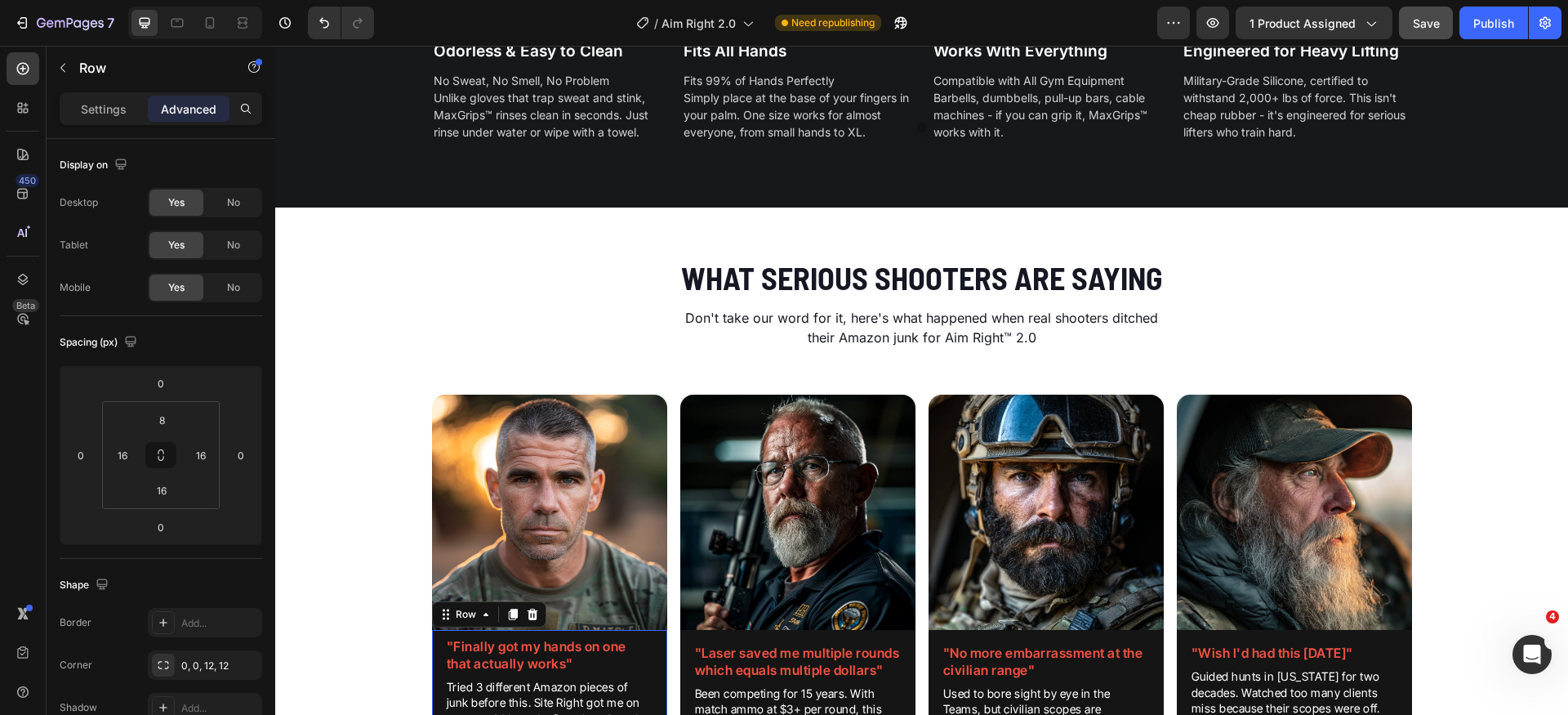
scroll to position [2243, 0]
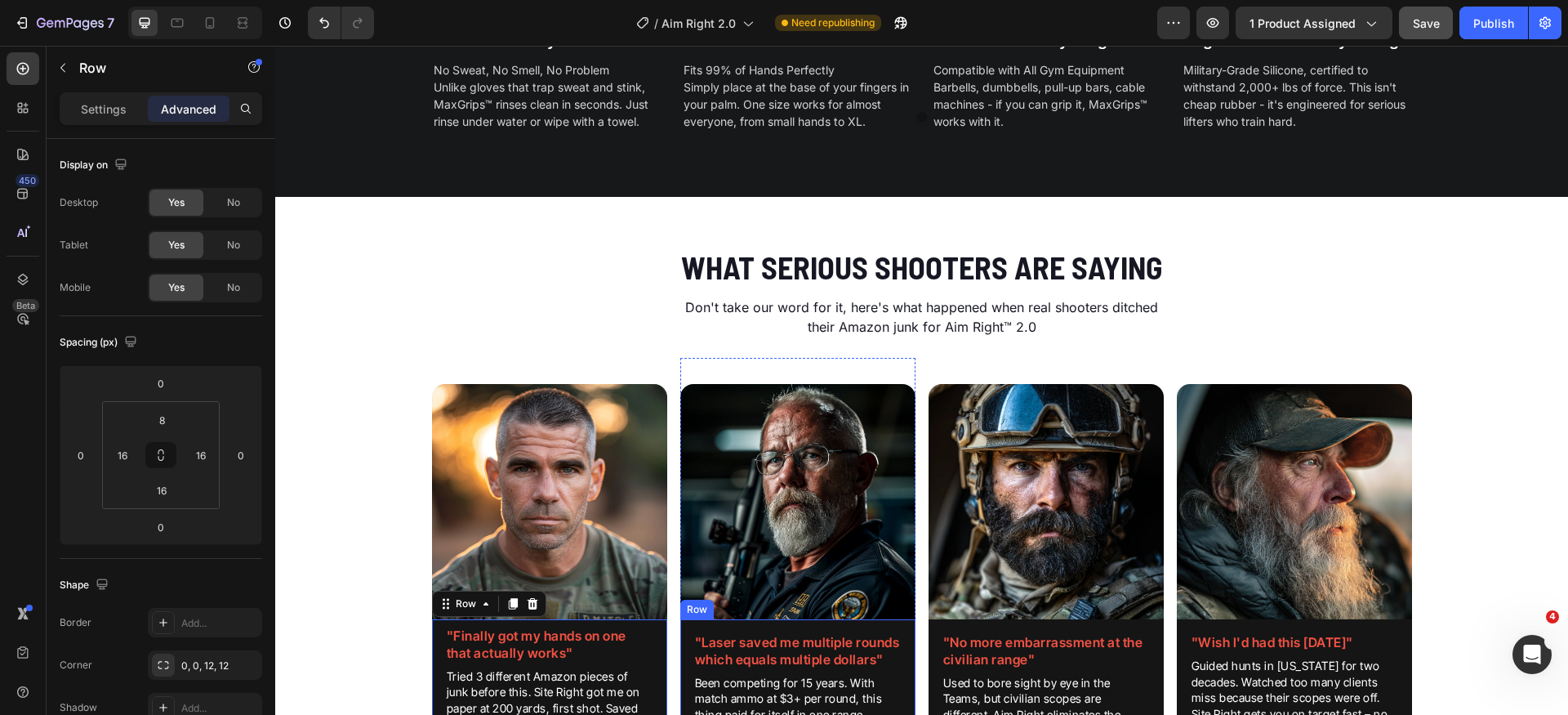
click at [896, 628] on div ""Laser saved me multiple rounds which equals multiple dollars" Heading Been com…" at bounding box center [798, 723] width 235 height 209
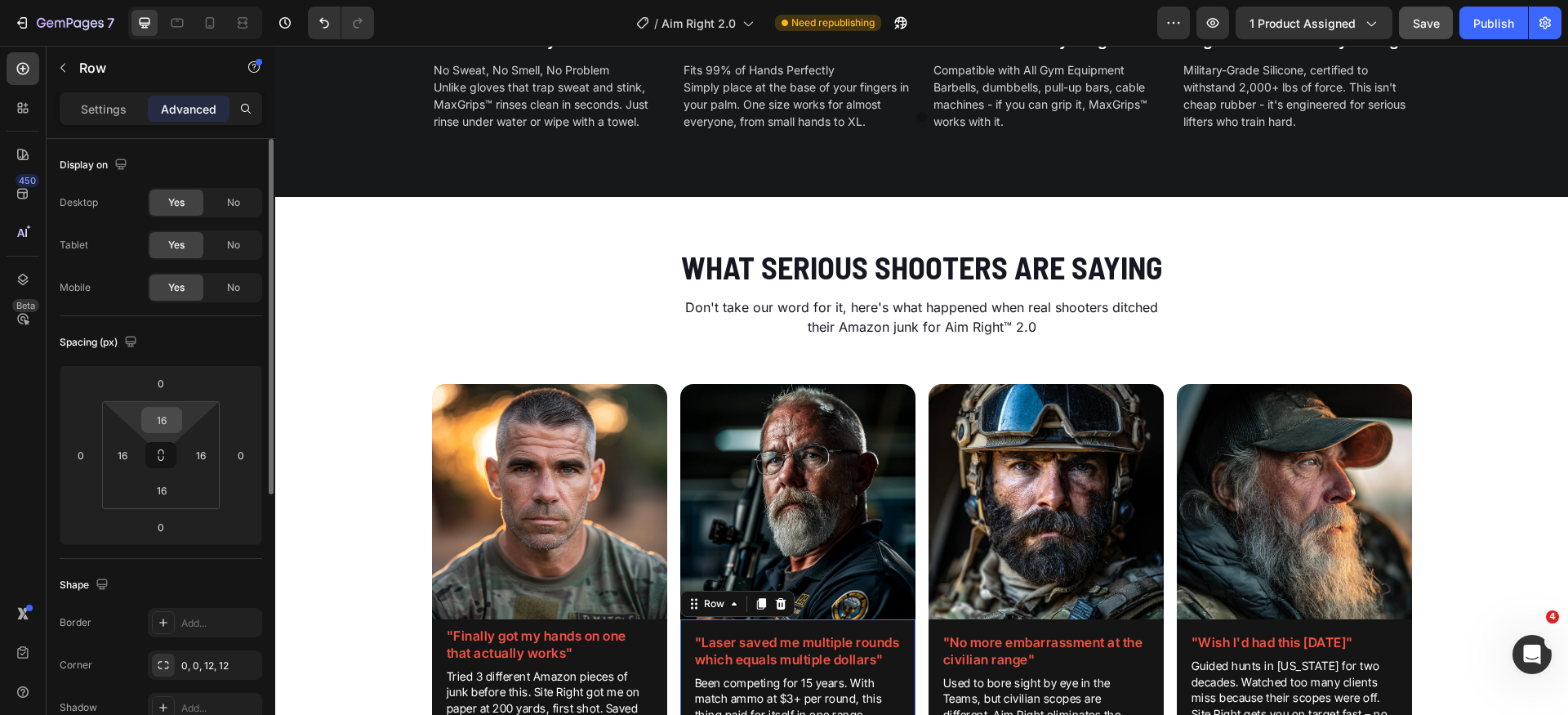
click at [170, 419] on input "16" at bounding box center [161, 420] width 33 height 24
type input "8"
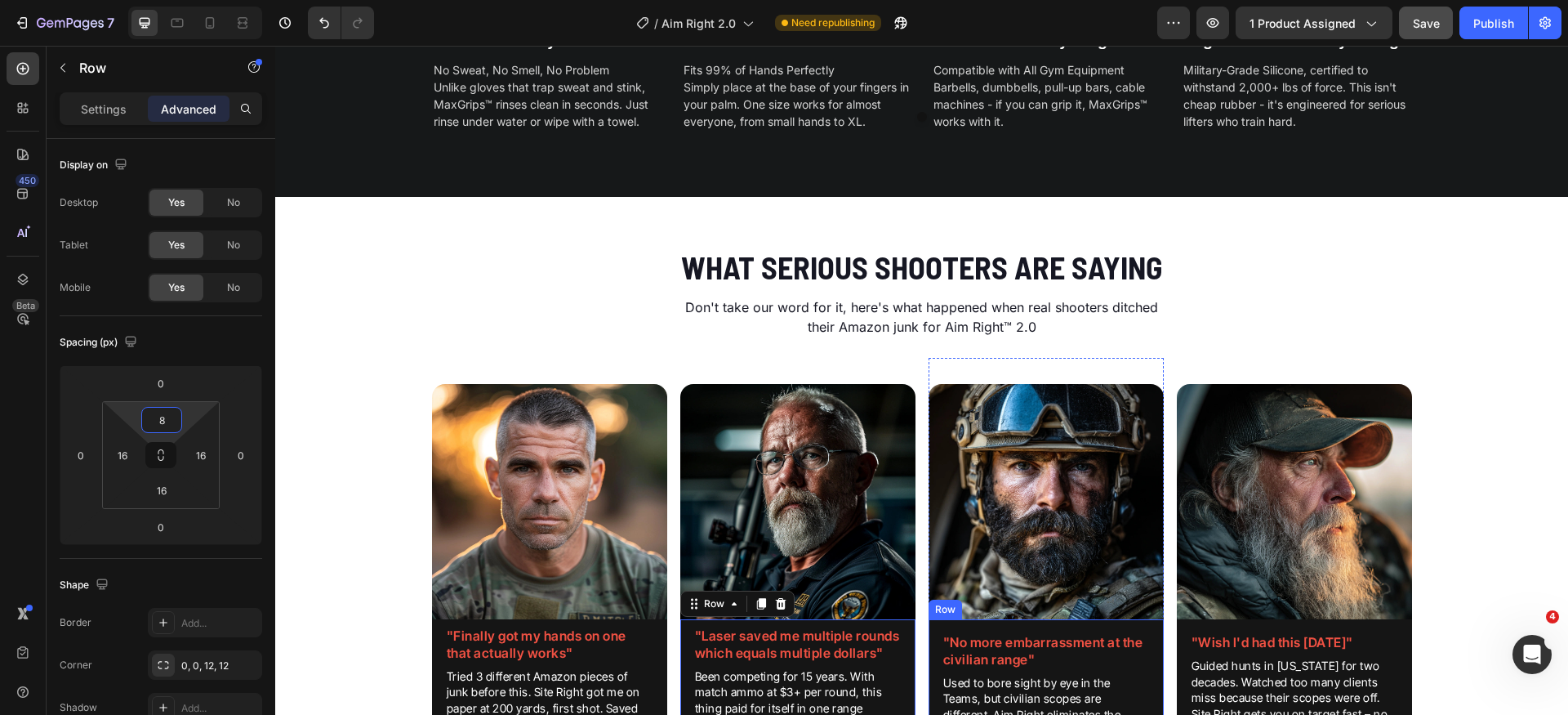
click at [995, 628] on div ""No more embarrassment at the civilian range" Heading Used to bore sight by eye…" at bounding box center [1047, 723] width 235 height 209
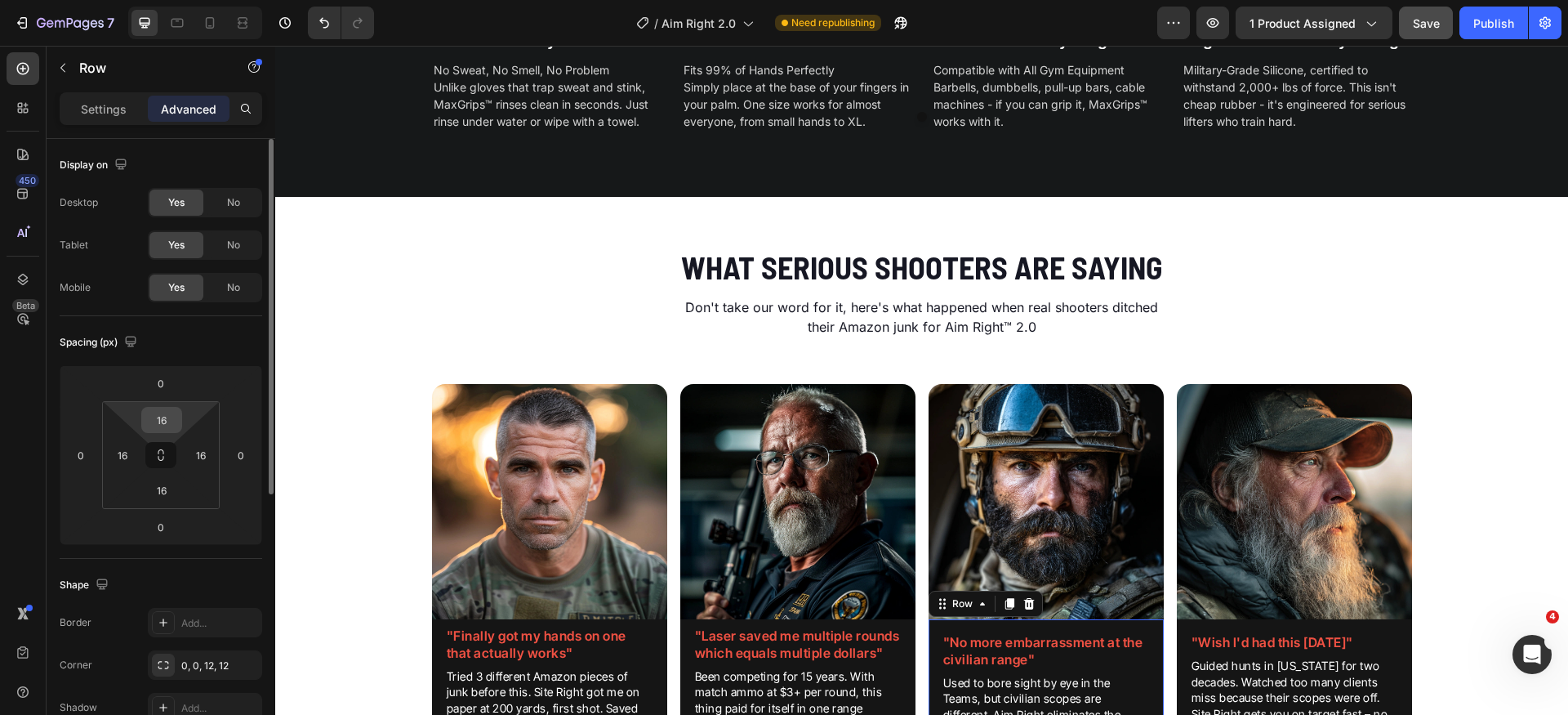
click at [164, 420] on input "16" at bounding box center [161, 420] width 33 height 24
type input "8"
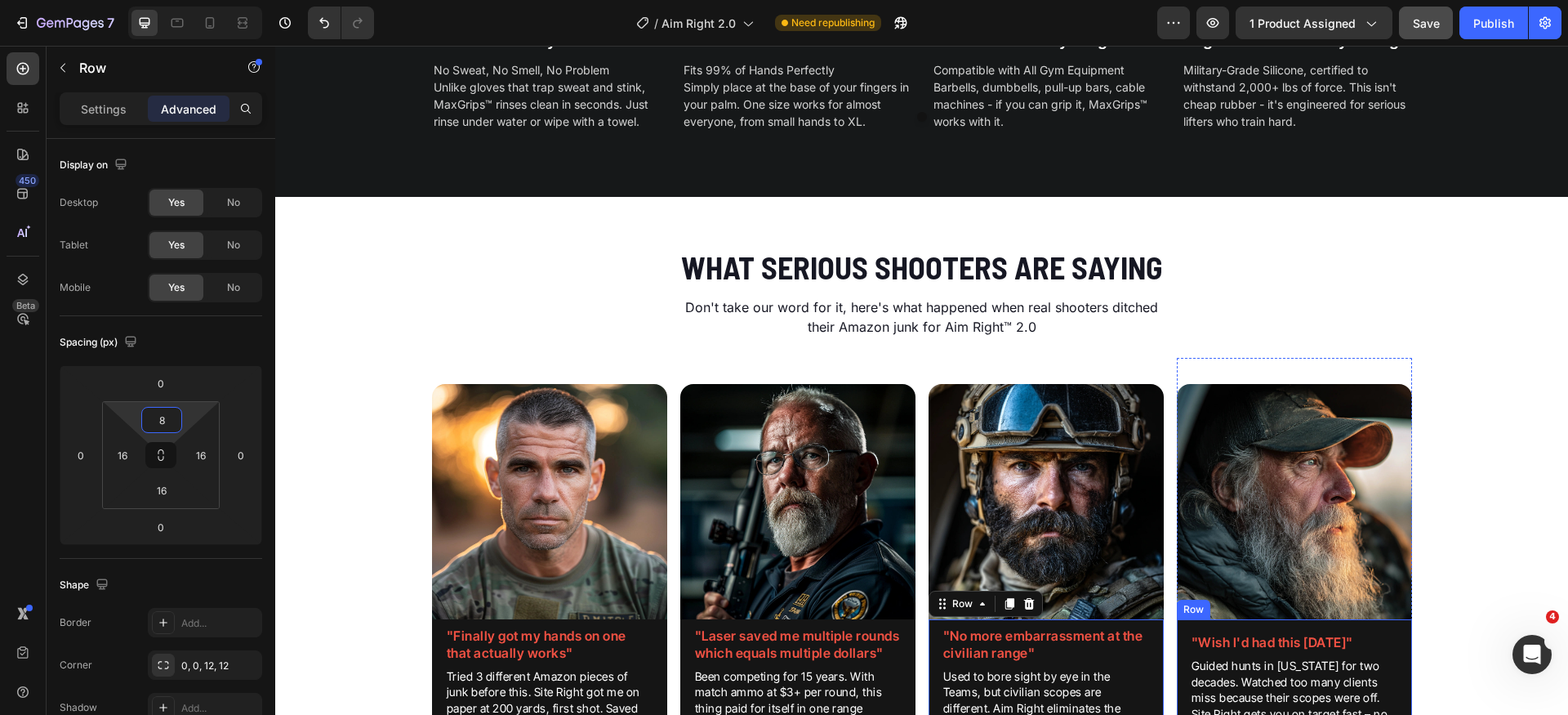
click at [1255, 629] on div ""Wish I'd had this [DATE]" Heading Guided hunts in [US_STATE] for two decades. …" at bounding box center [1295, 714] width 235 height 191
click at [1253, 628] on div ""Wish I'd had this [DATE]" Heading Guided hunts in [US_STATE] for two decades. …" at bounding box center [1295, 714] width 235 height 191
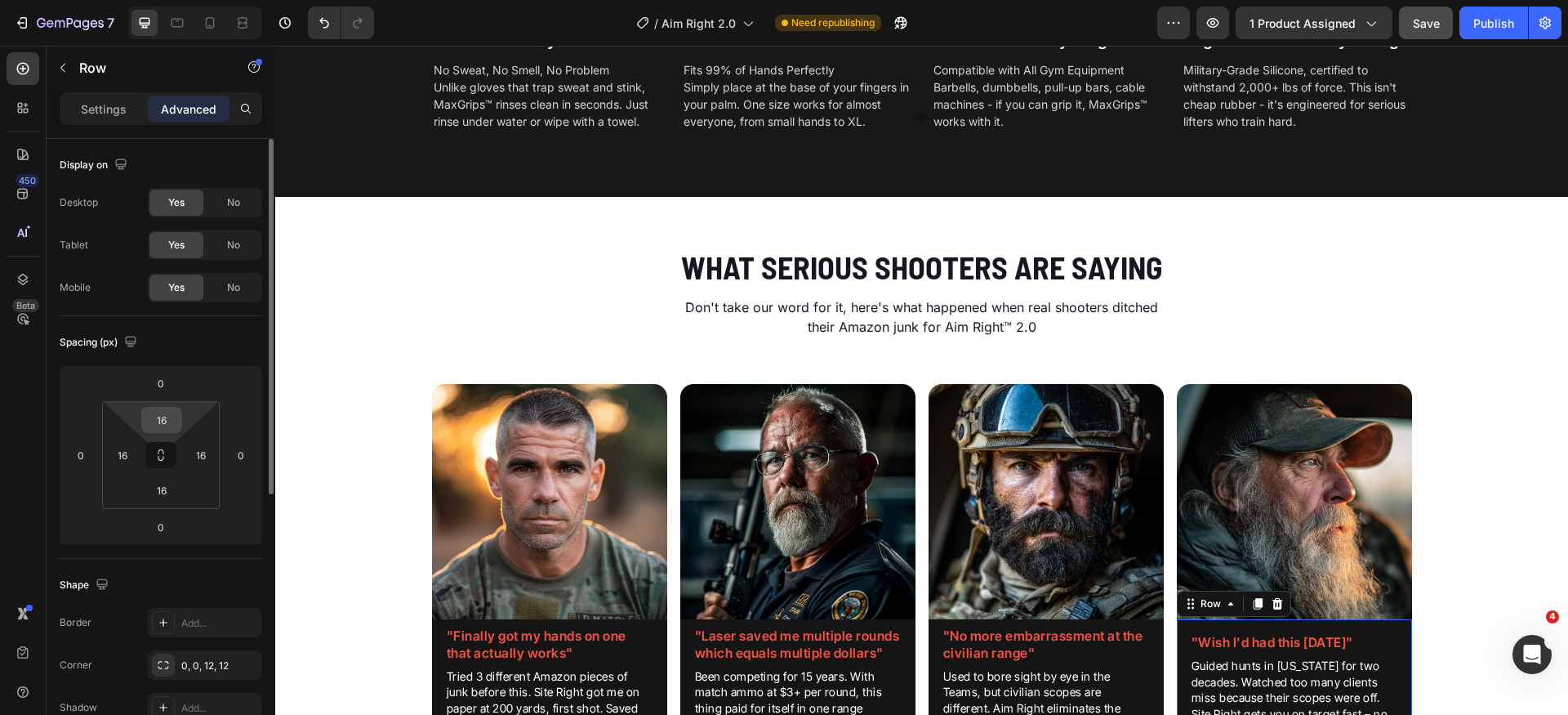
click at [177, 410] on div "16" at bounding box center [161, 420] width 41 height 26
click at [171, 425] on input "16" at bounding box center [161, 420] width 33 height 24
type input "8"
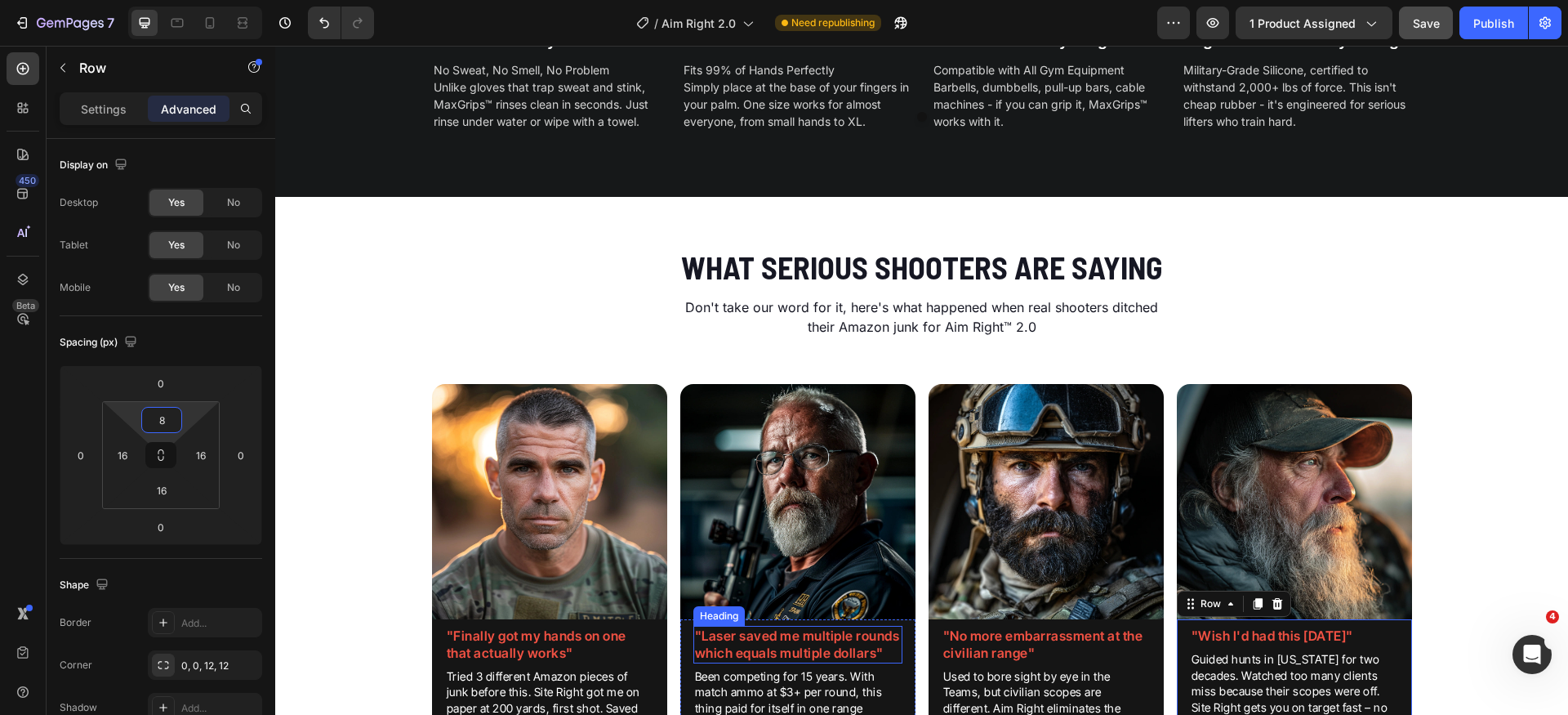
click at [706, 644] on h2 ""Laser saved me multiple rounds which equals multiple dollars"" at bounding box center [798, 644] width 209 height 38
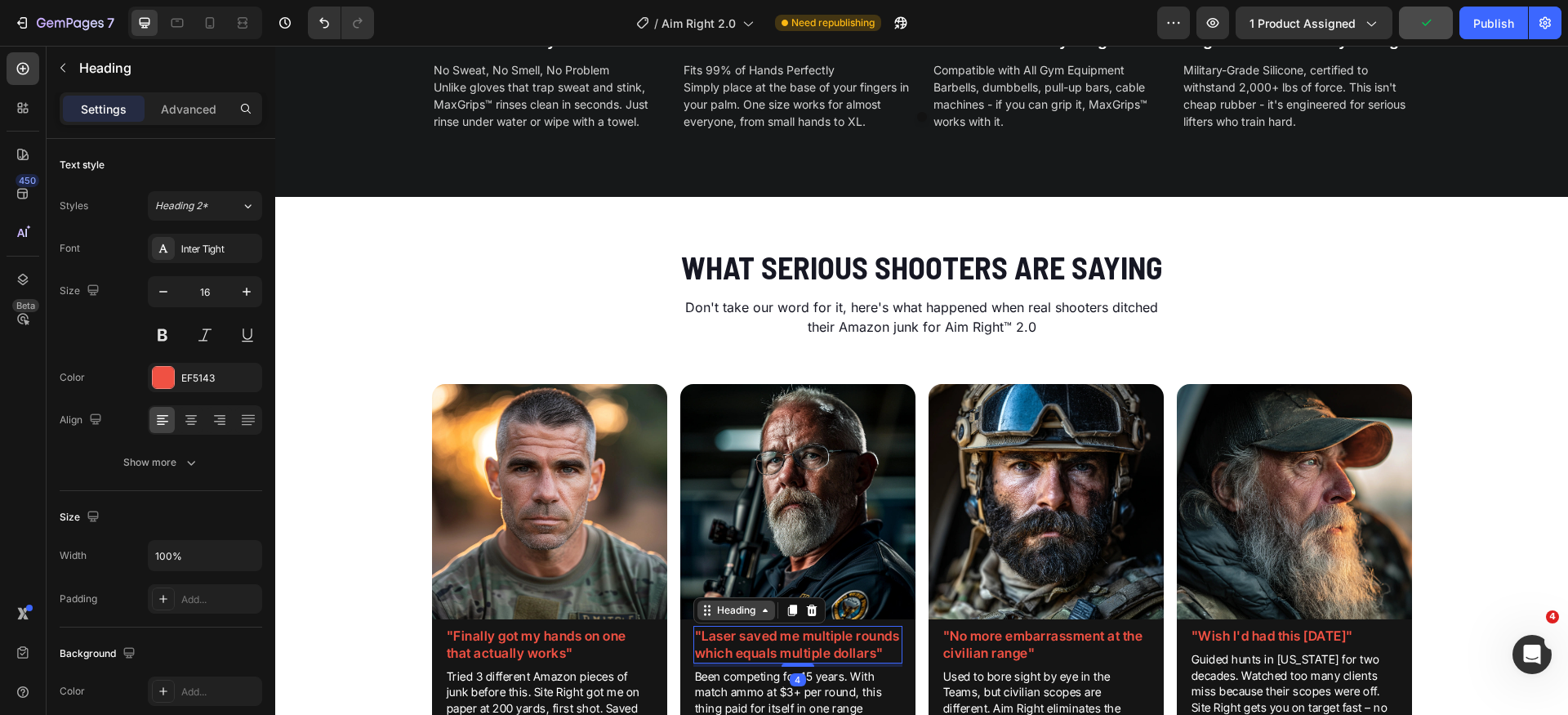
click at [714, 614] on div "Heading" at bounding box center [736, 610] width 45 height 14
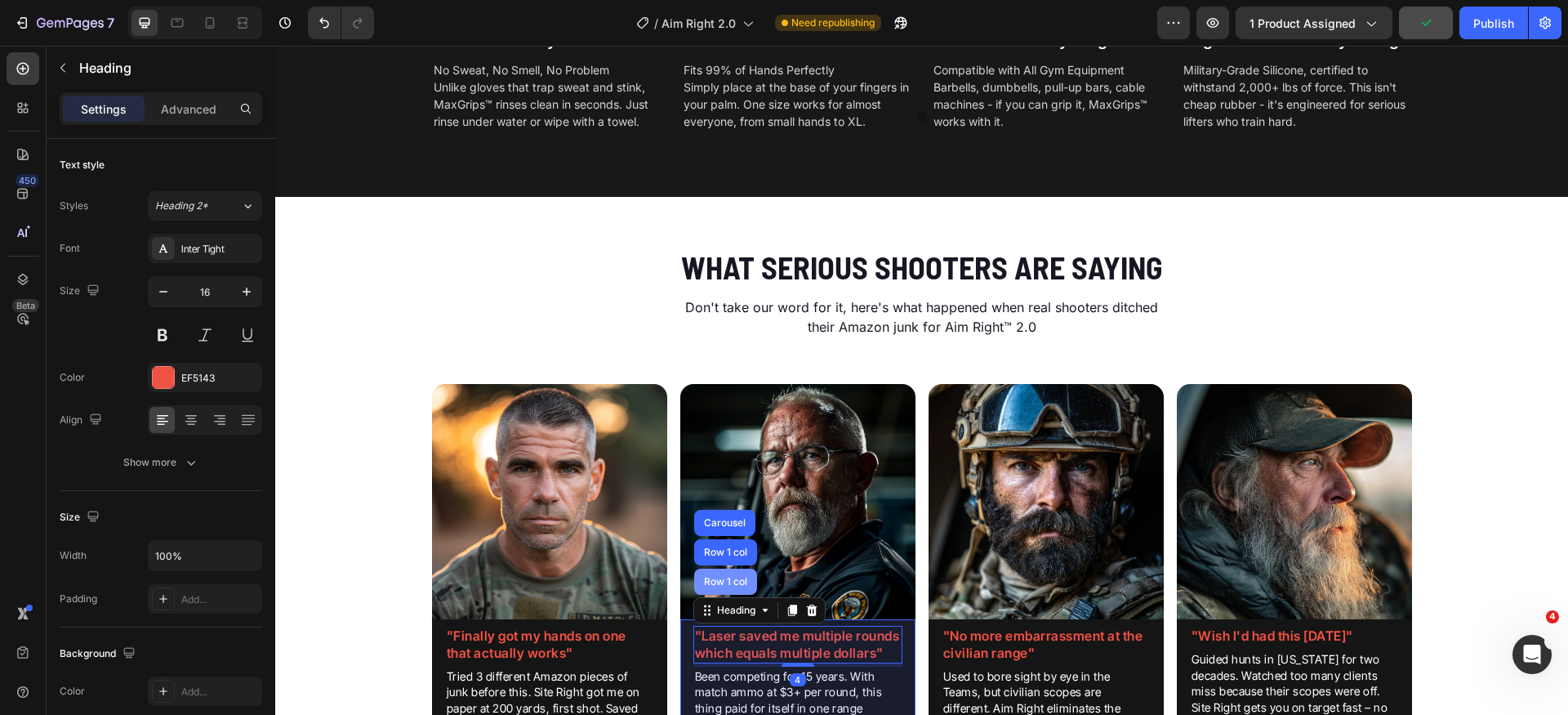
click at [715, 585] on div "Row 1 col" at bounding box center [726, 582] width 50 height 10
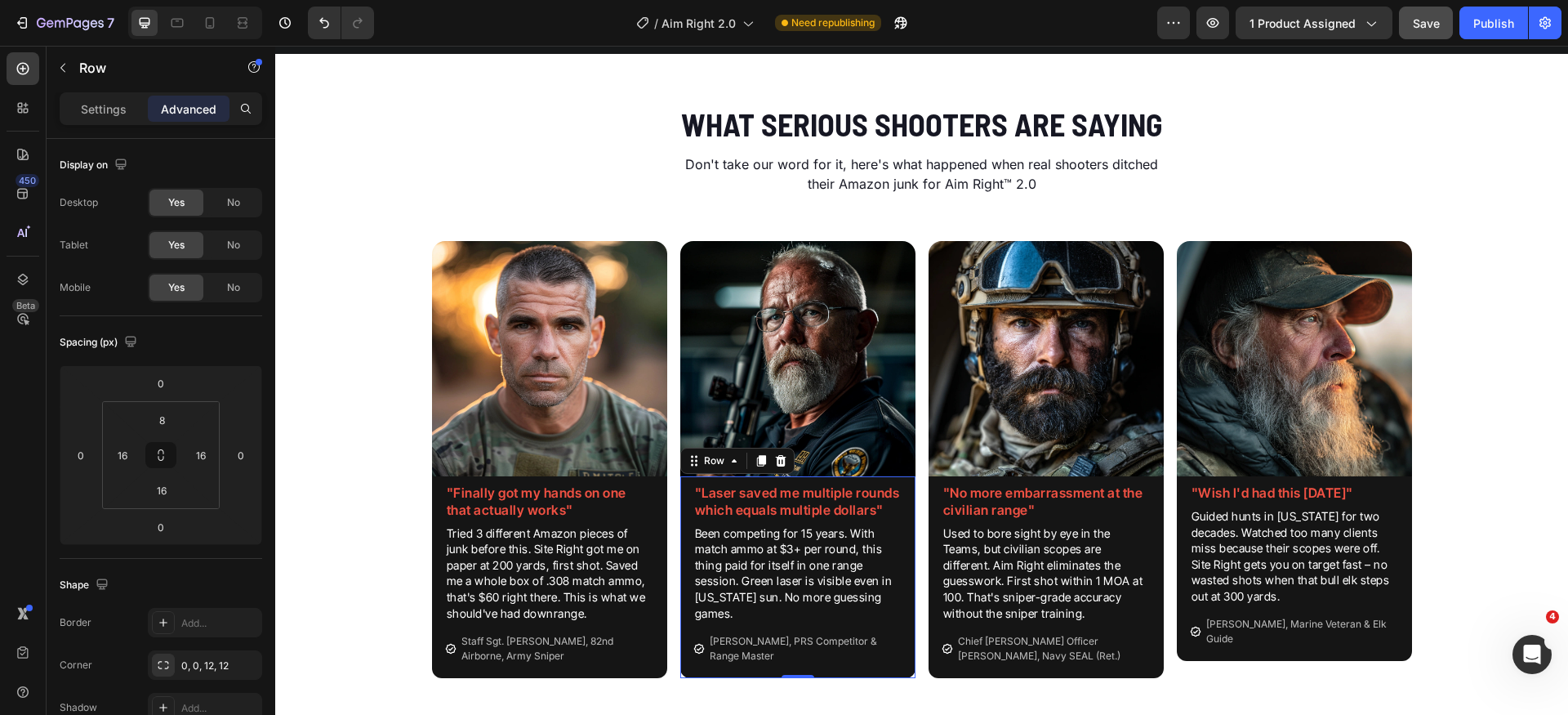
scroll to position [2407, 0]
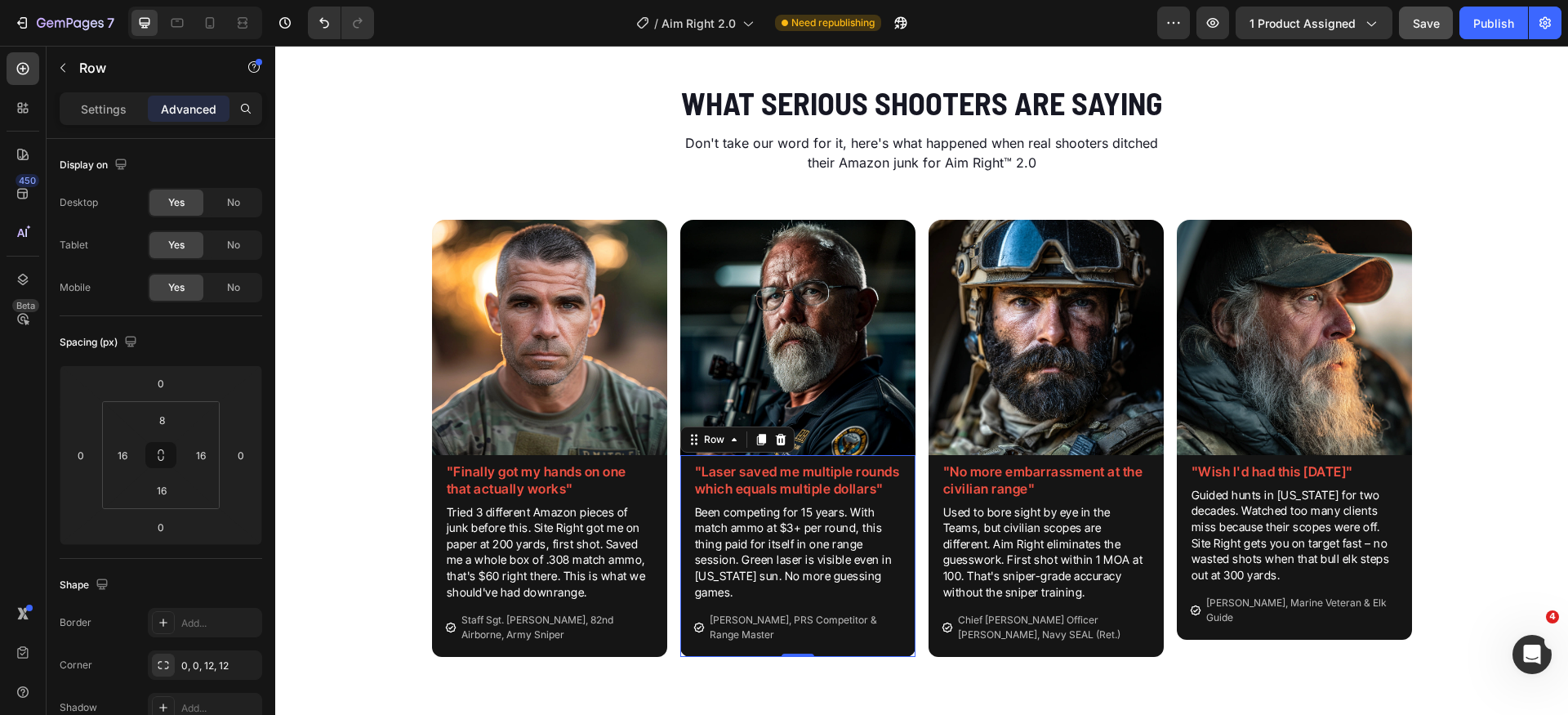
click at [1427, 8] on button "Save" at bounding box center [1426, 23] width 54 height 33
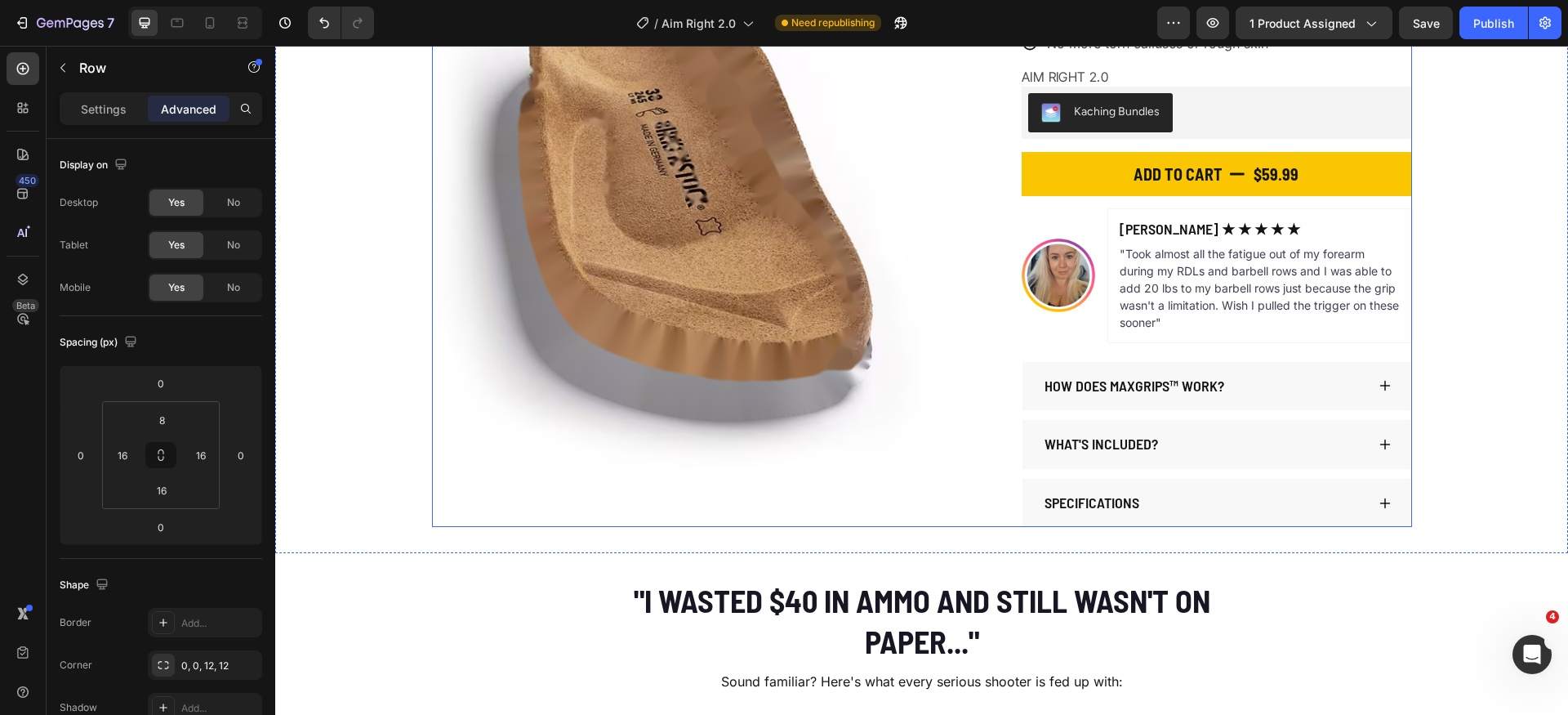
scroll to position [0, 0]
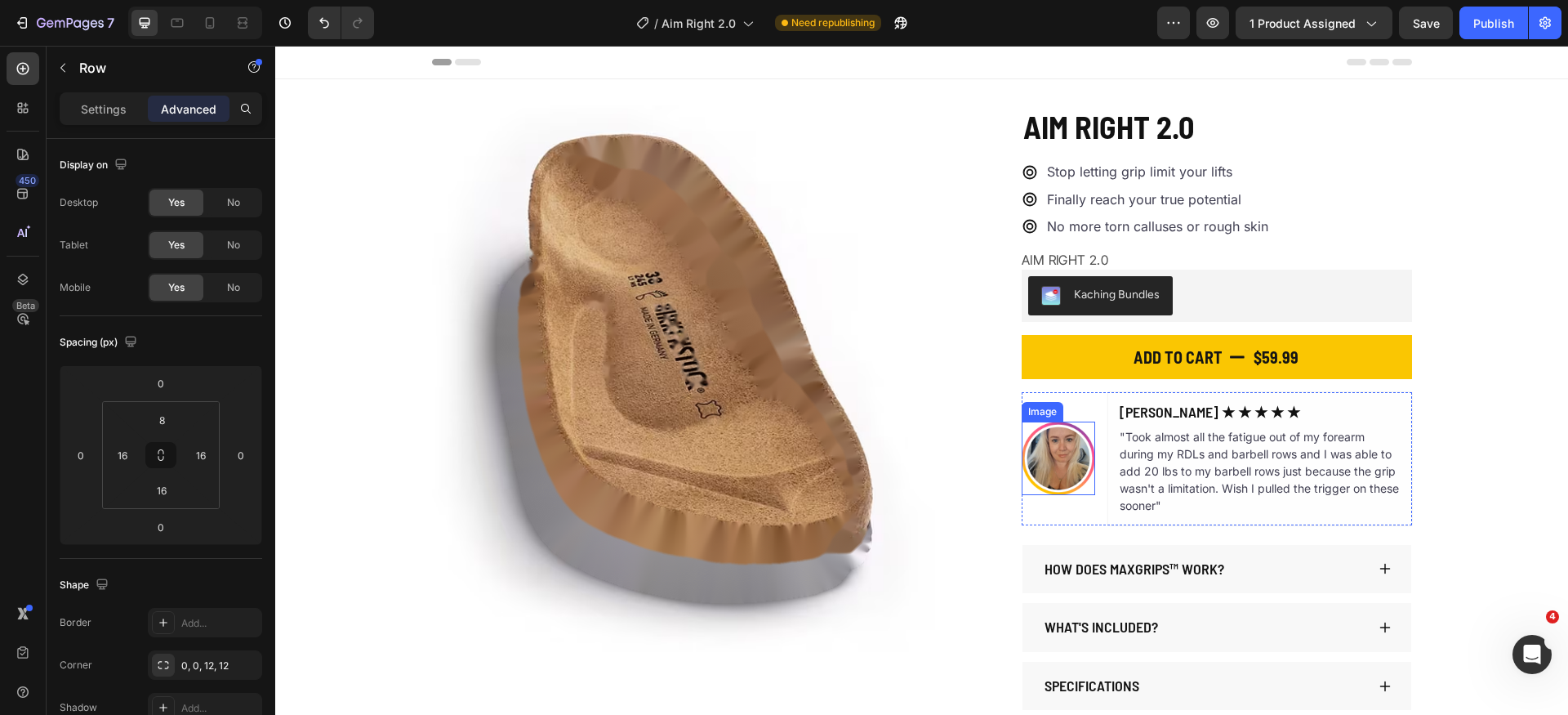
click at [1049, 474] on img at bounding box center [1058, 458] width 73 height 73
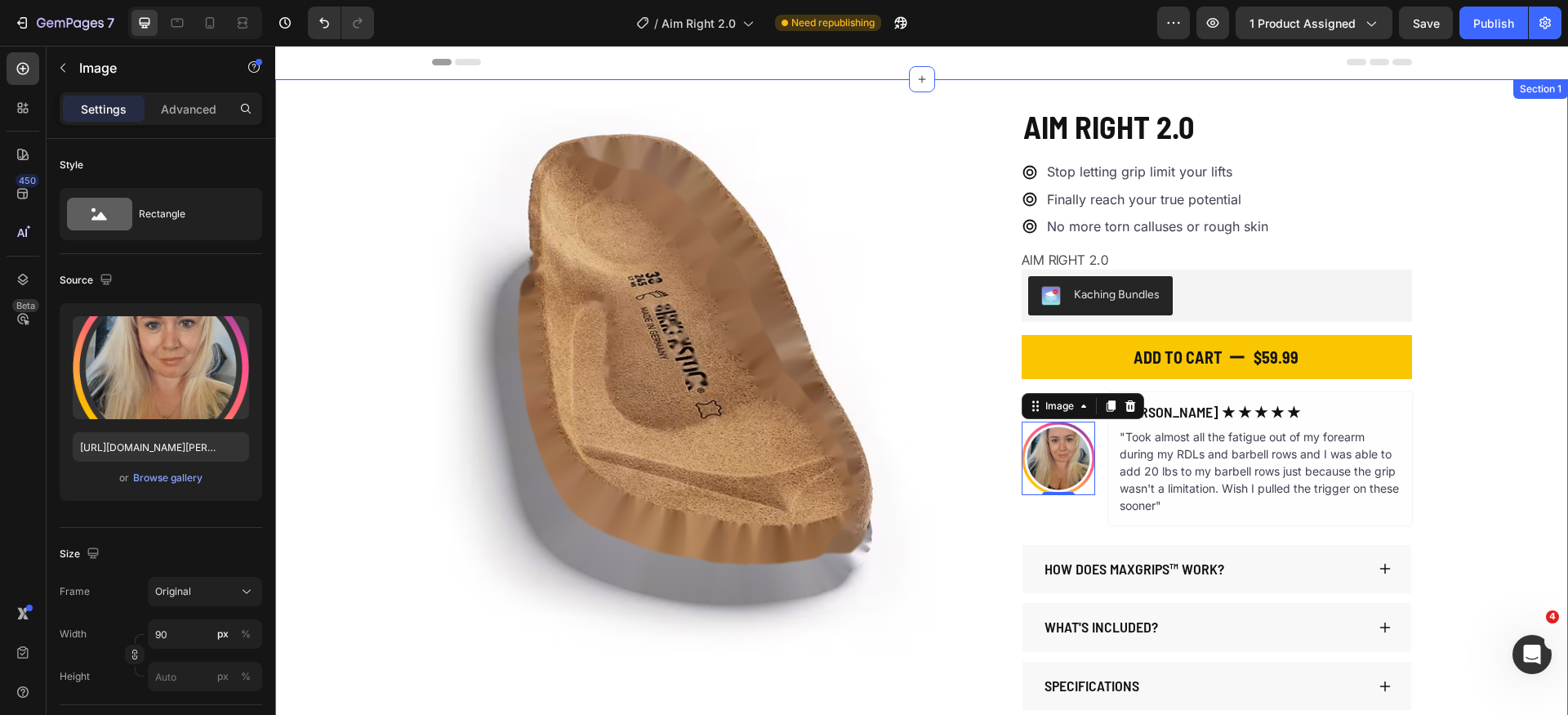
click at [1453, 475] on div "Product Images AIM RIGHT 2.0 Product Title $59.99 Product Price Product Price $…" at bounding box center [921, 407] width 1293 height 605
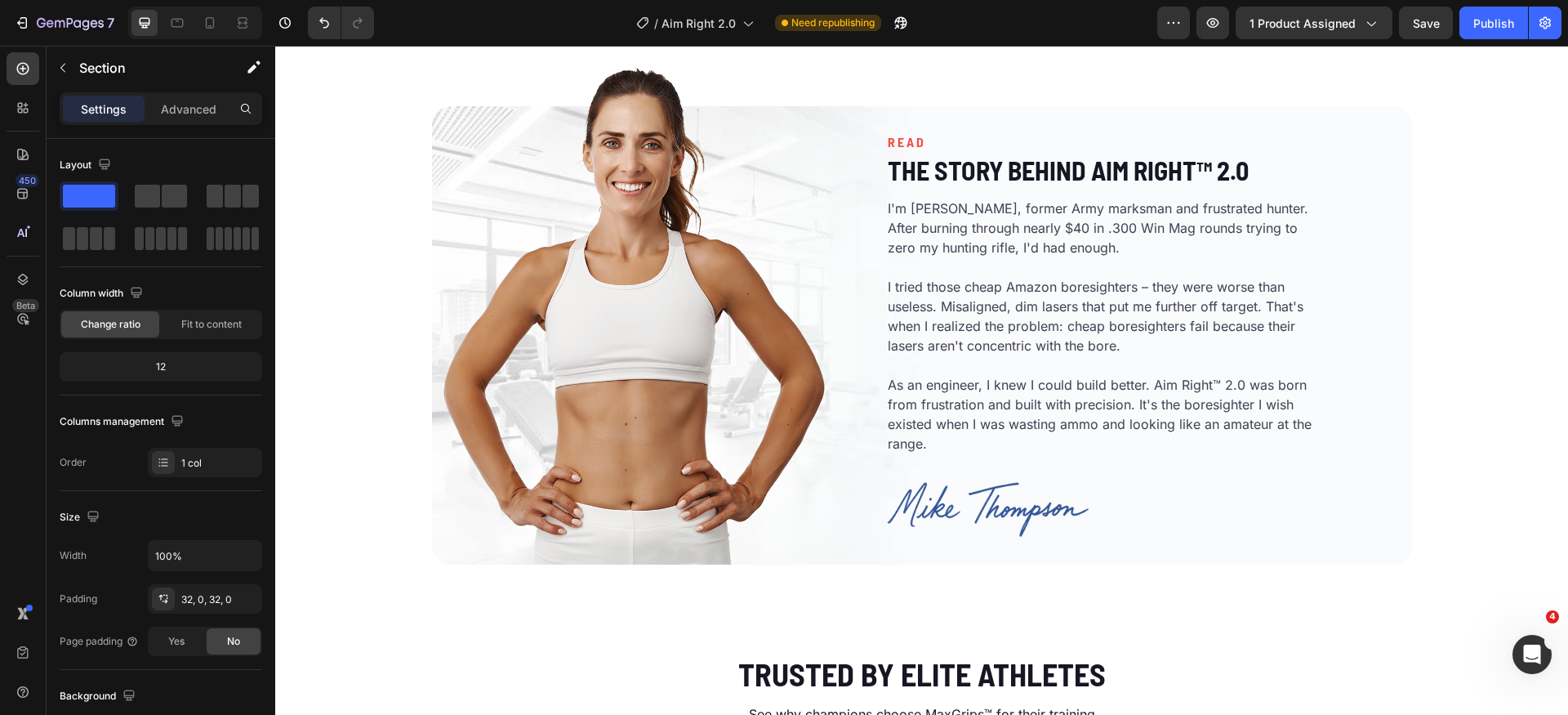
scroll to position [3496, 0]
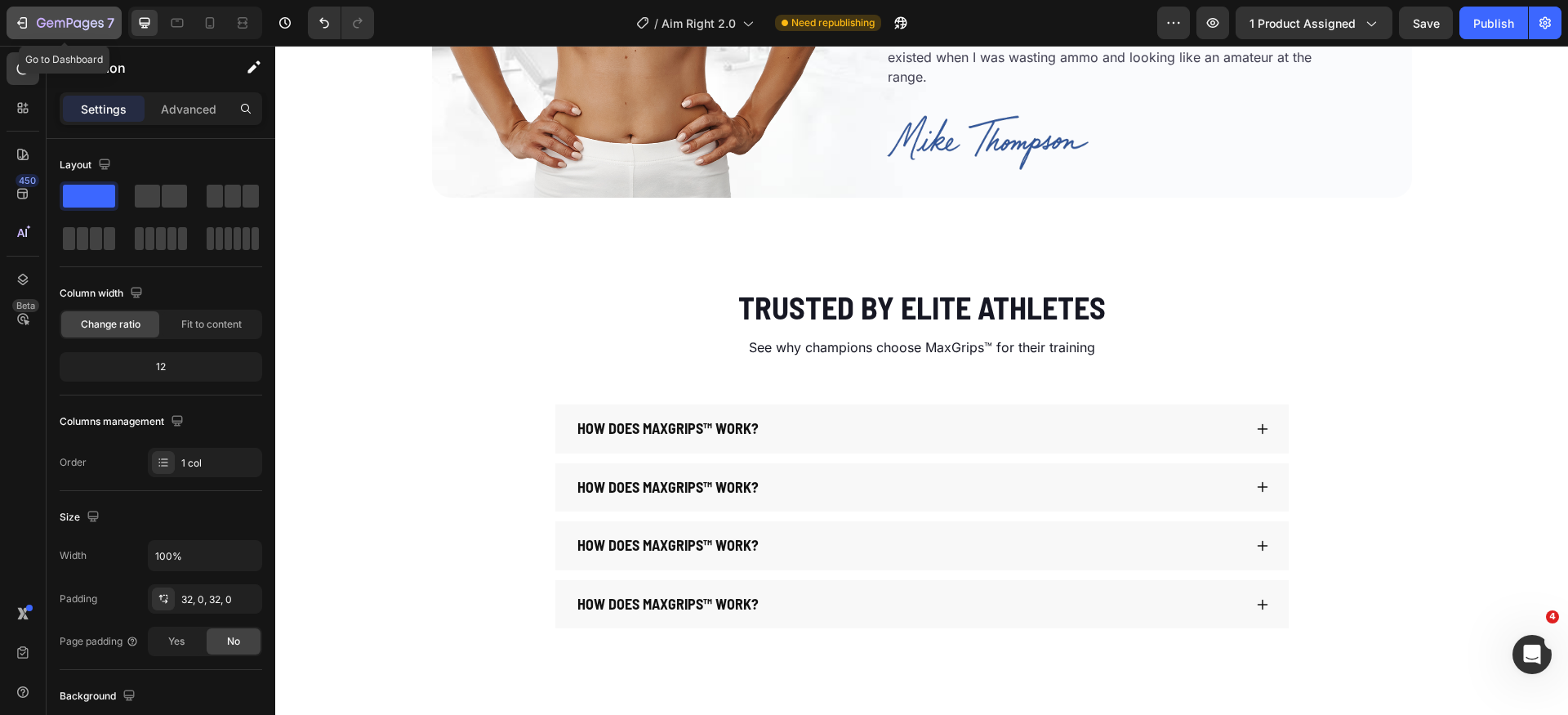
click at [30, 24] on div "7" at bounding box center [65, 23] width 101 height 19
